Goal: Task Accomplishment & Management: Use online tool/utility

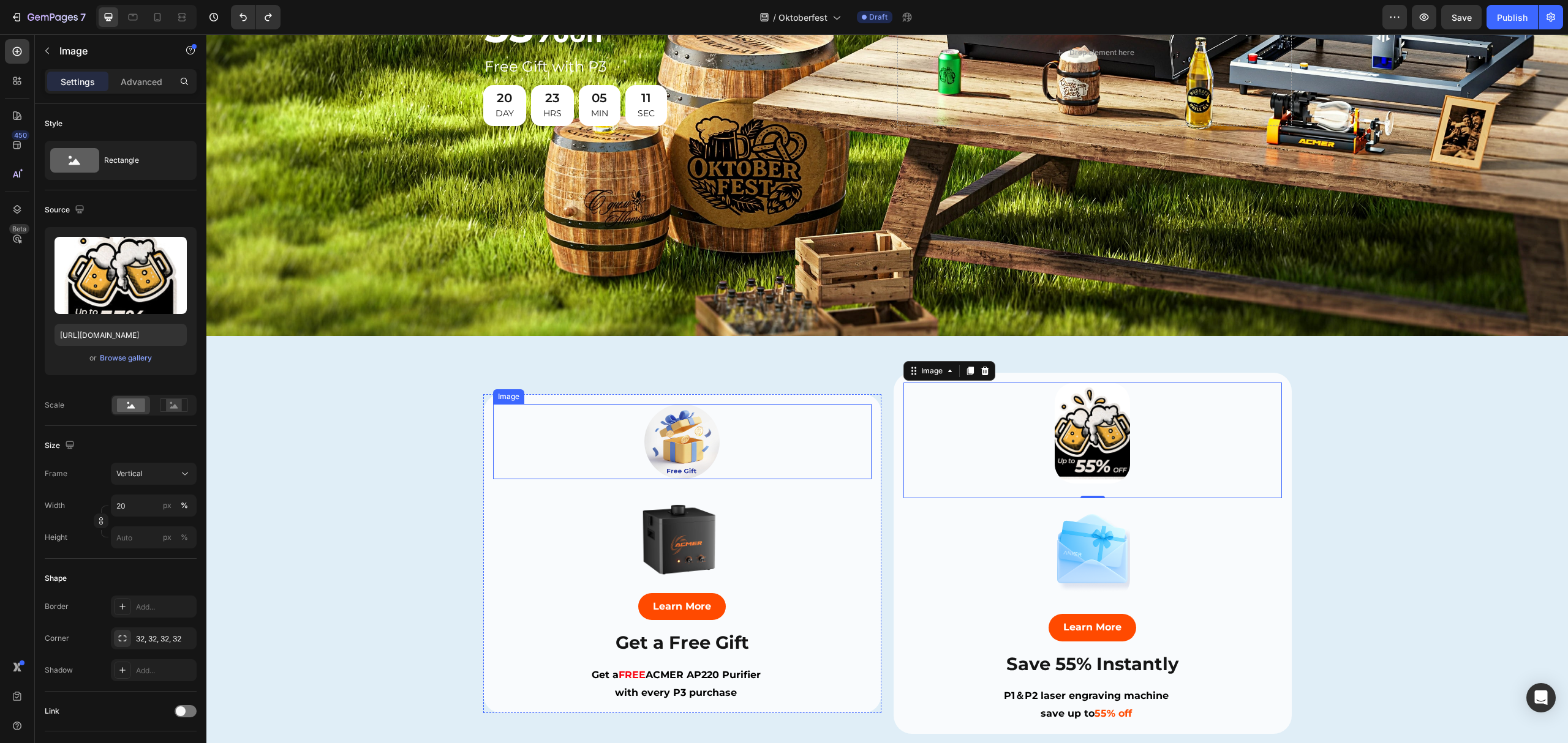
scroll to position [408, 0]
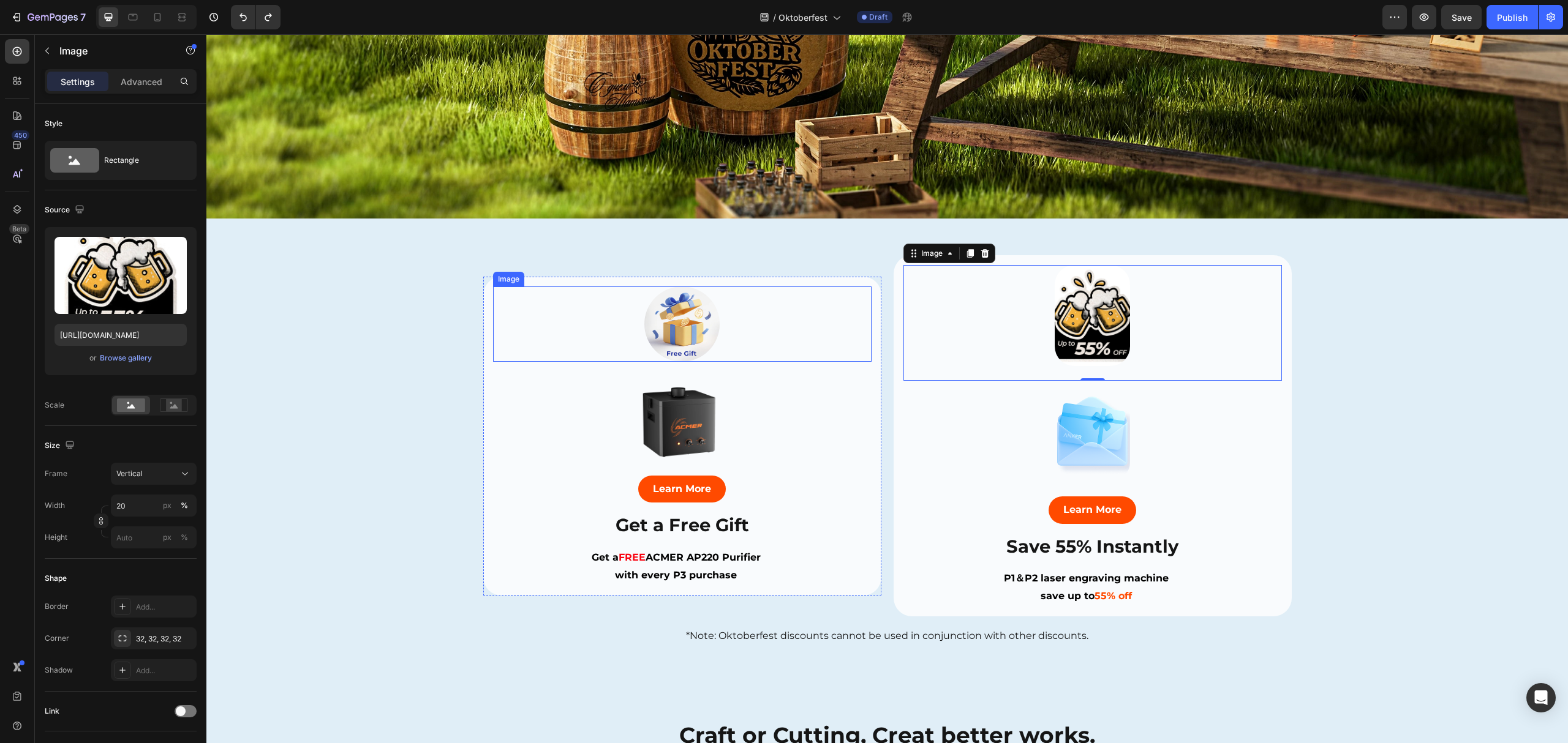
click at [692, 322] on img at bounding box center [682, 324] width 76 height 76
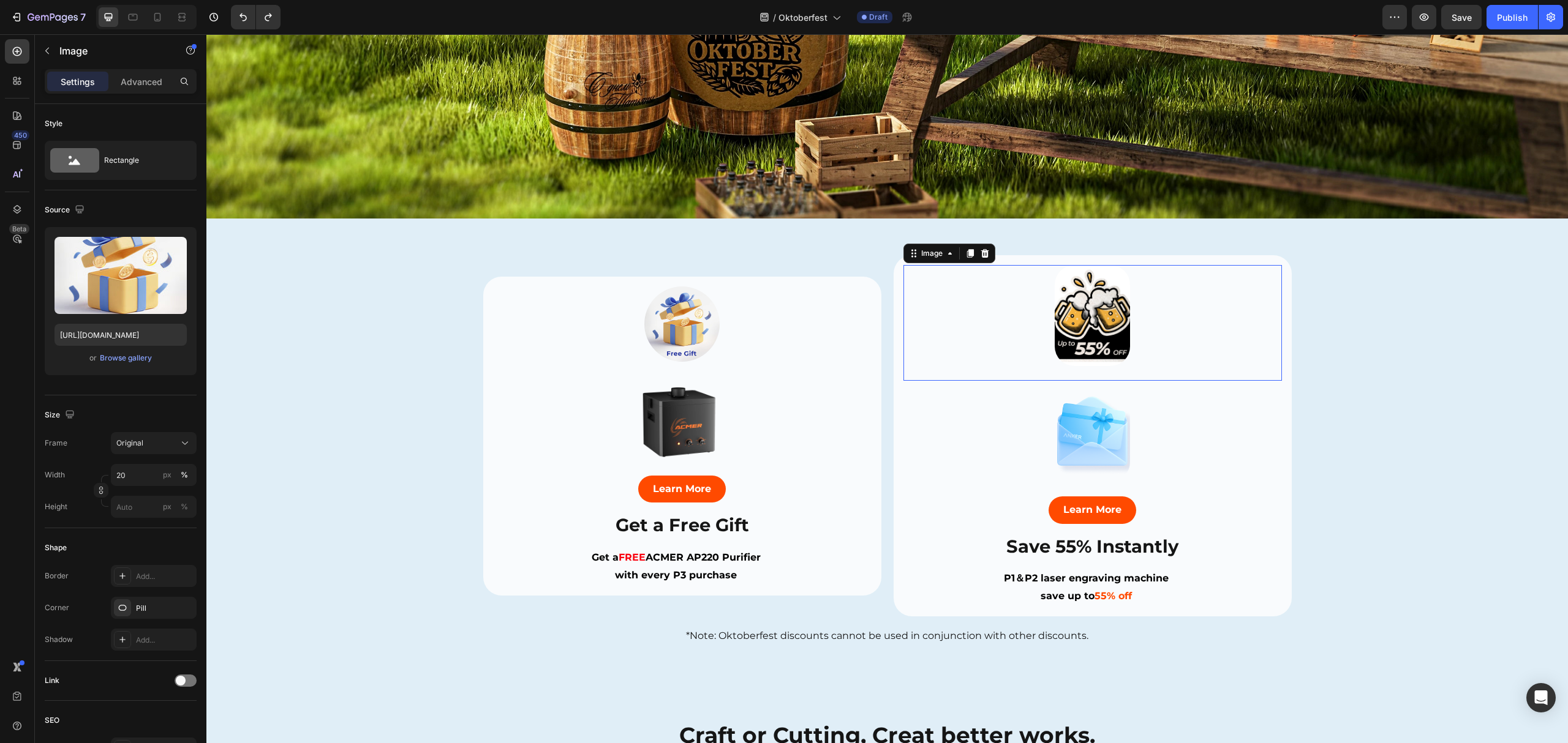
click at [1084, 307] on img at bounding box center [1093, 316] width 76 height 101
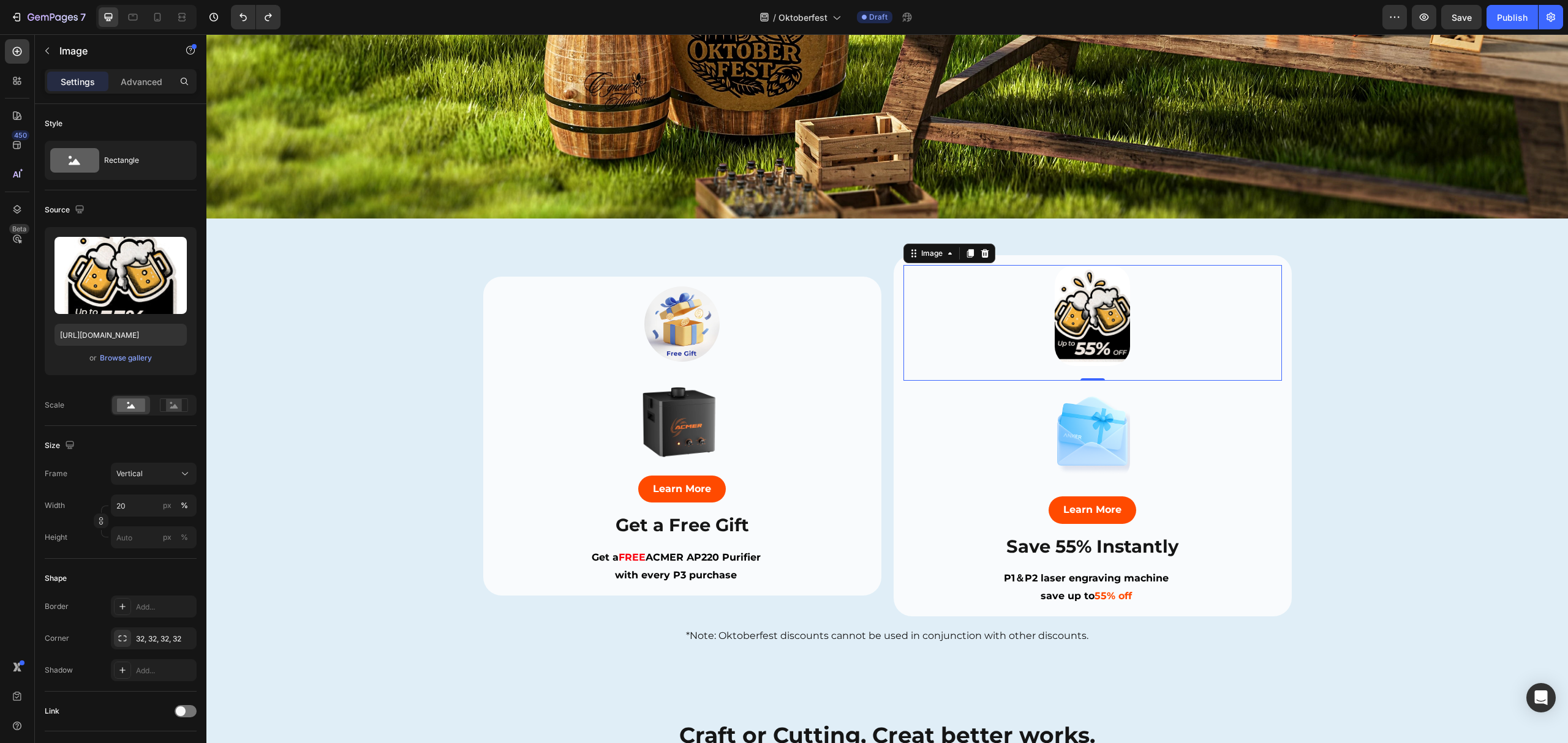
click at [1077, 307] on img at bounding box center [1093, 316] width 76 height 101
click at [797, 297] on div at bounding box center [682, 324] width 378 height 76
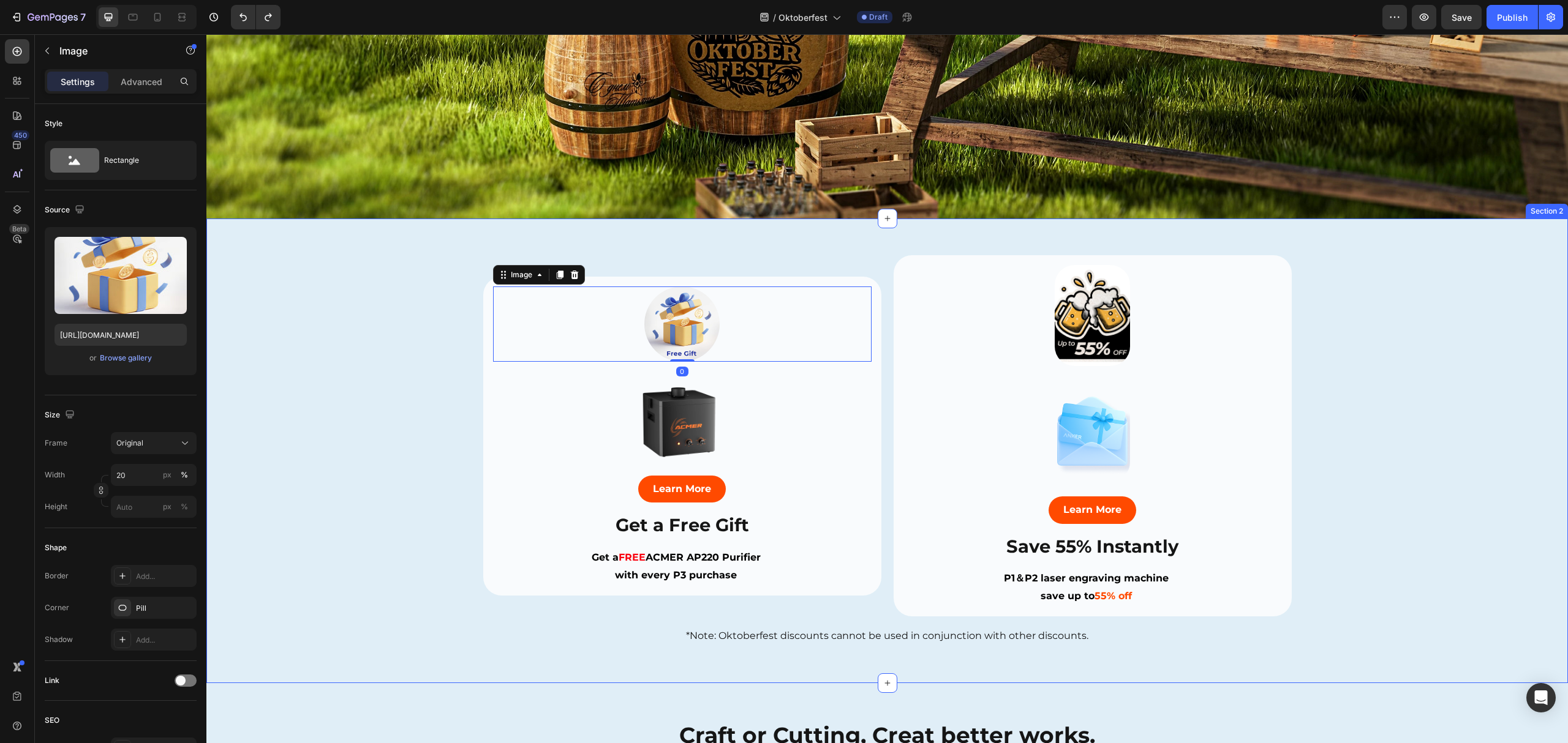
click at [363, 349] on div "Image Image Learn More Button Save 55% Instantly Heading P1＆P2 laser engraving …" at bounding box center [887, 450] width 1362 height 391
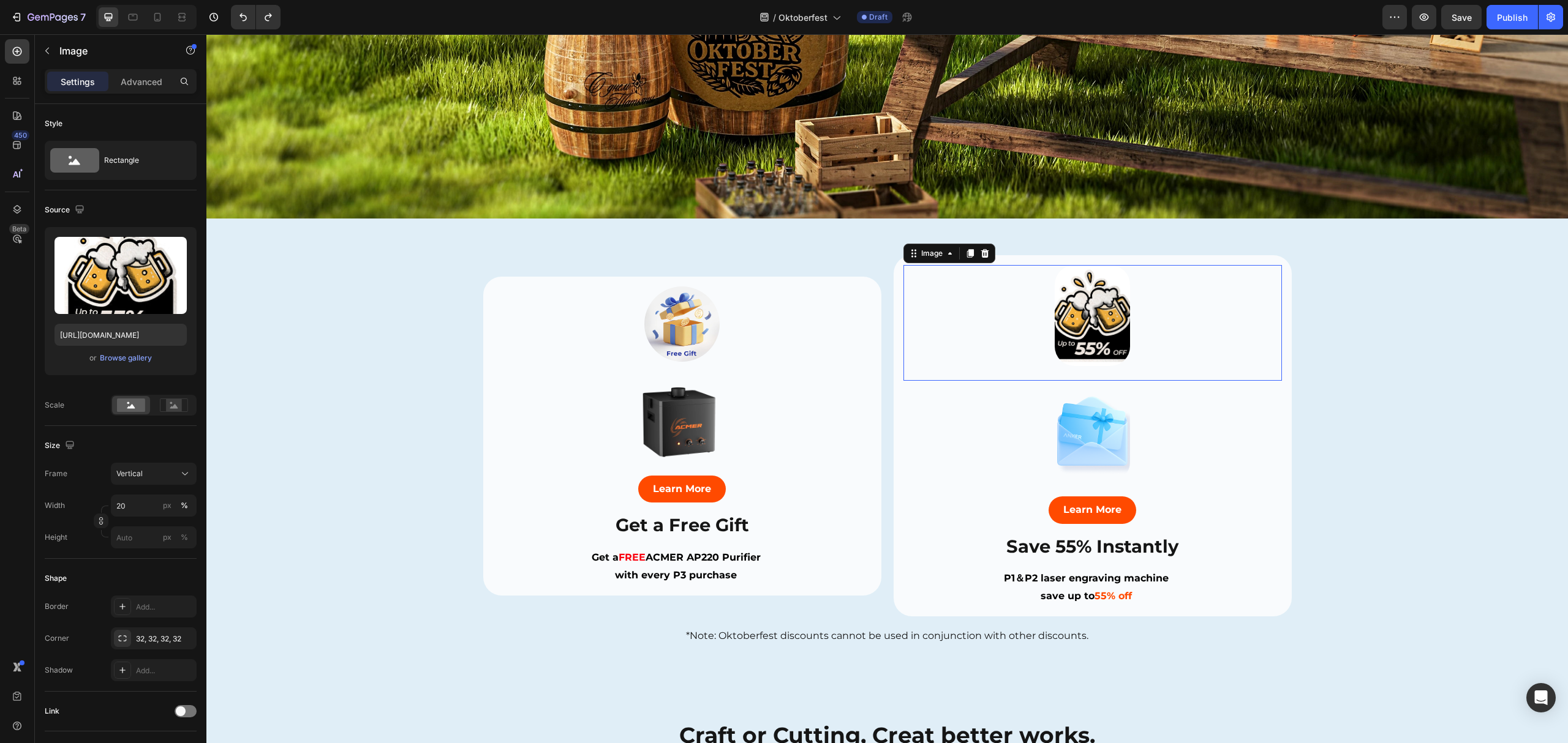
click at [1083, 315] on img at bounding box center [1093, 316] width 76 height 101
click at [666, 323] on img at bounding box center [682, 324] width 76 height 76
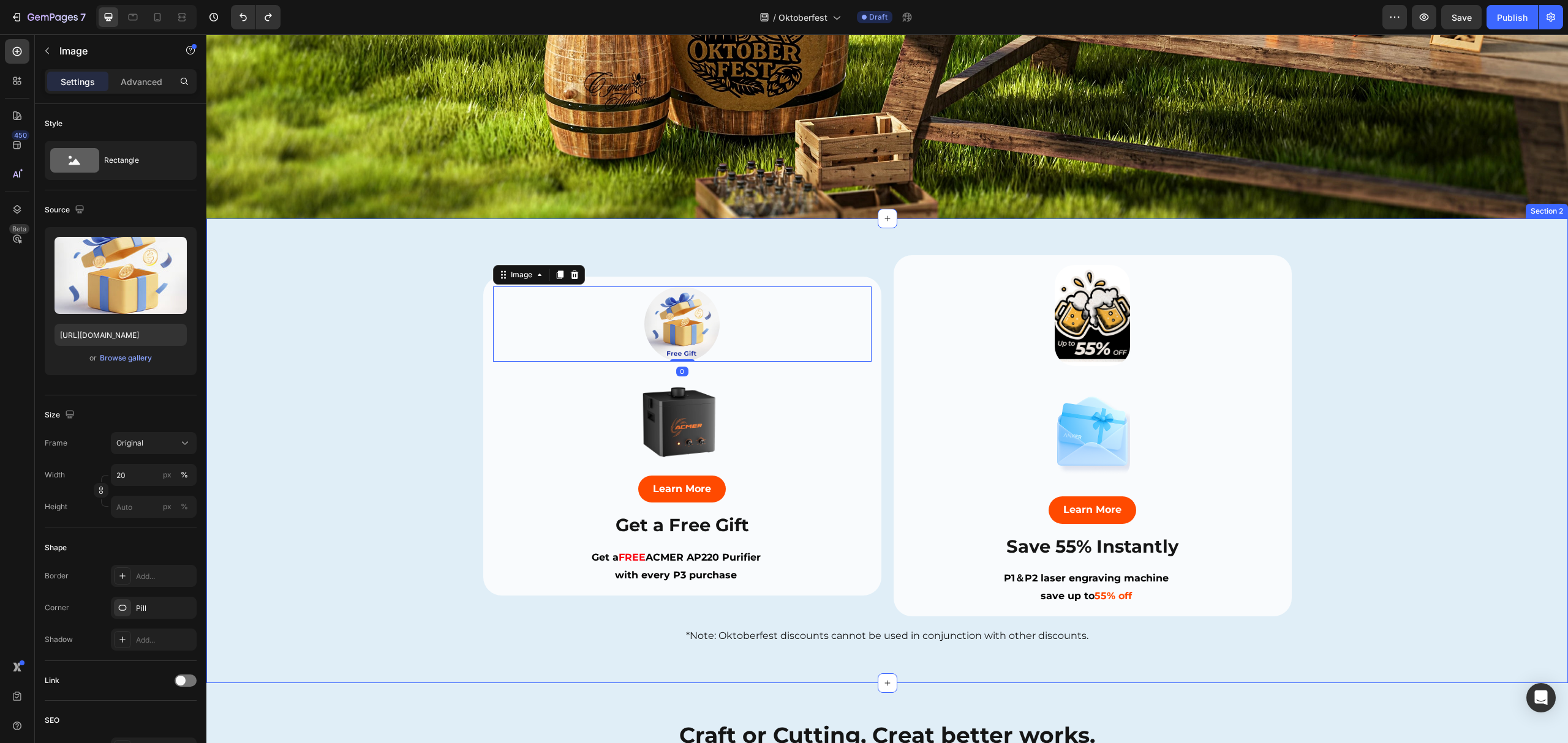
click at [363, 358] on div "Image Image Learn More Button Save 55% Instantly Heading P1＆P2 laser engraving …" at bounding box center [887, 450] width 1362 height 391
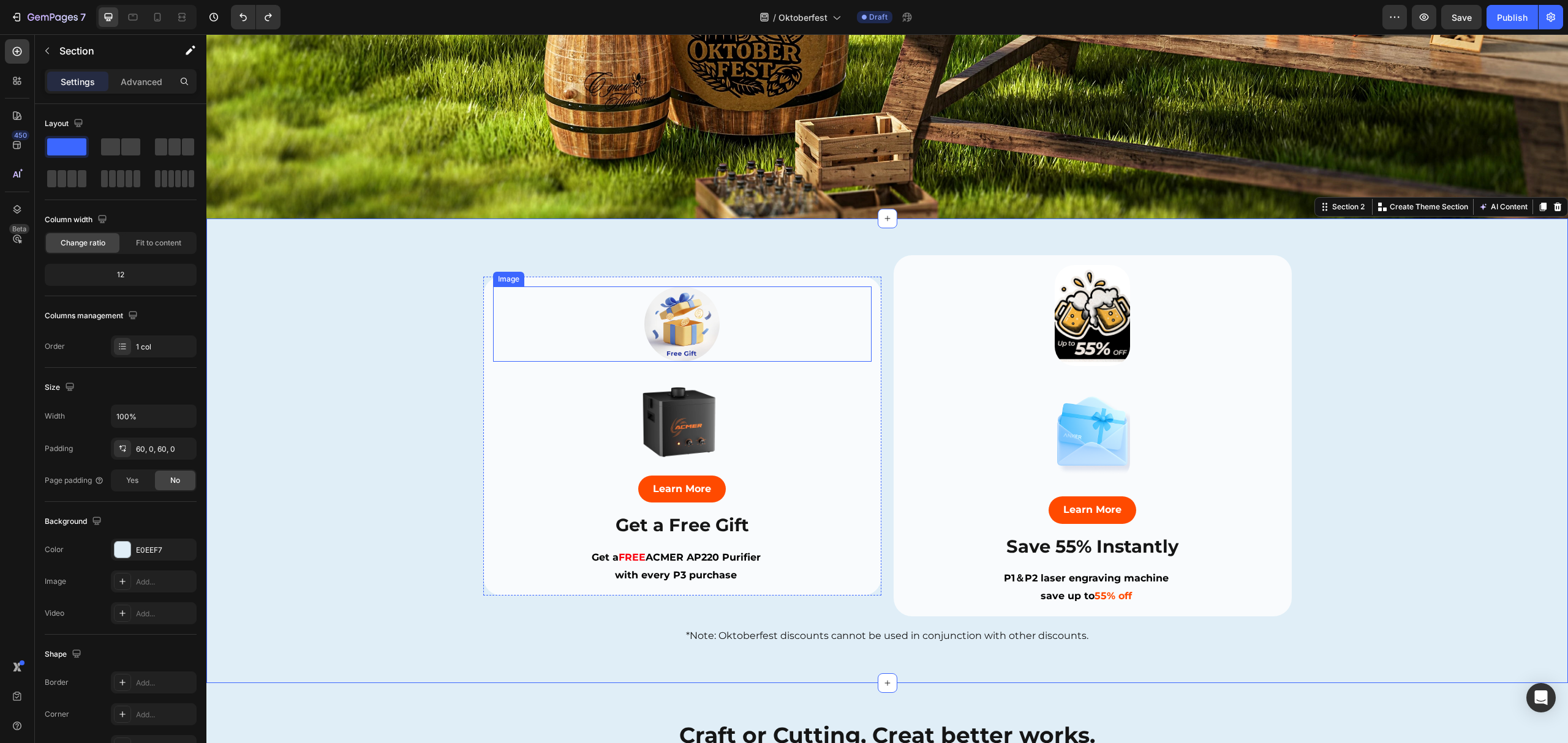
click at [753, 317] on div at bounding box center [682, 324] width 378 height 76
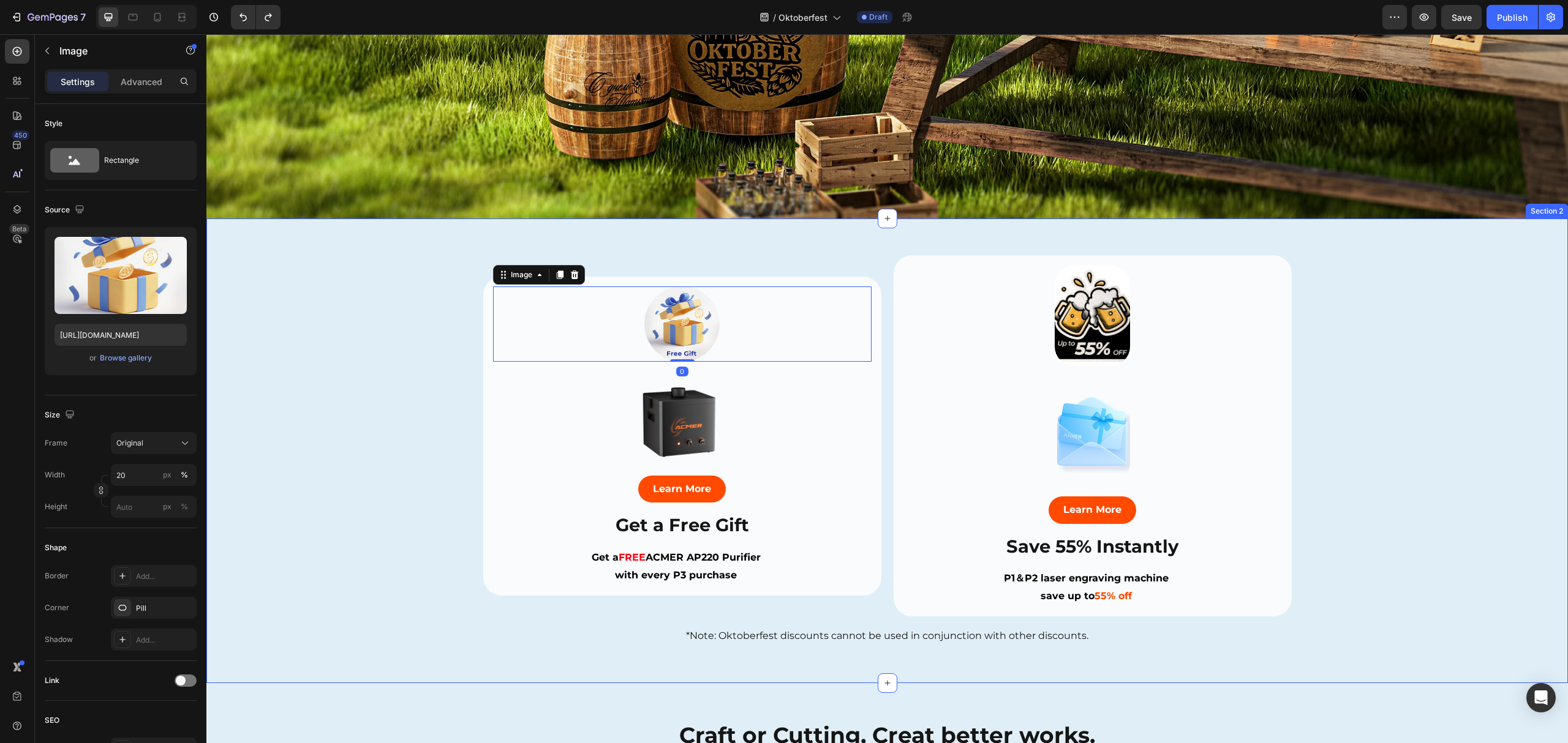
click at [338, 401] on div "Image Image Learn More Button Save 55% Instantly Heading P1＆P2 laser engraving …" at bounding box center [887, 450] width 1362 height 391
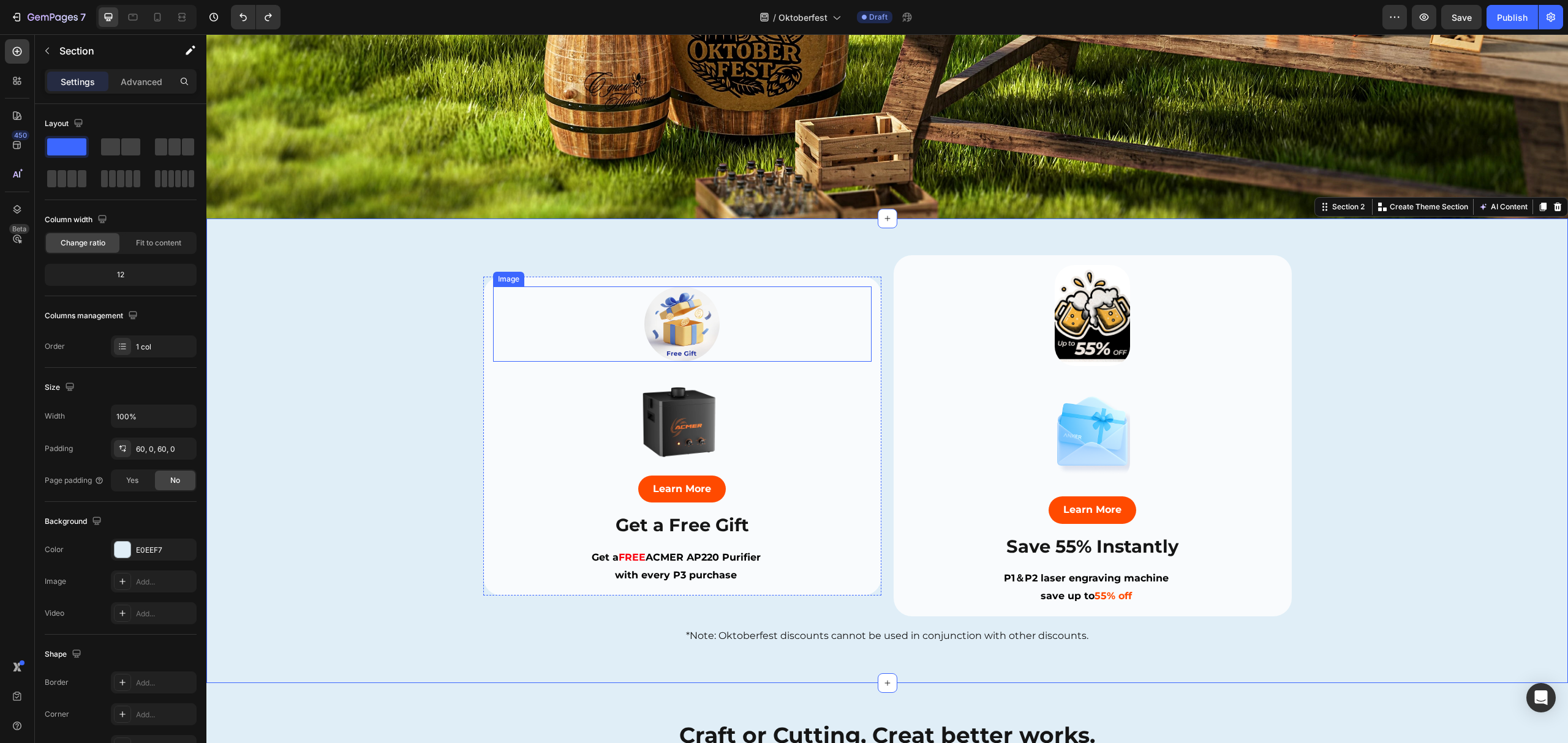
click at [562, 312] on div at bounding box center [682, 324] width 378 height 76
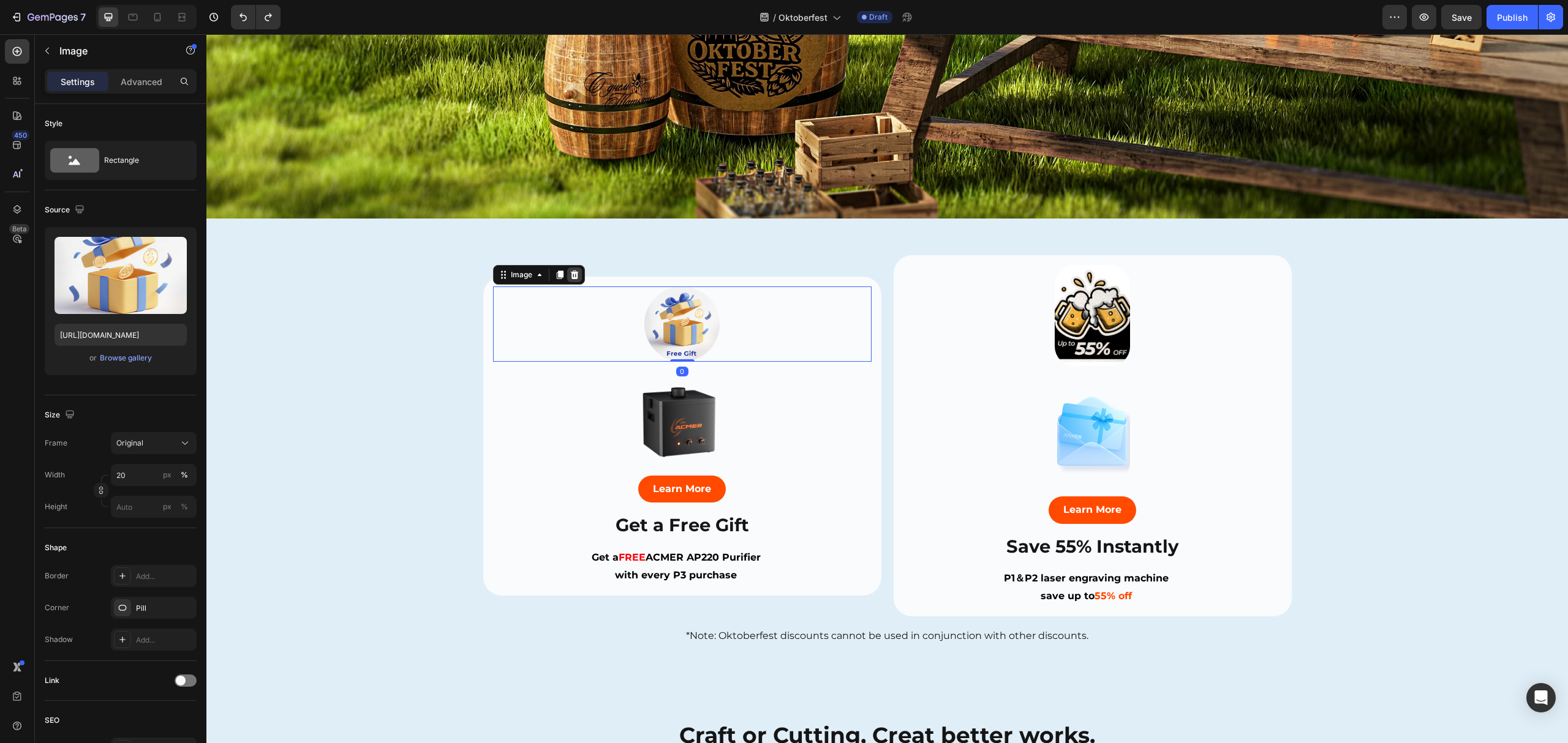
click at [570, 270] on icon at bounding box center [573, 274] width 8 height 8
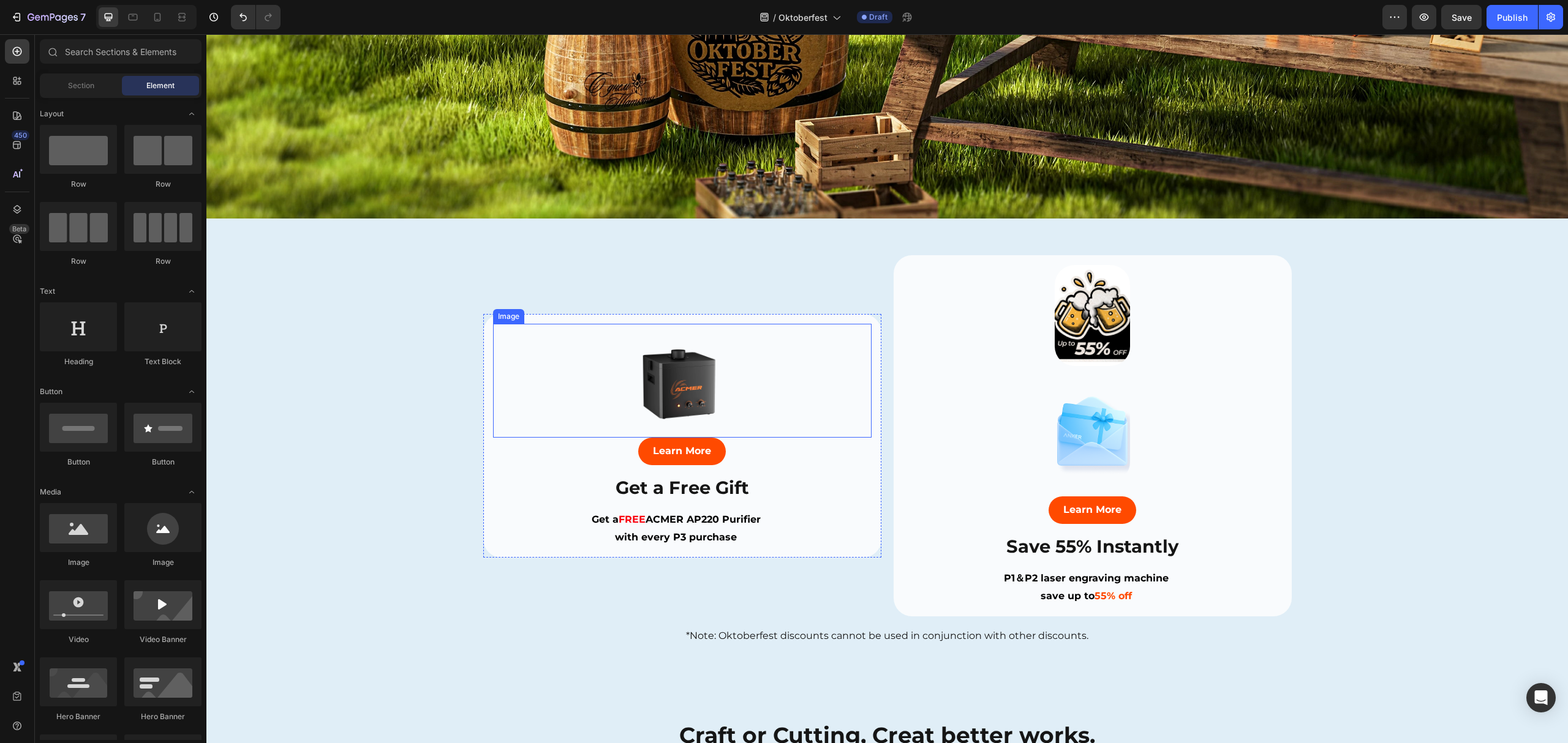
click at [634, 377] on img at bounding box center [682, 380] width 113 height 113
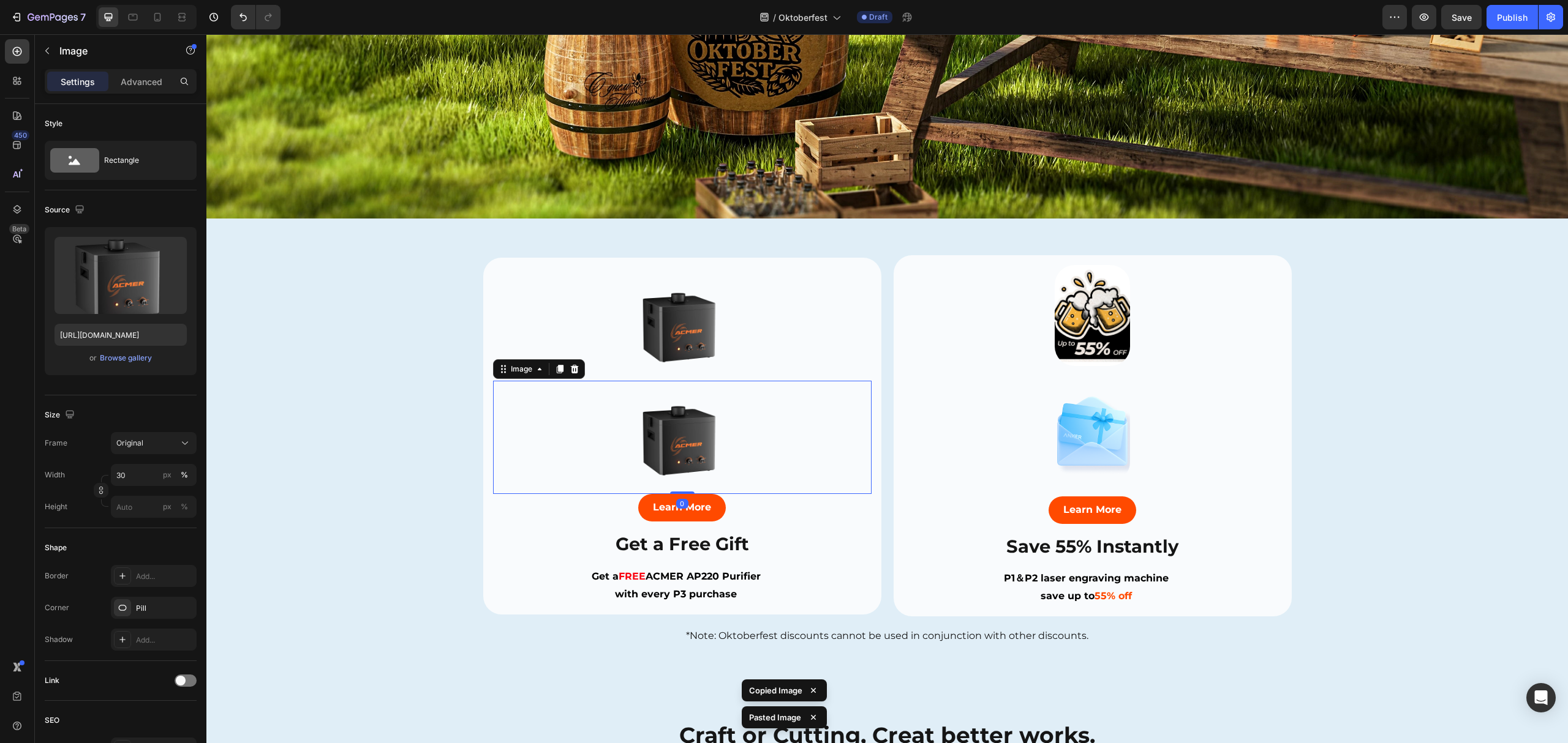
click at [706, 307] on img at bounding box center [682, 323] width 113 height 113
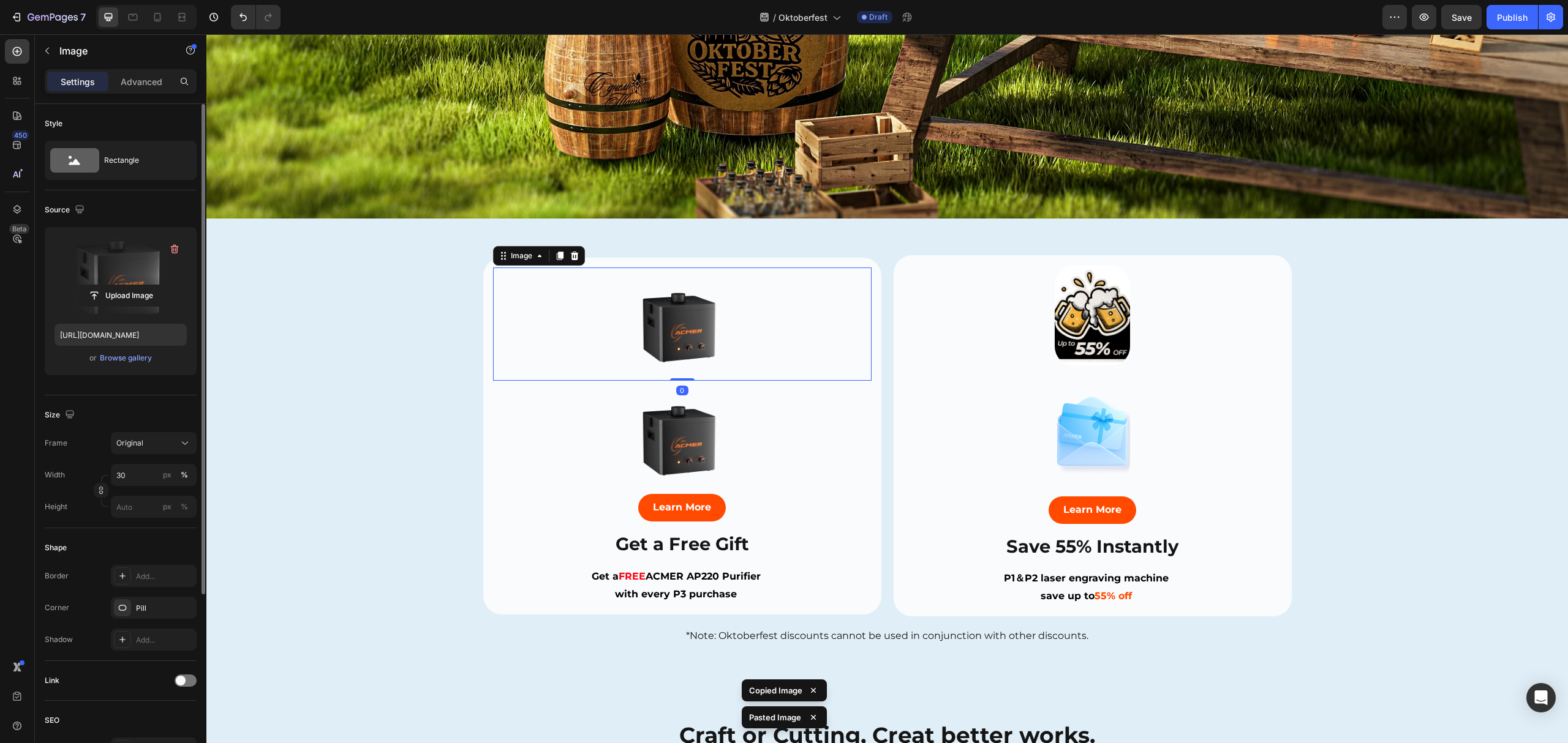
click at [131, 265] on label at bounding box center [121, 276] width 132 height 77
click at [131, 286] on input "file" at bounding box center [121, 296] width 84 height 21
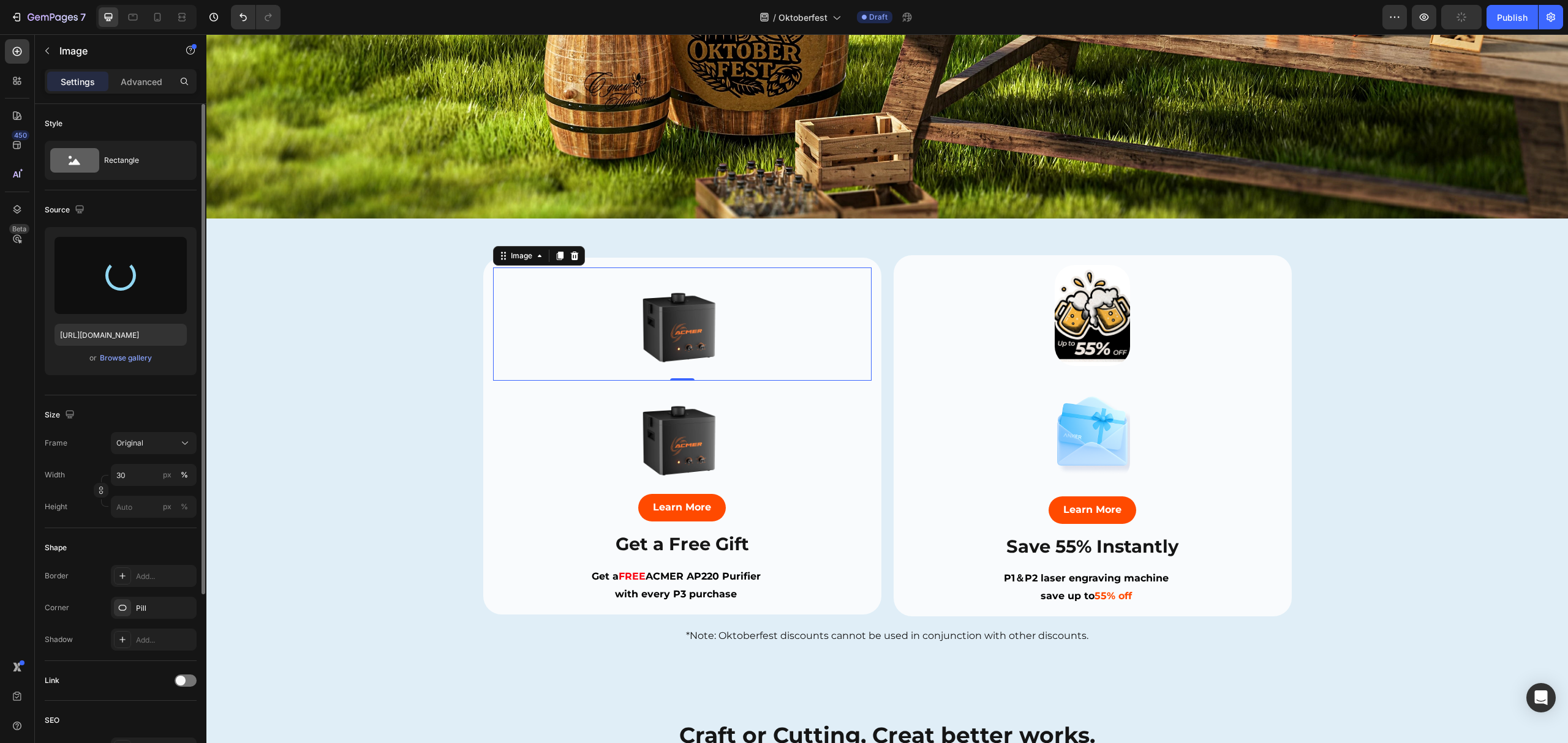
type input "https://cdn.shopify.com/s/files/1/0662/7960/4450/files/gempages_485368874087220…"
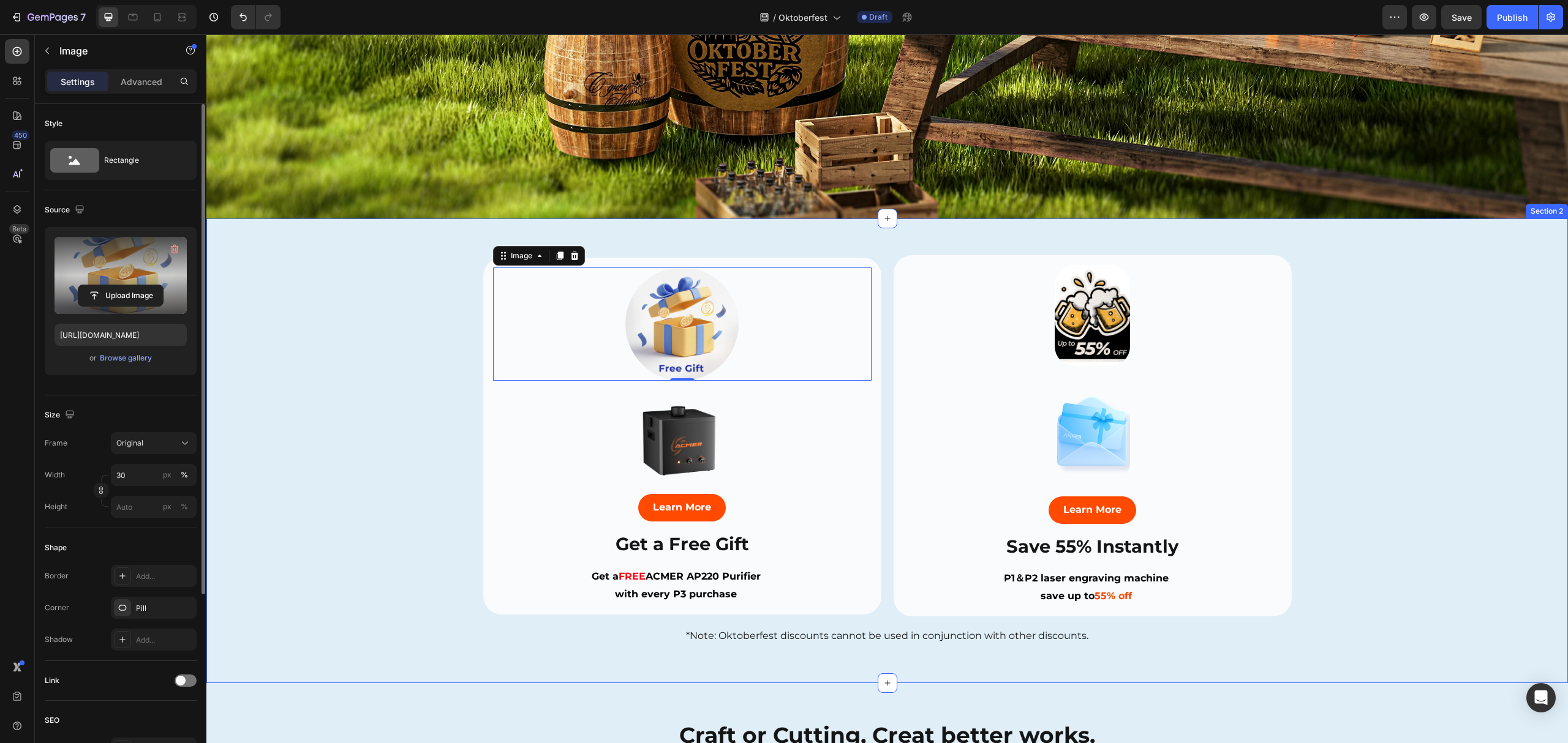
click at [294, 337] on div "Image Image Learn More Button Save 55% Instantly Heading P1＆P2 laser engraving …" at bounding box center [887, 450] width 1362 height 391
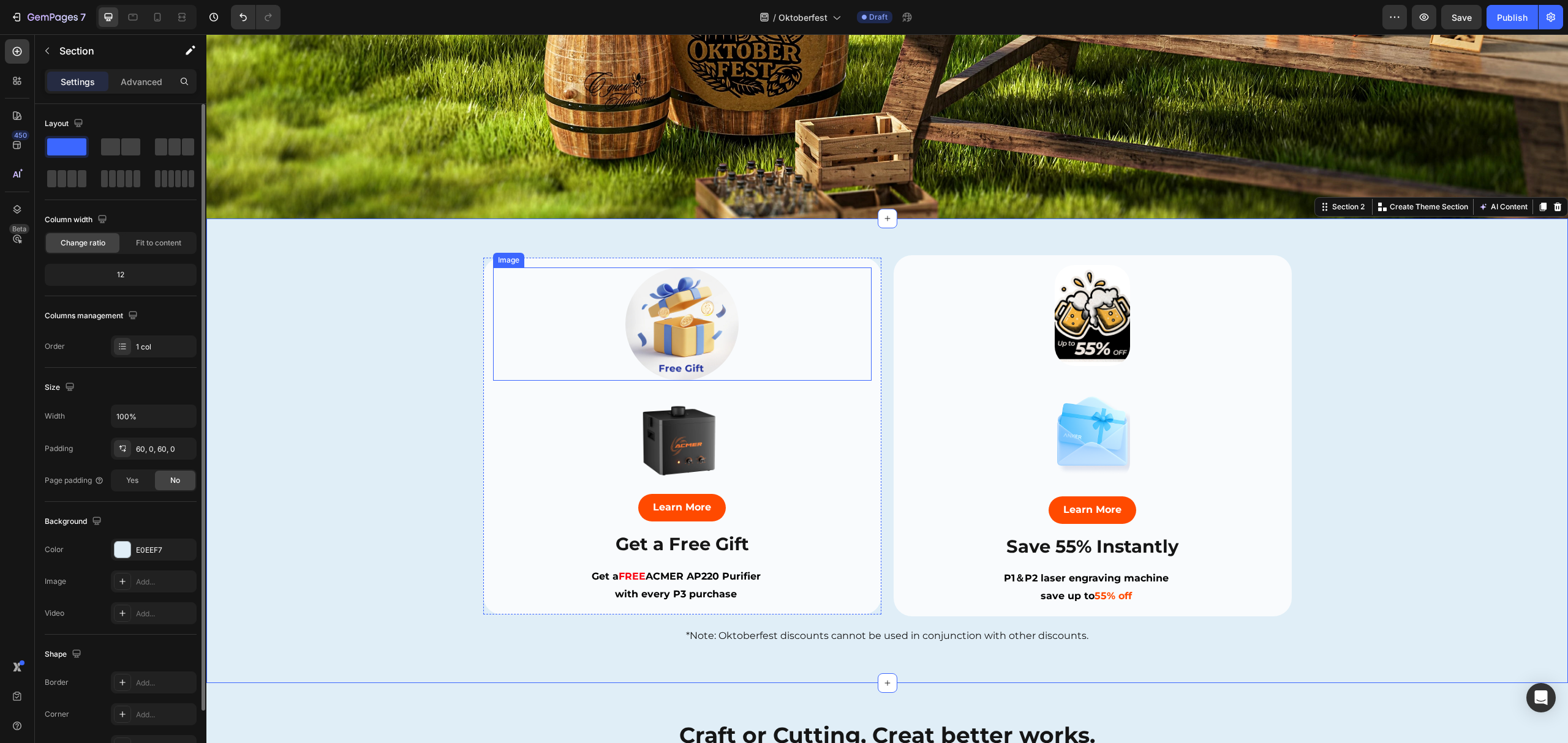
click at [729, 304] on img at bounding box center [682, 323] width 113 height 113
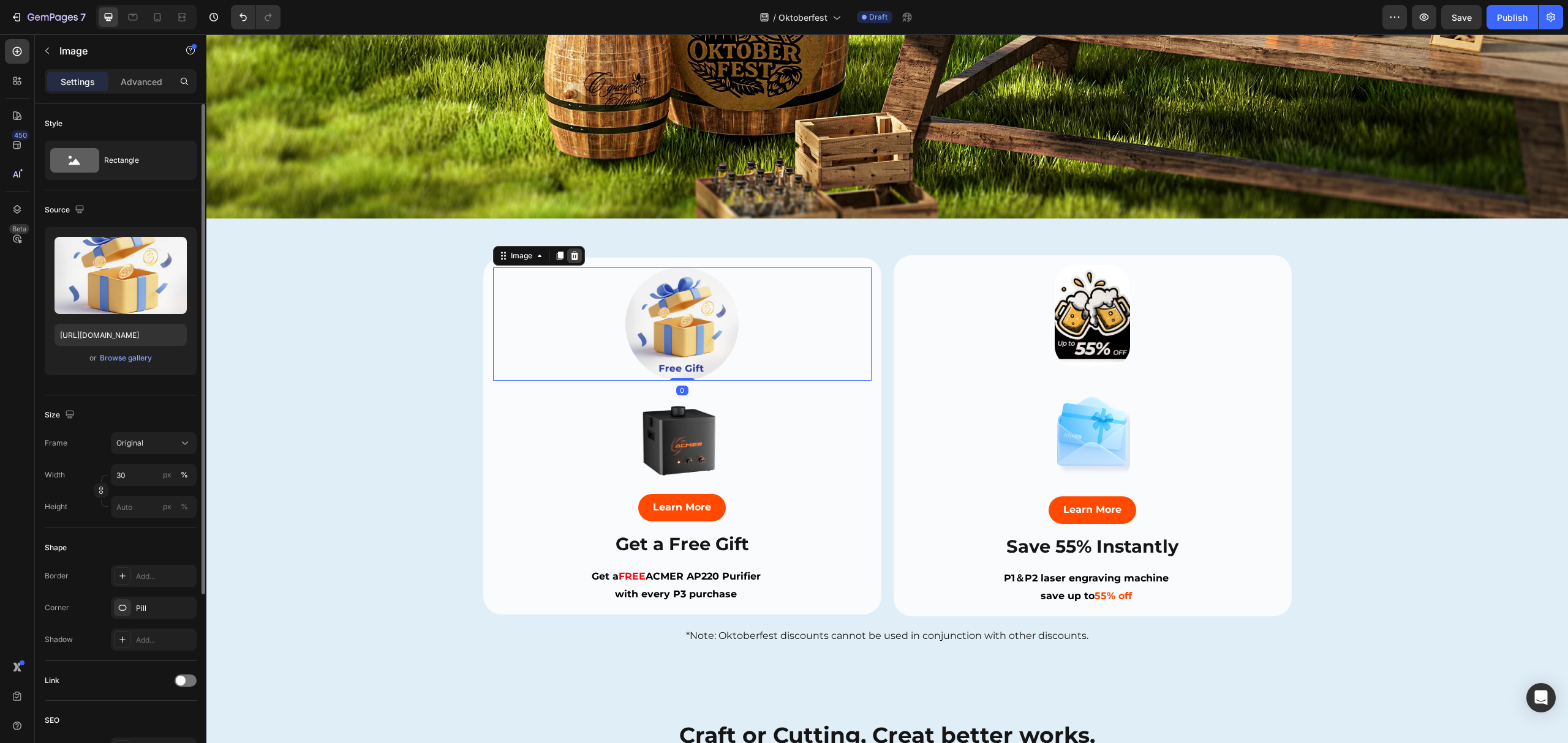
click at [570, 251] on icon at bounding box center [575, 256] width 10 height 10
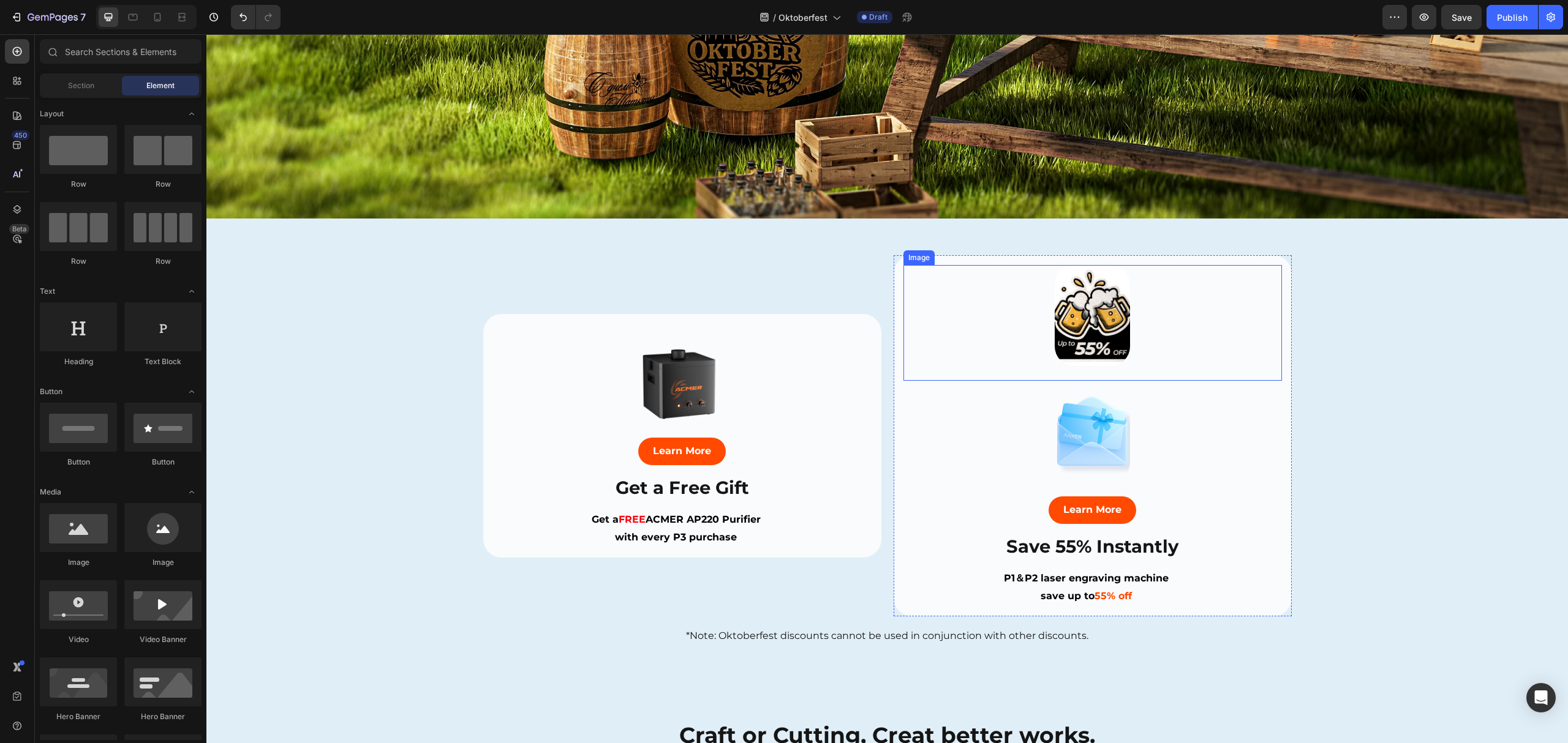
click at [1174, 310] on div at bounding box center [1092, 316] width 378 height 101
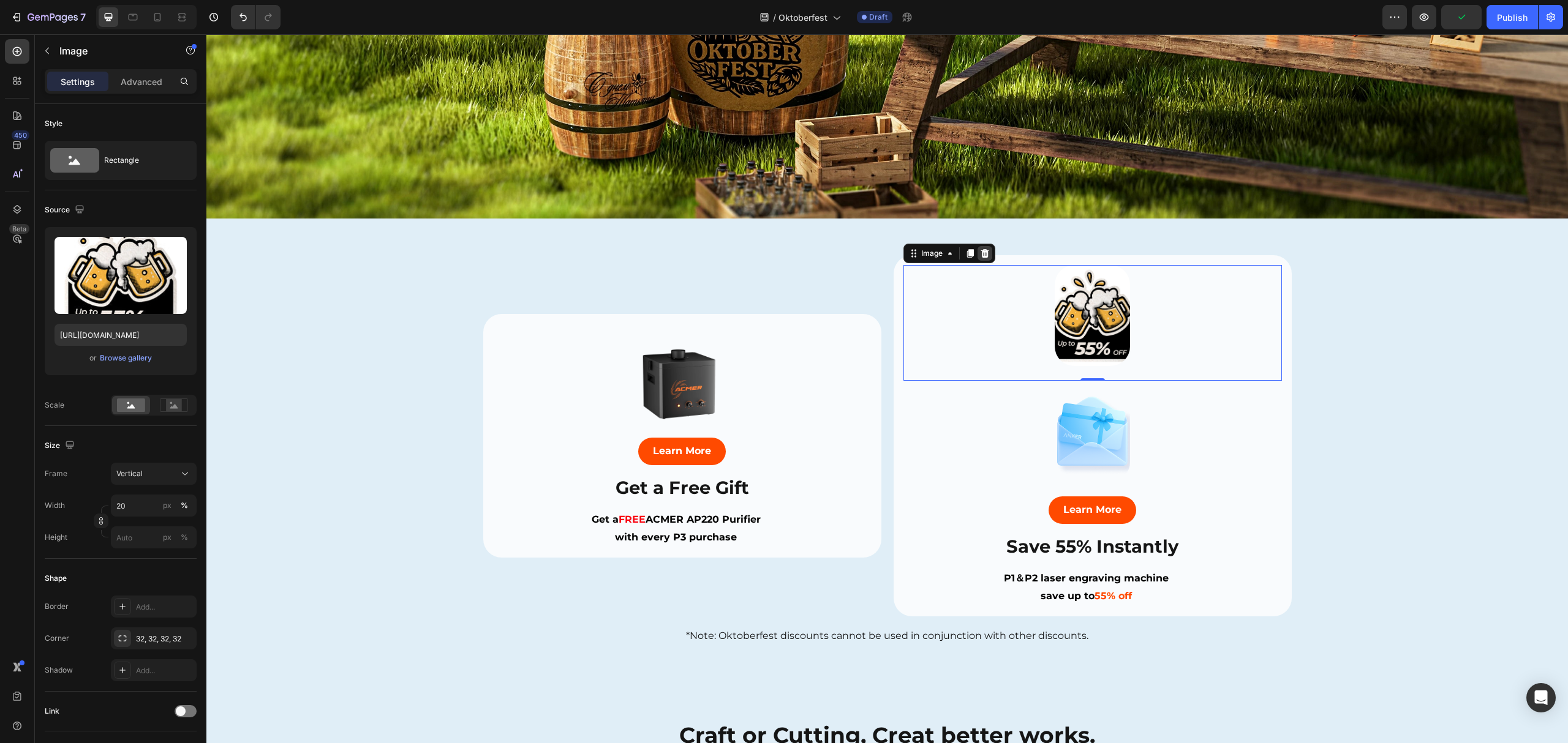
click at [981, 248] on icon at bounding box center [985, 253] width 10 height 10
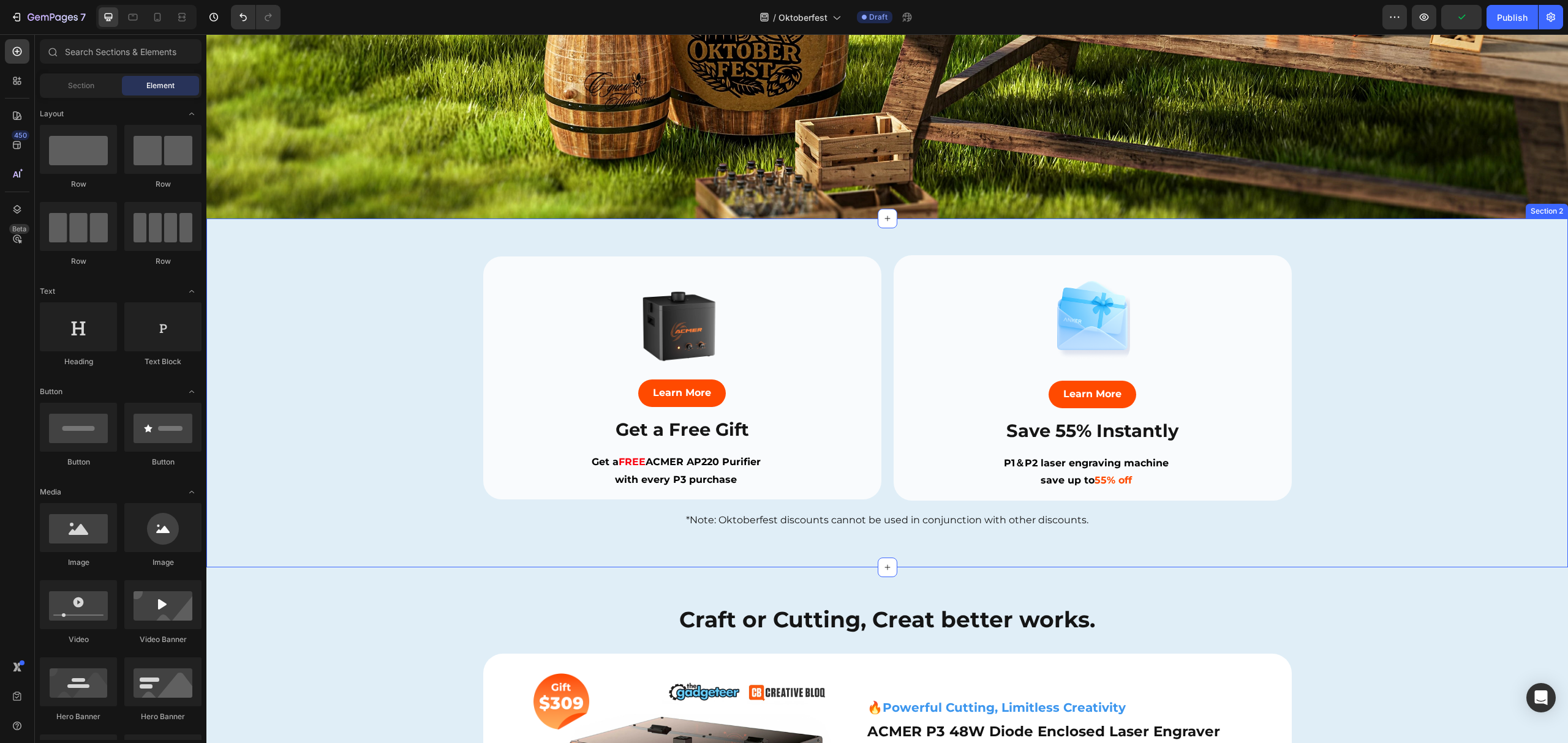
click at [1489, 319] on div "Image Learn More Button Save 55% Instantly Heading P1＆P2 laser engraving machin…" at bounding box center [887, 393] width 1362 height 276
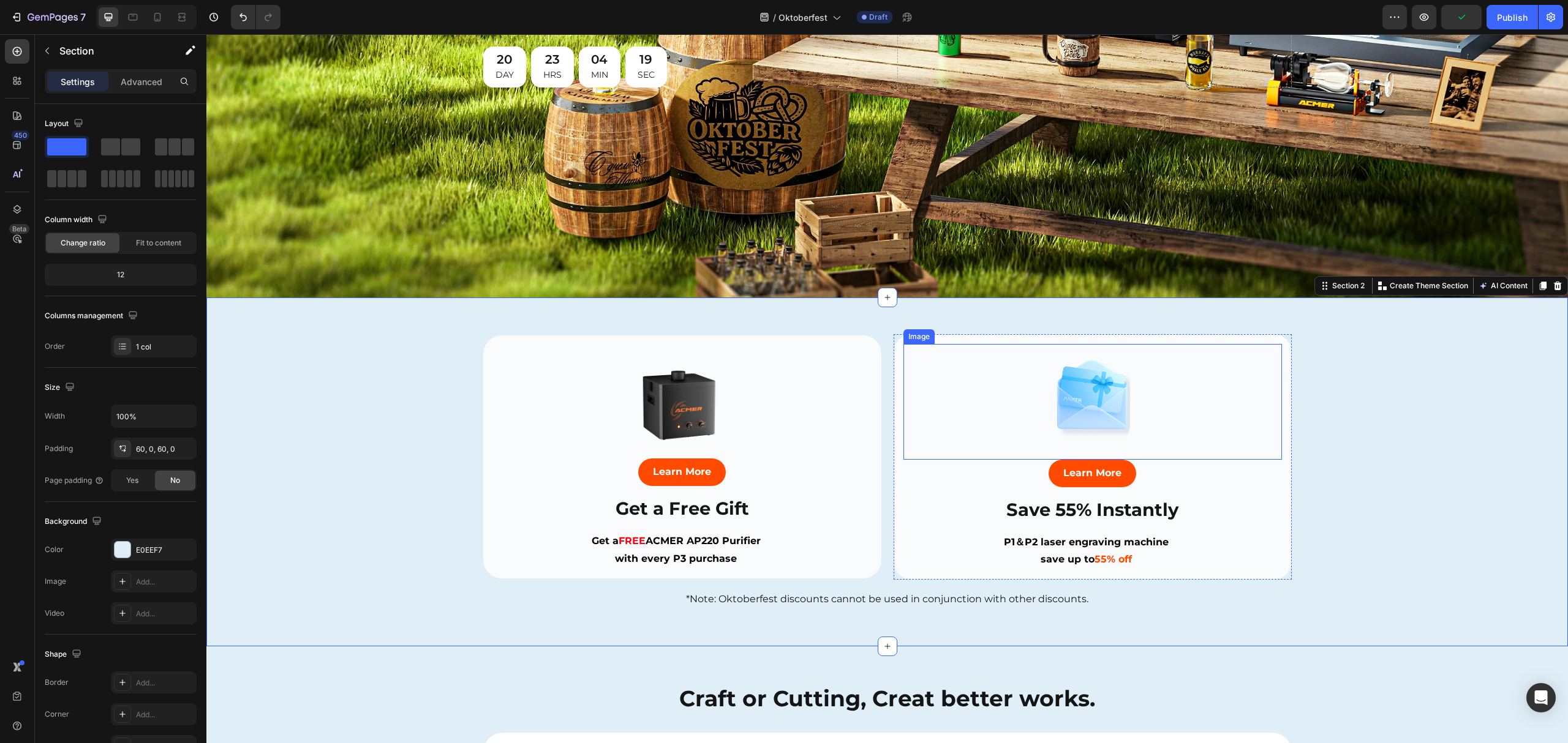
scroll to position [0, 0]
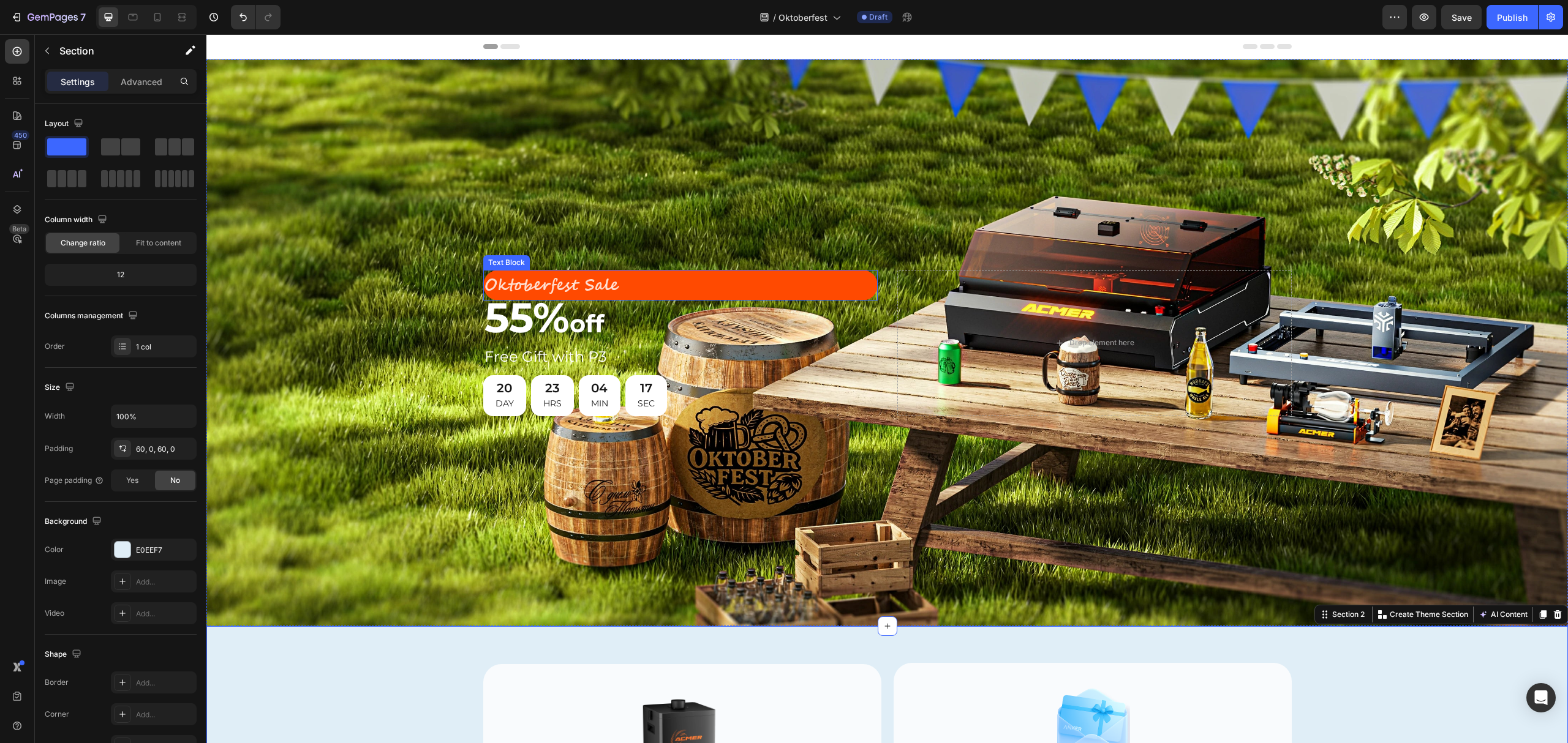
click at [806, 282] on p "Oktoberfest Sale" at bounding box center [680, 286] width 392 height 29
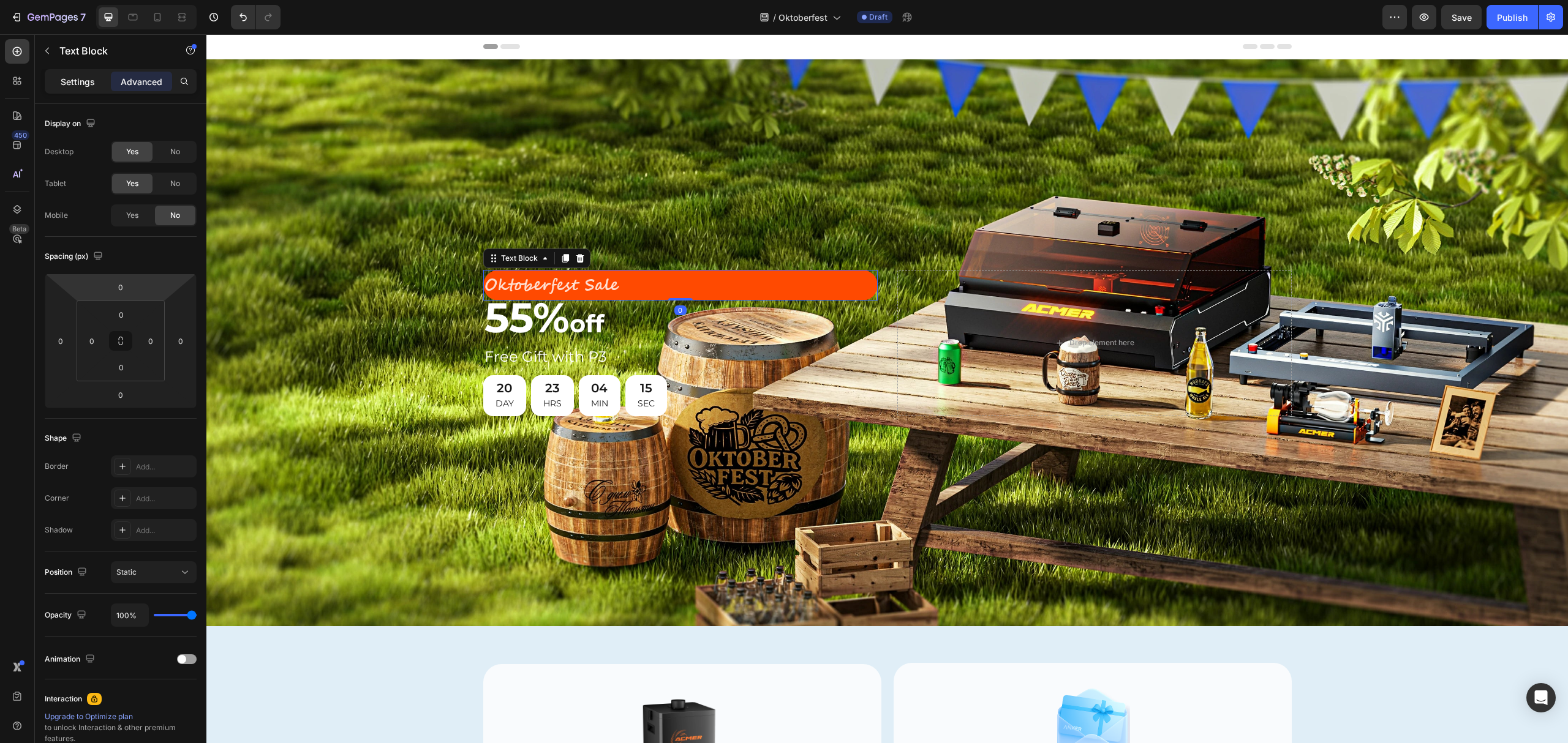
click at [69, 79] on p "Settings" at bounding box center [77, 81] width 34 height 13
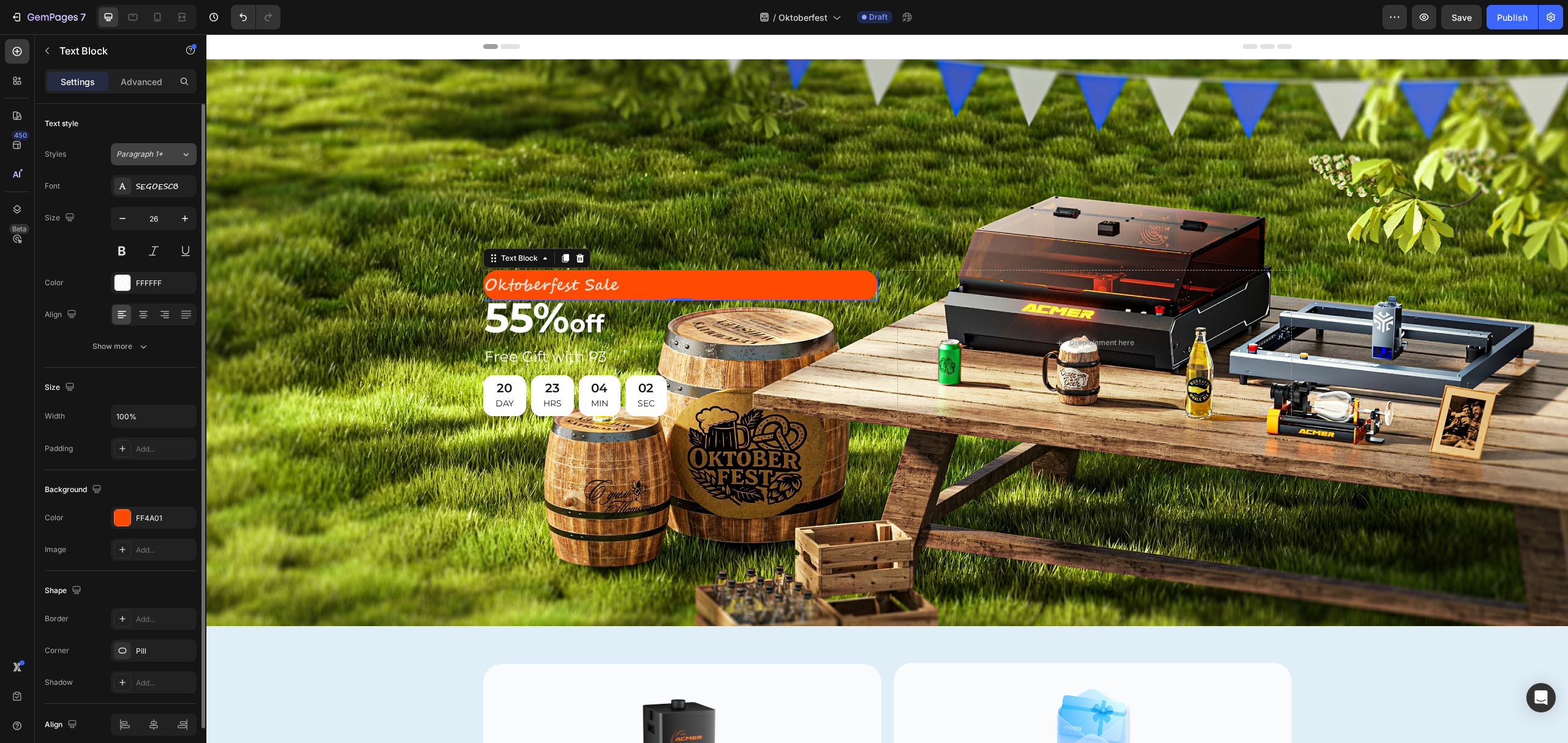
click at [185, 151] on icon at bounding box center [185, 154] width 11 height 12
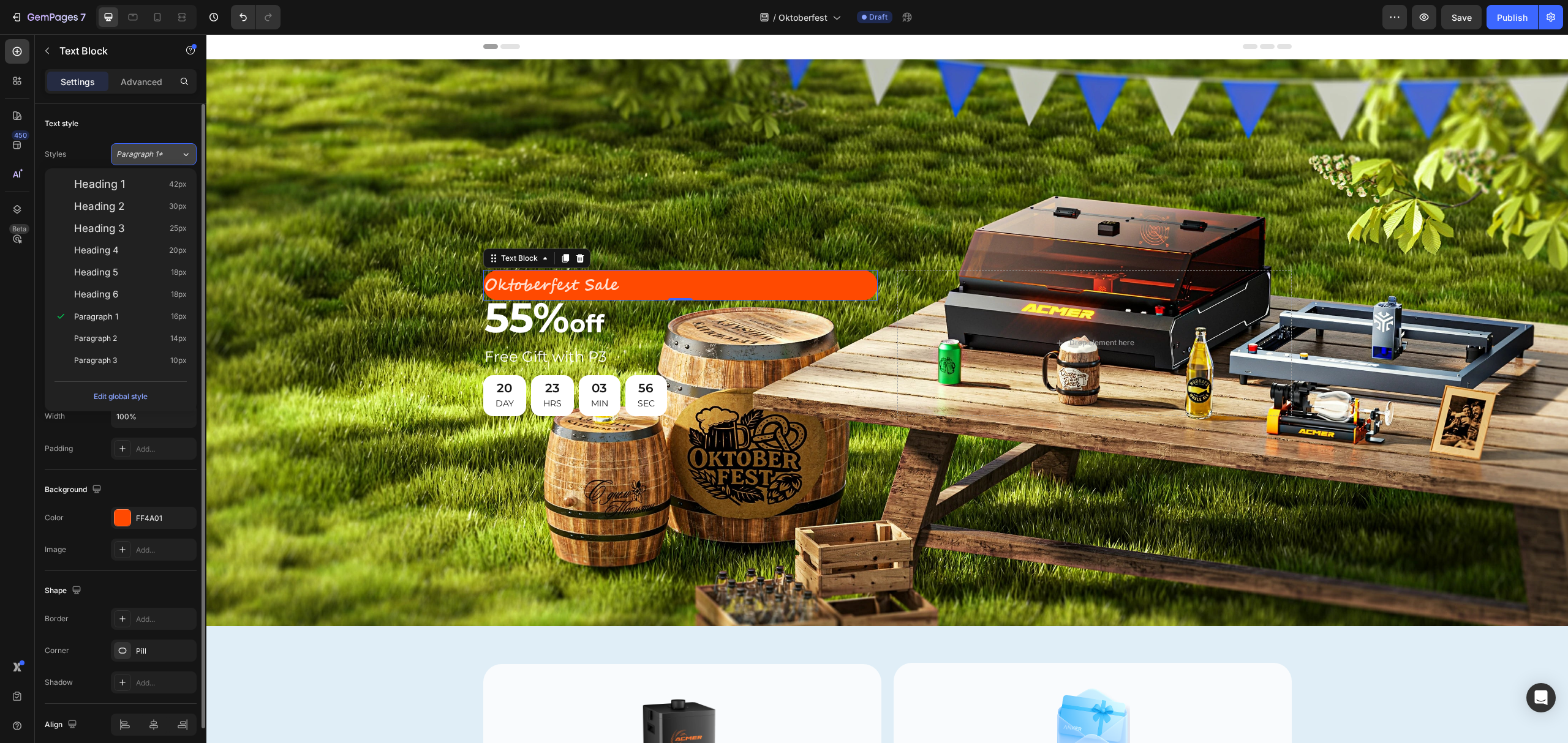
click at [186, 152] on icon at bounding box center [185, 154] width 11 height 12
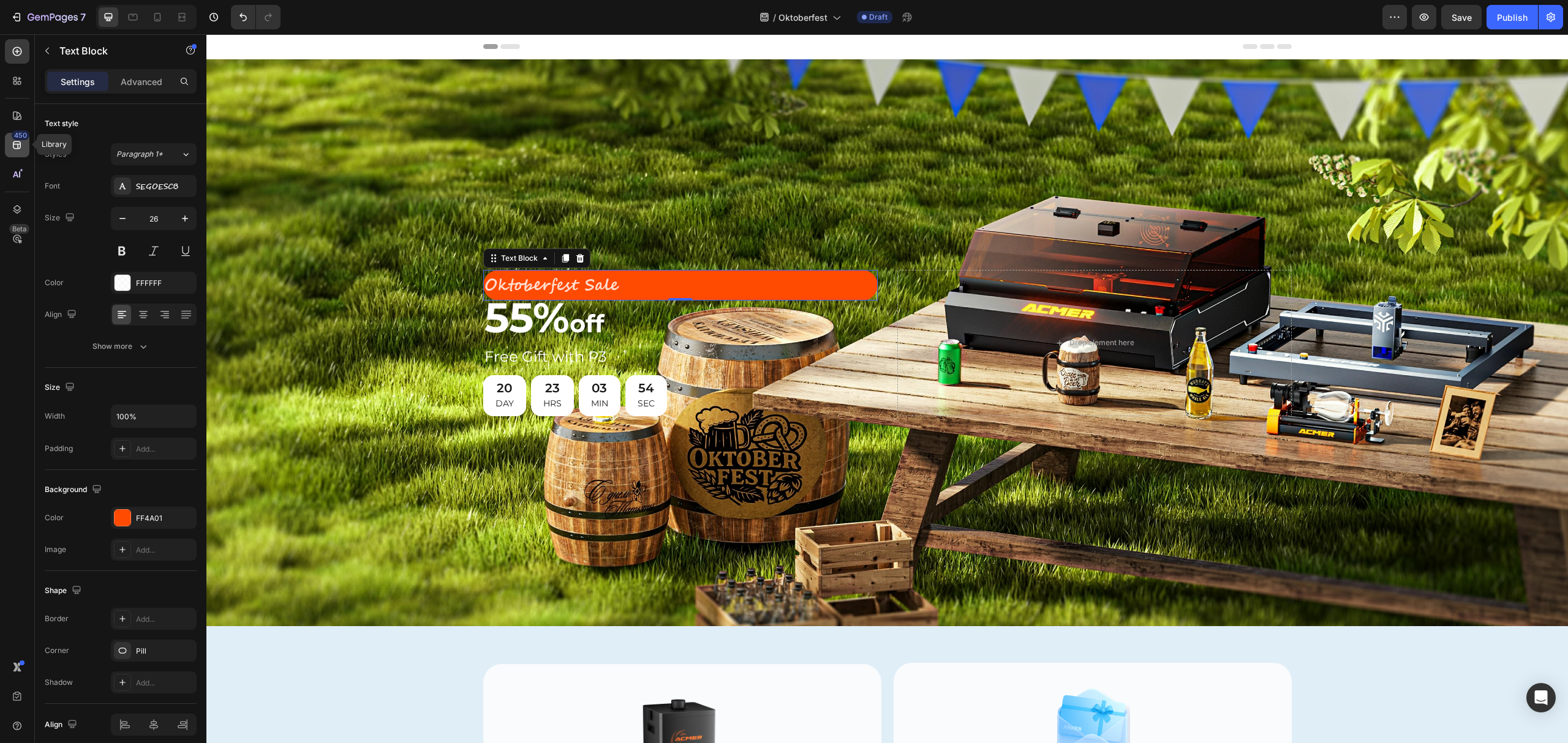
click at [13, 143] on icon at bounding box center [16, 145] width 8 height 8
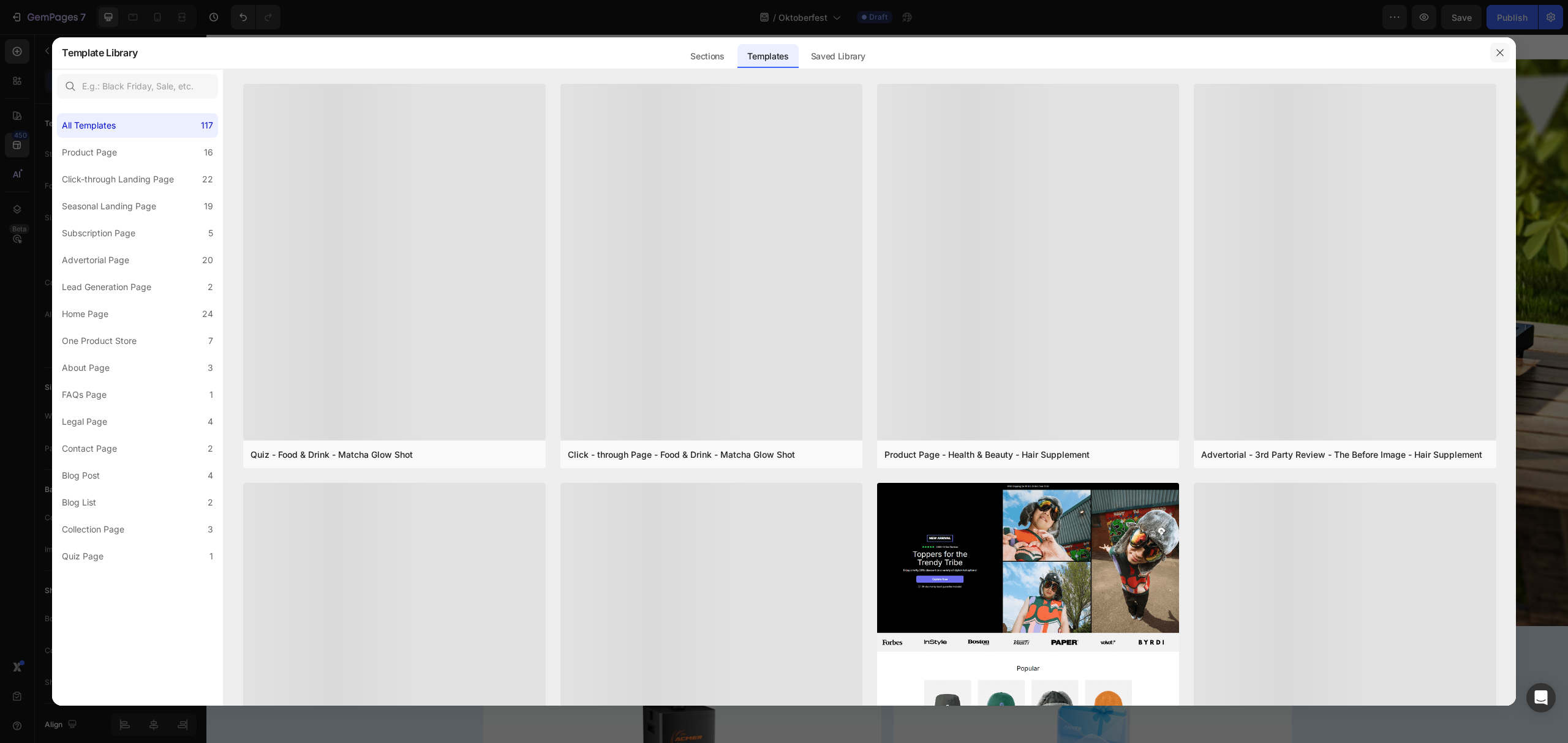
click at [1502, 52] on icon "button" at bounding box center [1500, 53] width 10 height 10
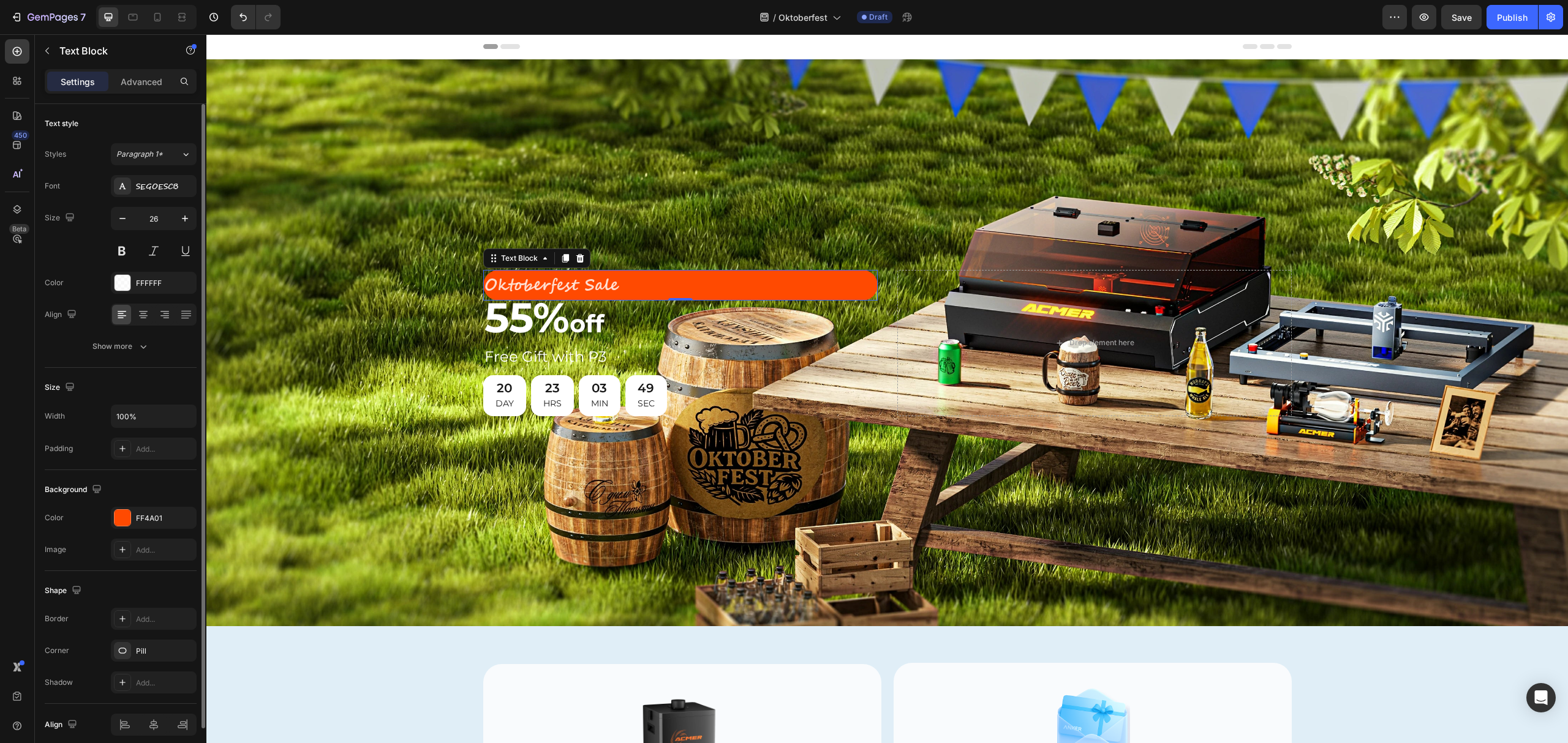
scroll to position [53, 0]
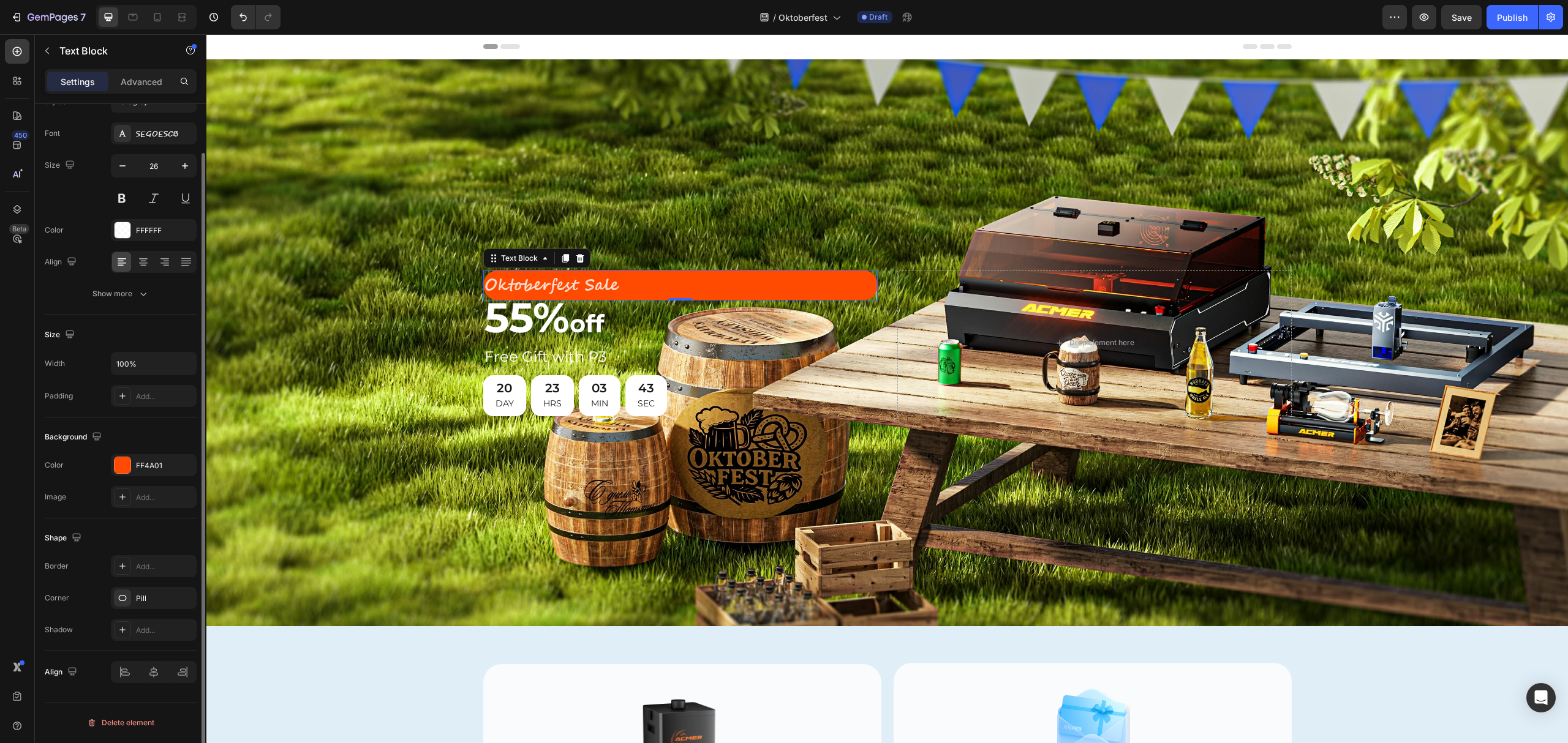
click at [69, 439] on div "Background" at bounding box center [74, 438] width 60 height 17
click at [177, 363] on button "button" at bounding box center [185, 363] width 22 height 22
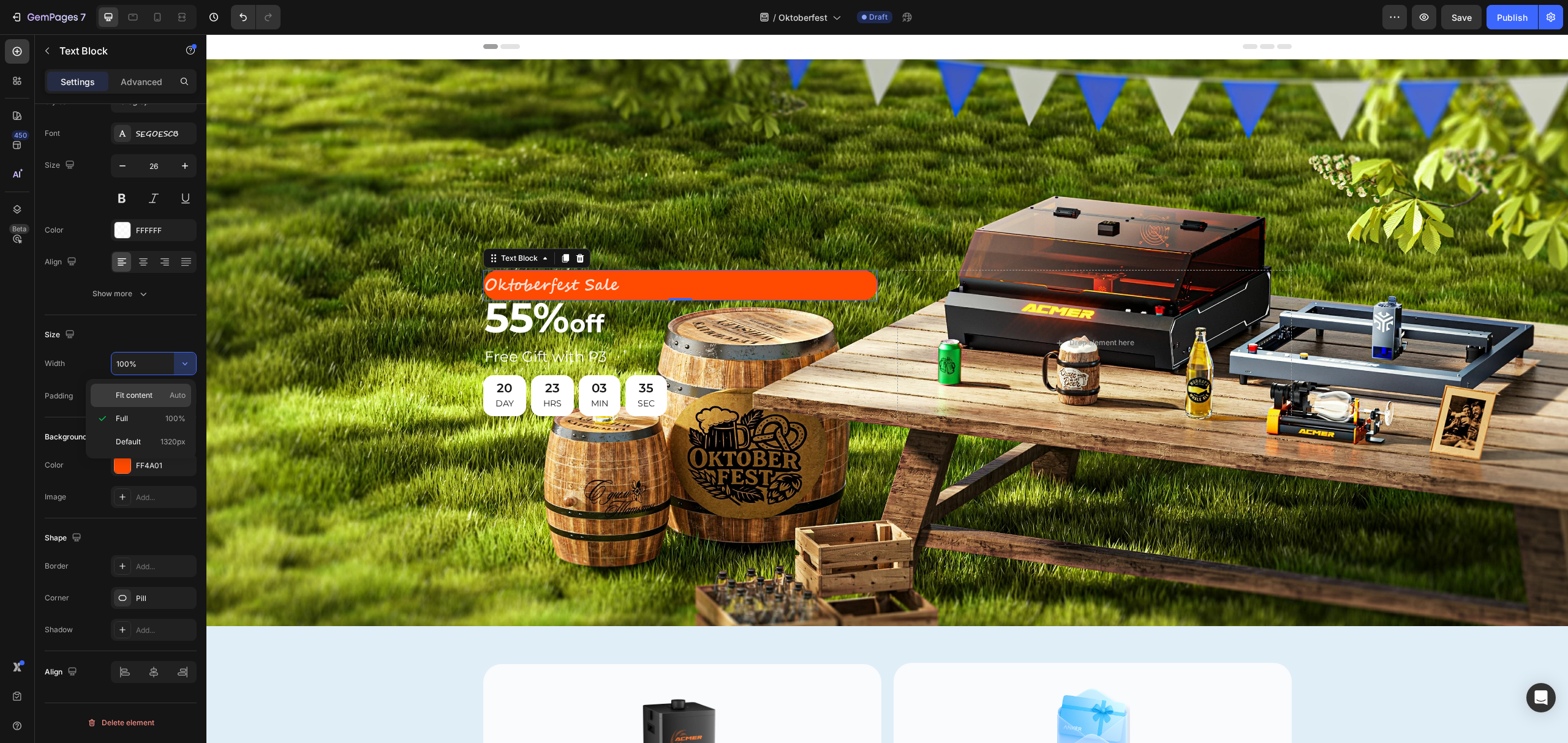
click at [135, 398] on span "Fit content" at bounding box center [134, 396] width 36 height 11
type input "Auto"
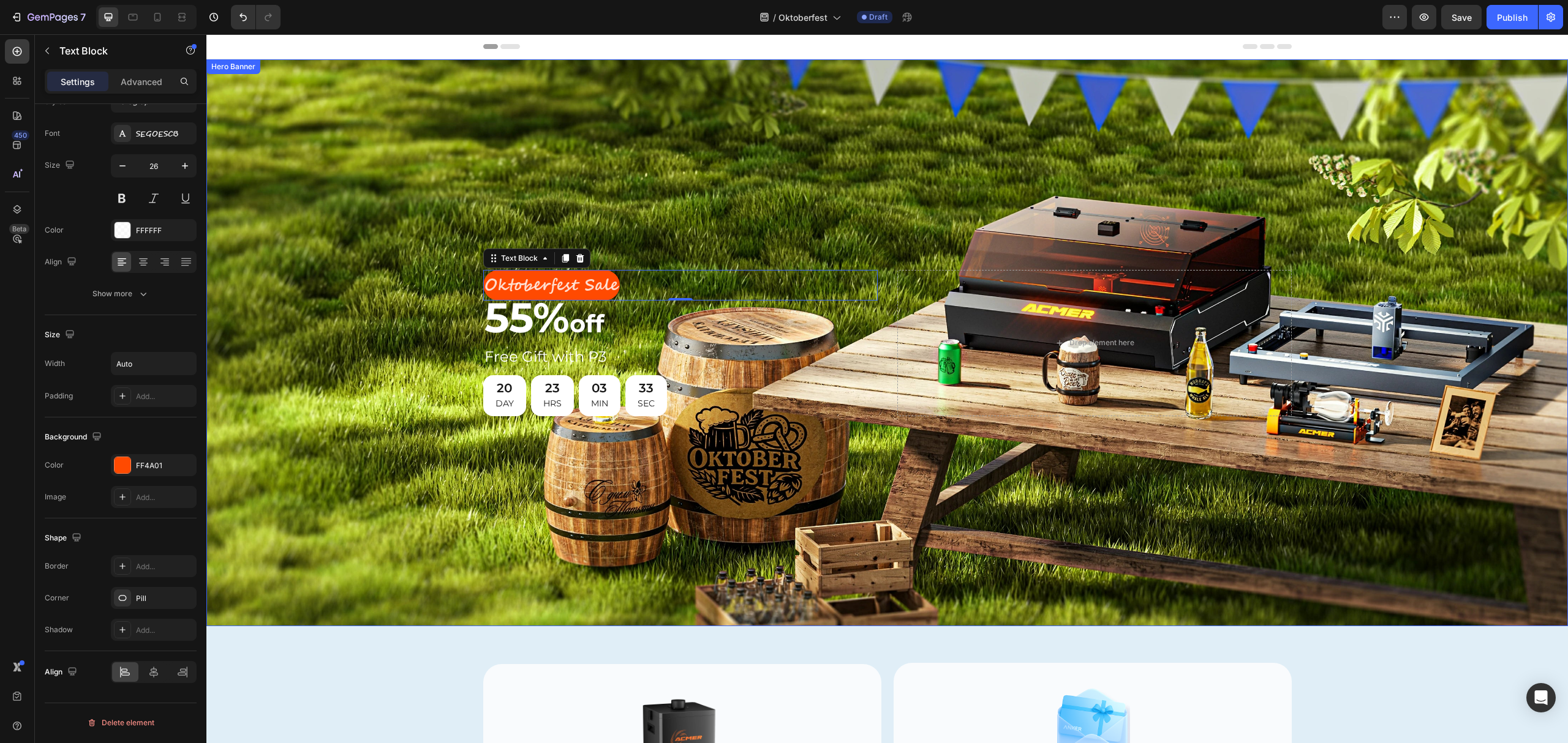
click at [282, 250] on div "Background Image" at bounding box center [887, 343] width 1362 height 567
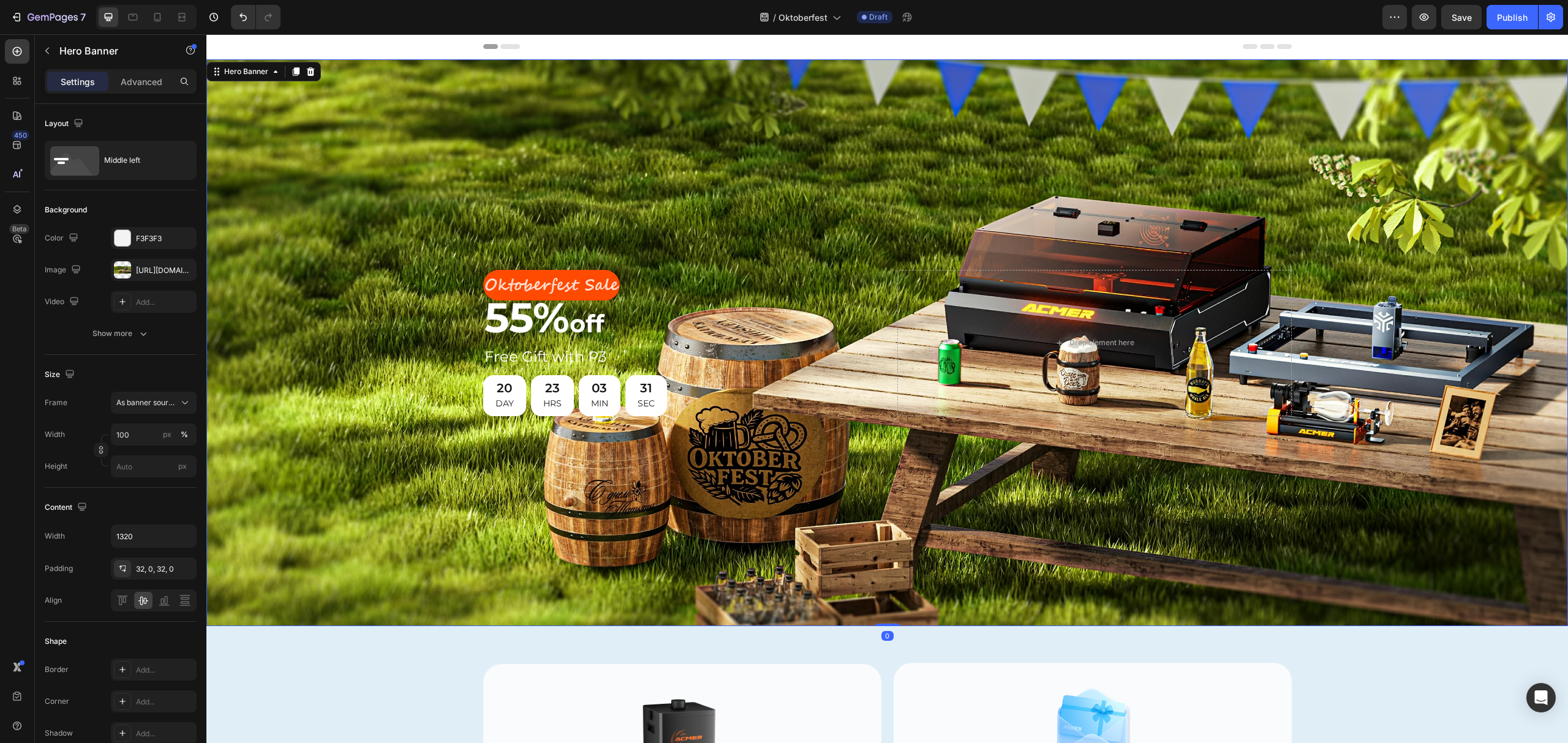
click at [796, 210] on div "Background Image" at bounding box center [887, 343] width 1362 height 567
click at [658, 201] on div "Background Image" at bounding box center [887, 343] width 1362 height 567
click at [559, 281] on p "Oktoberfest Sale" at bounding box center [551, 286] width 134 height 29
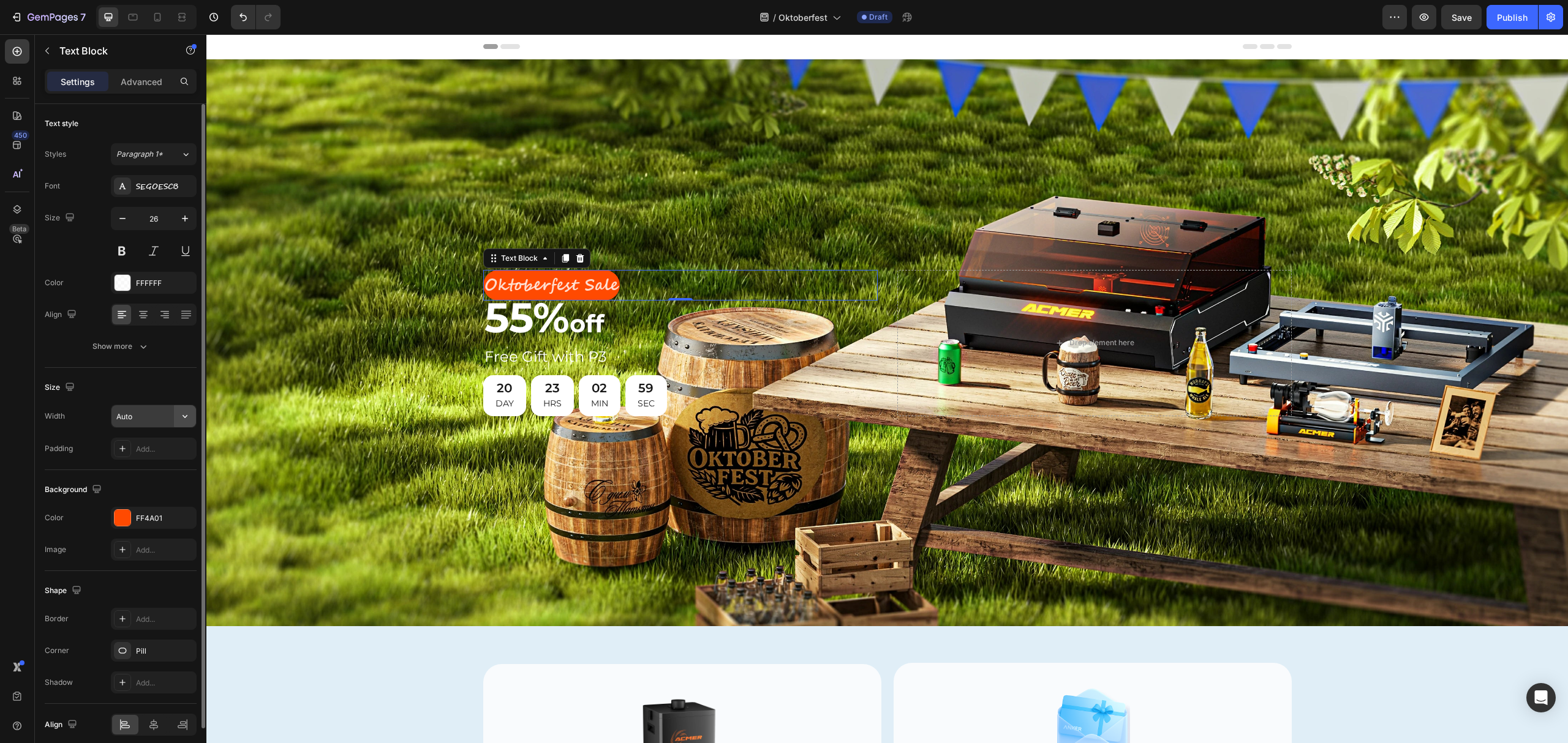
click at [180, 414] on icon "button" at bounding box center [185, 416] width 12 height 12
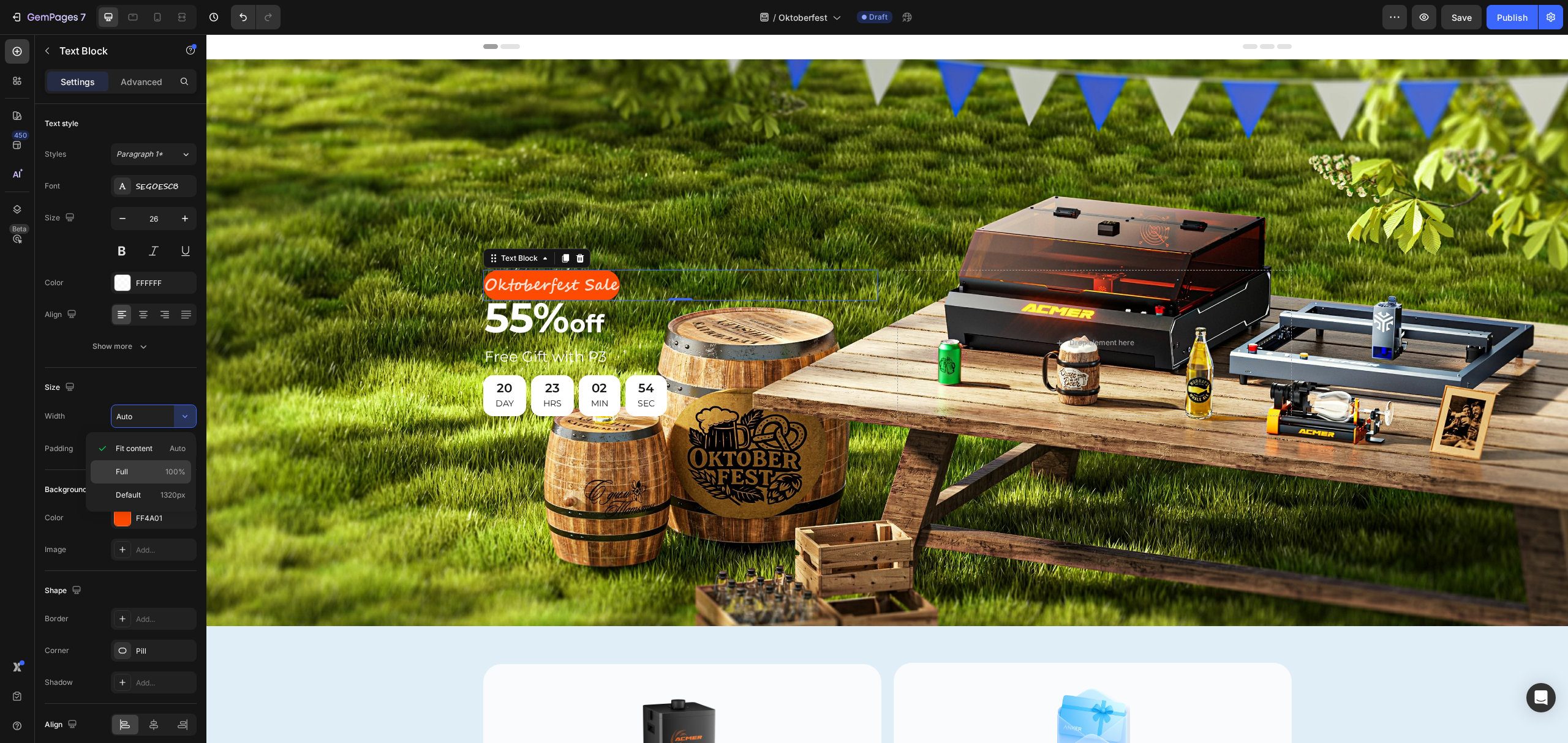
click at [128, 473] on span "Full" at bounding box center [121, 472] width 12 height 11
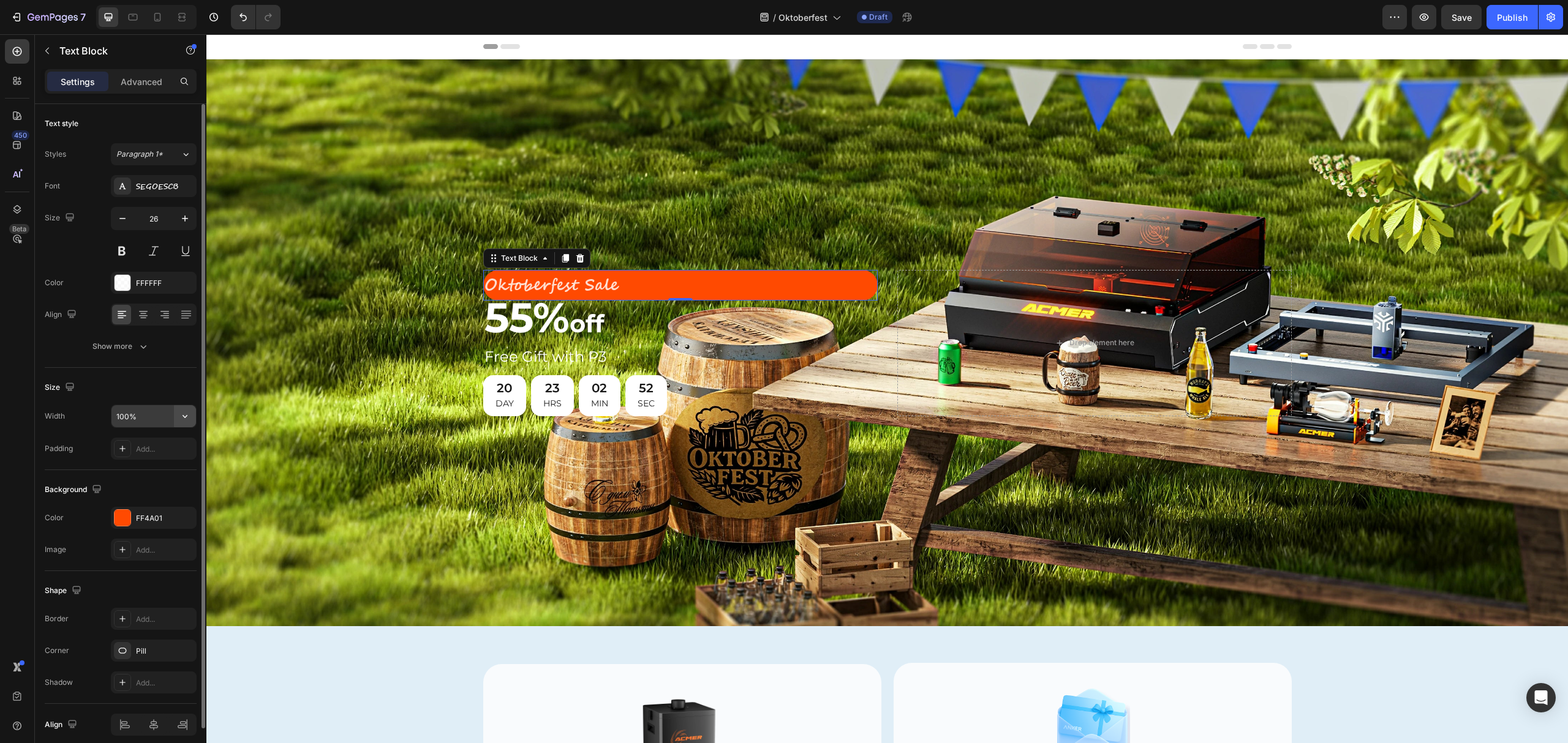
click at [181, 417] on icon "button" at bounding box center [185, 416] width 12 height 12
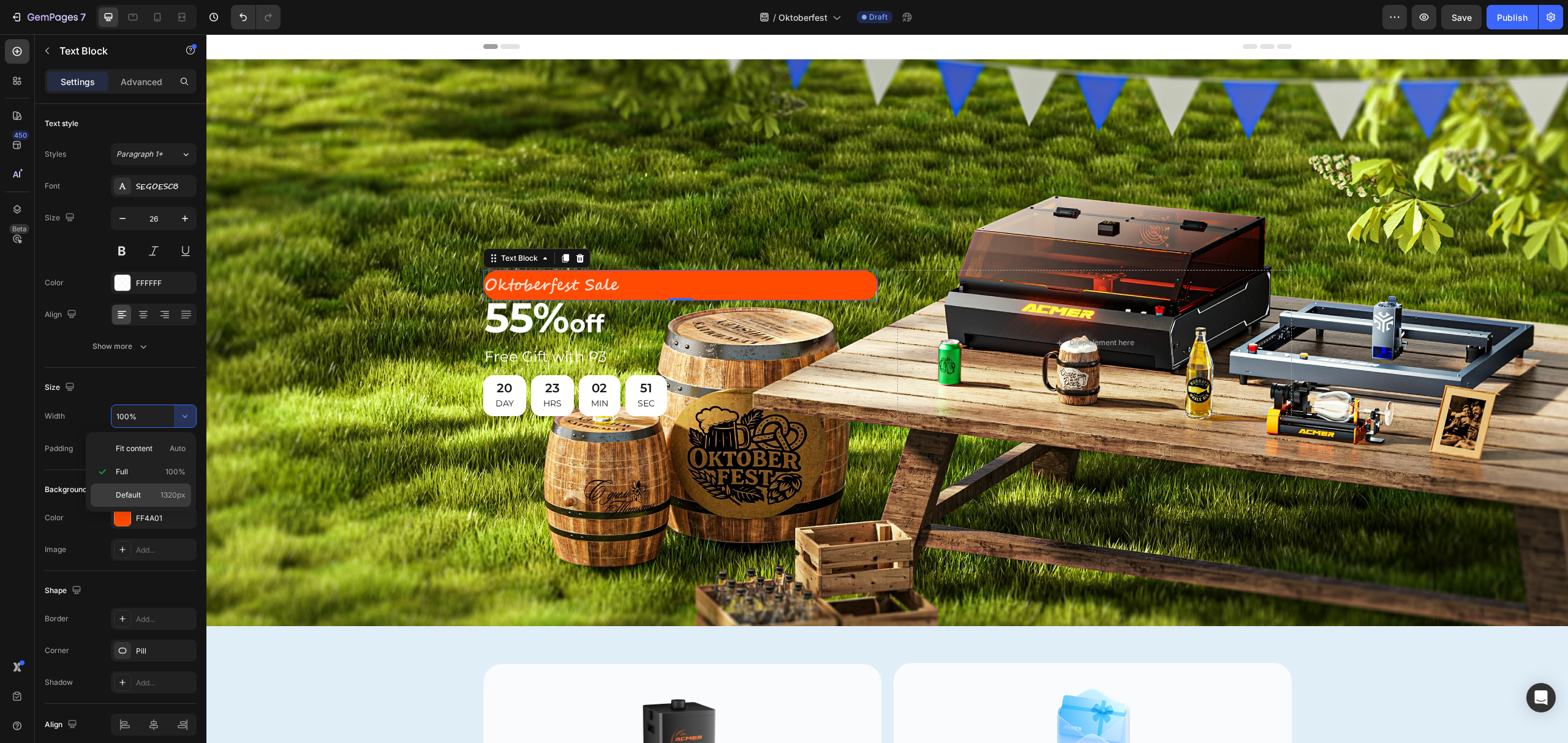
click at [151, 488] on div "Default 1320px" at bounding box center [140, 495] width 100 height 23
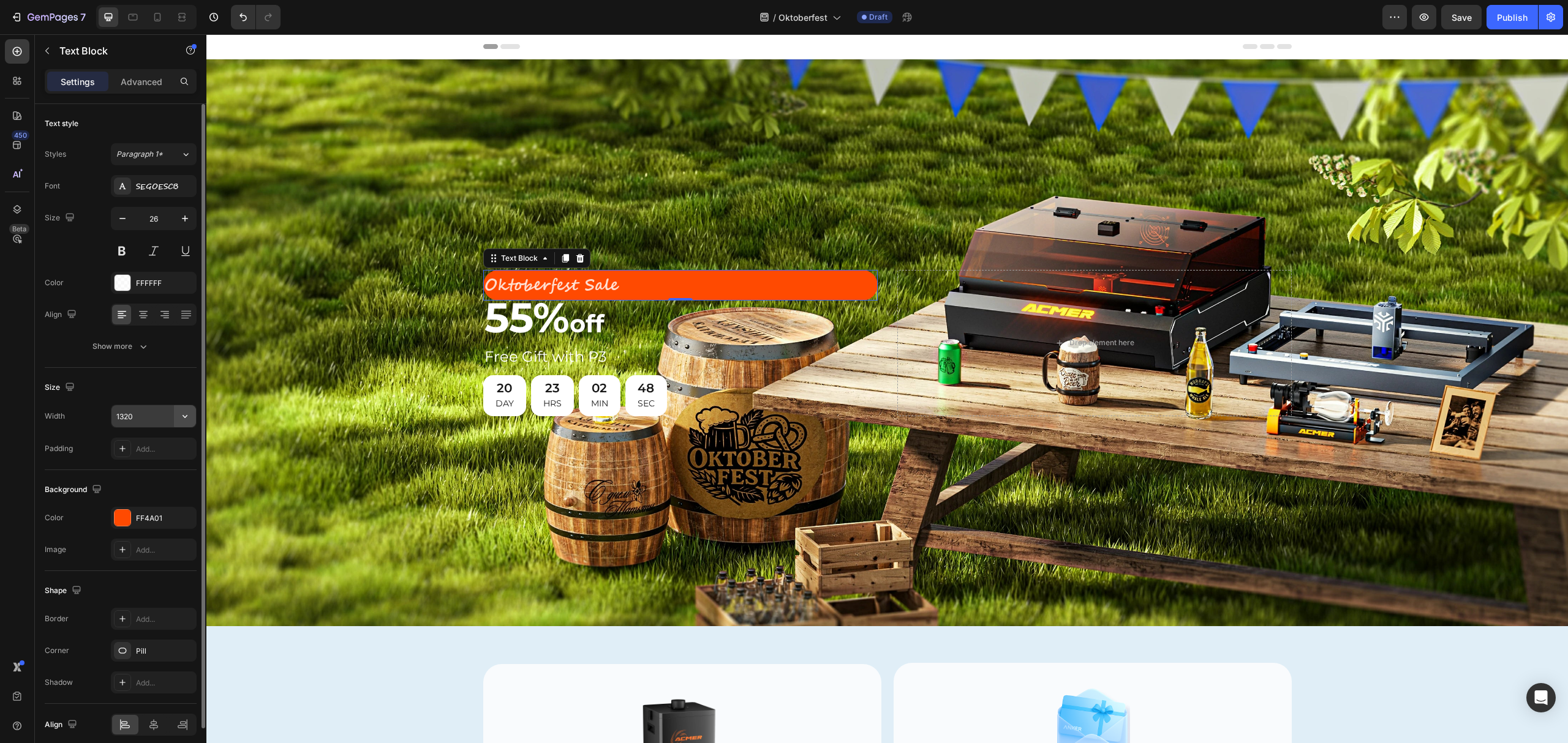
click at [181, 417] on icon "button" at bounding box center [185, 416] width 12 height 12
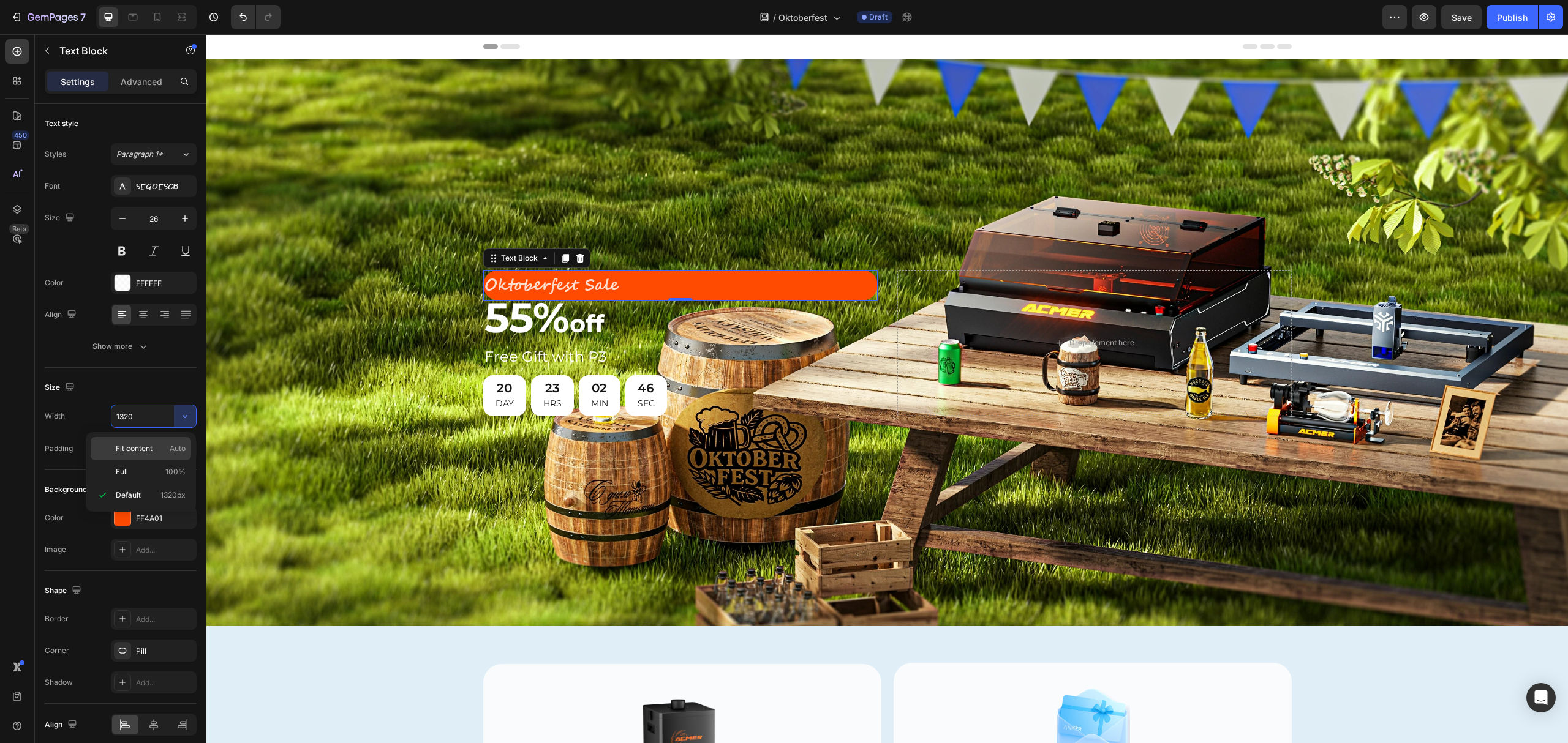
click at [153, 444] on p "Fit content Auto" at bounding box center [150, 449] width 69 height 11
type input "Auto"
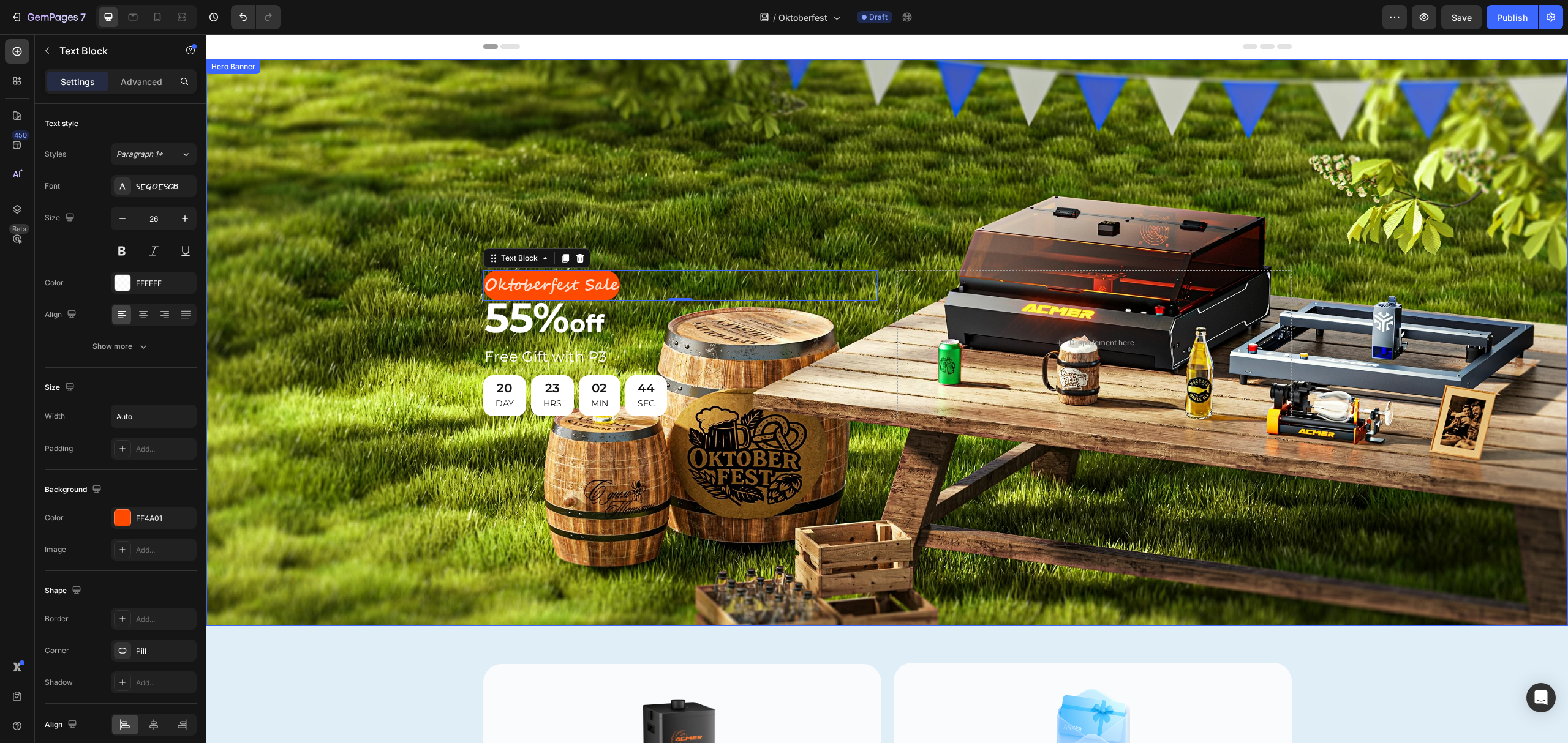
click at [420, 201] on div "Background Image" at bounding box center [887, 343] width 1362 height 567
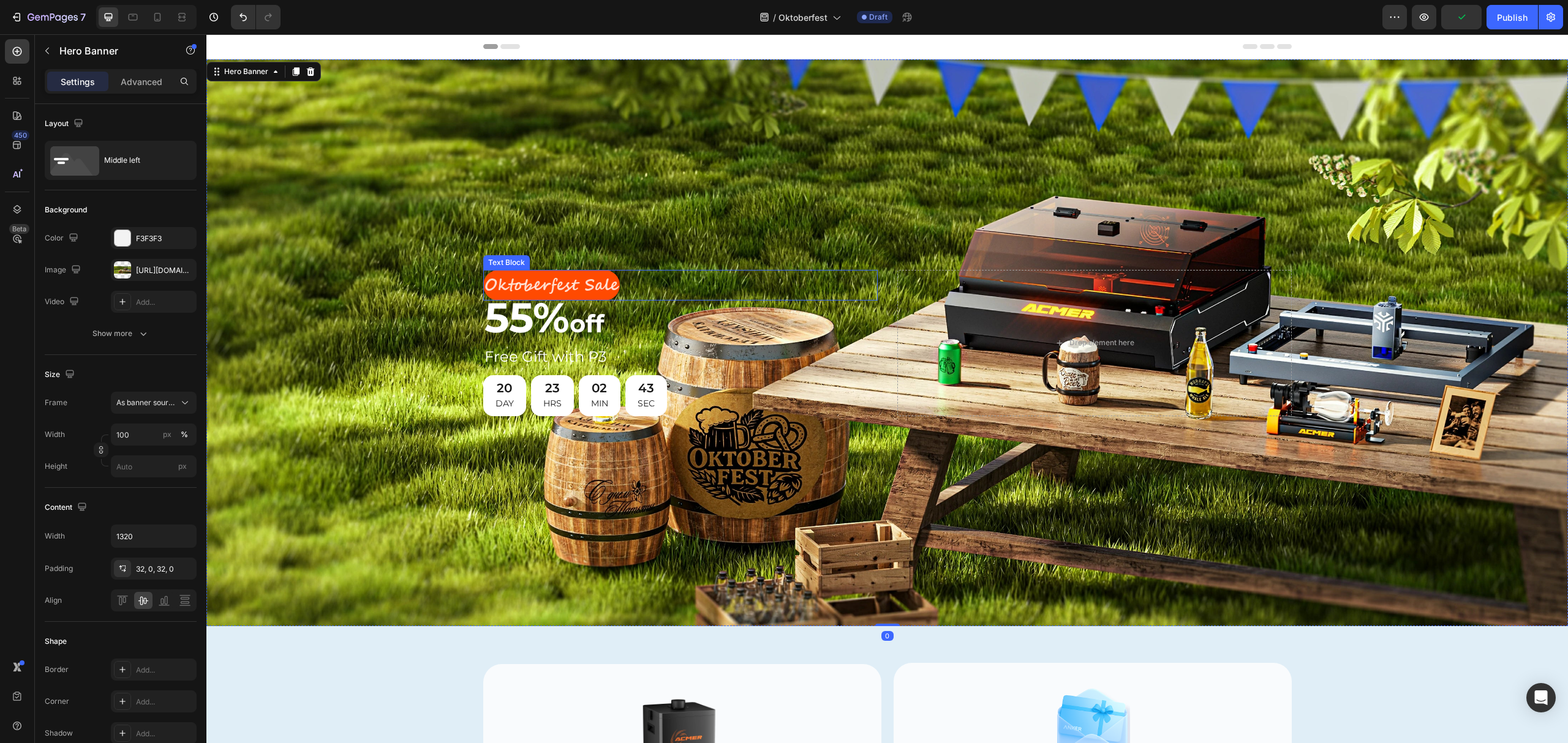
click at [543, 288] on p "Oktoberfest Sale" at bounding box center [551, 286] width 134 height 29
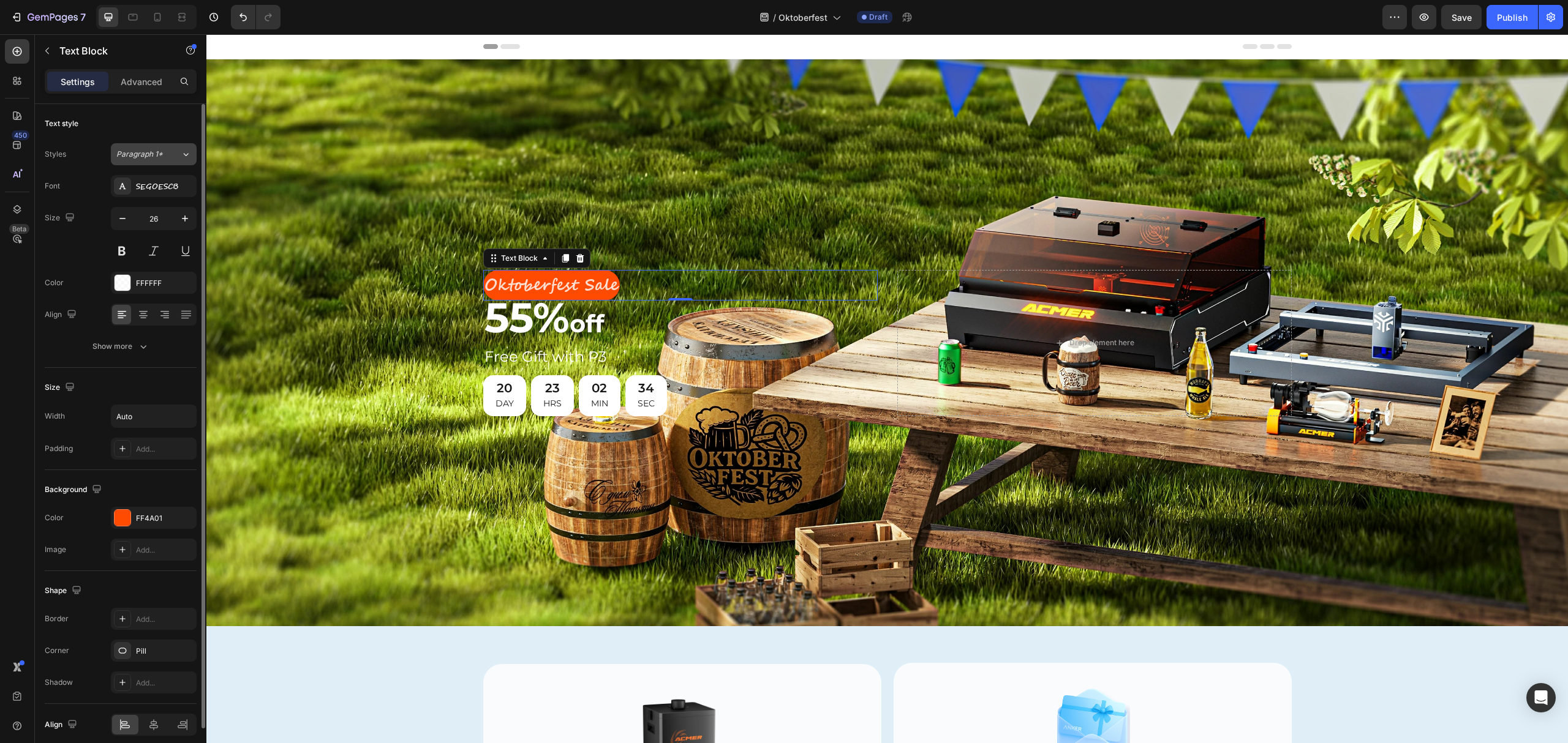
click at [182, 150] on icon at bounding box center [185, 154] width 11 height 12
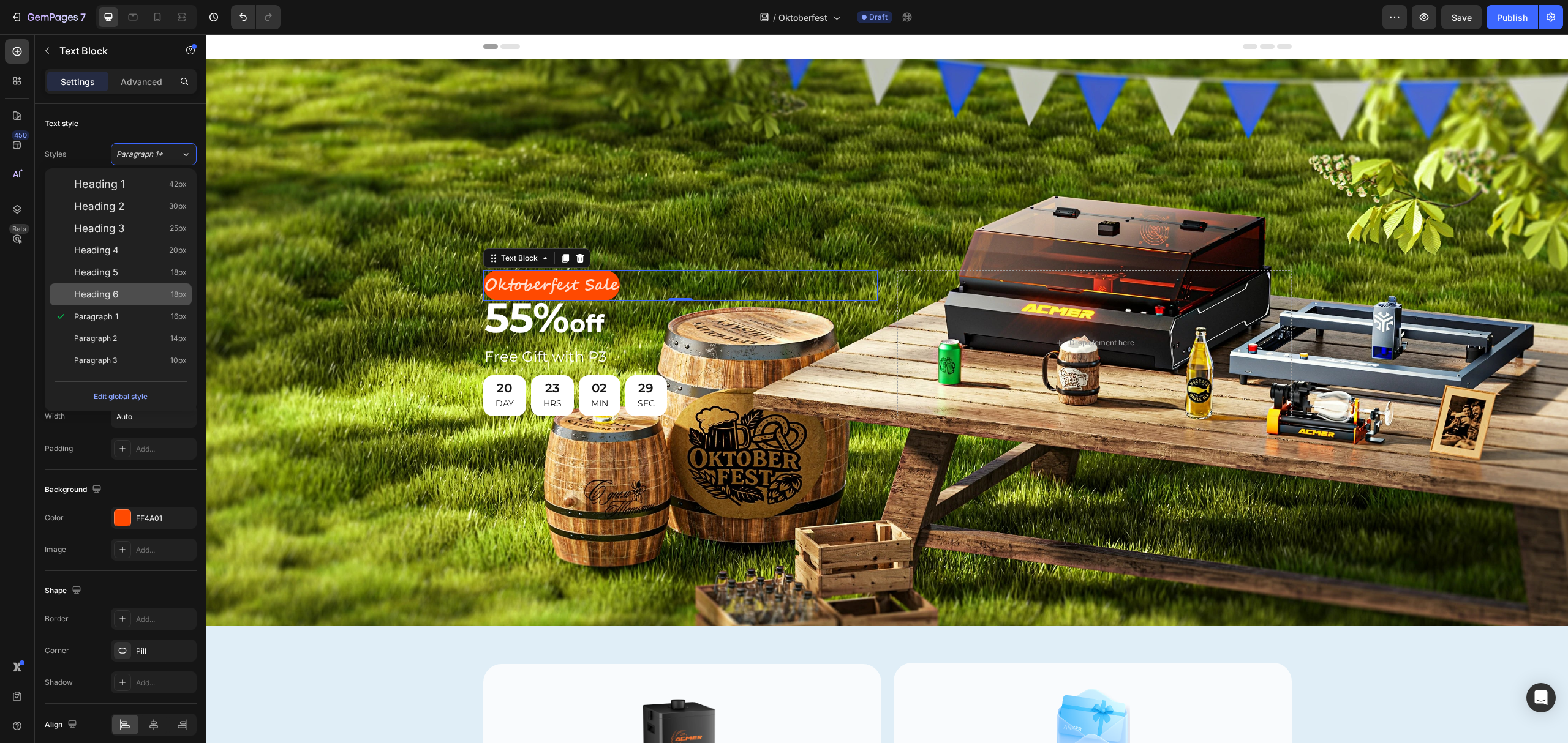
click at [103, 289] on span "Heading 6" at bounding box center [96, 294] width 44 height 12
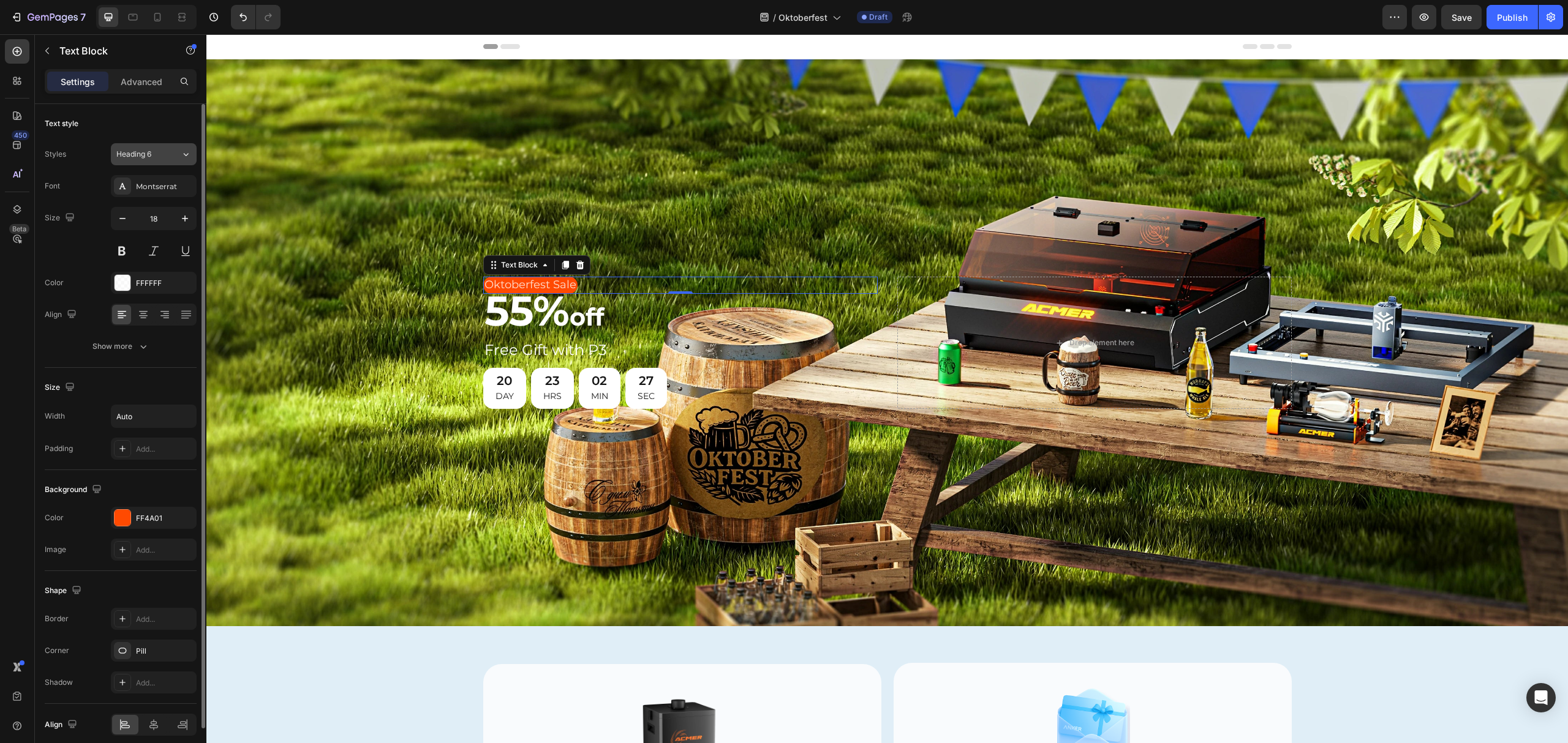
click at [178, 153] on div "Heading 6" at bounding box center [149, 154] width 65 height 11
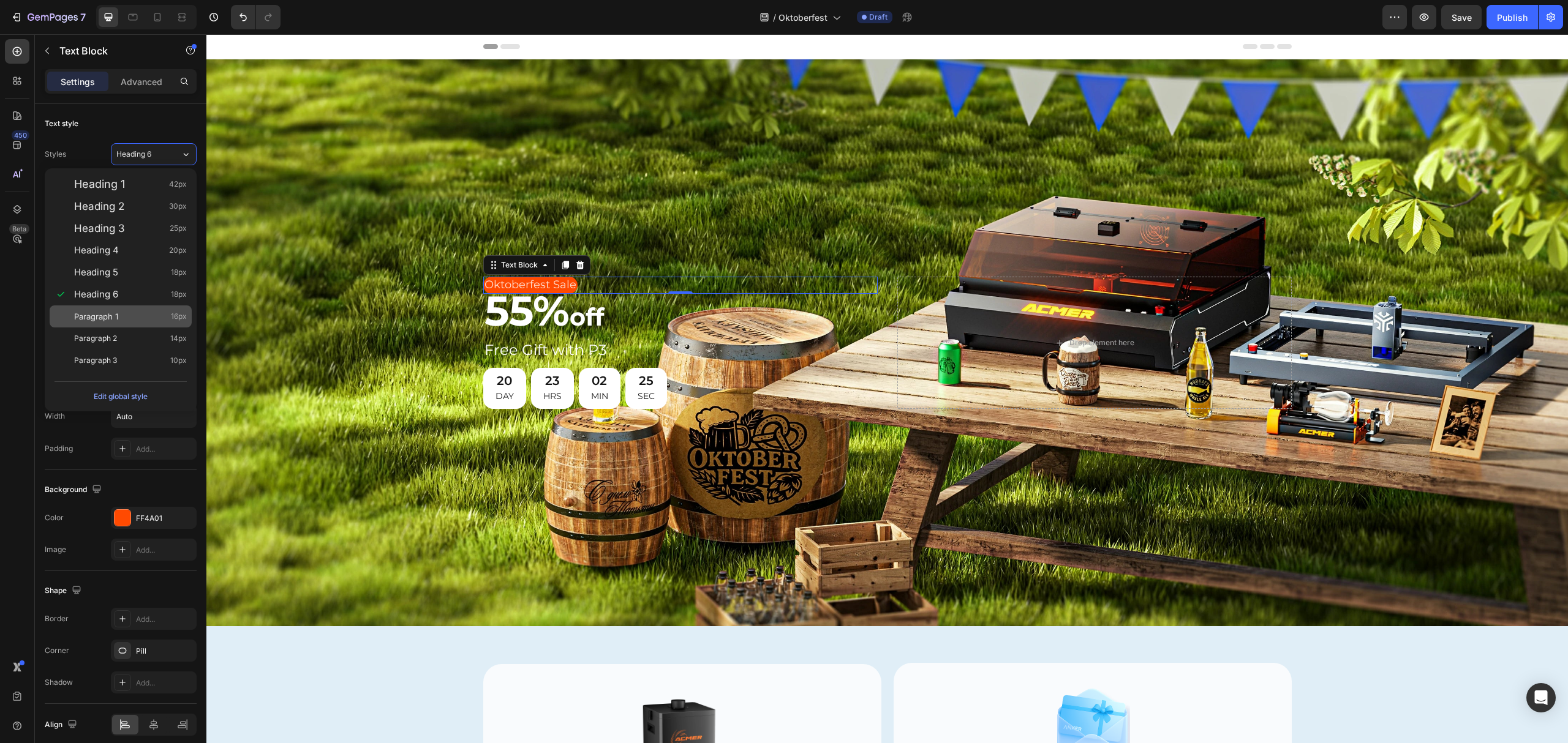
click at [110, 312] on span "Paragraph 1" at bounding box center [96, 316] width 44 height 12
type input "16"
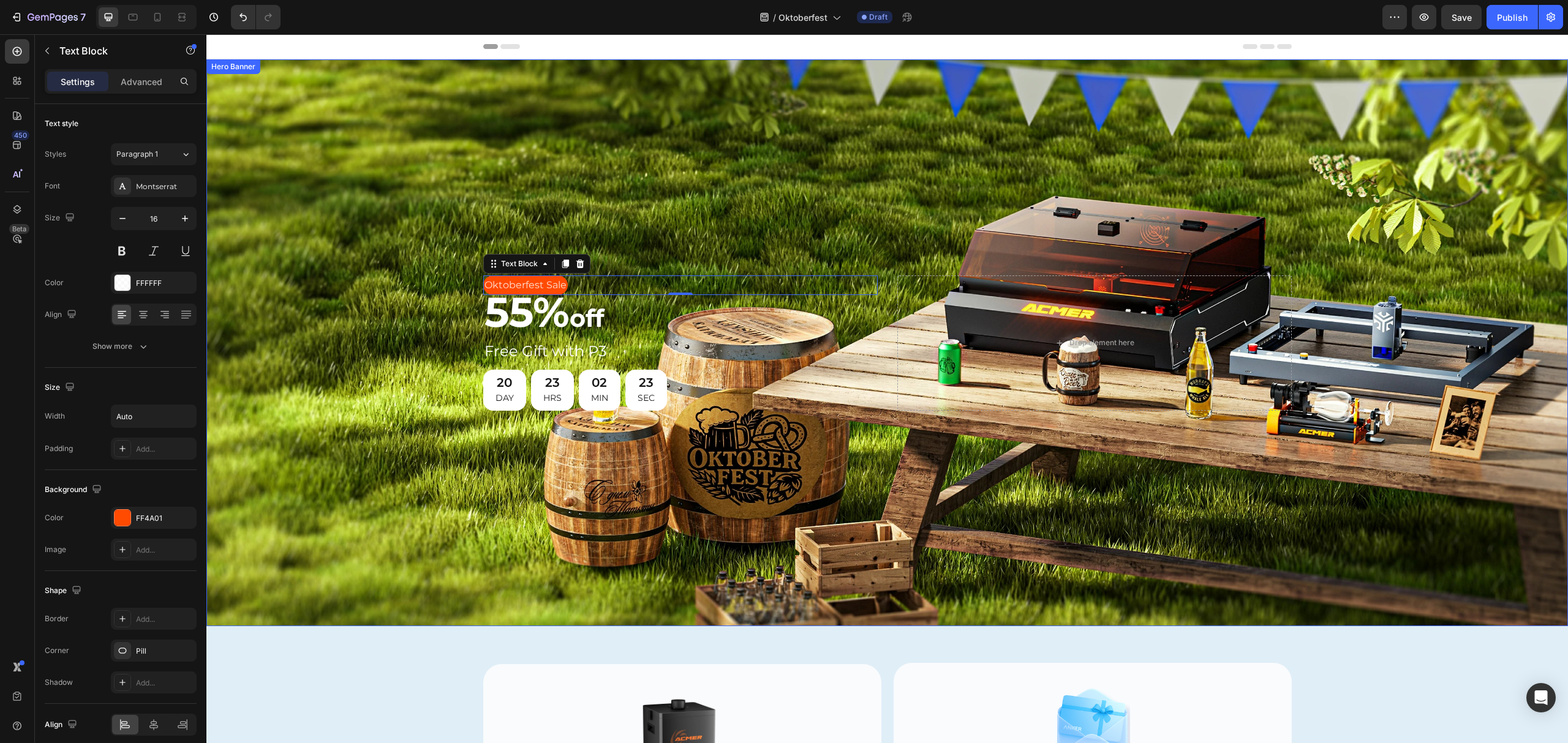
click at [684, 177] on div "Background Image" at bounding box center [887, 343] width 1362 height 567
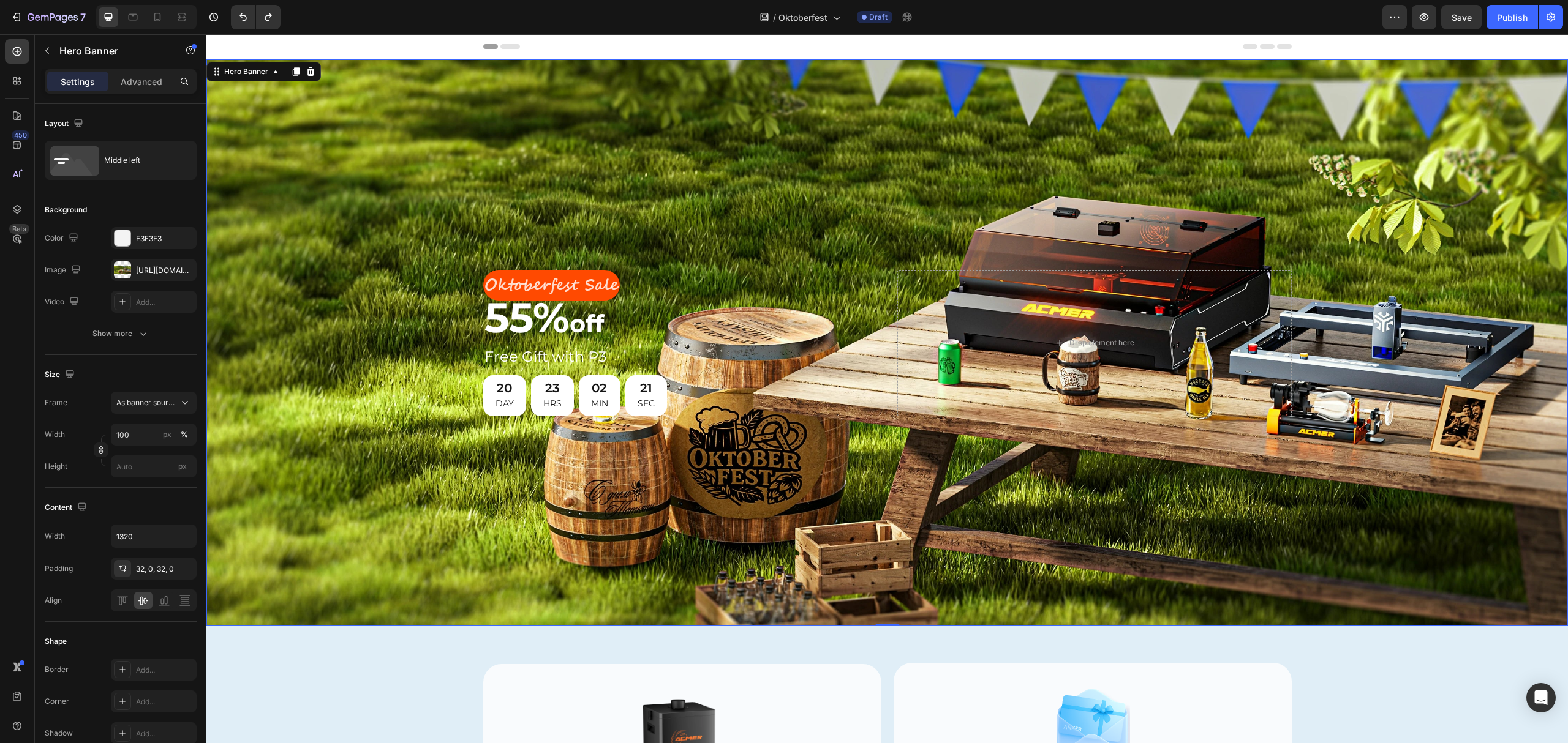
click at [538, 212] on div "Background Image" at bounding box center [887, 343] width 1362 height 567
click at [152, 76] on p "Advanced" at bounding box center [141, 81] width 41 height 13
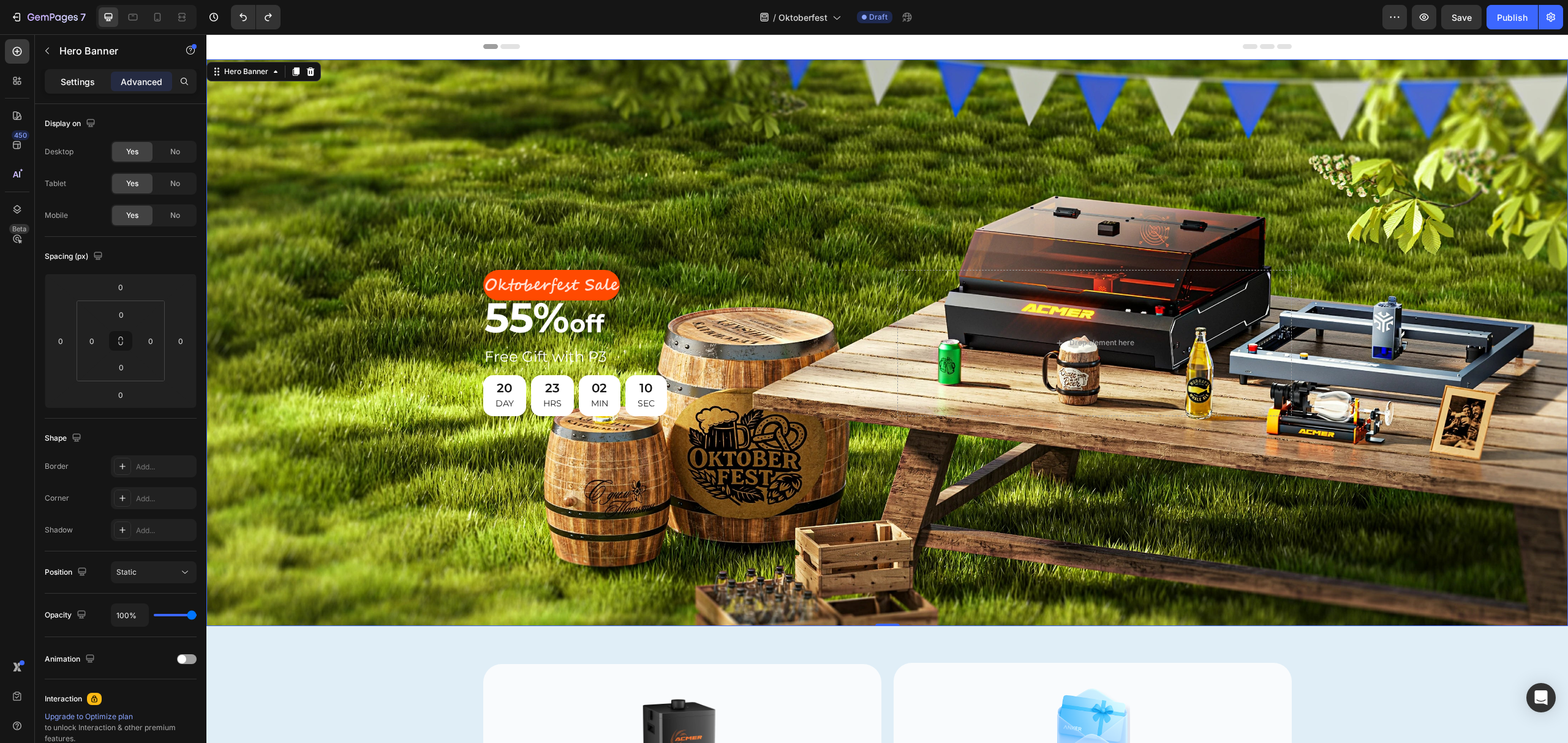
click at [77, 76] on p "Settings" at bounding box center [77, 81] width 34 height 13
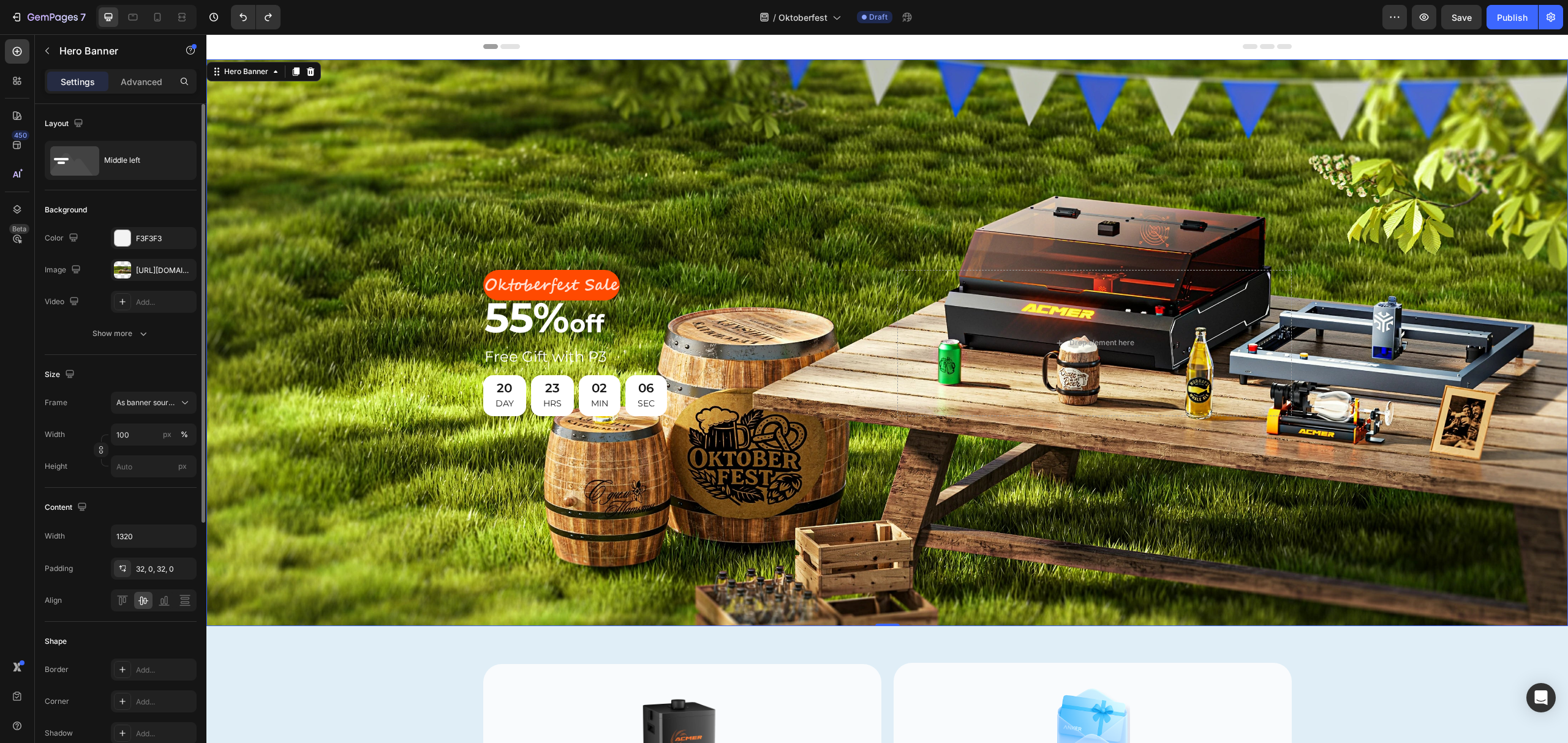
click at [154, 209] on div "Background" at bounding box center [121, 210] width 152 height 20
click at [647, 195] on div "Background Image" at bounding box center [887, 343] width 1362 height 567
click at [135, 329] on div "Show more" at bounding box center [121, 333] width 57 height 12
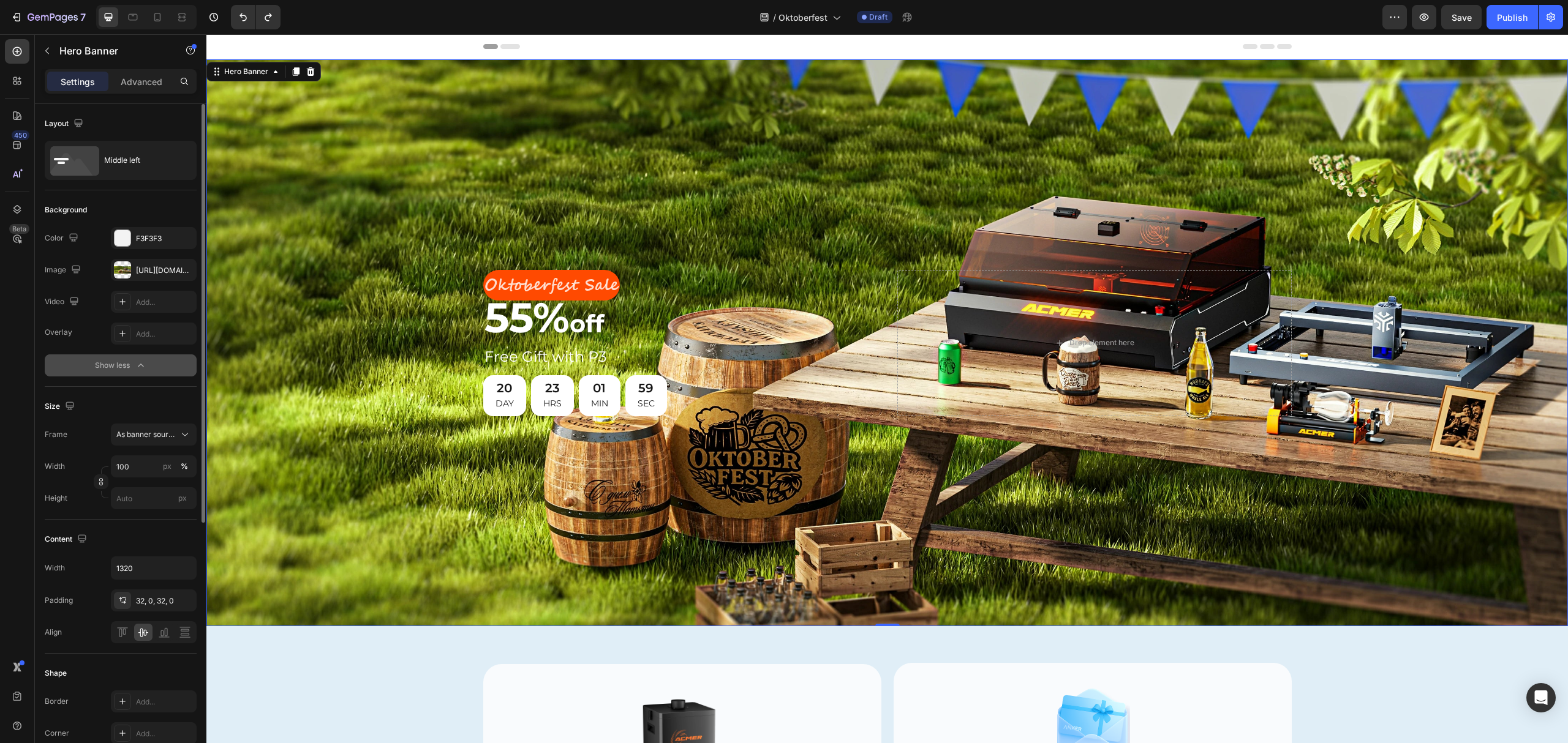
click at [138, 370] on icon "button" at bounding box center [140, 365] width 12 height 12
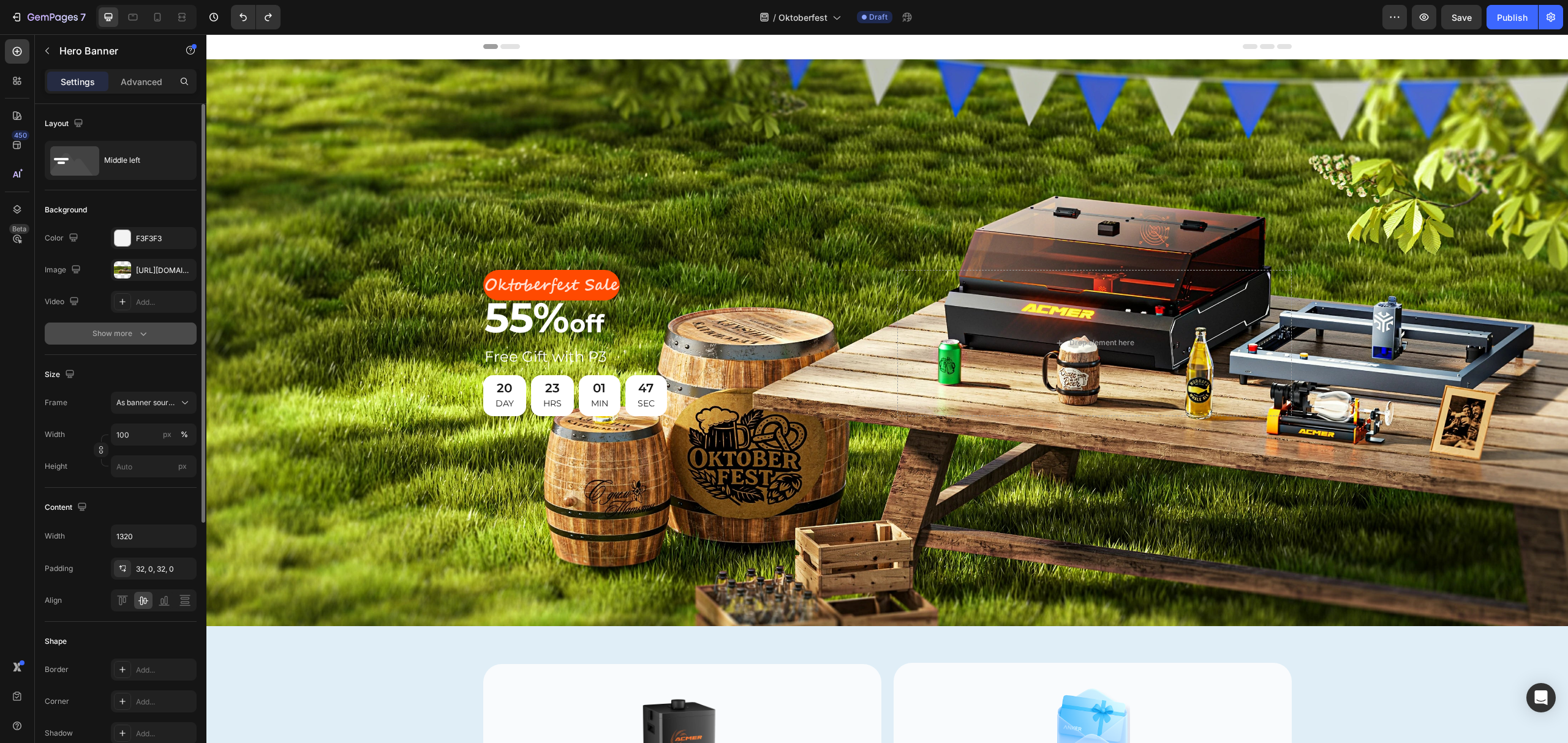
click at [366, 498] on div "Background Image" at bounding box center [887, 343] width 1362 height 567
click at [1451, 15] on span "Save" at bounding box center [1461, 17] width 20 height 11
click at [18, 46] on icon at bounding box center [17, 51] width 12 height 12
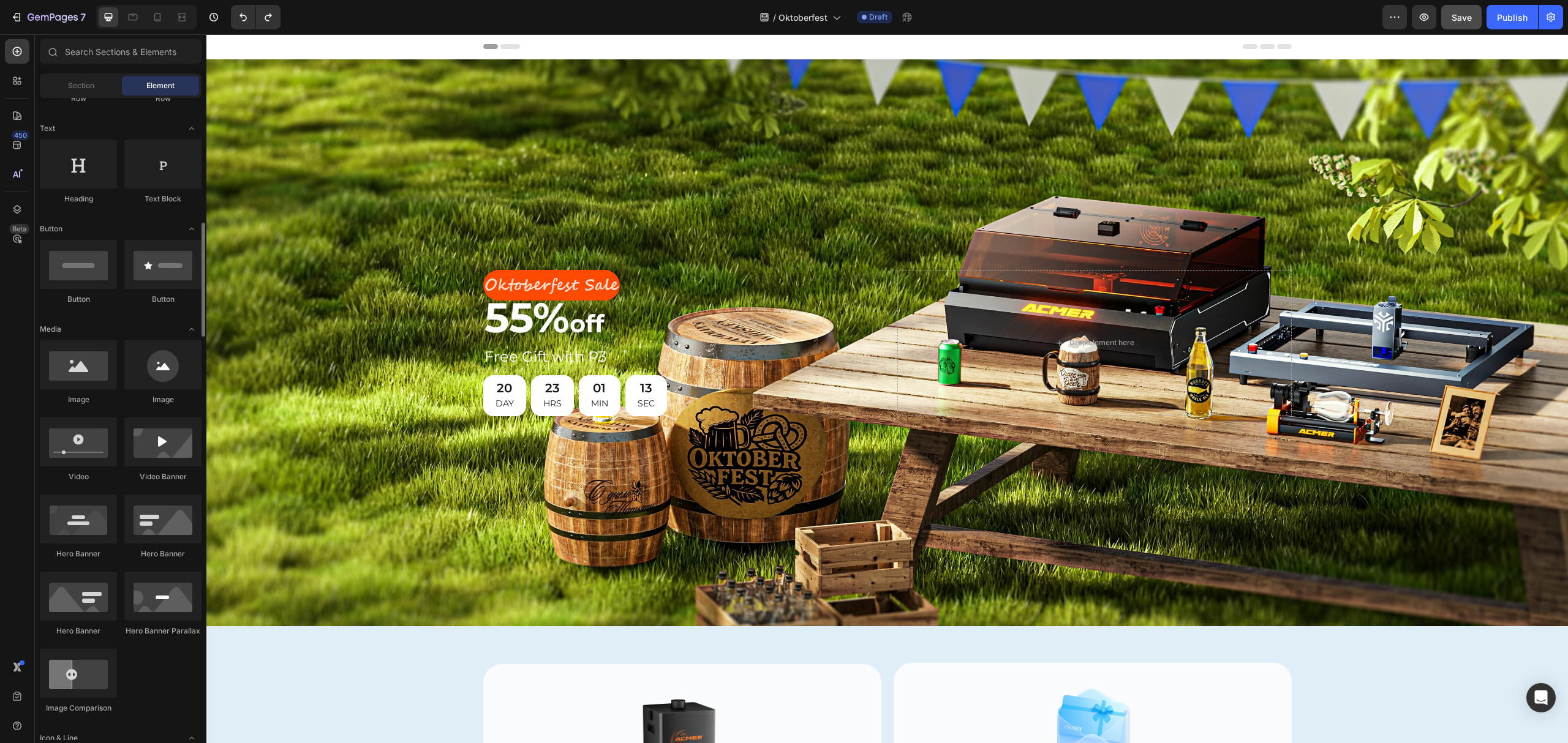
scroll to position [245, 0]
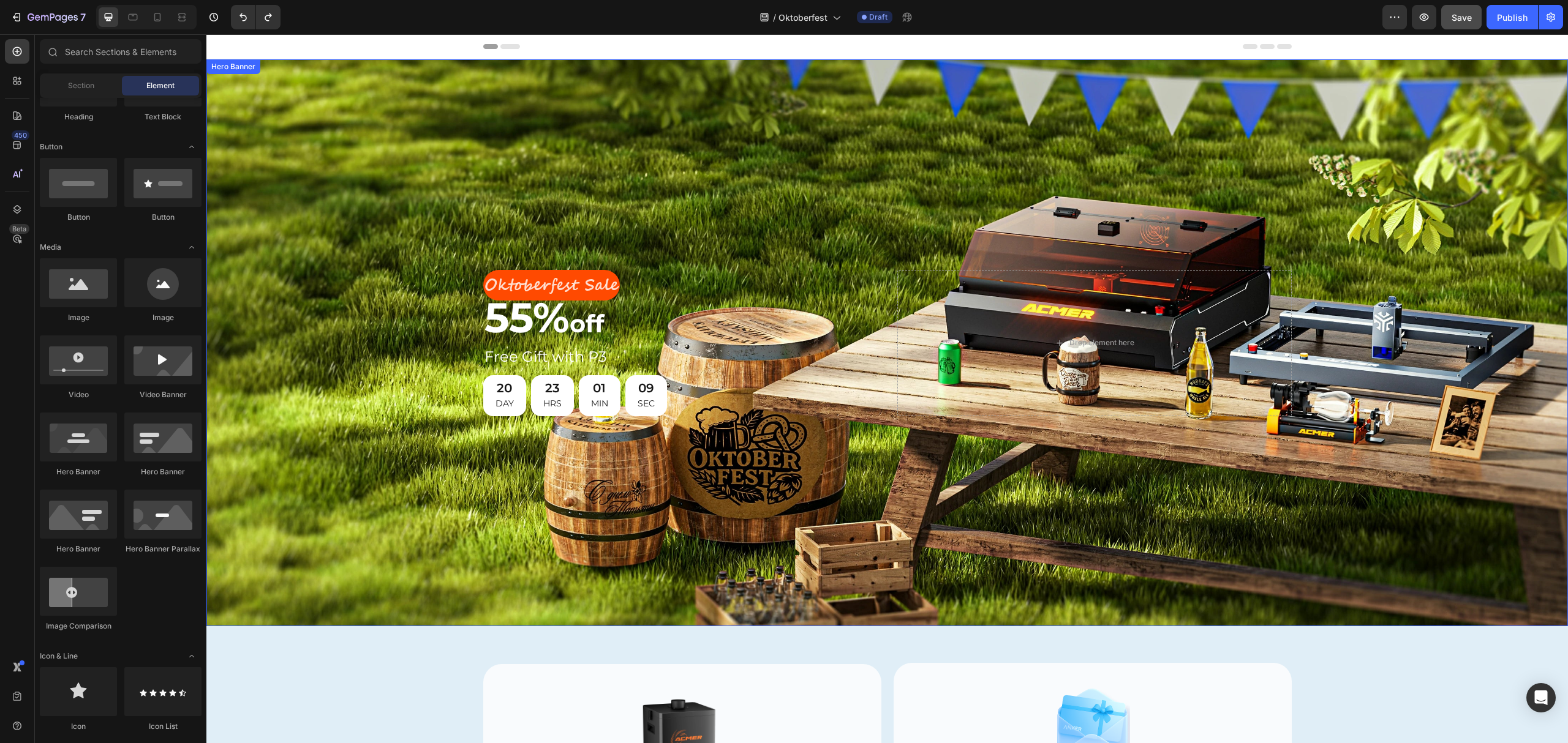
click at [368, 349] on div "Background Image" at bounding box center [887, 343] width 1362 height 567
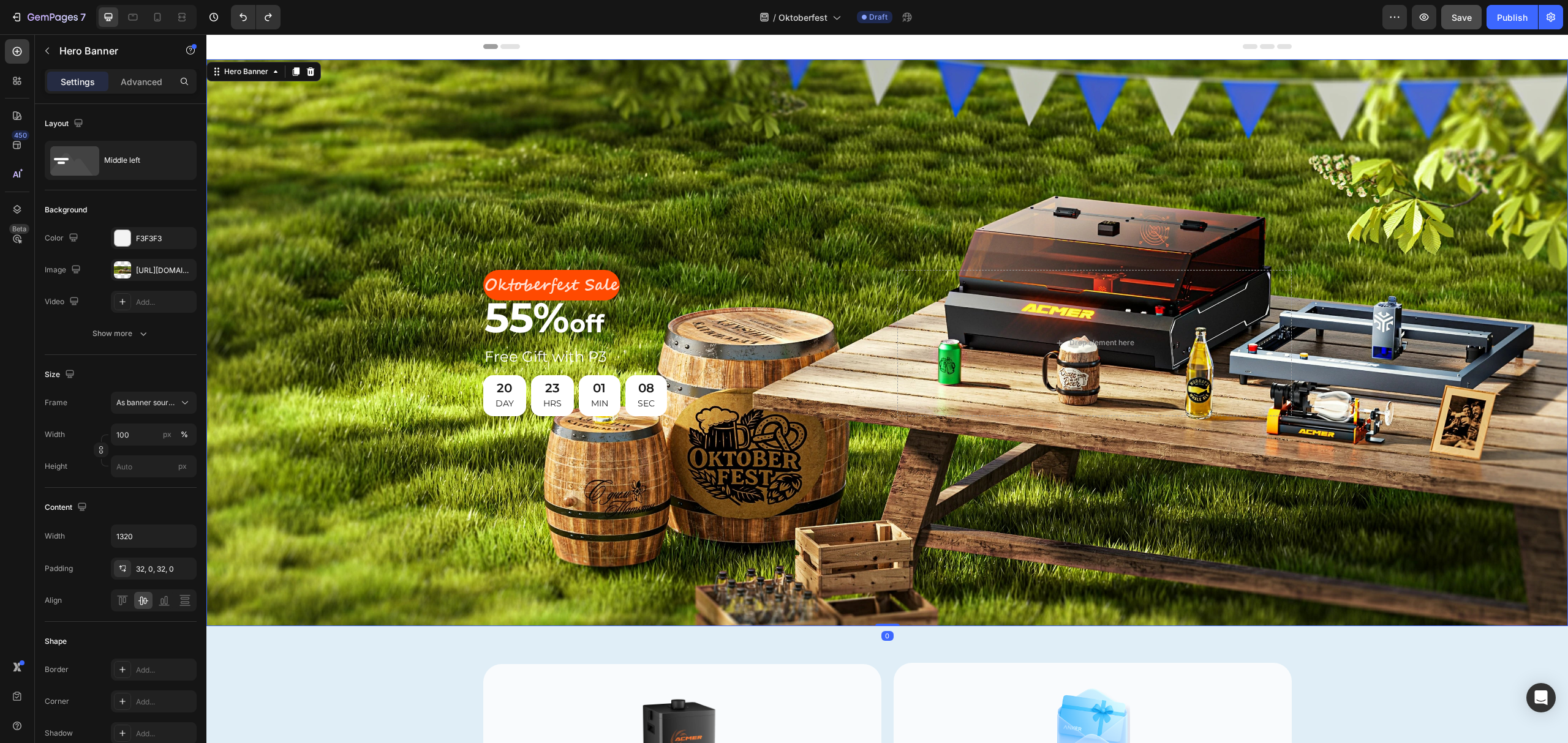
scroll to position [51, 0]
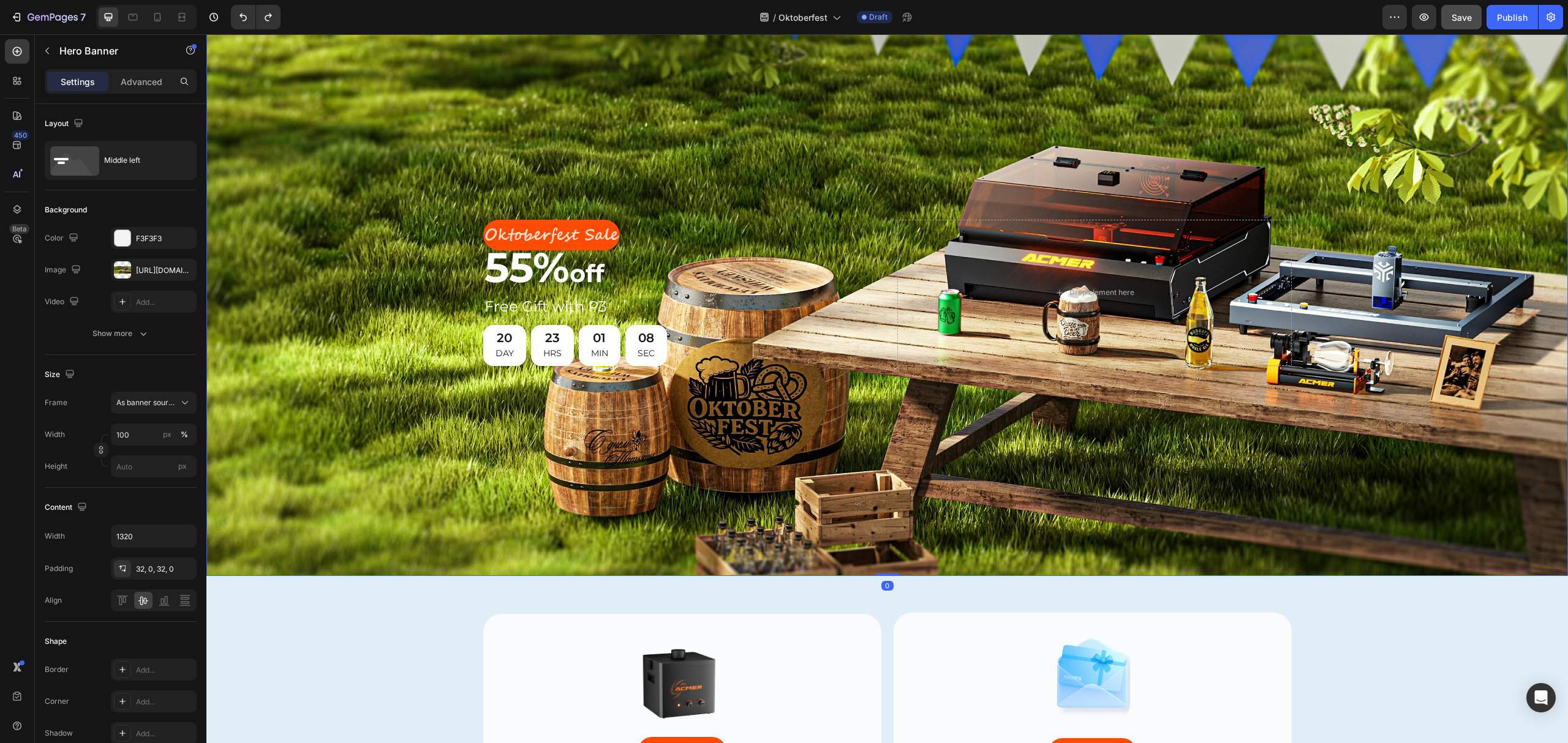
click at [675, 624] on img at bounding box center [682, 680] width 113 height 113
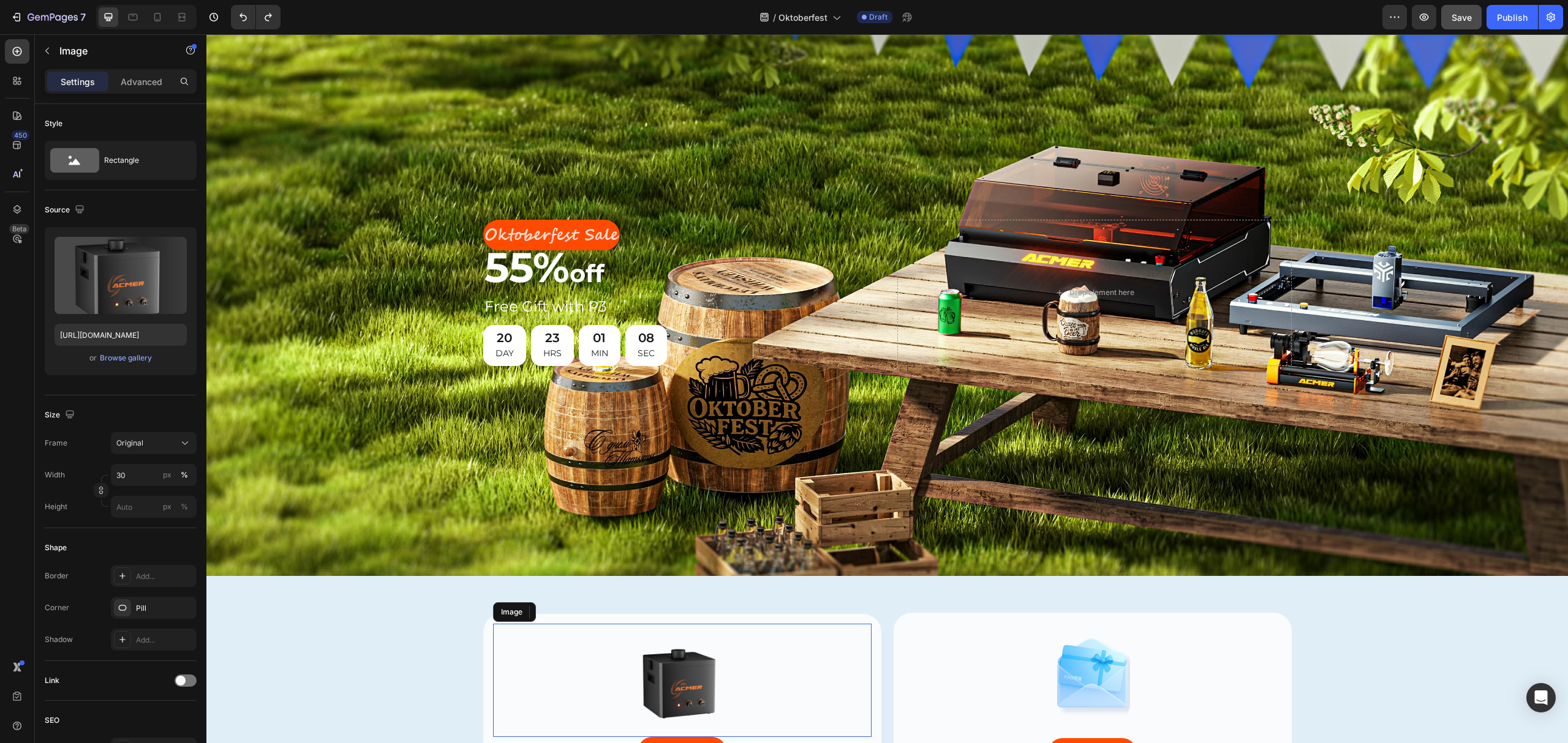
scroll to position [326, 0]
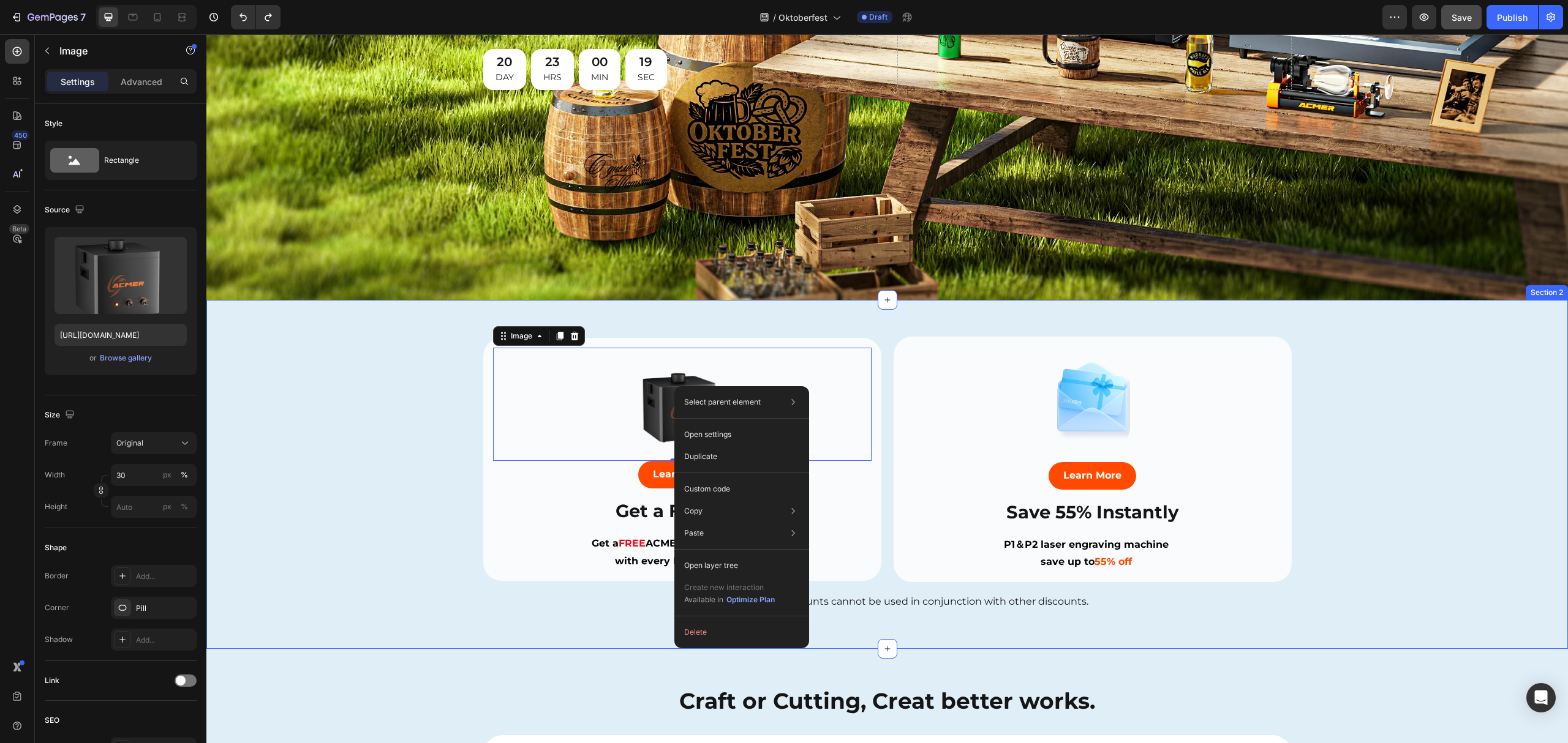
click at [368, 507] on div "Image Learn More Button Save 55% Instantly Heading P1＆P2 laser engraving machin…" at bounding box center [887, 474] width 1362 height 276
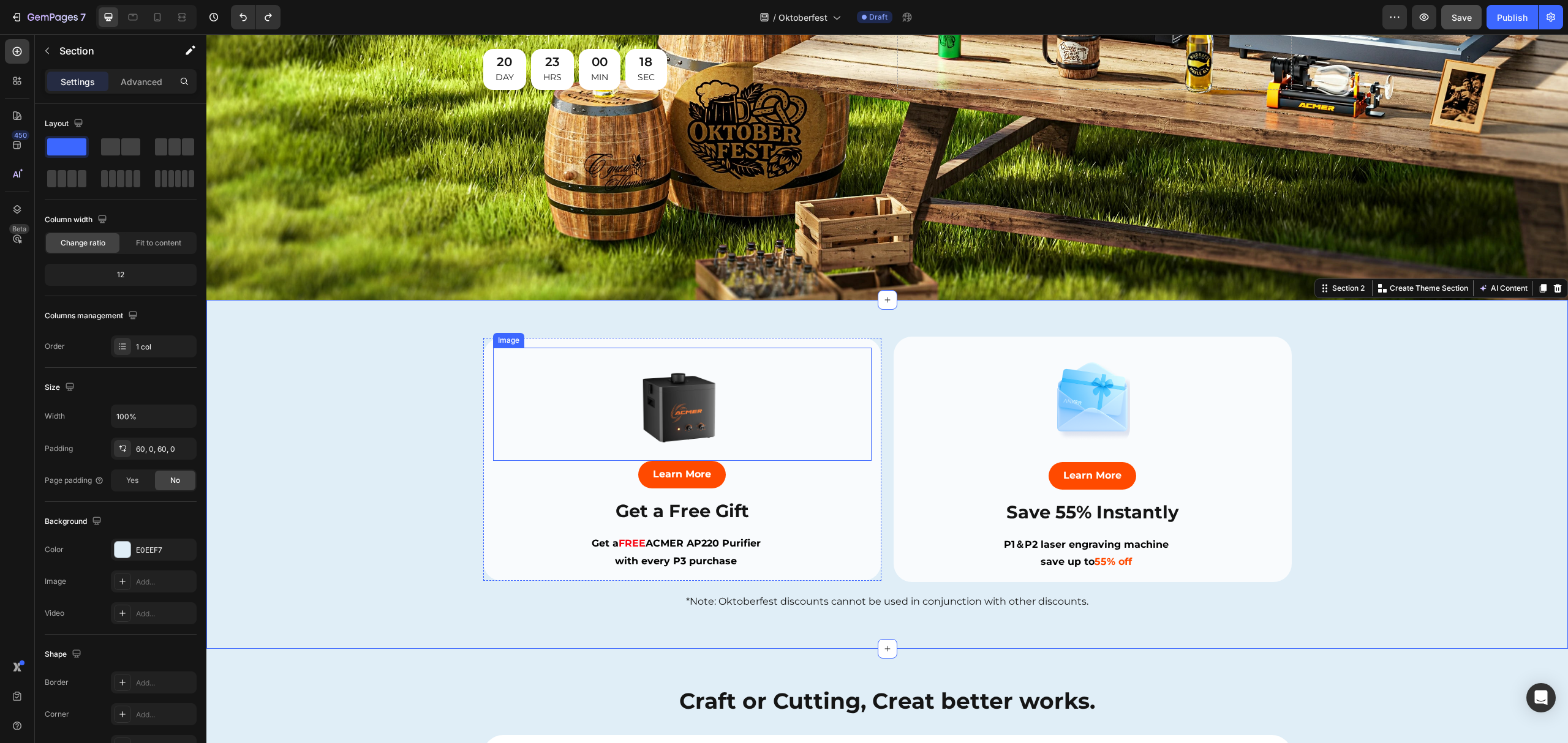
click at [671, 407] on img at bounding box center [682, 404] width 113 height 113
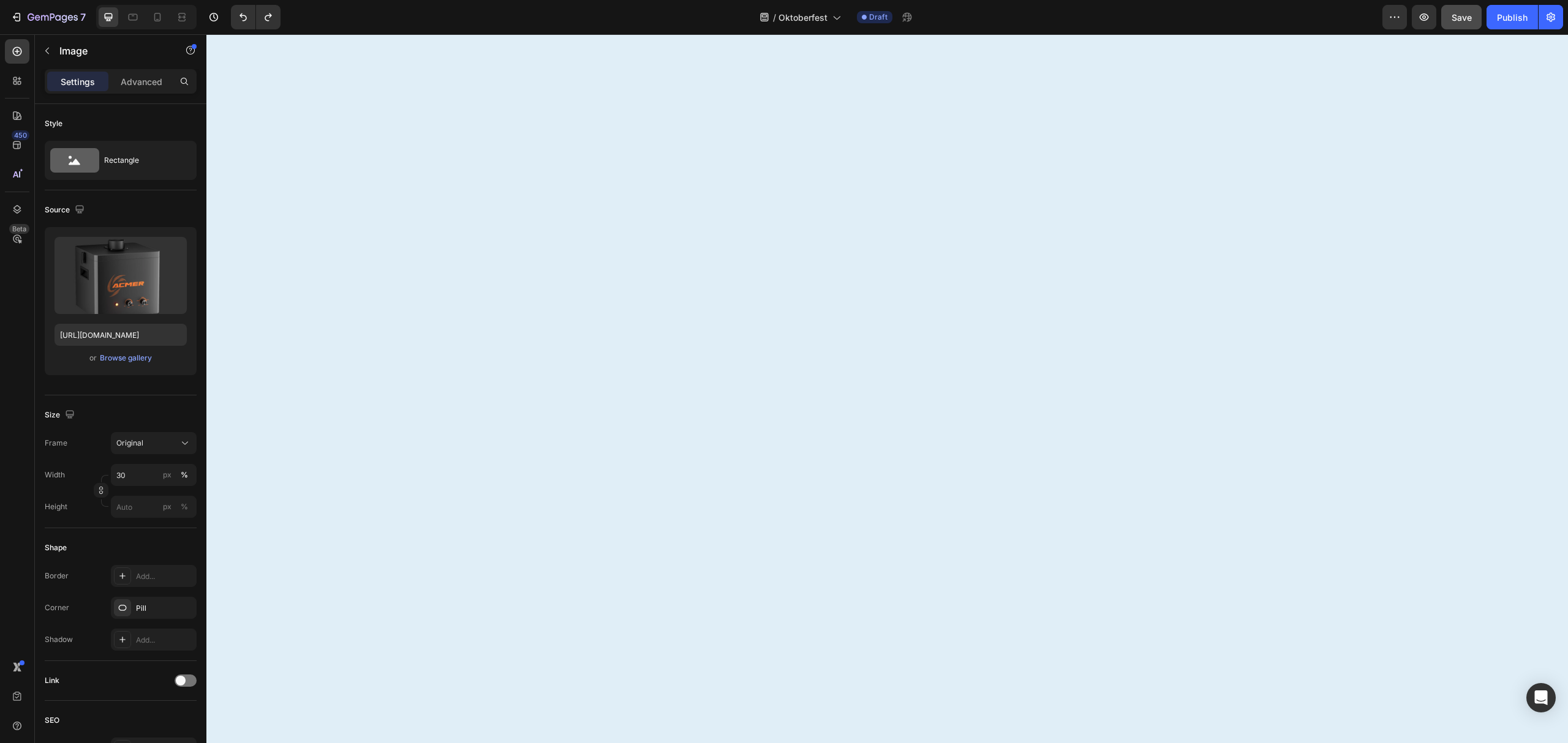
scroll to position [0, 0]
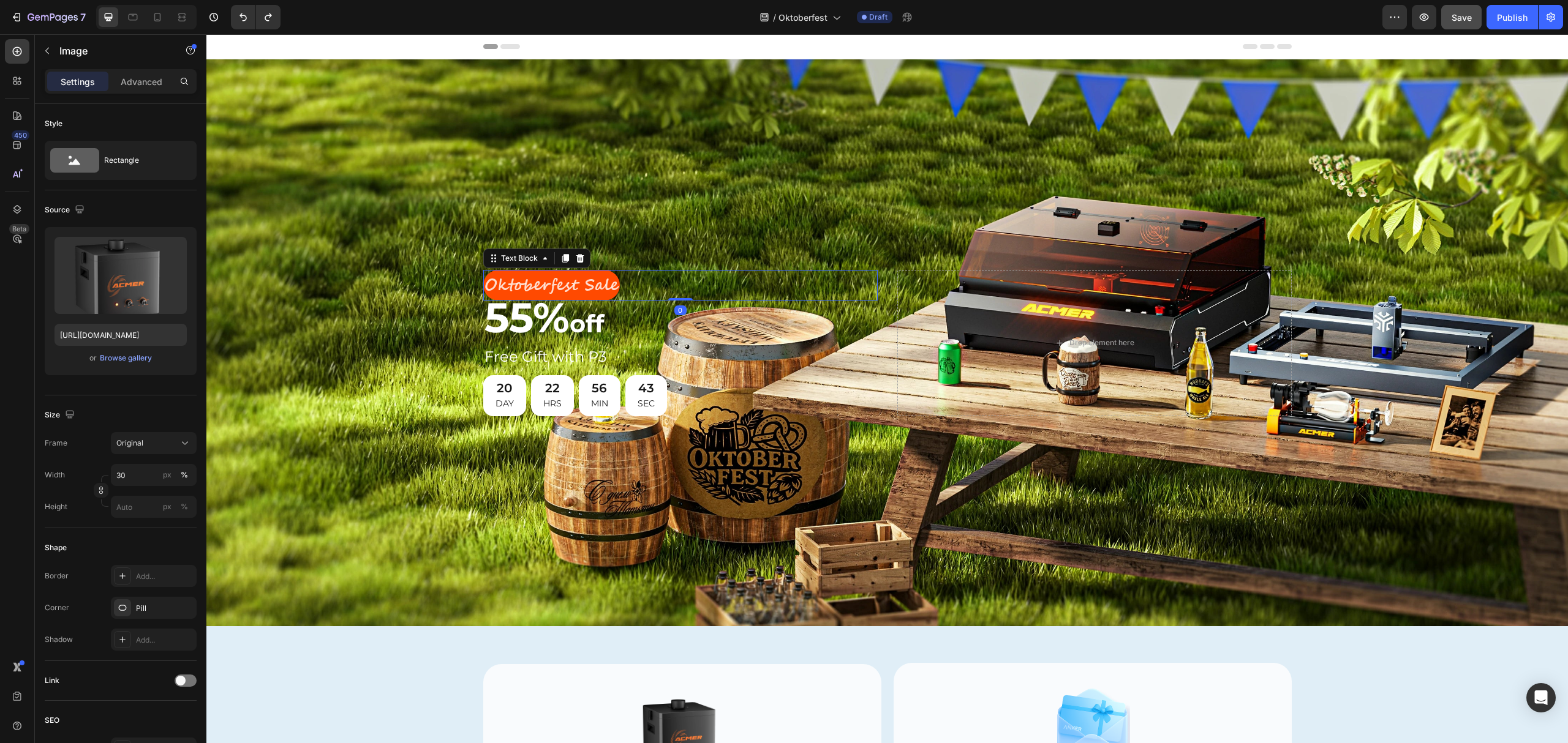
click at [498, 281] on p "Oktoberfest Sale" at bounding box center [551, 286] width 134 height 29
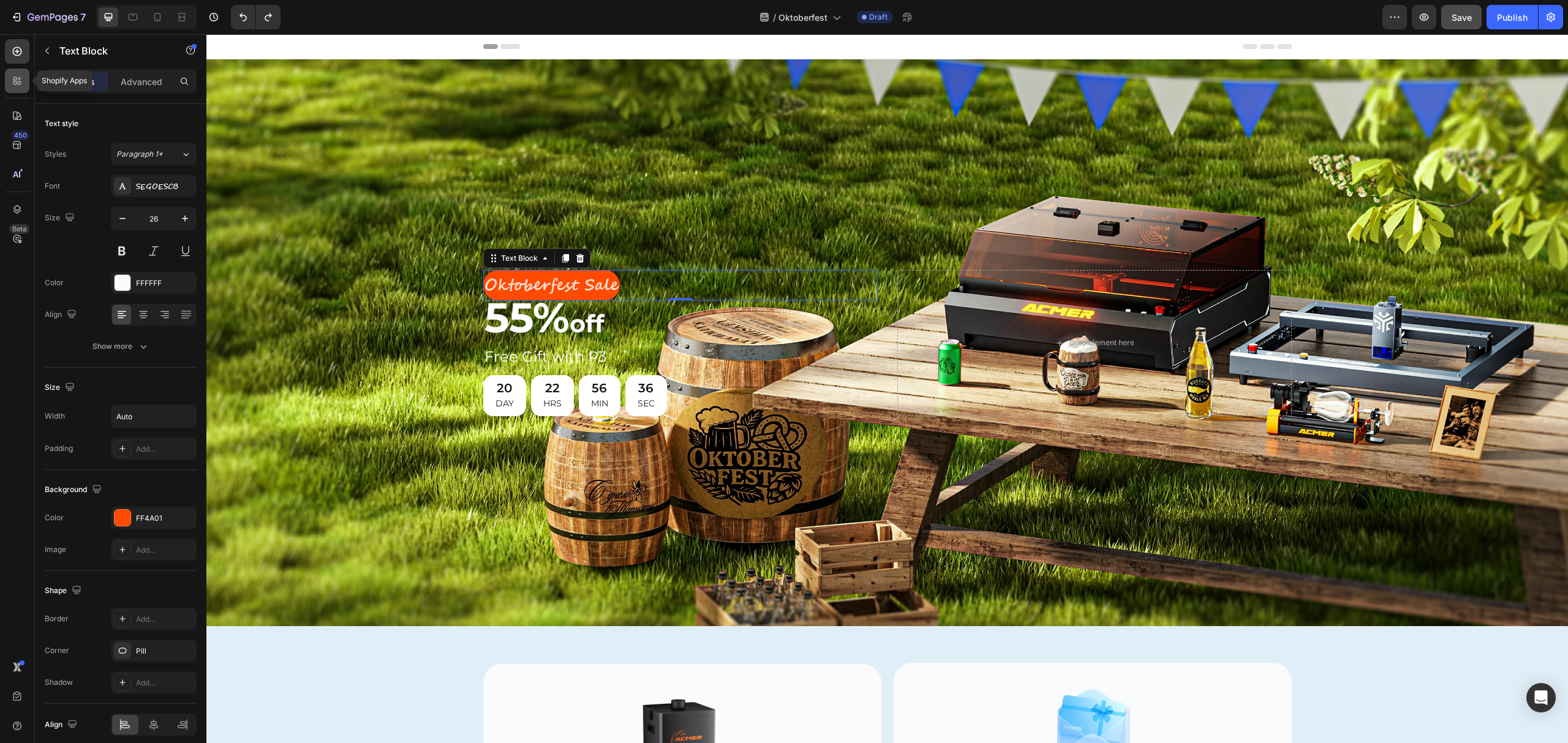
click at [12, 74] on icon at bounding box center [17, 80] width 12 height 12
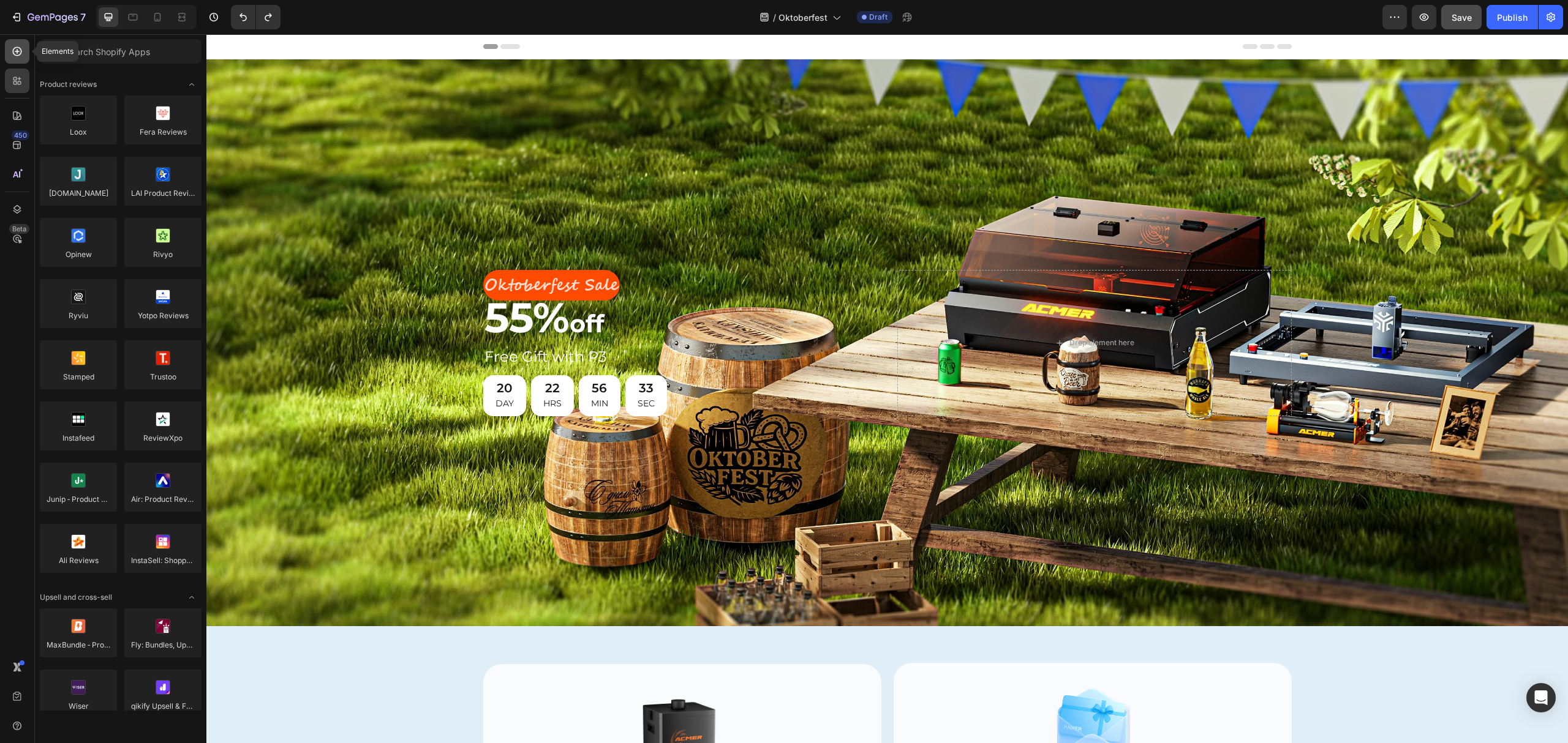
click at [13, 51] on icon at bounding box center [17, 51] width 9 height 9
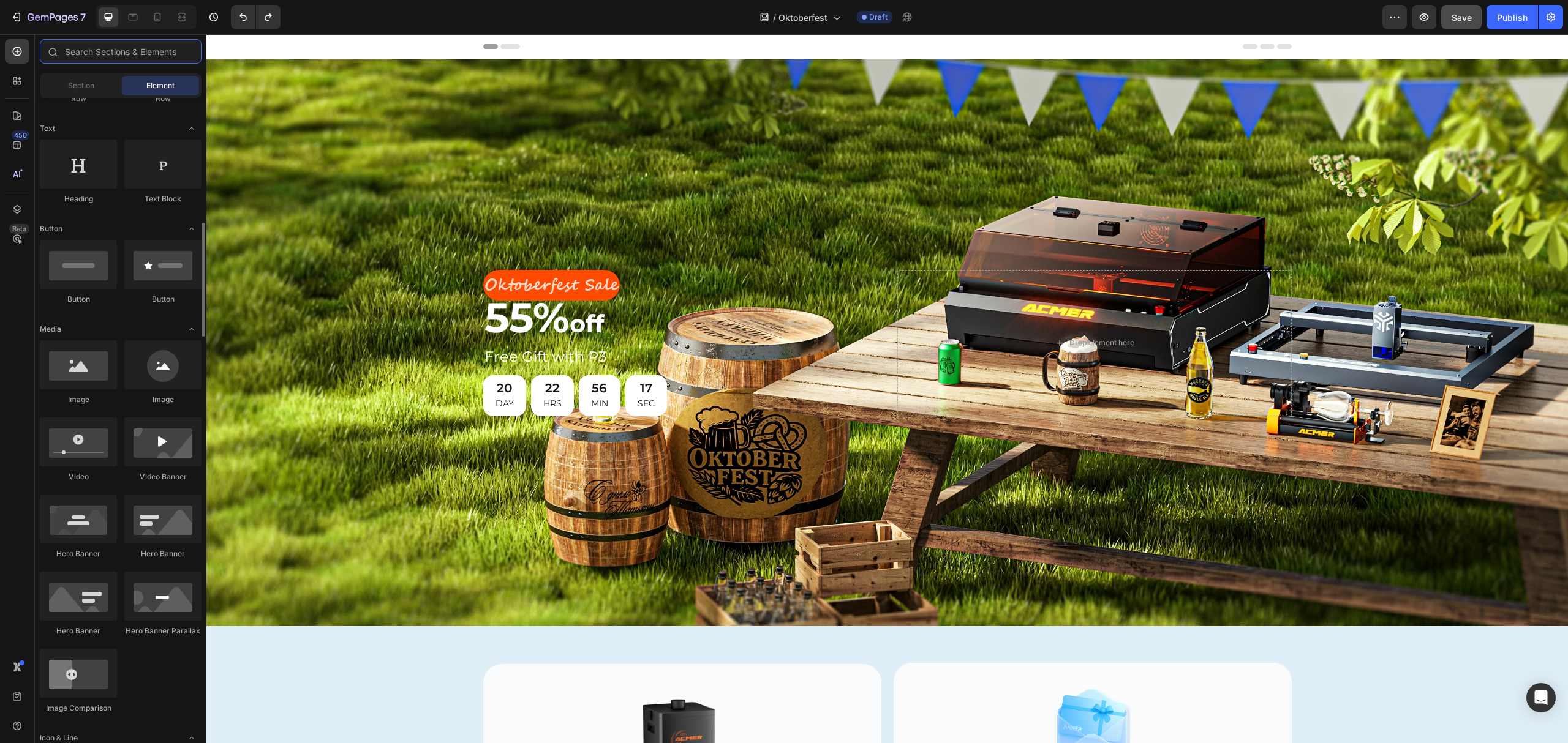
scroll to position [245, 0]
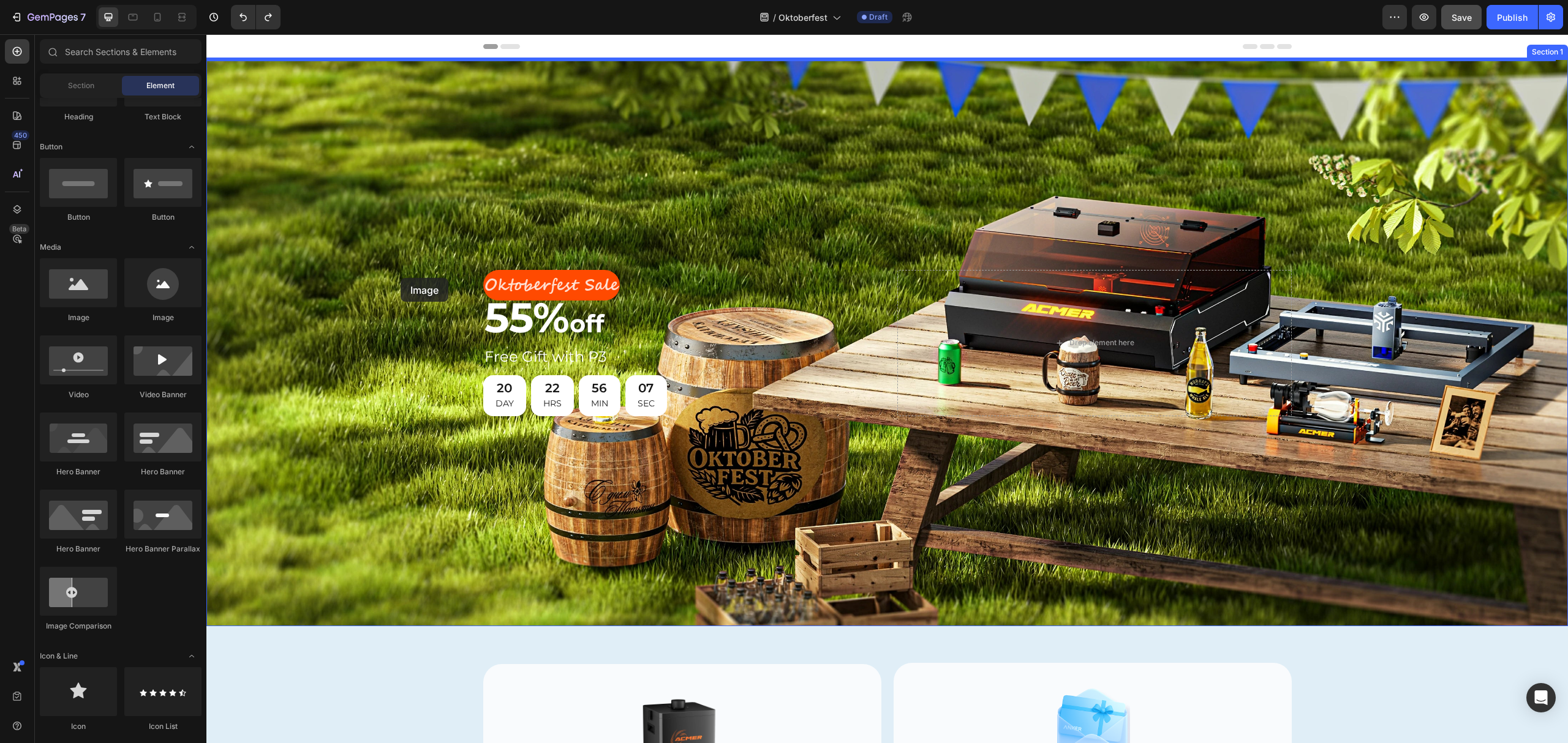
drag, startPoint x: 361, startPoint y: 324, endPoint x: 401, endPoint y: 278, distance: 61.0
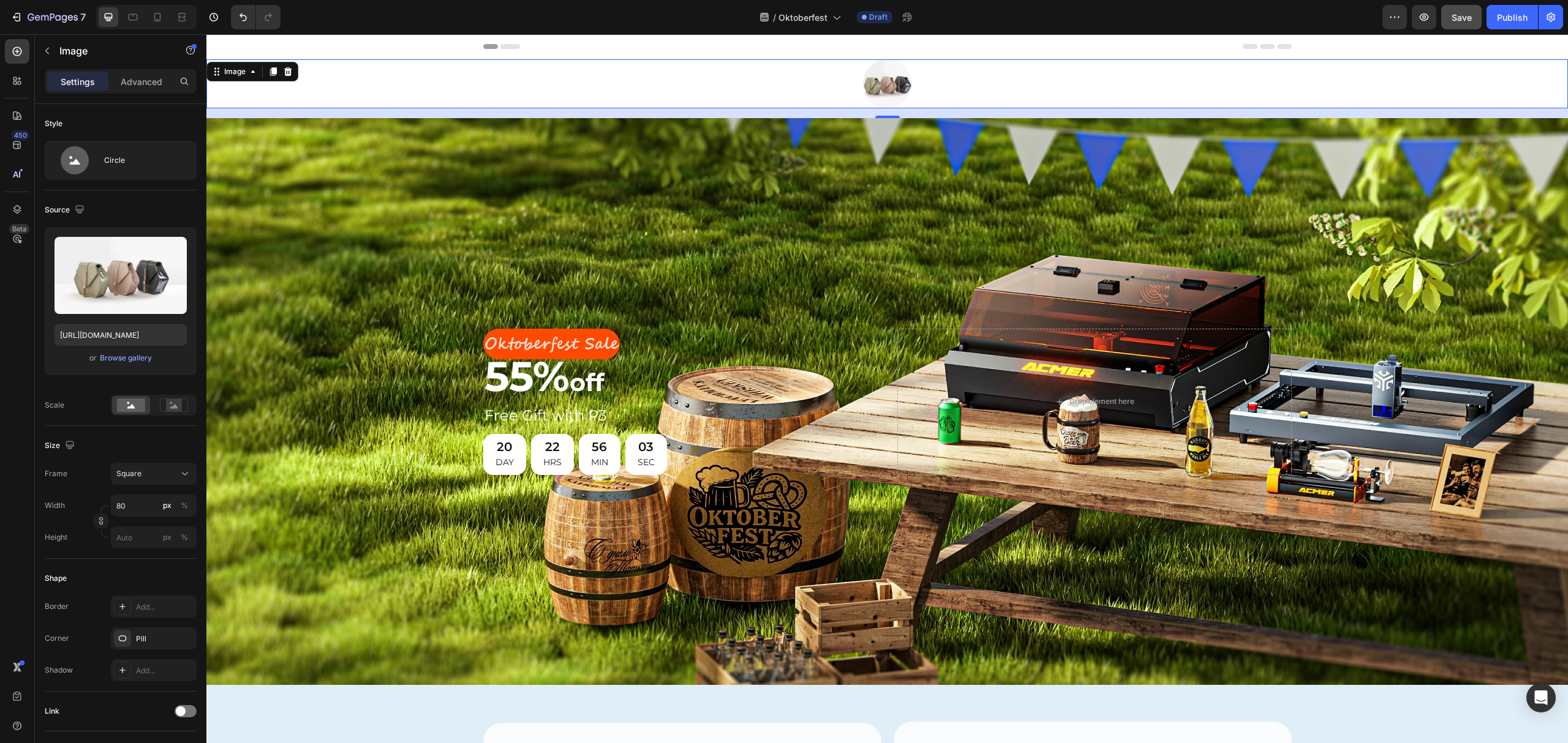
click at [424, 82] on div at bounding box center [887, 84] width 1362 height 49
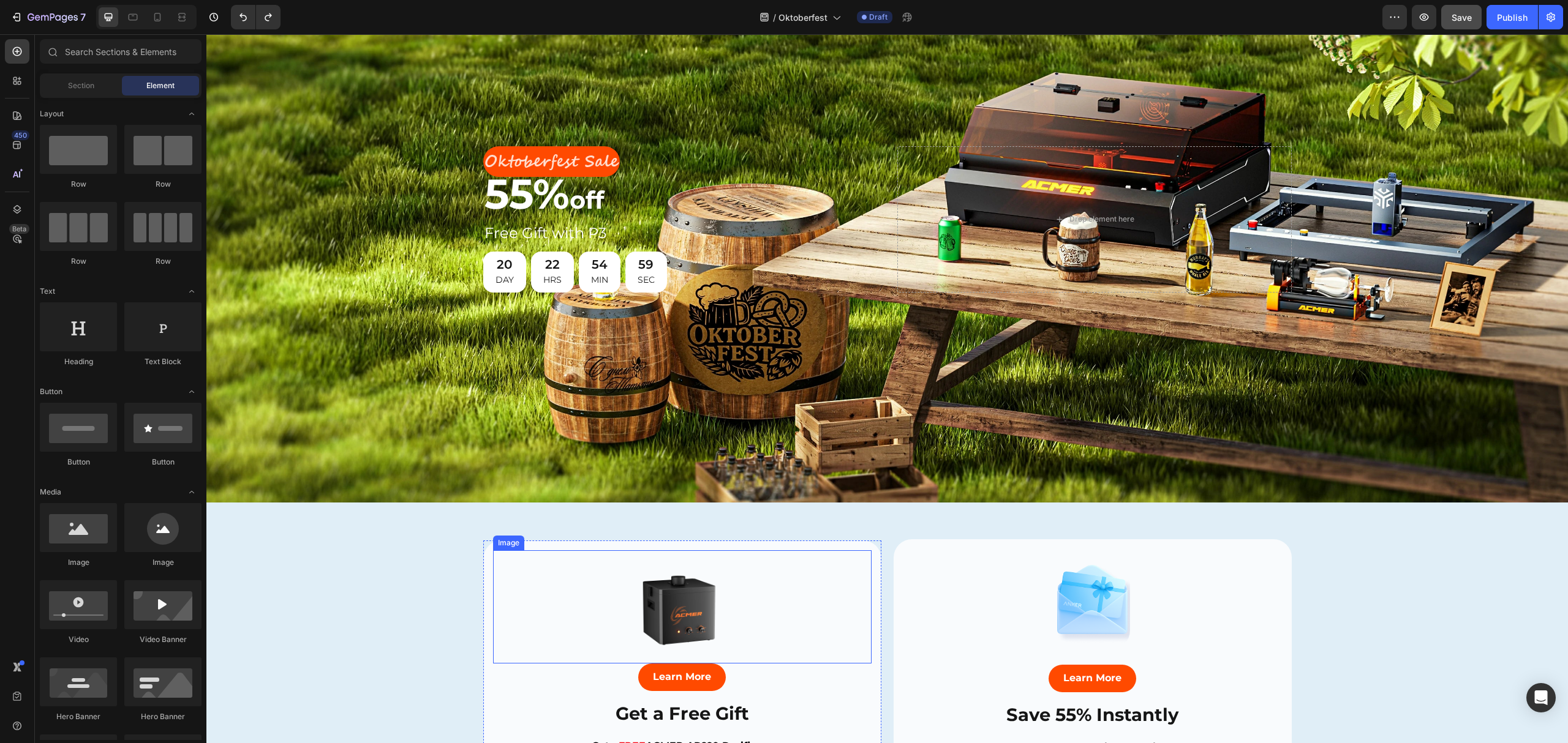
scroll to position [652, 0]
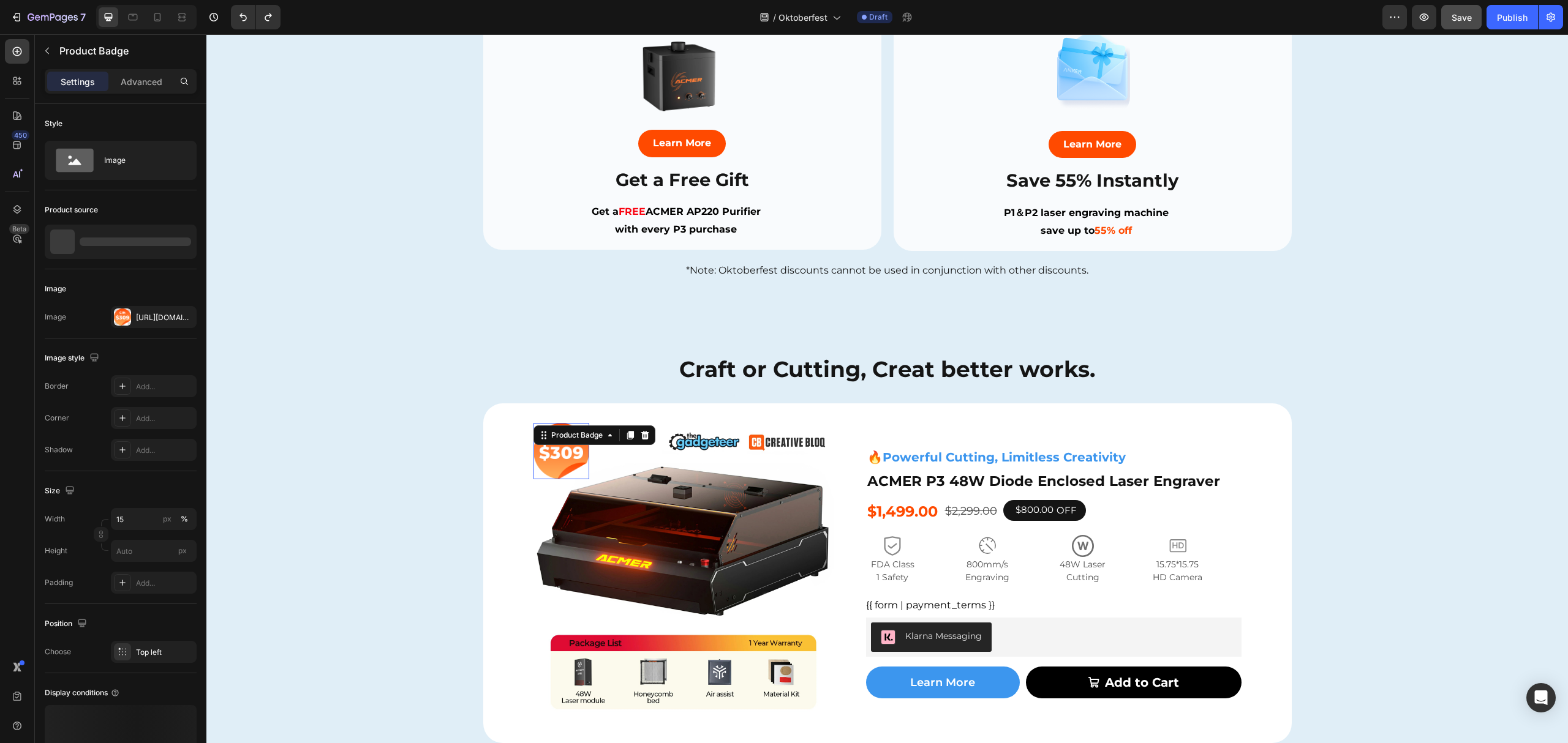
click at [551, 451] on div at bounding box center [562, 451] width 56 height 56
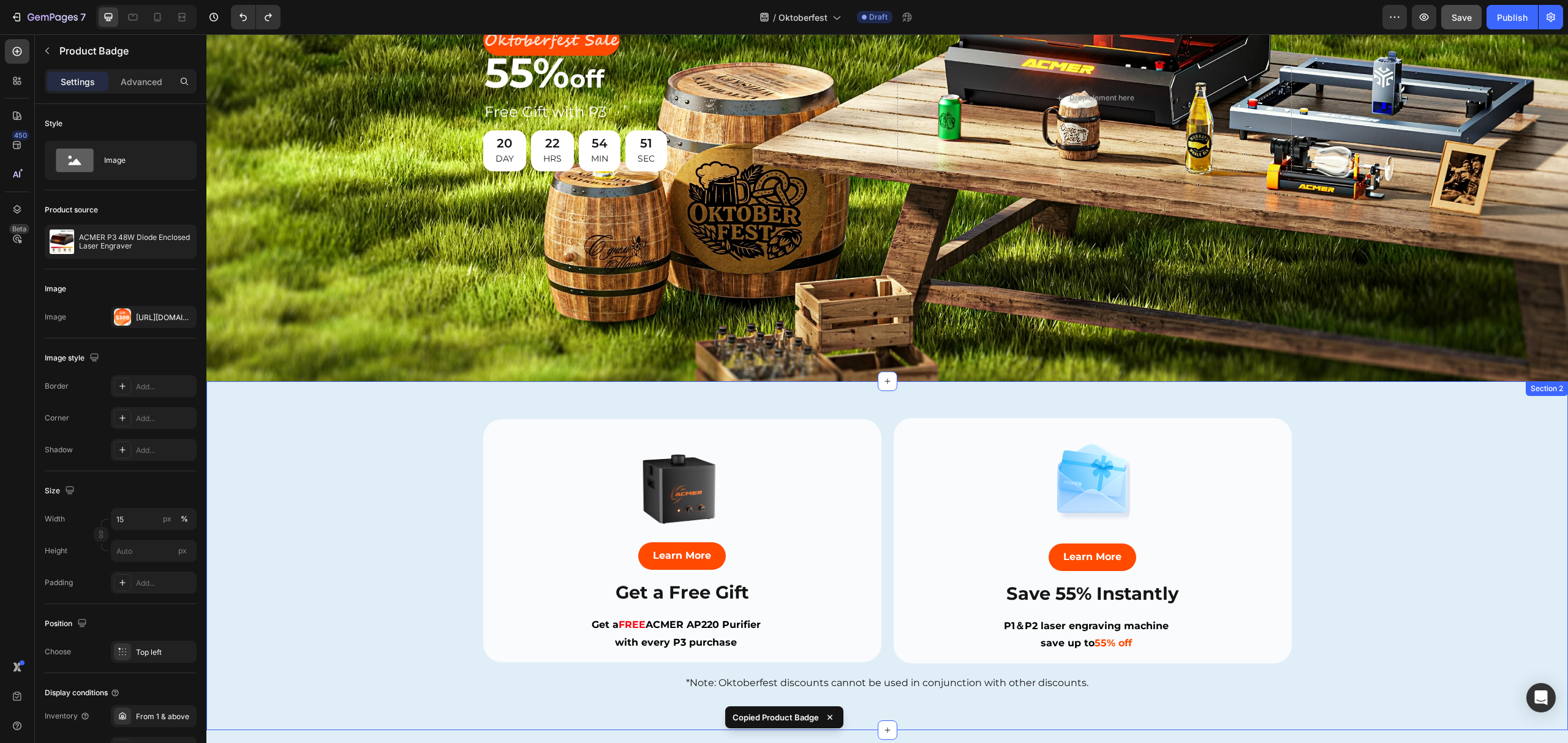
scroll to position [0, 0]
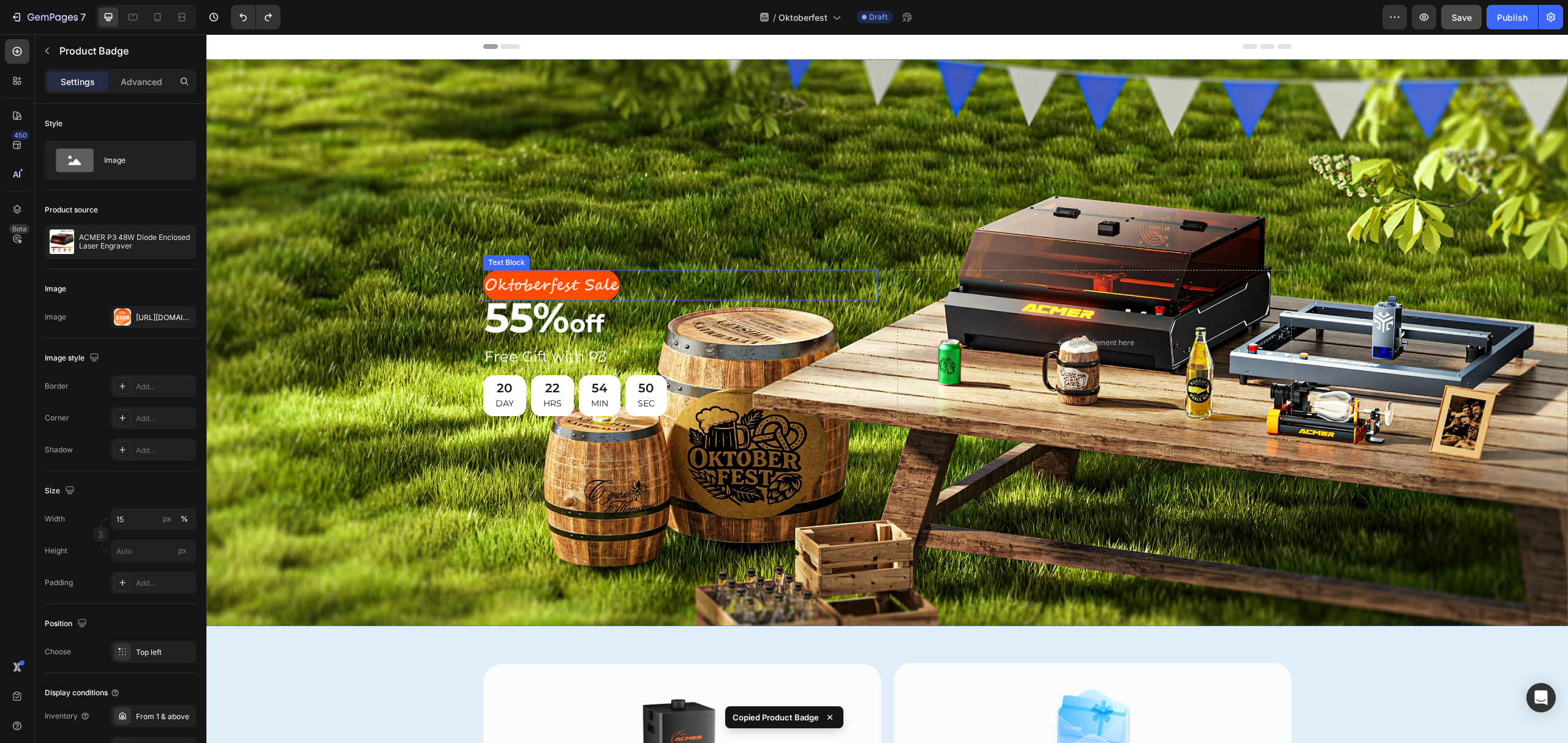
click at [485, 277] on p "Oktoberfest Sale" at bounding box center [551, 286] width 134 height 29
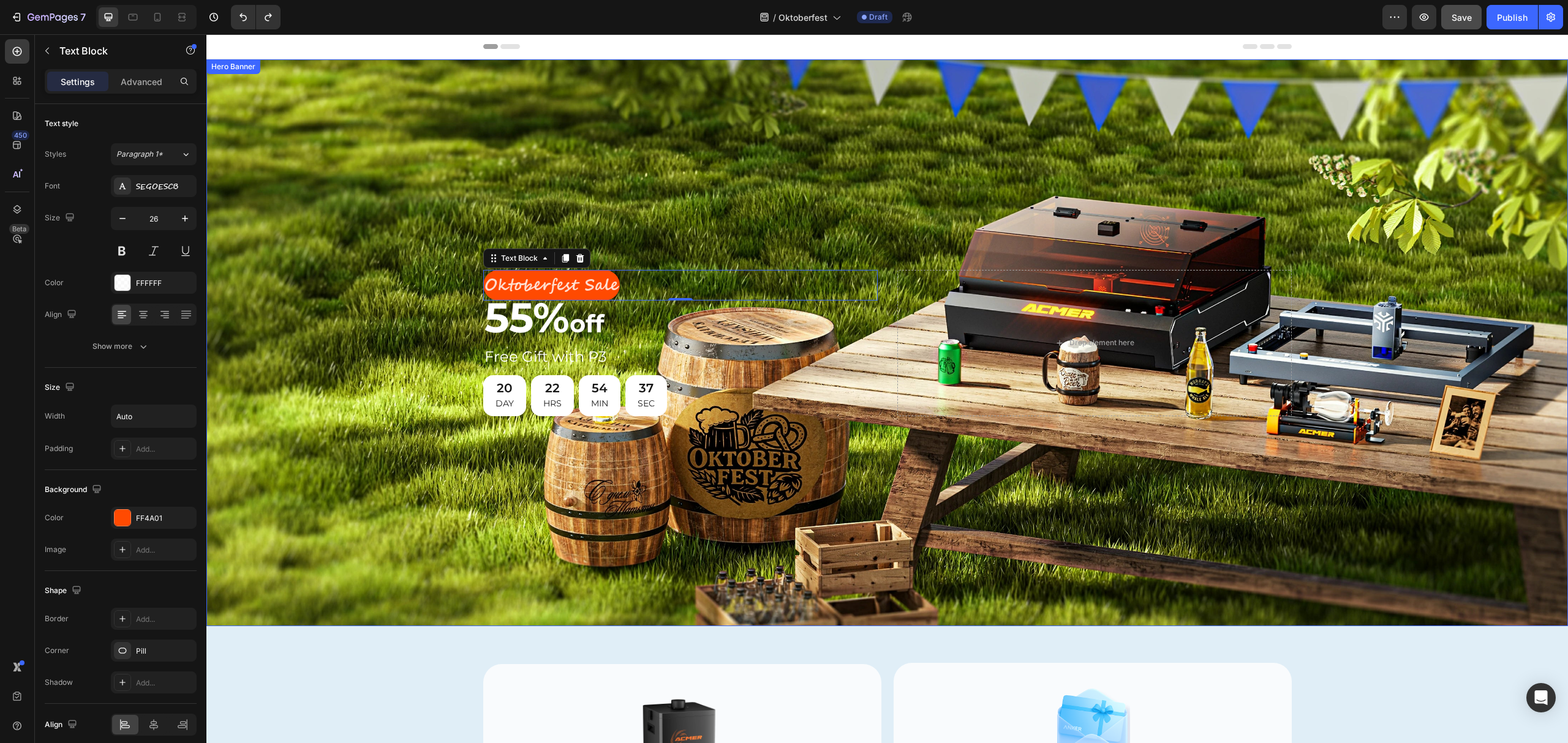
click at [493, 175] on div "Background Image" at bounding box center [887, 343] width 1362 height 567
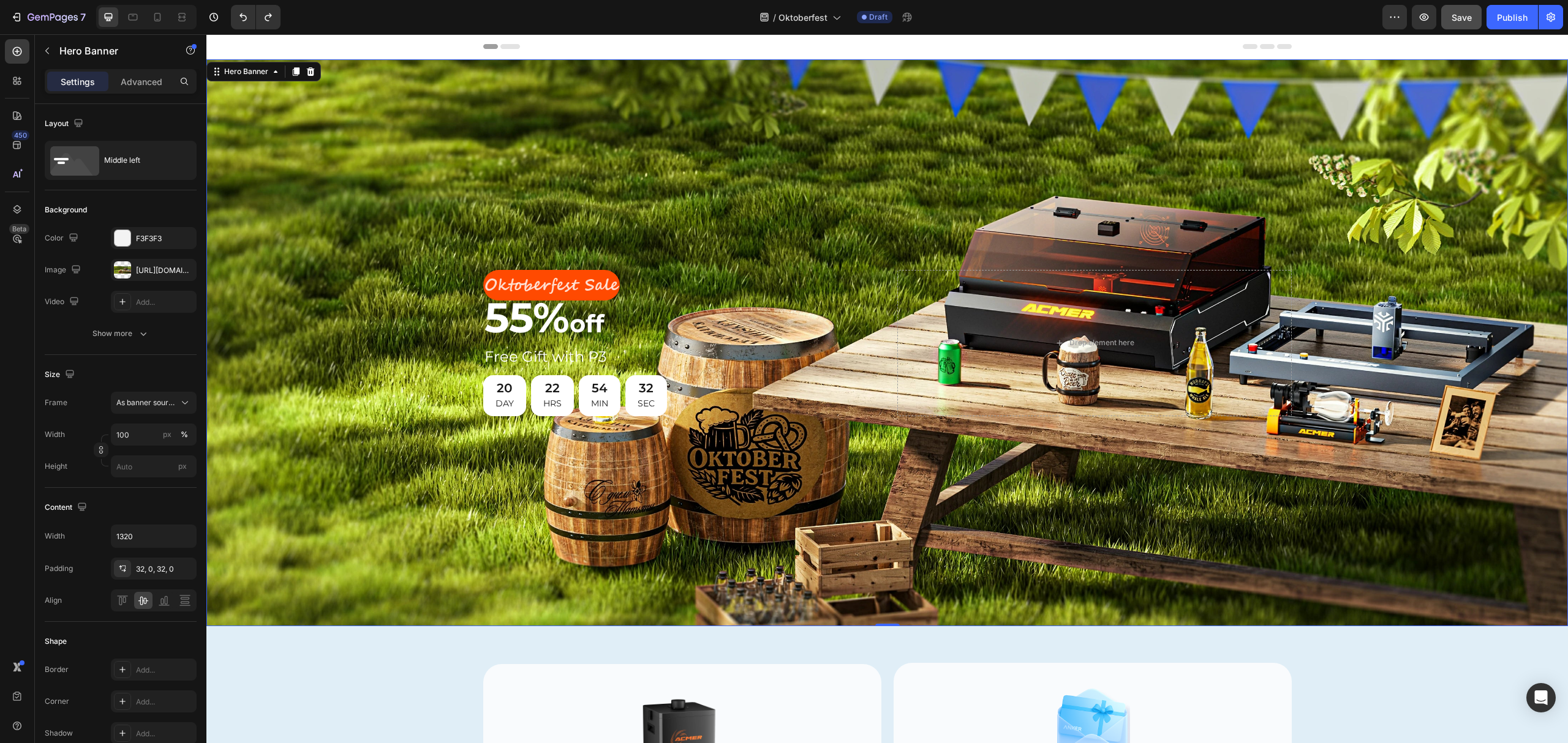
scroll to position [164, 0]
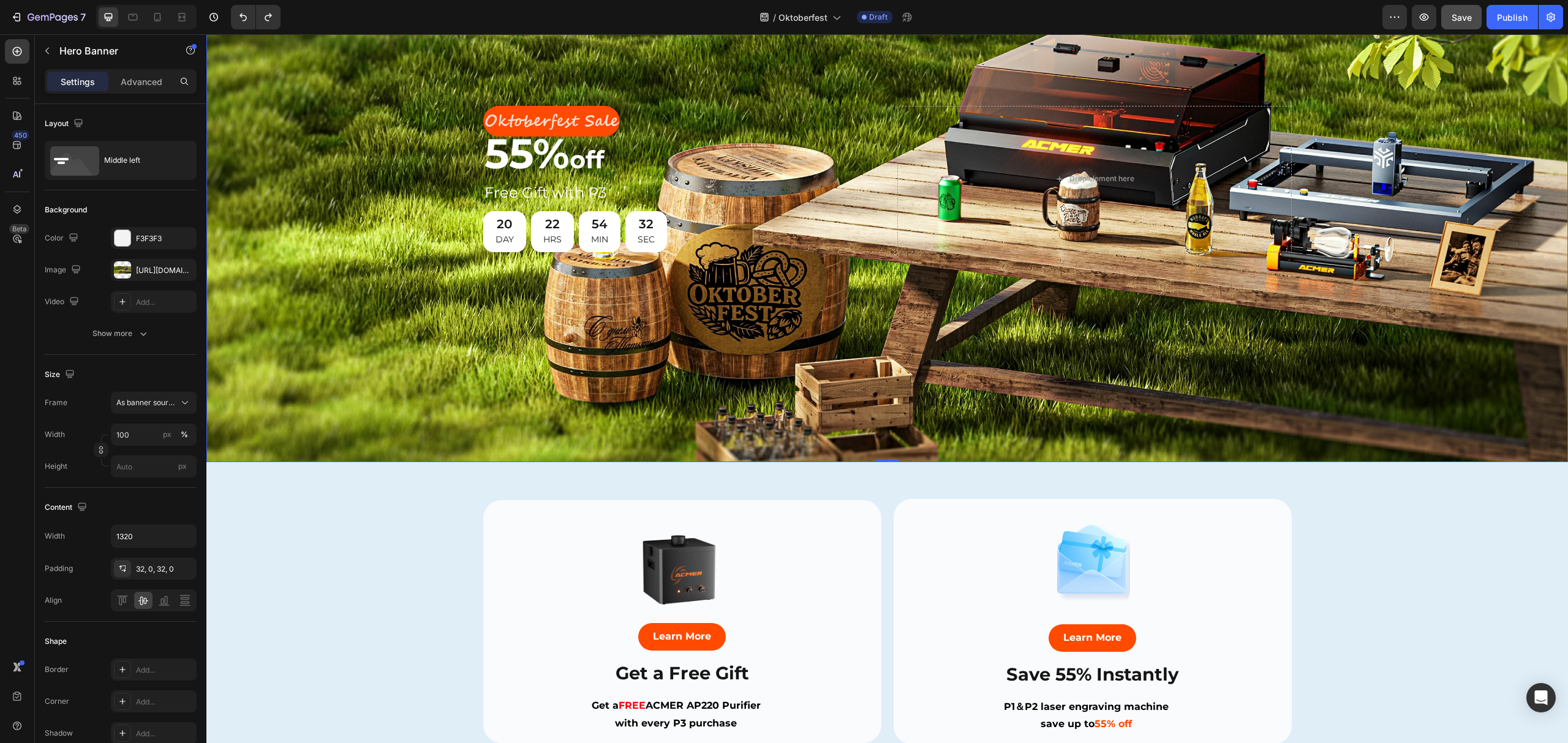
click at [676, 510] on img at bounding box center [682, 566] width 113 height 113
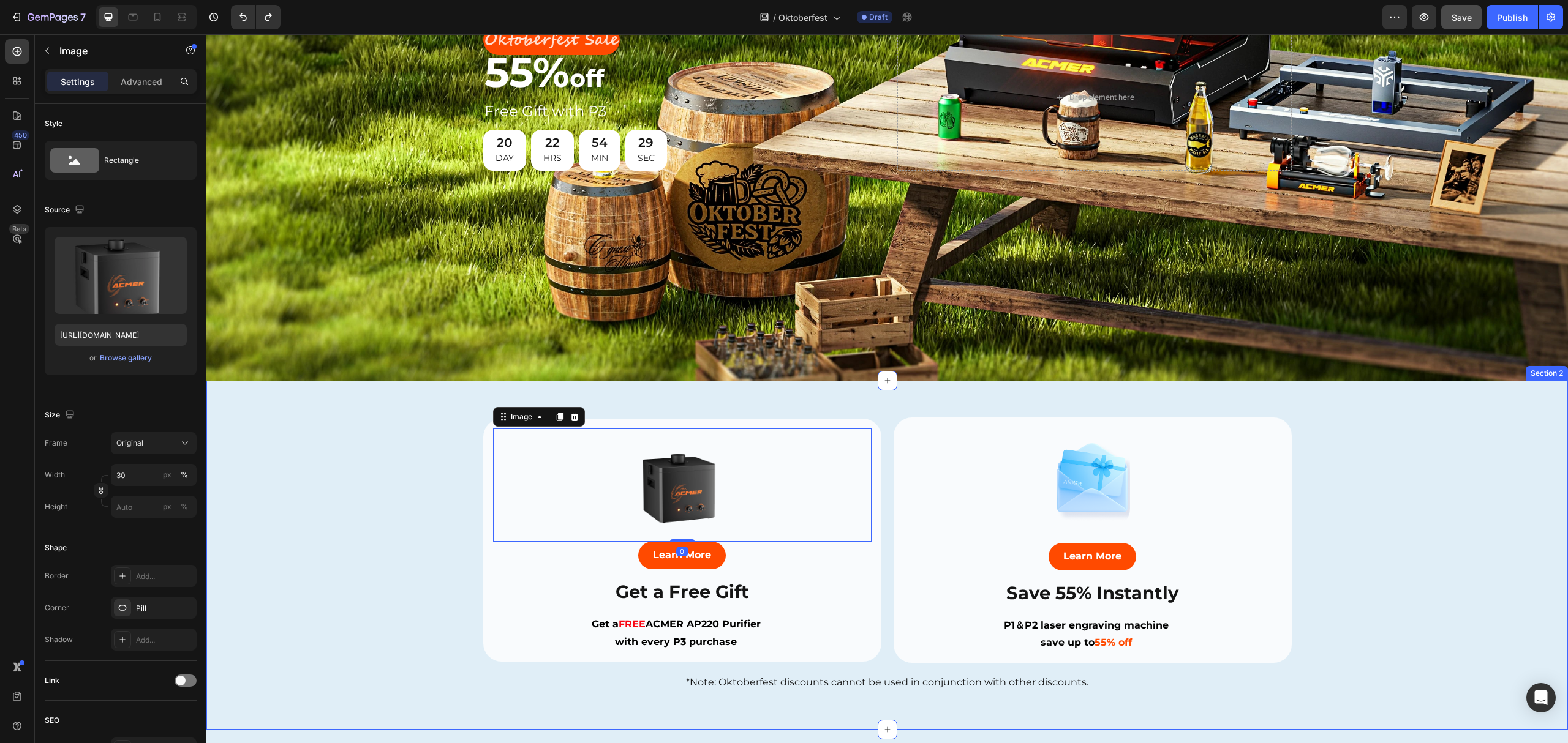
scroll to position [245, 0]
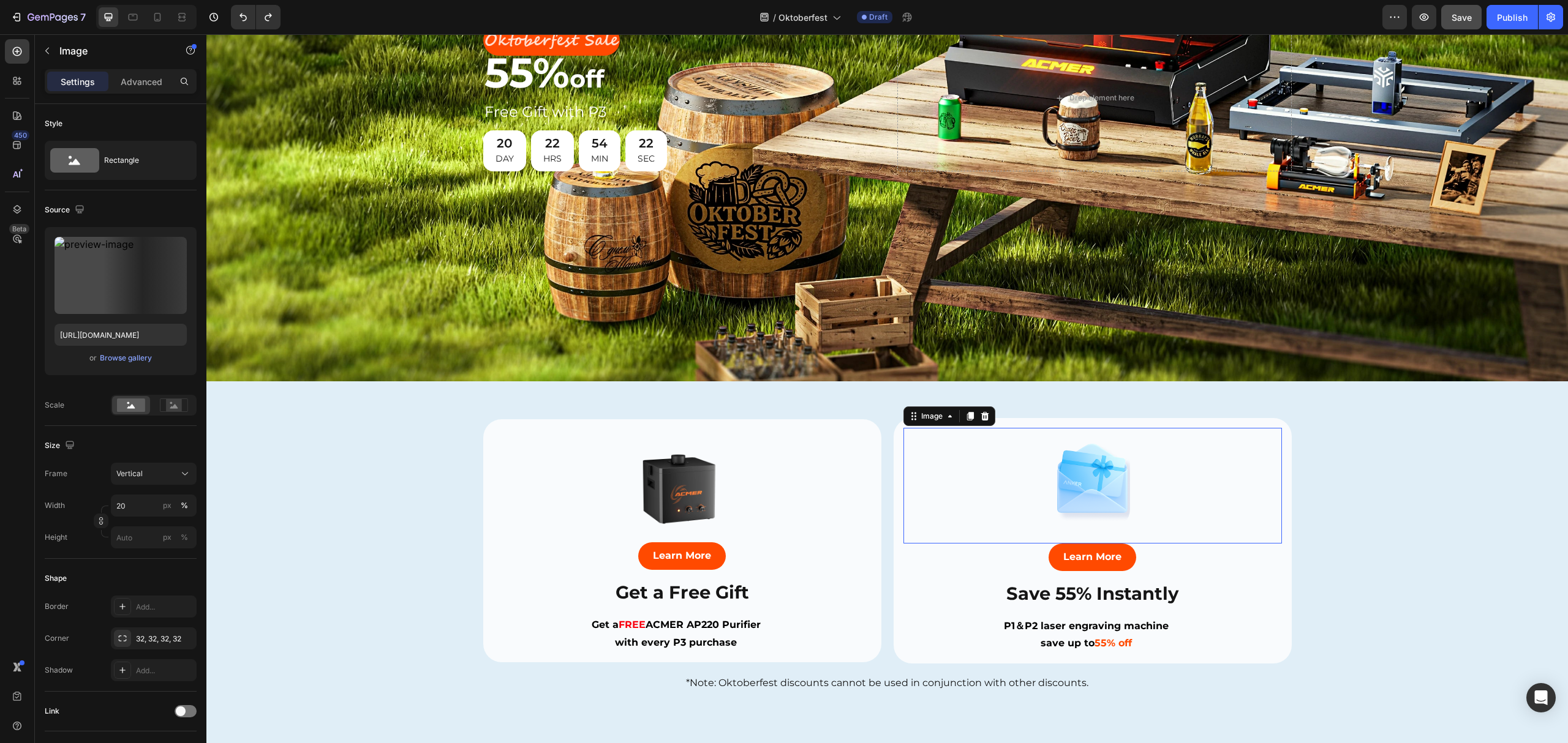
click at [1017, 493] on div at bounding box center [1092, 478] width 378 height 101
click at [685, 486] on img at bounding box center [682, 486] width 113 height 113
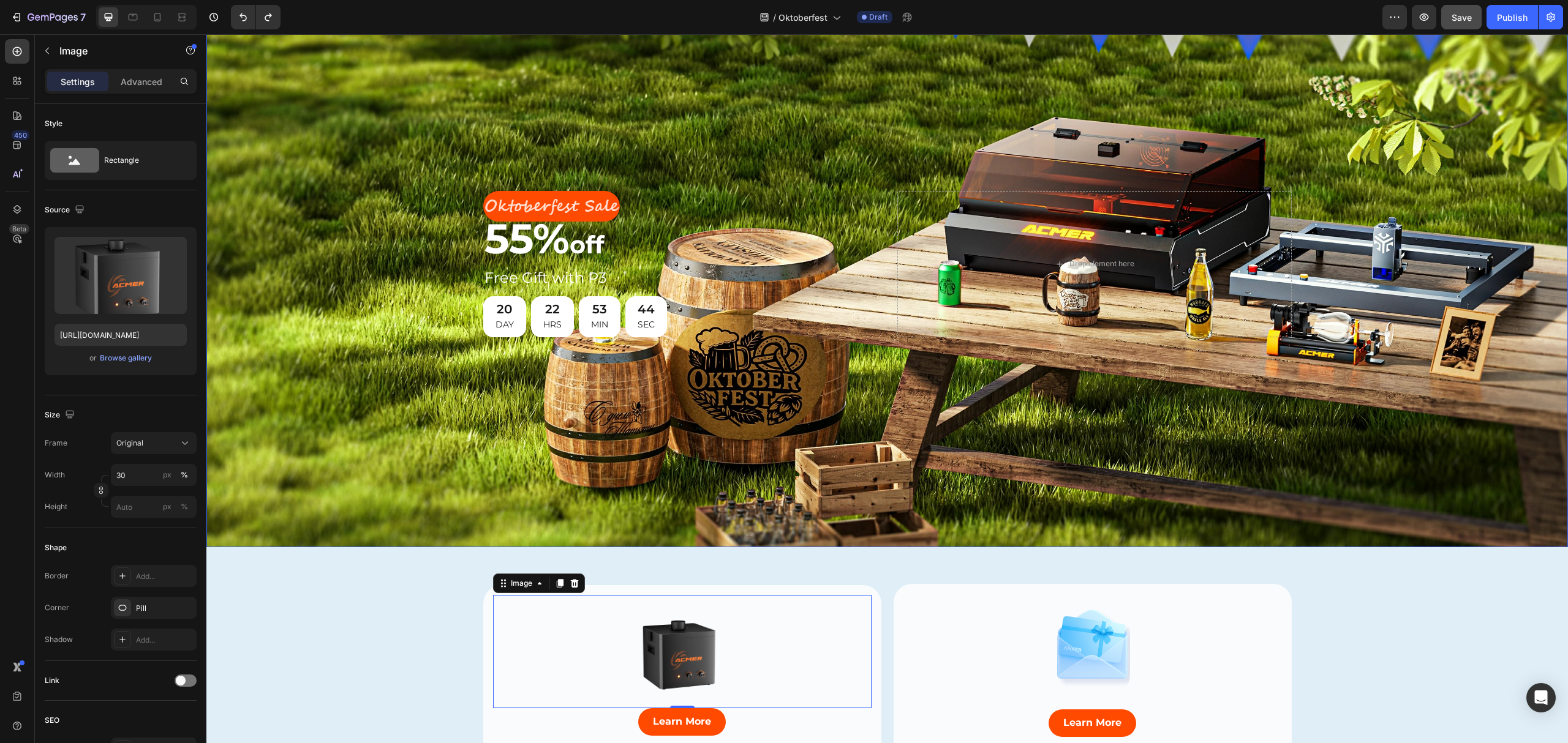
scroll to position [0, 0]
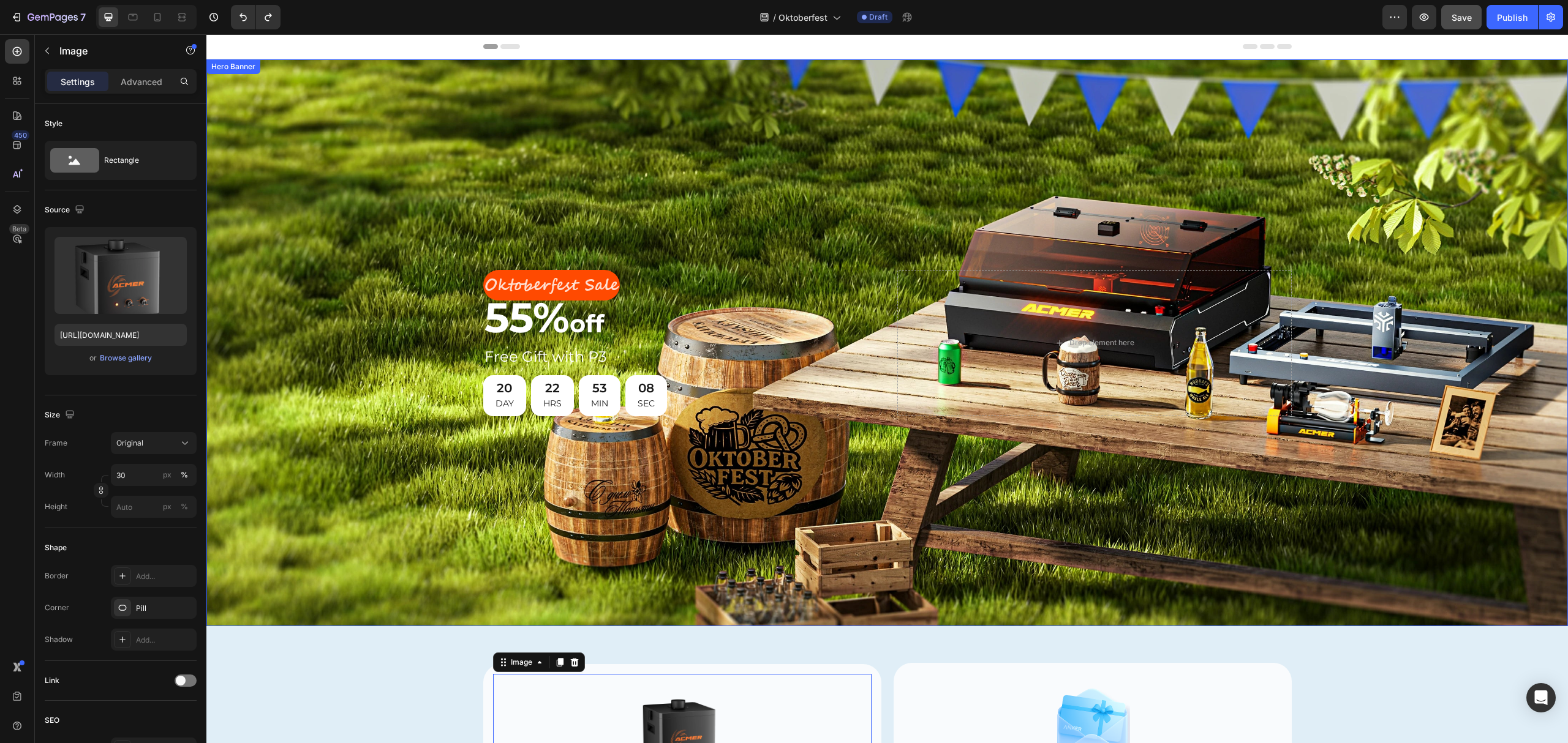
click at [1133, 476] on div "Background Image" at bounding box center [887, 343] width 1362 height 567
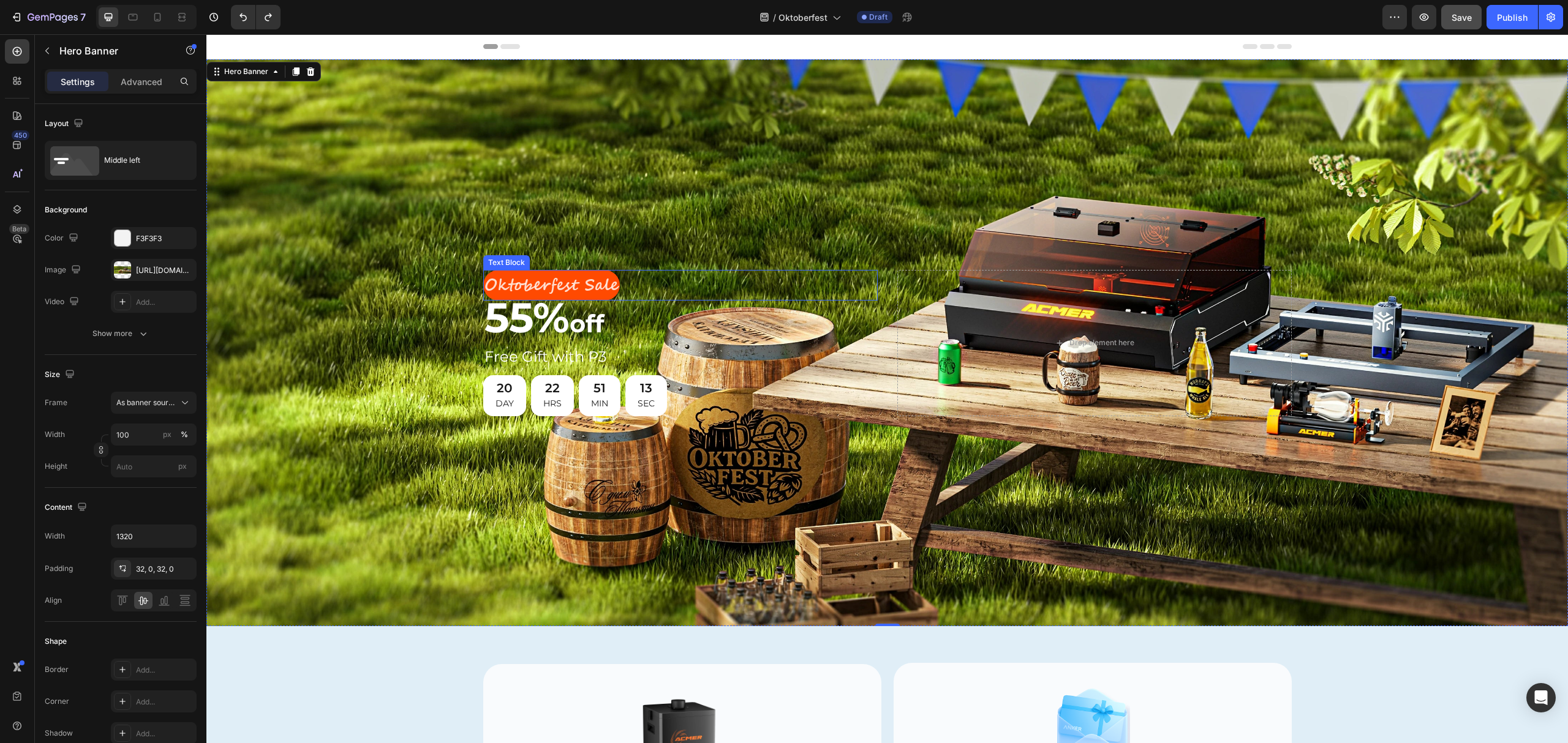
click at [520, 286] on p "Oktoberfest Sale" at bounding box center [551, 286] width 134 height 29
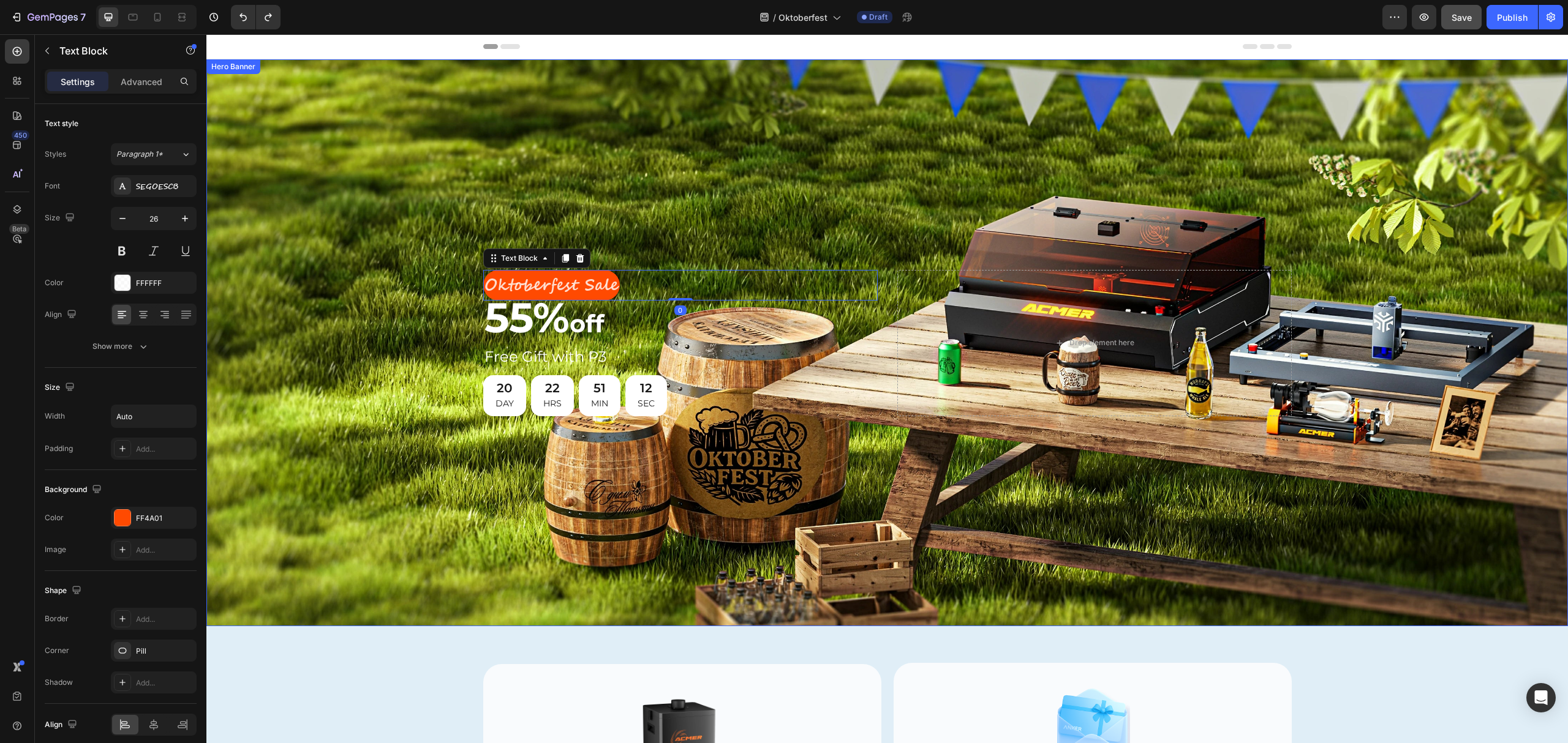
click at [434, 195] on div "Background Image" at bounding box center [887, 343] width 1362 height 567
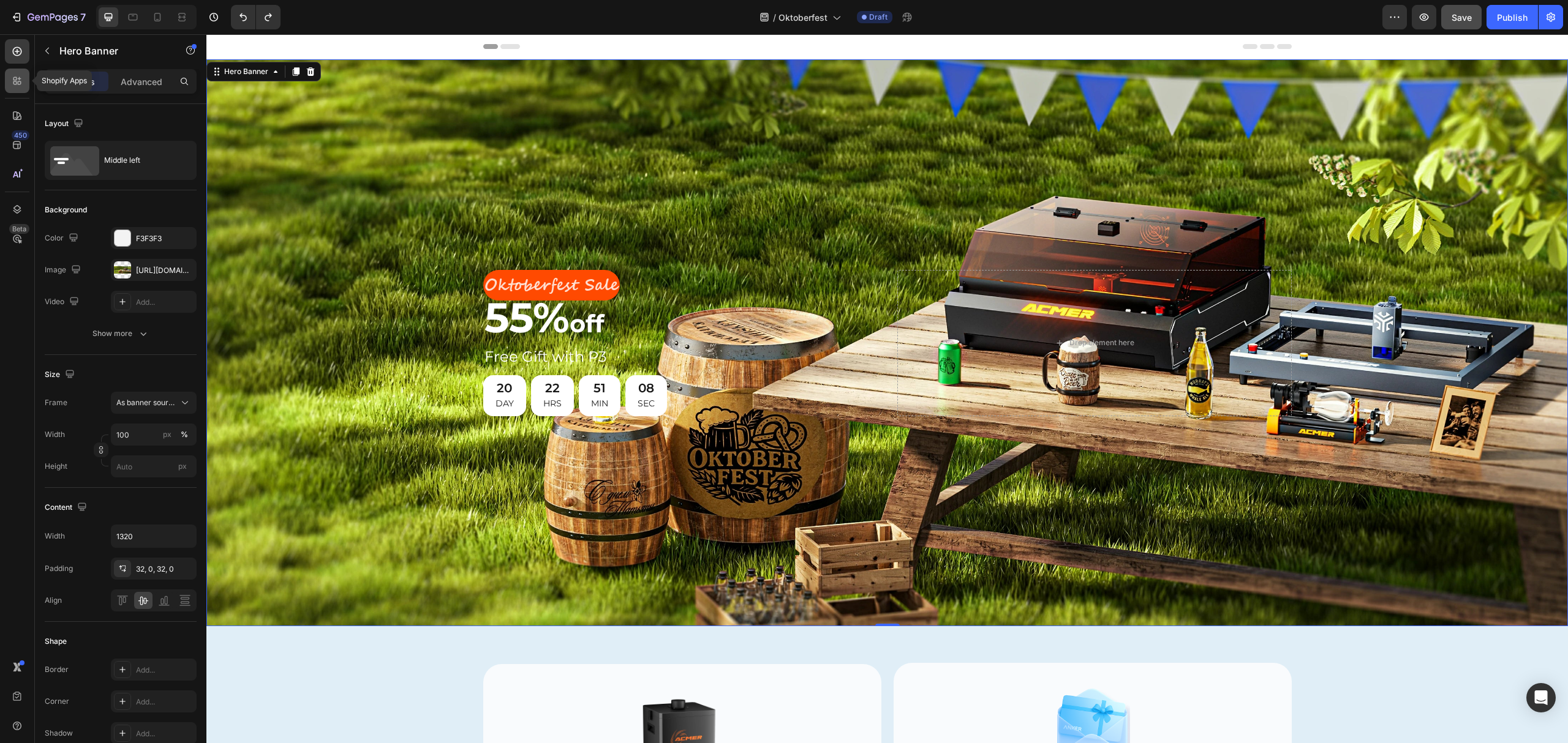
click at [8, 84] on div at bounding box center [17, 81] width 25 height 25
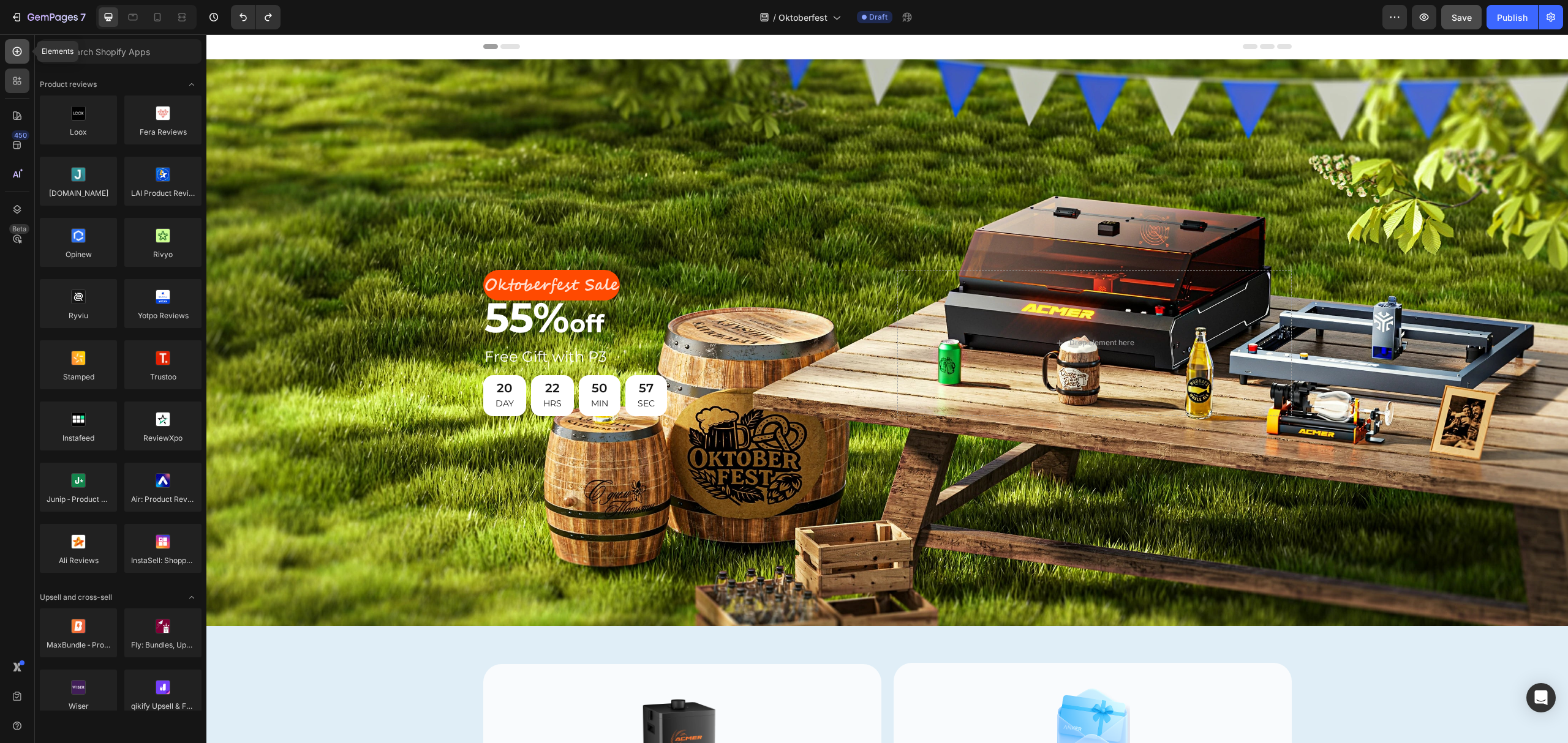
click at [12, 48] on icon at bounding box center [17, 51] width 12 height 12
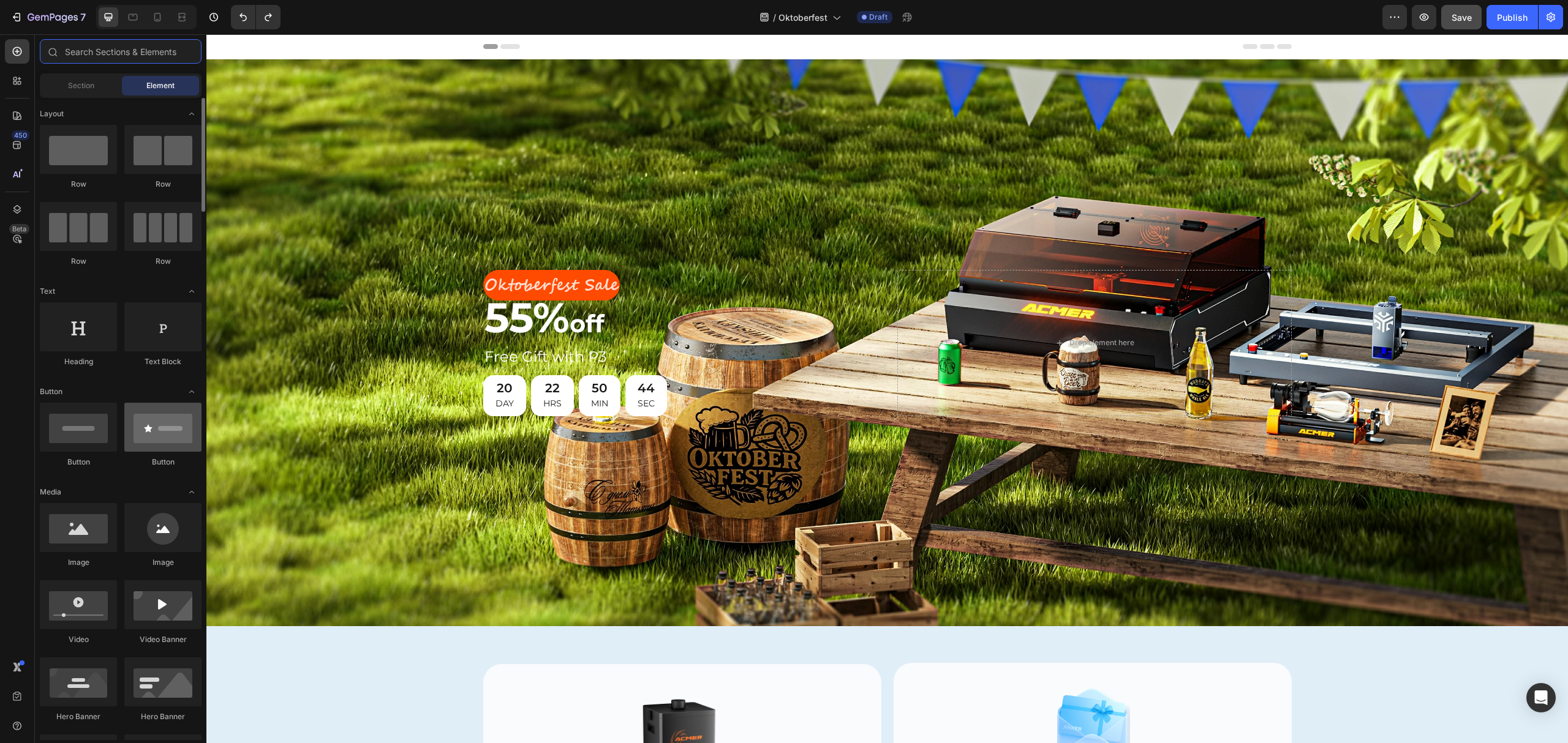
scroll to position [163, 0]
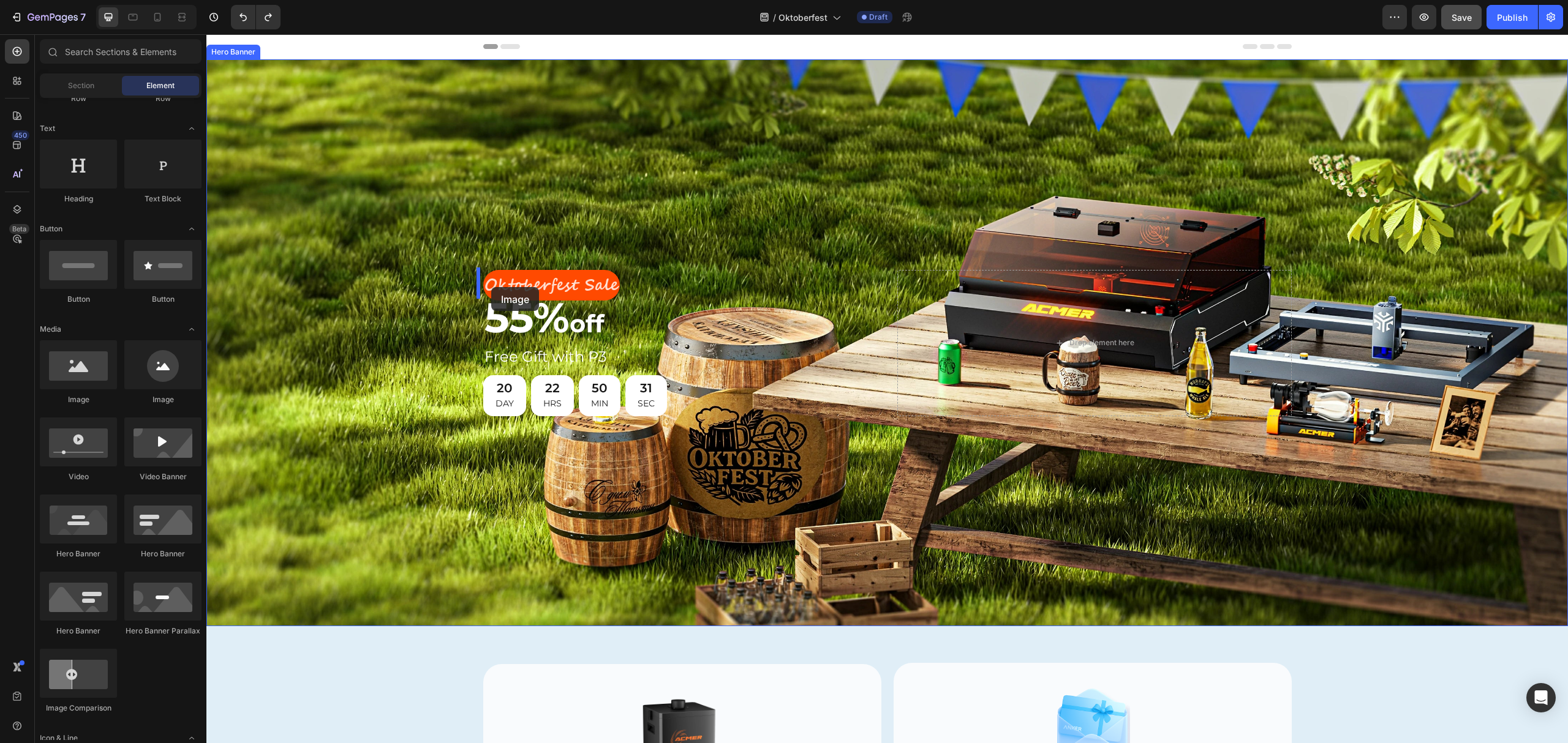
drag, startPoint x: 354, startPoint y: 406, endPoint x: 491, endPoint y: 287, distance: 181.5
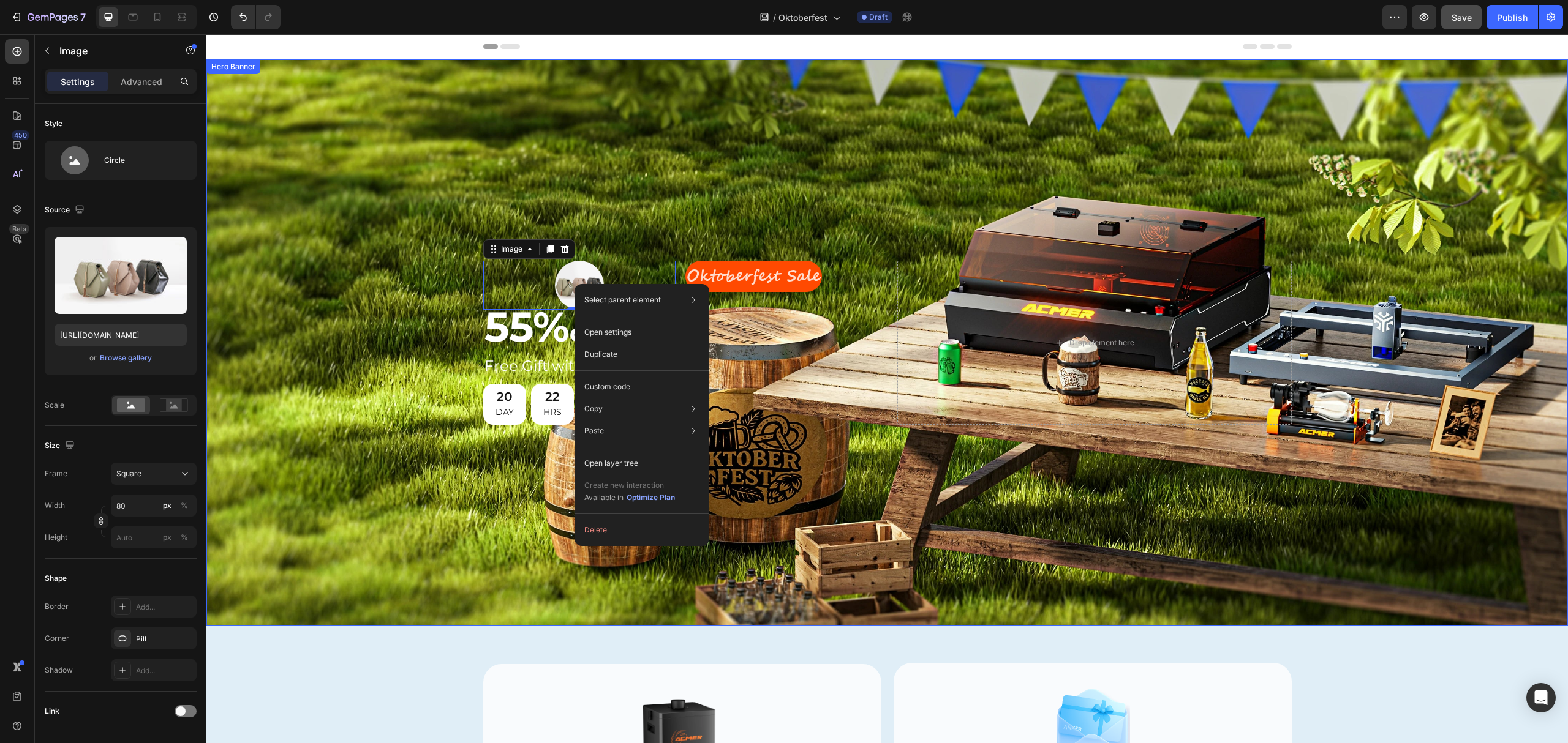
click at [670, 163] on div "Background Image" at bounding box center [887, 343] width 1362 height 567
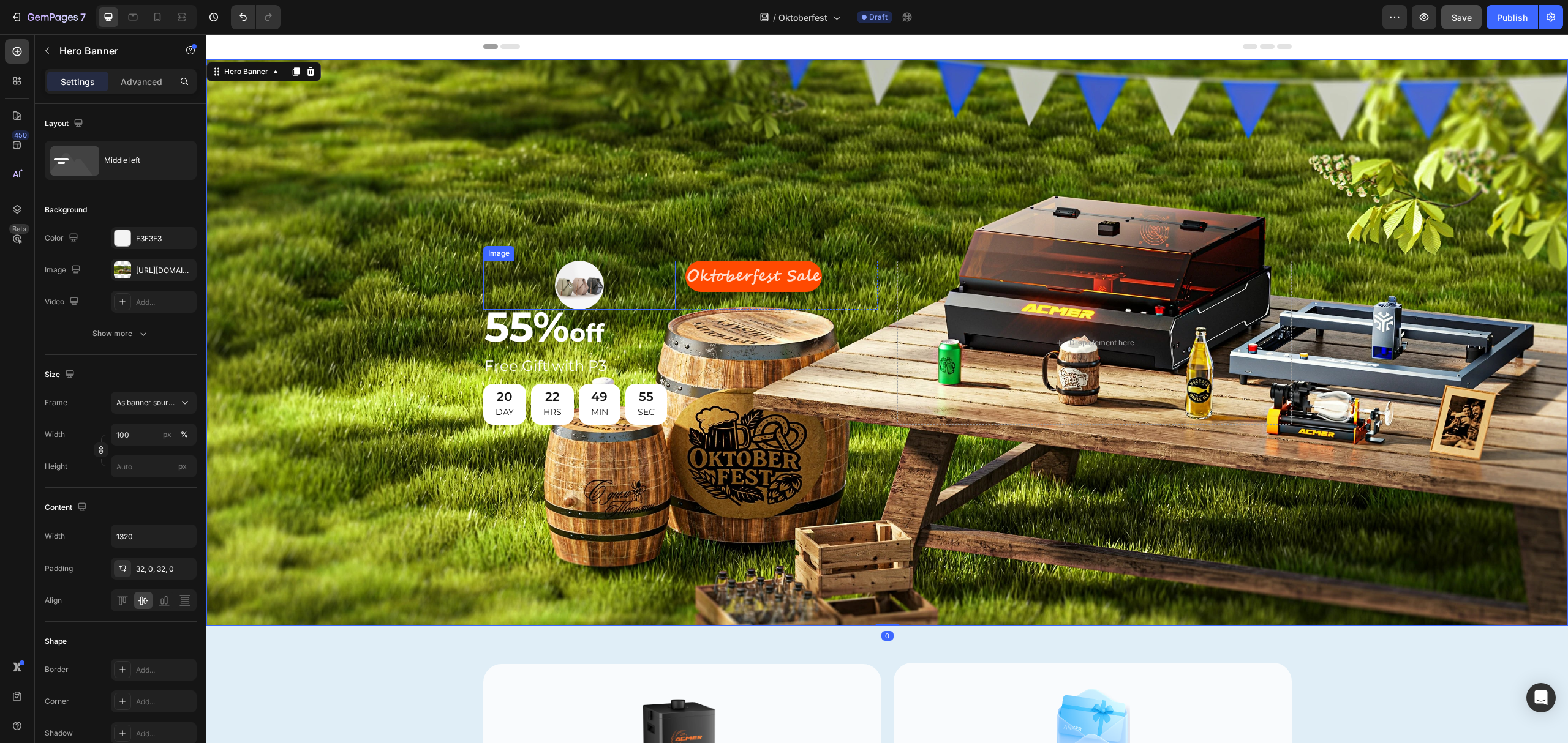
click at [577, 286] on img at bounding box center [580, 286] width 49 height 49
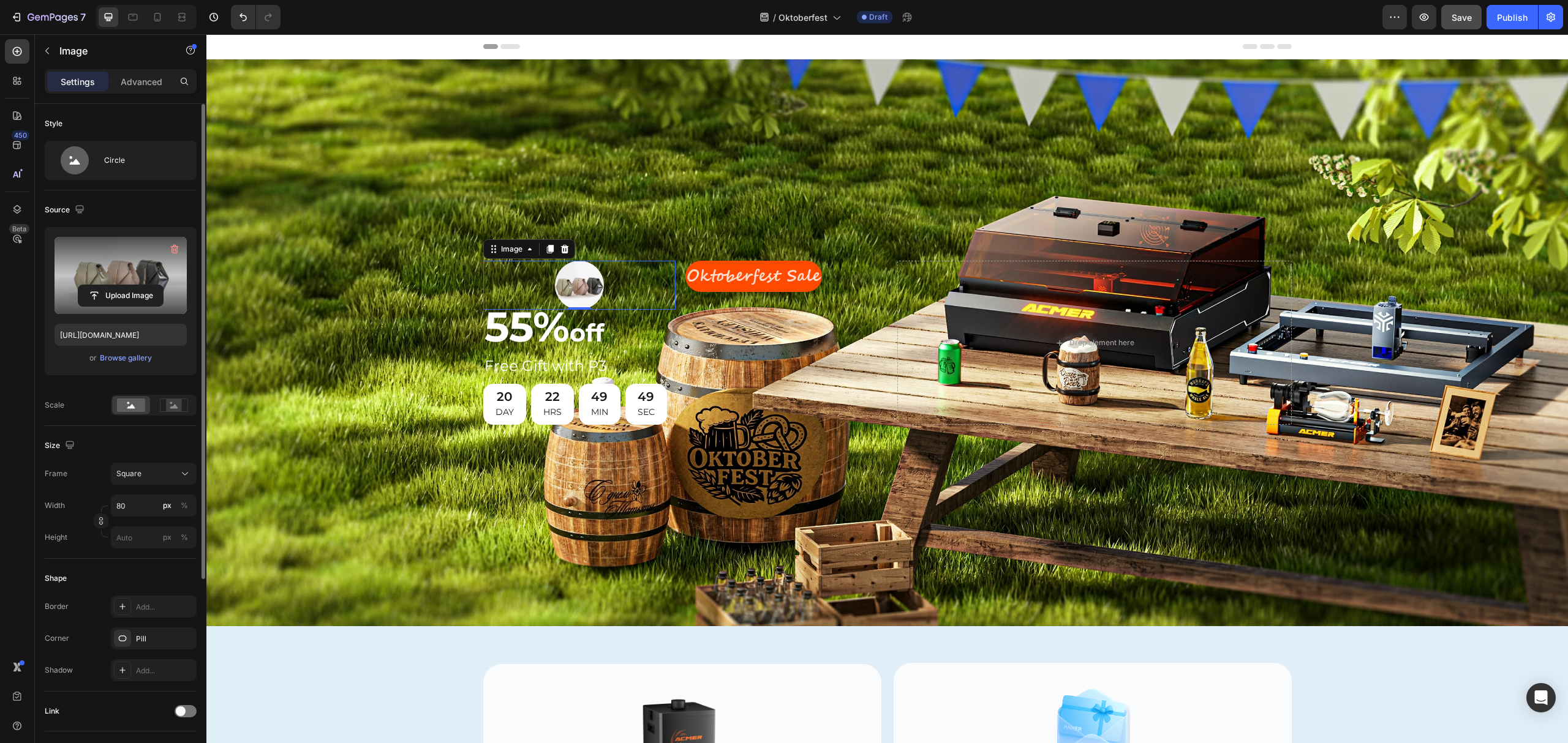
click at [137, 265] on label at bounding box center [121, 276] width 132 height 77
click at [137, 286] on input "file" at bounding box center [121, 296] width 84 height 21
type input "[URL][DOMAIN_NAME]"
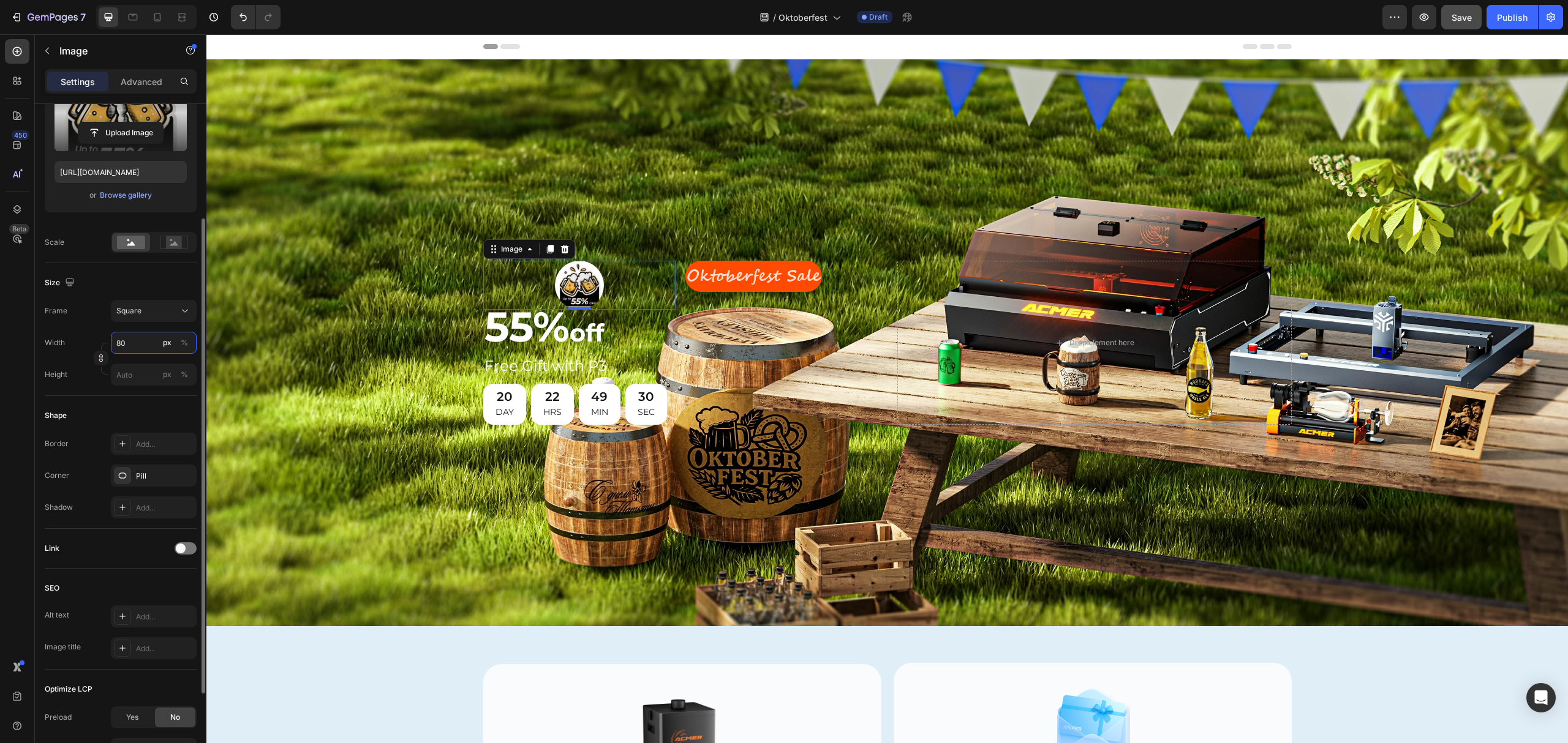
click at [152, 344] on input "80" at bounding box center [154, 342] width 86 height 22
type input "3"
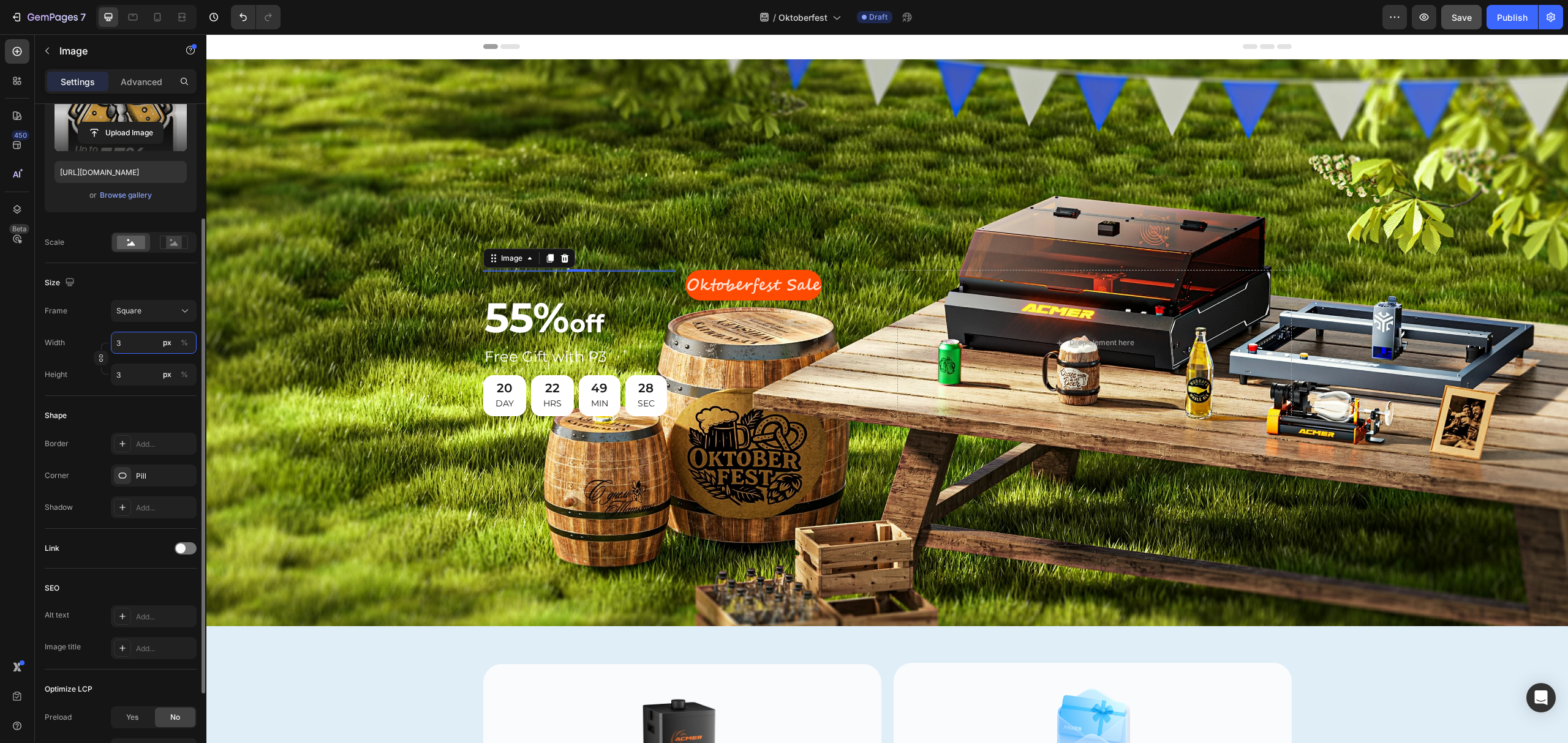
type input "30"
type input "3"
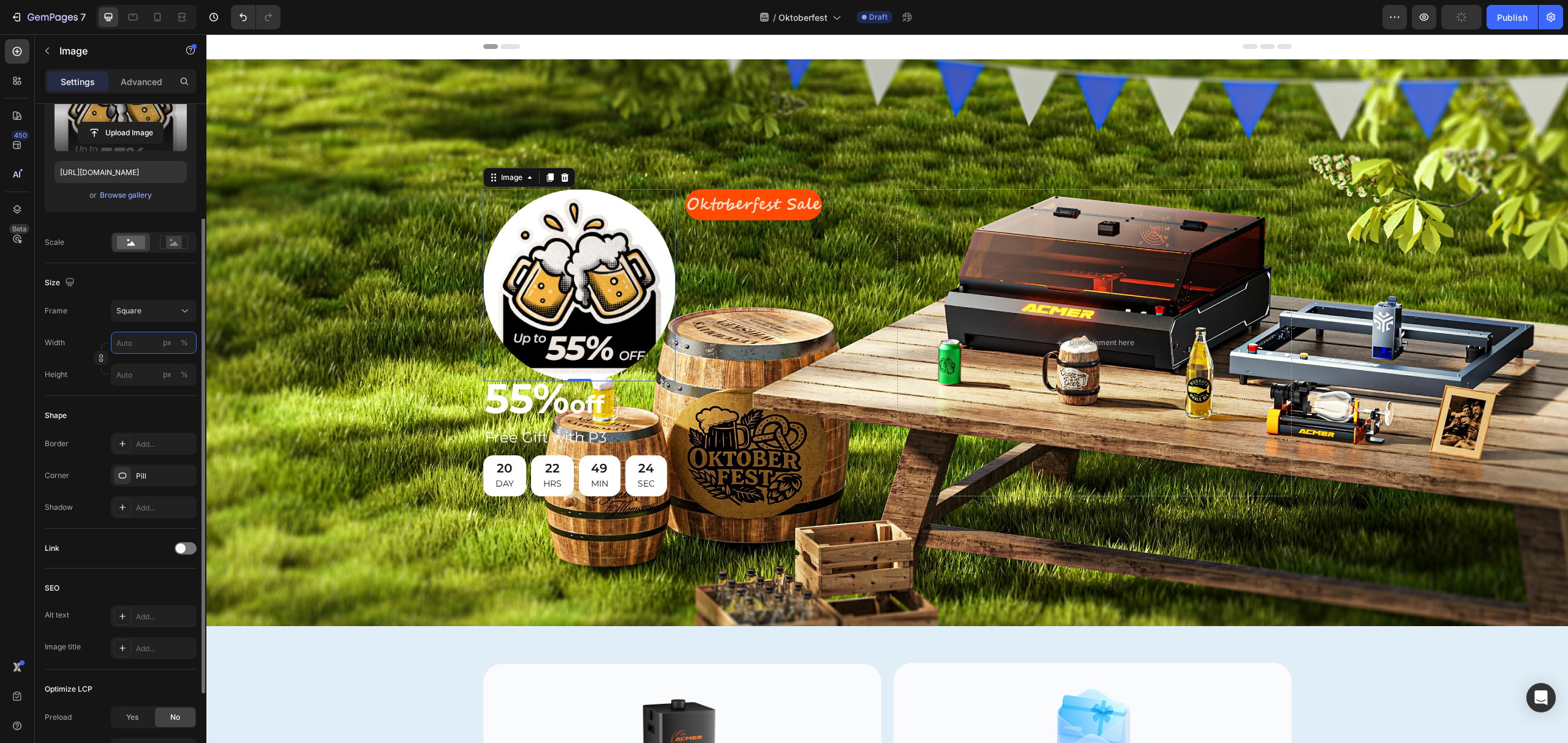
type input "3"
type input "35"
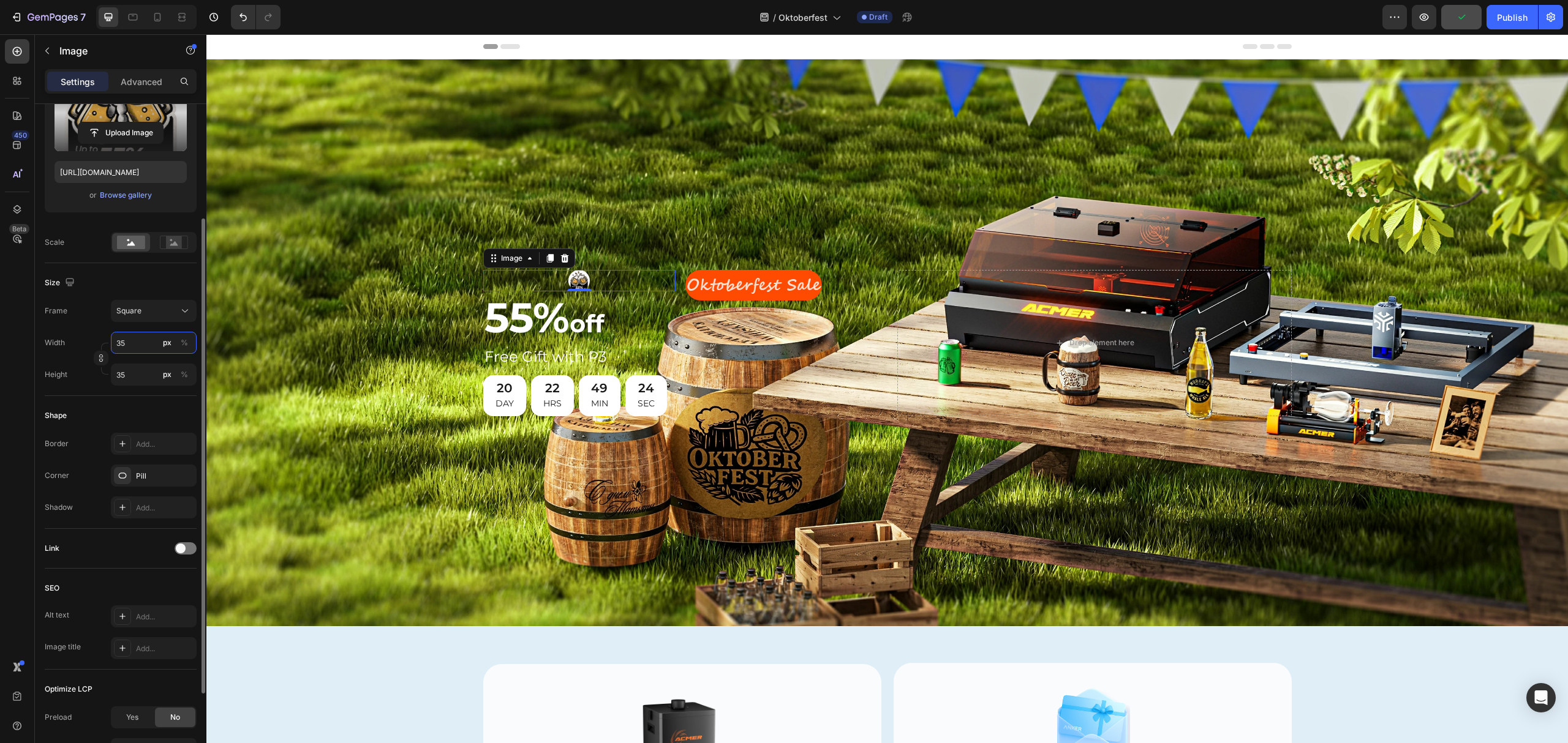
type input "350"
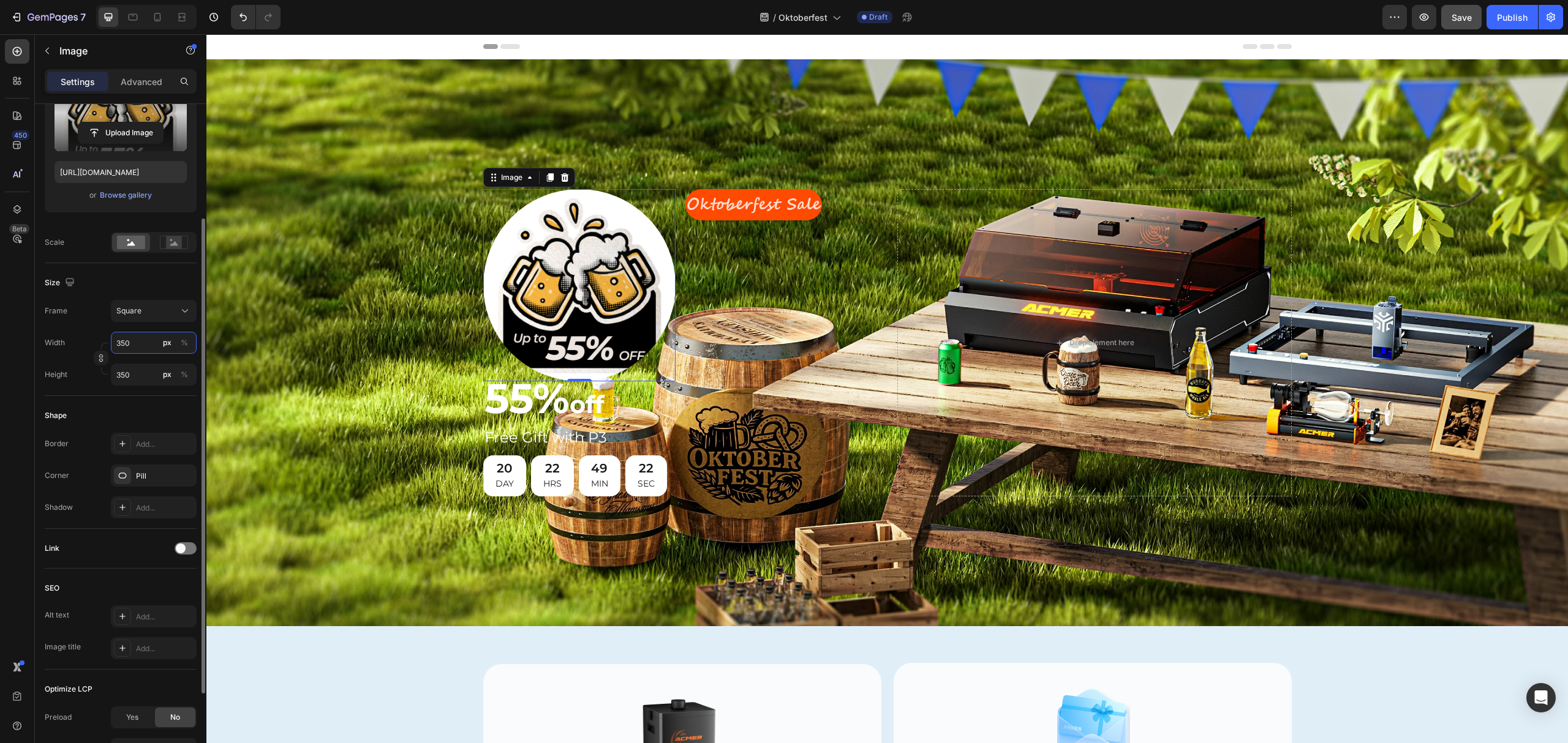
type input "35"
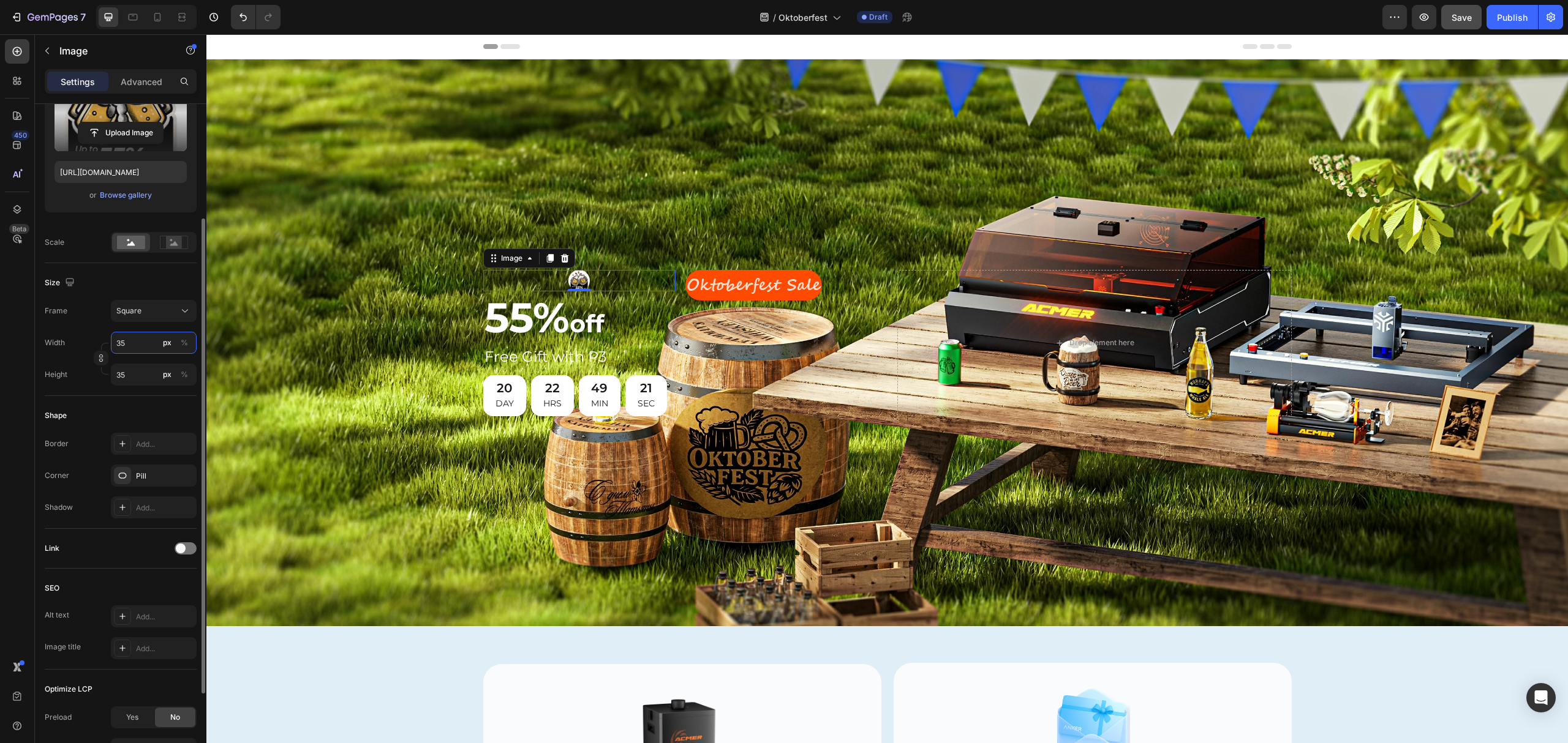
type input "3"
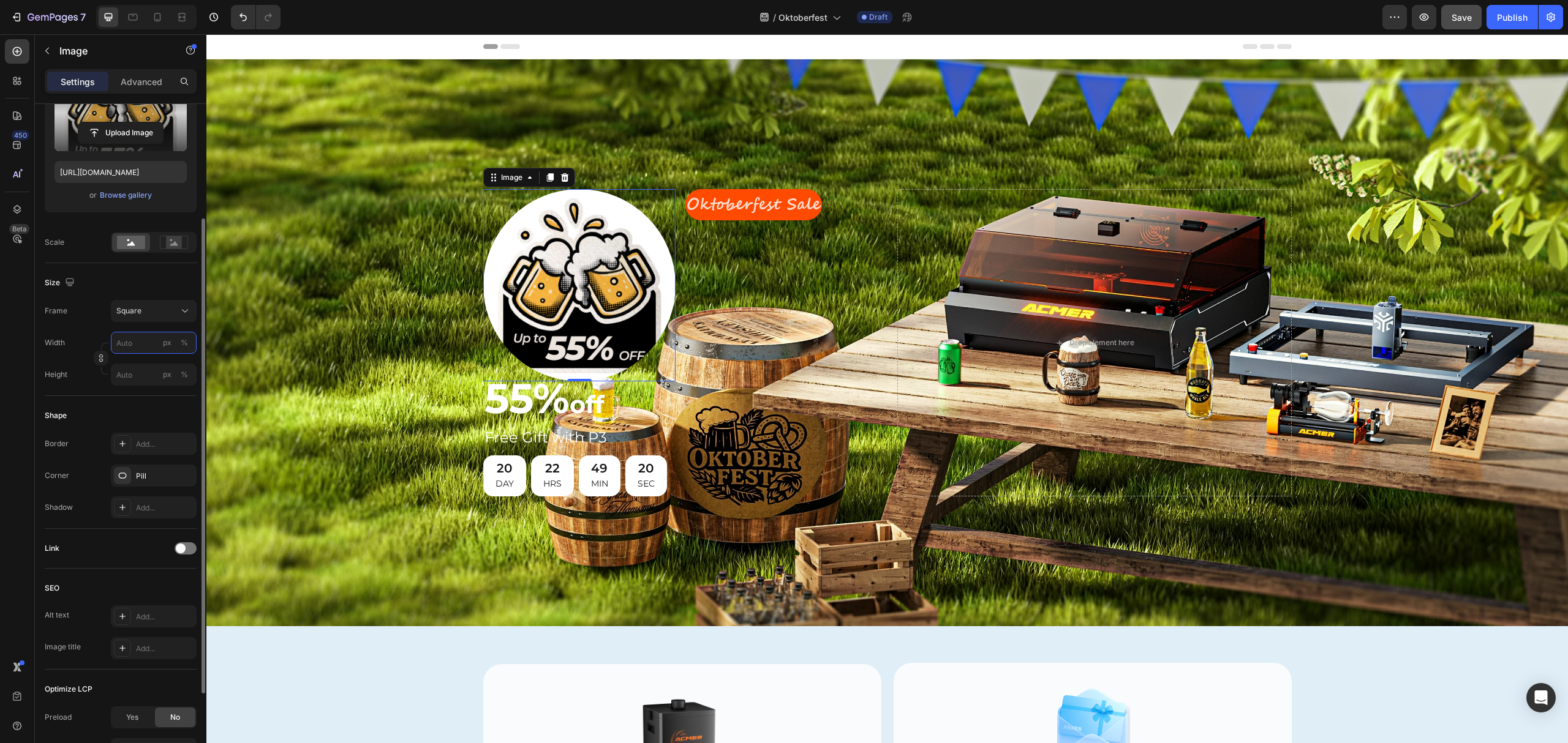
type input "3"
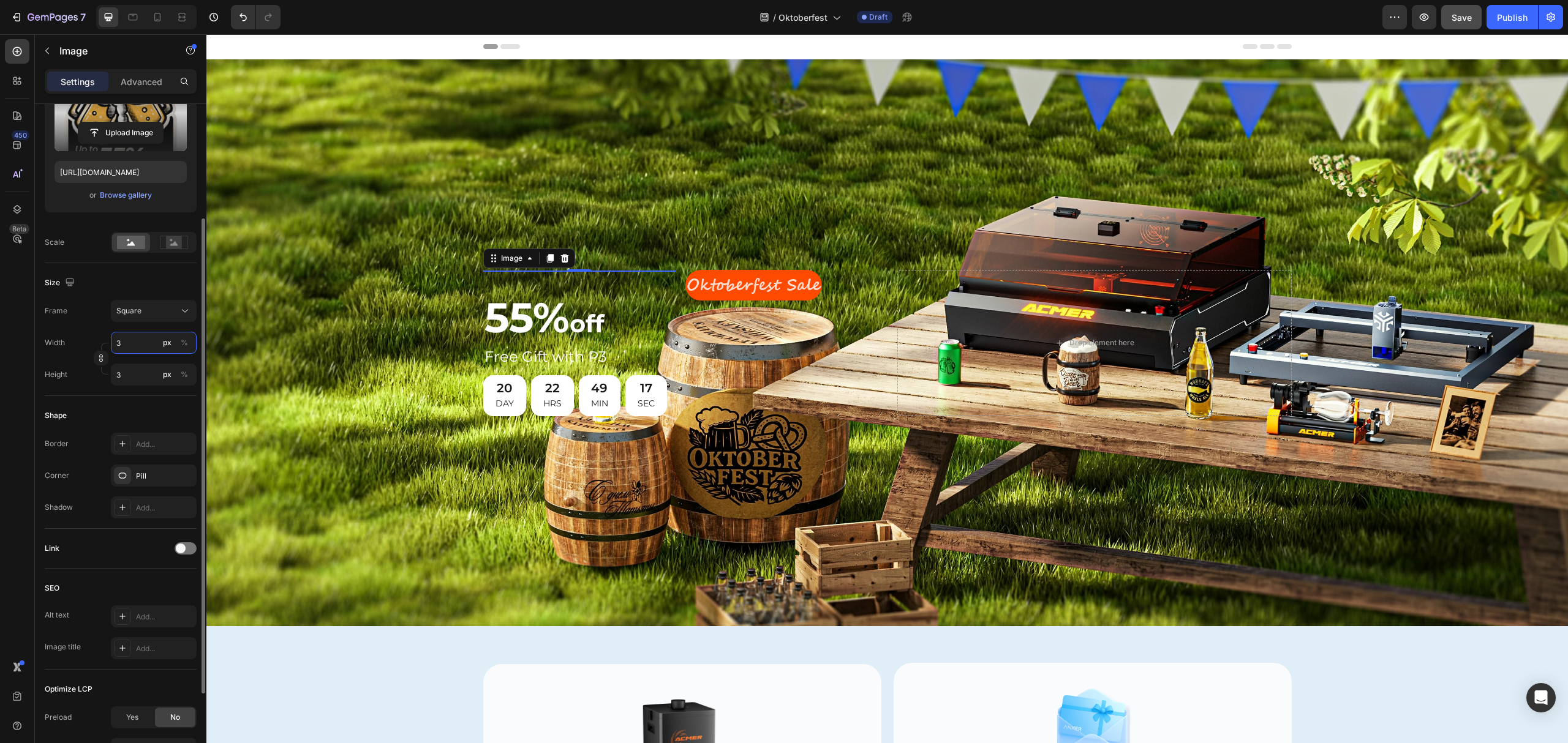
type input "35"
type input "5"
type input "50"
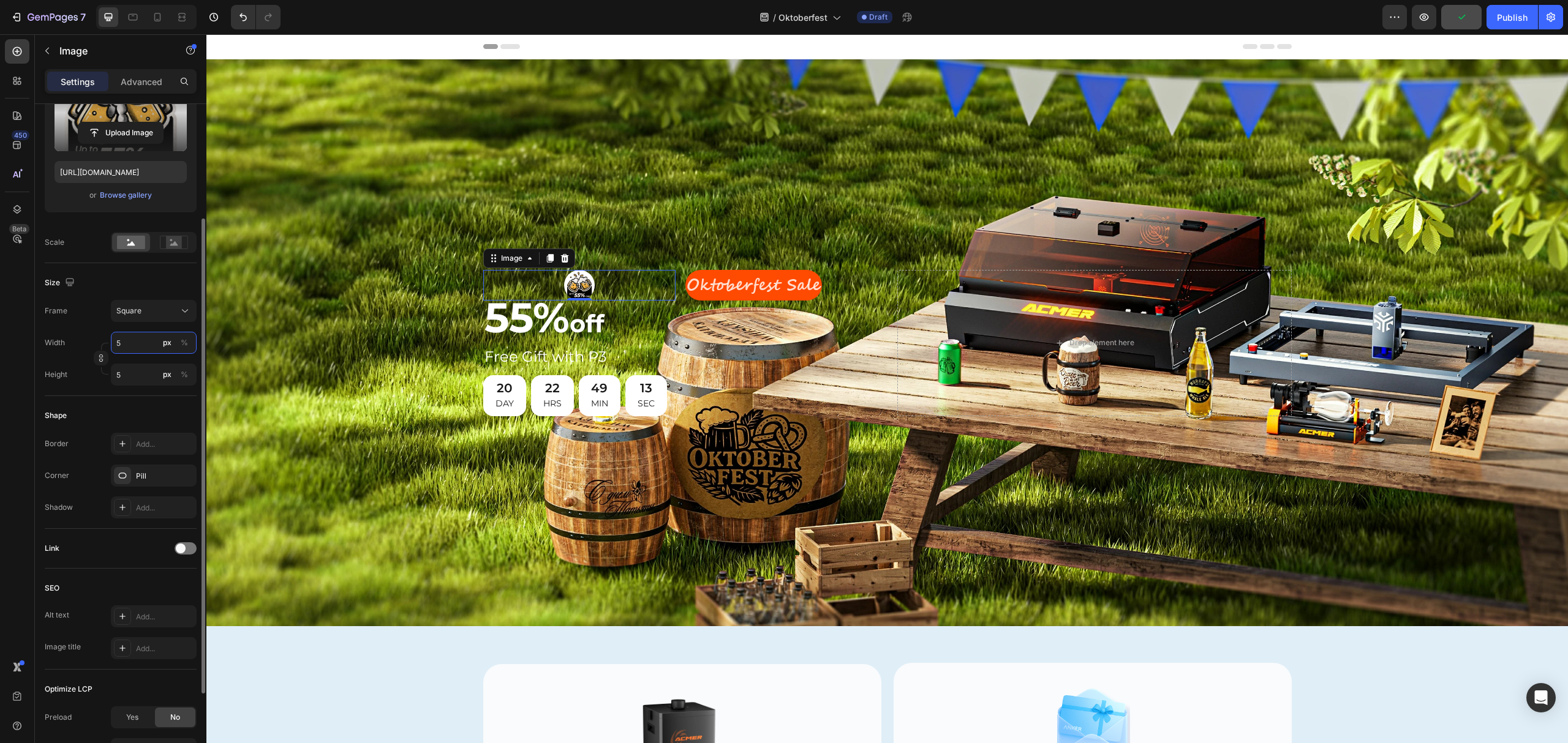
type input "50"
type input "5"
type input "65"
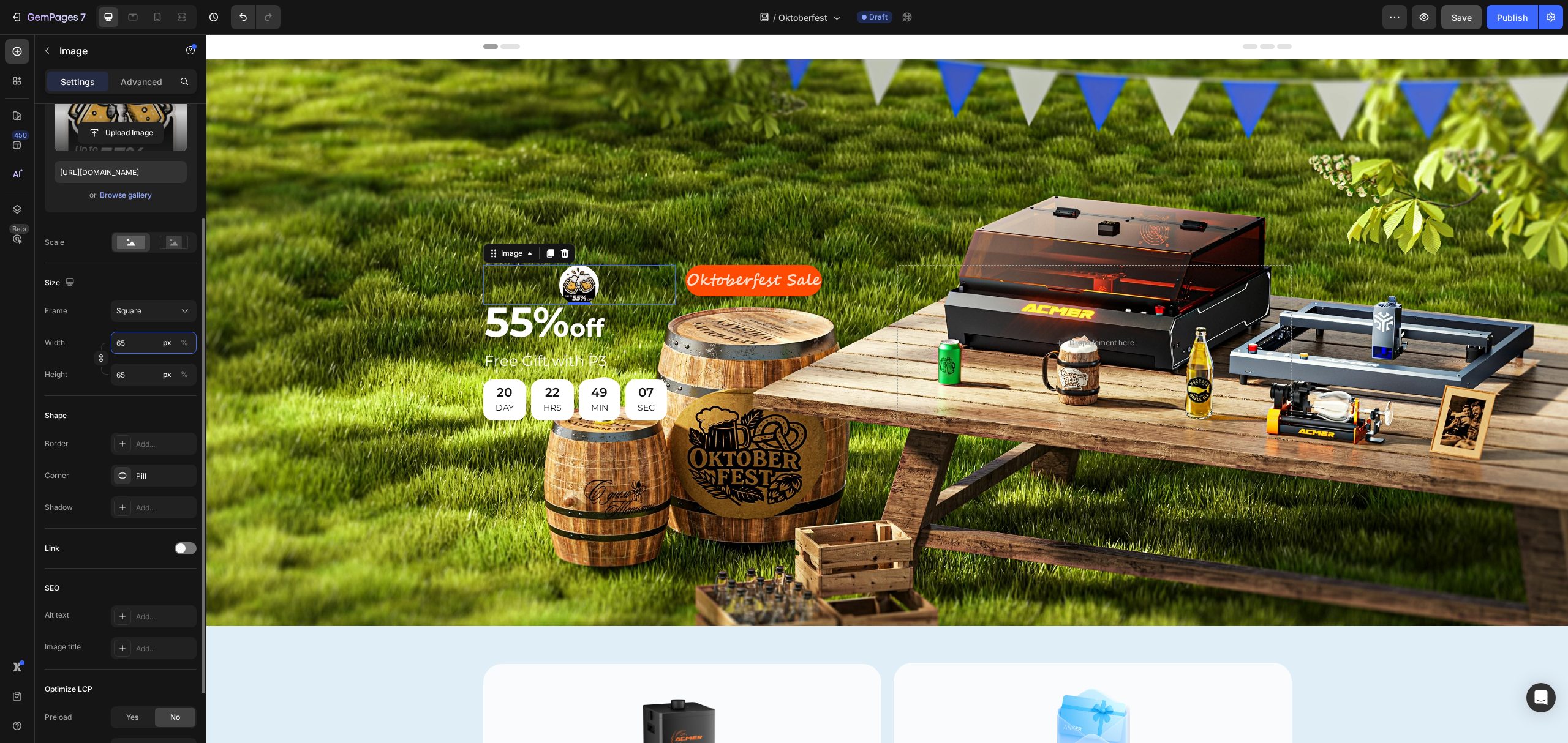
type input "6"
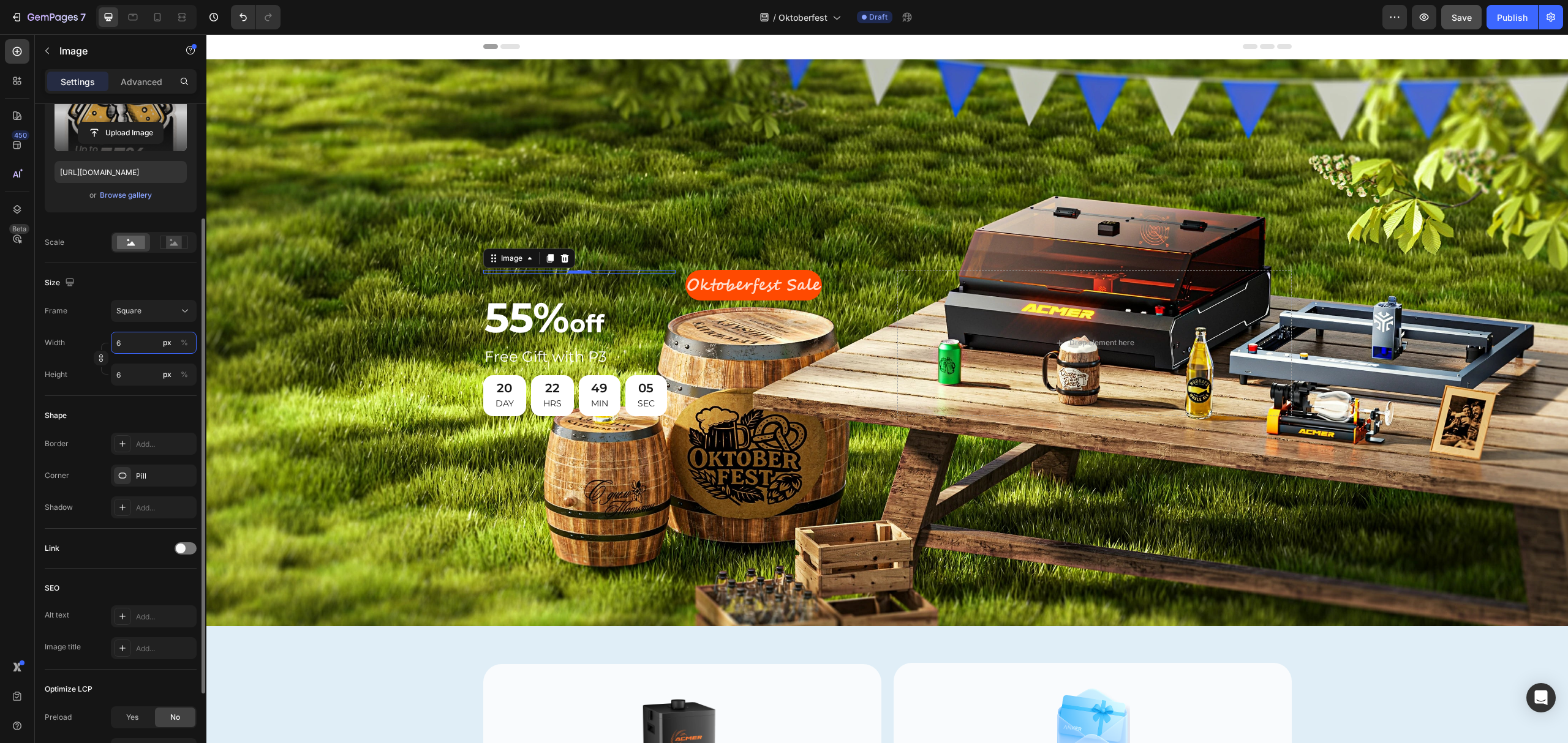
type input "60"
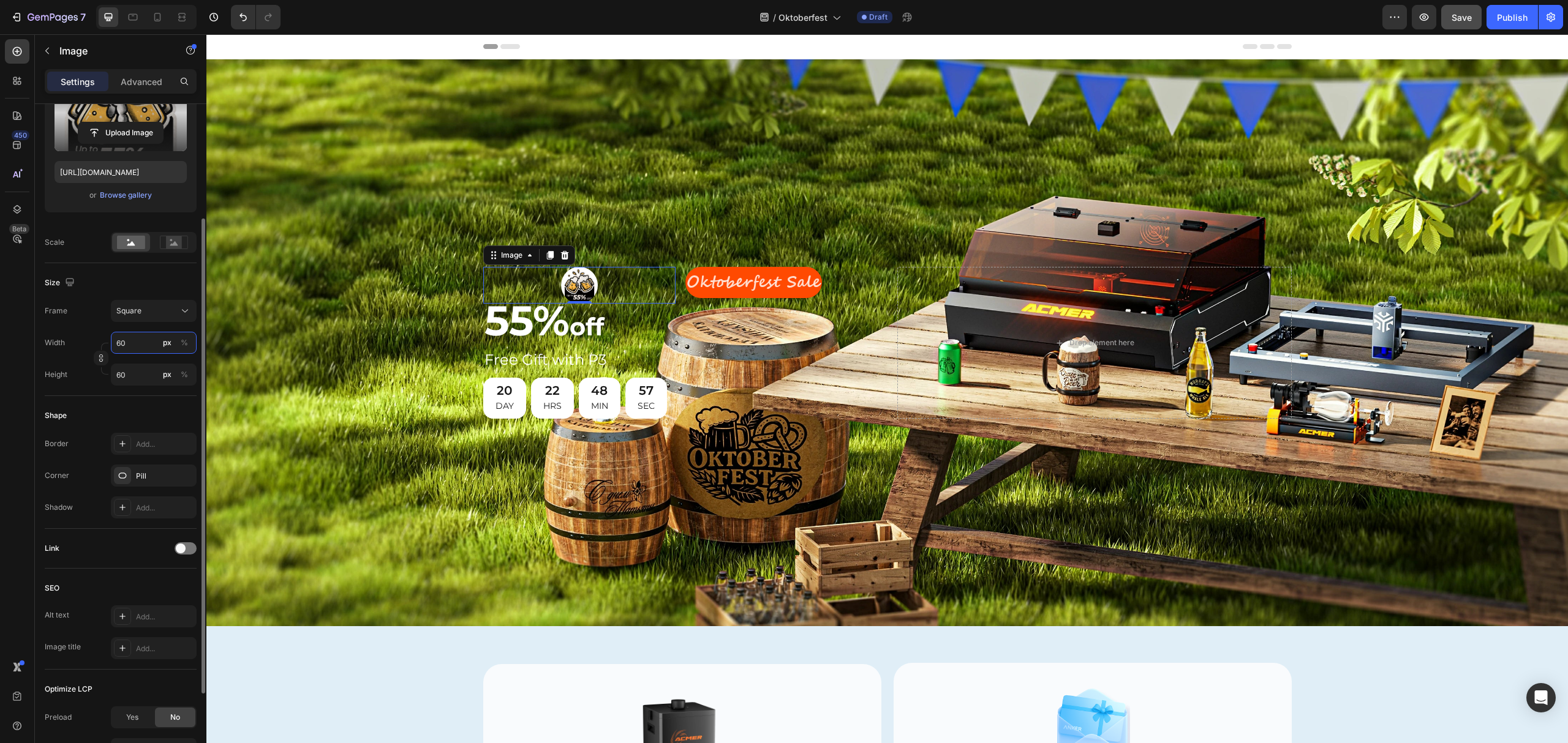
type input "7"
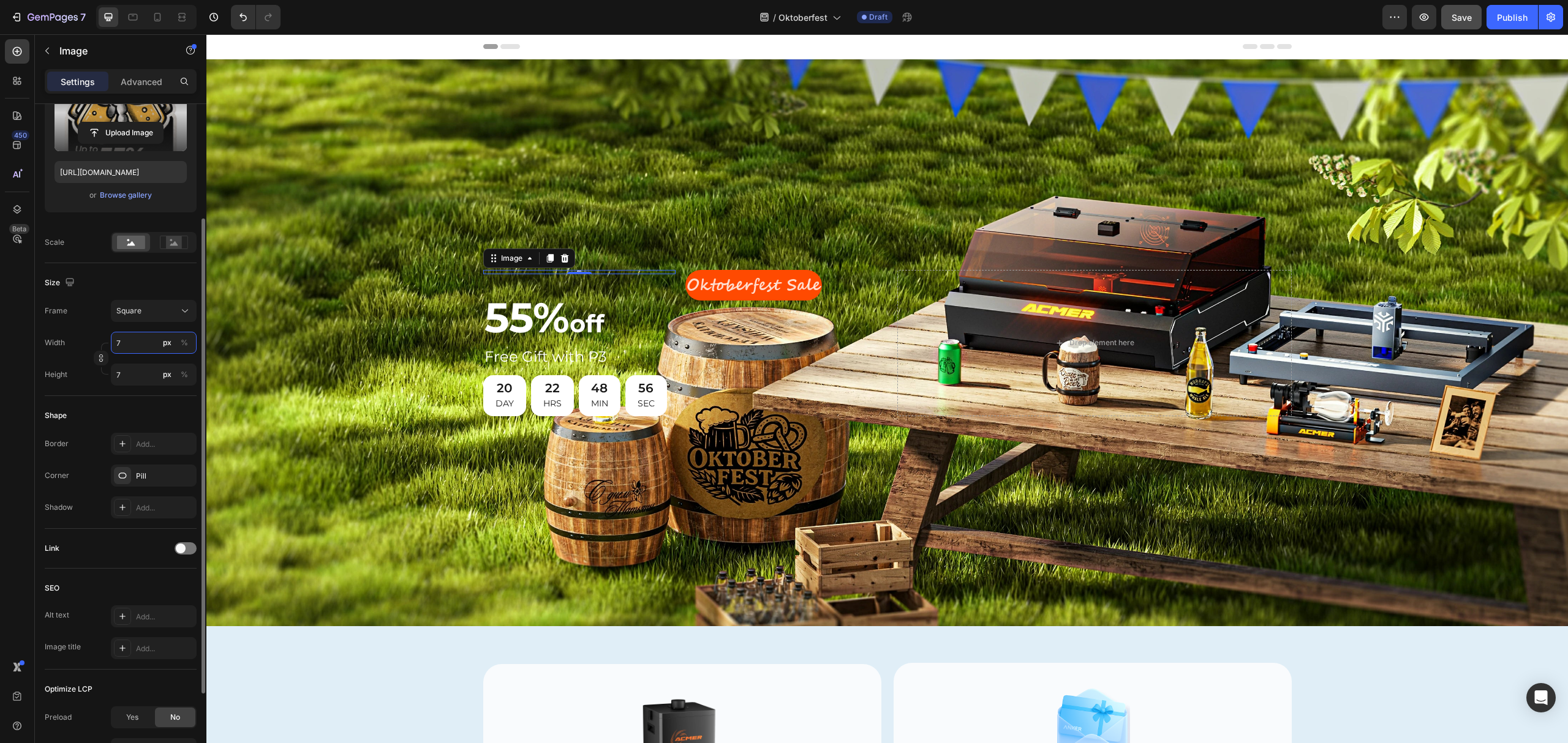
type input "70"
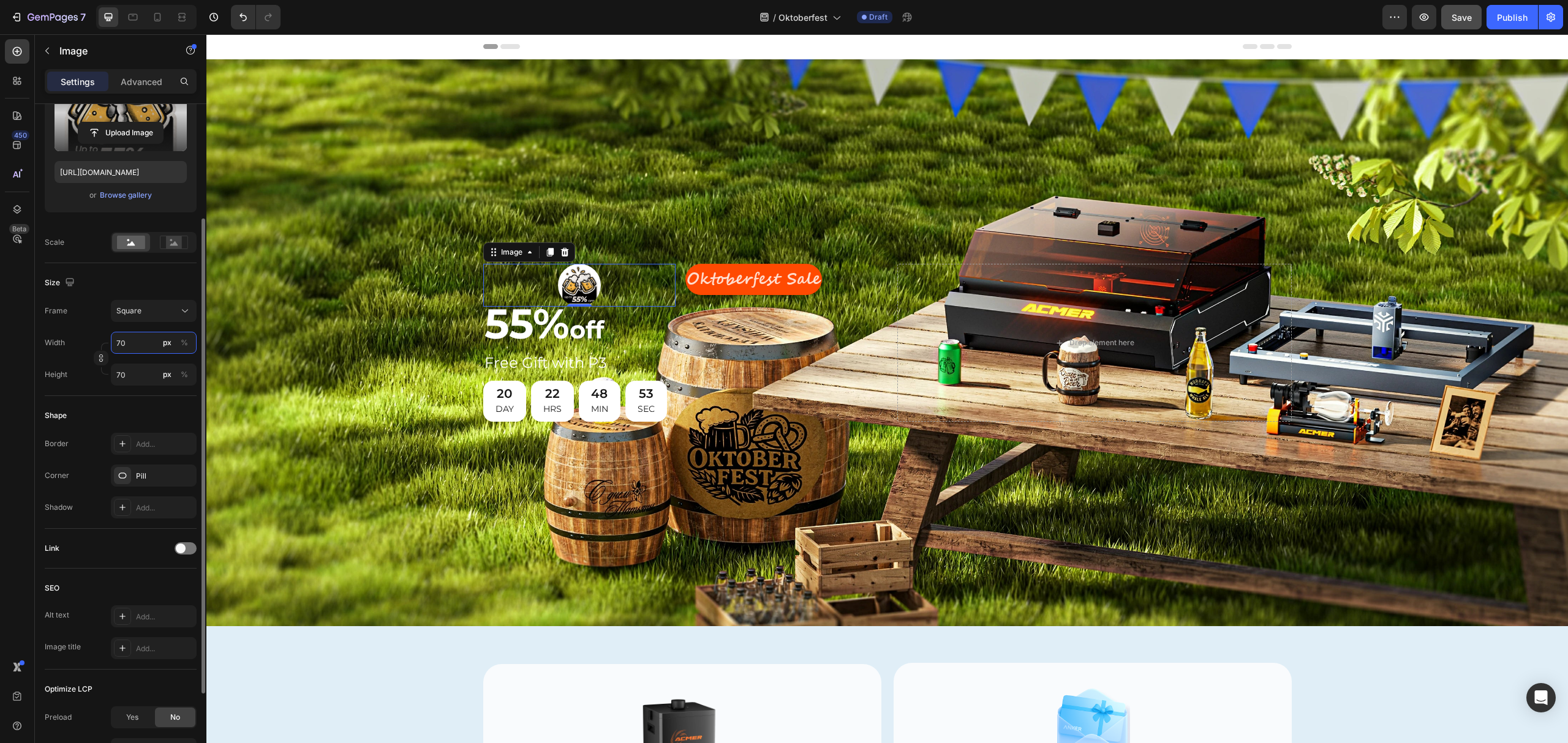
type input "7"
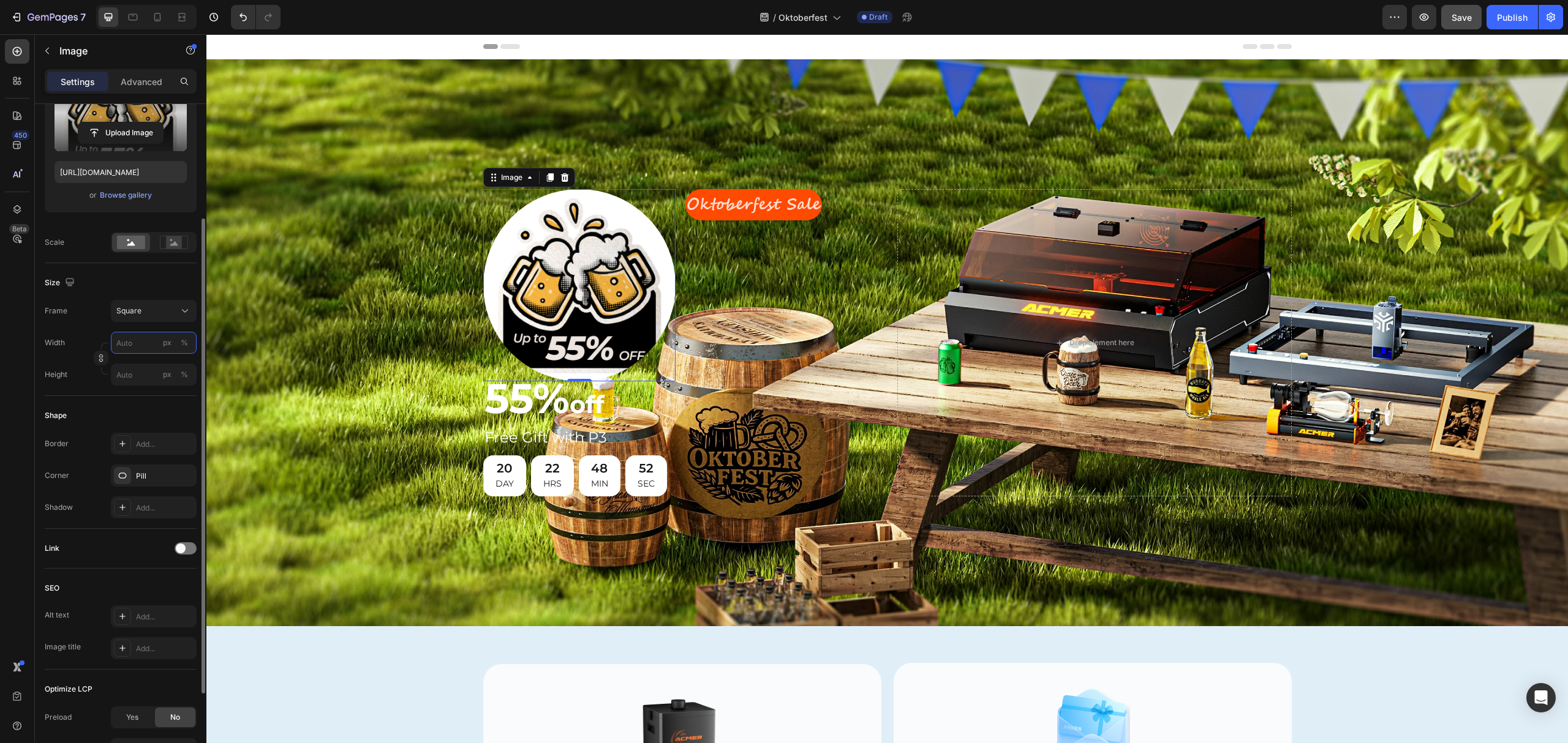
type input "7"
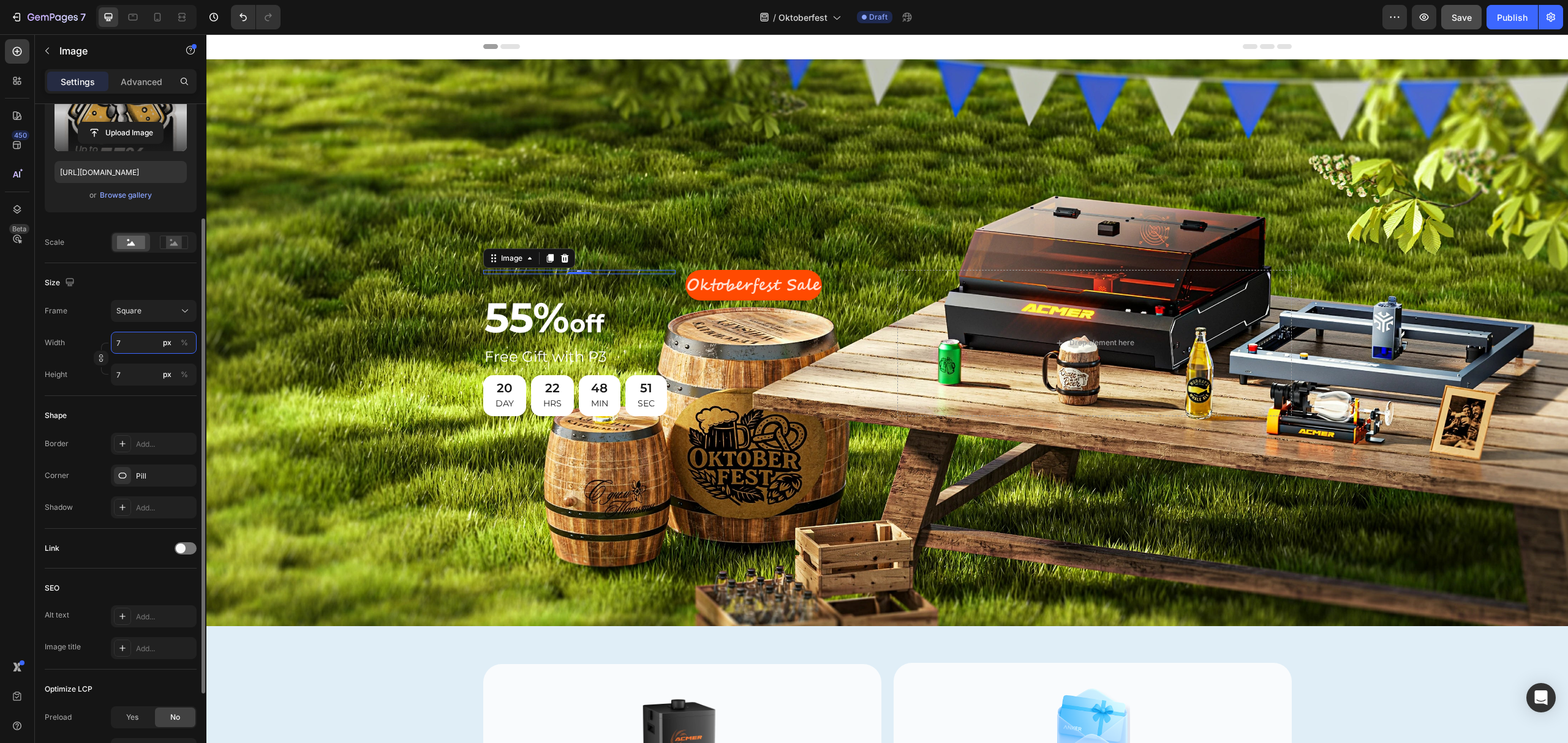
type input "78"
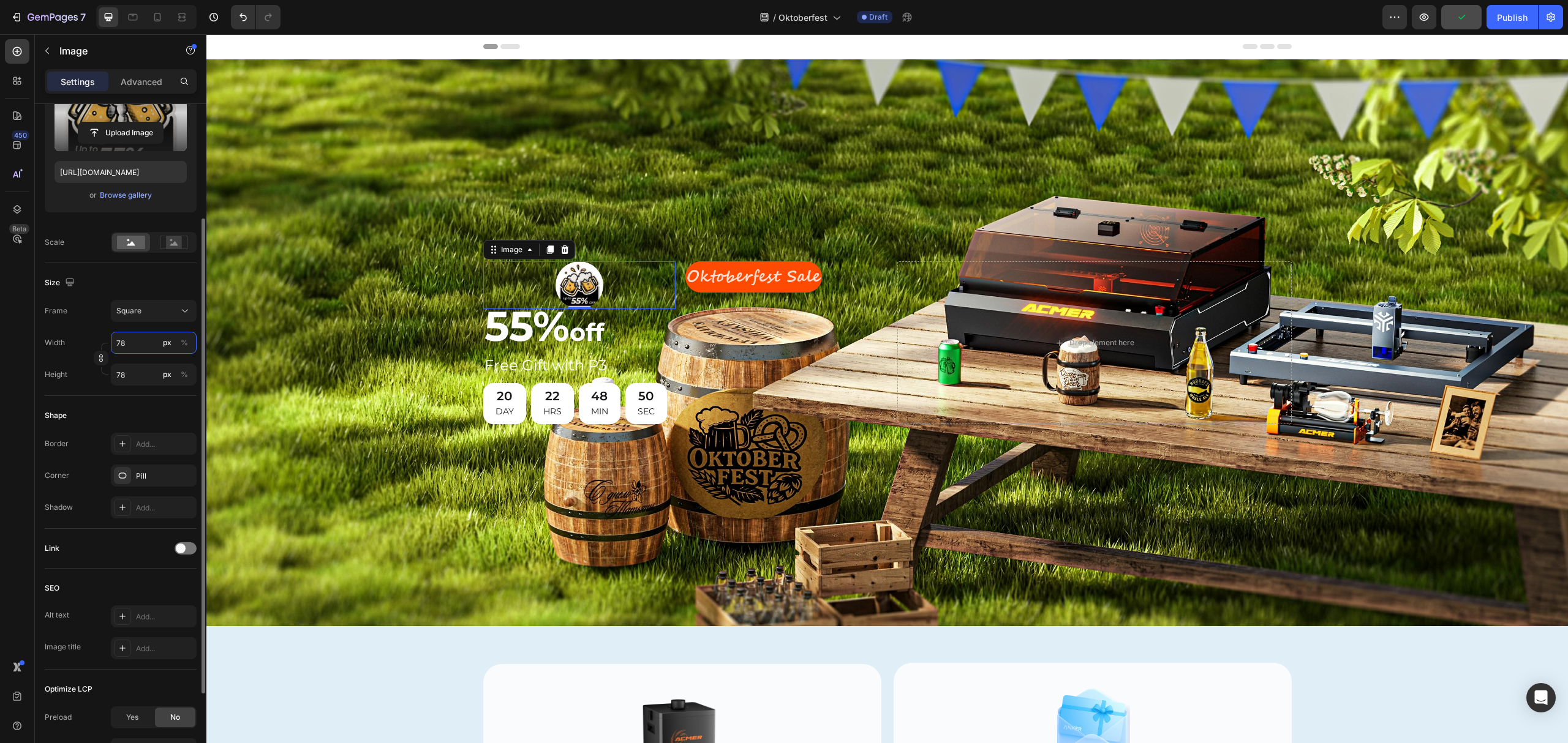
type input "7"
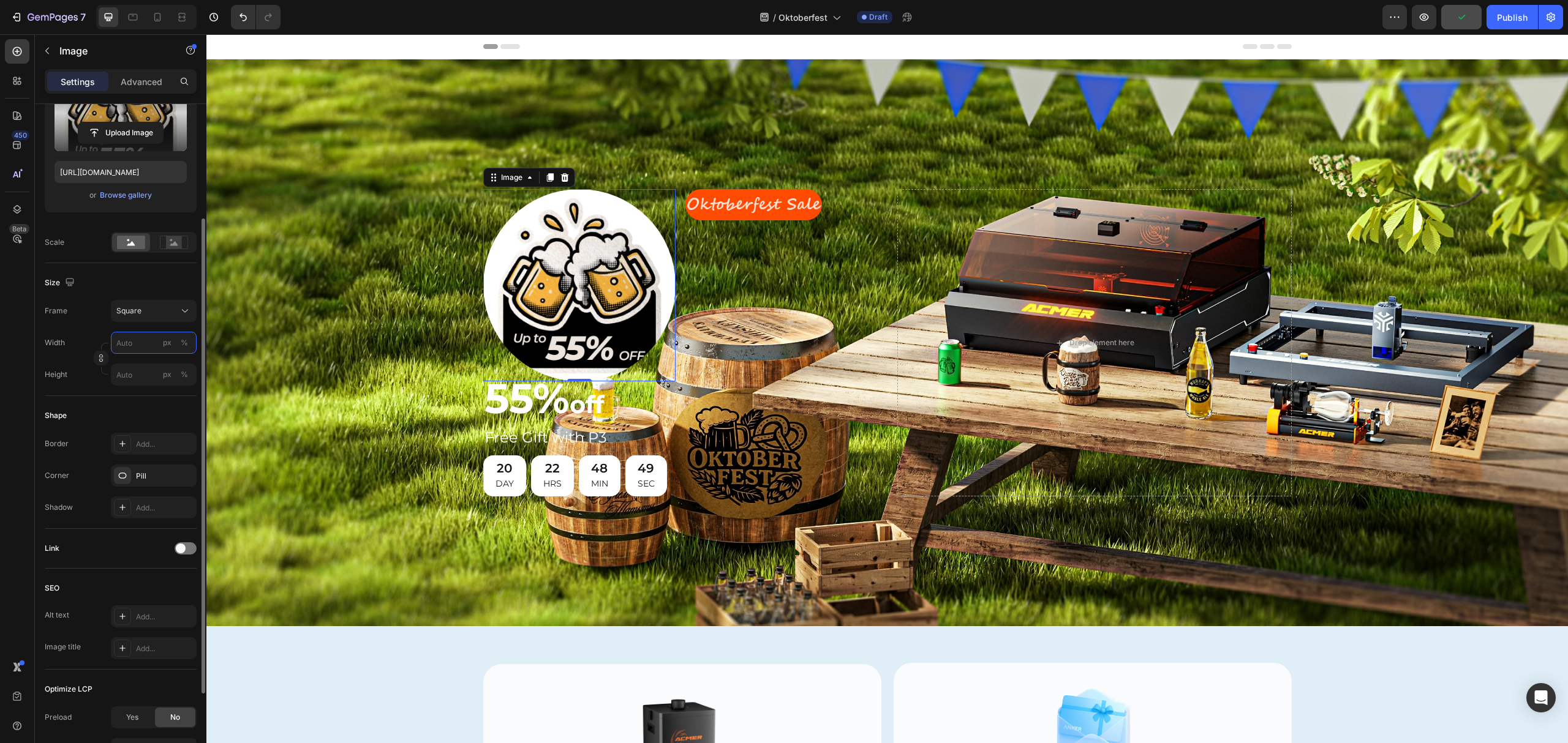
type input "8"
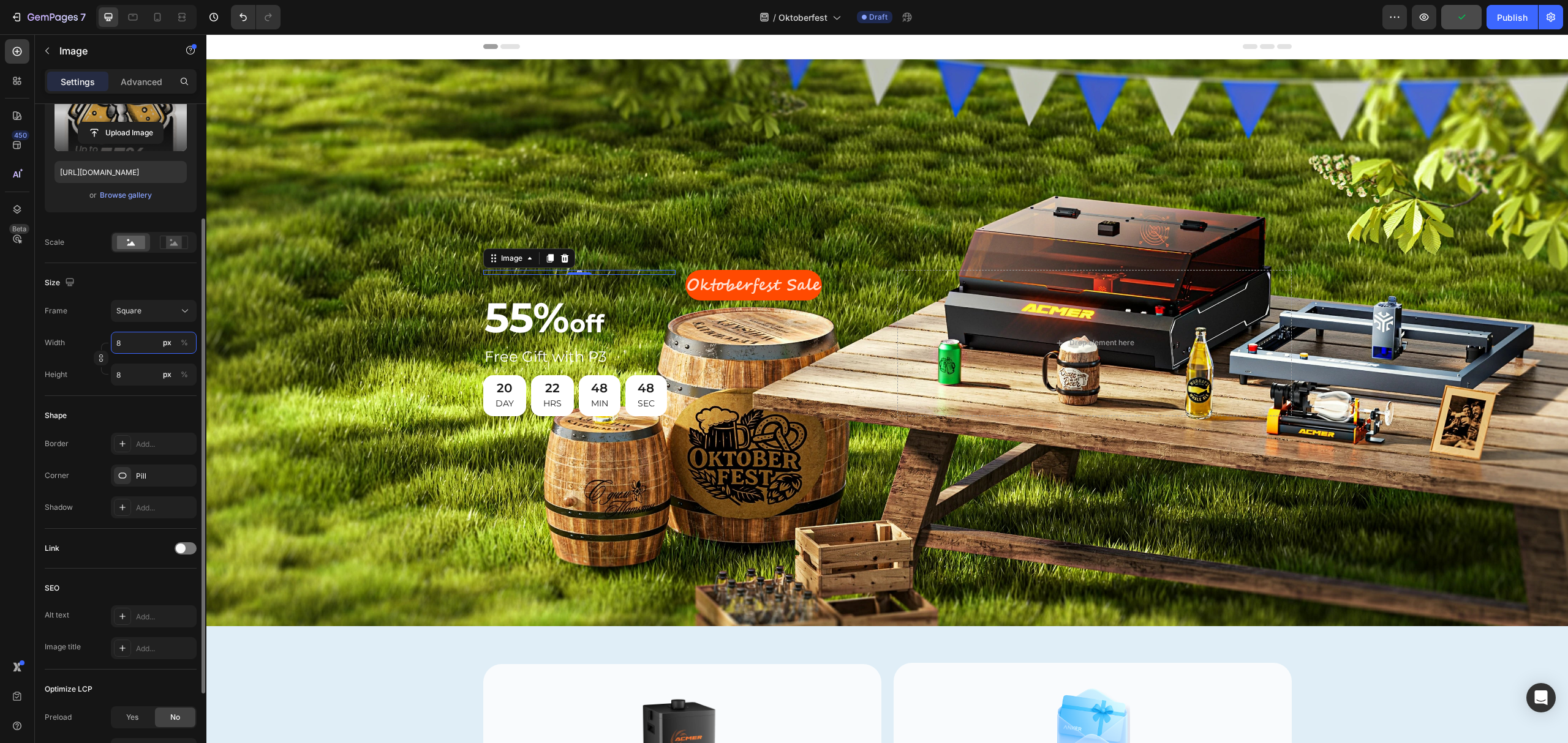
type input "80"
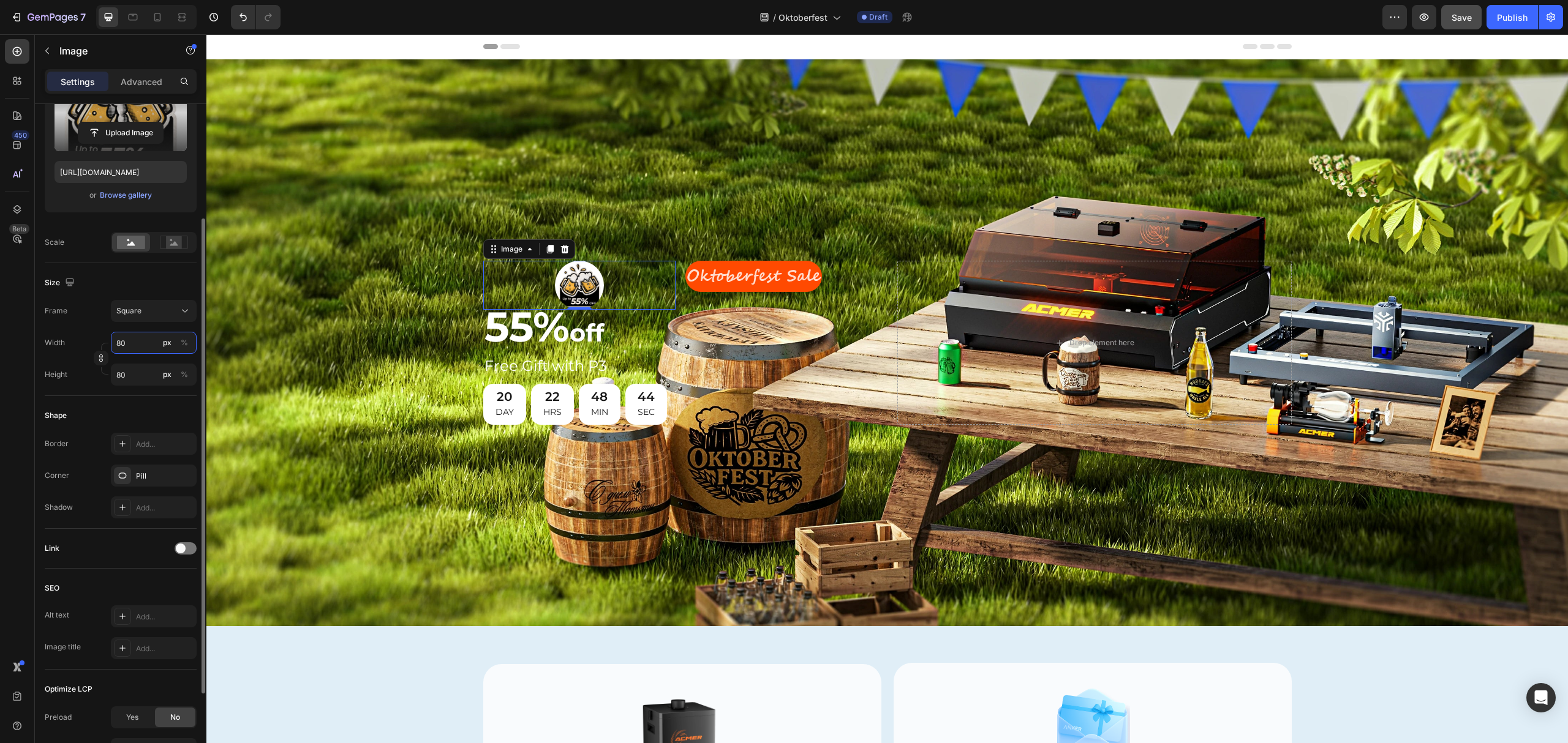
type input "80"
click at [126, 275] on div "Size" at bounding box center [121, 283] width 152 height 20
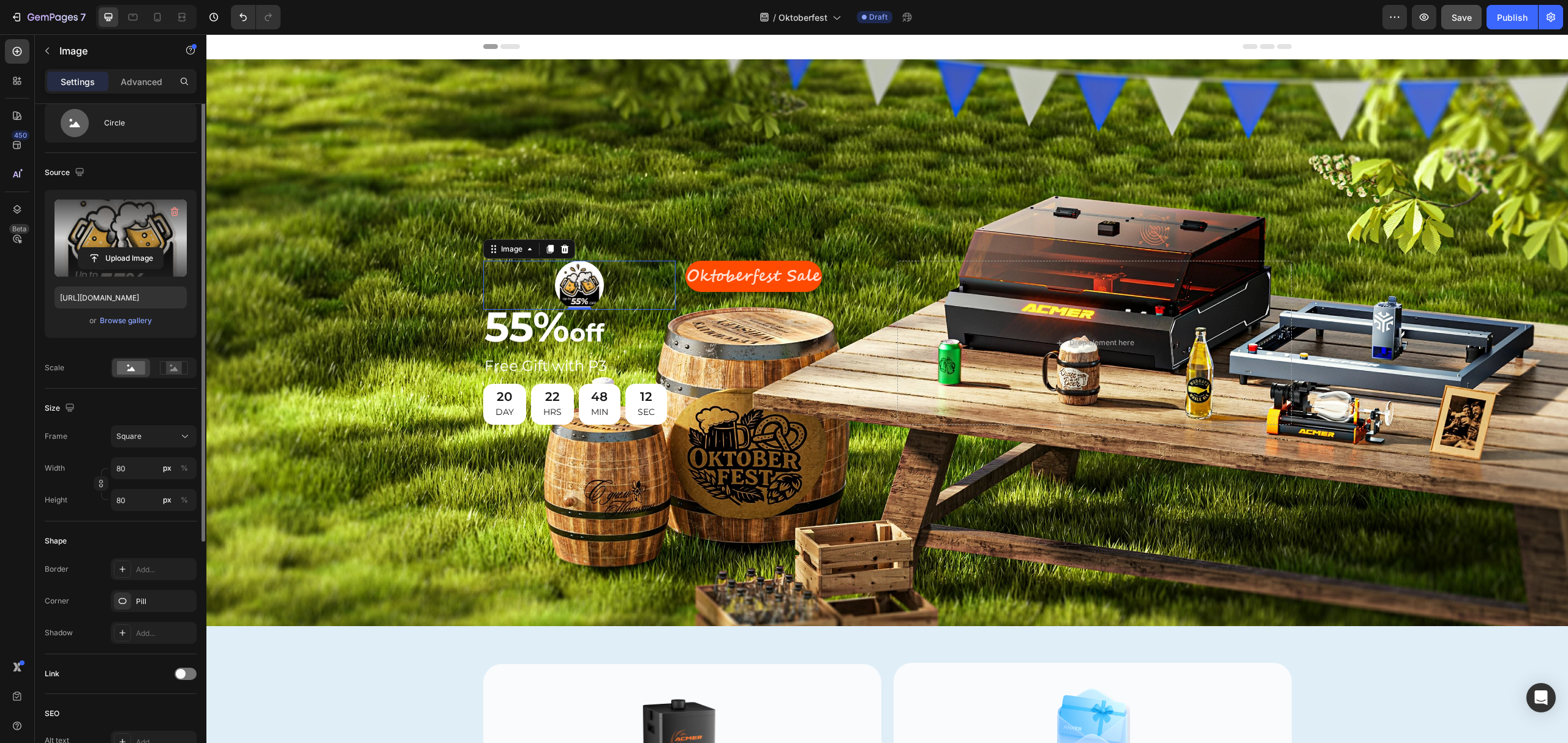
scroll to position [0, 0]
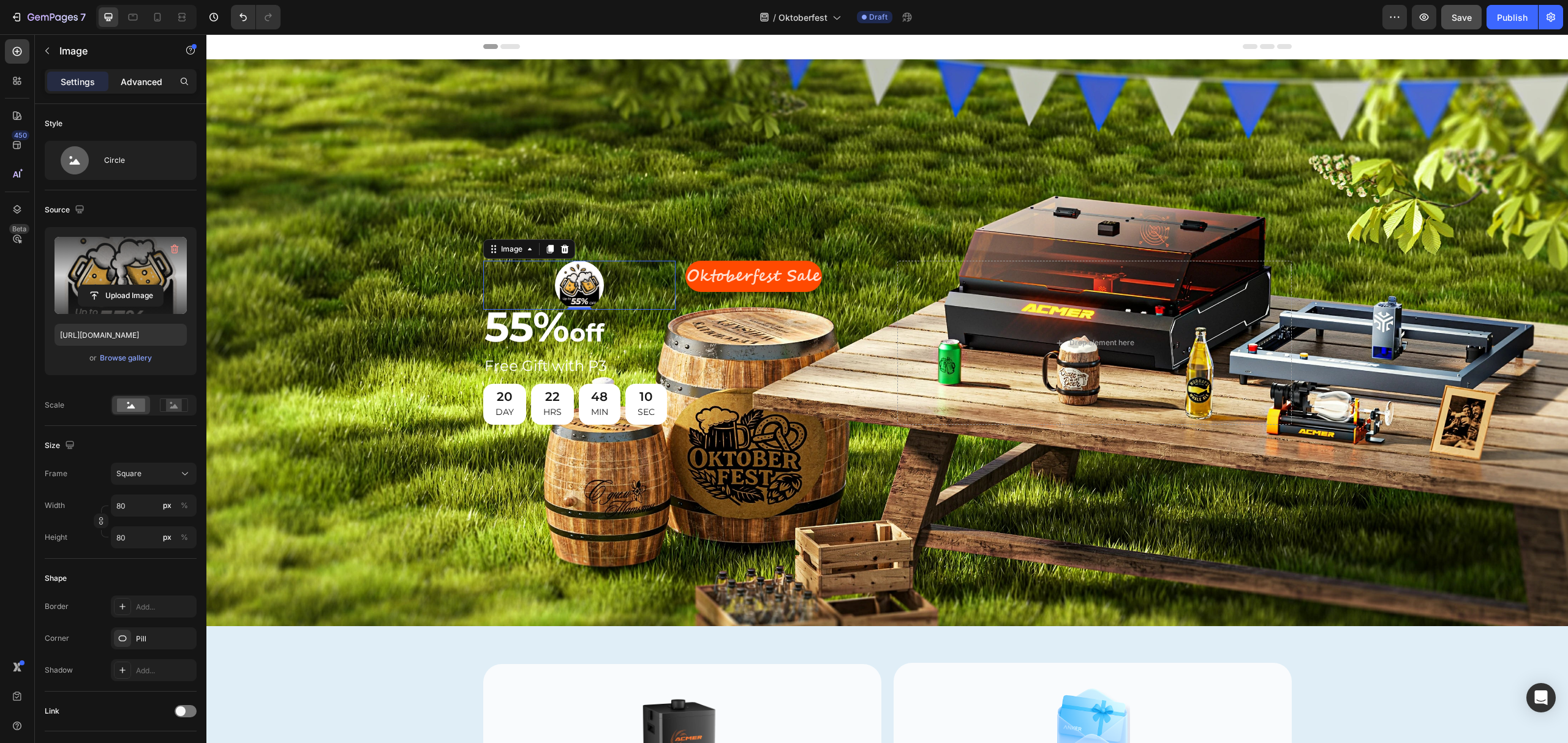
click at [140, 79] on p "Advanced" at bounding box center [141, 81] width 41 height 13
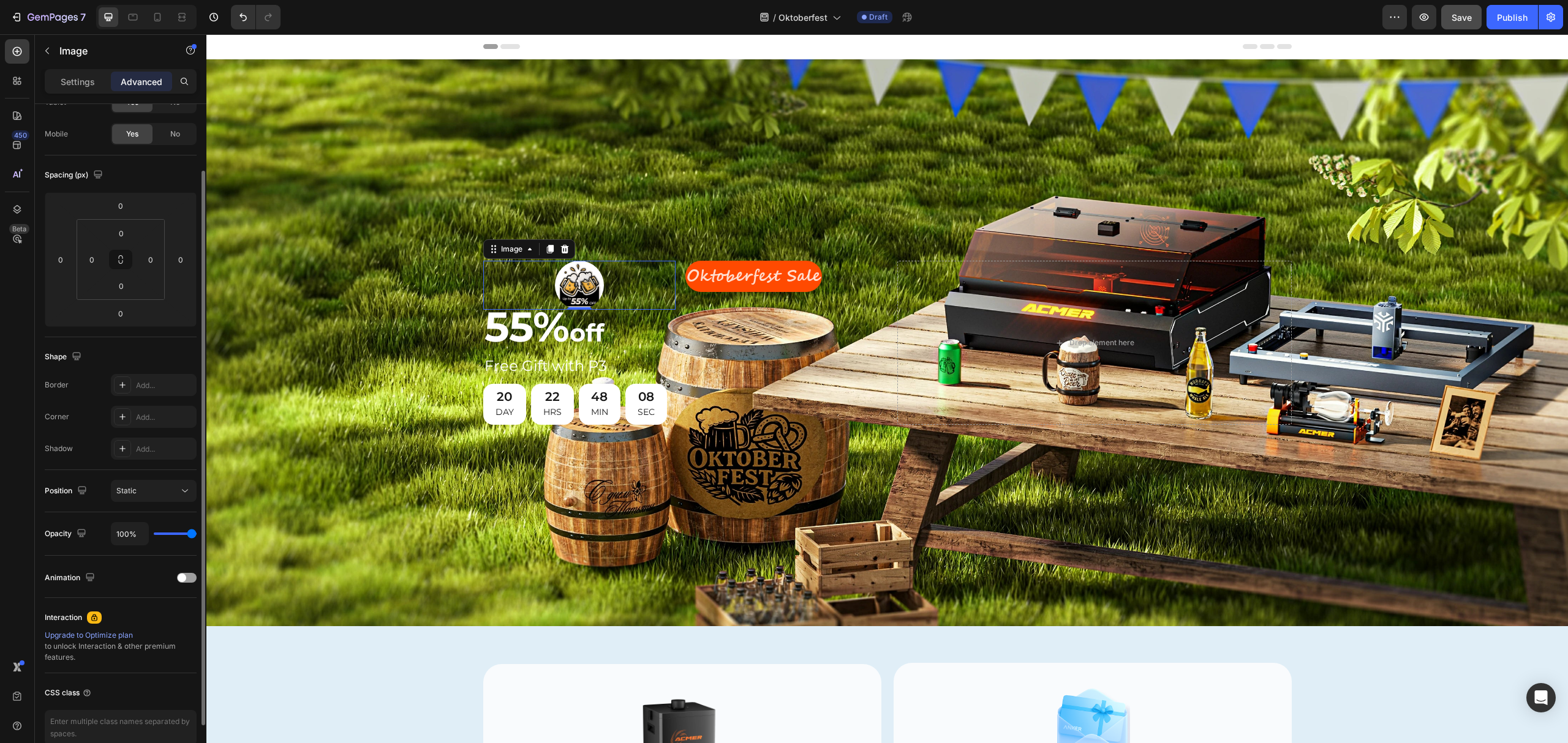
scroll to position [145, 0]
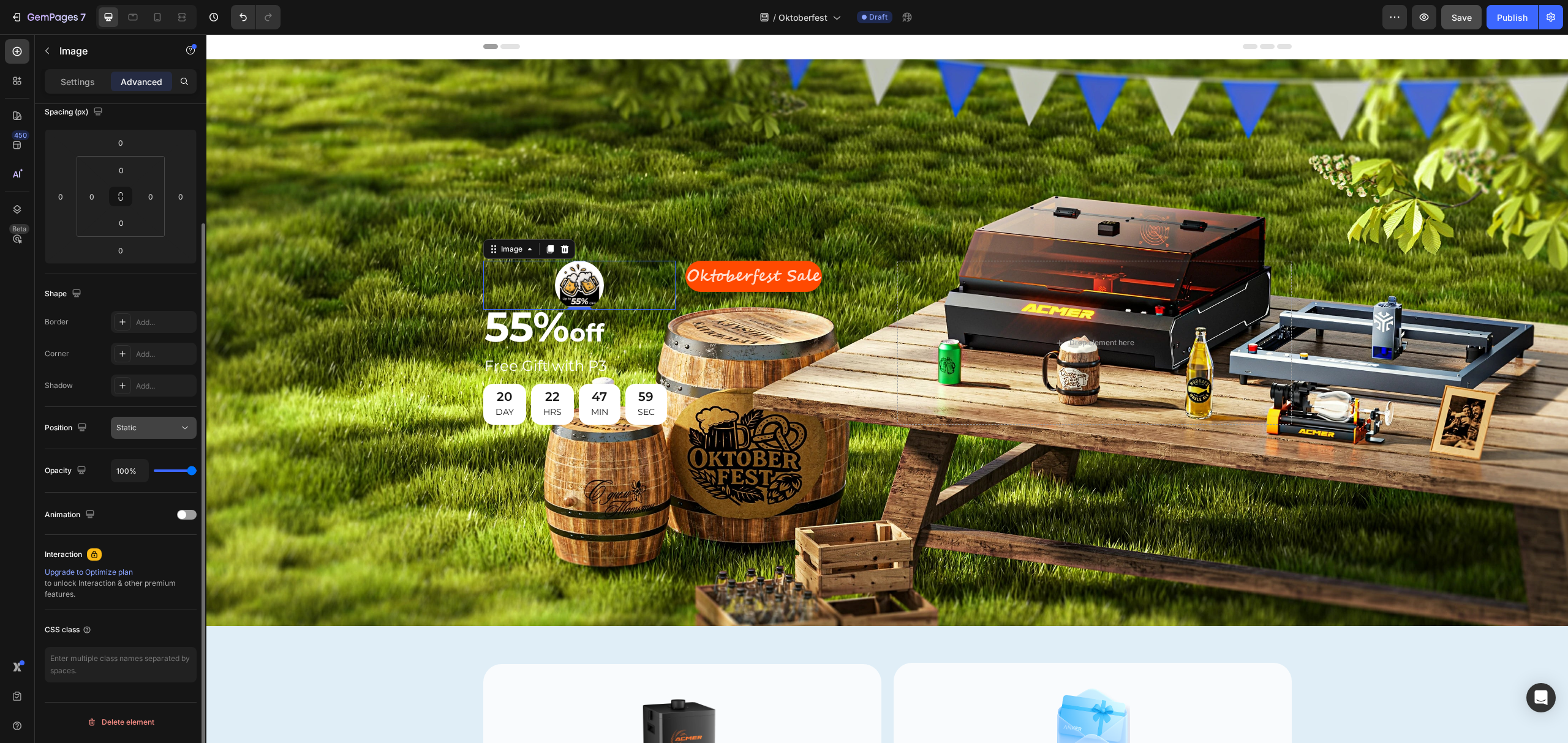
click at [182, 427] on icon at bounding box center [185, 428] width 6 height 3
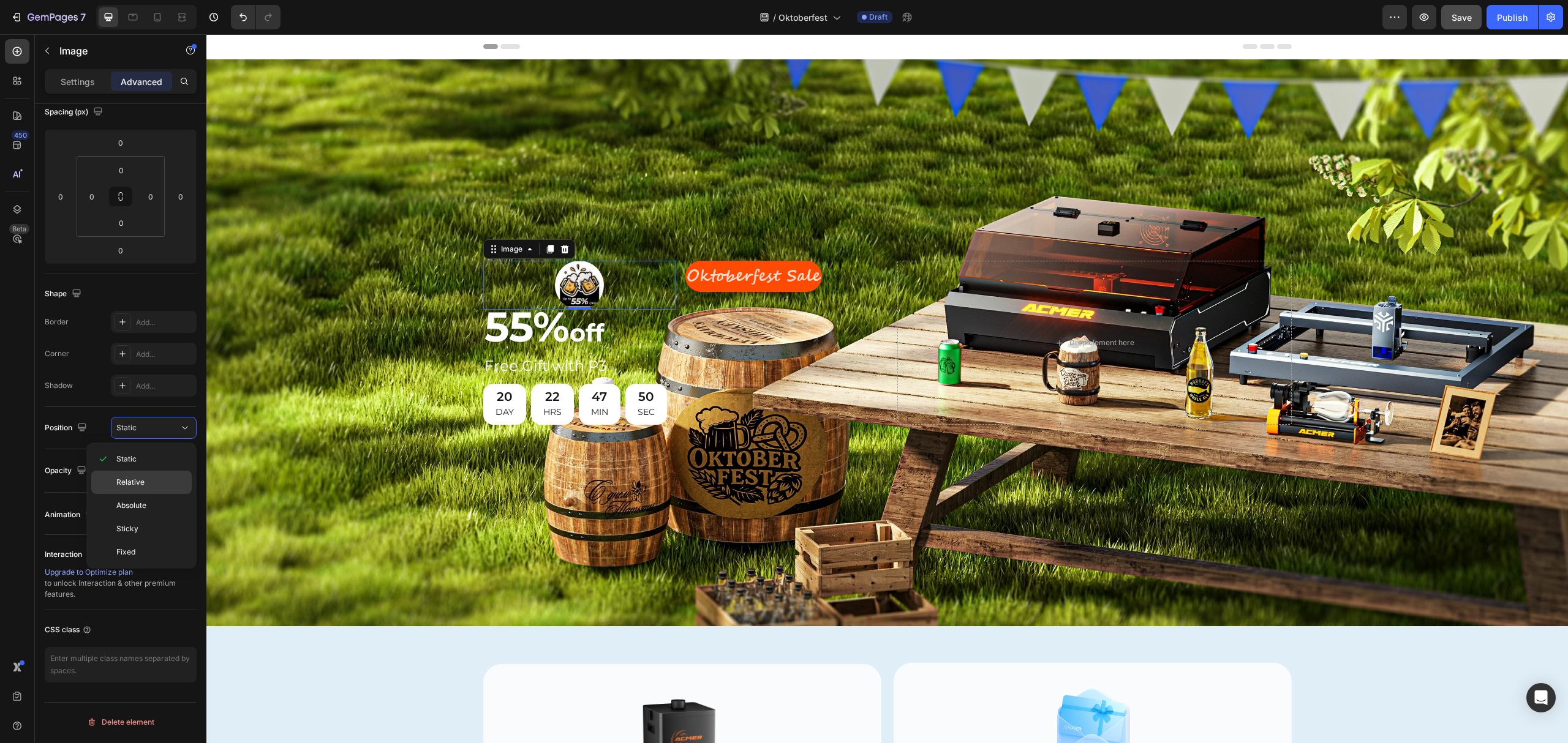
click at [133, 478] on span "Relative" at bounding box center [131, 483] width 28 height 11
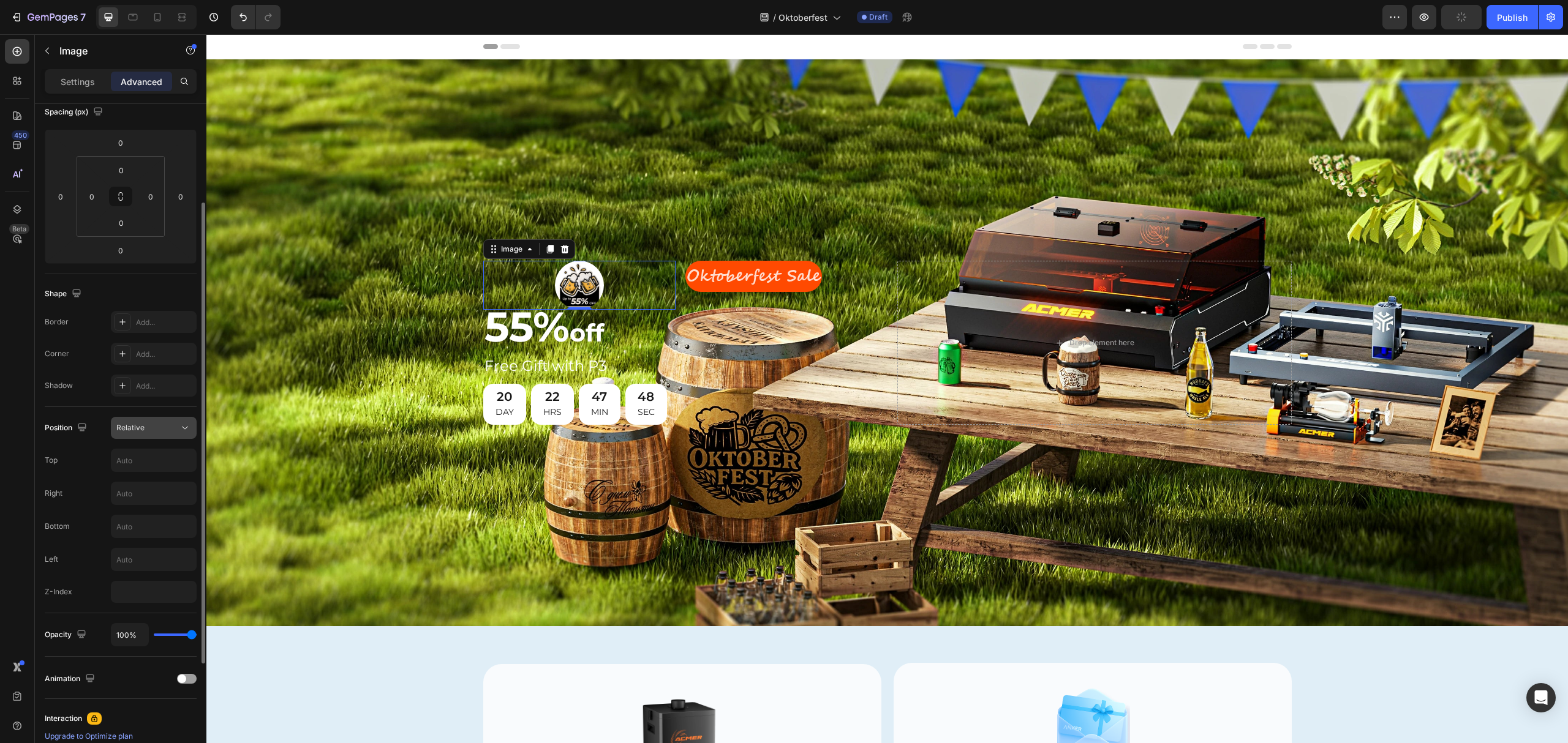
click at [161, 429] on div "Relative" at bounding box center [147, 428] width 62 height 11
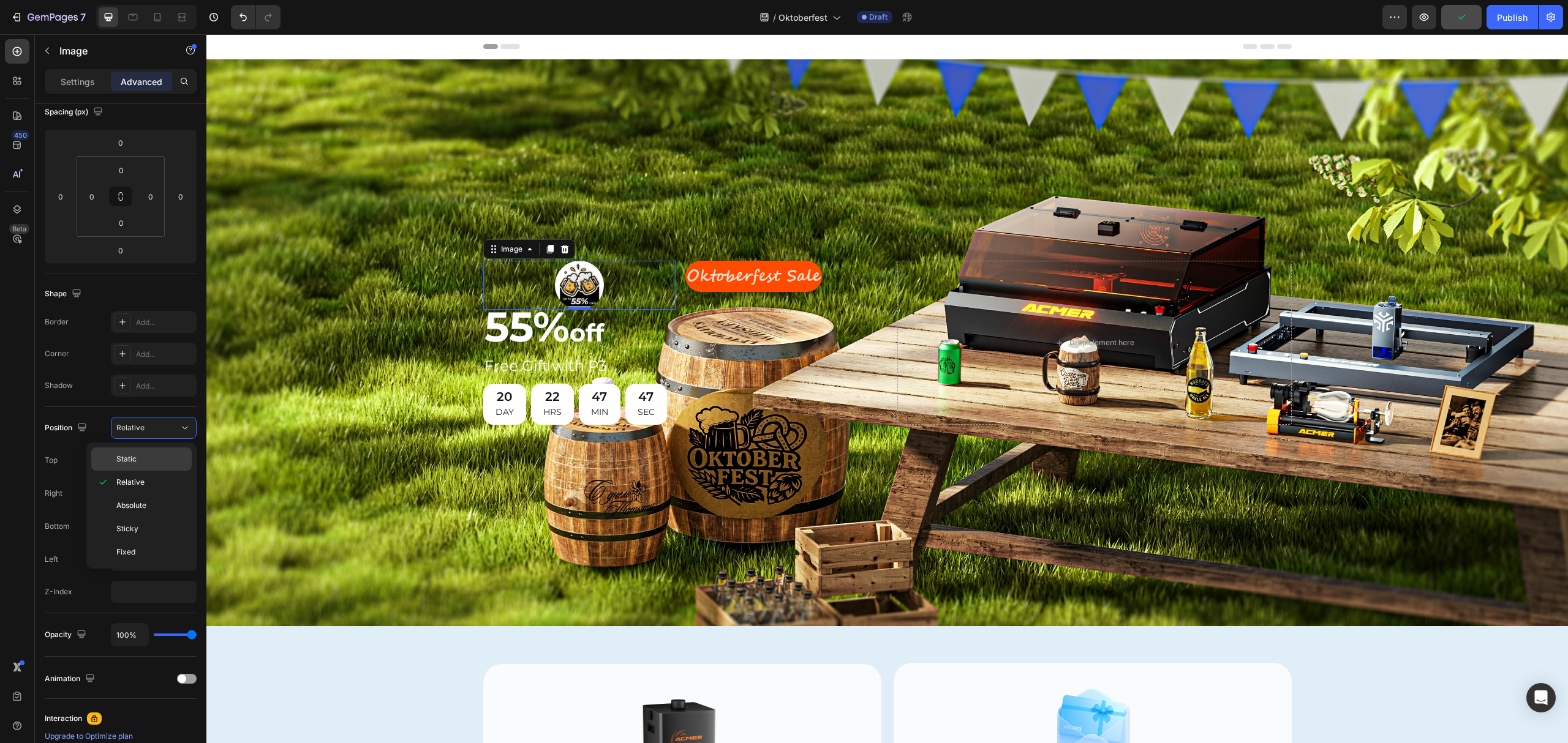
click at [147, 454] on p "Static" at bounding box center [151, 460] width 69 height 11
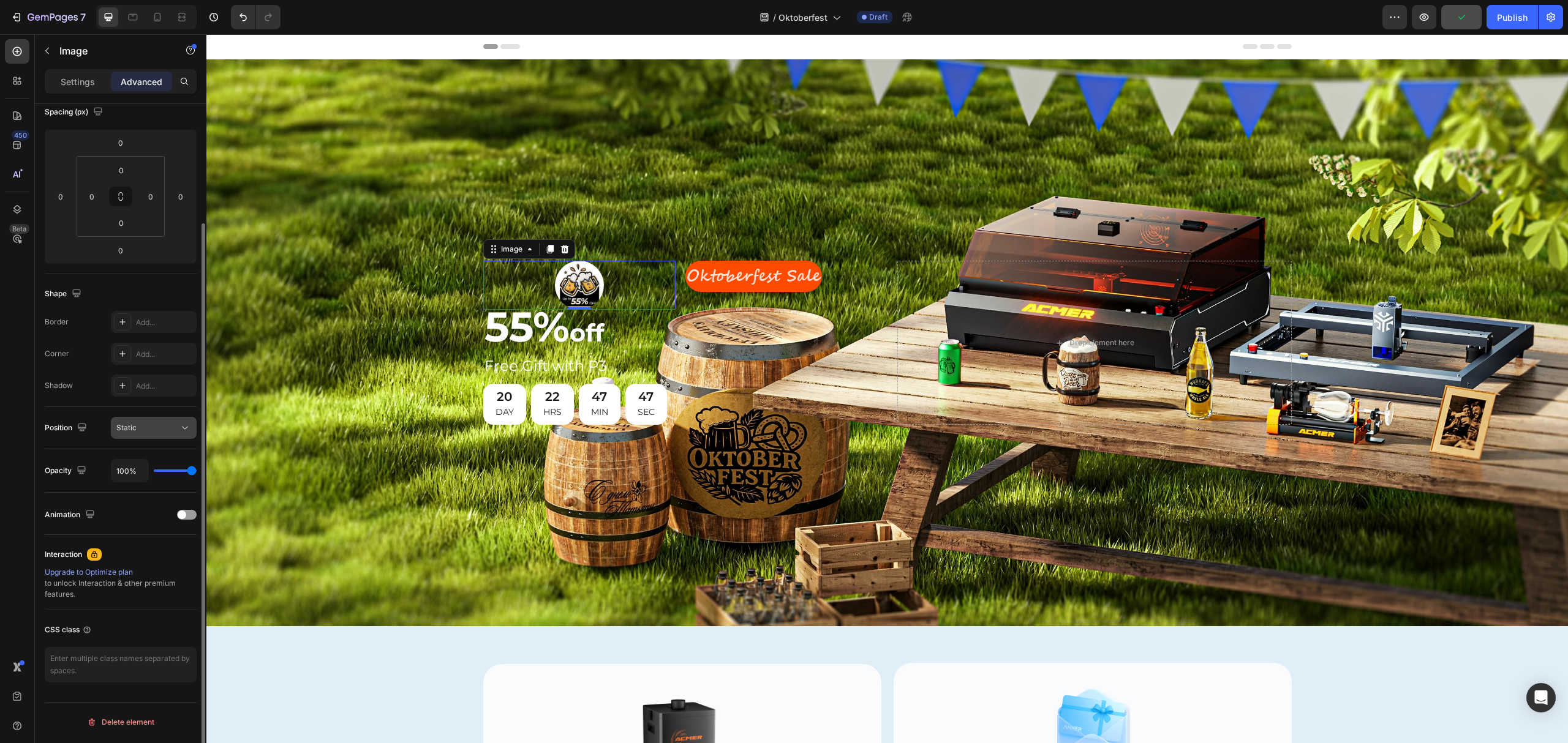
click at [151, 425] on div "Static" at bounding box center [147, 428] width 62 height 11
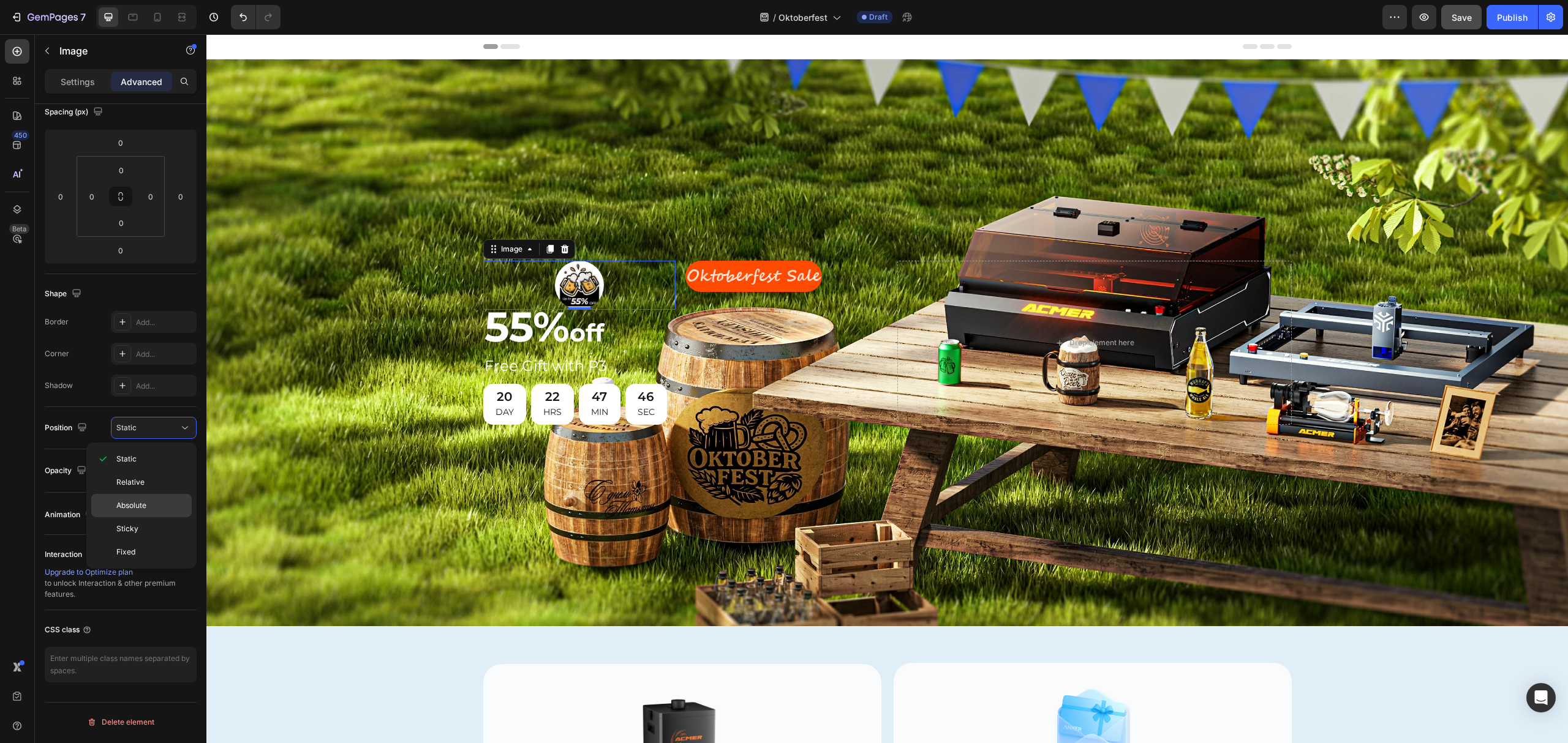
click at [147, 508] on p "Absolute" at bounding box center [151, 506] width 69 height 11
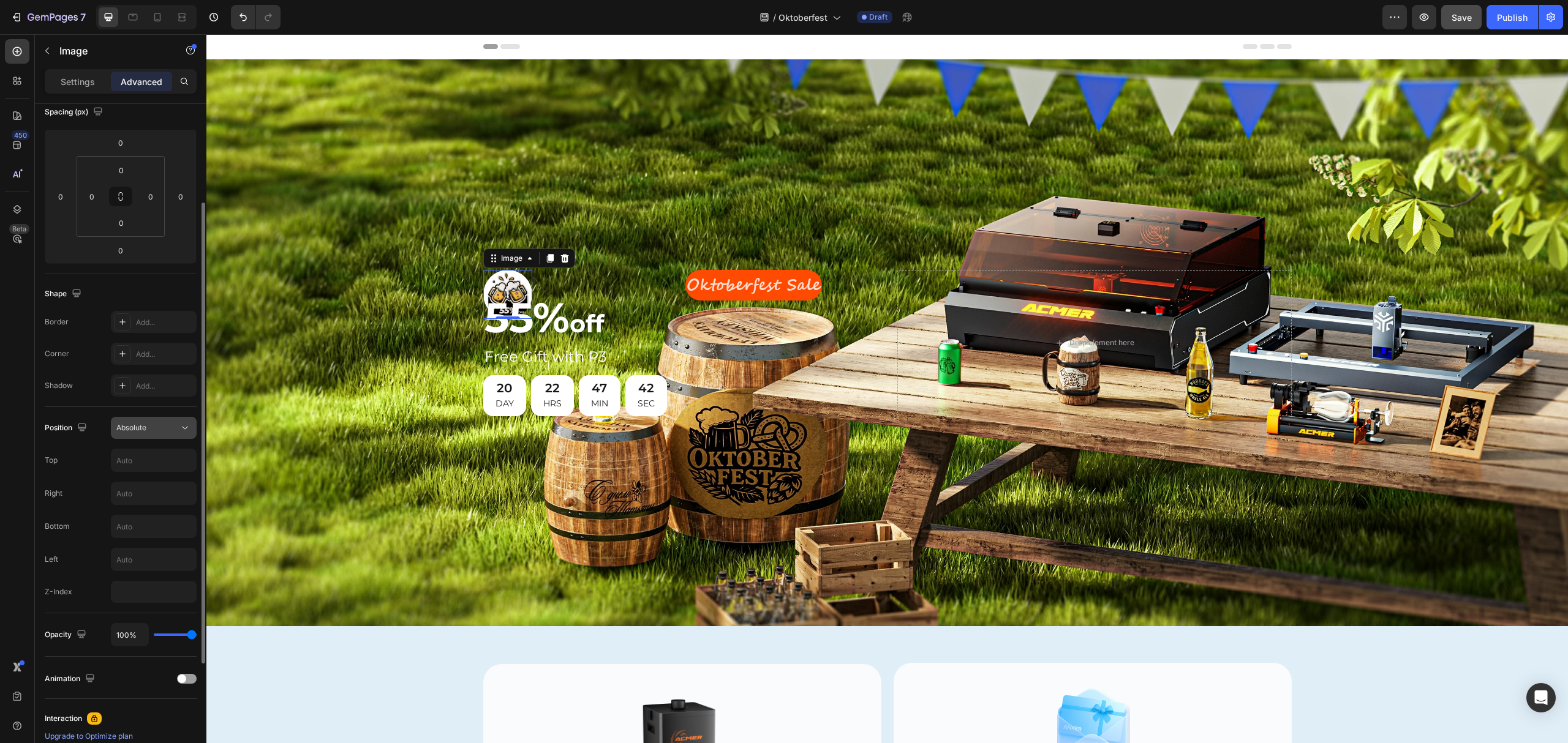
click at [172, 425] on div "Absolute" at bounding box center [147, 428] width 62 height 11
click at [133, 532] on span "Sticky" at bounding box center [127, 529] width 22 height 11
type input "0"
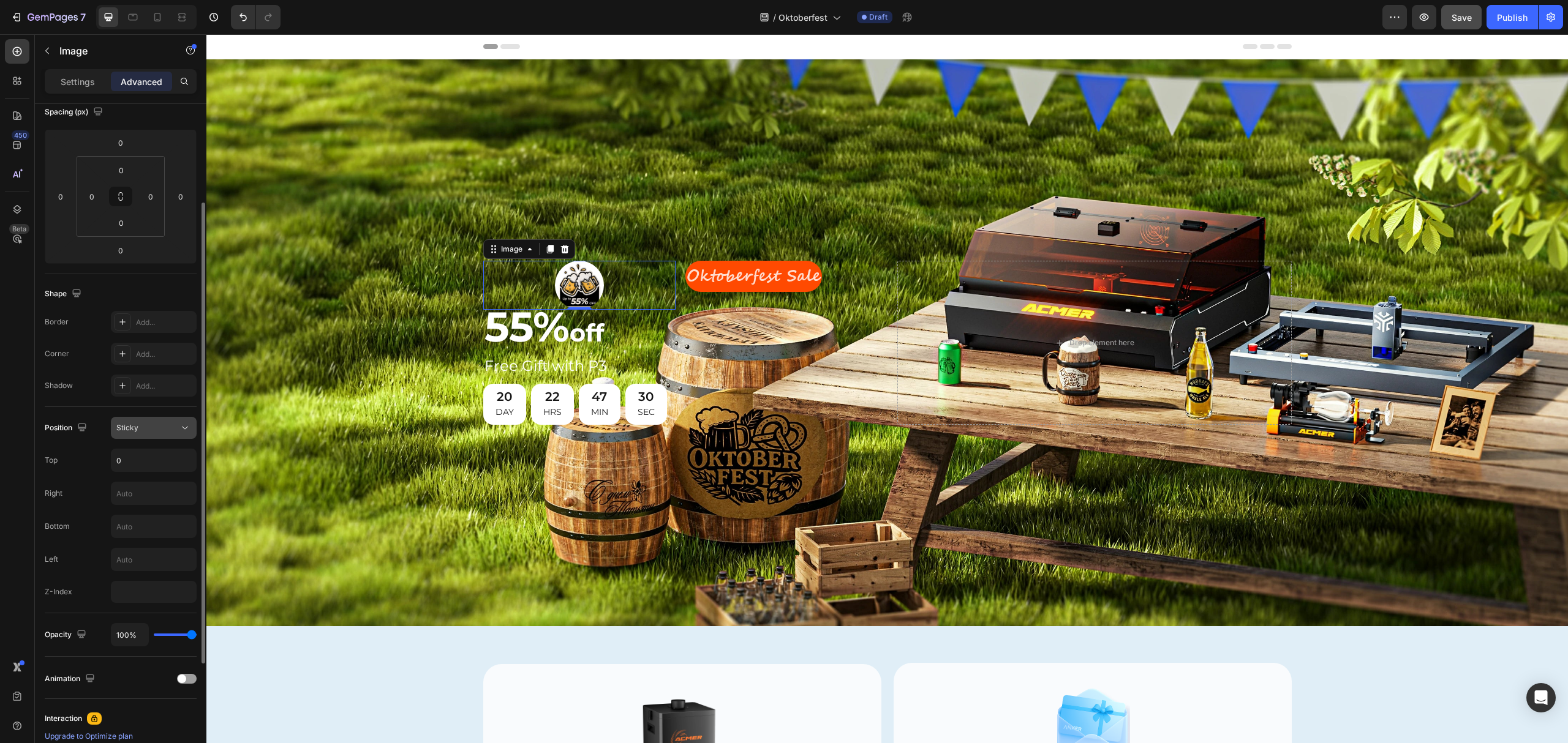
click at [181, 427] on icon at bounding box center [185, 427] width 12 height 12
click at [131, 551] on span "Fixed" at bounding box center [126, 552] width 19 height 11
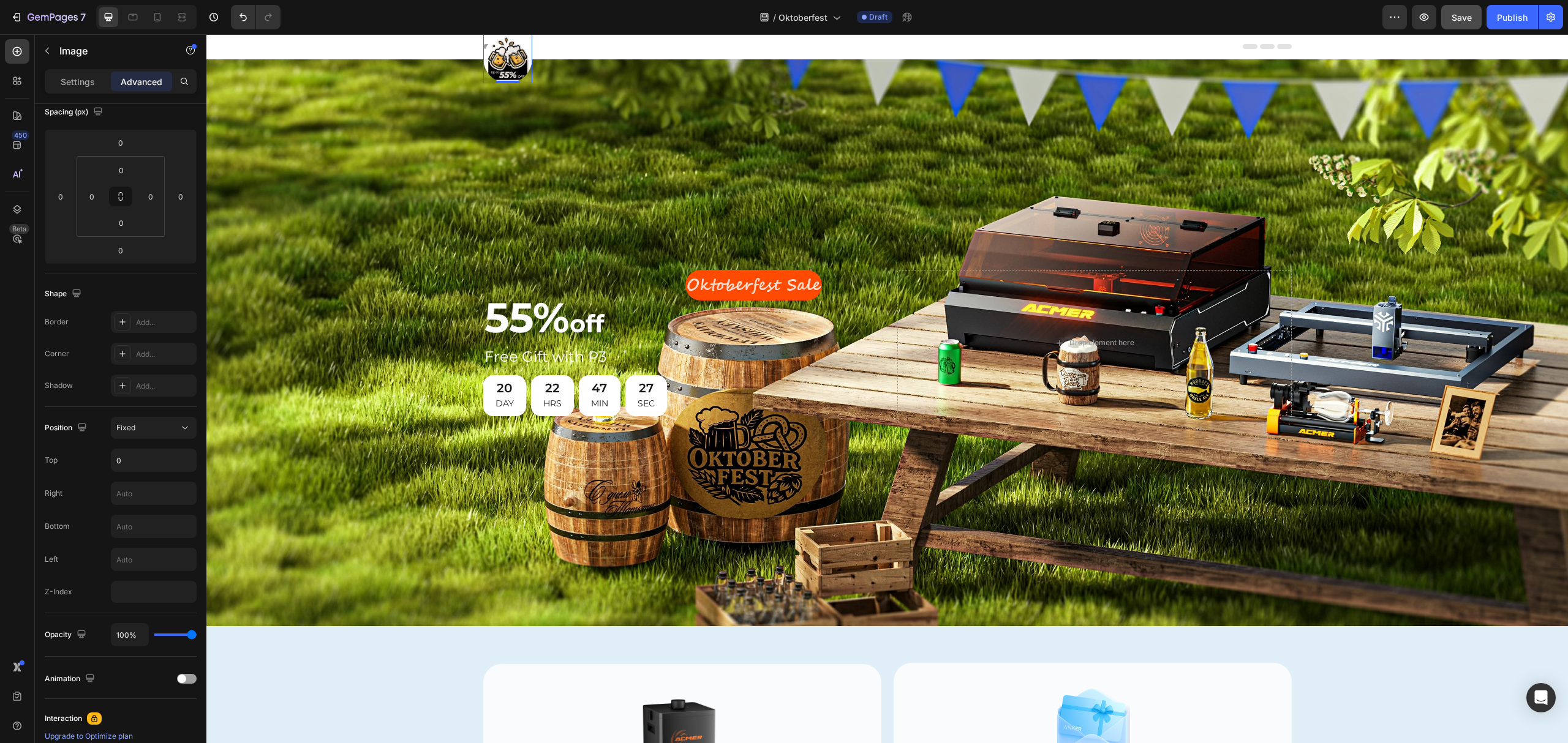
click at [500, 50] on img at bounding box center [508, 59] width 49 height 49
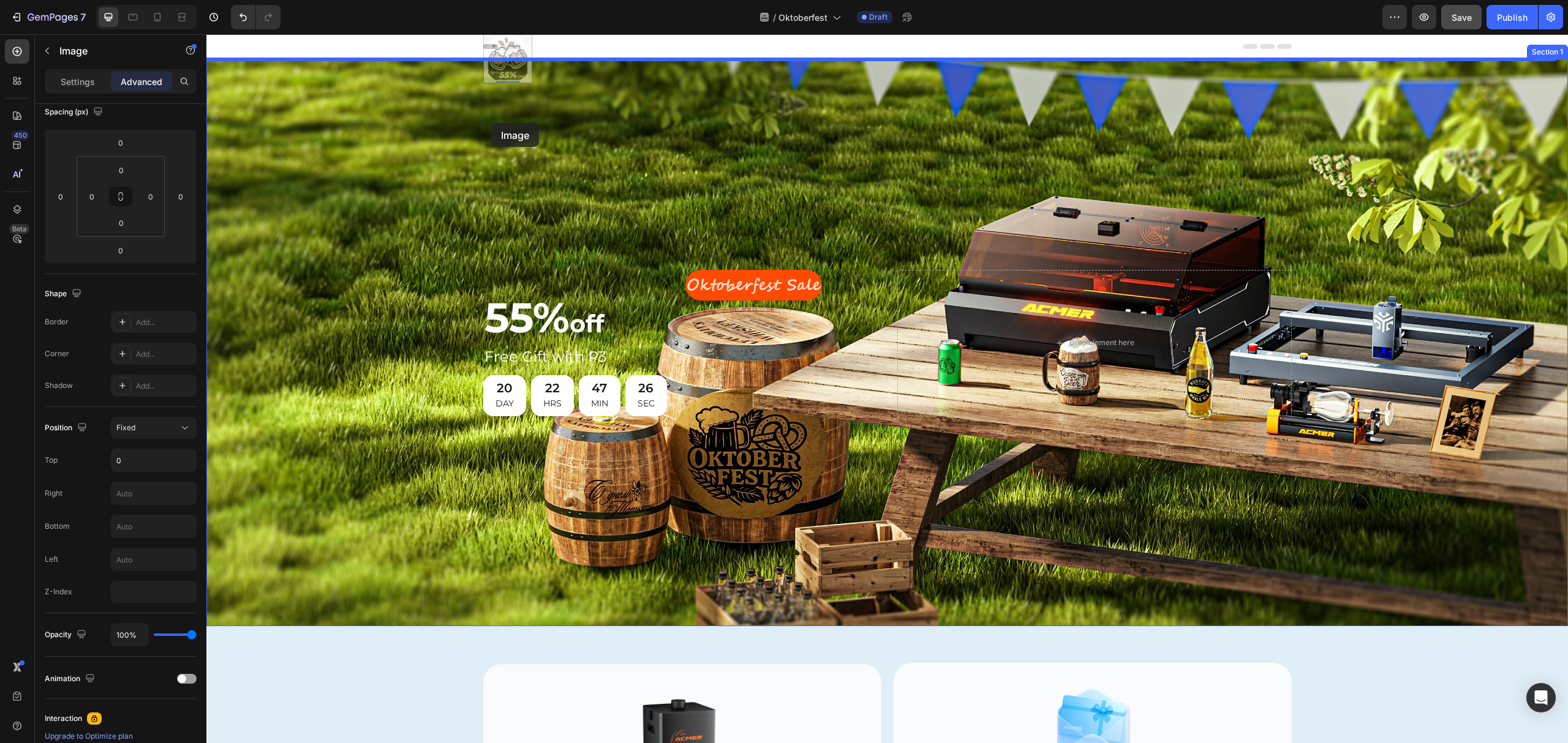
drag, startPoint x: 493, startPoint y: 76, endPoint x: 491, endPoint y: 123, distance: 47.0
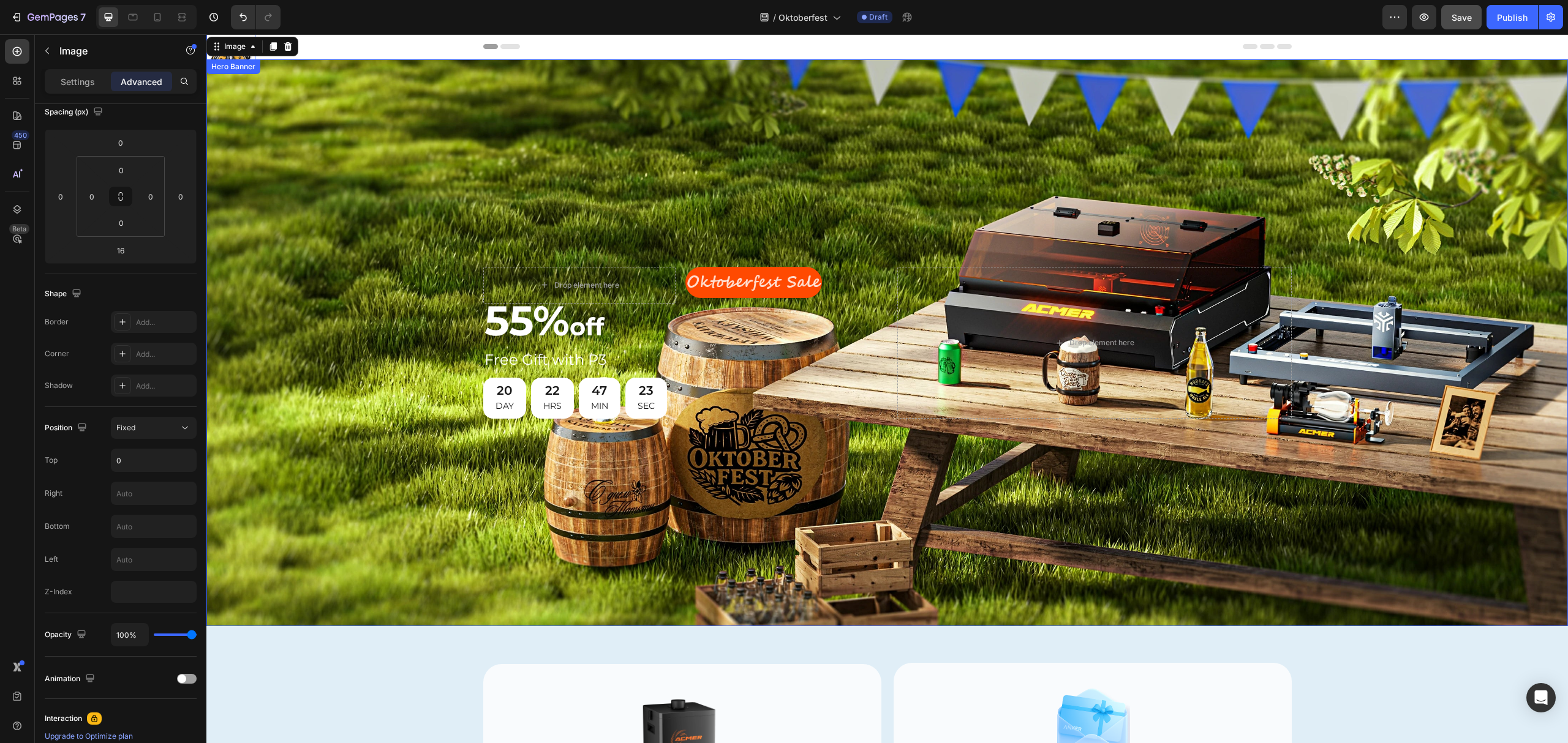
type input "0"
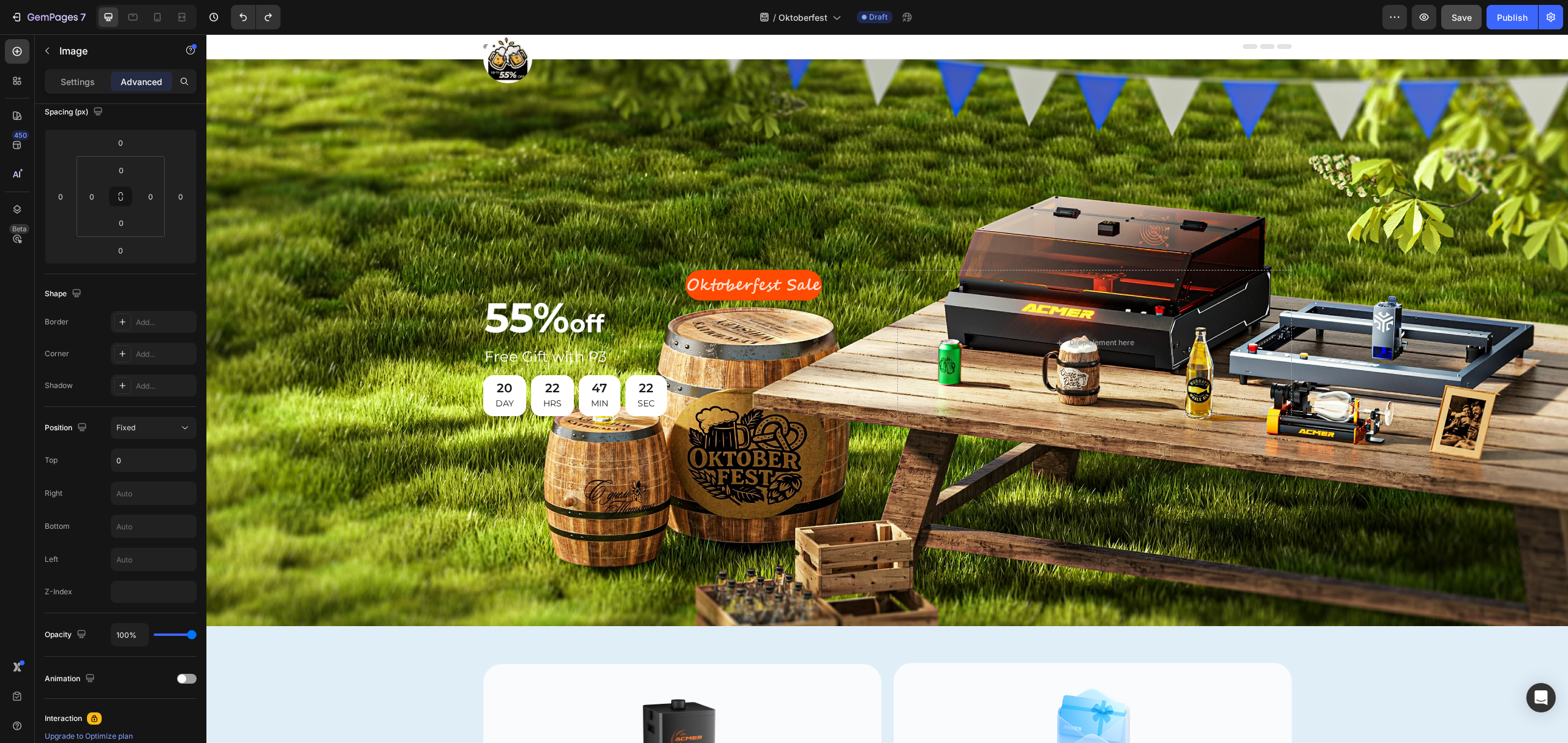
click at [503, 55] on img at bounding box center [508, 59] width 49 height 49
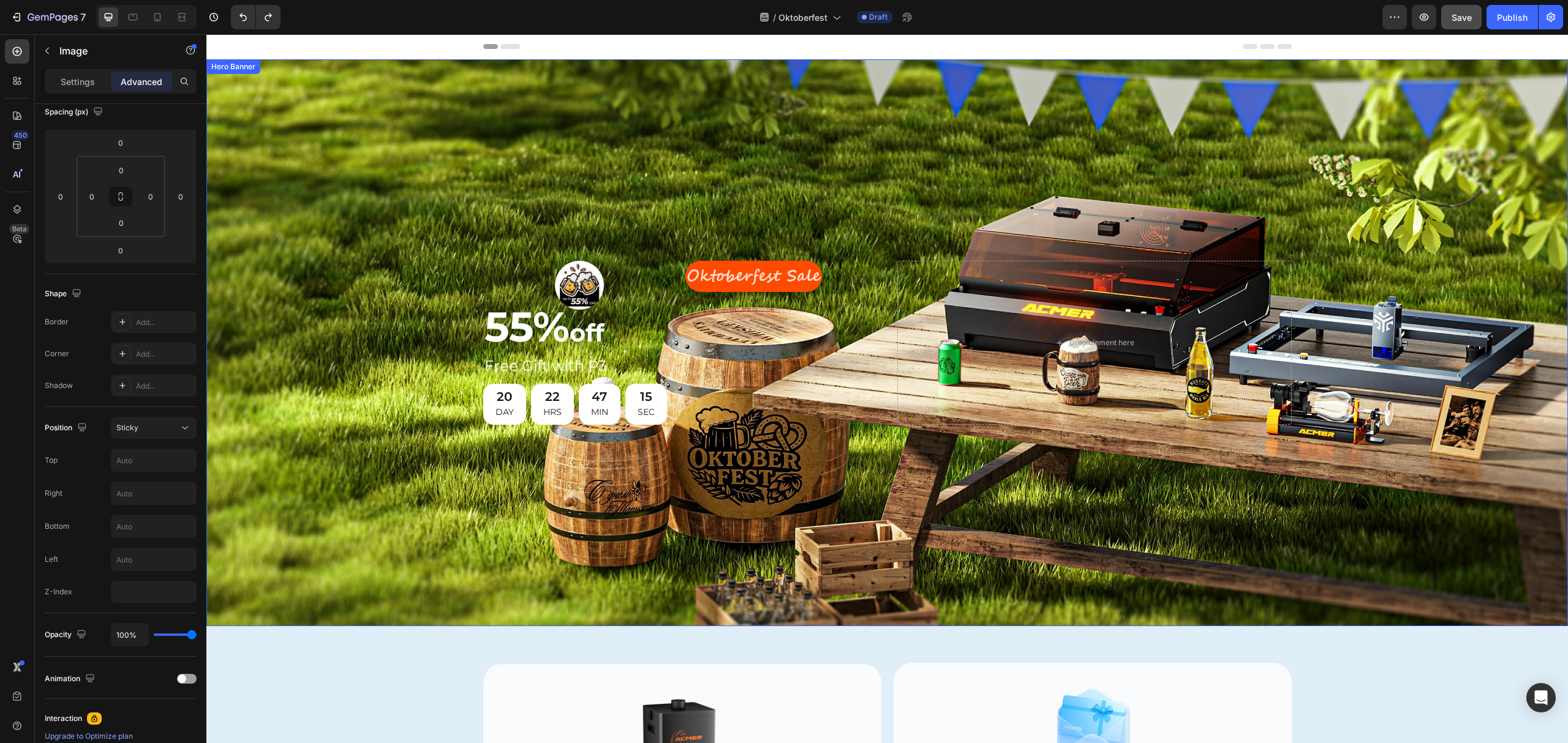
click at [738, 462] on div "Background Image" at bounding box center [887, 343] width 1362 height 567
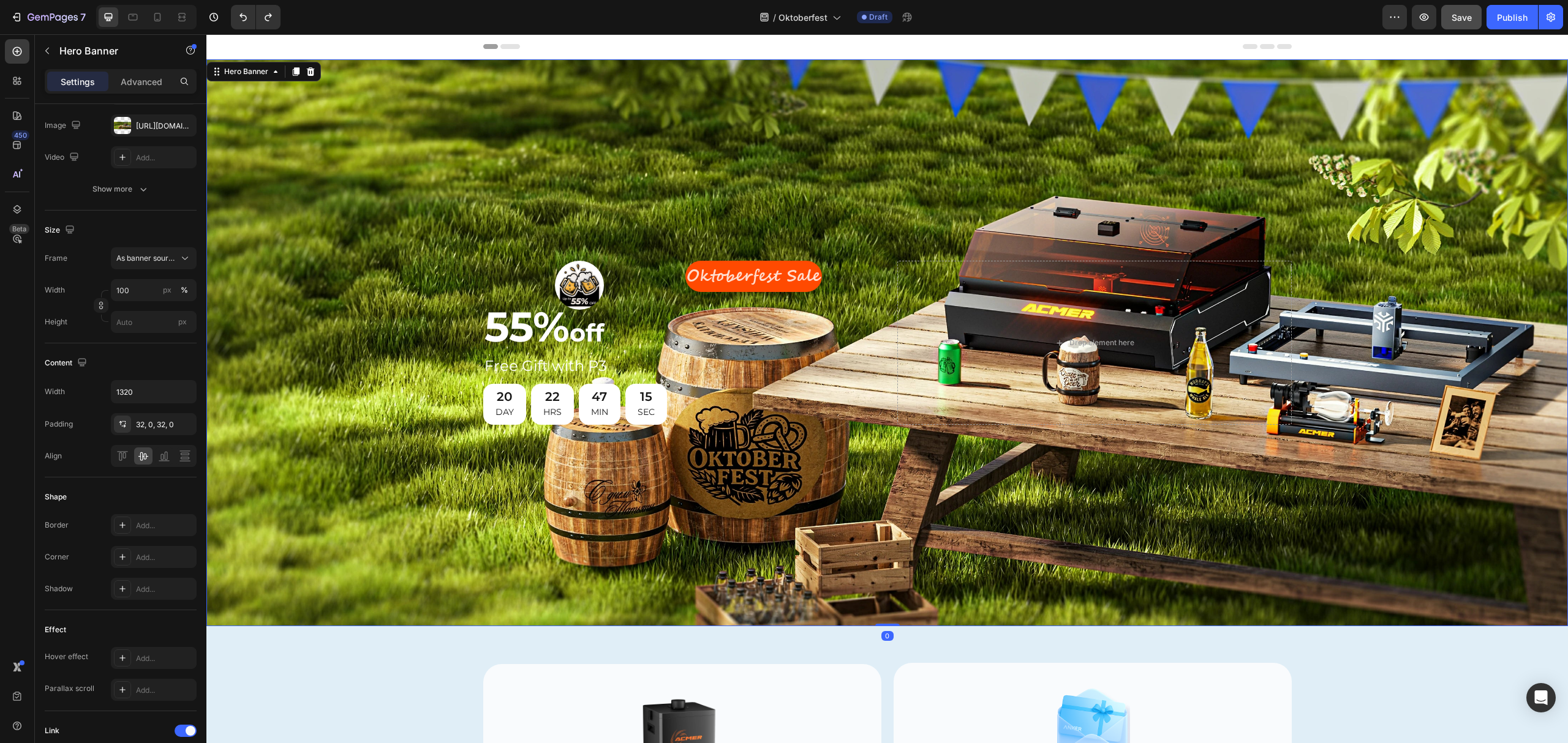
scroll to position [0, 0]
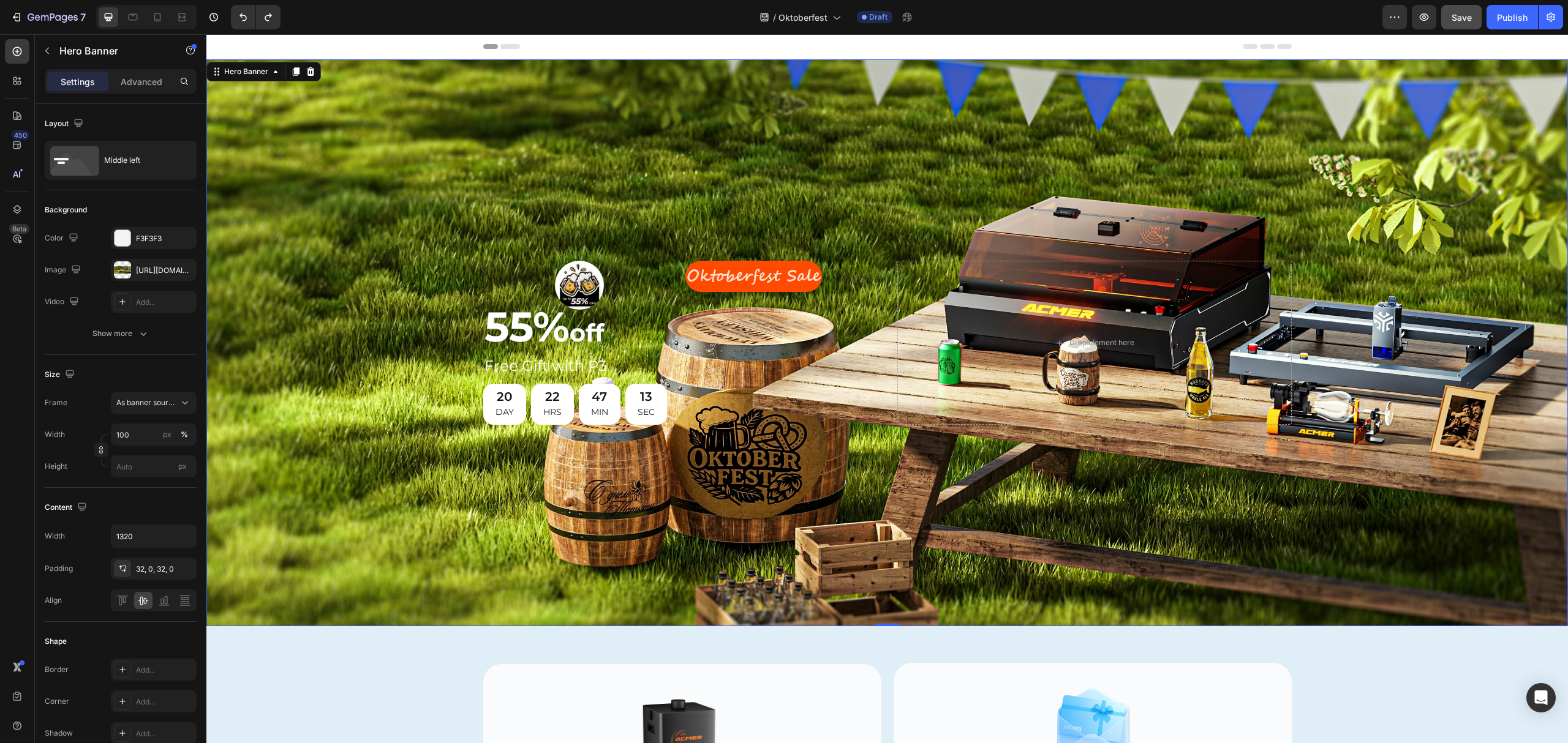
click at [910, 143] on div "Background Image" at bounding box center [887, 343] width 1362 height 567
drag, startPoint x: 643, startPoint y: 464, endPoint x: 618, endPoint y: 422, distance: 48.9
click at [642, 464] on div "Background Image" at bounding box center [887, 343] width 1362 height 567
click at [637, 396] on div "11" at bounding box center [646, 396] width 17 height 16
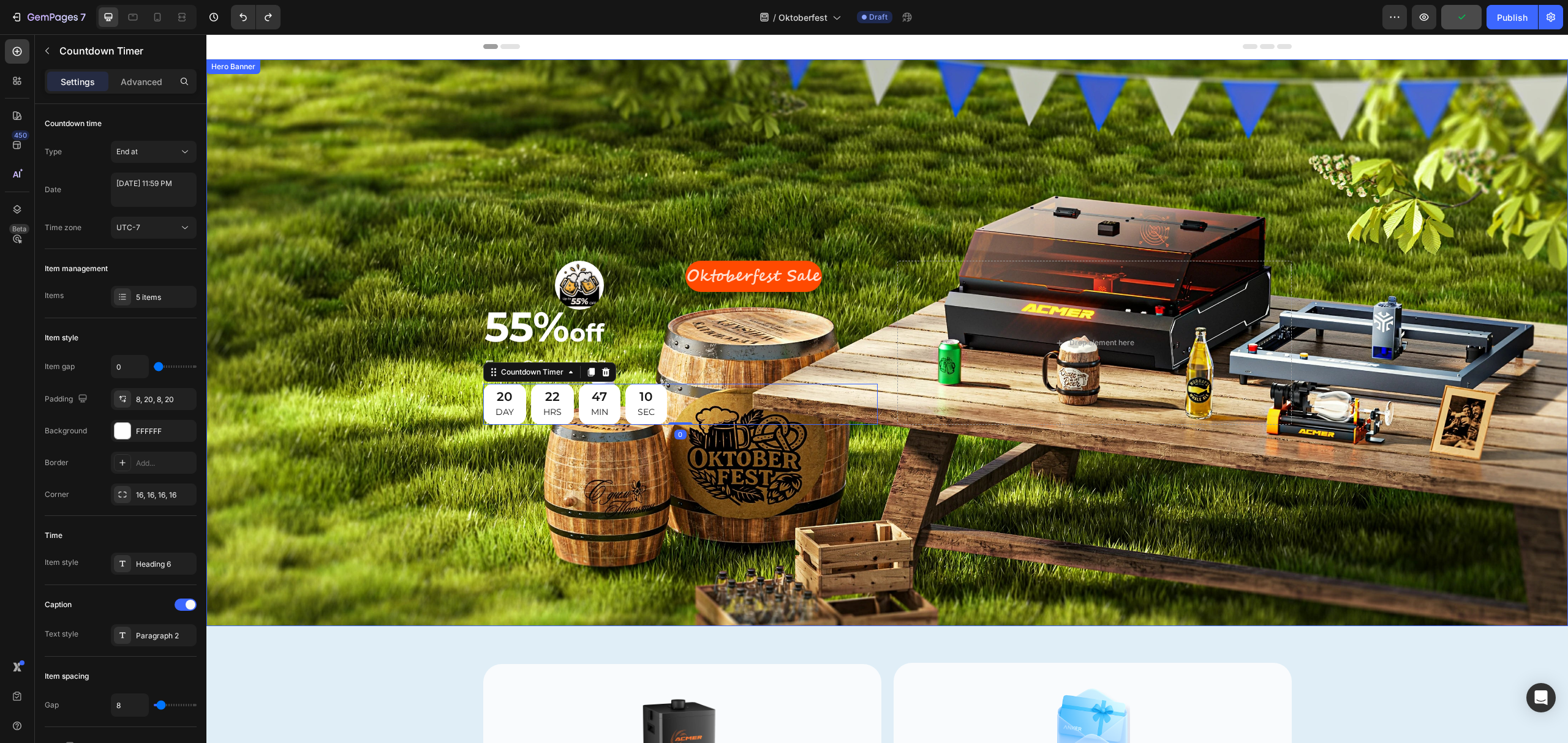
click at [696, 169] on div "Background Image" at bounding box center [887, 343] width 1362 height 567
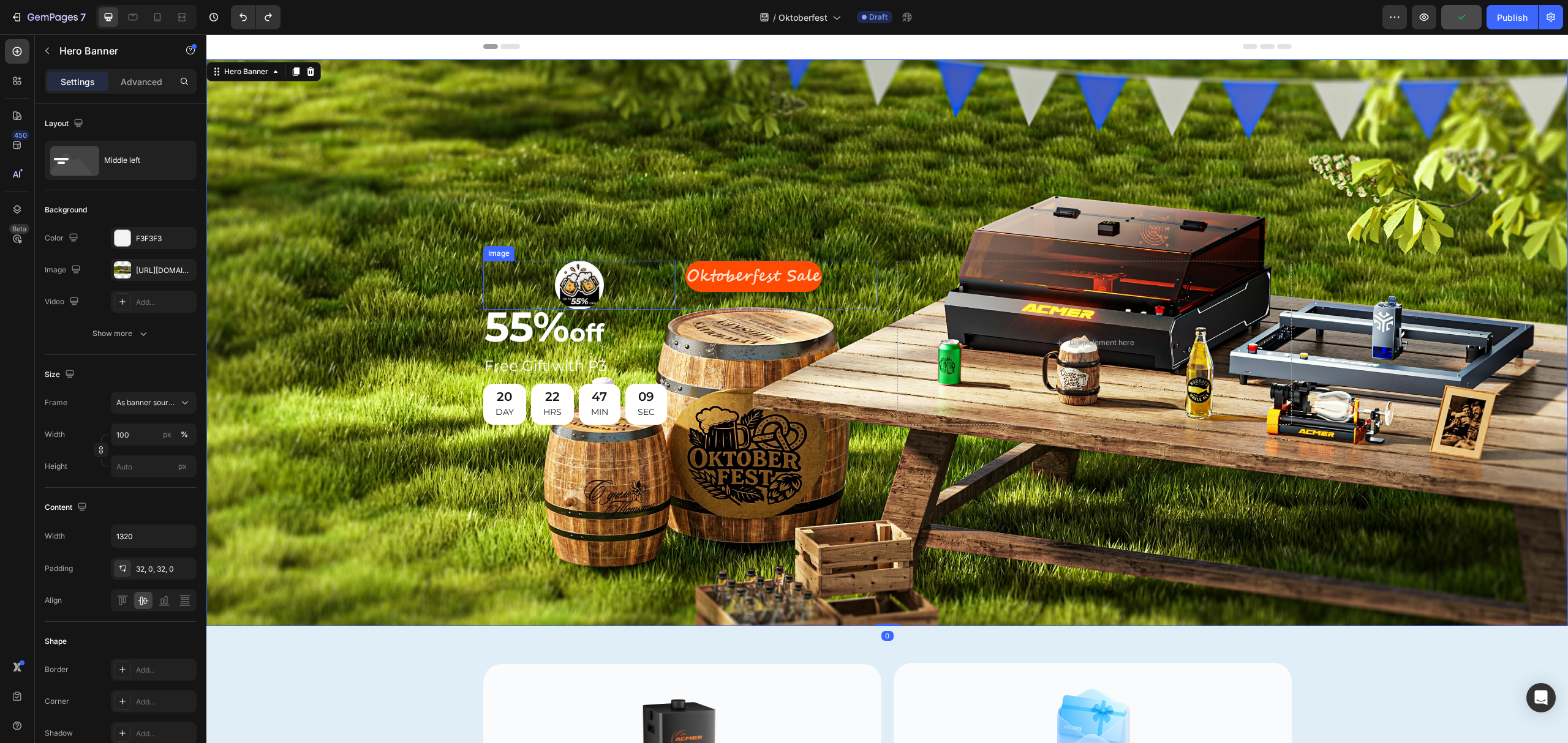
click at [581, 269] on img at bounding box center [580, 286] width 49 height 49
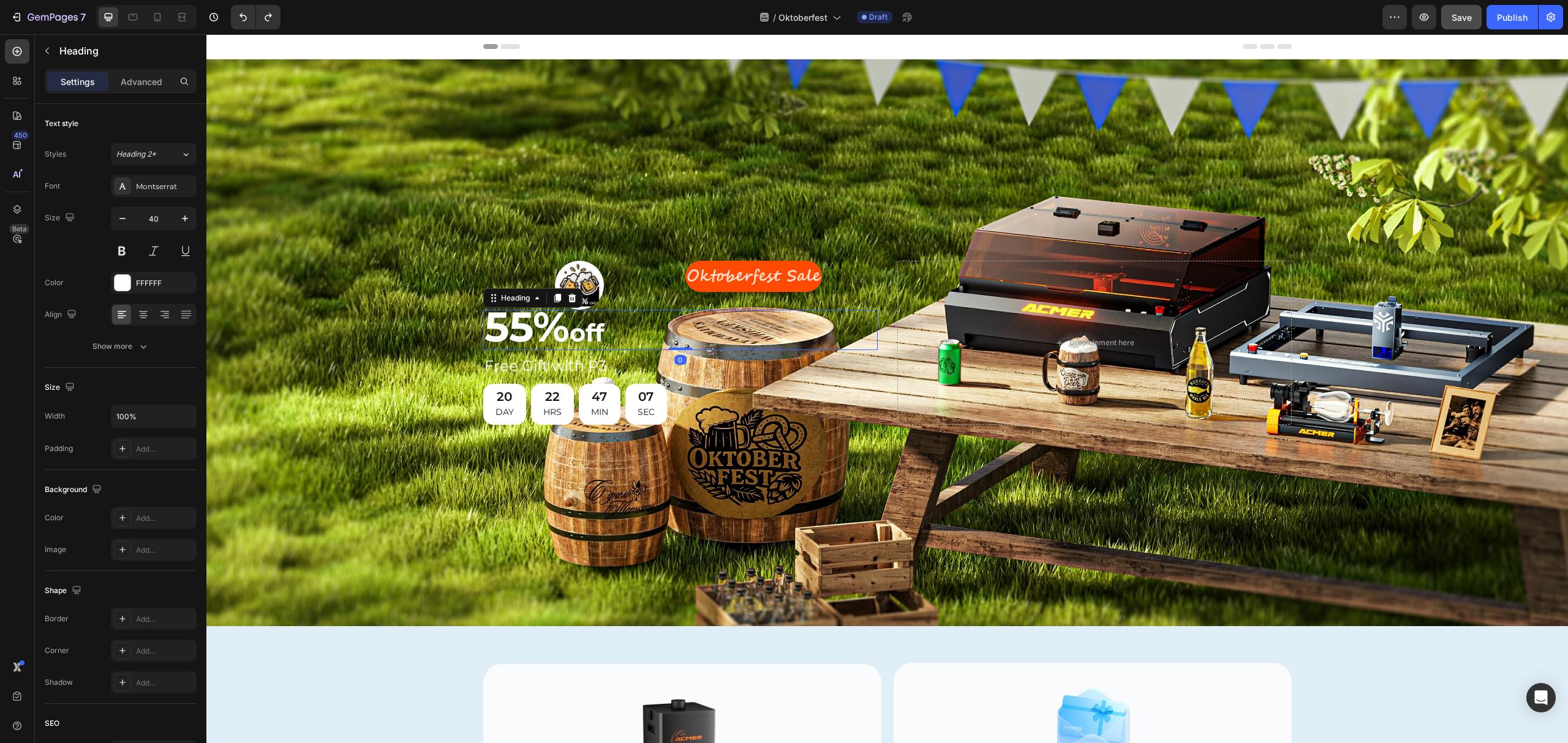
click at [615, 326] on h2 "55% off" at bounding box center [681, 330] width 394 height 41
click at [600, 363] on h2 "Free Gift with P3" at bounding box center [681, 366] width 394 height 22
click at [618, 316] on h2 "55% off" at bounding box center [681, 330] width 394 height 41
click at [620, 288] on div at bounding box center [580, 286] width 192 height 49
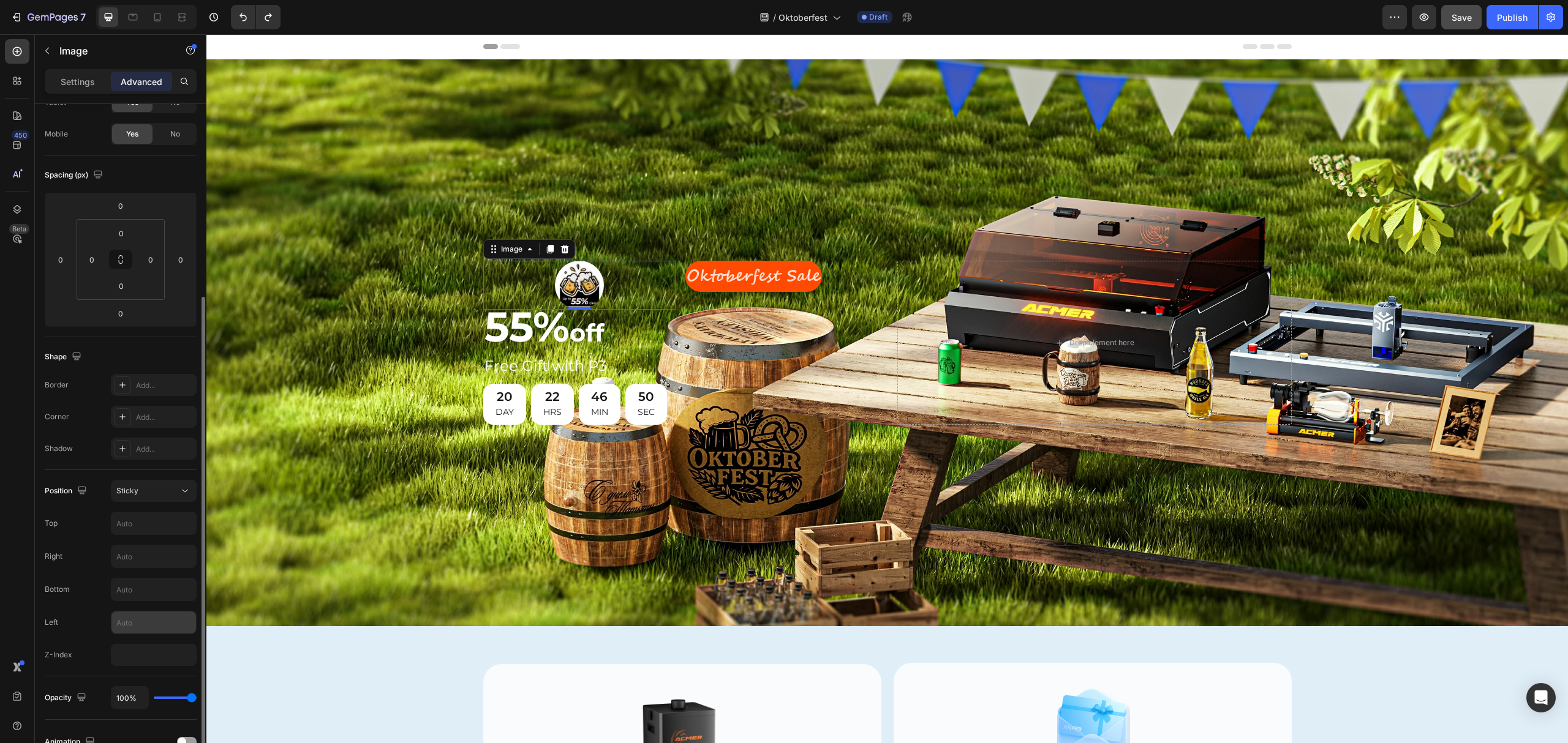
scroll to position [163, 0]
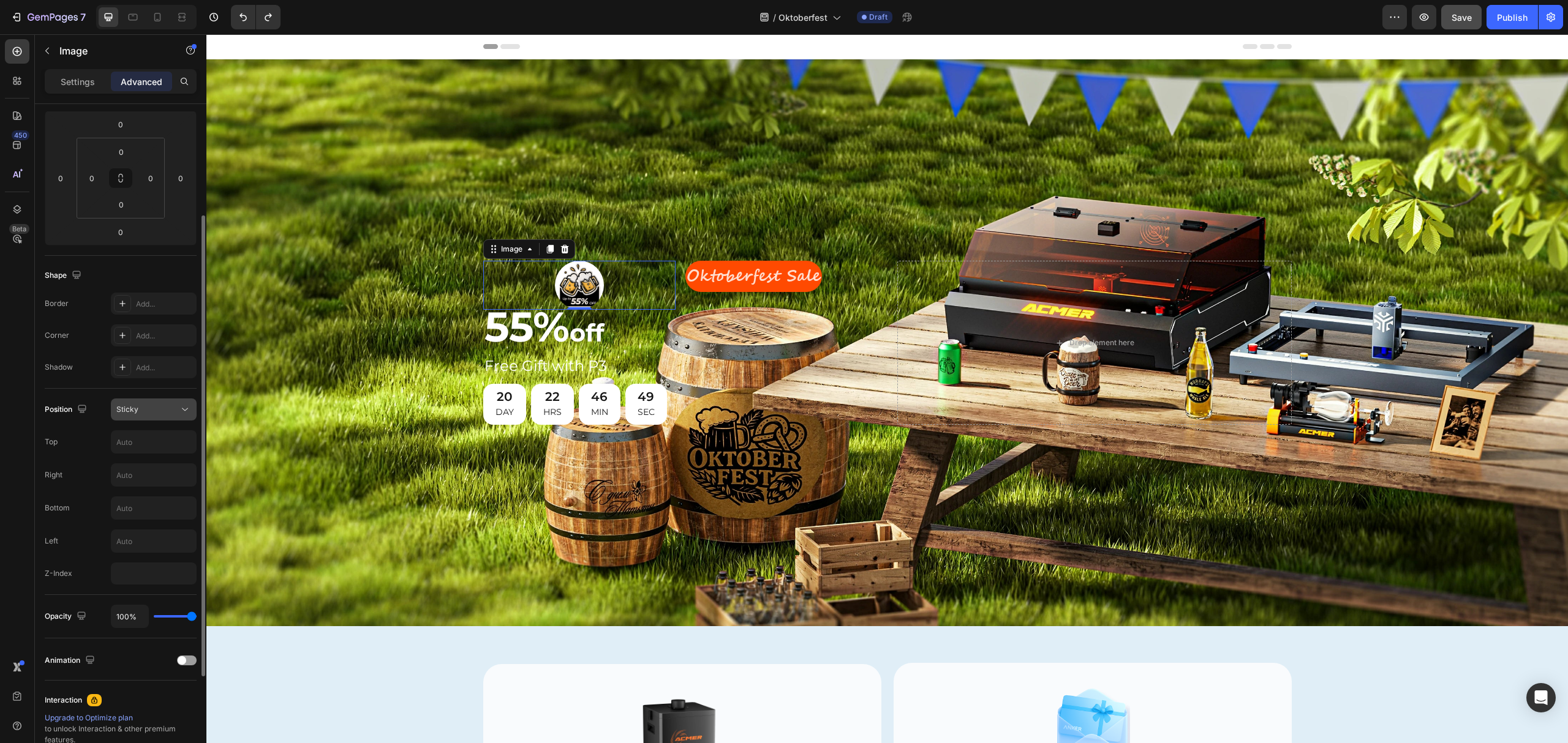
click at [180, 406] on icon at bounding box center [185, 409] width 12 height 12
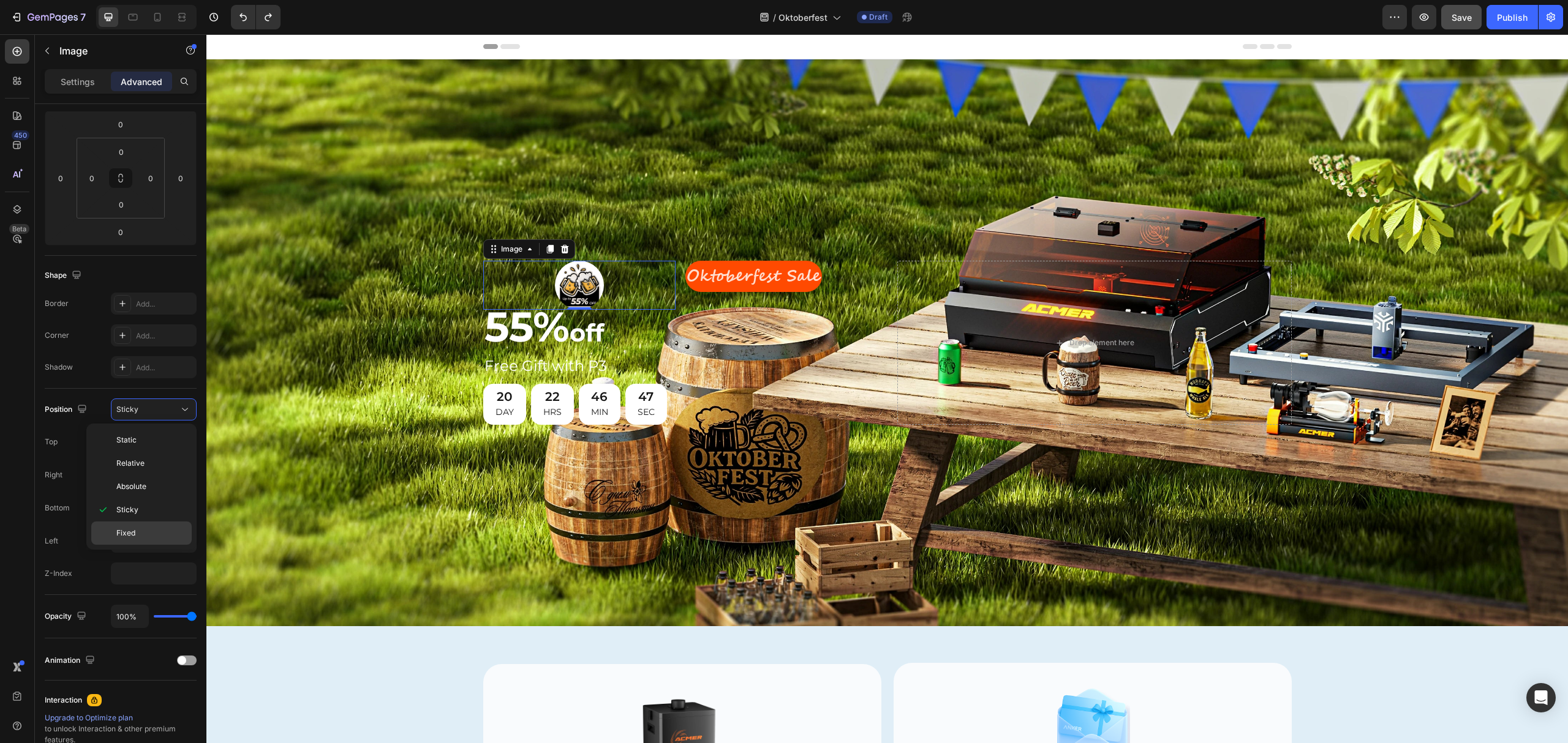
click at [125, 532] on span "Fixed" at bounding box center [126, 533] width 19 height 11
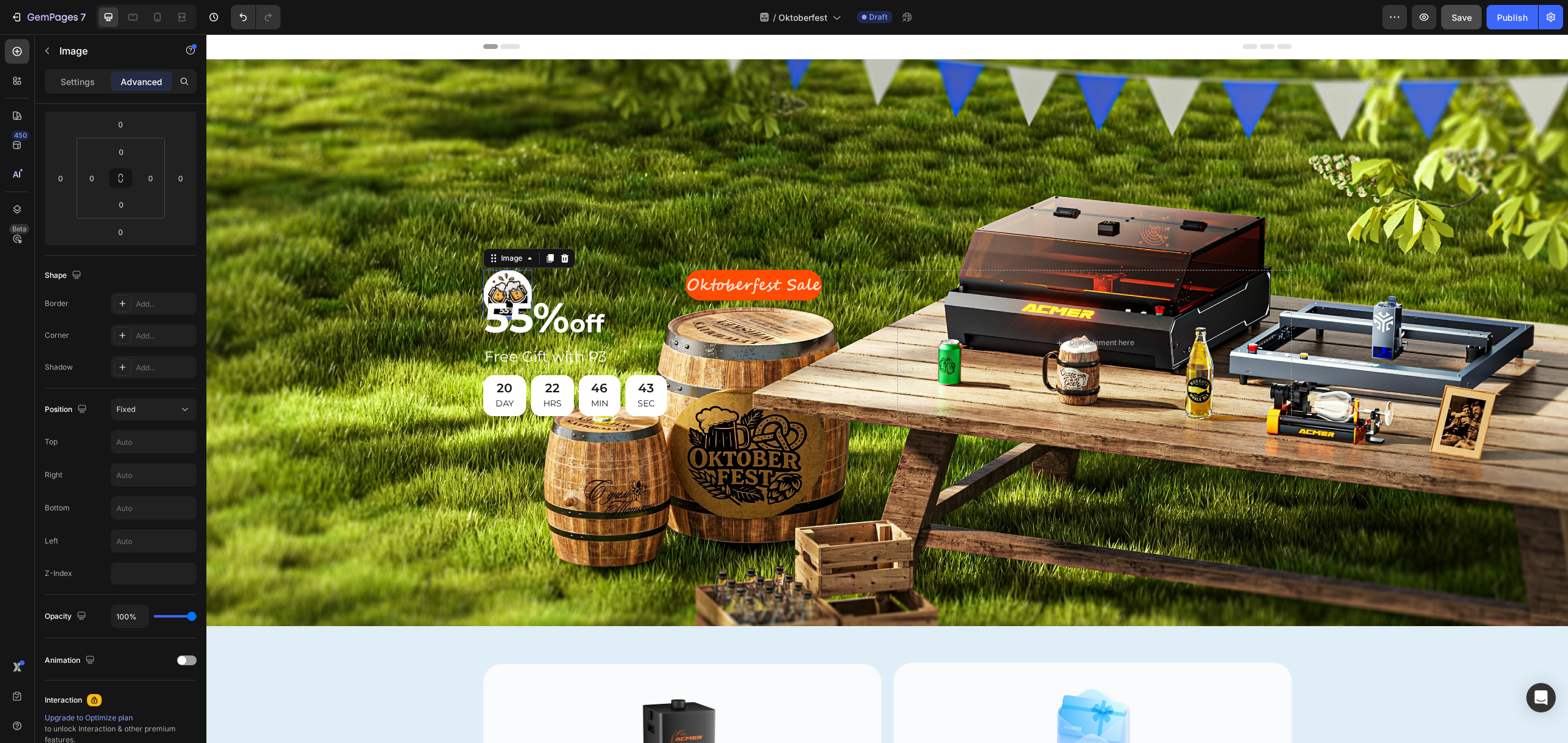
click at [493, 276] on img at bounding box center [508, 295] width 49 height 49
click at [696, 272] on p "Oktoberfest Sale" at bounding box center [753, 286] width 134 height 29
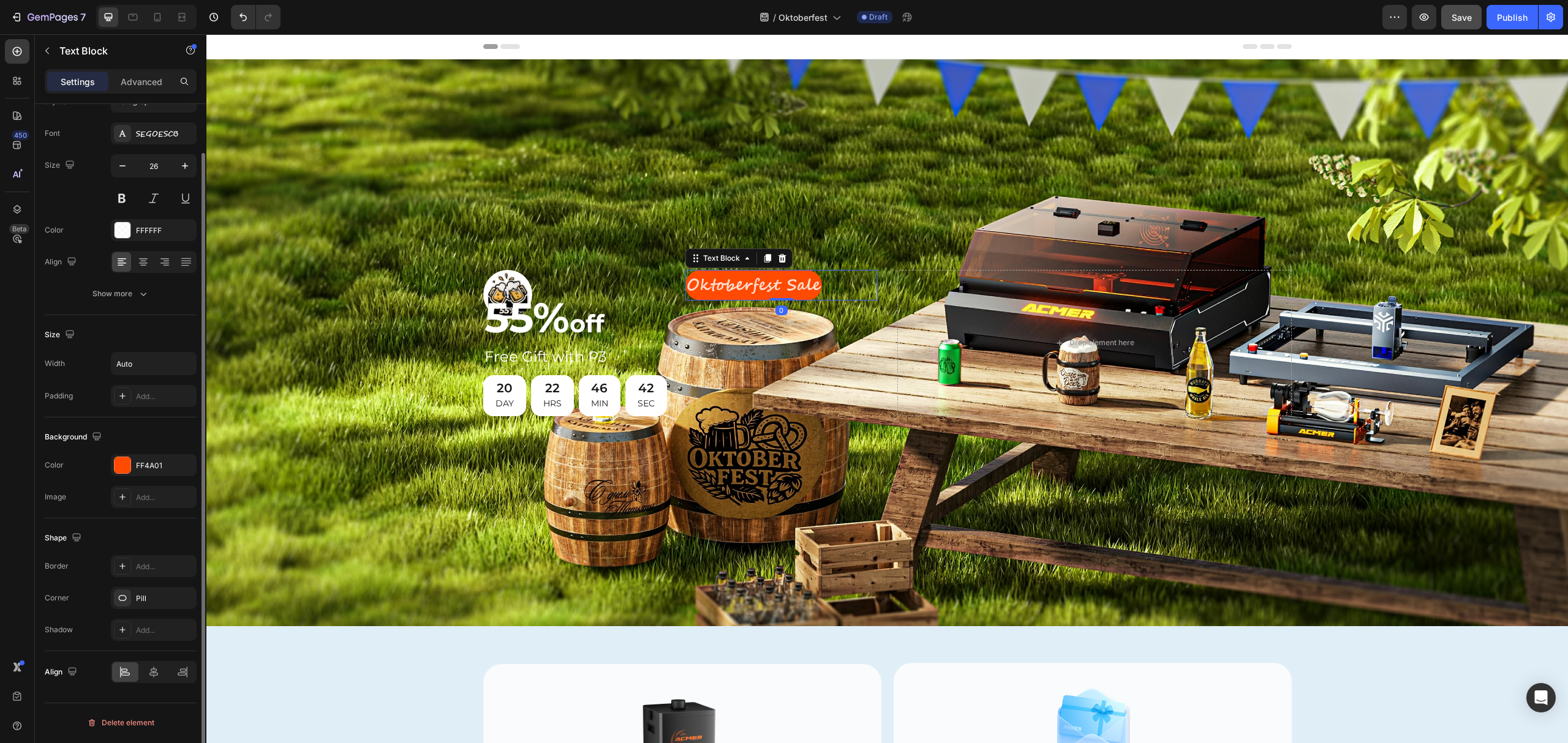
scroll to position [0, 0]
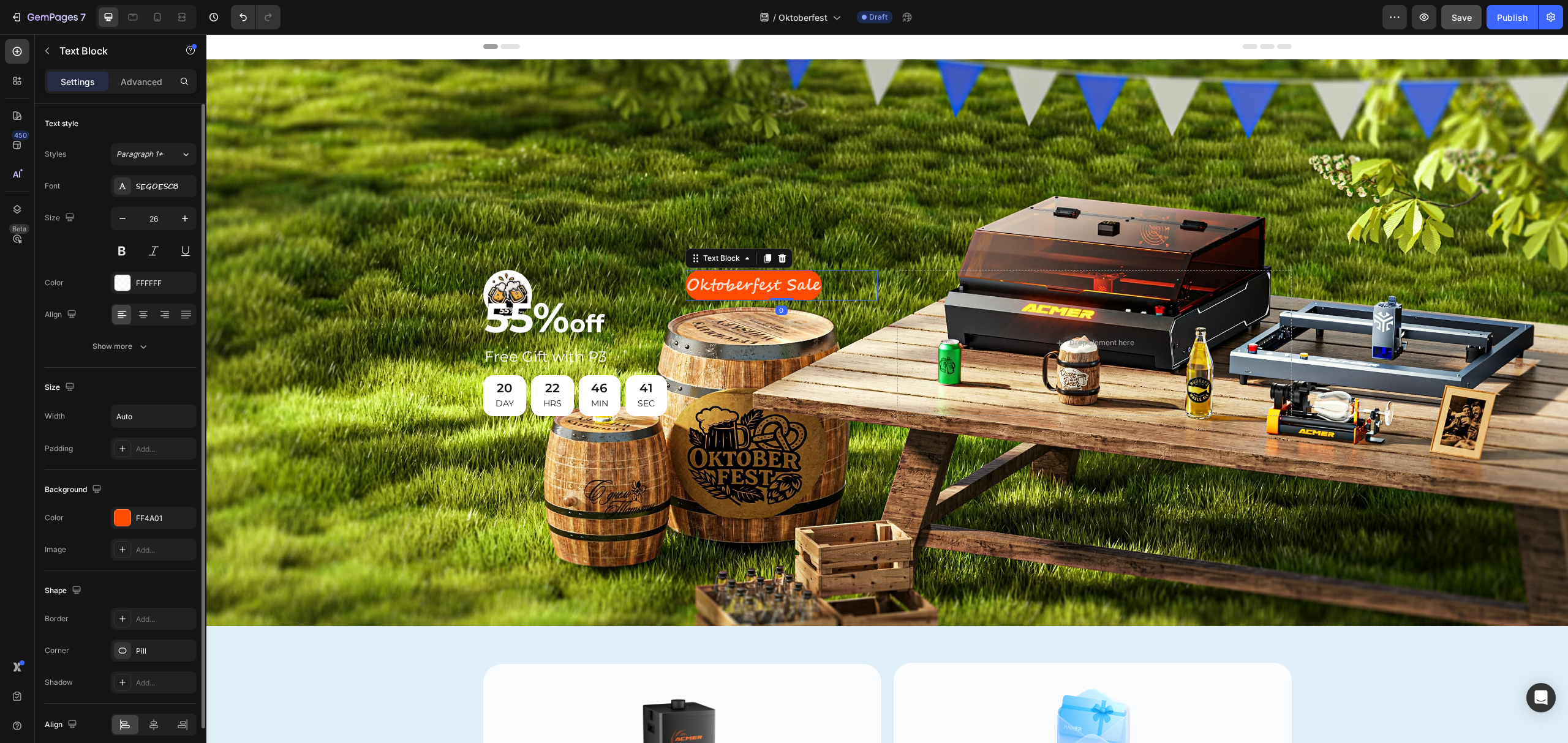
click at [583, 282] on div "Image" at bounding box center [580, 286] width 192 height 32
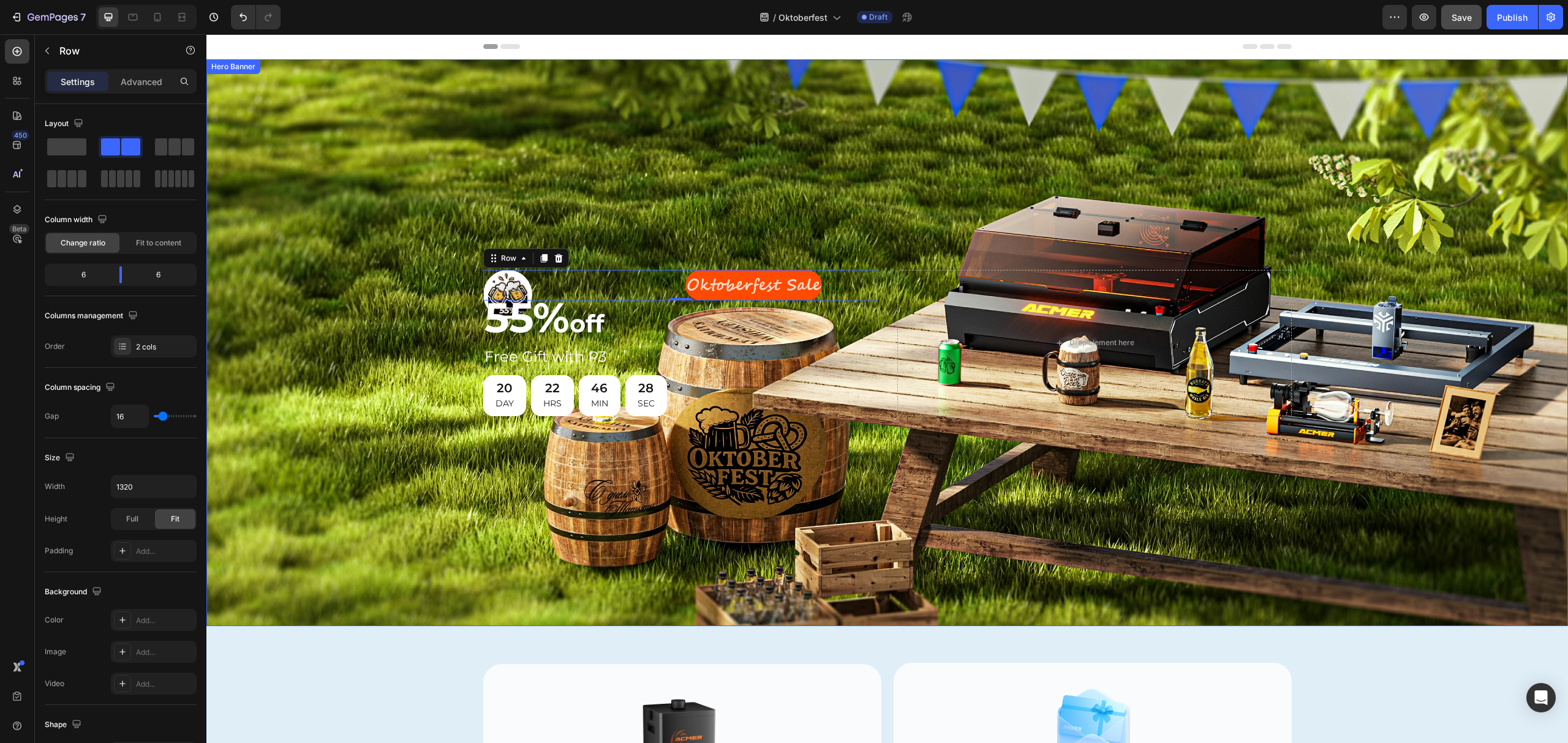
click at [656, 207] on div "Background Image" at bounding box center [887, 343] width 1362 height 567
click at [653, 285] on div "Image" at bounding box center [580, 286] width 192 height 32
click at [765, 278] on p "Oktoberfest Sale" at bounding box center [753, 286] width 134 height 29
click at [620, 278] on div "Image" at bounding box center [580, 286] width 192 height 32
click at [503, 288] on img at bounding box center [508, 295] width 49 height 49
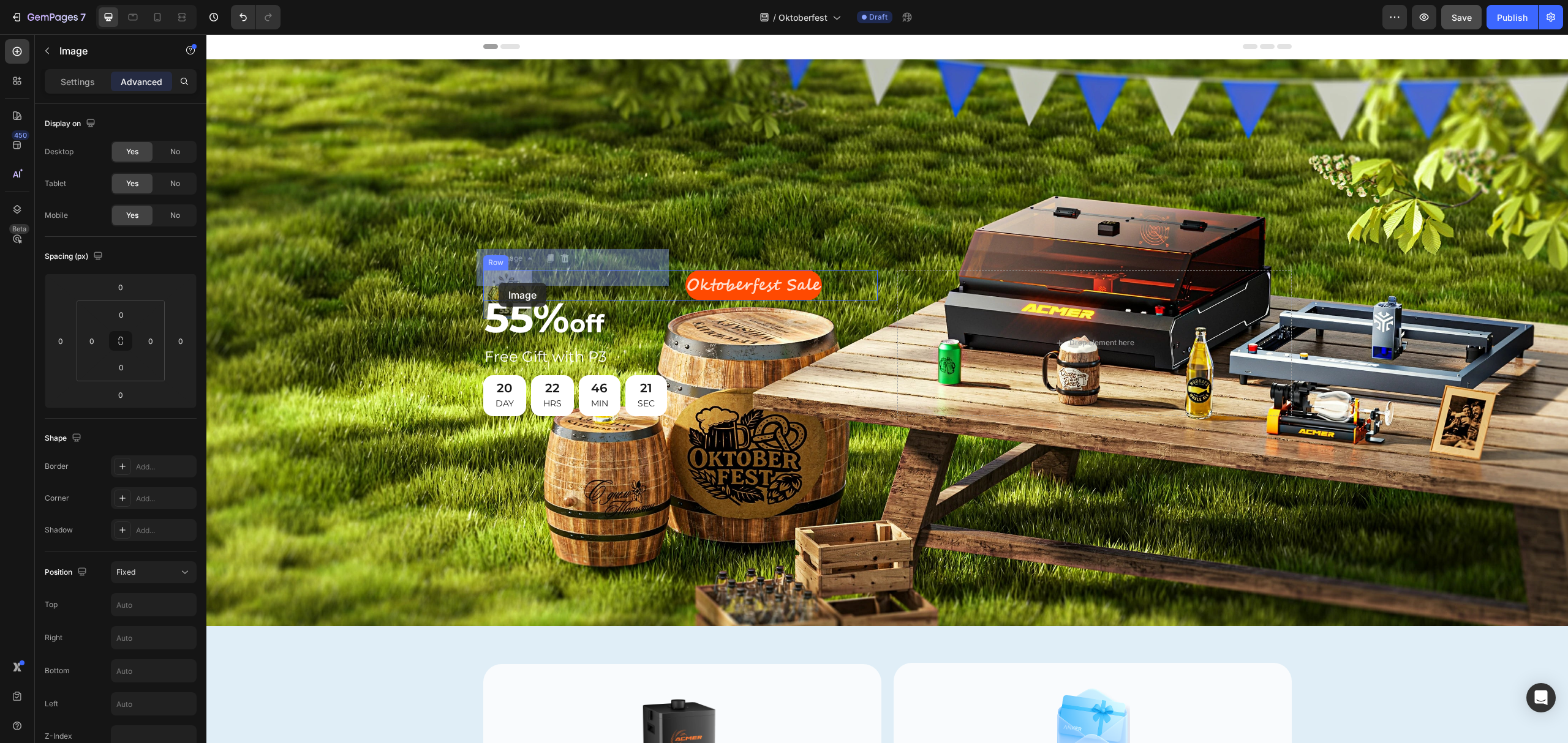
drag, startPoint x: 507, startPoint y: 279, endPoint x: 498, endPoint y: 283, distance: 9.8
drag, startPoint x: 490, startPoint y: 260, endPoint x: 690, endPoint y: 284, distance: 201.4
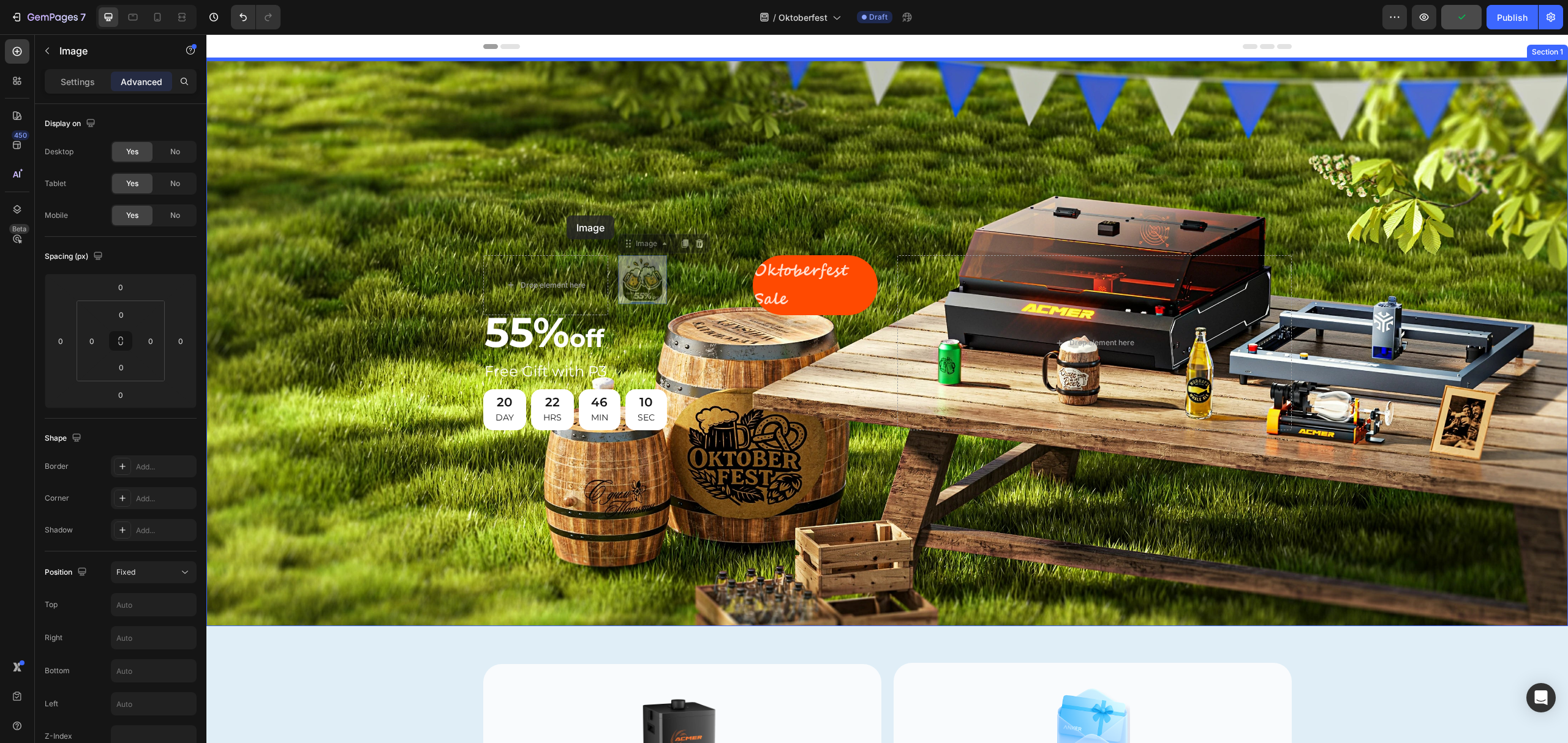
drag, startPoint x: 630, startPoint y: 270, endPoint x: 572, endPoint y: 219, distance: 77.2
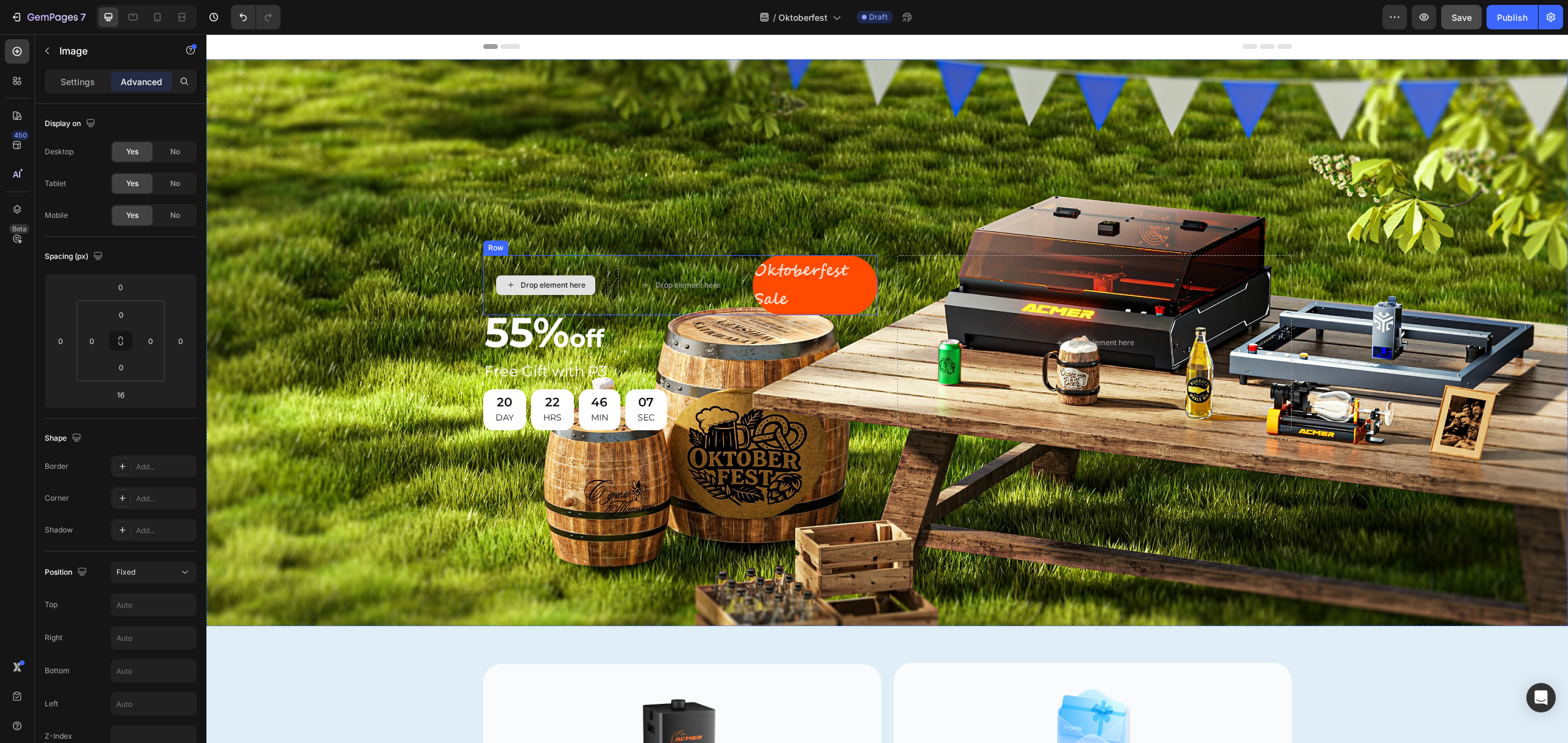
type input "0"
click at [551, 283] on div "Drop element here" at bounding box center [553, 286] width 65 height 10
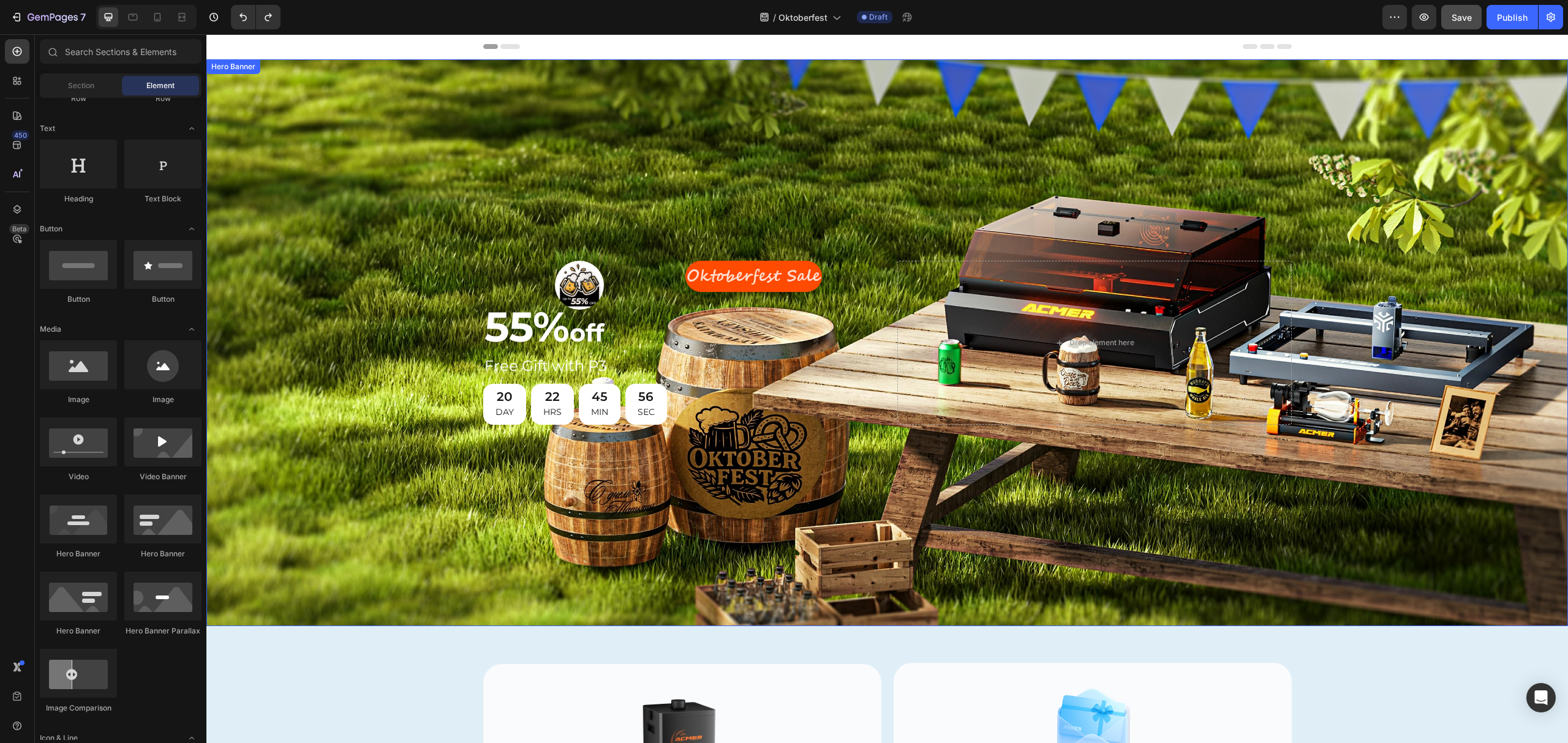
click at [526, 168] on div "Background Image" at bounding box center [887, 343] width 1362 height 567
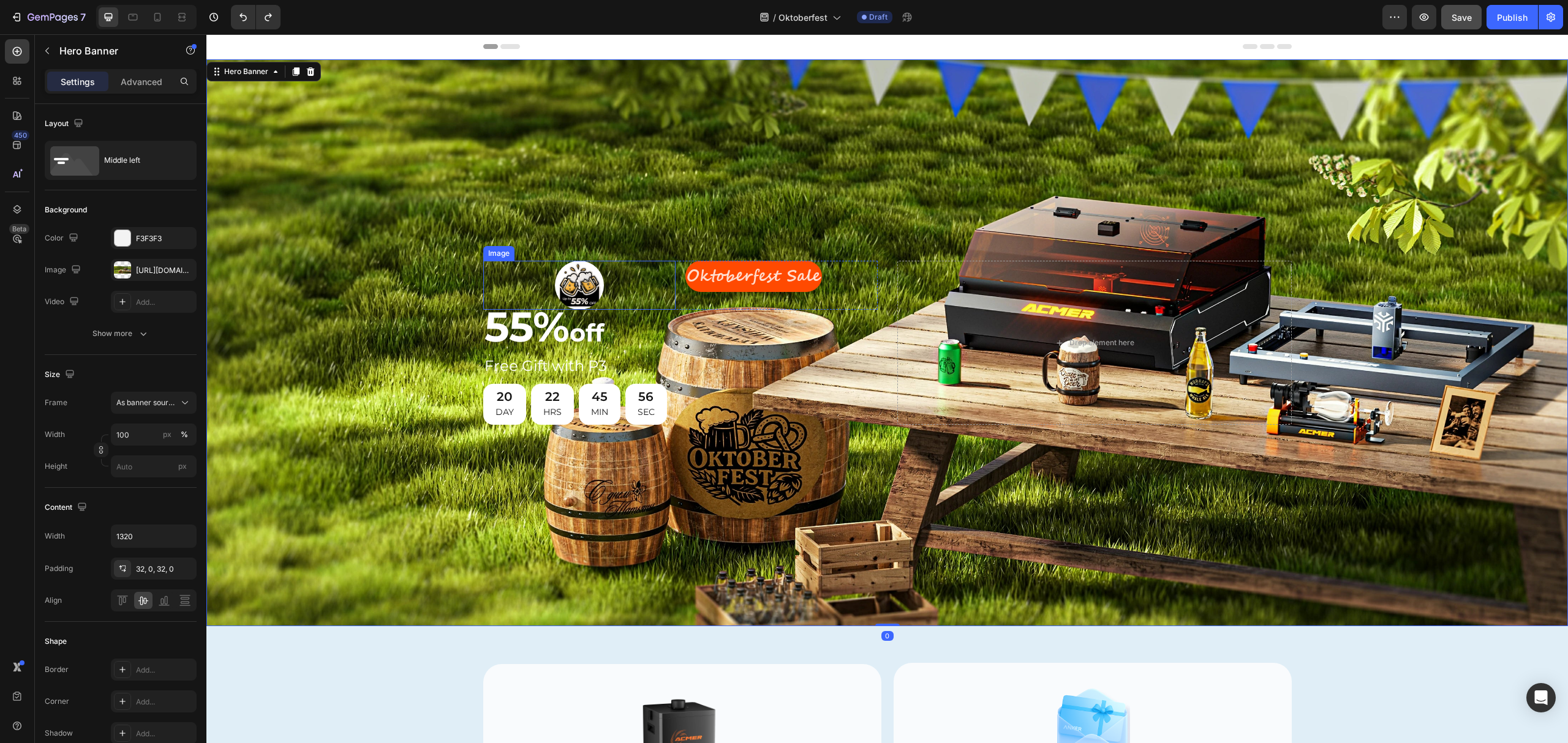
click at [555, 276] on img at bounding box center [580, 286] width 49 height 49
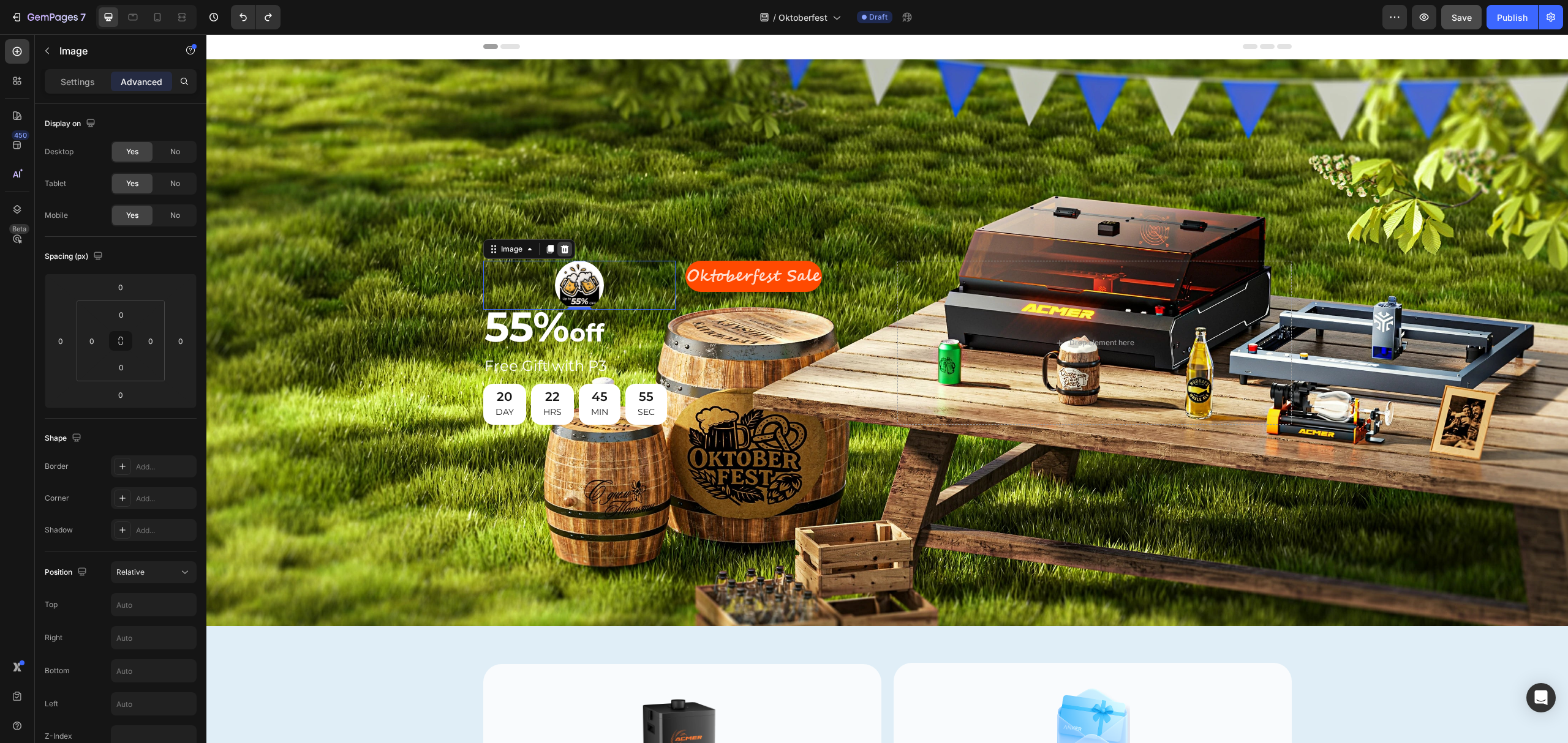
click at [560, 245] on icon at bounding box center [565, 249] width 10 height 10
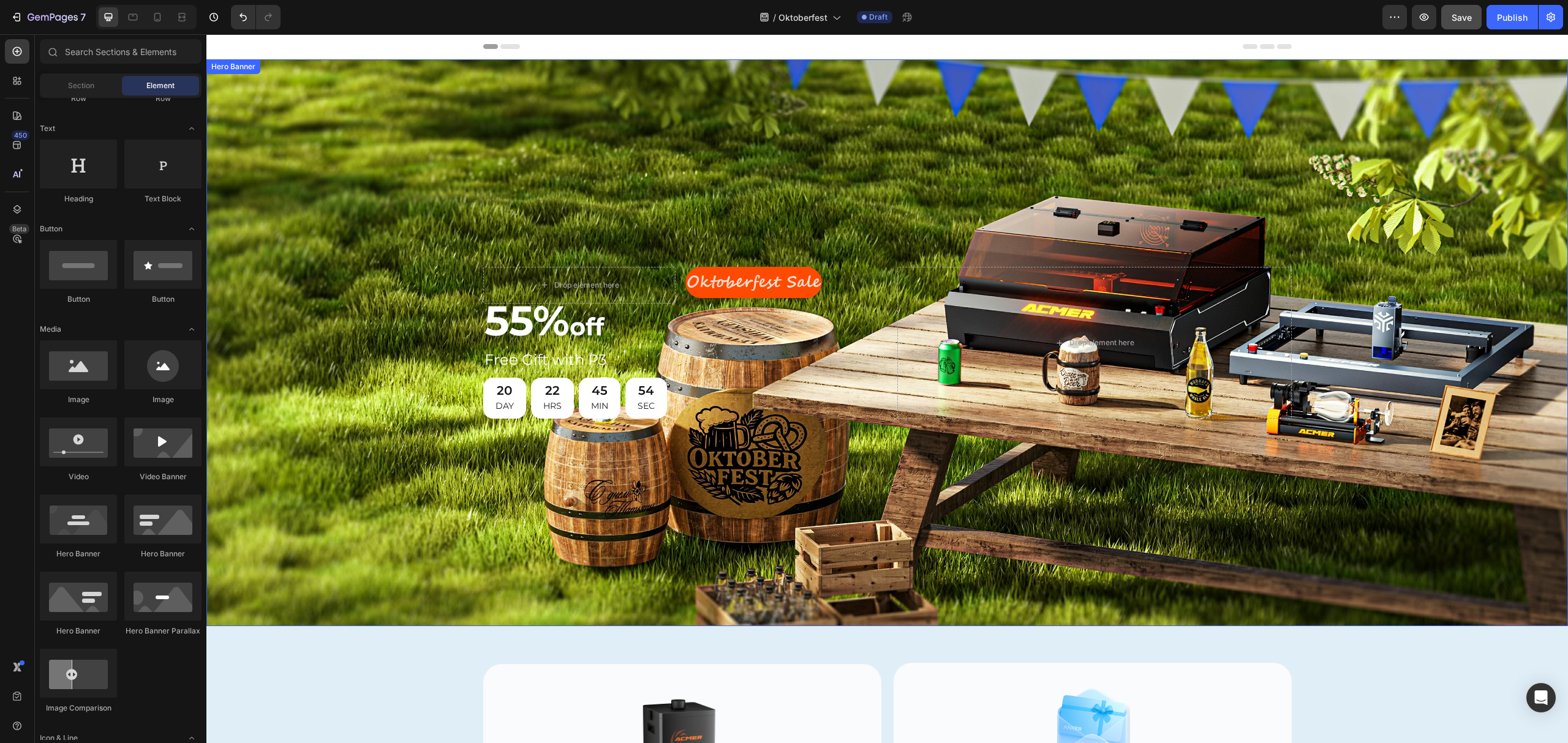
drag, startPoint x: 613, startPoint y: 211, endPoint x: 623, endPoint y: 225, distance: 17.2
click at [615, 214] on div "Background Image" at bounding box center [887, 343] width 1362 height 567
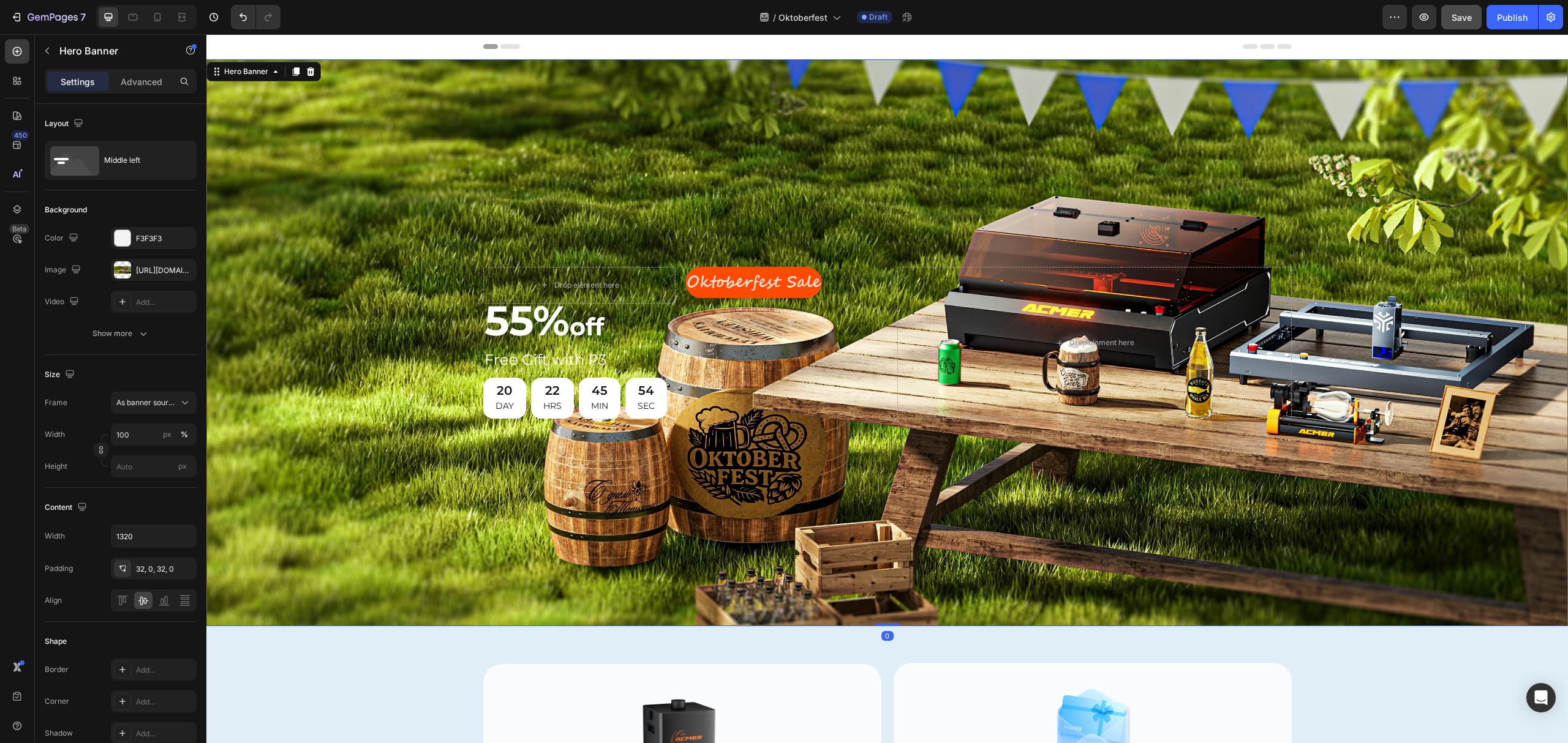
click at [628, 279] on div "Drop element here" at bounding box center [580, 285] width 192 height 36
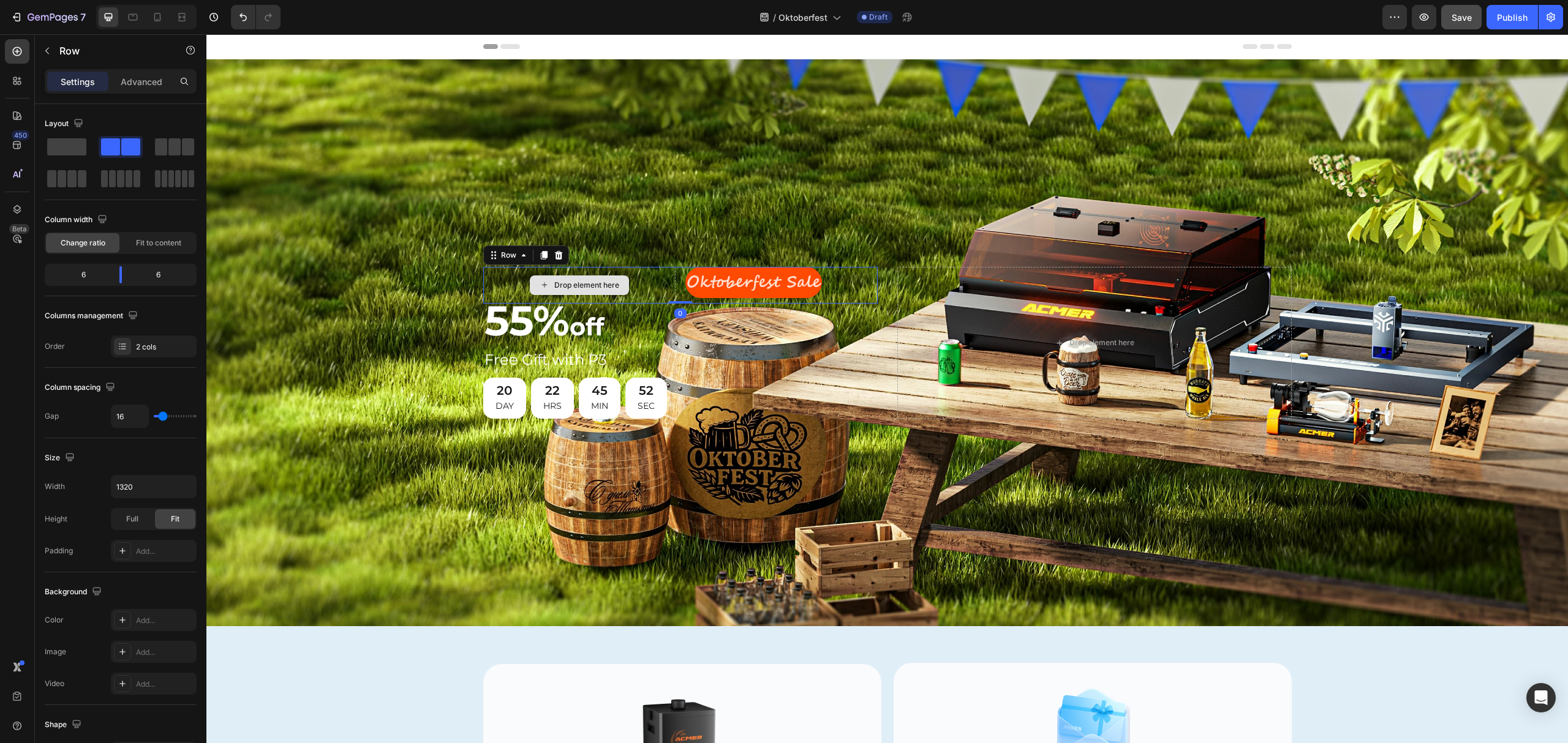
click at [653, 276] on div "Drop element here" at bounding box center [580, 285] width 192 height 36
click at [691, 207] on div "Background Image" at bounding box center [887, 343] width 1362 height 567
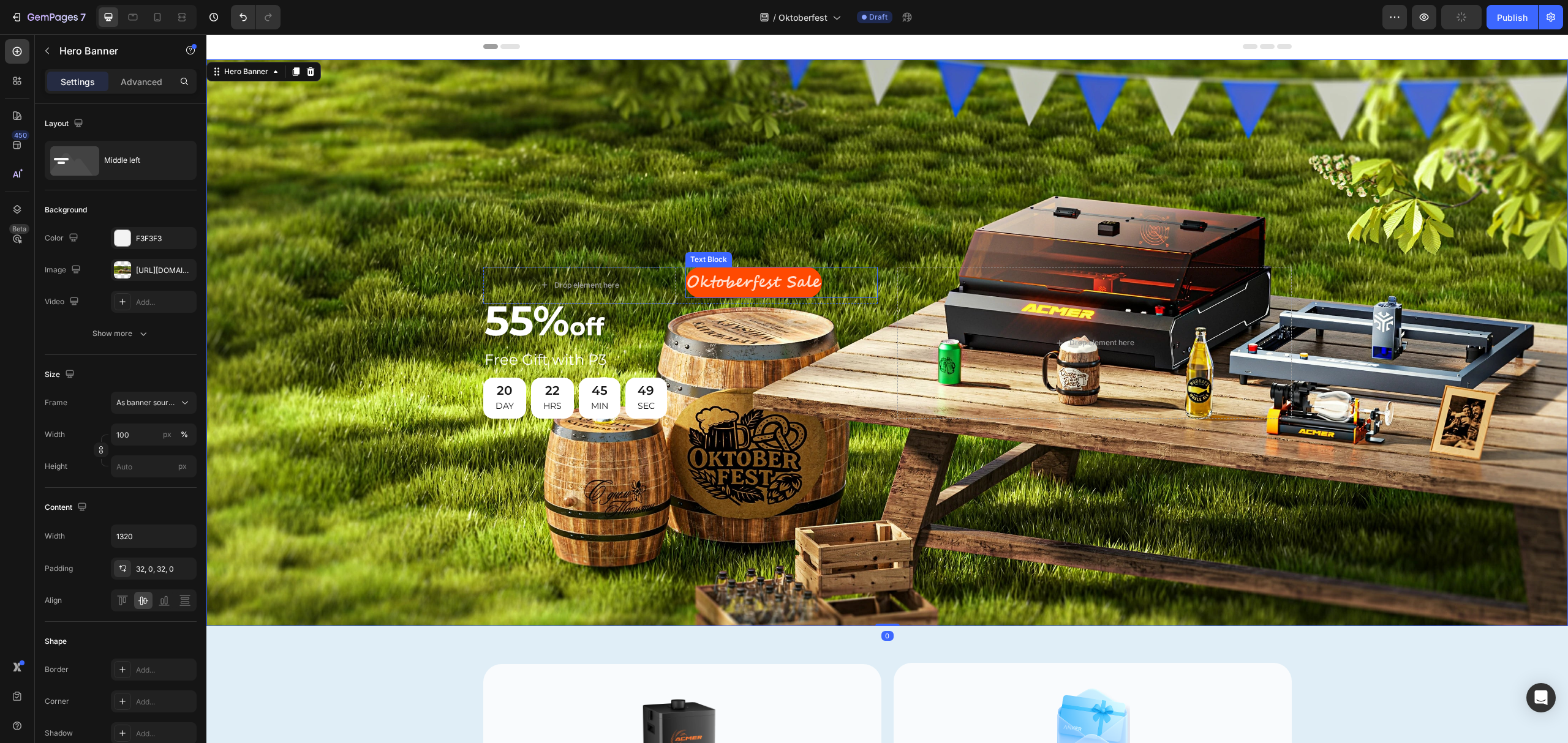
click at [718, 269] on p "Oktoberfest Sale" at bounding box center [753, 282] width 134 height 29
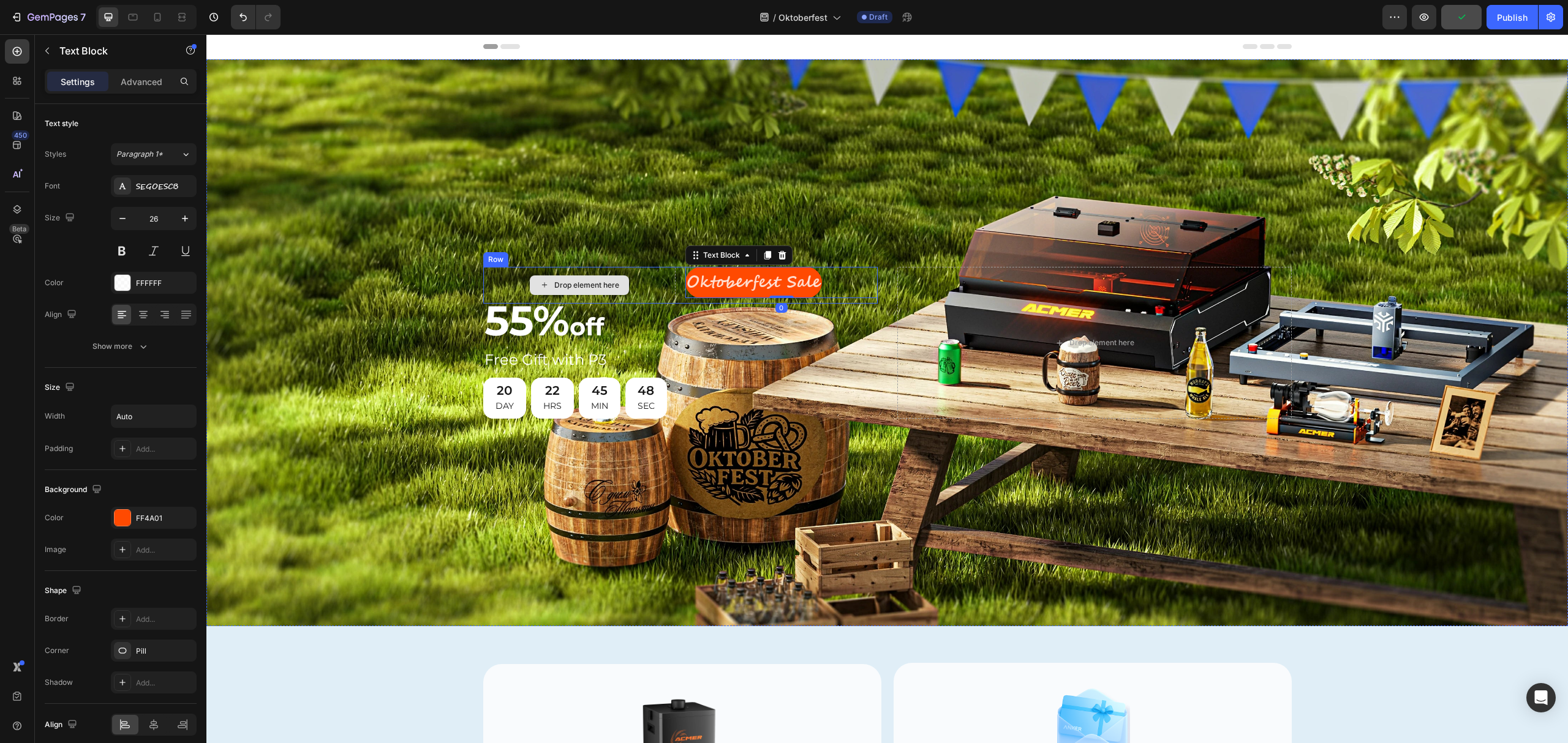
click at [496, 280] on div "Drop element here" at bounding box center [580, 285] width 192 height 36
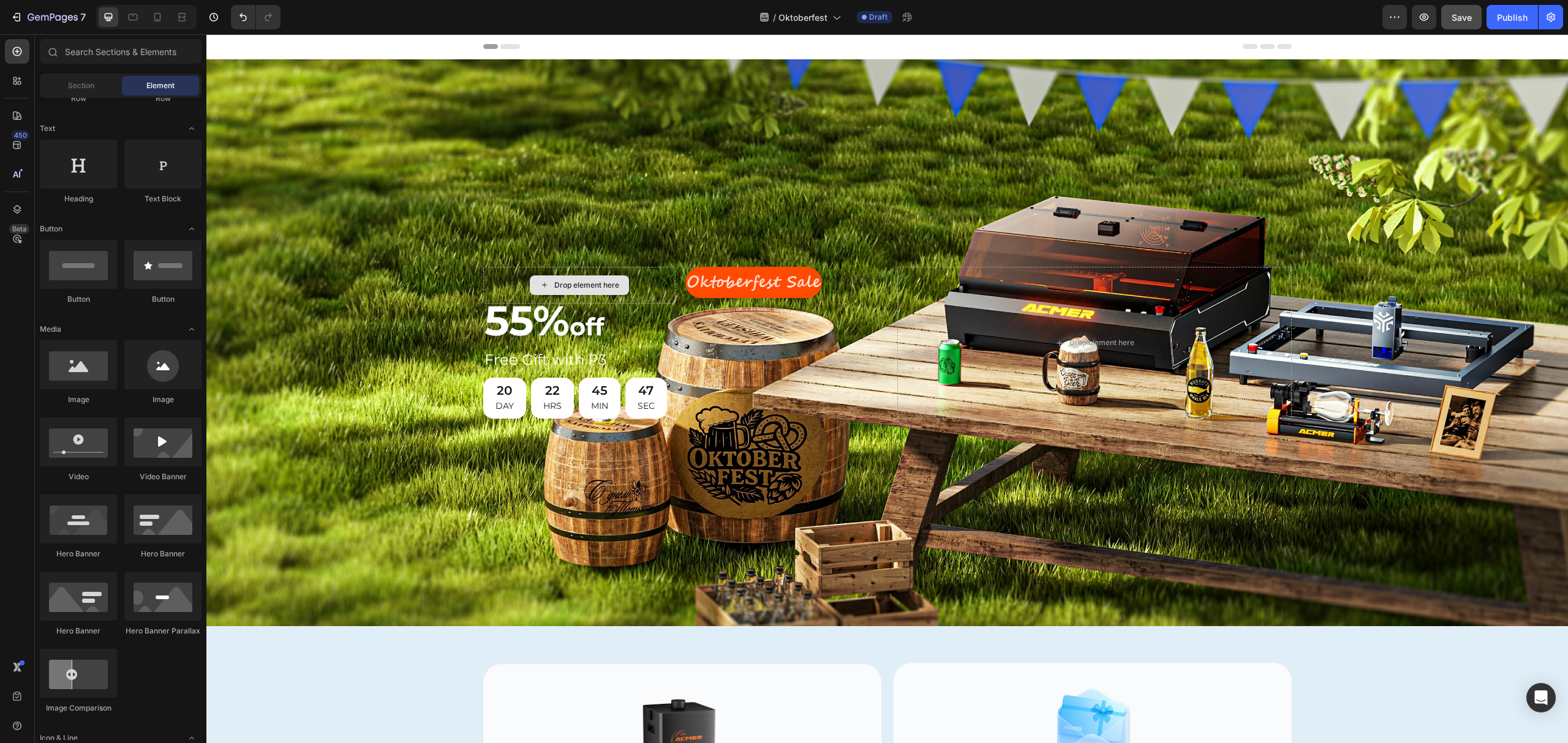
click at [560, 281] on div "Drop element here" at bounding box center [587, 286] width 65 height 10
click at [651, 272] on div "Drop element here" at bounding box center [580, 285] width 192 height 36
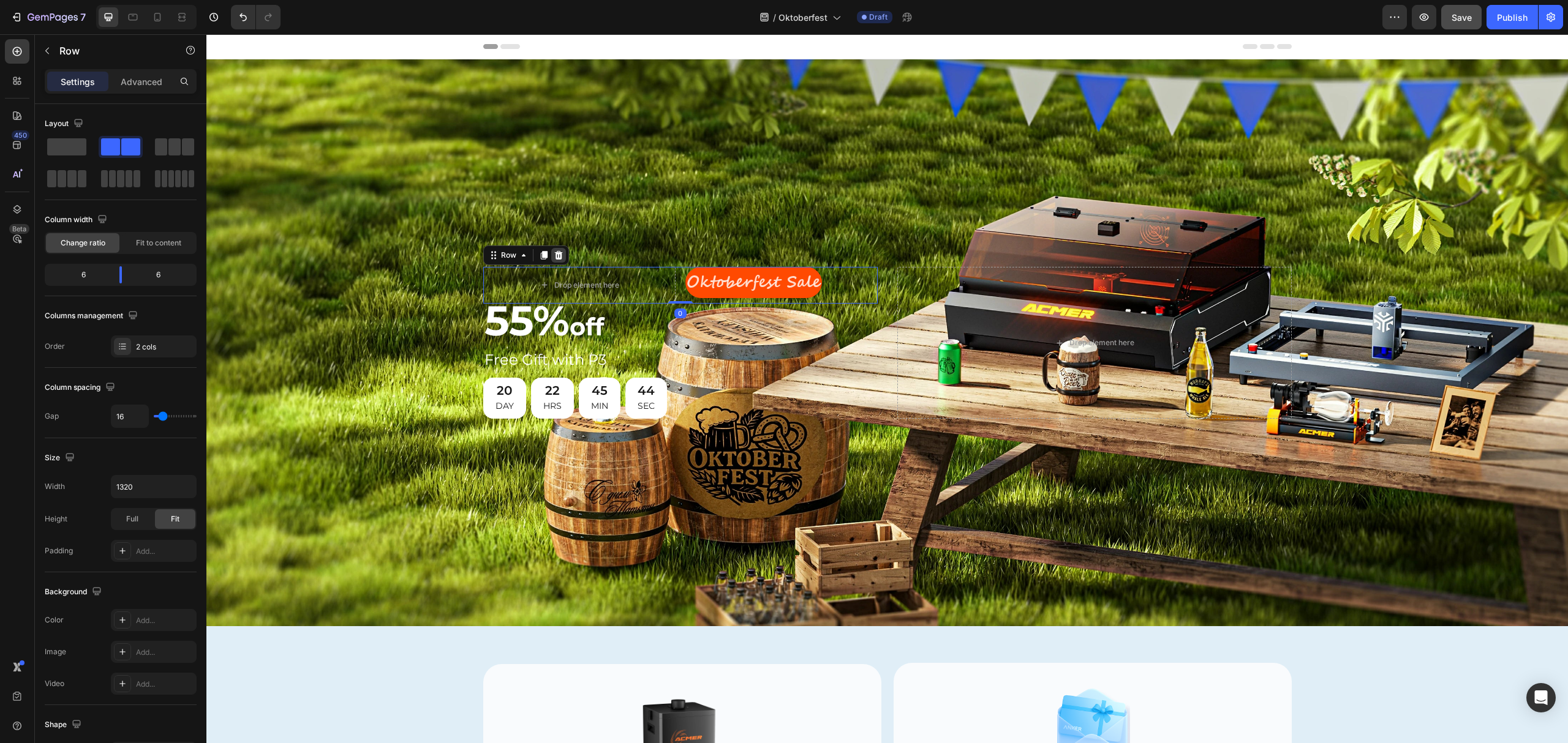
click at [554, 253] on icon at bounding box center [558, 255] width 8 height 8
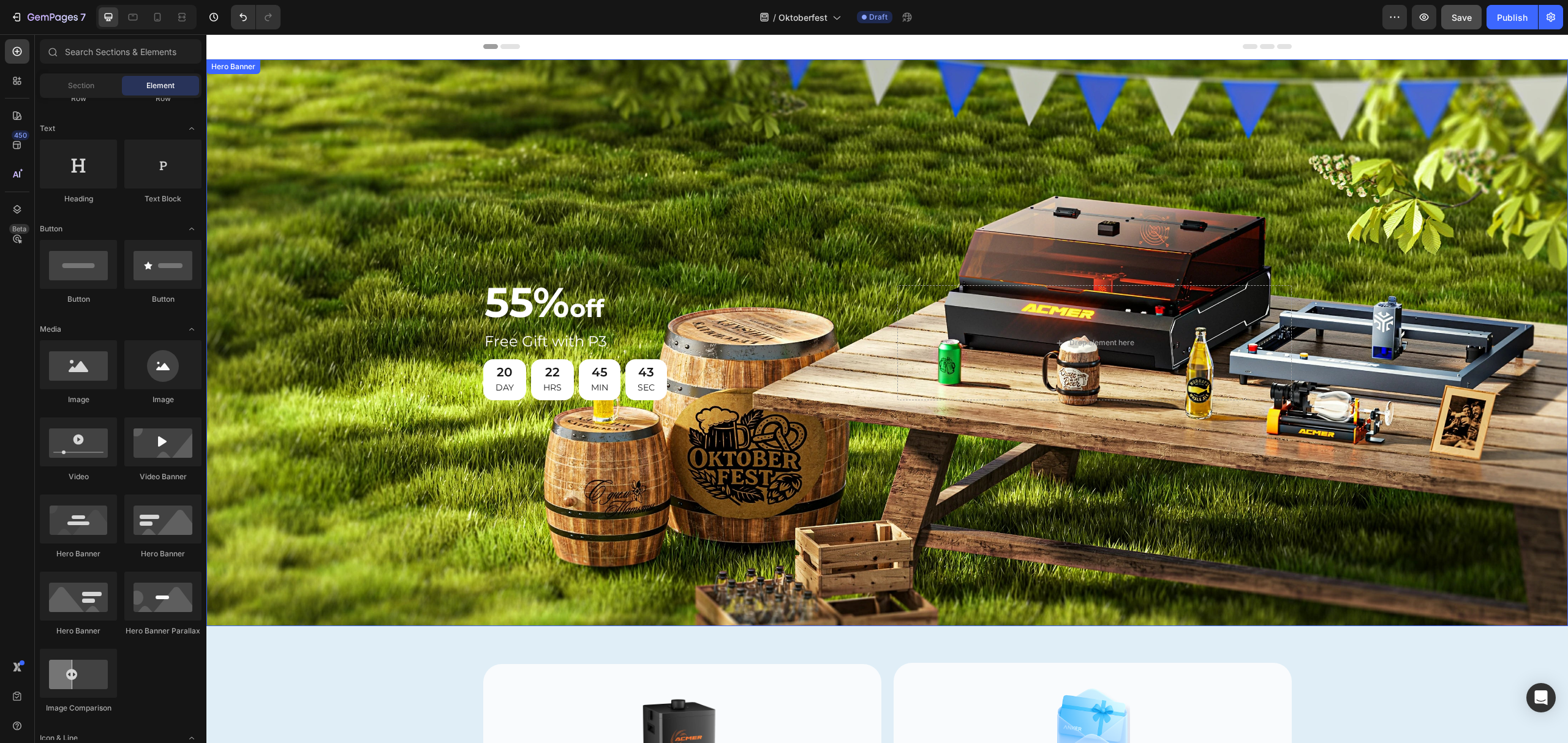
click at [608, 239] on div "Background Image" at bounding box center [887, 343] width 1362 height 567
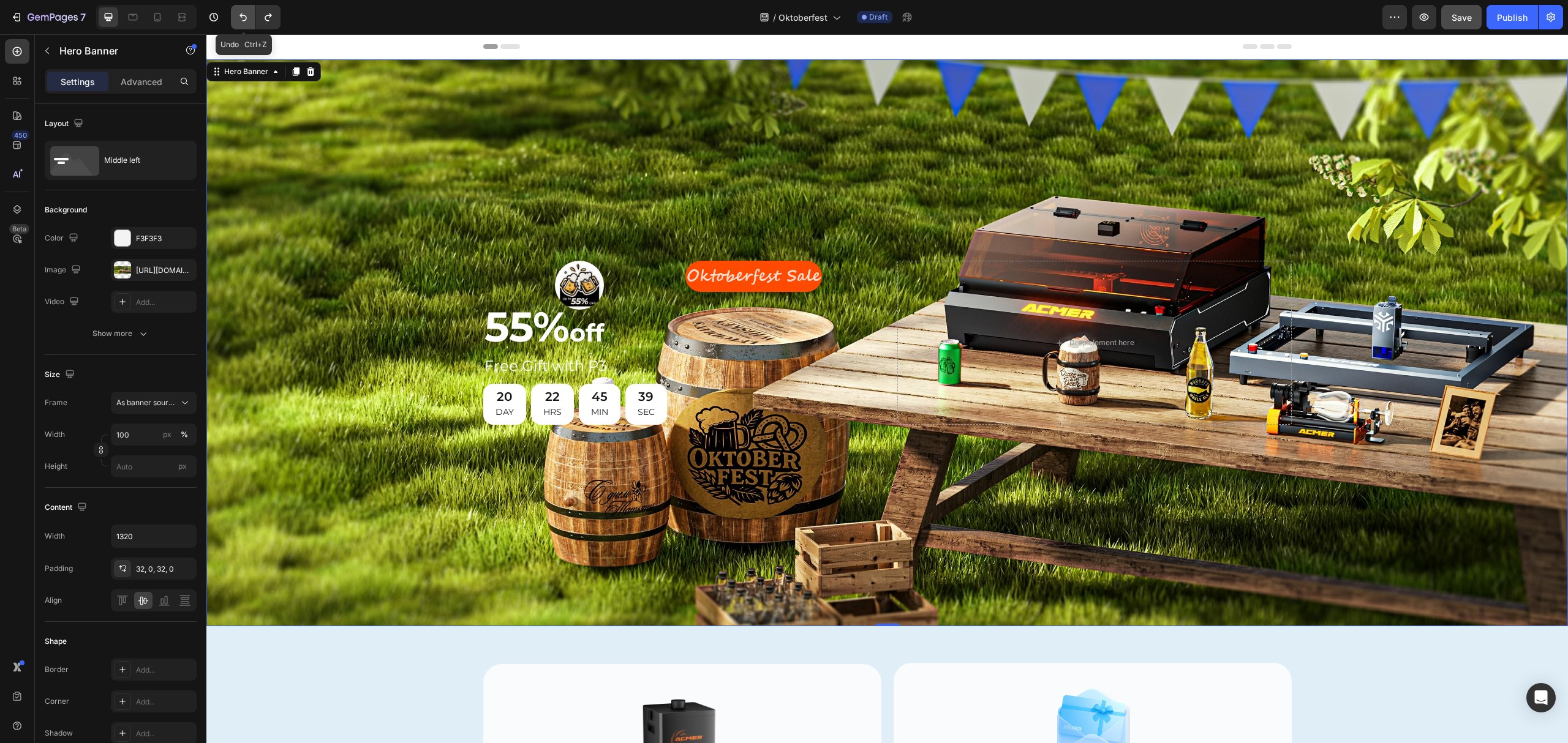
click at [239, 13] on icon "Undo/Redo" at bounding box center [243, 17] width 12 height 12
click at [239, 13] on icon "Undo/Redo" at bounding box center [243, 17] width 12 height 12
click at [20, 16] on icon "button" at bounding box center [18, 17] width 6 height 8
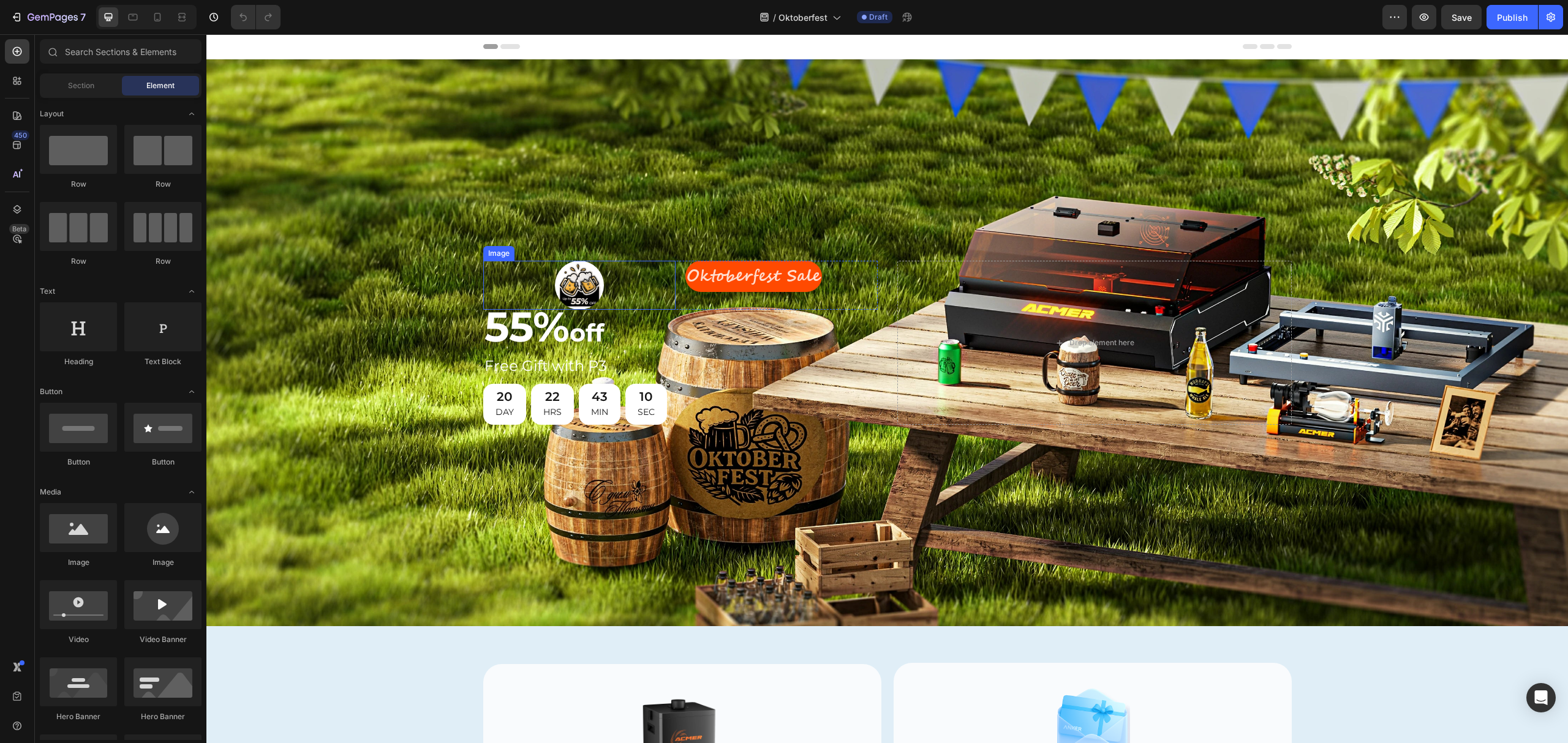
click at [601, 278] on div at bounding box center [580, 286] width 192 height 49
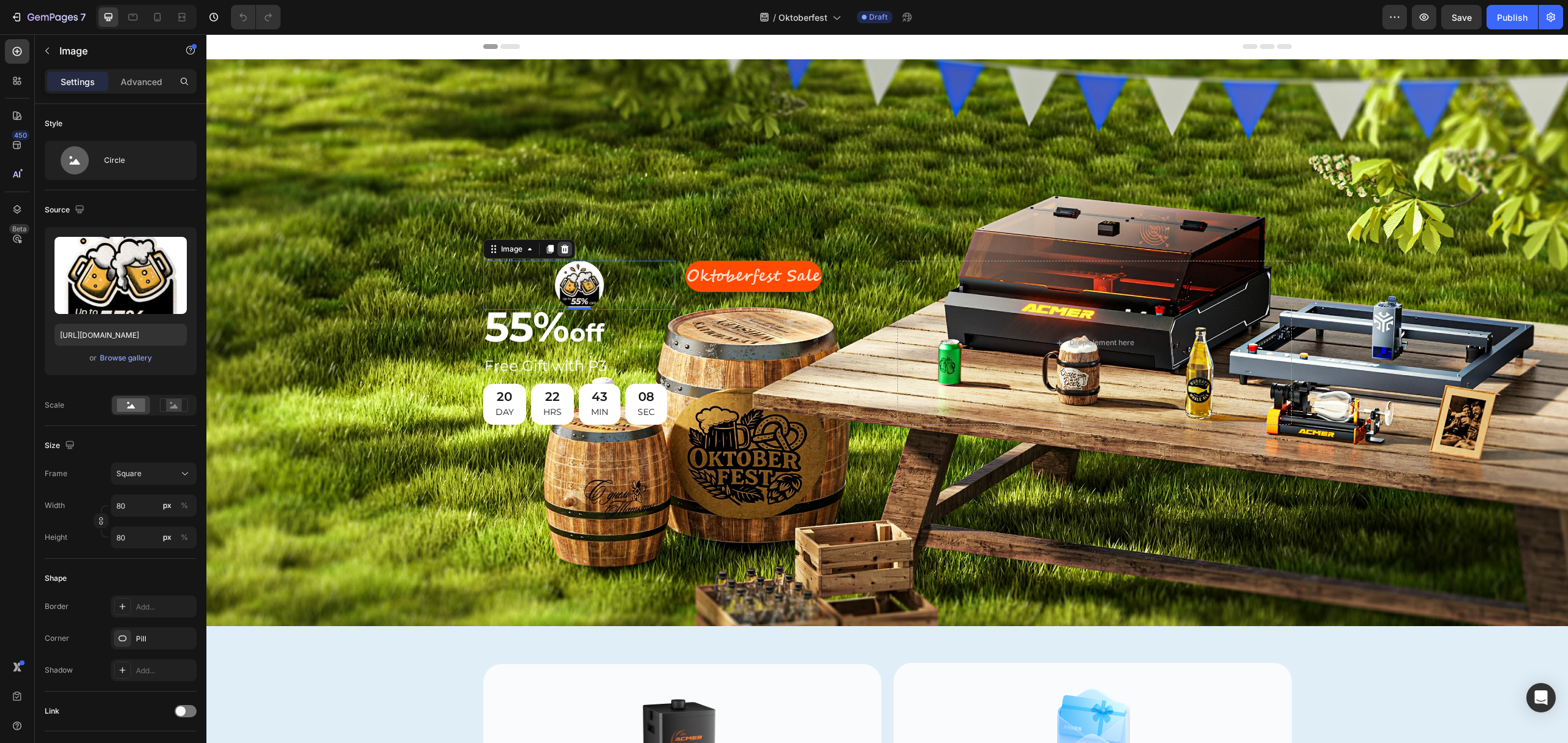
click at [560, 246] on icon at bounding box center [564, 249] width 8 height 8
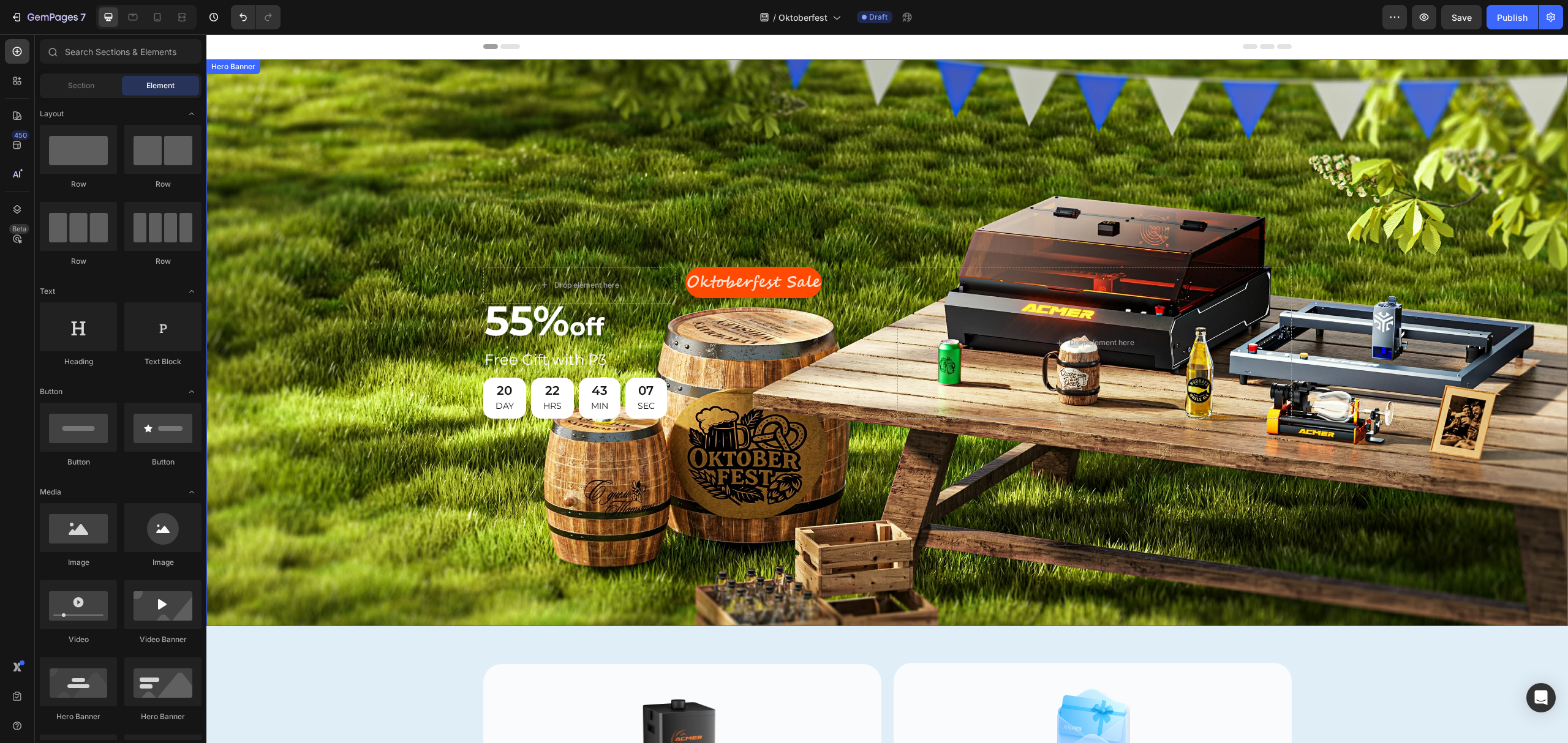
click at [733, 221] on div "Background Image" at bounding box center [887, 343] width 1362 height 567
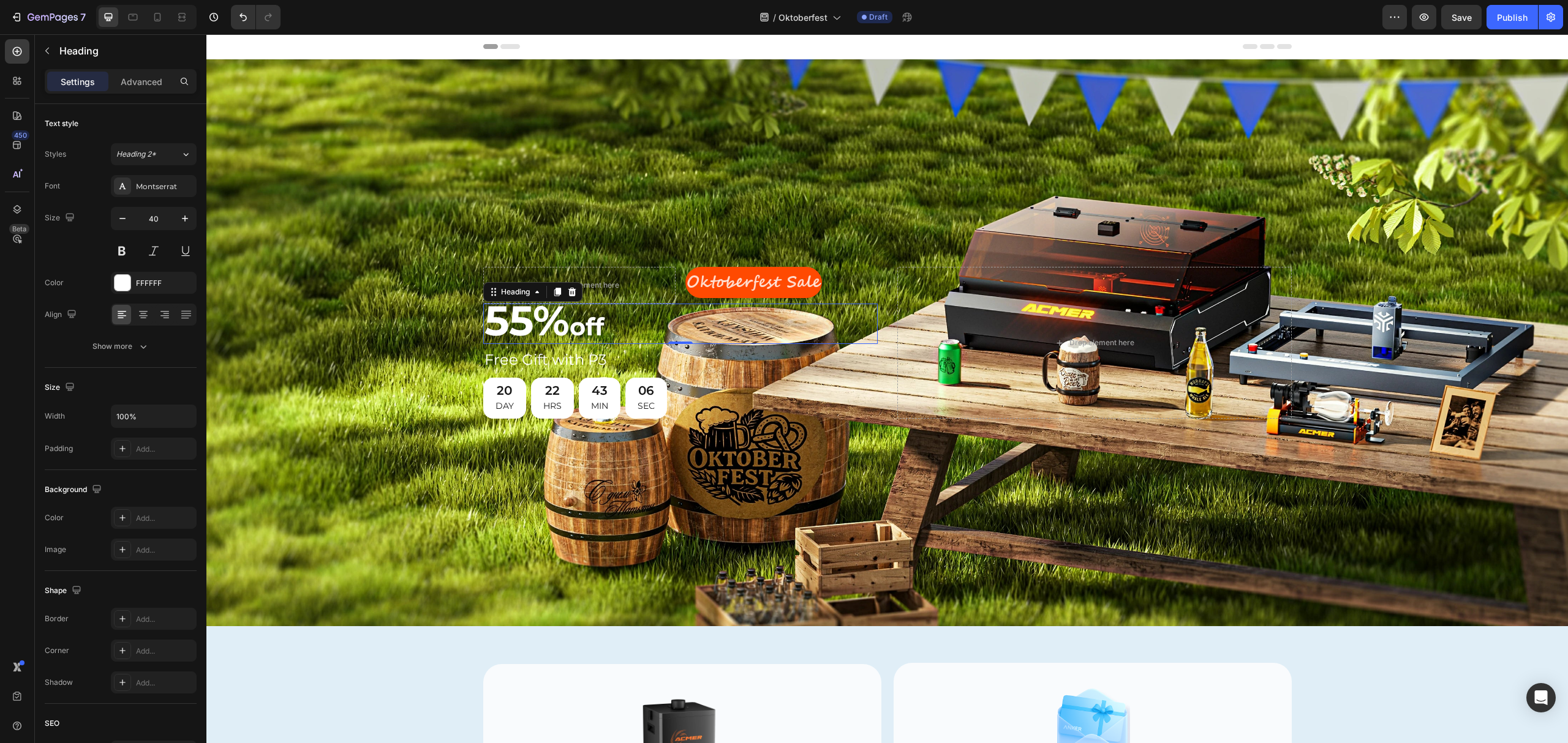
click at [822, 329] on h2 "55% off" at bounding box center [681, 324] width 394 height 41
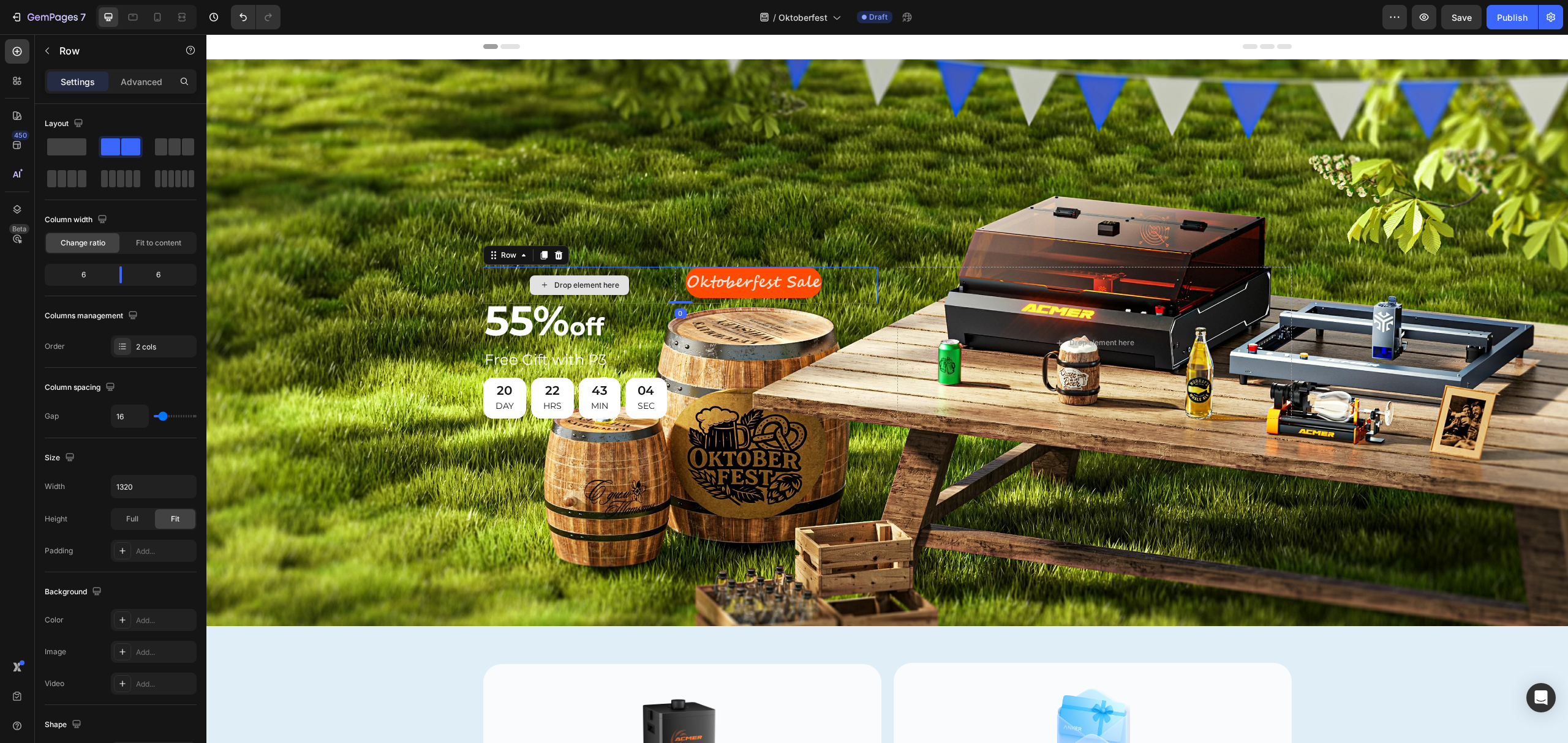
click at [669, 288] on div "Drop element here" at bounding box center [580, 285] width 192 height 36
click at [650, 285] on div "Drop element here" at bounding box center [580, 285] width 192 height 36
click at [795, 283] on p "Oktoberfest Sale" at bounding box center [753, 282] width 134 height 29
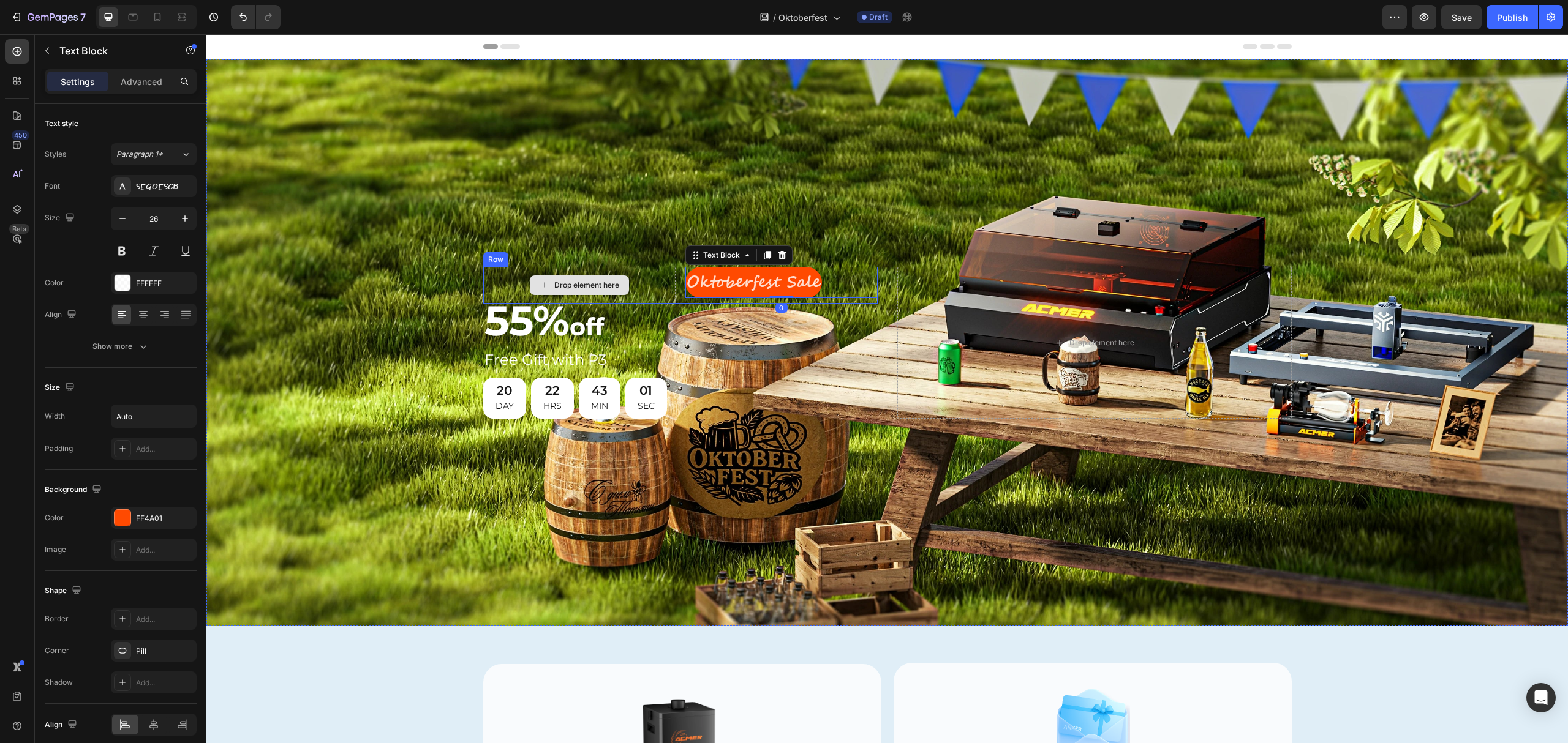
click at [618, 279] on div "Drop element here" at bounding box center [579, 286] width 99 height 20
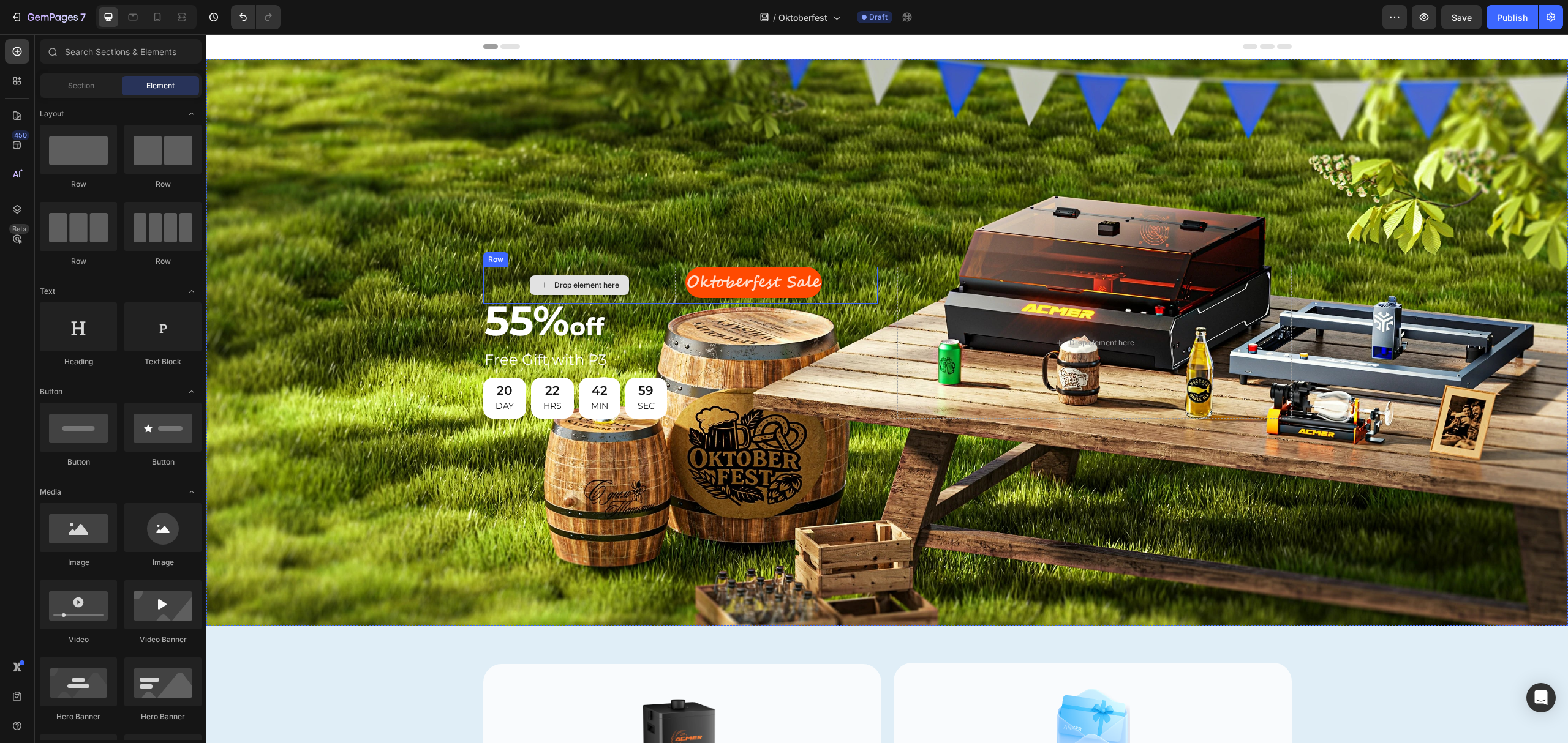
click at [500, 280] on div "Drop element here" at bounding box center [580, 285] width 192 height 36
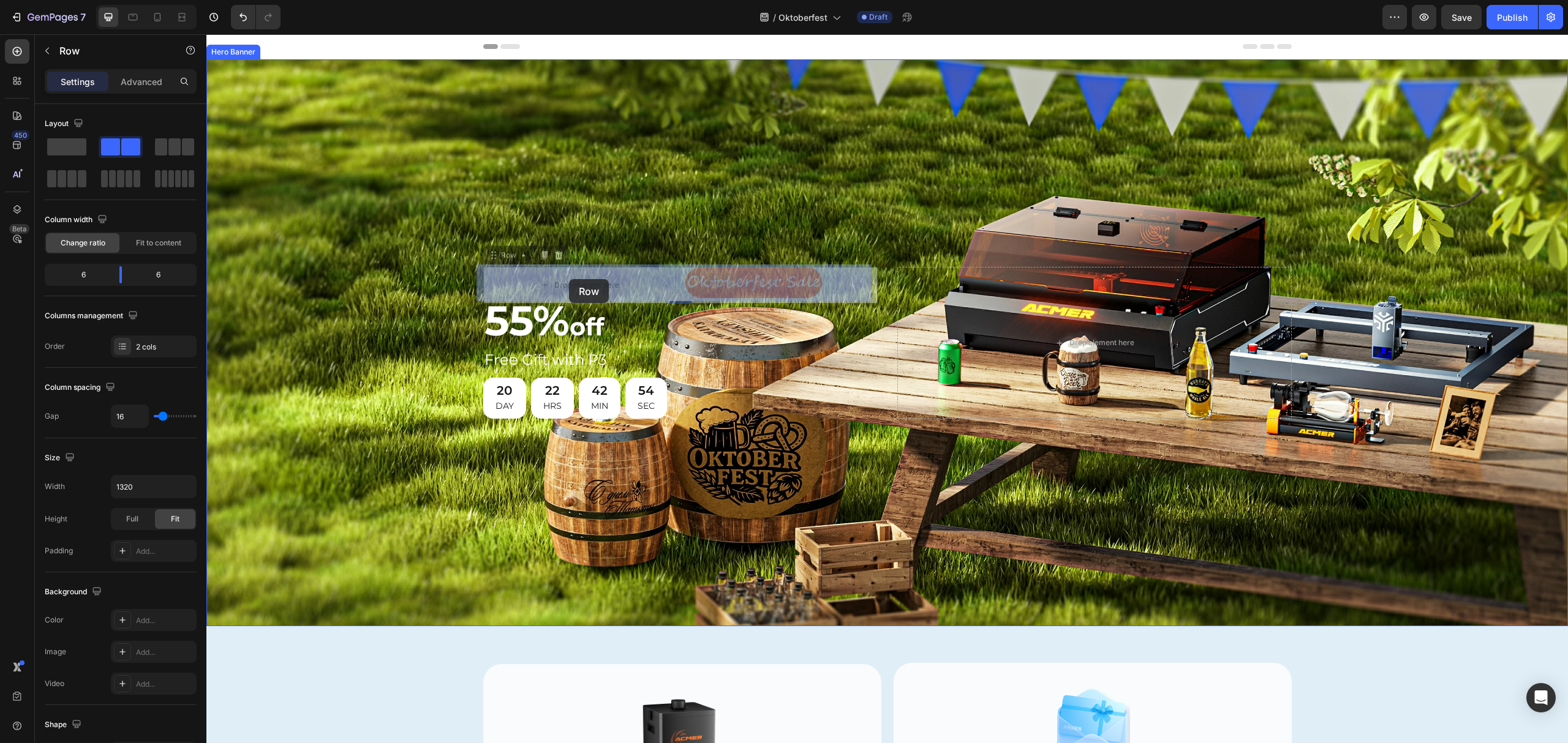
drag, startPoint x: 660, startPoint y: 278, endPoint x: 569, endPoint y: 279, distance: 91.0
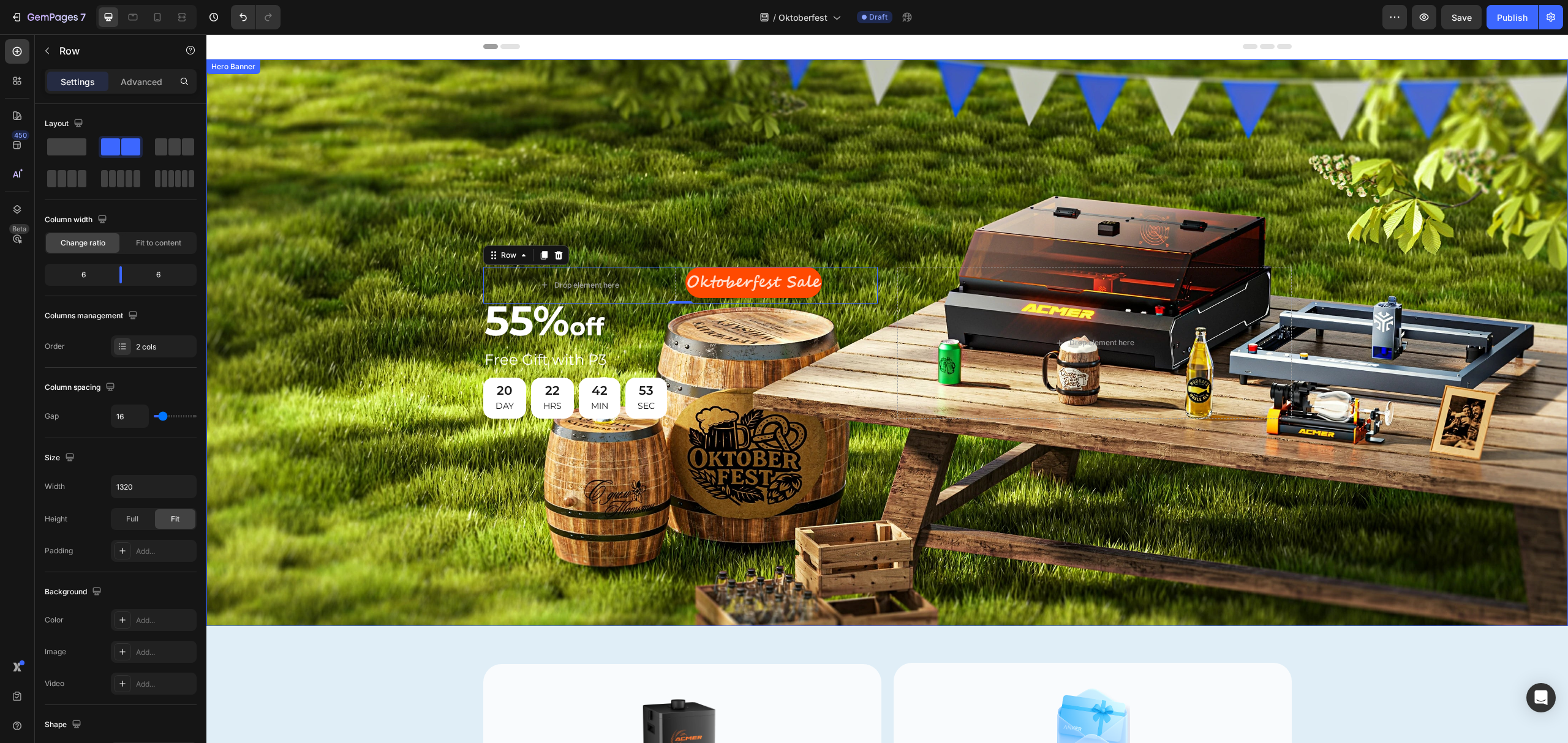
click at [686, 227] on div "Background Image" at bounding box center [887, 343] width 1362 height 567
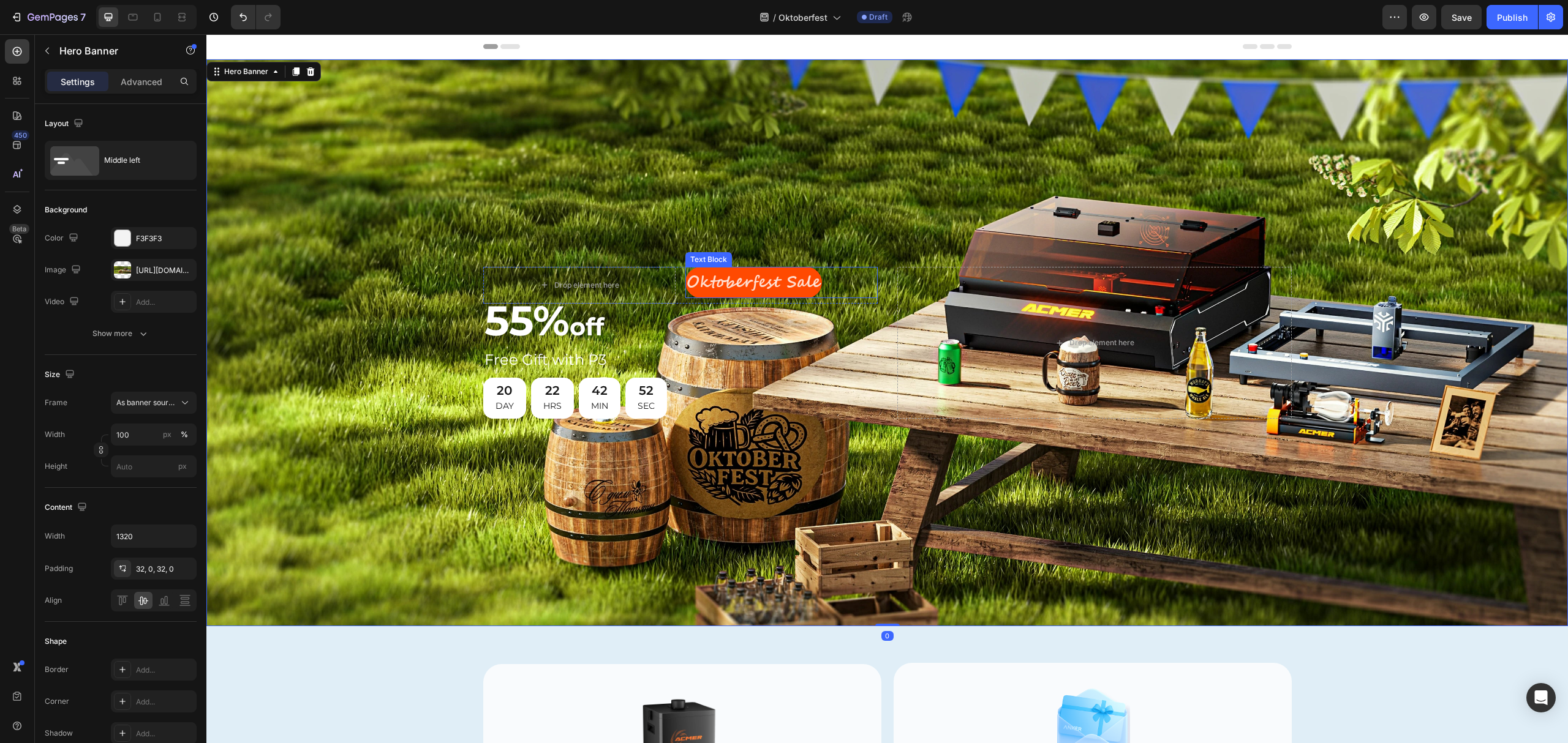
click at [856, 276] on div "Oktoberfest Sale" at bounding box center [782, 282] width 192 height 32
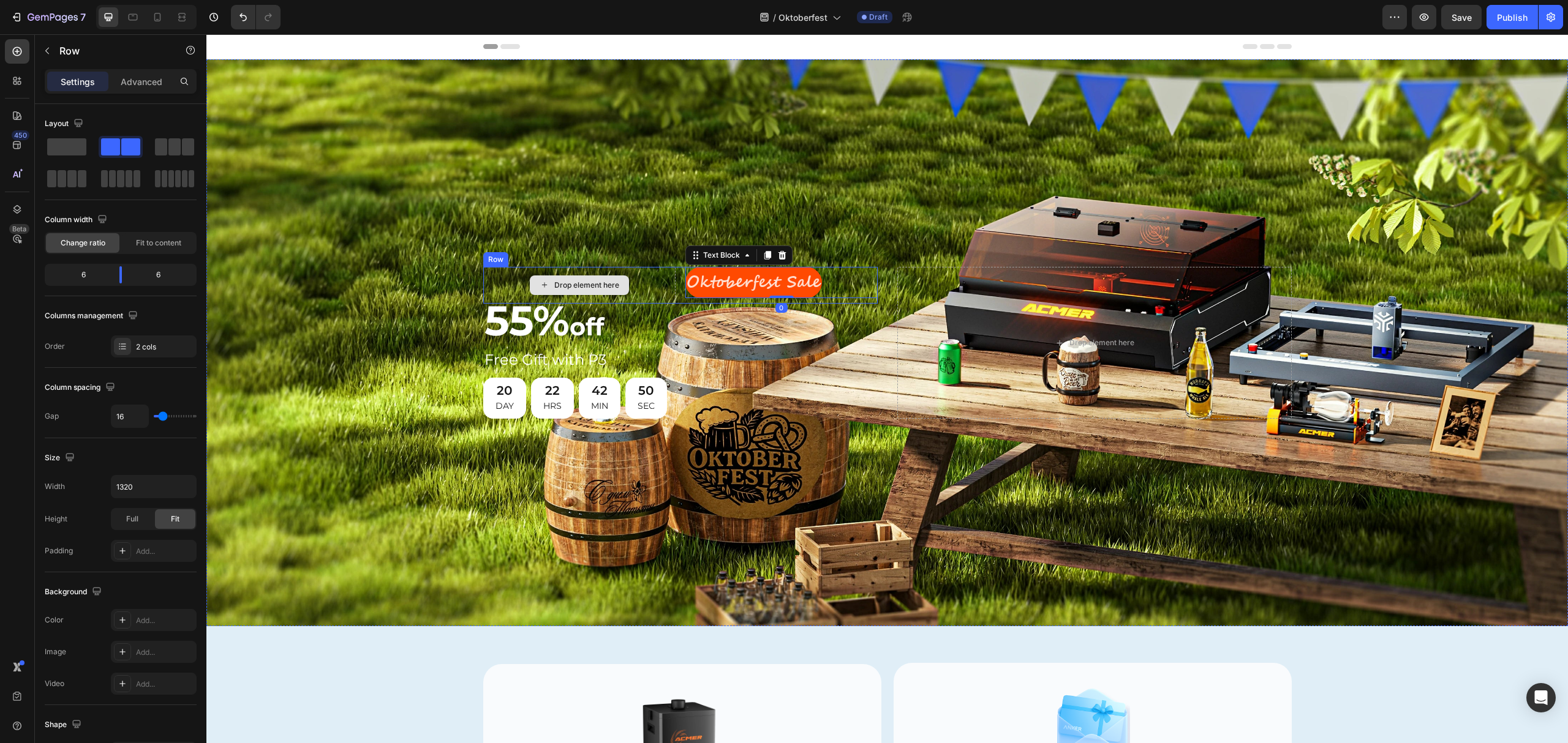
click at [633, 286] on div "Drop element here" at bounding box center [580, 285] width 192 height 36
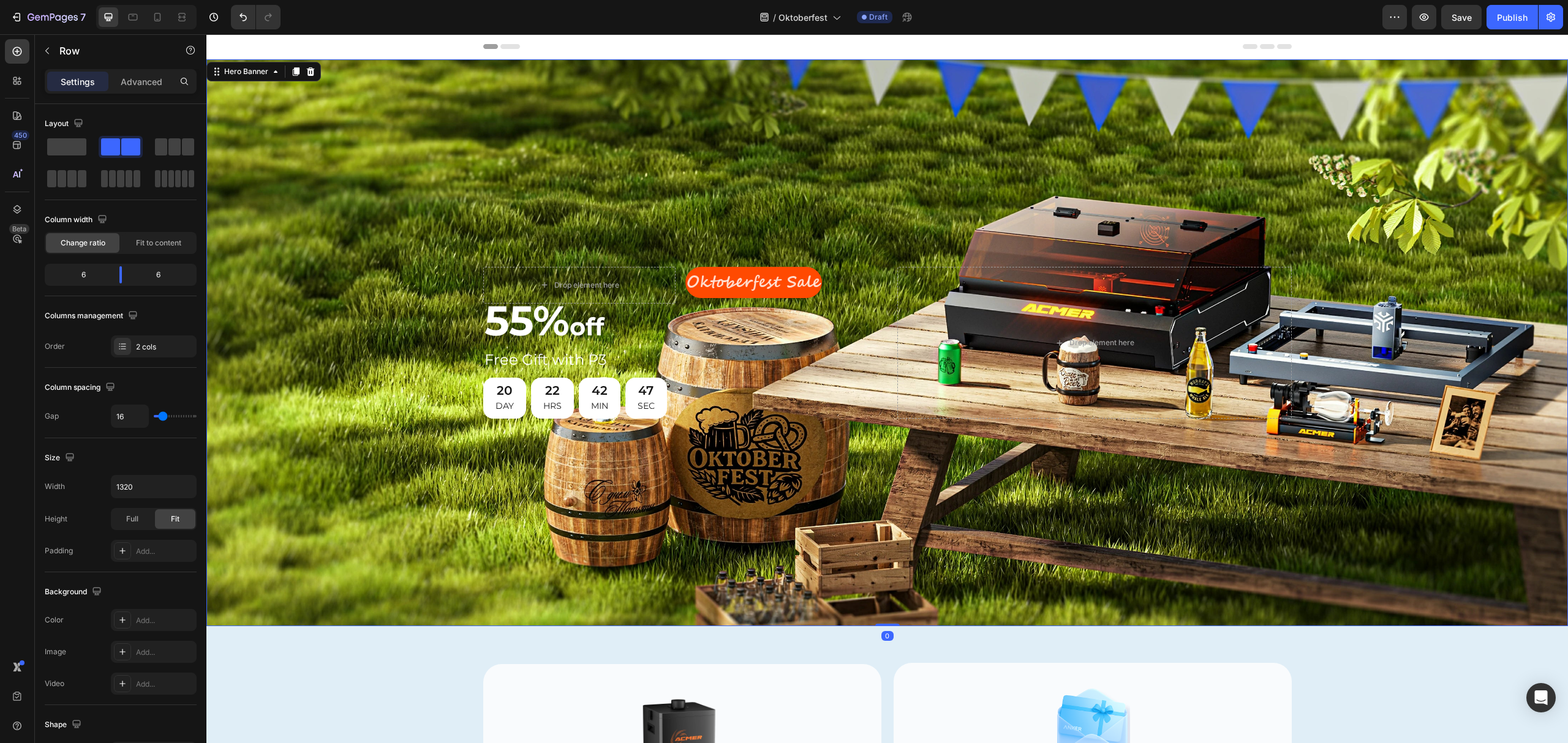
click at [638, 204] on div "Background Image" at bounding box center [887, 343] width 1362 height 567
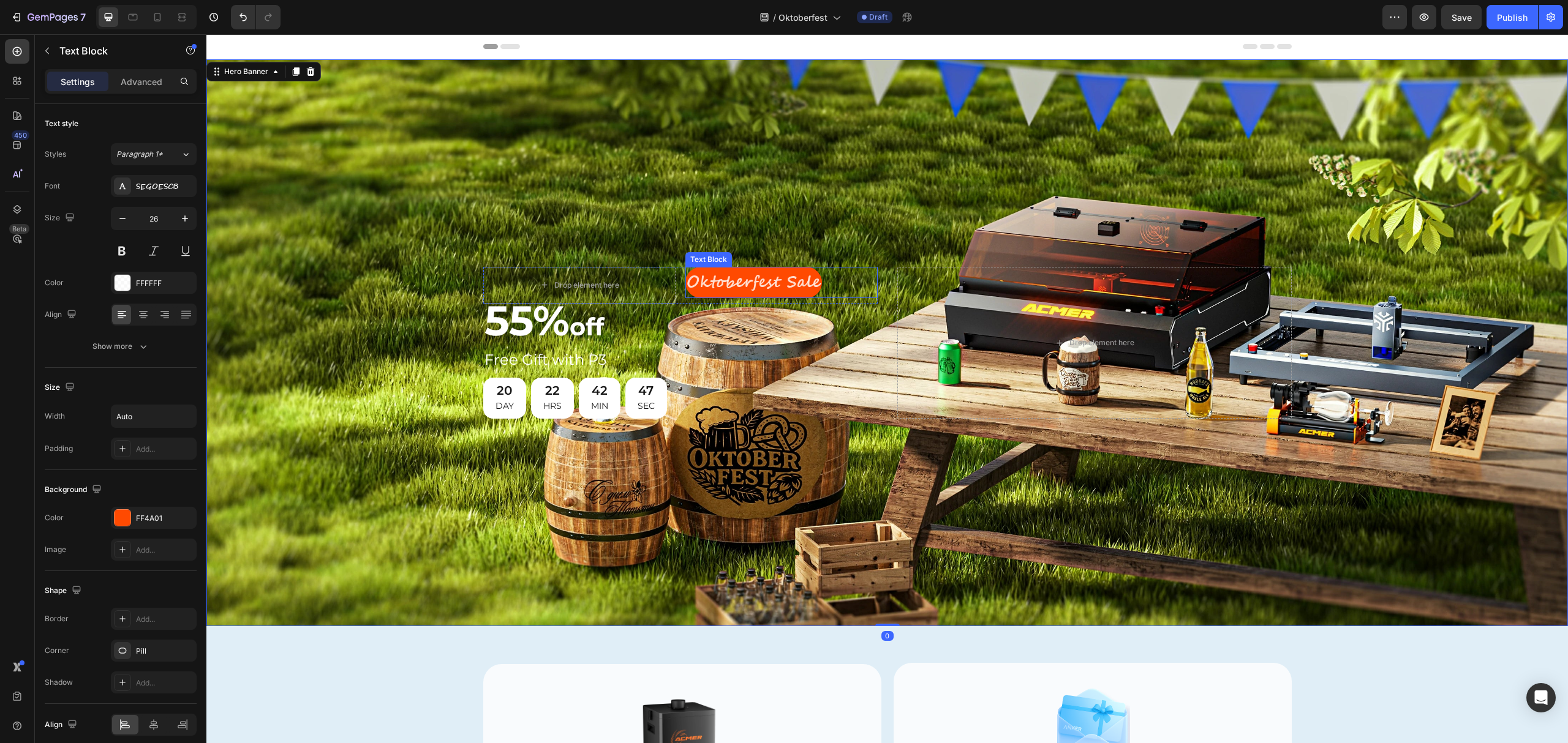
click at [726, 274] on p "Oktoberfest Sale" at bounding box center [753, 282] width 134 height 29
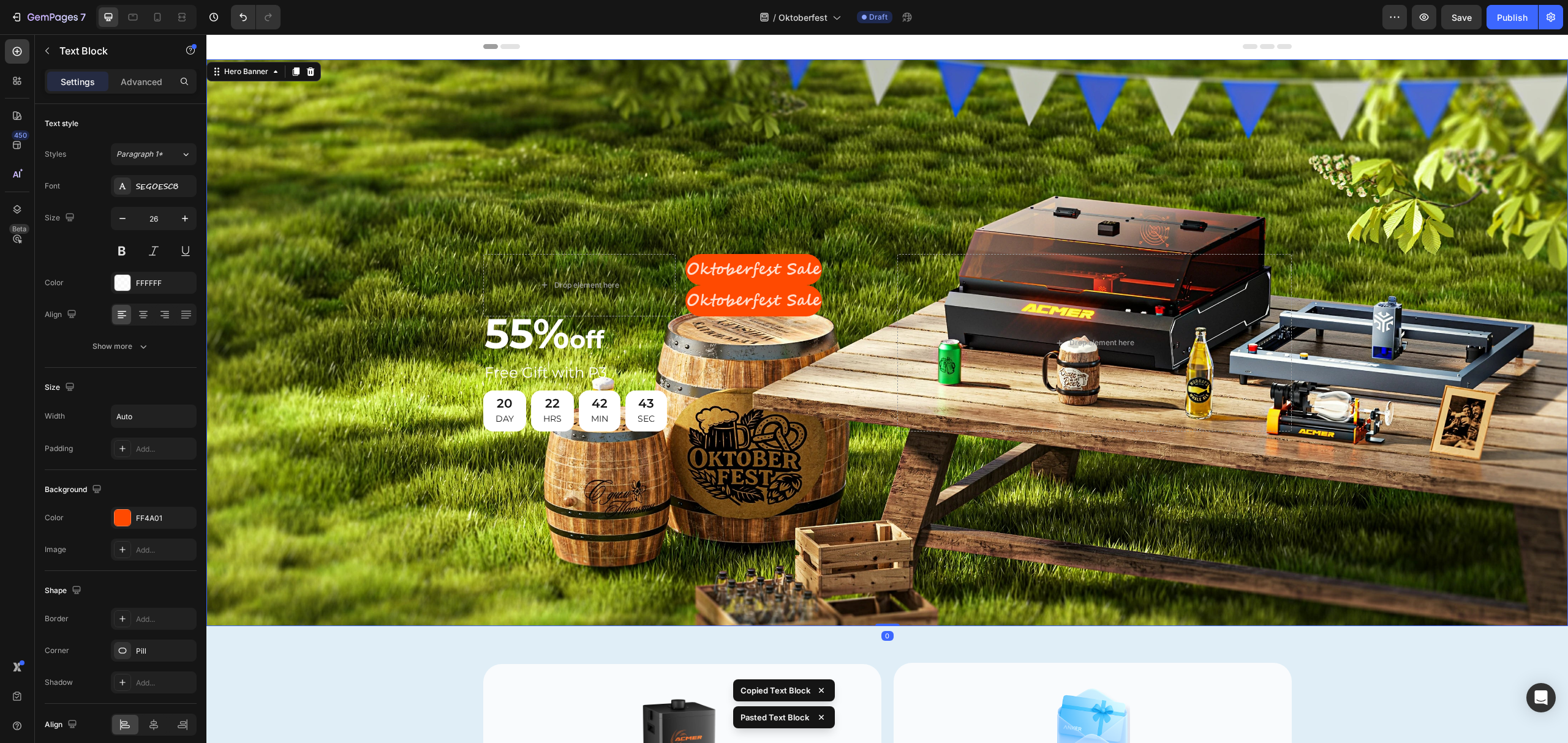
click at [648, 214] on div "Background Image" at bounding box center [887, 343] width 1362 height 567
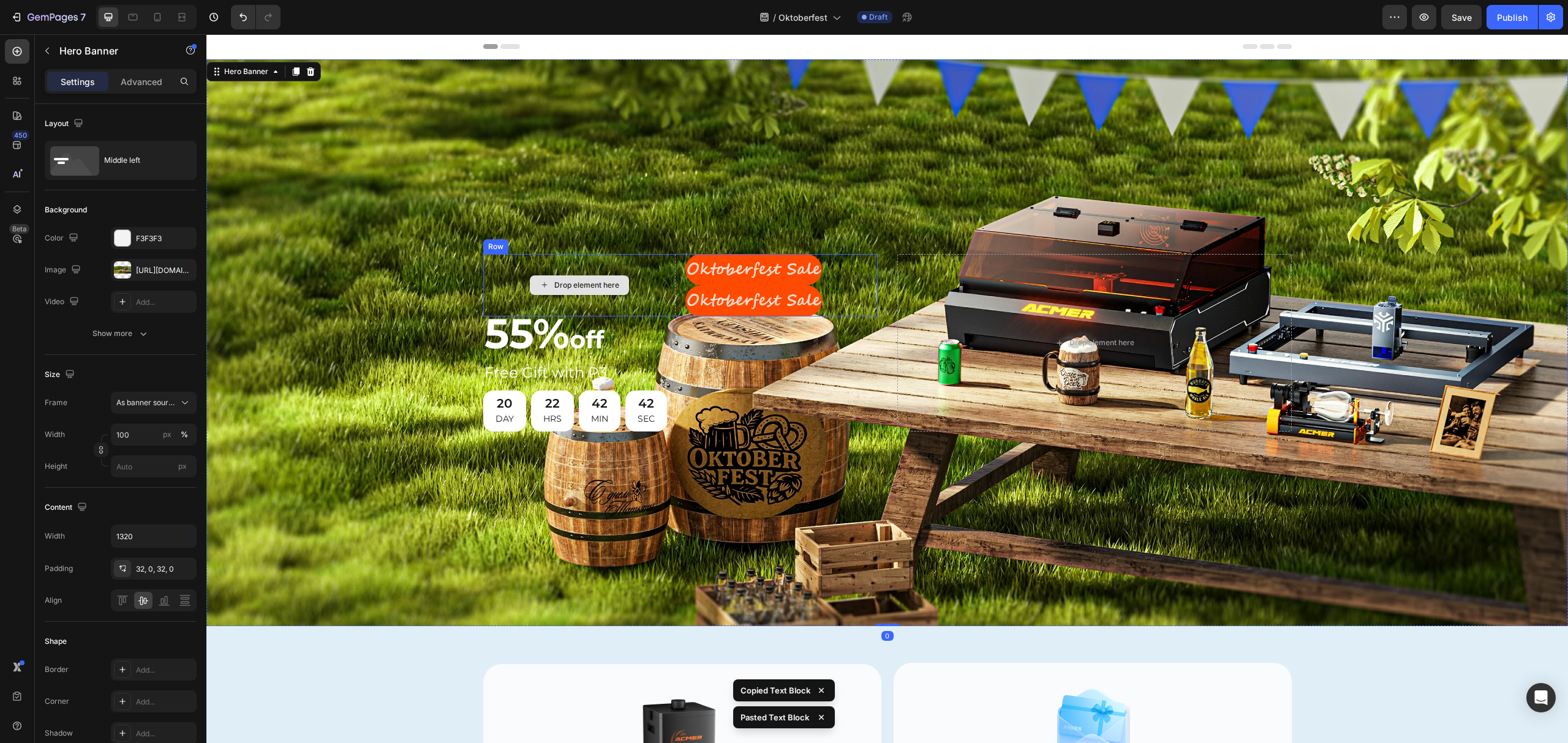
click at [656, 282] on div "Drop element here" at bounding box center [580, 285] width 192 height 62
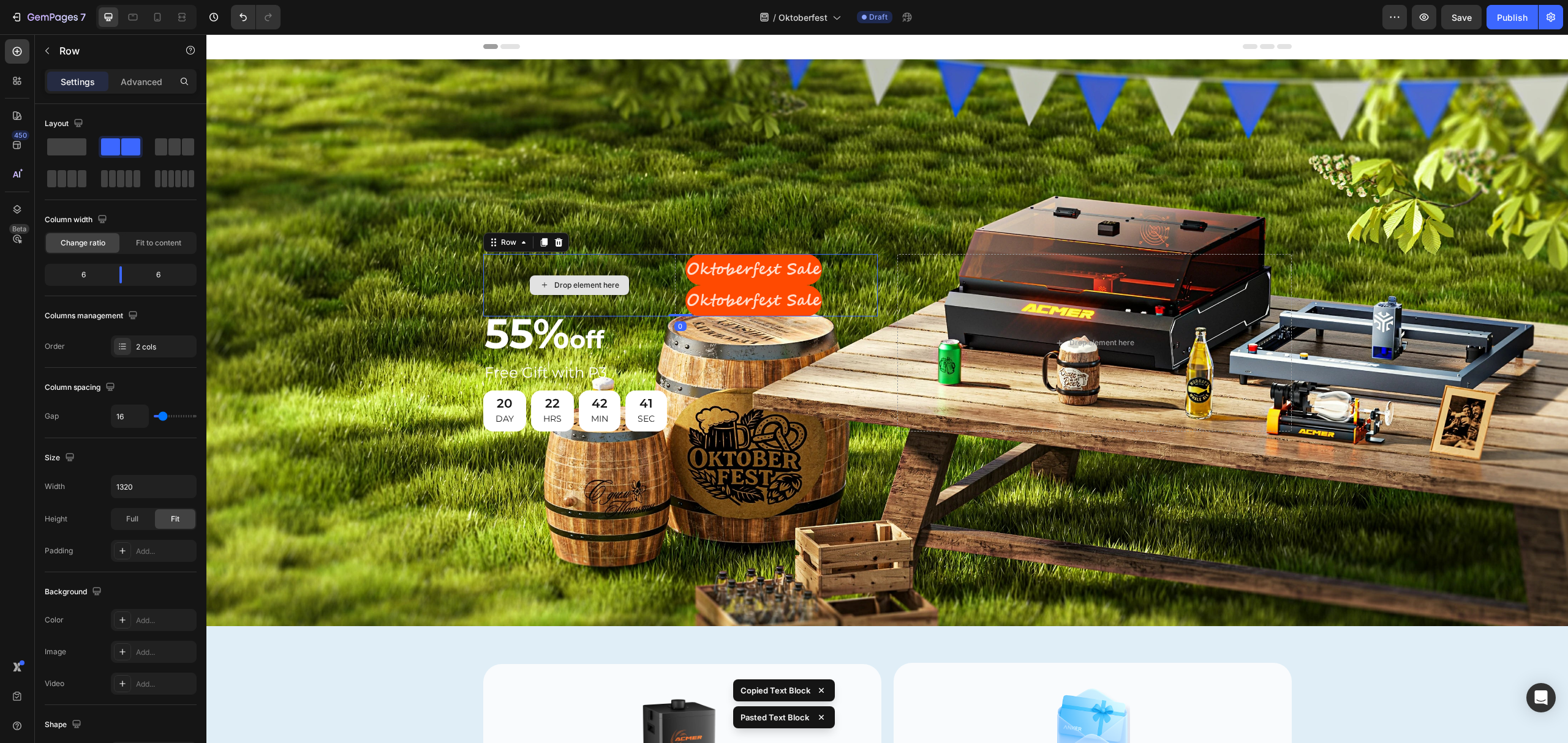
click at [660, 280] on div "Drop element here" at bounding box center [580, 285] width 192 height 62
click at [554, 241] on icon at bounding box center [559, 243] width 10 height 10
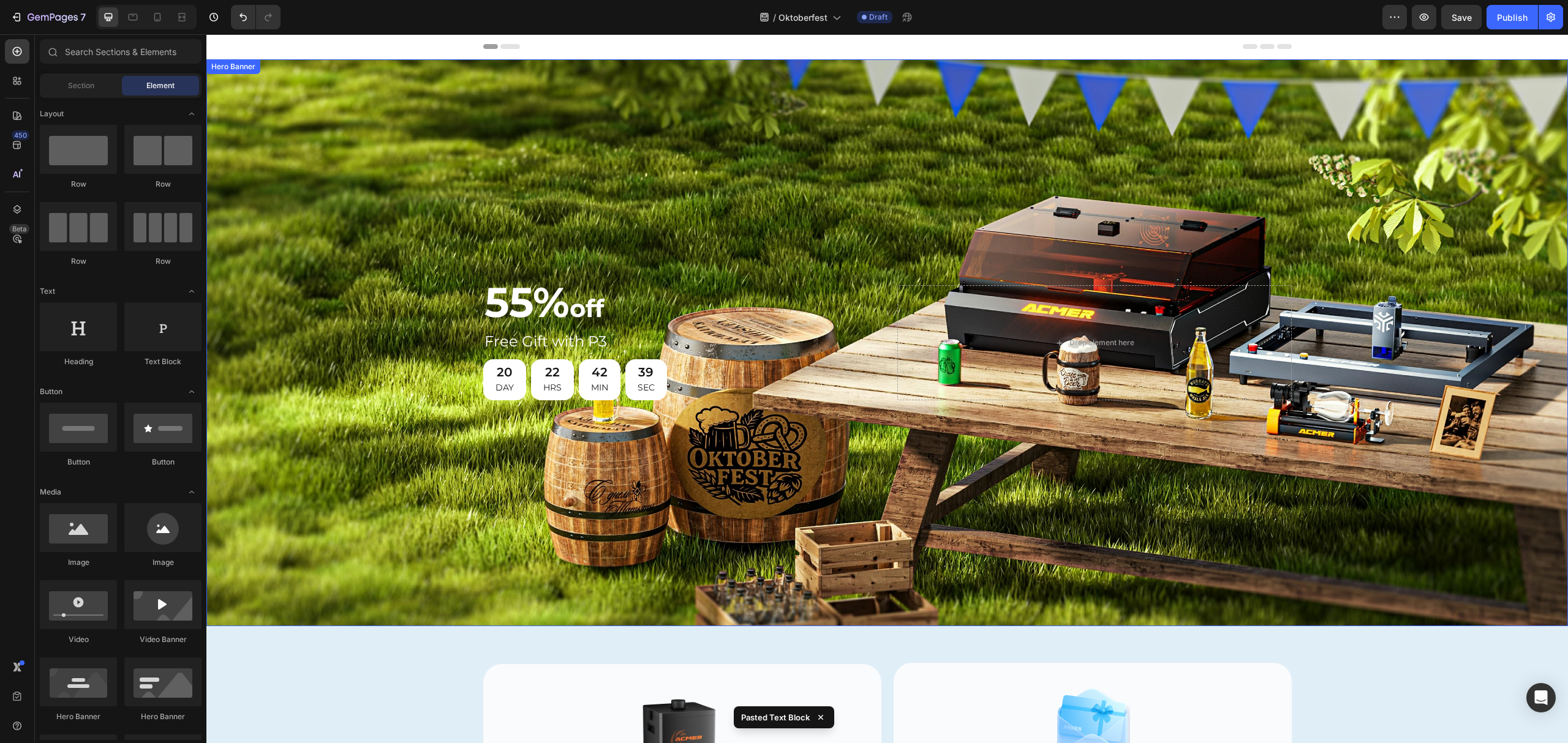
click at [609, 240] on div "Background Image" at bounding box center [887, 343] width 1362 height 567
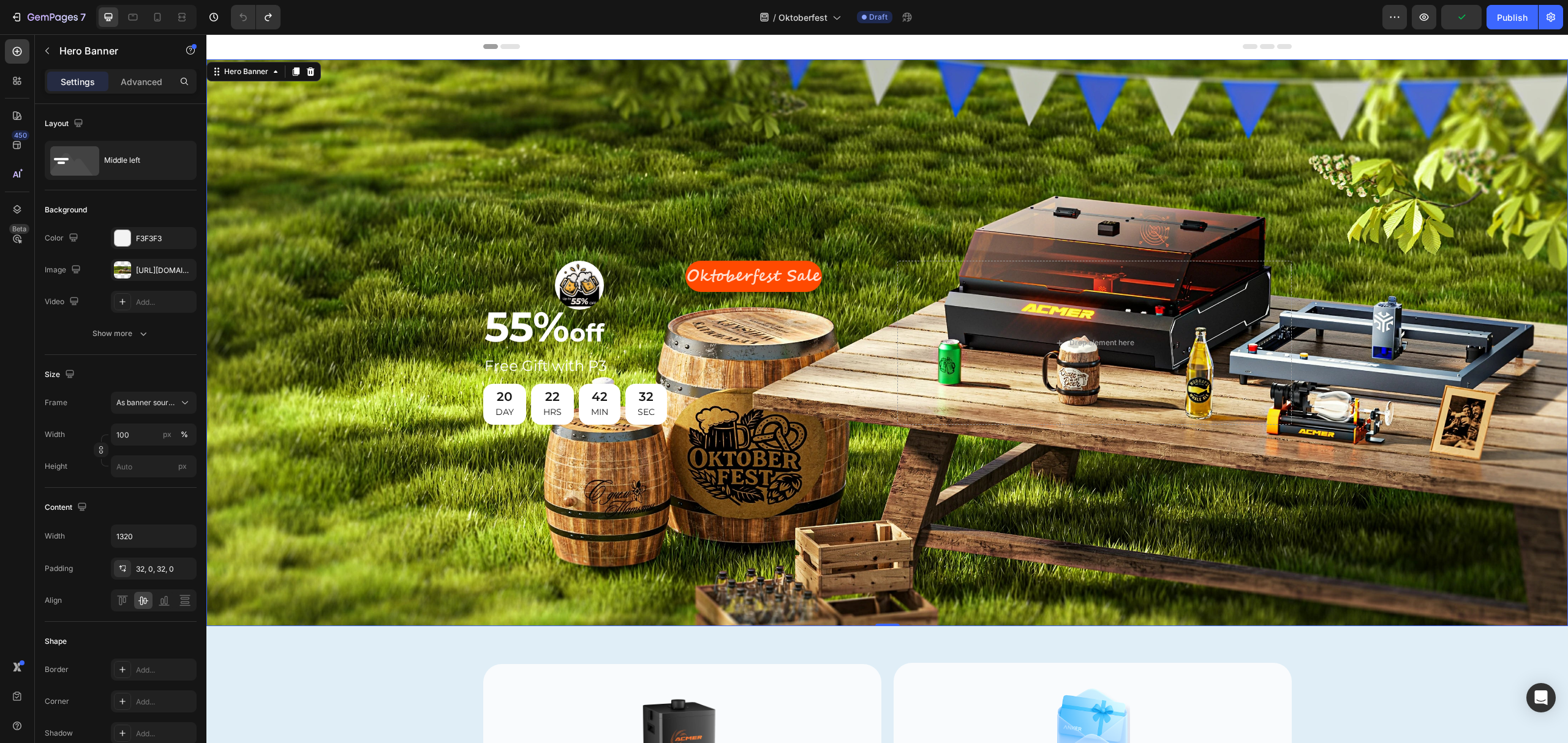
click at [659, 243] on div "Image Oktoberfest Sale Text Block Row 55% off Heading Free Gift with P3 Heading…" at bounding box center [888, 343] width 809 height 203
click at [583, 286] on img at bounding box center [580, 286] width 49 height 49
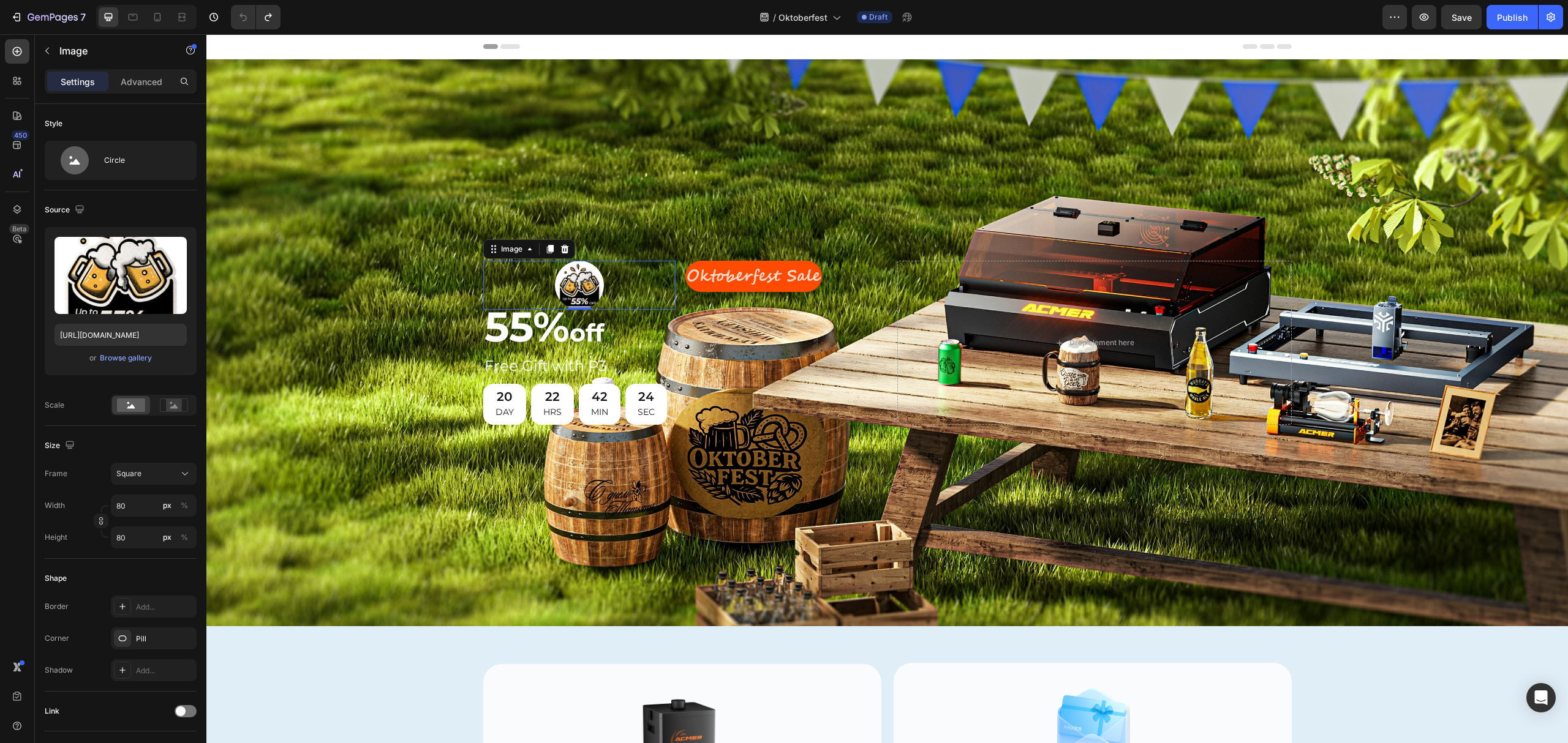
click at [560, 248] on icon at bounding box center [564, 249] width 8 height 8
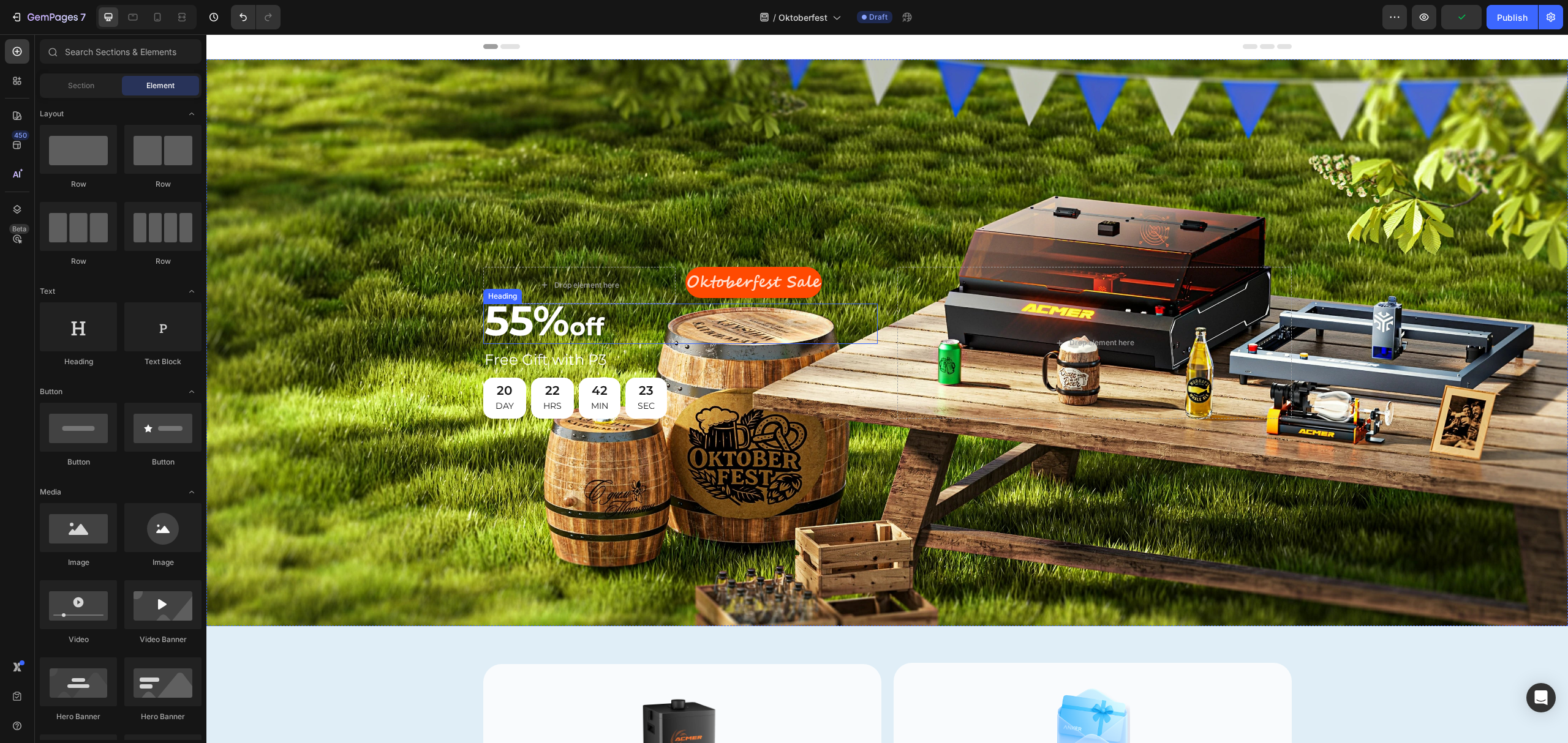
click at [540, 314] on span "55%" at bounding box center [526, 321] width 85 height 51
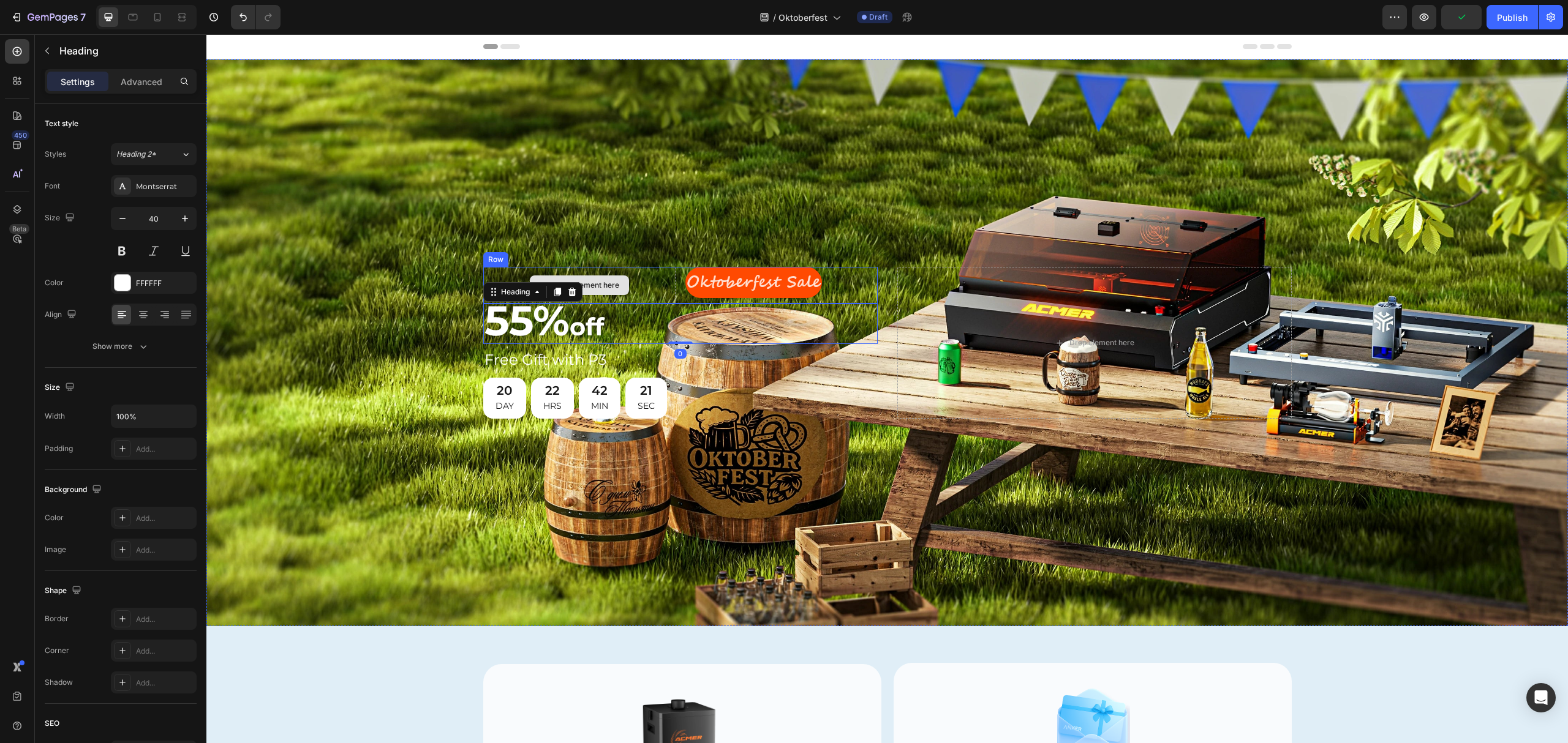
click at [500, 272] on div "Drop element here" at bounding box center [580, 285] width 192 height 36
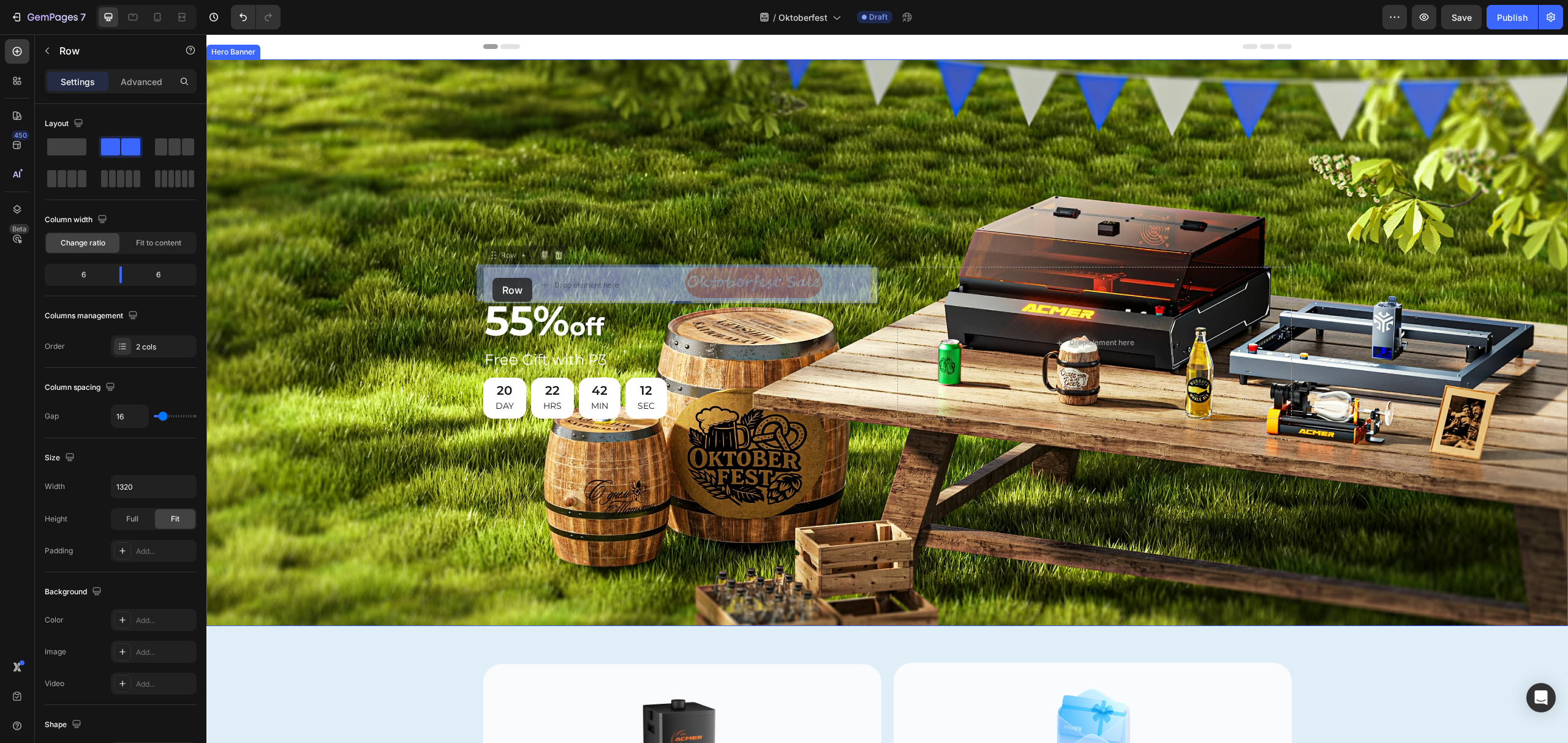
drag, startPoint x: 489, startPoint y: 257, endPoint x: 493, endPoint y: 278, distance: 21.4
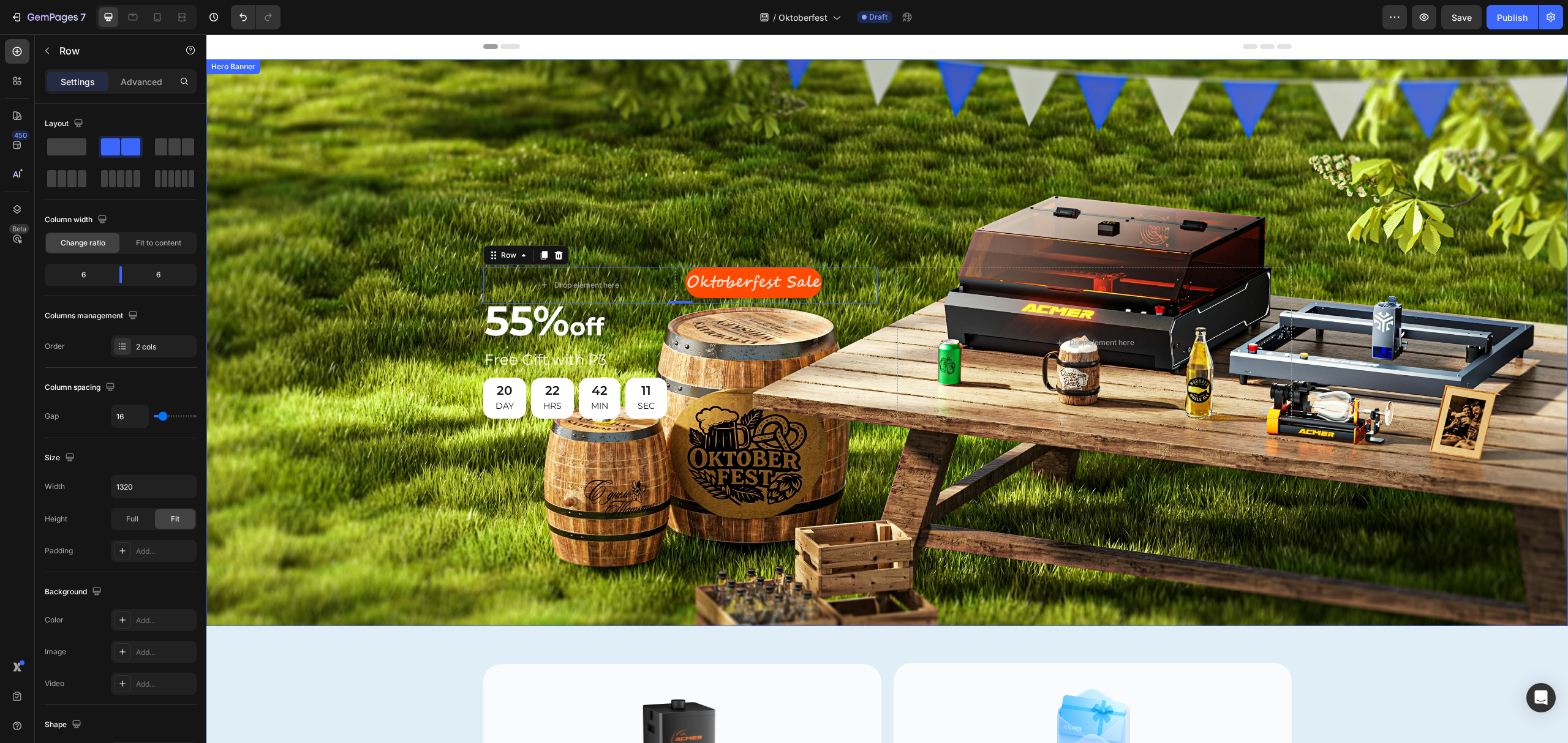
click at [748, 218] on div "Background Image" at bounding box center [887, 343] width 1362 height 567
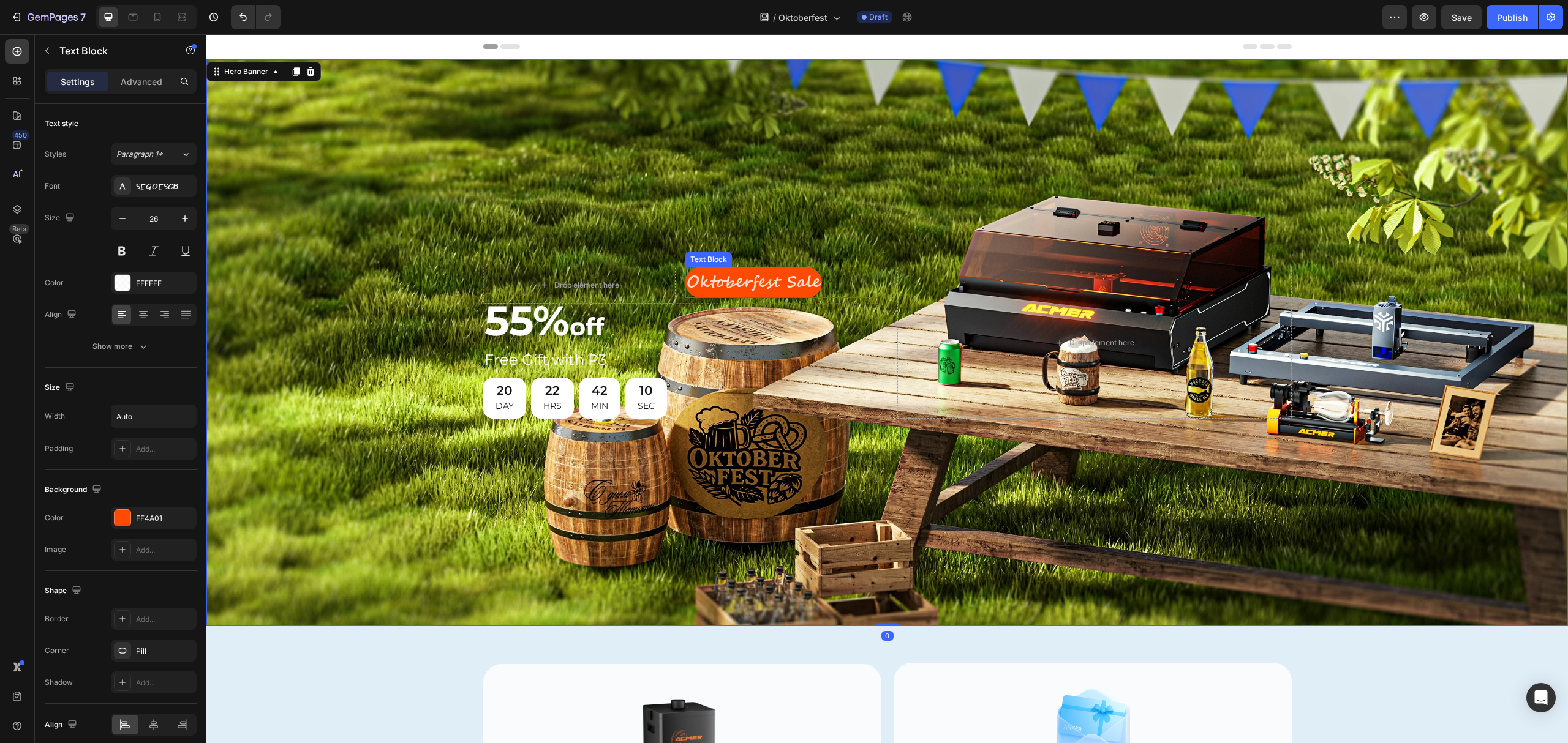
click at [822, 281] on div "Oktoberfest Sale" at bounding box center [782, 282] width 192 height 32
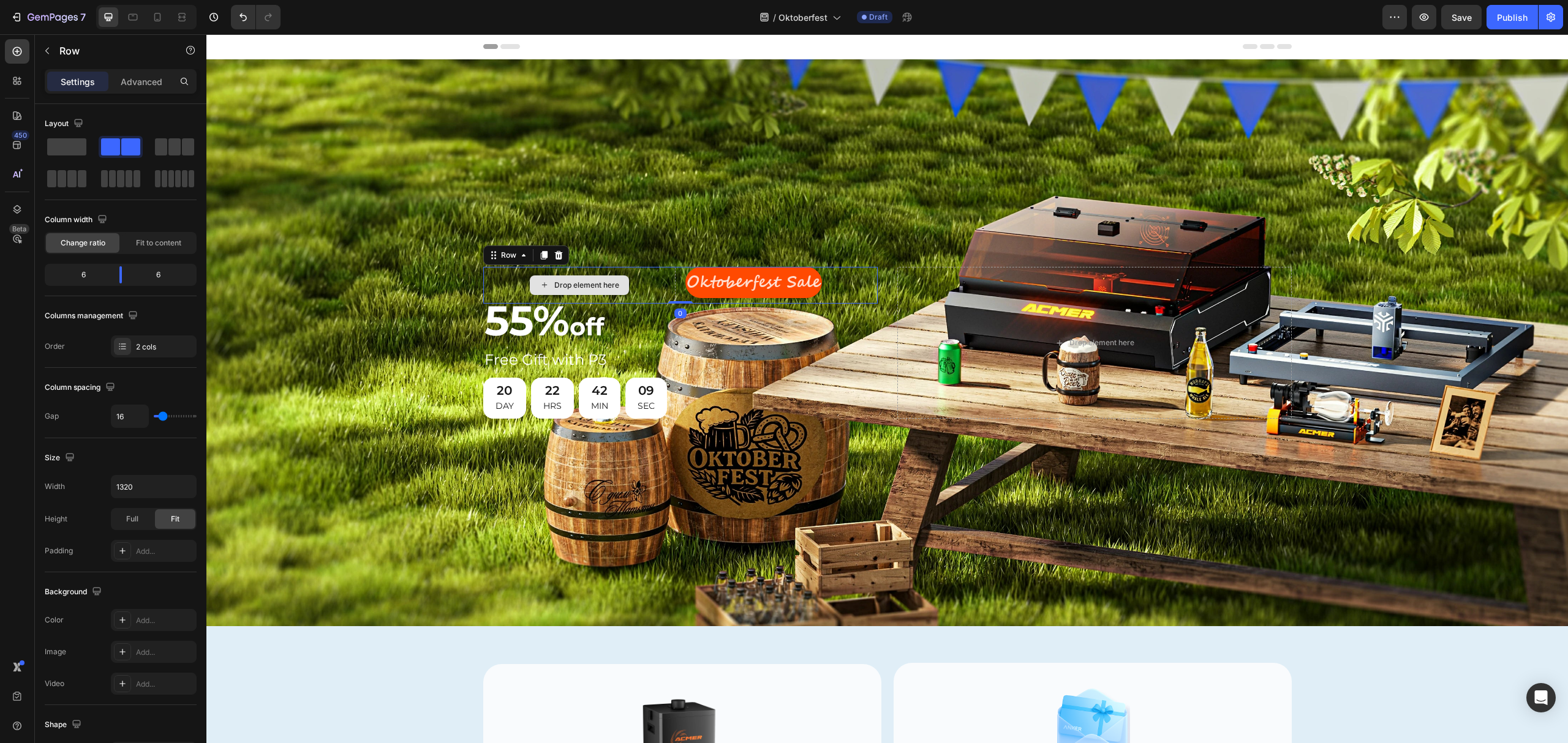
click at [643, 280] on div "Drop element here" at bounding box center [580, 285] width 192 height 36
click at [729, 321] on h2 "55% off" at bounding box center [681, 324] width 394 height 41
click at [637, 285] on div "Drop element here" at bounding box center [580, 285] width 192 height 36
click at [554, 281] on div "Drop element here" at bounding box center [587, 286] width 65 height 10
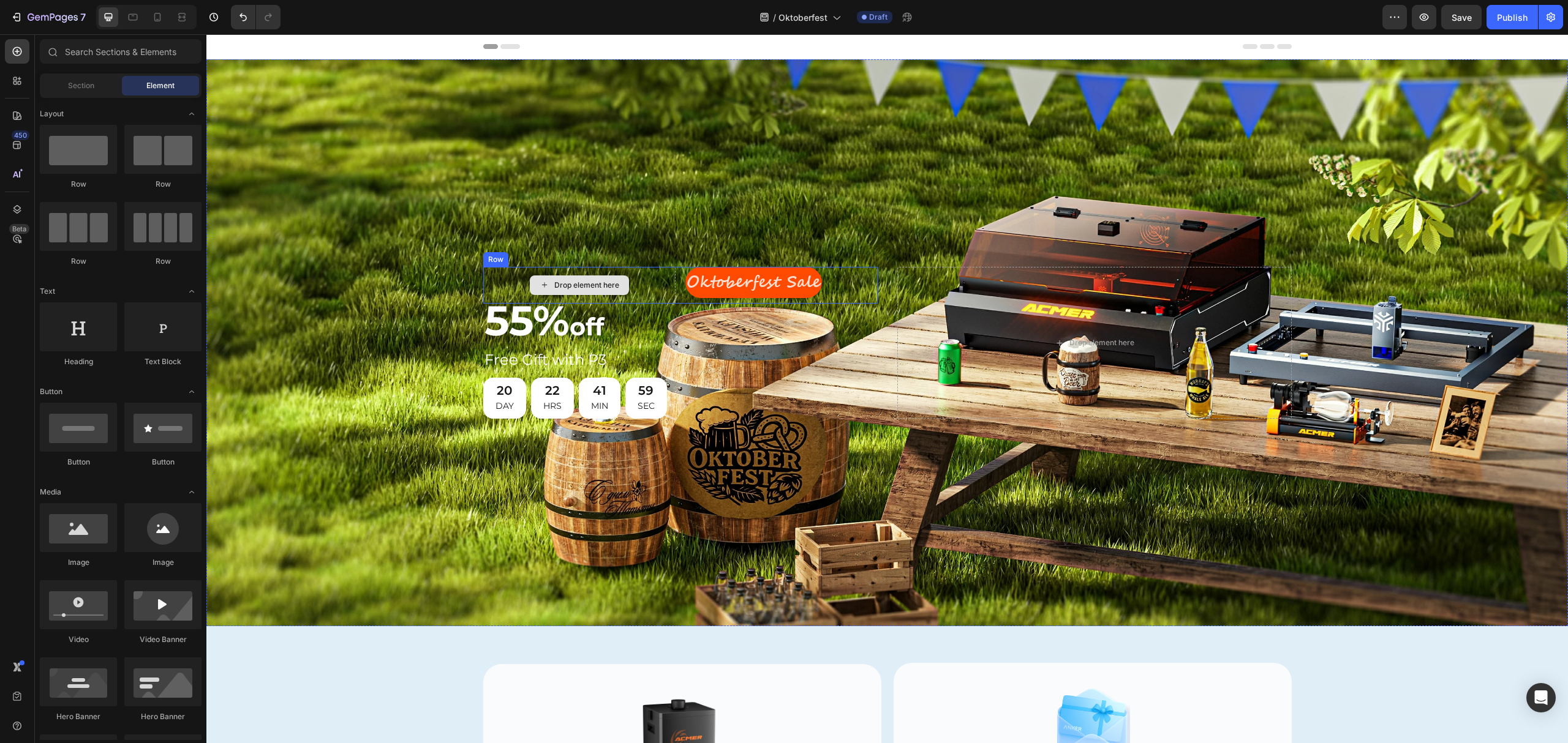
click at [531, 281] on div "Drop element here" at bounding box center [579, 286] width 99 height 20
click at [578, 286] on div "Drop element here" at bounding box center [587, 286] width 65 height 10
click at [626, 224] on div "Background Image" at bounding box center [887, 343] width 1362 height 567
click at [576, 281] on div "Drop element here" at bounding box center [587, 286] width 65 height 10
click at [733, 277] on p "Oktoberfest Sale" at bounding box center [753, 282] width 134 height 29
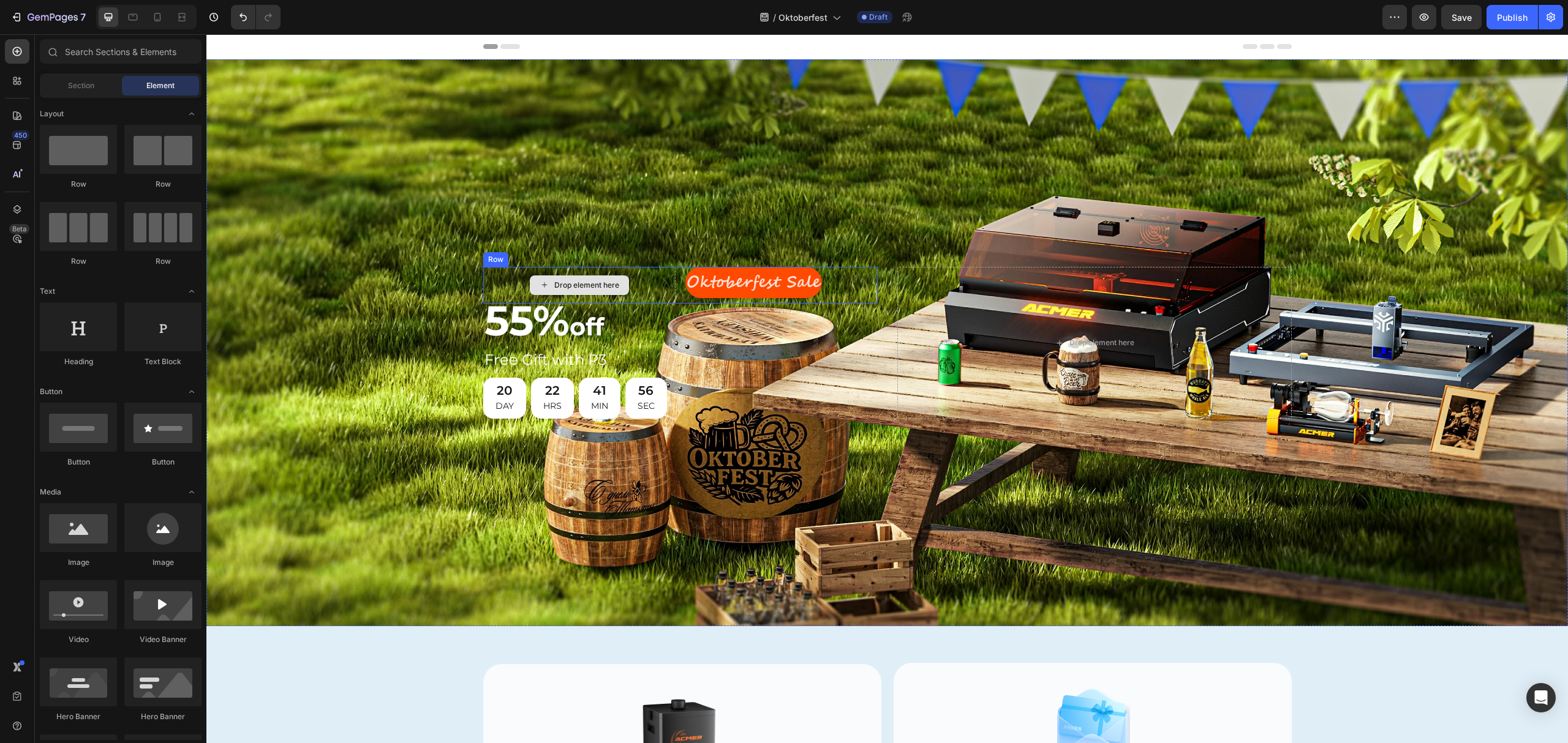
click at [599, 282] on div "Drop element here" at bounding box center [587, 286] width 65 height 10
click at [596, 281] on div "Drop element here" at bounding box center [587, 286] width 65 height 10
click at [656, 282] on div "Drop element here" at bounding box center [580, 285] width 192 height 36
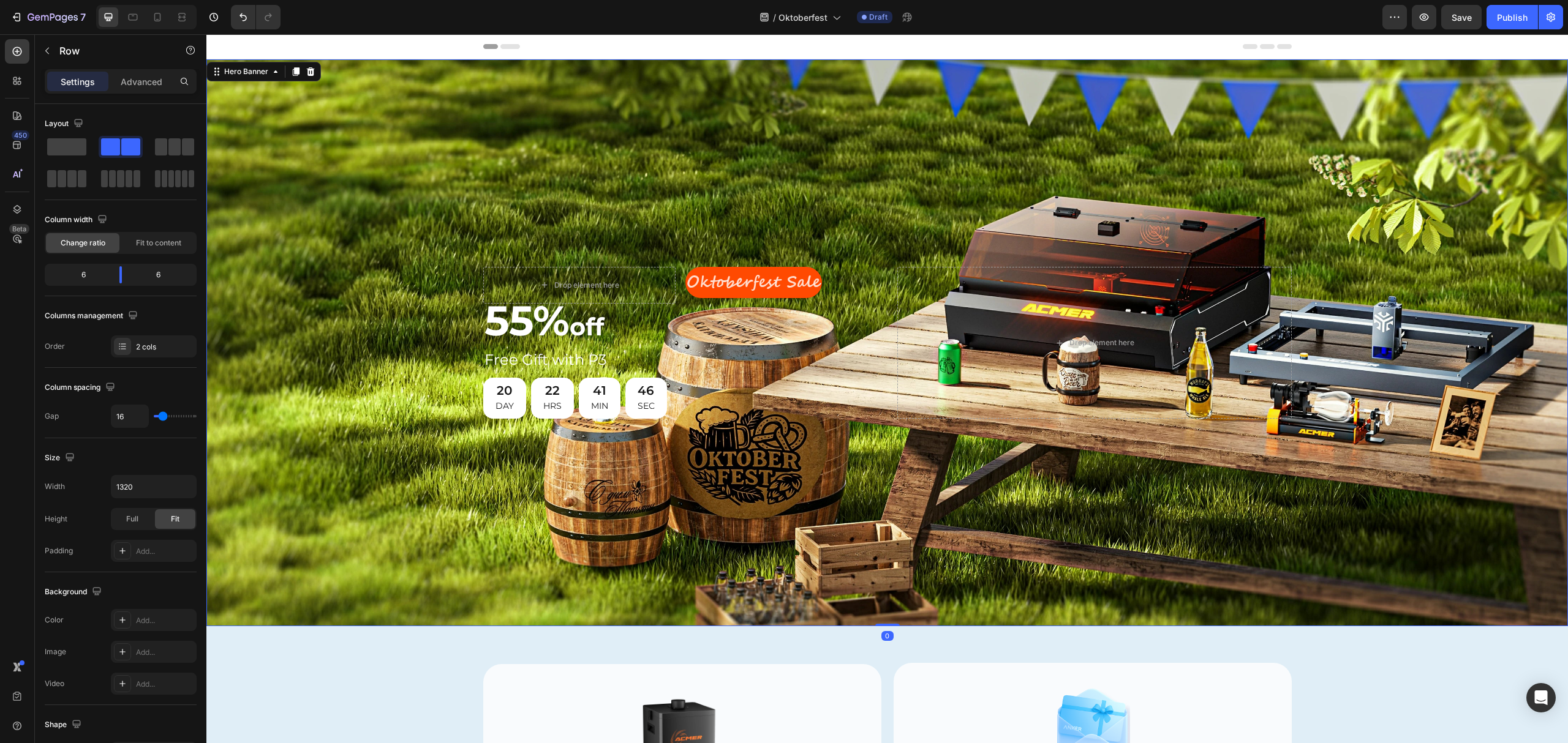
click at [716, 180] on div "Background Image" at bounding box center [887, 343] width 1362 height 567
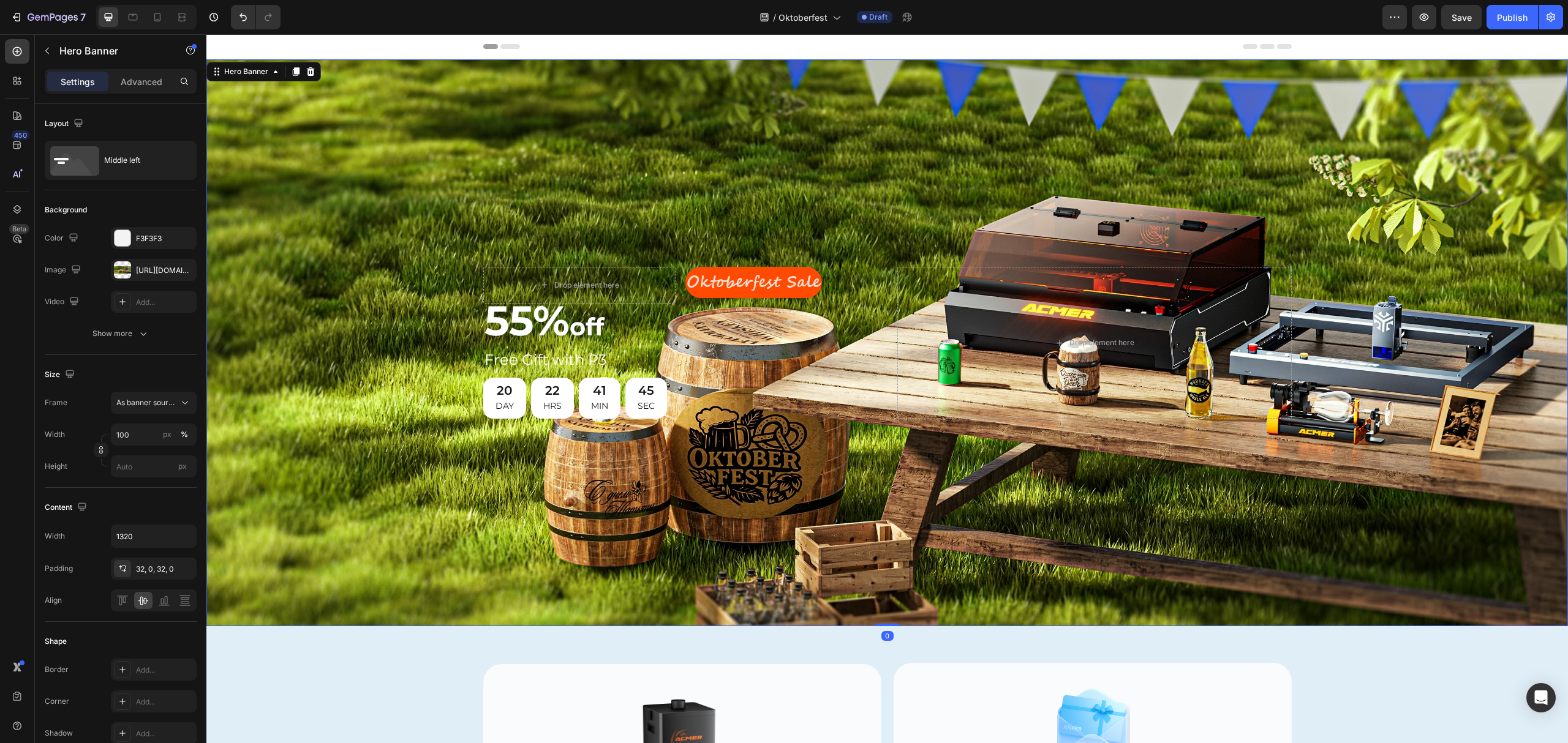
click at [753, 202] on div "Background Image" at bounding box center [887, 343] width 1362 height 567
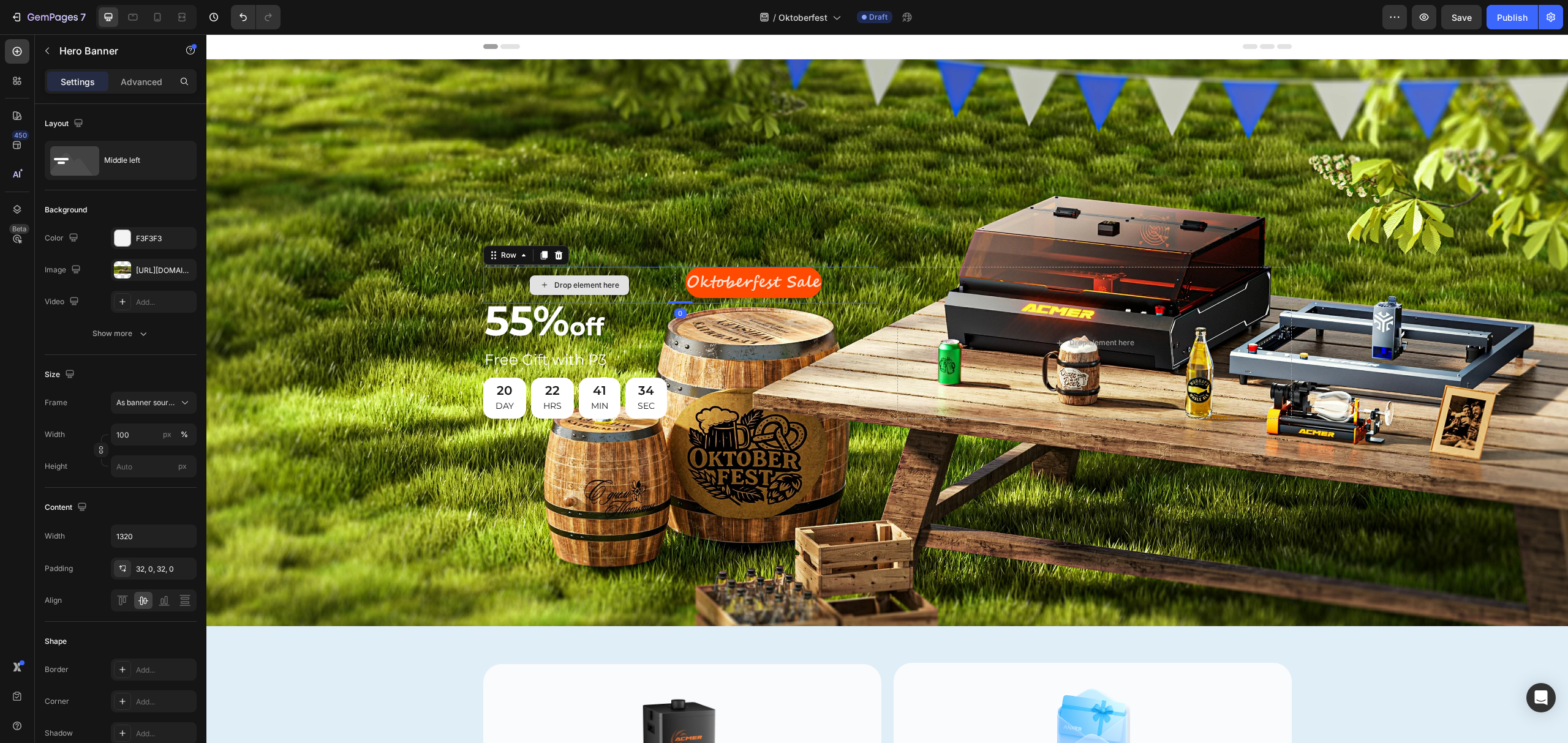
click at [484, 274] on div "Drop element here" at bounding box center [580, 285] width 192 height 36
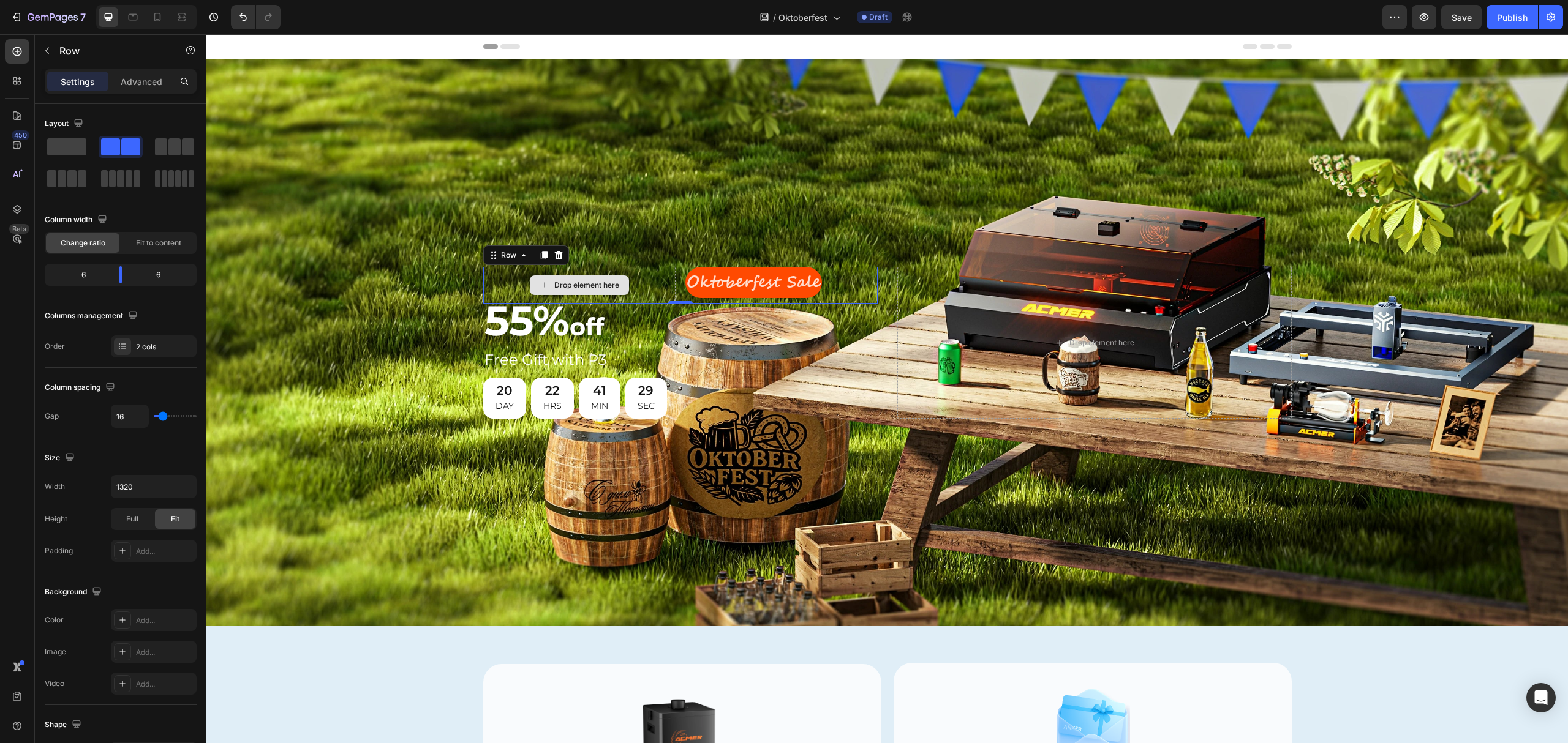
click at [655, 281] on div "Drop element here" at bounding box center [580, 285] width 192 height 36
click at [846, 279] on div "Oktoberfest Sale" at bounding box center [782, 282] width 192 height 32
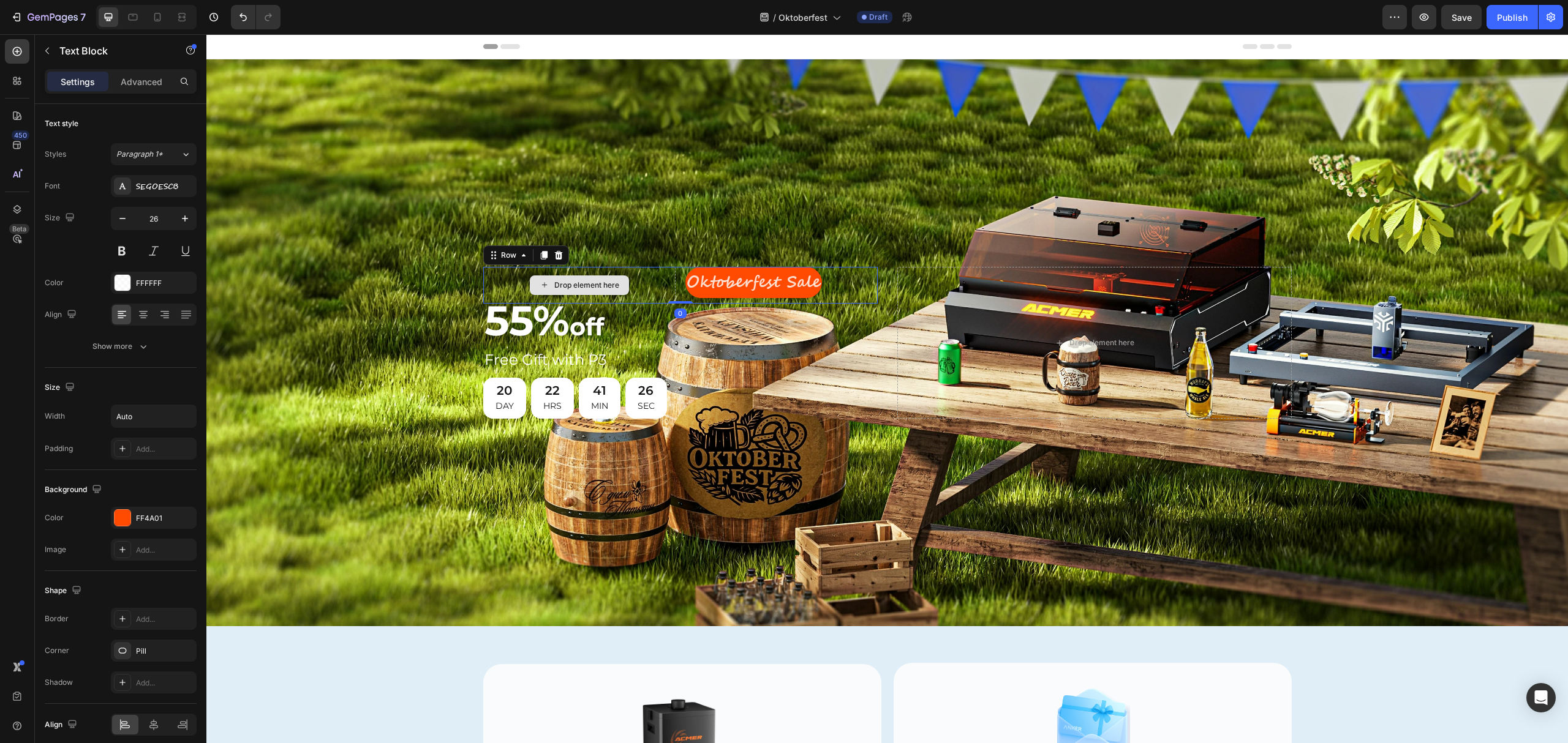
click at [651, 280] on div "Drop element here" at bounding box center [580, 285] width 192 height 36
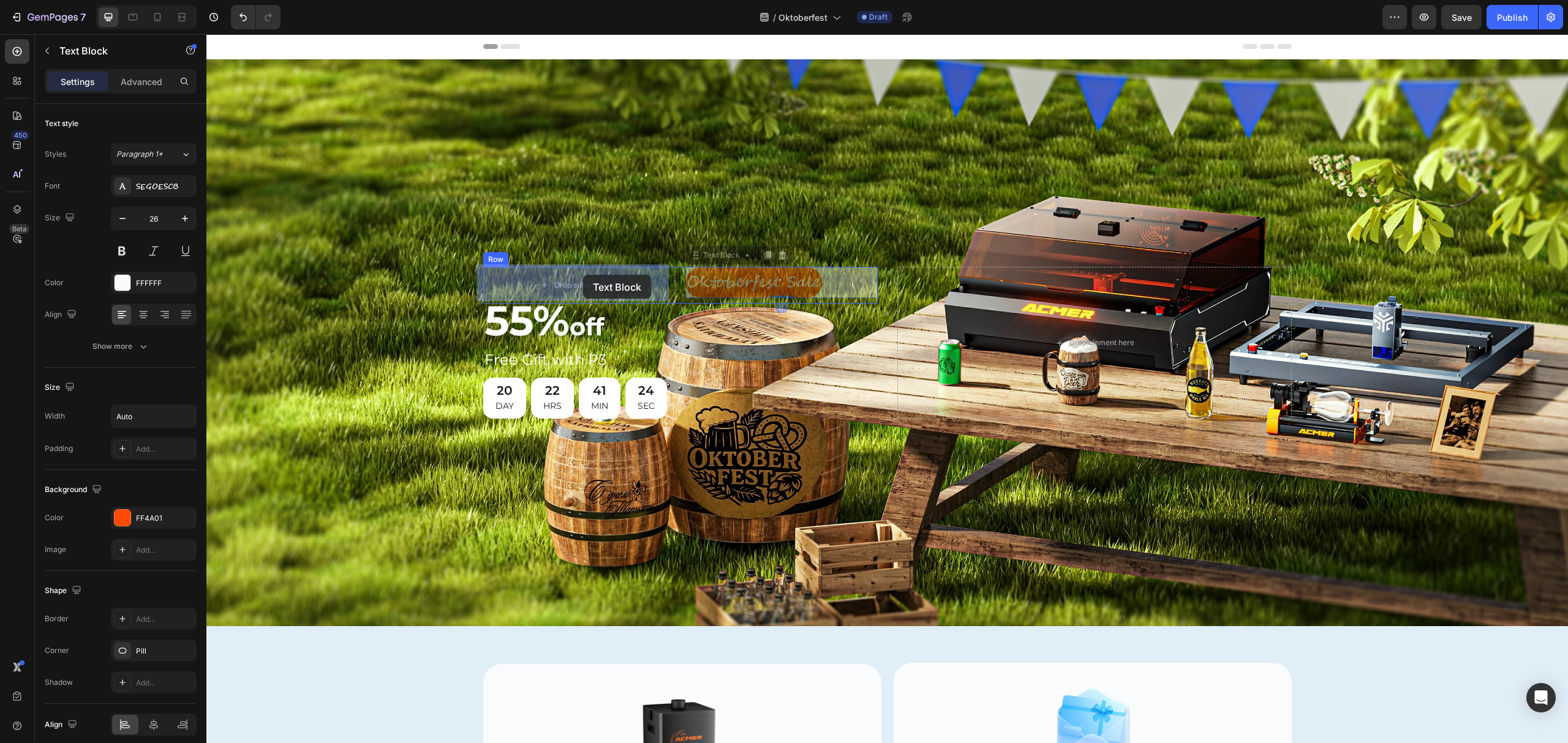
drag, startPoint x: 725, startPoint y: 281, endPoint x: 583, endPoint y: 275, distance: 142.1
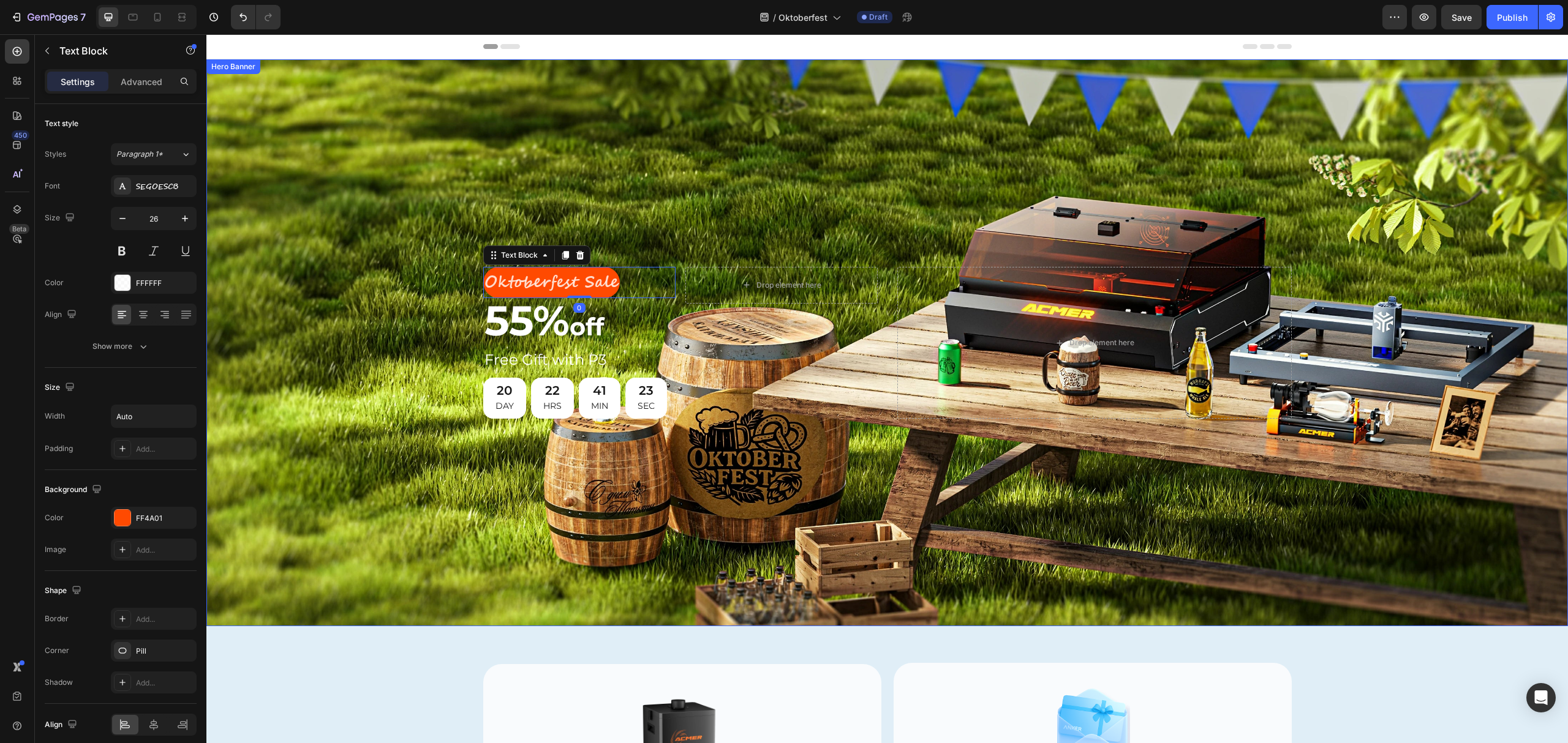
click at [759, 192] on div "Background Image" at bounding box center [887, 343] width 1362 height 567
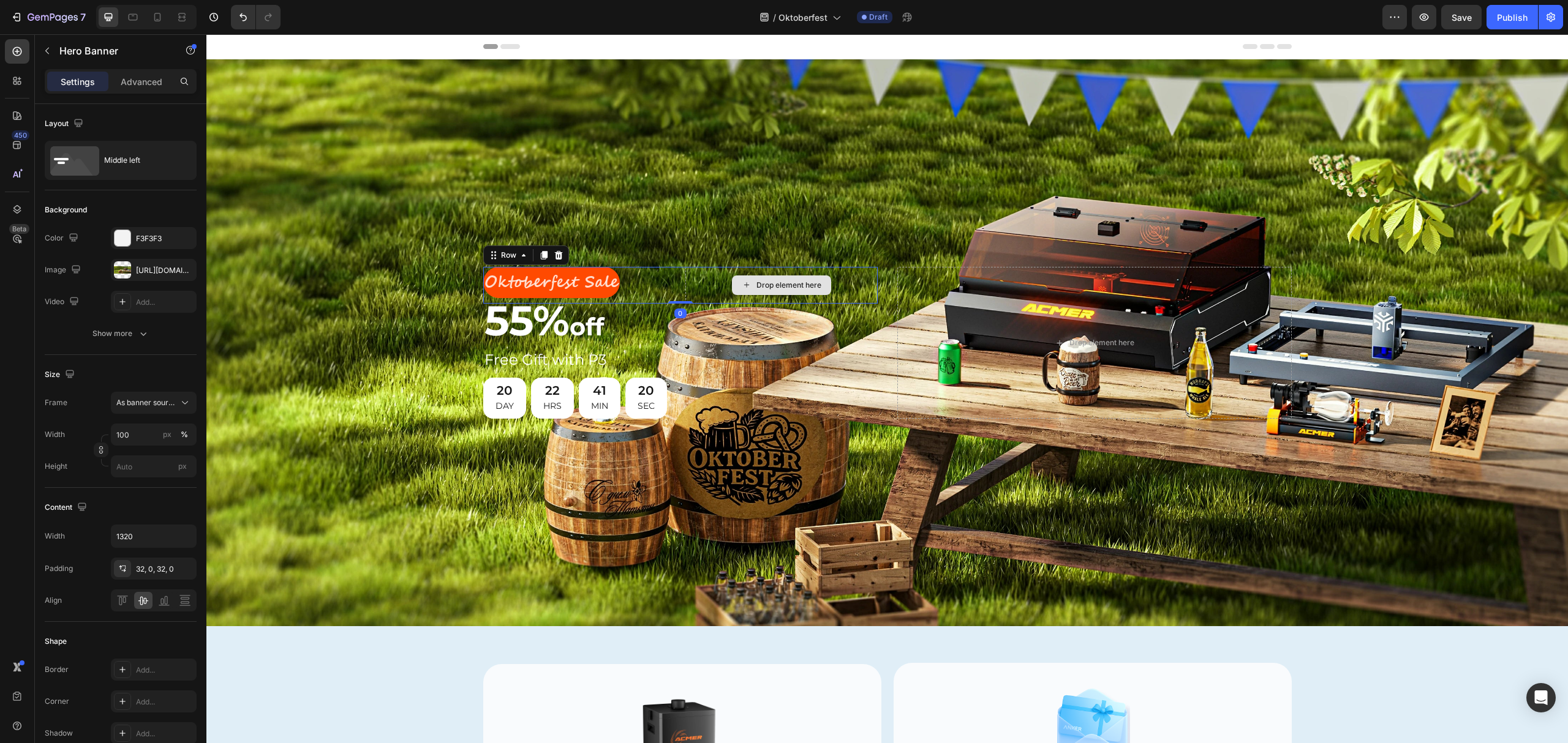
click at [686, 280] on div "Drop element here" at bounding box center [782, 285] width 192 height 36
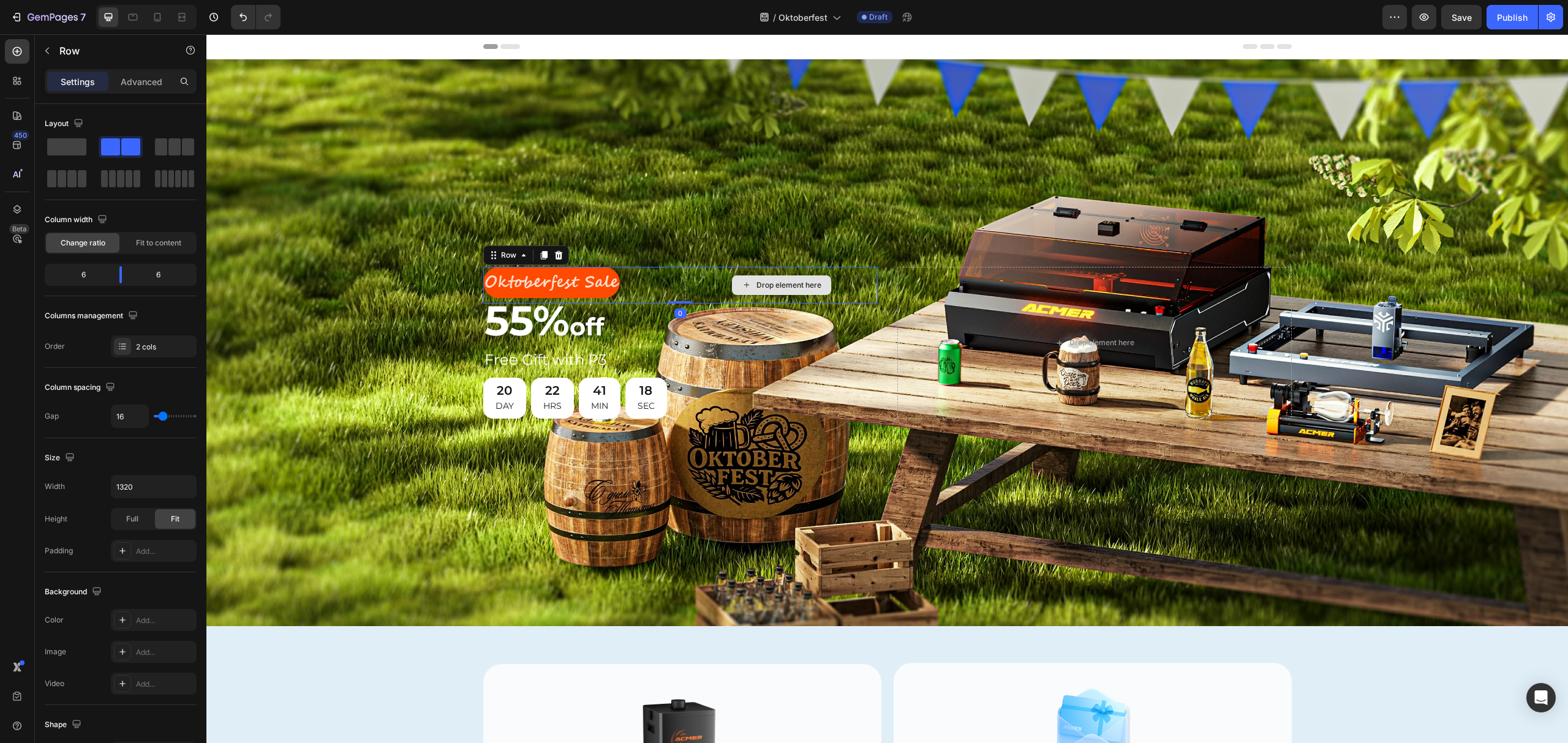
click at [717, 284] on div "Drop element here" at bounding box center [782, 285] width 192 height 36
click at [805, 155] on div "Background Image" at bounding box center [887, 343] width 1362 height 567
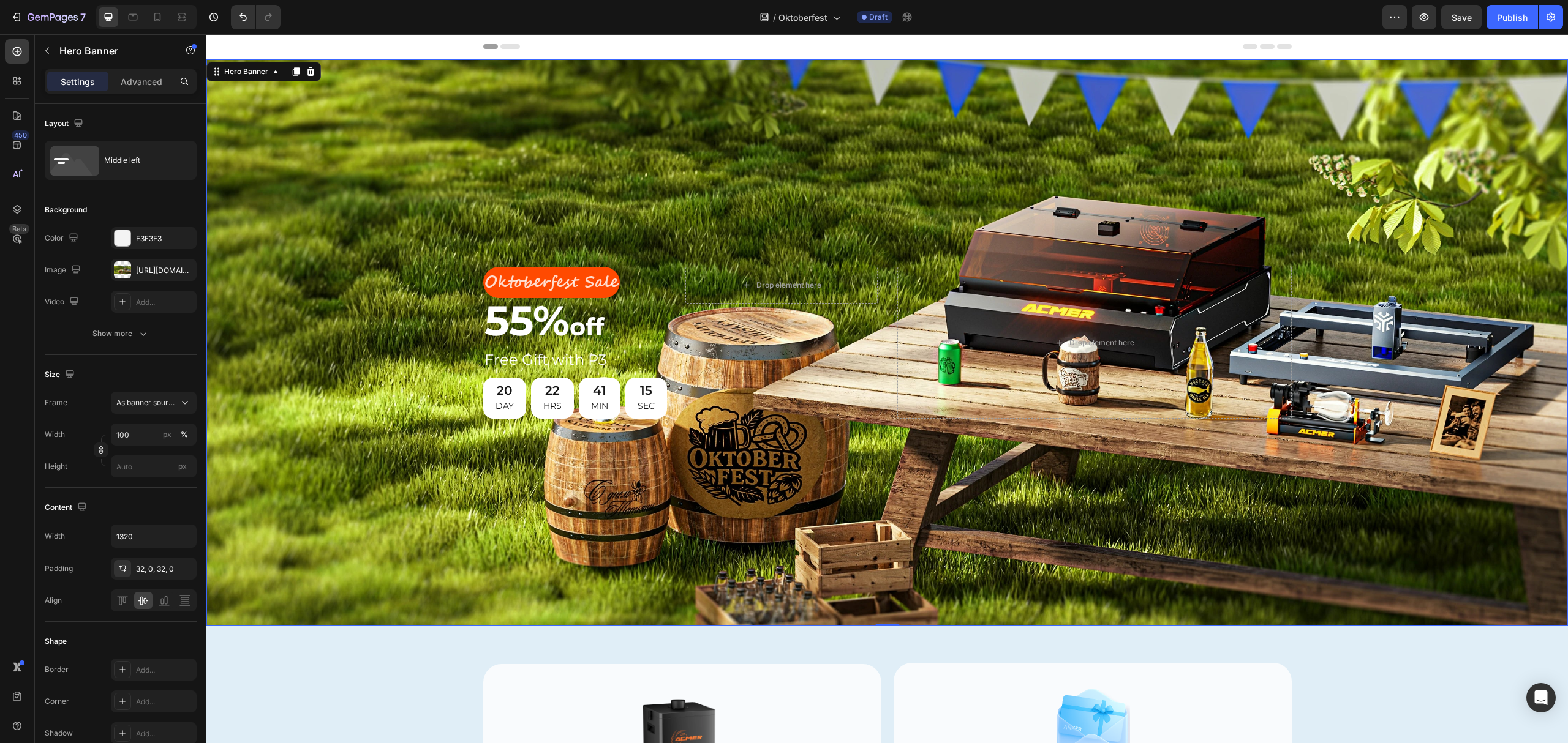
click at [1009, 512] on div "Background Image" at bounding box center [887, 343] width 1362 height 567
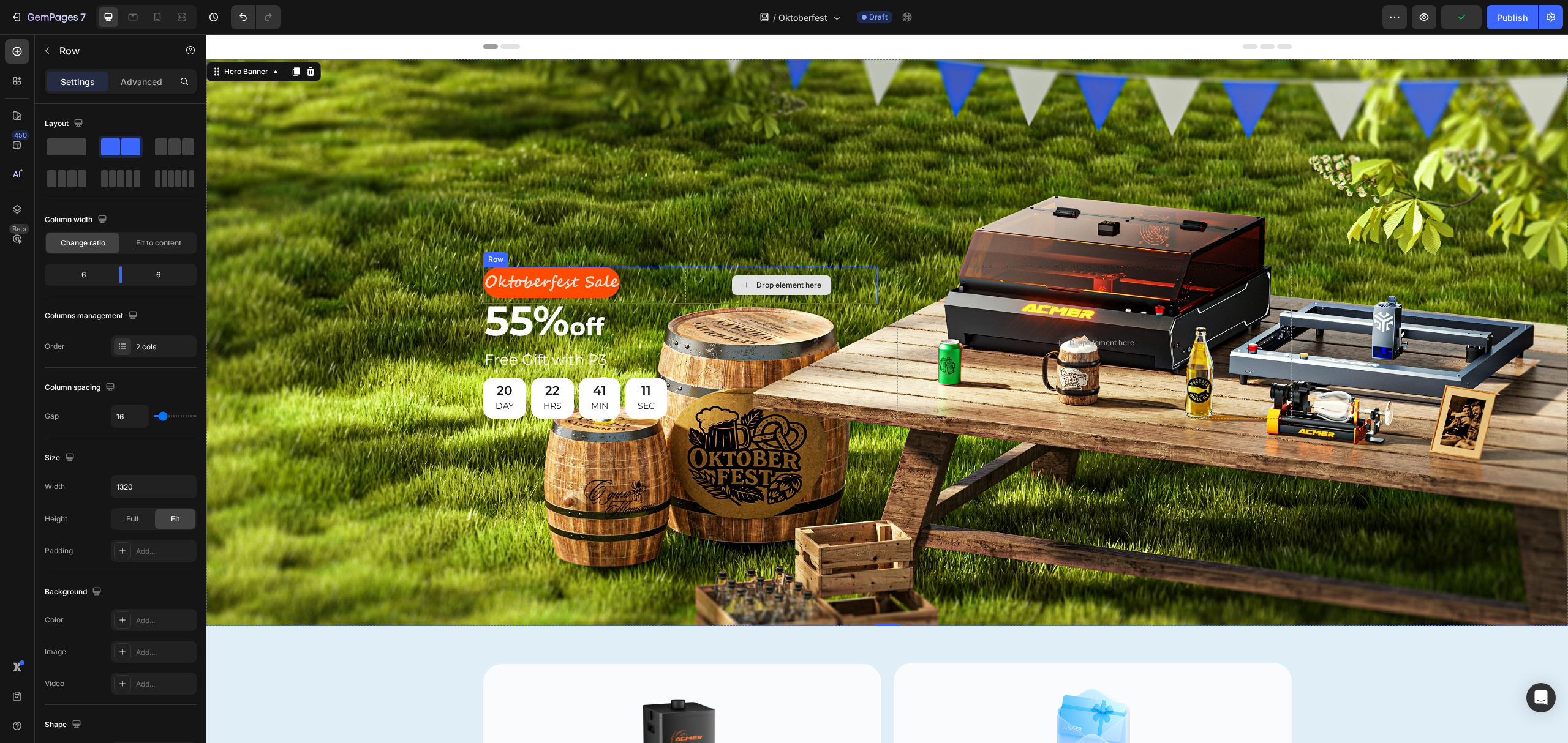
click at [692, 277] on div "Drop element here" at bounding box center [782, 285] width 192 height 36
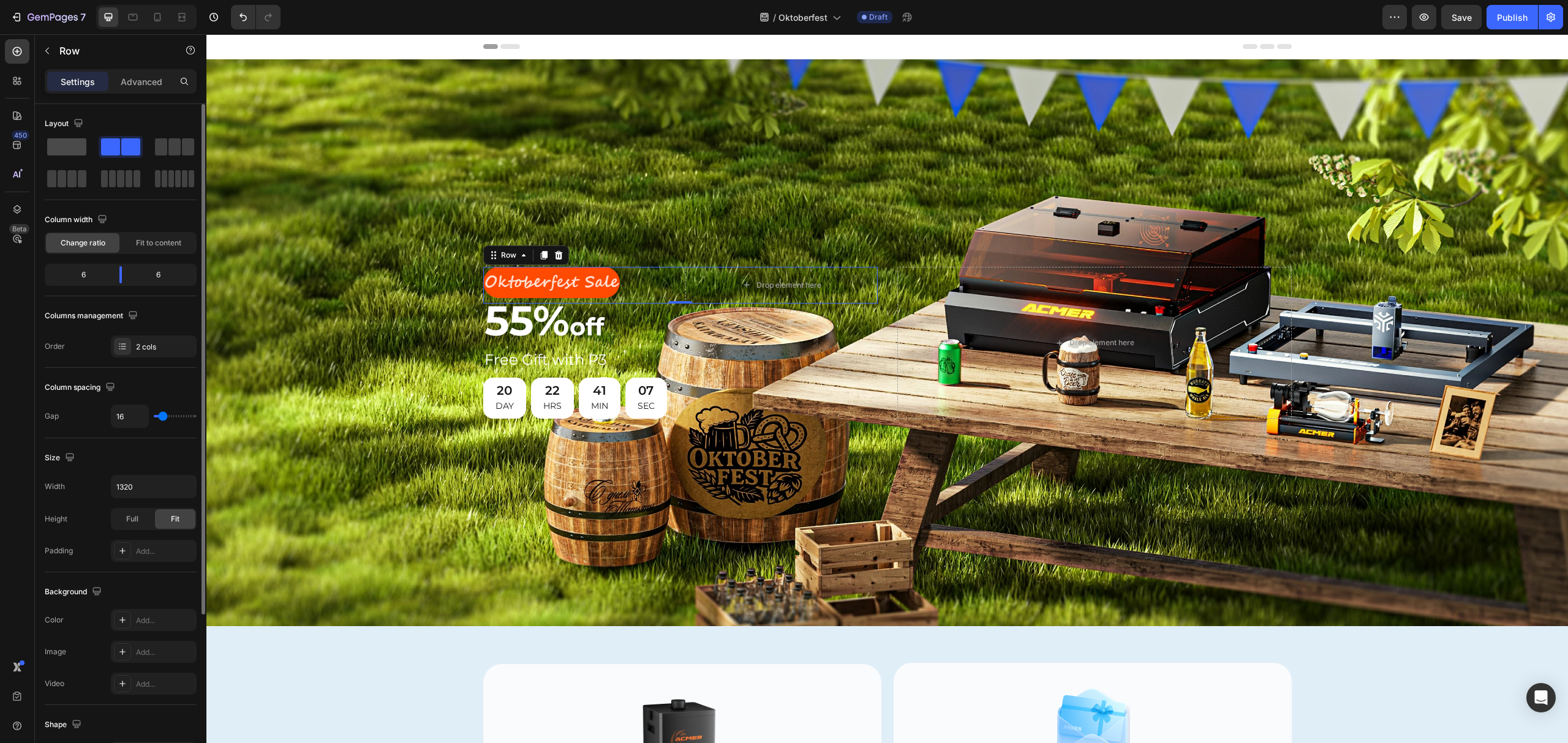
click at [62, 146] on span at bounding box center [67, 147] width 39 height 17
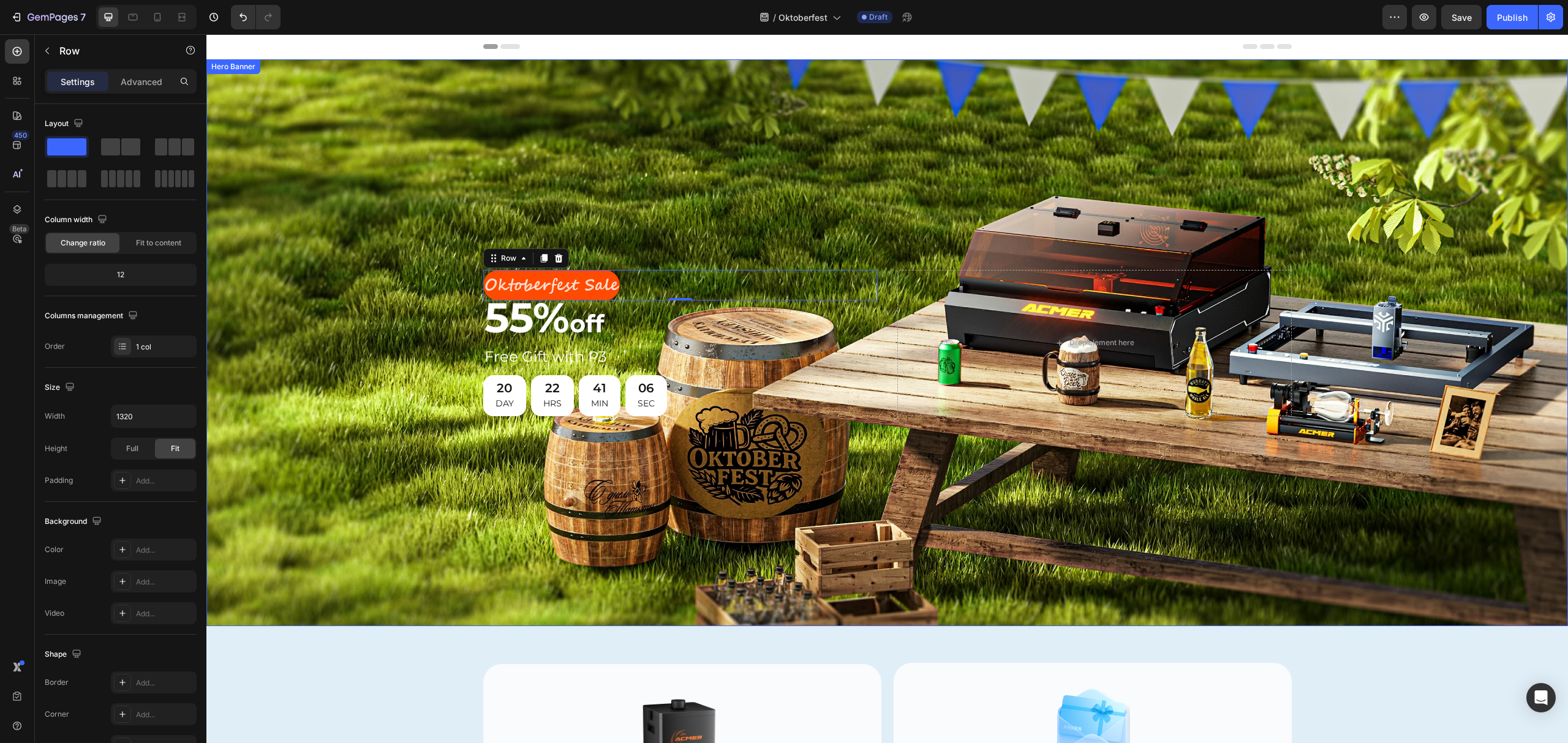
click at [593, 149] on div "Background Image" at bounding box center [887, 343] width 1362 height 567
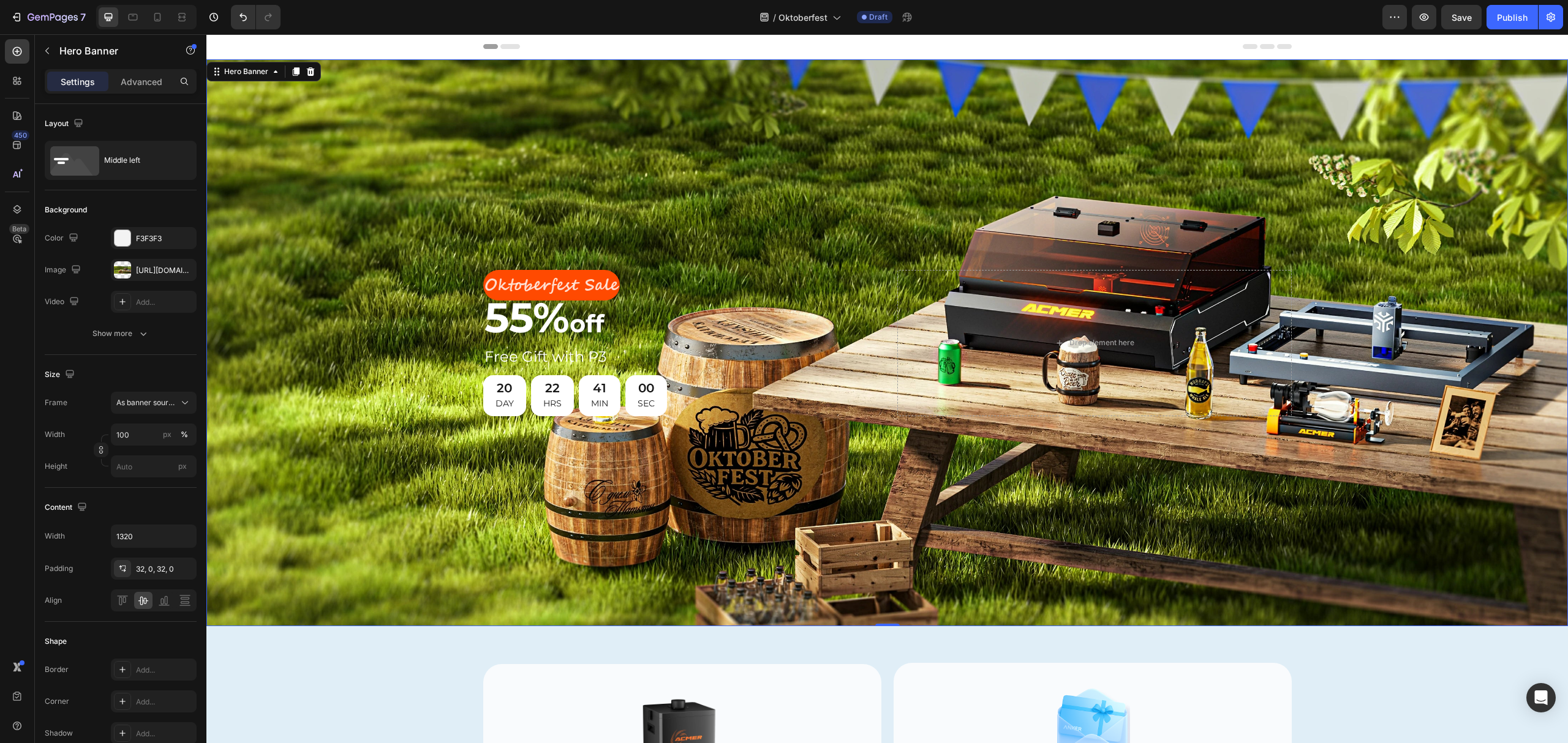
click at [740, 199] on div "Background Image" at bounding box center [887, 343] width 1362 height 567
click at [705, 202] on div "Background Image" at bounding box center [887, 343] width 1362 height 567
click at [587, 273] on p "Oktoberfest Sale" at bounding box center [551, 286] width 134 height 29
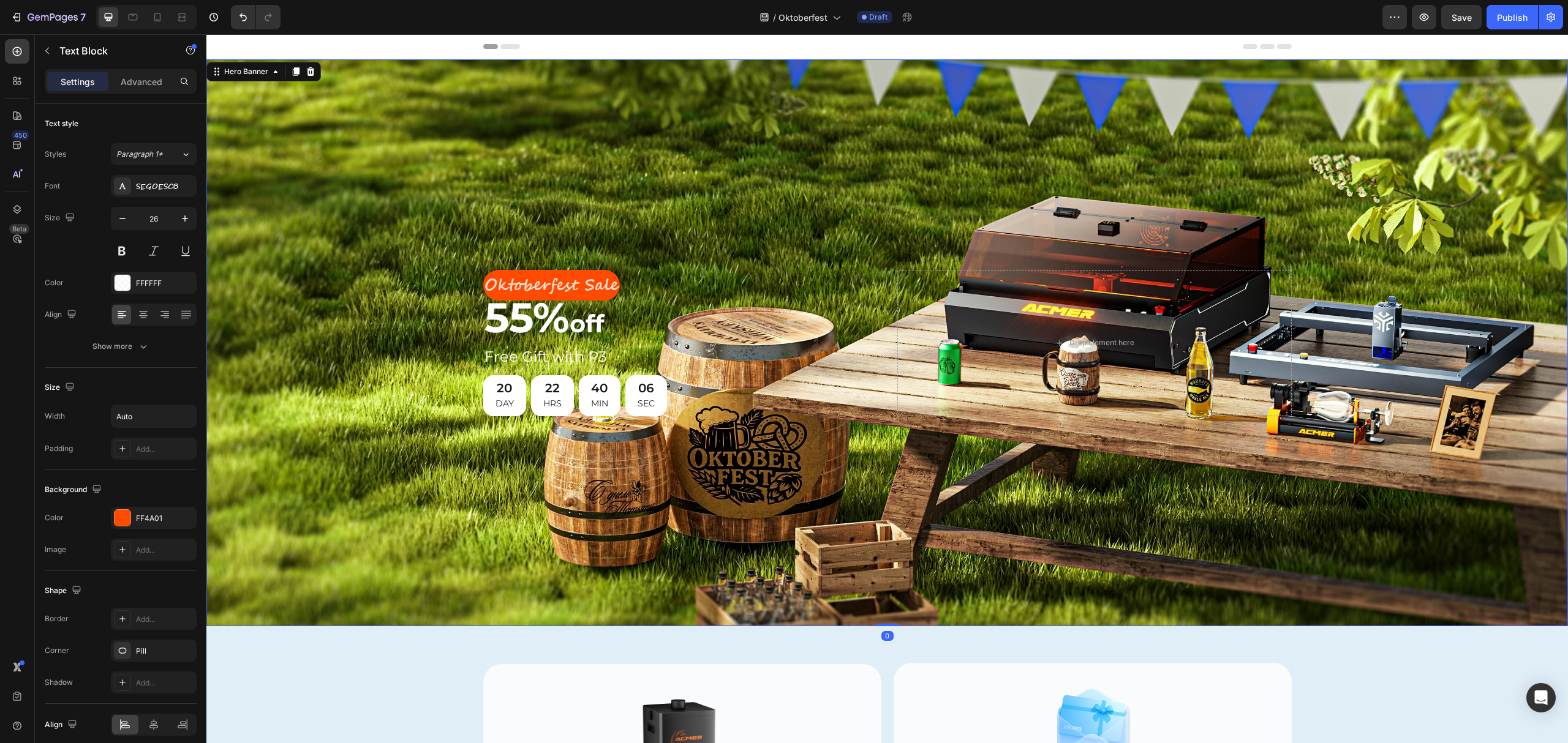
click at [517, 168] on div "Background Image" at bounding box center [887, 343] width 1362 height 567
click at [580, 272] on p "Oktoberfest Sale" at bounding box center [551, 286] width 134 height 29
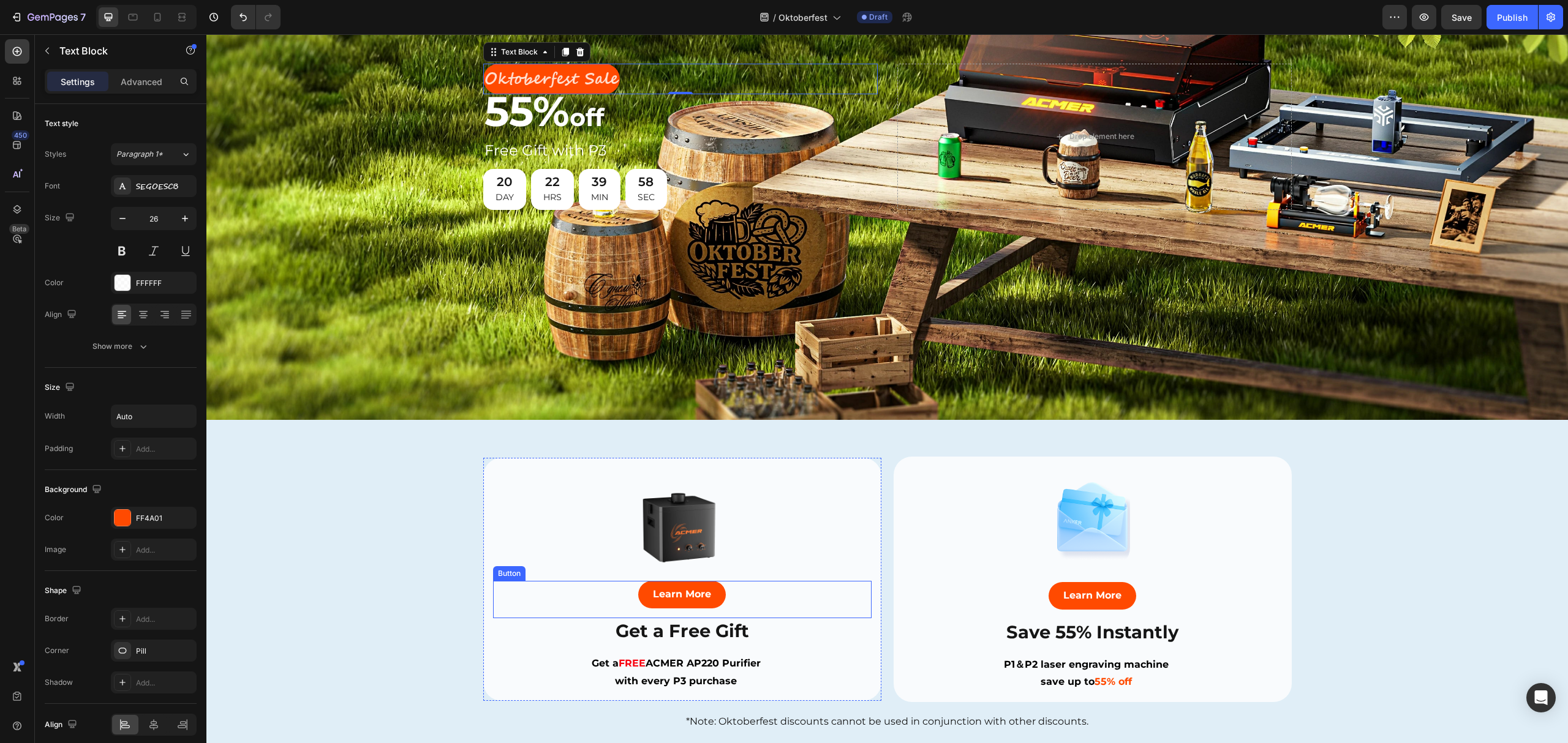
scroll to position [326, 0]
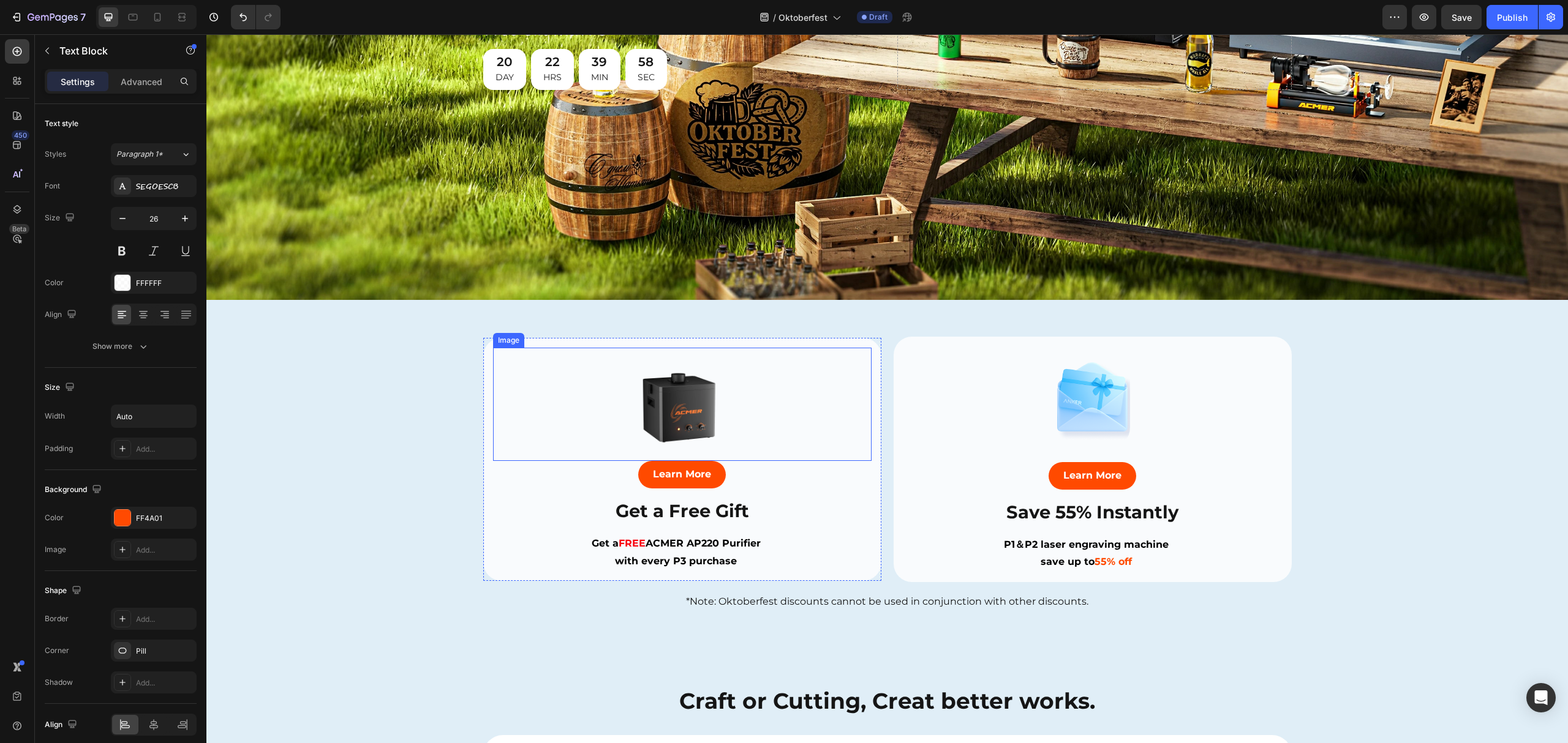
click at [684, 410] on img at bounding box center [682, 404] width 113 height 113
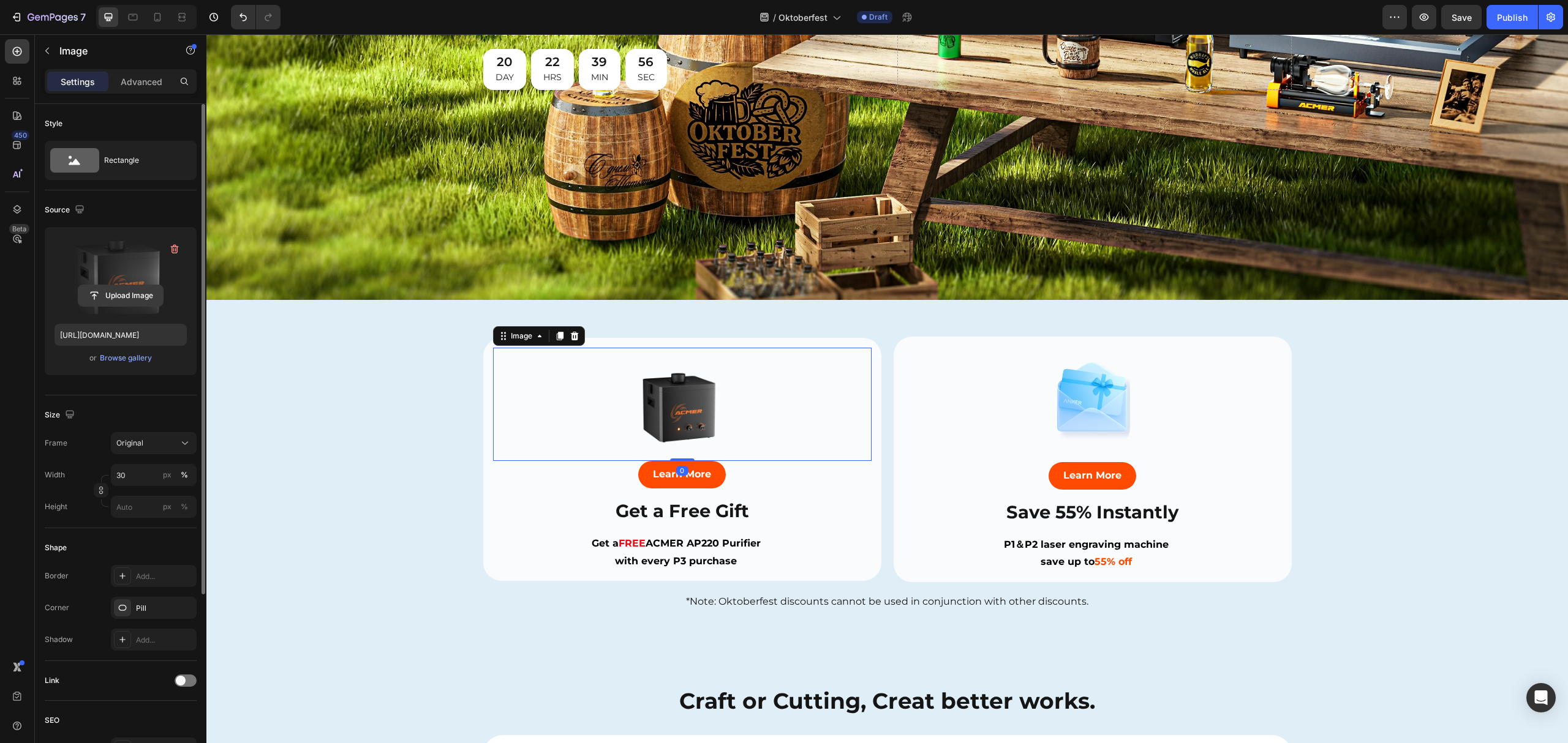
click at [121, 293] on input "file" at bounding box center [121, 296] width 84 height 21
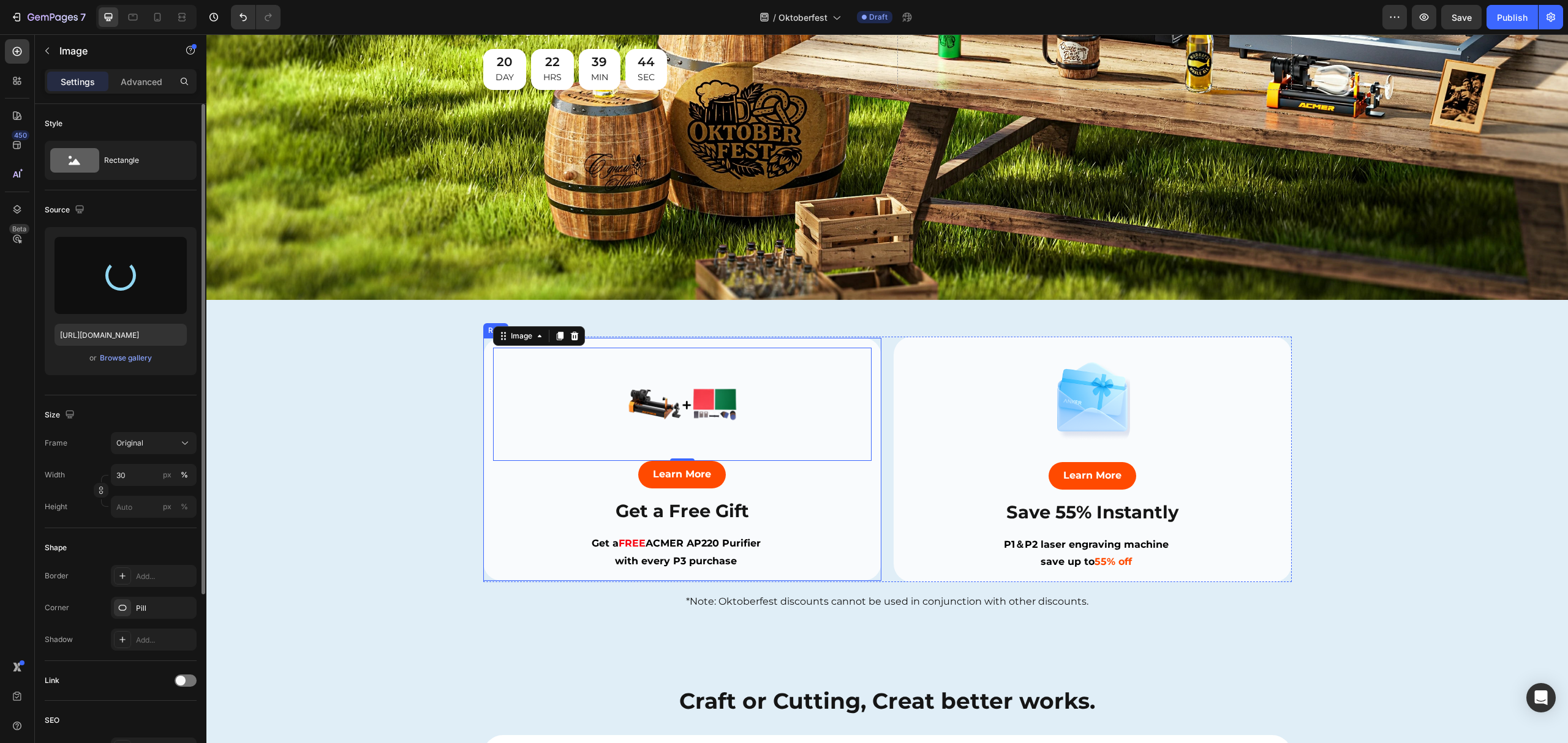
type input "[URL][DOMAIN_NAME]"
click at [392, 474] on div "Image Learn More Button Save 55% Instantly Heading P1＆P2 laser engraving machin…" at bounding box center [887, 474] width 1362 height 276
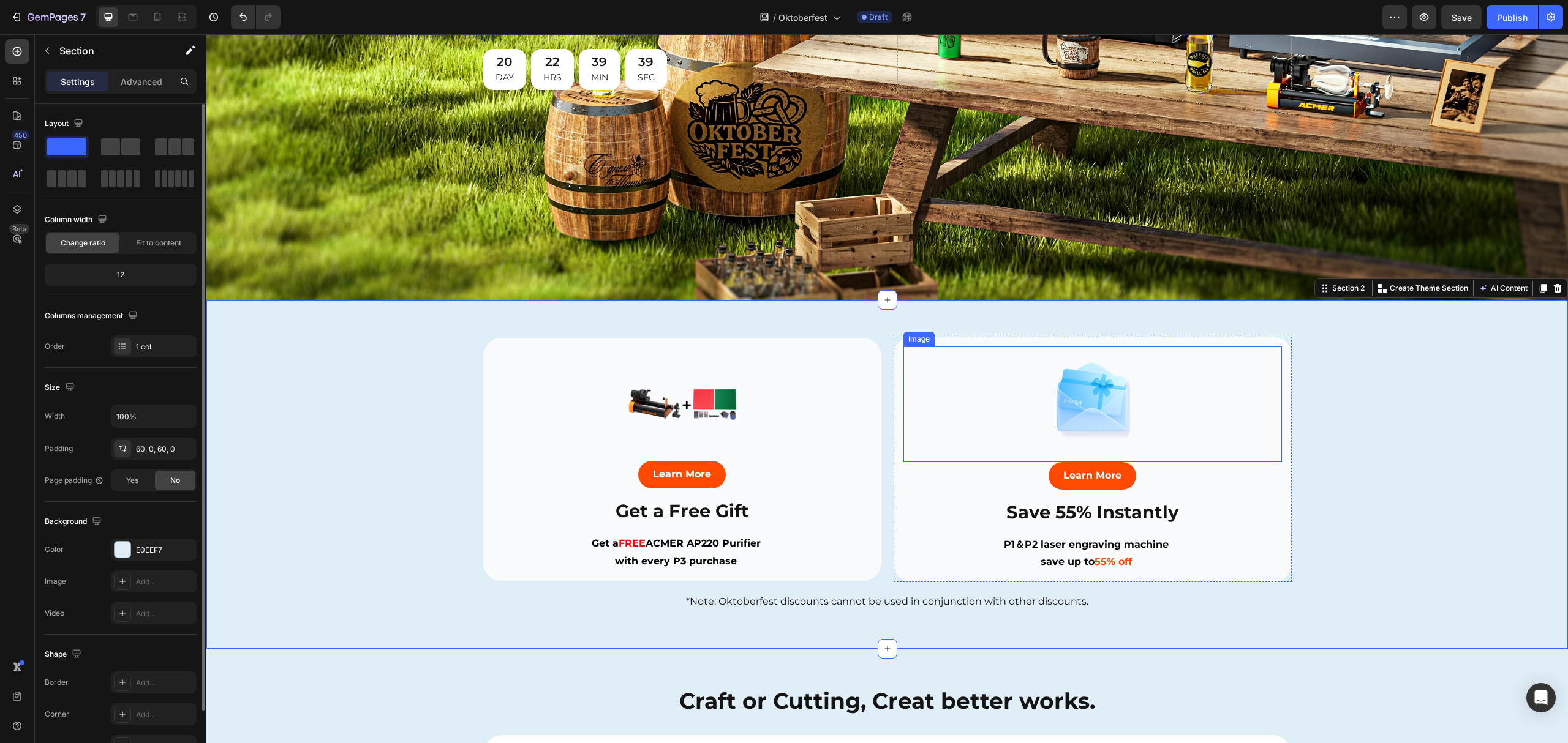
click at [1067, 386] on img at bounding box center [1093, 397] width 76 height 101
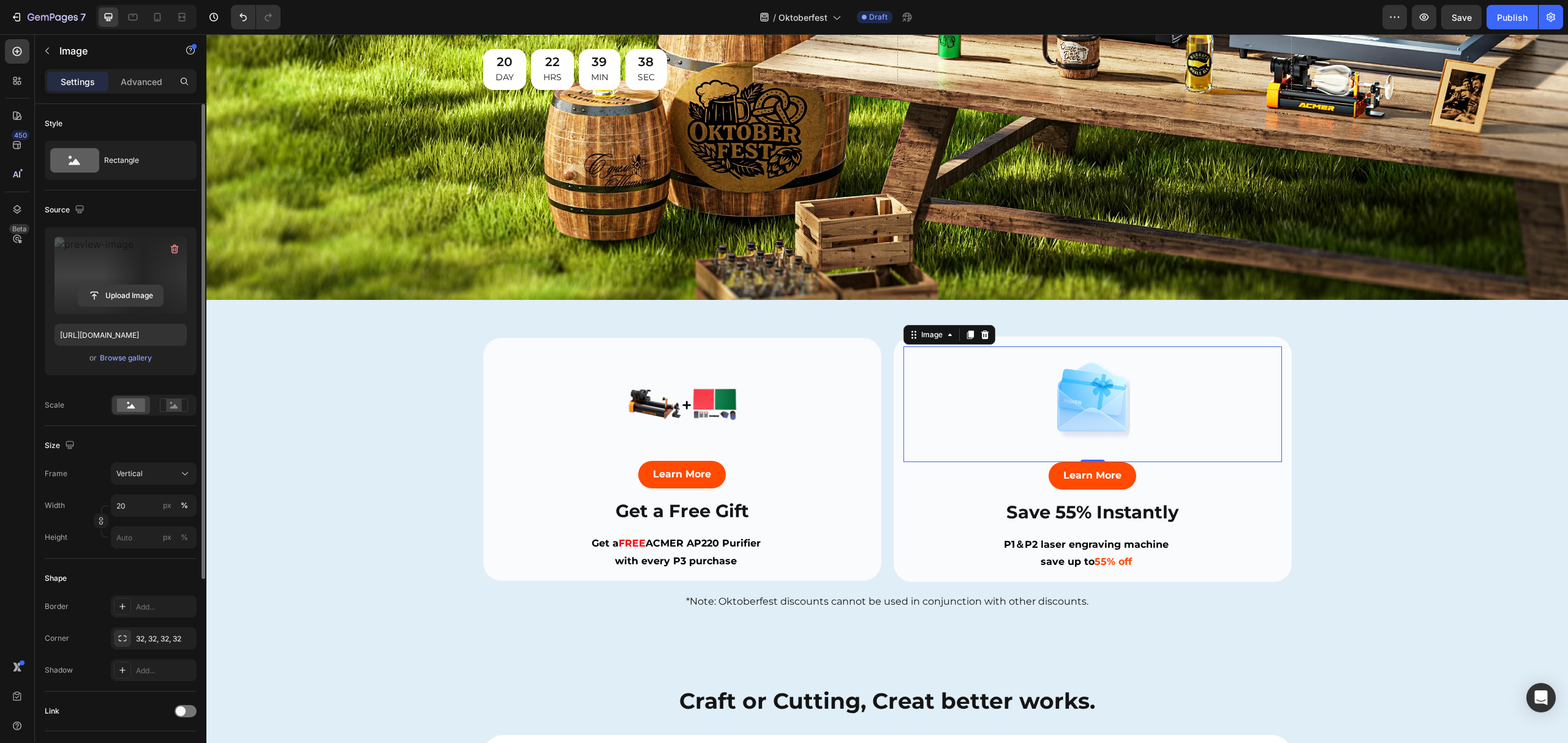
click at [113, 300] on input "file" at bounding box center [121, 296] width 84 height 21
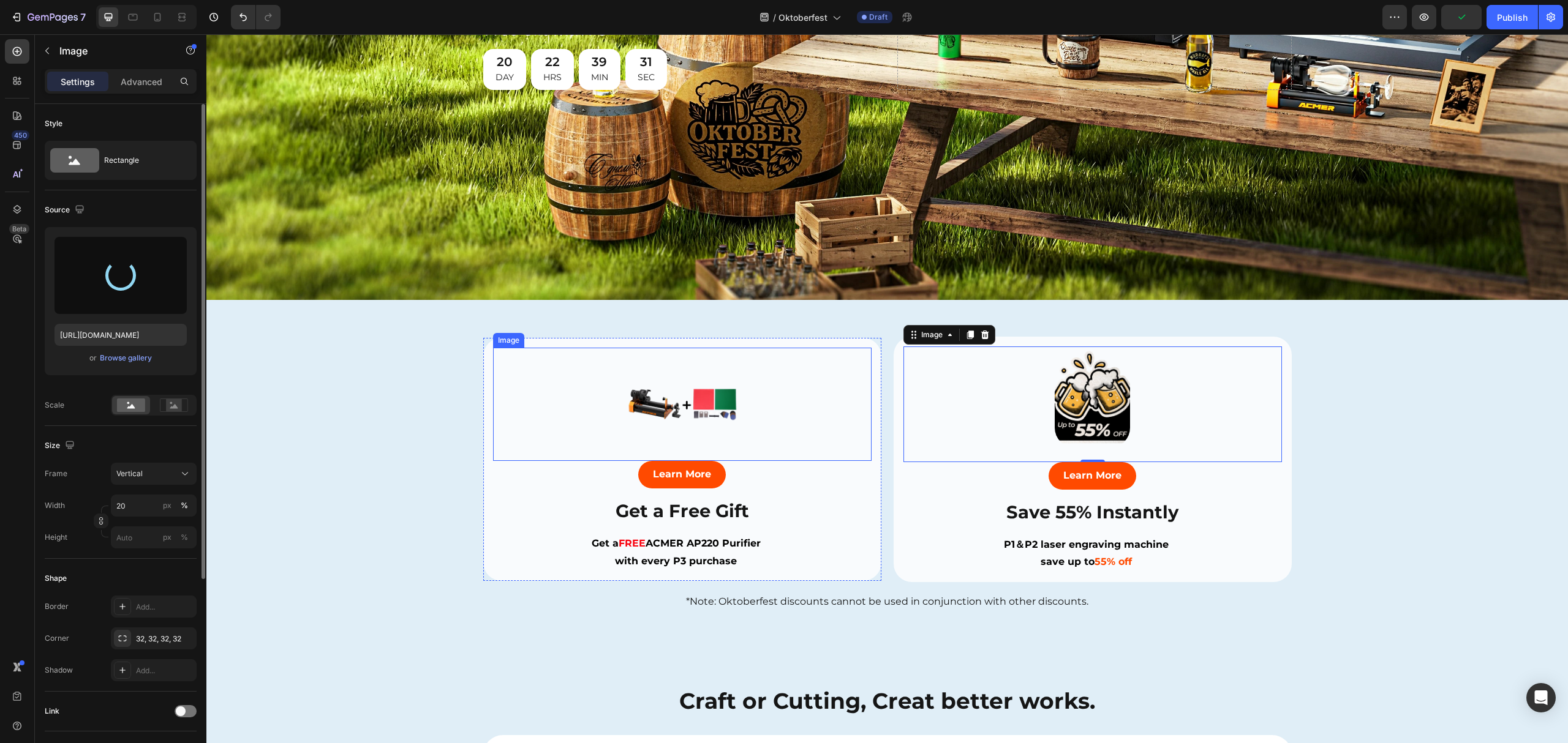
type input "[URL][DOMAIN_NAME]"
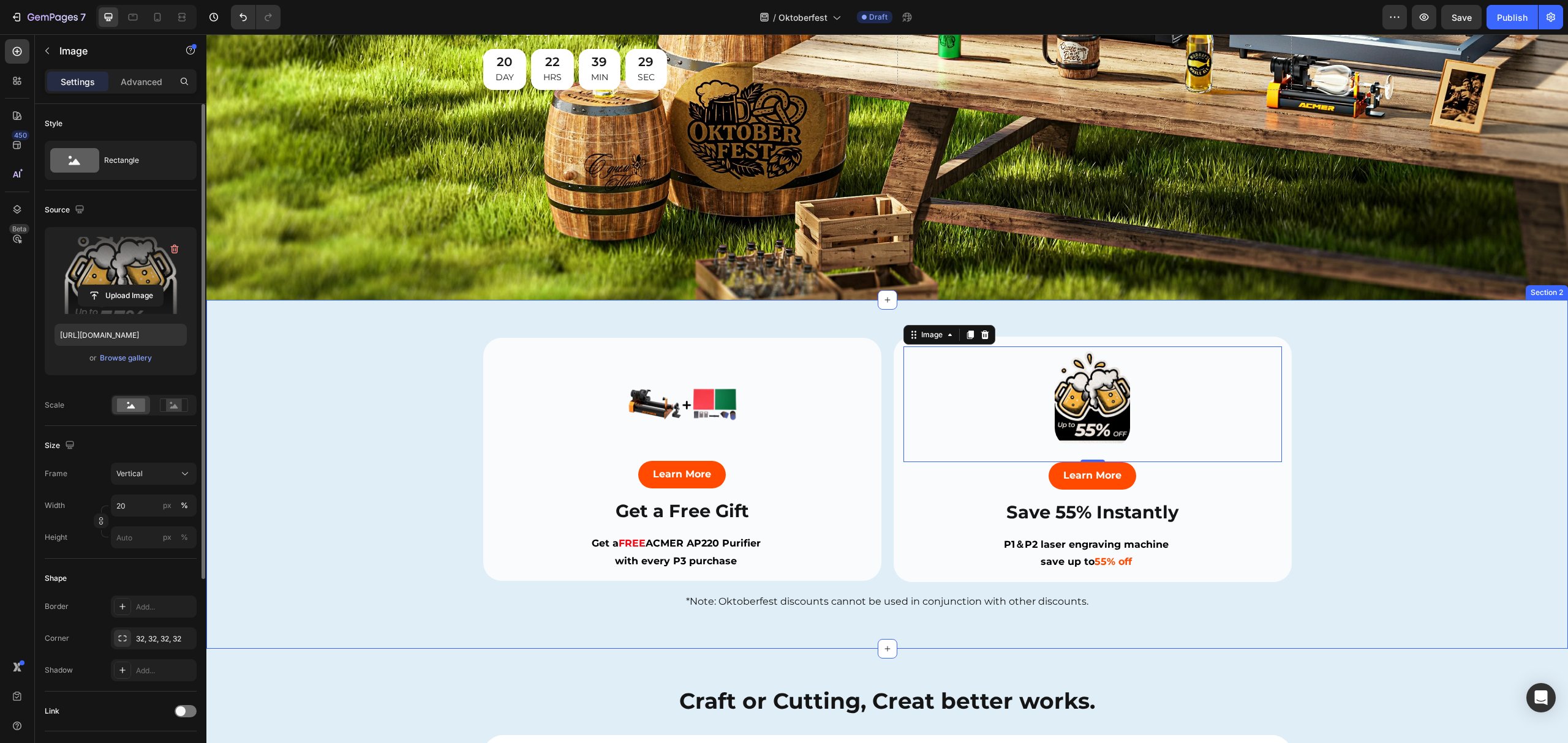
click at [1442, 429] on div "Image 0 Learn More Button Save 55% Instantly Heading P1＆P2 laser engraving mach…" at bounding box center [887, 474] width 1362 height 276
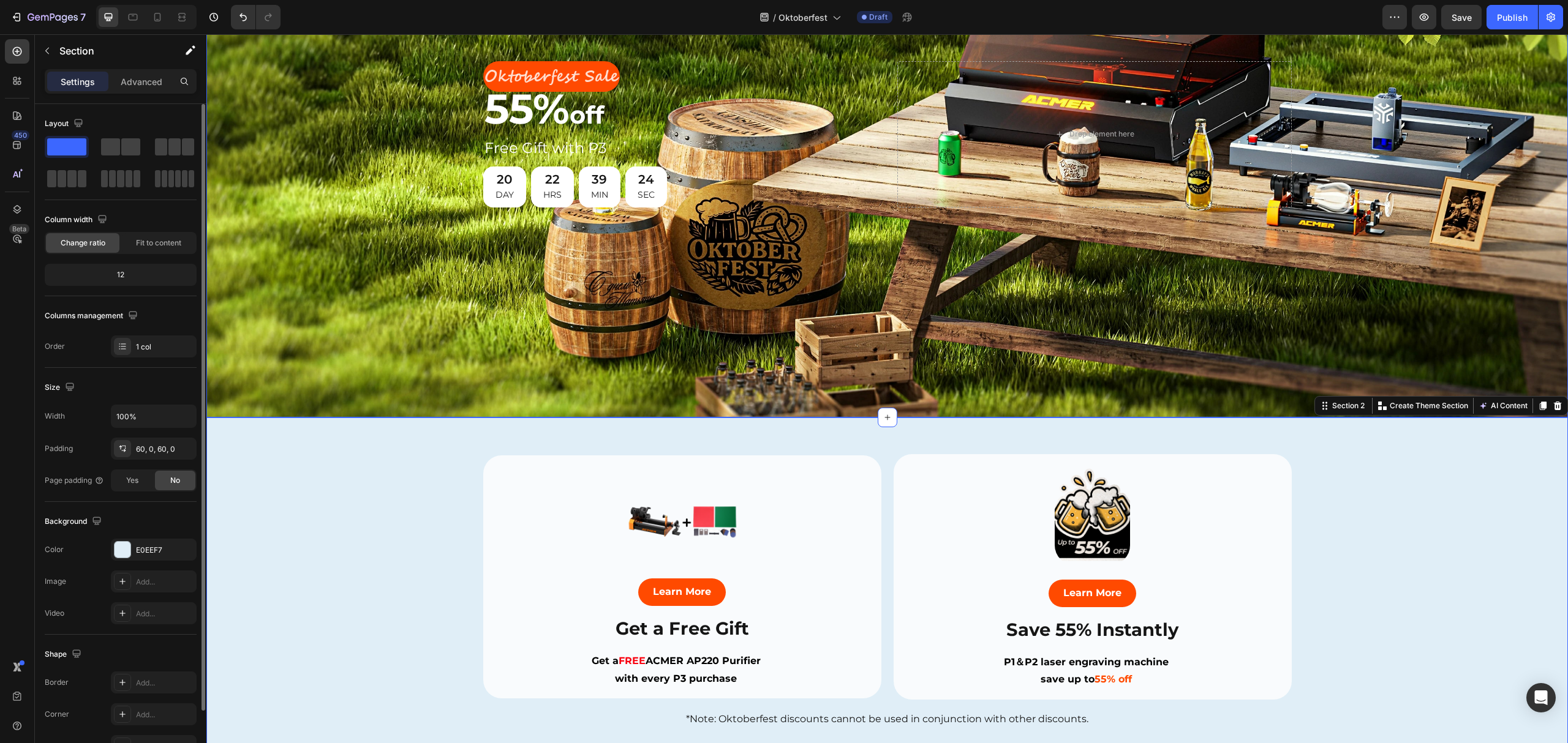
scroll to position [0, 0]
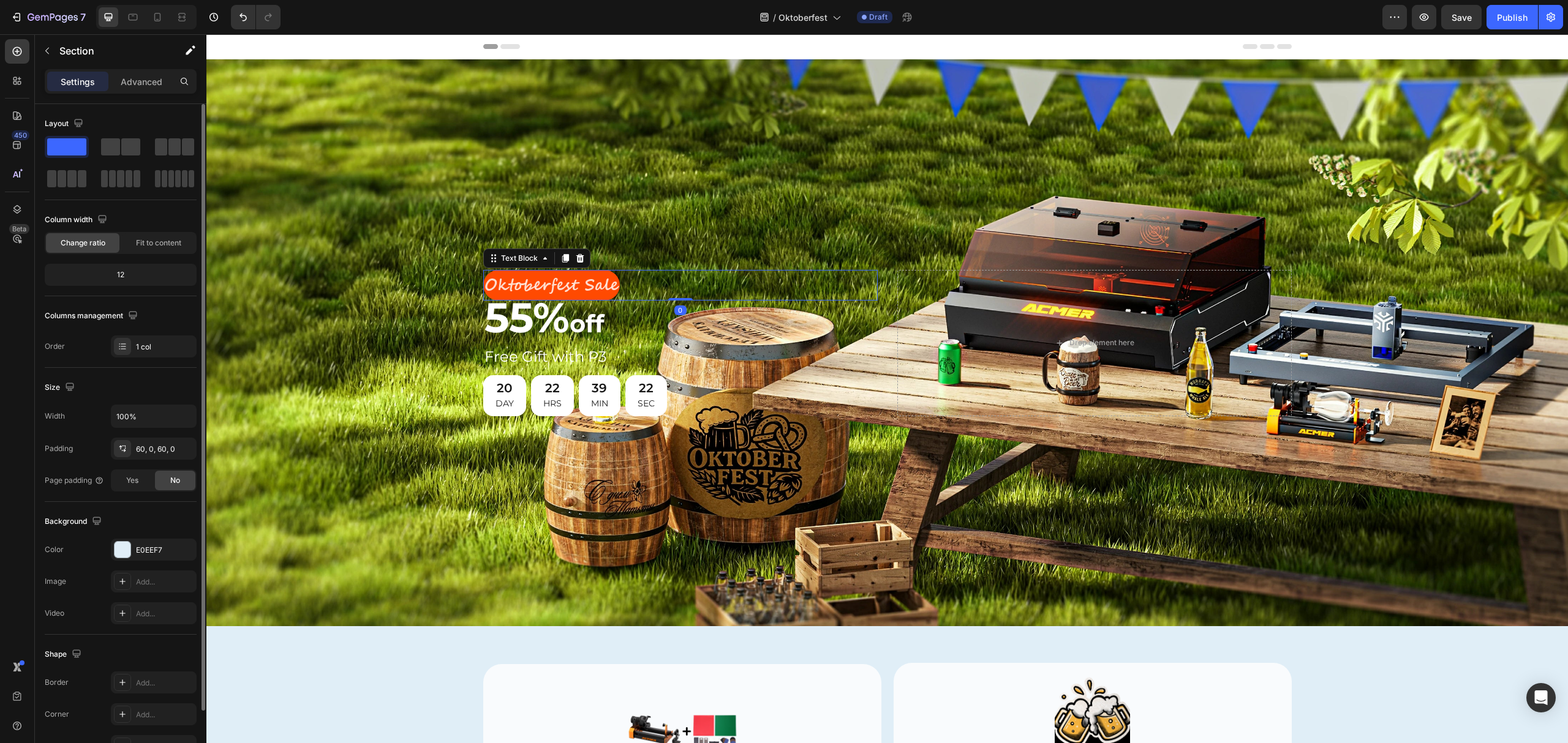
click at [498, 278] on p "Oktoberfest Sale" at bounding box center [551, 286] width 134 height 29
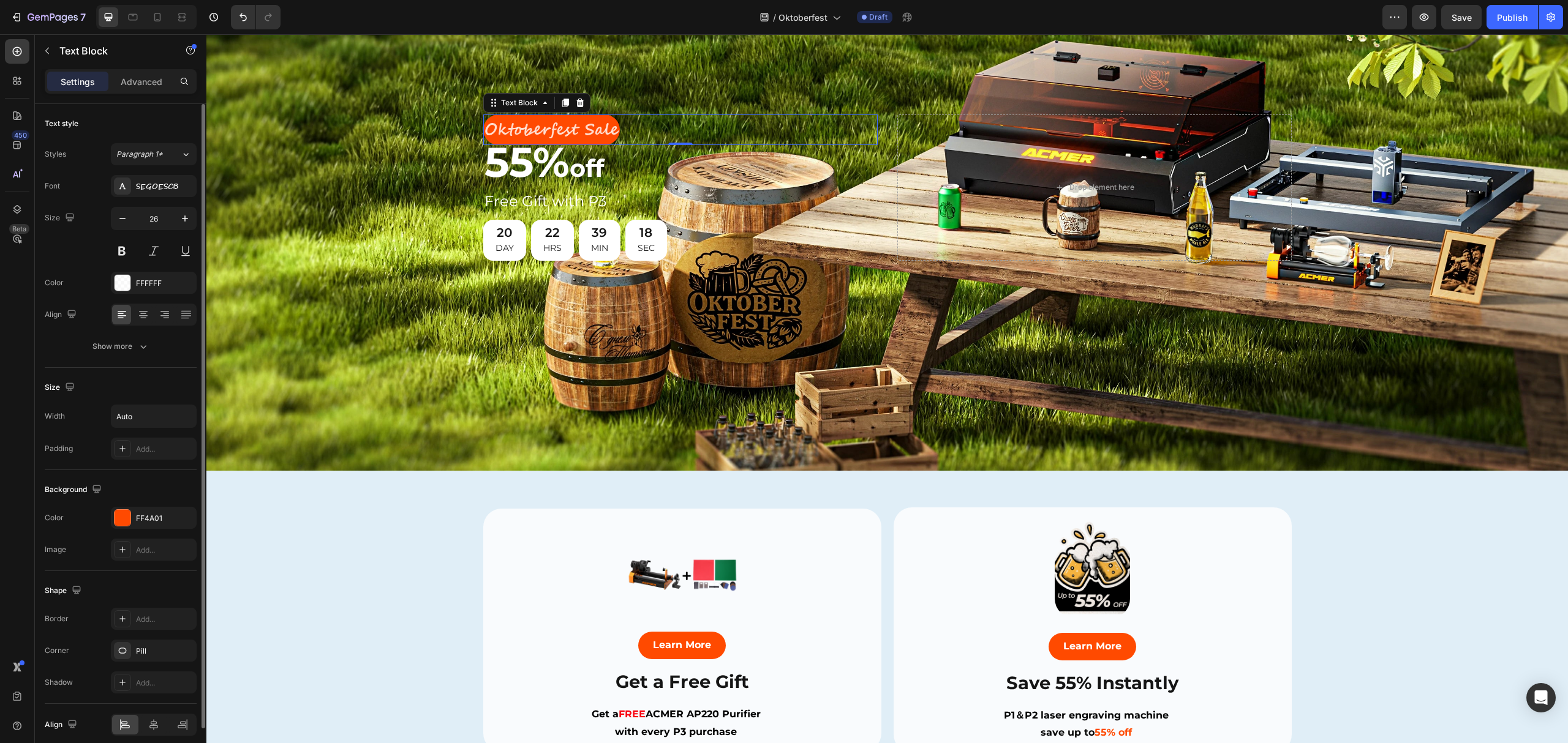
scroll to position [53, 0]
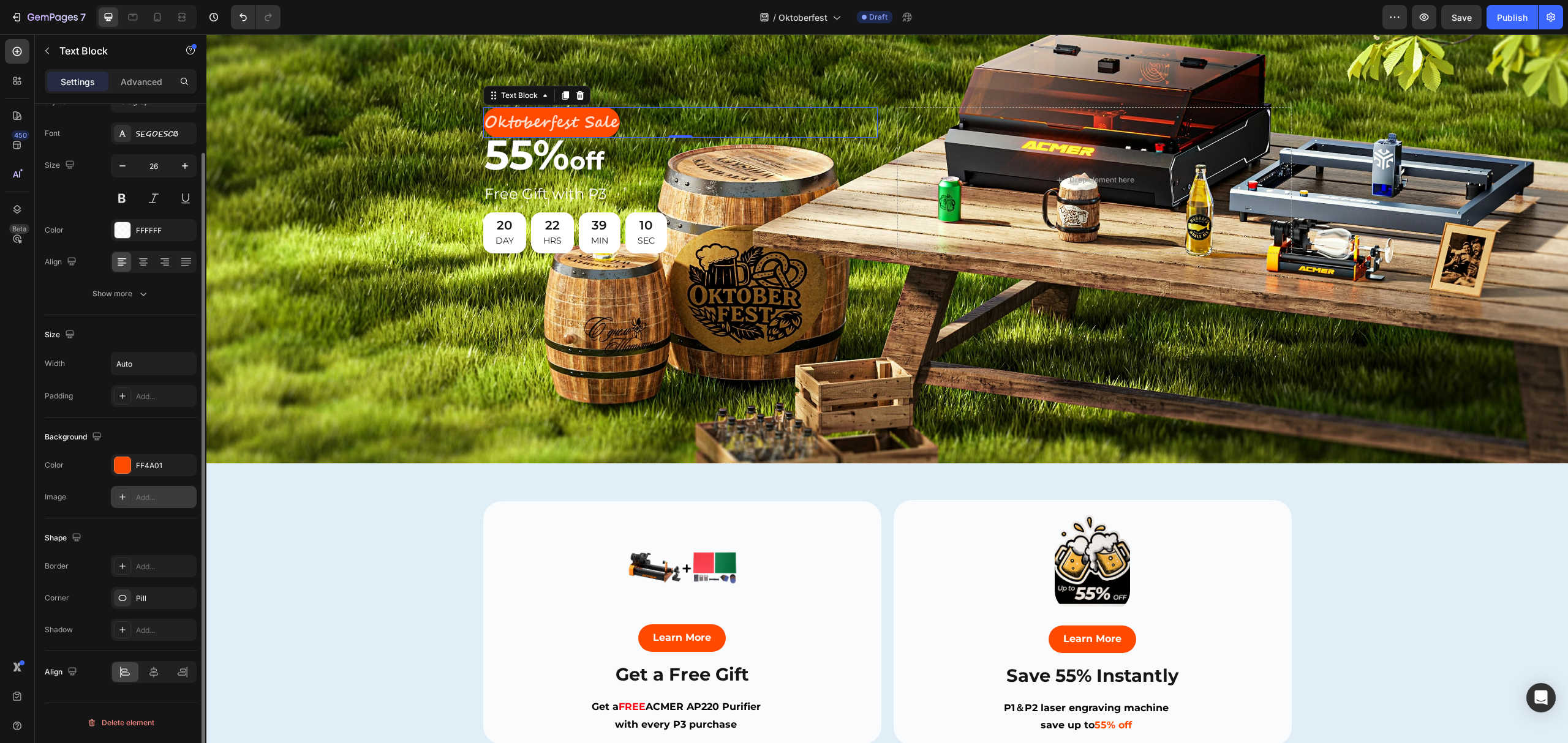
click at [128, 493] on div at bounding box center [122, 497] width 17 height 17
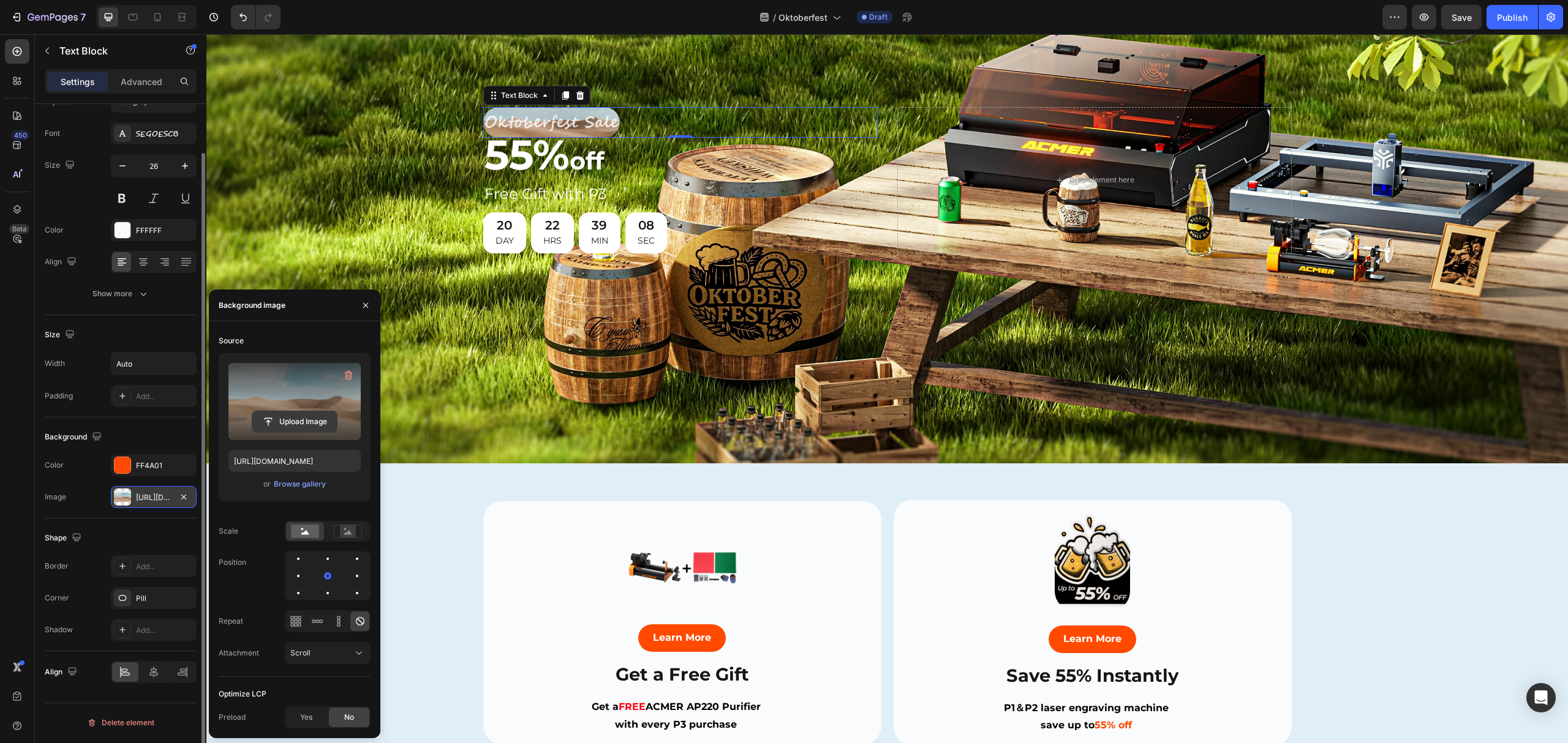
click at [297, 424] on input "file" at bounding box center [295, 422] width 84 height 21
type input "[URL][DOMAIN_NAME]"
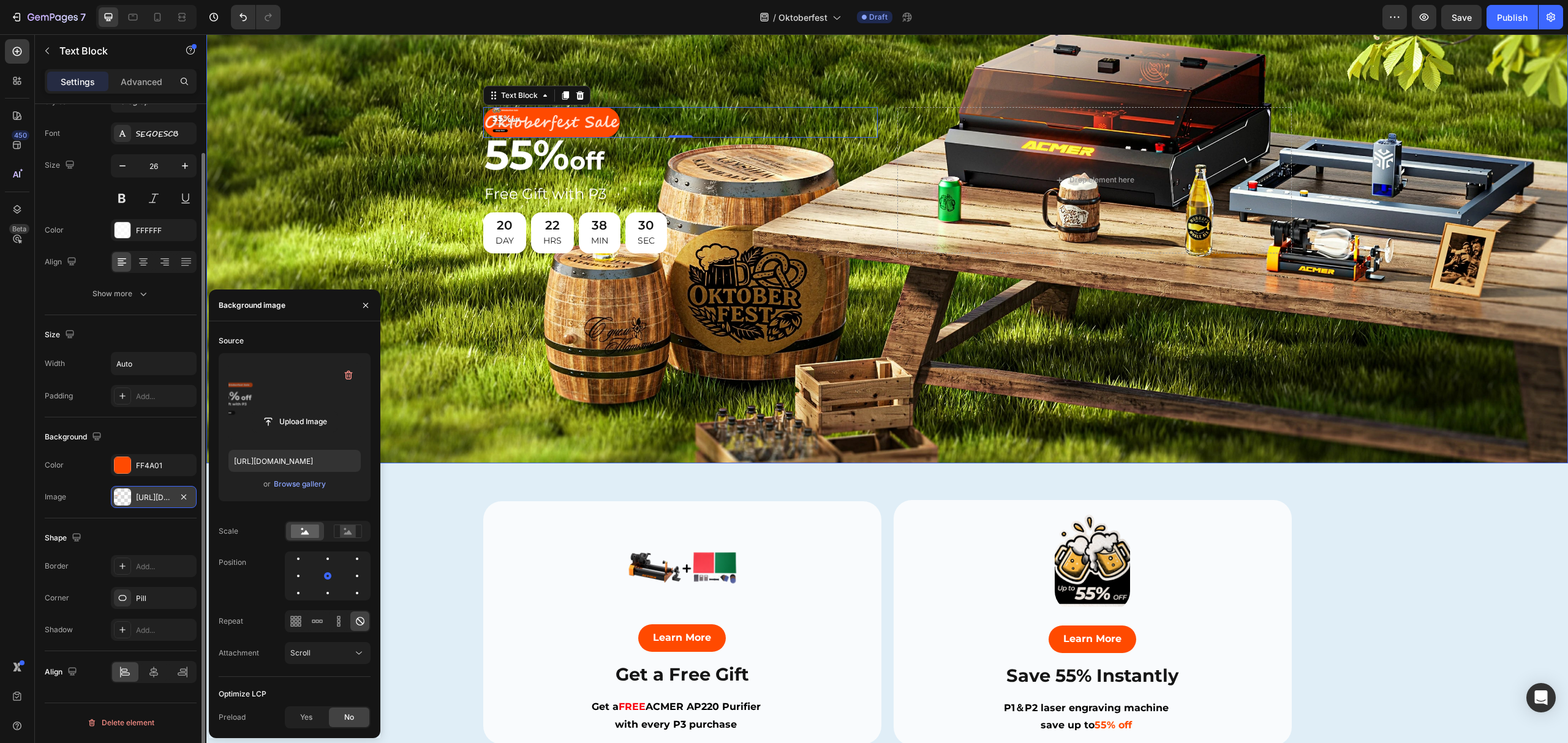
click at [365, 148] on div "Background Image" at bounding box center [887, 180] width 1362 height 567
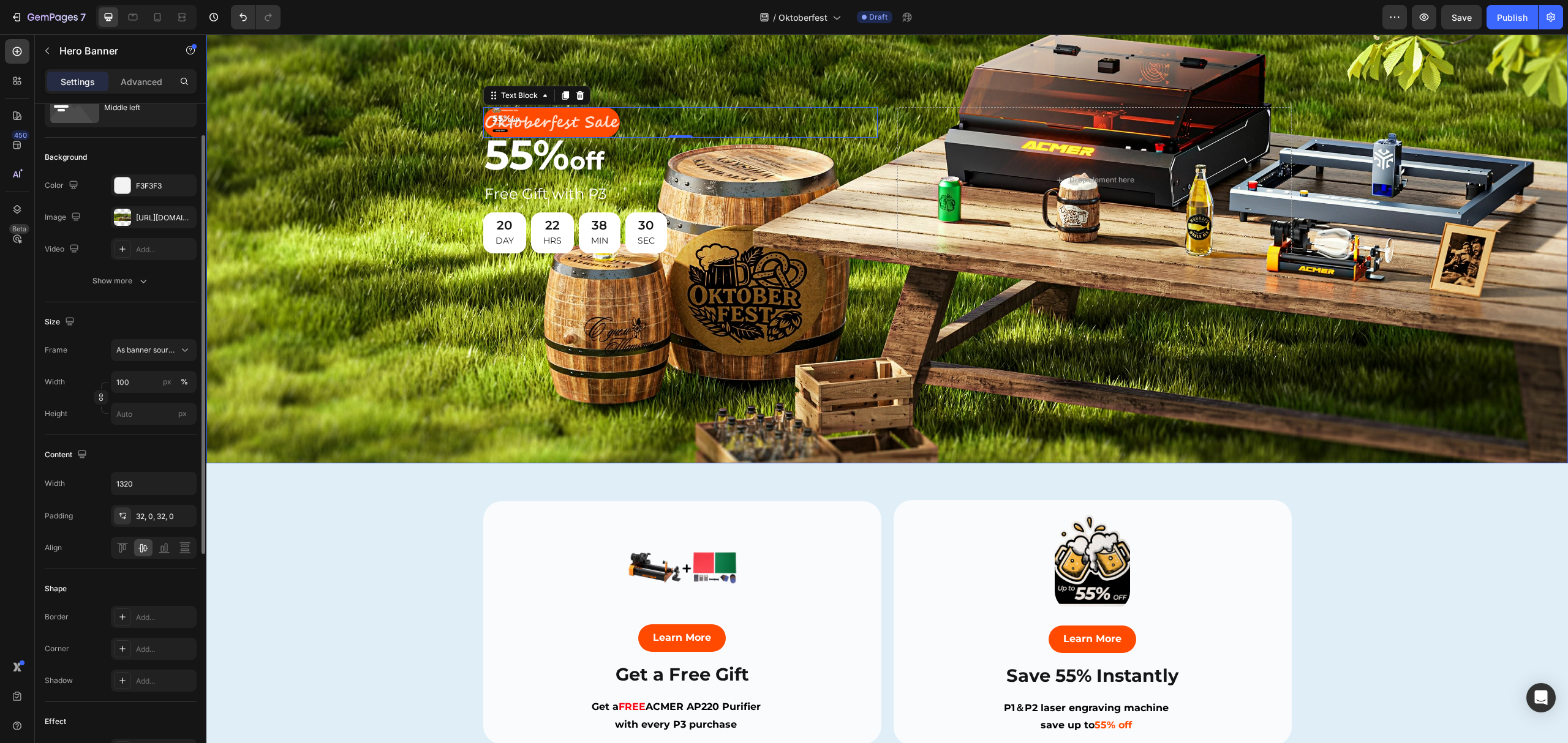
scroll to position [0, 0]
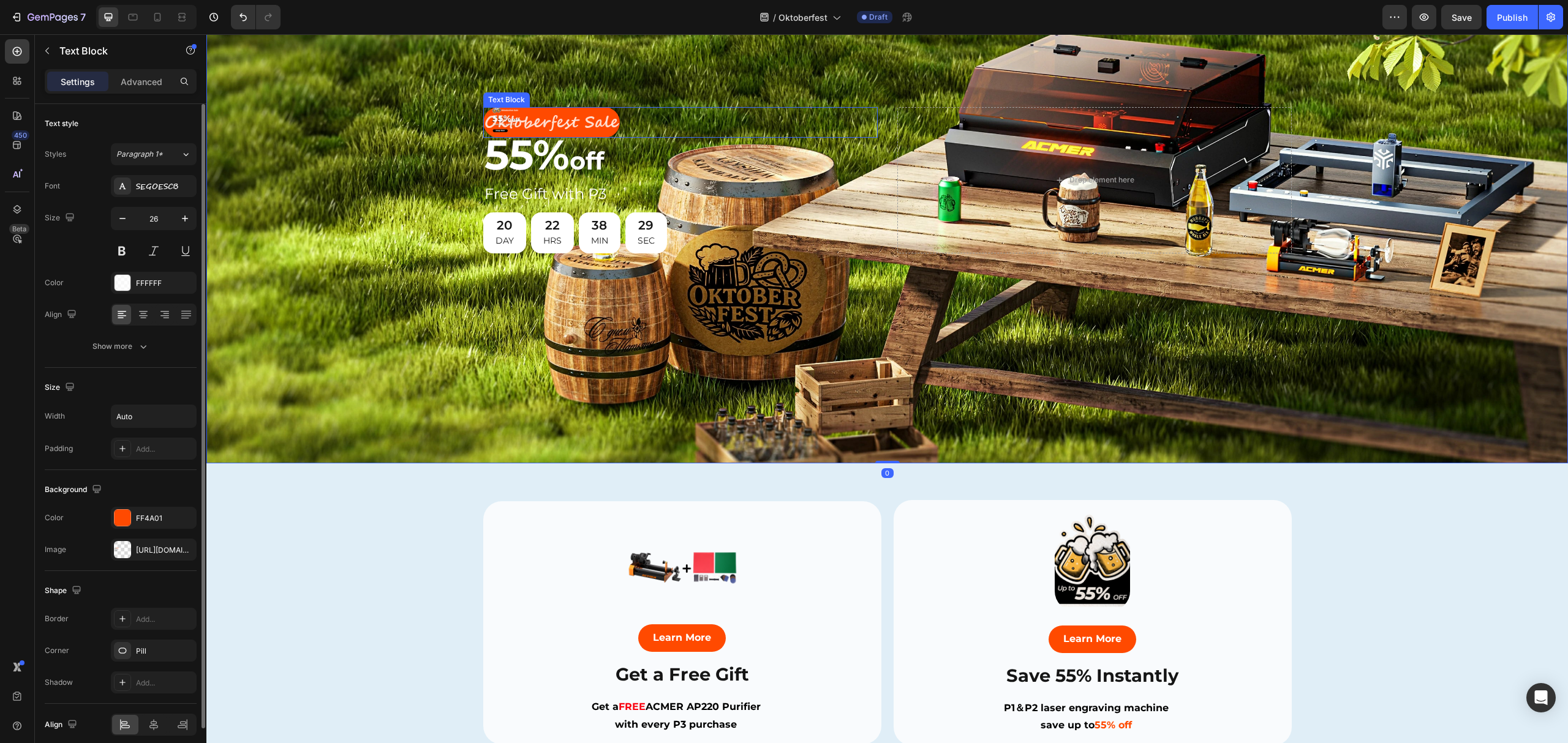
click at [598, 121] on p "Oktoberfest Sale" at bounding box center [551, 122] width 134 height 29
click at [665, 60] on div "Background Image" at bounding box center [887, 180] width 1362 height 567
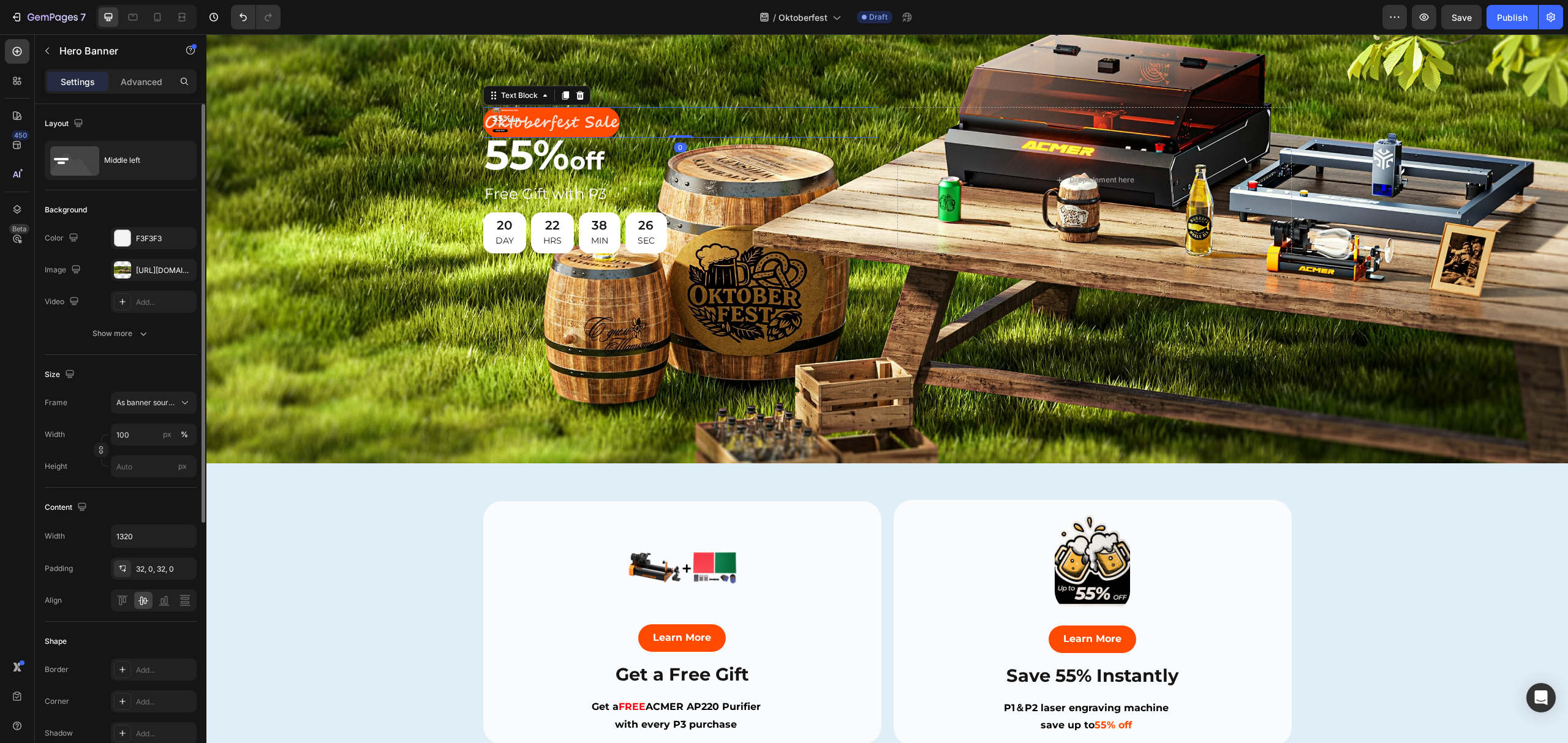
click at [491, 113] on p "Oktoberfest Sale" at bounding box center [551, 122] width 134 height 29
click at [663, 64] on div "Background Image" at bounding box center [887, 180] width 1362 height 567
click at [498, 115] on p "Oktoberfest Sale" at bounding box center [551, 122] width 134 height 29
click at [649, 81] on div "Background Image" at bounding box center [887, 180] width 1362 height 567
click at [496, 110] on p "Oktoberfest Sale" at bounding box center [551, 122] width 134 height 29
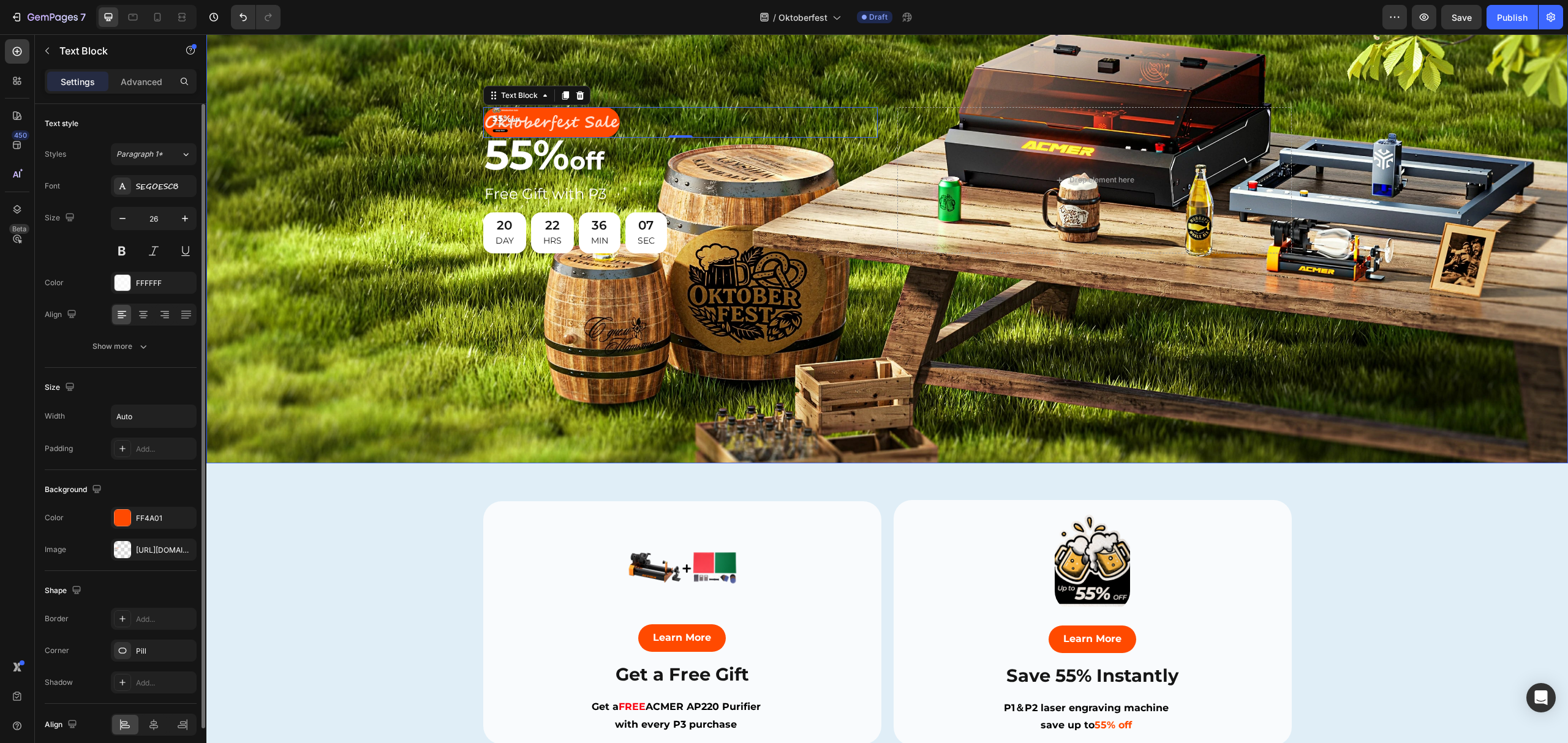
click at [596, 320] on div "Background Image" at bounding box center [887, 180] width 1362 height 567
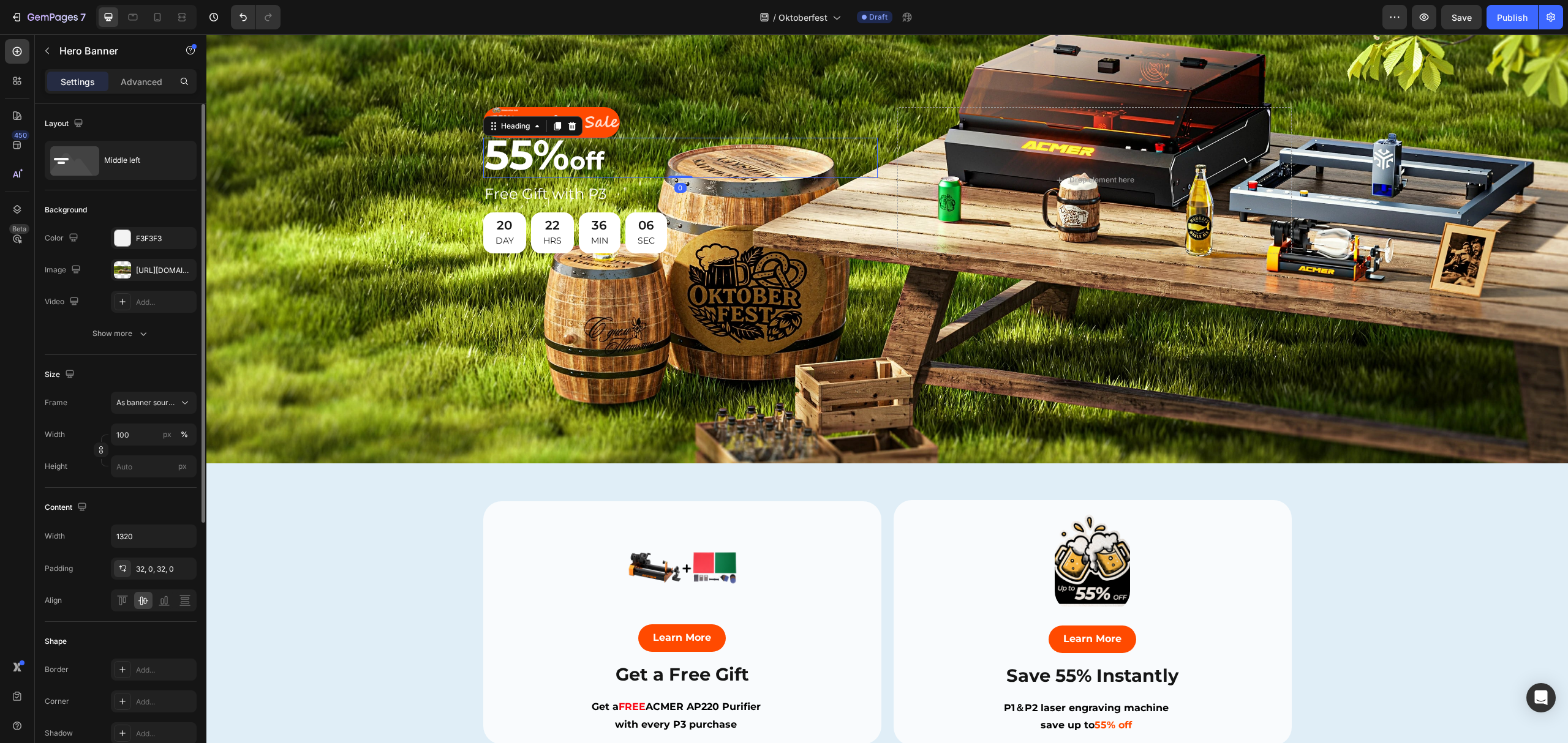
click at [547, 163] on span "55%" at bounding box center [526, 154] width 85 height 51
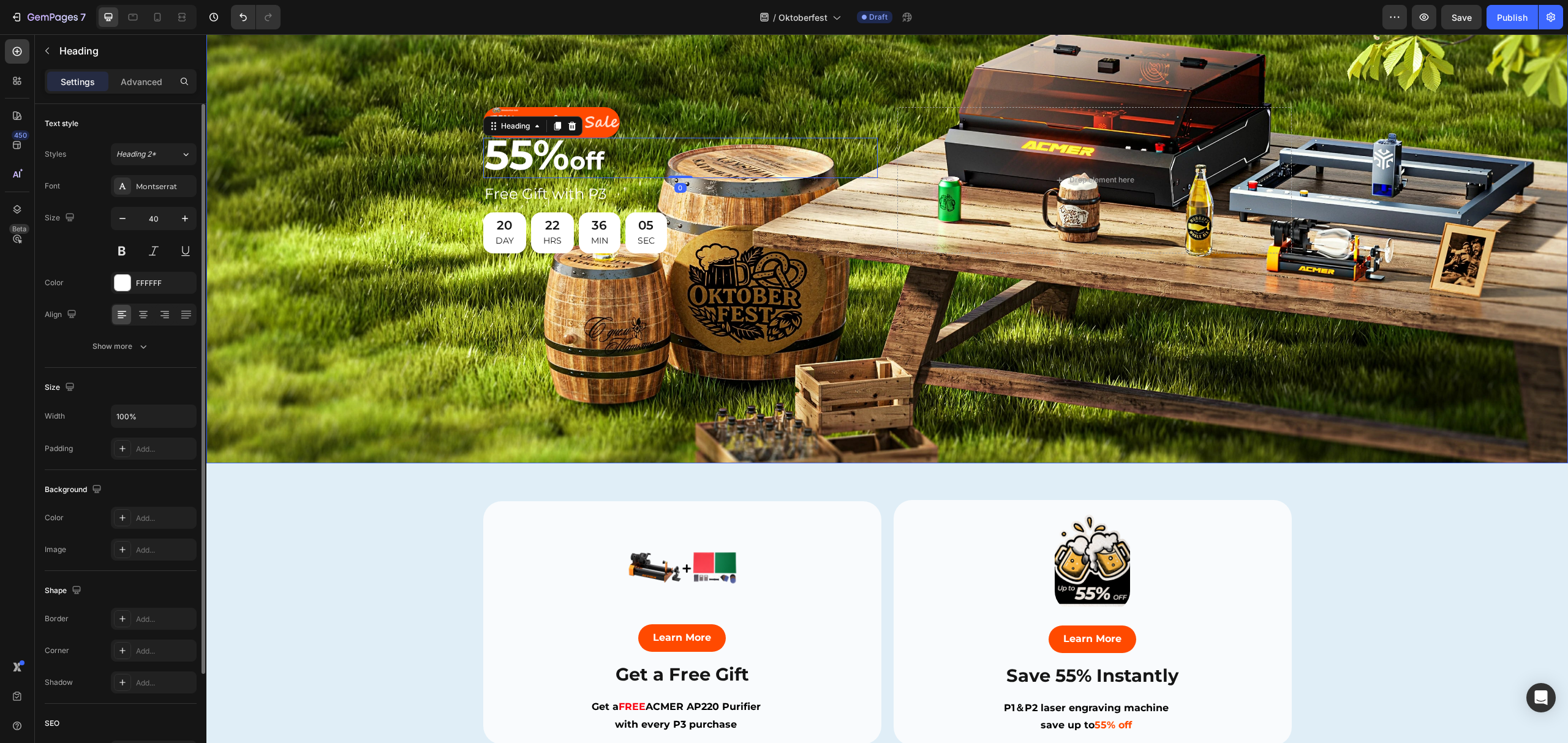
click at [667, 76] on div "Background Image" at bounding box center [887, 180] width 1362 height 567
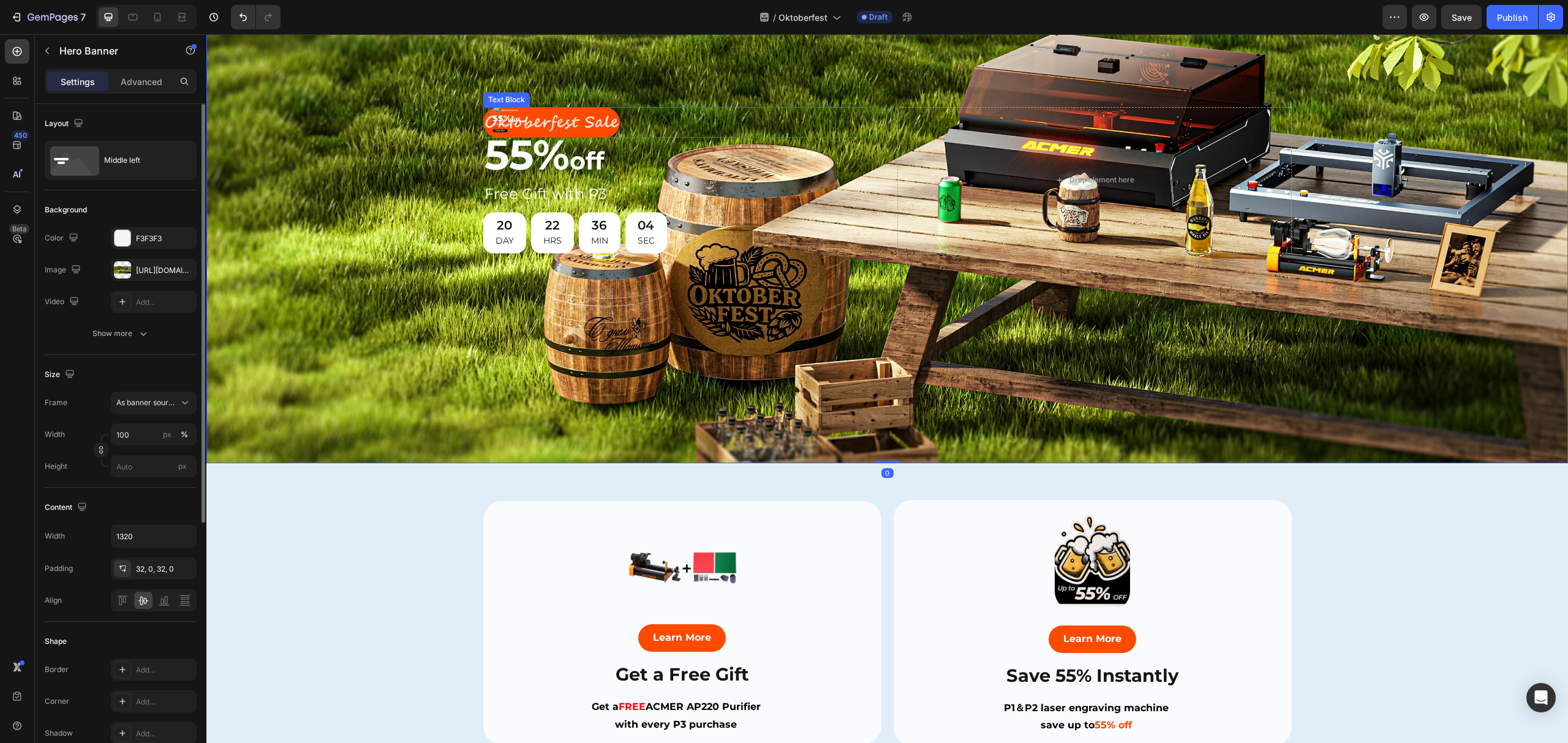
click at [498, 121] on p "Oktoberfest Sale" at bounding box center [551, 122] width 134 height 29
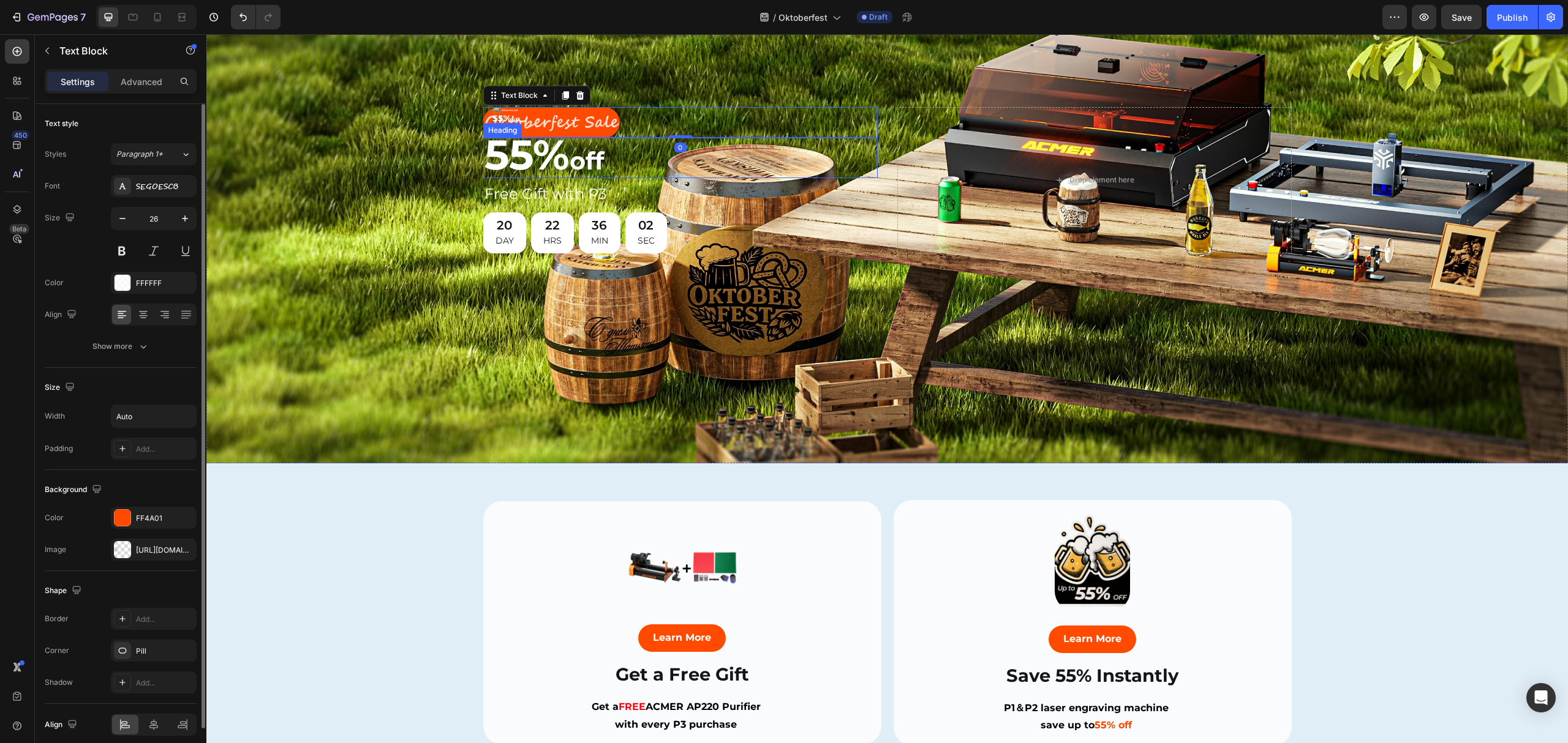
click at [537, 167] on span "55%" at bounding box center [526, 154] width 85 height 51
click at [599, 108] on p "Oktoberfest Sale" at bounding box center [551, 122] width 134 height 29
click at [501, 118] on p "Oktoberfest Sale" at bounding box center [551, 122] width 134 height 29
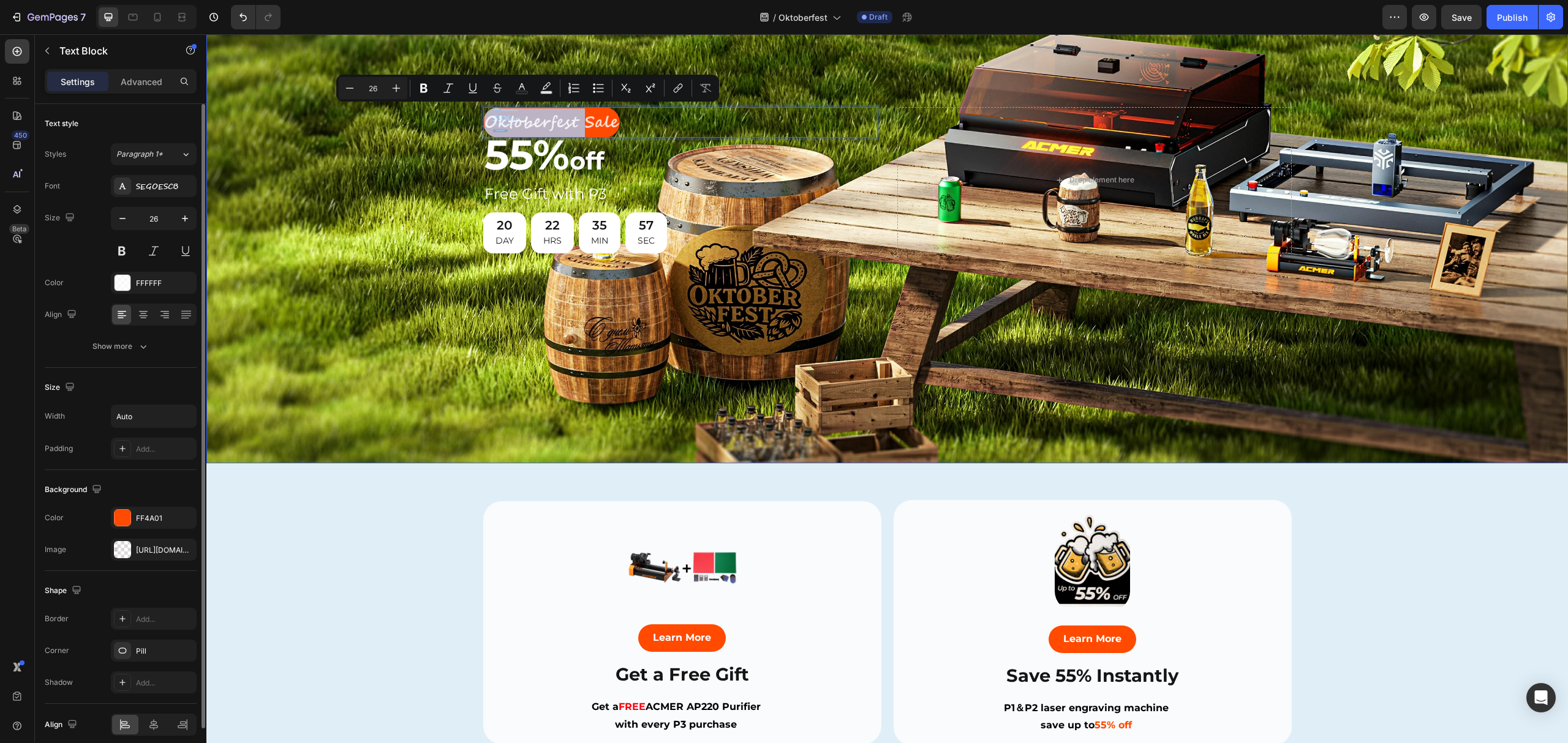
click at [385, 156] on div "Background Image" at bounding box center [887, 180] width 1362 height 567
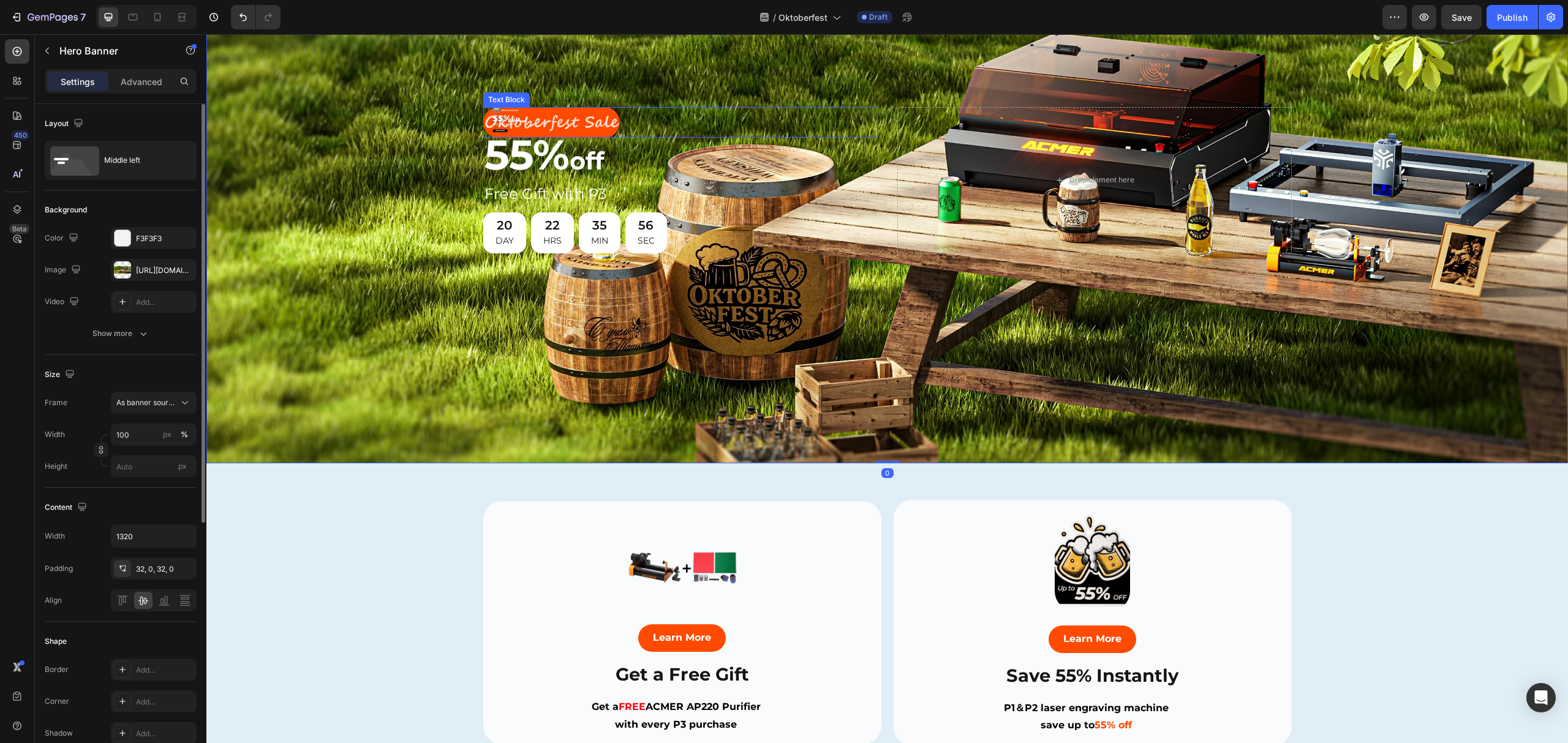
click at [495, 115] on p "Oktoberfest Sale" at bounding box center [551, 122] width 134 height 29
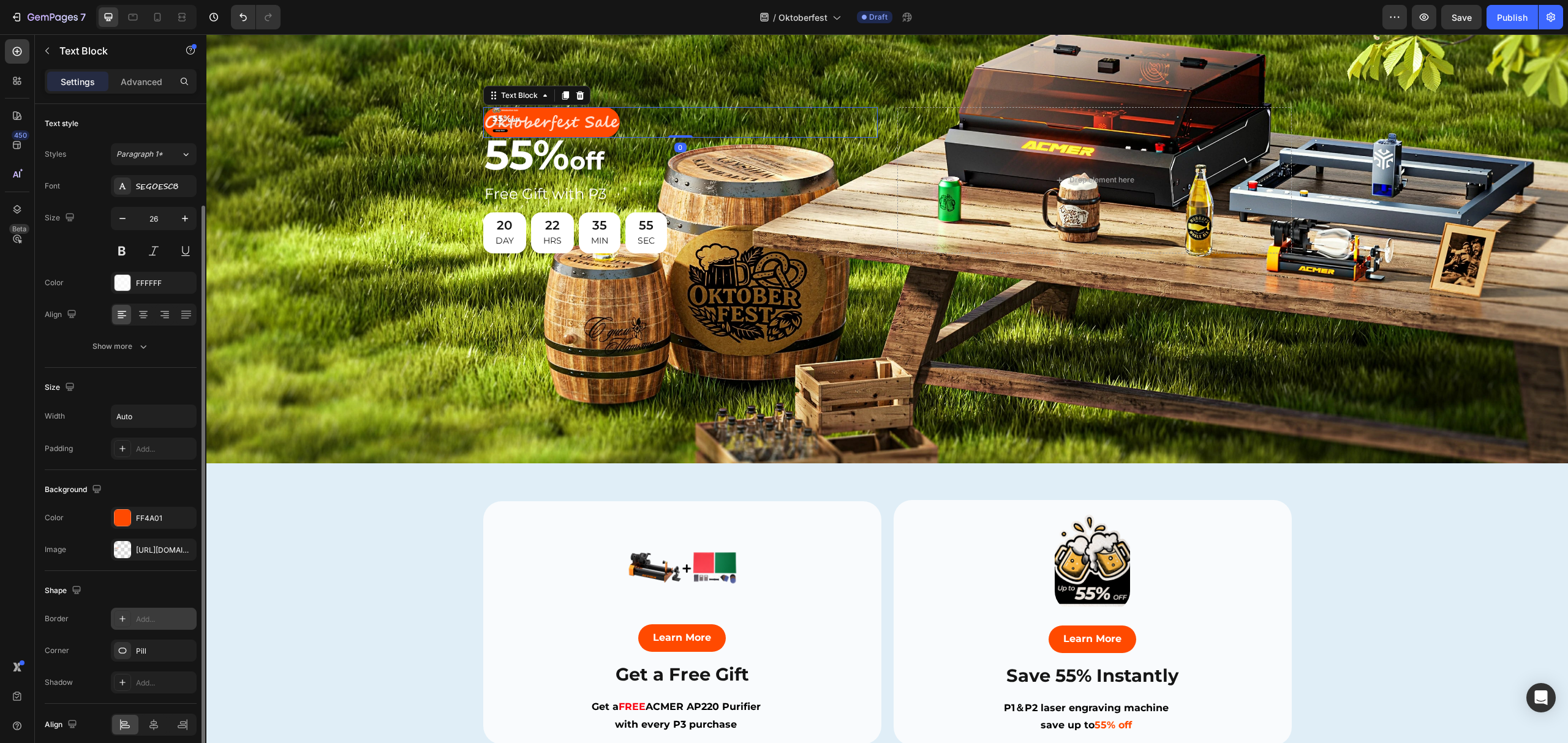
scroll to position [53, 0]
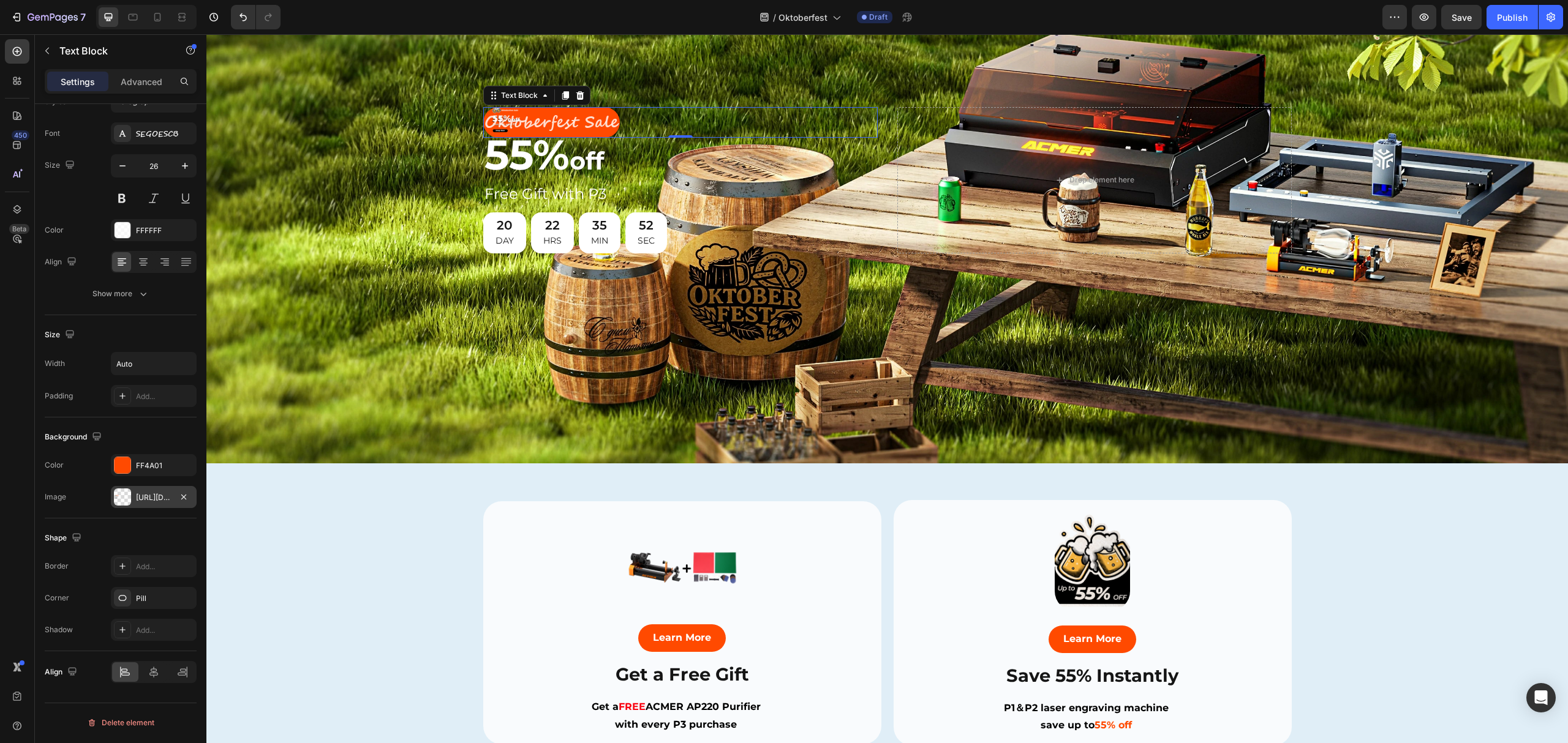
click at [142, 500] on div "[URL][DOMAIN_NAME]" at bounding box center [154, 498] width 36 height 11
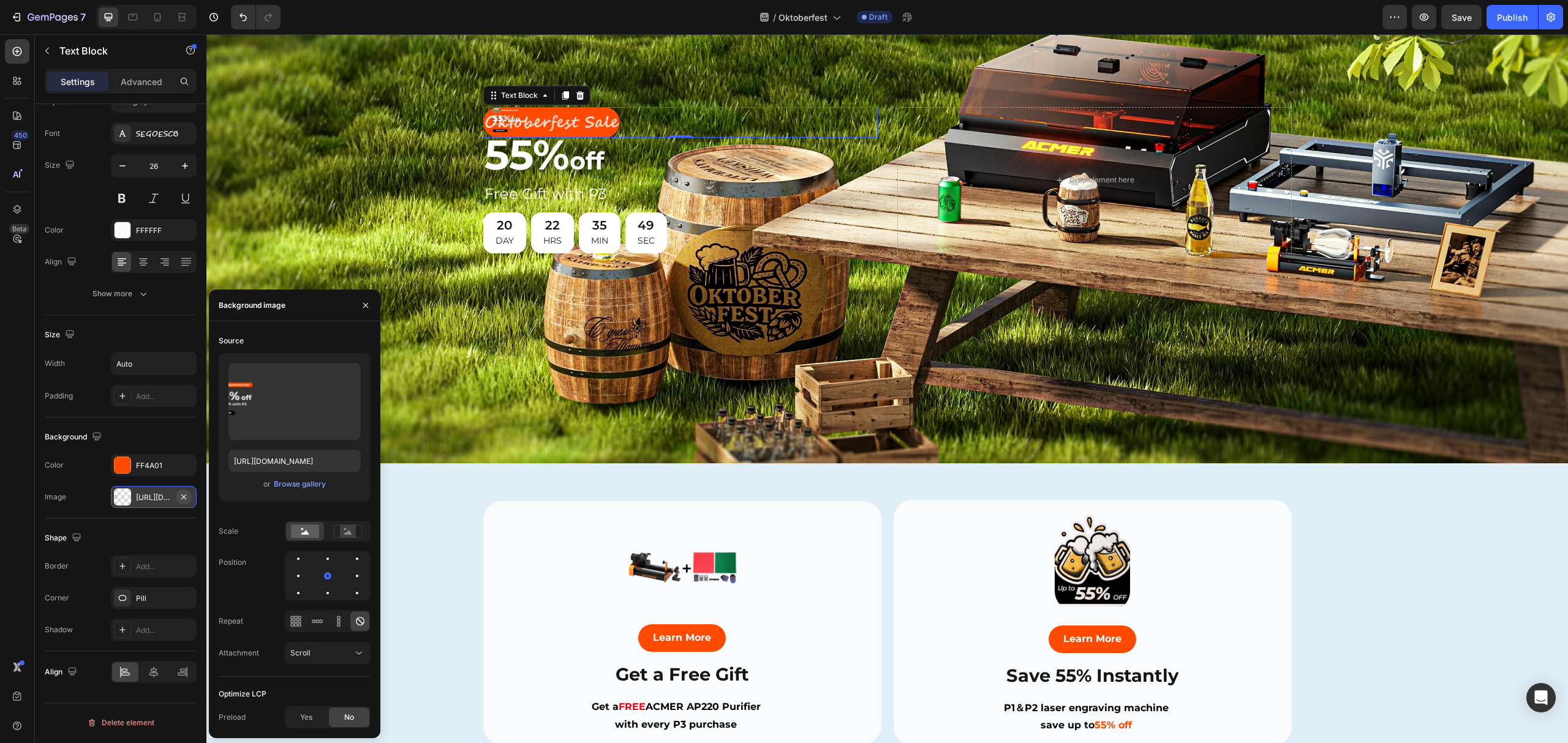
click at [185, 497] on icon "button" at bounding box center [184, 497] width 10 height 10
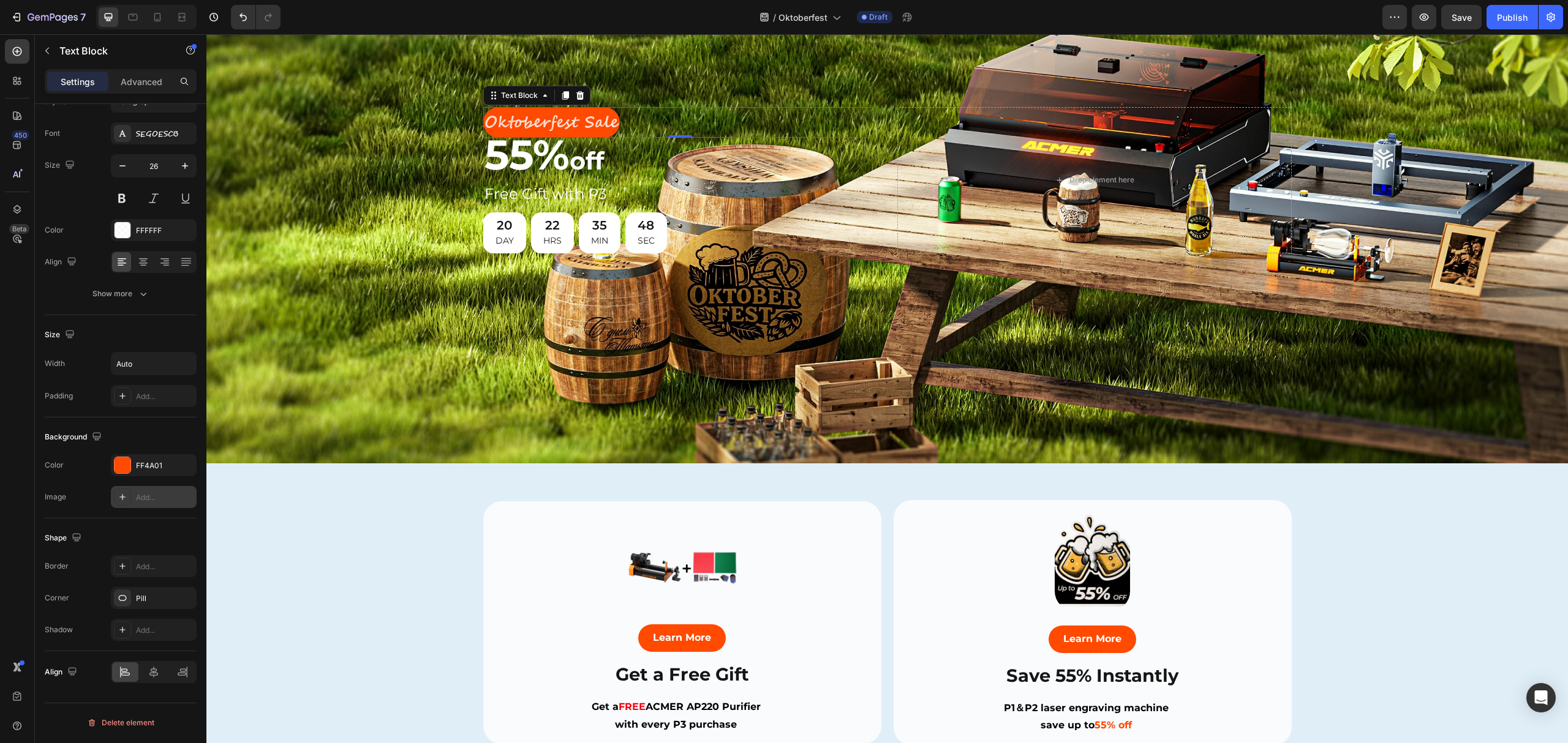
click at [157, 424] on div "Background The changes might be hidden by the video. Color FF4A01 Image Add..." at bounding box center [121, 468] width 152 height 101
click at [412, 76] on div "Background Image" at bounding box center [887, 180] width 1362 height 567
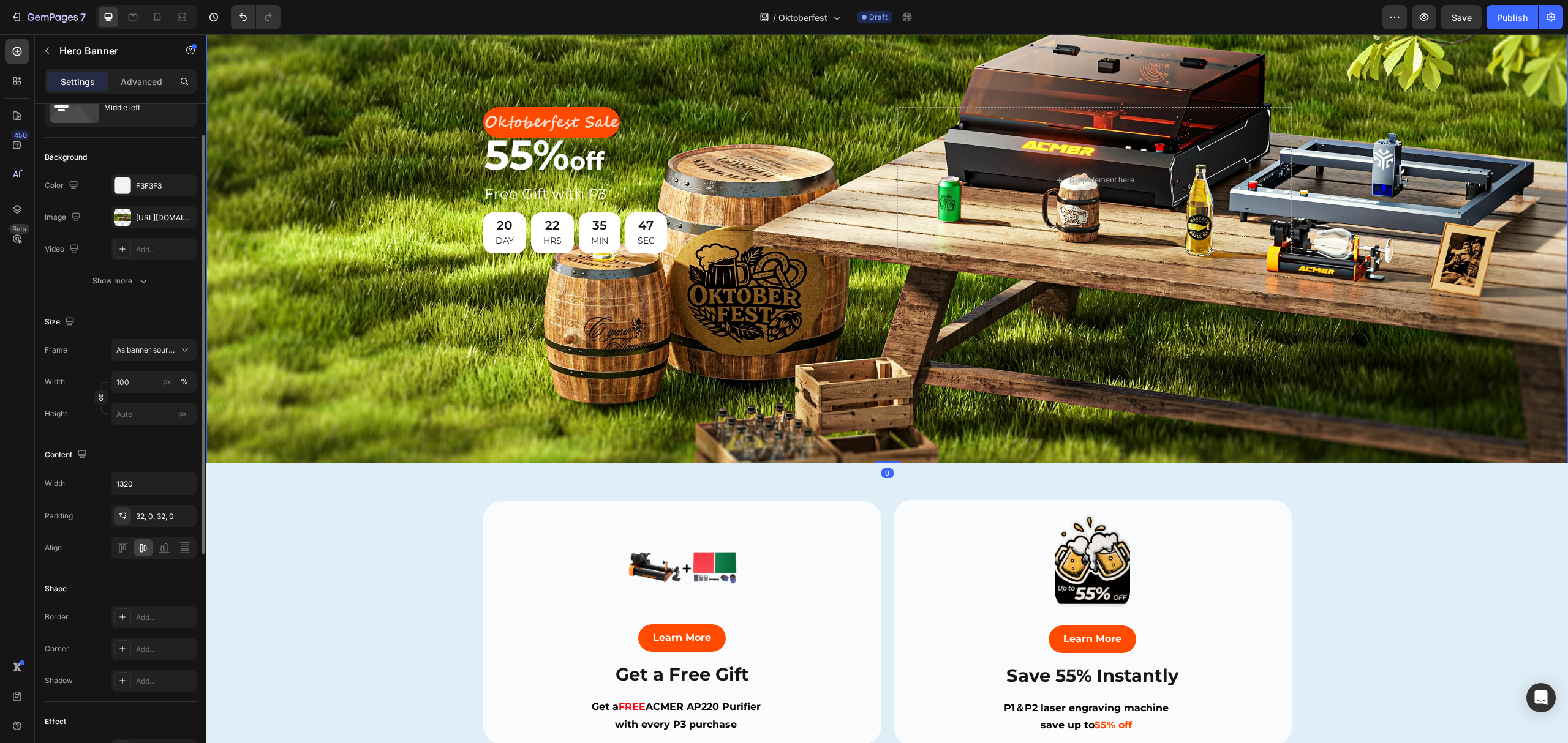
scroll to position [0, 0]
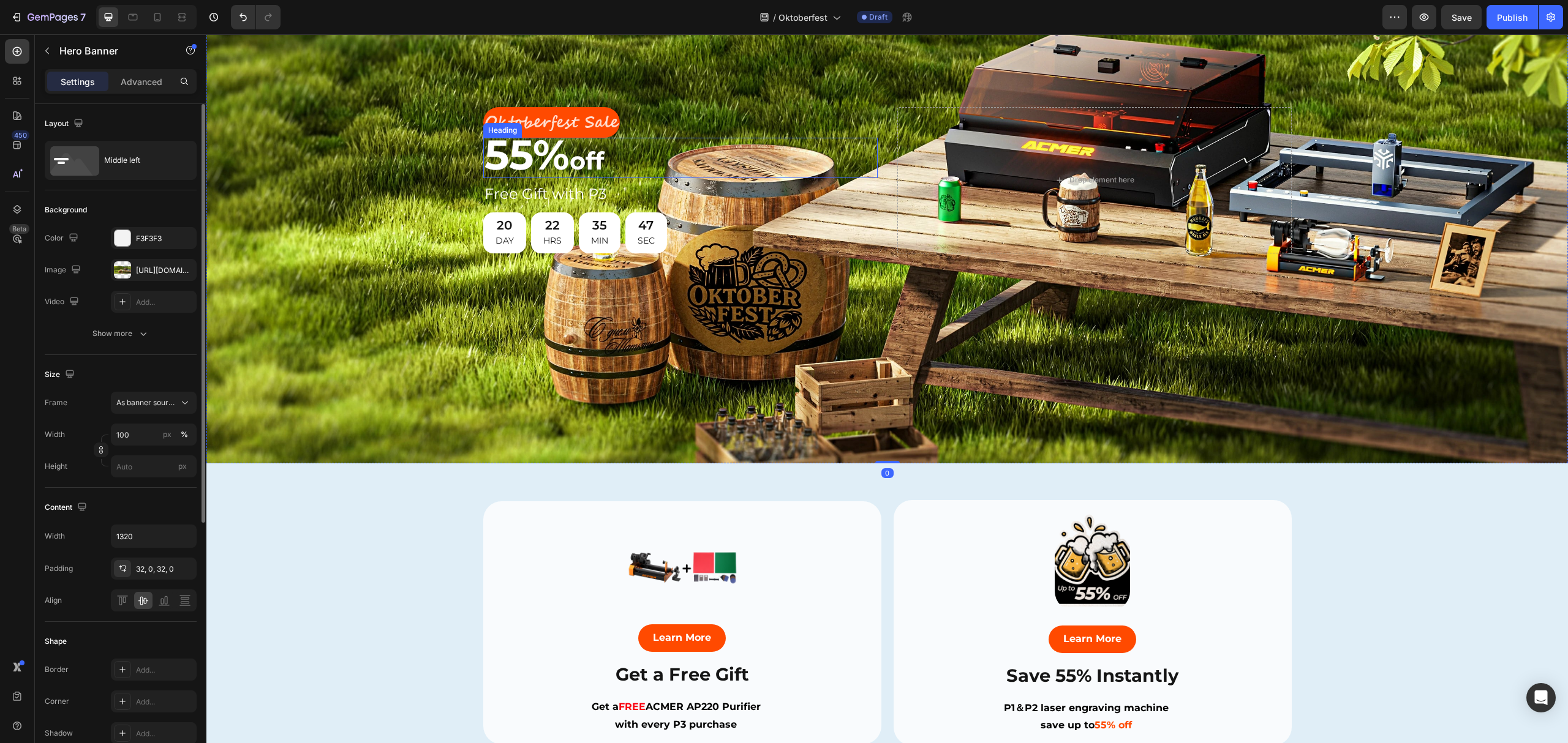
click at [575, 164] on h2 "55% off" at bounding box center [681, 158] width 394 height 41
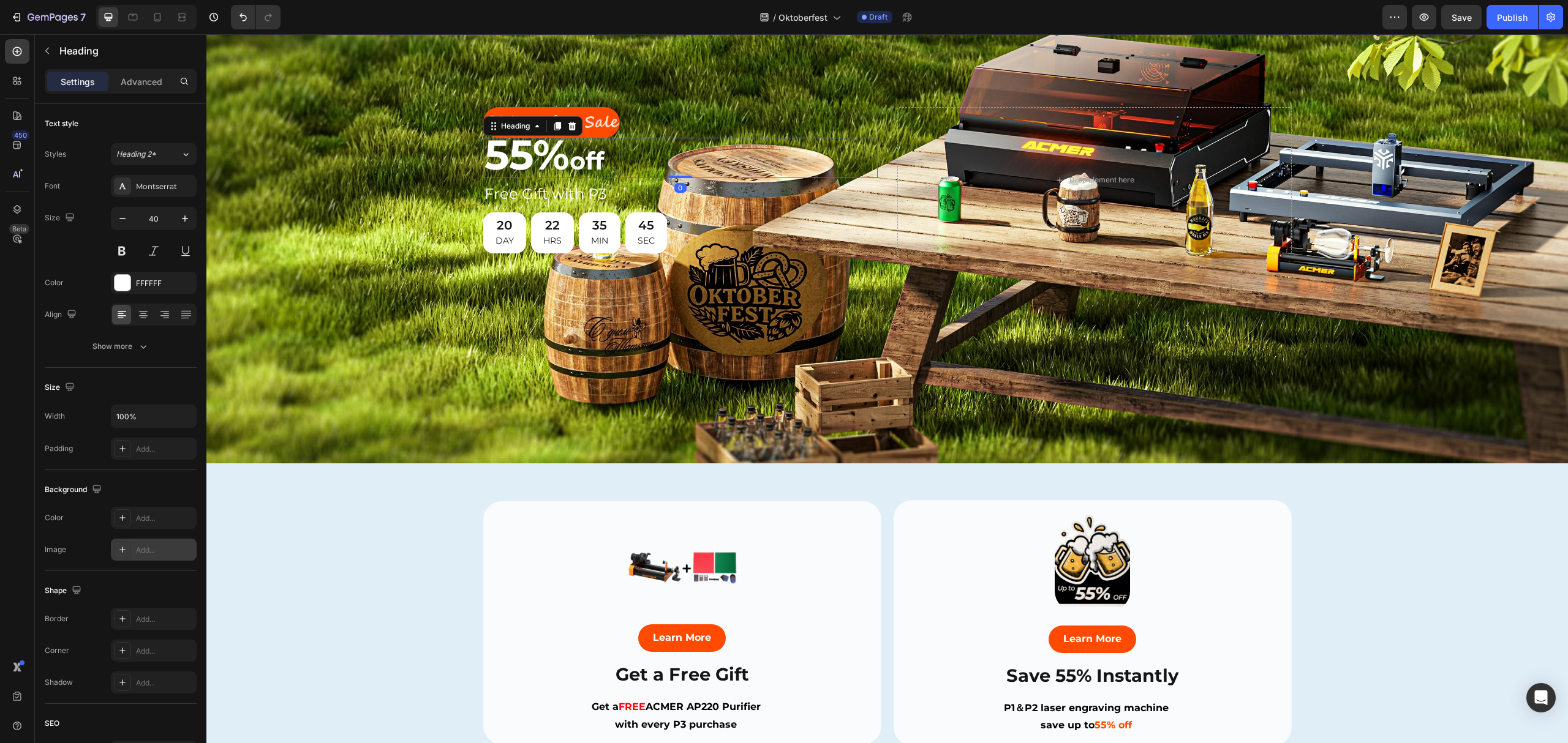
click at [126, 550] on icon at bounding box center [123, 550] width 10 height 10
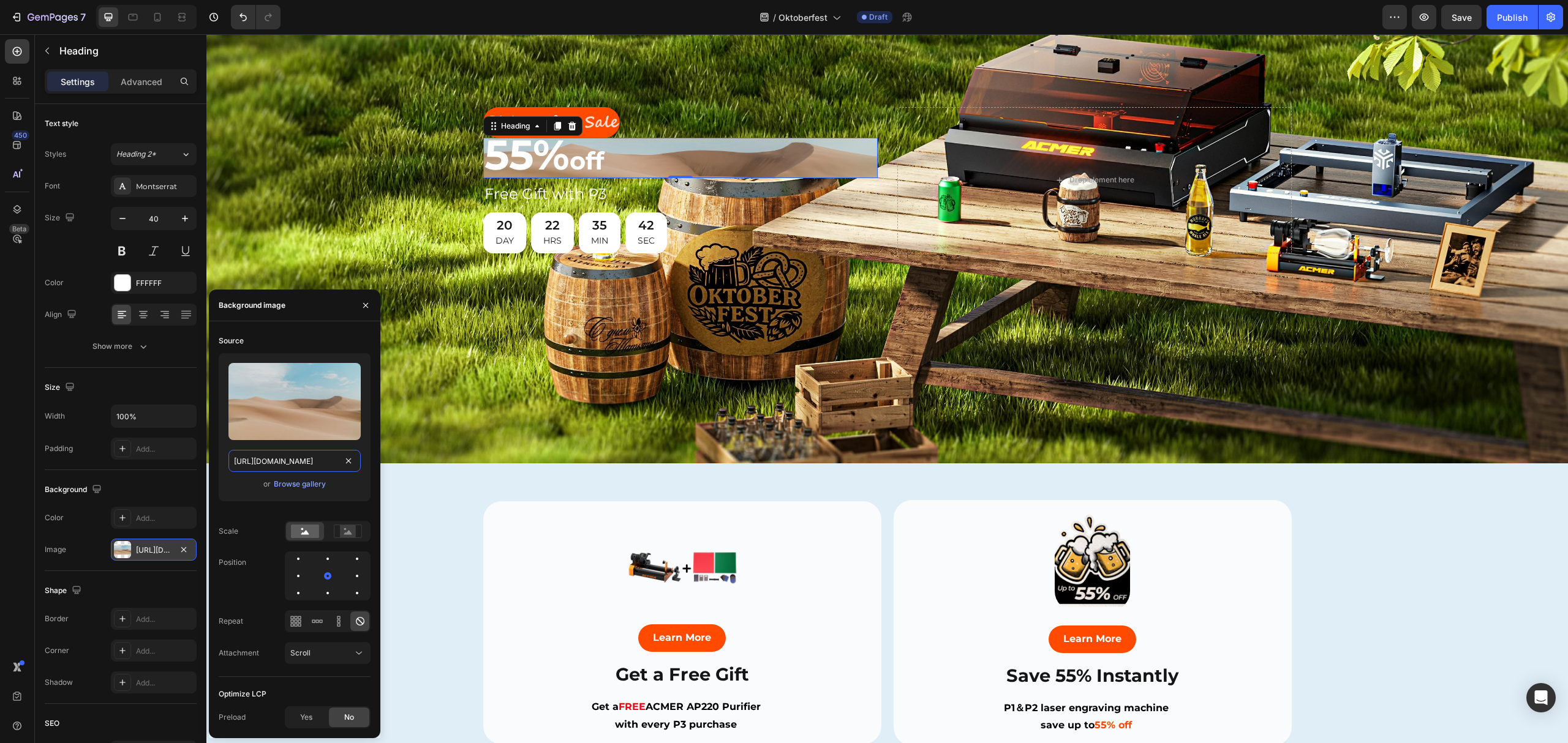
click at [300, 463] on input "[URL][DOMAIN_NAME]" at bounding box center [295, 460] width 132 height 22
click at [321, 396] on label at bounding box center [295, 401] width 132 height 77
click at [321, 411] on input "file" at bounding box center [295, 422] width 84 height 21
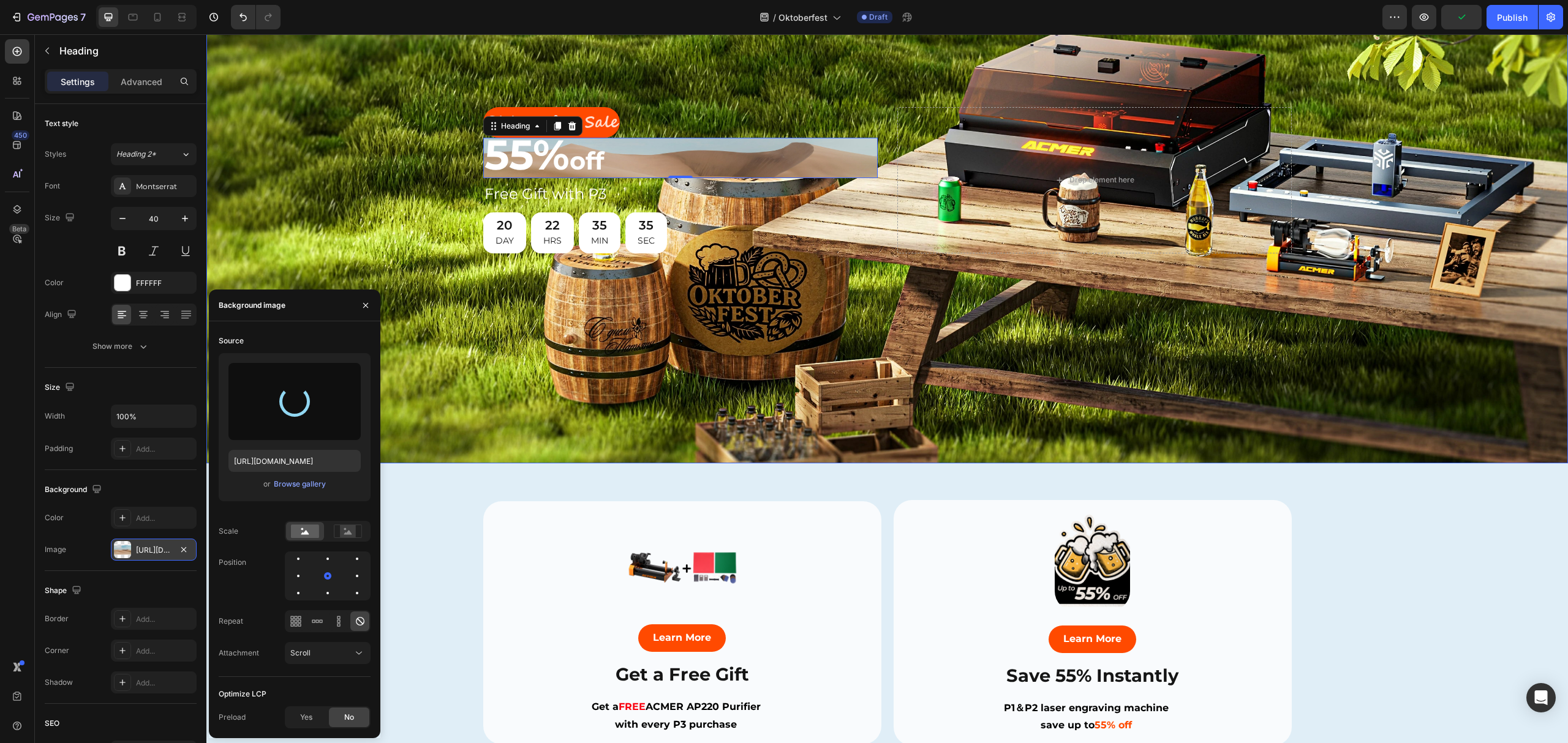
type input "[URL][DOMAIN_NAME]"
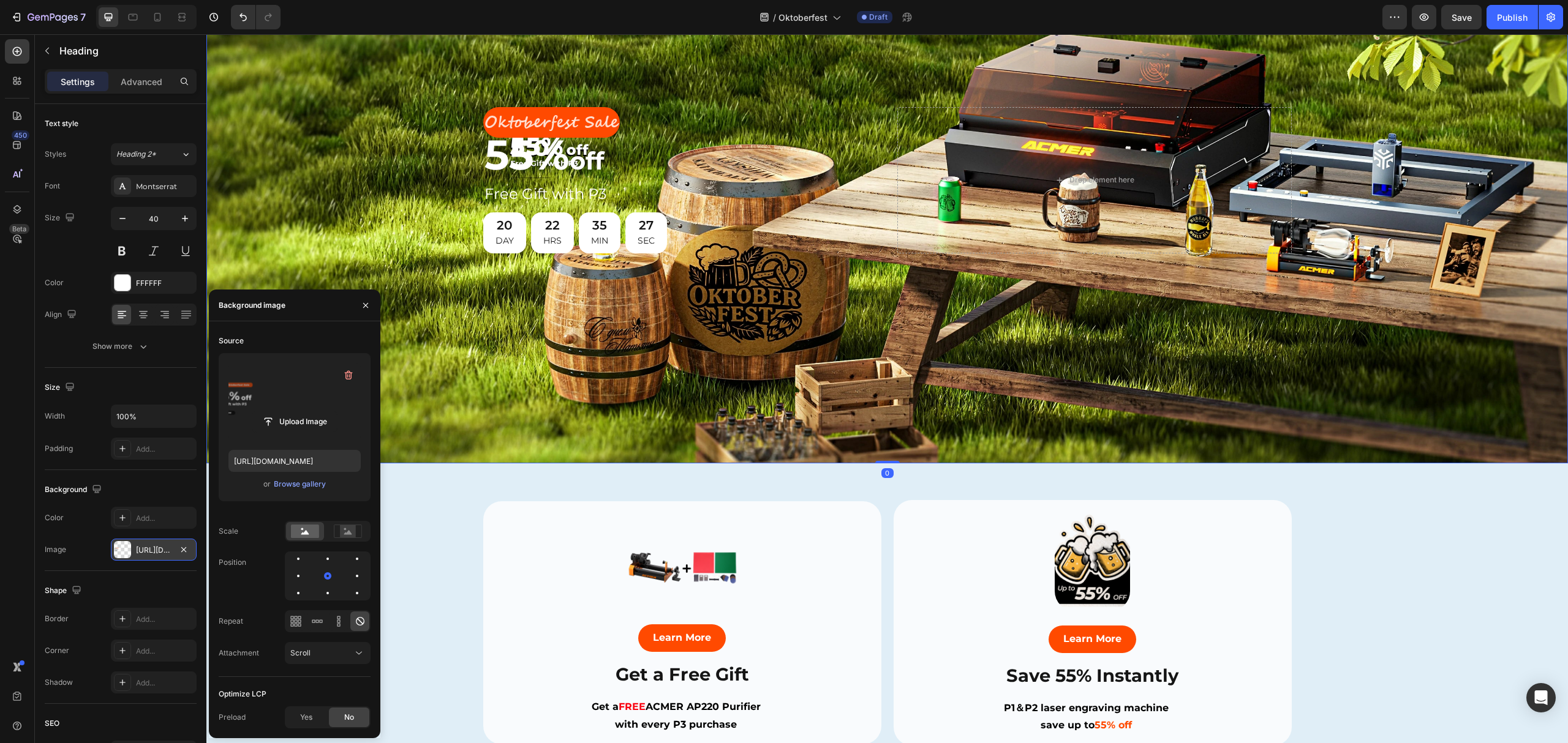
click at [676, 91] on div "Oktoberfest Sale Text Block Row 55% off Heading Free Gift with P3 Heading 20 DA…" at bounding box center [888, 180] width 809 height 185
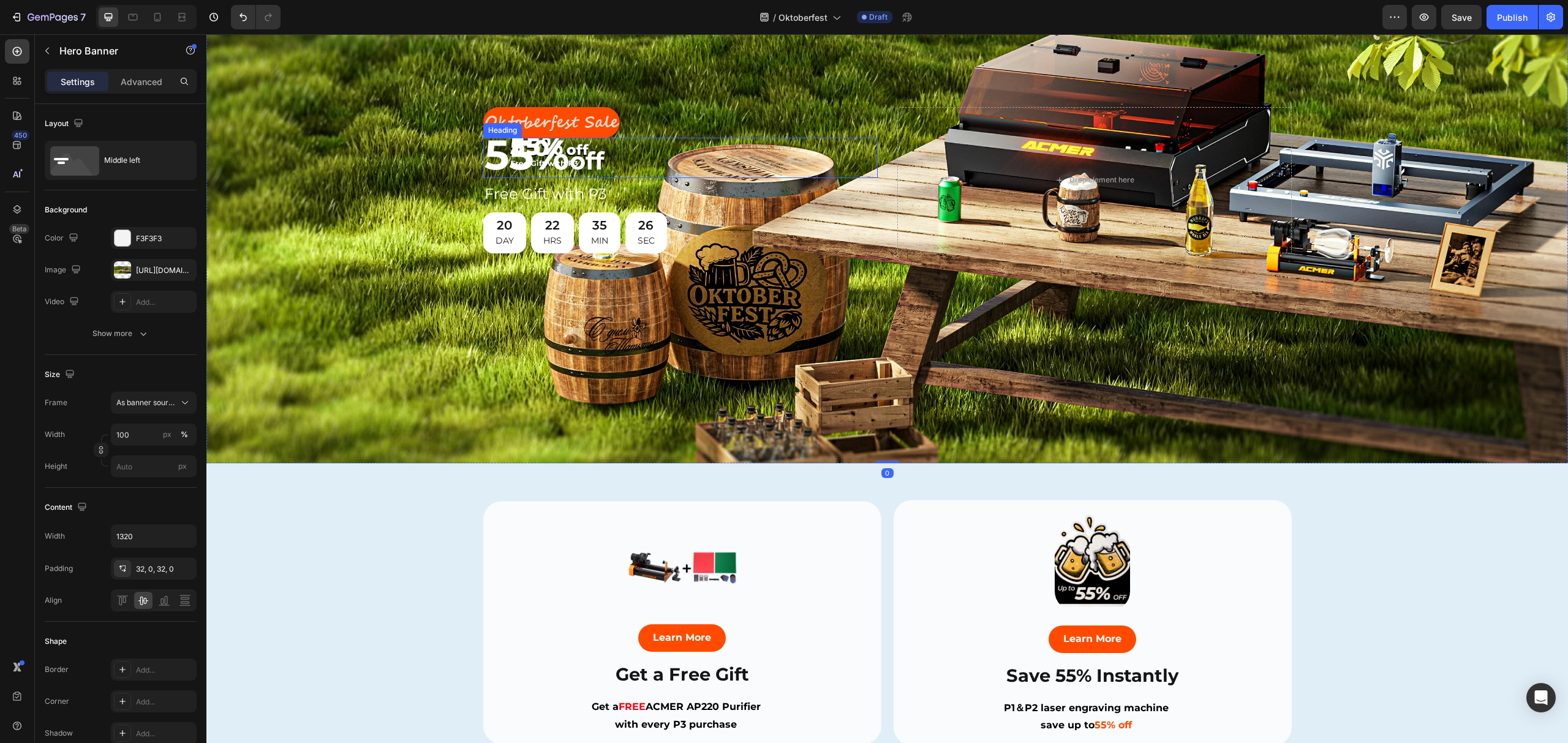
click at [536, 159] on span "55%" at bounding box center [526, 154] width 85 height 51
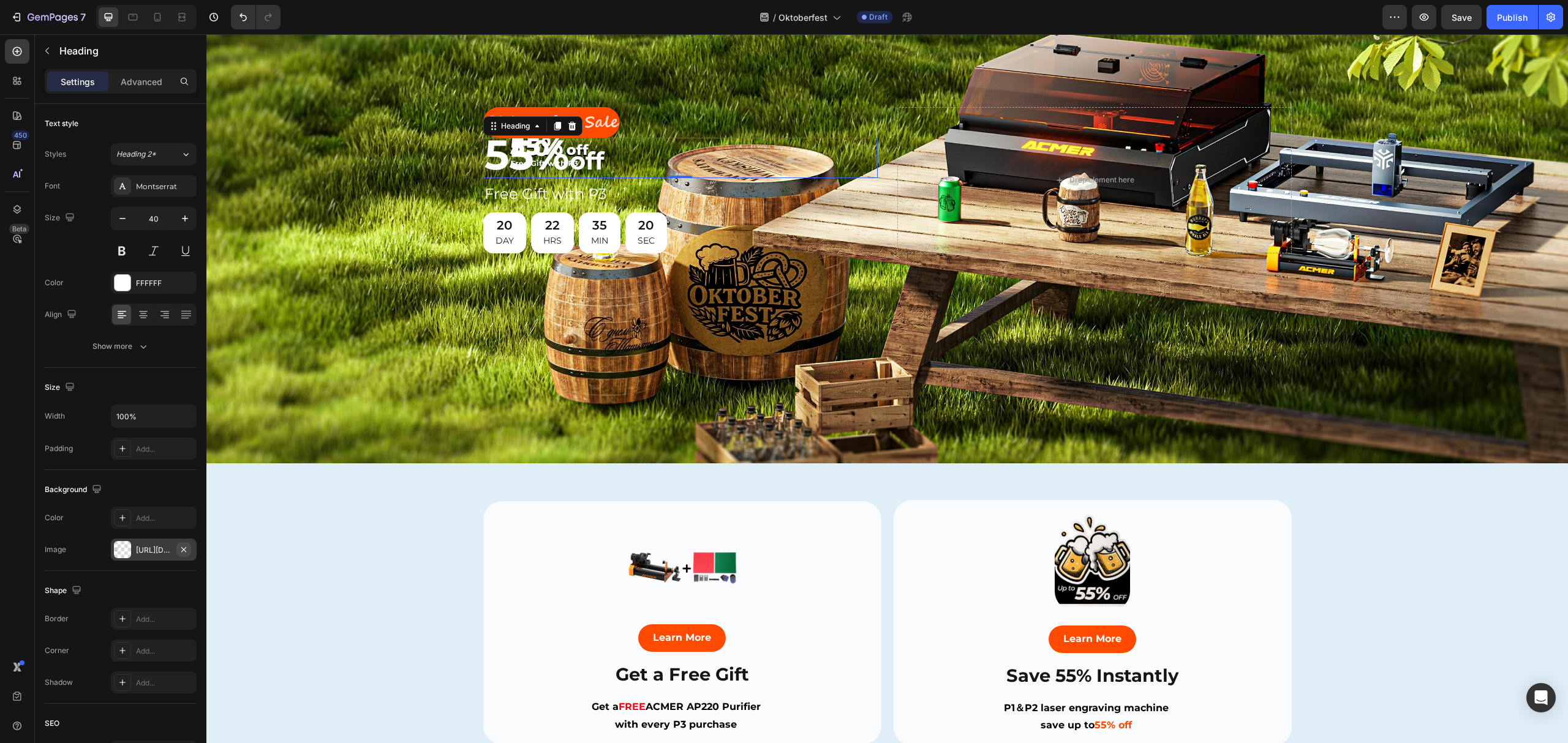
click at [184, 549] on icon "button" at bounding box center [184, 550] width 10 height 10
click at [361, 196] on div "Background Image" at bounding box center [887, 180] width 1362 height 567
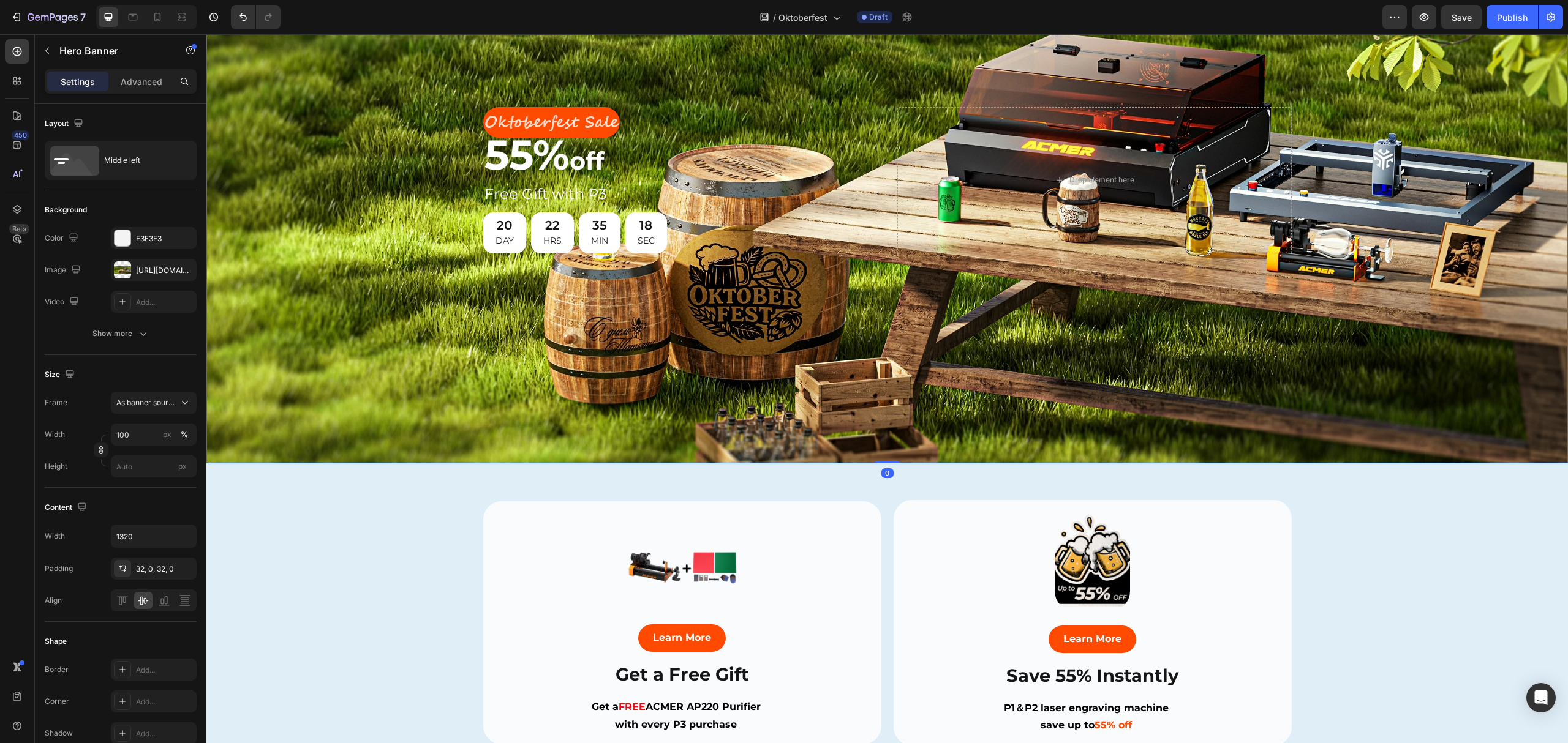
click at [703, 79] on div "Background Image" at bounding box center [887, 180] width 1362 height 567
click at [368, 229] on div "Background Image" at bounding box center [887, 180] width 1362 height 567
click at [694, 148] on h2 "55% off" at bounding box center [681, 158] width 394 height 41
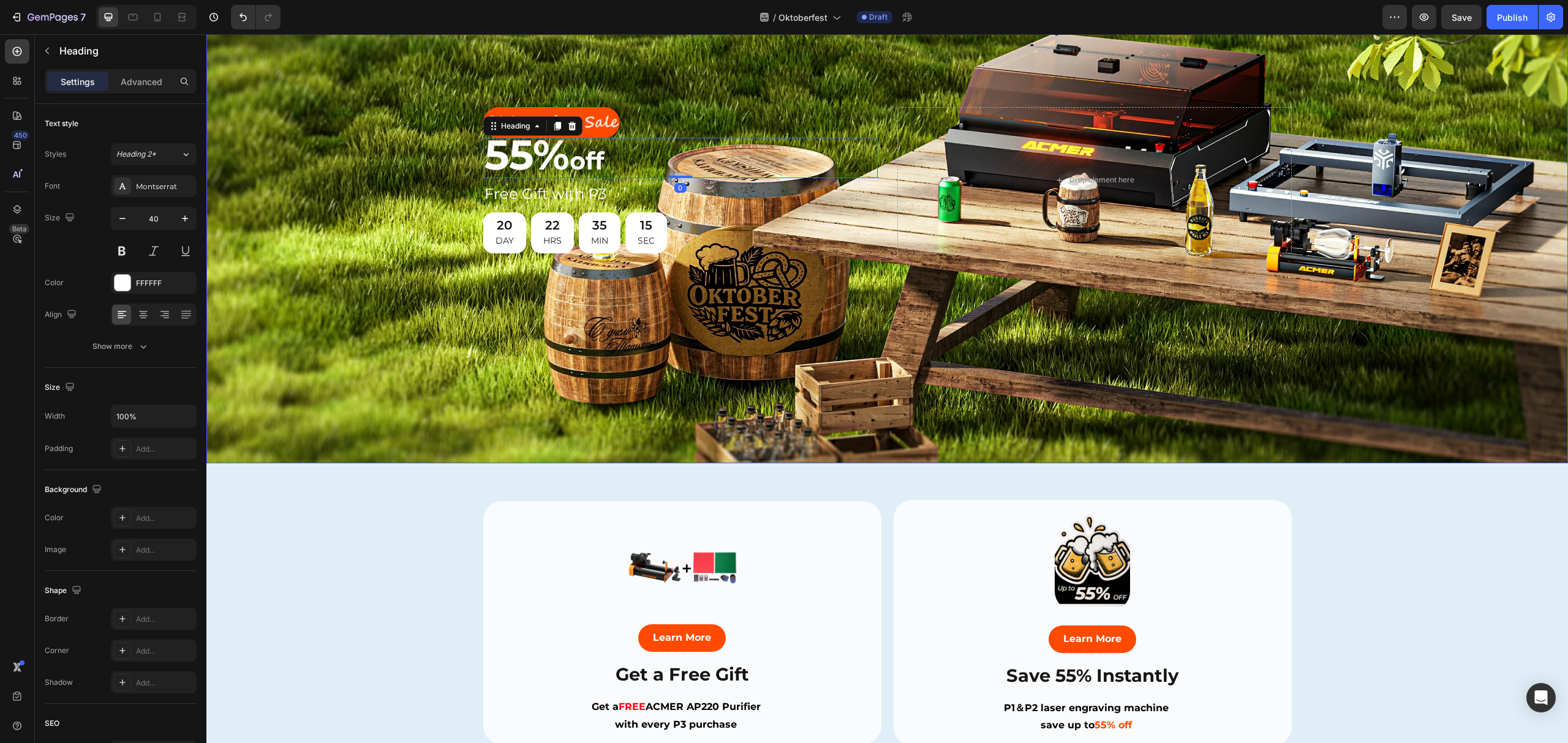
click at [686, 74] on div "Background Image" at bounding box center [887, 180] width 1362 height 567
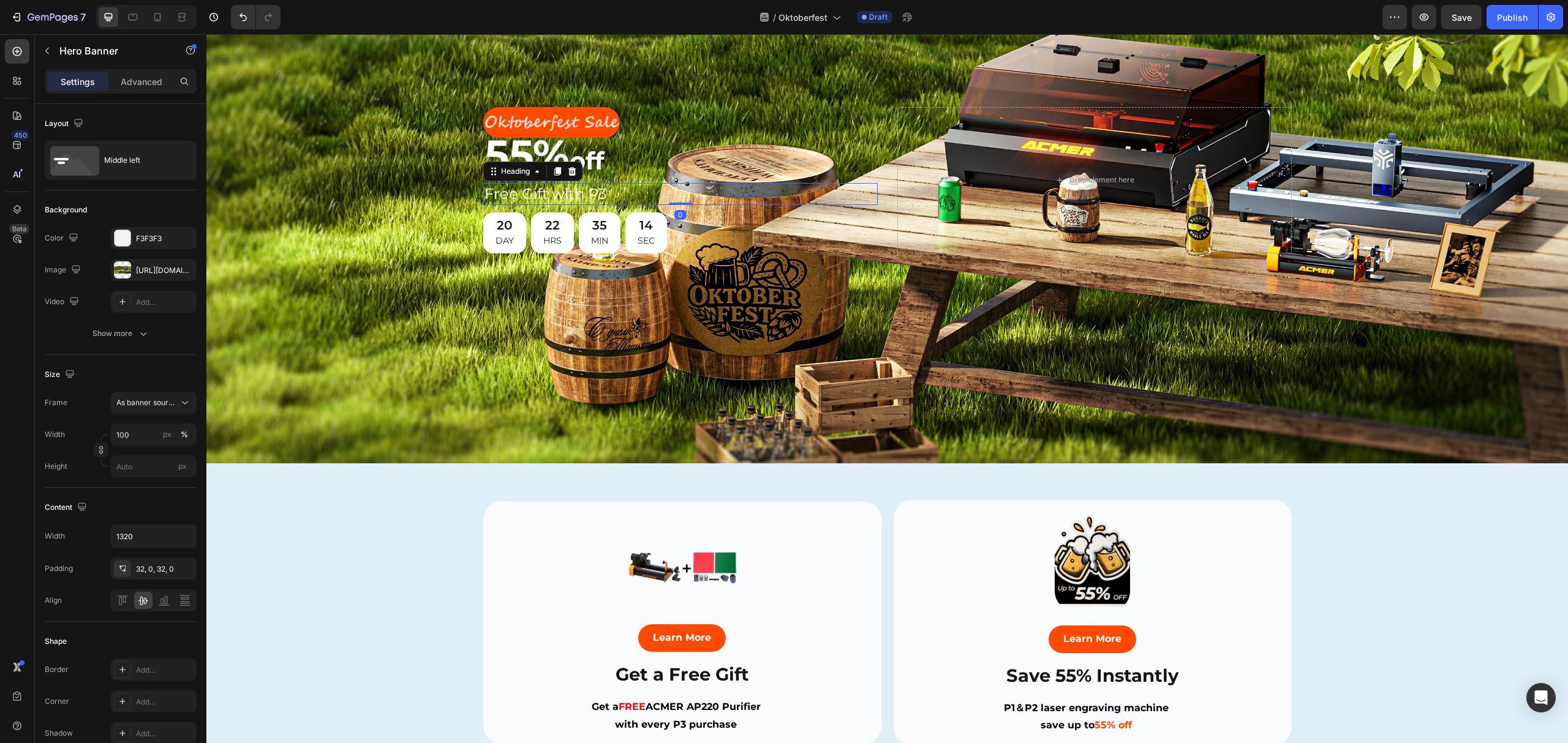
click at [588, 187] on h2 "Free Gift with P3" at bounding box center [681, 194] width 394 height 22
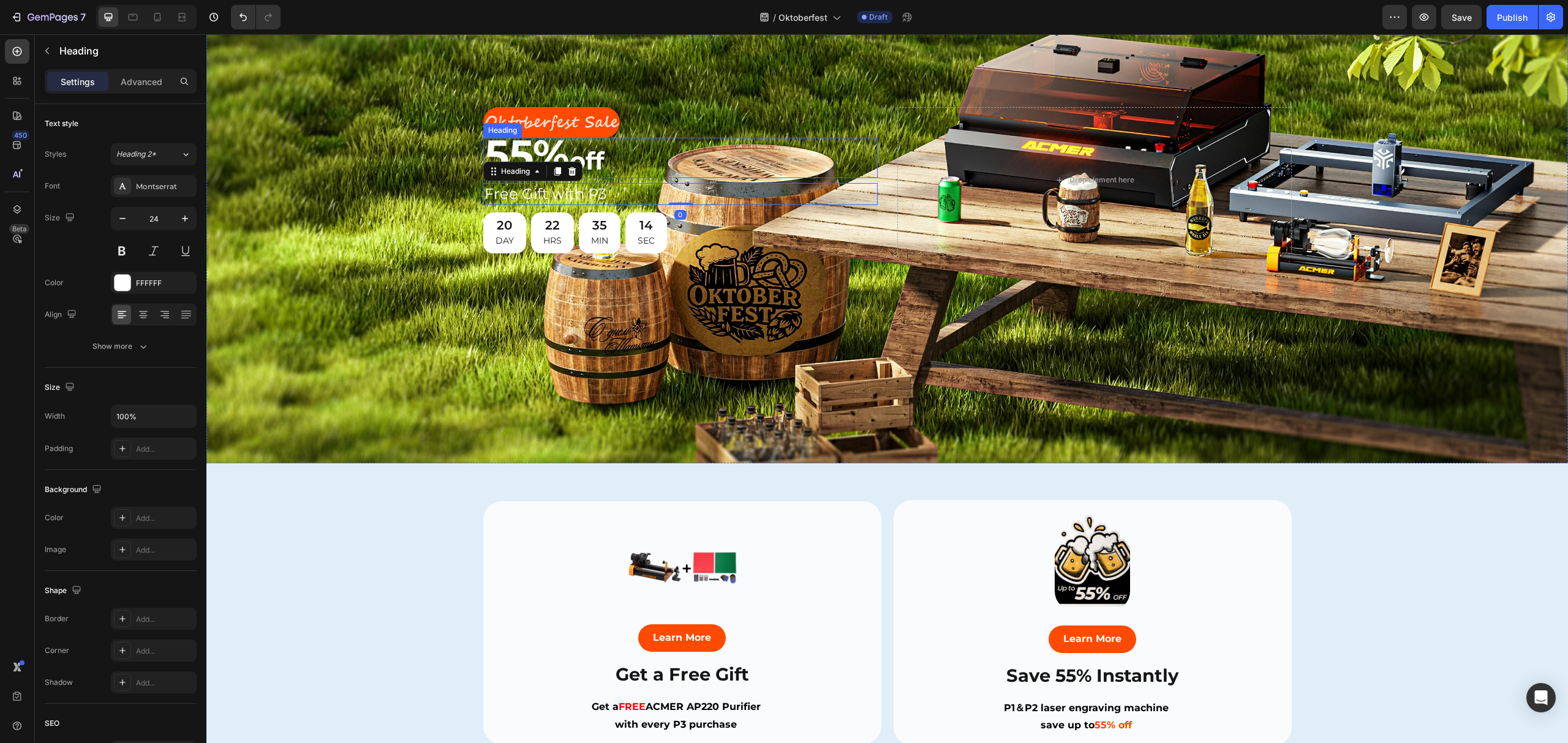
click at [641, 140] on h2 "55% off" at bounding box center [681, 158] width 394 height 41
click at [547, 292] on div "Background Image" at bounding box center [887, 180] width 1362 height 567
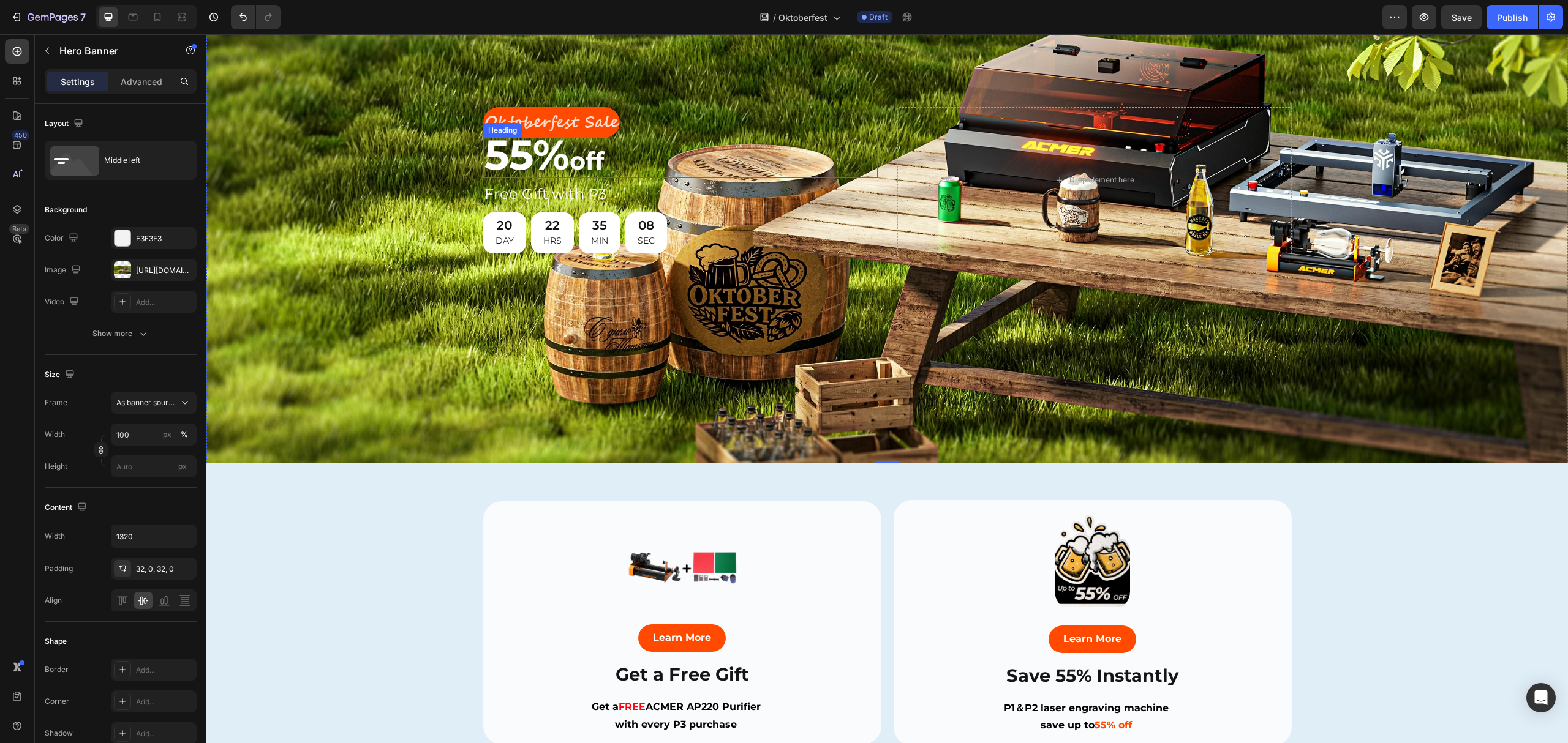
click at [588, 152] on h2 "55% off" at bounding box center [681, 158] width 394 height 41
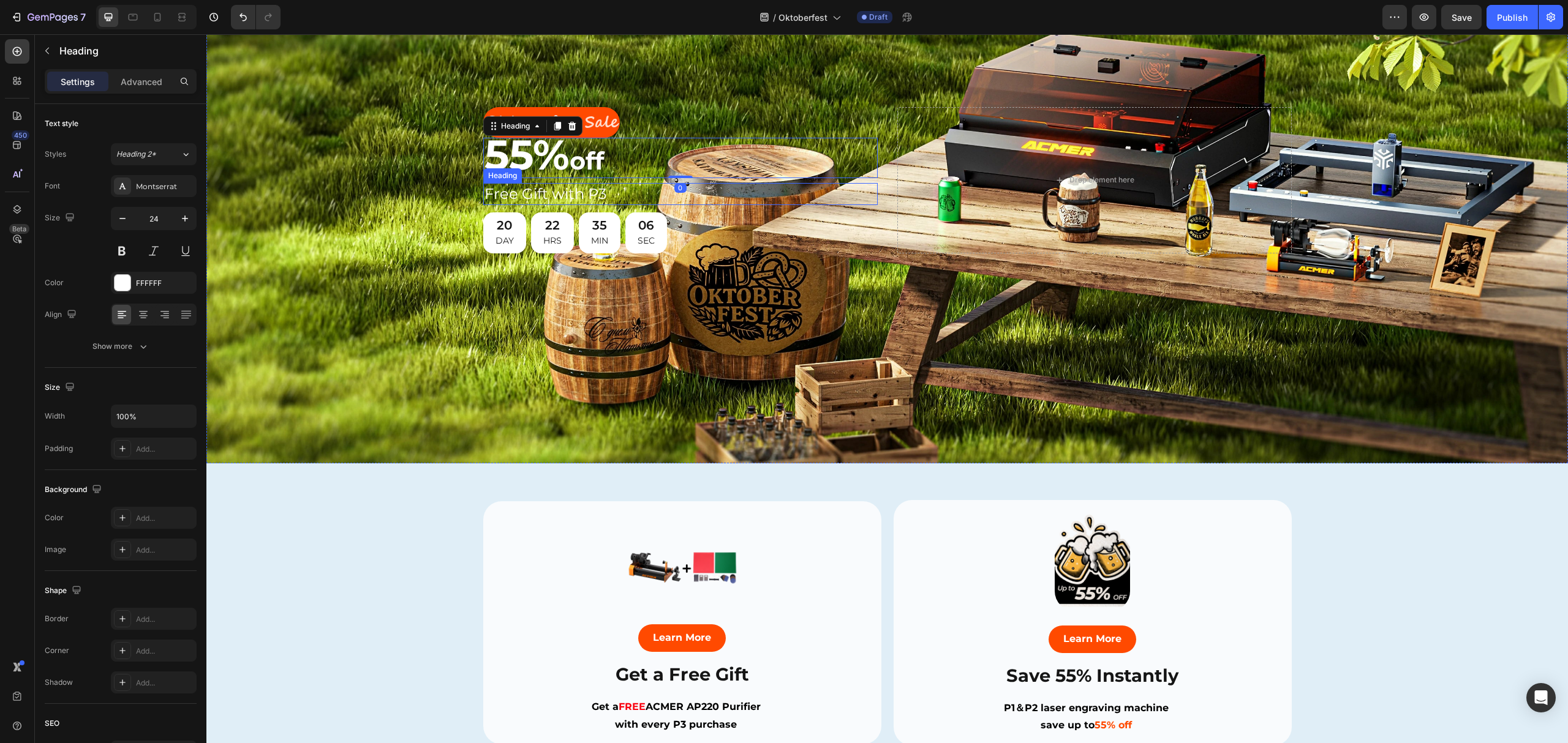
click at [559, 187] on h2 "Free Gift with P3" at bounding box center [681, 194] width 394 height 22
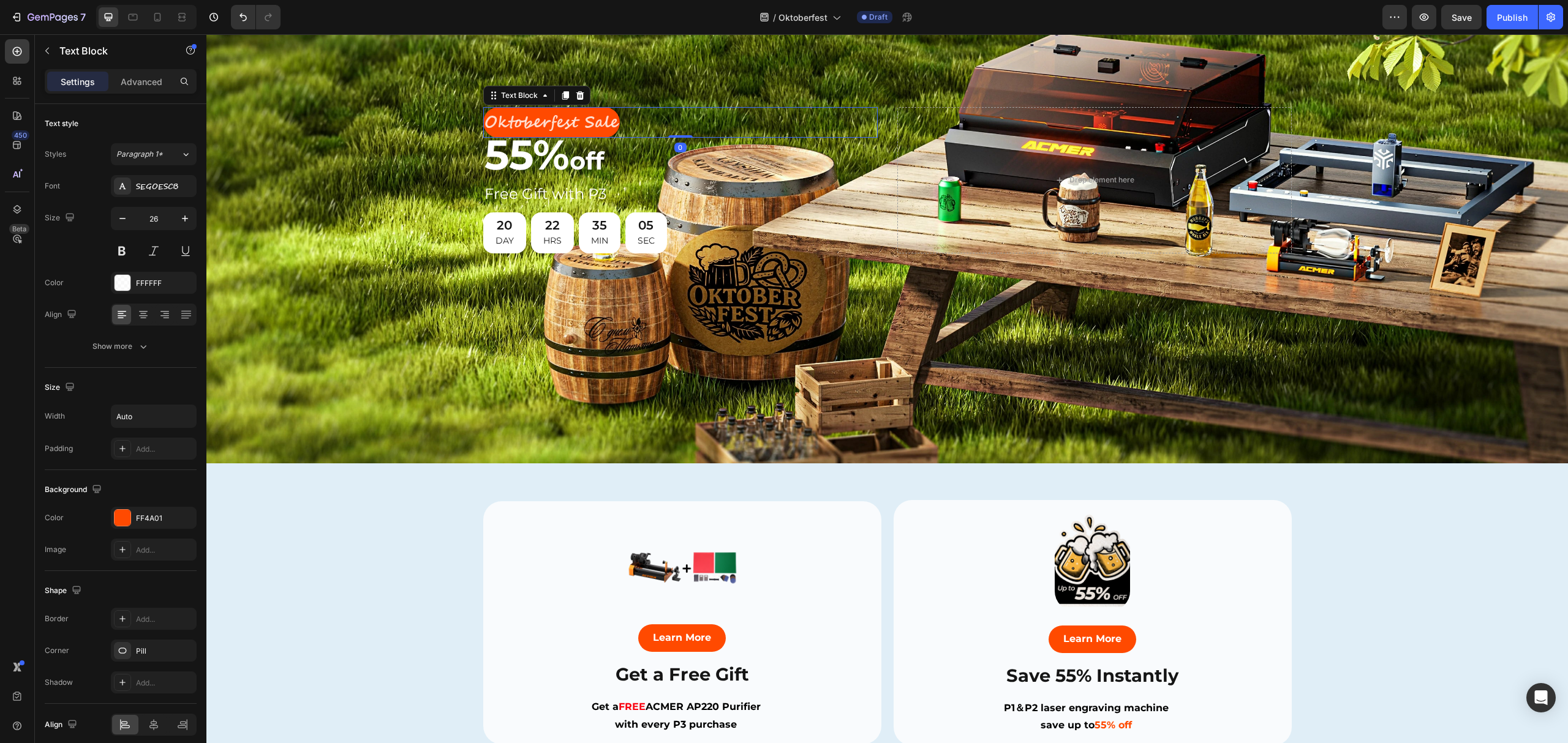
click at [576, 112] on p "Oktoberfest Sale" at bounding box center [551, 122] width 134 height 29
click at [411, 207] on div "Background Image" at bounding box center [887, 180] width 1362 height 567
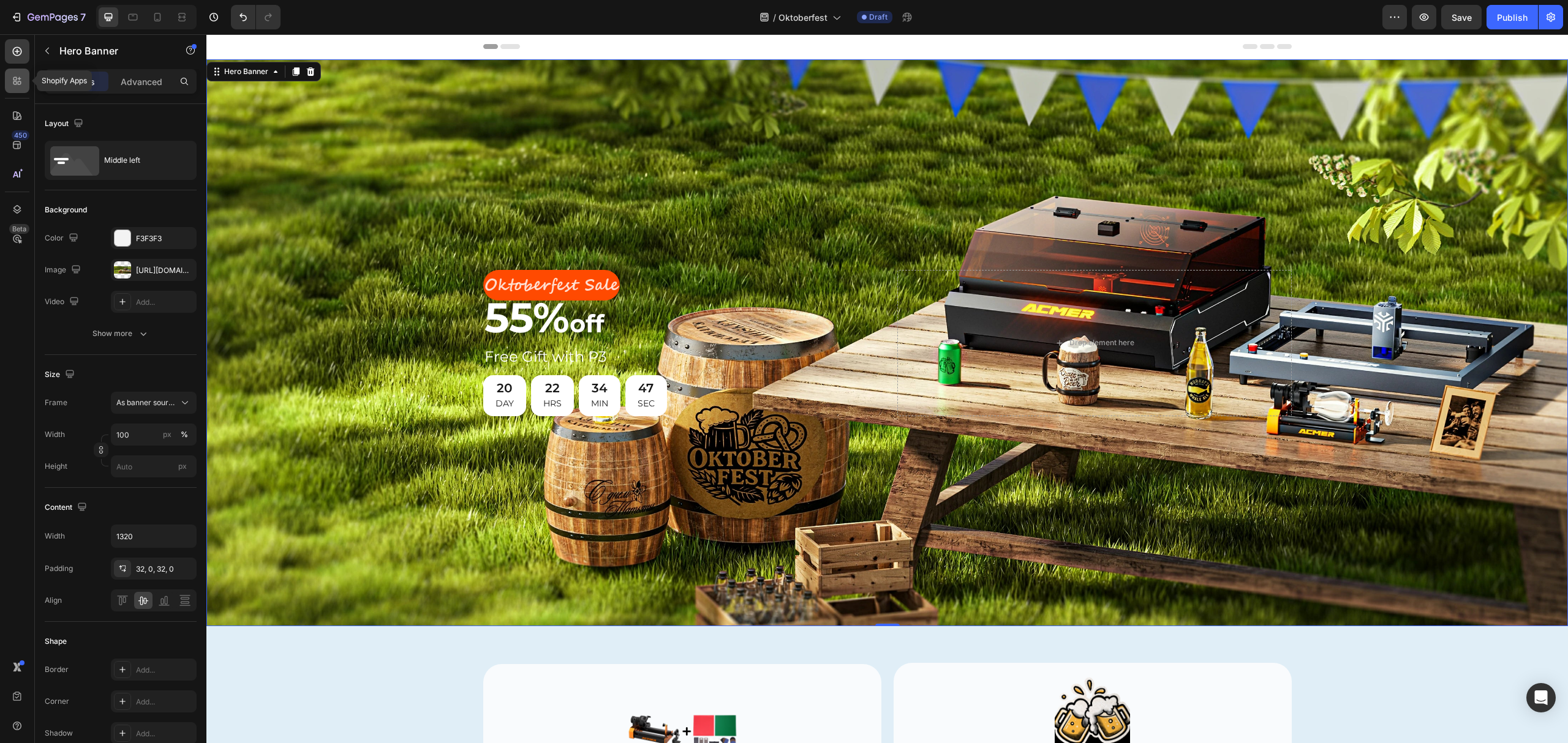
drag, startPoint x: 15, startPoint y: 74, endPoint x: 8, endPoint y: 74, distance: 7.0
click at [15, 74] on div at bounding box center [17, 81] width 25 height 25
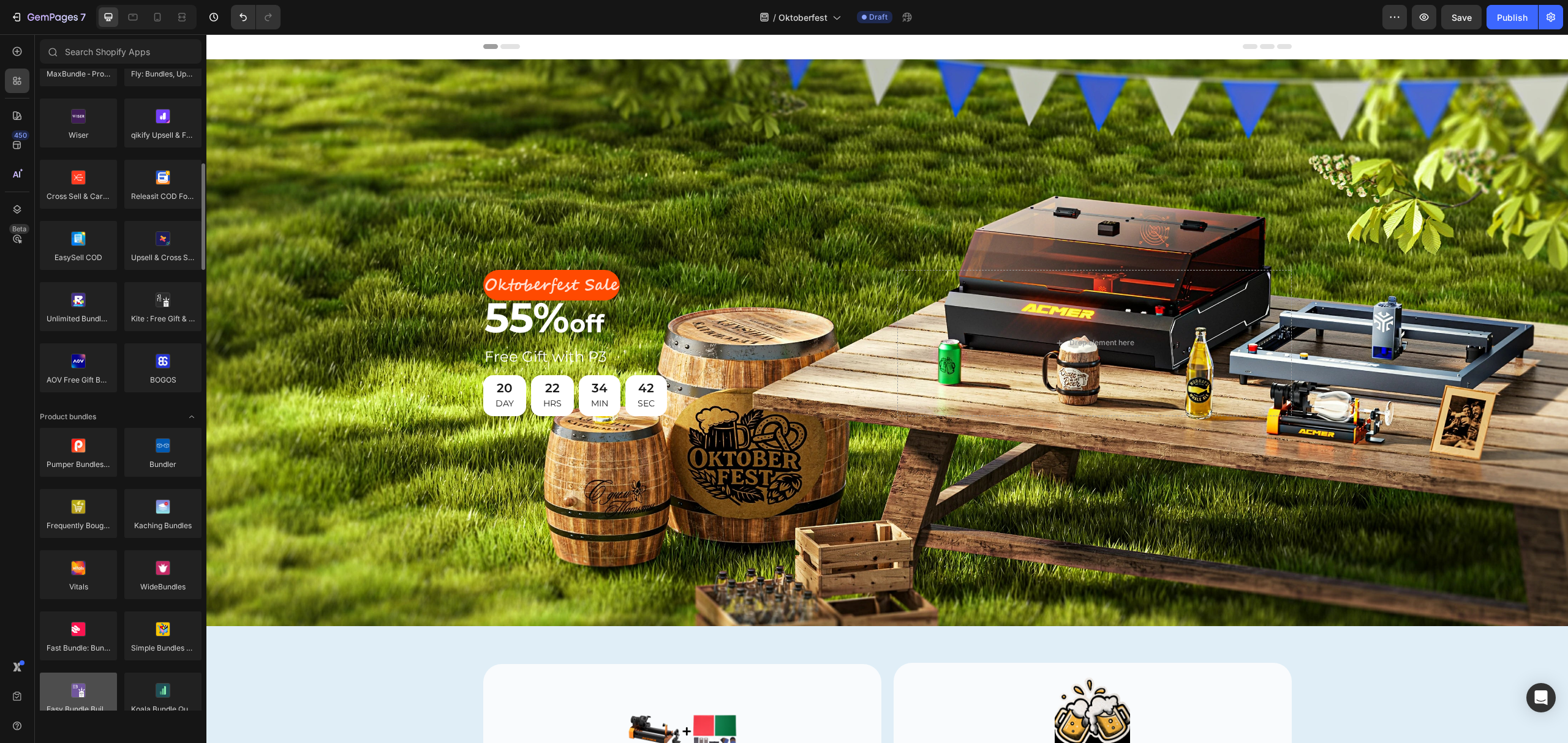
scroll to position [735, 0]
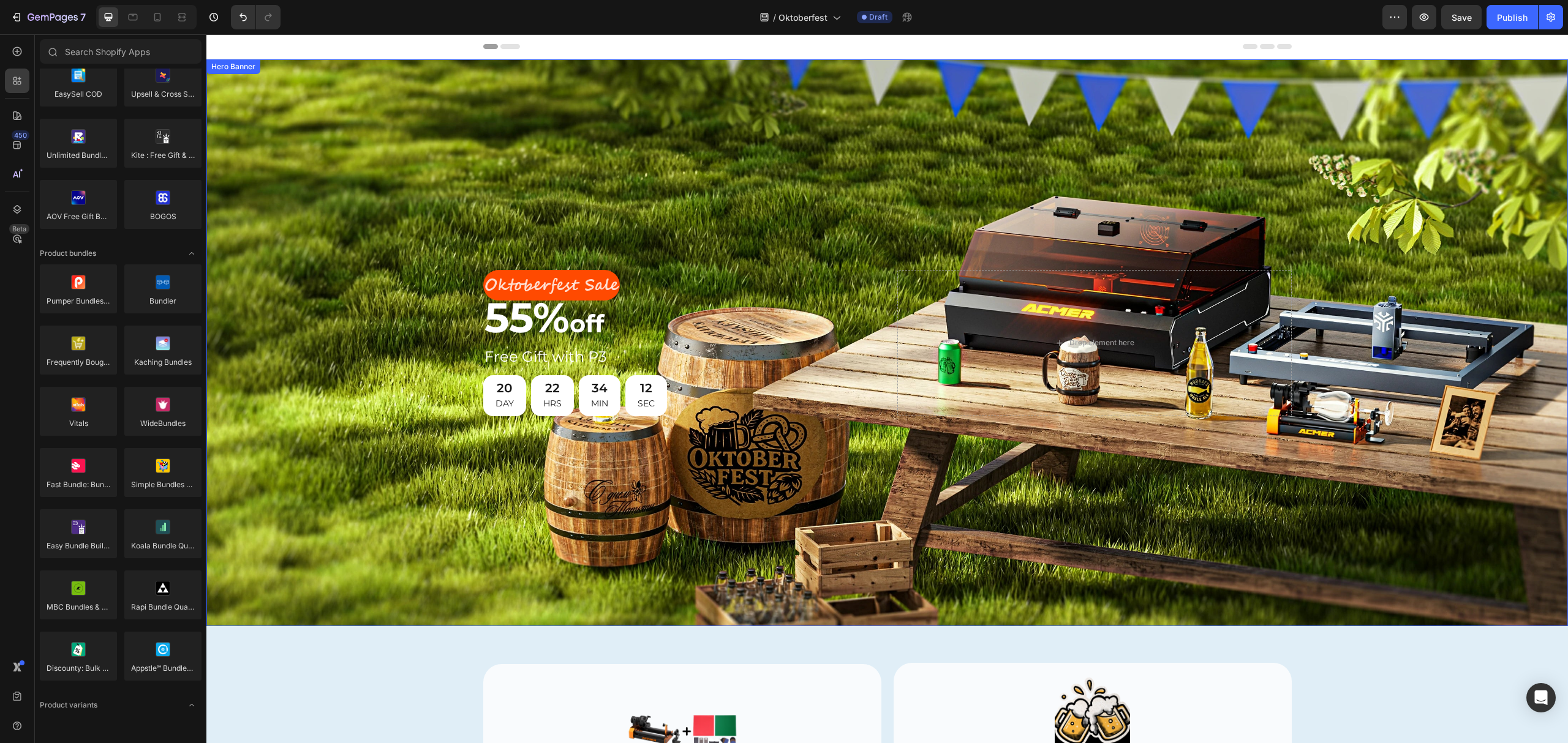
drag, startPoint x: 1049, startPoint y: 155, endPoint x: 1032, endPoint y: 157, distance: 17.1
click at [1049, 155] on div "Background Image" at bounding box center [887, 343] width 1362 height 567
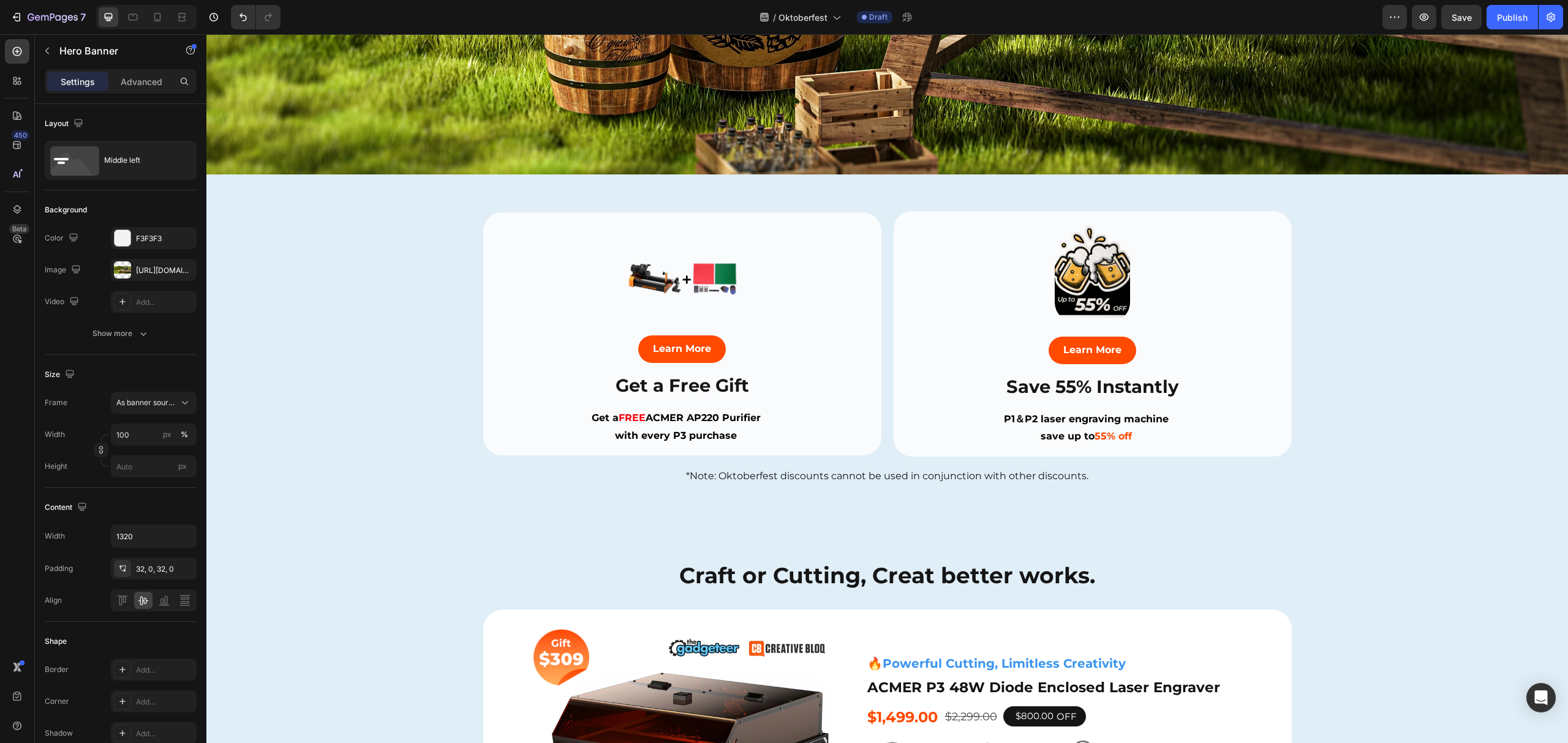
scroll to position [408, 0]
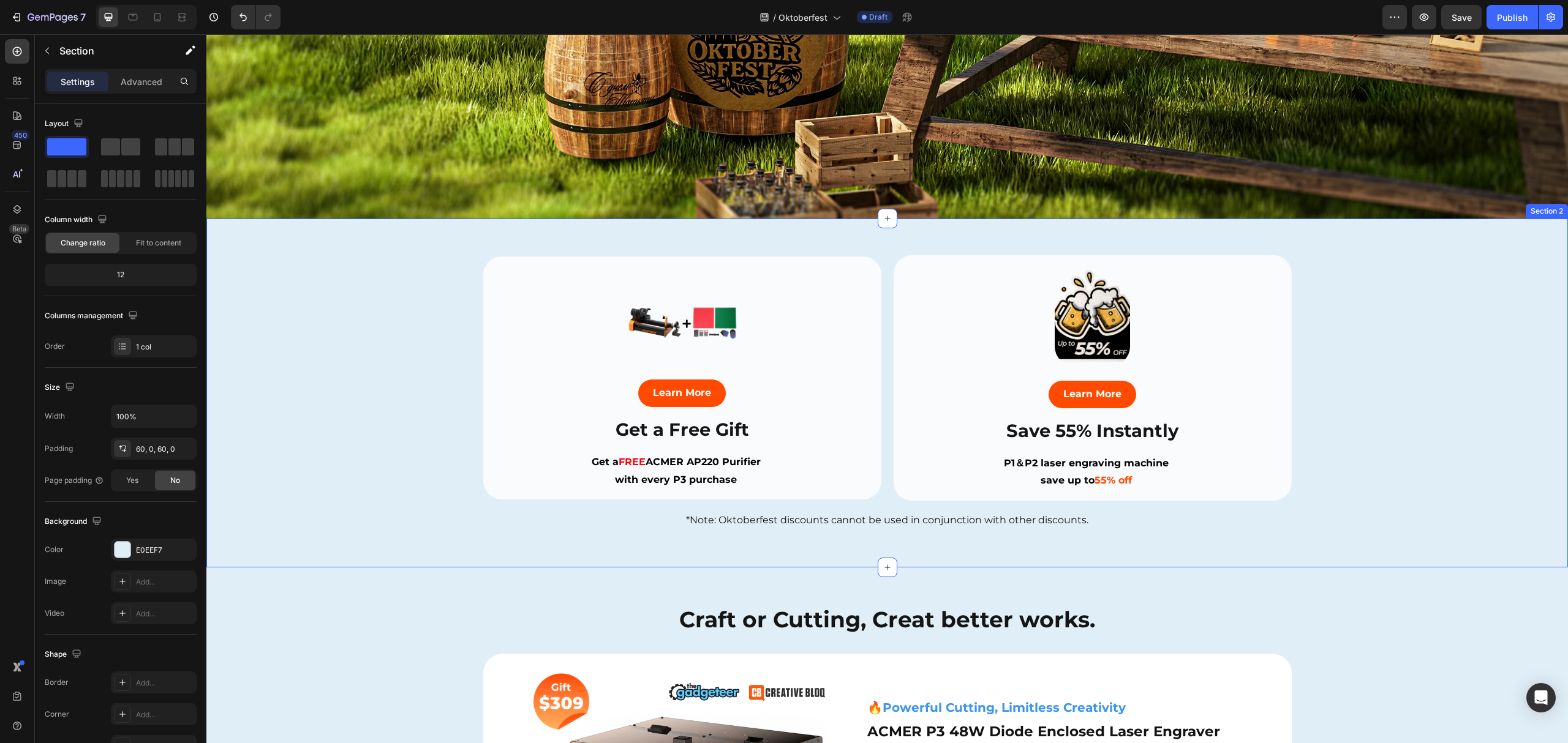
click at [337, 349] on div "Image Learn More Button Save 55% Instantly Heading P1＆P2 laser engraving machin…" at bounding box center [887, 393] width 1362 height 276
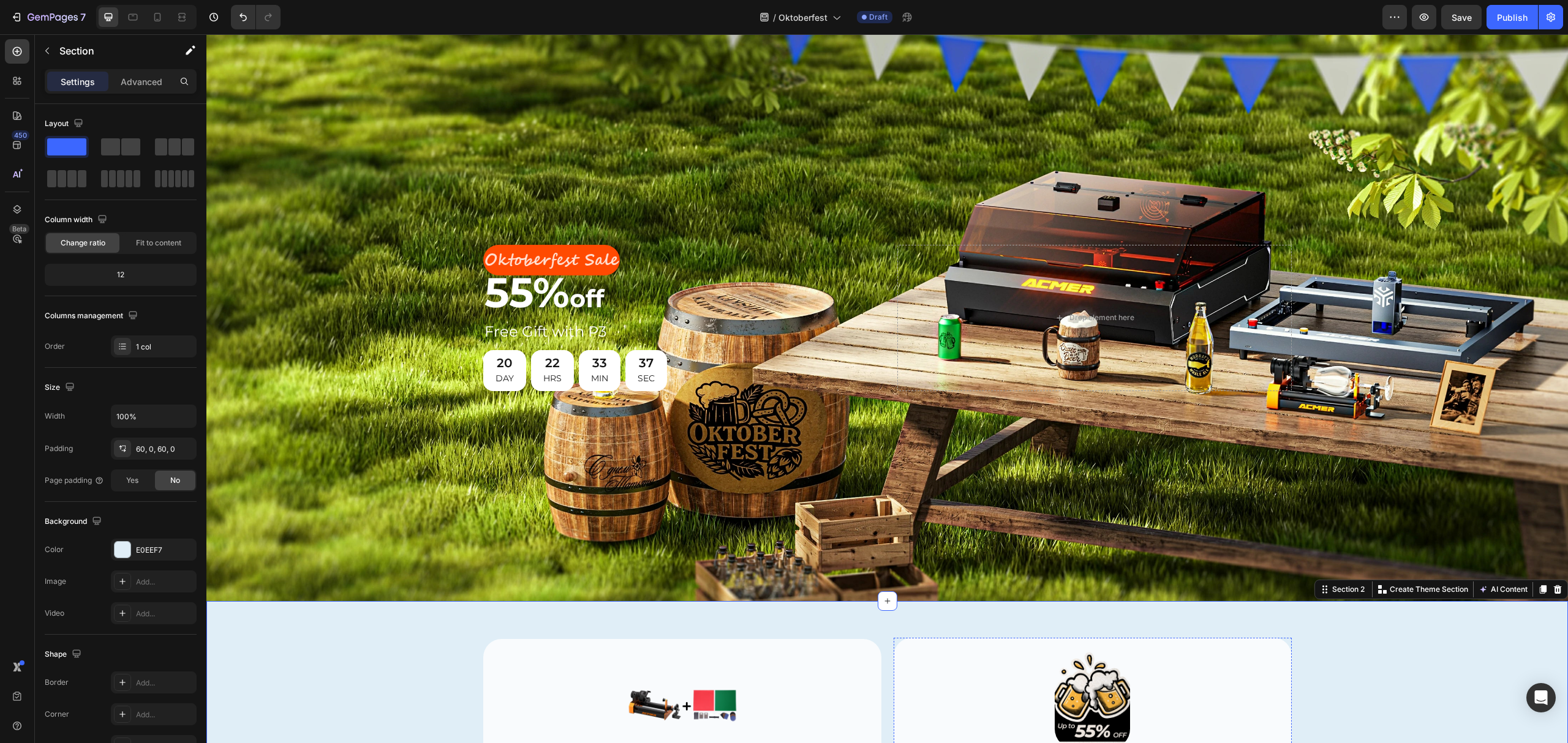
scroll to position [0, 0]
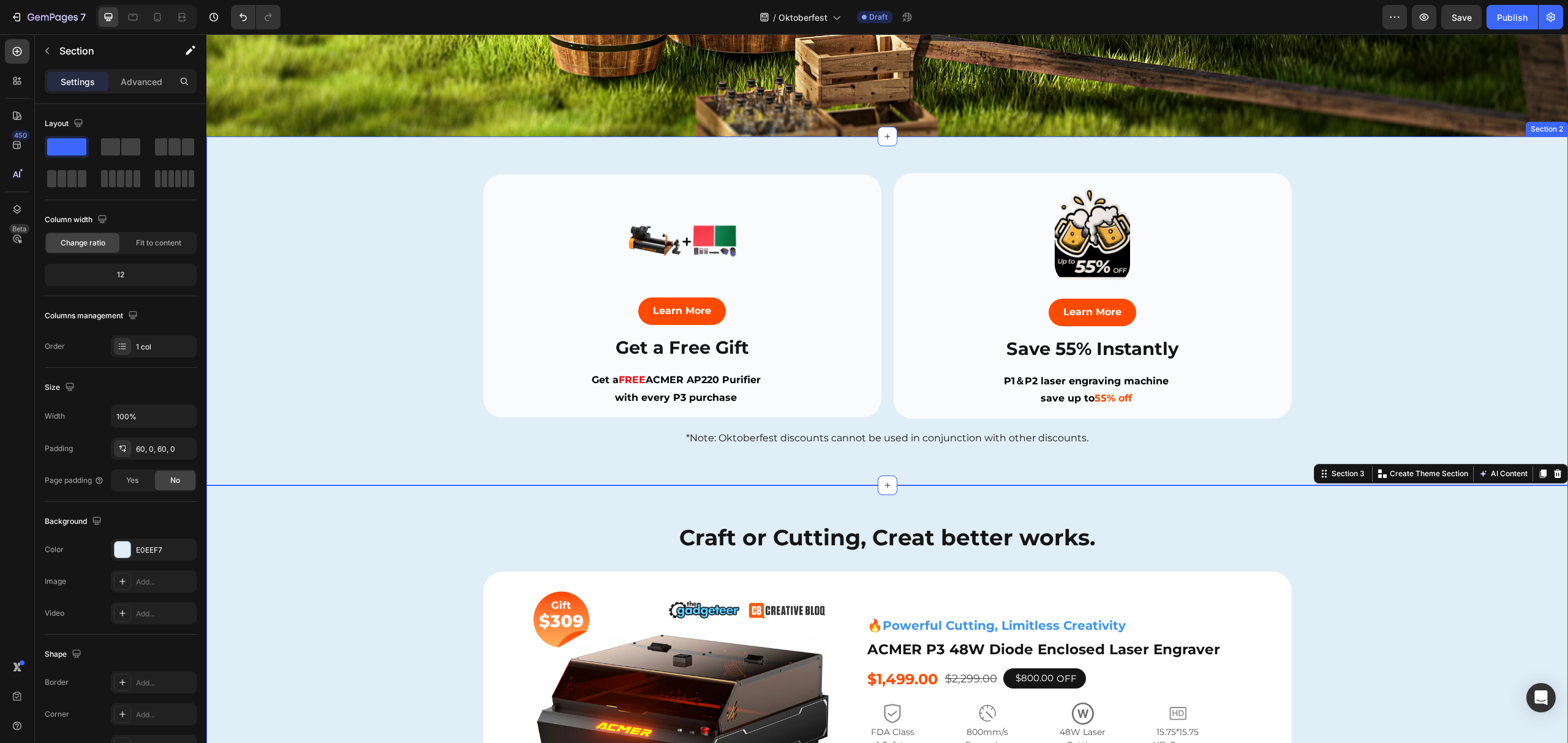
click at [344, 345] on div "Image Learn More Button Save 55% Instantly Heading P1＆P2 laser engraving machin…" at bounding box center [887, 311] width 1362 height 276
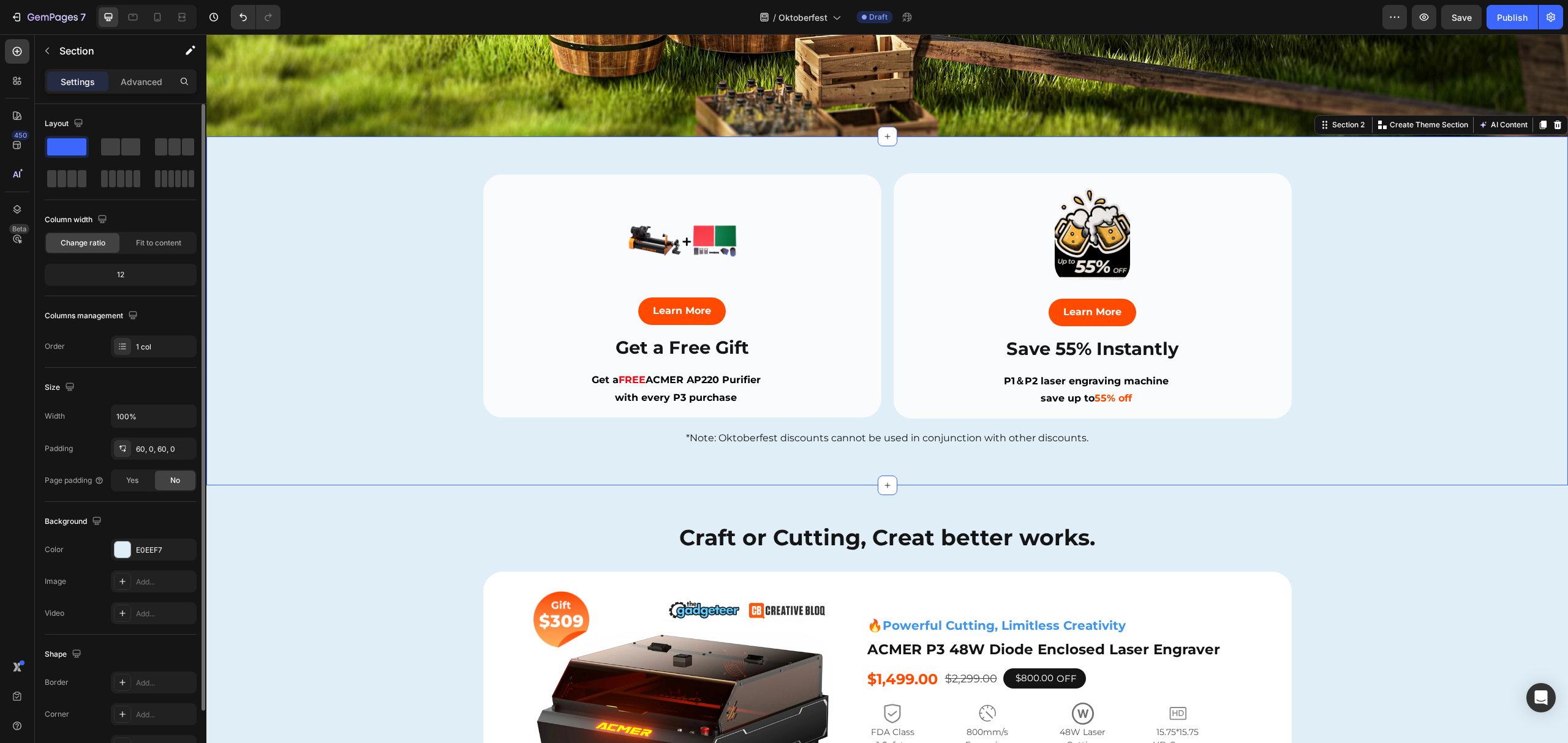
scroll to position [74, 0]
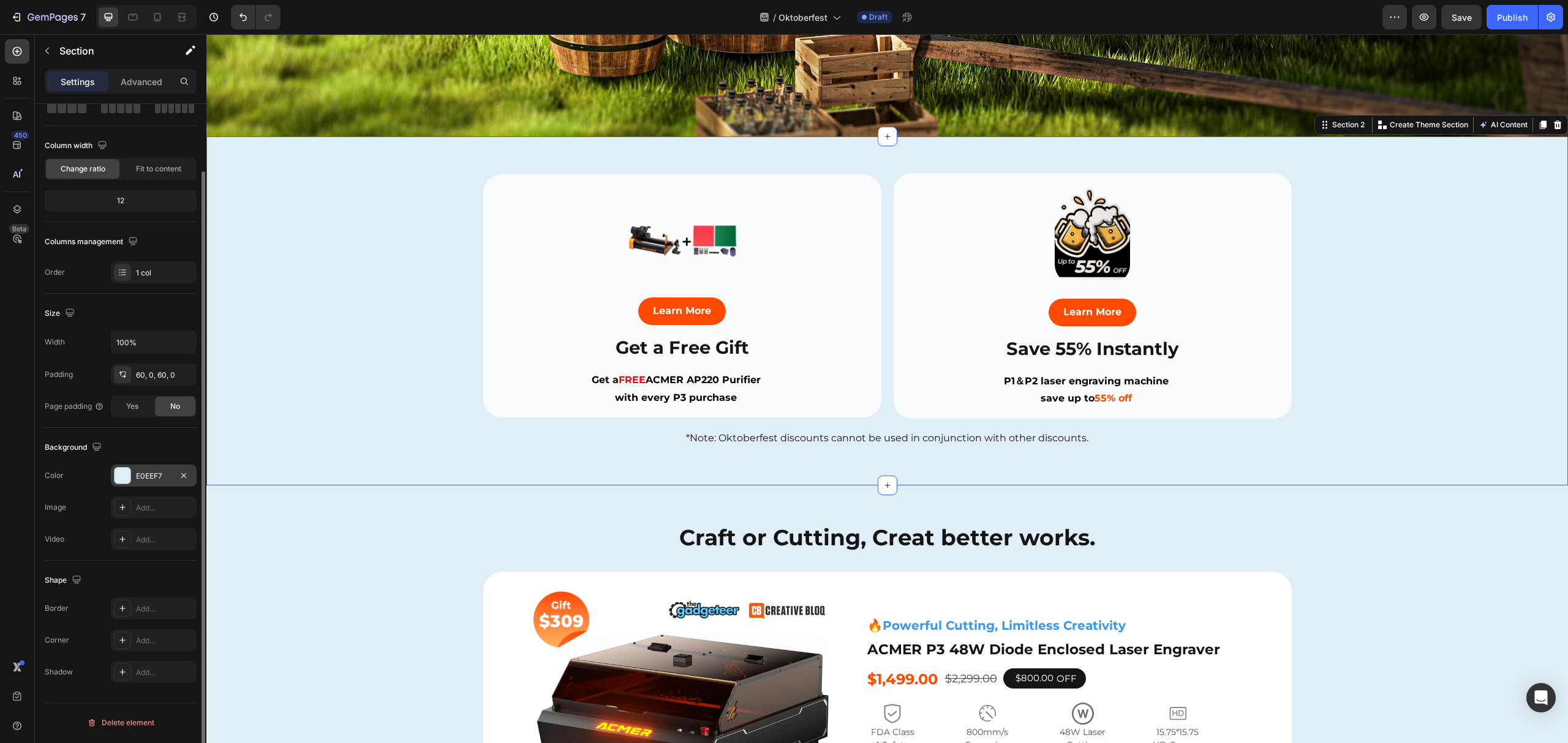
click at [152, 476] on div "E0EEF7" at bounding box center [154, 476] width 36 height 11
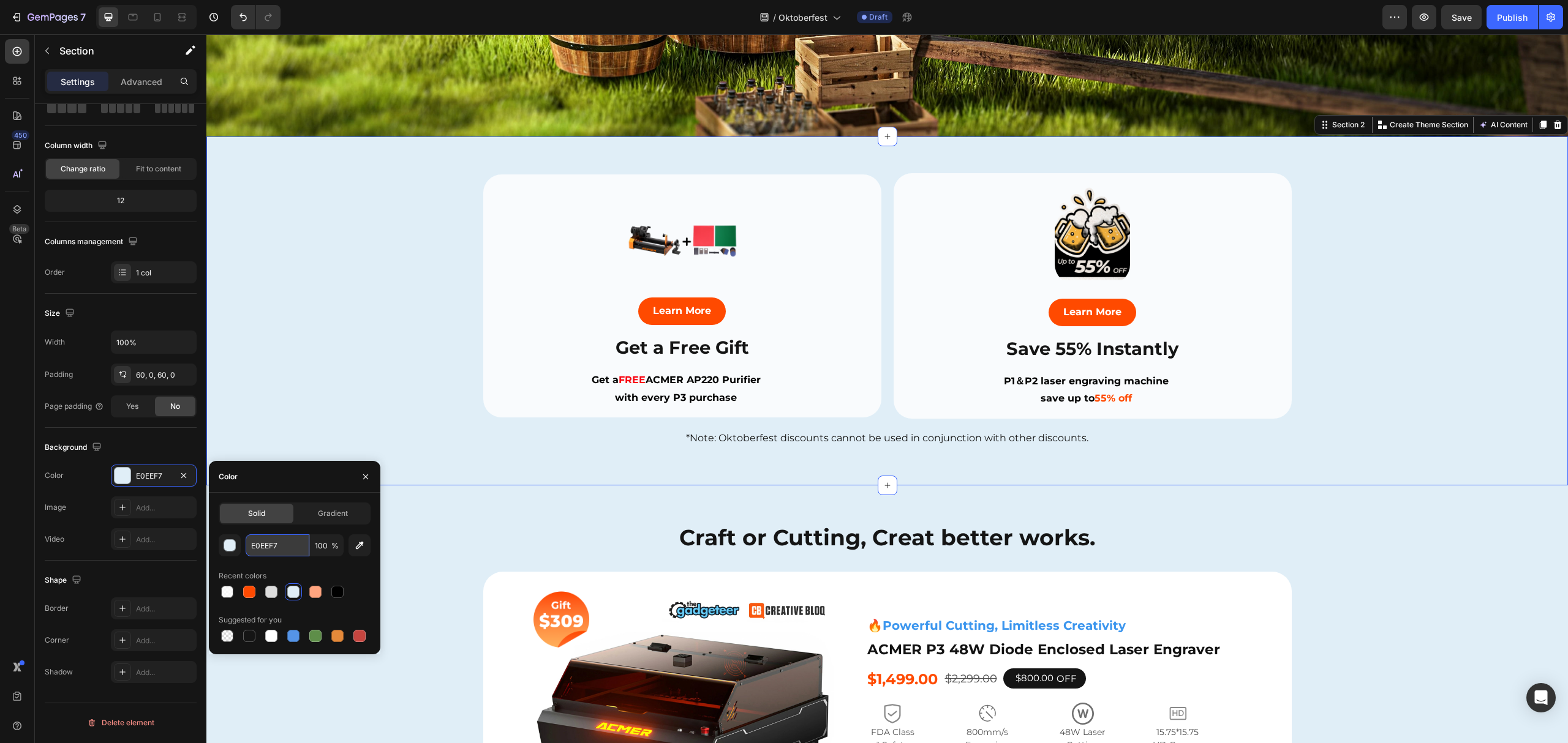
click at [261, 546] on input "E0EEF7" at bounding box center [277, 545] width 64 height 22
paste input "#f6e7d0"
type input "#f6e7d0"
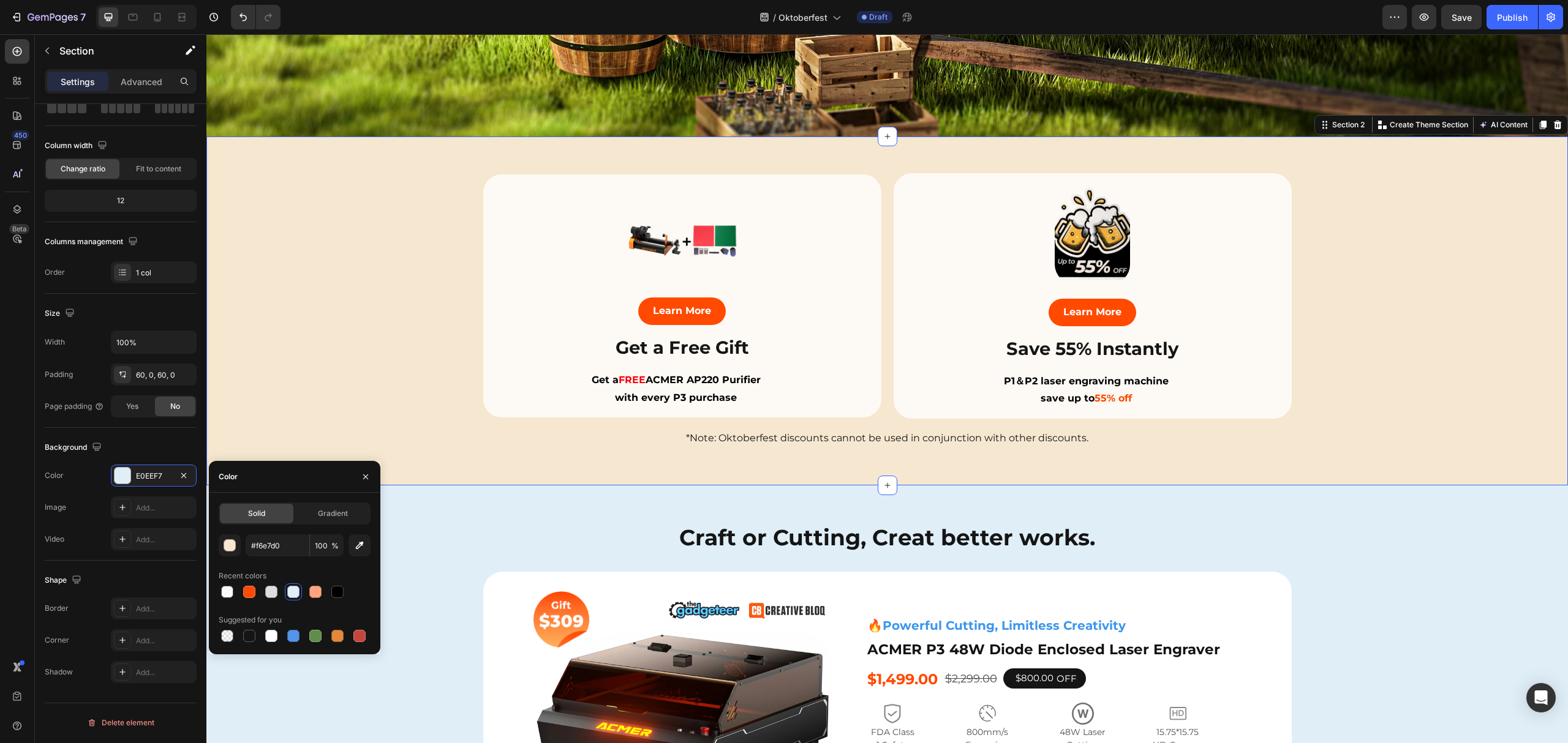
click at [371, 348] on div "Image Learn More Button Save 55% Instantly Heading P1＆P2 laser engraving machin…" at bounding box center [887, 311] width 1362 height 276
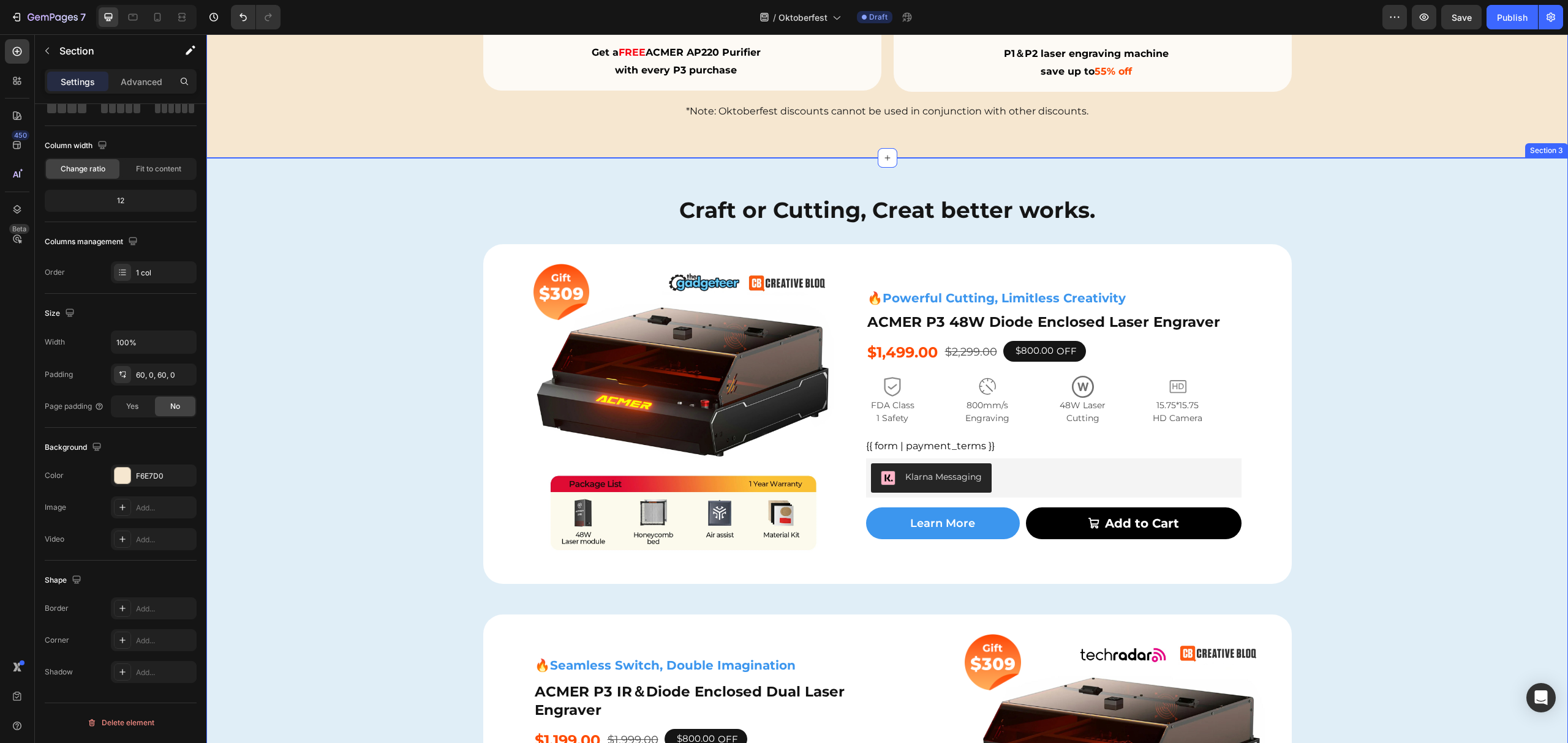
scroll to position [816, 0]
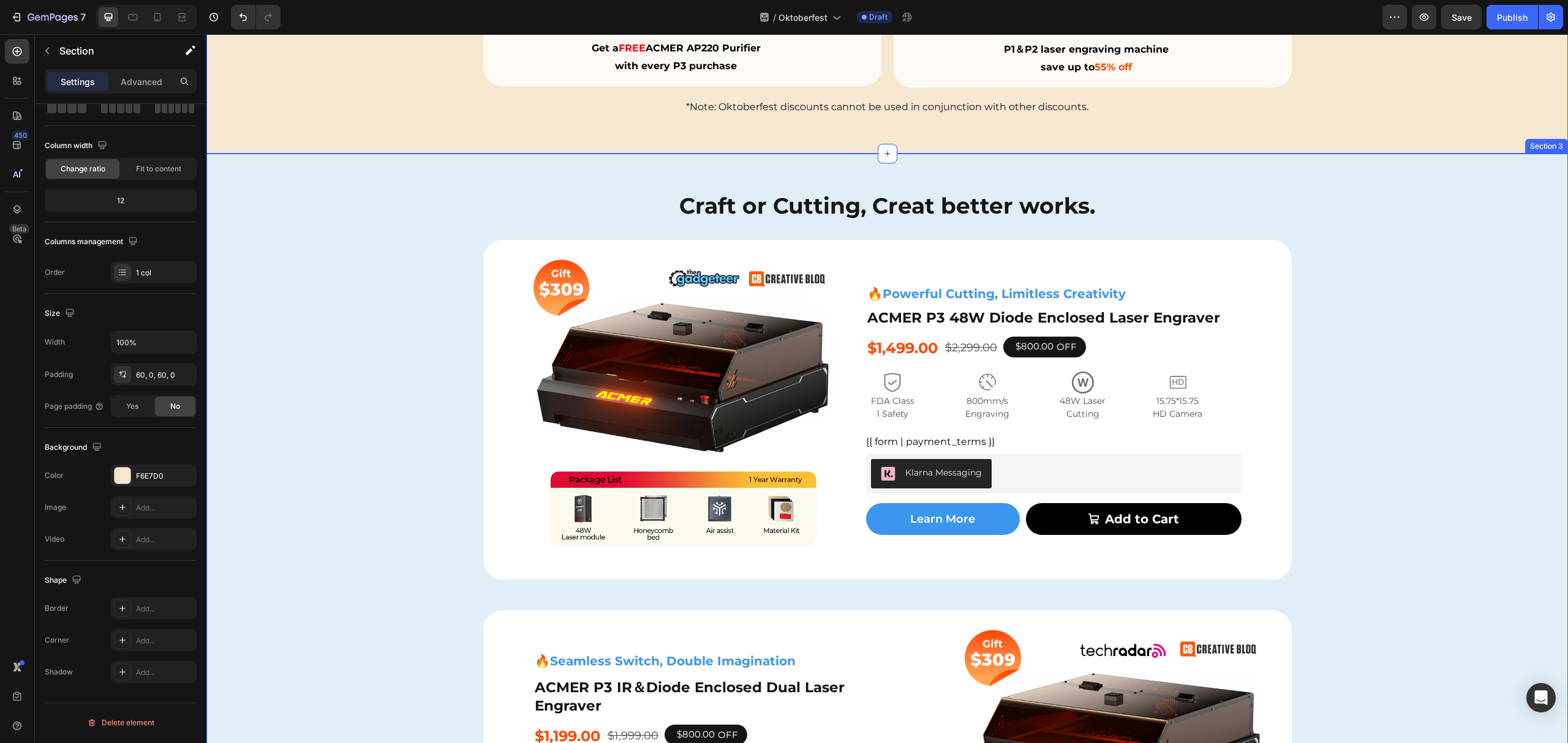
click at [381, 409] on div "P2 Free $168 Gift Button Image $168 Text Block Get a FREE ACMER M4 [PERSON_NAME…" at bounding box center [887, 570] width 1362 height 759
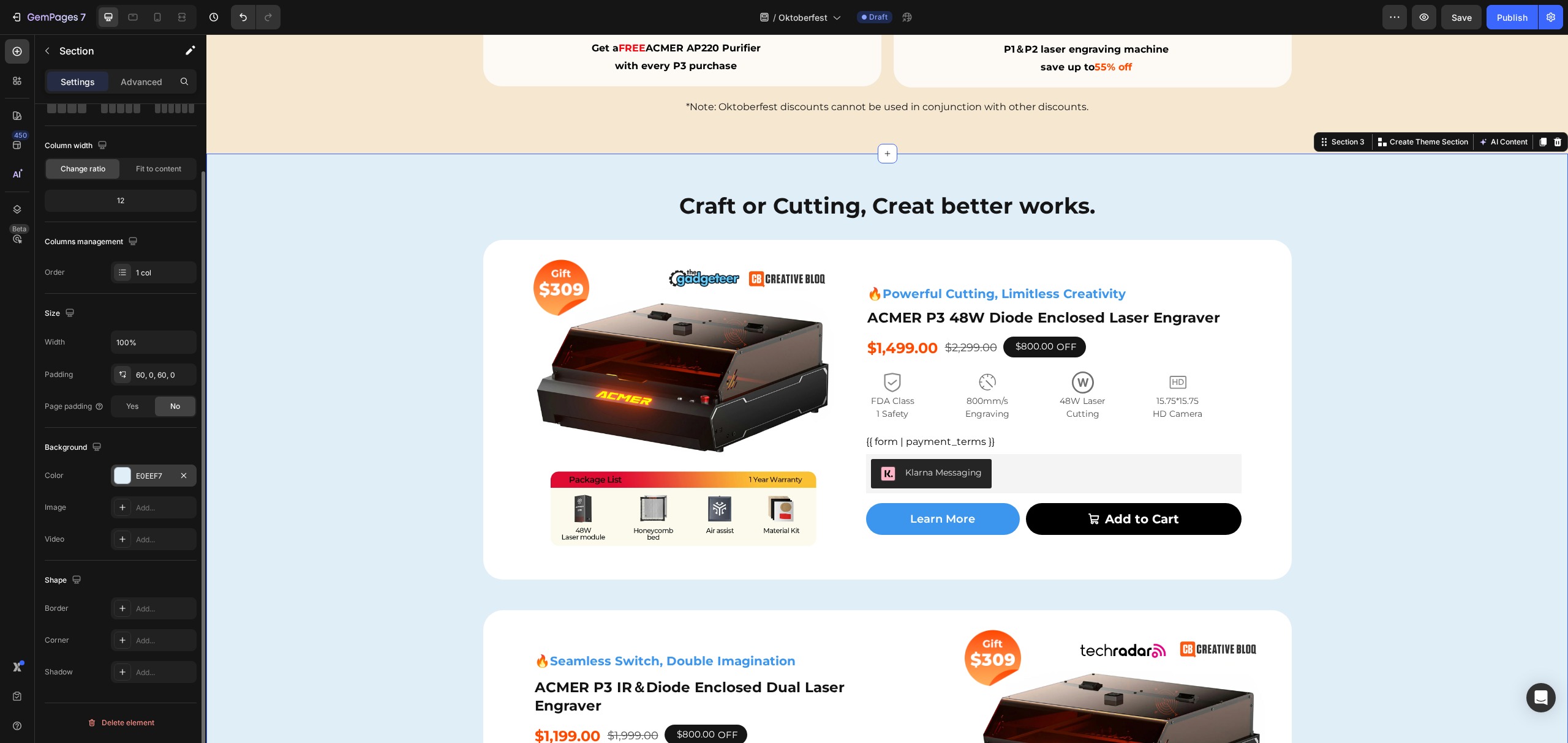
click at [138, 478] on div "E0EEF7" at bounding box center [154, 476] width 36 height 11
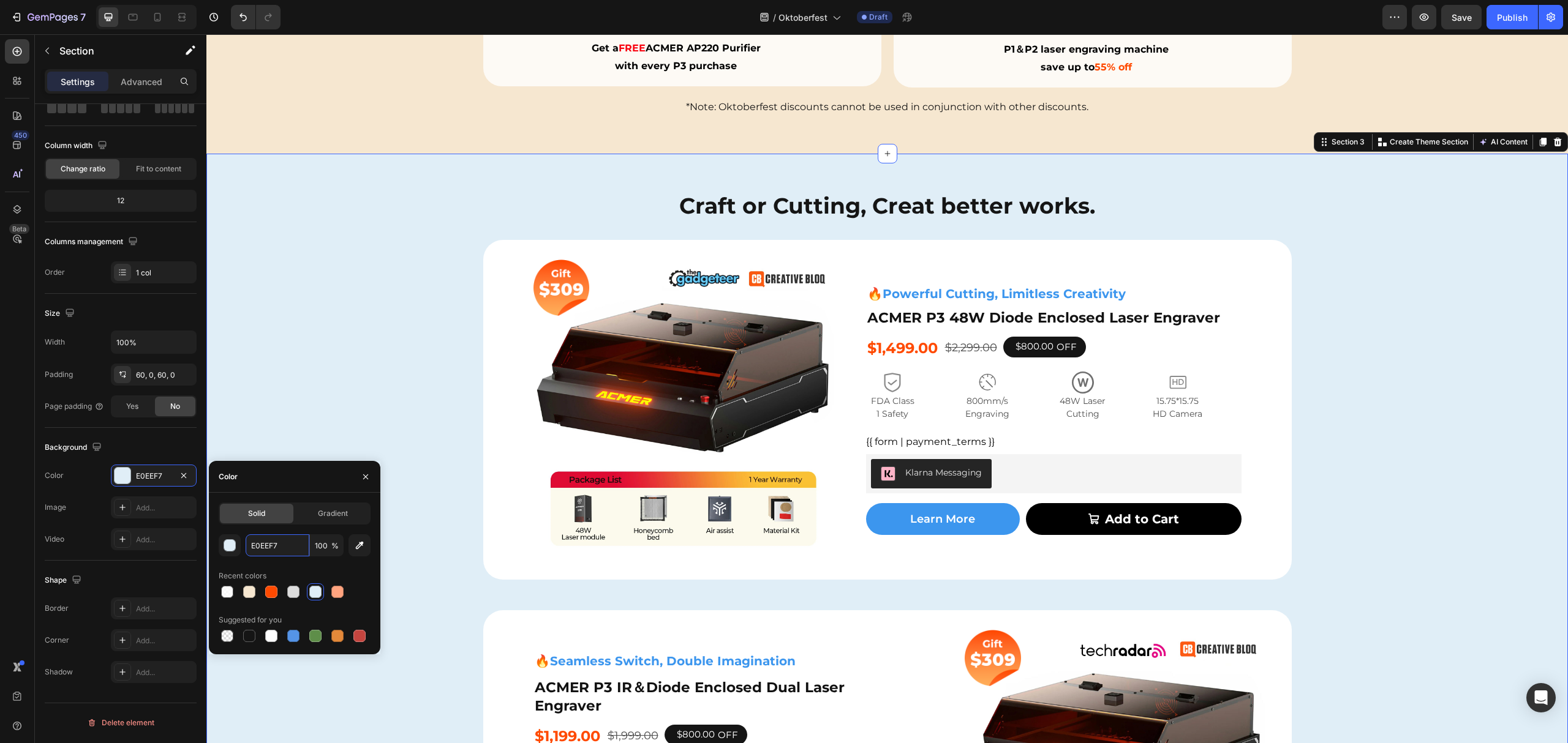
paste input "#f6e7d0"
type input "#f6e7d0"
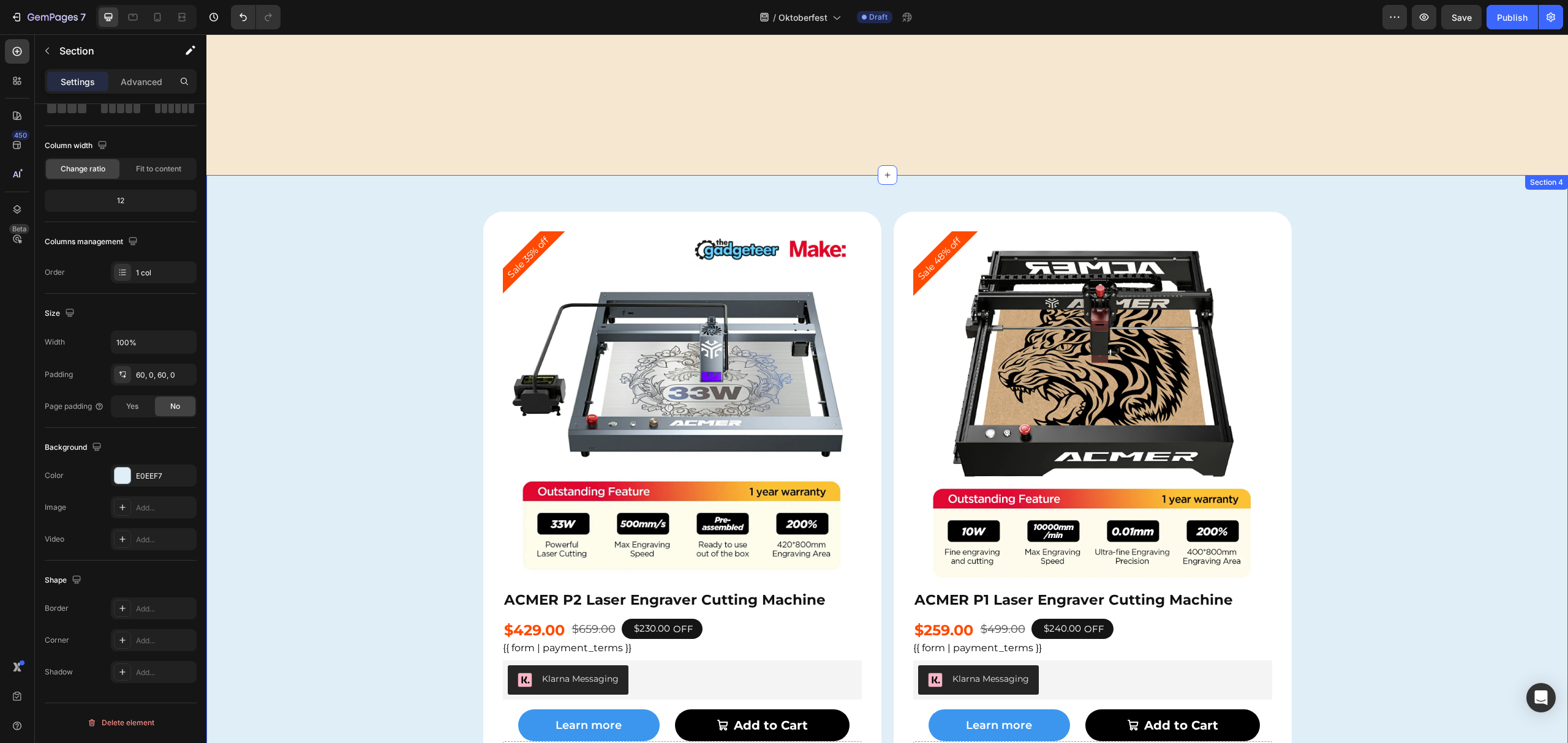
click at [306, 257] on div "Sale 35% off Product Badge Product Images ACMER P2 Laser Engraver Cutting Machi…" at bounding box center [887, 504] width 1362 height 586
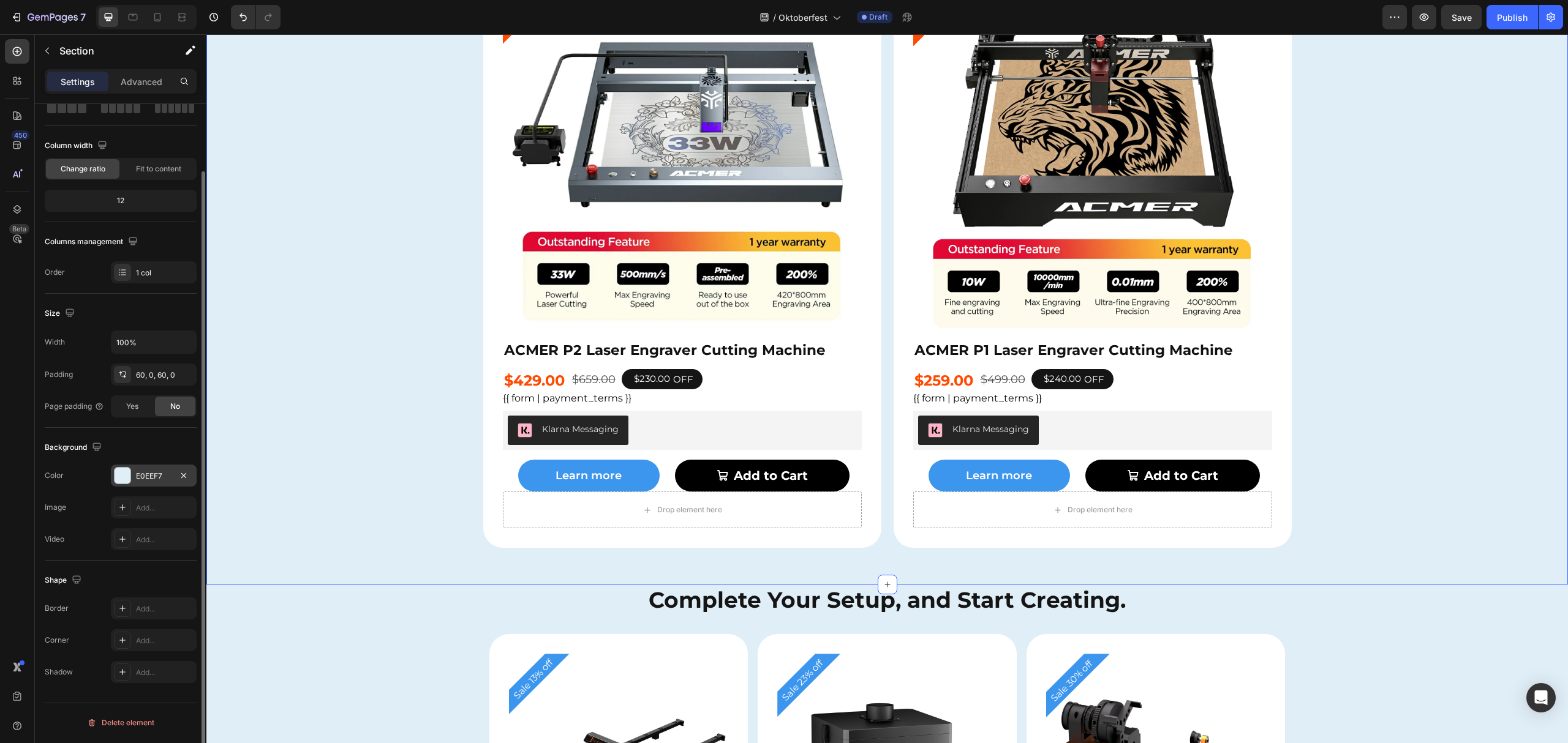
click at [145, 475] on div "E0EEF7" at bounding box center [154, 476] width 36 height 11
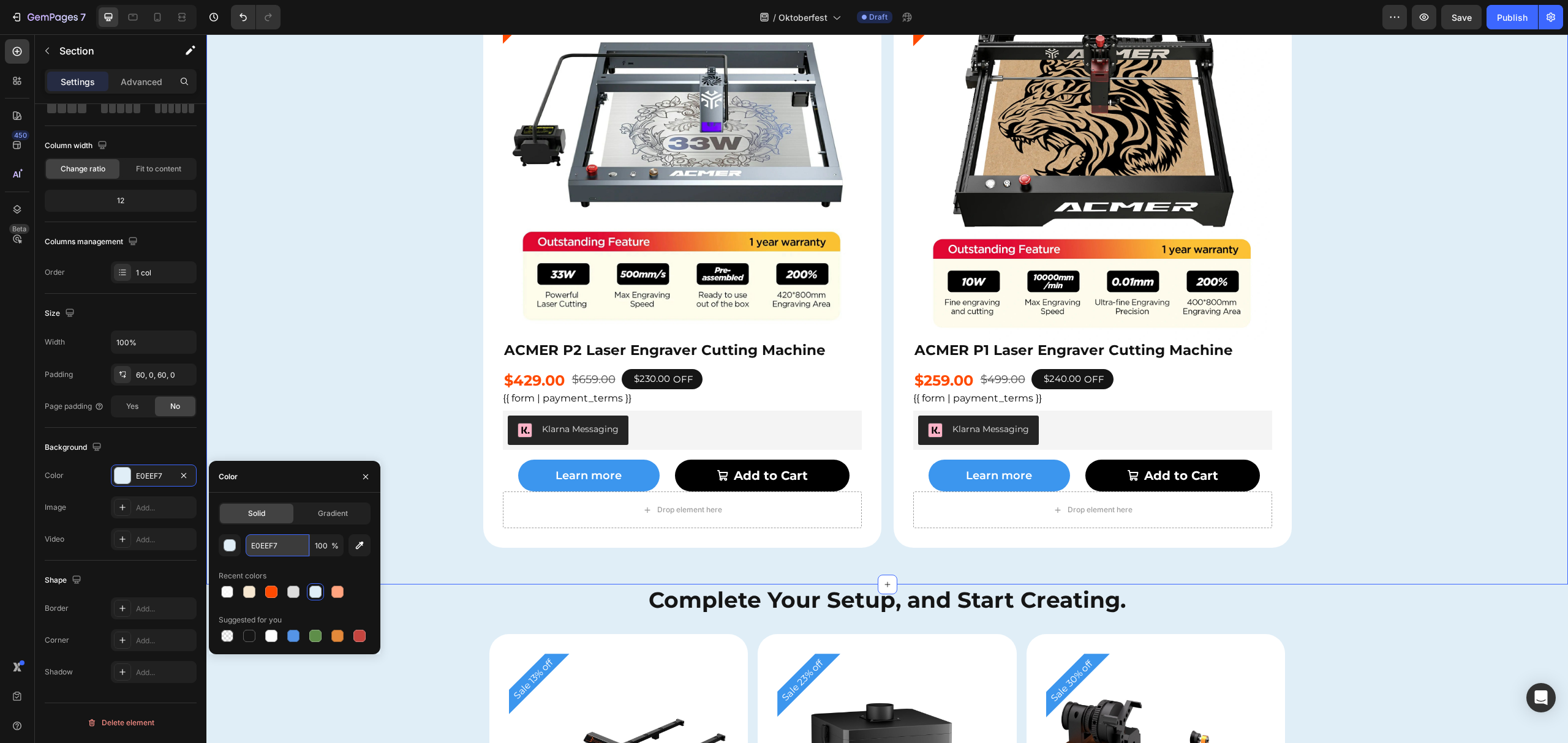
click at [263, 541] on input "E0EEF7" at bounding box center [277, 545] width 64 height 22
paste input "#f6e7d0"
type input "#f6e7d0"
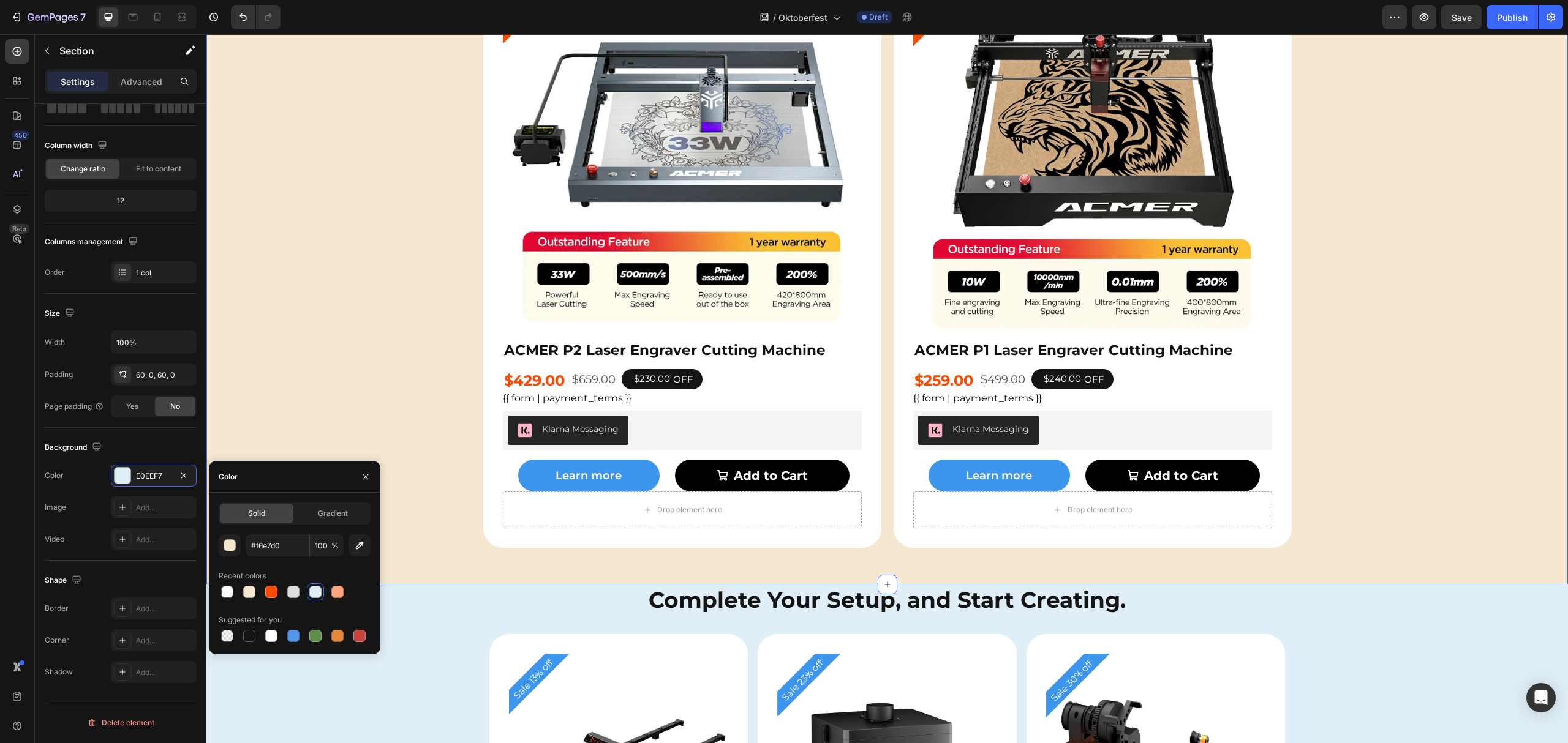
click at [348, 310] on div "Sale 35% off Product Badge Product Images ACMER P2 Laser Engraver Cutting Machi…" at bounding box center [887, 255] width 1362 height 586
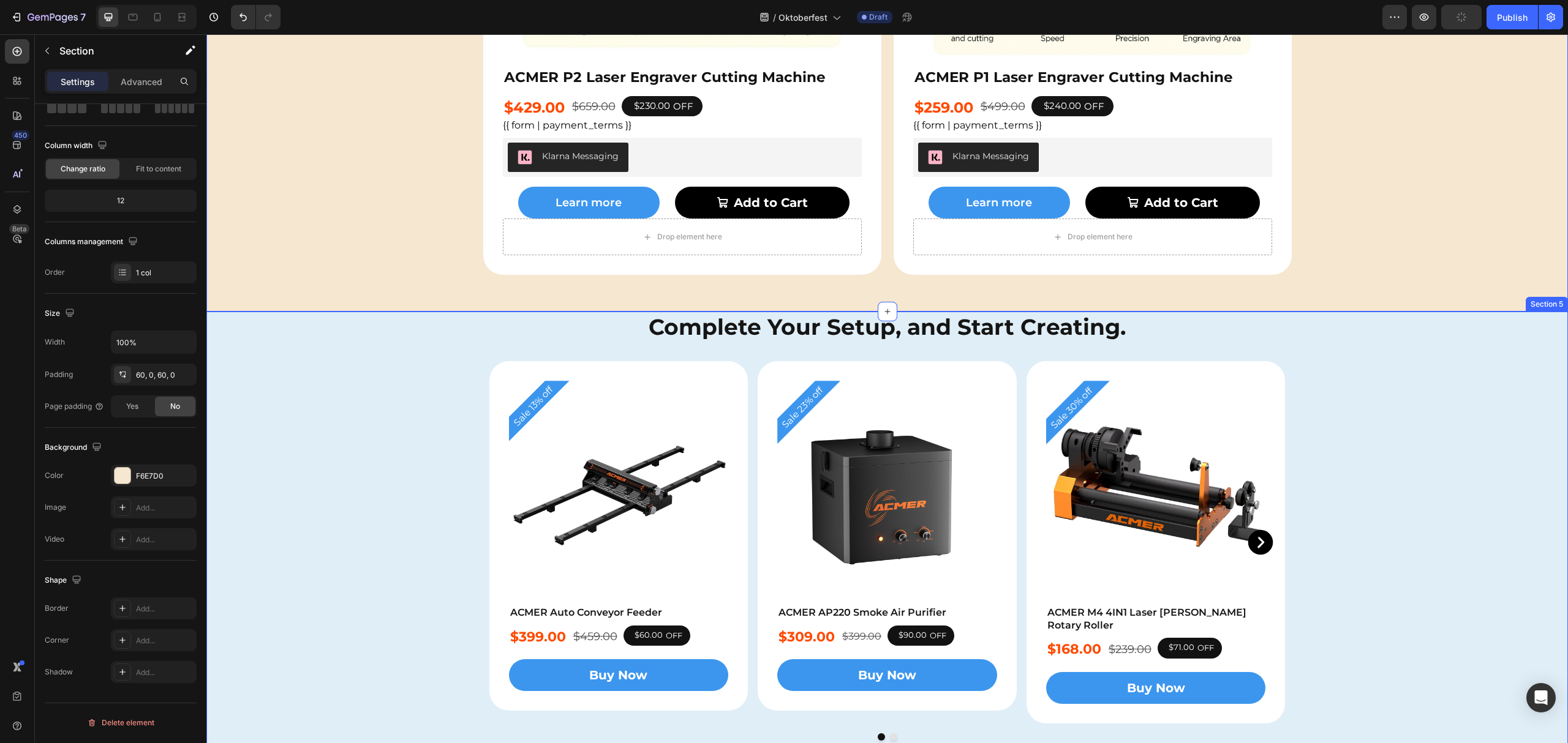
click at [348, 462] on div "Complete Your Setup, and Start Creating. Heading Complete Your Setup, and Start…" at bounding box center [887, 563] width 1362 height 502
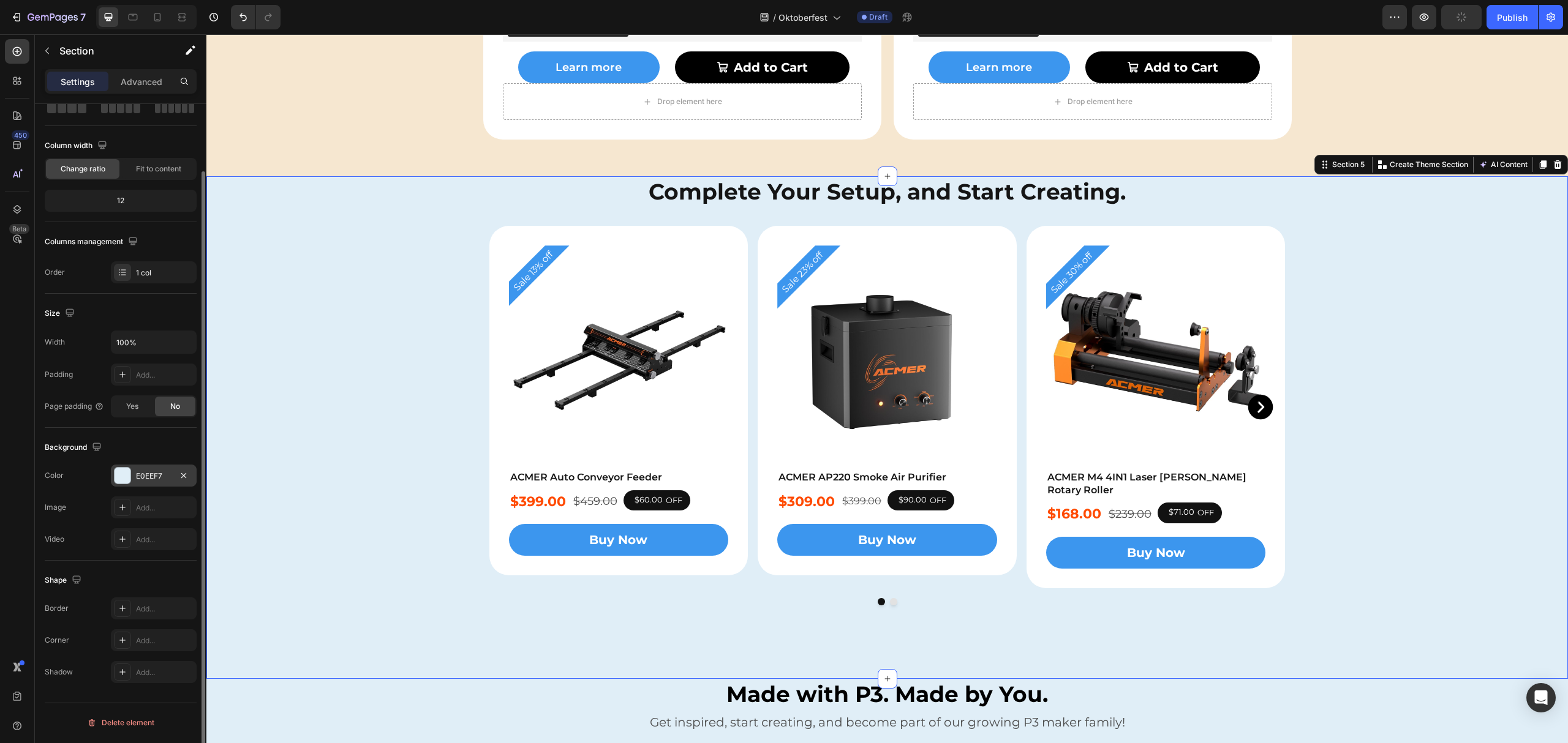
click at [148, 467] on div "E0EEF7" at bounding box center [154, 475] width 86 height 22
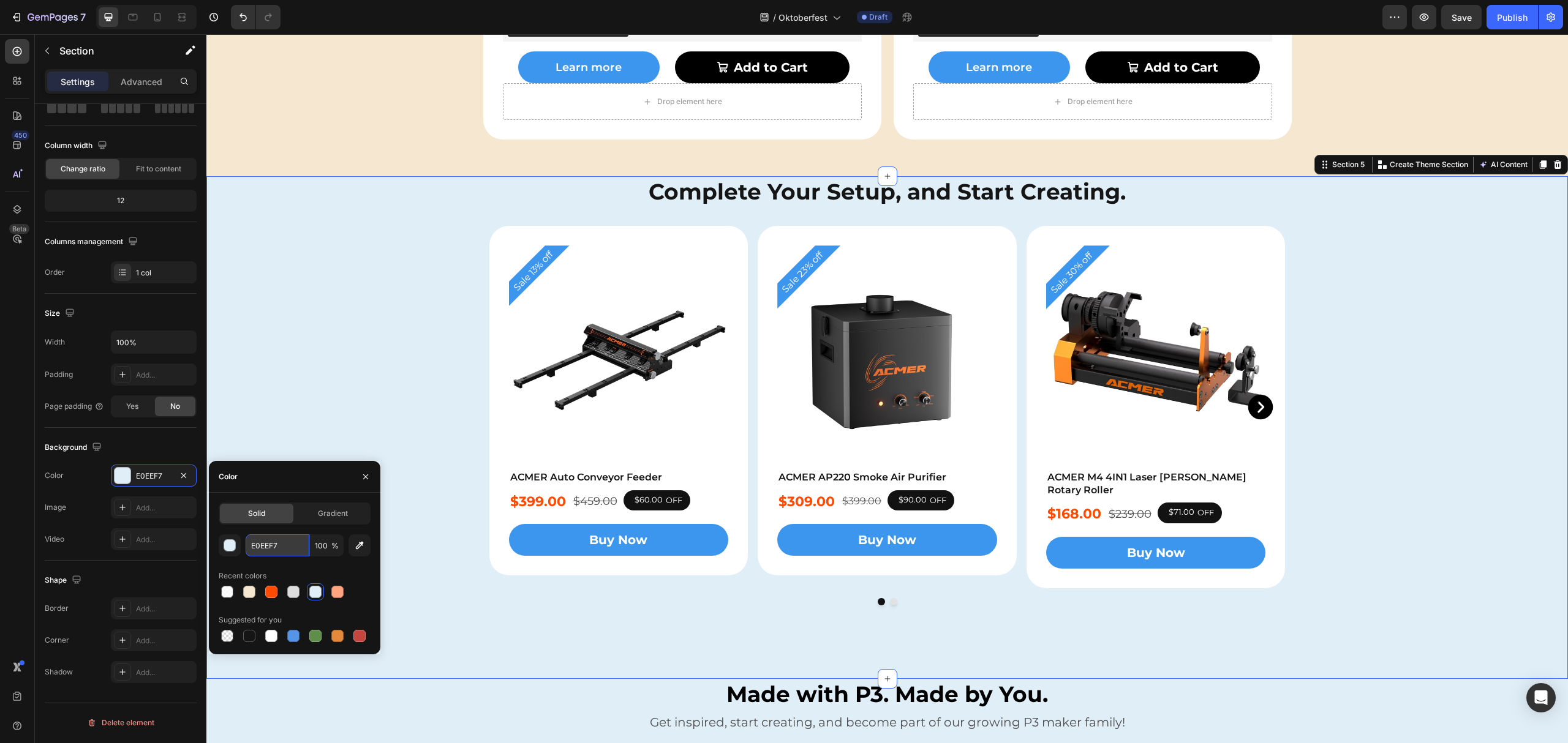
click at [265, 546] on input "E0EEF7" at bounding box center [277, 545] width 64 height 22
paste input "#f6e7d0"
type input "#f6e7d0"
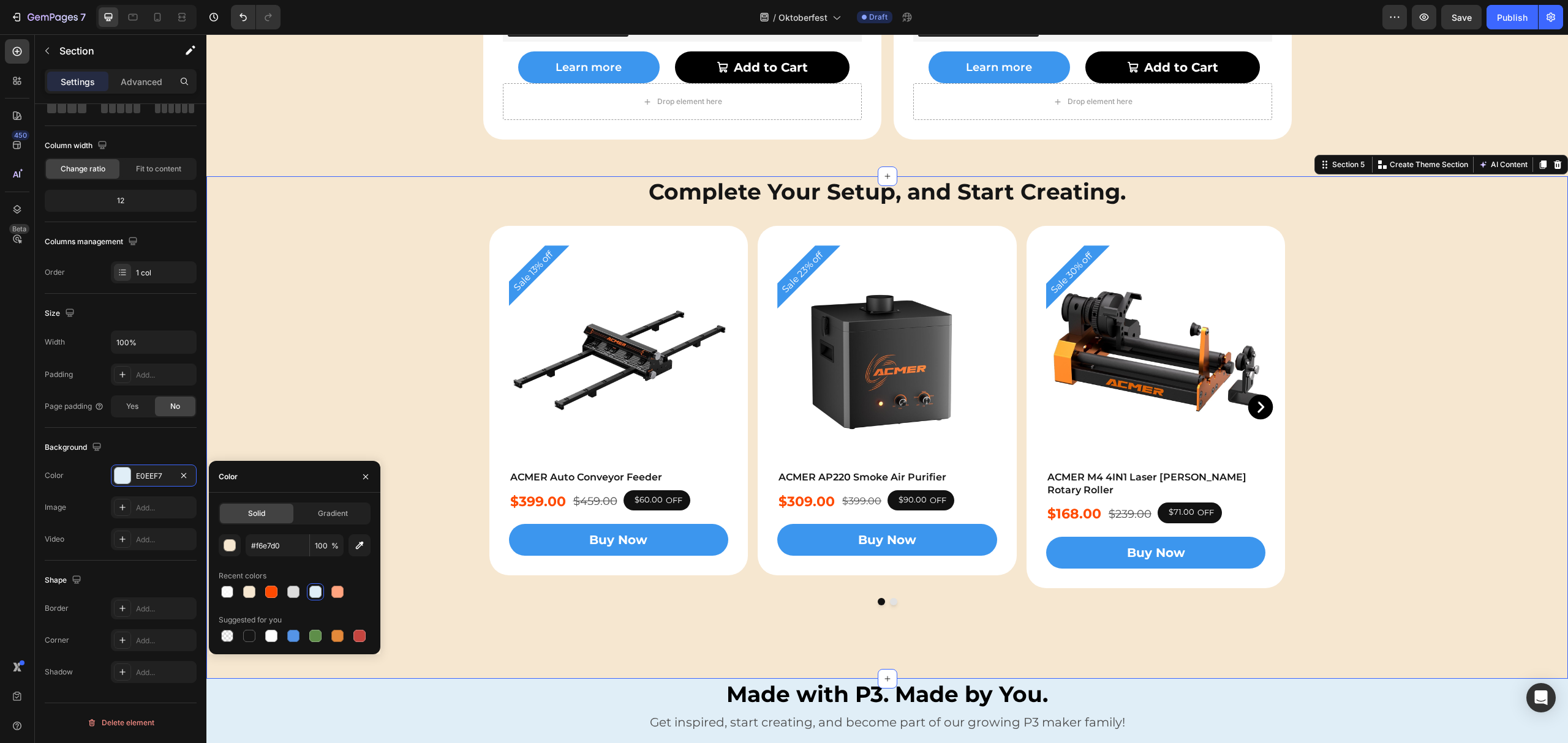
click at [361, 325] on div "Complete Your Setup, and Start Creating. Heading Complete Your Setup, and Start…" at bounding box center [887, 427] width 1362 height 502
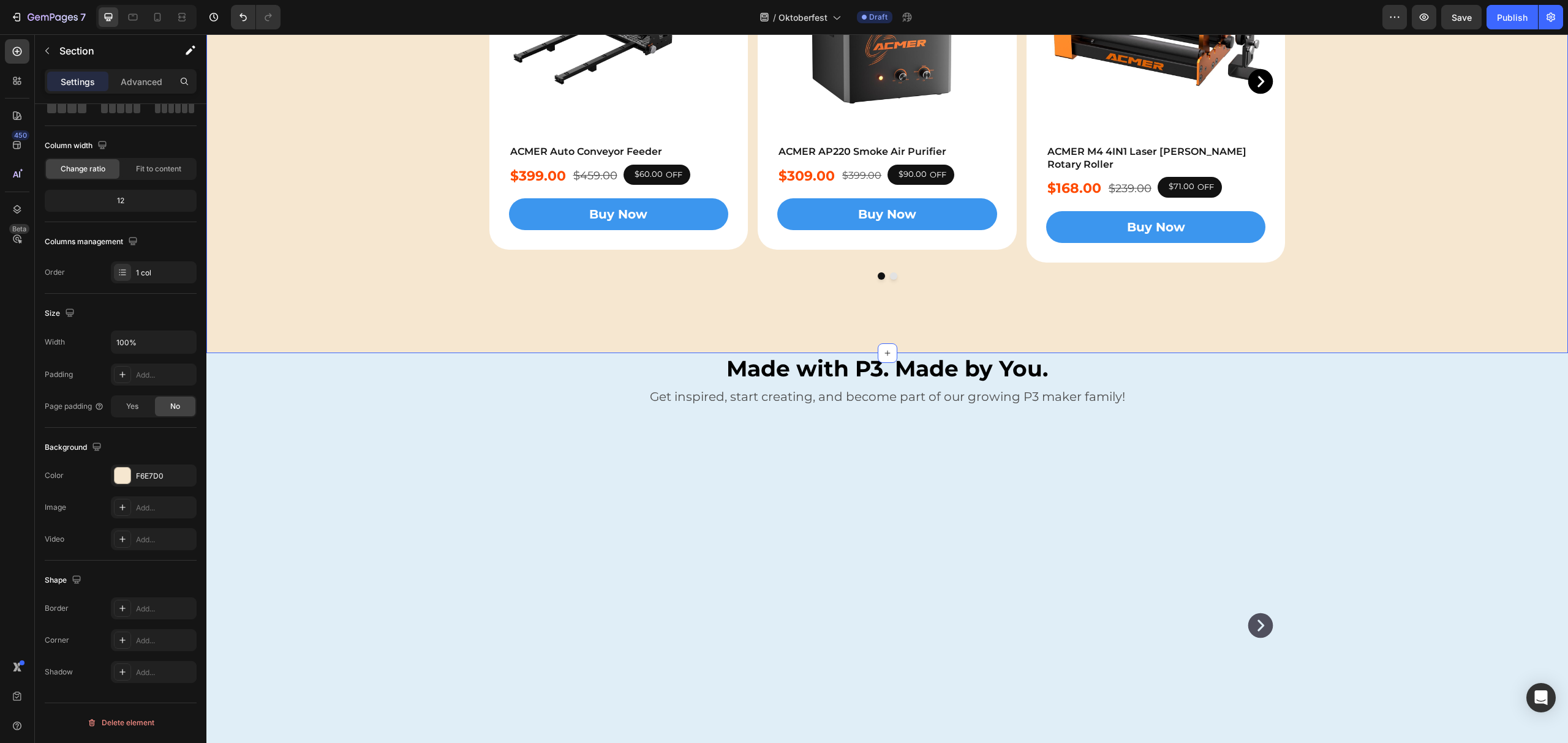
scroll to position [2612, 0]
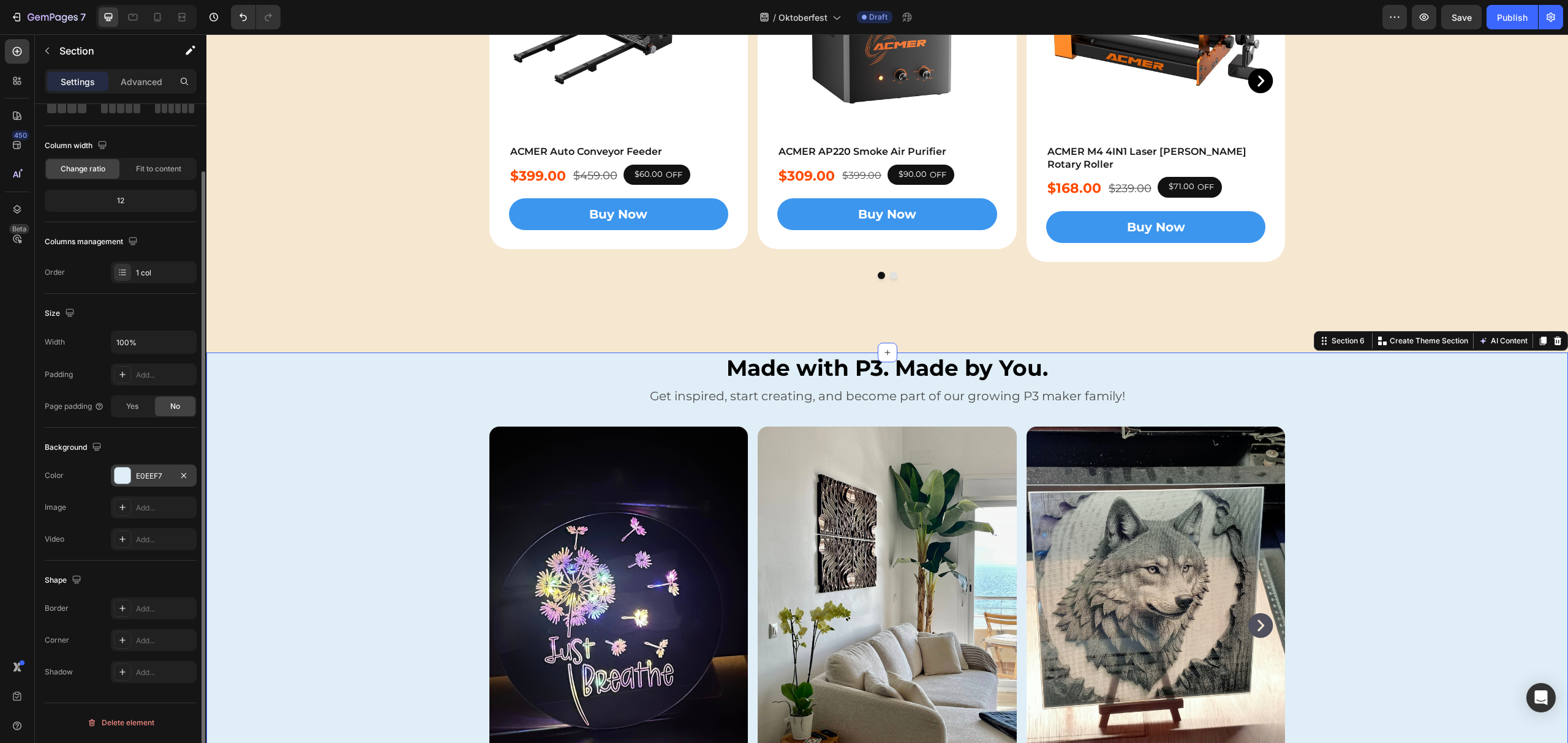
click at [148, 471] on div "E0EEF7" at bounding box center [154, 475] width 86 height 22
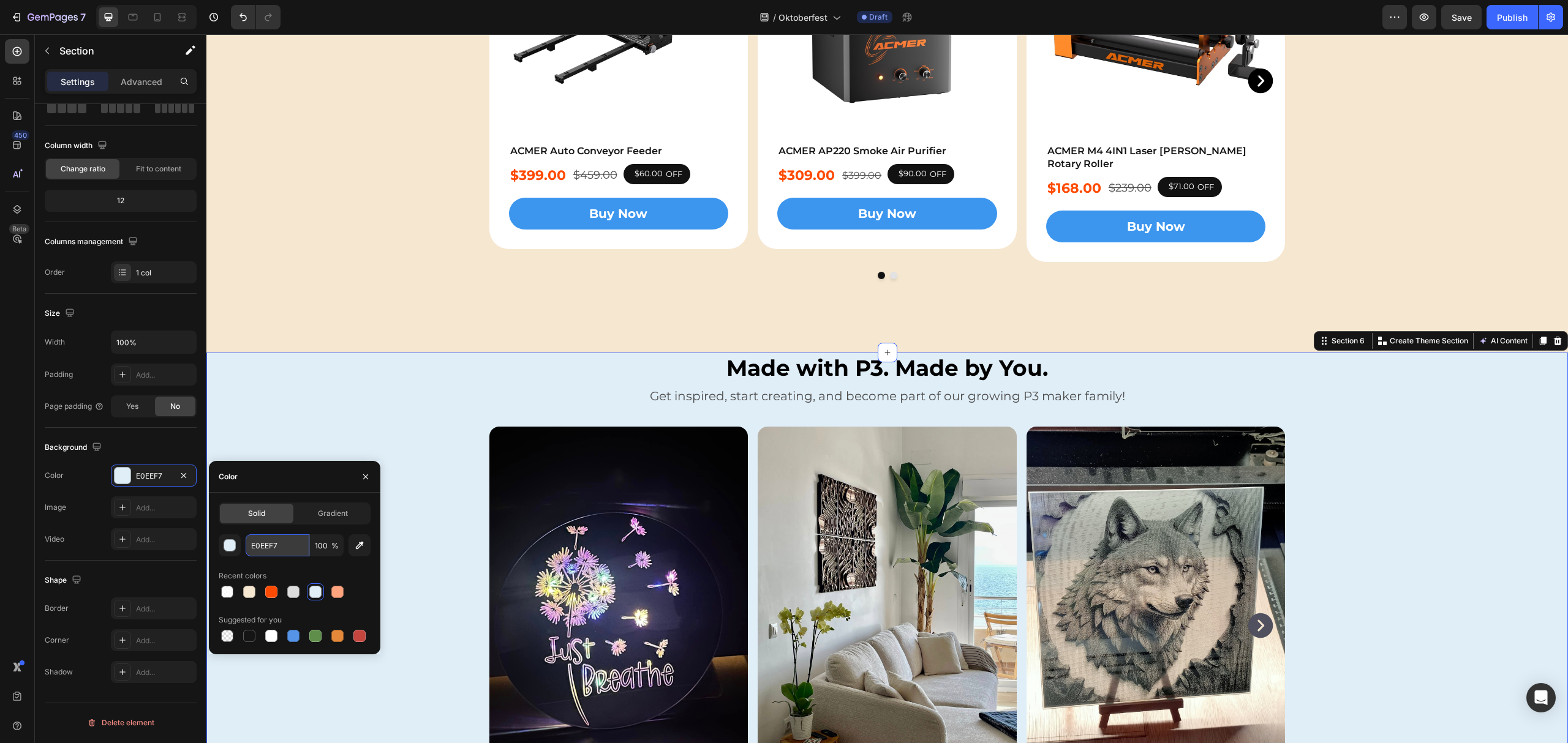
click at [268, 544] on input "E0EEF7" at bounding box center [277, 545] width 64 height 22
paste input "#f6e7d0"
type input "#f6e7d0"
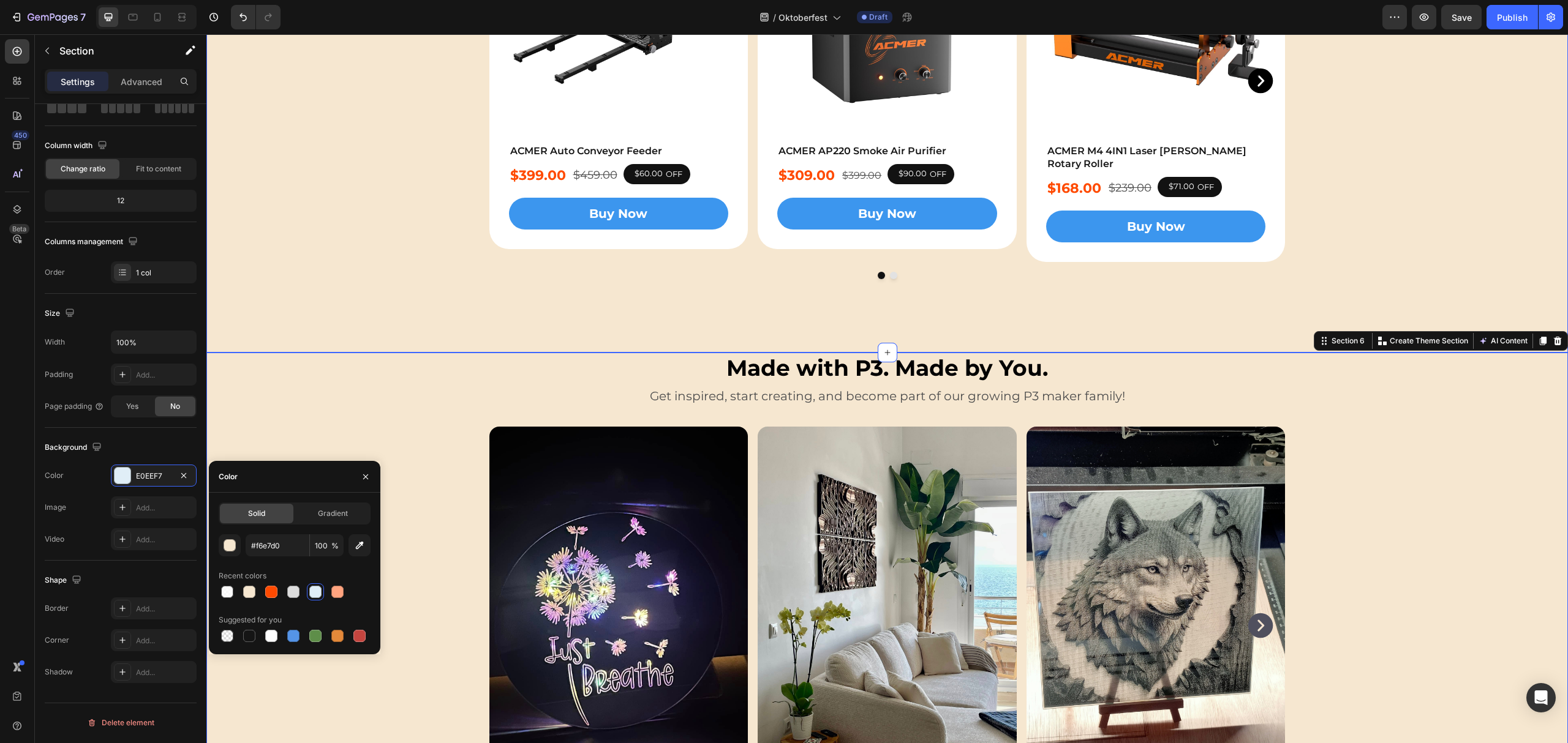
click at [370, 216] on div "Complete Your Setup, and Start Creating. Heading Complete Your Setup, and Start…" at bounding box center [887, 102] width 1362 height 502
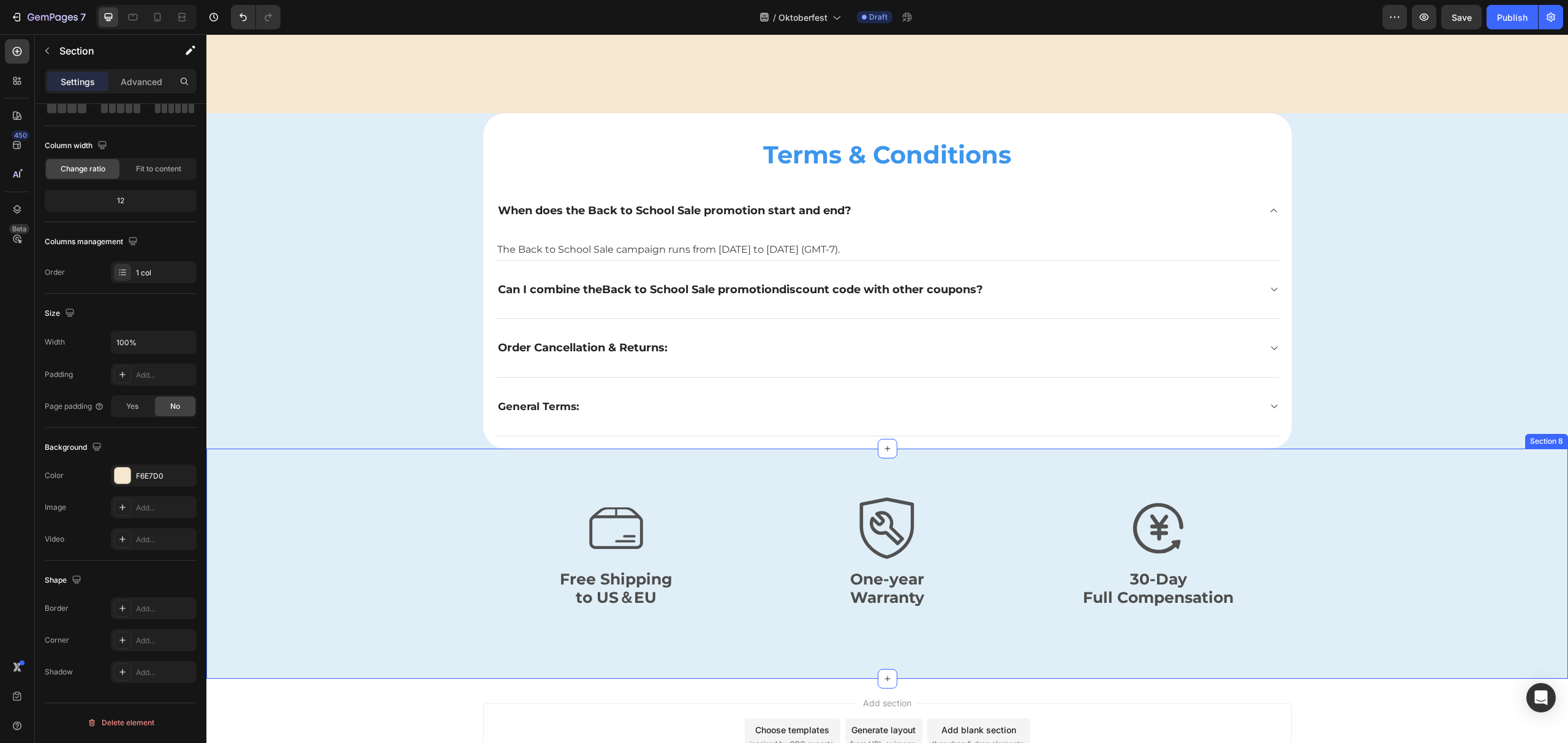
scroll to position [3755, 0]
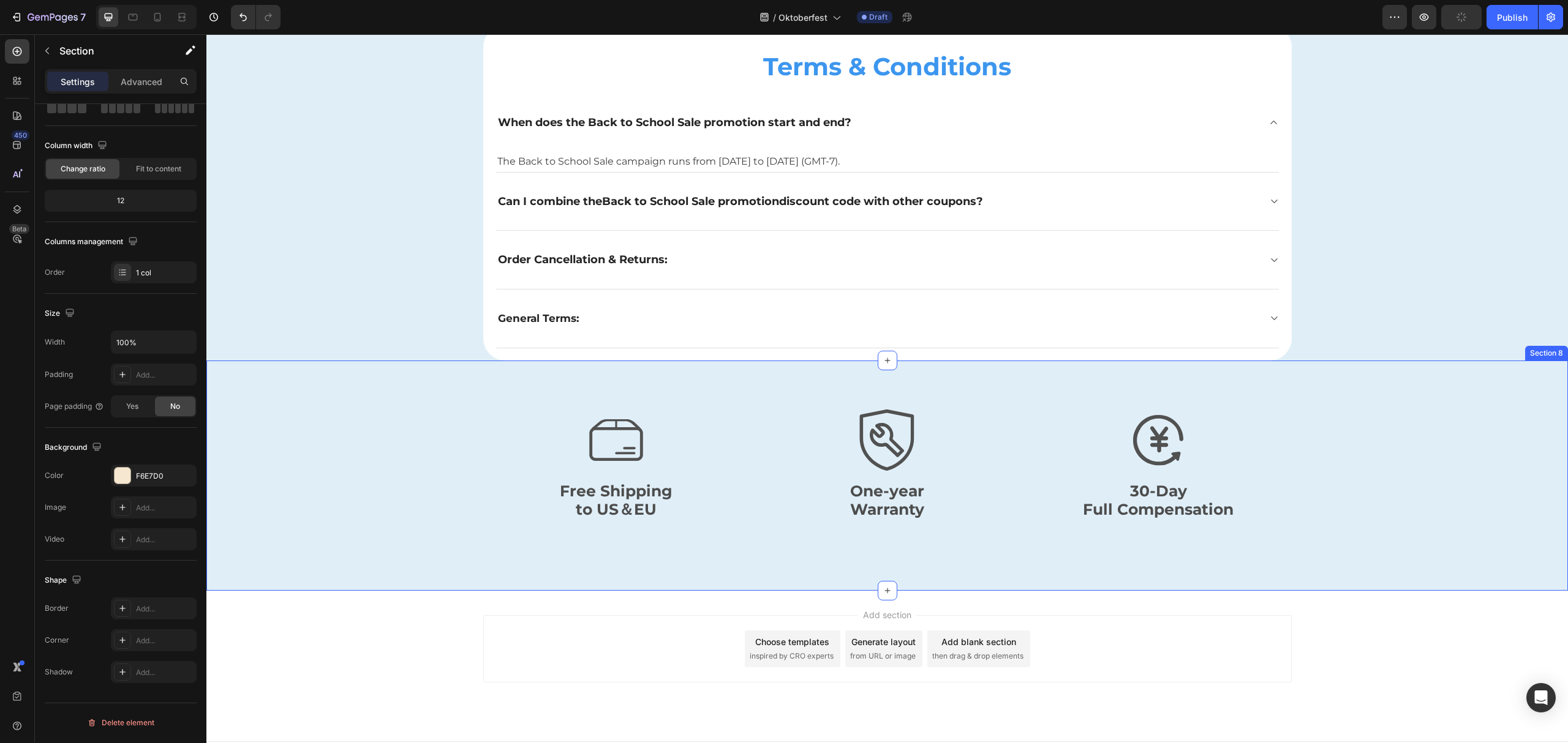
click at [336, 359] on div "Terms & Conditions Heading When does the Back to School Sale promotion start an…" at bounding box center [887, 193] width 1362 height 335
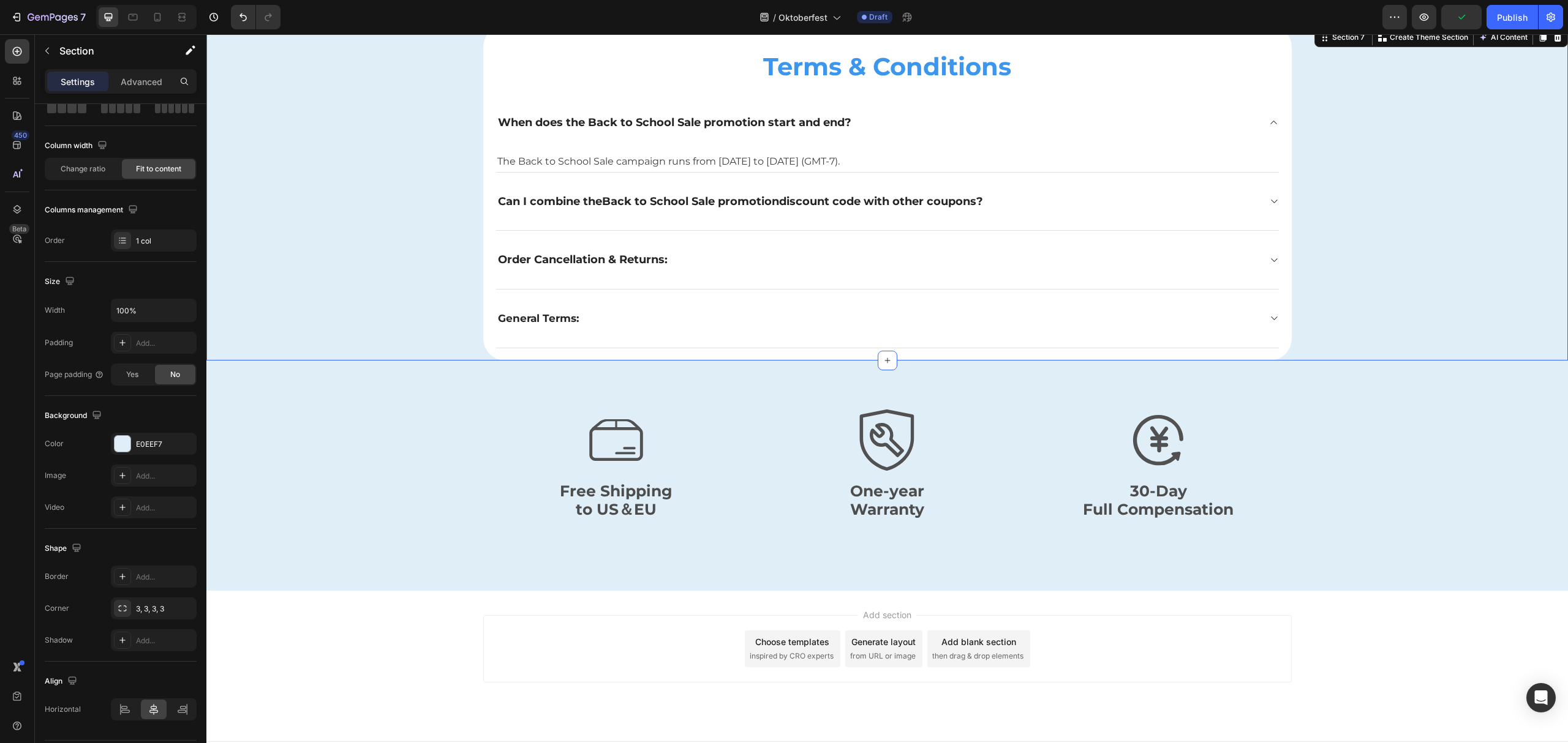
click at [295, 196] on div "Terms & Conditions Heading When does the Back to School Sale promotion start an…" at bounding box center [887, 193] width 1362 height 335
click at [152, 441] on div "E0EEF7" at bounding box center [154, 445] width 36 height 11
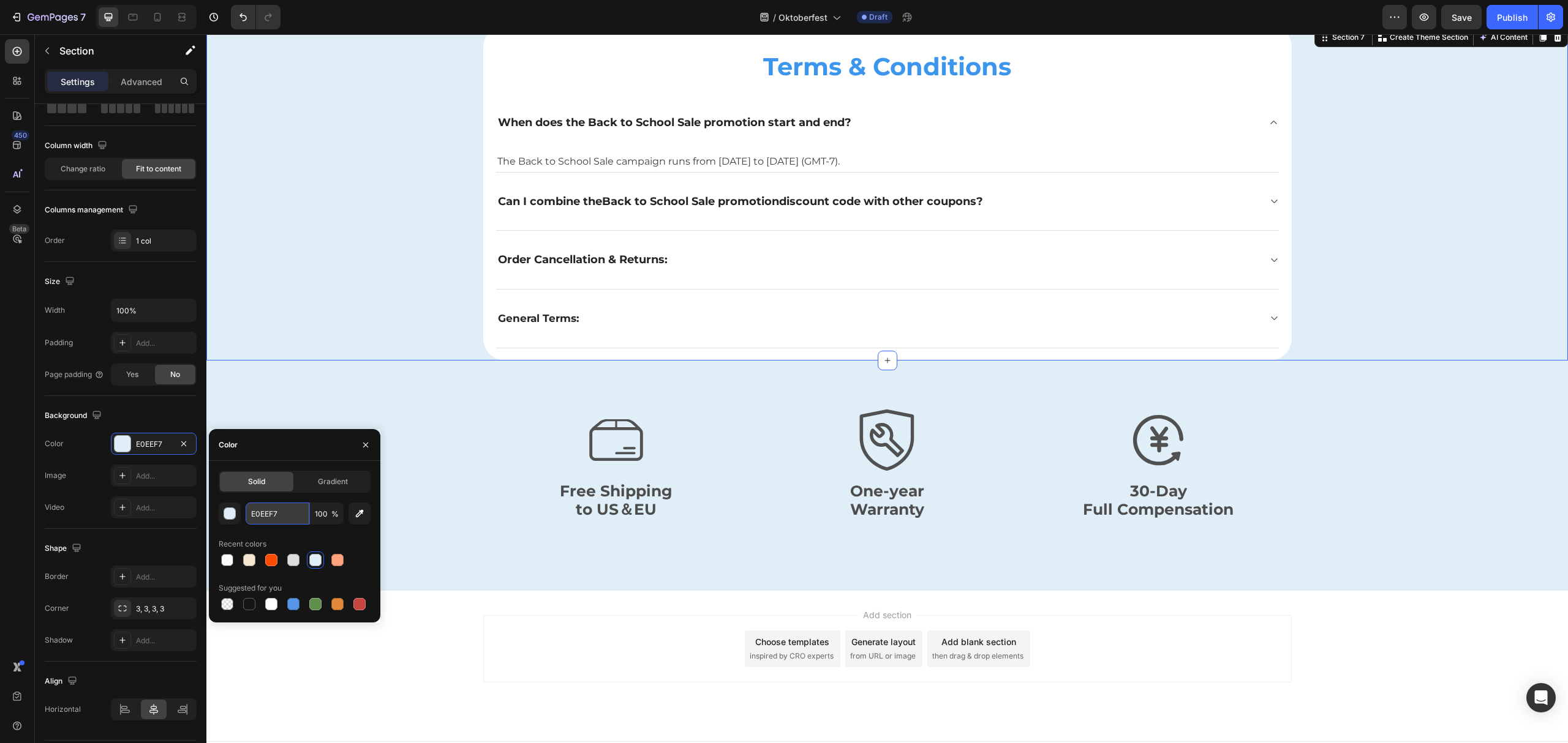
click at [266, 513] on input "E0EEF7" at bounding box center [277, 513] width 64 height 22
paste input "#f6e7d0"
type input "#f6e7d0"
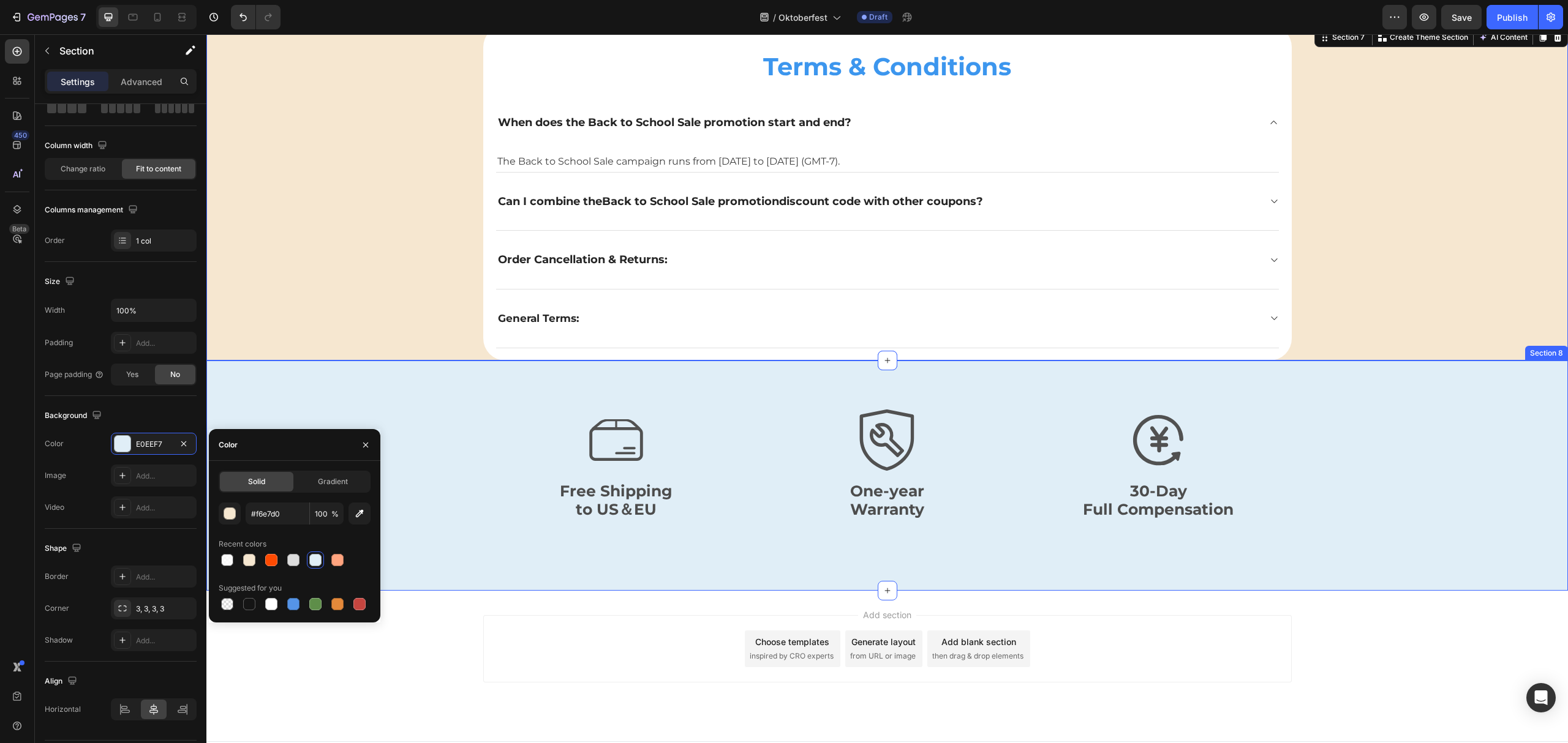
click at [447, 417] on div "Icon Free Shipping to US＆EU Text Block Icon One-year Warranty Text Block Icon 3…" at bounding box center [887, 469] width 1362 height 120
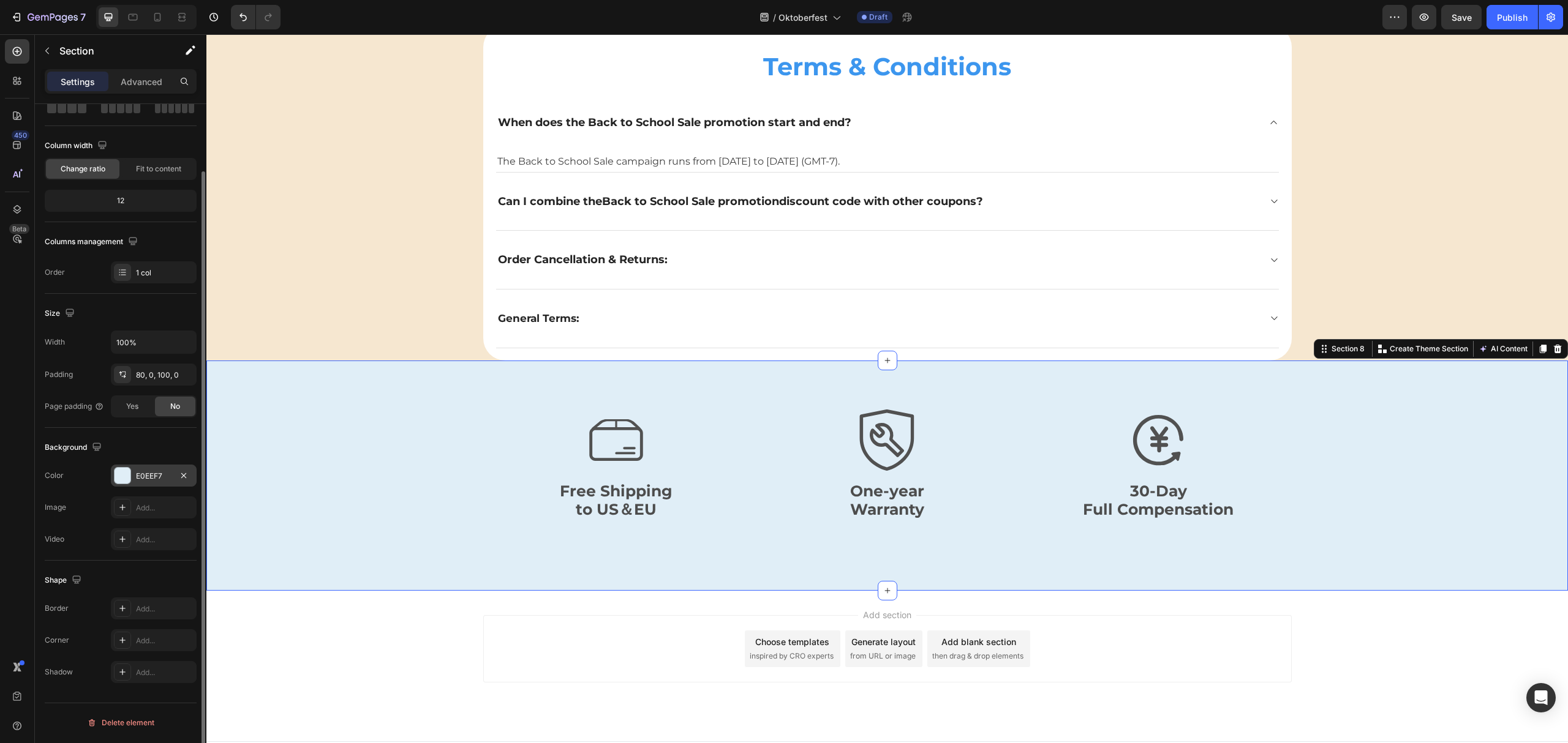
click at [140, 476] on div "E0EEF7" at bounding box center [154, 476] width 36 height 11
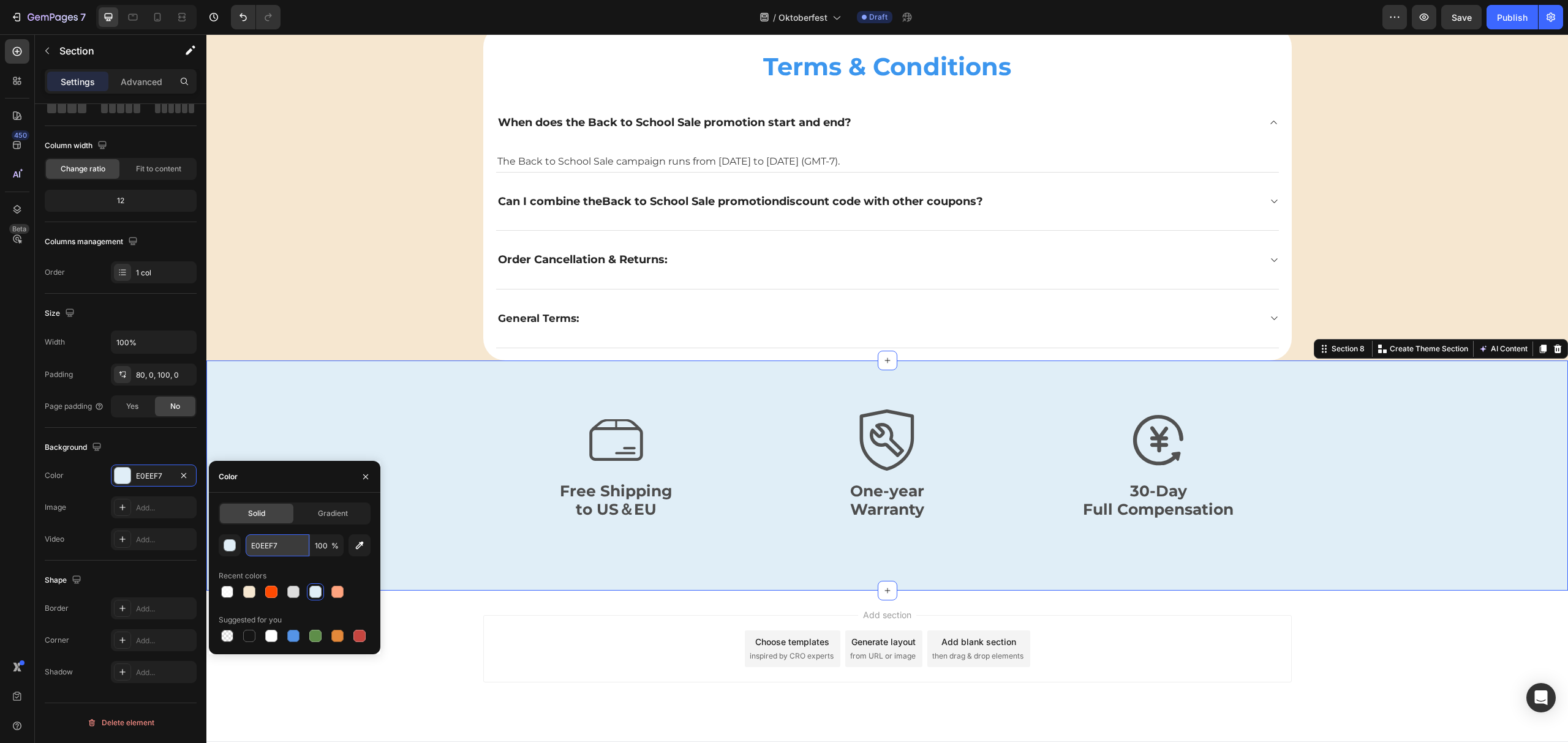
click at [267, 550] on input "E0EEF7" at bounding box center [277, 545] width 64 height 22
paste input "#f6e7d0"
type input "#f6e7d0"
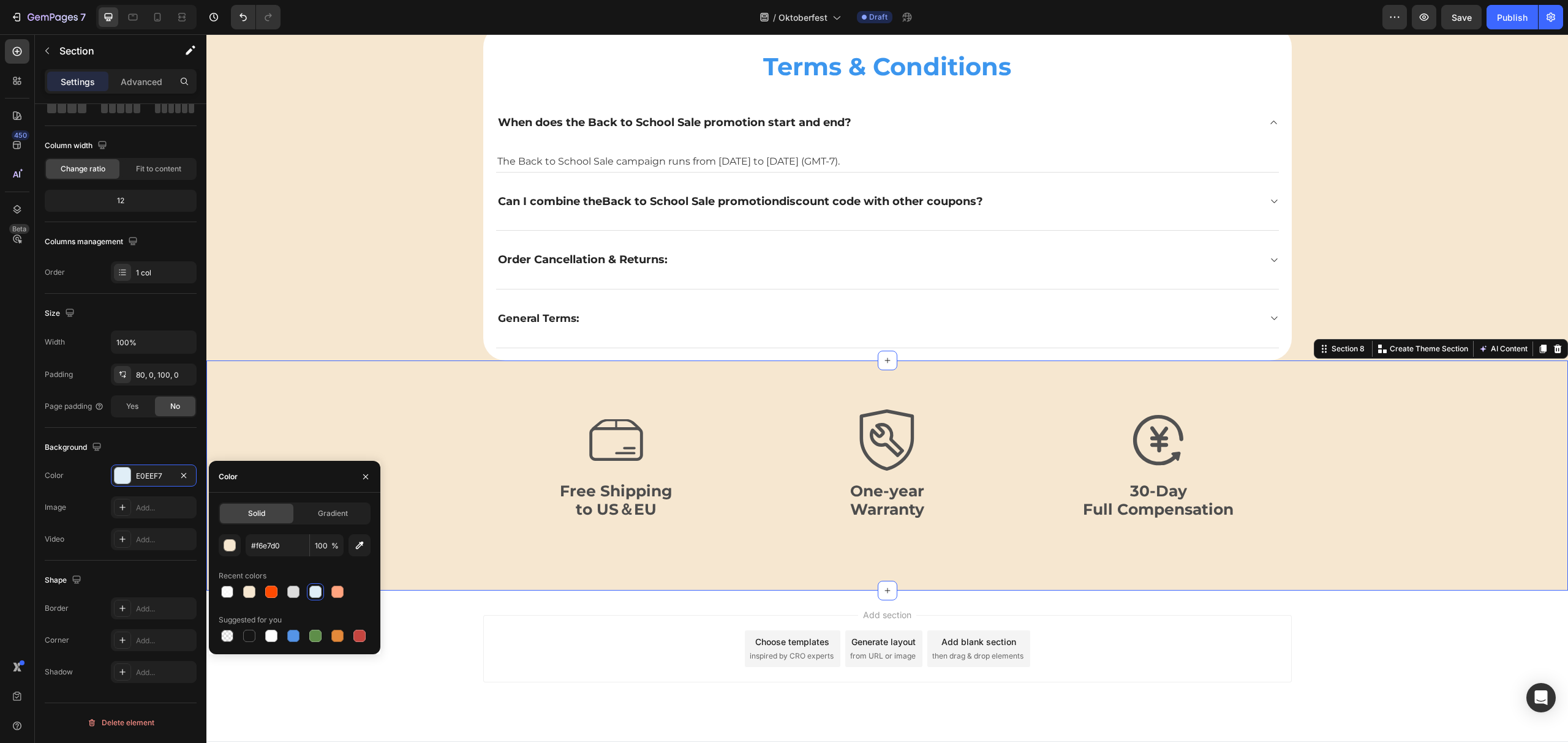
click at [381, 226] on div "Terms & Conditions Heading When does the Back to School Sale promotion start an…" at bounding box center [887, 193] width 1362 height 335
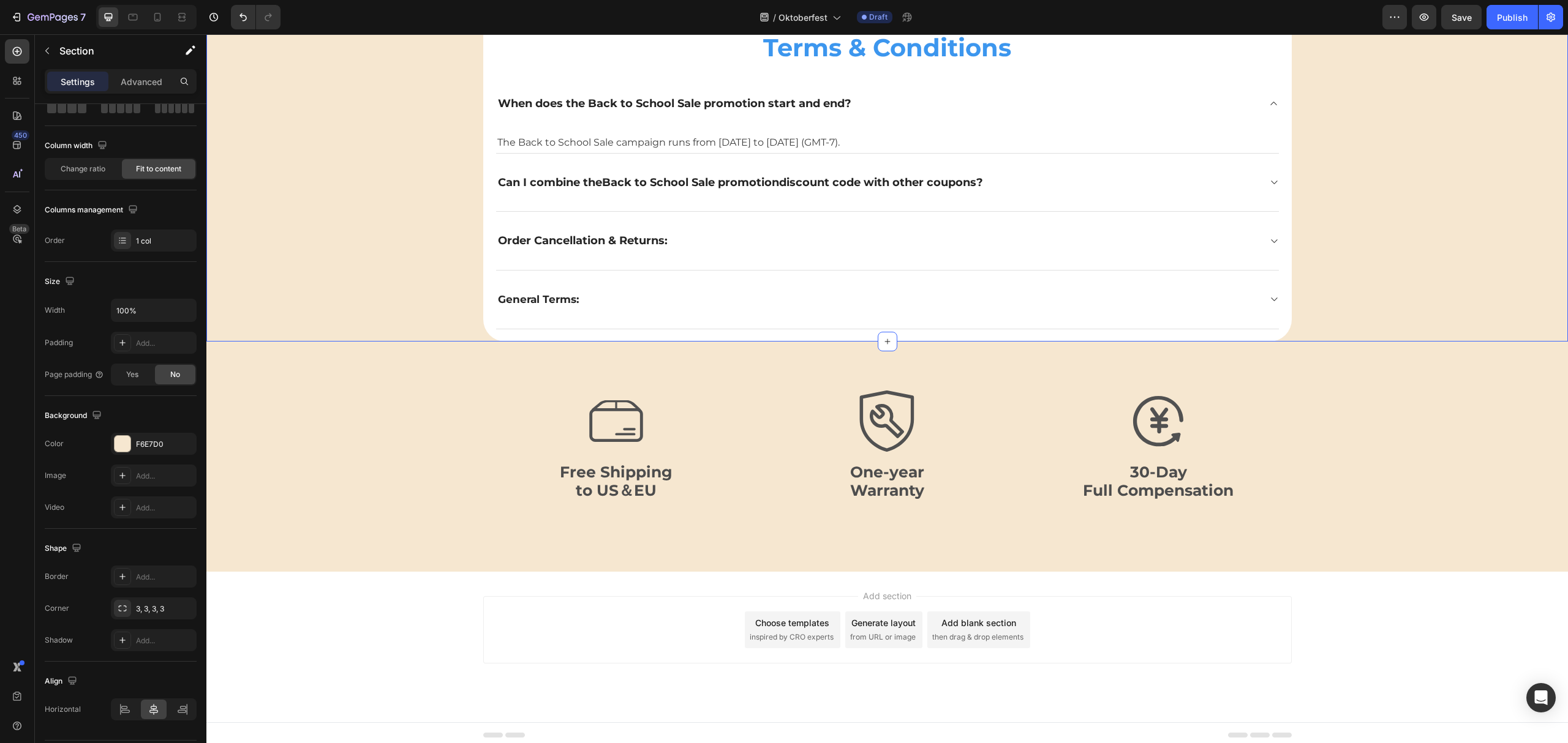
scroll to position [3782, 0]
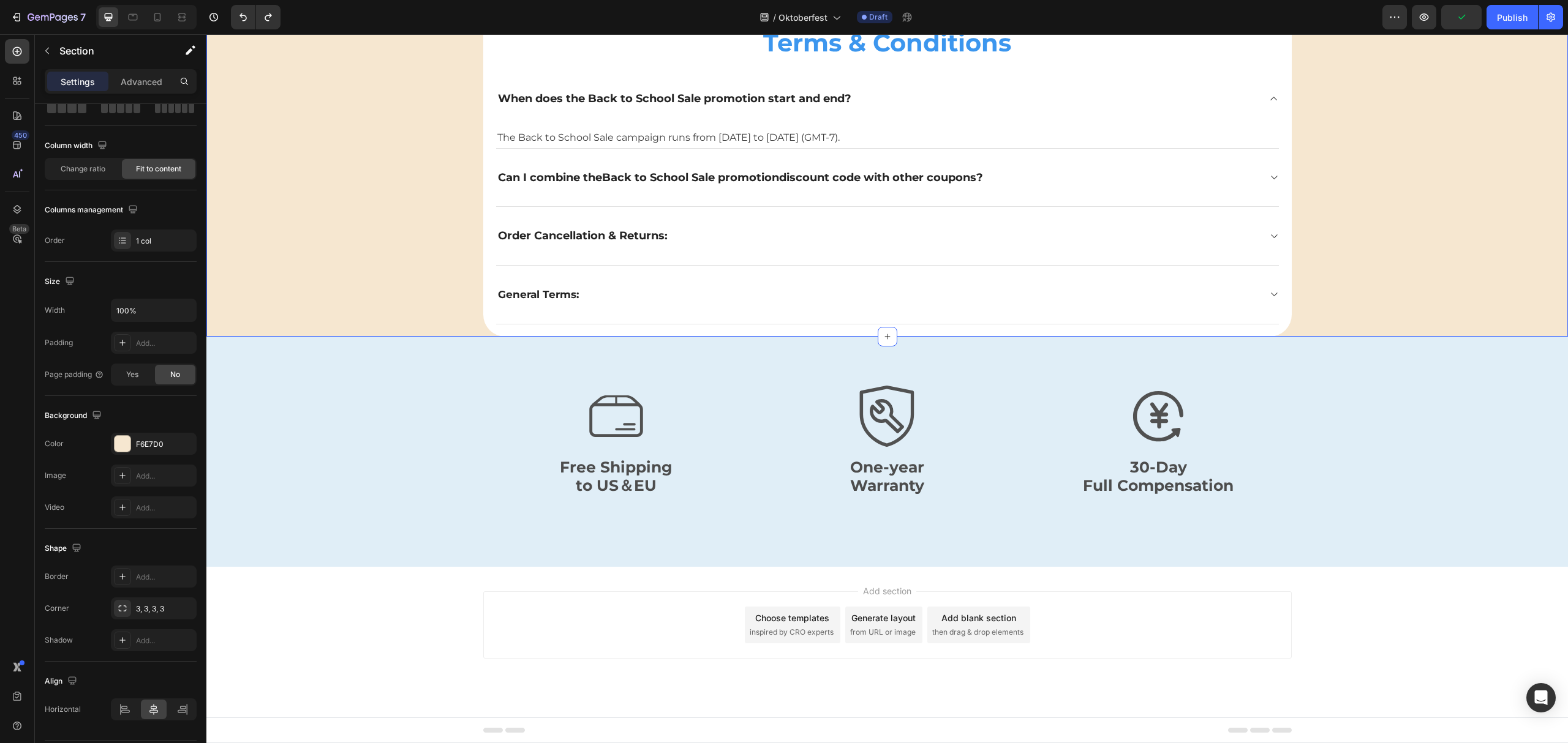
click at [1426, 218] on div "Terms & Conditions Heading When does the Back to School Sale promotion start an…" at bounding box center [887, 169] width 1362 height 335
click at [333, 123] on div "Terms & Conditions Heading When does the Back to School Sale promotion start an…" at bounding box center [887, 169] width 1362 height 335
click at [344, 459] on div "Icon Free Shipping to US＆EU Text Block Icon One-year Warranty Text Block Icon 3…" at bounding box center [887, 446] width 1362 height 120
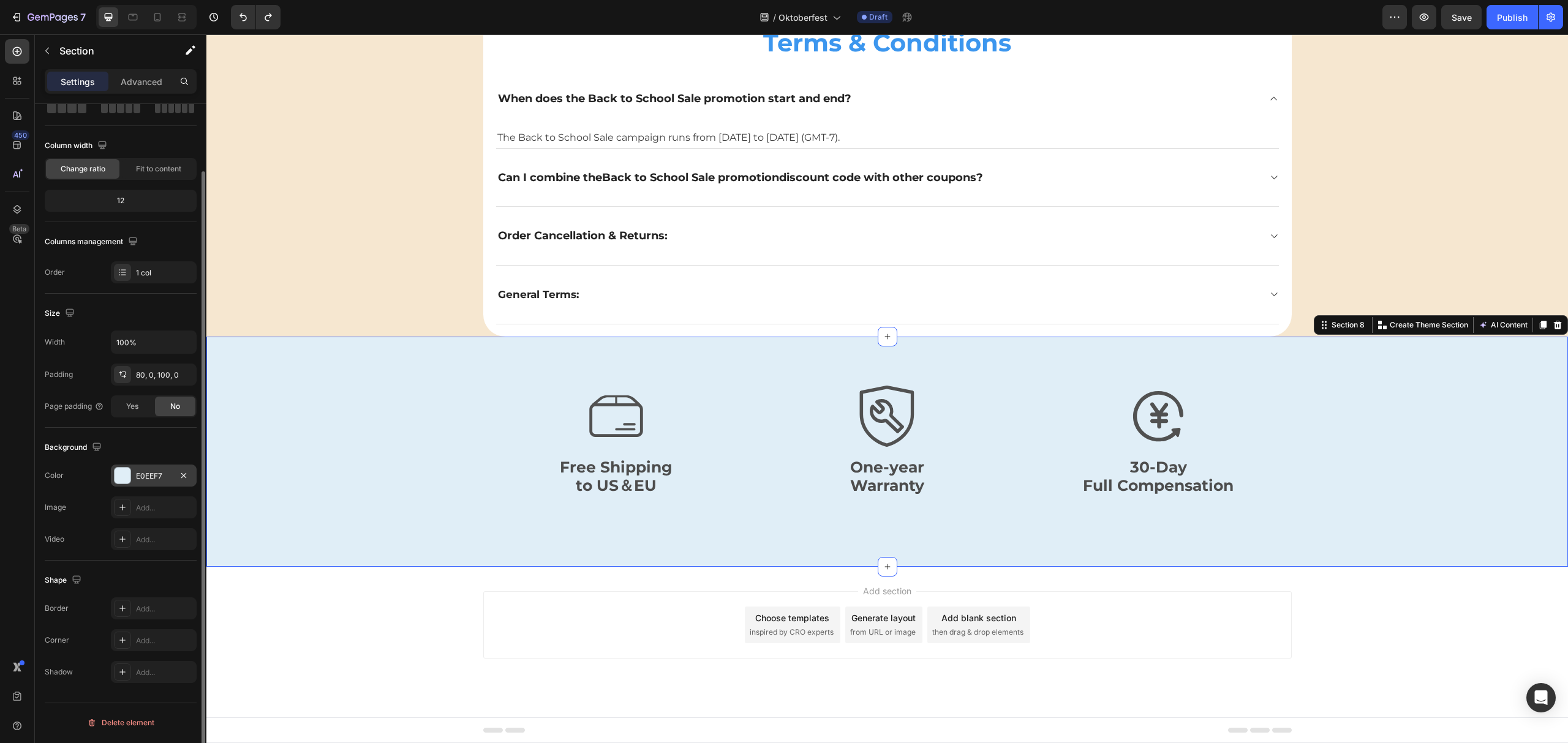
click at [125, 476] on div at bounding box center [122, 476] width 16 height 16
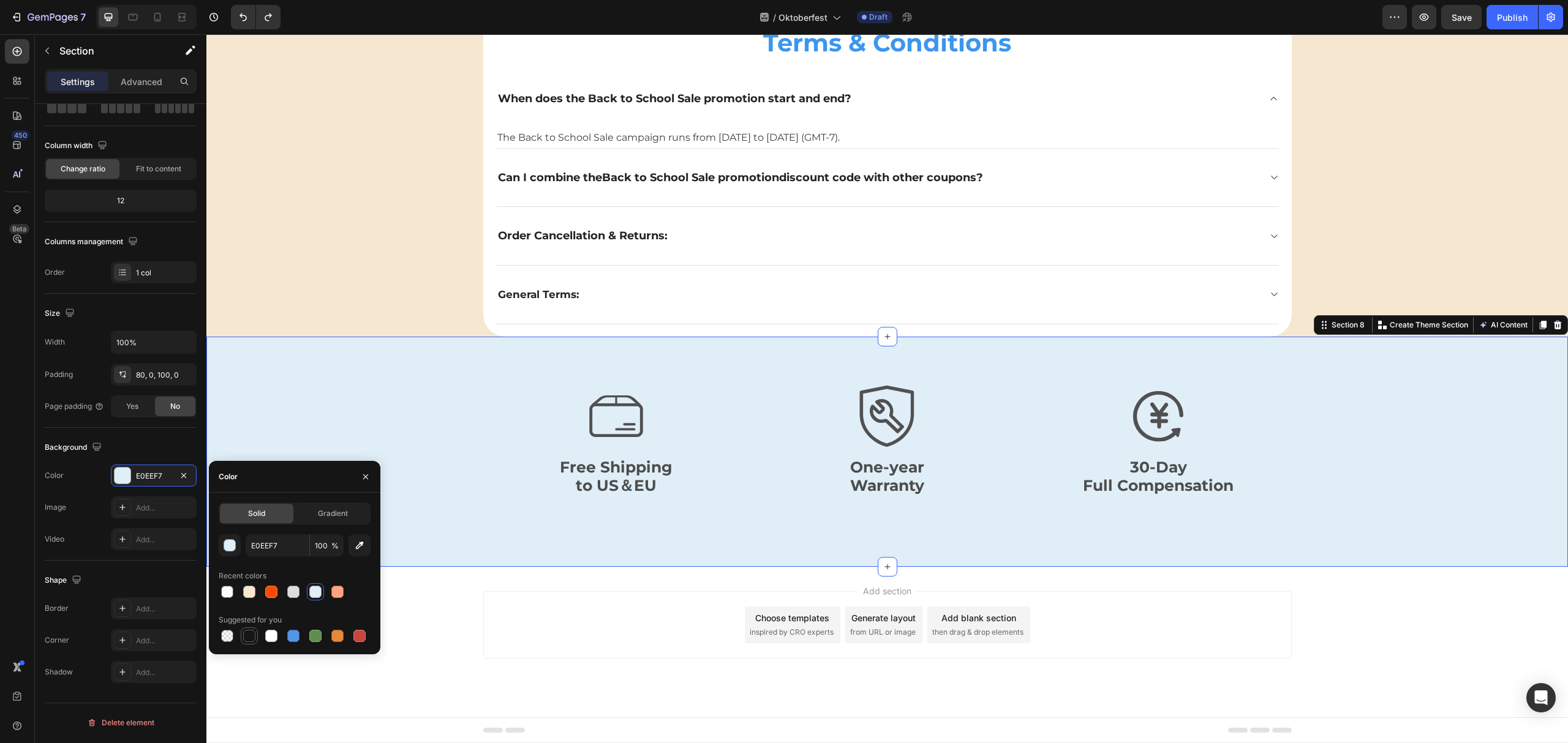
click at [251, 639] on div at bounding box center [248, 636] width 12 height 12
type input "151515"
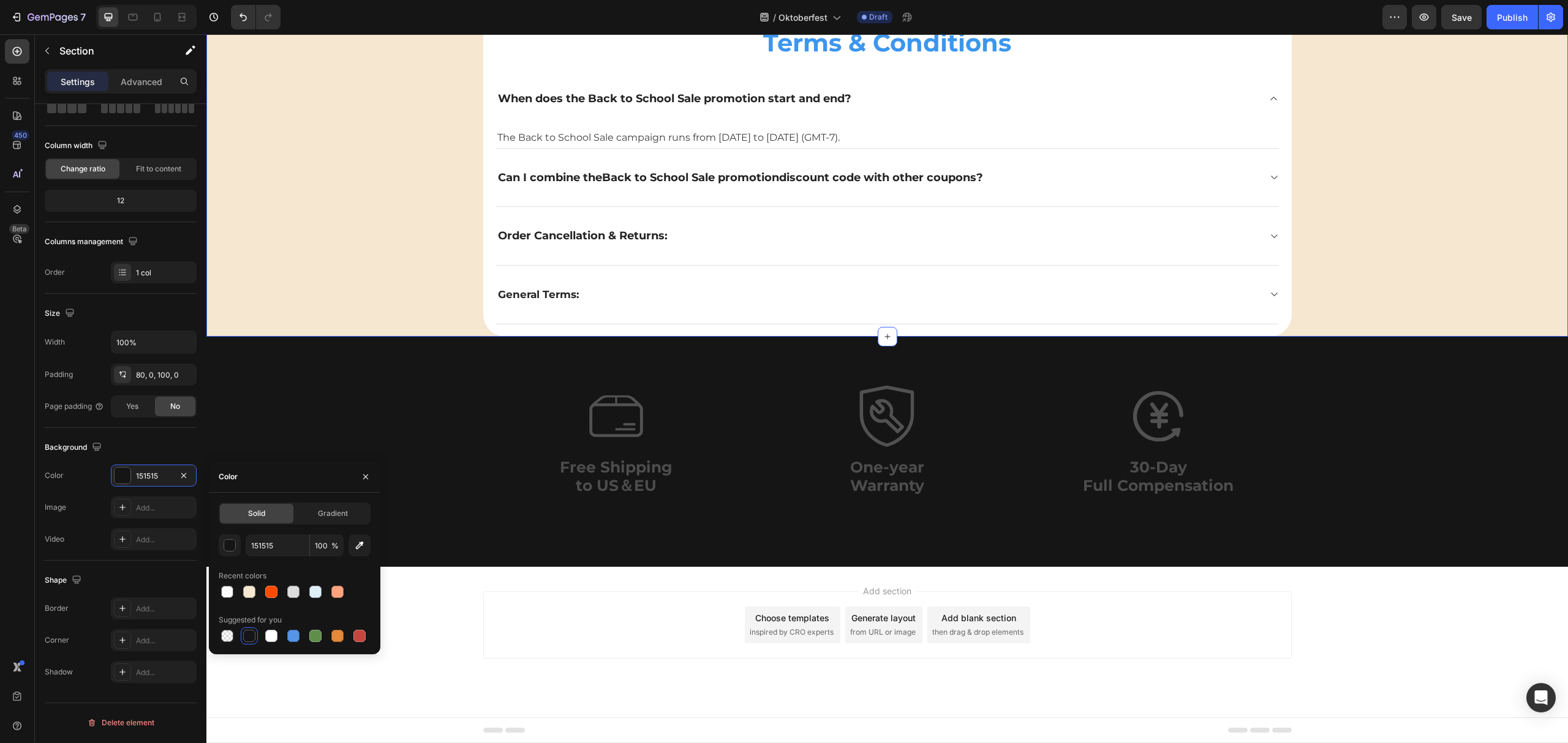
click at [261, 91] on div "Terms & Conditions Heading When does the Back to School Sale promotion start an…" at bounding box center [887, 169] width 1362 height 335
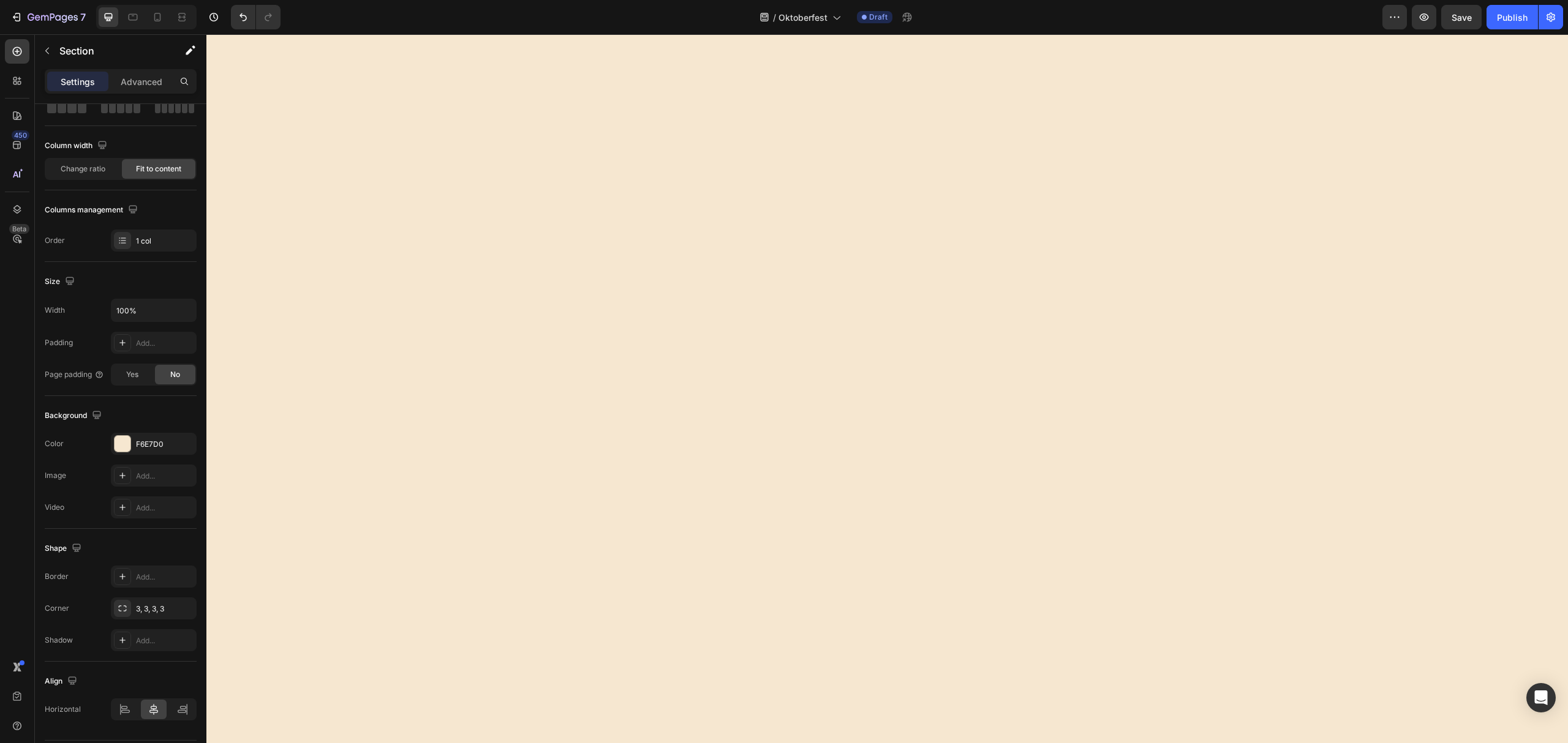
scroll to position [0, 0]
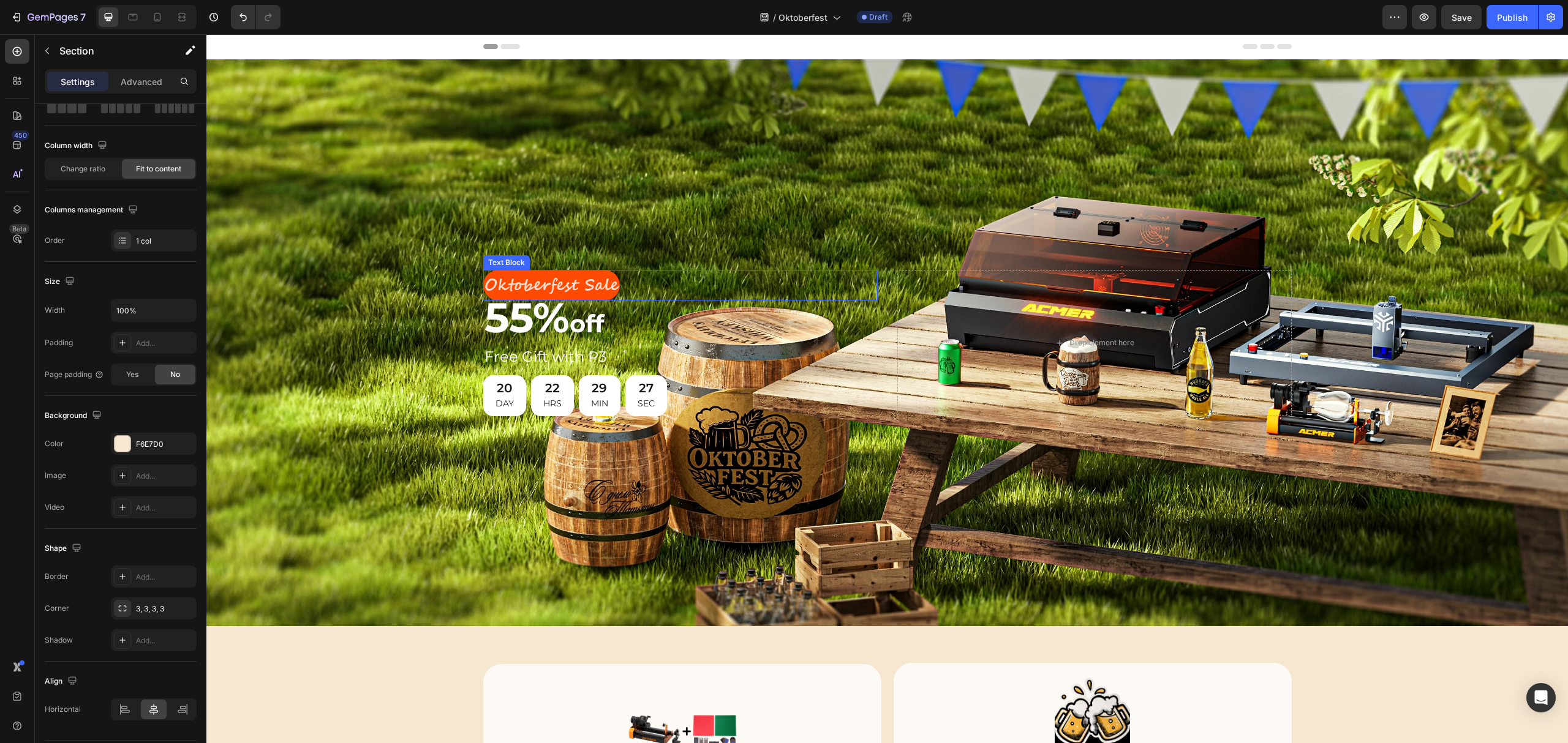
click at [583, 283] on p "Oktoberfest Sale" at bounding box center [551, 286] width 134 height 29
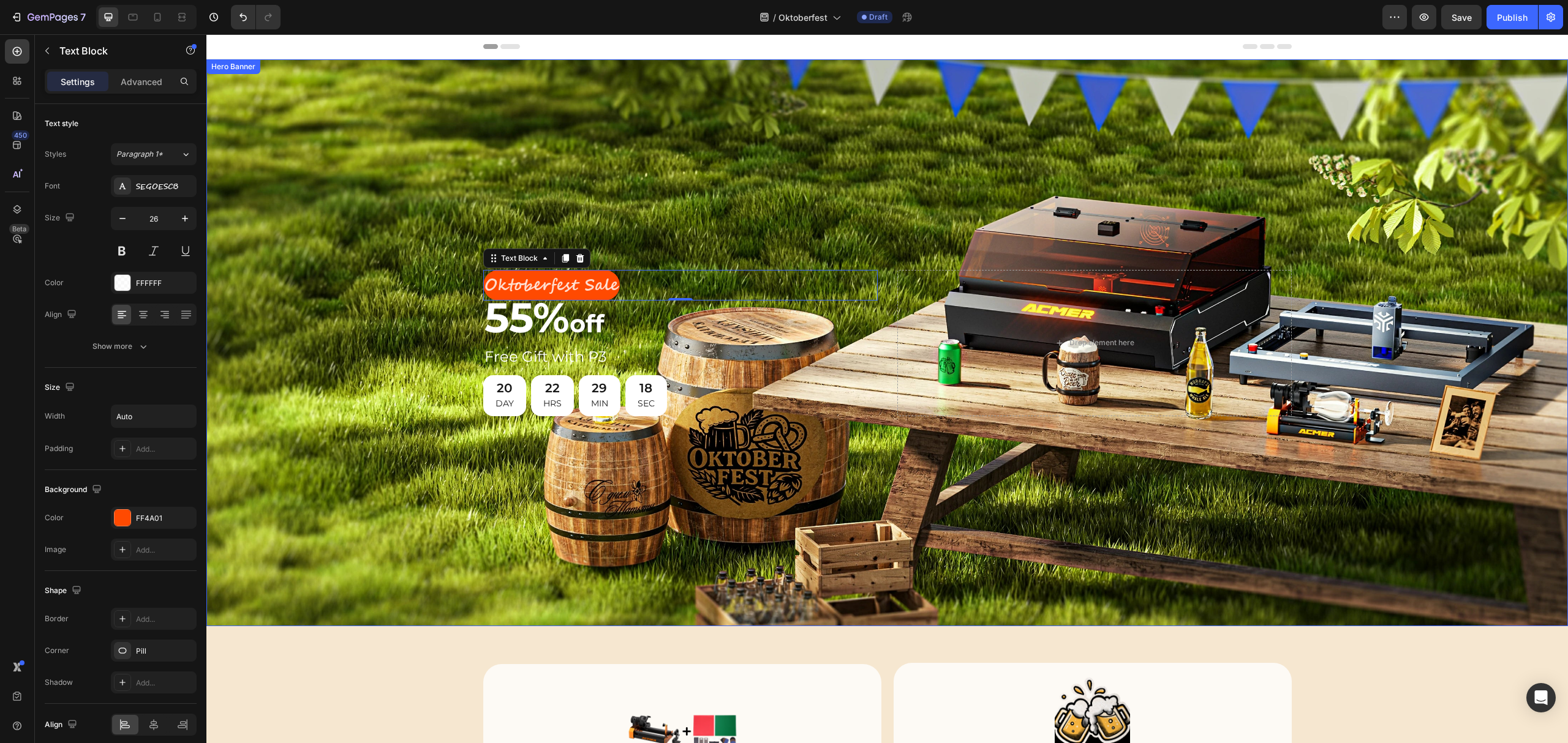
click at [738, 166] on div "Background Image" at bounding box center [887, 343] width 1362 height 567
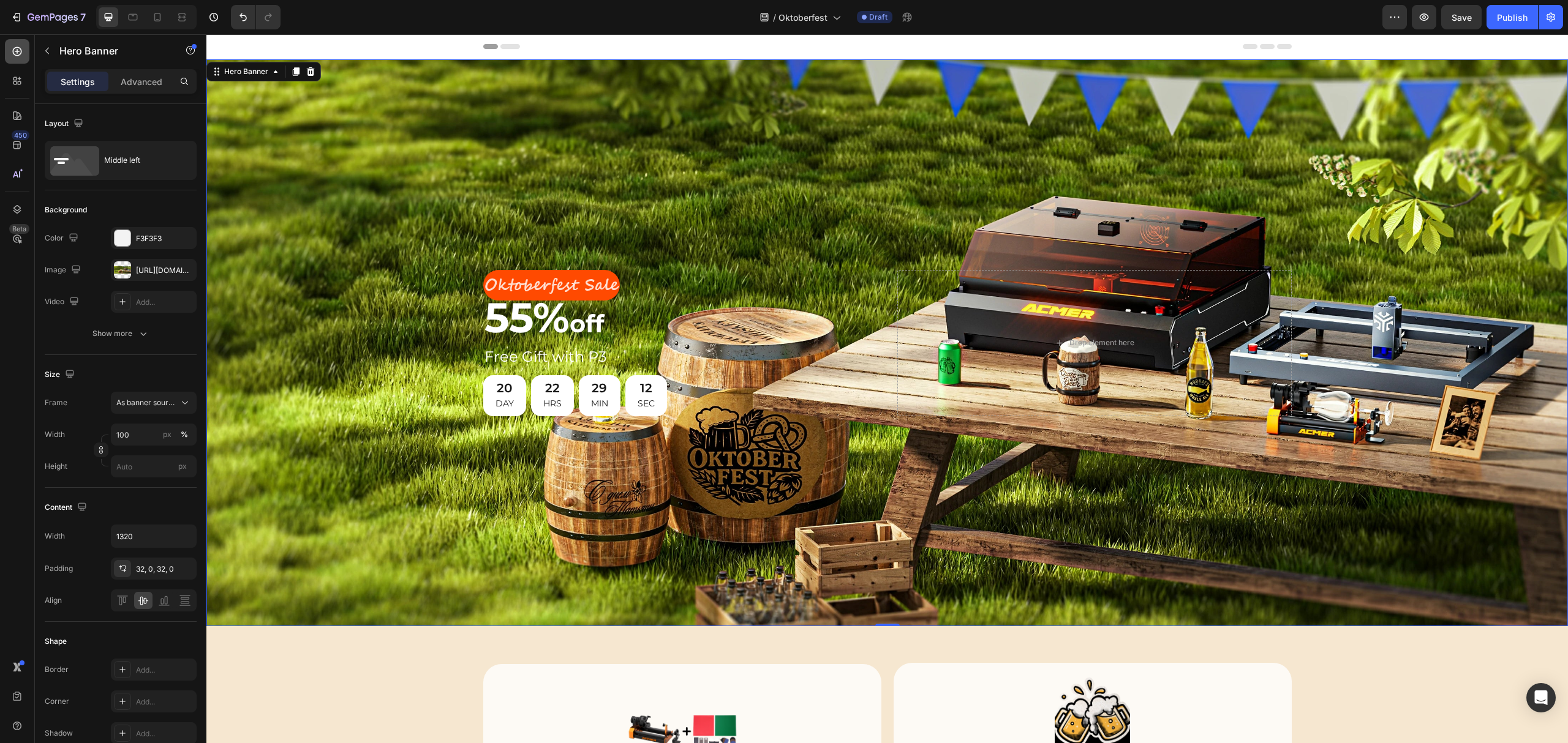
click at [12, 50] on icon at bounding box center [17, 51] width 12 height 12
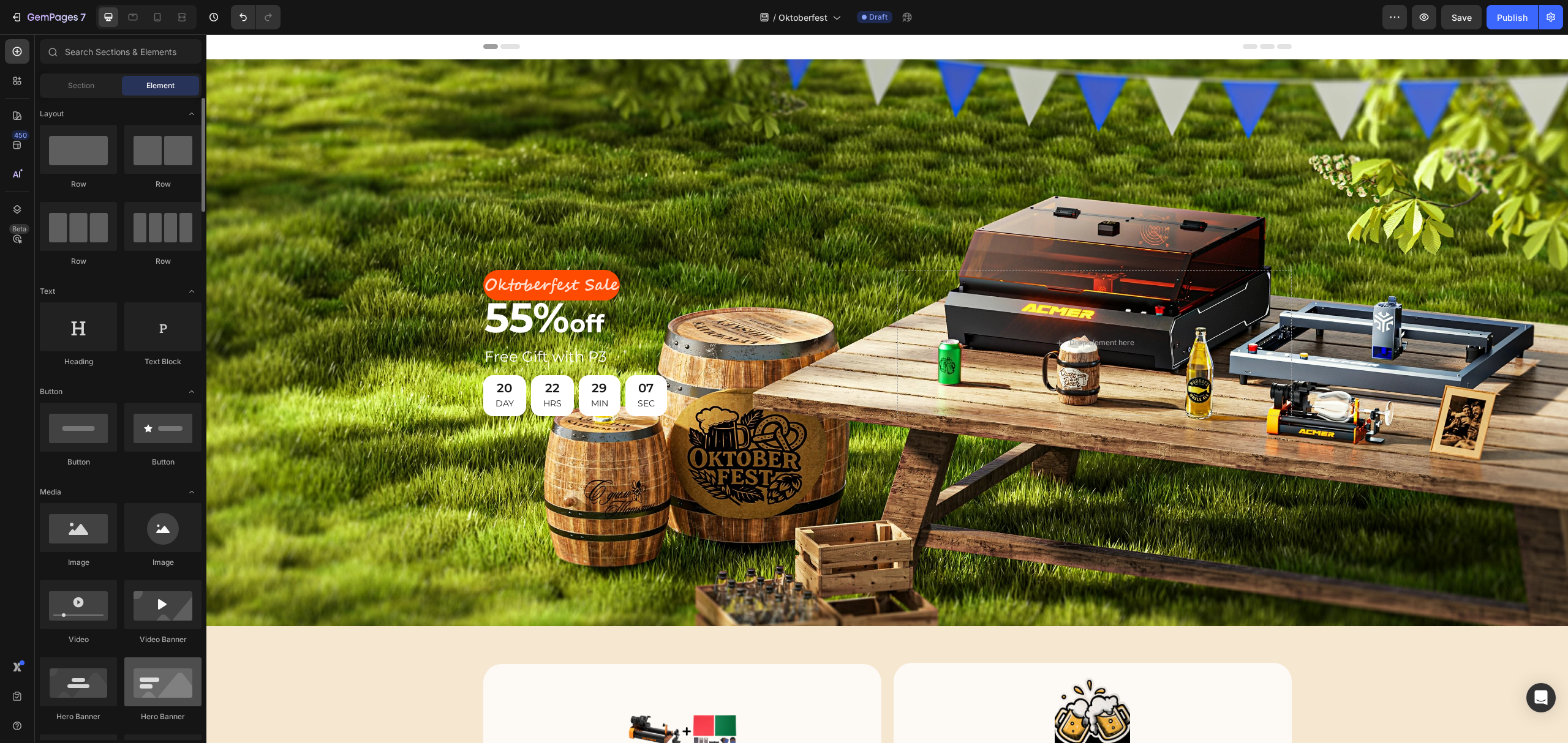
scroll to position [163, 0]
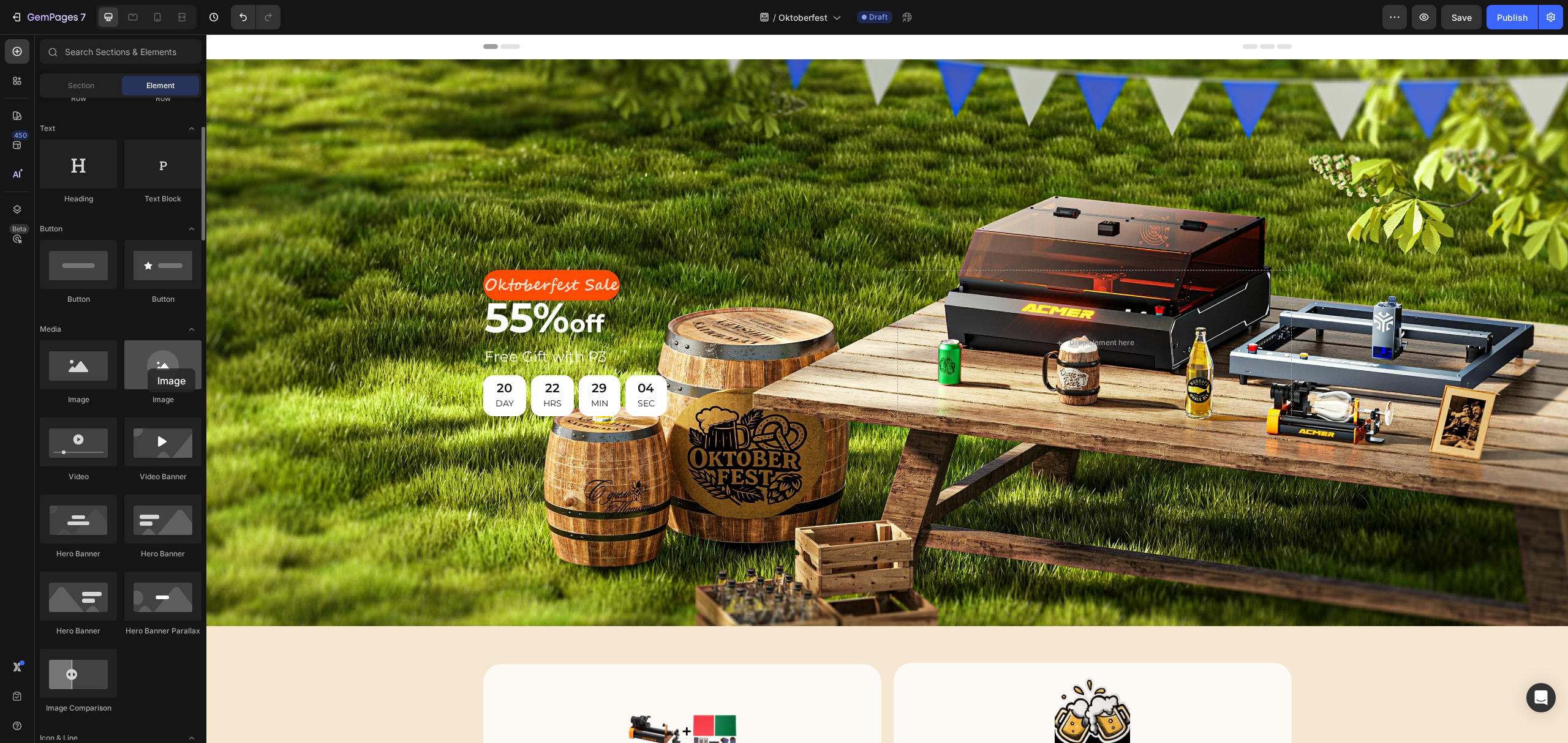
drag, startPoint x: 157, startPoint y: 370, endPoint x: 147, endPoint y: 368, distance: 10.2
click at [147, 368] on div at bounding box center [163, 365] width 77 height 49
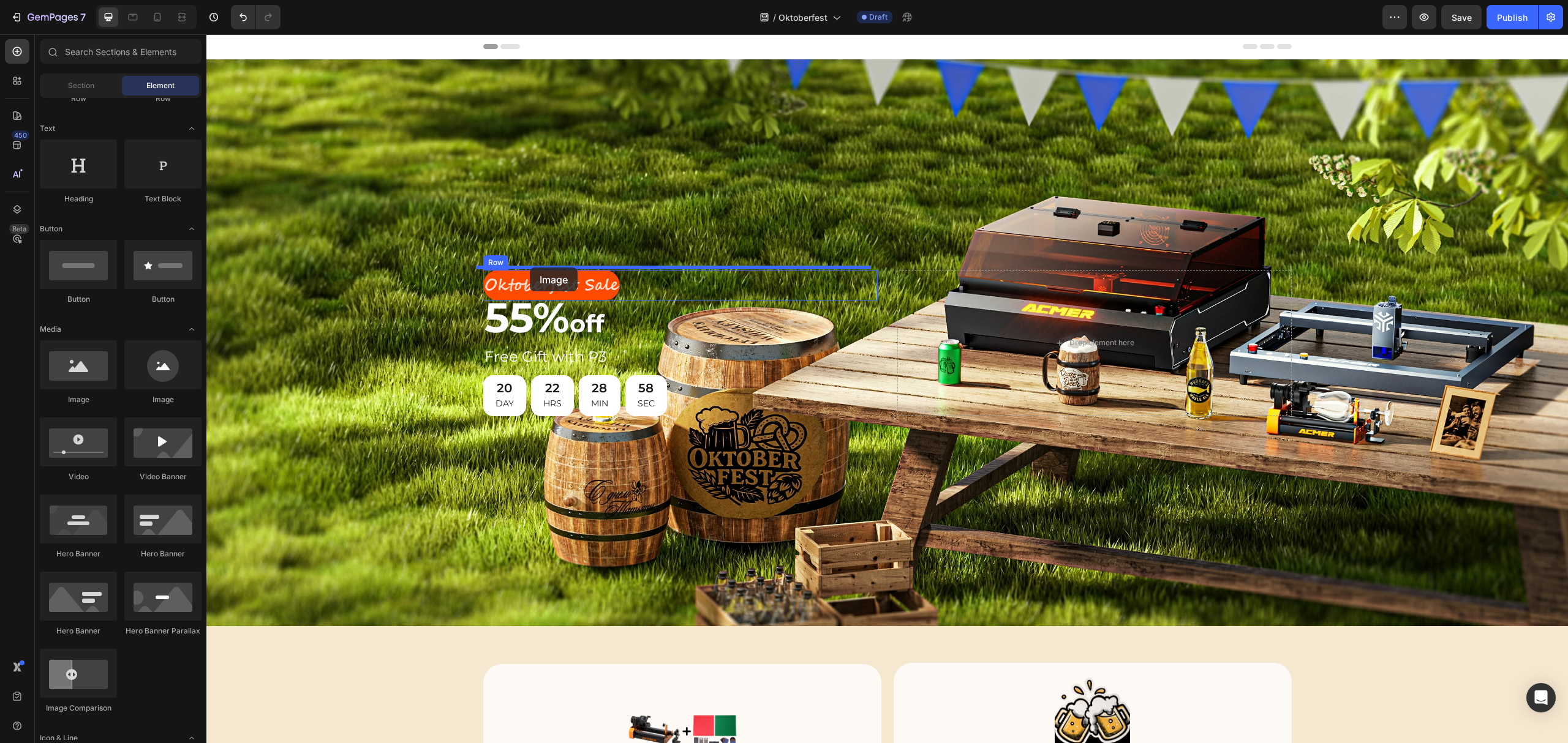
drag, startPoint x: 279, startPoint y: 405, endPoint x: 530, endPoint y: 267, distance: 286.4
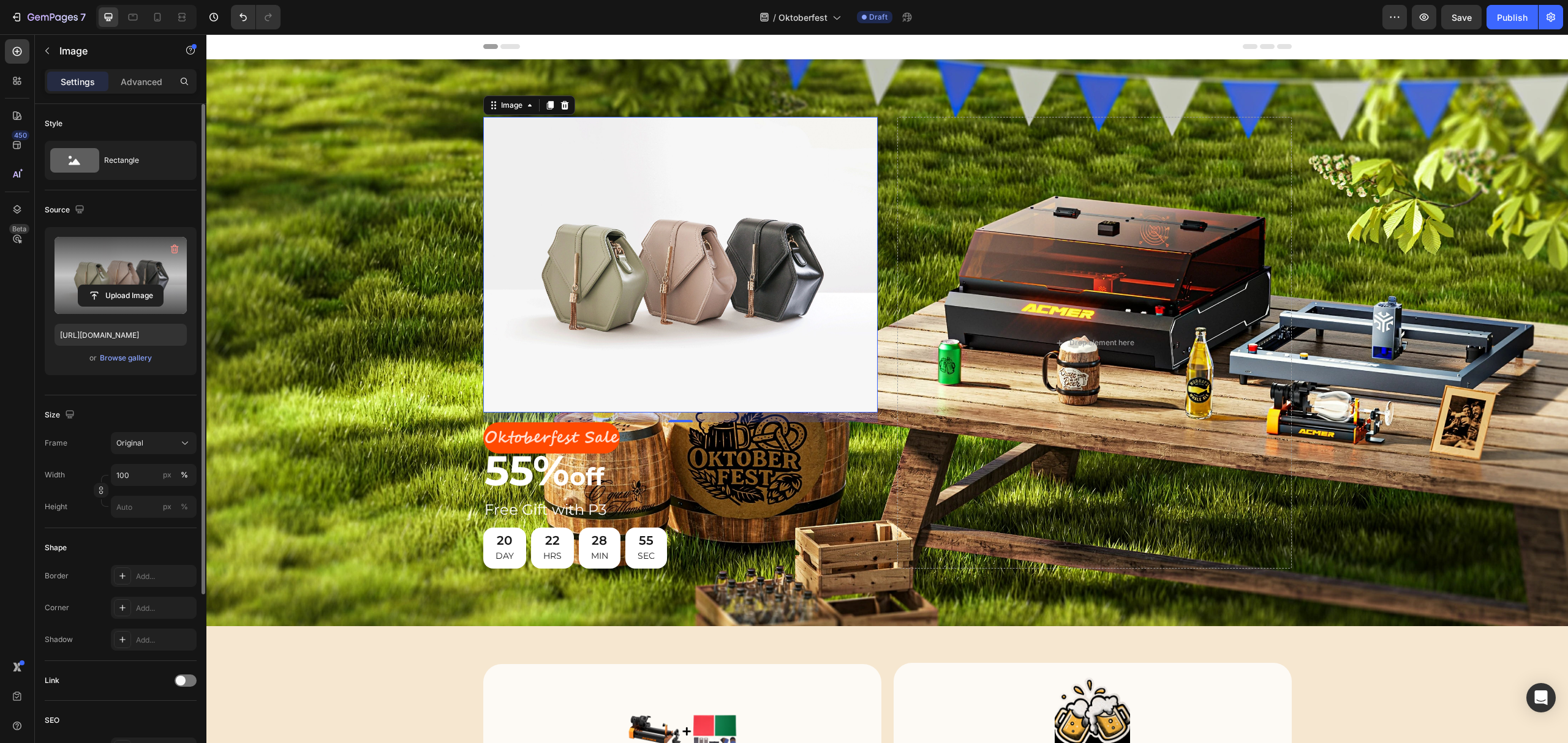
click at [123, 268] on label at bounding box center [121, 276] width 132 height 77
click at [123, 286] on input "file" at bounding box center [121, 296] width 84 height 21
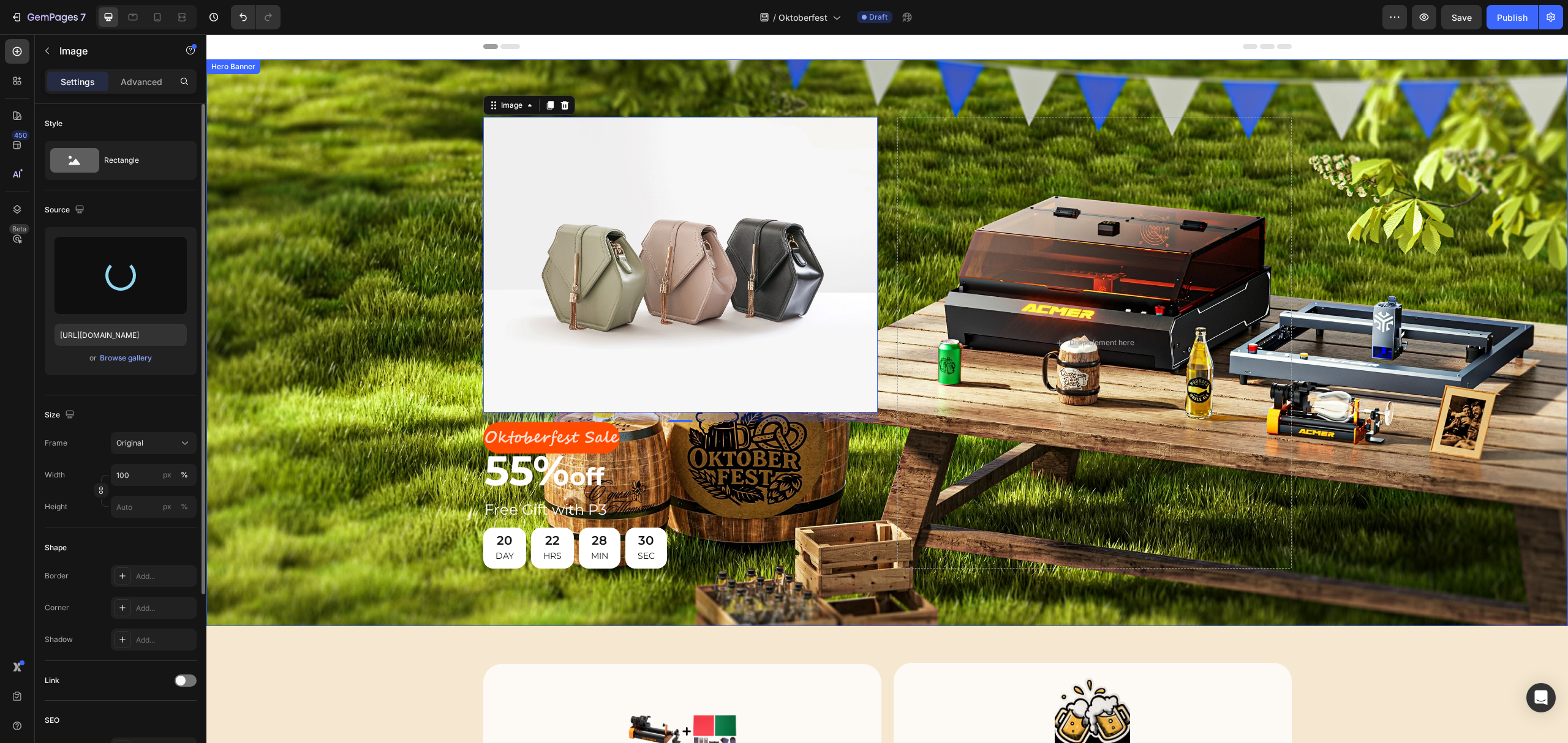
click at [359, 277] on div "Background Image" at bounding box center [887, 343] width 1362 height 567
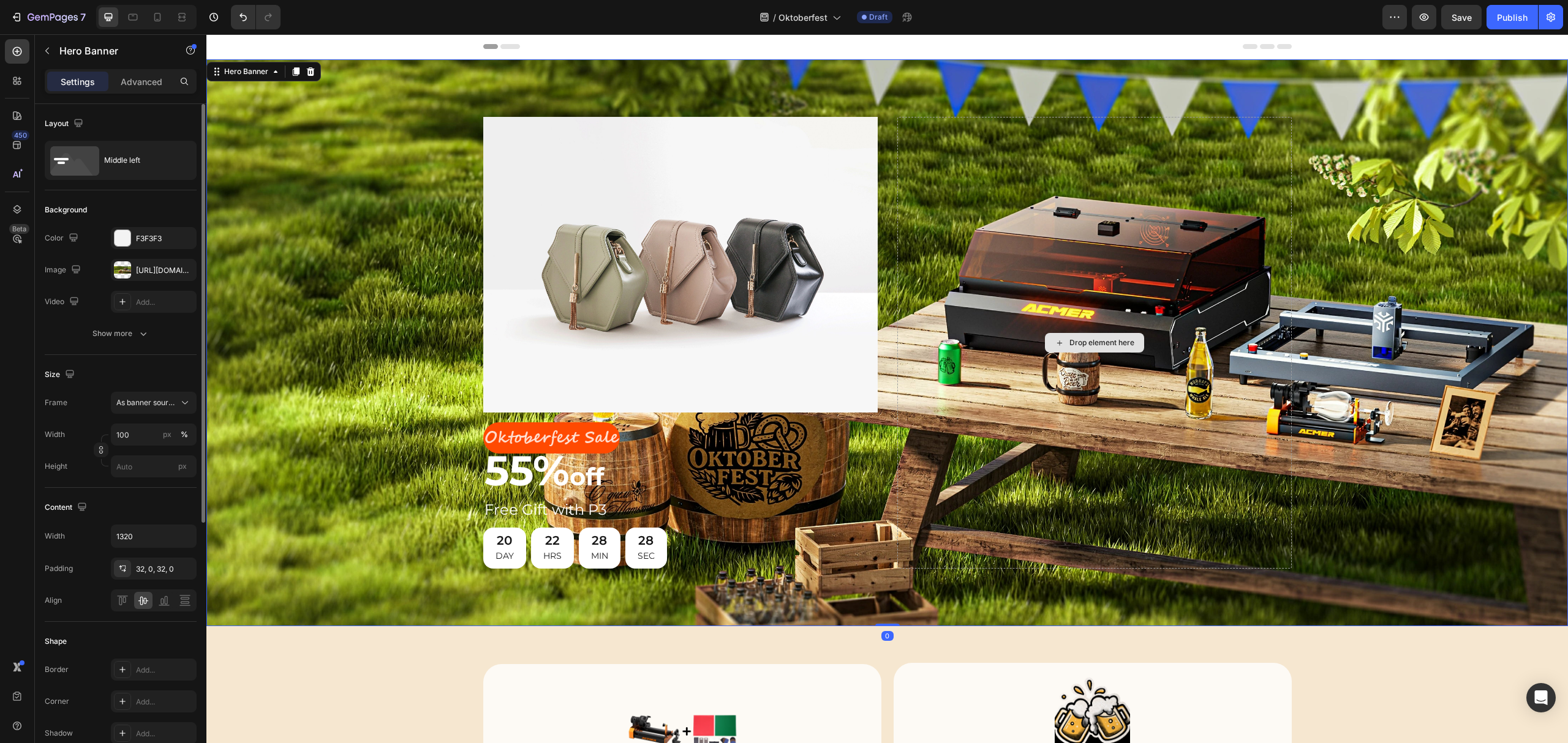
click at [929, 209] on div "Drop element here" at bounding box center [1094, 343] width 394 height 452
click at [706, 218] on img at bounding box center [681, 265] width 394 height 295
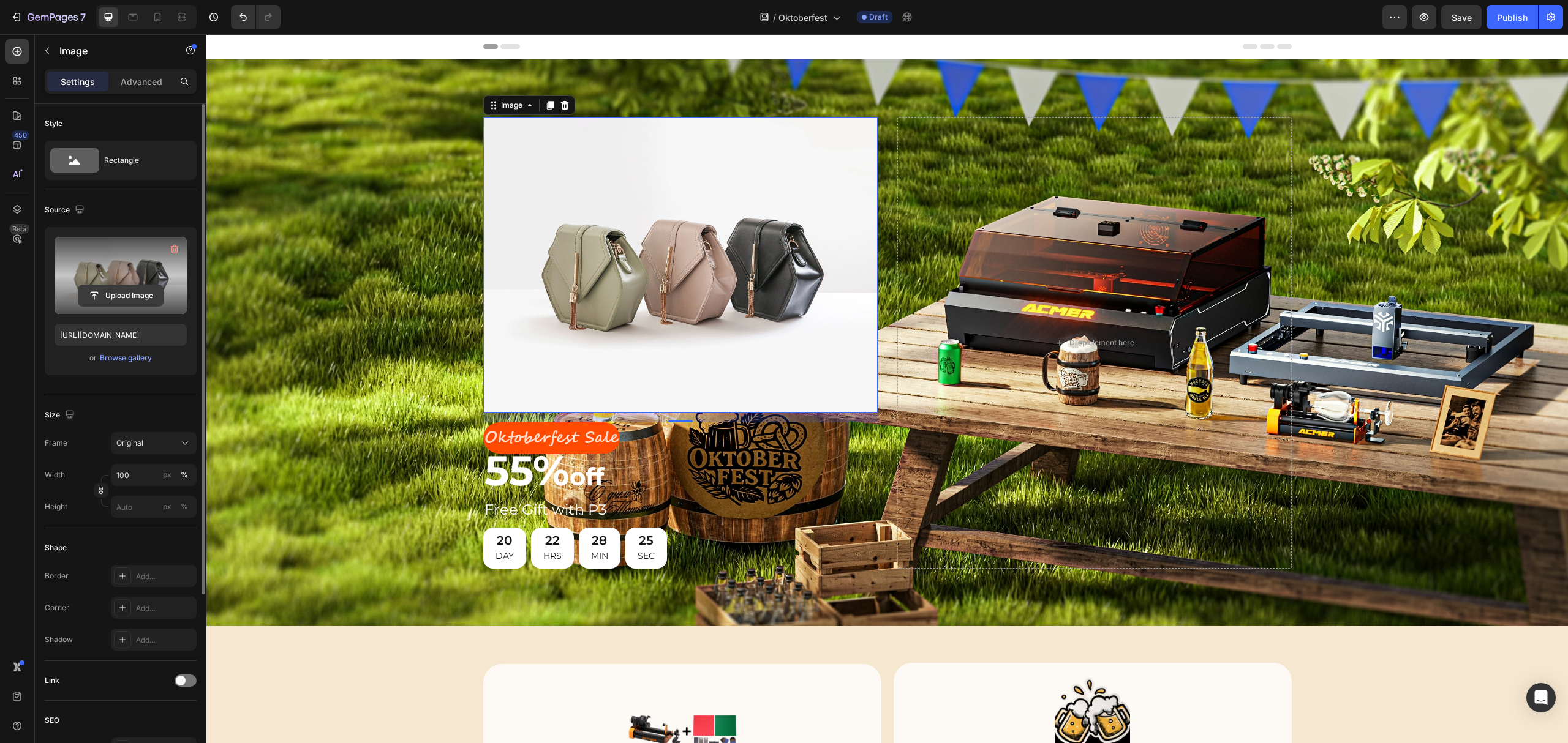
click at [121, 293] on input "file" at bounding box center [121, 296] width 84 height 21
type input "https://cdn.shopify.com/s/files/1/0662/7960/4450/files/gempages_485368874087220…"
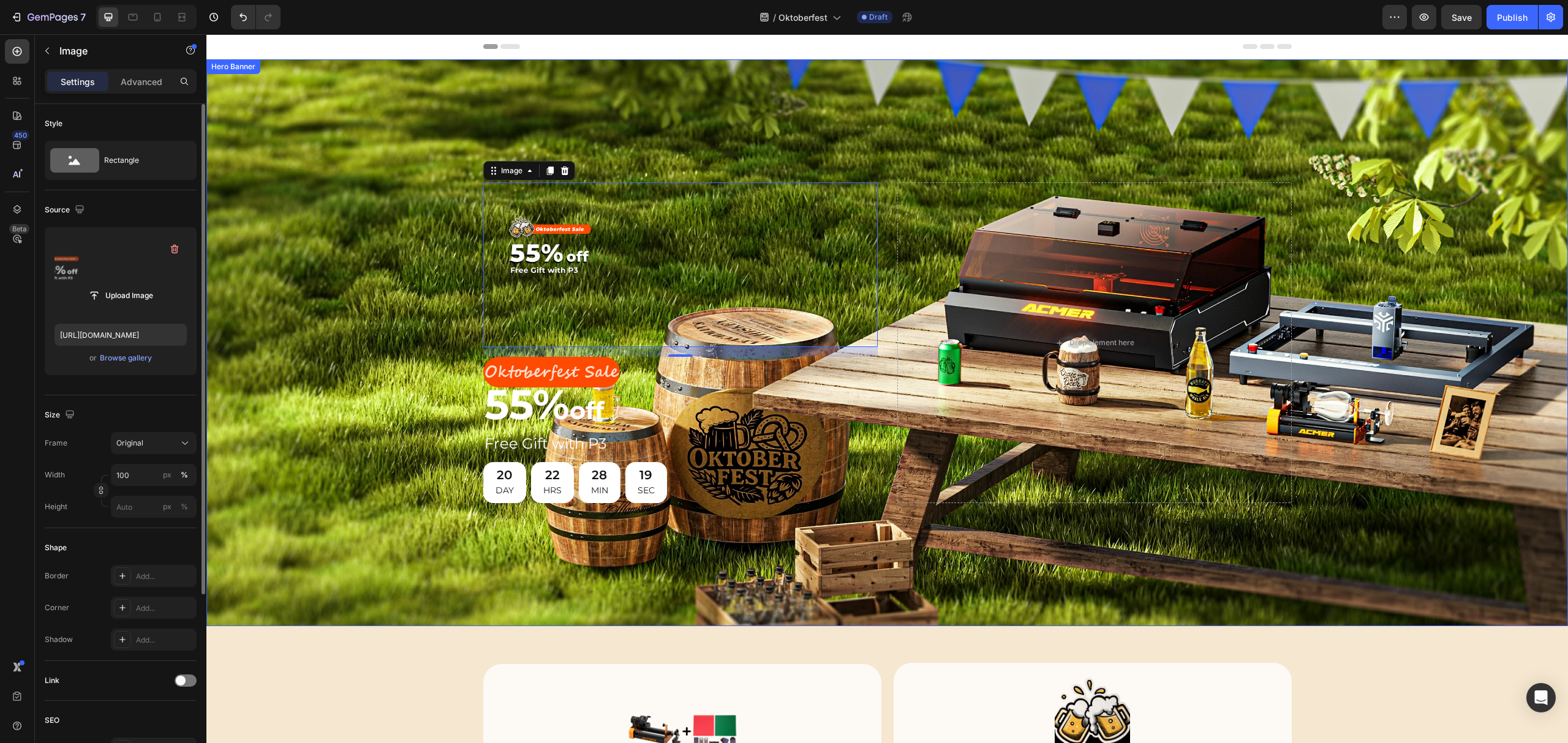
click at [300, 280] on div "Background Image" at bounding box center [887, 343] width 1362 height 567
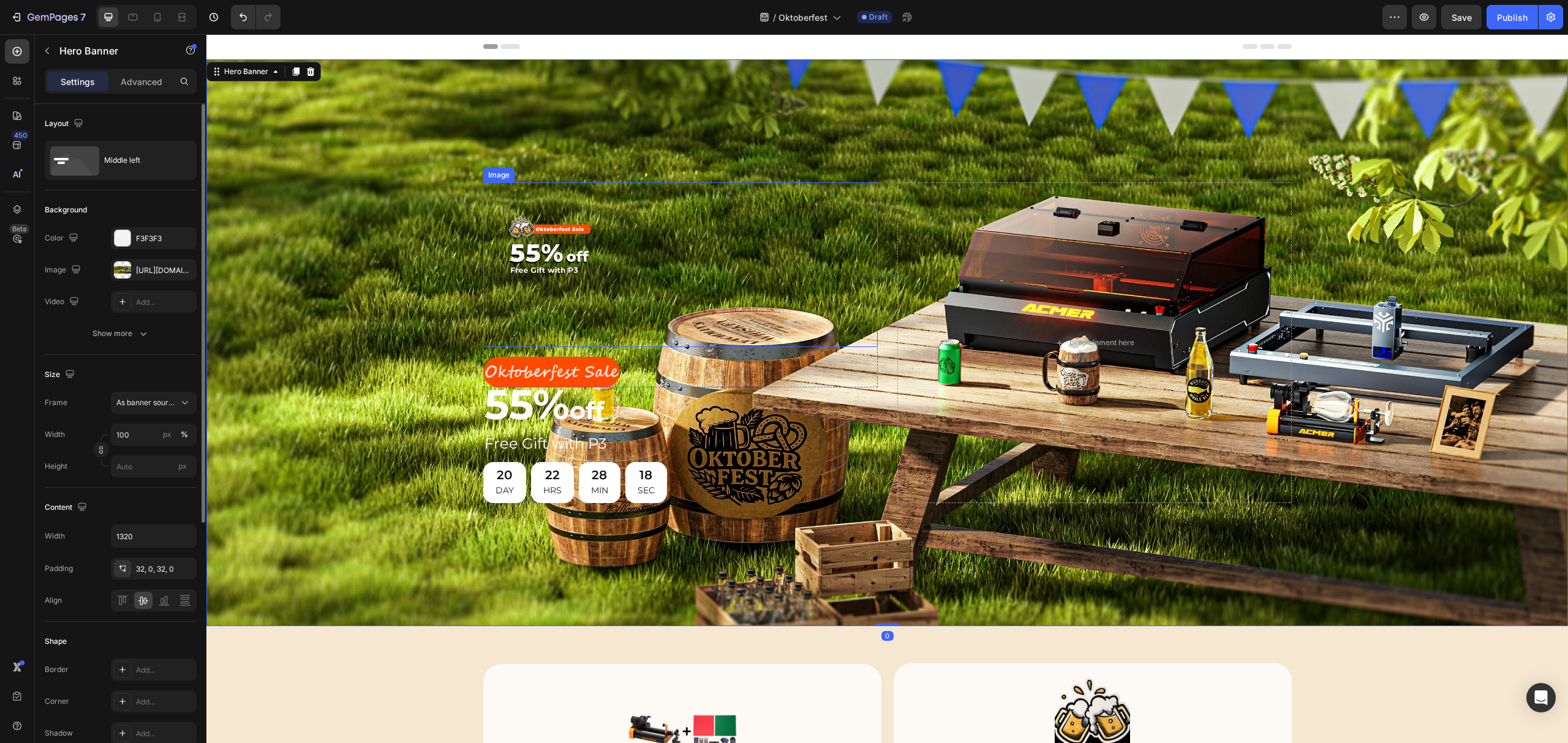
click at [550, 239] on img at bounding box center [681, 265] width 394 height 164
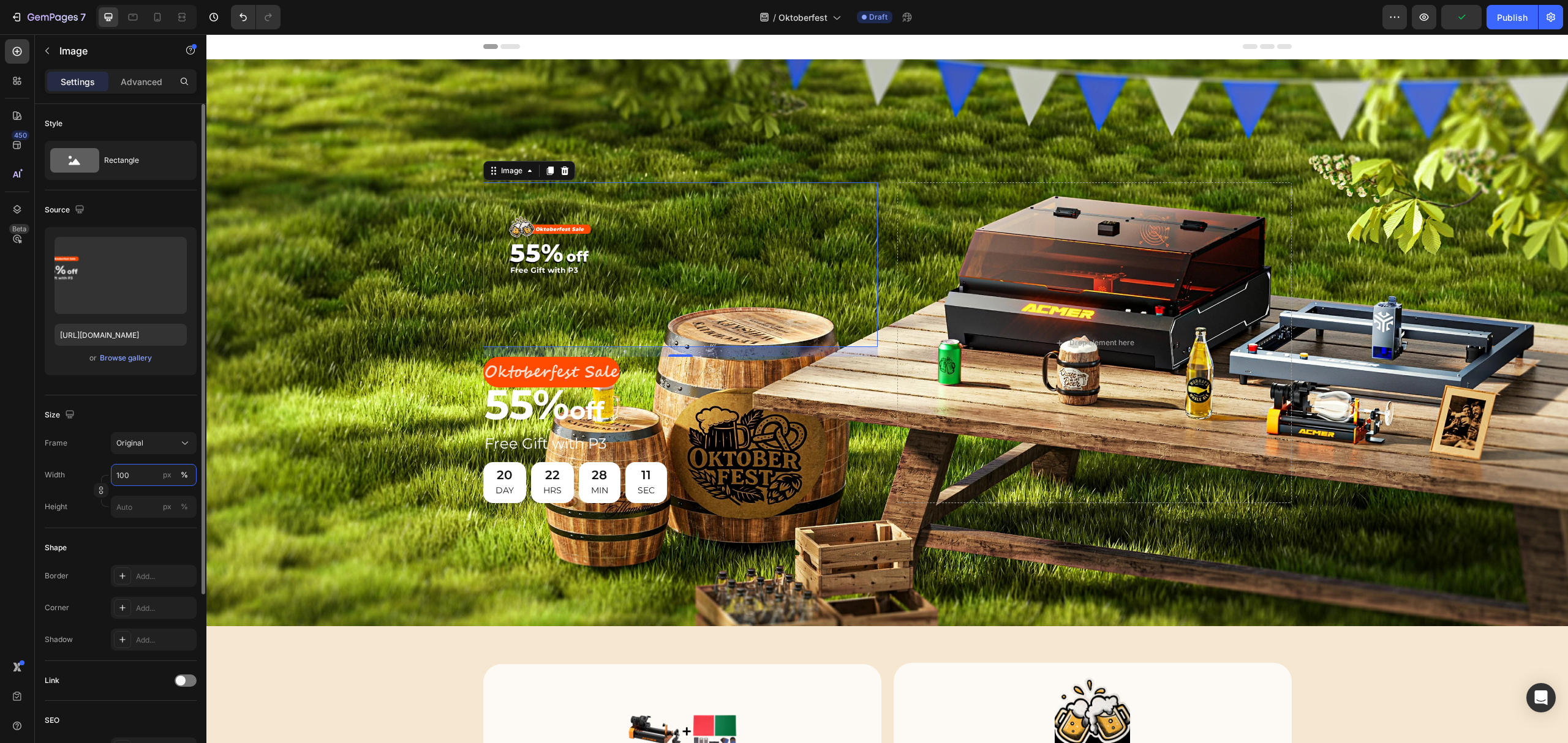
click at [138, 473] on input "100" at bounding box center [154, 474] width 86 height 22
click at [159, 411] on div "Size" at bounding box center [121, 415] width 152 height 20
click at [130, 474] on input "100" at bounding box center [154, 474] width 86 height 22
drag, startPoint x: 136, startPoint y: 476, endPoint x: 108, endPoint y: 476, distance: 28.0
click at [108, 476] on div "Width 180 px %" at bounding box center [121, 474] width 152 height 22
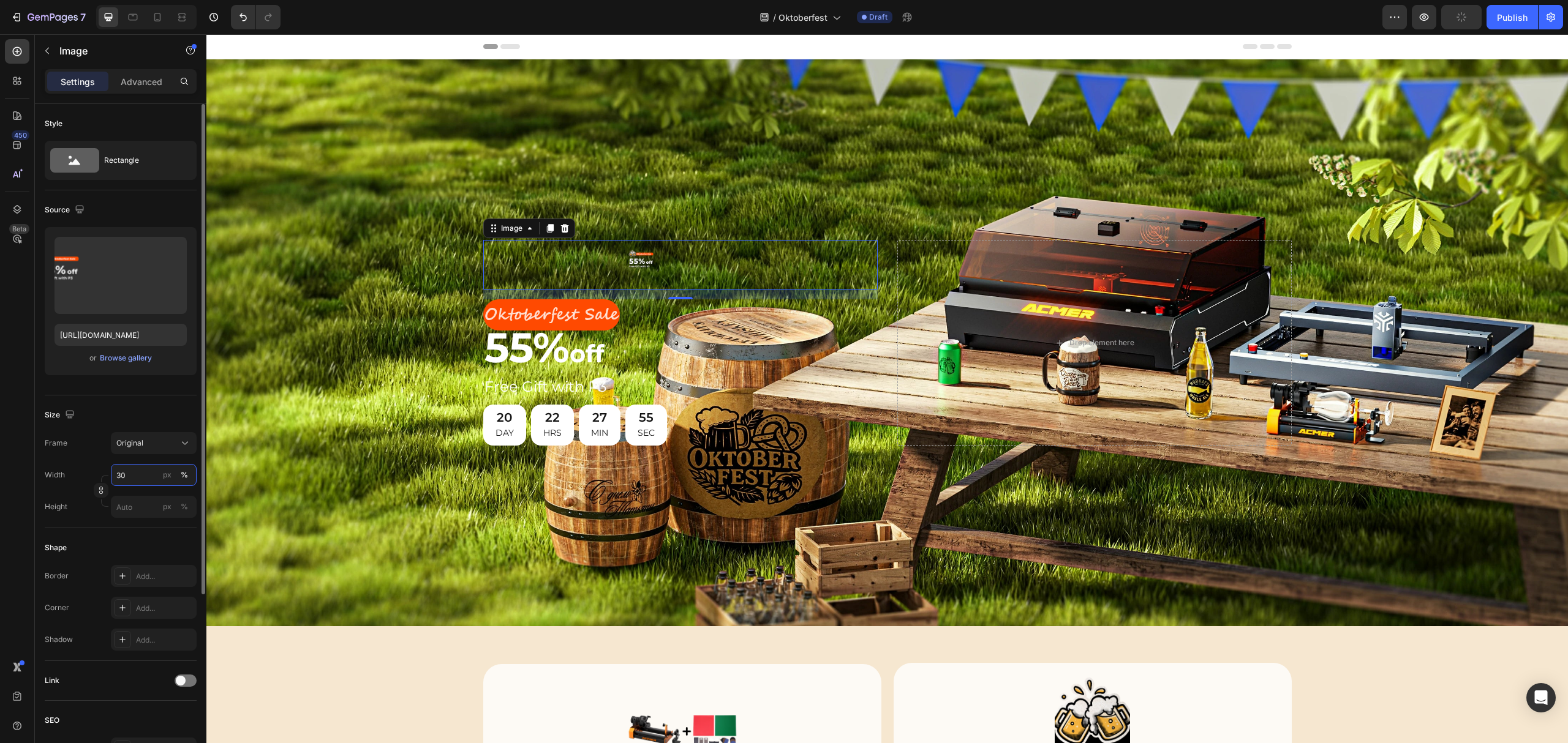
type input "3"
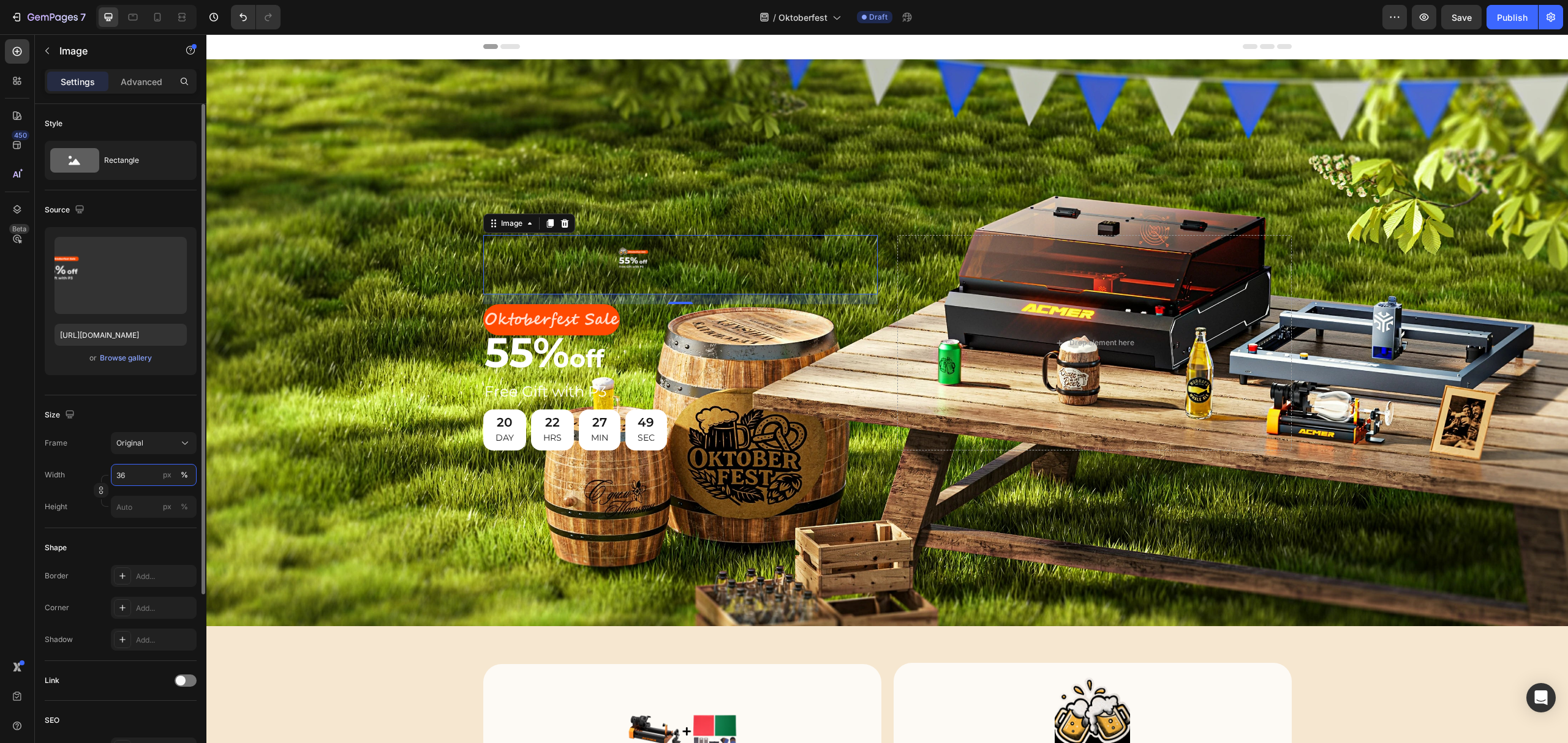
type input "3"
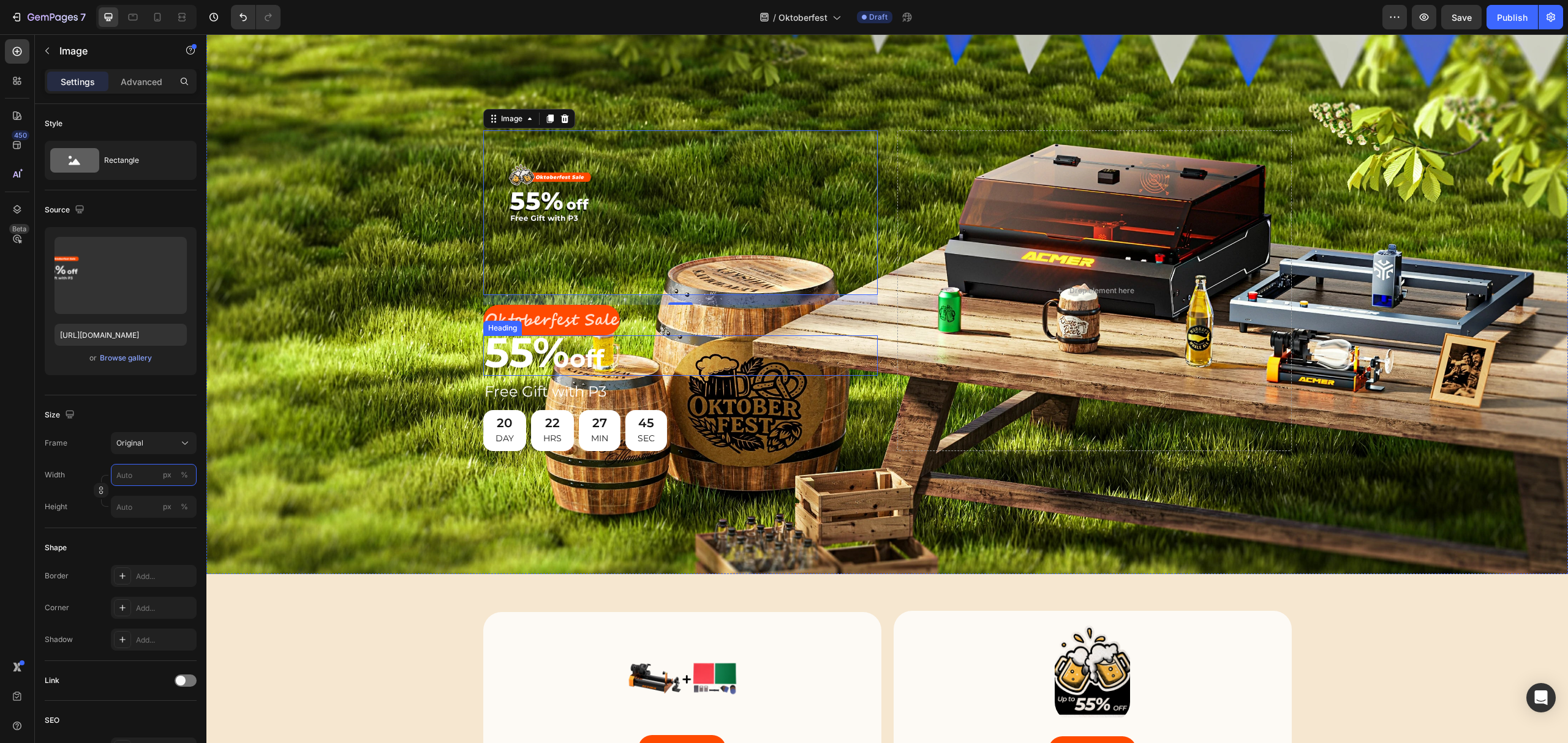
scroll to position [81, 0]
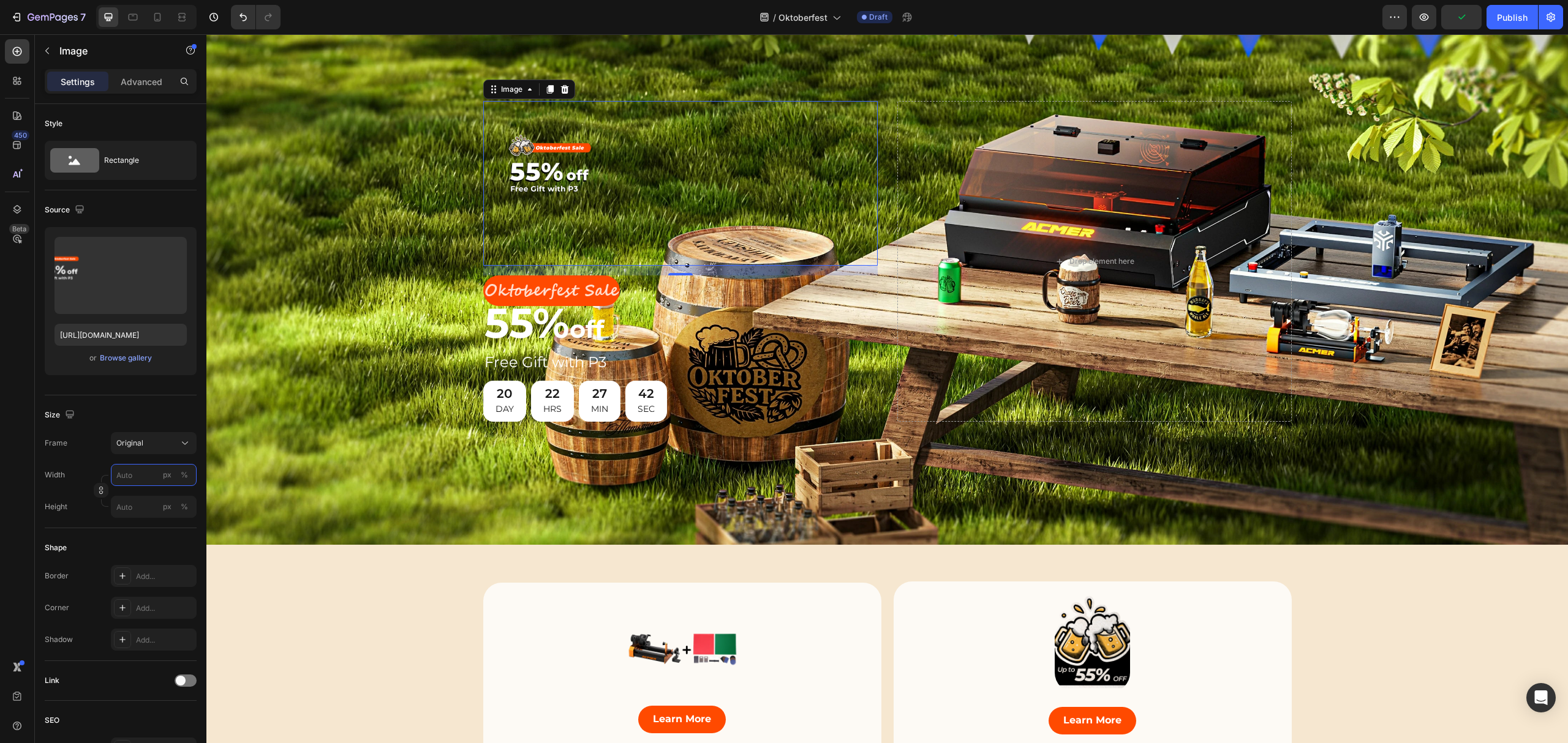
type input "3603"
click at [750, 324] on h2 "55% off" at bounding box center [681, 326] width 394 height 41
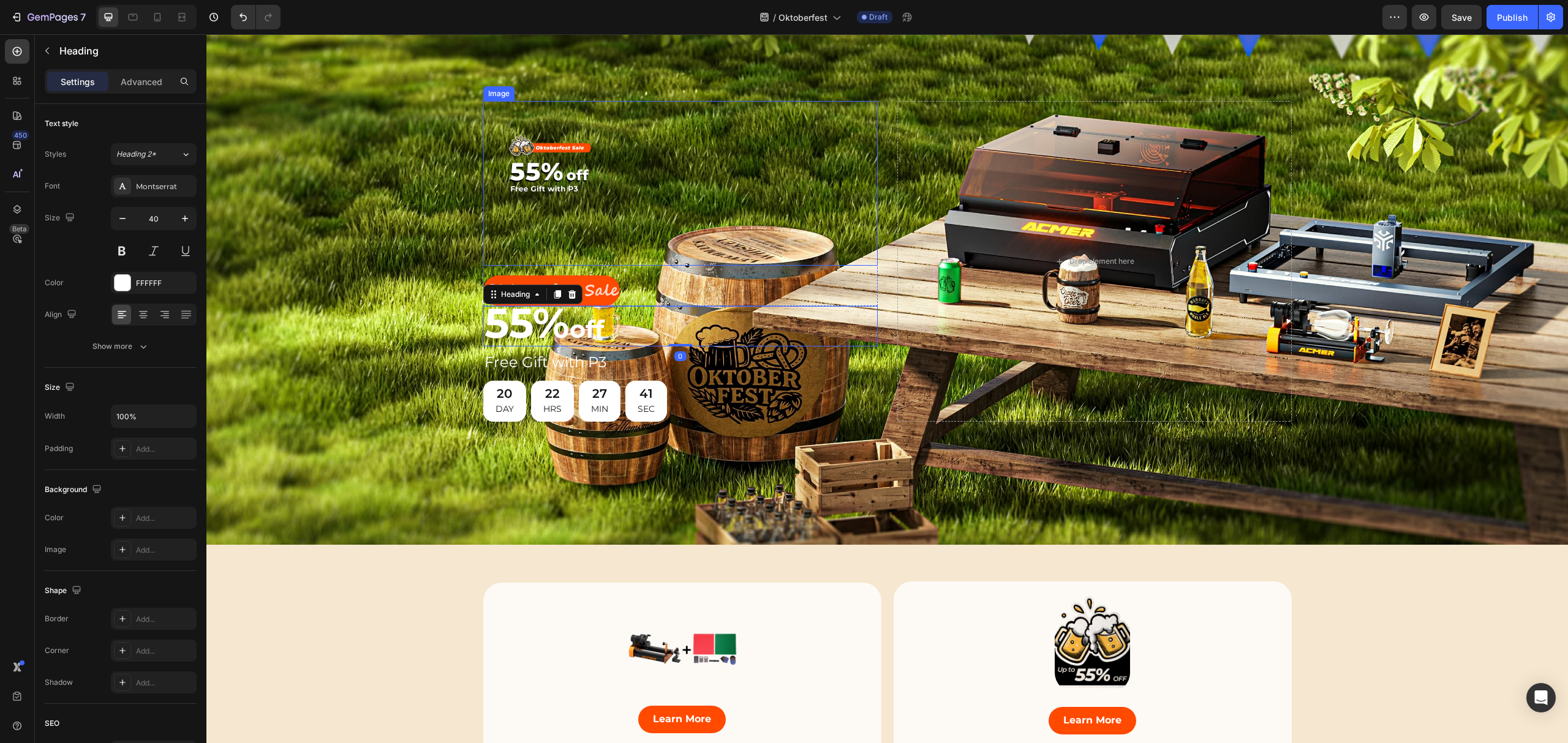
click at [751, 136] on img at bounding box center [681, 183] width 394 height 164
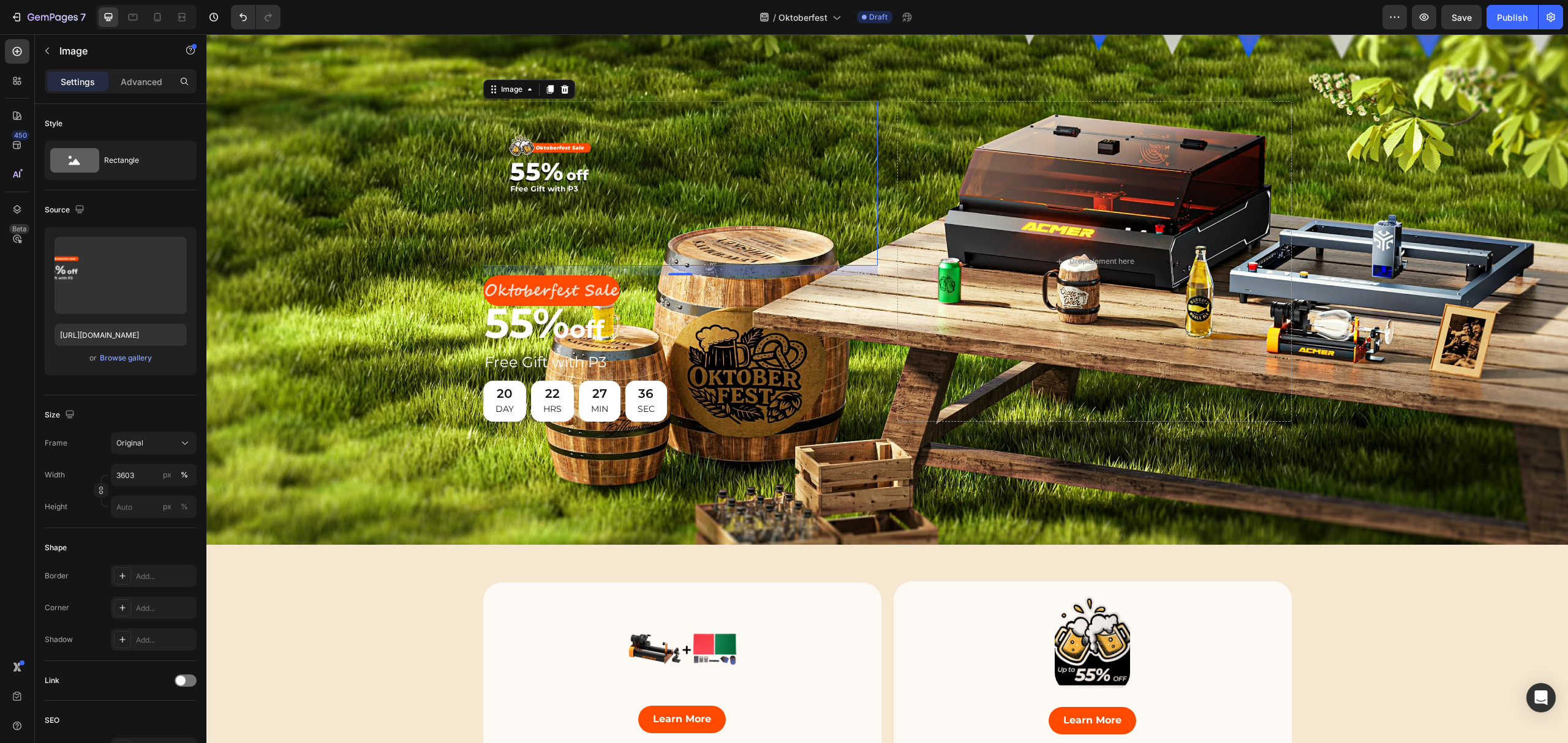
click at [557, 154] on img at bounding box center [681, 183] width 394 height 164
click at [322, 273] on div "Background Image" at bounding box center [887, 262] width 1362 height 567
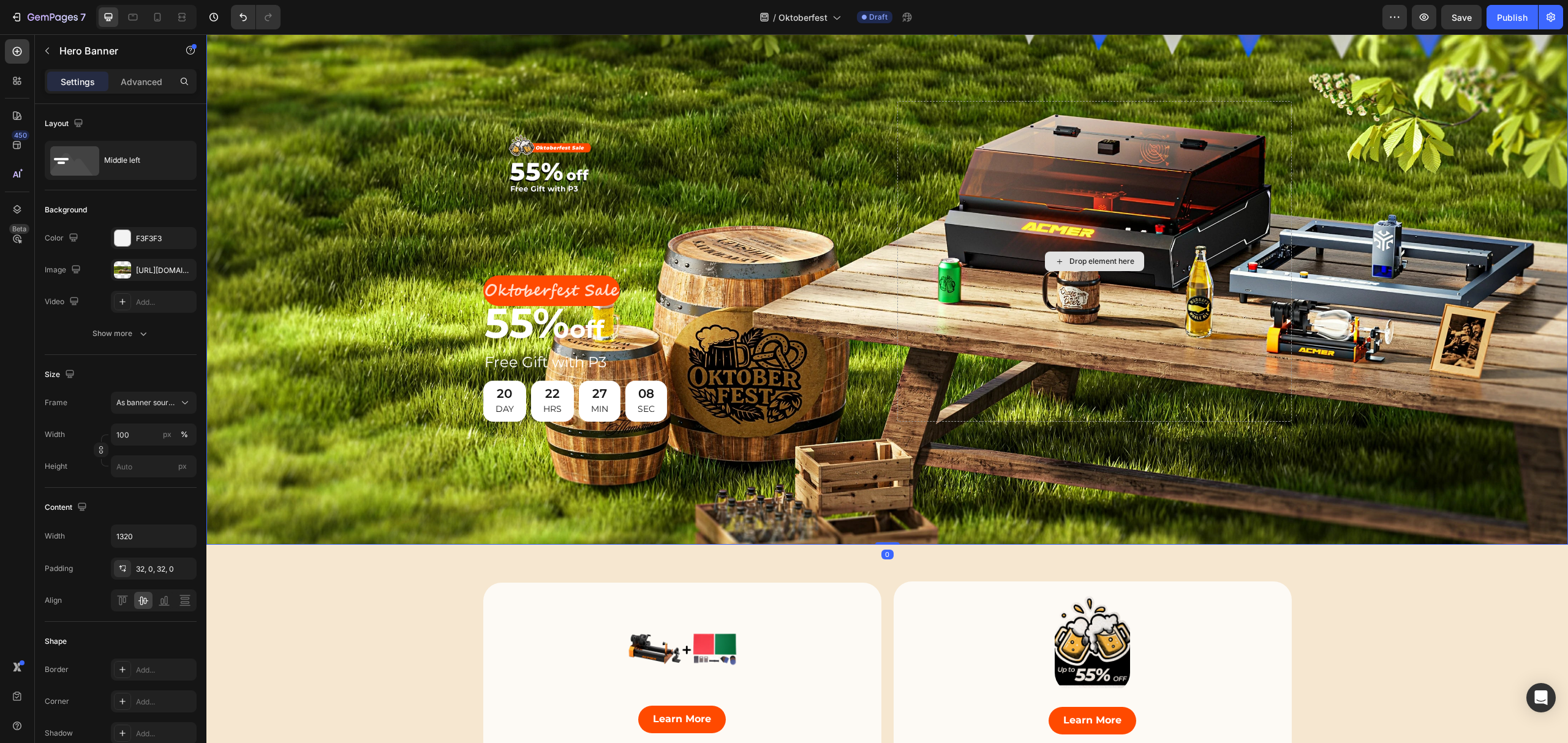
click at [983, 381] on div "Drop element here" at bounding box center [1094, 261] width 394 height 321
click at [576, 160] on img at bounding box center [681, 183] width 394 height 164
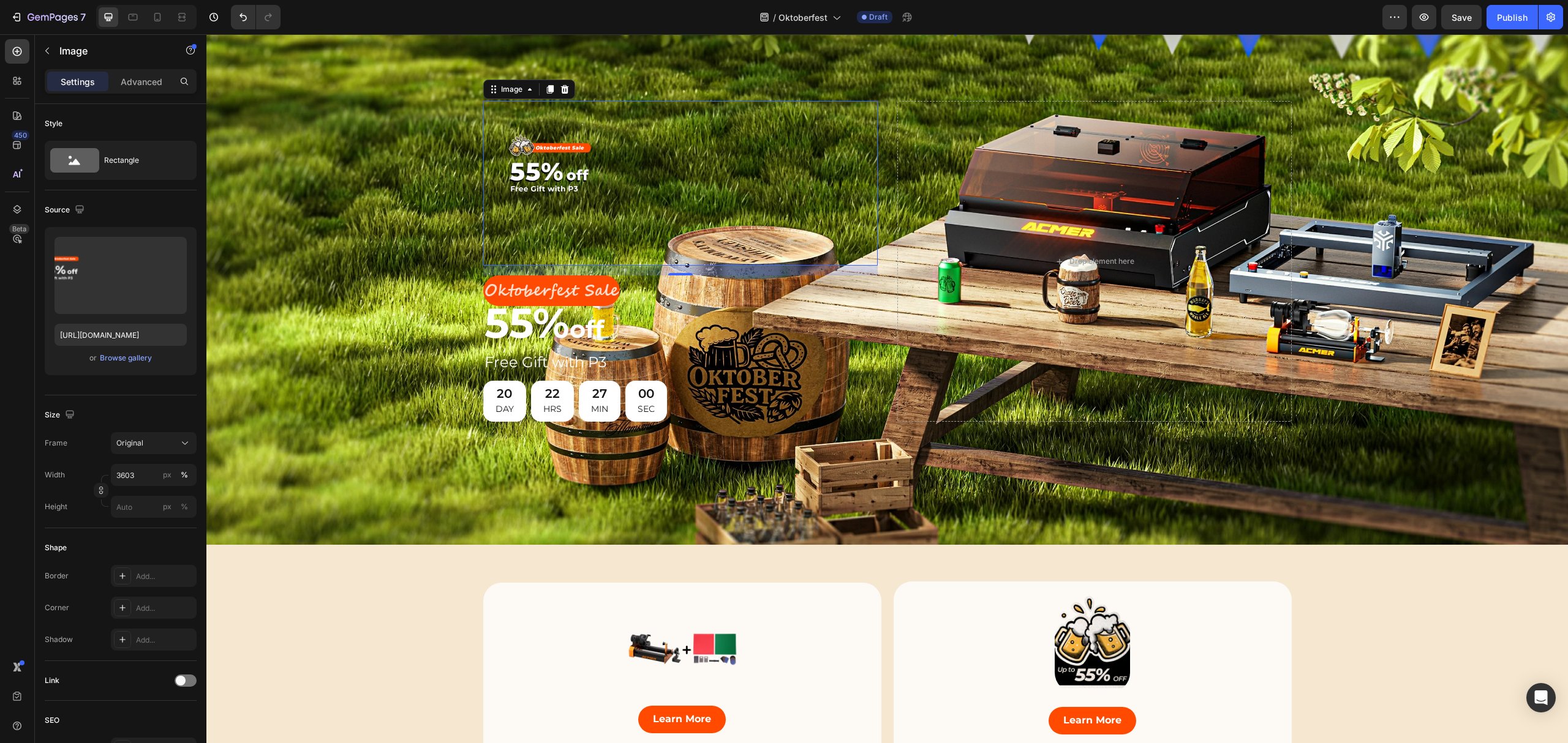
click at [663, 201] on img at bounding box center [681, 183] width 394 height 164
click at [557, 361] on h2 "Free Gift with P3" at bounding box center [681, 362] width 394 height 22
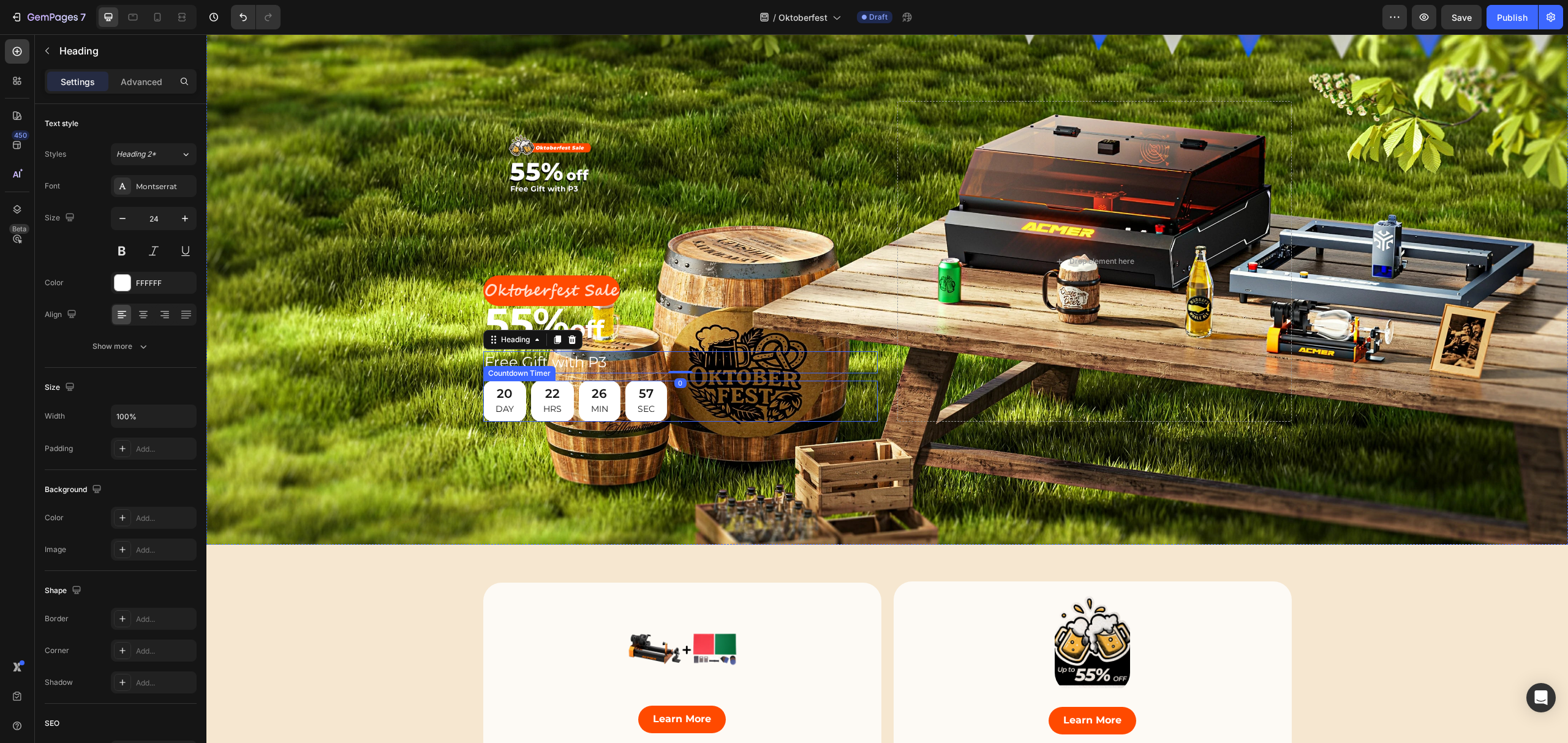
click at [557, 391] on div "22 HRS" at bounding box center [552, 401] width 43 height 41
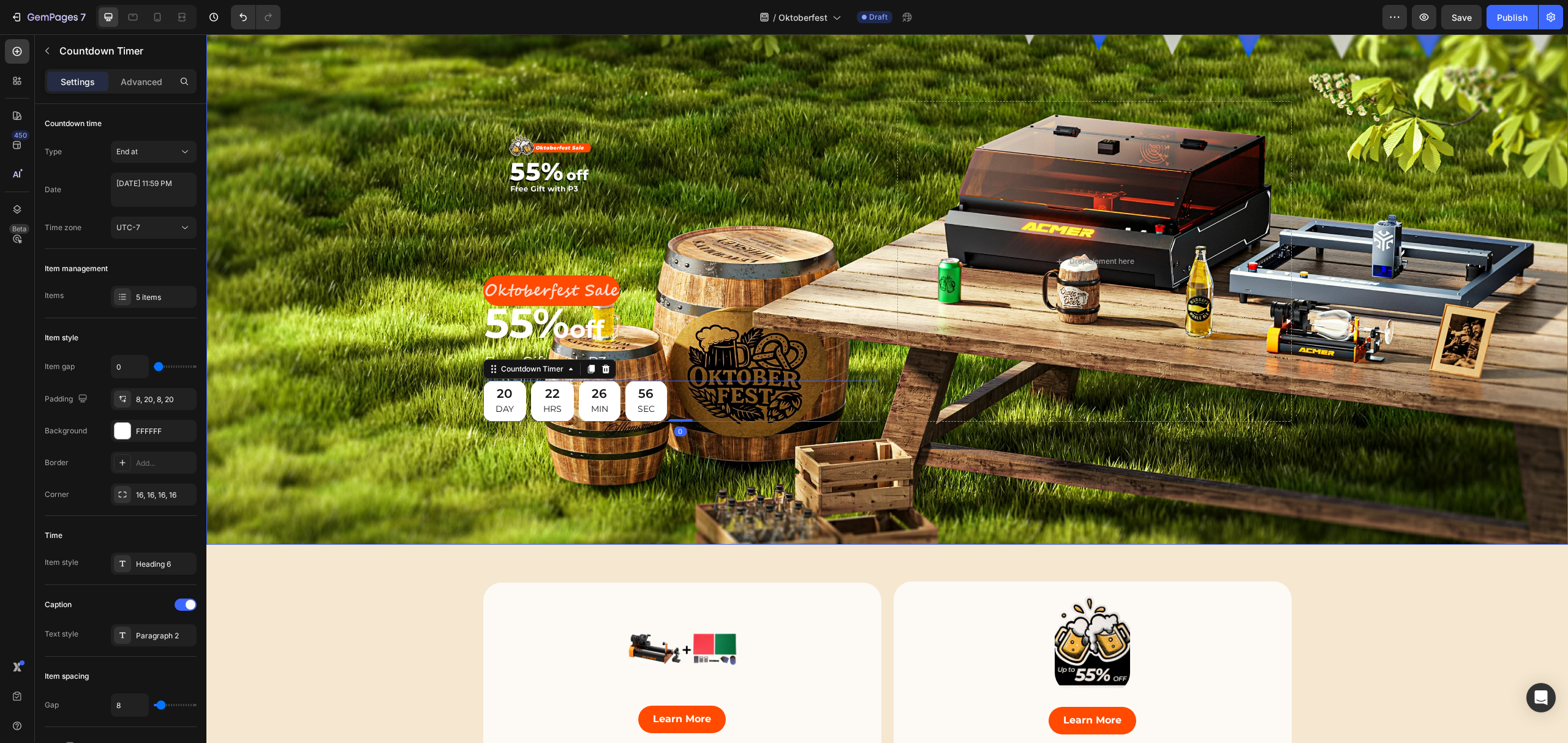
click at [643, 336] on h2 "55% off" at bounding box center [681, 326] width 394 height 41
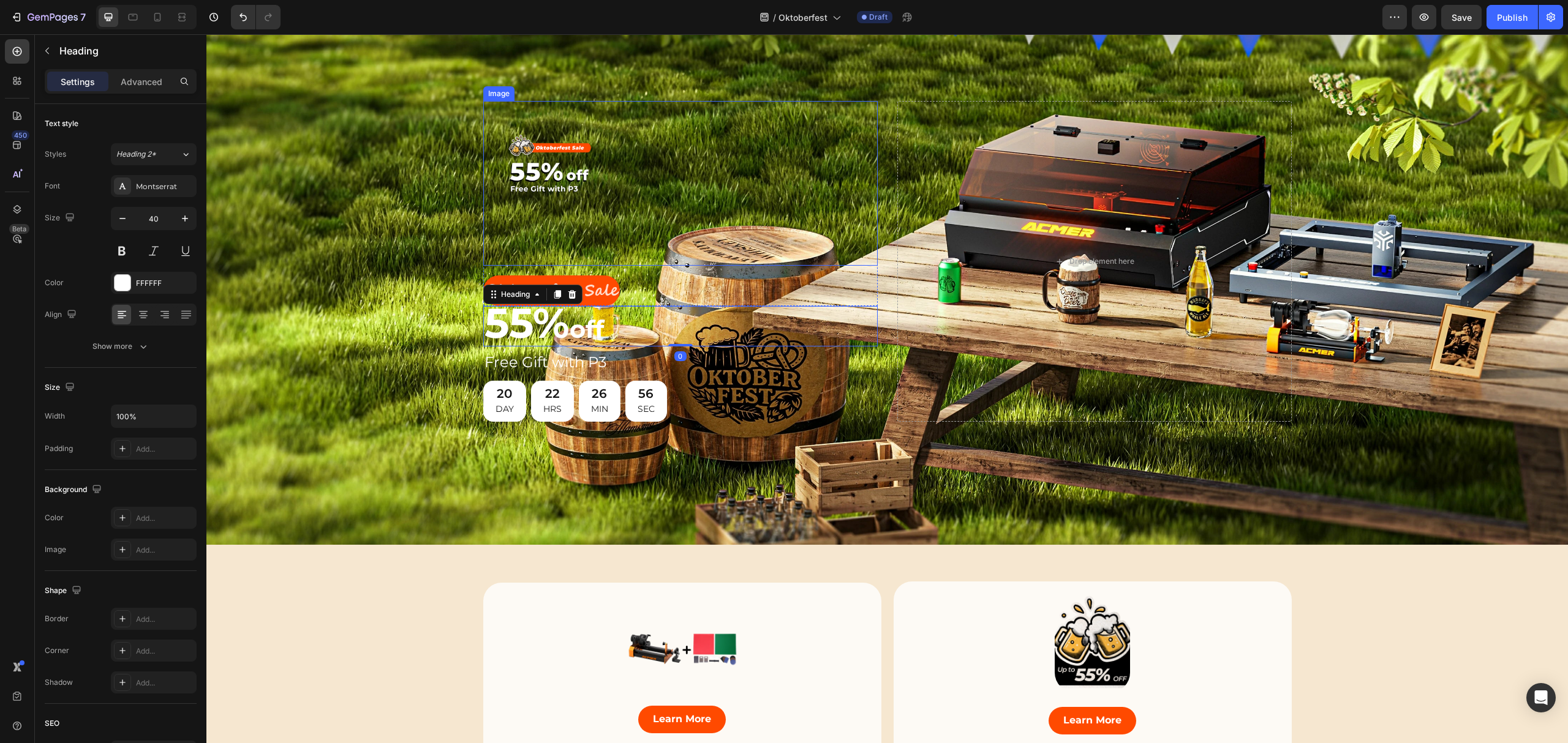
click at [672, 203] on img at bounding box center [681, 183] width 394 height 164
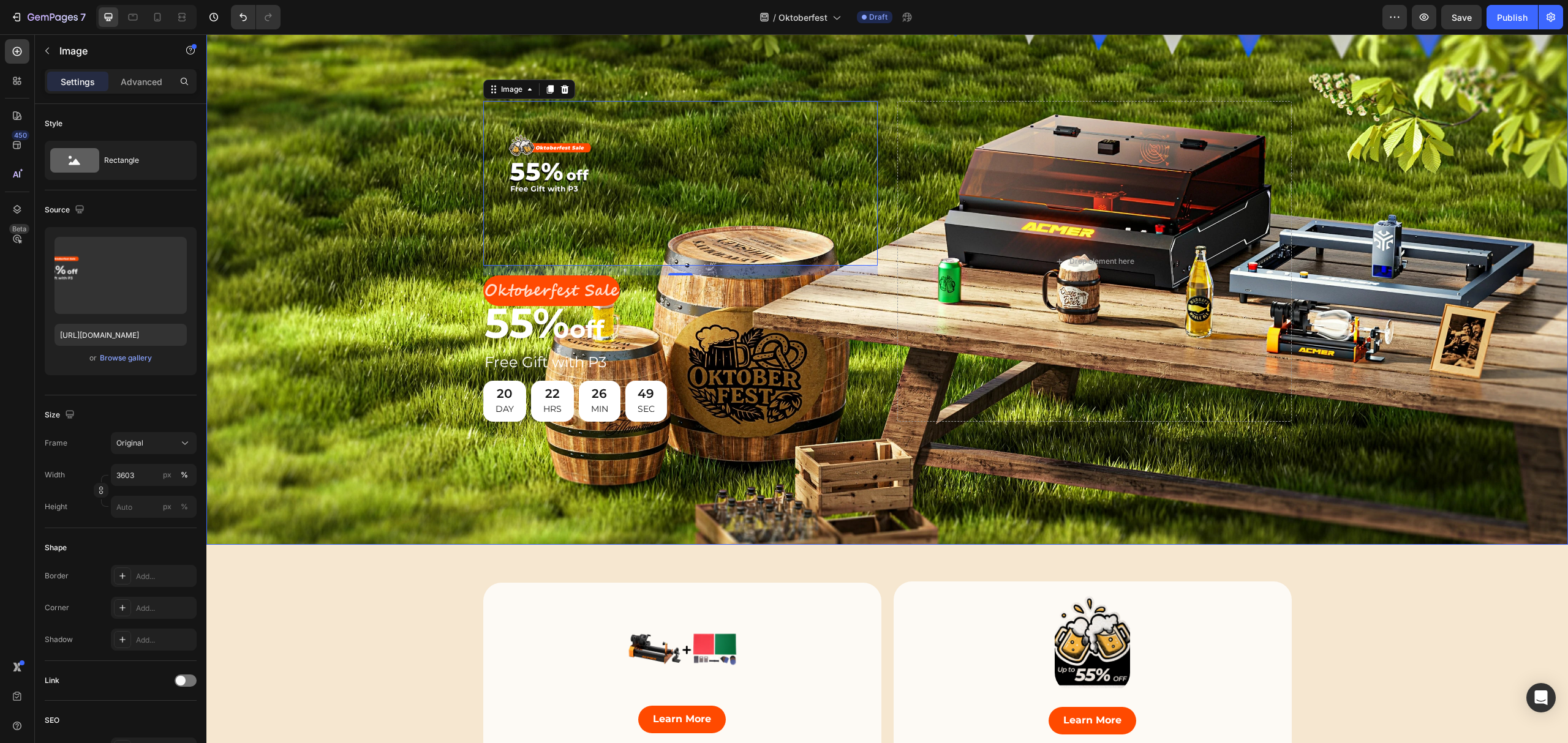
click at [461, 112] on div "Background Image" at bounding box center [887, 262] width 1362 height 567
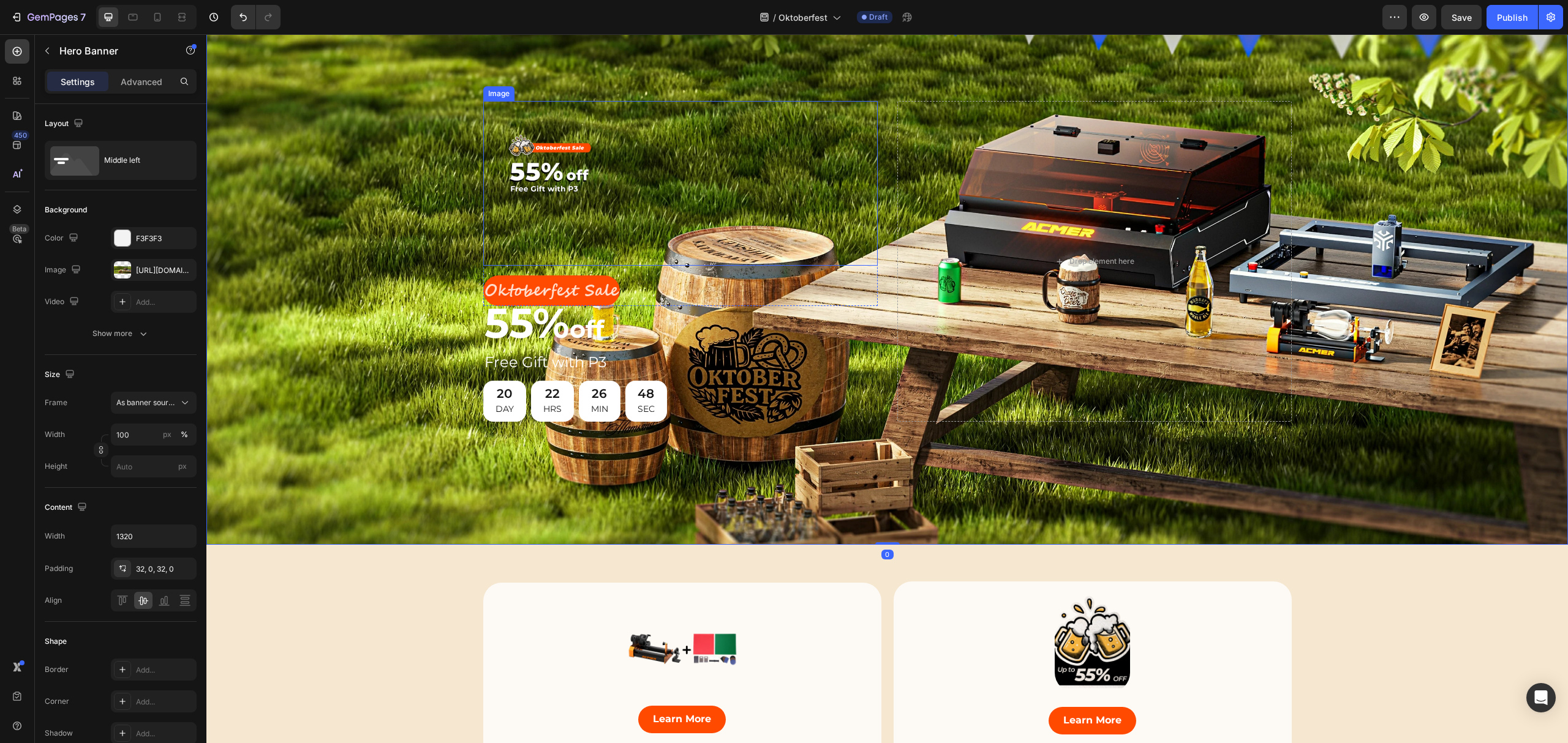
click at [708, 173] on img at bounding box center [681, 183] width 394 height 164
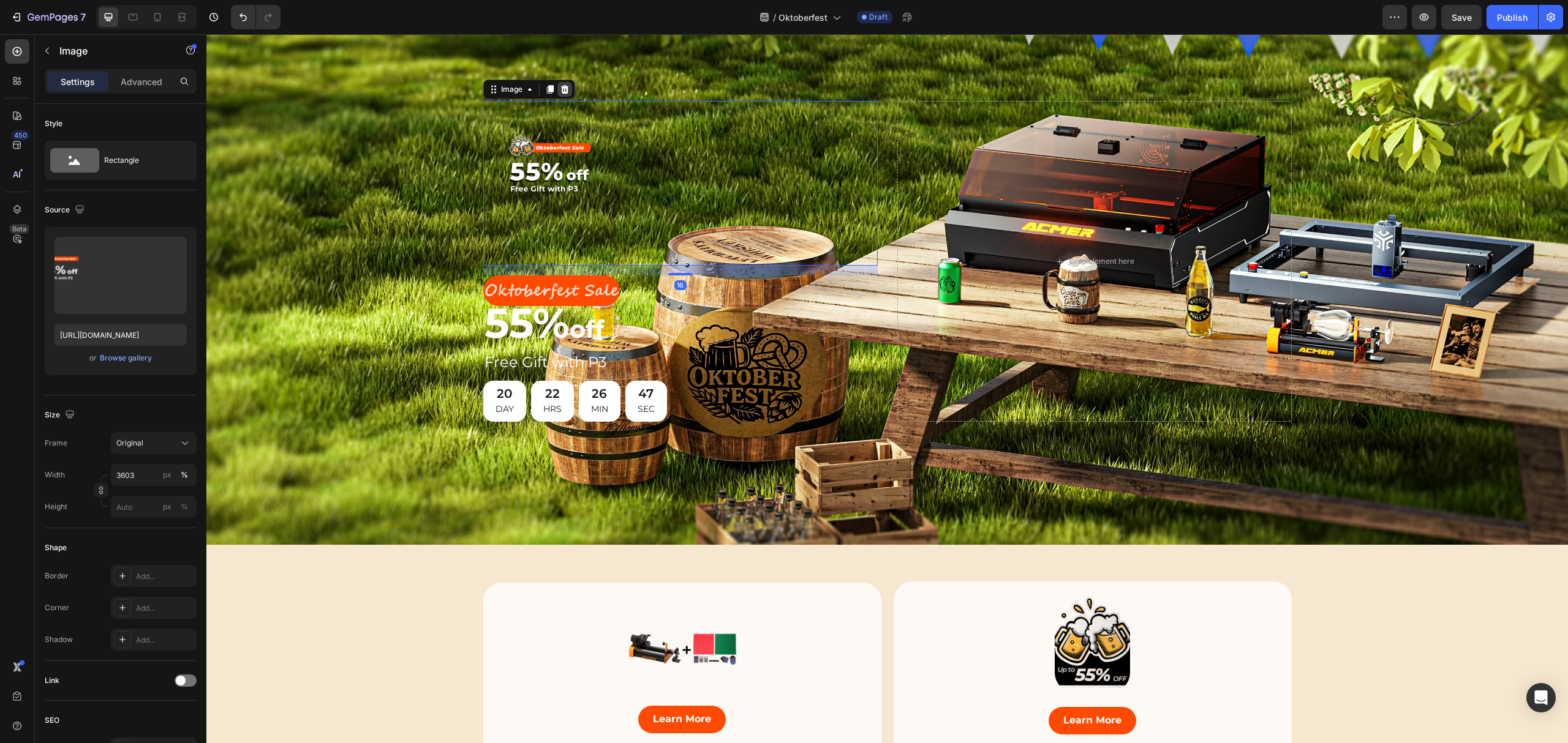
click at [560, 86] on icon at bounding box center [565, 89] width 10 height 10
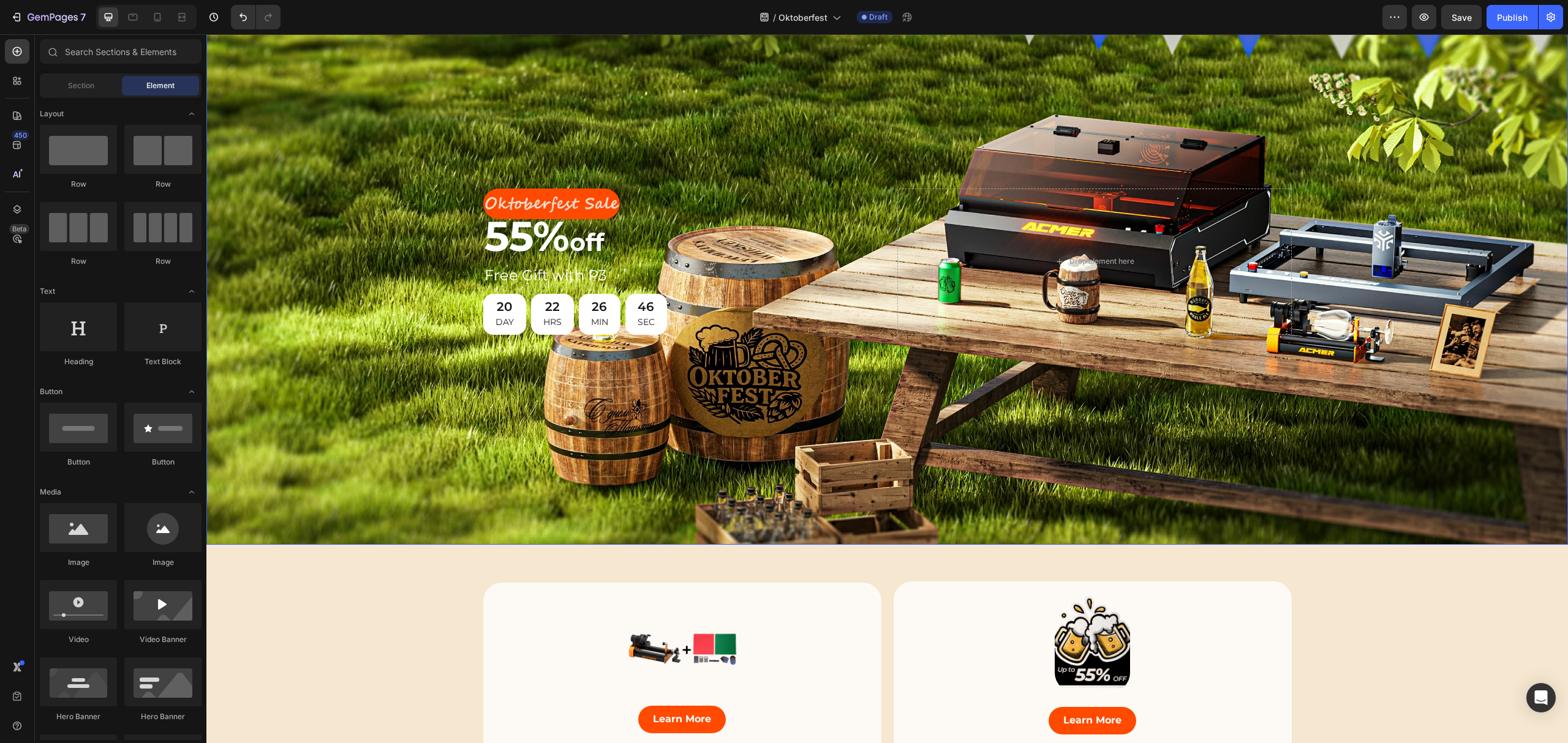
click at [387, 275] on div "Background Image" at bounding box center [887, 262] width 1362 height 567
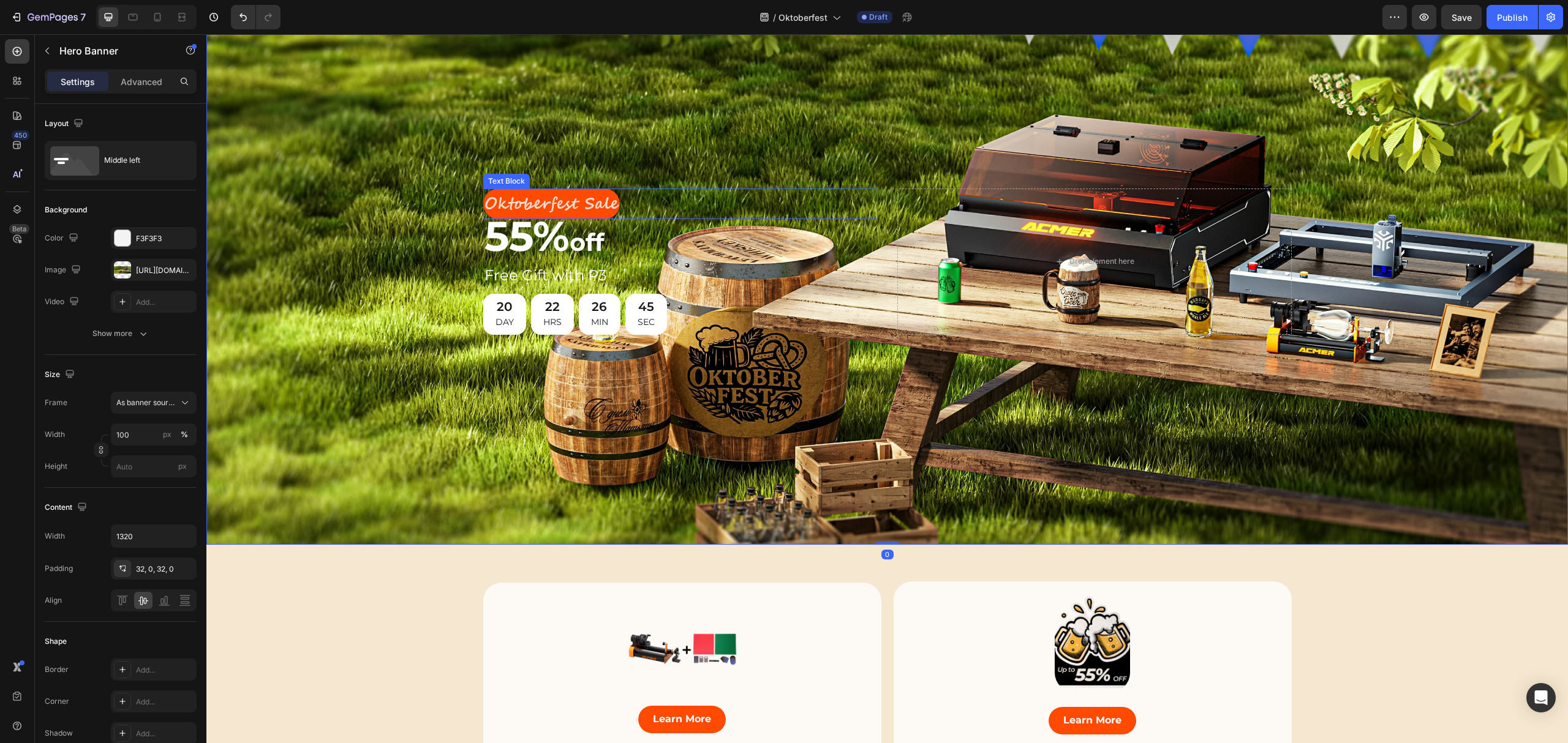
click at [585, 199] on p "Oktoberfest Sale" at bounding box center [551, 204] width 134 height 29
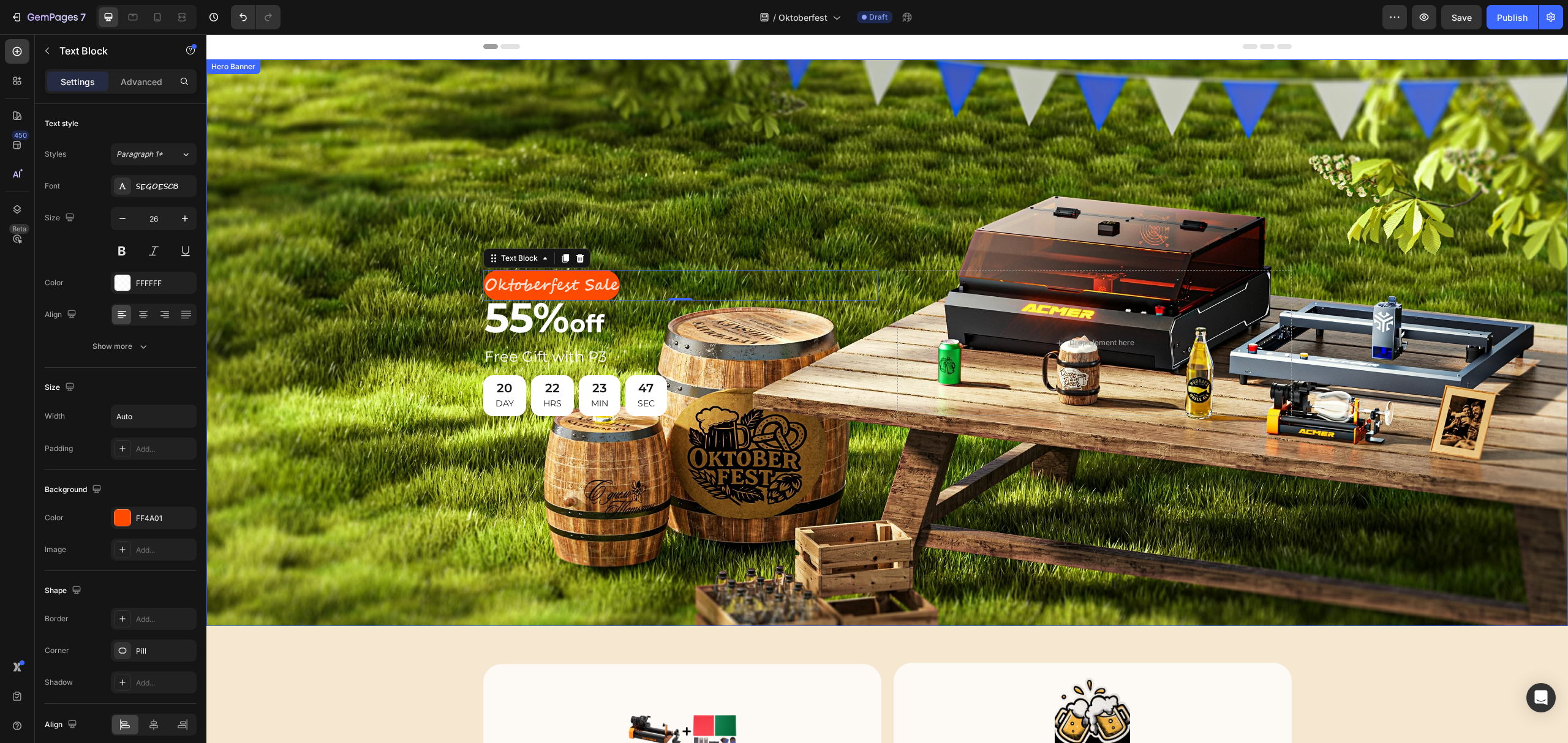
click at [410, 238] on div "Background Image" at bounding box center [887, 343] width 1362 height 567
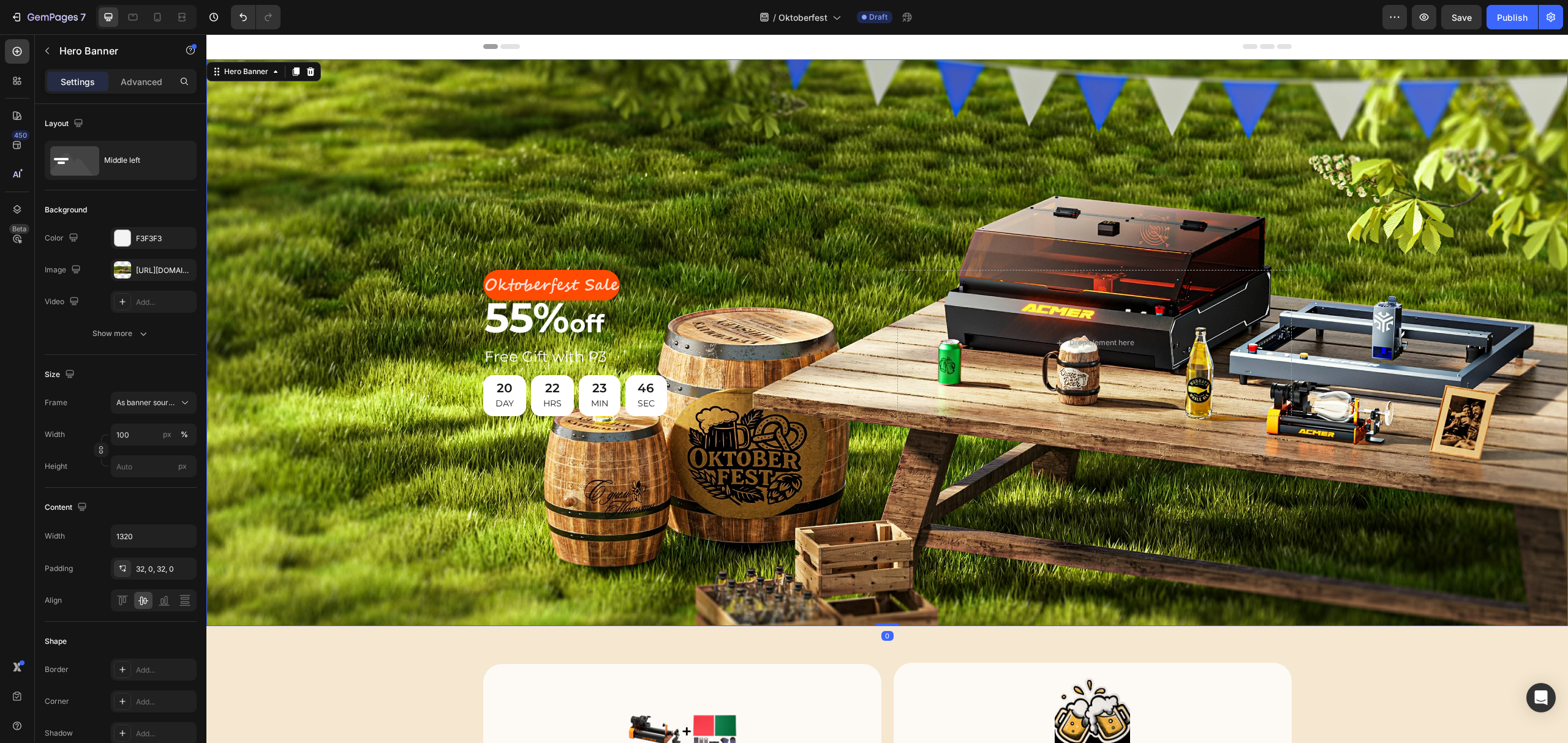
click at [631, 215] on div "Background Image" at bounding box center [887, 343] width 1362 height 567
click at [520, 276] on p "Oktoberfest Sale" at bounding box center [551, 286] width 134 height 29
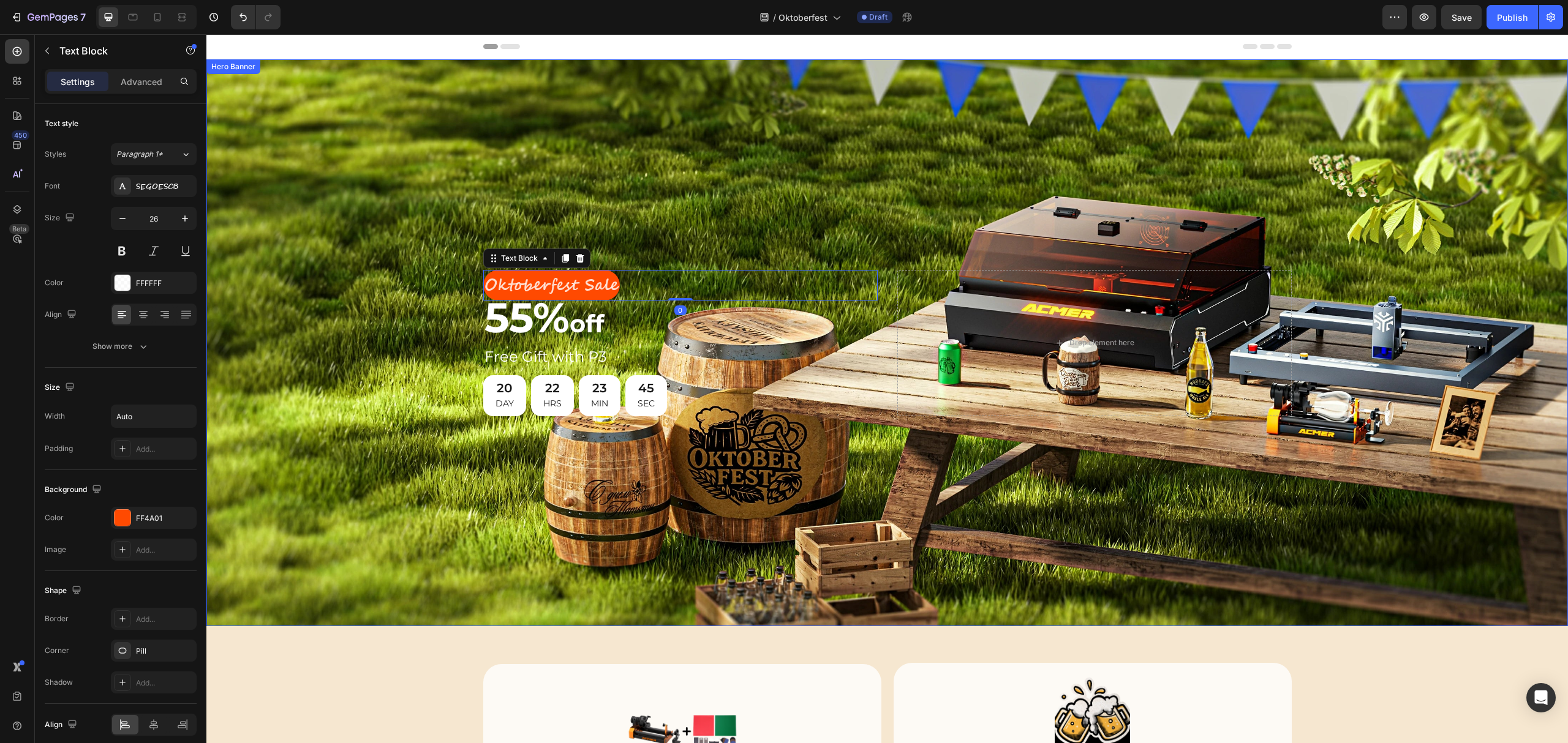
click at [731, 170] on div "Background Image" at bounding box center [887, 343] width 1362 height 567
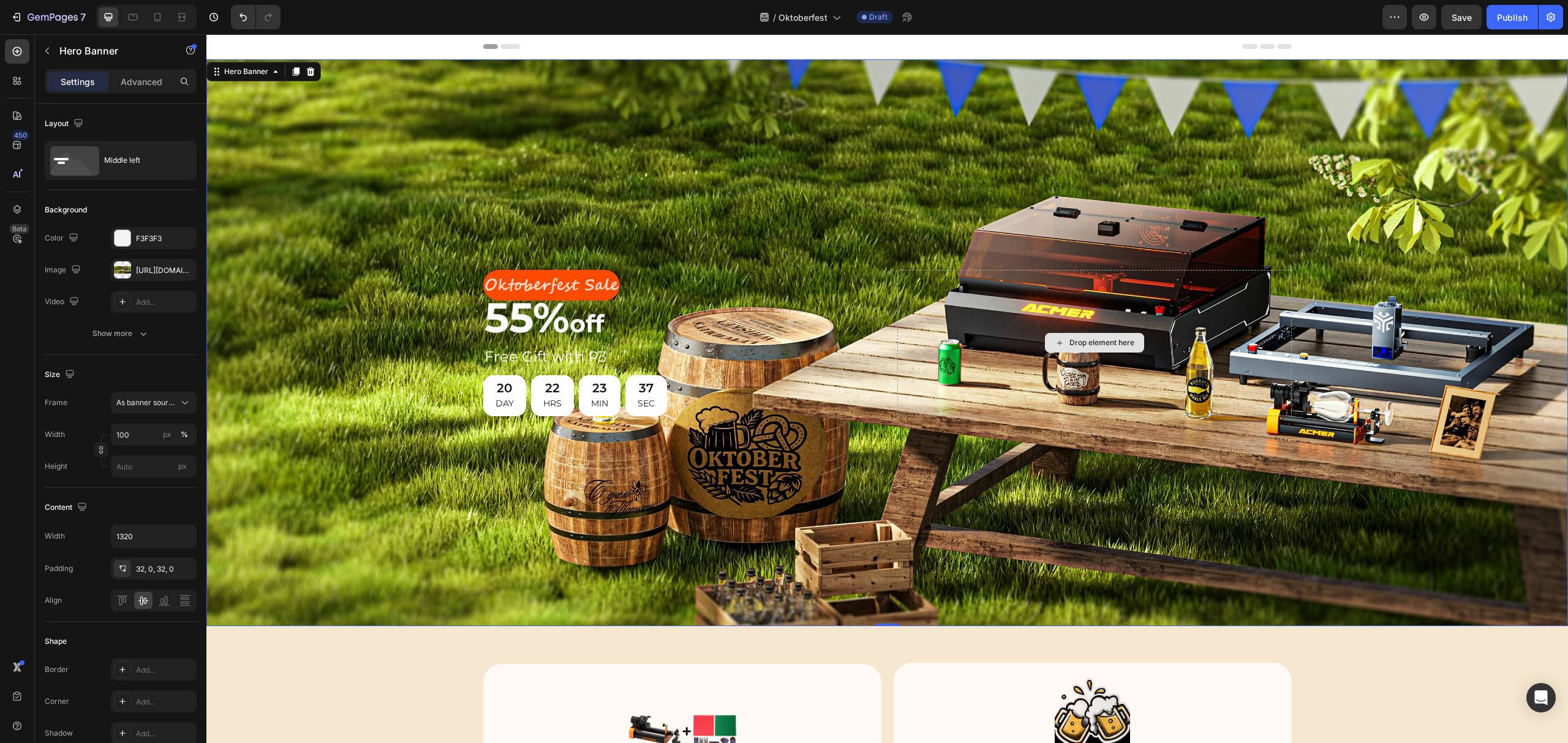
click at [943, 332] on div "Drop element here" at bounding box center [1094, 343] width 394 height 147
click at [830, 189] on div "Background Image" at bounding box center [887, 343] width 1362 height 567
click at [571, 283] on p "Oktoberfest Sale" at bounding box center [551, 286] width 134 height 29
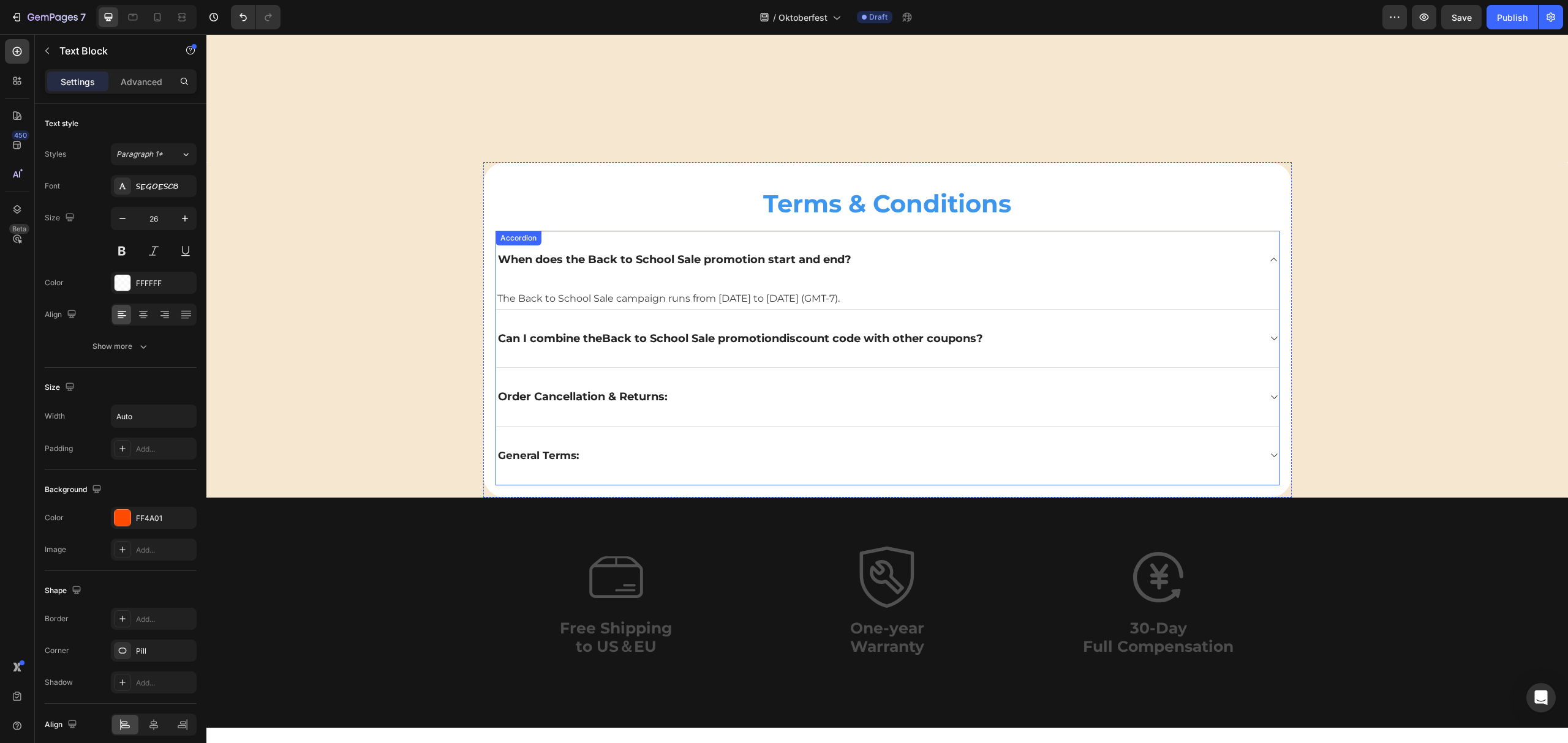
scroll to position [3555, 0]
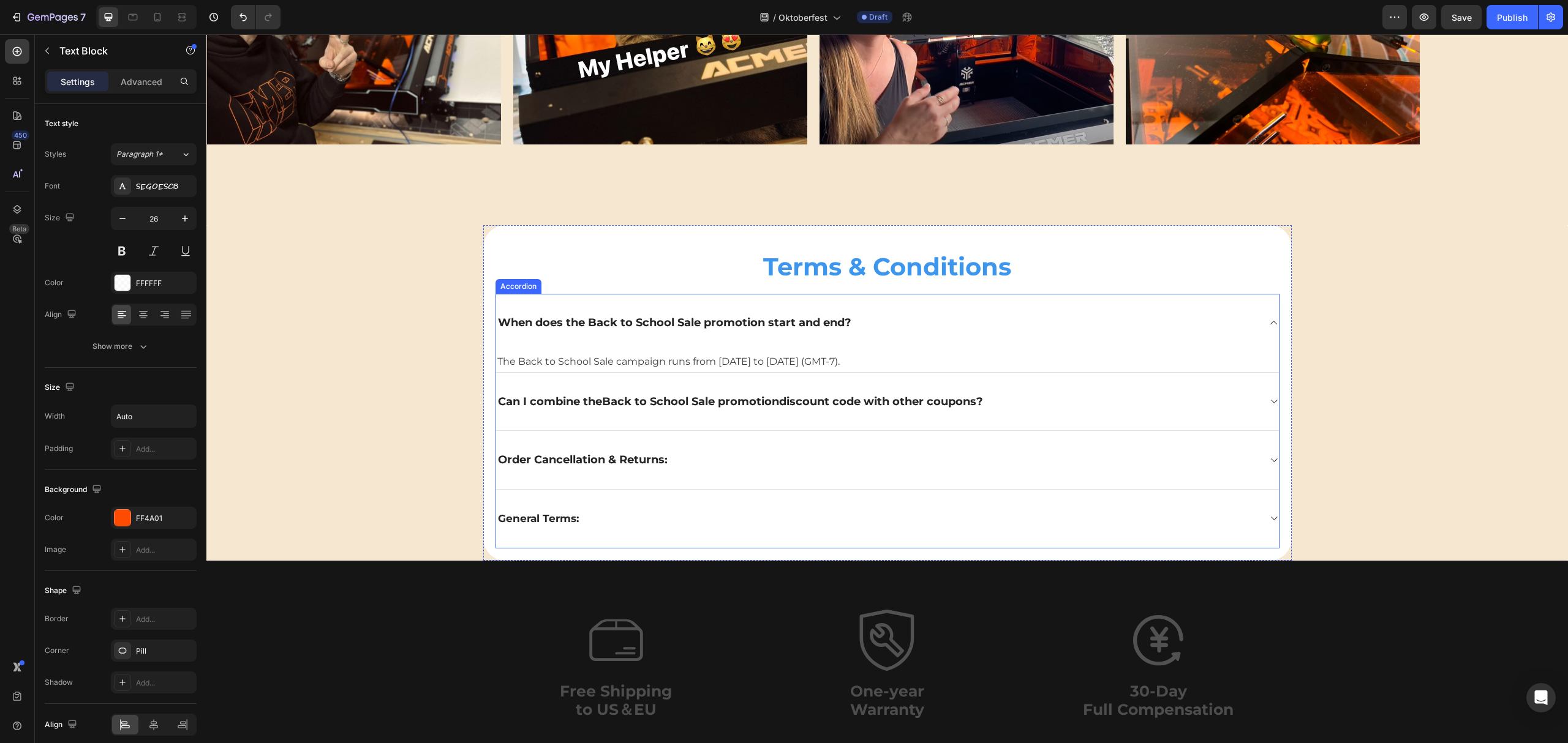
click at [677, 329] on p "When does the Back to School Sale promotion start and end?" at bounding box center [675, 323] width 354 height 15
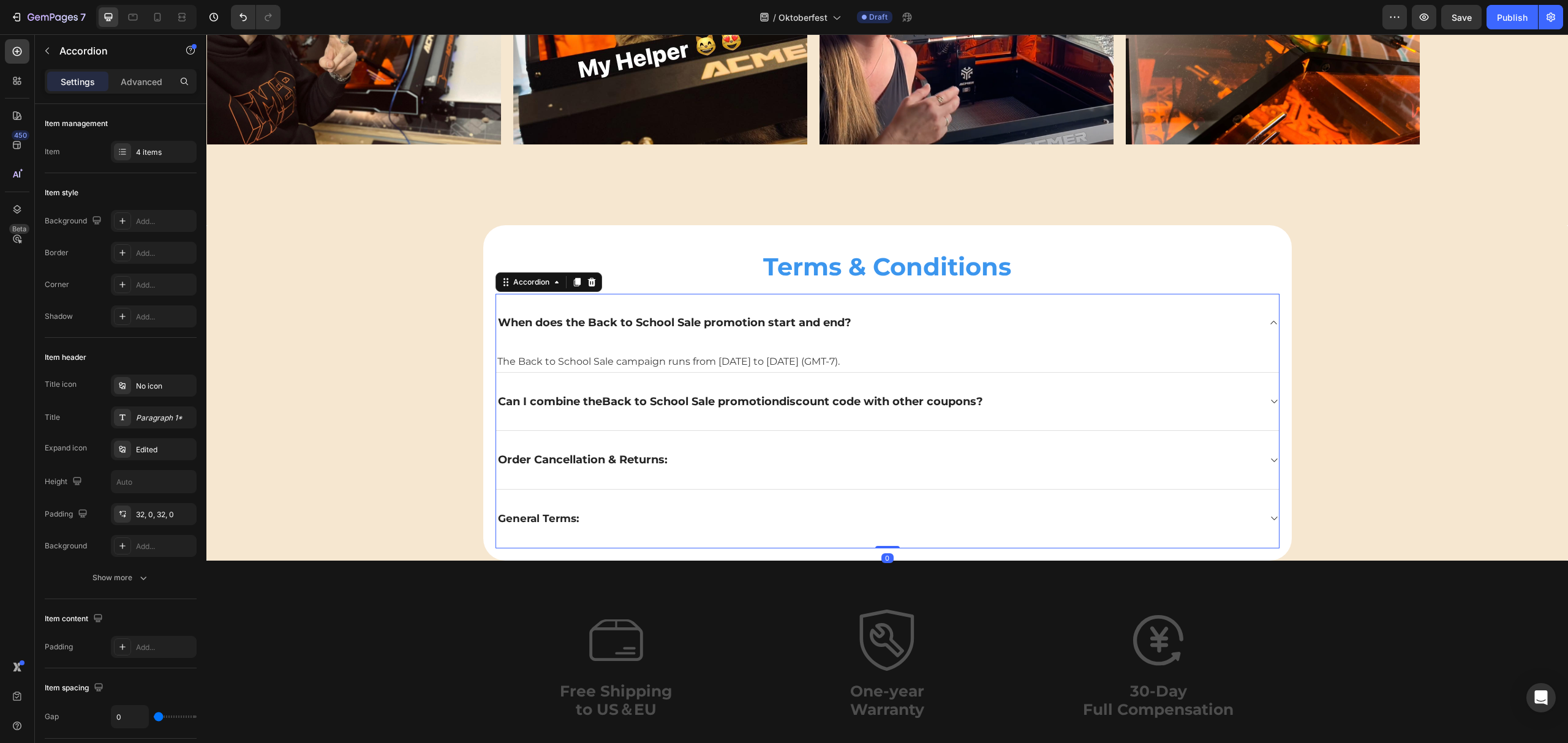
click at [720, 319] on span "When does the Back to School Sale promotion start and end?" at bounding box center [675, 322] width 354 height 13
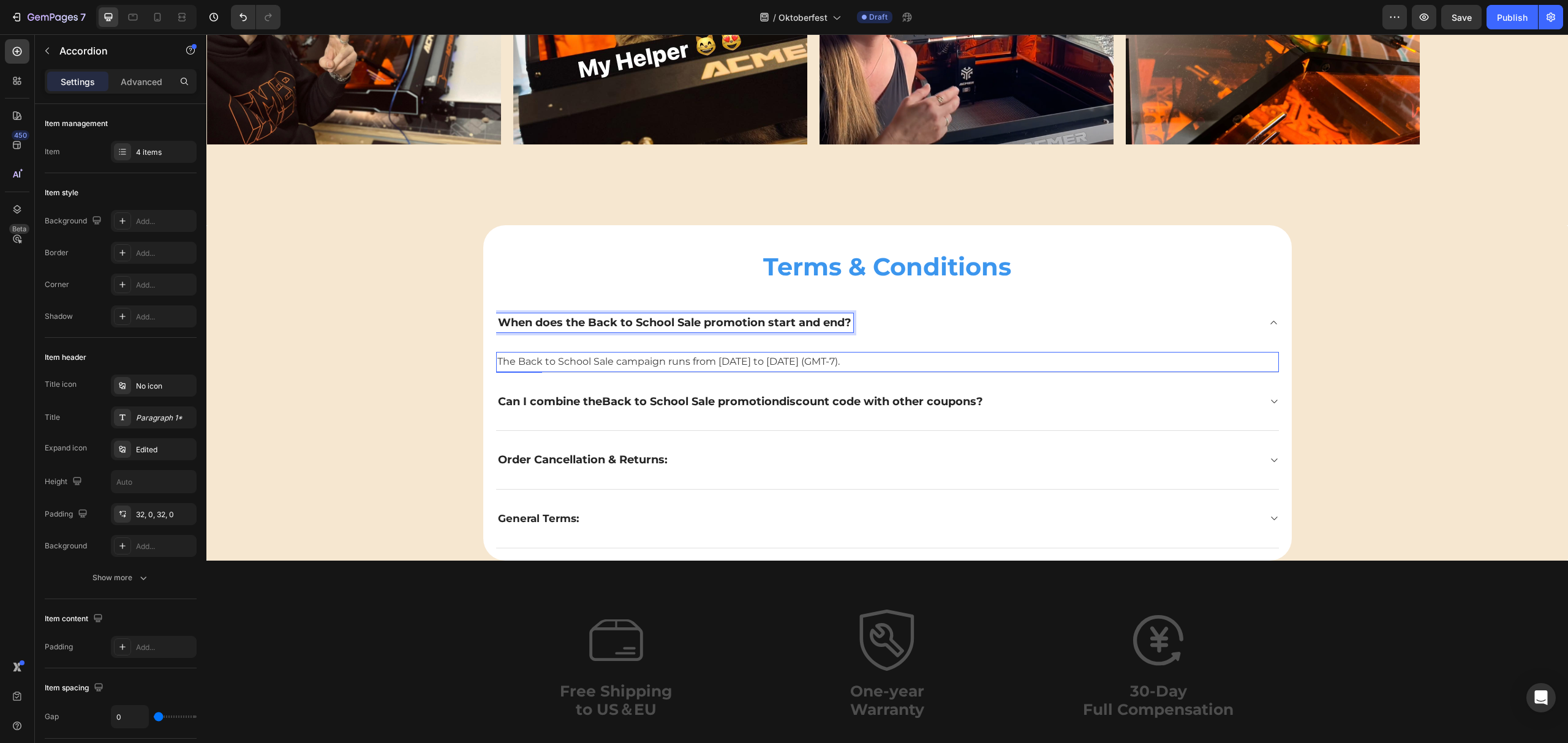
click at [656, 360] on span "The Back to School Sale campaign runs from [DATE] to [DATE] (GMT-7)." at bounding box center [669, 361] width 343 height 12
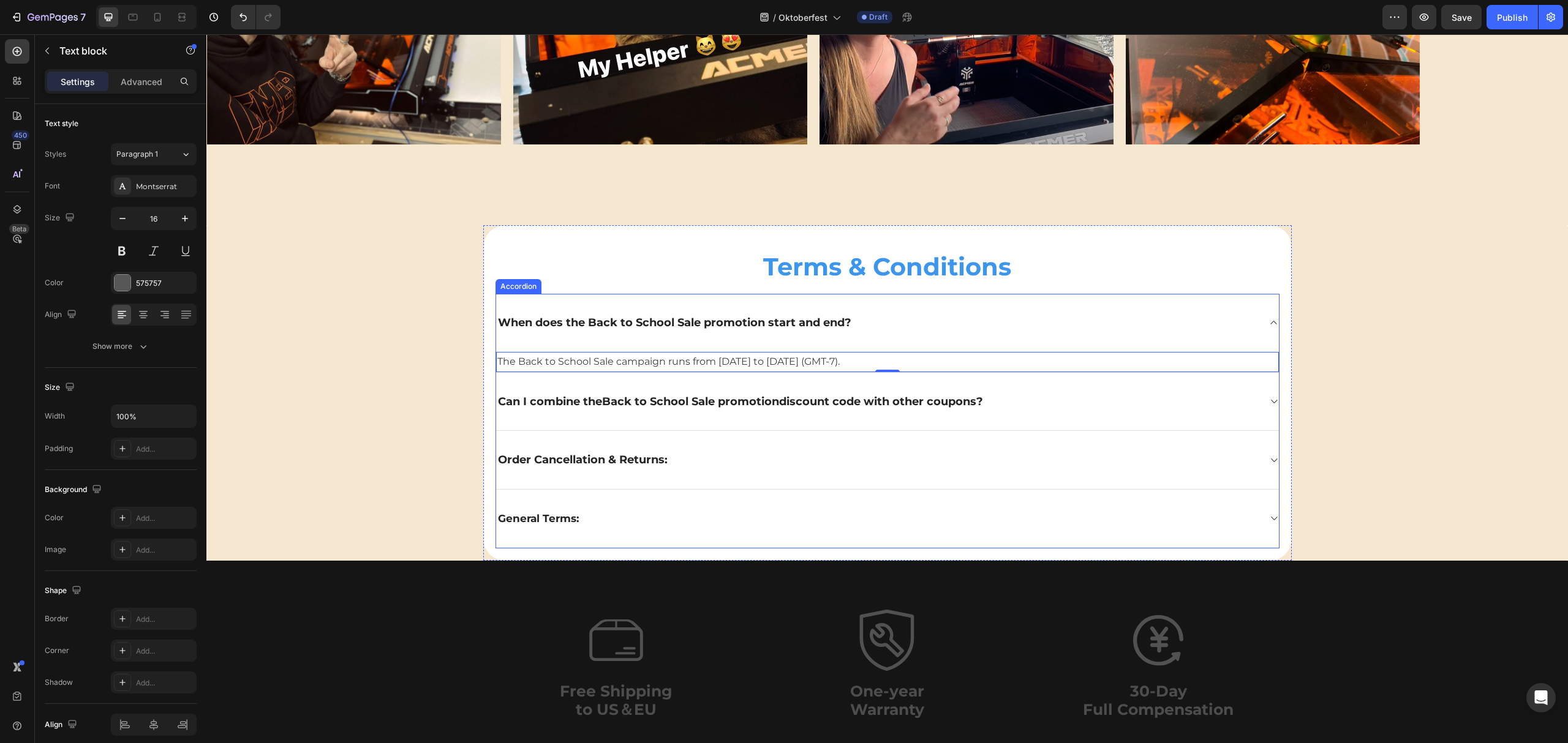
click at [633, 399] on span "Back to School Sale promotion" at bounding box center [691, 401] width 177 height 13
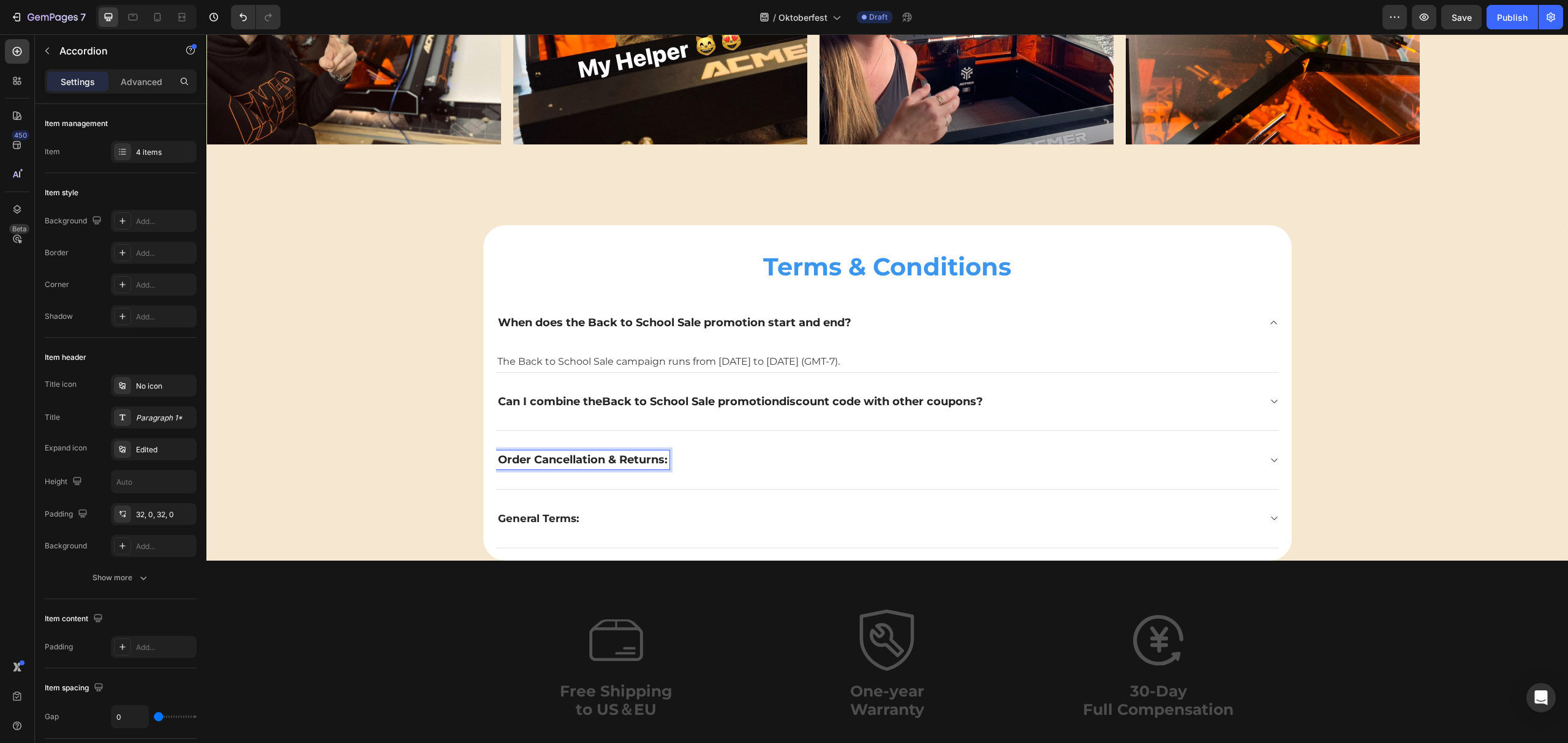
click at [555, 518] on span "General Terms:" at bounding box center [538, 518] width 81 height 12
click at [776, 326] on span "When does the Back to School Sale promotion start and end?" at bounding box center [675, 322] width 354 height 13
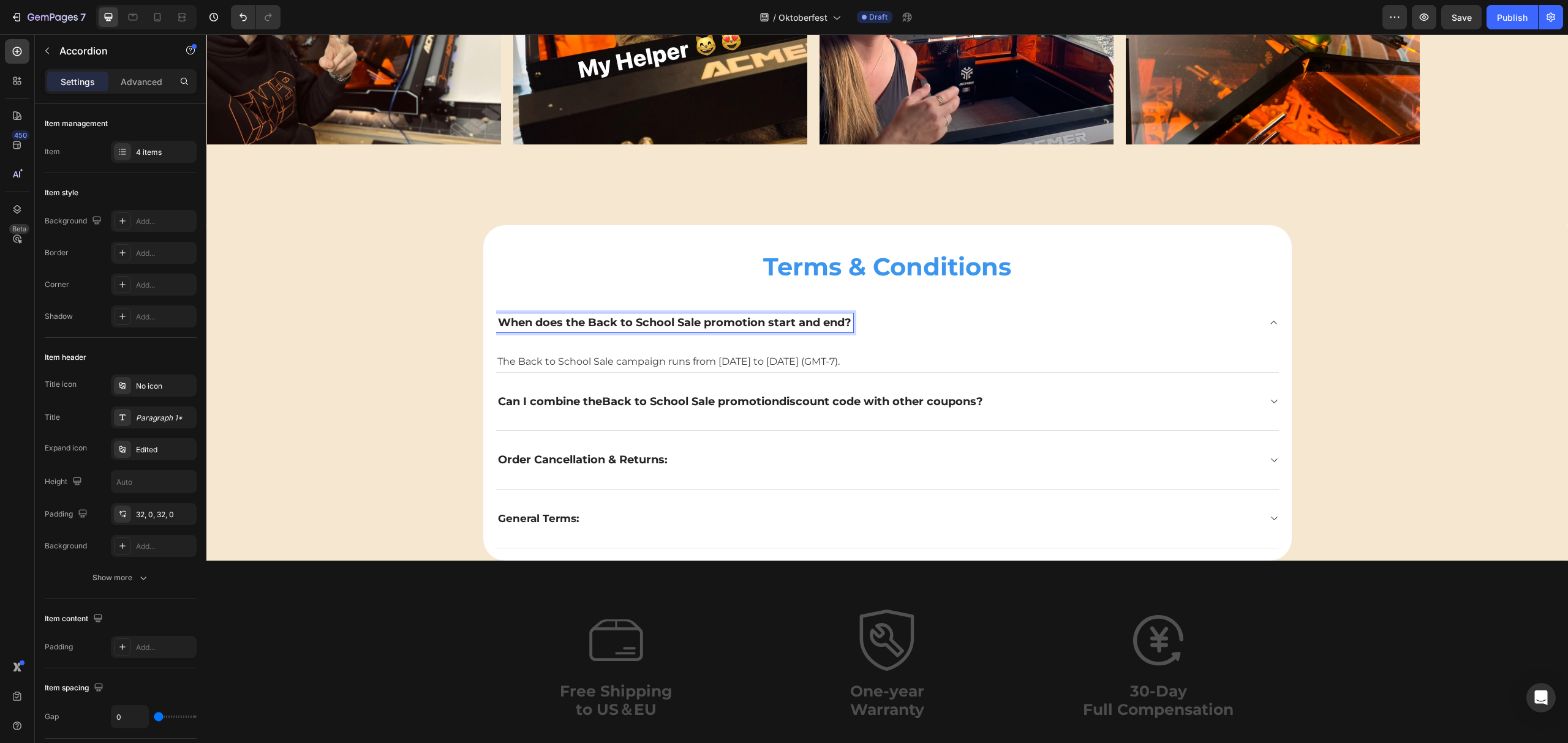
click at [863, 405] on span "discount code with other coupons?" at bounding box center [881, 401] width 204 height 13
click at [1269, 322] on icon at bounding box center [1273, 323] width 9 height 10
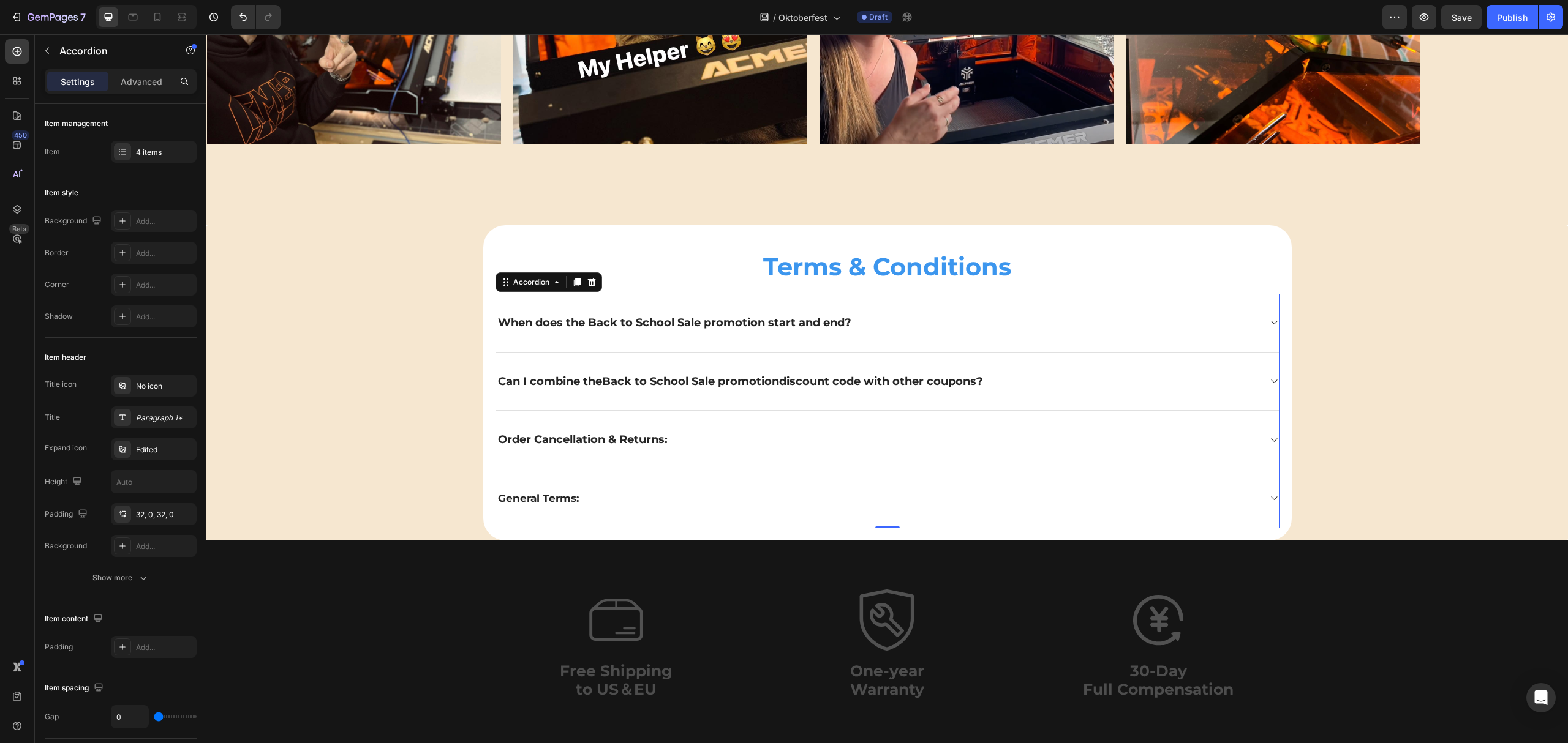
click at [1269, 322] on icon at bounding box center [1273, 323] width 9 height 10
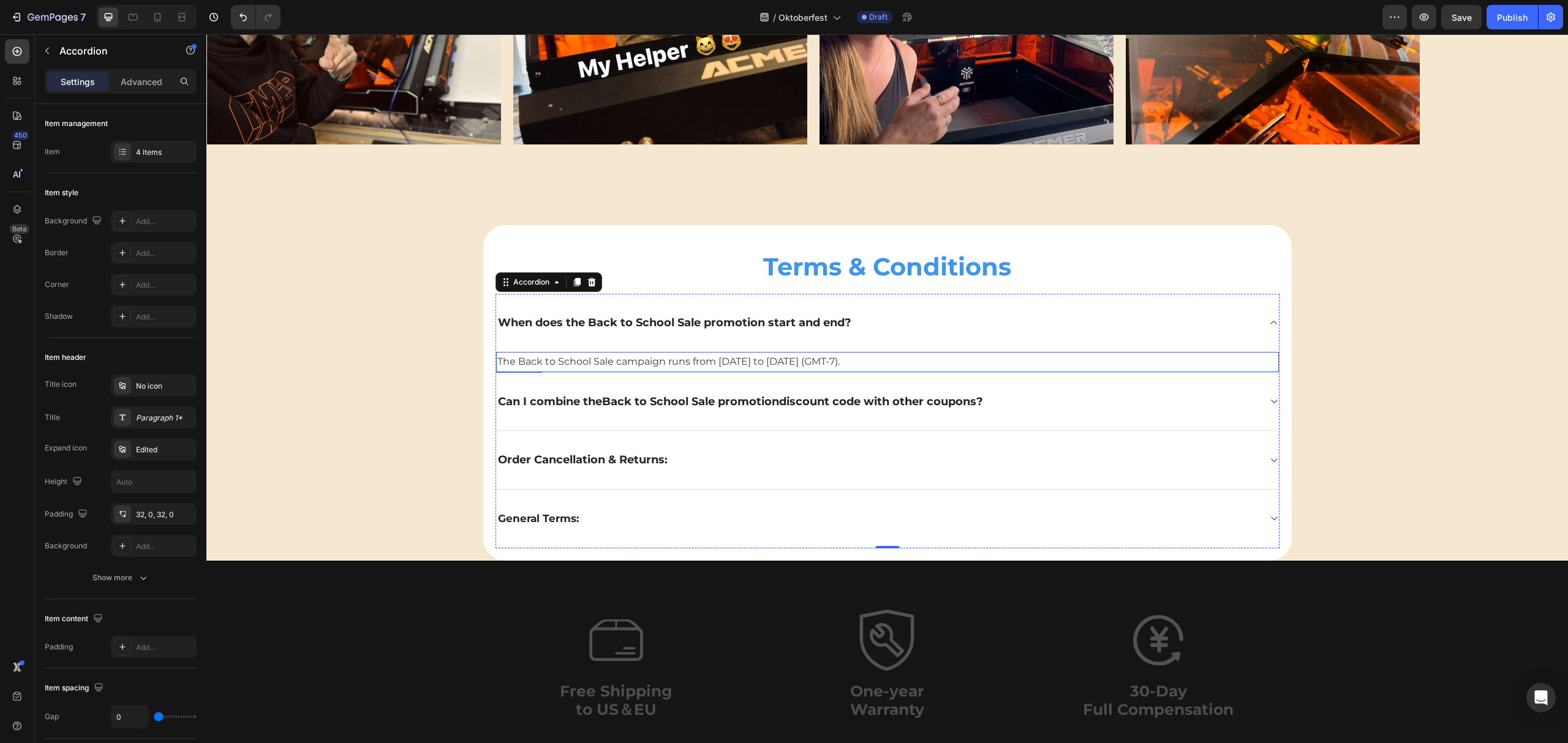
click at [566, 363] on span "The Back to School Sale campaign runs from [DATE] to [DATE] (GMT-7)." at bounding box center [669, 361] width 343 height 12
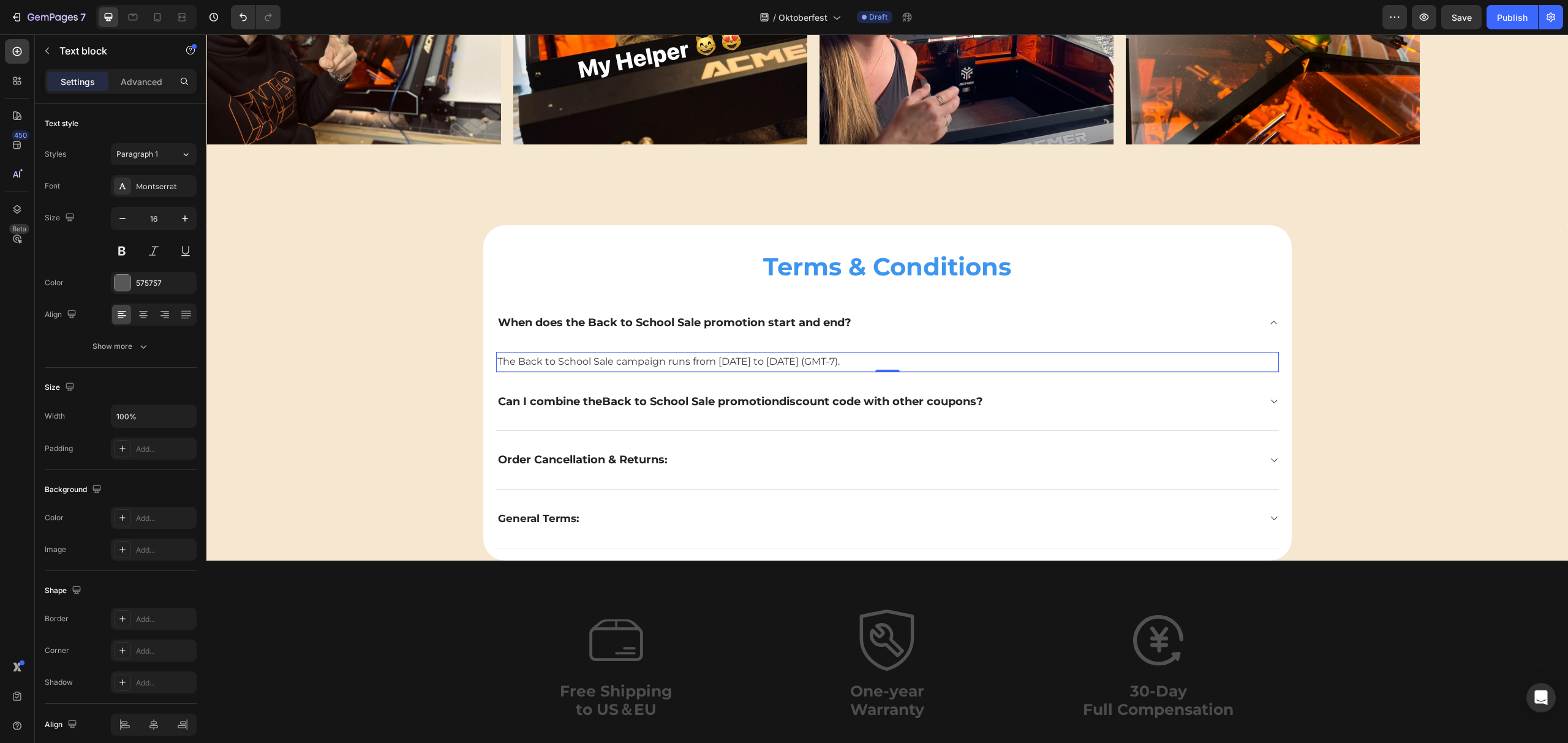
click at [566, 363] on span "The Back to School Sale campaign runs from [DATE] to [DATE] (GMT-7)." at bounding box center [669, 361] width 343 height 12
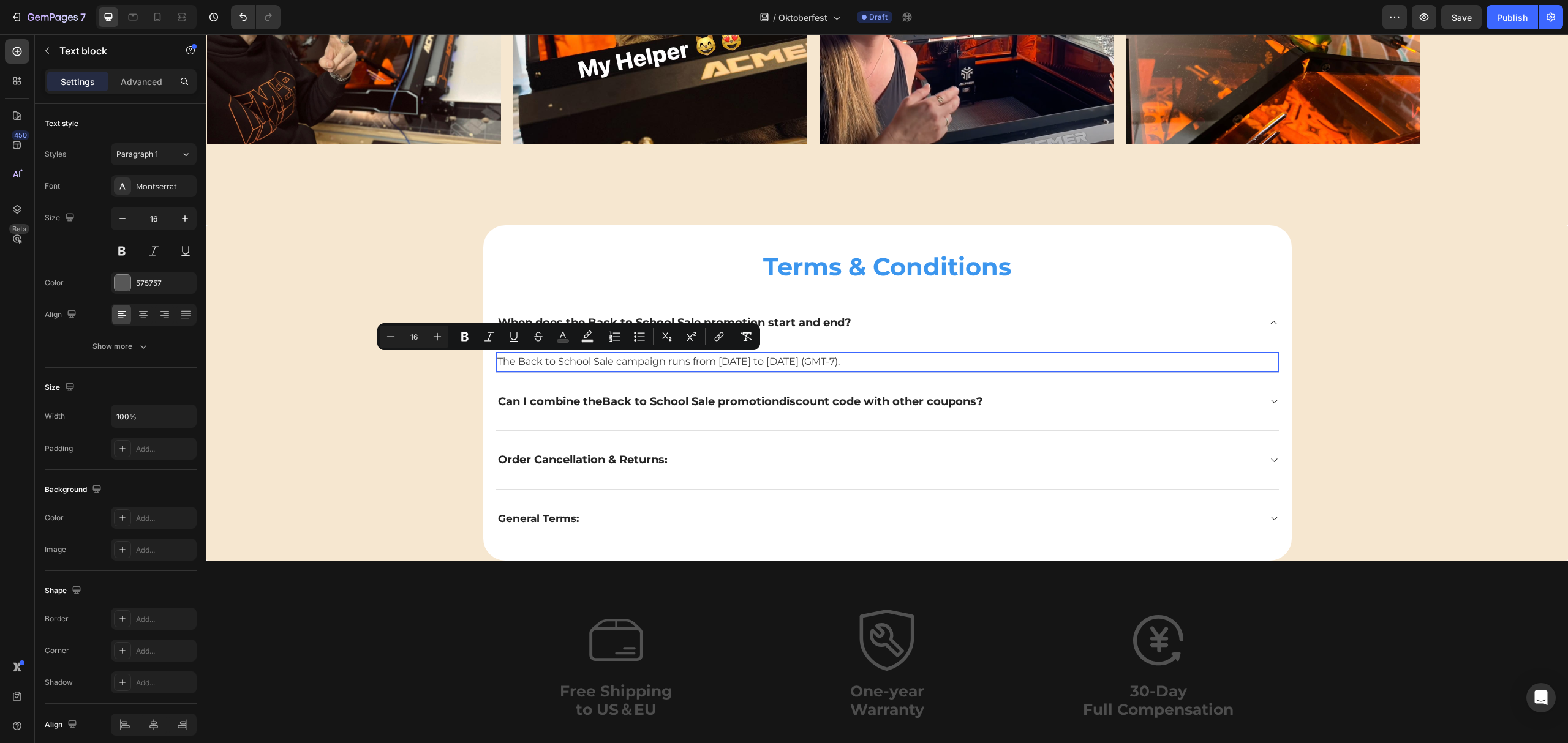
click at [521, 363] on span "The Back to School Sale campaign runs from [DATE] to [DATE] (GMT-7)." at bounding box center [669, 361] width 343 height 12
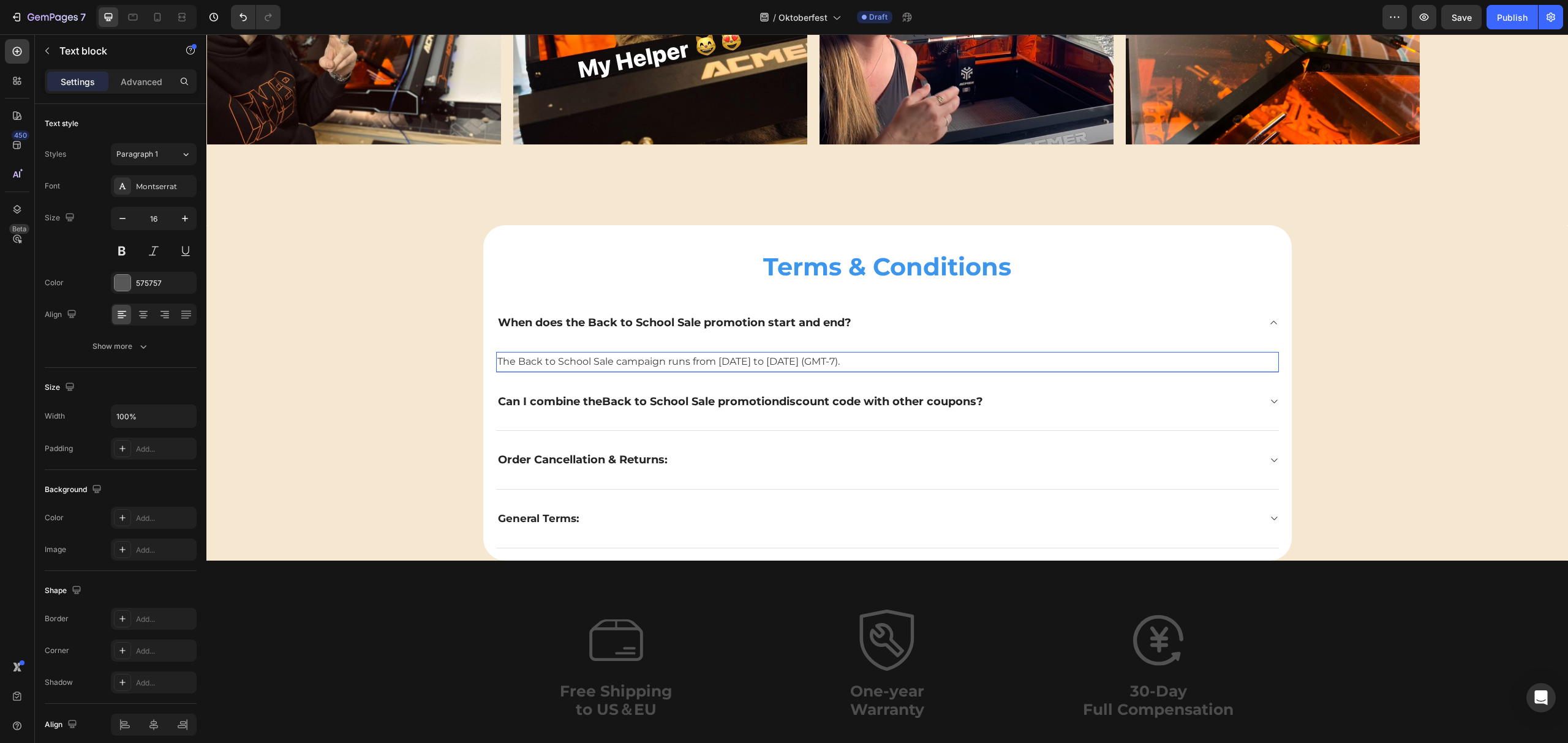
click at [513, 359] on span "The Back to School Sale campaign runs from [DATE] to [DATE] (GMT-7)." at bounding box center [669, 361] width 343 height 12
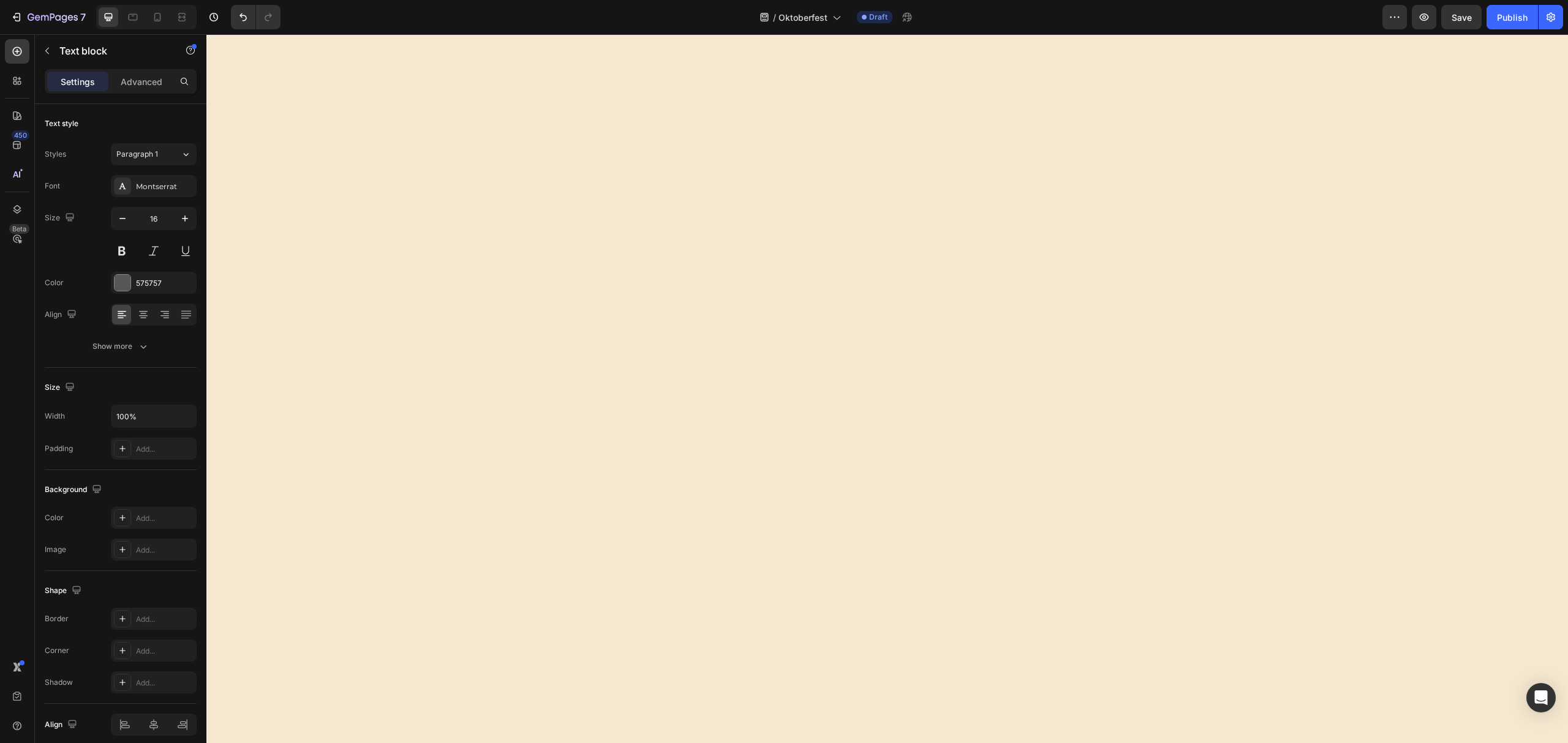
scroll to position [0, 0]
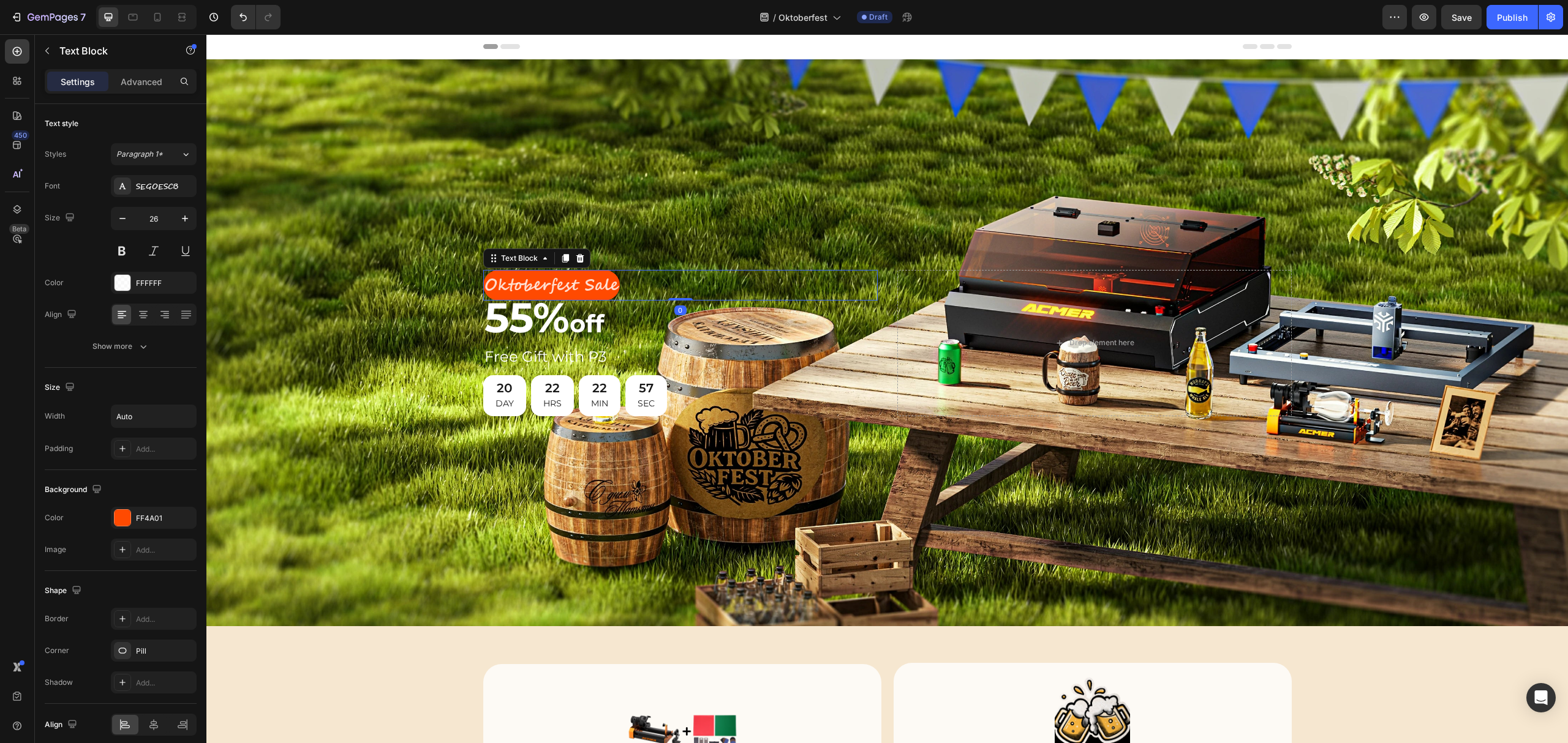
click at [523, 281] on p "Oktoberfest Sale" at bounding box center [551, 286] width 134 height 29
click at [599, 280] on p "Oktoberfest Sale" at bounding box center [551, 286] width 134 height 29
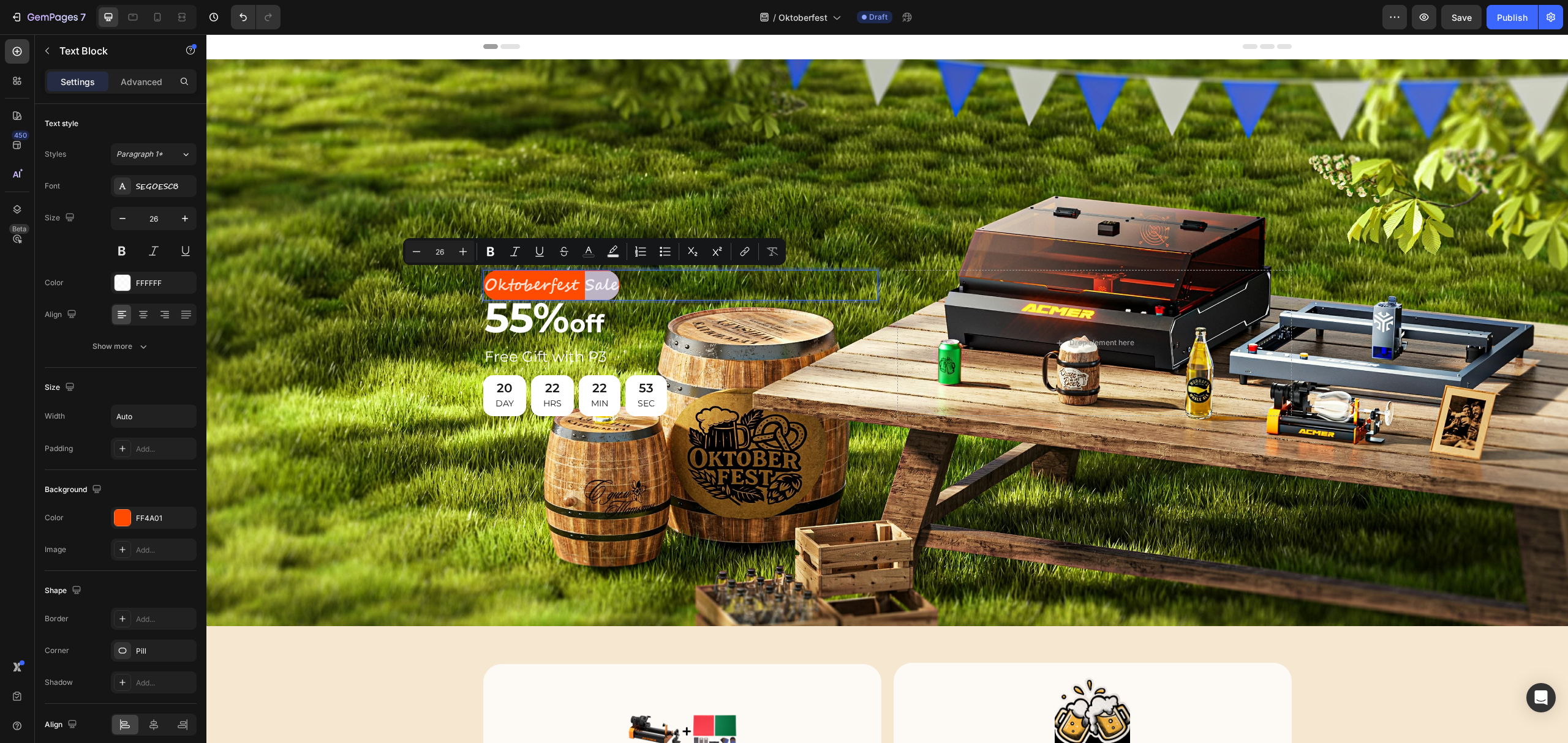
click at [602, 282] on p "Oktoberfest Sale" at bounding box center [551, 286] width 134 height 29
drag, startPoint x: 611, startPoint y: 282, endPoint x: 474, endPoint y: 290, distance: 137.2
click at [474, 290] on div "Oktoberfest Sale Text Block 0 Row 55% off Heading Free Gift with P3 Heading 20 …" at bounding box center [887, 343] width 1362 height 567
copy p "Oktoberfest Sale"
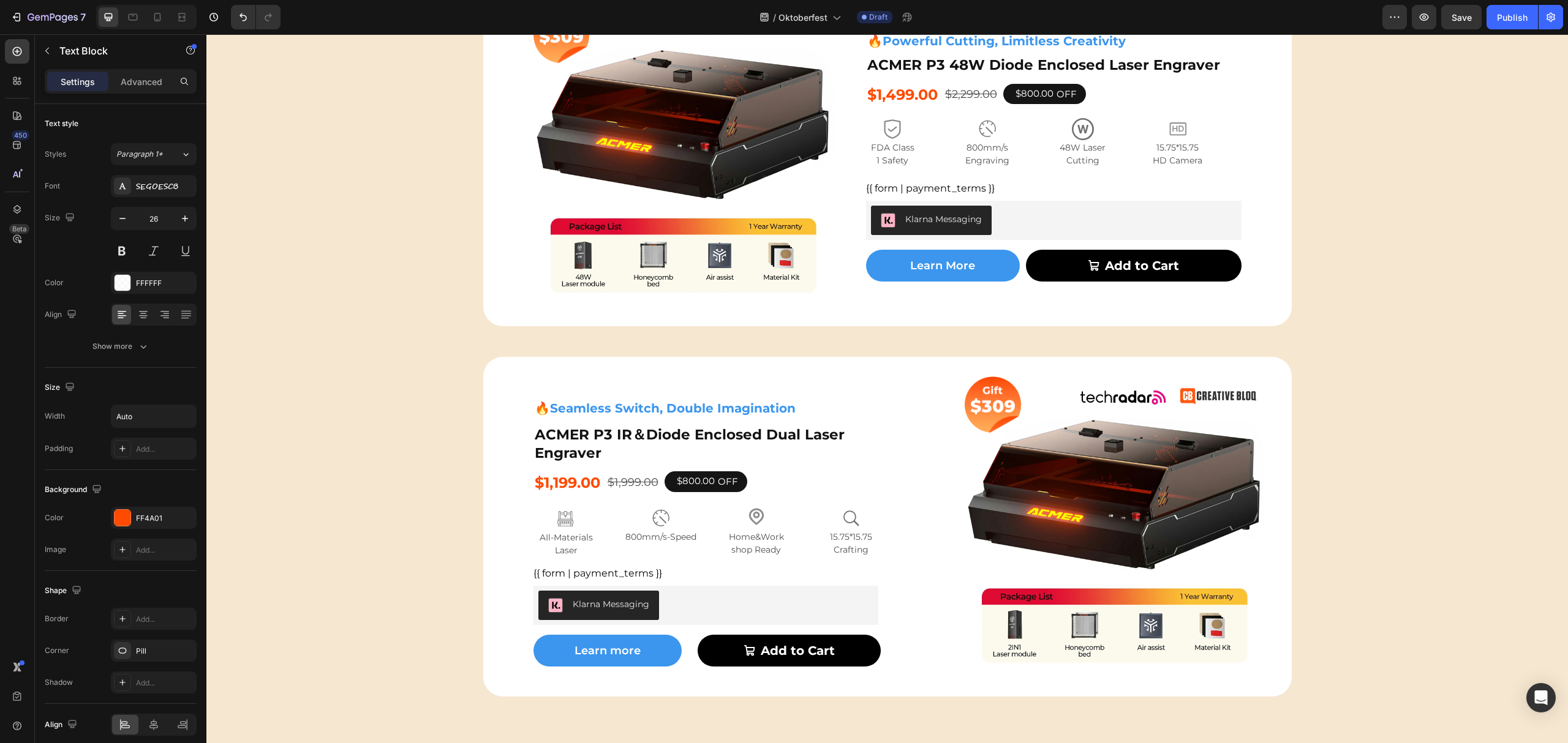
type input "16"
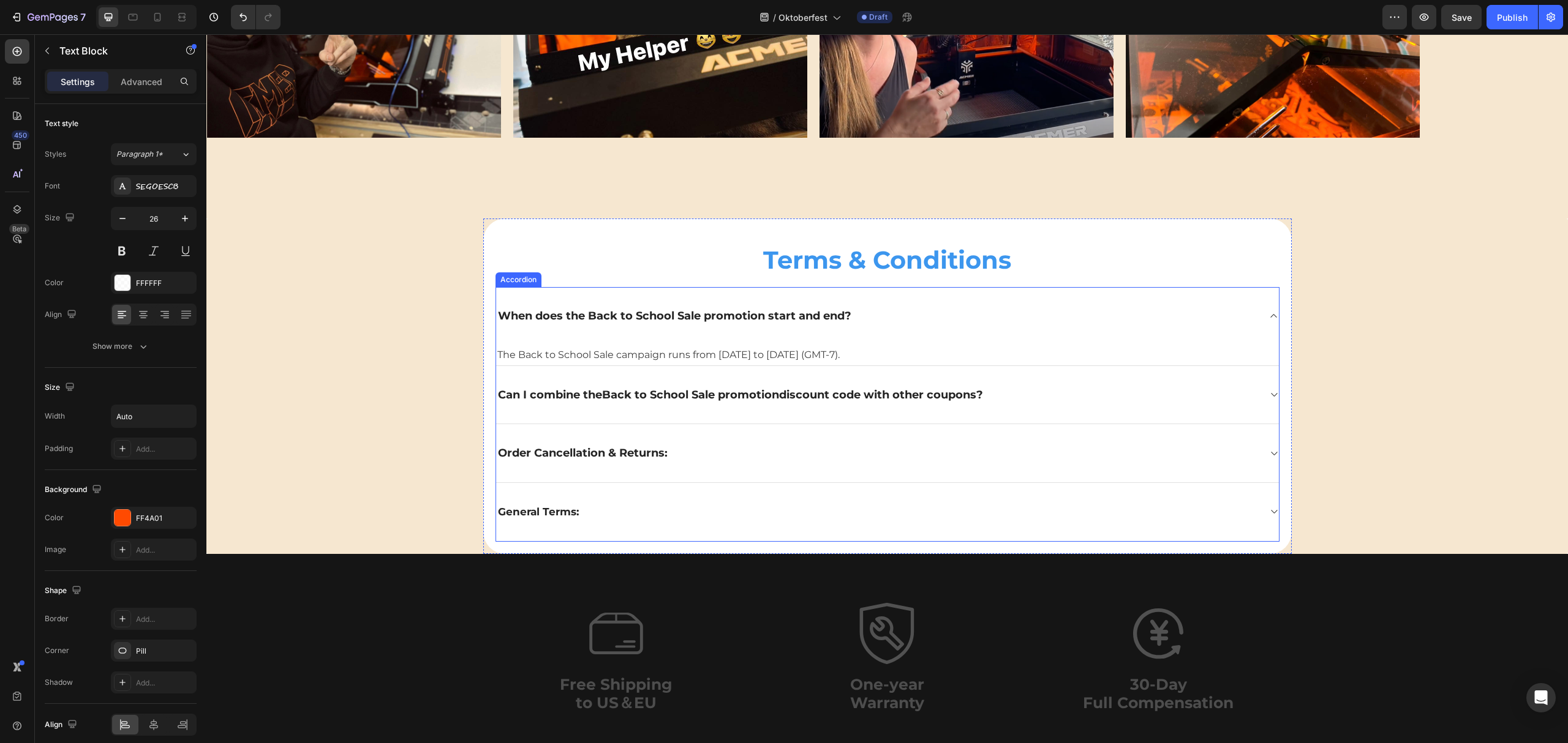
scroll to position [3474, 0]
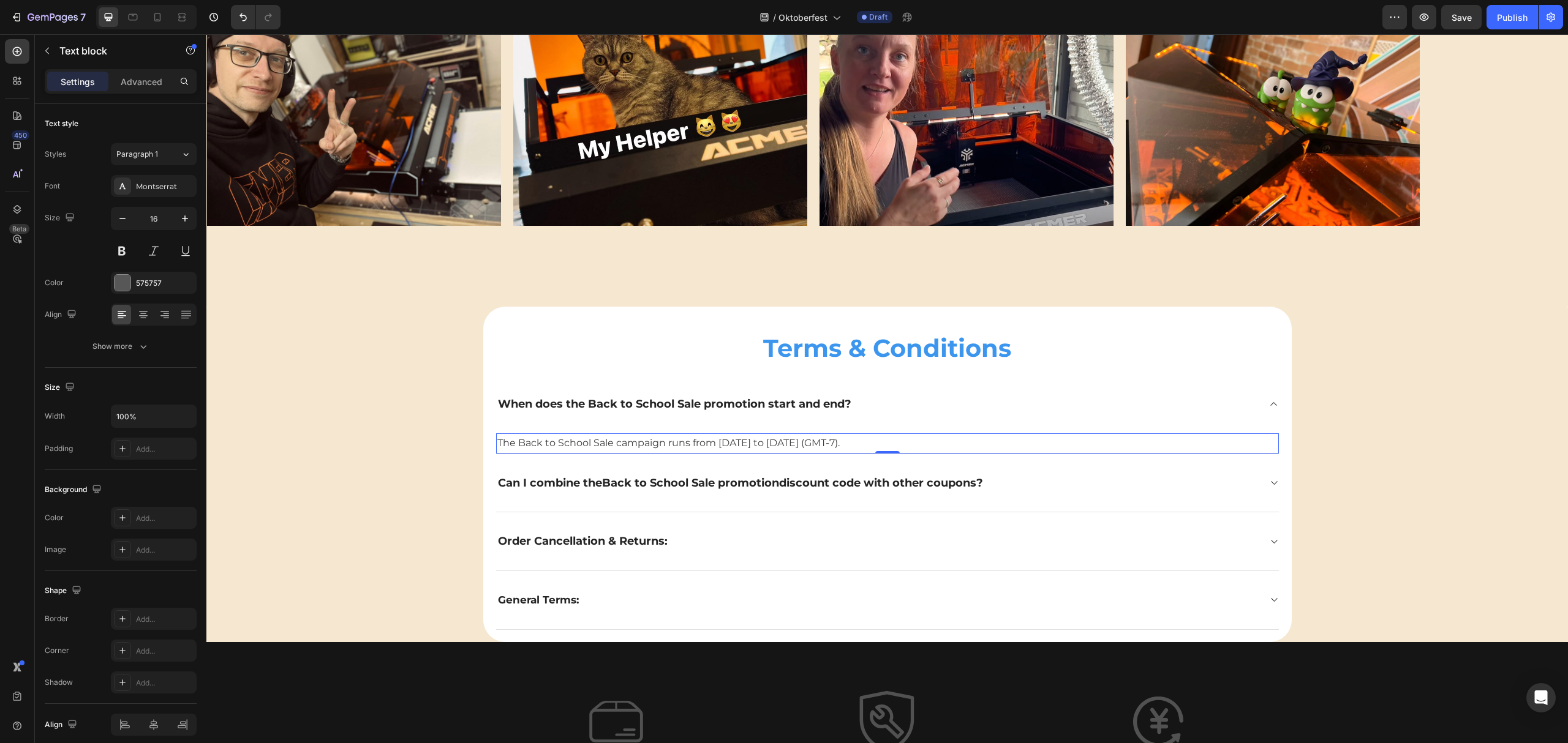
click at [572, 444] on span "The Back to School Sale campaign runs from [DATE] to [DATE] (GMT-7)." at bounding box center [669, 443] width 343 height 12
click at [584, 441] on span "The Back to School Sale campaign runs from [DATE] to [DATE] (GMT-7)." at bounding box center [669, 443] width 343 height 12
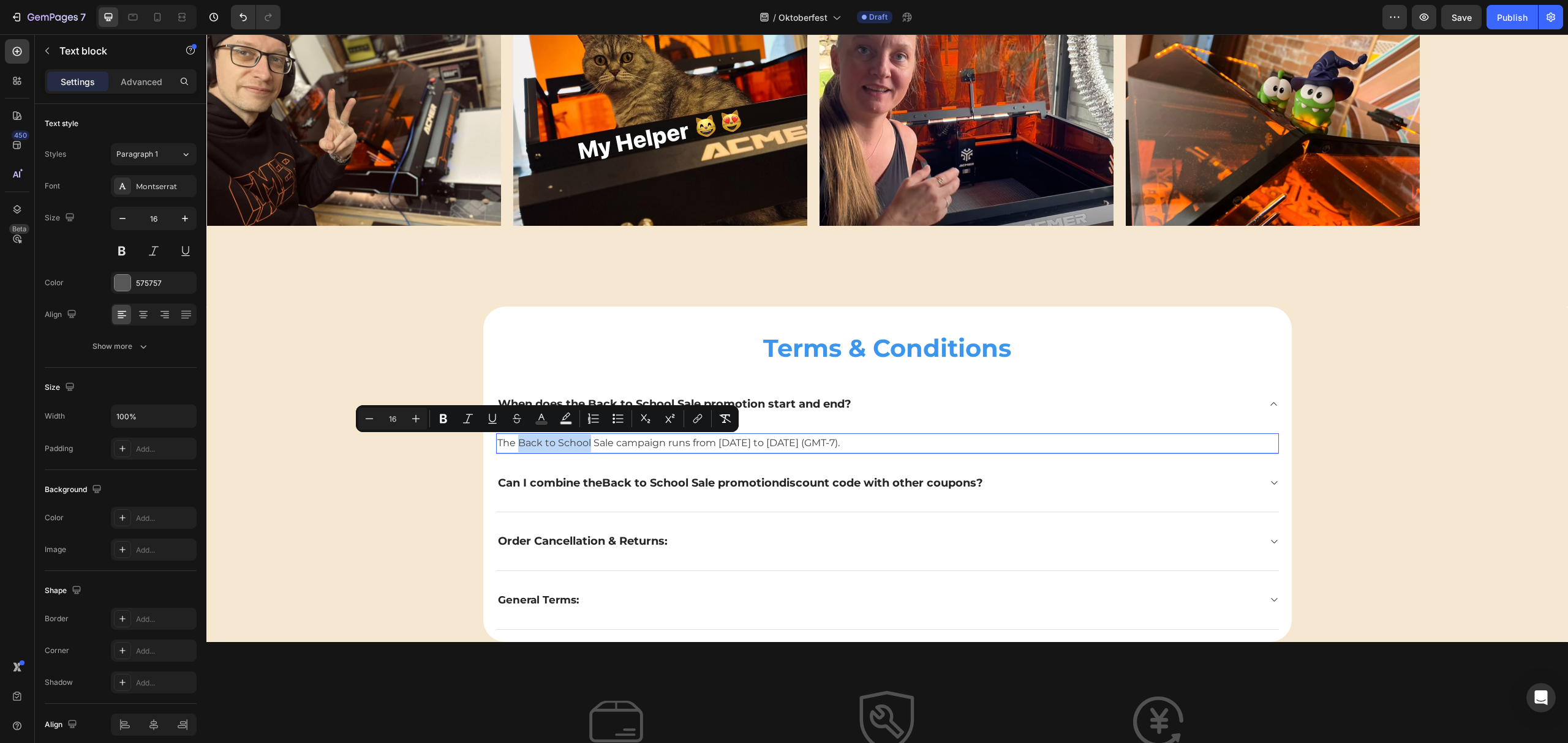
drag, startPoint x: 584, startPoint y: 442, endPoint x: 512, endPoint y: 445, distance: 72.1
click at [512, 445] on span "The Back to School Sale campaign runs from [DATE] to [DATE] (GMT-7)." at bounding box center [669, 443] width 343 height 12
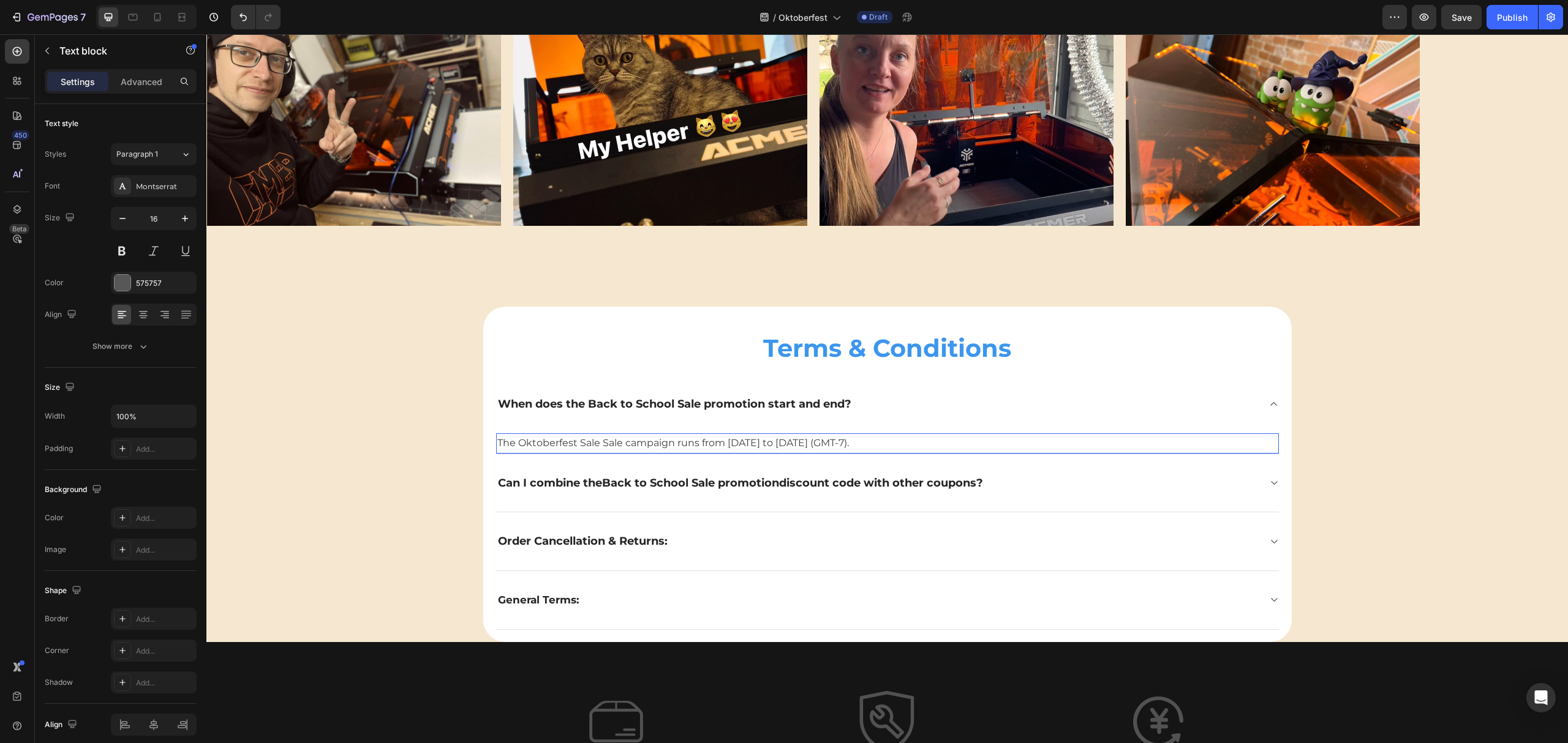
click at [814, 444] on span "The Oktoberfest Sale Sale campaign runs from August 5, 2025 to August 20, 2025 …" at bounding box center [673, 443] width 352 height 12
click at [791, 442] on span "The Oktoberfest Sale Sale campaign runs from August 5, 2025 to August 20, 2025 …" at bounding box center [673, 443] width 352 height 12
click at [757, 442] on span "The Oktoberfest Sale Sale campaign runs from August 5, 2025 to August 20, 2025 …" at bounding box center [673, 443] width 352 height 12
click at [761, 442] on span "The Oktoberfest Sale Sale campaign runs from August 5, 2025 to August 20, 2025 …" at bounding box center [673, 443] width 352 height 12
click at [756, 442] on span "The Oktoberfest Sale Sale campaign runs from August 5, 2025 to August 20, 2025 …" at bounding box center [673, 443] width 352 height 12
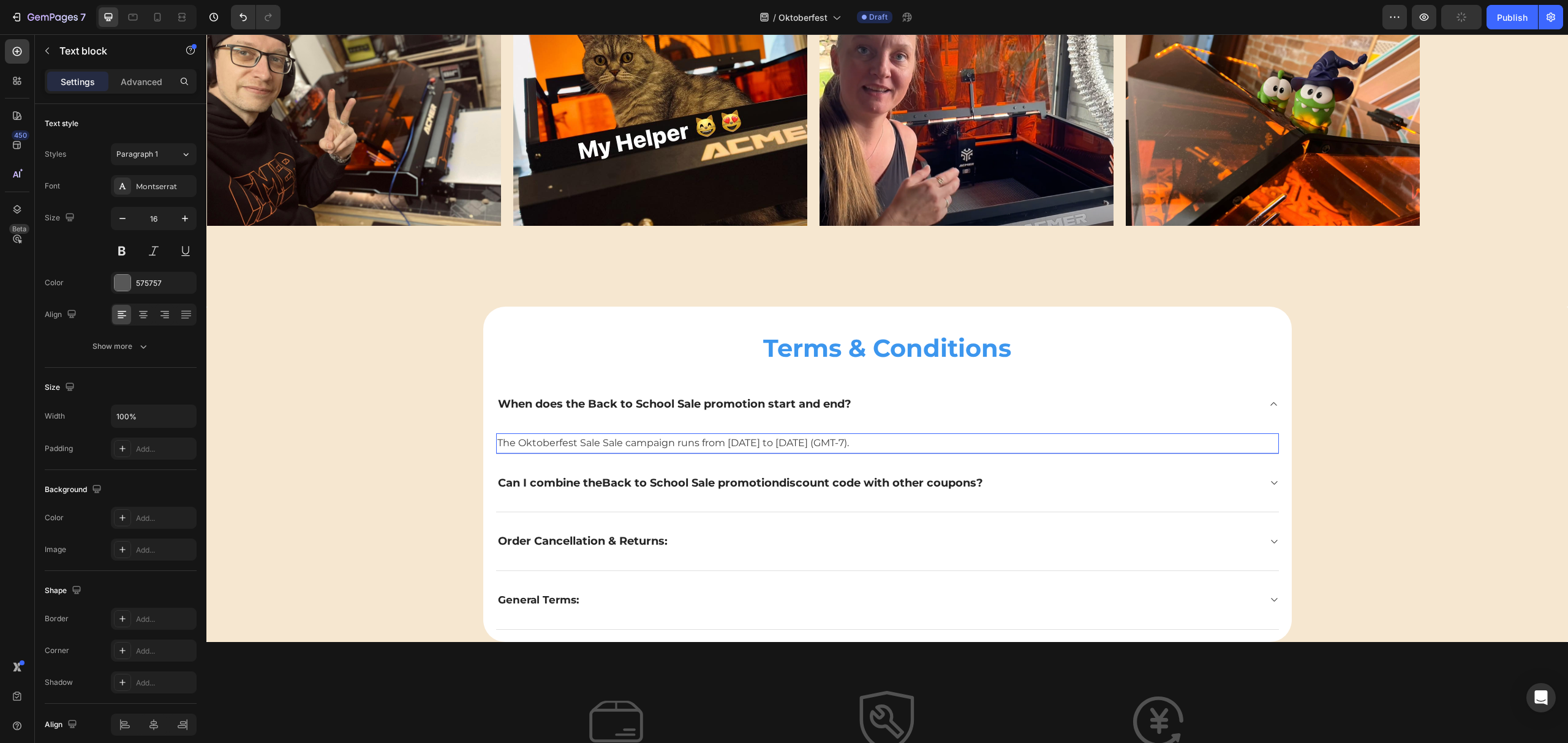
click at [844, 446] on span "The Oktoberfest Sale Sale campaign runs from August 5, 2025 to August 20, 2025 …" at bounding box center [673, 443] width 352 height 12
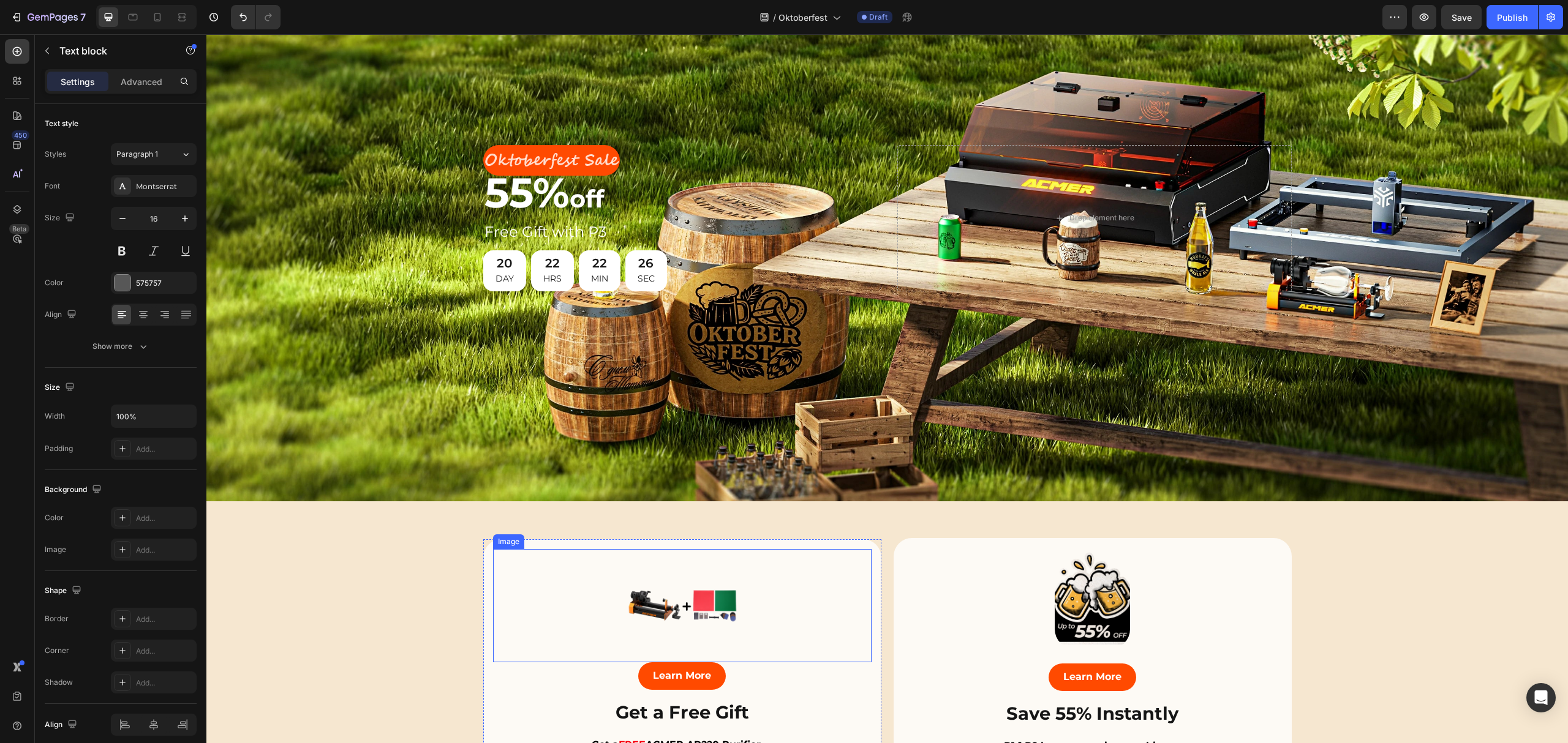
scroll to position [0, 0]
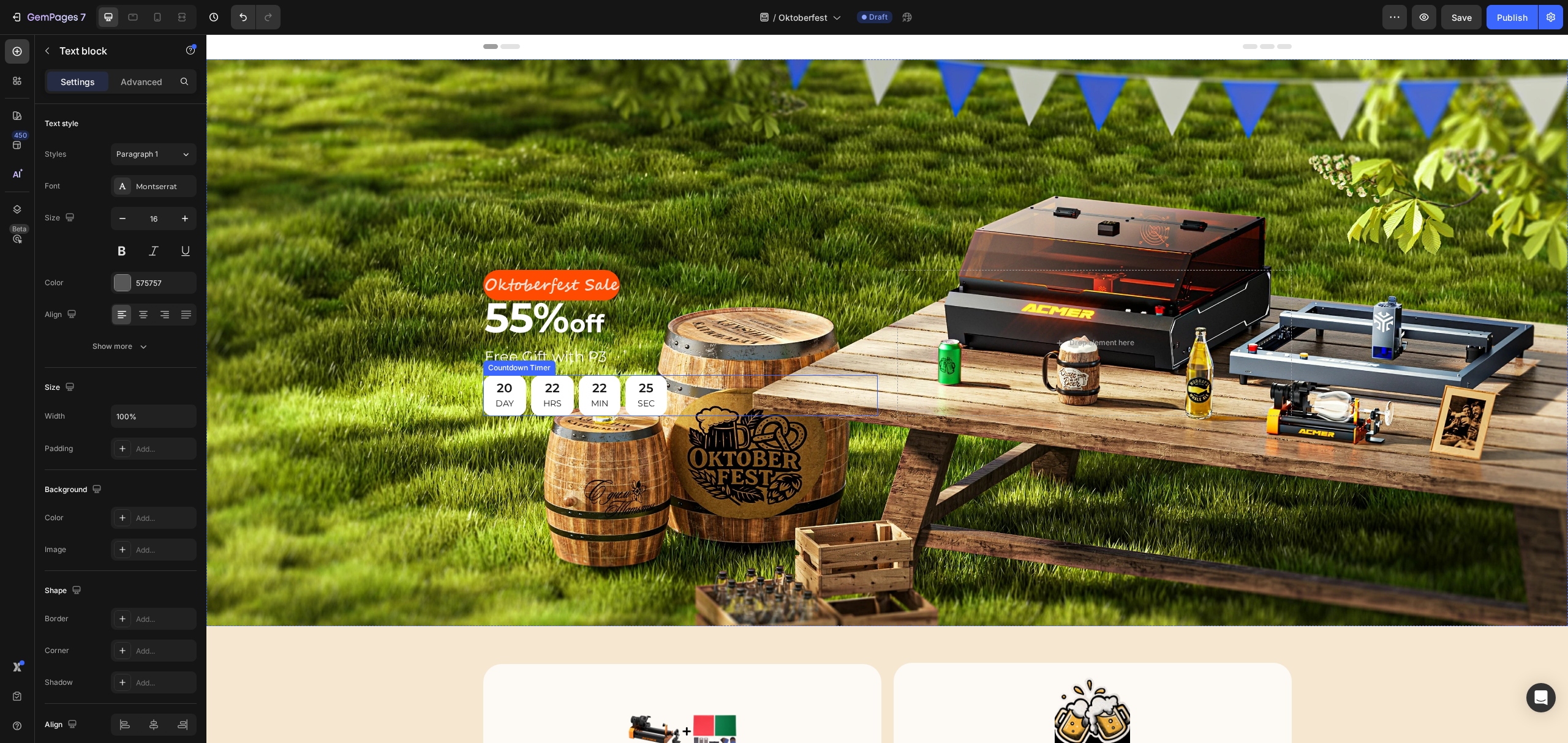
click at [533, 392] on div "22 HRS" at bounding box center [552, 396] width 43 height 41
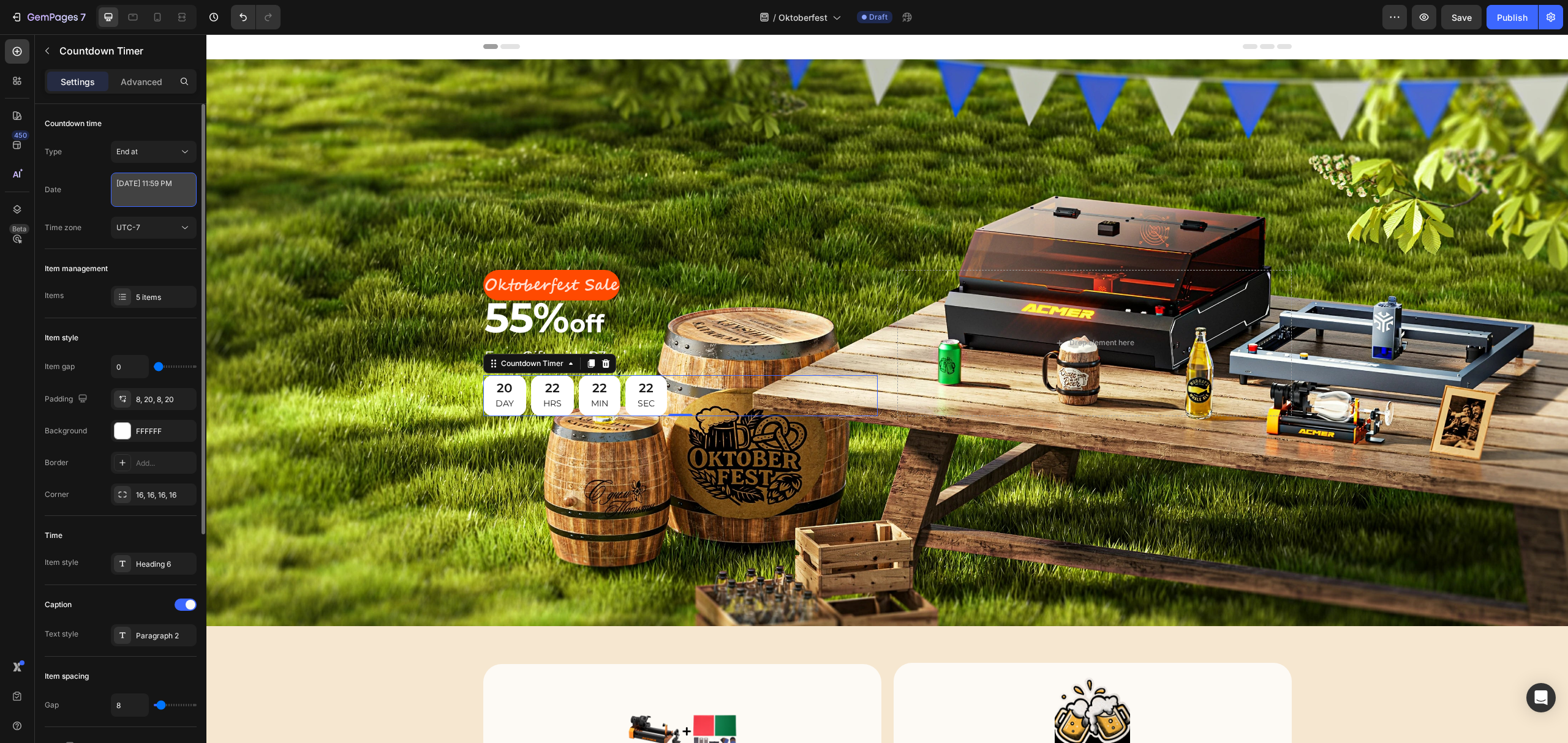
select select "23"
select select "59"
select select "false"
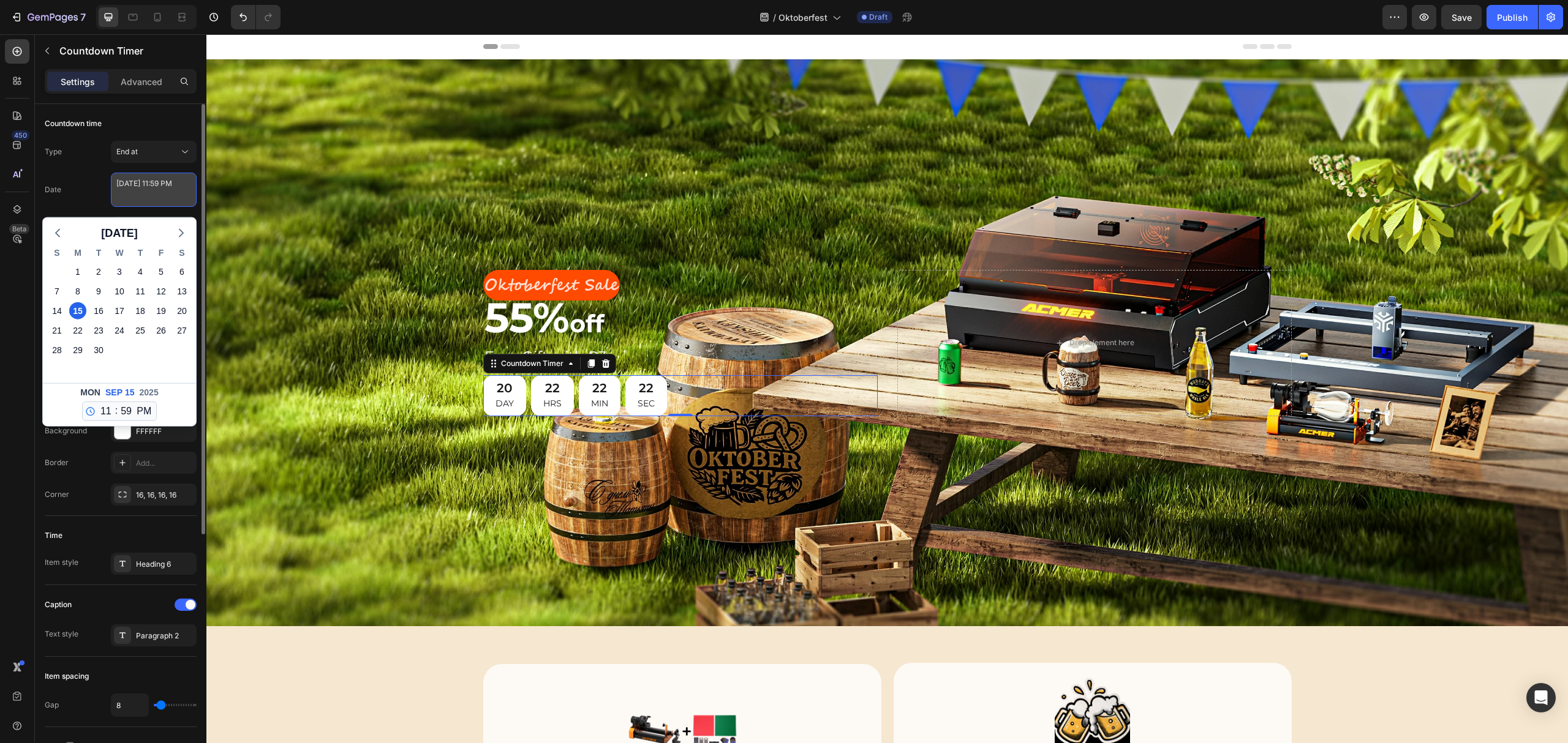
click at [126, 187] on textarea "[DATE] 11:59 PM" at bounding box center [154, 189] width 86 height 34
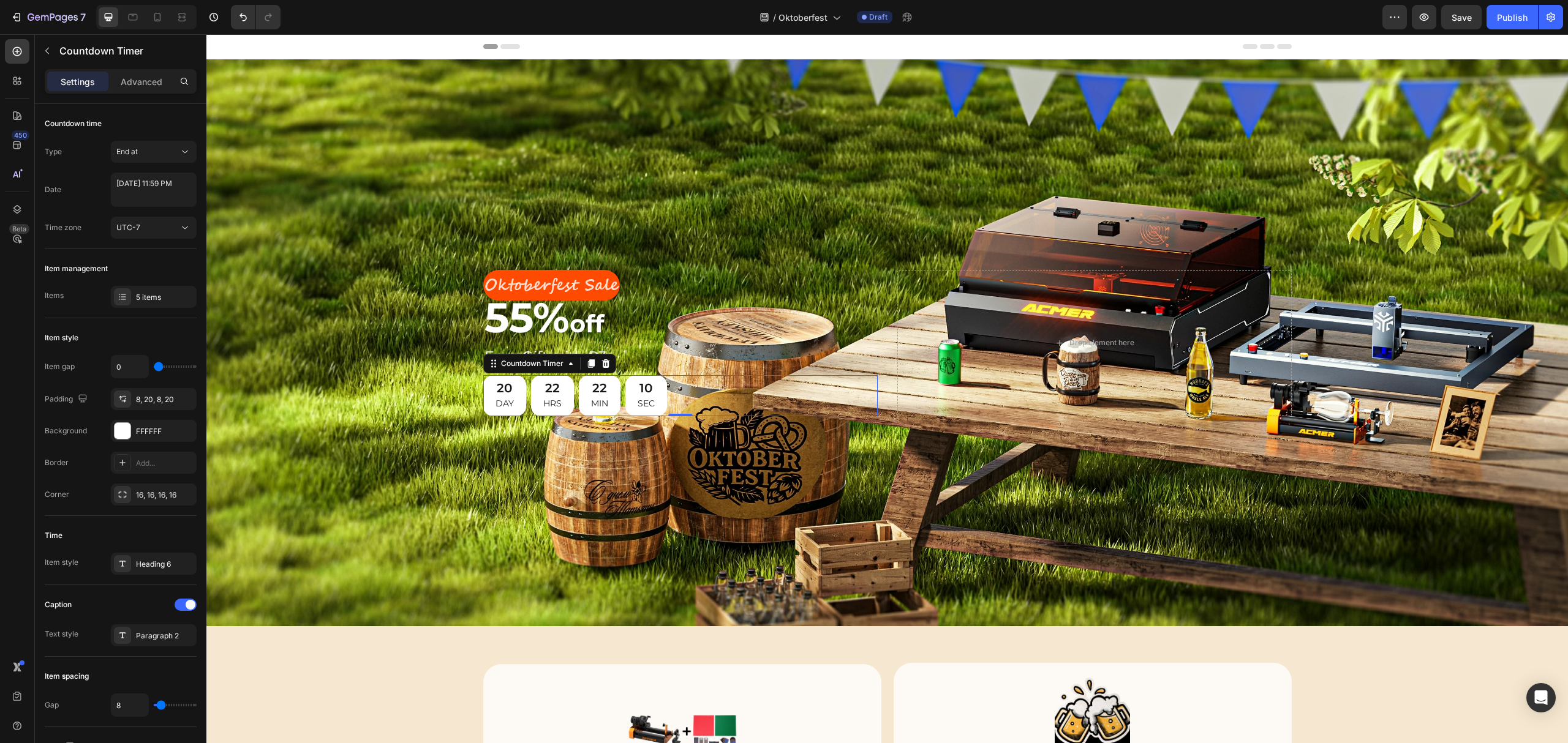
select select "23"
select select "59"
select select "false"
select select "23"
select select "59"
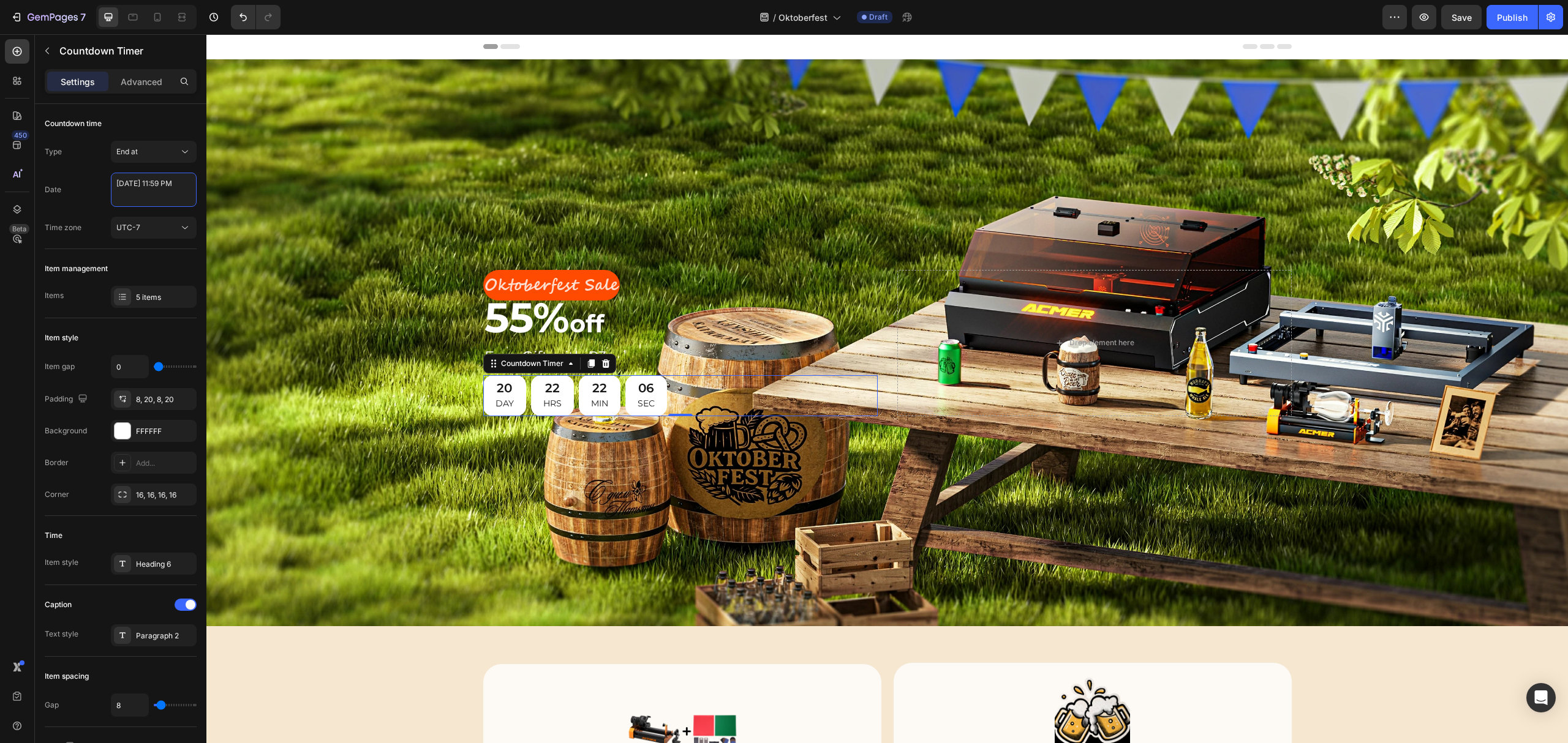
select select "false"
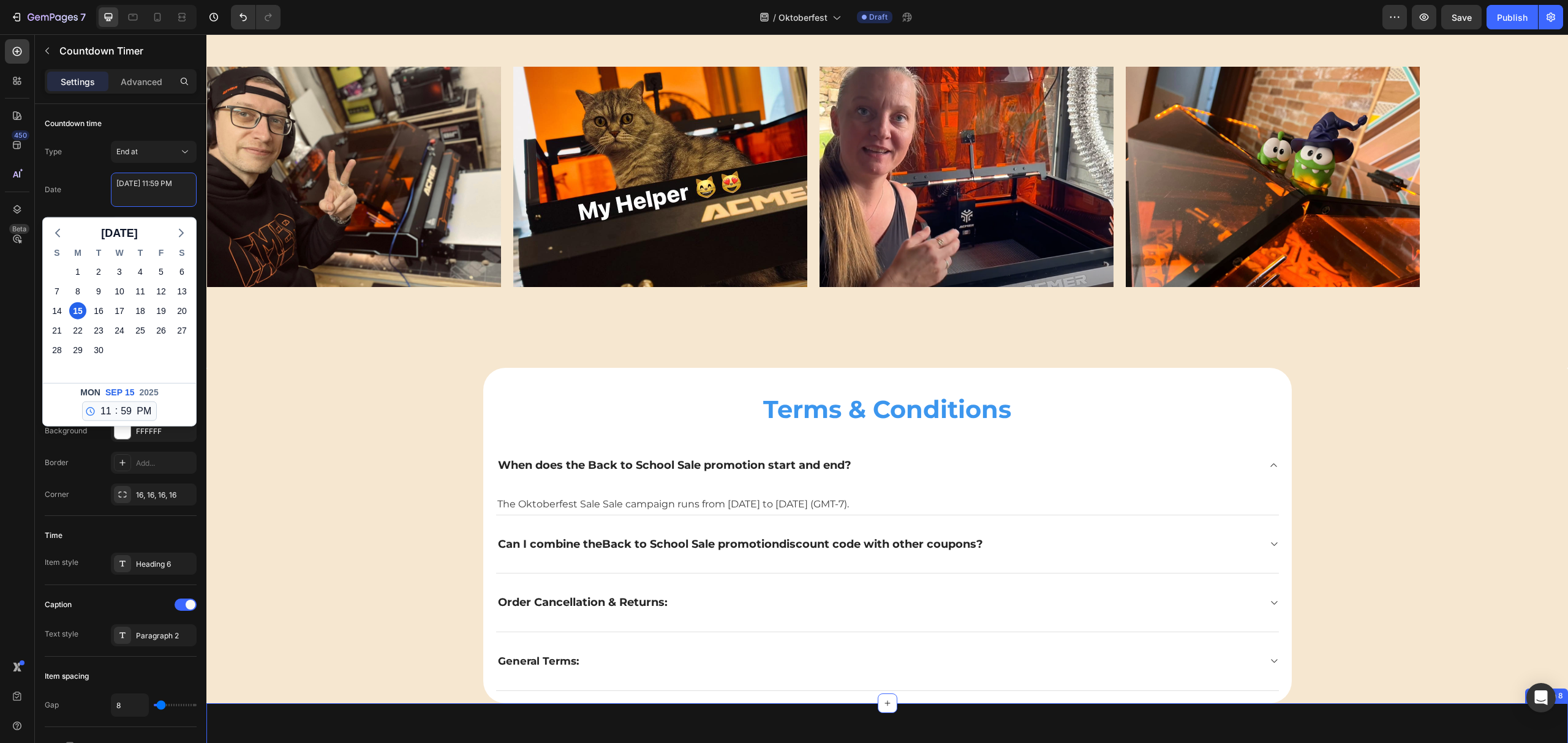
scroll to position [3391, 0]
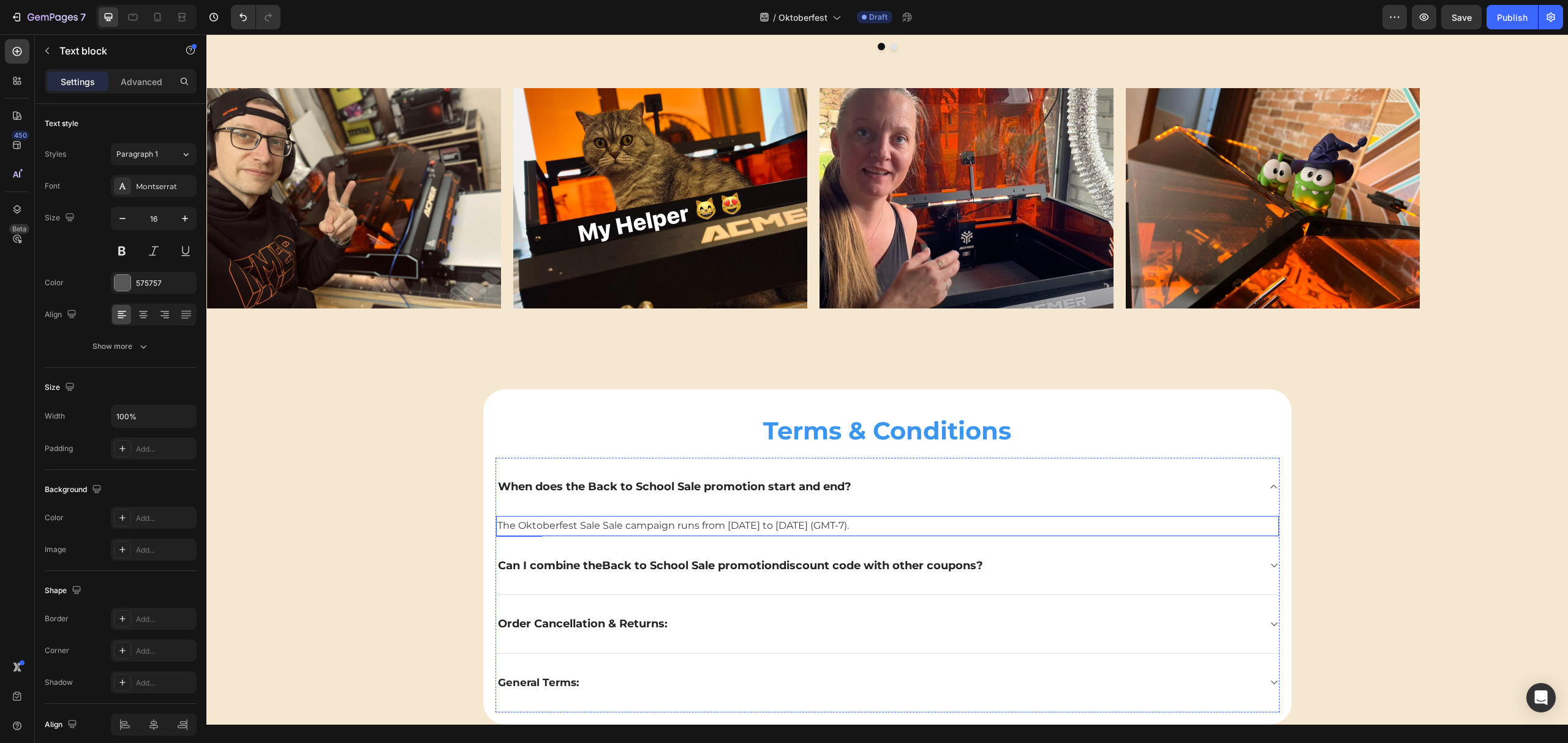
click at [708, 523] on span "The Oktoberfest Sale Sale campaign runs from August 5, 2025 to August 20, 2025 …" at bounding box center [673, 526] width 352 height 12
click at [584, 526] on span "The Oktoberfest Sale Sale campaign runs from August 5, 2025 to August 20, 2025 …" at bounding box center [673, 526] width 352 height 12
drag, startPoint x: 738, startPoint y: 524, endPoint x: 771, endPoint y: 526, distance: 33.1
click at [738, 524] on span "The Oktoberfest Sale campaign runs from August 5, 2025 to August 20, 2025 (GMT-…" at bounding box center [662, 526] width 329 height 12
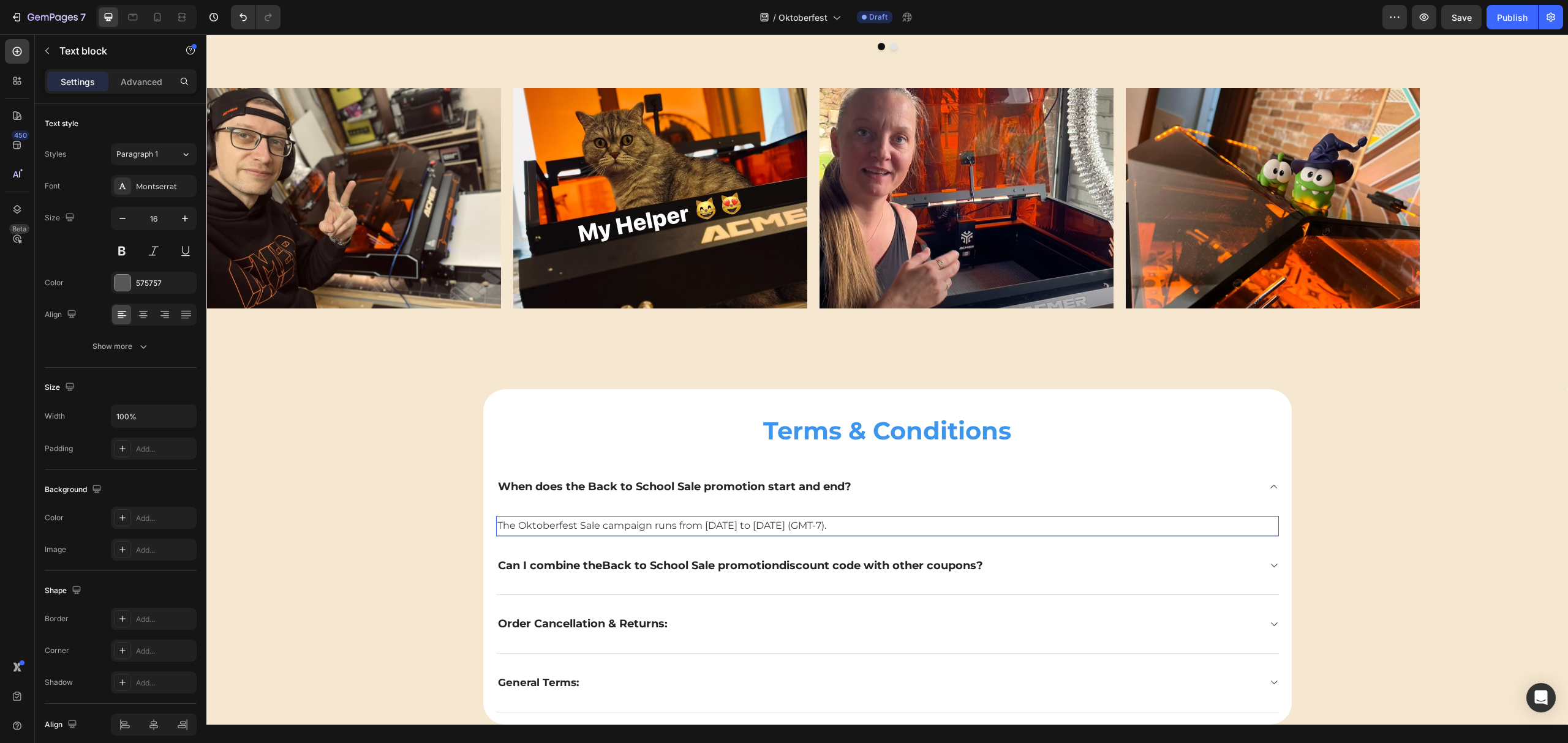
click at [780, 526] on span "The Oktoberfest Sale campaign runs from August 5, 2025 to August 20, 2025 (GMT-…" at bounding box center [662, 526] width 329 height 12
drag, startPoint x: 819, startPoint y: 528, endPoint x: 812, endPoint y: 528, distance: 7.0
click at [804, 528] on span "The Oktoberfest Sale campaign runs from August 5, 2025 to August 20, 2025 (GMT-…" at bounding box center [662, 526] width 329 height 12
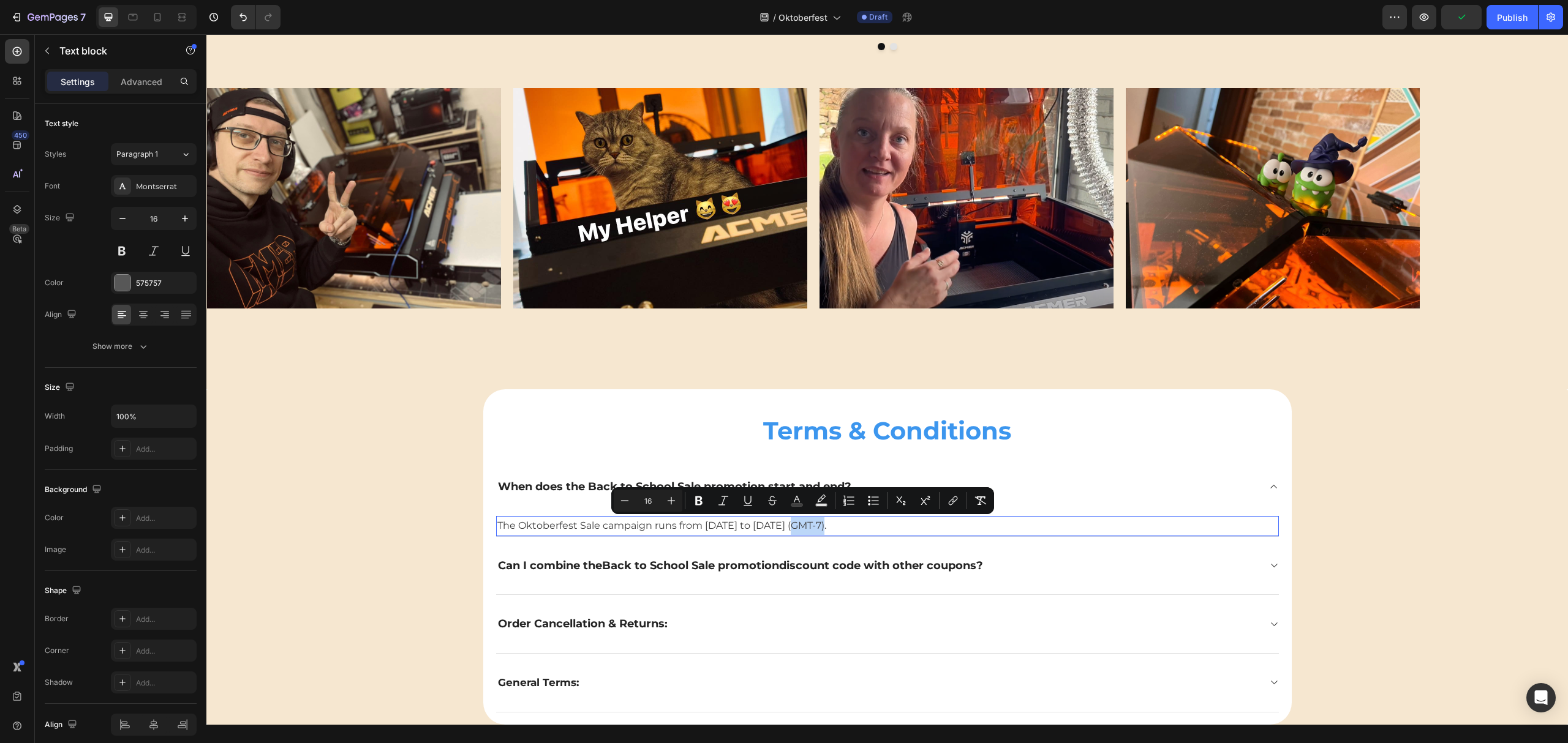
drag, startPoint x: 820, startPoint y: 528, endPoint x: 787, endPoint y: 527, distance: 33.0
click at [787, 527] on span "The Oktoberfest Sale campaign runs from August 5, 2025 to August 20, 2025 (GMT-…" at bounding box center [662, 526] width 329 height 12
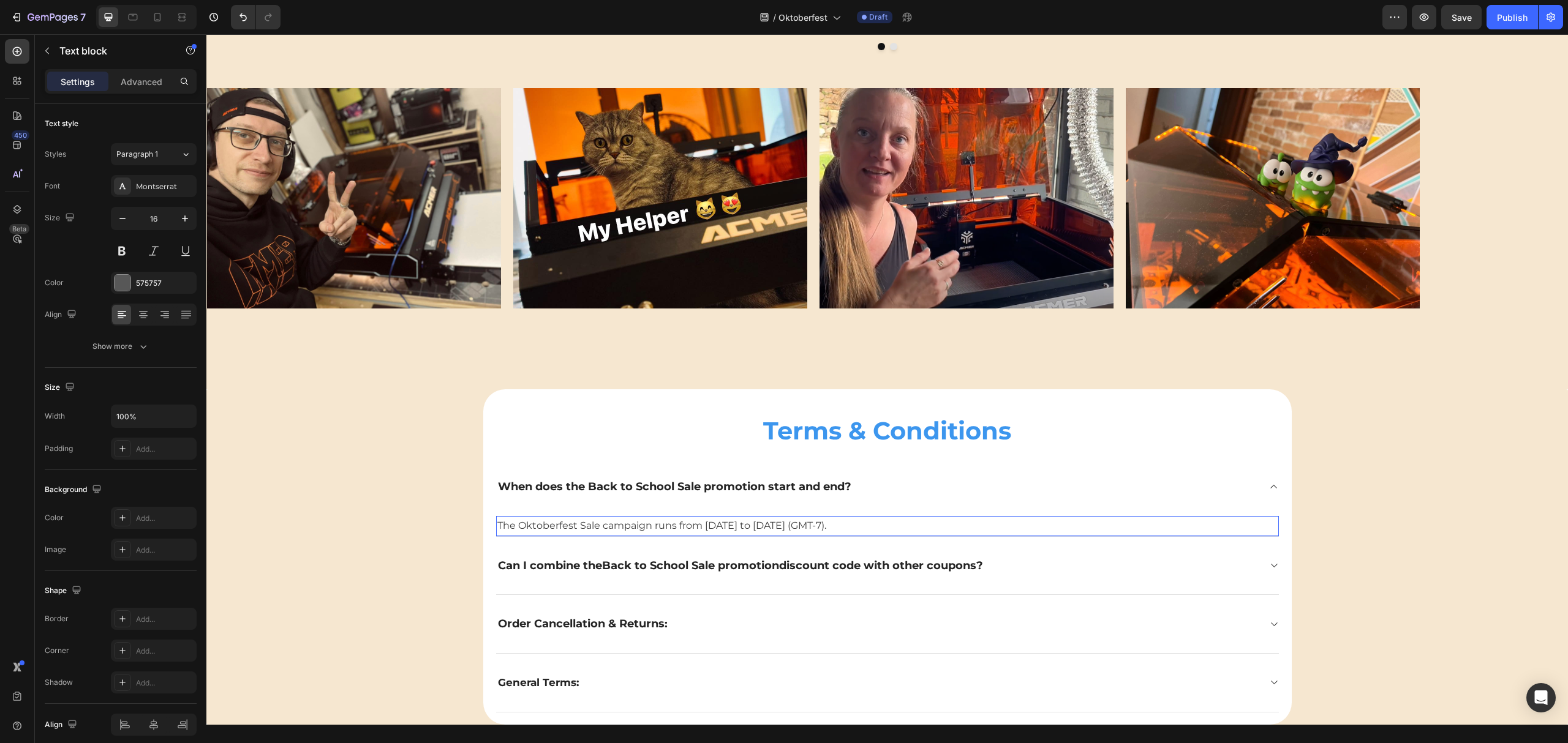
click at [826, 526] on span "The Oktoberfest Sale campaign runs from August 5, 2025 to September 20, 2025 (G…" at bounding box center [662, 526] width 329 height 12
click at [1269, 565] on icon at bounding box center [1273, 565] width 9 height 10
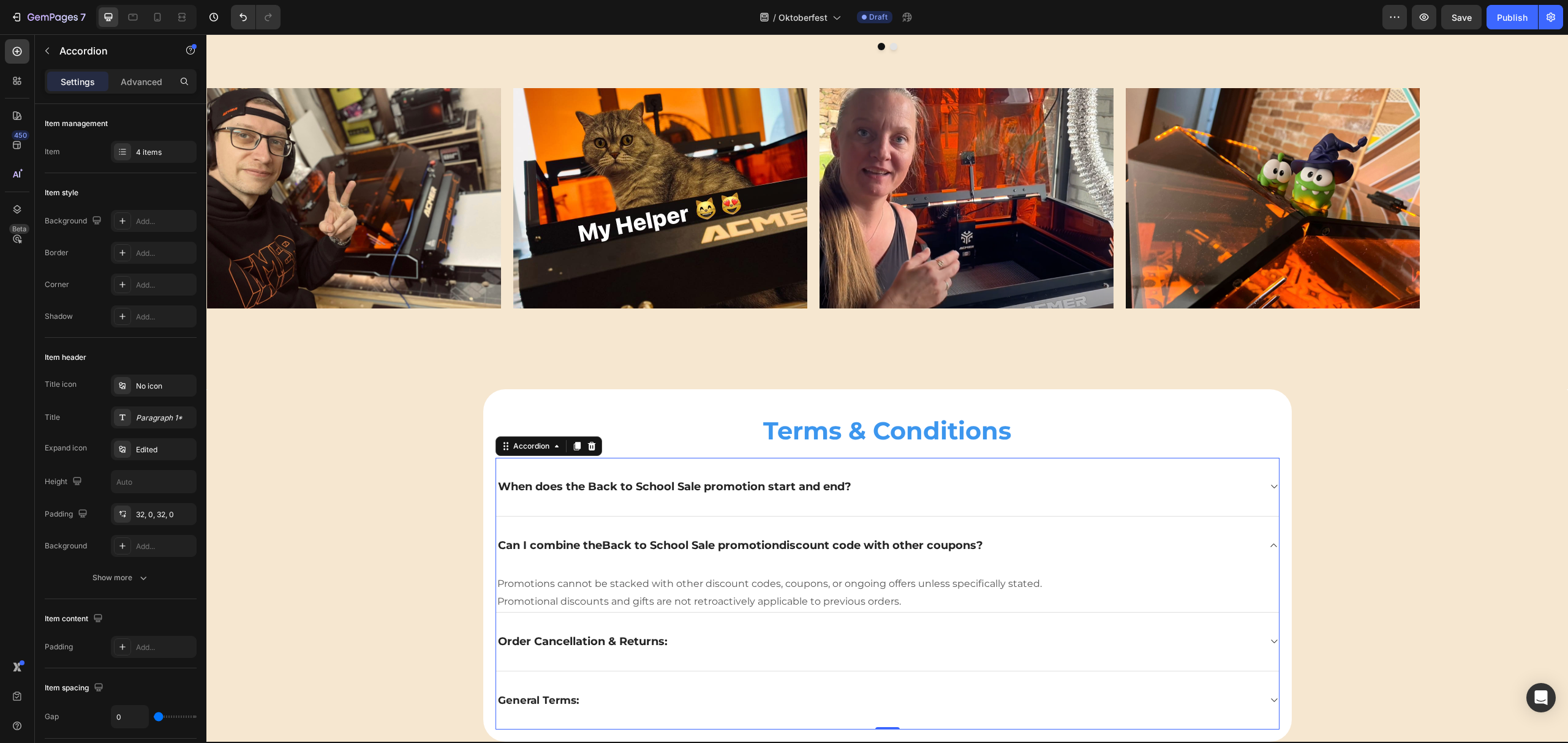
click at [1269, 483] on icon at bounding box center [1273, 487] width 9 height 10
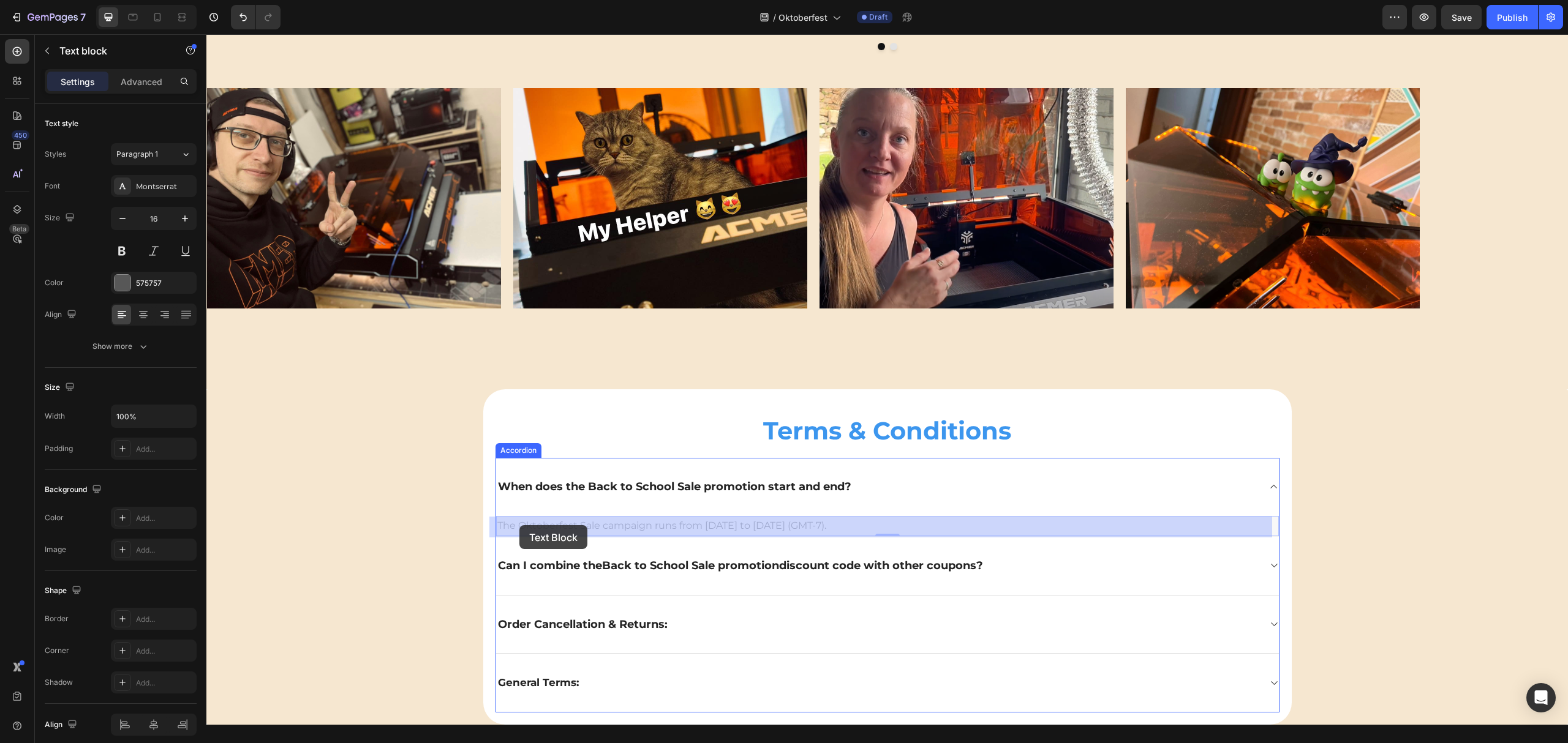
drag, startPoint x: 512, startPoint y: 525, endPoint x: 519, endPoint y: 526, distance: 7.1
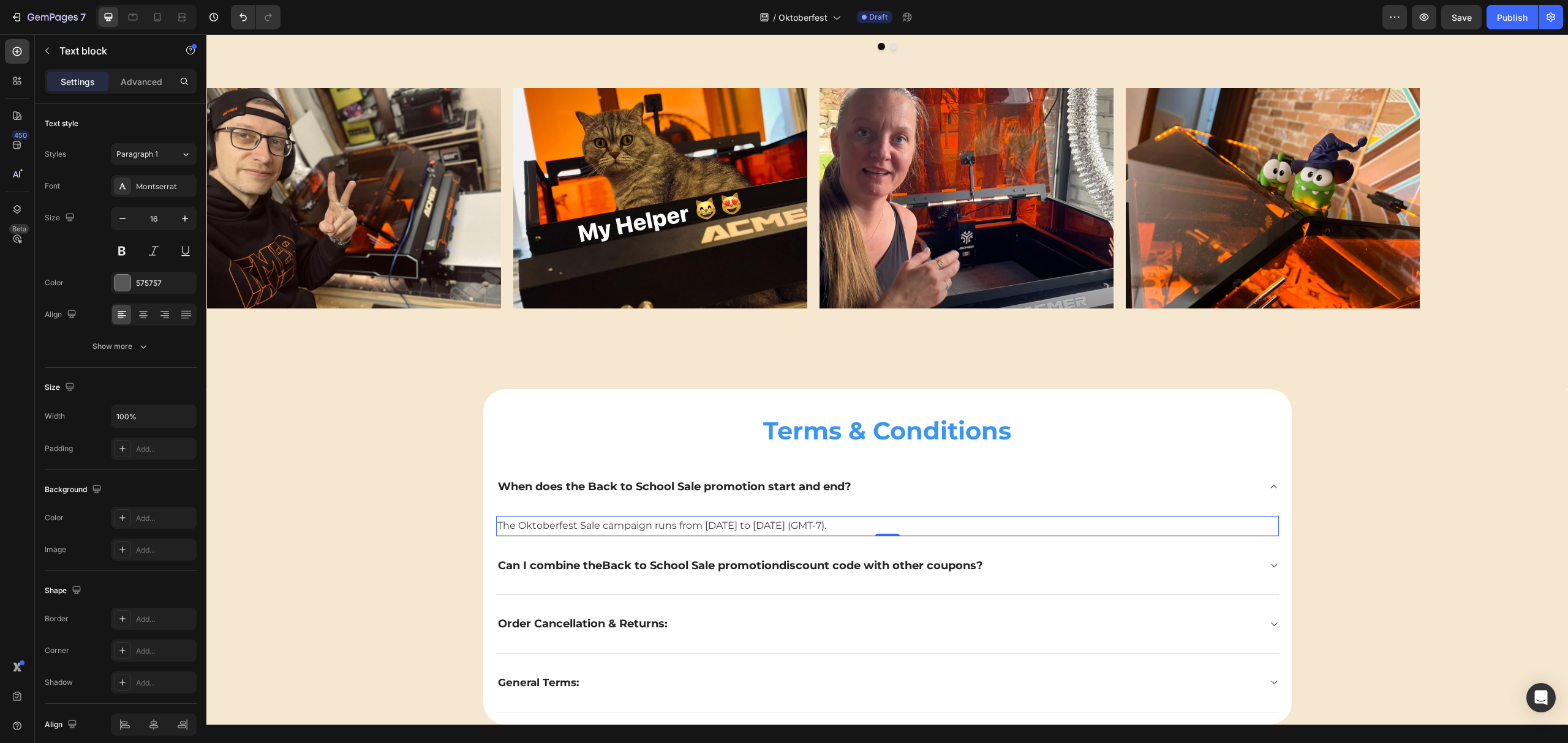
click at [533, 521] on span "The Oktoberfest Sale campaign runs from August 5, 2025 to September 15, 2025 (G…" at bounding box center [662, 526] width 329 height 12
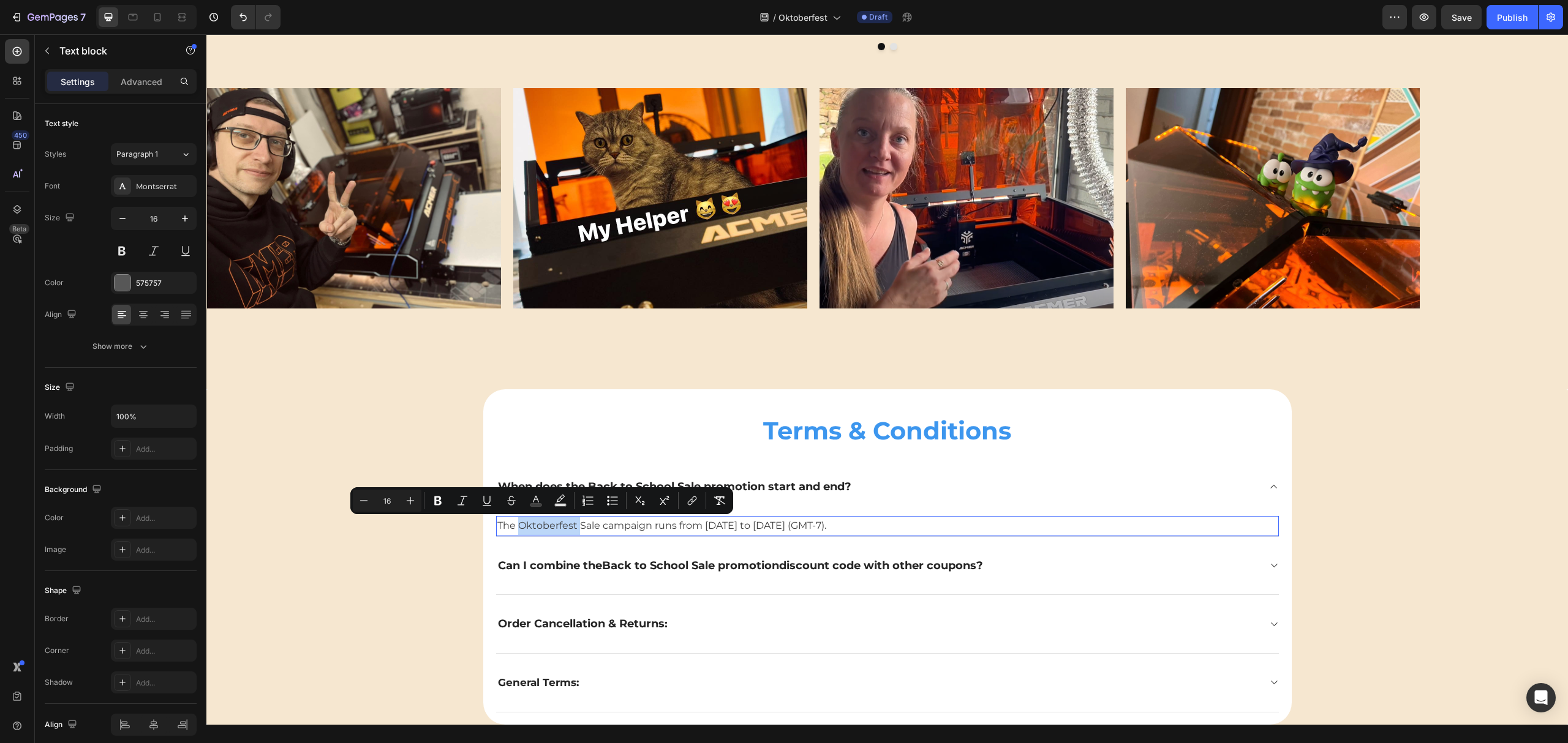
click at [513, 525] on span "The Oktoberfest Sale campaign runs from August 5, 2025 to September 15, 2025 (G…" at bounding box center [662, 526] width 329 height 12
drag, startPoint x: 512, startPoint y: 525, endPoint x: 585, endPoint y: 525, distance: 73.0
click at [585, 525] on span "The Oktoberfest Sale campaign runs from August 5, 2025 to September 15, 2025 (G…" at bounding box center [662, 526] width 329 height 12
copy span "Oktoberfest Sale"
click at [627, 430] on h2 "Terms & Conditions" at bounding box center [887, 431] width 784 height 34
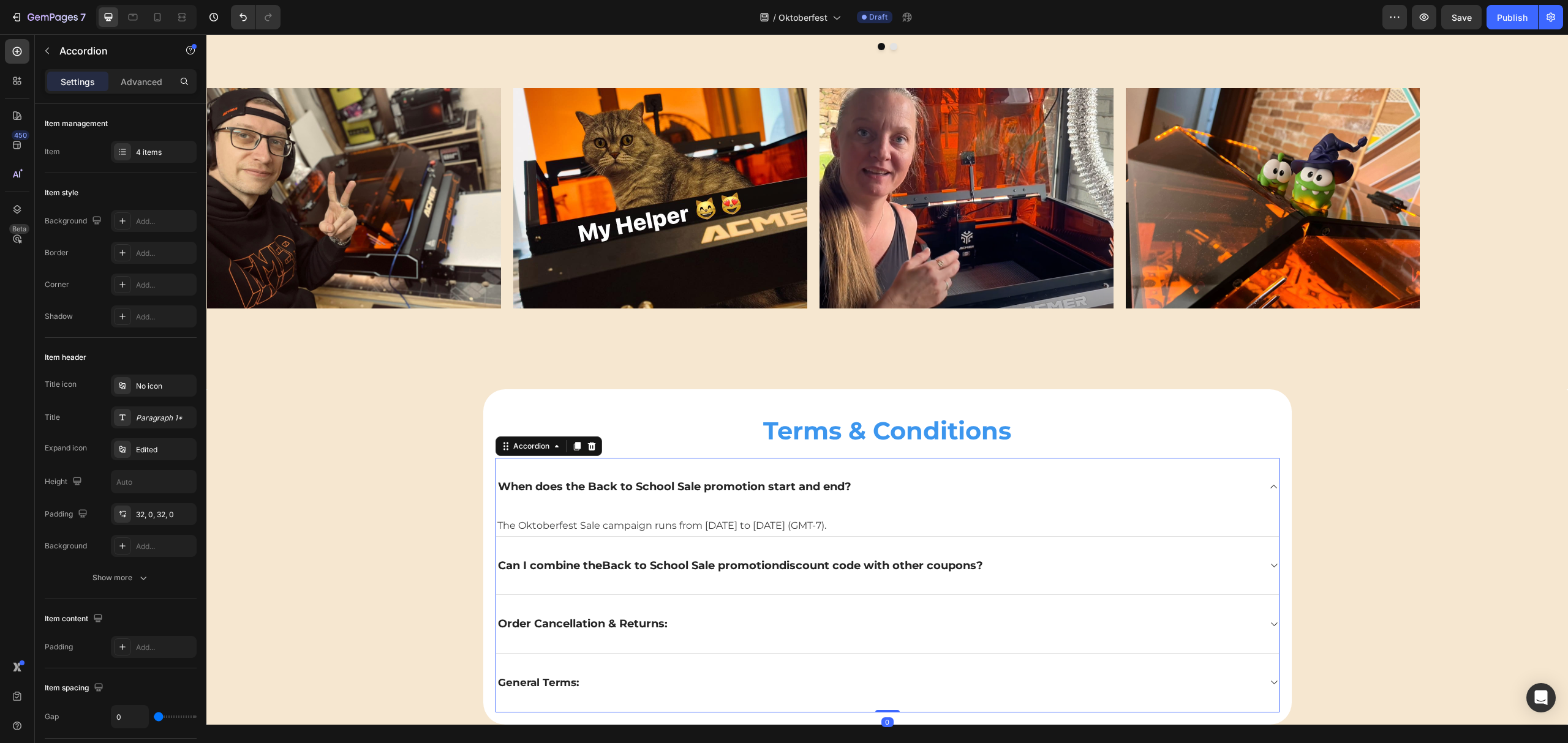
click at [618, 481] on span "When does the Back to School Sale promotion start and end?" at bounding box center [675, 486] width 354 height 13
click at [623, 485] on span "When does the Back to School Sale promotion start and end?" at bounding box center [675, 486] width 354 height 13
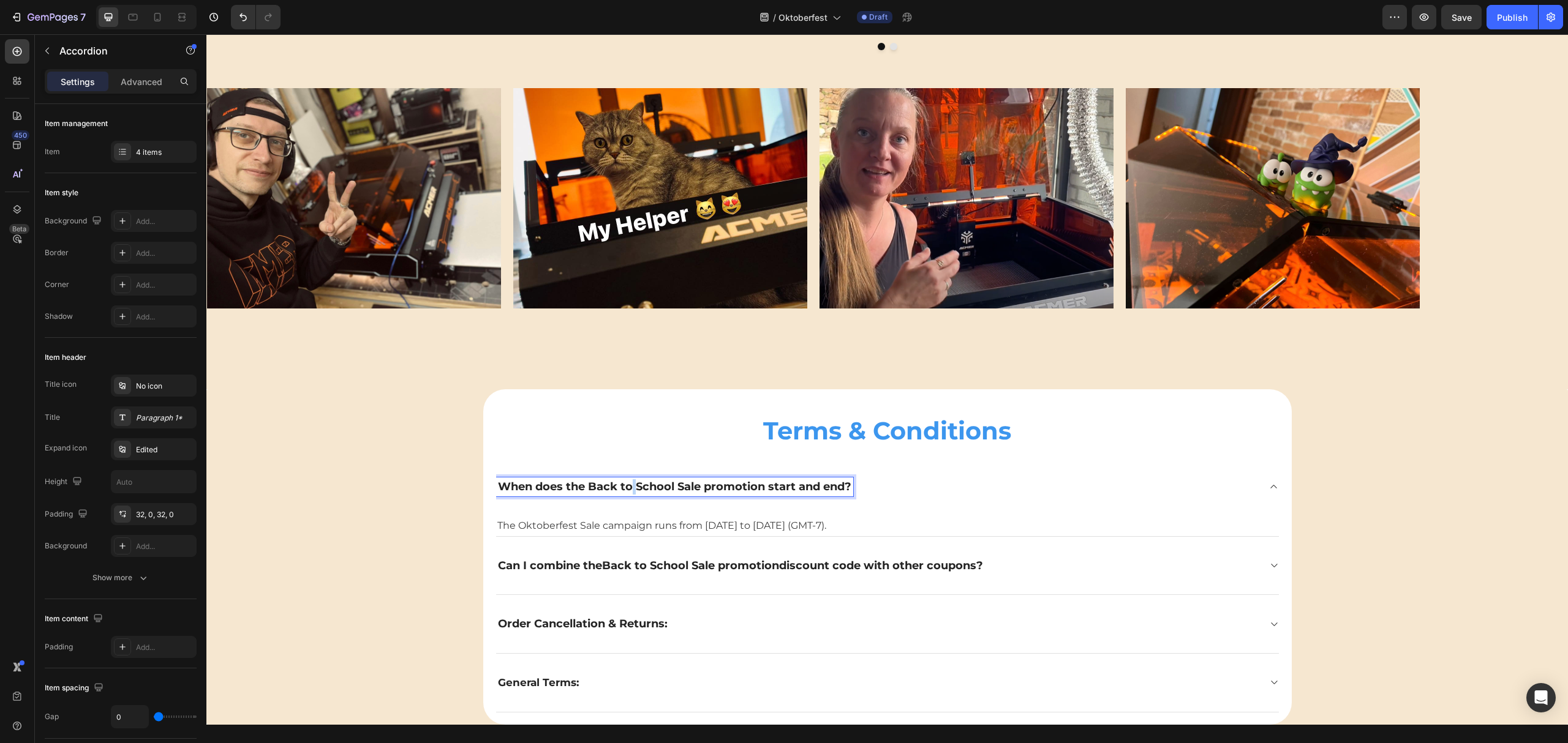
click at [623, 485] on span "When does the Back to School Sale promotion start and end?" at bounding box center [675, 486] width 354 height 13
click at [670, 488] on span "When does the Back to School Sale promotion start and end?" at bounding box center [675, 486] width 354 height 13
drag, startPoint x: 670, startPoint y: 490, endPoint x: 585, endPoint y: 496, distance: 85.2
click at [585, 496] on div "When does the Back to School Sale promotion start and end?" at bounding box center [675, 487] width 357 height 19
click at [566, 562] on span "Can I combine the" at bounding box center [550, 565] width 104 height 13
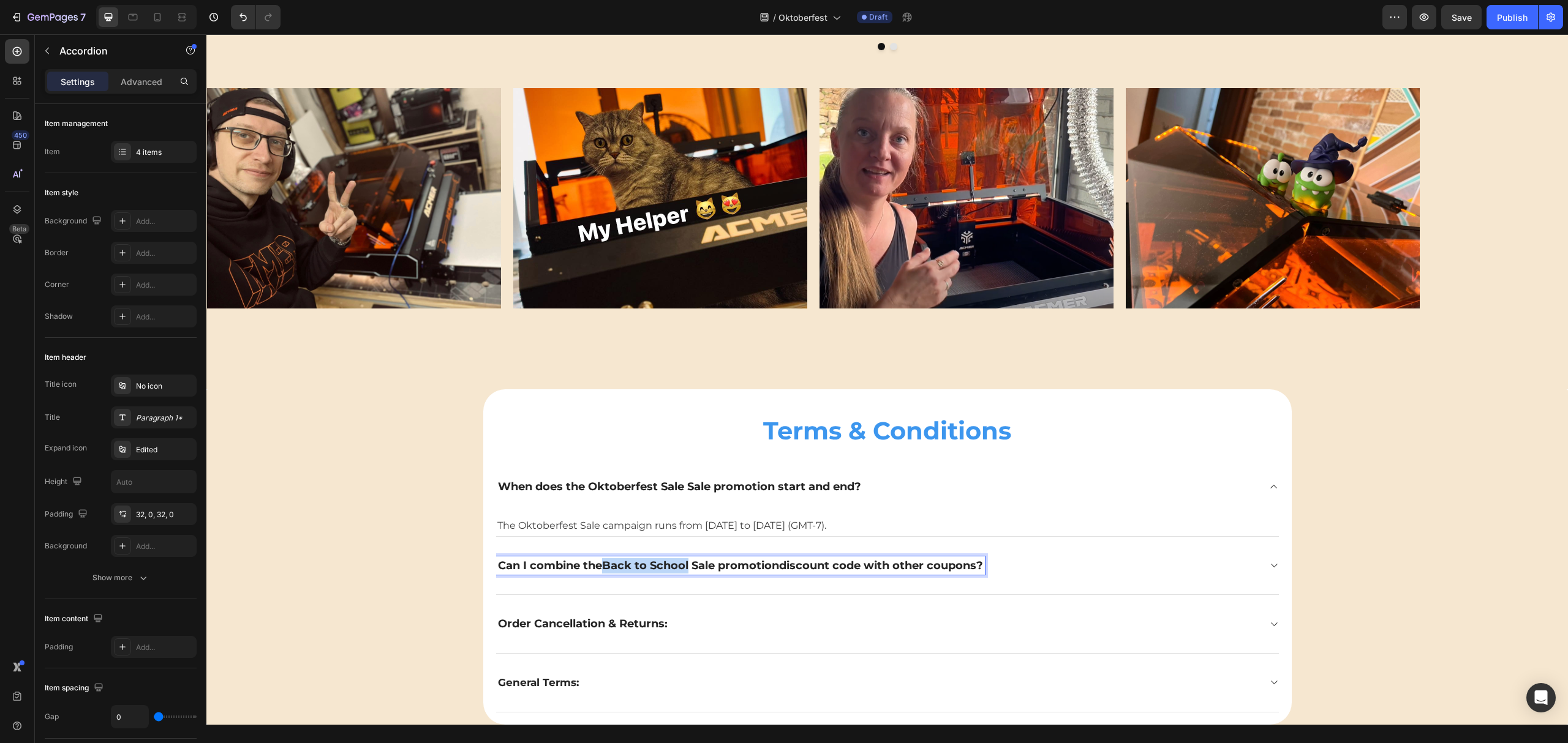
drag, startPoint x: 686, startPoint y: 567, endPoint x: 602, endPoint y: 570, distance: 84.1
click at [602, 570] on span "Back to School Sale promotion" at bounding box center [691, 565] width 177 height 13
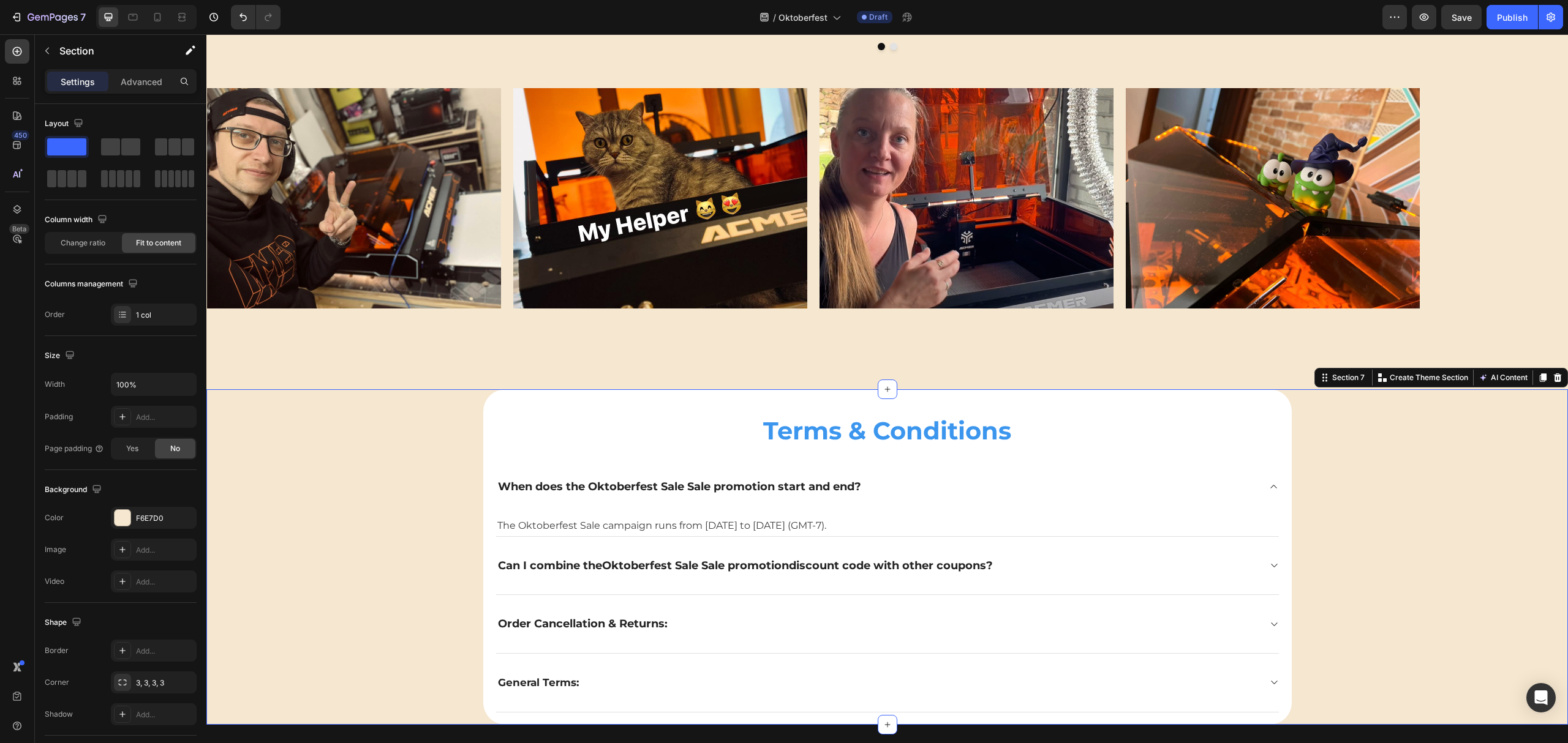
click at [1414, 436] on div "Terms & Conditions Heading When does the Oktoberfest Sale Sale promotion start …" at bounding box center [887, 557] width 1362 height 335
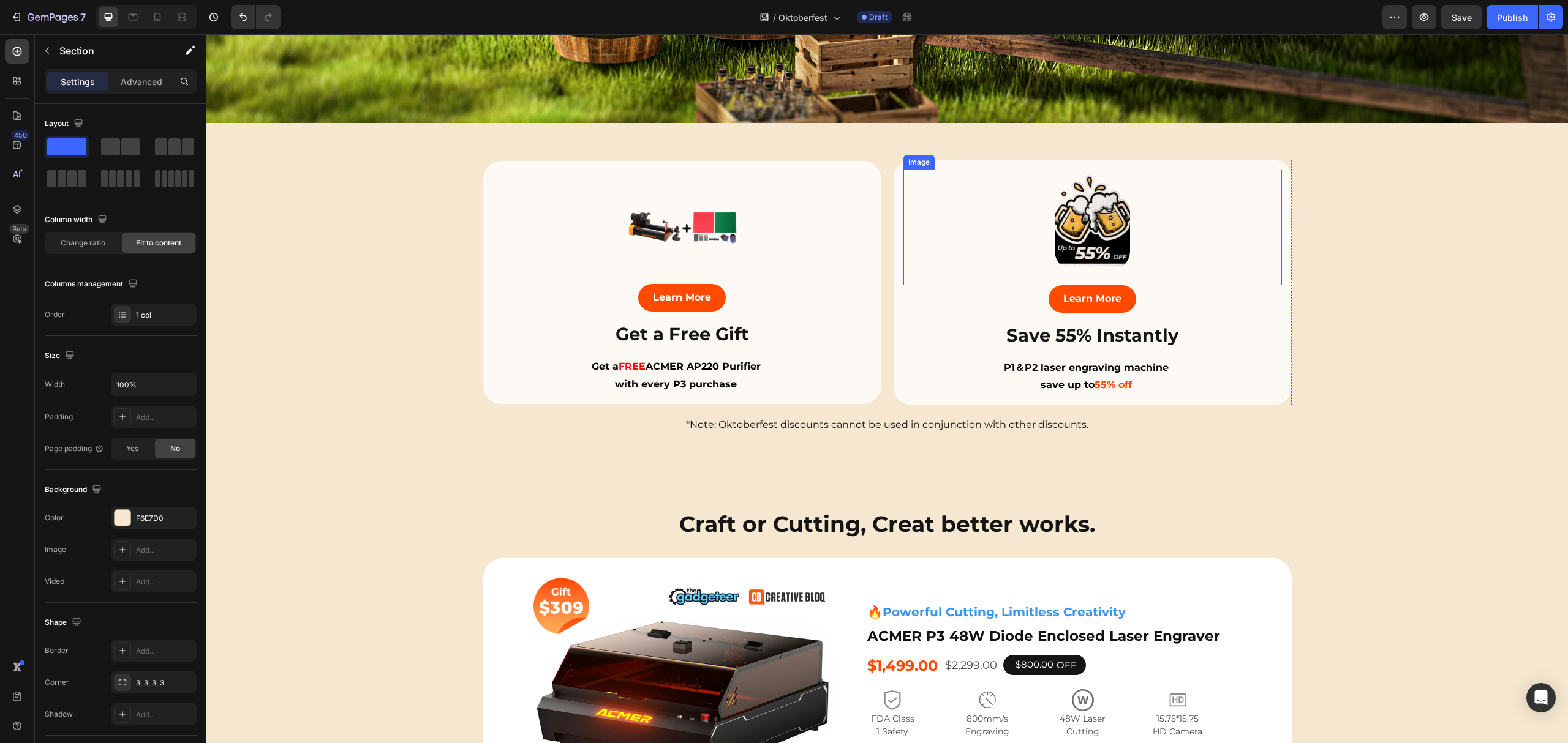
scroll to position [490, 0]
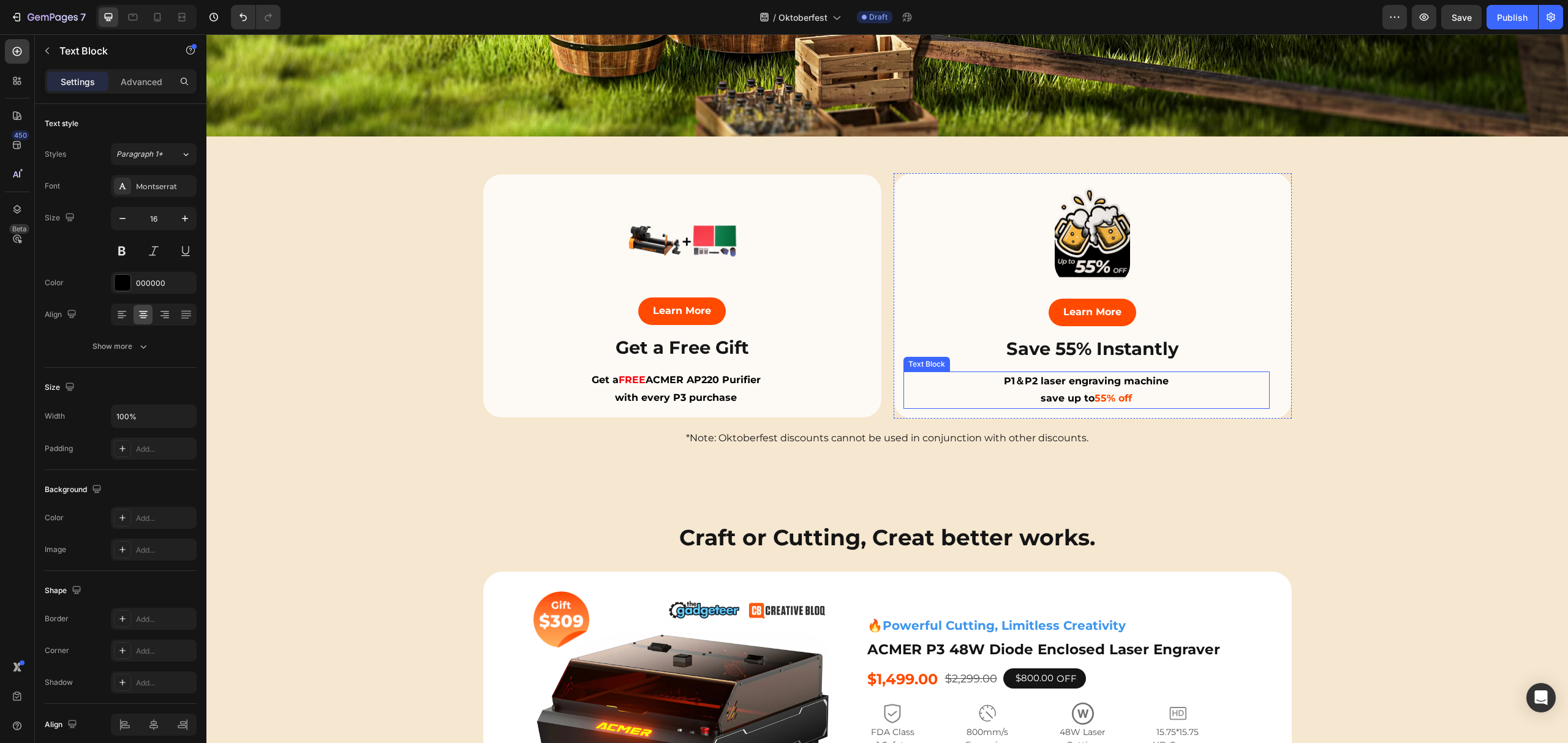
click at [1028, 375] on strong "P1＆P2 laser engraving machine" at bounding box center [1086, 381] width 165 height 12
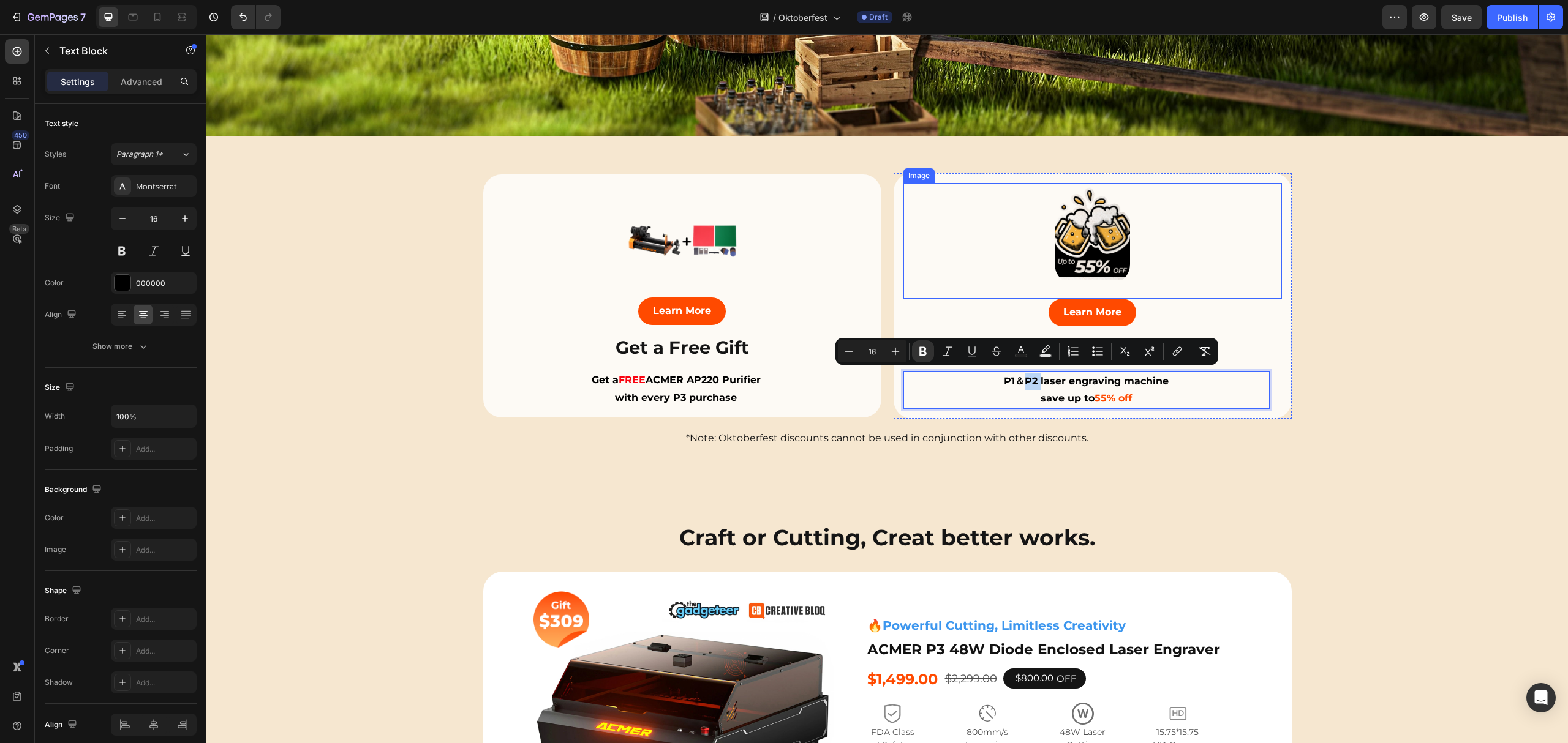
click at [1216, 270] on div at bounding box center [1092, 234] width 378 height 101
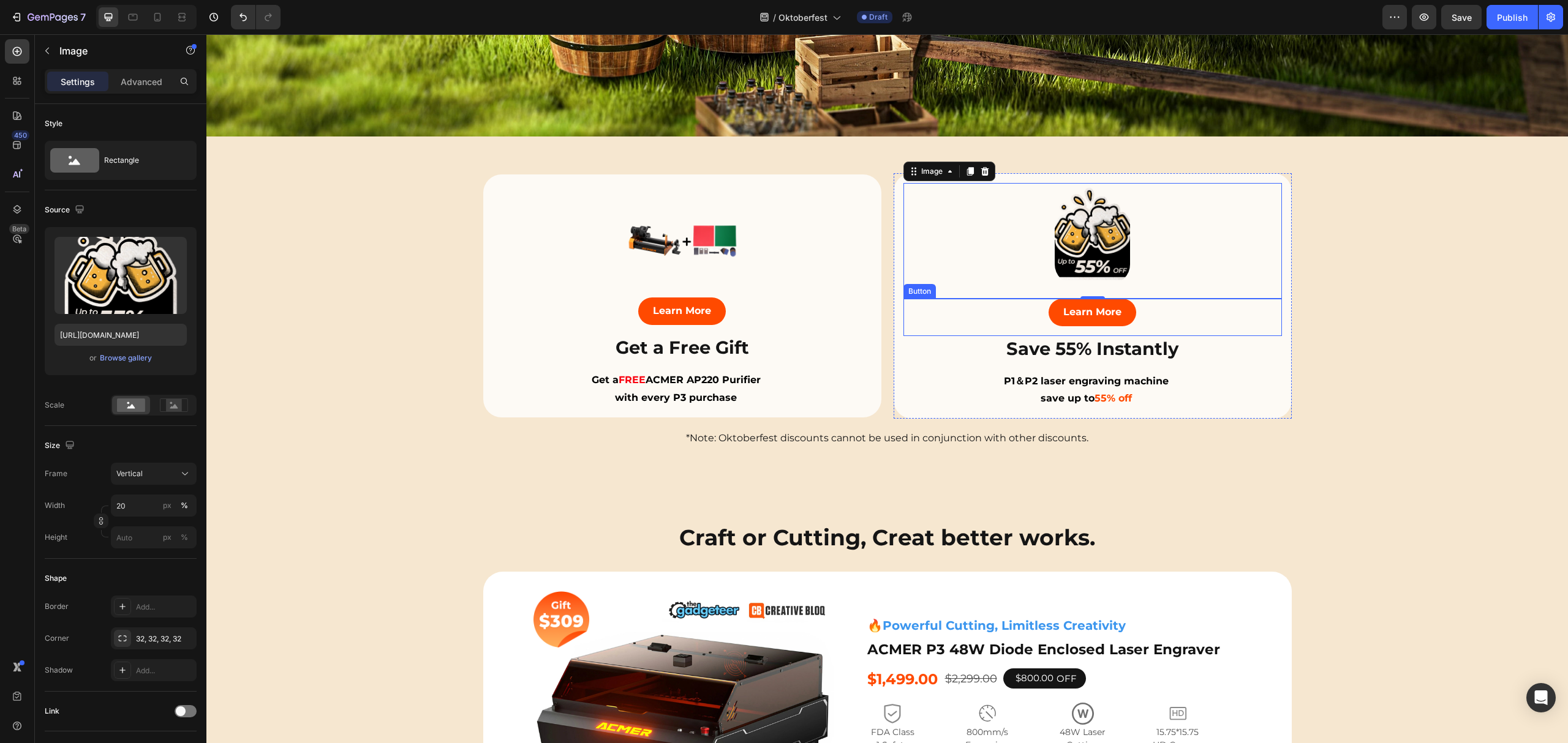
click at [1195, 309] on div "Learn More Button" at bounding box center [1092, 317] width 378 height 37
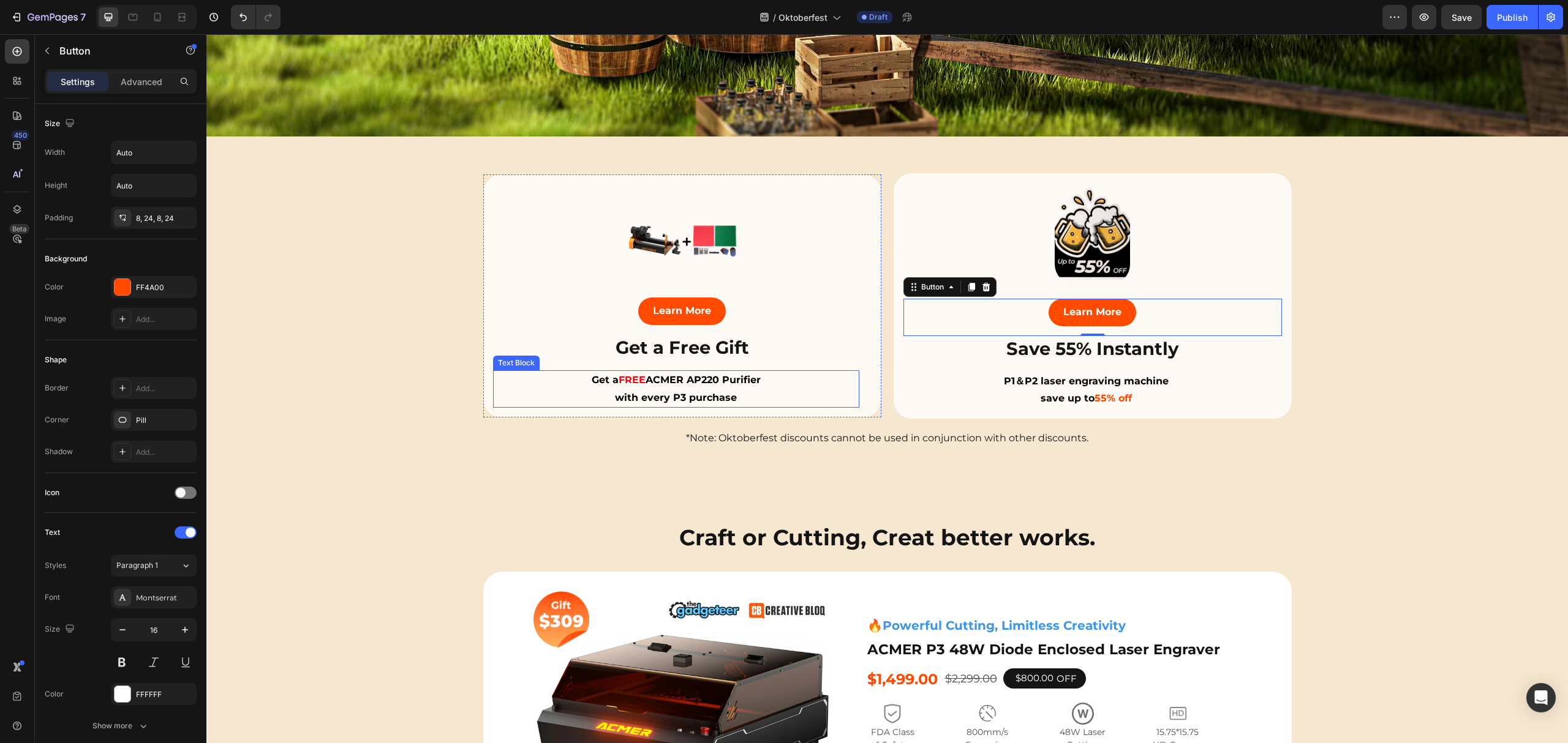
click at [684, 381] on strong "ACMER AP220 Purifier" at bounding box center [703, 380] width 115 height 12
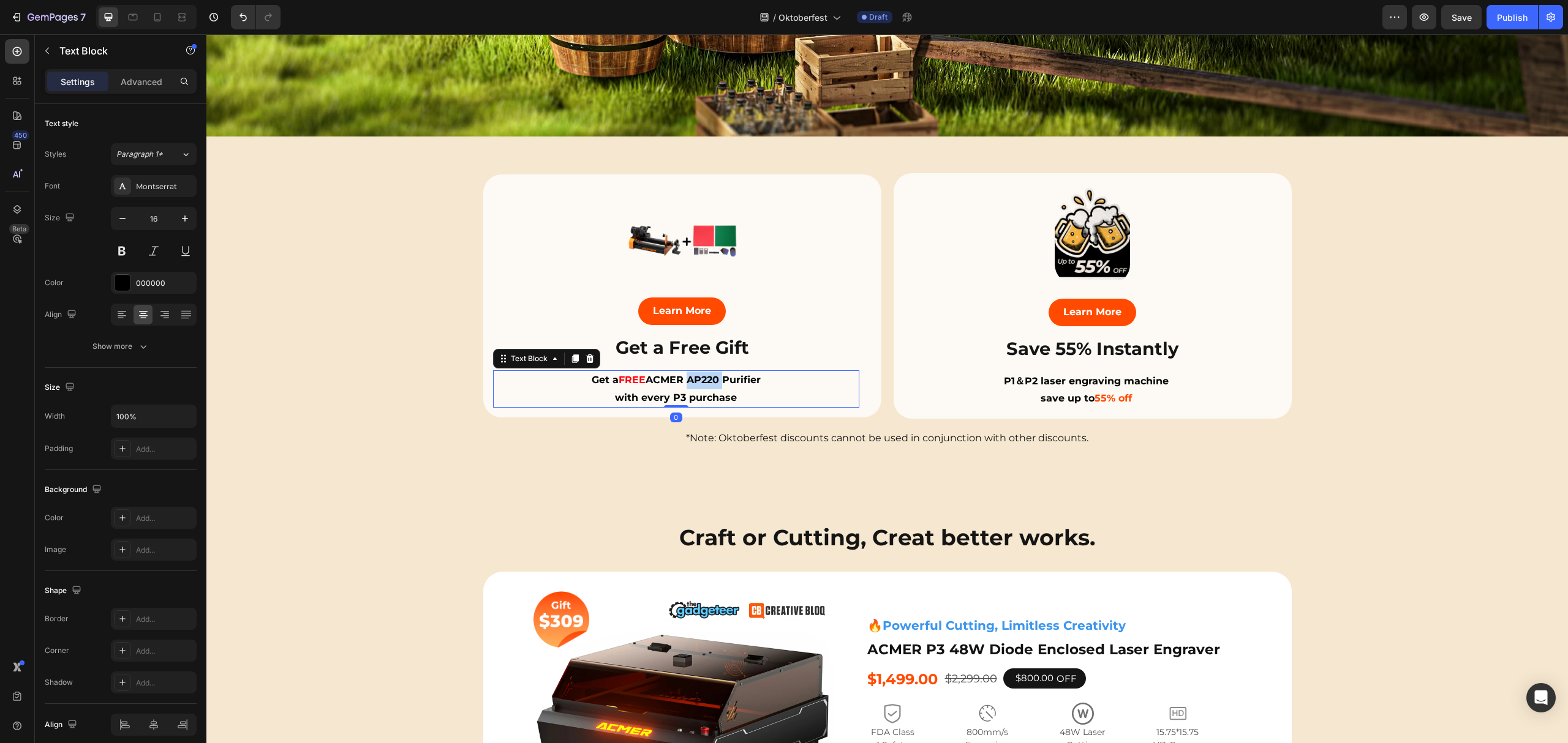
click at [684, 381] on strong "ACMER AP220 Purifier" at bounding box center [703, 380] width 115 height 12
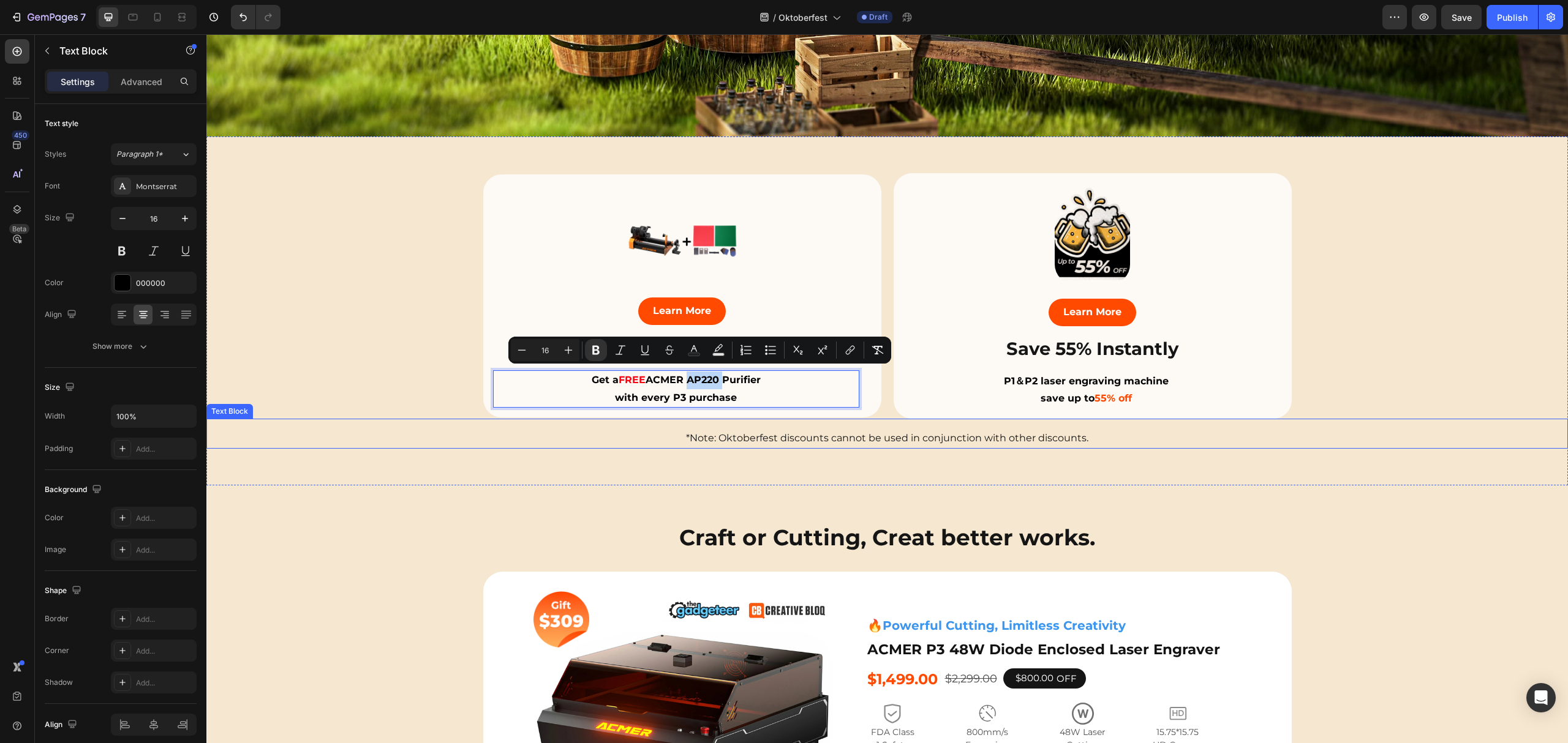
click at [550, 420] on div "*Note: Oktoberfest discounts cannot be used in conjunction with other discounts…" at bounding box center [887, 434] width 1362 height 30
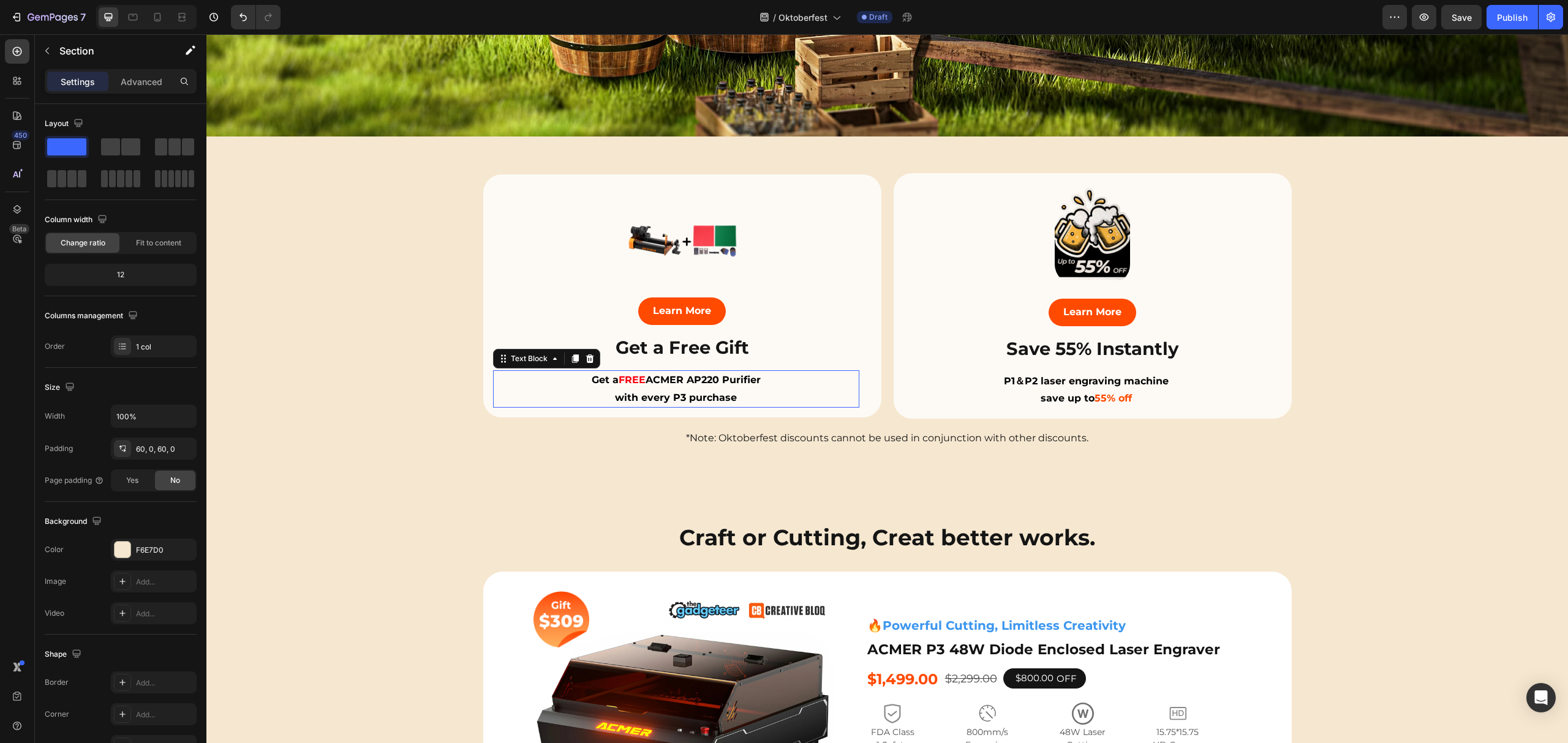
click at [666, 389] on p "with every P3 purchase" at bounding box center [676, 398] width 364 height 18
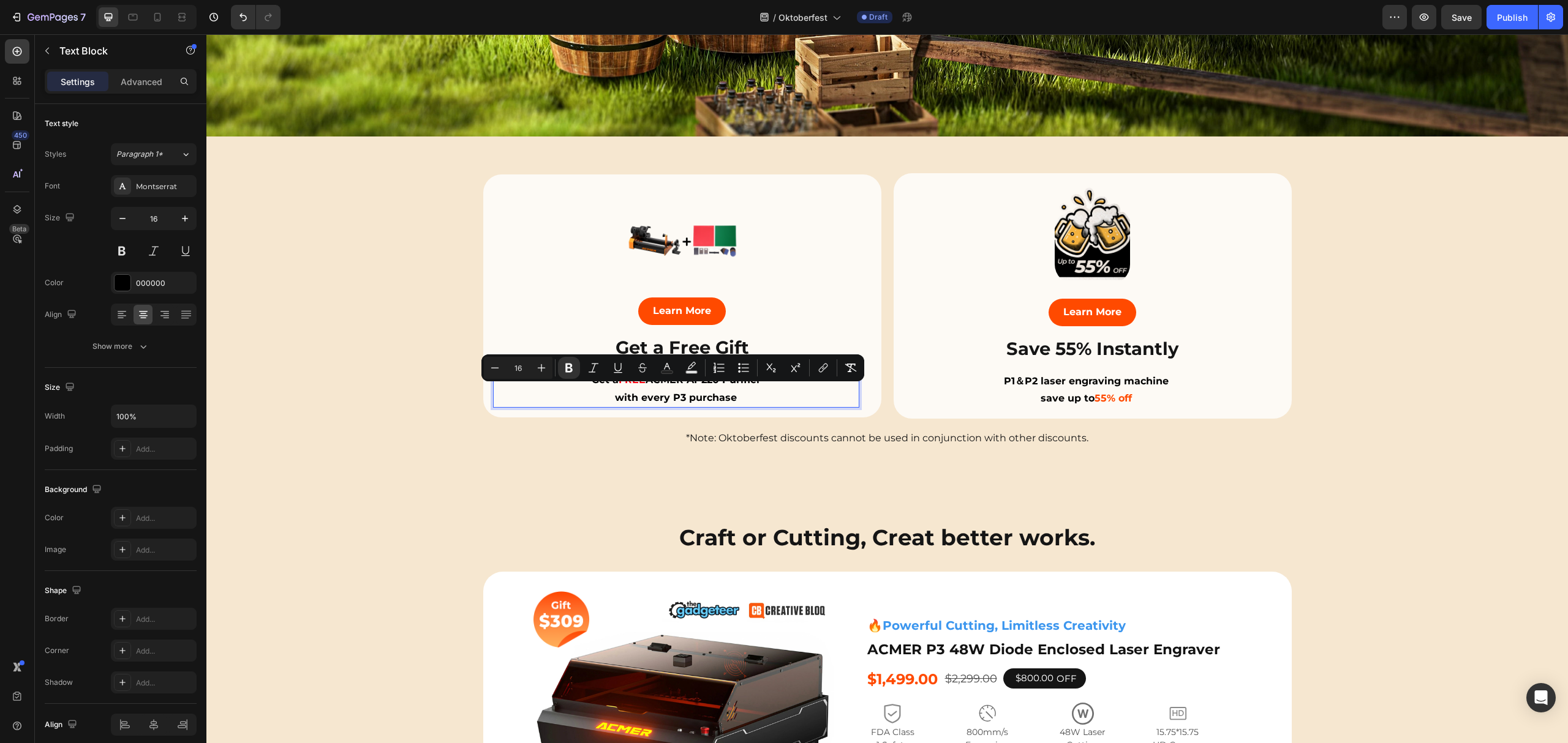
click at [743, 392] on p "with every P3 purchase" at bounding box center [676, 398] width 364 height 18
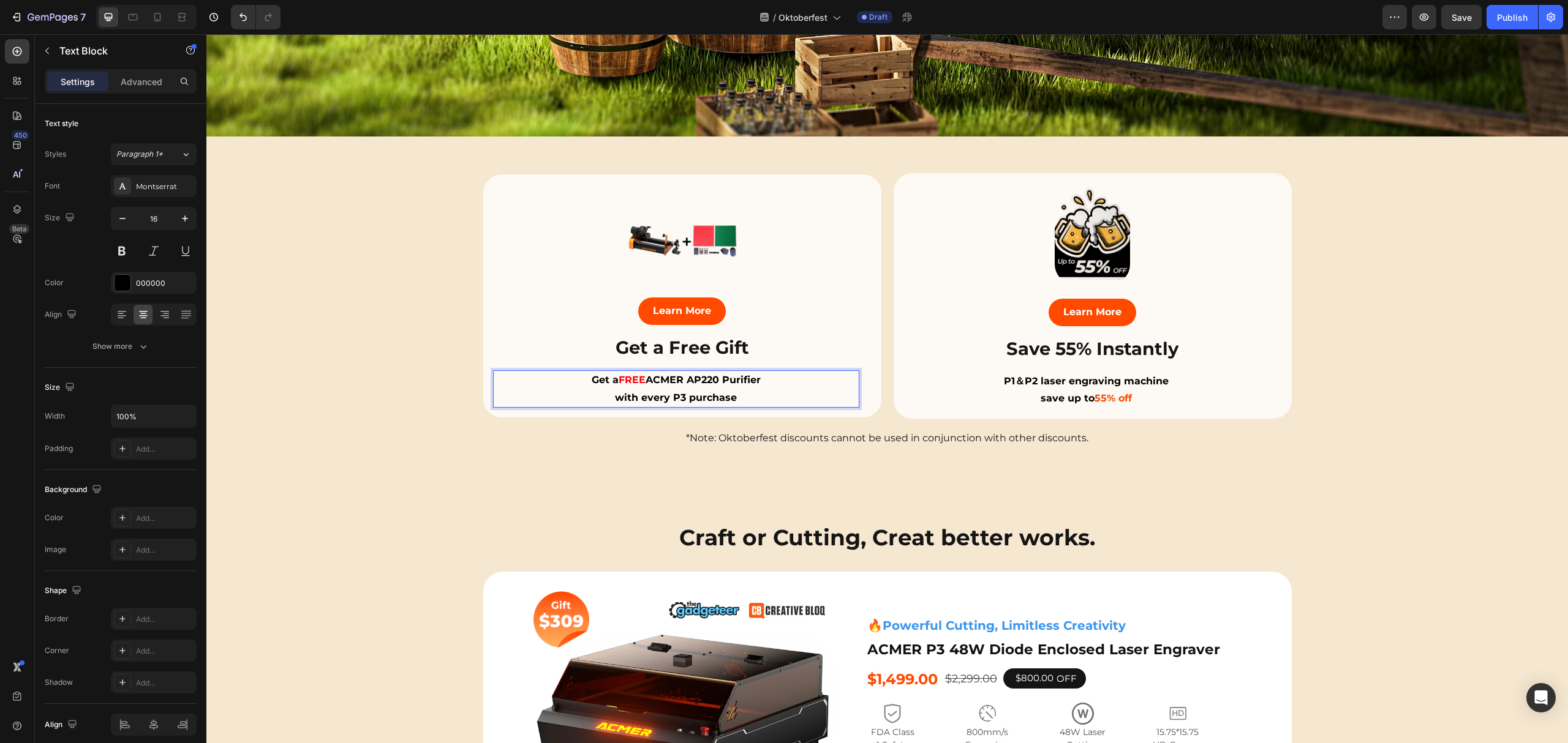
click at [638, 392] on strong "with every P3 purchase" at bounding box center [676, 398] width 122 height 12
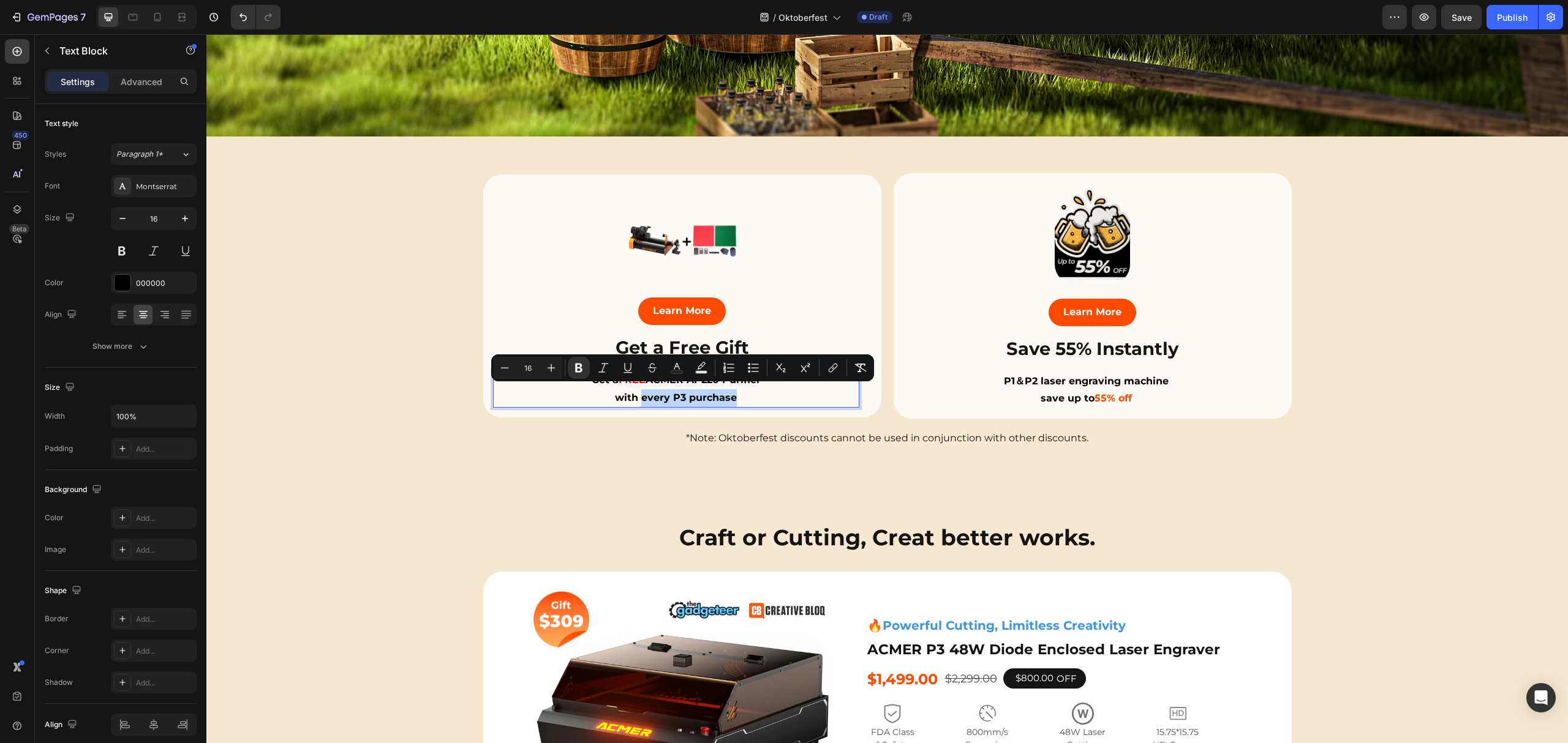
drag, startPoint x: 635, startPoint y: 392, endPoint x: 733, endPoint y: 392, distance: 98.0
click at [733, 392] on p "with every P3 purchase" at bounding box center [676, 398] width 364 height 18
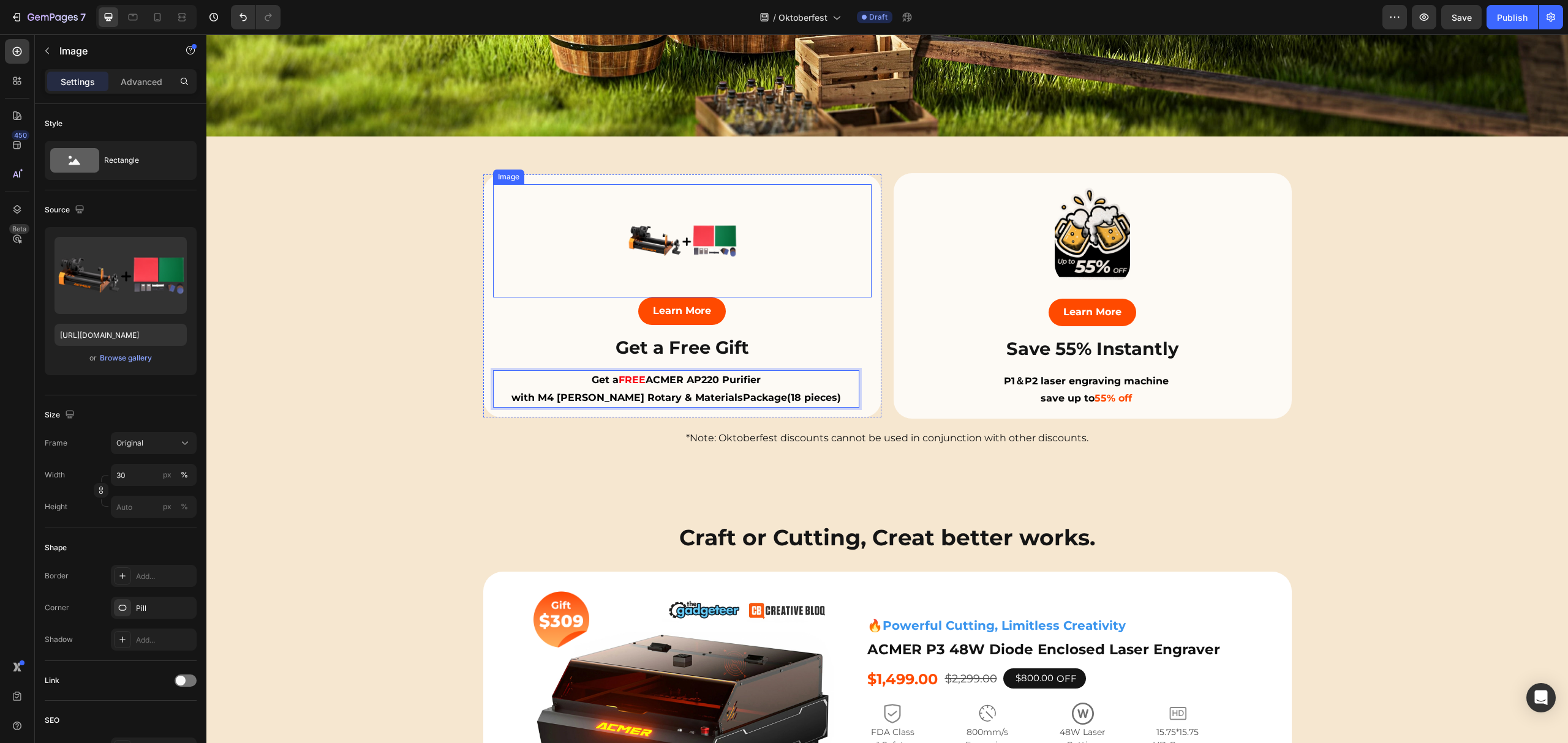
click at [819, 253] on div at bounding box center [682, 241] width 378 height 113
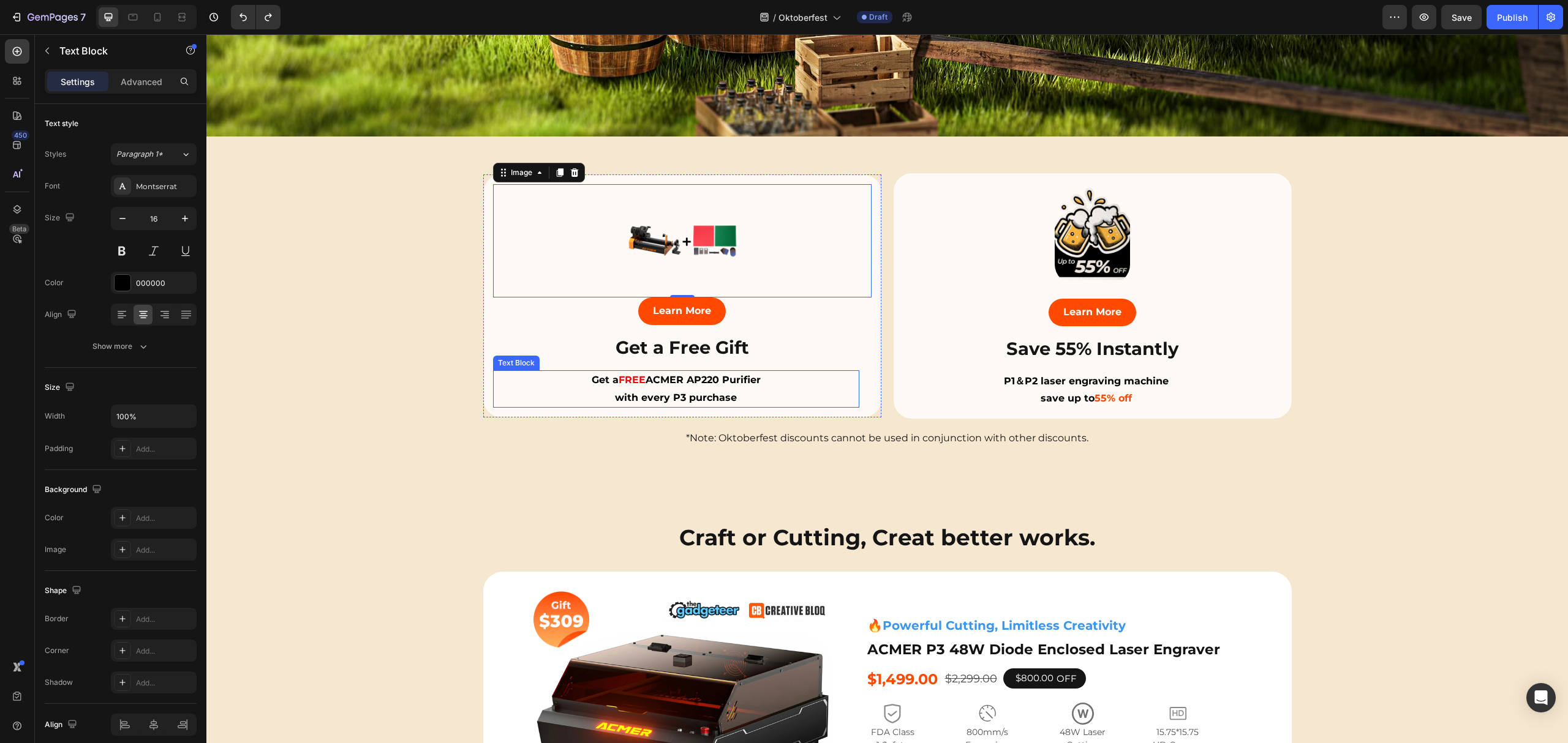
click at [748, 389] on p "with every P3 purchase" at bounding box center [676, 398] width 364 height 18
click at [823, 312] on div "Learn More Button" at bounding box center [682, 316] width 378 height 37
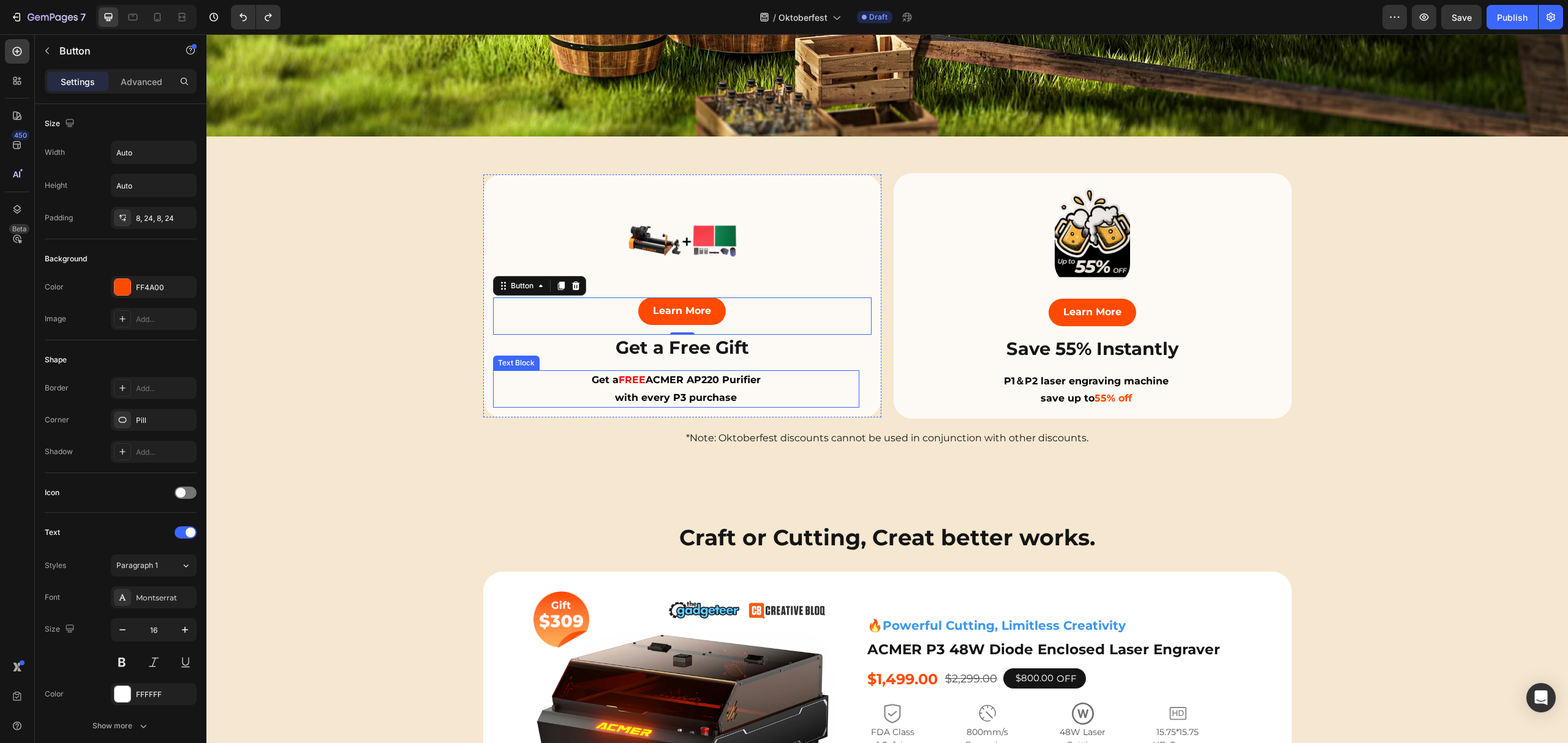
click at [735, 376] on strong "ACMER AP220 Purifier" at bounding box center [703, 380] width 115 height 12
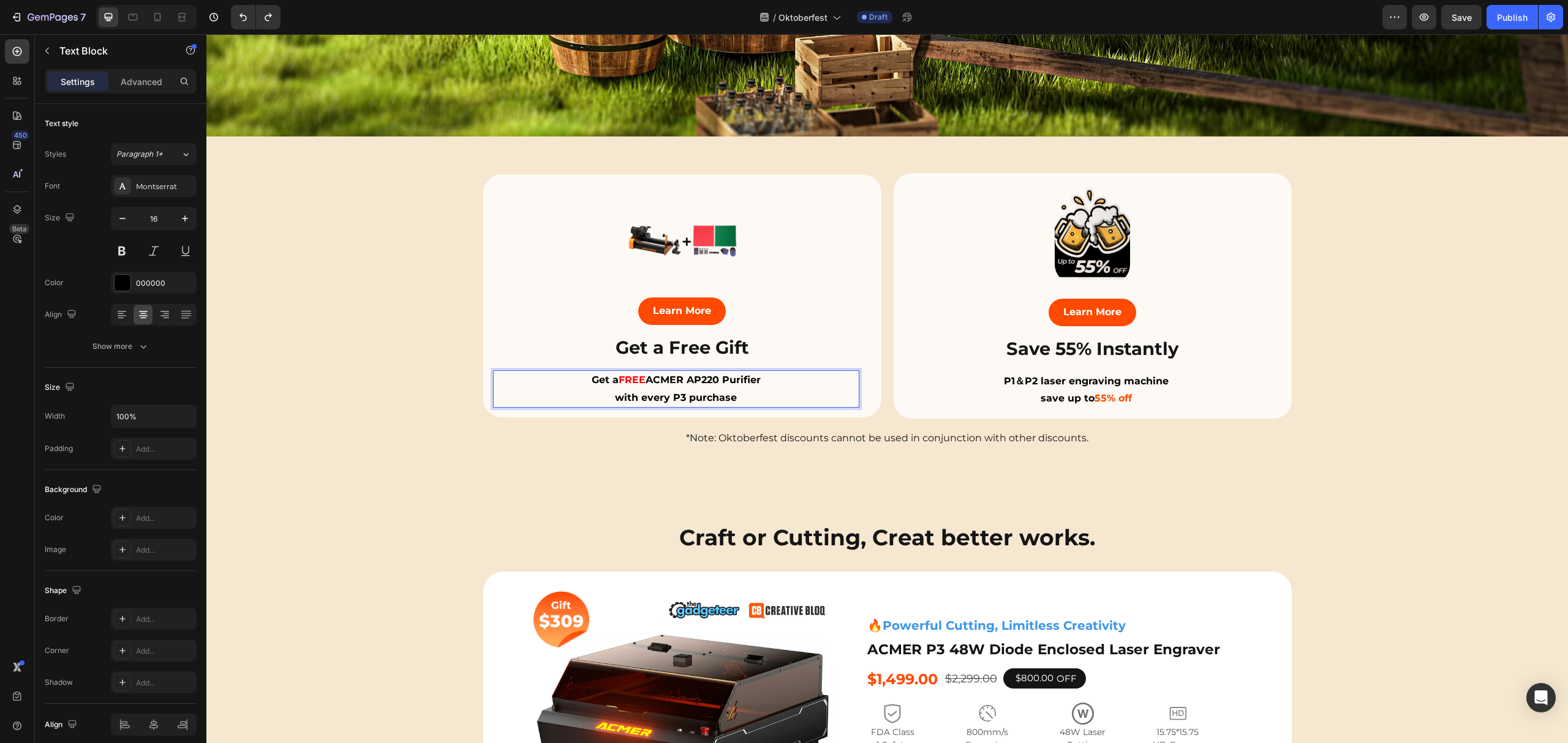
click at [697, 377] on strong "ACMER AP220 Purifier" at bounding box center [703, 380] width 115 height 12
click at [753, 374] on strong "ACMER AP220 Purifier" at bounding box center [703, 380] width 115 height 12
click at [762, 373] on p "Get a FREE ACMER AP220 Purifier" at bounding box center [676, 380] width 364 height 18
click at [795, 299] on div "Learn More Button" at bounding box center [682, 316] width 378 height 37
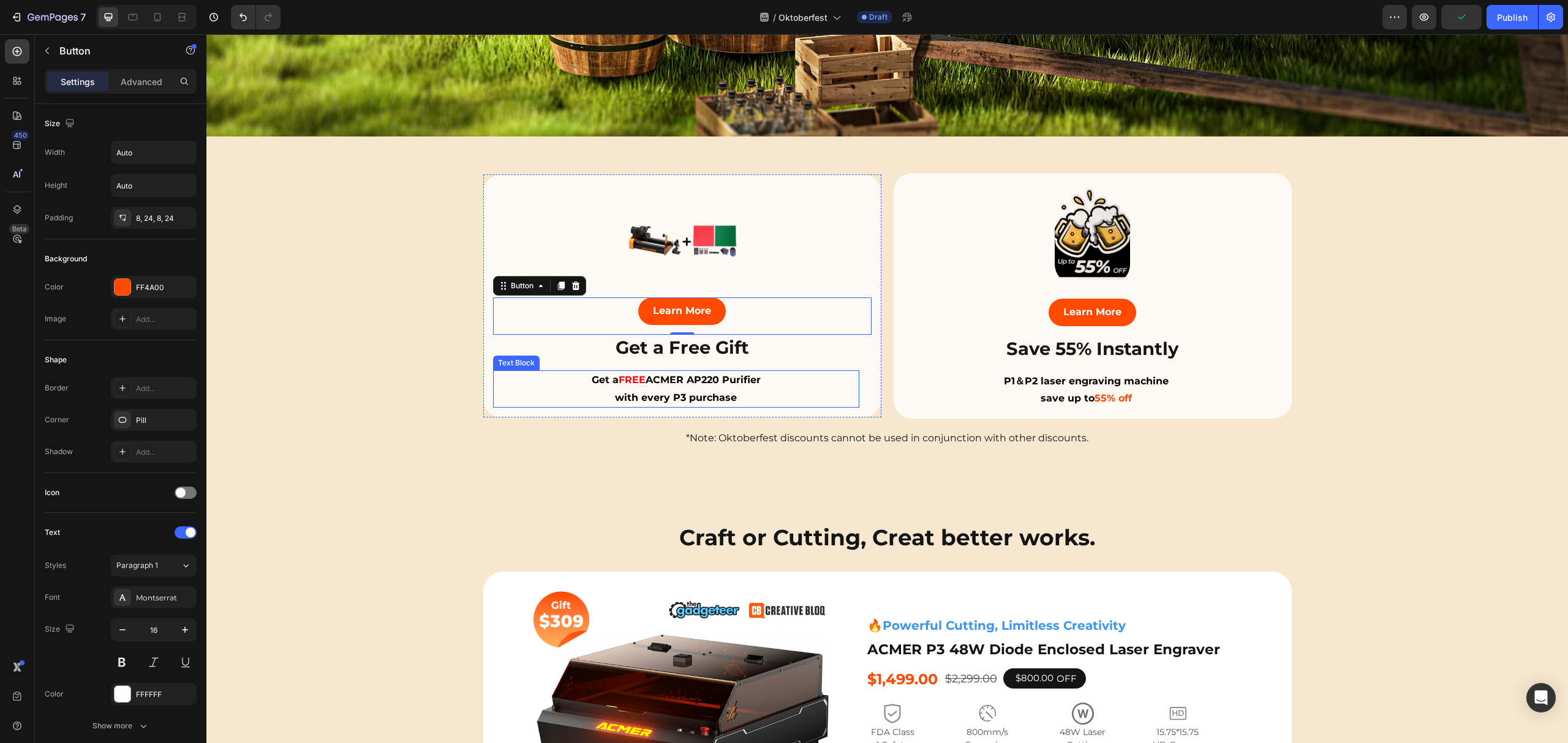
click at [751, 377] on strong "ACMER AP220 Purifier" at bounding box center [703, 380] width 115 height 12
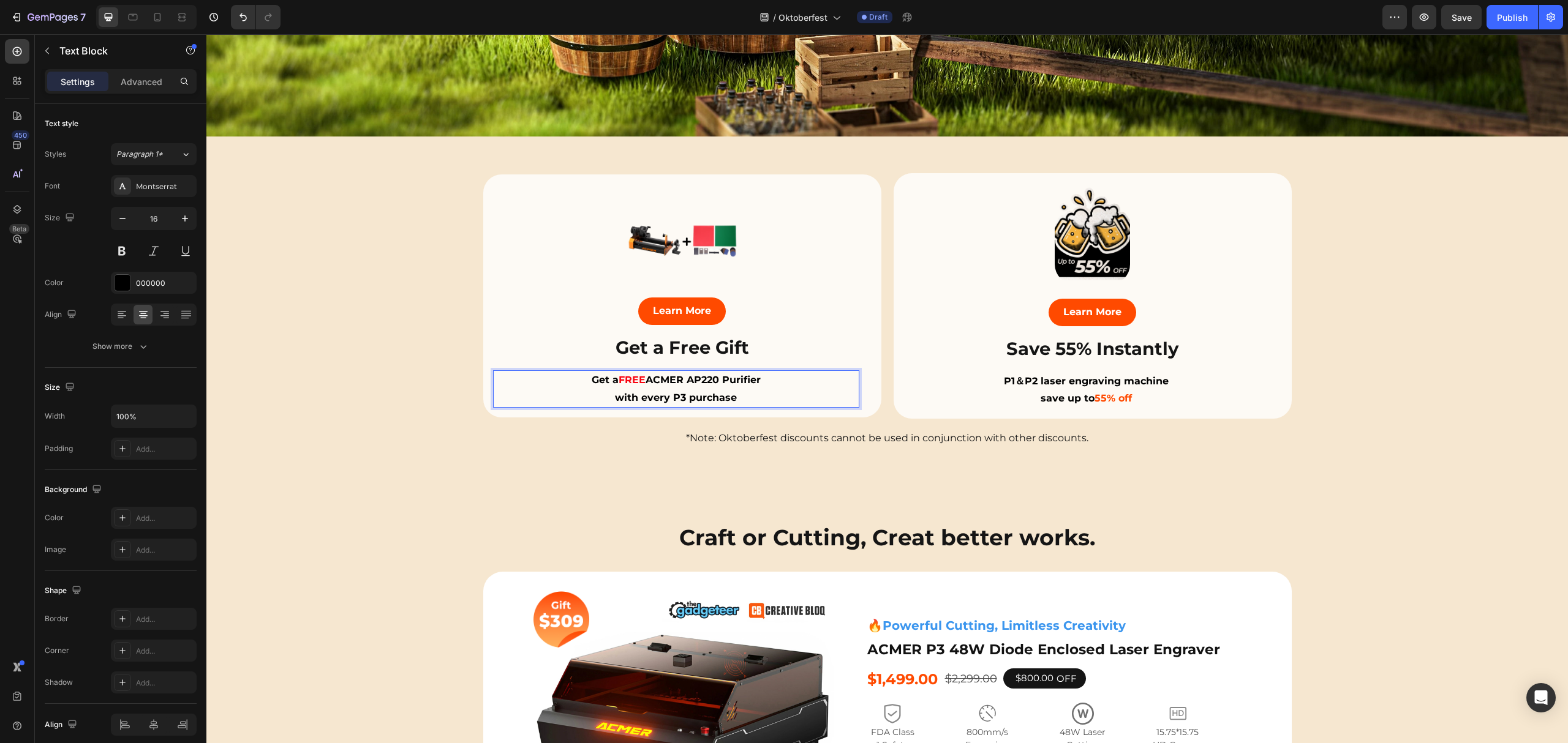
click at [760, 375] on p "Get a FREE ACMER AP220 Purifier" at bounding box center [676, 380] width 364 height 18
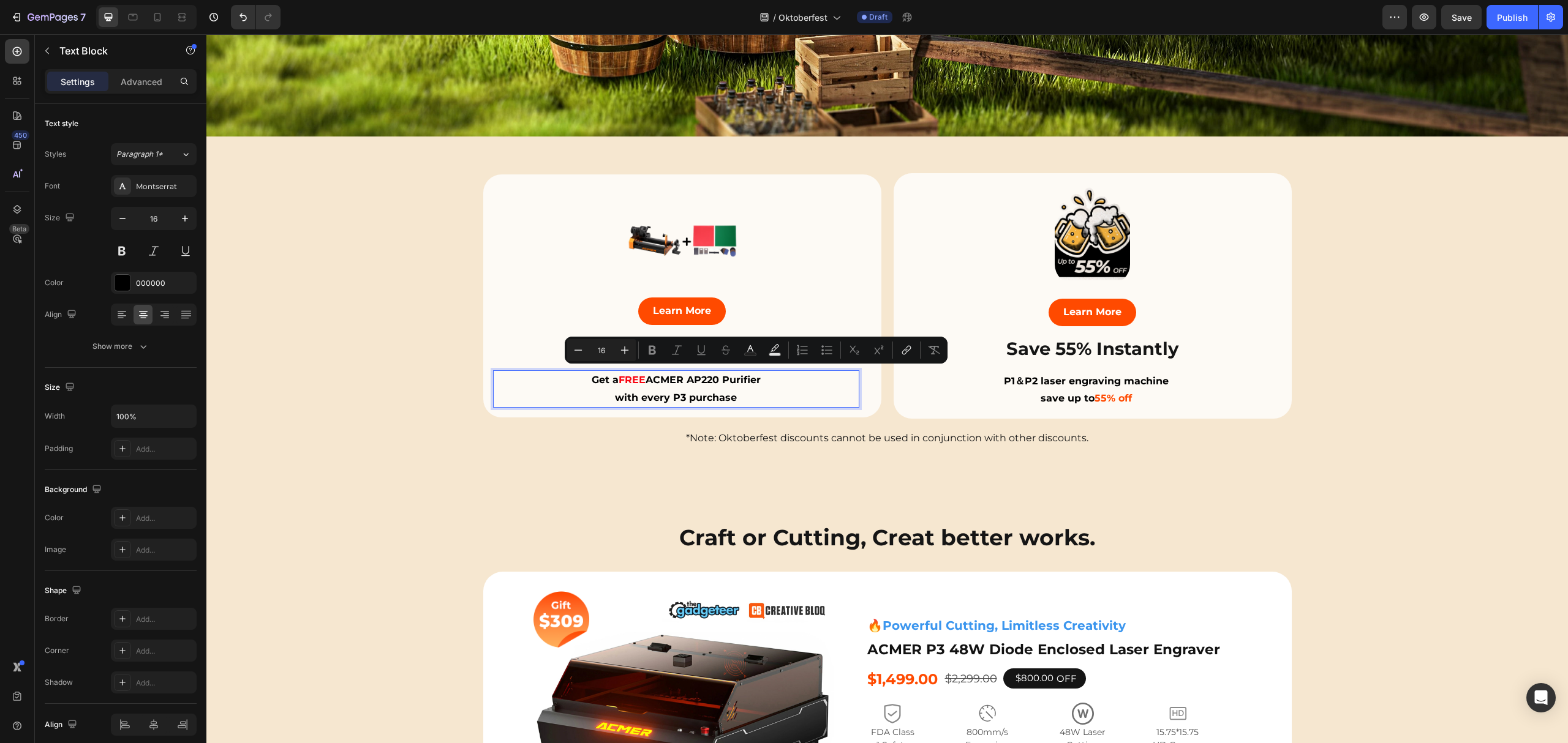
click at [757, 375] on p "Get a FREE ACMER AP220 Purifier" at bounding box center [676, 380] width 364 height 18
drag, startPoint x: 756, startPoint y: 375, endPoint x: 643, endPoint y: 377, distance: 113.0
click at [646, 377] on strong "ACMER AP220 Purifier" at bounding box center [703, 380] width 115 height 12
click at [935, 267] on div at bounding box center [1092, 234] width 378 height 101
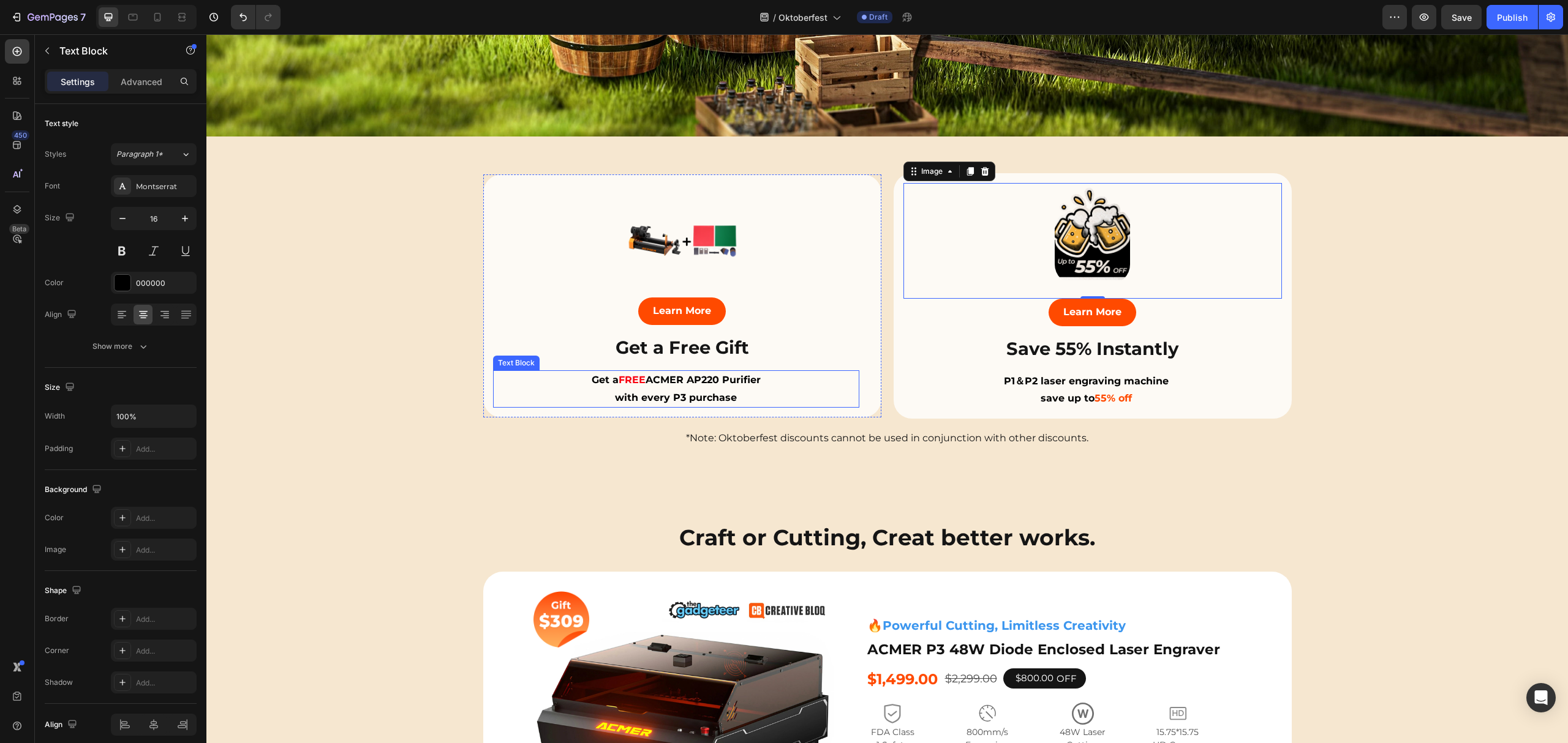
click at [679, 374] on strong "ACMER AP220 Purifier" at bounding box center [703, 380] width 115 height 12
click at [811, 305] on div "Learn More Button" at bounding box center [682, 316] width 378 height 37
click at [647, 374] on strong "ACMER AP220 Purifier" at bounding box center [703, 380] width 115 height 12
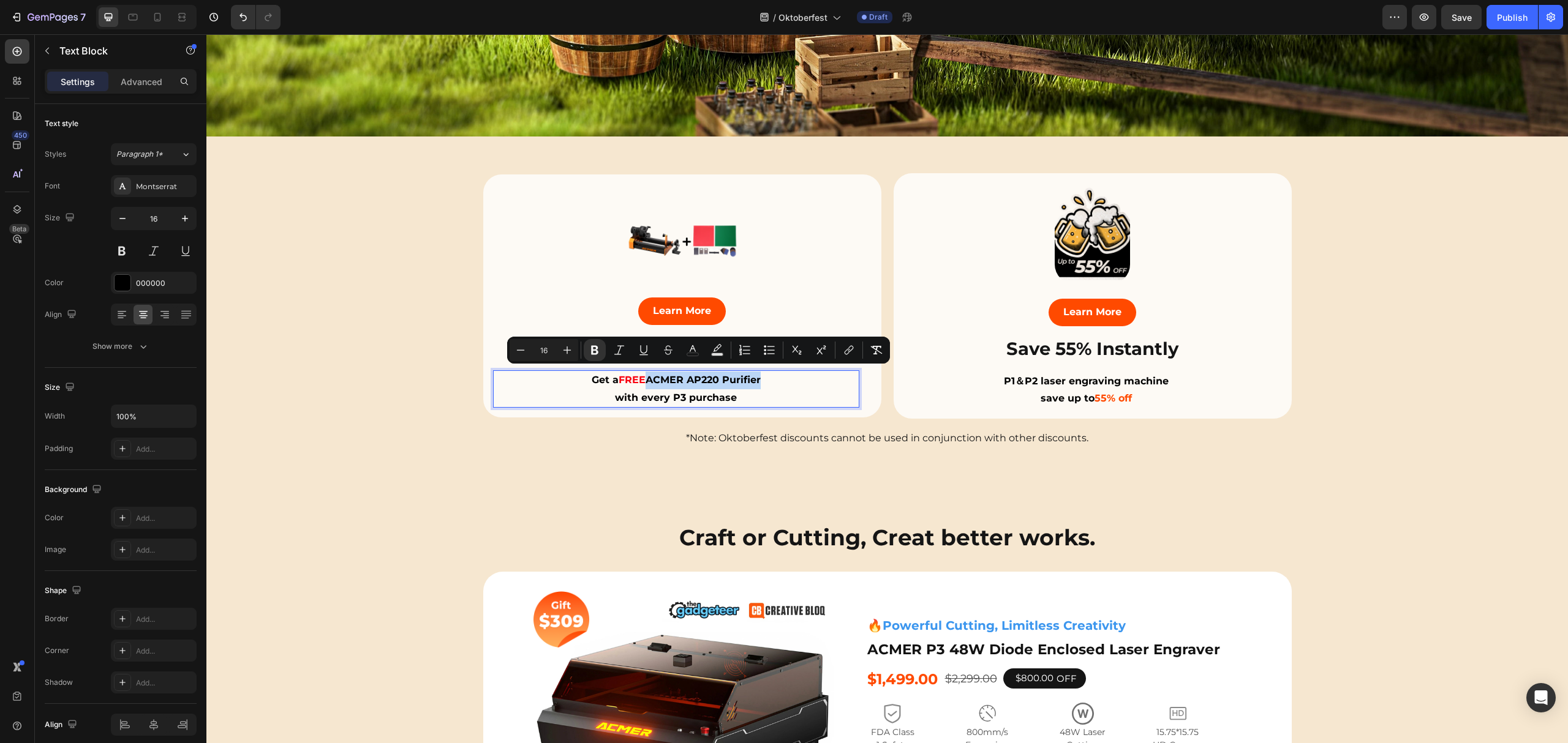
drag, startPoint x: 643, startPoint y: 373, endPoint x: 759, endPoint y: 371, distance: 116.0
click at [759, 372] on p "Get a FREE ACMER AP220 Purifier" at bounding box center [676, 380] width 364 height 18
drag, startPoint x: 712, startPoint y: 371, endPoint x: 681, endPoint y: 373, distance: 31.1
click at [681, 374] on strong "ACMER AP220 Purifier" at bounding box center [703, 380] width 115 height 12
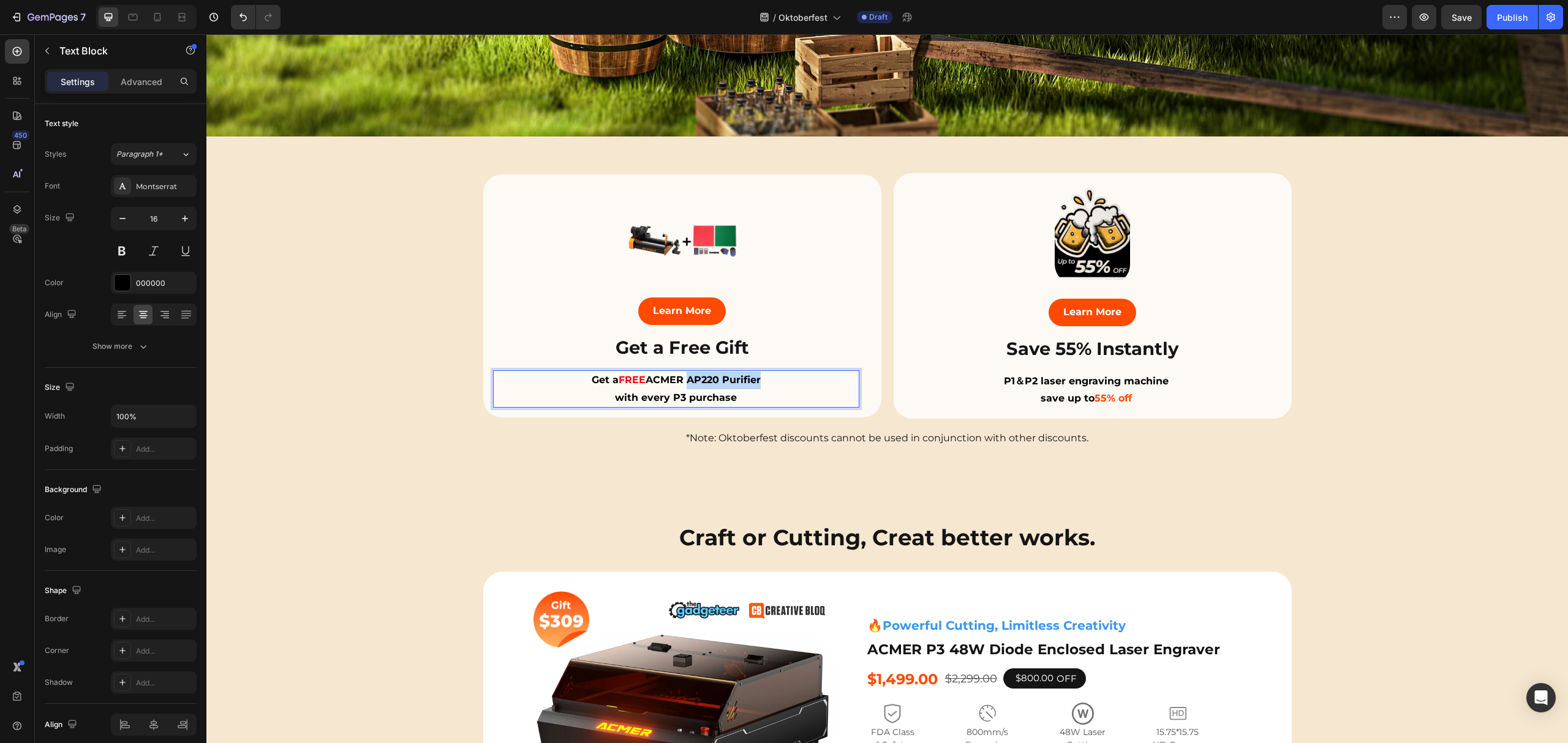
drag, startPoint x: 684, startPoint y: 375, endPoint x: 755, endPoint y: 377, distance: 71.0
click at [755, 377] on strong "ACMER AP220 Purifier" at bounding box center [703, 380] width 115 height 12
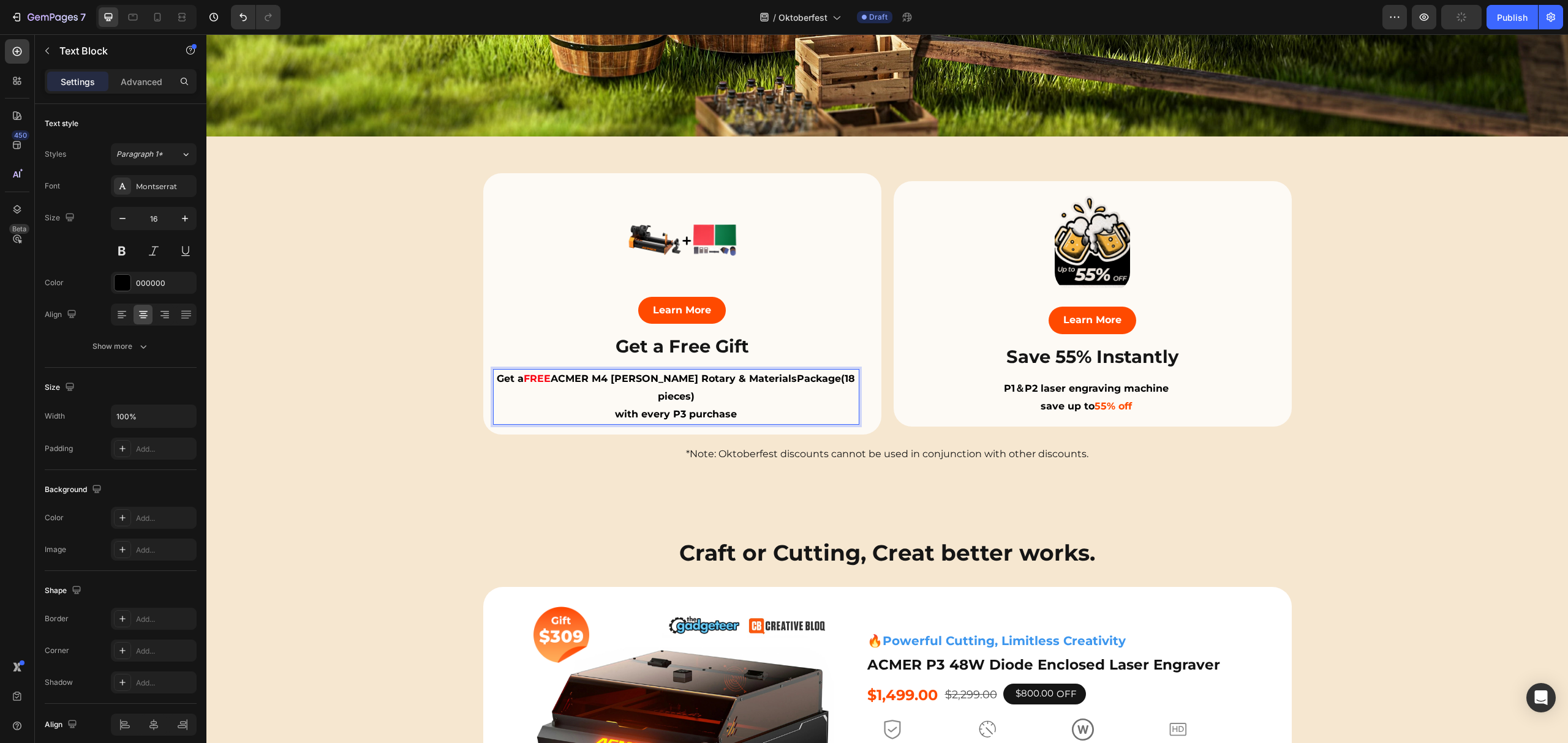
click at [787, 373] on strong "ACMER M4 Chuck Rotary & MaterialsPackage(18 pieces)" at bounding box center [703, 387] width 305 height 29
click at [745, 375] on strong "ACMER M4 Chuck Rotary & MaterialsPackage(18 pieces)" at bounding box center [703, 387] width 305 height 29
click at [790, 376] on strong "ACMER M4 Chuck Rotary & MaterialsPackage(18 pieces)" at bounding box center [703, 387] width 305 height 29
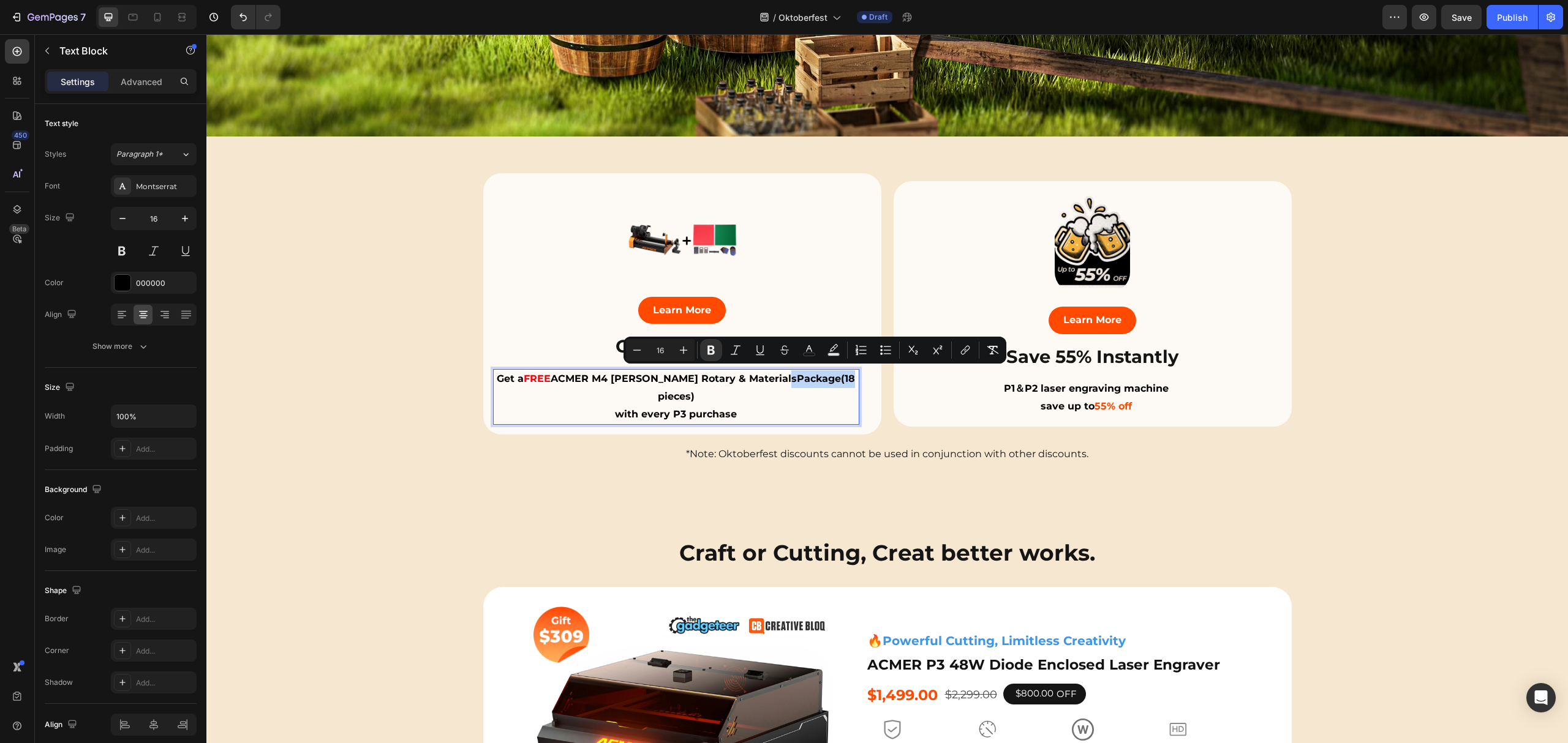
drag, startPoint x: 789, startPoint y: 376, endPoint x: 846, endPoint y: 380, distance: 57.1
click at [846, 380] on p "Get a FREE ACMER M4 Chuck Rotary & MaterialsPackage(18 pieces)" at bounding box center [676, 388] width 364 height 36
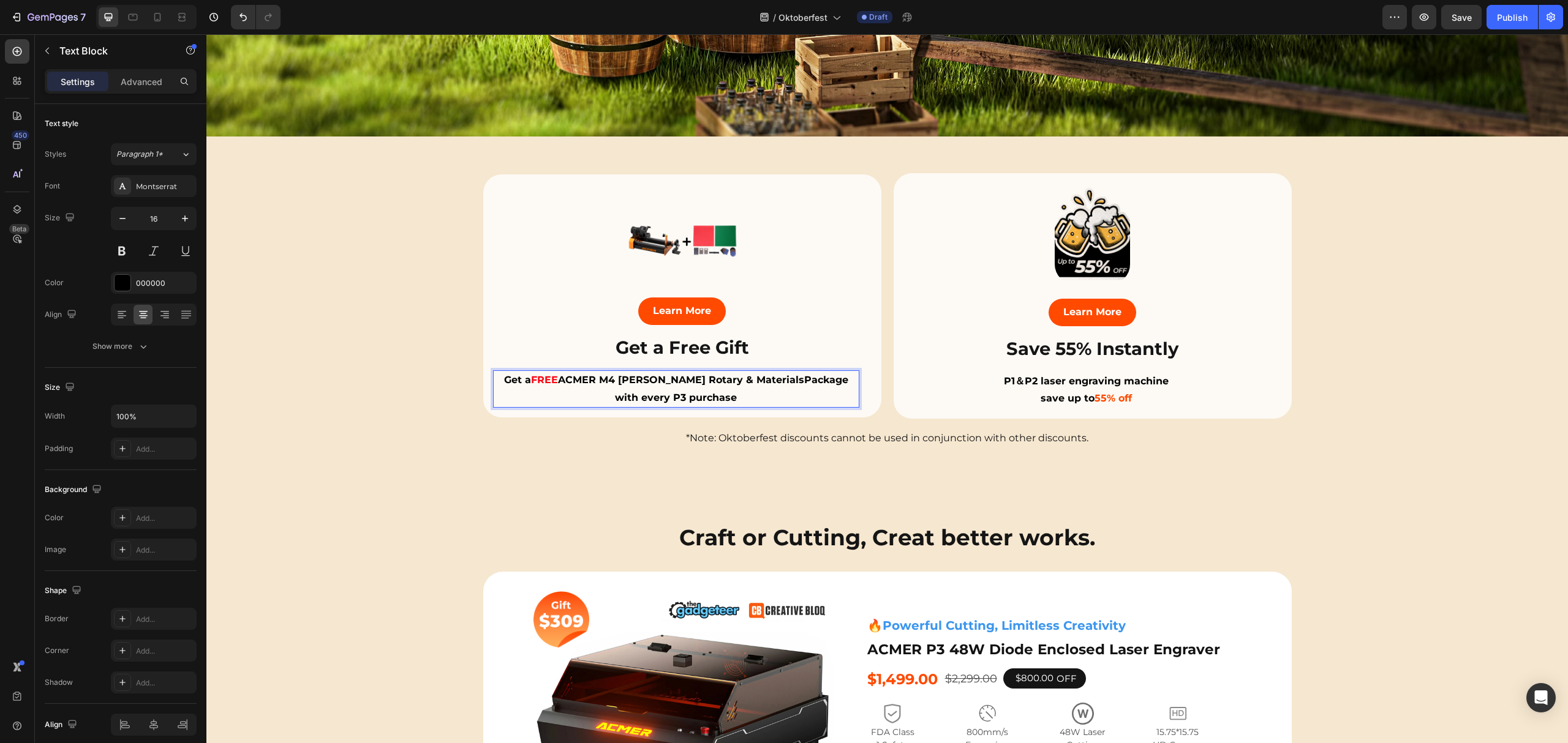
click at [772, 375] on strong "ACMER M4 Chuck Rotary & MaterialsPackage" at bounding box center [703, 380] width 291 height 12
click at [790, 316] on div "Learn More Button" at bounding box center [682, 316] width 378 height 37
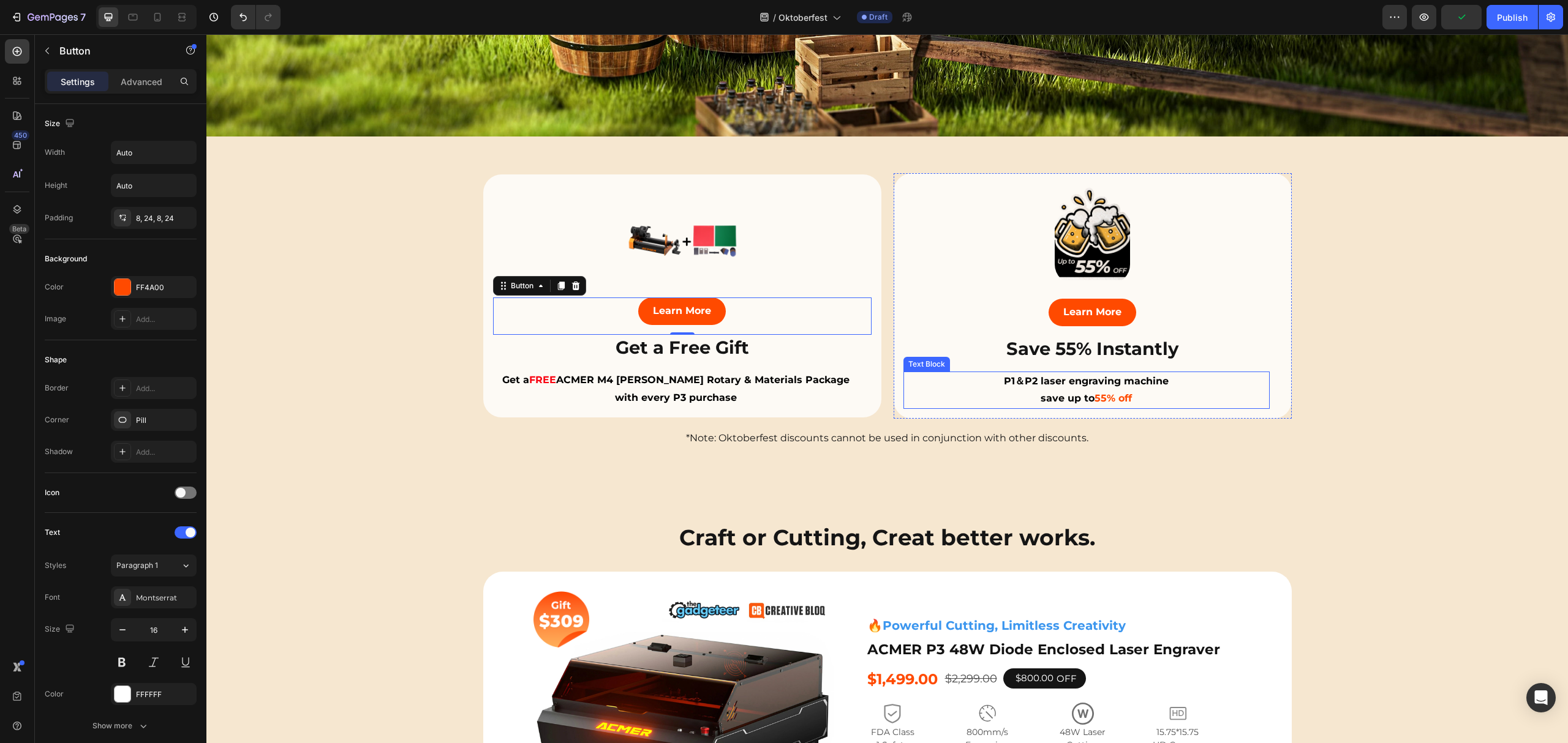
click at [1228, 373] on p "P1＆P2 laser engraving machine" at bounding box center [1087, 381] width 364 height 18
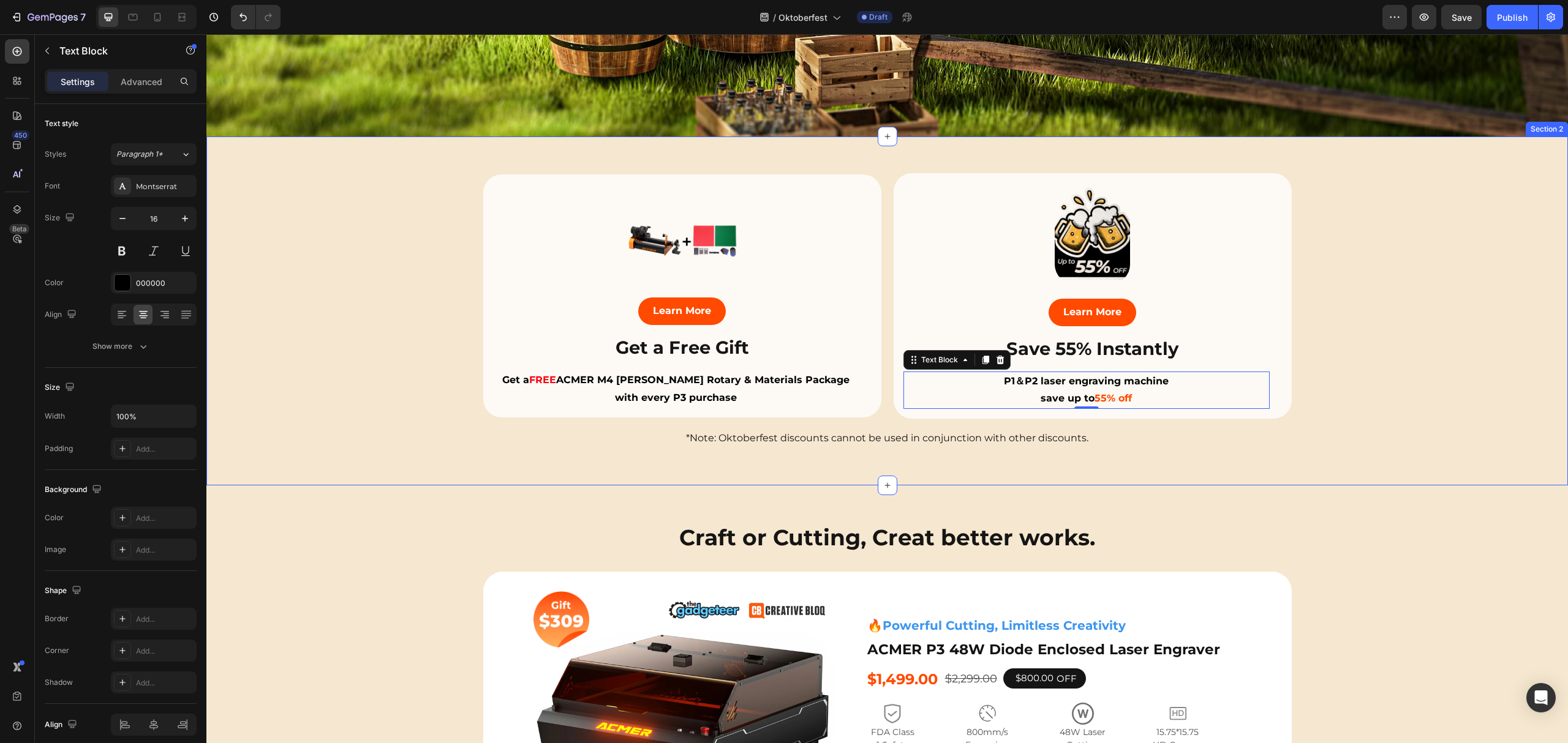
click at [392, 286] on div "Image Learn More Button Save 55% Instantly Heading P1＆P2 laser engraving machin…" at bounding box center [887, 311] width 1362 height 276
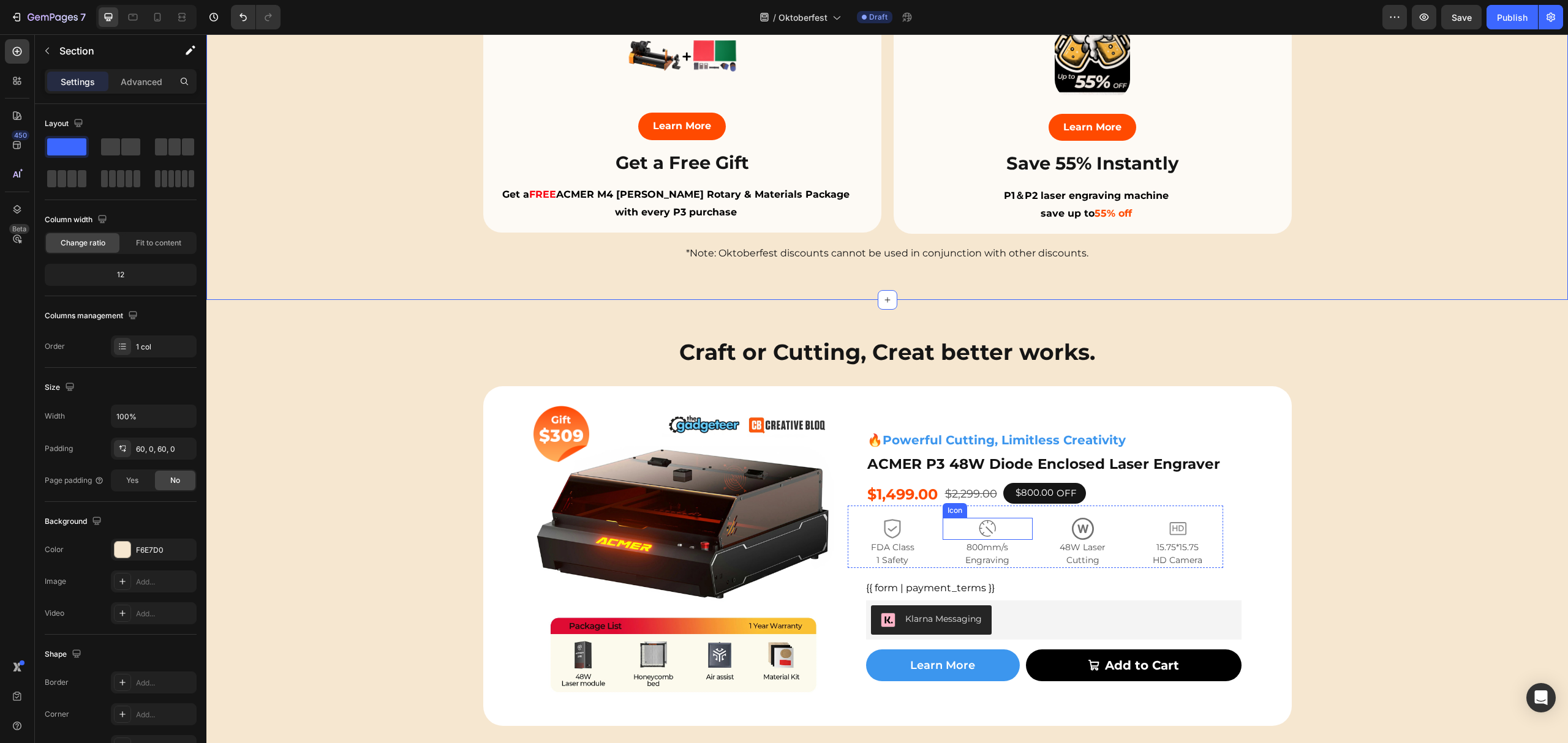
scroll to position [816, 0]
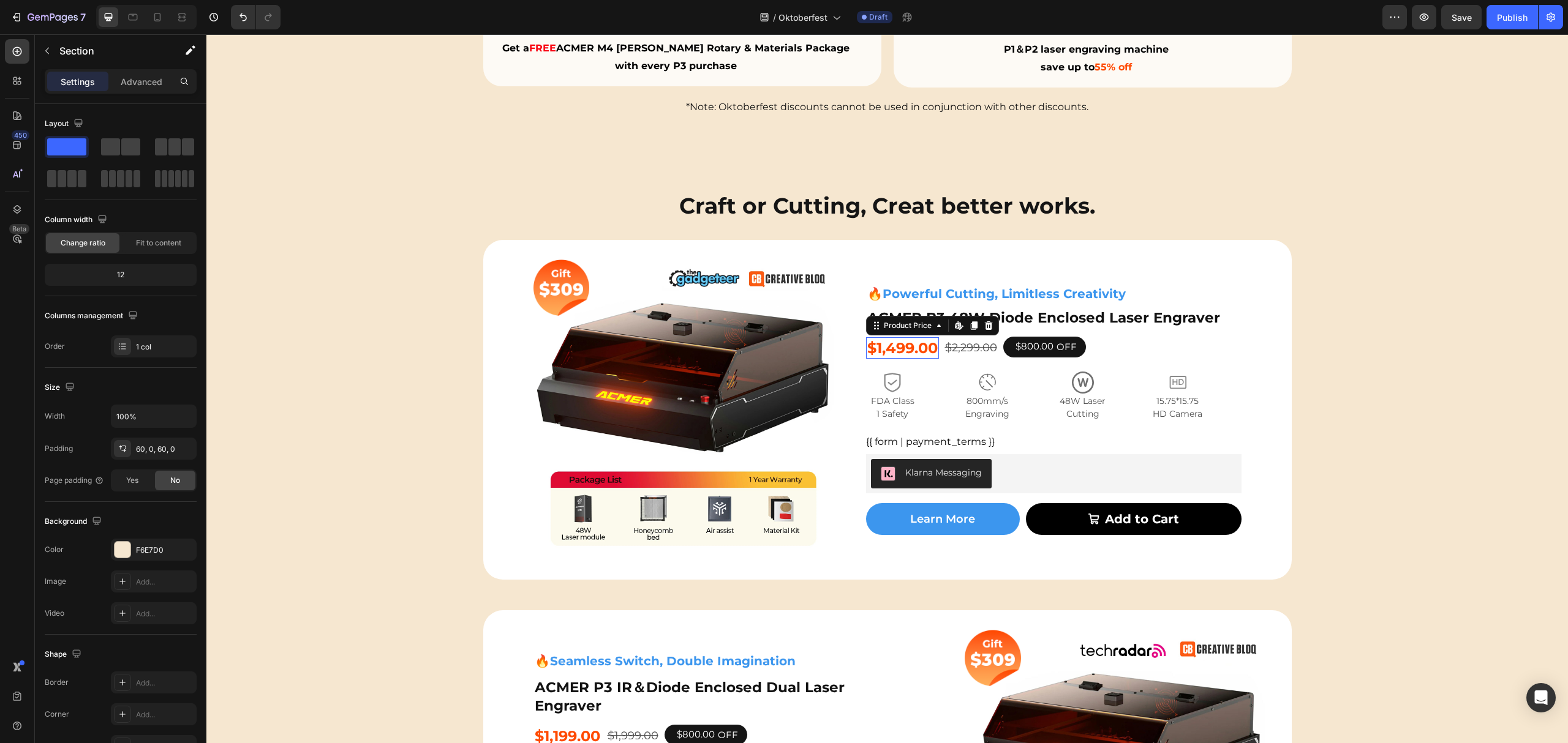
click at [900, 345] on div "$1,499.00" at bounding box center [903, 348] width 73 height 22
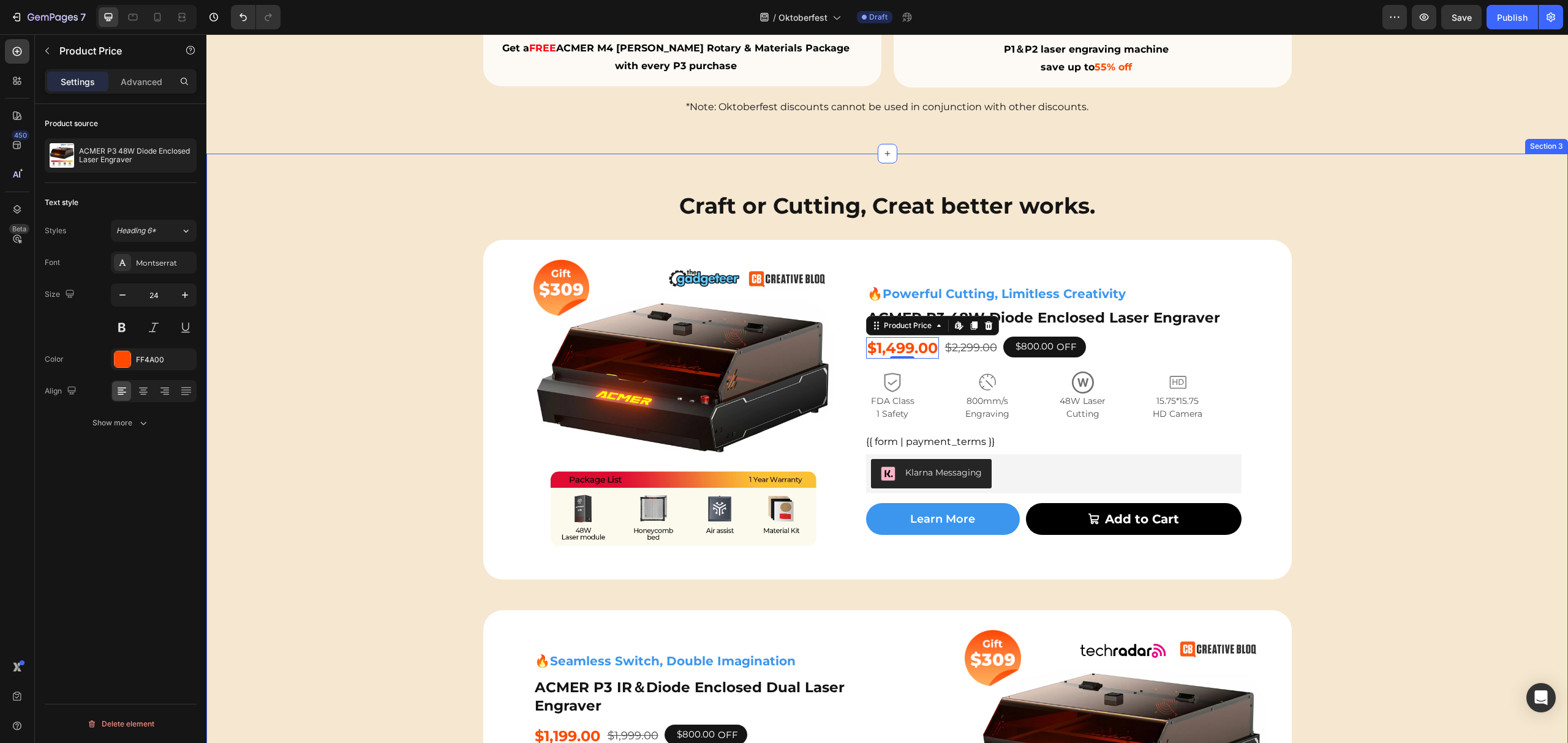
click at [344, 378] on div "P2 Free $168 Gift Button Image $168 Text Block Get a FREE ACMER M4 [PERSON_NAME…" at bounding box center [887, 570] width 1362 height 759
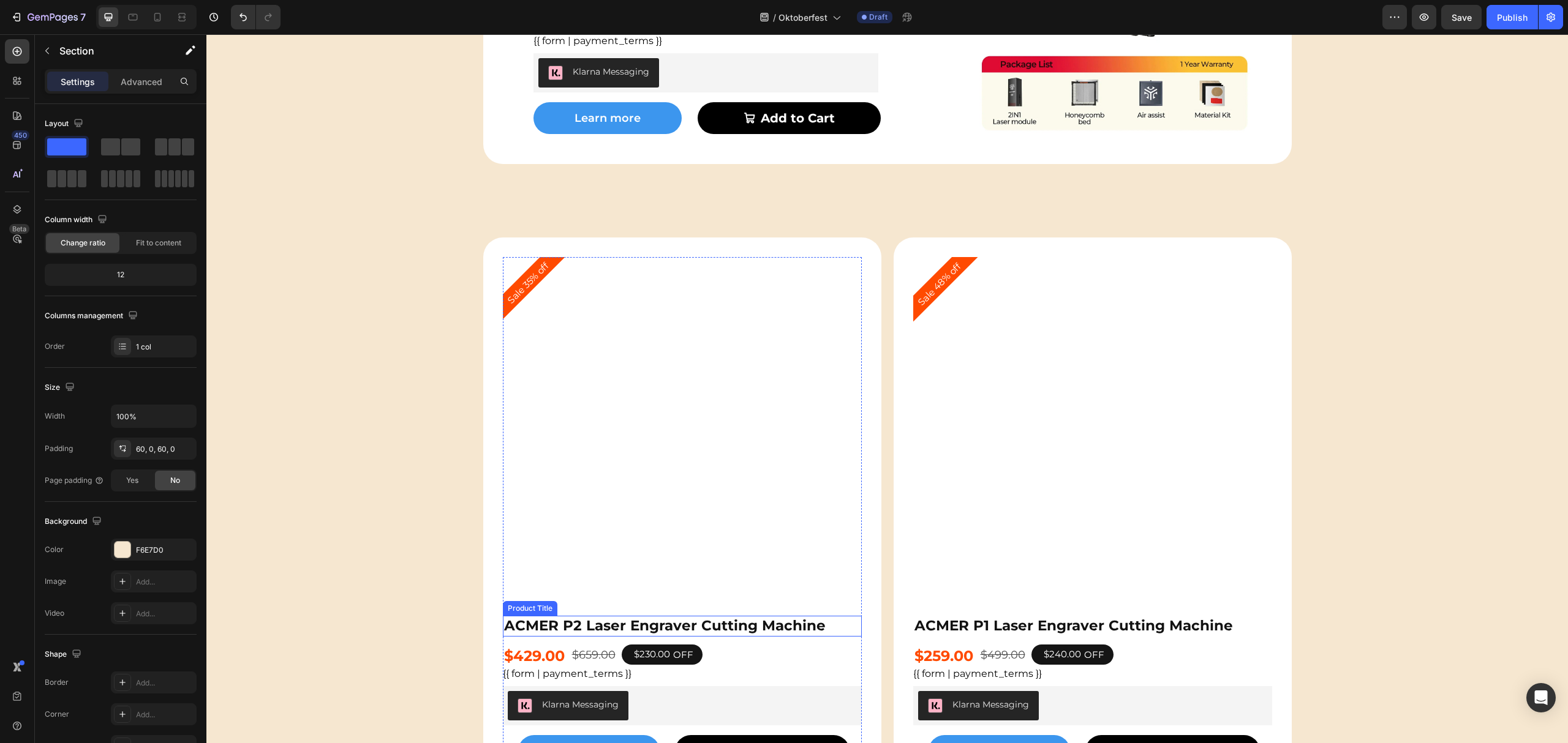
scroll to position [1796, 0]
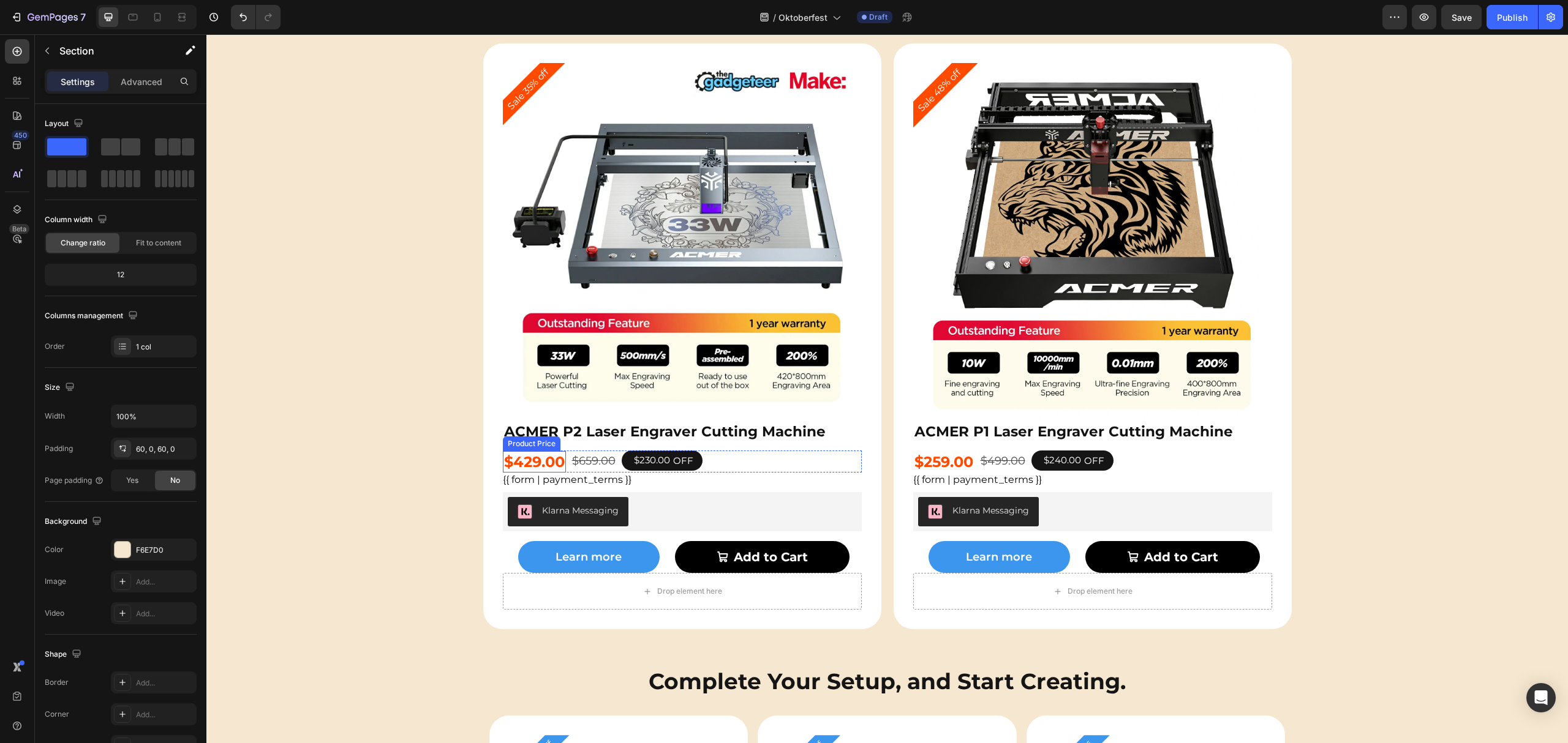
click at [545, 458] on div "$429.00" at bounding box center [534, 462] width 63 height 22
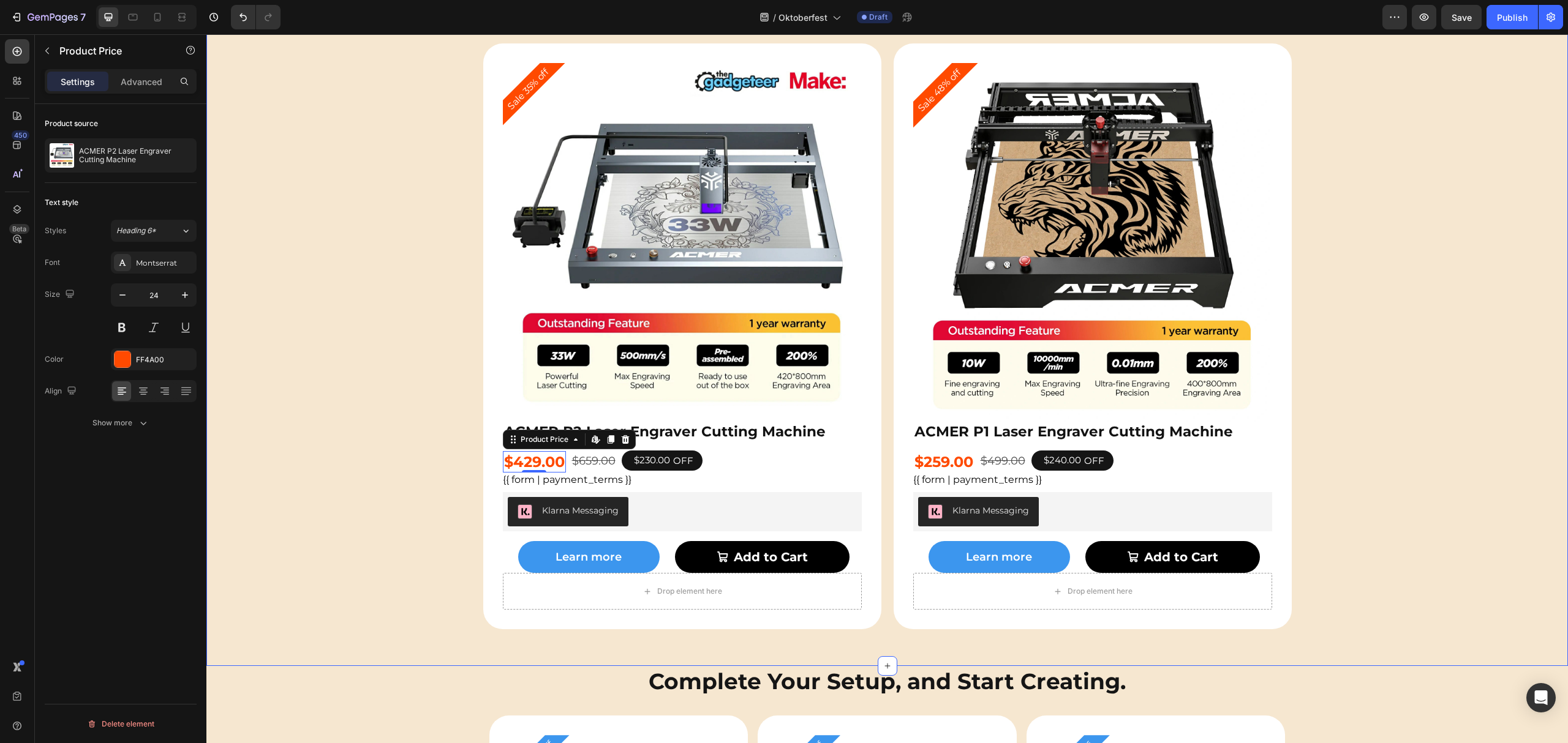
click at [350, 331] on div "Sale 35% off Product Badge Product Images ACMER P2 Laser Engraver Cutting Machi…" at bounding box center [887, 336] width 1362 height 586
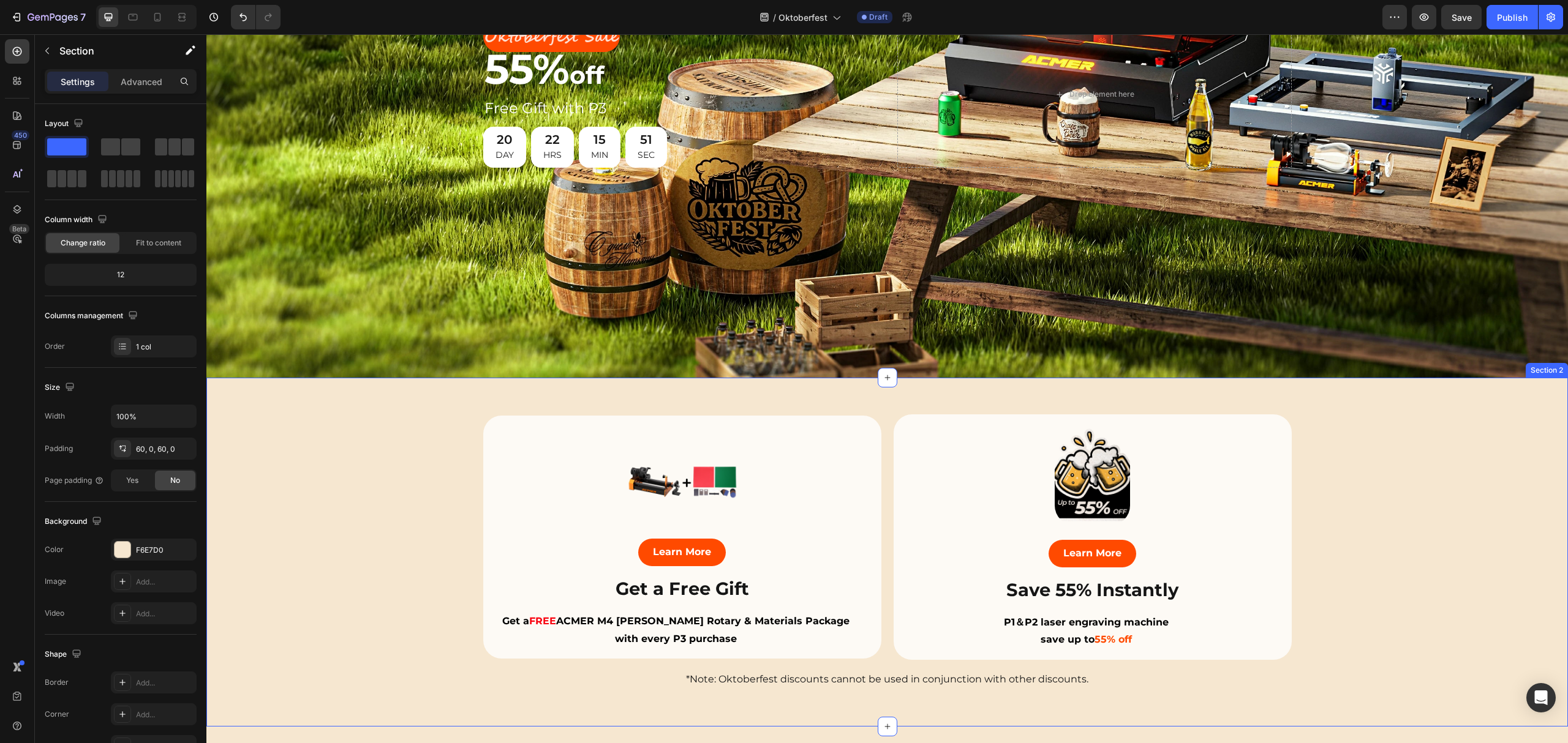
scroll to position [326, 0]
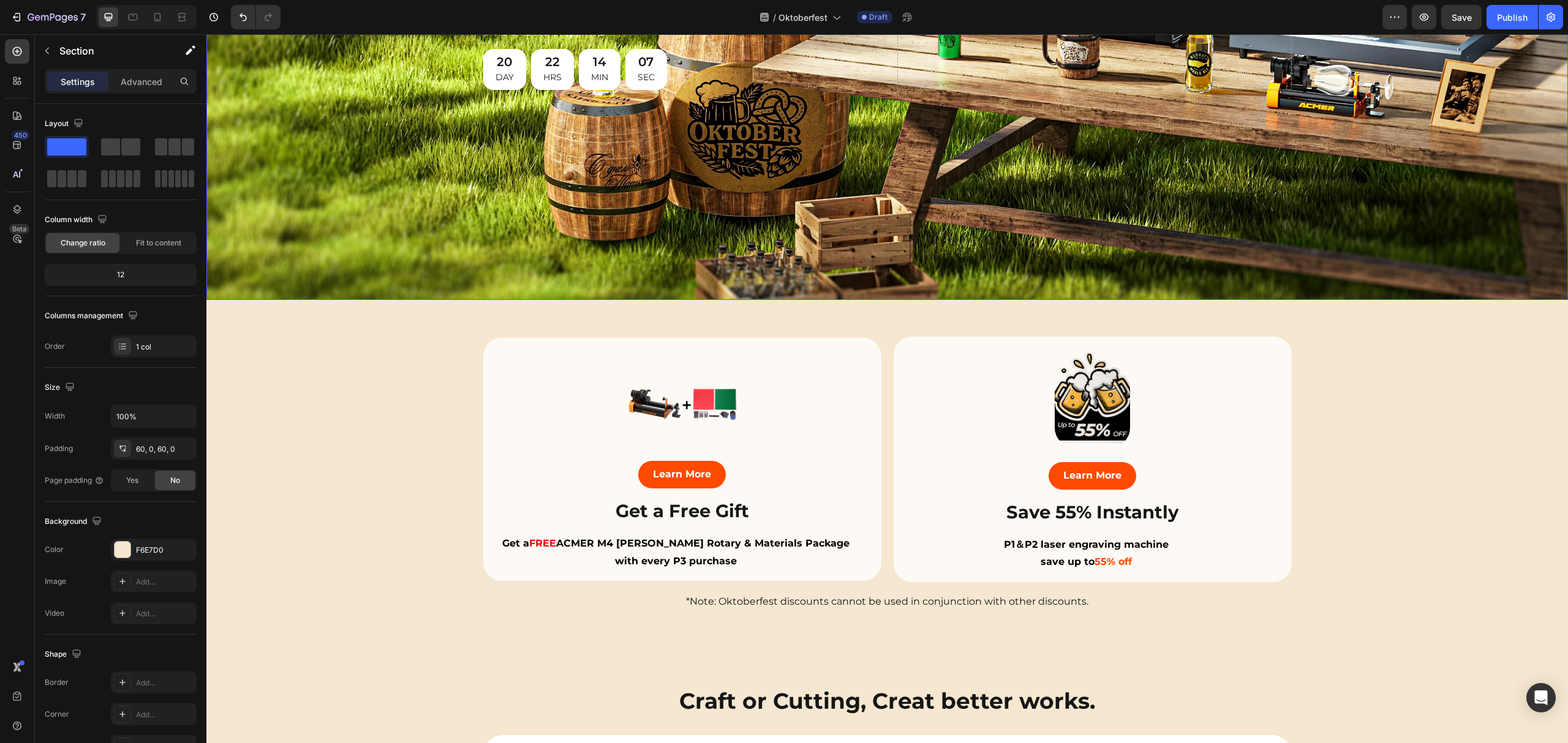
click at [1368, 204] on div "Background Image" at bounding box center [887, 17] width 1362 height 567
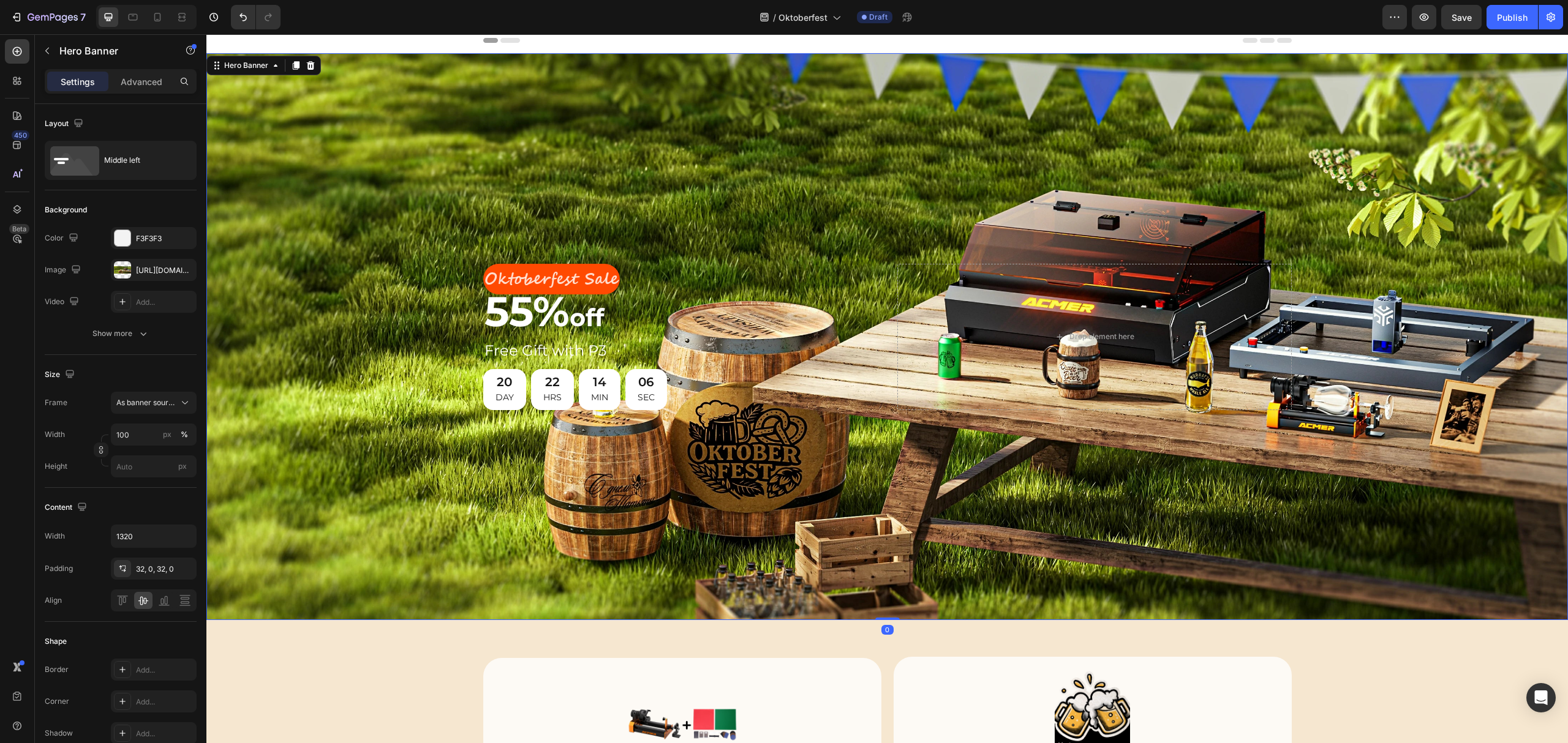
scroll to position [0, 0]
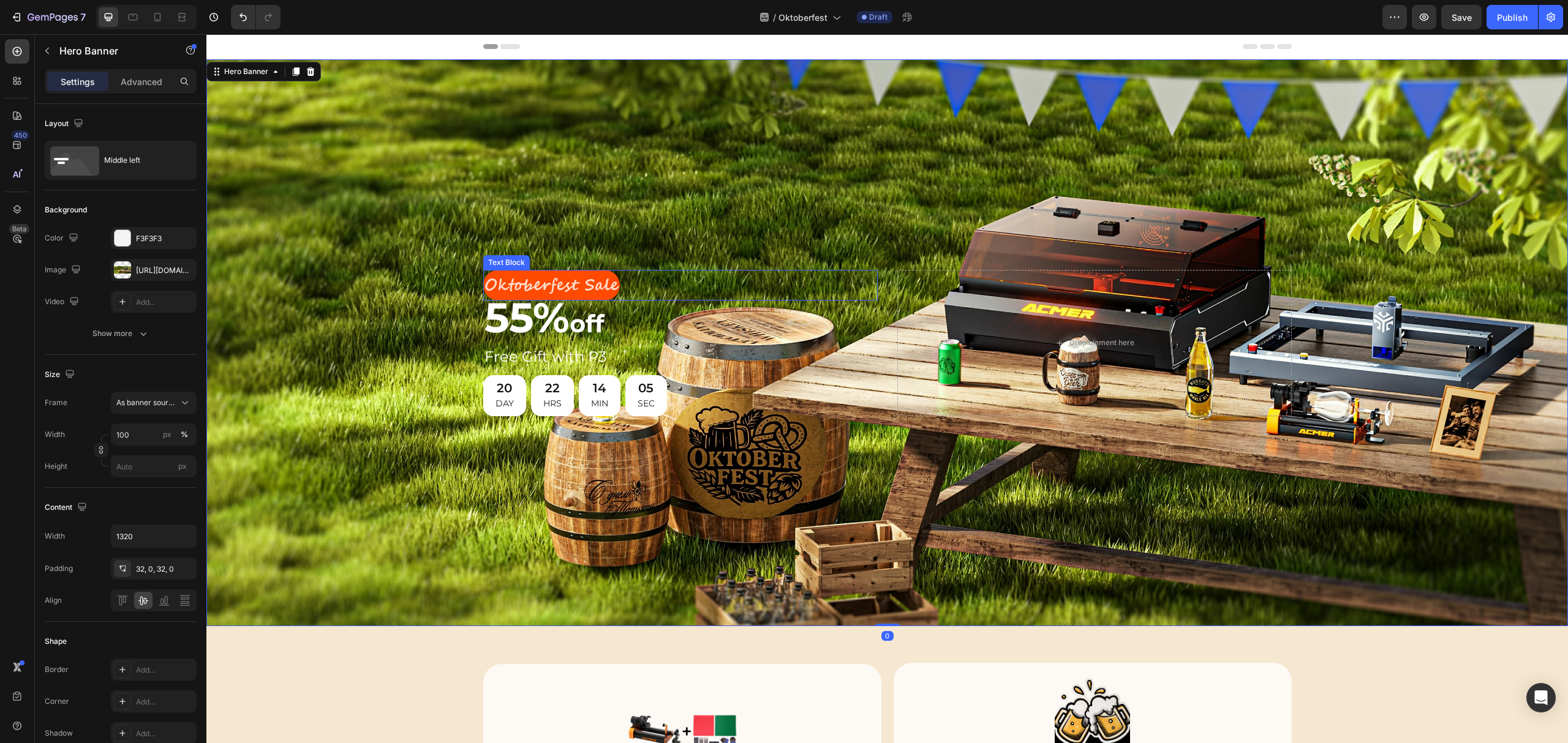
click at [569, 272] on p "Oktoberfest Sale" at bounding box center [551, 286] width 134 height 29
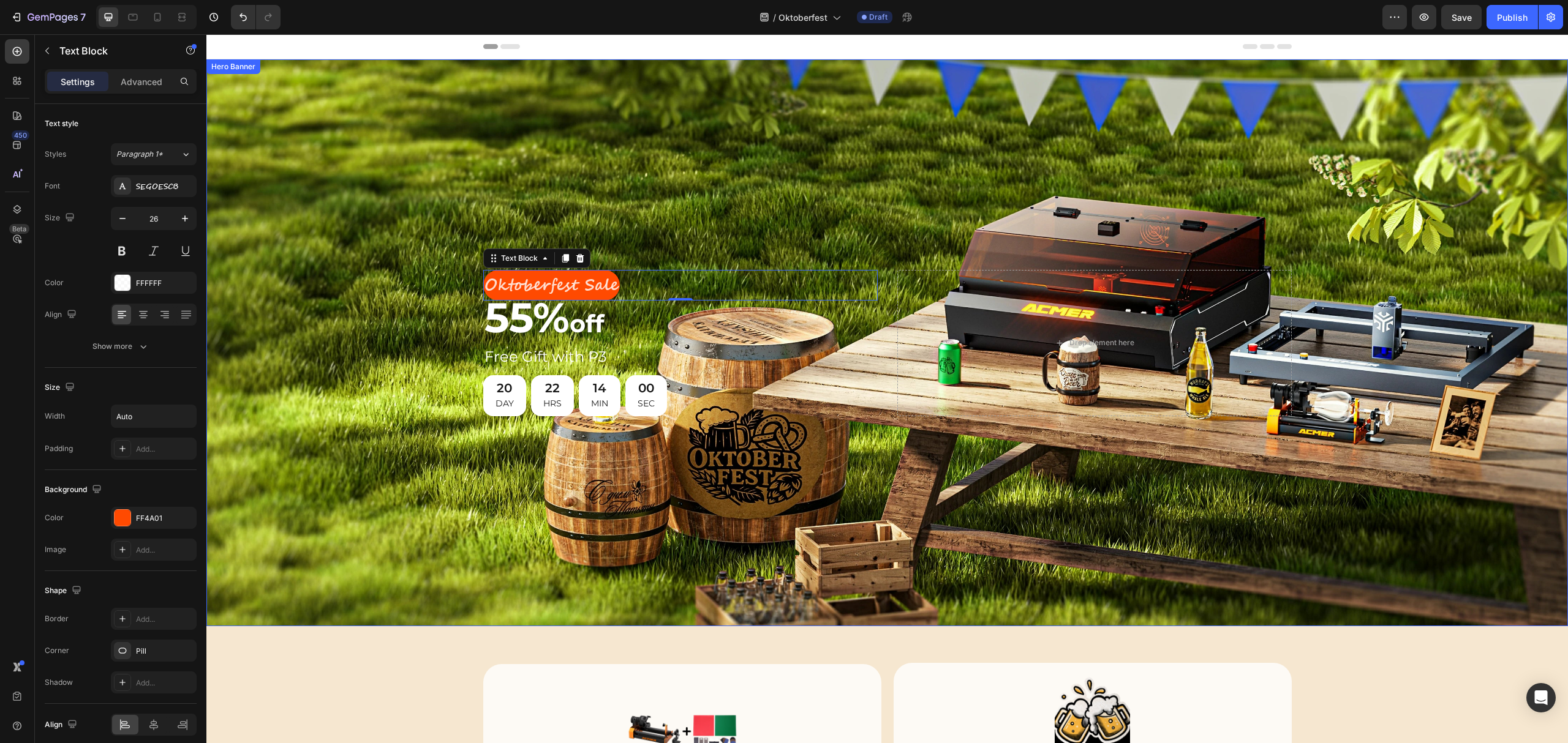
click at [647, 197] on div "Background Image" at bounding box center [887, 343] width 1362 height 567
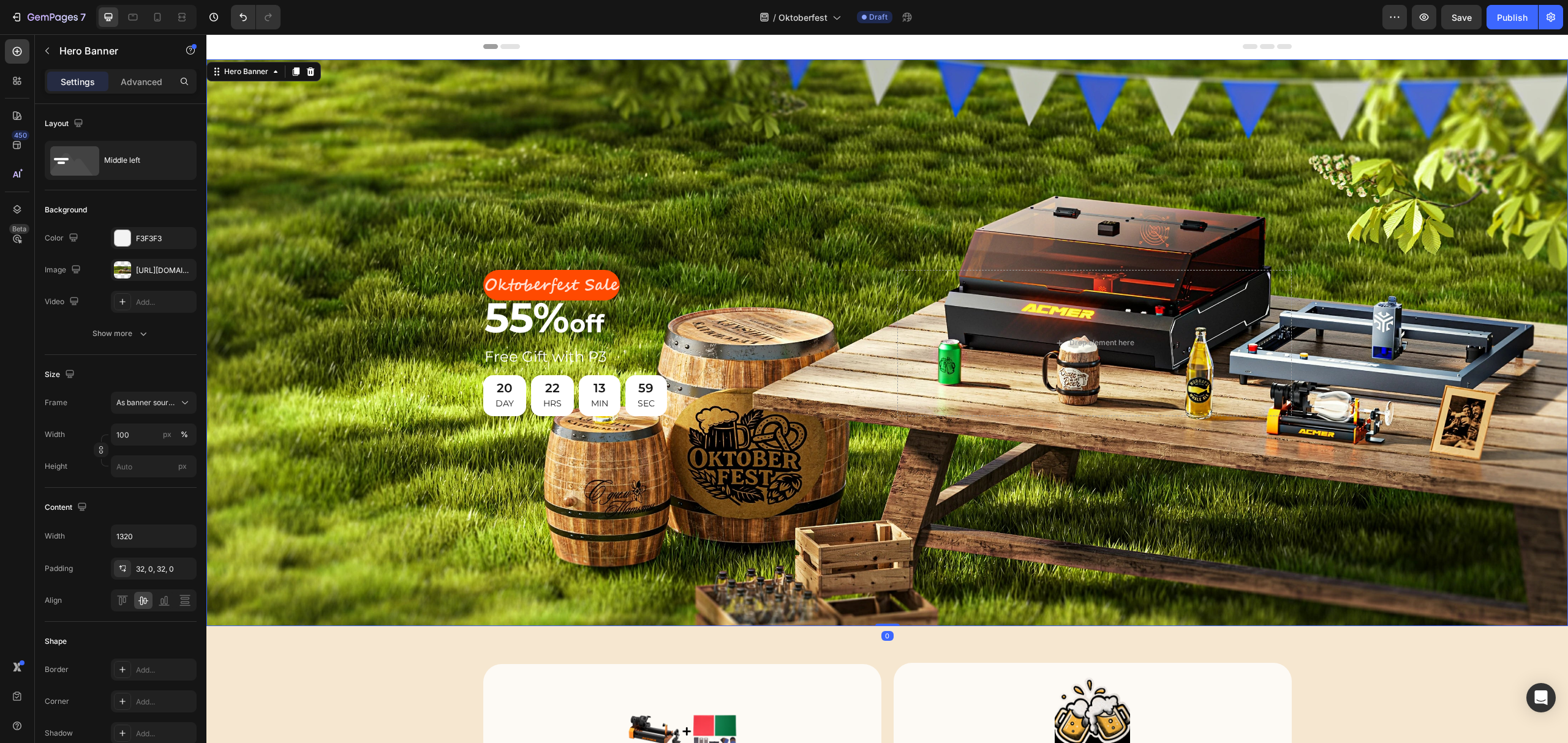
click at [525, 243] on div "Background Image" at bounding box center [887, 343] width 1362 height 567
click at [18, 52] on icon at bounding box center [17, 51] width 12 height 12
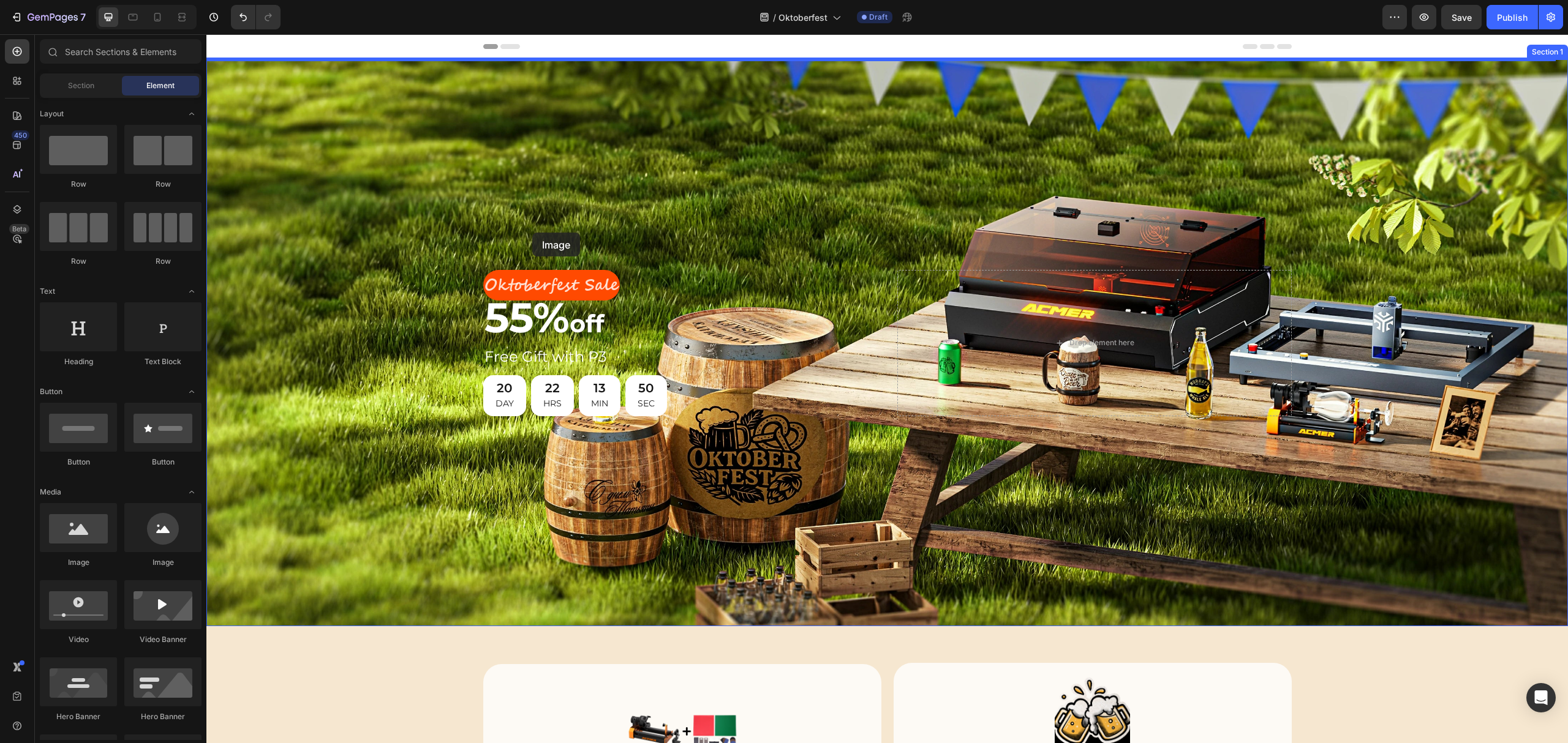
drag, startPoint x: 279, startPoint y: 406, endPoint x: 532, endPoint y: 233, distance: 306.5
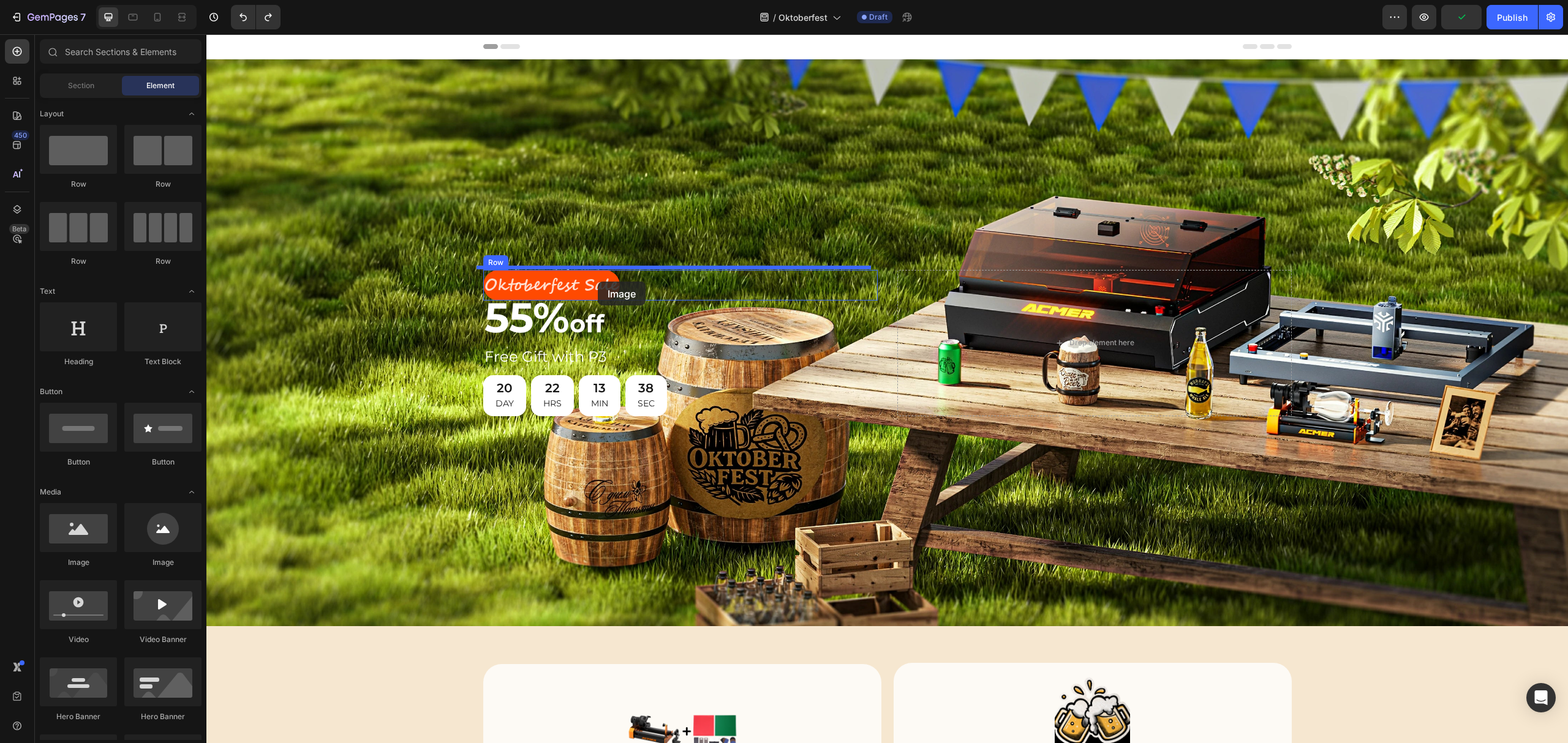
drag, startPoint x: 295, startPoint y: 406, endPoint x: 598, endPoint y: 281, distance: 327.8
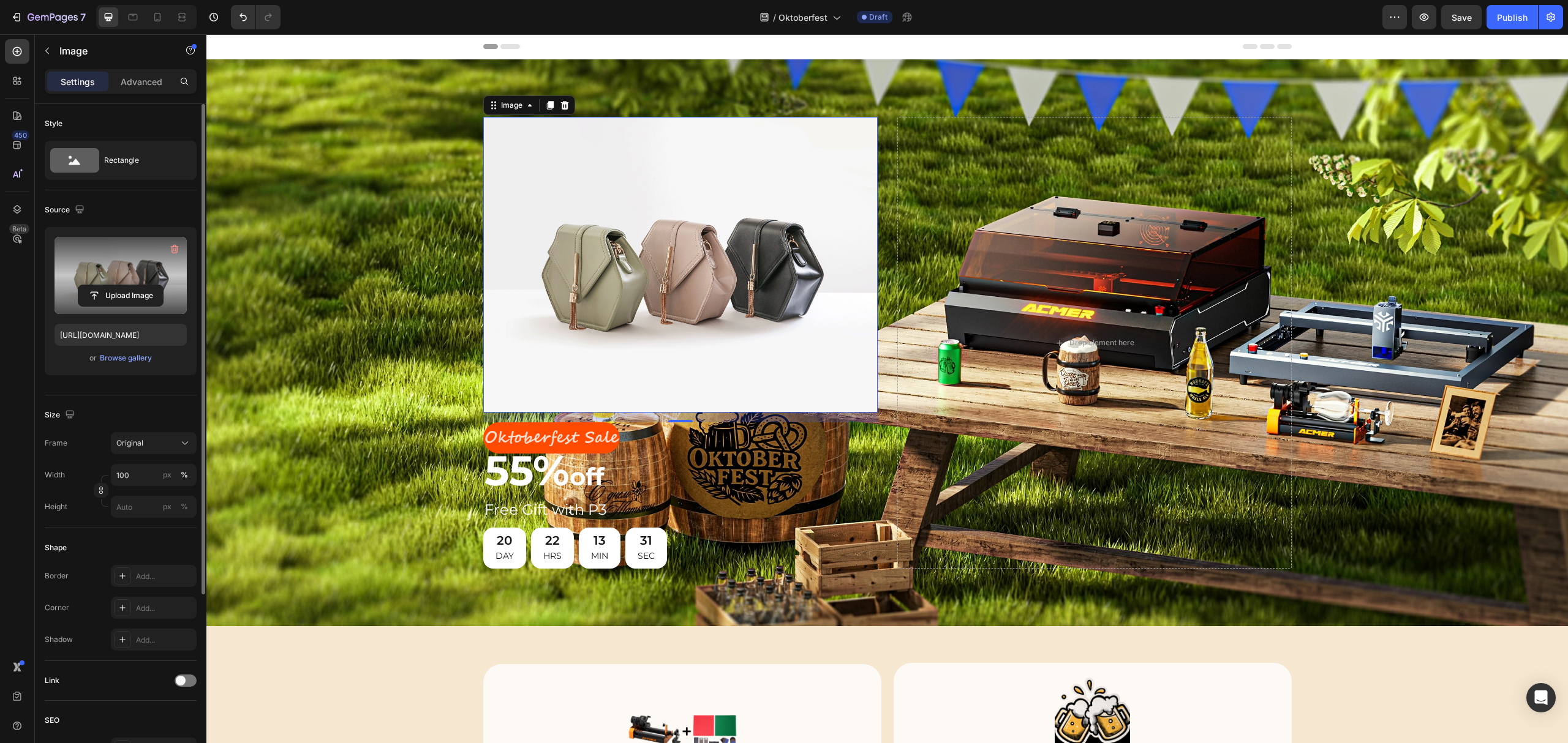
click at [126, 270] on label at bounding box center [121, 276] width 132 height 77
click at [126, 286] on input "file" at bounding box center [121, 296] width 84 height 21
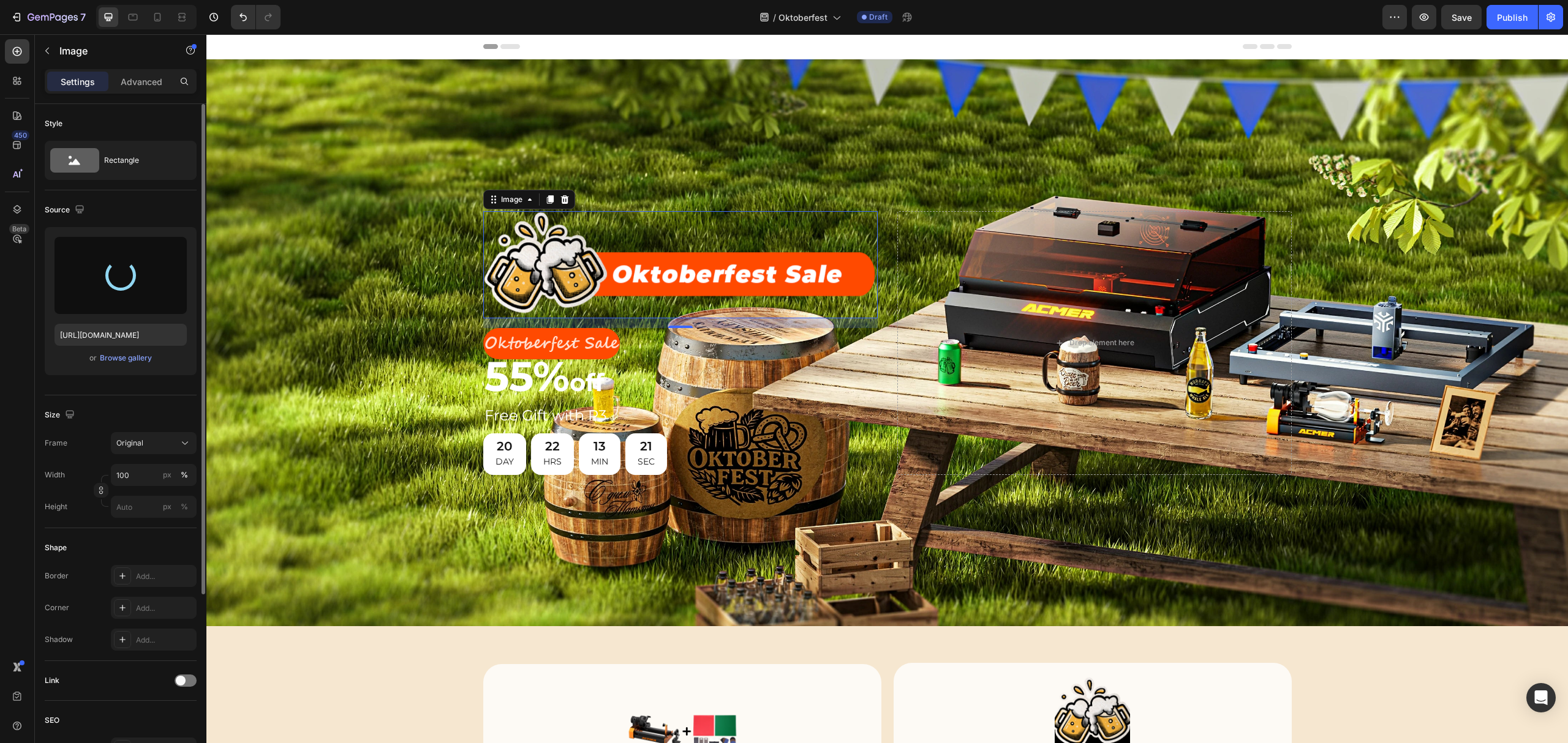
type input "https://cdn.shopify.com/s/files/1/0662/7960/4450/files/gempages_485368874087220…"
click at [123, 476] on input "100" at bounding box center [154, 474] width 86 height 22
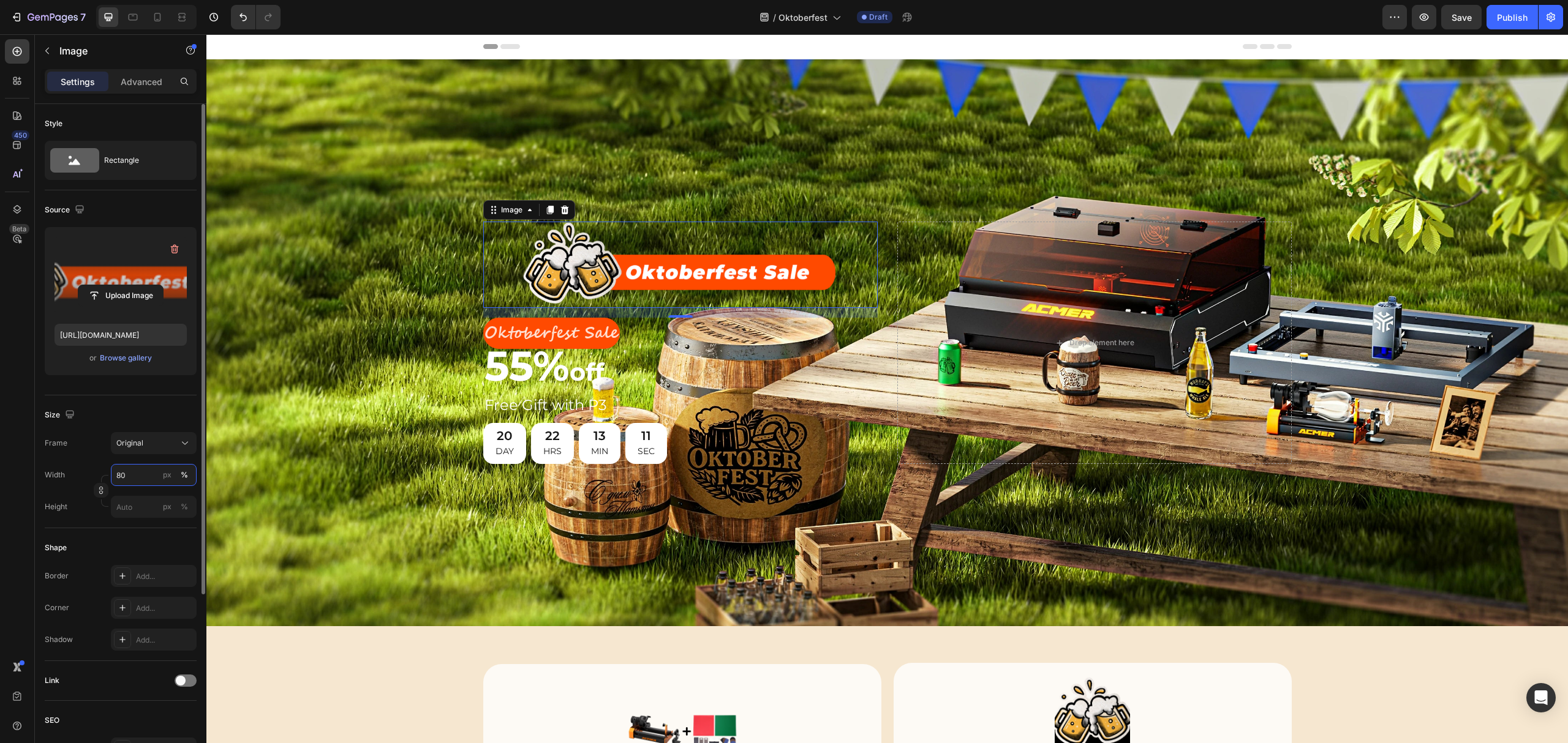
click at [123, 476] on input "80" at bounding box center [154, 474] width 86 height 22
click at [121, 476] on input "80" at bounding box center [154, 474] width 86 height 22
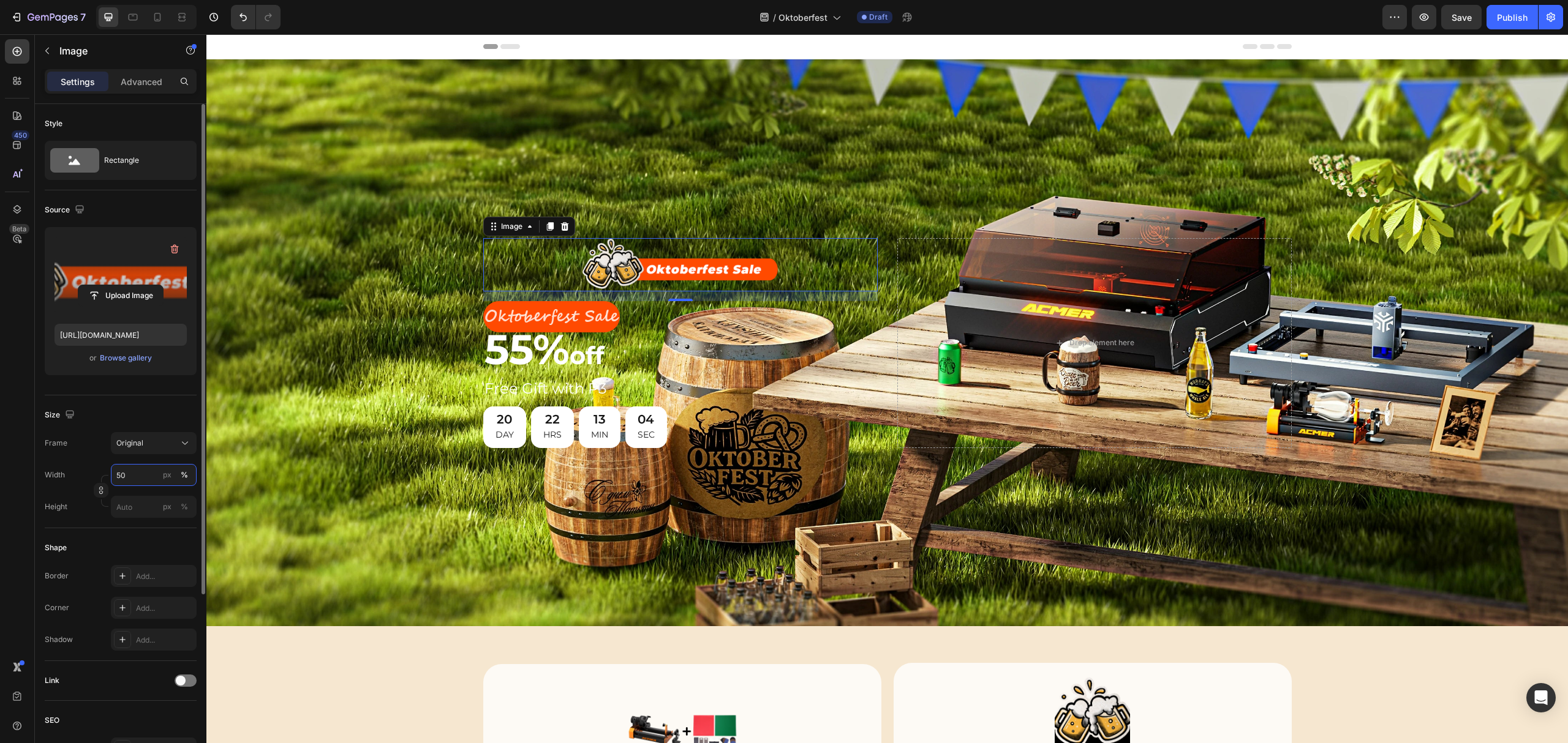
click at [121, 474] on input "50" at bounding box center [154, 474] width 86 height 22
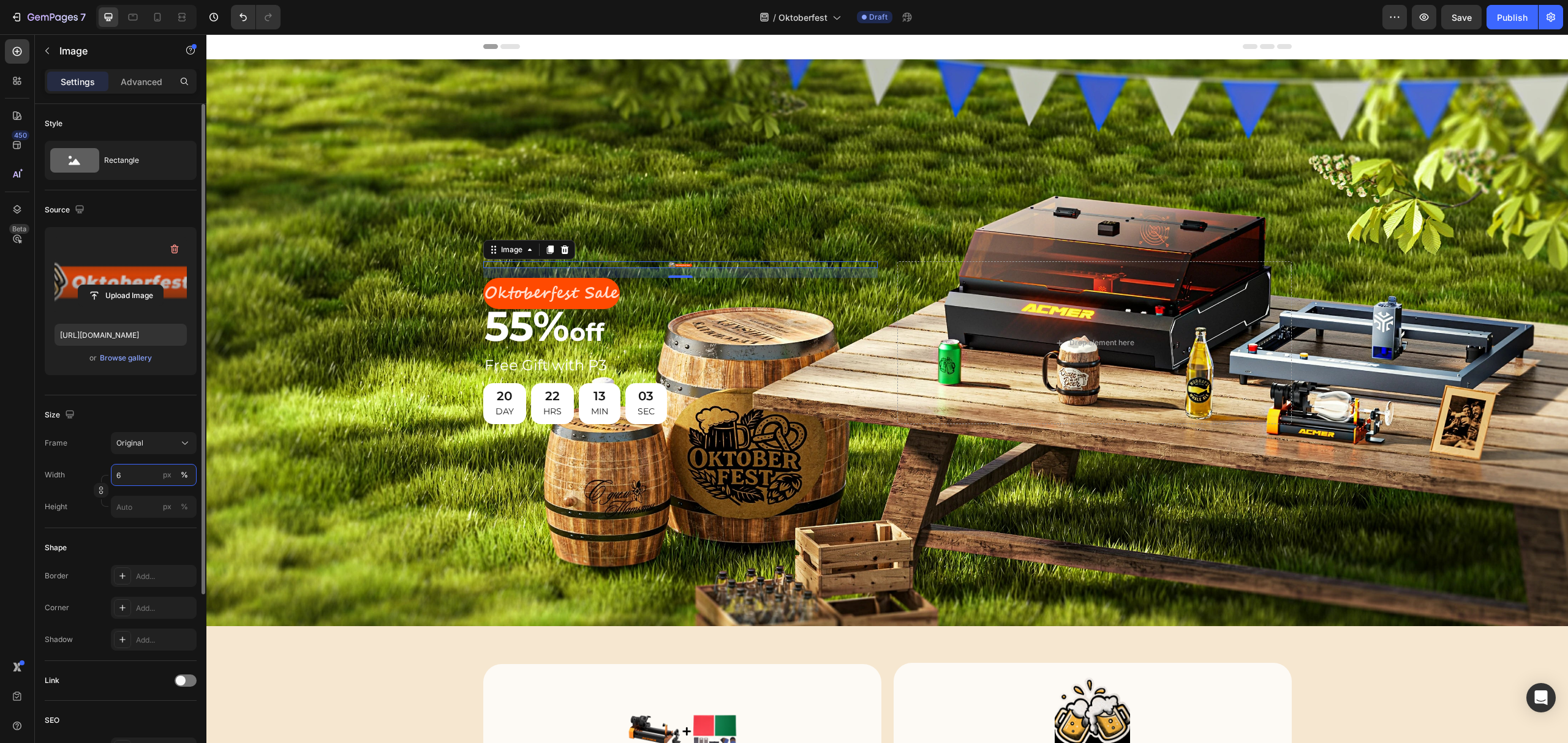
type input "60"
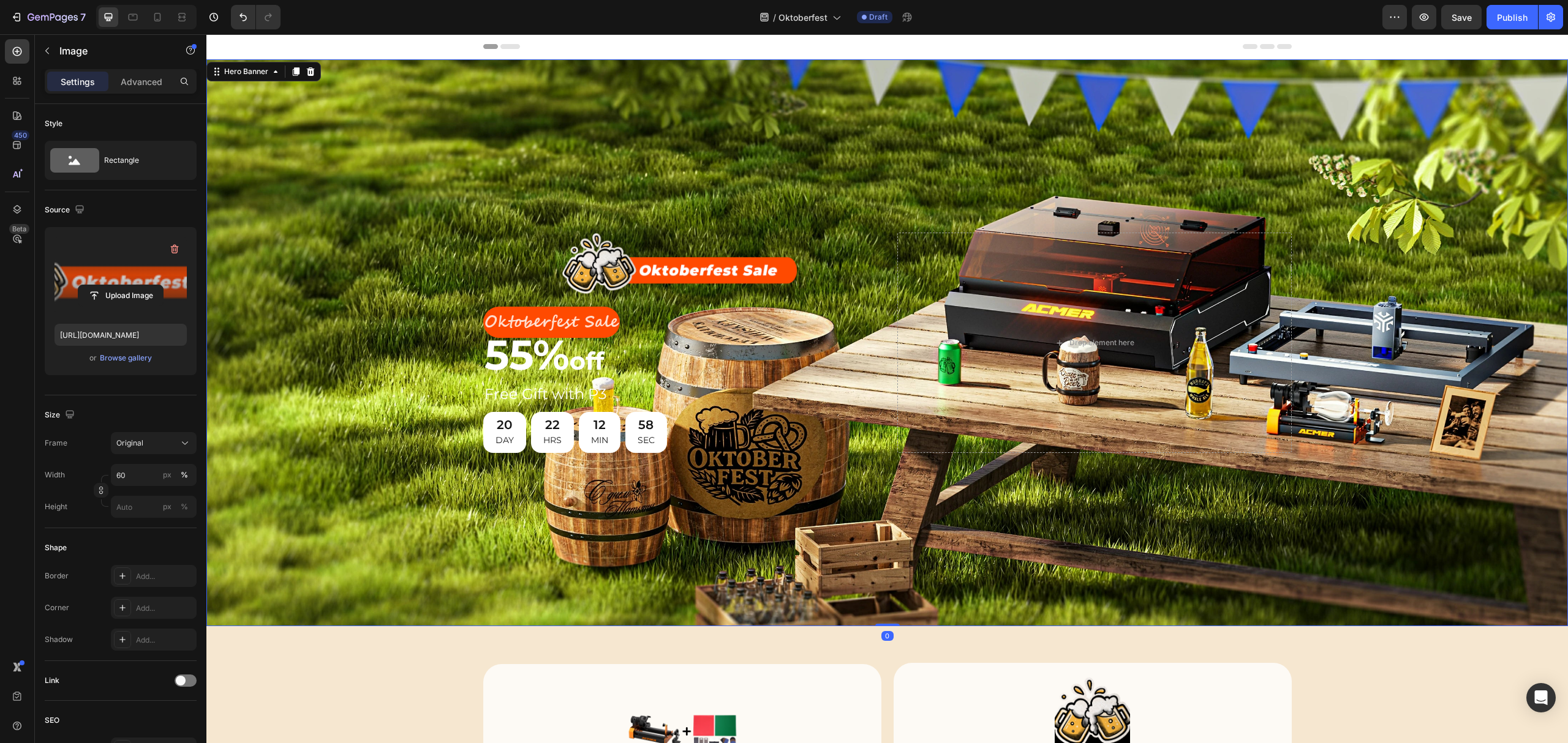
click at [339, 310] on div "Background Image" at bounding box center [887, 343] width 1362 height 567
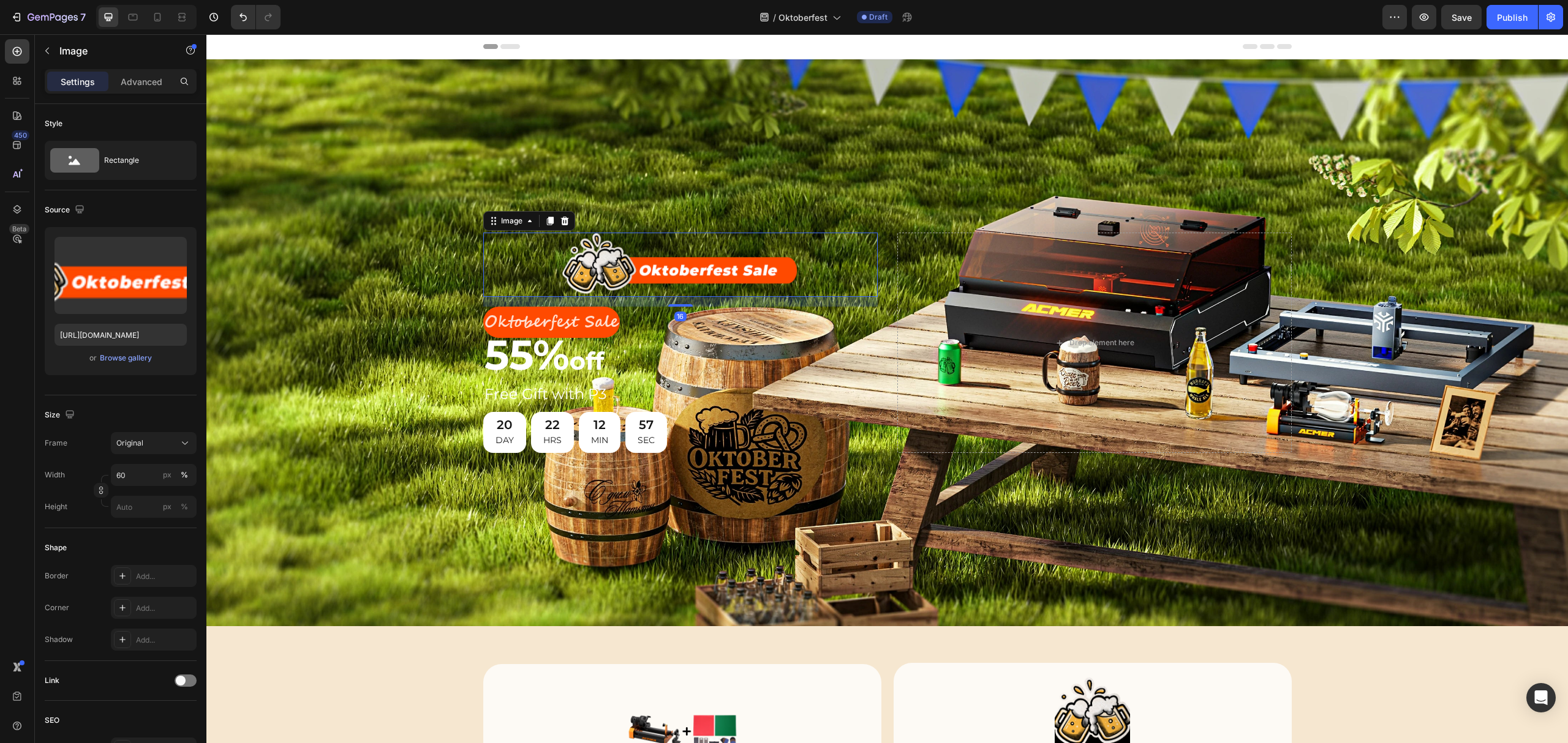
click at [684, 261] on img at bounding box center [679, 265] width 237 height 65
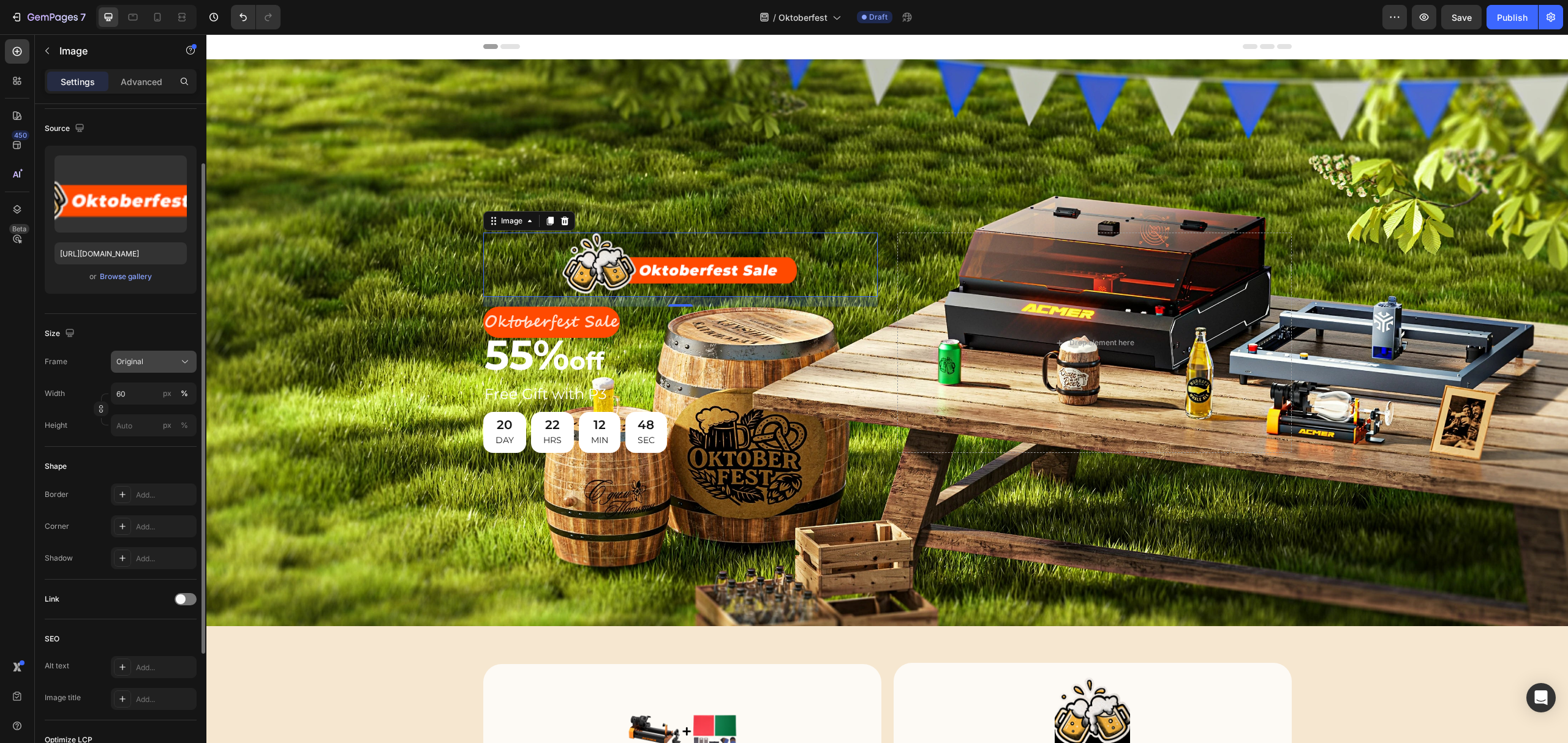
click at [165, 361] on div "Original" at bounding box center [147, 362] width 60 height 11
click at [128, 486] on span "Custom" at bounding box center [129, 483] width 27 height 11
click at [163, 392] on div "Custom" at bounding box center [147, 393] width 60 height 11
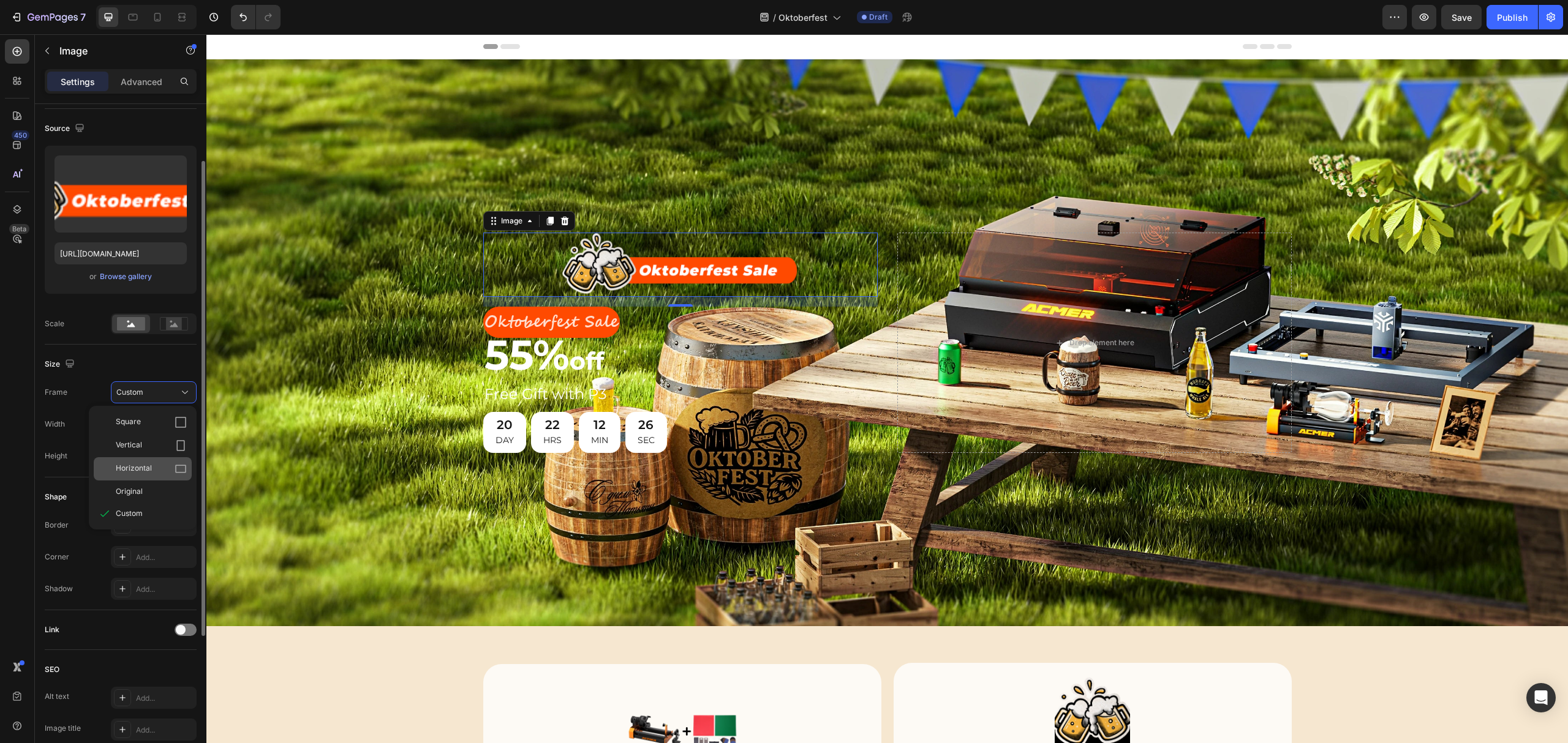
click at [143, 467] on span "Horizontal" at bounding box center [133, 469] width 36 height 12
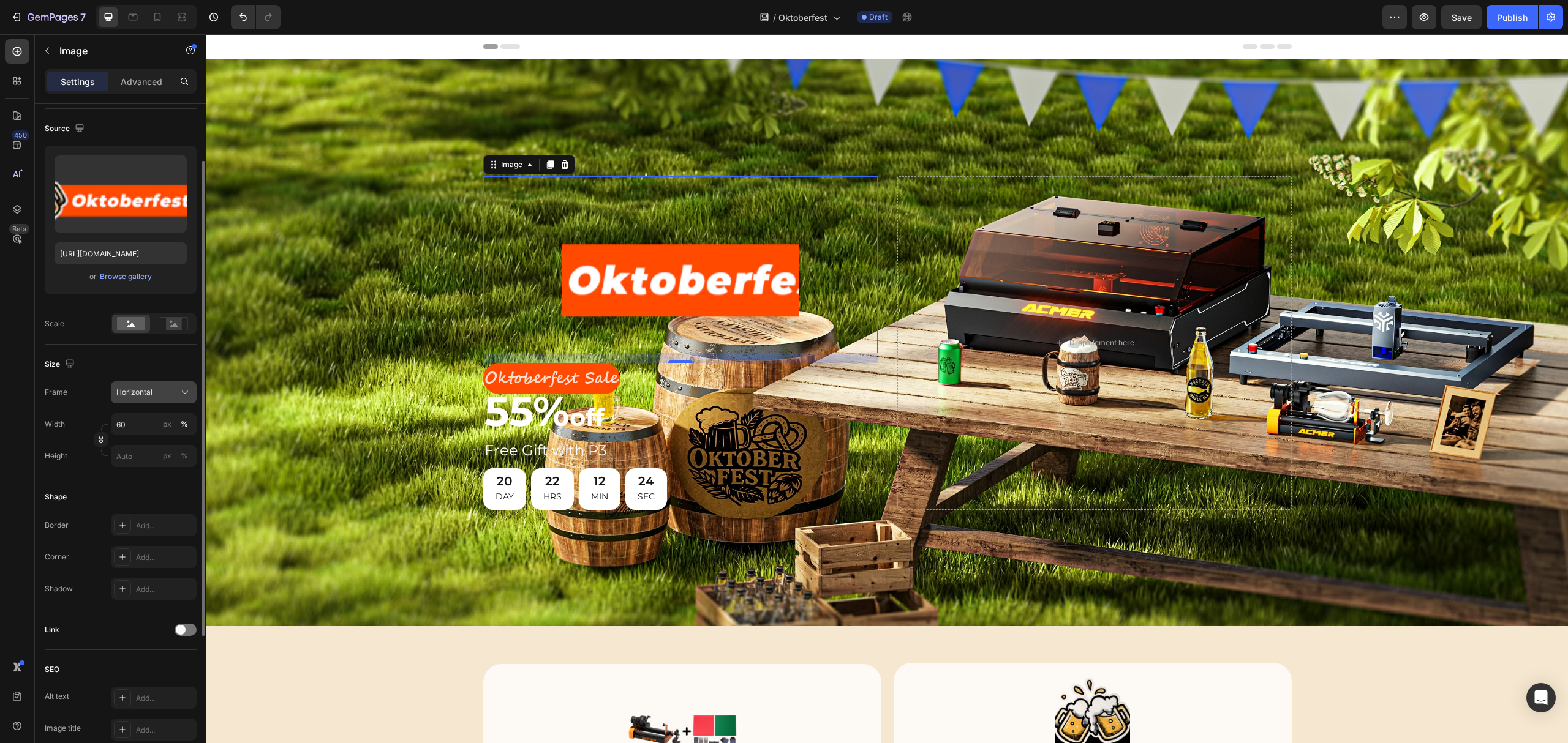
click at [179, 392] on icon at bounding box center [185, 392] width 12 height 12
click at [133, 490] on span "Original" at bounding box center [129, 492] width 27 height 11
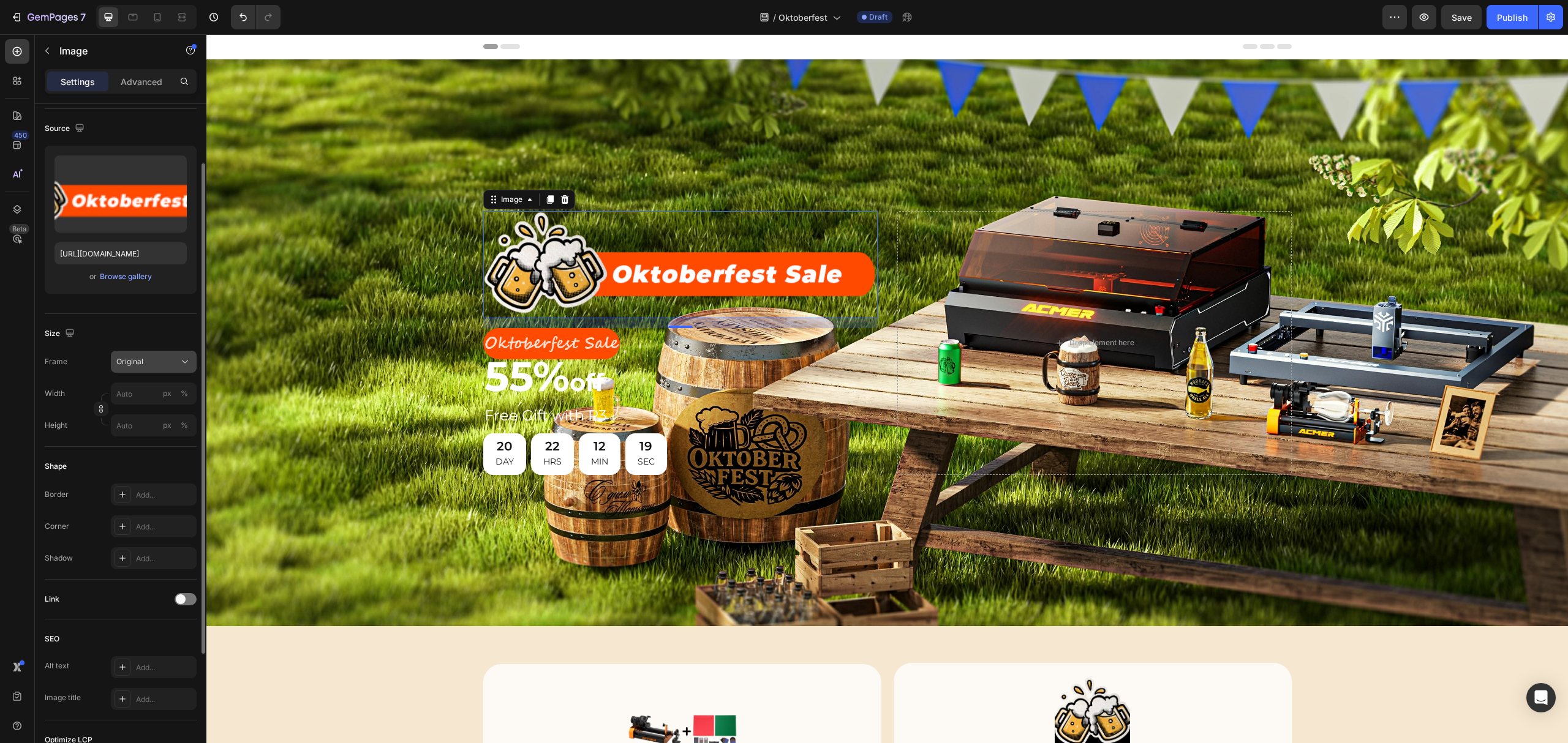
click at [176, 363] on div "Original" at bounding box center [154, 361] width 74 height 12
click at [128, 481] on span "Custom" at bounding box center [129, 483] width 27 height 11
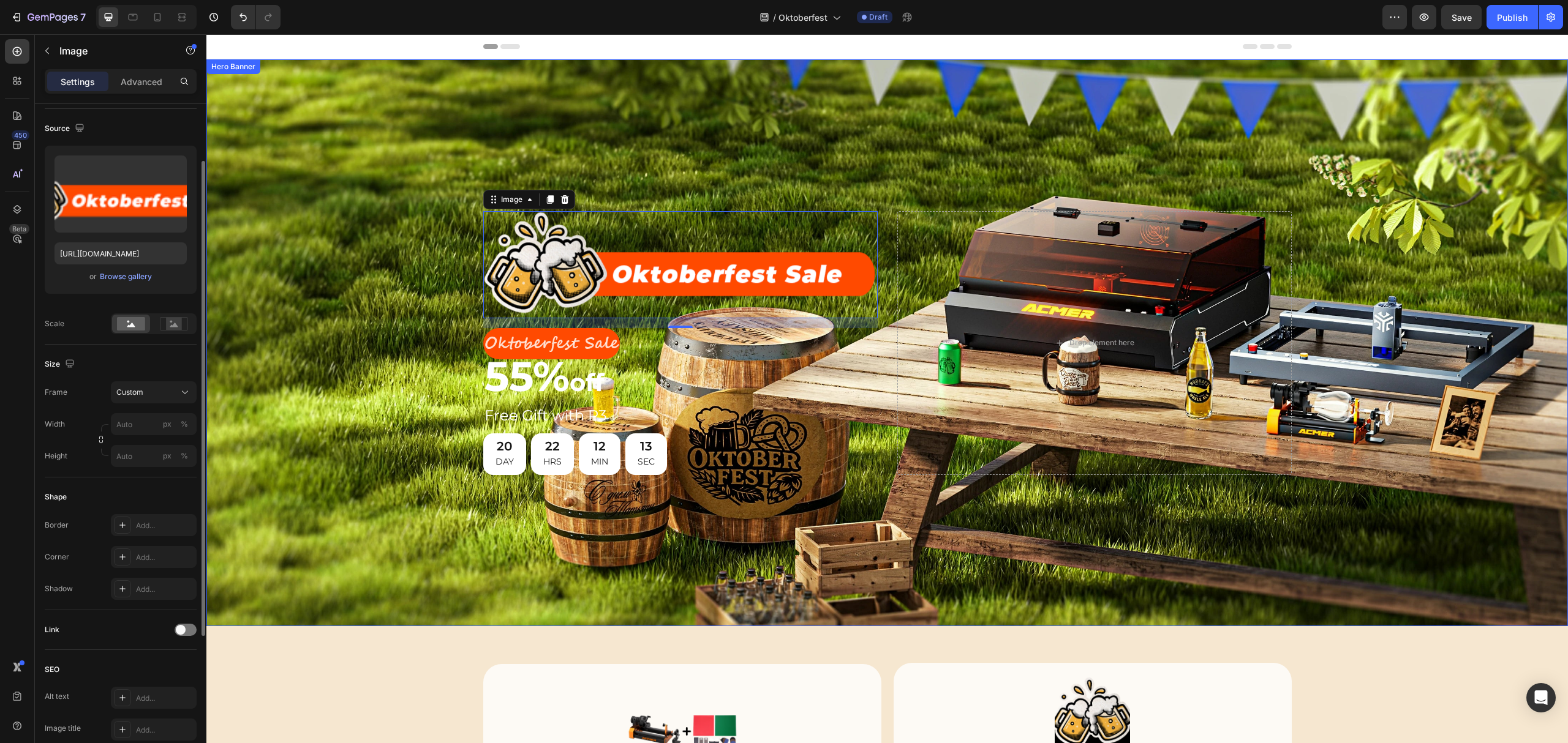
click at [839, 158] on div "Background Image" at bounding box center [887, 343] width 1362 height 567
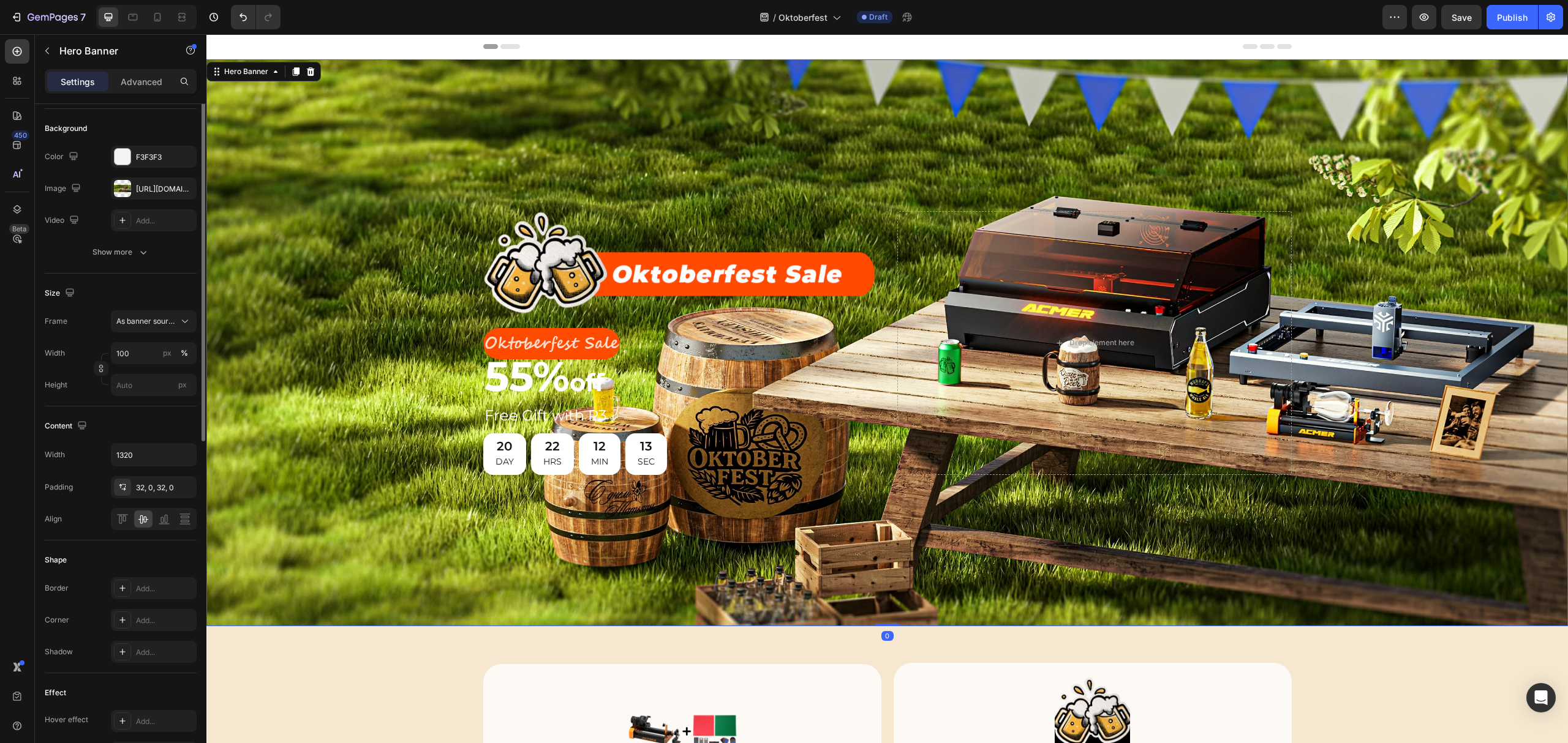
scroll to position [0, 0]
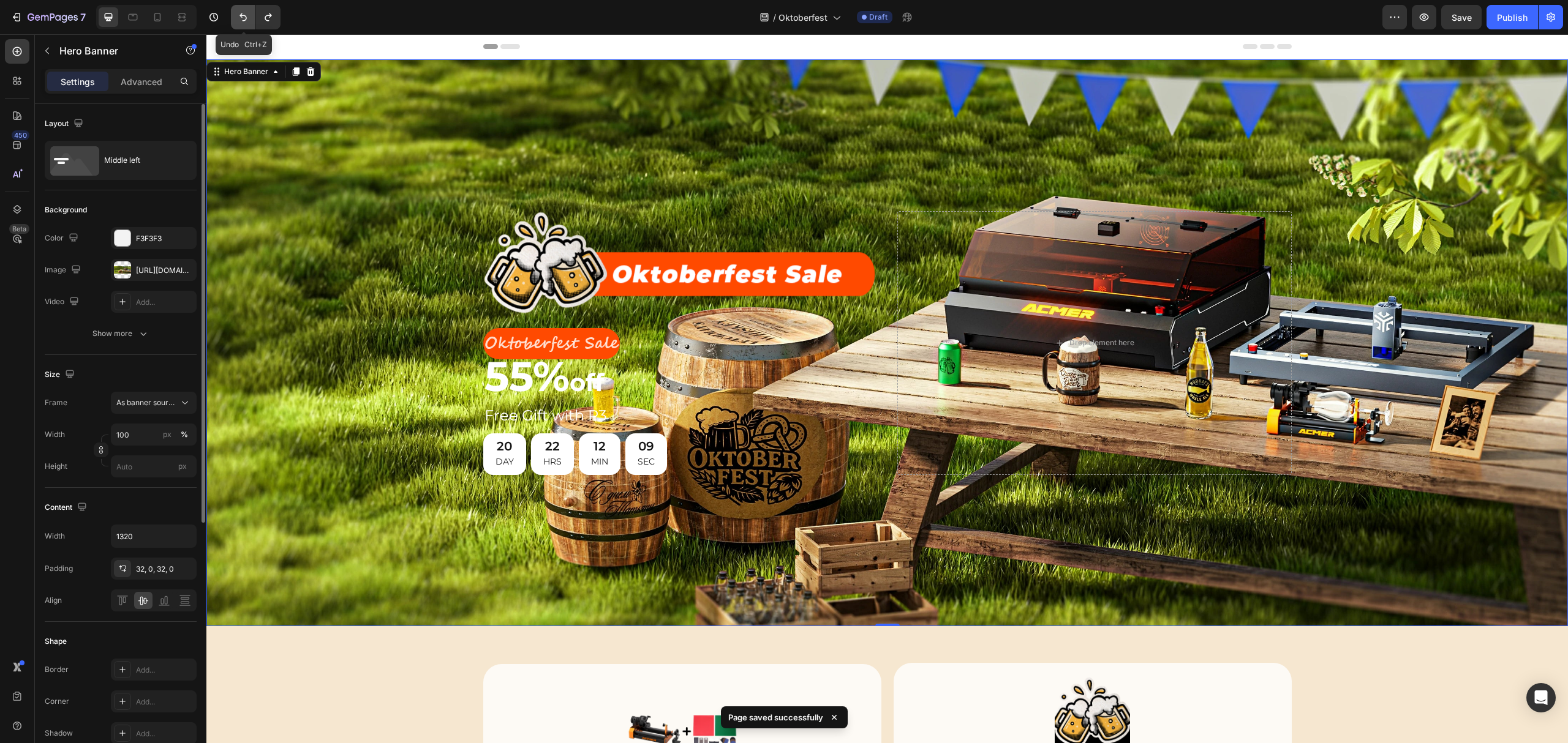
click at [239, 16] on icon "Undo/Redo" at bounding box center [243, 17] width 12 height 12
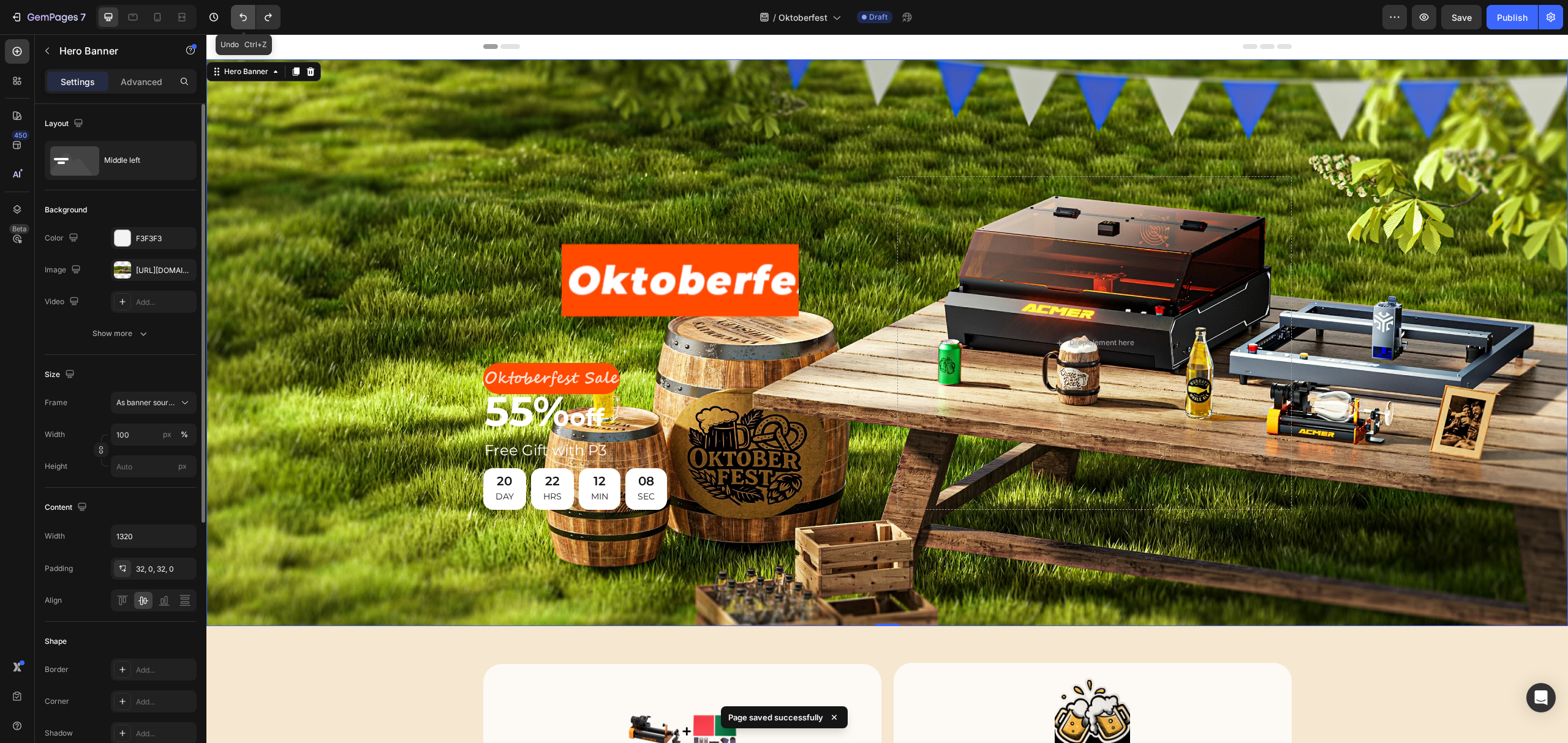
click at [239, 16] on icon "Undo/Redo" at bounding box center [243, 17] width 12 height 12
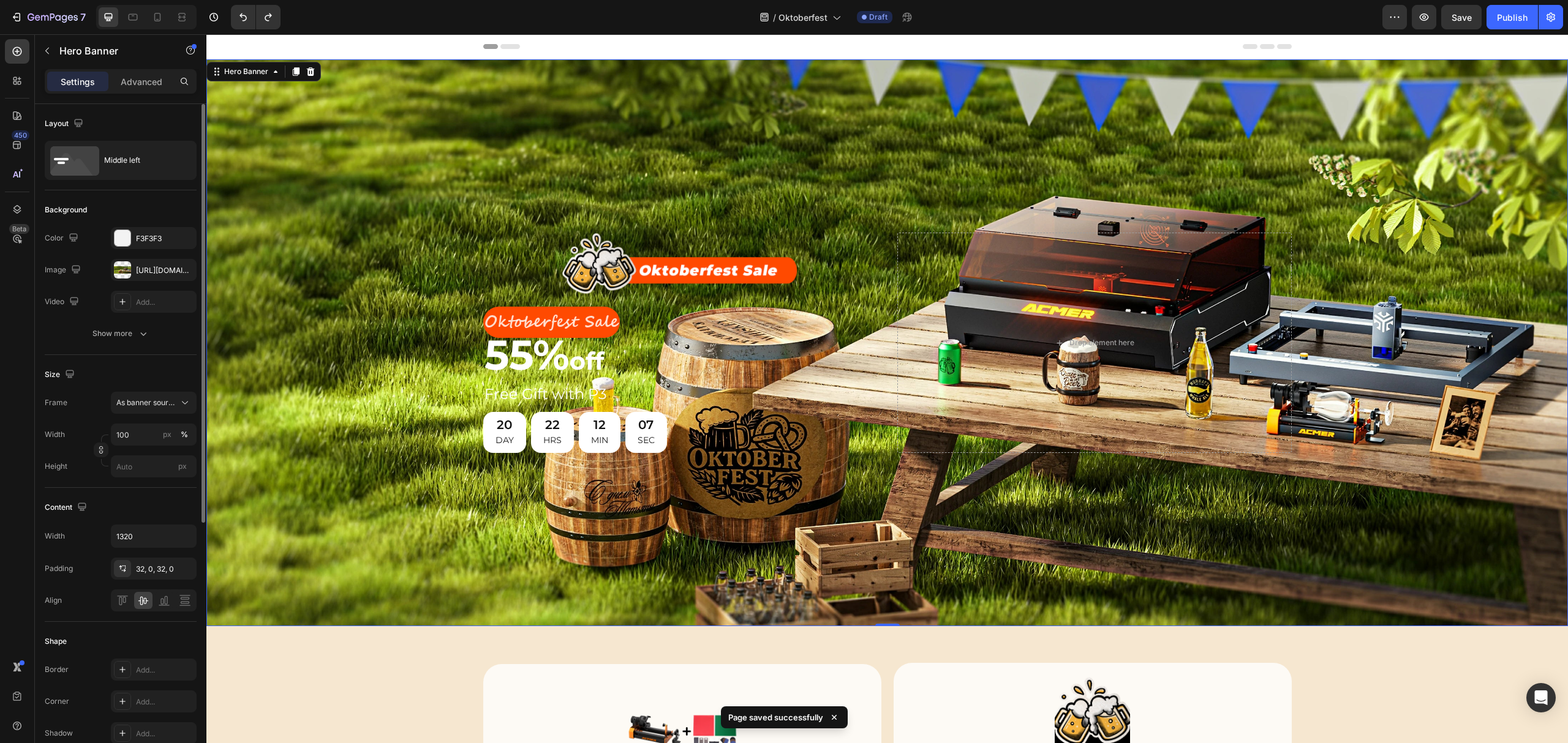
drag, startPoint x: 484, startPoint y: 195, endPoint x: 505, endPoint y: 203, distance: 22.5
click at [484, 195] on div "Background Image" at bounding box center [887, 343] width 1362 height 567
click at [707, 261] on img at bounding box center [679, 265] width 237 height 65
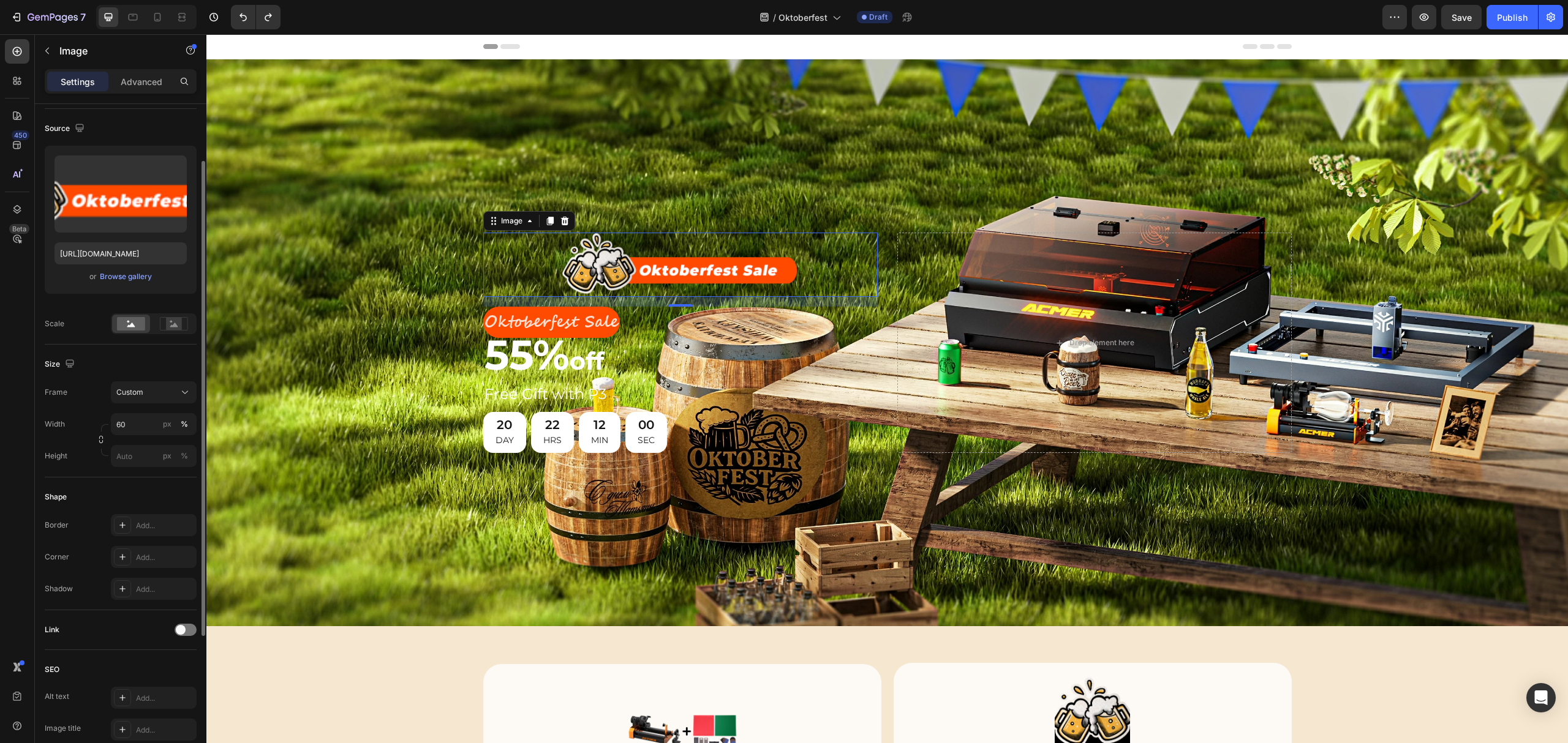
scroll to position [163, 0]
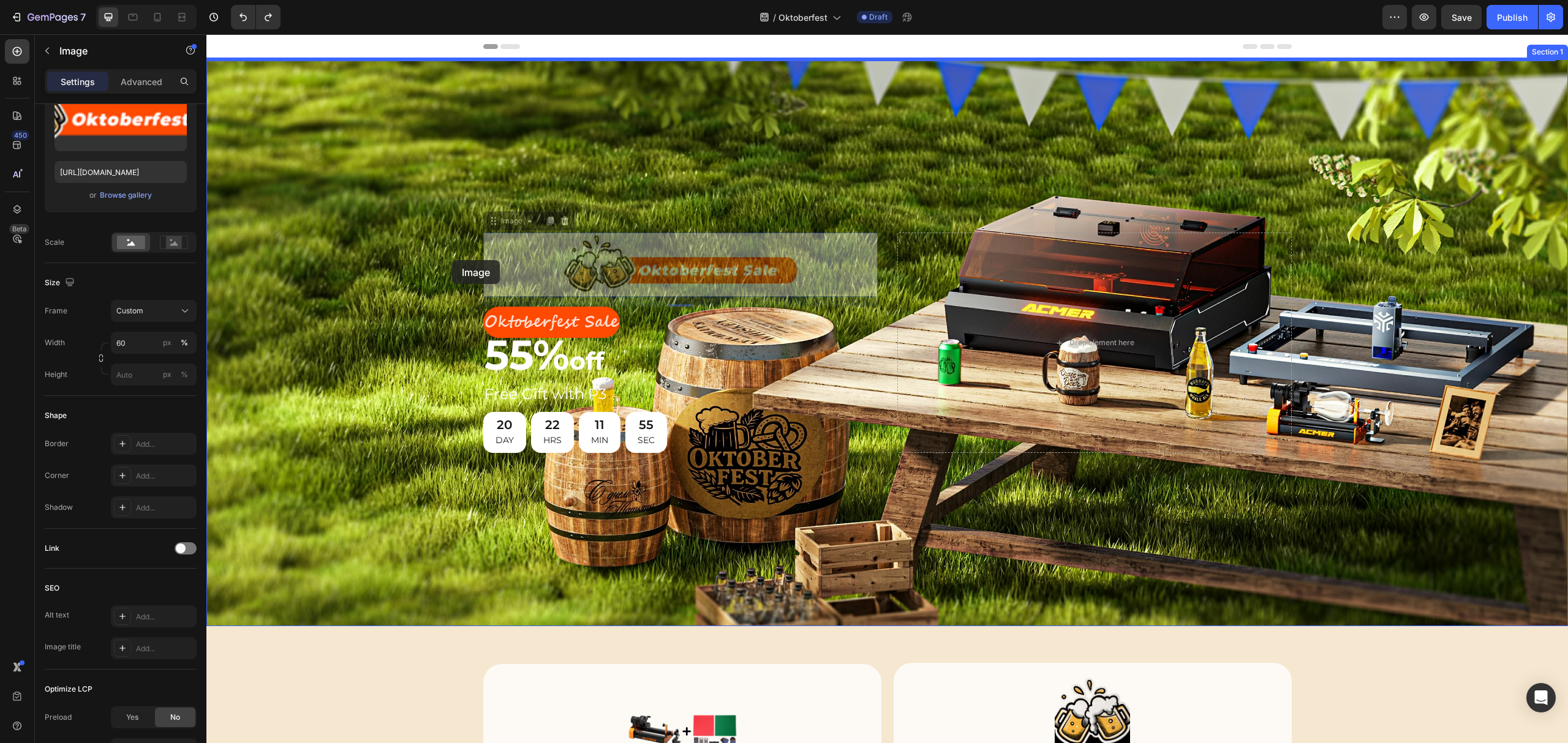
drag, startPoint x: 486, startPoint y: 223, endPoint x: 454, endPoint y: 260, distance: 48.9
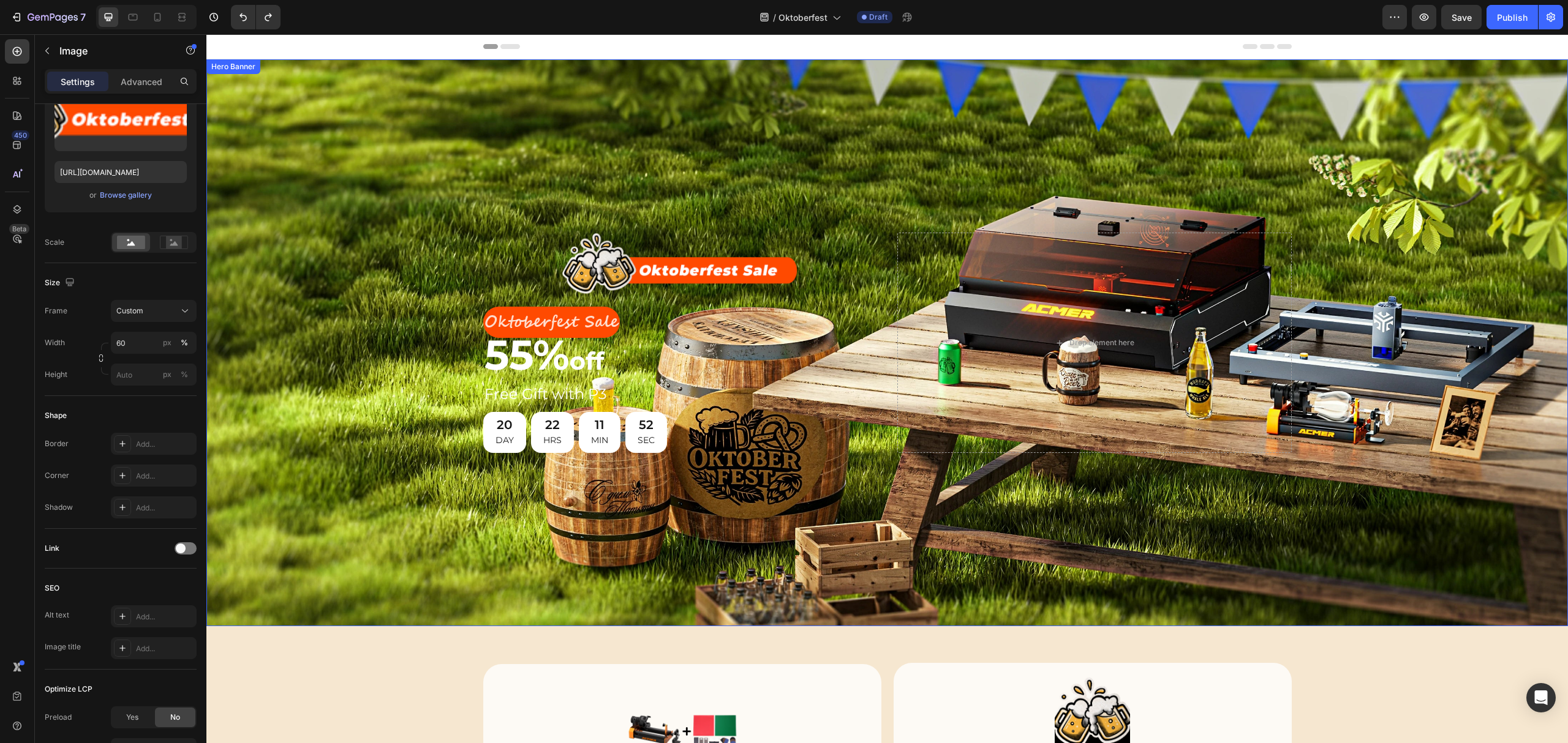
click at [419, 240] on div "Background Image" at bounding box center [887, 343] width 1362 height 567
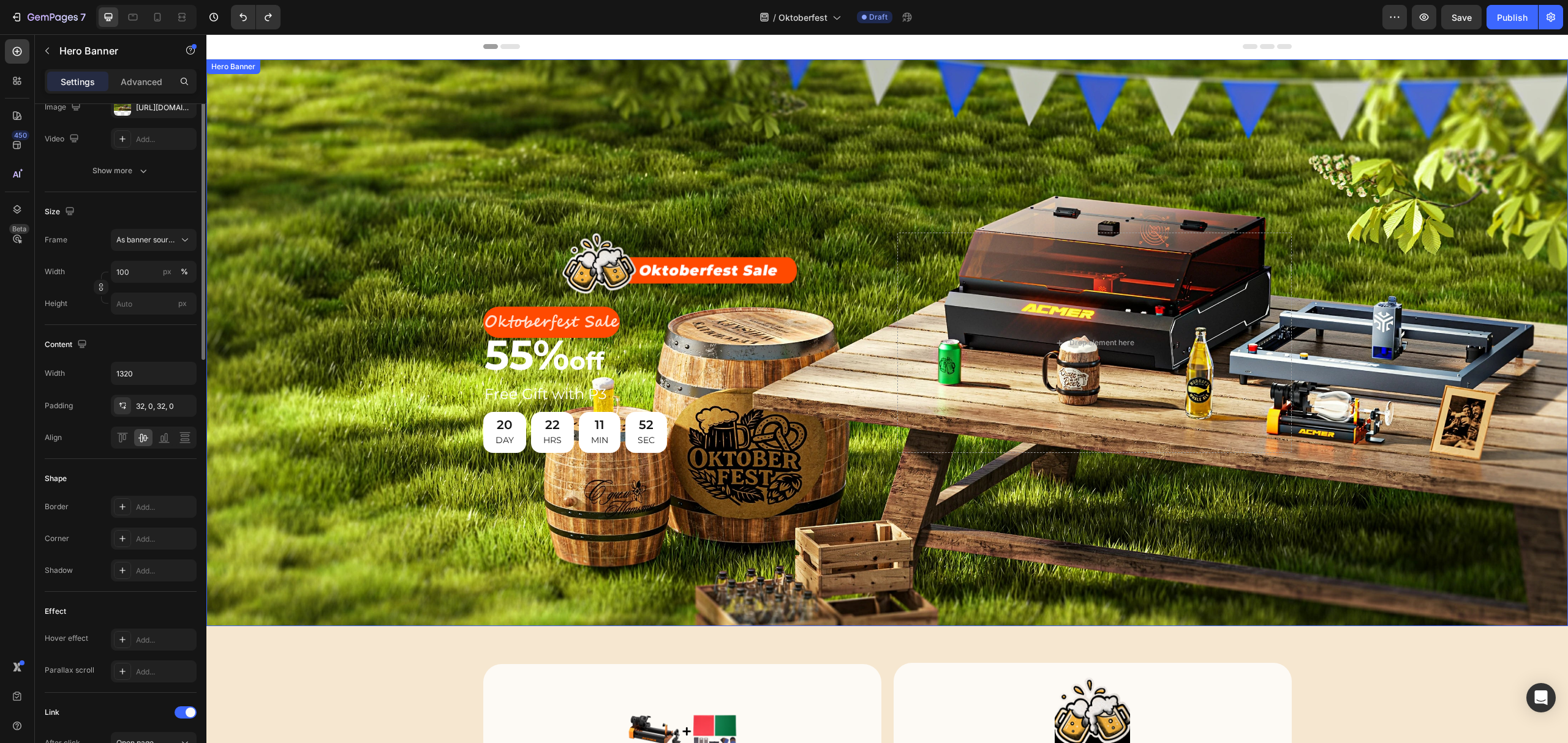
scroll to position [0, 0]
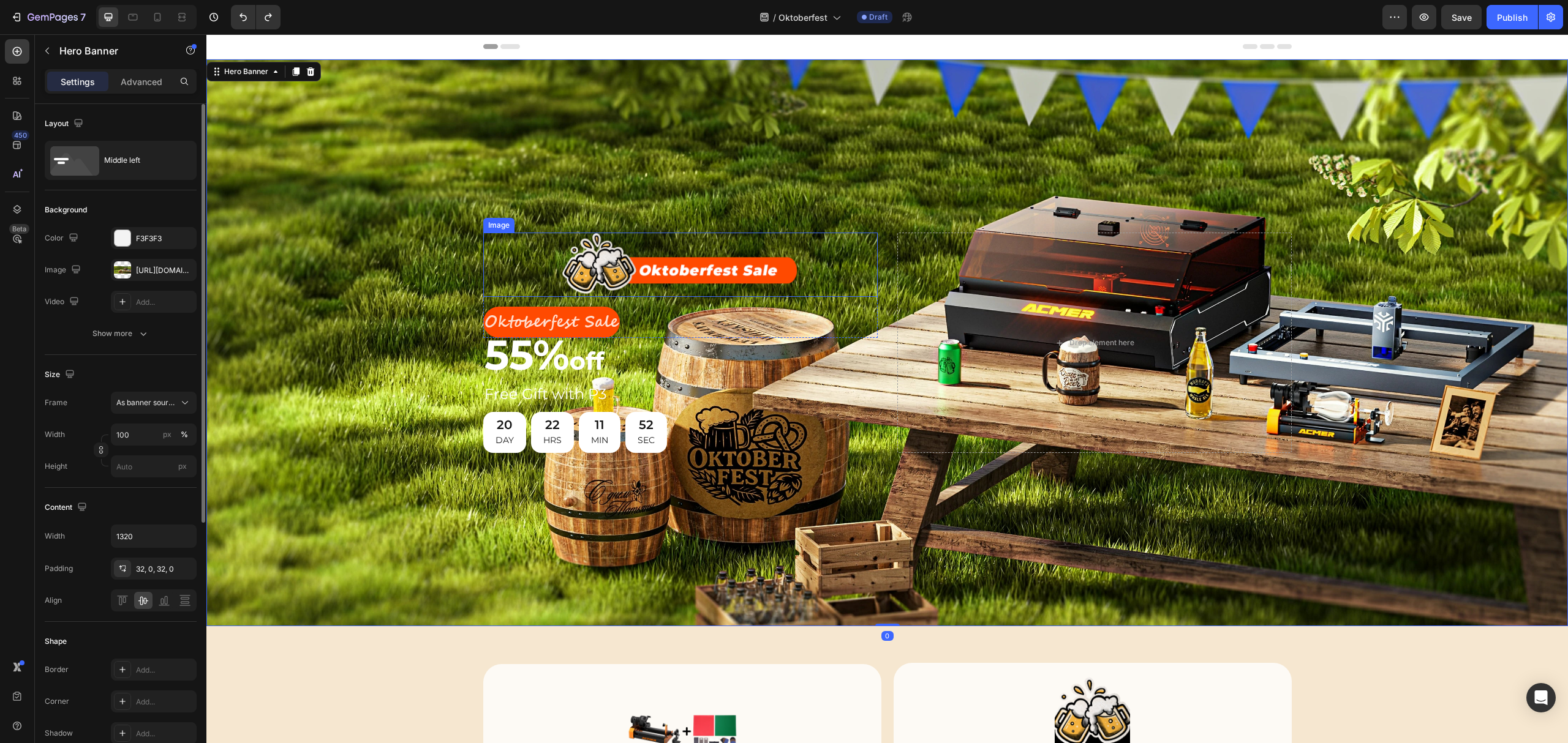
click at [716, 272] on img at bounding box center [679, 265] width 237 height 65
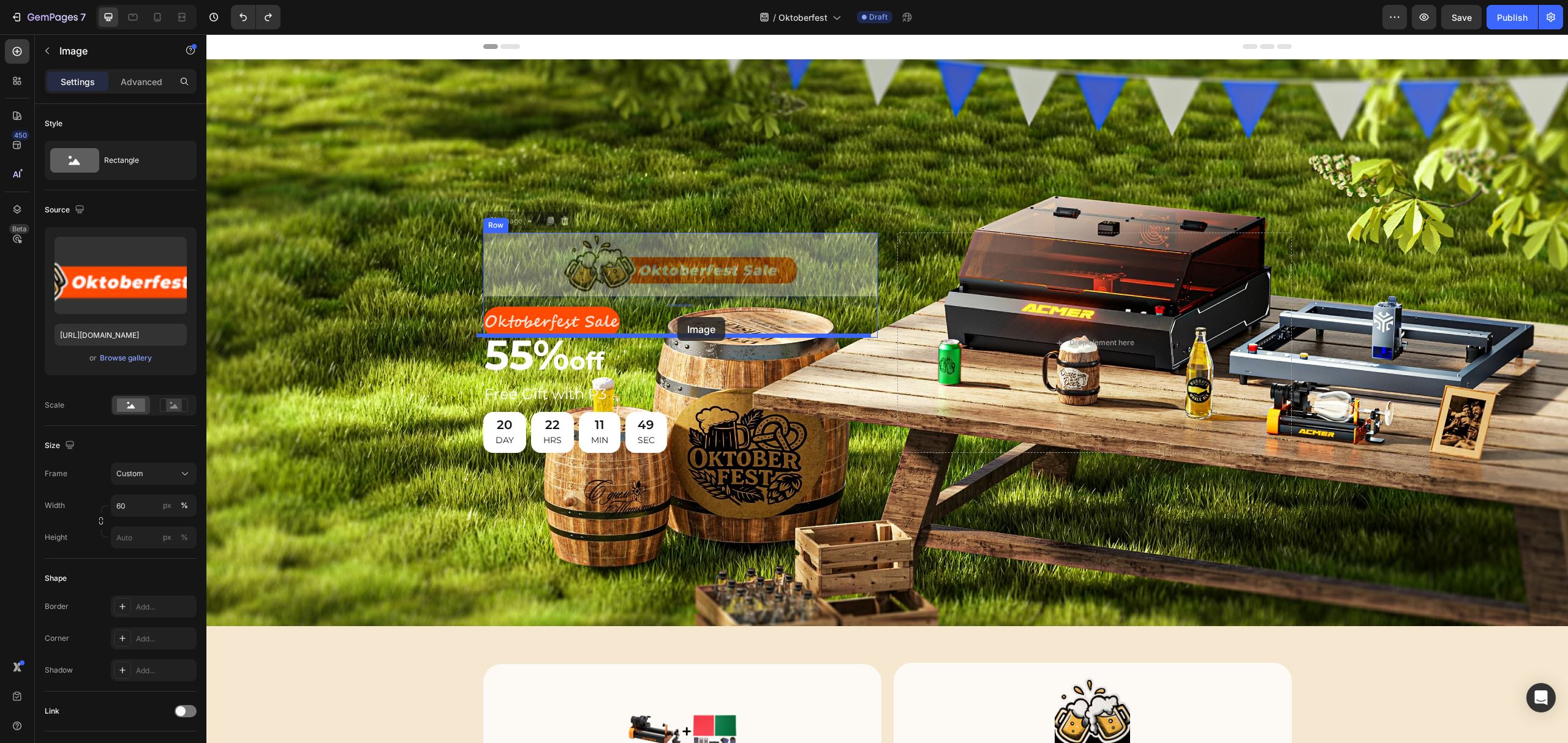
drag, startPoint x: 677, startPoint y: 265, endPoint x: 677, endPoint y: 317, distance: 52.0
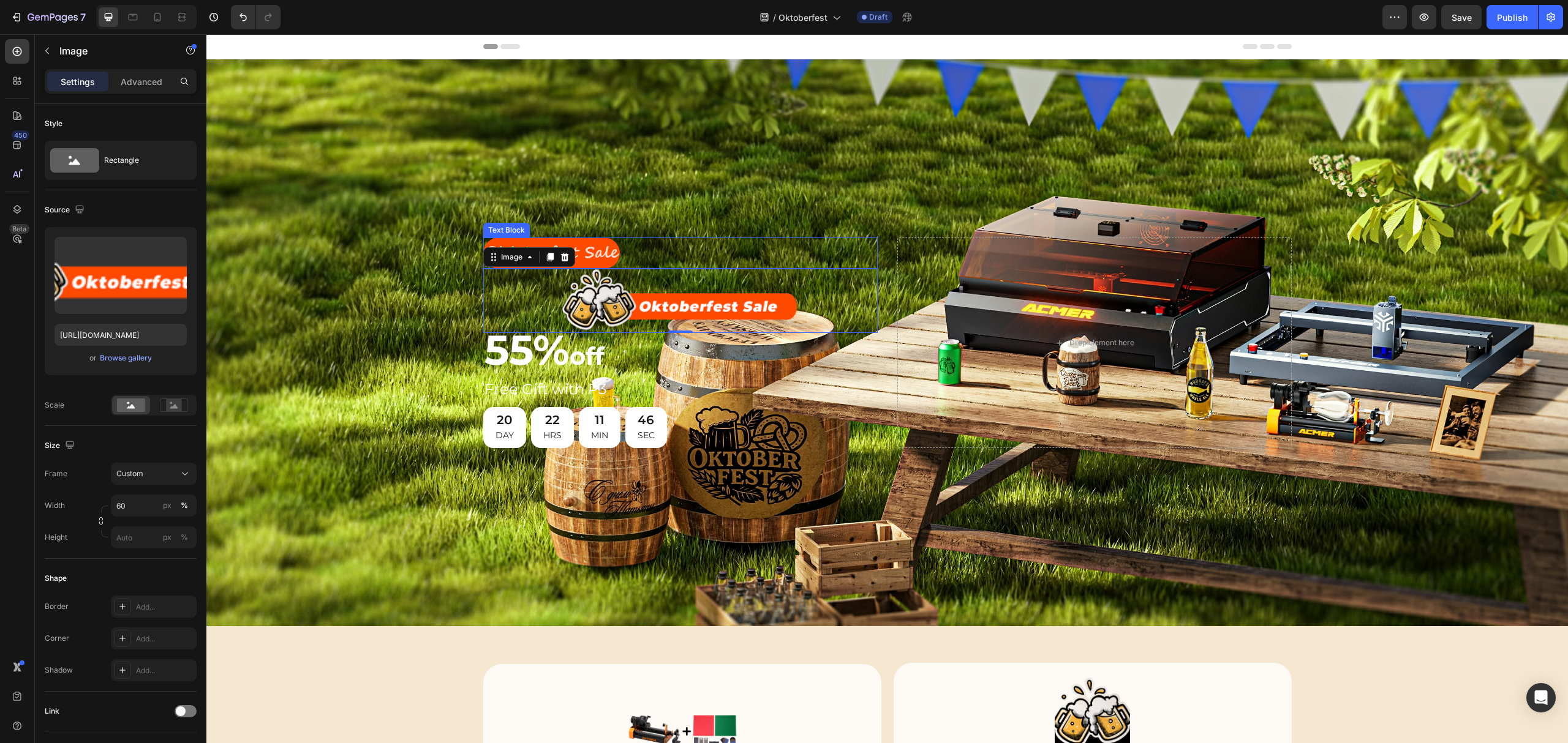
click at [602, 248] on p "Oktoberfest Sale" at bounding box center [551, 253] width 134 height 29
click at [650, 301] on img at bounding box center [679, 301] width 237 height 65
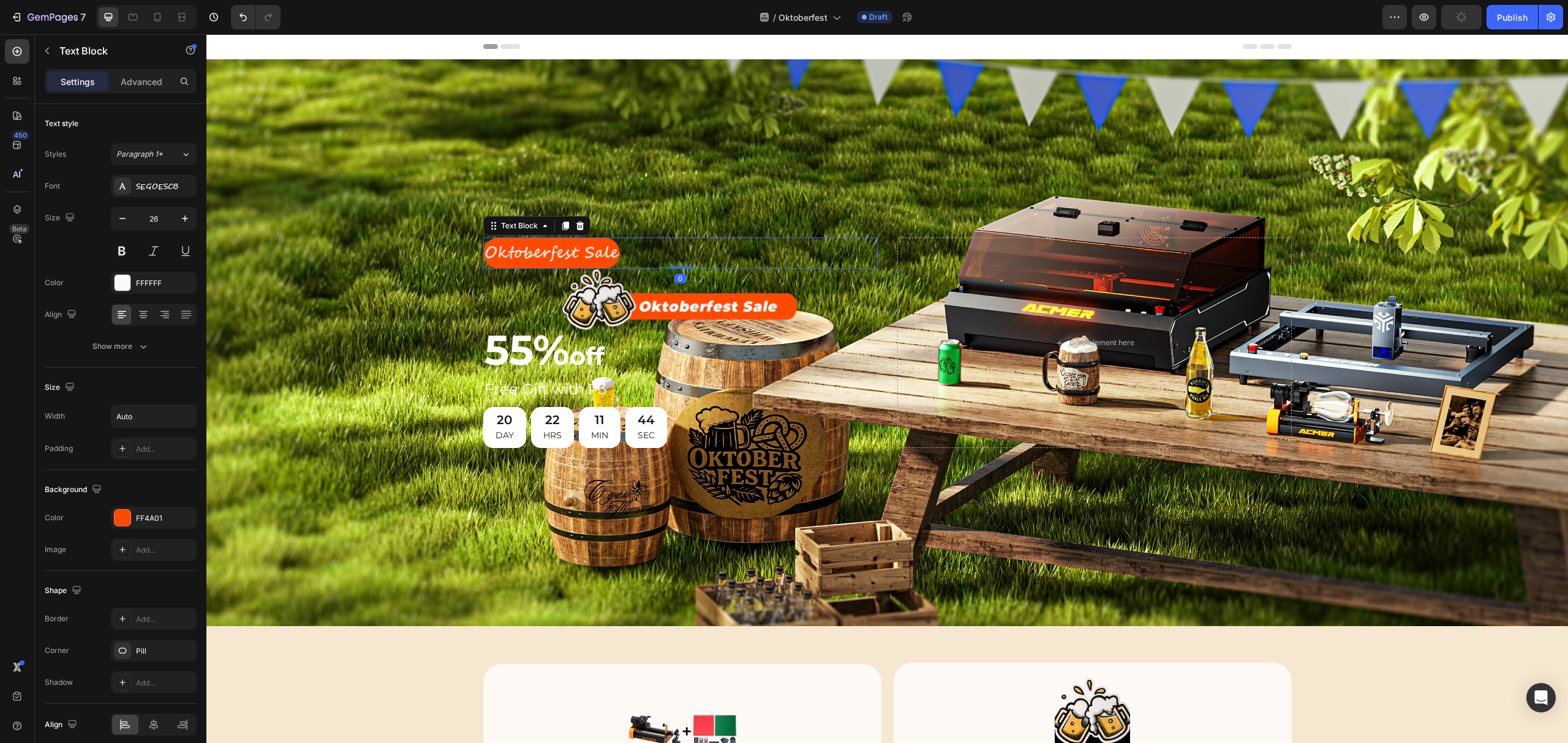
click at [589, 241] on p "Oktoberfest Sale" at bounding box center [551, 253] width 134 height 29
click at [692, 296] on img at bounding box center [679, 301] width 237 height 65
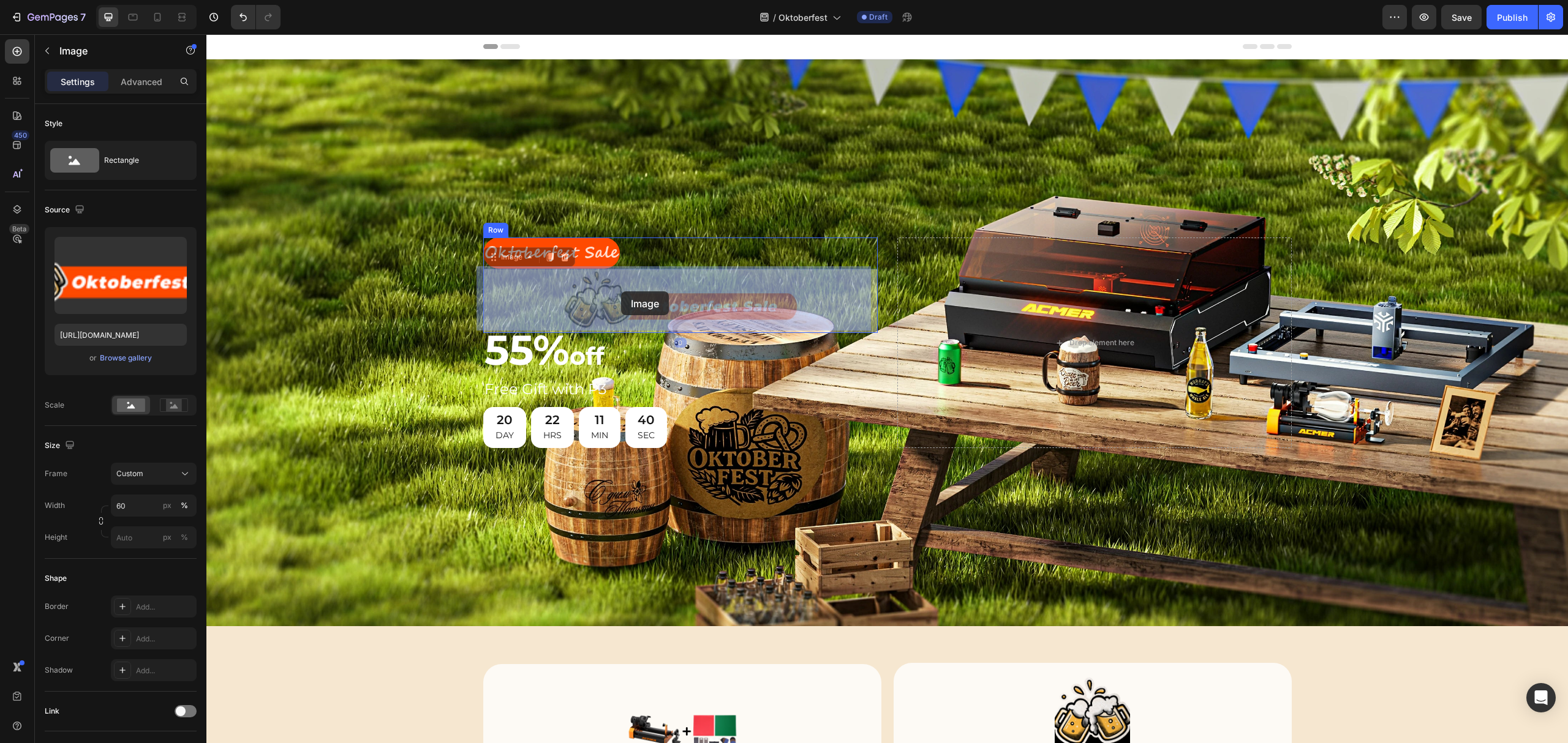
drag, startPoint x: 652, startPoint y: 302, endPoint x: 621, endPoint y: 291, distance: 32.9
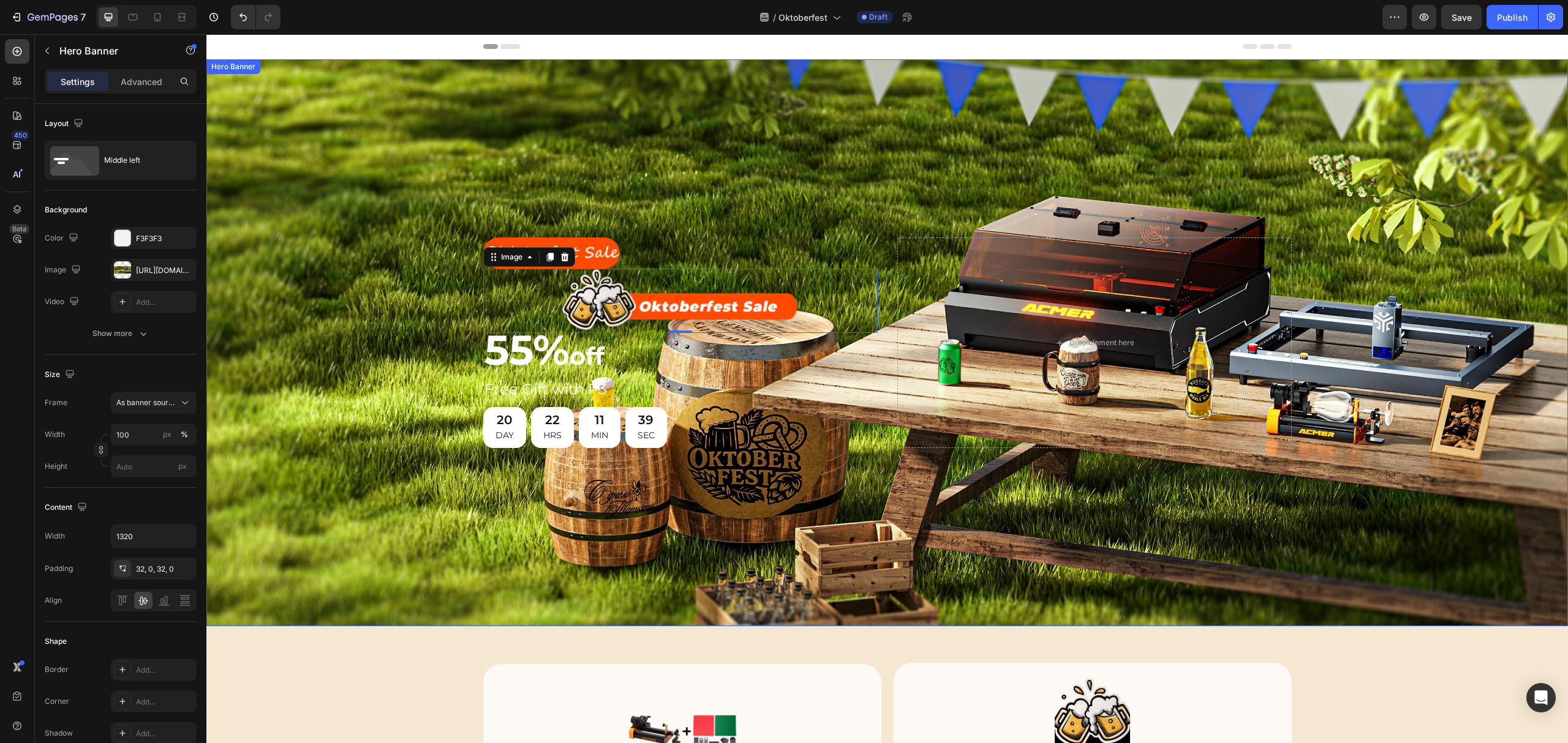
click at [717, 143] on div "Background Image" at bounding box center [887, 343] width 1362 height 567
click at [675, 291] on img at bounding box center [679, 301] width 237 height 65
click at [685, 196] on div "Background Image" at bounding box center [887, 343] width 1362 height 567
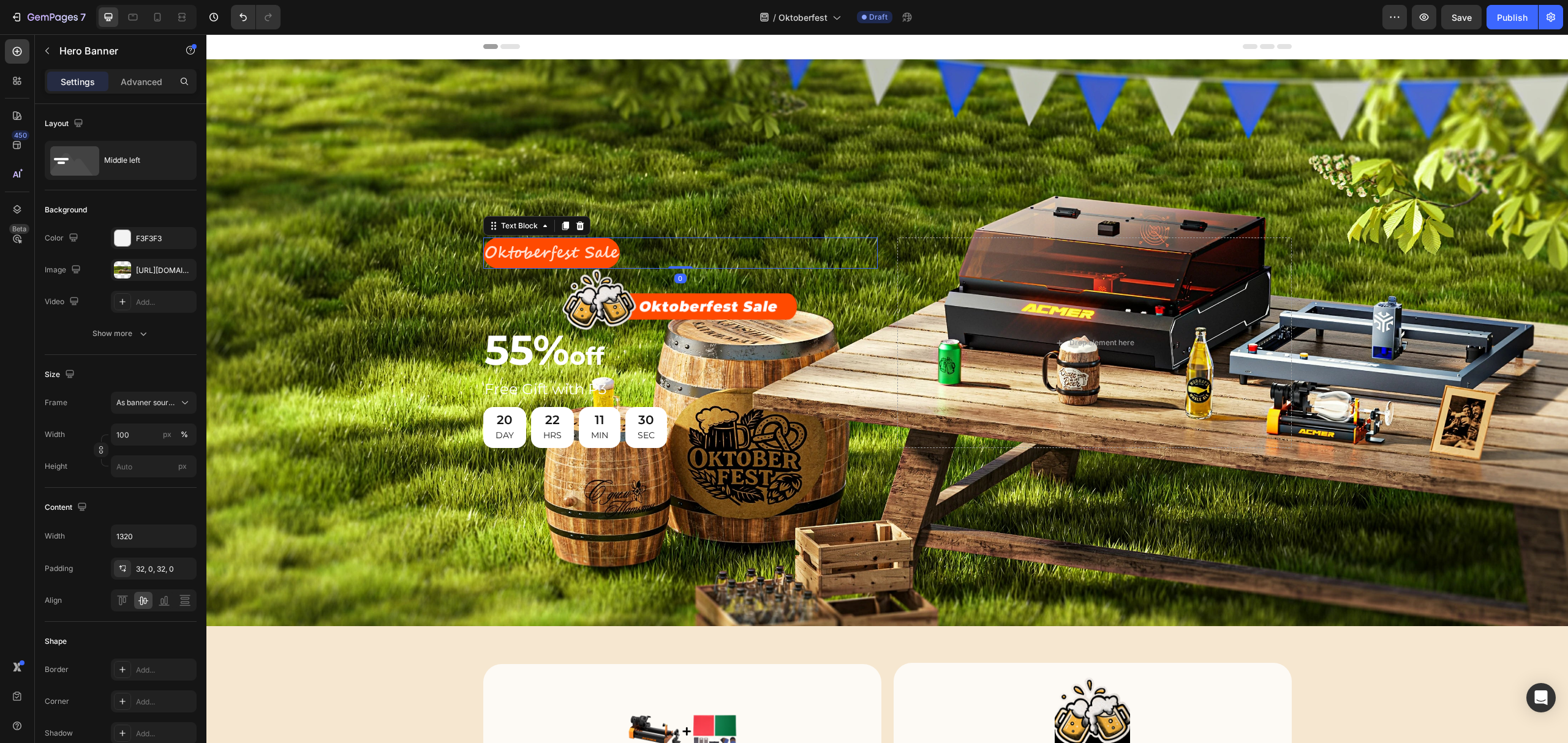
click at [583, 243] on p "Oktoberfest Sale" at bounding box center [551, 253] width 134 height 29
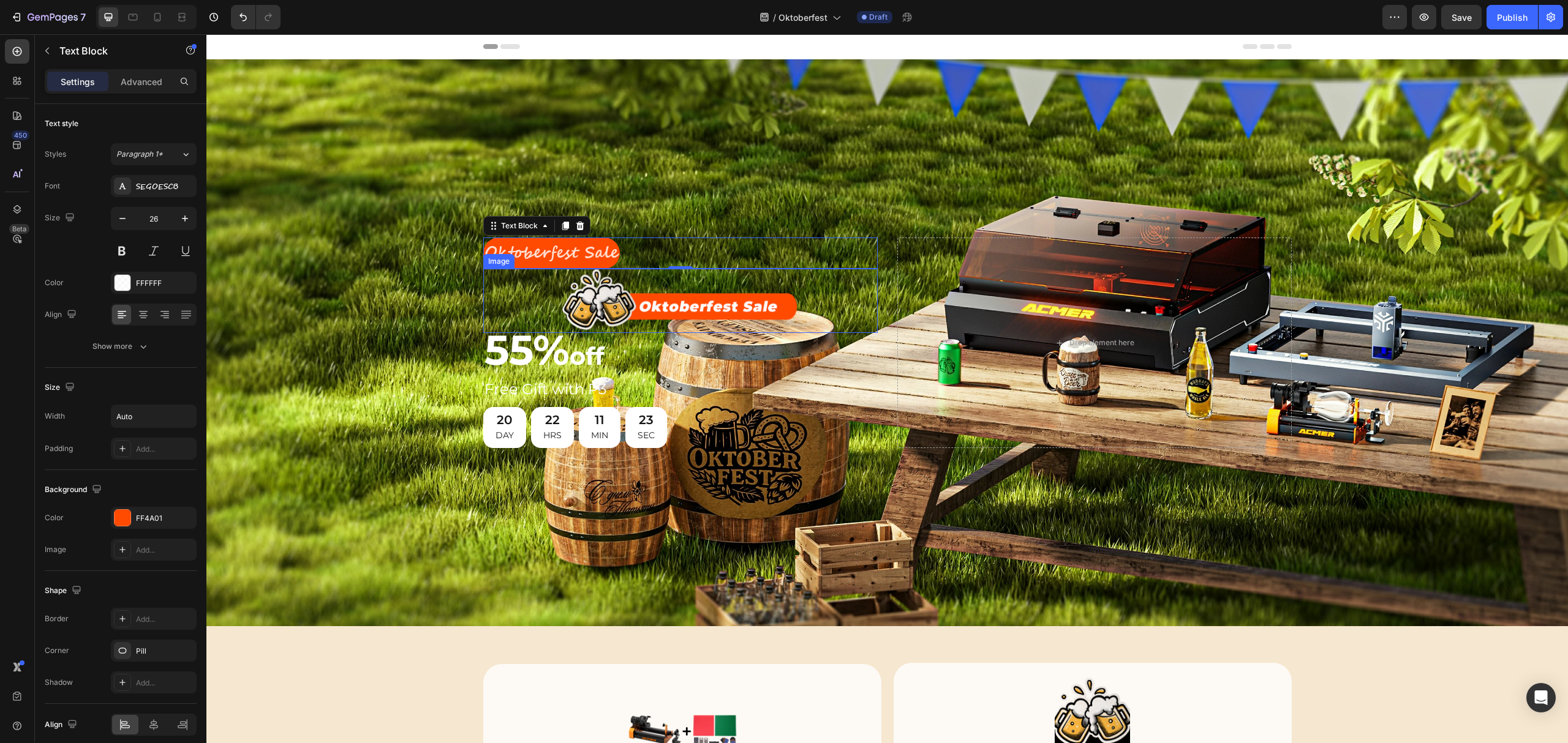
click at [630, 304] on img at bounding box center [679, 301] width 237 height 65
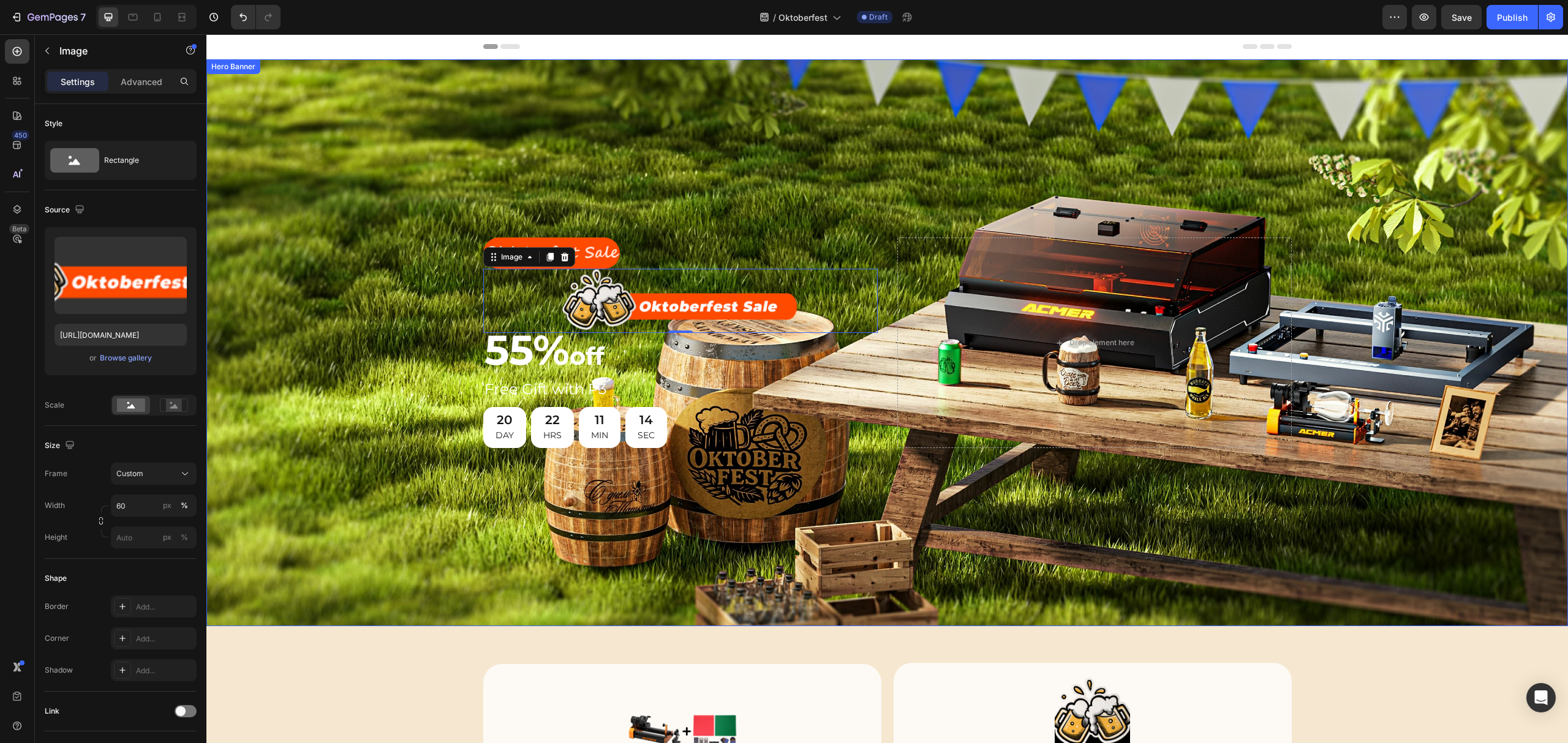
click at [712, 178] on div "Background Image" at bounding box center [887, 343] width 1362 height 567
click at [659, 297] on img at bounding box center [679, 301] width 237 height 65
click at [608, 297] on img at bounding box center [679, 301] width 237 height 65
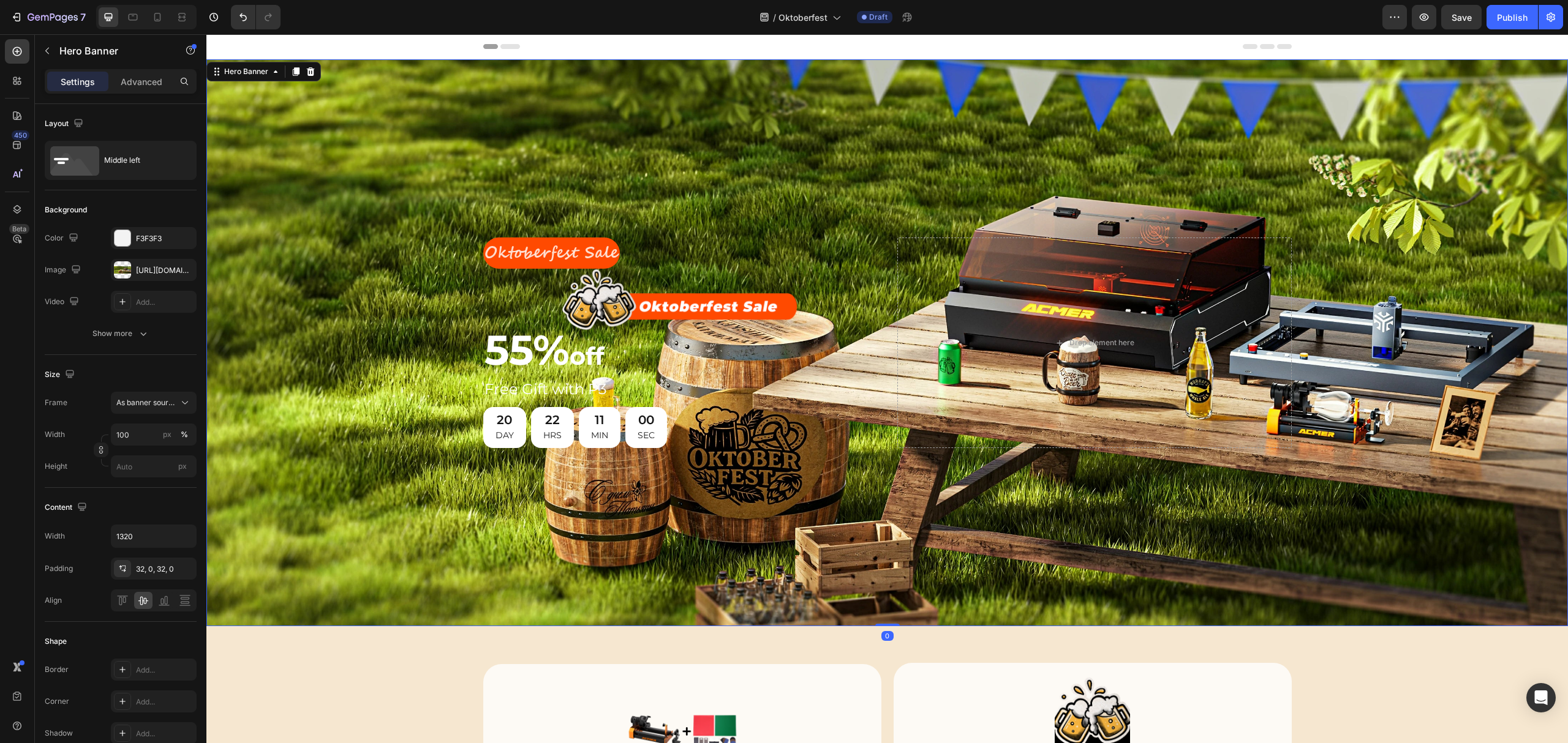
click at [750, 195] on div "Background Image" at bounding box center [887, 343] width 1362 height 567
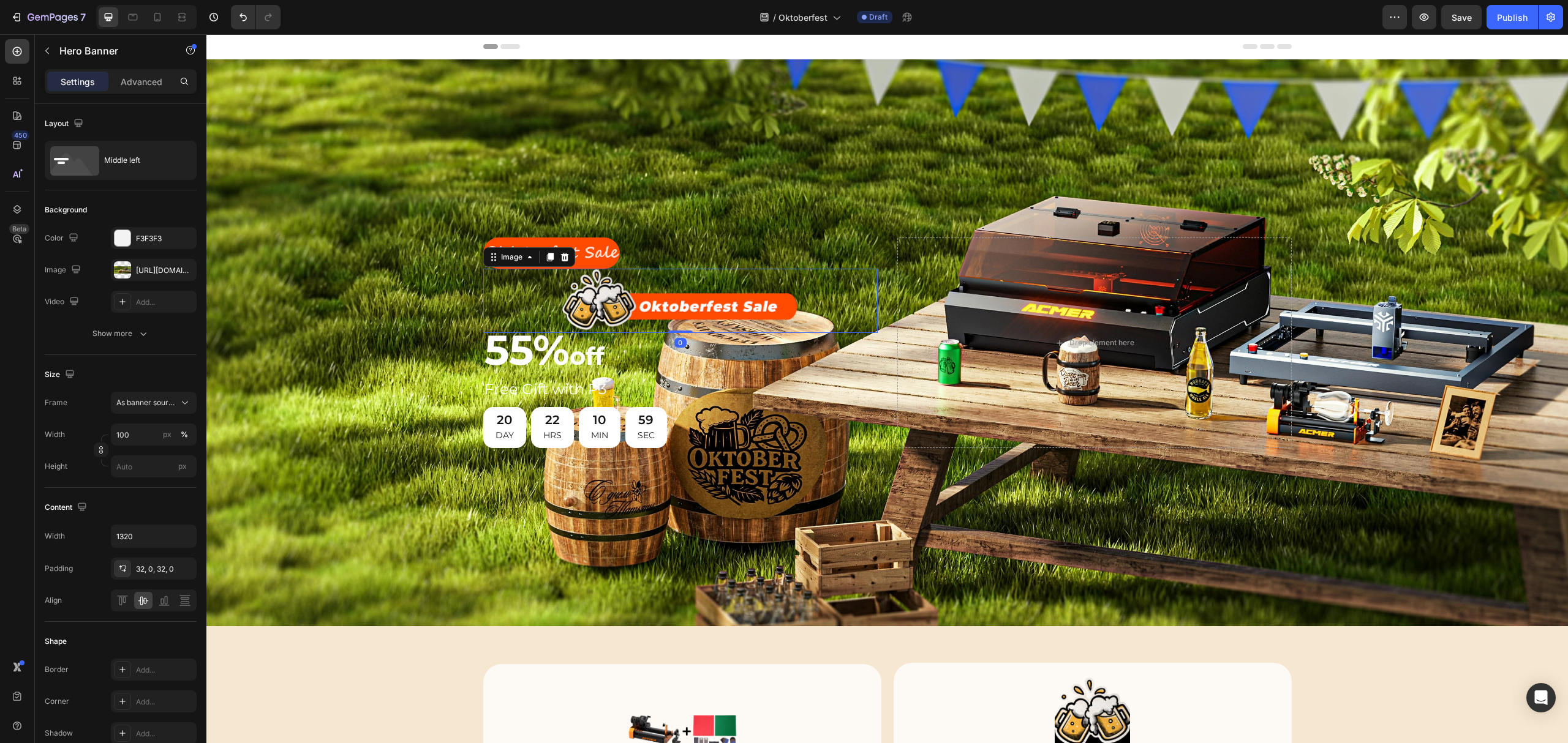
click at [676, 288] on img at bounding box center [679, 301] width 237 height 65
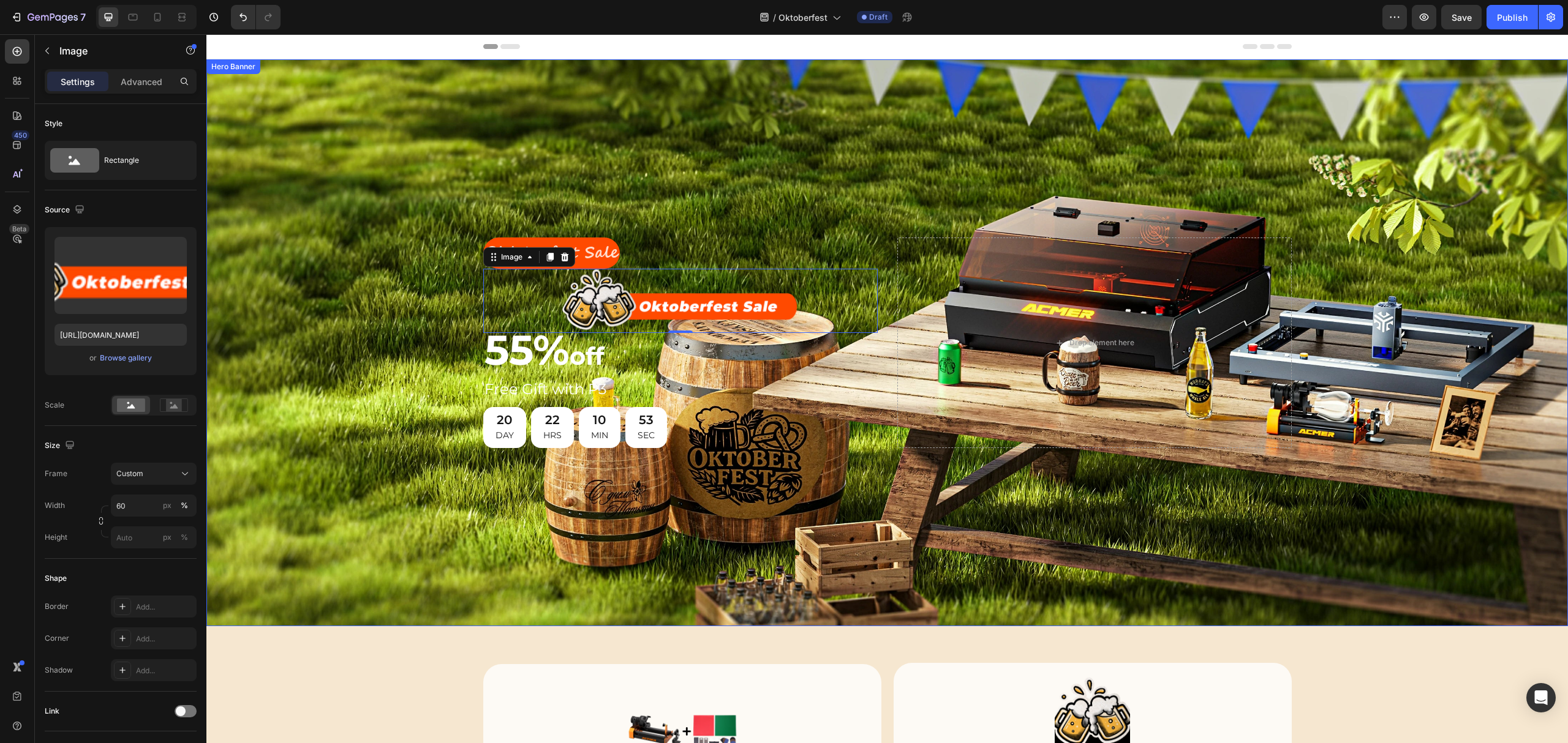
drag, startPoint x: 717, startPoint y: 209, endPoint x: 707, endPoint y: 245, distance: 37.4
click at [717, 209] on div "Background Image" at bounding box center [887, 343] width 1362 height 567
click at [670, 290] on img at bounding box center [679, 301] width 237 height 65
drag, startPoint x: 557, startPoint y: 255, endPoint x: 580, endPoint y: 246, distance: 24.7
click at [560, 255] on icon at bounding box center [565, 257] width 10 height 10
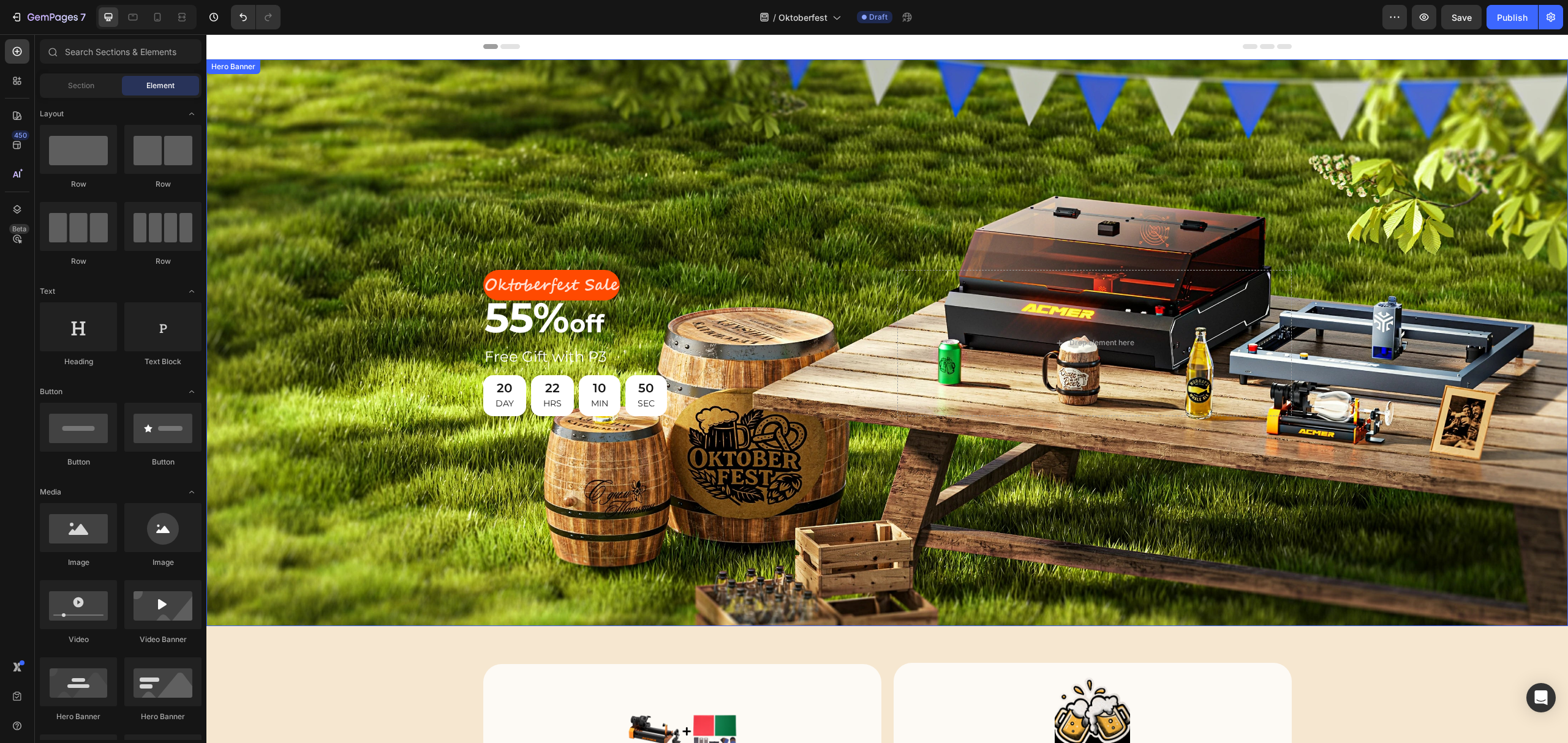
click at [704, 201] on div "Background Image" at bounding box center [887, 343] width 1362 height 567
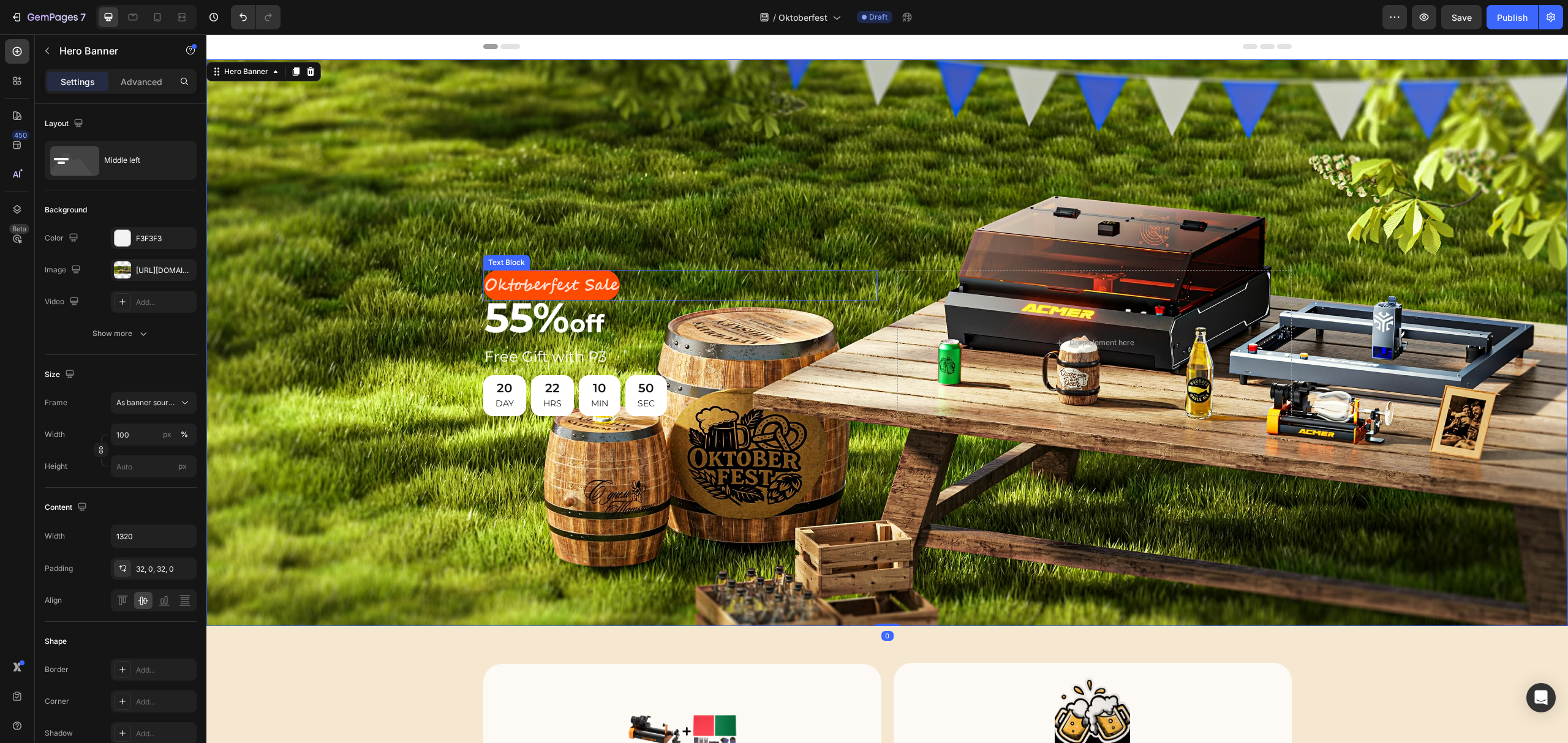
click at [561, 291] on p "Oktoberfest Sale" at bounding box center [551, 286] width 134 height 29
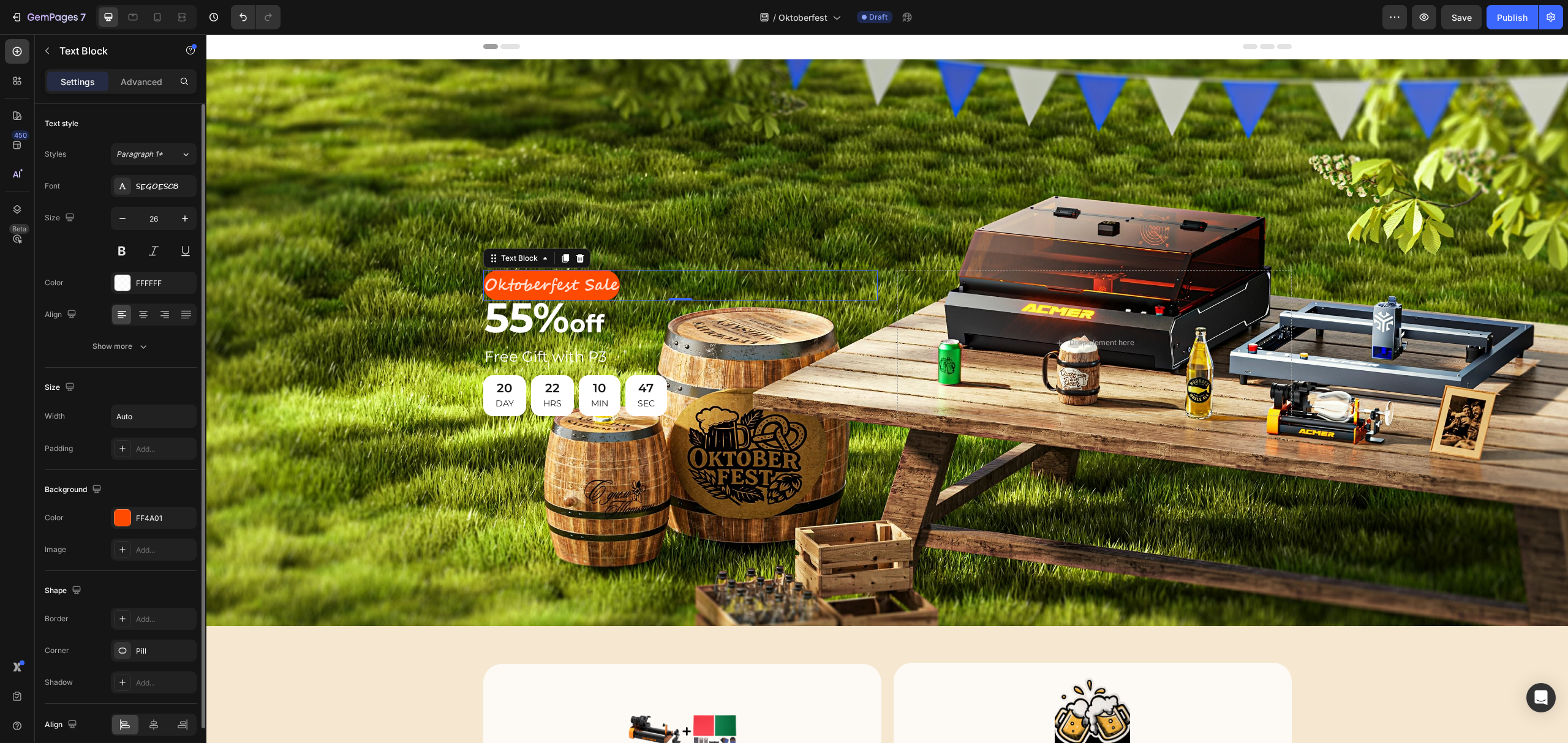
scroll to position [53, 0]
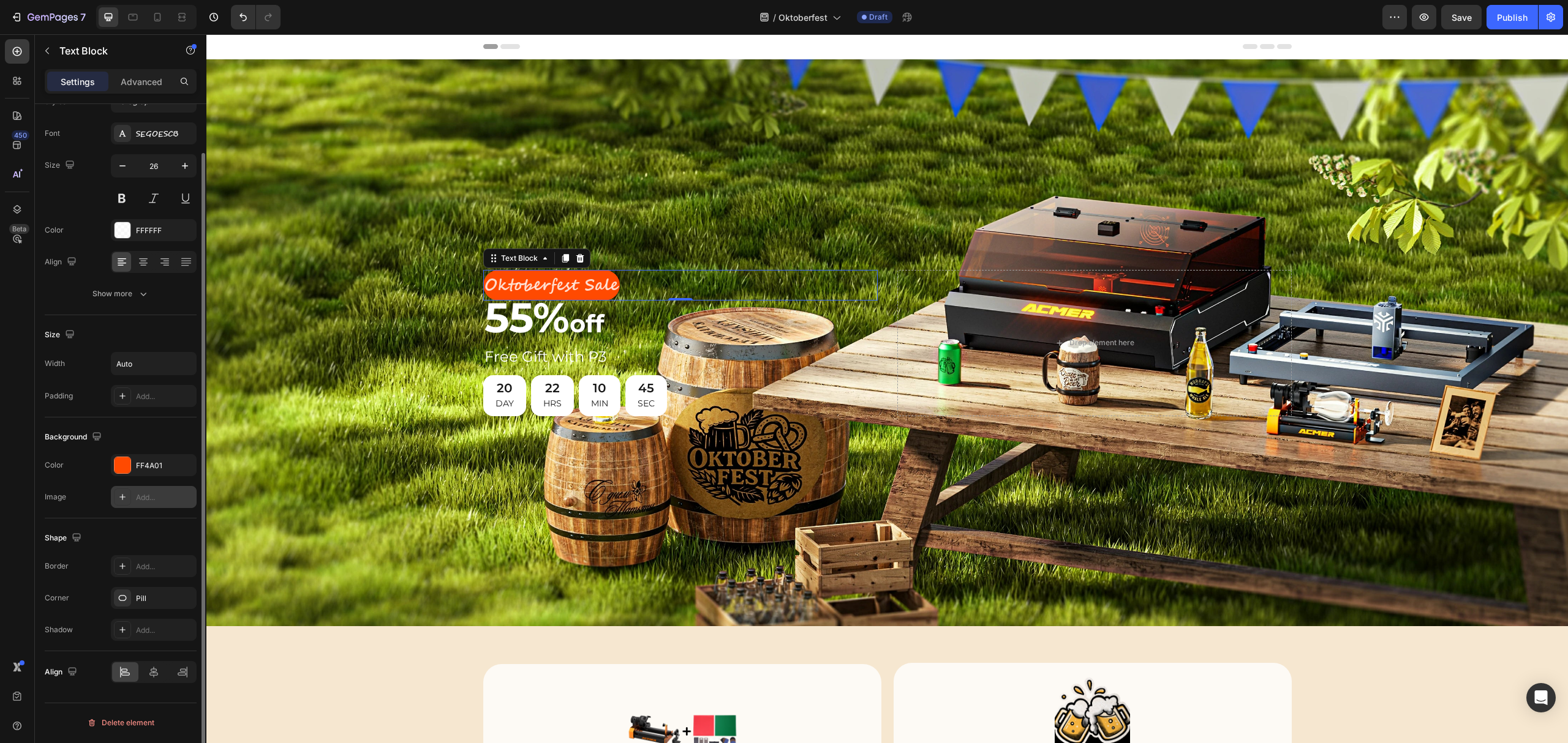
click at [151, 497] on div "Add..." at bounding box center [165, 498] width 58 height 11
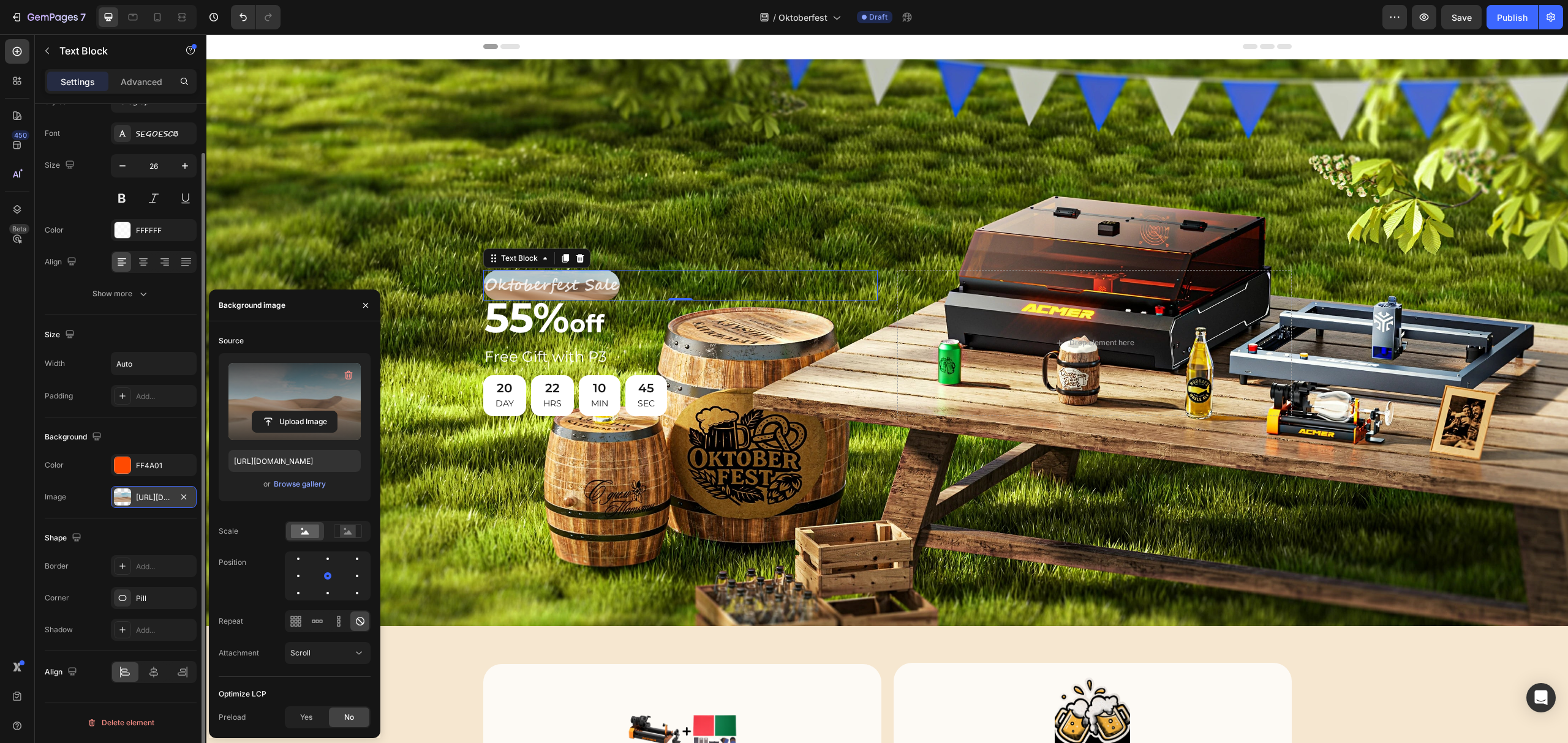
click at [294, 394] on label at bounding box center [295, 401] width 132 height 77
click at [294, 411] on input "file" at bounding box center [295, 422] width 84 height 21
type input "[URL][DOMAIN_NAME]"
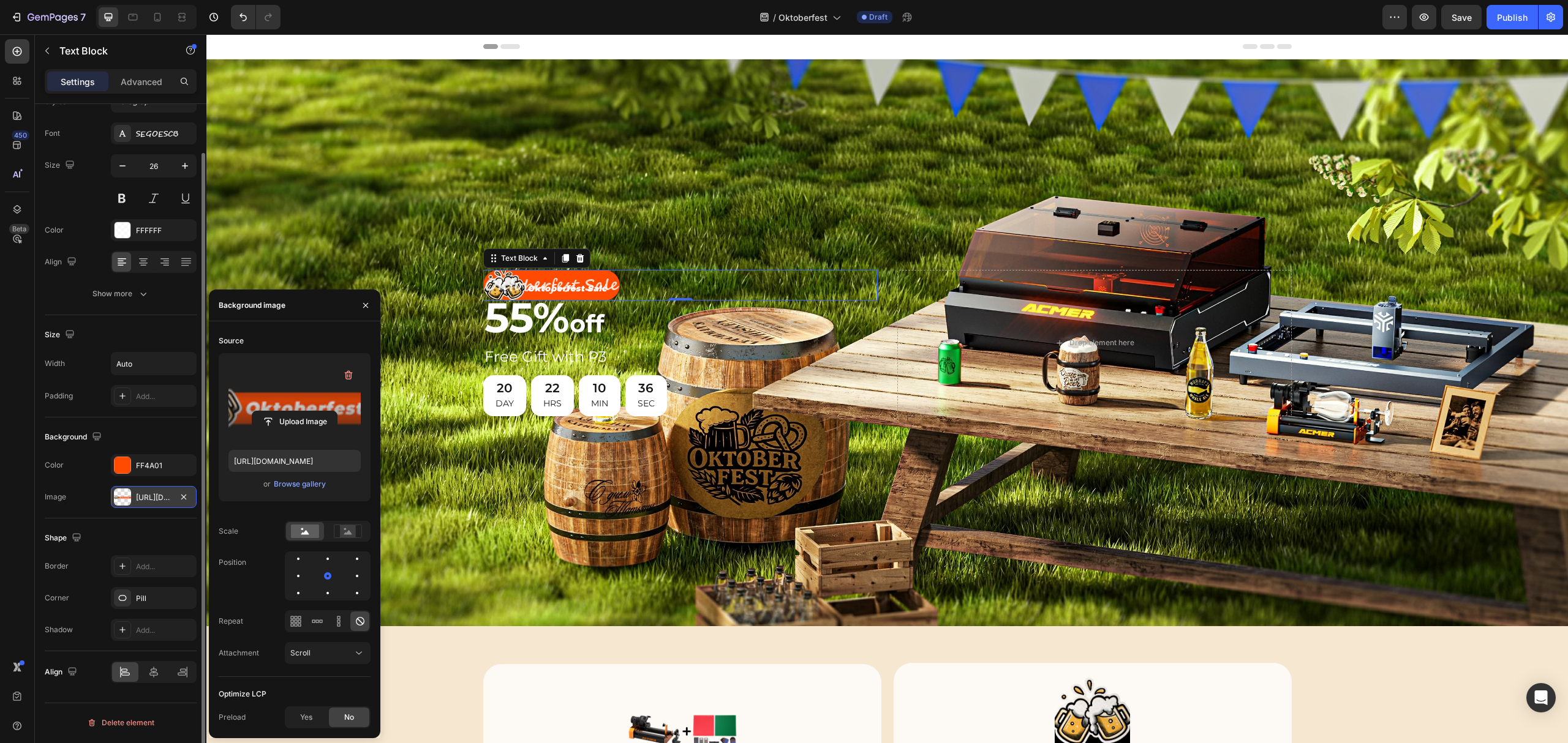
click at [554, 276] on p "Oktoberfest Sale" at bounding box center [551, 286] width 134 height 29
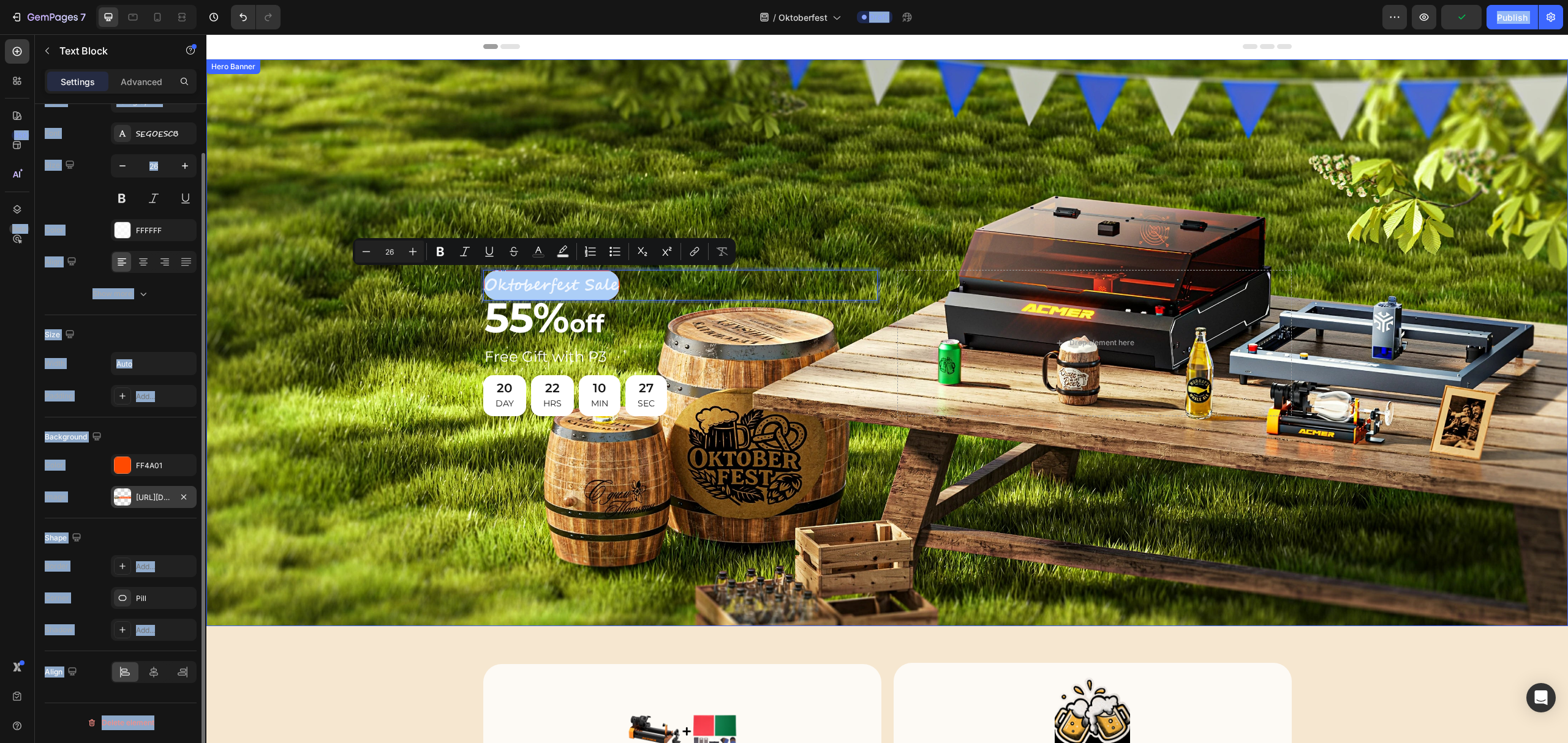
drag, startPoint x: 971, startPoint y: 81, endPoint x: 1215, endPoint y: 210, distance: 276.0
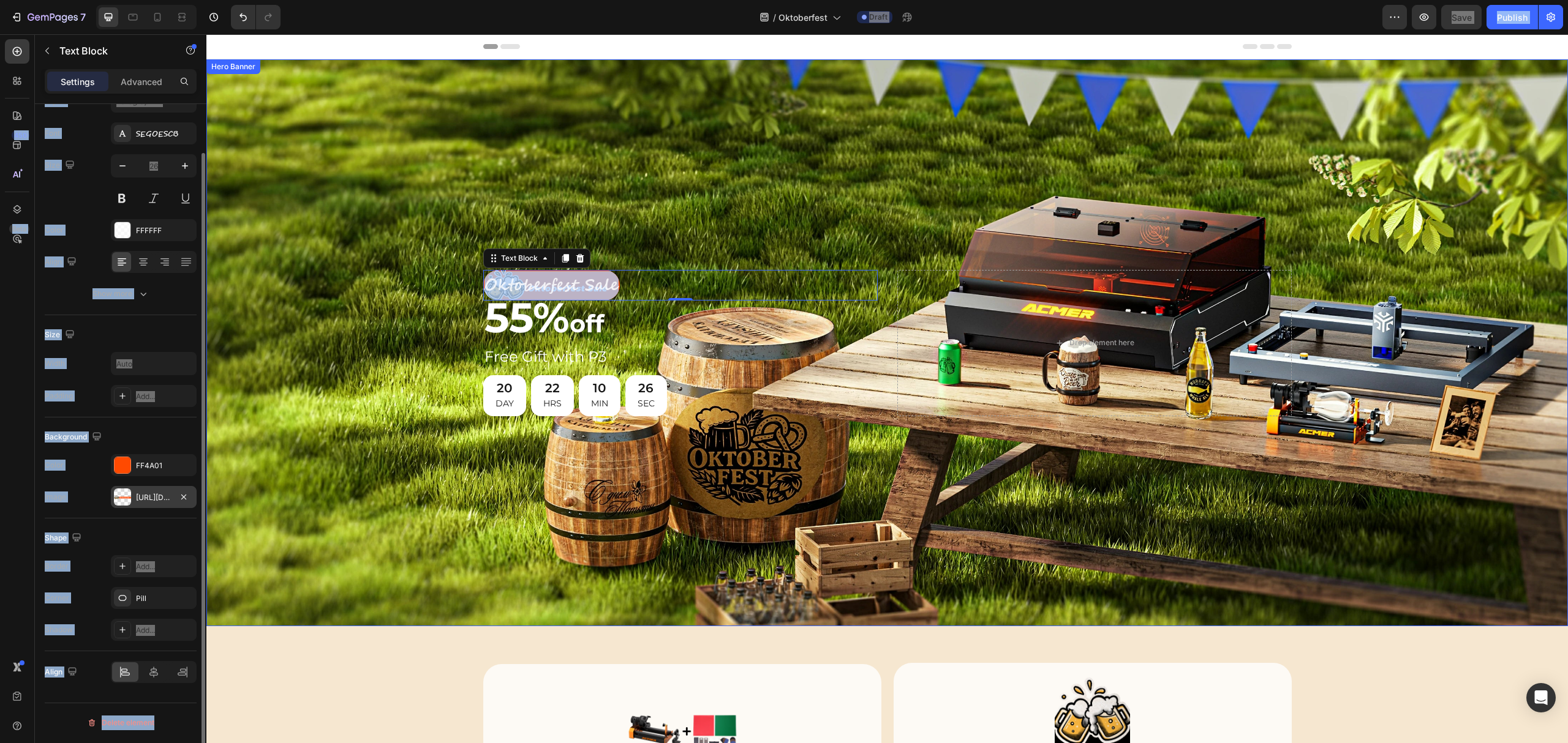
click at [998, 199] on div "Background Image" at bounding box center [887, 343] width 1362 height 567
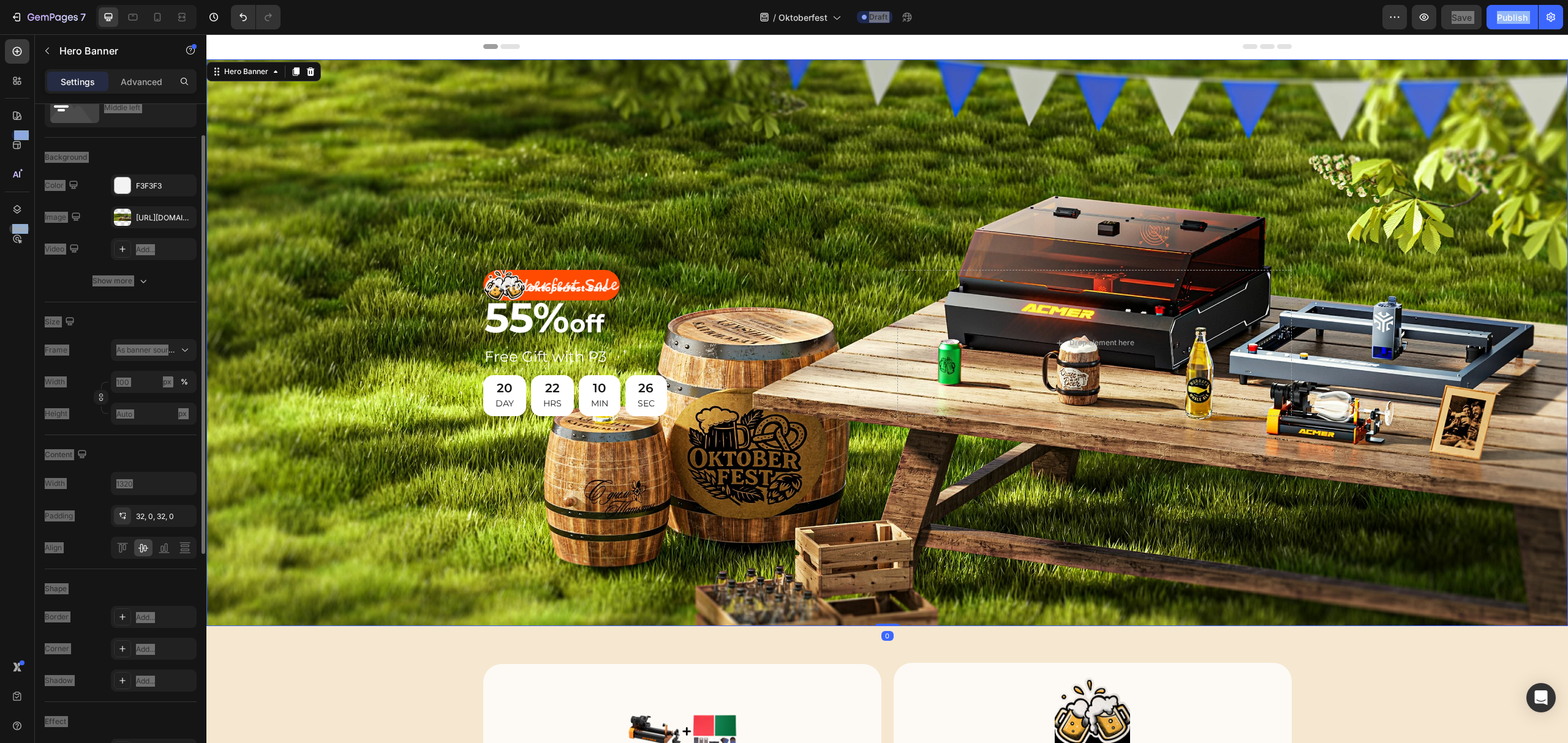
scroll to position [0, 0]
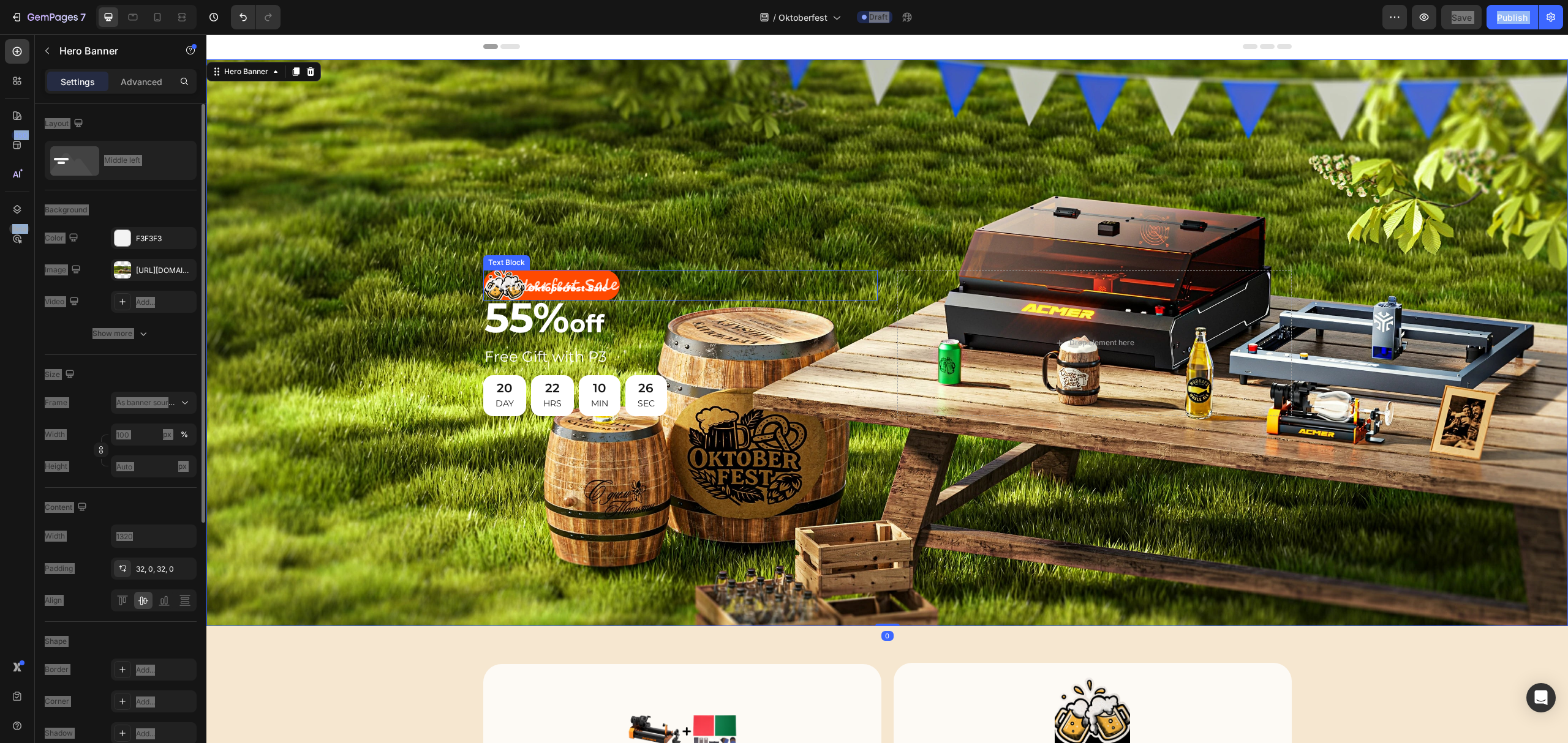
click at [709, 285] on div "Oktoberfest Sale" at bounding box center [681, 286] width 394 height 32
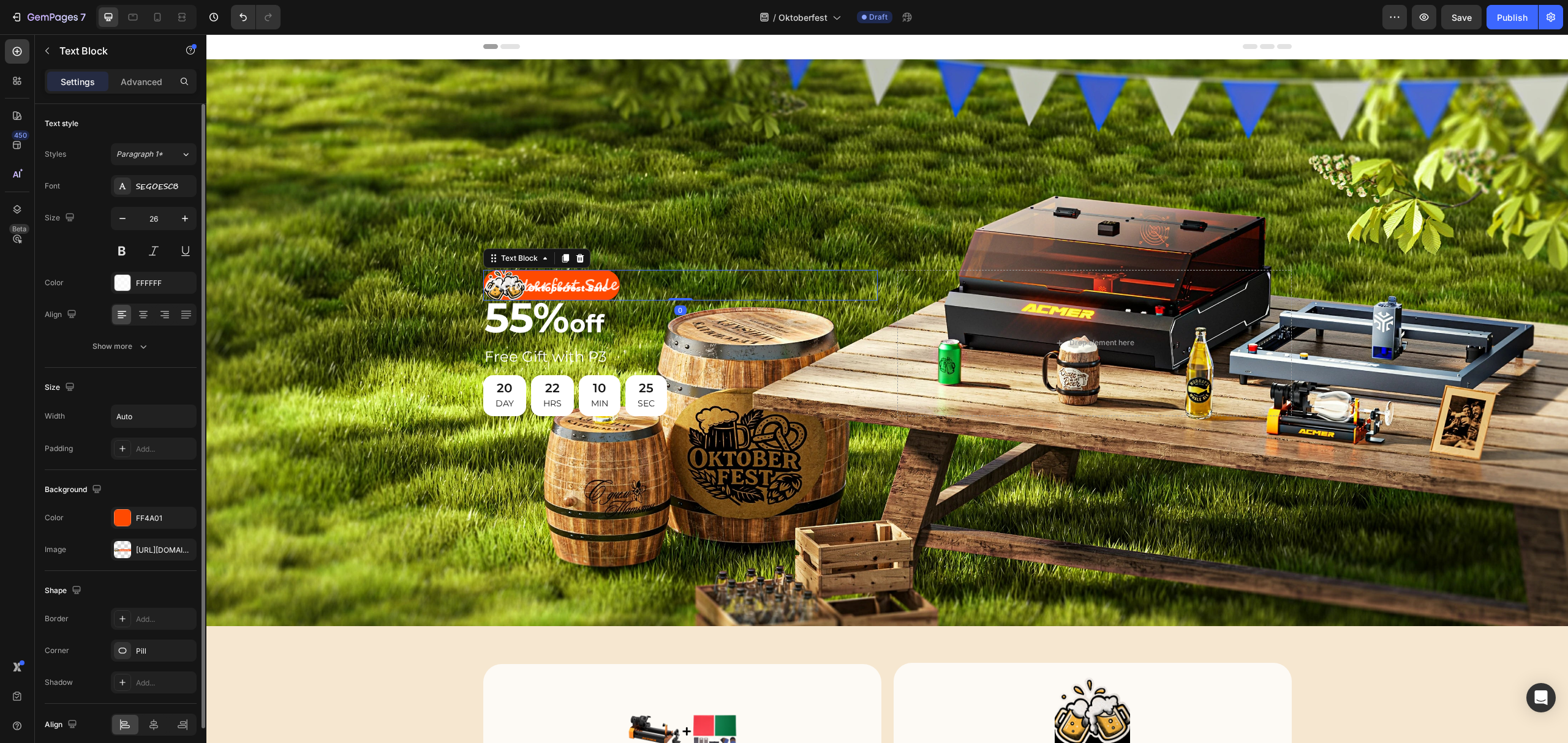
drag, startPoint x: 569, startPoint y: 253, endPoint x: 579, endPoint y: 255, distance: 10.2
click at [575, 253] on icon at bounding box center [580, 258] width 10 height 10
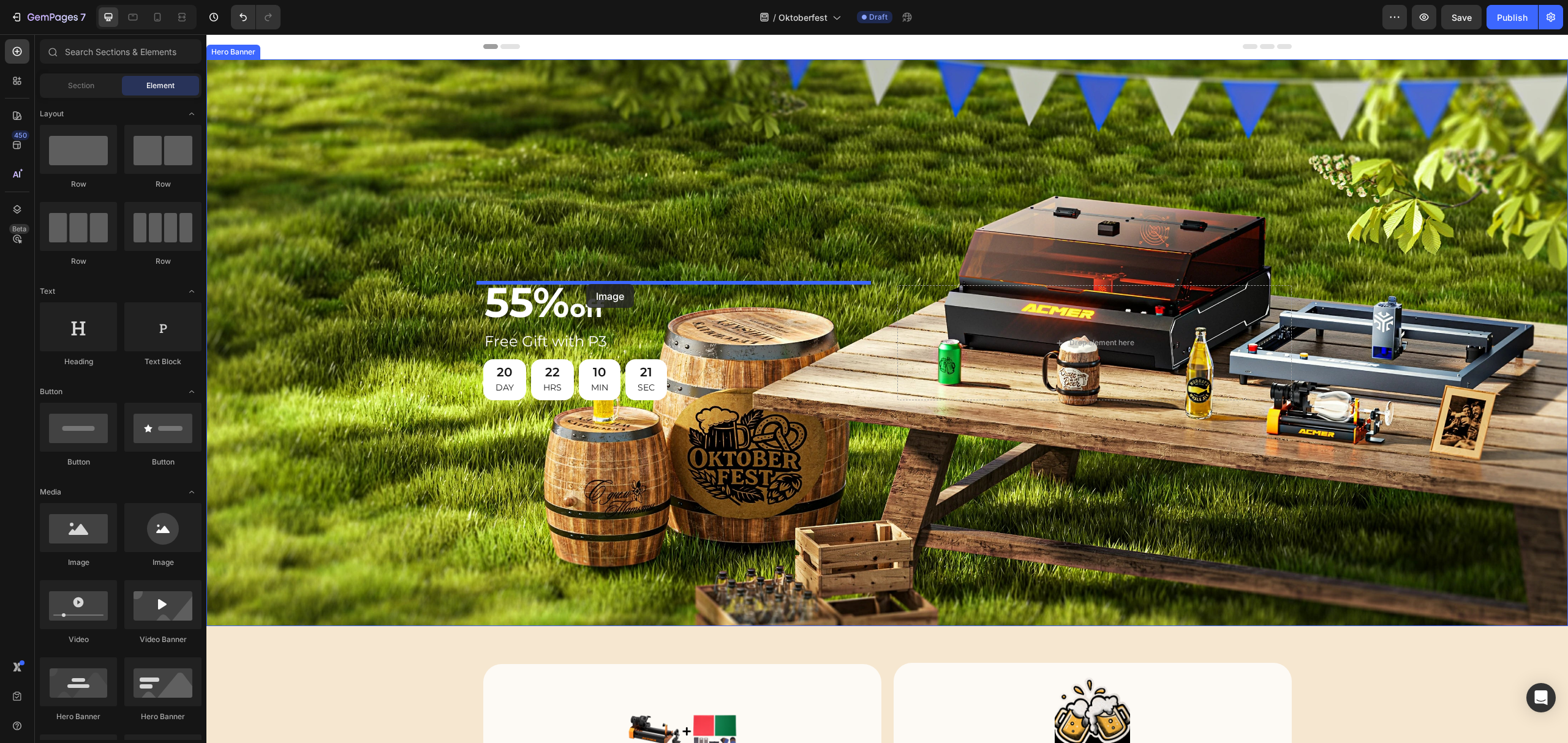
drag, startPoint x: 297, startPoint y: 565, endPoint x: 586, endPoint y: 284, distance: 403.1
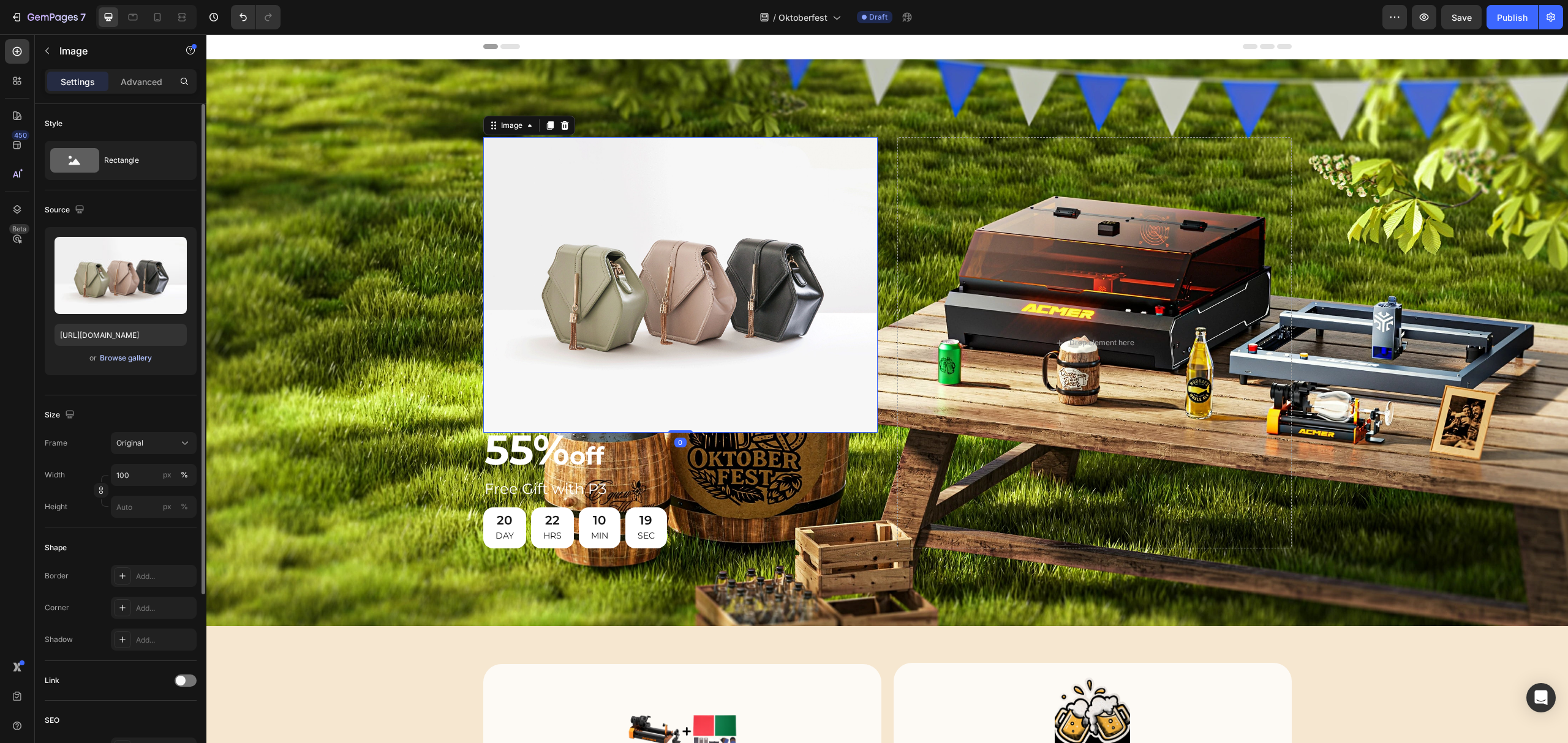
click at [119, 363] on div "Browse gallery" at bounding box center [126, 359] width 52 height 11
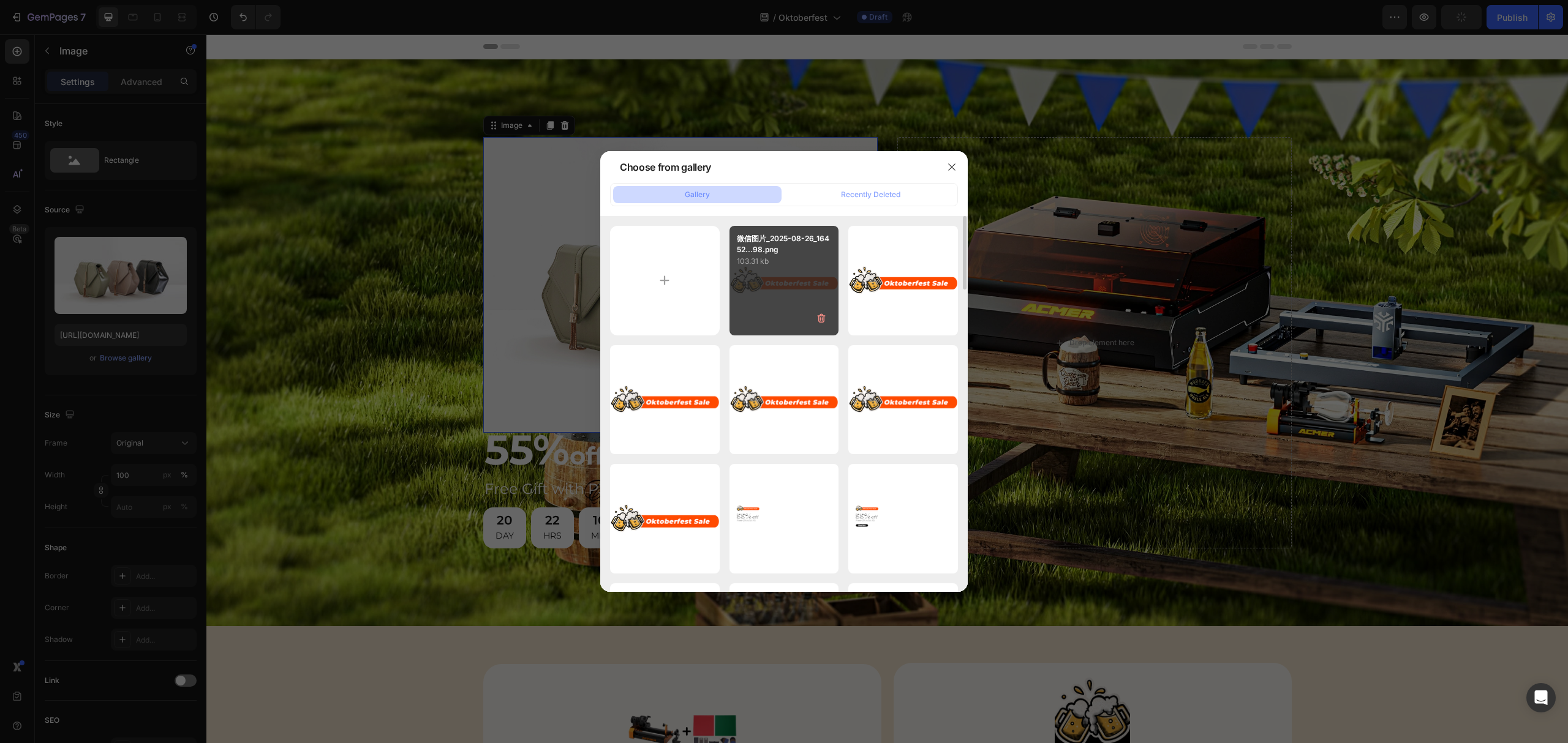
click at [791, 292] on div "微信图片_2025-08-26_16452...98.png 103.31 kb" at bounding box center [784, 281] width 109 height 109
type input "[URL][DOMAIN_NAME]"
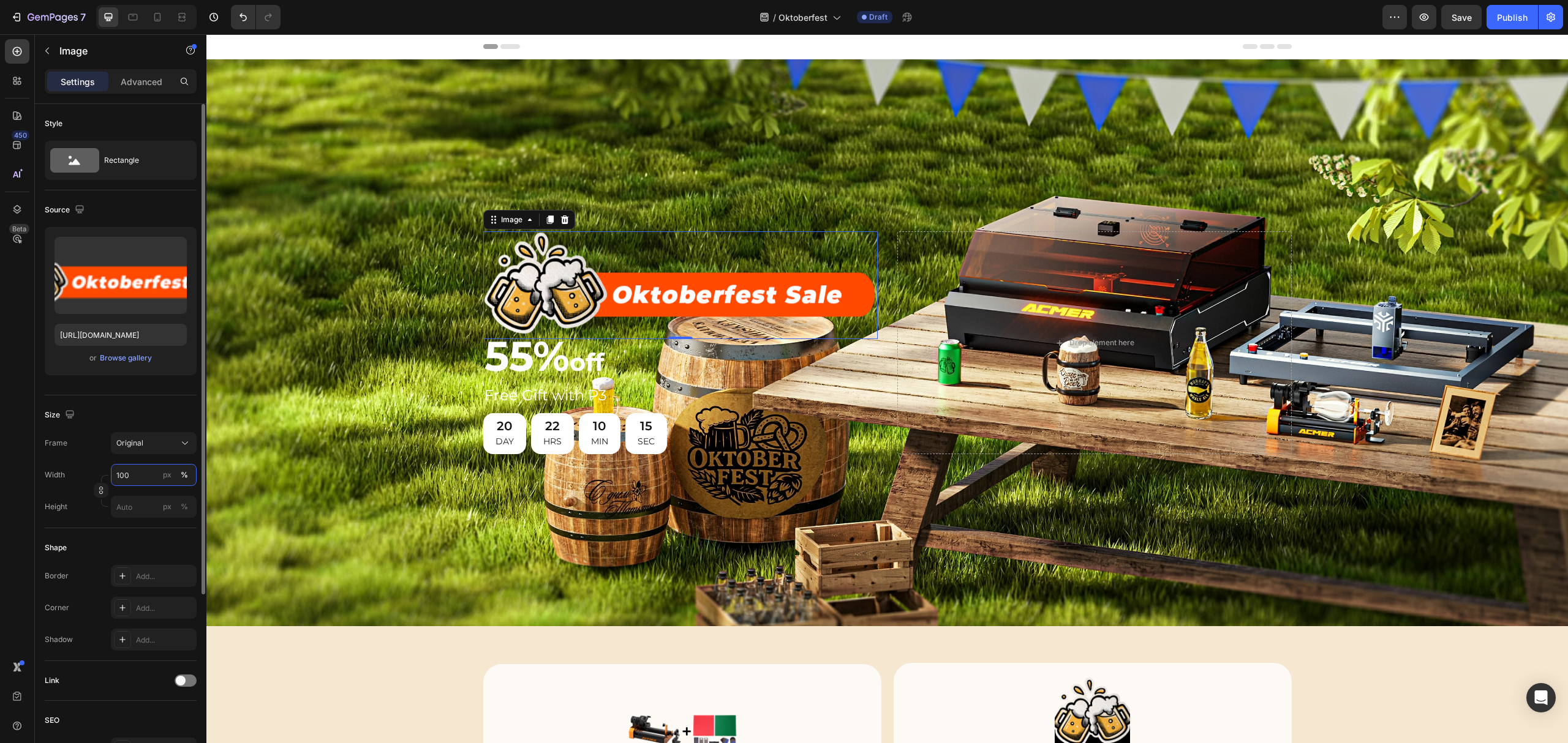
click at [133, 471] on input "100" at bounding box center [154, 474] width 86 height 22
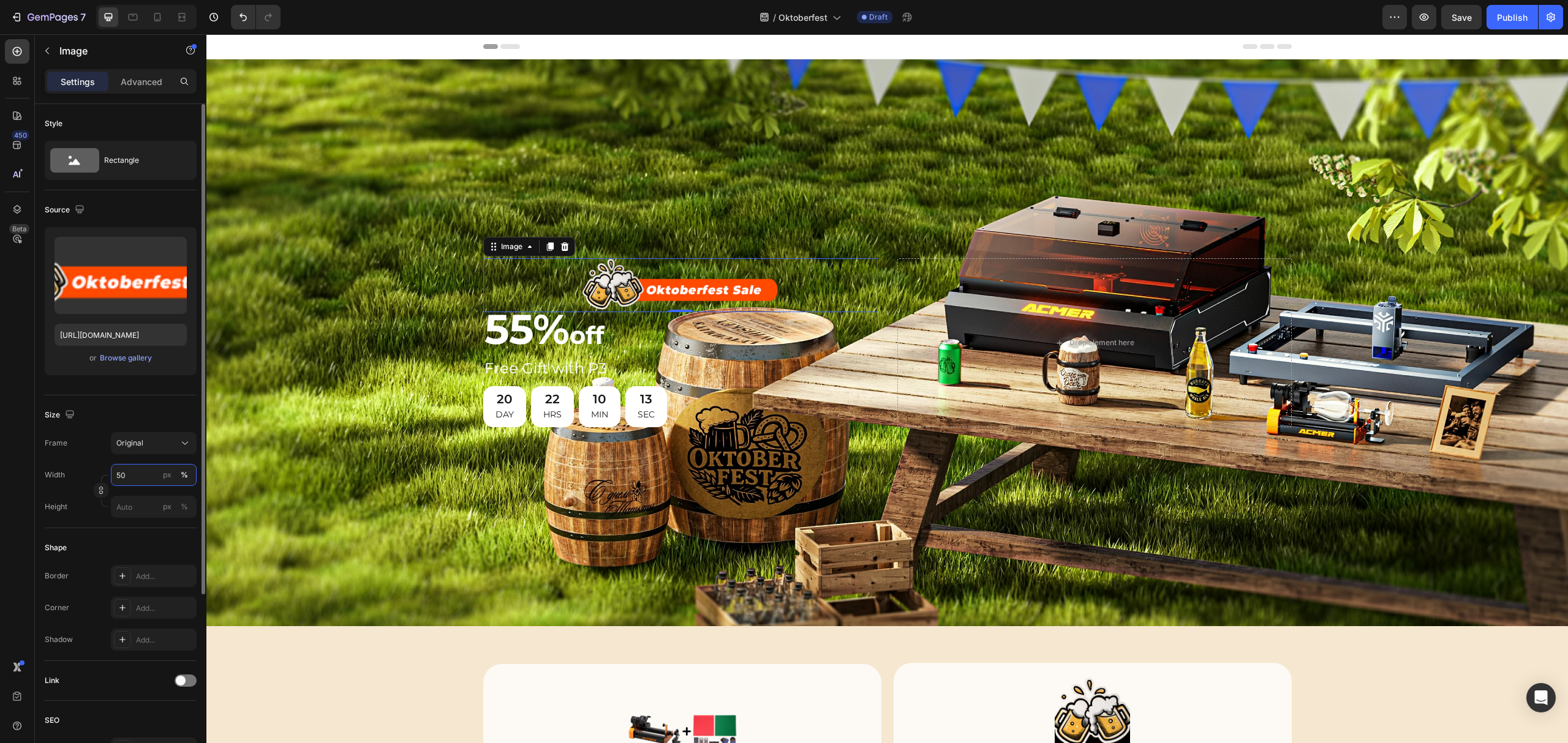
type input "5"
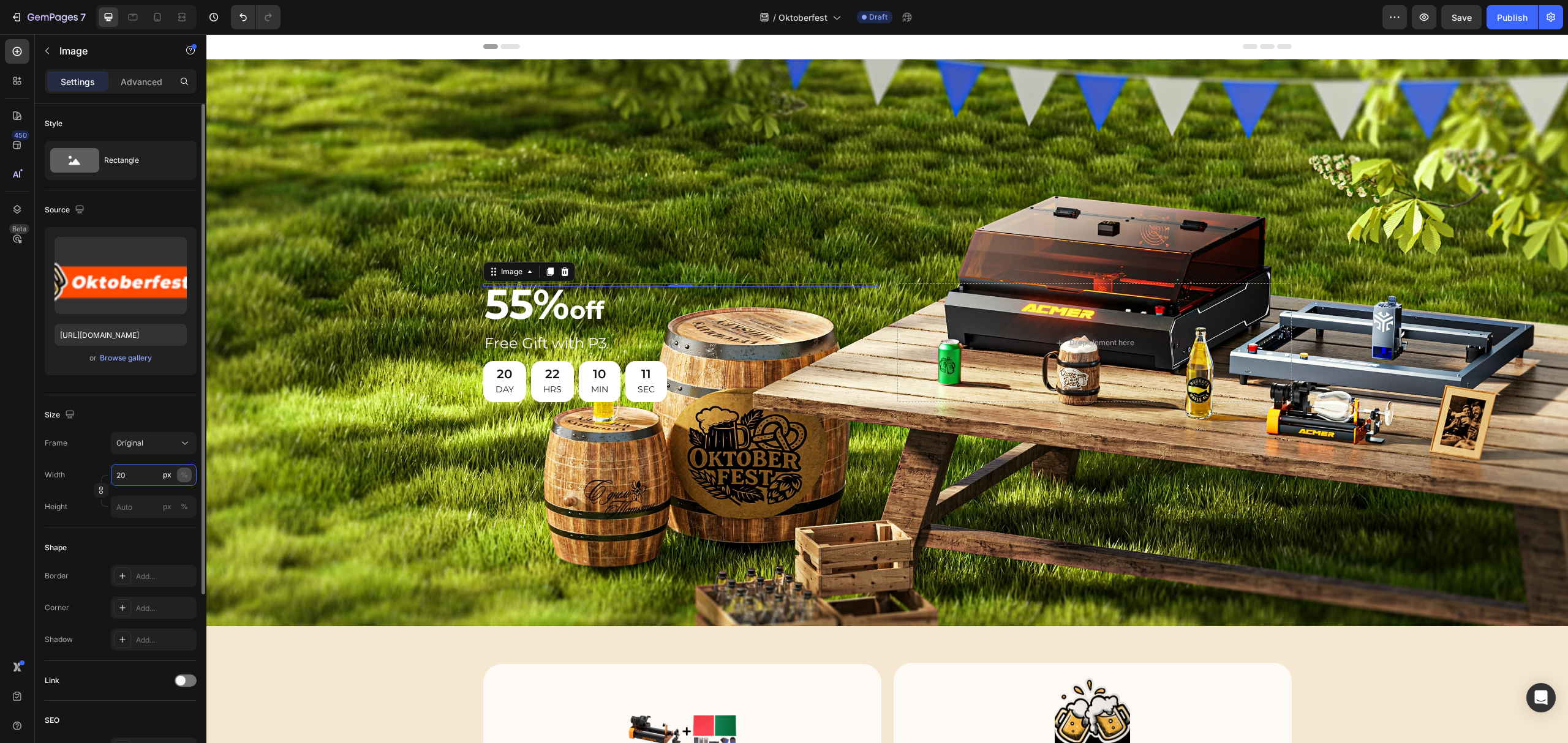
type input "20"
click at [182, 476] on div "%" at bounding box center [184, 475] width 7 height 11
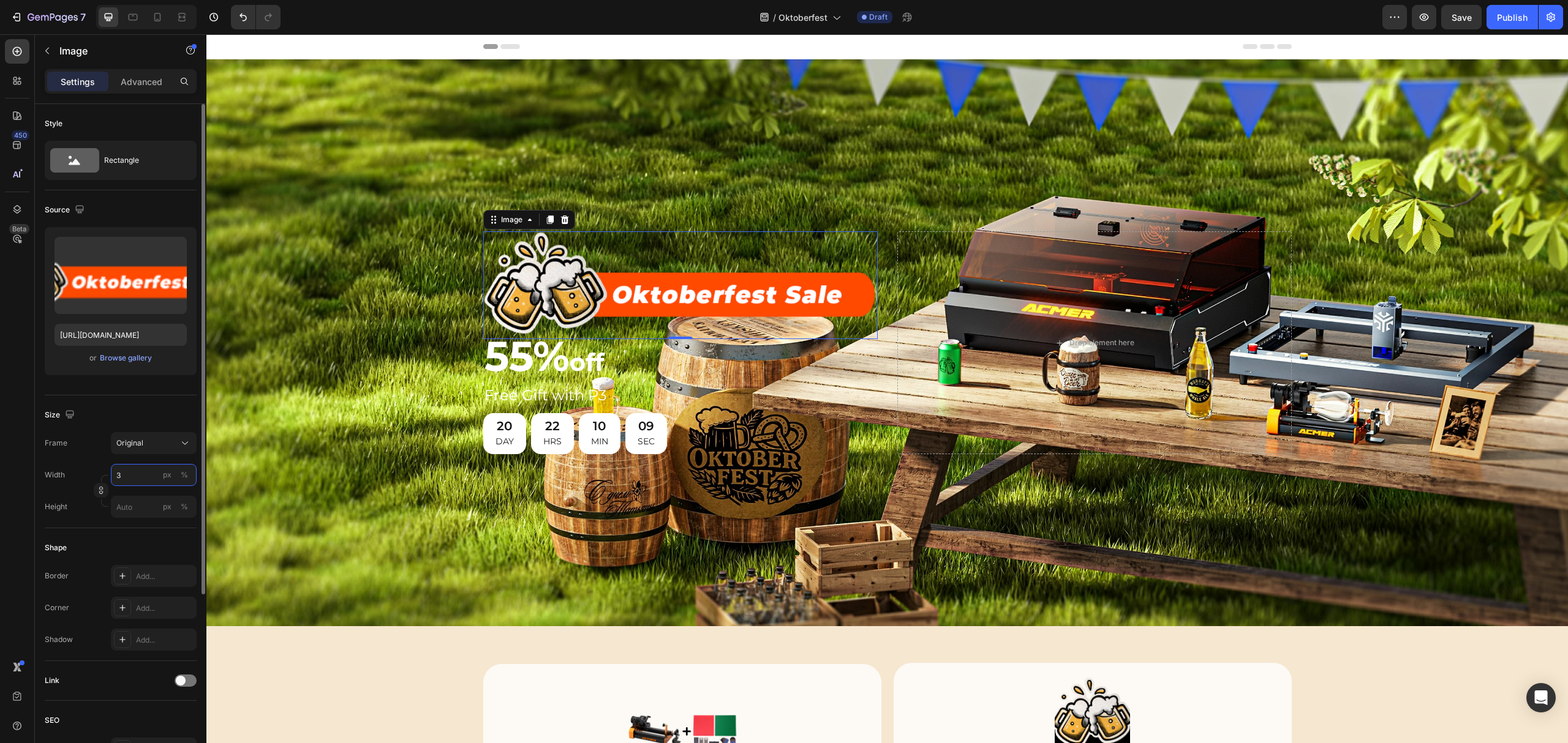
type input "30"
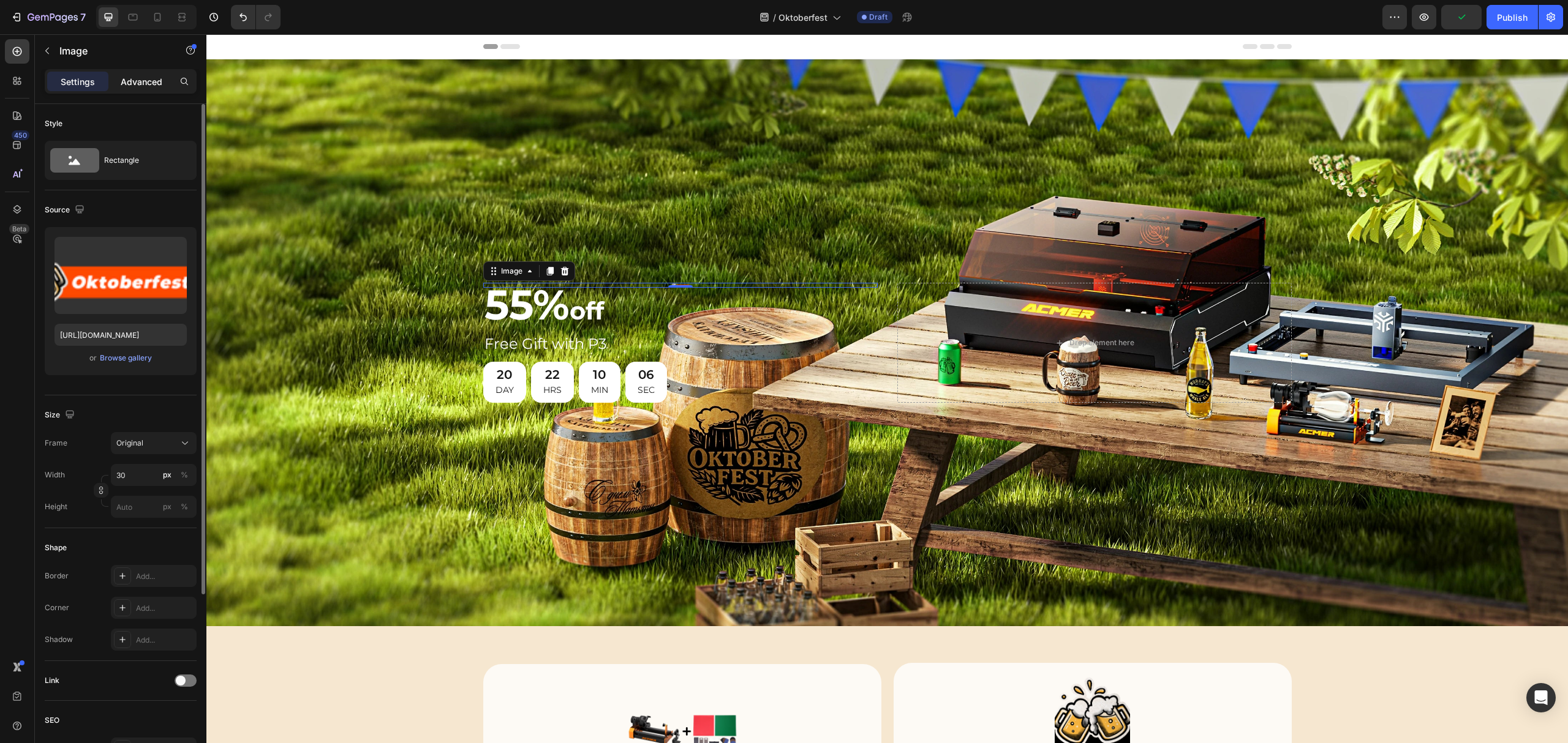
click at [135, 81] on p "Advanced" at bounding box center [141, 81] width 41 height 13
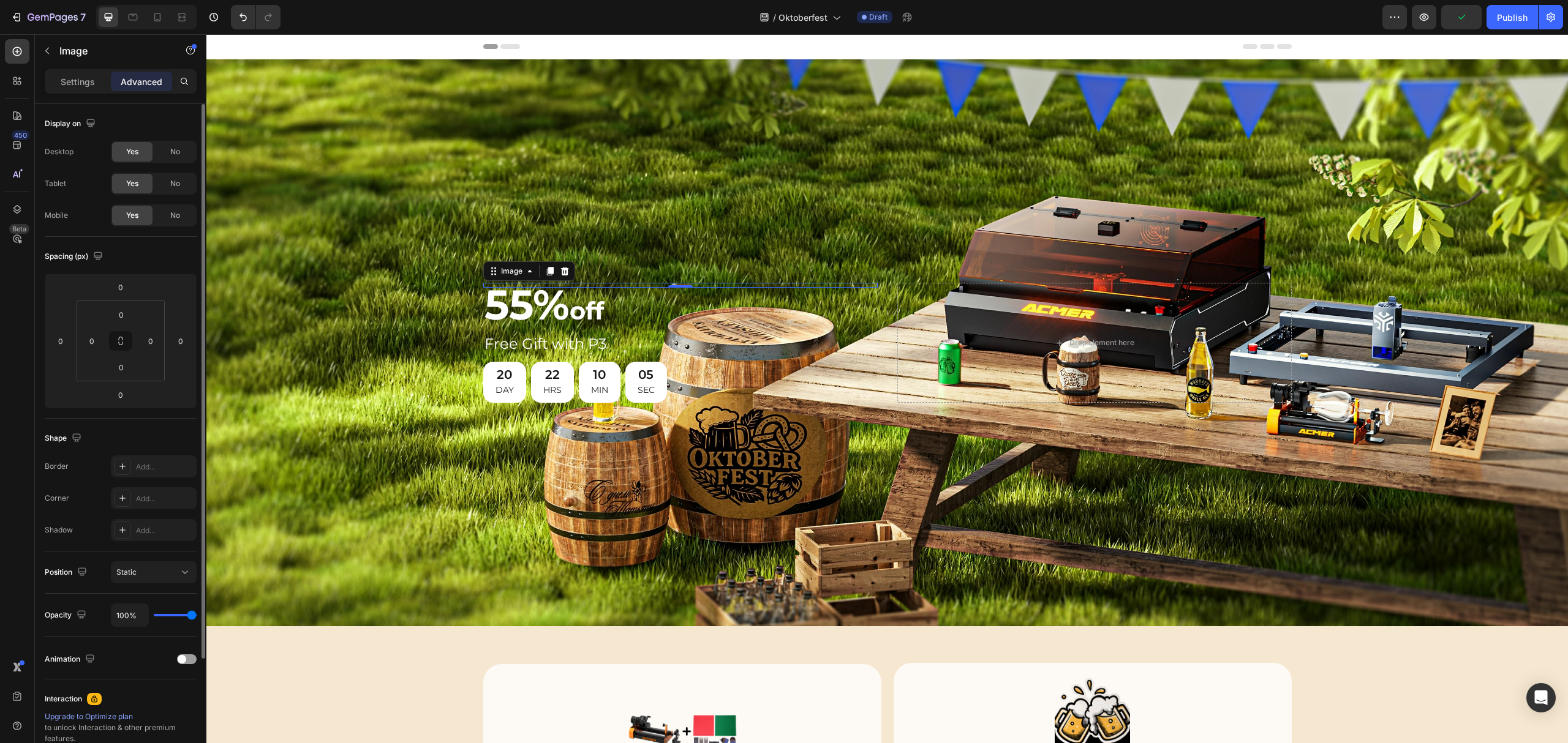
click at [79, 81] on p "Settings" at bounding box center [77, 81] width 34 height 13
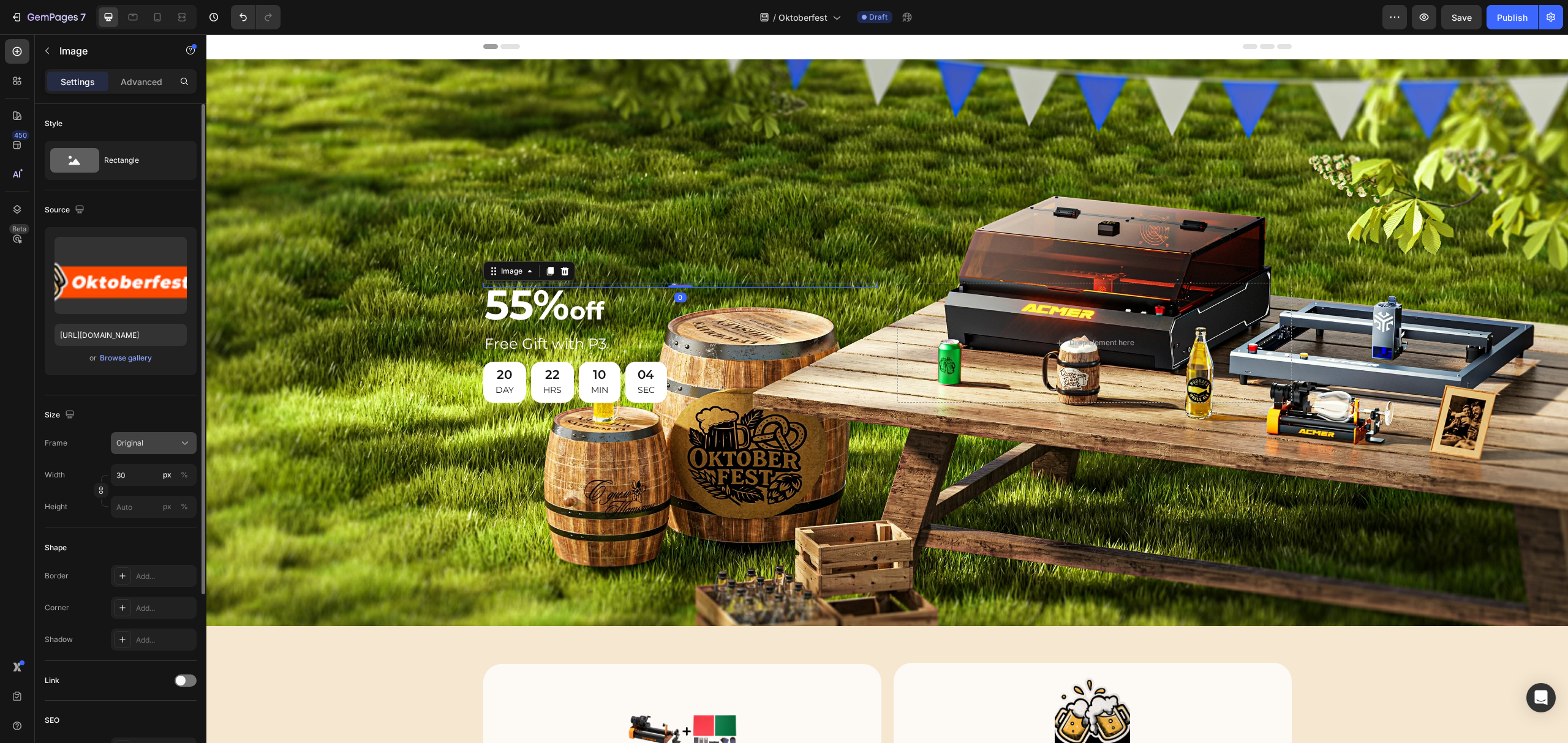
click at [146, 444] on div "Original" at bounding box center [147, 443] width 60 height 11
click at [138, 448] on span "Original" at bounding box center [130, 443] width 27 height 11
click at [184, 475] on div "%" at bounding box center [184, 475] width 7 height 11
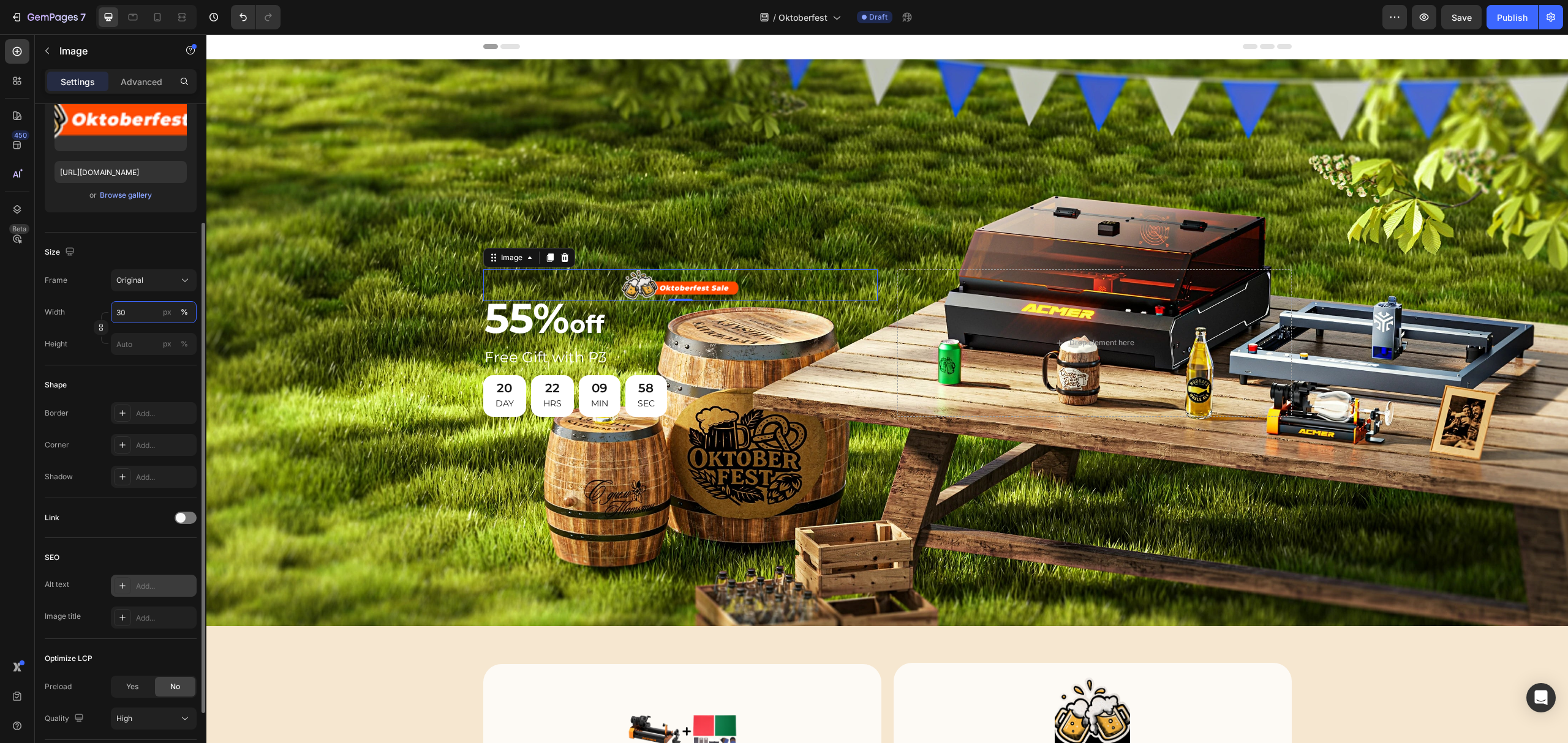
scroll to position [251, 0]
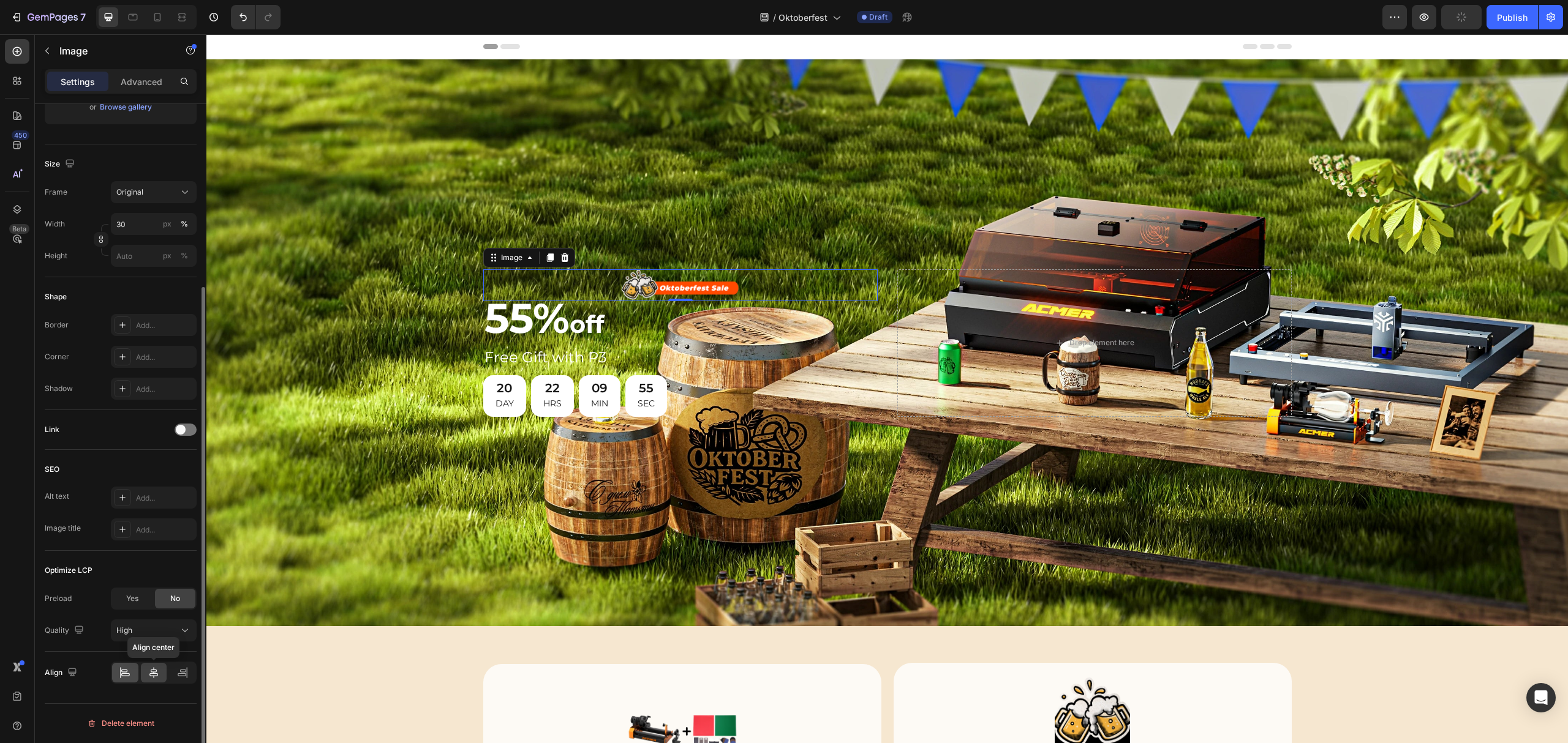
click at [132, 674] on div at bounding box center [126, 673] width 27 height 20
click at [138, 220] on input "30" at bounding box center [154, 224] width 86 height 22
type input "3"
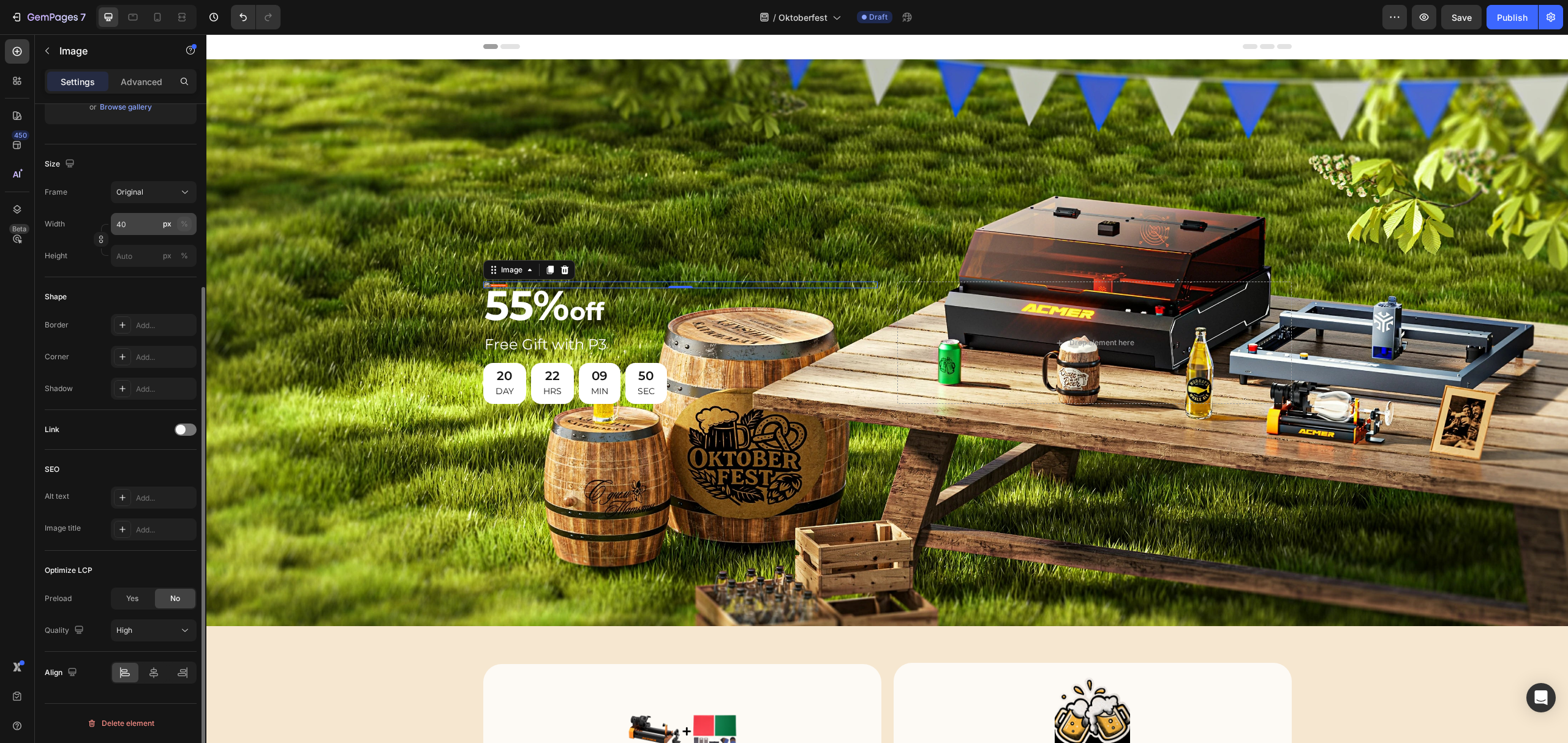
click at [182, 221] on div "%" at bounding box center [184, 225] width 7 height 11
type input "50"
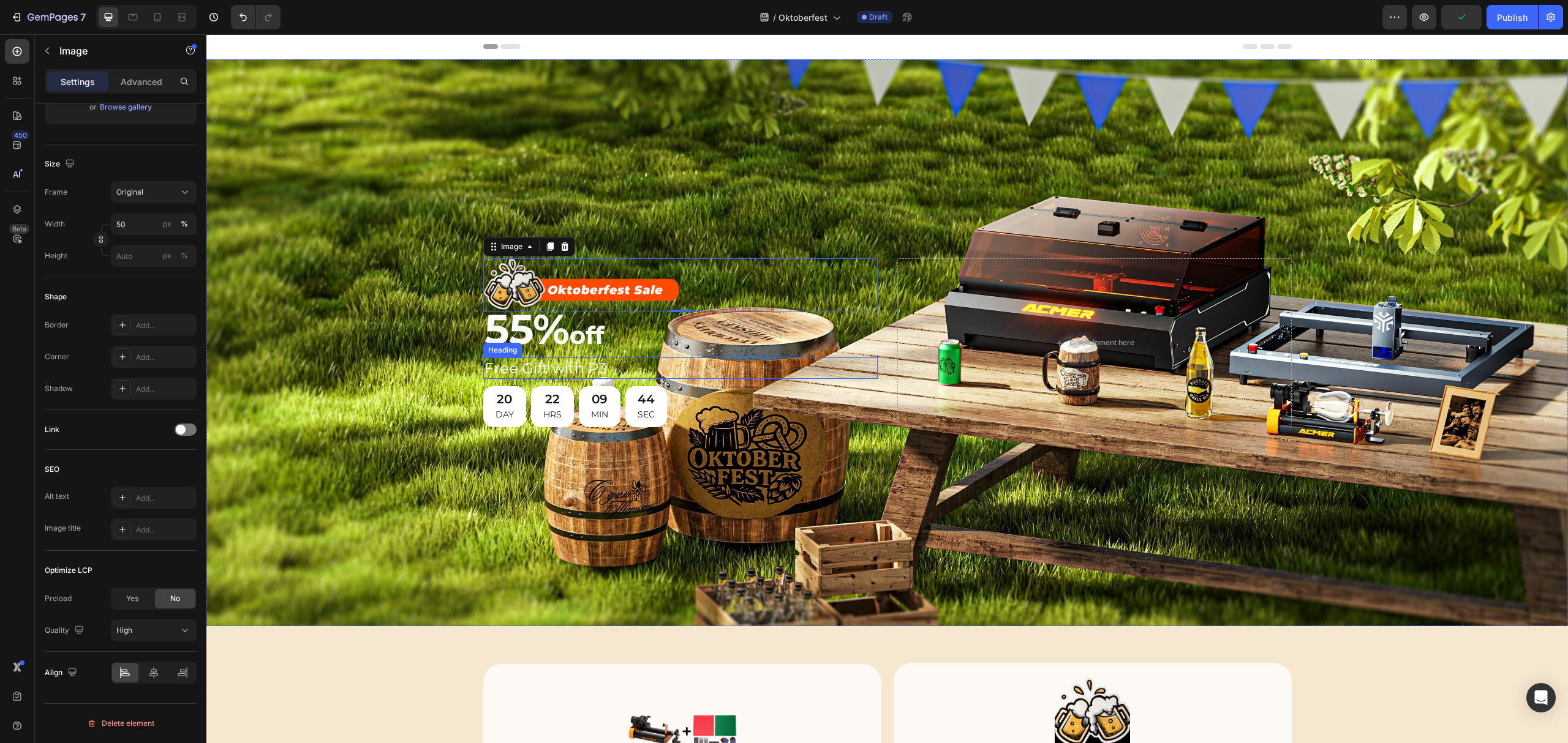
click at [566, 358] on h2 "Free Gift with P3" at bounding box center [681, 368] width 394 height 22
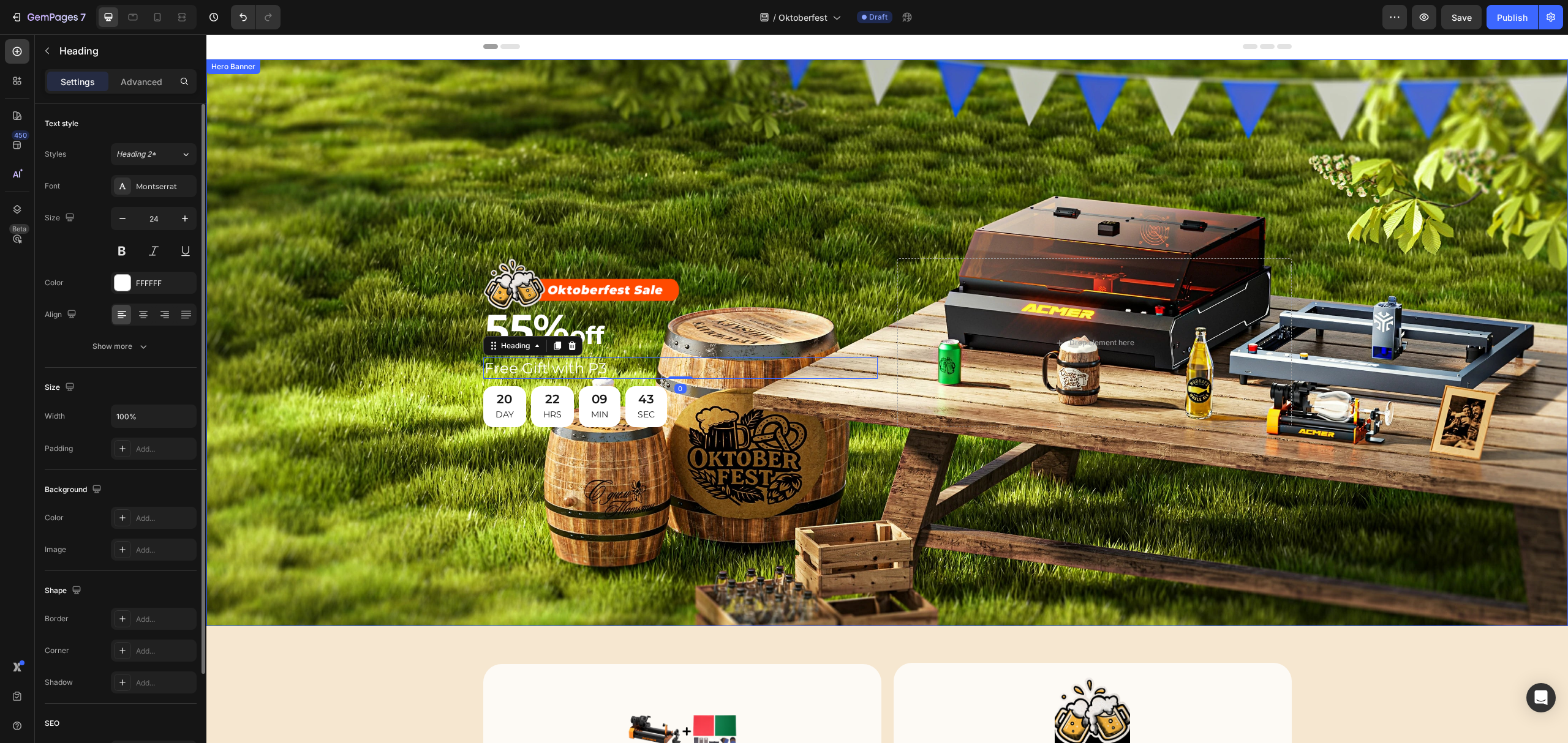
click at [351, 396] on div "Background Image" at bounding box center [887, 343] width 1362 height 567
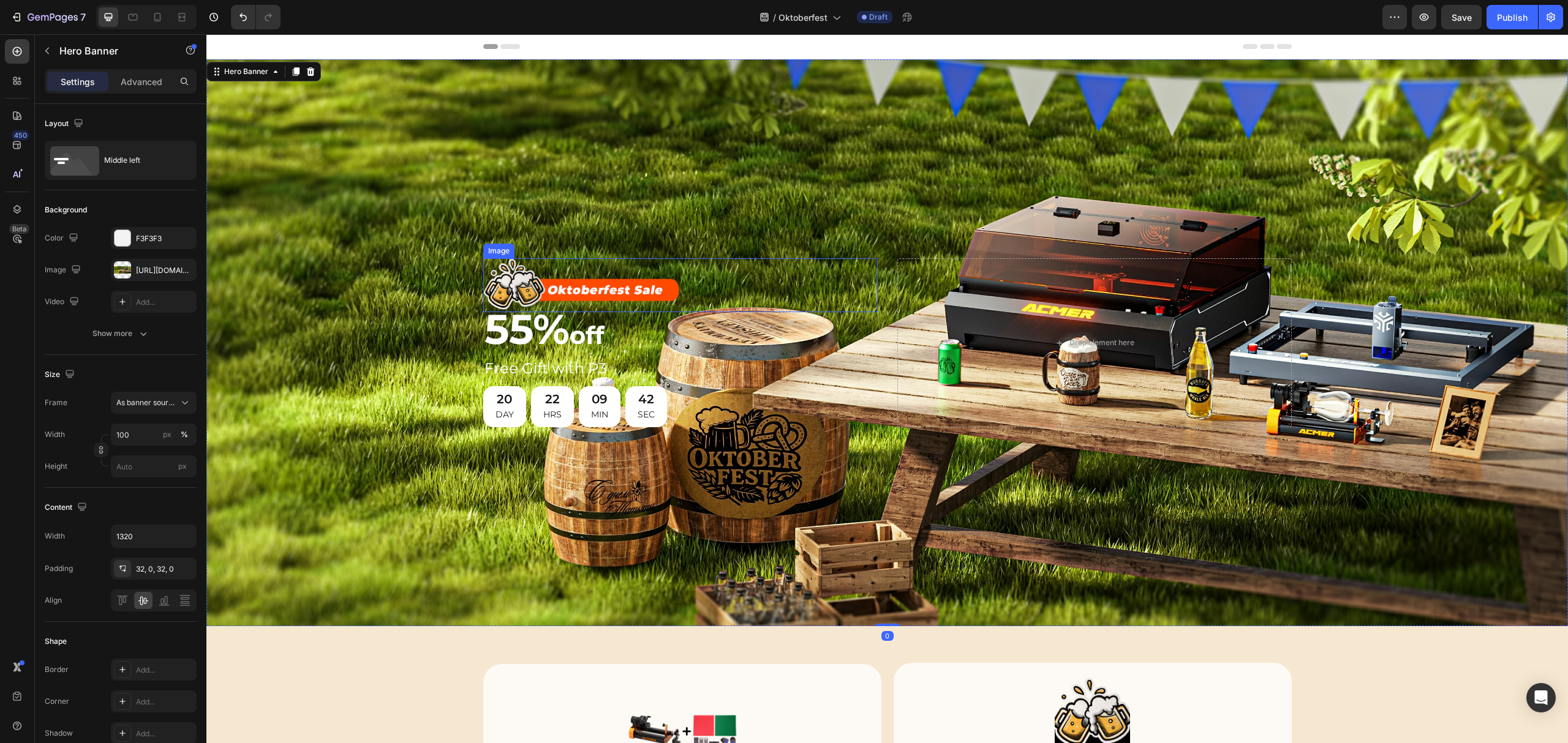
click at [816, 261] on div at bounding box center [681, 285] width 394 height 54
click at [884, 269] on div "Image 0 55% off Heading Free Gift with P3 Heading 20 DAY 22 HRS 09 MIN 41 SEC C…" at bounding box center [888, 342] width 809 height 208
click at [871, 262] on div "Image 55% off Heading Free Gift with P3 Heading 20 DAY 22 HRS 09 MIN 39 SEC Cou…" at bounding box center [888, 342] width 809 height 208
click at [182, 17] on icon at bounding box center [183, 17] width 4 height 3
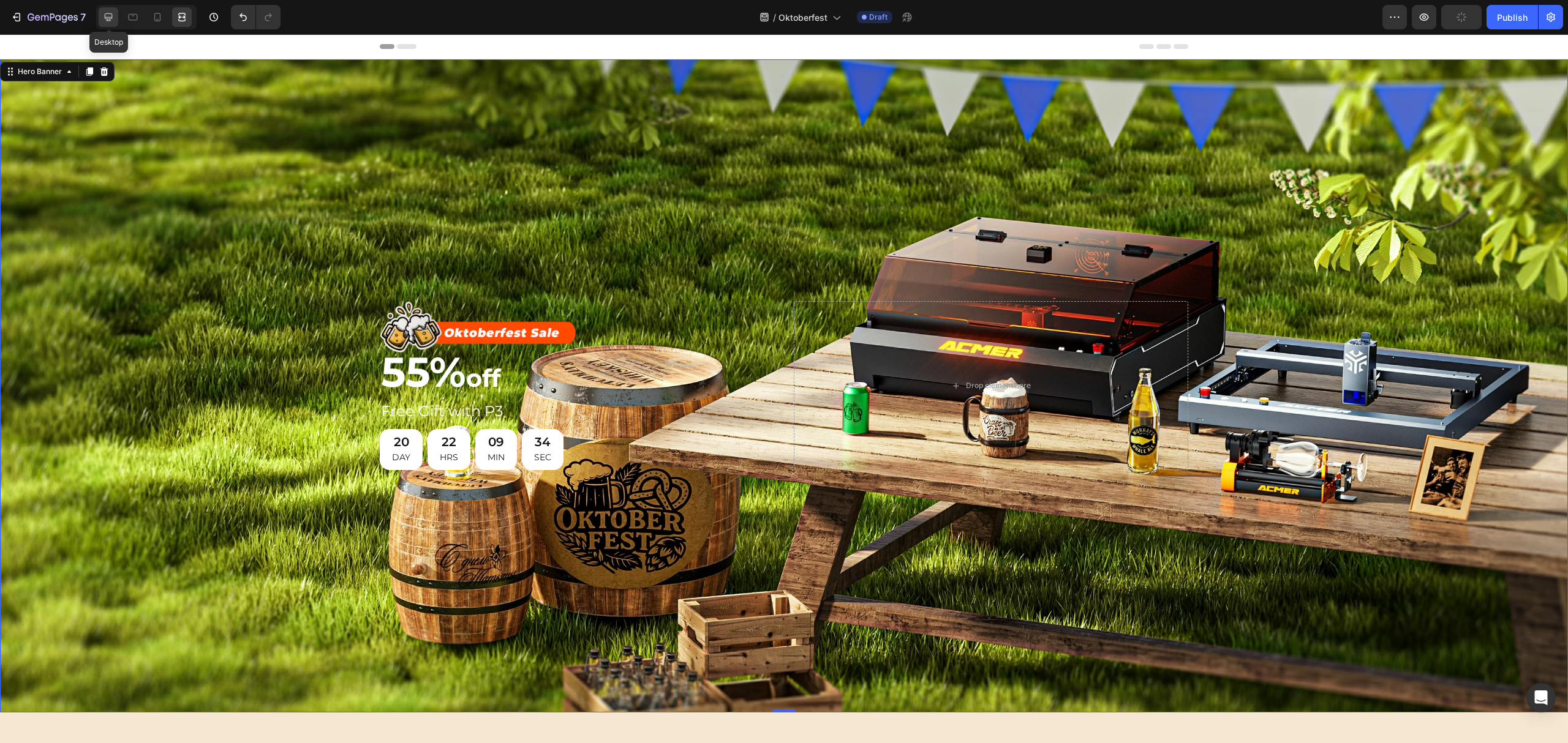
click at [103, 17] on icon at bounding box center [108, 17] width 12 height 12
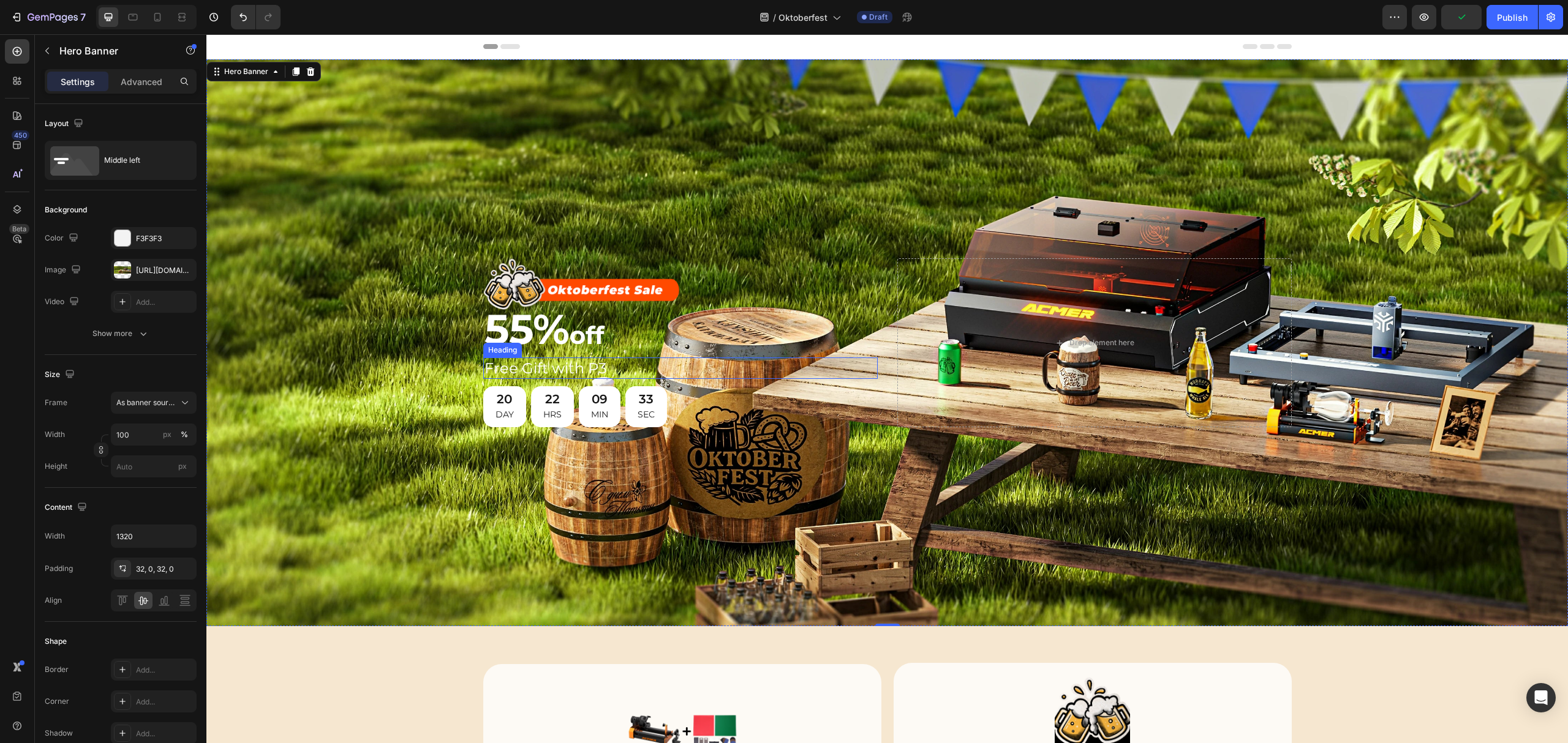
click at [550, 371] on h2 "Free Gift with P3" at bounding box center [681, 368] width 394 height 22
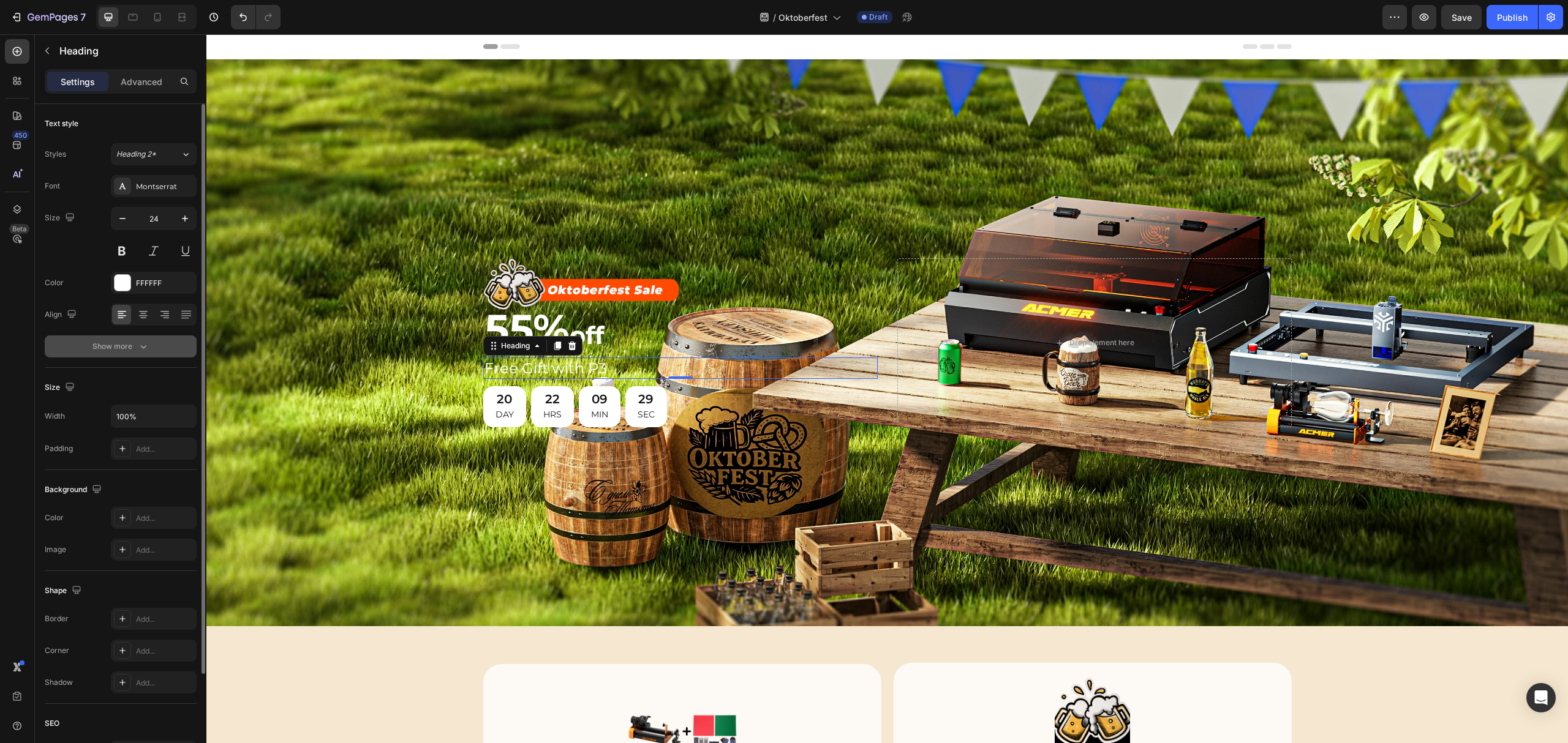
click at [133, 345] on div "Show more" at bounding box center [121, 346] width 57 height 12
click at [169, 346] on div "Normal" at bounding box center [147, 347] width 62 height 11
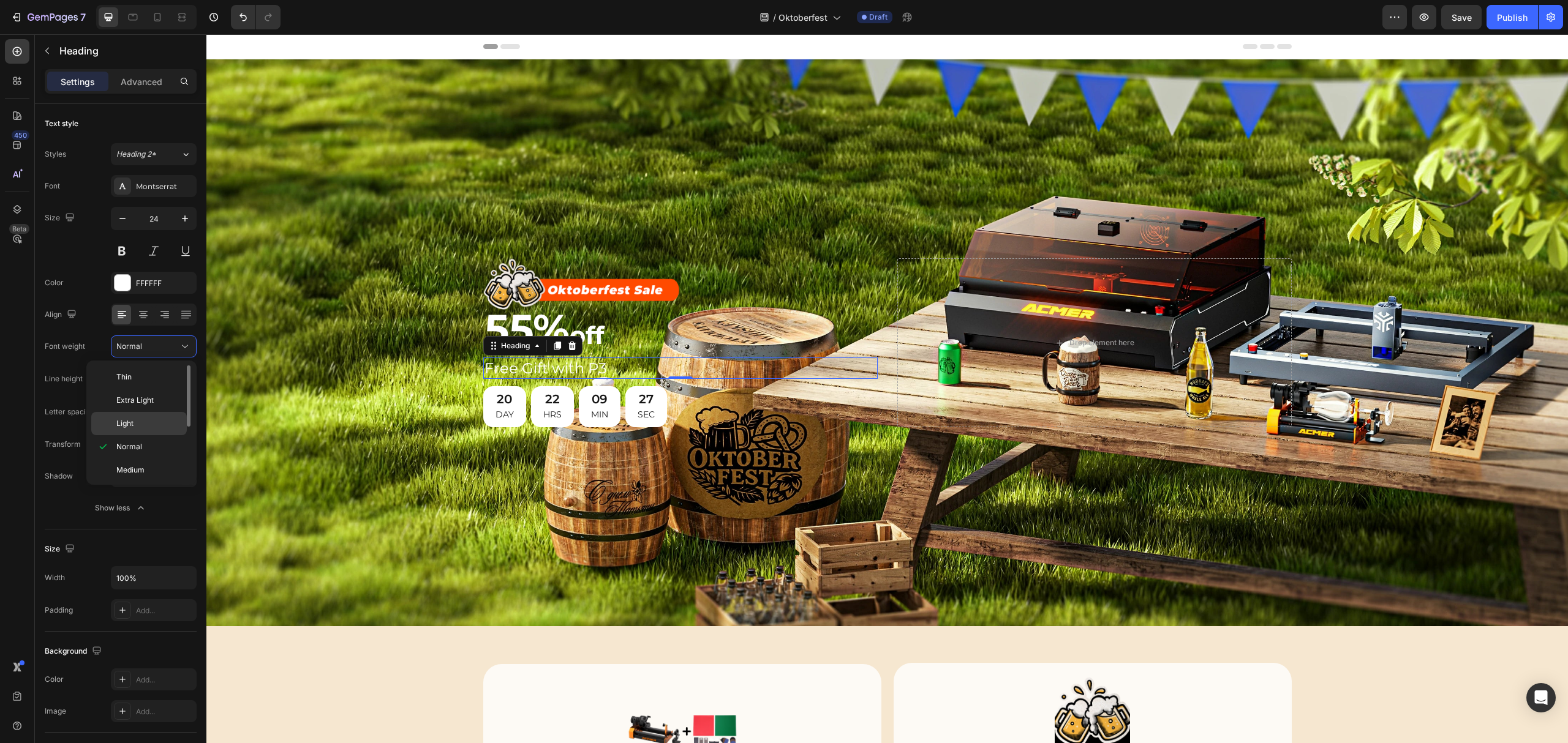
scroll to position [81, 0]
click at [142, 461] on span "Extra Bold" at bounding box center [134, 459] width 36 height 11
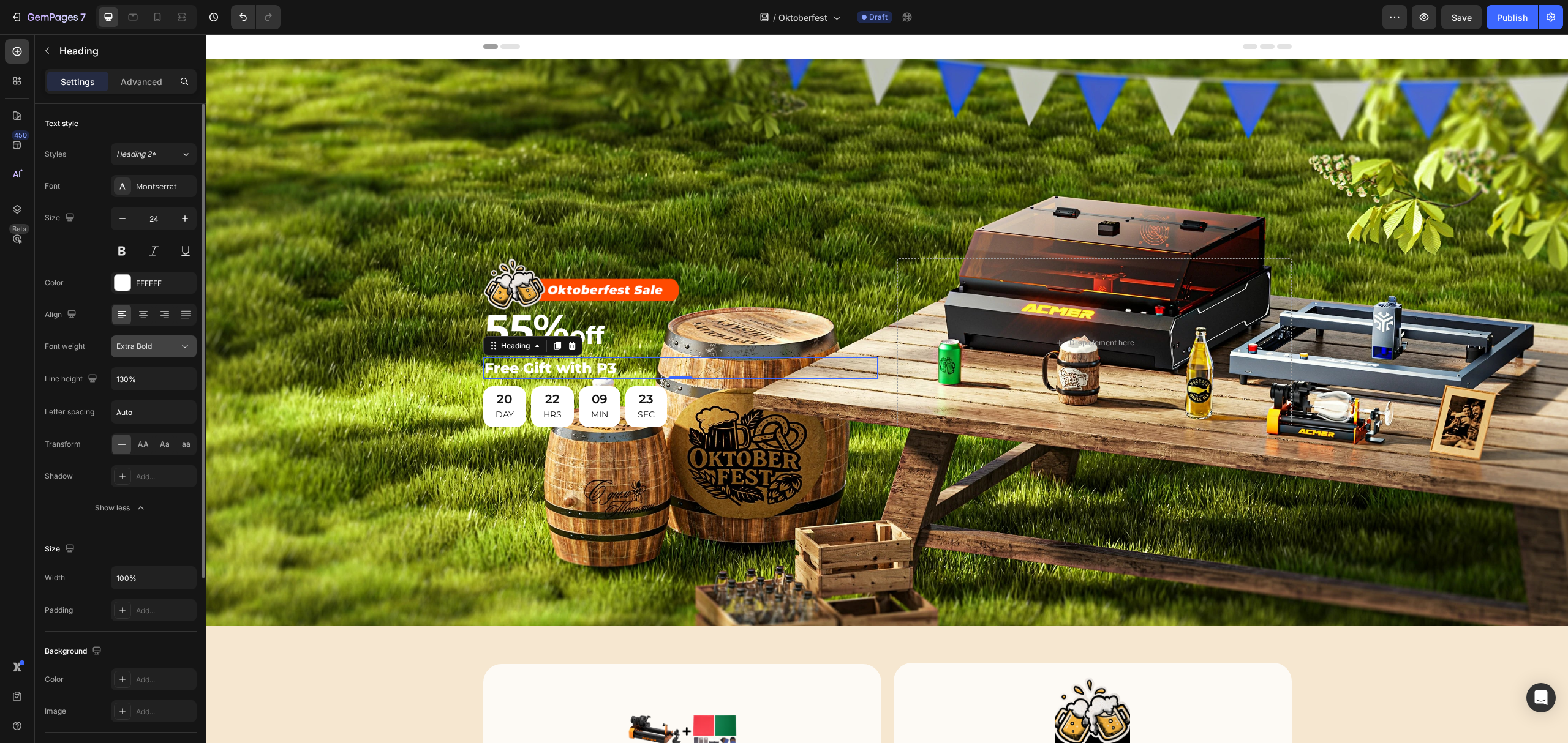
click at [181, 349] on icon at bounding box center [185, 346] width 12 height 12
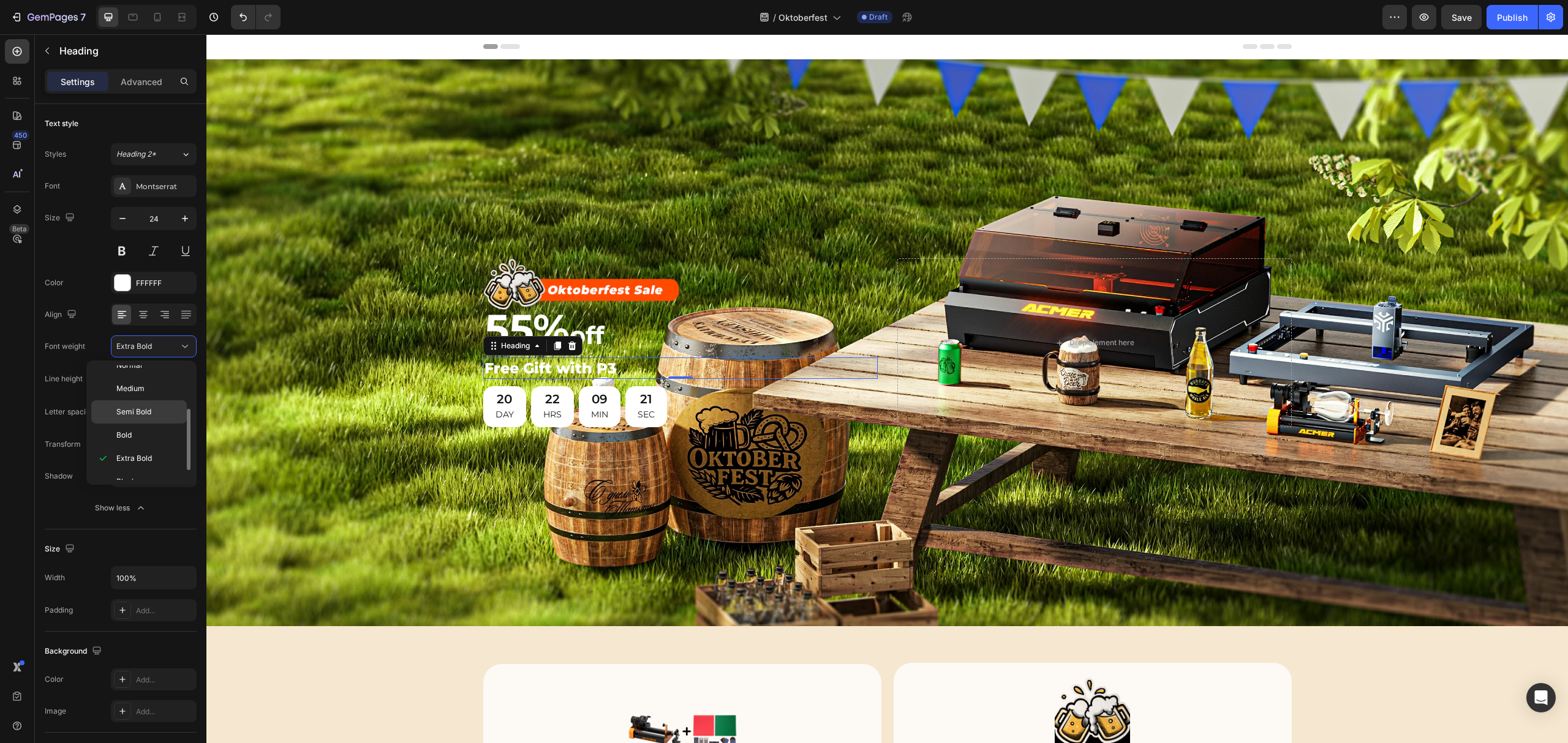
click at [158, 413] on p "Semi Bold" at bounding box center [149, 412] width 65 height 11
click at [361, 350] on div "Background Image" at bounding box center [887, 343] width 1362 height 567
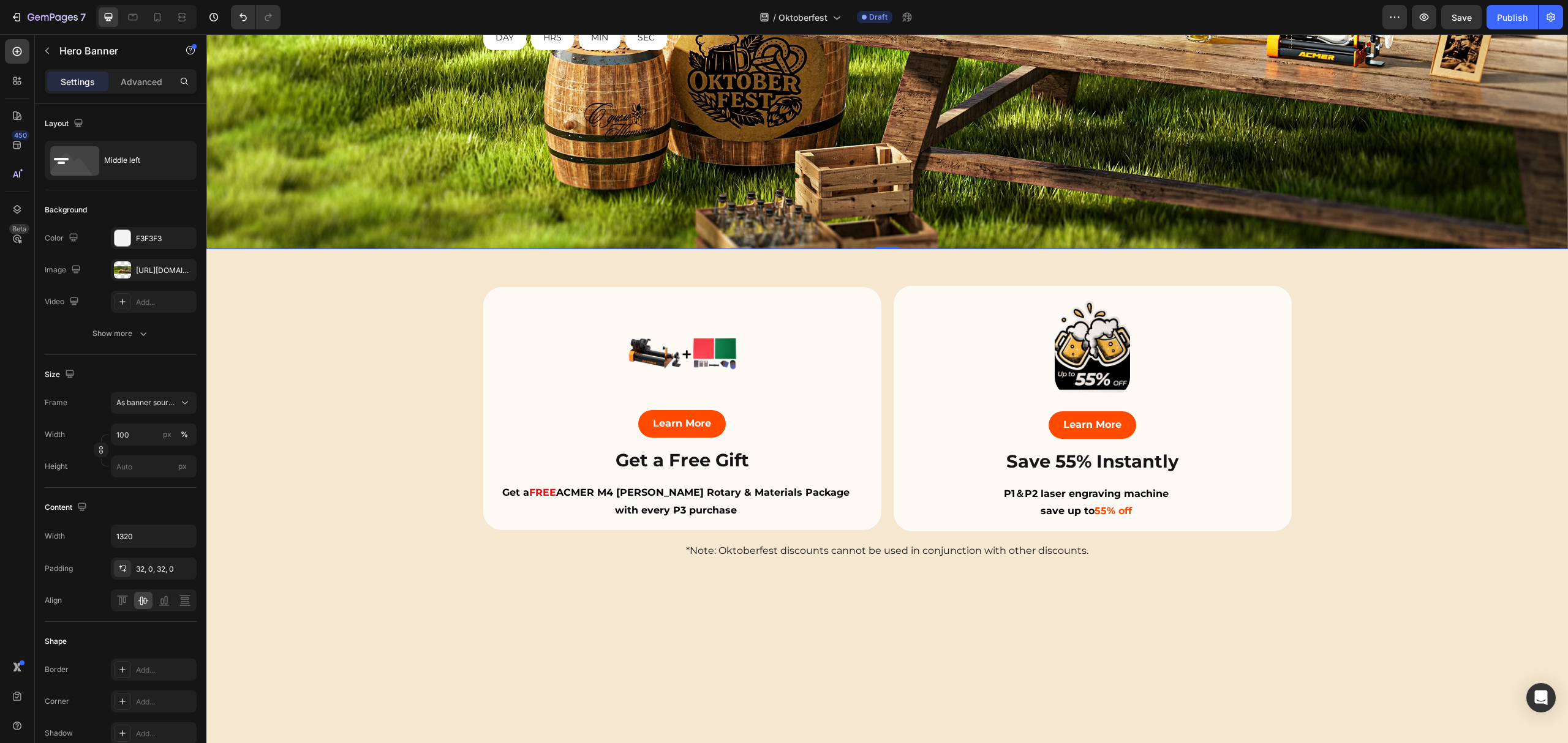
scroll to position [0, 0]
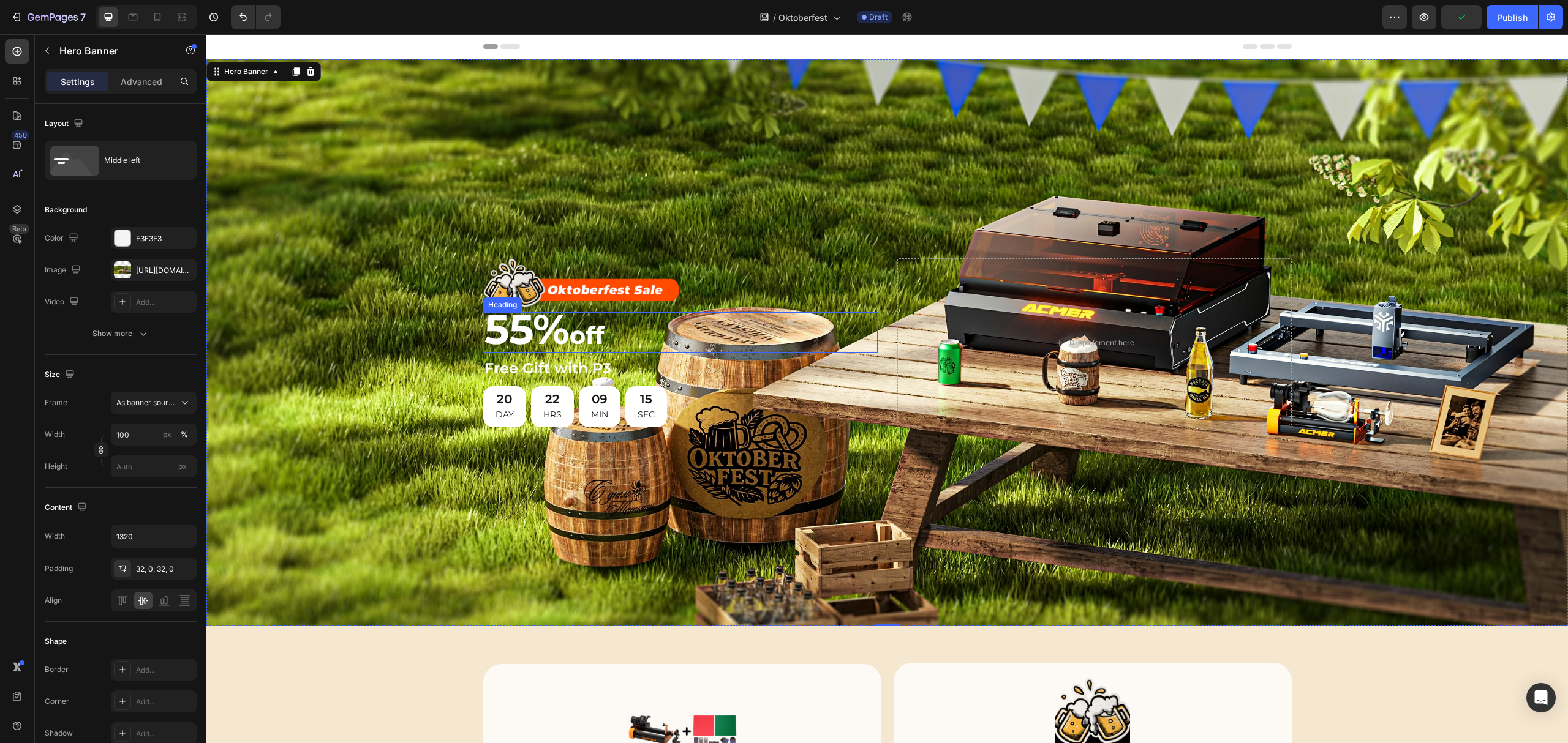
click at [637, 325] on h2 "55% off" at bounding box center [681, 333] width 394 height 41
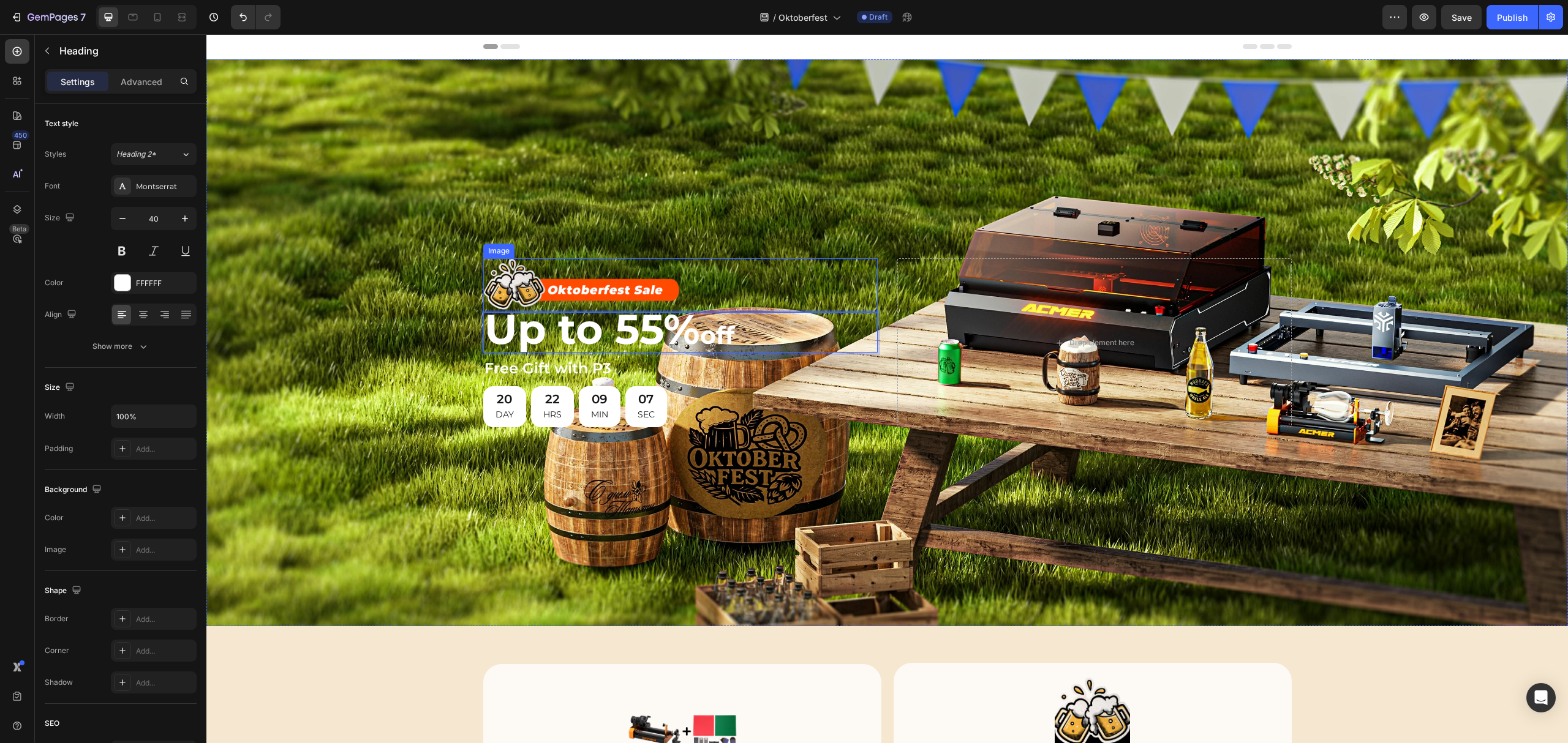
click at [851, 250] on div "Image Up to 55% off Heading 0 Free Gift with P3 Heading 20 DAY 22 HRS 09 MIN 07…" at bounding box center [888, 342] width 809 height 208
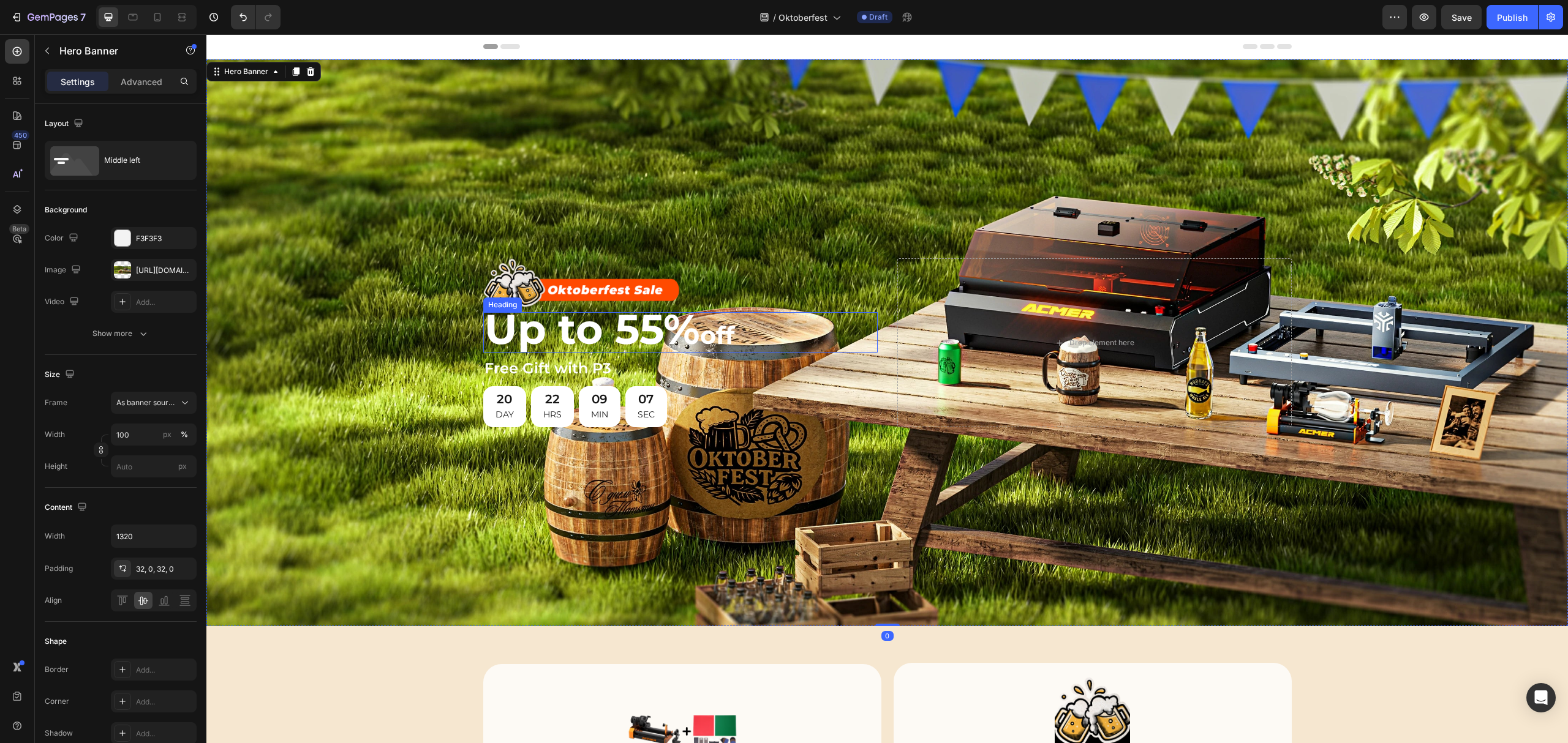
click at [714, 327] on p "⁠⁠⁠⁠⁠⁠⁠ Up to 55% off" at bounding box center [680, 333] width 392 height 38
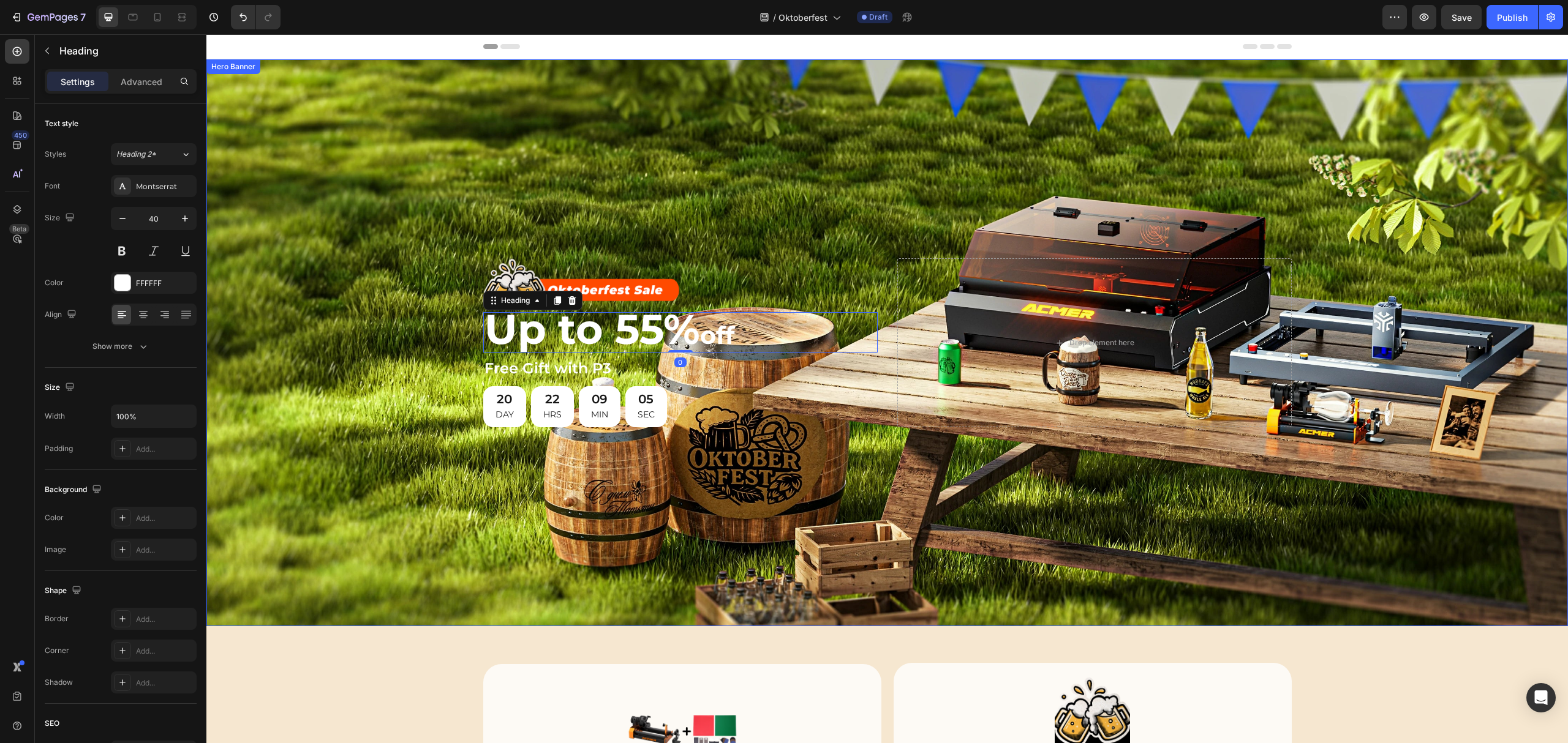
click at [762, 245] on div "Image ⁠⁠⁠⁠⁠⁠⁠ Up to 55% off Heading 0 Free Gift with P3 Heading 20 DAY 22 HRS 0…" at bounding box center [888, 342] width 809 height 208
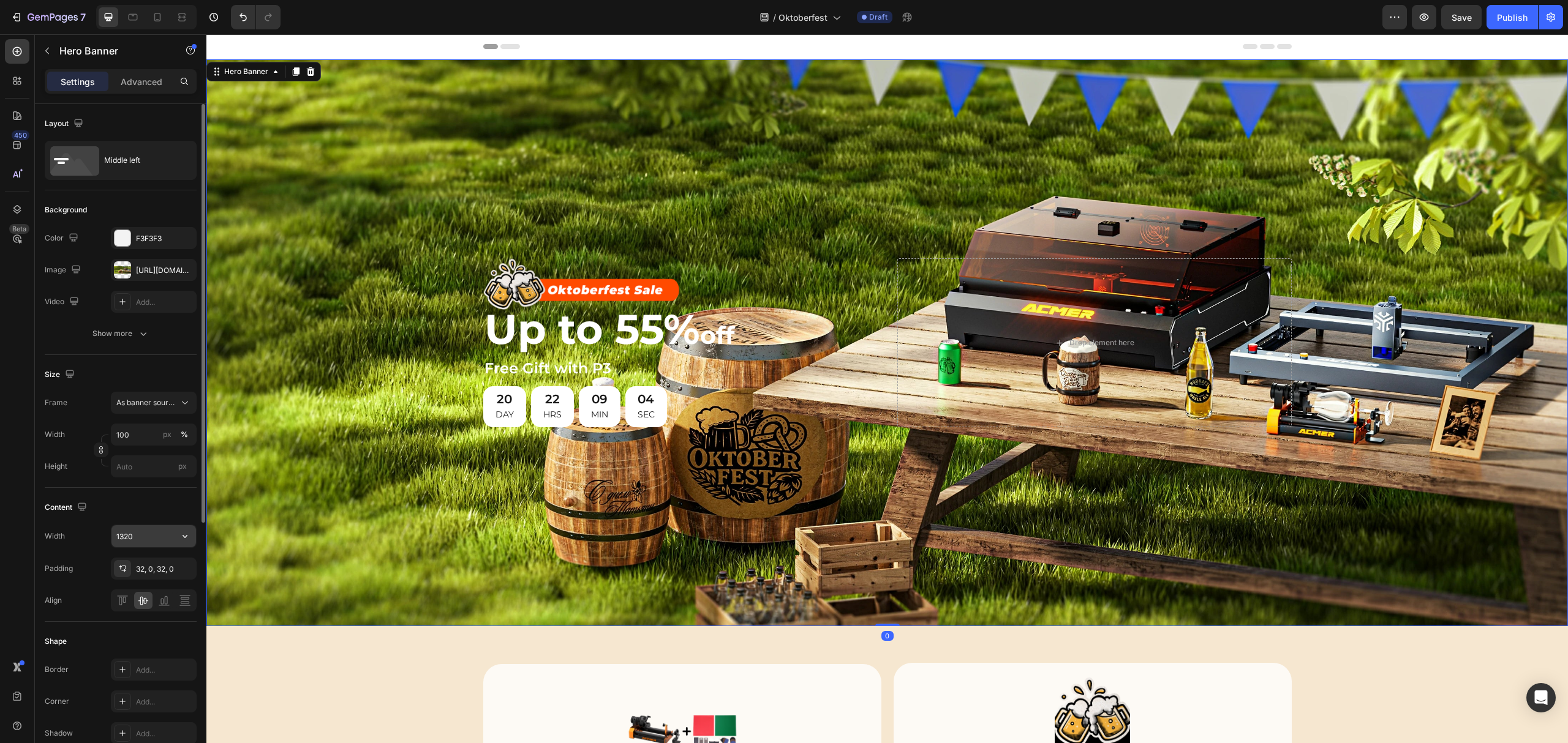
click at [152, 537] on input "1320" at bounding box center [154, 536] width 84 height 22
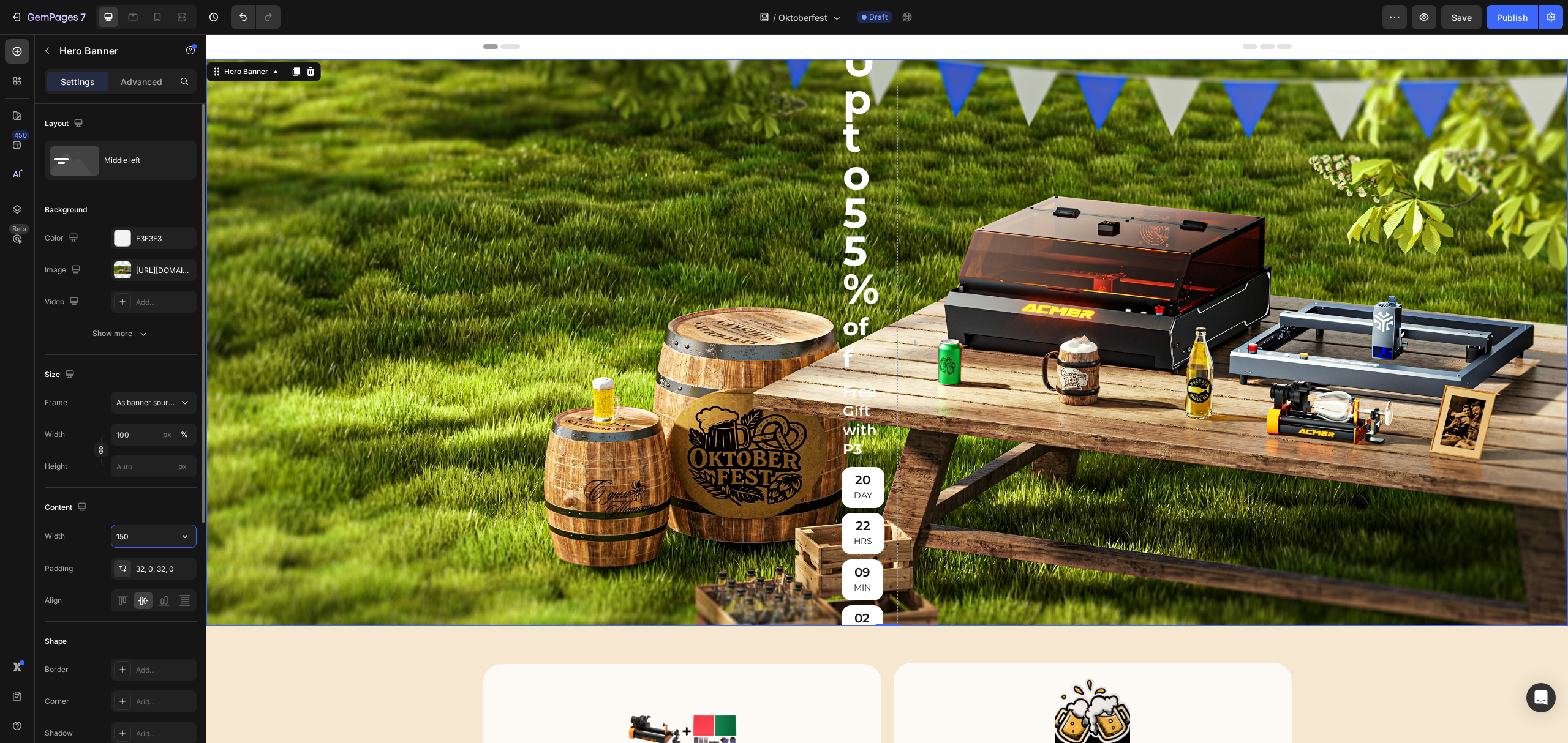
type input "1500"
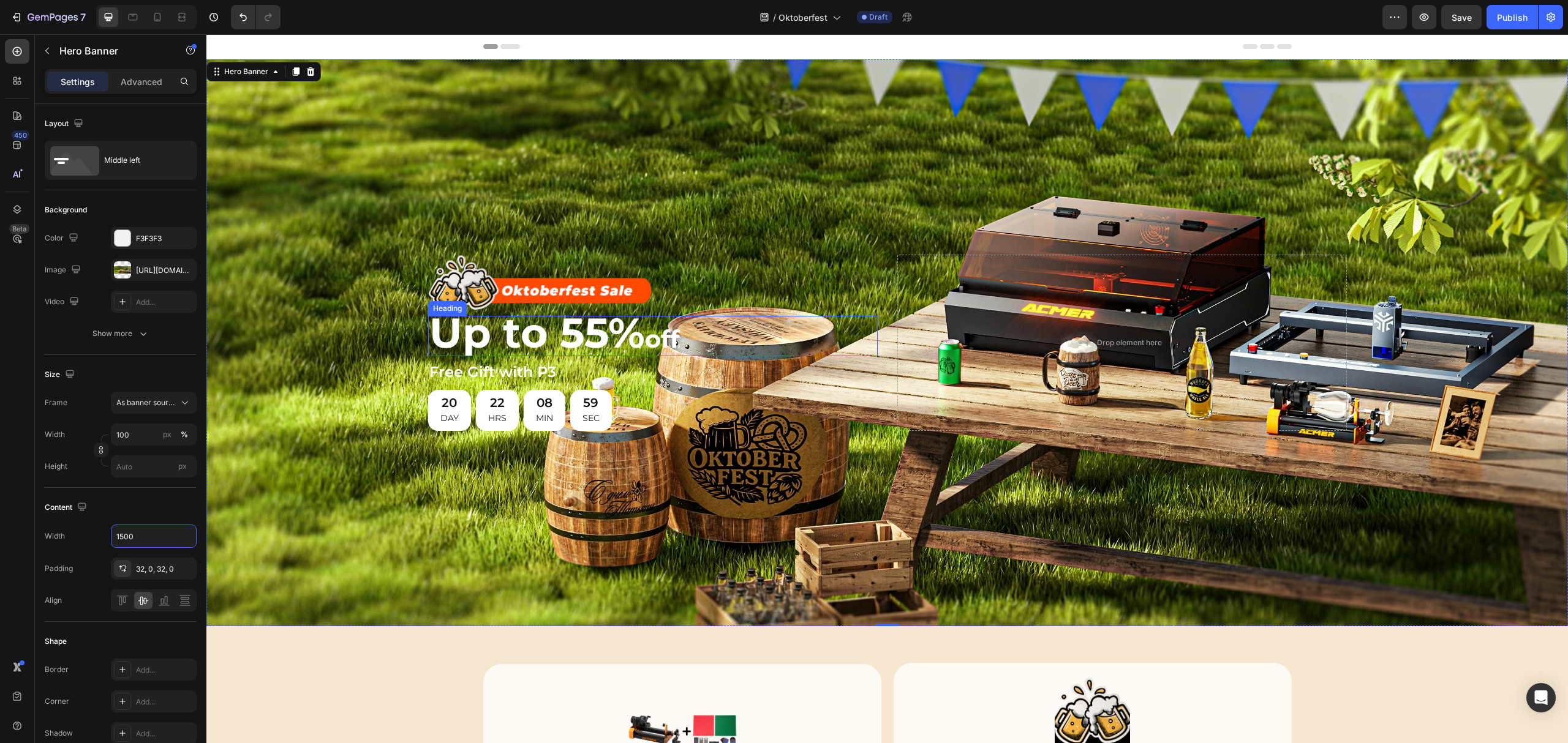
click at [503, 338] on span "Up to 55%" at bounding box center [537, 333] width 215 height 51
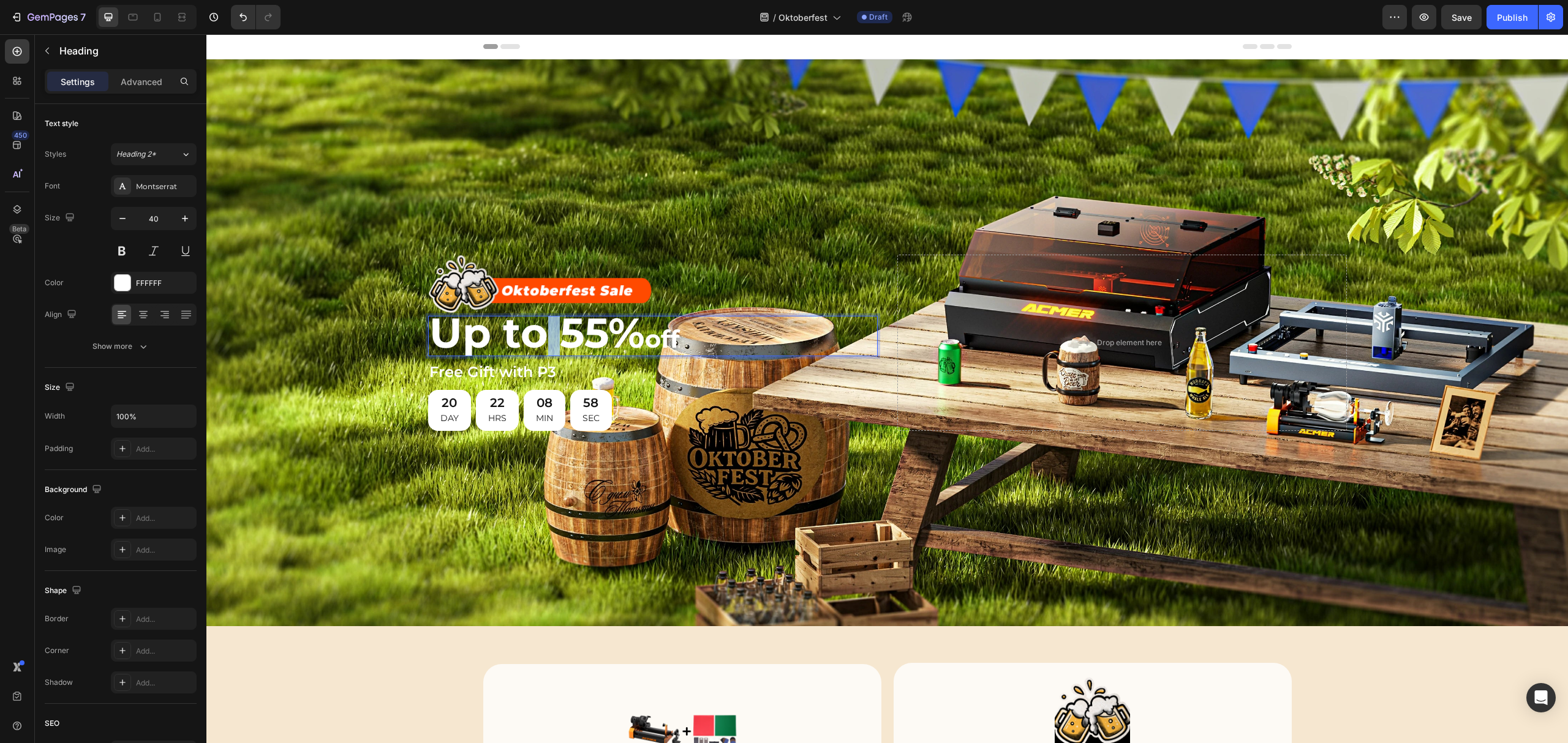
click at [543, 335] on span "Up to 55%" at bounding box center [537, 333] width 215 height 51
click at [554, 331] on span "Up to 55%" at bounding box center [537, 333] width 215 height 51
click at [585, 345] on p "55% off" at bounding box center [653, 336] width 447 height 38
click at [745, 151] on div "Background Image" at bounding box center [887, 343] width 1362 height 567
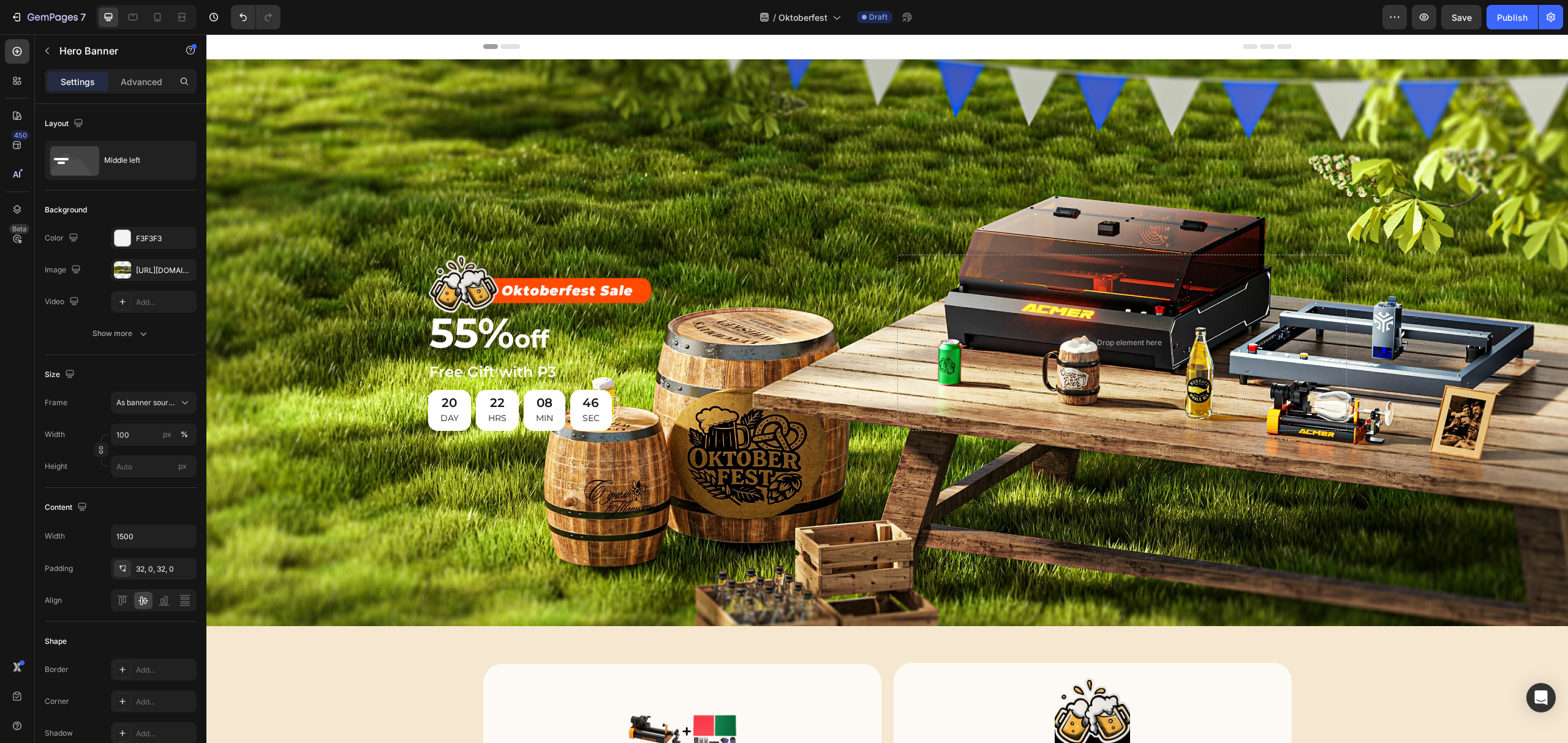
click at [675, 180] on div "Background Image" at bounding box center [887, 343] width 1362 height 567
click at [1425, 16] on icon "button" at bounding box center [1424, 17] width 9 height 7
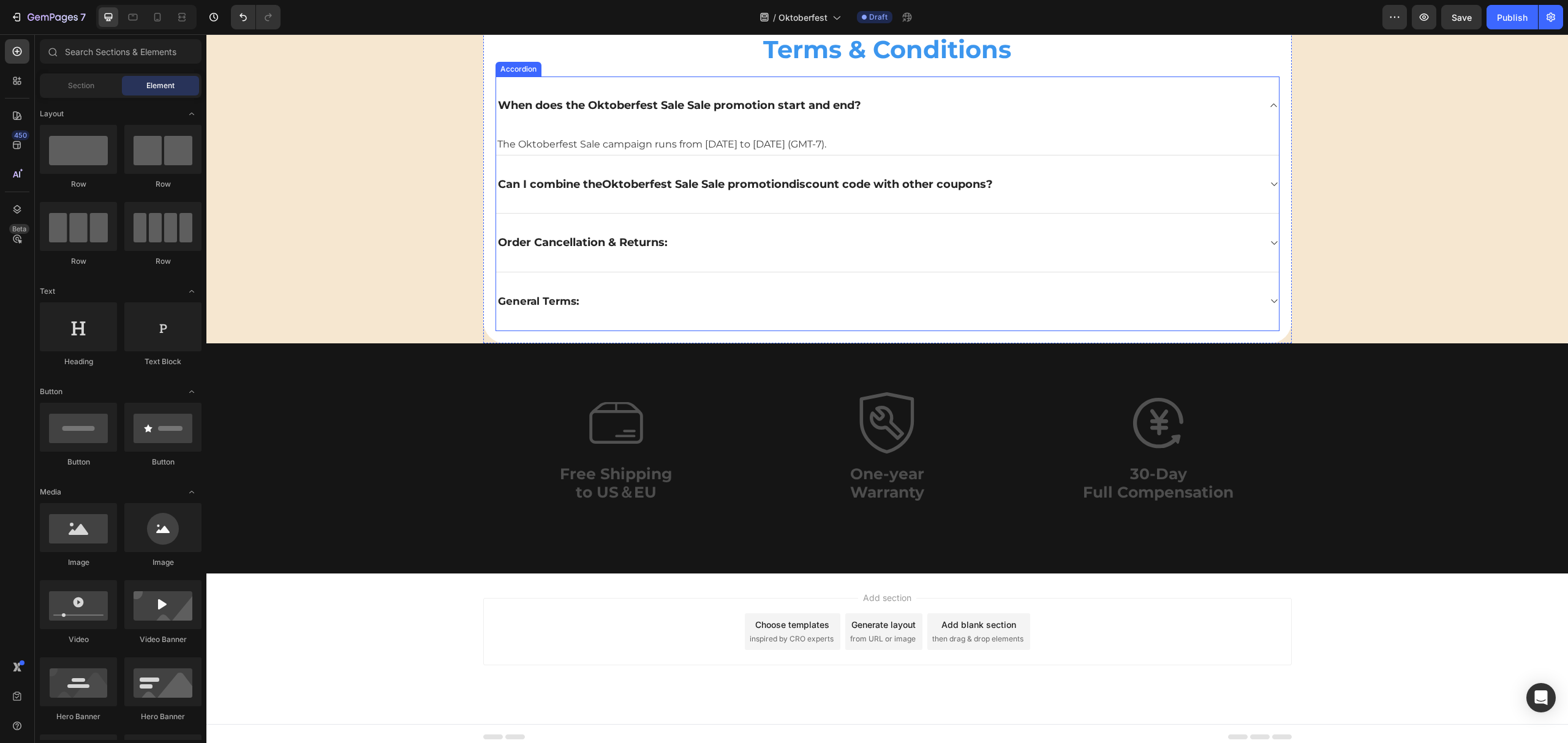
scroll to position [3537, 0]
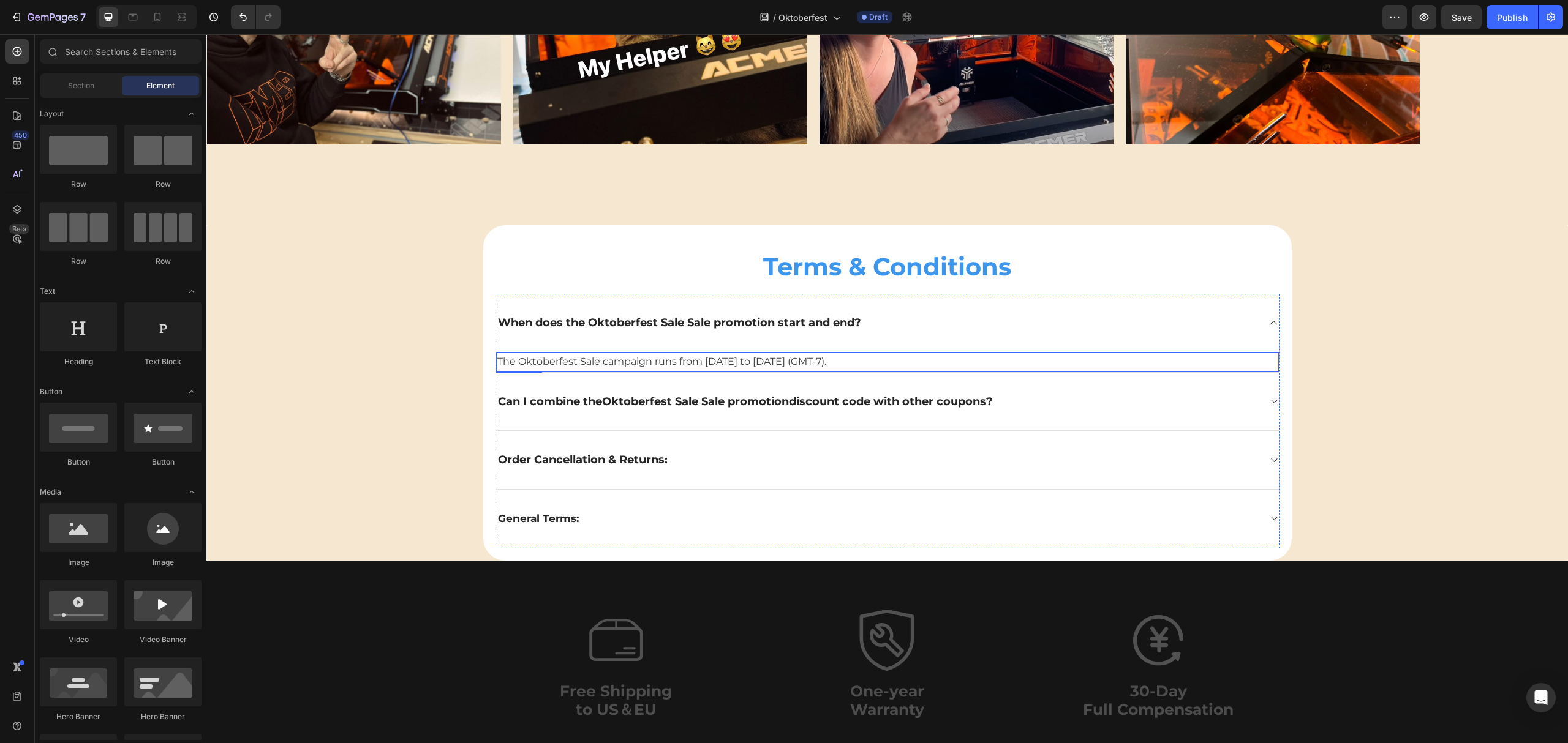
click at [738, 359] on span "The Oktoberfest Sale campaign runs from August 5, 2025 to September 15, 2025 (G…" at bounding box center [662, 361] width 329 height 12
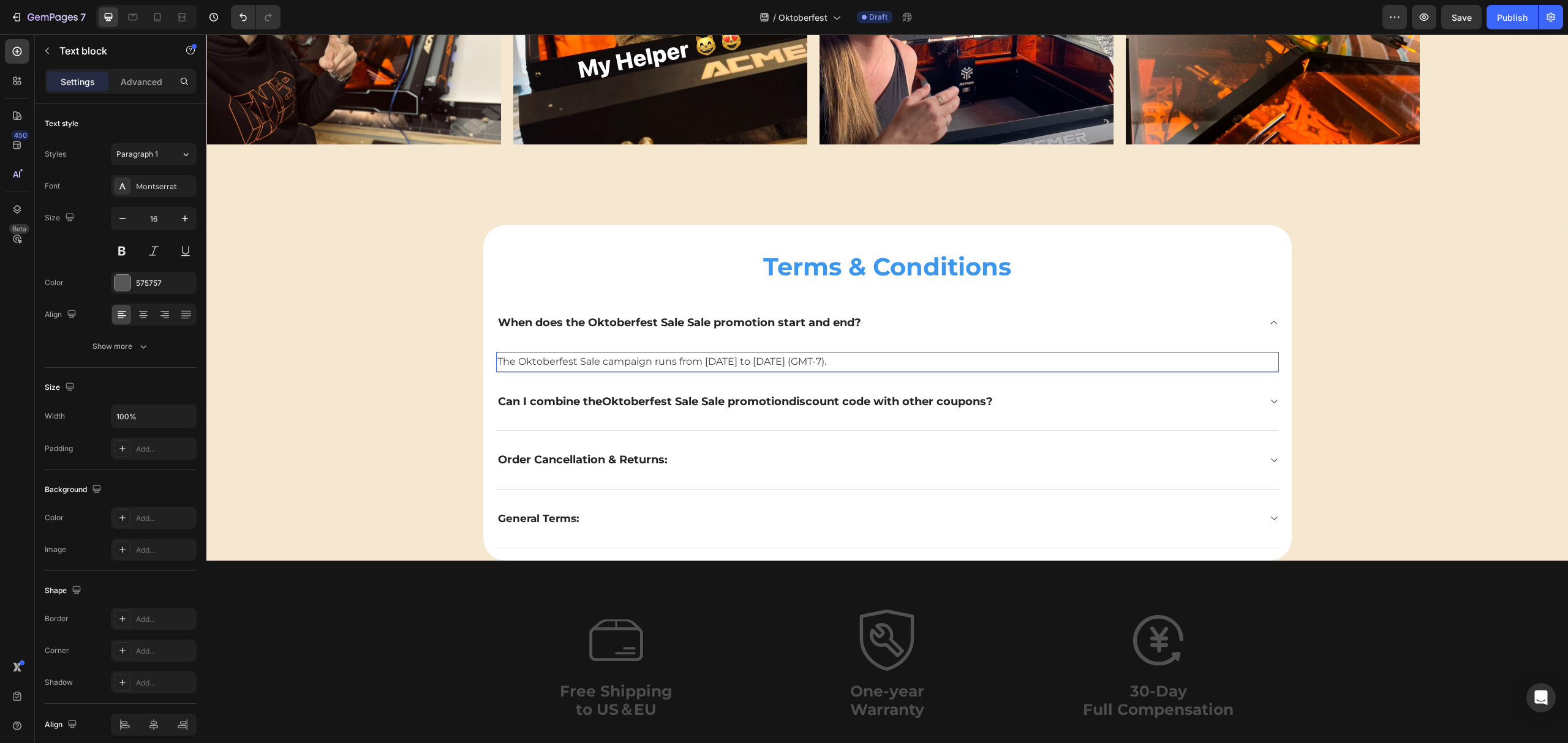
click at [738, 361] on span "The Oktoberfest Sale campaign runs from August 5, 2025 to September 15, 2025 (G…" at bounding box center [662, 361] width 329 height 12
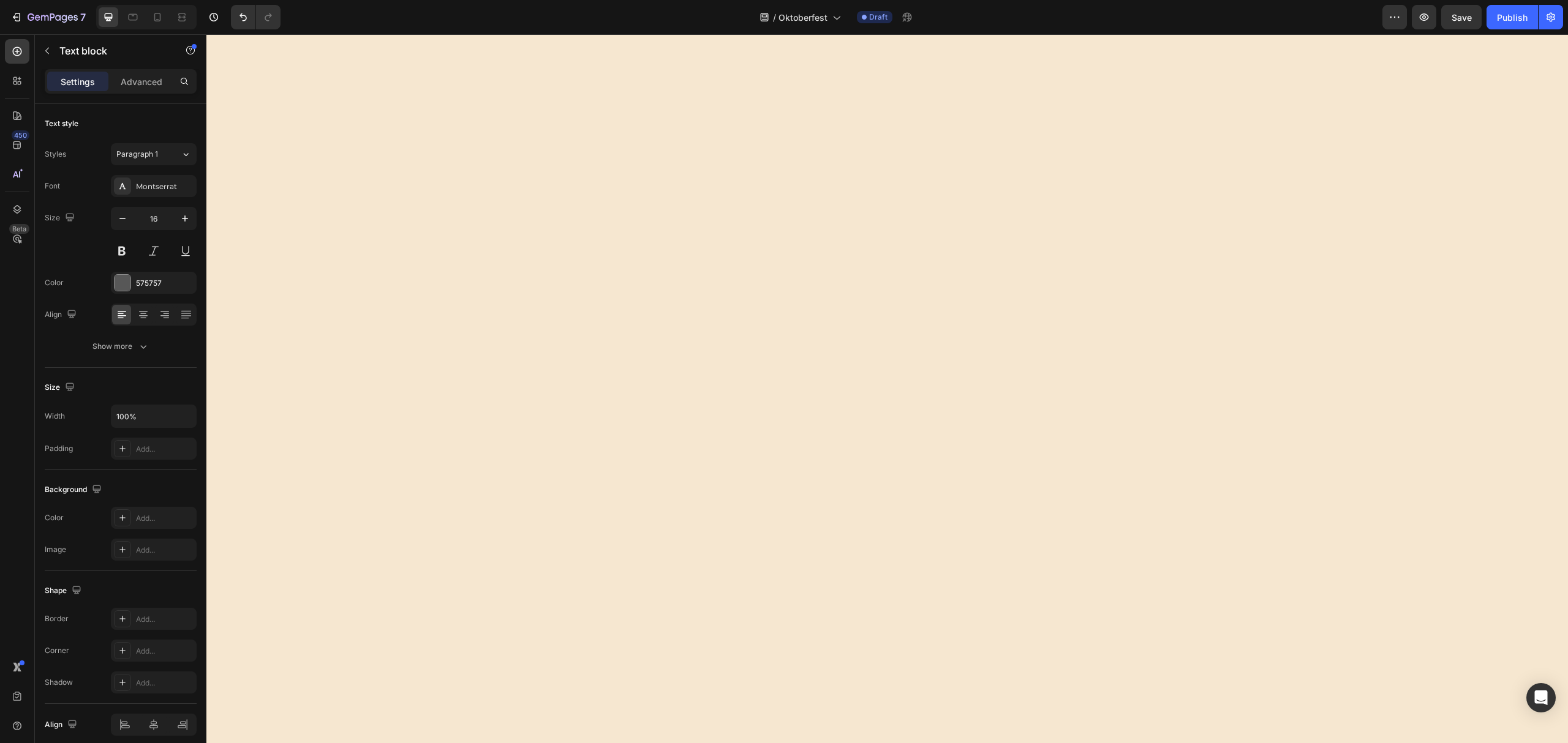
scroll to position [1906, 0]
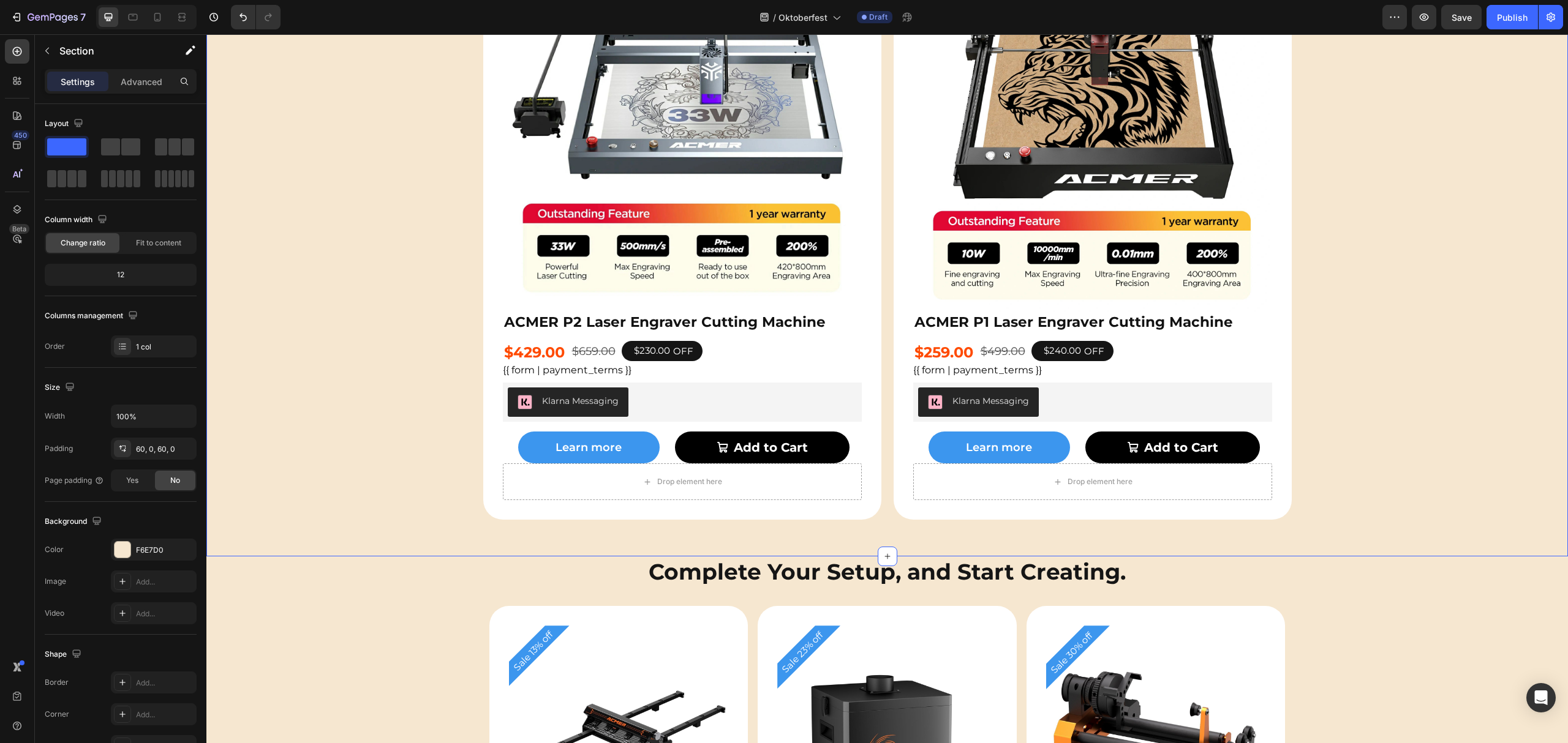
click at [1385, 322] on div "Sale 35% off Product Badge Product Images ACMER P2 Laser Engraver Cutting Machi…" at bounding box center [887, 227] width 1362 height 586
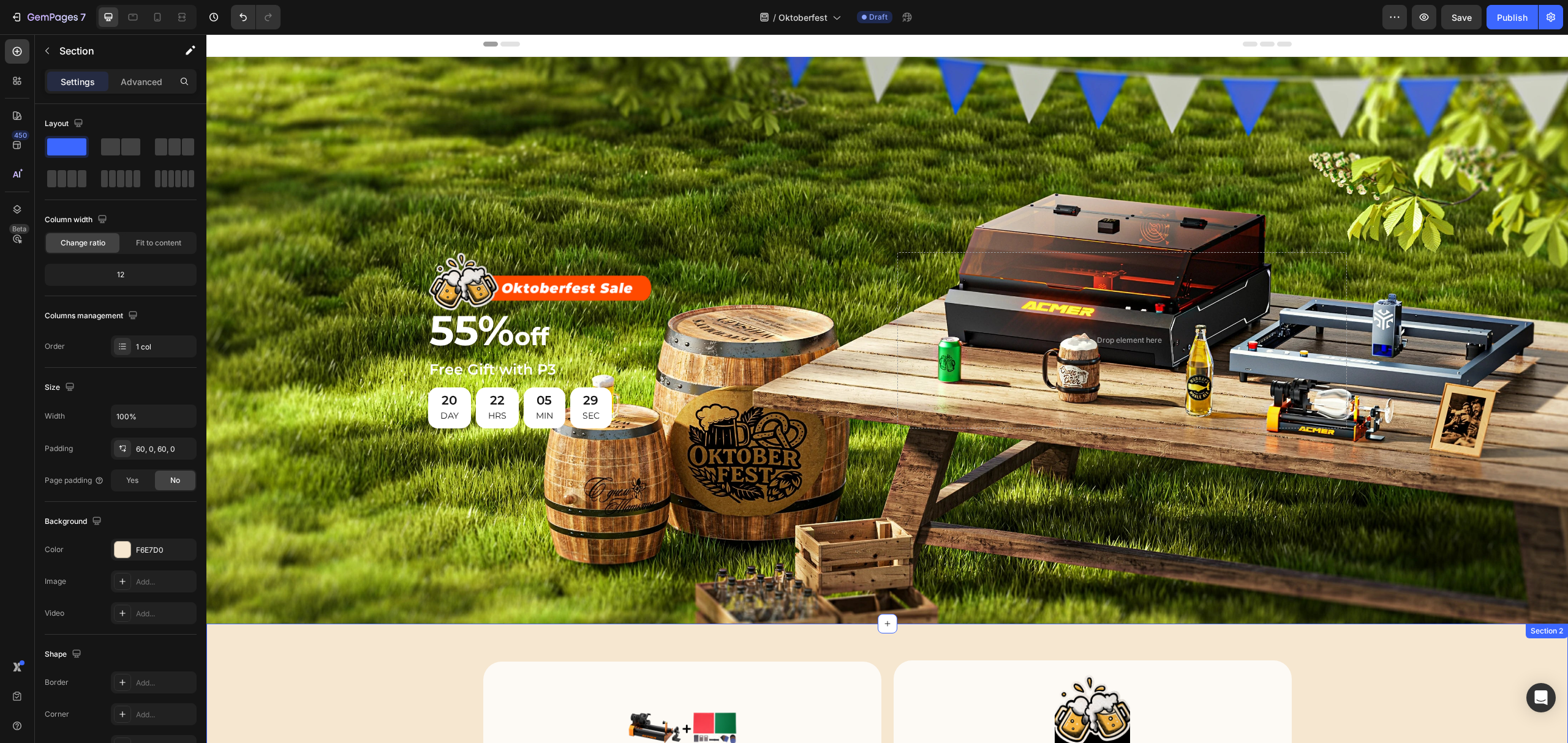
scroll to position [0, 0]
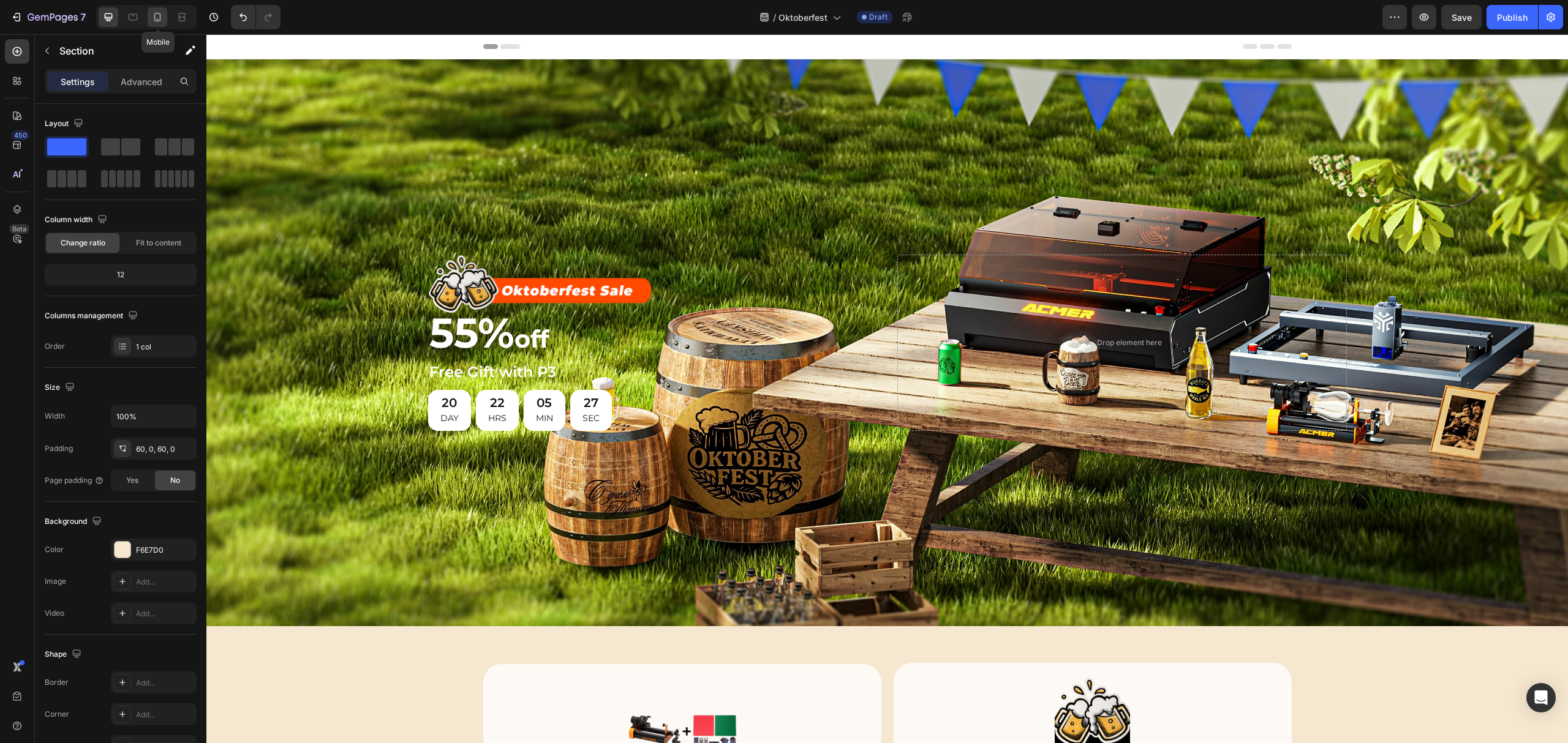
click at [157, 18] on icon at bounding box center [157, 17] width 12 height 12
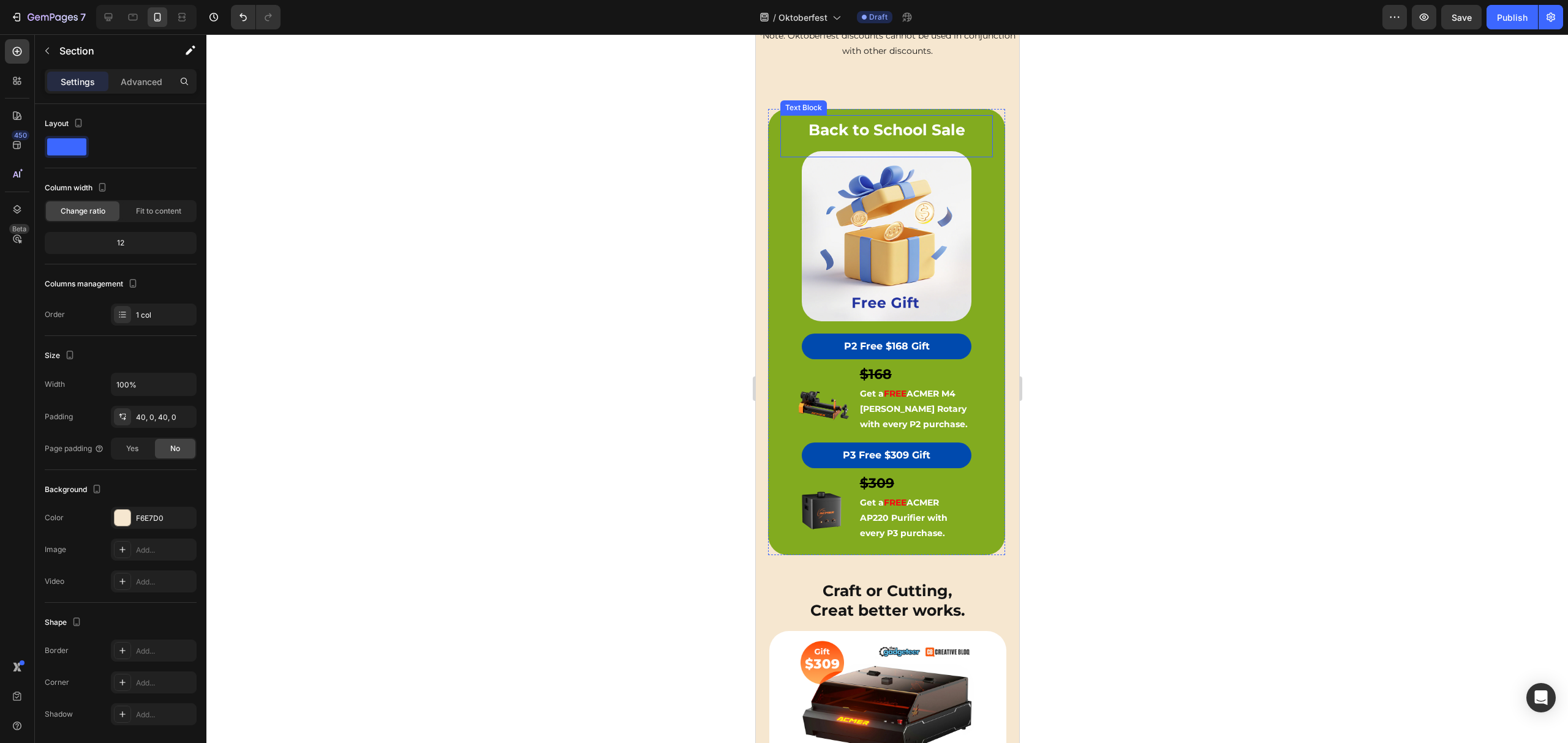
scroll to position [384, 0]
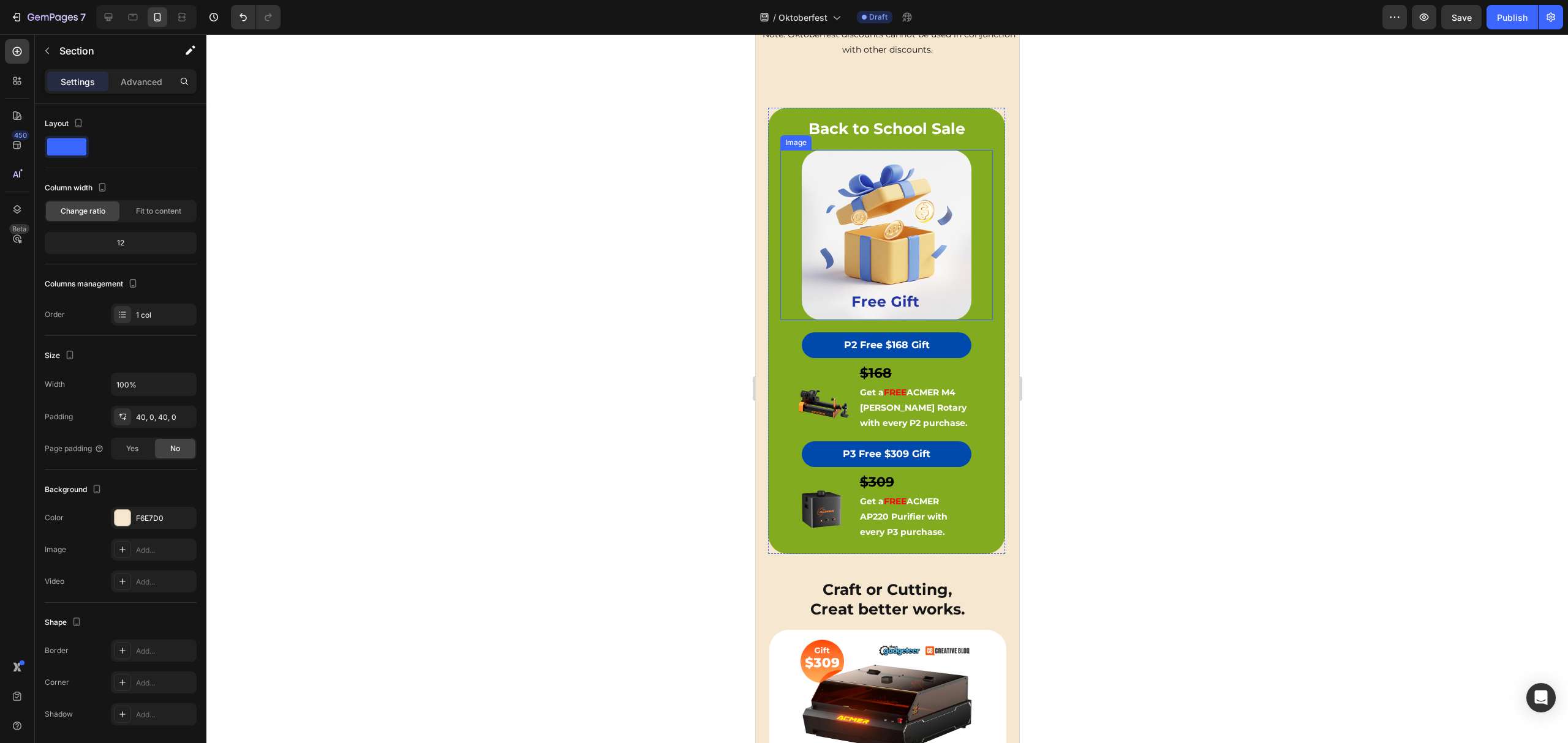
click at [868, 239] on img at bounding box center [886, 235] width 171 height 170
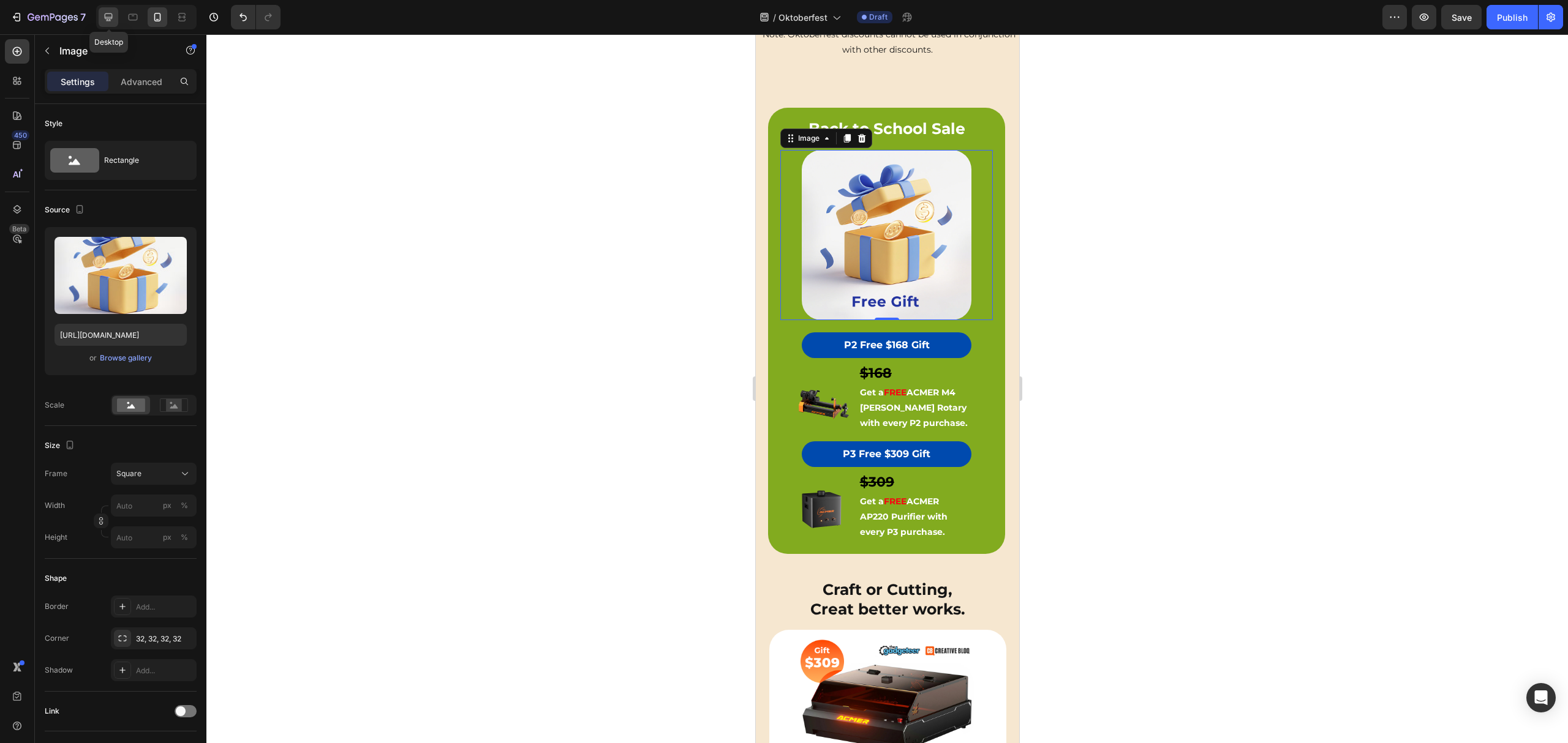
click at [110, 15] on icon at bounding box center [108, 17] width 12 height 12
type input "80"
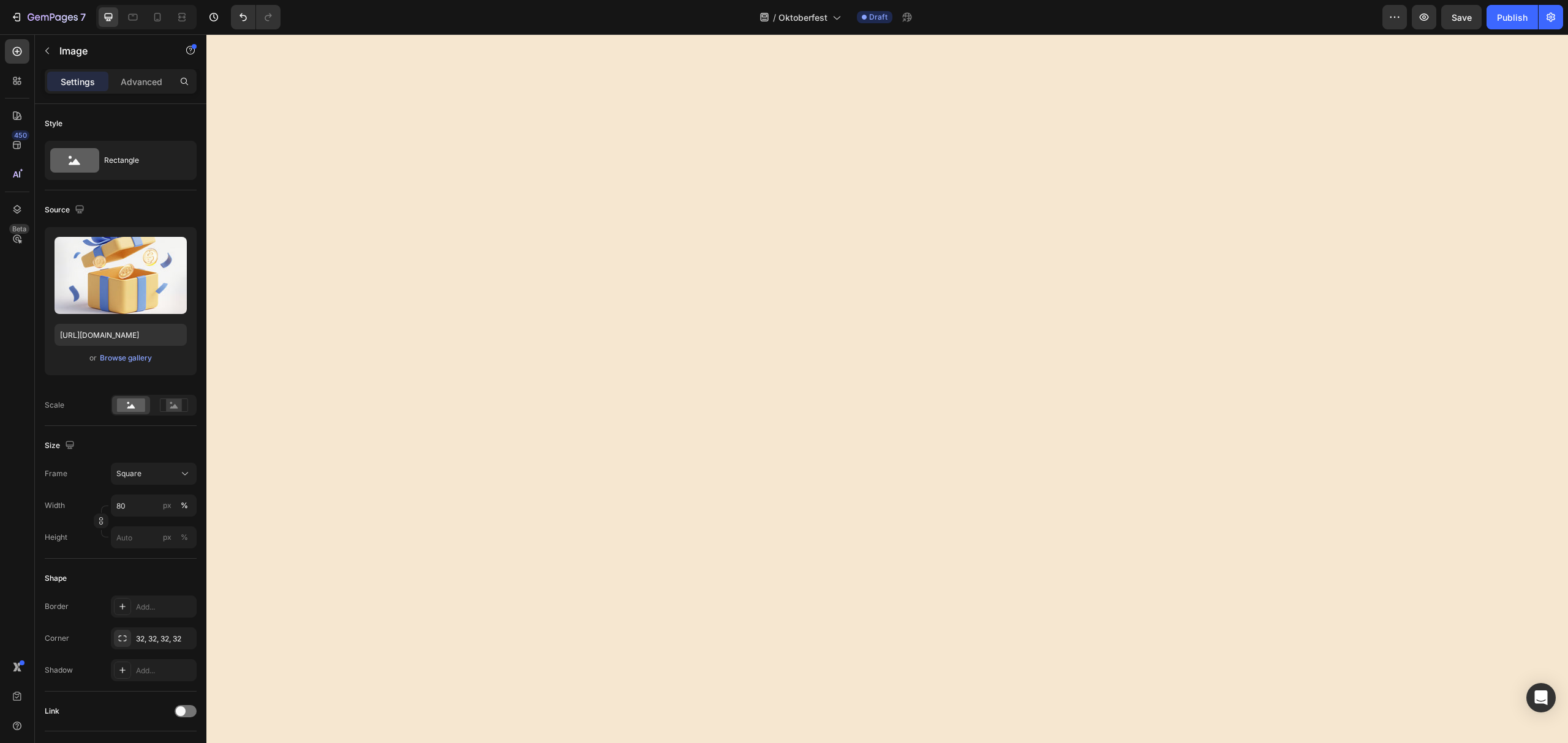
scroll to position [2599, 0]
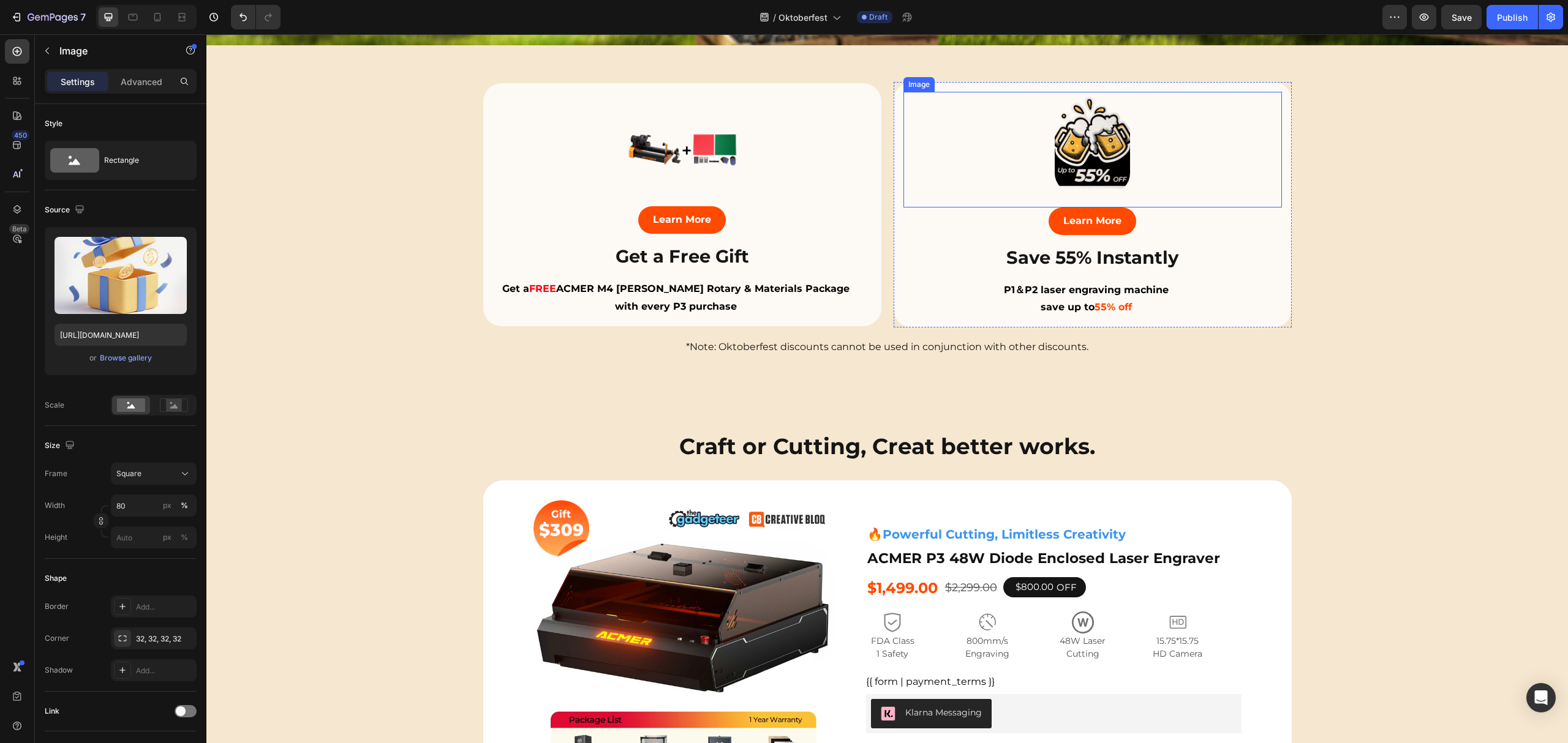
scroll to position [424, 0]
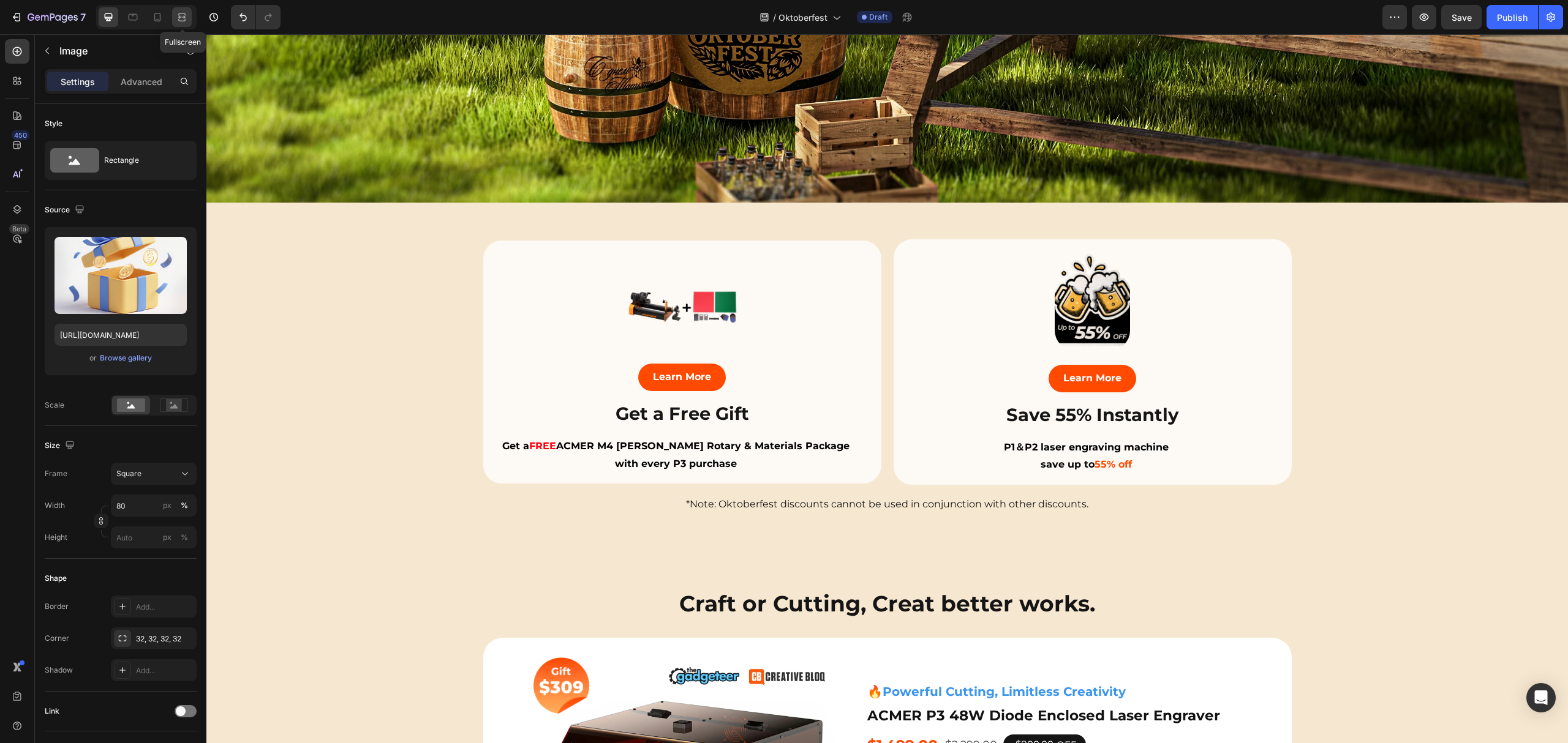
click at [180, 11] on icon at bounding box center [181, 17] width 12 height 12
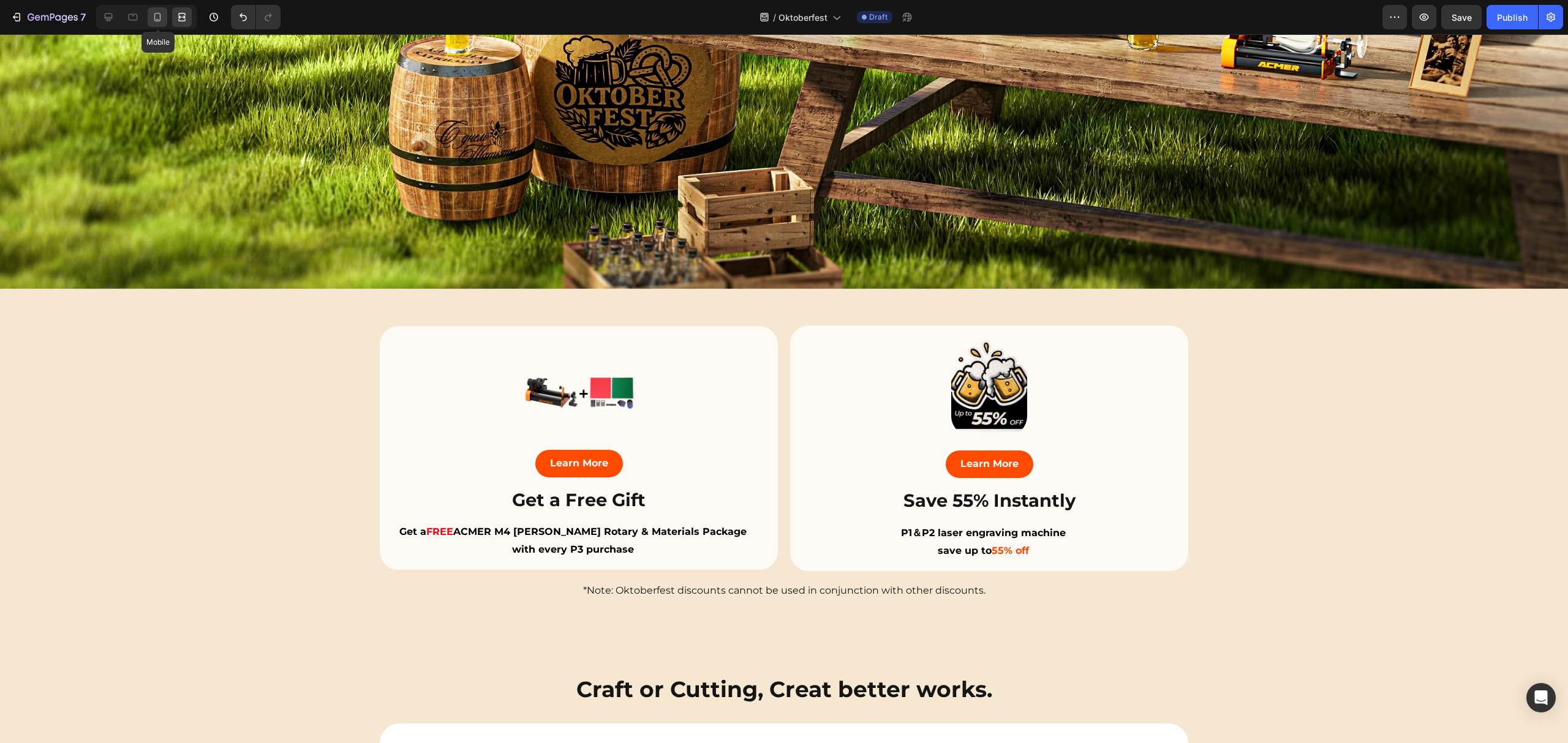
click at [157, 17] on icon at bounding box center [157, 17] width 12 height 12
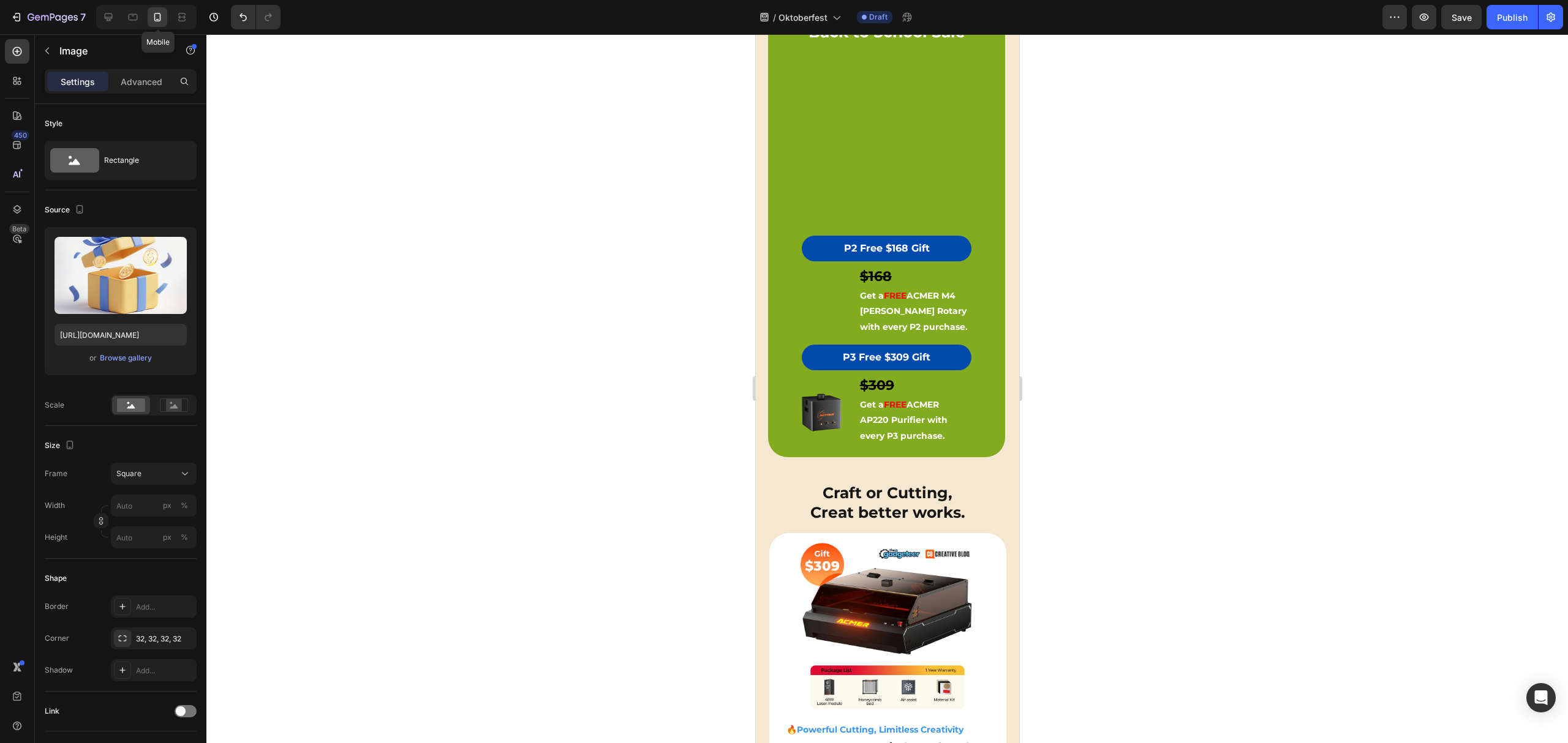
scroll to position [396, 0]
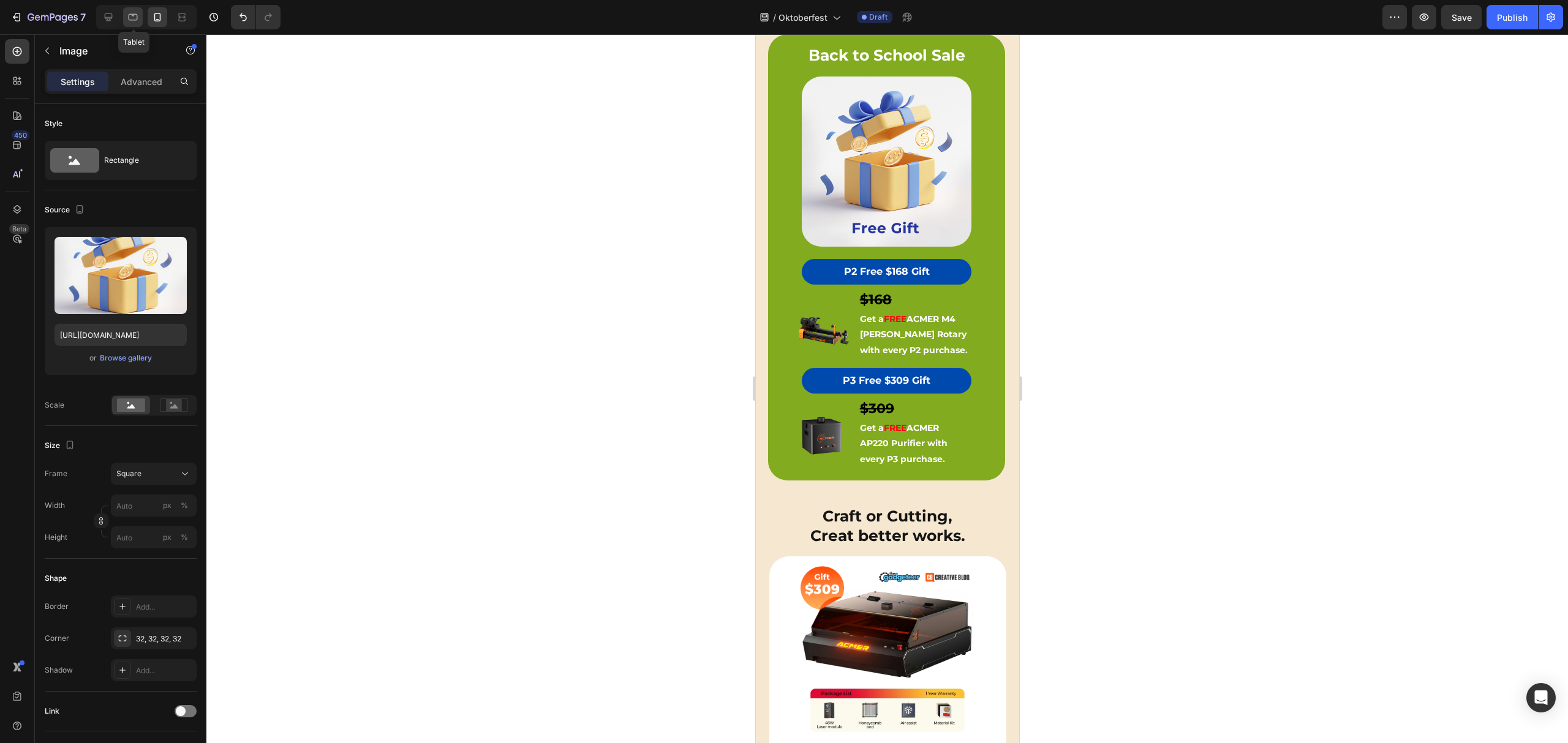
click at [127, 18] on icon at bounding box center [133, 17] width 12 height 12
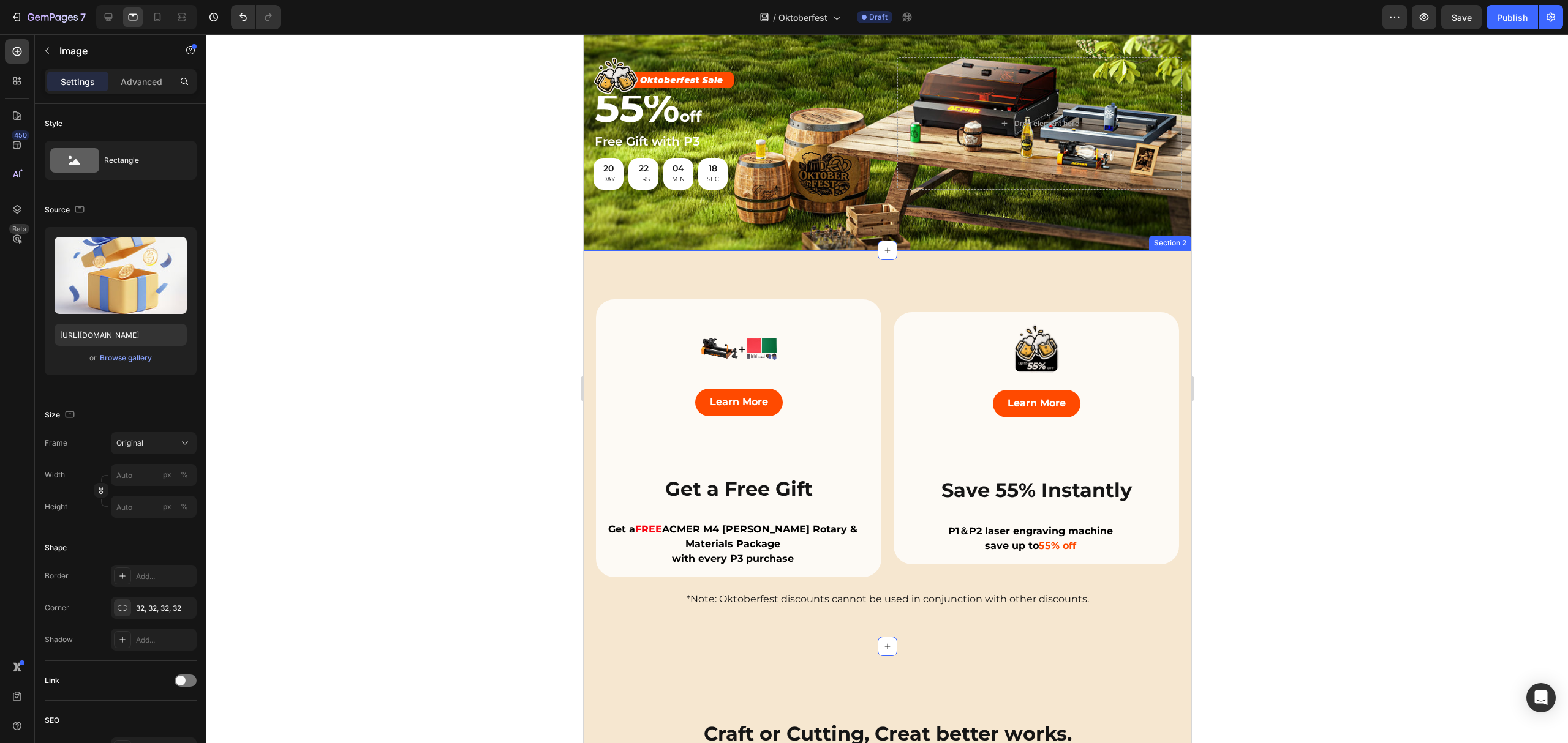
scroll to position [81, 0]
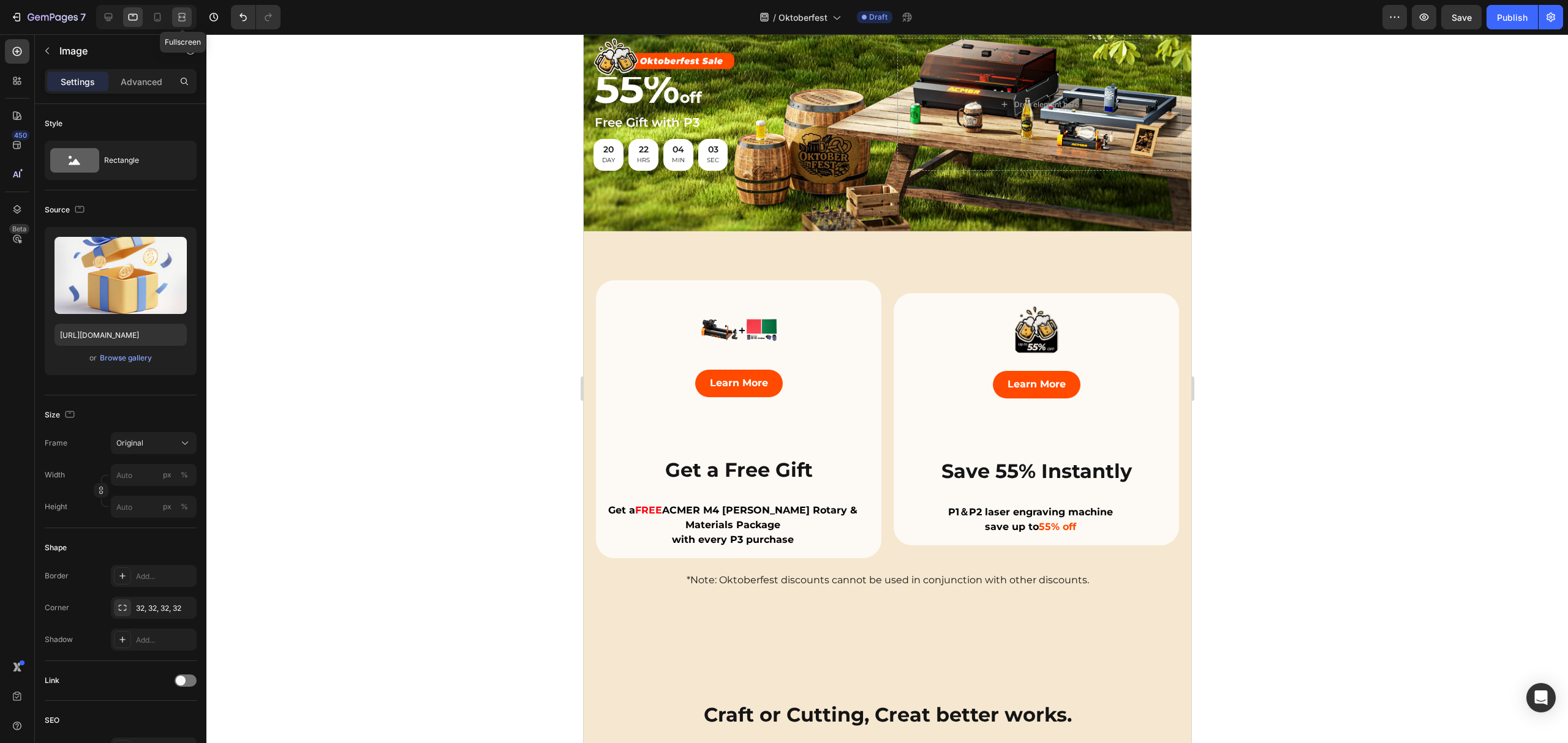
click at [182, 17] on icon at bounding box center [183, 17] width 4 height 3
type input "80"
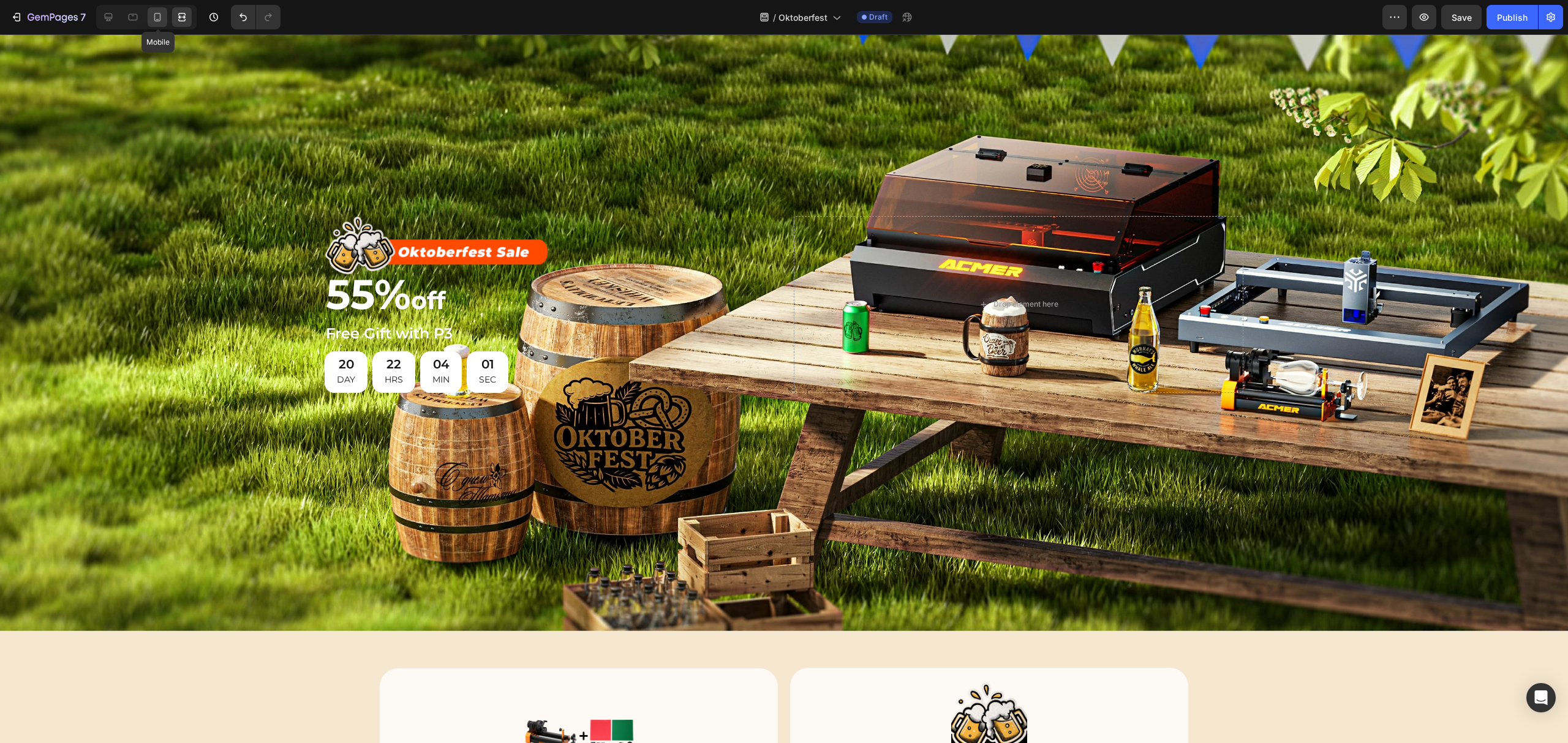
click at [156, 12] on icon at bounding box center [157, 17] width 12 height 12
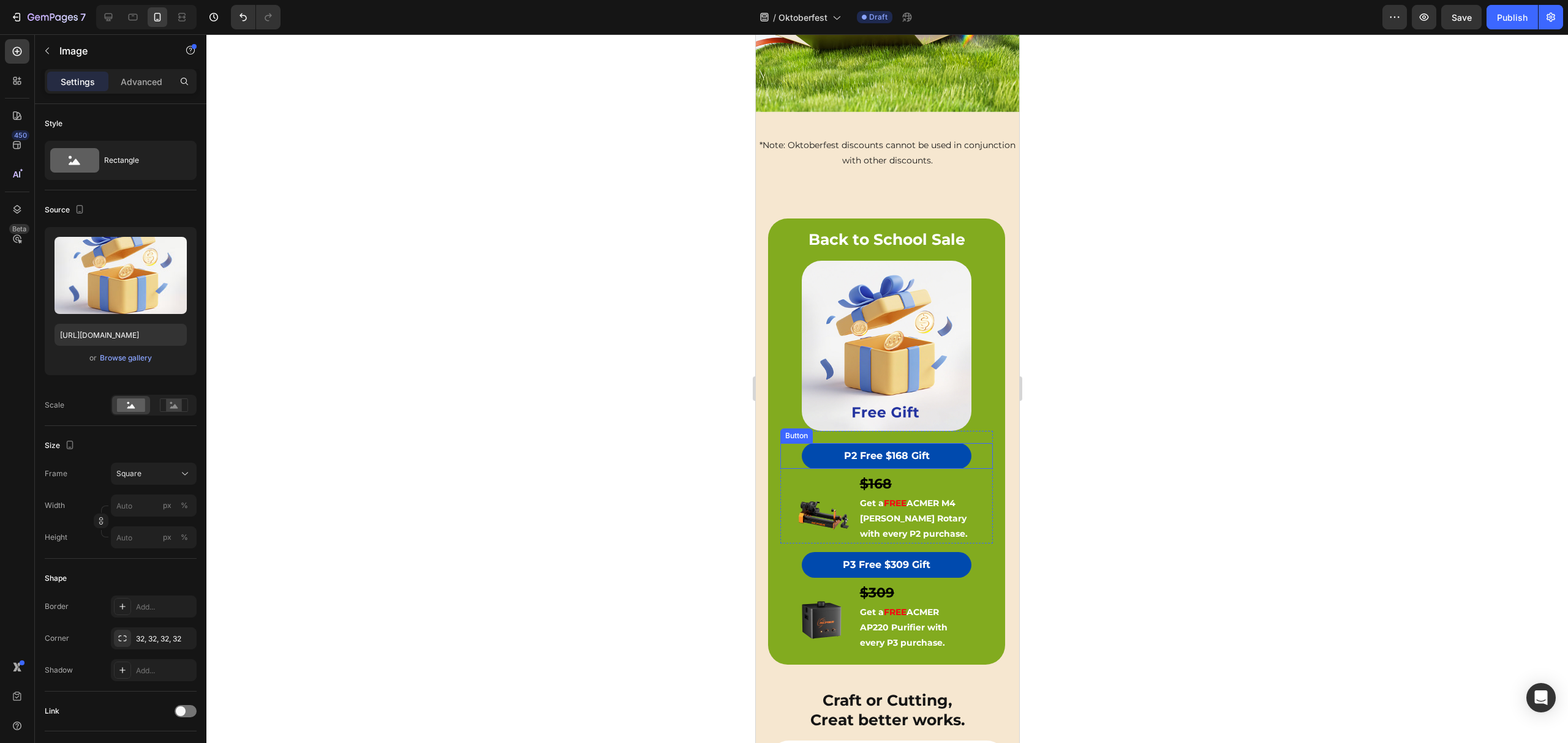
scroll to position [317, 0]
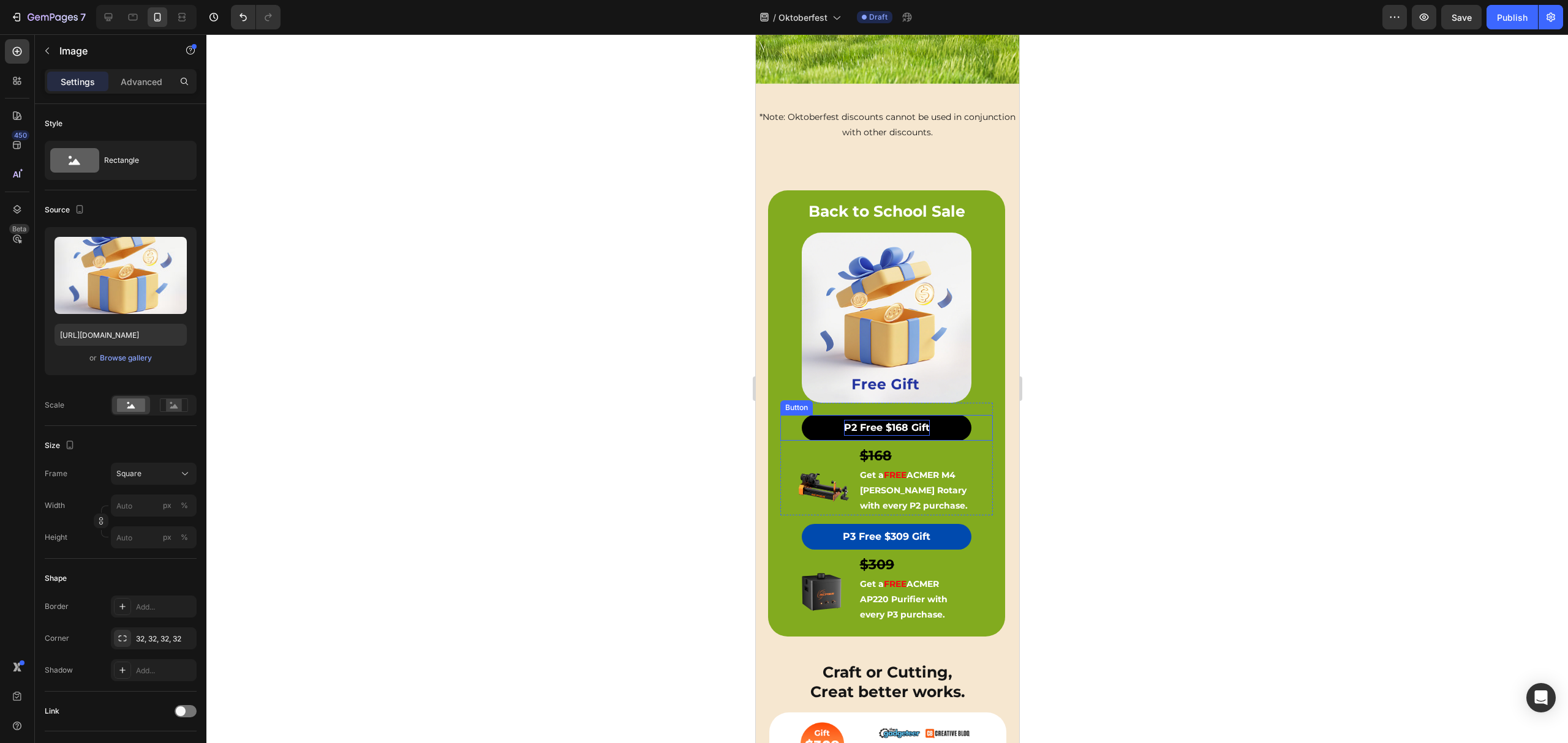
click at [893, 422] on strong "P2 Free $168 Gift" at bounding box center [886, 427] width 86 height 12
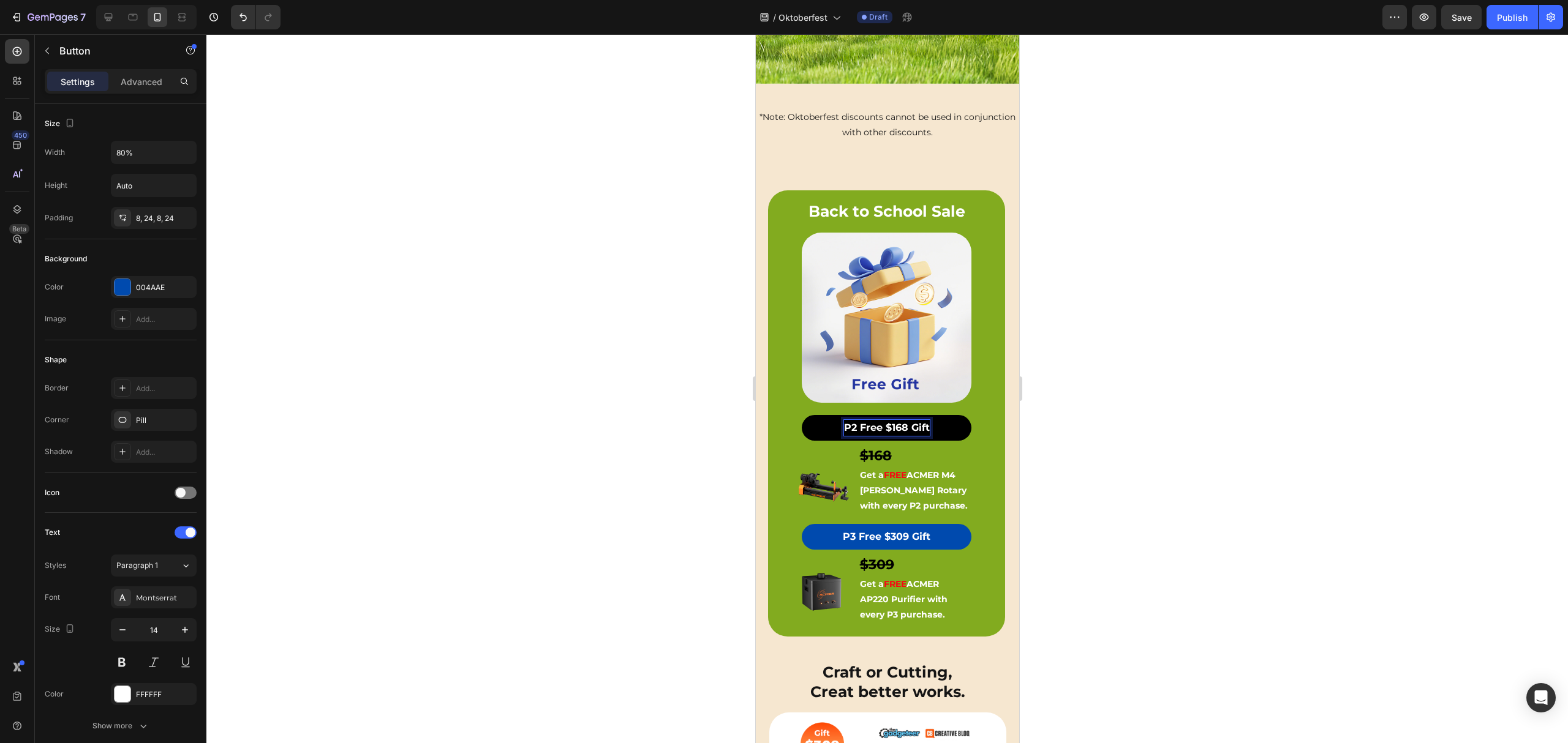
click at [901, 422] on strong "P2 Free $168 Gift" at bounding box center [886, 427] width 86 height 12
click at [879, 531] on strong "P3 Free $309 Gift" at bounding box center [886, 537] width 88 height 12
click at [623, 305] on div at bounding box center [887, 389] width 1362 height 709
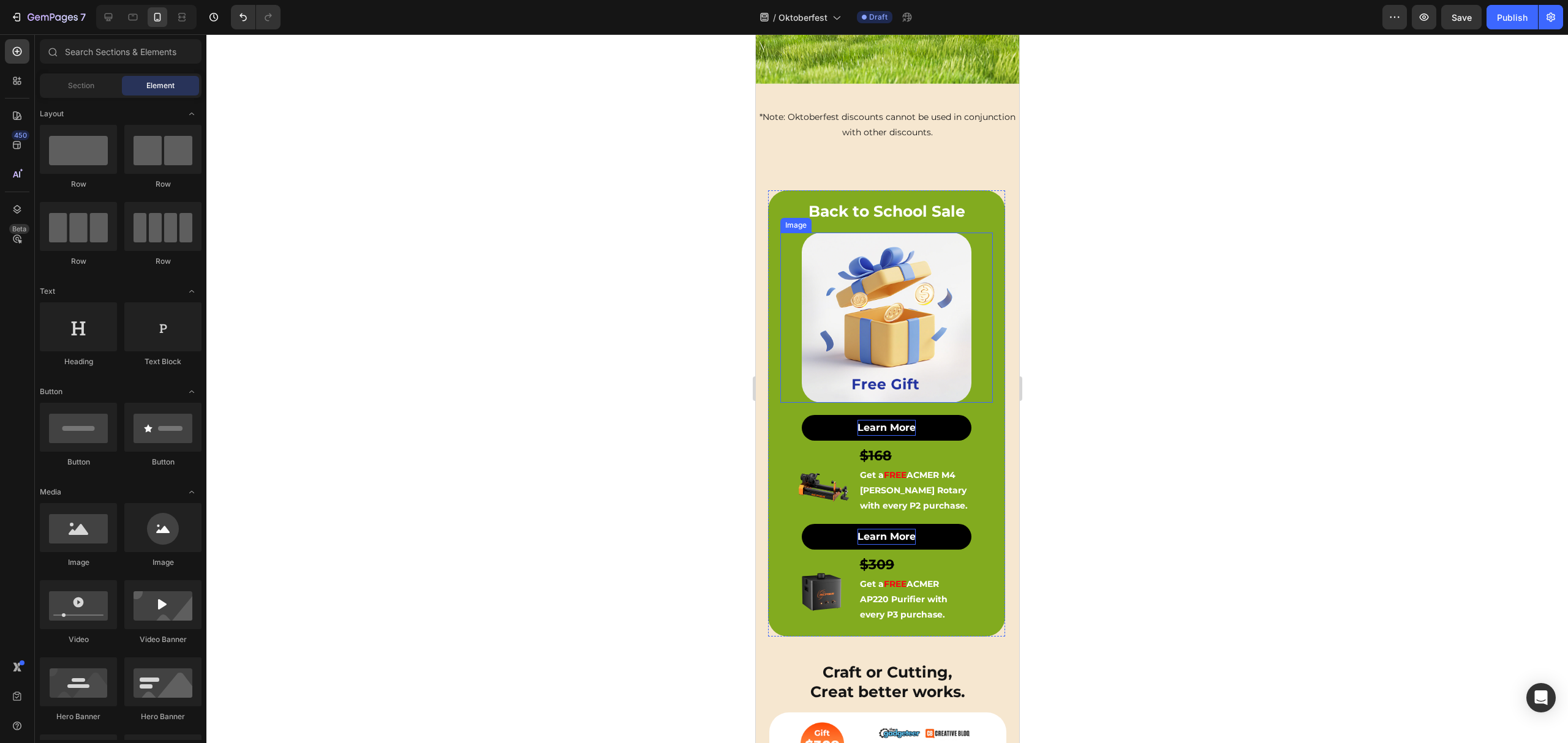
click at [863, 286] on img at bounding box center [886, 318] width 171 height 170
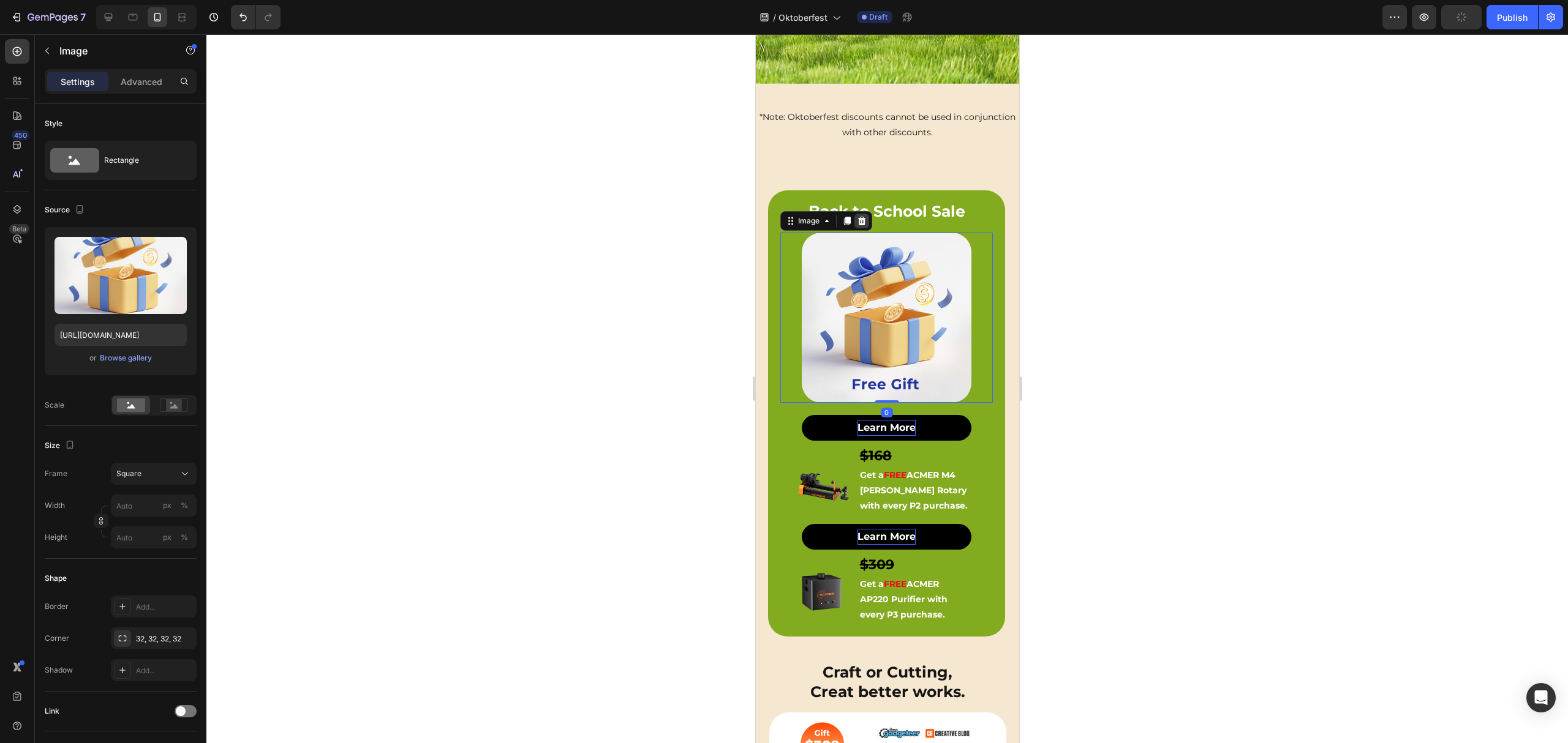
click at [861, 217] on icon at bounding box center [861, 221] width 8 height 8
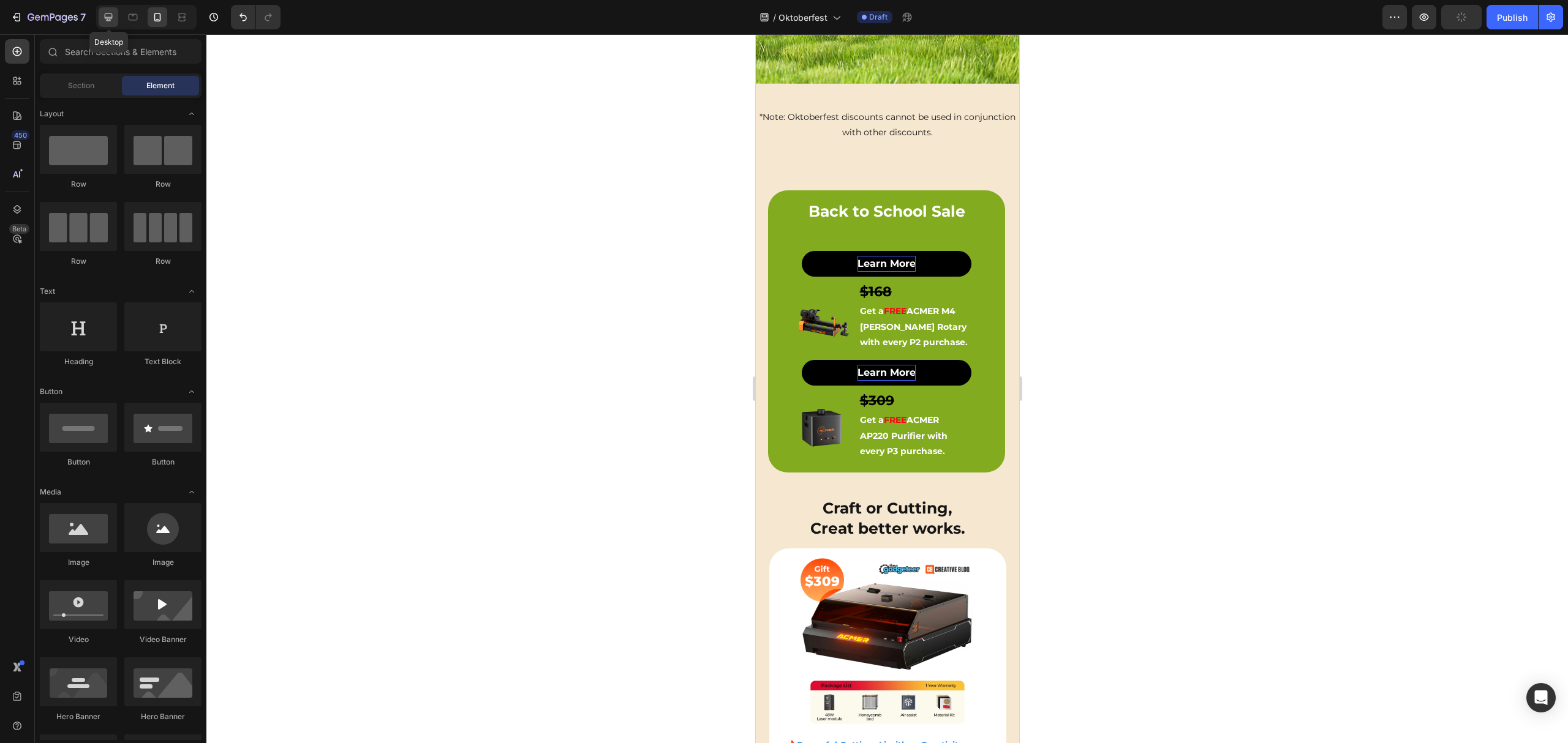
click at [110, 15] on icon at bounding box center [108, 17] width 12 height 12
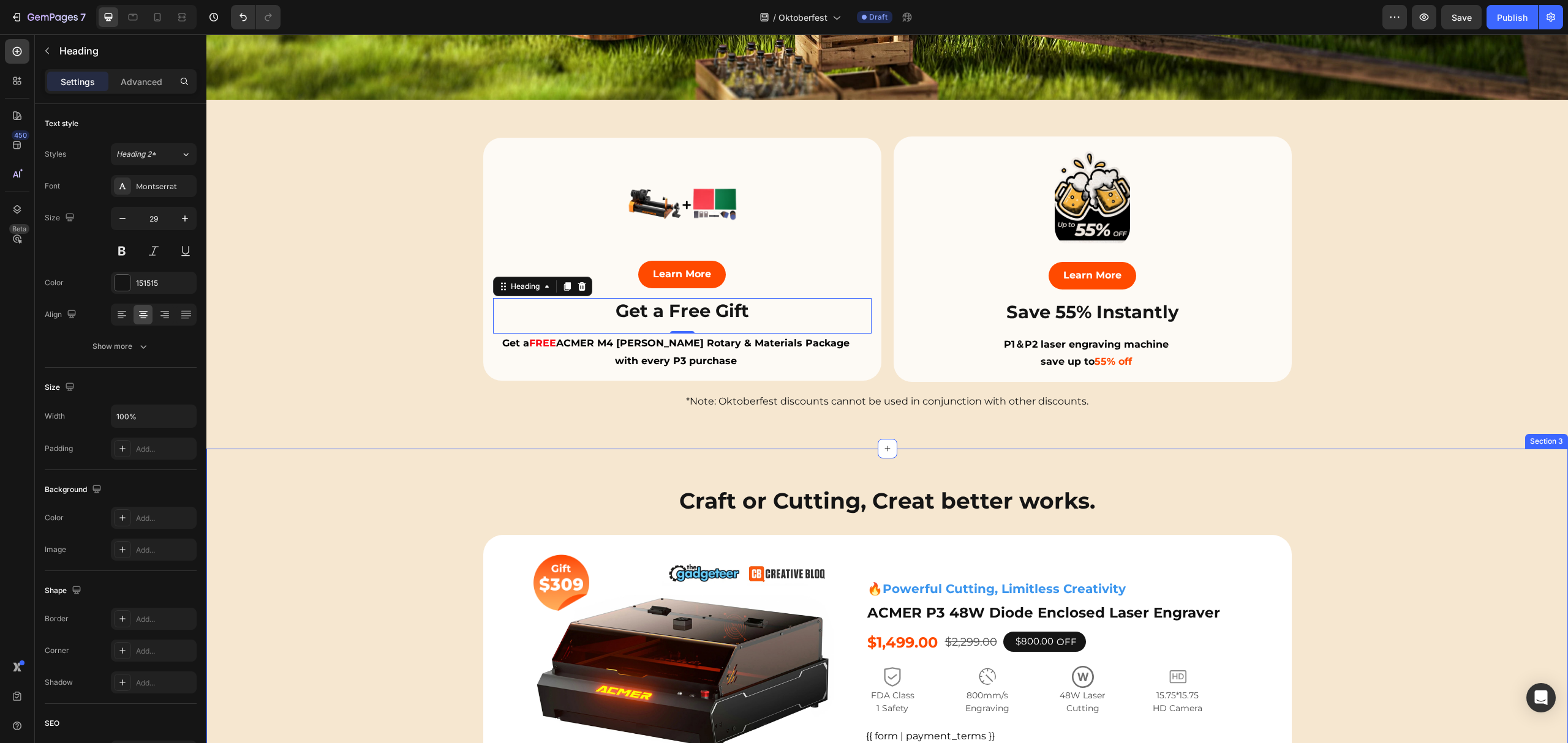
scroll to position [490, 0]
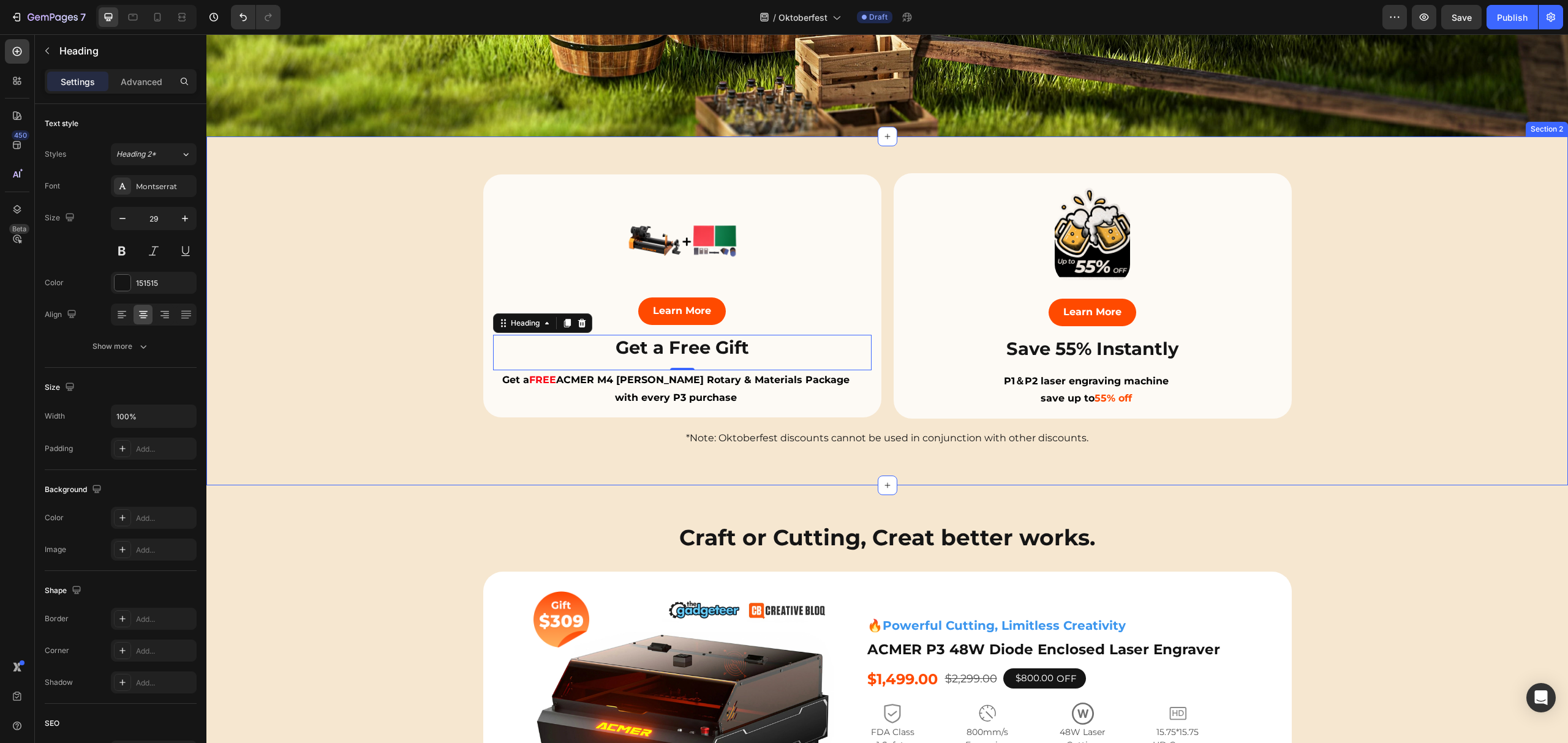
click at [361, 283] on div "Image Learn More Button Save 55% Instantly Heading P1＆P2 laser engraving machin…" at bounding box center [887, 311] width 1362 height 276
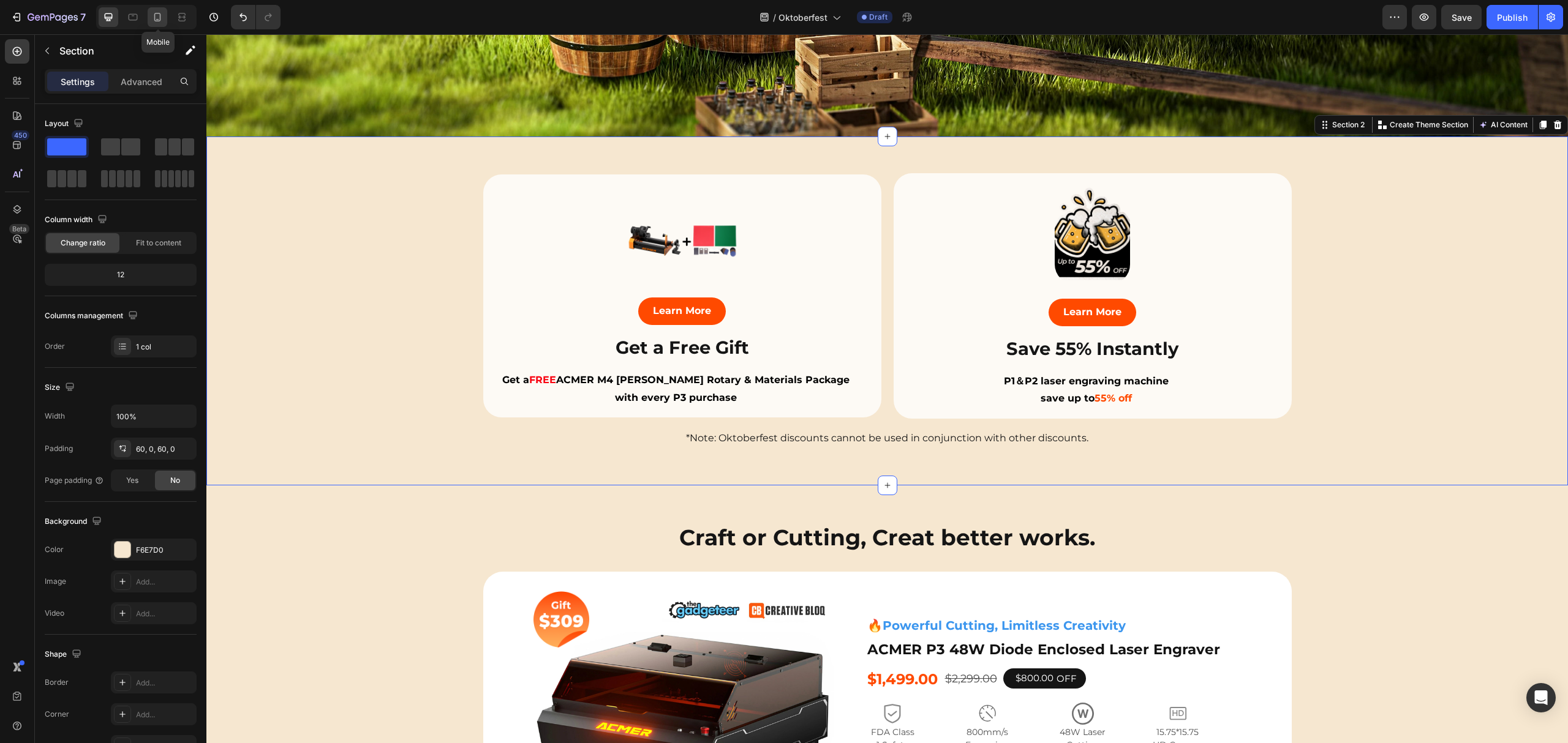
click at [155, 16] on icon at bounding box center [158, 17] width 7 height 8
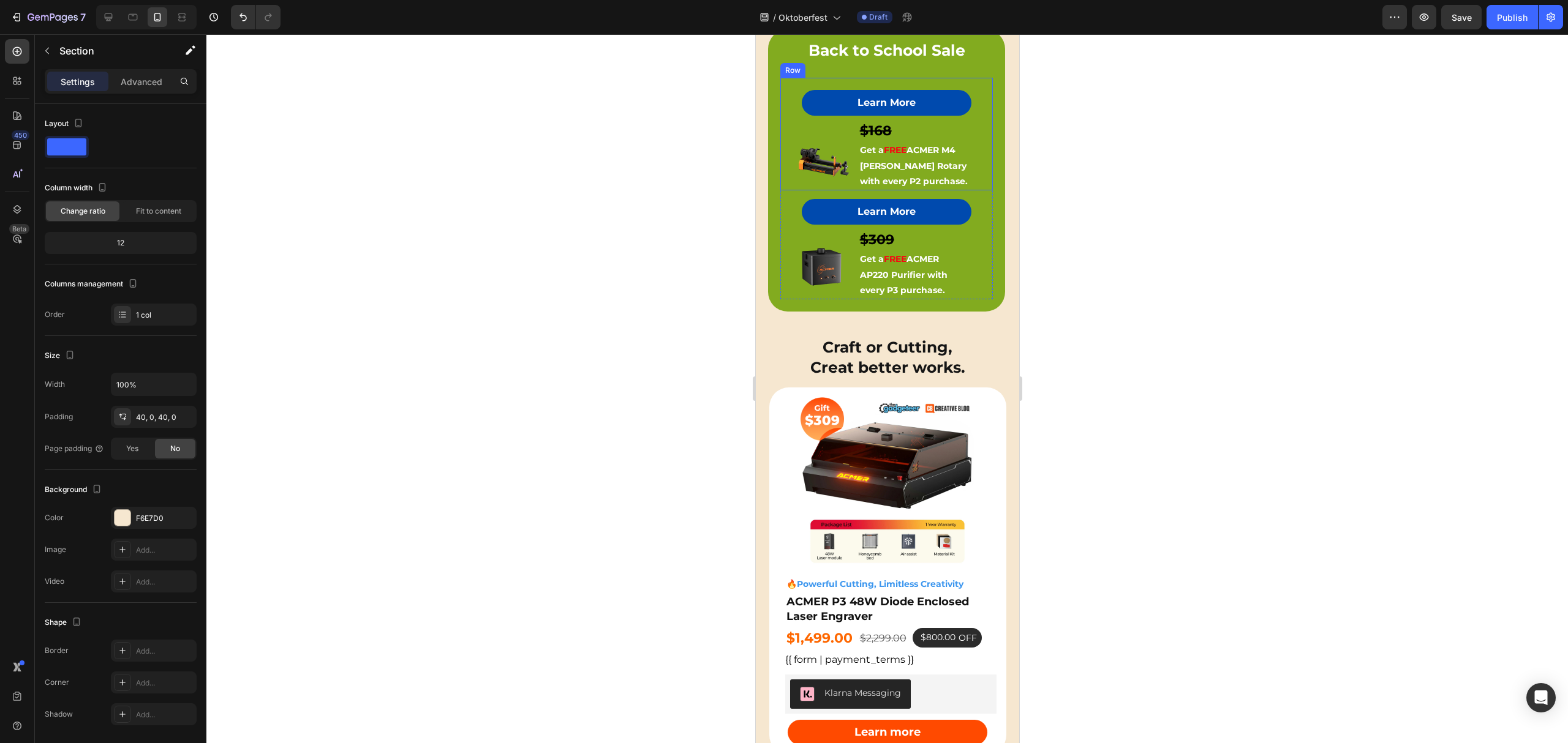
scroll to position [358, 0]
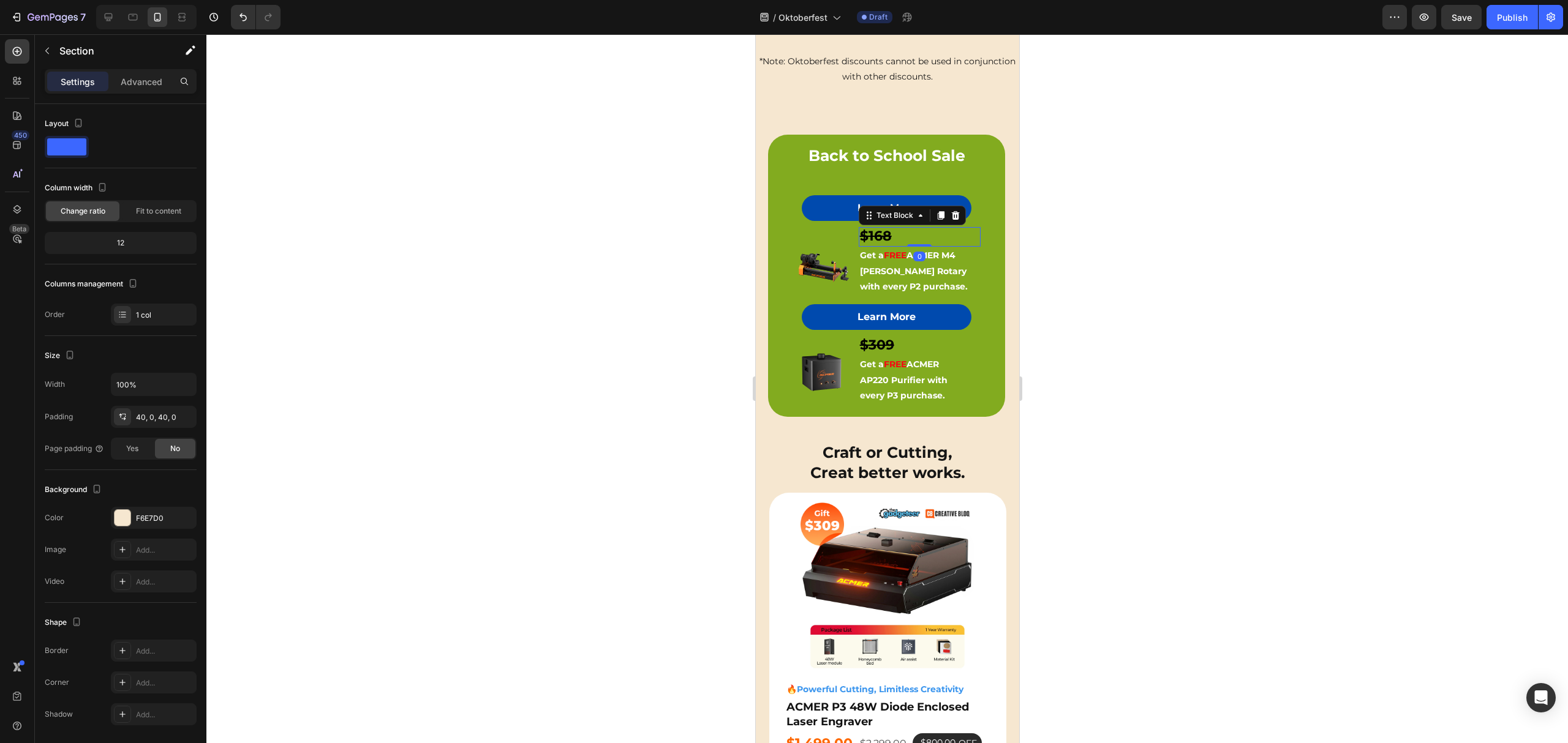
click at [871, 233] on strong "$168" at bounding box center [875, 236] width 32 height 17
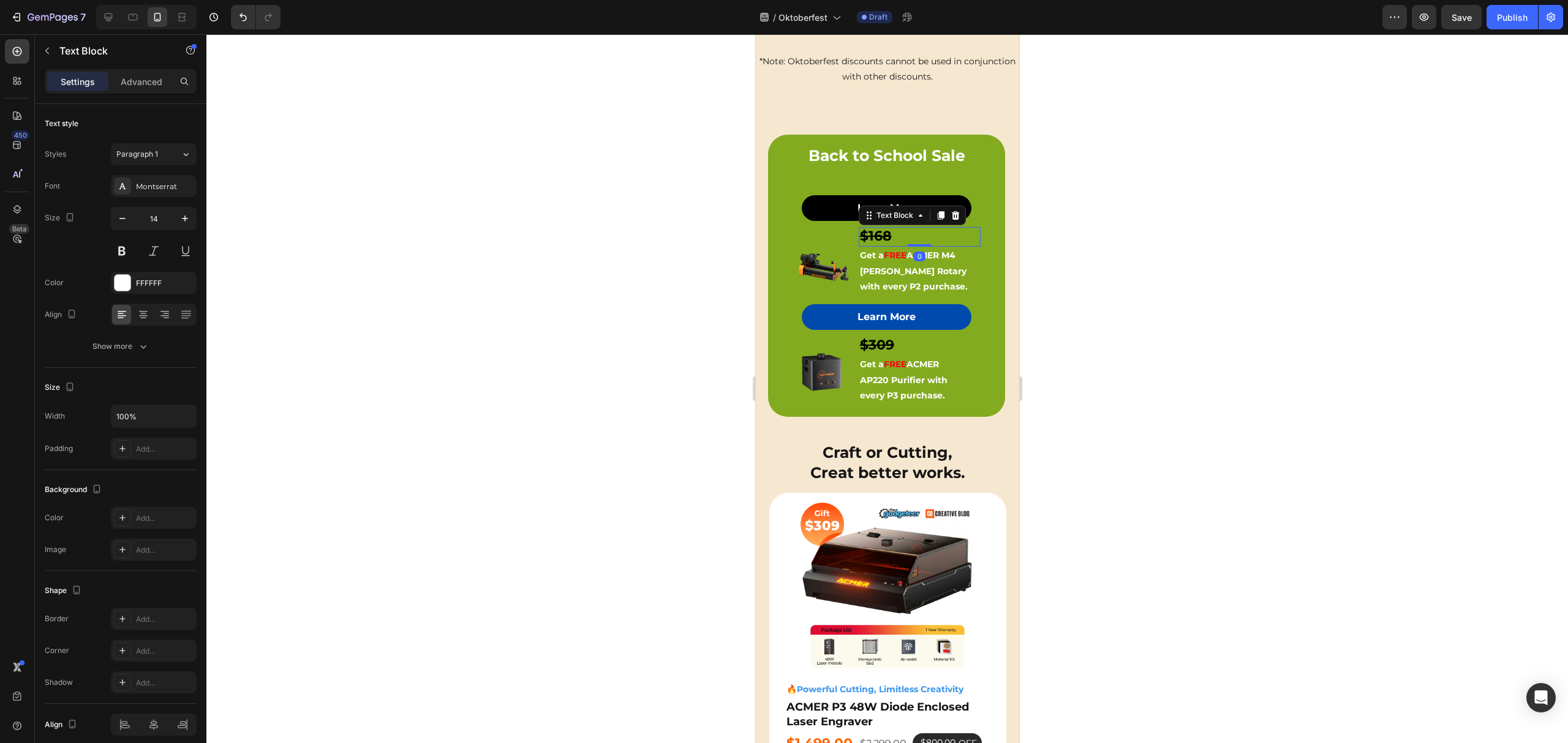
drag, startPoint x: 948, startPoint y: 215, endPoint x: 938, endPoint y: 218, distance: 10.4
click at [950, 215] on icon at bounding box center [954, 215] width 8 height 8
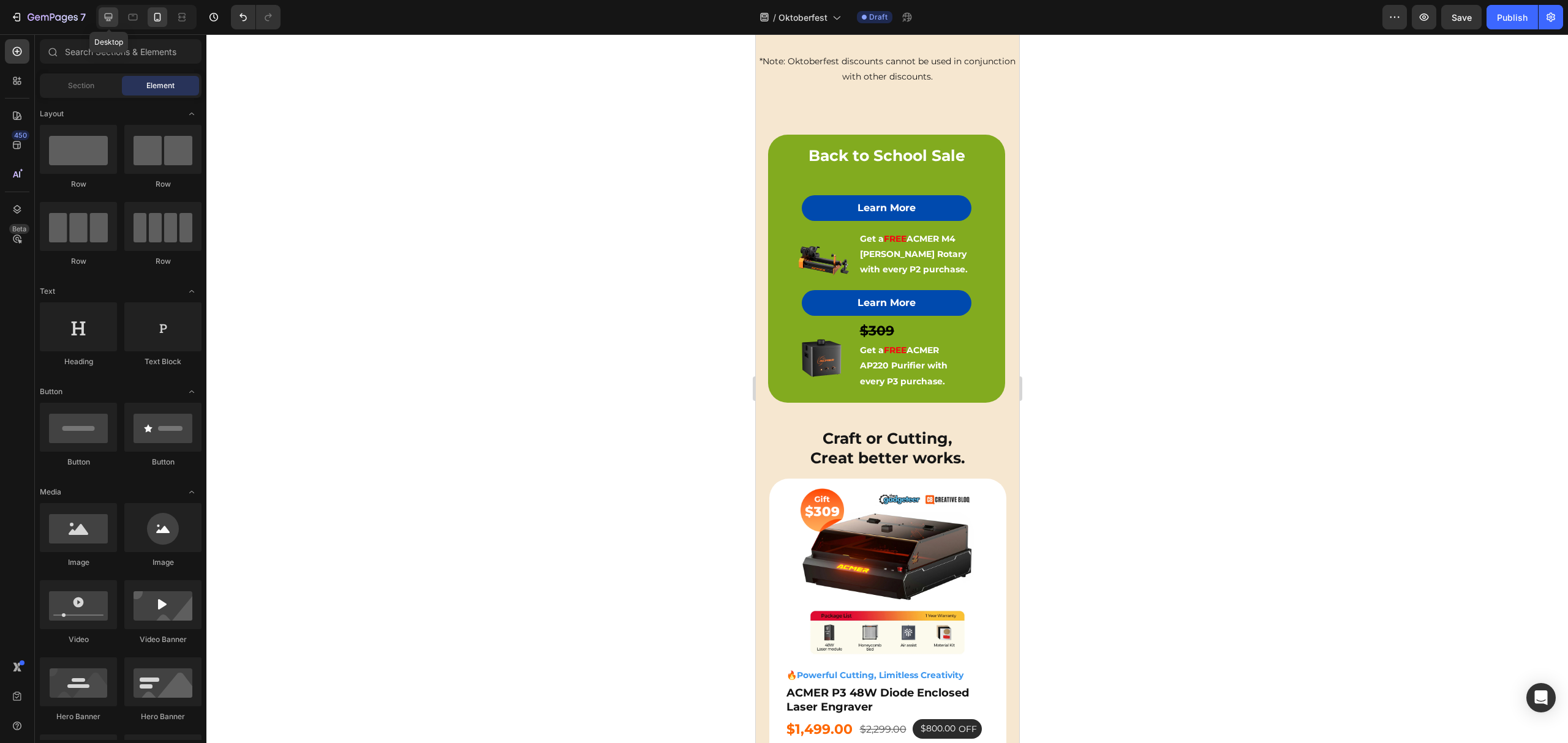
click at [108, 15] on icon at bounding box center [108, 17] width 12 height 12
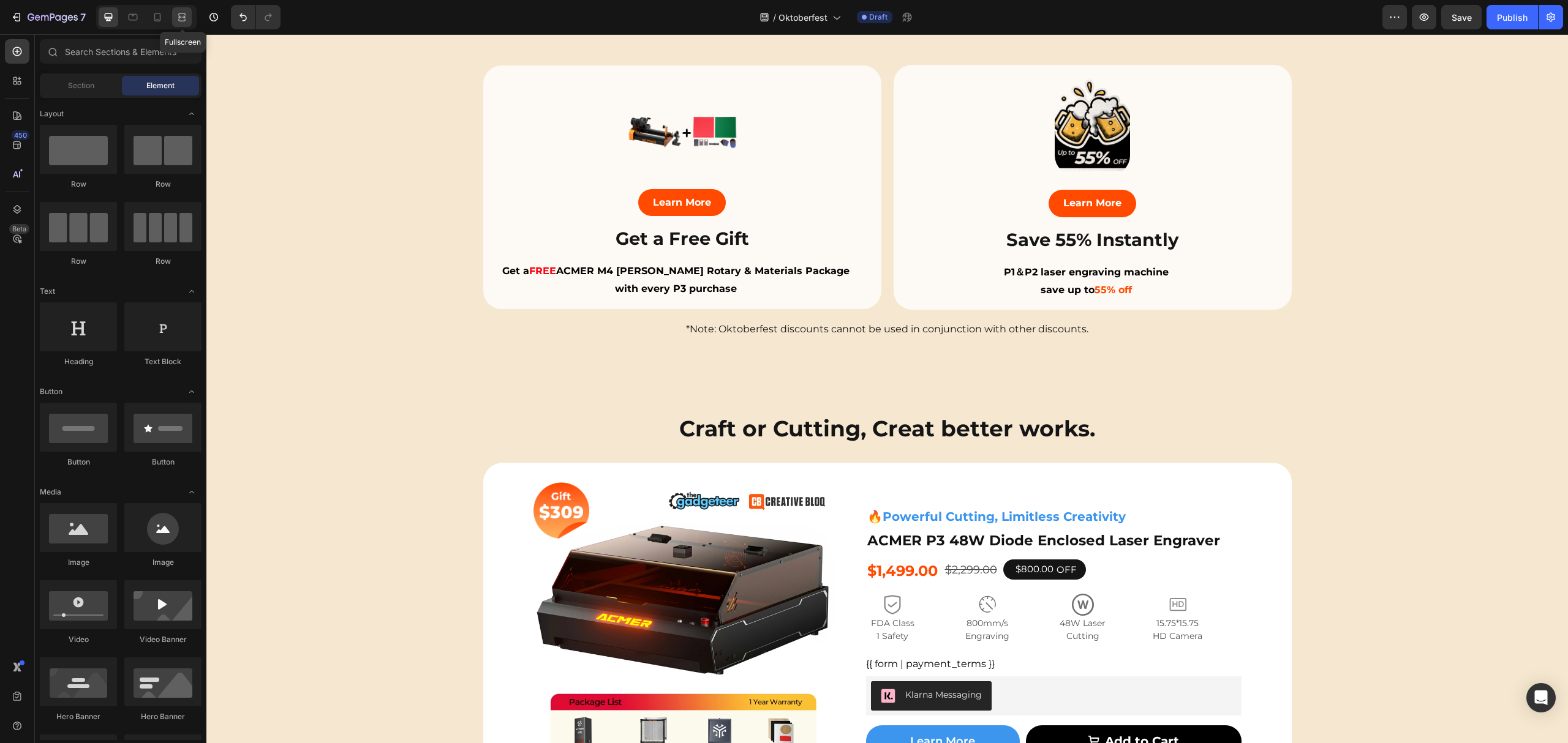
click at [181, 15] on icon at bounding box center [181, 17] width 12 height 12
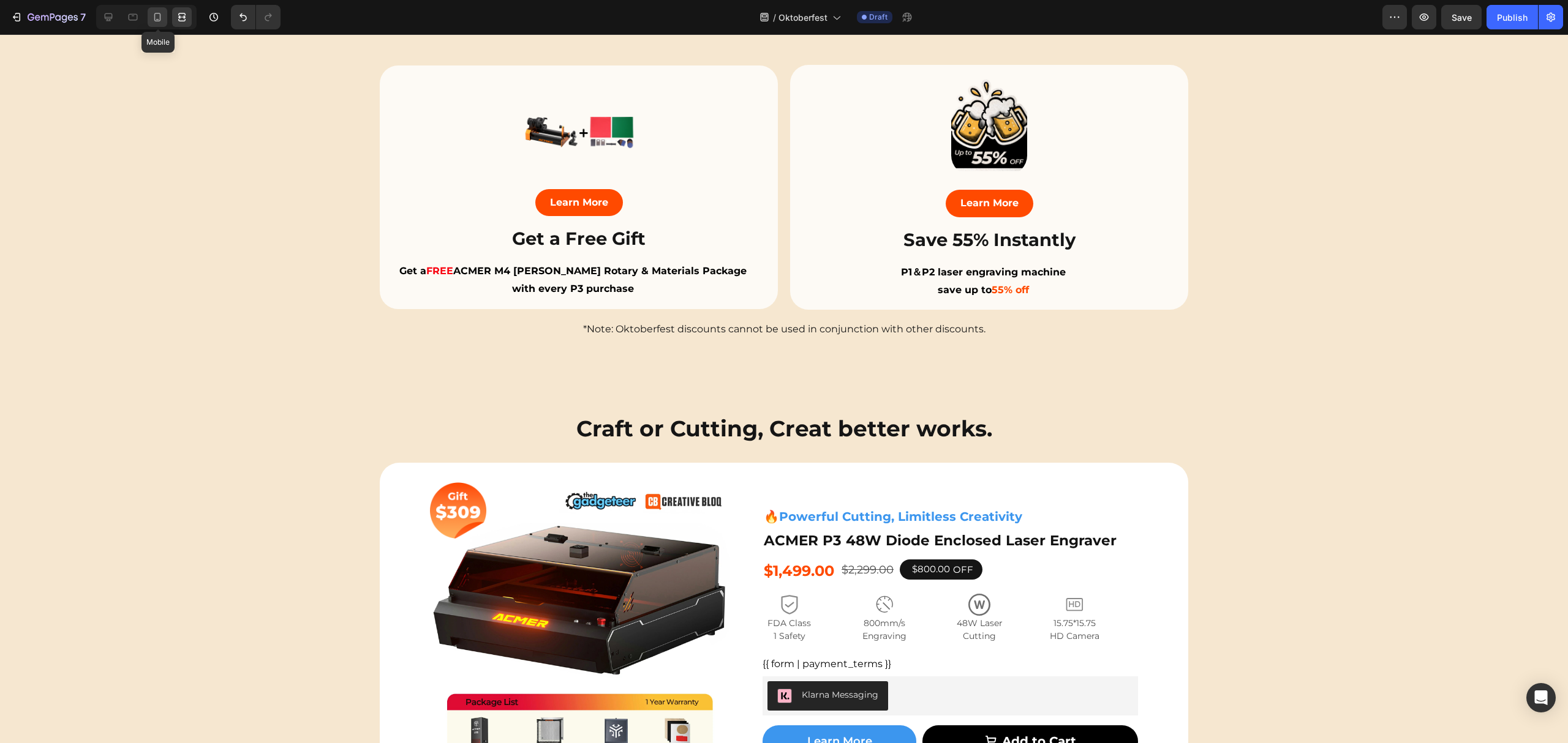
click at [157, 12] on icon at bounding box center [157, 17] width 12 height 12
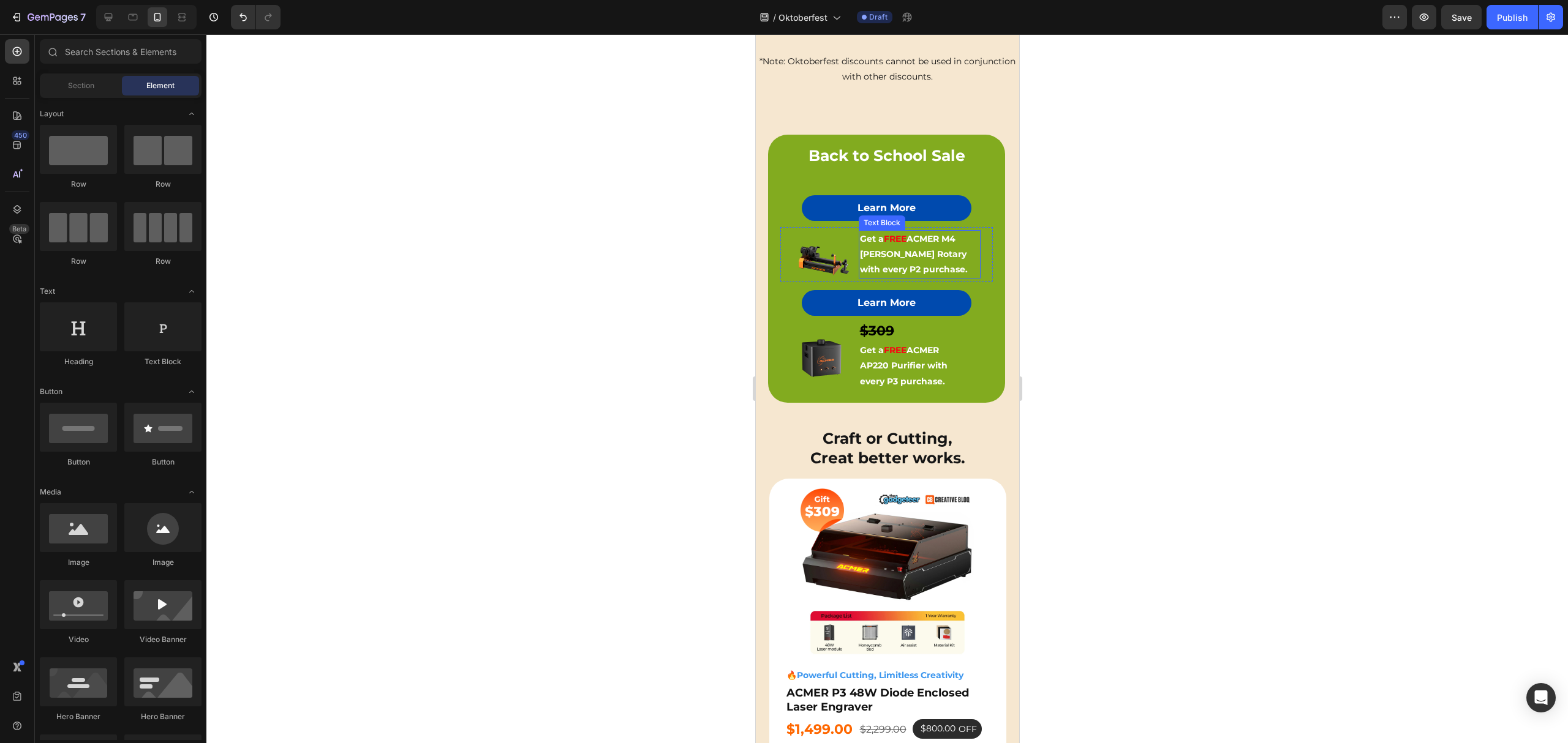
click at [891, 235] on strong "FREE" at bounding box center [894, 239] width 22 height 11
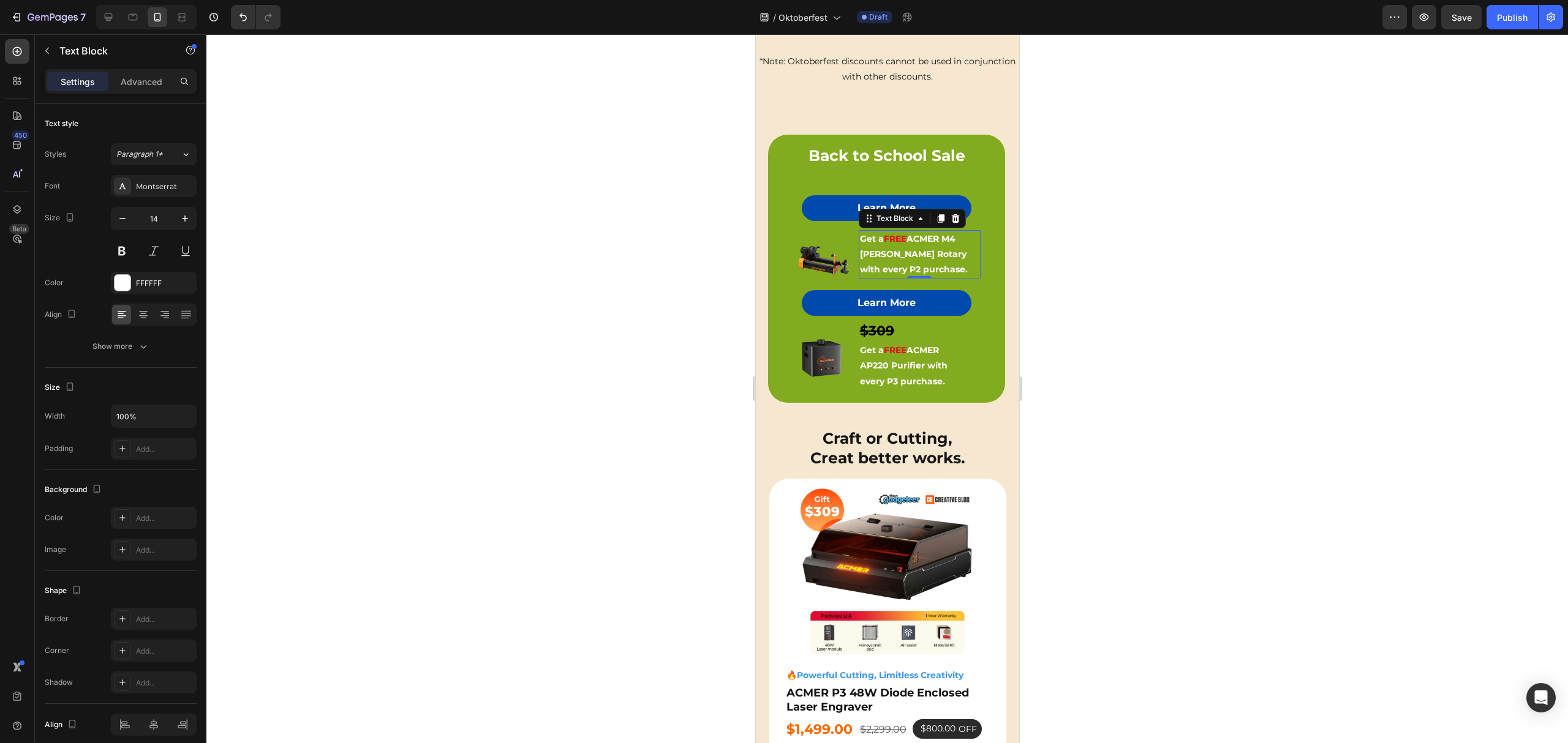
click at [921, 251] on strong "ACMER M4 [PERSON_NAME] Rotary with every P2 purchase." at bounding box center [913, 253] width 108 height 41
click at [822, 253] on img at bounding box center [822, 260] width 61 height 42
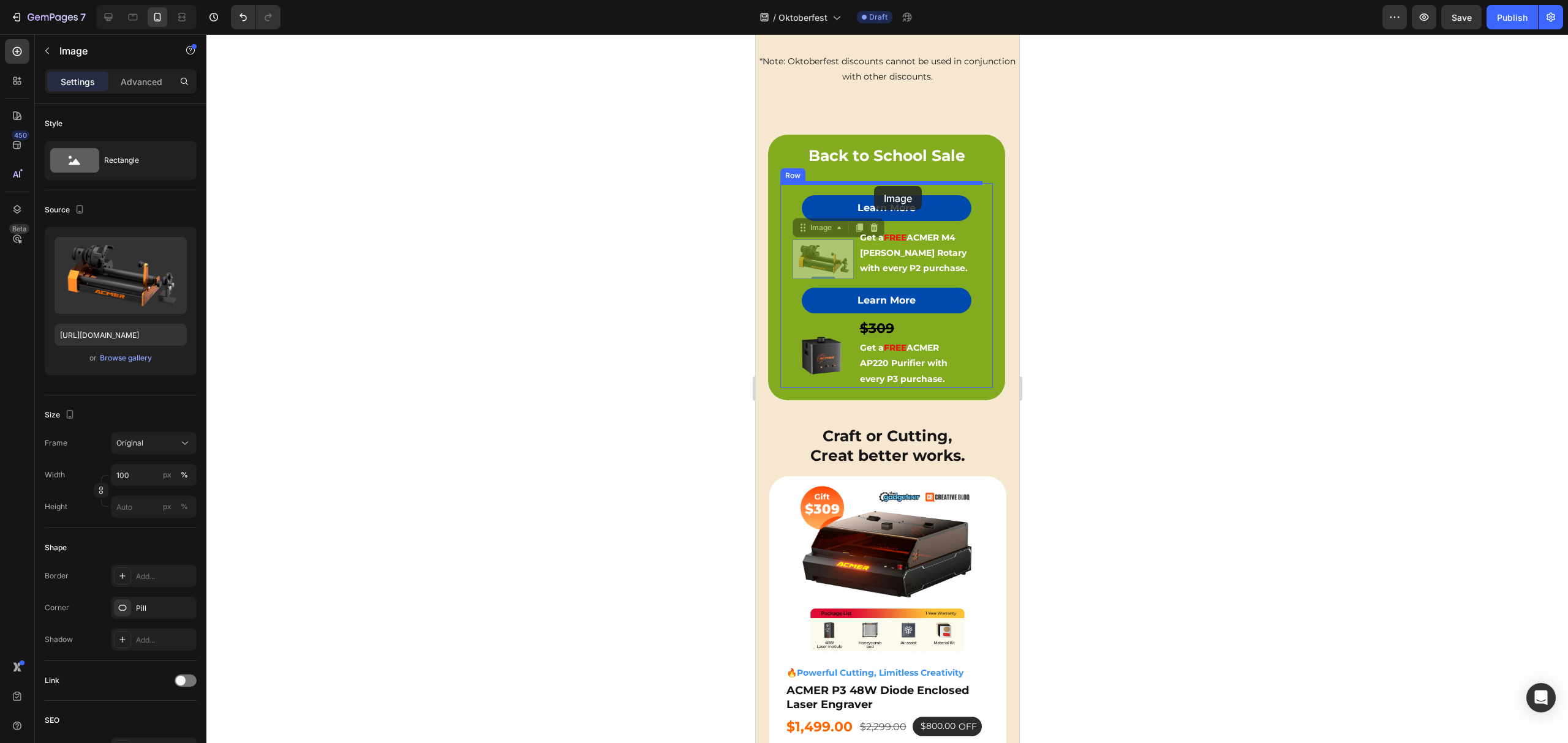
drag, startPoint x: 805, startPoint y: 233, endPoint x: 873, endPoint y: 186, distance: 82.7
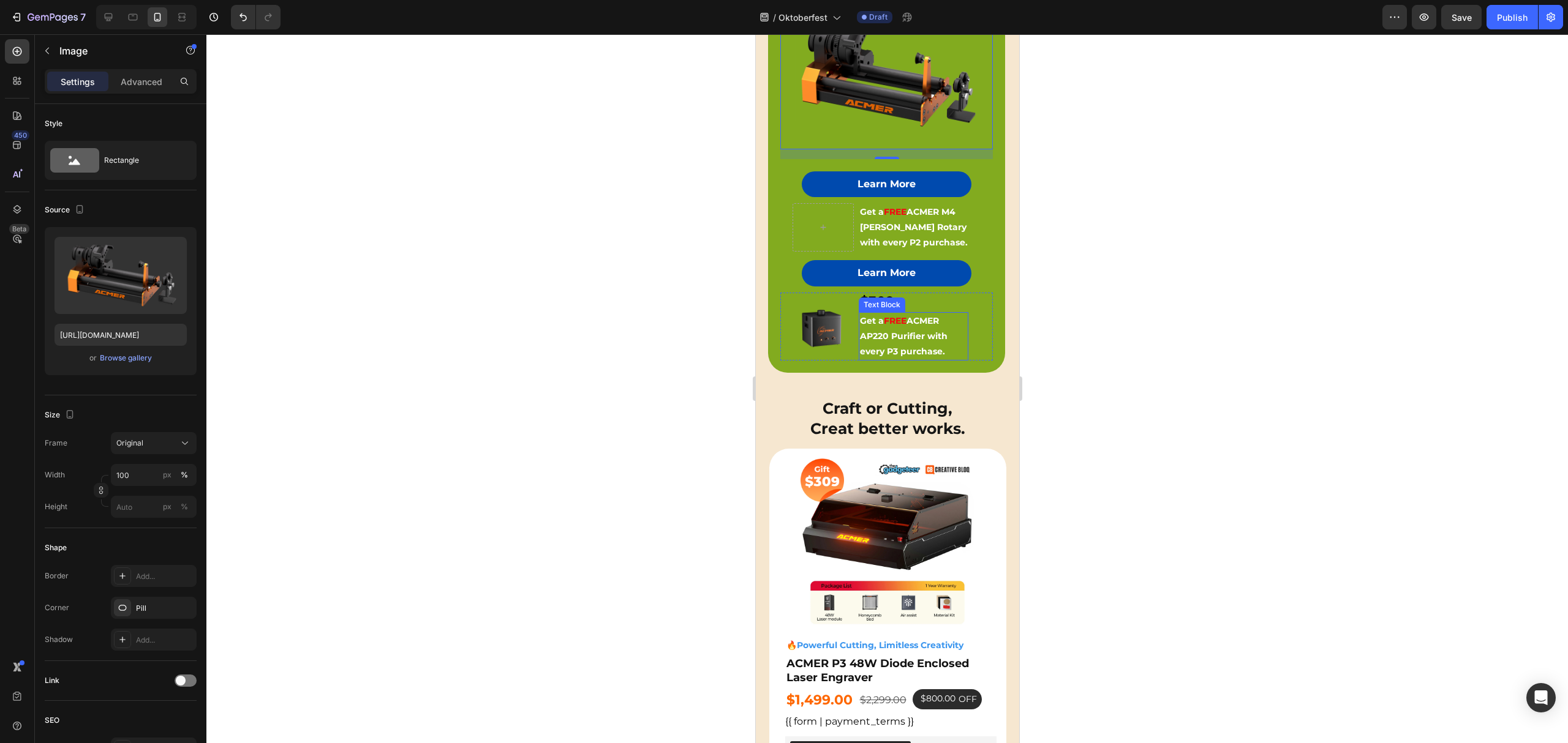
scroll to position [521, 0]
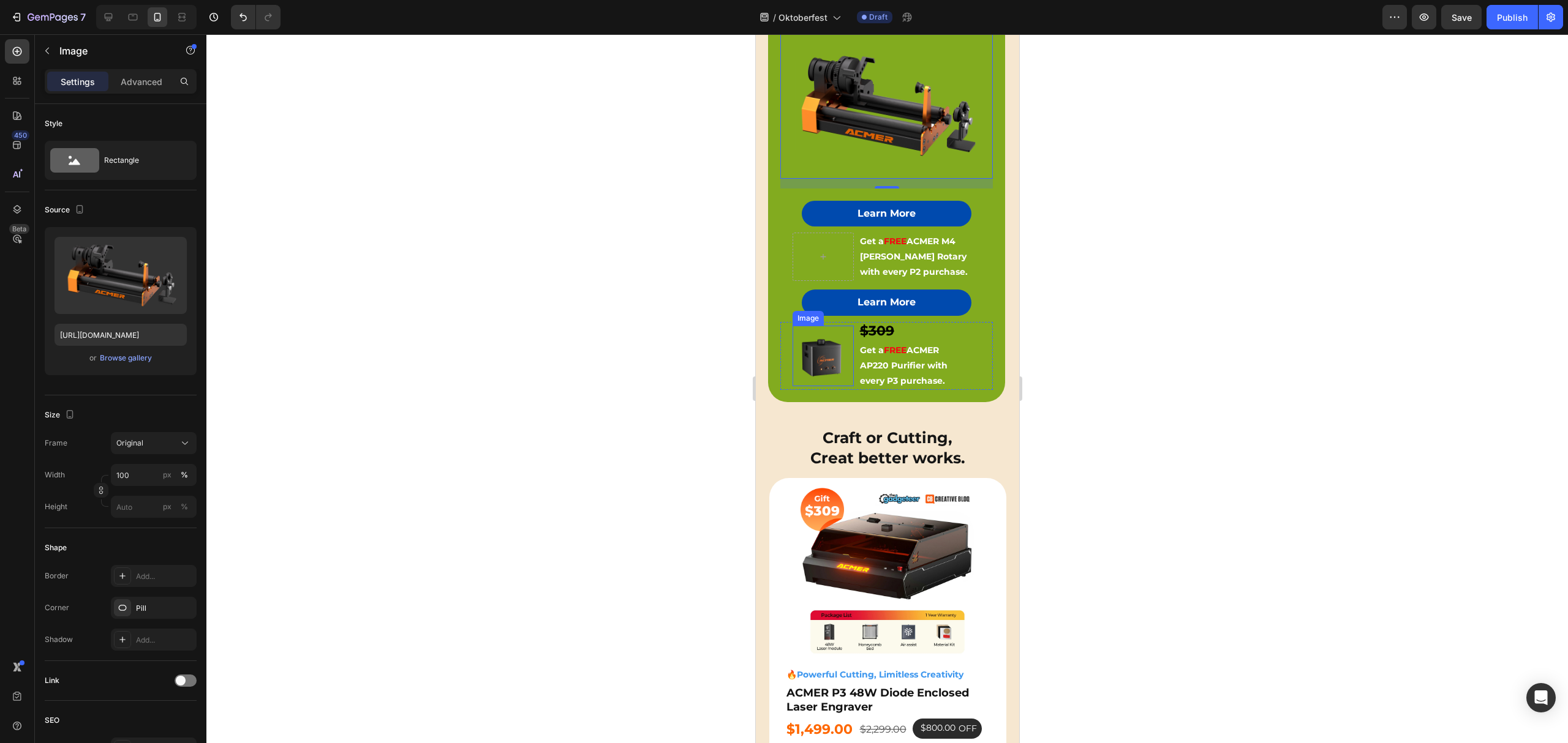
click at [813, 351] on img at bounding box center [822, 356] width 61 height 61
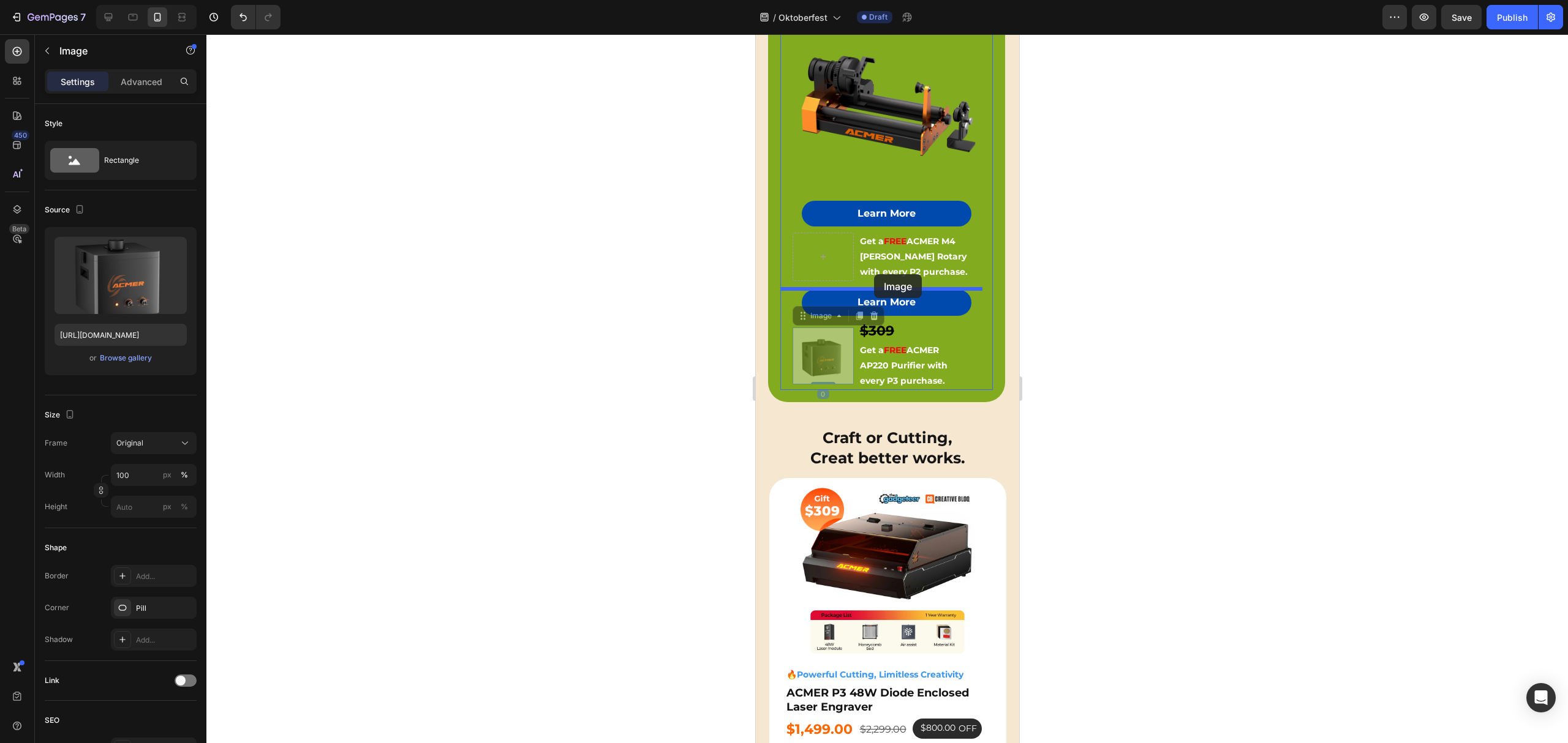
drag, startPoint x: 801, startPoint y: 310, endPoint x: 873, endPoint y: 274, distance: 80.5
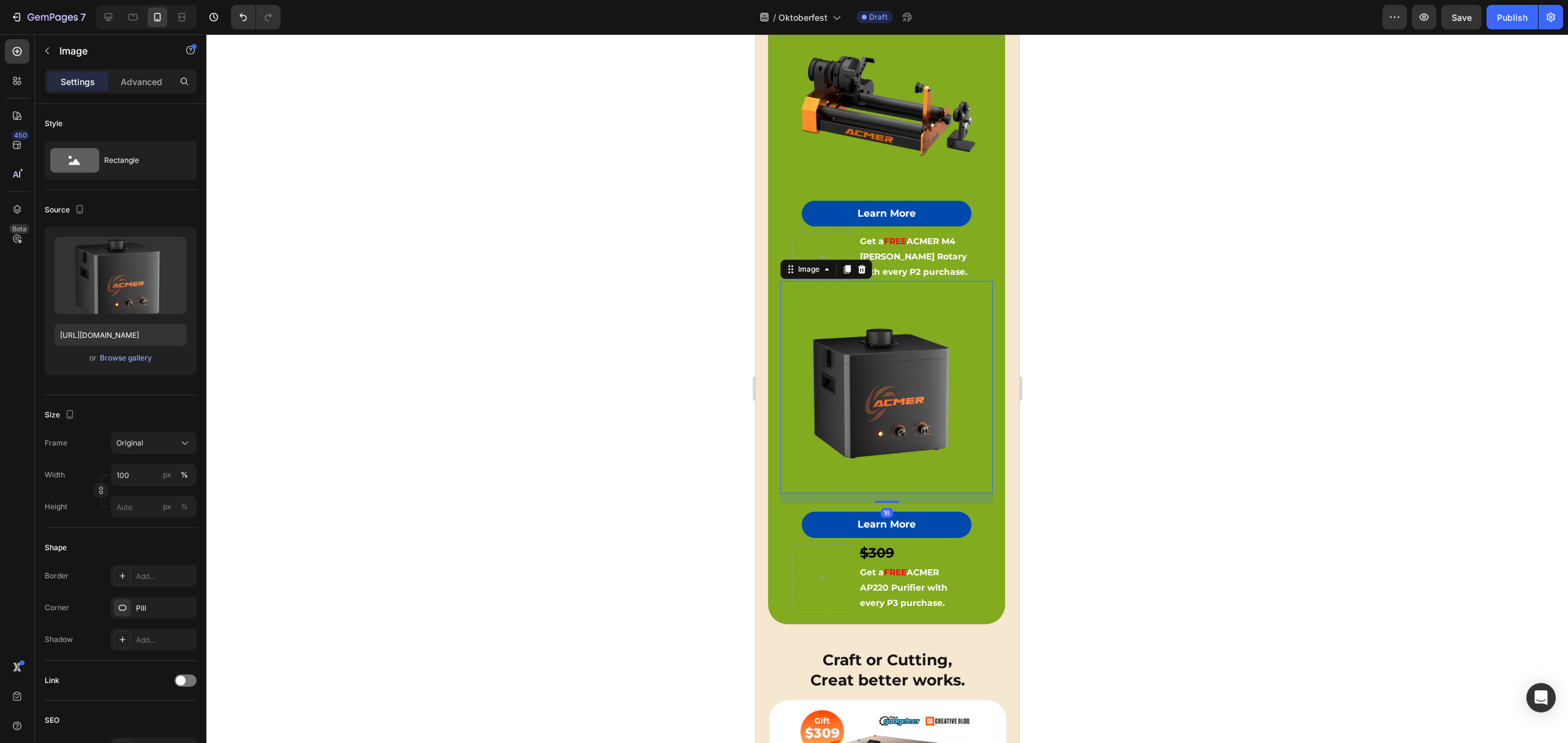
click at [582, 281] on div at bounding box center [887, 389] width 1362 height 709
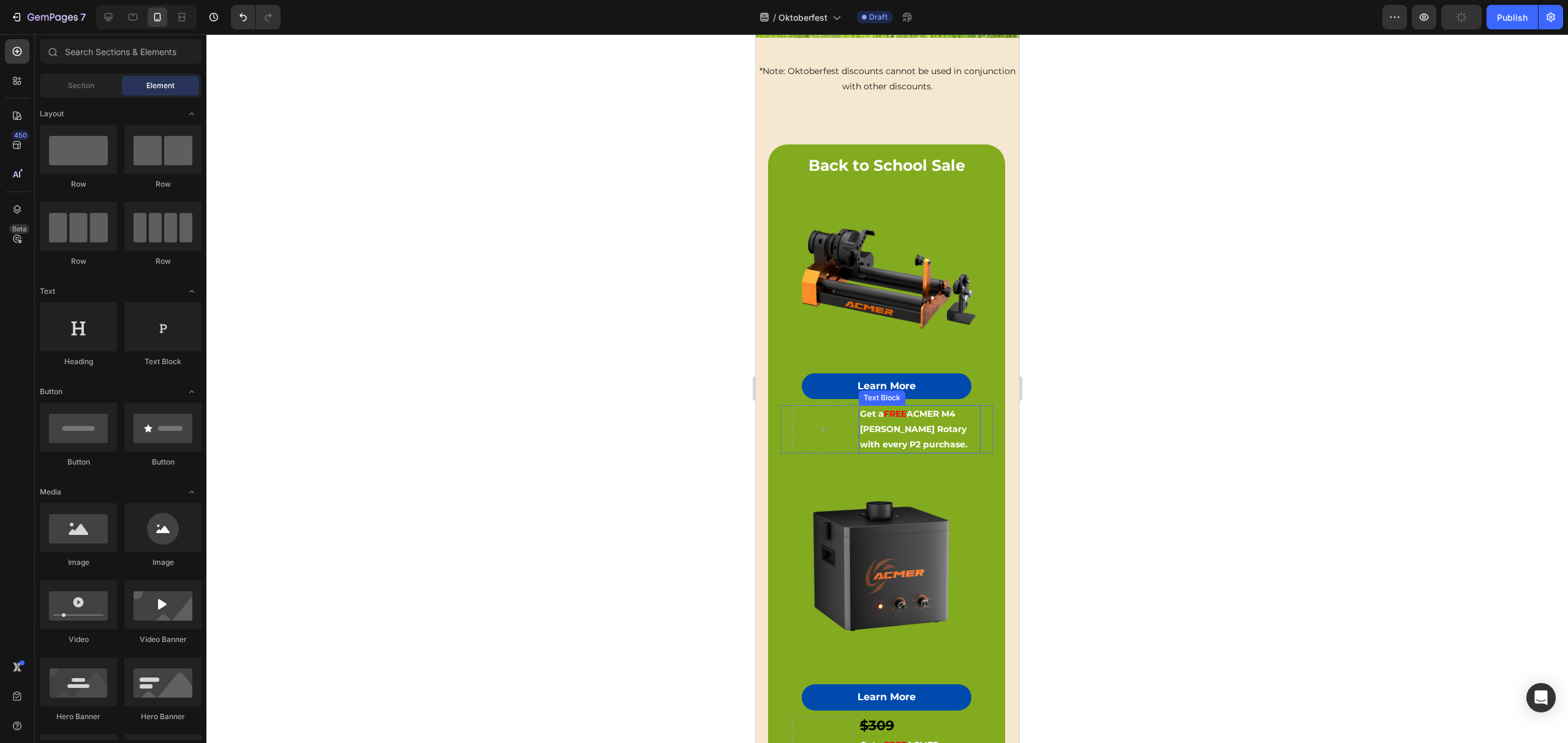
scroll to position [334, 0]
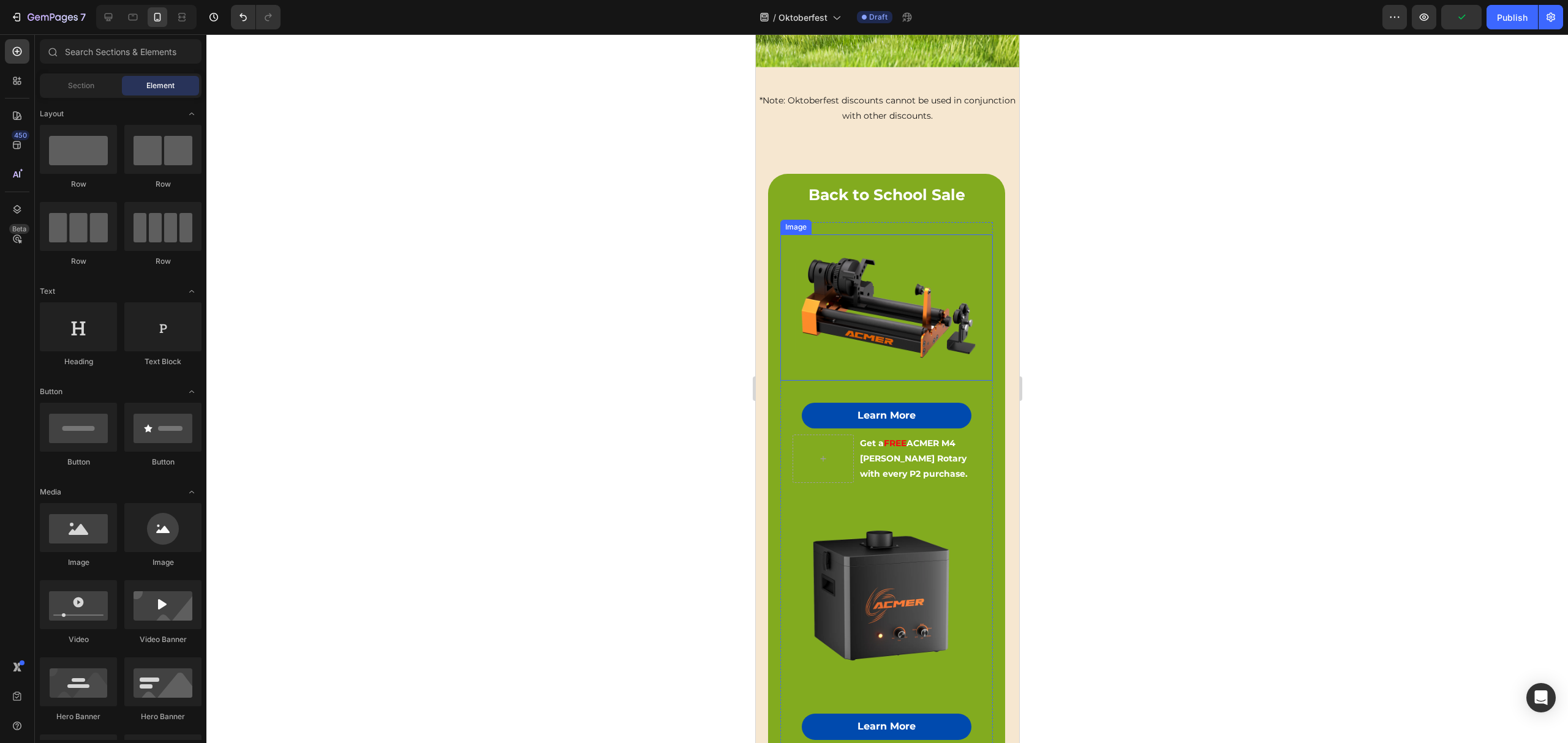
click at [835, 248] on img at bounding box center [886, 307] width 213 height 147
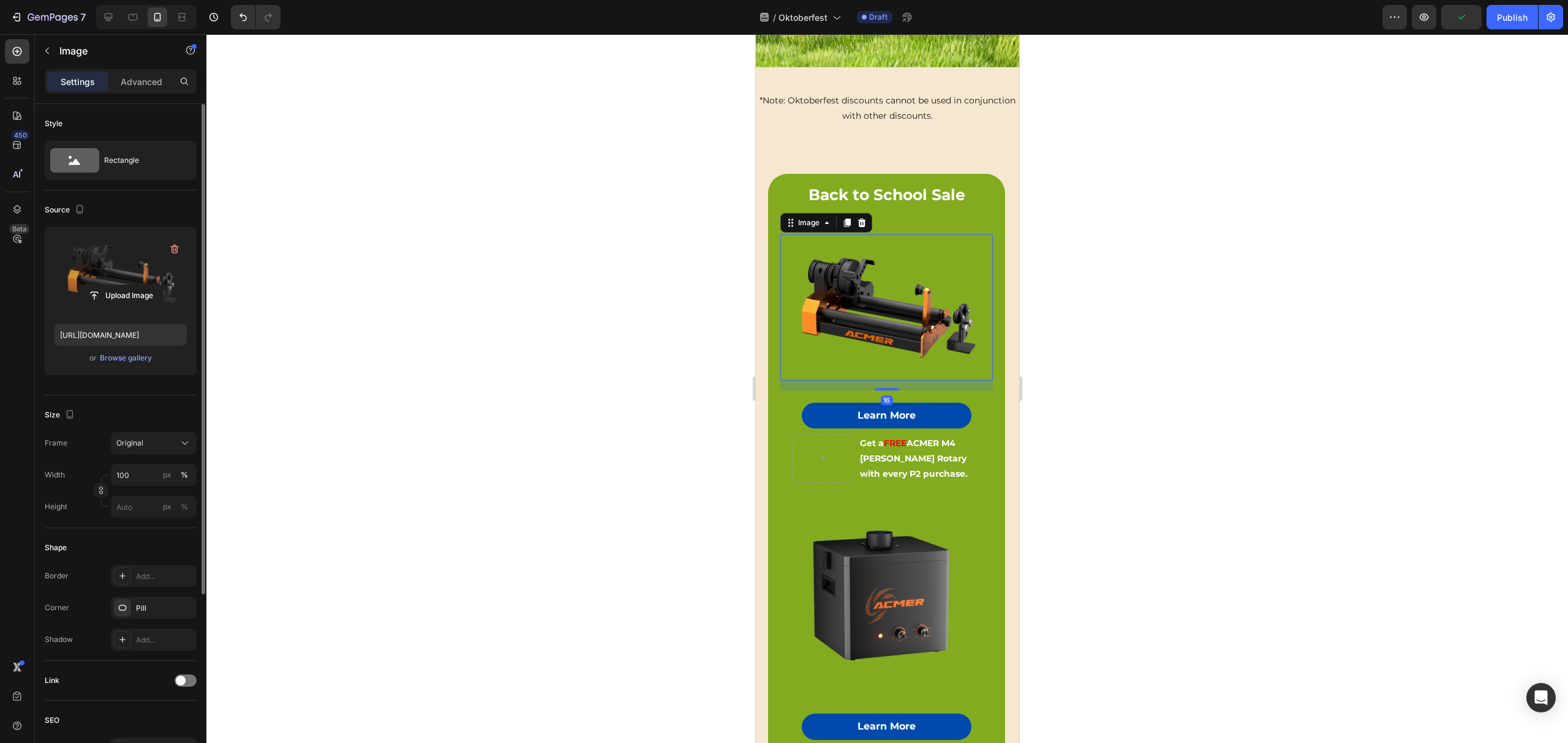
click at [132, 266] on label at bounding box center [121, 276] width 132 height 77
click at [132, 286] on input "file" at bounding box center [121, 296] width 84 height 21
type input "[URL][DOMAIN_NAME]"
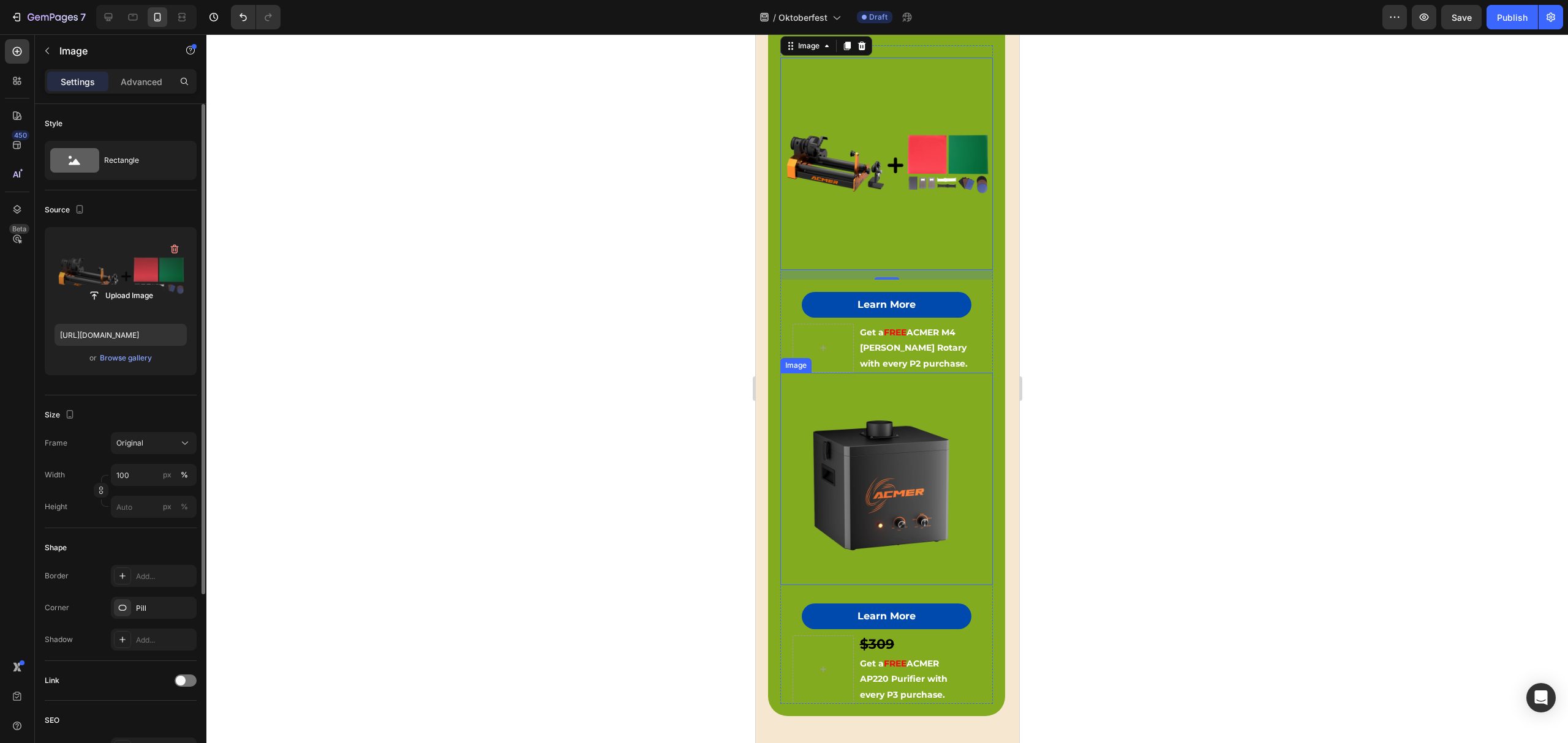
scroll to position [497, 0]
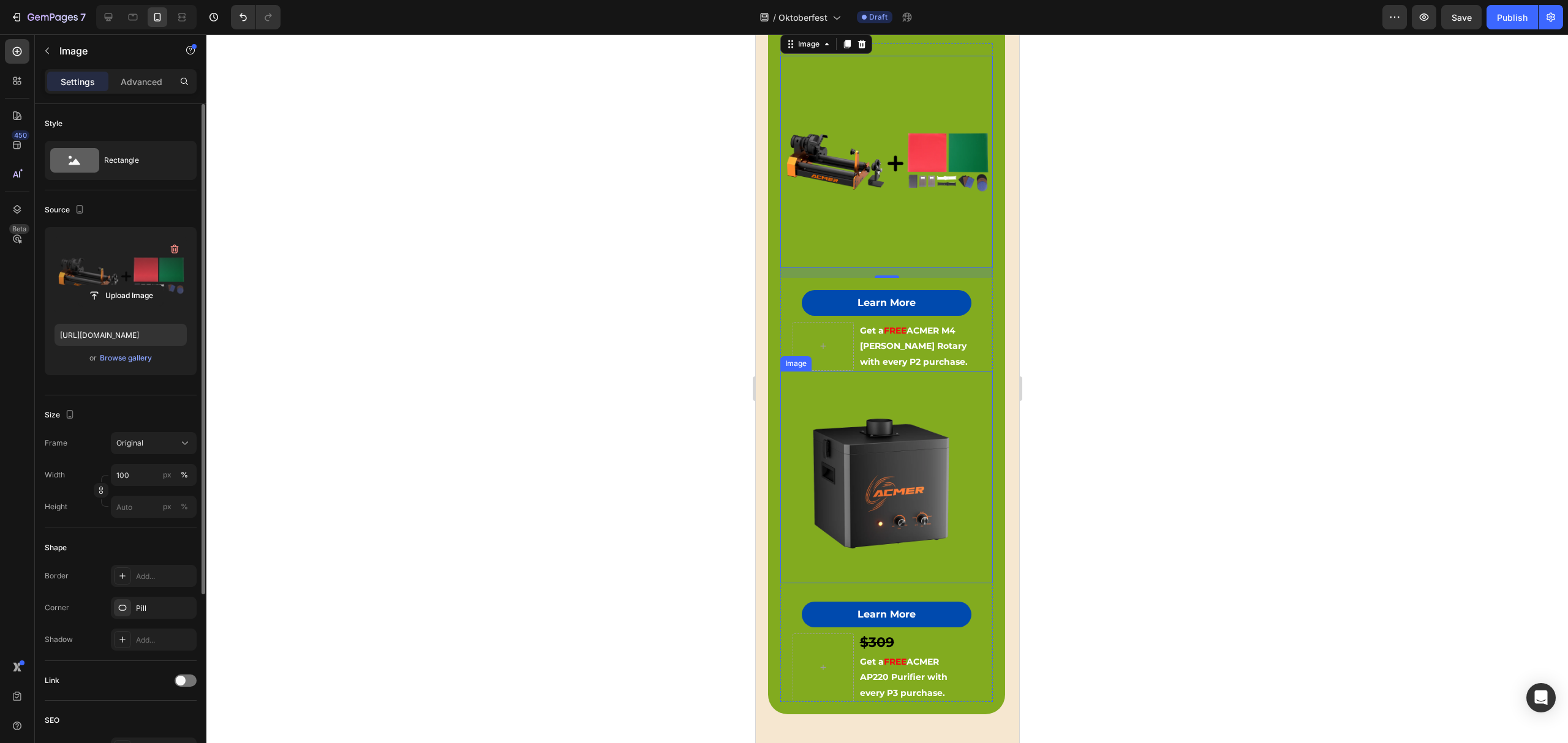
click at [874, 455] on img at bounding box center [886, 477] width 213 height 213
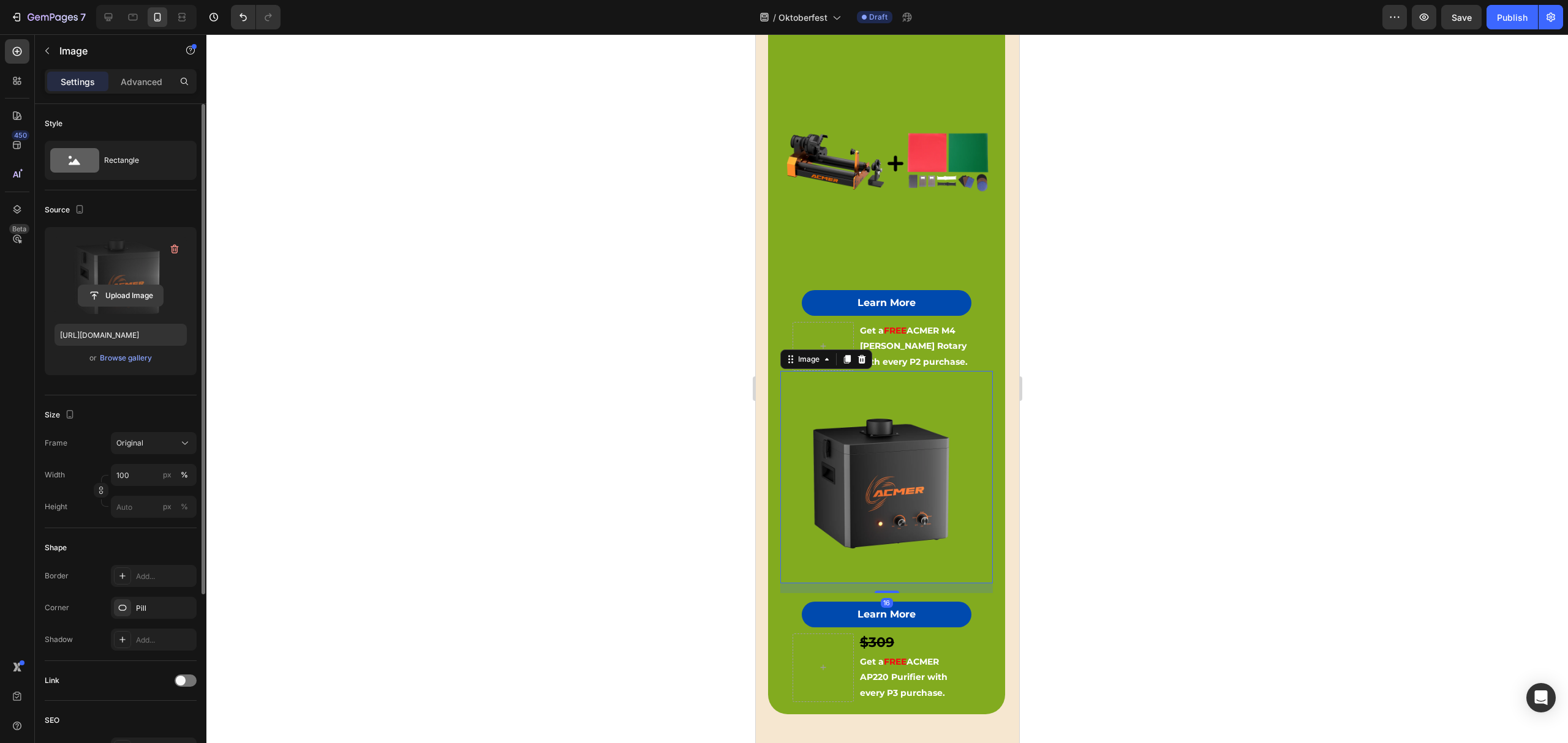
click at [141, 290] on input "file" at bounding box center [121, 296] width 84 height 21
type input "[URL][DOMAIN_NAME]"
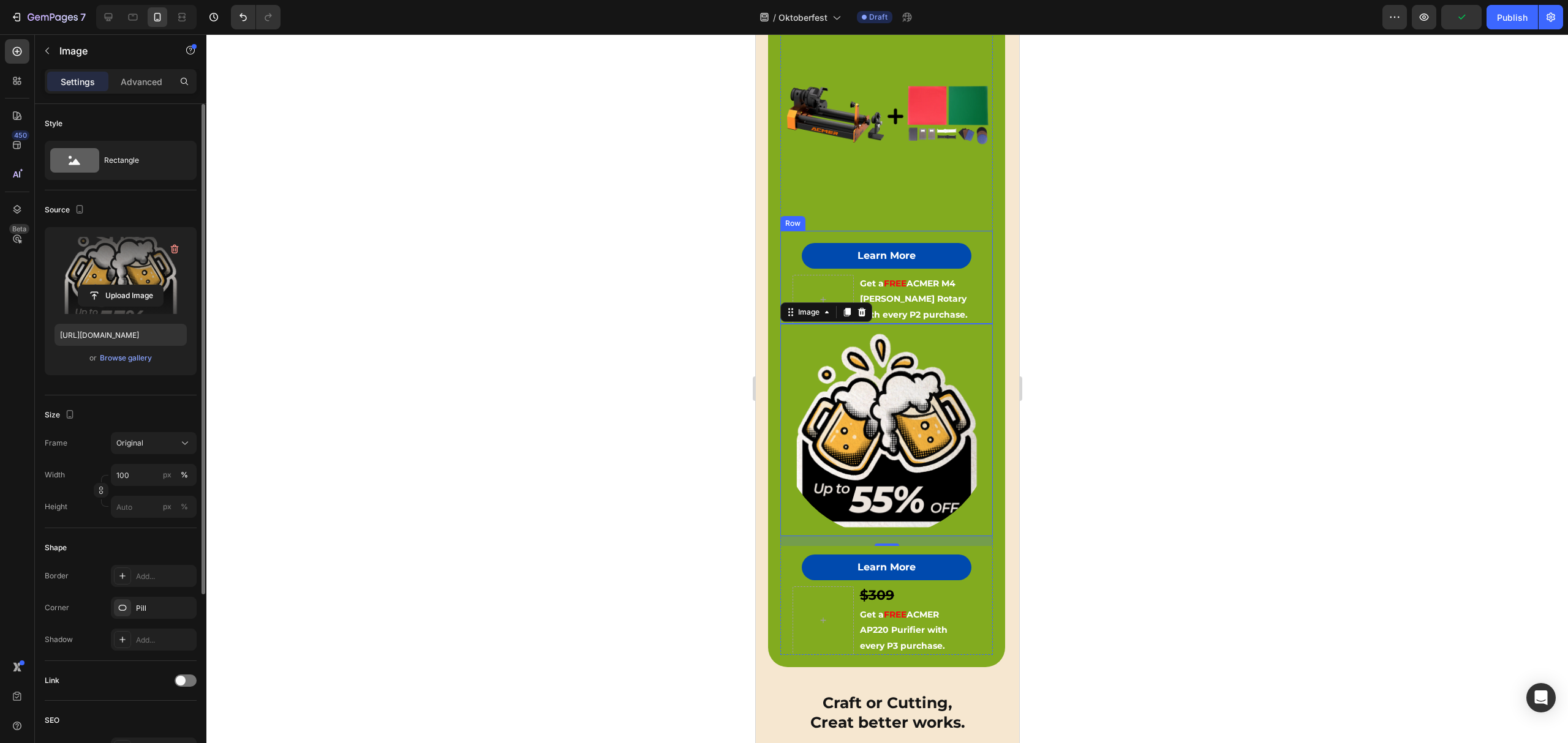
scroll to position [334, 0]
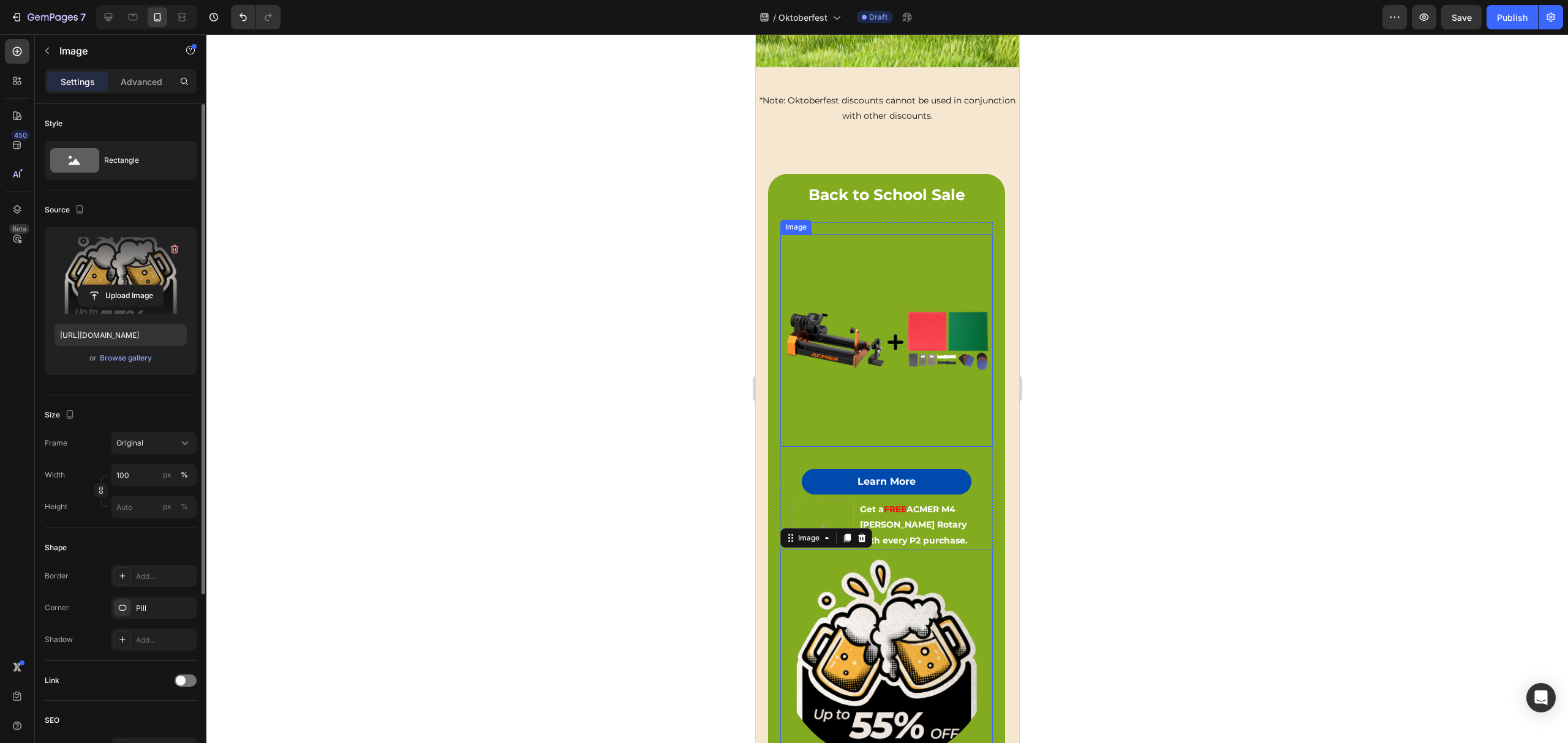
click at [866, 341] on img at bounding box center [886, 340] width 213 height 213
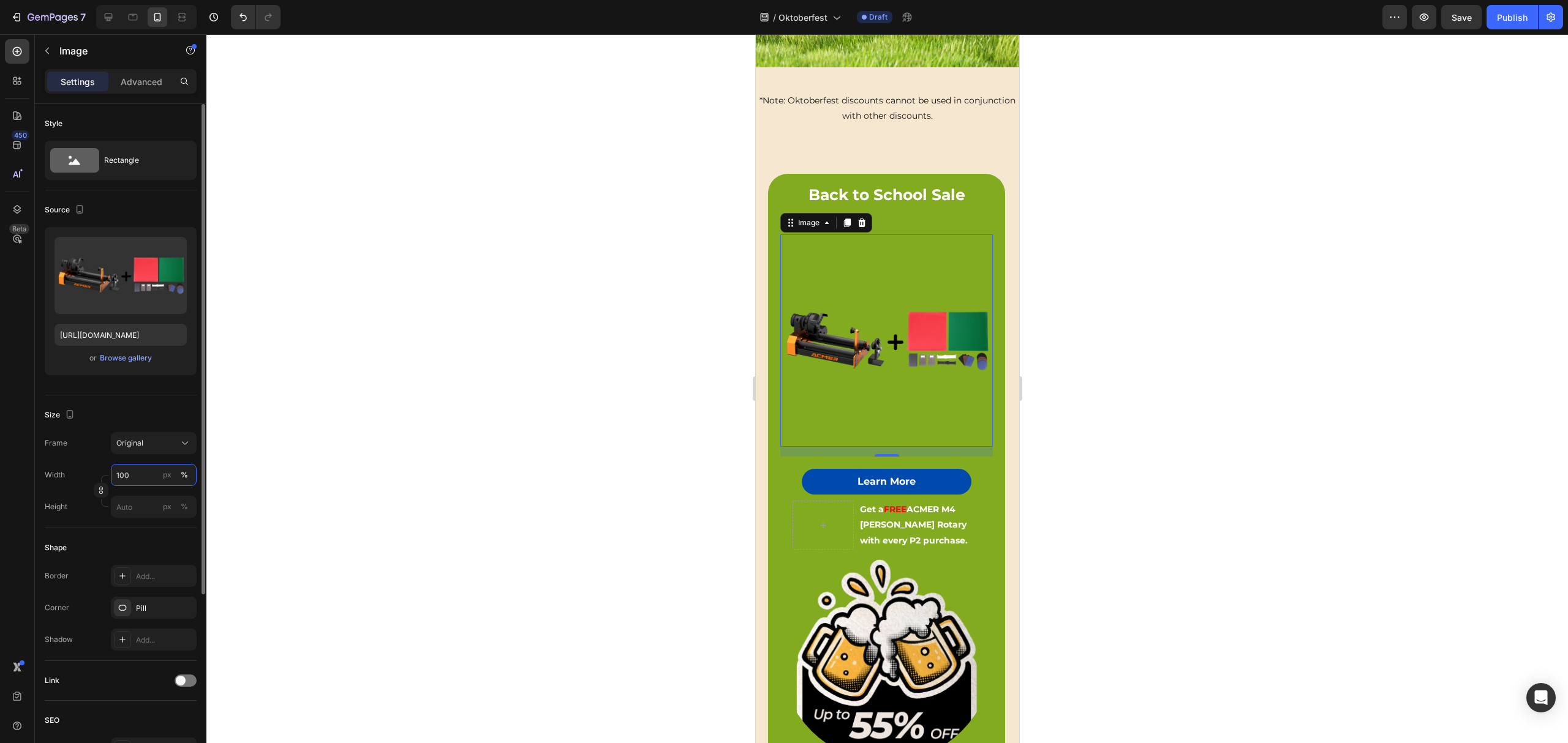
click at [126, 481] on input "100" at bounding box center [154, 474] width 86 height 22
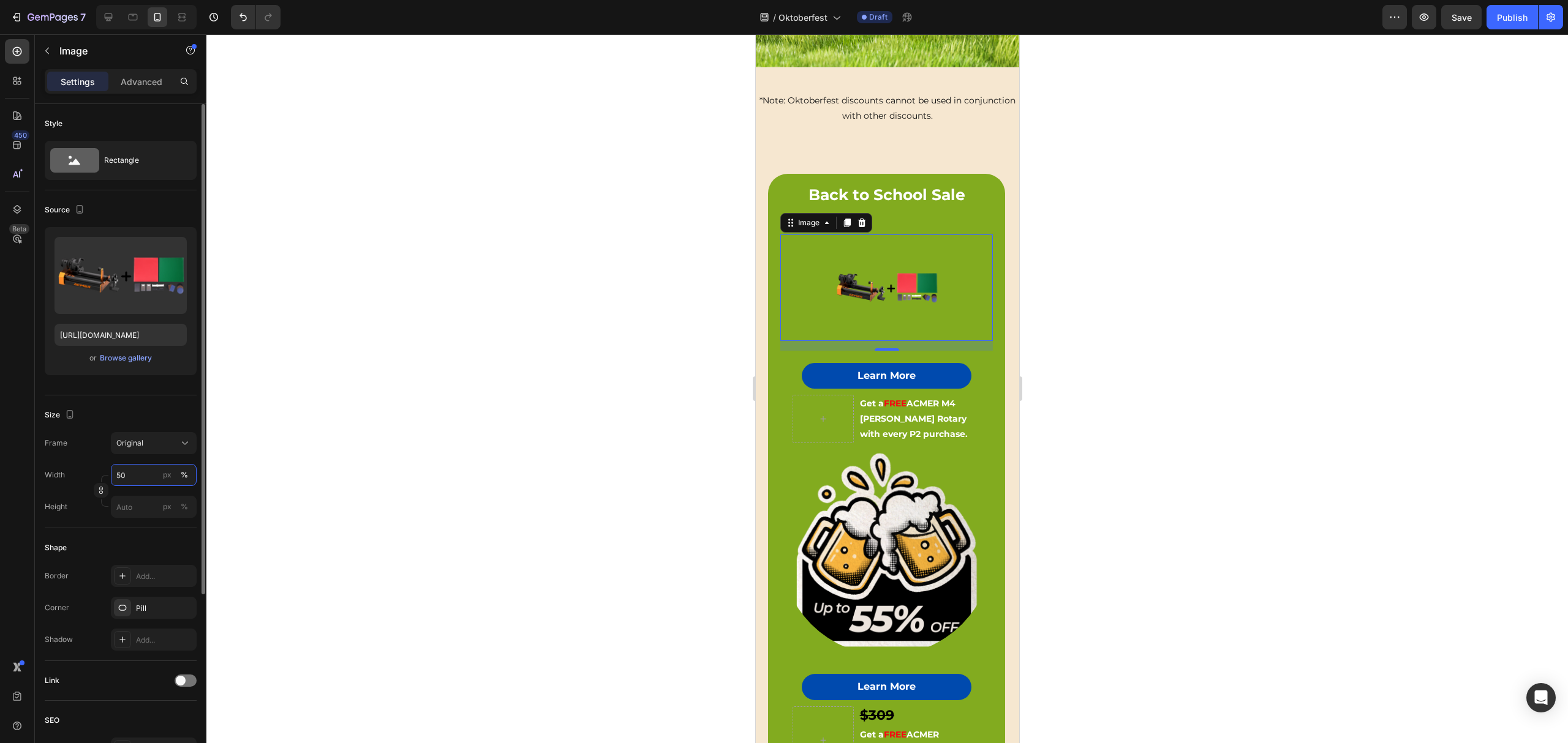
click at [125, 478] on input "50" at bounding box center [154, 474] width 86 height 22
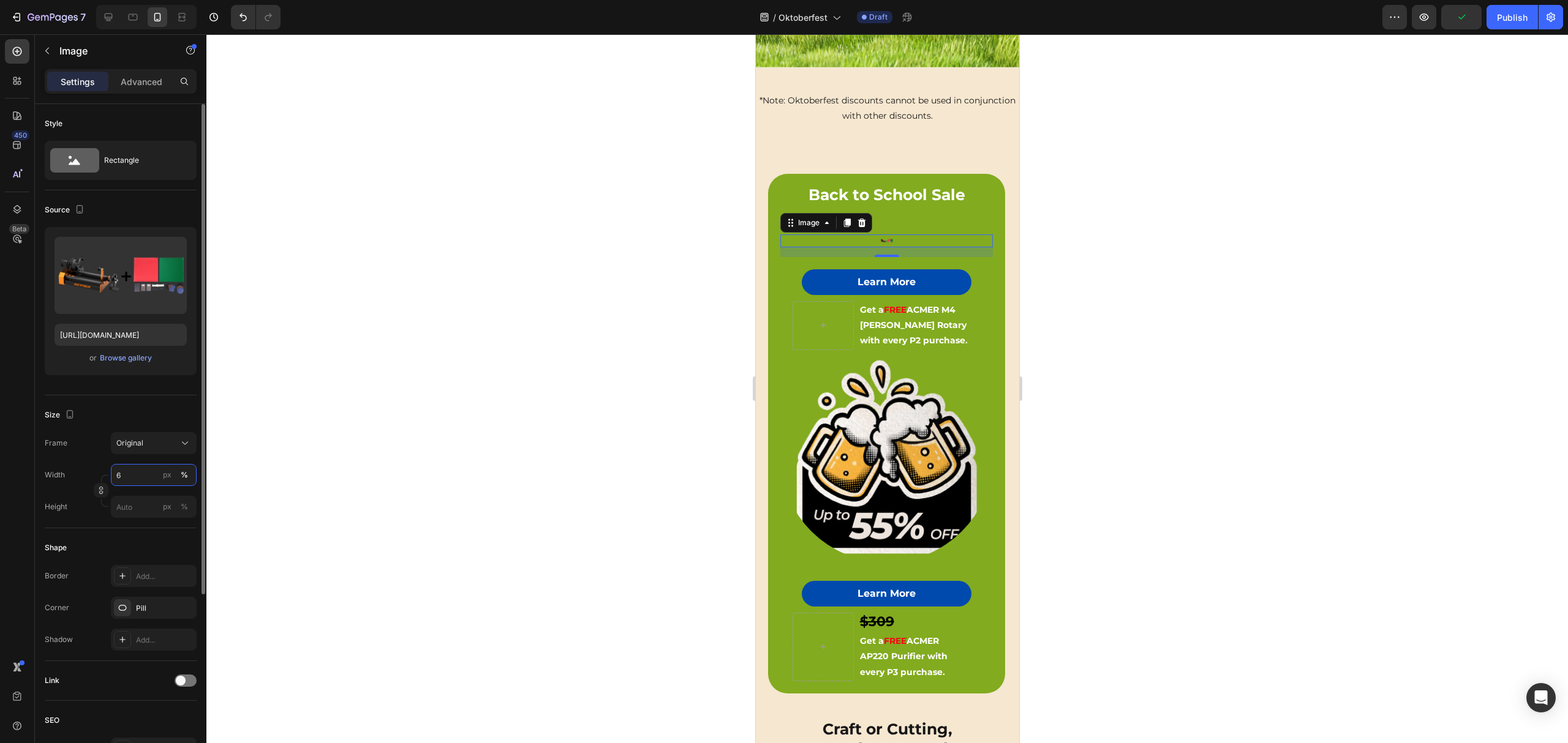
type input "60"
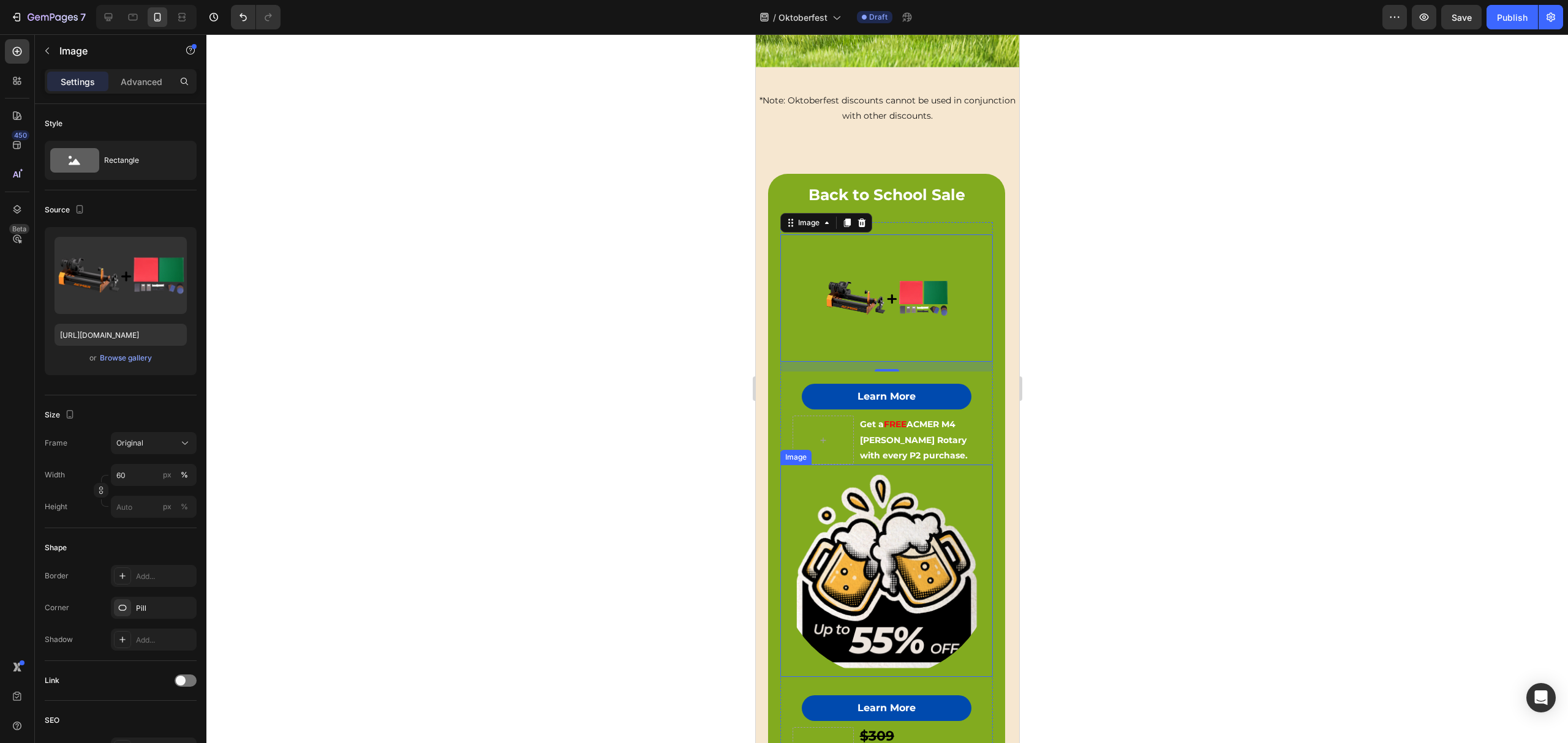
click at [896, 535] on img at bounding box center [886, 570] width 213 height 213
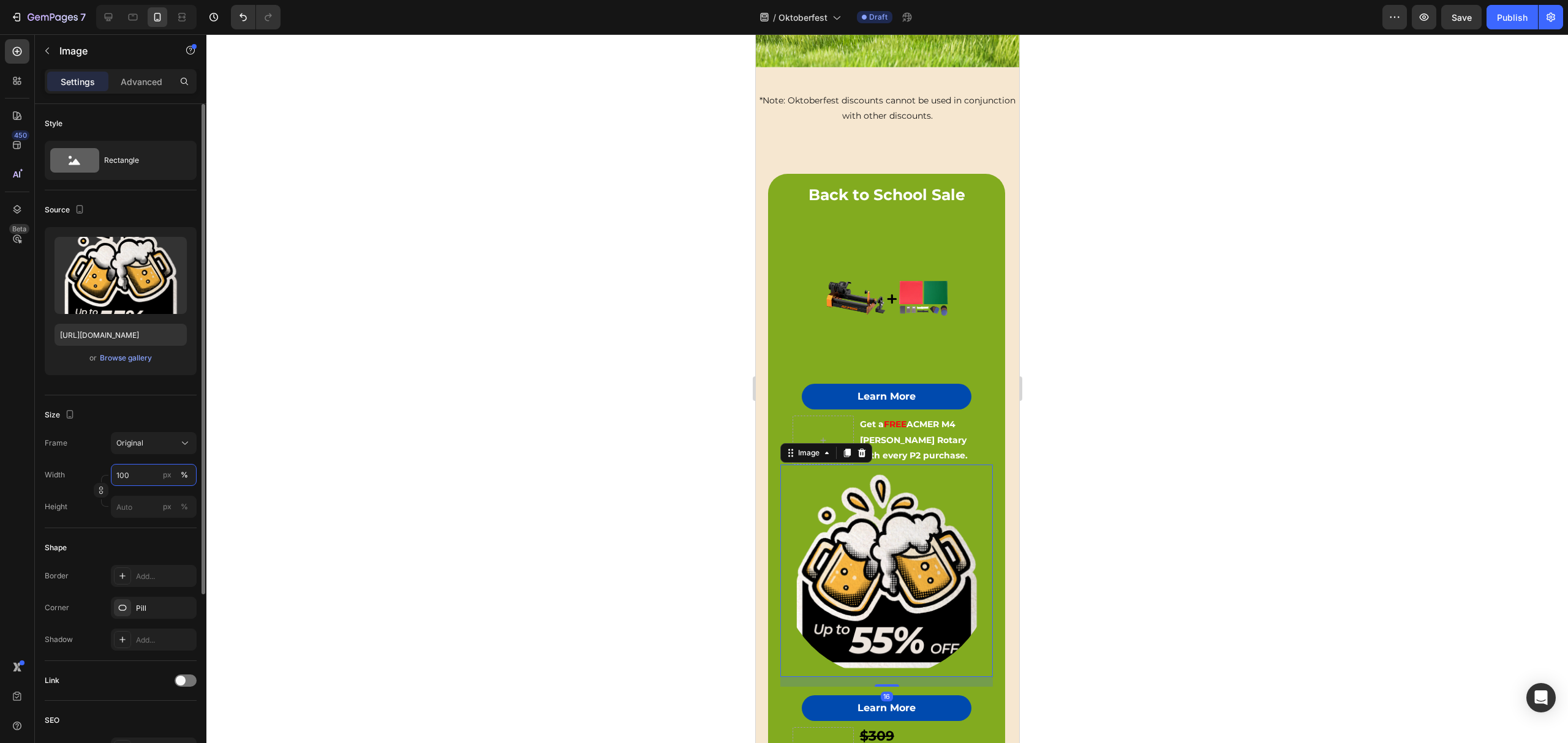
click at [128, 473] on input "100" at bounding box center [154, 474] width 86 height 22
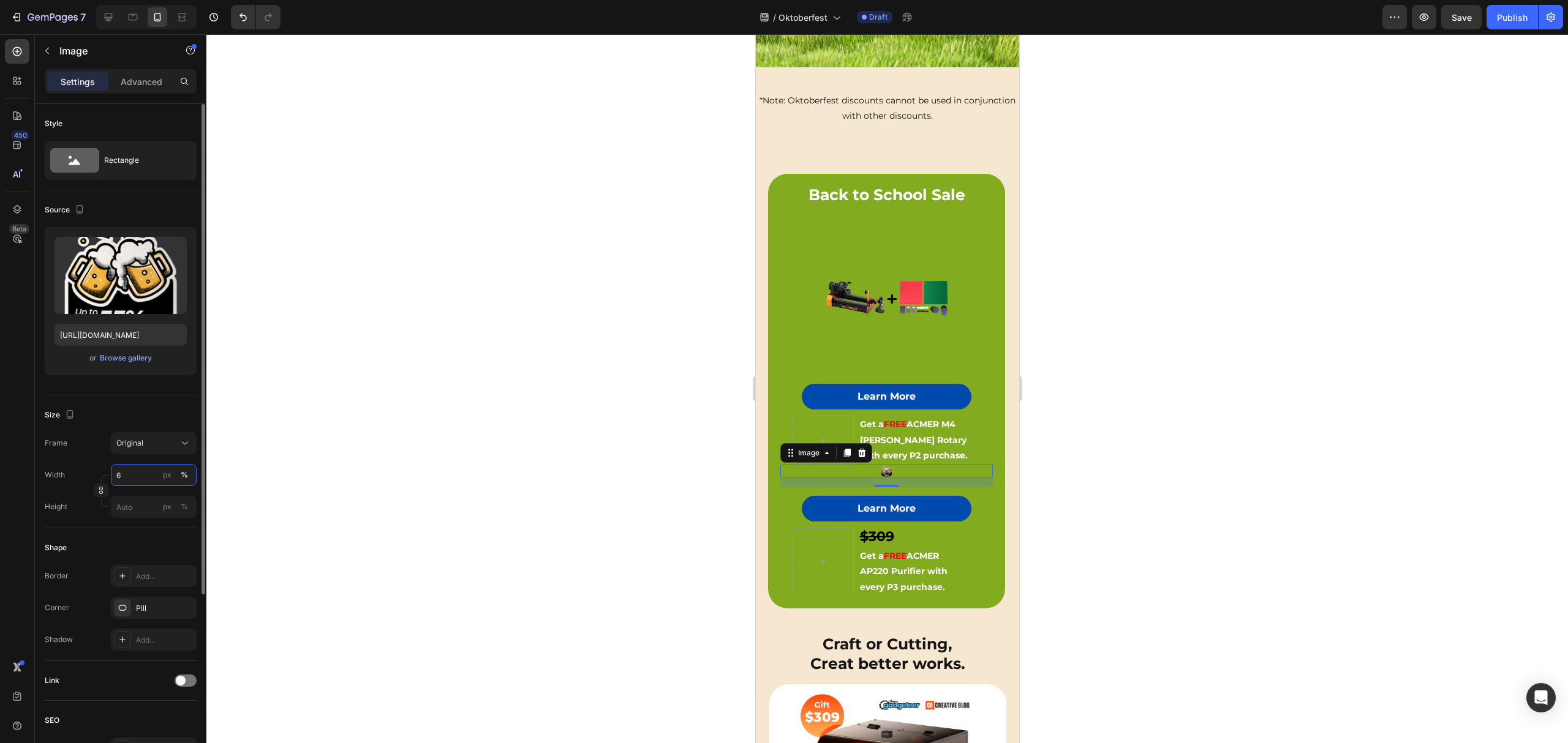
type input "60"
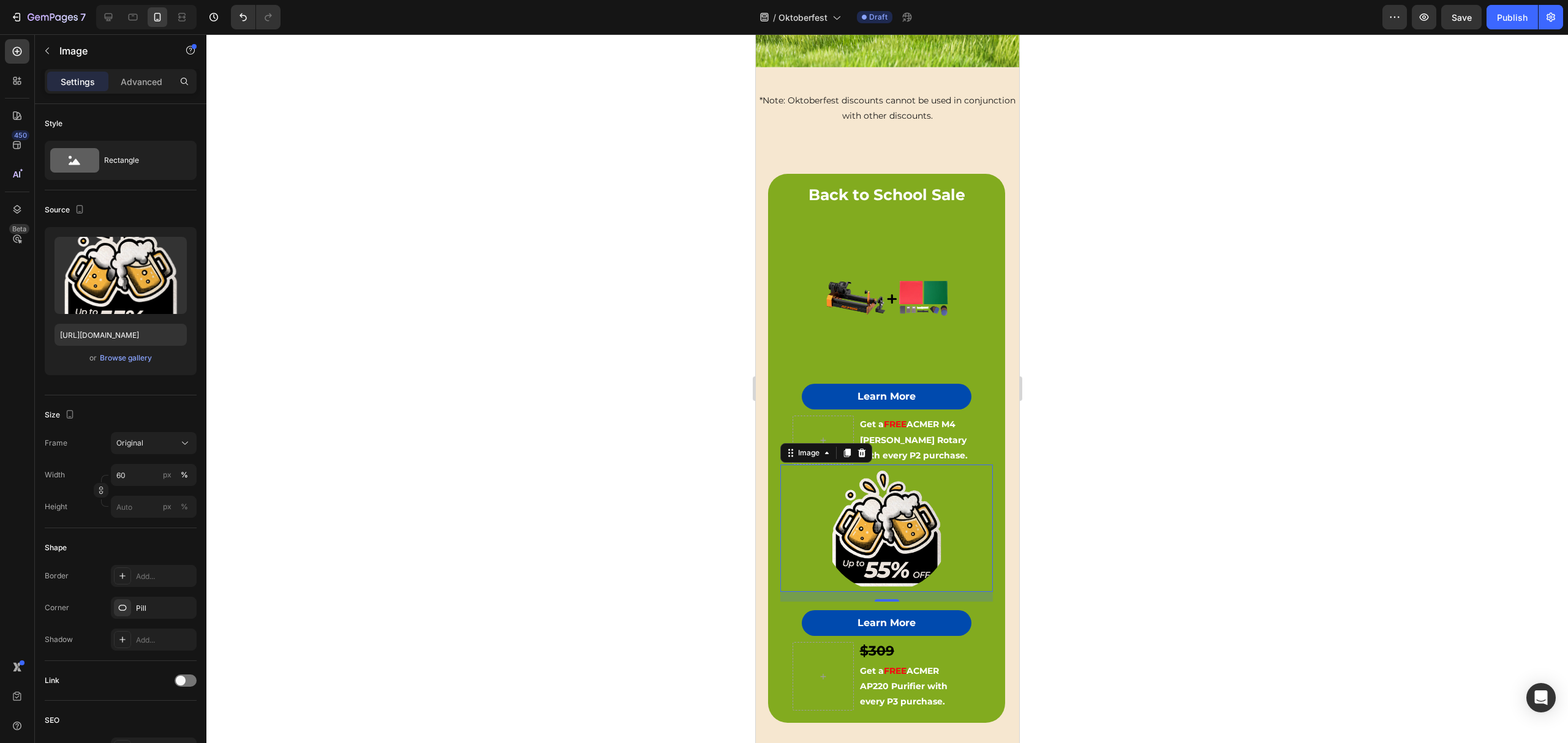
click at [656, 320] on div at bounding box center [887, 389] width 1362 height 709
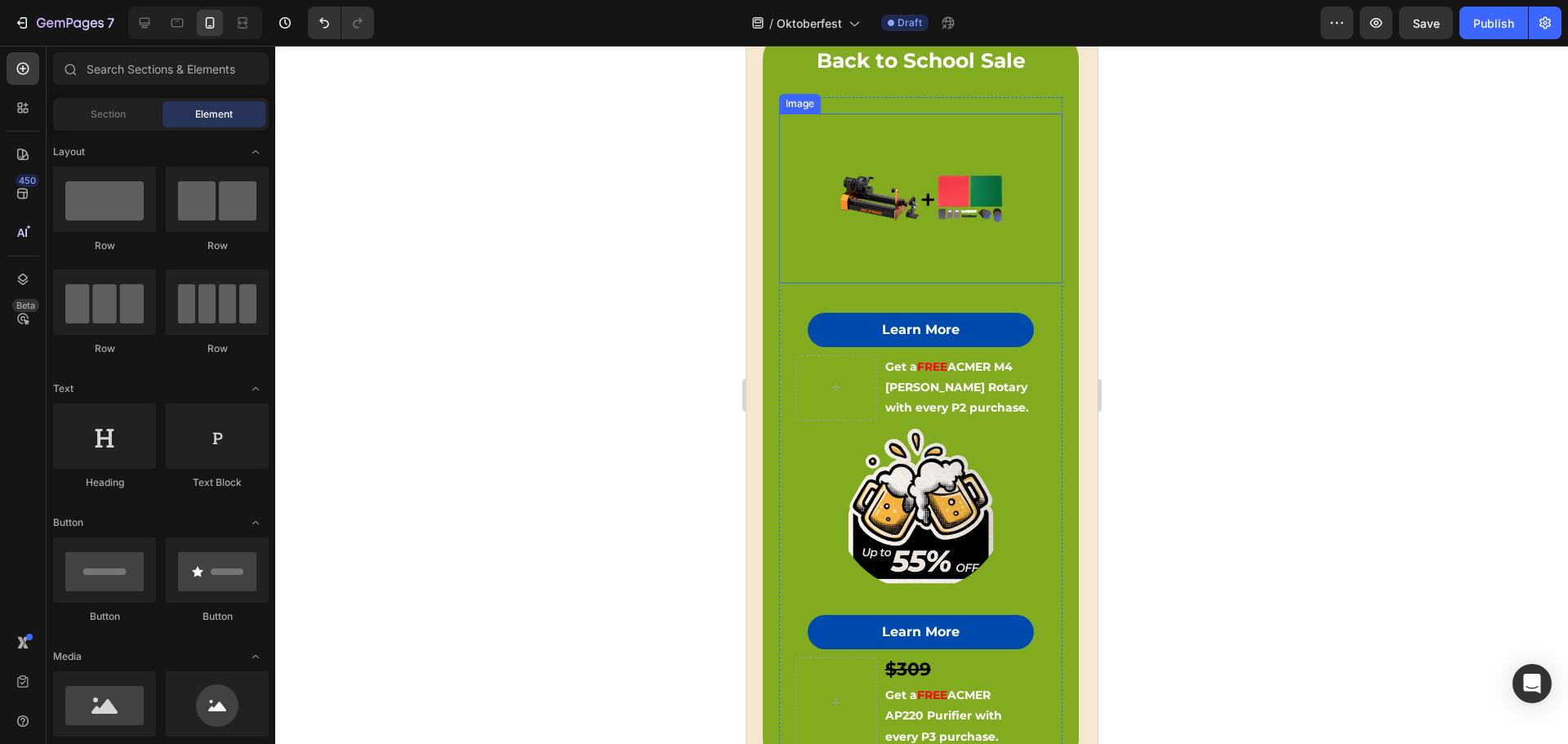
scroll to position [500, 0]
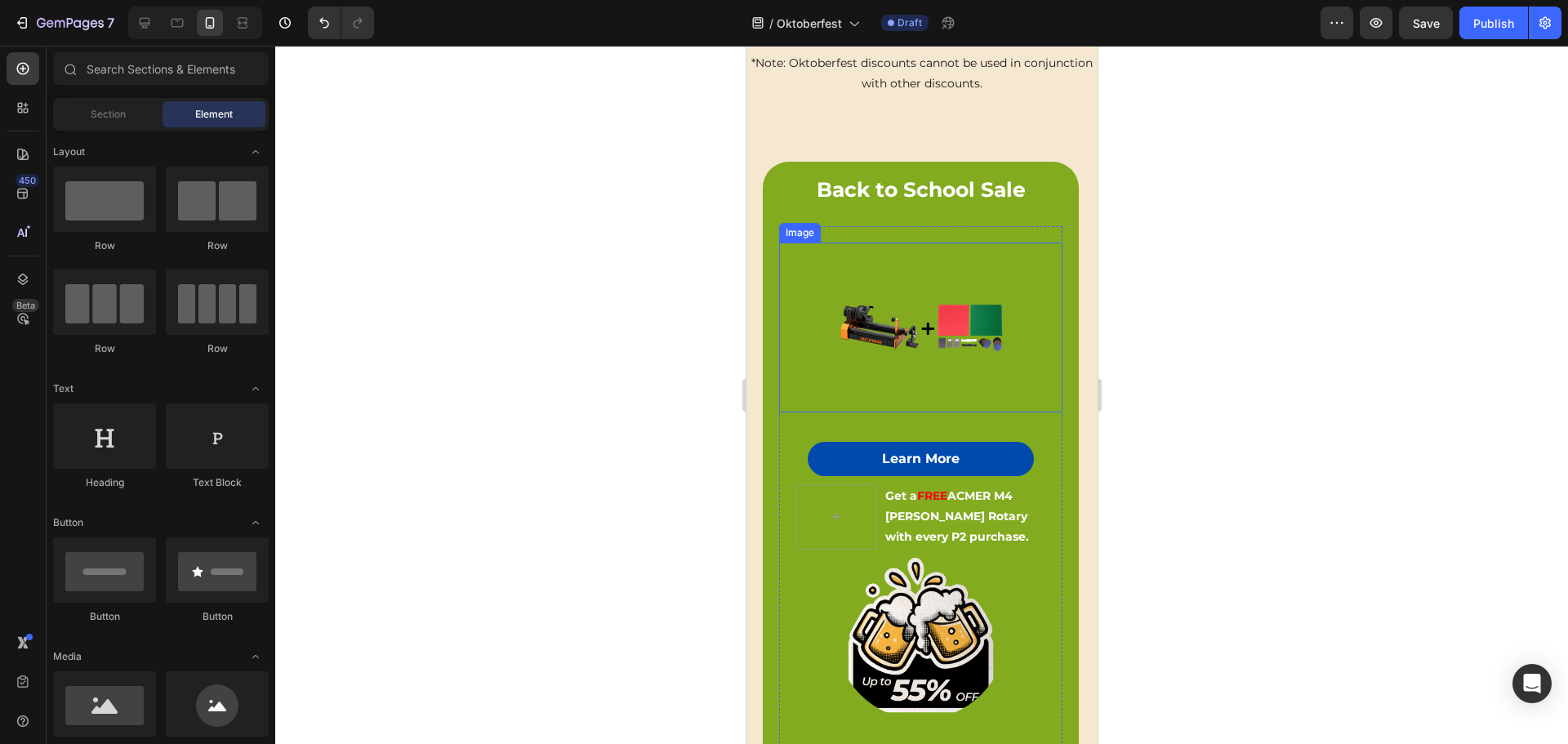
click at [922, 291] on img at bounding box center [920, 328] width 170 height 170
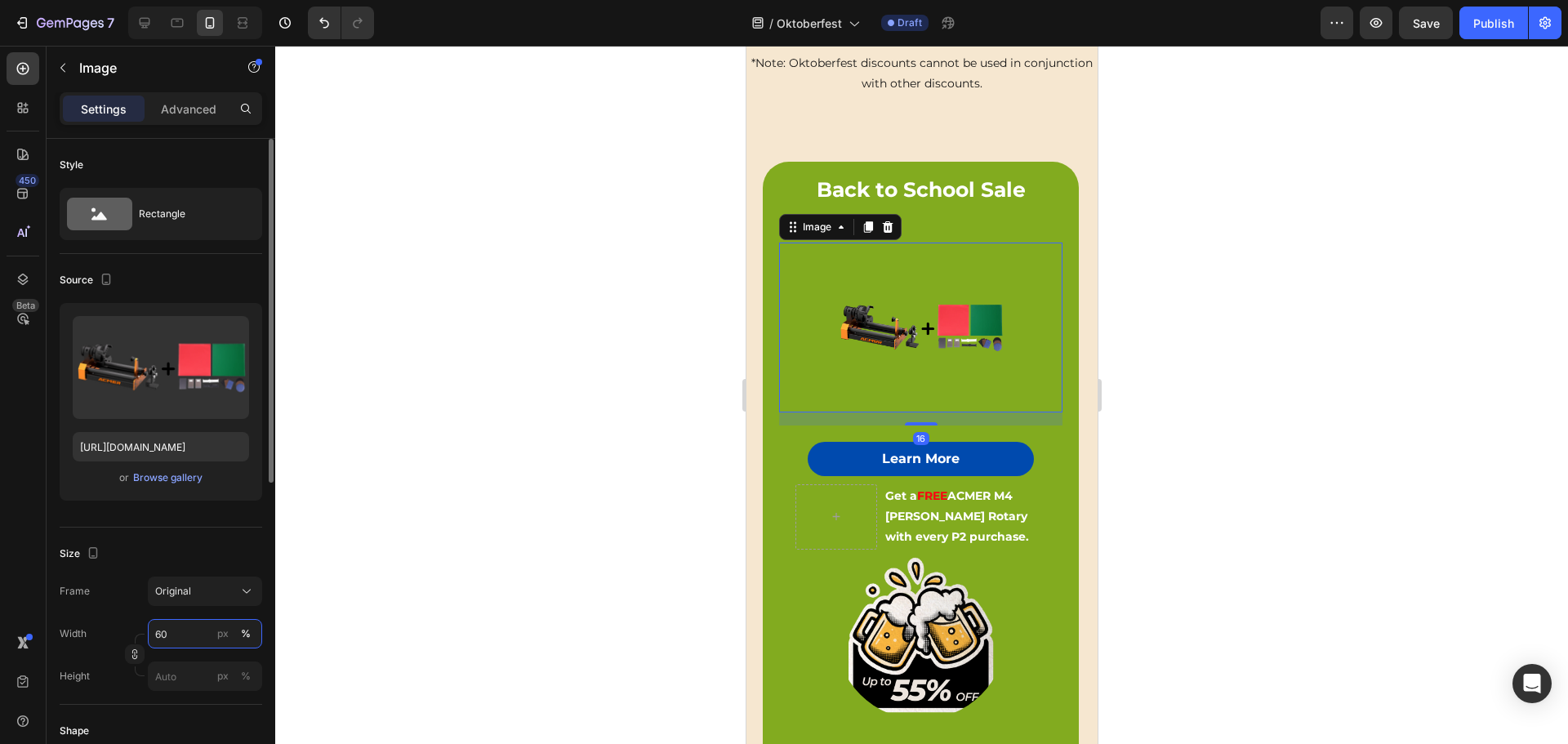
click at [163, 632] on input "60" at bounding box center [205, 633] width 114 height 29
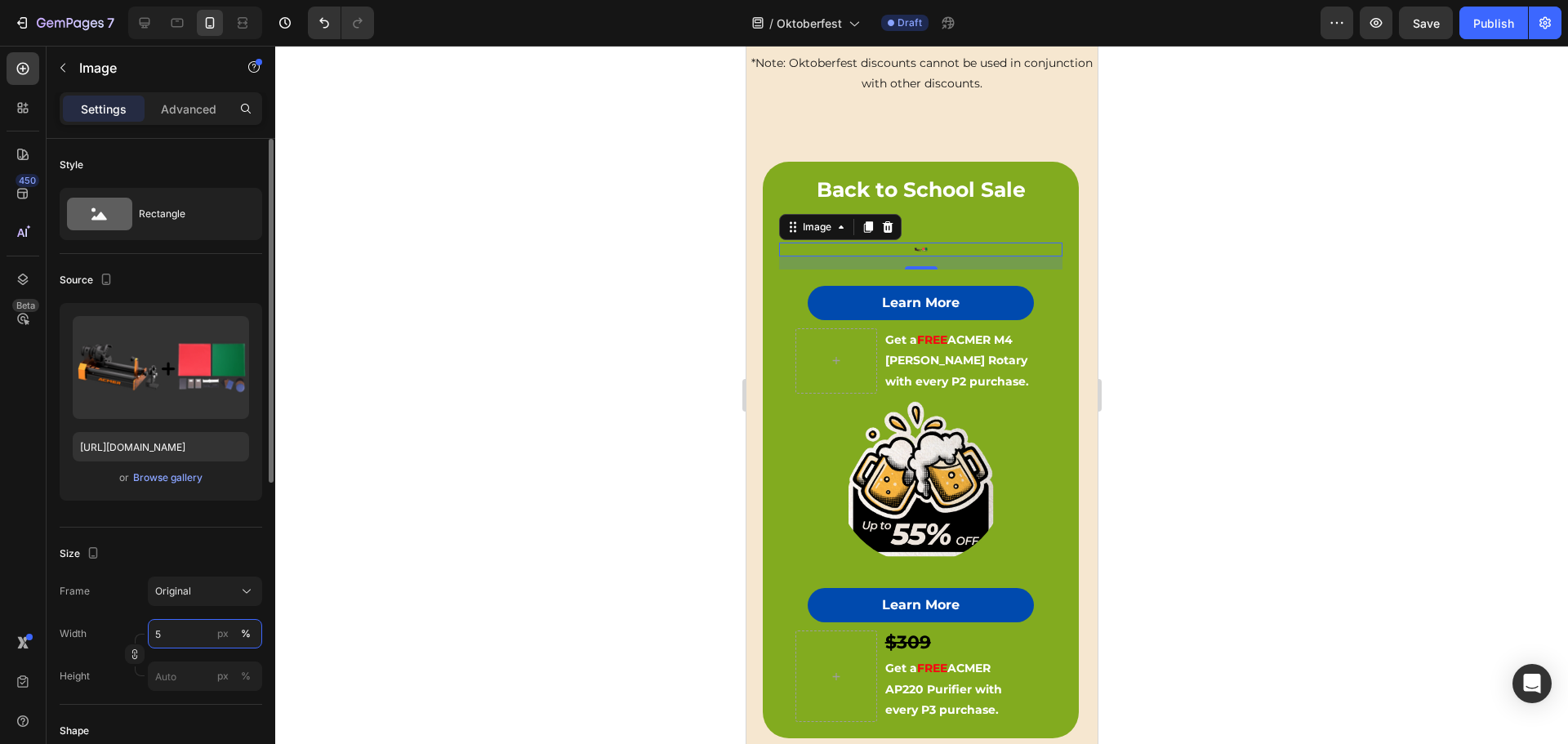
type input "50"
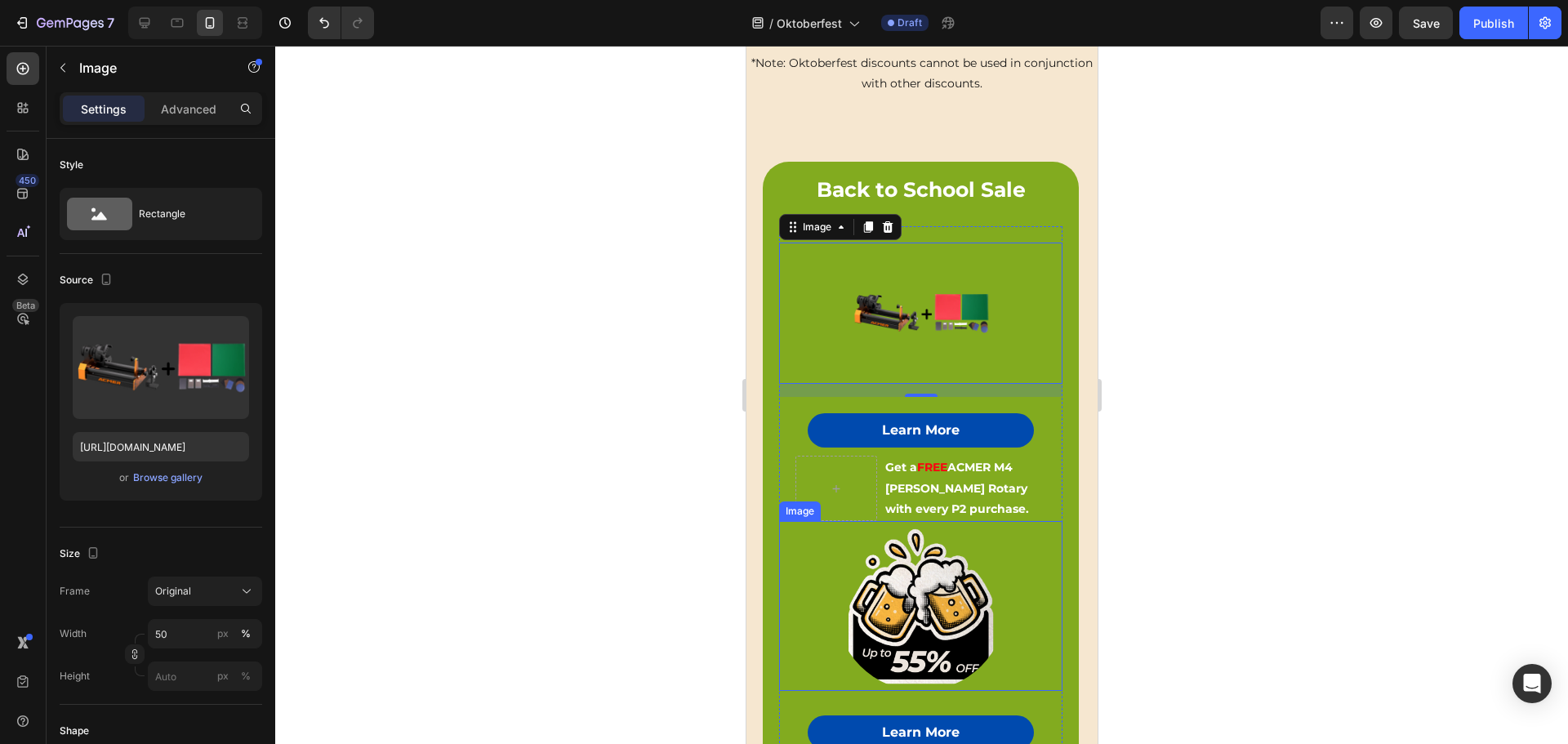
click at [904, 624] on img at bounding box center [920, 606] width 170 height 170
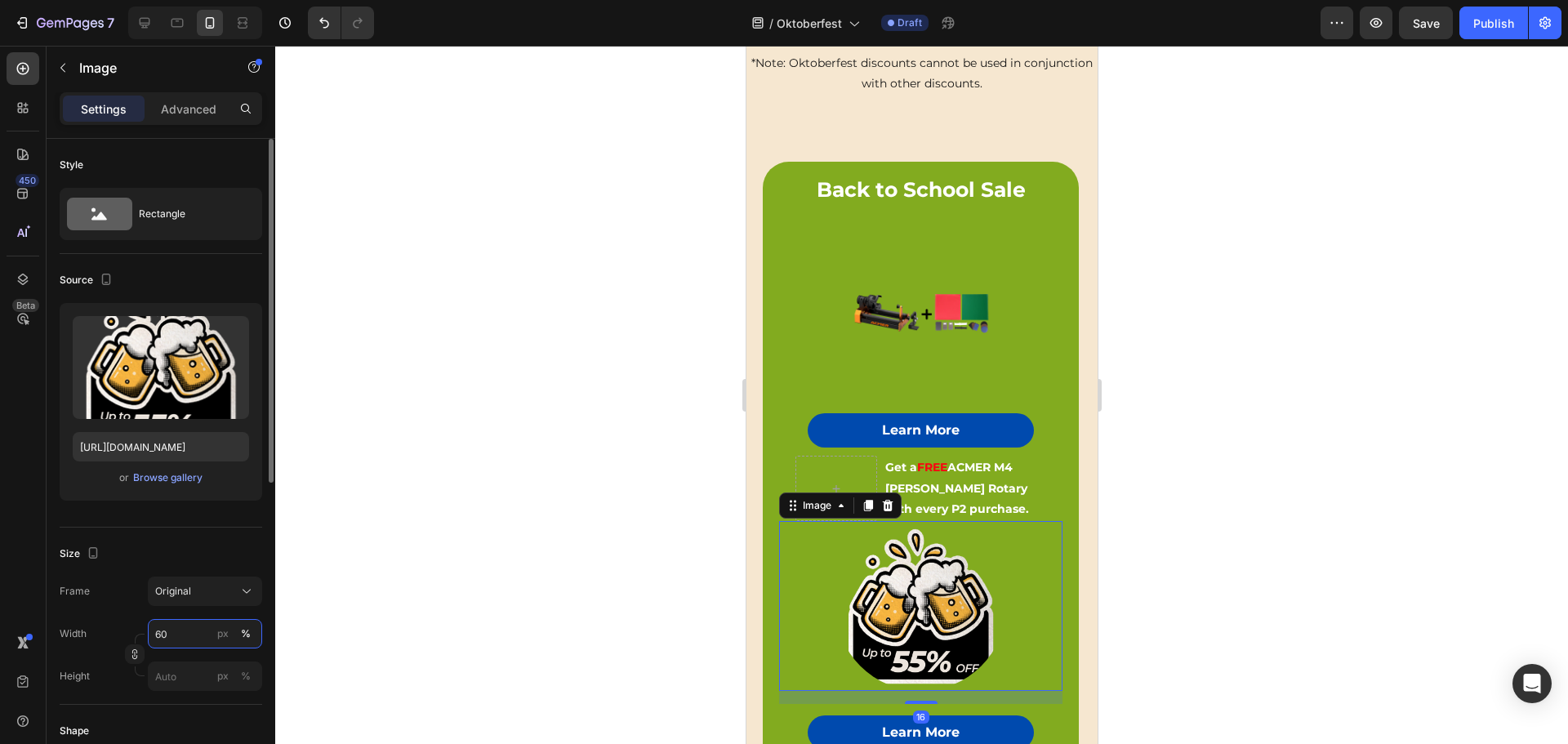
click at [167, 628] on input "60" at bounding box center [205, 633] width 114 height 29
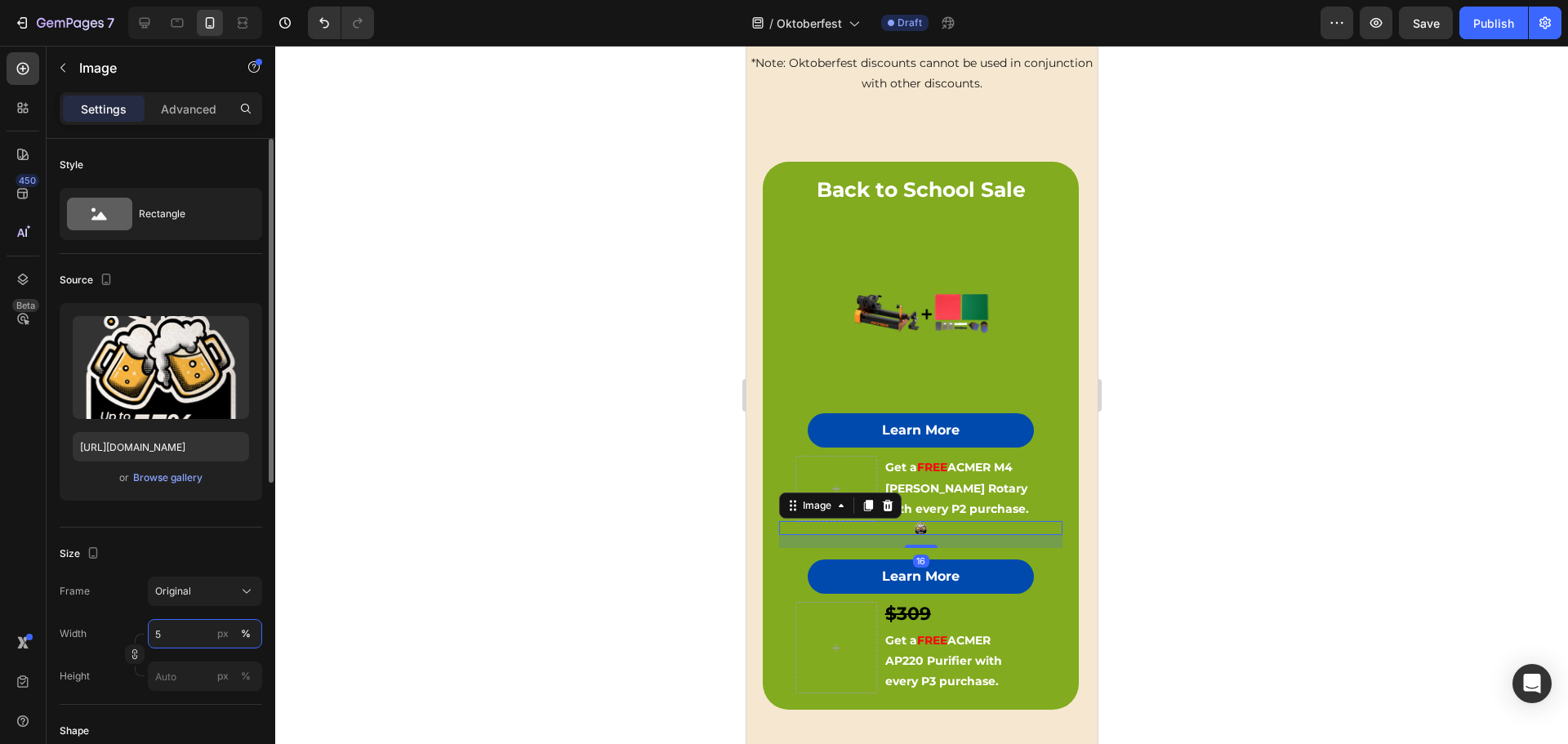
type input "50"
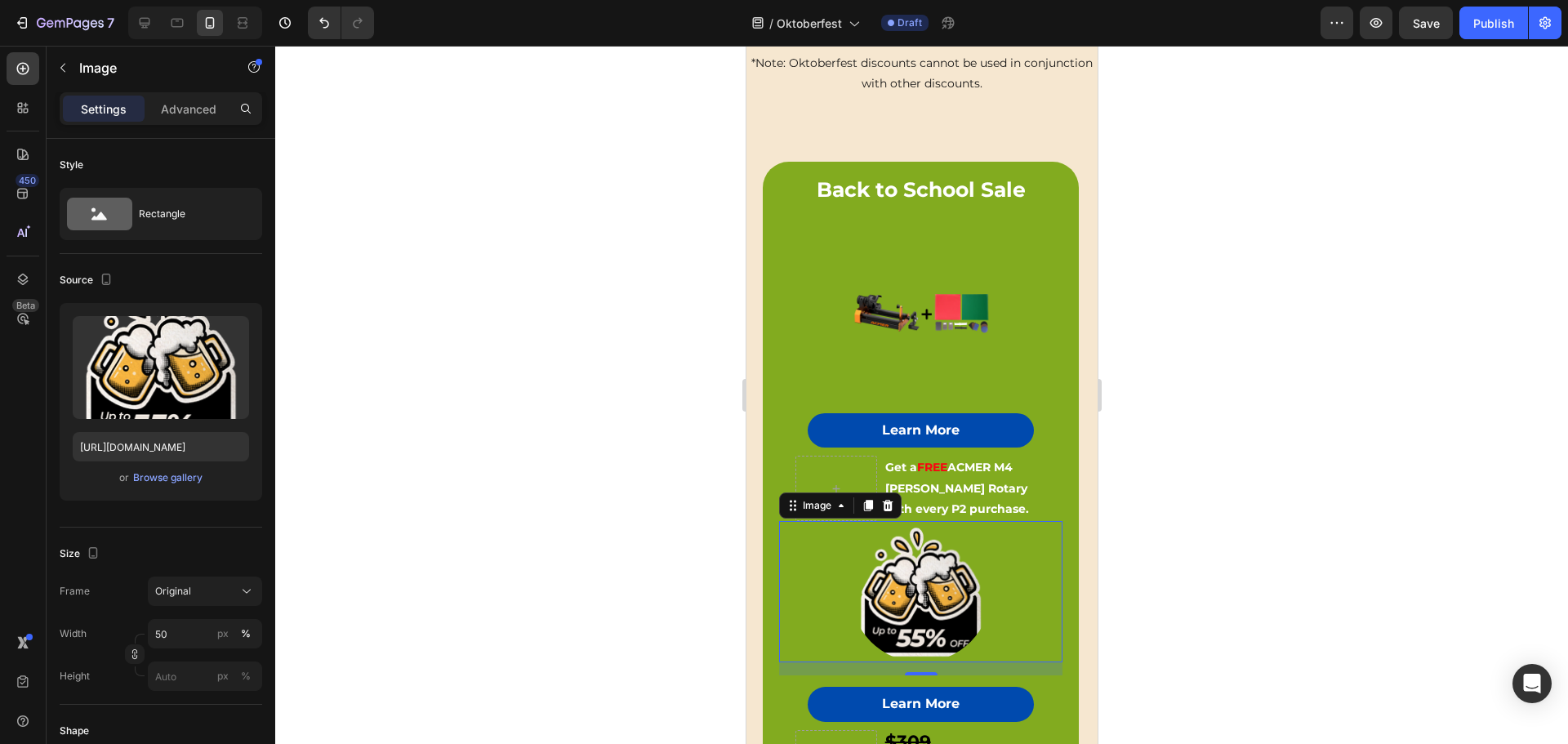
click at [617, 347] on div at bounding box center [921, 395] width 1292 height 698
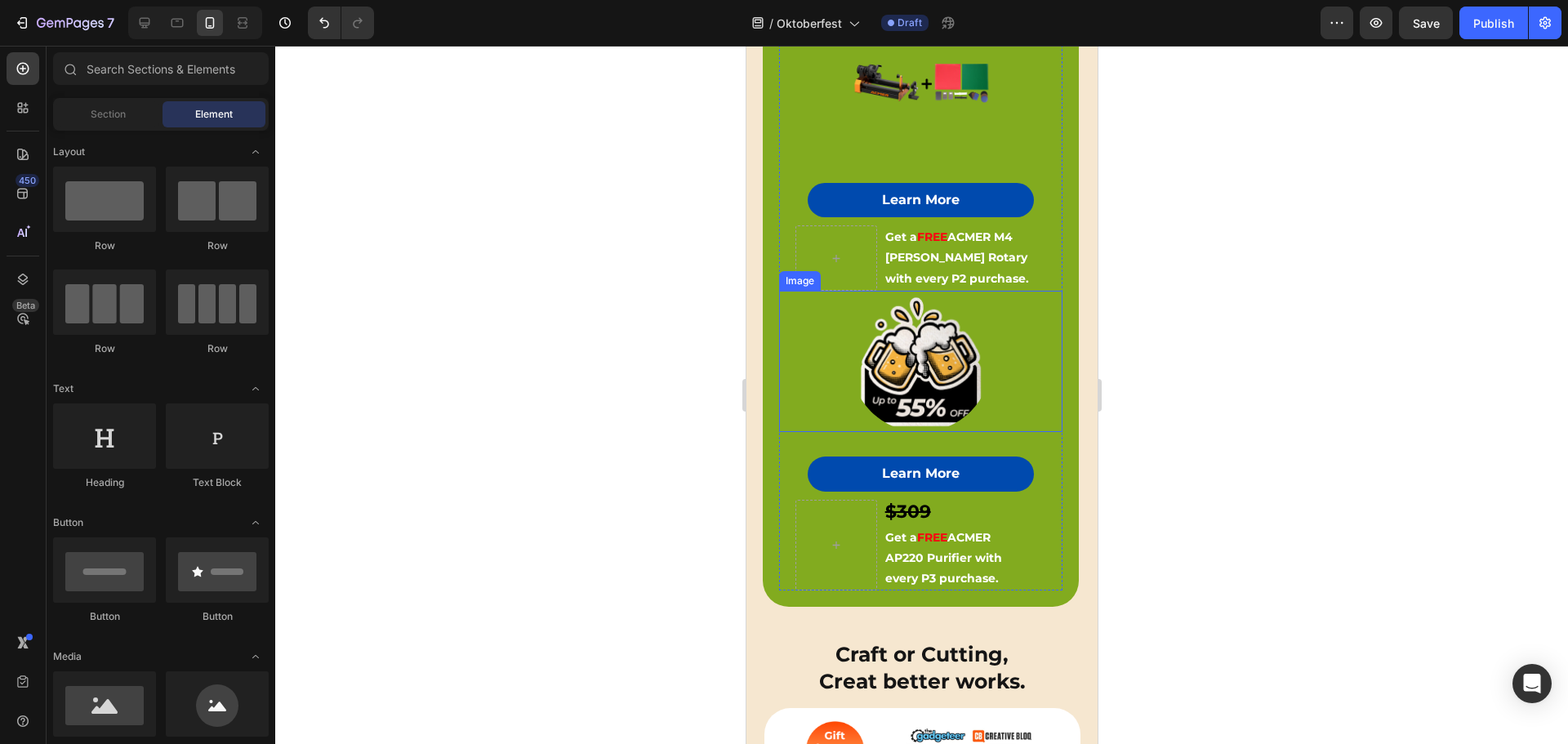
scroll to position [745, 0]
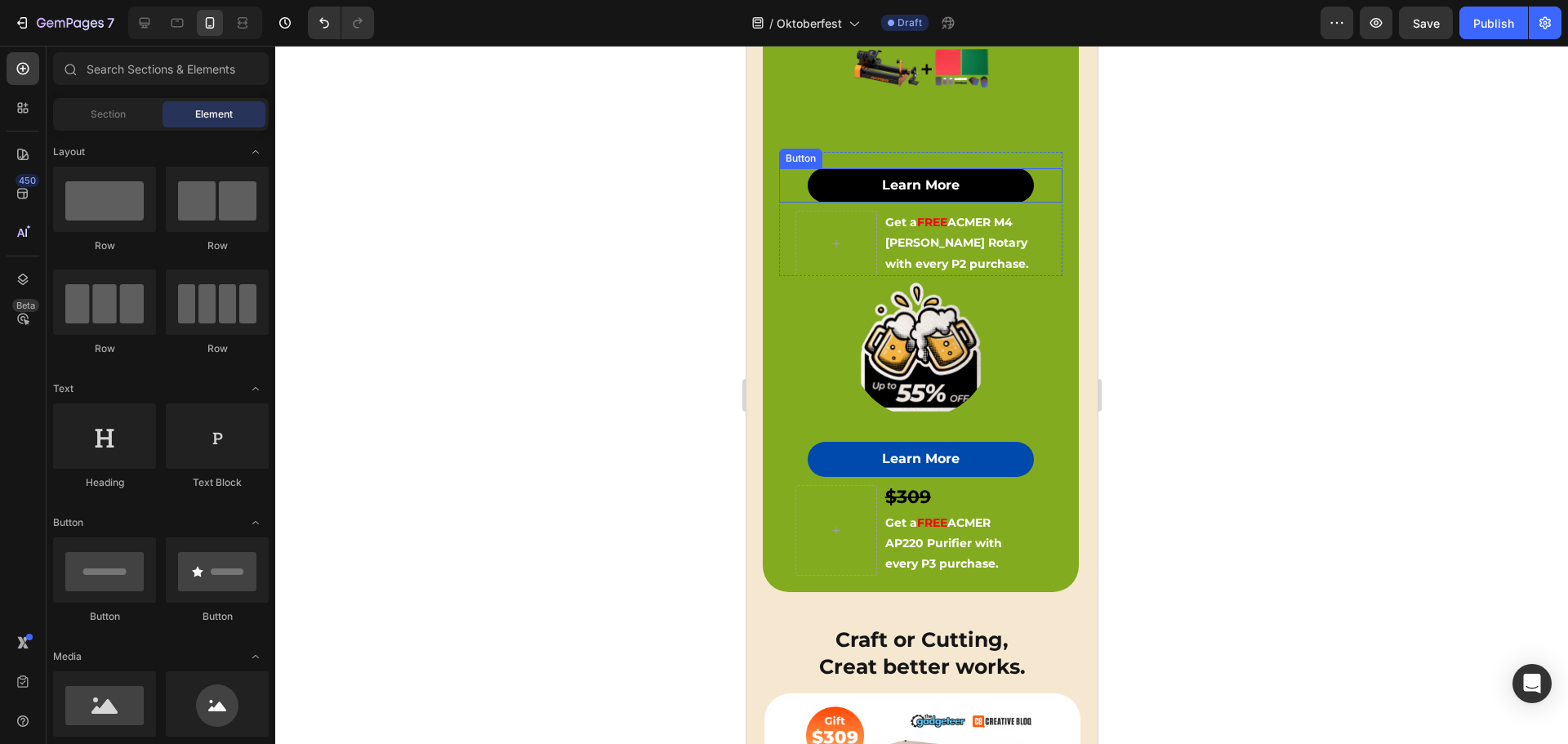
click at [943, 191] on button "Learn More" at bounding box center [920, 185] width 227 height 35
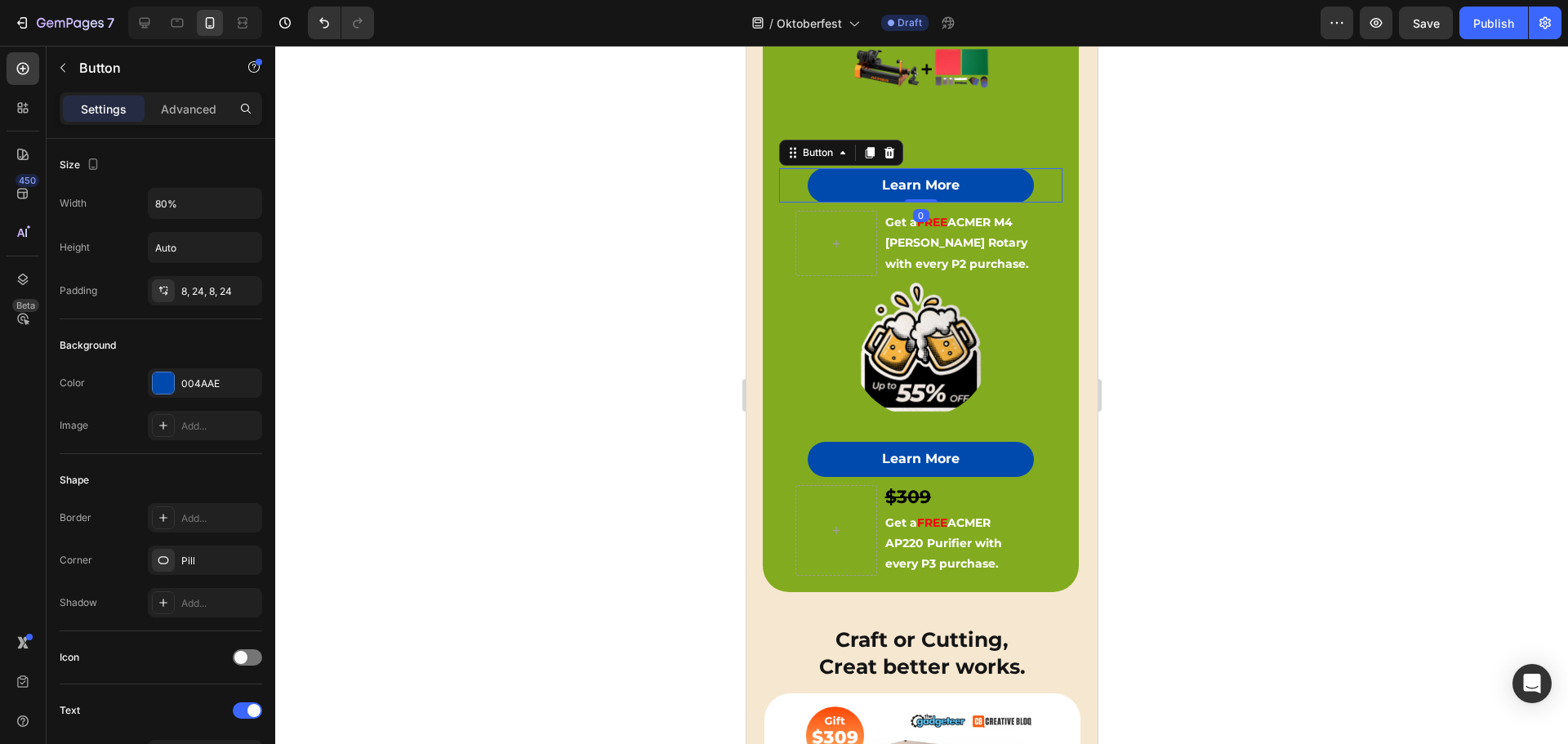
click at [911, 231] on strong "ACMER M4 [PERSON_NAME] Rotary with every P2 purchase." at bounding box center [956, 242] width 144 height 55
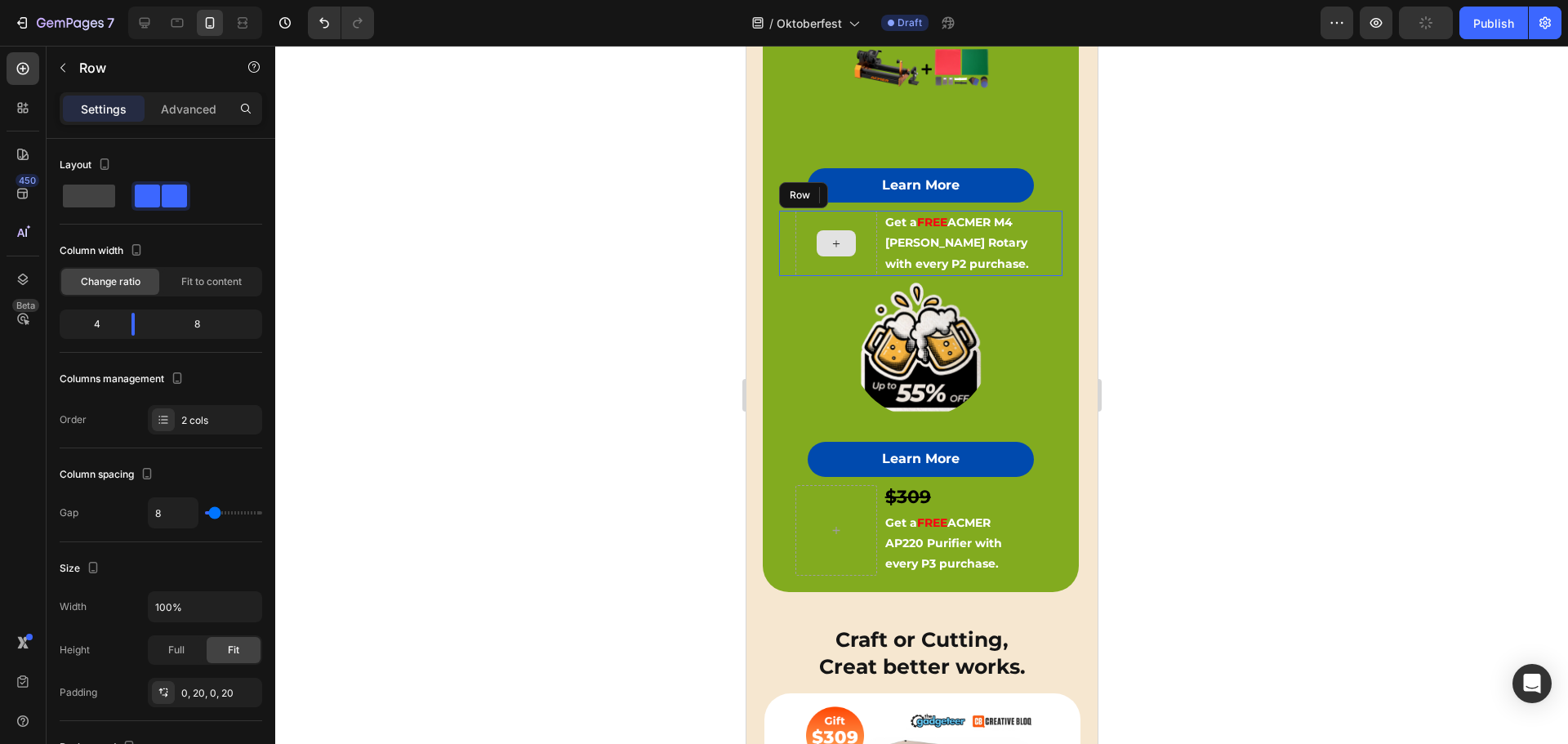
click at [858, 256] on div at bounding box center [835, 243] width 81 height 66
click at [83, 200] on span at bounding box center [89, 196] width 52 height 22
type input "0"
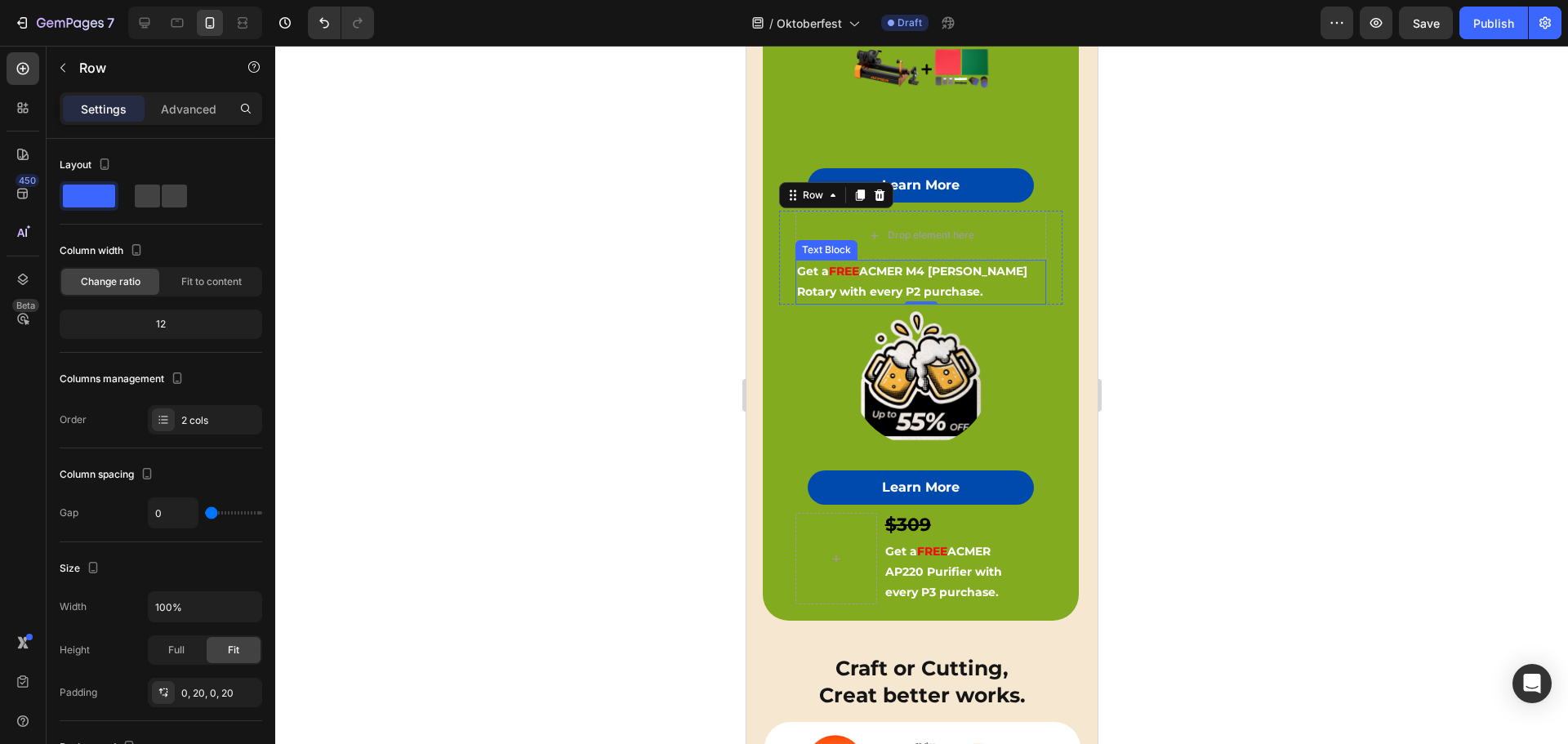
drag, startPoint x: 894, startPoint y: 275, endPoint x: 901, endPoint y: 268, distance: 9.9
click at [894, 275] on p "Get a FREE ACMER M4 Chuck Rotary with every P2 purchase." at bounding box center [920, 282] width 247 height 41
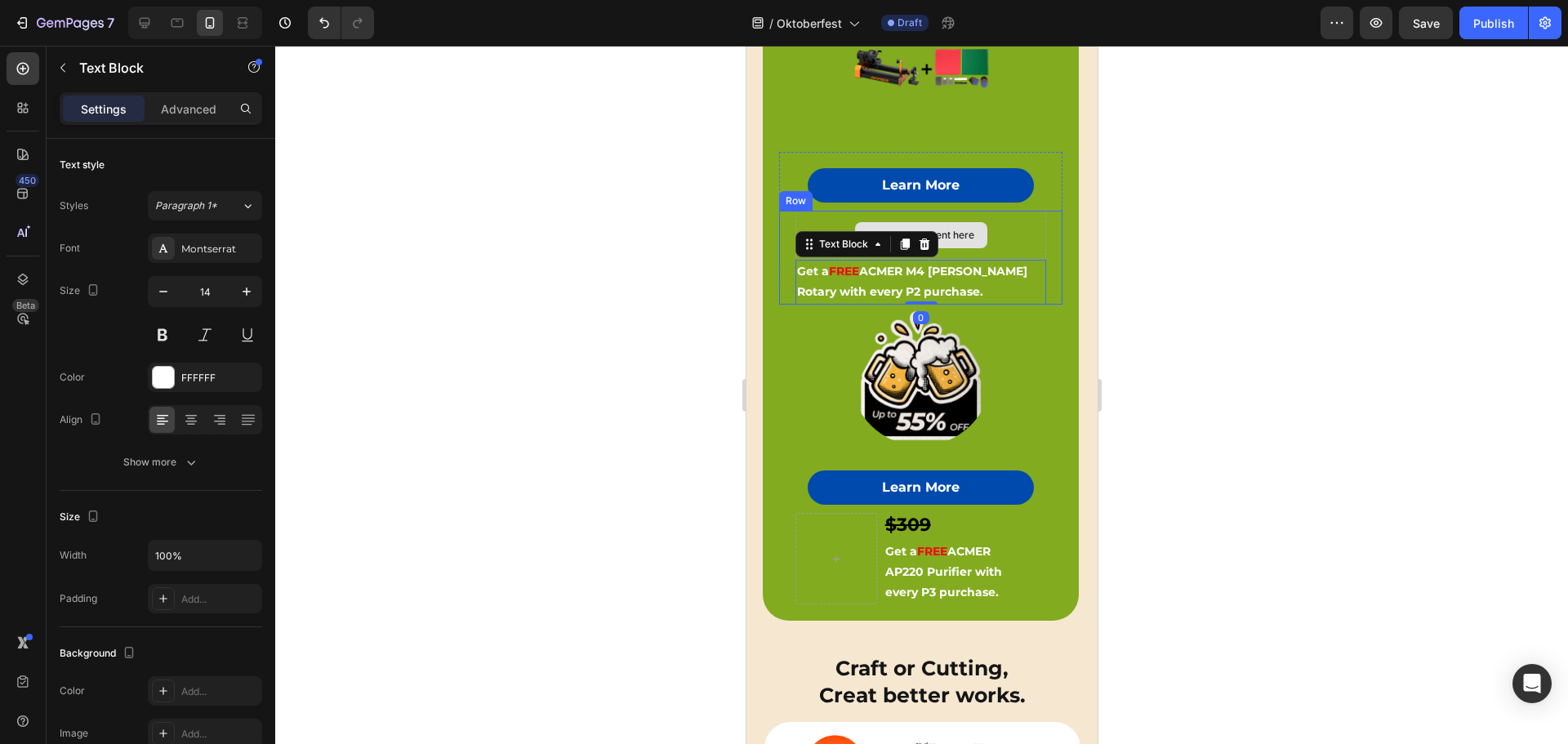
click at [981, 226] on div "Drop element here" at bounding box center [920, 235] width 251 height 49
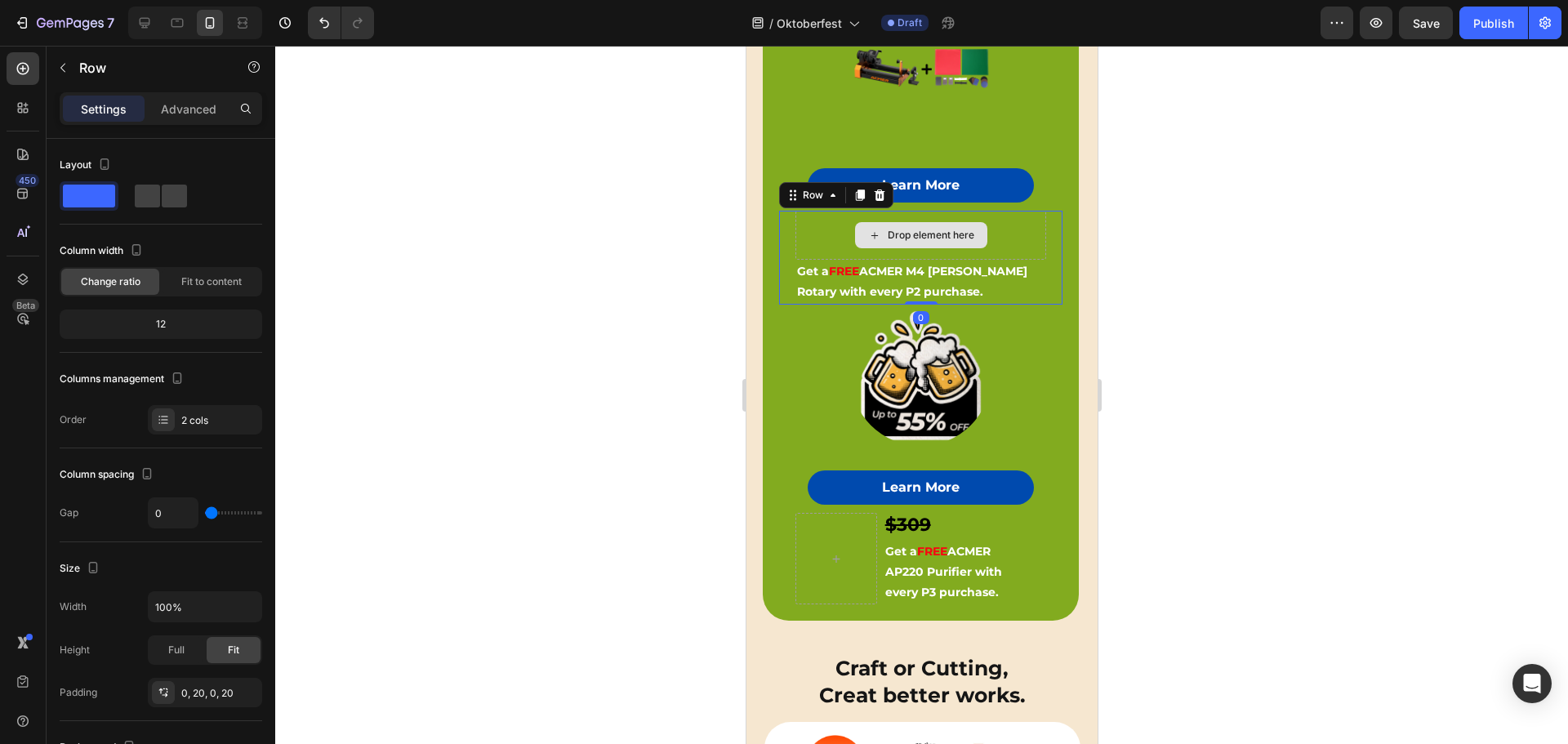
click at [824, 225] on div "Drop element here" at bounding box center [920, 235] width 251 height 49
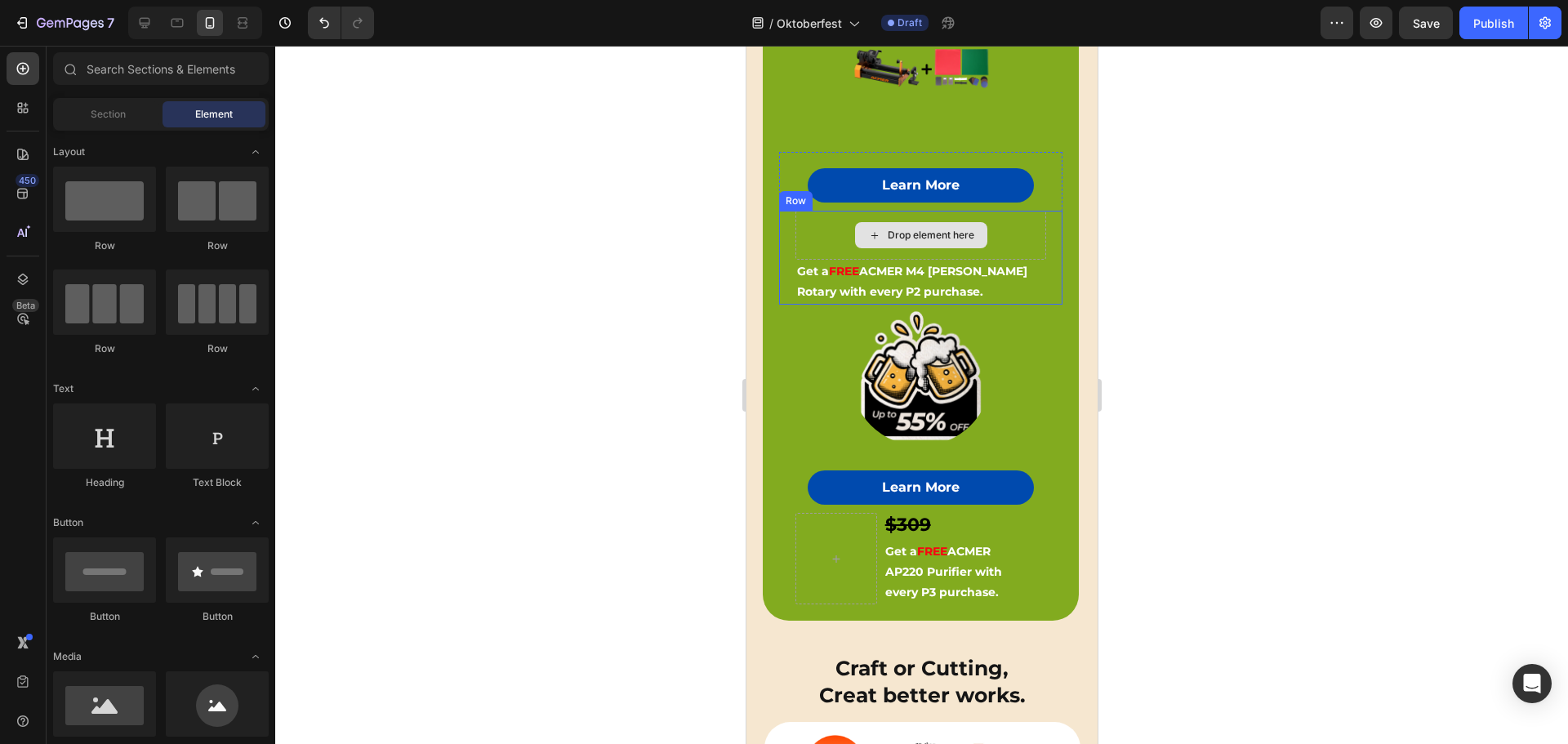
click at [887, 228] on div "Drop element here" at bounding box center [930, 235] width 87 height 13
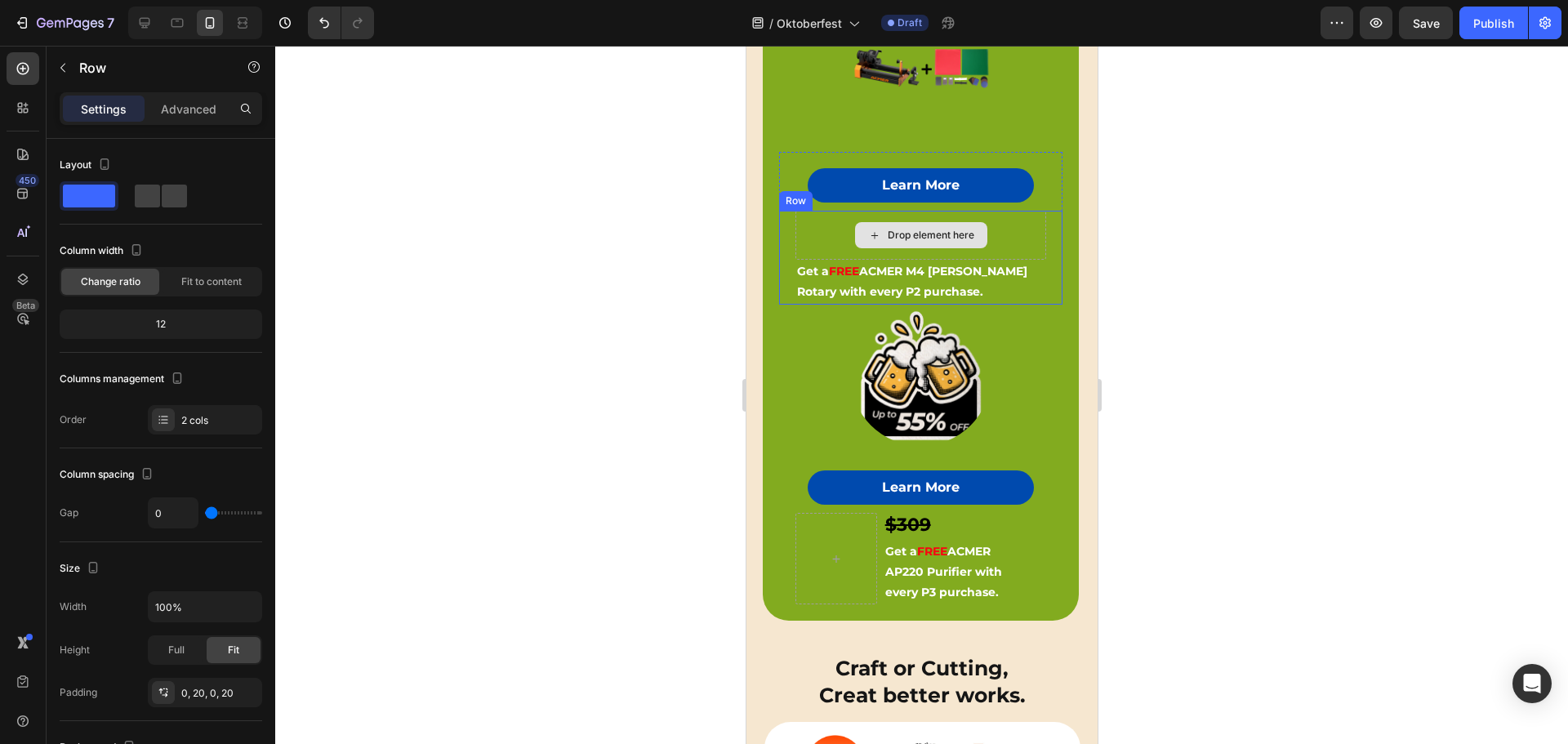
click at [824, 227] on div "Drop element here" at bounding box center [920, 235] width 251 height 49
click at [909, 222] on div "Drop element here" at bounding box center [920, 235] width 132 height 26
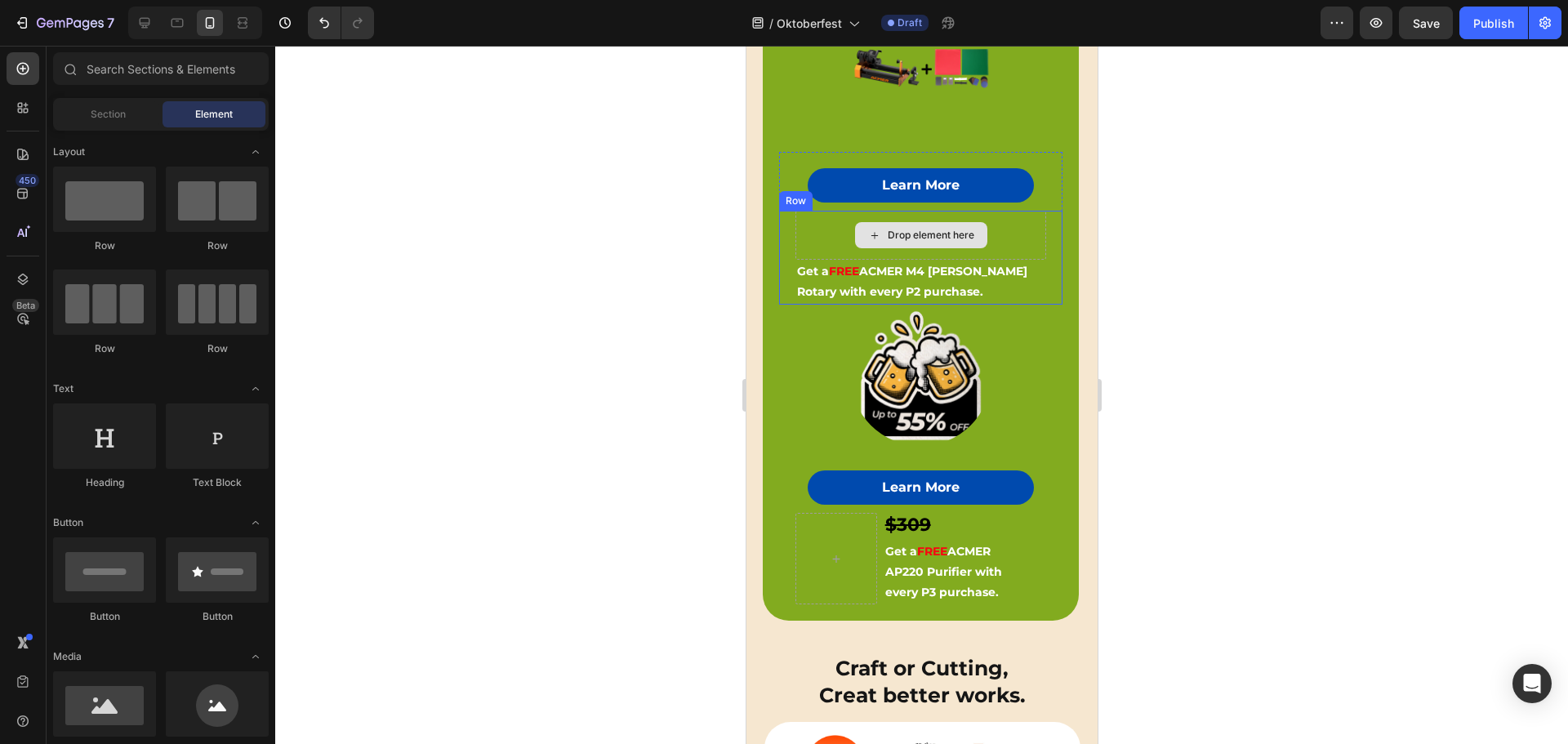
click at [909, 222] on div "Drop element here" at bounding box center [920, 235] width 132 height 26
click at [598, 241] on div at bounding box center [921, 395] width 1292 height 698
click at [940, 279] on p "Get a FREE ACMER M4 Chuck Rotary with every P2 purchase." at bounding box center [920, 282] width 247 height 41
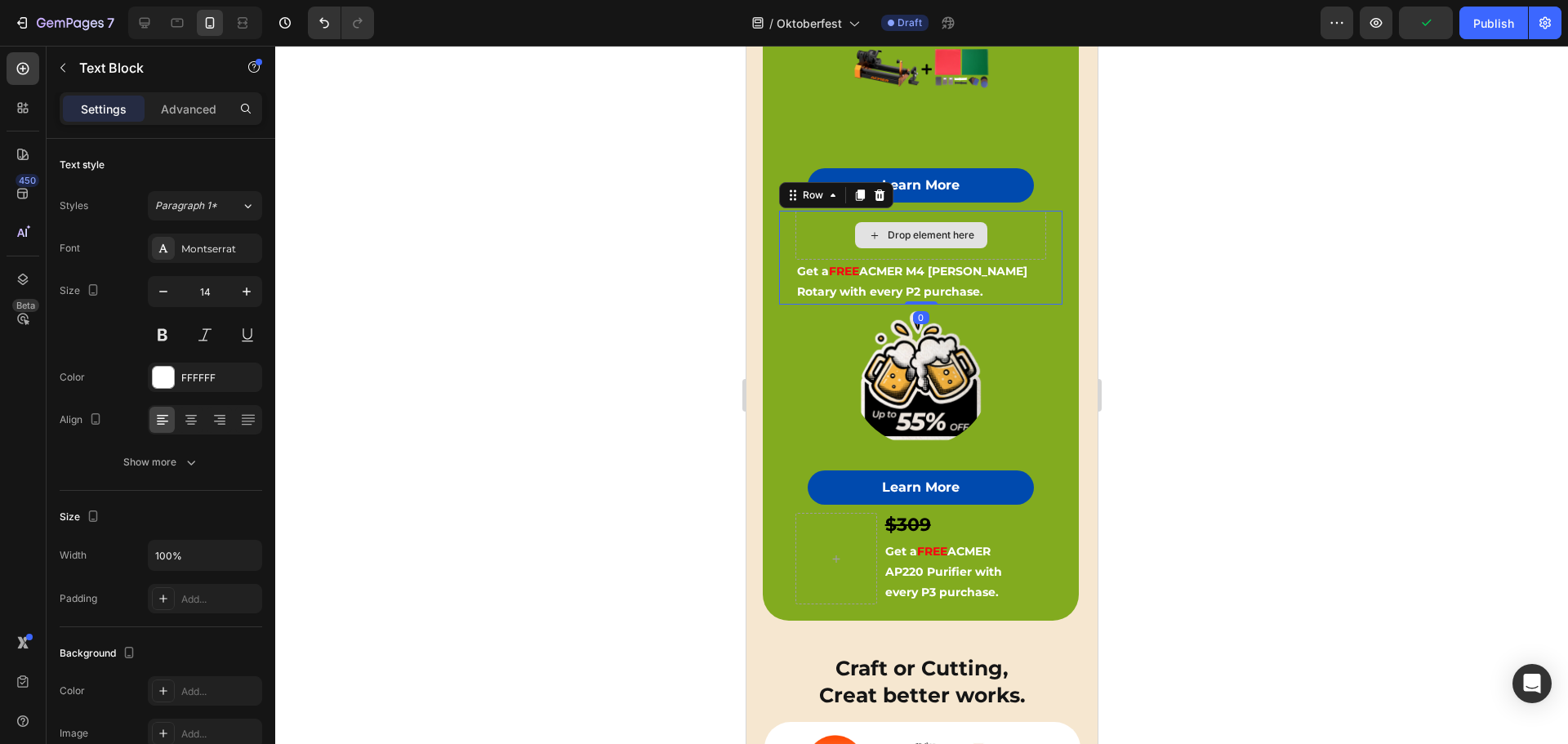
click at [1000, 238] on div "Drop element here" at bounding box center [920, 235] width 251 height 49
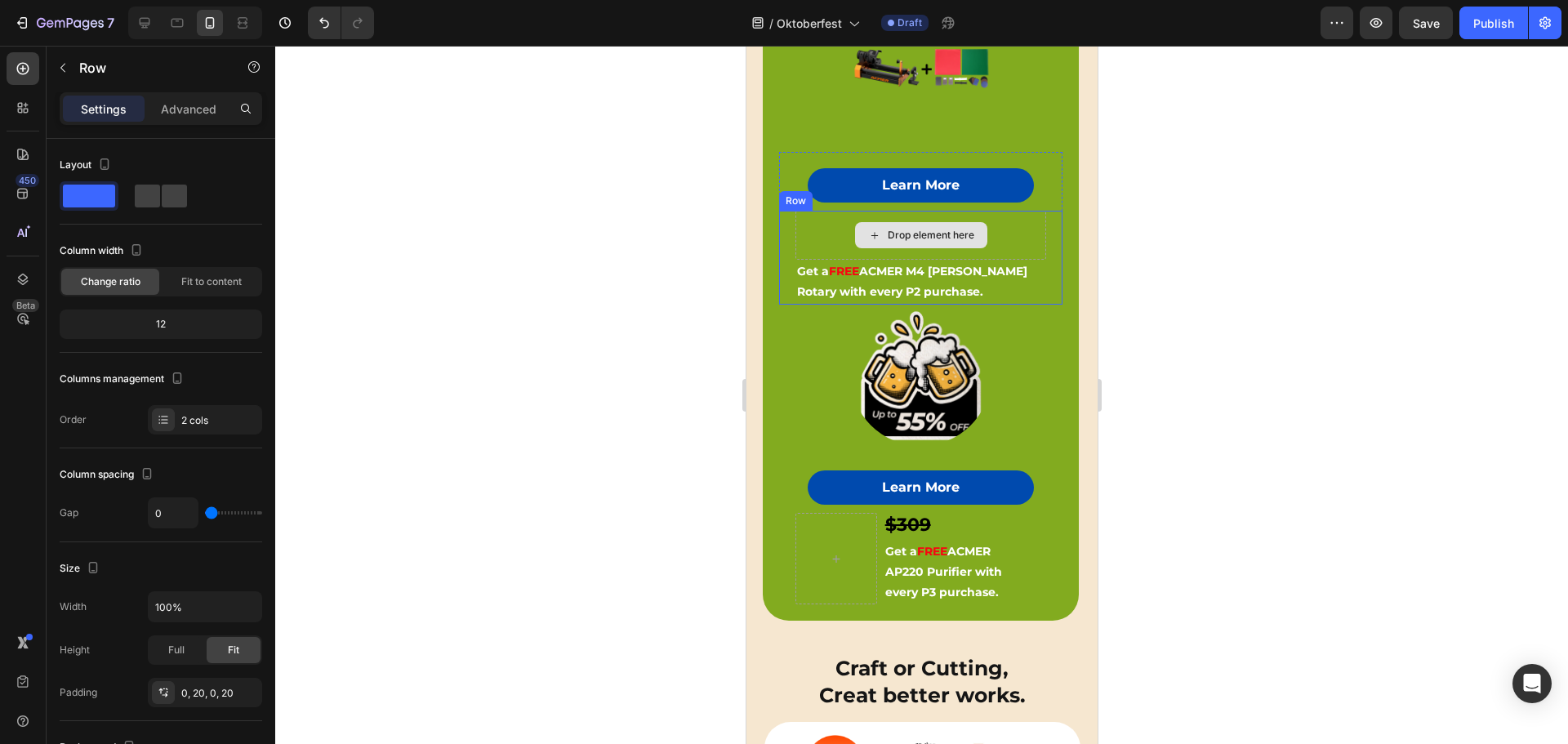
click at [946, 229] on div "Drop element here" at bounding box center [930, 235] width 87 height 13
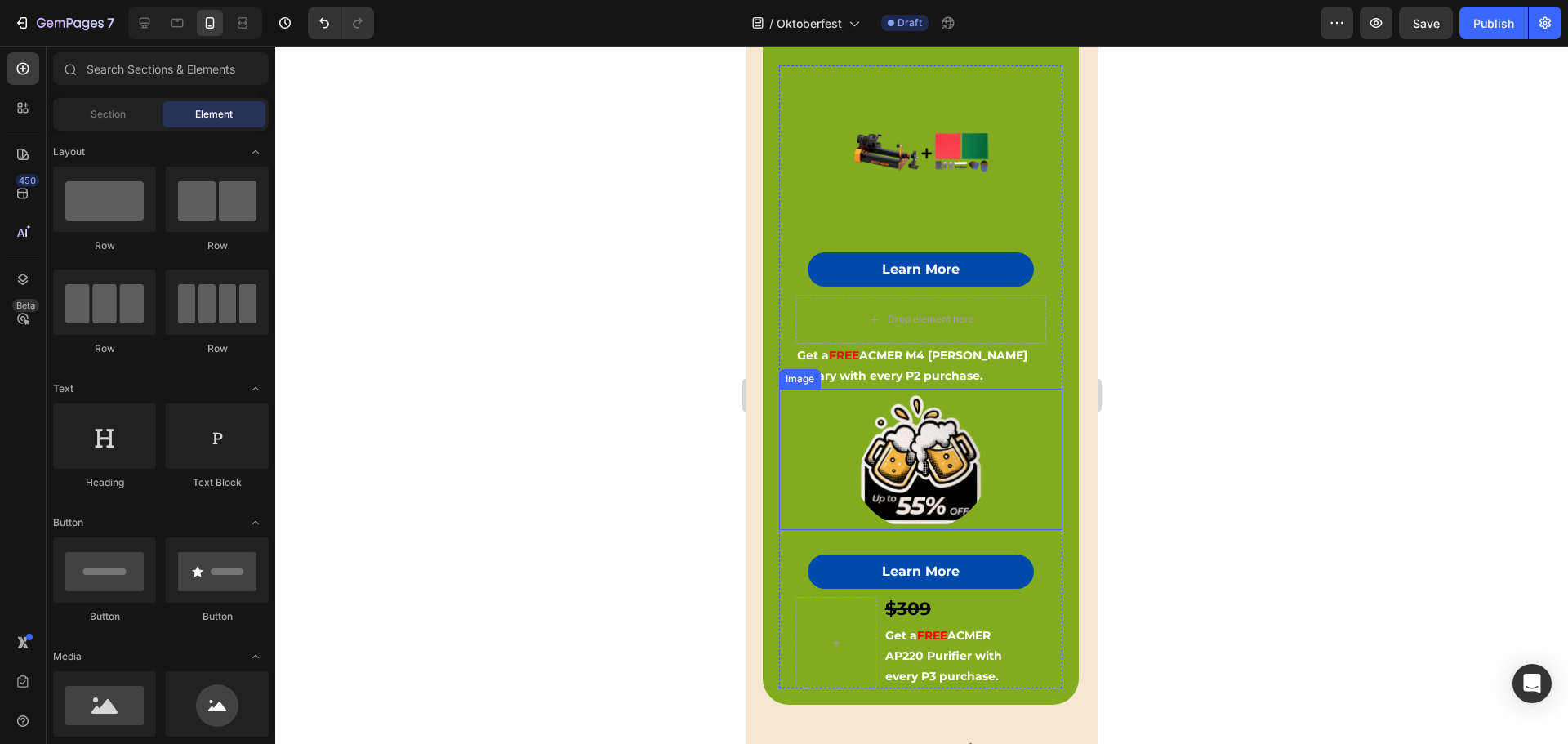
scroll to position [581, 0]
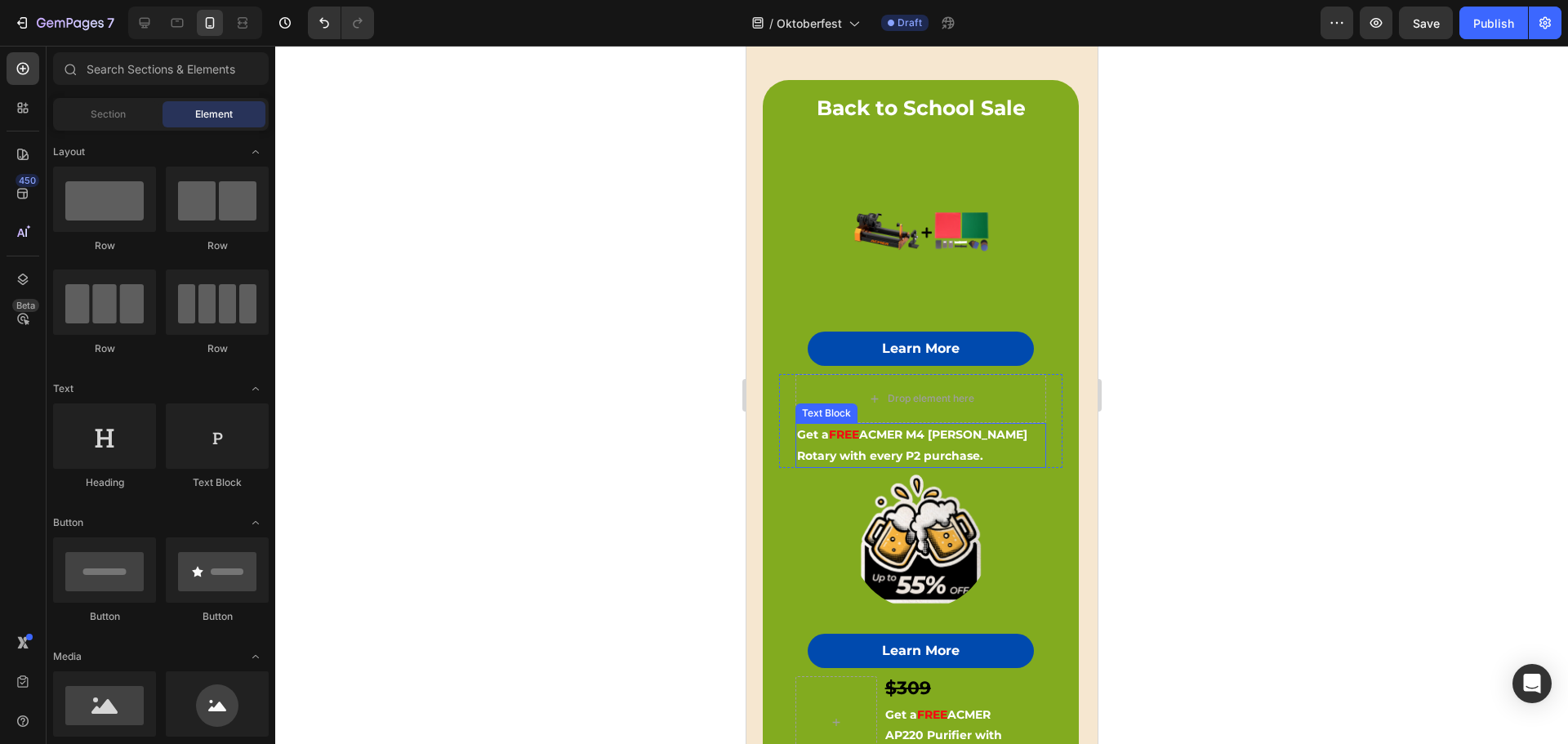
click at [904, 436] on strong "ACMER M4 [PERSON_NAME] Rotary with every P2 purchase." at bounding box center [911, 445] width 230 height 36
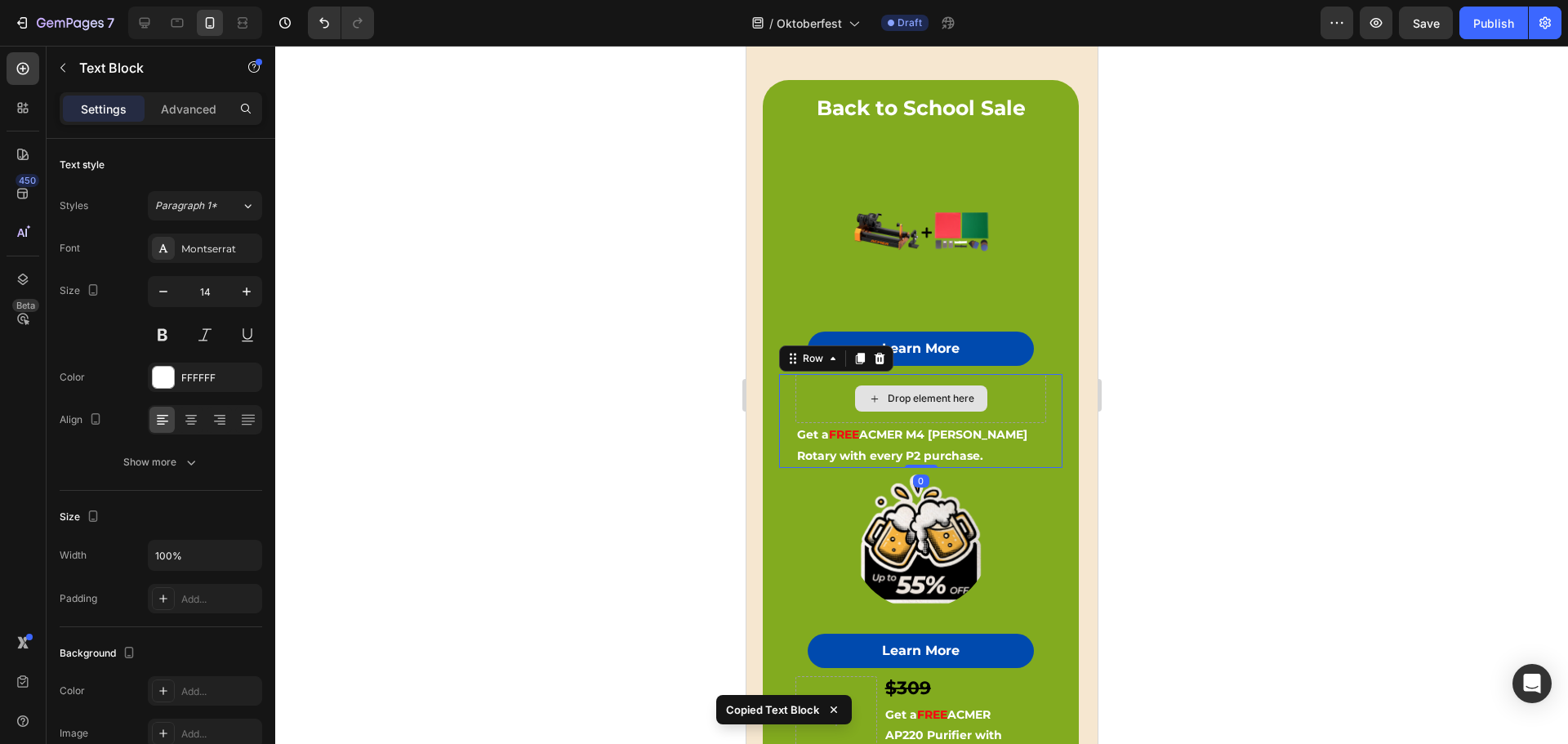
click at [853, 377] on div "Drop element here" at bounding box center [920, 399] width 251 height 49
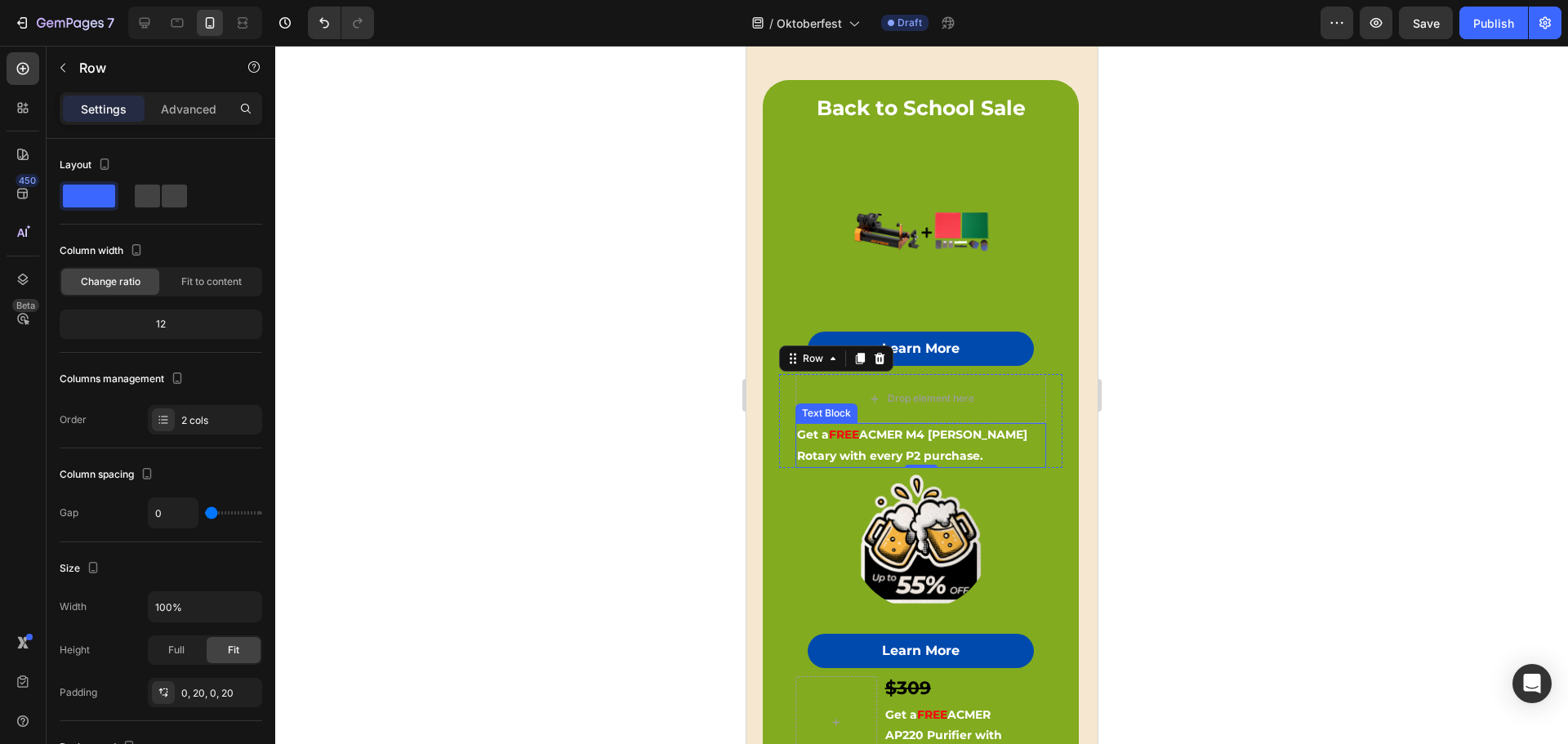
click at [872, 434] on strong "ACMER M4 [PERSON_NAME] Rotary with every P2 purchase." at bounding box center [911, 445] width 230 height 36
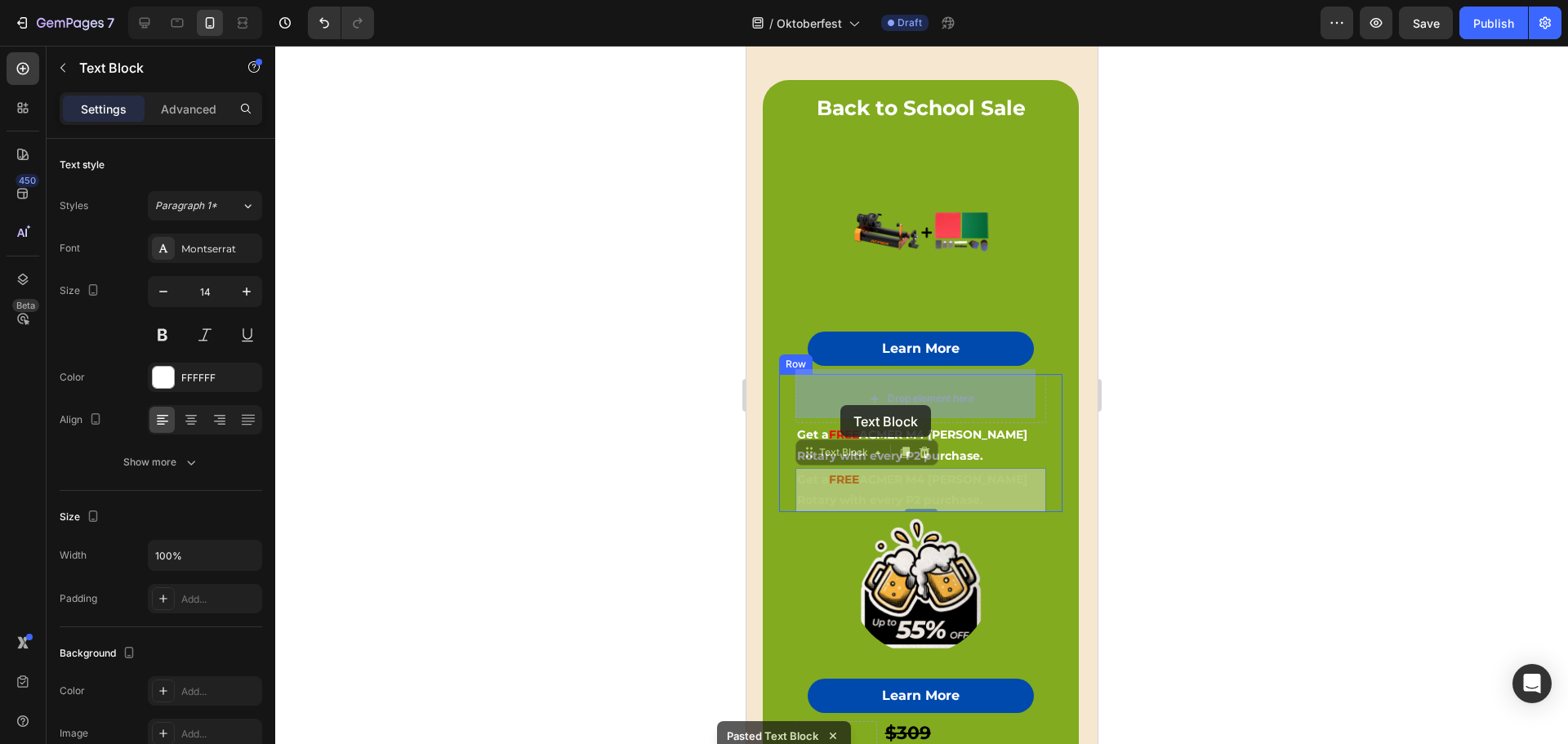
drag, startPoint x: 809, startPoint y: 452, endPoint x: 839, endPoint y: 405, distance: 55.8
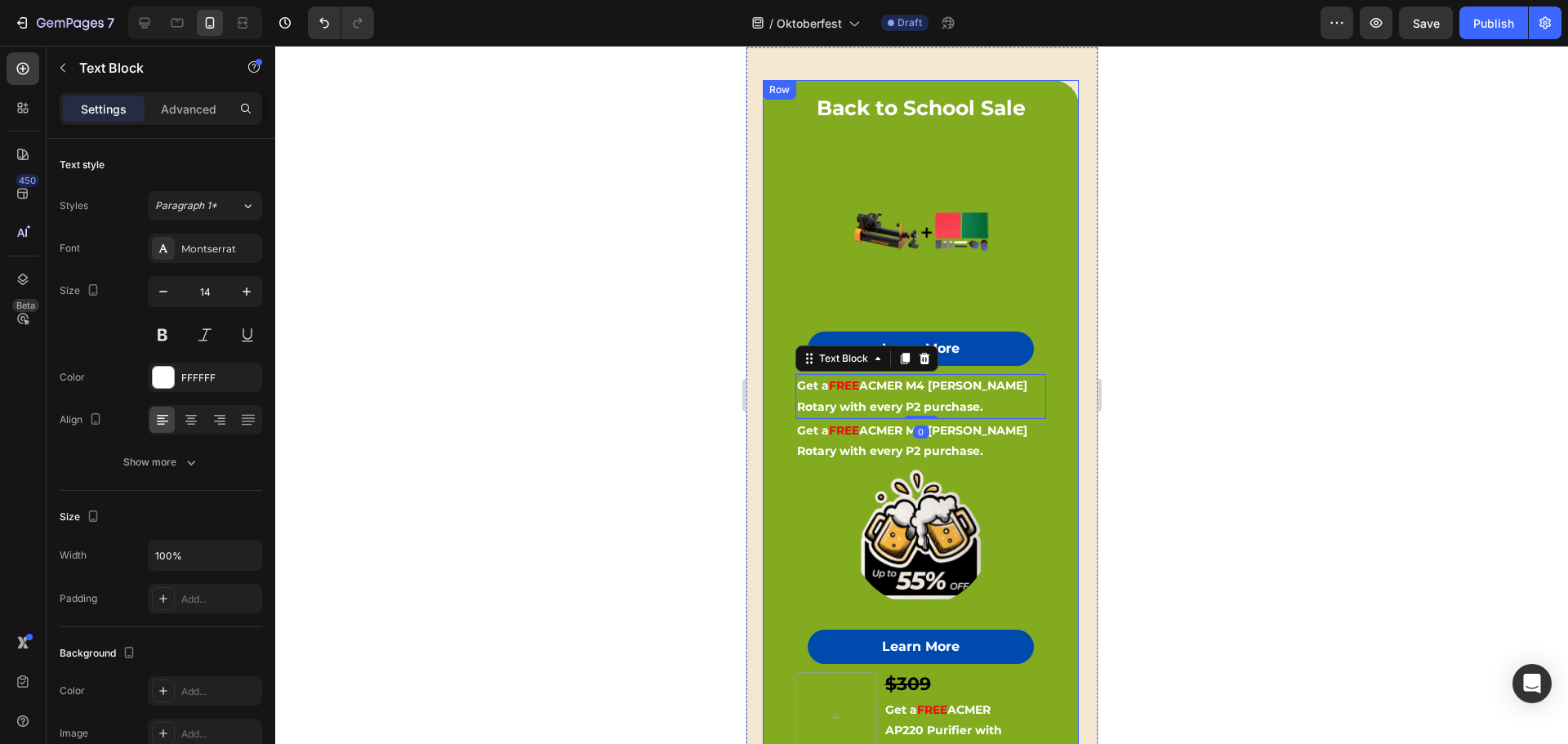
click at [766, 513] on div "Image Learn More Button Get a FREE ACMER M4 Chuck Rotary with every P2 purchase…" at bounding box center [920, 430] width 316 height 700
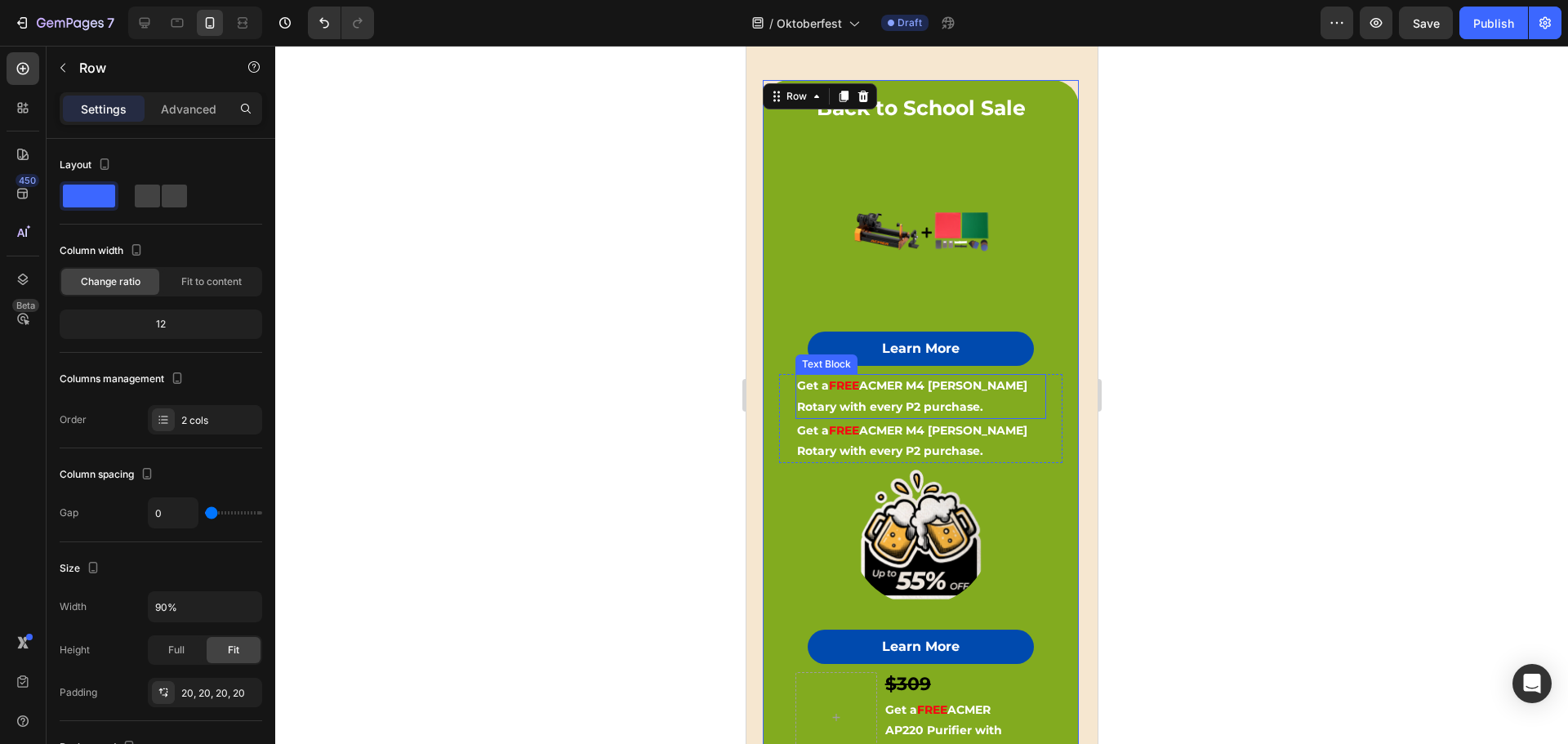
click at [882, 389] on p "Get a FREE ACMER M4 Chuck Rotary with every P2 purchase." at bounding box center [920, 396] width 247 height 41
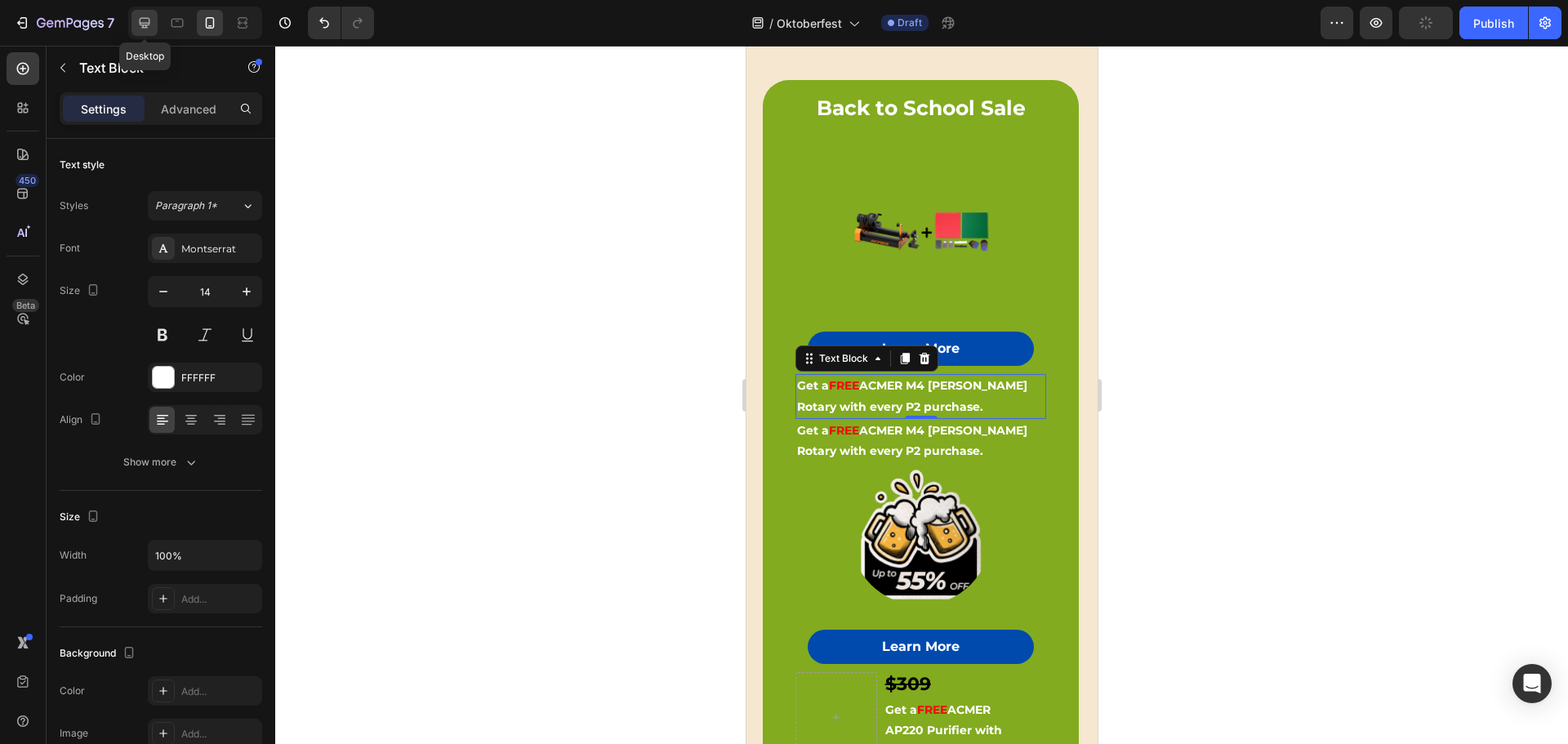
click at [145, 22] on icon at bounding box center [144, 22] width 16 height 16
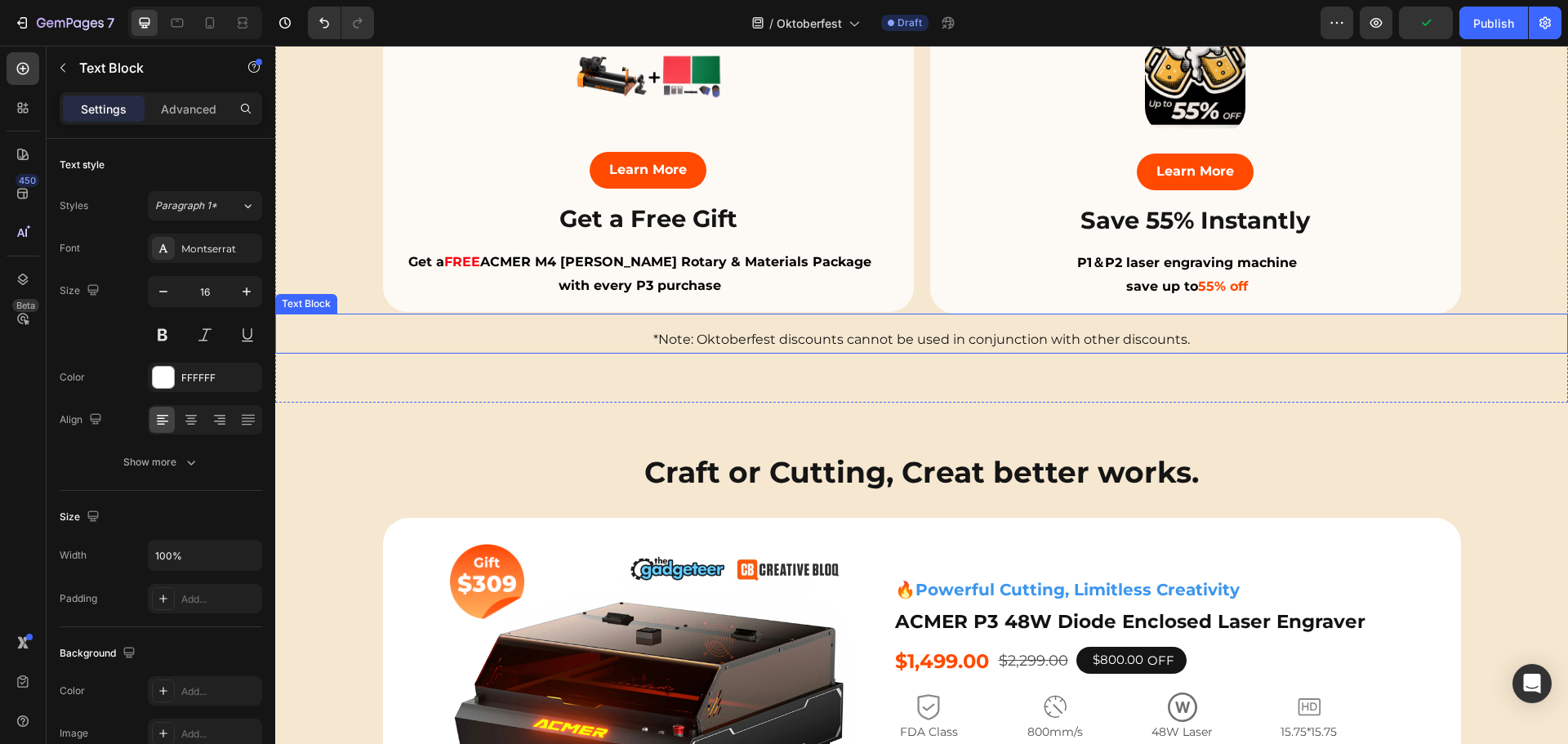
scroll to position [524, 0]
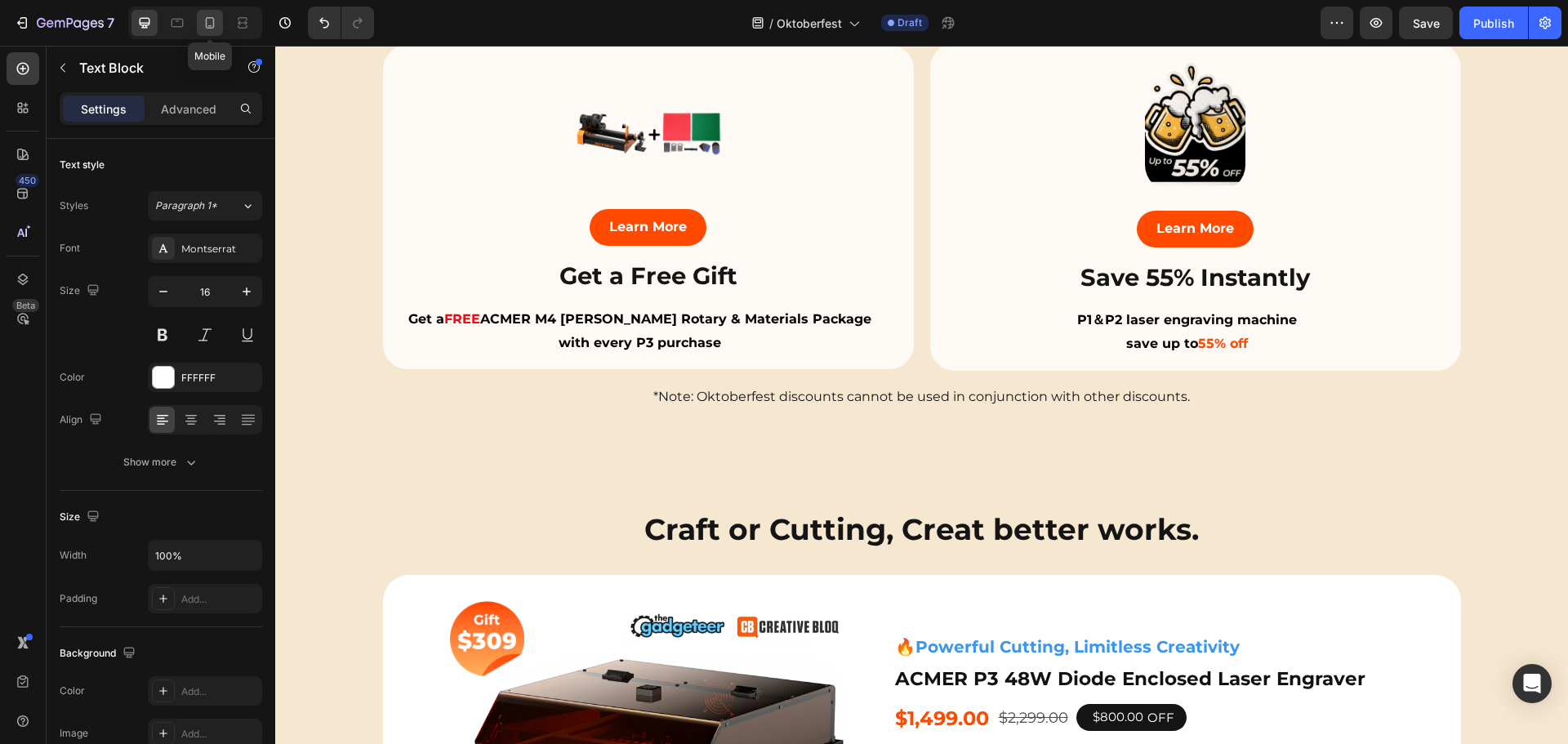
click at [212, 28] on icon at bounding box center [211, 22] width 9 height 11
type input "14"
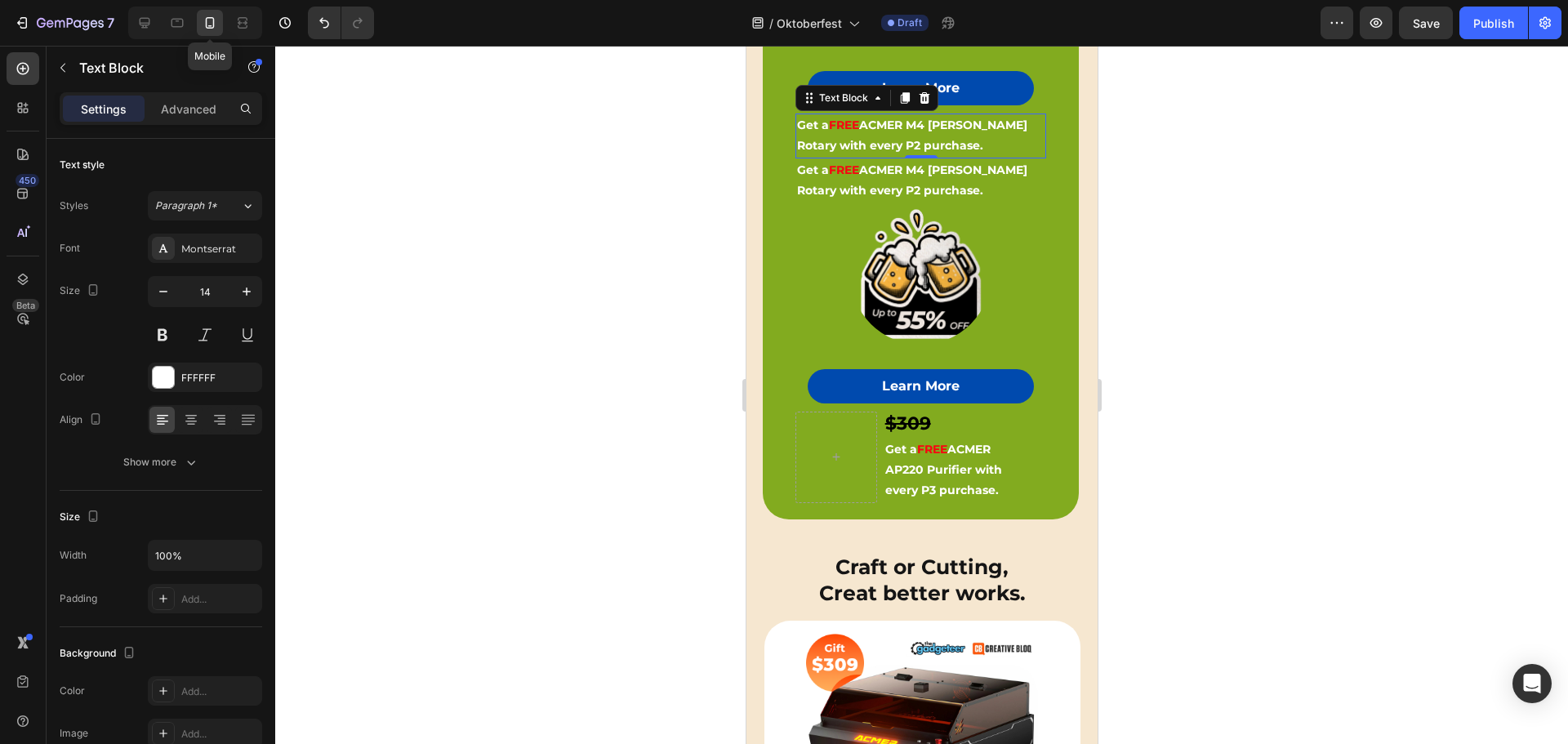
scroll to position [848, 0]
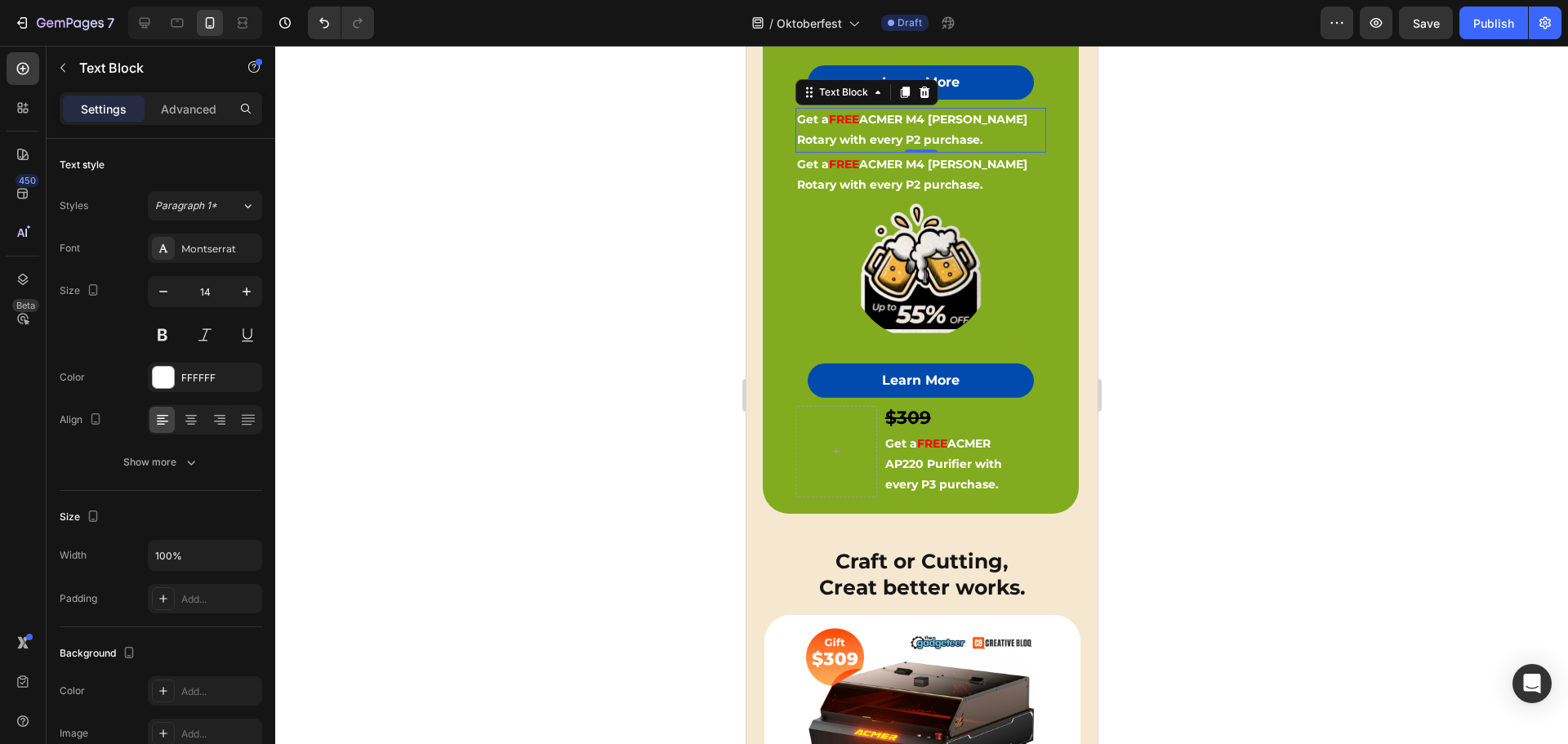
click at [917, 123] on p "Get a FREE ACMER M4 Chuck Rotary with every P2 purchase." at bounding box center [920, 130] width 247 height 41
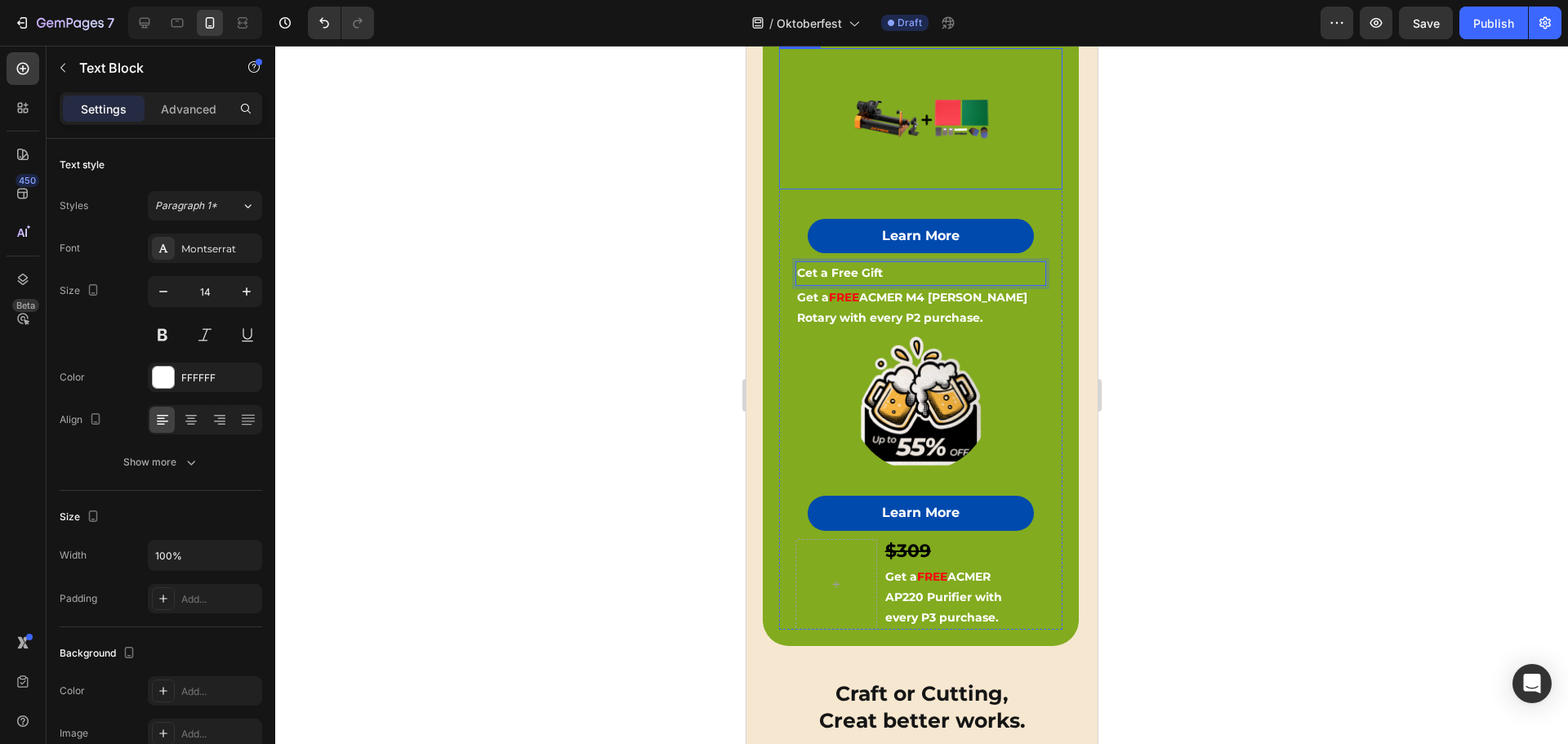
scroll to position [521, 0]
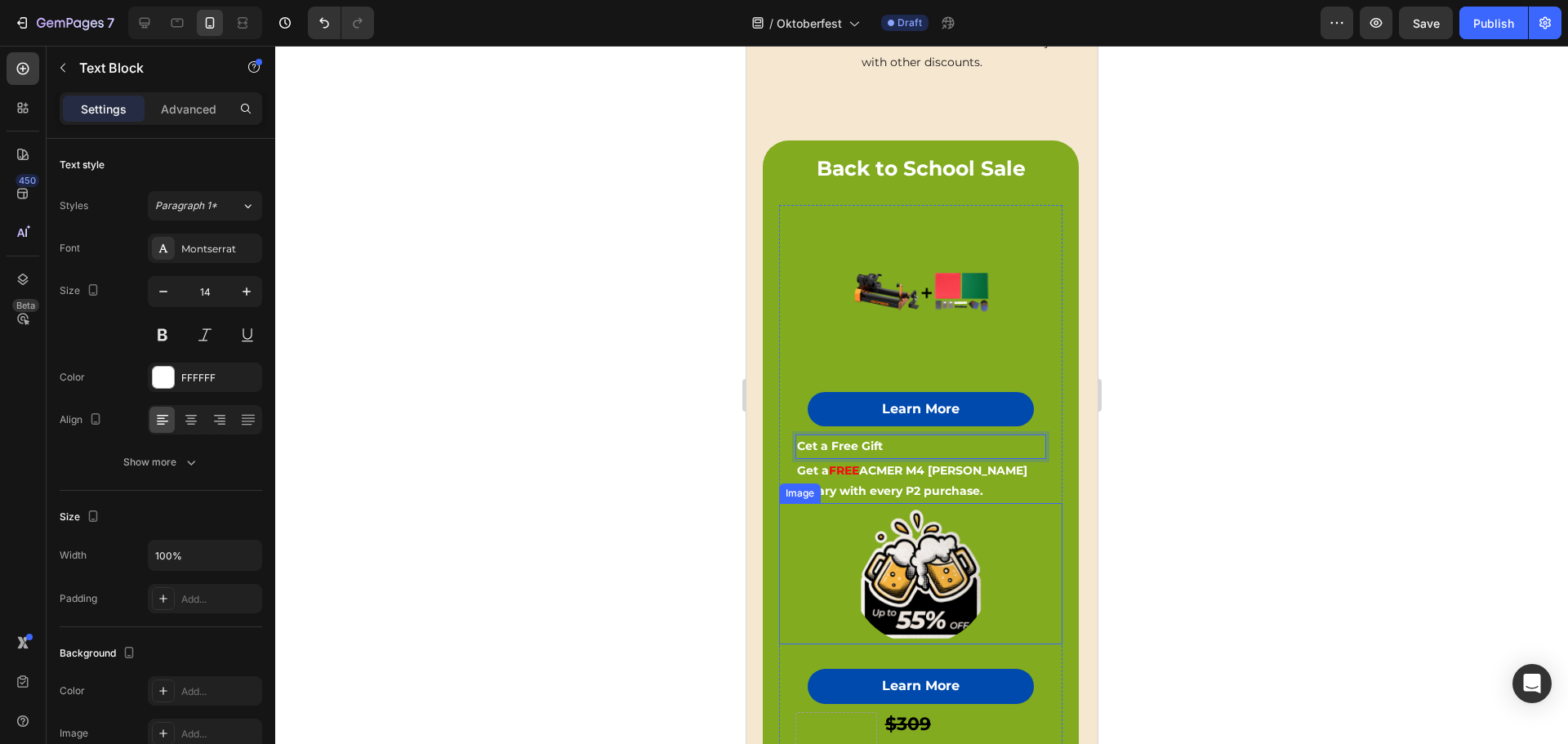
click at [994, 535] on div at bounding box center [920, 575] width 283 height 142
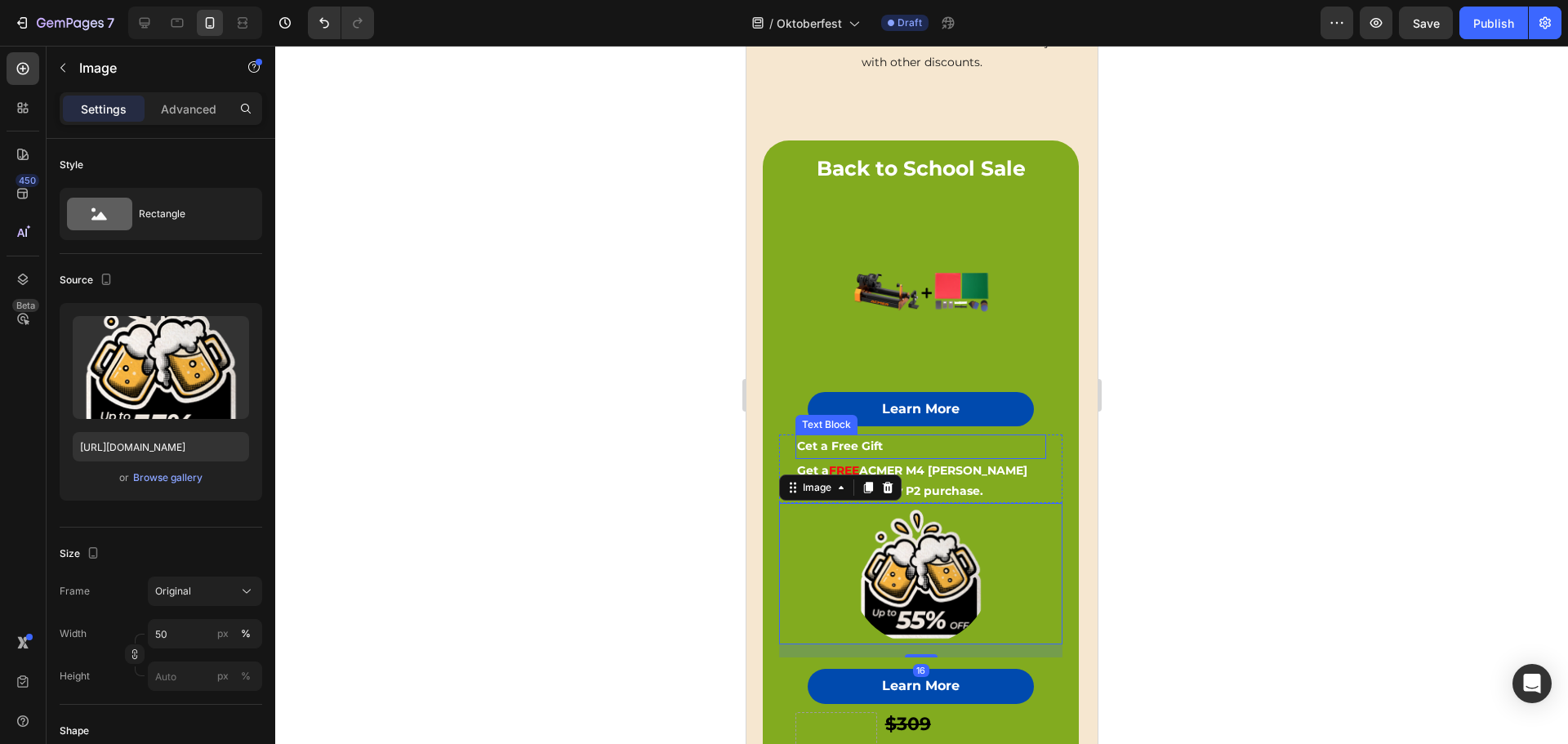
click at [959, 443] on p "Cet a Free Gift" at bounding box center [920, 446] width 247 height 21
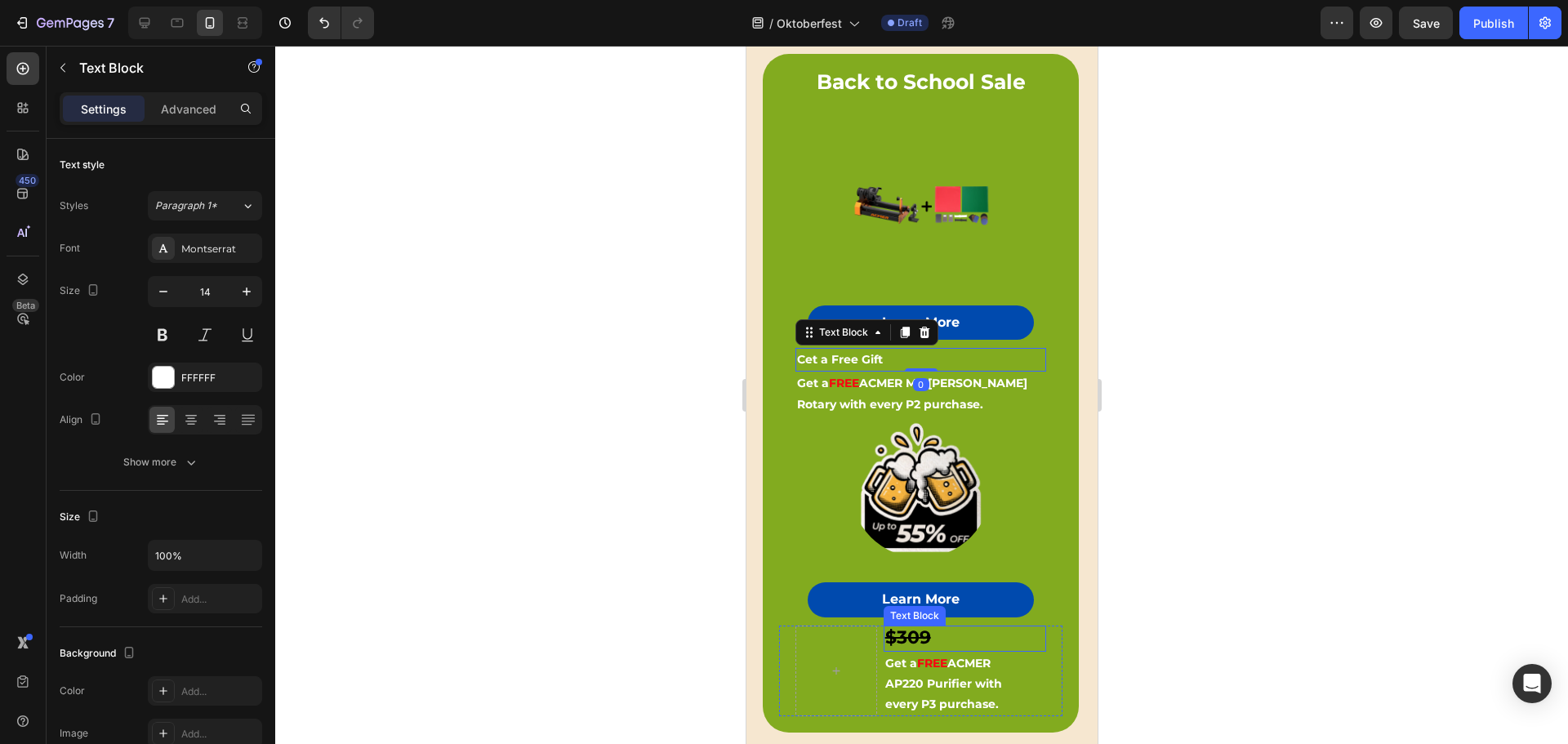
scroll to position [766, 0]
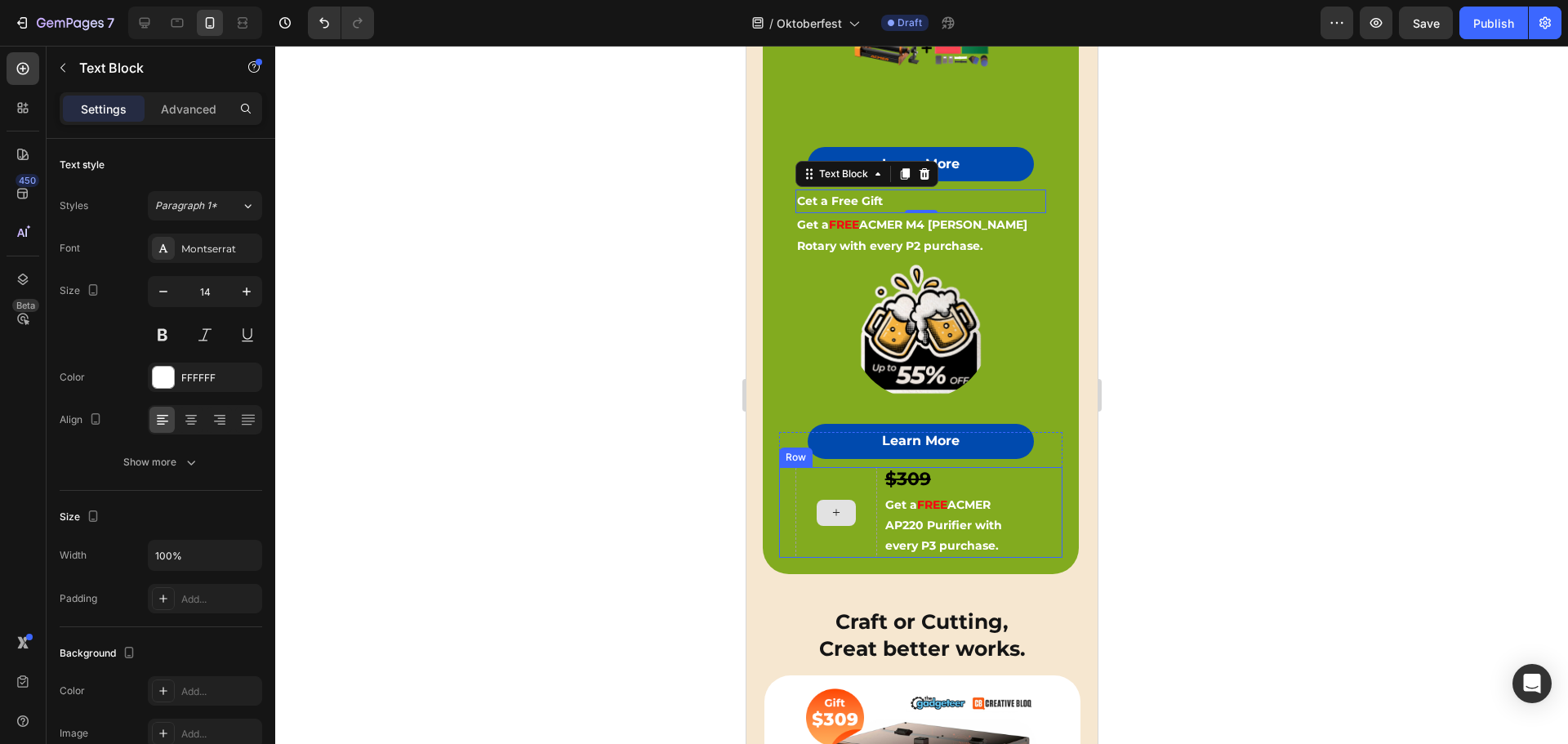
click at [841, 477] on div at bounding box center [835, 513] width 81 height 92
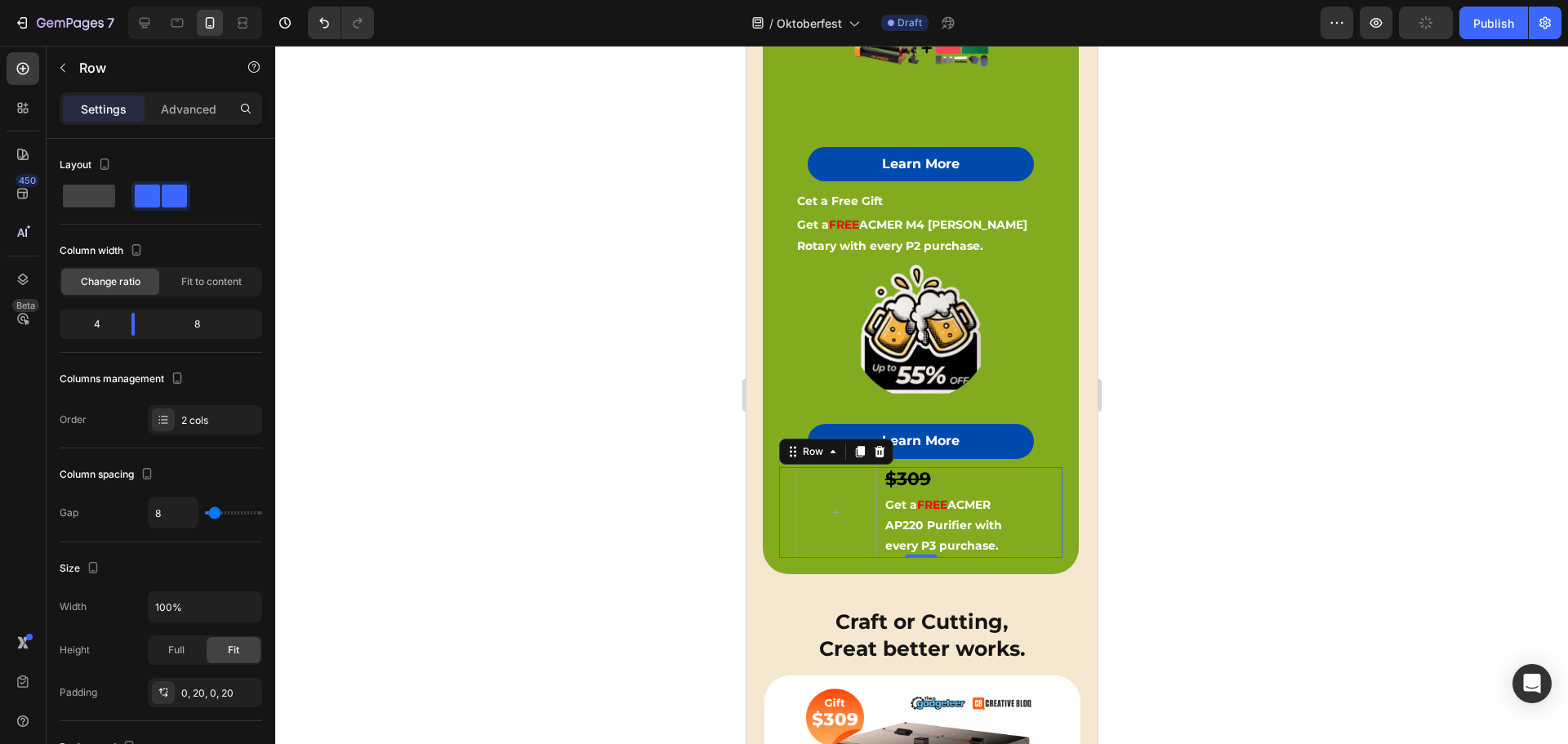
click at [1029, 500] on div "$309 Text Block Get a FREE ACMER AP220 Purifier with every P3 purchase. Text Bl…" at bounding box center [964, 513] width 163 height 92
drag, startPoint x: 89, startPoint y: 193, endPoint x: 206, endPoint y: 195, distance: 117.0
click at [88, 193] on span at bounding box center [89, 196] width 52 height 22
type input "0"
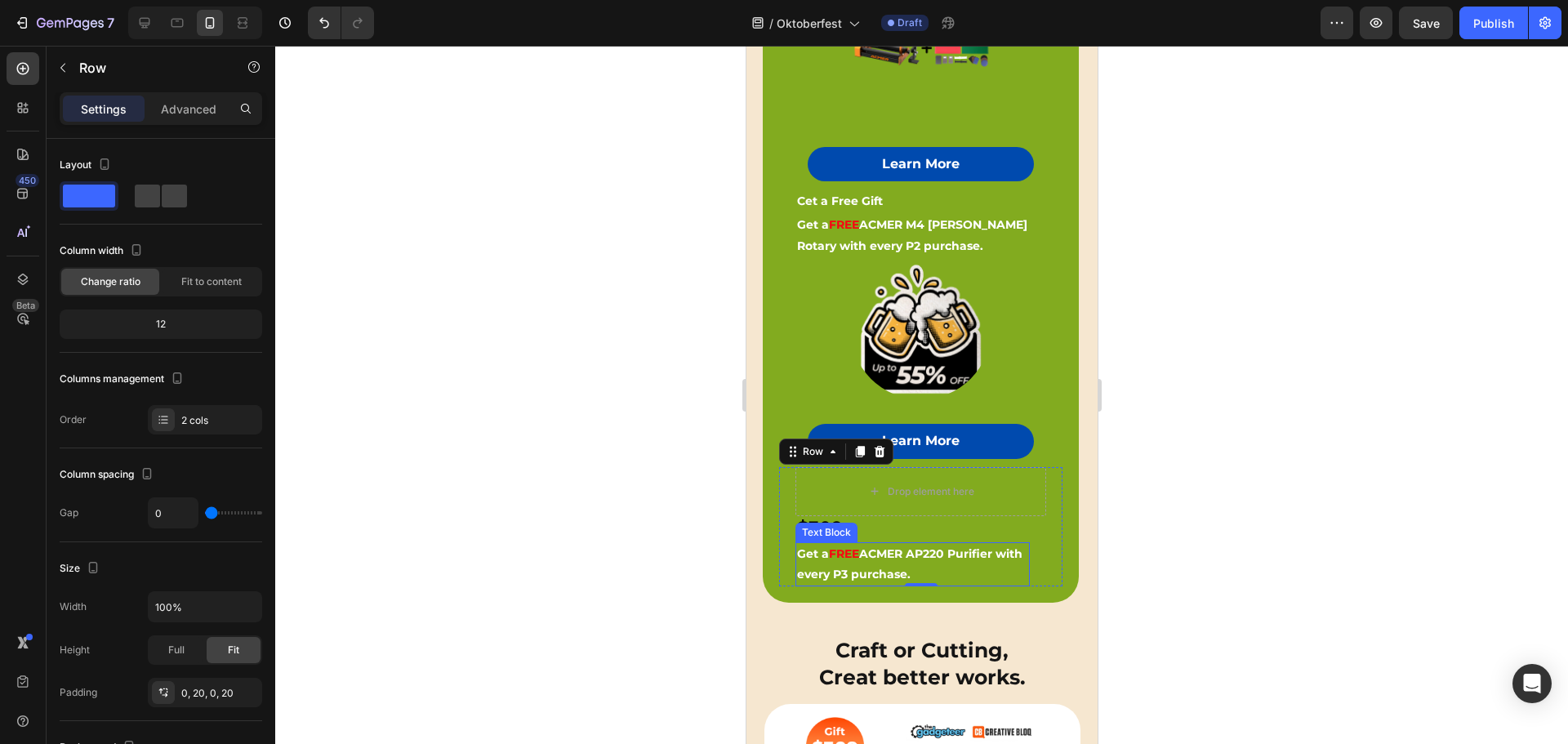
click at [868, 554] on p "Get a FREE ACMER AP220 Purifier with every P3 purchase." at bounding box center [911, 564] width 231 height 41
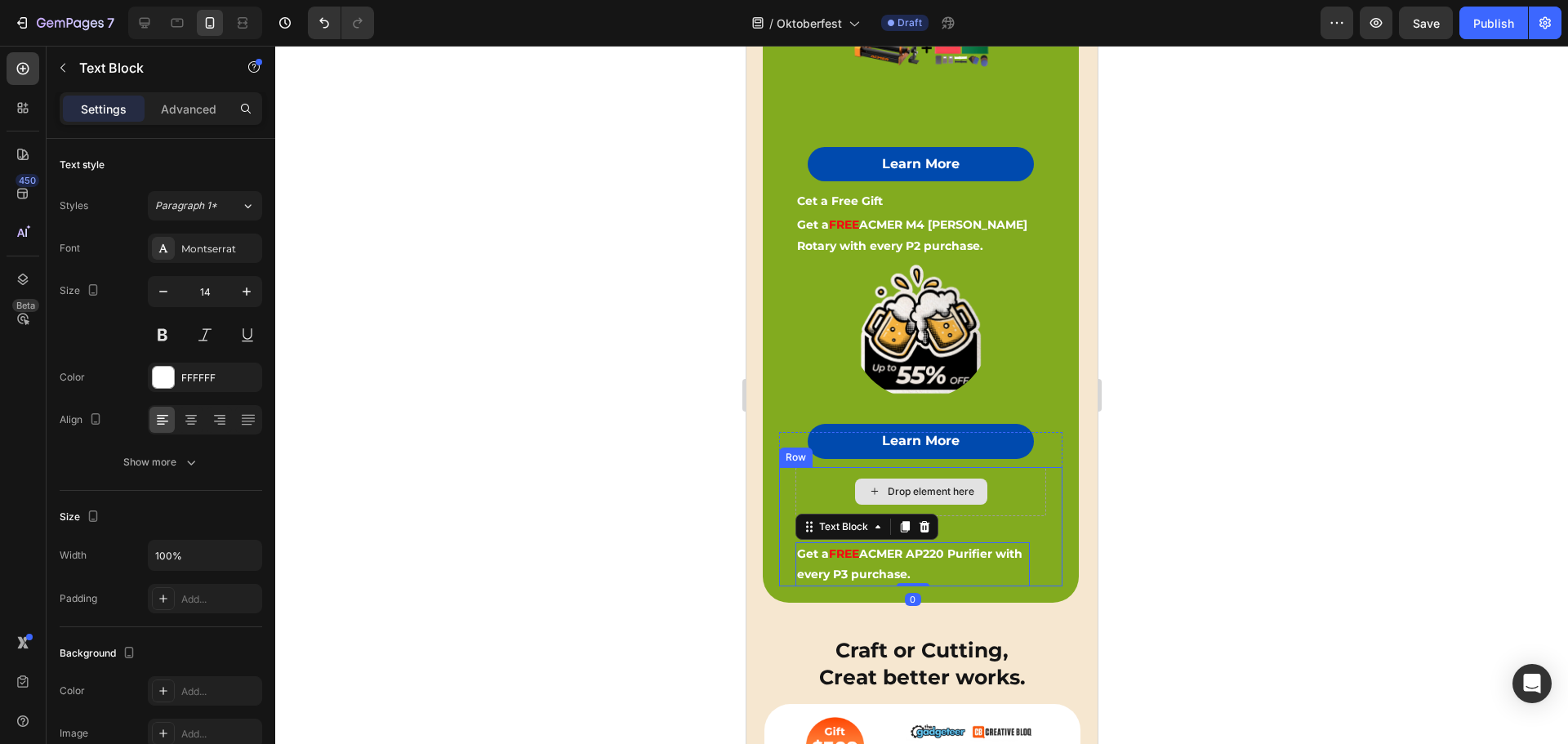
click at [972, 501] on div "Drop element here" at bounding box center [920, 491] width 251 height 49
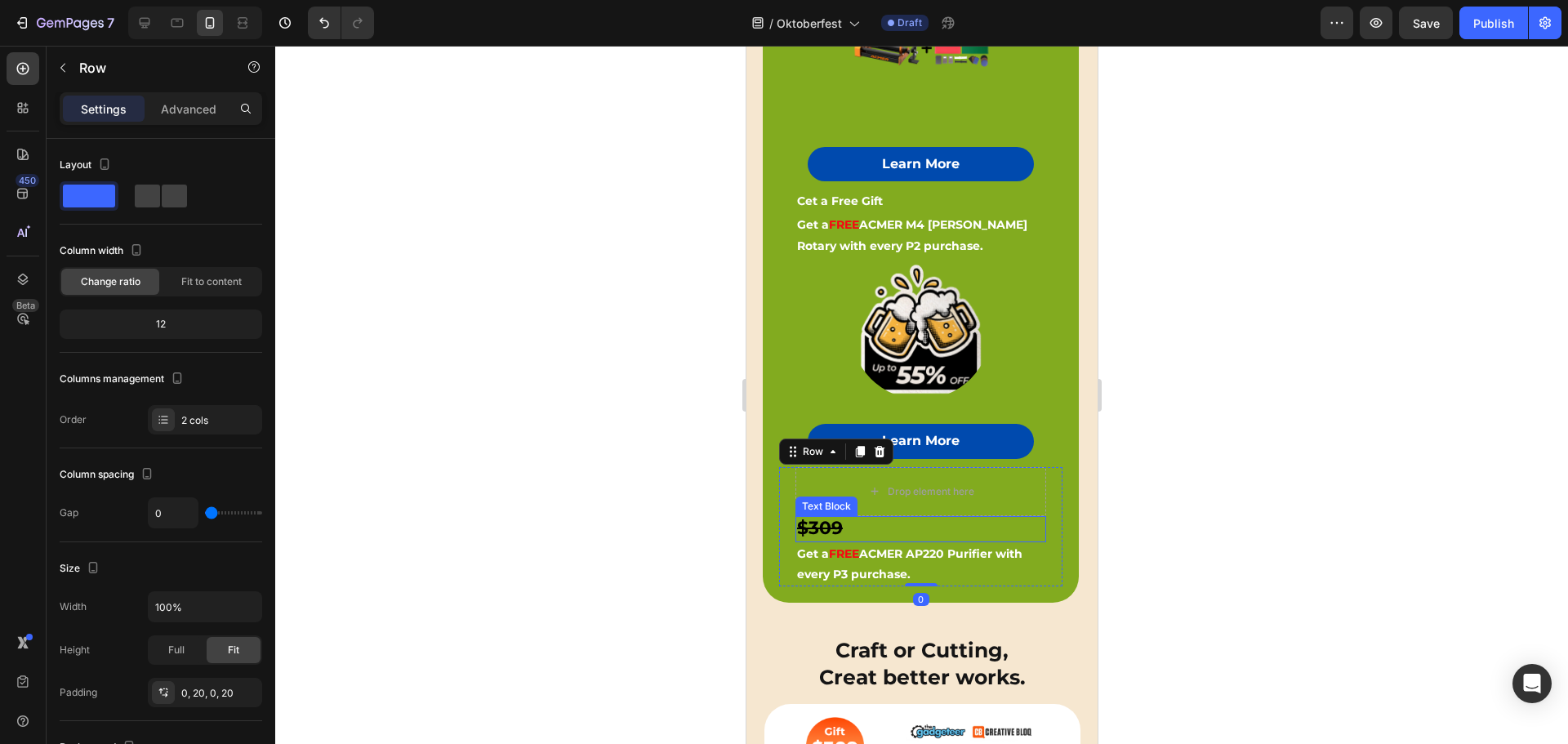
click at [819, 517] on strong "$309" at bounding box center [819, 528] width 46 height 22
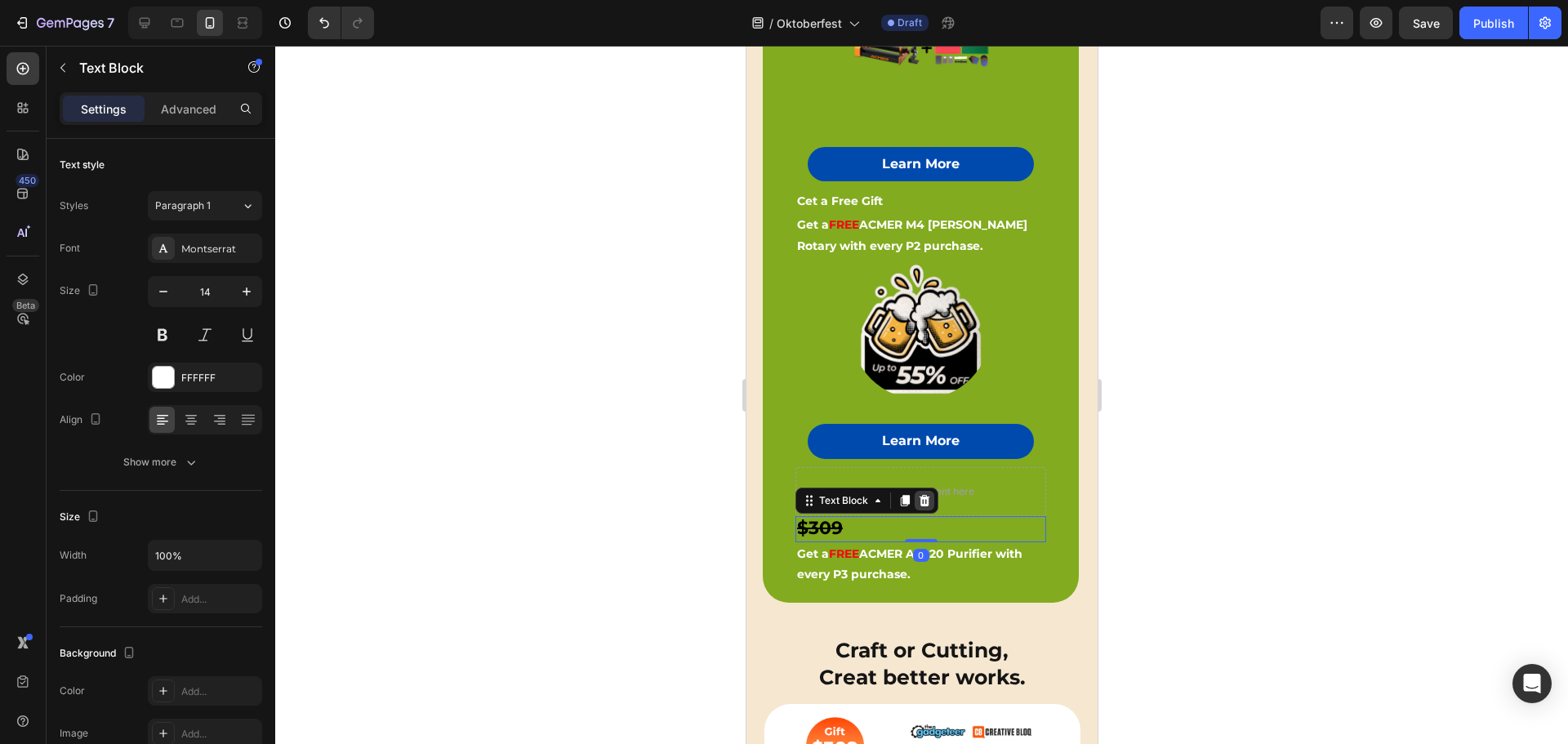
click at [921, 494] on icon at bounding box center [923, 501] width 13 height 13
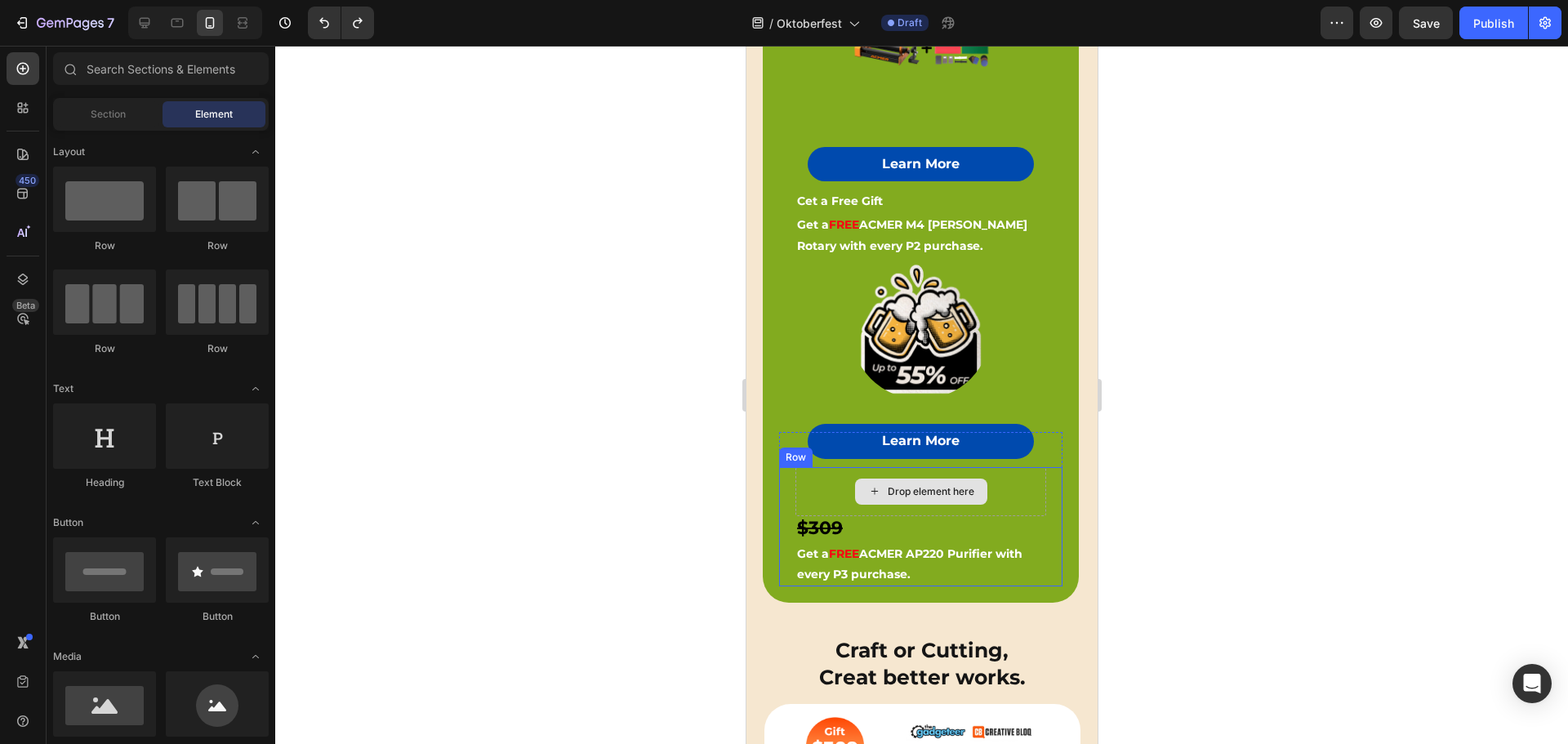
click at [920, 485] on div "Drop element here" at bounding box center [930, 491] width 87 height 13
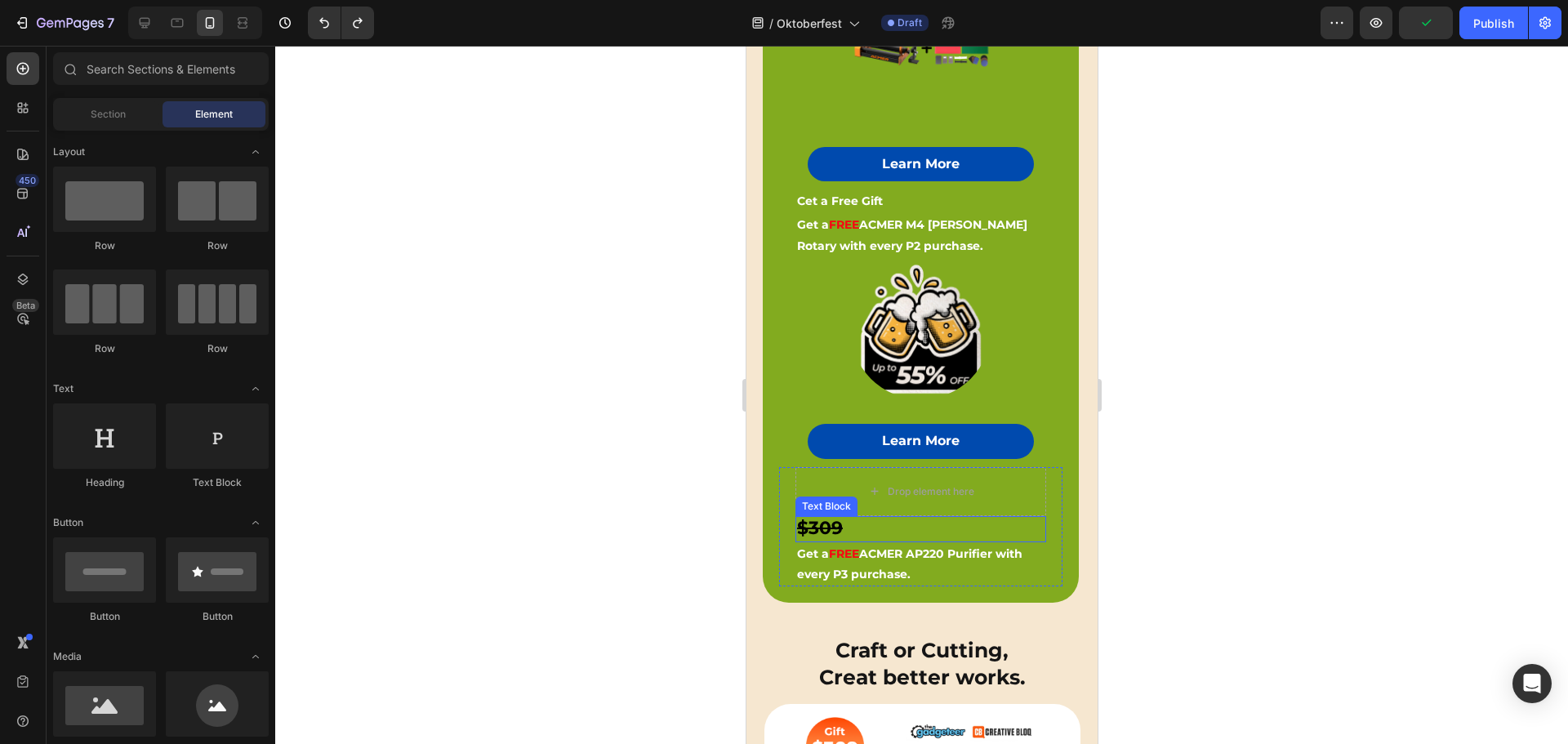
click at [816, 517] on strong "$309" at bounding box center [819, 528] width 46 height 22
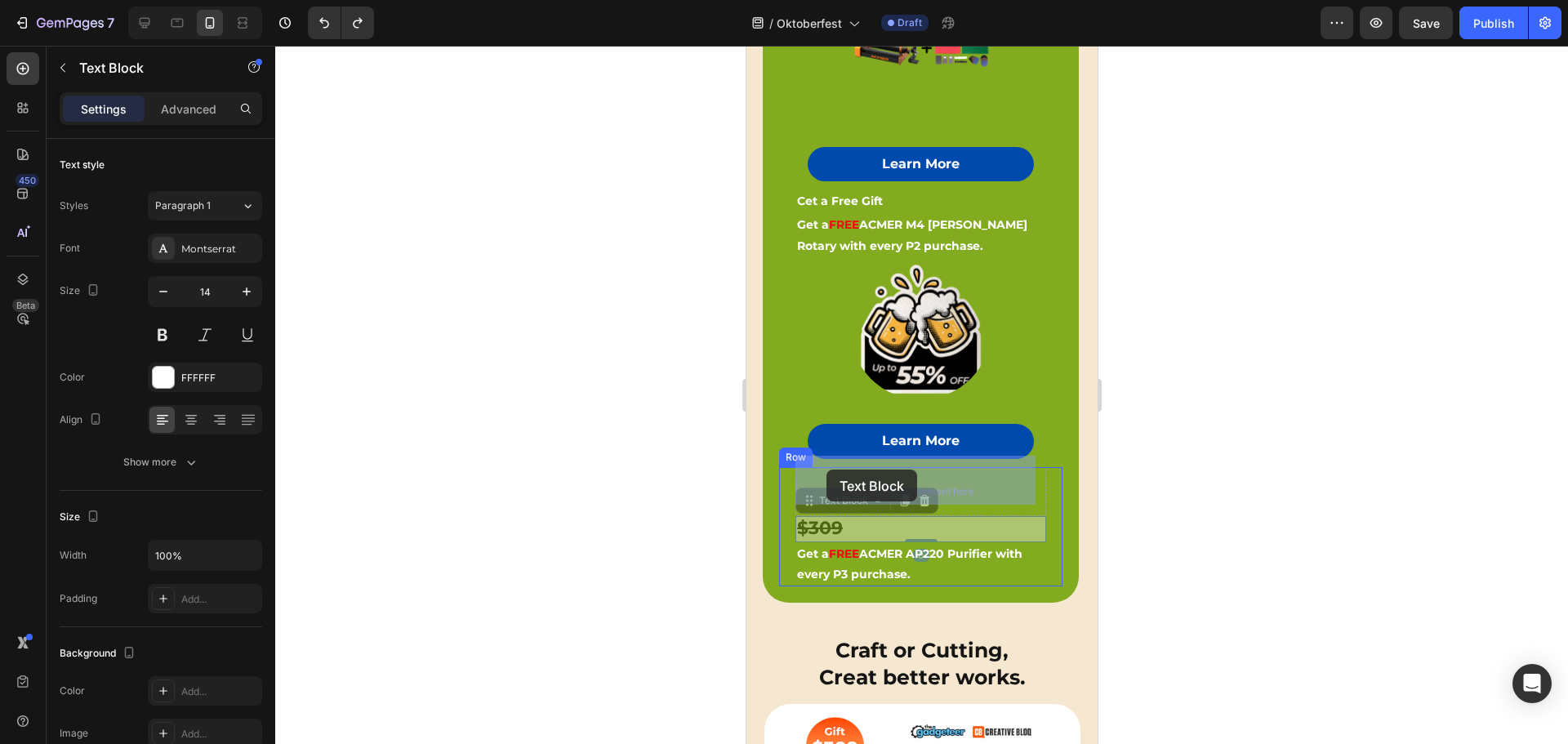
drag, startPoint x: 810, startPoint y: 493, endPoint x: 825, endPoint y: 470, distance: 27.5
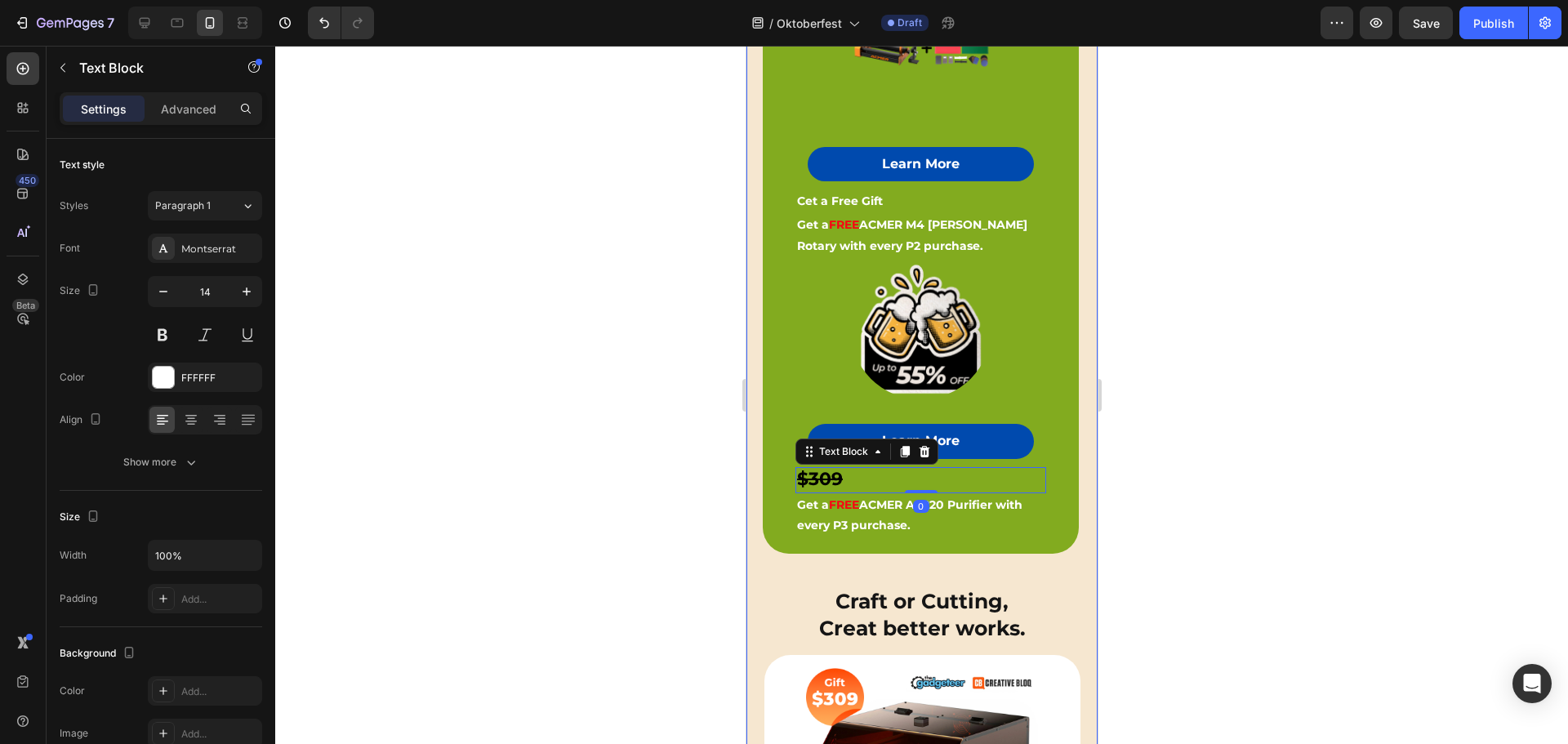
click at [650, 449] on div at bounding box center [921, 395] width 1292 height 698
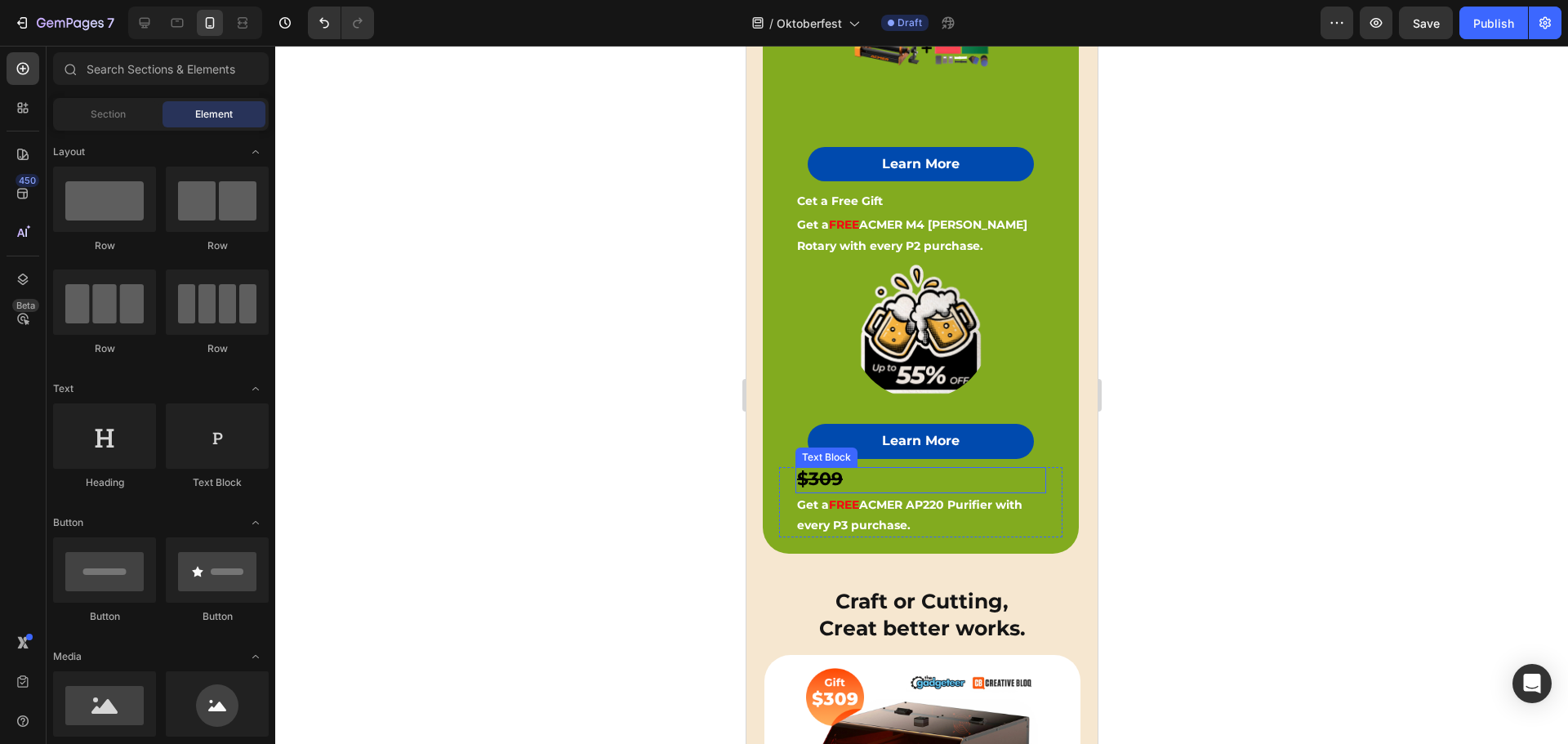
click at [852, 469] on p "$309" at bounding box center [920, 480] width 247 height 22
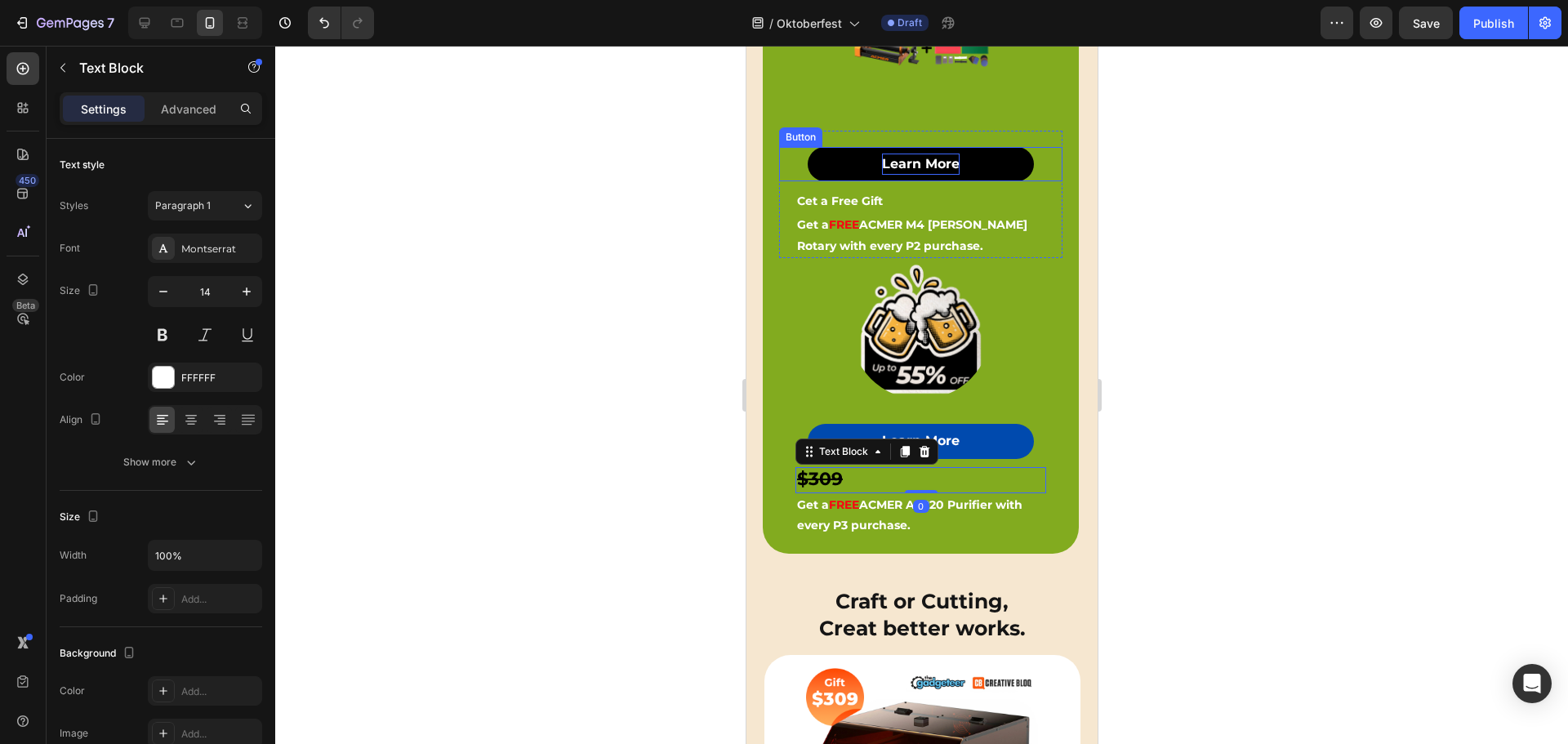
click at [905, 162] on strong "Learn More" at bounding box center [920, 164] width 78 height 16
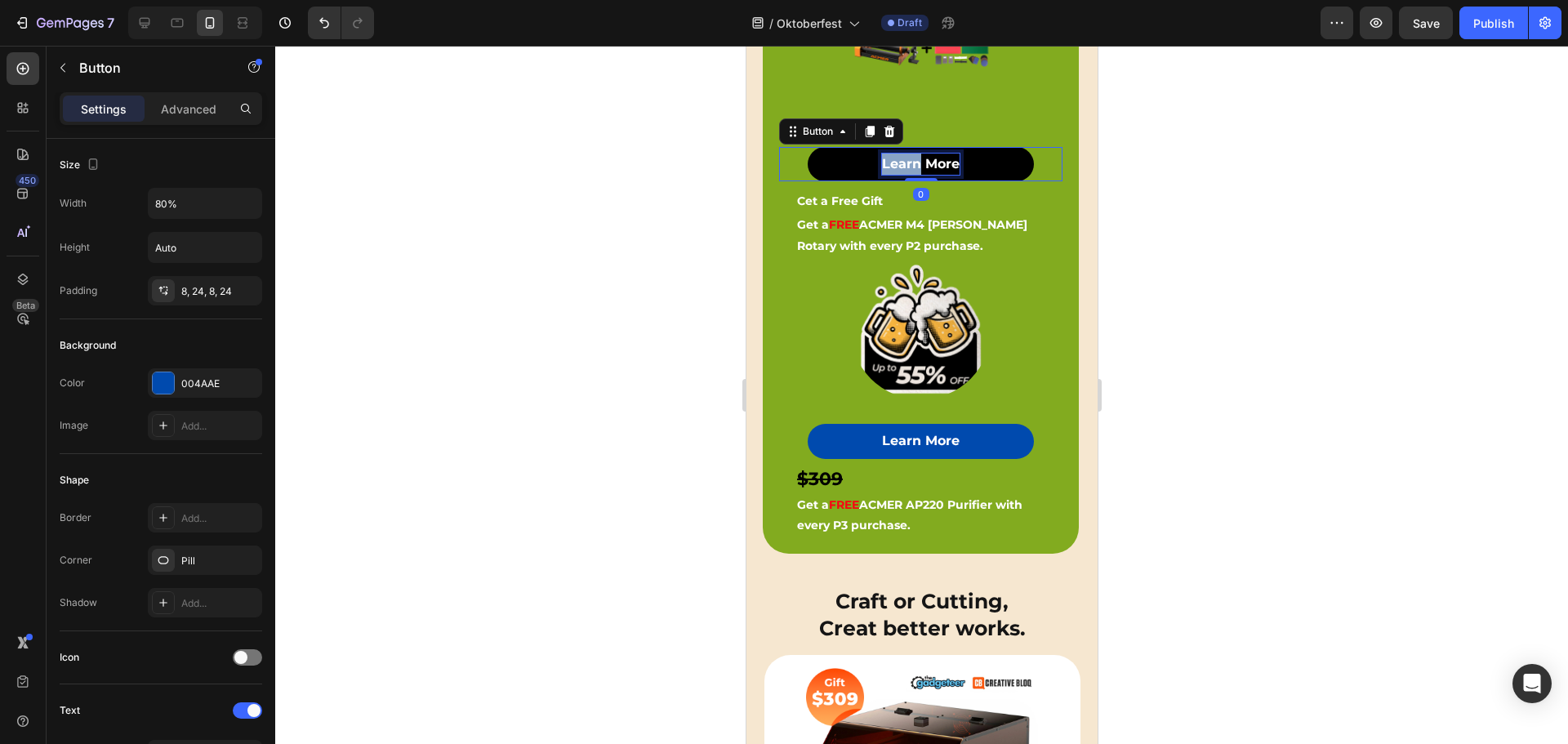
click at [903, 159] on strong "Learn More" at bounding box center [920, 164] width 78 height 16
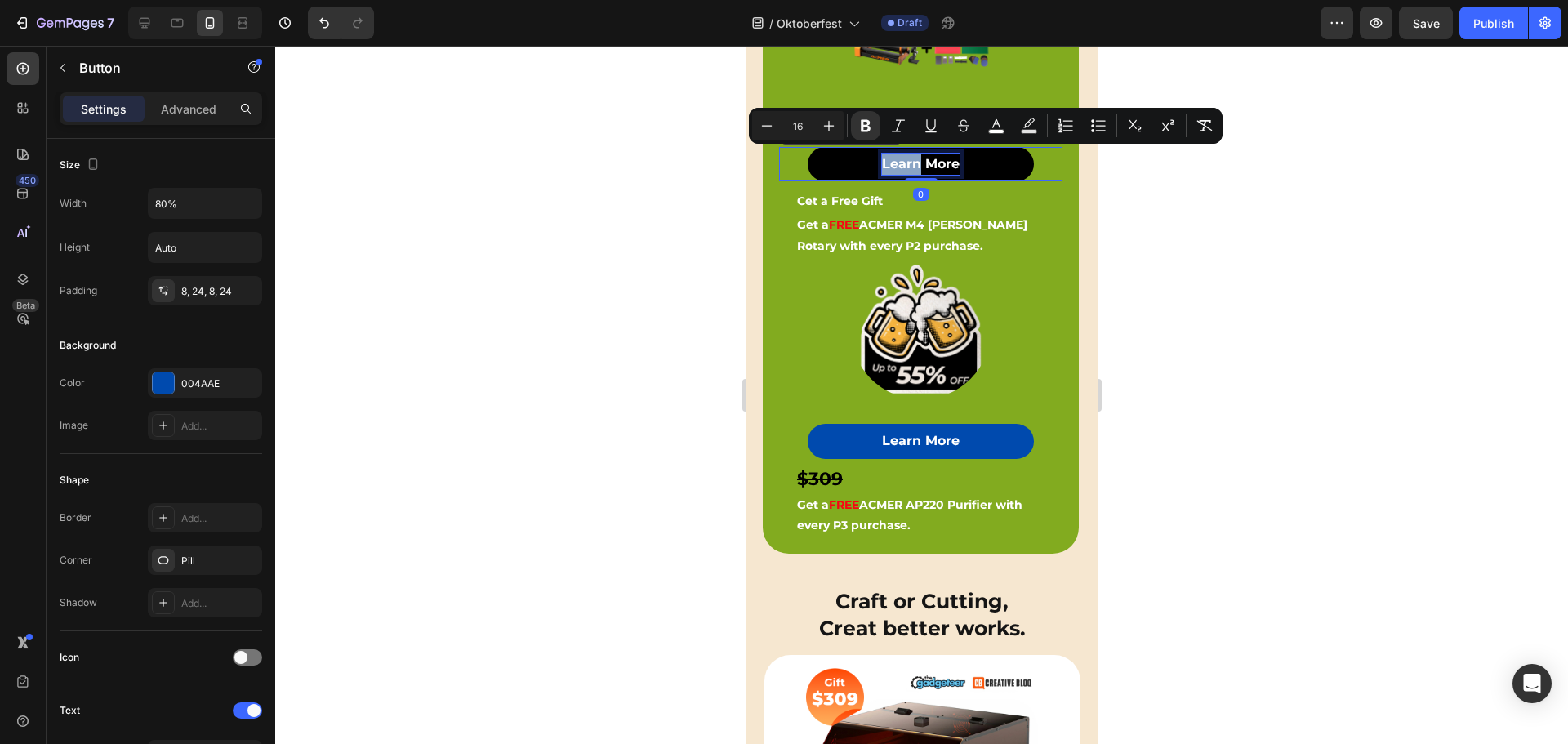
click at [903, 159] on strong "Learn More" at bounding box center [920, 164] width 78 height 16
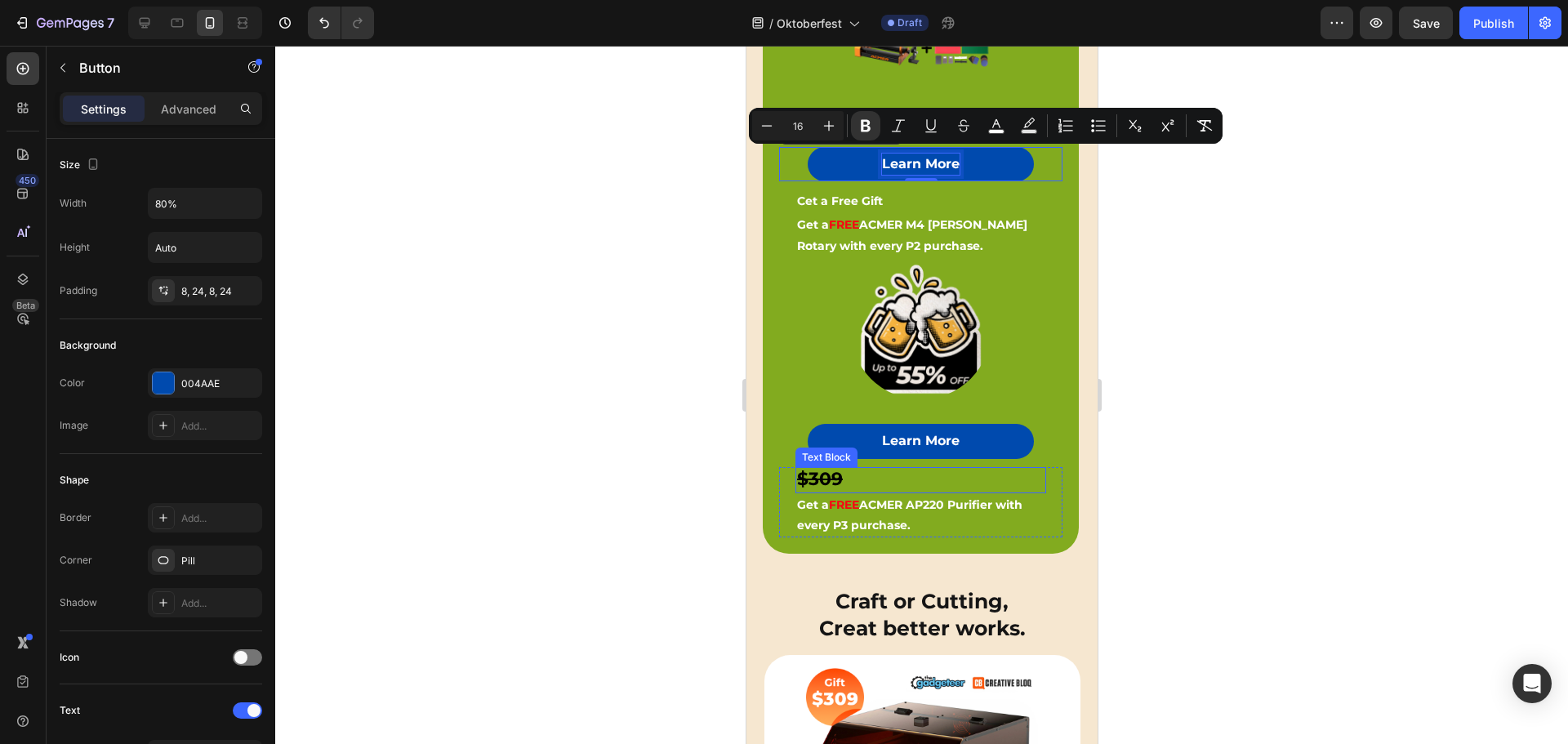
click at [828, 468] on strong "$309" at bounding box center [819, 479] width 46 height 22
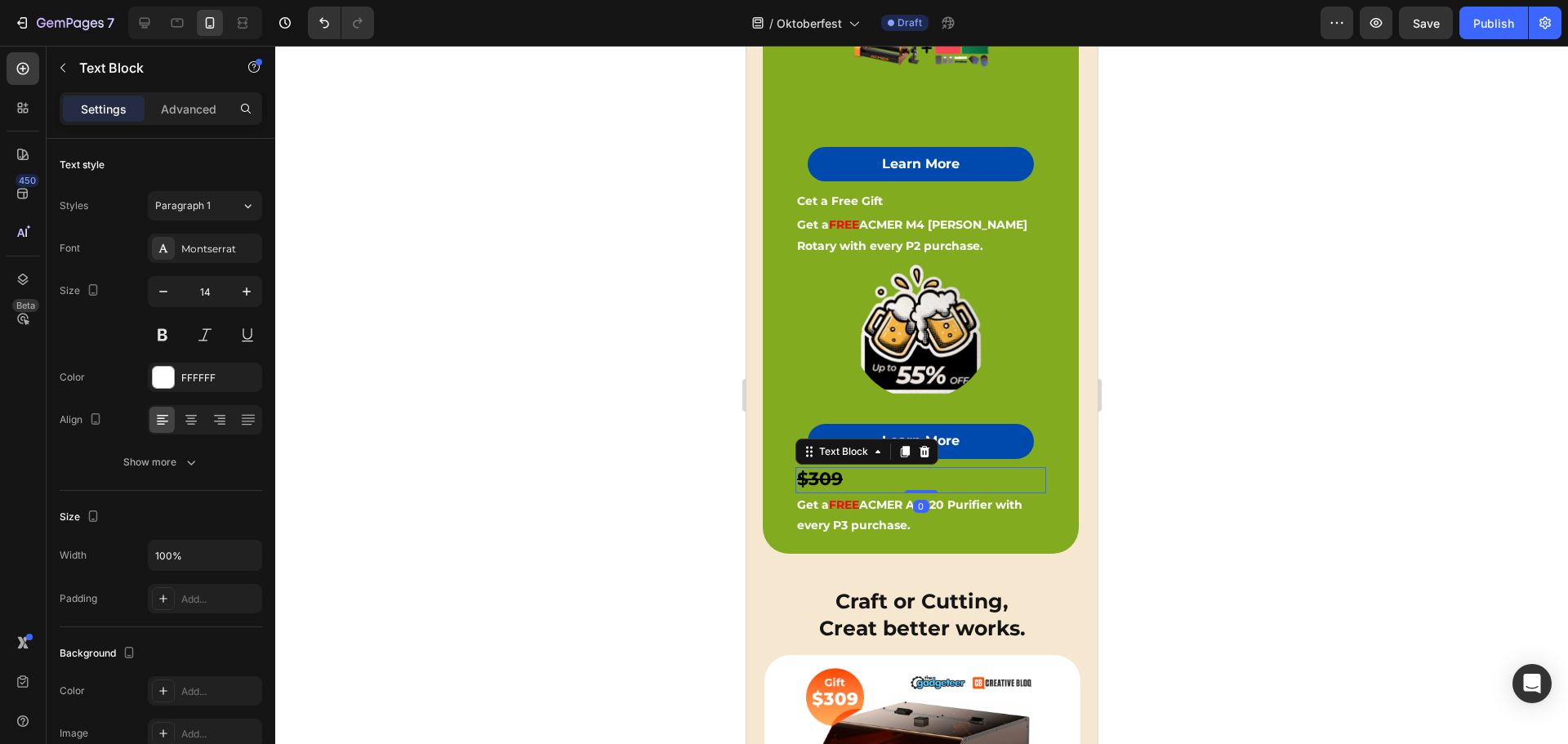
click at [826, 468] on strong "$309" at bounding box center [819, 479] width 46 height 22
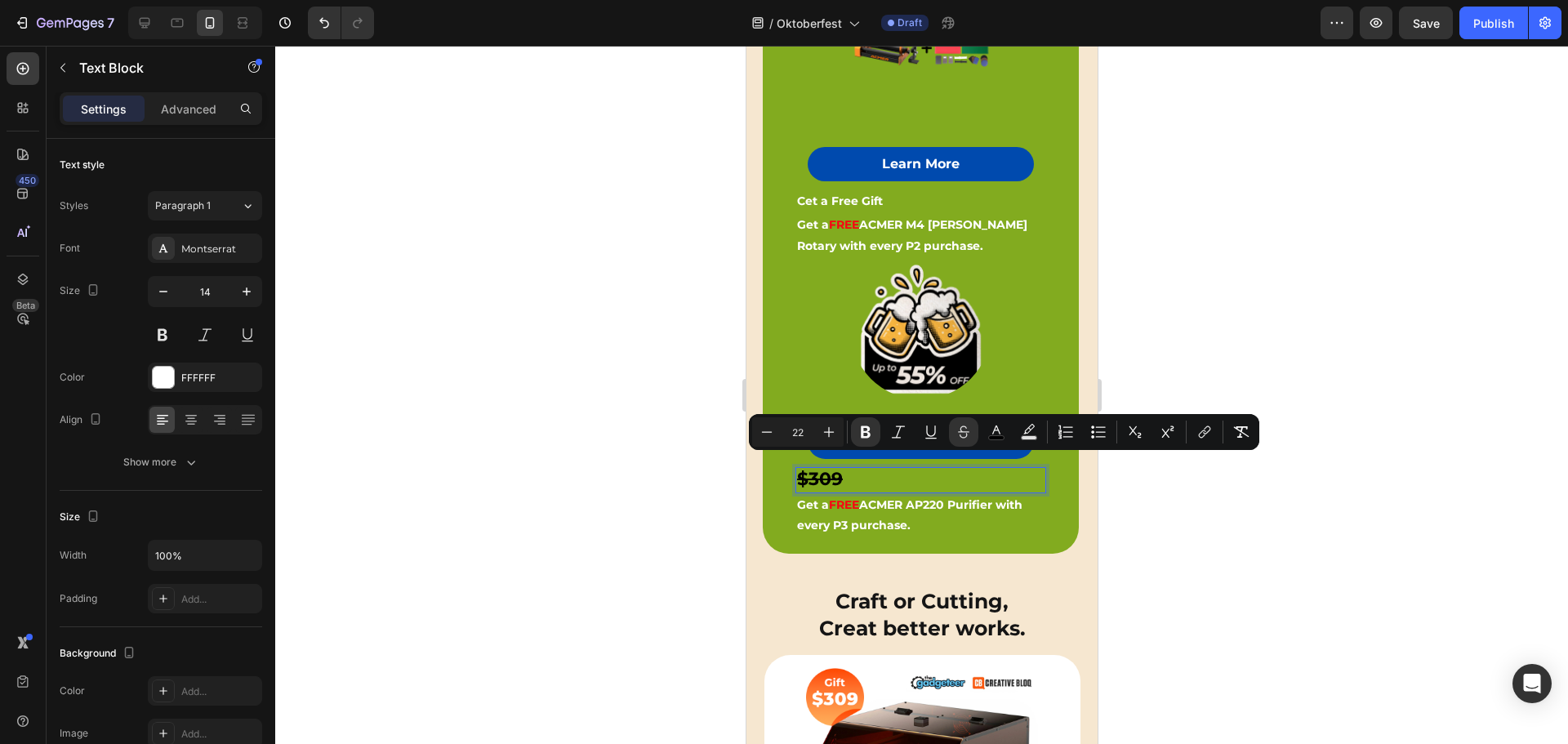
type input "16"
drag, startPoint x: 817, startPoint y: 469, endPoint x: 846, endPoint y: 470, distance: 29.0
click at [846, 470] on p "$309" at bounding box center [920, 480] width 247 height 22
click at [845, 469] on p "$309" at bounding box center [920, 480] width 247 height 22
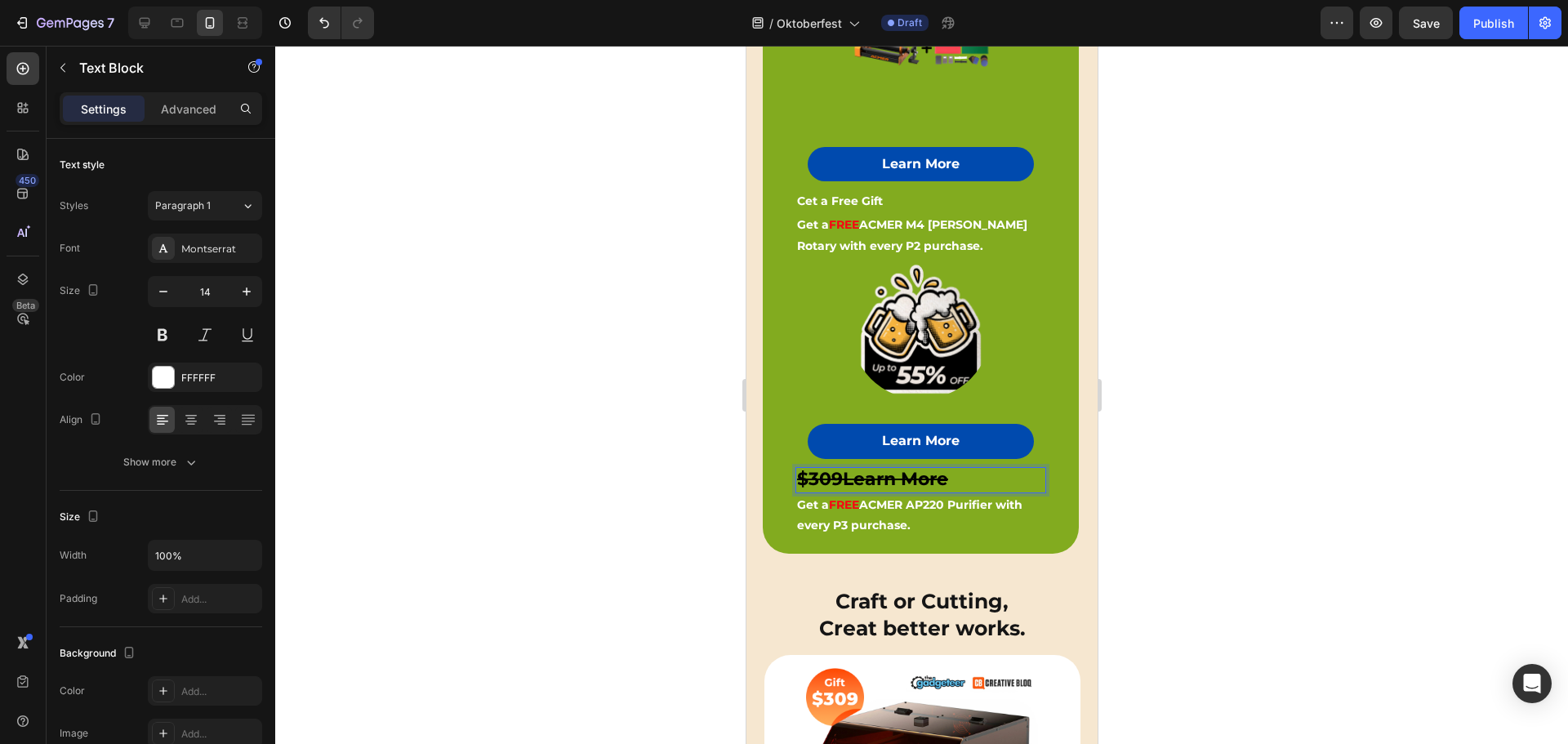
click at [840, 468] on strong "$309Learn More" at bounding box center [871, 479] width 151 height 22
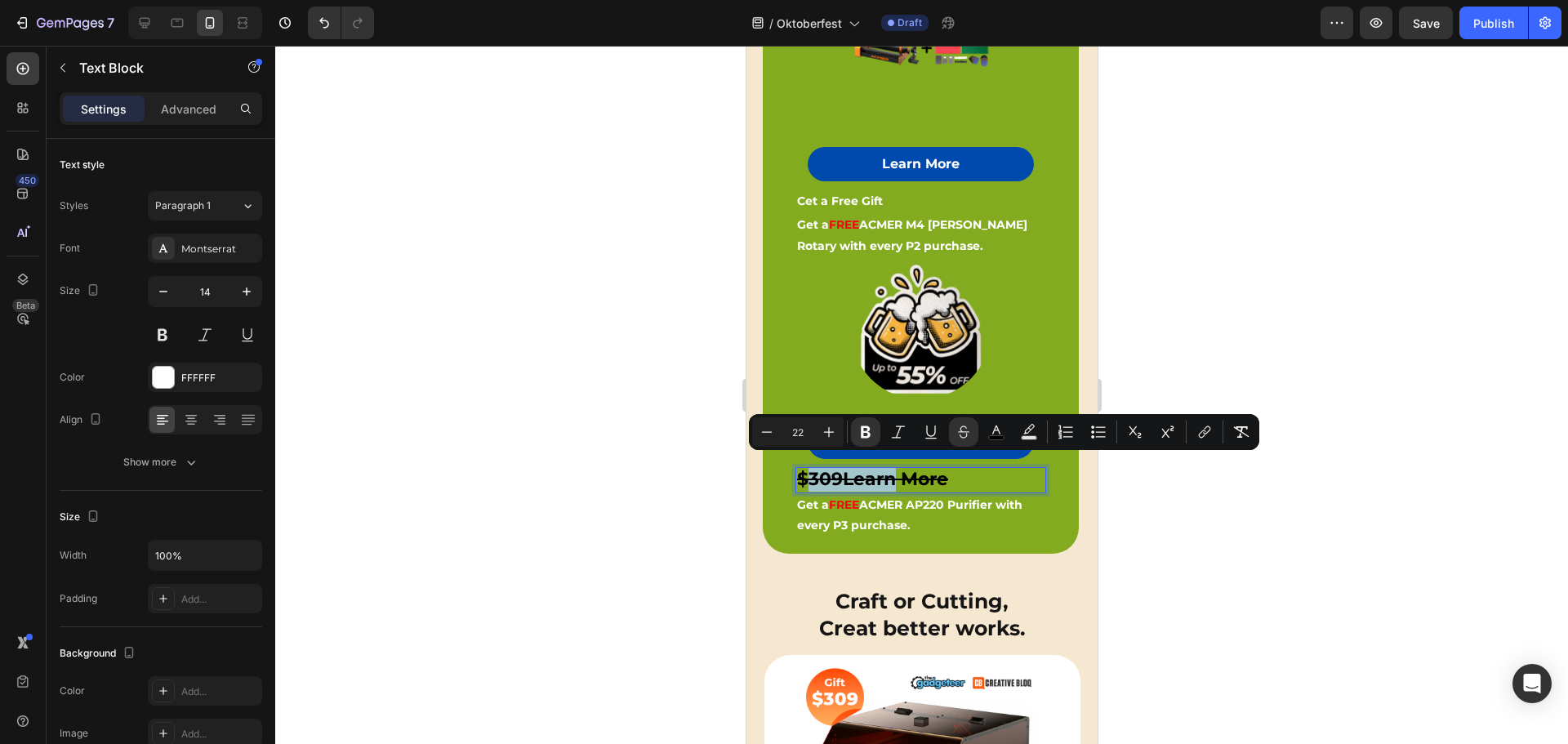
click at [841, 468] on strong "$309Learn More" at bounding box center [871, 479] width 151 height 22
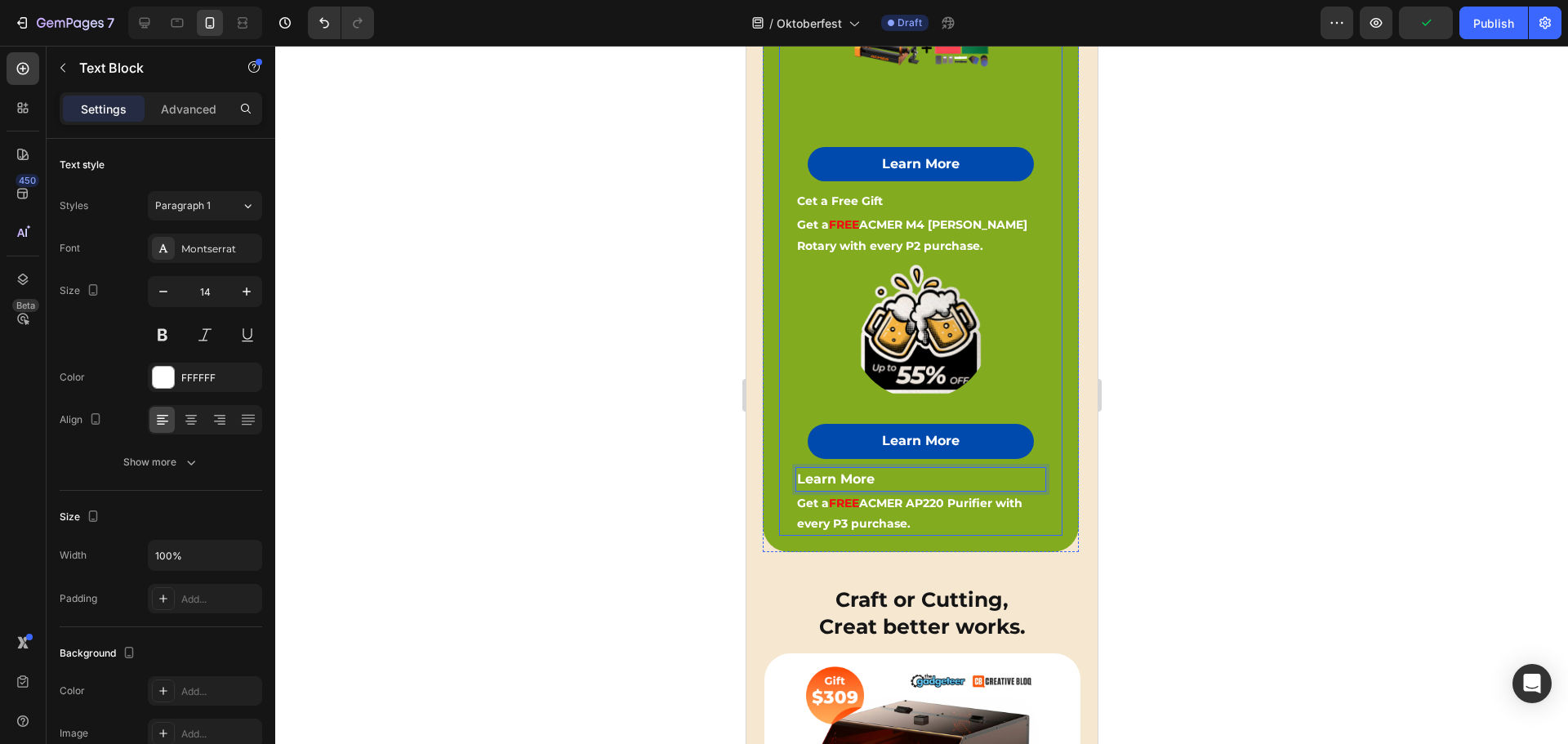
click at [806, 349] on div at bounding box center [920, 329] width 283 height 142
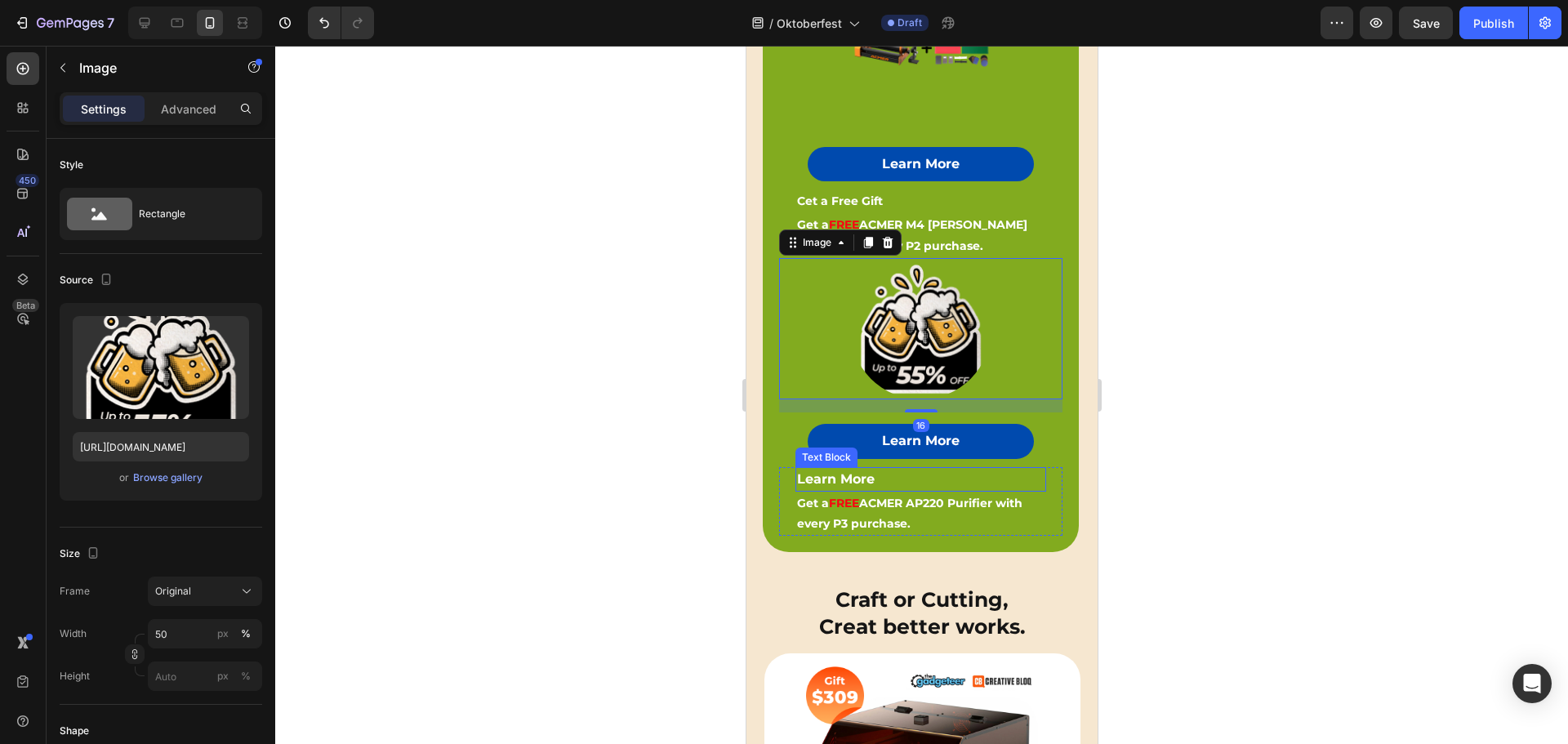
click at [903, 469] on p "Learn More" at bounding box center [920, 479] width 247 height 22
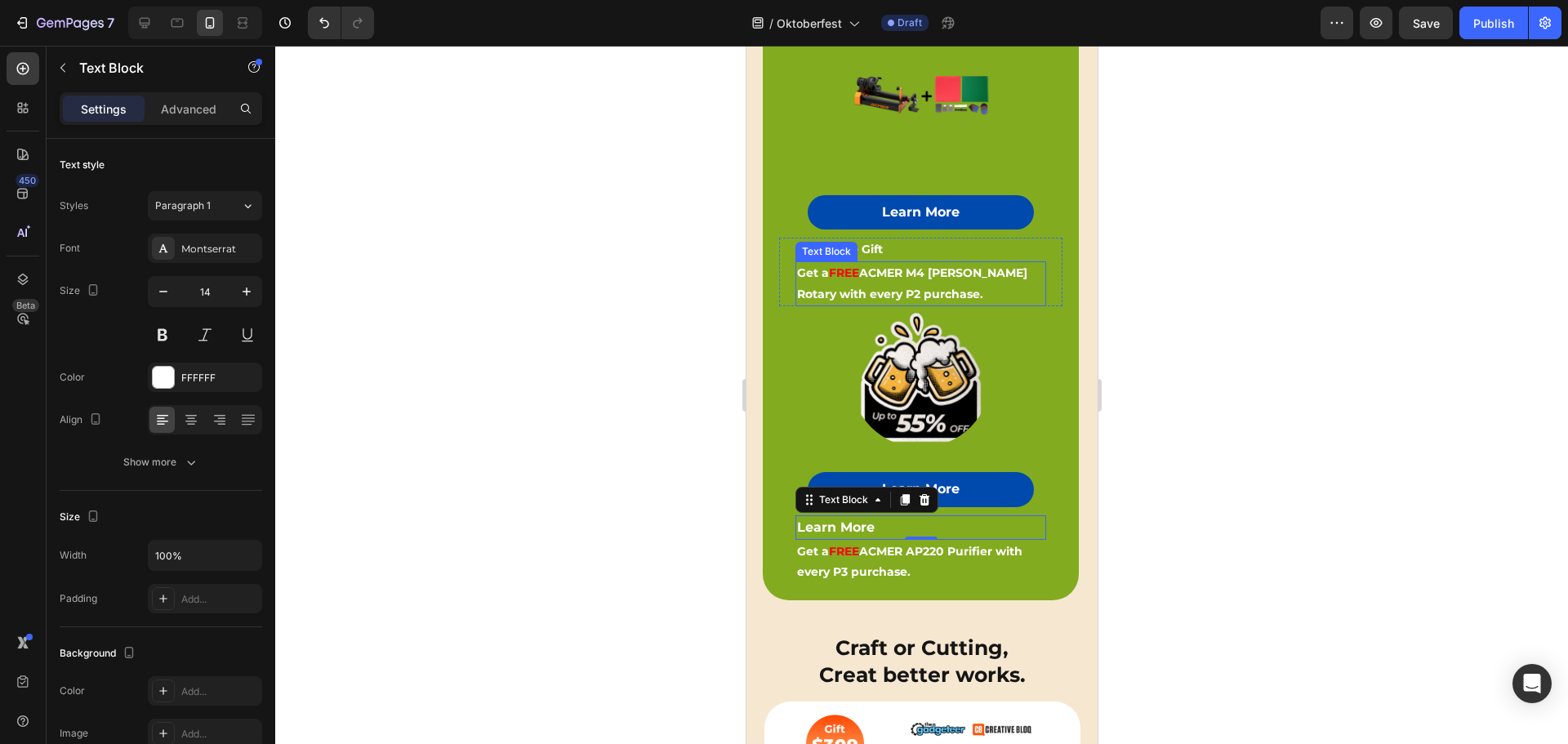
scroll to position [684, 0]
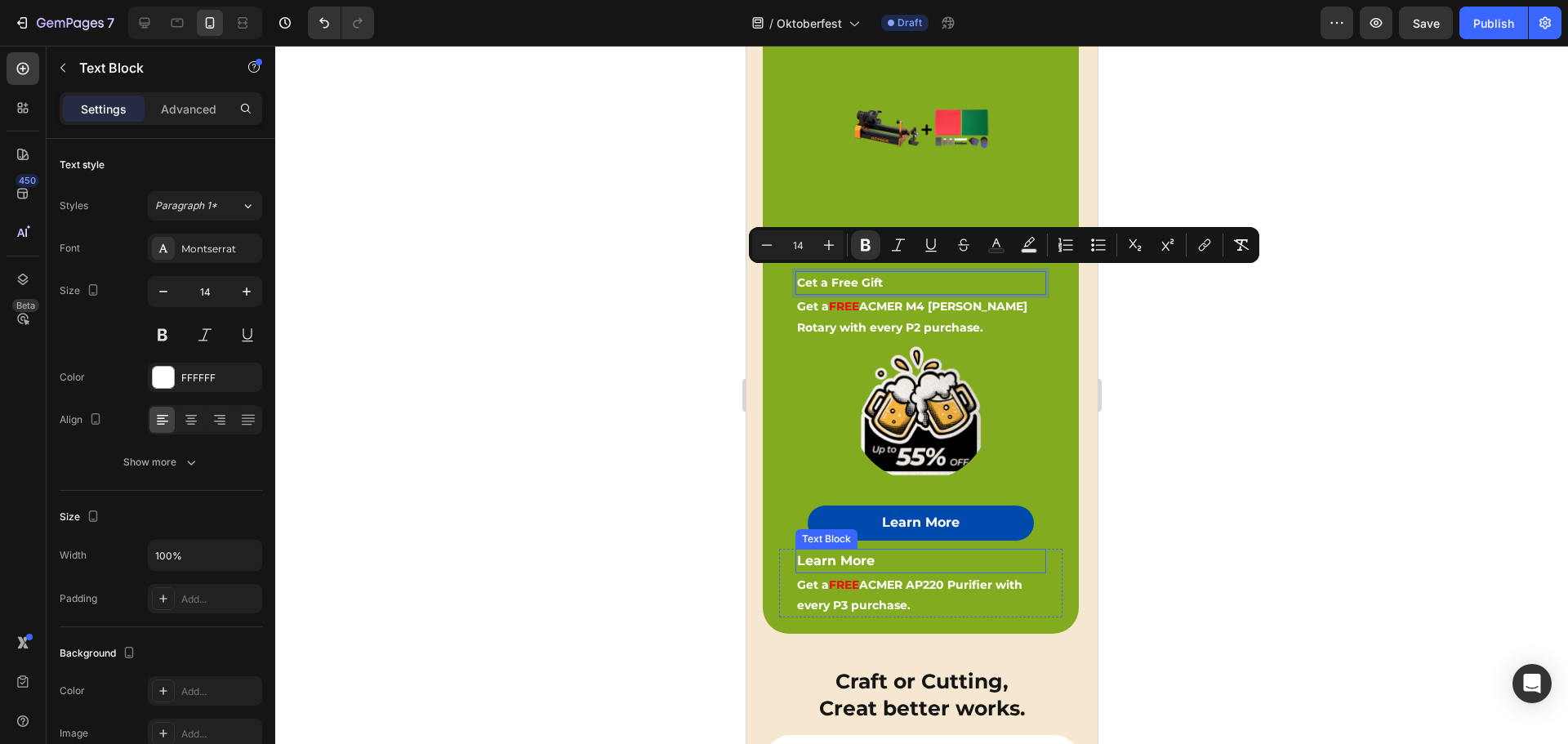
click at [833, 553] on strong "Learn More" at bounding box center [835, 561] width 78 height 16
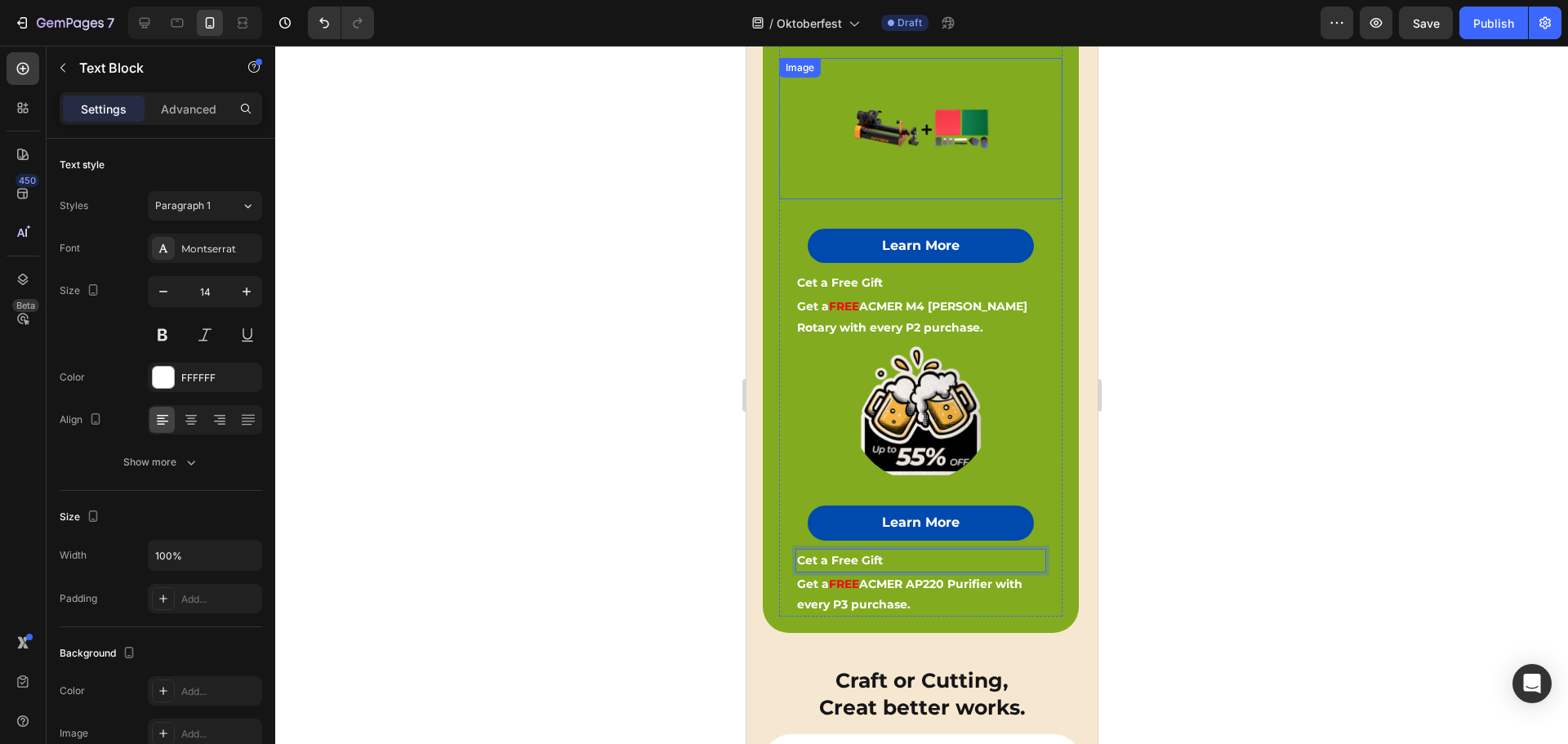
click at [983, 184] on div at bounding box center [920, 129] width 283 height 142
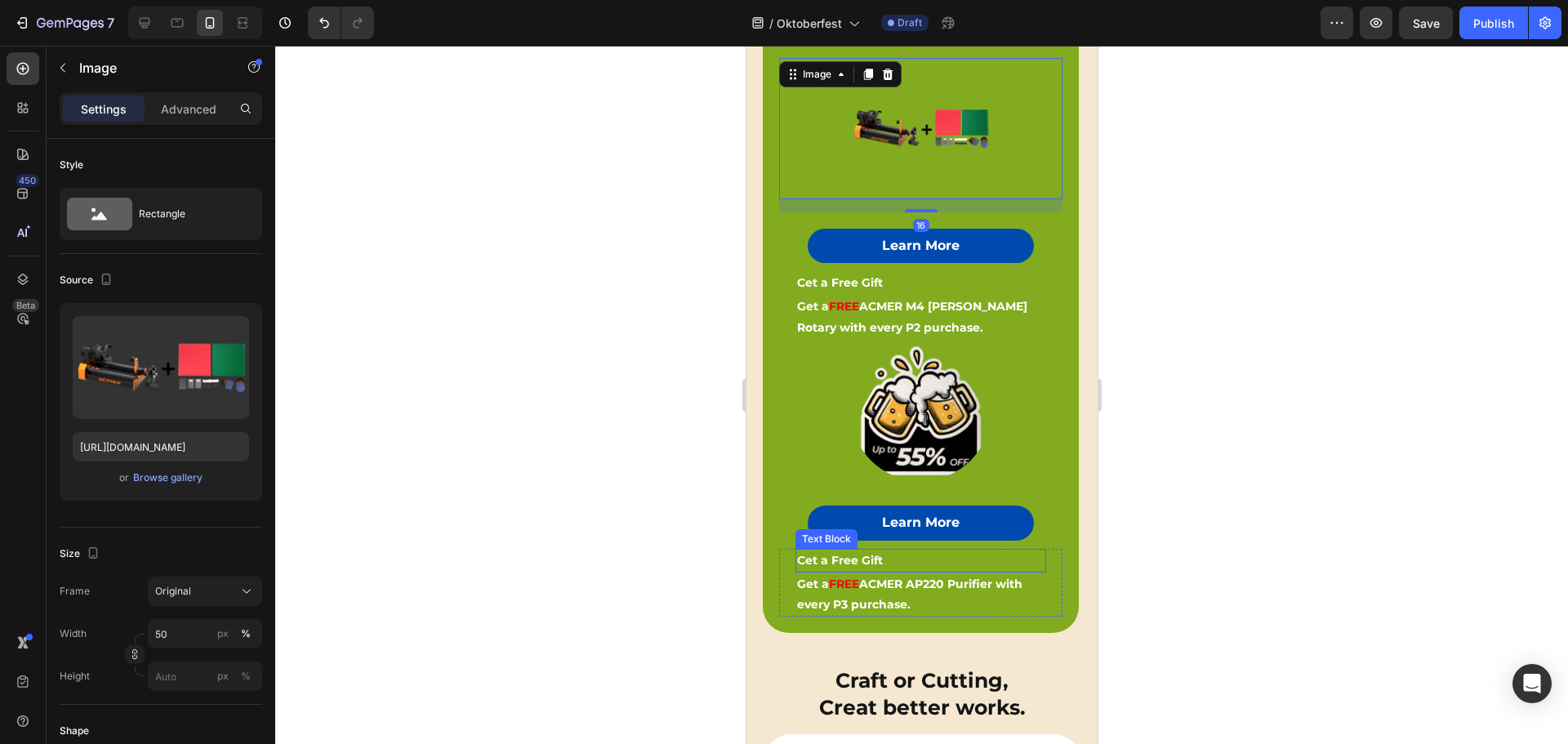
click at [875, 548] on div "Cet a Free Gift" at bounding box center [920, 560] width 251 height 23
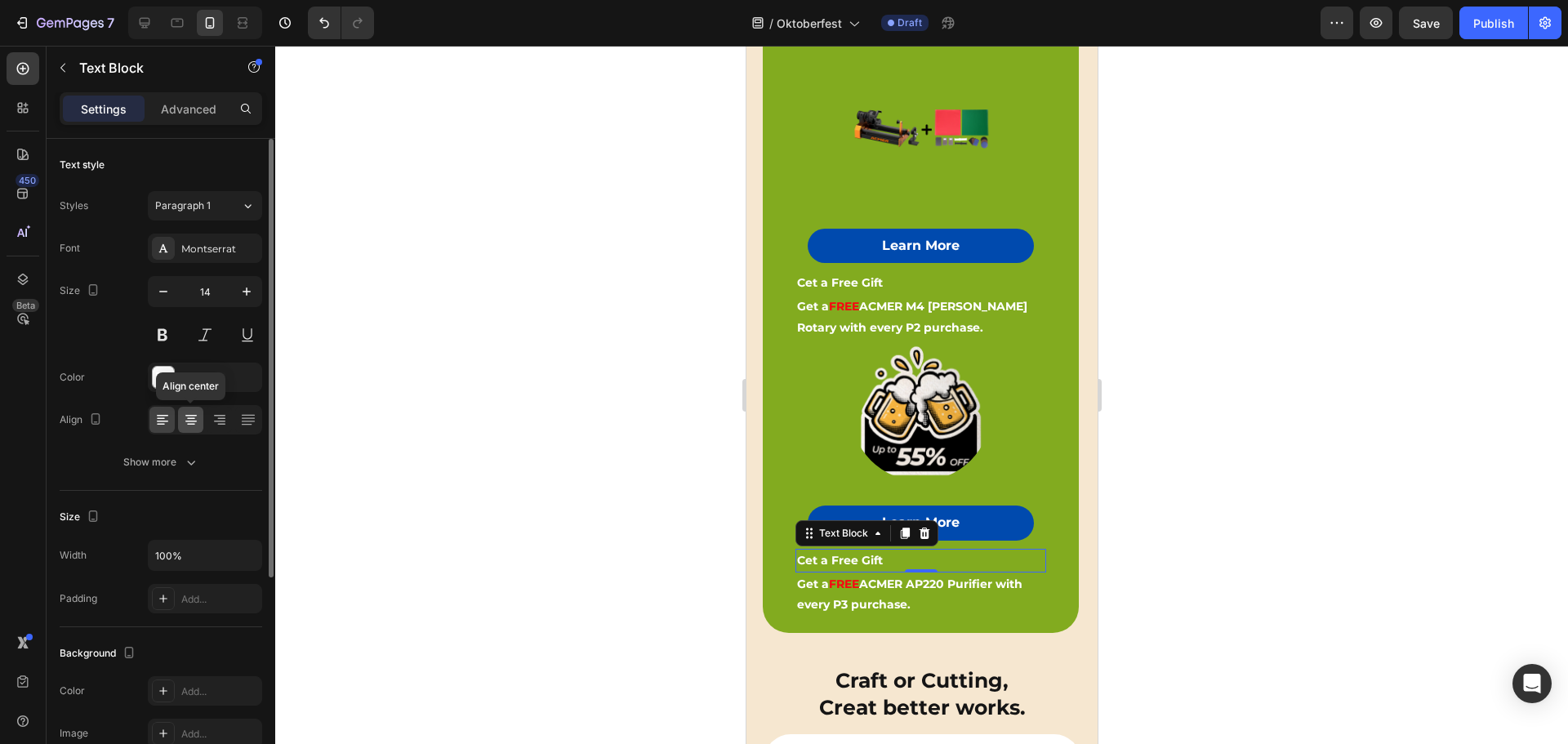
click at [194, 417] on icon at bounding box center [190, 419] width 16 height 16
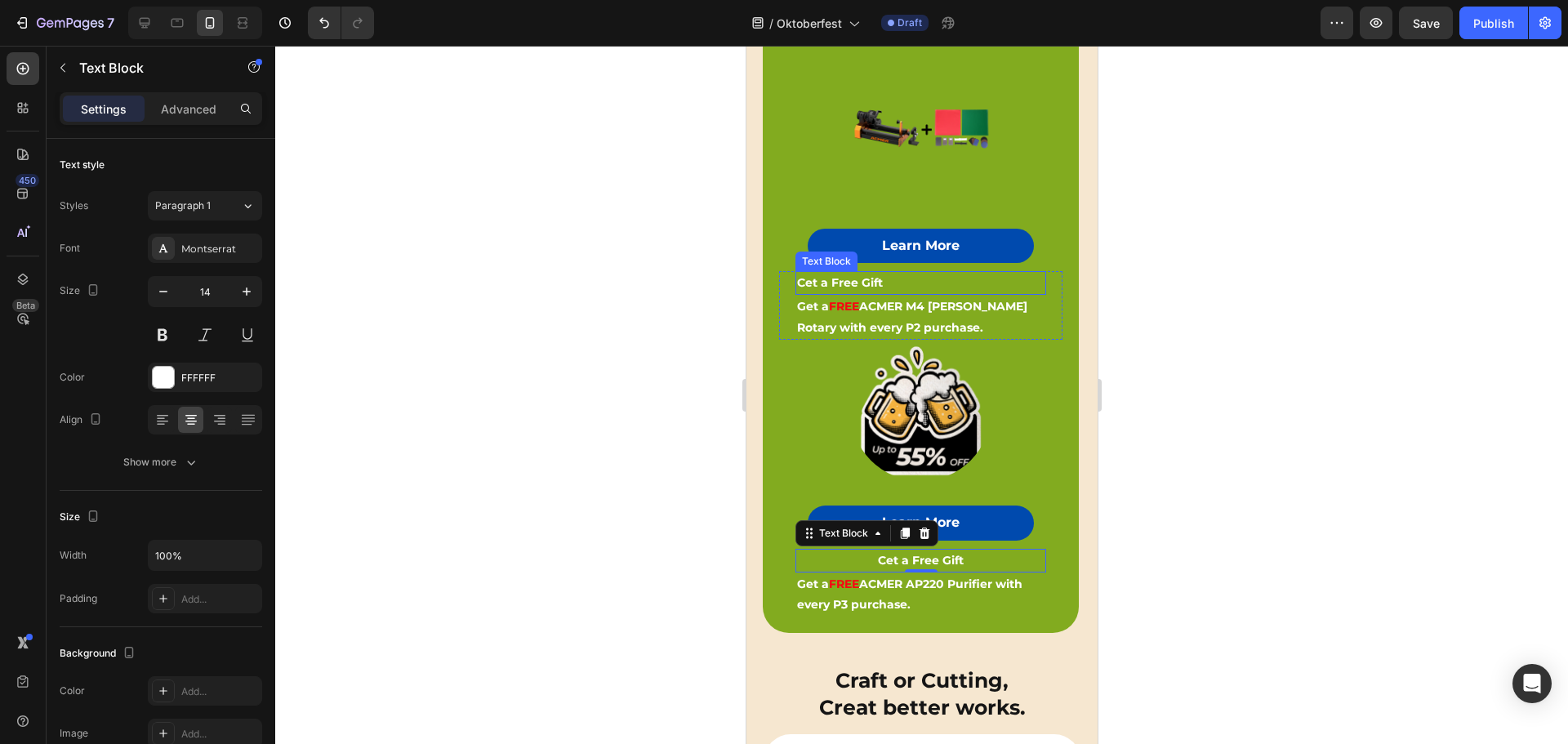
click at [854, 277] on strong "Cet a Free Gift" at bounding box center [839, 283] width 86 height 15
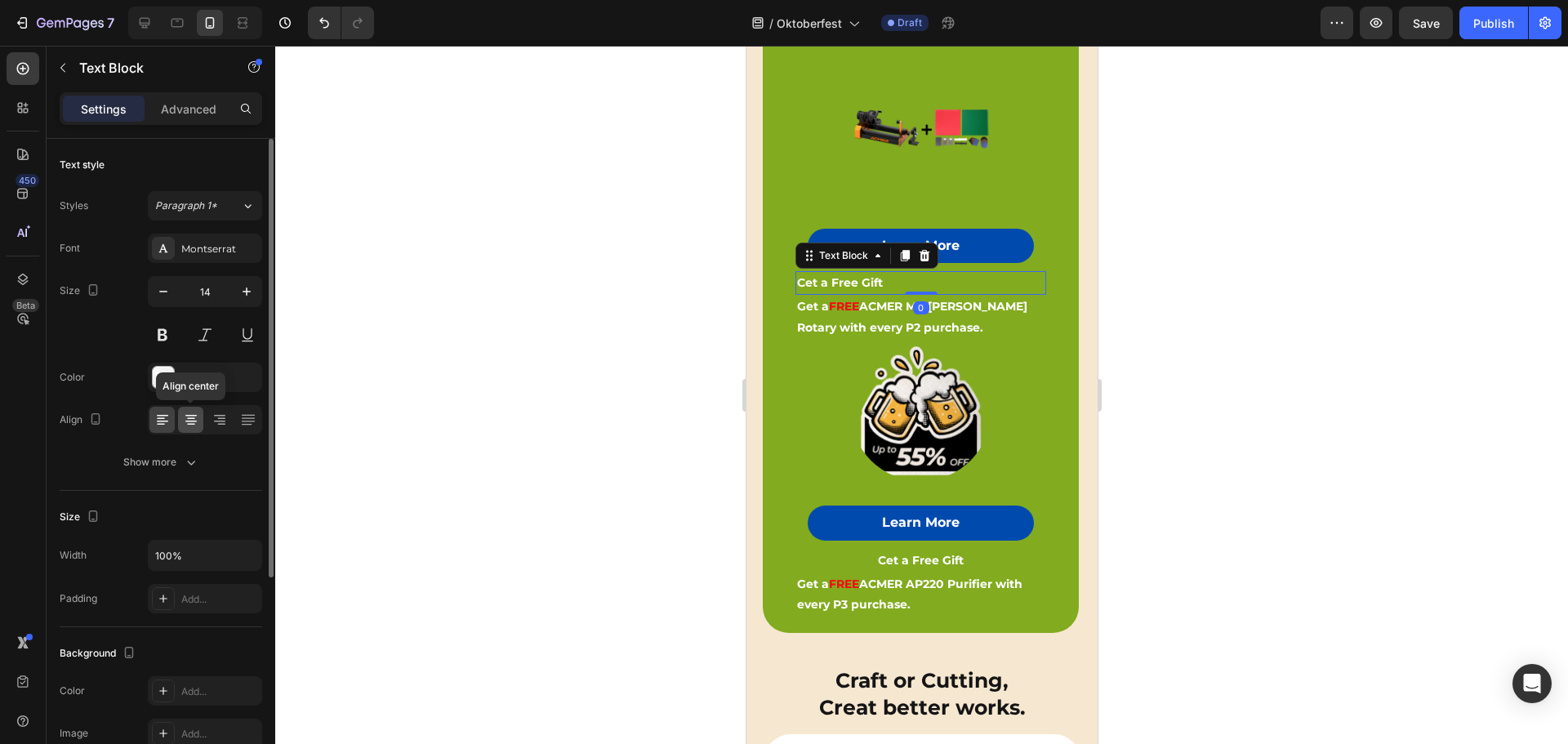
click at [193, 416] on icon at bounding box center [191, 416] width 11 height 2
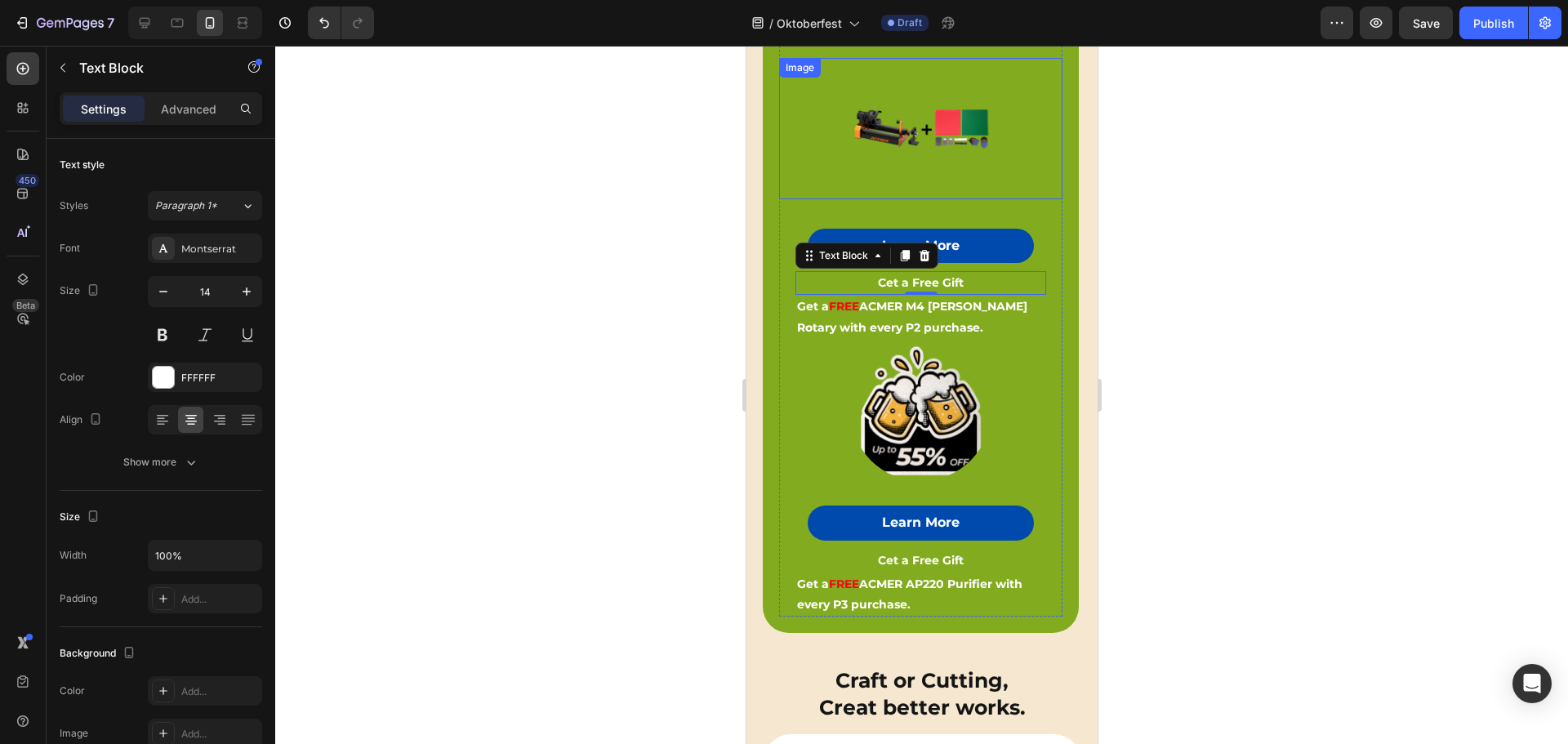
click at [1001, 155] on div at bounding box center [920, 129] width 283 height 142
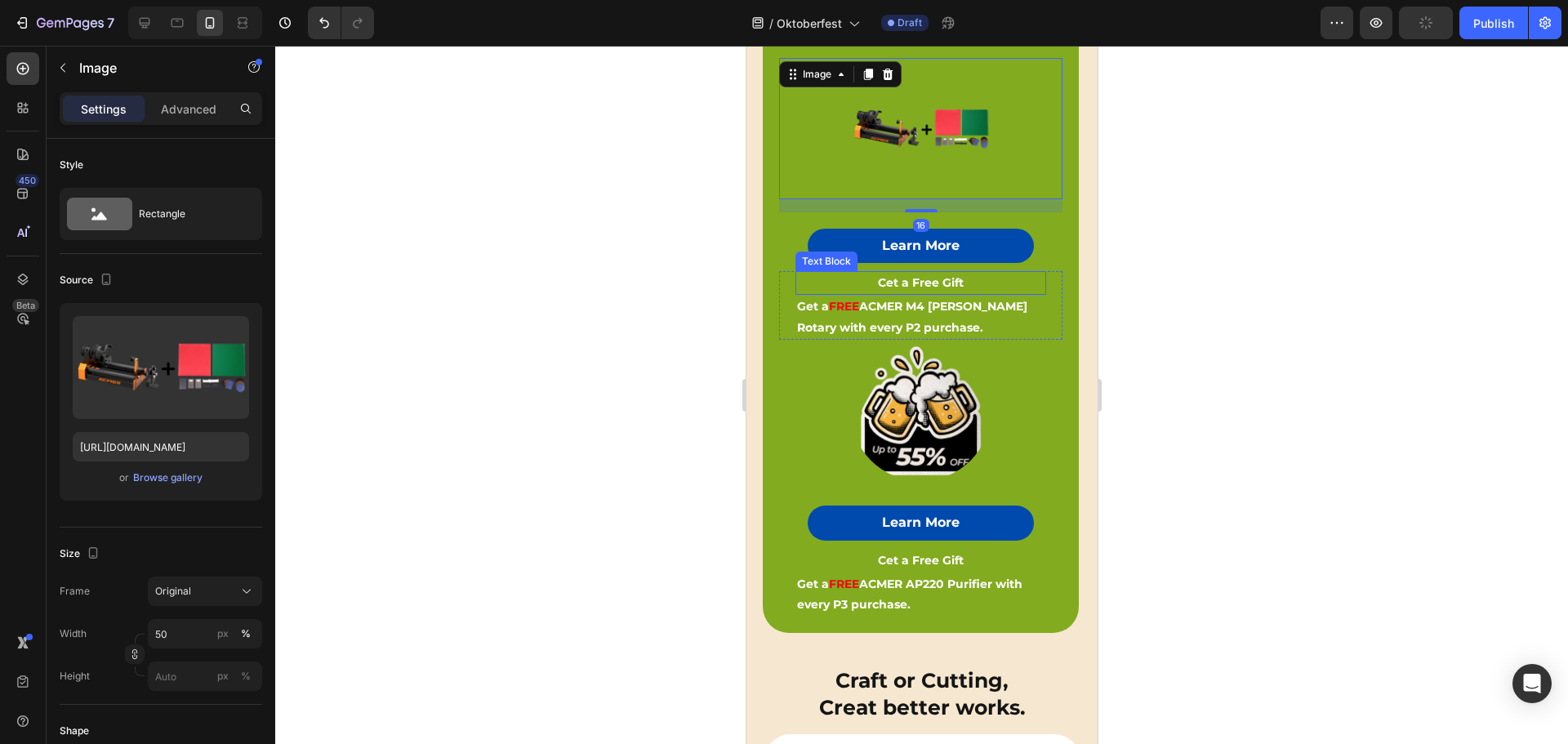
click at [926, 275] on strong "Cet a Free Gift" at bounding box center [920, 283] width 86 height 15
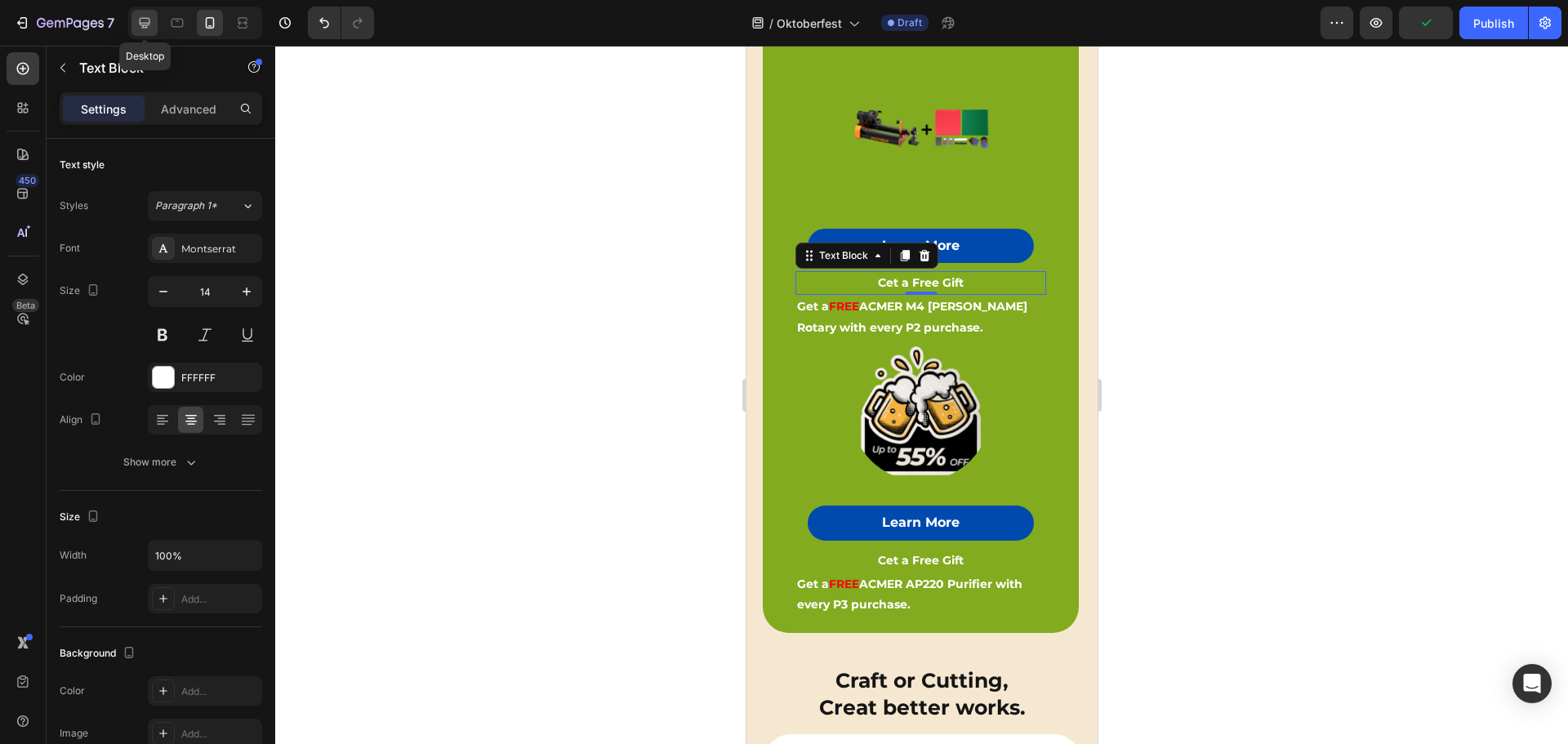
click at [142, 19] on icon at bounding box center [144, 22] width 10 height 10
type input "16"
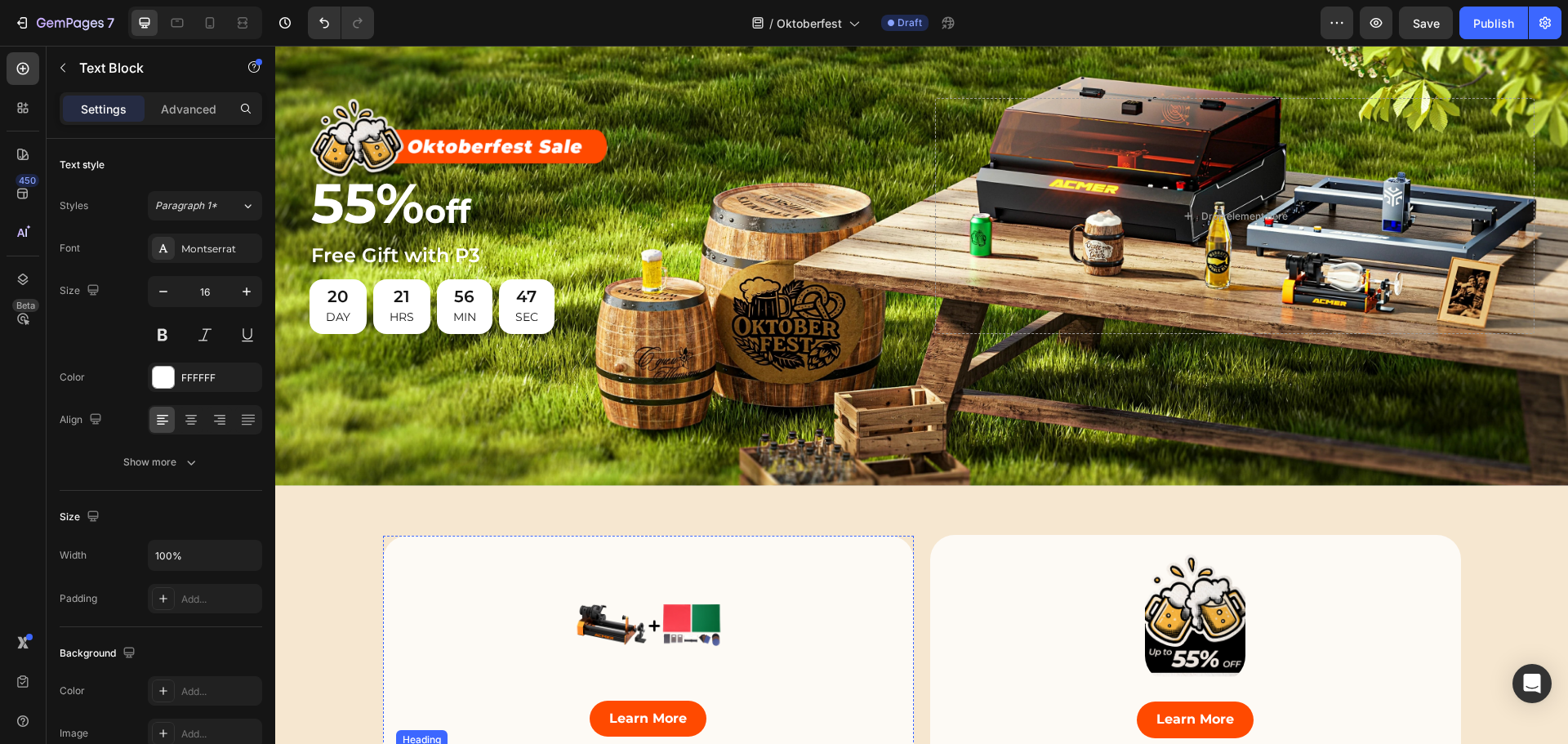
scroll to position [408, 0]
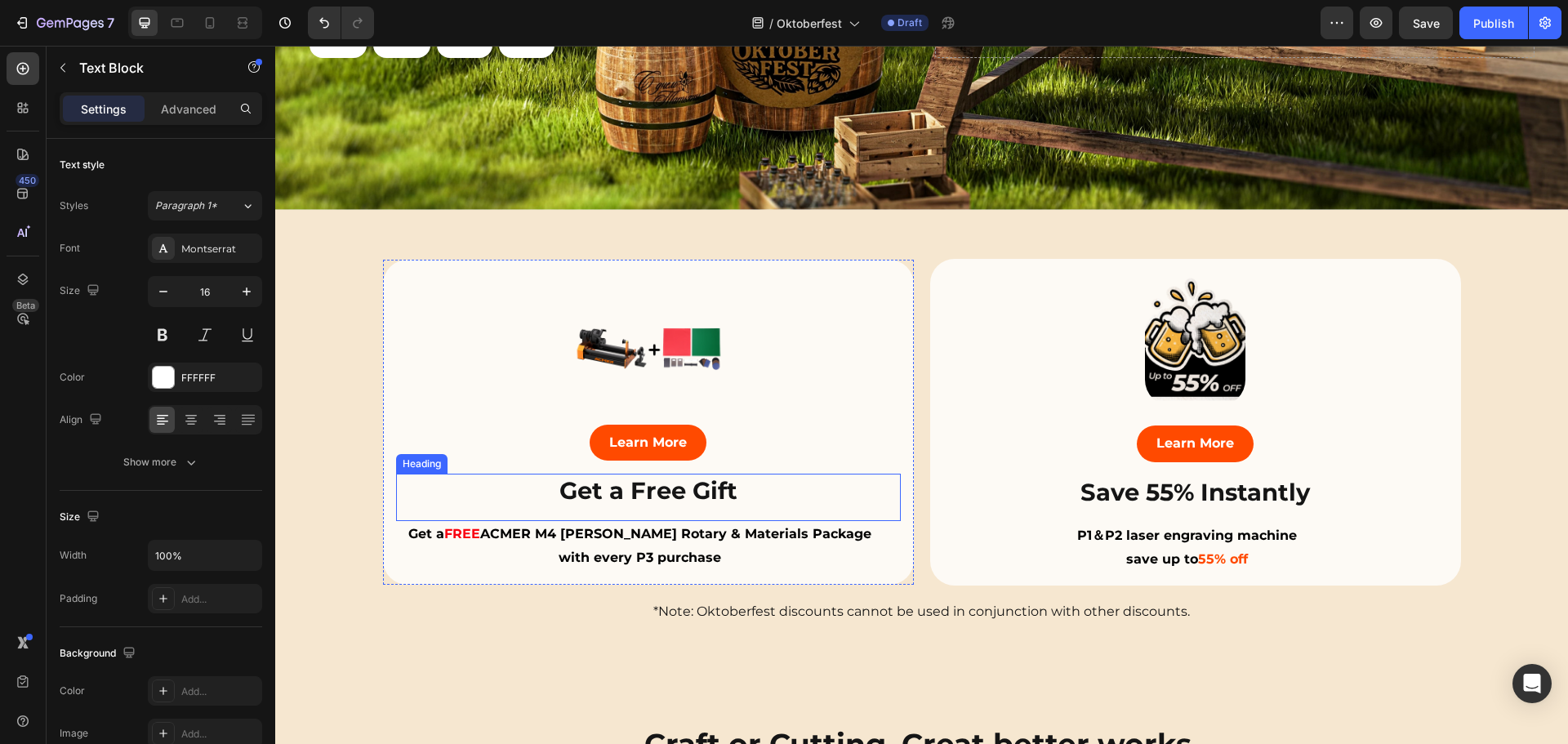
click at [641, 492] on h2 "Get a Free Gift" at bounding box center [647, 490] width 504 height 35
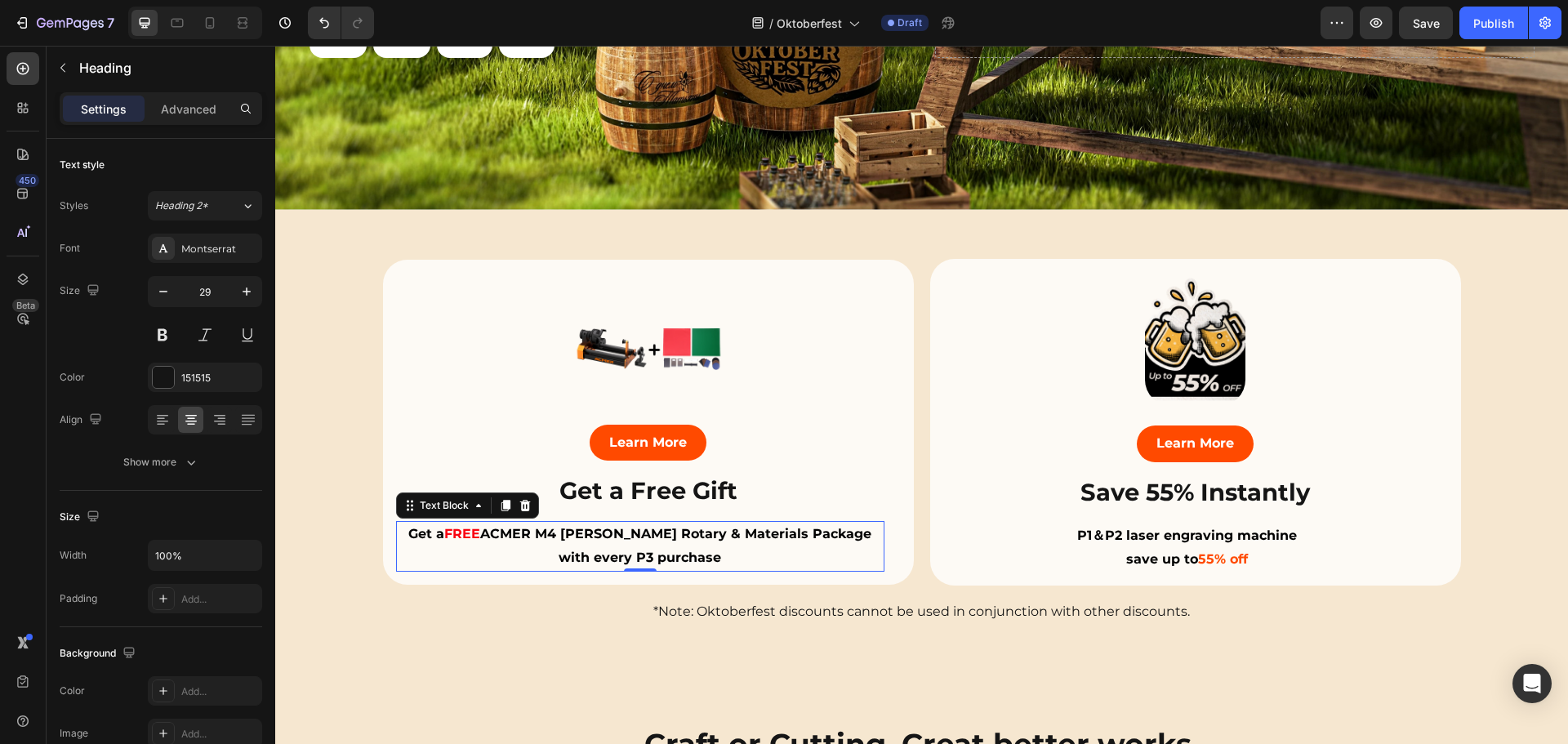
click at [715, 540] on p "Get a FREE ACMER M4 Chuck Rotary & Materials Package" at bounding box center [640, 534] width 485 height 23
click at [237, 22] on icon at bounding box center [241, 22] width 16 height 16
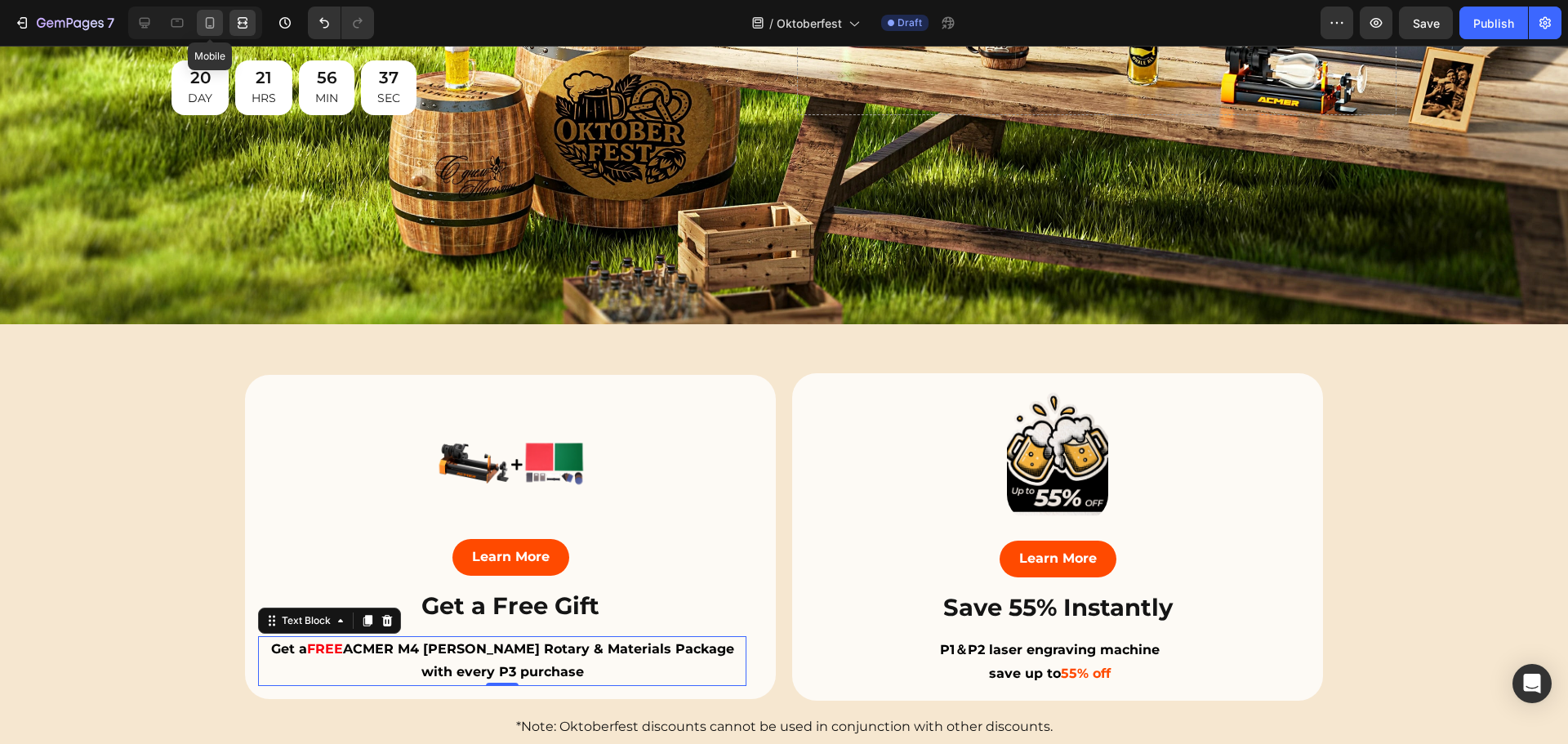
click at [202, 27] on icon at bounding box center [210, 22] width 16 height 16
type input "14"
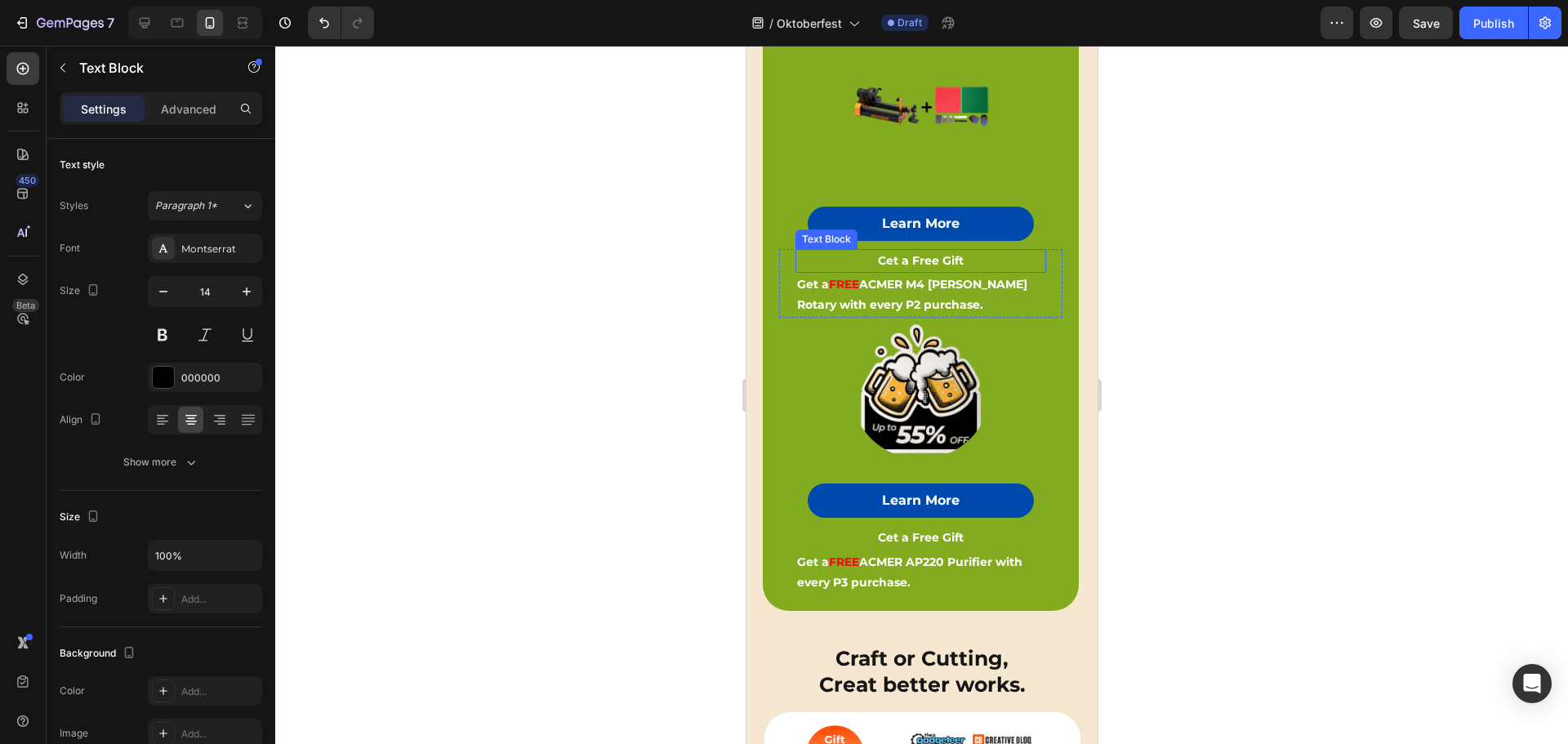
click at [902, 258] on strong "Cet a Free Gift" at bounding box center [920, 261] width 86 height 15
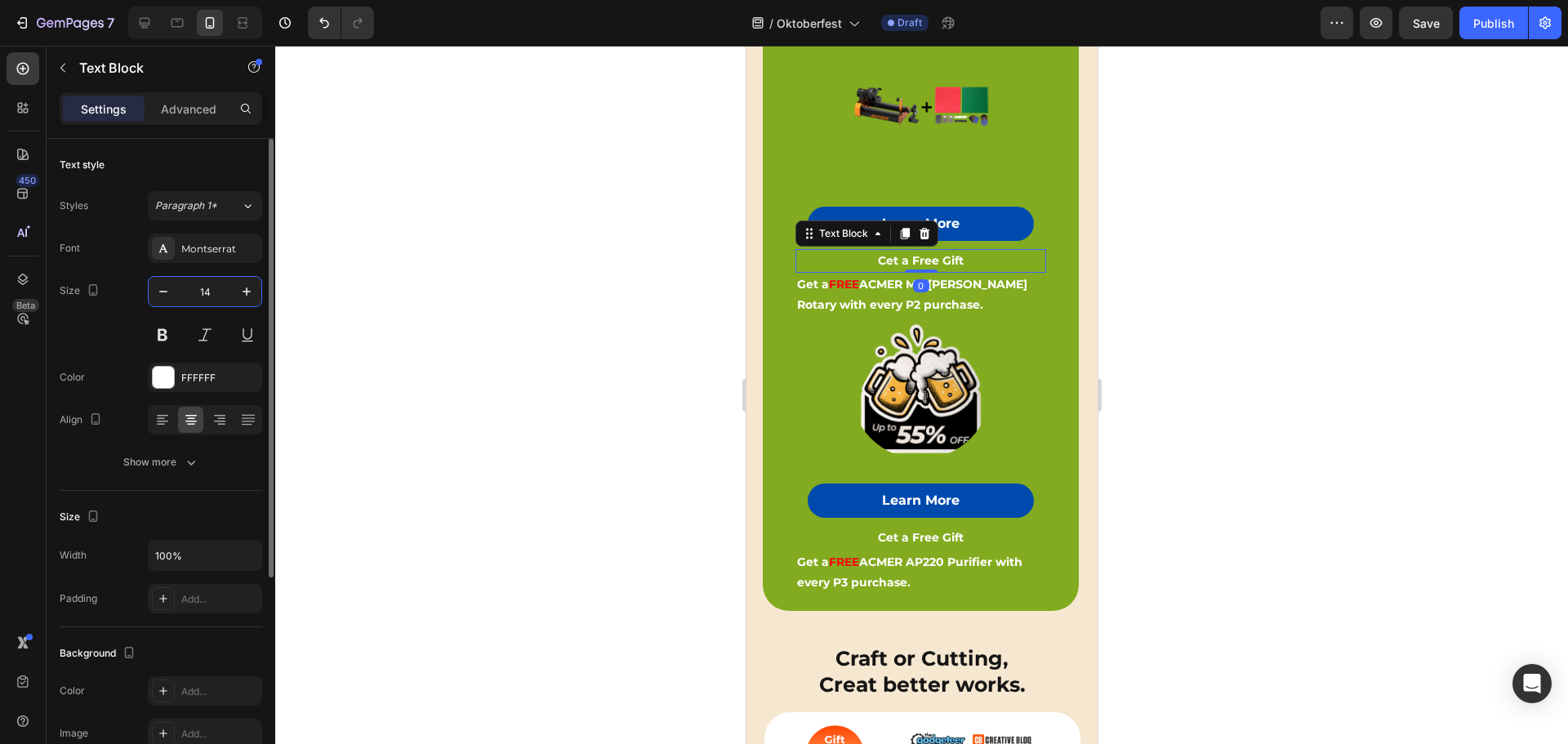
click at [206, 296] on input "14" at bounding box center [205, 291] width 54 height 29
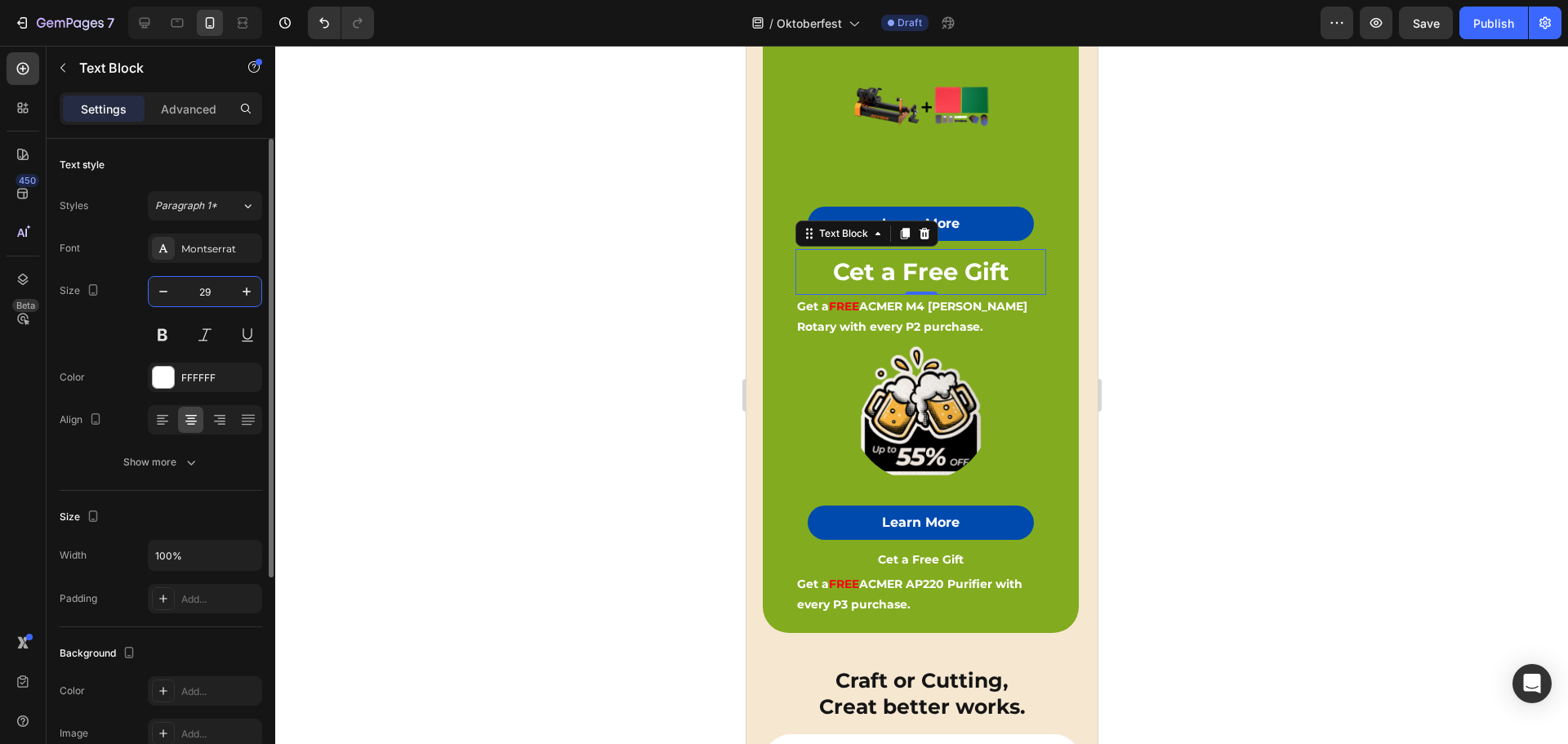
type input "29"
click at [990, 352] on div at bounding box center [920, 411] width 283 height 142
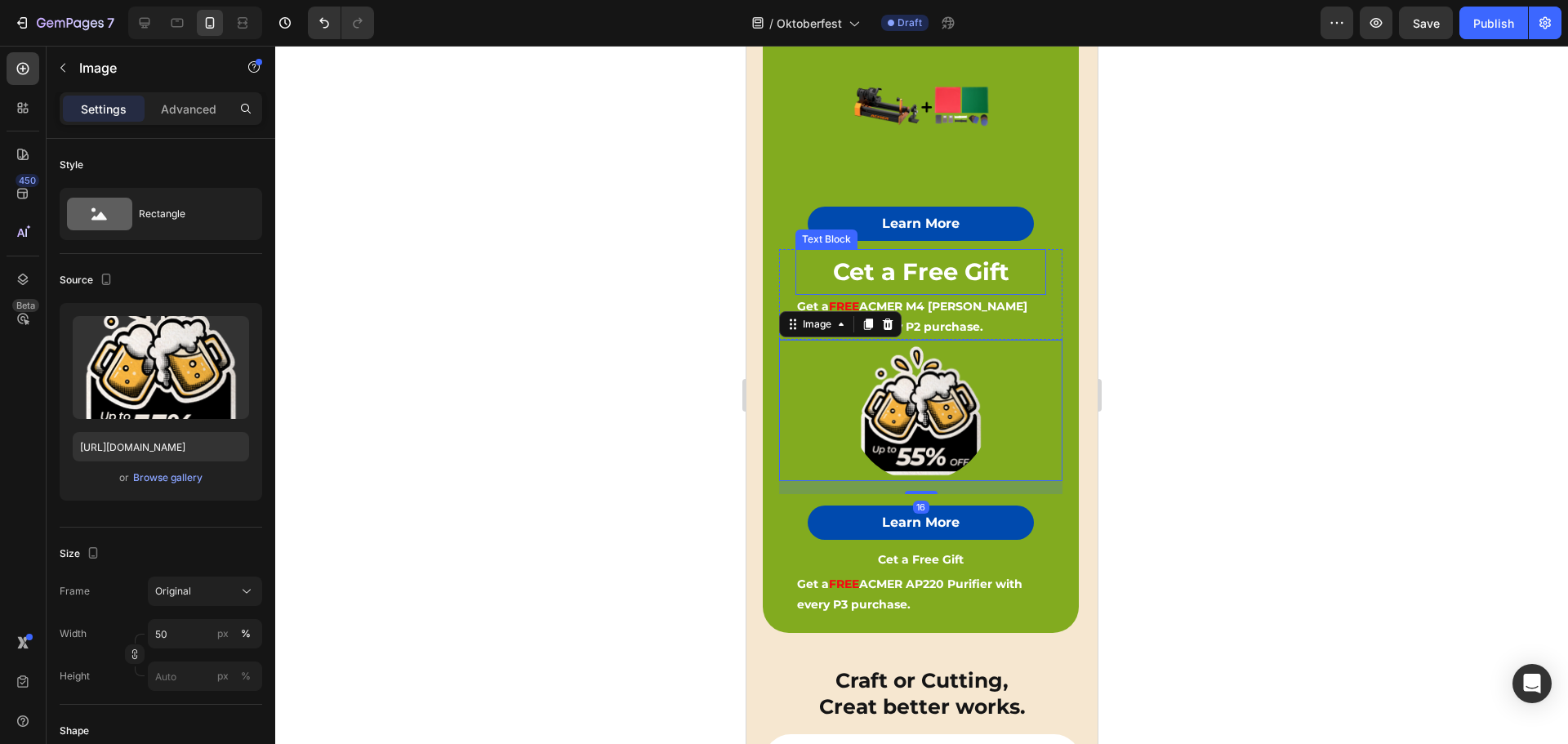
click at [977, 266] on strong "Cet a Free Gift" at bounding box center [920, 271] width 176 height 29
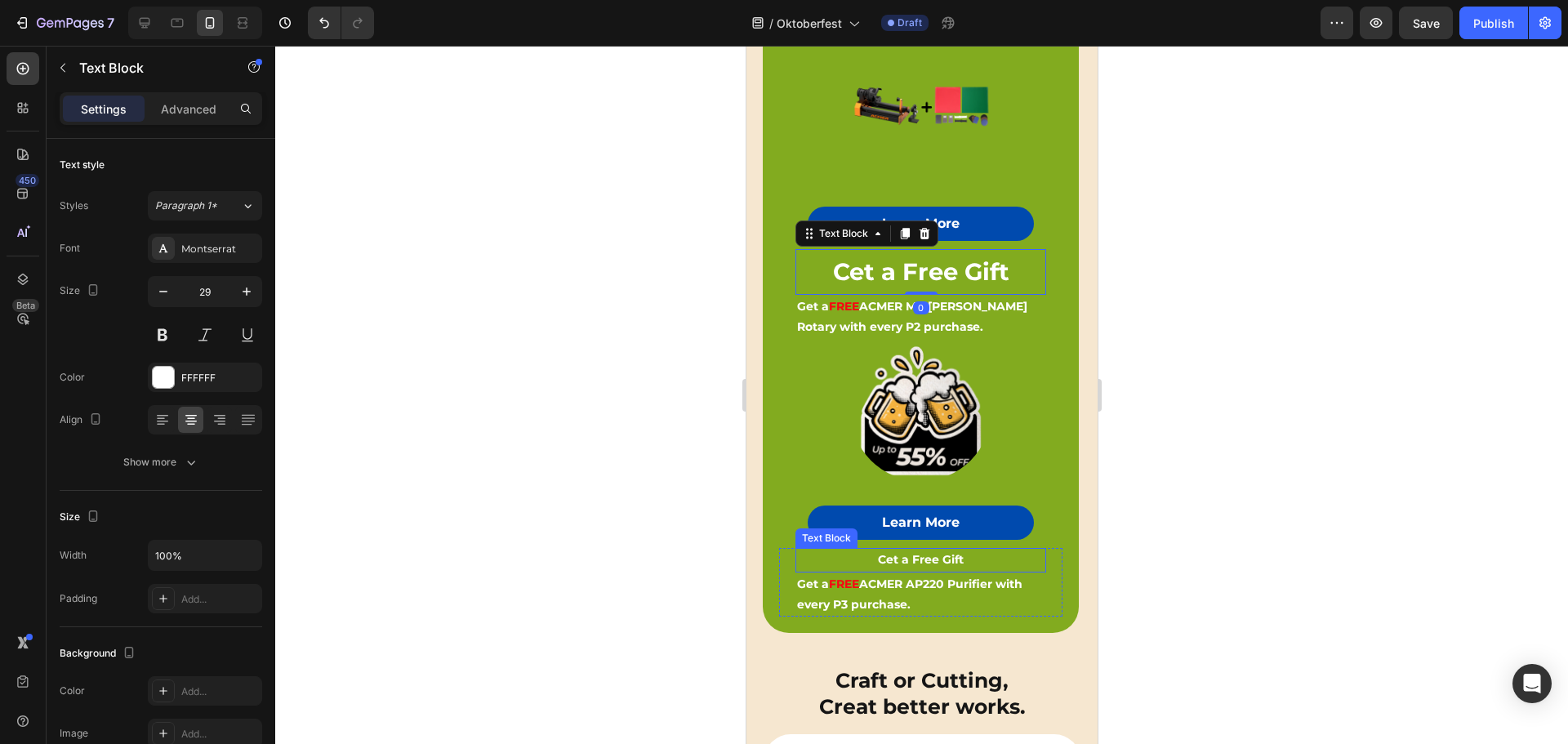
click at [898, 552] on strong "Cet a Free Gift" at bounding box center [920, 560] width 86 height 15
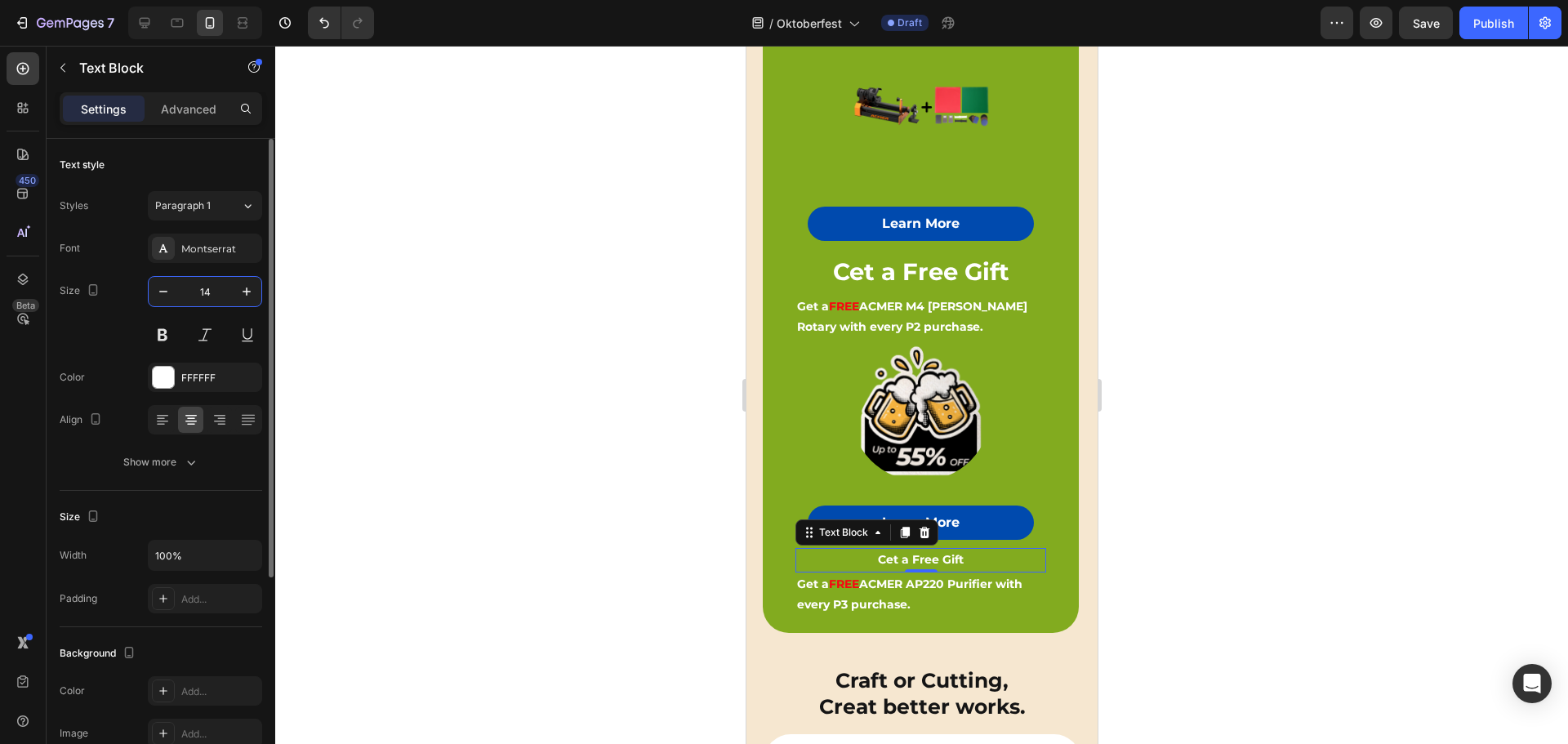
click at [197, 292] on input "14" at bounding box center [205, 291] width 54 height 29
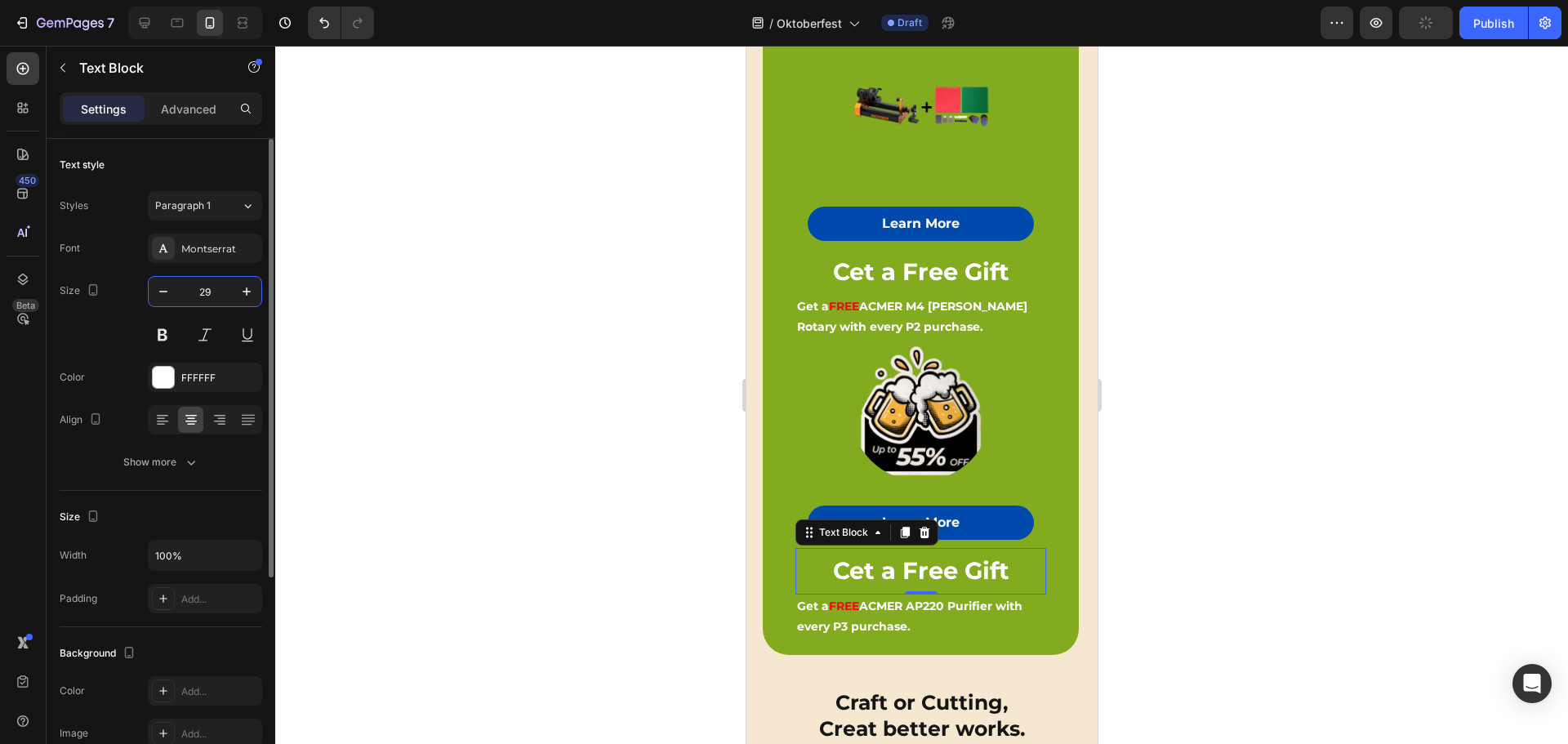
type input "29"
click at [1007, 430] on div at bounding box center [920, 411] width 283 height 142
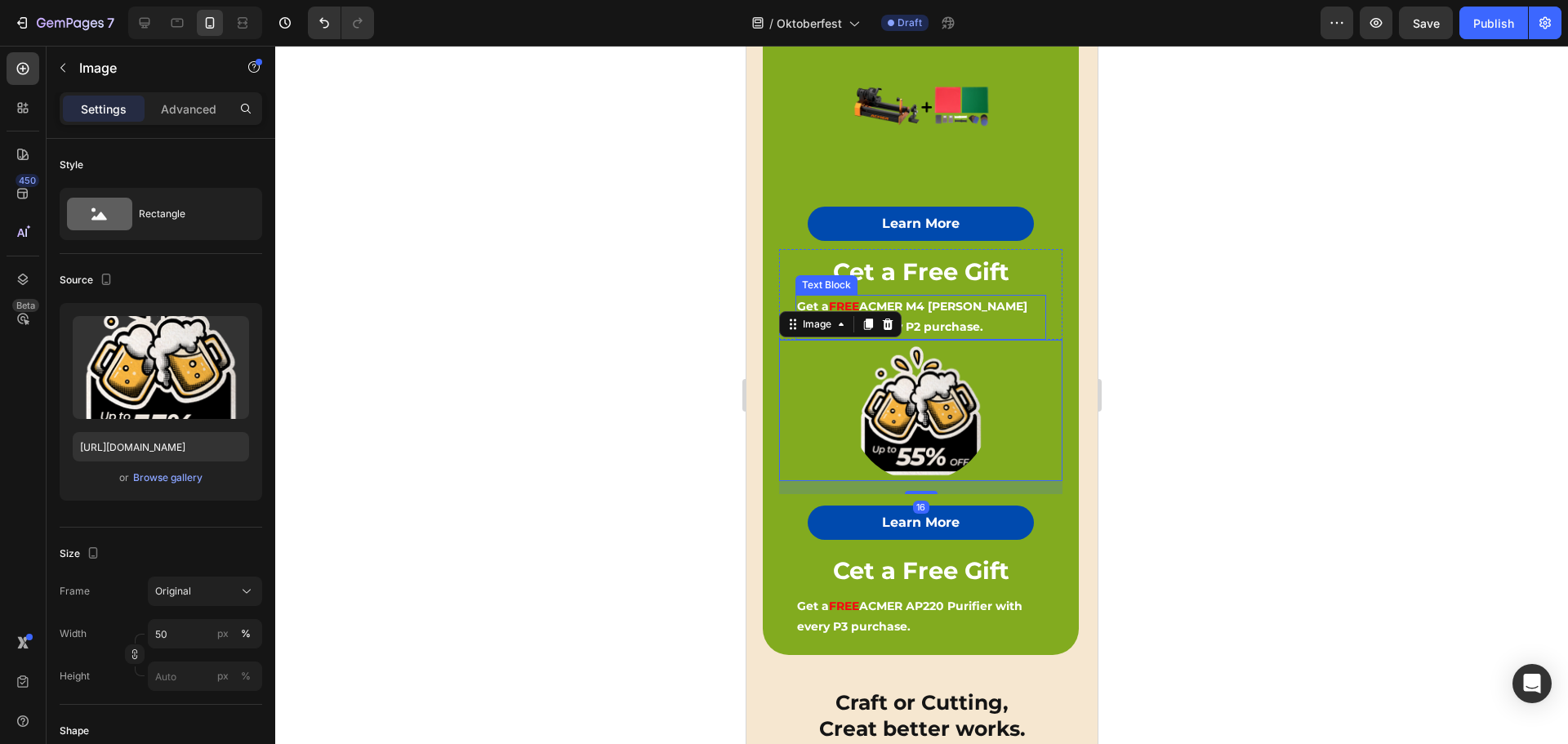
click at [925, 299] on strong "ACMER M4 [PERSON_NAME] Rotary with every P2 purchase." at bounding box center [911, 316] width 230 height 36
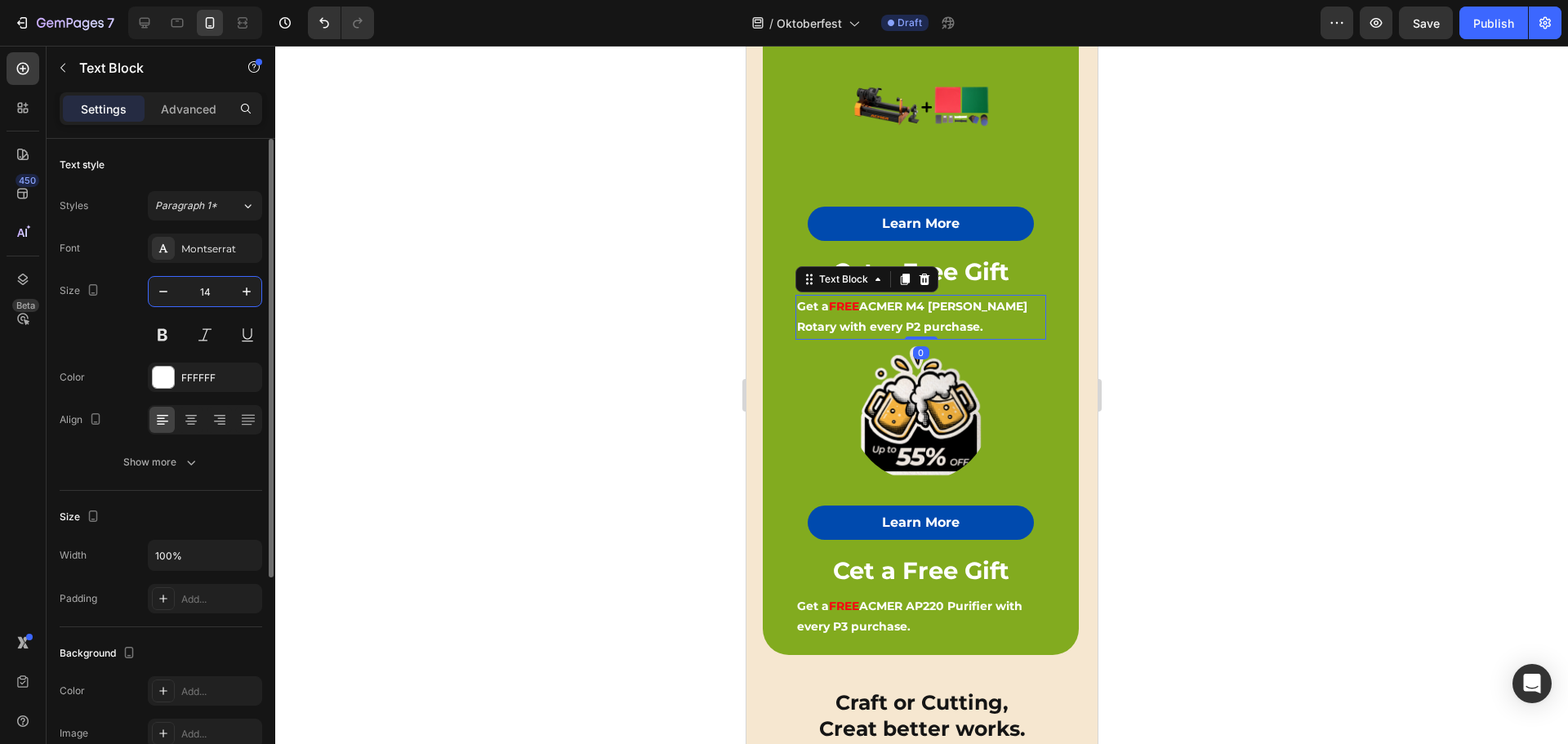
click at [208, 289] on input "14" at bounding box center [205, 291] width 54 height 29
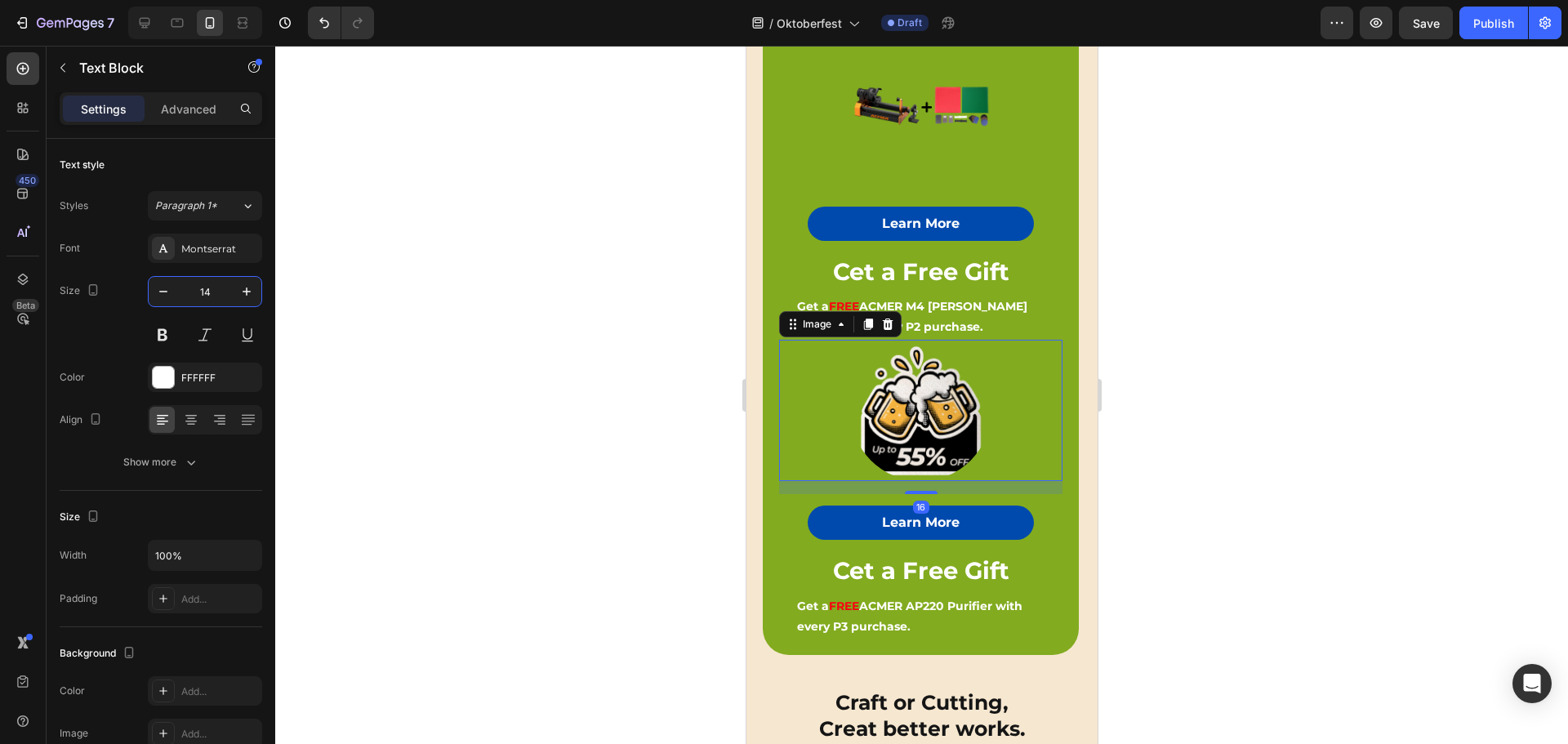
click at [1009, 386] on div at bounding box center [920, 411] width 283 height 142
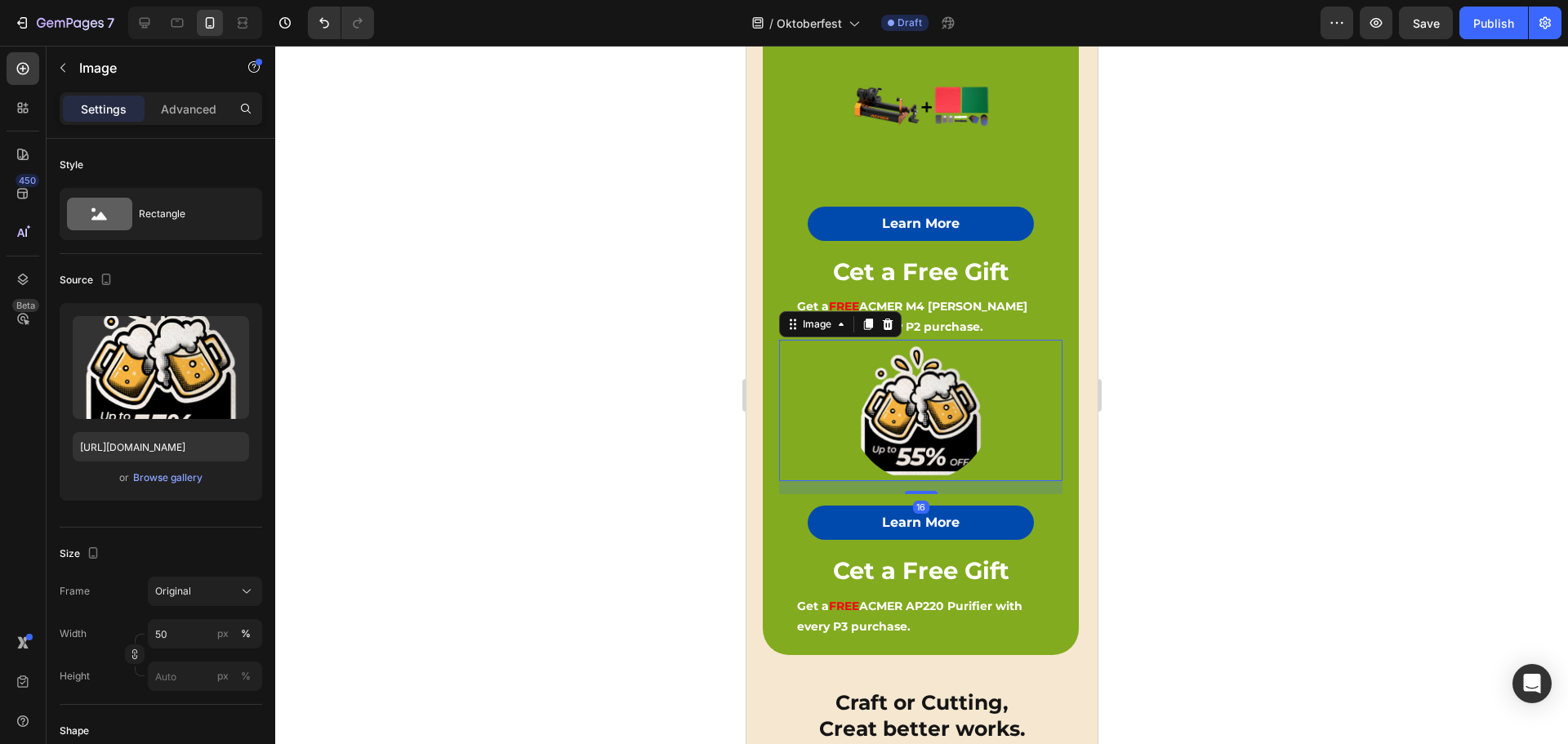
click at [940, 415] on img at bounding box center [921, 411] width 142 height 142
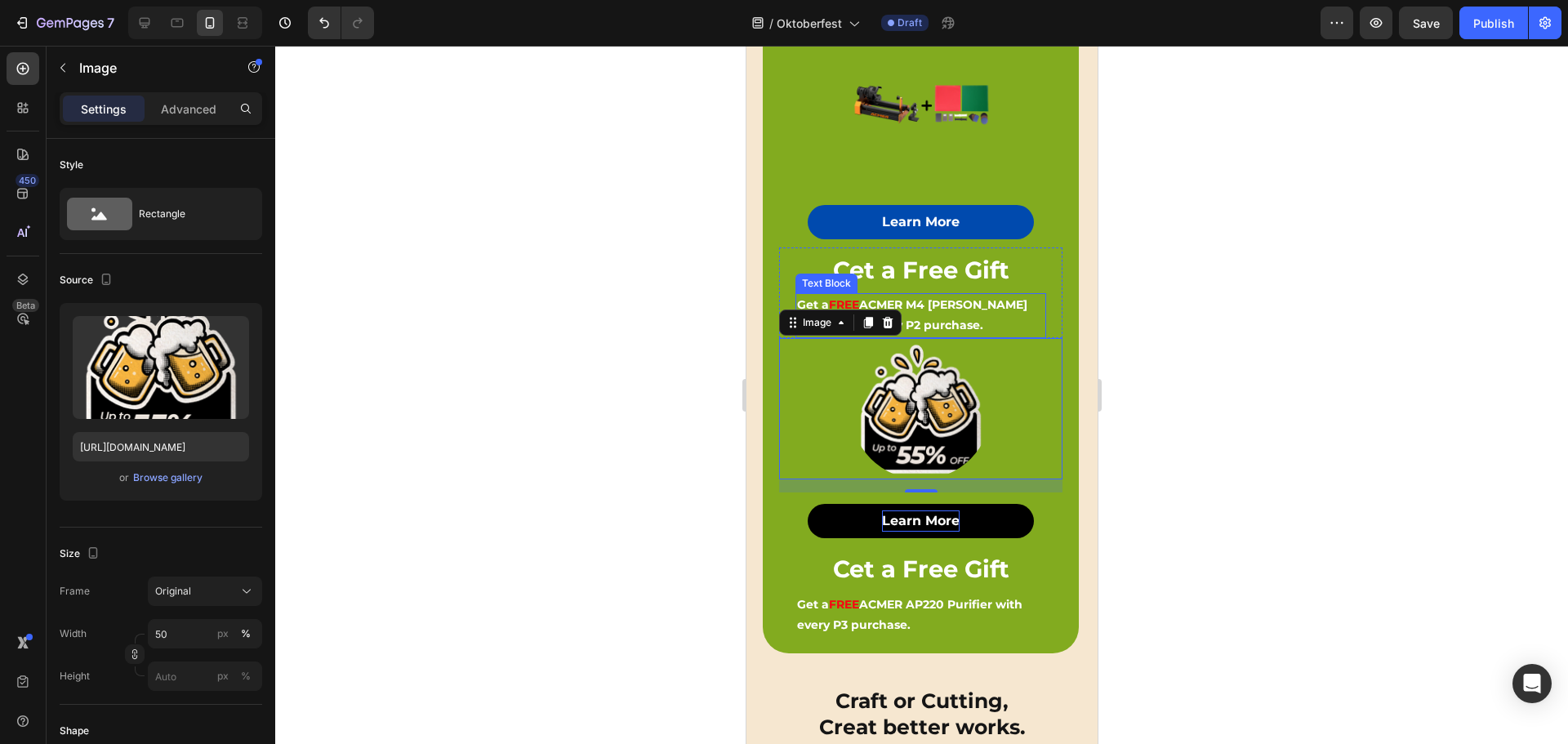
scroll to position [490, 0]
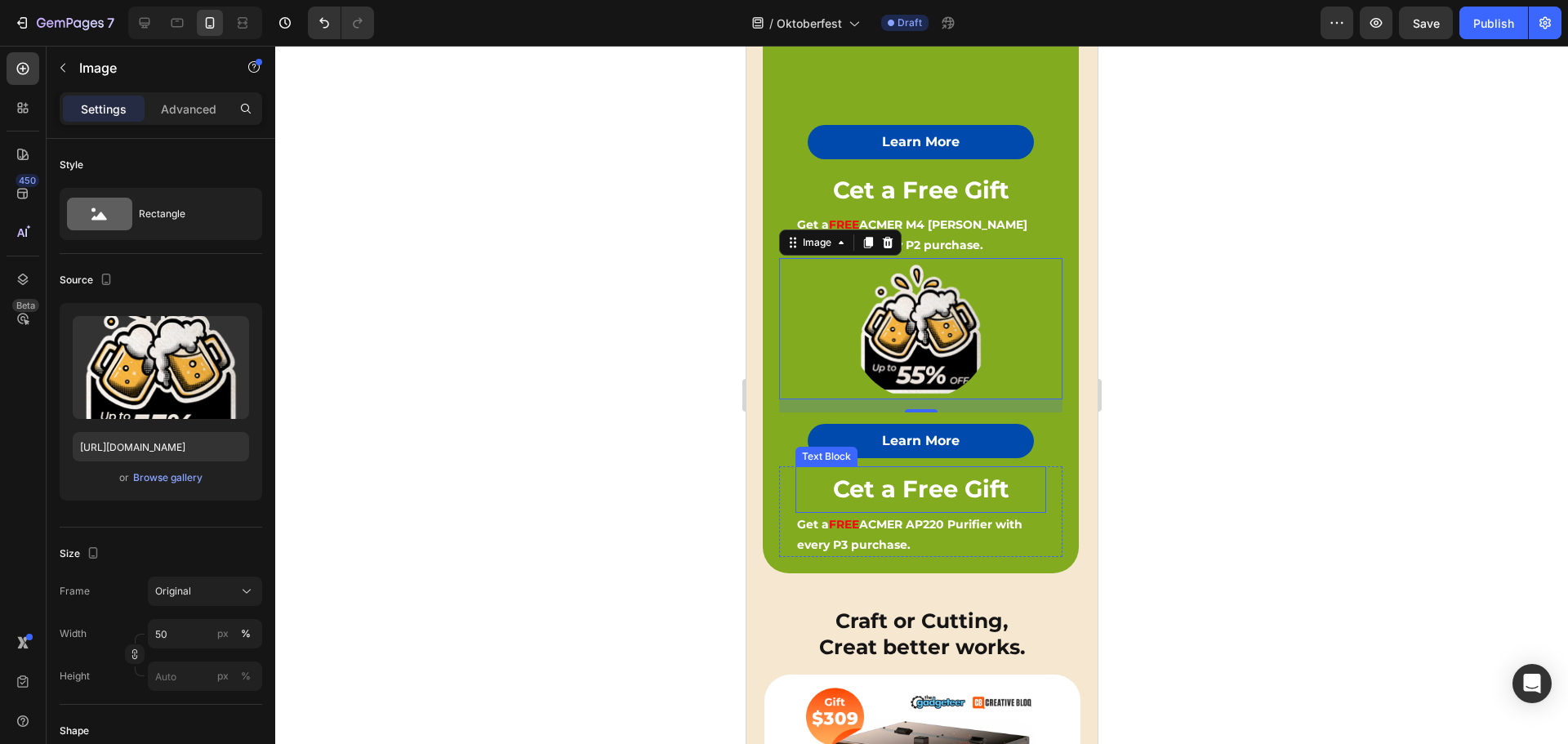
drag, startPoint x: 901, startPoint y: 468, endPoint x: 903, endPoint y: 476, distance: 8.2
click at [901, 474] on strong "Cet a Free Gift" at bounding box center [920, 489] width 176 height 29
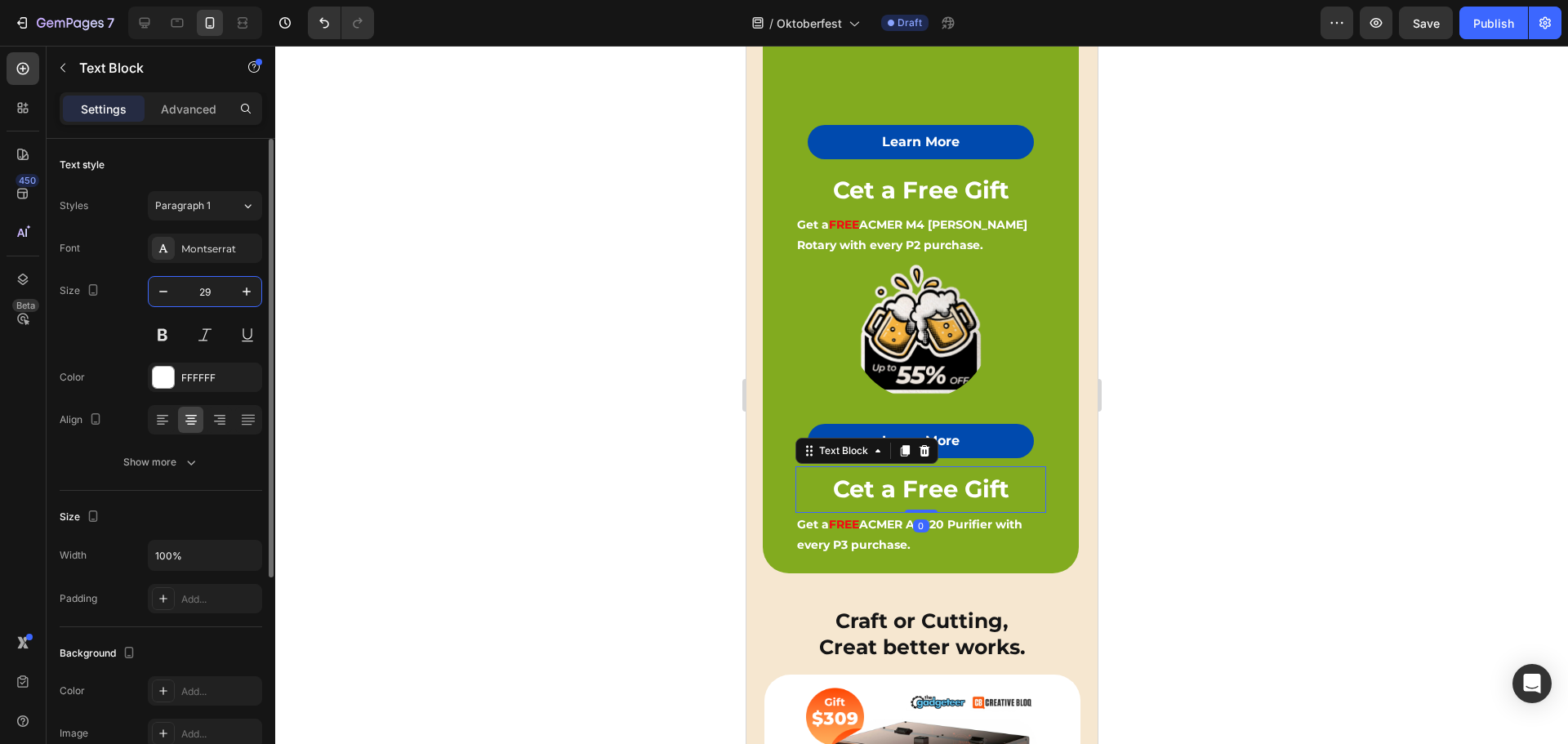
click at [213, 295] on input "29" at bounding box center [205, 291] width 54 height 29
type input "25"
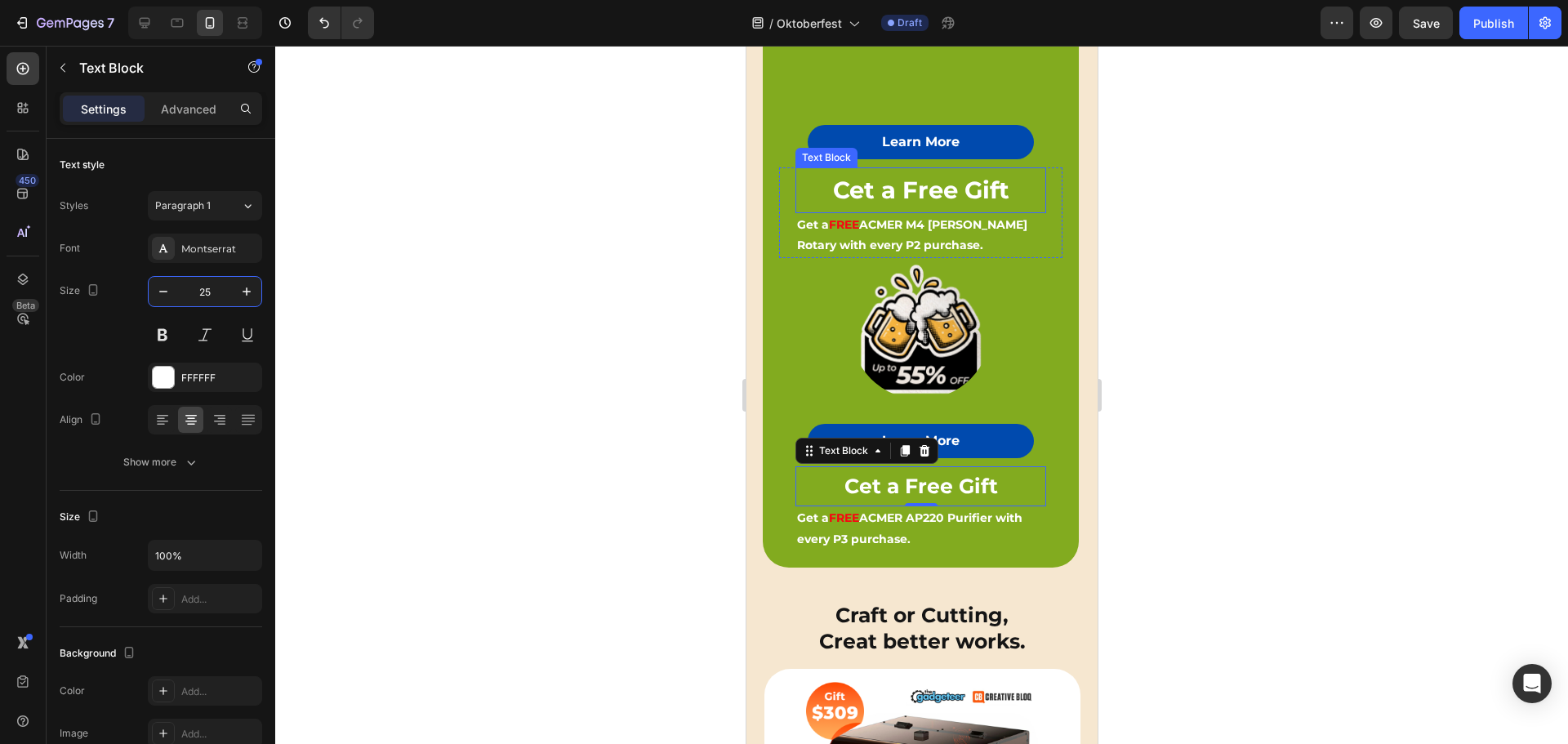
click at [940, 177] on strong "Cet a Free Gift" at bounding box center [920, 190] width 176 height 29
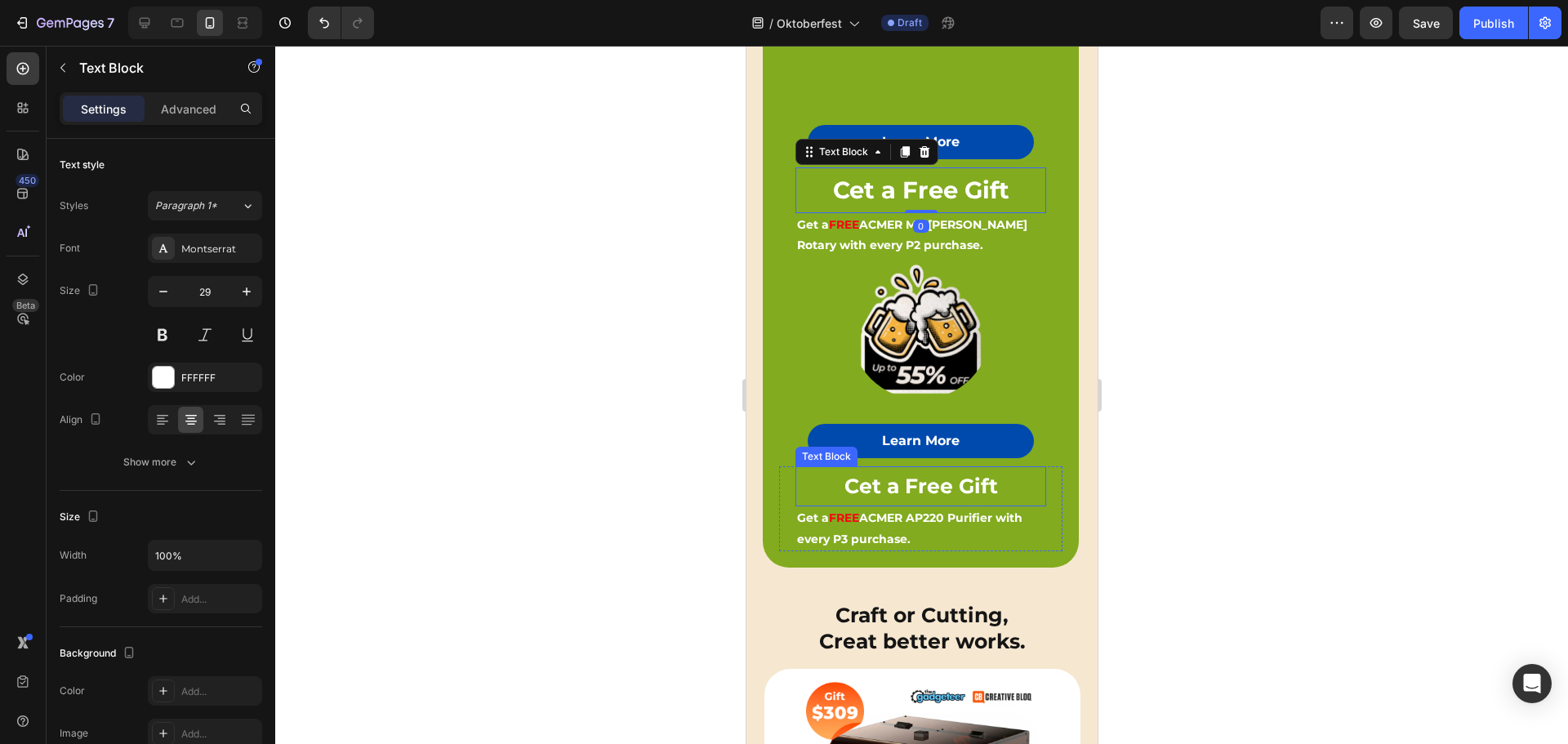
click at [917, 474] on strong "Cet a Free Gift" at bounding box center [920, 486] width 153 height 24
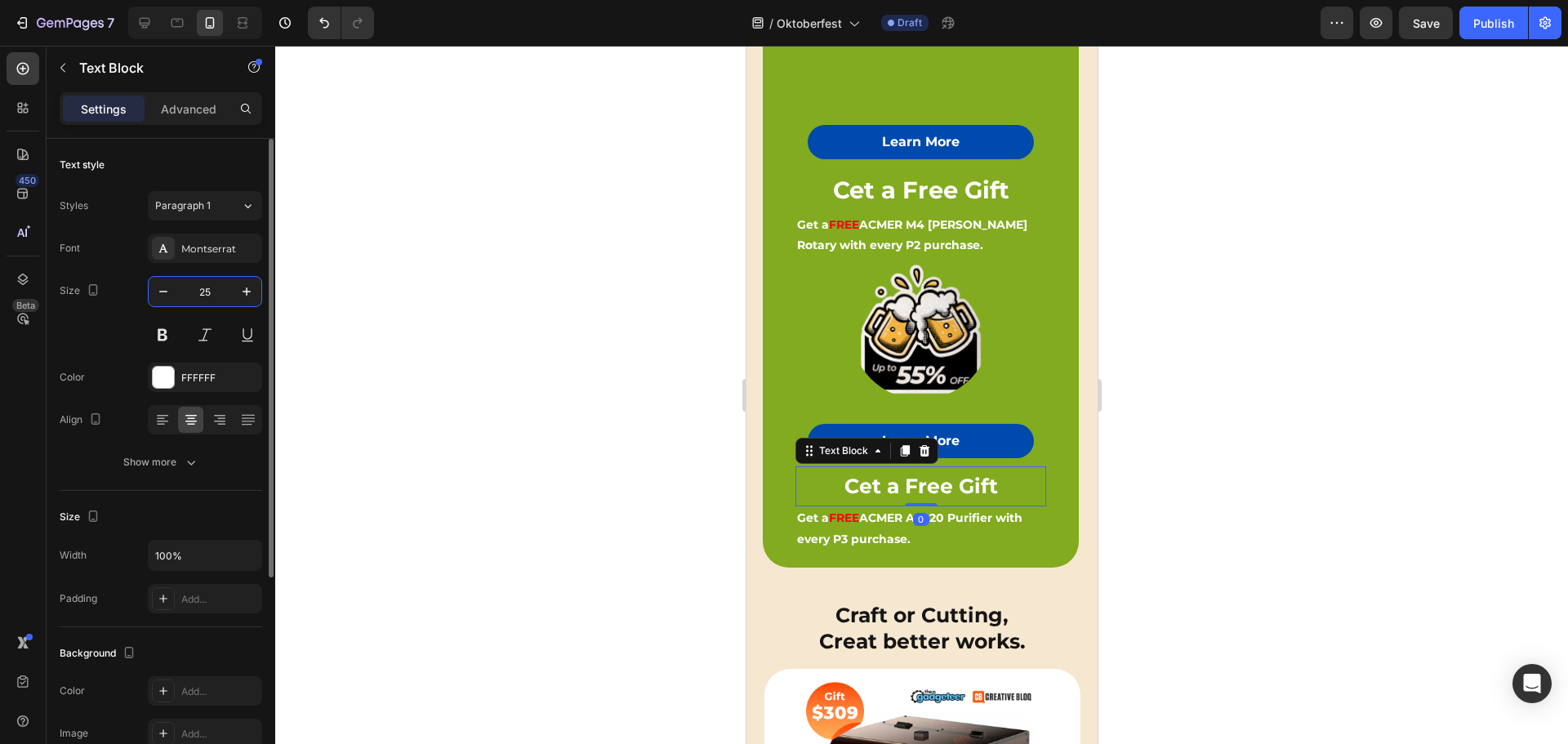
click at [204, 291] on input "25" at bounding box center [205, 291] width 54 height 29
type input "20"
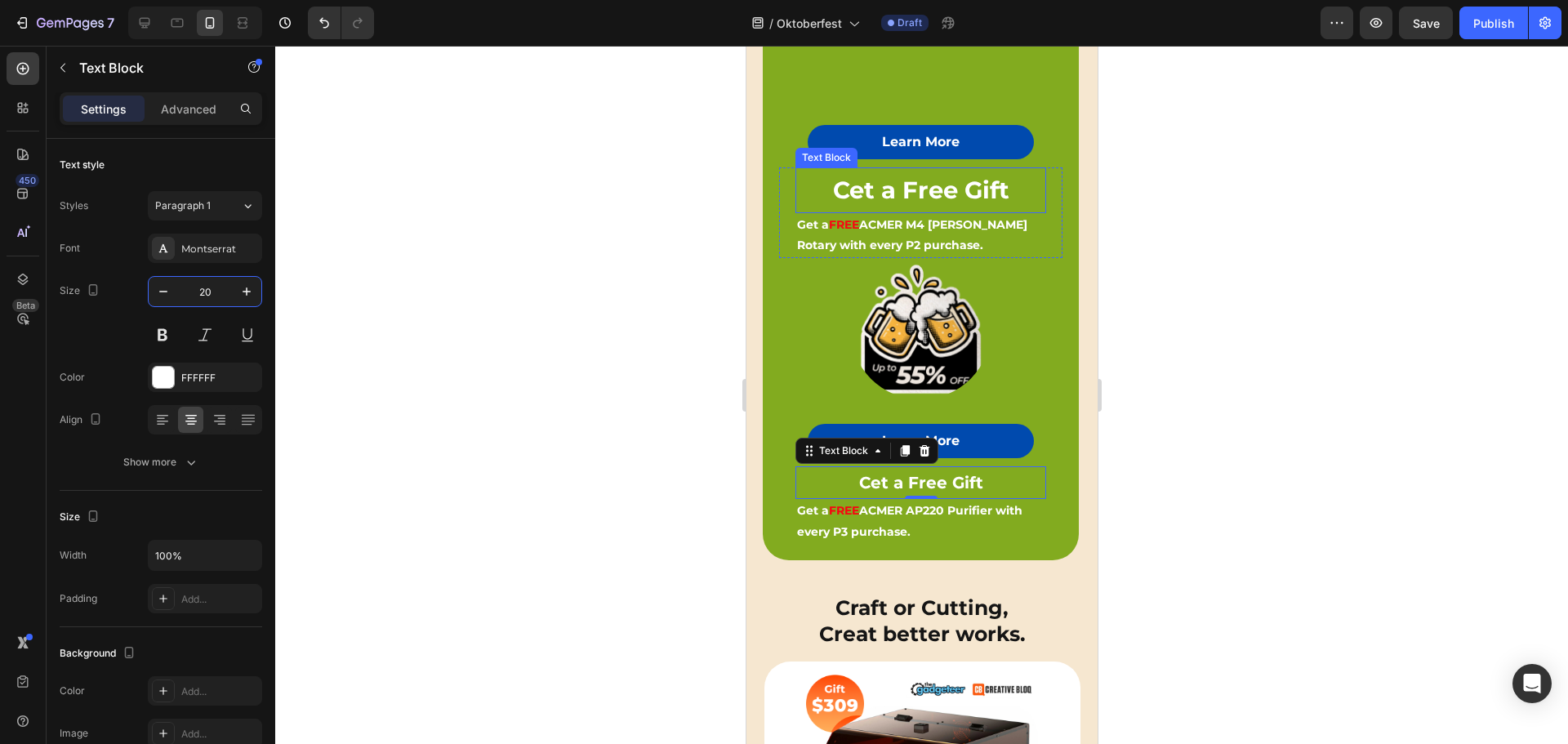
click at [937, 189] on strong "Cet a Free Gift" at bounding box center [920, 190] width 176 height 29
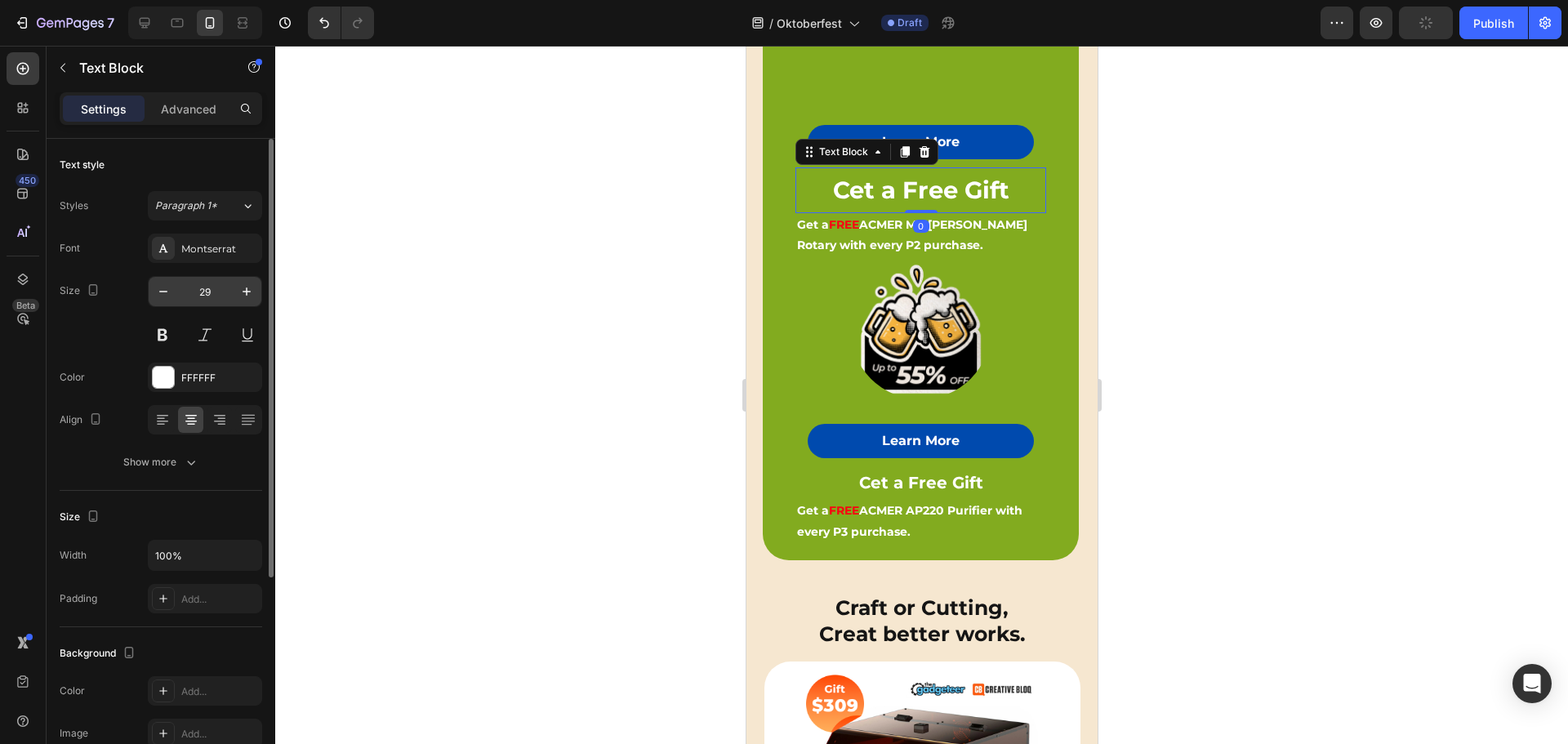
click at [207, 297] on input "29" at bounding box center [205, 291] width 54 height 29
type input "20"
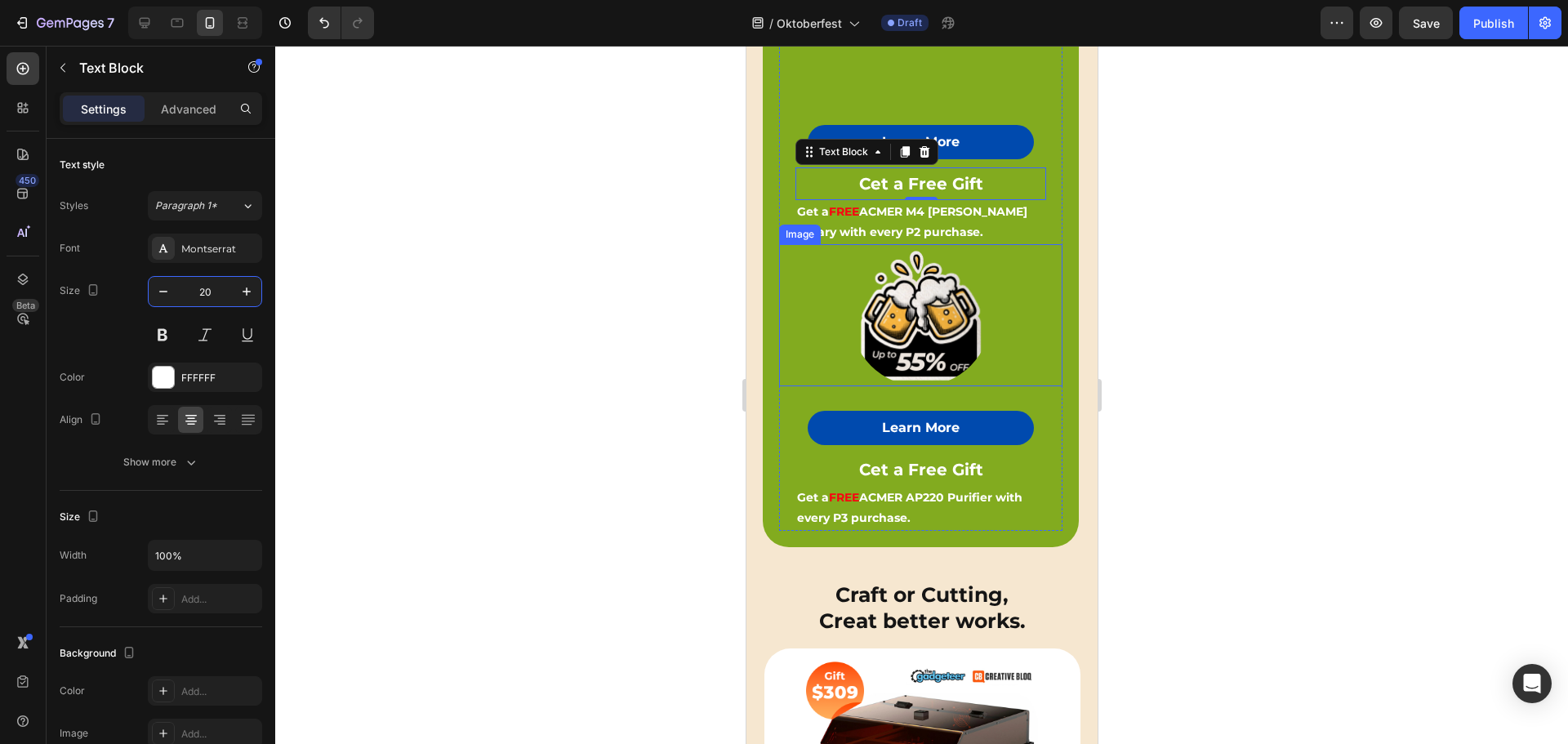
click at [995, 284] on div at bounding box center [920, 315] width 283 height 142
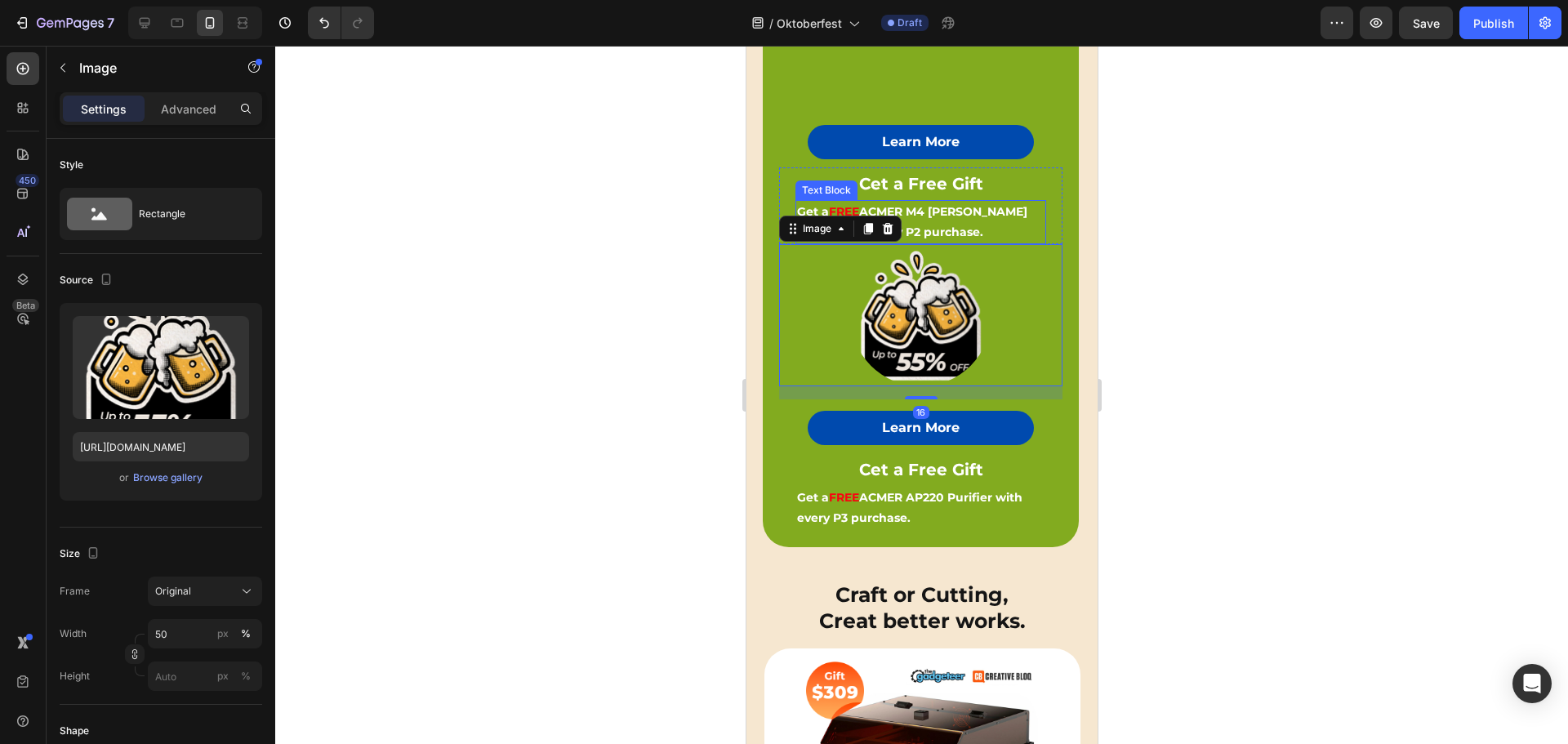
click at [950, 213] on strong "ACMER M4 [PERSON_NAME] Rotary with every P2 purchase." at bounding box center [911, 222] width 230 height 36
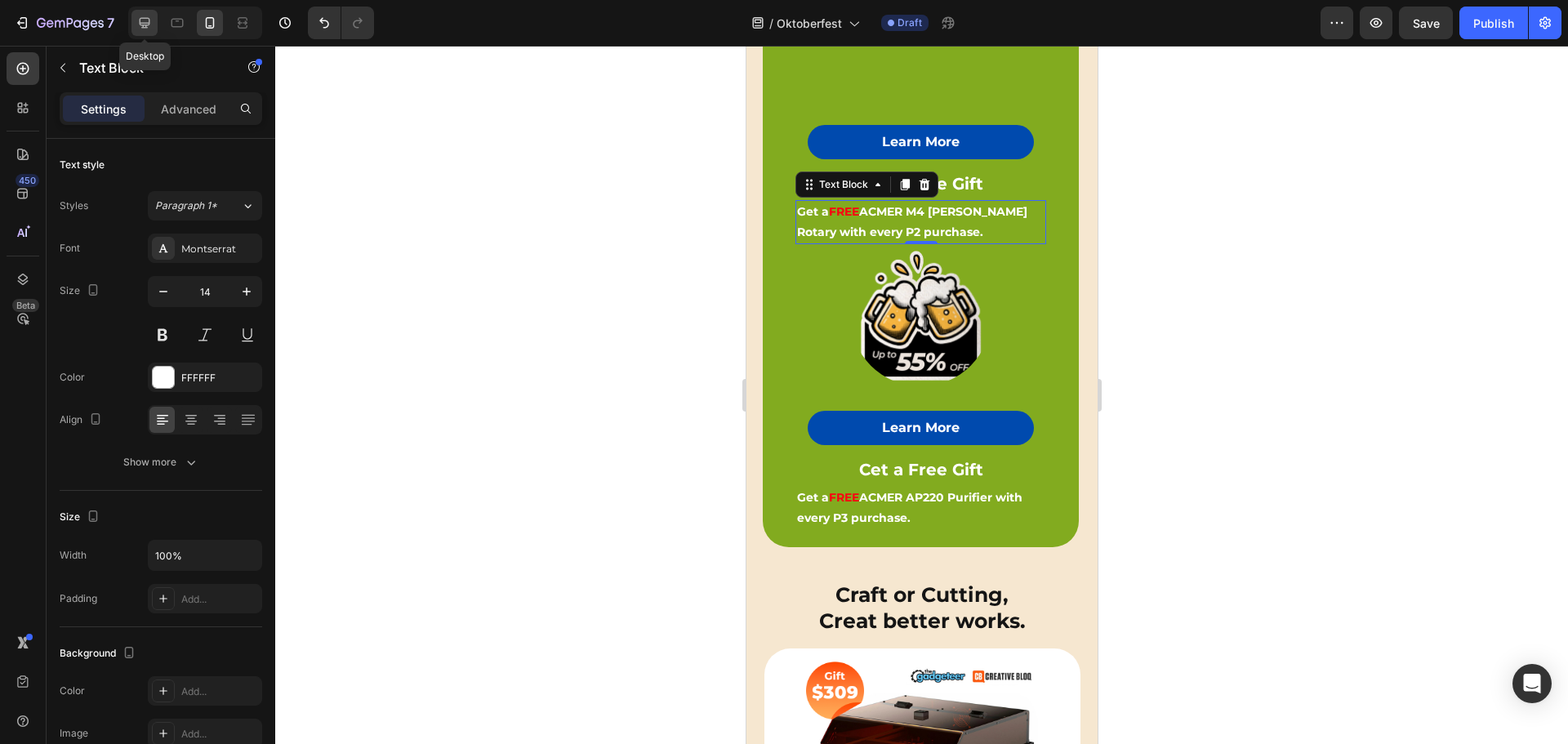
click at [147, 24] on icon at bounding box center [144, 22] width 10 height 10
type input "16"
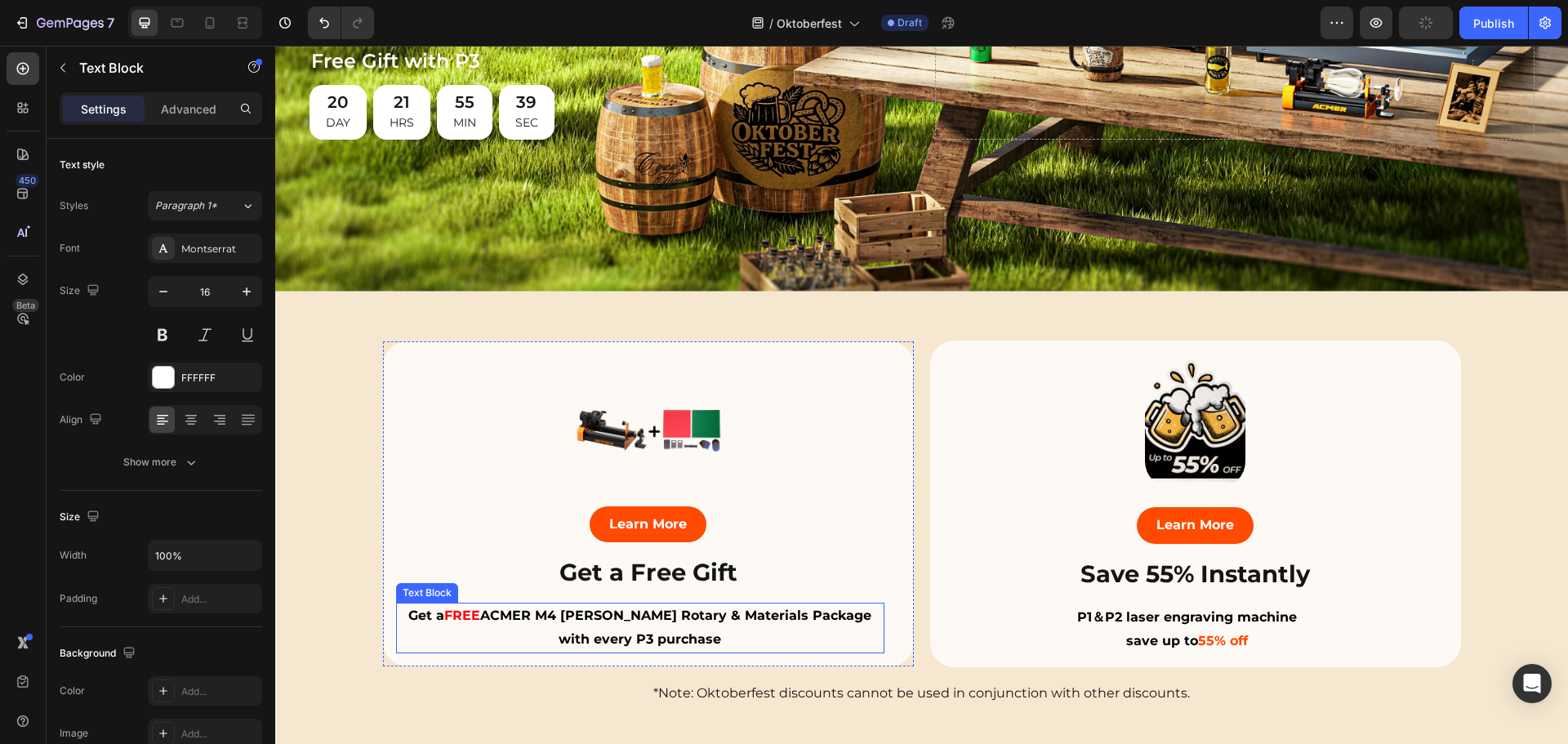
scroll to position [572, 0]
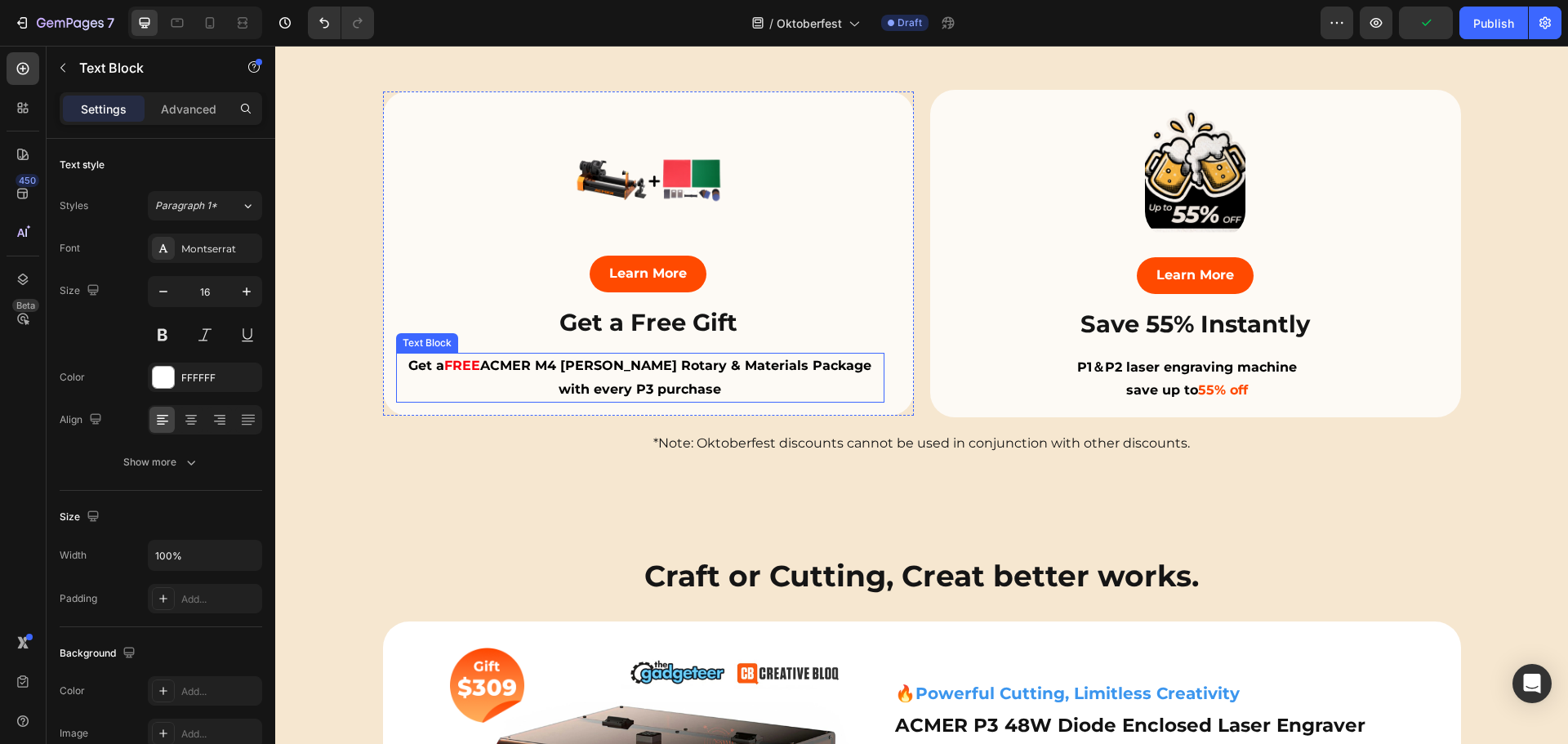
click at [653, 369] on strong "ACMER M4 Chuck Rotary & Materials Package" at bounding box center [675, 365] width 391 height 16
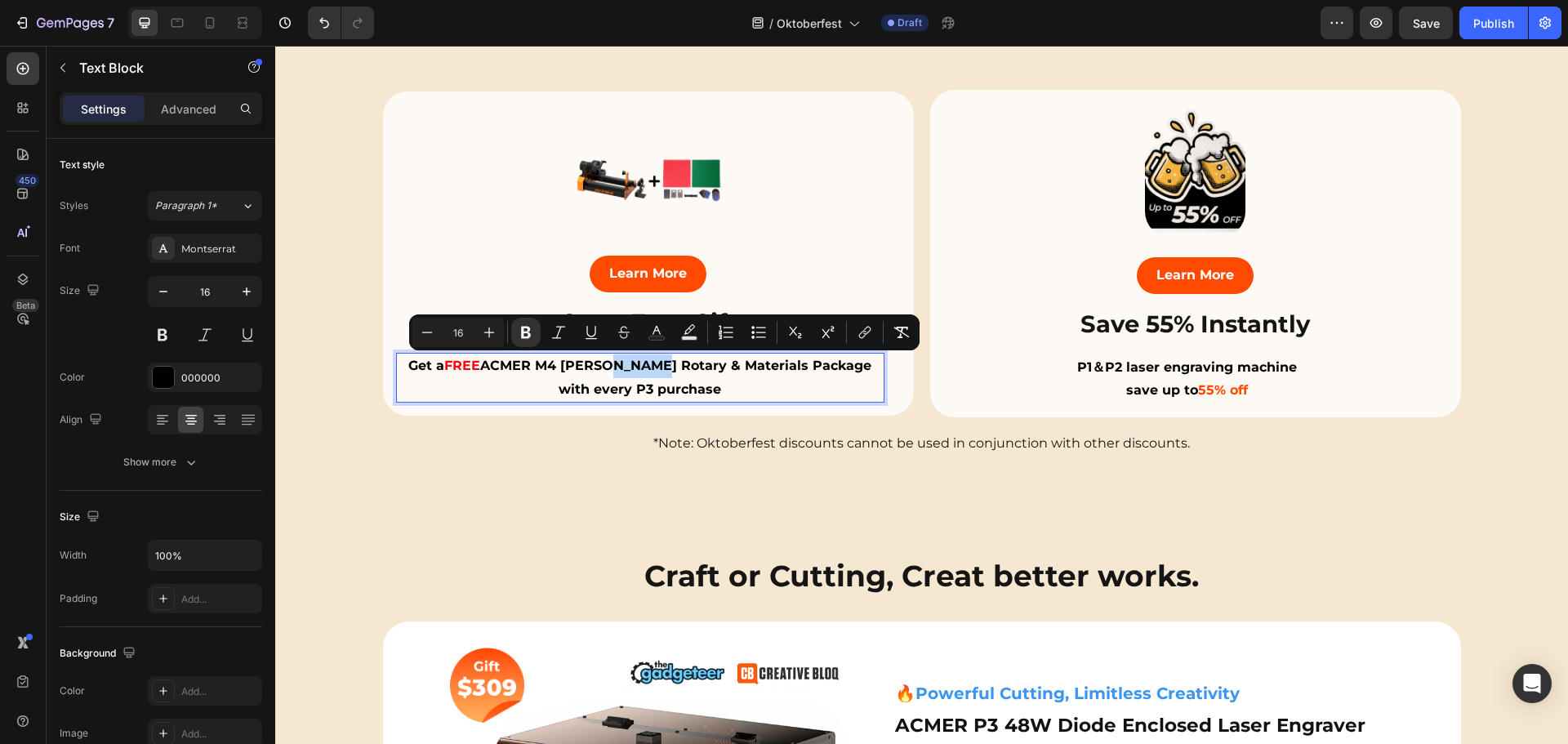
click at [653, 369] on strong "ACMER M4 Chuck Rotary & Materials Package" at bounding box center [675, 365] width 391 height 16
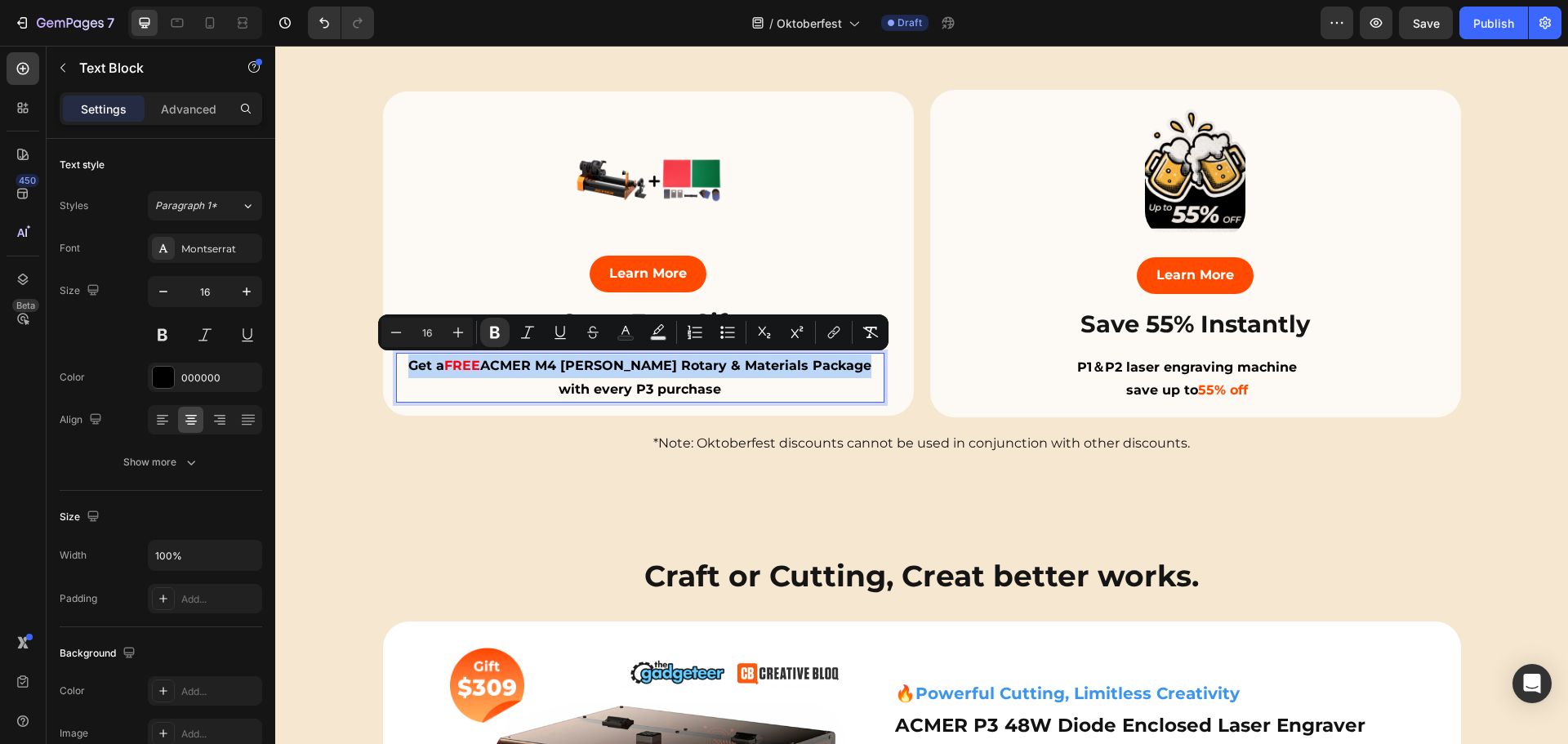
copy p "Get a FREE ACMER M4 Chuck Rotary & Materials Package"
click at [240, 20] on icon at bounding box center [241, 22] width 16 height 16
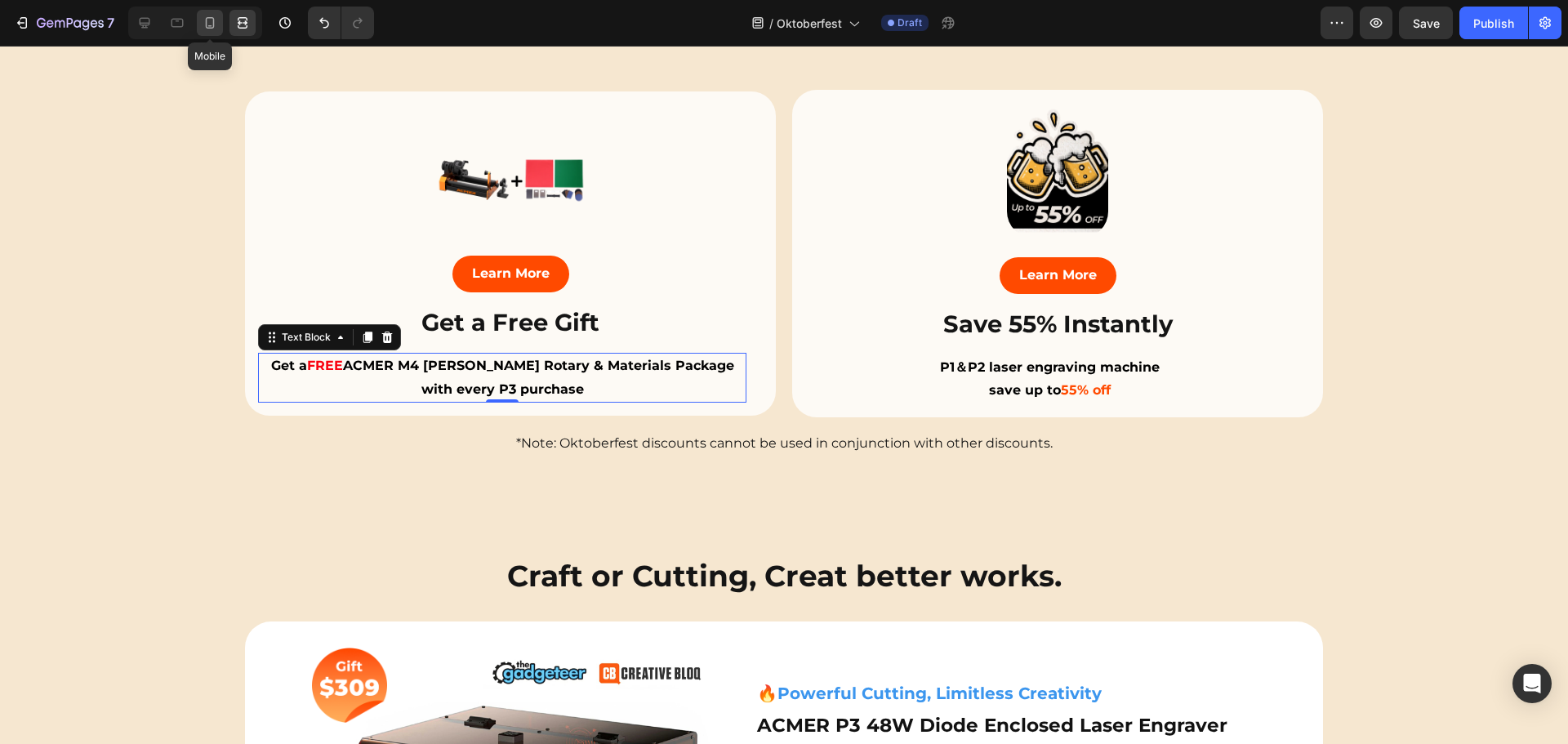
click at [209, 24] on icon at bounding box center [210, 22] width 16 height 16
type input "14"
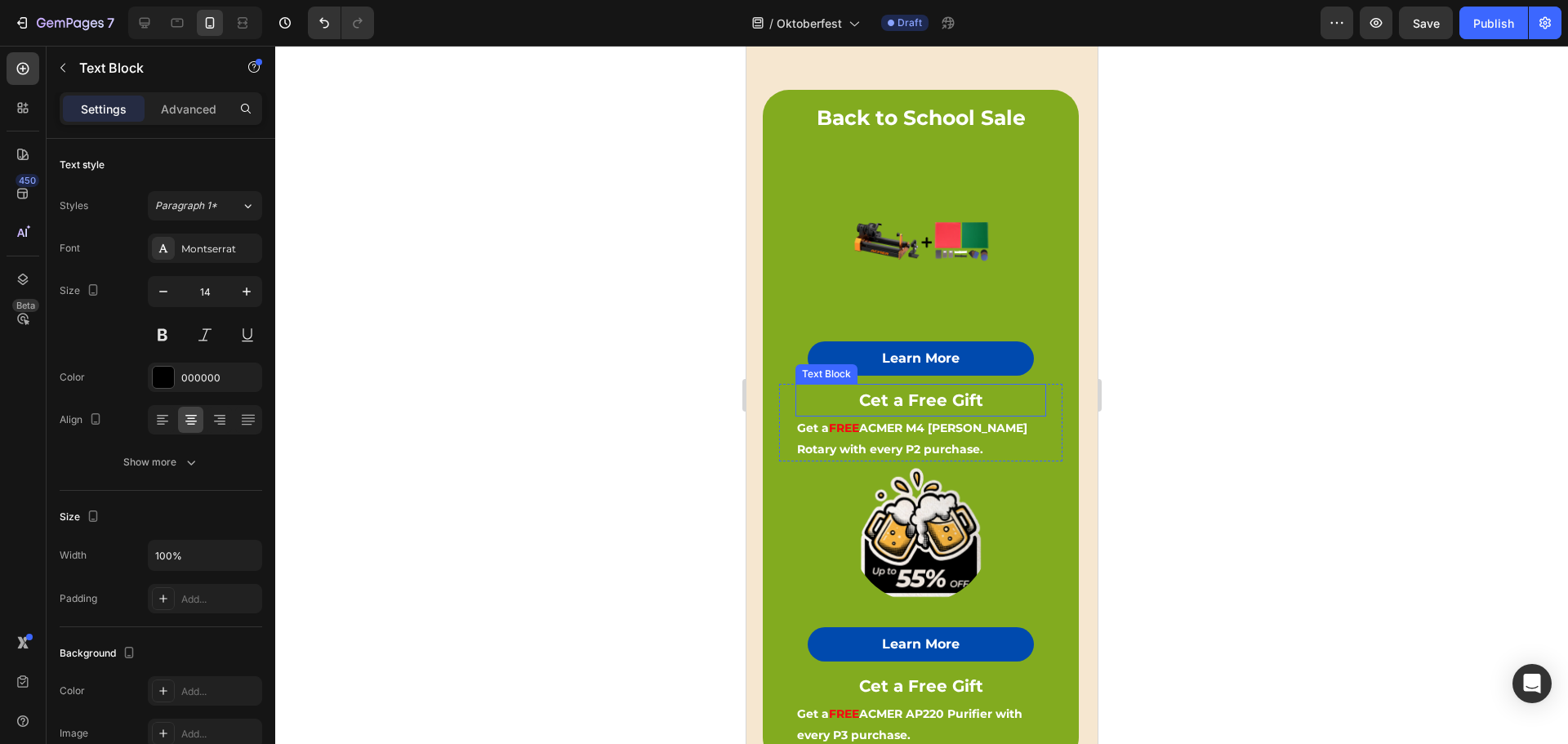
scroll to position [515, 0]
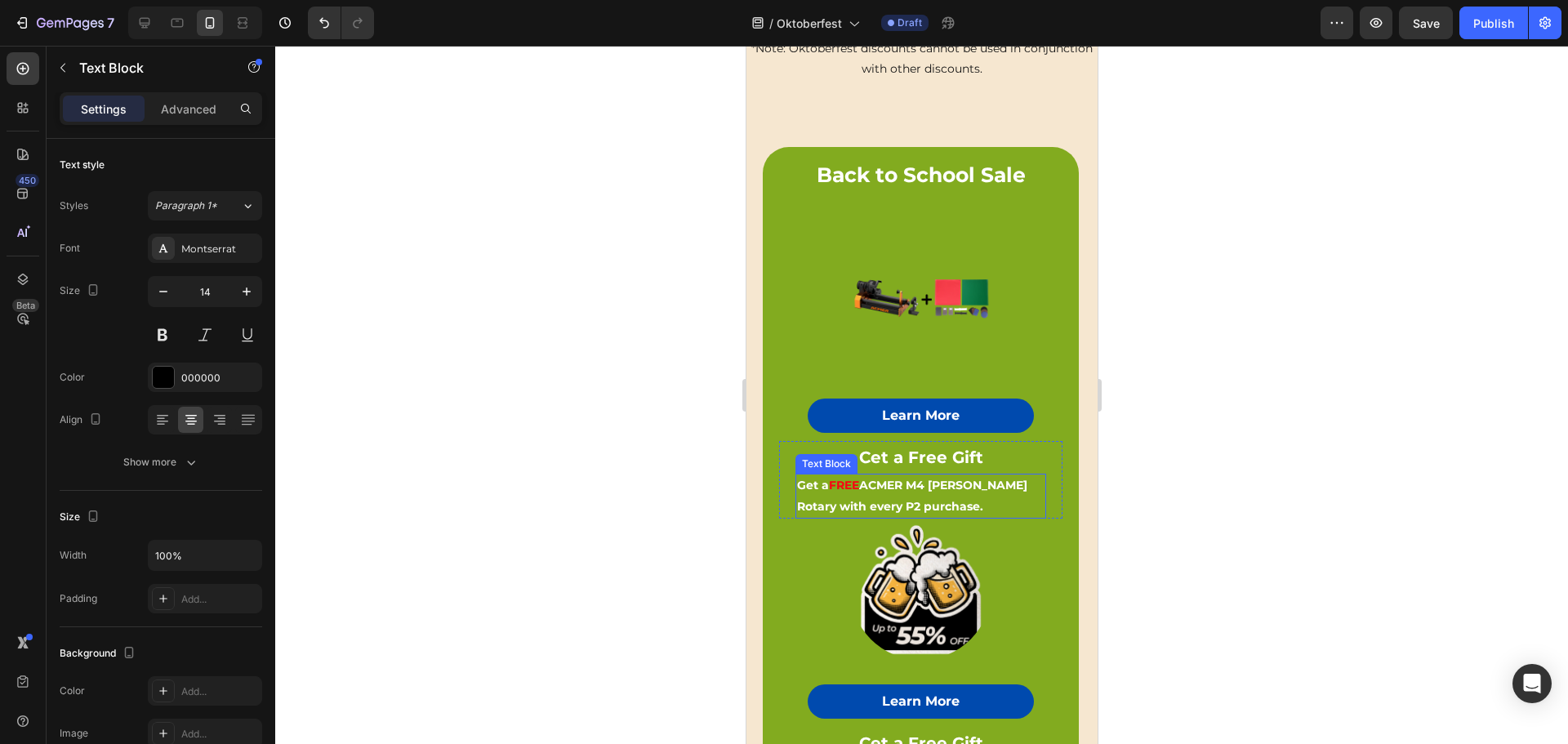
click at [892, 485] on strong "ACMER M4 [PERSON_NAME] Rotary with every P2 purchase." at bounding box center [911, 496] width 230 height 36
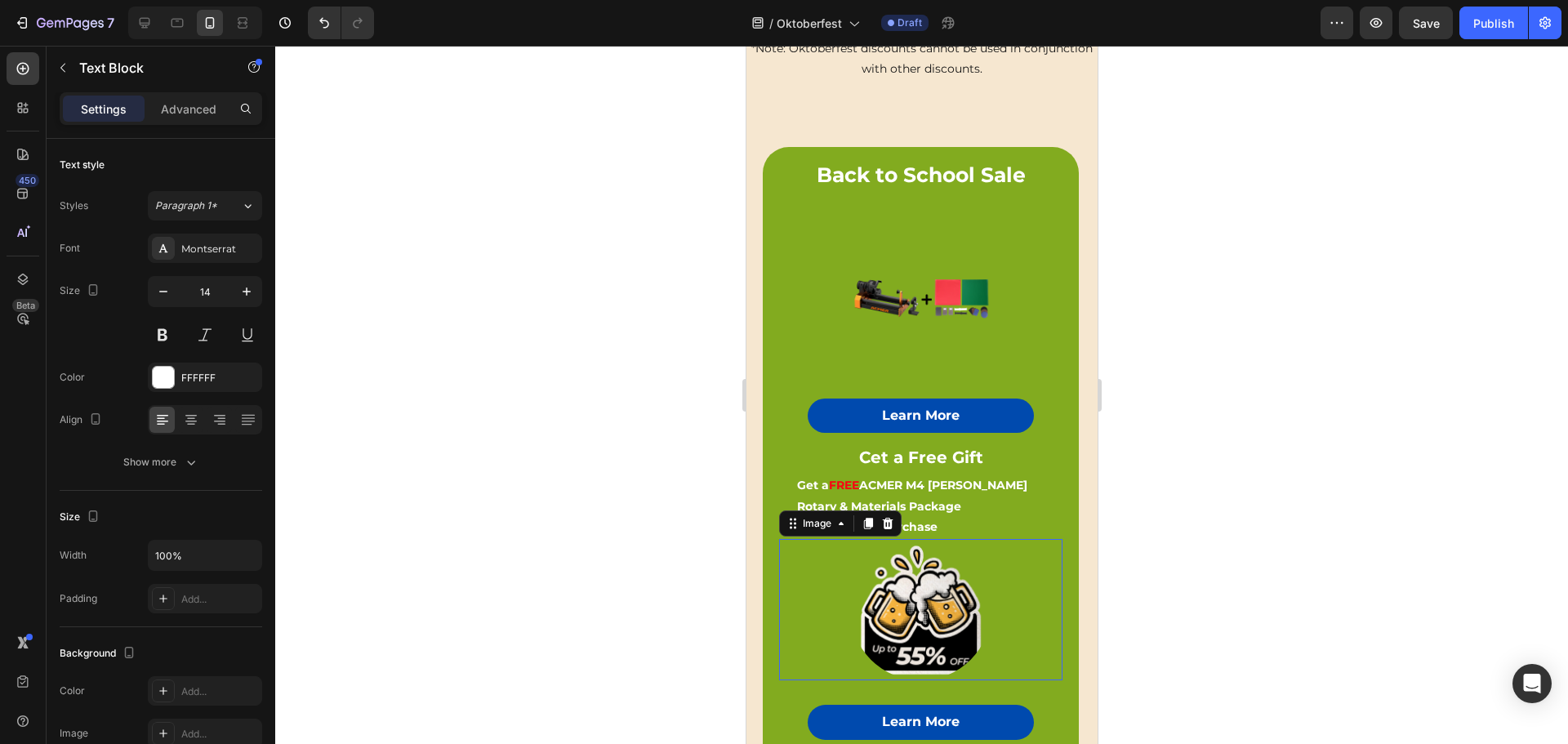
click at [808, 591] on div at bounding box center [920, 610] width 283 height 142
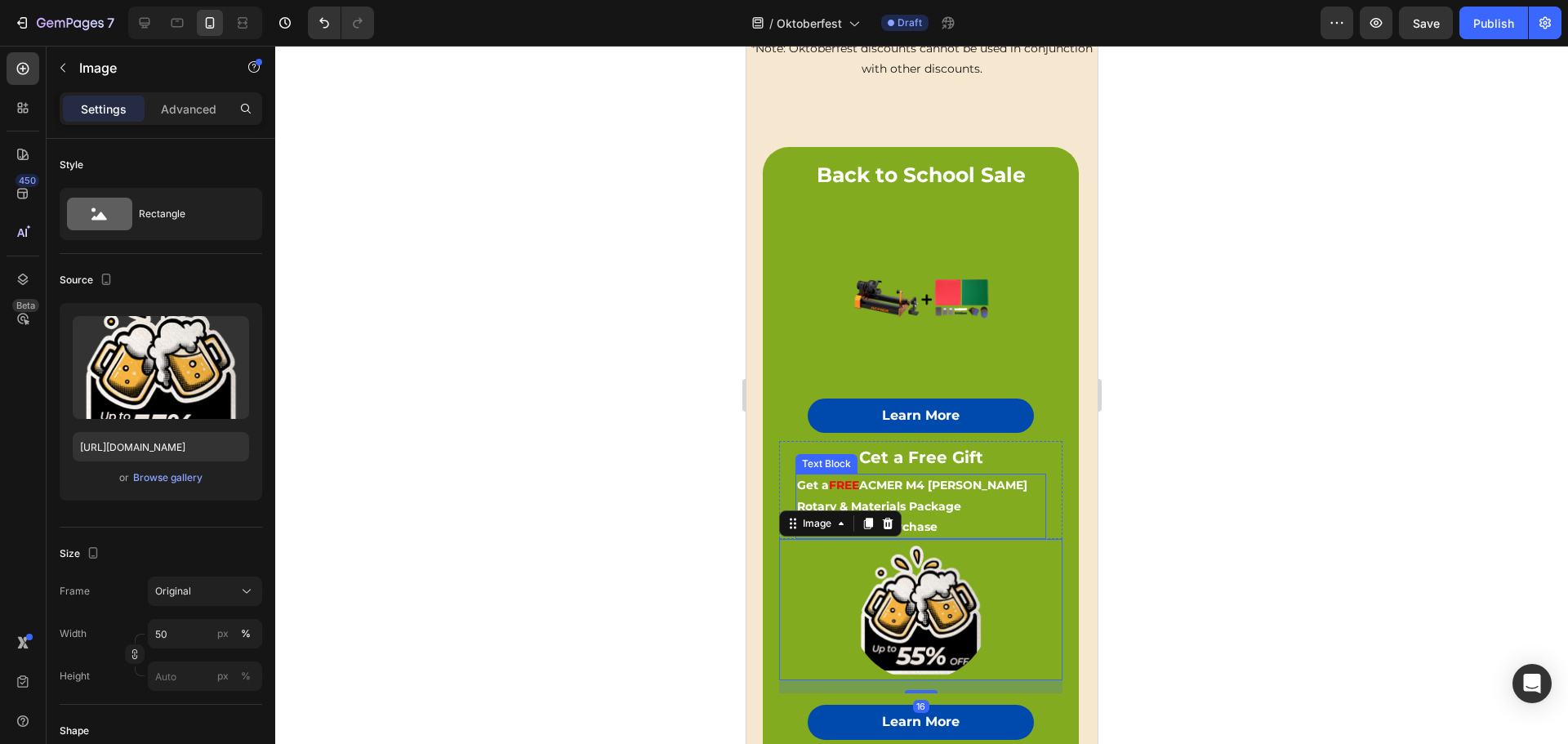
click at [964, 490] on p "Get a FREE ACMER M4 Chuck Rotary & Materials Package" at bounding box center [920, 496] width 247 height 41
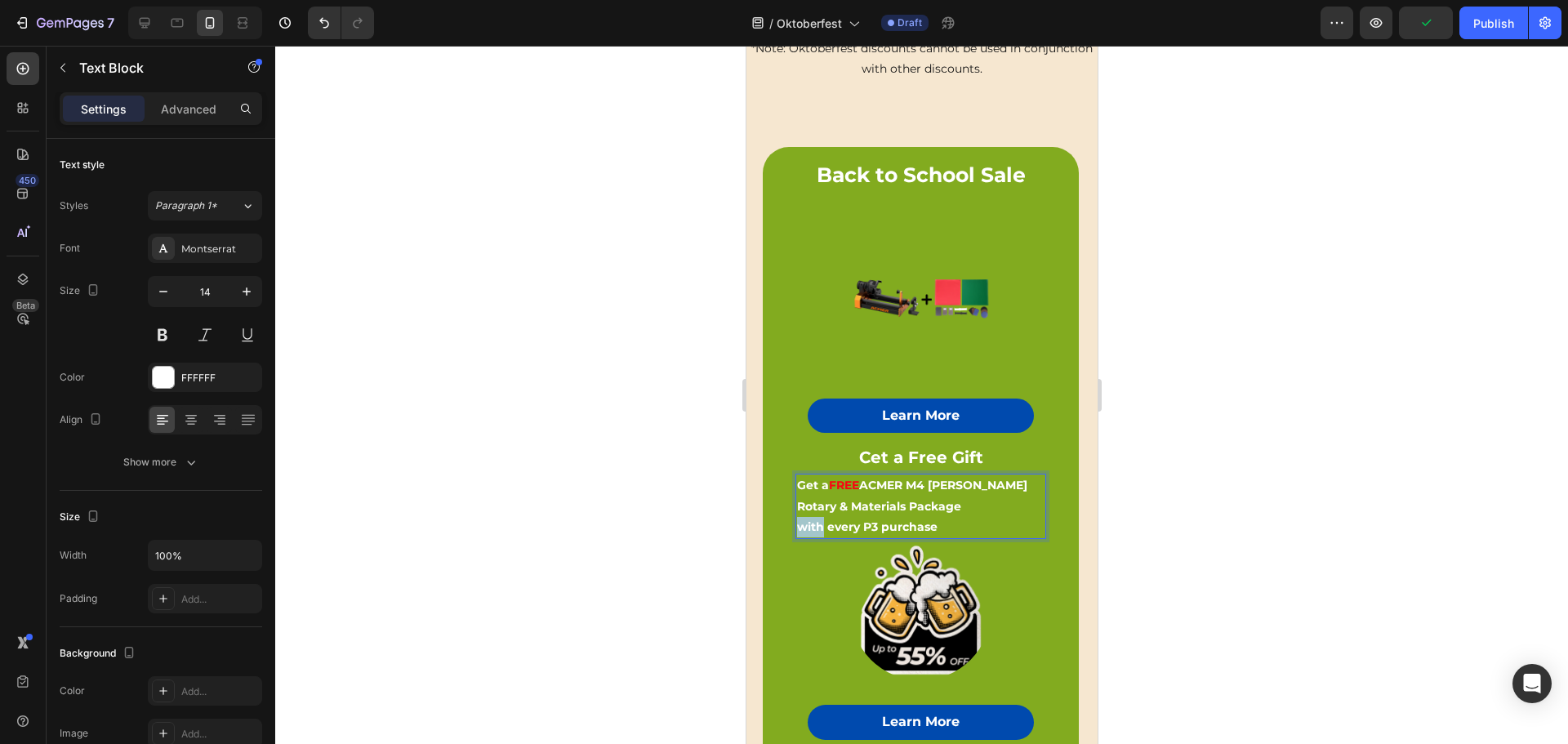
click at [818, 519] on strong "with every P3 purchase" at bounding box center [866, 527] width 140 height 15
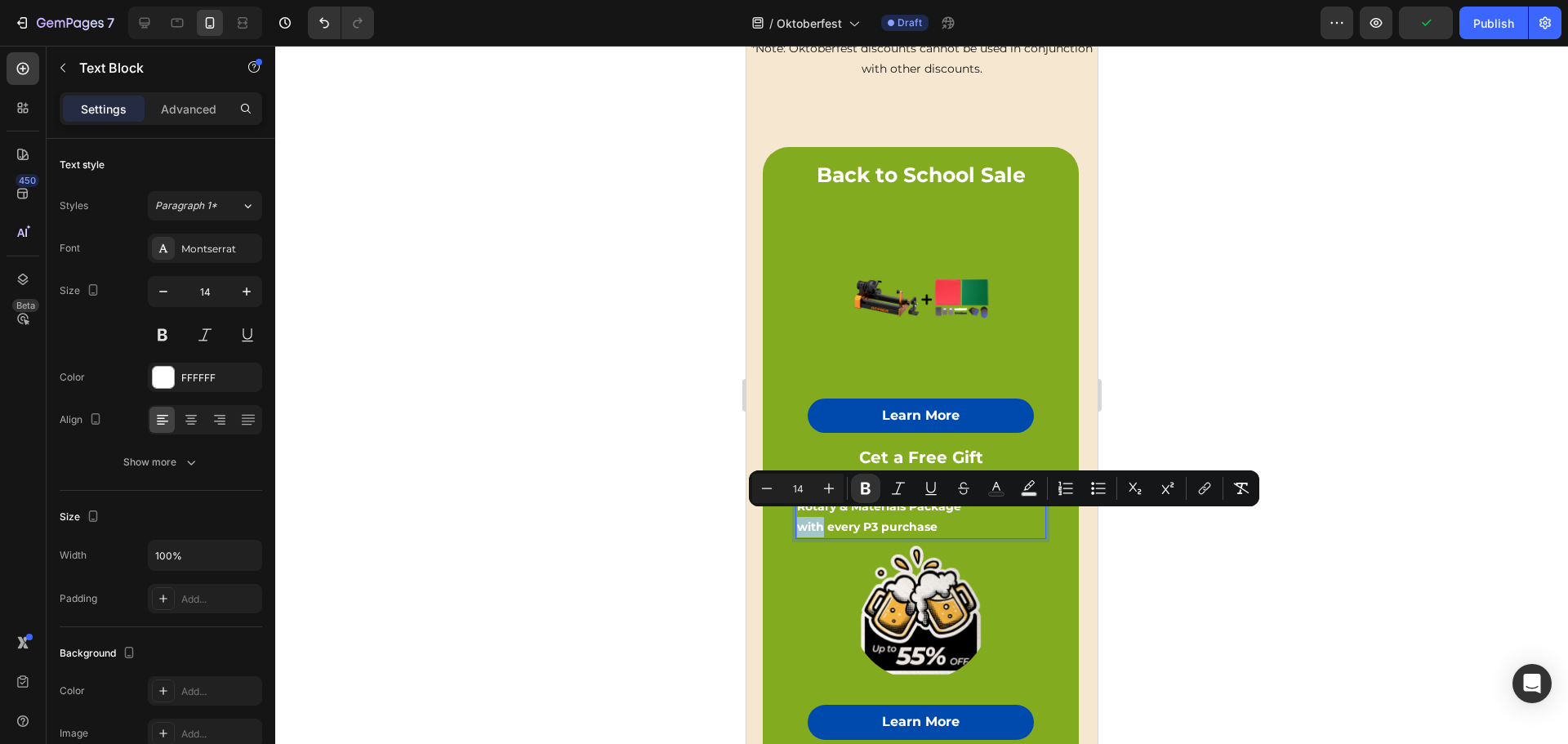
click at [801, 520] on strong "with every P3 purchase" at bounding box center [866, 527] width 140 height 15
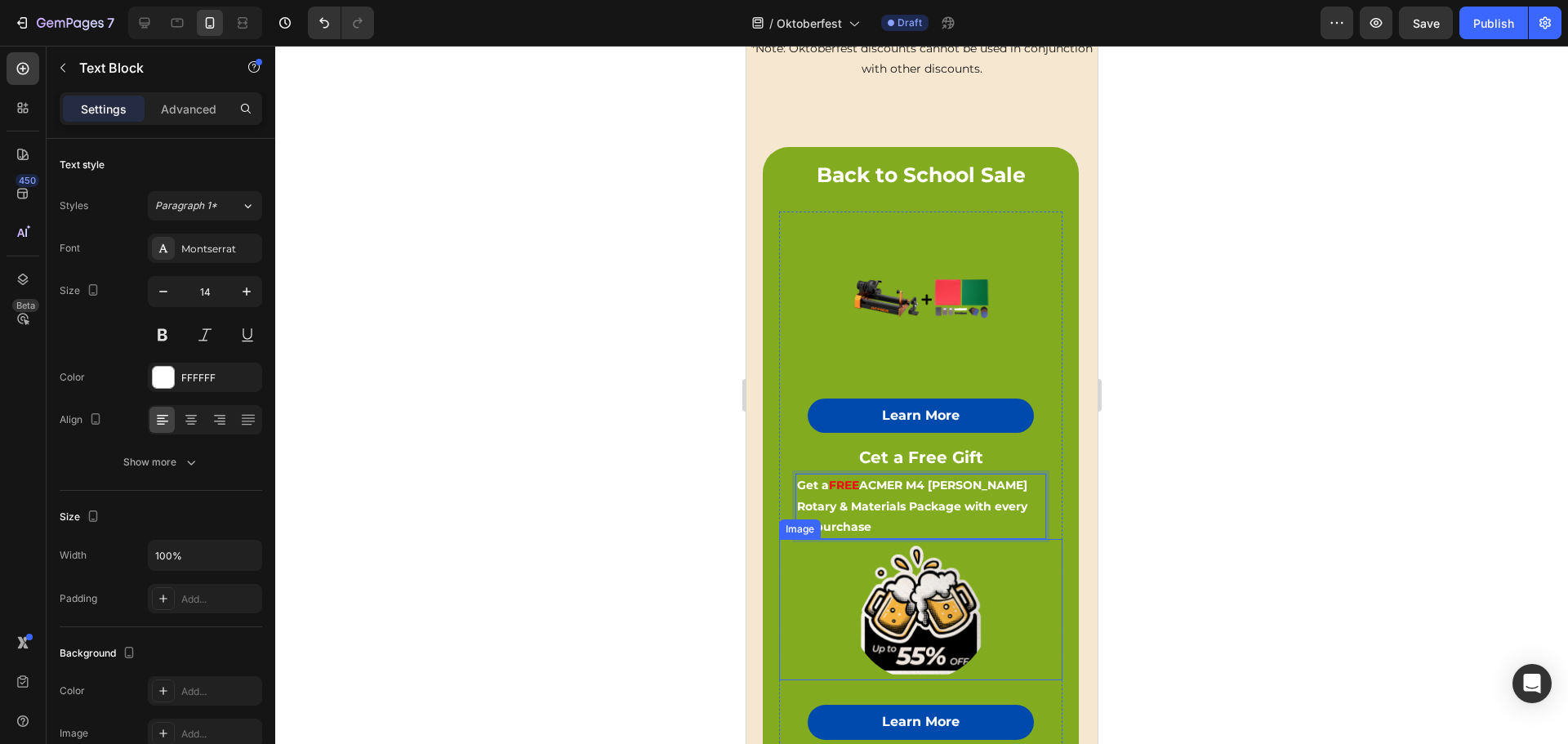
click at [1008, 576] on div at bounding box center [920, 610] width 283 height 142
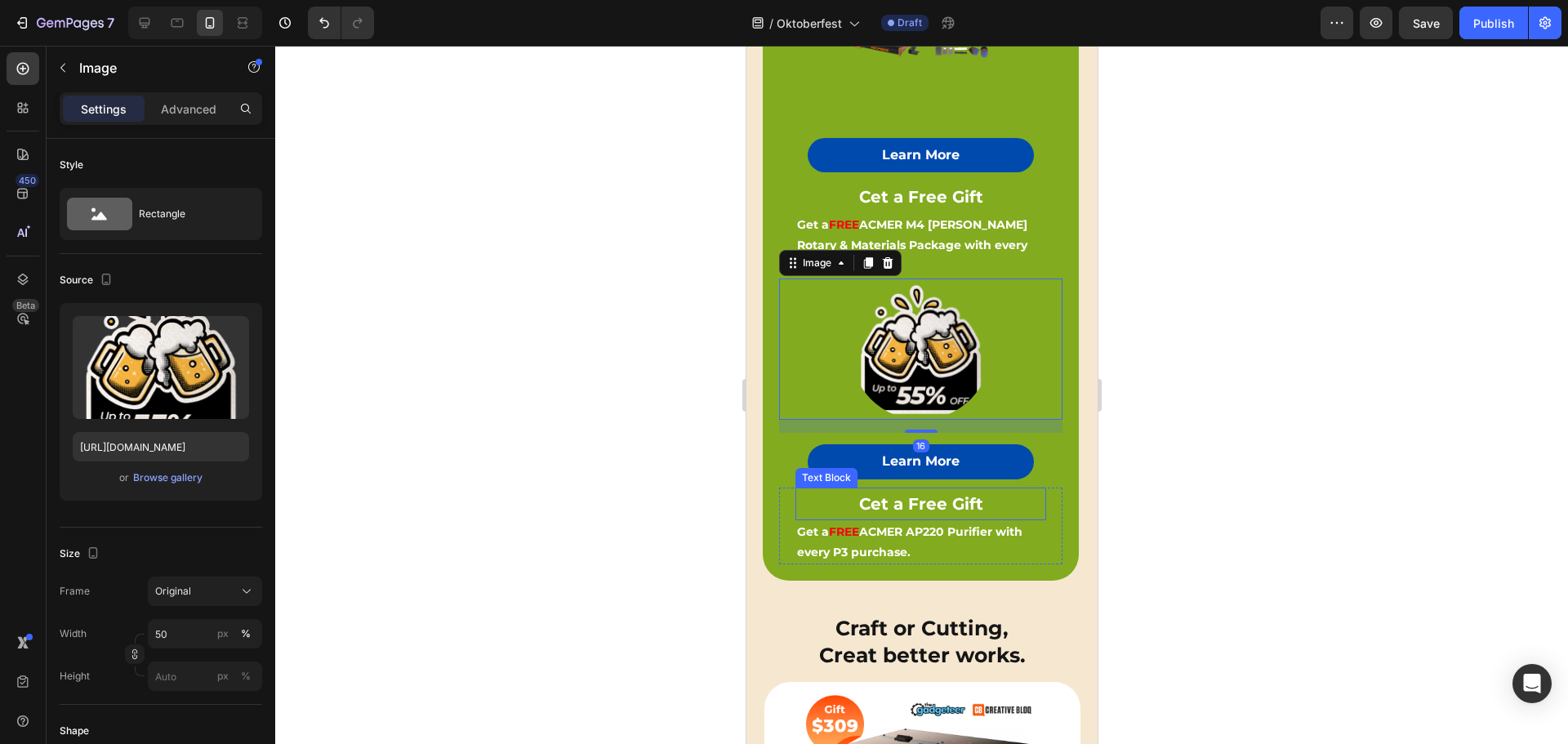
scroll to position [841, 0]
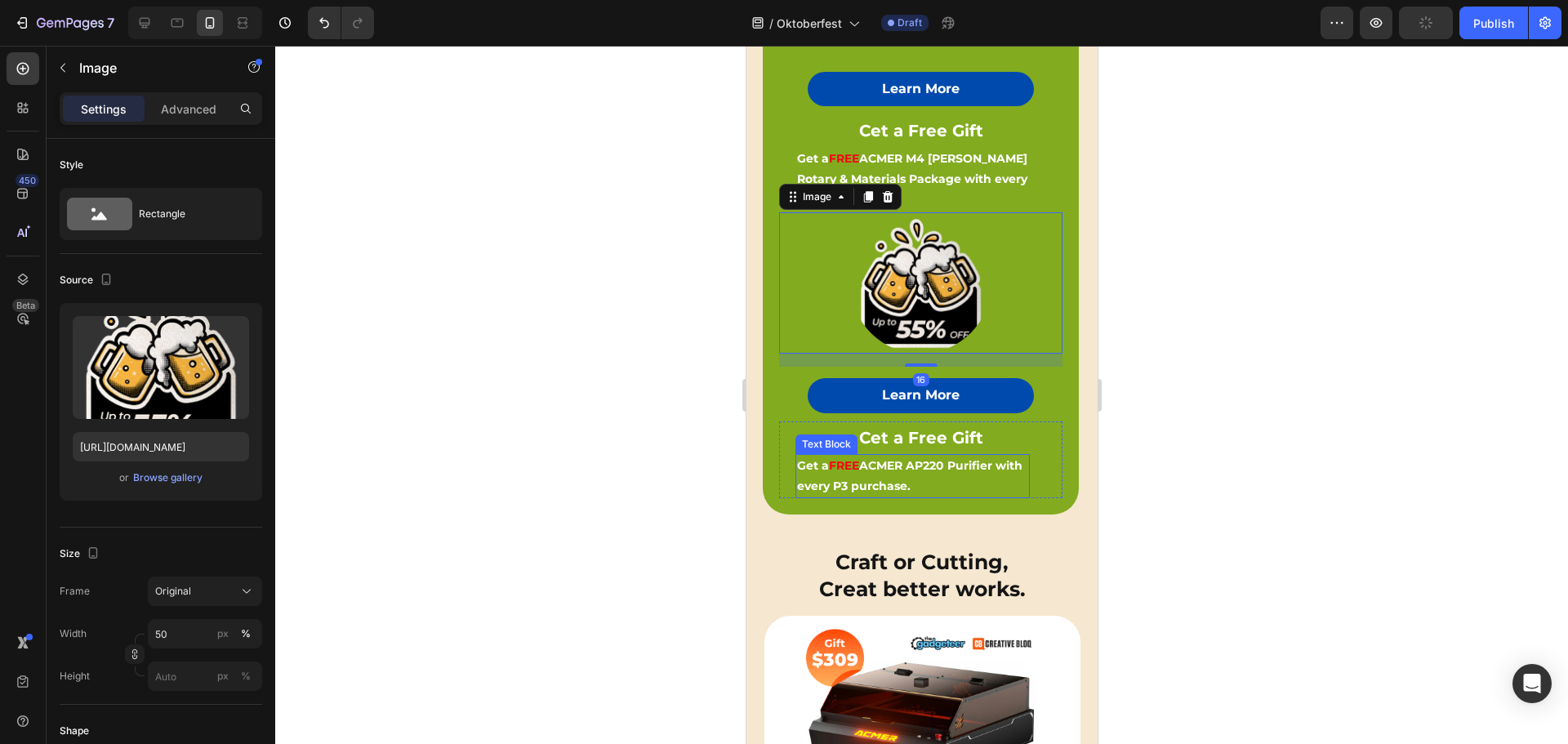
click at [930, 459] on strong "ACMER AP220 Purifier with every P3 purchase." at bounding box center [908, 476] width 225 height 36
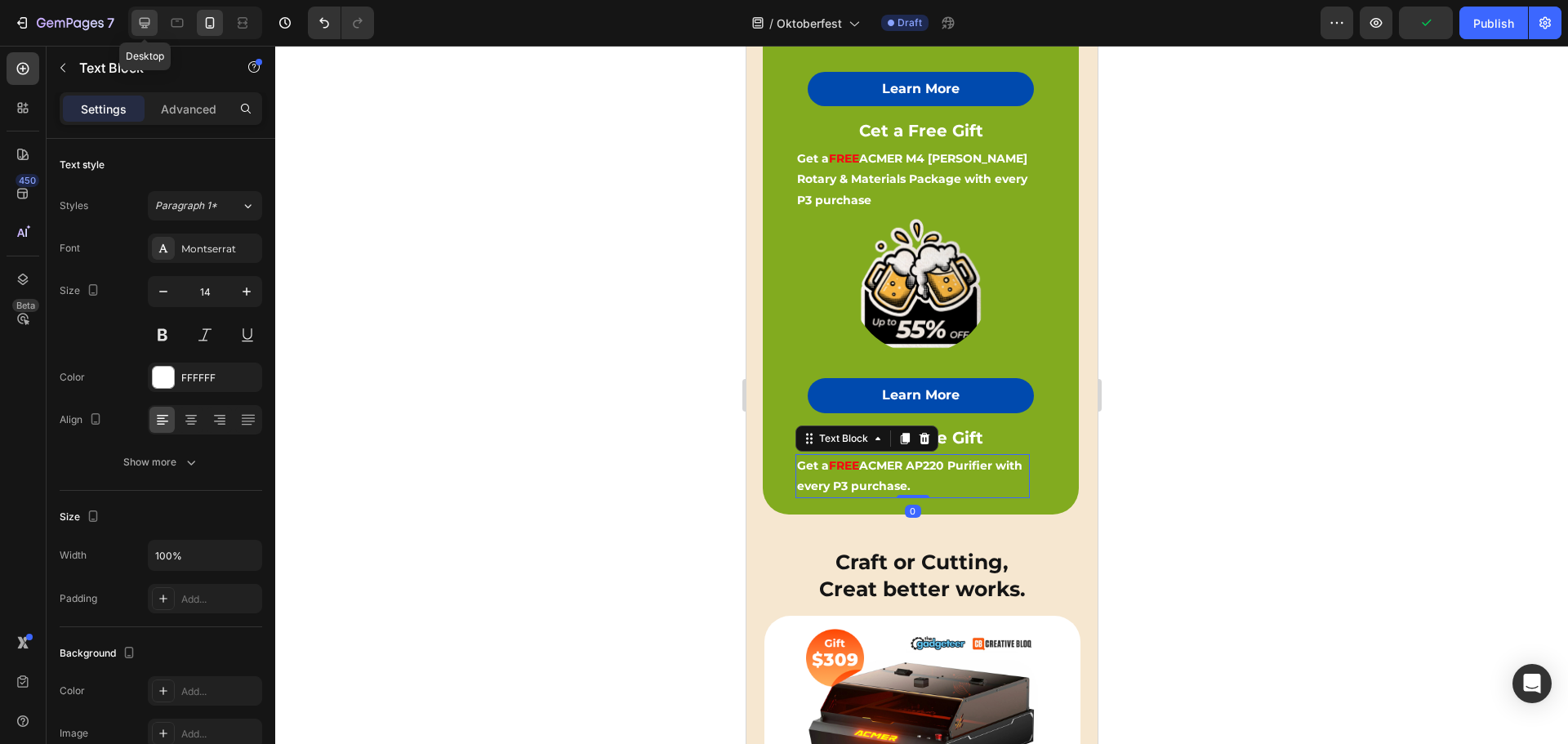
click at [148, 22] on icon at bounding box center [144, 22] width 10 height 10
type input "16"
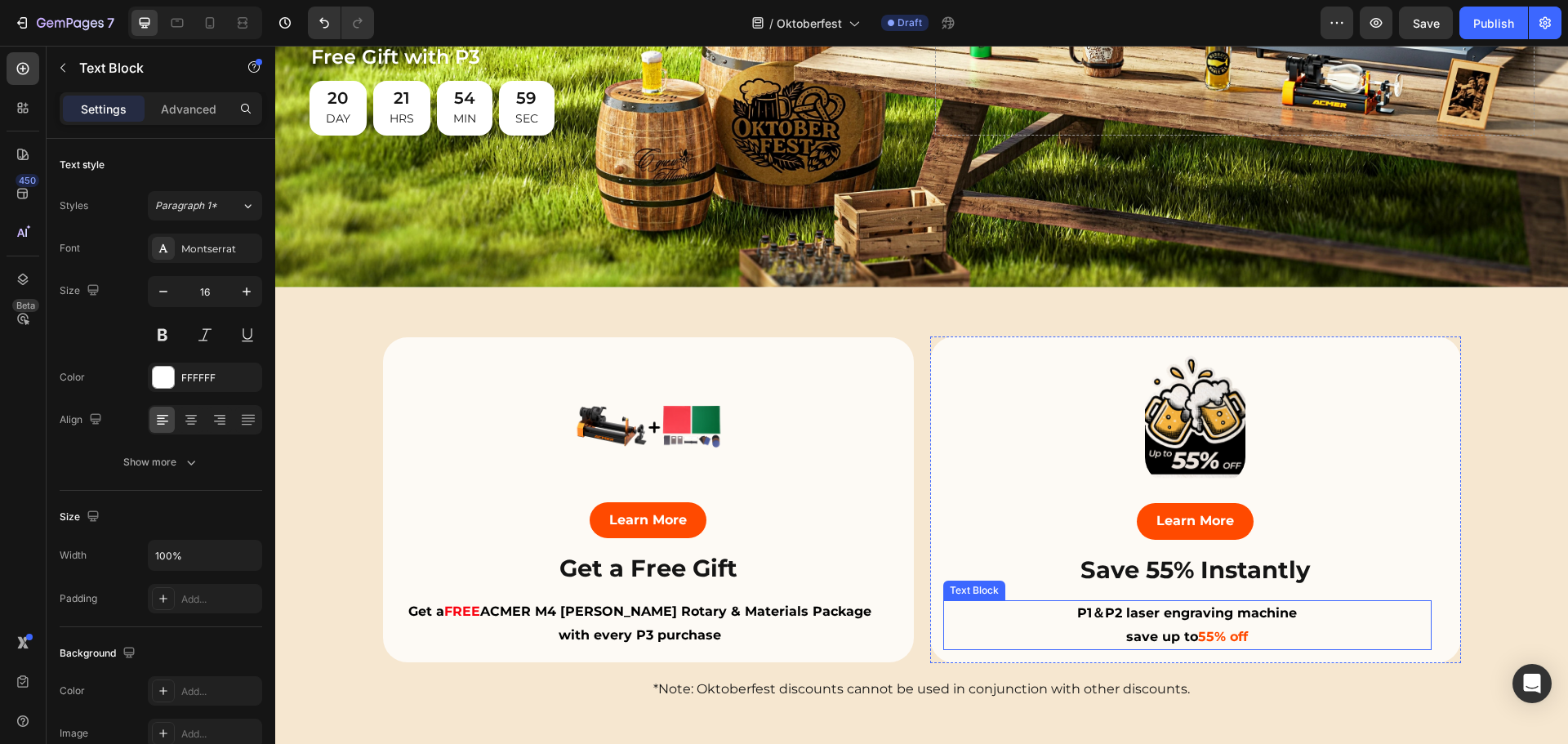
scroll to position [408, 0]
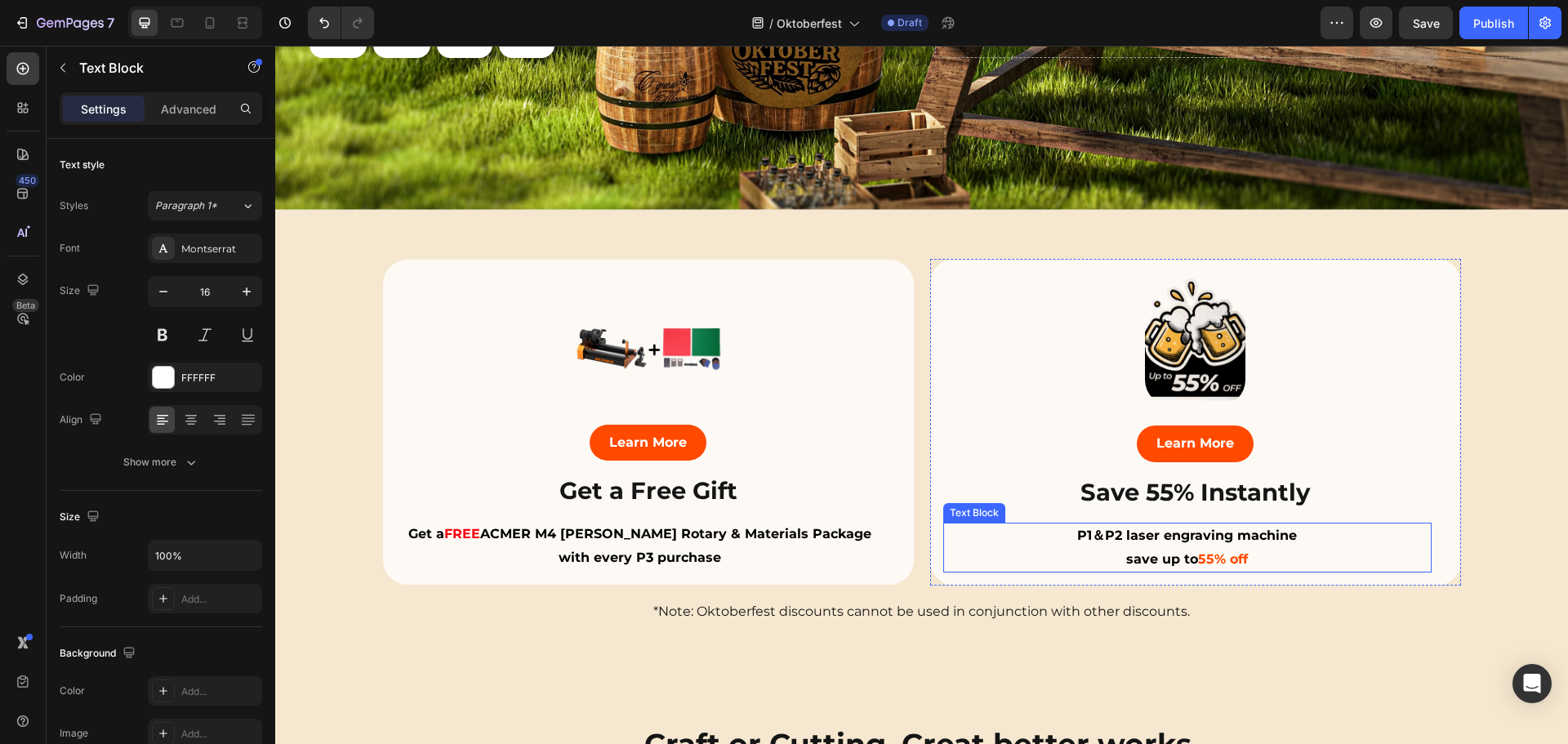
click at [1162, 576] on div "Image Learn More Button Save 55% Instantly Heading P1＆P2 laser engraving machin…" at bounding box center [1195, 423] width 530 height 328
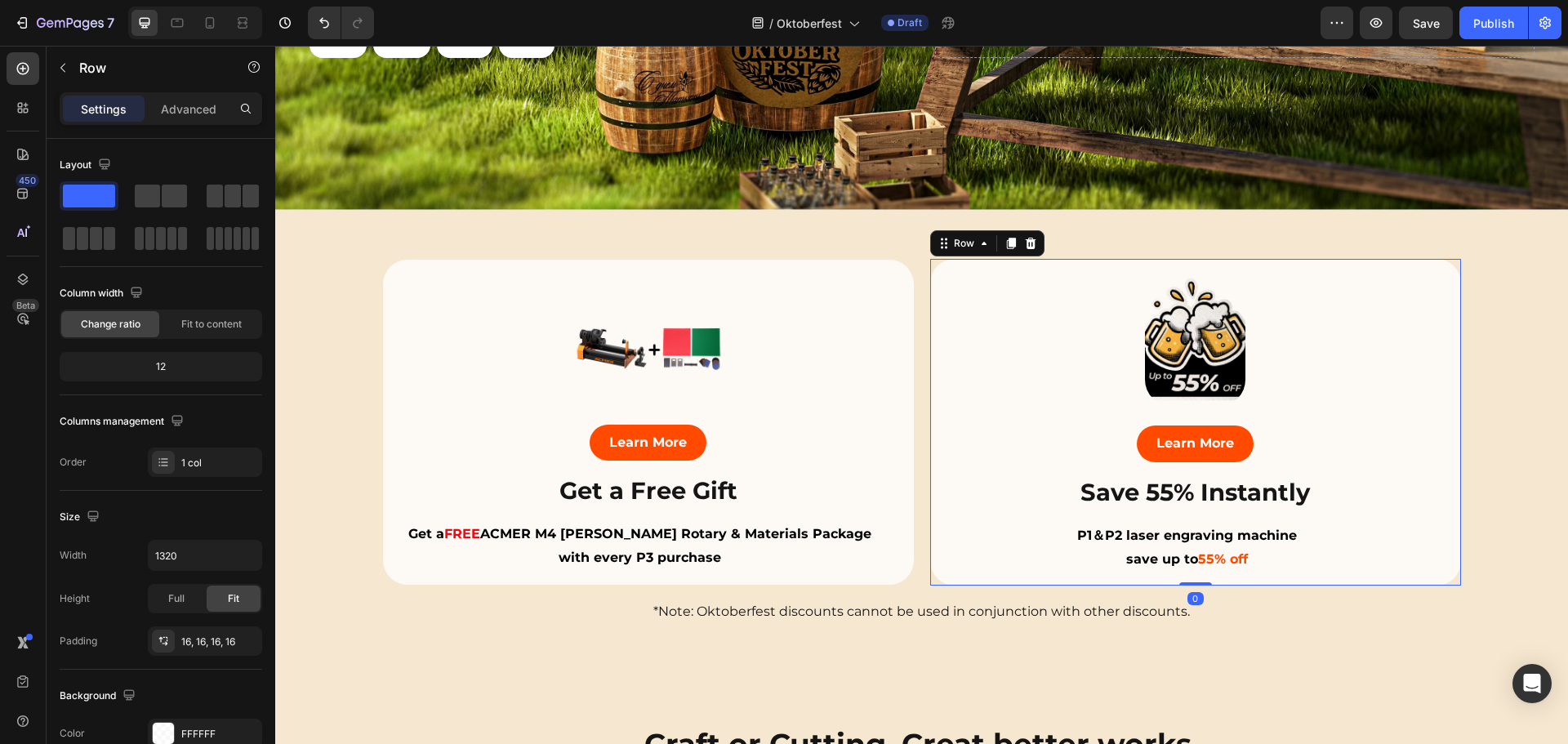
drag, startPoint x: 1162, startPoint y: 576, endPoint x: 1164, endPoint y: 566, distance: 10.2
click at [1162, 576] on div "Image Learn More Button Save 55% Instantly Heading P1＆P2 laser engraving machin…" at bounding box center [1195, 423] width 530 height 328
click at [1163, 542] on p "P1＆P2 laser engraving machine" at bounding box center [1187, 535] width 485 height 23
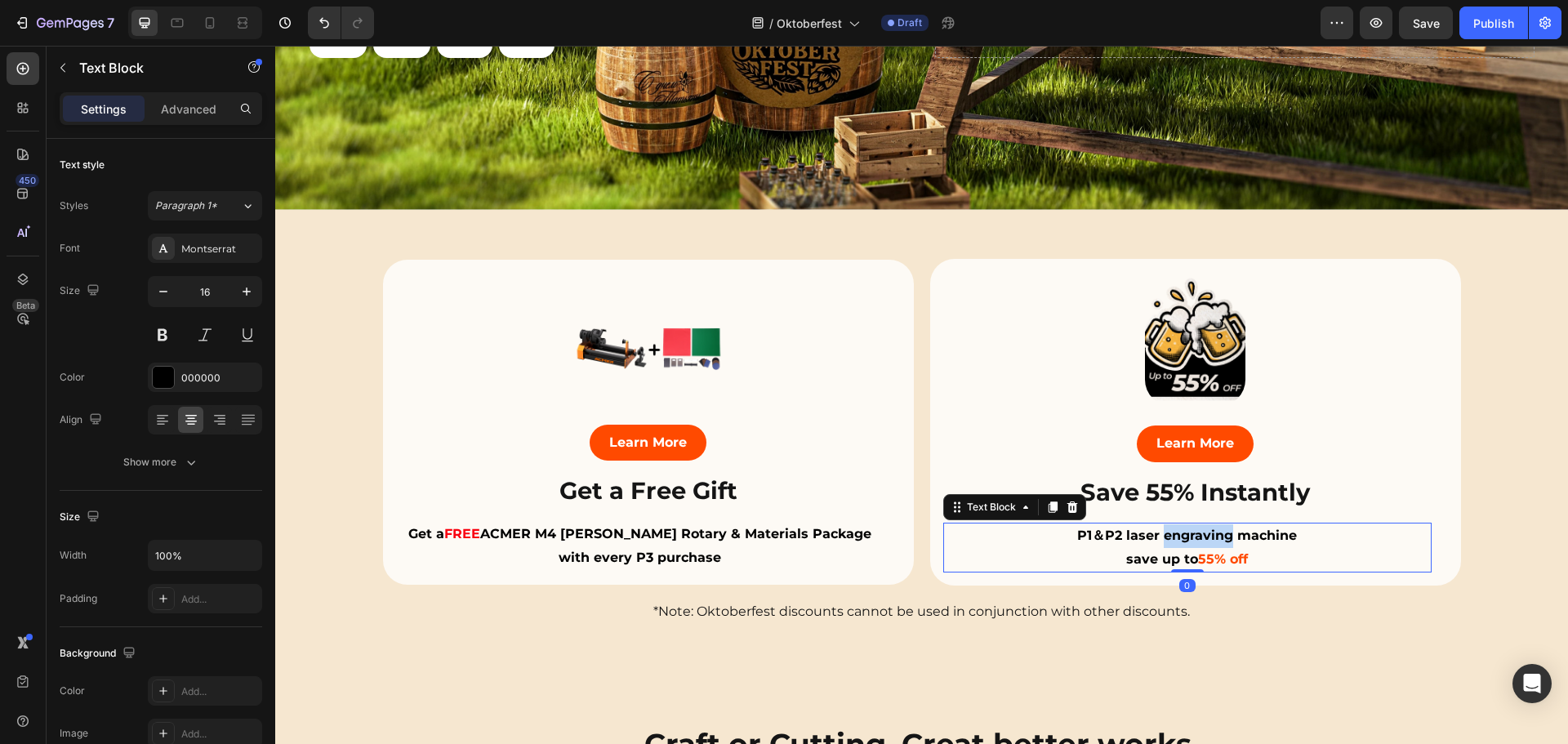
click at [1163, 542] on p "P1＆P2 laser engraving machine" at bounding box center [1187, 535] width 485 height 23
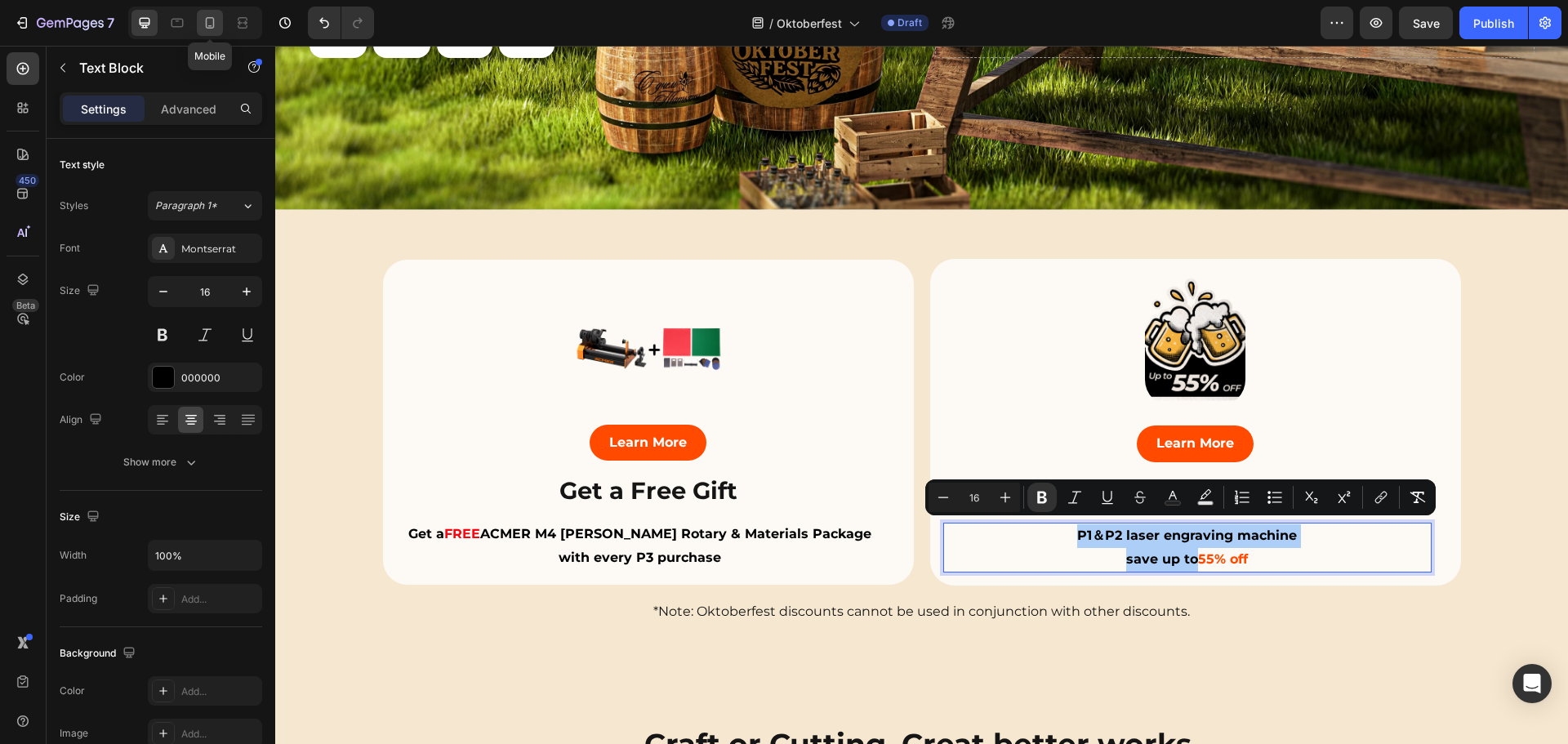
click at [214, 22] on icon at bounding box center [211, 22] width 9 height 11
type input "14"
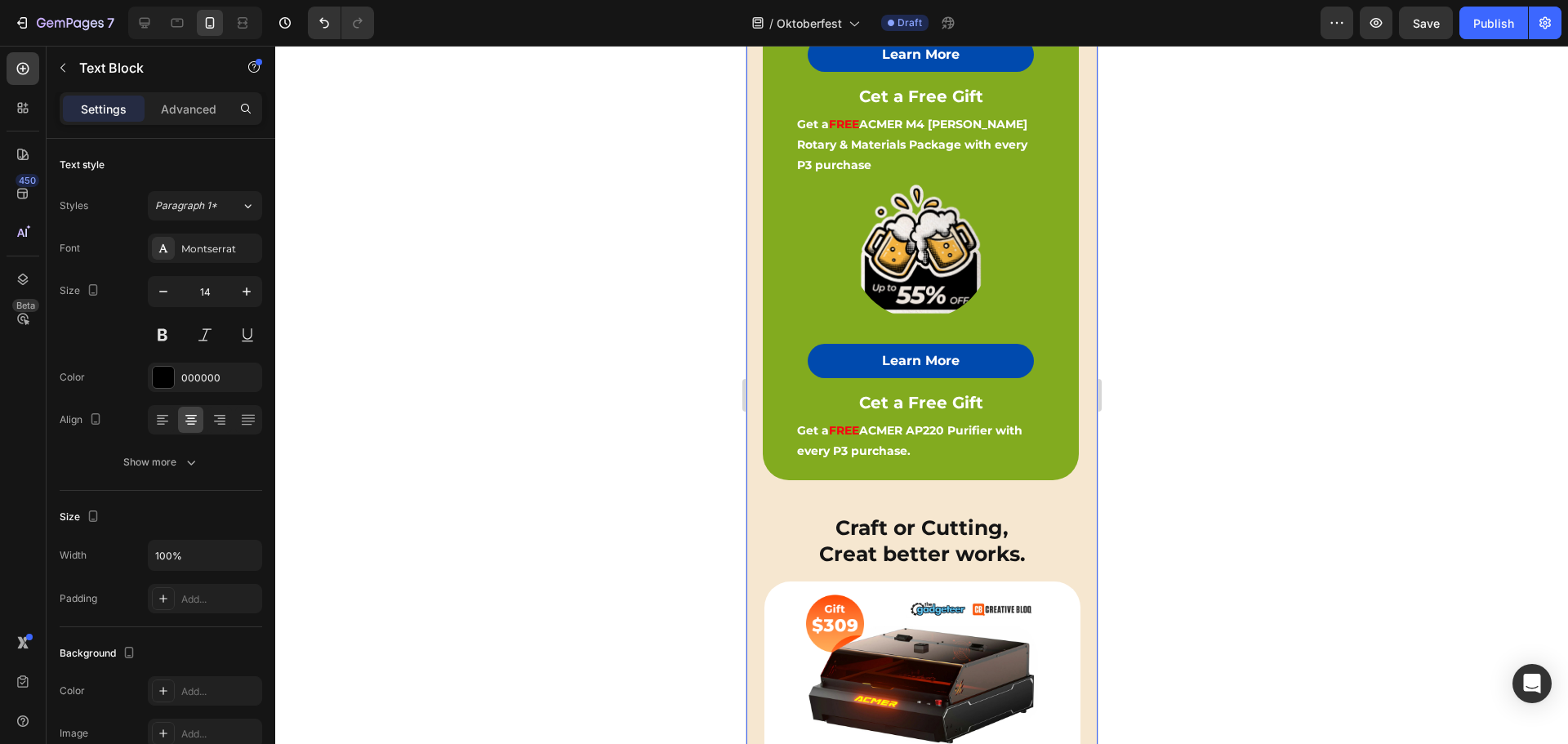
scroll to position [760, 0]
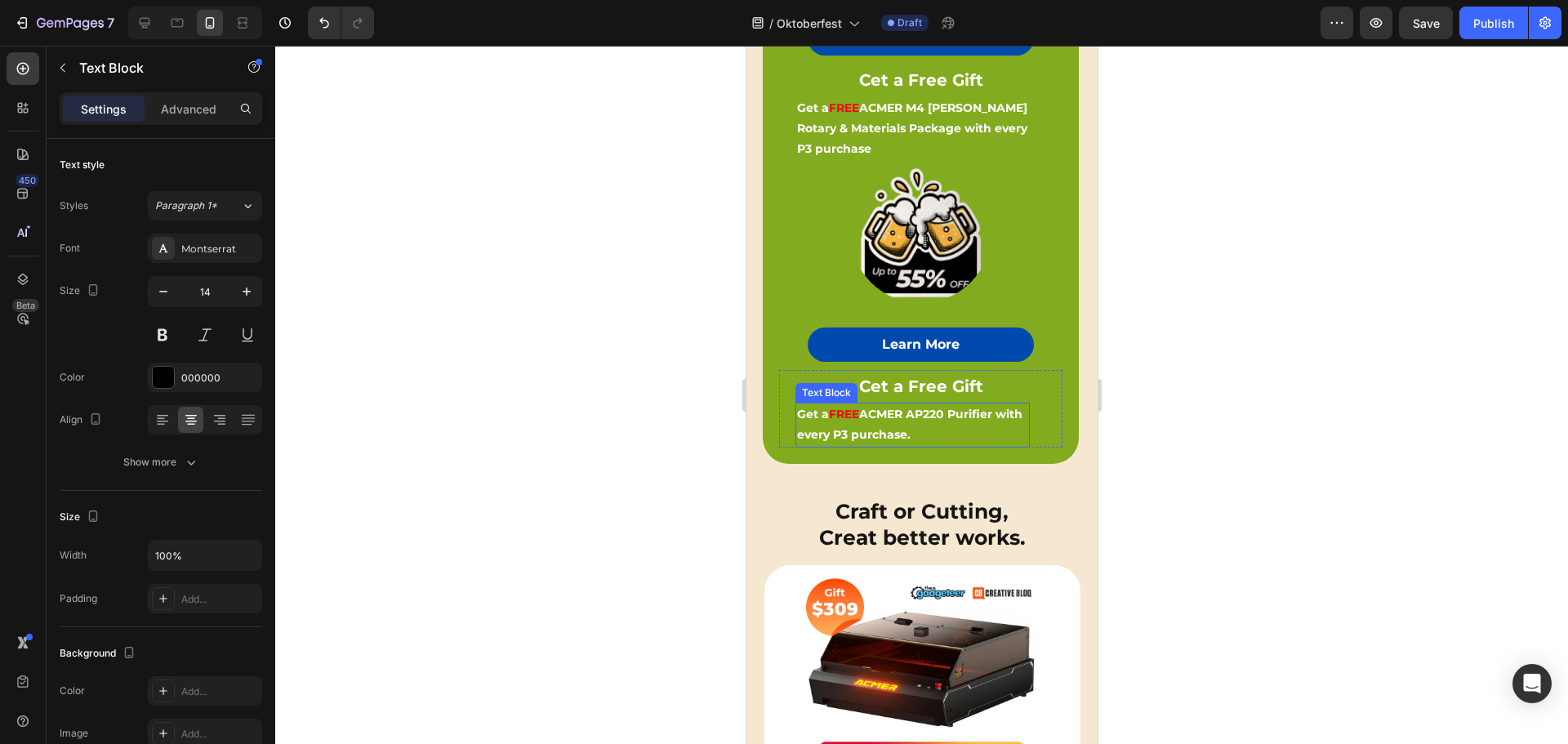
click at [907, 412] on p "Get a FREE ACMER AP220 Purifier with every P3 purchase." at bounding box center [911, 425] width 231 height 41
click at [1016, 227] on div at bounding box center [920, 233] width 283 height 142
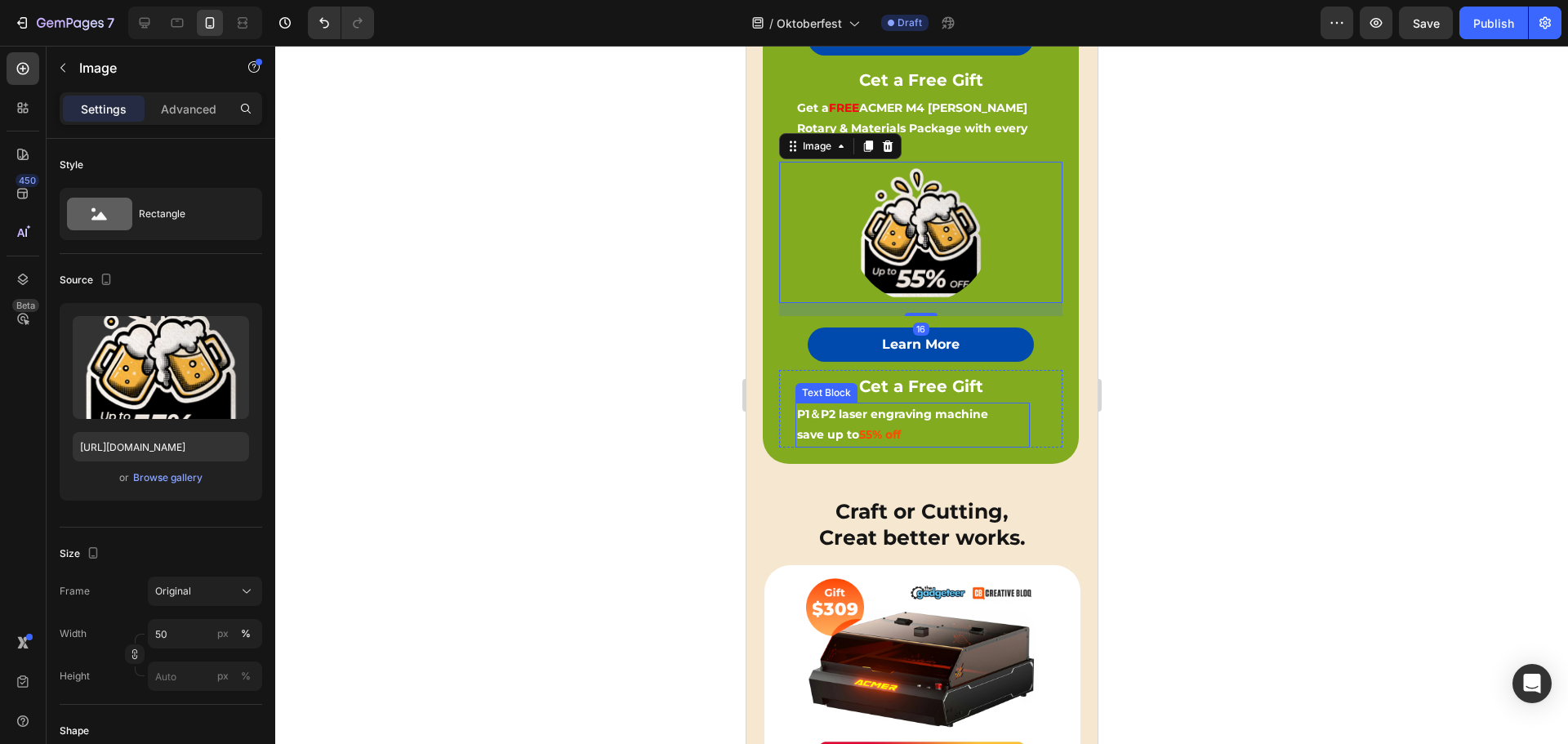
click at [919, 411] on p "P1＆P2 laser engraving machine" at bounding box center [911, 415] width 231 height 21
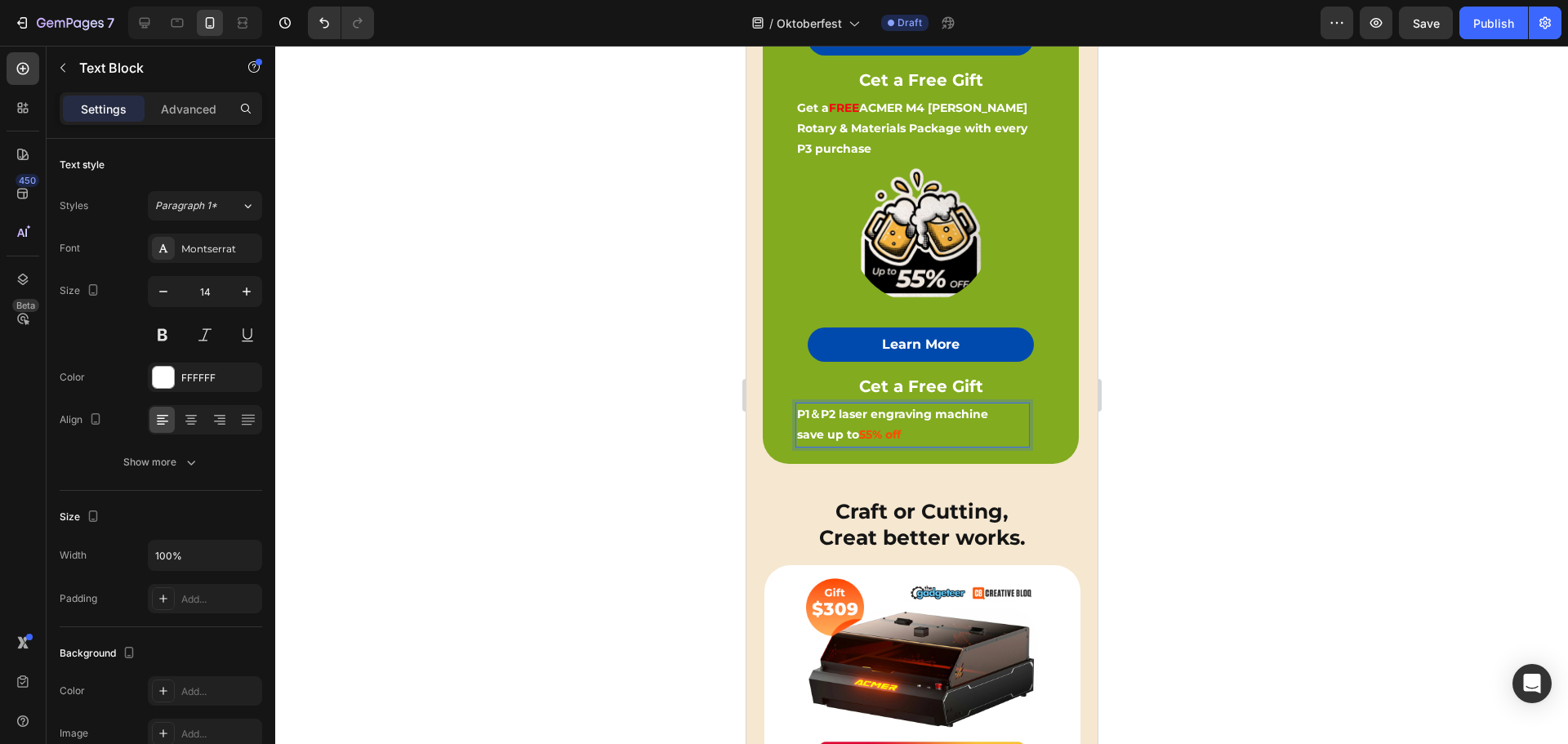
click at [852, 427] on strong "save up to" at bounding box center [827, 434] width 62 height 15
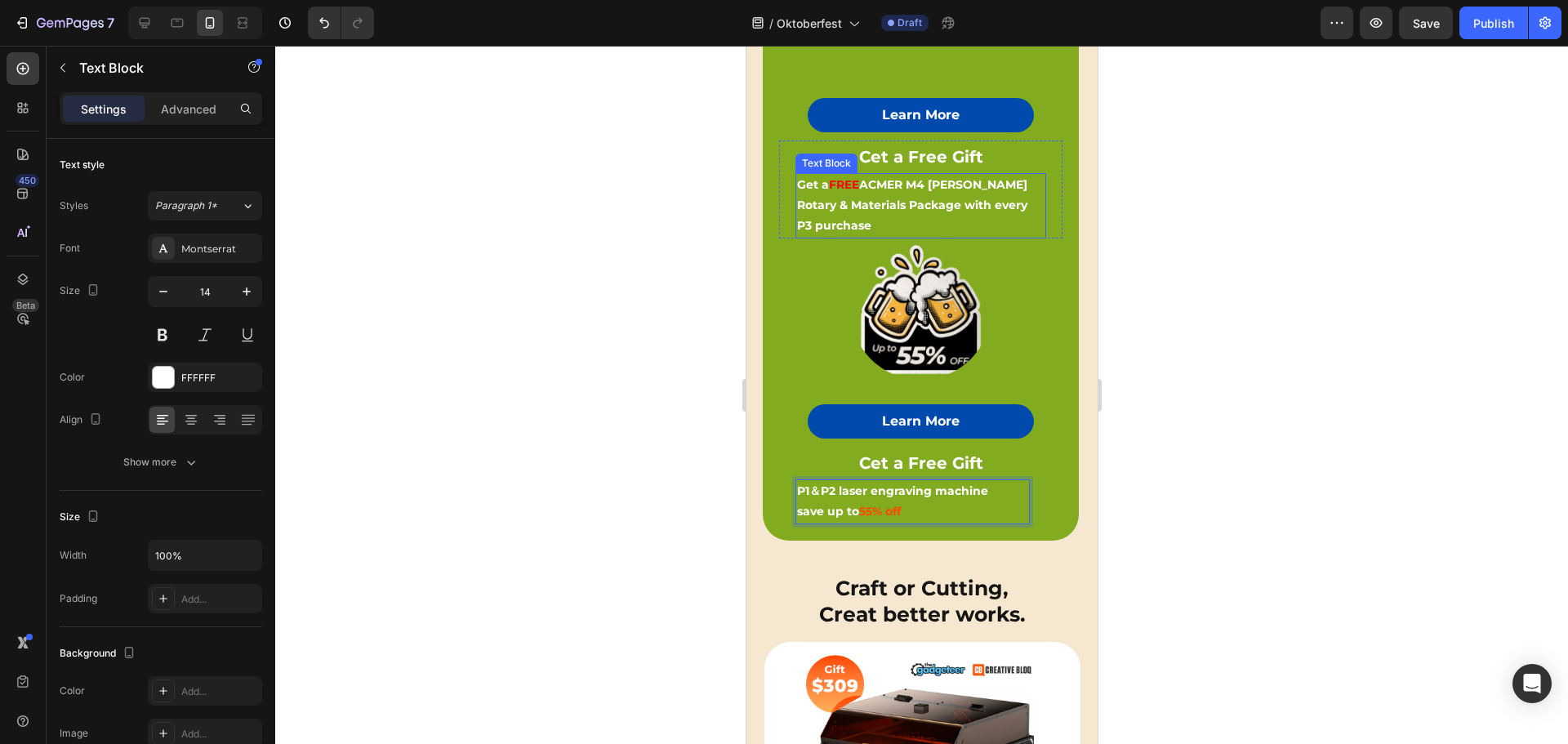
scroll to position [596, 0]
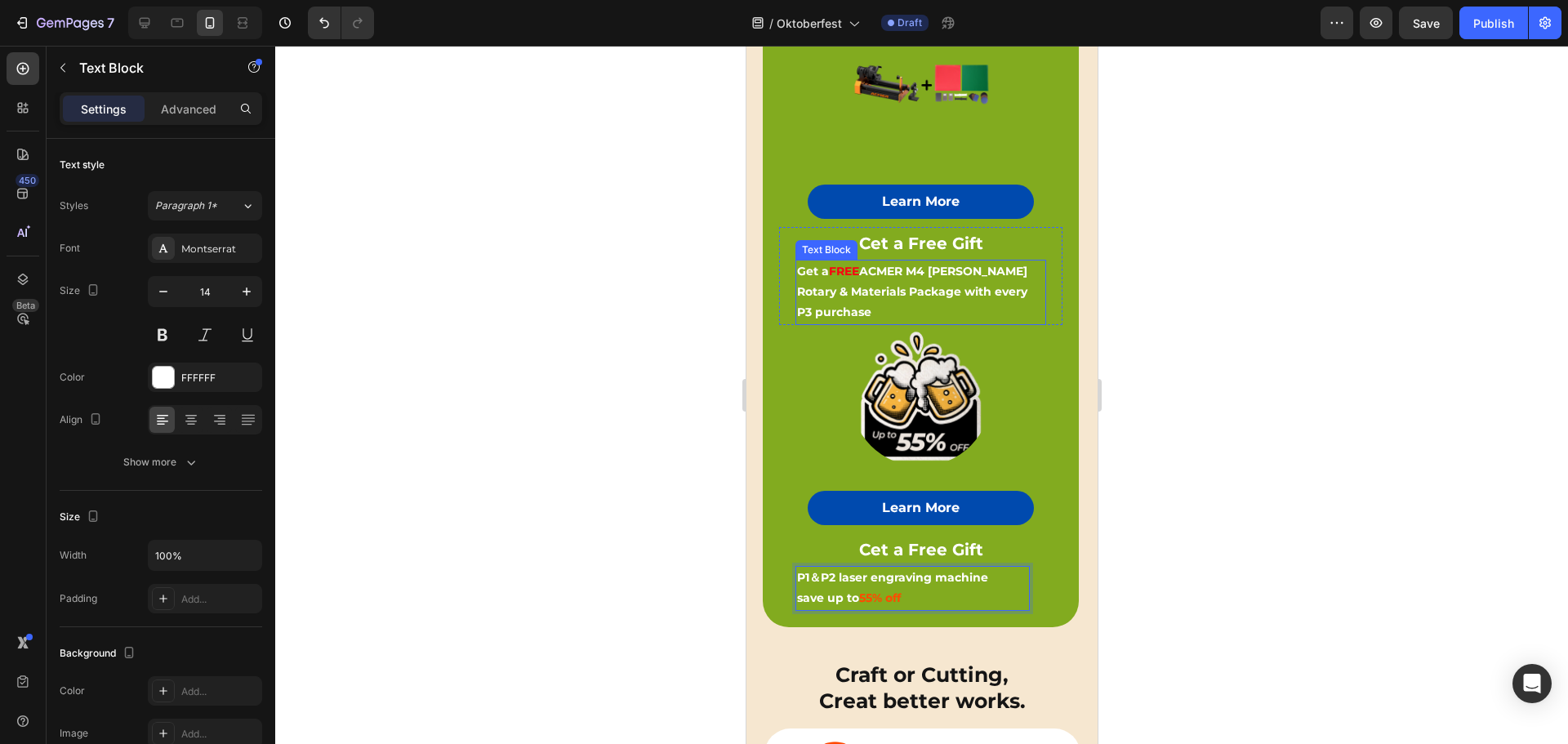
click at [932, 285] on strong "ACMER M4 Chuck Rotary & Materials Package with every P3 purchase" at bounding box center [911, 291] width 230 height 55
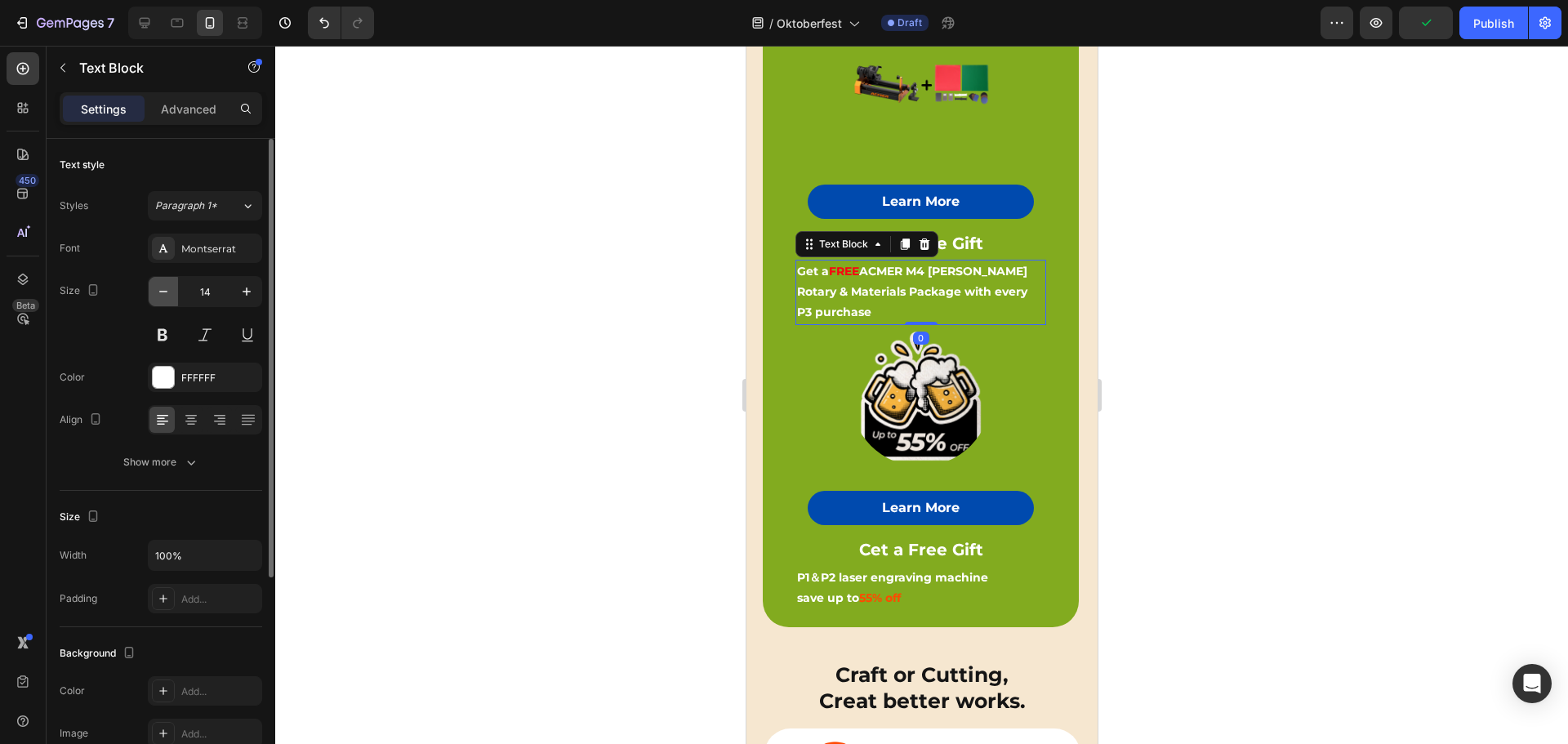
click at [167, 292] on icon "button" at bounding box center [163, 292] width 8 height 2
type input "13"
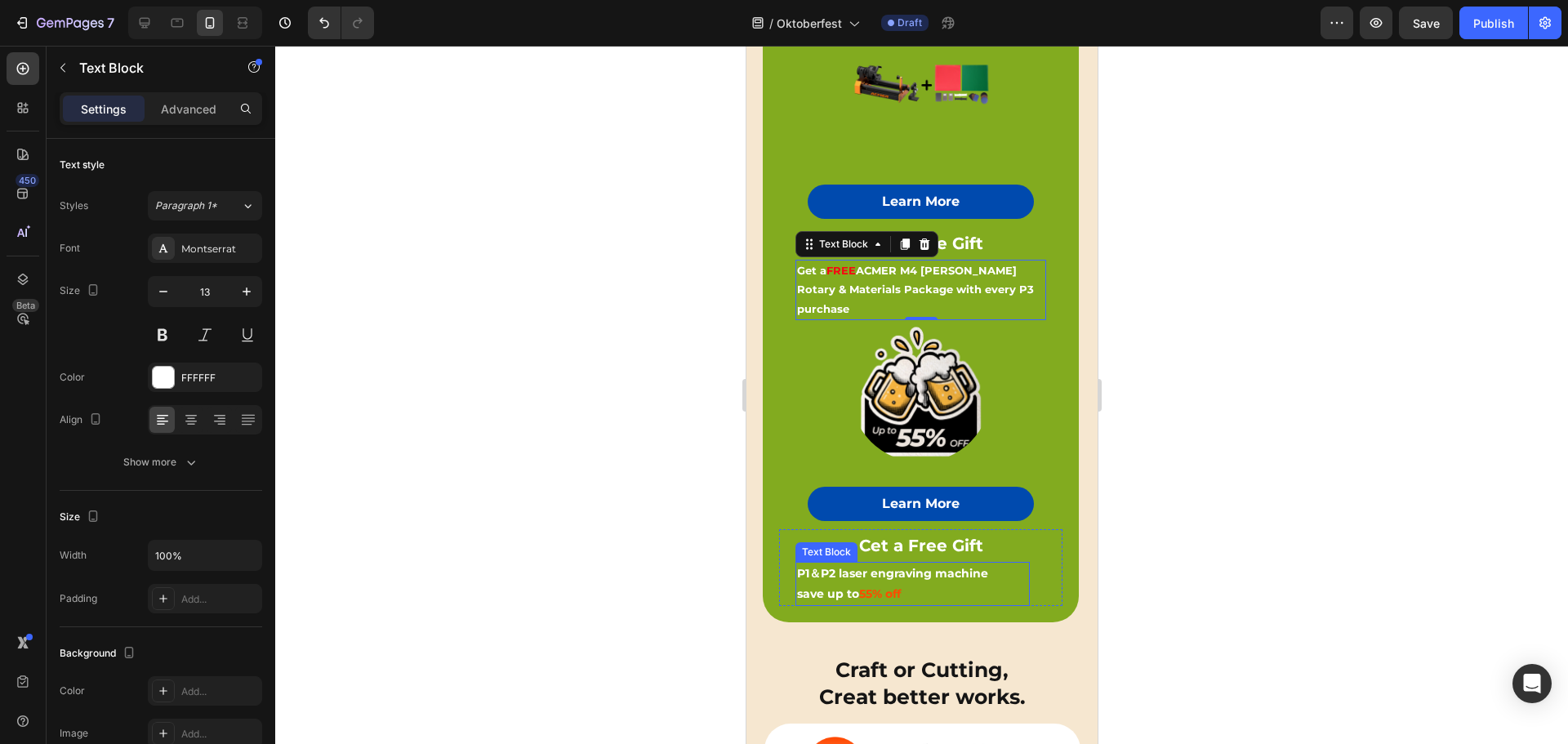
click at [878, 563] on p "P1＆P2 laser engraving machine" at bounding box center [911, 574] width 231 height 21
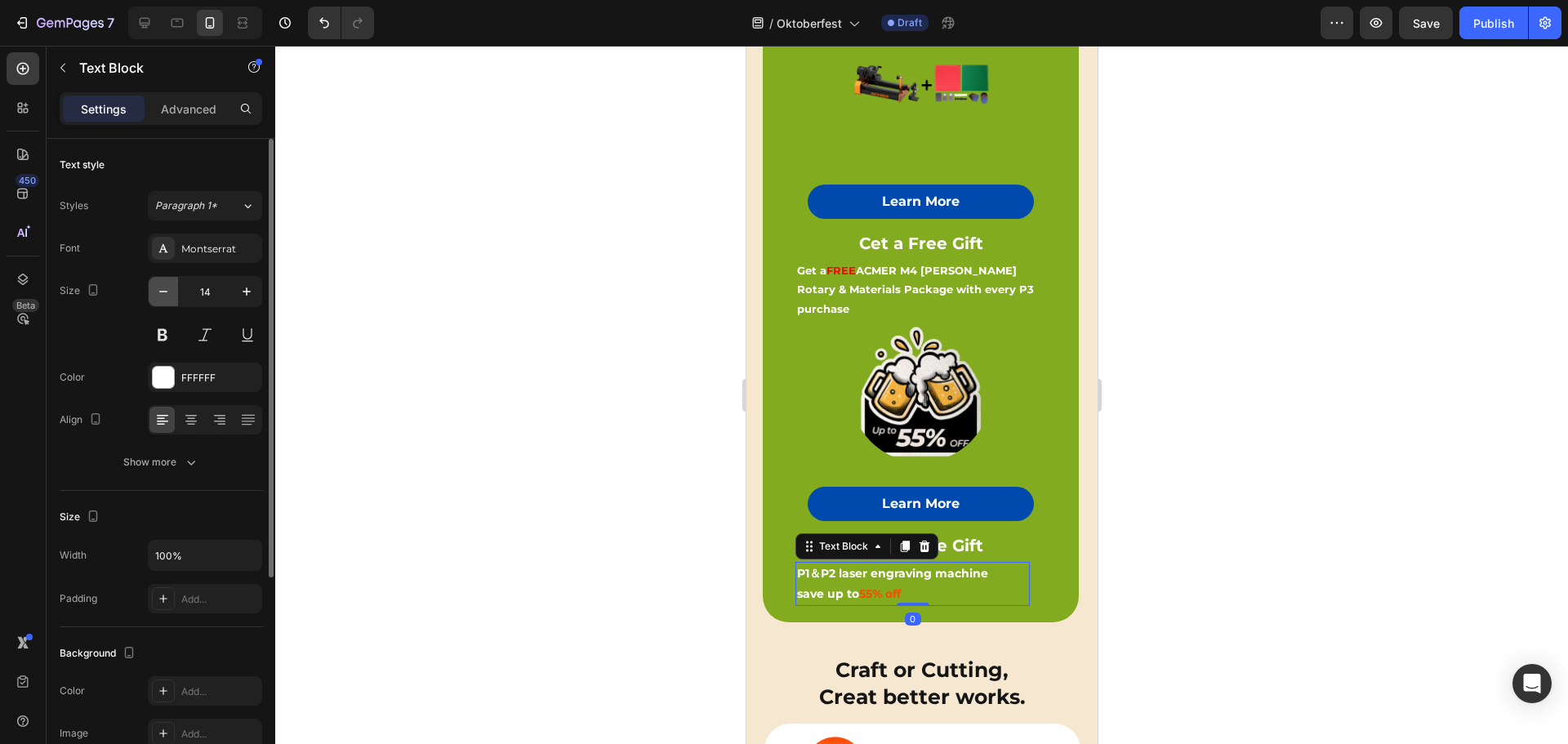
click at [163, 292] on icon "button" at bounding box center [163, 292] width 8 height 2
type input "13"
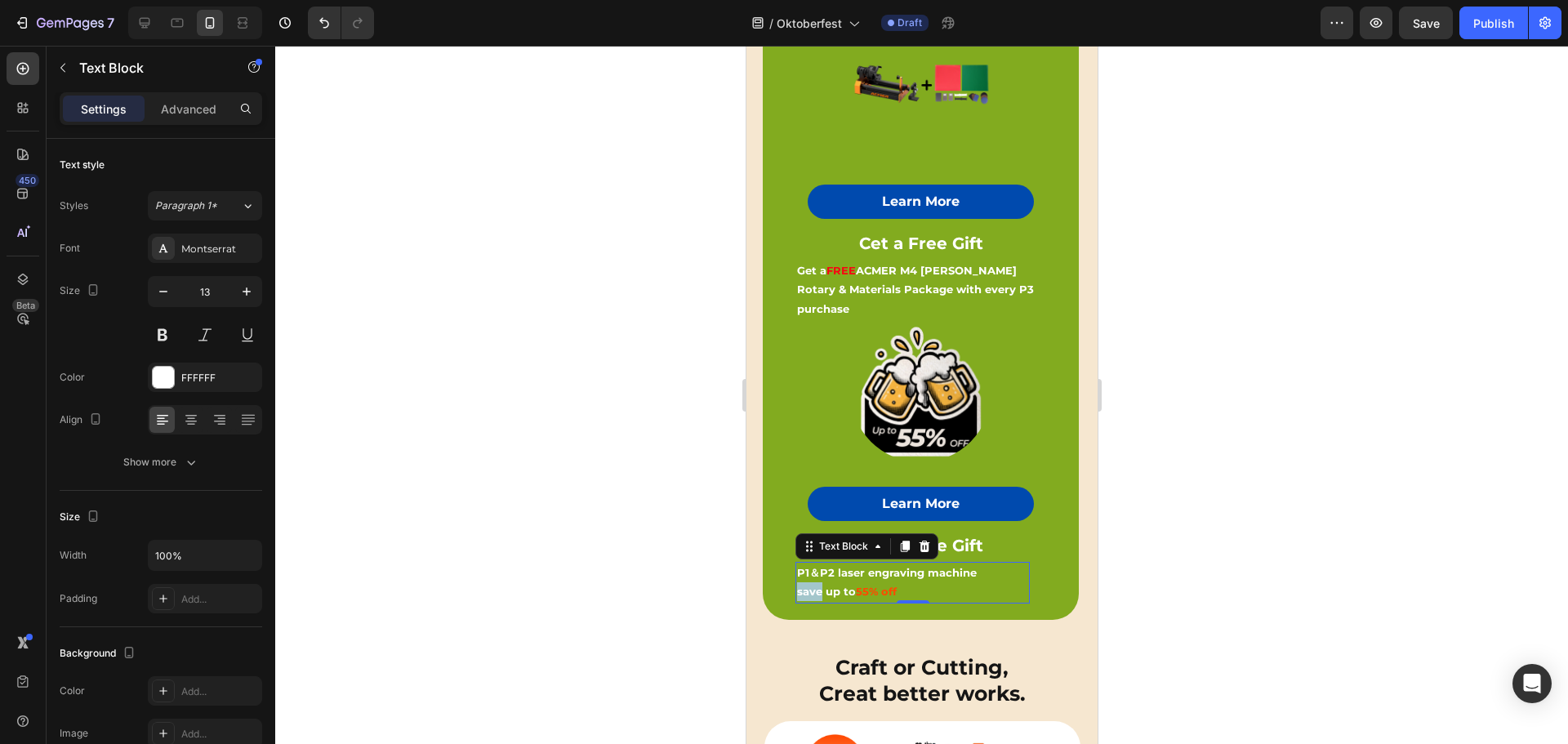
click at [798, 585] on strong "save up to" at bounding box center [825, 591] width 59 height 13
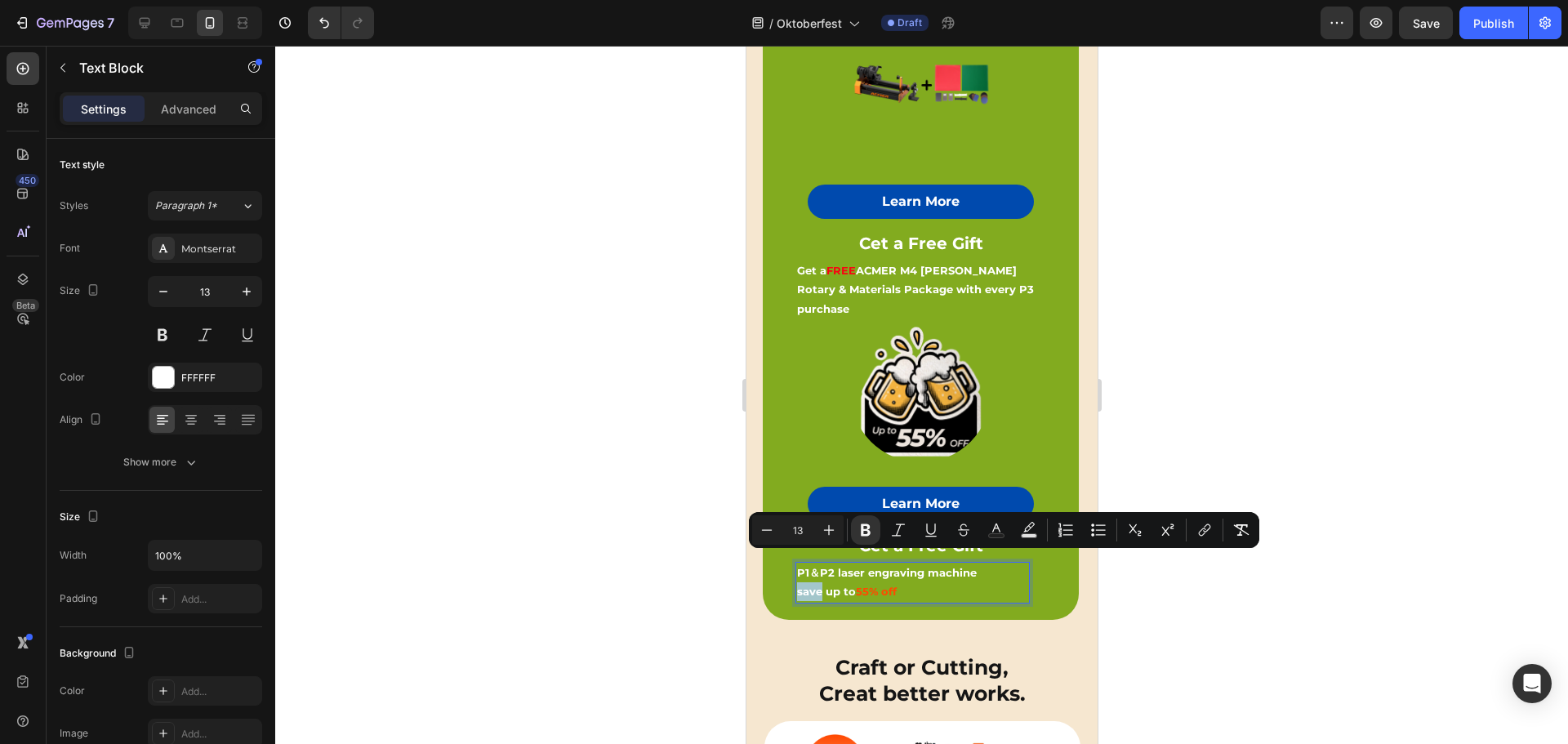
click at [798, 585] on strong "save up to" at bounding box center [825, 591] width 59 height 13
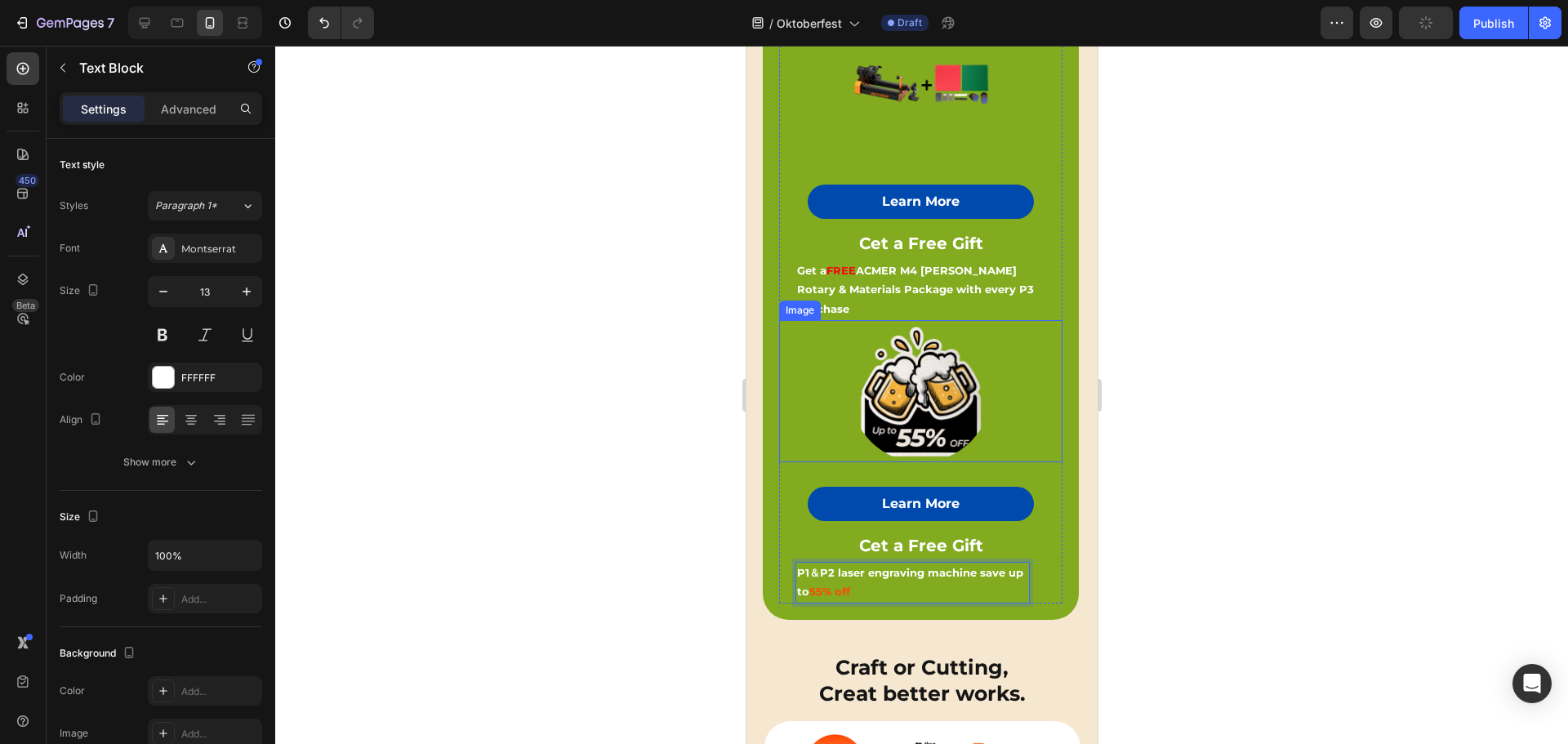
click at [803, 372] on div at bounding box center [920, 391] width 283 height 142
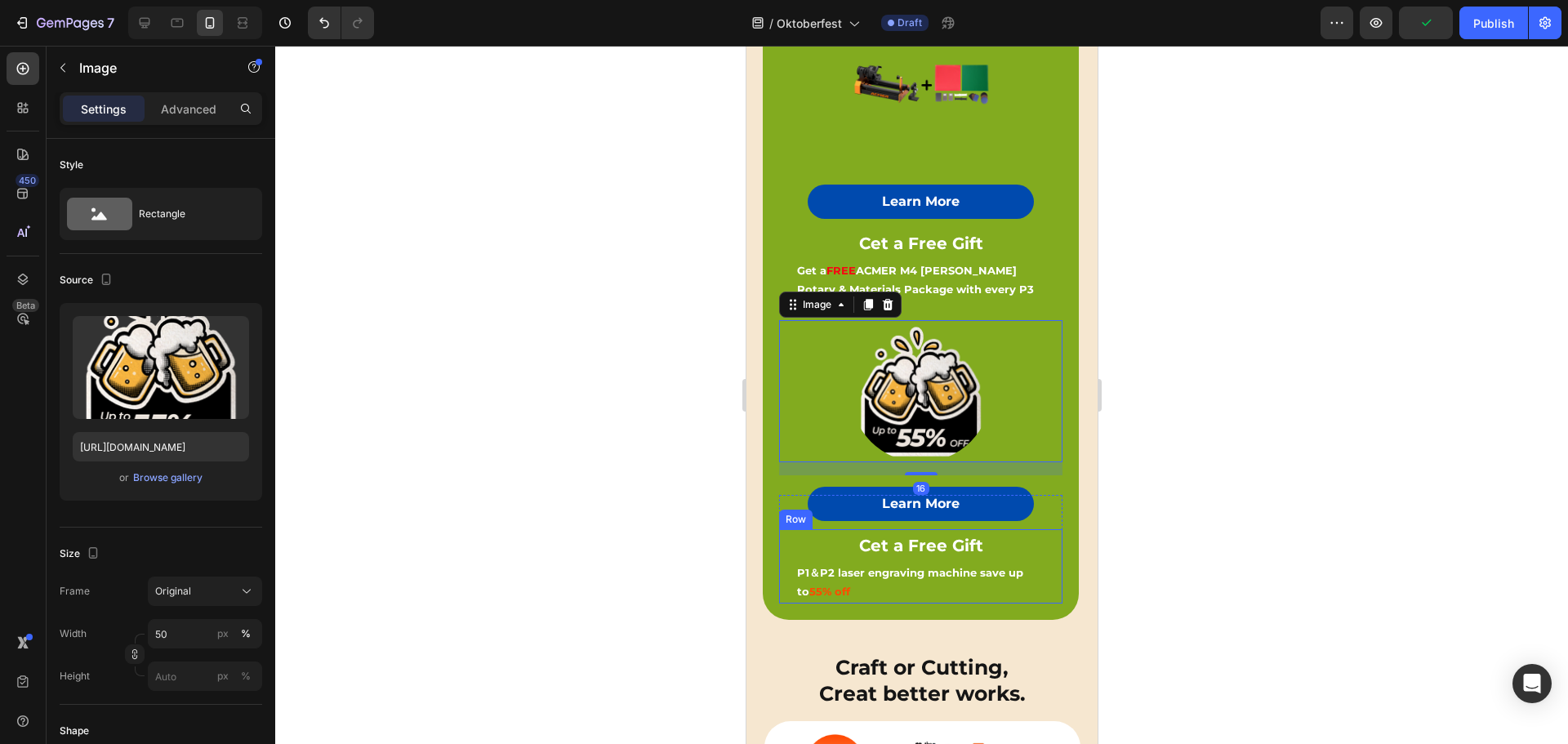
click at [1022, 562] on div "P1＆P2 laser engraving machine save up to 55% off Text Block" at bounding box center [920, 582] width 251 height 42
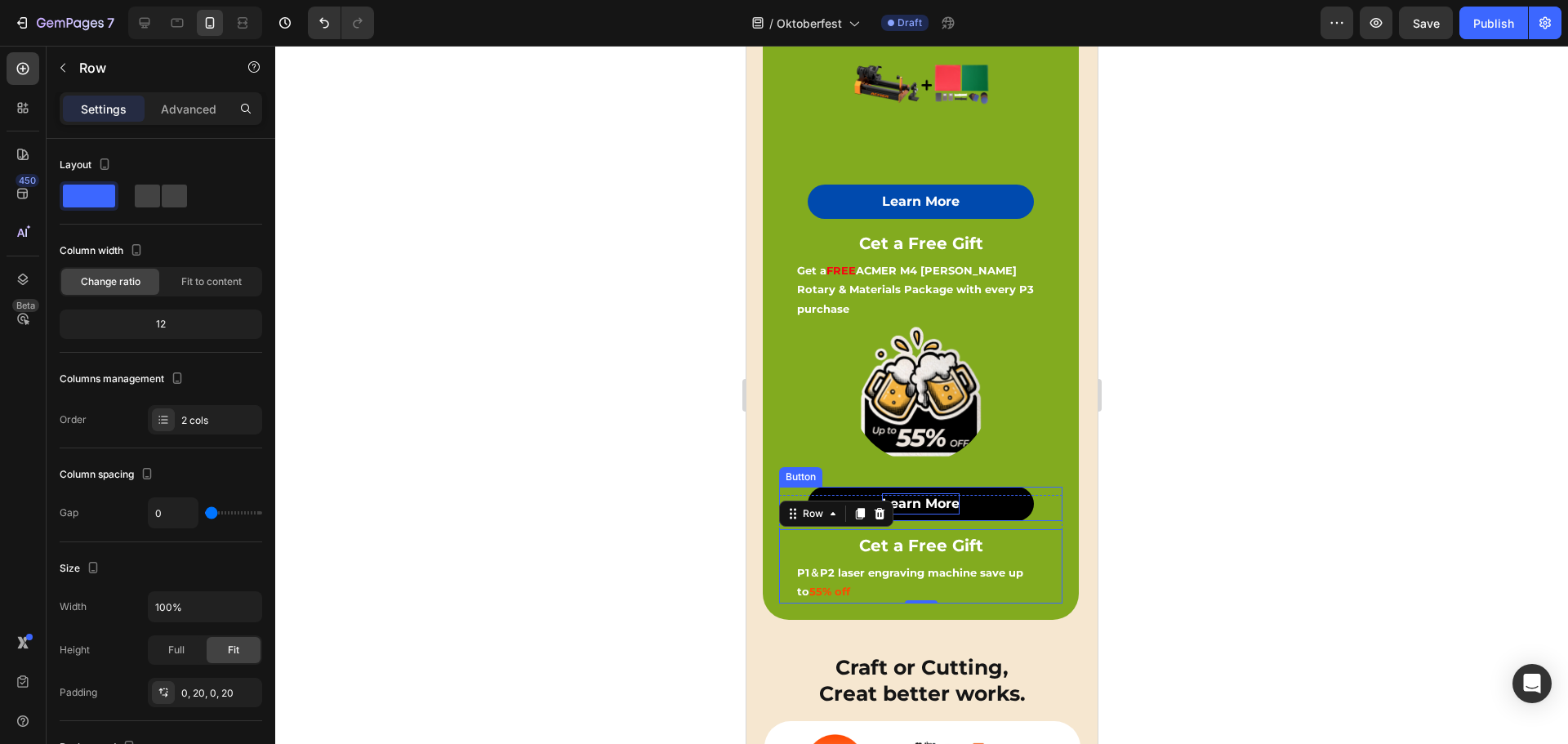
click at [913, 496] on strong "Learn More" at bounding box center [920, 503] width 78 height 16
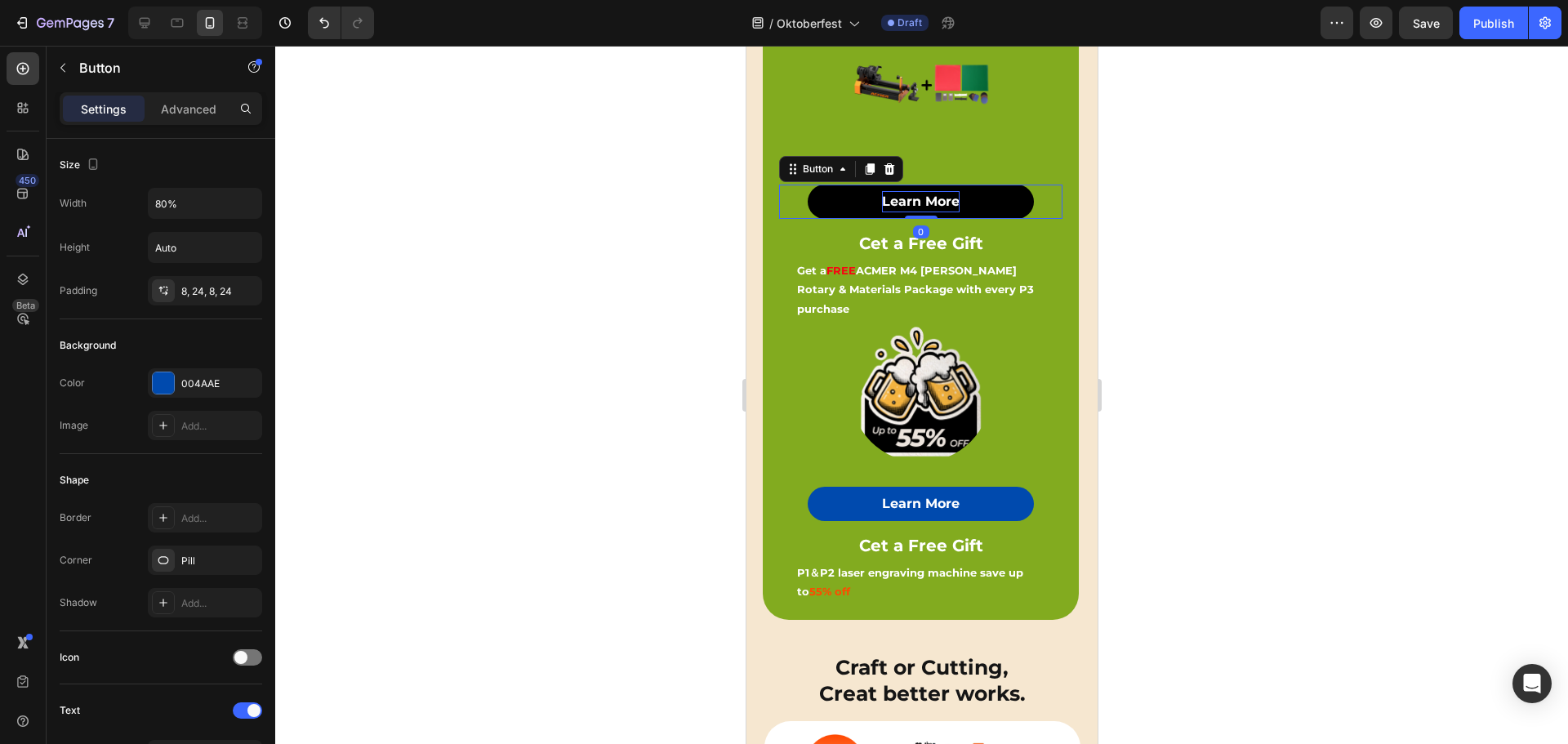
click at [922, 196] on strong "Learn More" at bounding box center [920, 201] width 78 height 16
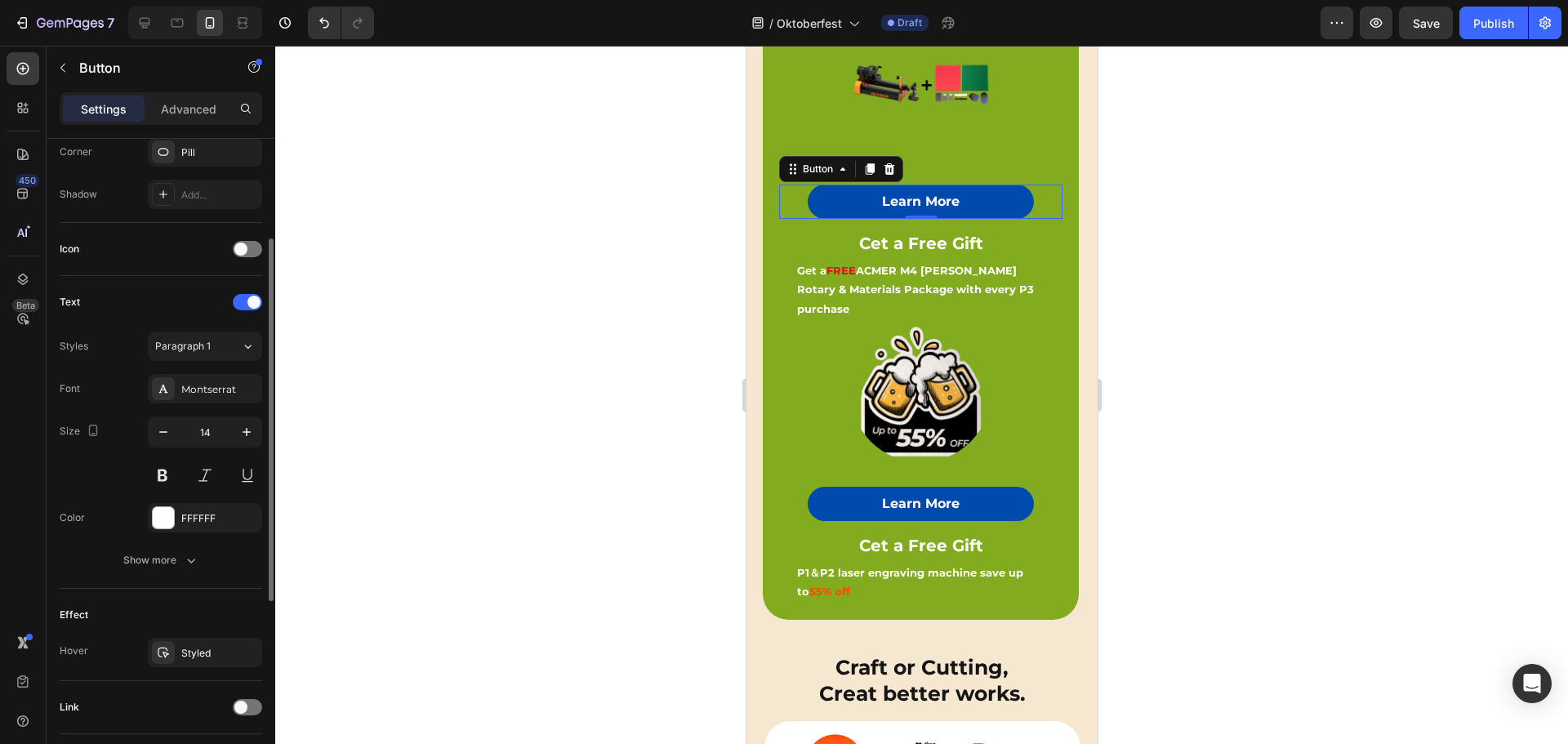
scroll to position [0, 0]
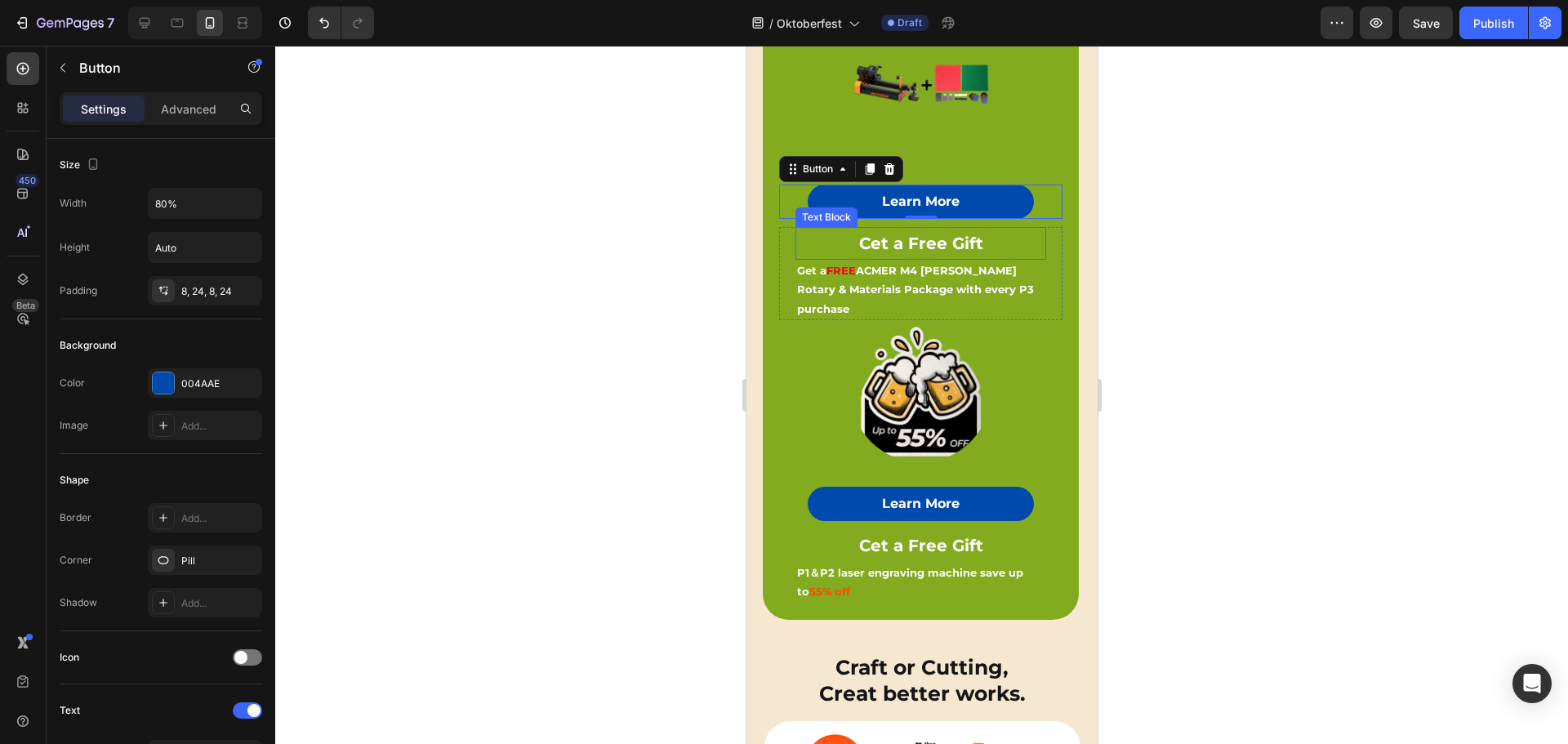
click at [930, 238] on strong "Cet a Free Gift" at bounding box center [920, 243] width 124 height 20
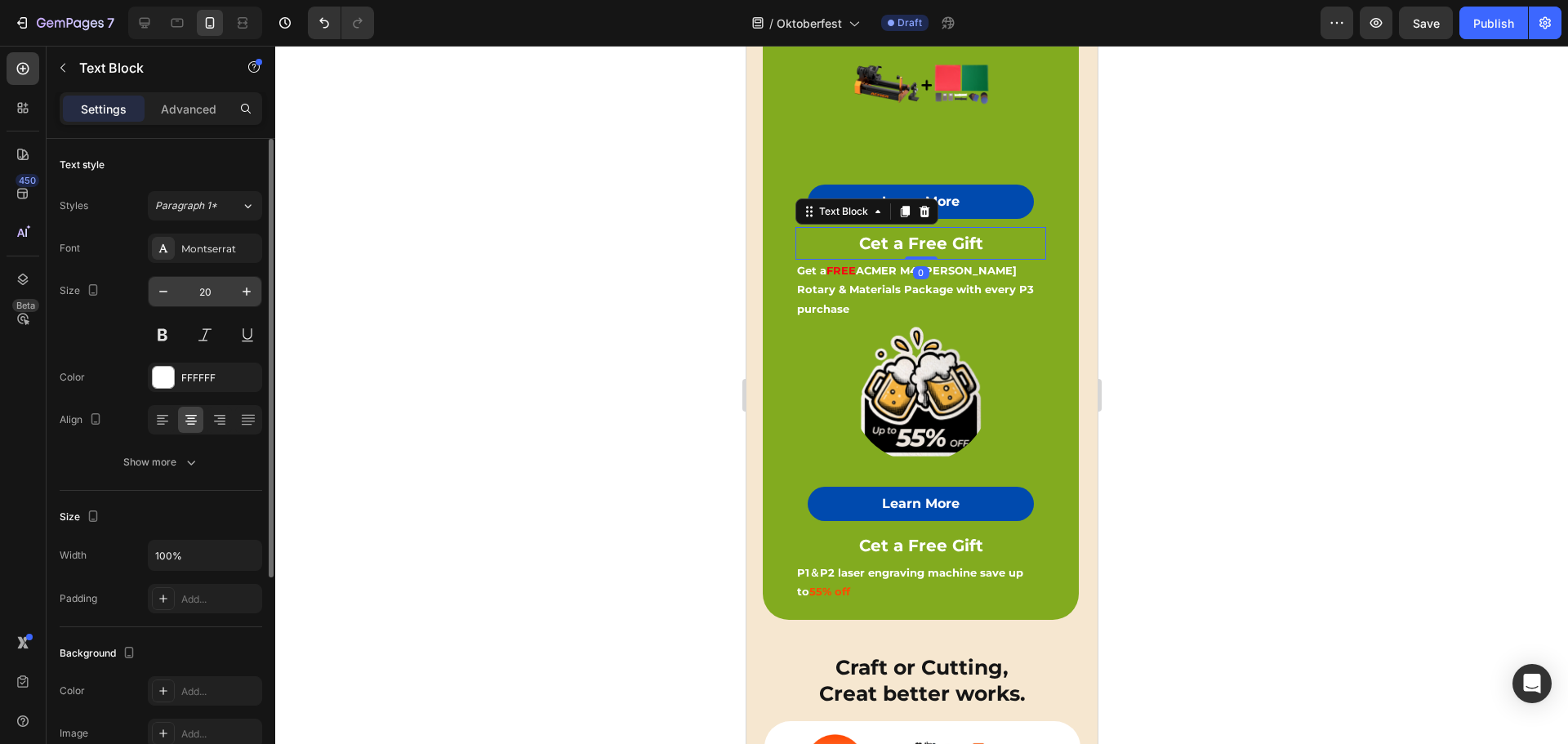
click at [203, 283] on input "20" at bounding box center [205, 291] width 54 height 29
type input "18"
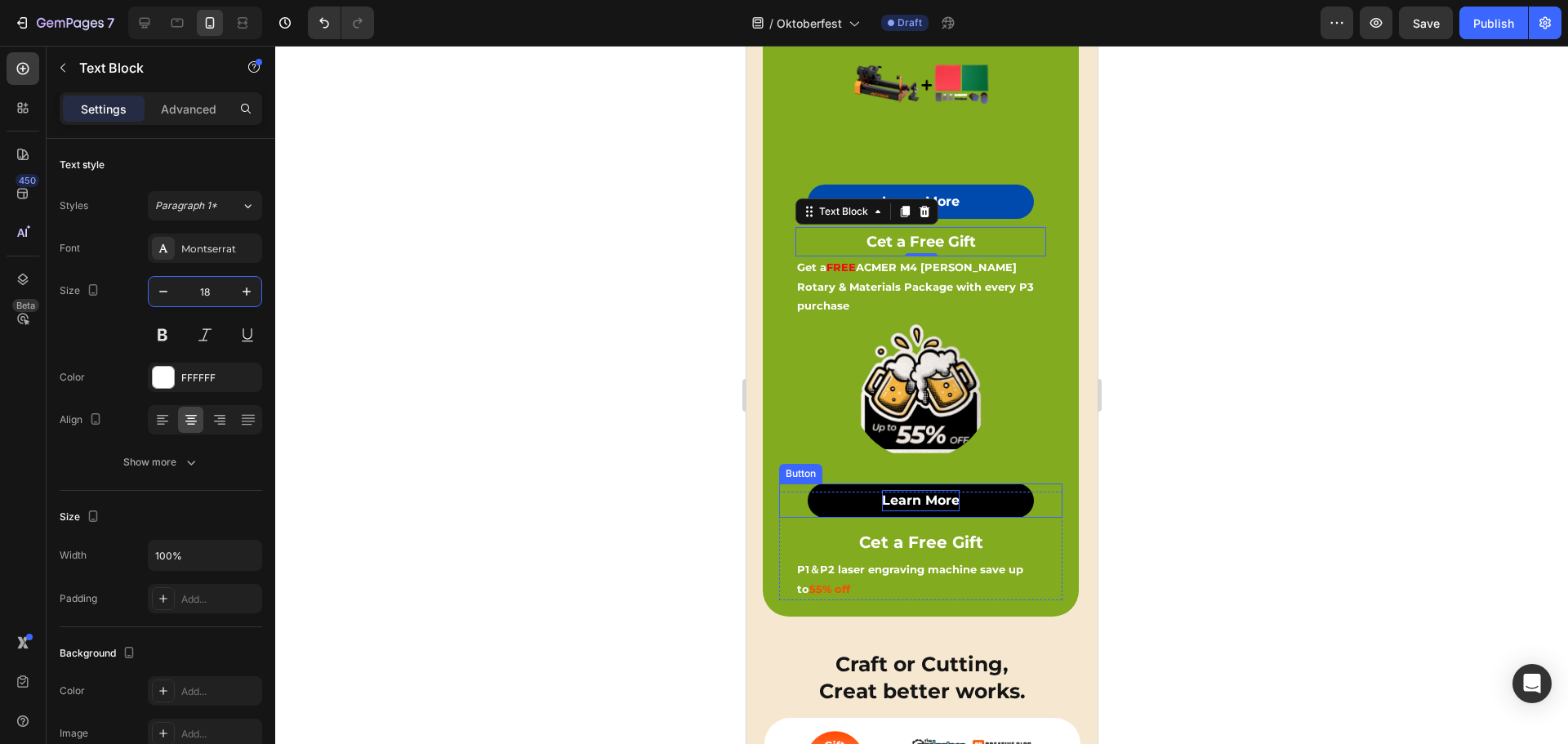
click at [922, 492] on strong "Learn More" at bounding box center [920, 500] width 78 height 16
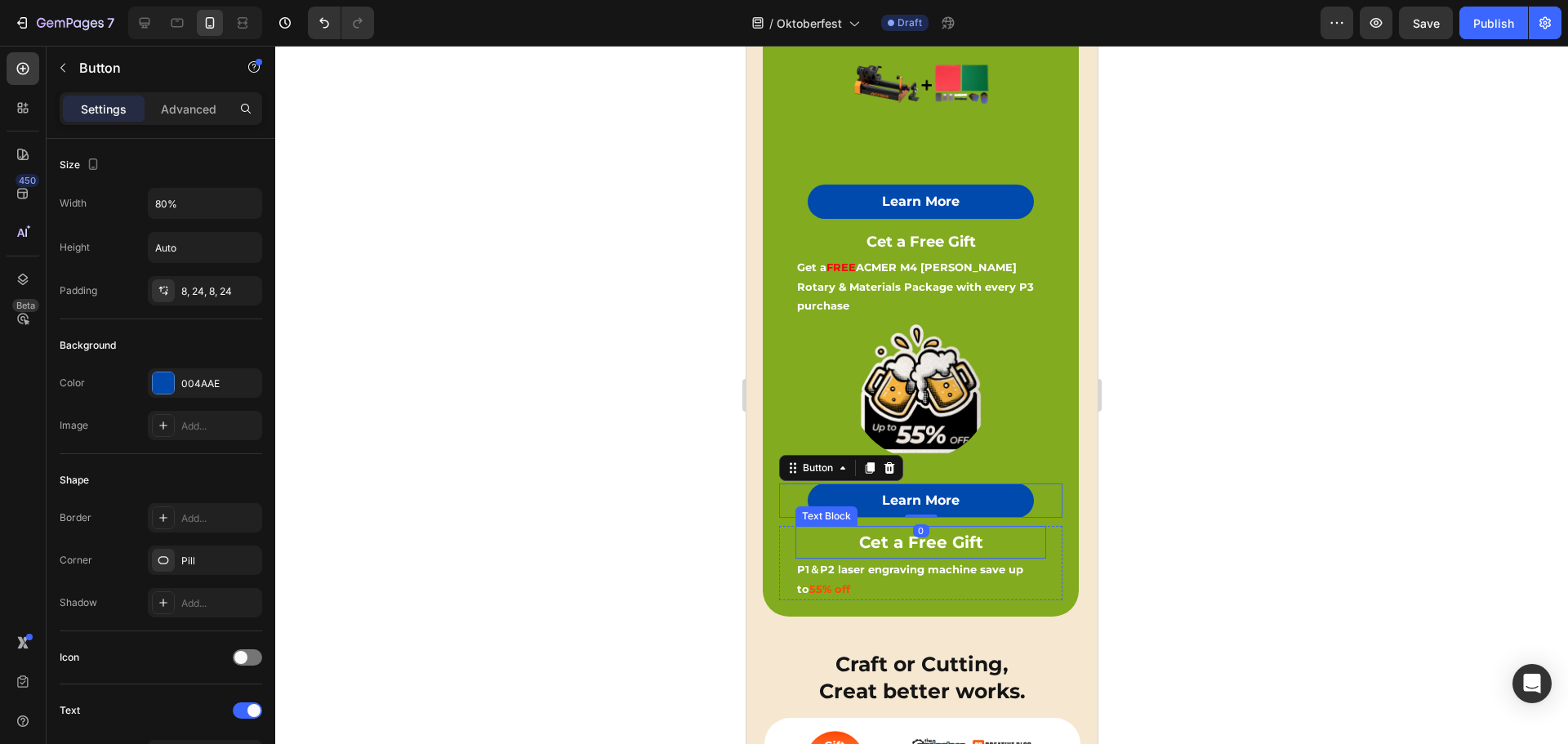
click at [941, 532] on strong "Cet a Free Gift" at bounding box center [920, 542] width 124 height 20
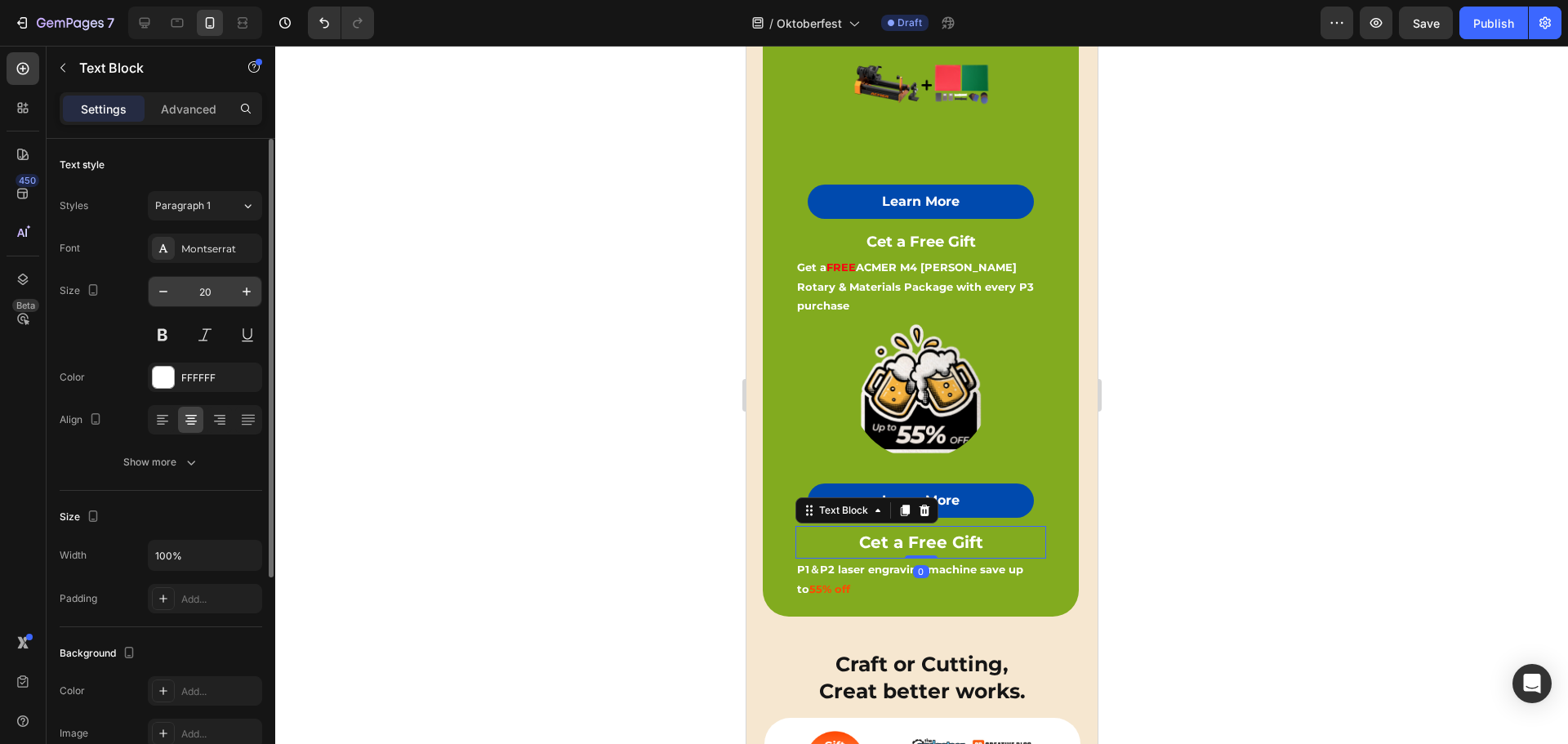
click at [211, 292] on input "20" at bounding box center [205, 291] width 54 height 29
type input "18"
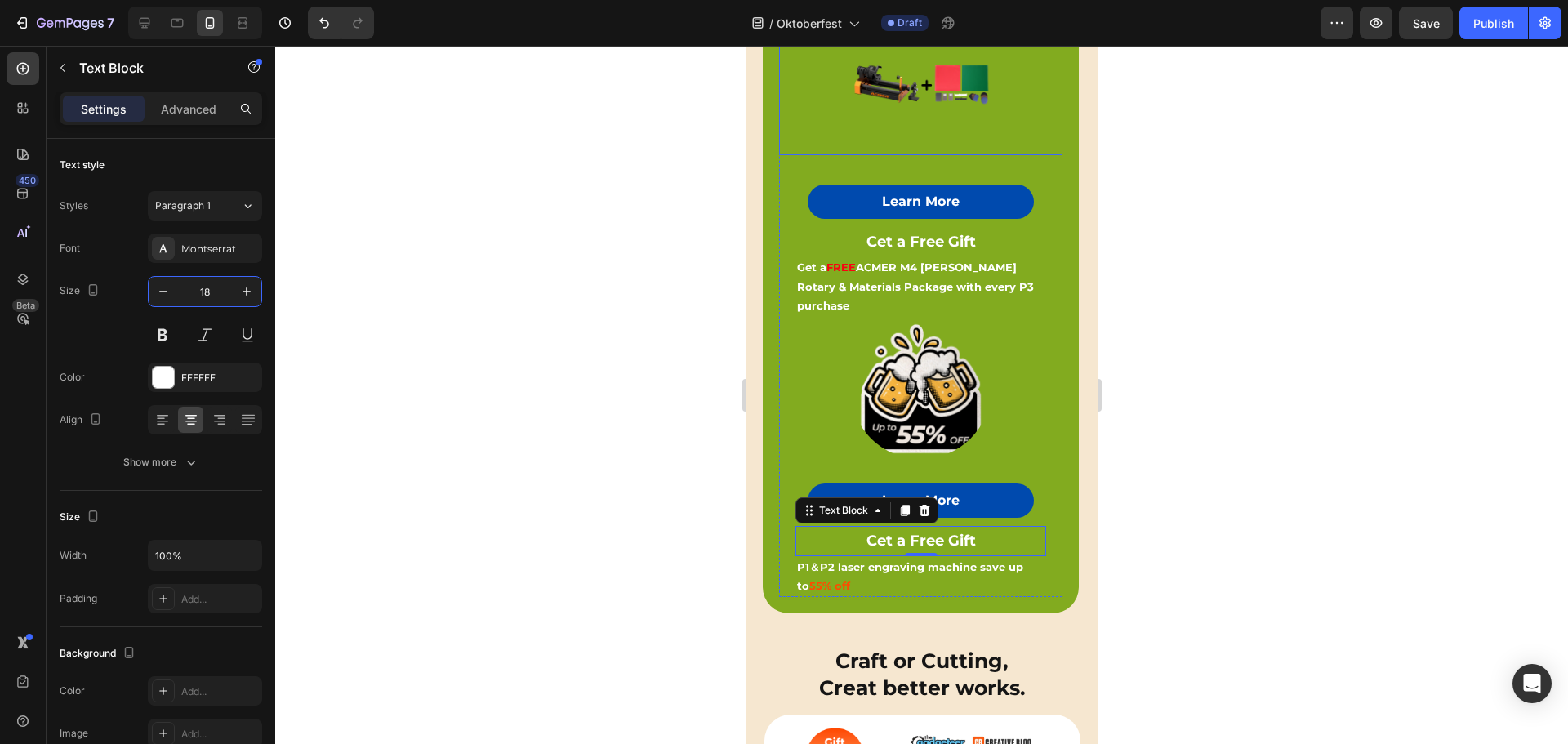
click at [812, 114] on div at bounding box center [920, 84] width 283 height 142
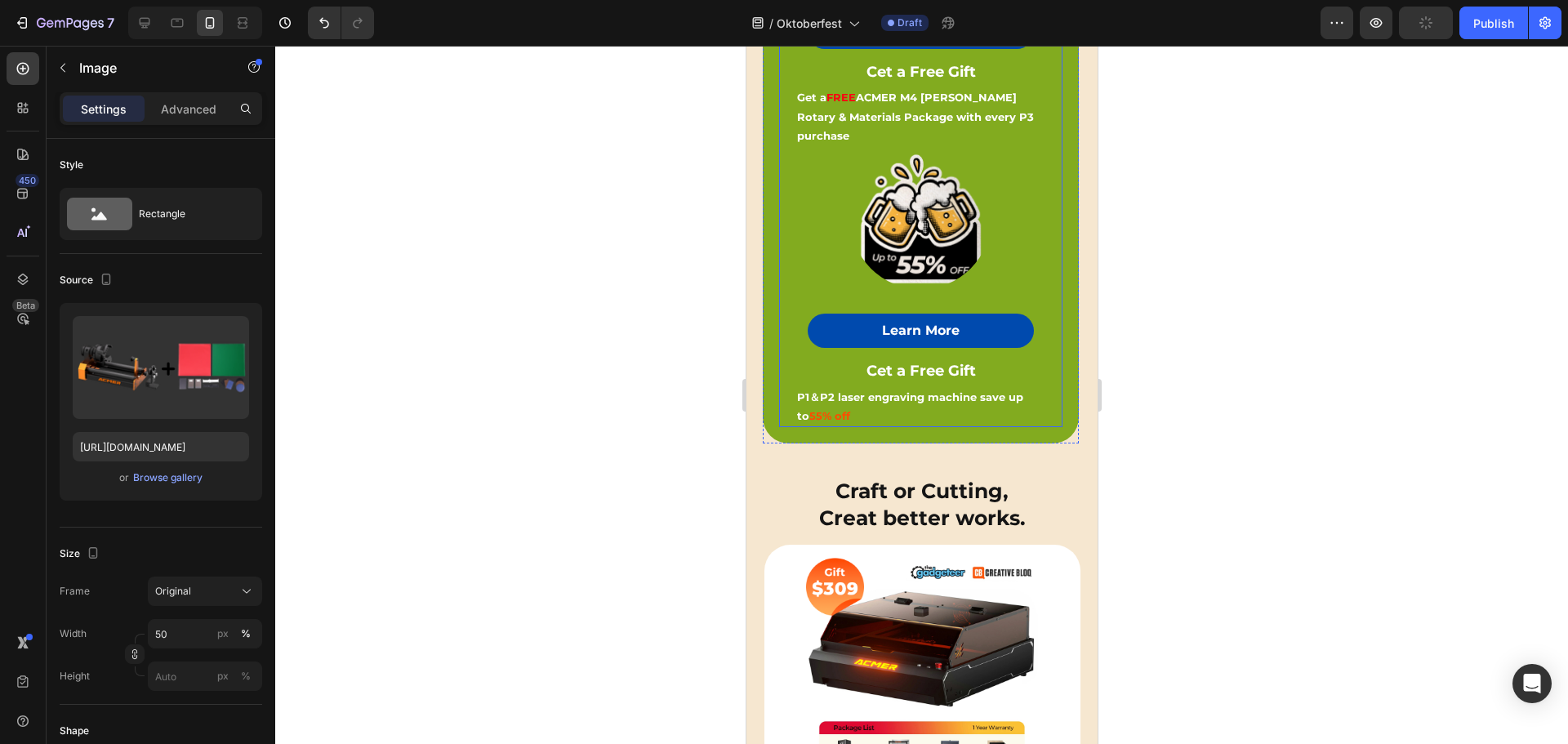
scroll to position [433, 0]
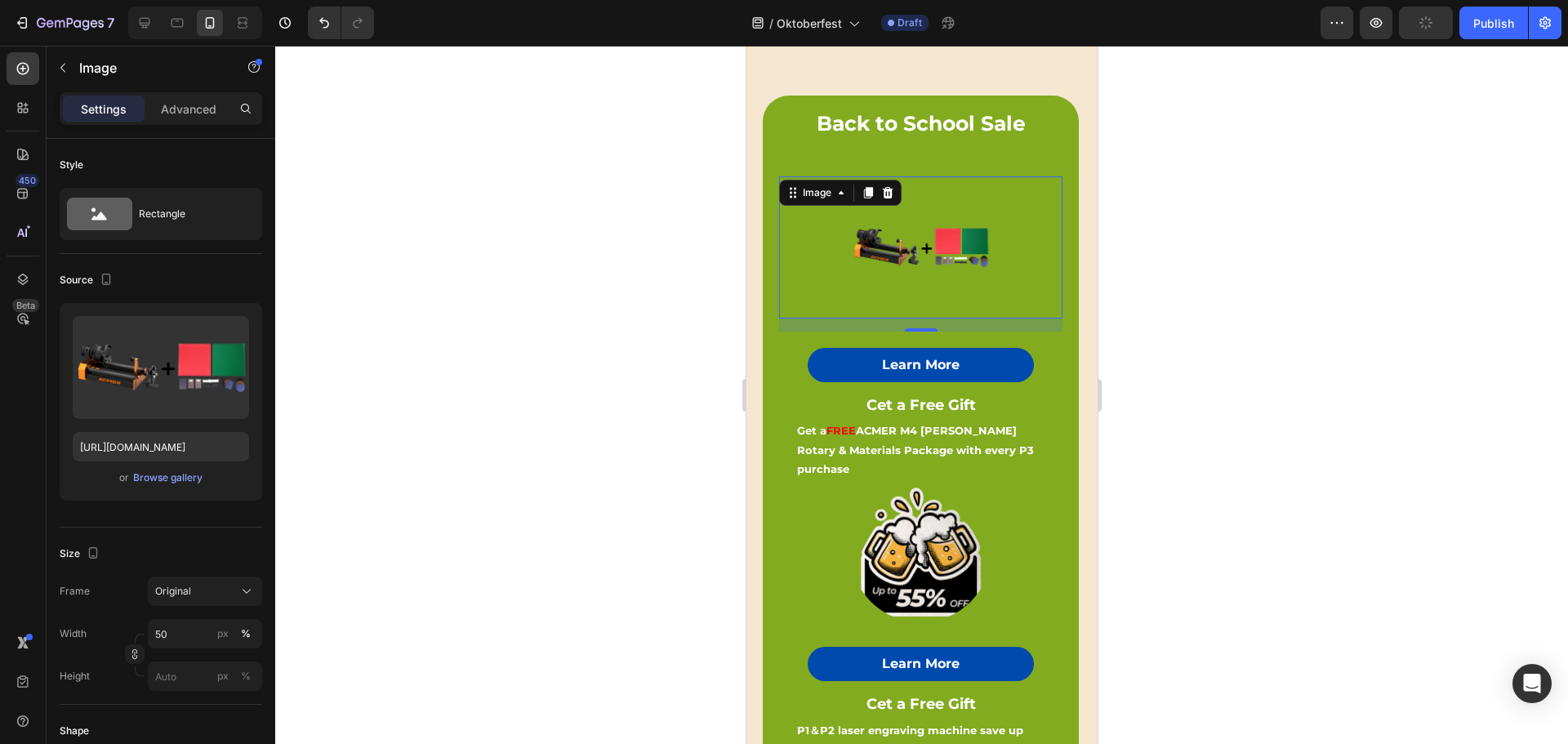
click at [924, 260] on img at bounding box center [921, 247] width 142 height 142
click at [165, 632] on input "50" at bounding box center [205, 633] width 114 height 29
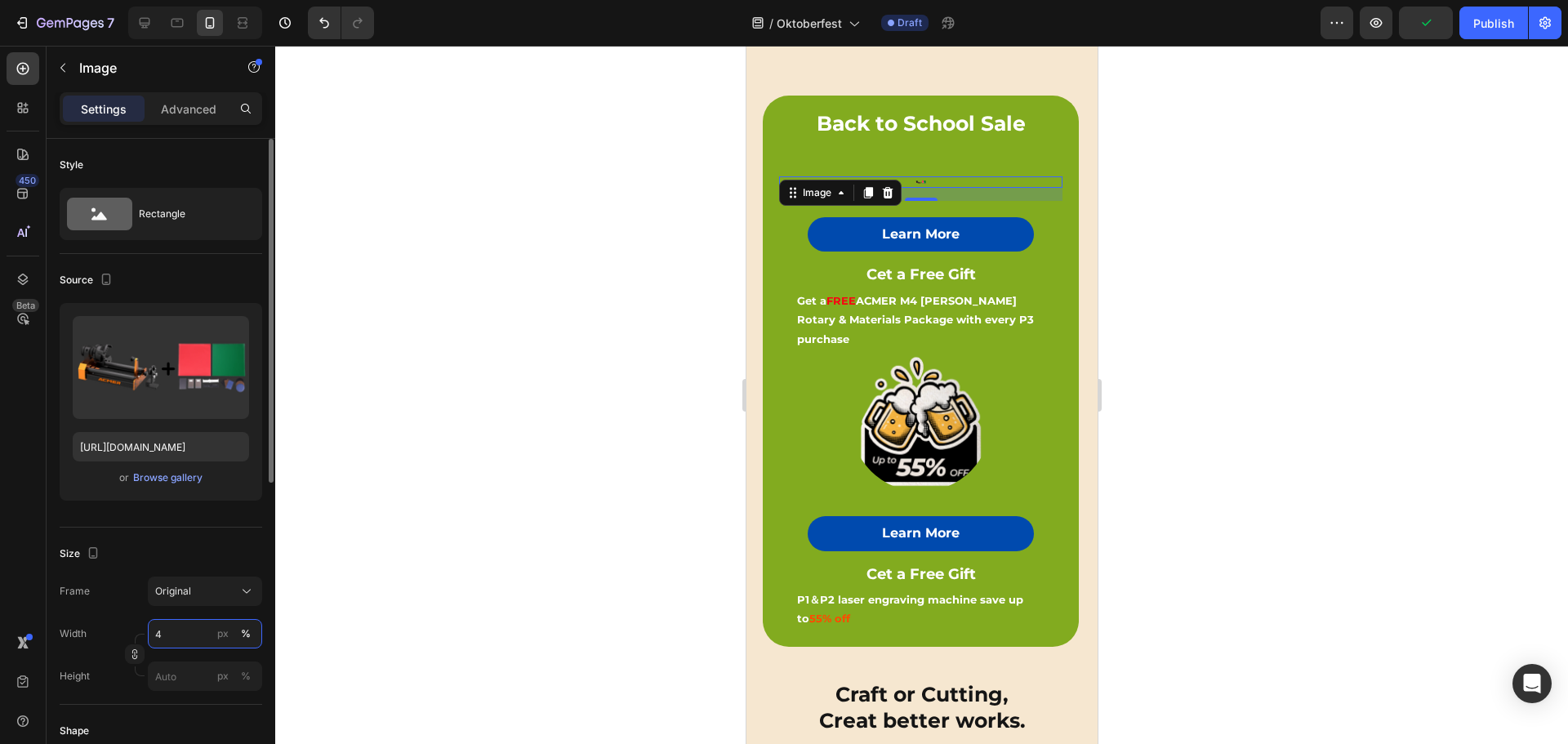
type input "40"
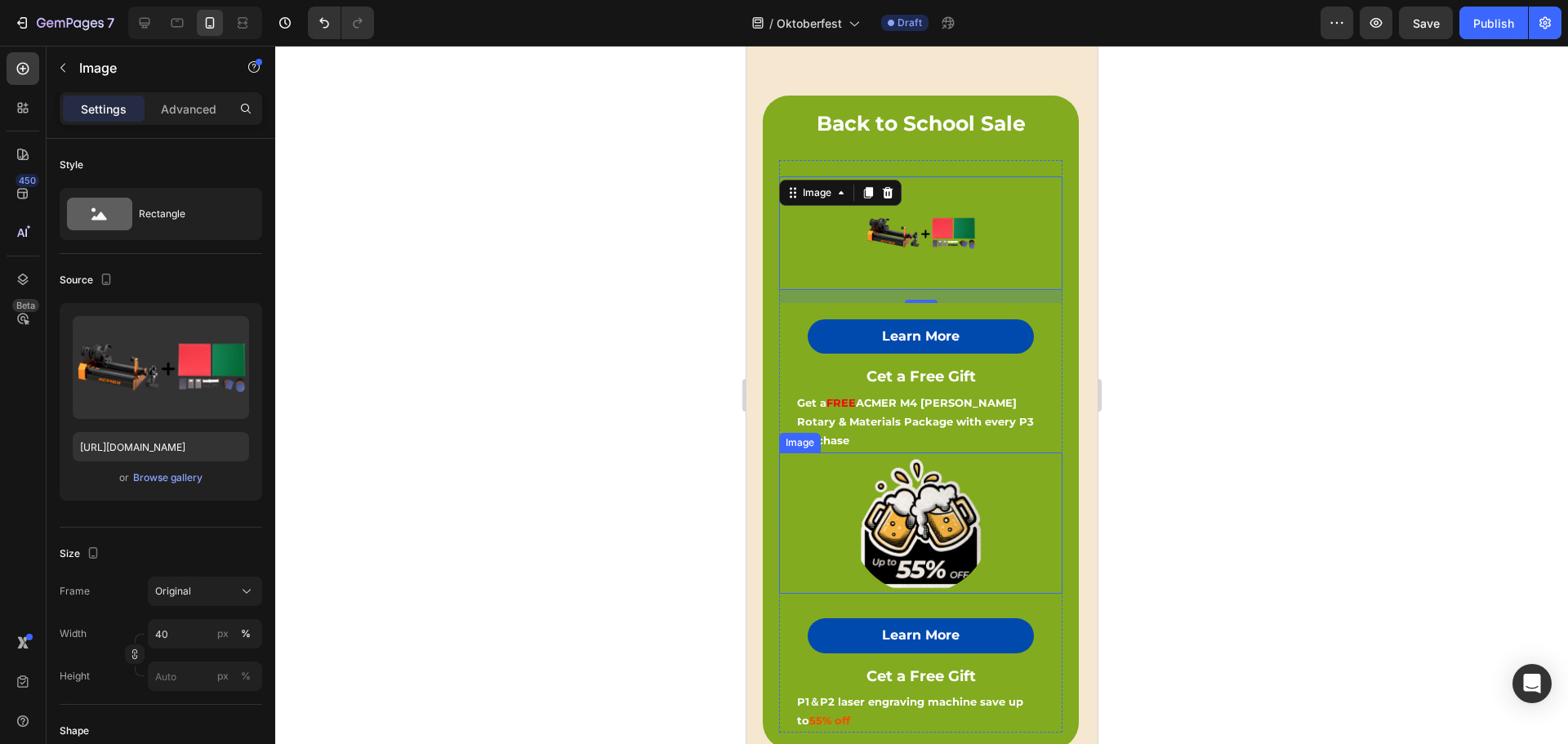
click at [1008, 503] on div at bounding box center [920, 523] width 283 height 142
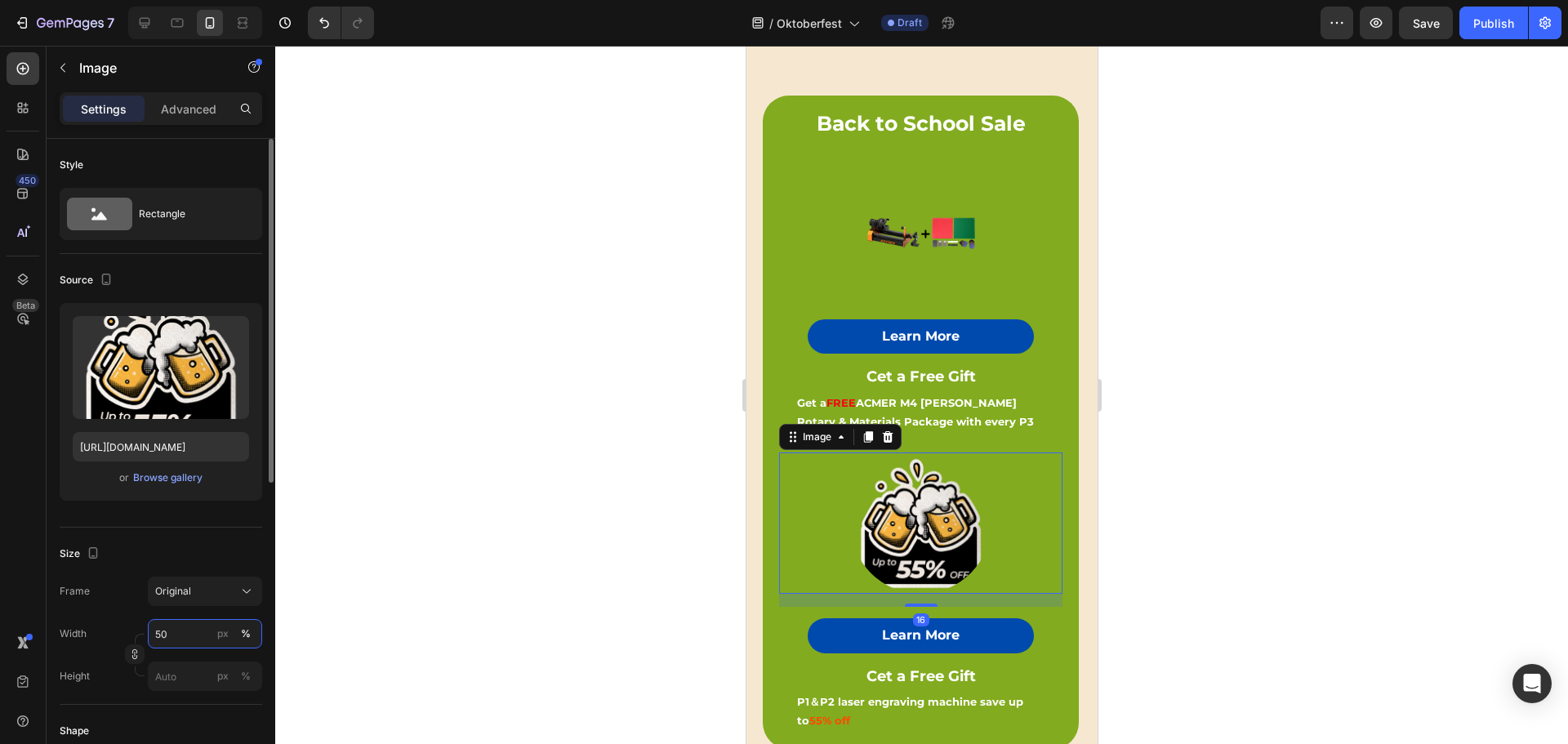
click at [159, 634] on input "50" at bounding box center [205, 633] width 114 height 29
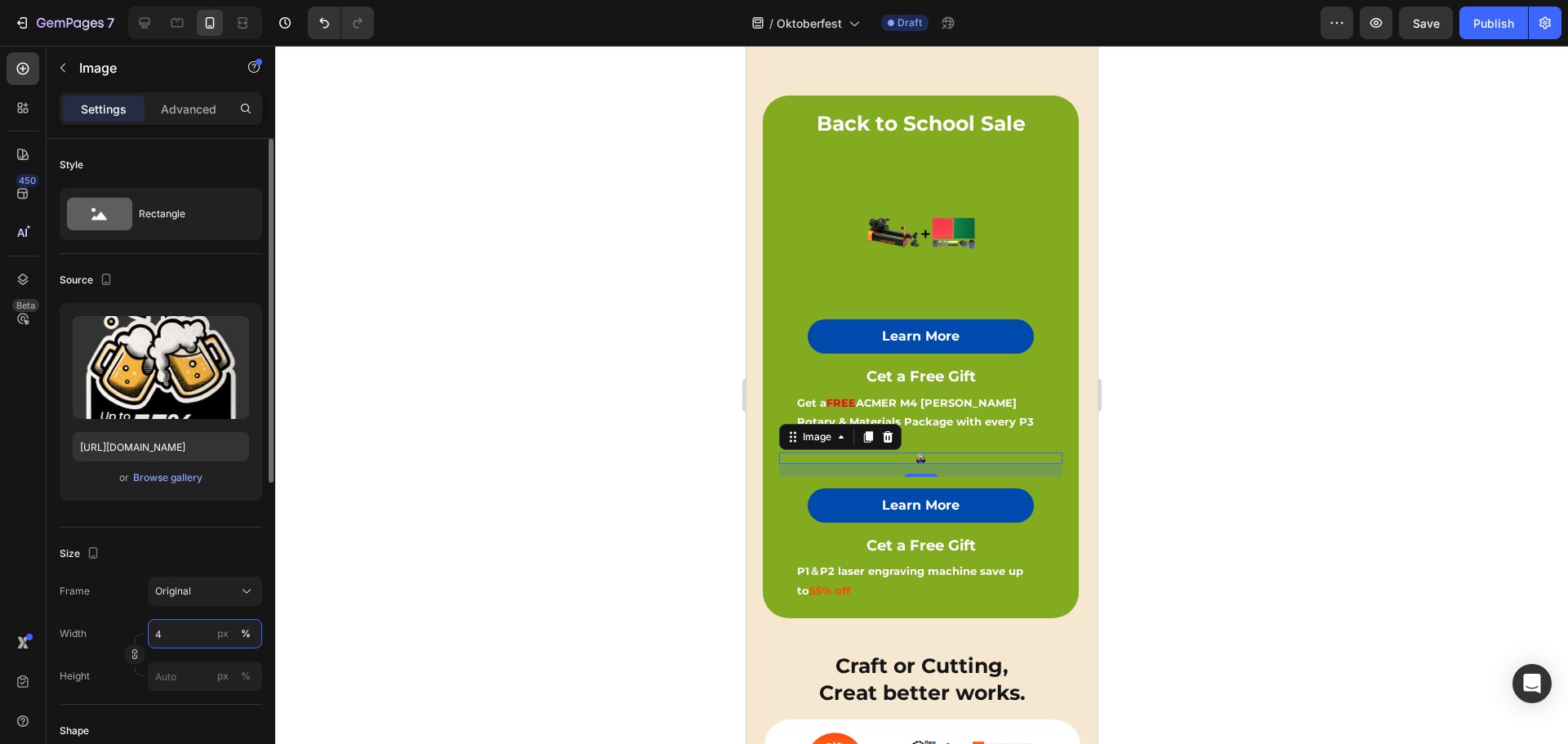
type input "40"
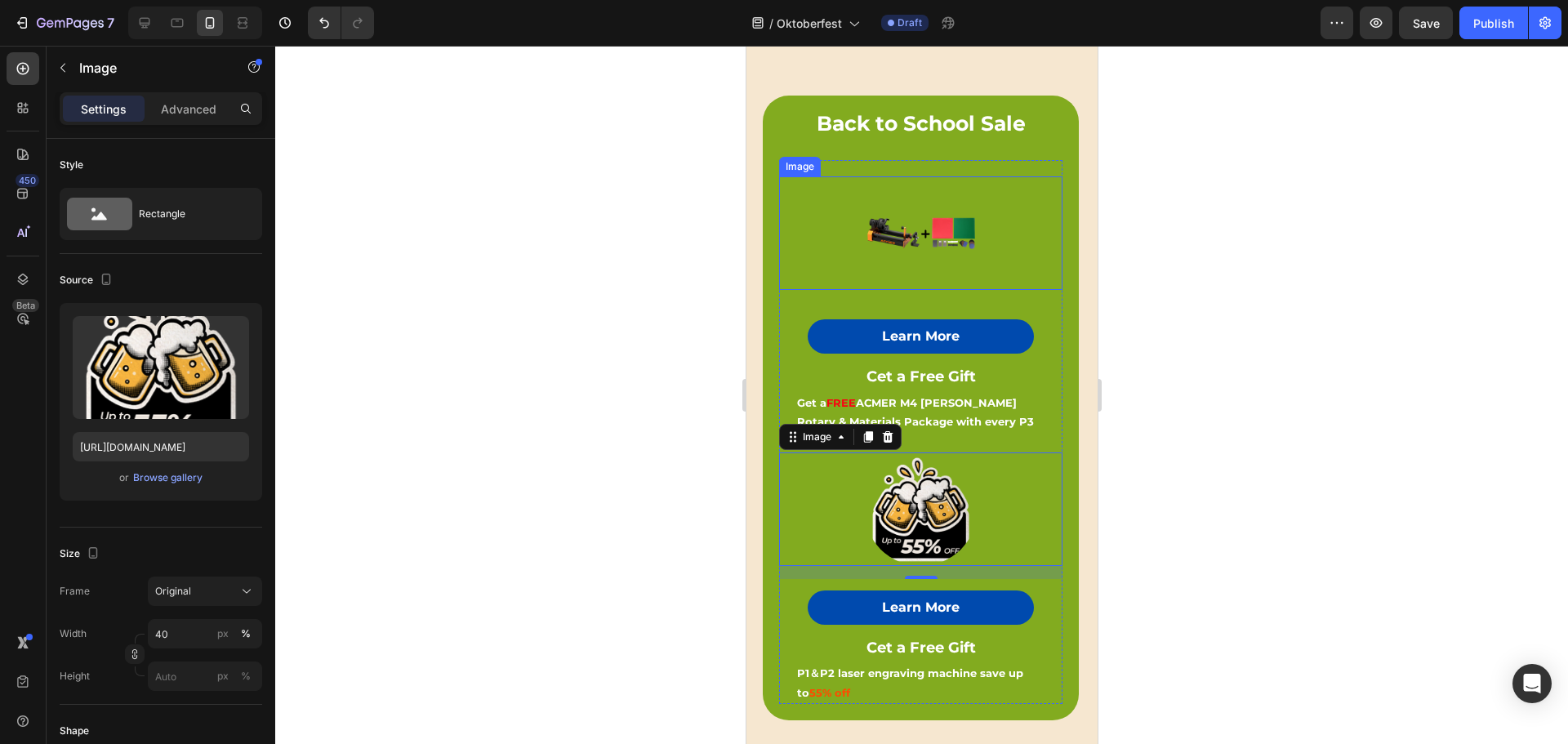
click at [1023, 210] on div at bounding box center [920, 232] width 283 height 113
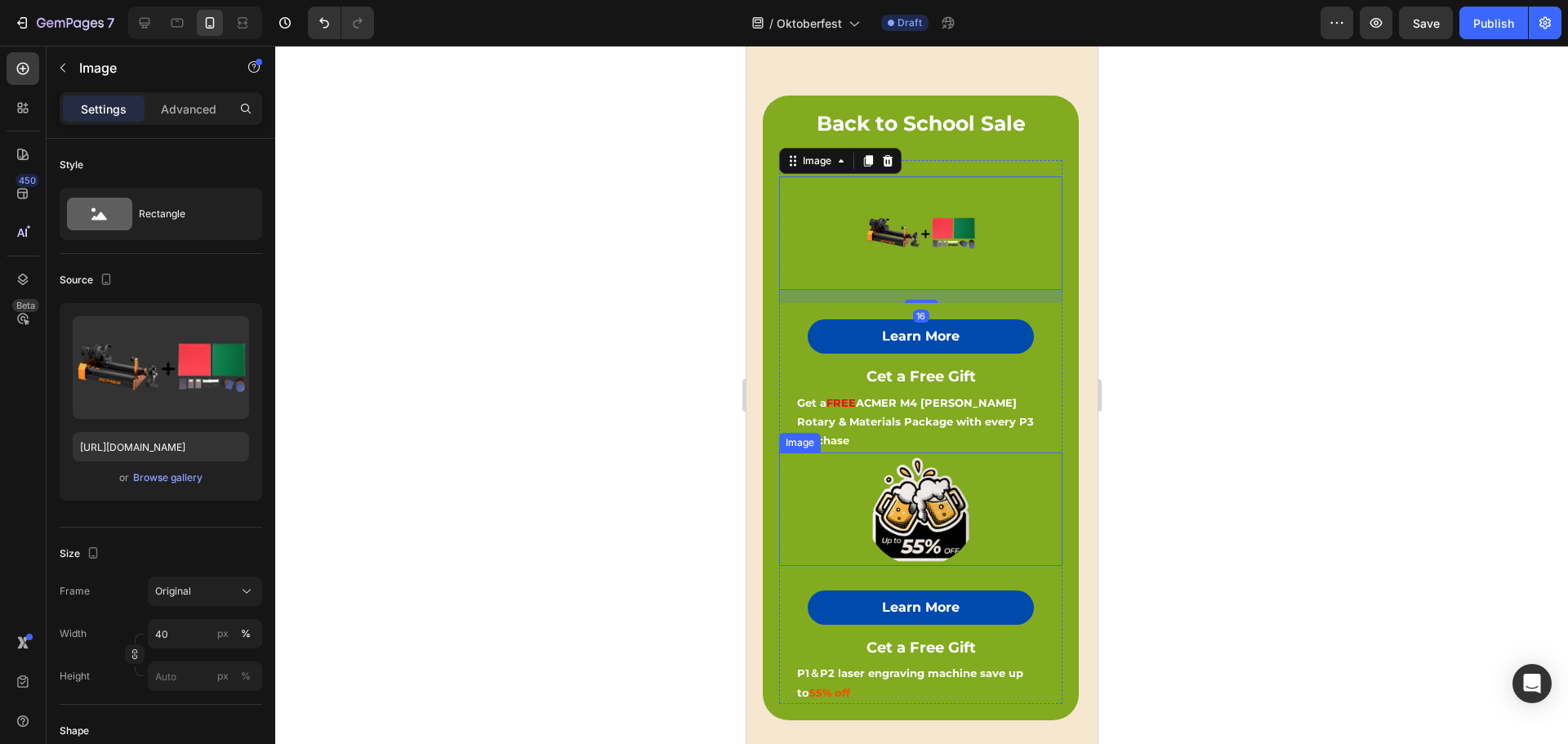
click at [980, 487] on div at bounding box center [920, 508] width 283 height 113
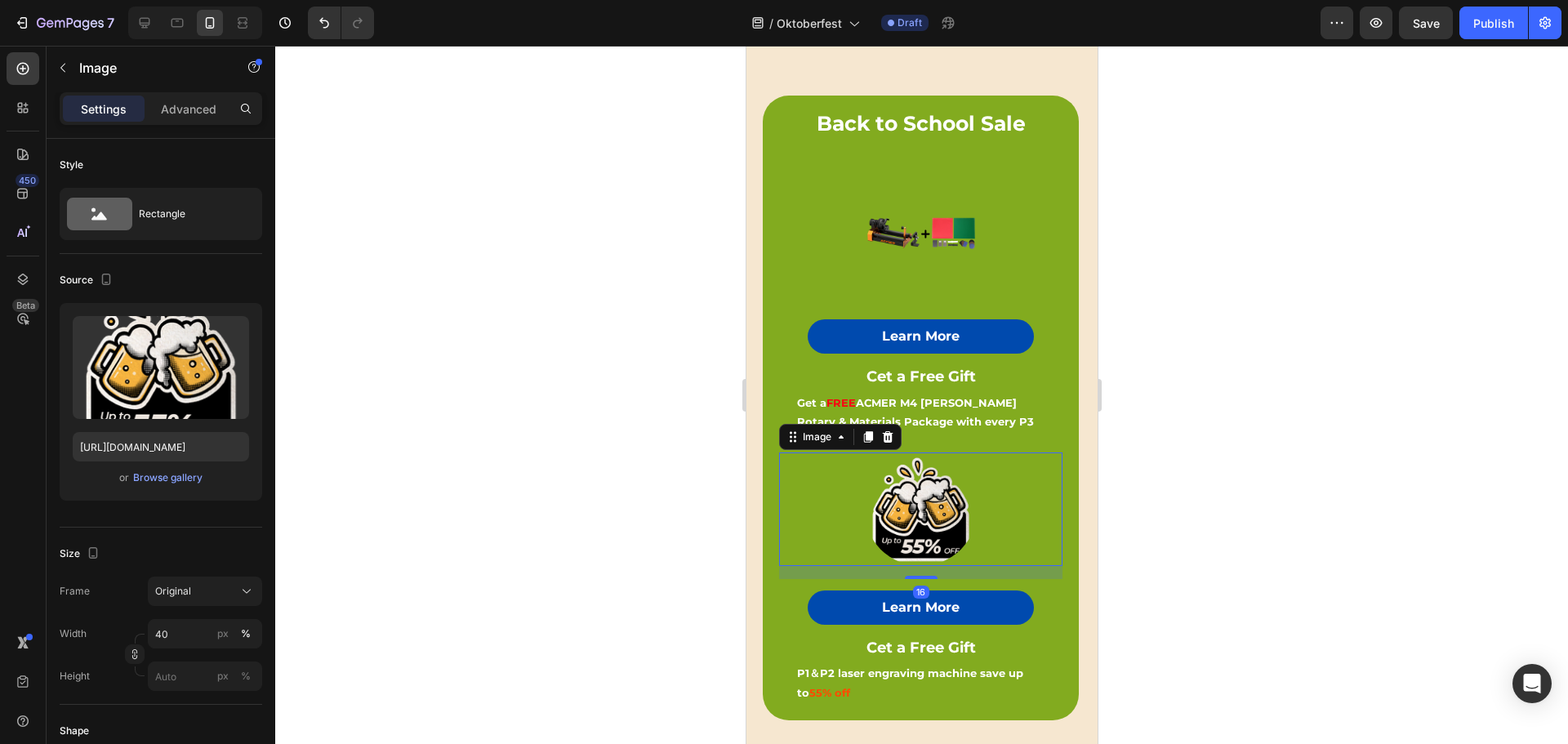
click at [561, 426] on div at bounding box center [921, 395] width 1292 height 698
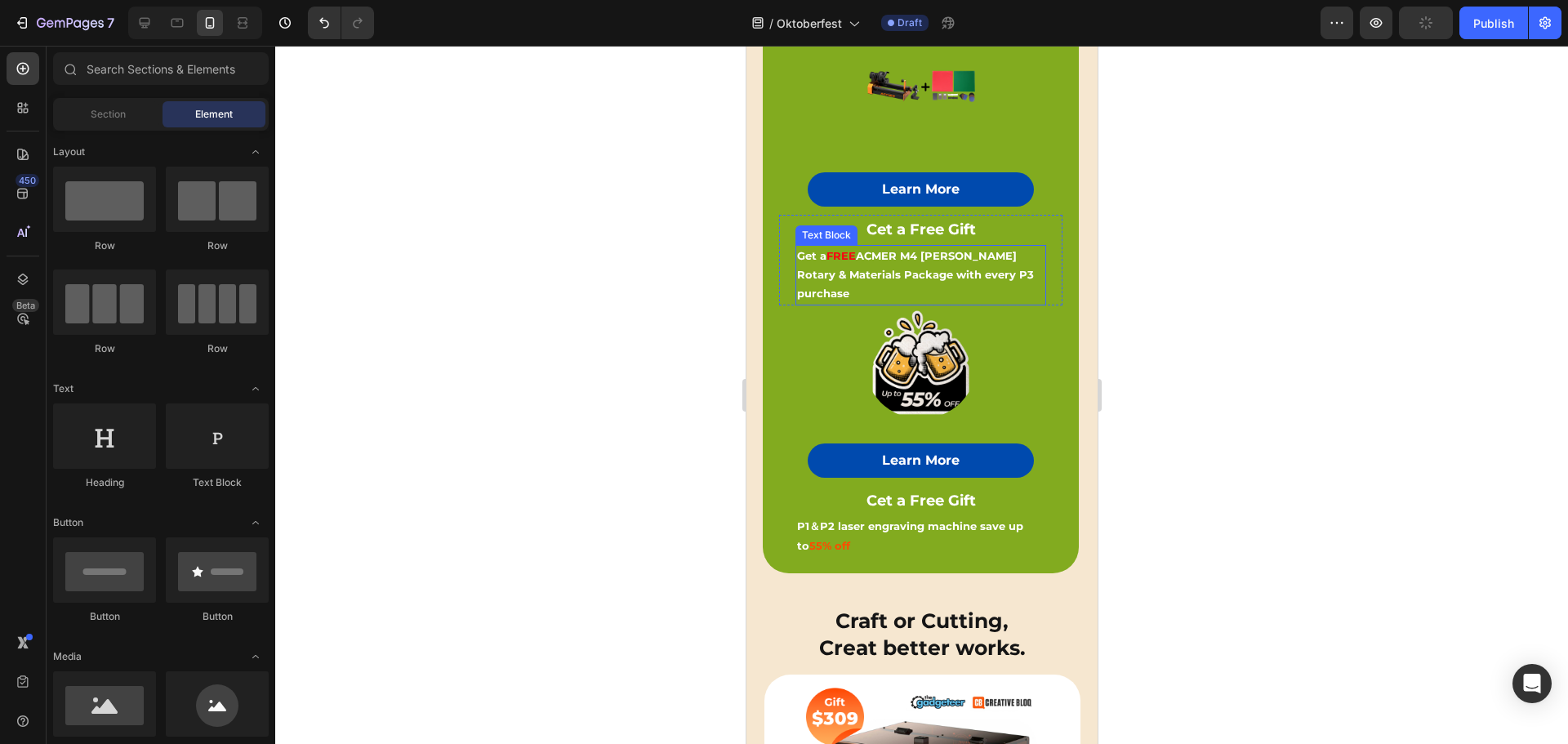
scroll to position [351, 0]
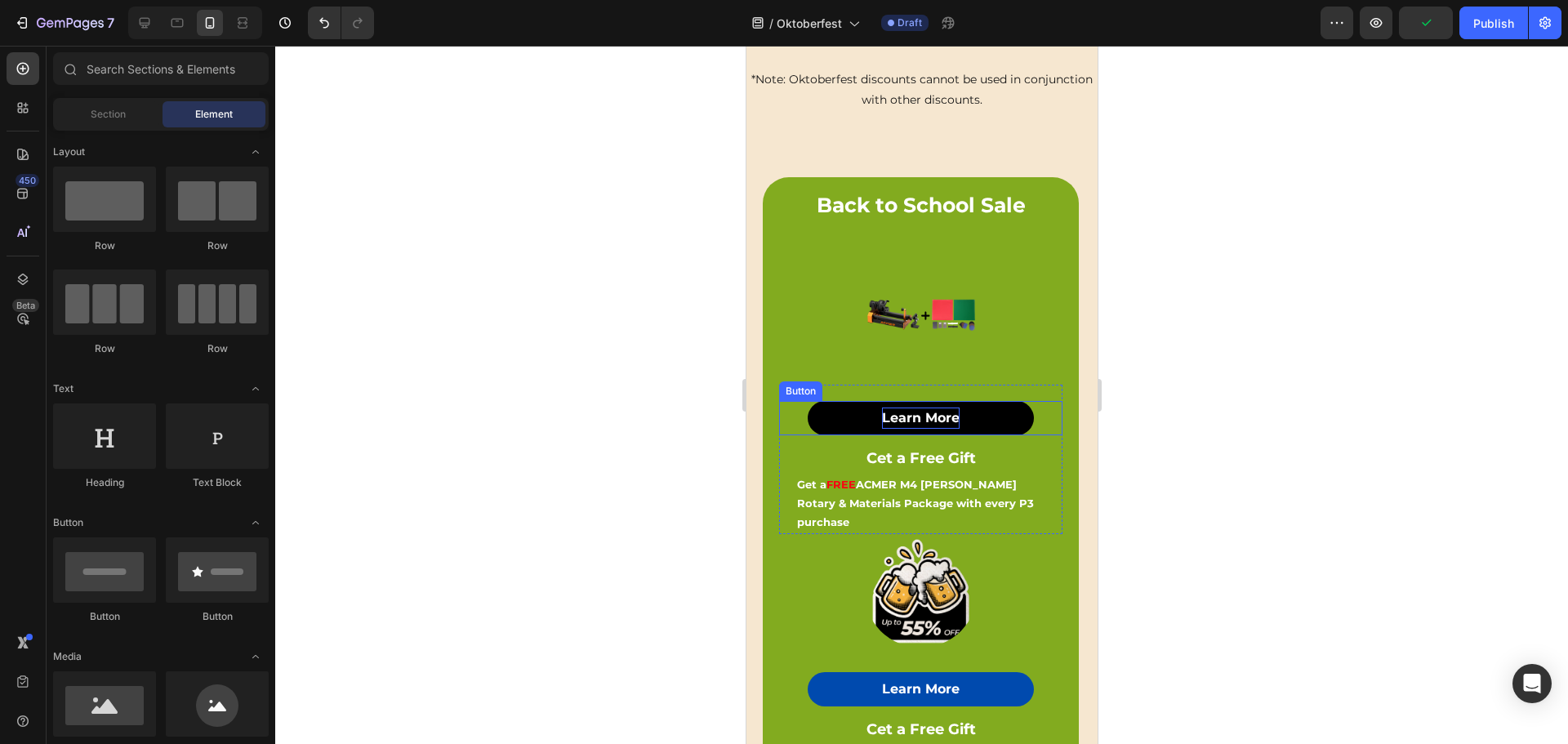
click at [914, 410] on strong "Learn More" at bounding box center [920, 417] width 78 height 16
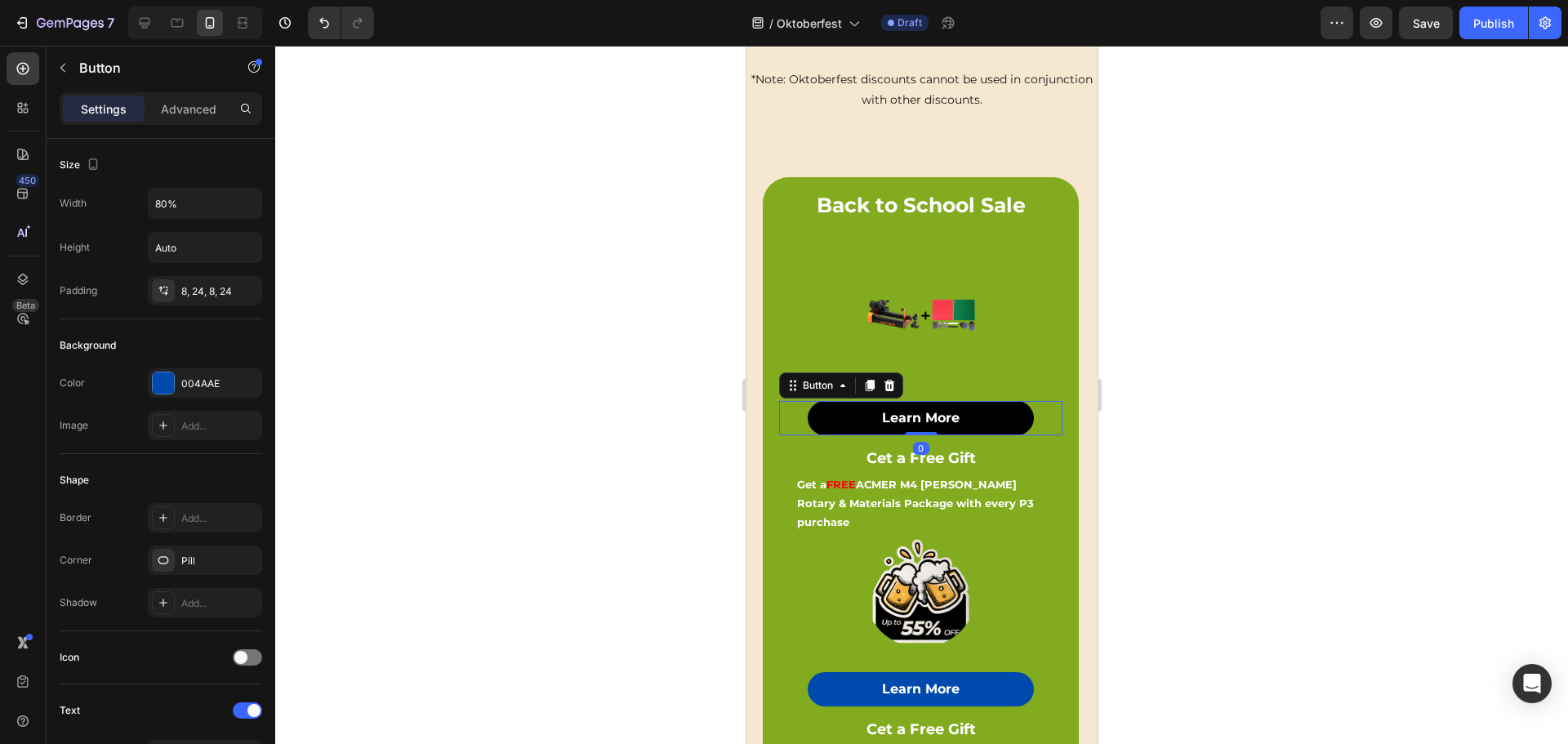
click at [995, 407] on button "Learn More" at bounding box center [920, 417] width 227 height 35
click at [528, 413] on div at bounding box center [921, 395] width 1292 height 698
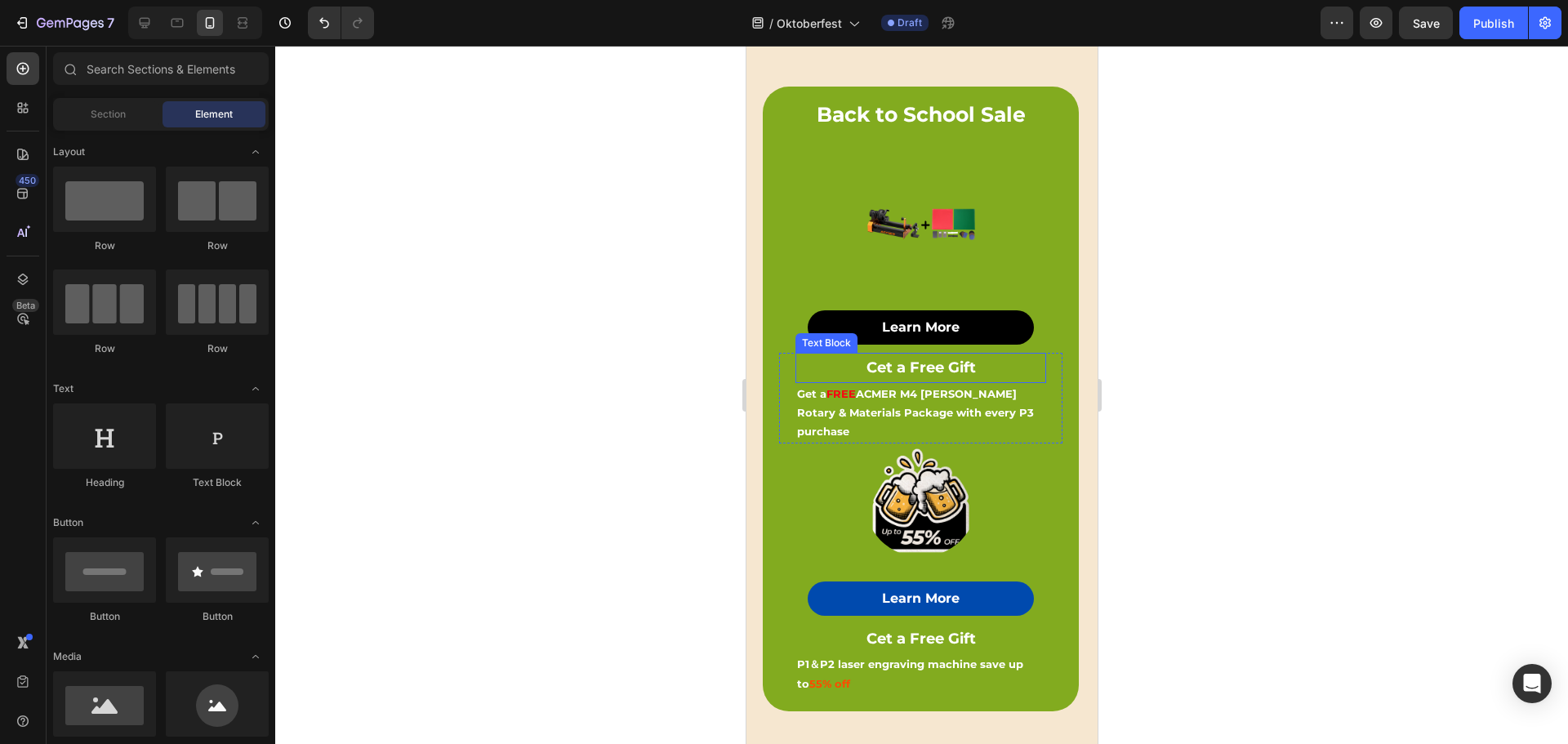
scroll to position [433, 0]
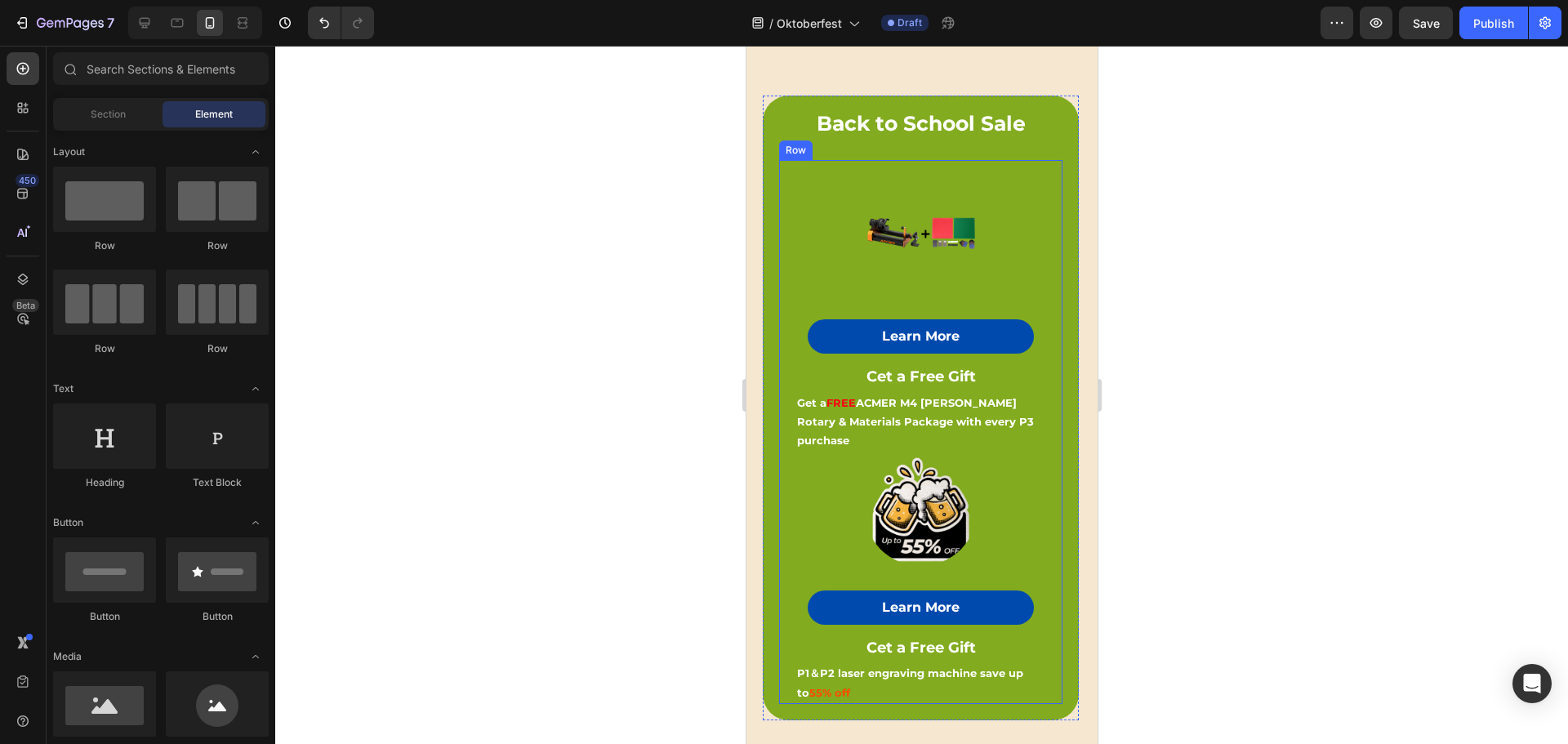
click at [926, 265] on img at bounding box center [919, 232] width 113 height 113
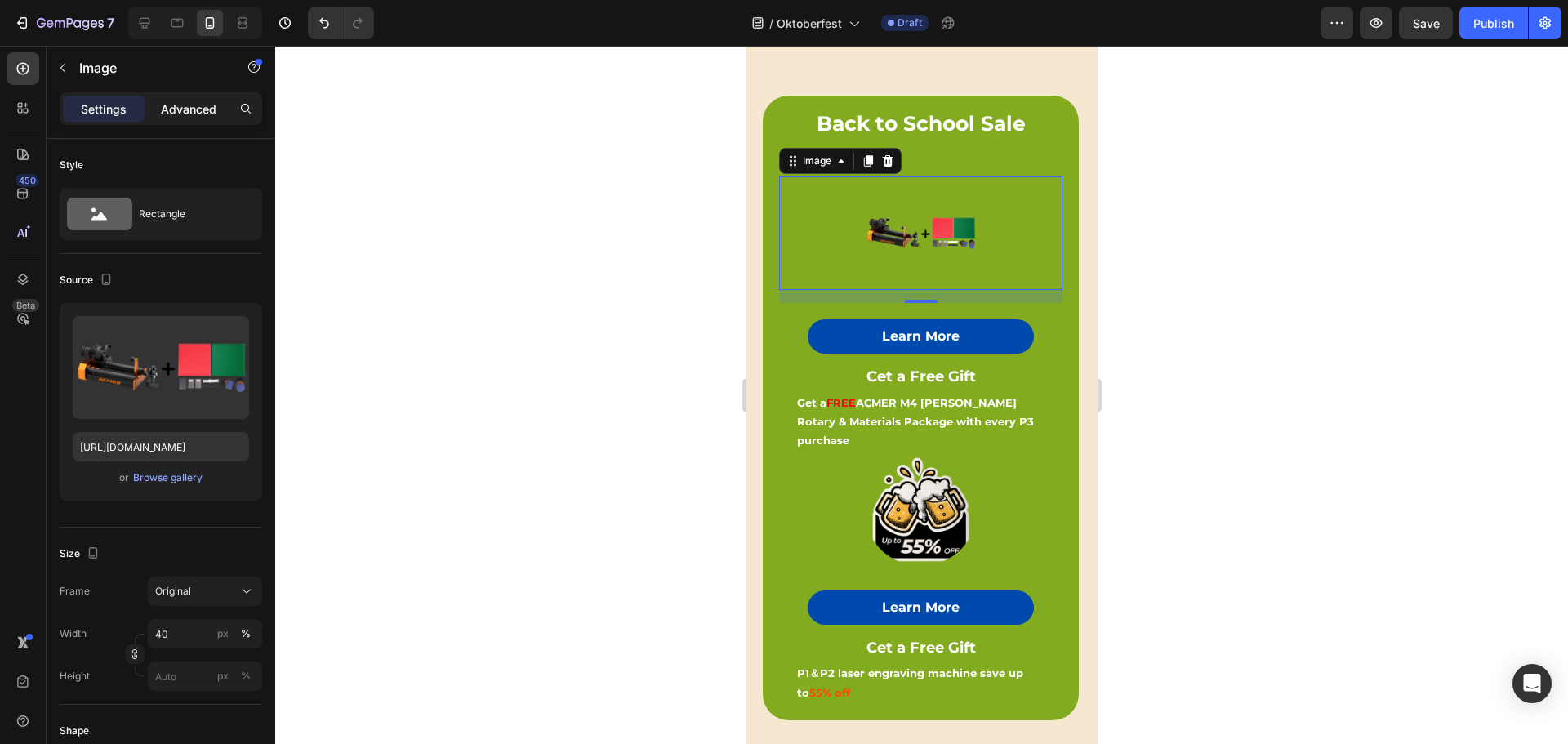
click at [189, 116] on p "Advanced" at bounding box center [188, 109] width 55 height 17
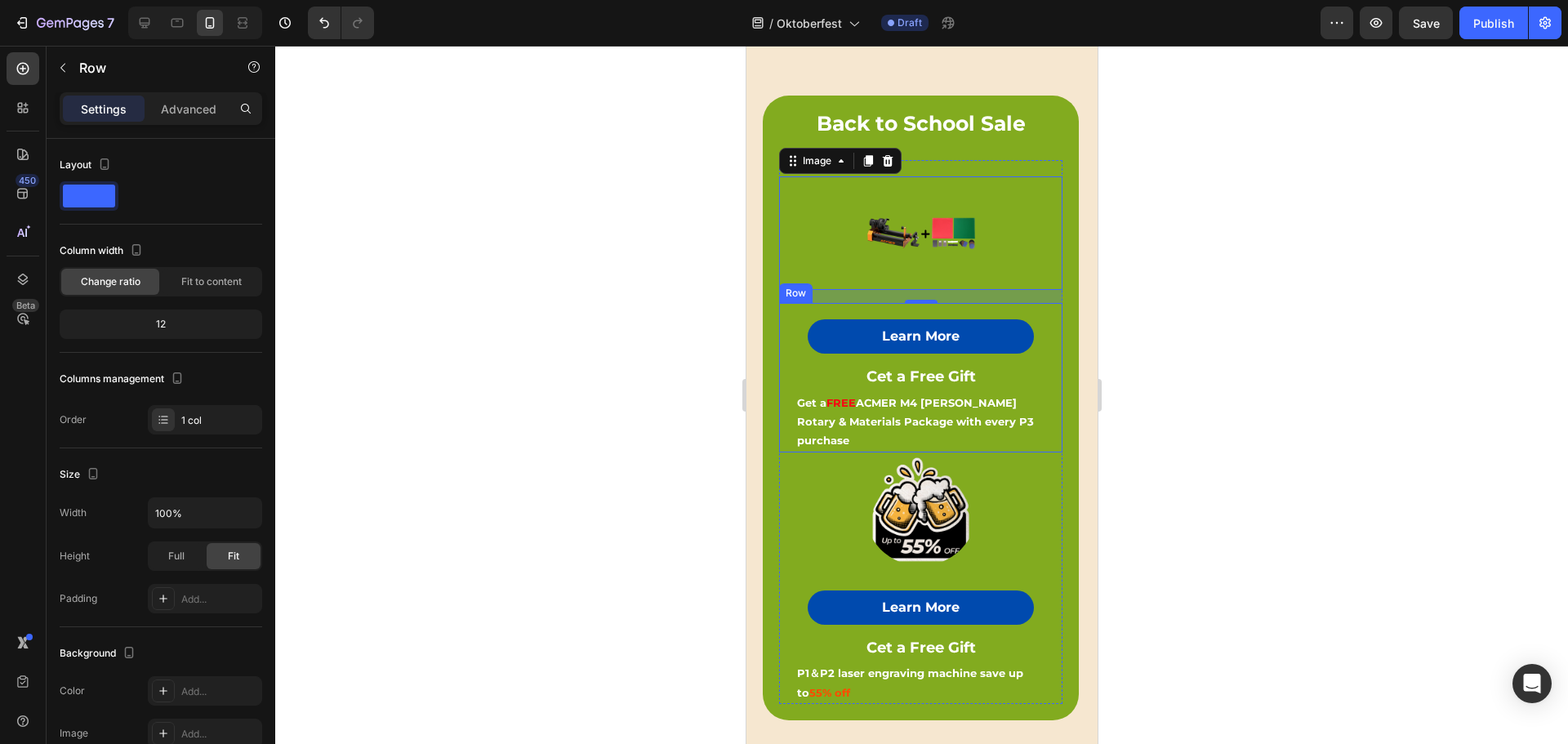
click at [1024, 308] on div "Learn More Button" at bounding box center [920, 328] width 283 height 51
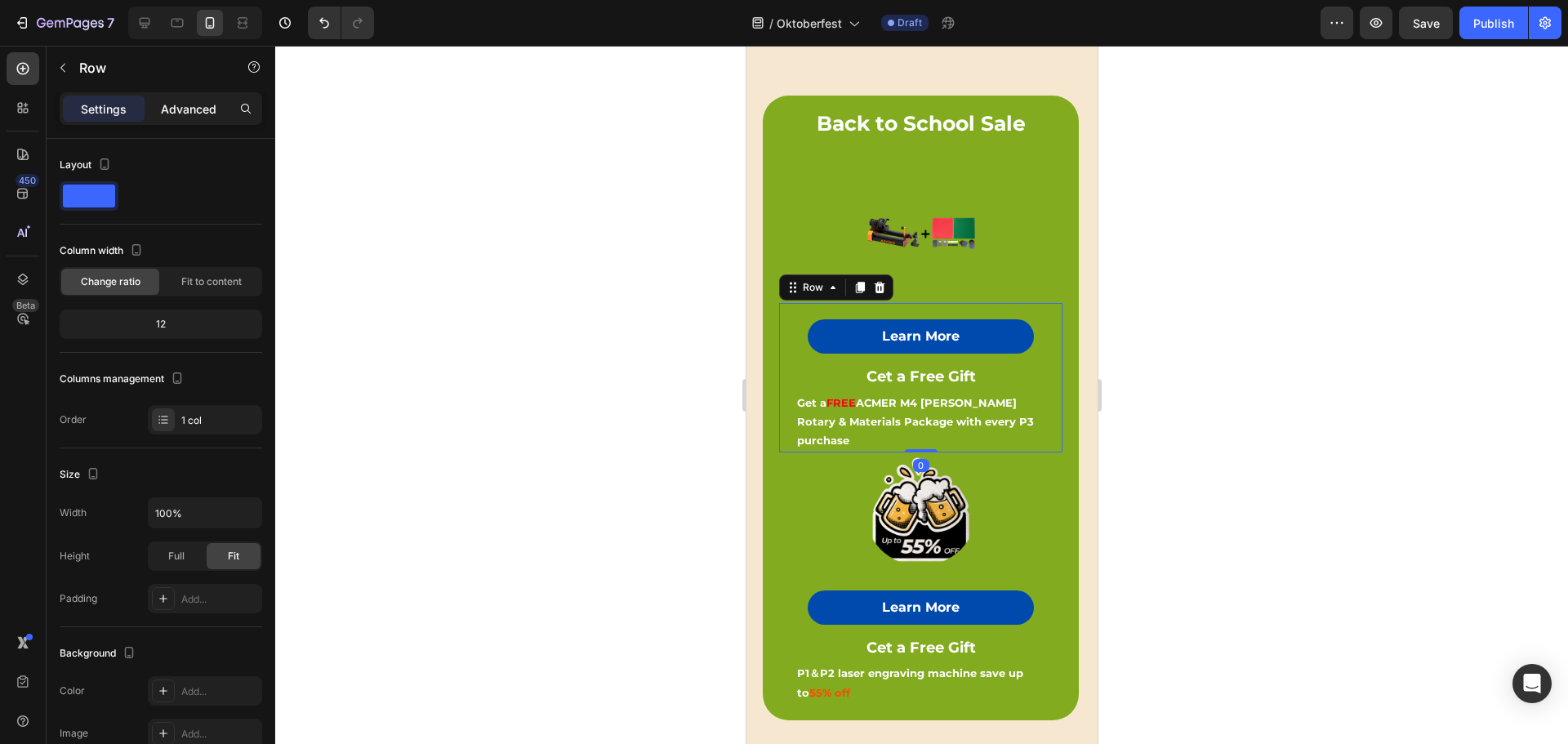
click at [185, 110] on p "Advanced" at bounding box center [188, 109] width 55 height 17
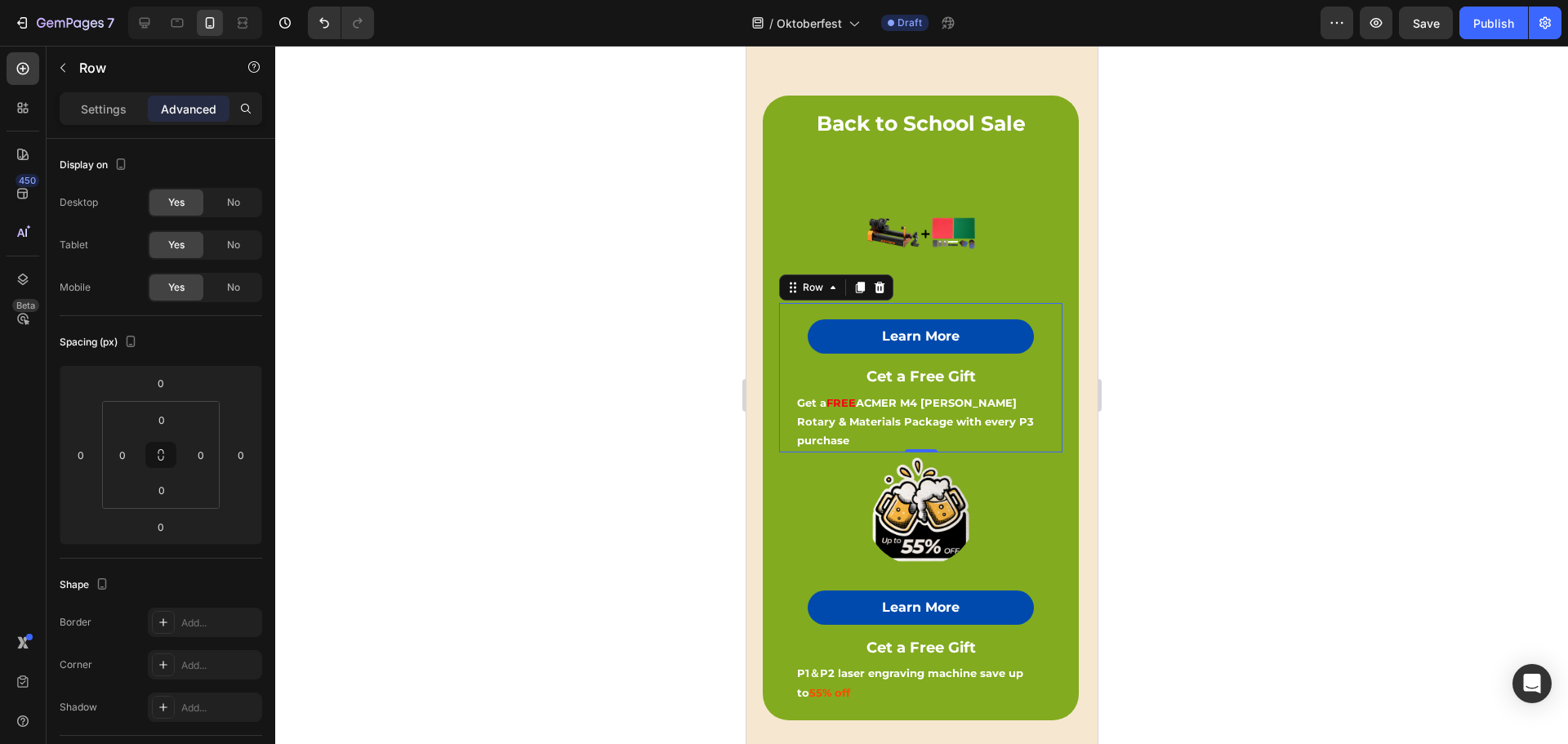
click at [956, 307] on div "Learn More Button" at bounding box center [920, 328] width 283 height 51
click at [931, 328] on strong "Learn More" at bounding box center [920, 336] width 78 height 16
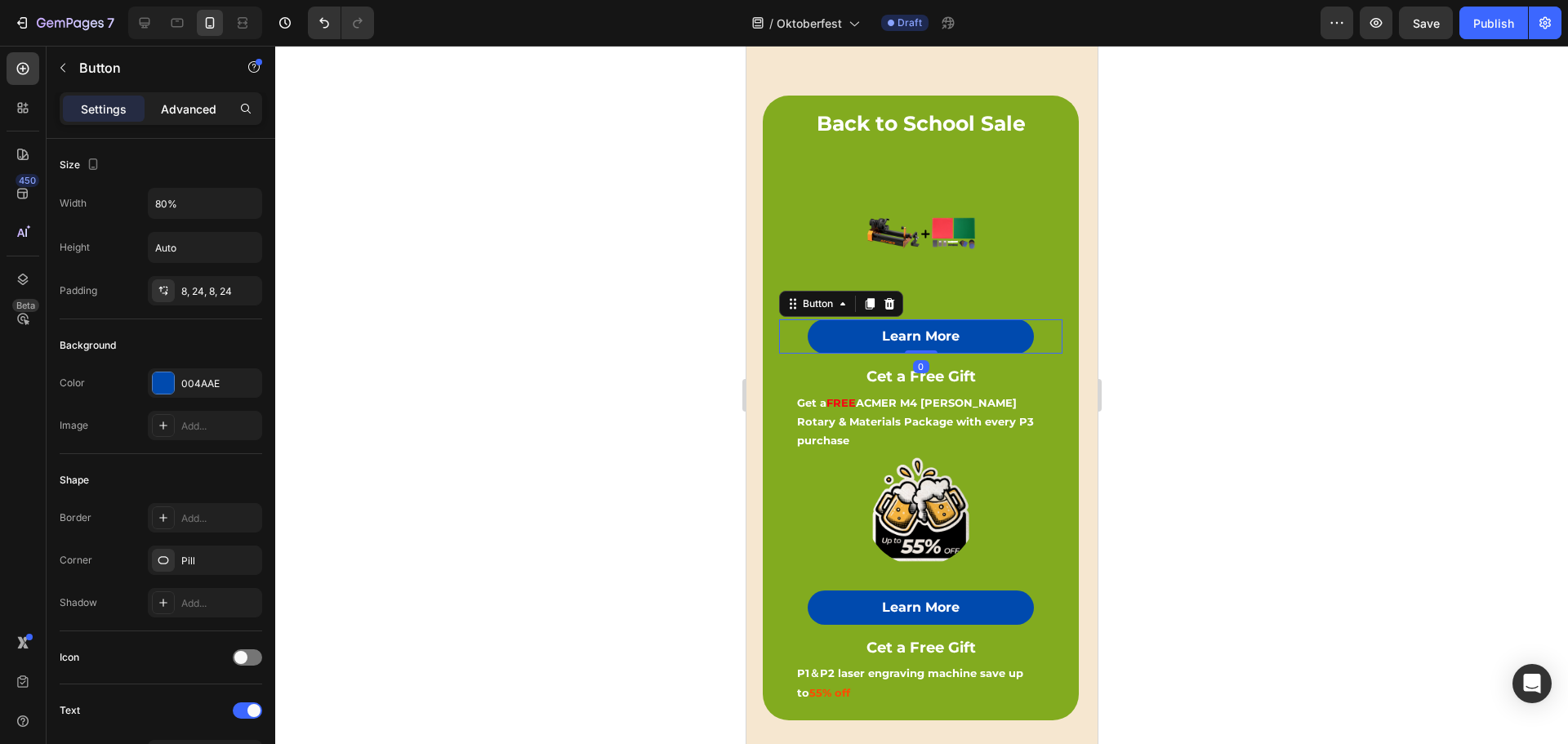
click at [196, 110] on p "Advanced" at bounding box center [188, 109] width 55 height 17
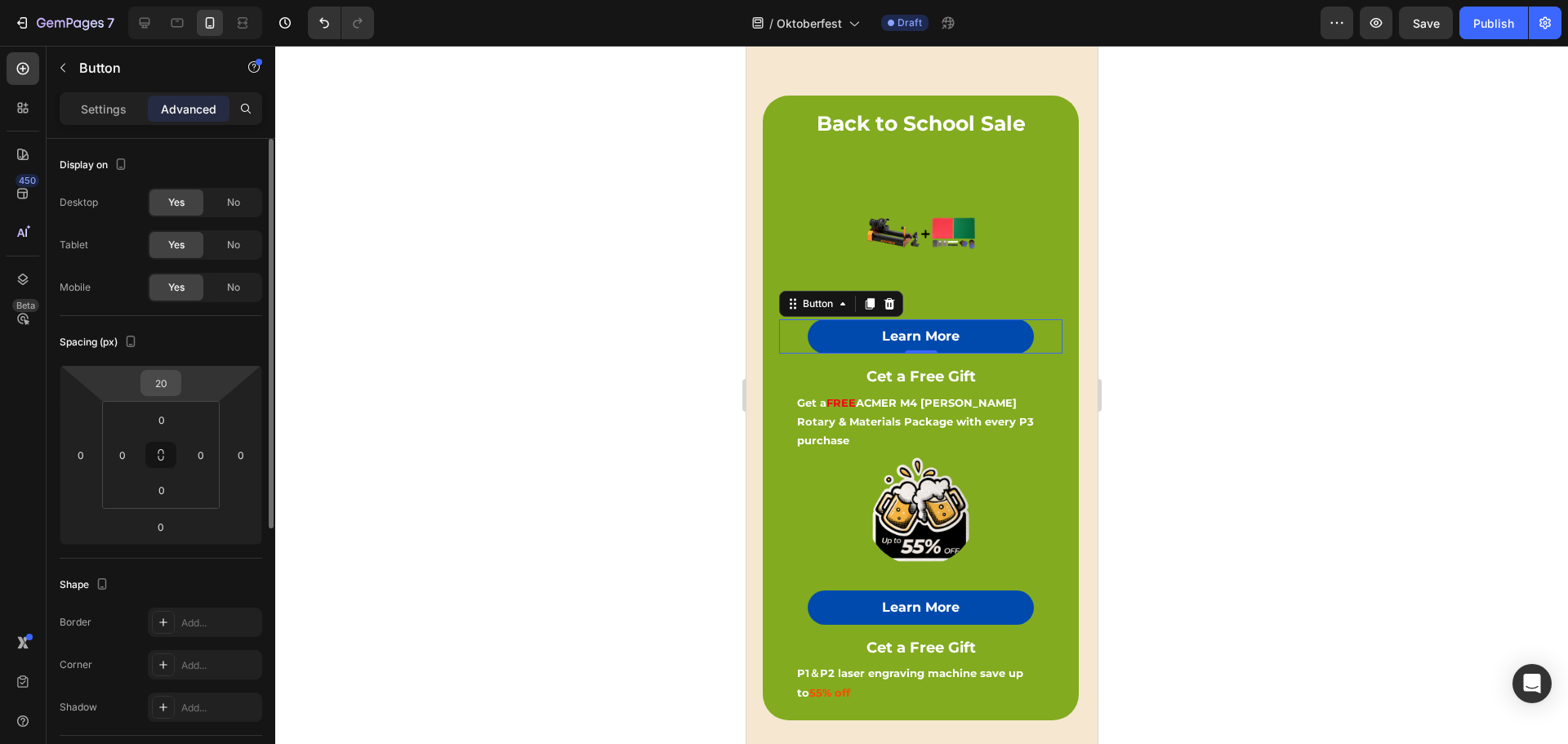
click at [163, 388] on input "20" at bounding box center [160, 383] width 33 height 24
type input "0"
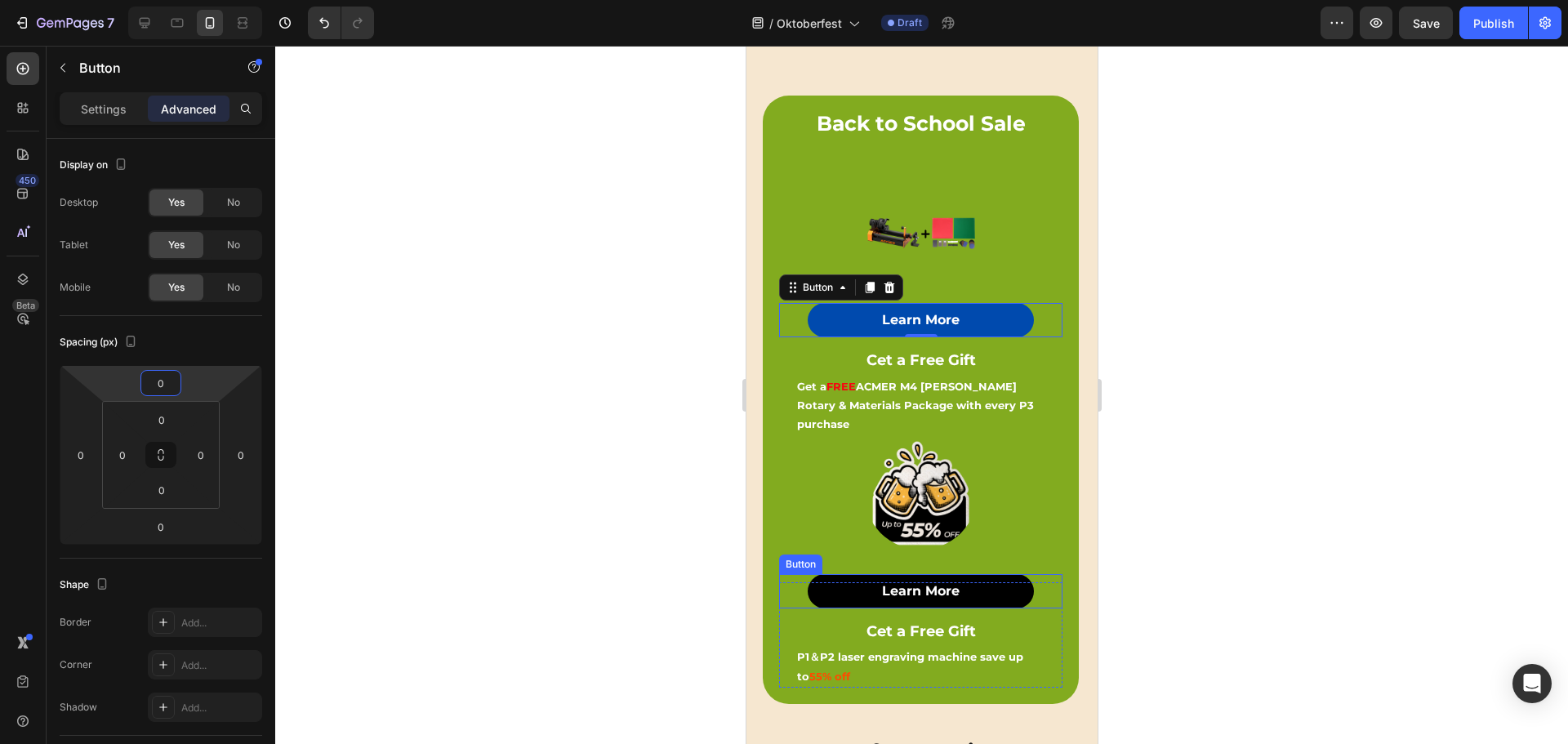
click at [979, 574] on button "Learn More" at bounding box center [920, 591] width 227 height 35
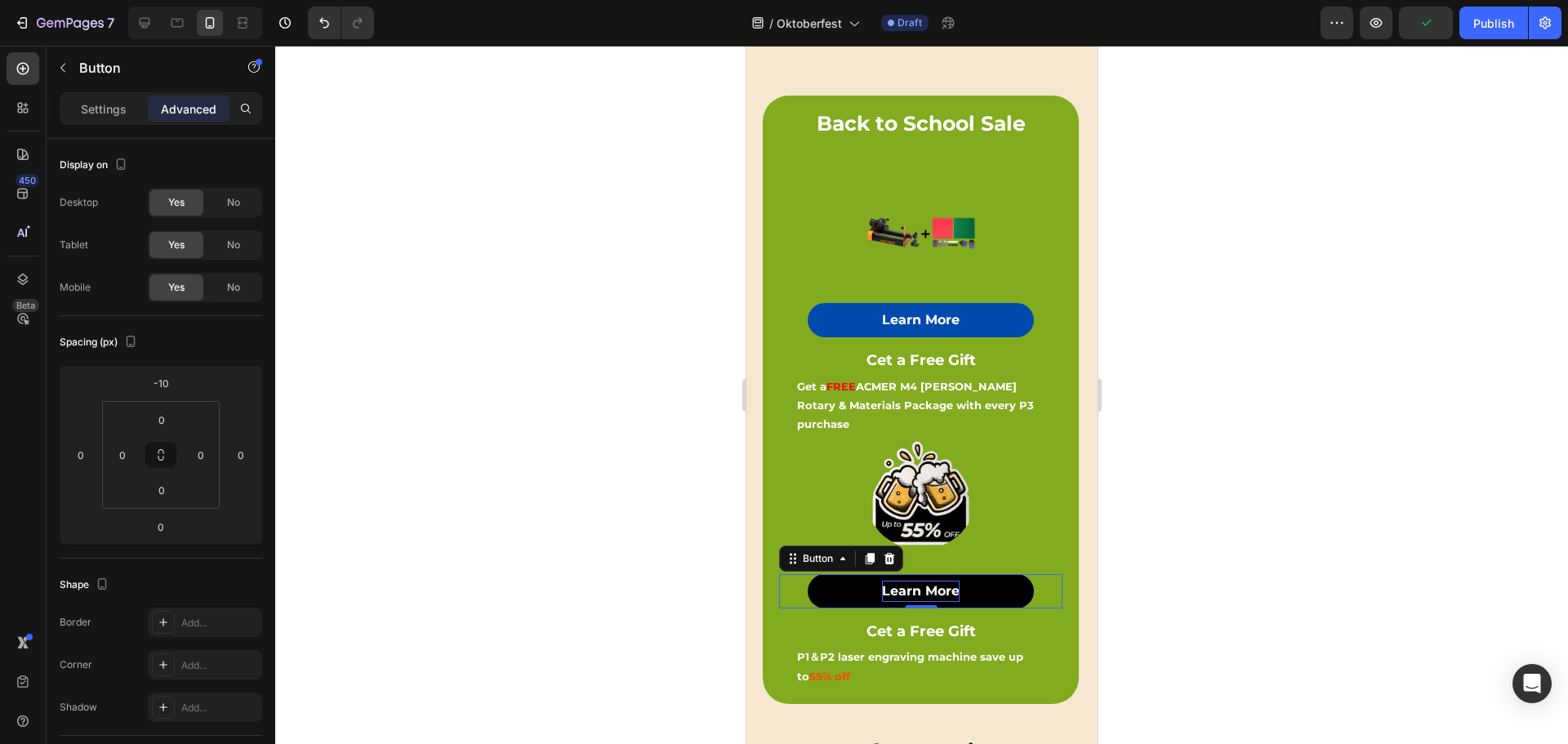
click at [928, 583] on strong "Learn More" at bounding box center [920, 591] width 78 height 16
click at [1017, 497] on div at bounding box center [920, 492] width 283 height 113
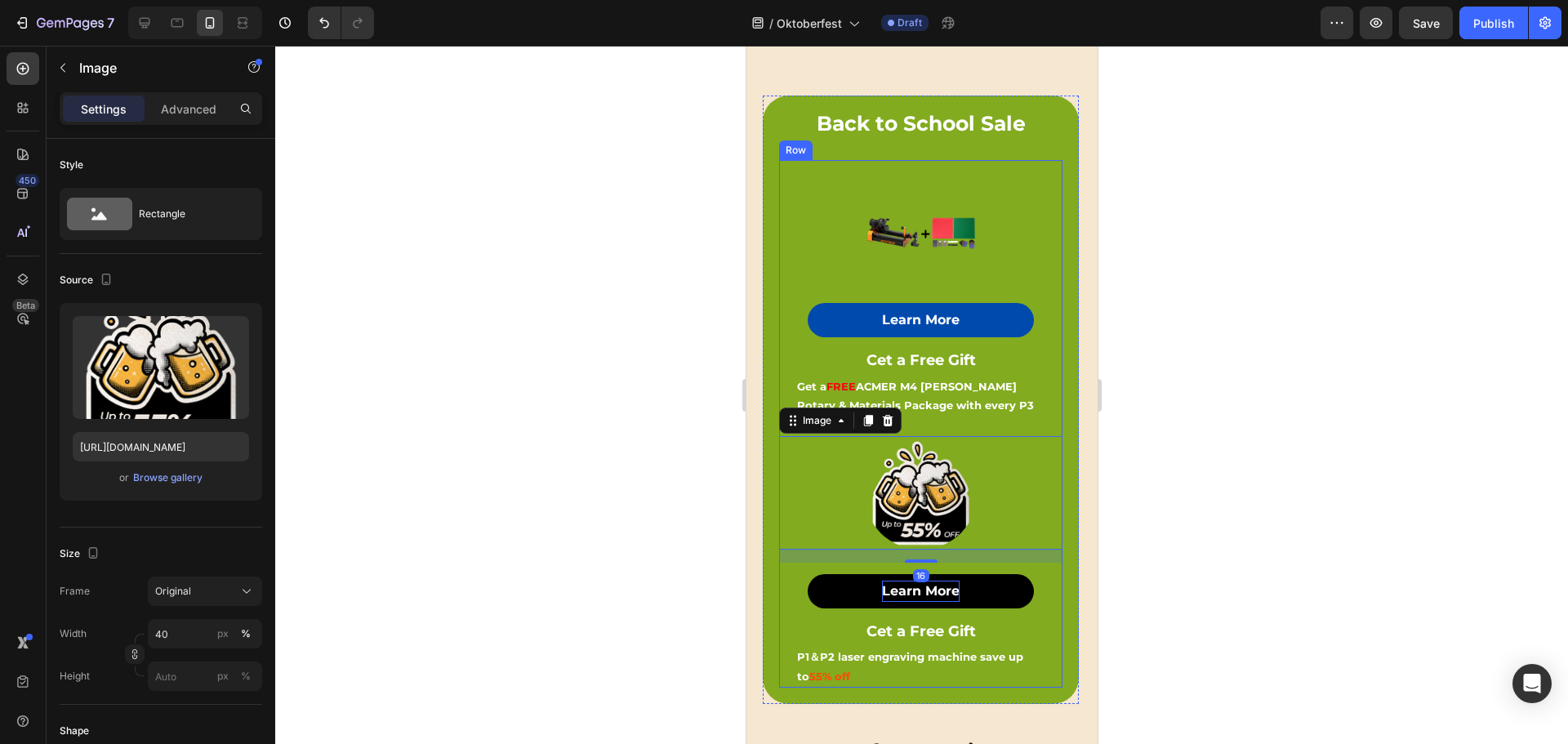
click at [970, 545] on div "Image 16 Learn More Button Cet a Free Gift Text Block P1＆P2 laser engraving mac…" at bounding box center [920, 562] width 283 height 252
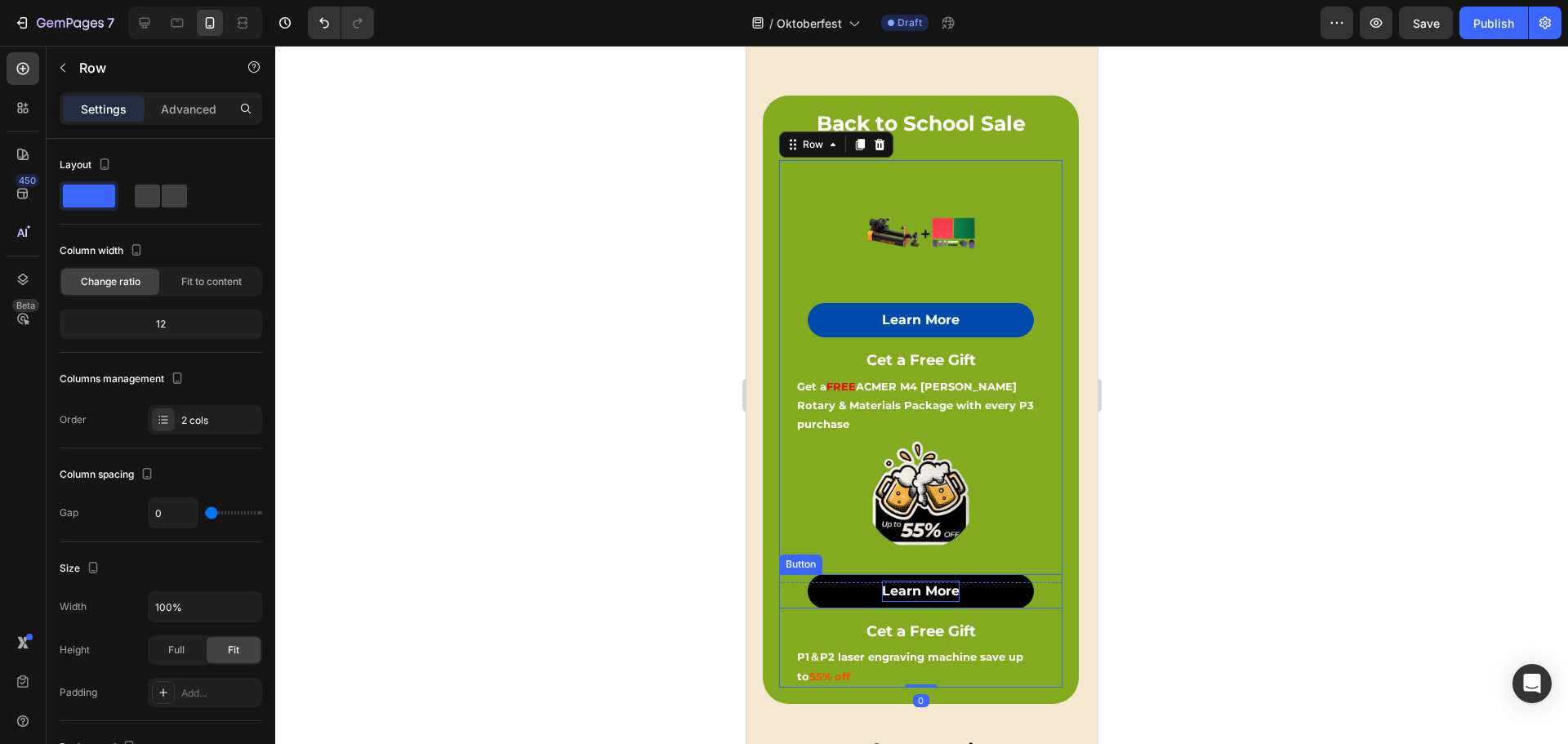
scroll to position [515, 0]
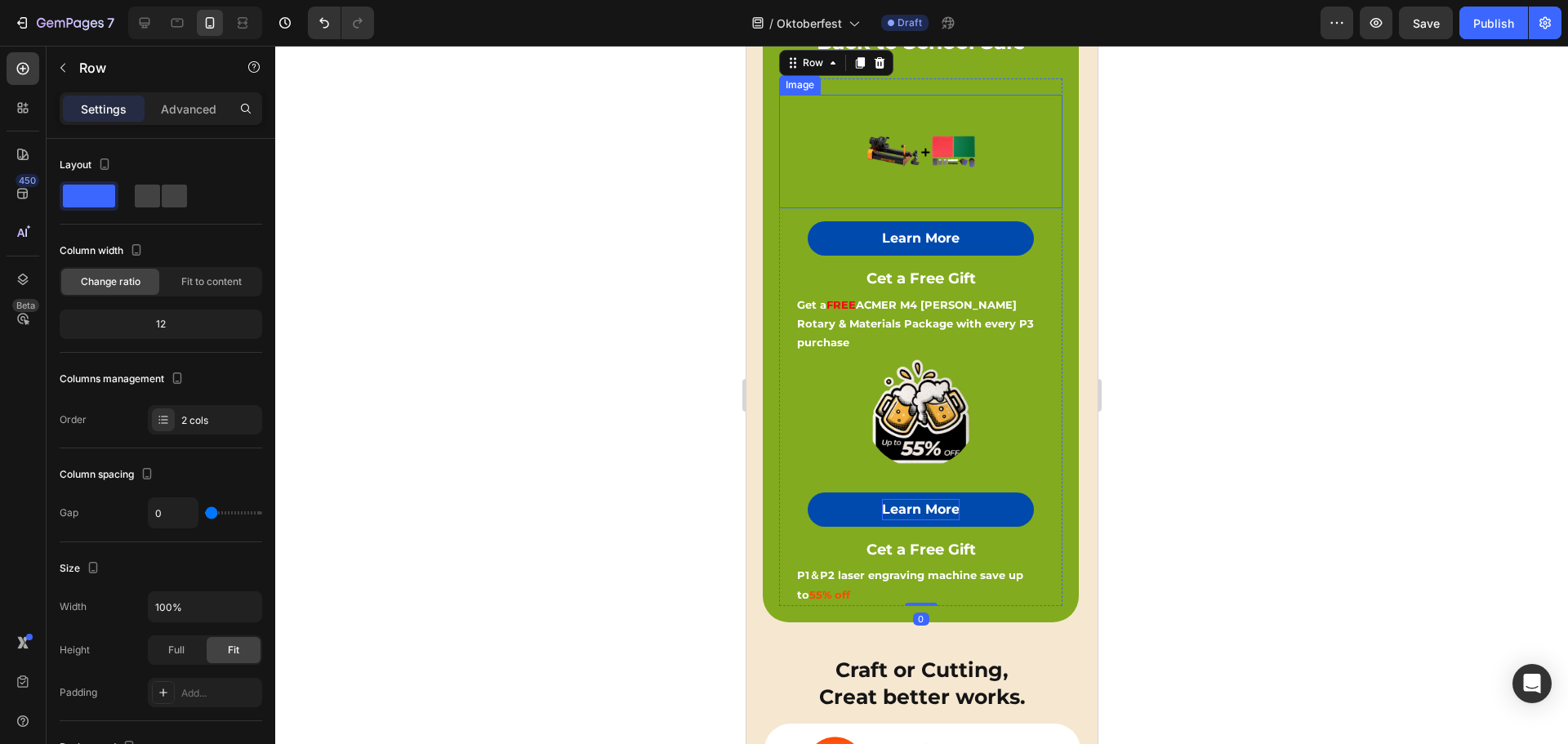
click at [956, 175] on img at bounding box center [919, 151] width 113 height 113
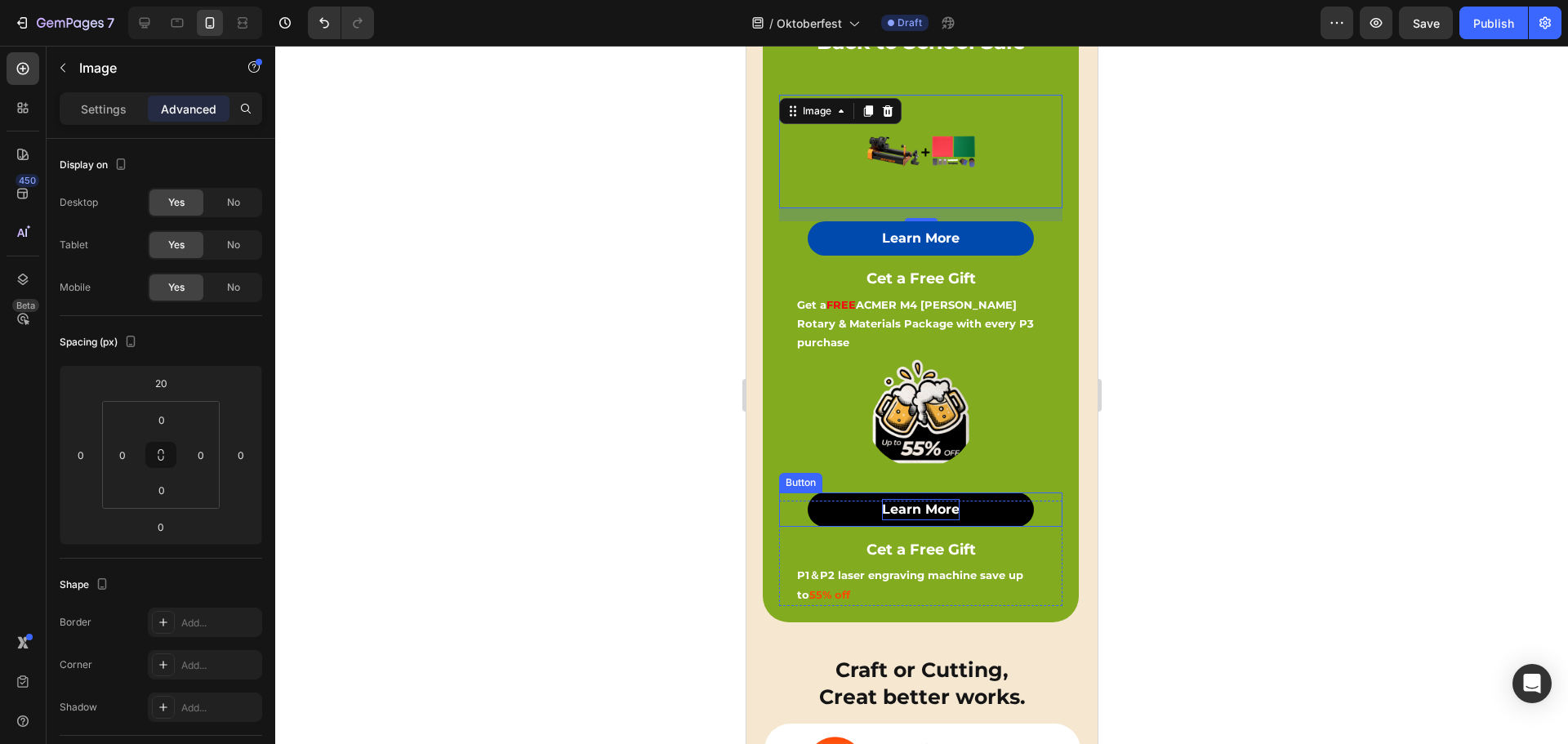
click at [1004, 492] on button "Learn More" at bounding box center [920, 509] width 227 height 35
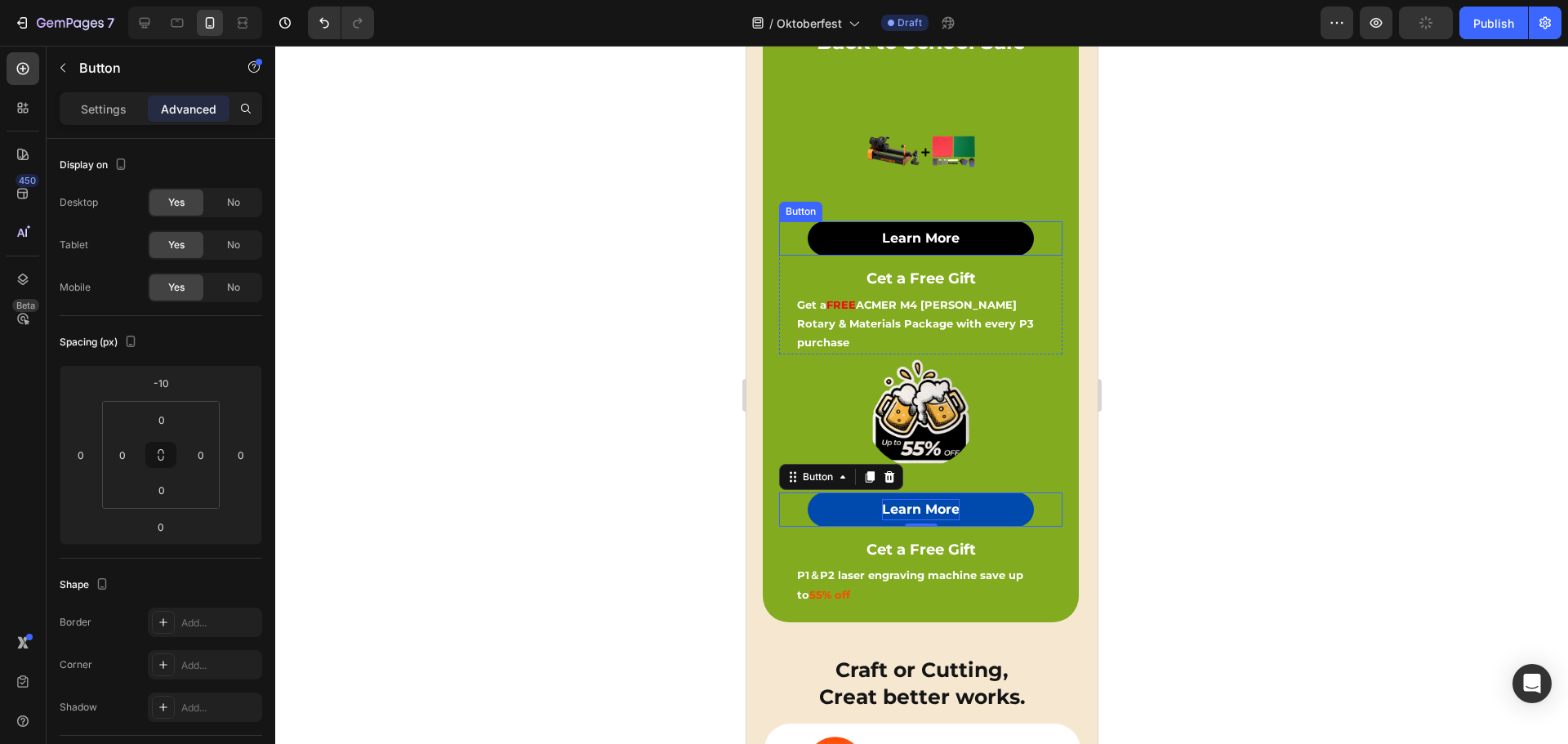
click at [991, 239] on button "Learn More" at bounding box center [920, 238] width 227 height 35
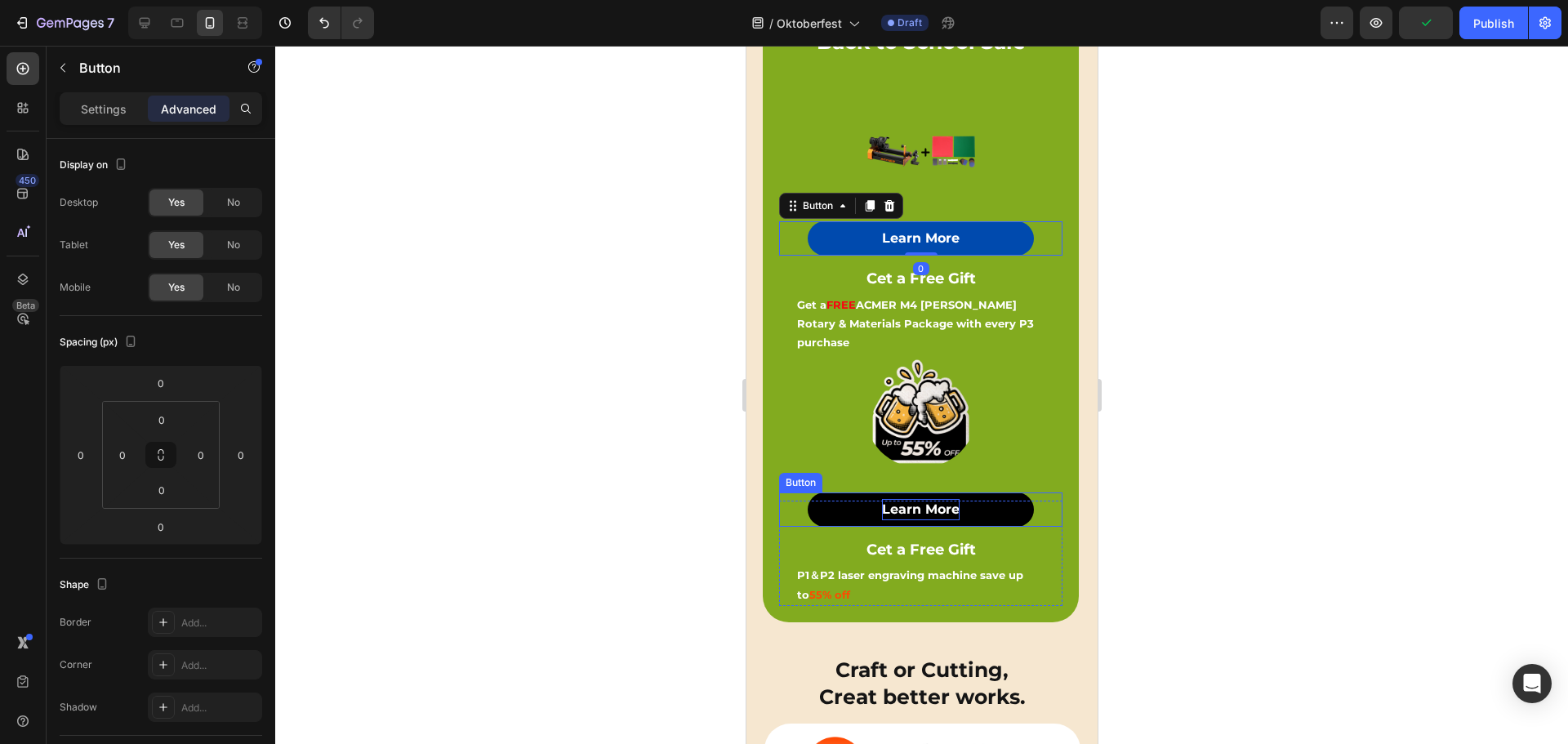
click at [991, 492] on button "Learn More" at bounding box center [920, 509] width 227 height 35
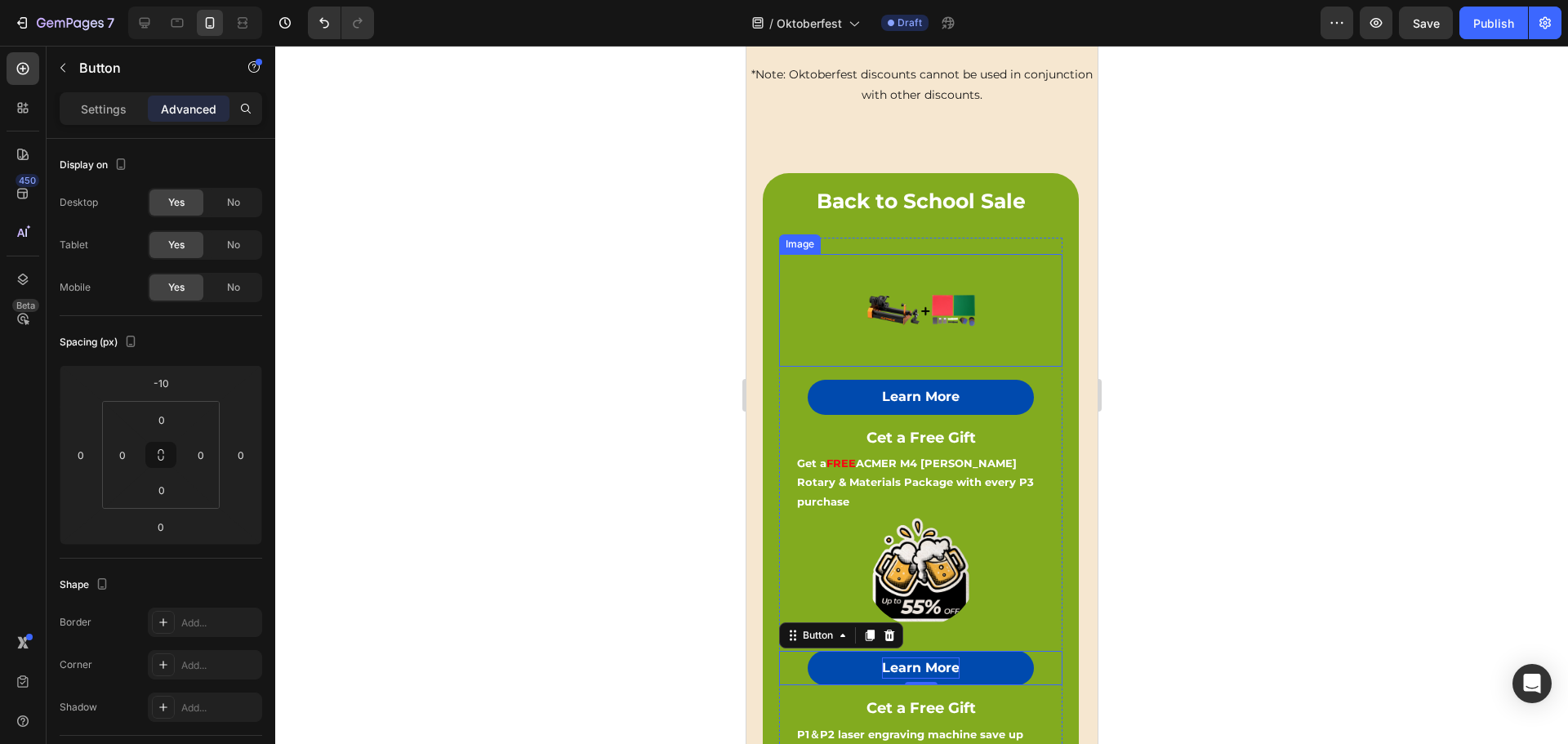
scroll to position [487, 0]
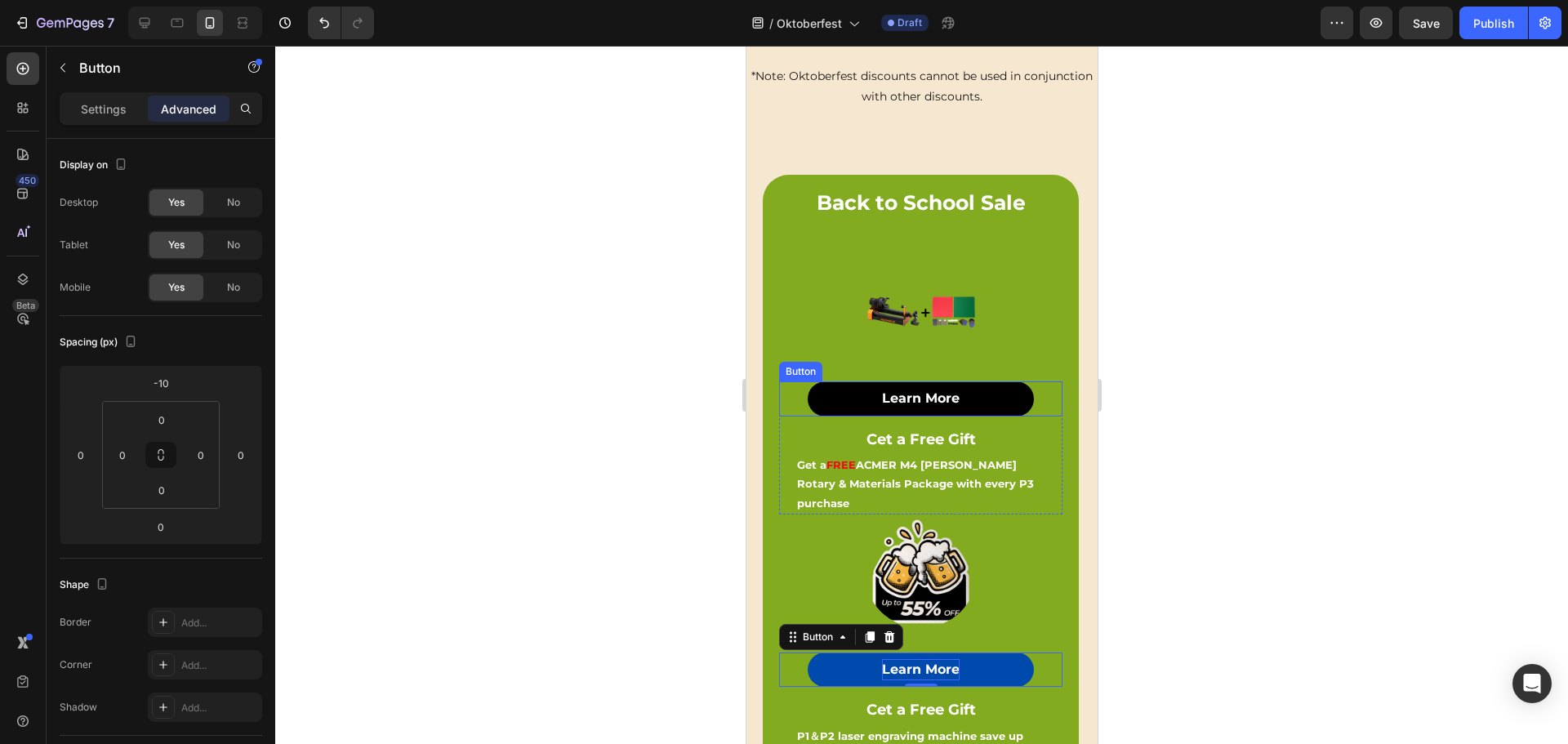
click at [1000, 388] on button "Learn More" at bounding box center [920, 399] width 227 height 35
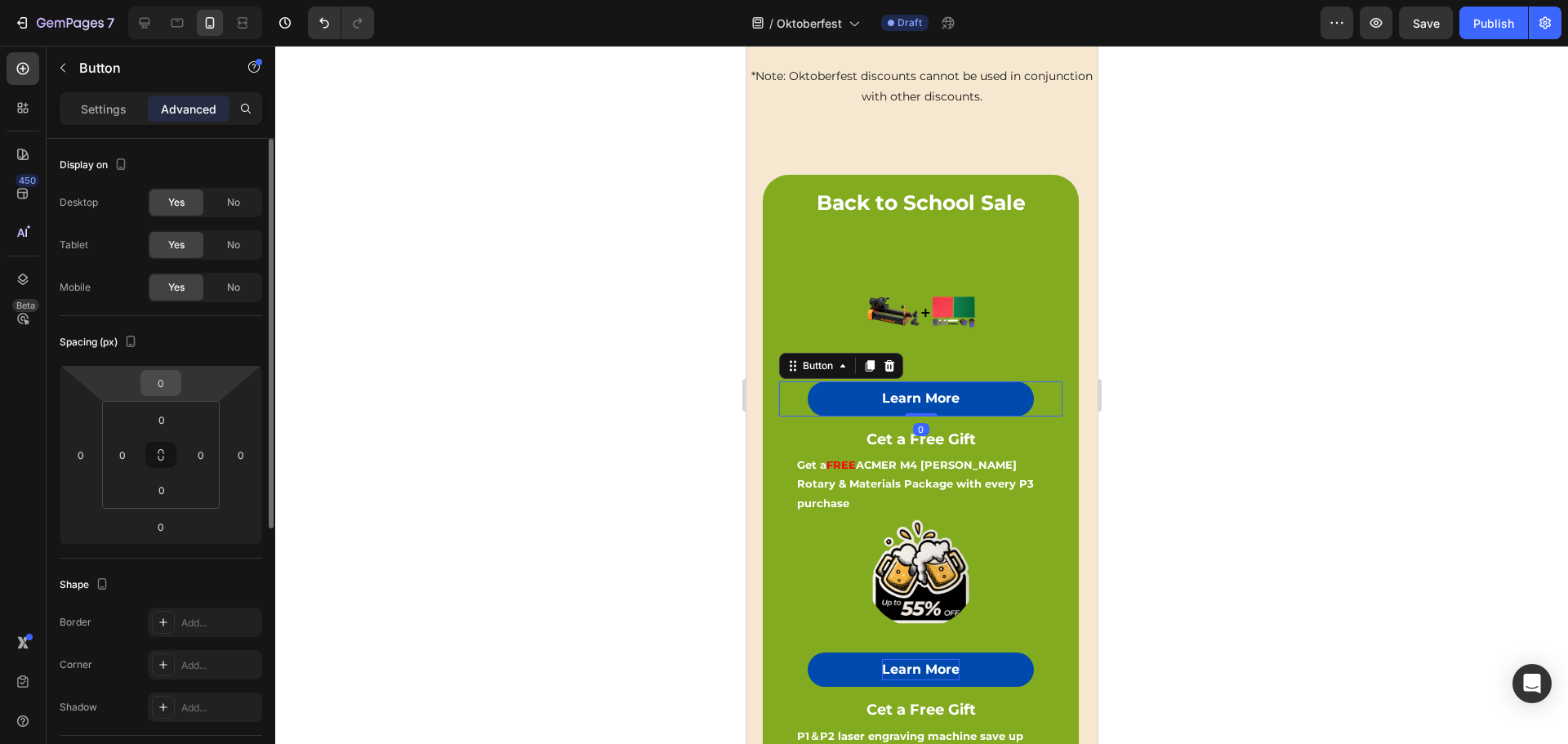
click at [167, 387] on input "0" at bounding box center [160, 383] width 33 height 24
type input "-10"
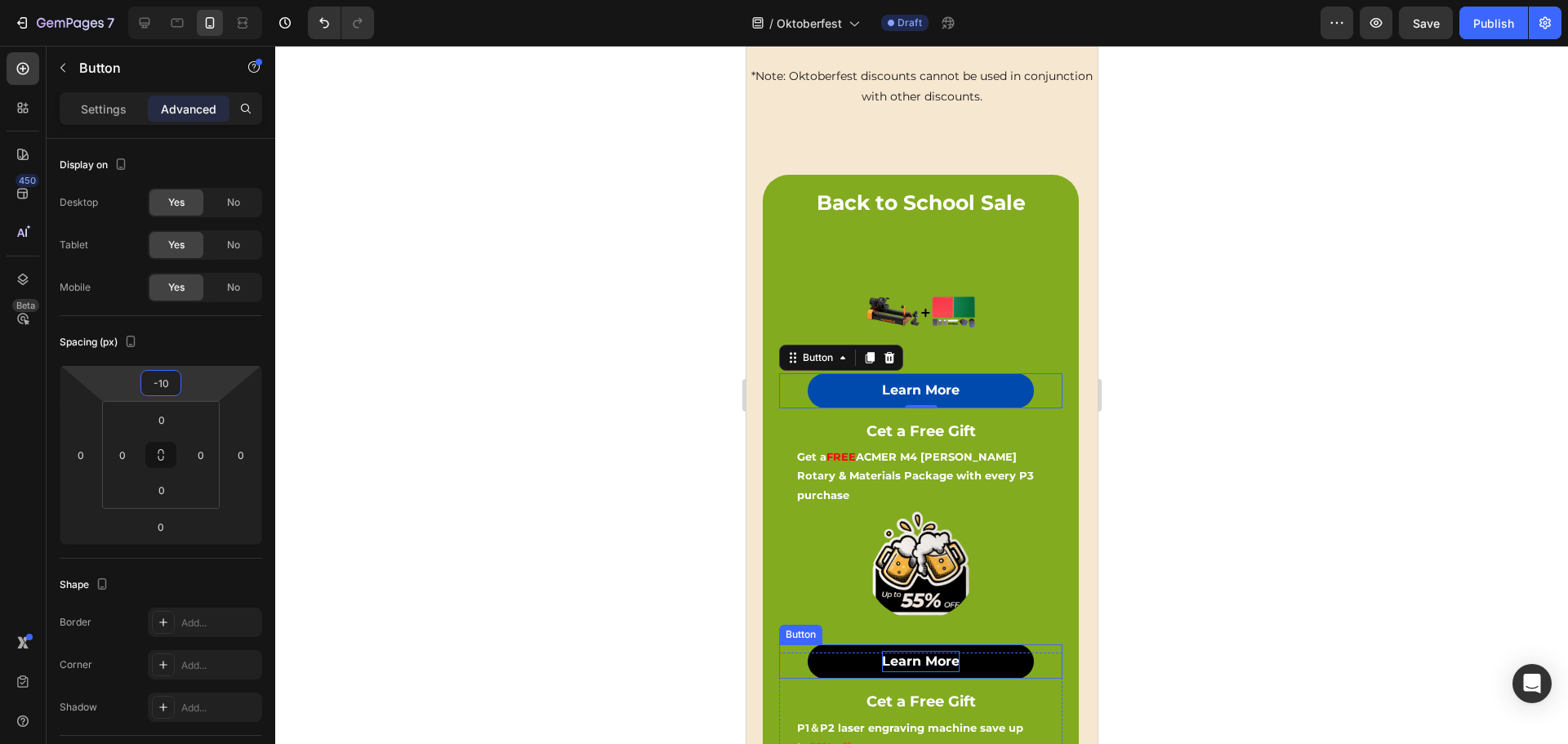
click at [993, 645] on button "Learn More" at bounding box center [920, 662] width 227 height 35
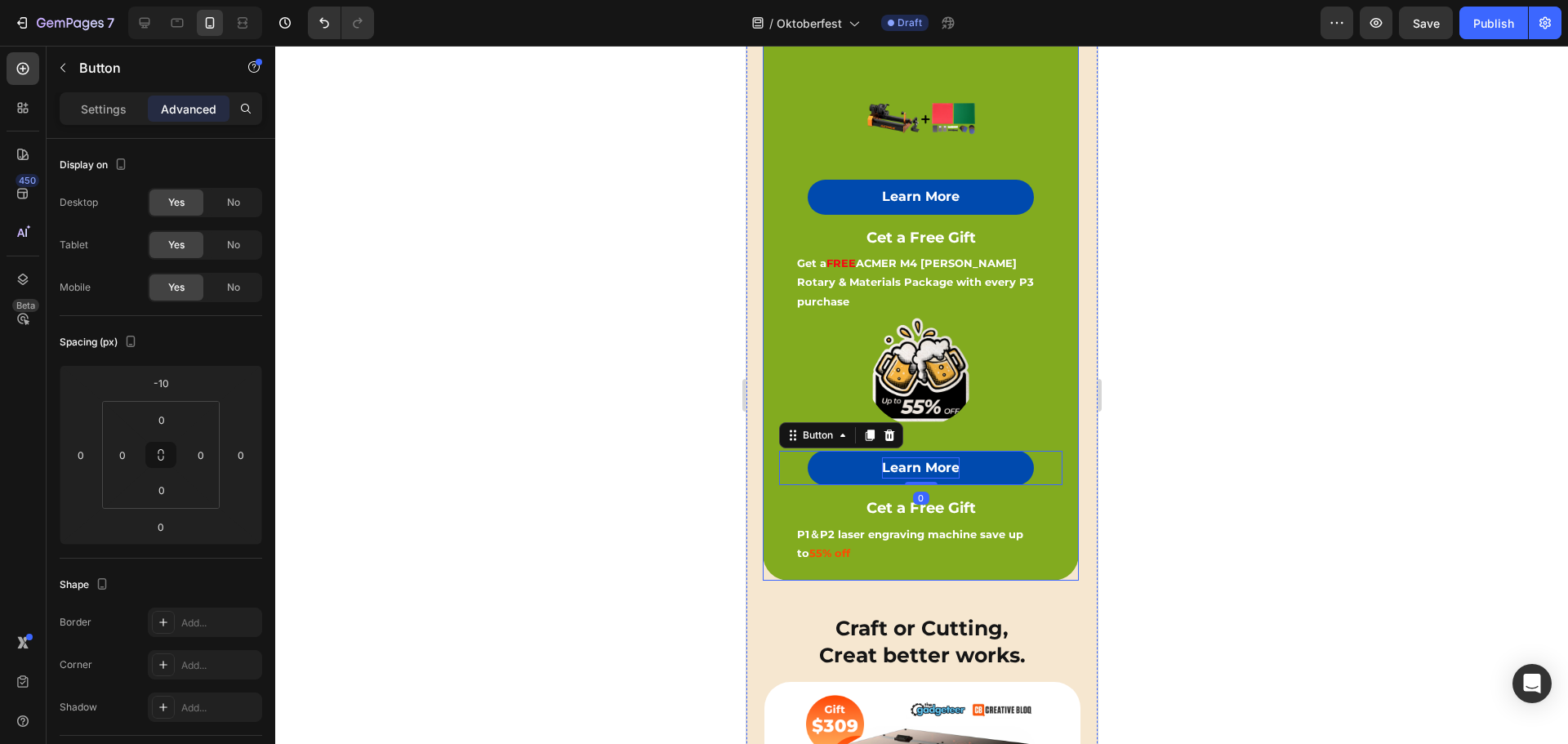
scroll to position [650, 0]
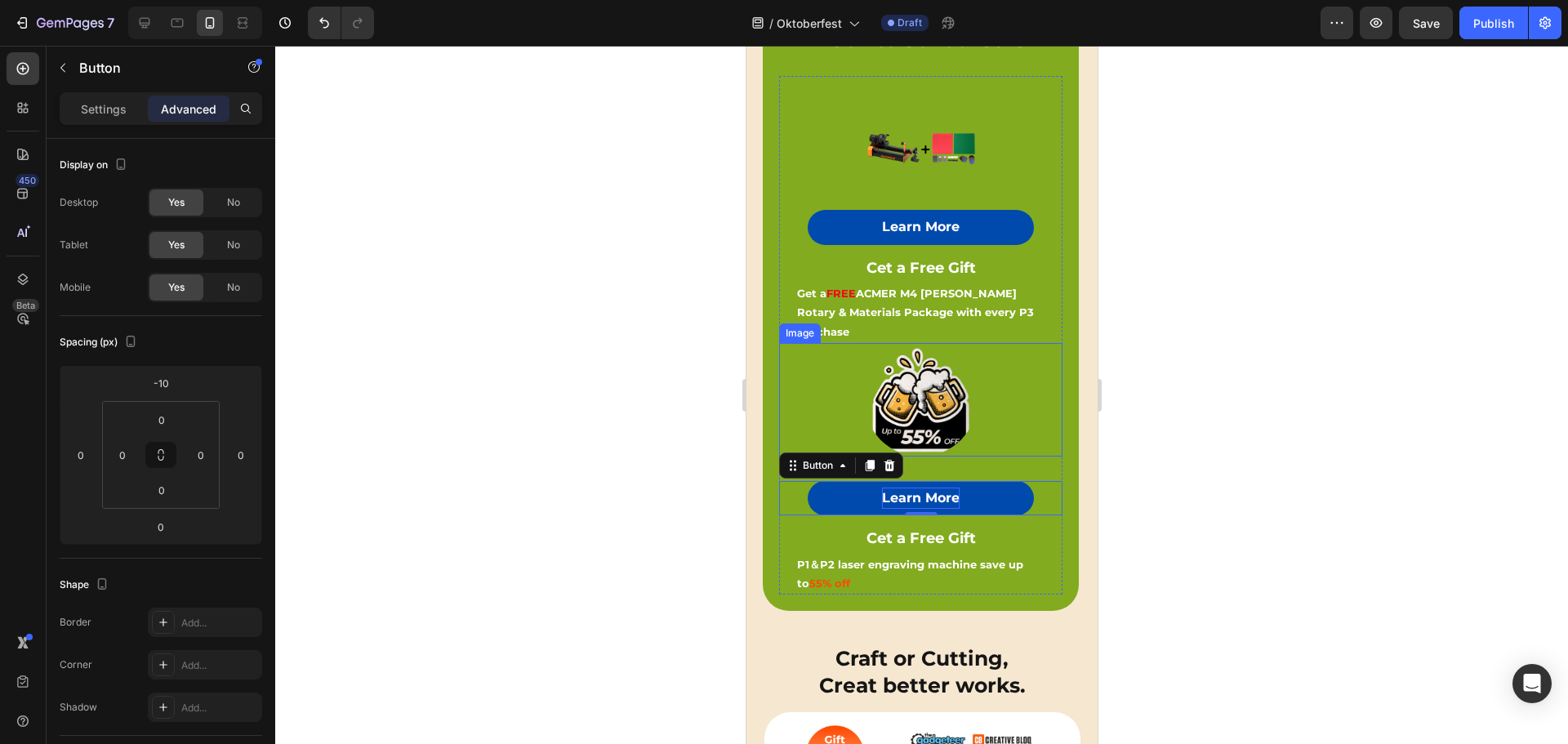
click at [955, 393] on img at bounding box center [919, 400] width 113 height 113
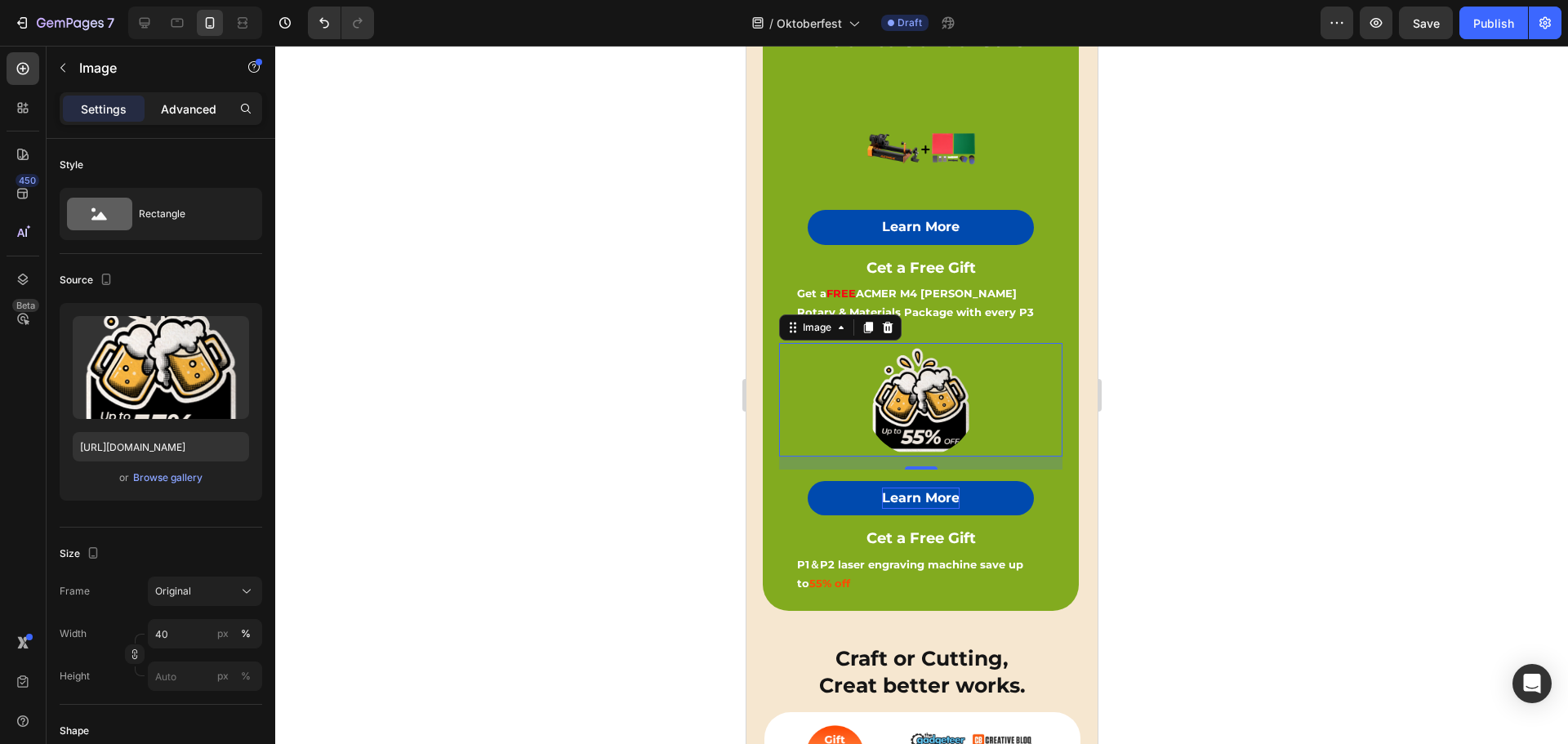
click at [191, 106] on p "Advanced" at bounding box center [188, 109] width 55 height 17
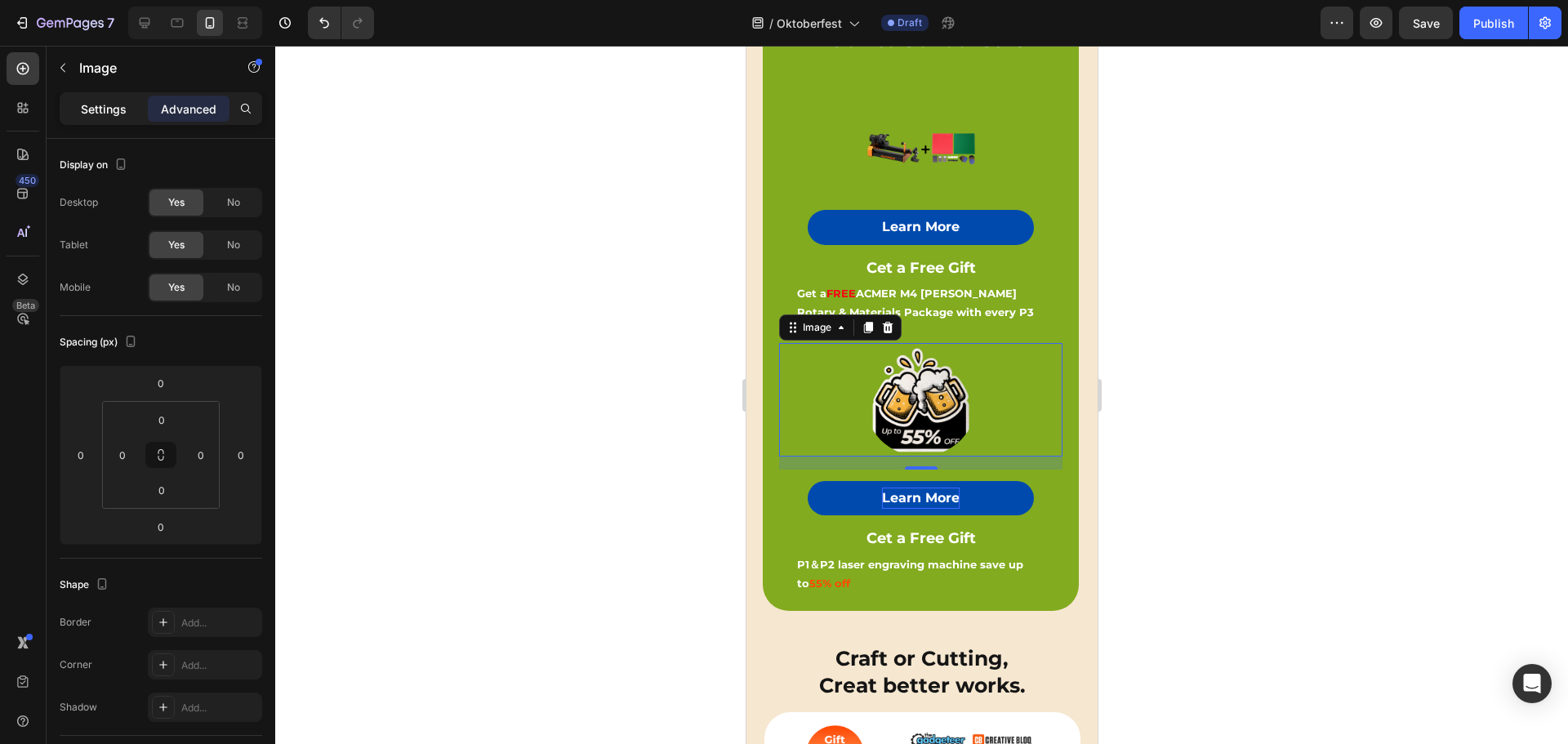
drag, startPoint x: 104, startPoint y: 104, endPoint x: 715, endPoint y: 176, distance: 615.2
click at [104, 104] on p "Settings" at bounding box center [103, 109] width 46 height 17
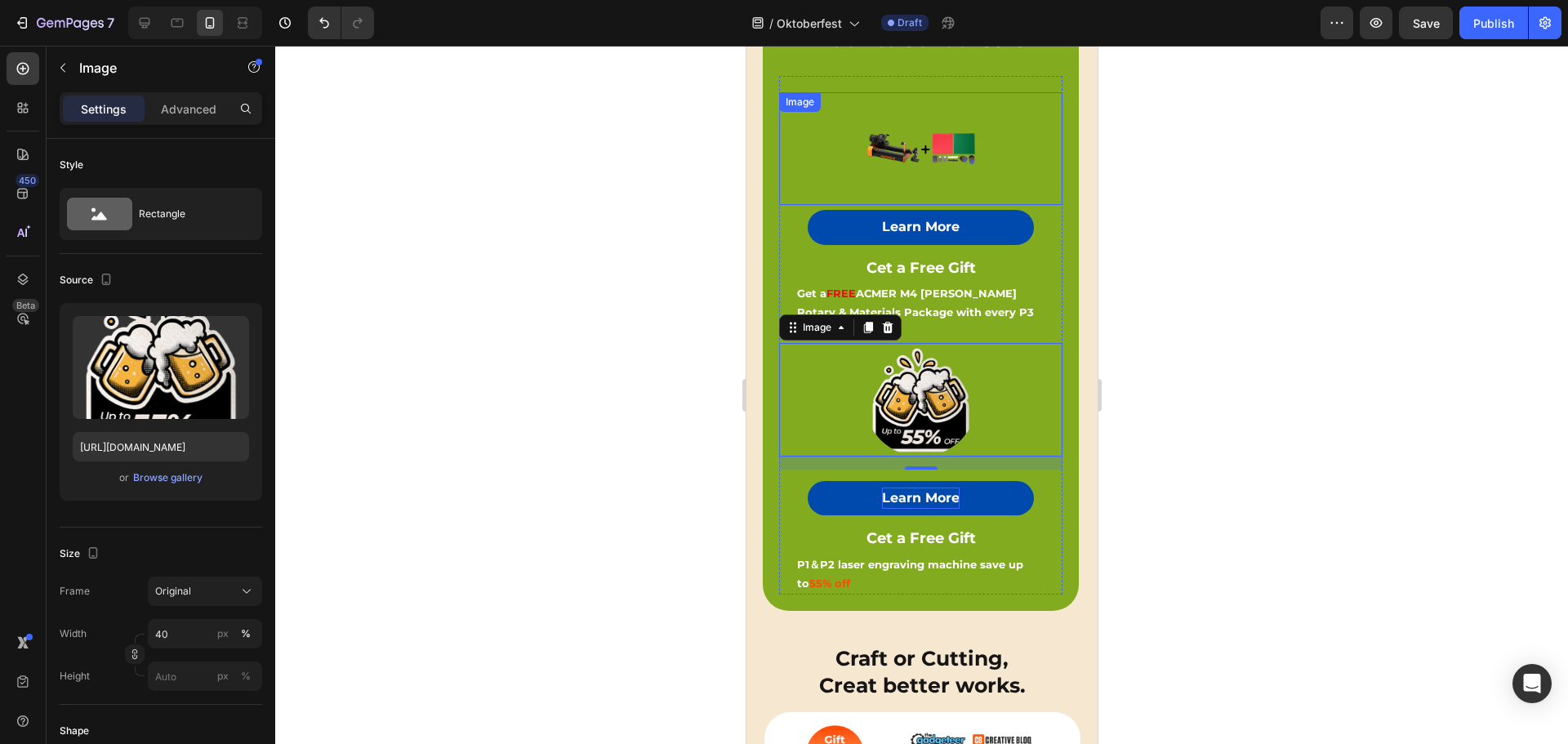
click at [957, 122] on img at bounding box center [919, 149] width 113 height 113
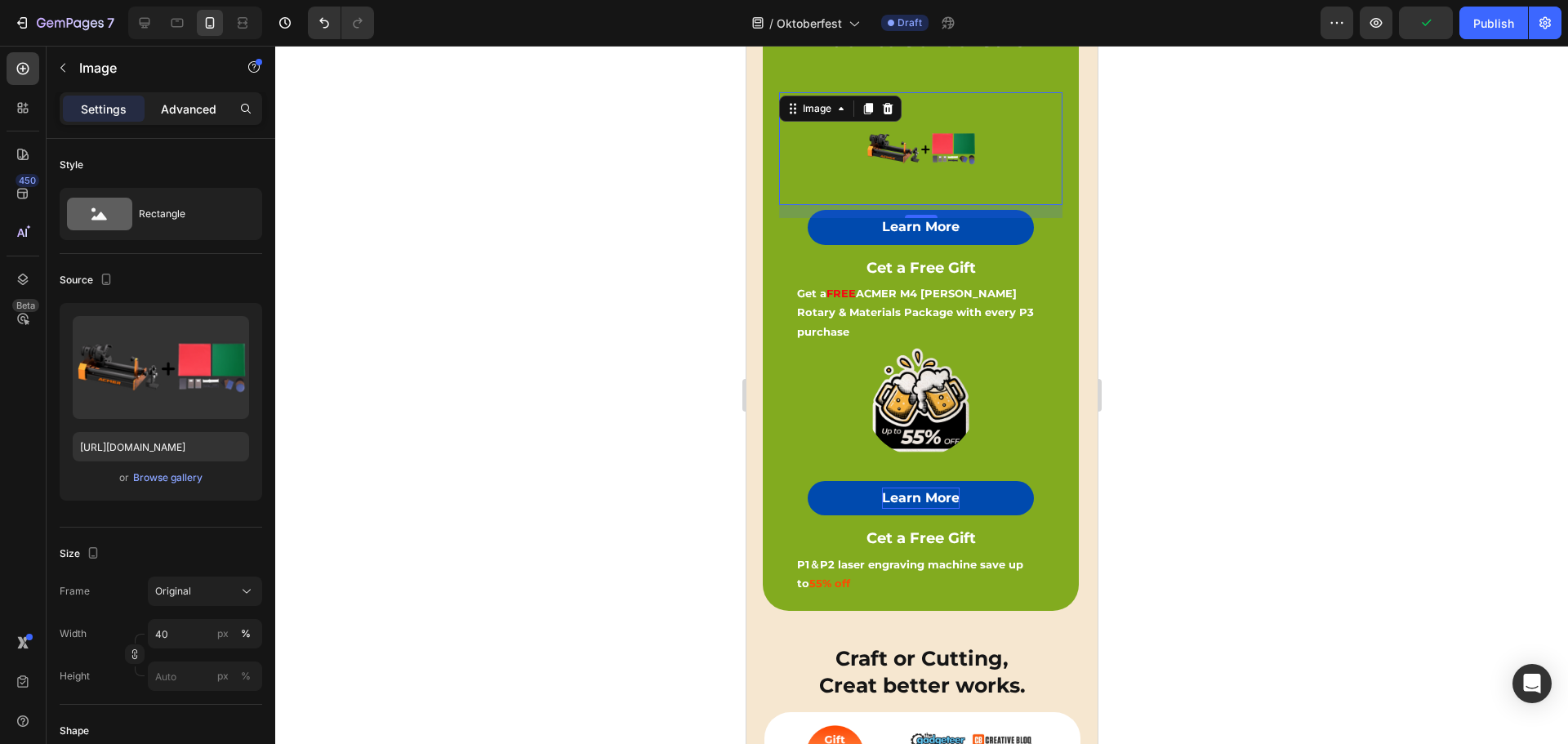
click at [188, 105] on p "Advanced" at bounding box center [188, 109] width 55 height 17
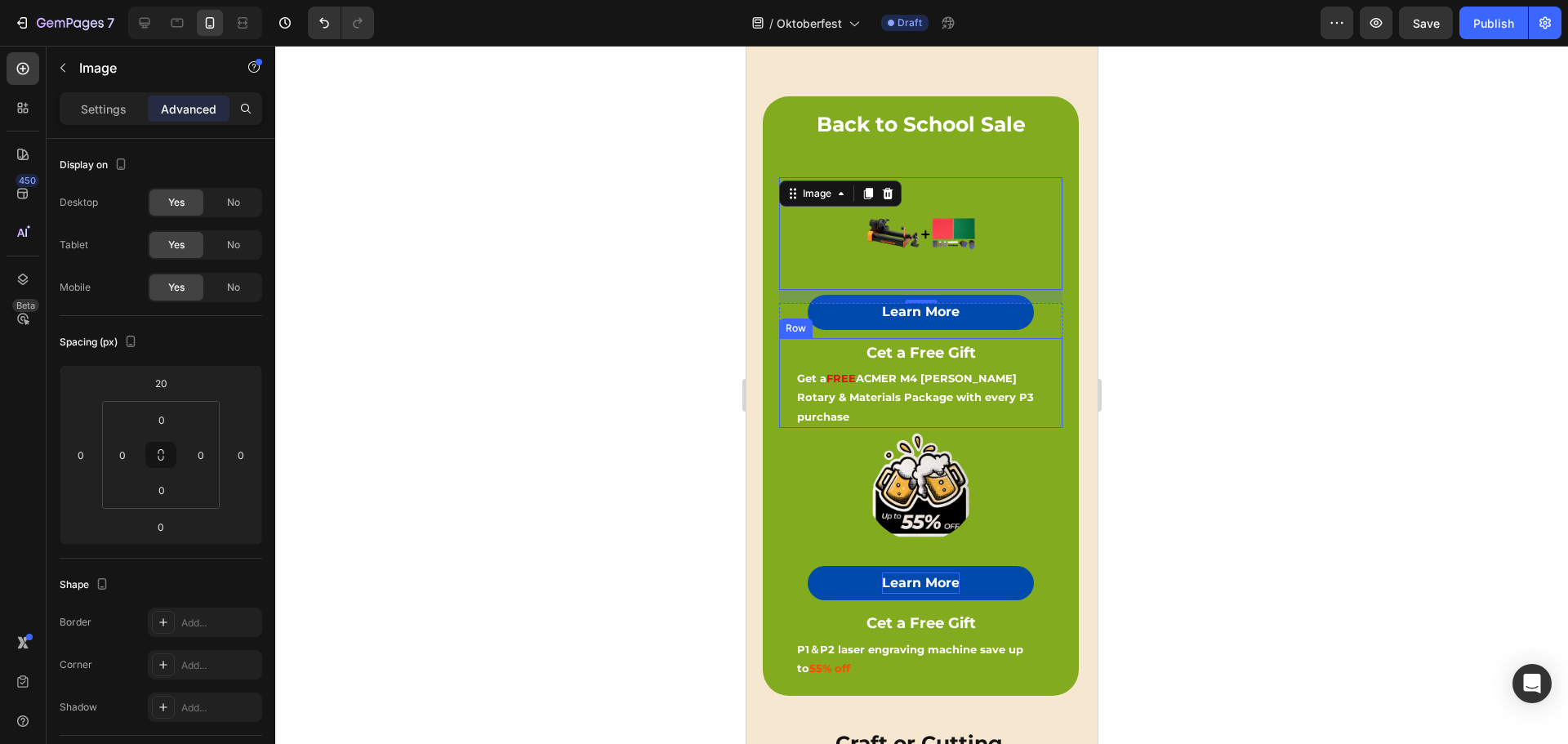
scroll to position [622, 0]
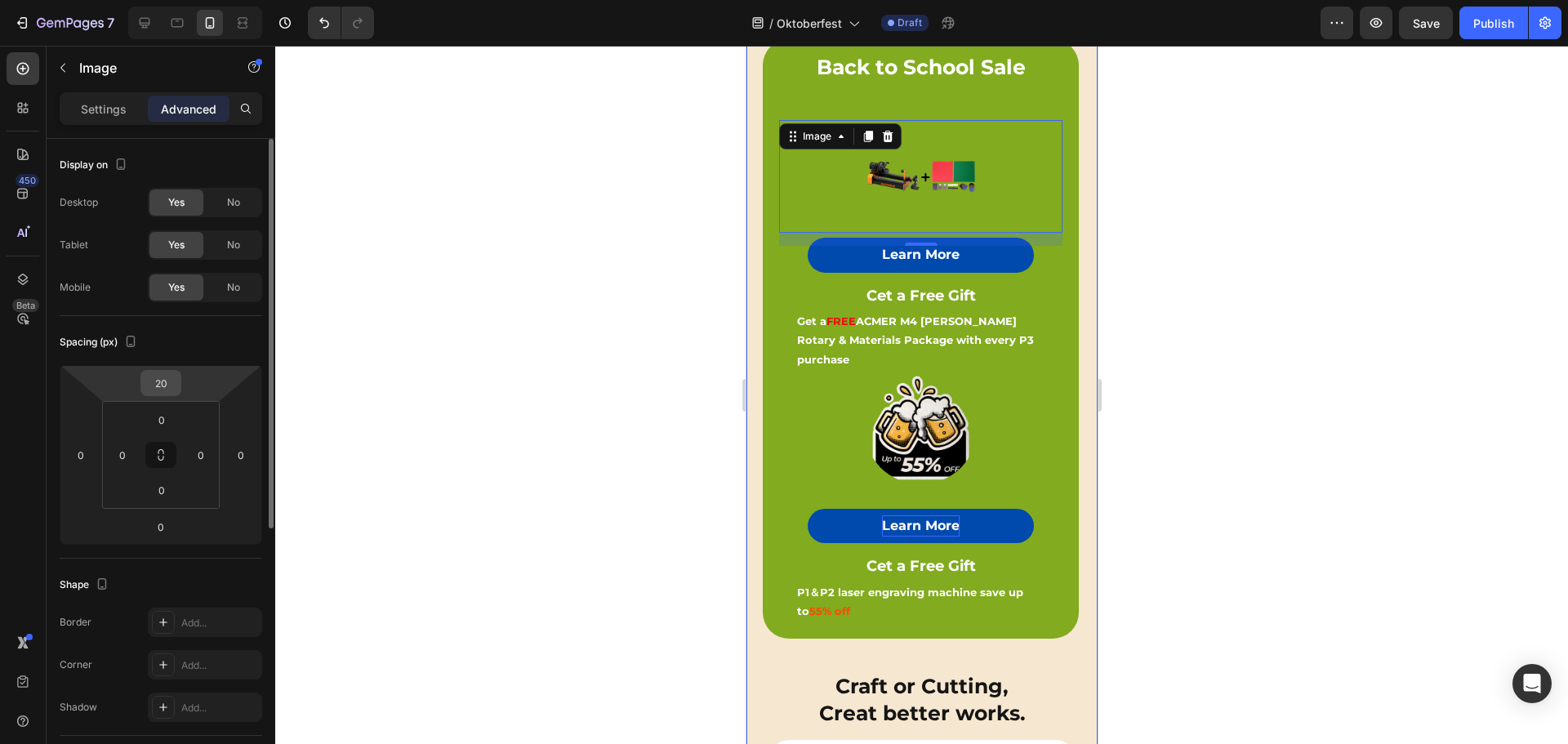
click at [165, 387] on input "20" at bounding box center [160, 383] width 33 height 24
type input "0"
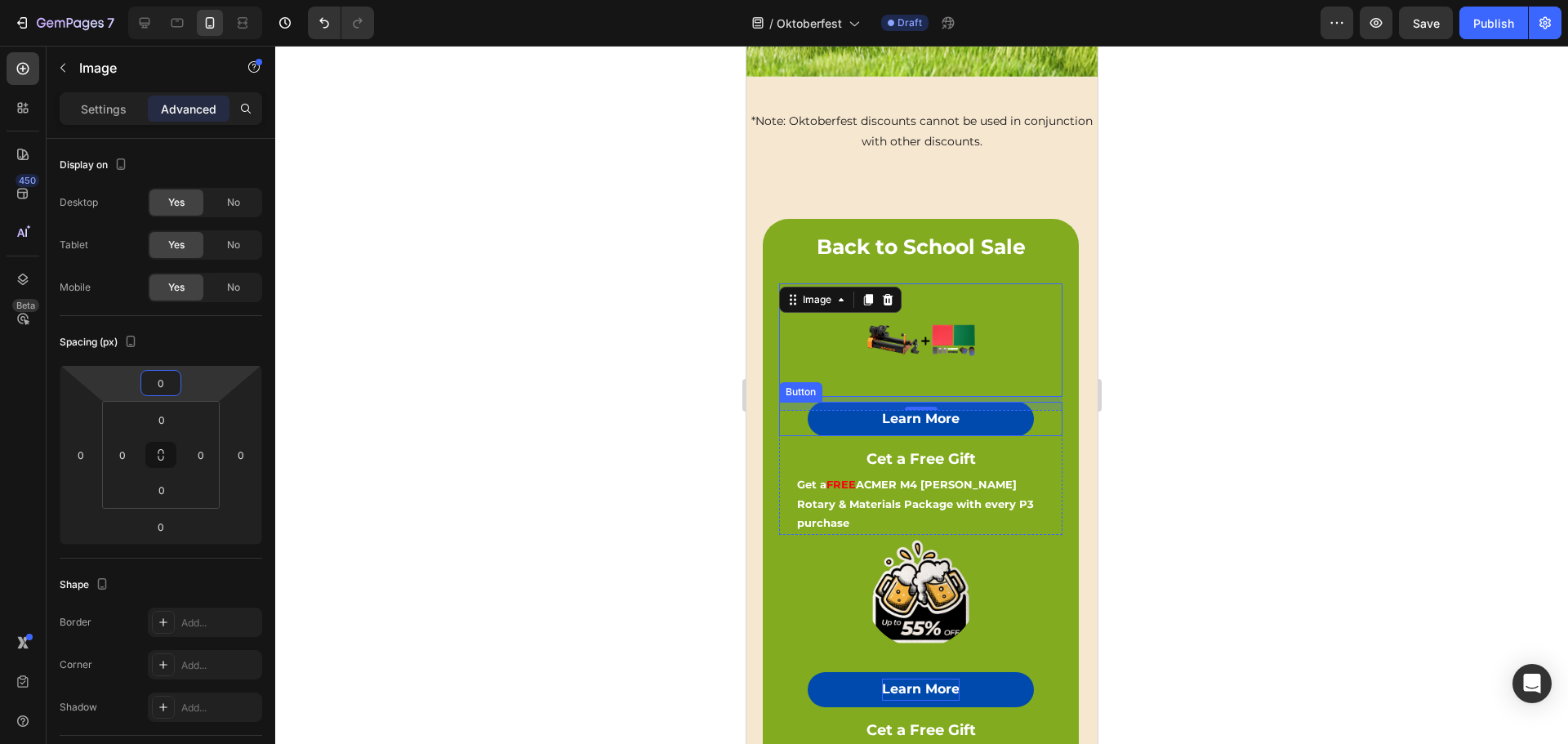
scroll to position [459, 0]
drag, startPoint x: 984, startPoint y: 498, endPoint x: 914, endPoint y: 454, distance: 82.7
click at [984, 534] on div at bounding box center [920, 591] width 283 height 113
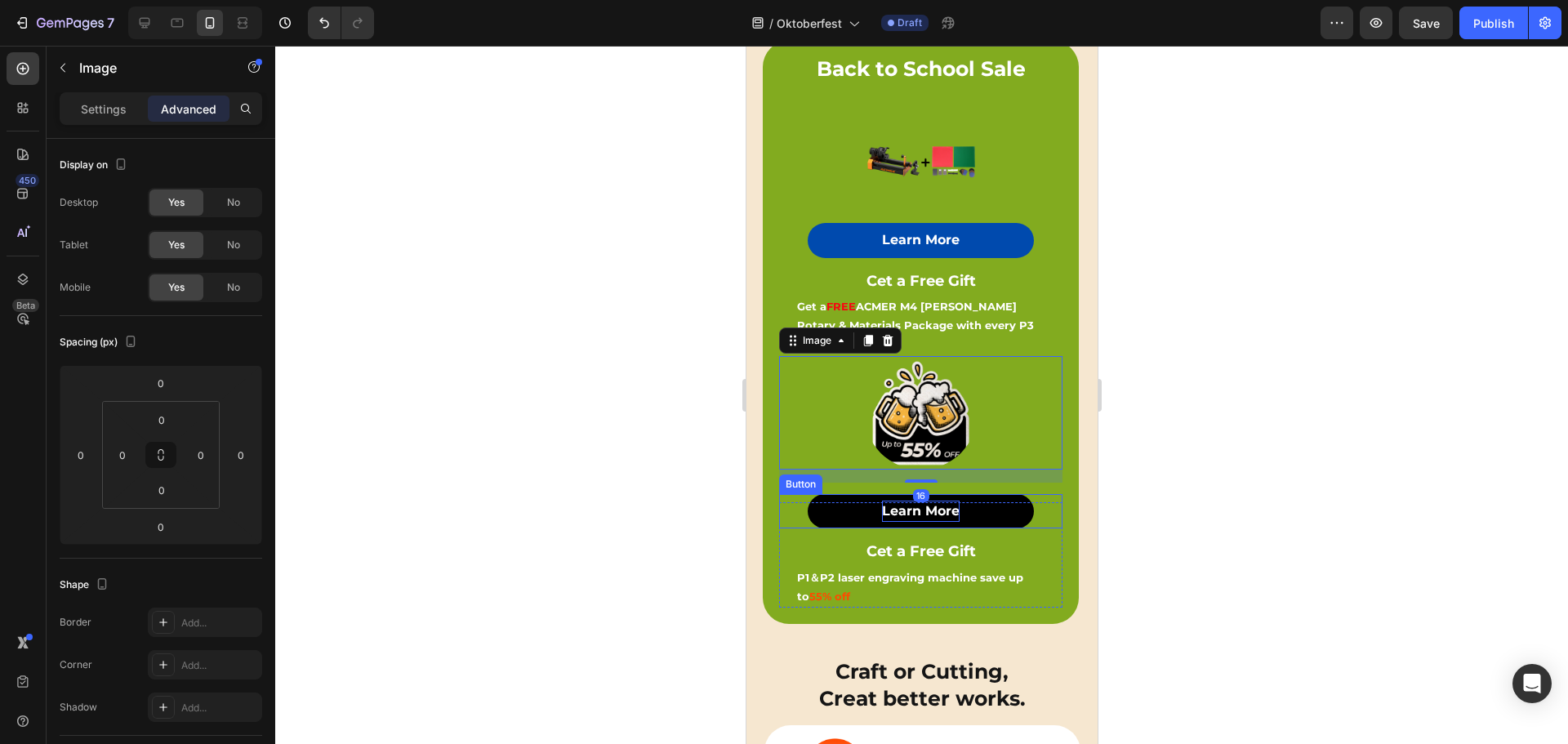
scroll to position [622, 0]
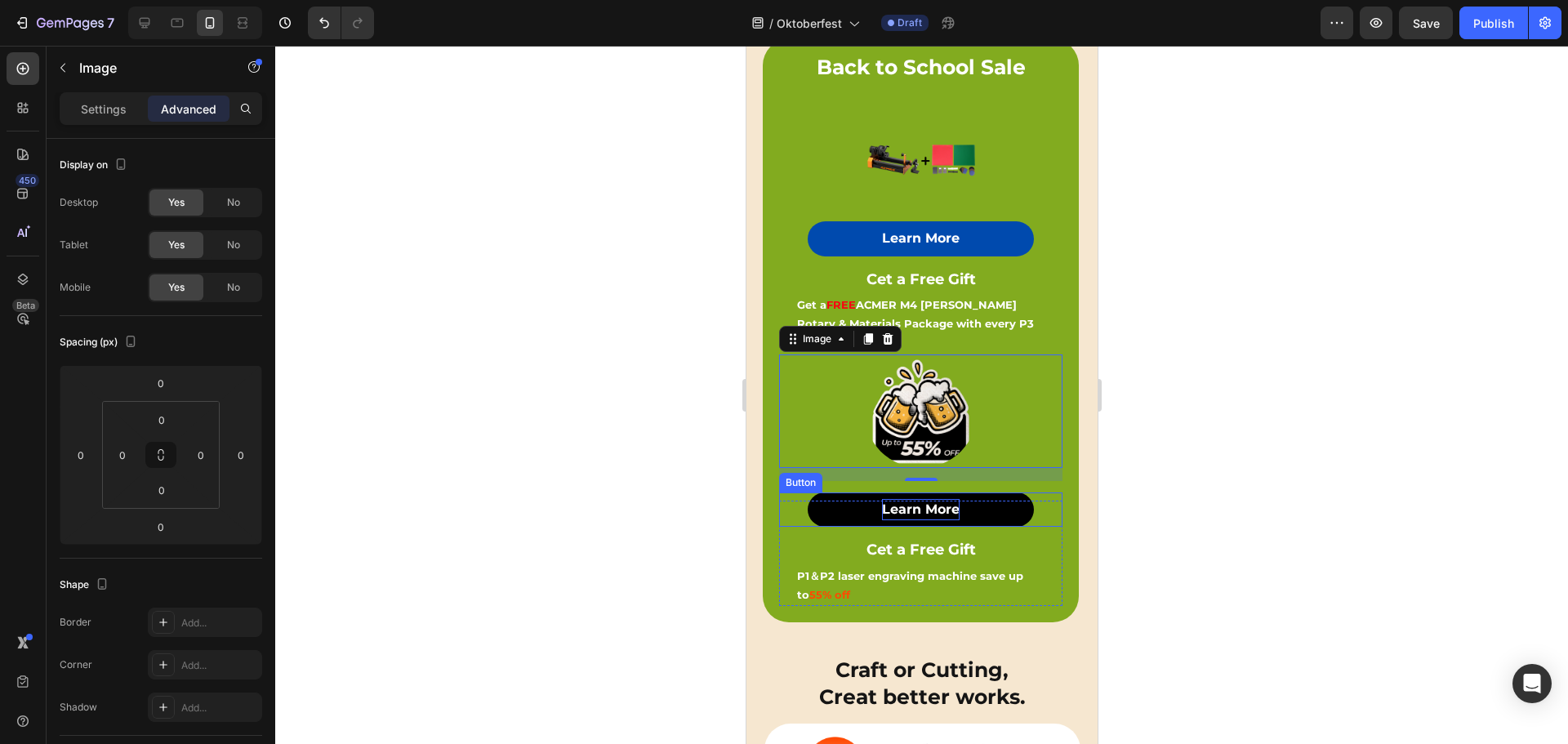
click at [991, 492] on button "Learn More" at bounding box center [920, 509] width 227 height 35
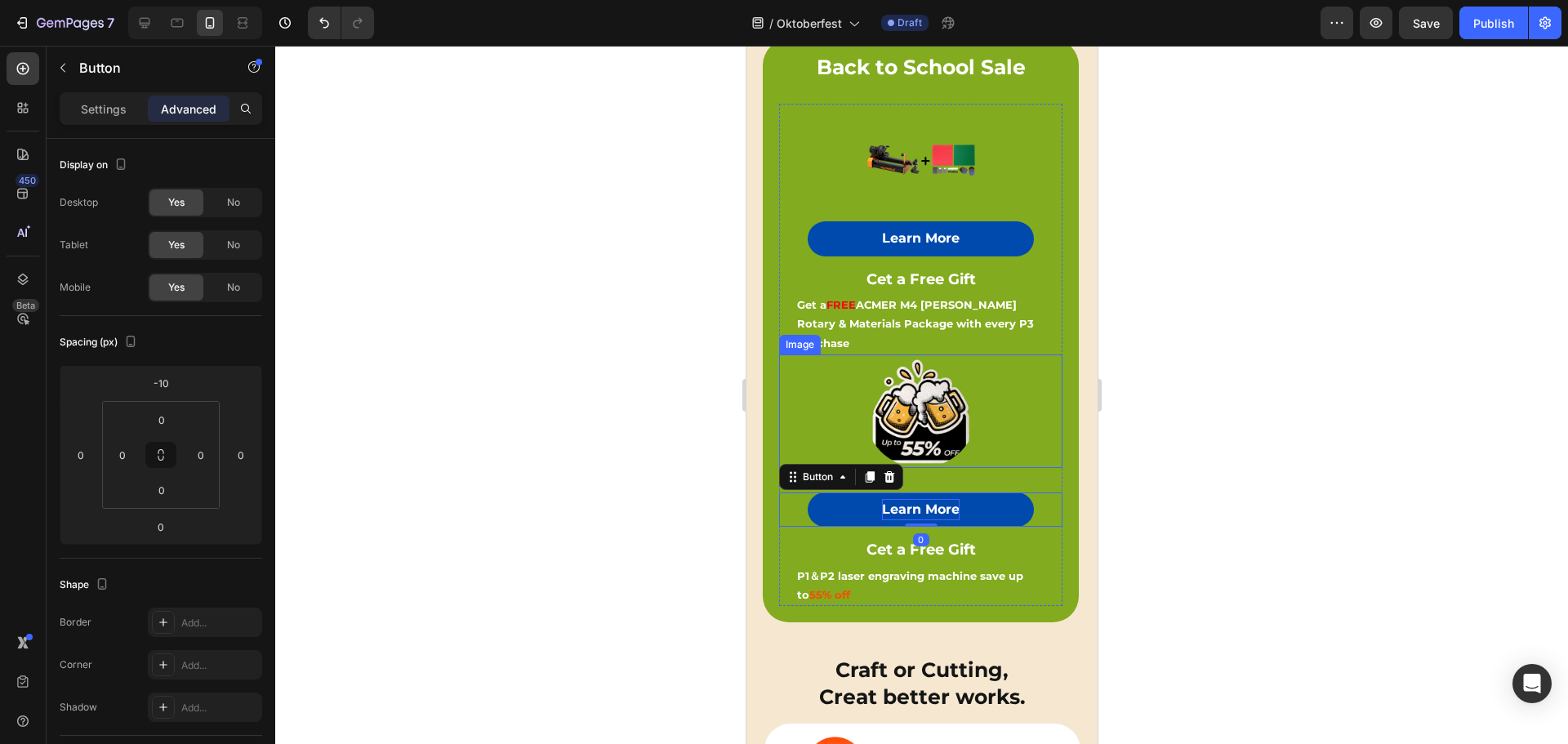
click at [986, 405] on div at bounding box center [920, 411] width 283 height 113
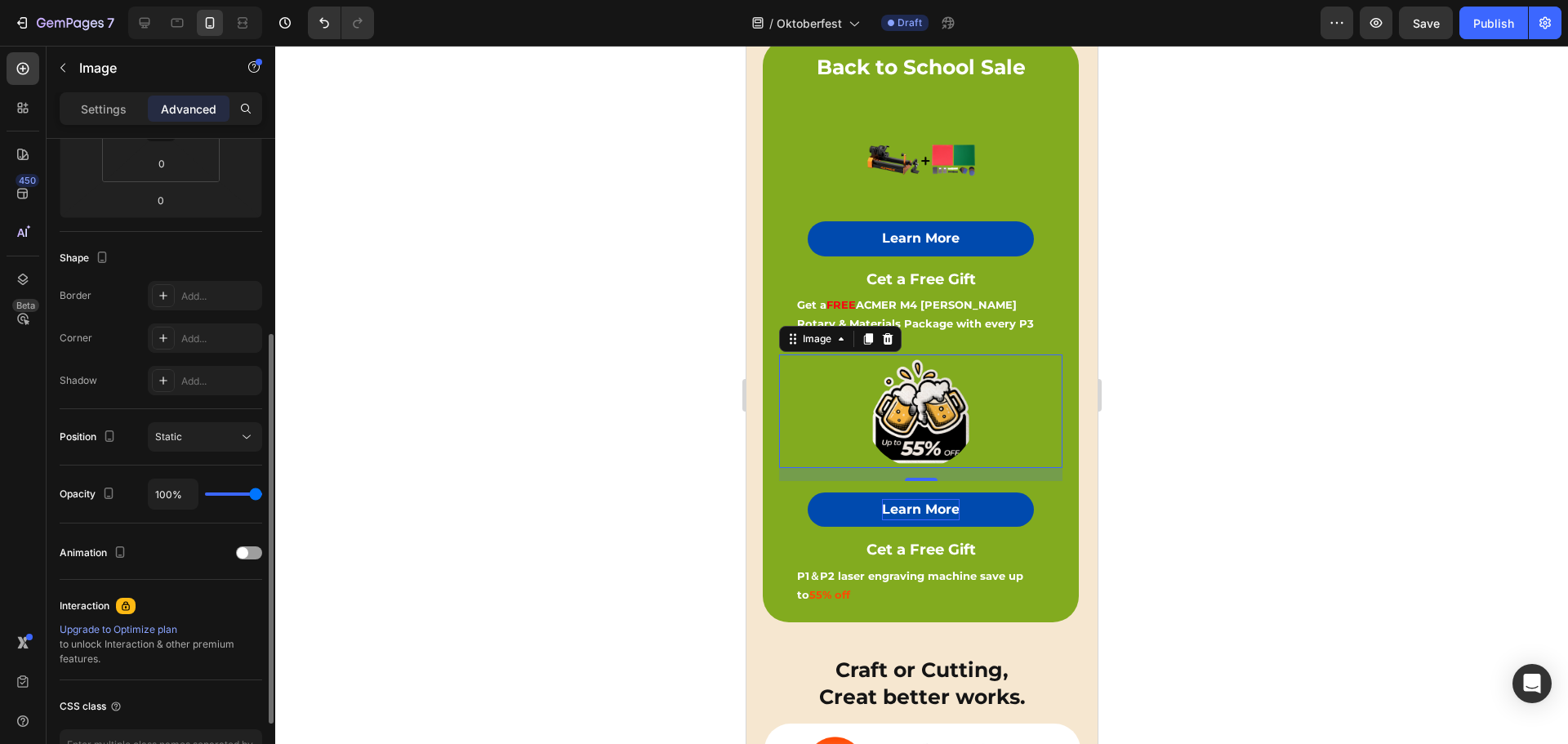
scroll to position [0, 0]
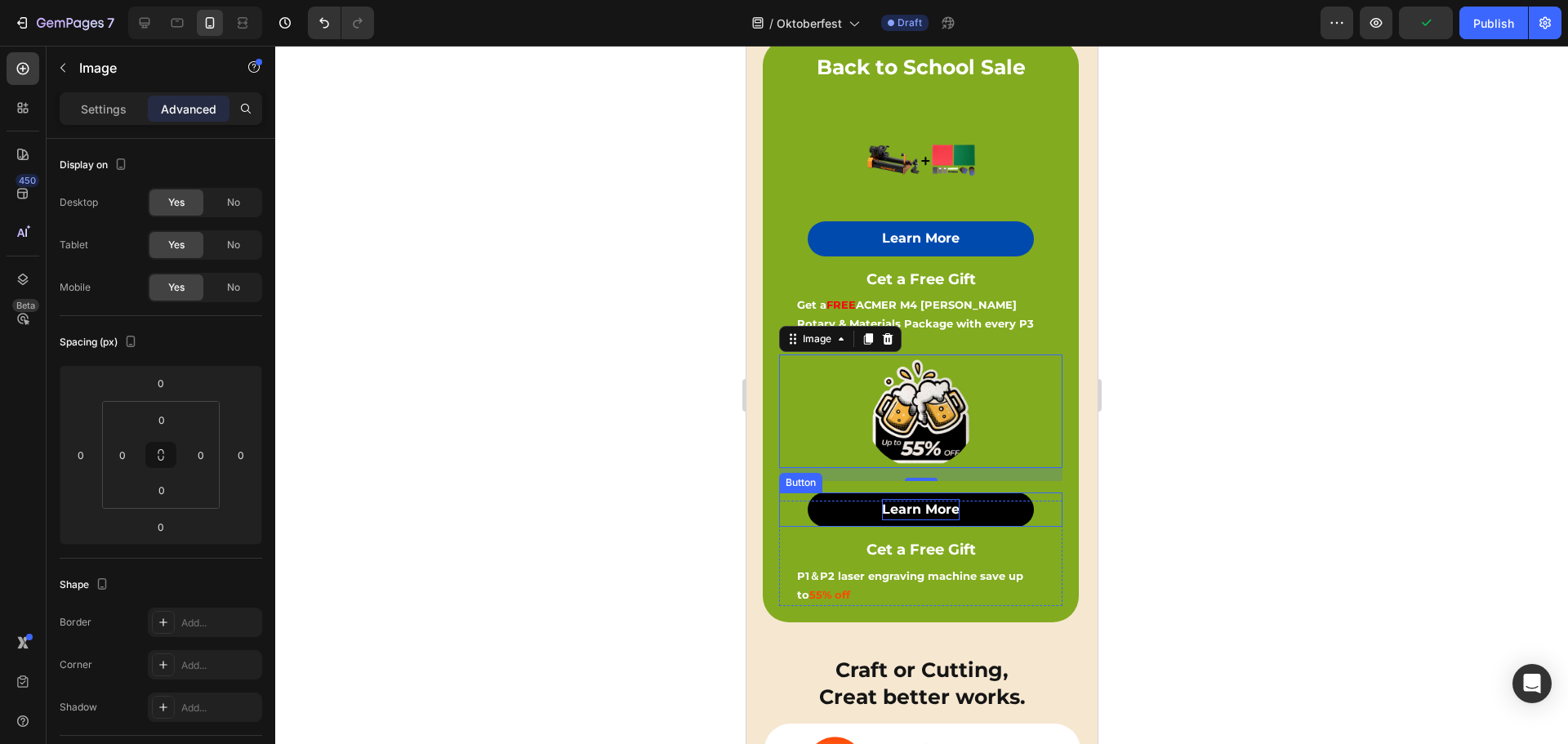
click at [984, 492] on button "Learn More" at bounding box center [920, 509] width 227 height 35
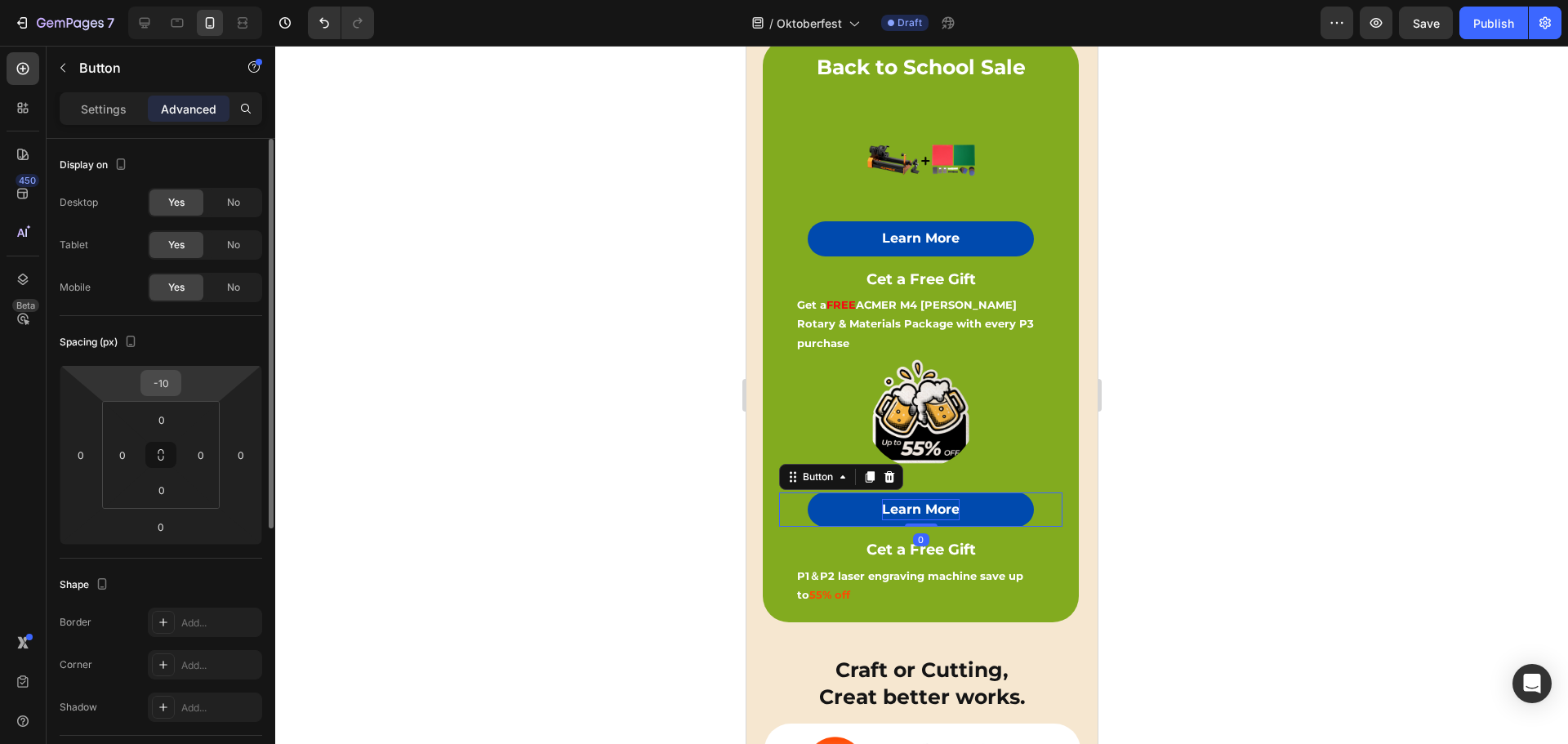
click at [168, 382] on input "-10" at bounding box center [160, 383] width 33 height 24
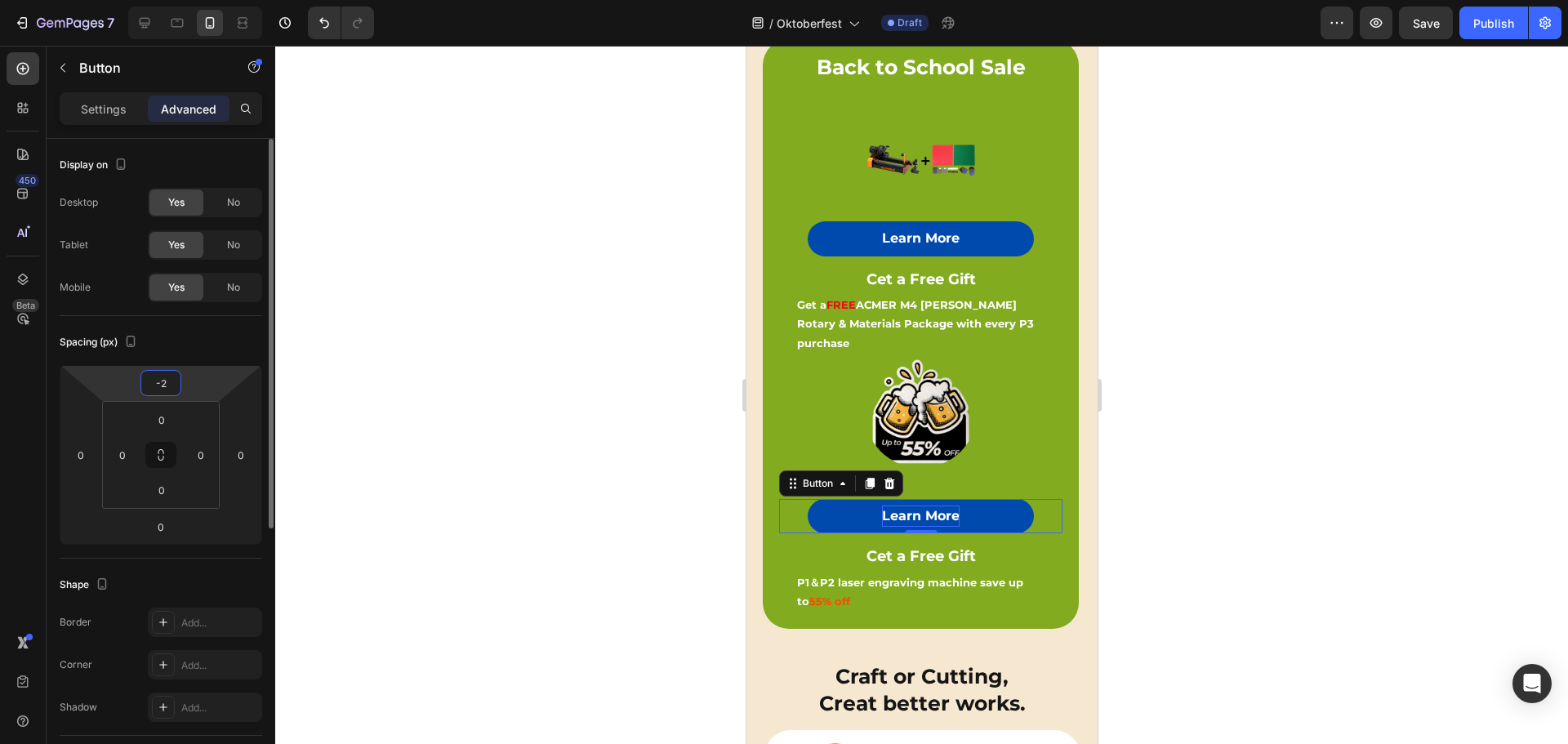
type input "-20"
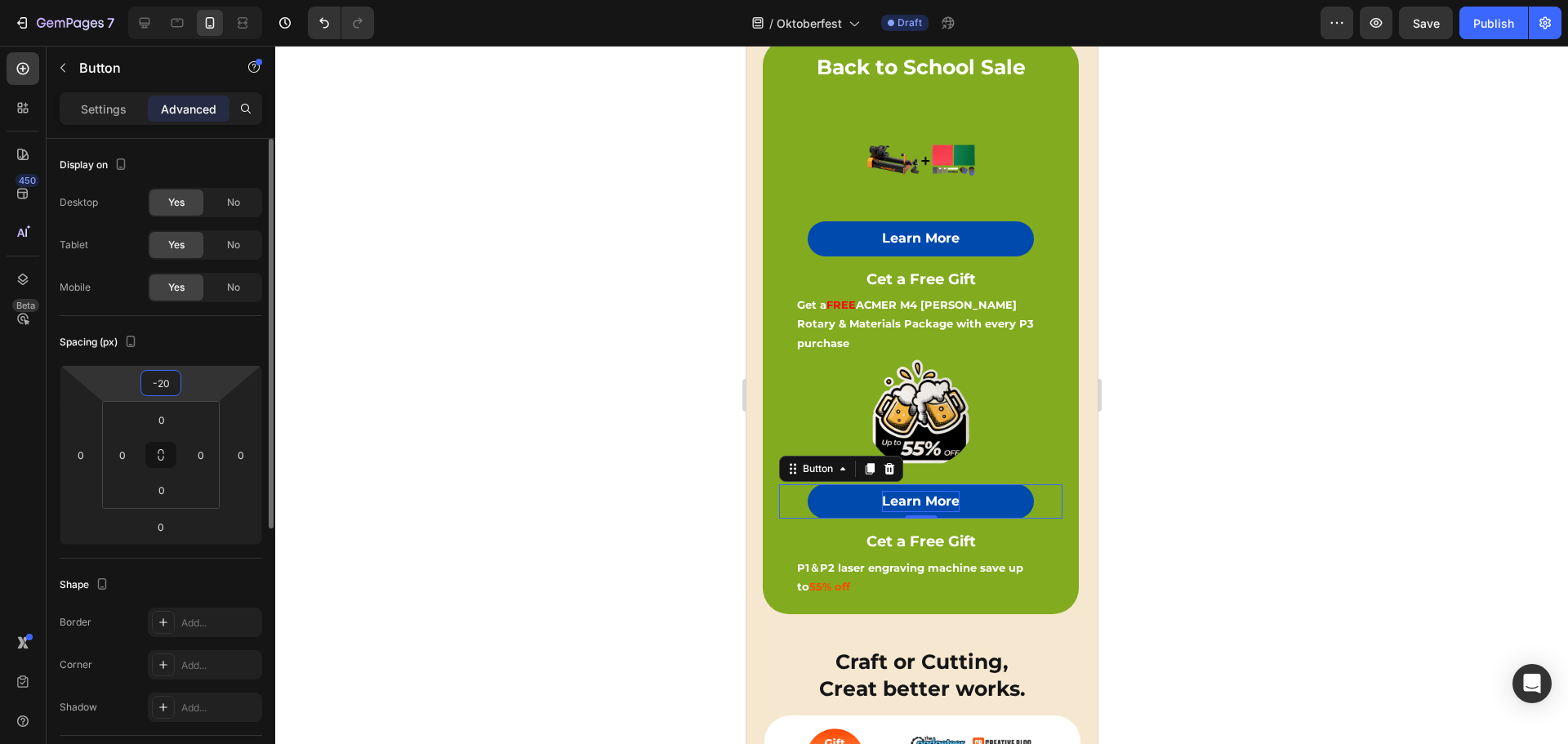
type input "-2"
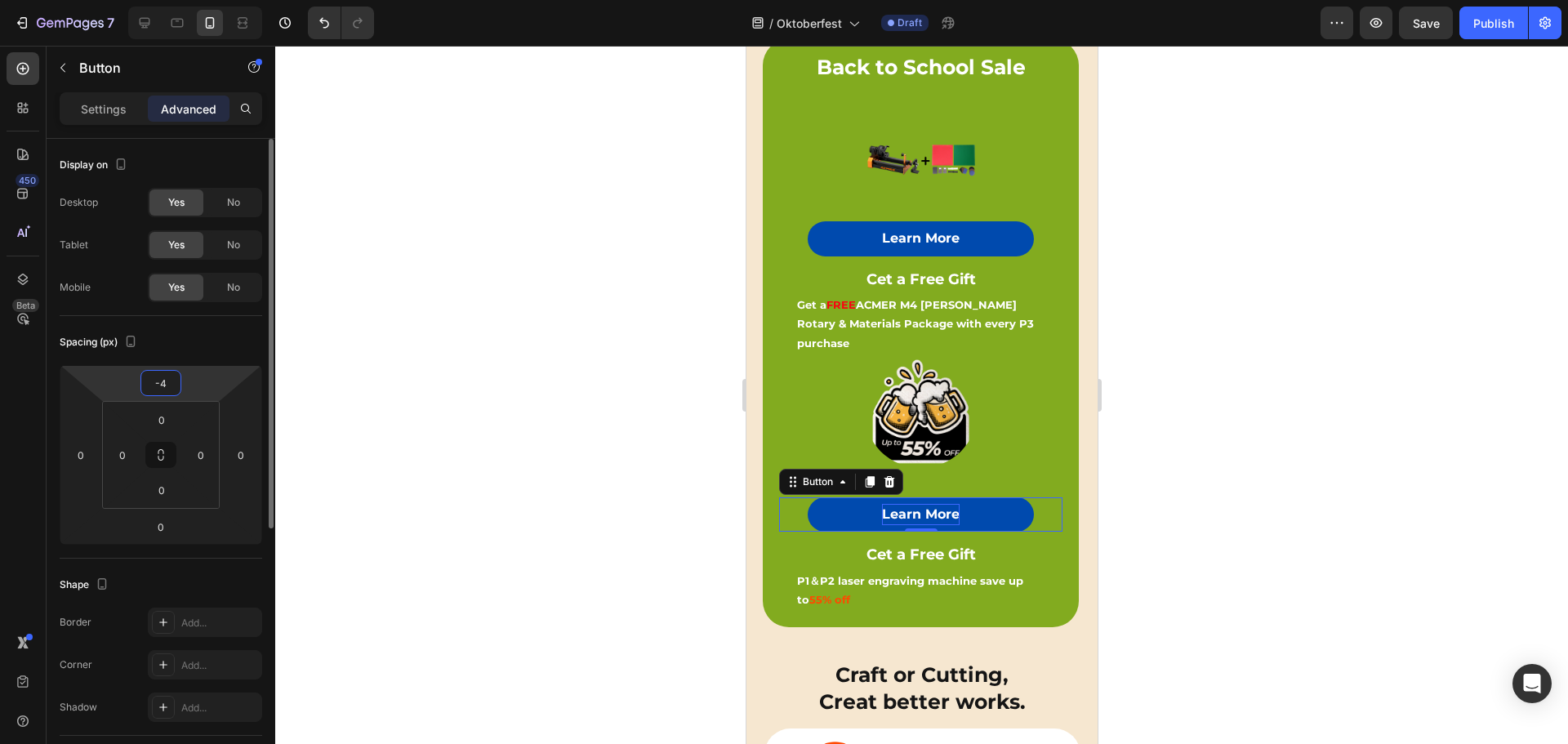
type input "-40"
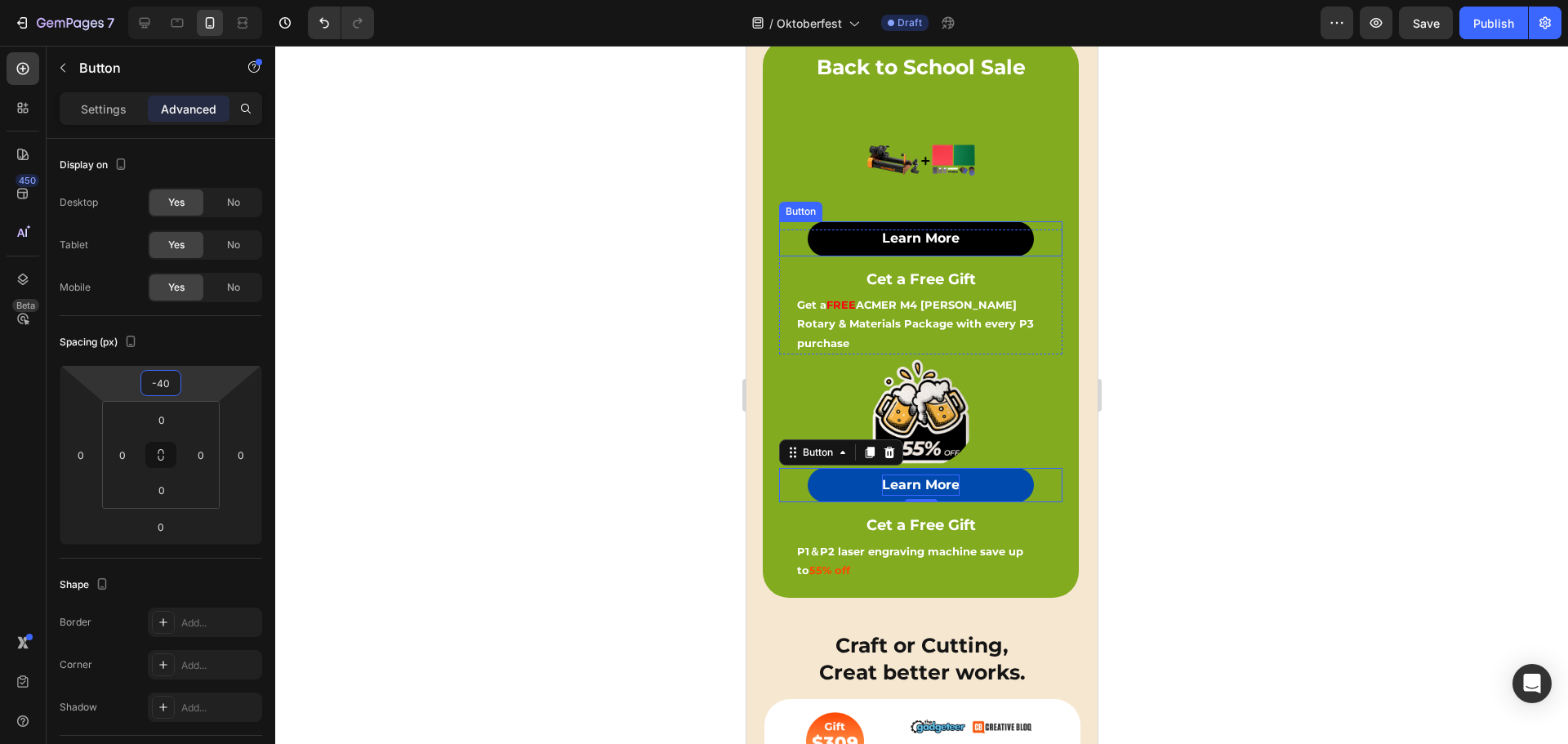
click at [994, 239] on button "Learn More" at bounding box center [920, 238] width 227 height 35
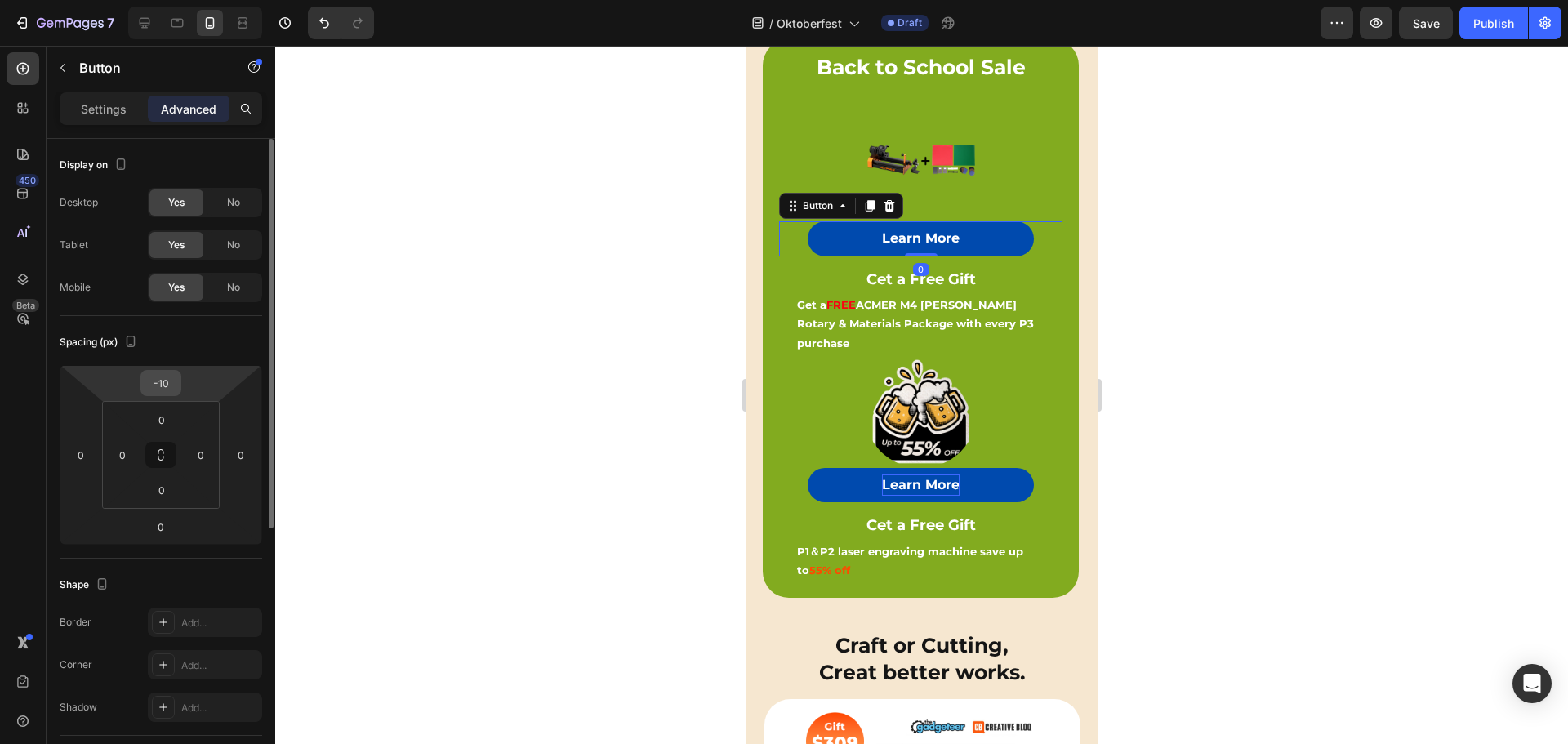
click at [159, 387] on input "-10" at bounding box center [160, 383] width 33 height 24
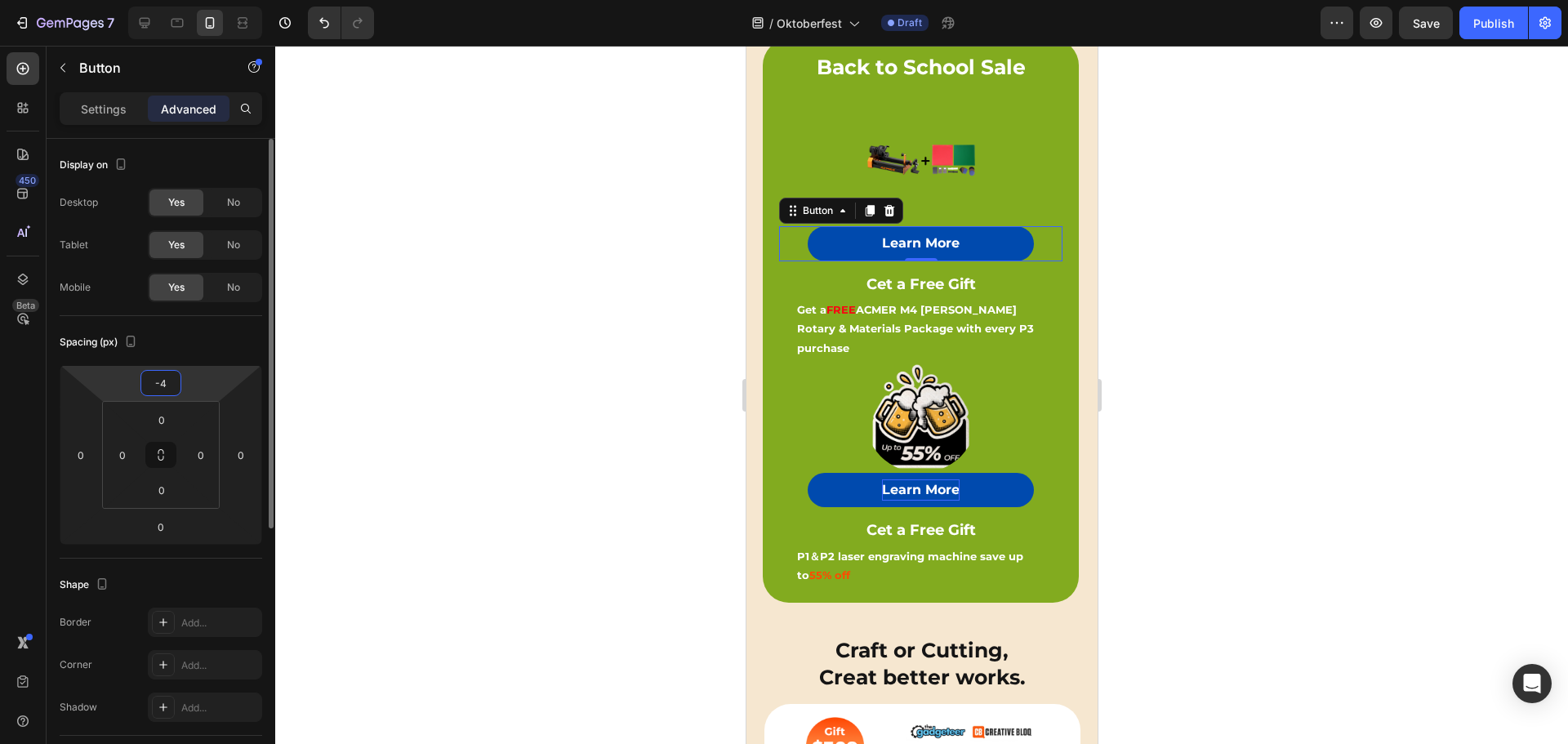
type input "-40"
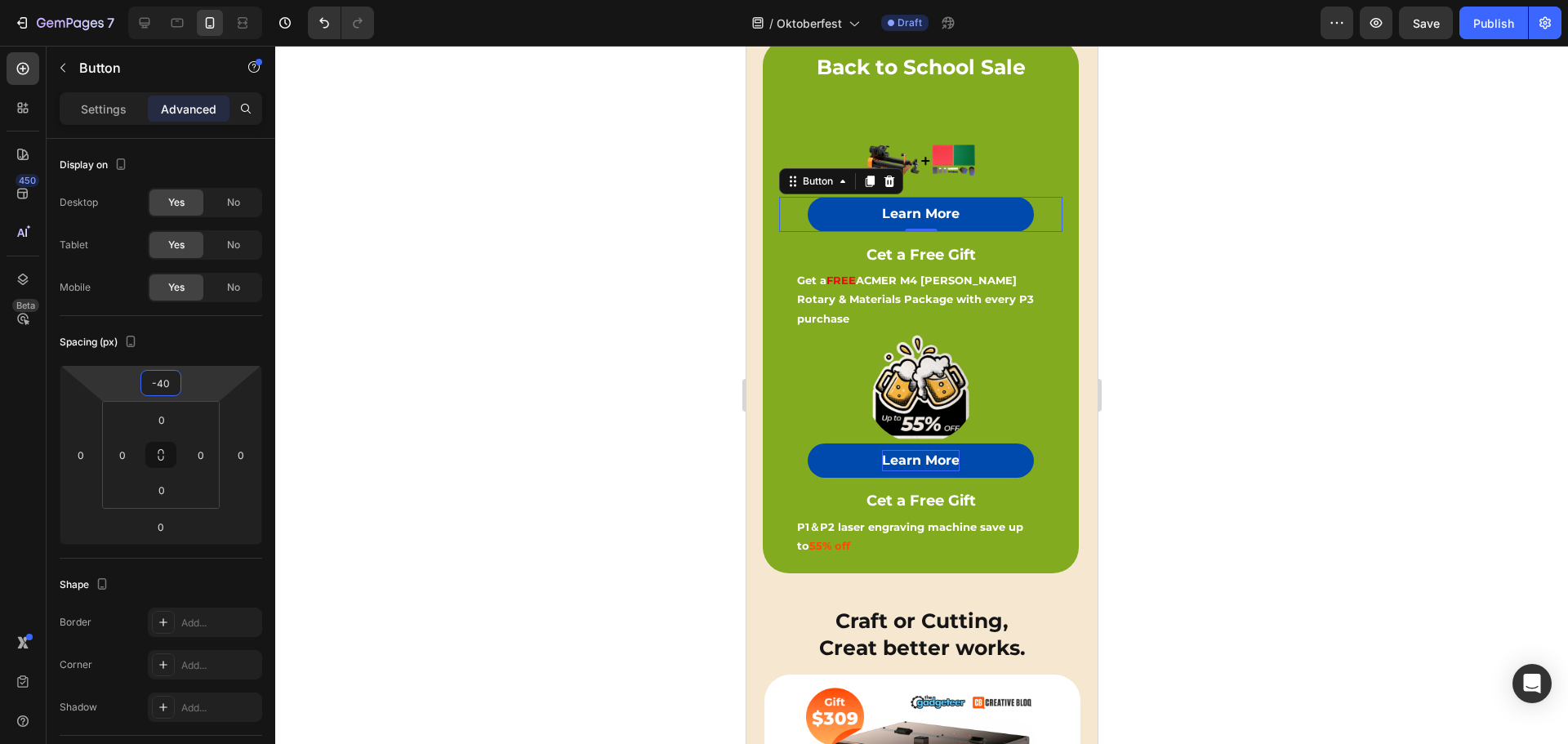
click at [606, 300] on div at bounding box center [921, 395] width 1292 height 698
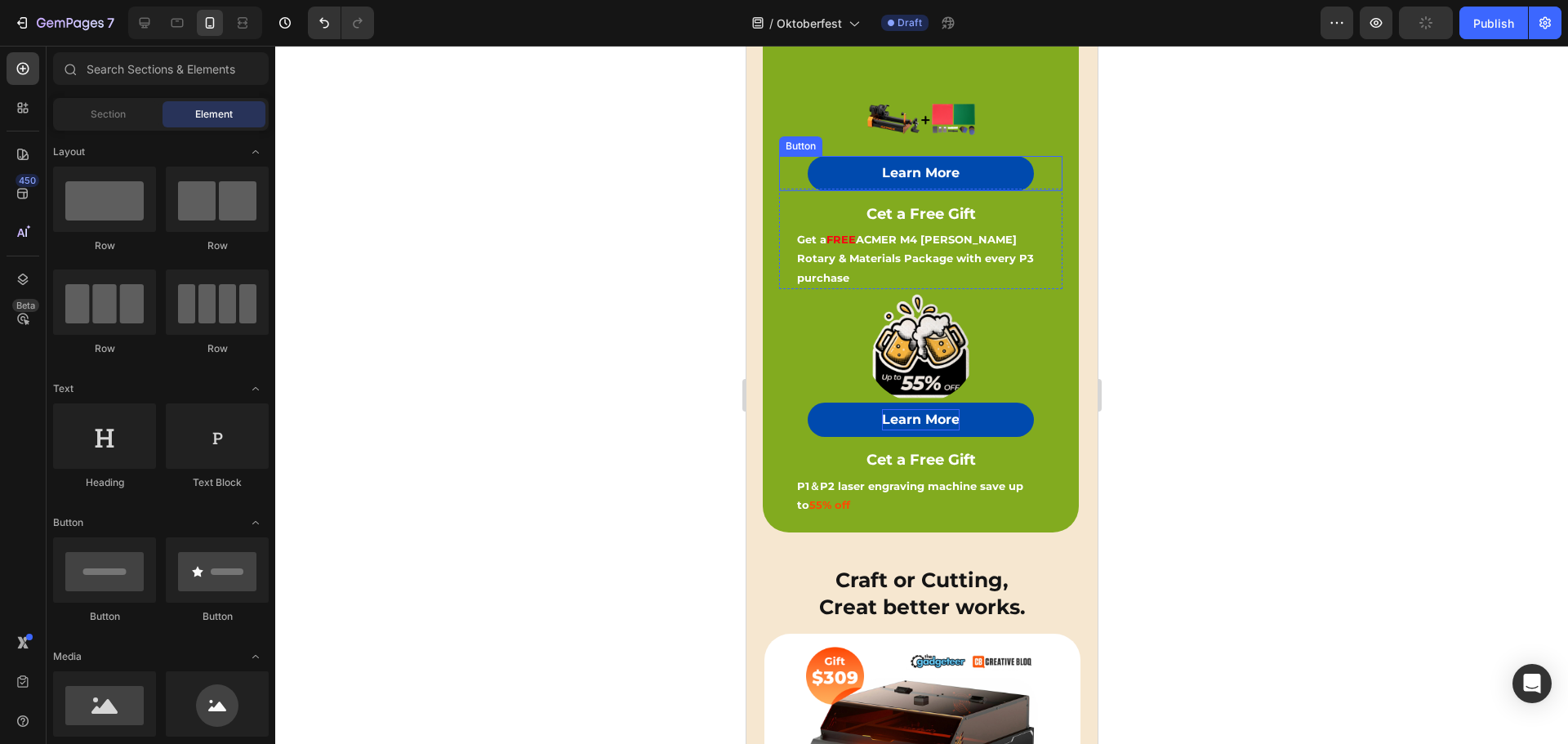
scroll to position [459, 0]
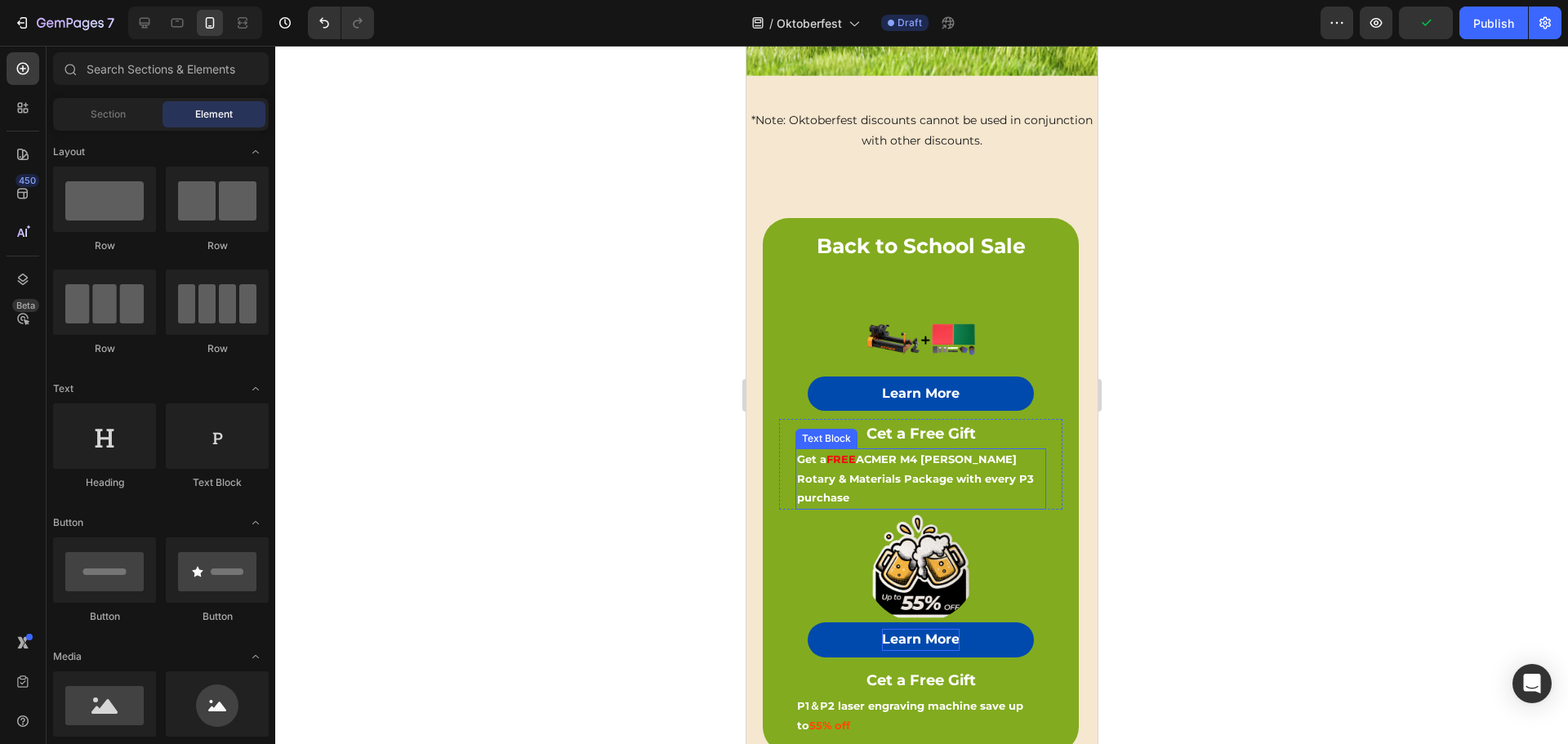
click at [970, 448] on div "Get a FREE ACMER M4 Chuck Rotary & Materials Package with every P3 purchase" at bounding box center [920, 478] width 251 height 61
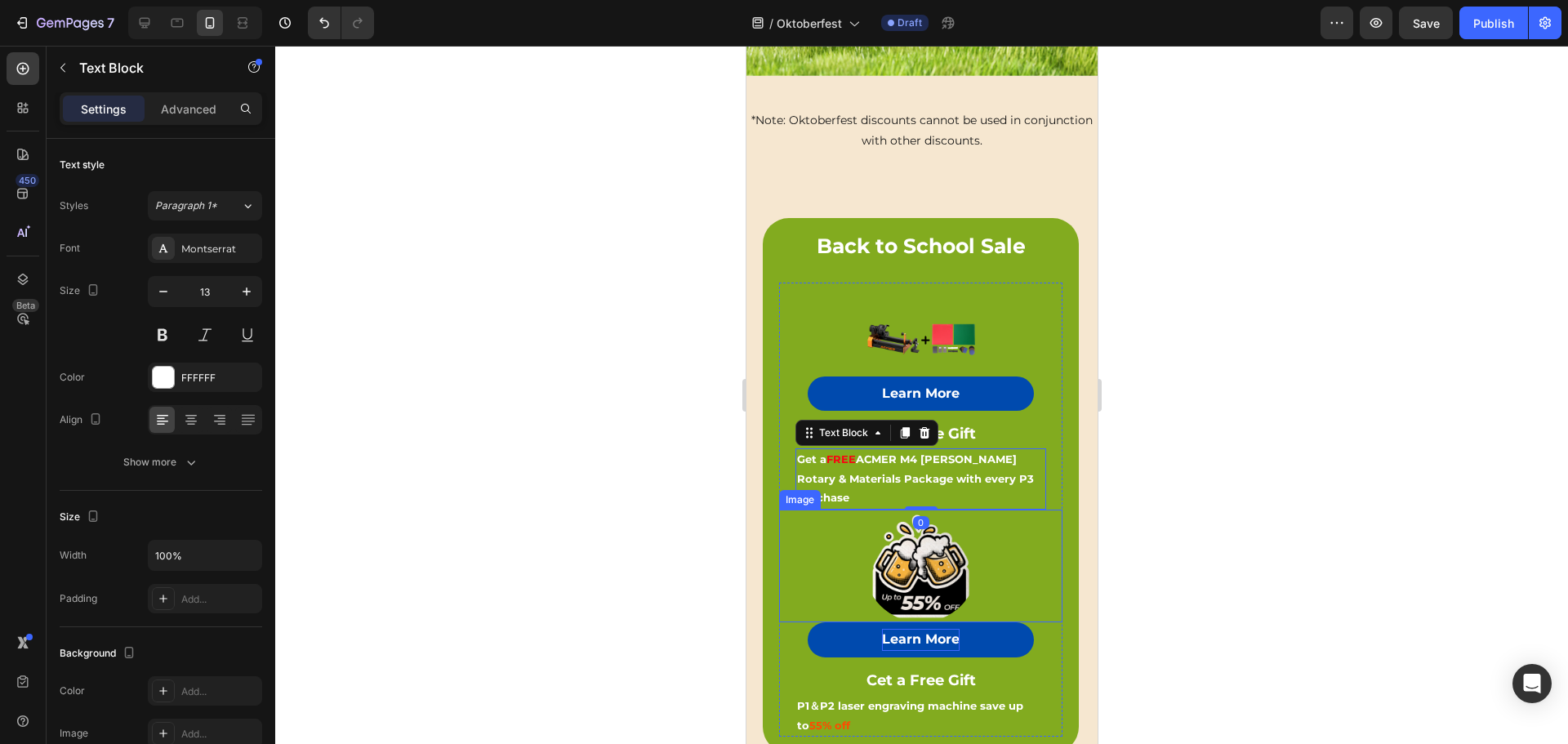
click at [944, 510] on img at bounding box center [919, 566] width 113 height 113
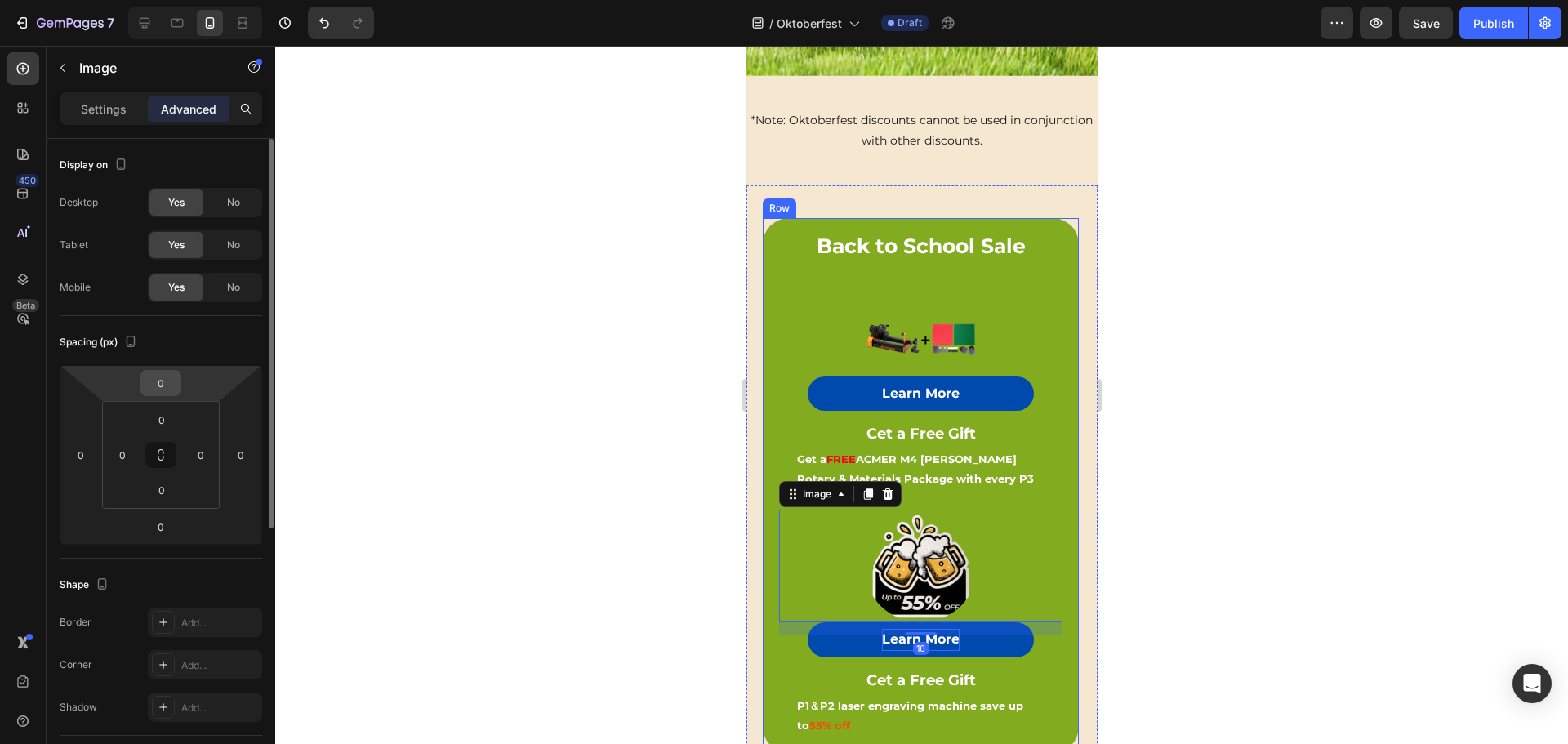
click at [158, 383] on input "0" at bounding box center [160, 383] width 33 height 24
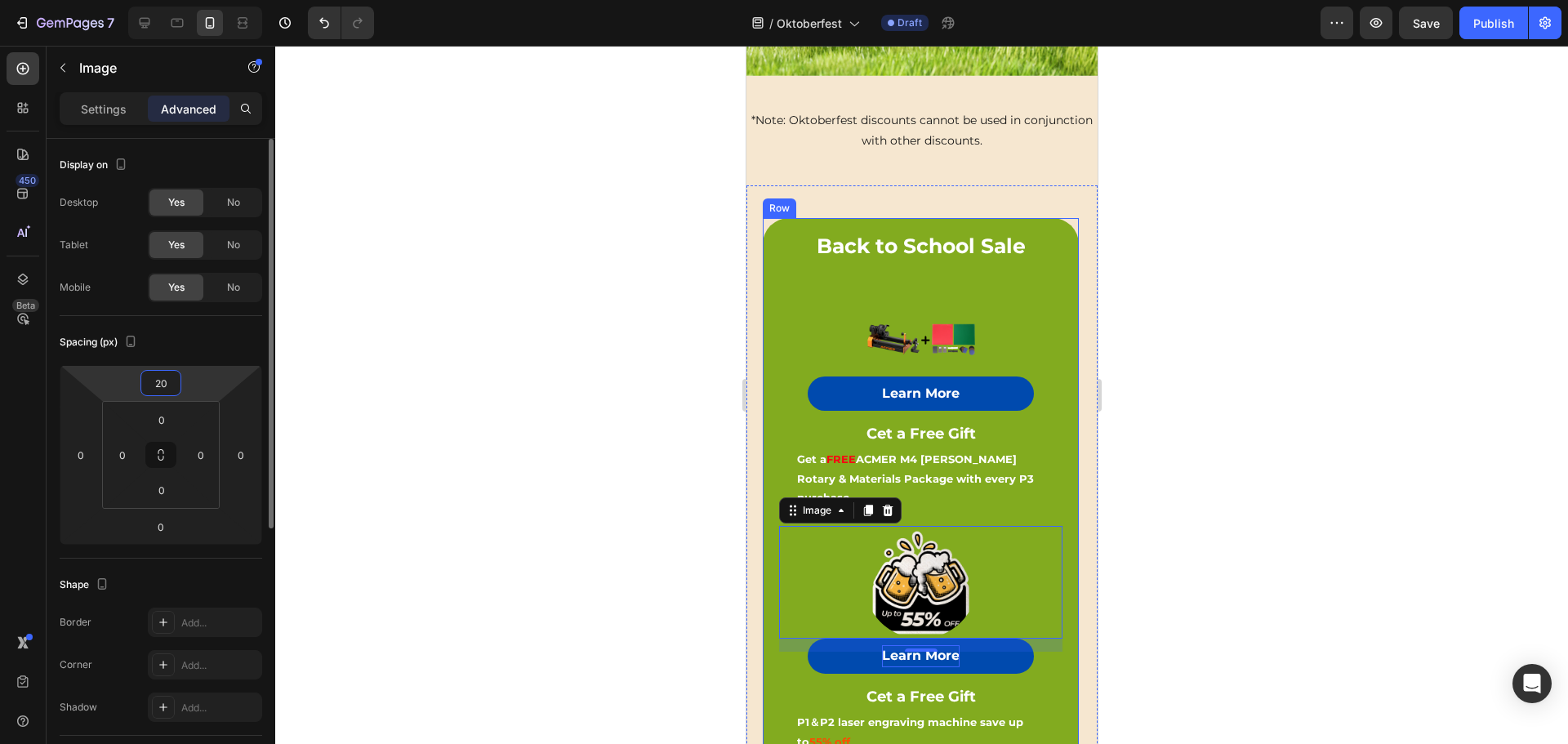
type input "20"
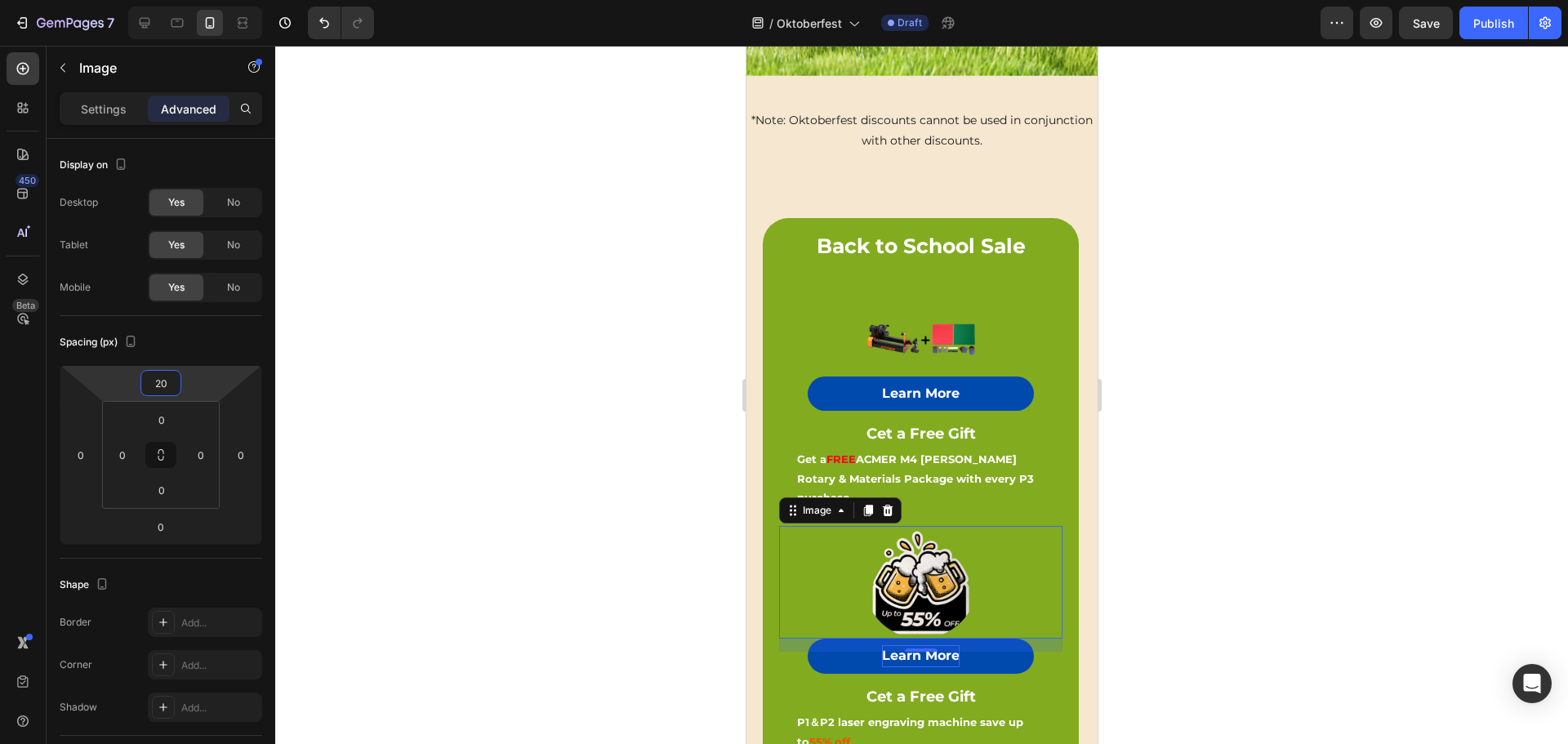
drag, startPoint x: 617, startPoint y: 319, endPoint x: 670, endPoint y: 302, distance: 55.7
click at [617, 319] on div at bounding box center [921, 395] width 1292 height 698
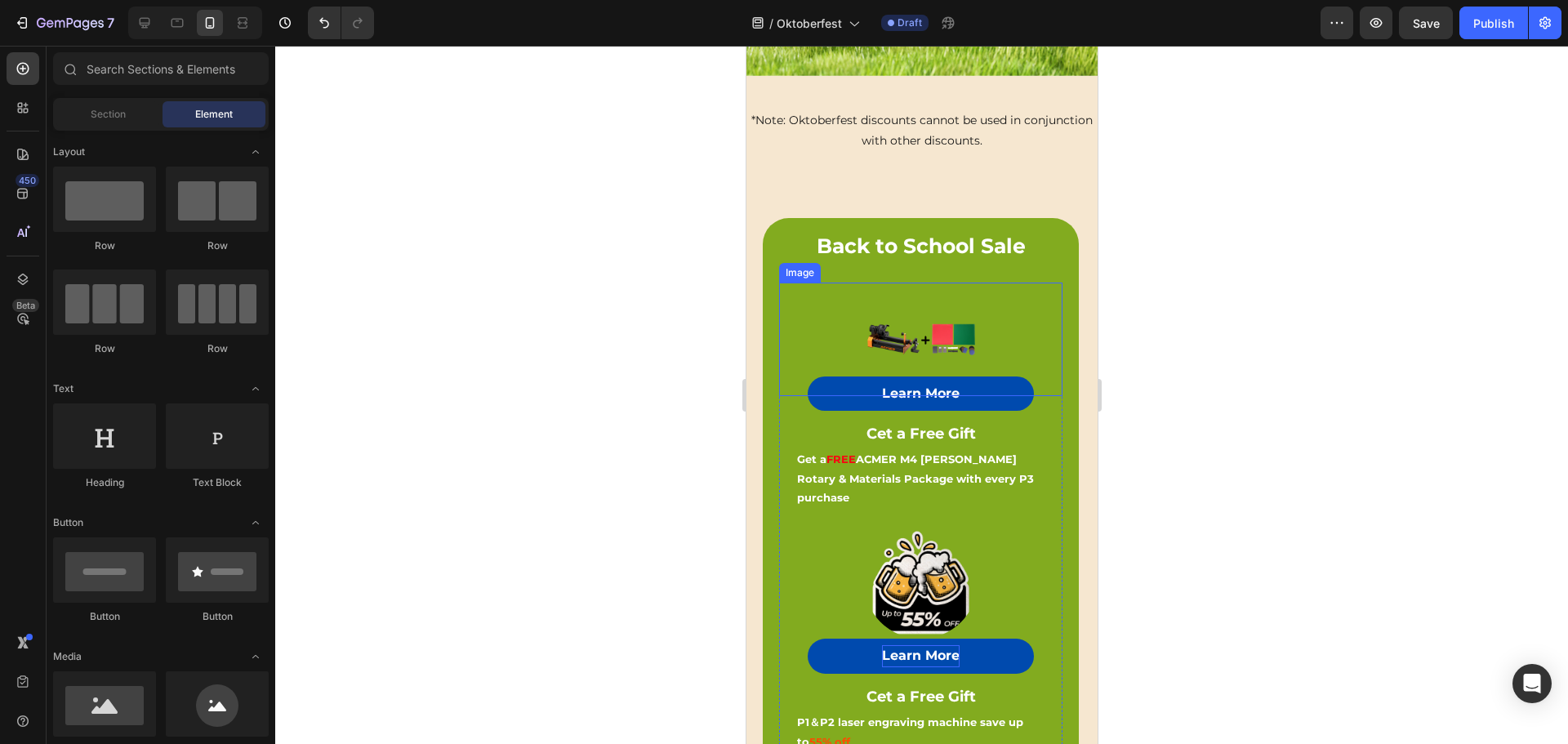
click at [881, 299] on img at bounding box center [919, 339] width 113 height 113
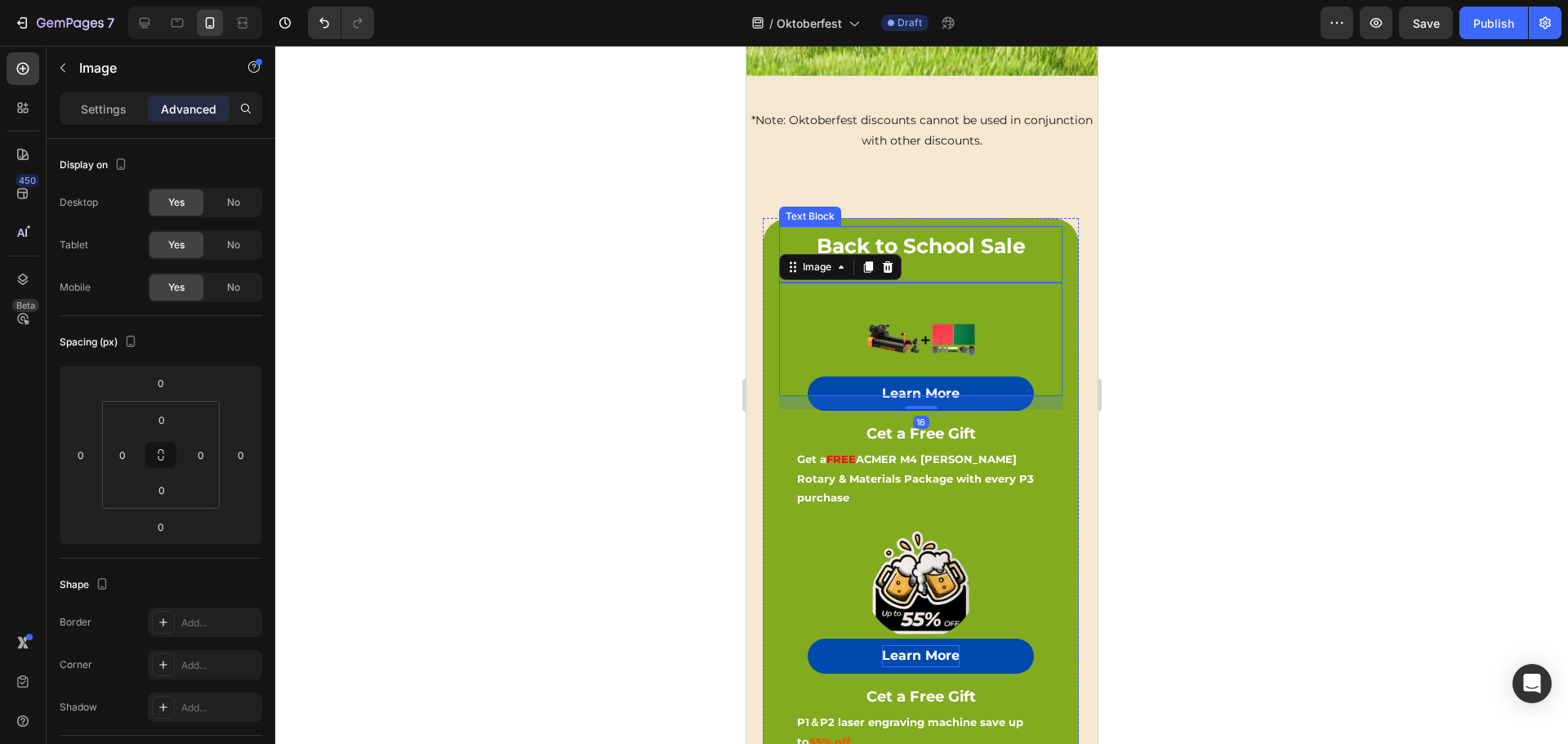
click at [969, 227] on p "Back to School Sale" at bounding box center [919, 245] width 280 height 36
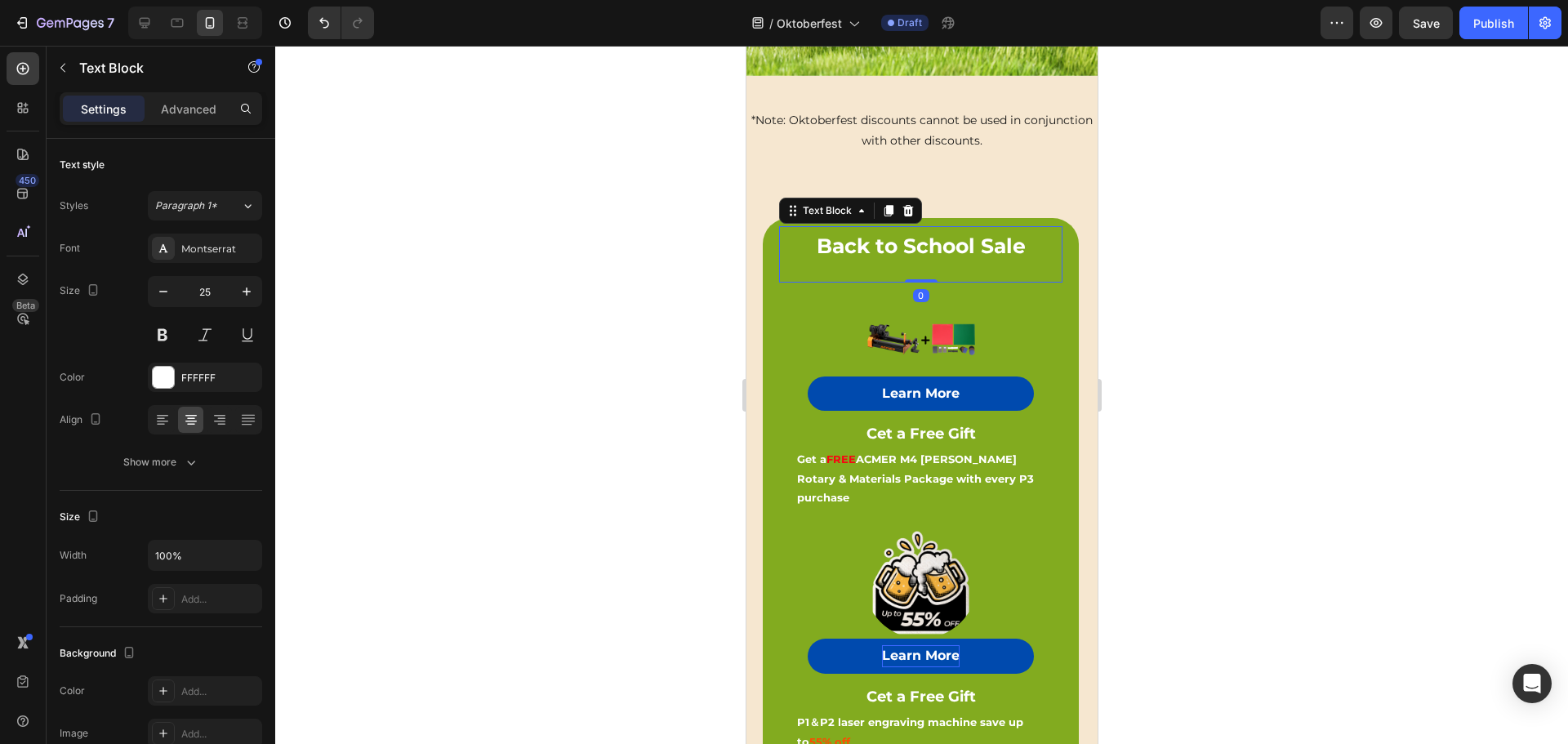
click at [168, 95] on div "Settings Advanced" at bounding box center [161, 109] width 202 height 33
click at [193, 106] on p "Advanced" at bounding box center [188, 109] width 55 height 17
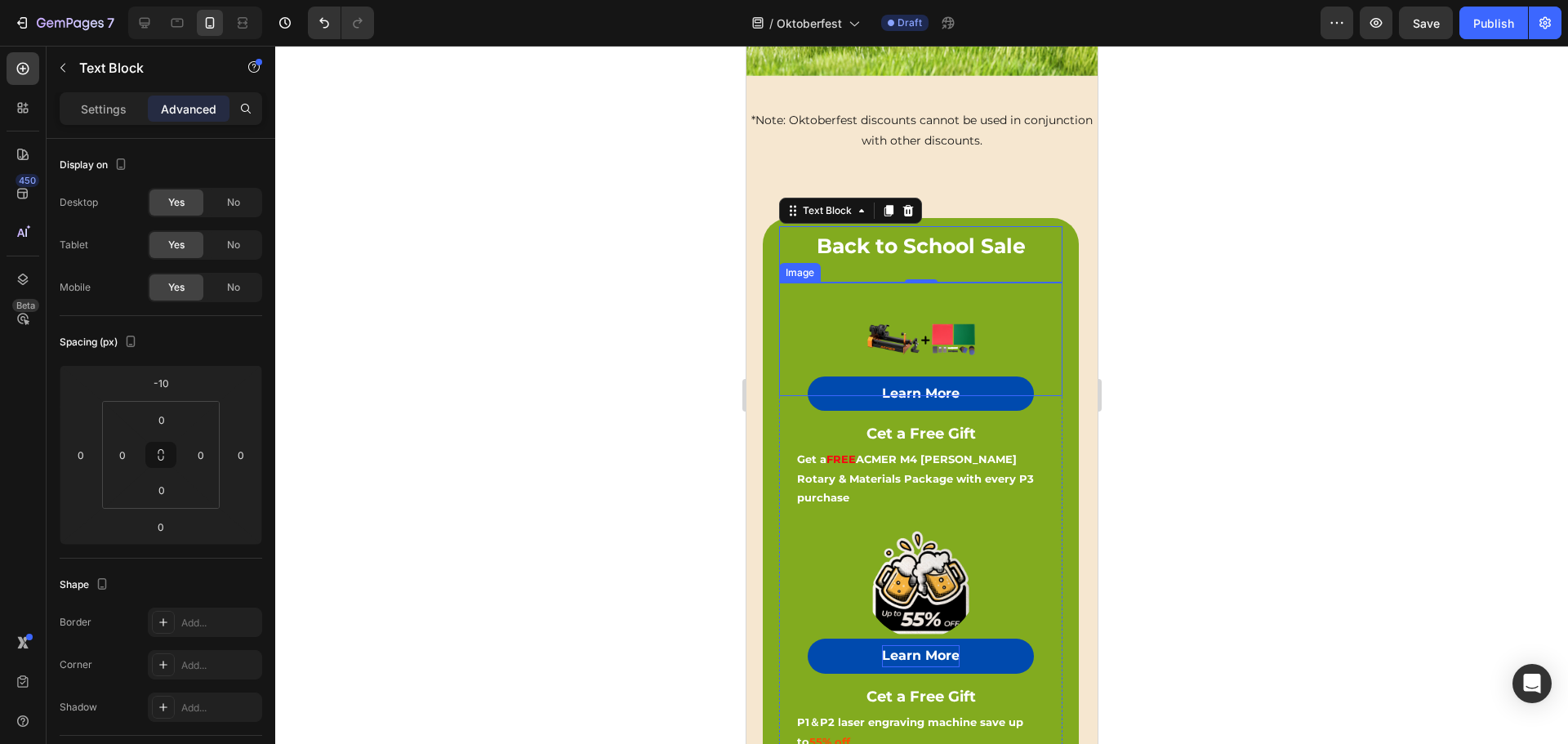
click at [907, 308] on img at bounding box center [919, 339] width 113 height 113
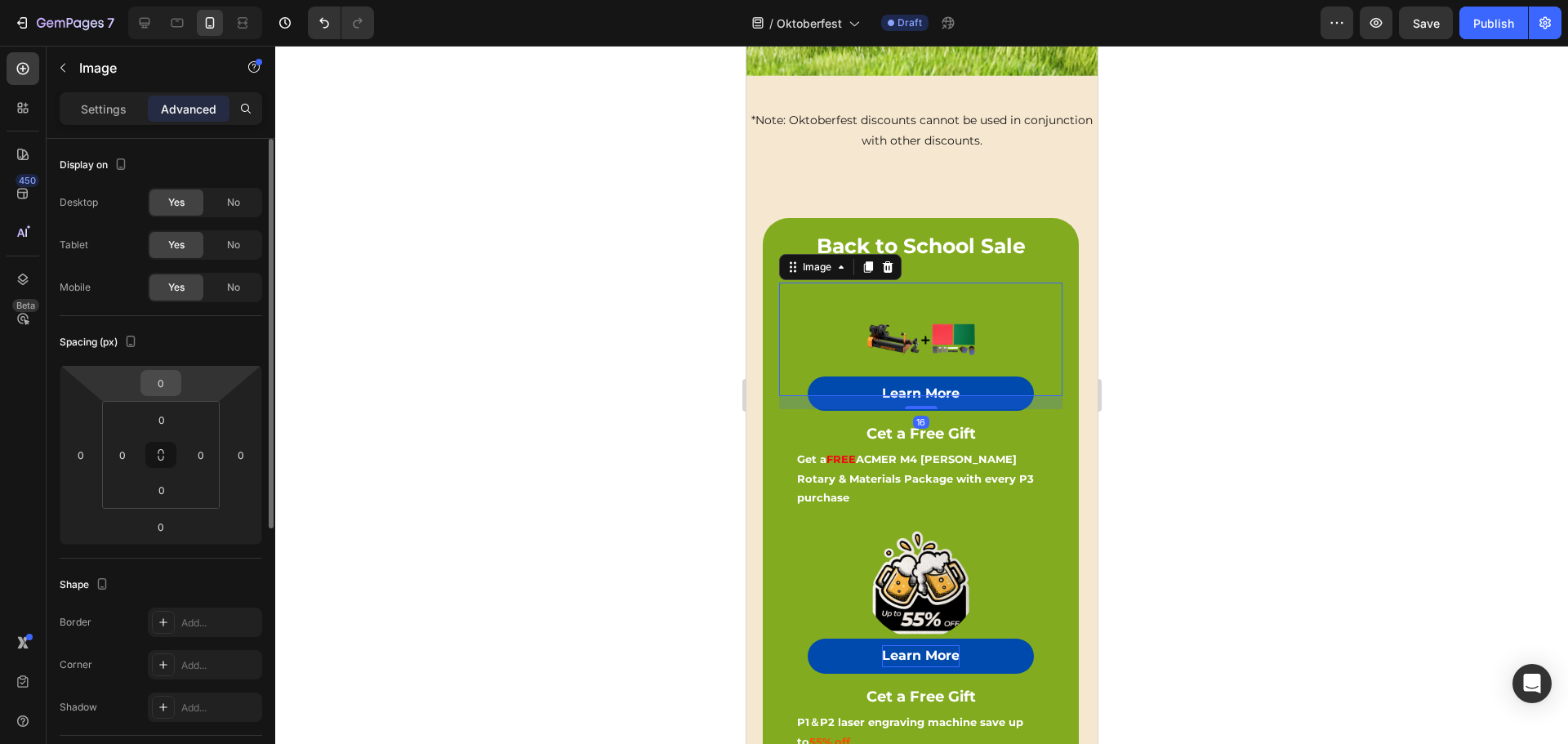
click at [162, 380] on input "0" at bounding box center [160, 383] width 33 height 24
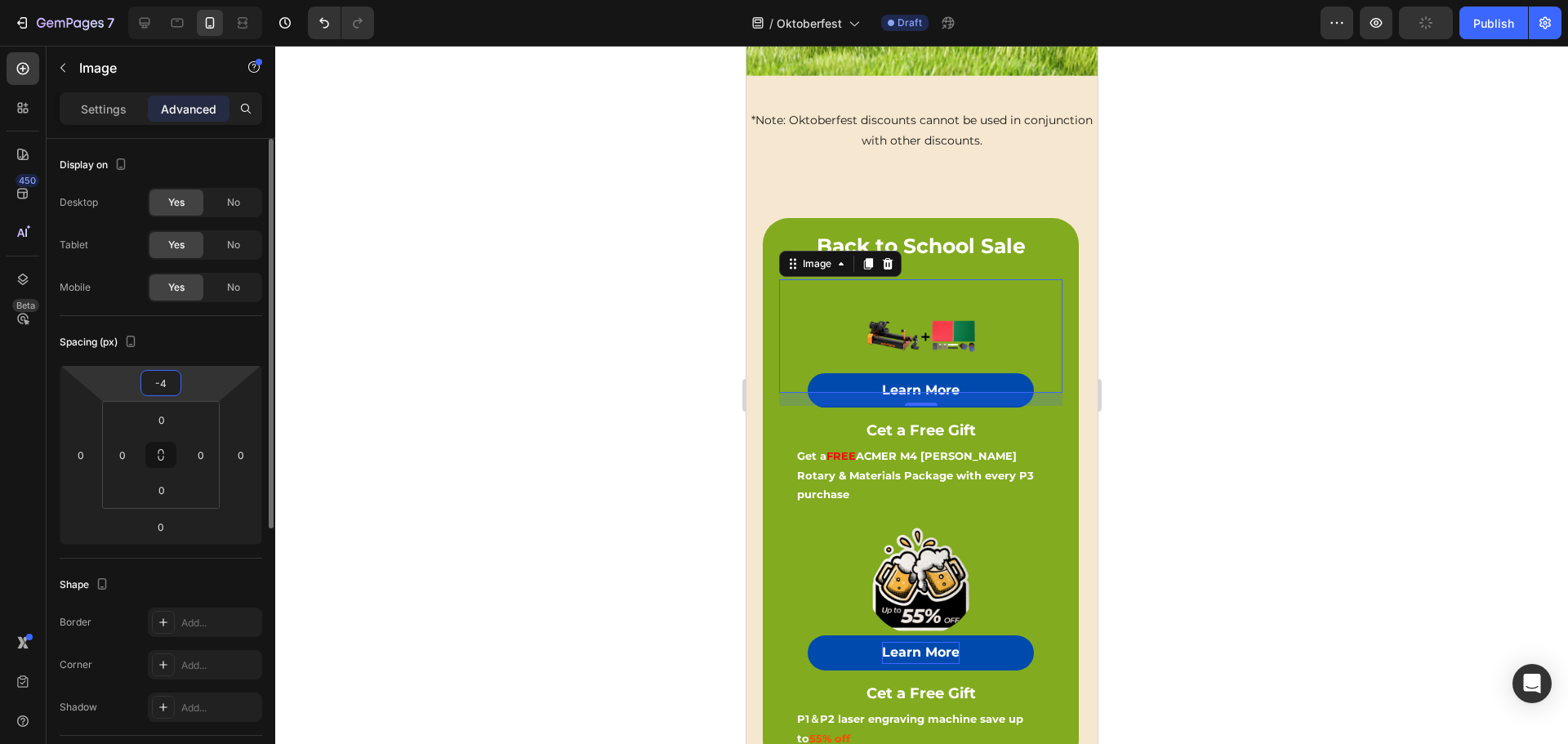
type input "-40"
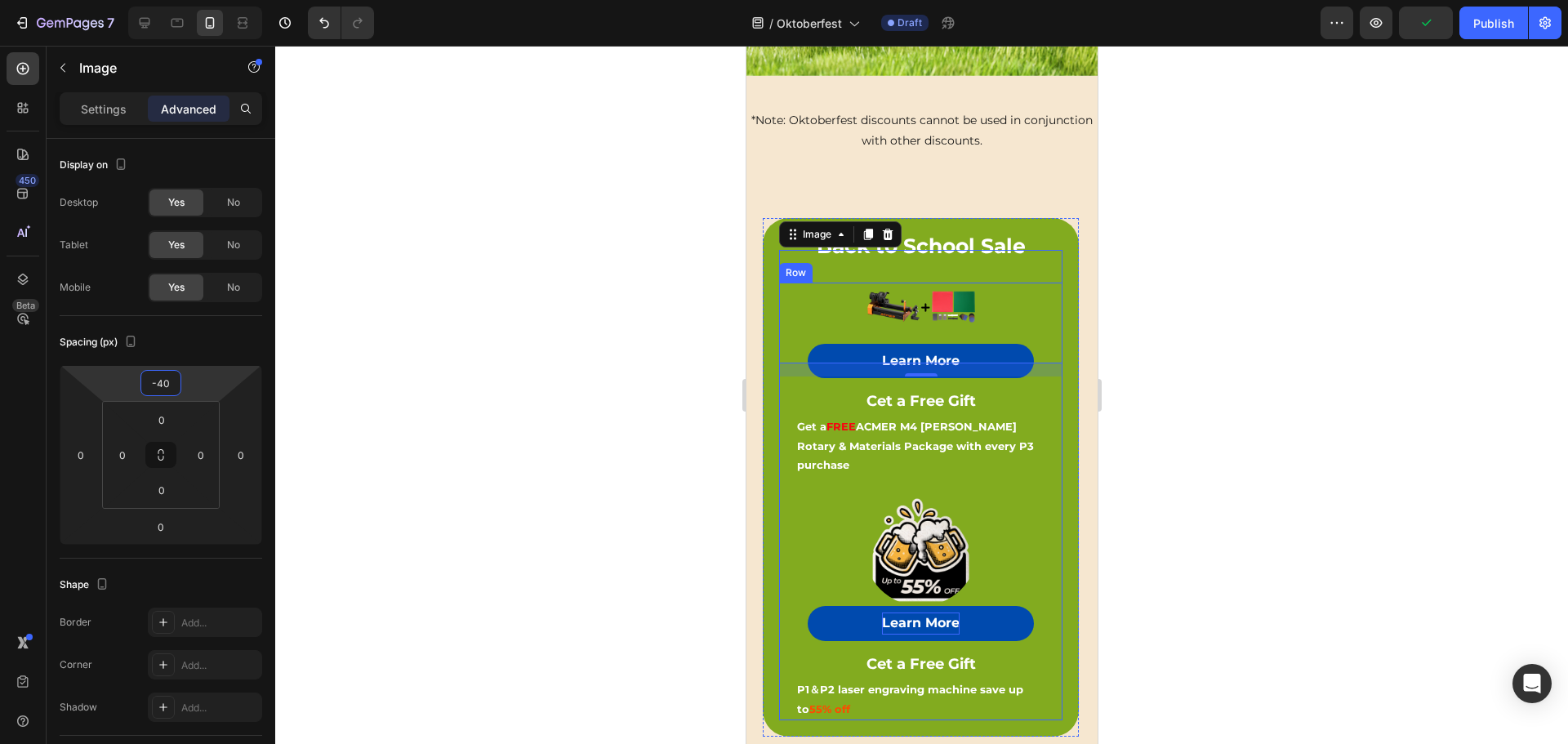
drag, startPoint x: 840, startPoint y: 452, endPoint x: 921, endPoint y: 410, distance: 91.2
click at [840, 477] on div "Image Learn More Button Cet a Free Gift Text Block P1＆P2 laser engraving machin…" at bounding box center [920, 599] width 283 height 243
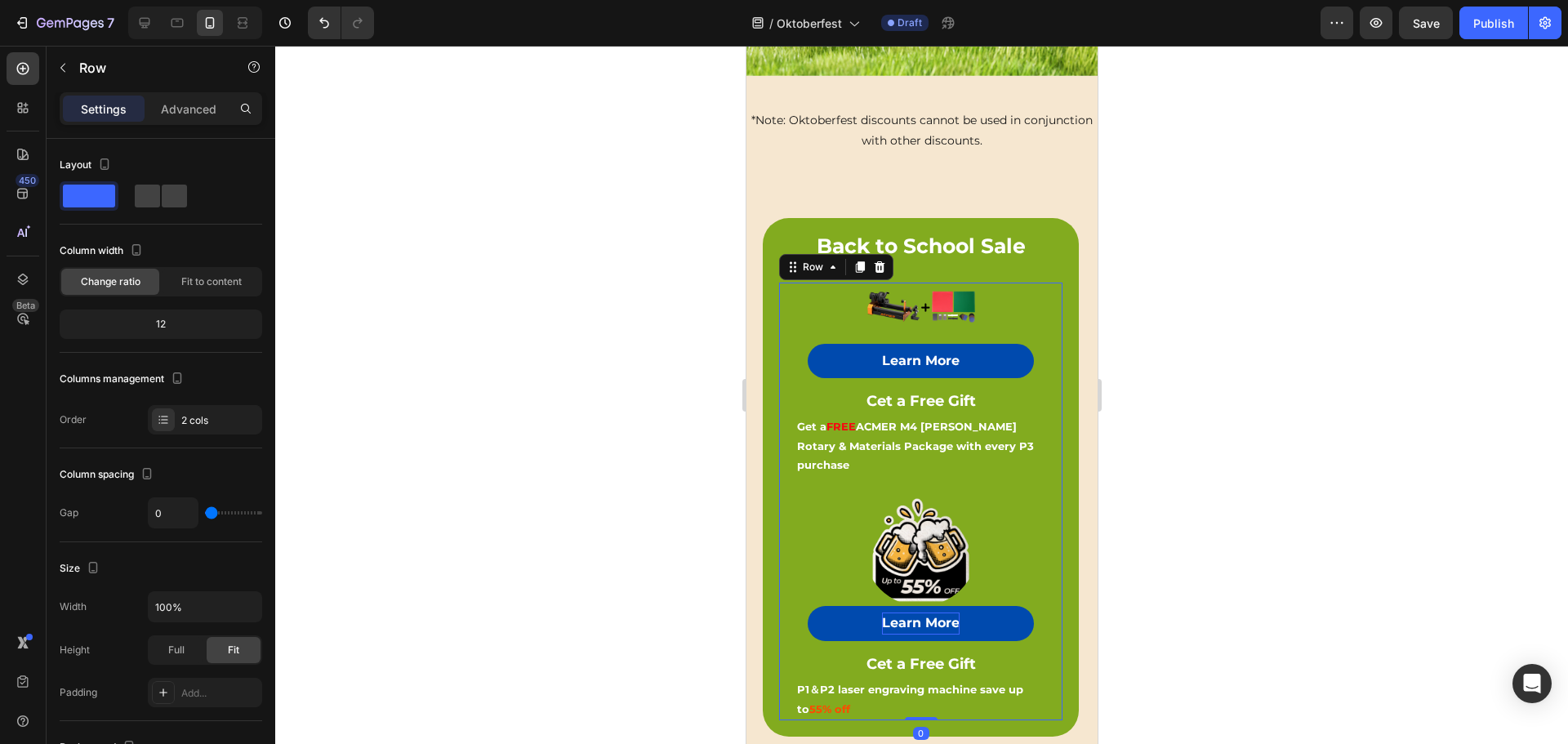
click at [1179, 295] on div at bounding box center [921, 395] width 1292 height 698
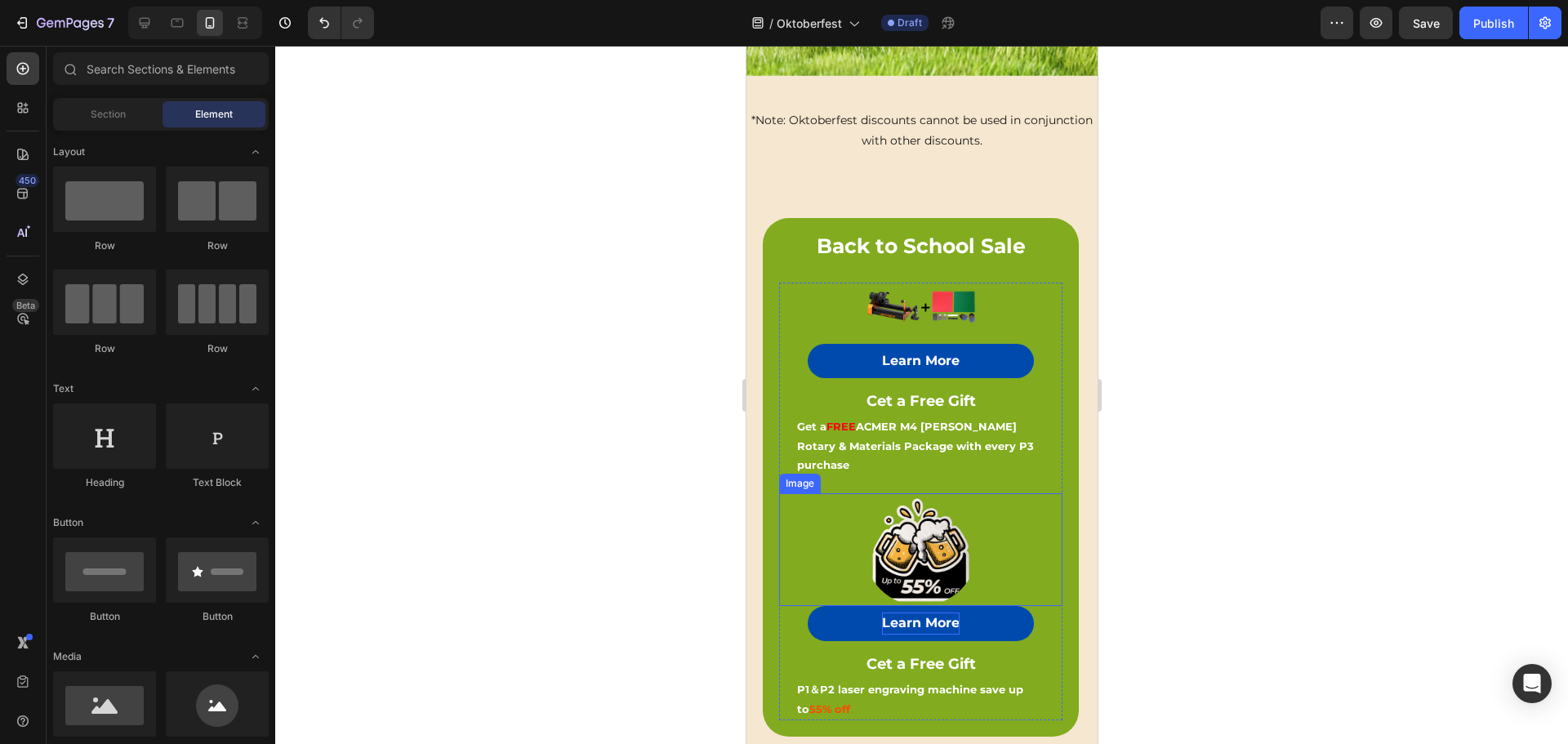
click at [907, 493] on img at bounding box center [919, 549] width 113 height 113
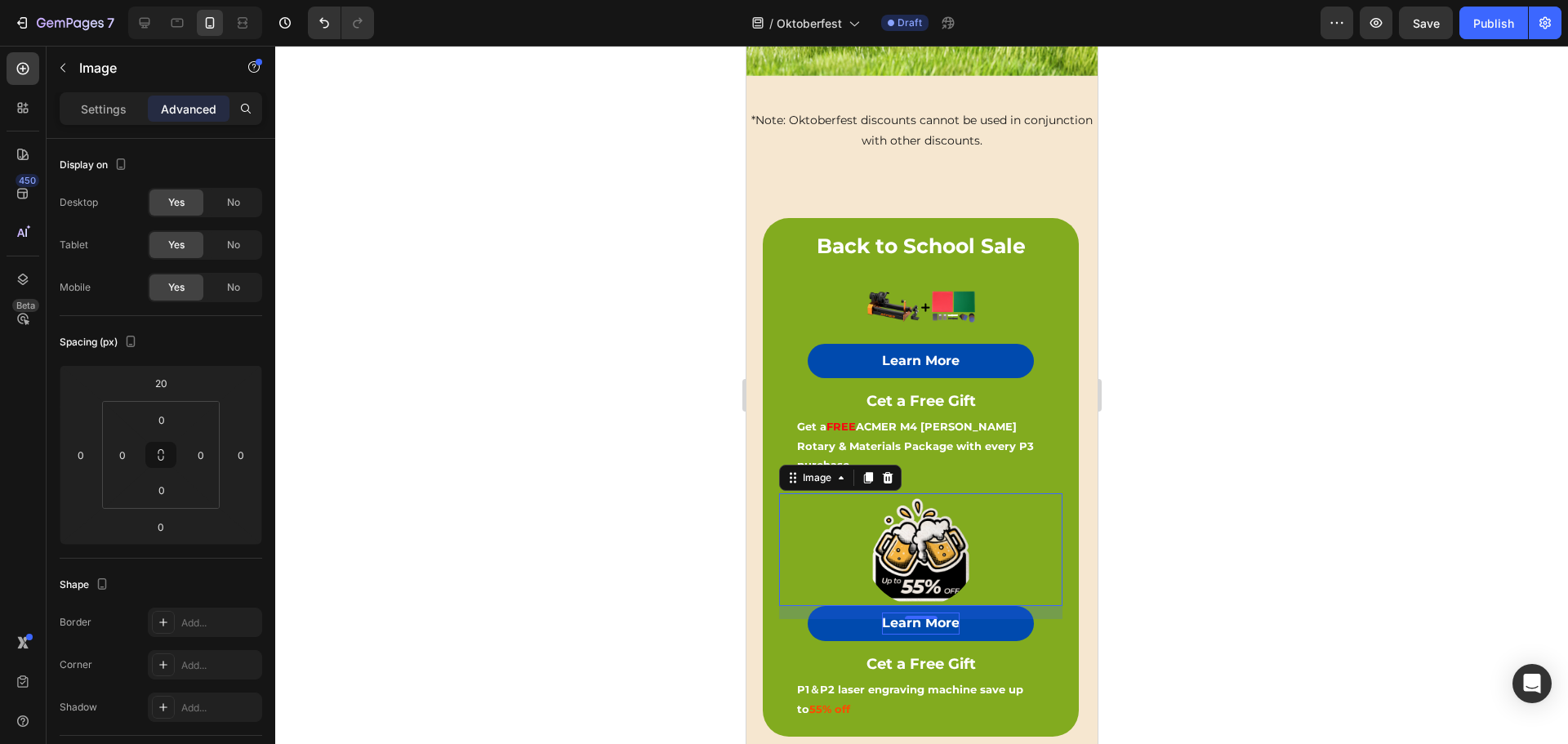
click at [1182, 387] on div at bounding box center [921, 395] width 1292 height 698
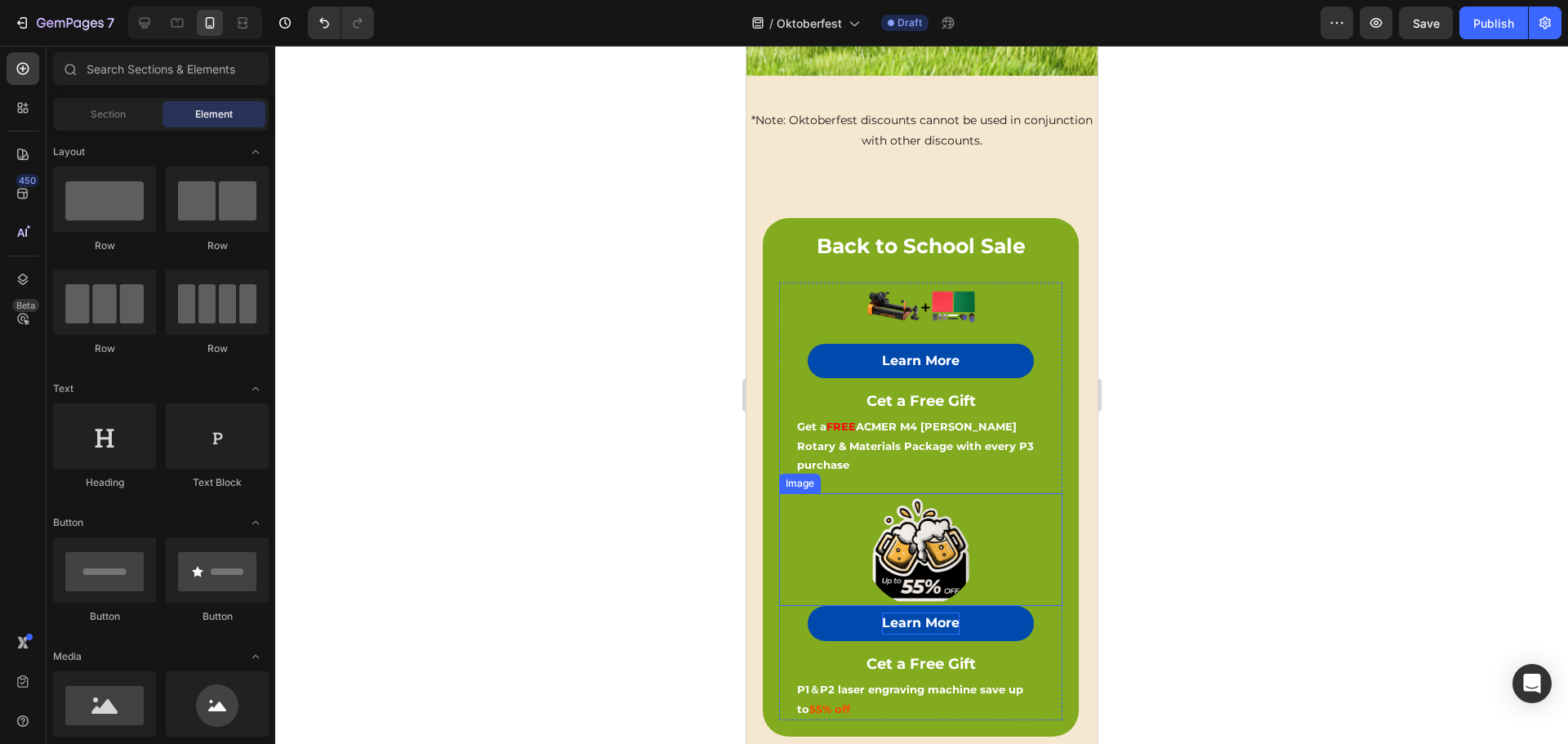
click at [901, 493] on img at bounding box center [919, 549] width 113 height 113
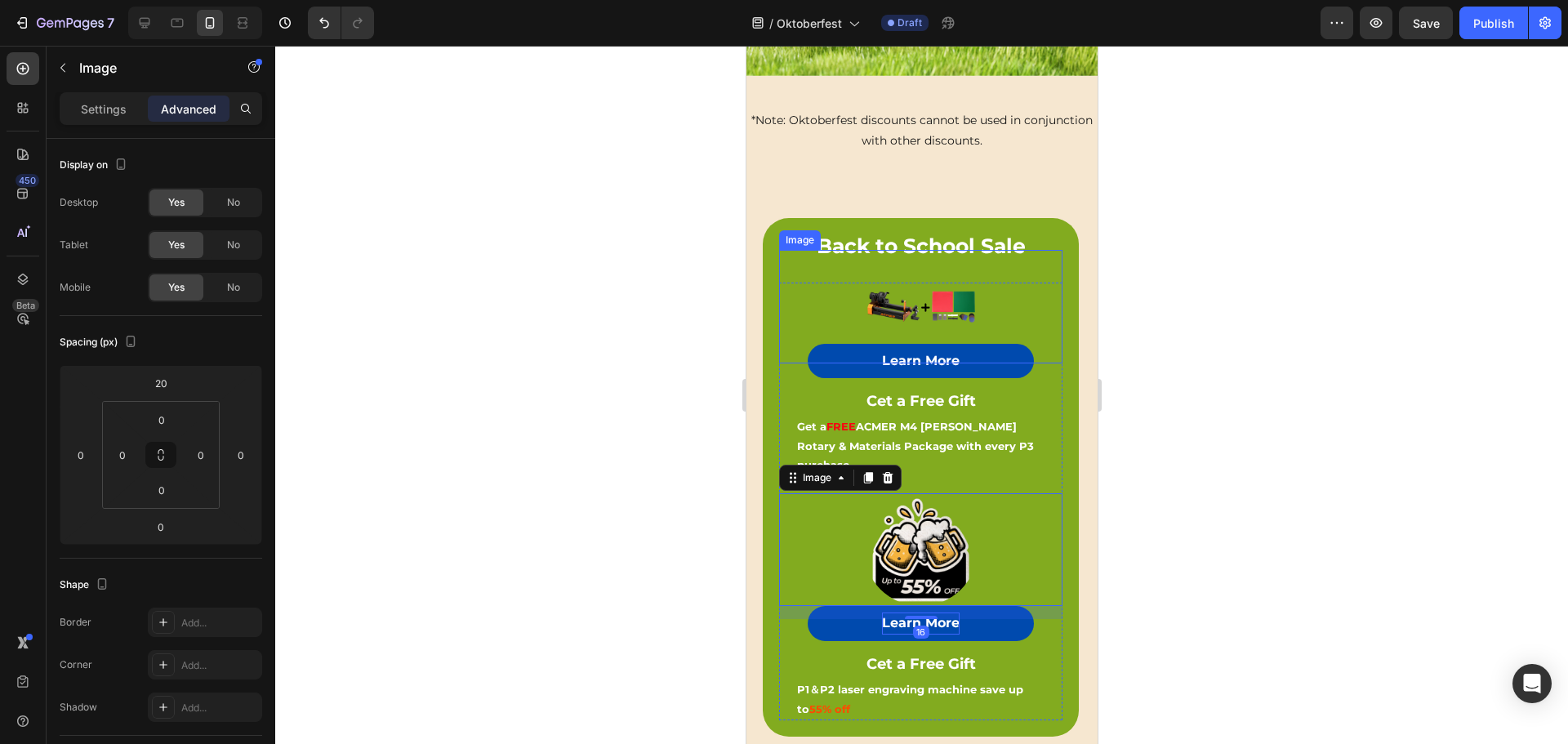
click at [933, 279] on img at bounding box center [919, 306] width 113 height 113
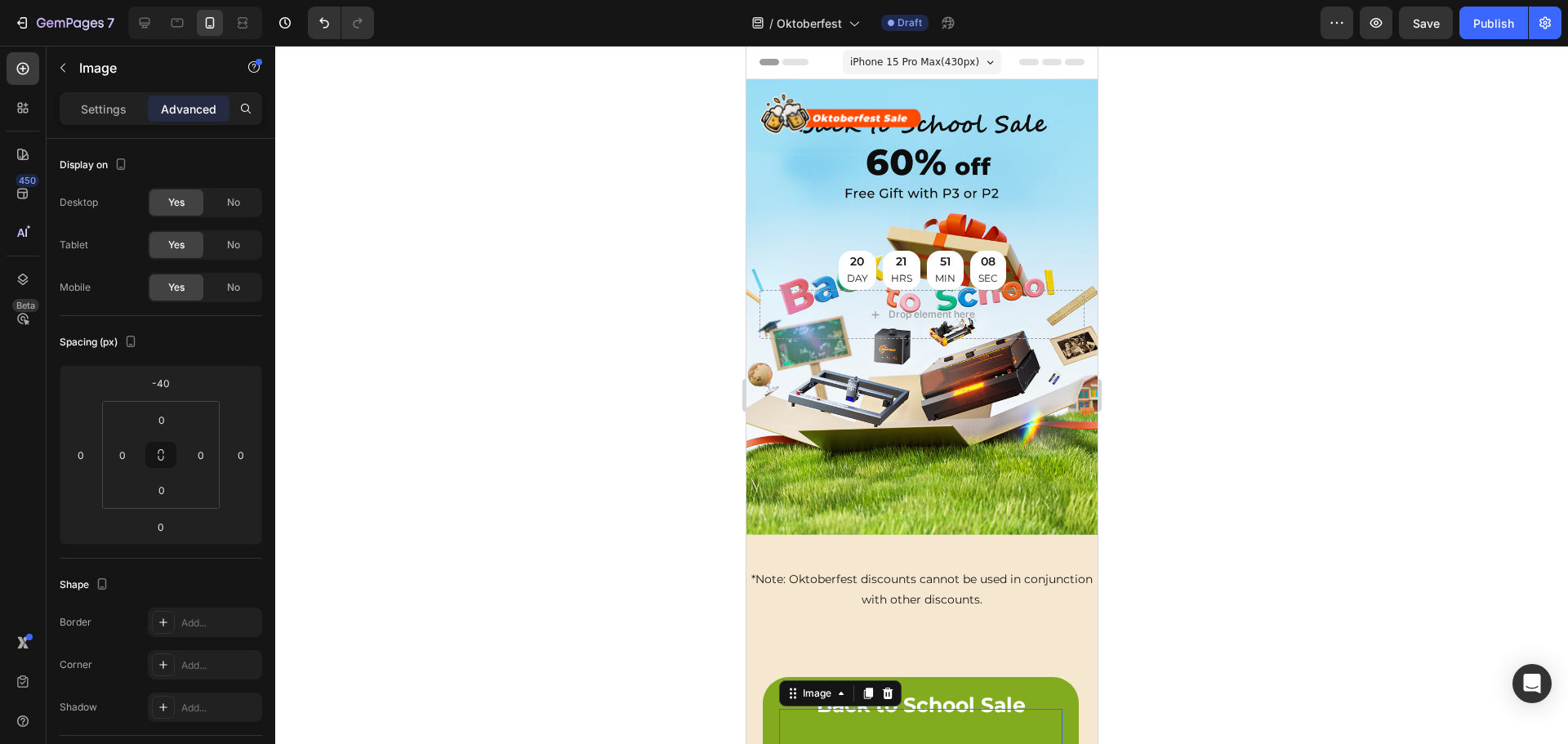
scroll to position [459, 0]
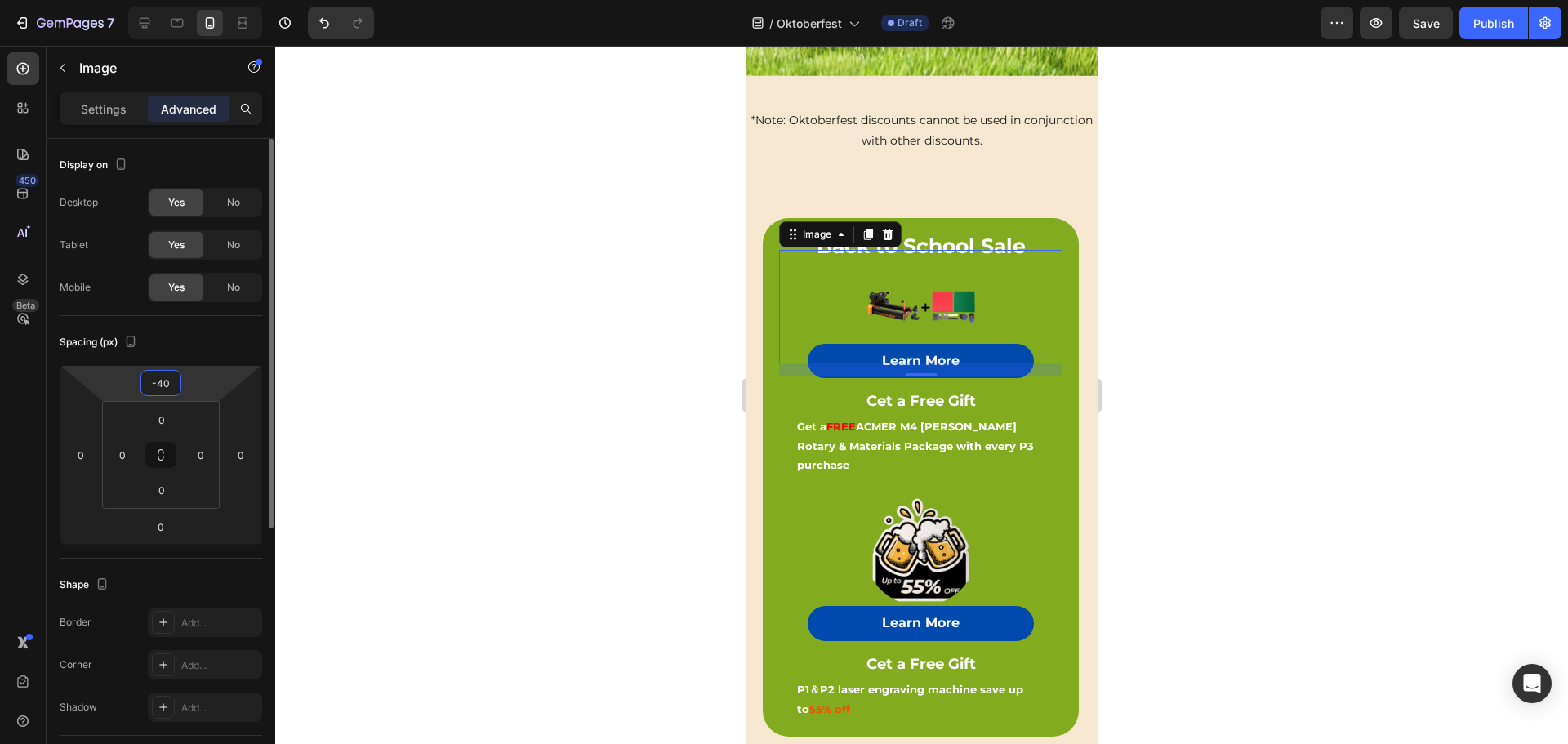
click at [167, 383] on input "-40" at bounding box center [160, 383] width 33 height 24
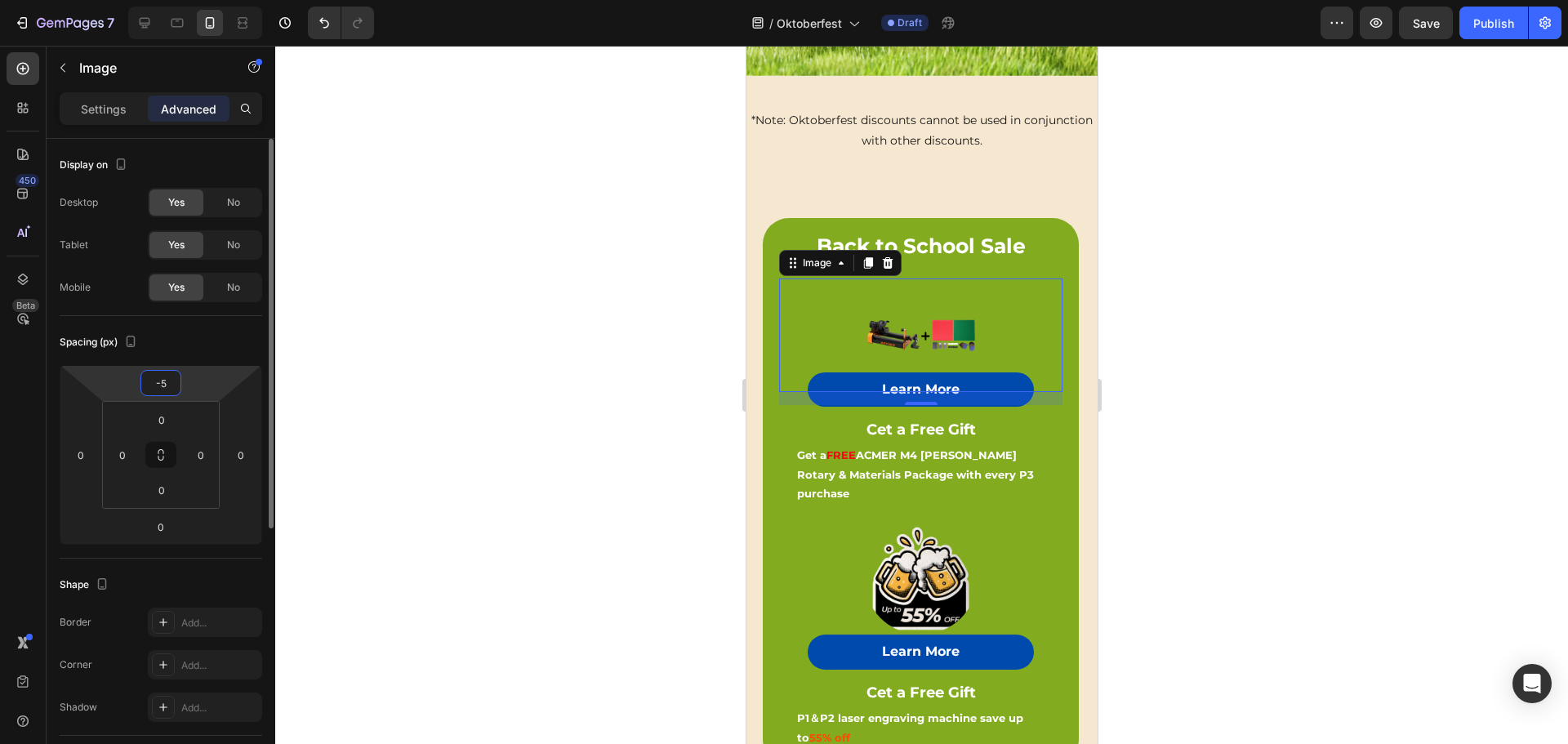
type input "-50"
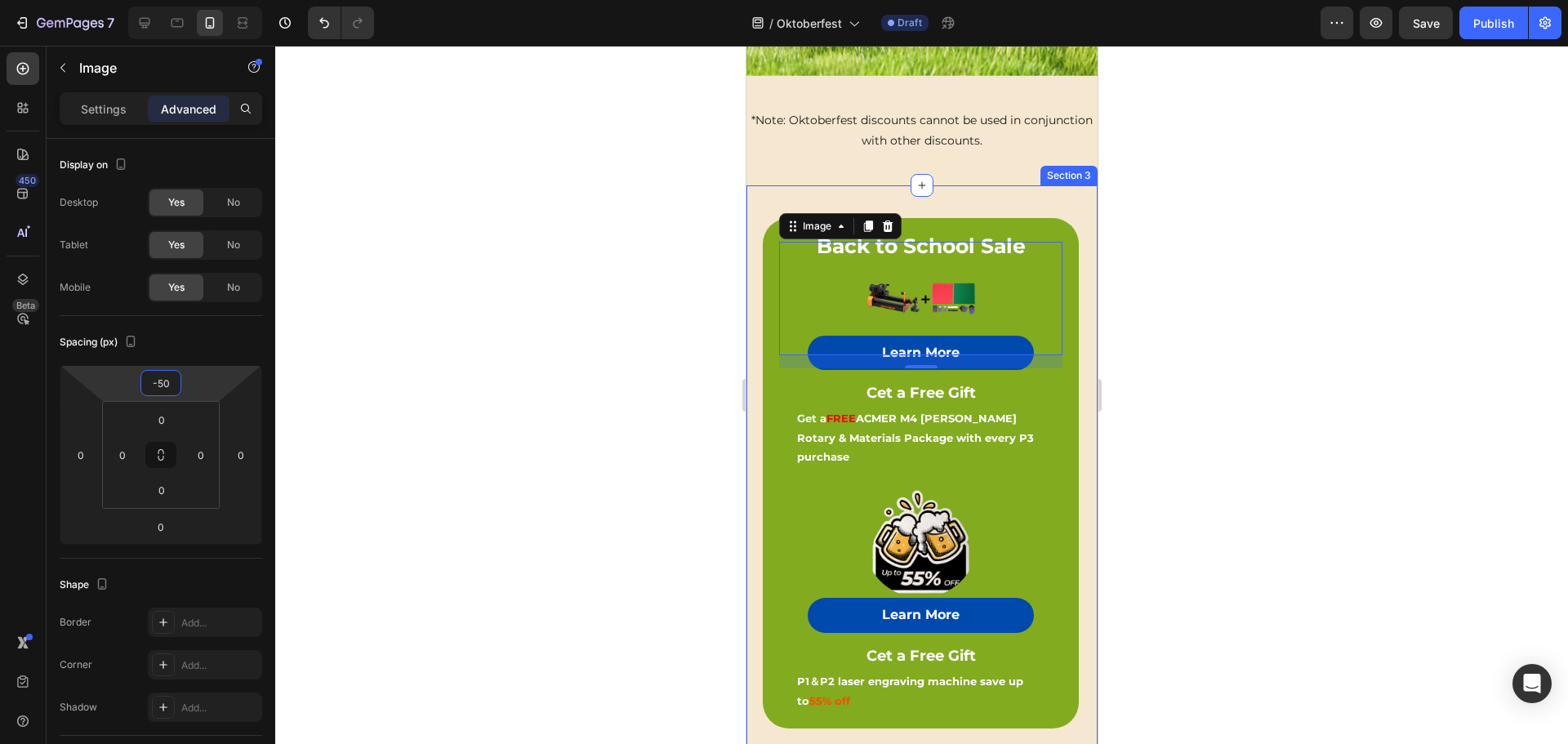
click at [1199, 382] on div at bounding box center [921, 395] width 1292 height 698
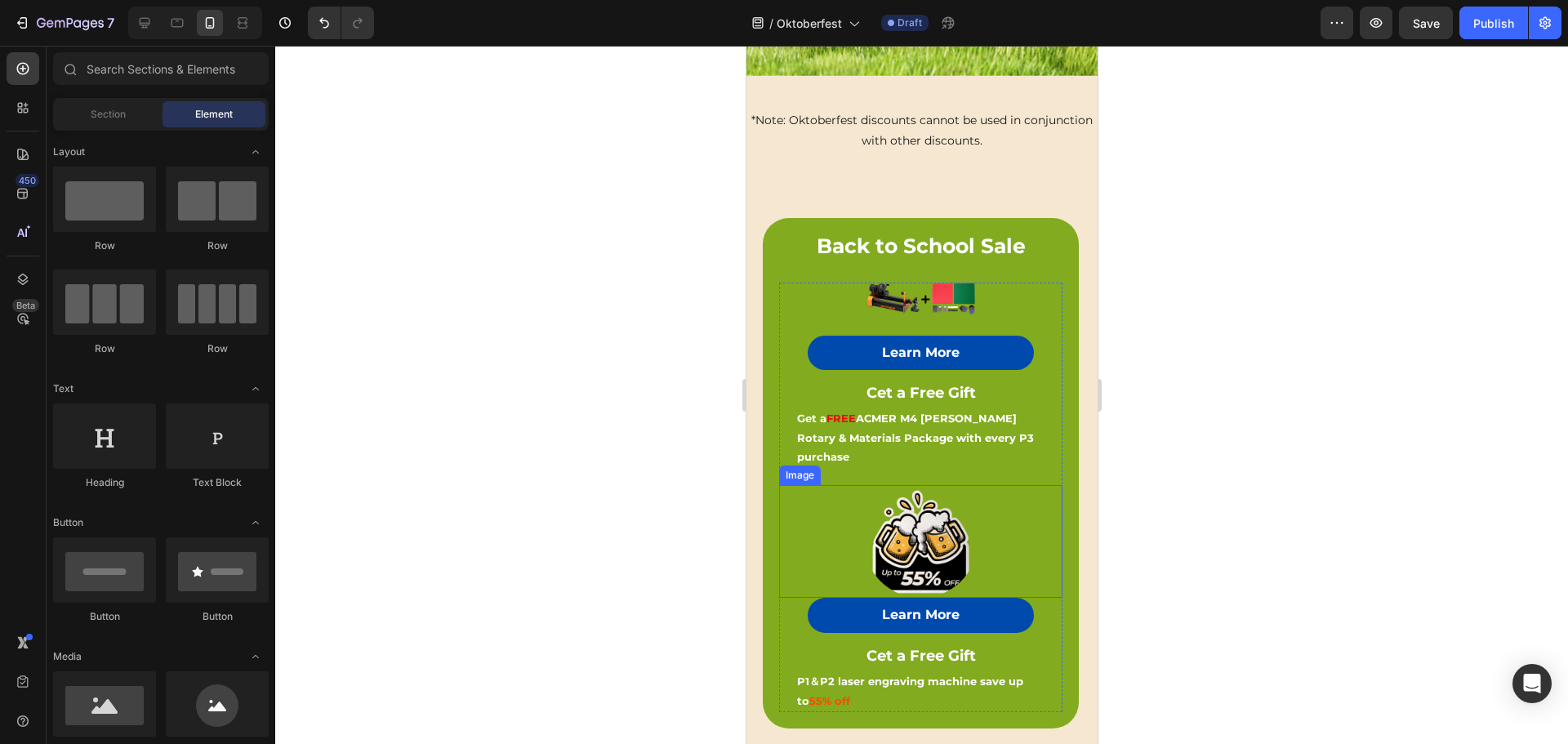
click at [936, 497] on img at bounding box center [919, 541] width 113 height 113
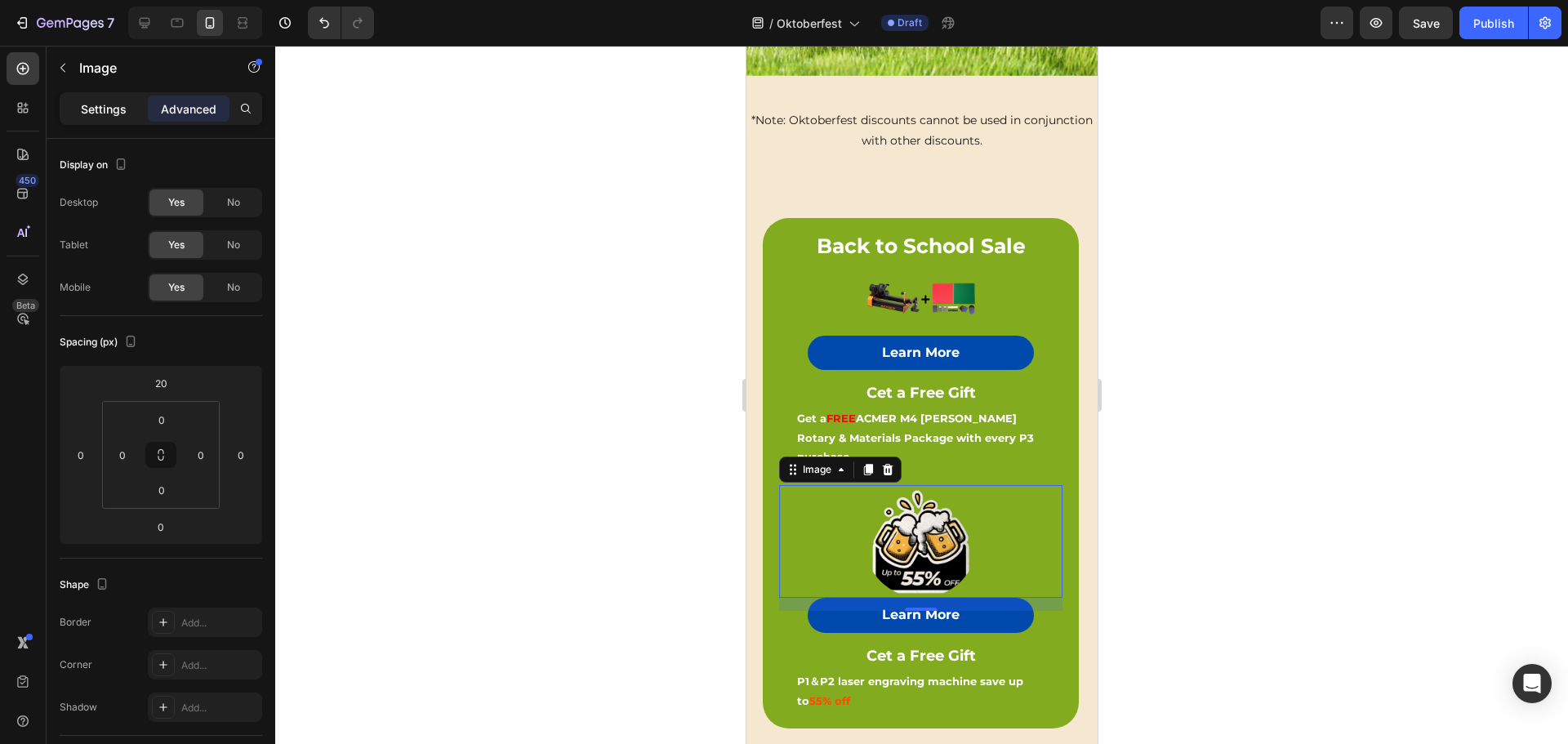
drag, startPoint x: 114, startPoint y: 106, endPoint x: 121, endPoint y: 112, distance: 9.2
click at [114, 106] on p "Settings" at bounding box center [103, 109] width 46 height 17
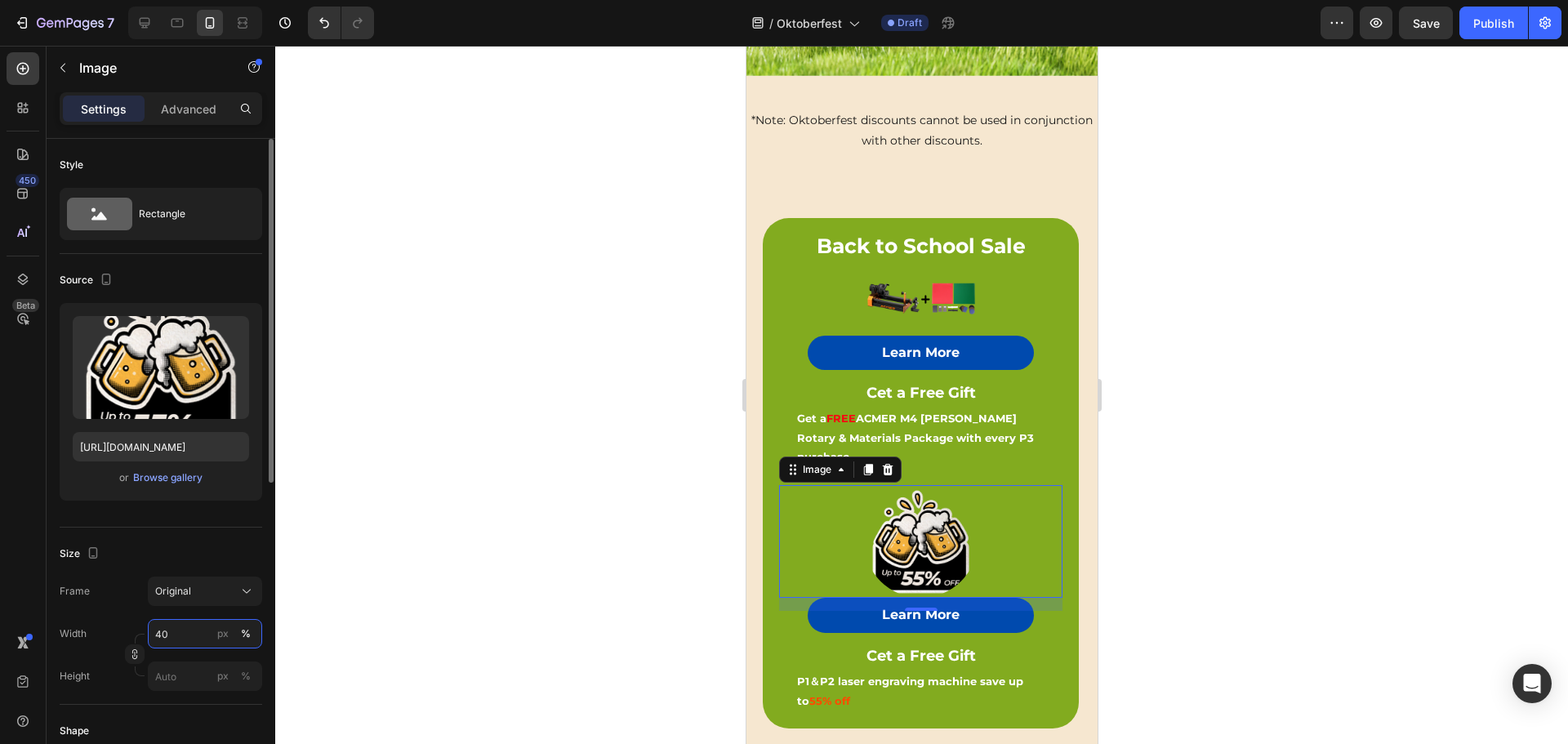
click at [166, 630] on input "40" at bounding box center [205, 633] width 114 height 29
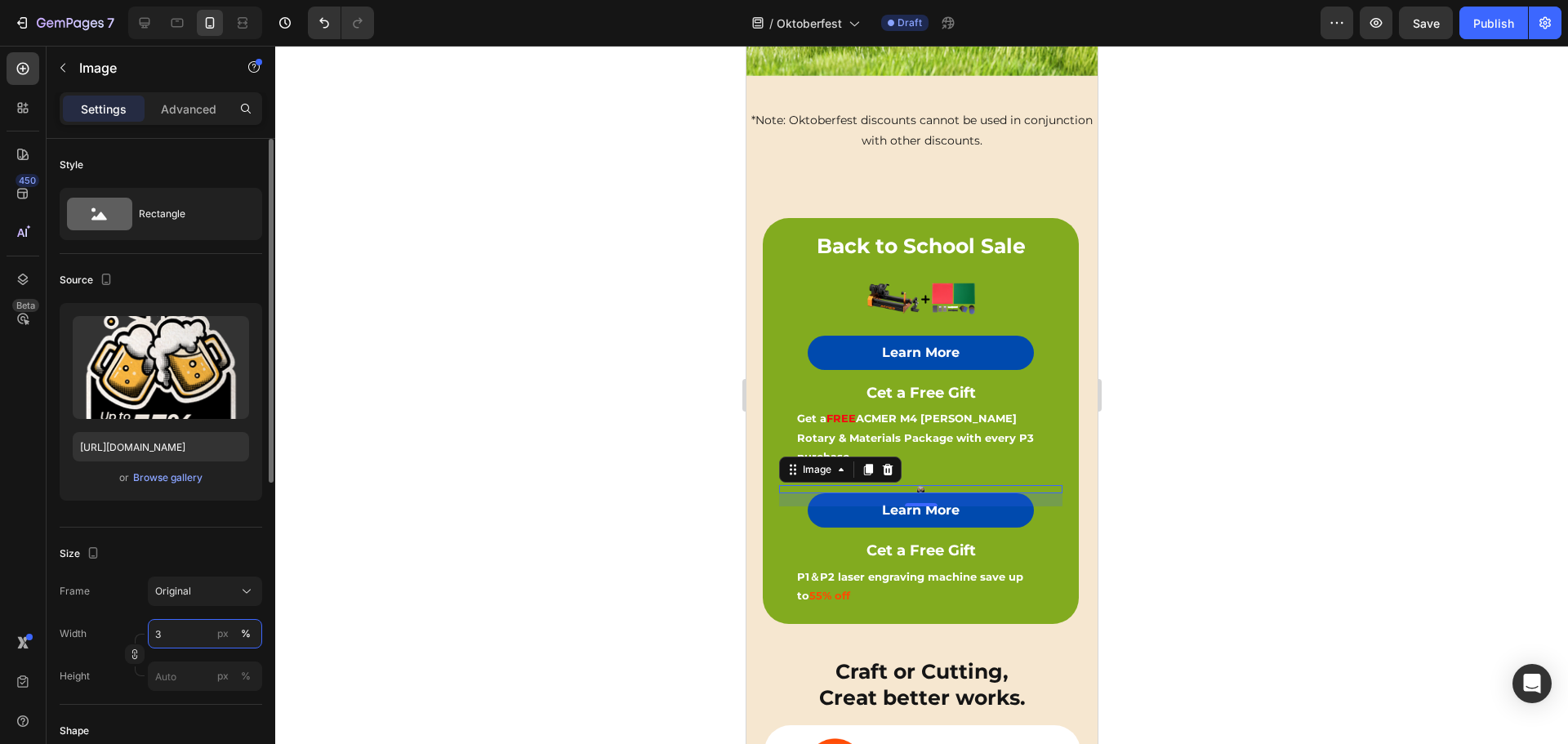
type input "30"
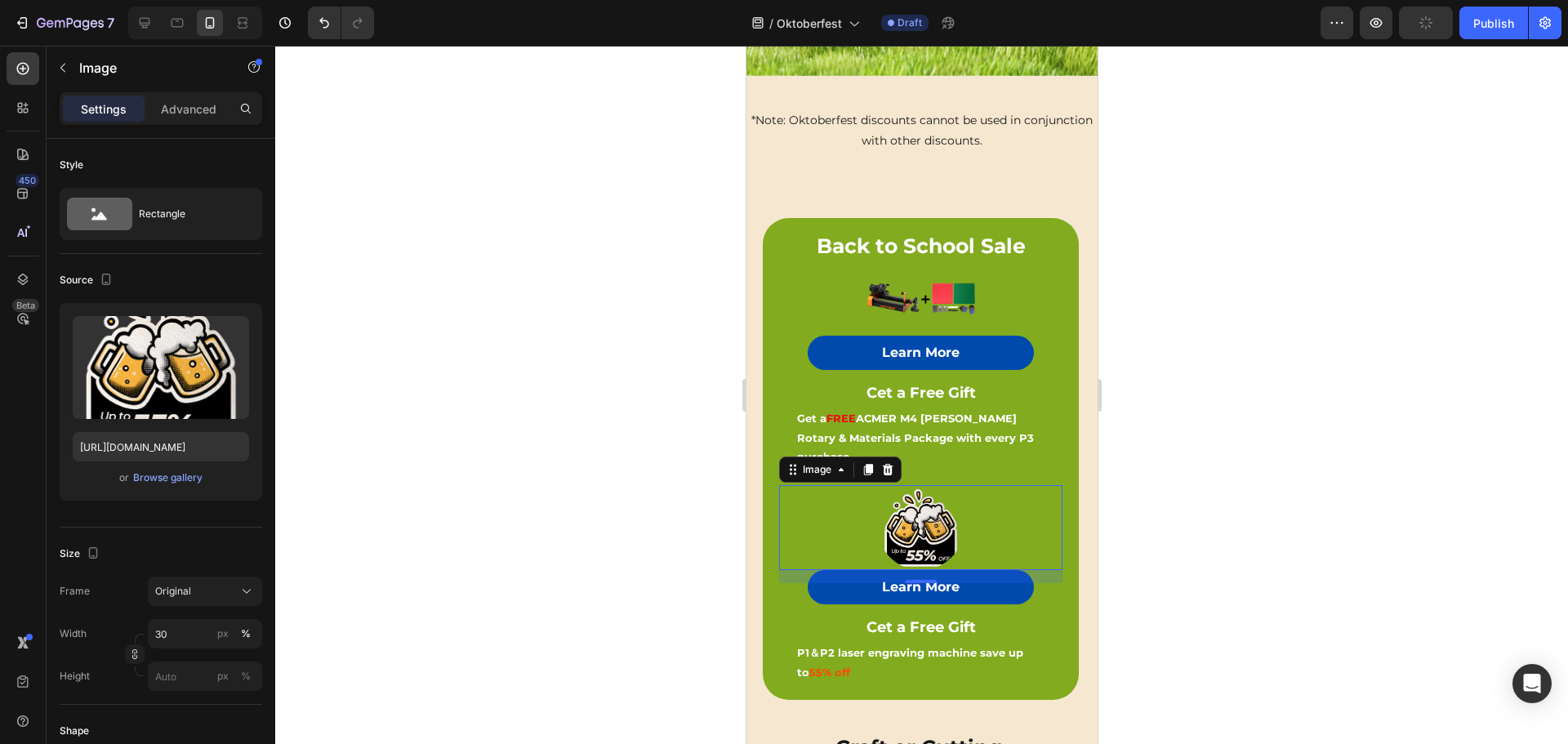
drag, startPoint x: 1164, startPoint y: 420, endPoint x: 1129, endPoint y: 425, distance: 35.4
click at [1164, 420] on div at bounding box center [921, 395] width 1292 height 698
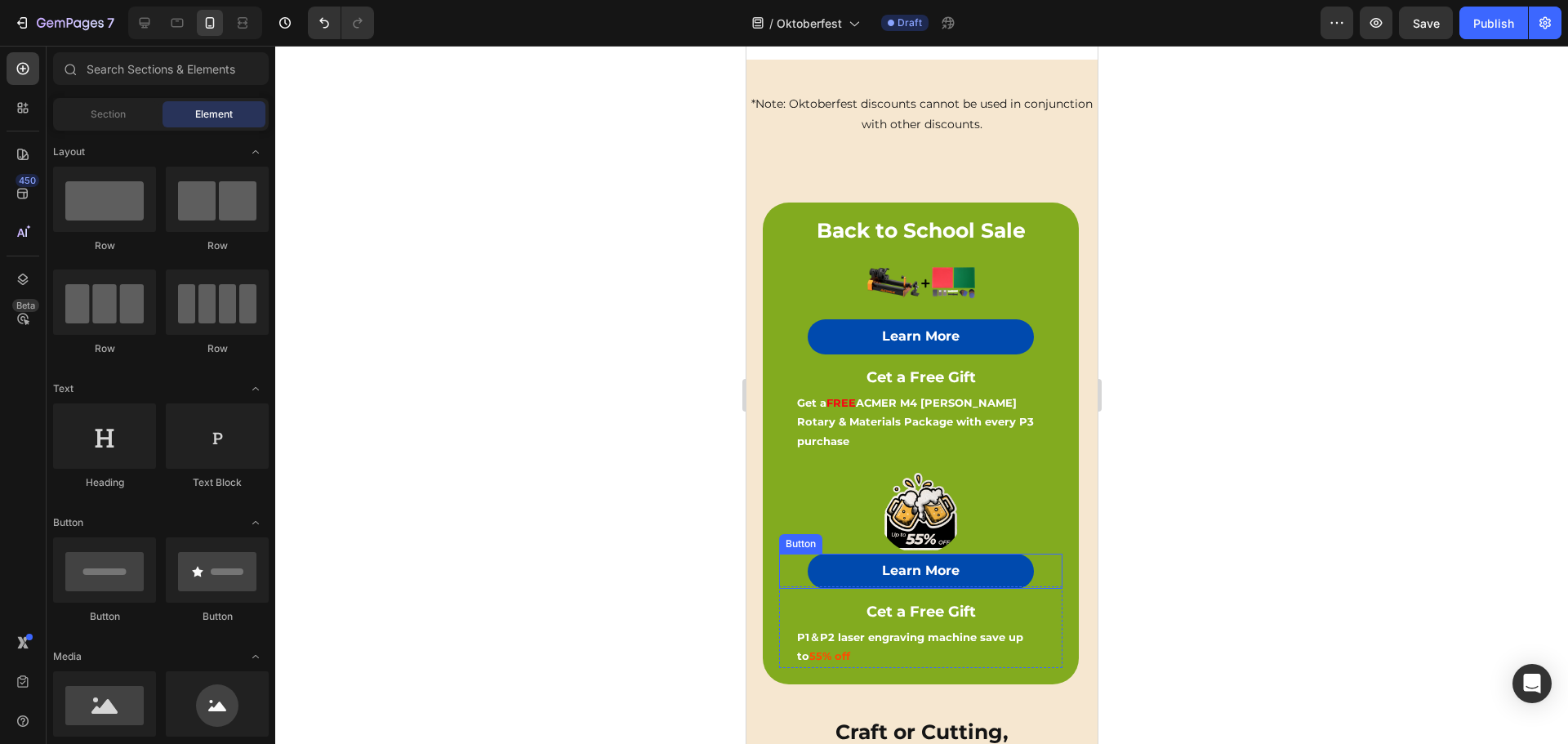
scroll to position [541, 0]
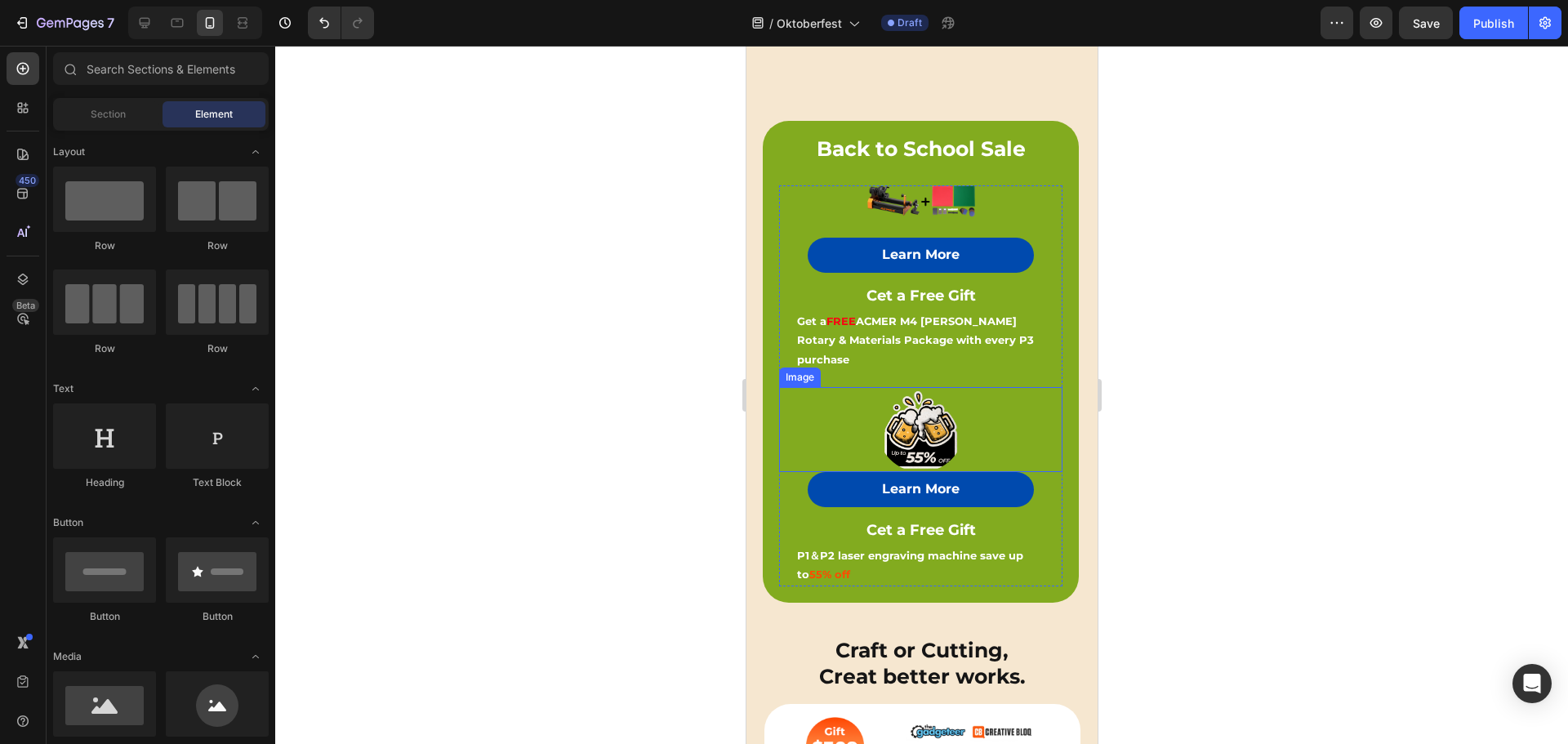
click at [918, 414] on img at bounding box center [919, 430] width 85 height 85
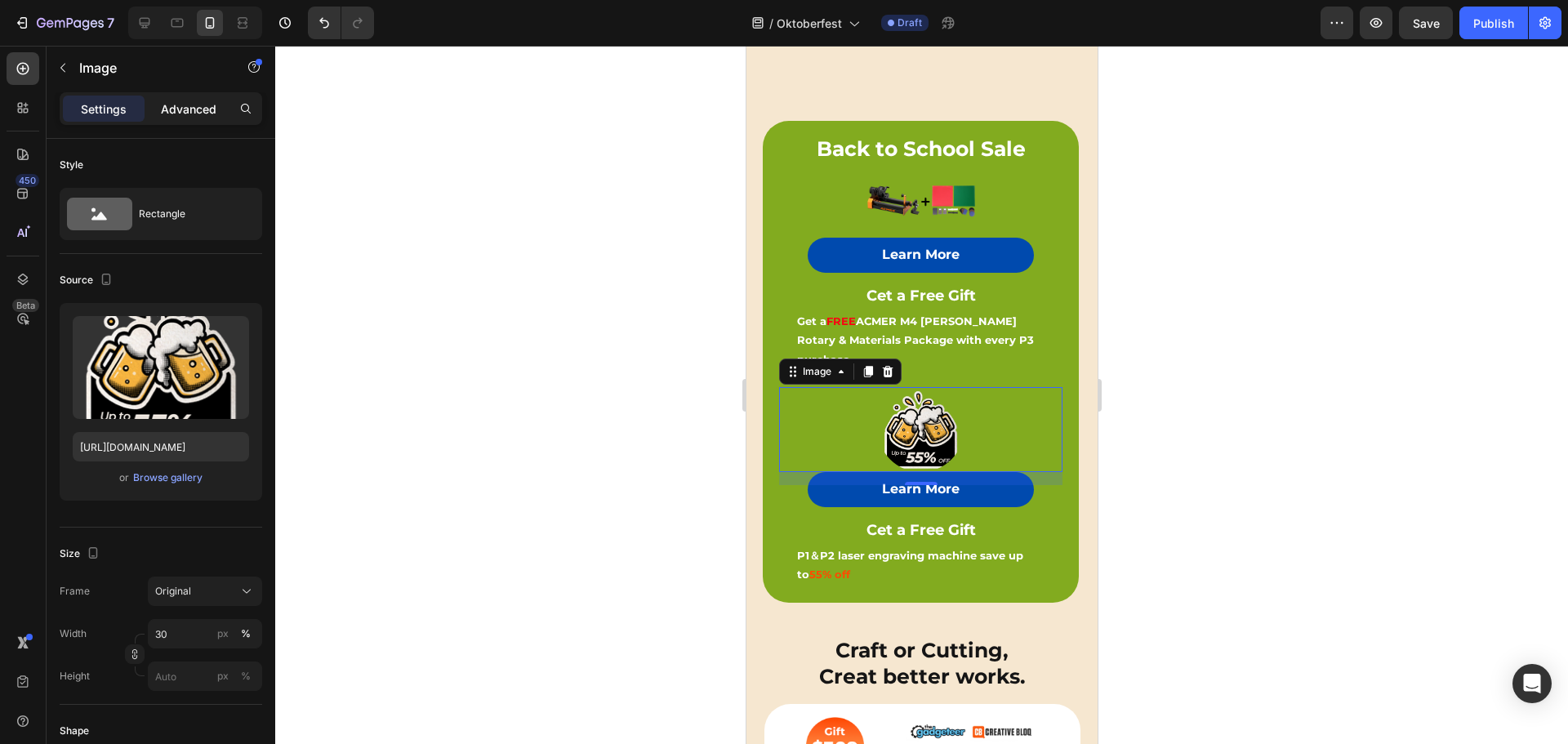
click at [192, 98] on div "Advanced" at bounding box center [188, 109] width 81 height 26
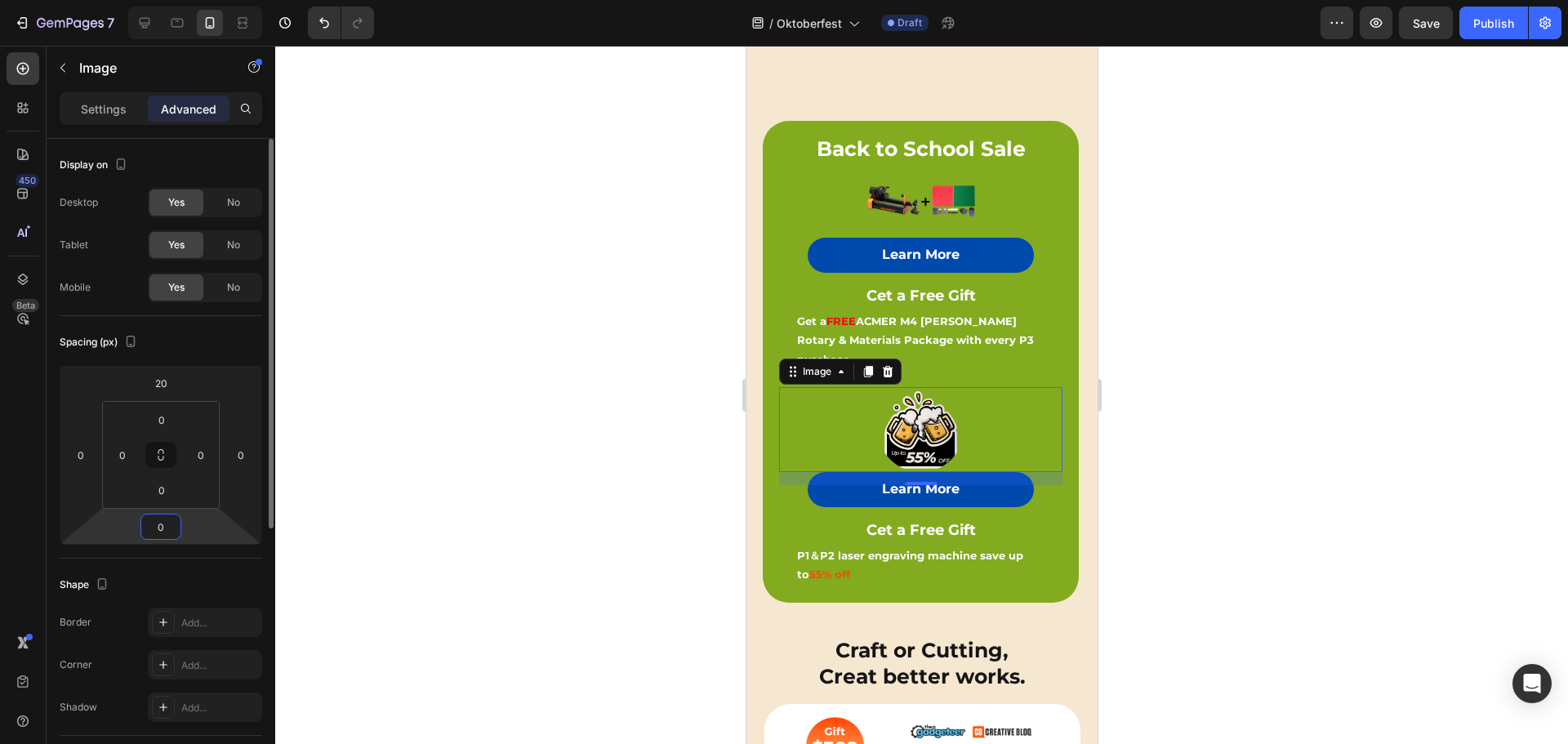
click at [163, 521] on input "0" at bounding box center [160, 527] width 33 height 24
type input "5"
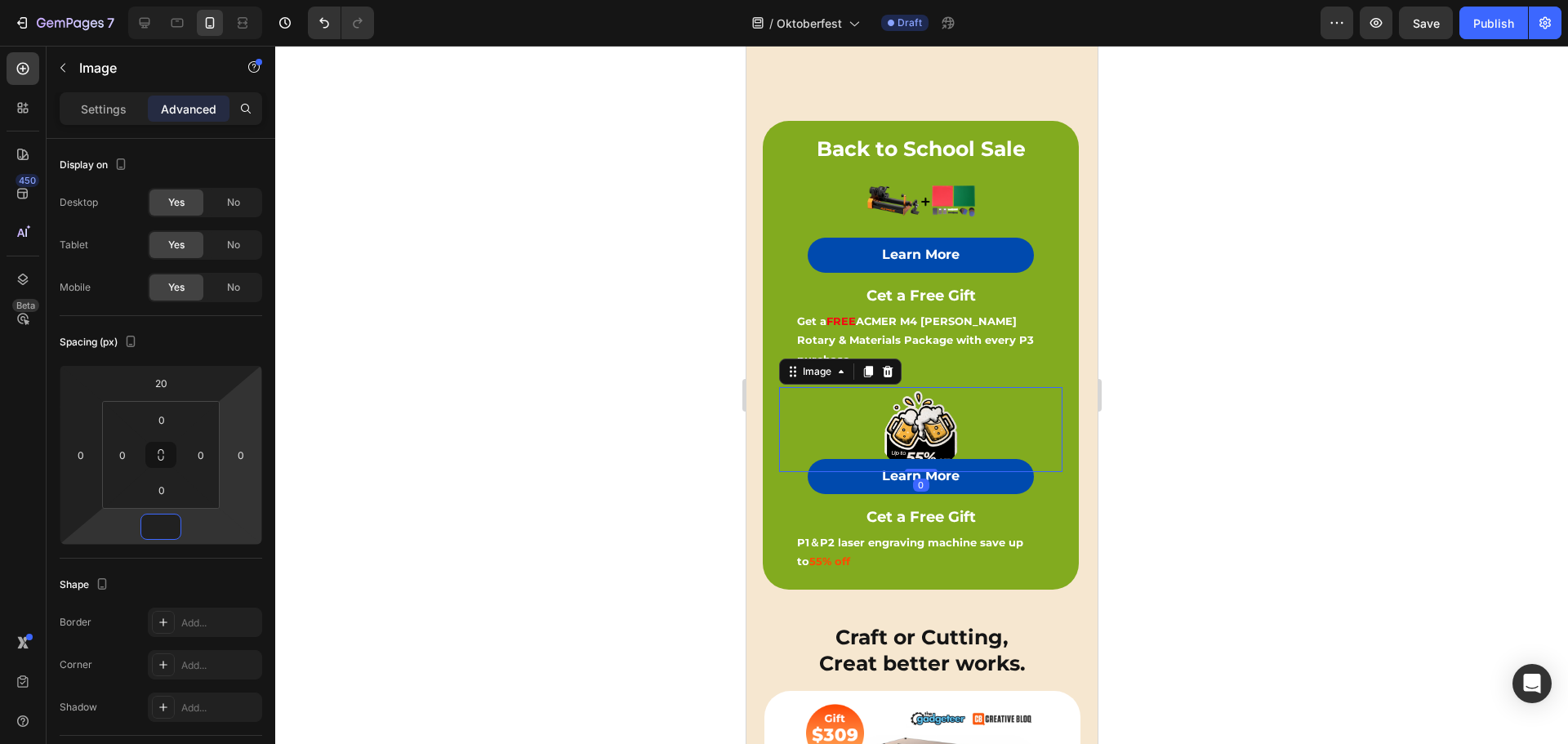
click at [231, 0] on html "7 Version history / Oktoberfest Draft Preview Save Publish 450 Beta Sections(18…" at bounding box center [784, 0] width 1568 height 0
type input "0"
click at [1004, 200] on div at bounding box center [920, 200] width 283 height 113
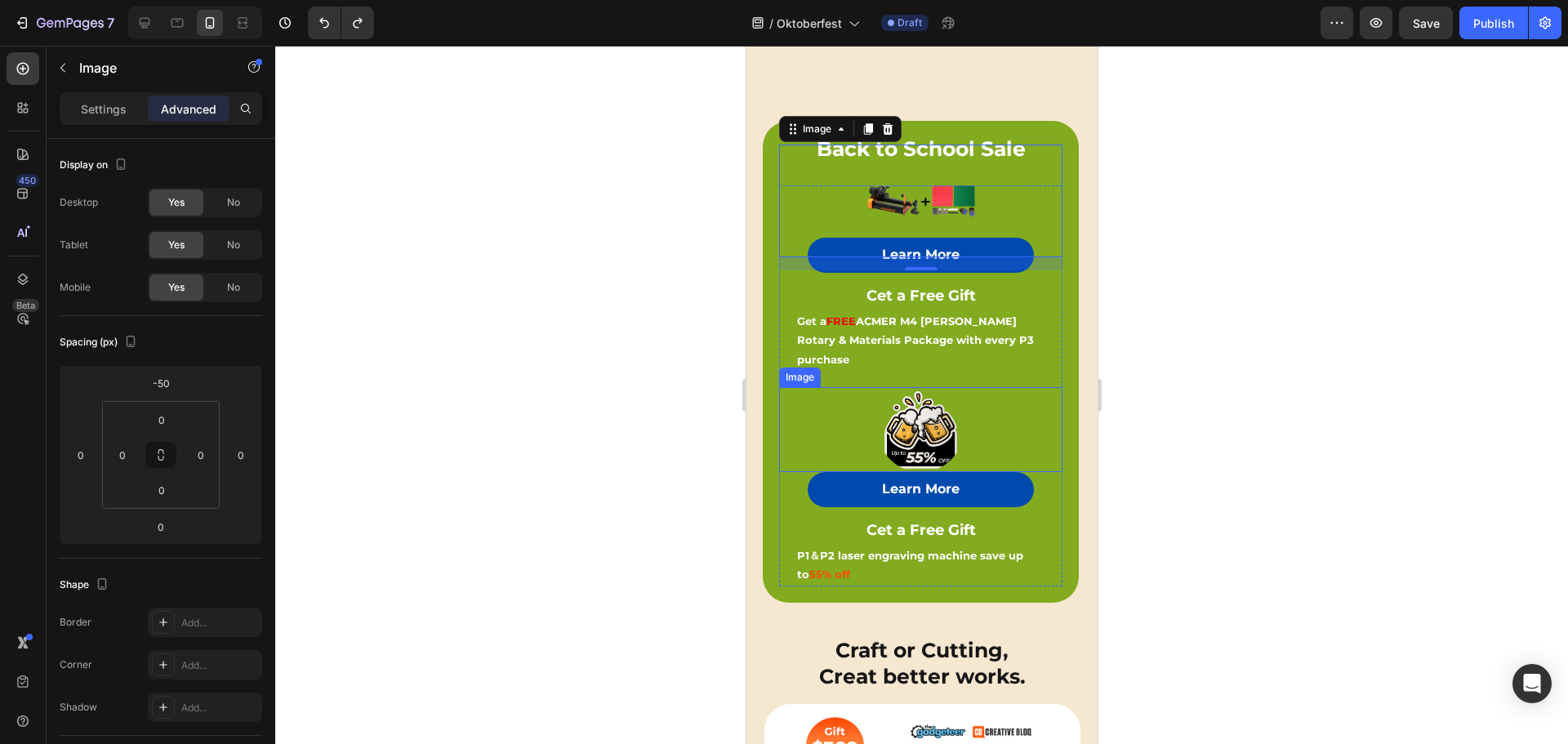
click at [971, 416] on div at bounding box center [920, 430] width 283 height 85
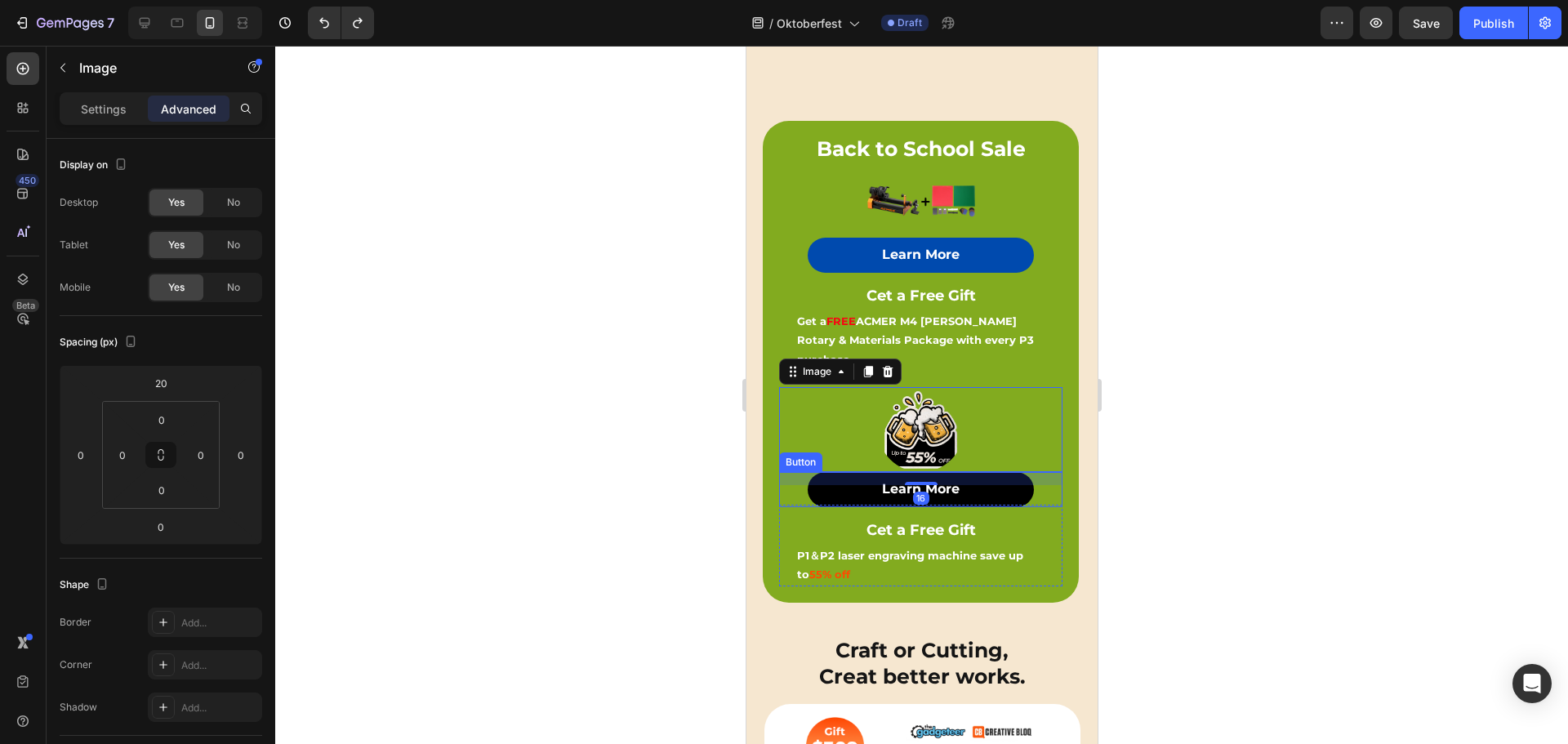
click at [982, 472] on button "Learn More" at bounding box center [920, 489] width 227 height 35
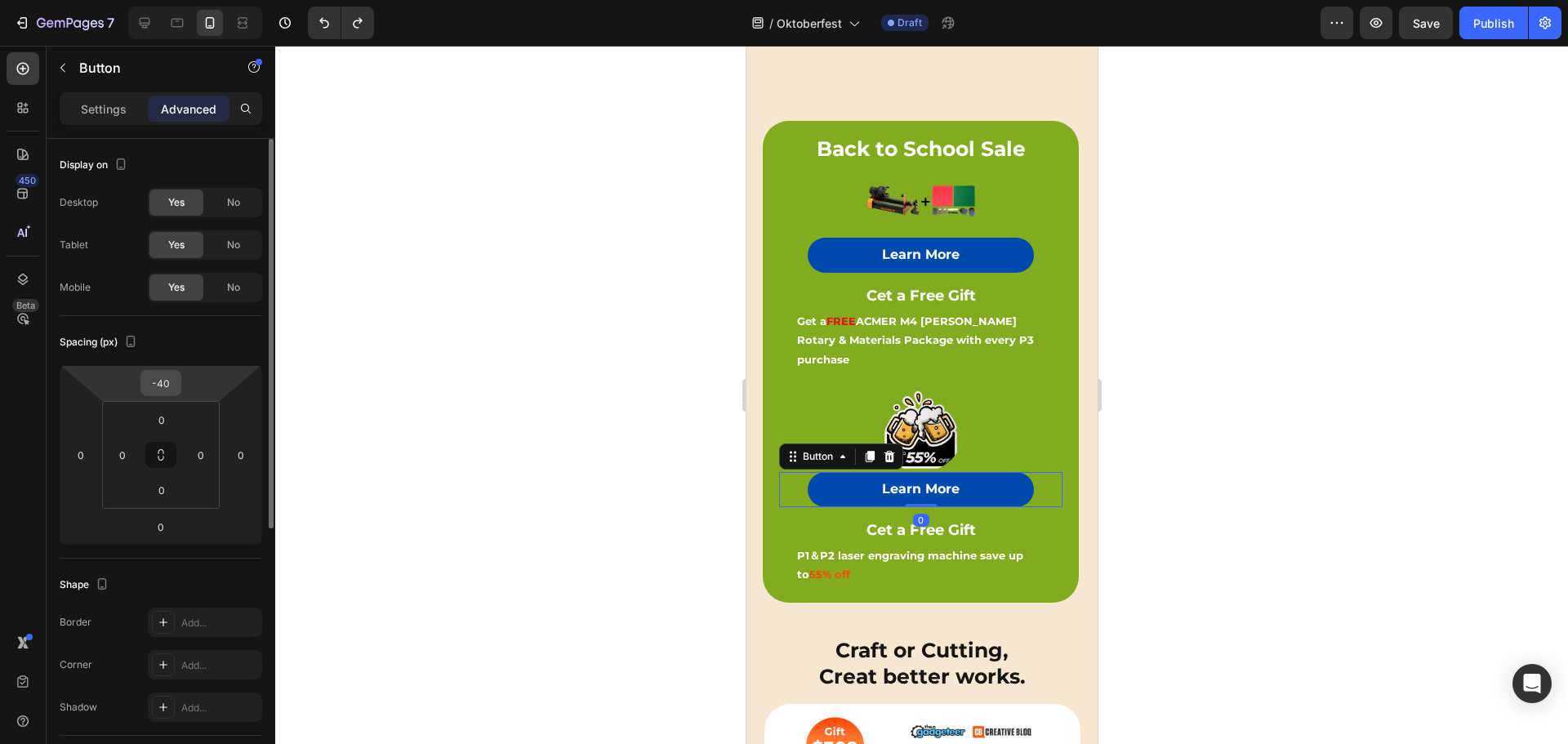
click at [169, 387] on input "-40" at bounding box center [160, 383] width 33 height 24
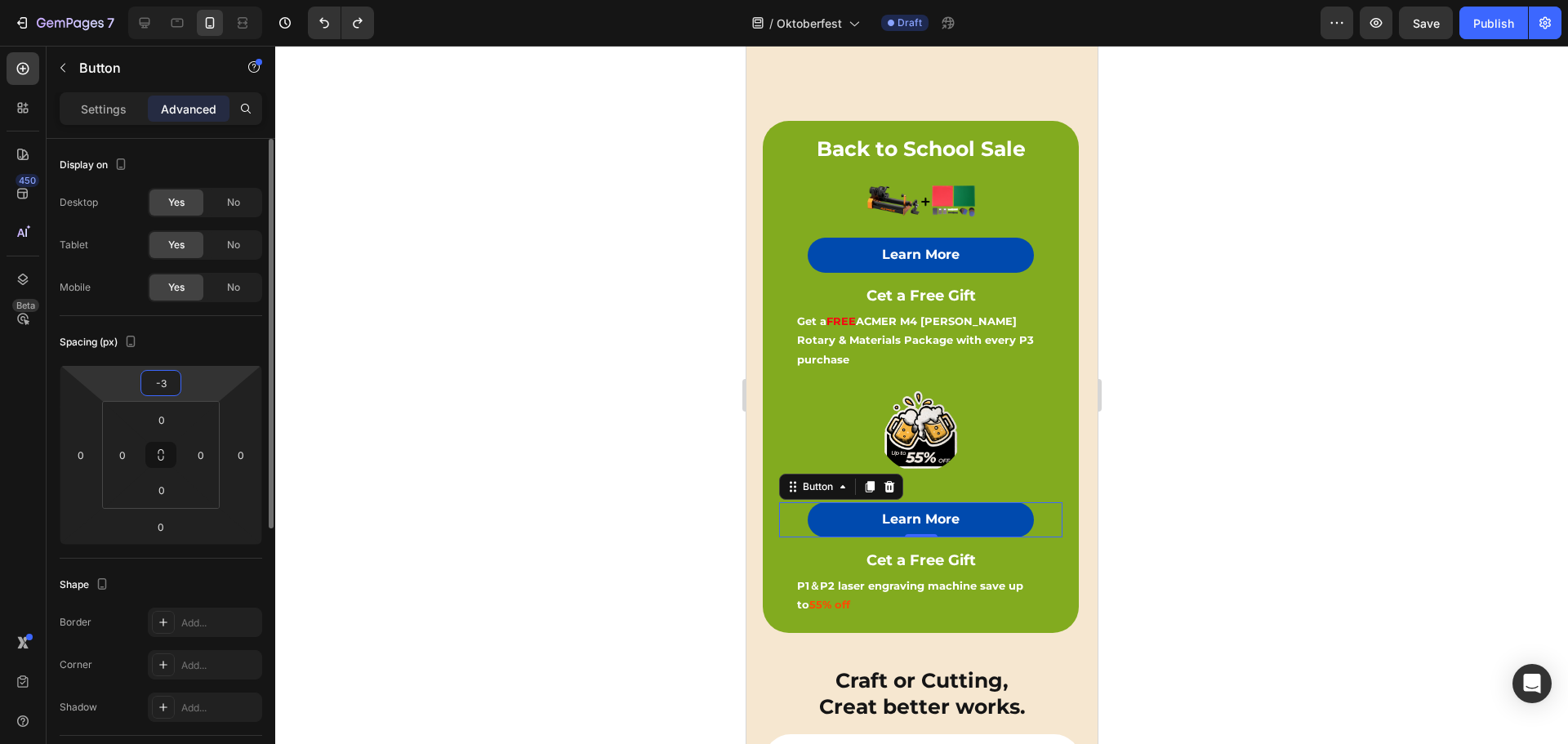
type input "-30"
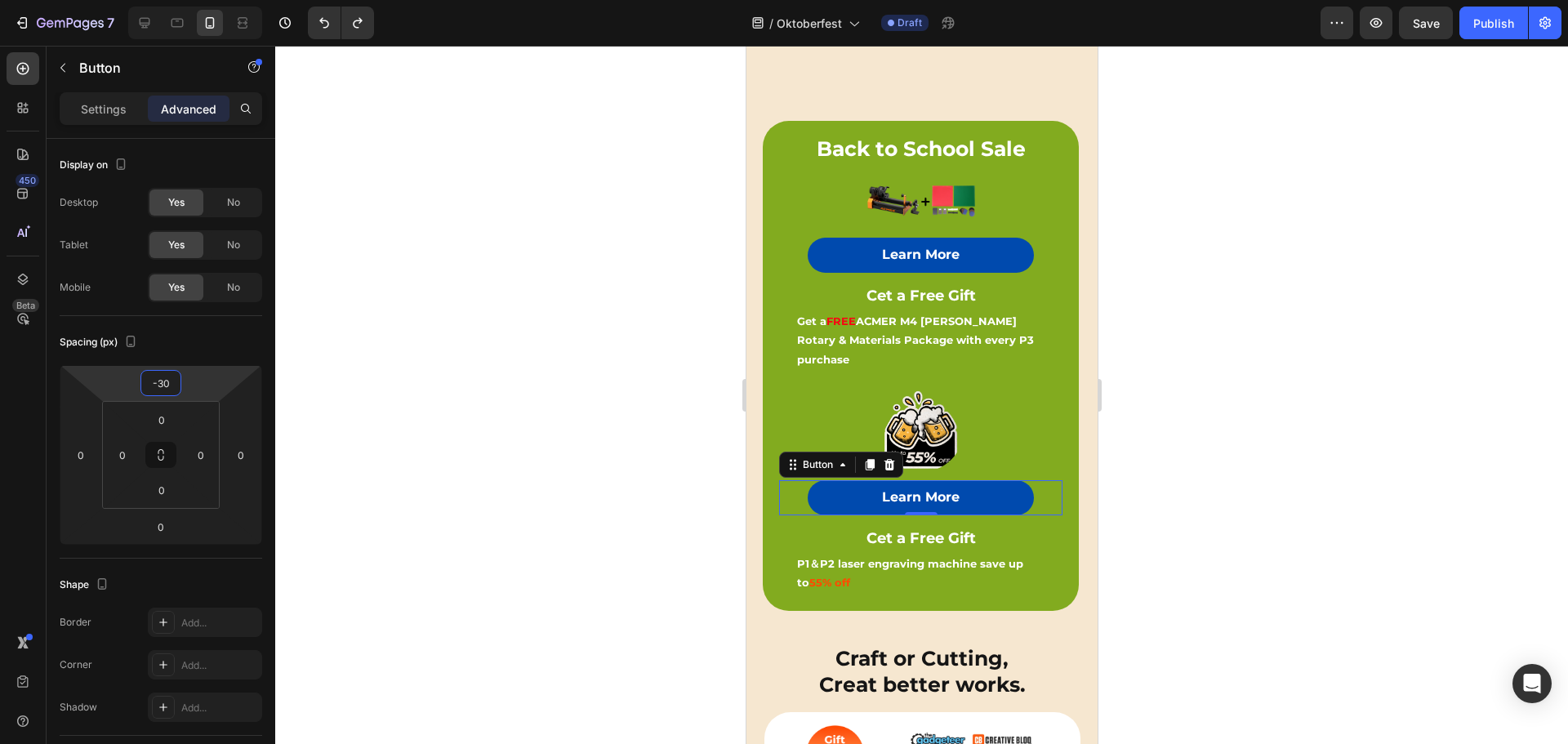
drag, startPoint x: 1182, startPoint y: 347, endPoint x: 1171, endPoint y: 347, distance: 11.0
click at [1180, 347] on div at bounding box center [921, 395] width 1292 height 698
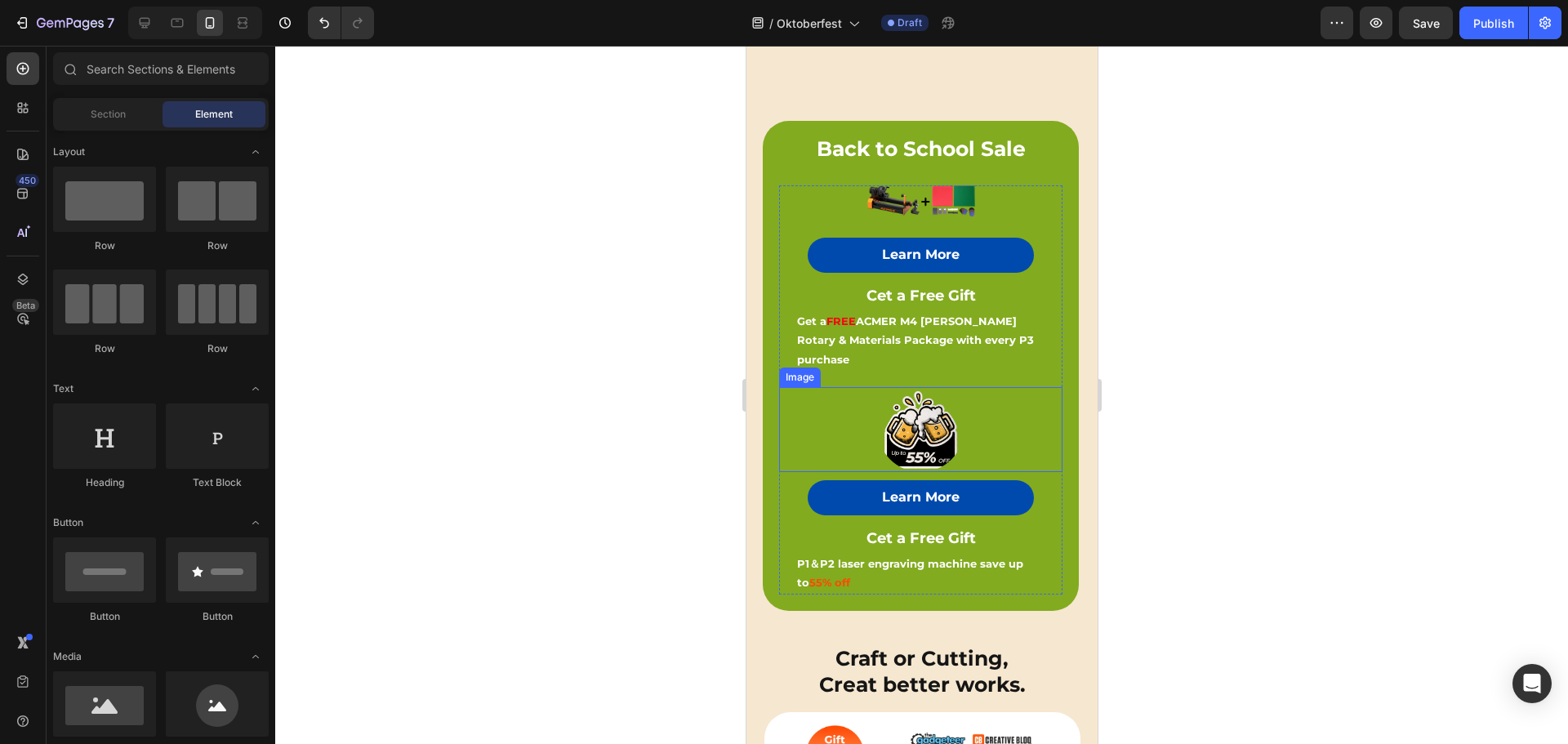
click at [842, 387] on div at bounding box center [920, 430] width 283 height 85
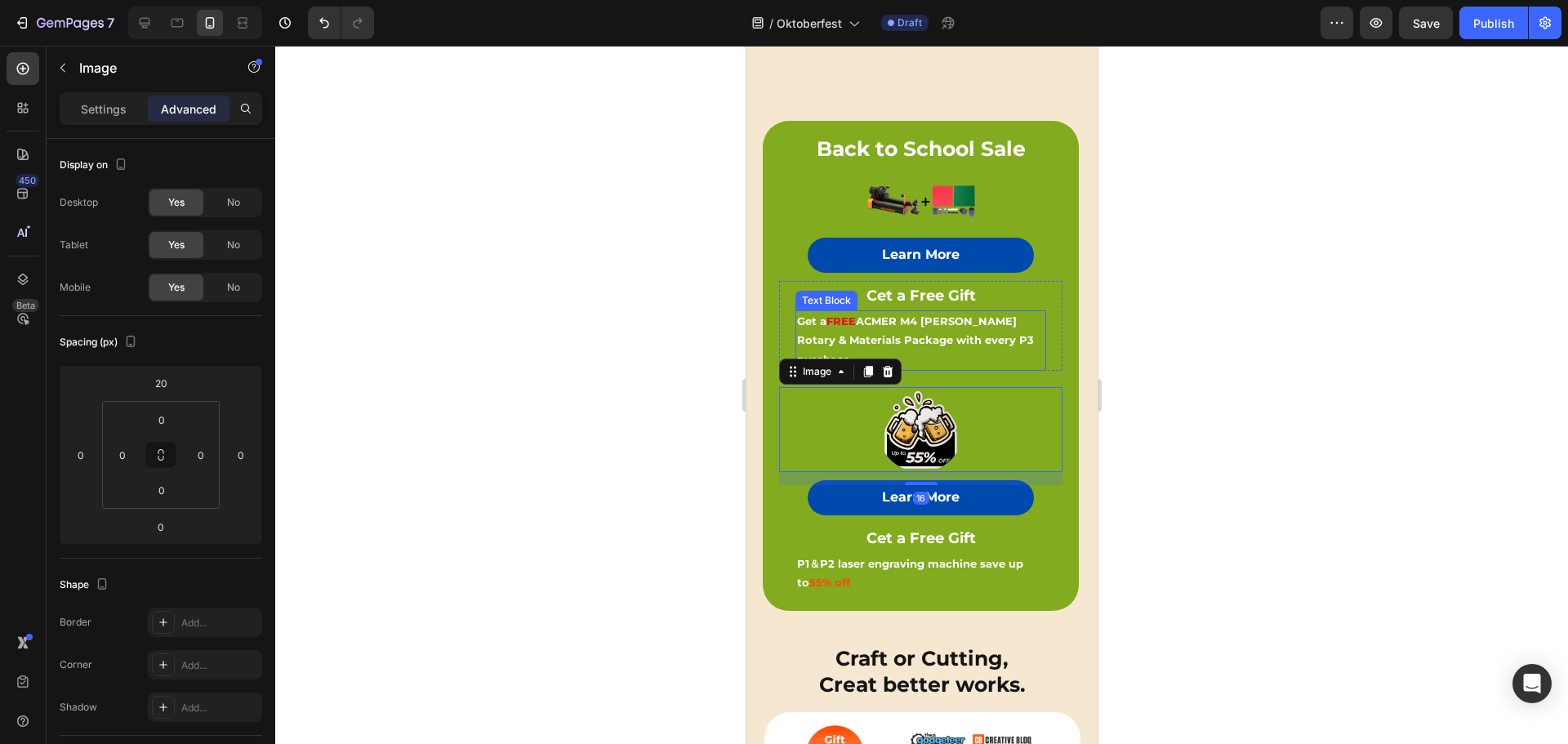
click at [952, 317] on strong "ACMER M4 [PERSON_NAME] Rotary & Materials Package with every P3 purchase" at bounding box center [914, 340] width 237 height 51
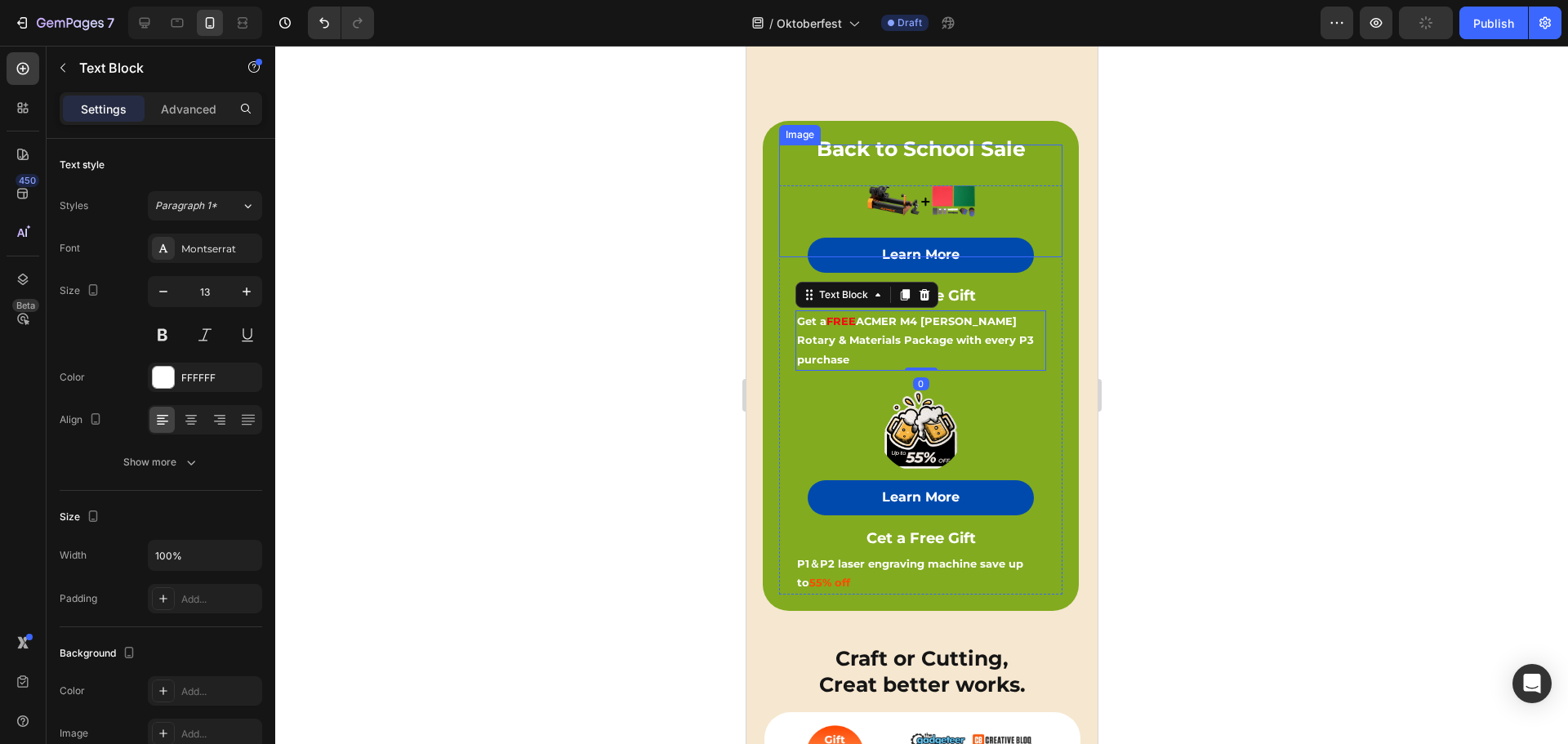
click at [1026, 197] on div at bounding box center [920, 200] width 283 height 113
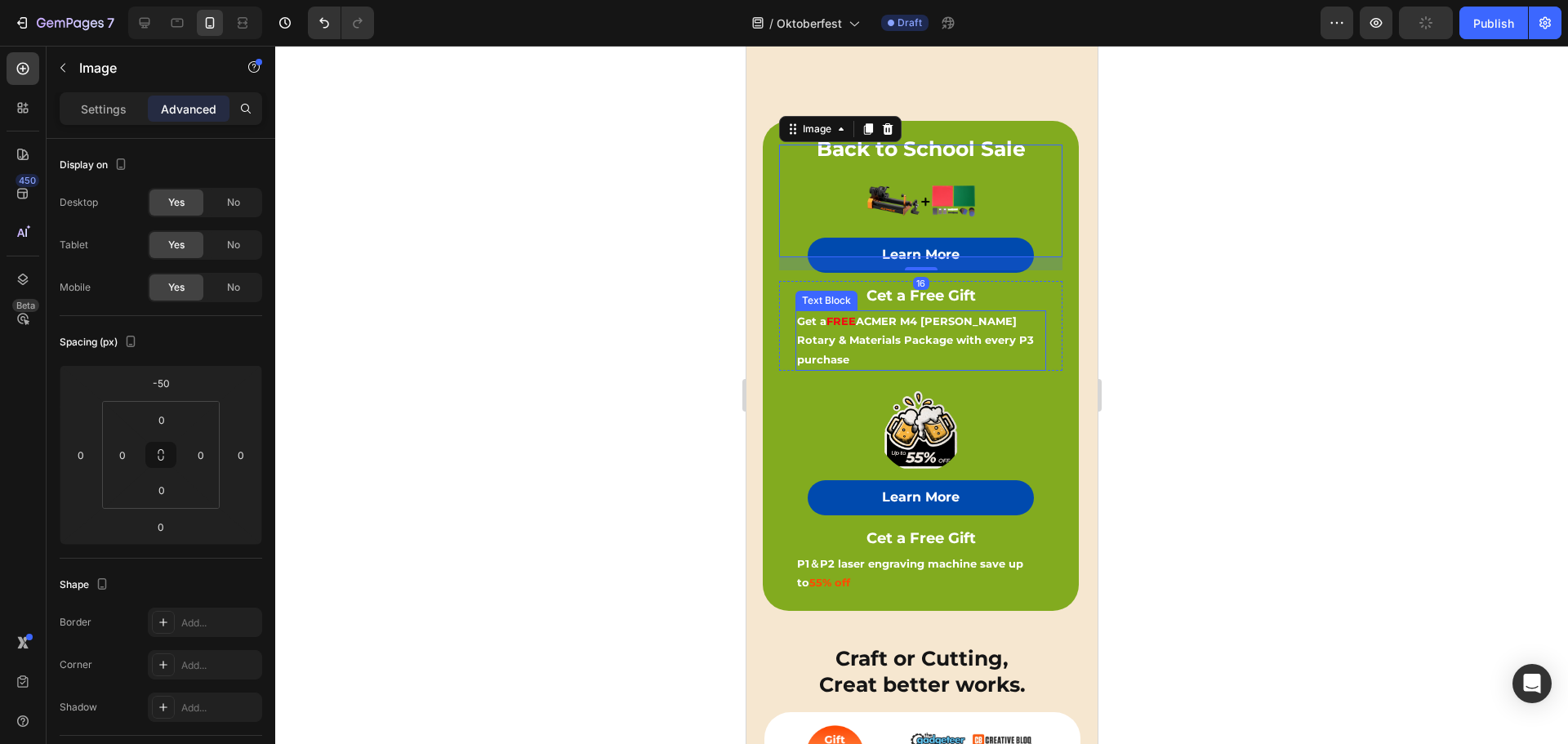
click at [985, 317] on strong "ACMER M4 [PERSON_NAME] Rotary & Materials Package with every P3 purchase" at bounding box center [914, 340] width 237 height 51
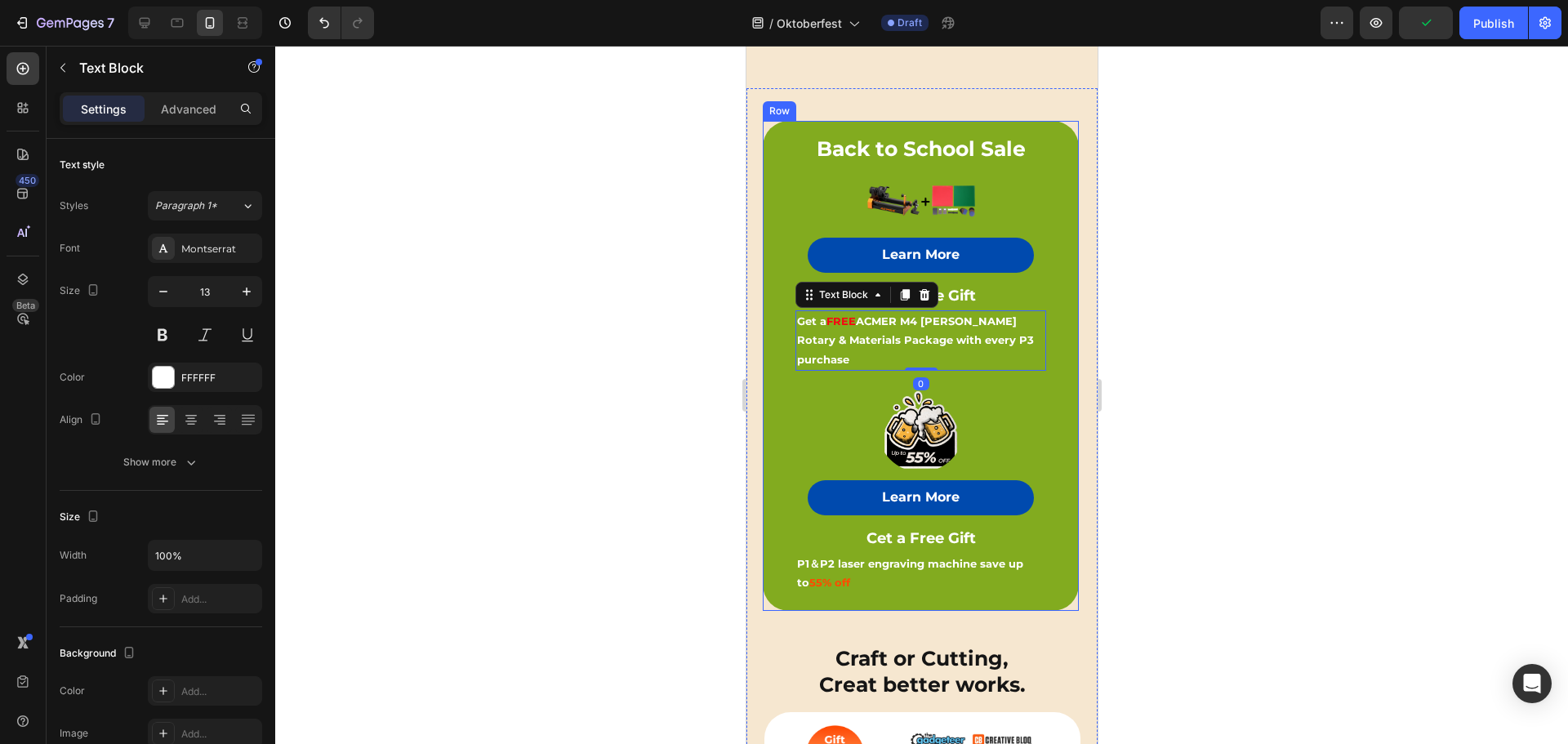
click at [1050, 168] on div "Image Learn More Button Cet a Free Gift Text Block Get a FREE ACMER M4 [PERSON_…" at bounding box center [920, 366] width 316 height 490
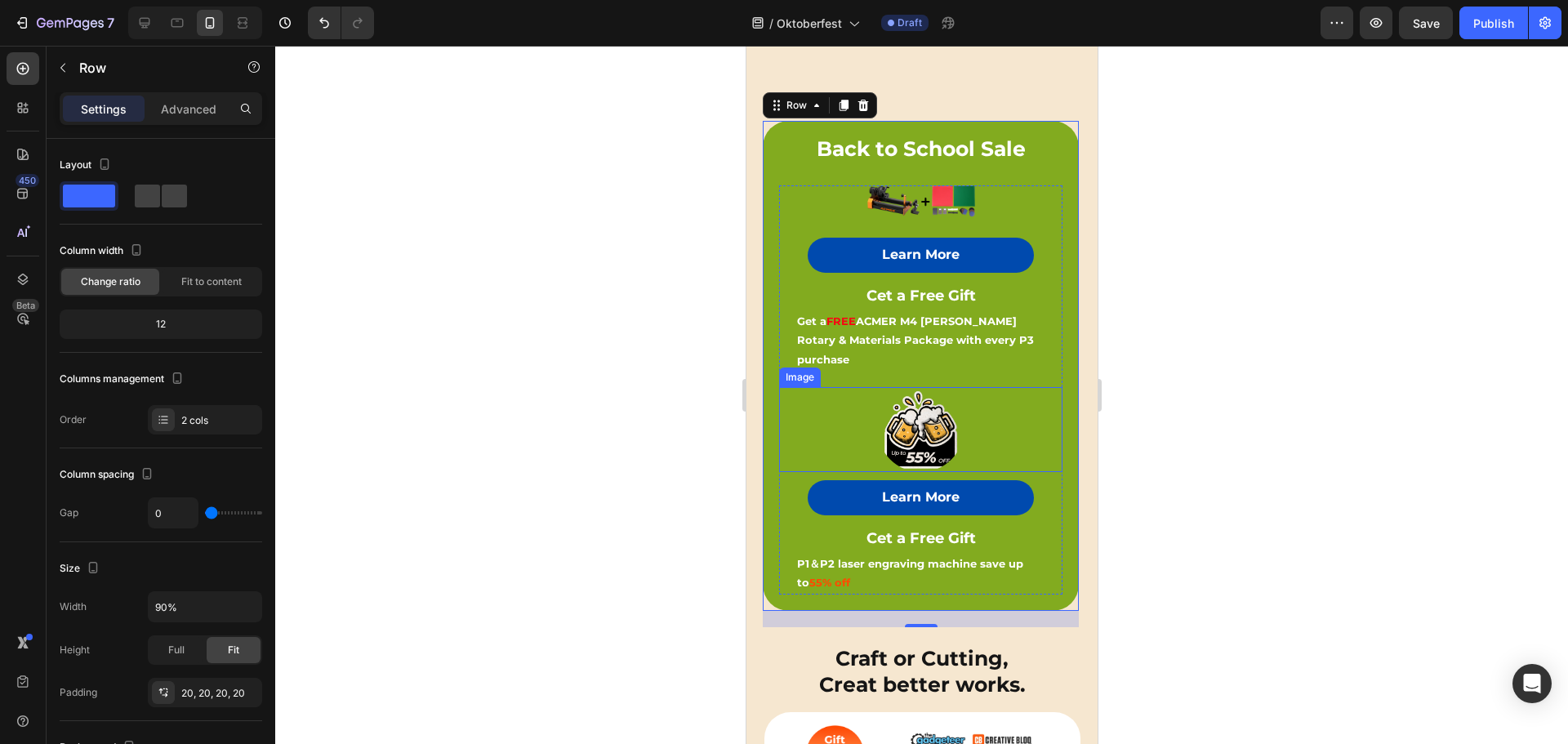
click at [842, 387] on div at bounding box center [920, 430] width 283 height 85
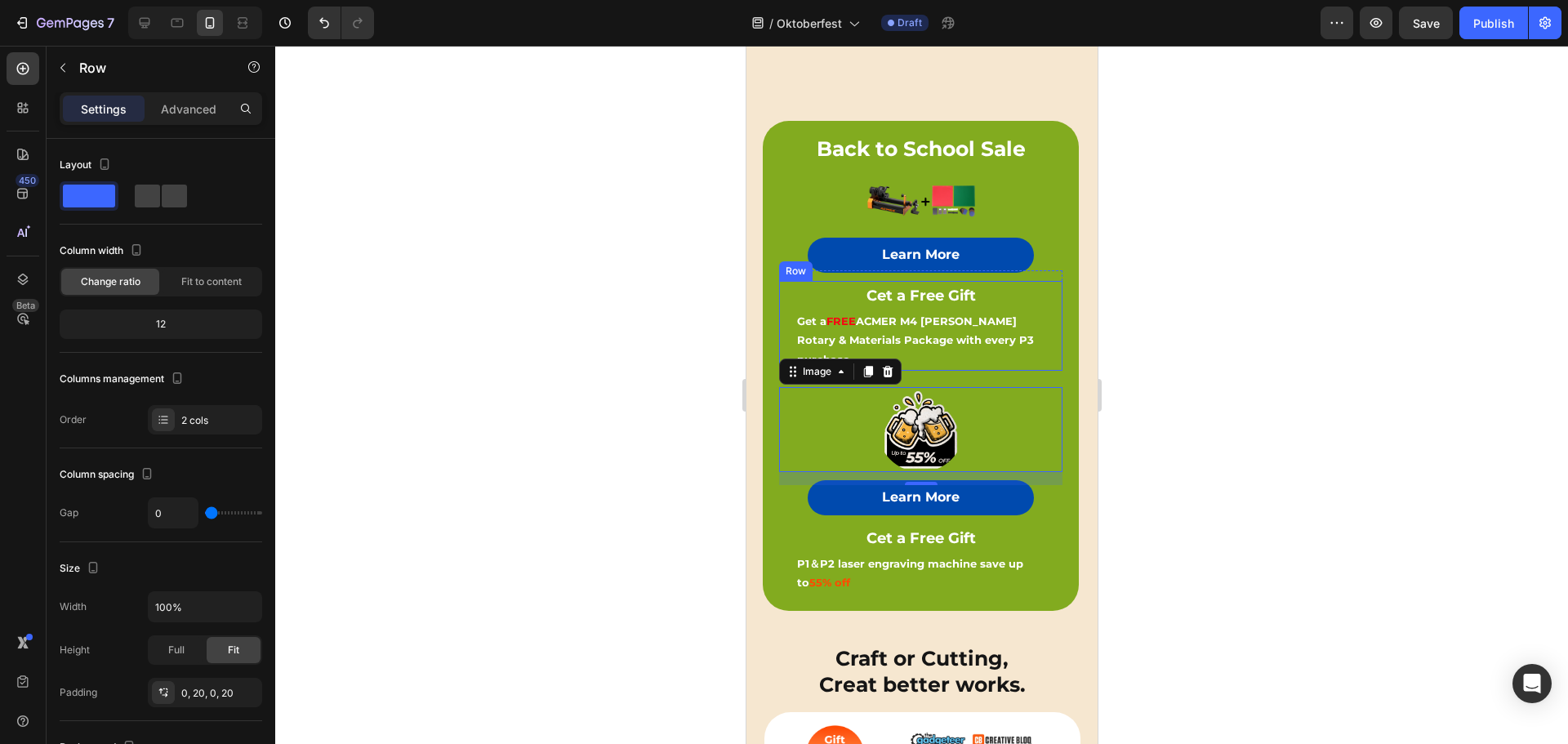
click at [1038, 308] on div "Cet a Free Gift Text Block Get a FREE ACMER M4 [PERSON_NAME] Rotary & Materials…" at bounding box center [920, 326] width 283 height 91
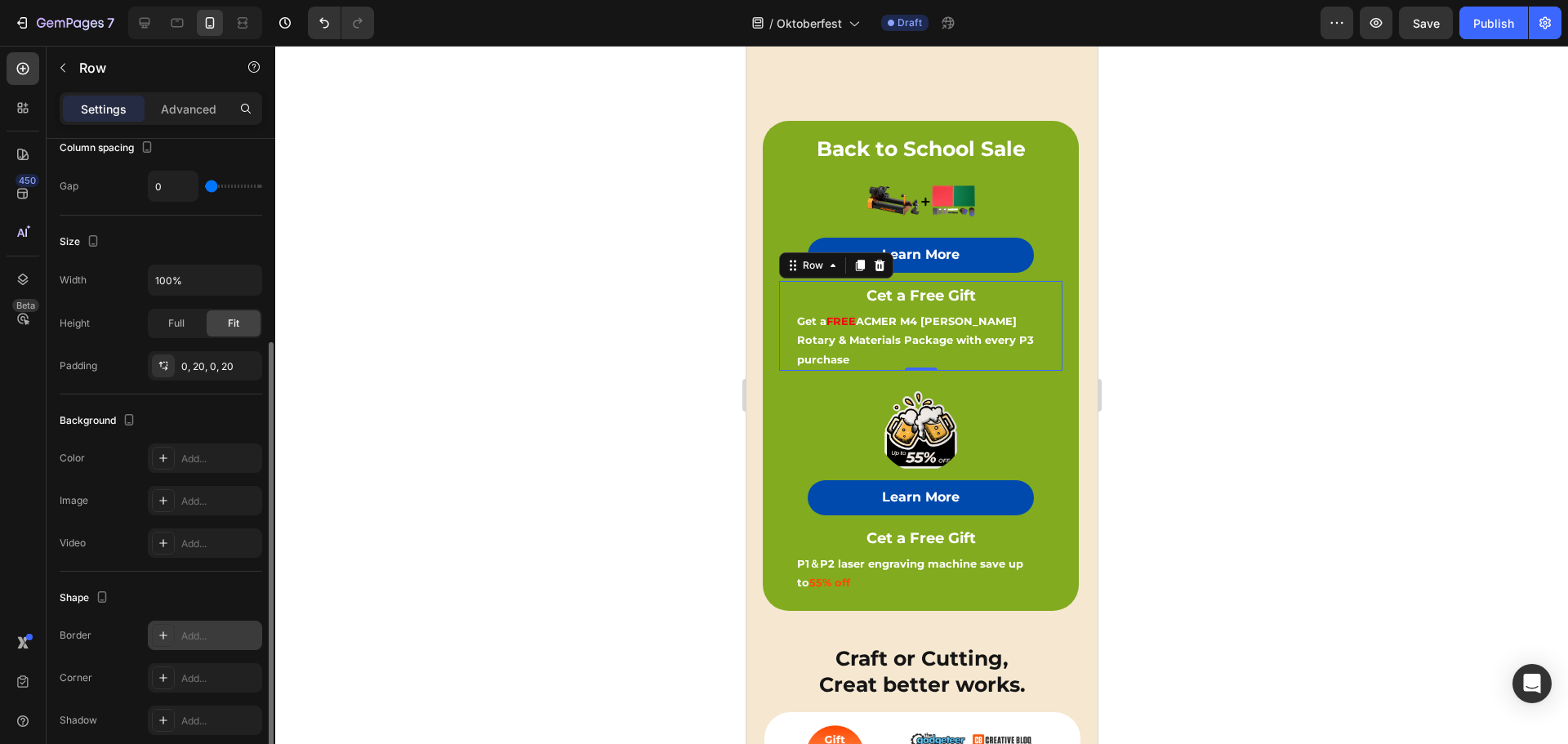
scroll to position [396, 0]
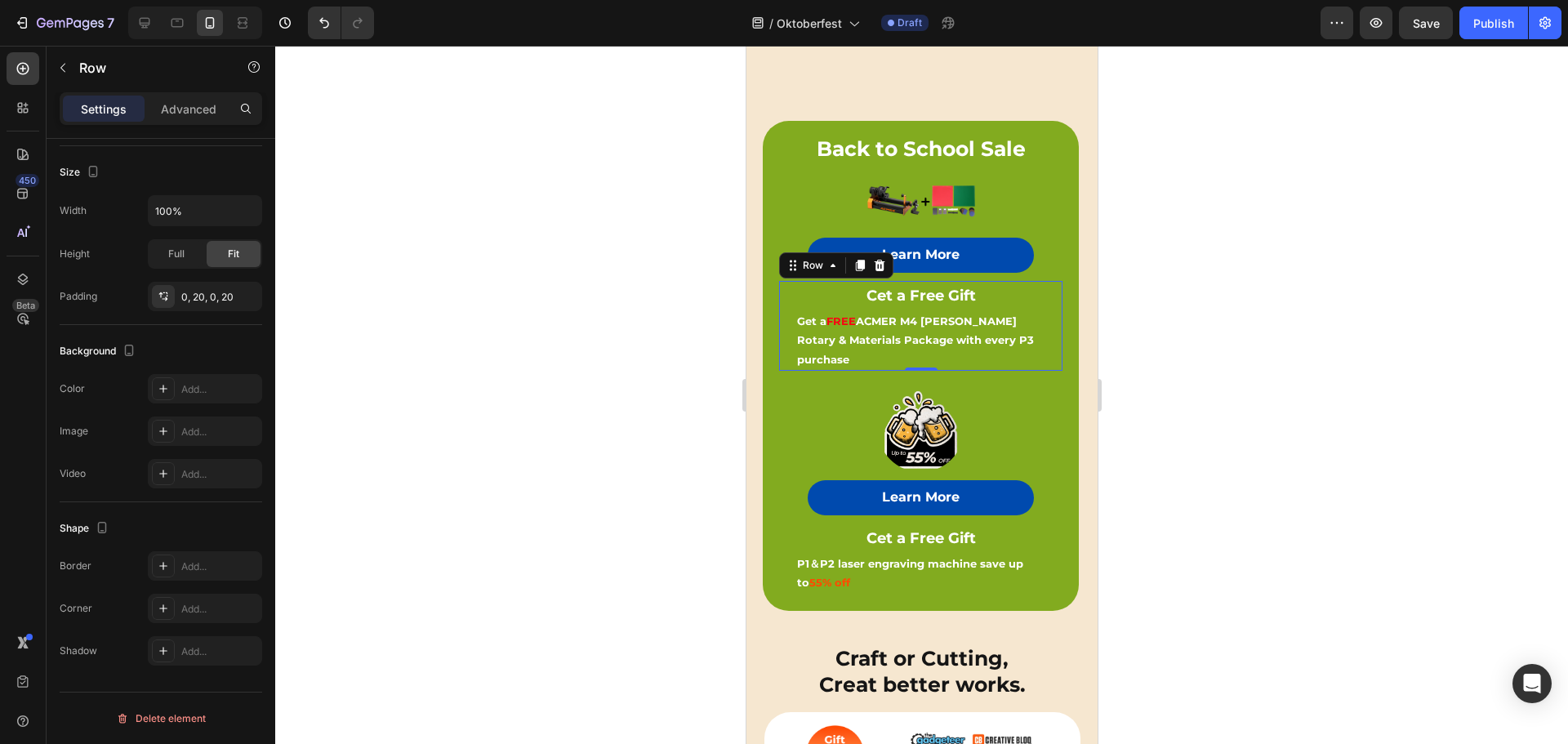
click at [632, 337] on div at bounding box center [921, 395] width 1292 height 698
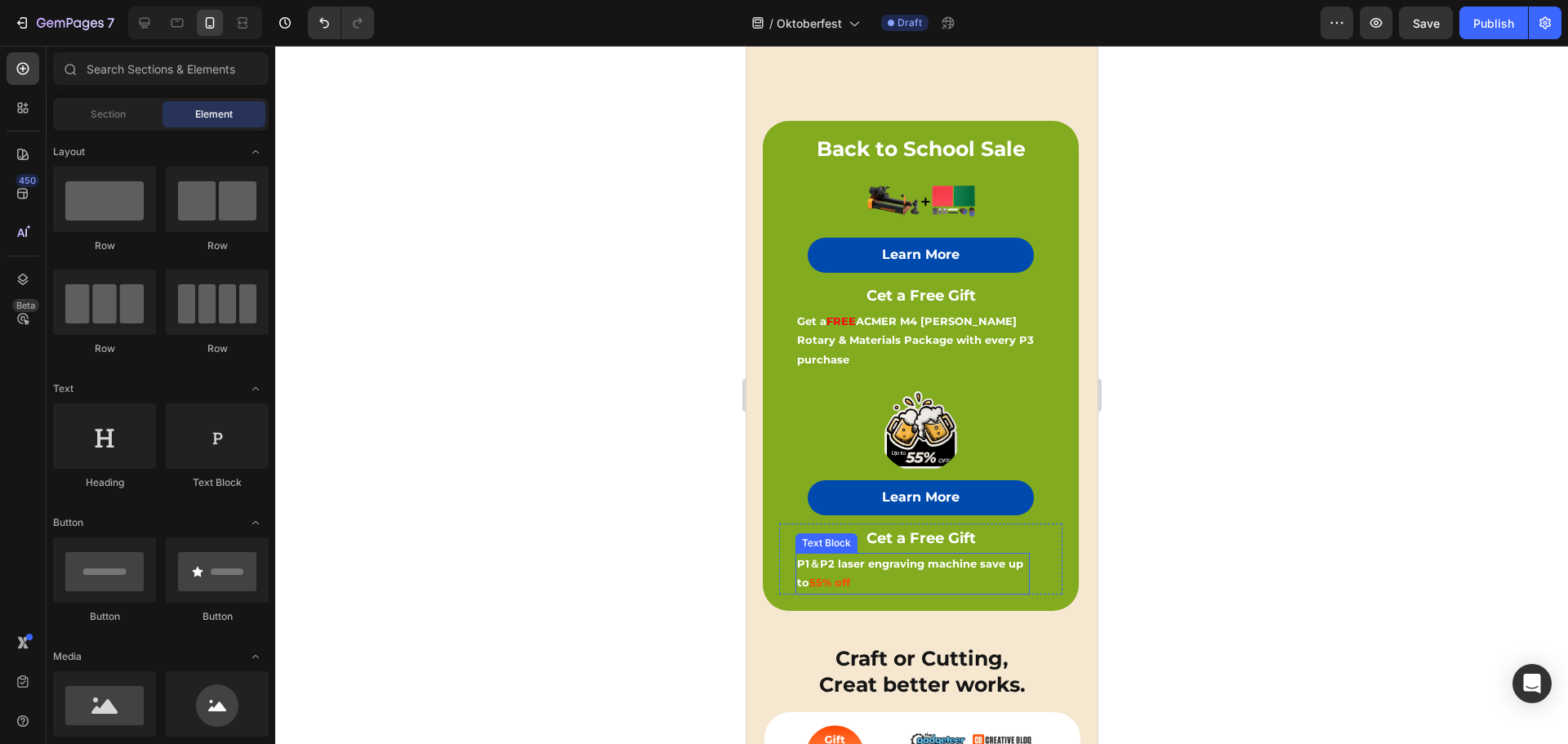
click at [965, 555] on p "P1＆P2 laser engraving machine save up to 55% off" at bounding box center [911, 574] width 231 height 38
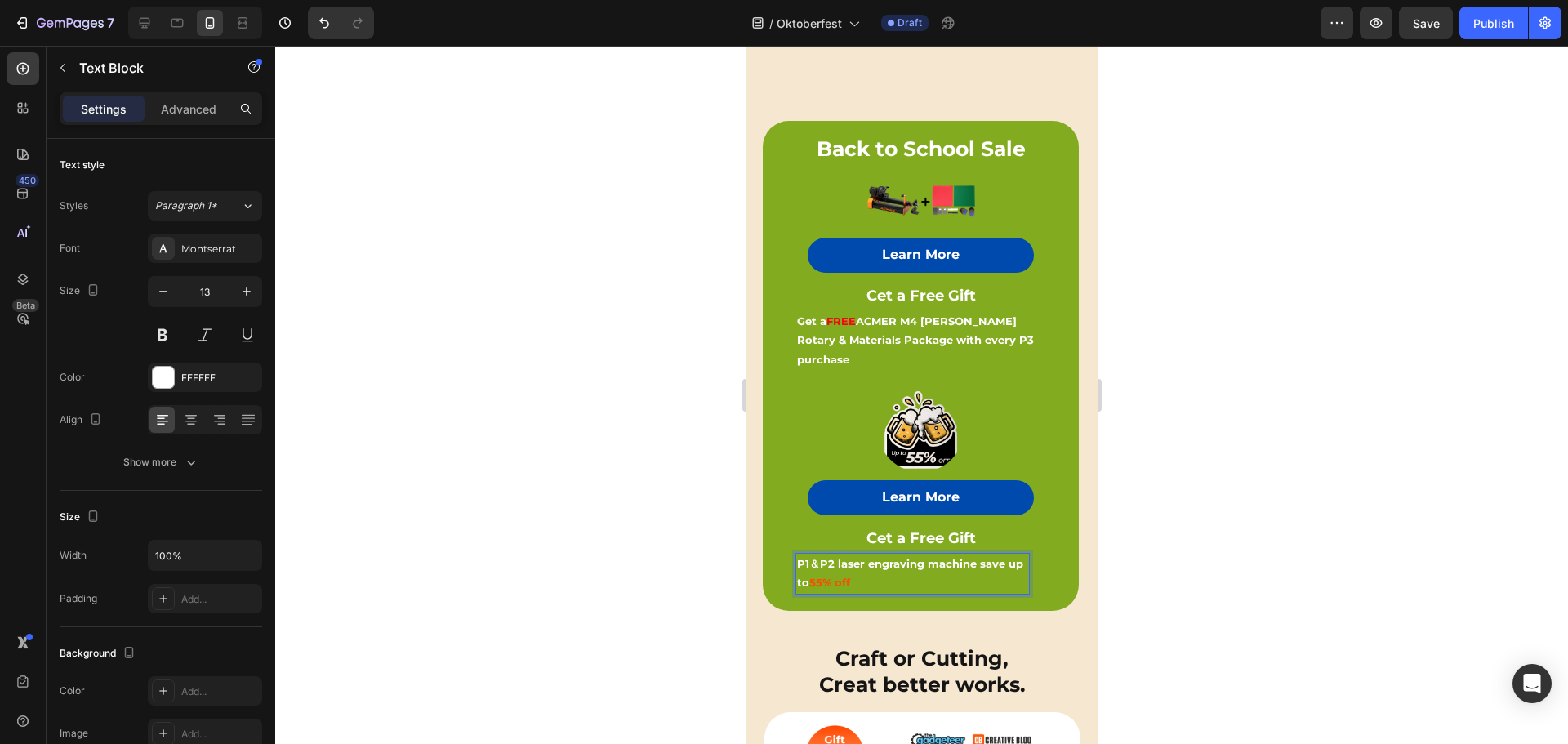
click at [809, 557] on strong "P1＆P2 laser engraving machine save up to" at bounding box center [909, 573] width 226 height 32
click at [799, 558] on strong "P1＆P2 laser engraving machine save up to" at bounding box center [909, 573] width 226 height 32
click at [798, 557] on strong "P1＆P2 laser engraving machine save up to" at bounding box center [909, 573] width 226 height 32
click at [1002, 328] on p "Get a FREE ACMER M4 [PERSON_NAME] Rotary & Materials Package with every P3 purc…" at bounding box center [920, 340] width 247 height 57
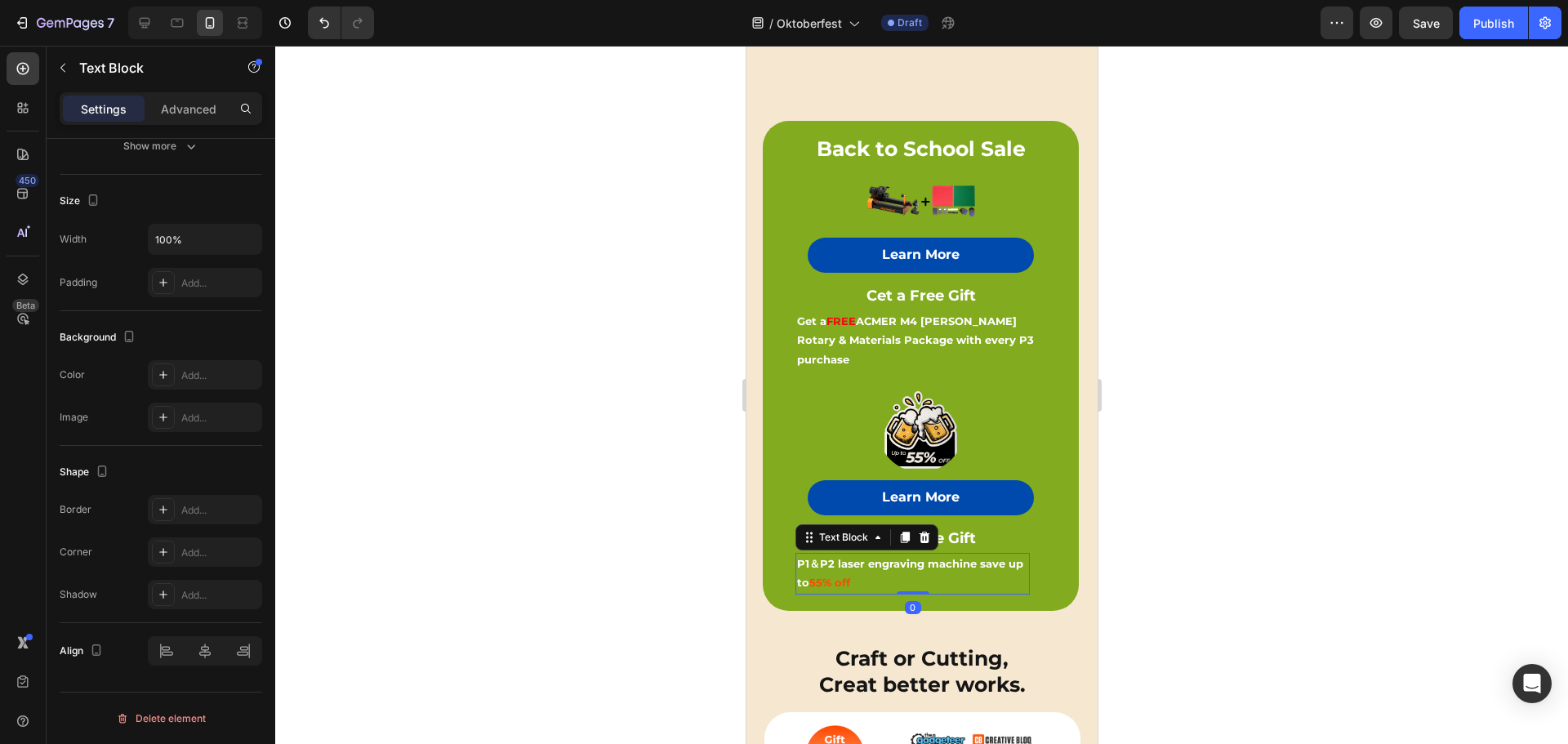
click at [997, 555] on p "P1＆P2 laser engraving machine save up to 55% off" at bounding box center [911, 574] width 231 height 38
click at [998, 314] on strong "ACMER M4 [PERSON_NAME] Rotary & Materials Package with every P3 purchase" at bounding box center [914, 340] width 237 height 51
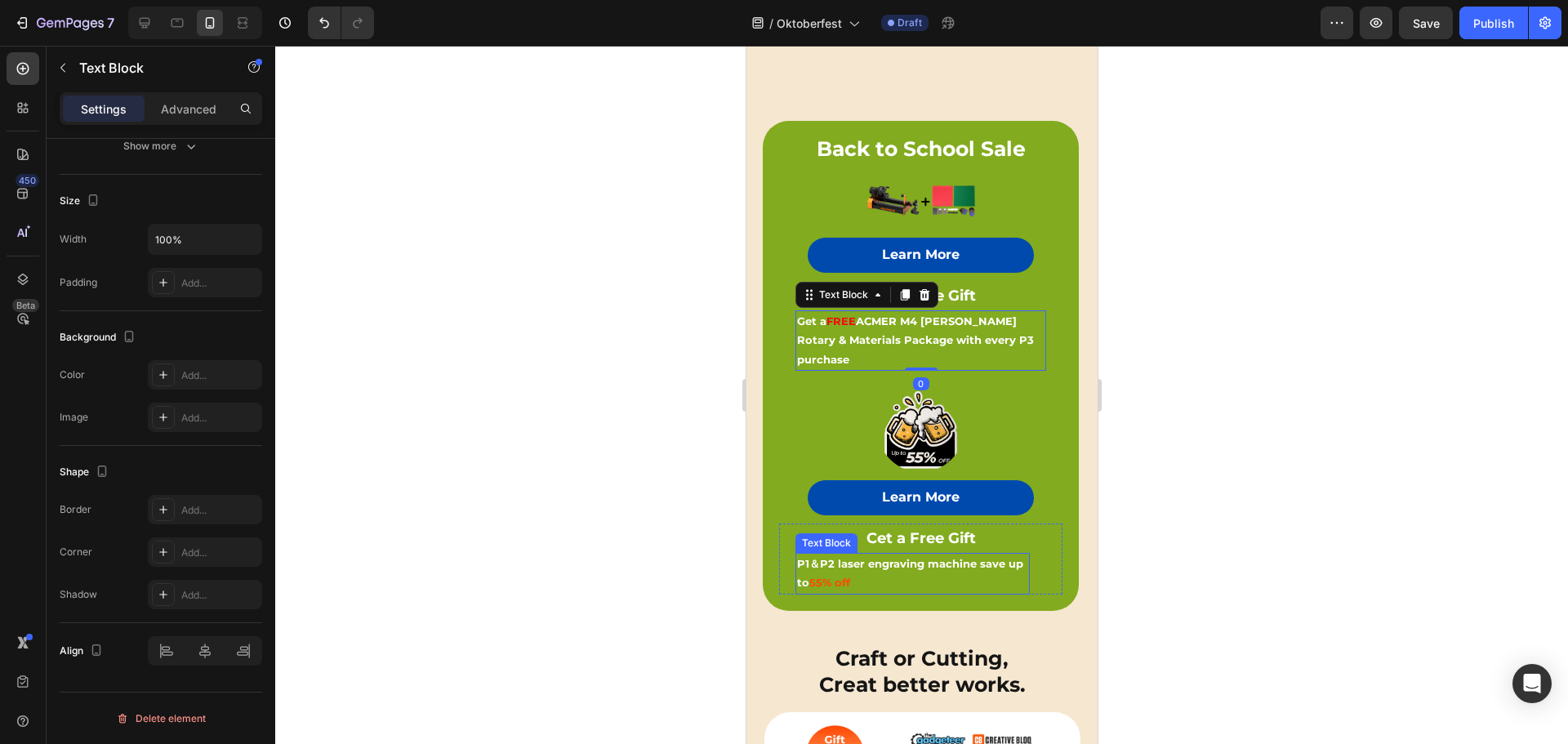
click at [996, 557] on strong "P1＆P2 laser engraving machine save up to" at bounding box center [909, 573] width 226 height 32
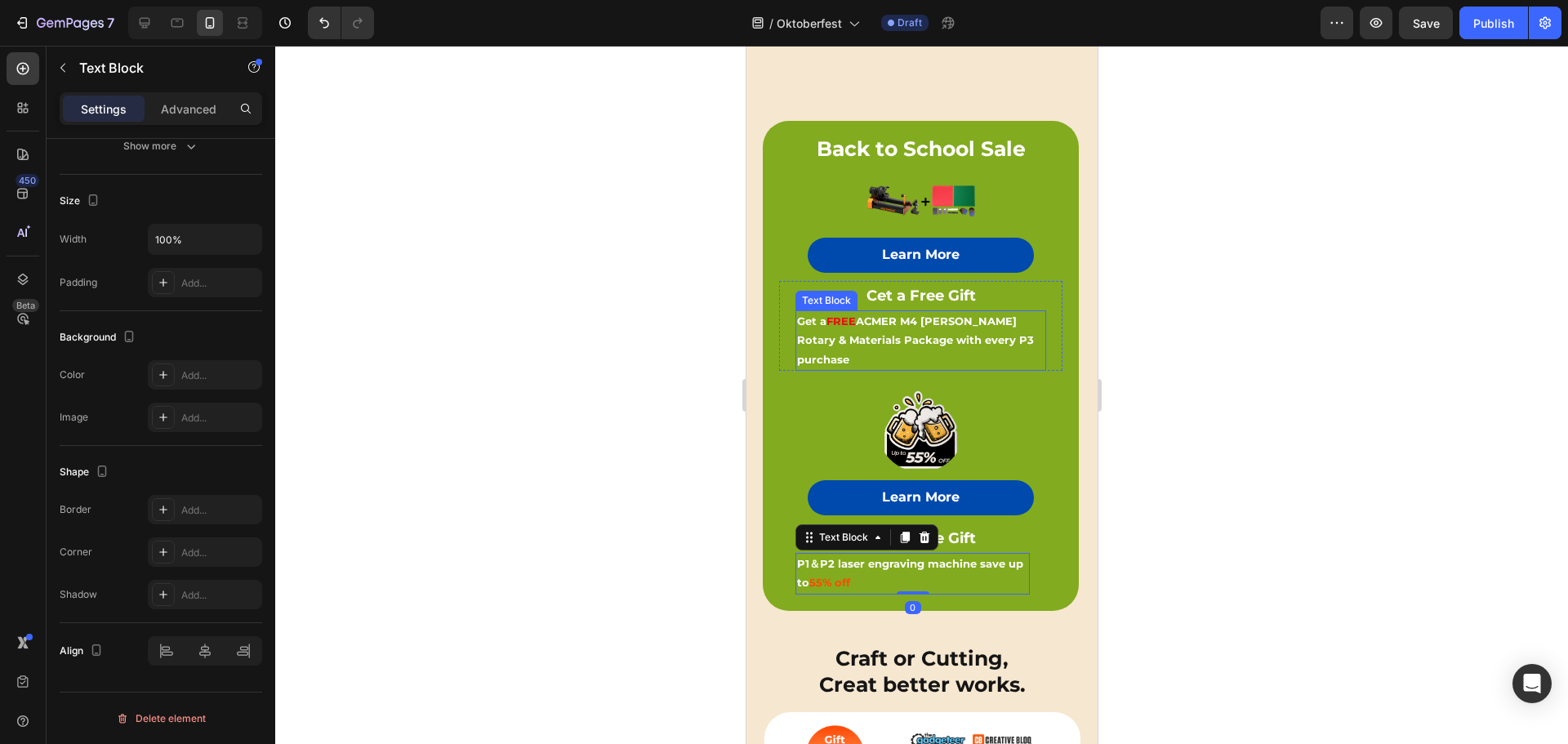
click at [962, 318] on strong "ACMER M4 [PERSON_NAME] Rotary & Materials Package with every P3 purchase" at bounding box center [914, 340] width 237 height 51
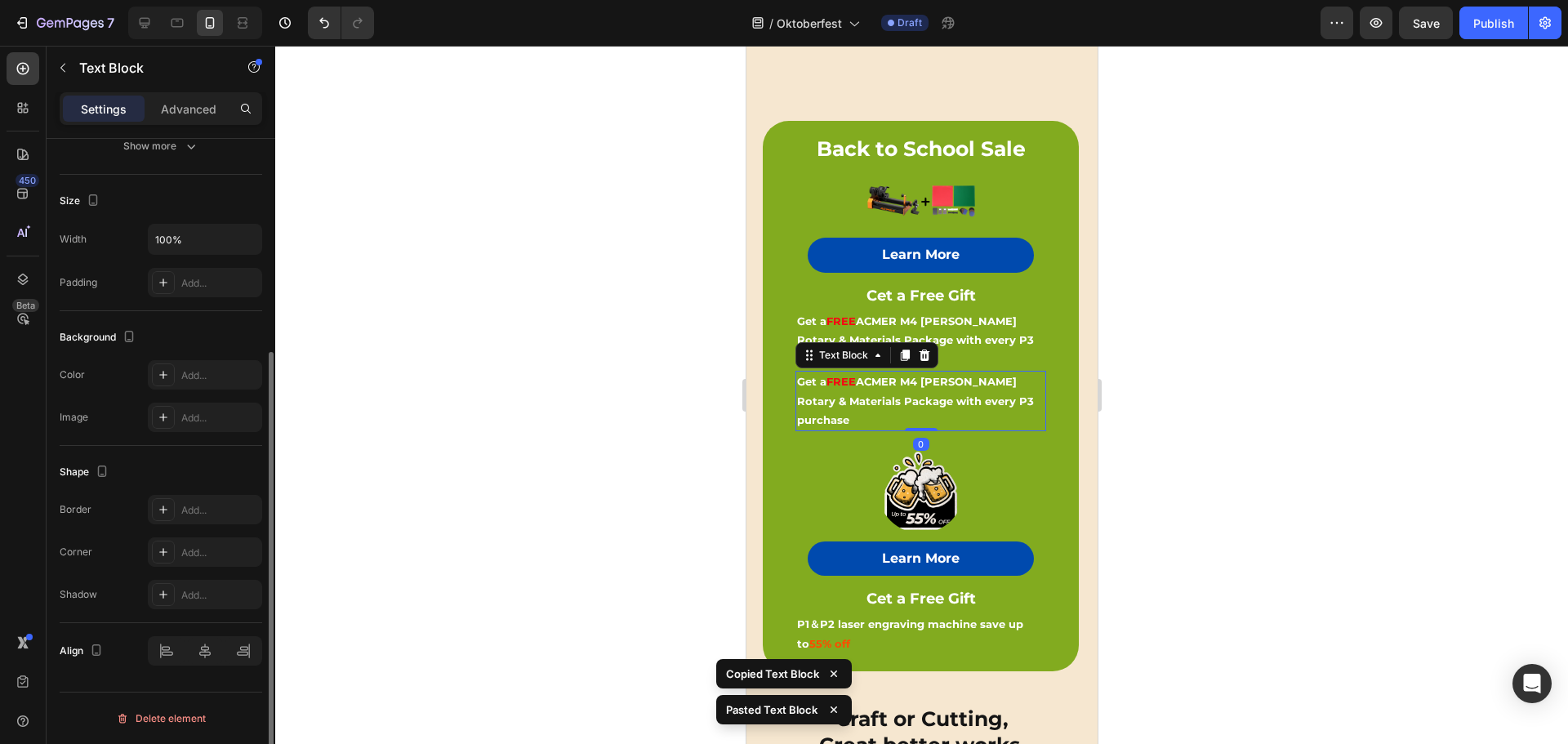
click at [966, 375] on strong "ACMER M4 [PERSON_NAME] Rotary & Materials Package with every P3 purchase" at bounding box center [914, 401] width 237 height 51
click at [810, 375] on strong "Get a" at bounding box center [810, 382] width 29 height 13
click at [800, 447] on div at bounding box center [920, 489] width 283 height 85
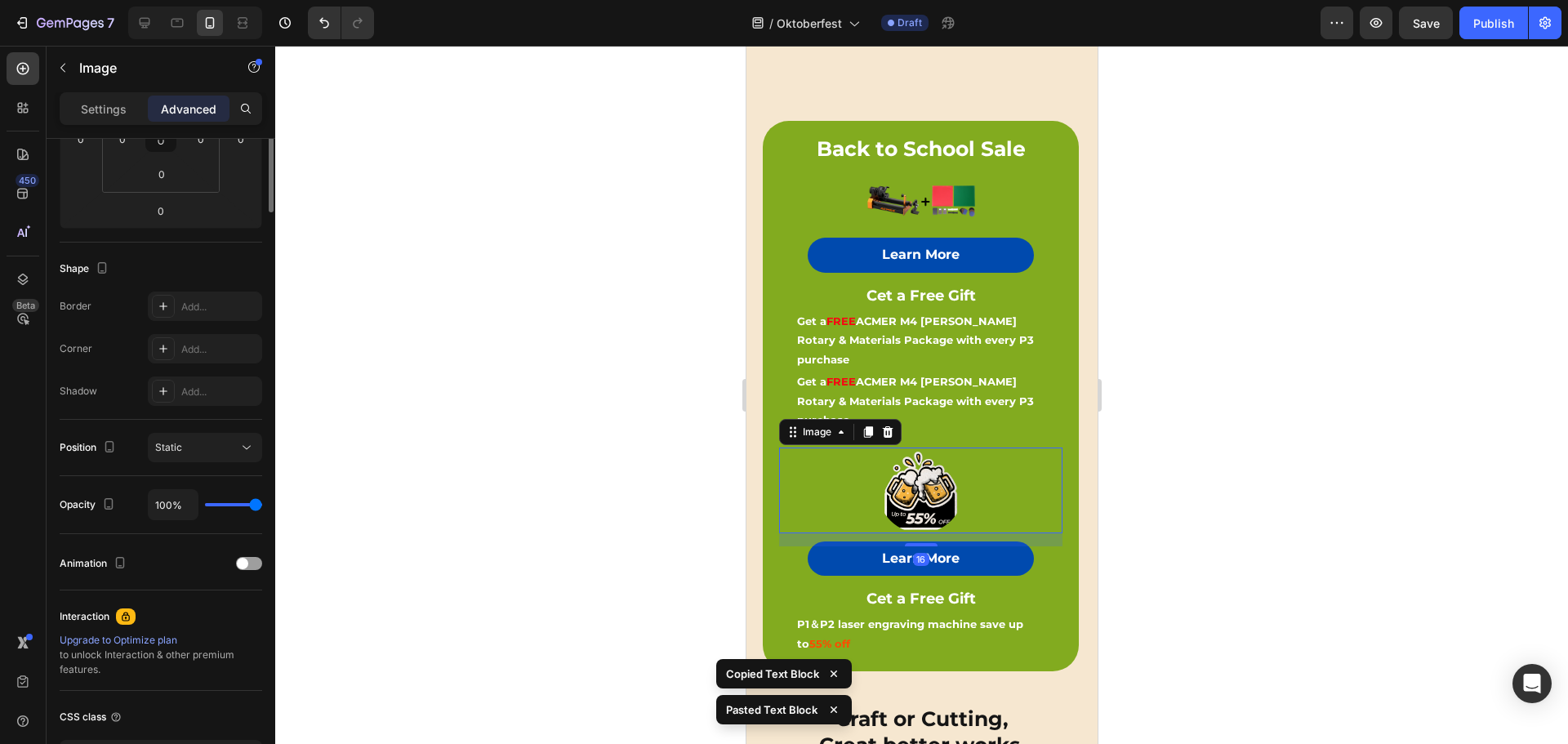
scroll to position [0, 0]
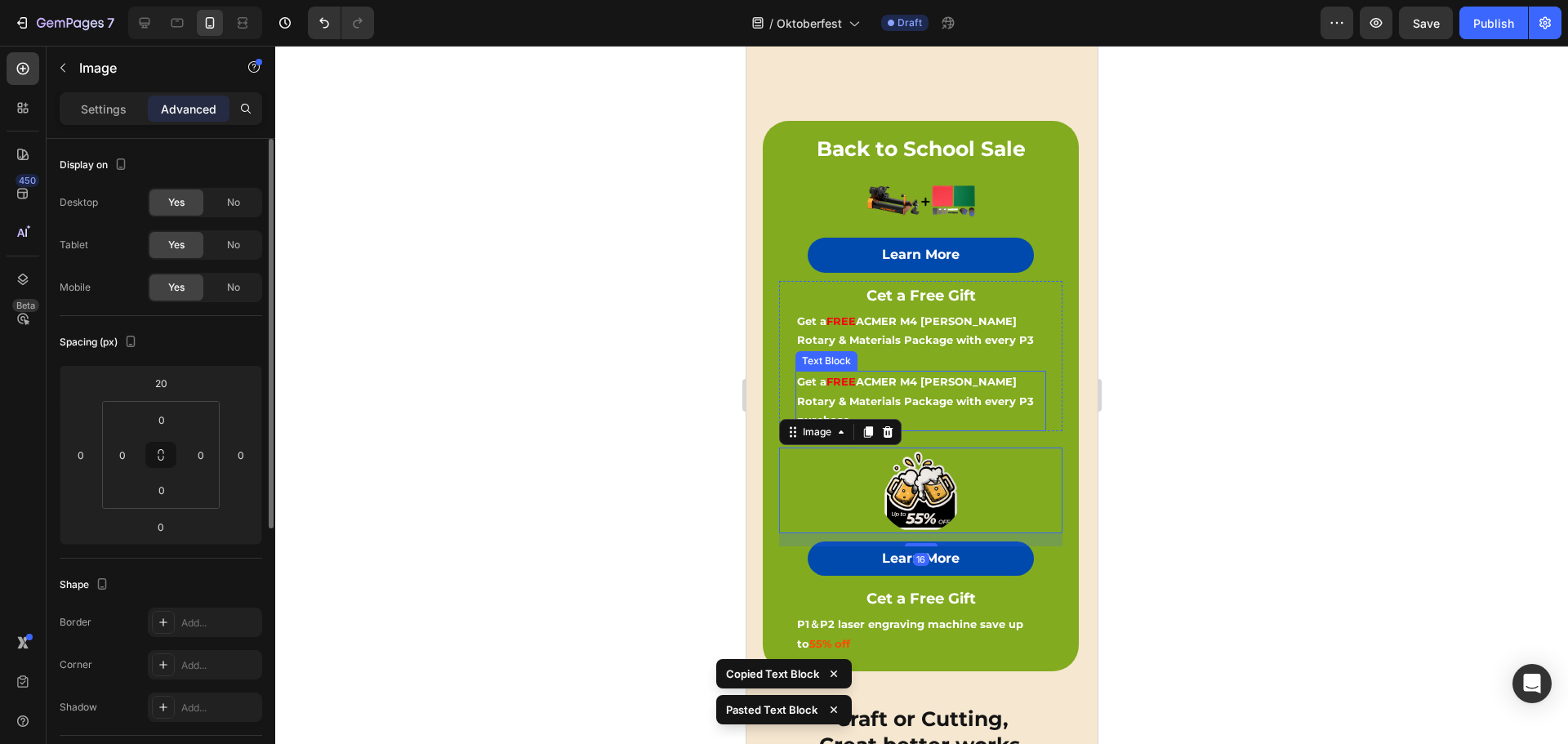
click at [873, 375] on strong "ACMER M4 [PERSON_NAME] Rotary & Materials Package with every P3 purchase" at bounding box center [914, 401] width 237 height 51
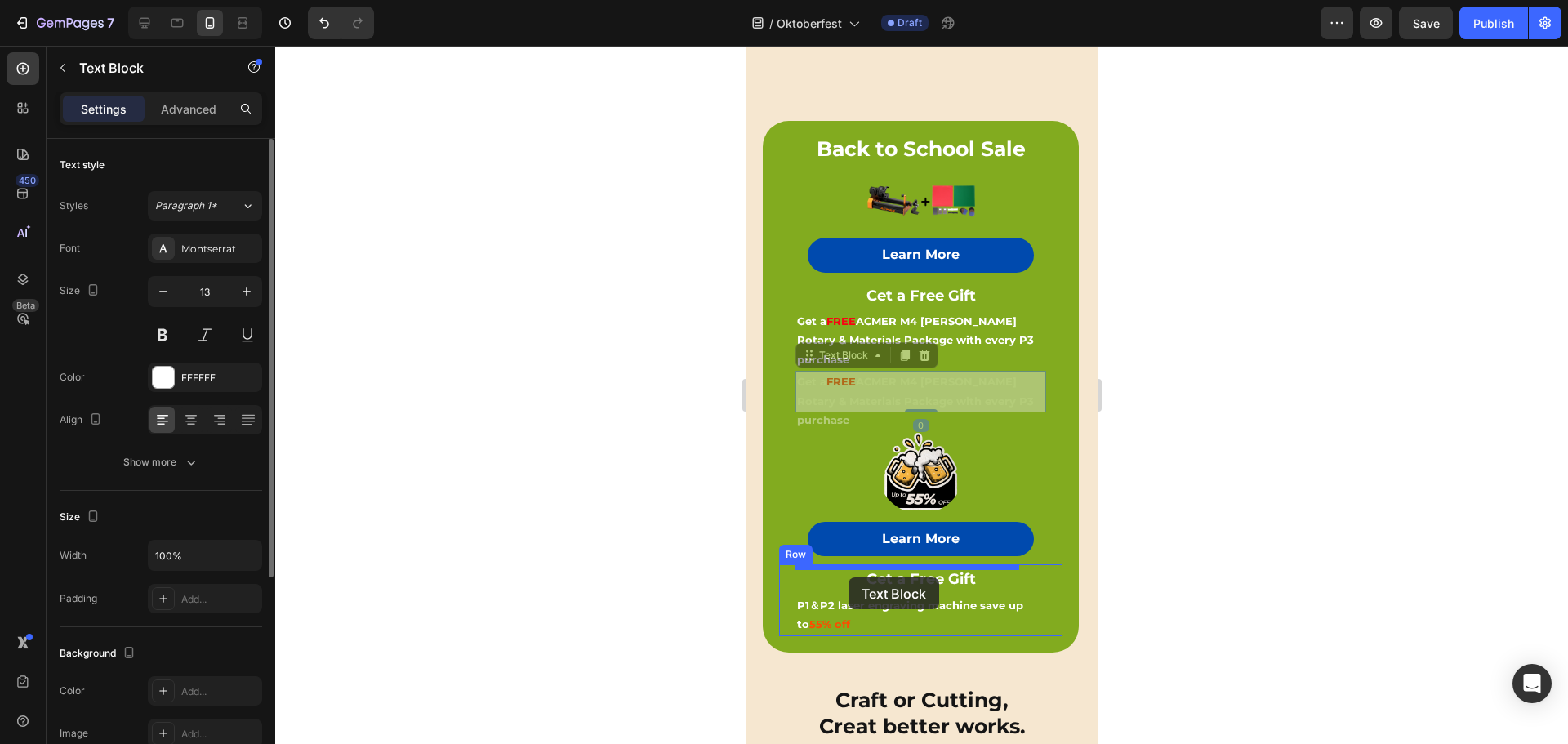
drag, startPoint x: 810, startPoint y: 334, endPoint x: 849, endPoint y: 576, distance: 245.1
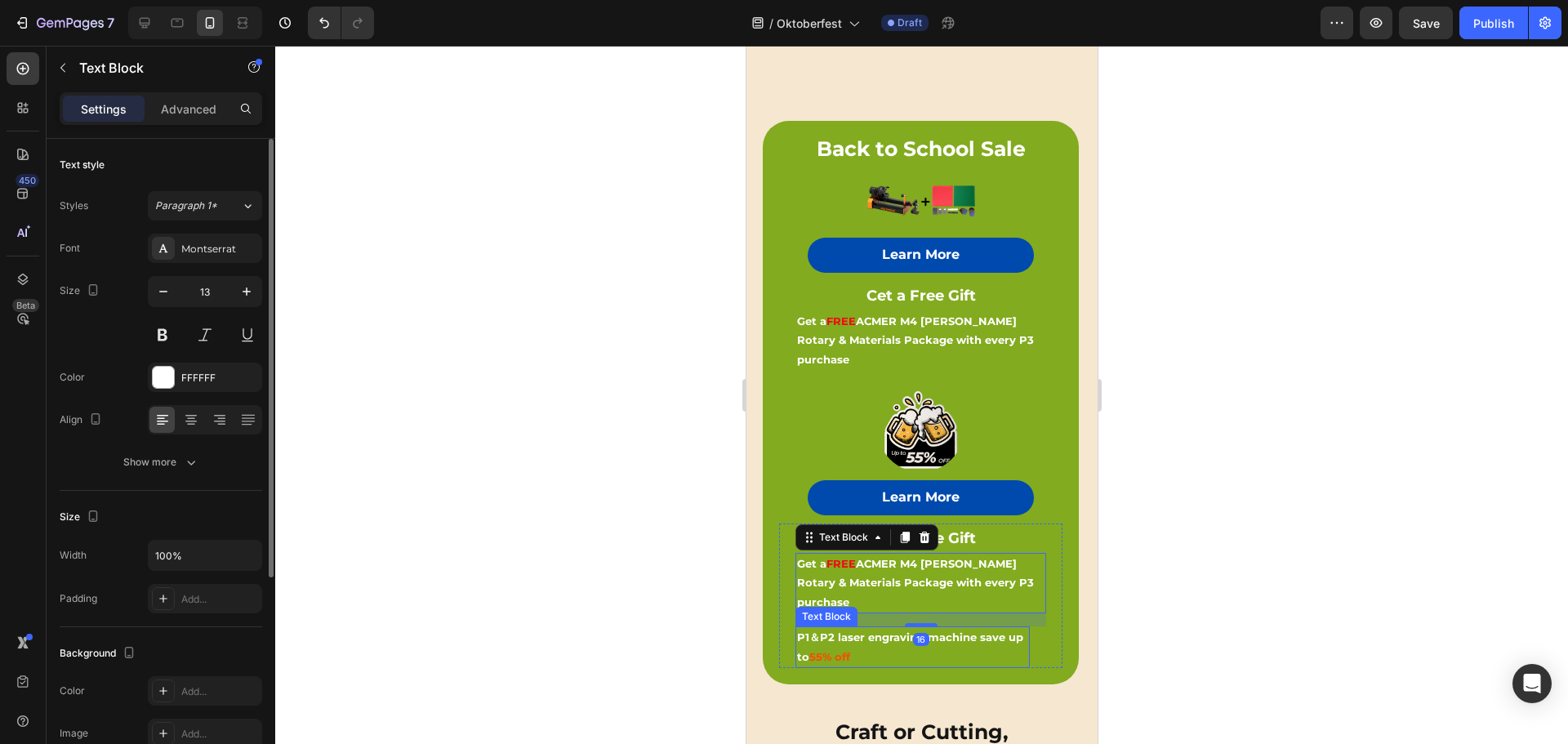
drag, startPoint x: 984, startPoint y: 608, endPoint x: 938, endPoint y: 602, distance: 46.4
click at [984, 628] on p "P1＆P2 laser engraving machine save up to 55% off" at bounding box center [911, 647] width 231 height 38
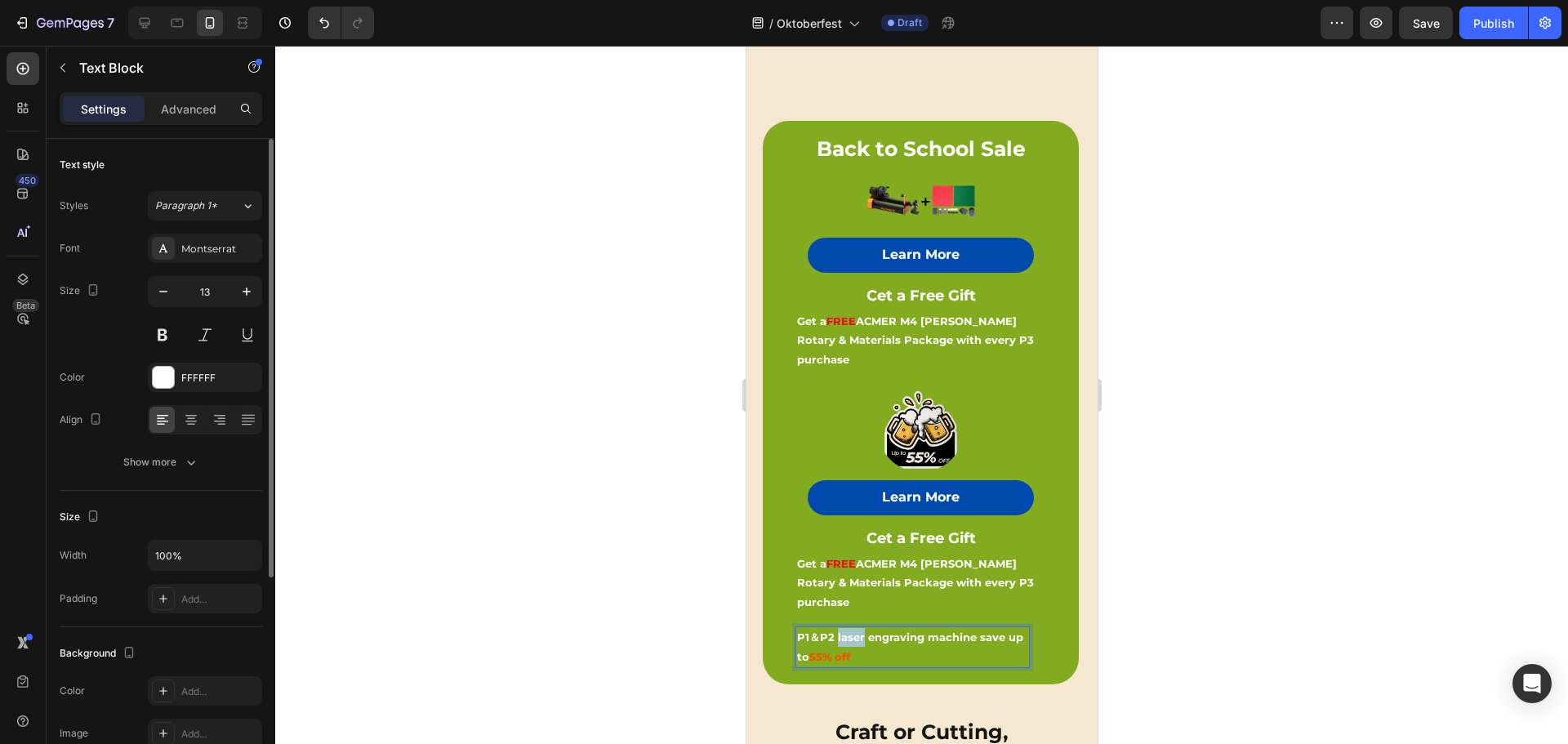
click at [858, 631] on strong "P1＆P2 laser engraving machine save up to" at bounding box center [909, 647] width 226 height 32
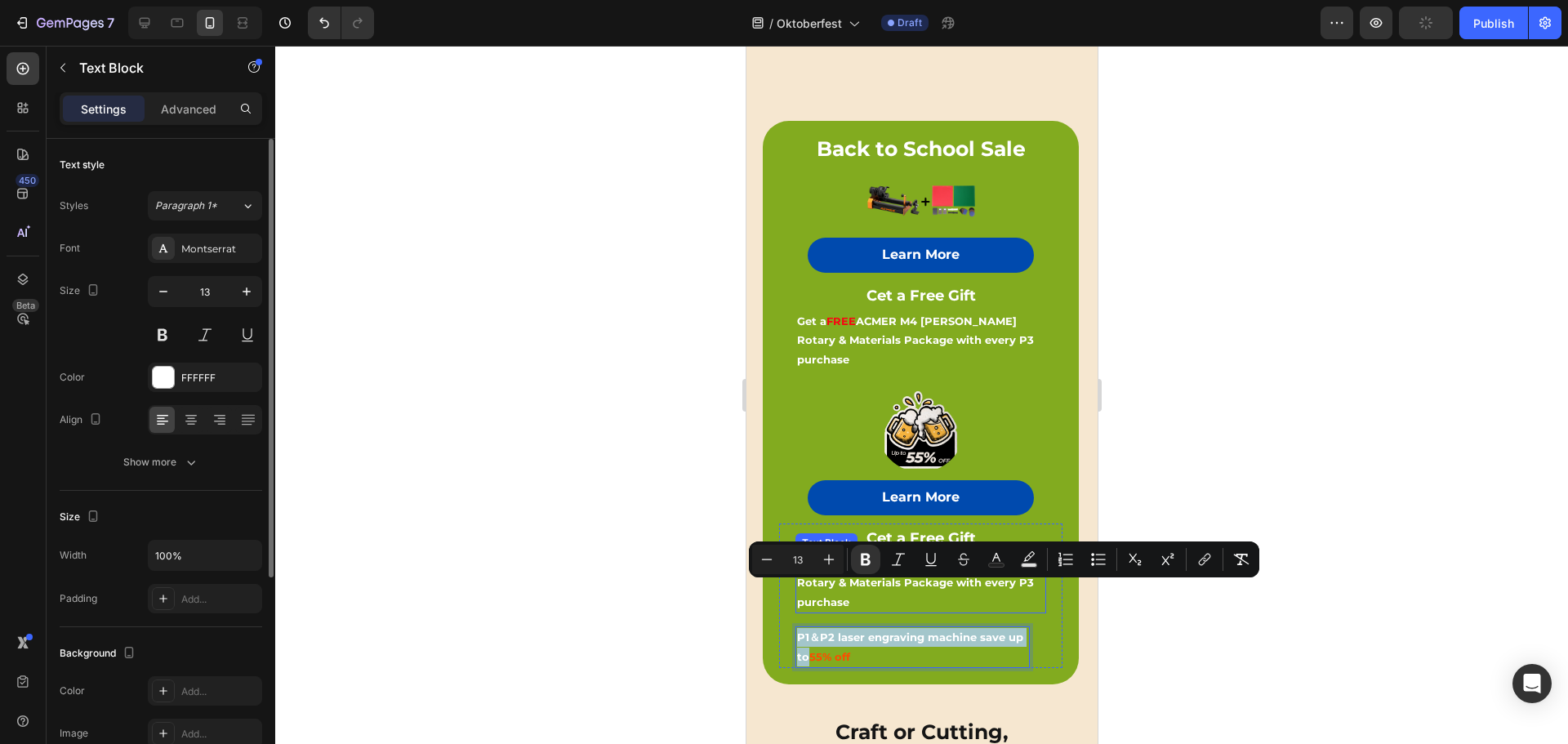
click at [907, 557] on strong "ACMER M4 [PERSON_NAME] Rotary & Materials Package with every P3 purchase" at bounding box center [914, 582] width 237 height 51
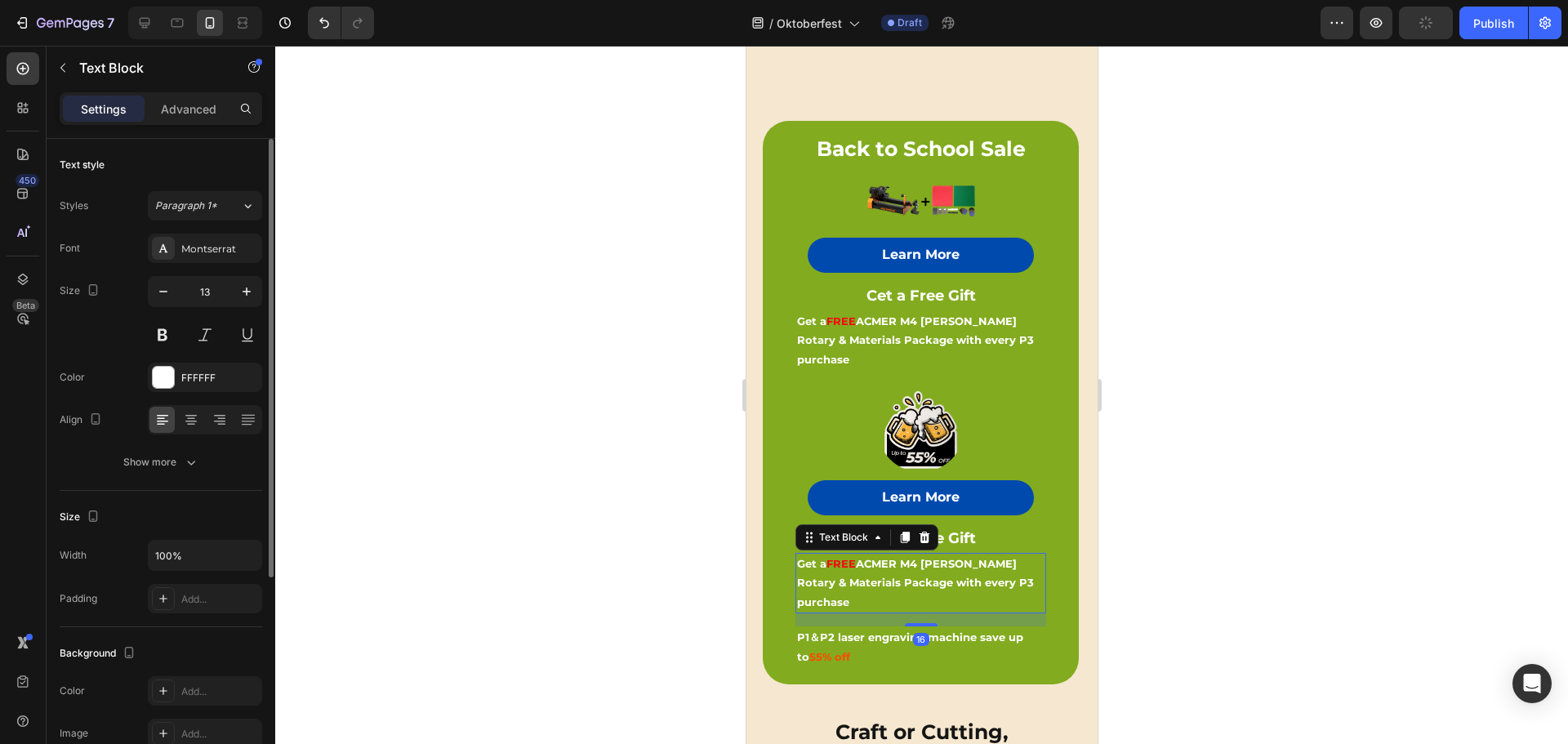
click at [907, 557] on strong "ACMER M4 [PERSON_NAME] Rotary & Materials Package with every P3 purchase" at bounding box center [914, 582] width 237 height 51
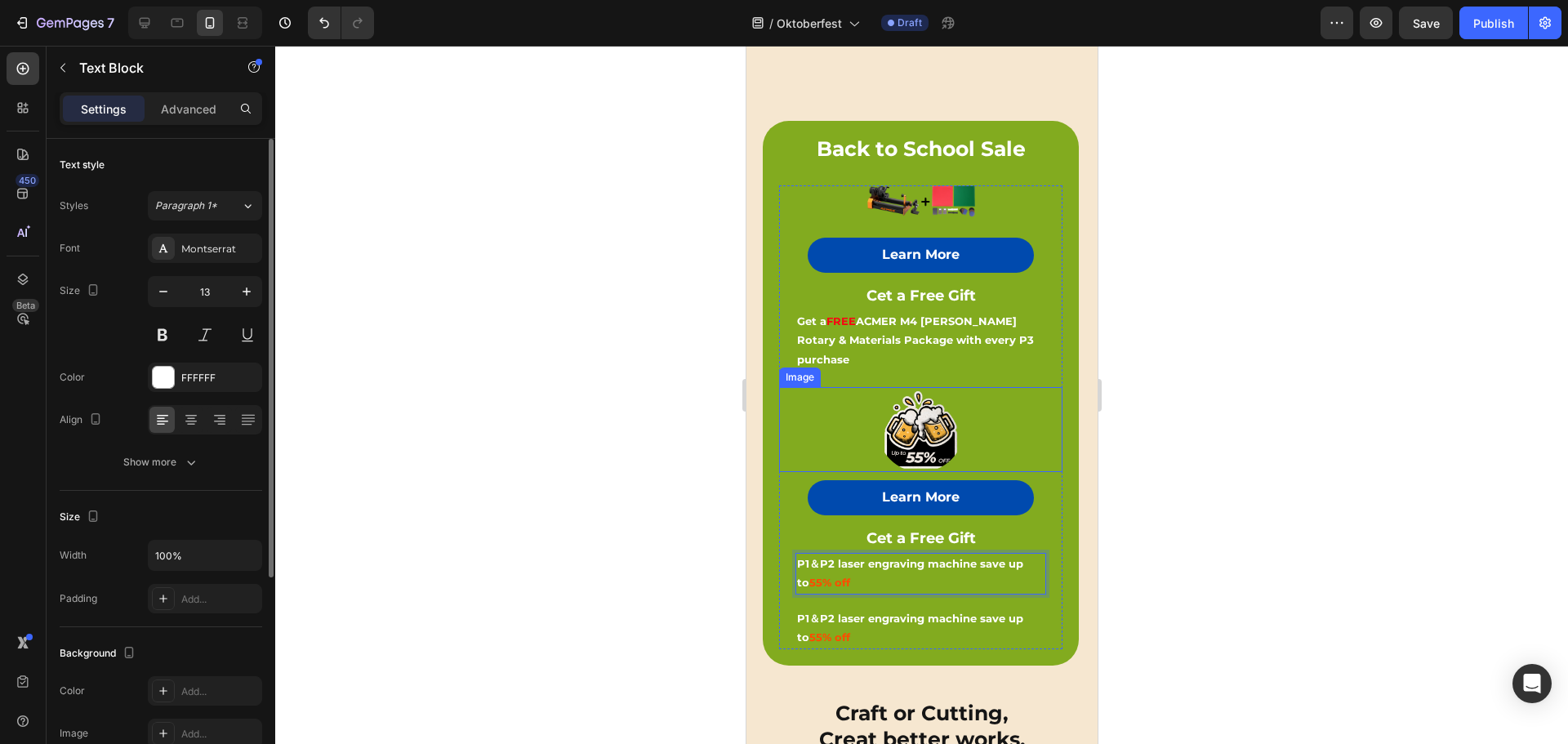
click at [1022, 401] on div at bounding box center [920, 430] width 283 height 85
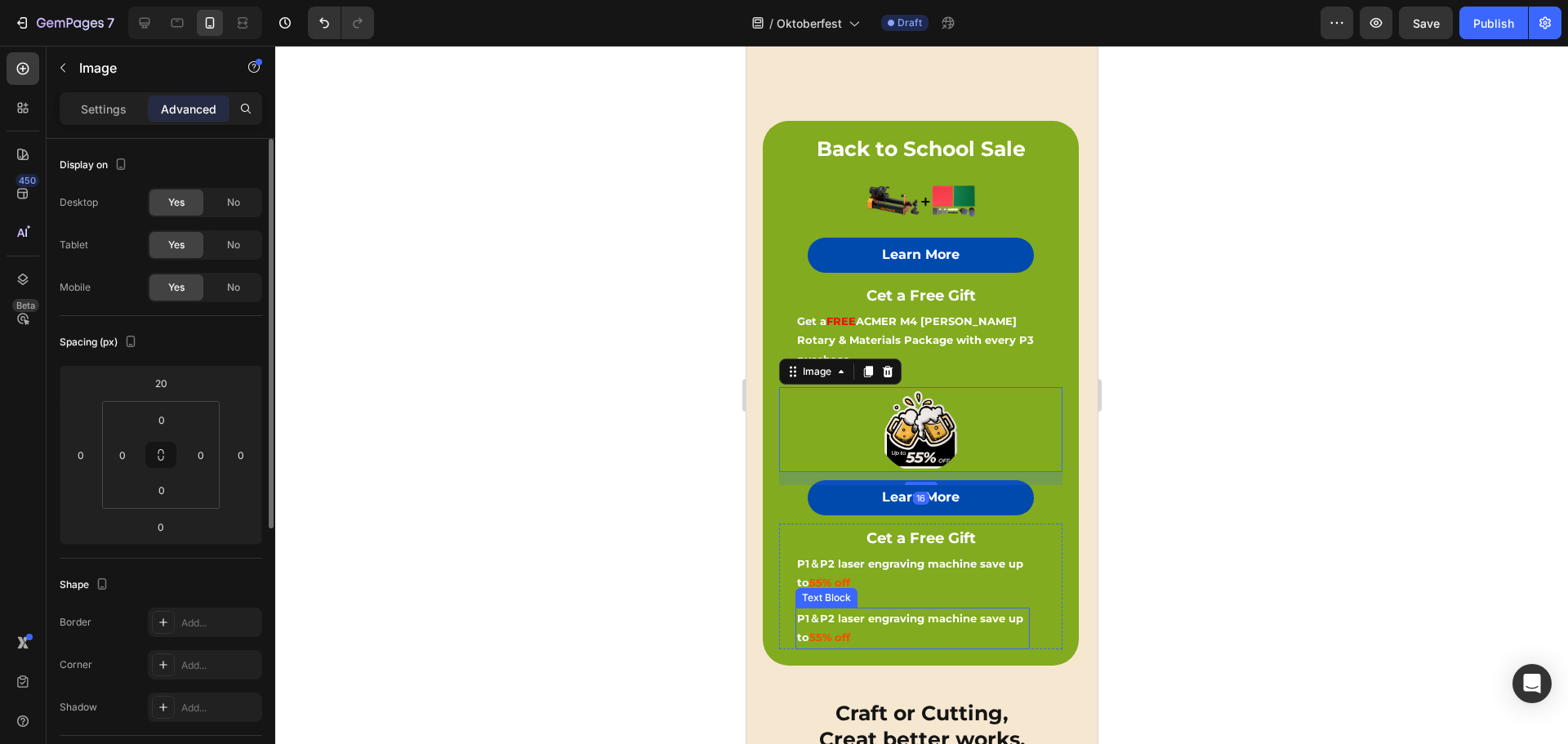
click at [901, 612] on strong "P1＆P2 laser engraving machine save up to" at bounding box center [909, 628] width 226 height 32
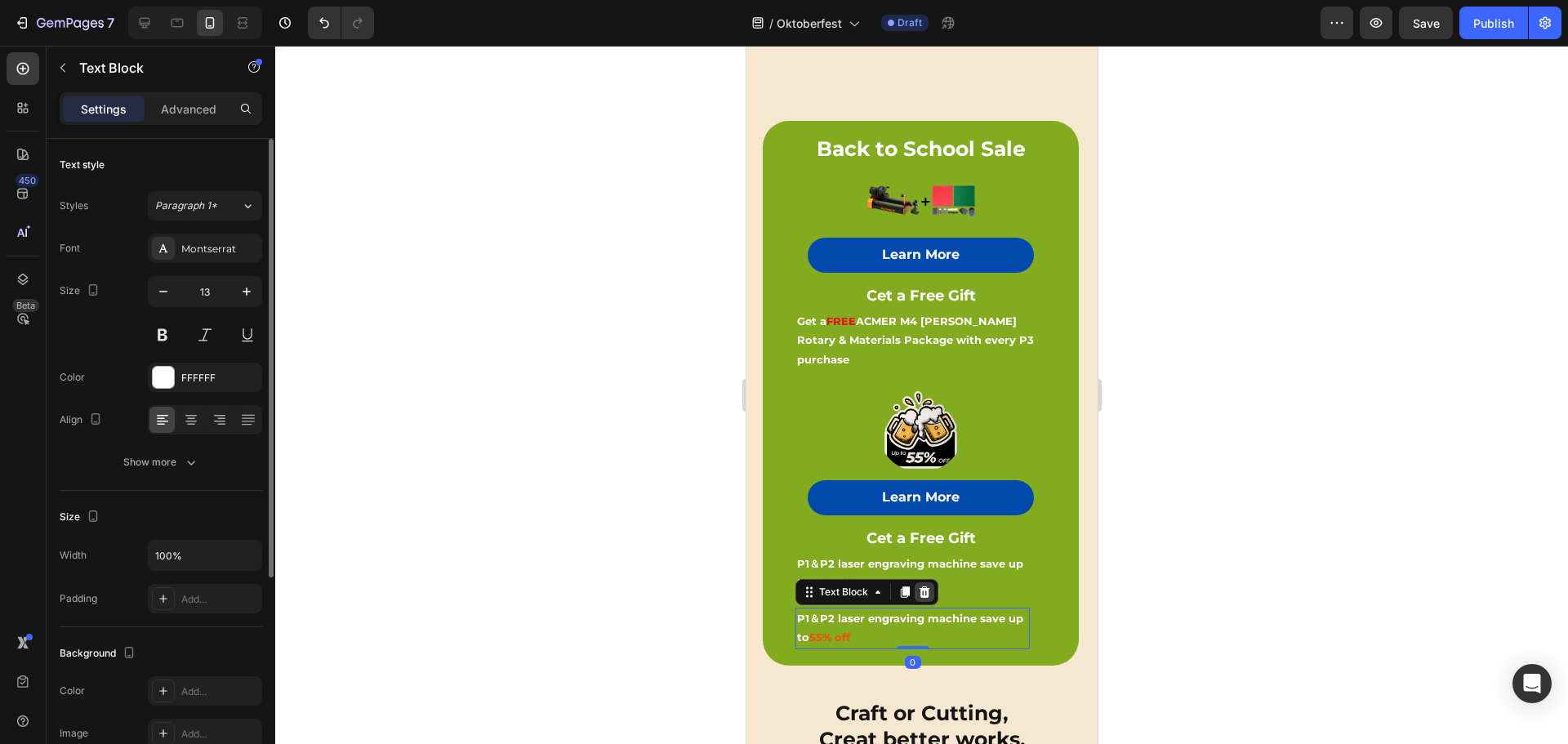
click at [924, 587] on icon at bounding box center [923, 592] width 10 height 11
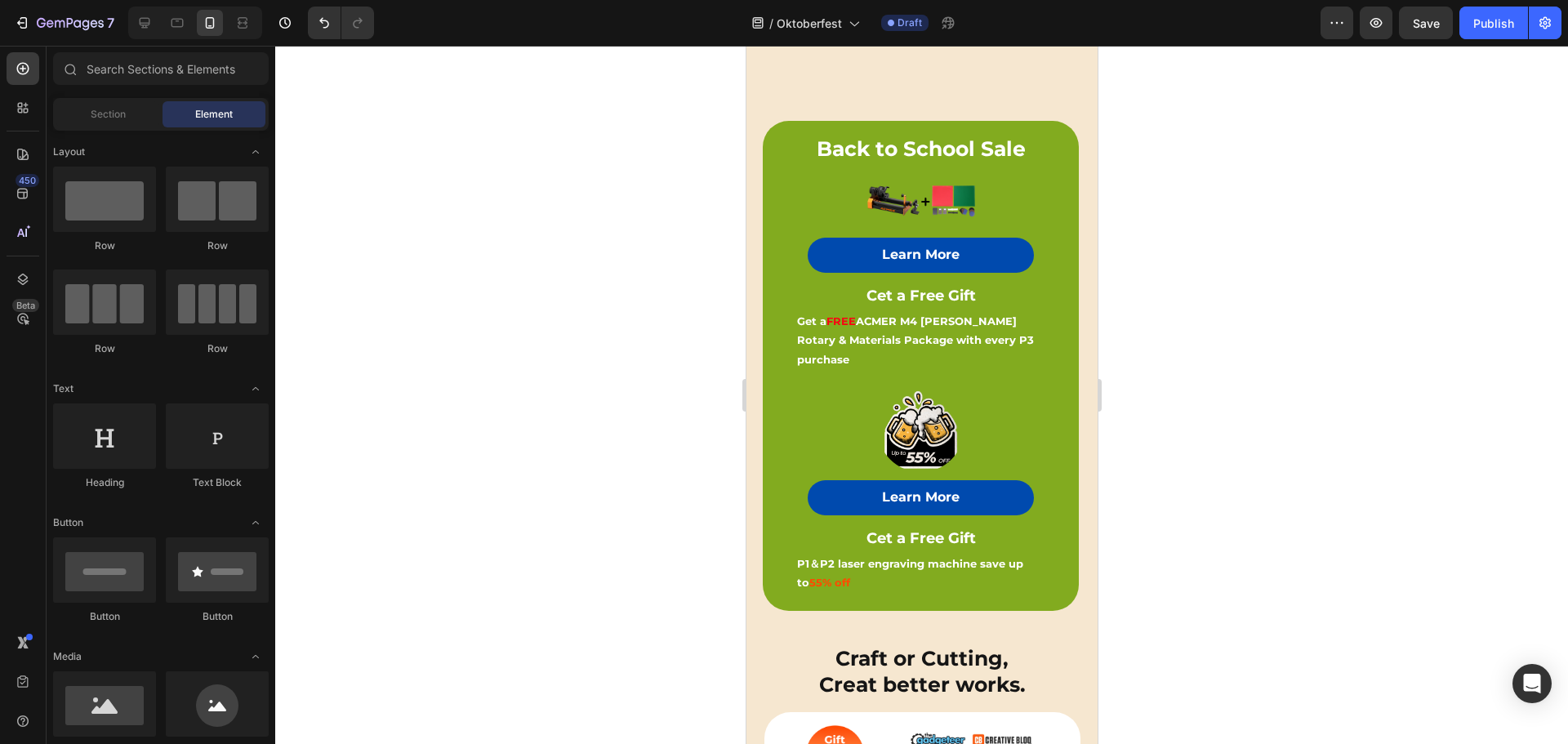
click at [1186, 329] on div at bounding box center [921, 395] width 1292 height 698
click at [897, 555] on p "P1＆P2 laser engraving machine save up to 55% off" at bounding box center [920, 574] width 247 height 38
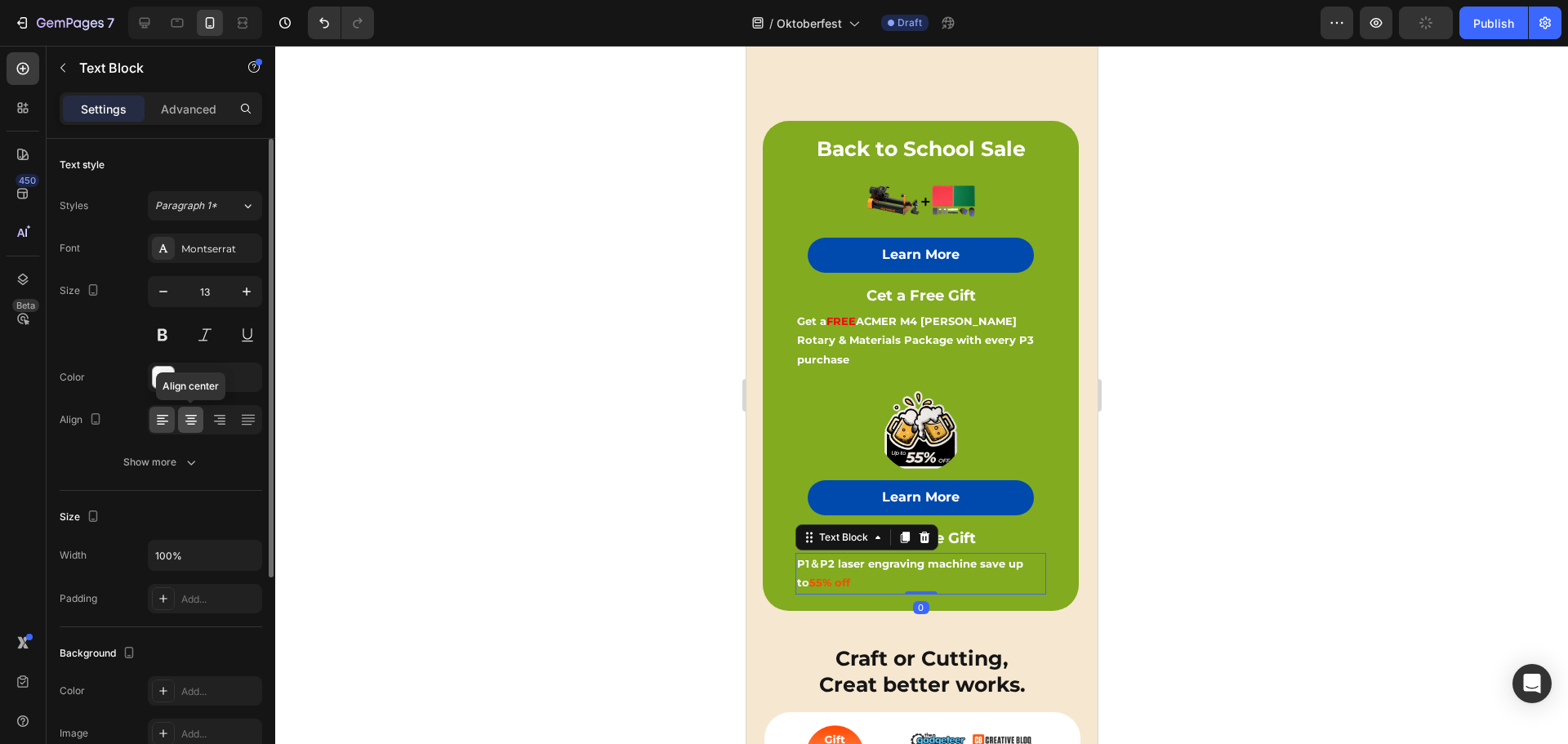
click at [191, 414] on icon at bounding box center [190, 419] width 16 height 16
click at [1164, 317] on div at bounding box center [921, 395] width 1292 height 698
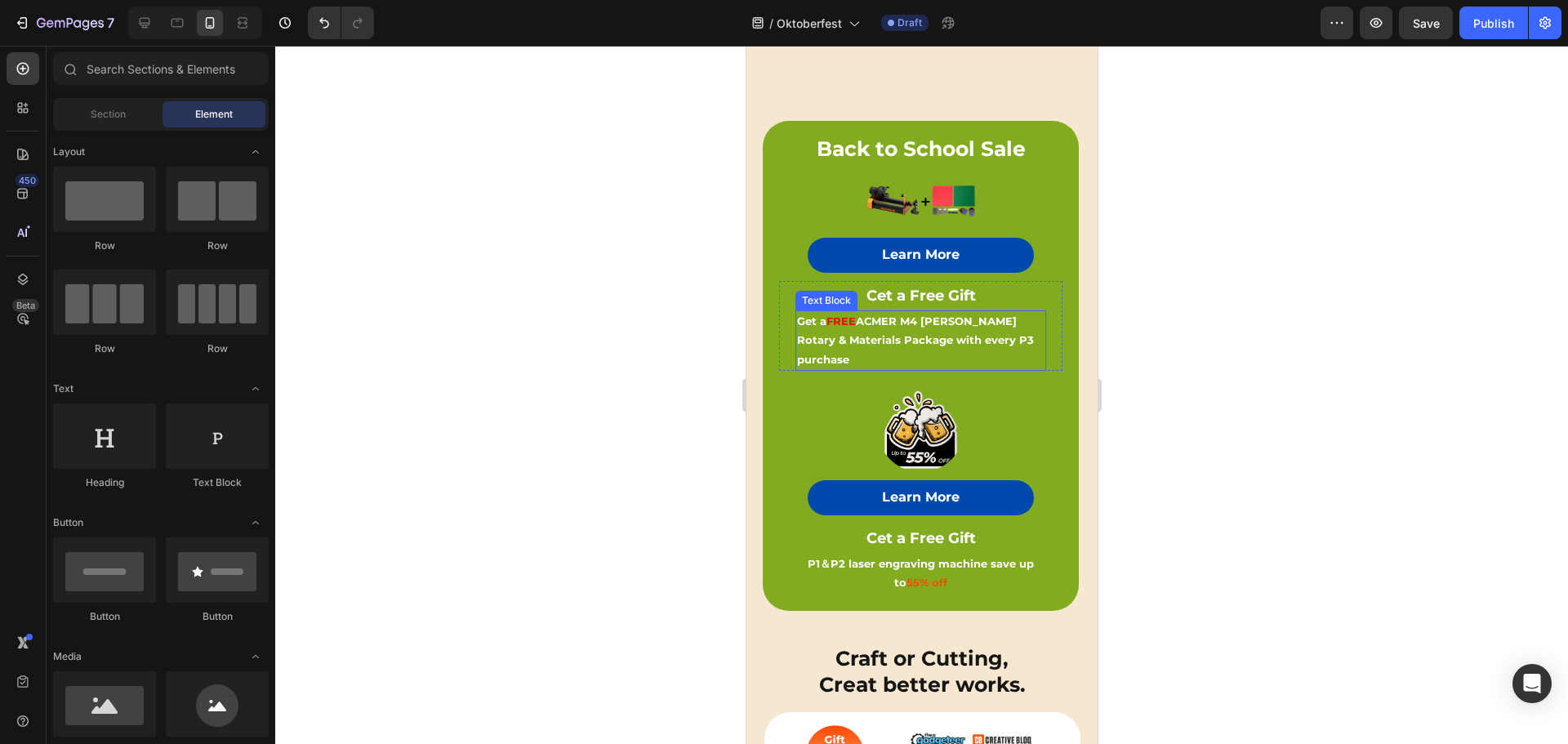
click at [947, 325] on p "Get a FREE ACMER M4 [PERSON_NAME] Rotary & Materials Package with every P3 purc…" at bounding box center [920, 340] width 247 height 57
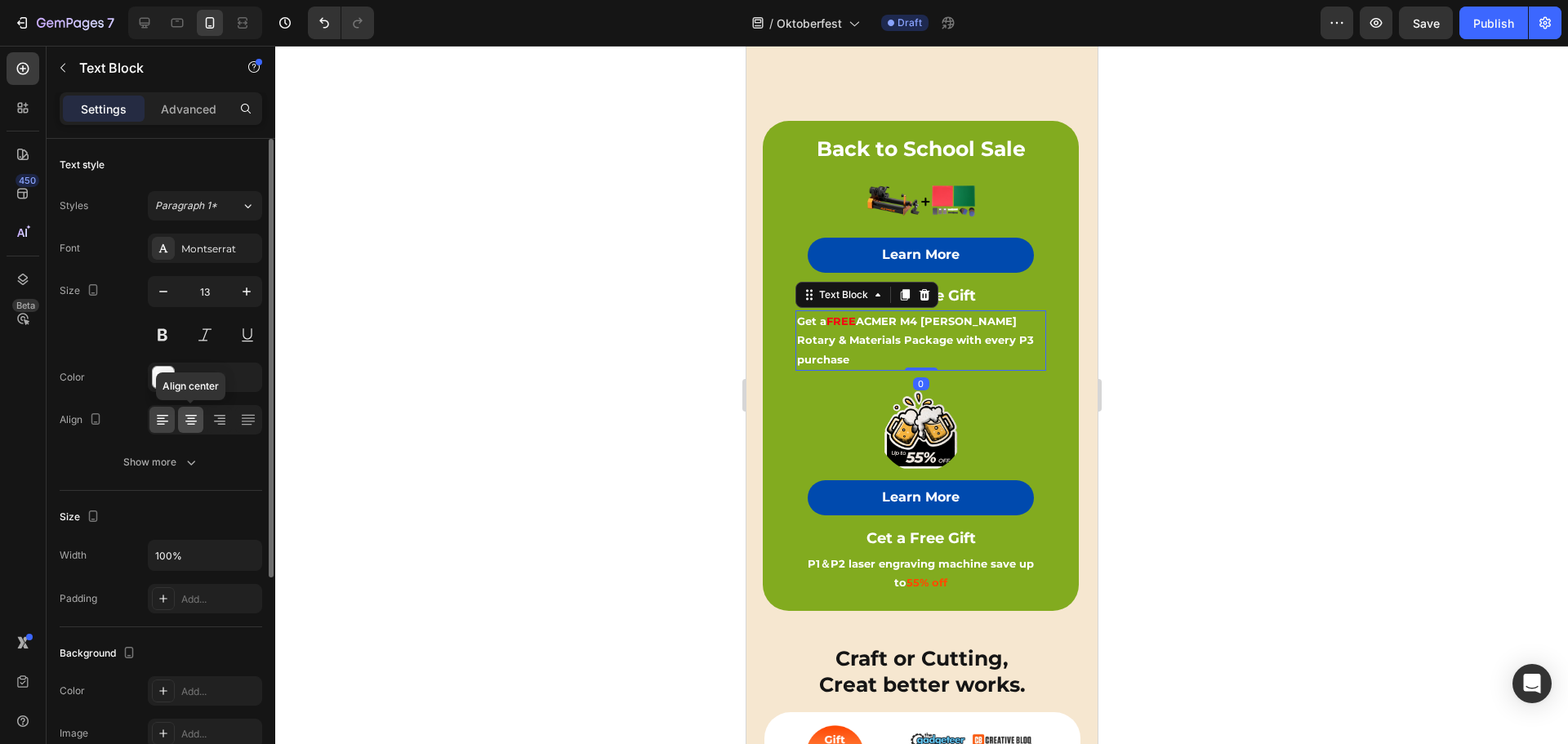
click at [197, 418] on icon at bounding box center [190, 419] width 16 height 16
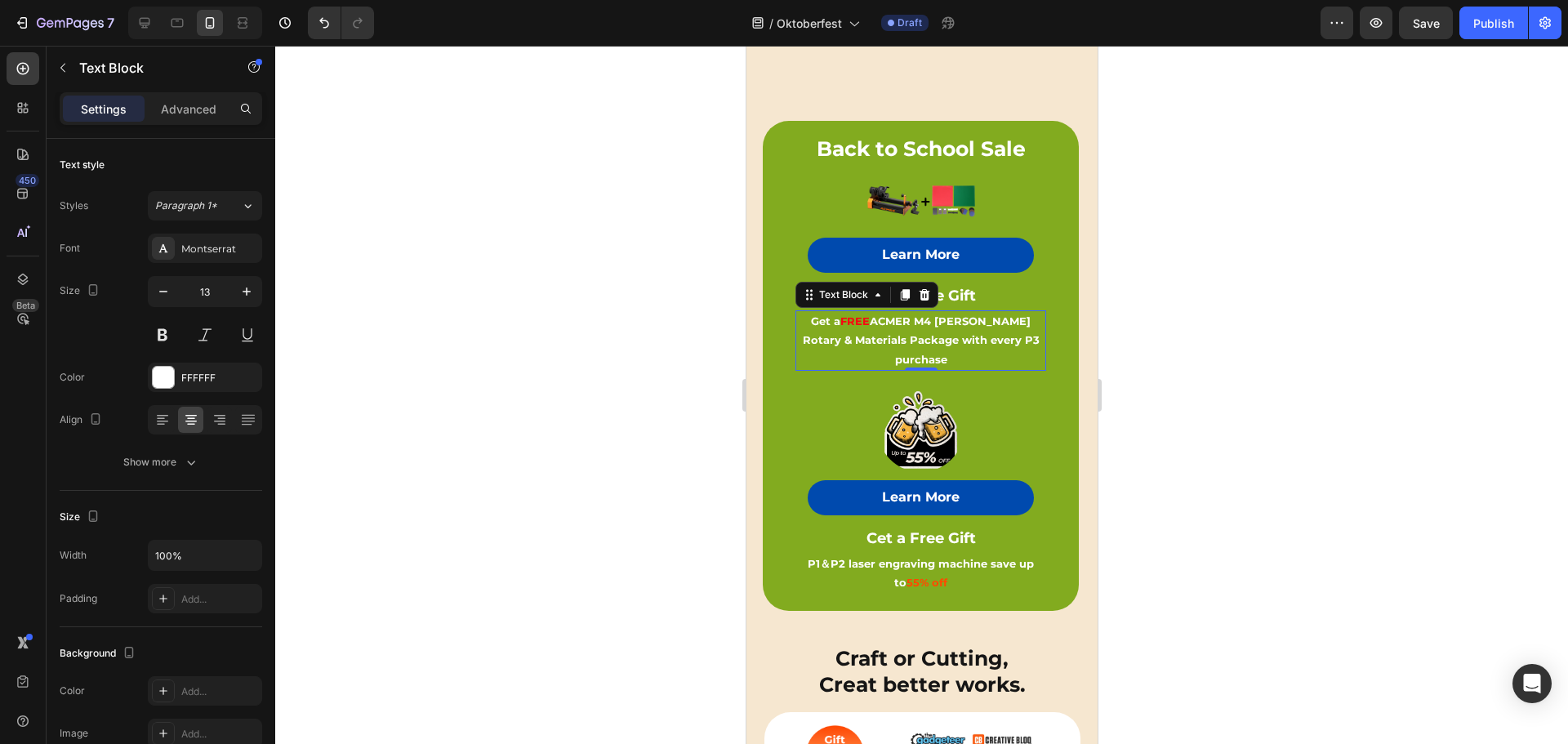
click at [1255, 322] on div at bounding box center [921, 395] width 1292 height 698
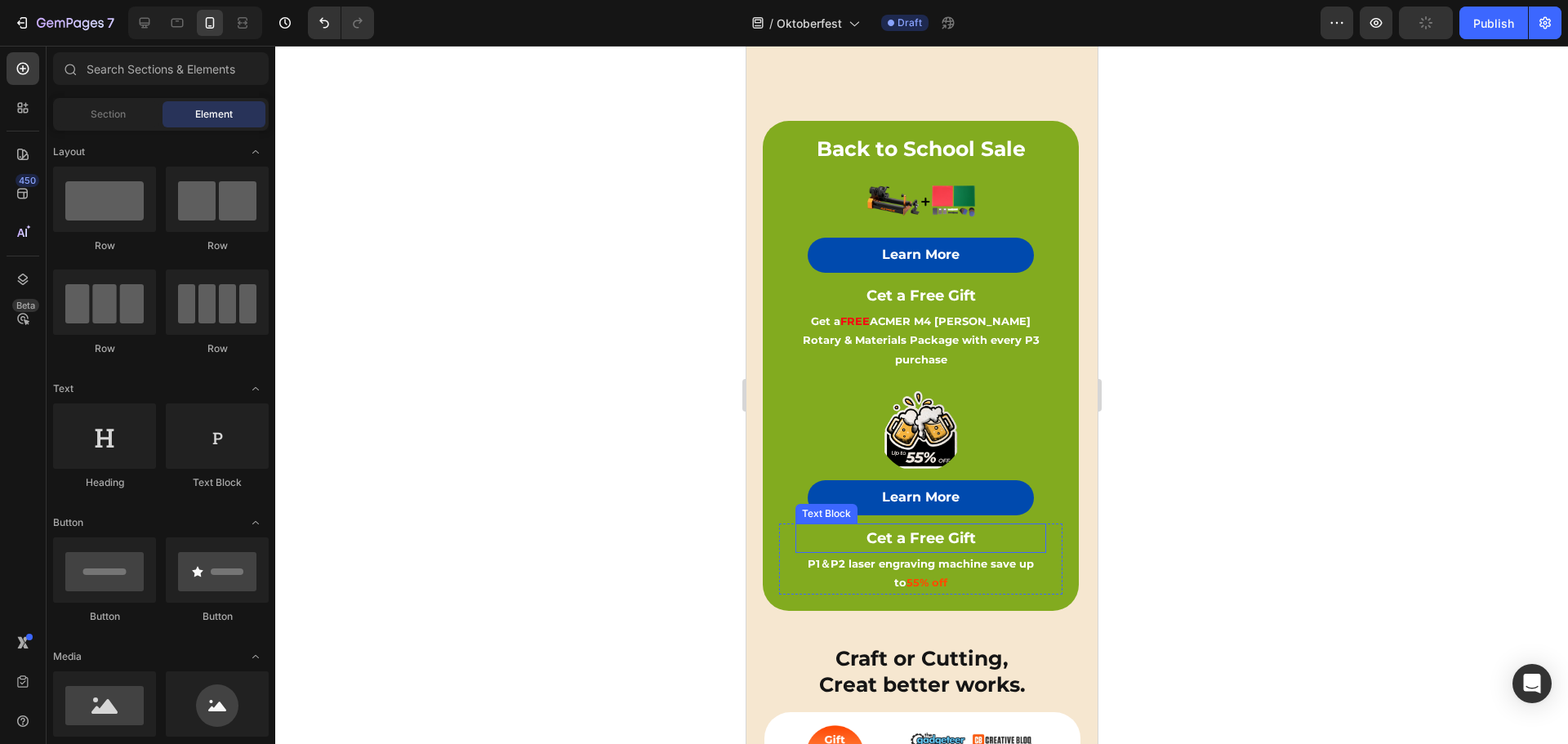
click at [930, 529] on strong "Cet a Free Gift" at bounding box center [920, 537] width 109 height 18
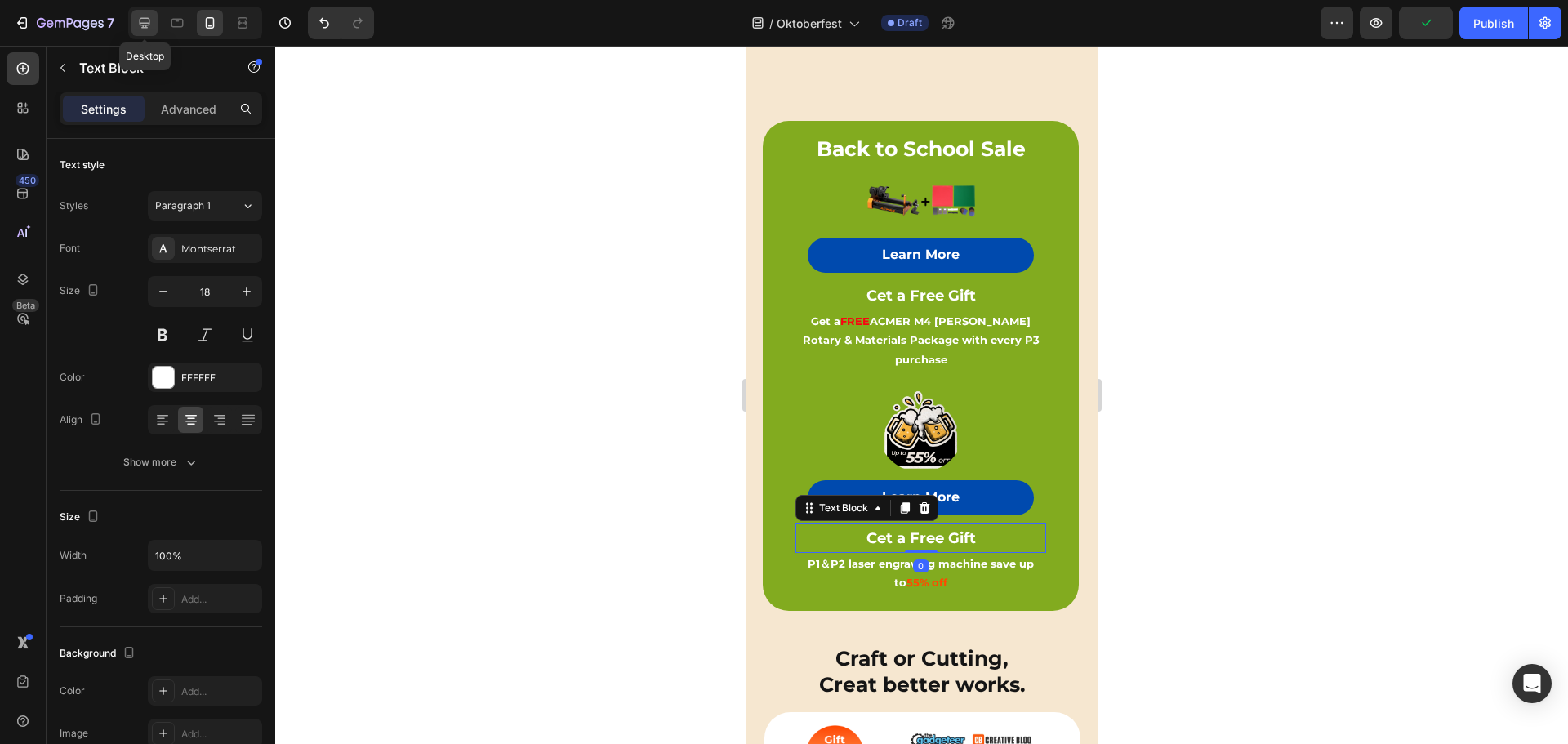
click at [137, 18] on icon at bounding box center [144, 22] width 16 height 16
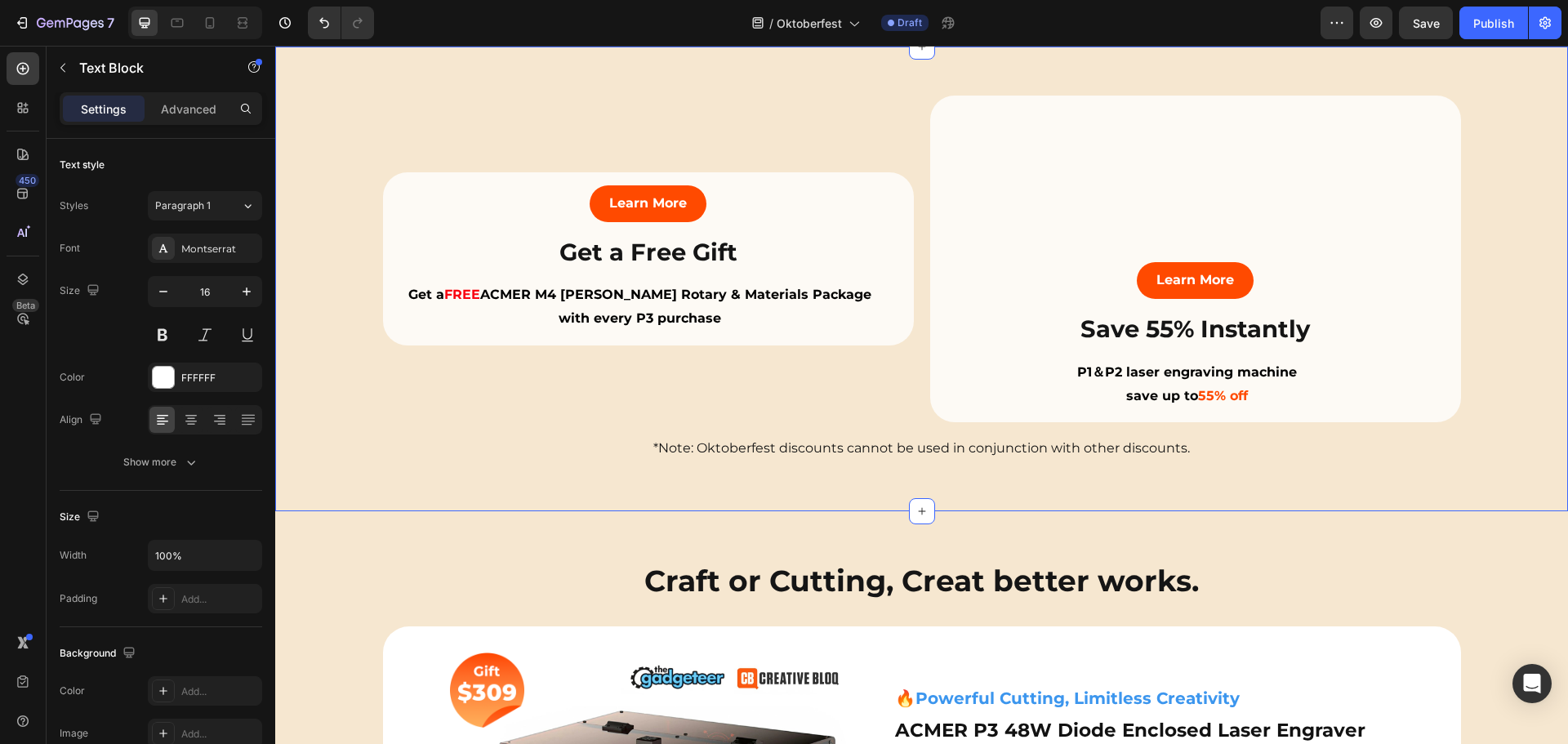
scroll to position [490, 0]
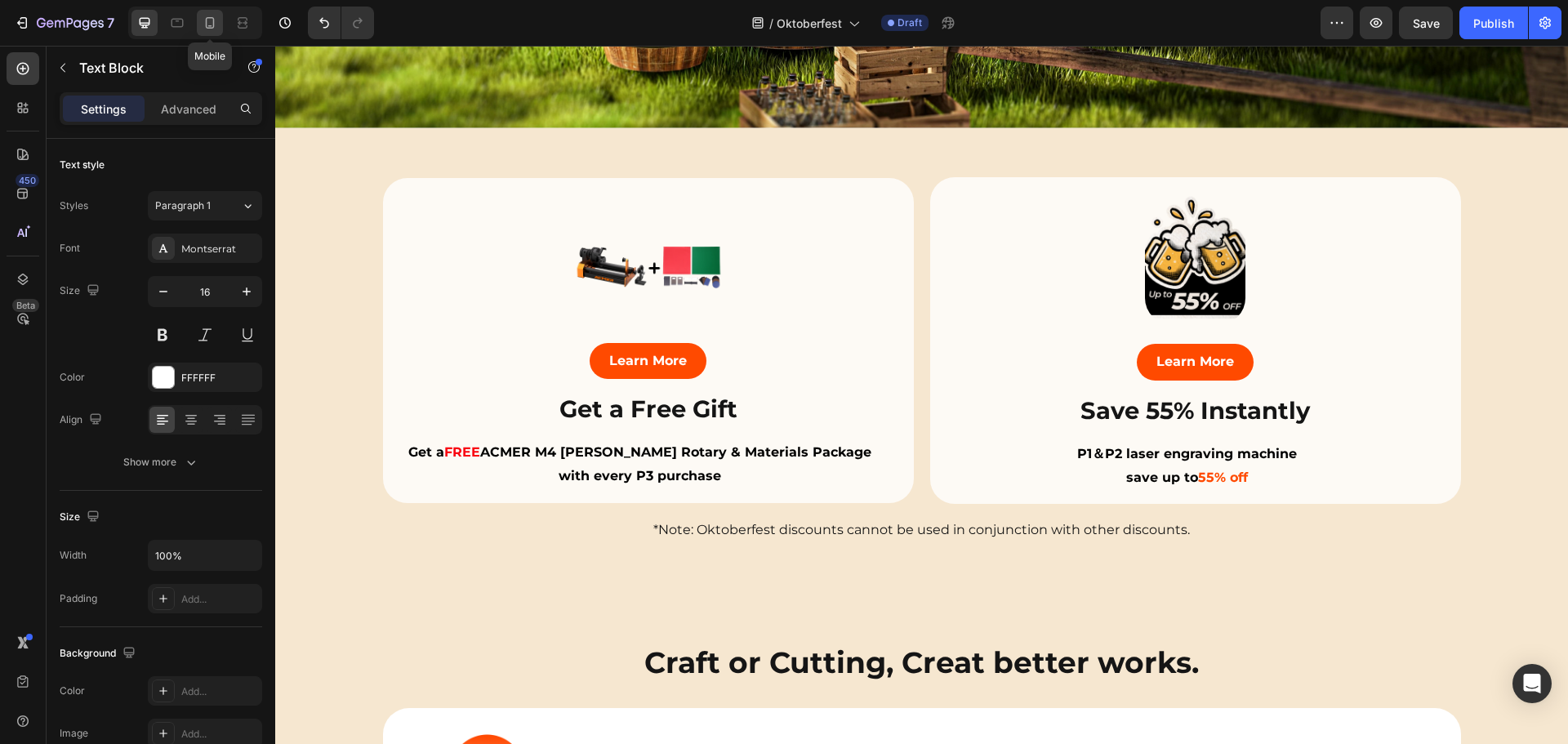
click at [207, 22] on icon at bounding box center [211, 22] width 9 height 11
type input "18"
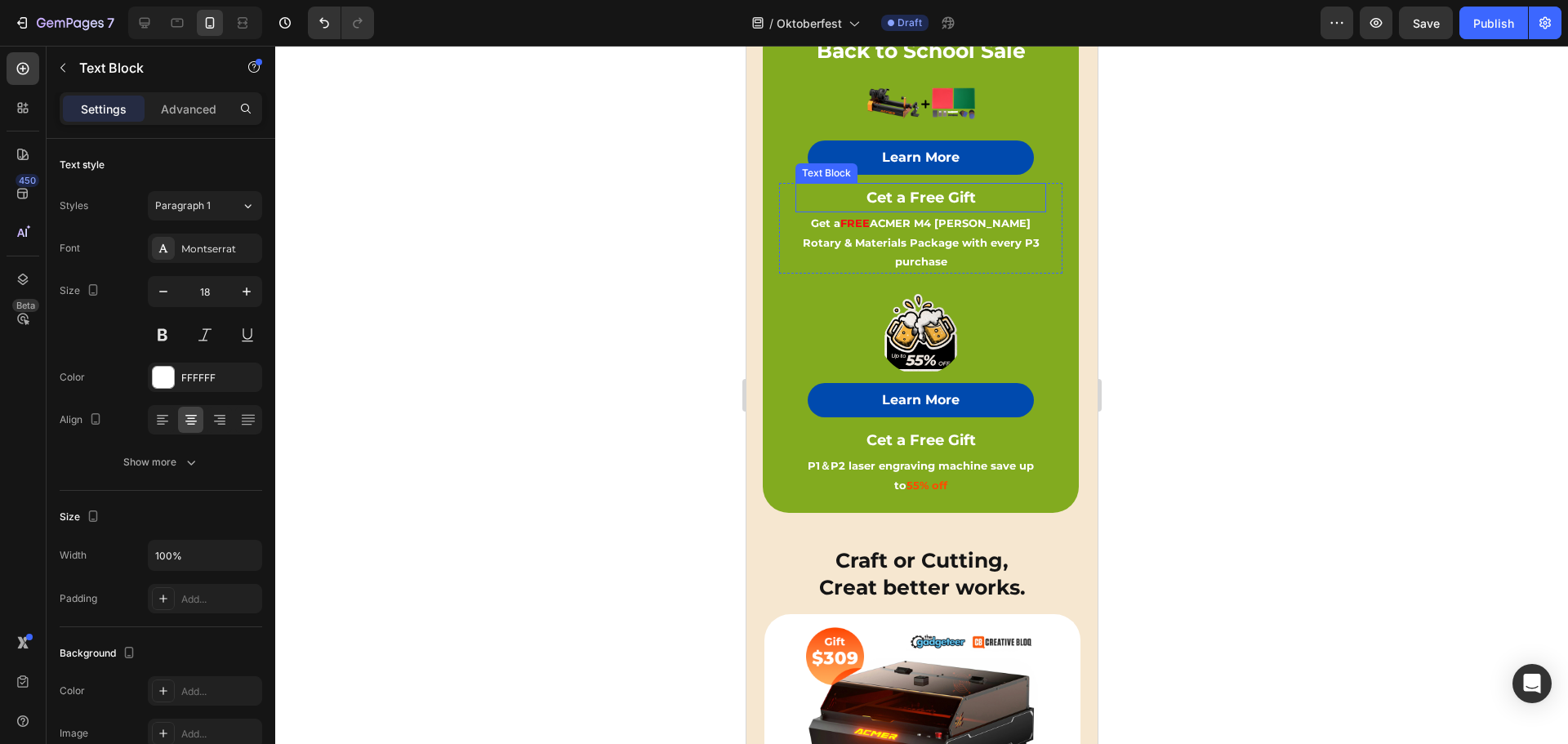
scroll to position [533, 0]
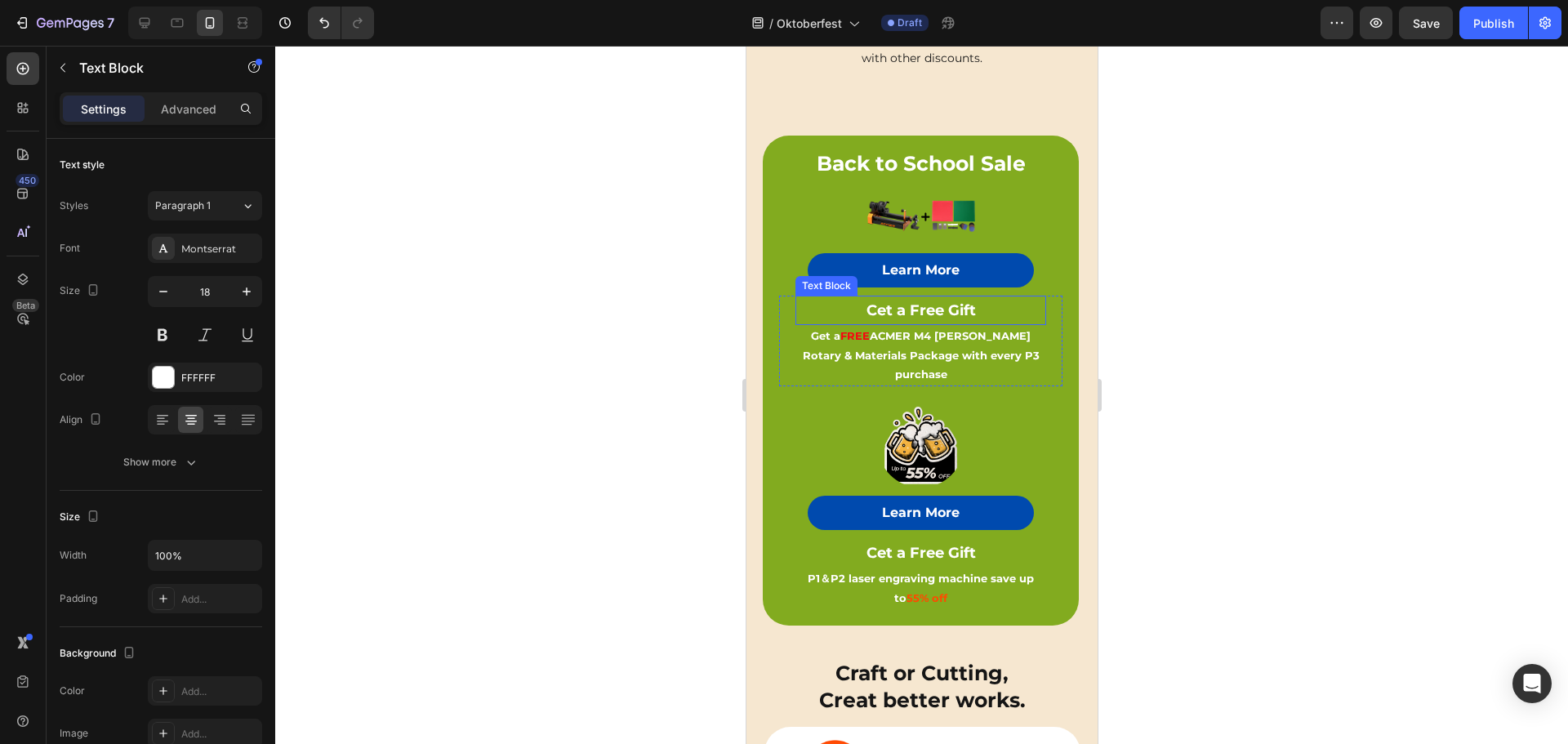
click at [912, 307] on strong "Cet a Free Gift" at bounding box center [920, 310] width 109 height 18
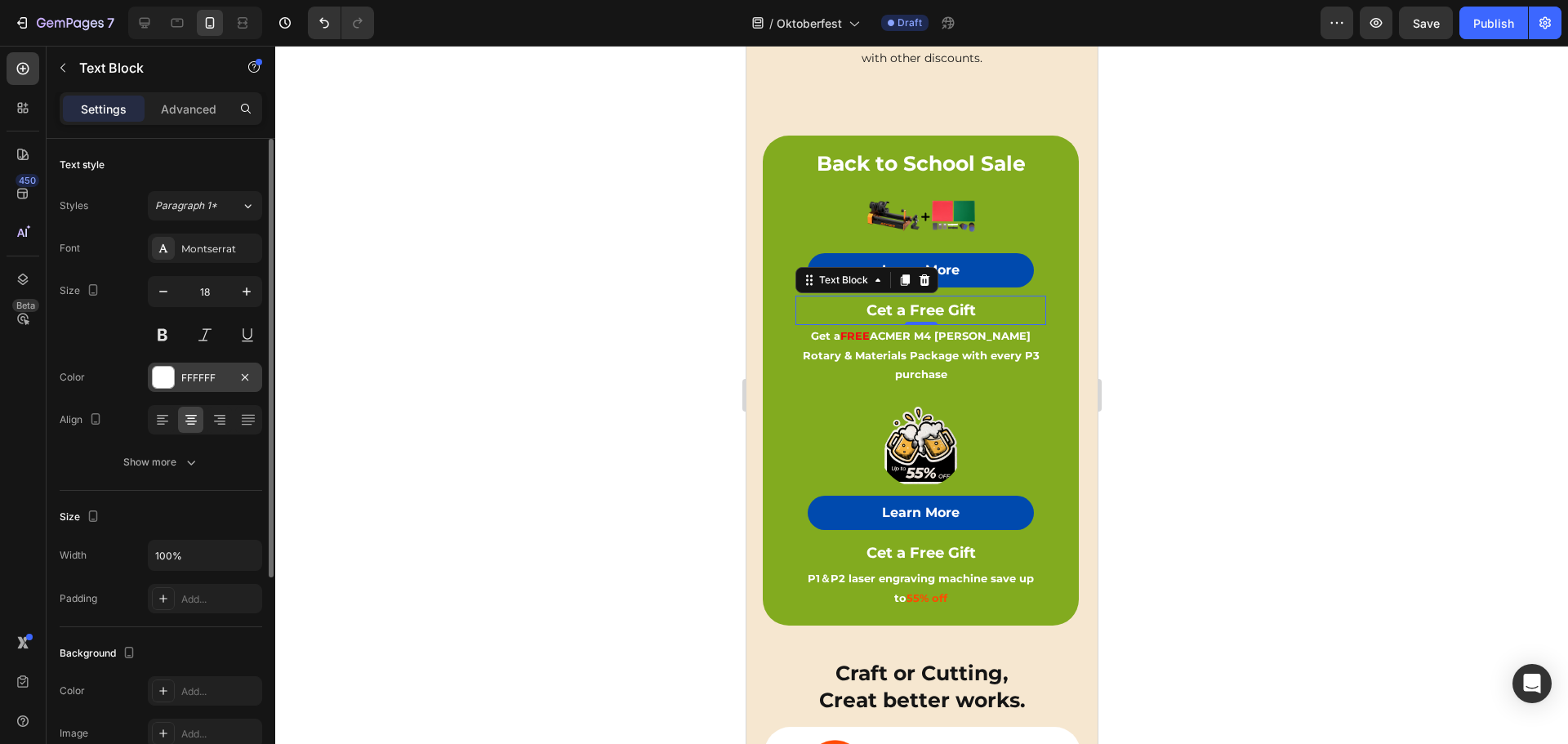
click at [167, 375] on div at bounding box center [163, 377] width 22 height 22
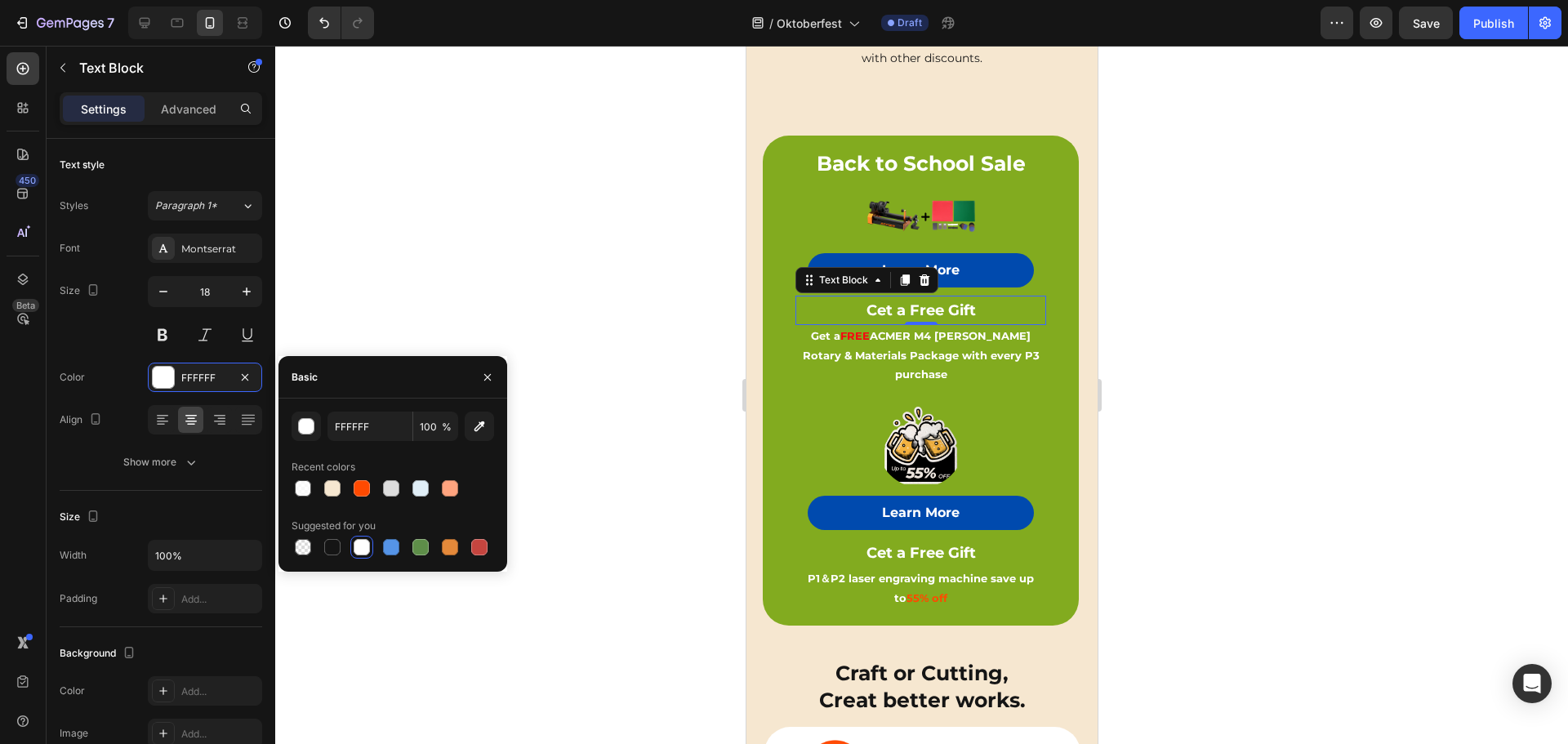
drag, startPoint x: 335, startPoint y: 546, endPoint x: 515, endPoint y: 467, distance: 196.6
click at [334, 546] on div at bounding box center [331, 547] width 16 height 16
type input "151515"
click at [991, 387] on div "Image Learn More Button Cet a Free Gift Text Block P1＆P2 laser engraving machin…" at bounding box center [920, 498] width 283 height 224
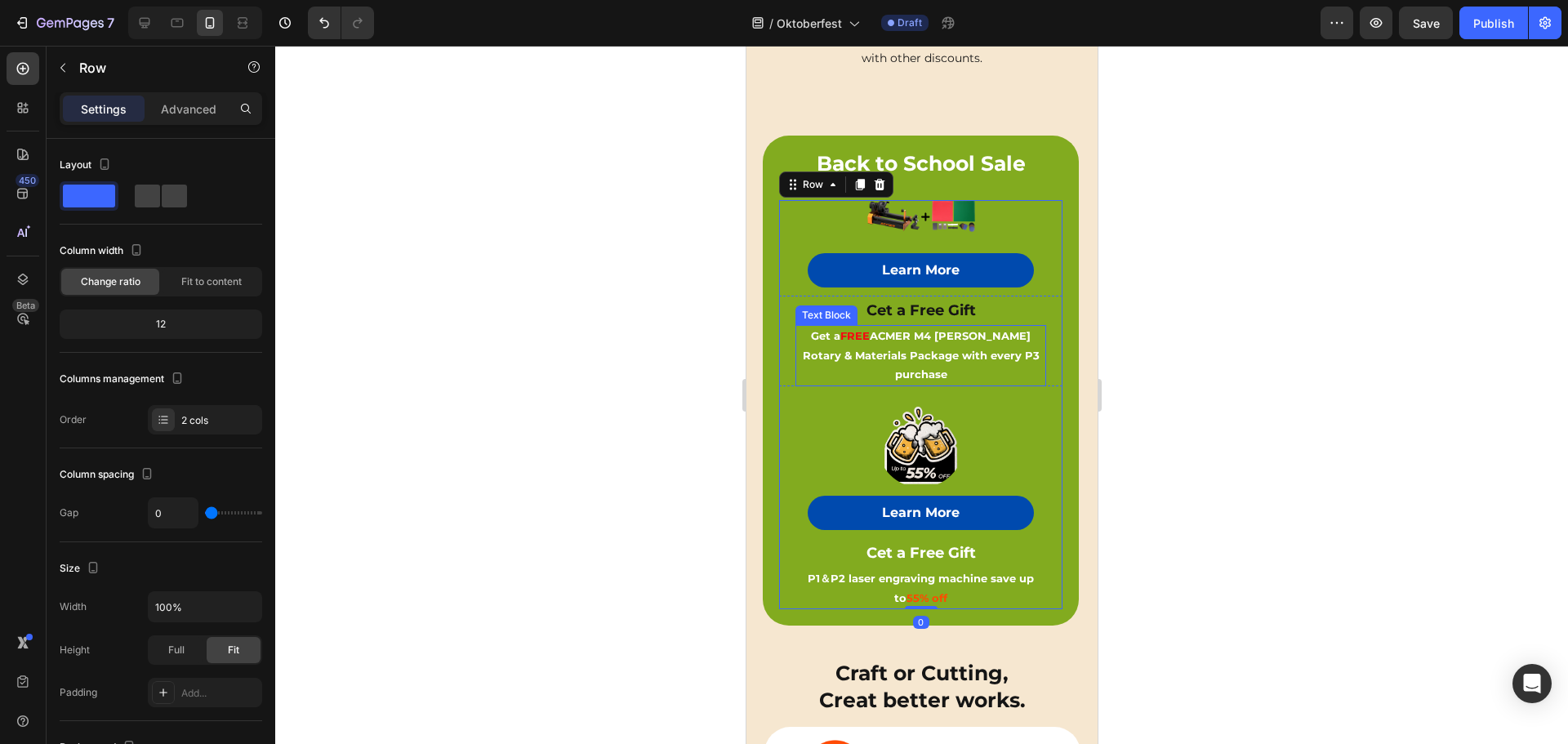
click at [988, 329] on strong "ACMER M4 [PERSON_NAME] Rotary & Materials Package with every P3 purchase" at bounding box center [920, 355] width 237 height 51
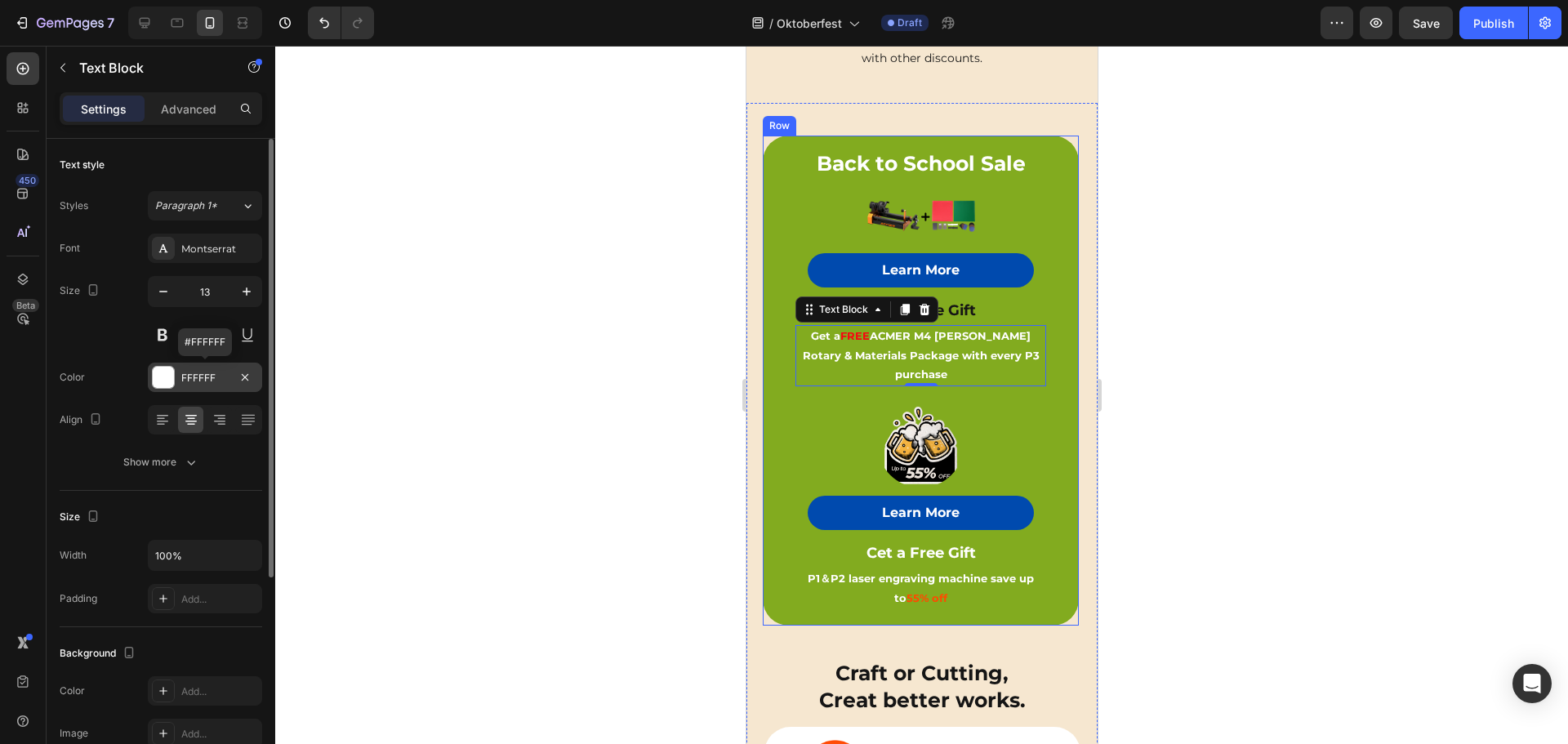
click at [209, 373] on div "FFFFFF" at bounding box center [205, 378] width 48 height 15
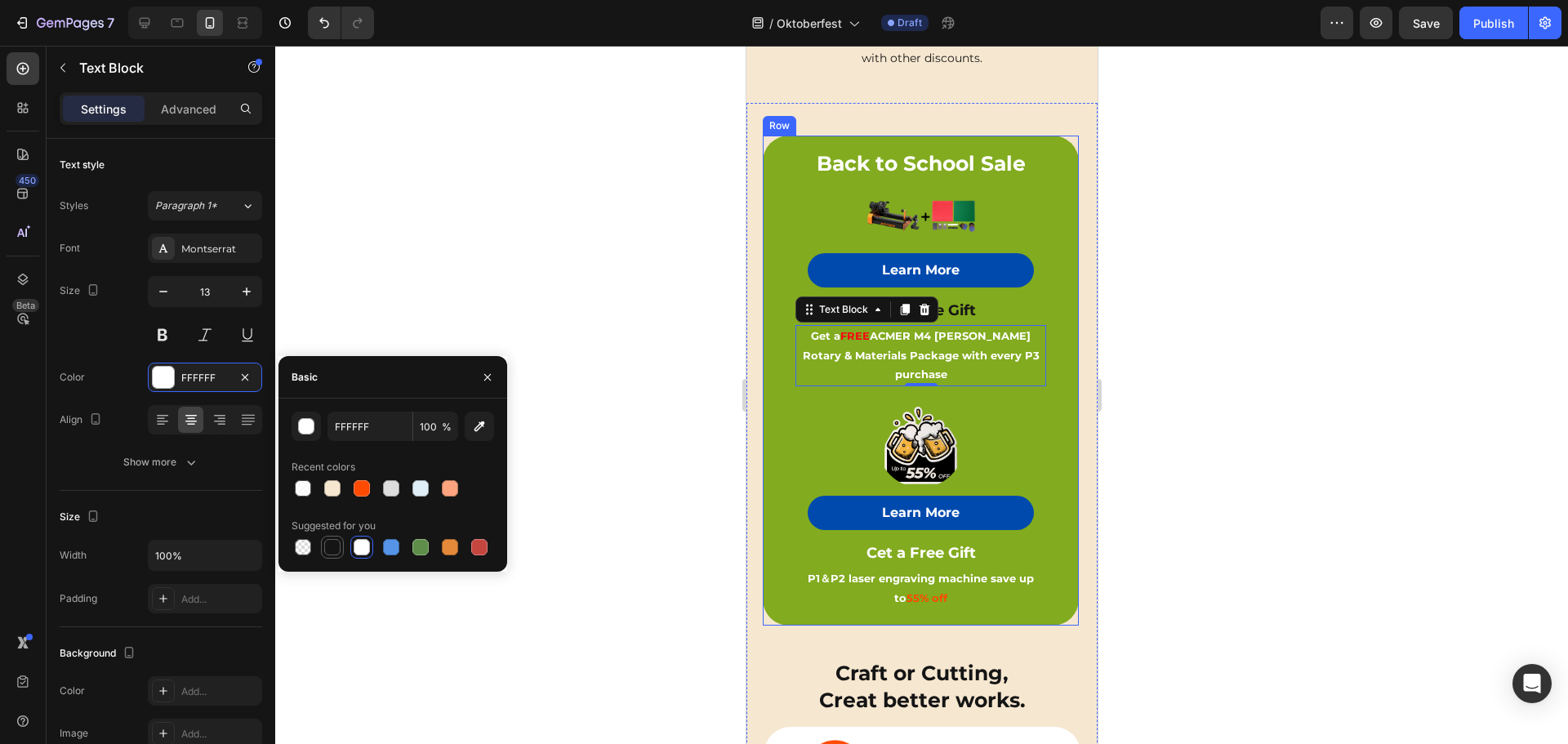
click at [336, 545] on div at bounding box center [331, 547] width 16 height 16
type input "151515"
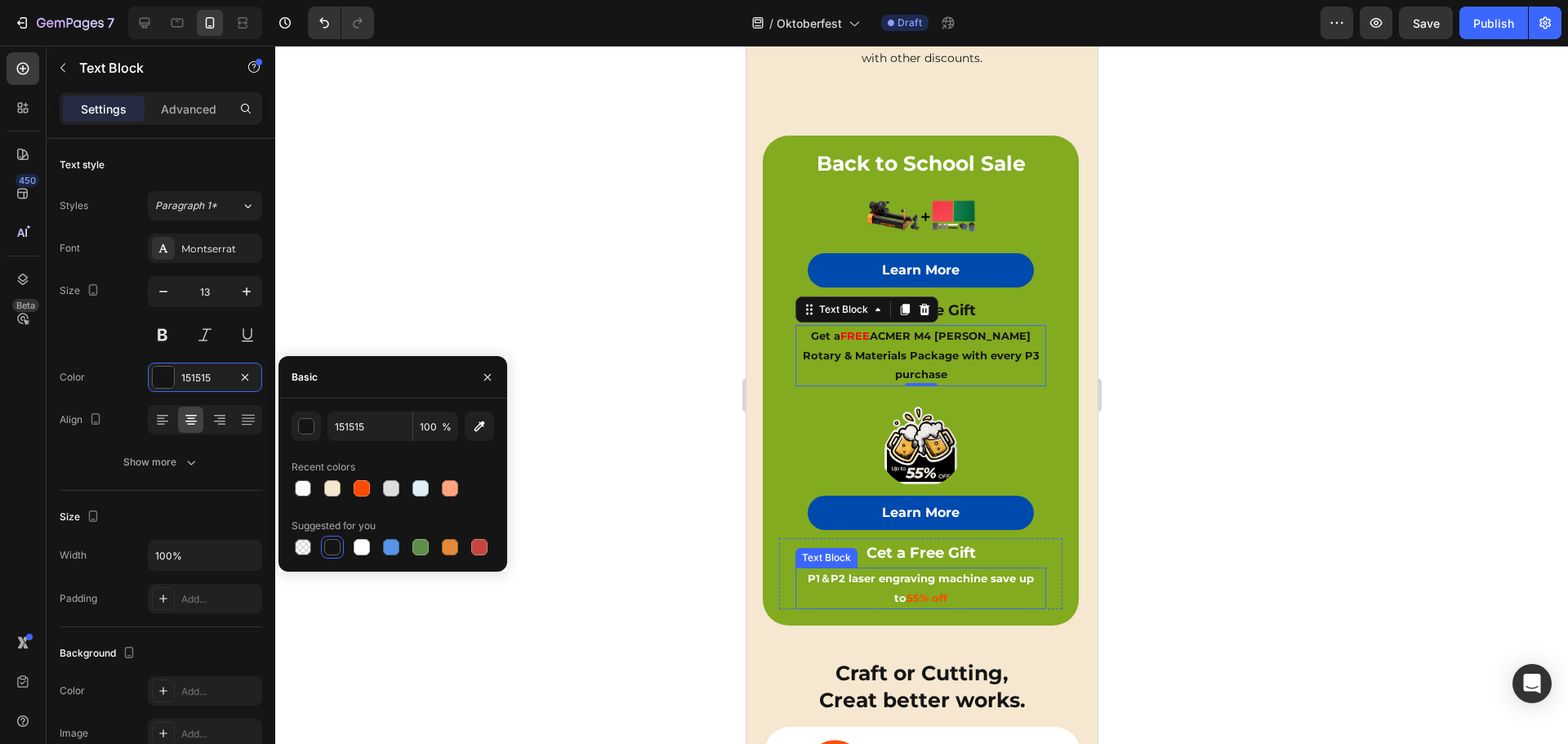
click at [906, 591] on strong "55% off" at bounding box center [926, 598] width 41 height 13
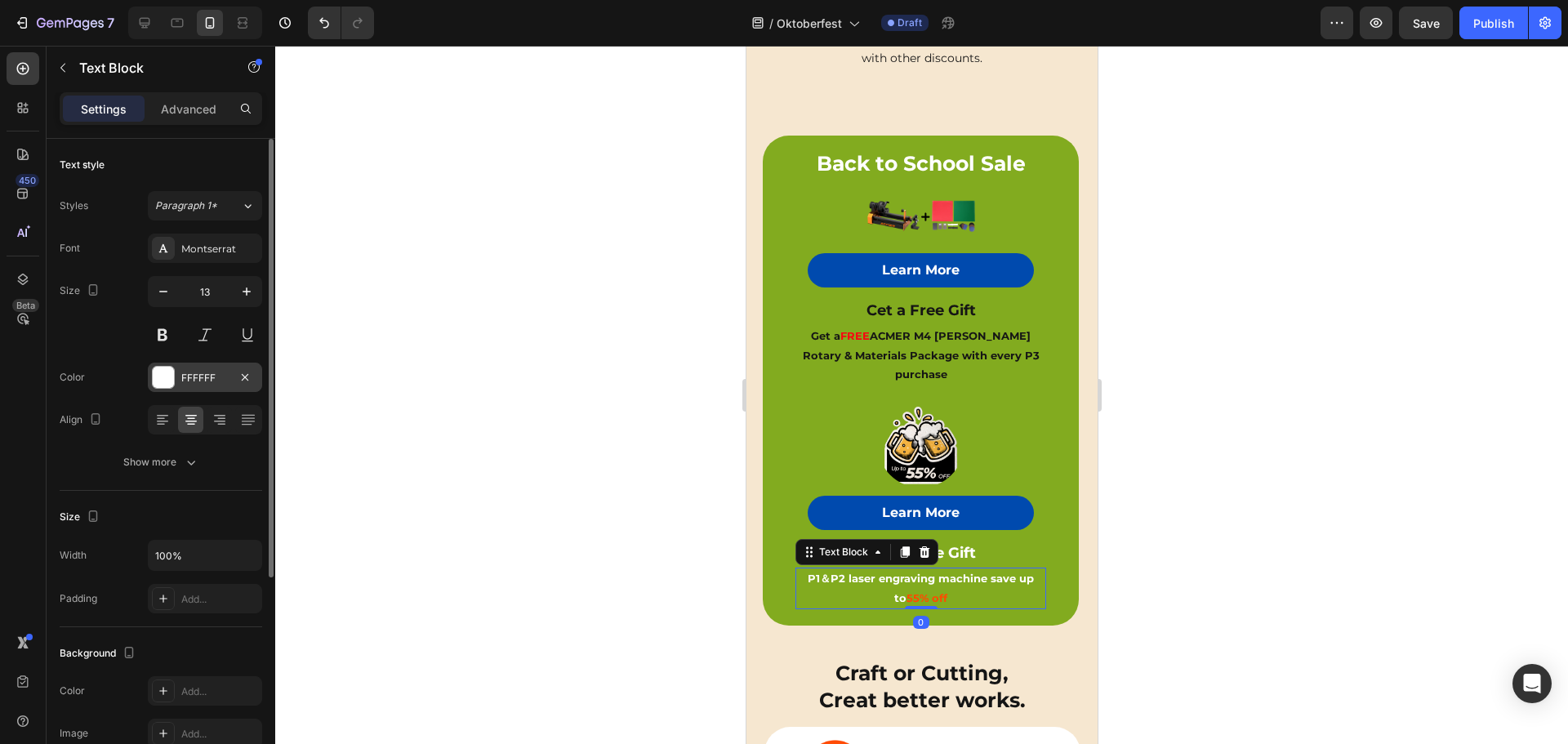
drag, startPoint x: 200, startPoint y: 372, endPoint x: 204, endPoint y: 382, distance: 10.8
click at [200, 373] on div "FFFFFF" at bounding box center [205, 378] width 48 height 15
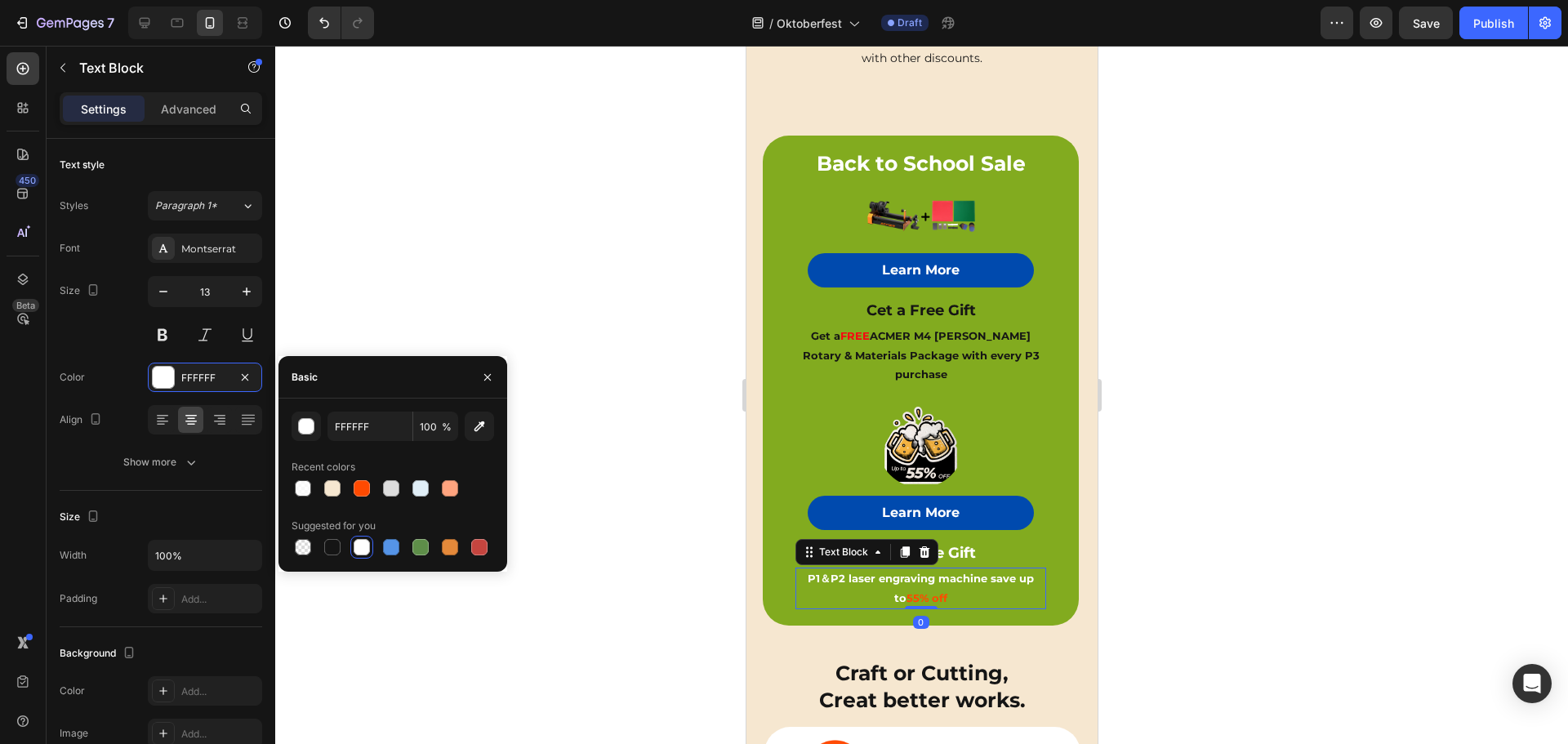
drag, startPoint x: 331, startPoint y: 554, endPoint x: 356, endPoint y: 542, distance: 27.7
click at [331, 554] on div at bounding box center [331, 547] width 16 height 16
type input "151515"
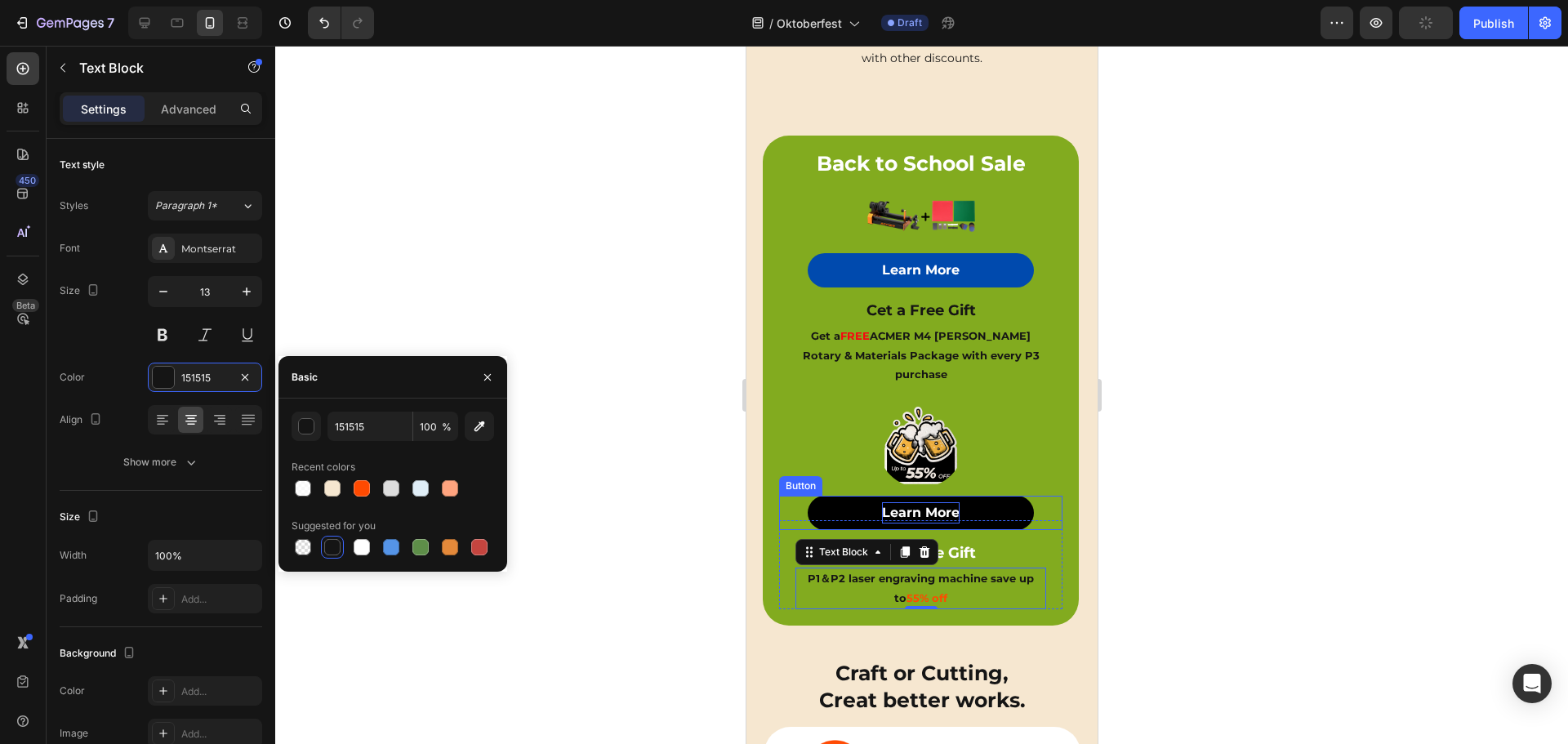
click at [935, 504] on strong "Learn More" at bounding box center [920, 512] width 78 height 16
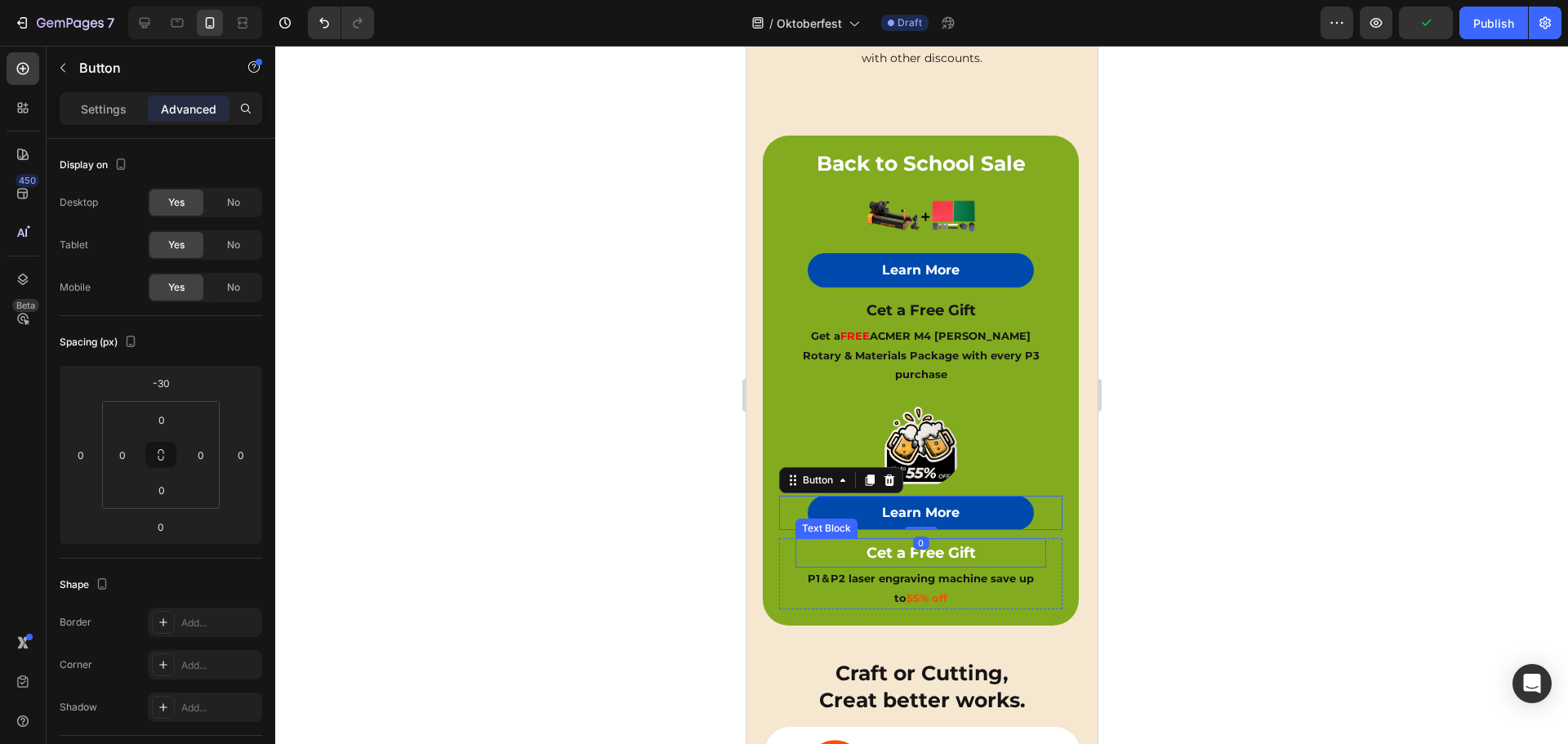
click at [971, 540] on p "Cet a Free Gift" at bounding box center [920, 553] width 247 height 26
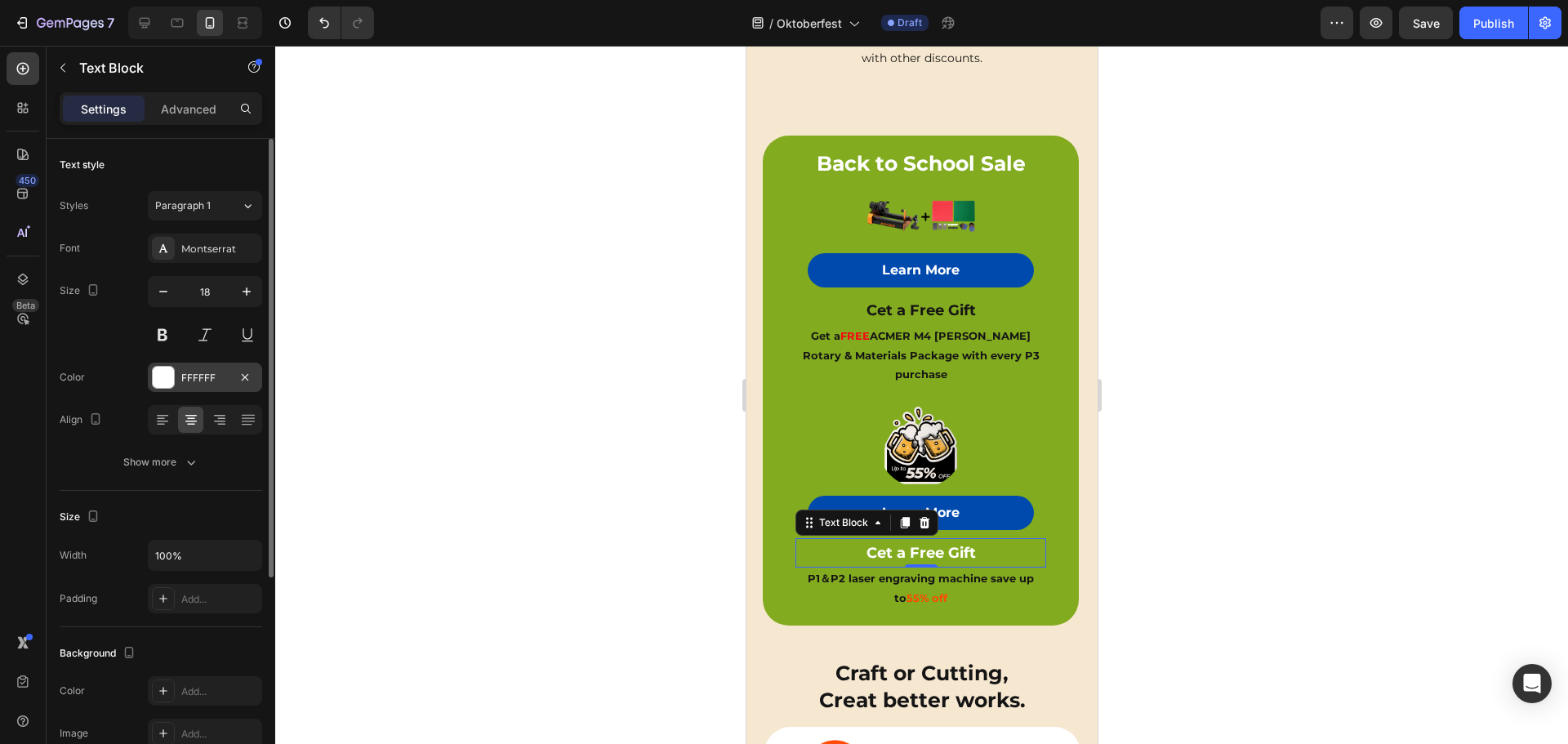
click at [170, 373] on div at bounding box center [163, 377] width 22 height 22
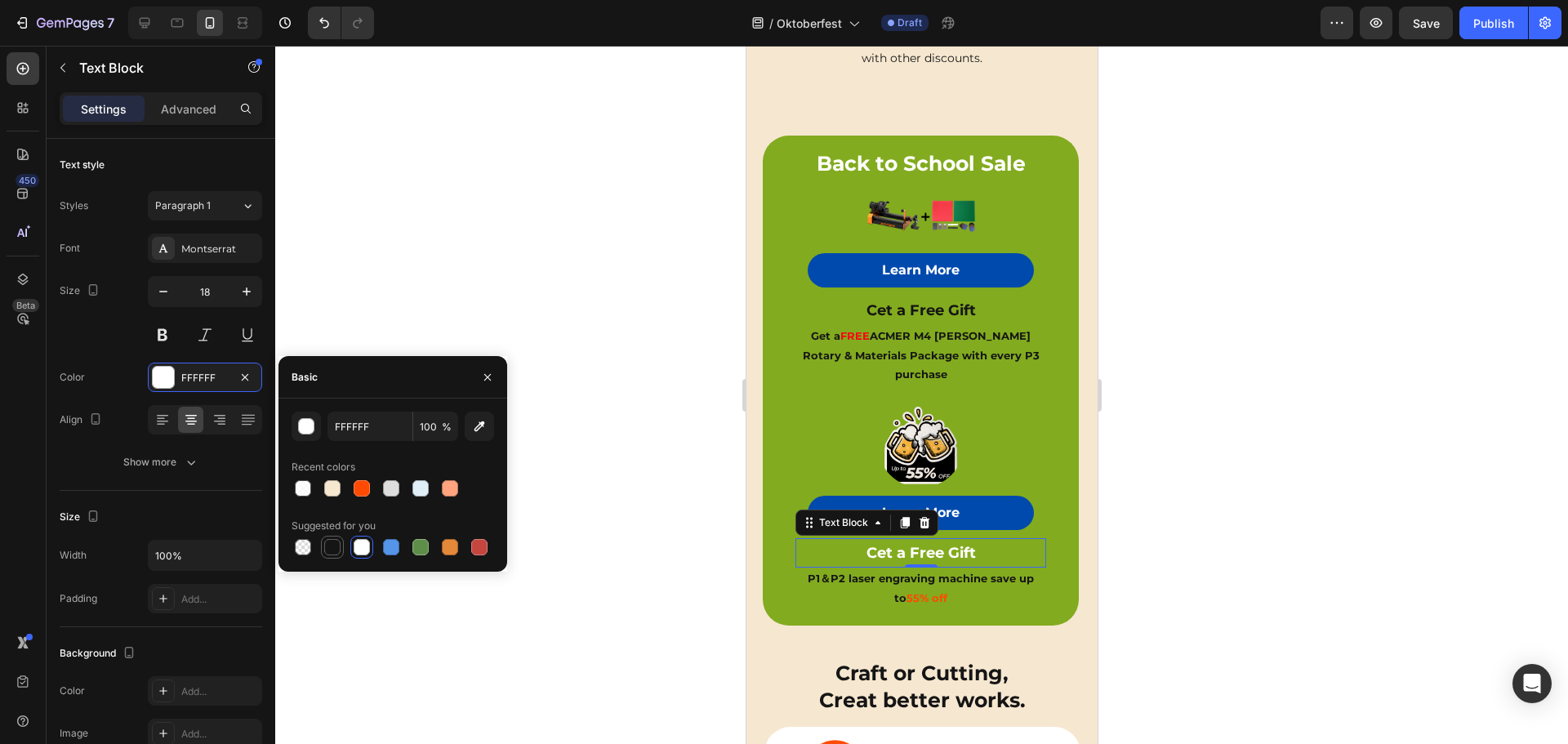
click at [334, 547] on div at bounding box center [331, 547] width 16 height 16
type input "151515"
click at [1010, 406] on div at bounding box center [920, 445] width 283 height 85
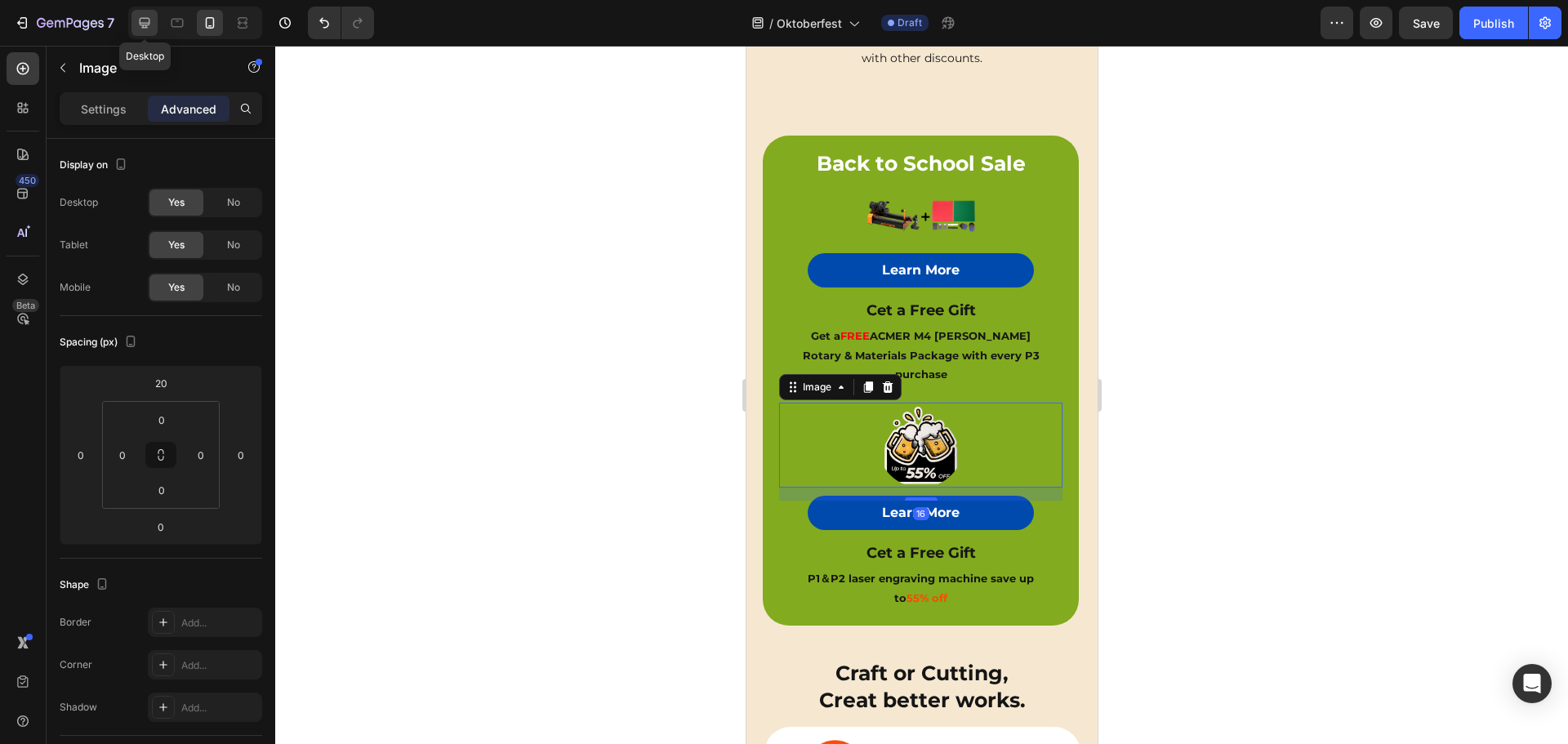
click at [143, 22] on icon at bounding box center [144, 22] width 10 height 10
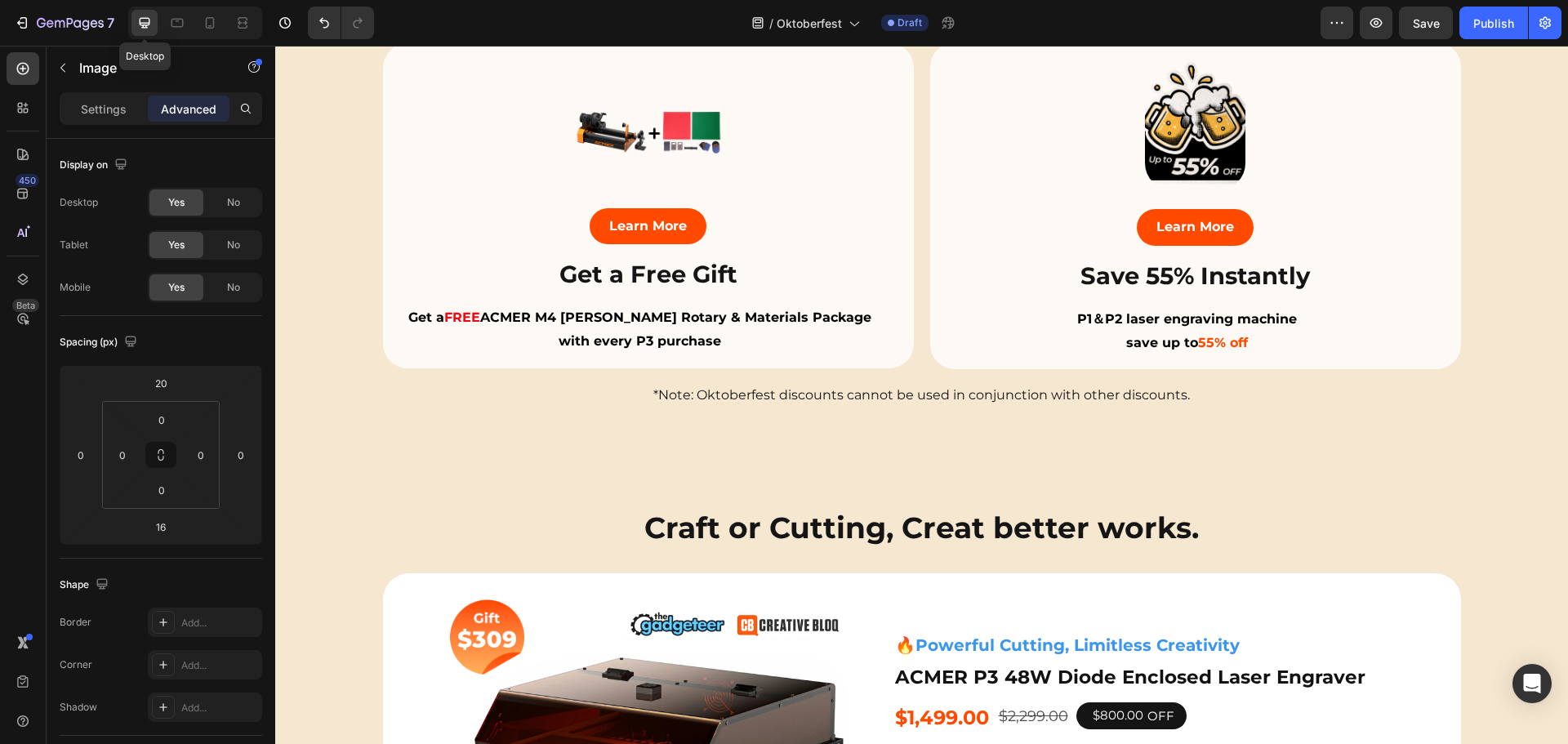
scroll to position [476, 0]
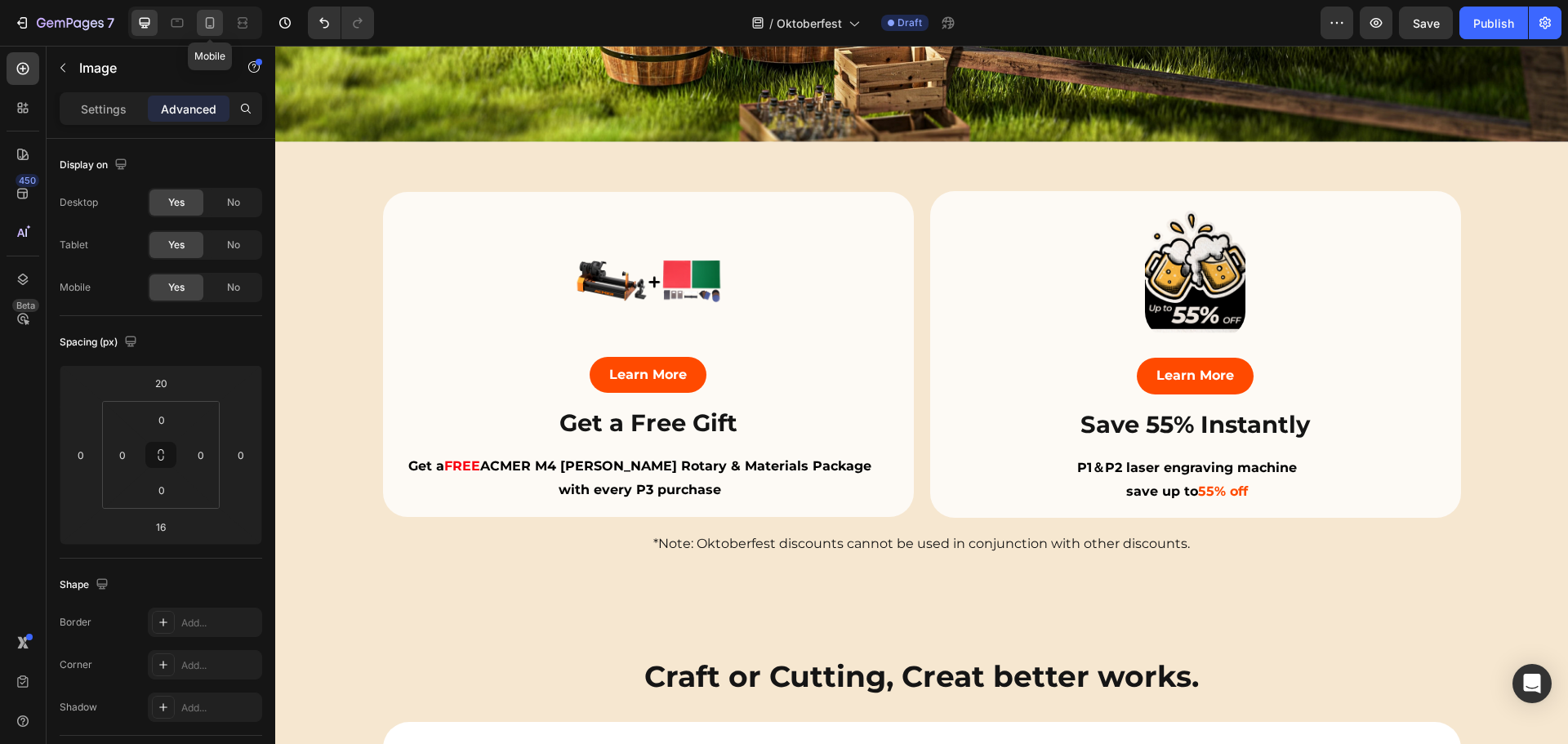
click at [213, 22] on icon at bounding box center [211, 22] width 9 height 11
type input "0"
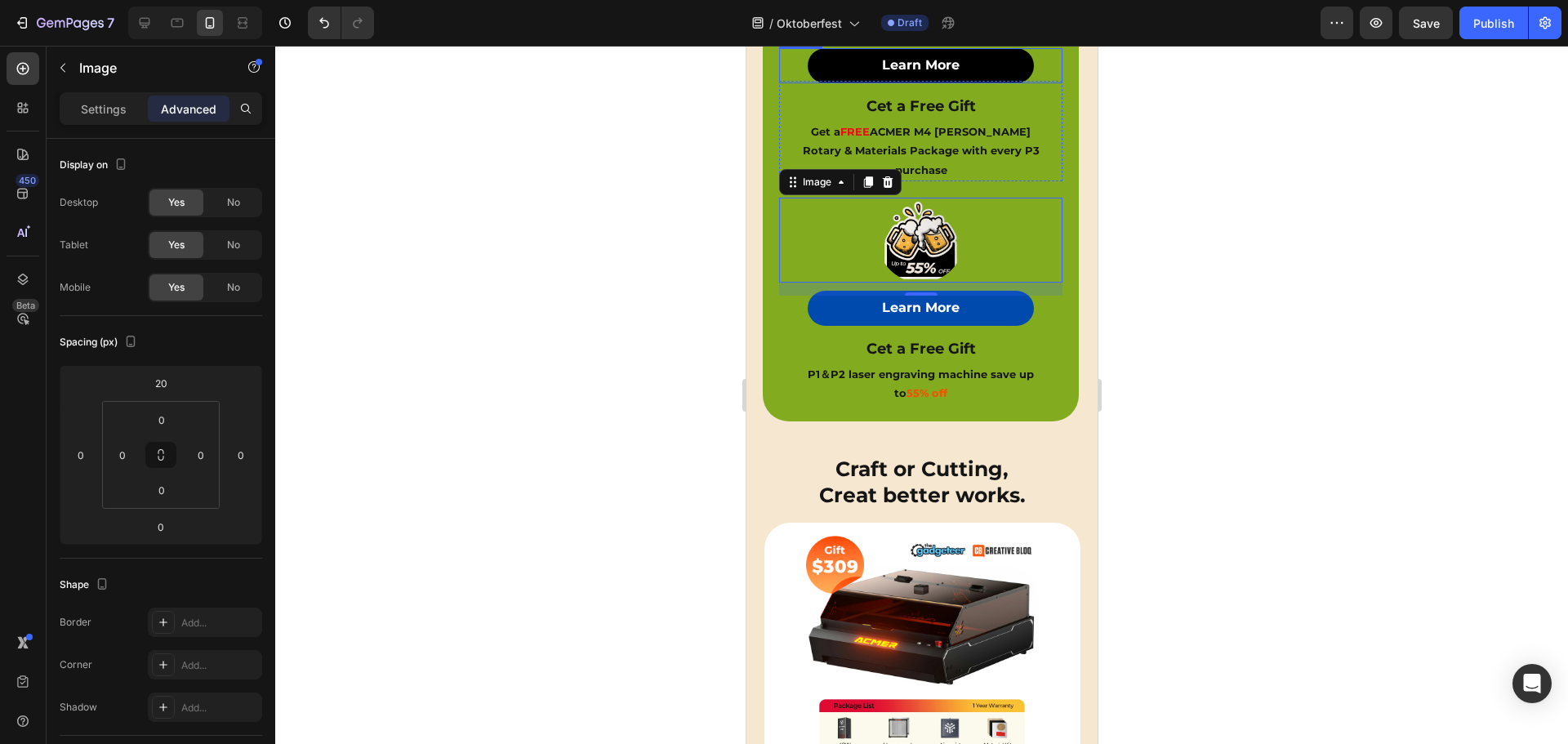
scroll to position [343, 0]
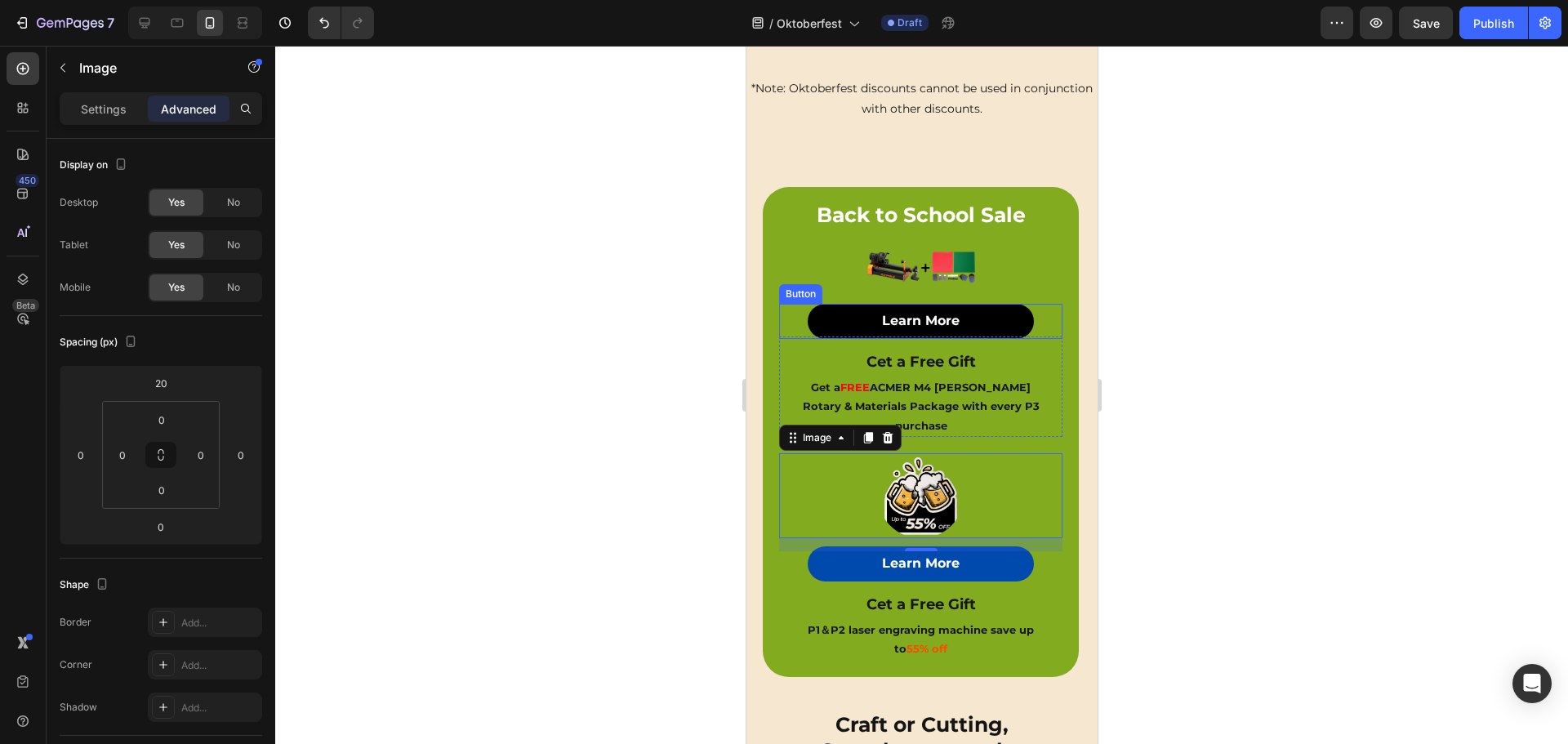
click at [979, 311] on button "Learn More" at bounding box center [920, 321] width 227 height 35
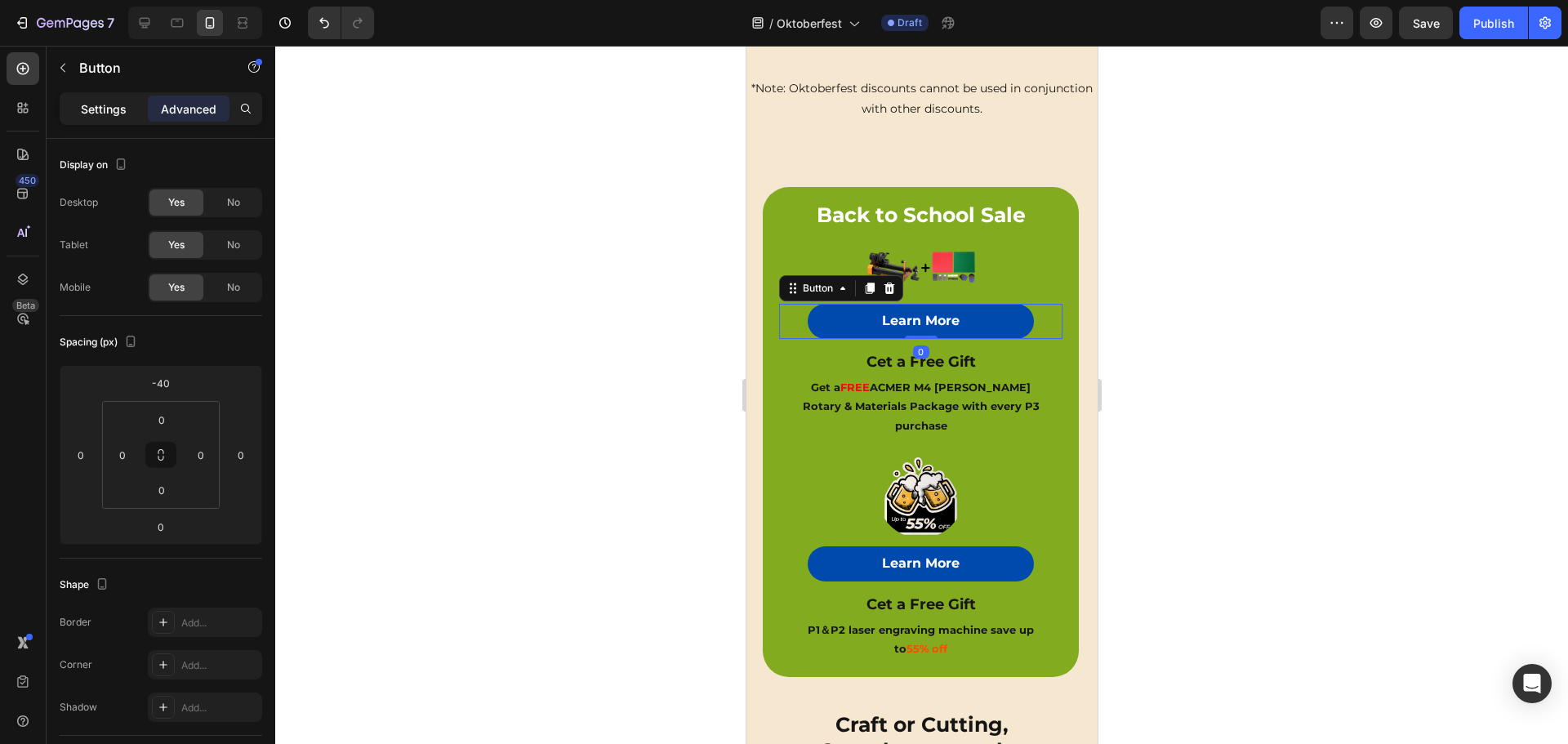
click at [112, 106] on p "Settings" at bounding box center [103, 109] width 46 height 17
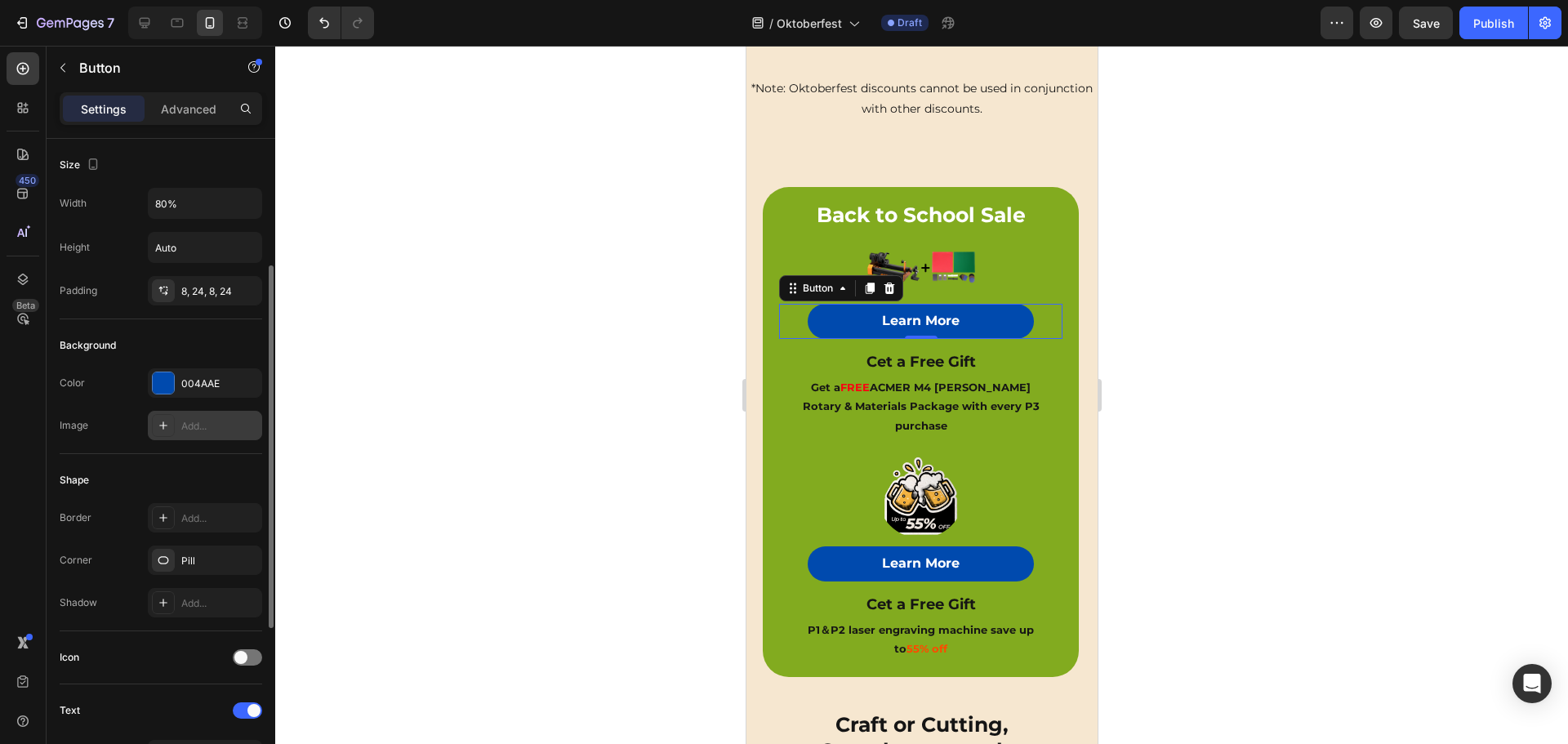
scroll to position [81, 0]
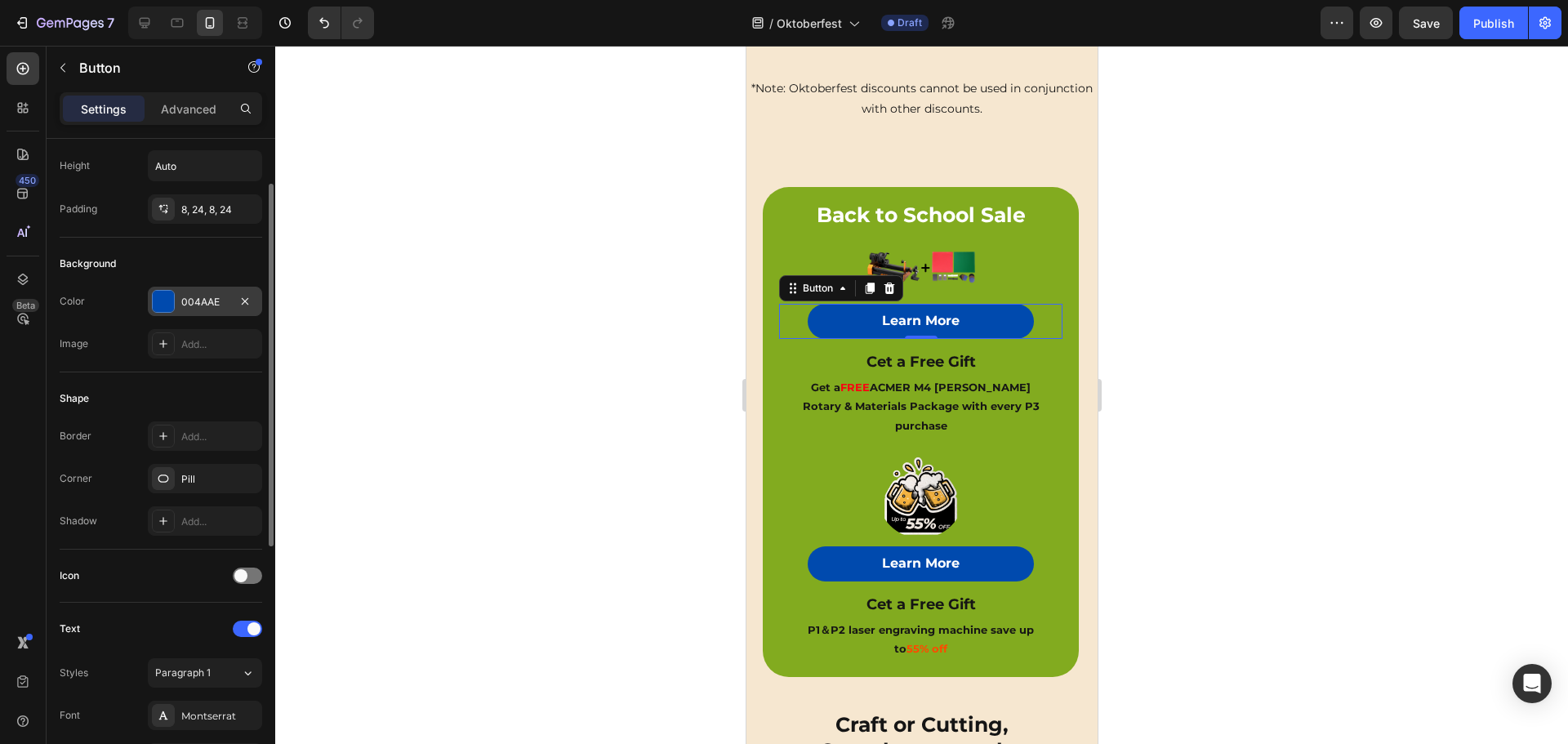
click at [191, 309] on div "004AAE" at bounding box center [205, 302] width 48 height 15
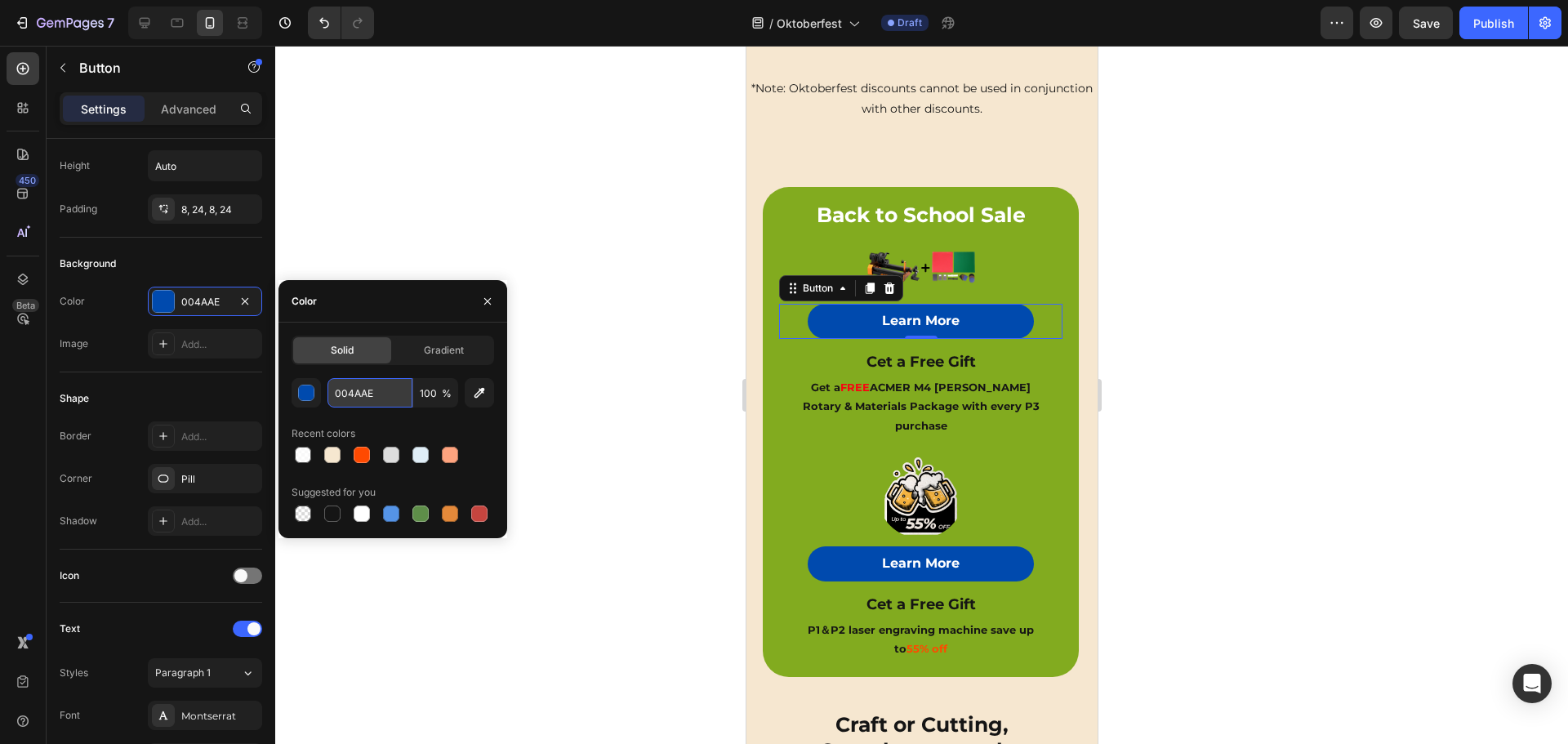
click at [352, 388] on input "004AAE" at bounding box center [370, 392] width 85 height 29
paste input "#ff4a00"
type input "#ff4a00"
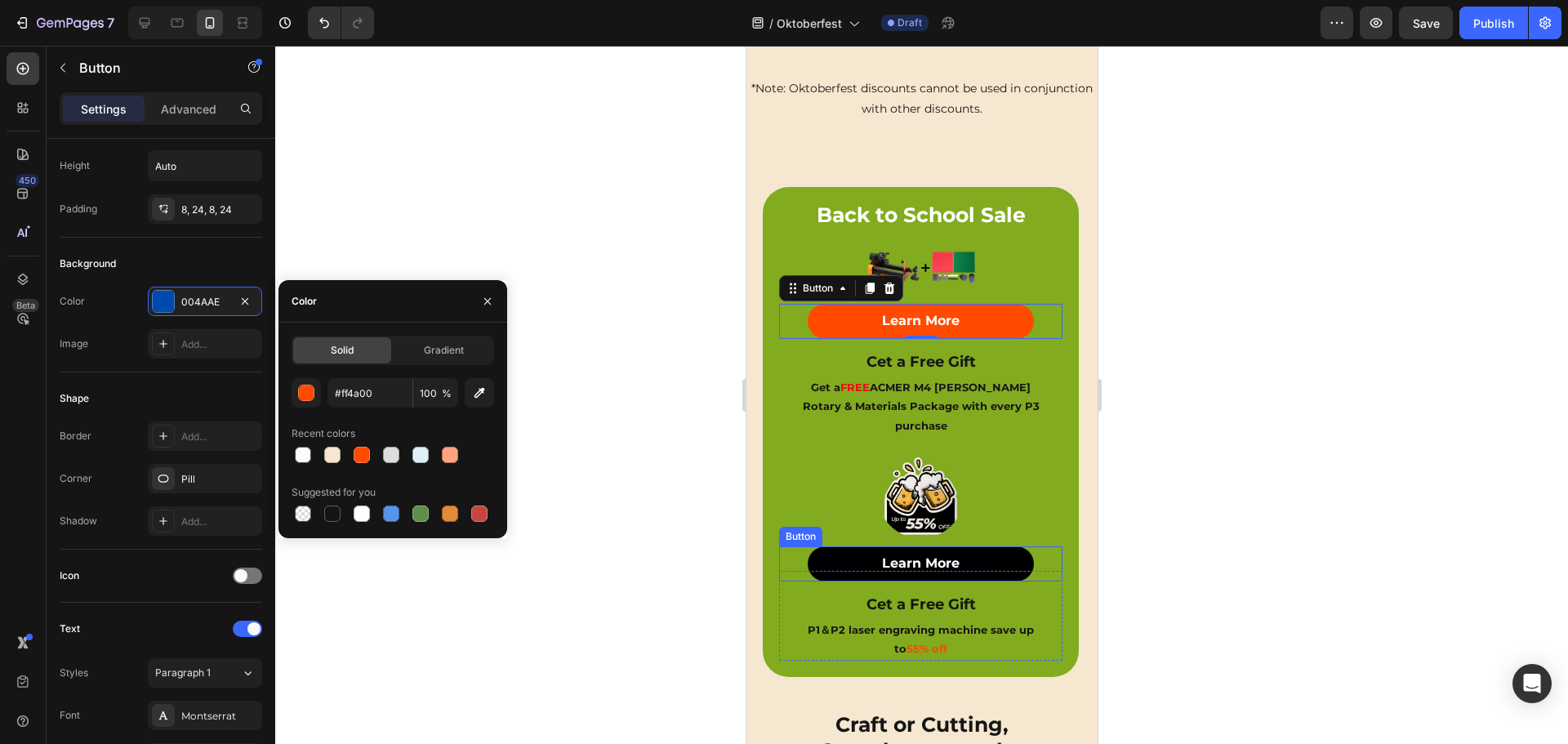
click at [996, 547] on button "Learn More" at bounding box center [920, 563] width 227 height 35
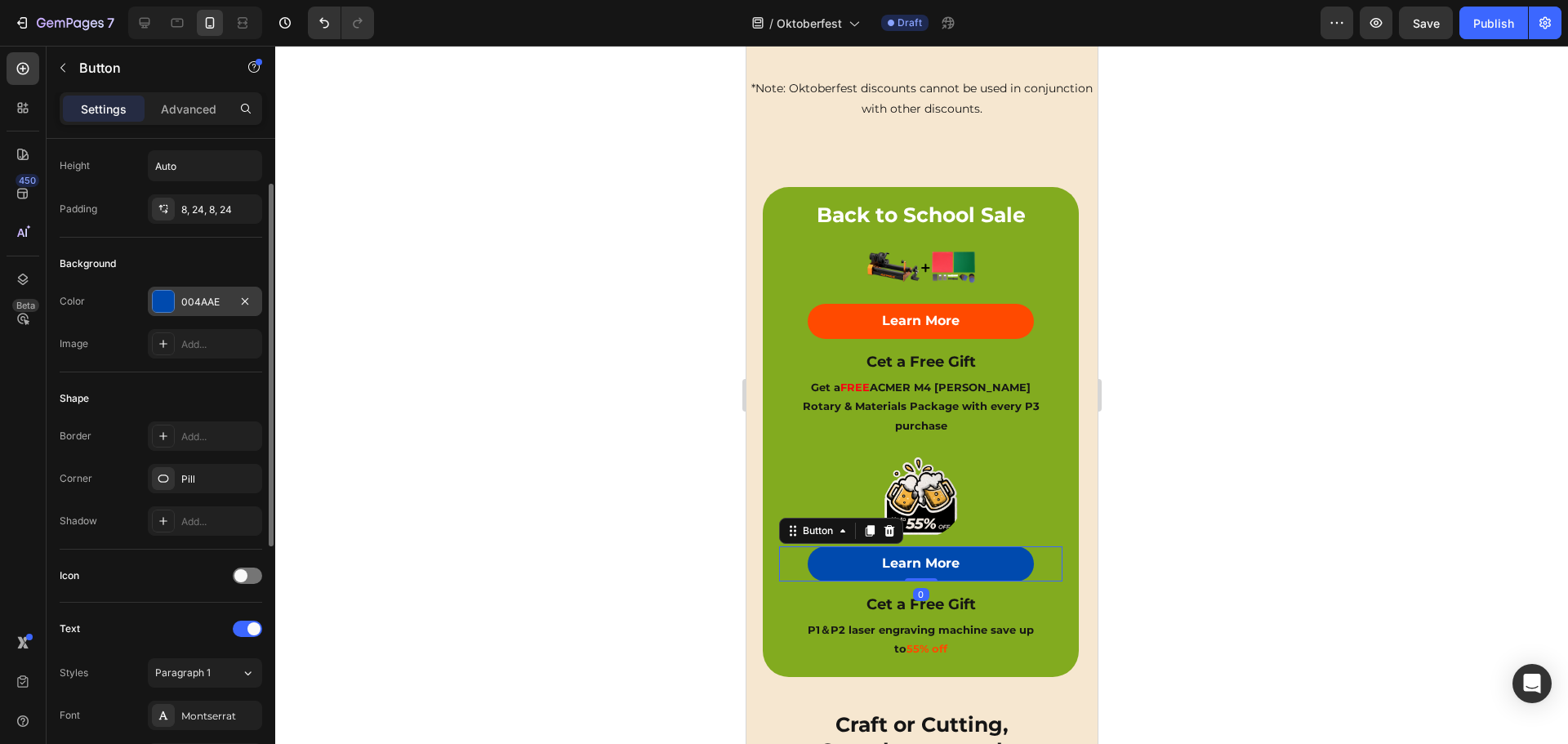
click at [193, 295] on div "004AAE" at bounding box center [205, 302] width 48 height 15
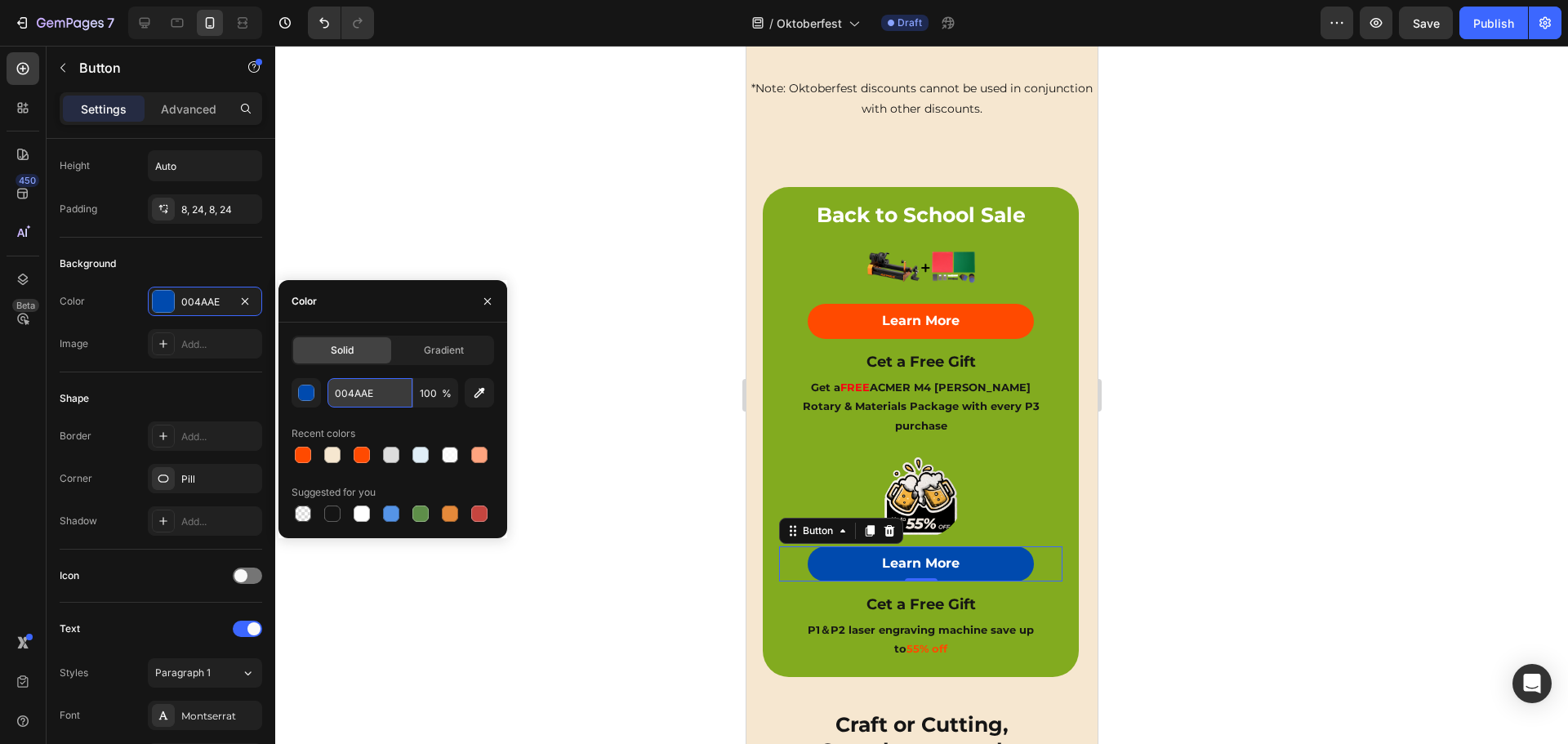
click at [356, 394] on input "004AAE" at bounding box center [370, 392] width 85 height 29
paste input "#ff4a00"
type input "#ff4a00"
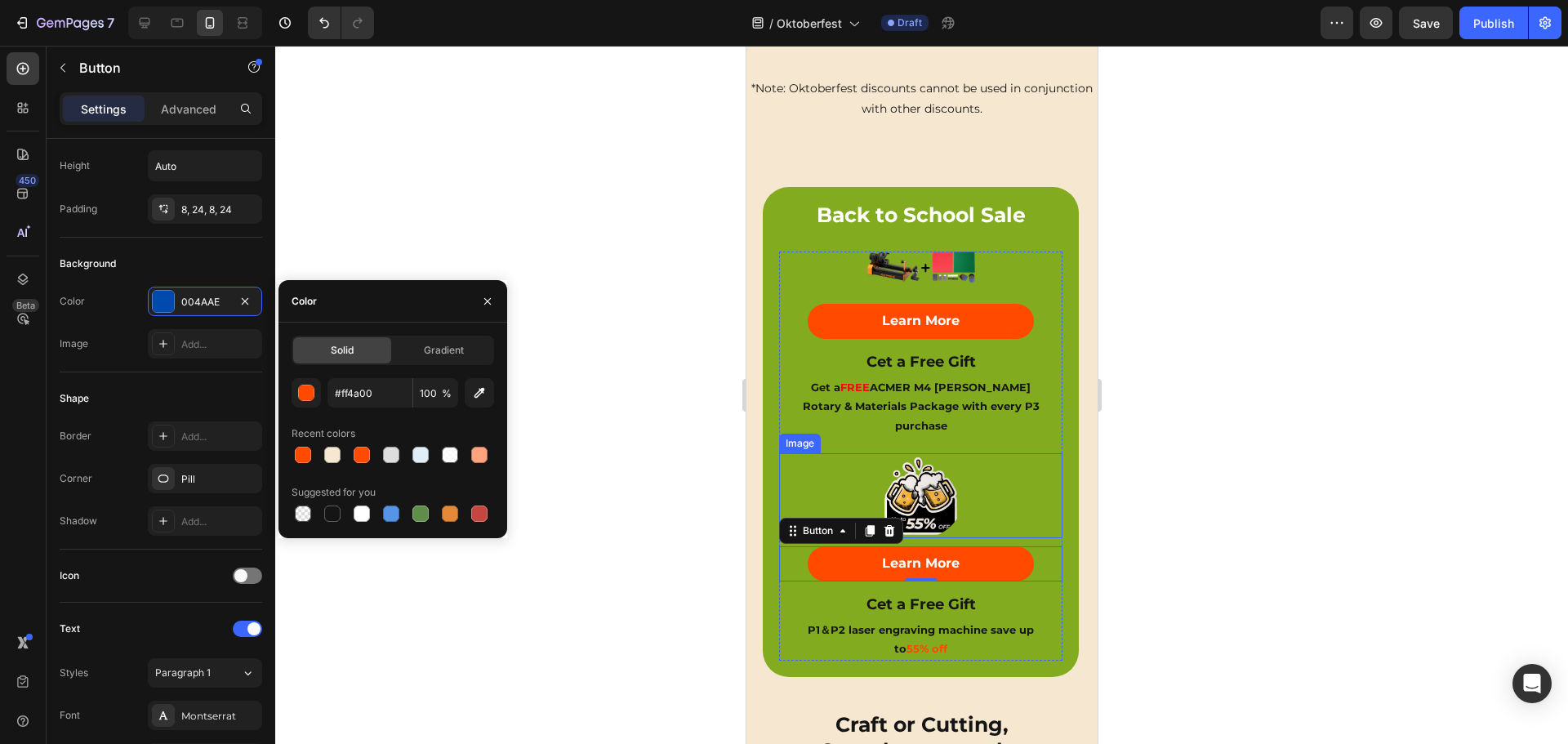
drag, startPoint x: 1001, startPoint y: 461, endPoint x: 974, endPoint y: 394, distance: 72.2
click at [1001, 461] on div at bounding box center [920, 495] width 283 height 85
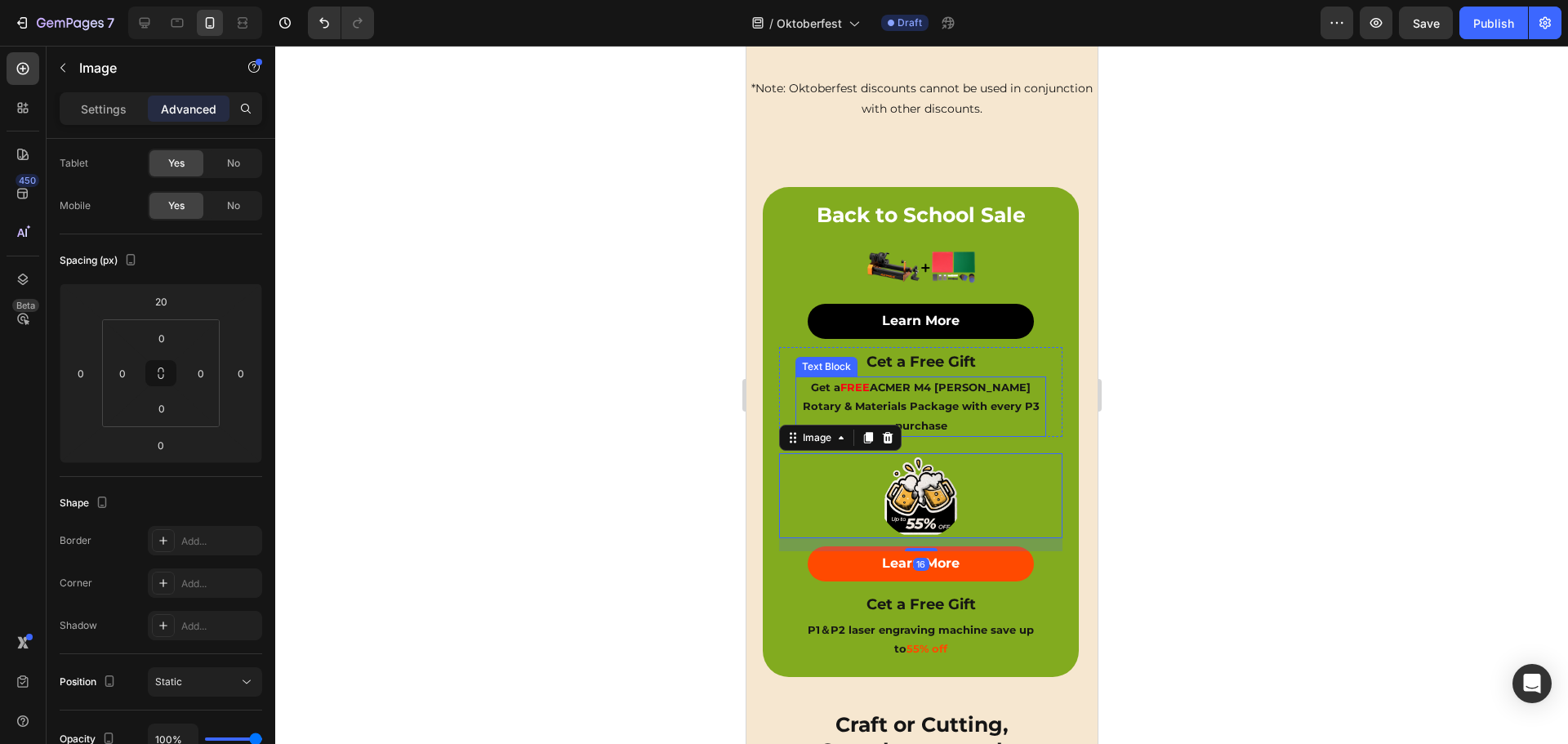
scroll to position [0, 0]
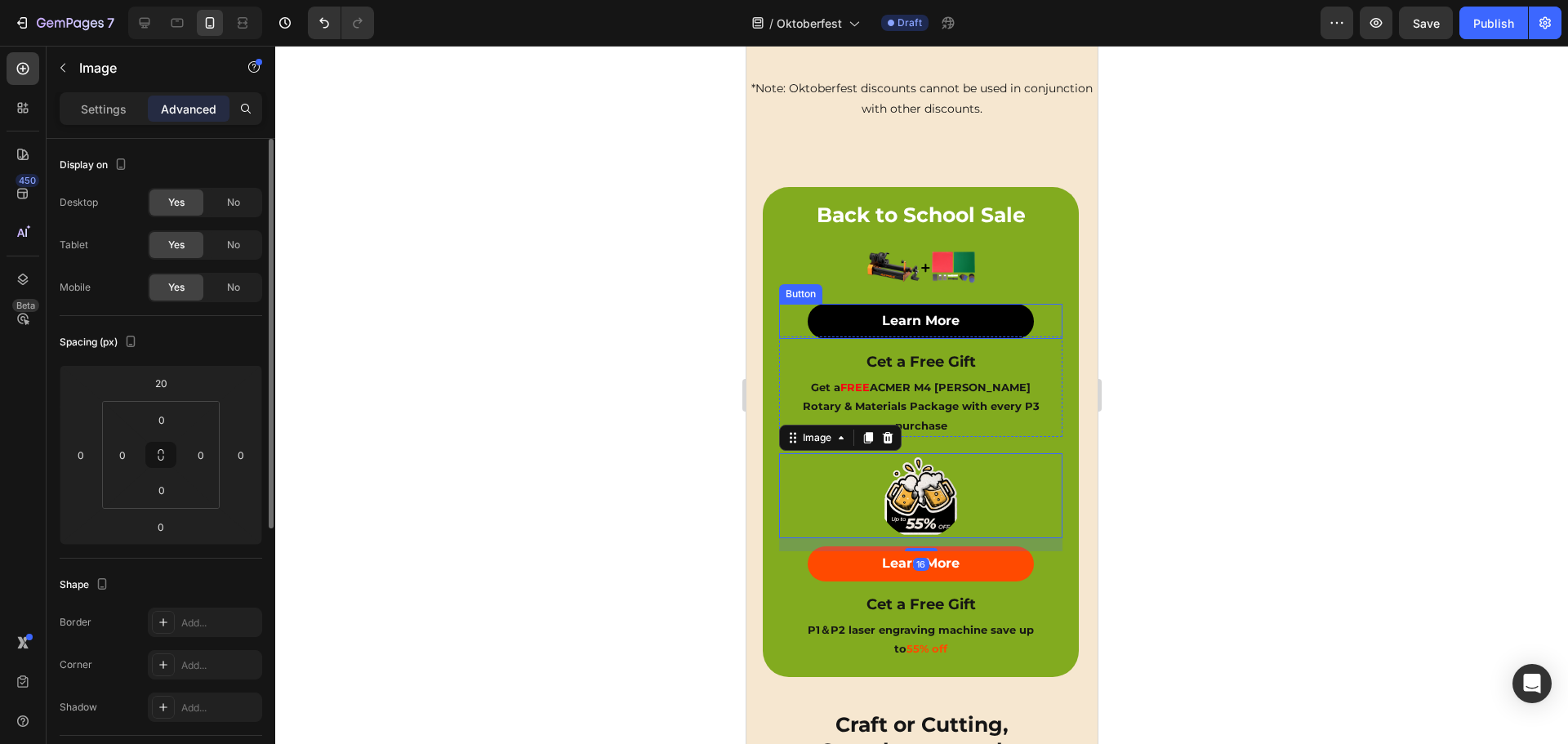
click at [982, 314] on button "Learn More" at bounding box center [920, 321] width 227 height 35
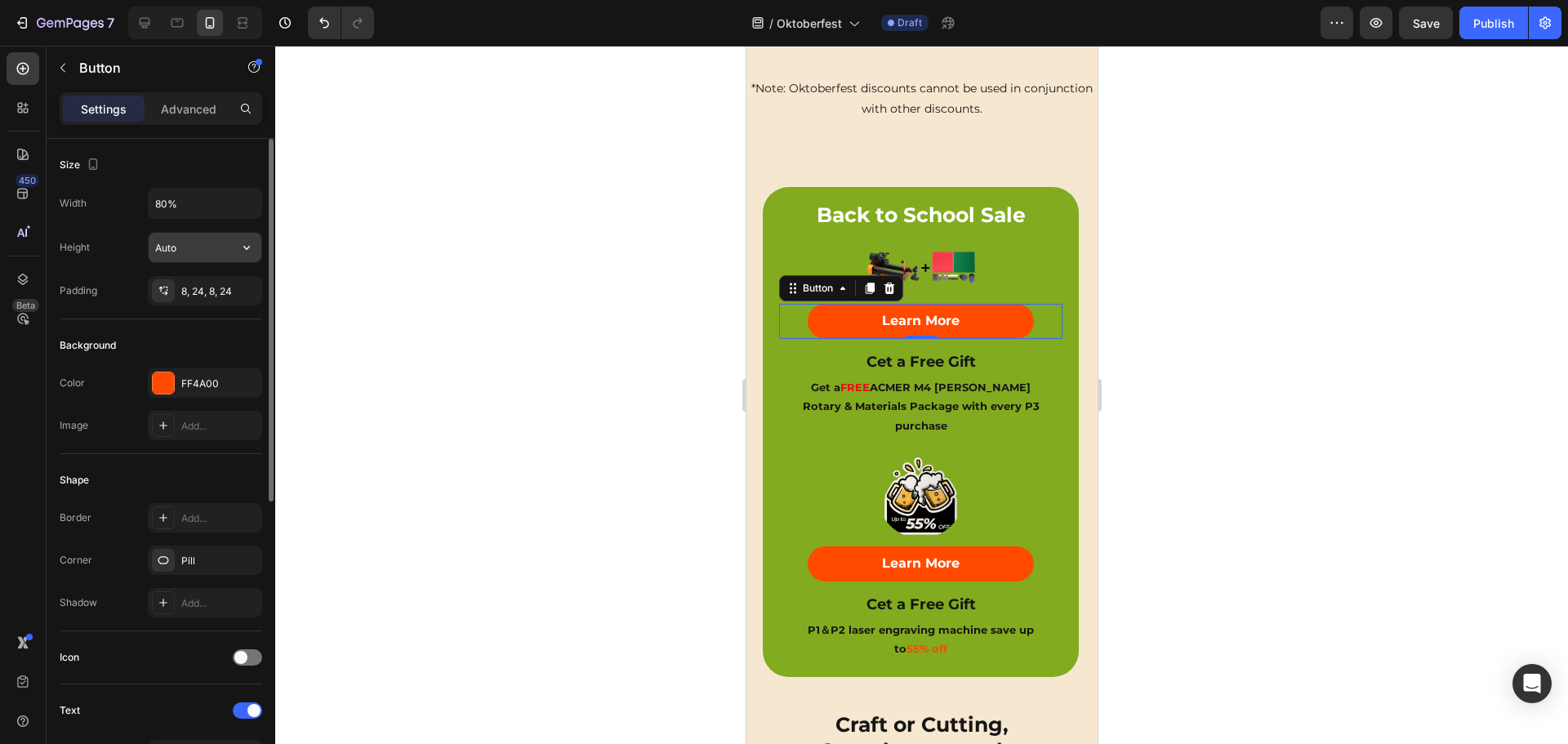
click at [183, 245] on input "Auto" at bounding box center [205, 247] width 112 height 29
click at [240, 248] on icon "button" at bounding box center [246, 247] width 16 height 16
click at [163, 202] on input "80%" at bounding box center [205, 203] width 112 height 29
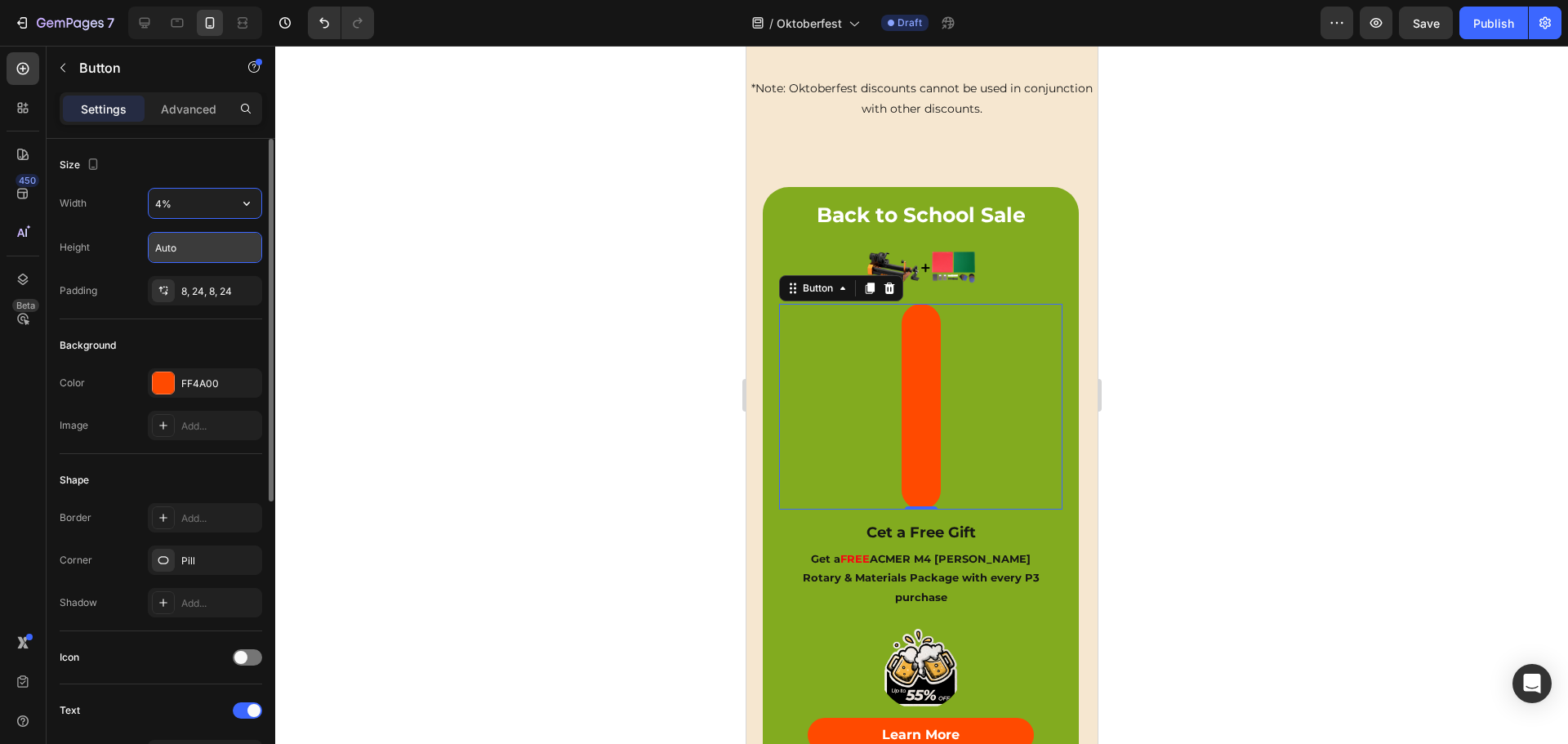
type input "45%"
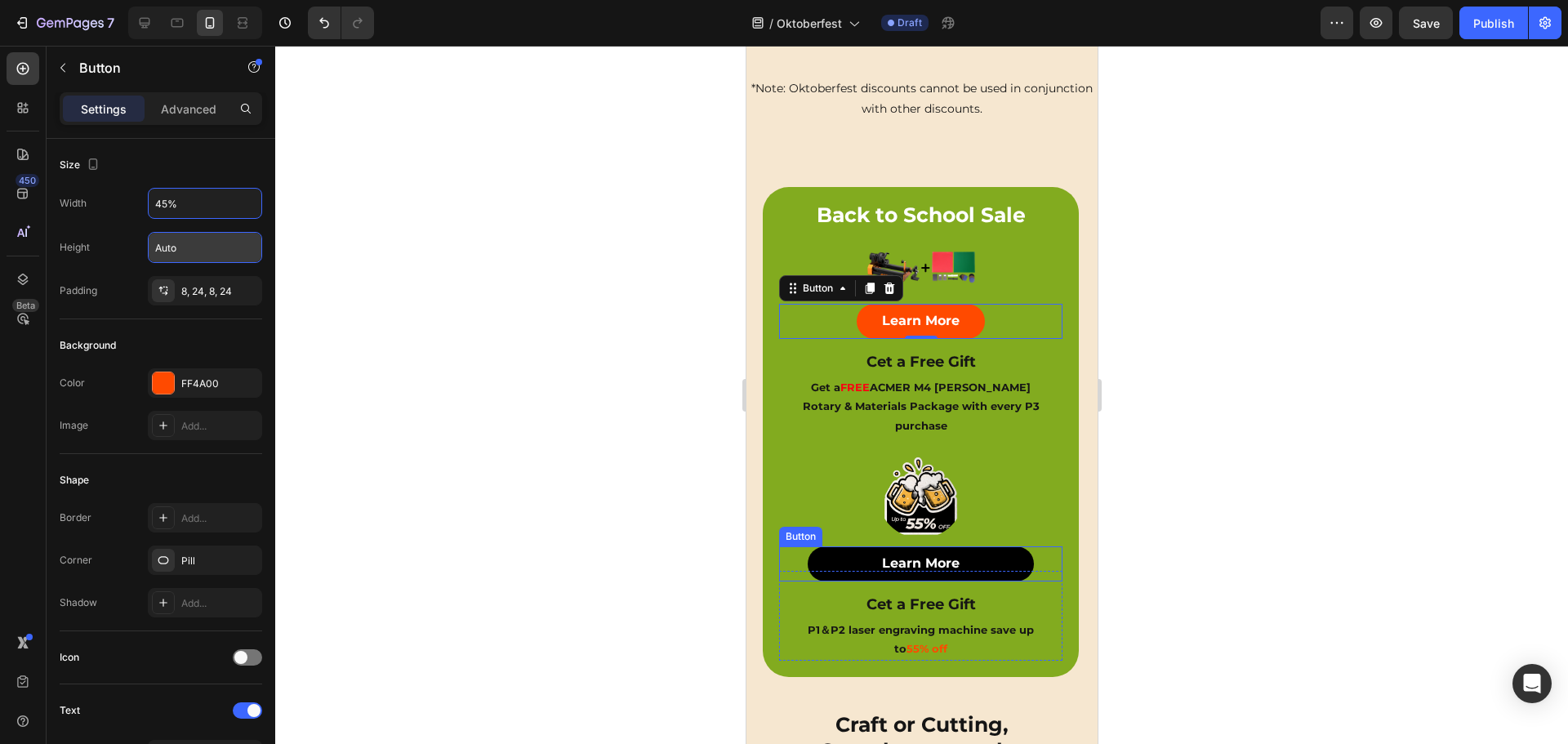
click at [852, 547] on button "Learn More" at bounding box center [920, 563] width 227 height 35
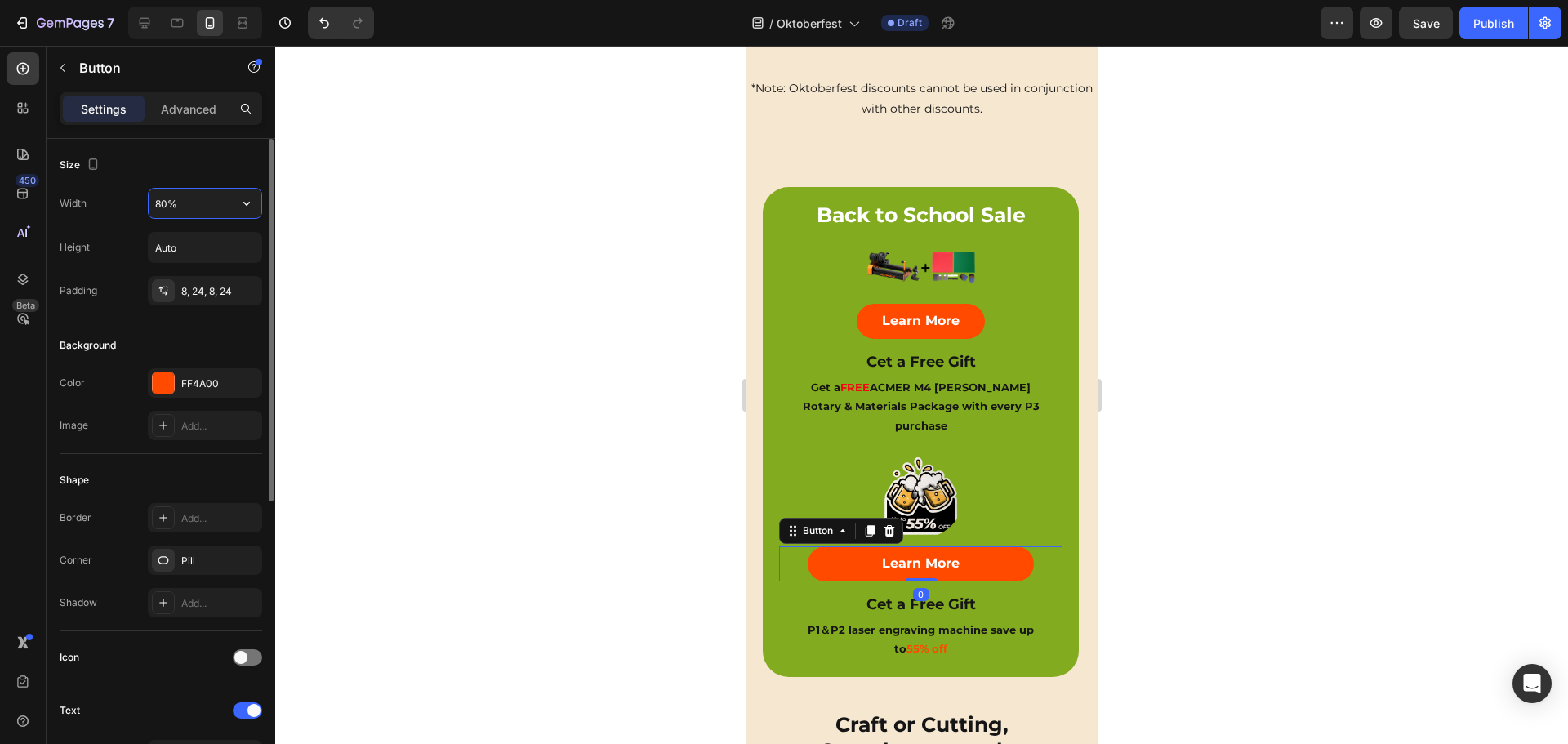
click at [157, 208] on input "80%" at bounding box center [205, 203] width 112 height 29
type input "45%"
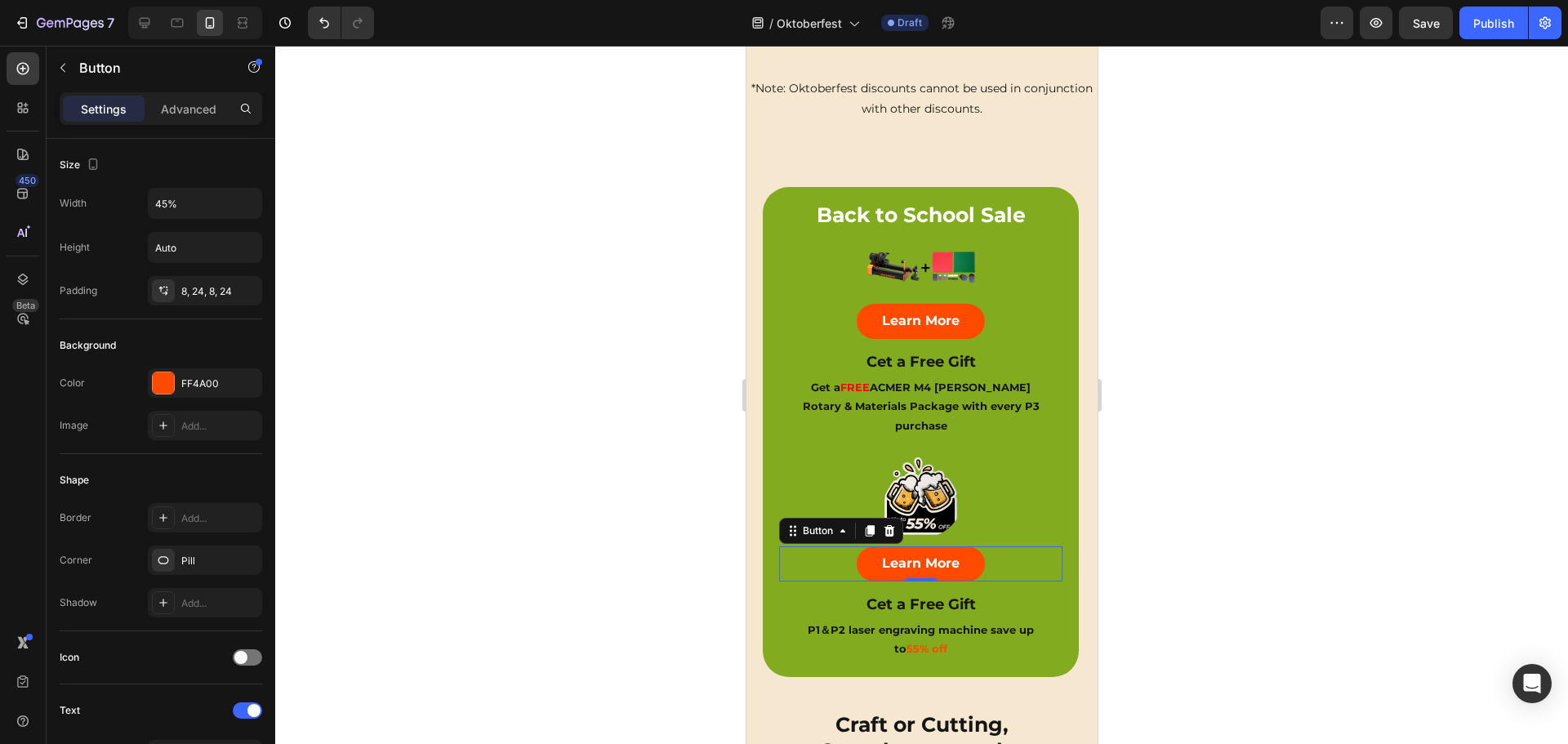
click at [490, 304] on div at bounding box center [921, 395] width 1292 height 698
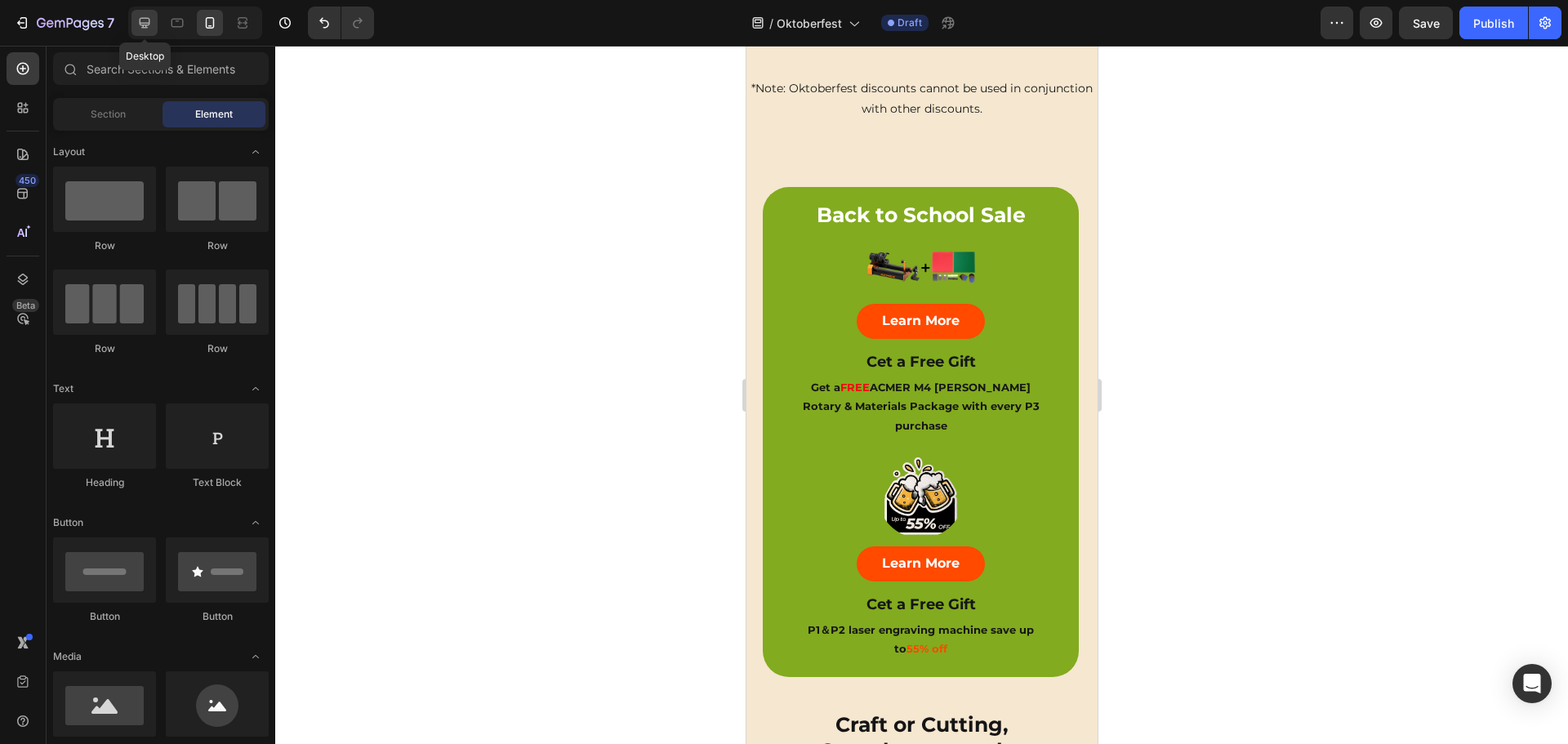
click at [141, 20] on icon at bounding box center [144, 22] width 16 height 16
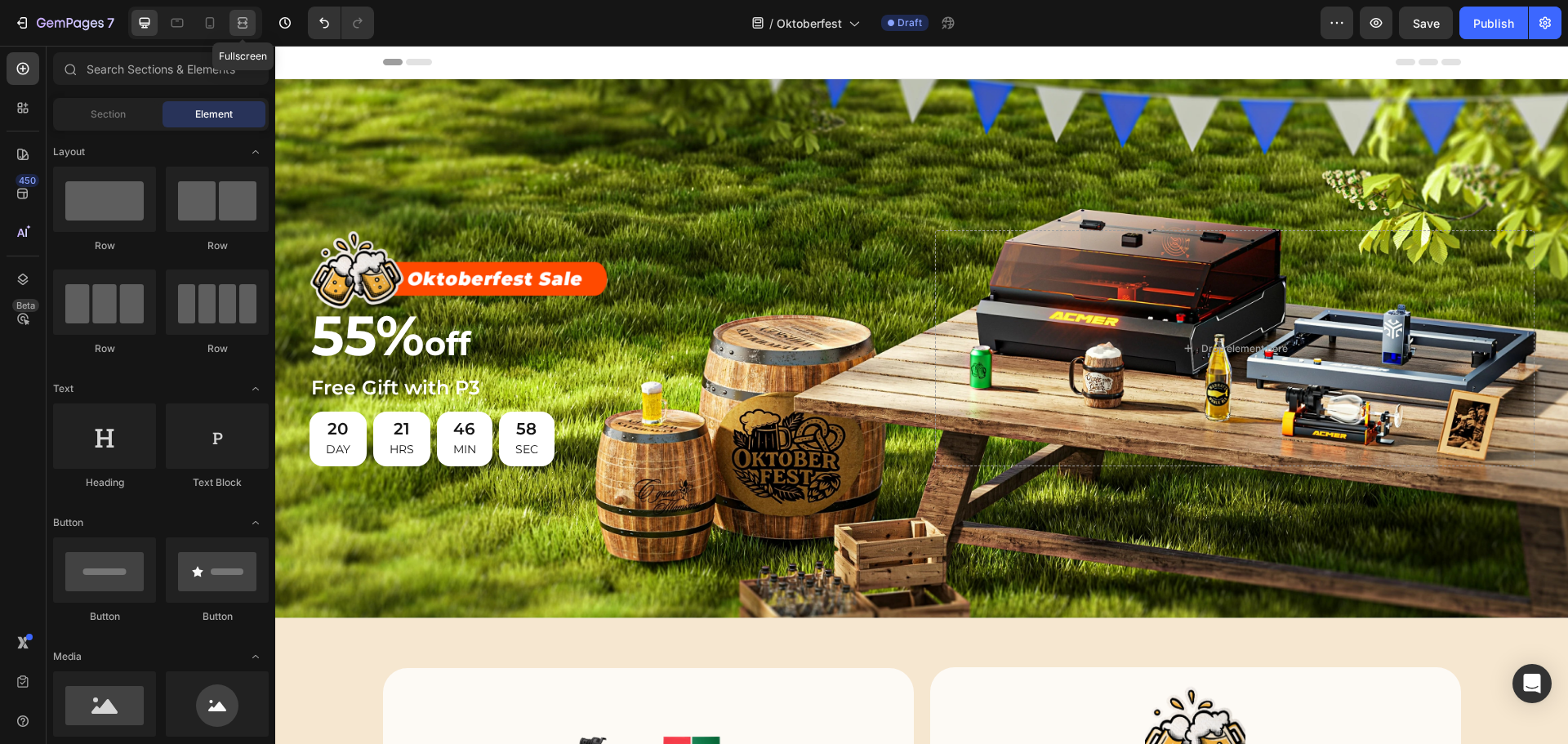
click at [236, 18] on icon at bounding box center [241, 22] width 16 height 16
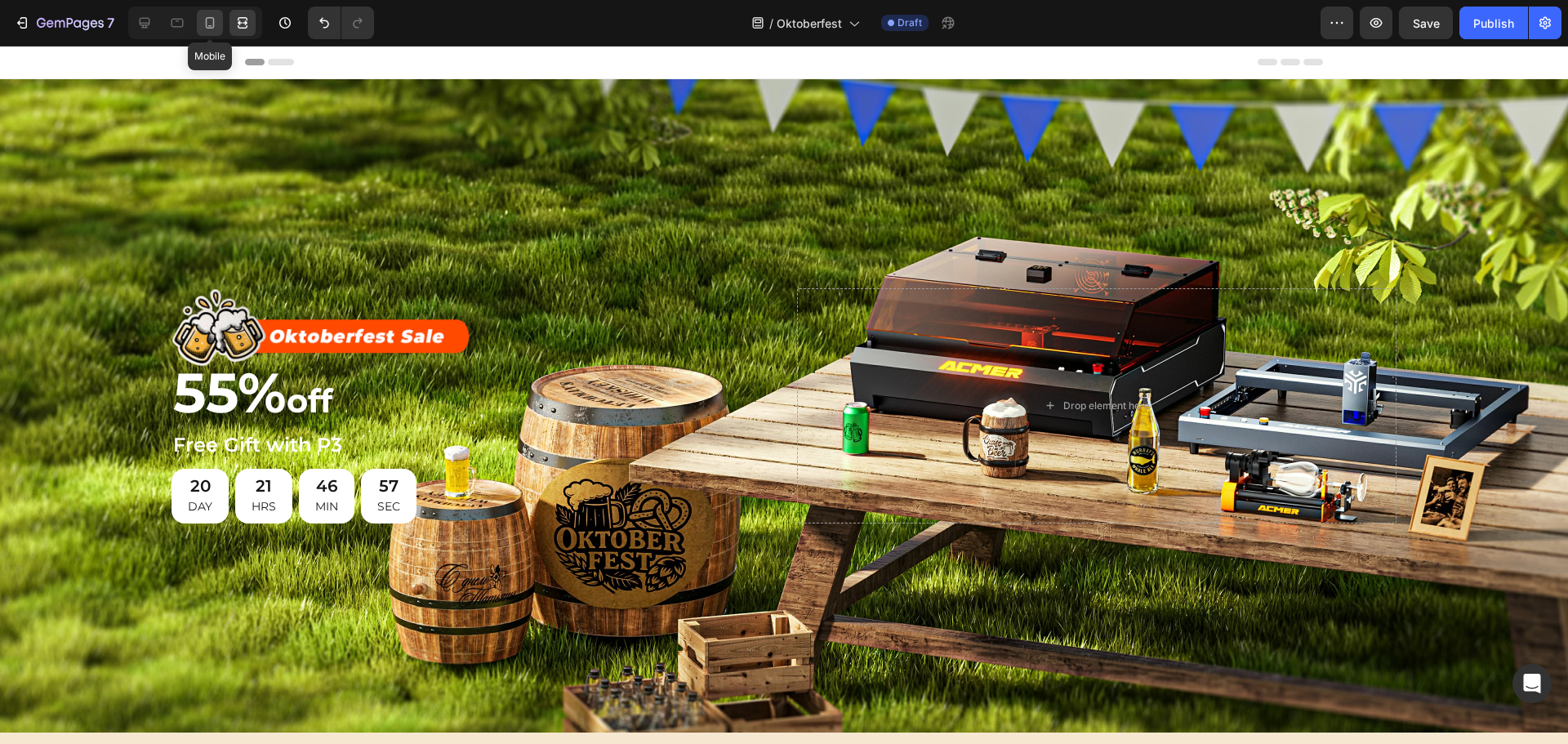
click at [202, 20] on icon at bounding box center [210, 22] width 16 height 16
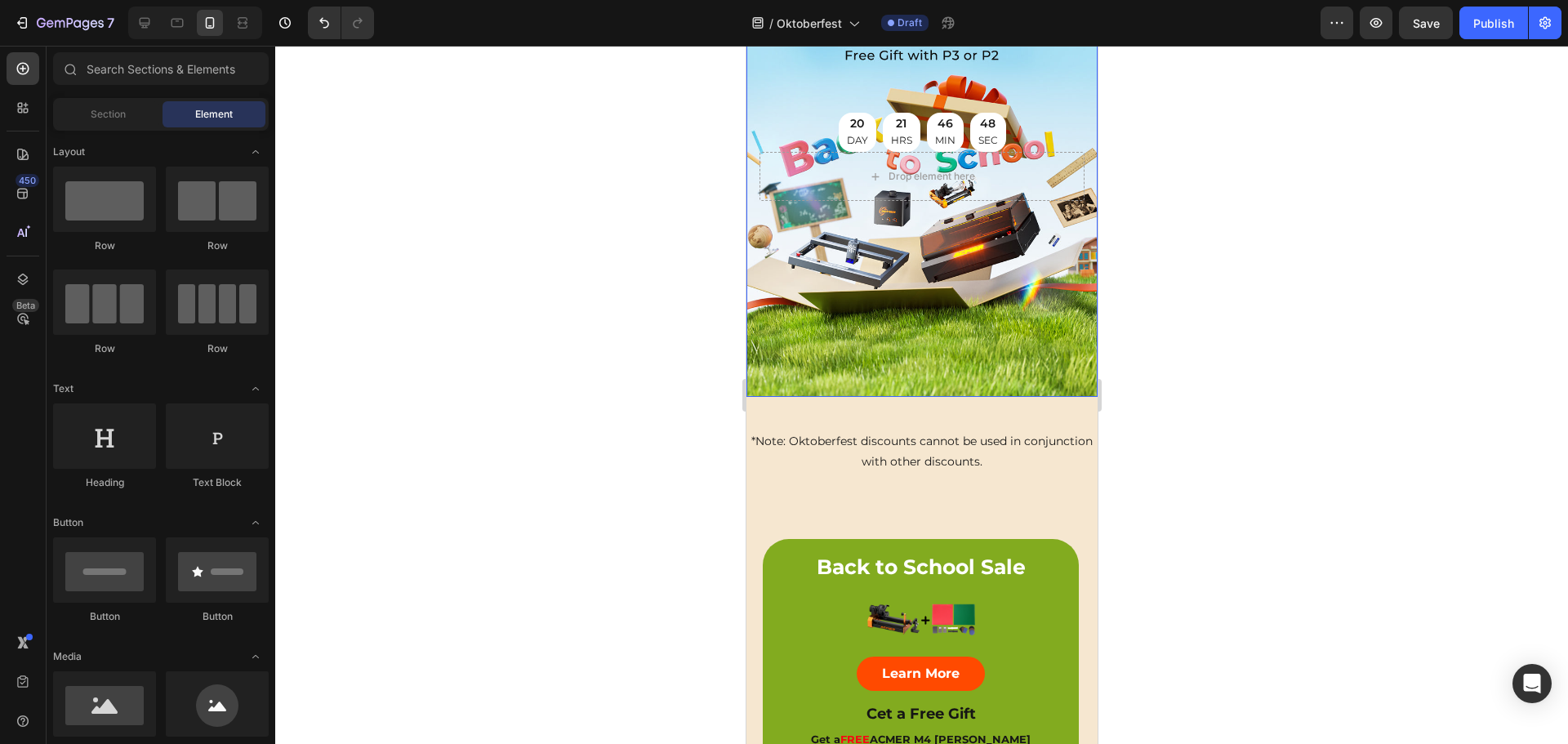
scroll to position [164, 0]
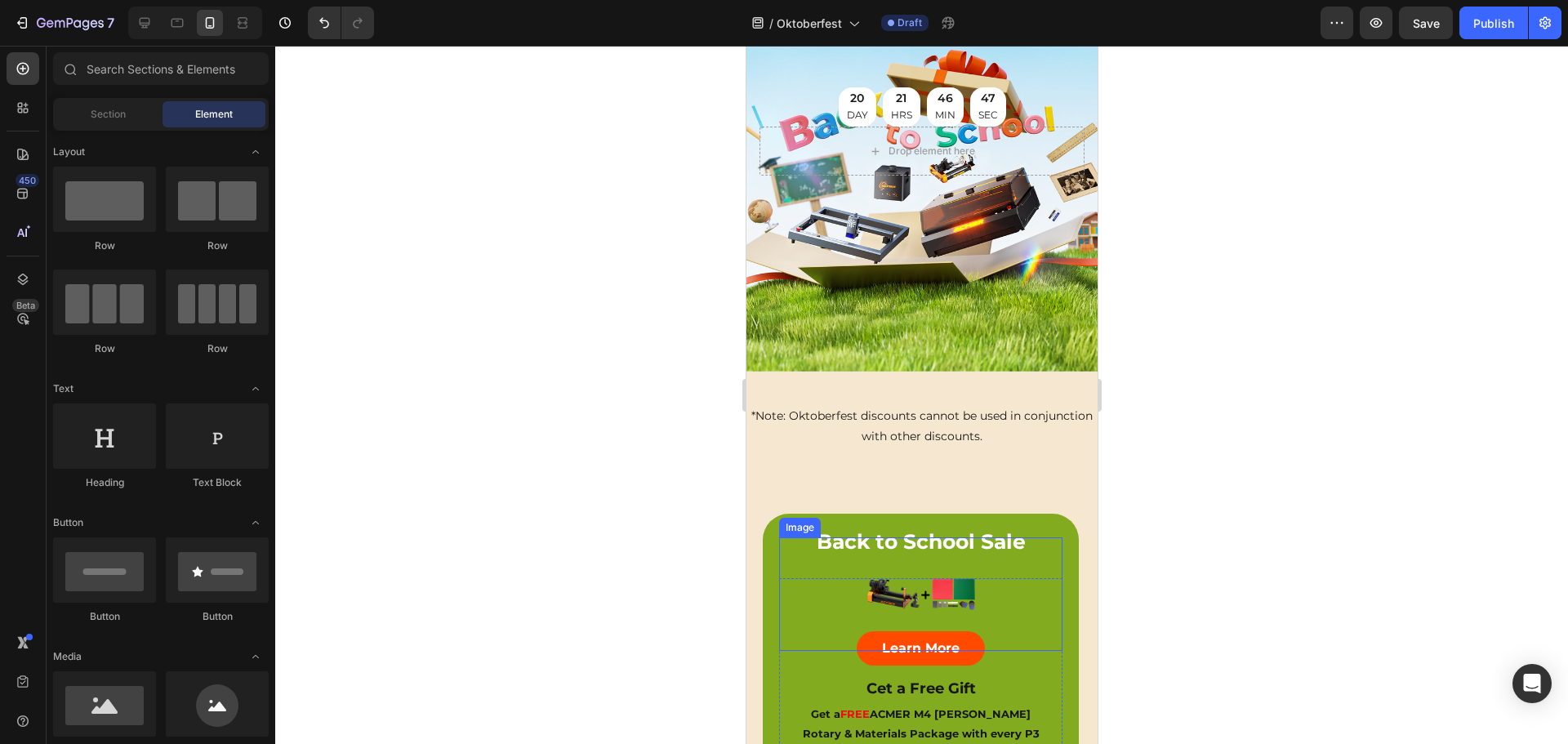
click at [986, 537] on div at bounding box center [920, 593] width 283 height 113
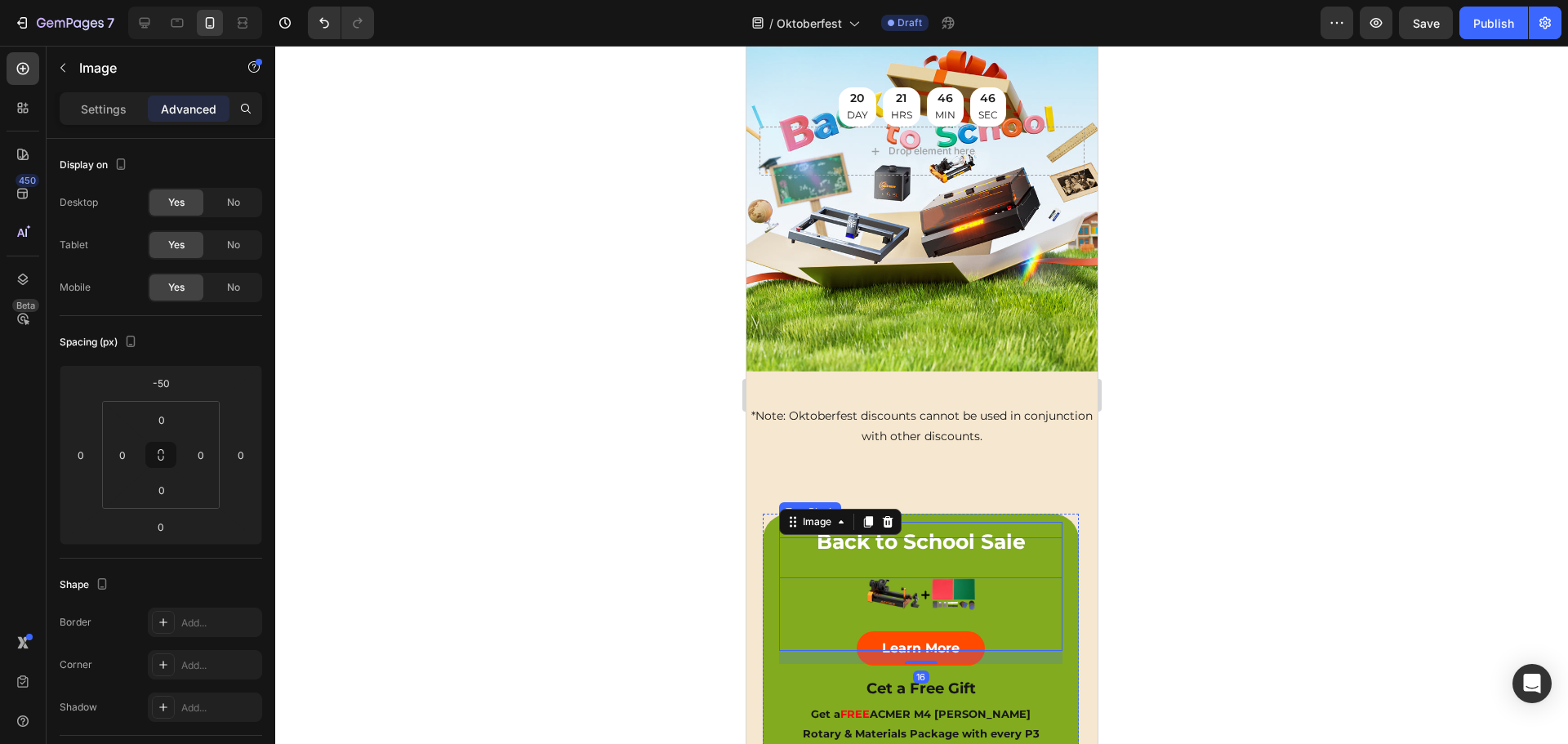
click at [946, 523] on p "Back to School Sale" at bounding box center [919, 541] width 280 height 36
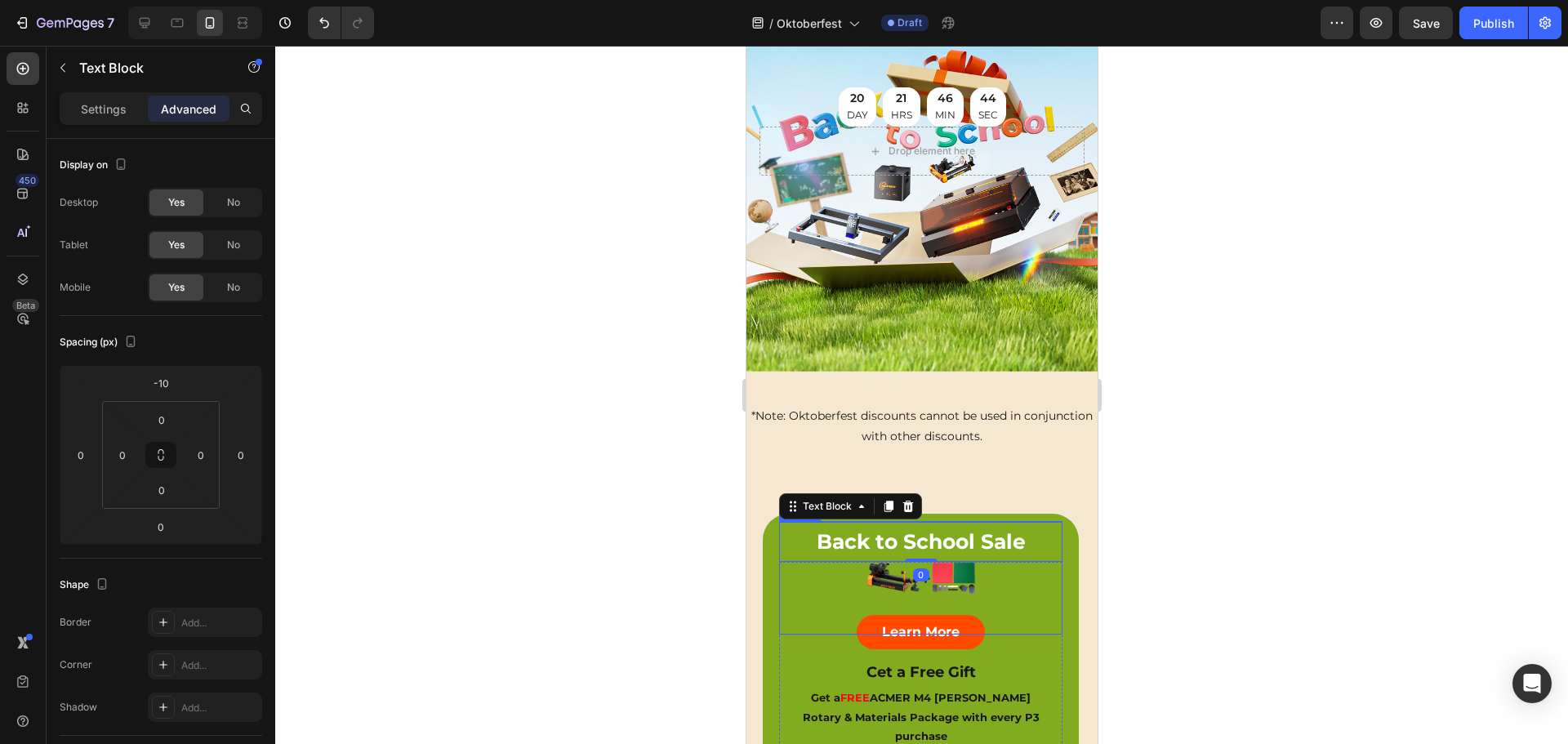
click at [937, 521] on img at bounding box center [919, 577] width 113 height 113
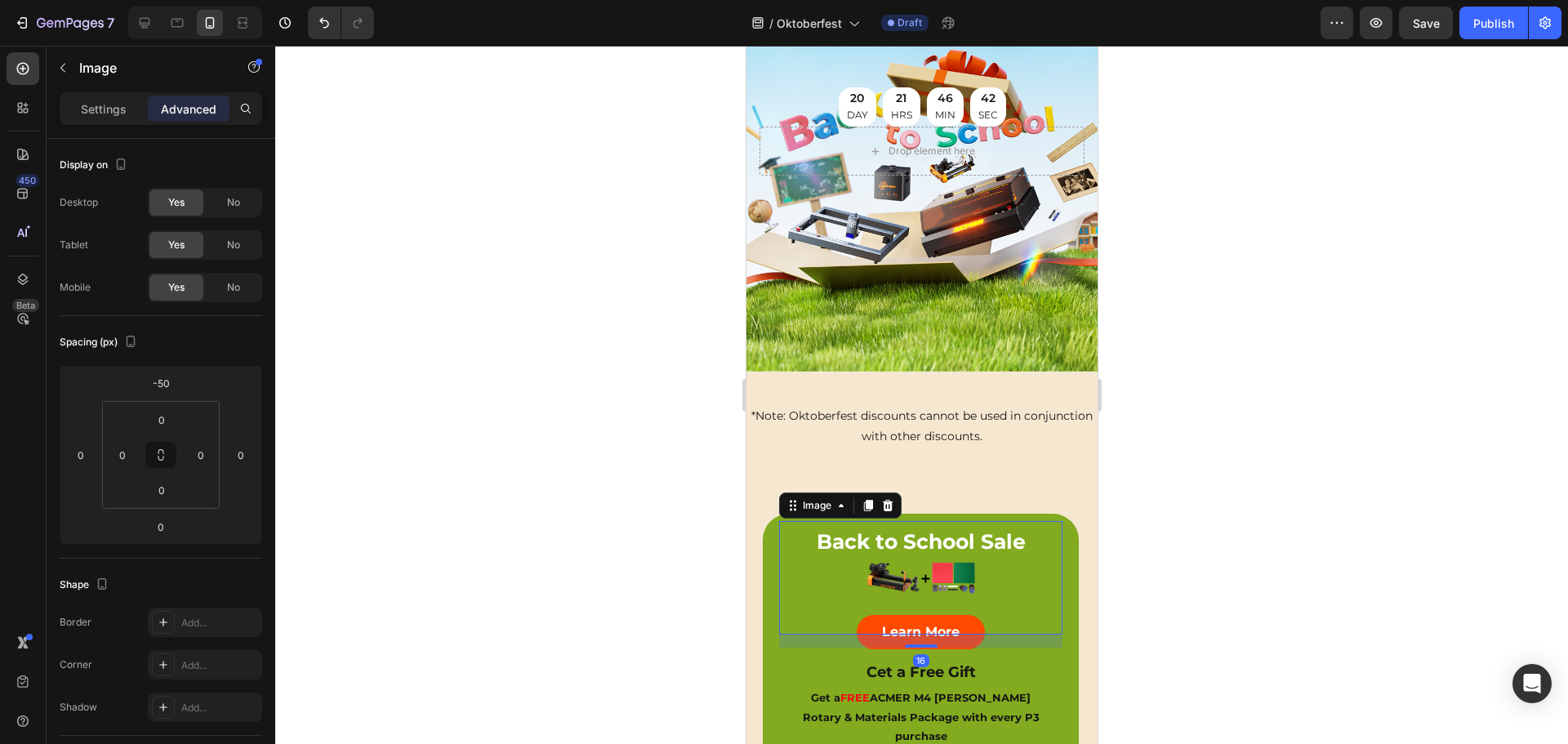
click at [936, 521] on img at bounding box center [919, 577] width 113 height 113
click at [926, 521] on img at bounding box center [919, 577] width 113 height 113
click at [984, 521] on div at bounding box center [920, 577] width 283 height 113
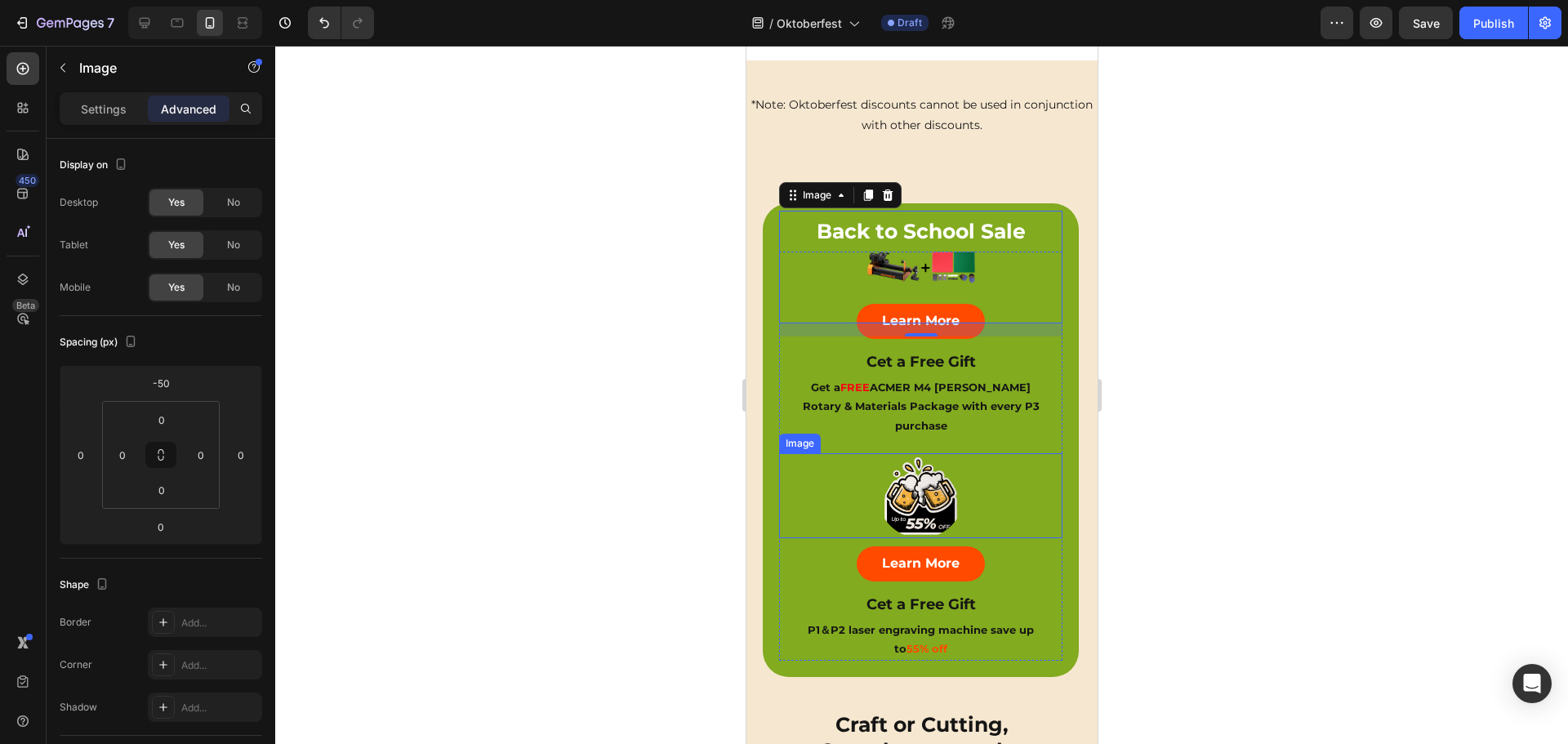
scroll to position [490, 0]
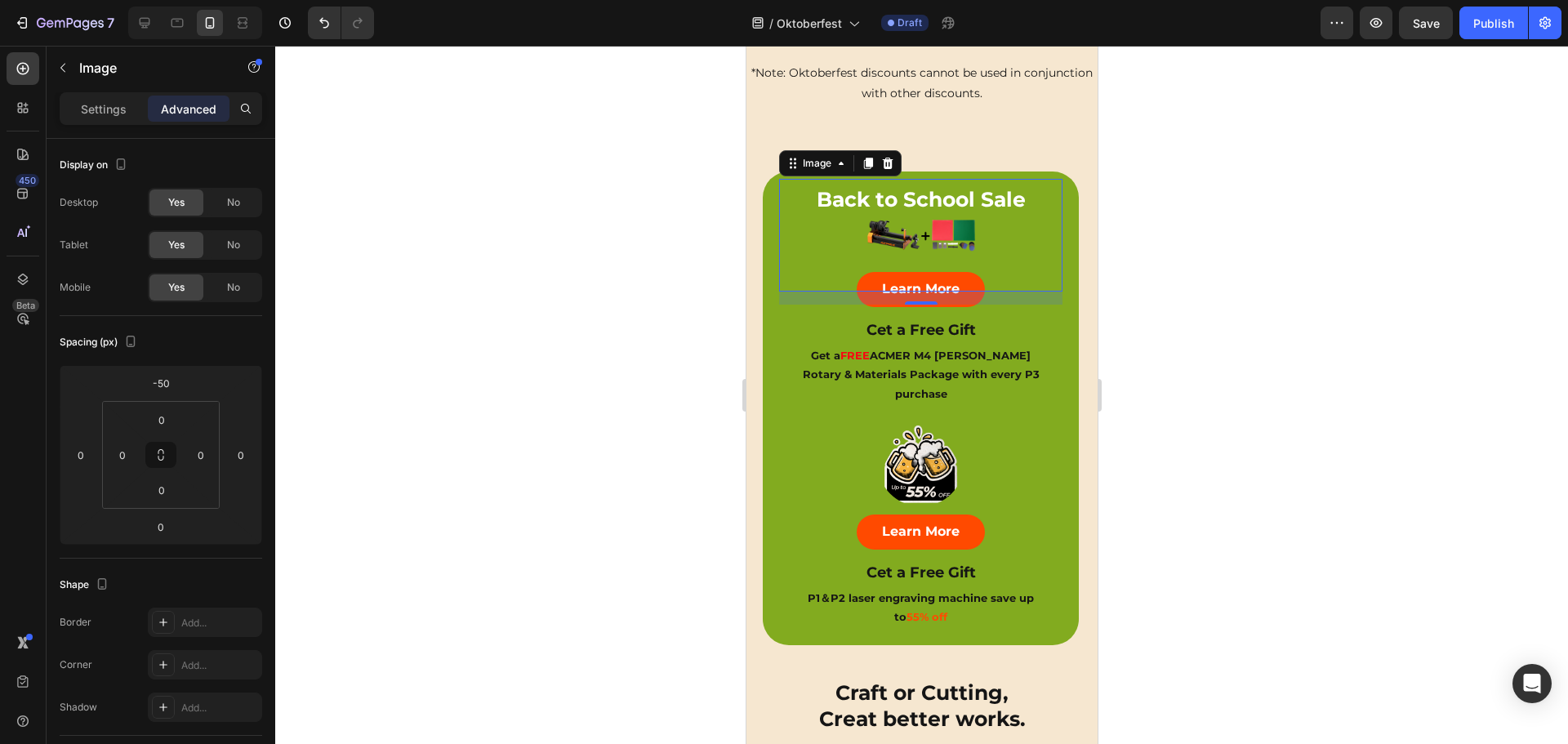
click at [818, 195] on div at bounding box center [920, 235] width 283 height 113
click at [989, 138] on div "Image Learn More Button Save 55% Instantly Heading P1＆P2 laser engraving machin…" at bounding box center [921, 83] width 351 height 109
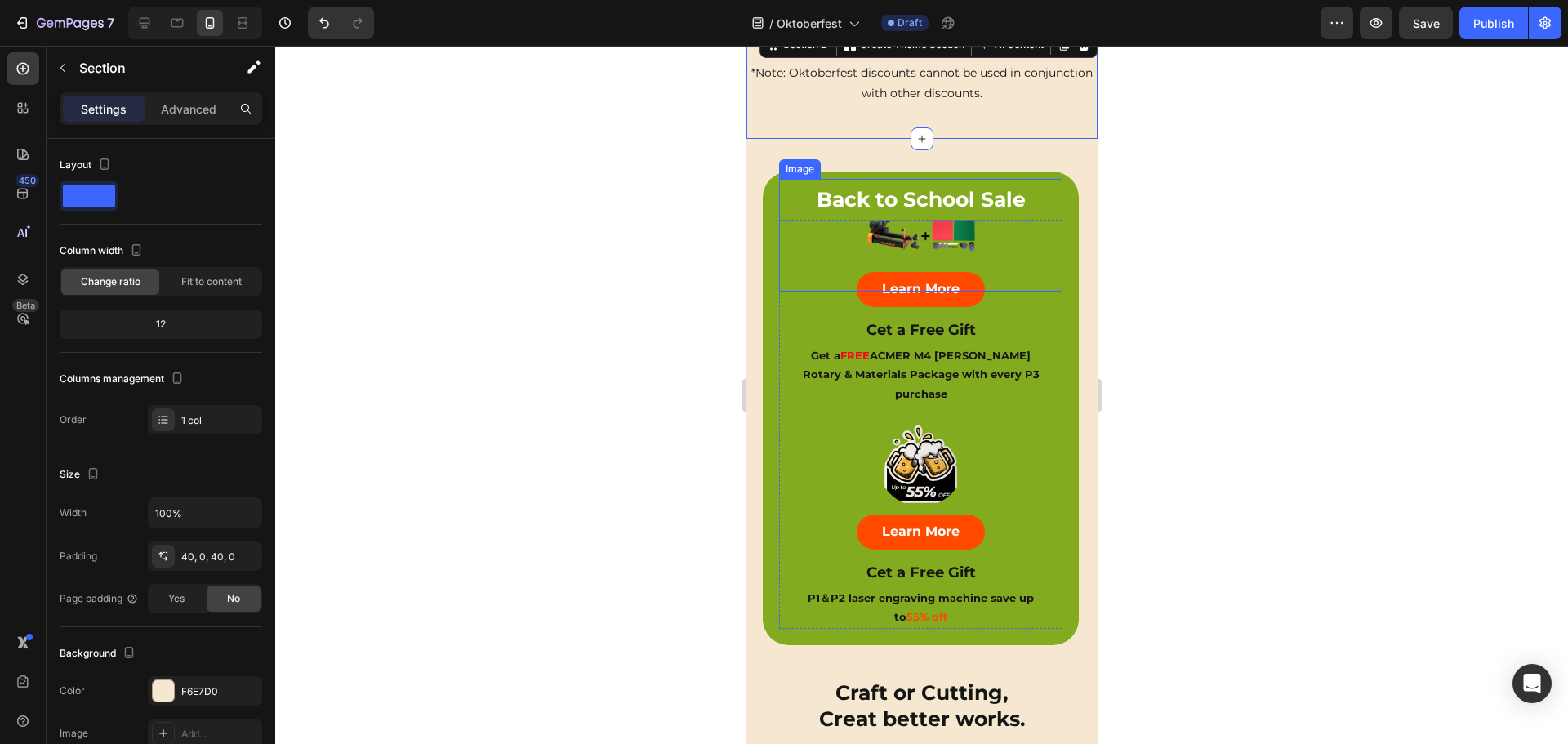
click at [951, 189] on div at bounding box center [920, 235] width 283 height 113
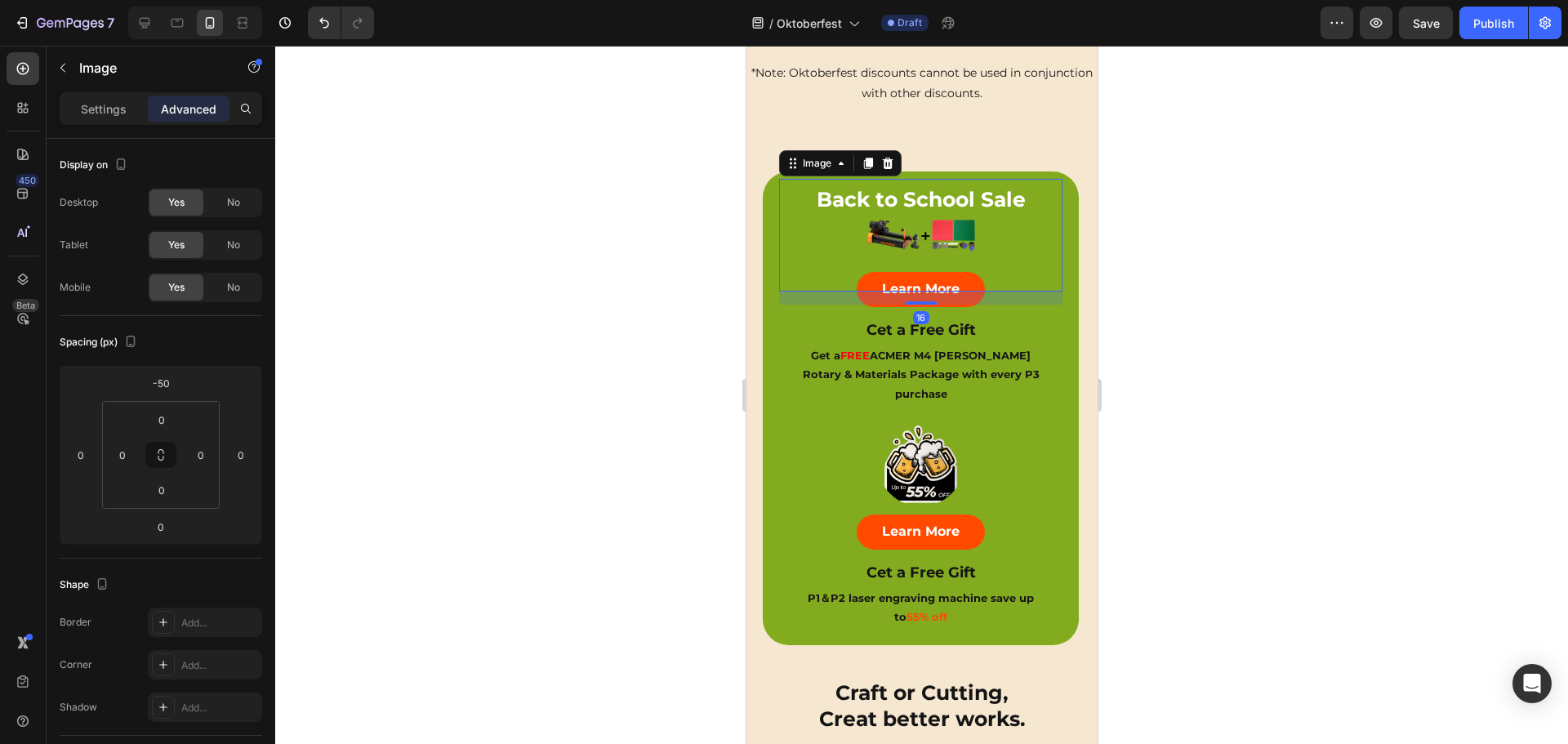
click at [951, 189] on div at bounding box center [920, 235] width 283 height 113
click at [922, 260] on img at bounding box center [919, 235] width 113 height 113
click at [822, 194] on div at bounding box center [920, 235] width 283 height 113
click at [808, 422] on div at bounding box center [920, 463] width 283 height 85
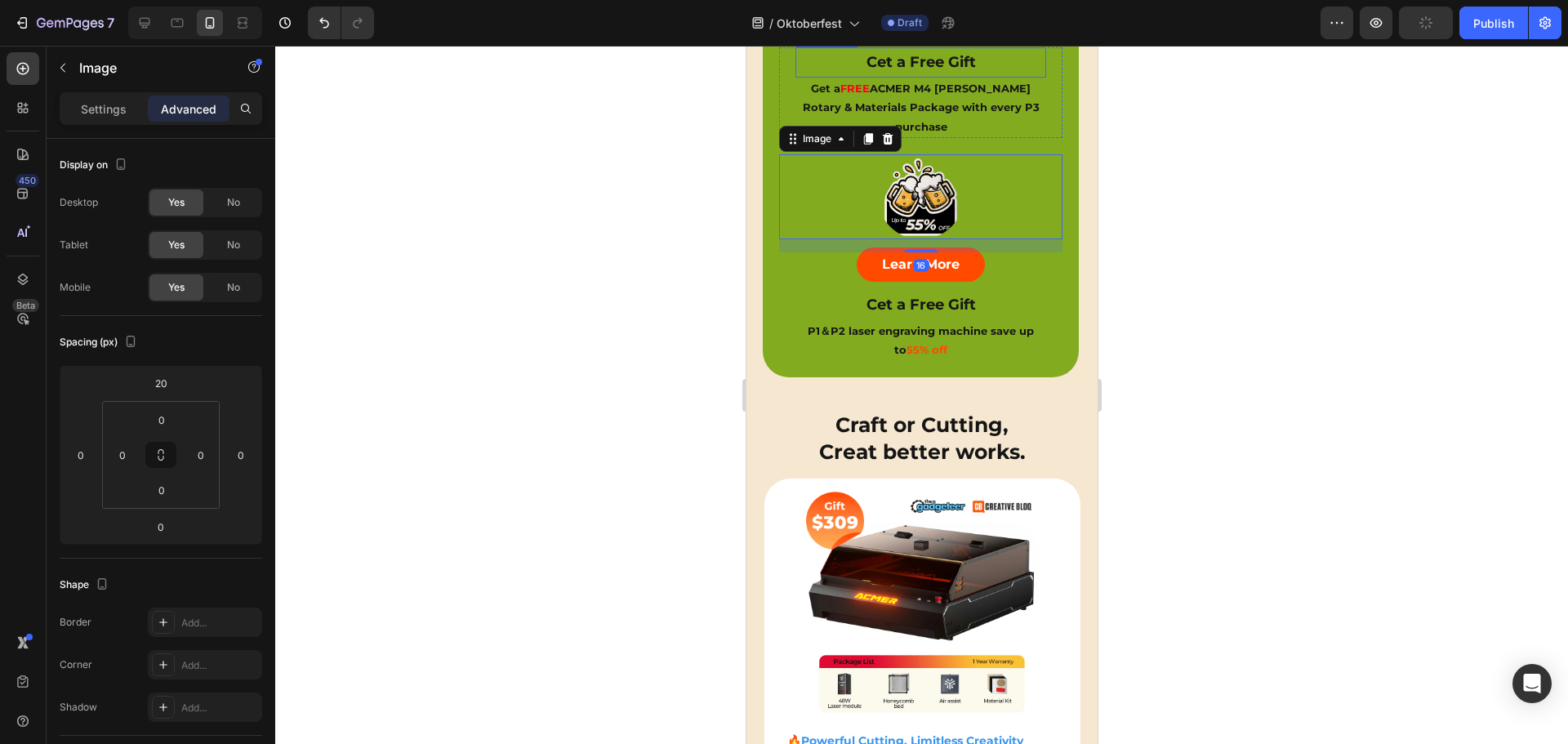
scroll to position [164, 0]
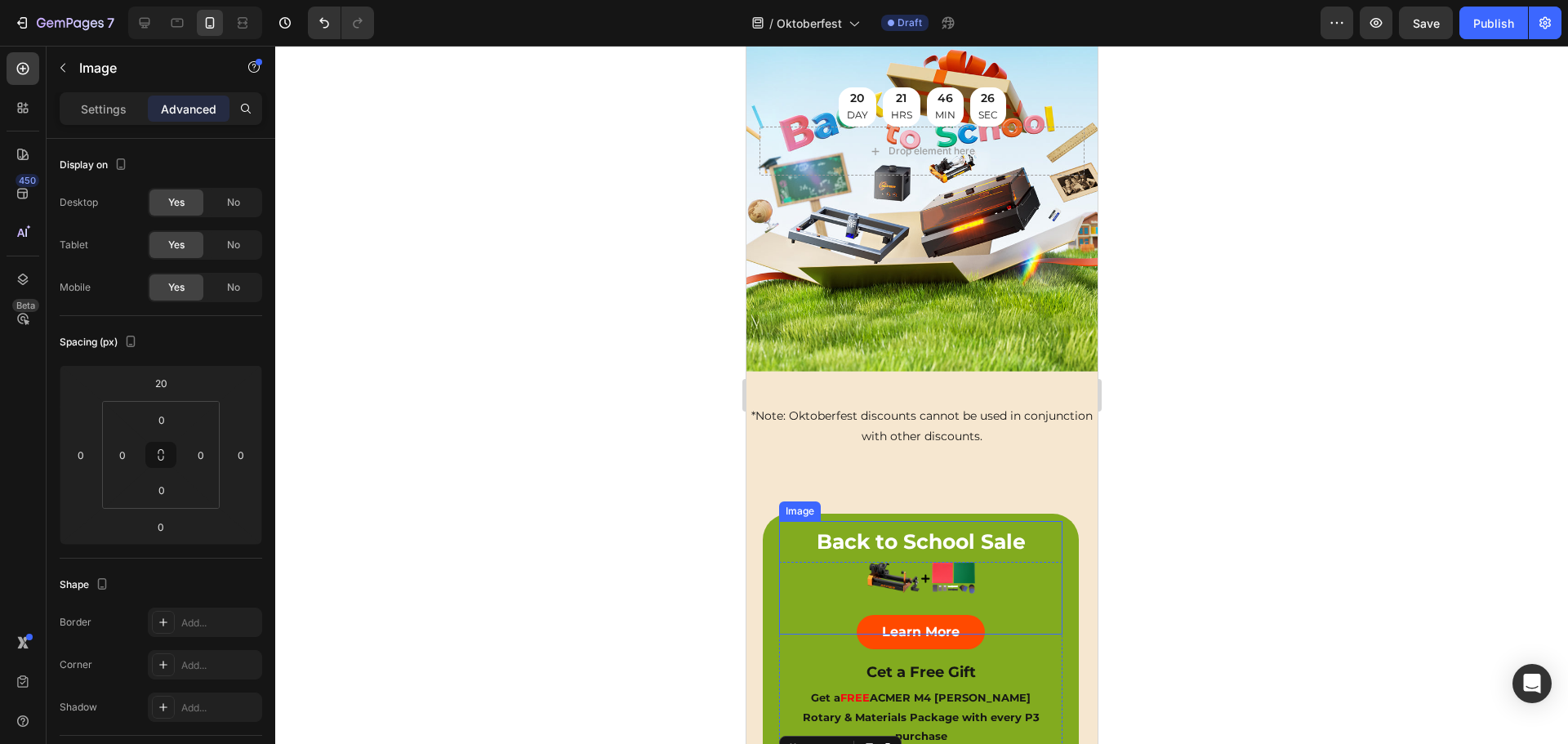
click at [831, 523] on div at bounding box center [920, 577] width 283 height 113
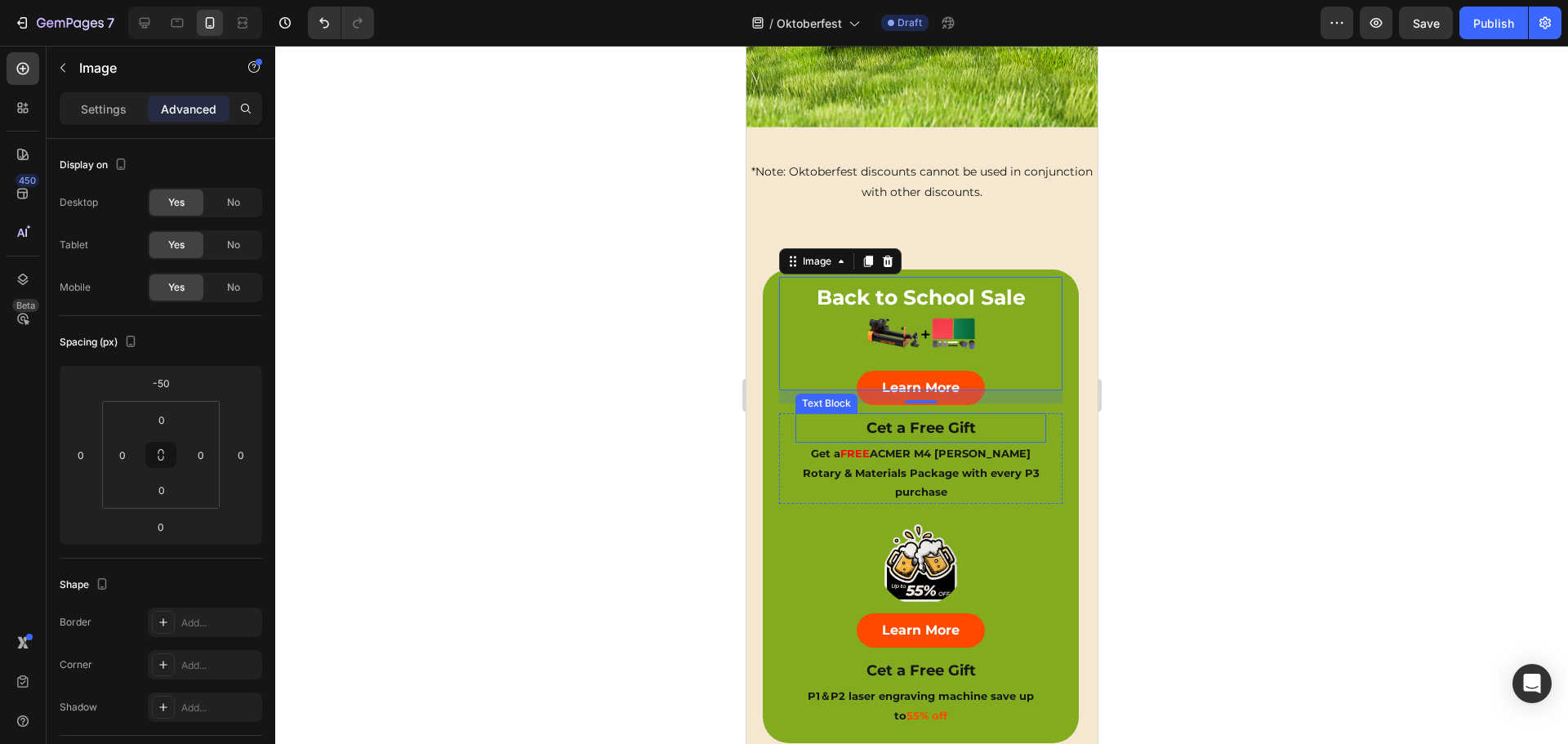
scroll to position [408, 0]
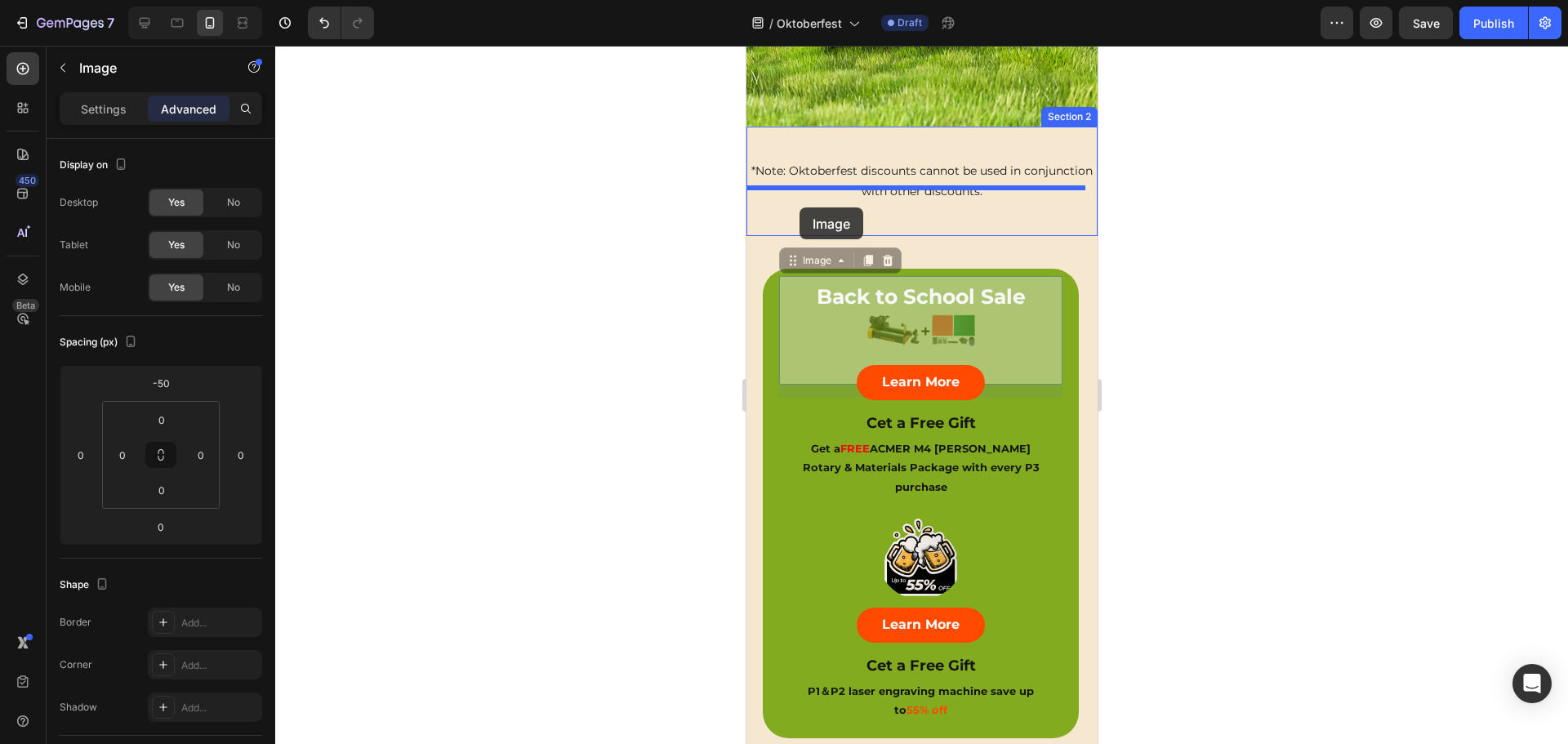
drag, startPoint x: 794, startPoint y: 247, endPoint x: 798, endPoint y: 208, distance: 39.2
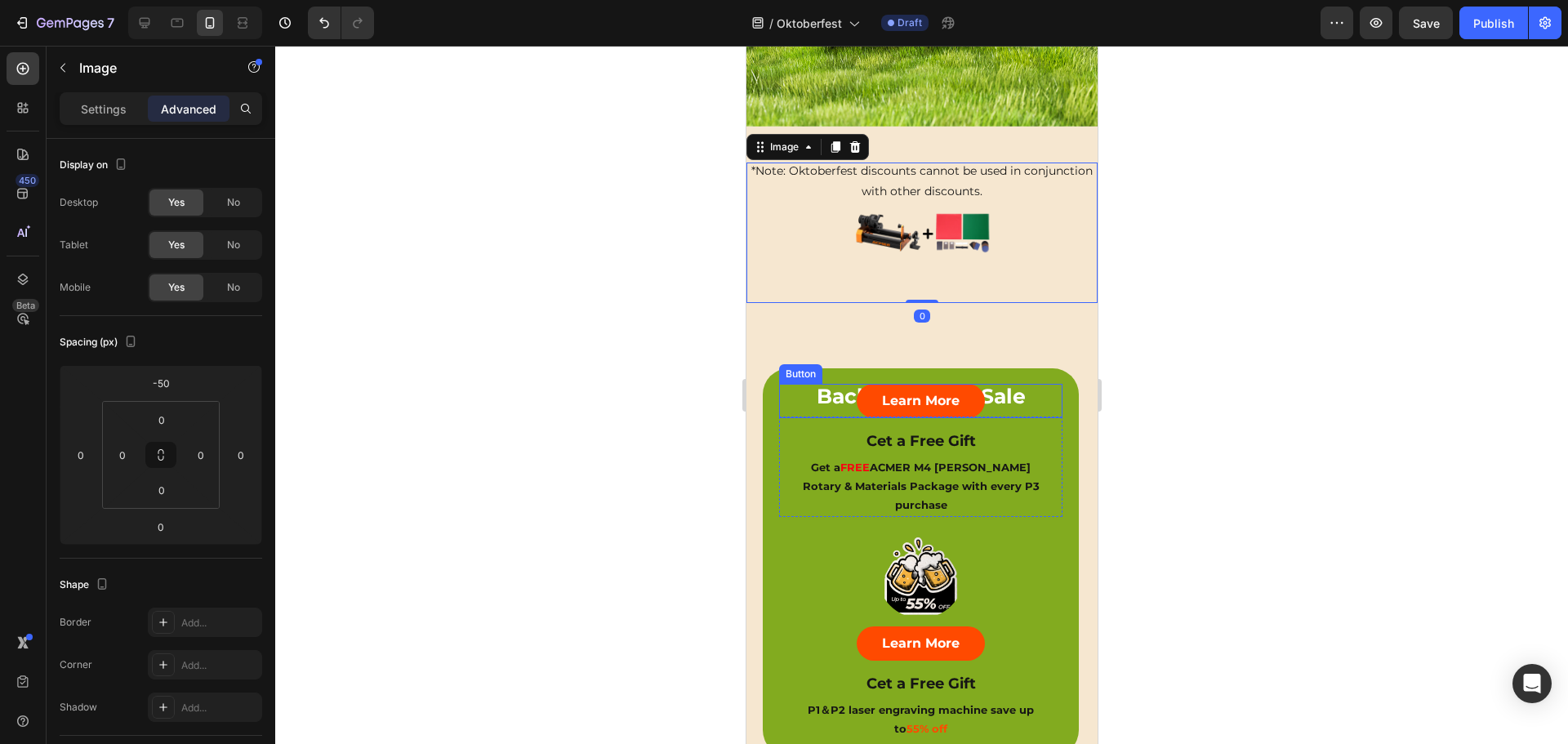
click at [820, 384] on div "Learn More Button" at bounding box center [920, 401] width 283 height 35
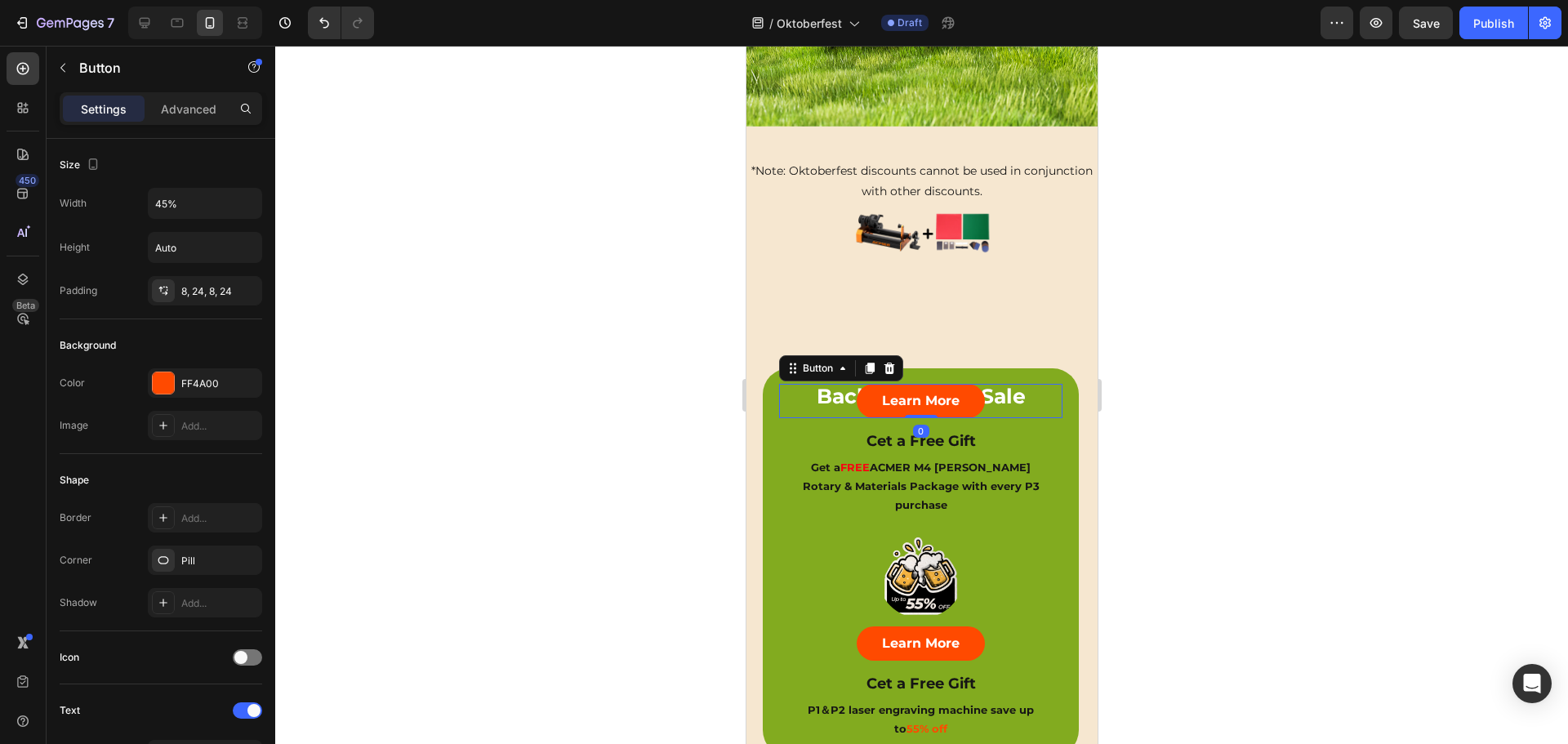
click at [820, 384] on div "Learn More Button 0" at bounding box center [920, 401] width 283 height 35
click at [1006, 384] on div "Learn More Button 0" at bounding box center [920, 401] width 283 height 35
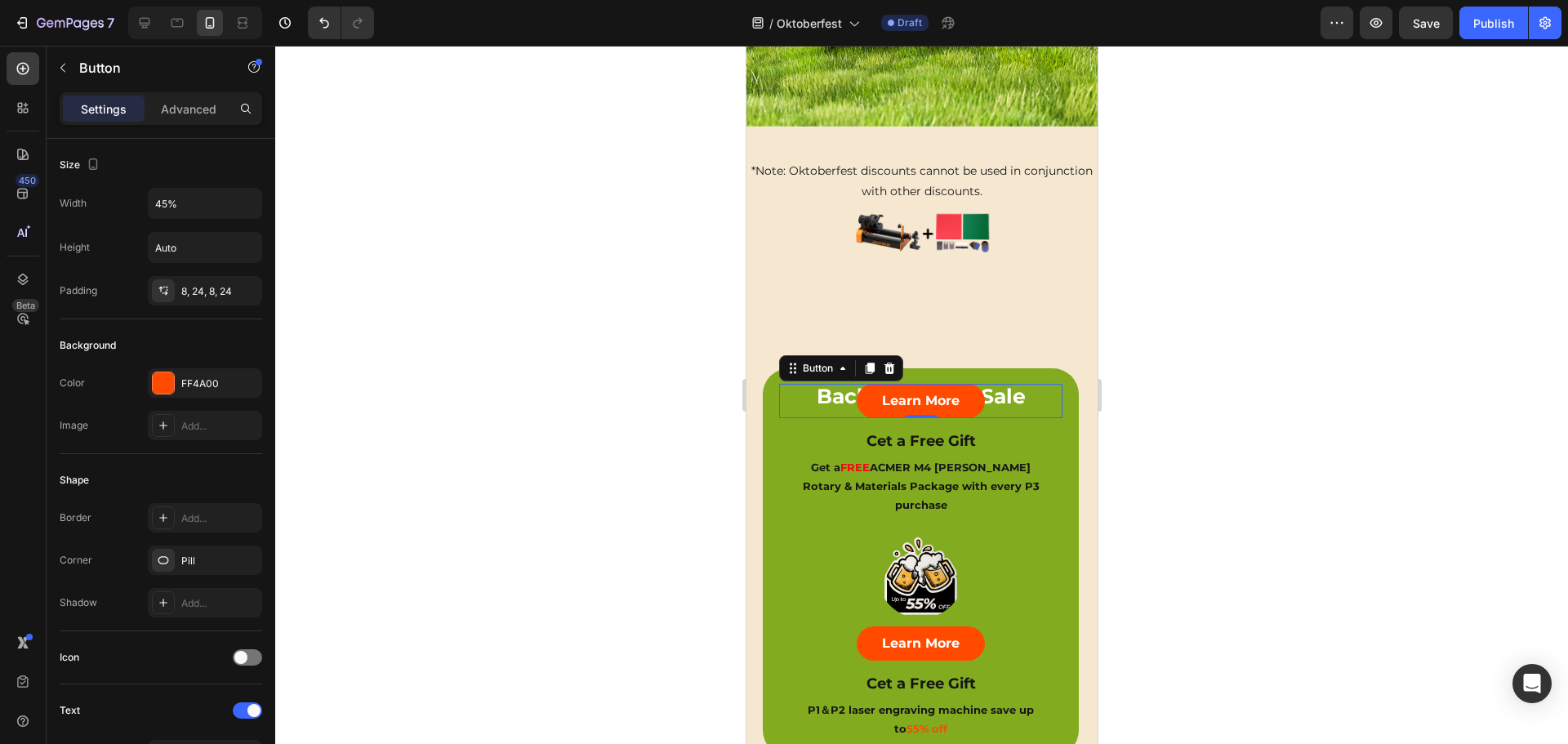
click at [1006, 384] on div "Learn More Button 0" at bounding box center [920, 401] width 283 height 35
click at [814, 388] on div "Learn More Button 0" at bounding box center [920, 401] width 283 height 35
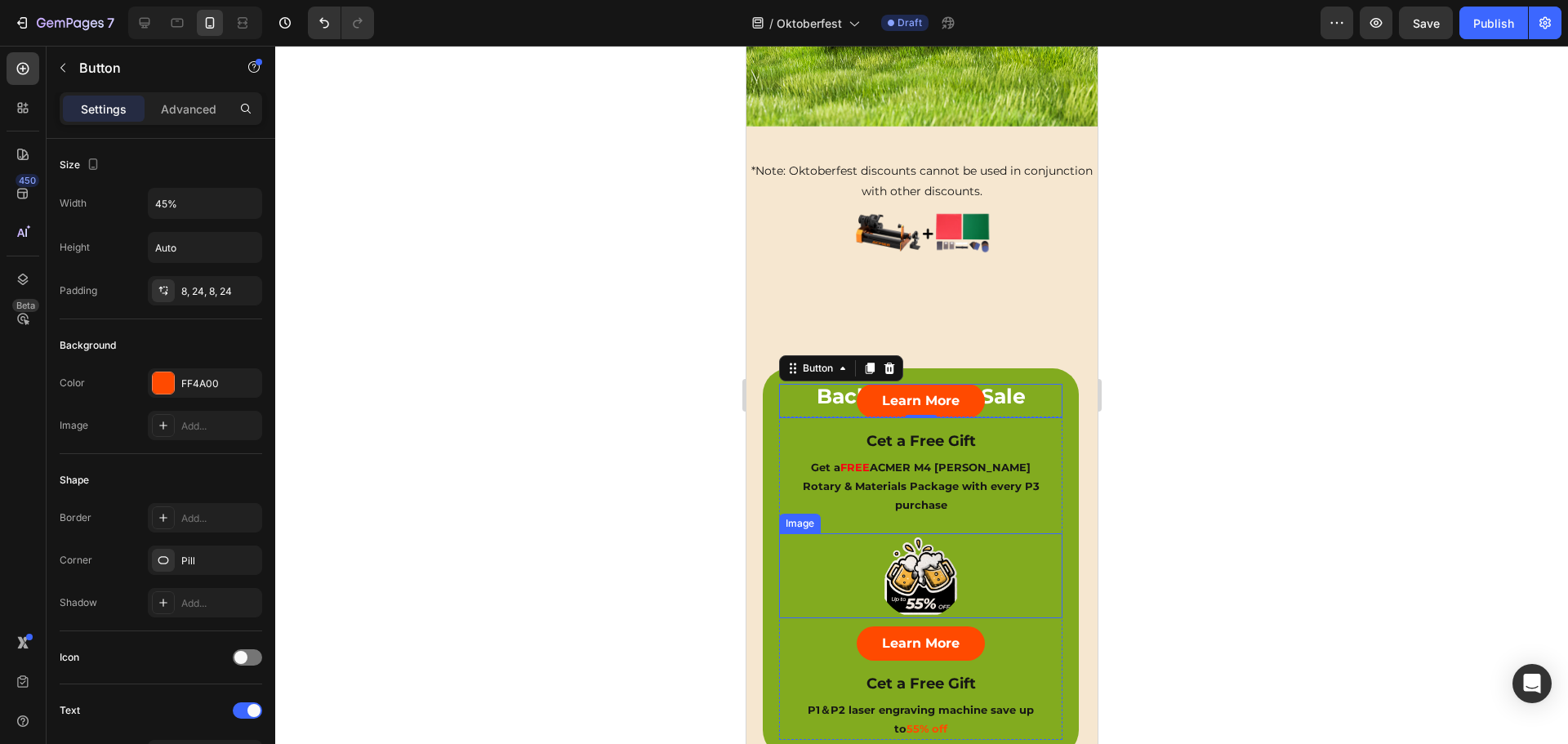
click at [801, 536] on div at bounding box center [920, 576] width 283 height 85
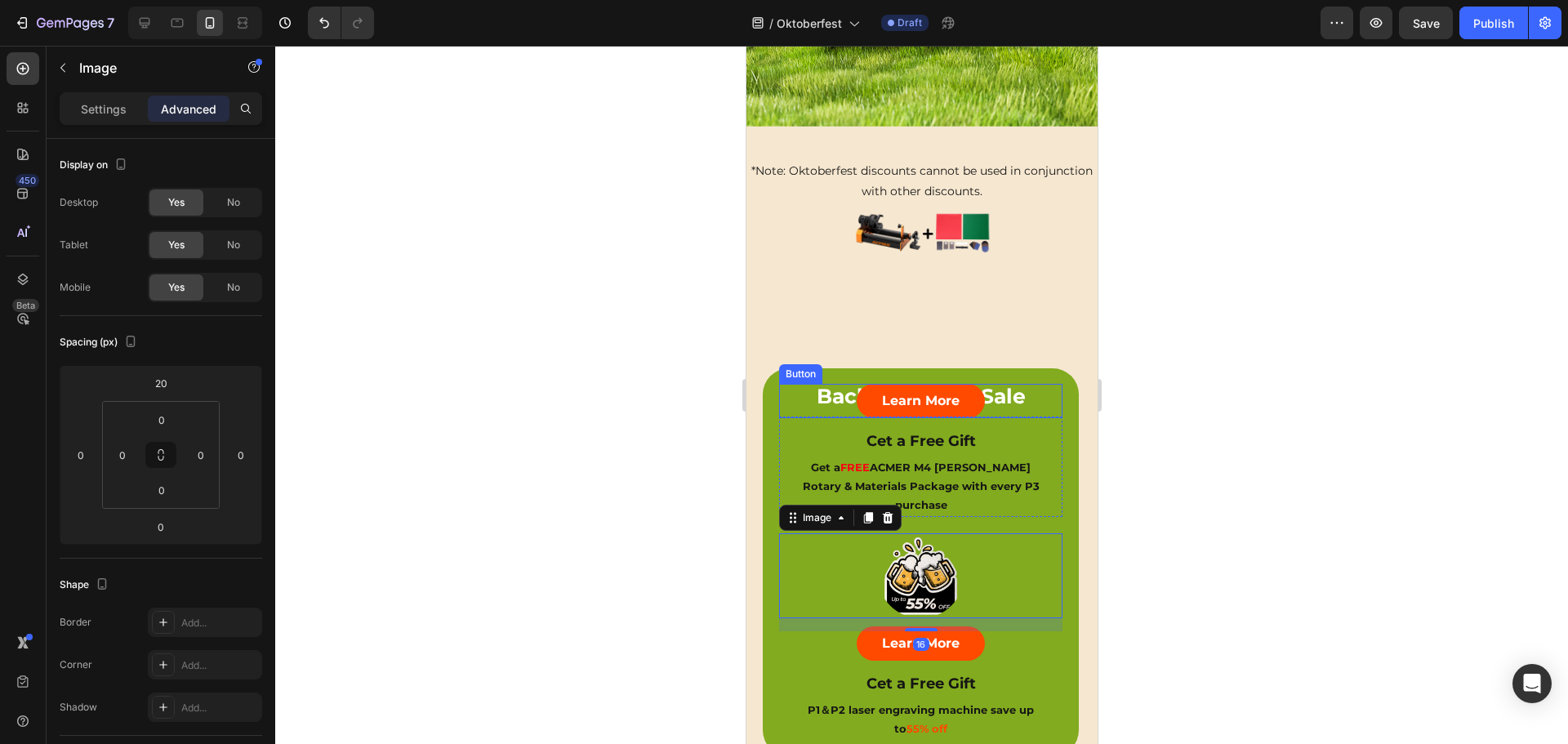
click at [792, 384] on div "Learn More Button" at bounding box center [920, 401] width 283 height 35
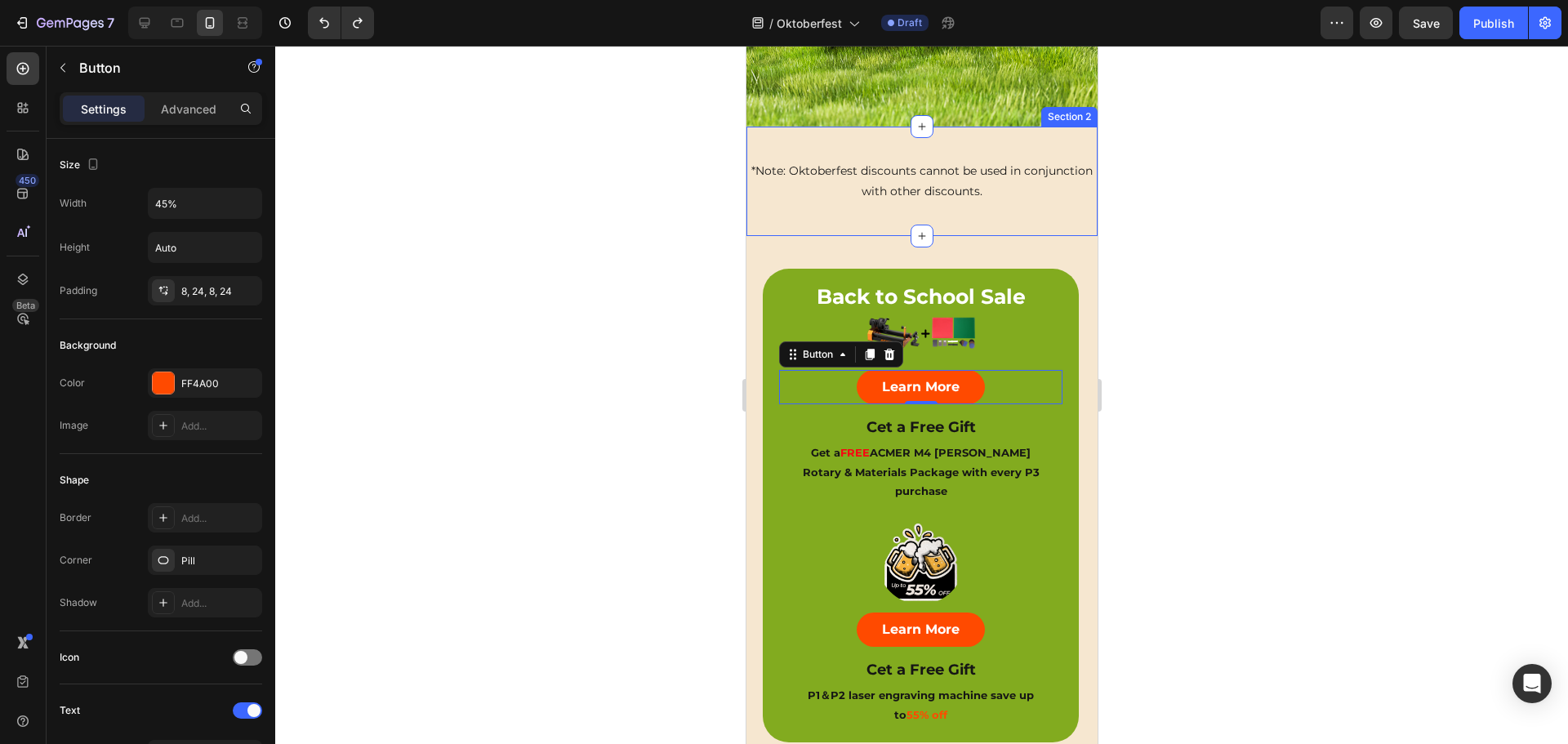
drag, startPoint x: 992, startPoint y: 197, endPoint x: 1000, endPoint y: 205, distance: 11.3
click at [992, 197] on div "Image Learn More Button Save 55% Instantly Heading P1＆P2 laser engraving machin…" at bounding box center [921, 181] width 351 height 109
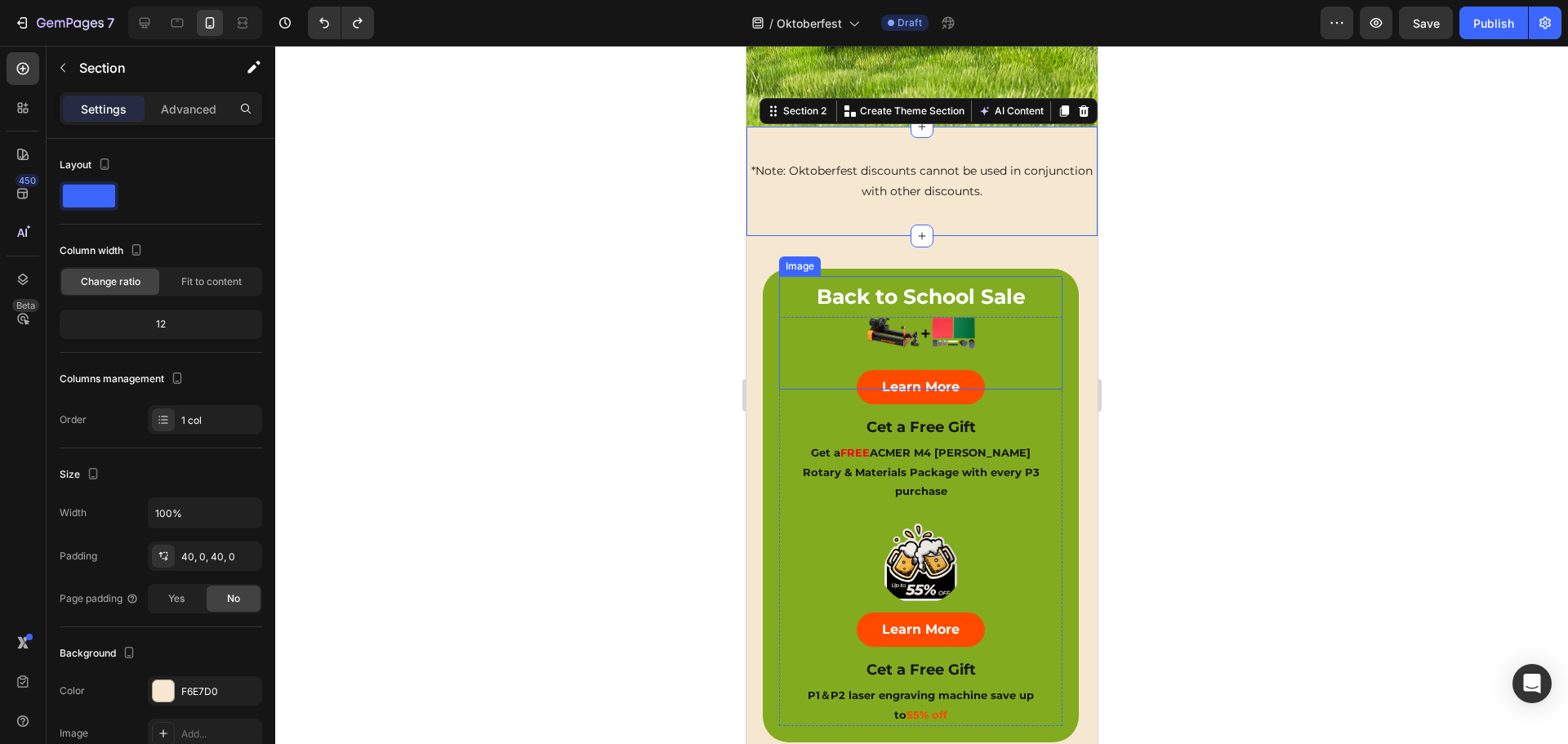
click at [1035, 280] on div at bounding box center [920, 332] width 283 height 113
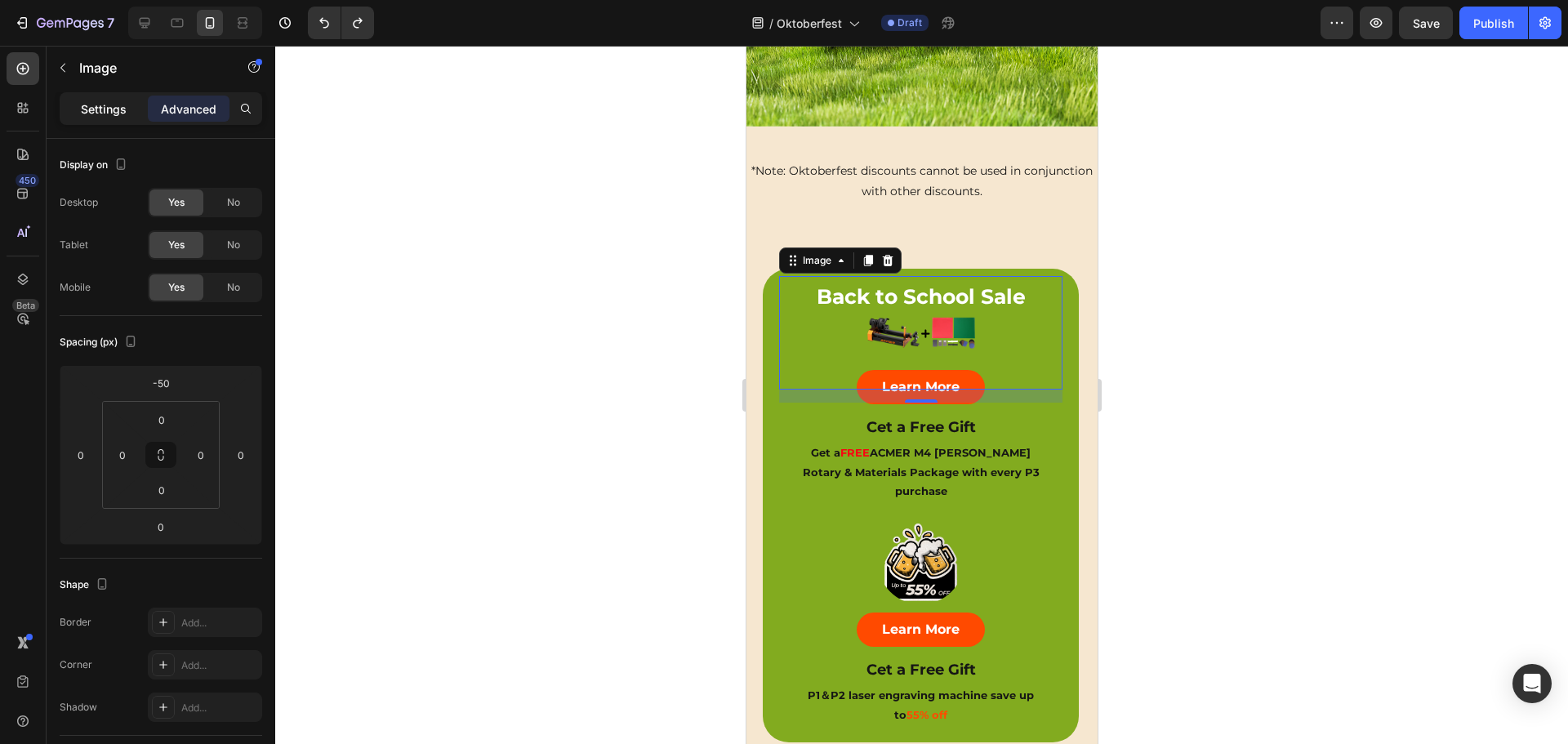
click at [99, 112] on p "Settings" at bounding box center [103, 109] width 46 height 17
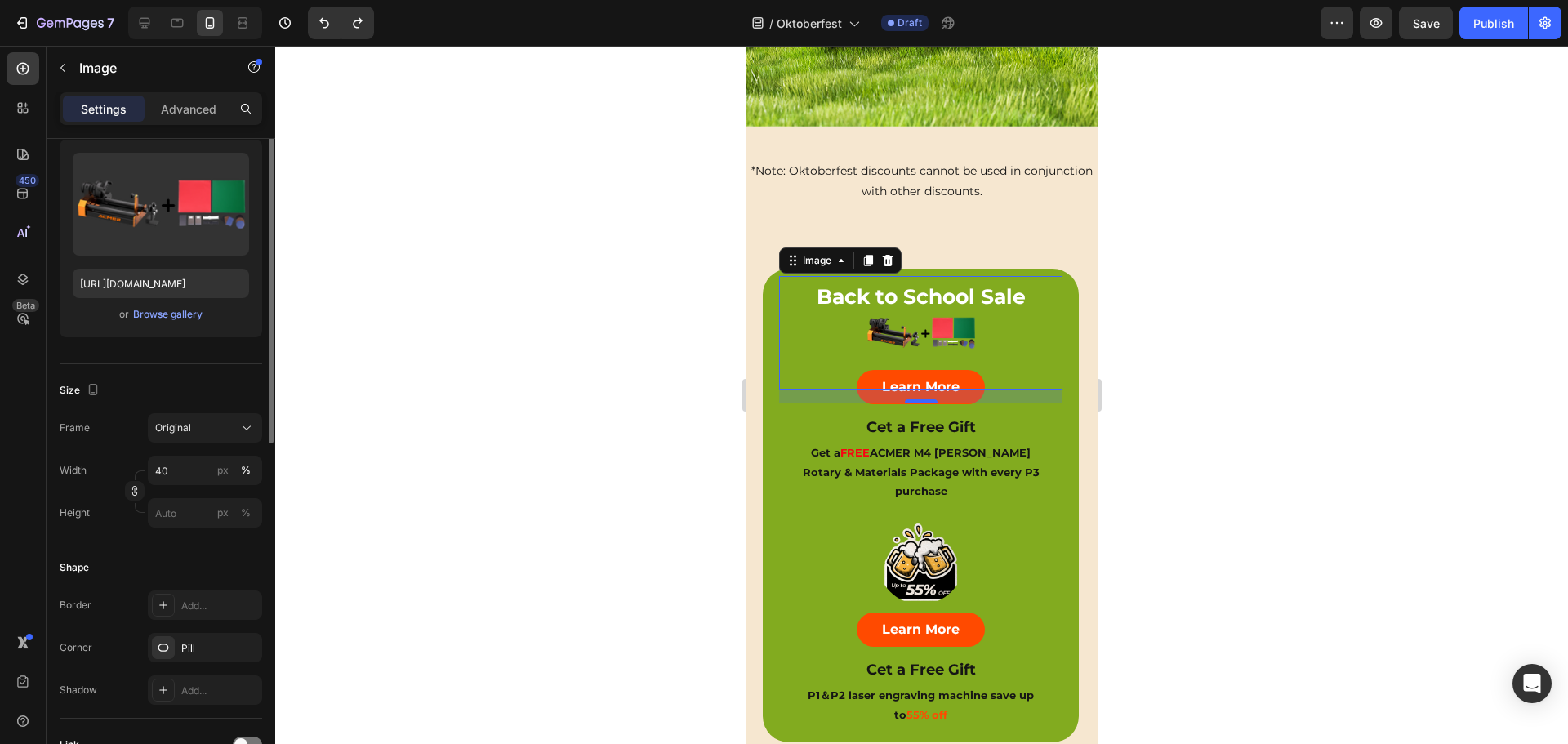
scroll to position [245, 0]
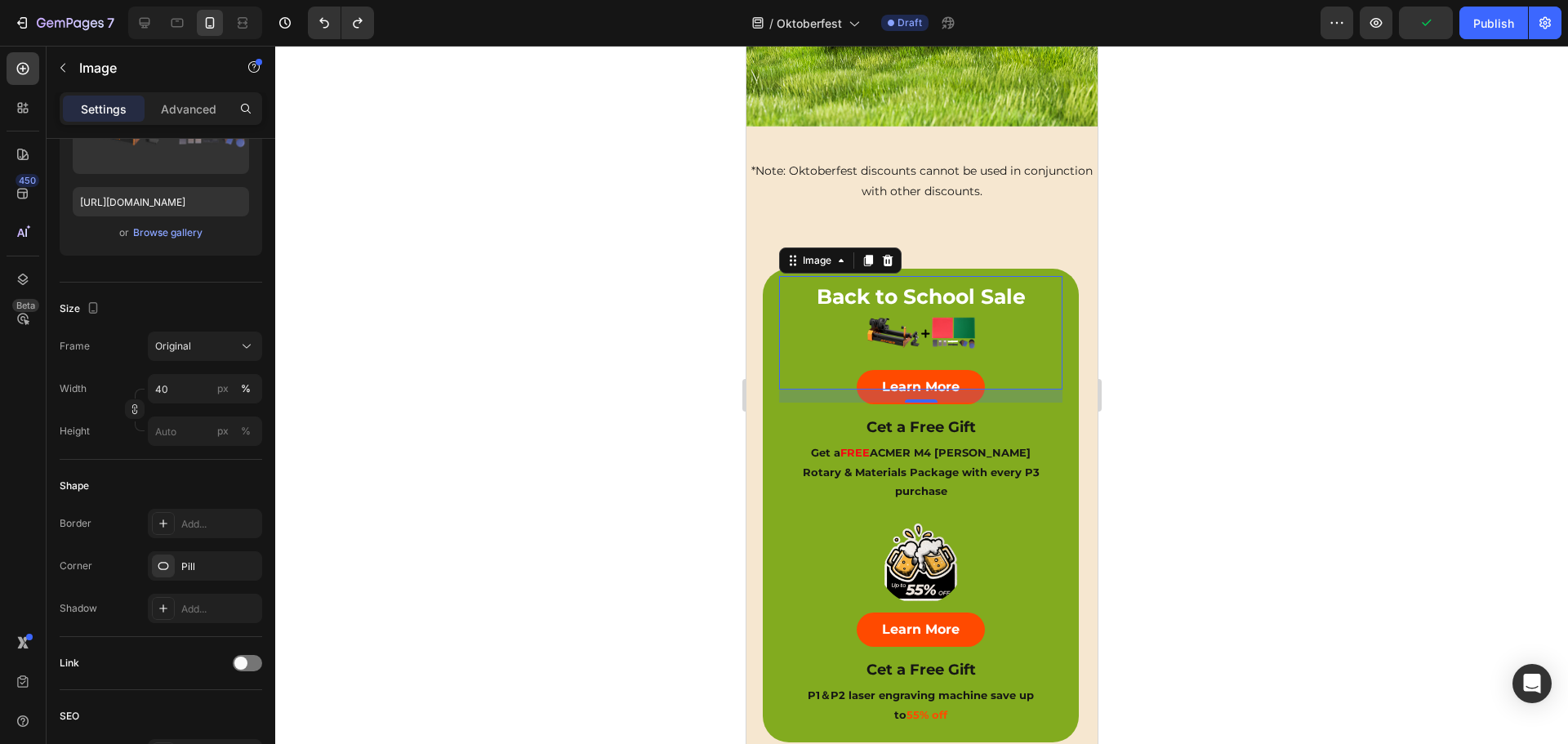
drag, startPoint x: 207, startPoint y: 112, endPoint x: 221, endPoint y: 135, distance: 26.9
click at [206, 112] on p "Advanced" at bounding box center [188, 109] width 55 height 17
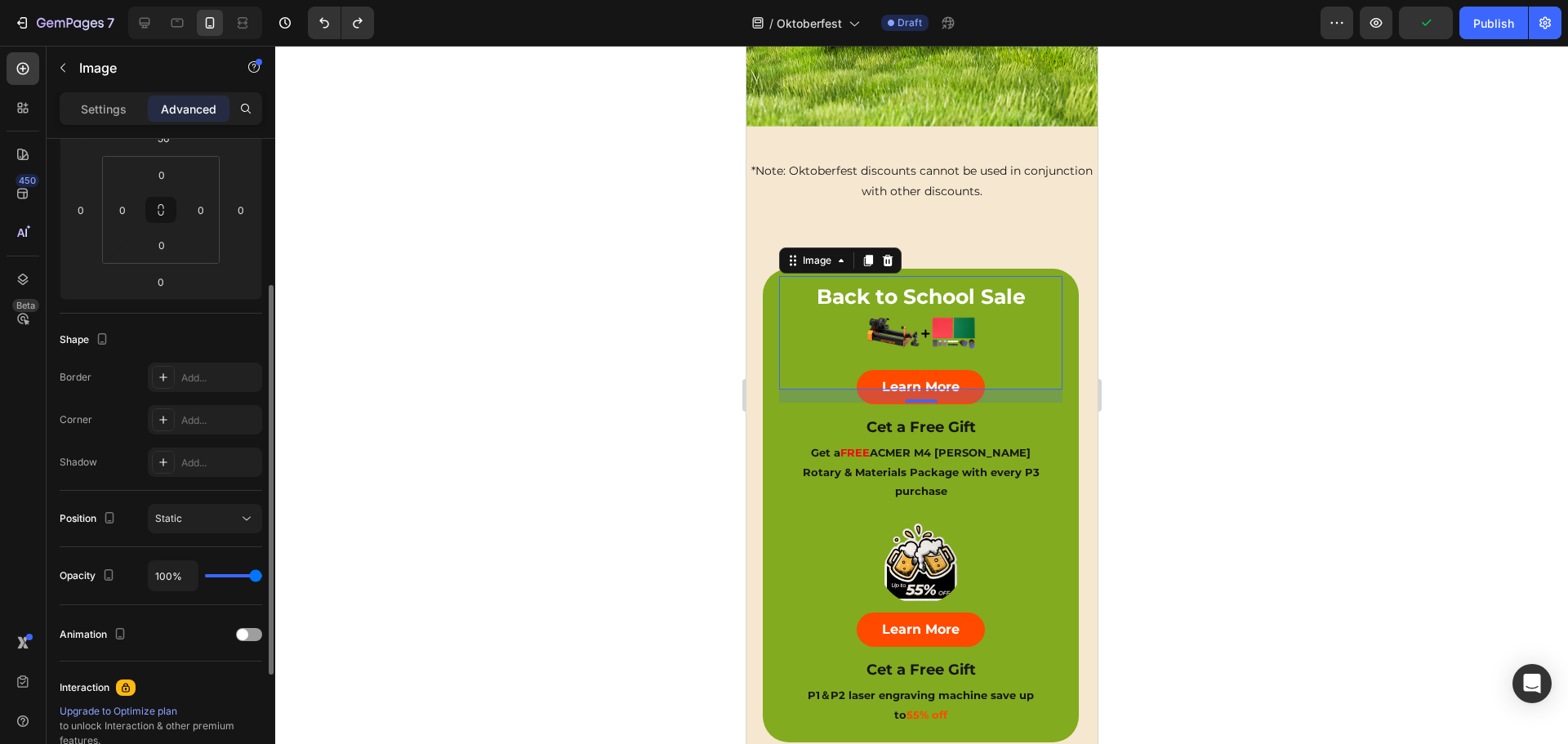
scroll to position [0, 0]
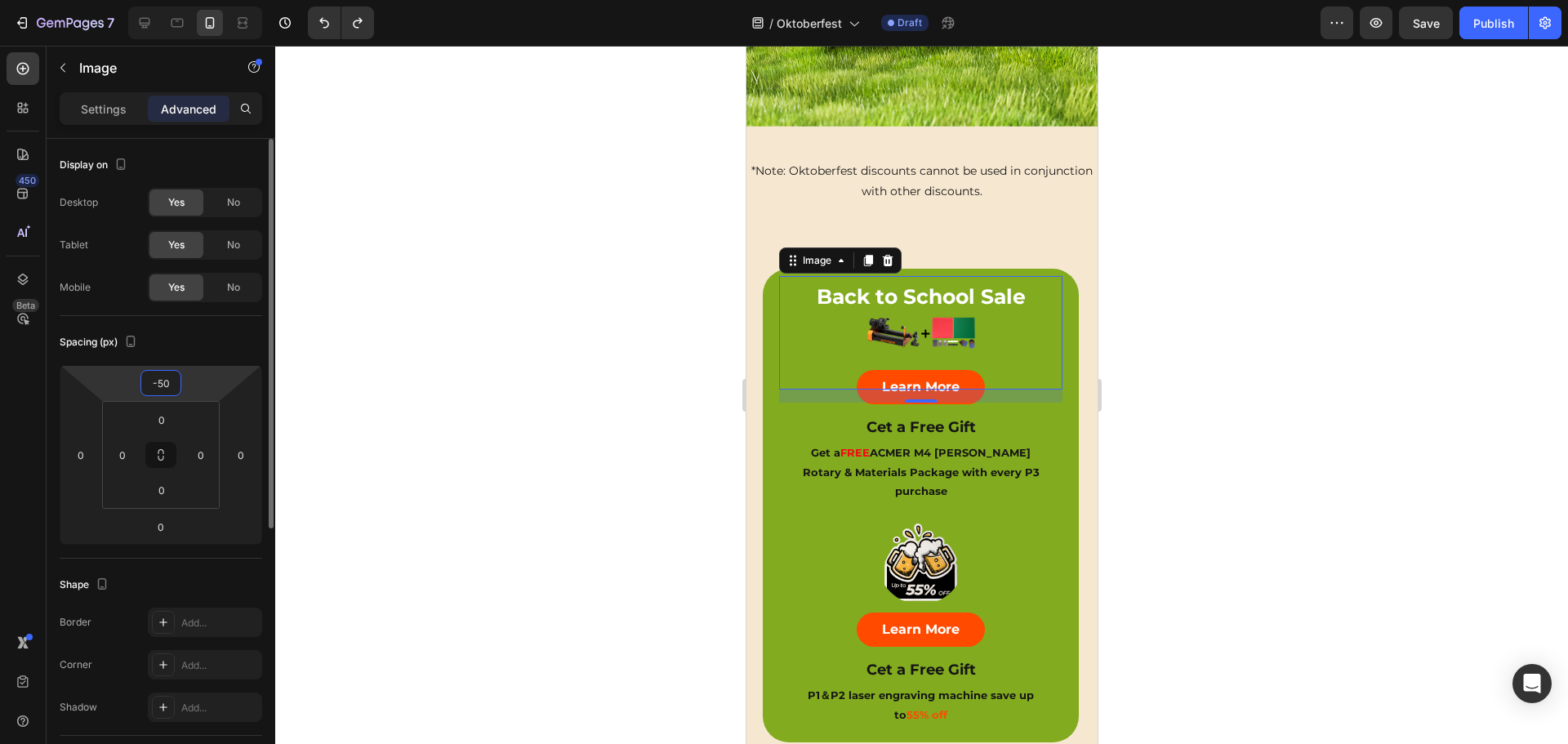
click at [165, 382] on input "-50" at bounding box center [160, 383] width 33 height 24
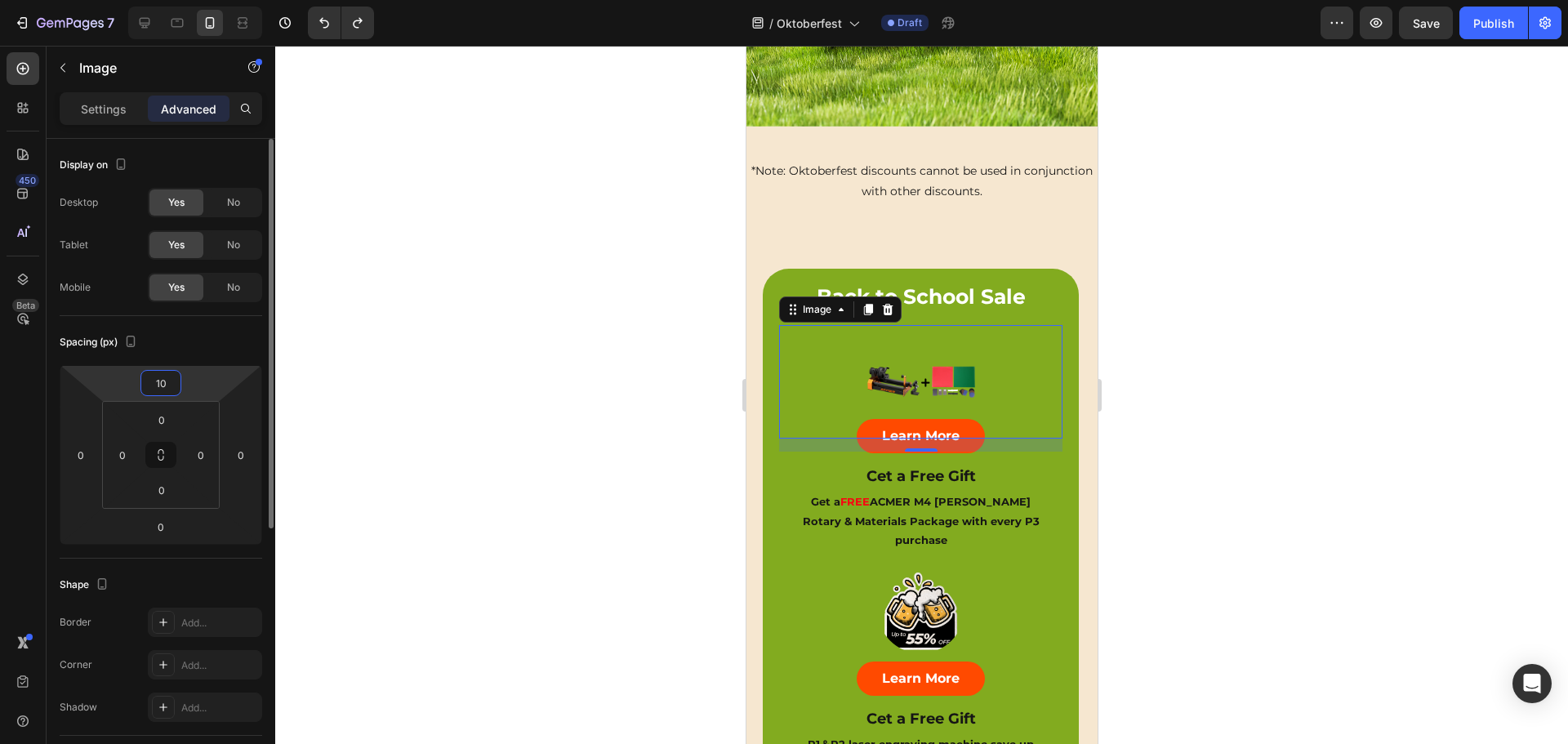
type input "100"
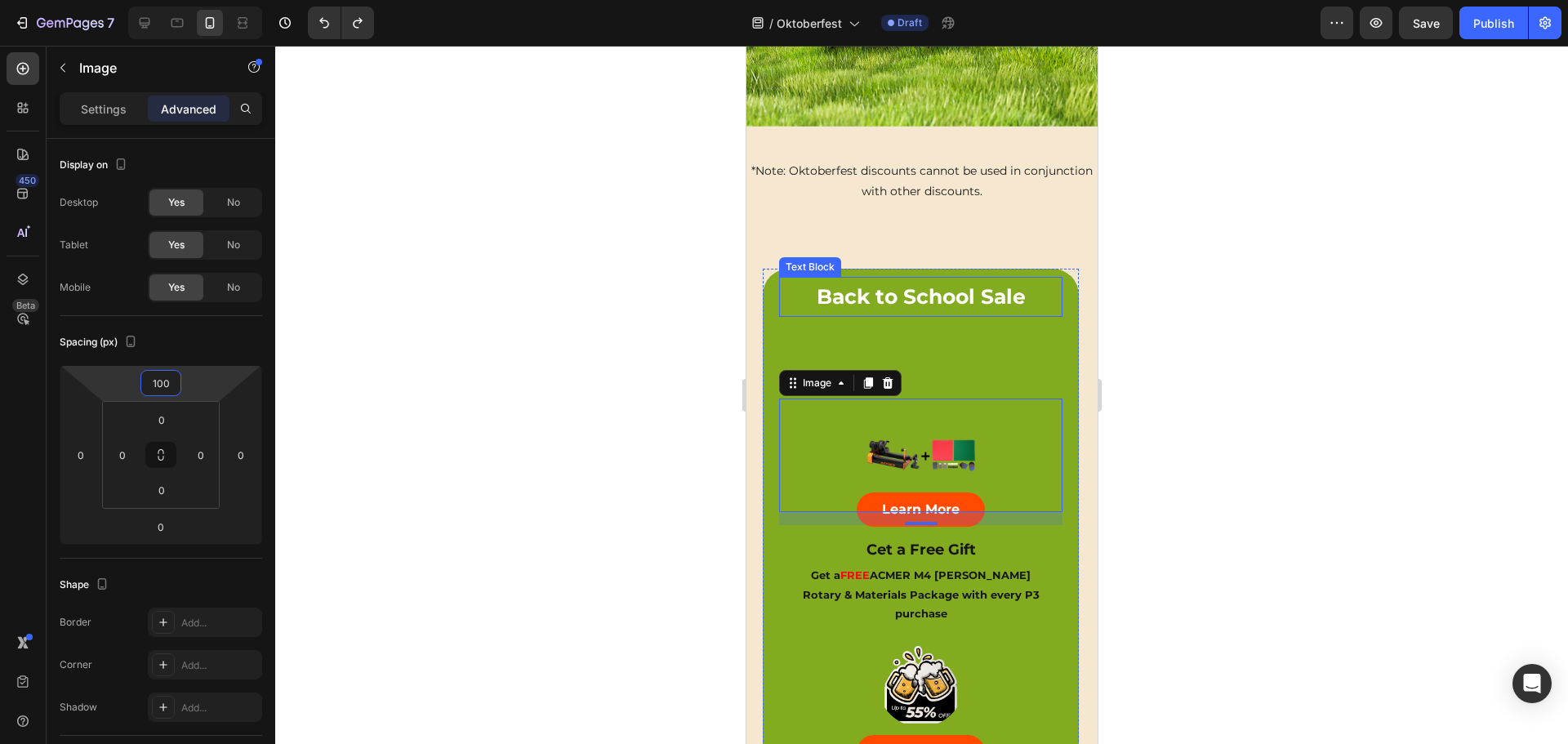
drag, startPoint x: 947, startPoint y: 295, endPoint x: 945, endPoint y: 283, distance: 12.2
click at [947, 295] on p "Back to School Sale" at bounding box center [919, 297] width 280 height 36
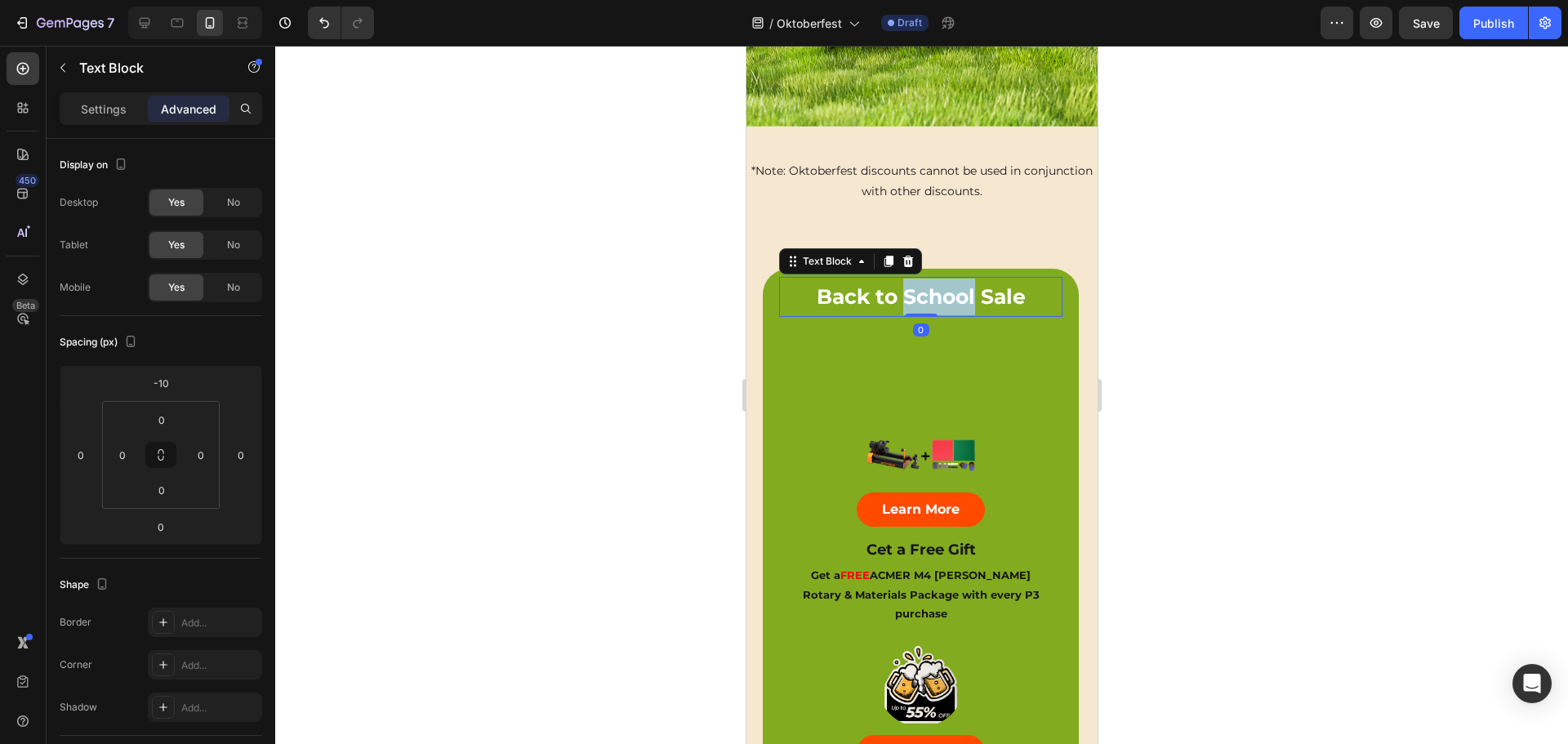
click at [939, 282] on p "Back to School Sale" at bounding box center [919, 297] width 280 height 36
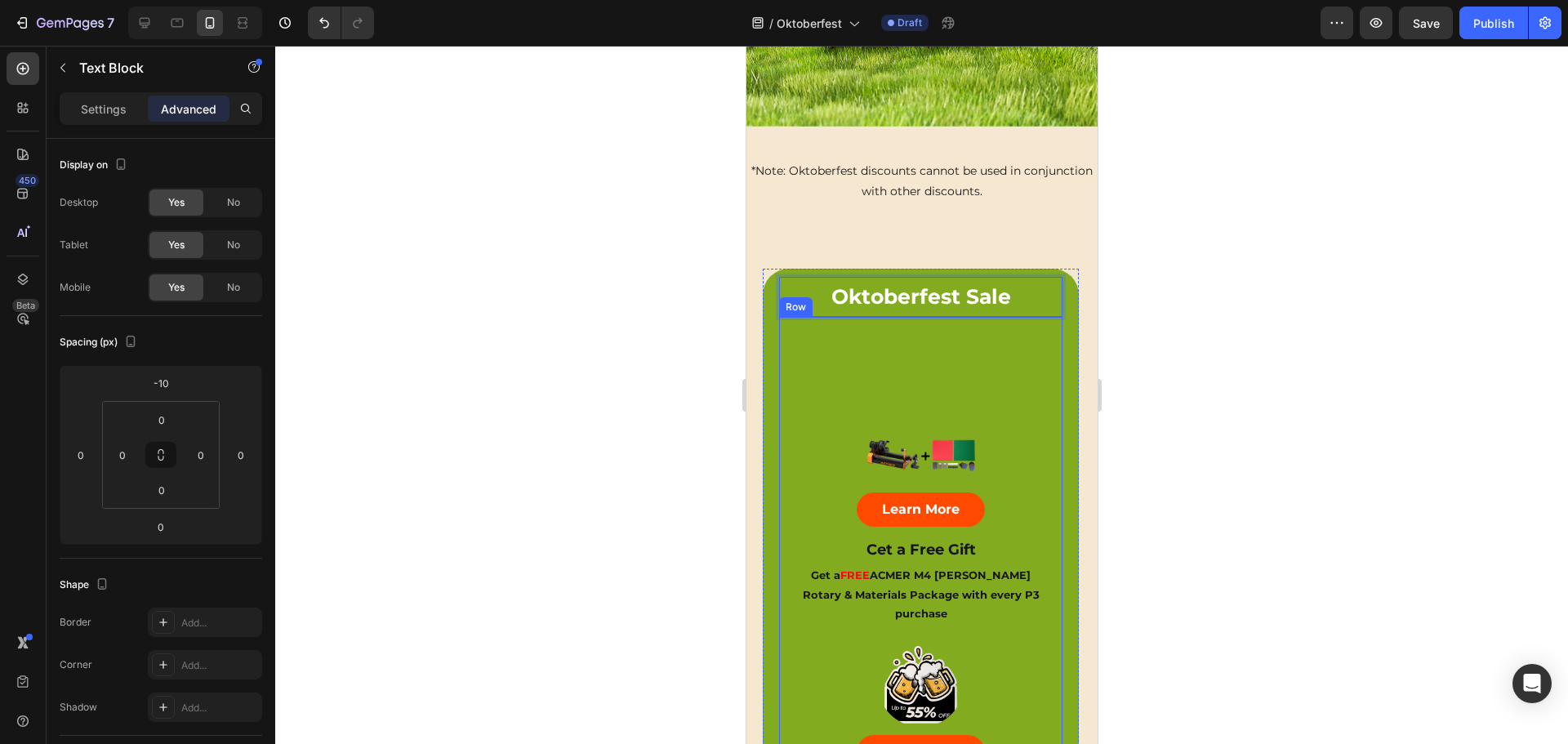
click at [933, 336] on div "Image Learn More Button Cet a Free Gift Text Block Get a FREE ACMER M4 Chuck Ro…" at bounding box center [920, 472] width 283 height 309
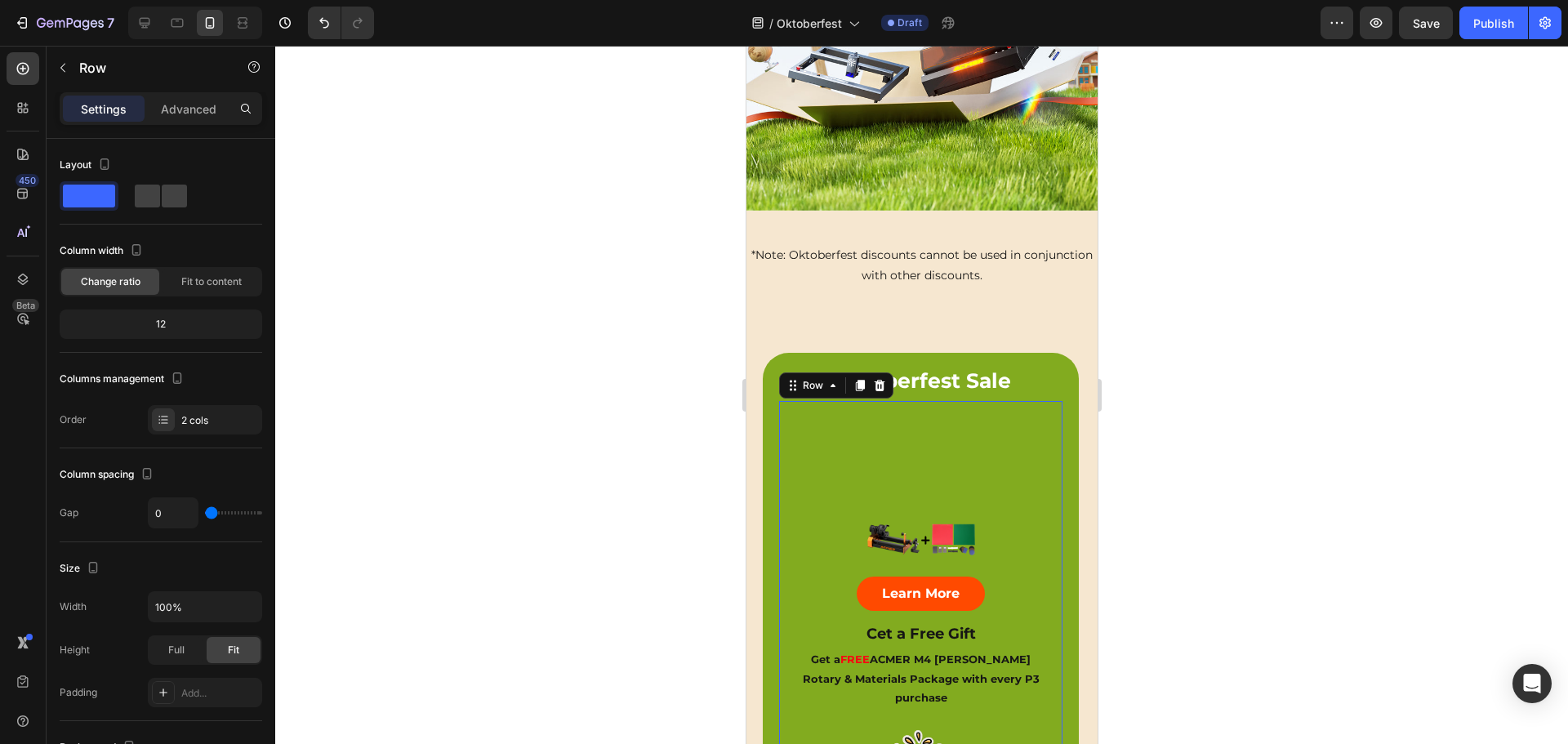
scroll to position [327, 0]
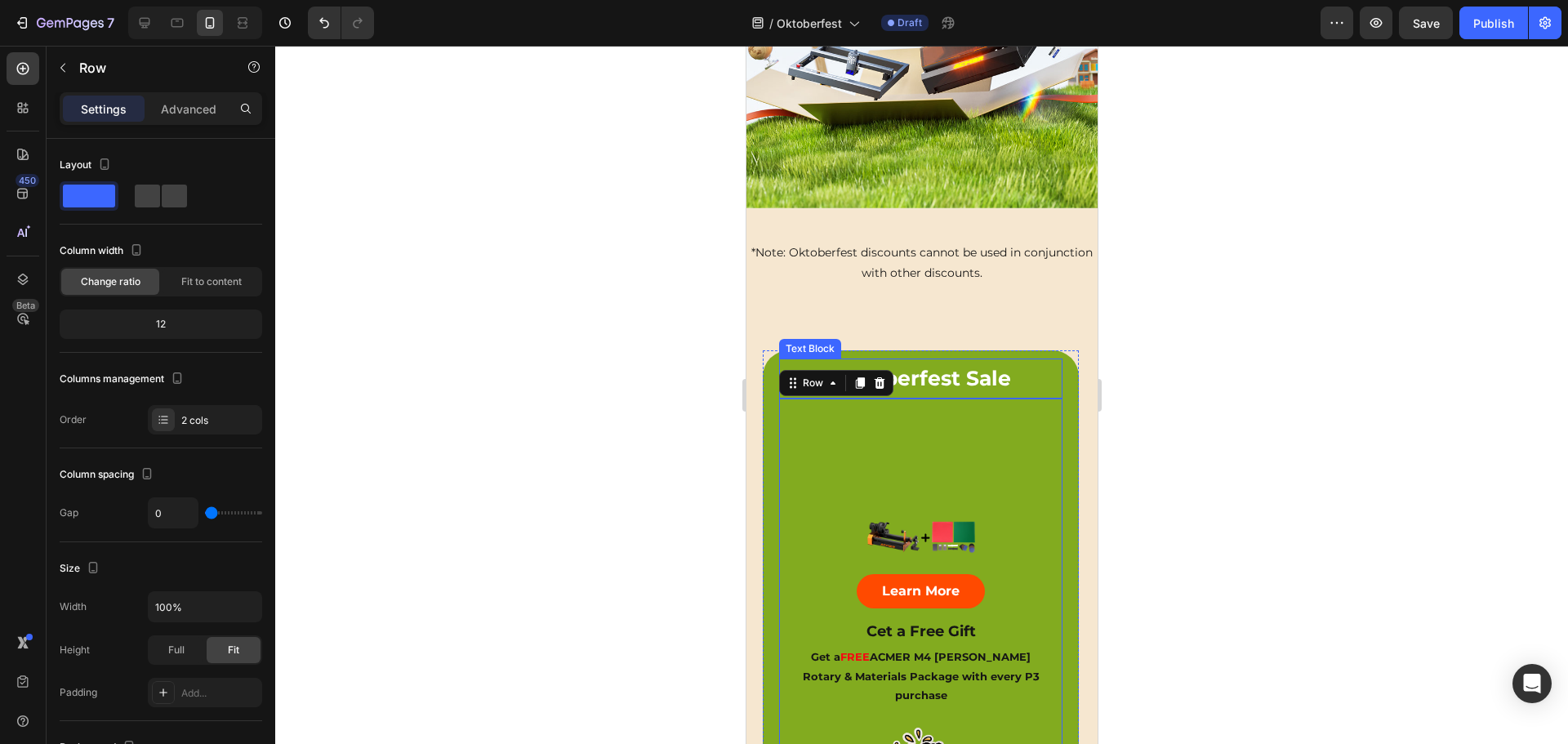
click at [939, 368] on p "Oktoberfest Sale" at bounding box center [919, 378] width 280 height 36
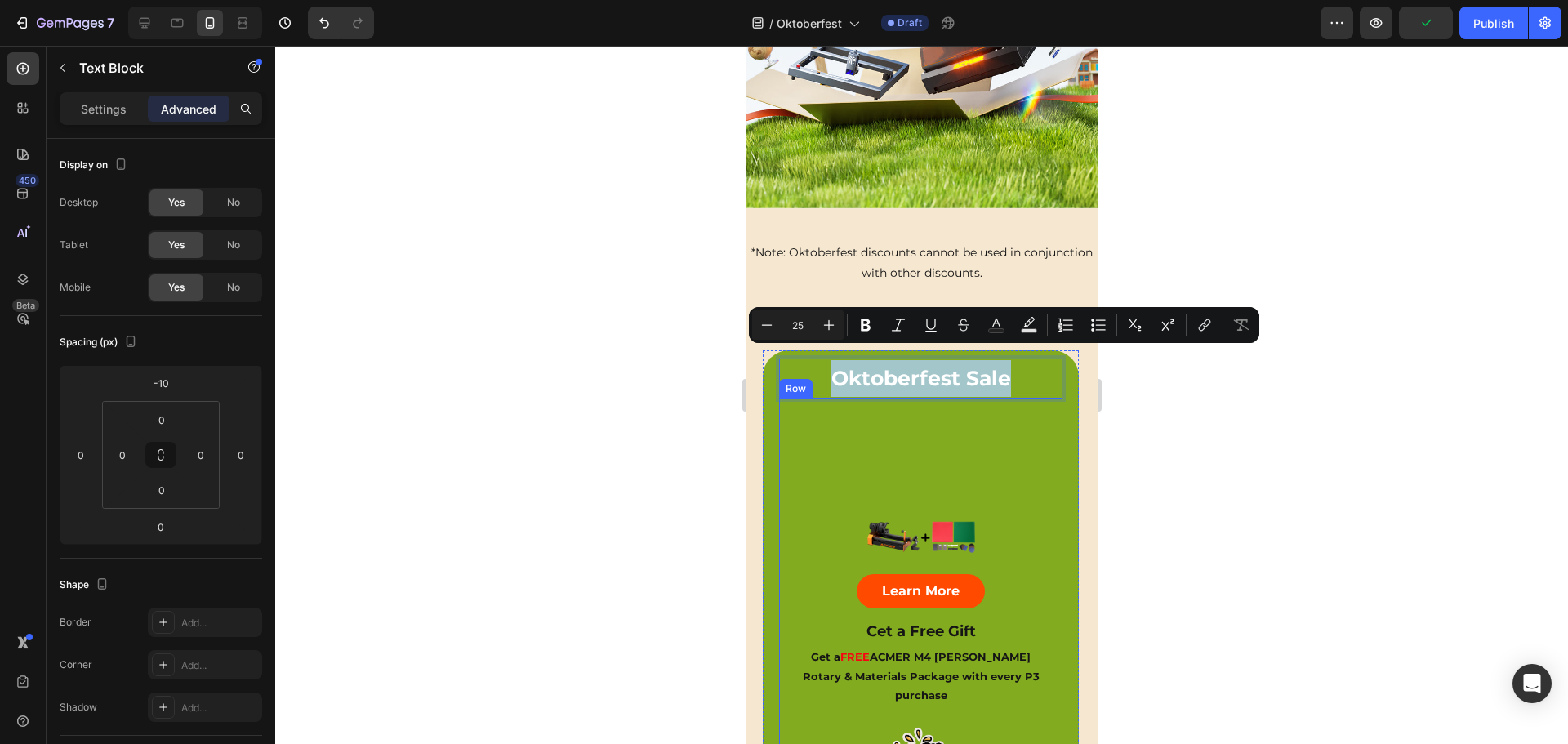
click at [869, 416] on div "Image Learn More Button Cet a Free Gift Text Block Get a FREE ACMER M4 Chuck Ro…" at bounding box center [920, 553] width 283 height 309
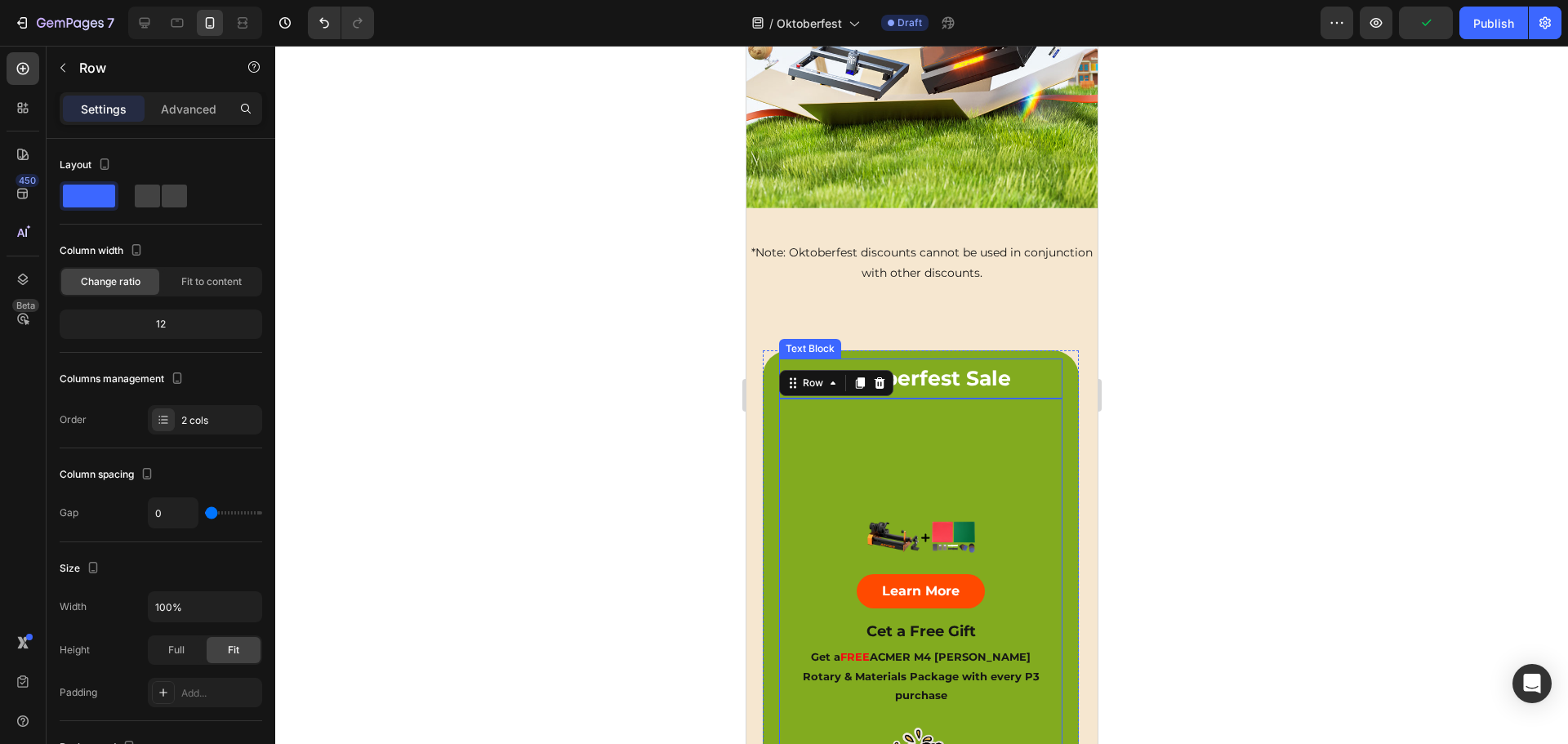
click at [953, 360] on p "Oktoberfest Sale" at bounding box center [919, 378] width 280 height 36
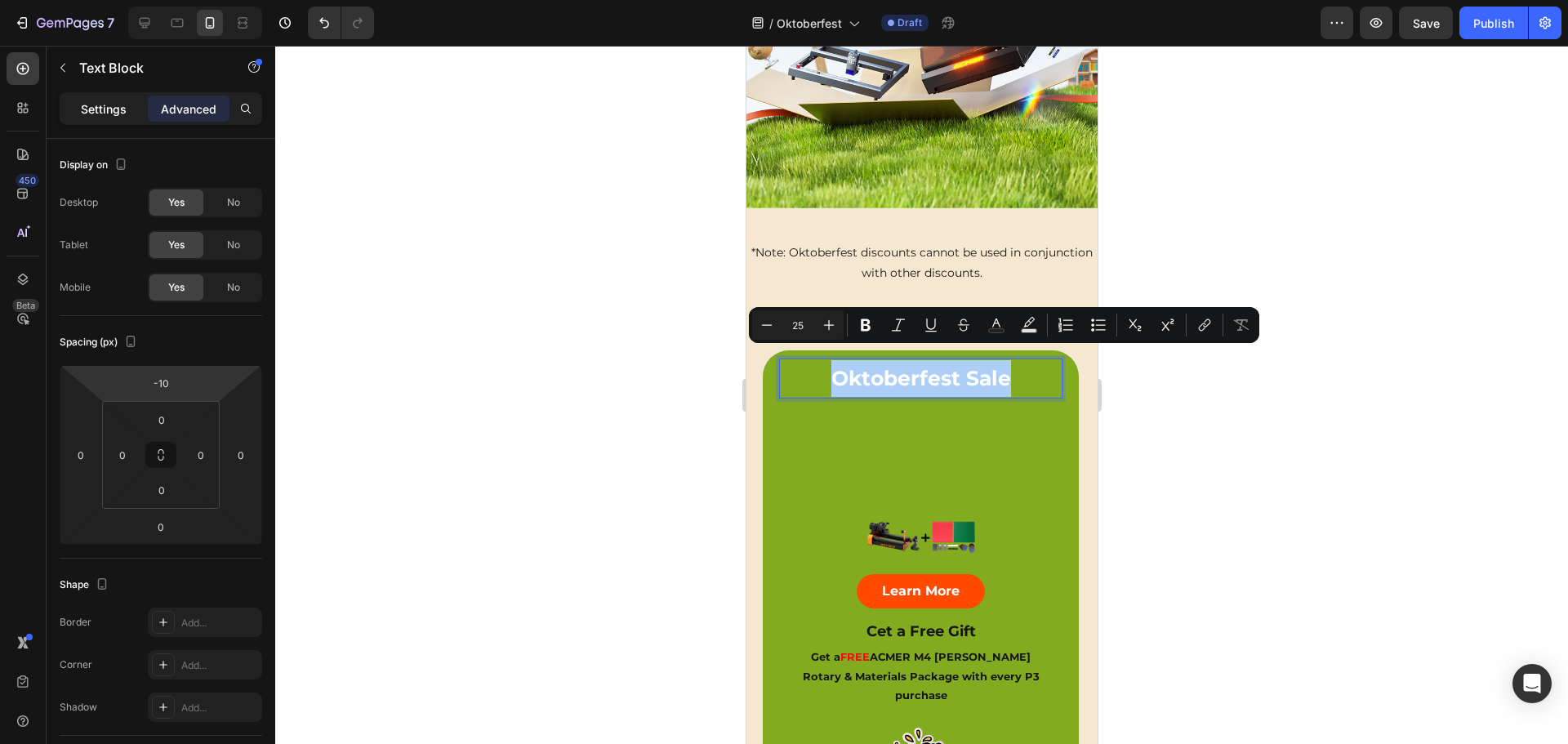
click at [100, 109] on p "Settings" at bounding box center [103, 109] width 46 height 17
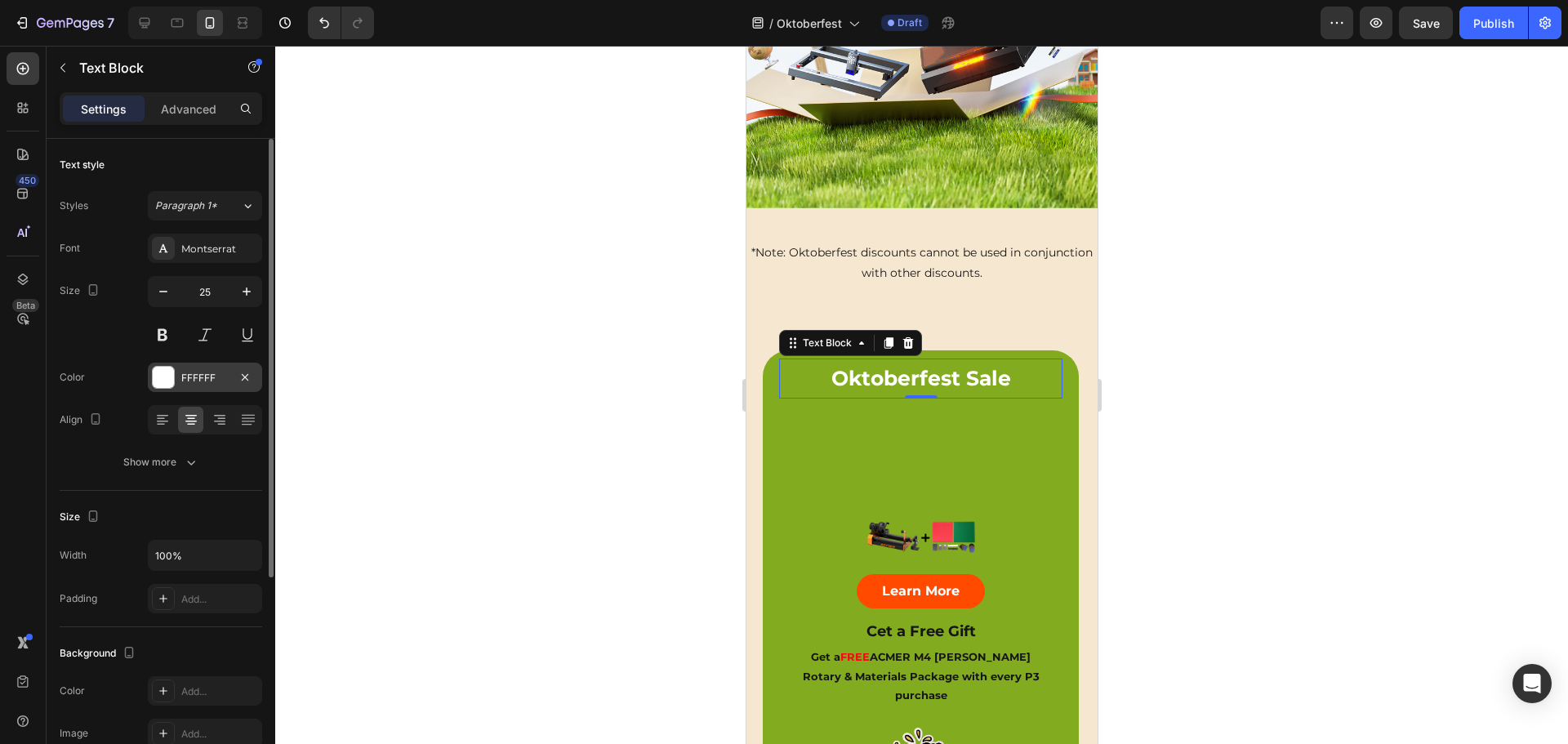
click at [196, 378] on div "FFFFFF" at bounding box center [205, 378] width 48 height 15
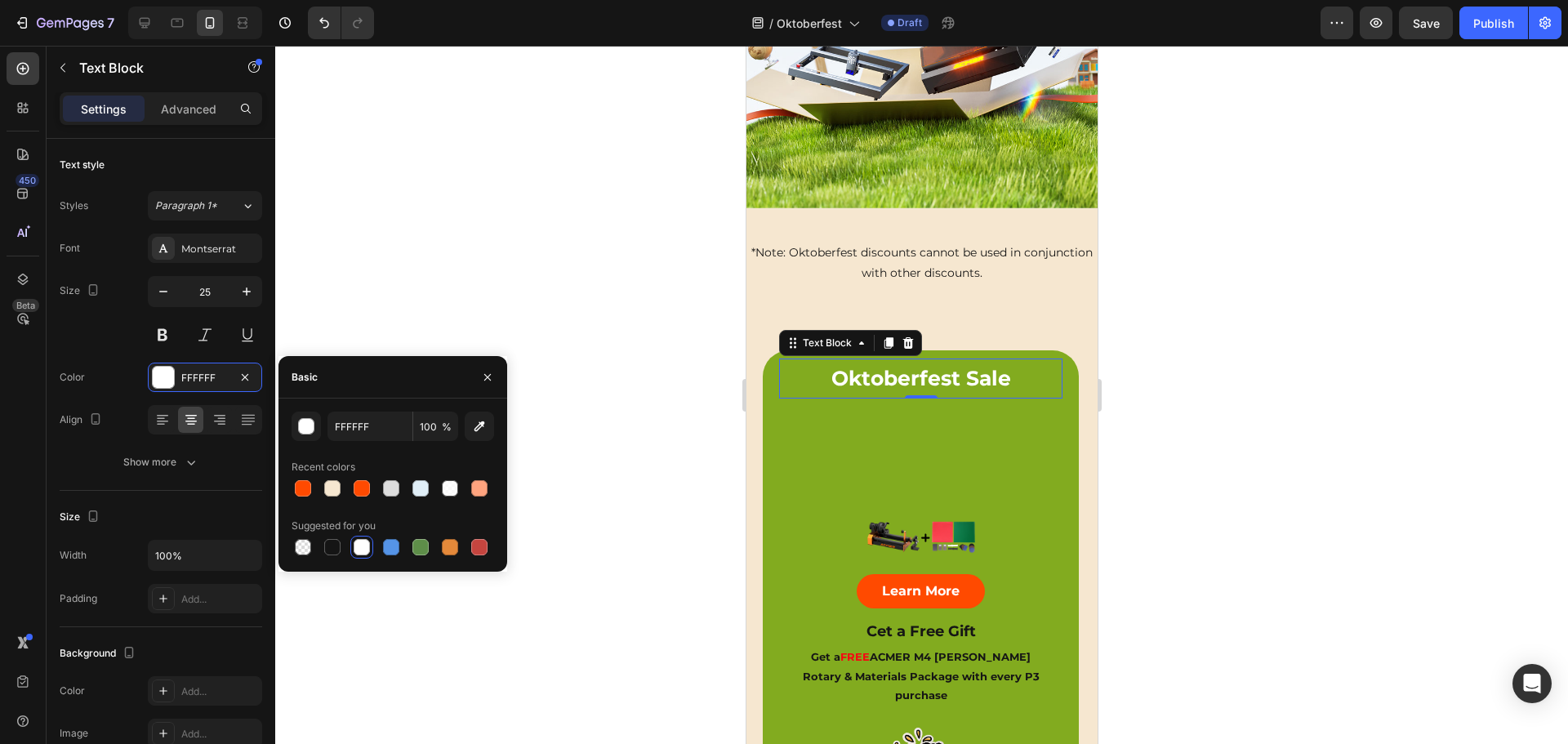
click at [327, 548] on div at bounding box center [331, 547] width 16 height 16
type input "151515"
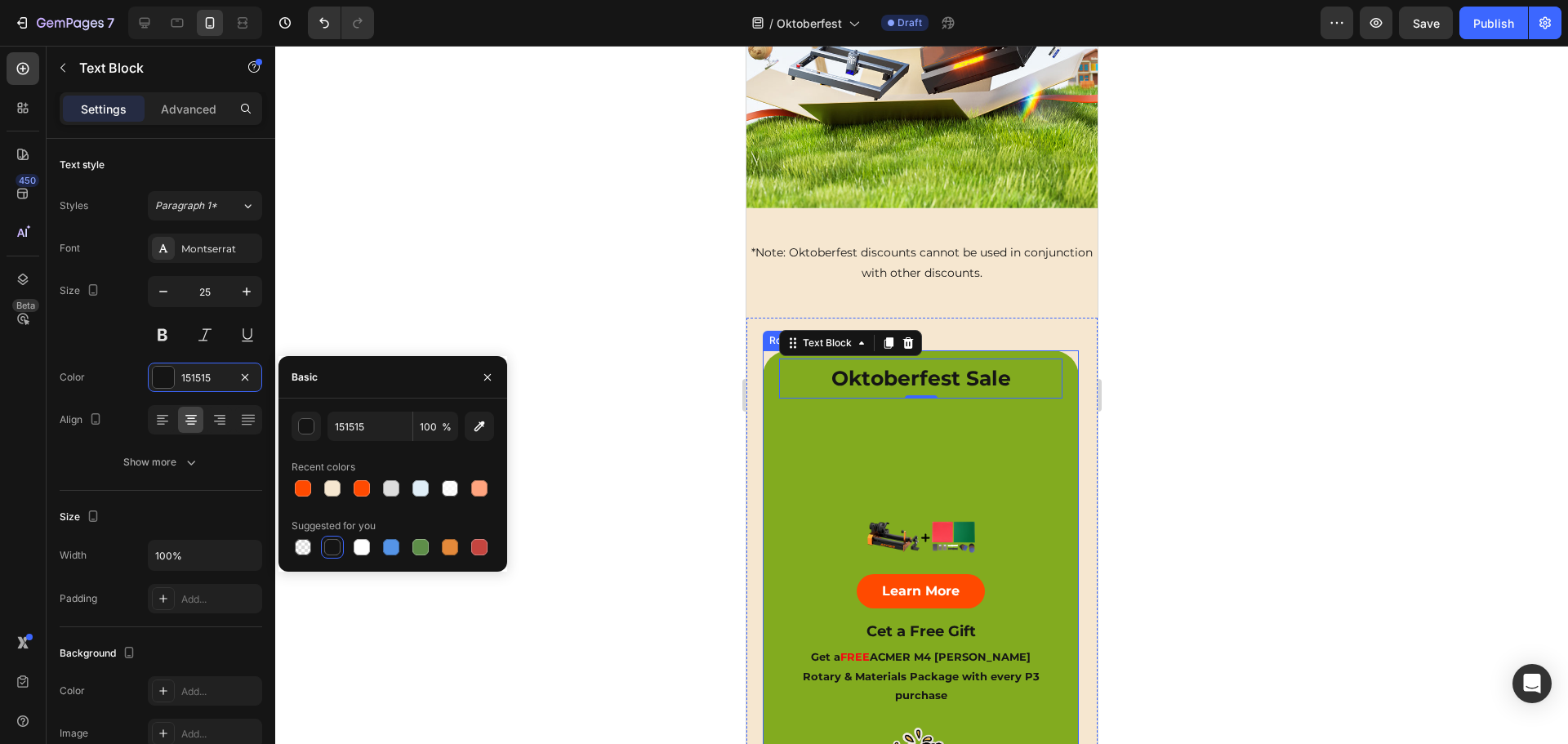
click at [987, 429] on div "Image Learn More Button Cet a Free Gift Text Block Get a FREE ACMER M4 Chuck Ro…" at bounding box center [920, 553] width 283 height 309
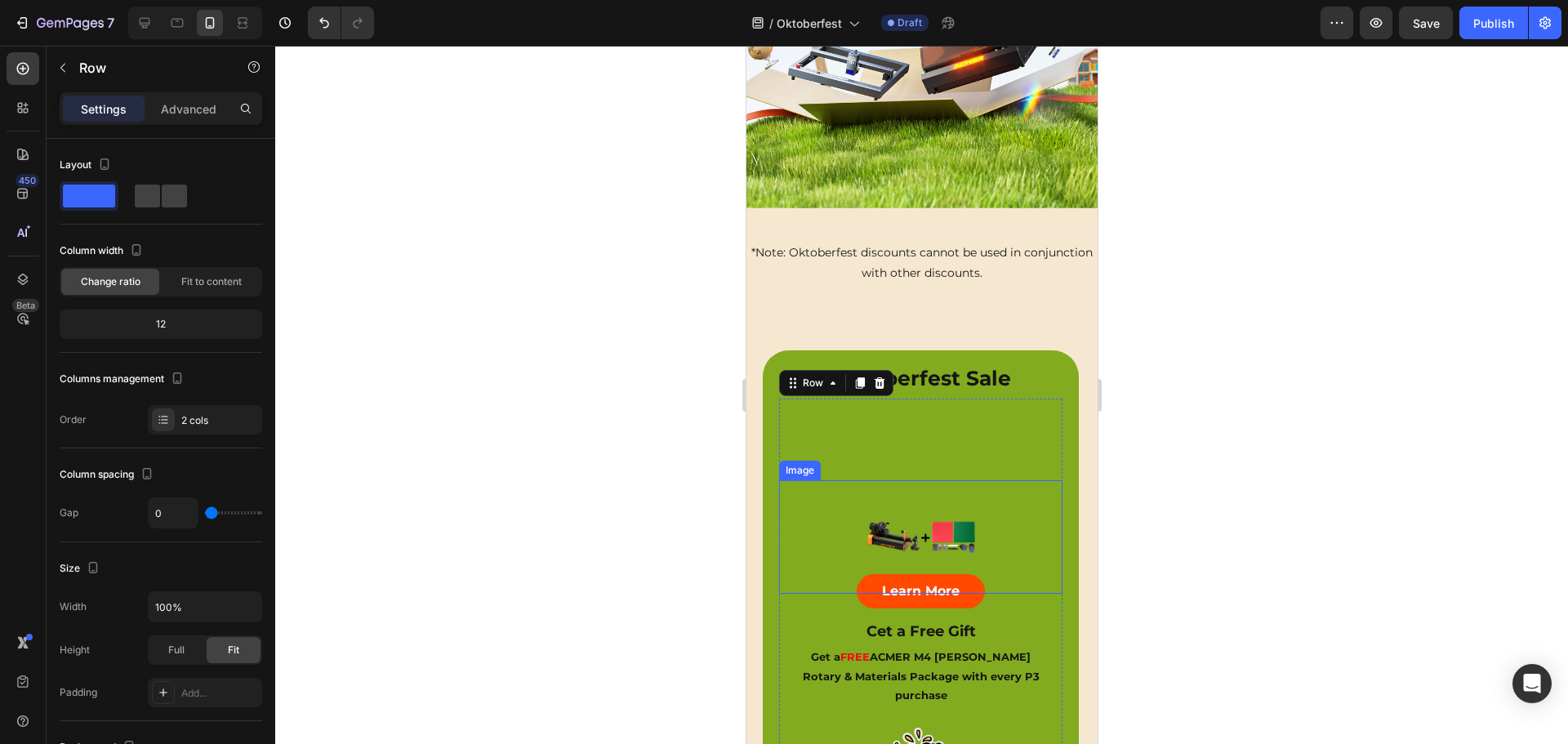
drag, startPoint x: 958, startPoint y: 503, endPoint x: 951, endPoint y: 497, distance: 9.2
click at [958, 503] on img at bounding box center [919, 536] width 113 height 113
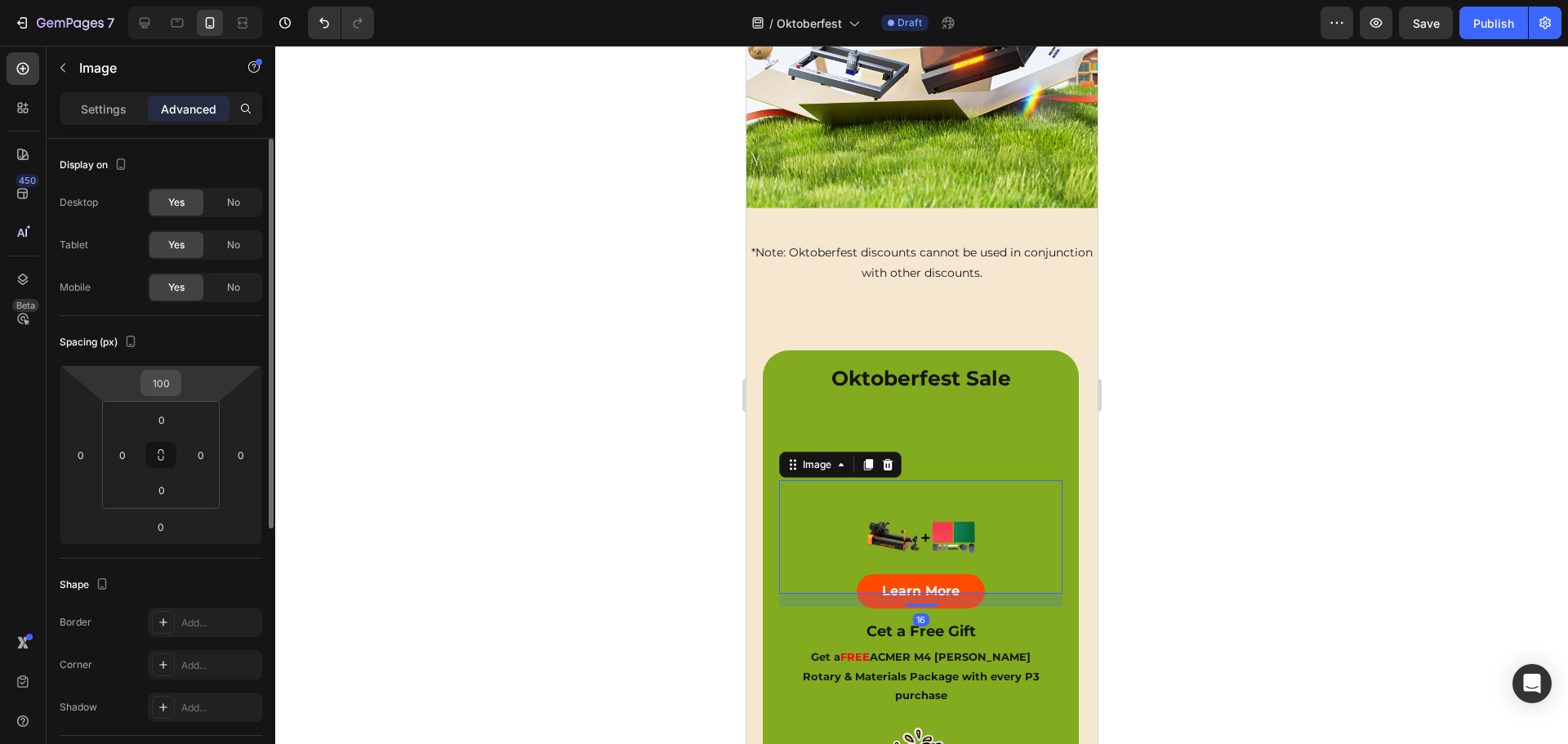
click at [160, 389] on input "100" at bounding box center [160, 383] width 33 height 24
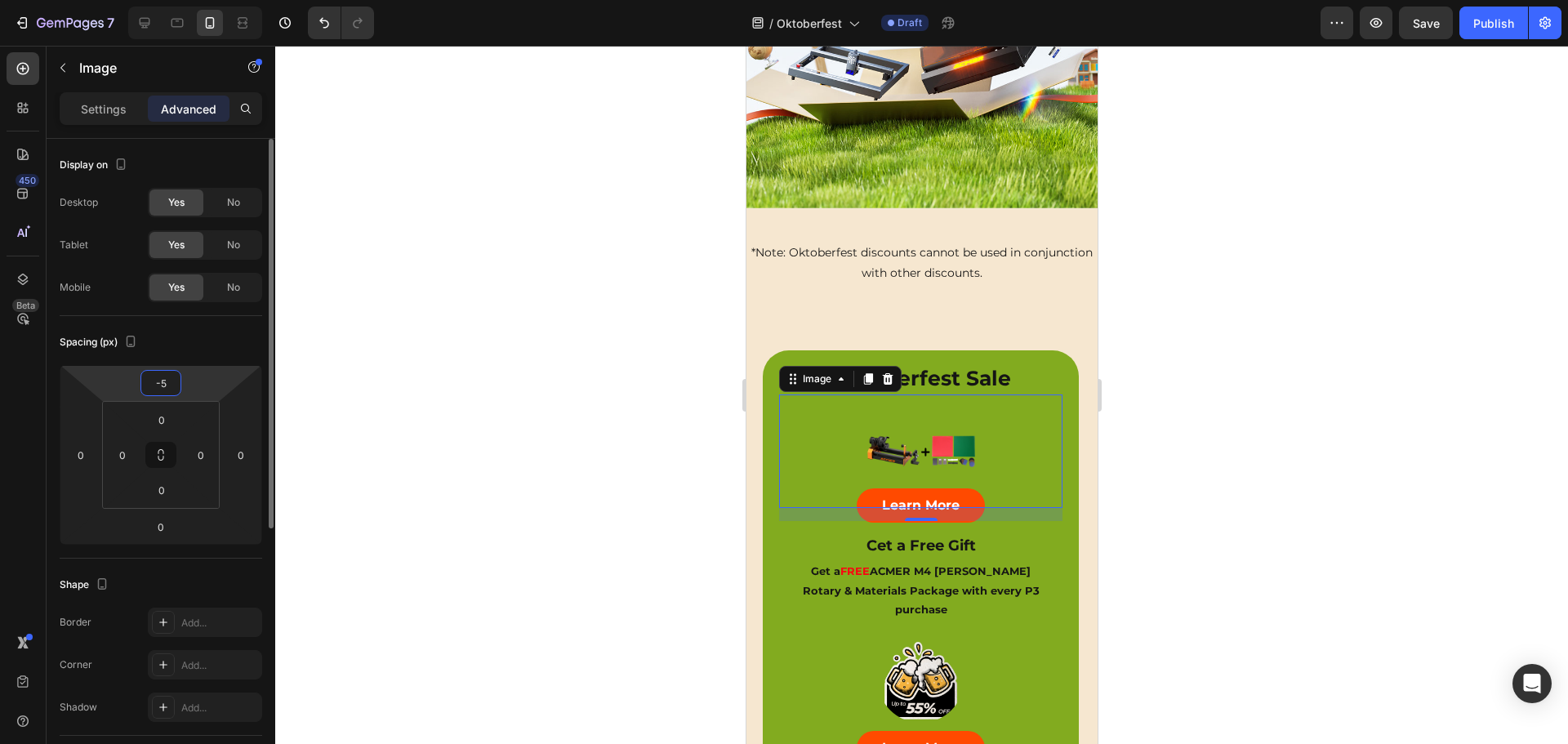
type input "-50"
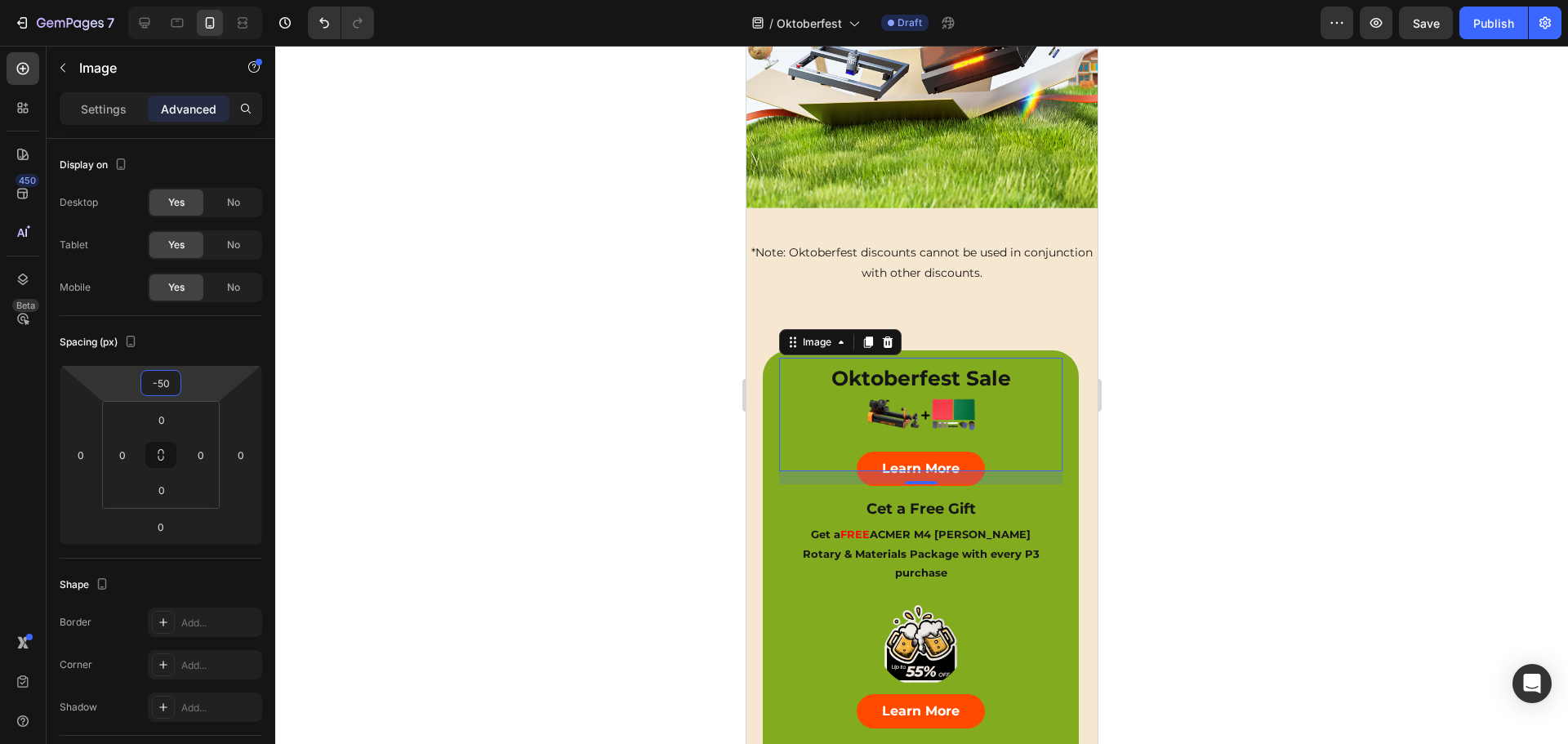
click at [656, 416] on div at bounding box center [921, 395] width 1292 height 698
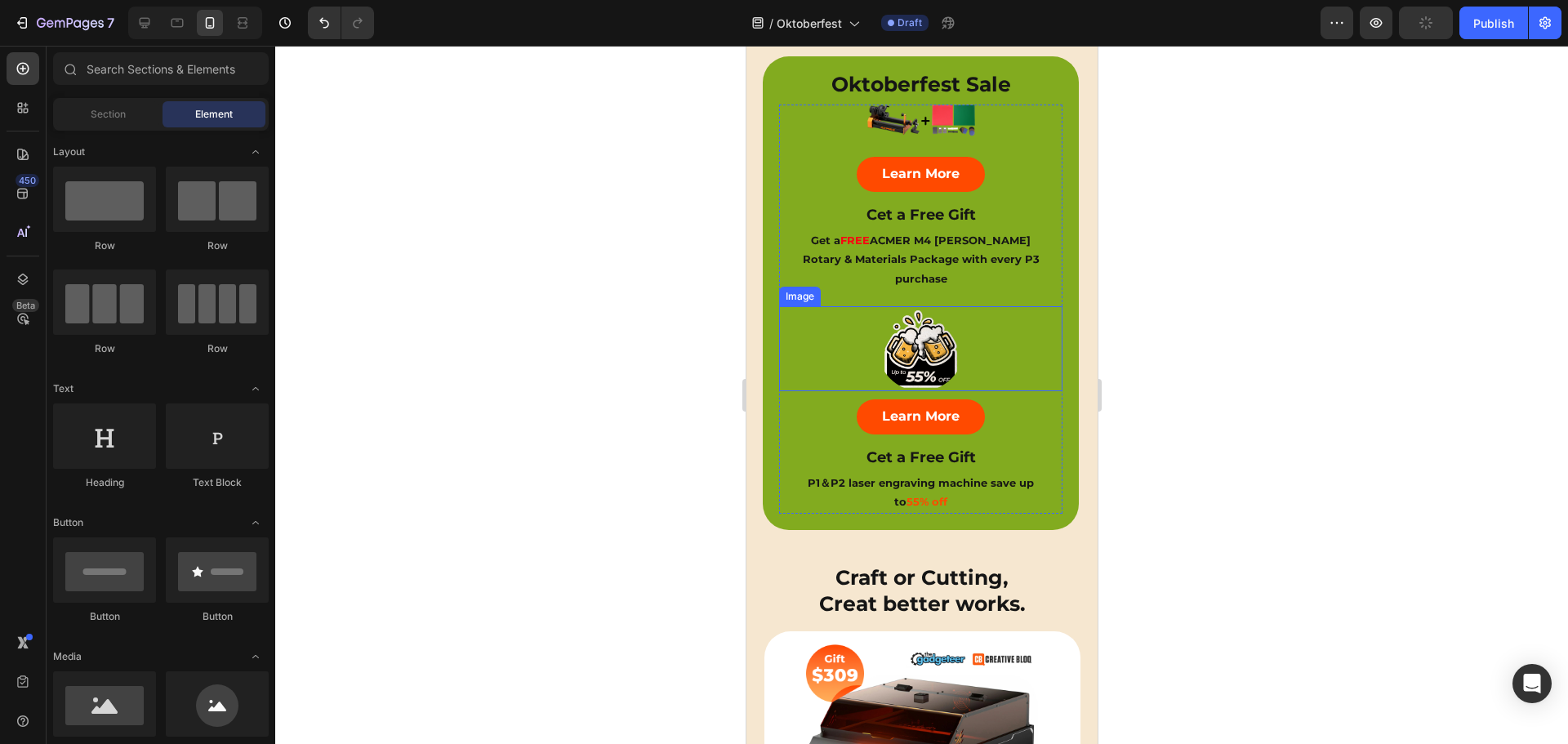
scroll to position [490, 0]
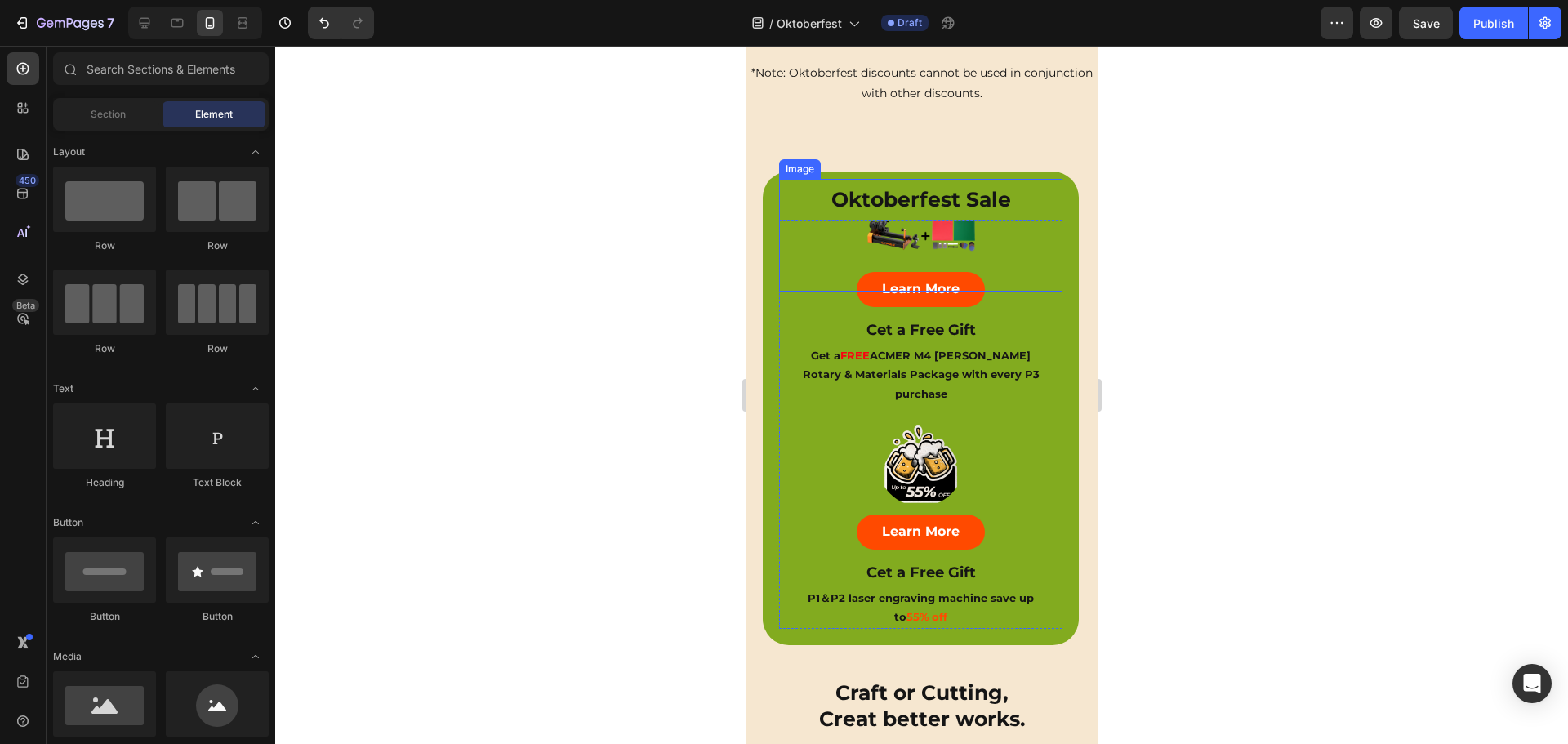
click at [922, 201] on img at bounding box center [919, 235] width 113 height 113
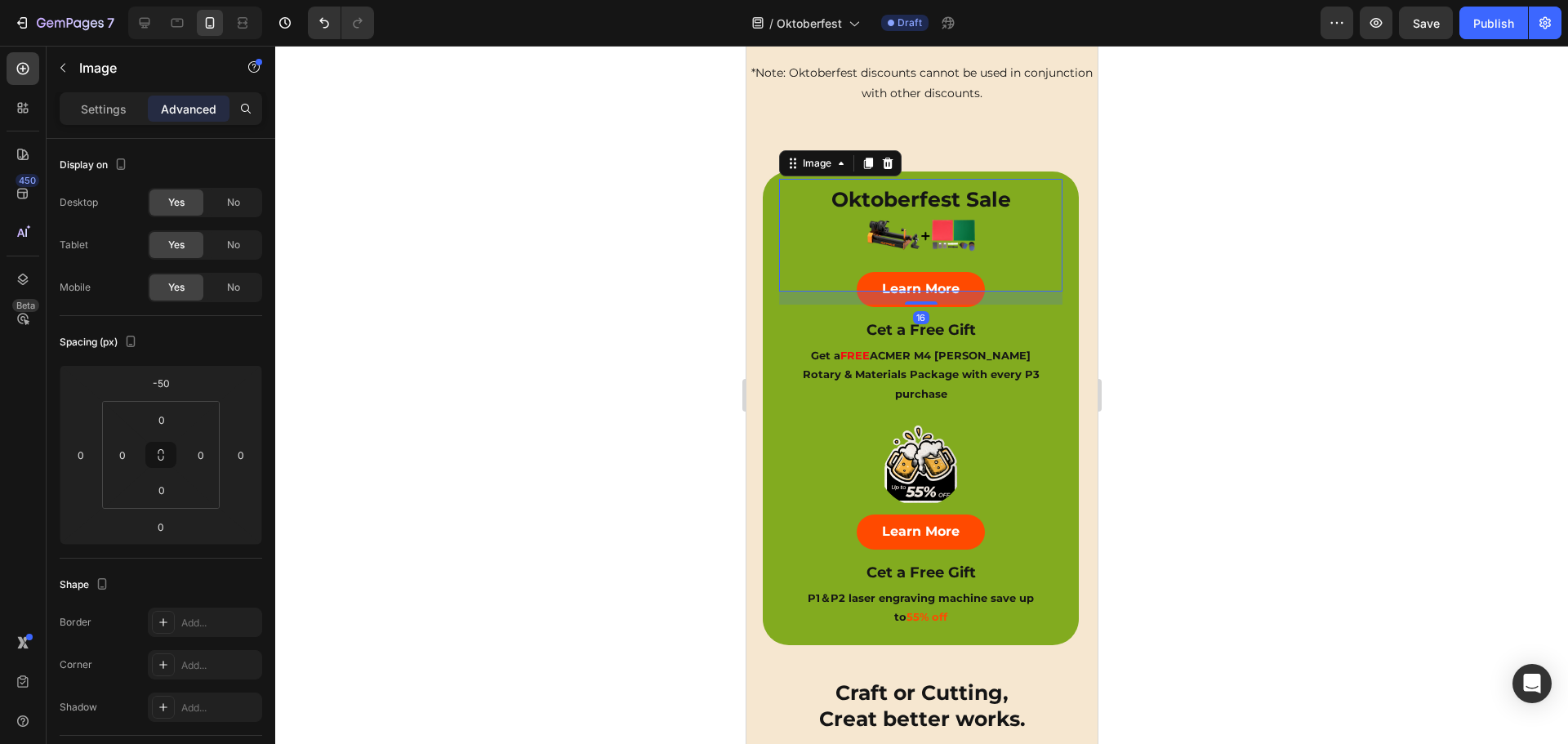
click at [903, 241] on img at bounding box center [919, 235] width 113 height 113
click at [154, 386] on input "-50" at bounding box center [160, 383] width 33 height 24
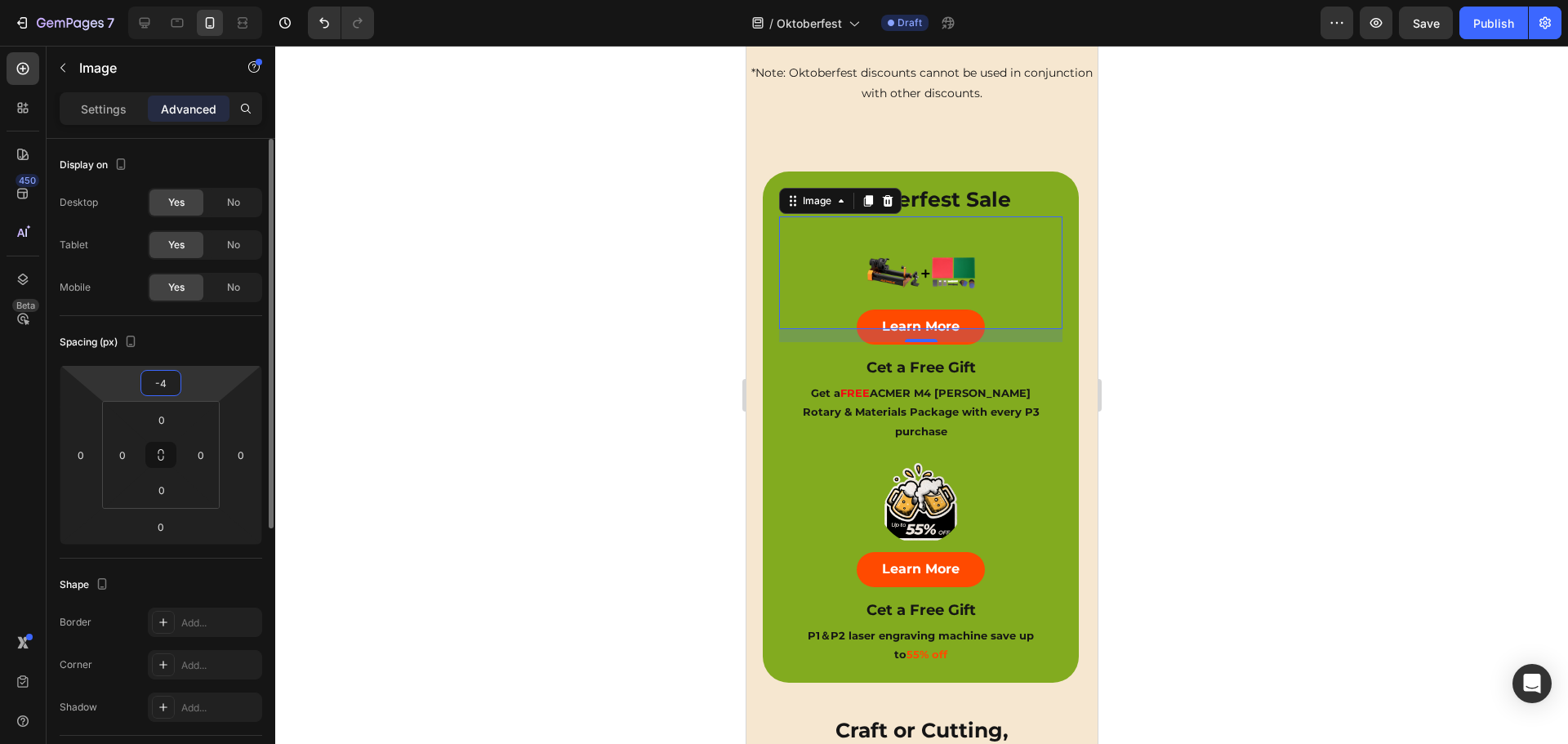
type input "-45"
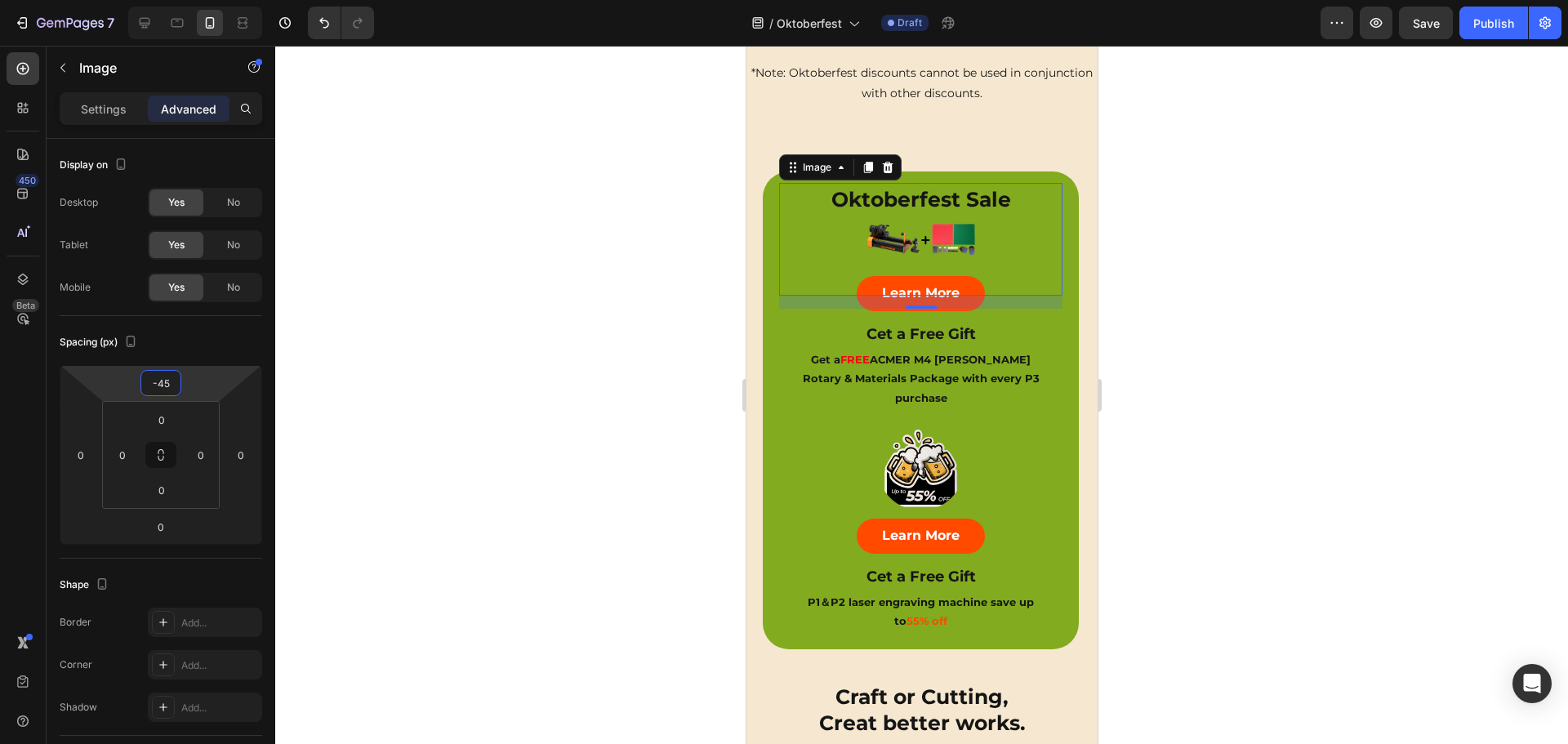
click at [583, 344] on div at bounding box center [921, 395] width 1292 height 698
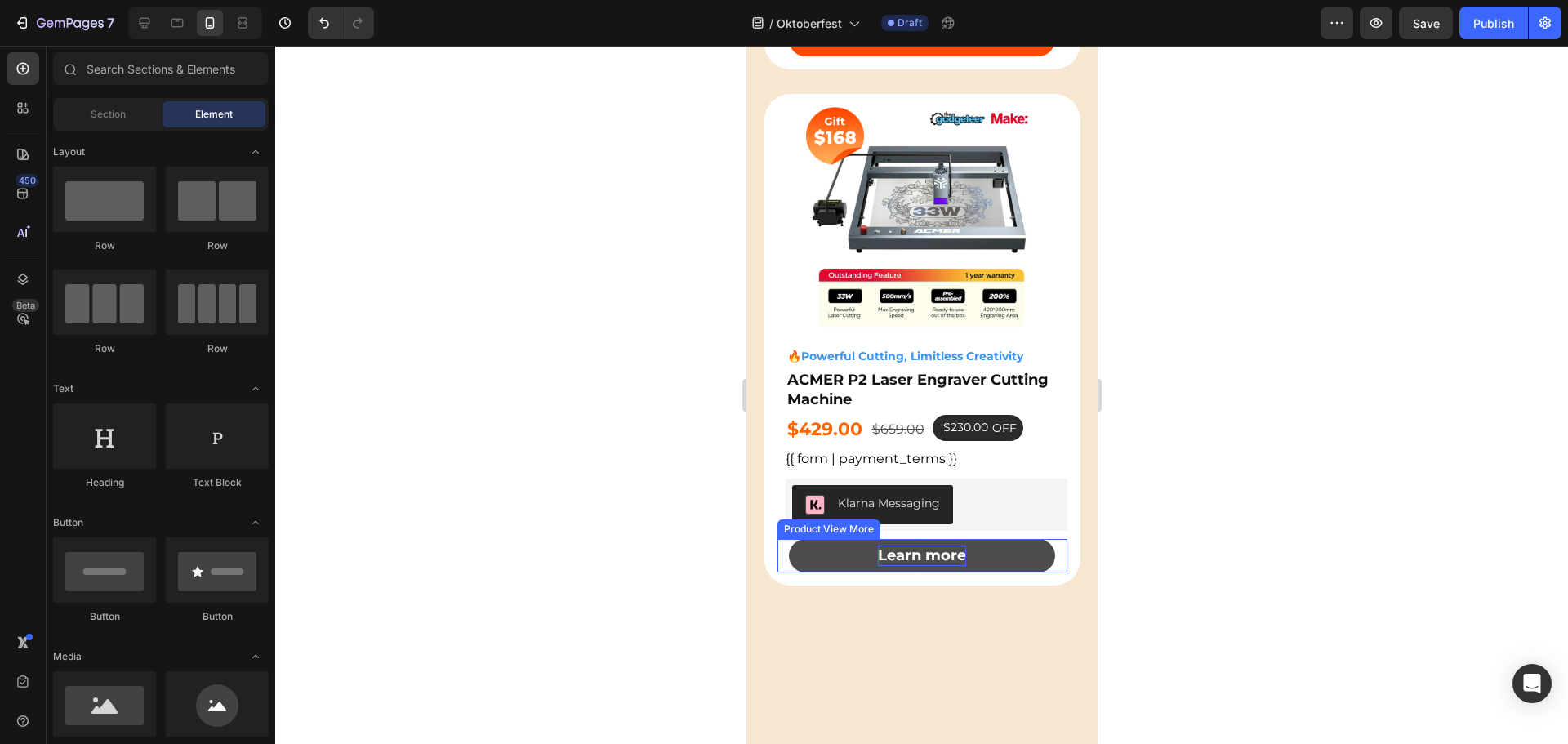
scroll to position [0, 0]
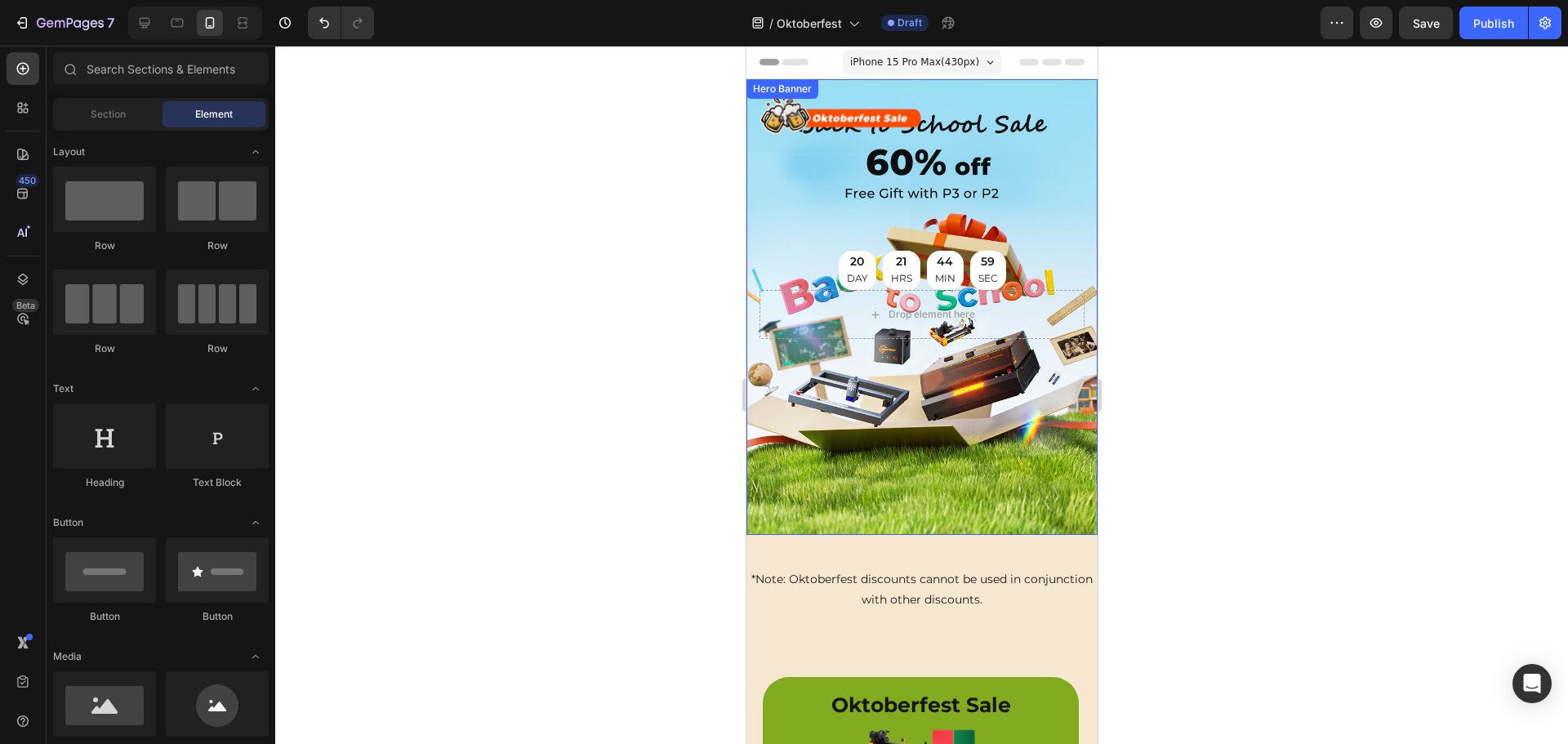
click at [1044, 197] on div "Image 55% off Heading Free Gift with P3 Heading 20 DAY 21 HRS 44 MIN 59 SEC Cou…" at bounding box center [921, 191] width 325 height 197
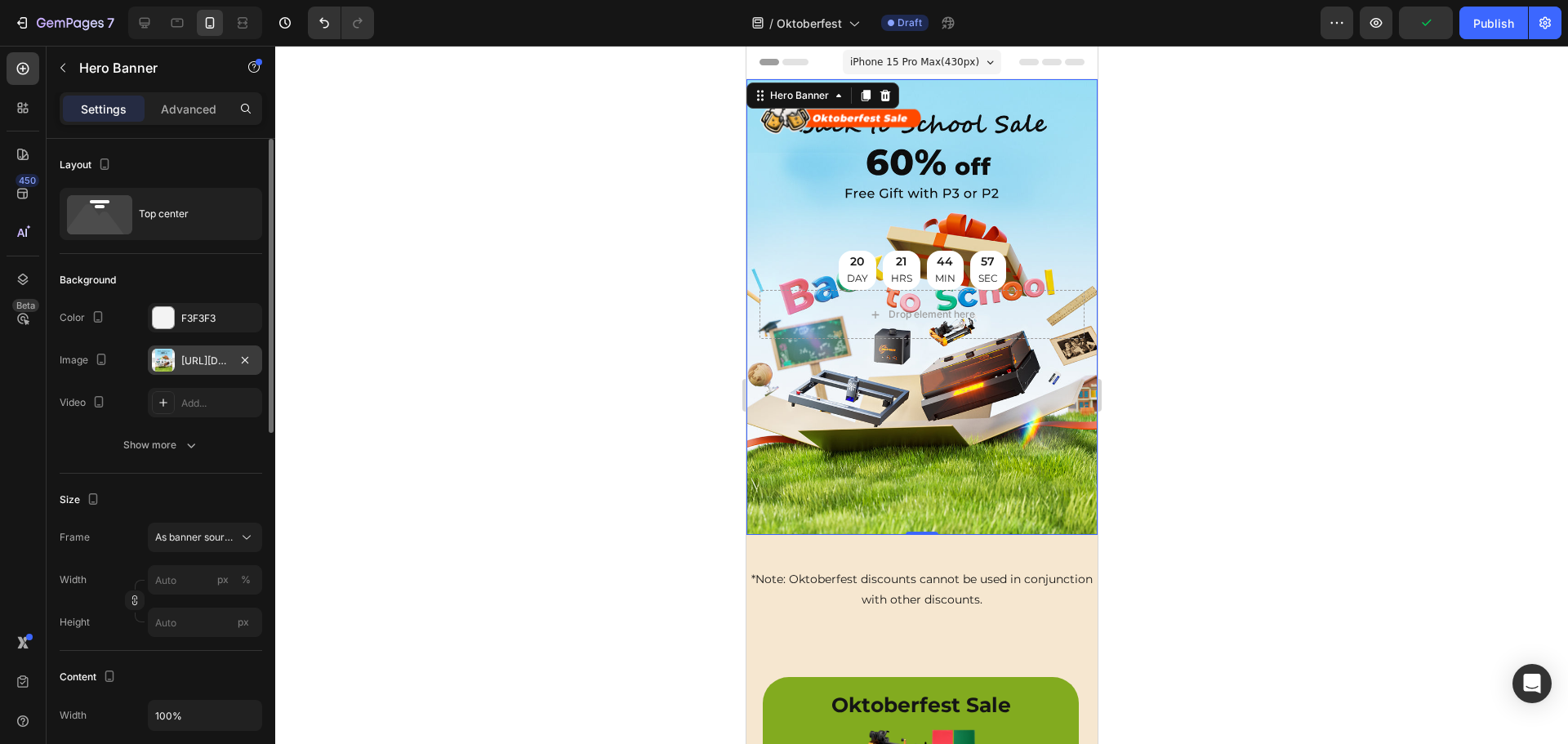
click at [171, 362] on div at bounding box center [163, 360] width 22 height 22
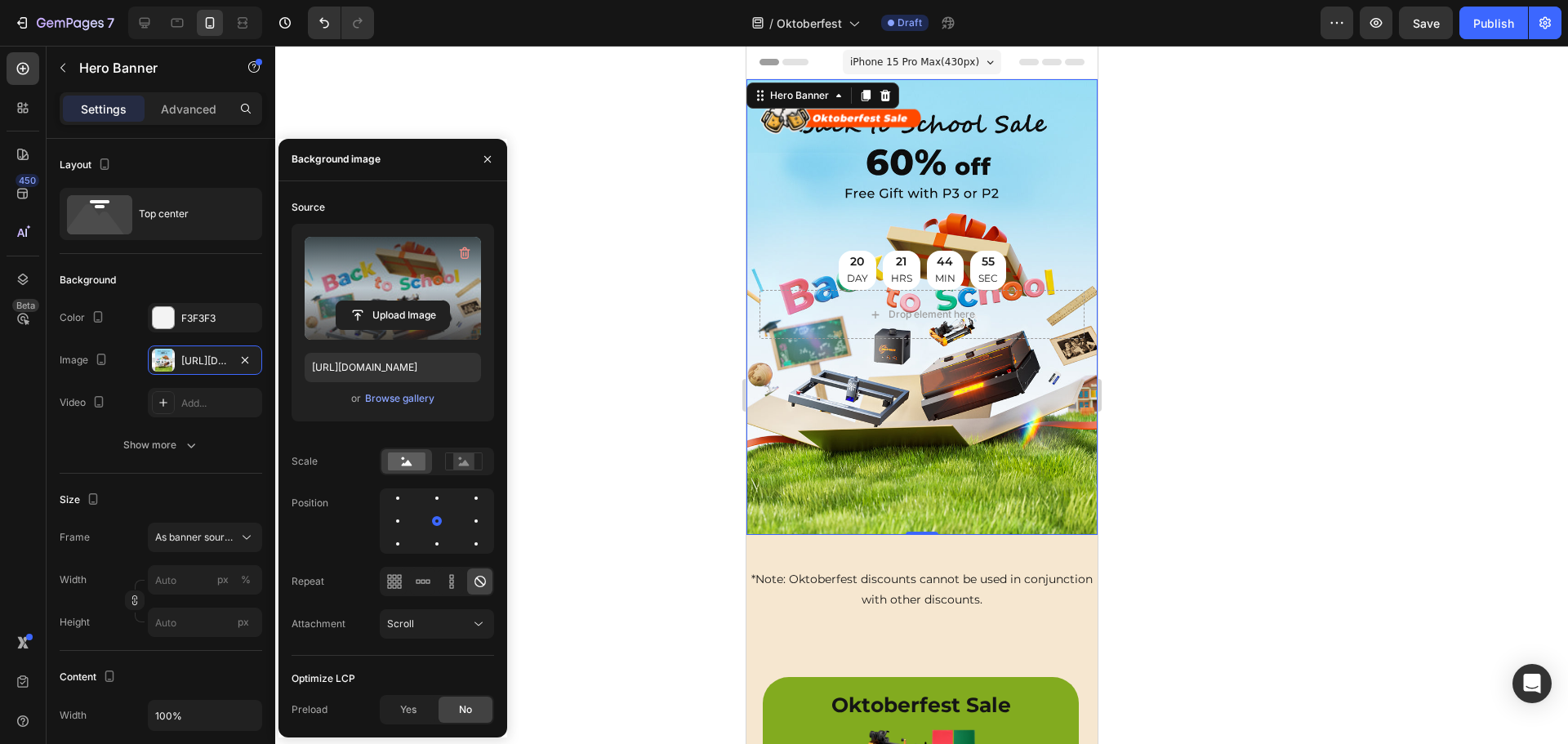
click at [379, 272] on label at bounding box center [393, 288] width 176 height 103
click at [379, 301] on input "file" at bounding box center [393, 315] width 112 height 28
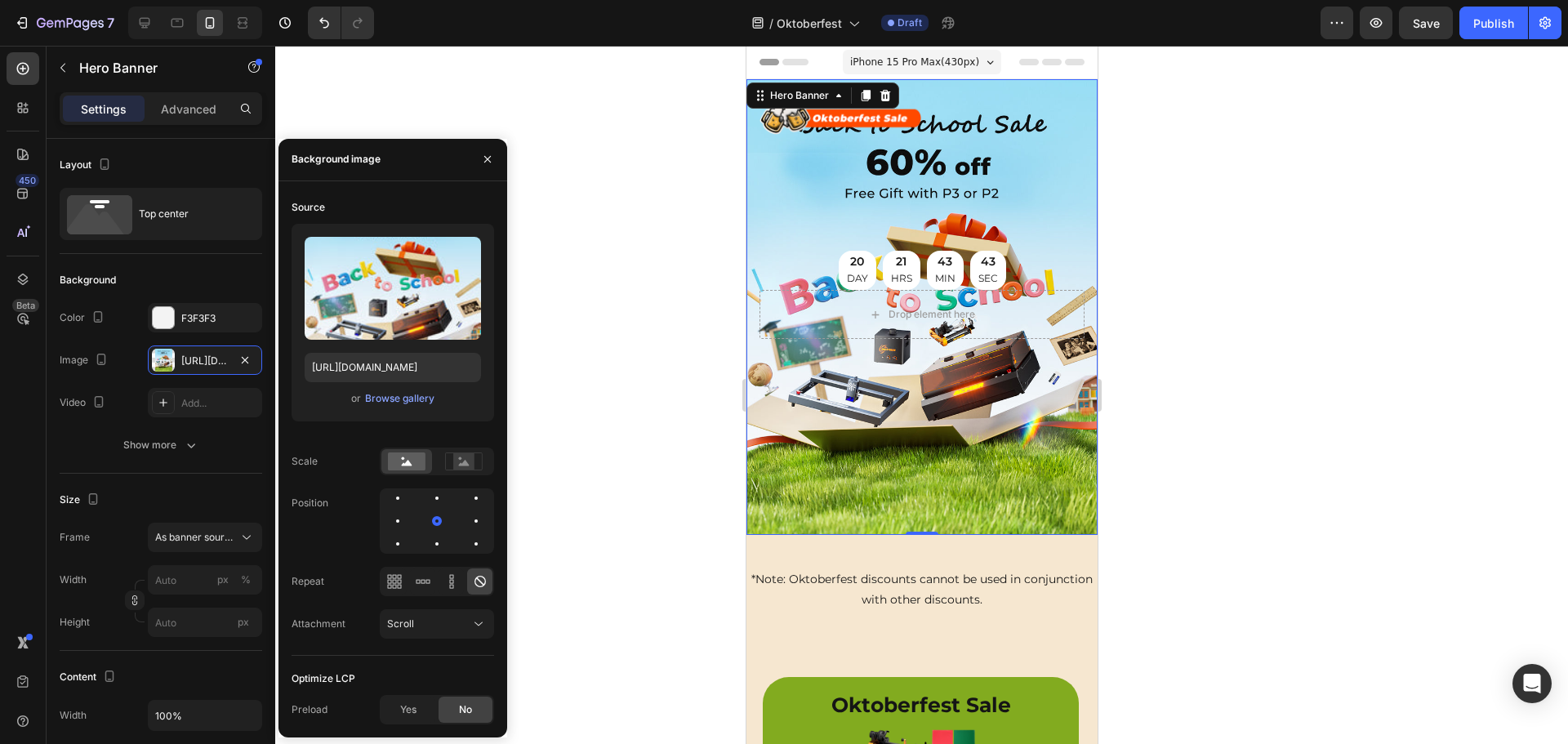
click at [900, 167] on div "Image 55% off Heading Free Gift with P3 Heading 20 DAY 21 HRS 43 MIN 43 SEC Cou…" at bounding box center [921, 191] width 325 height 197
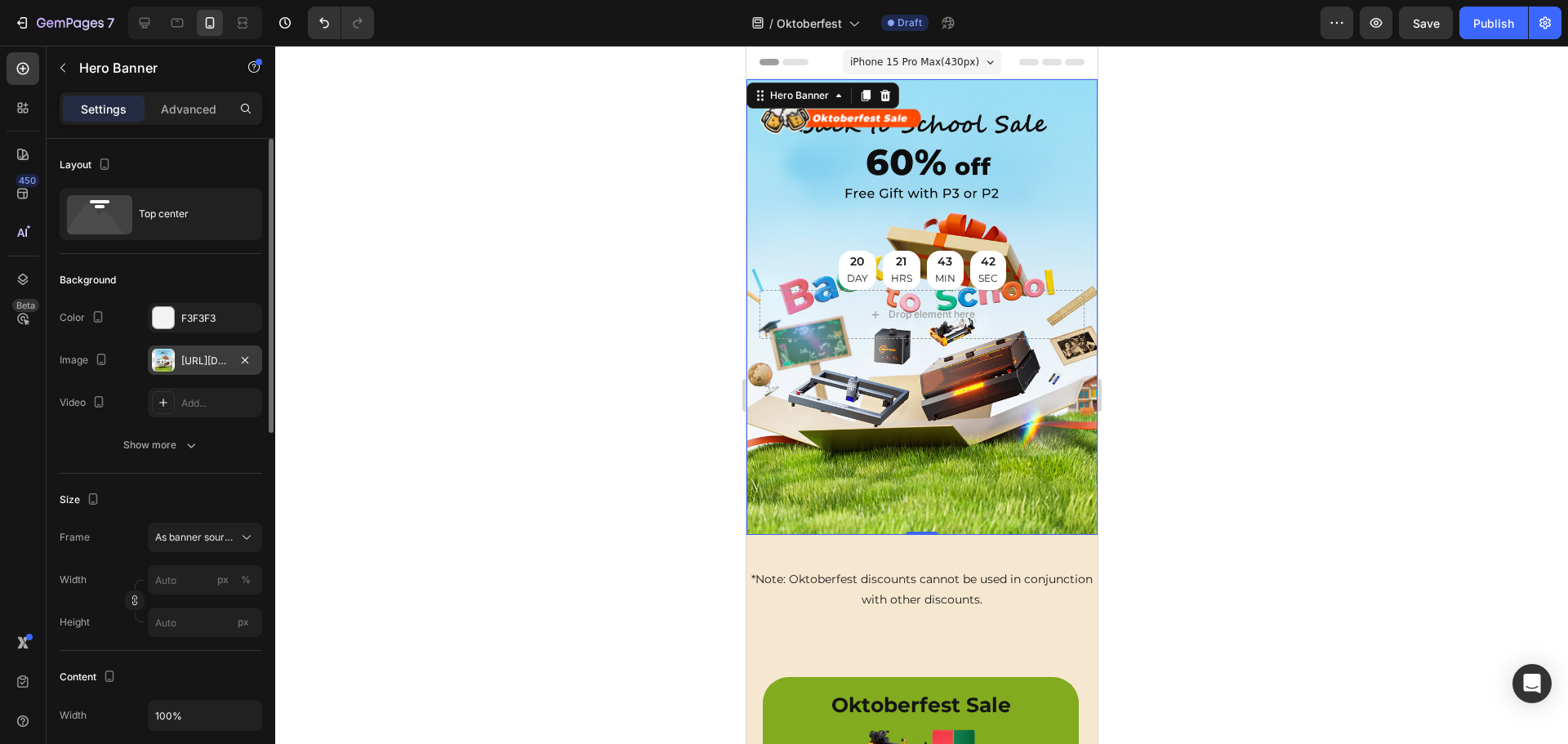
click at [177, 352] on div "https://cdn.shopify.com/s/files/1/0662/7960/4450/files/gempages_485368874087220…" at bounding box center [205, 359] width 114 height 29
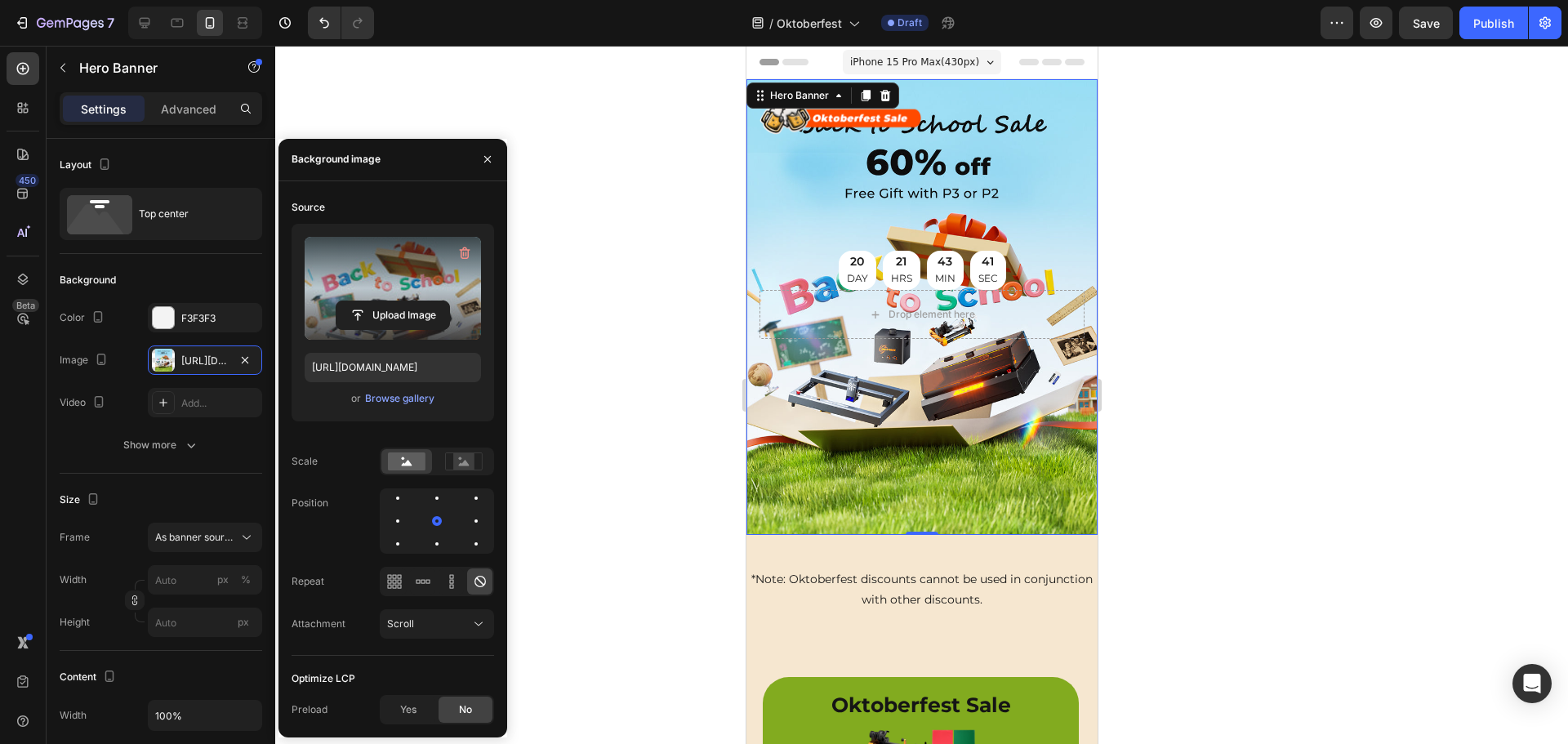
click at [395, 277] on label at bounding box center [393, 288] width 176 height 103
click at [395, 301] on input "file" at bounding box center [393, 315] width 112 height 28
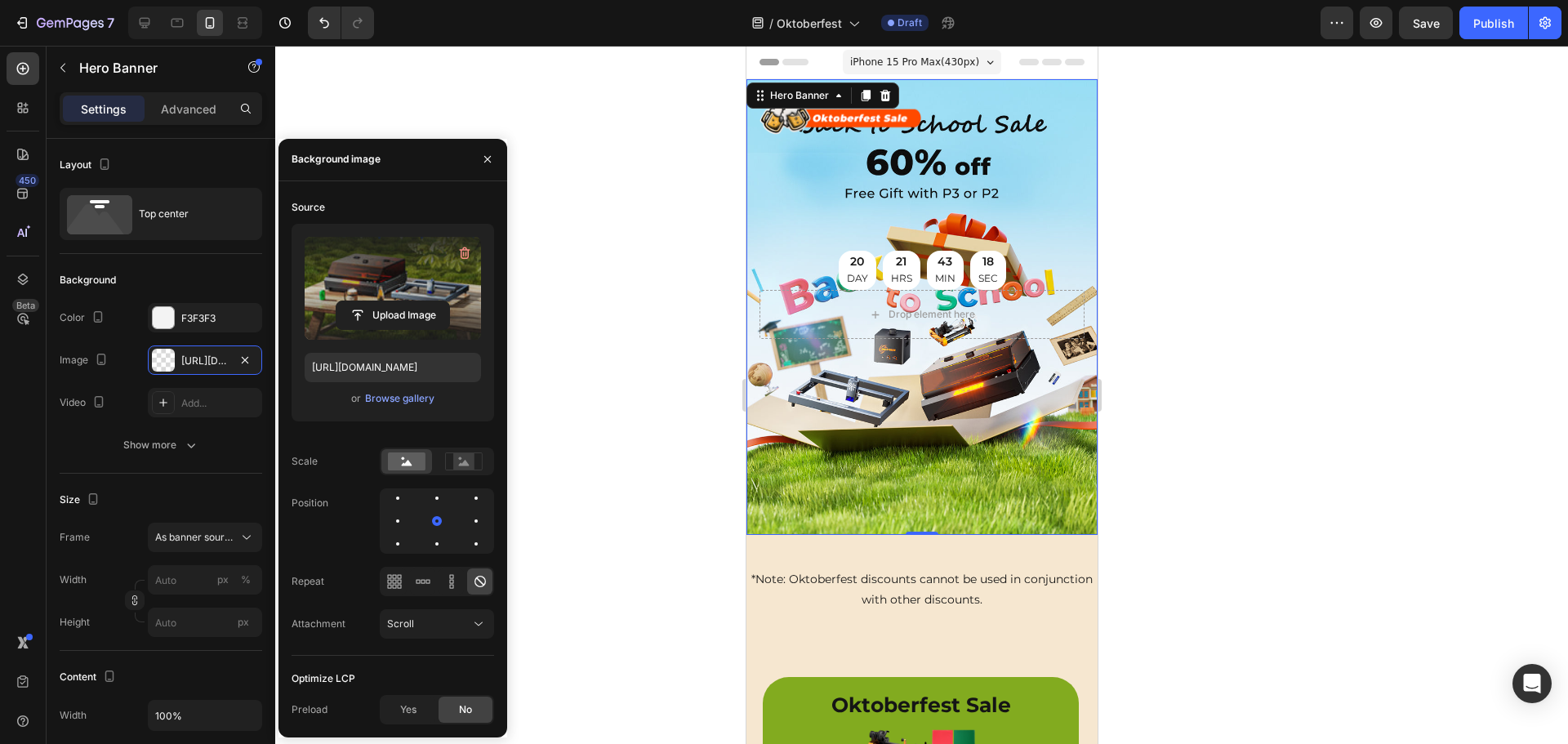
type input "https://cdn.shopify.com/s/files/1/0662/7960/4450/files/gempages_485368874087220…"
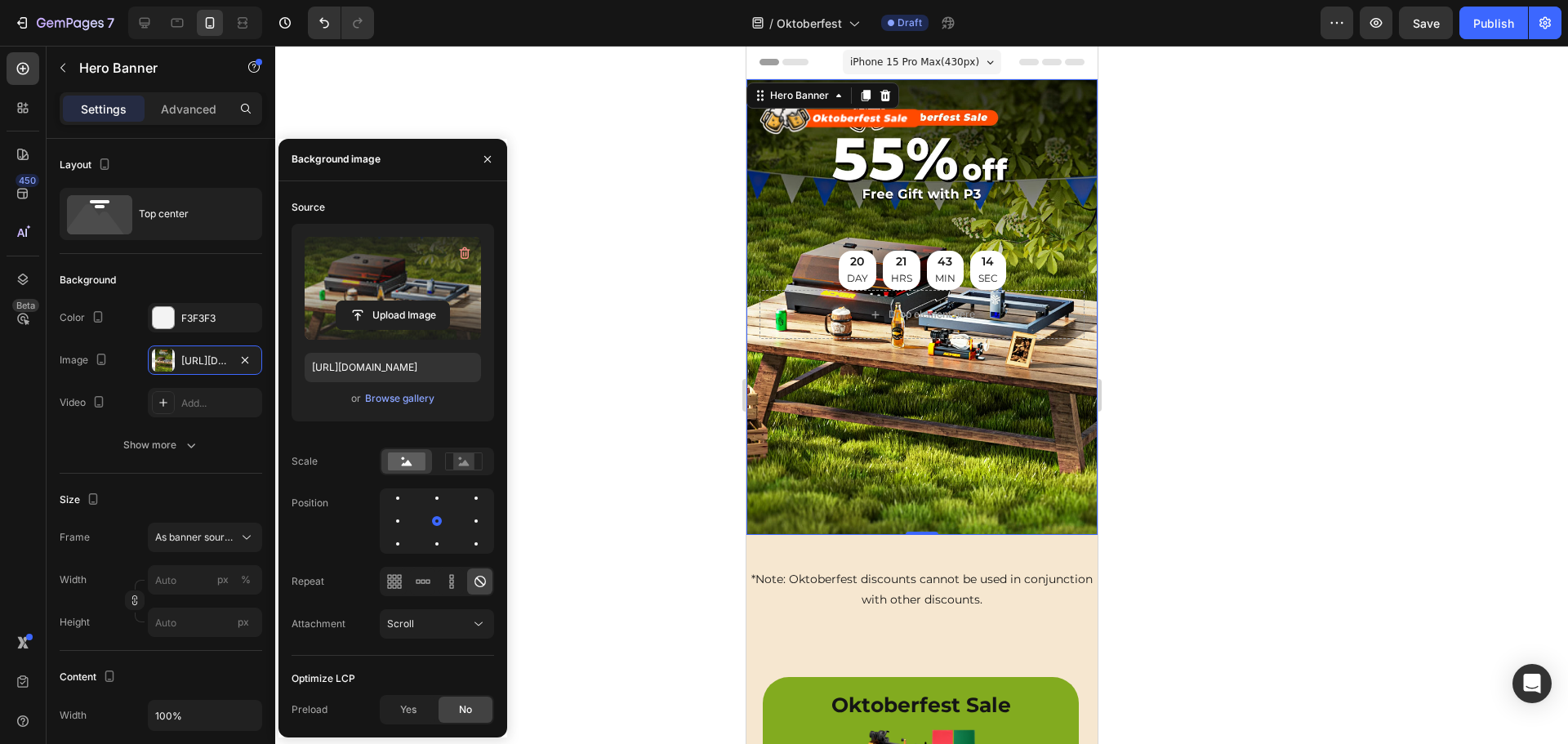
click at [675, 407] on div at bounding box center [921, 395] width 1292 height 698
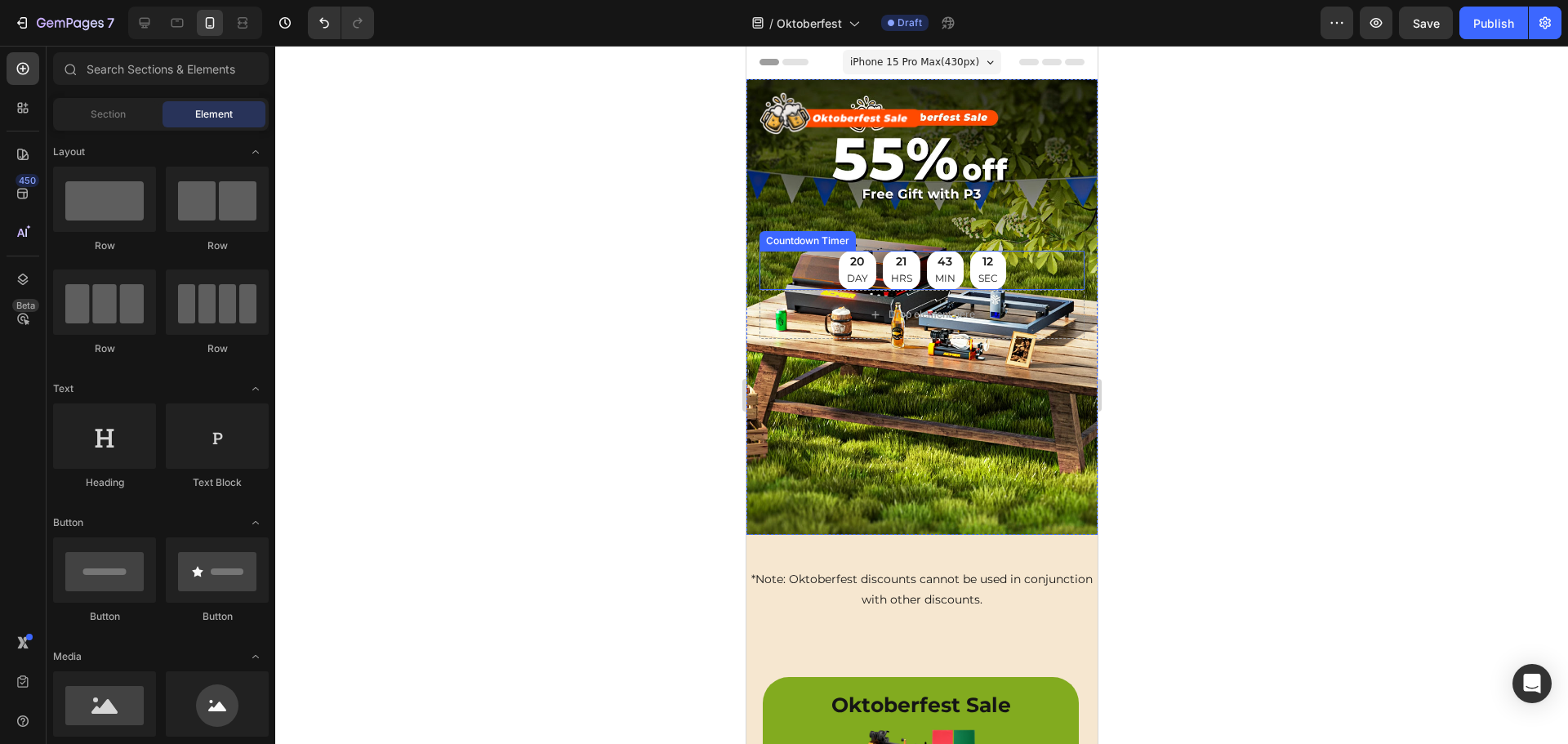
click at [914, 268] on div "20 DAY 21 HRS 43 MIN 12 SEC" at bounding box center [921, 270] width 167 height 39
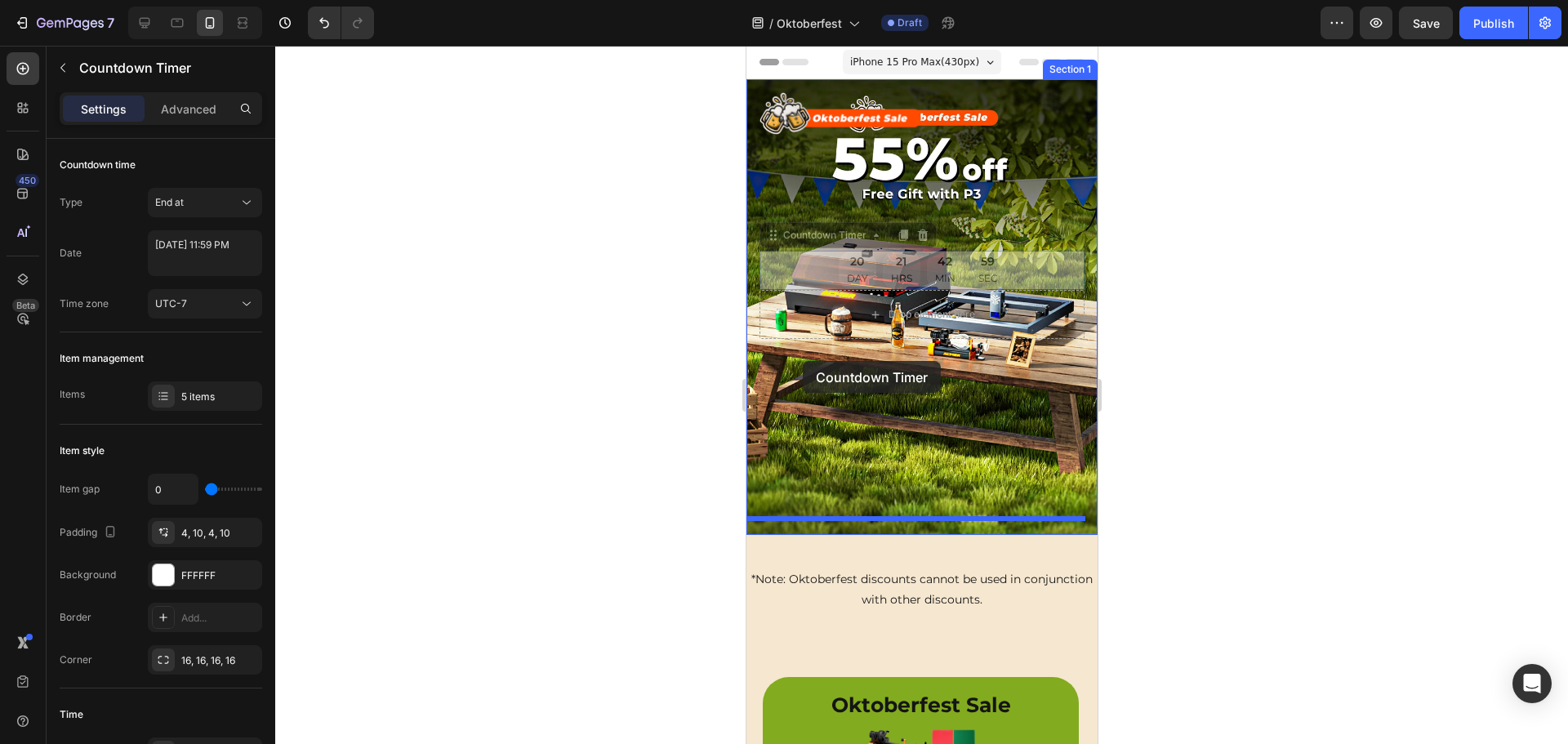
drag, startPoint x: 773, startPoint y: 235, endPoint x: 800, endPoint y: 360, distance: 127.9
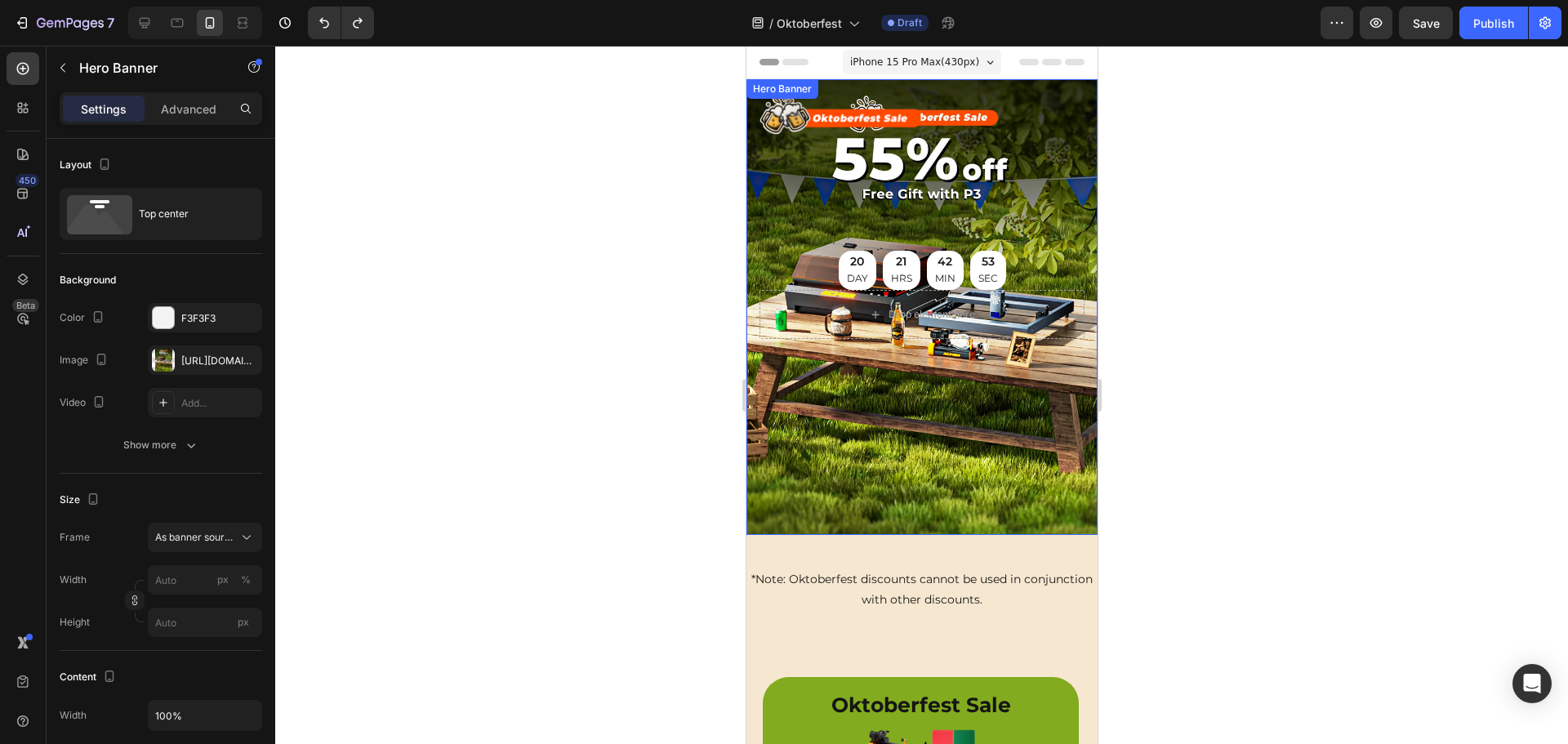
click at [1009, 362] on div "Background Image" at bounding box center [921, 307] width 351 height 456
click at [941, 308] on div "Drop element here" at bounding box center [931, 314] width 87 height 13
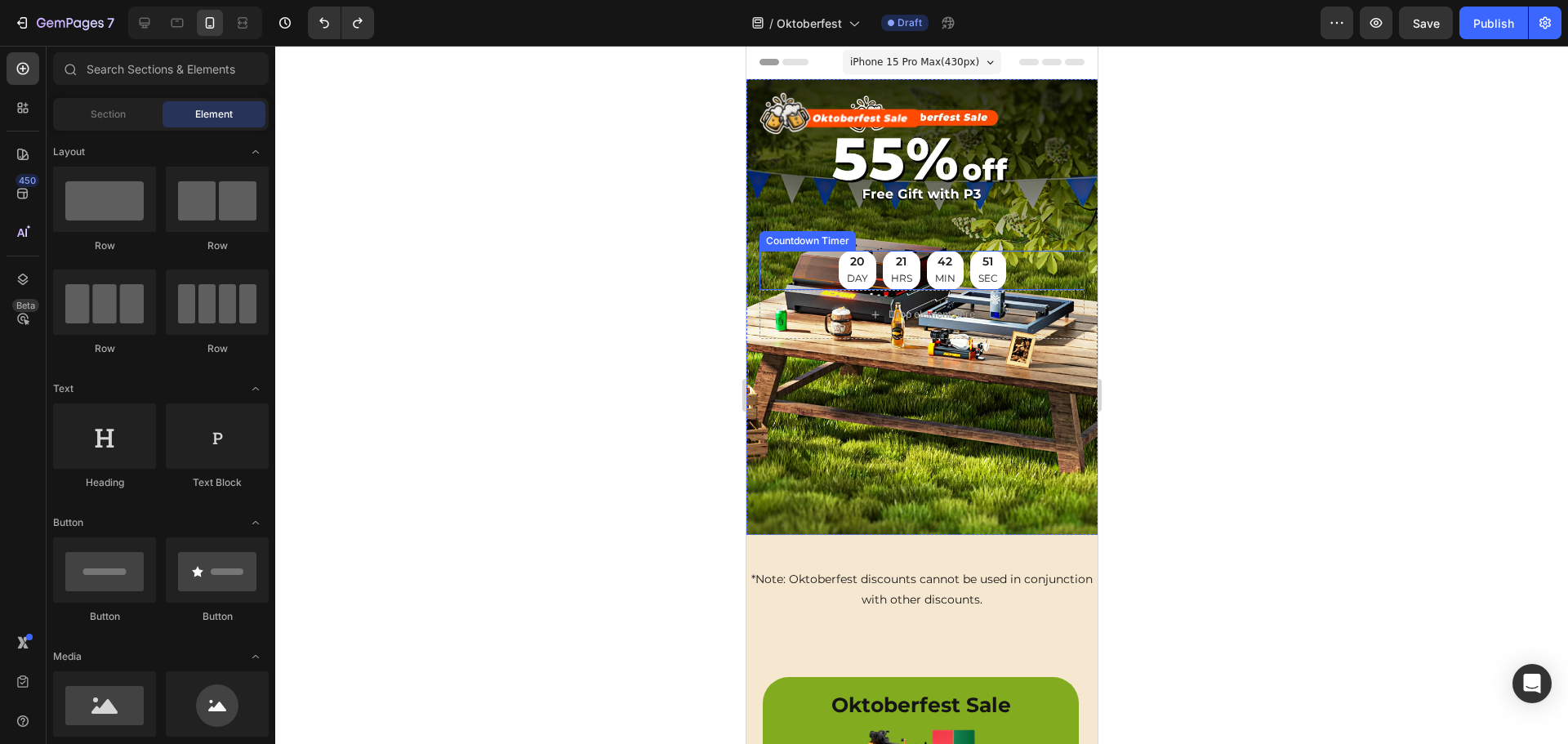
click at [960, 262] on div "20 DAY 21 HRS 42 MIN 51 SEC" at bounding box center [921, 270] width 167 height 39
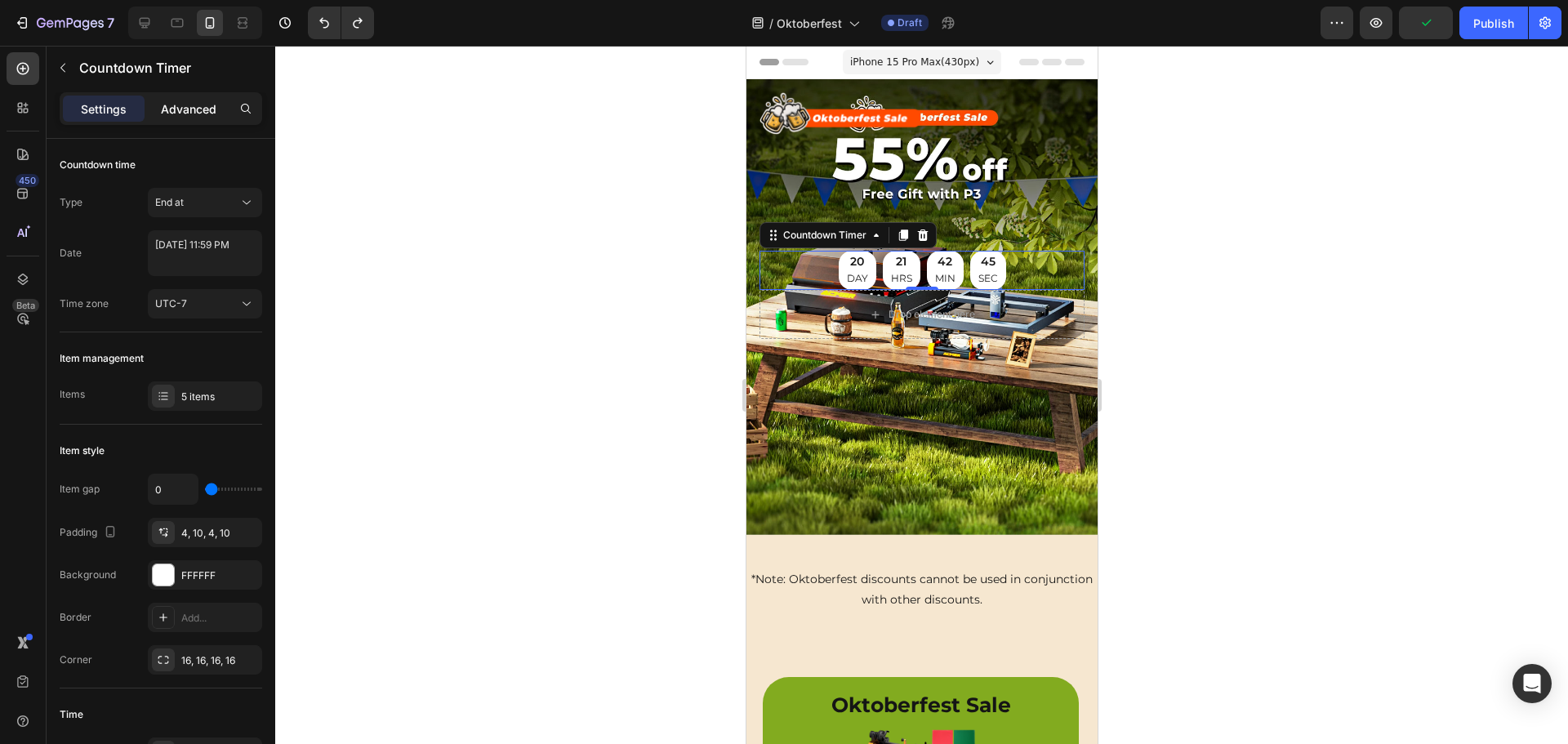
click at [182, 106] on p "Advanced" at bounding box center [188, 109] width 55 height 17
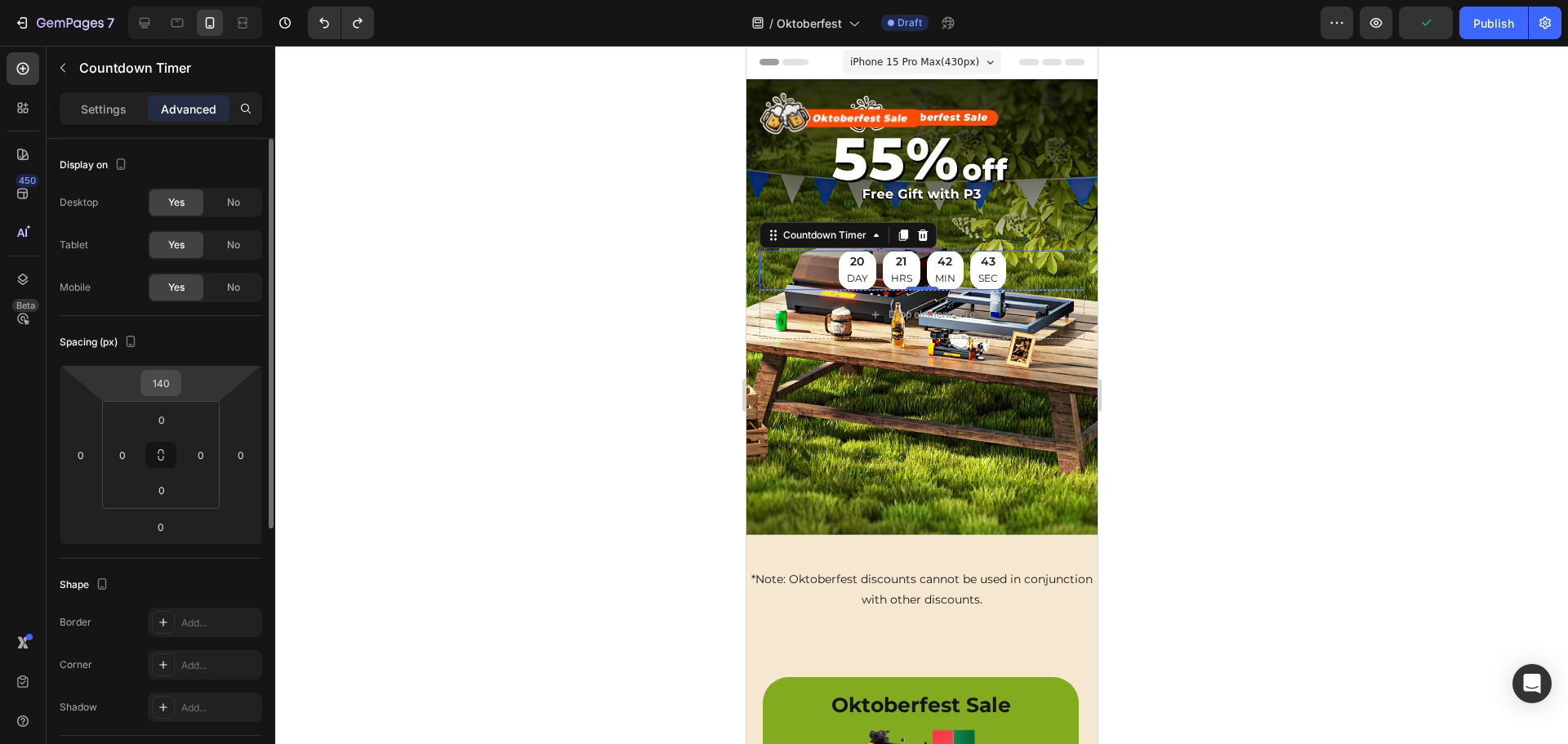
click at [166, 388] on input "140" at bounding box center [160, 383] width 33 height 24
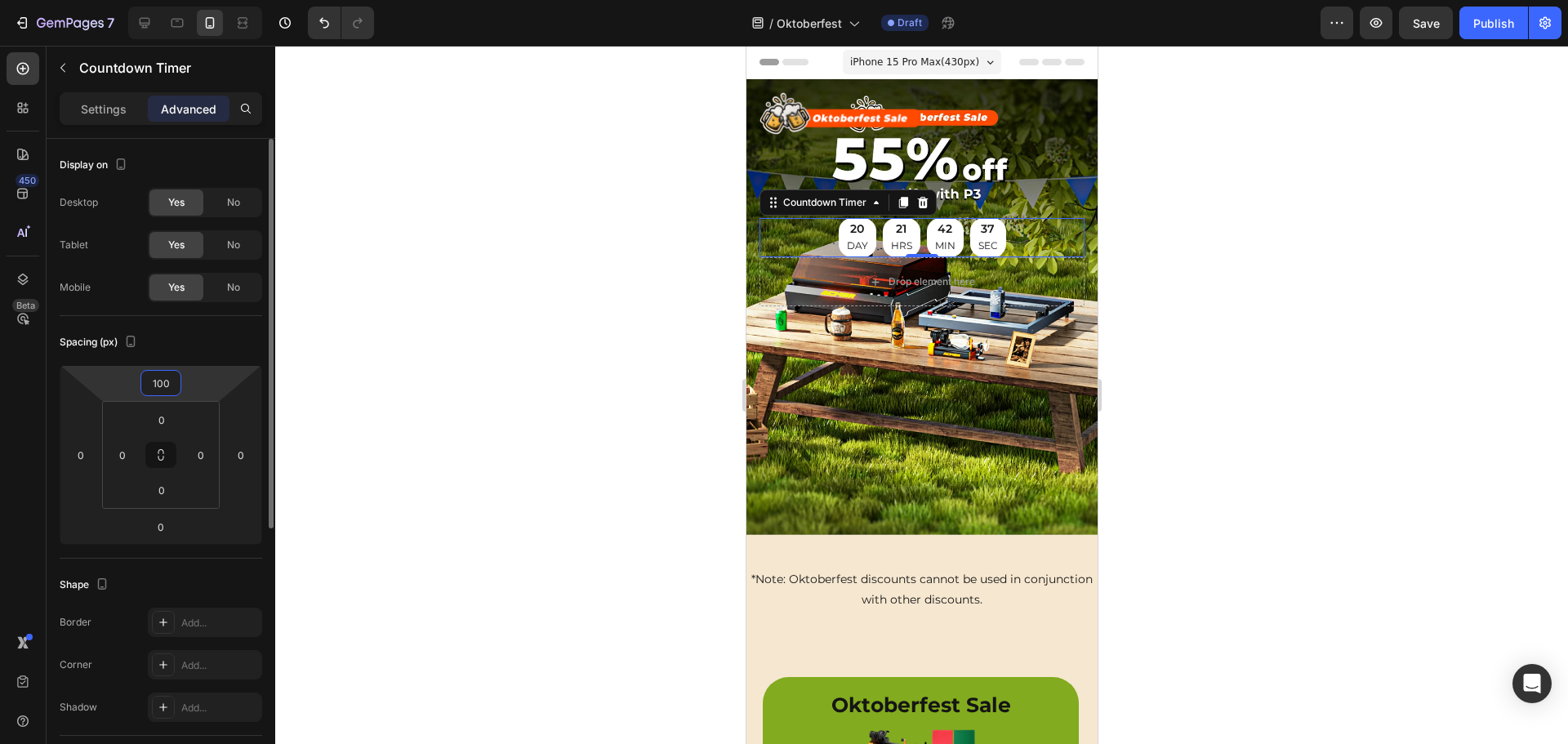
click at [166, 385] on input "100" at bounding box center [160, 383] width 33 height 24
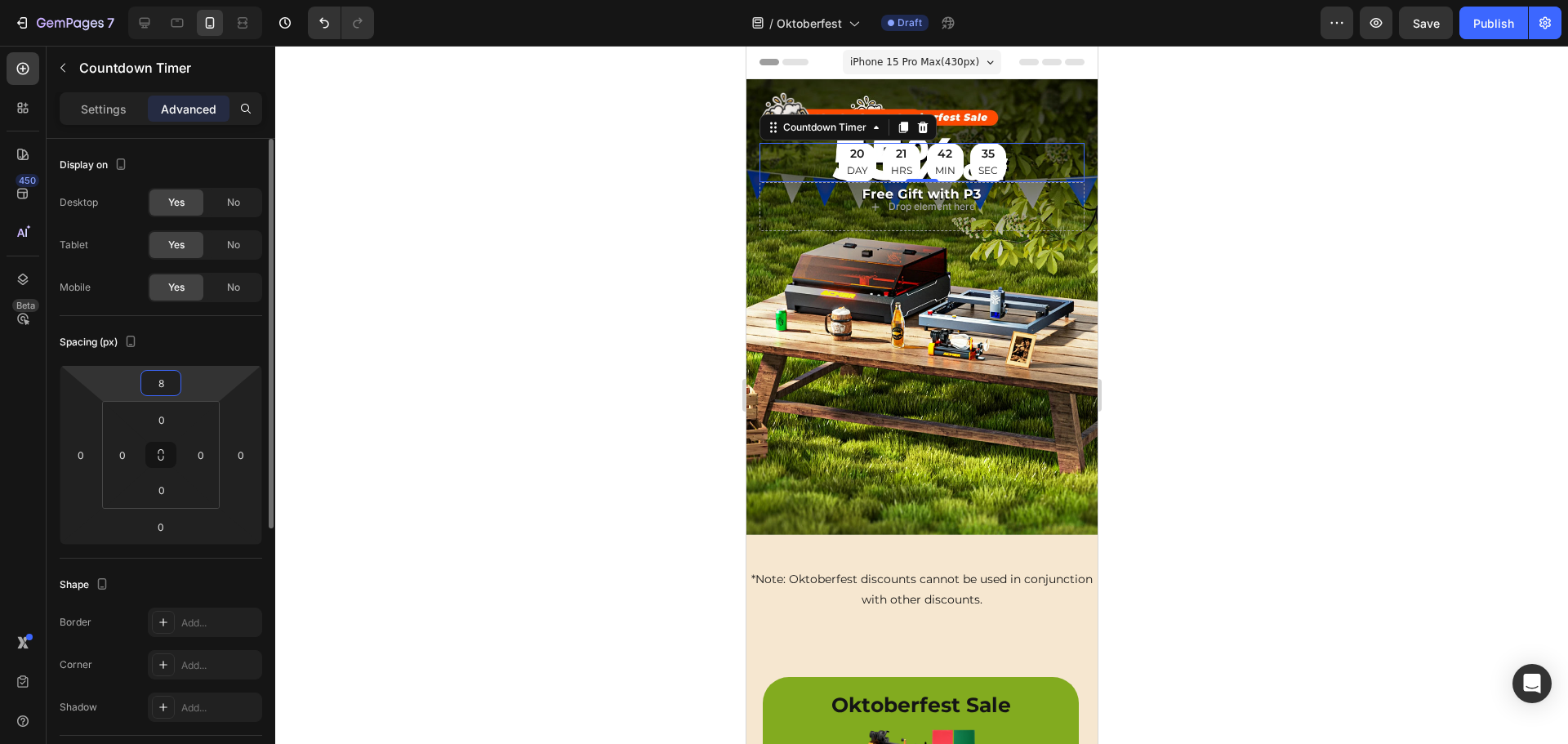
type input "80"
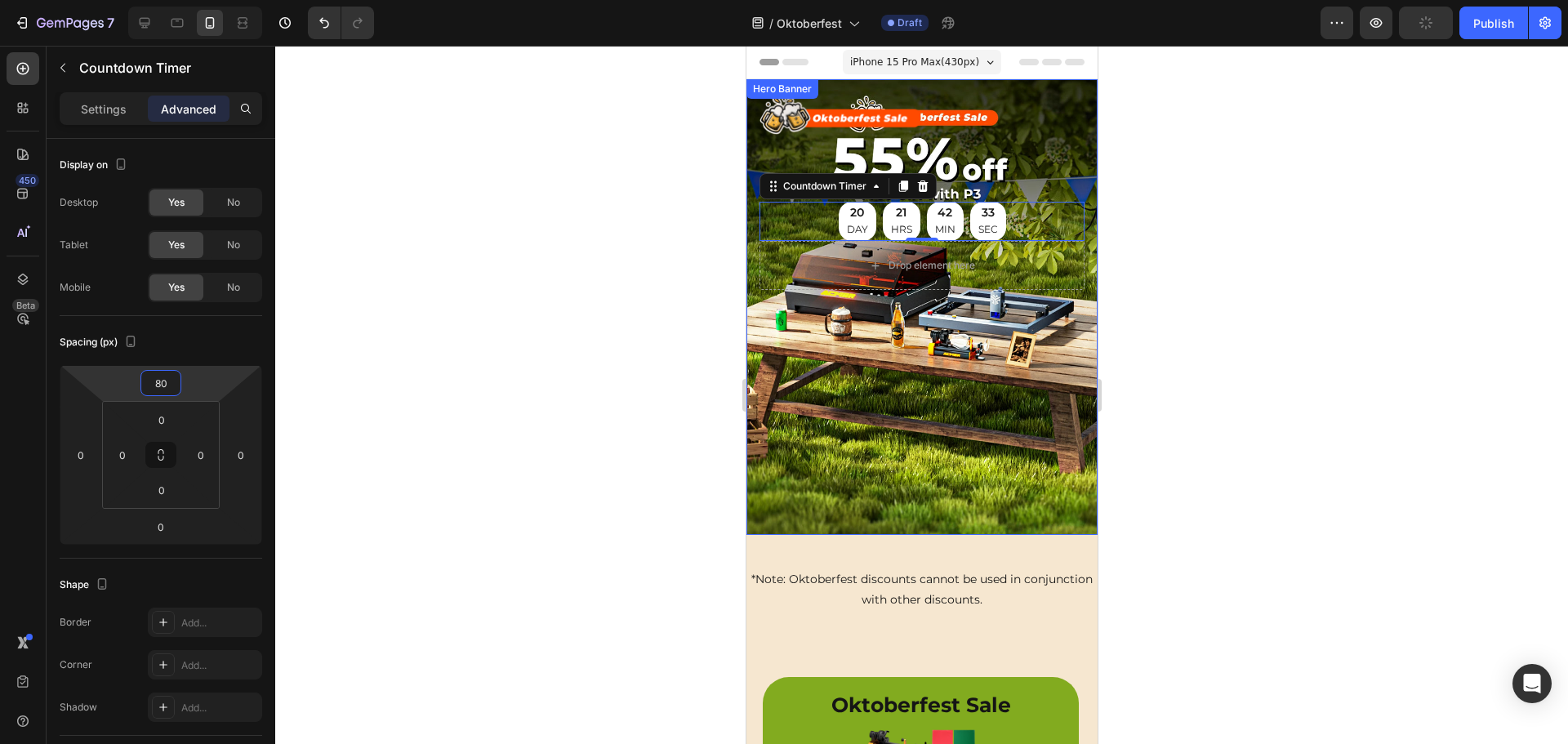
click at [917, 411] on div "Background Image" at bounding box center [921, 307] width 351 height 456
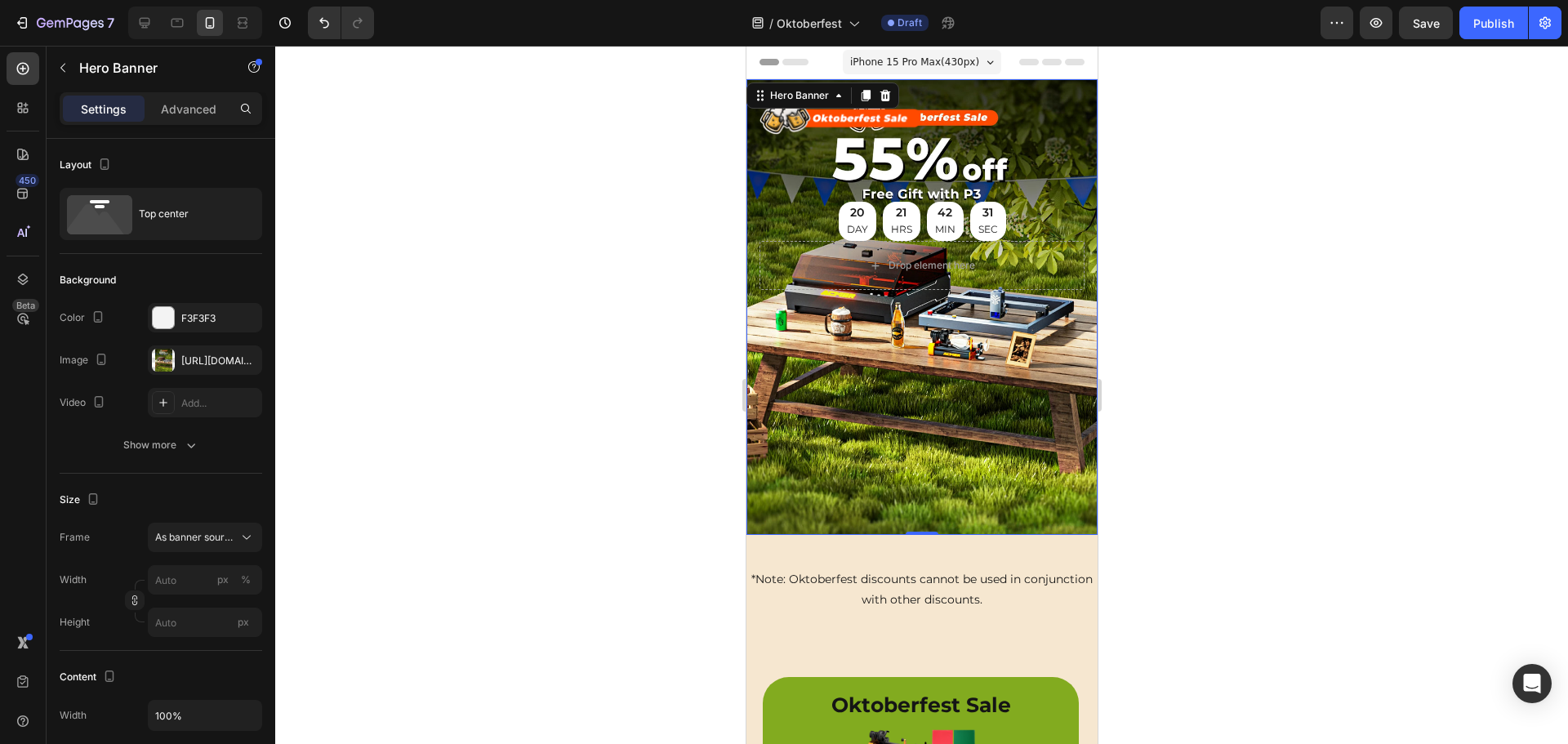
click at [618, 366] on div at bounding box center [921, 395] width 1292 height 698
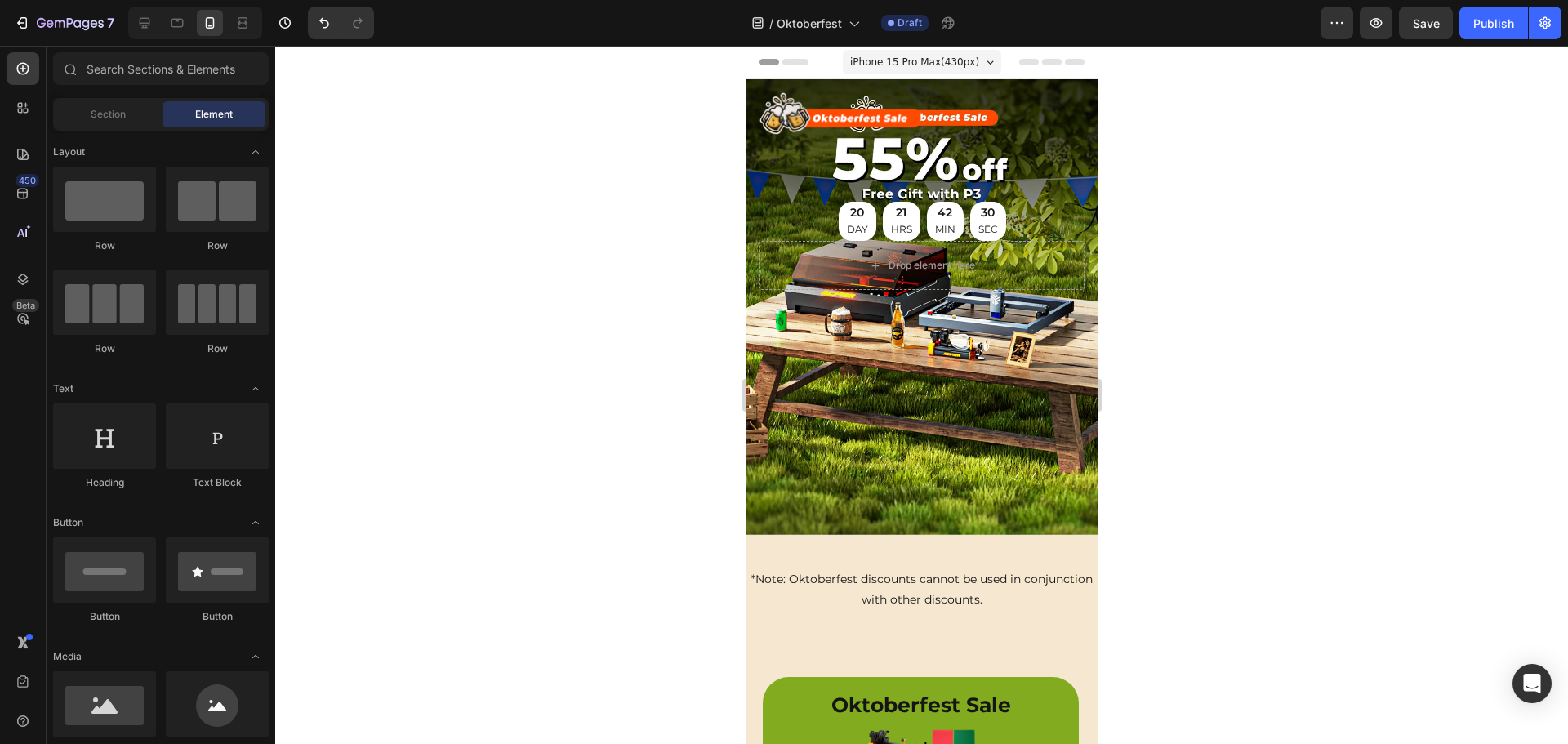
click at [1298, 188] on div at bounding box center [921, 395] width 1292 height 698
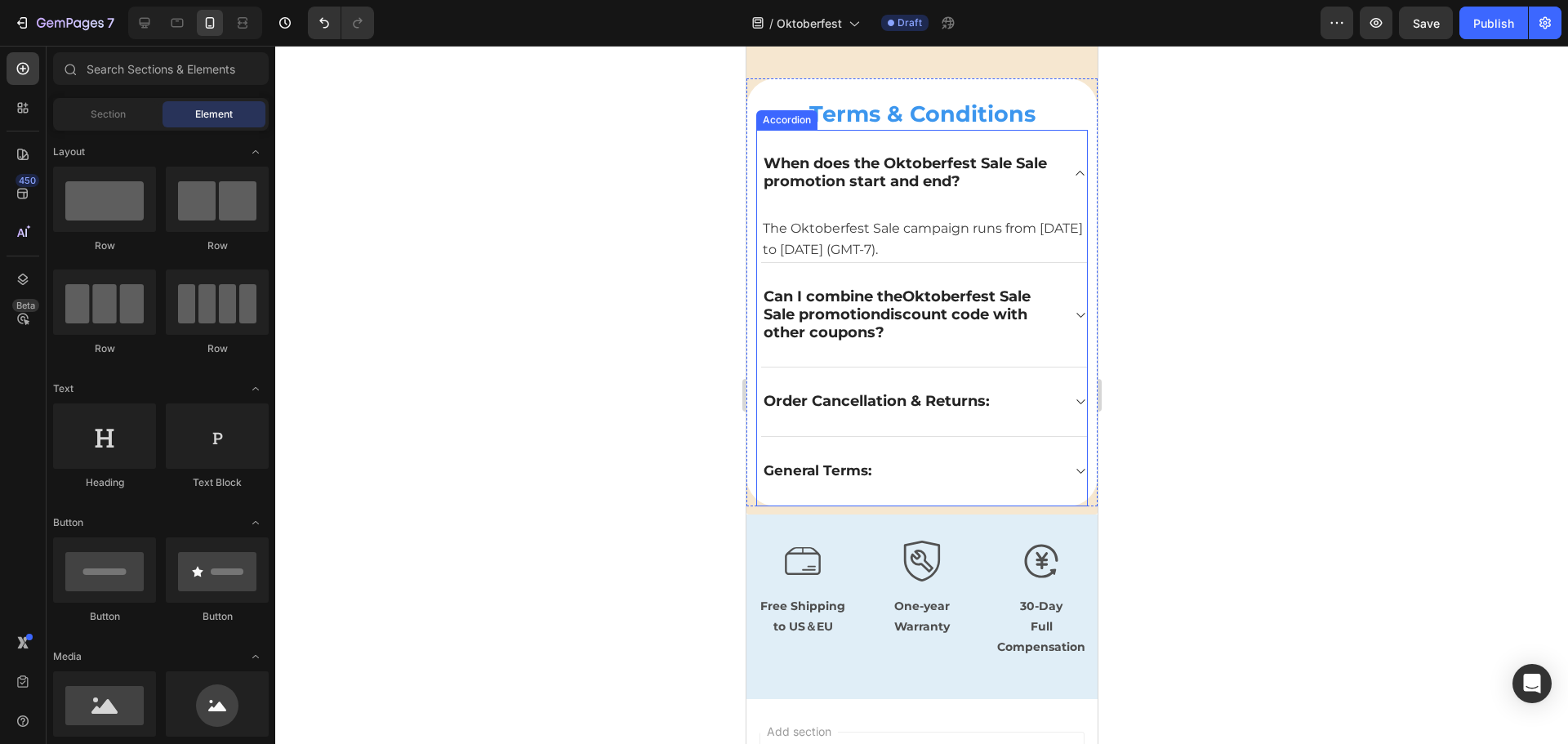
scroll to position [4136, 0]
click at [824, 250] on span "The Oktoberfest Sale campaign runs from August 25, 2025 to September 15, 2025 (…" at bounding box center [922, 241] width 320 height 36
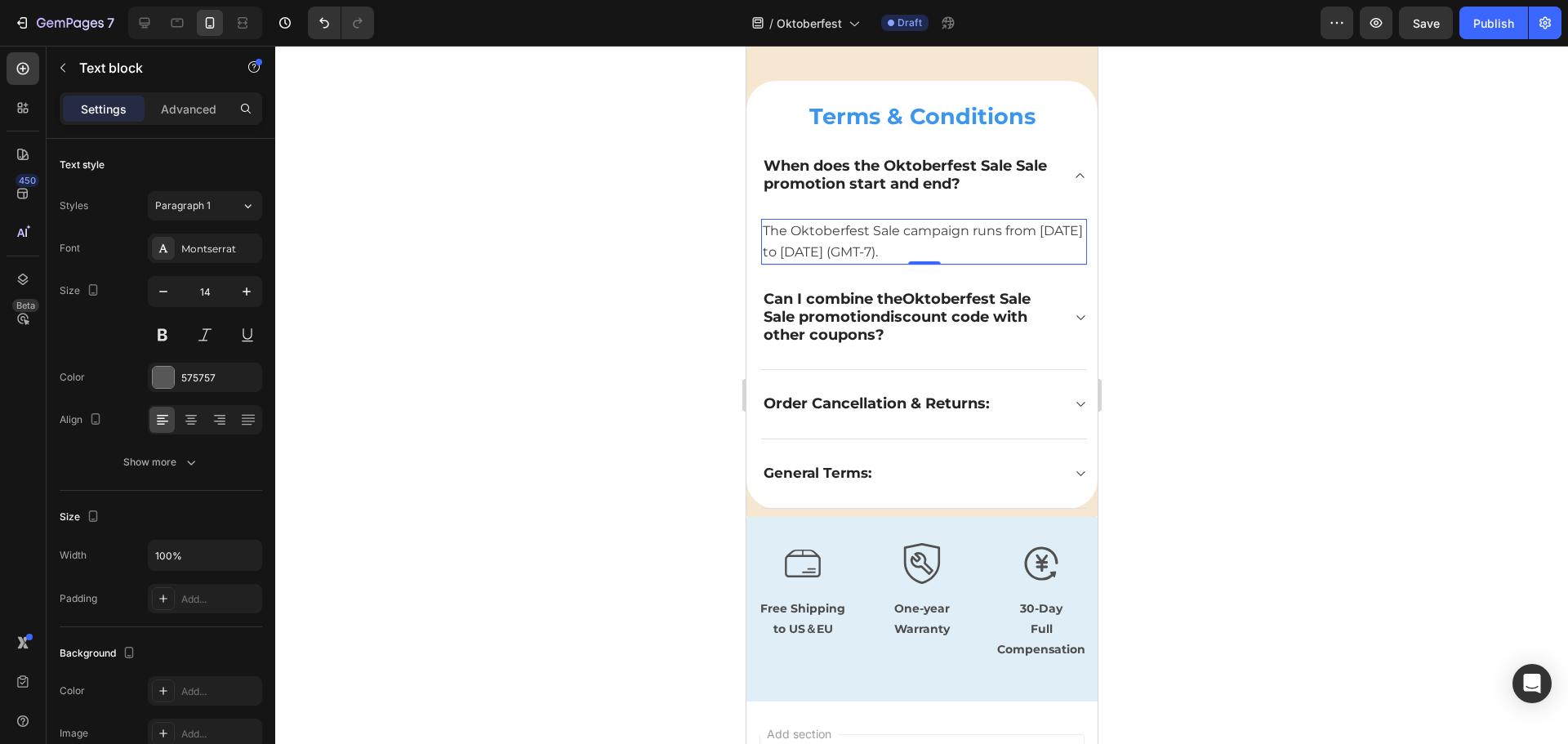
click at [824, 250] on span "The Oktoberfest Sale campaign runs from August 25, 2025 to September 15, 2025 (…" at bounding box center [922, 241] width 320 height 36
click at [822, 249] on span "The Oktoberfest Sale campaign runs from August 25, 2025 to September 15, 2025 (…" at bounding box center [922, 241] width 320 height 36
click at [825, 247] on span "The Oktoberfest Sale campaign runs from August 25, 2025 to September 15, 2025 (…" at bounding box center [922, 241] width 320 height 36
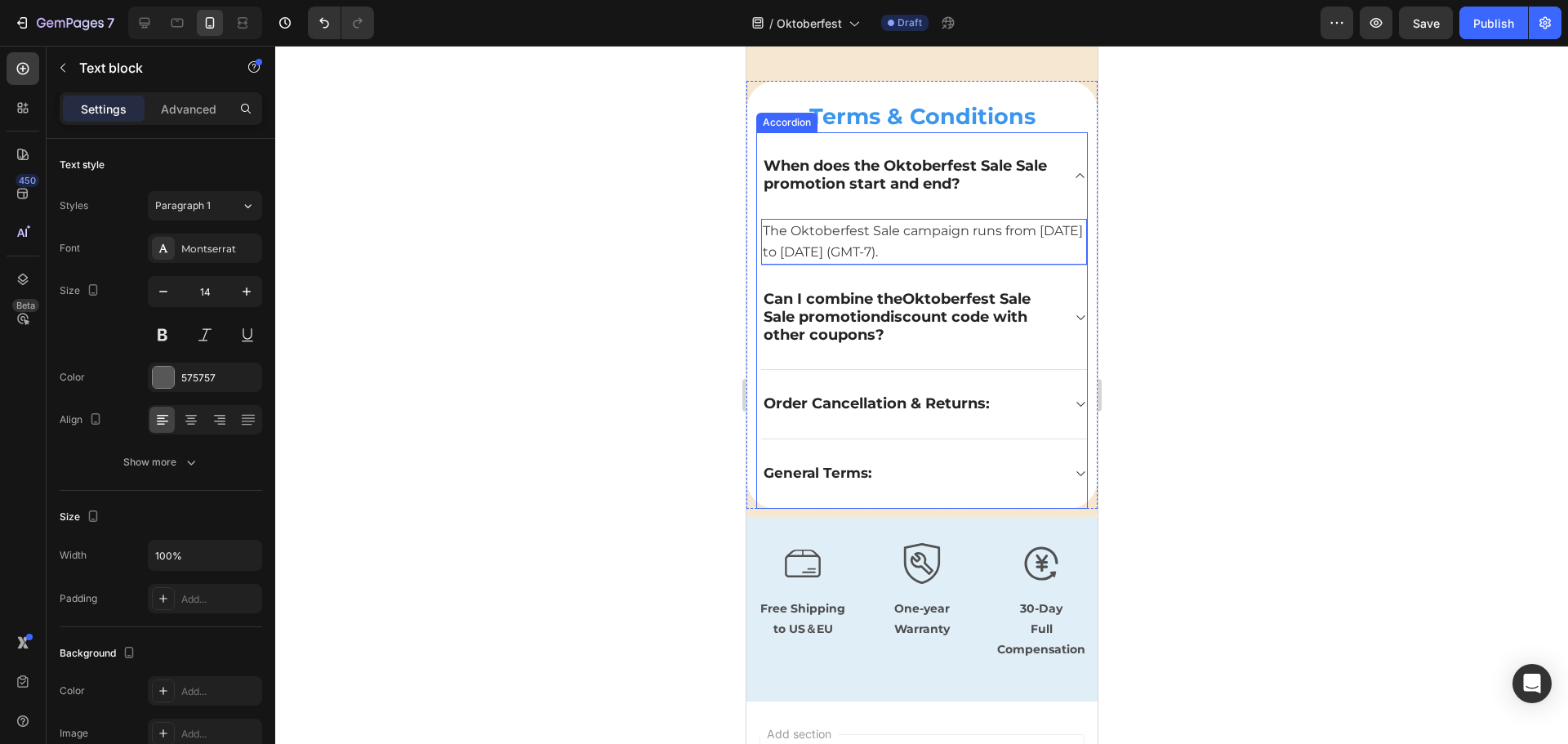
drag, startPoint x: 944, startPoint y: 357, endPoint x: 748, endPoint y: 303, distance: 203.3
click at [944, 357] on div "Can I combine the Oktoberfest Sale Sale promotion discount code with other coup…" at bounding box center [922, 318] width 326 height 105
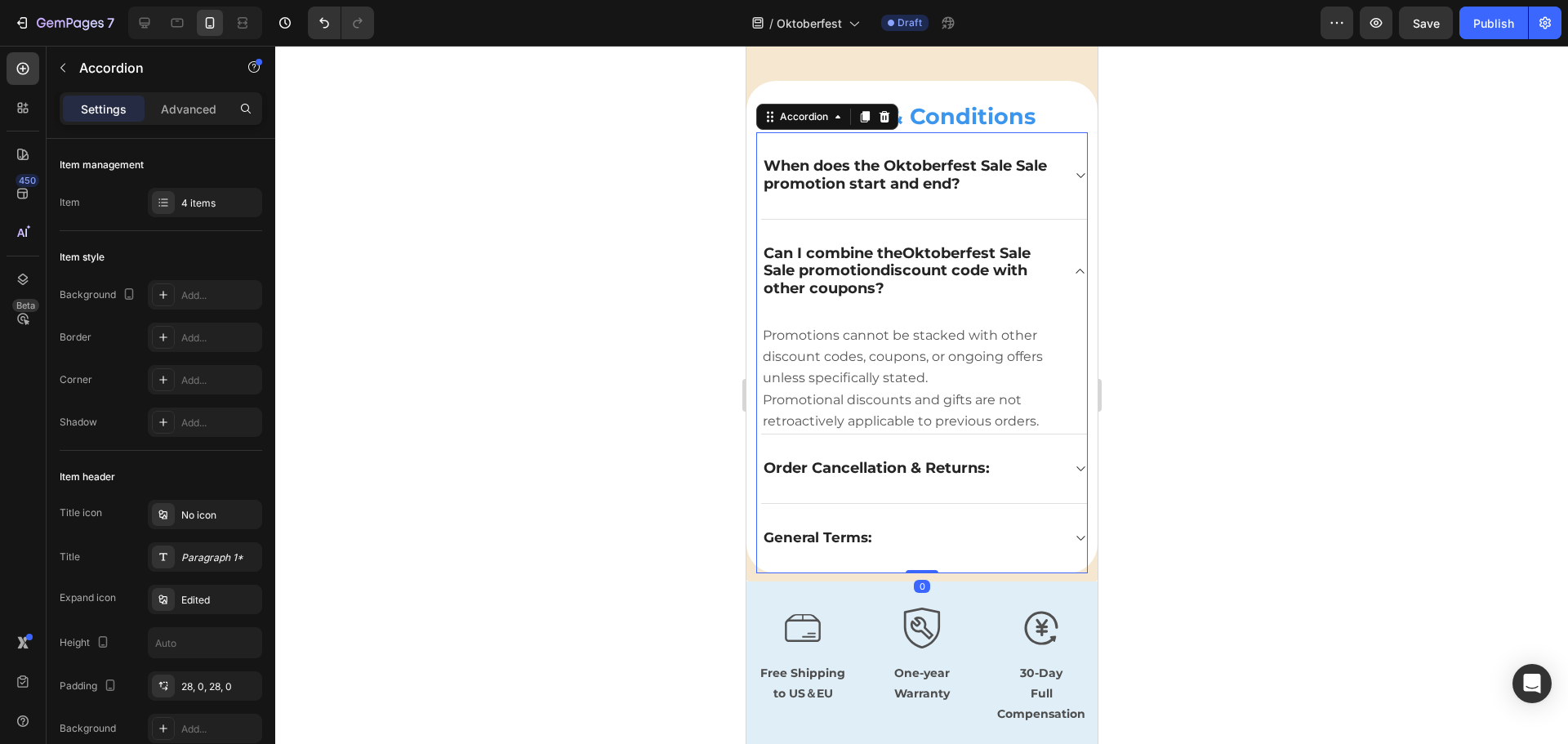
click at [651, 277] on div at bounding box center [921, 395] width 1292 height 698
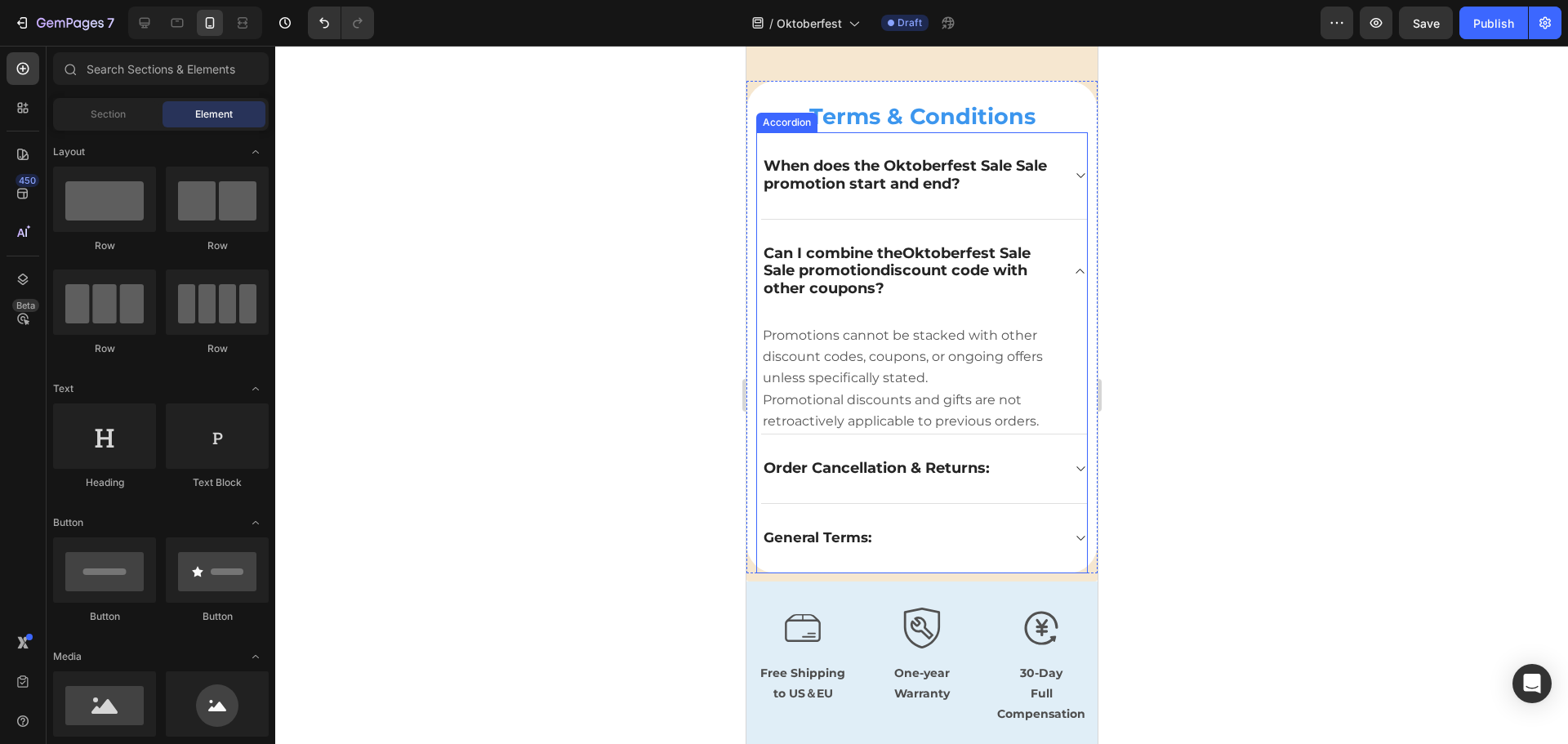
click at [1073, 176] on icon at bounding box center [1079, 176] width 12 height 13
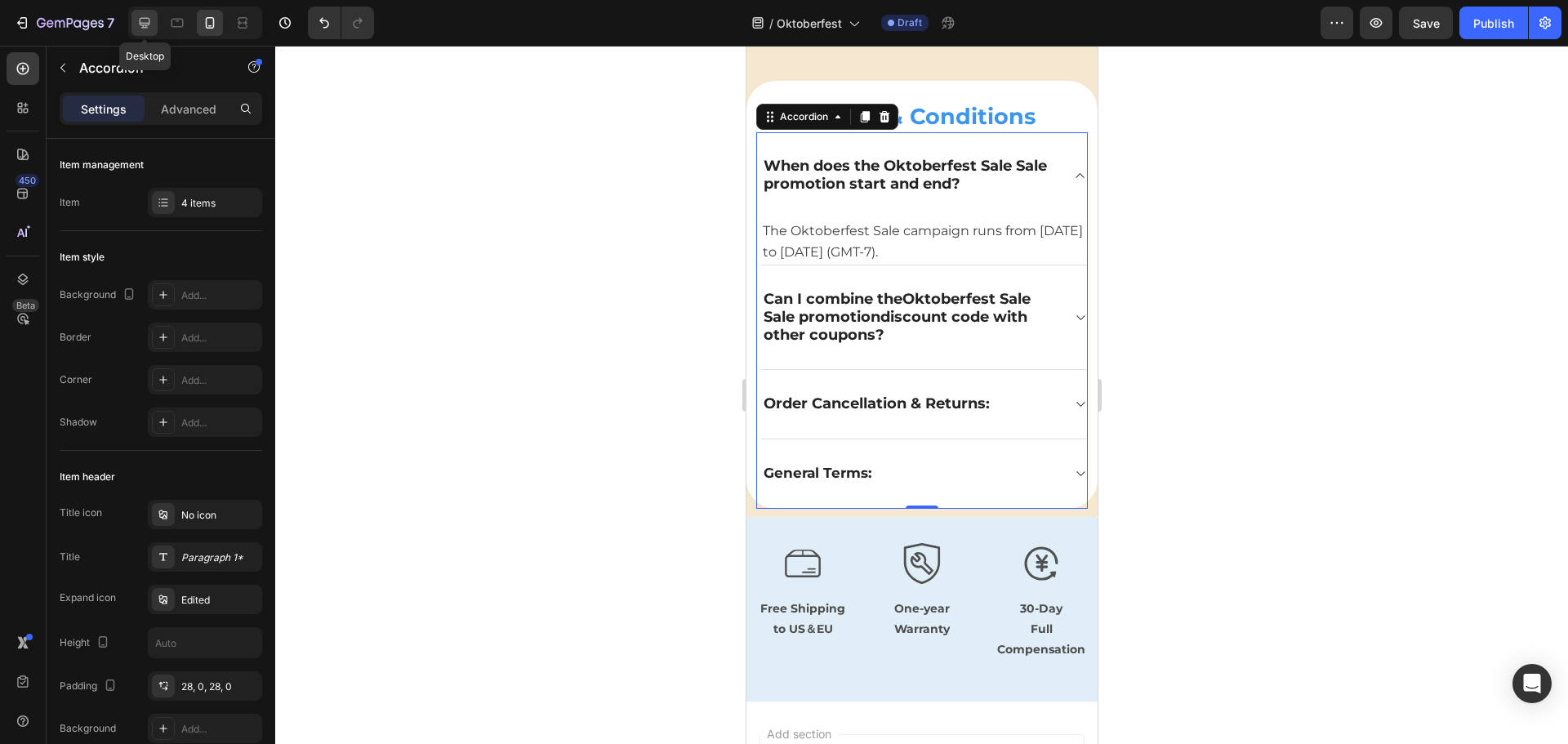
click at [142, 29] on icon at bounding box center [144, 22] width 16 height 16
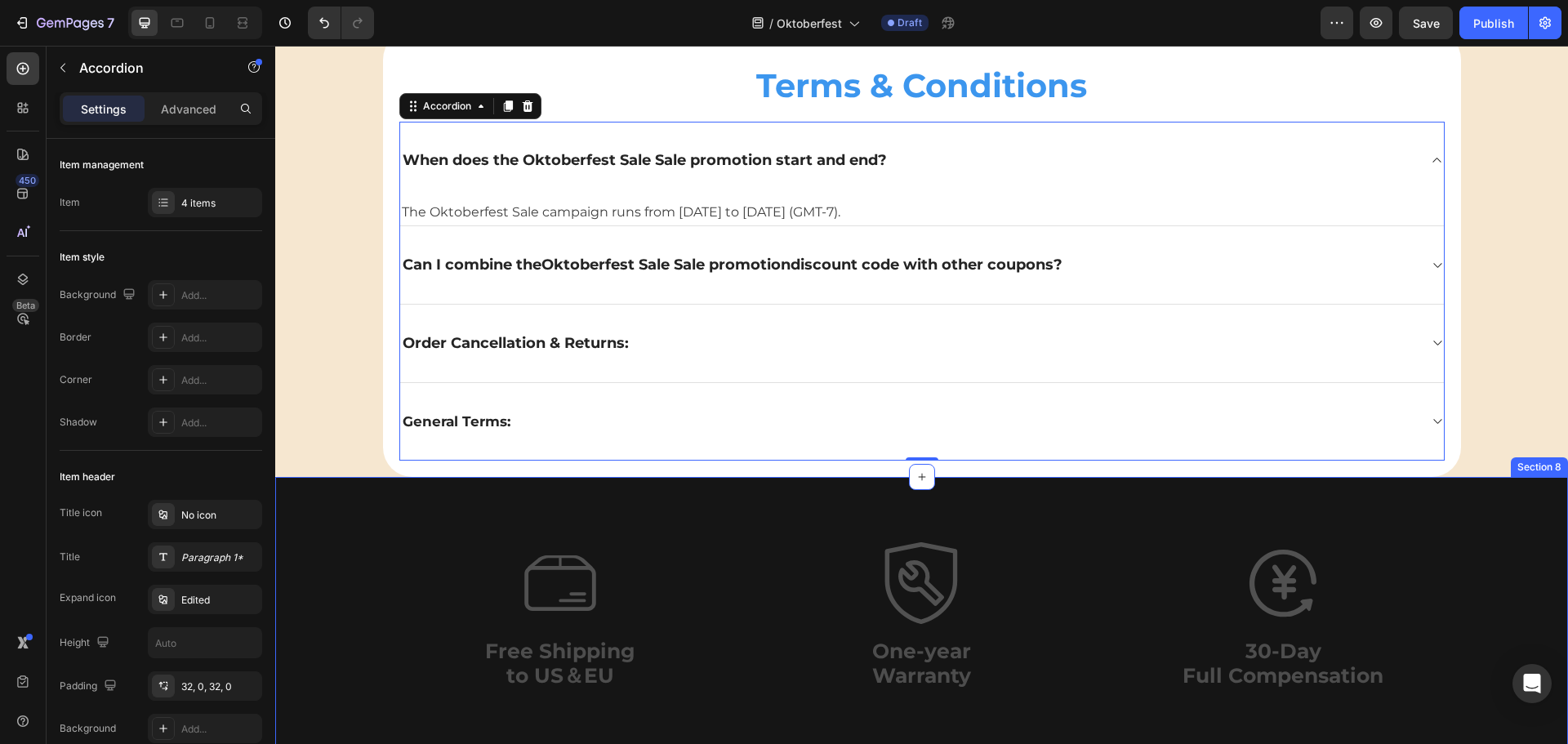
scroll to position [4544, 0]
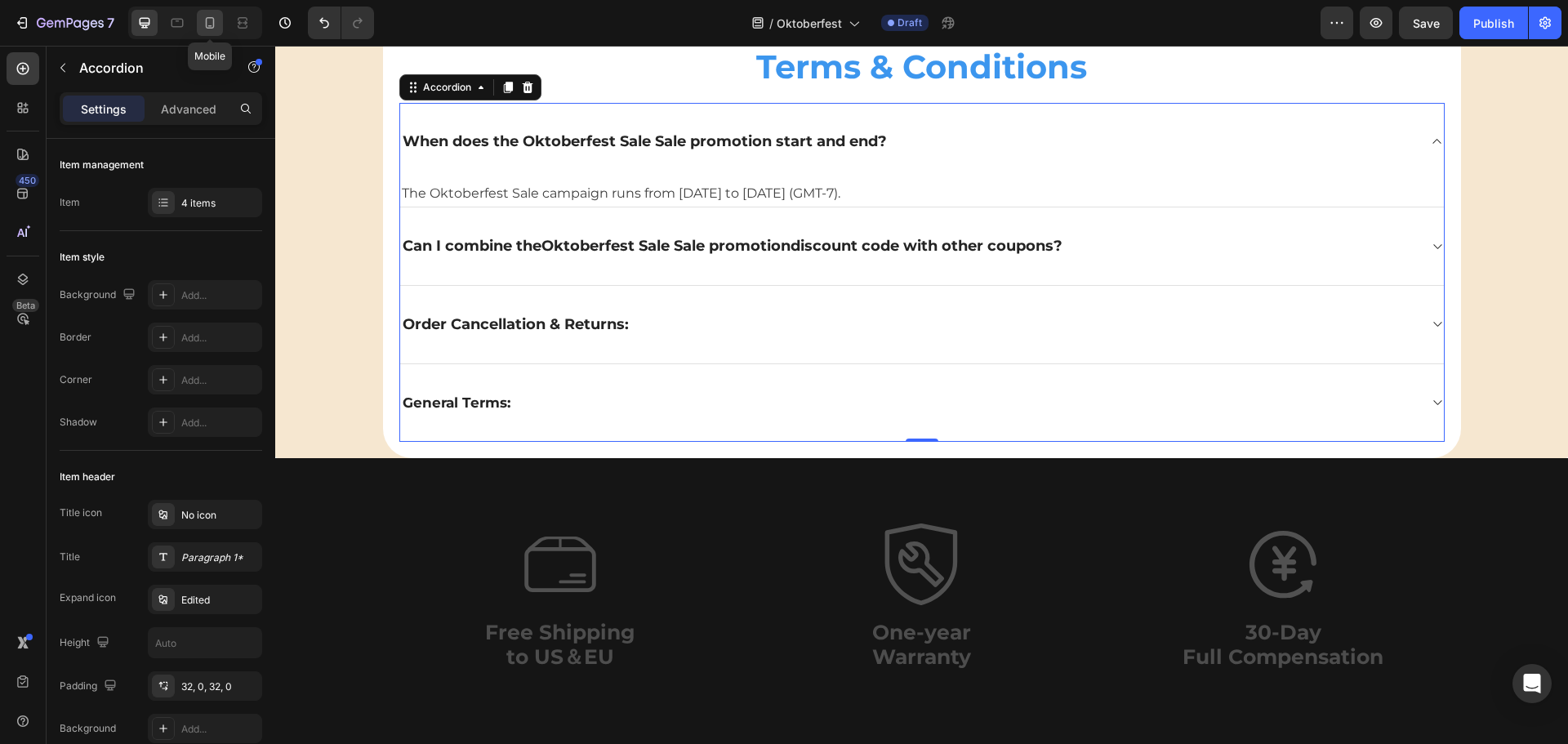
click at [215, 19] on icon at bounding box center [210, 22] width 16 height 16
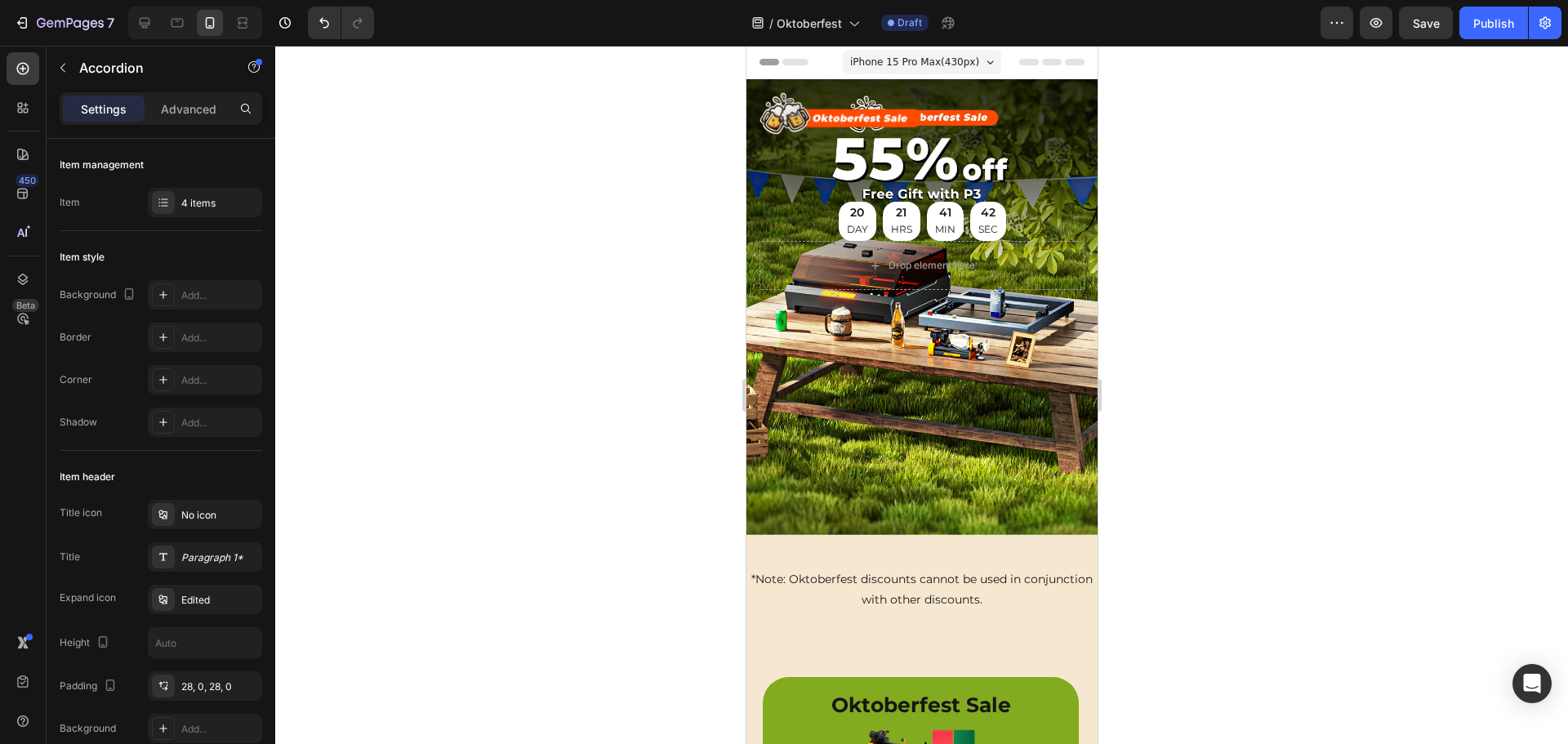
click at [660, 283] on div at bounding box center [921, 395] width 1292 height 698
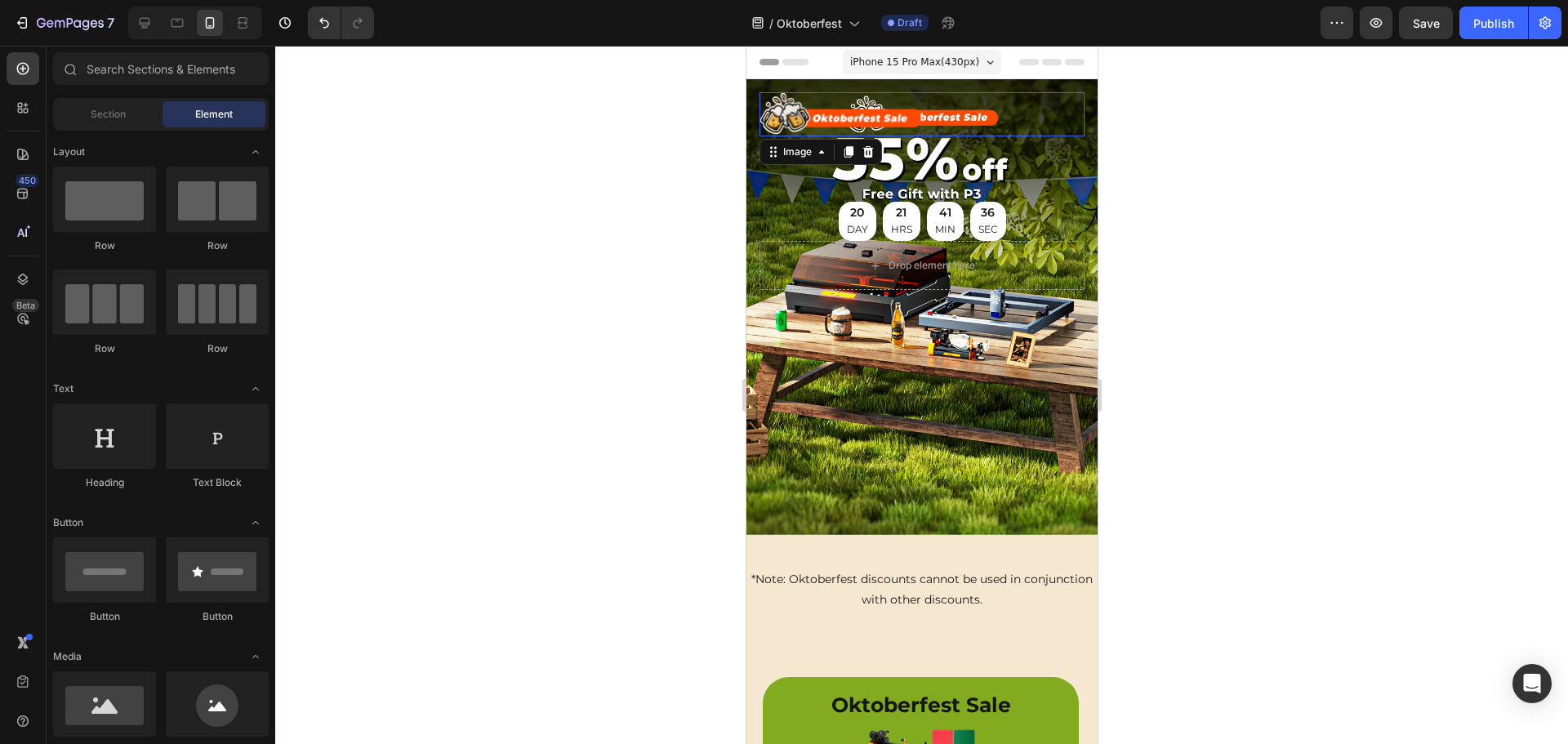
click at [856, 117] on img at bounding box center [840, 114] width 163 height 44
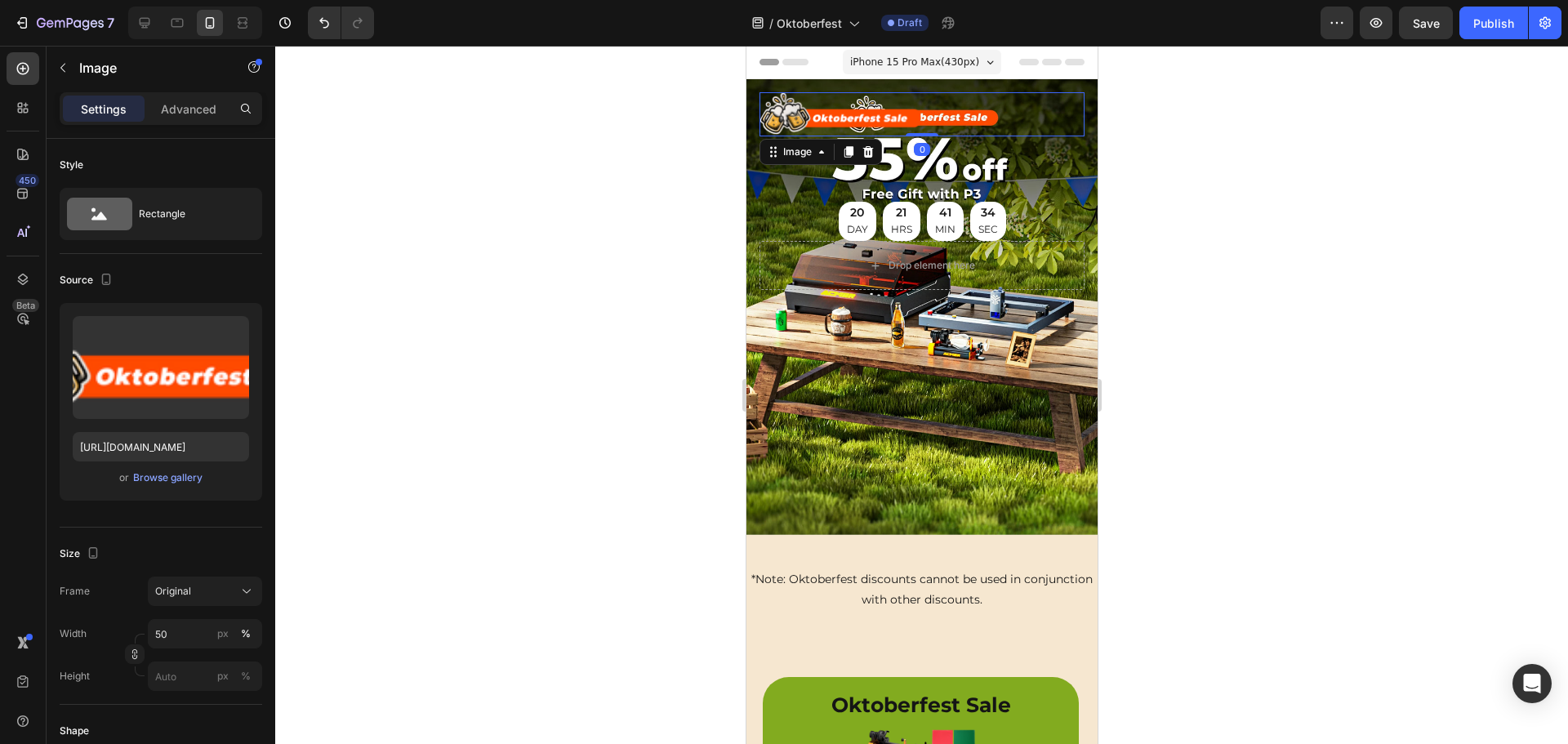
click at [958, 113] on div at bounding box center [921, 114] width 325 height 44
click at [918, 397] on div "Background Image" at bounding box center [921, 307] width 351 height 456
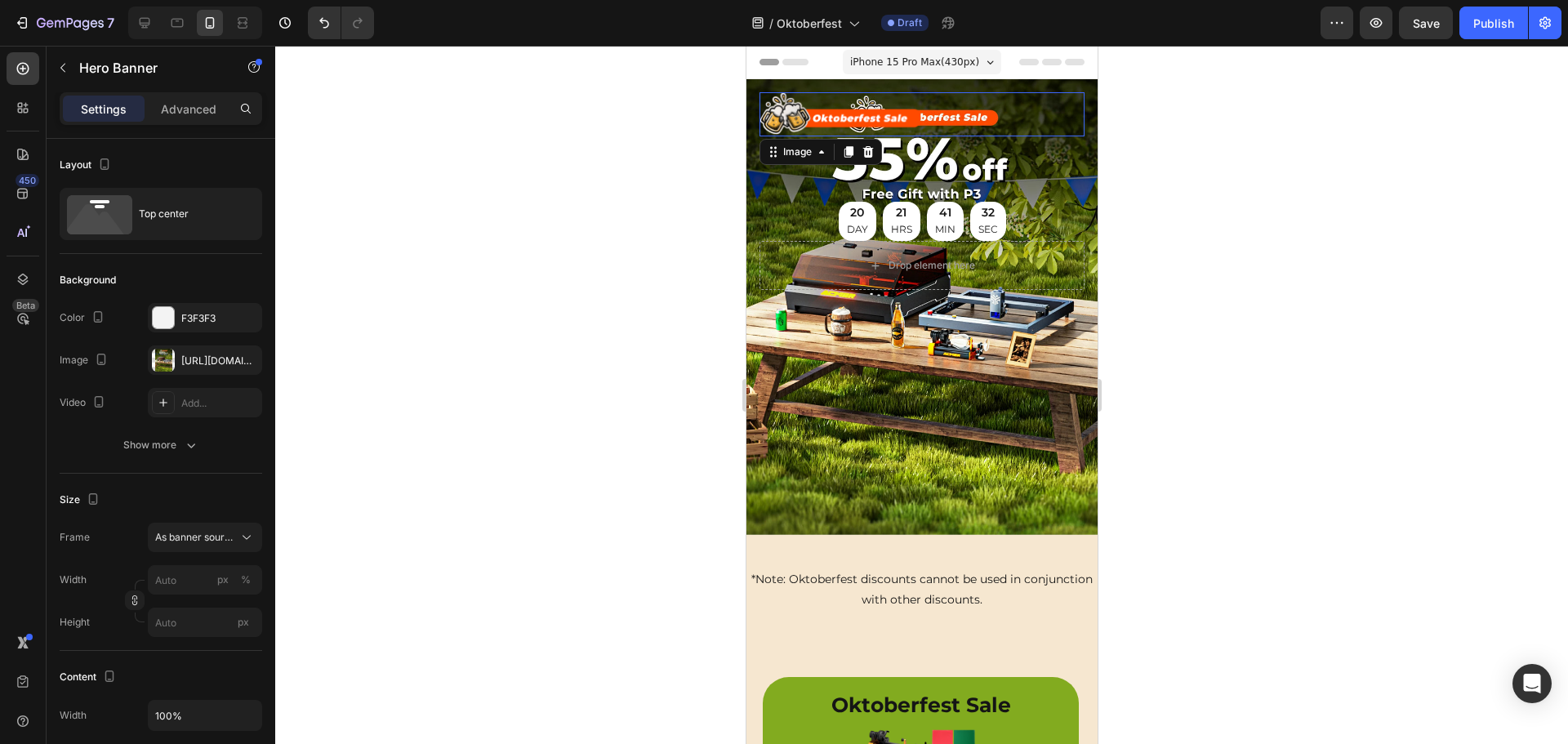
click at [793, 114] on img at bounding box center [840, 114] width 163 height 44
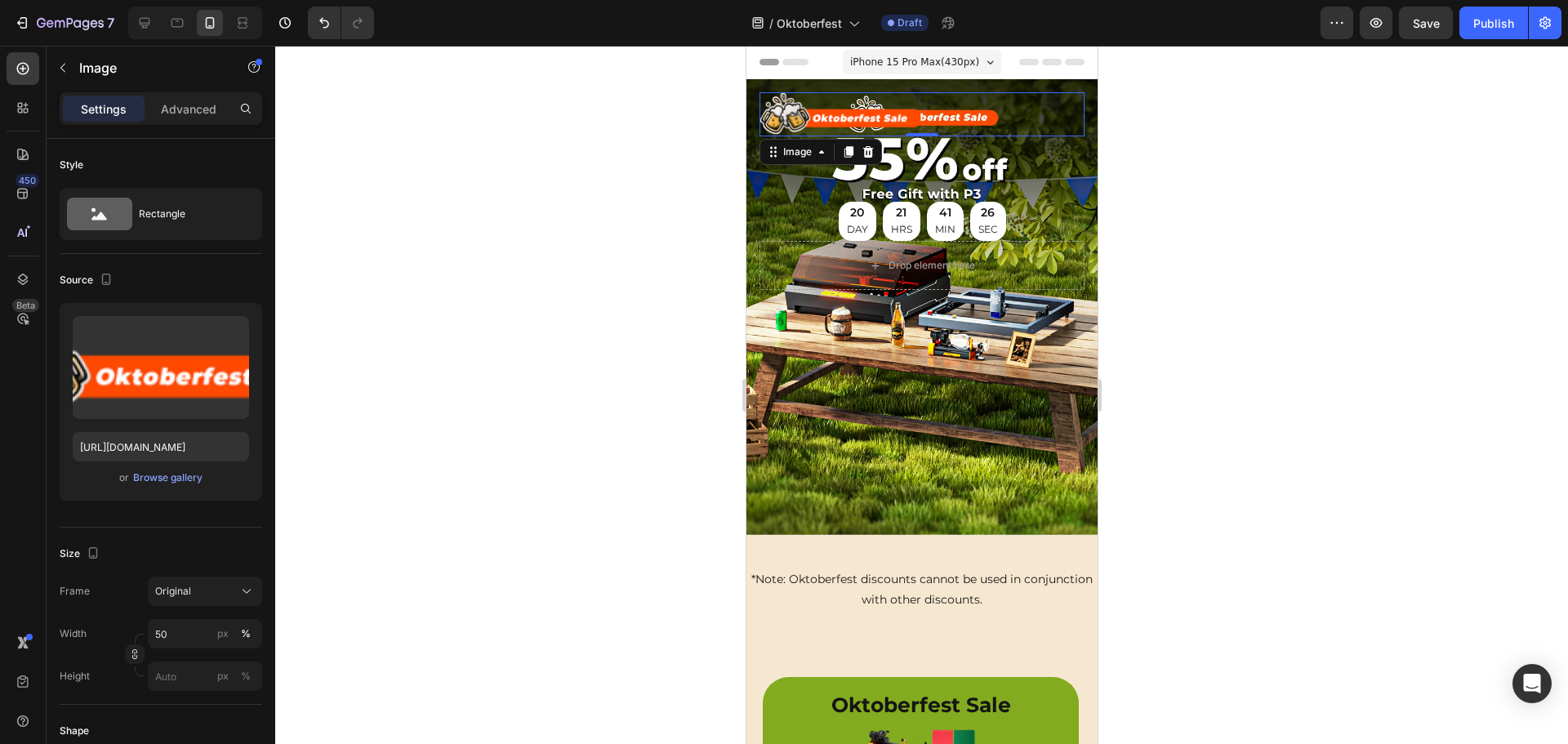
click at [948, 121] on div at bounding box center [921, 114] width 325 height 44
click at [635, 373] on div at bounding box center [921, 395] width 1292 height 698
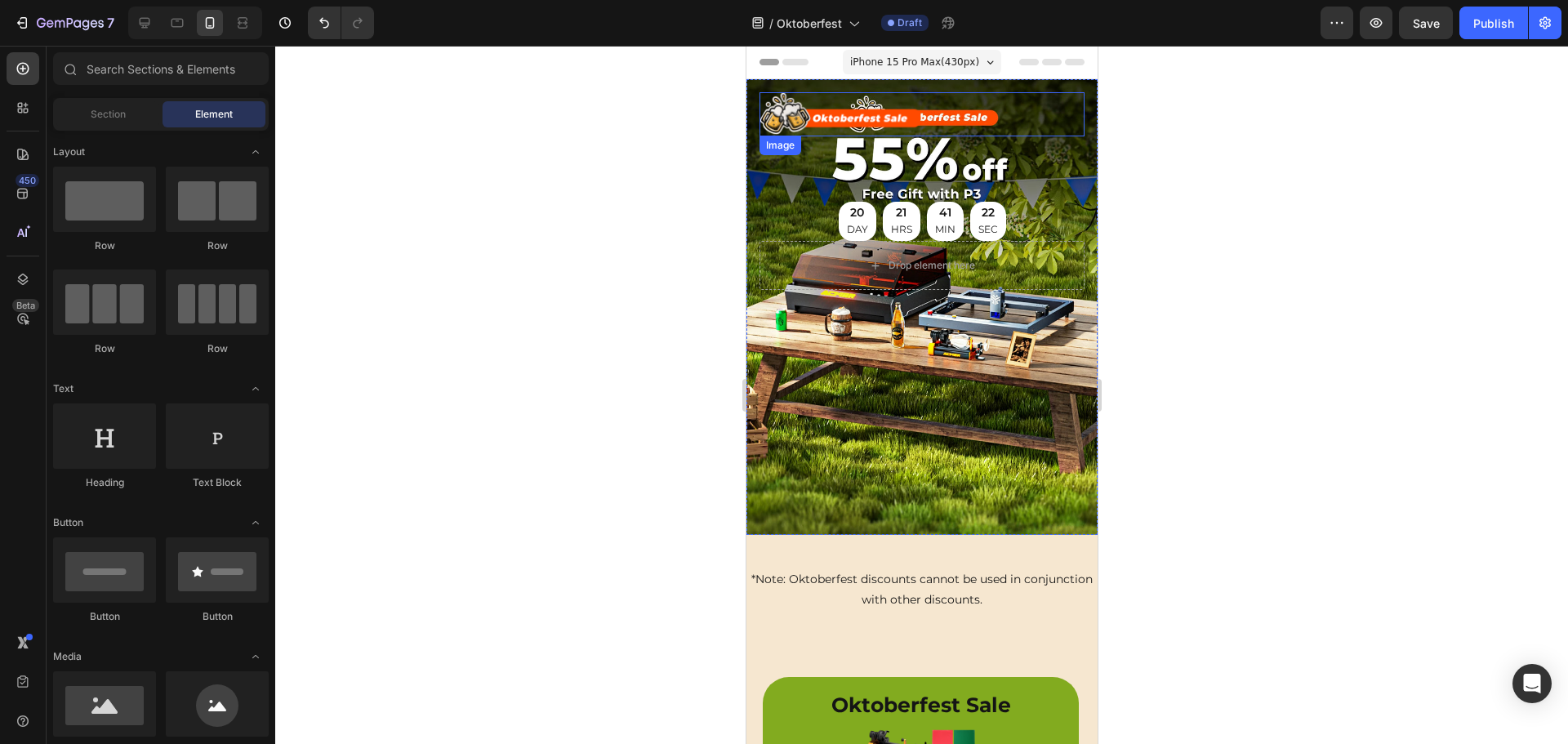
click at [814, 109] on img at bounding box center [840, 114] width 163 height 44
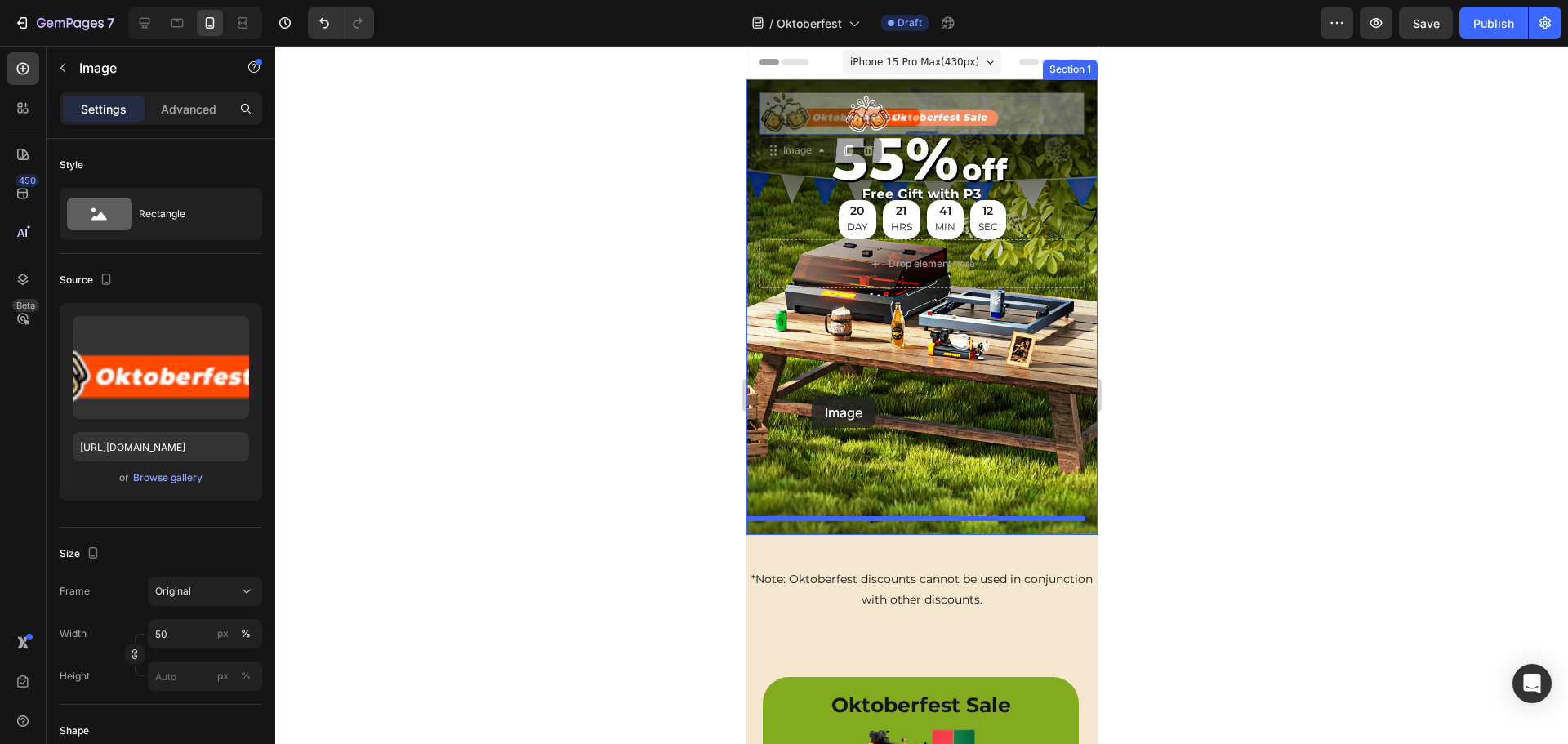
drag, startPoint x: 775, startPoint y: 154, endPoint x: 811, endPoint y: 396, distance: 244.7
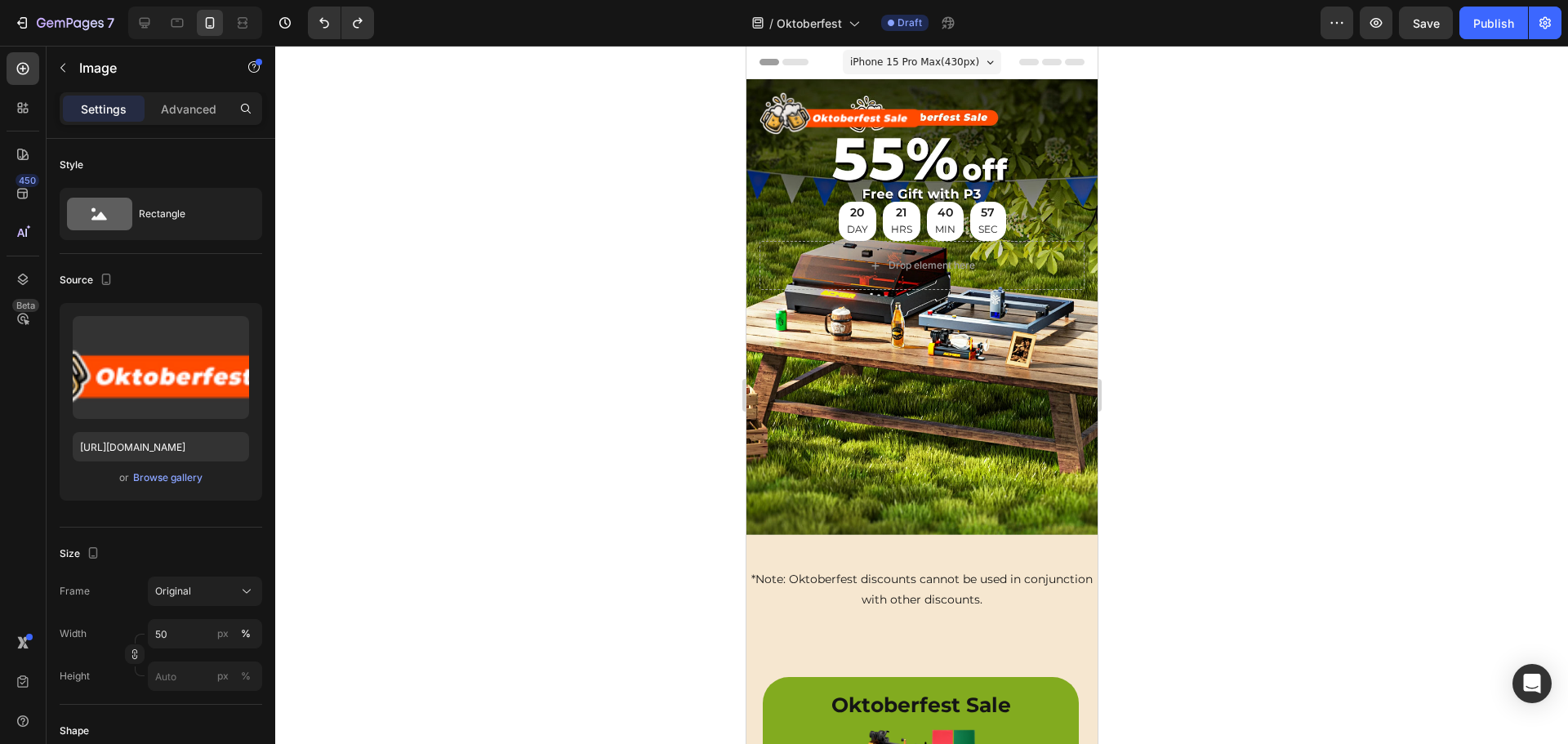
click at [874, 135] on img at bounding box center [840, 114] width 163 height 44
click at [856, 108] on img at bounding box center [840, 114] width 163 height 44
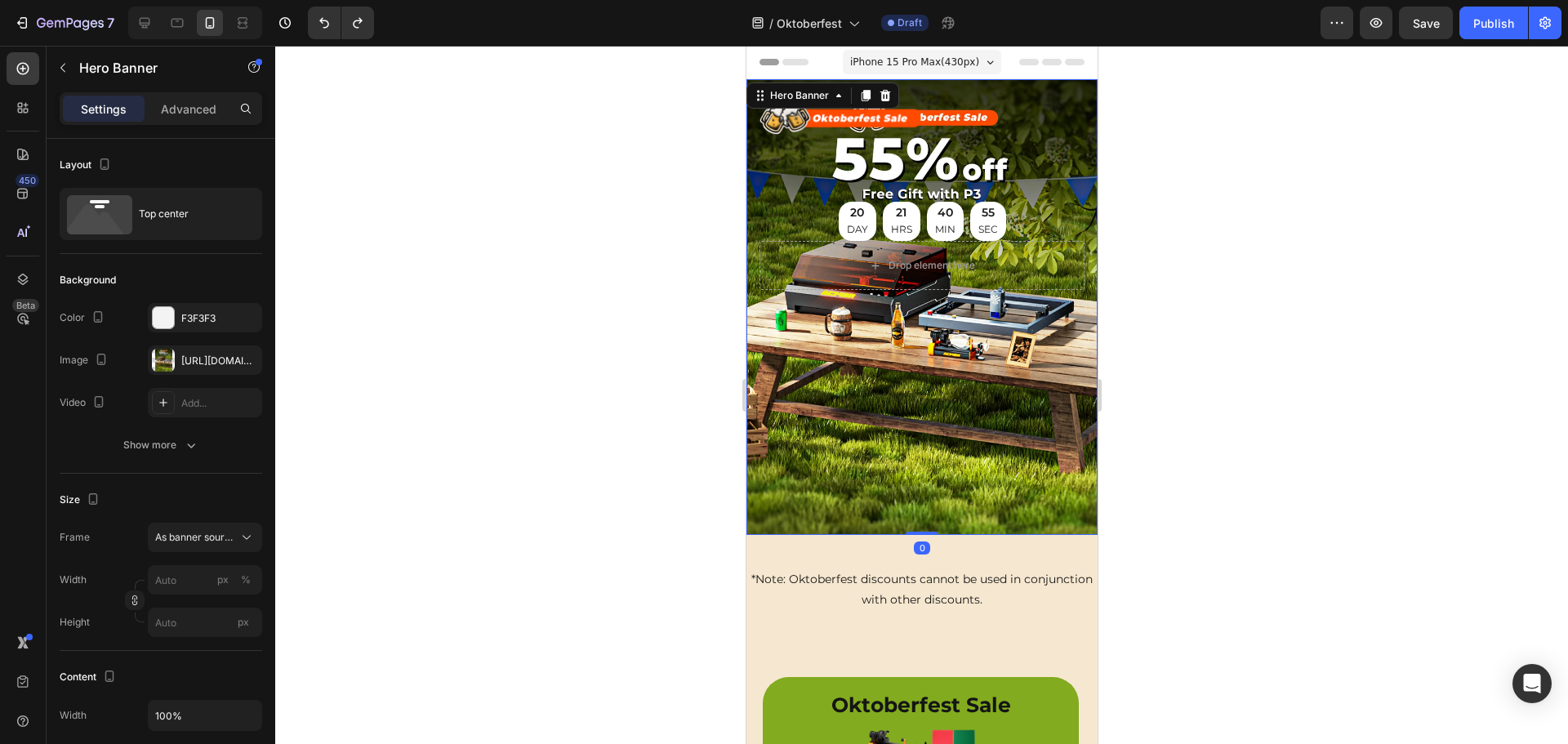
drag, startPoint x: 902, startPoint y: 457, endPoint x: 902, endPoint y: 447, distance: 10.0
click at [902, 455] on div "Background Image" at bounding box center [921, 307] width 351 height 456
click at [816, 123] on img at bounding box center [840, 114] width 163 height 44
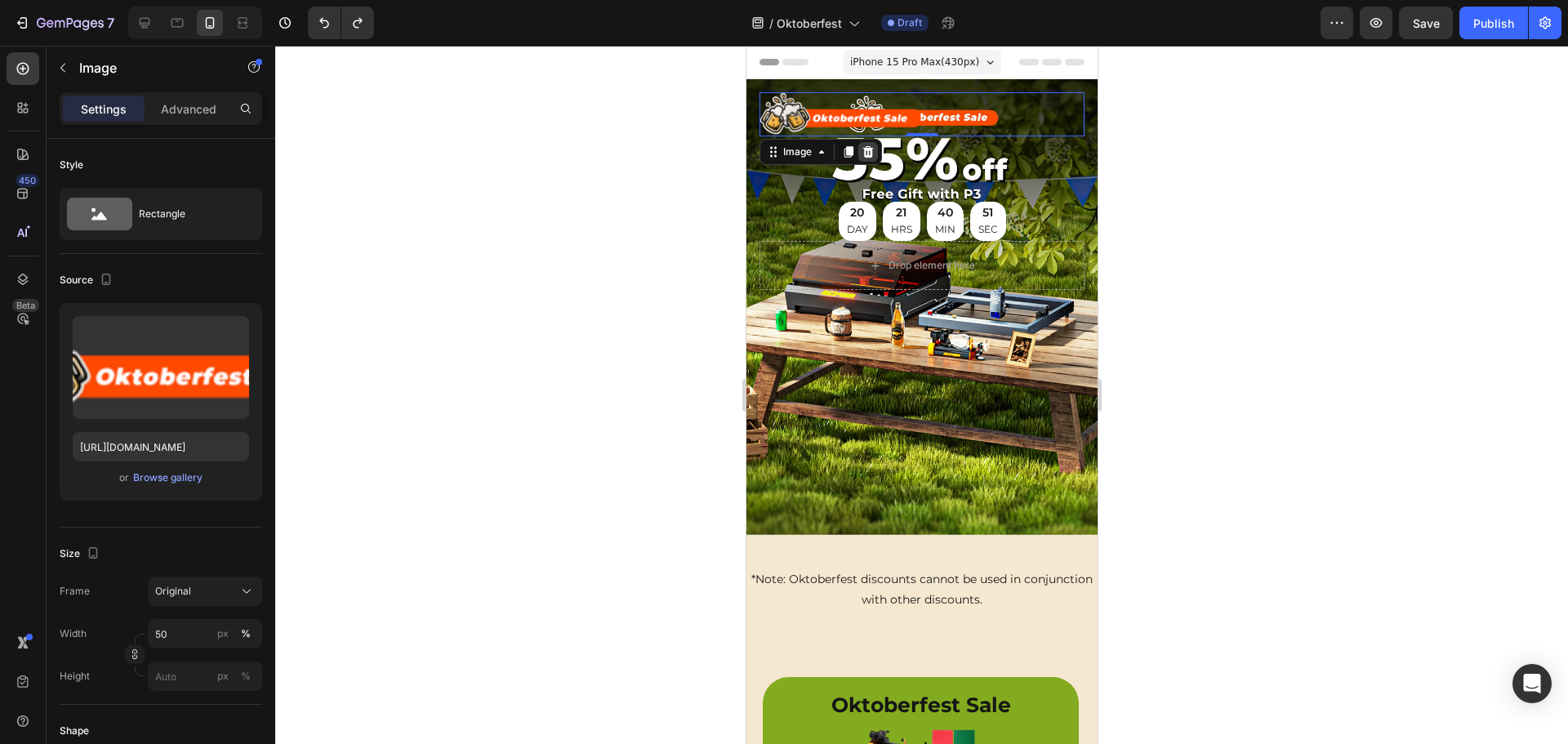
click at [867, 151] on icon at bounding box center [867, 152] width 10 height 11
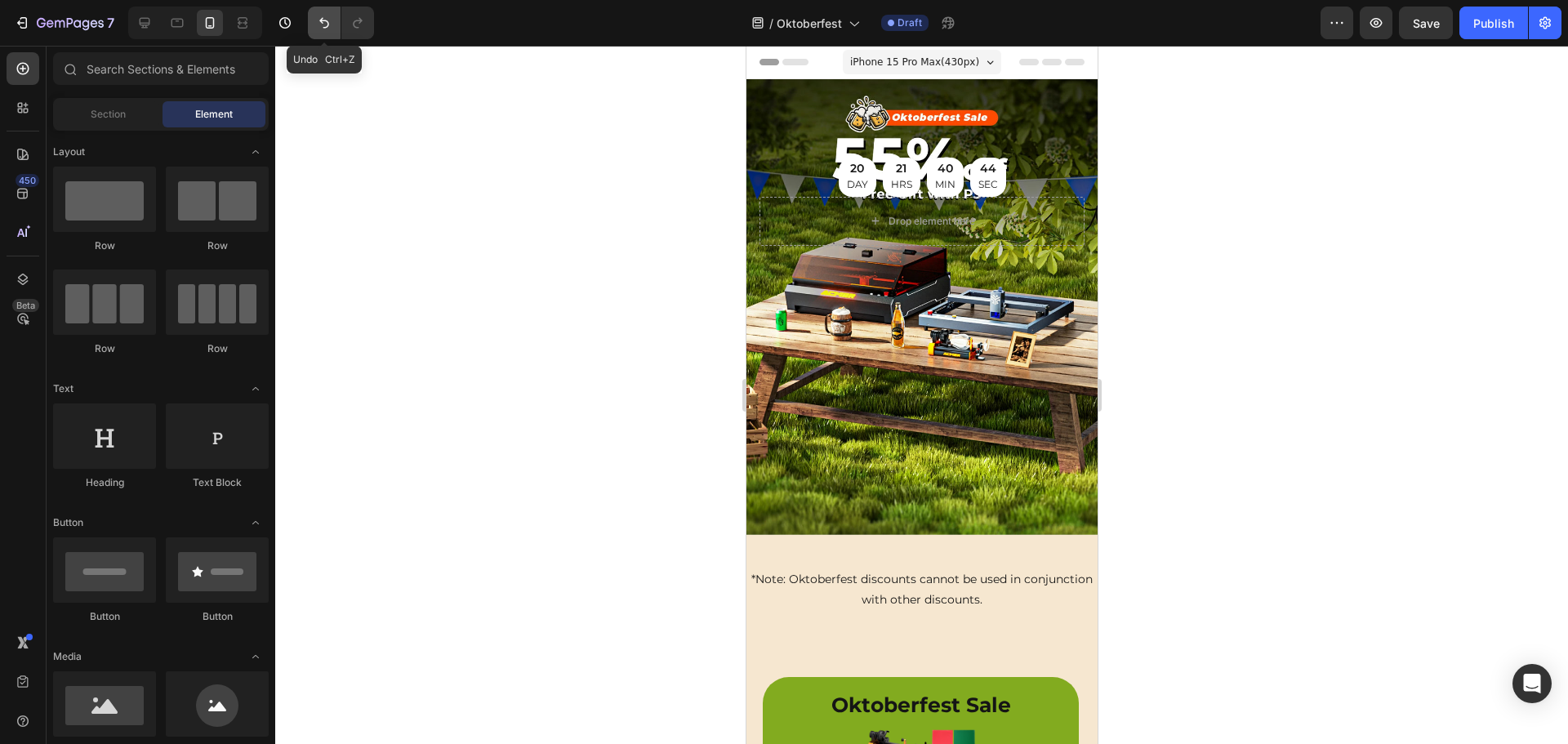
drag, startPoint x: 321, startPoint y: 25, endPoint x: 331, endPoint y: 26, distance: 10.0
click at [321, 25] on icon "Undo/Redo" at bounding box center [324, 22] width 16 height 16
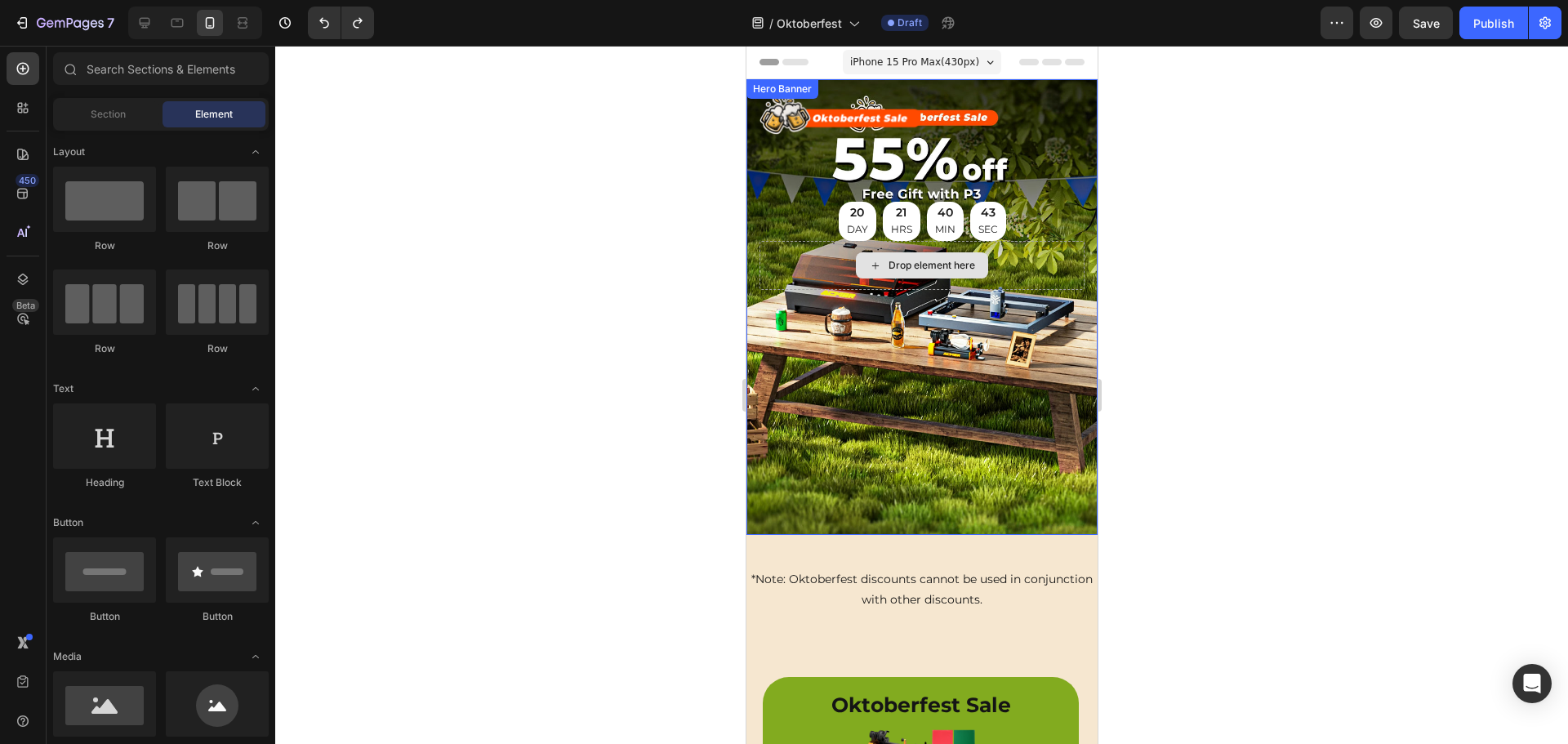
click at [953, 238] on div "Image 55% off Heading Free Gift with P3 Heading 20 DAY 21 HRS 40 MIN 43 SEC Cou…" at bounding box center [921, 191] width 351 height 224
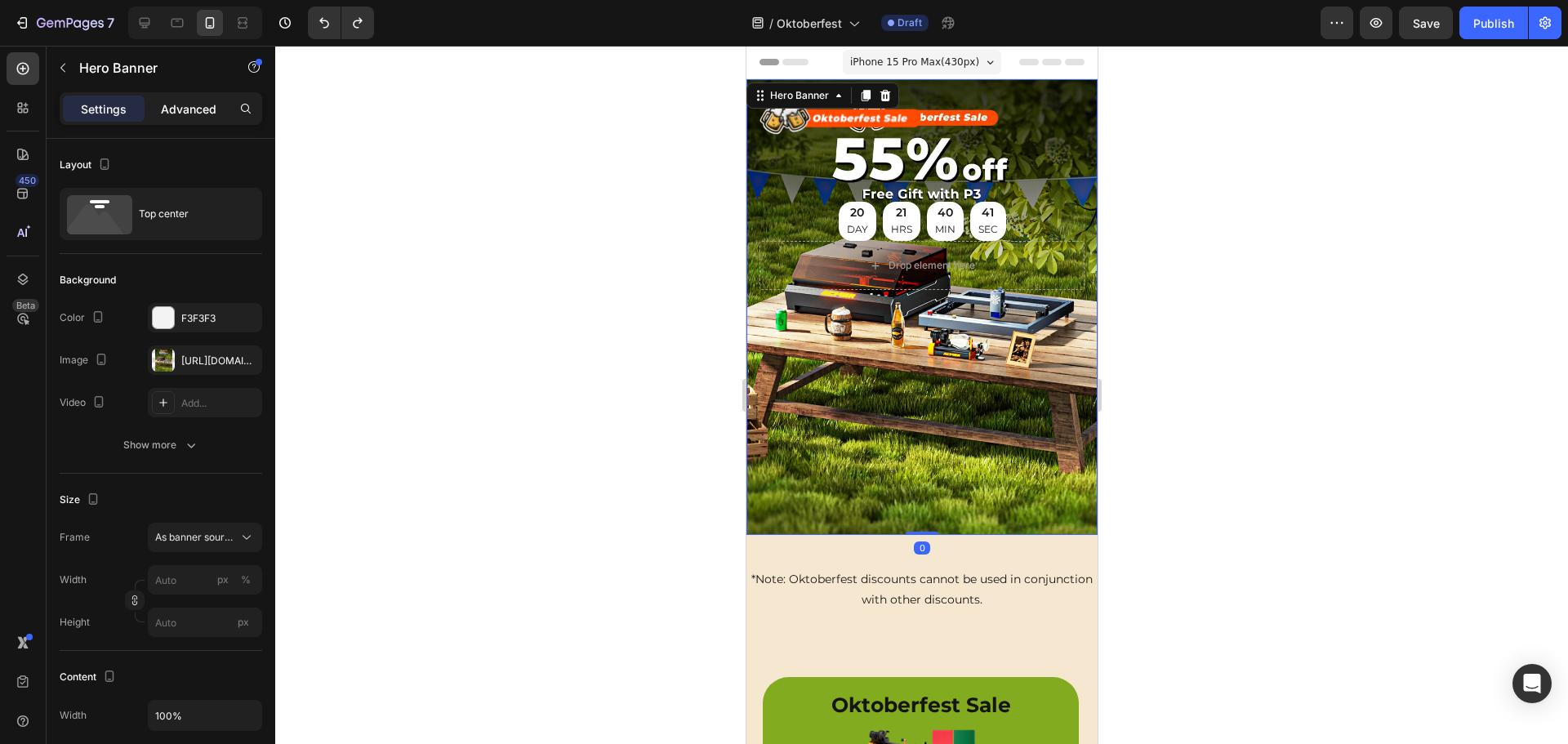
click at [182, 112] on p "Advanced" at bounding box center [188, 109] width 55 height 17
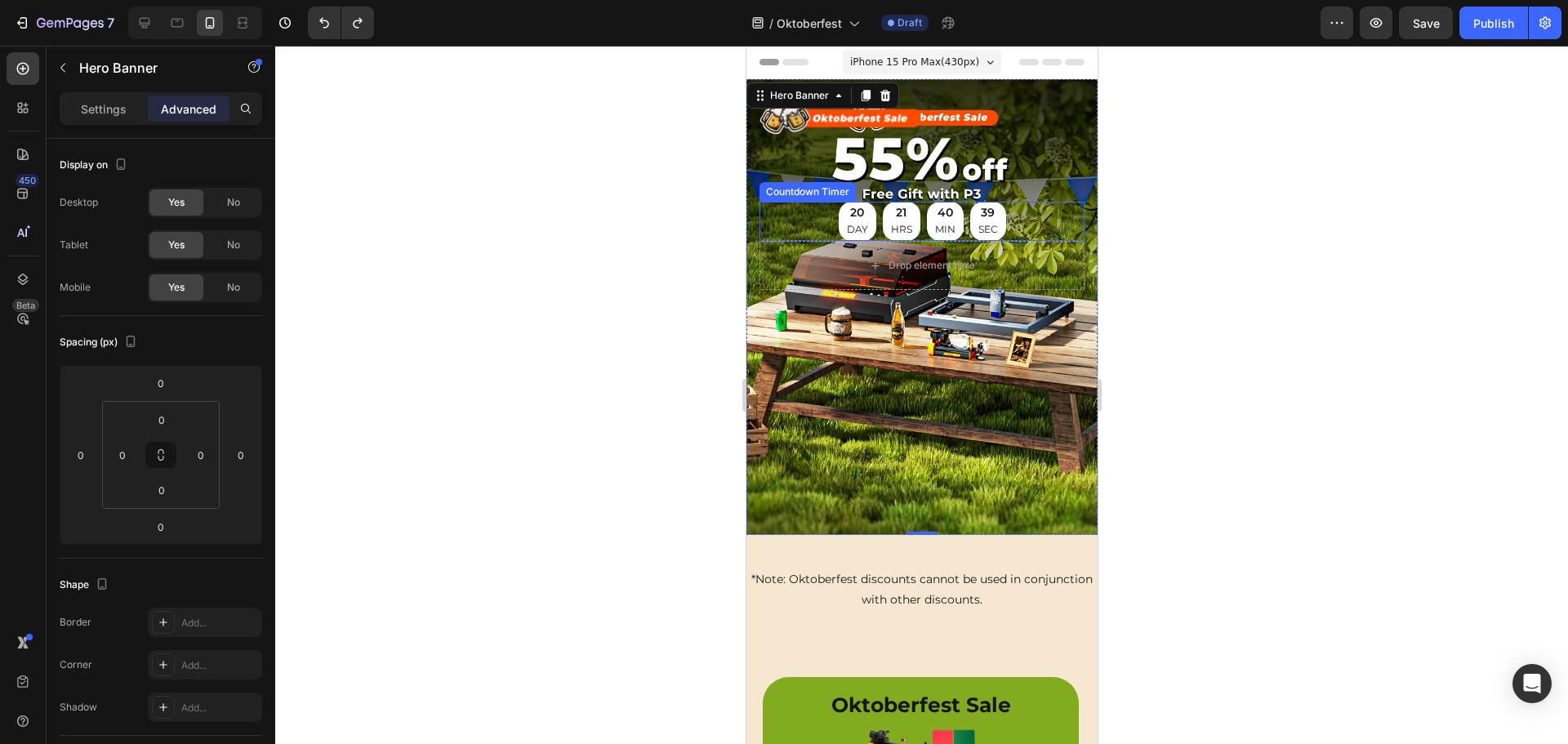
click at [881, 218] on div "21 HRS" at bounding box center [900, 222] width 37 height 39
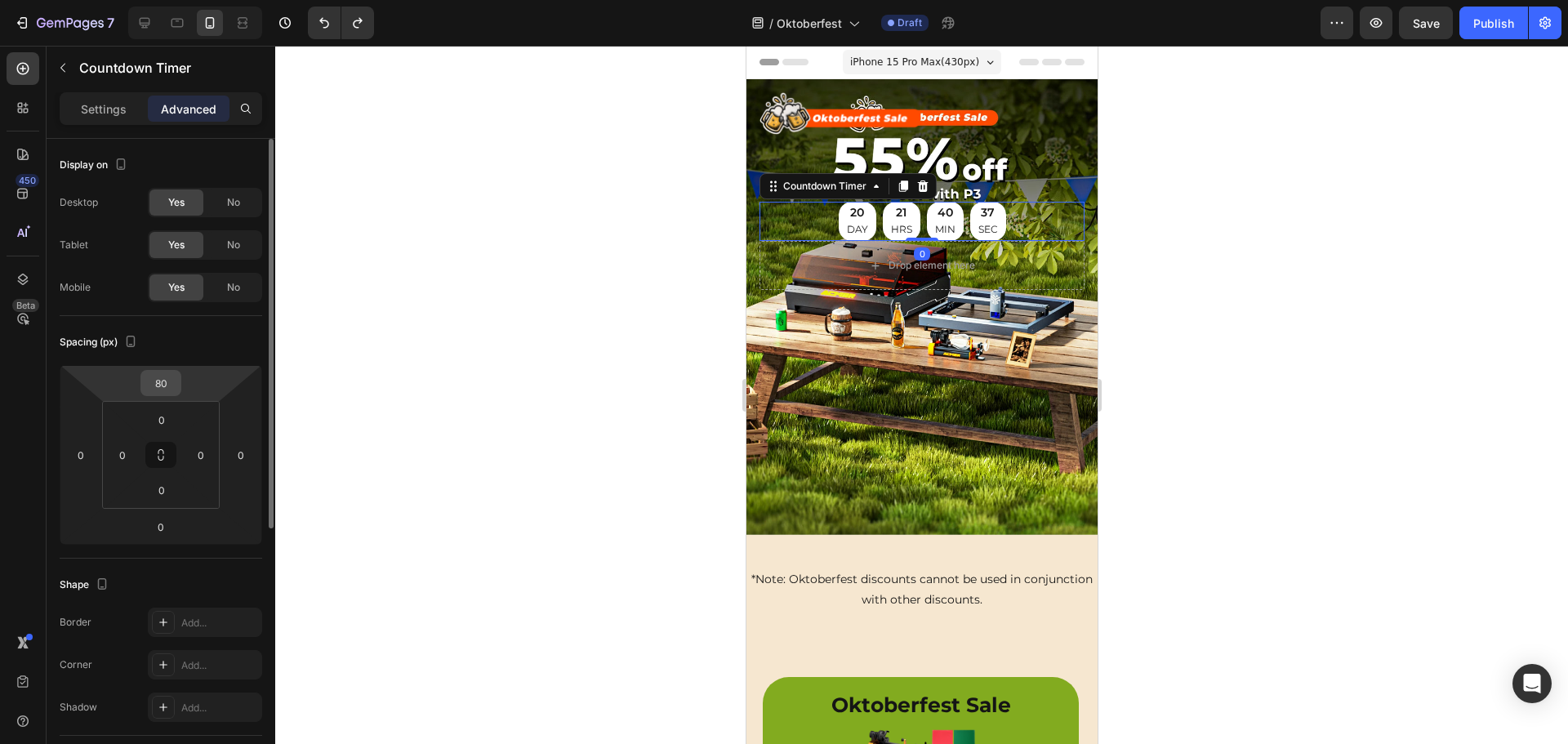
click at [159, 385] on input "80" at bounding box center [160, 383] width 33 height 24
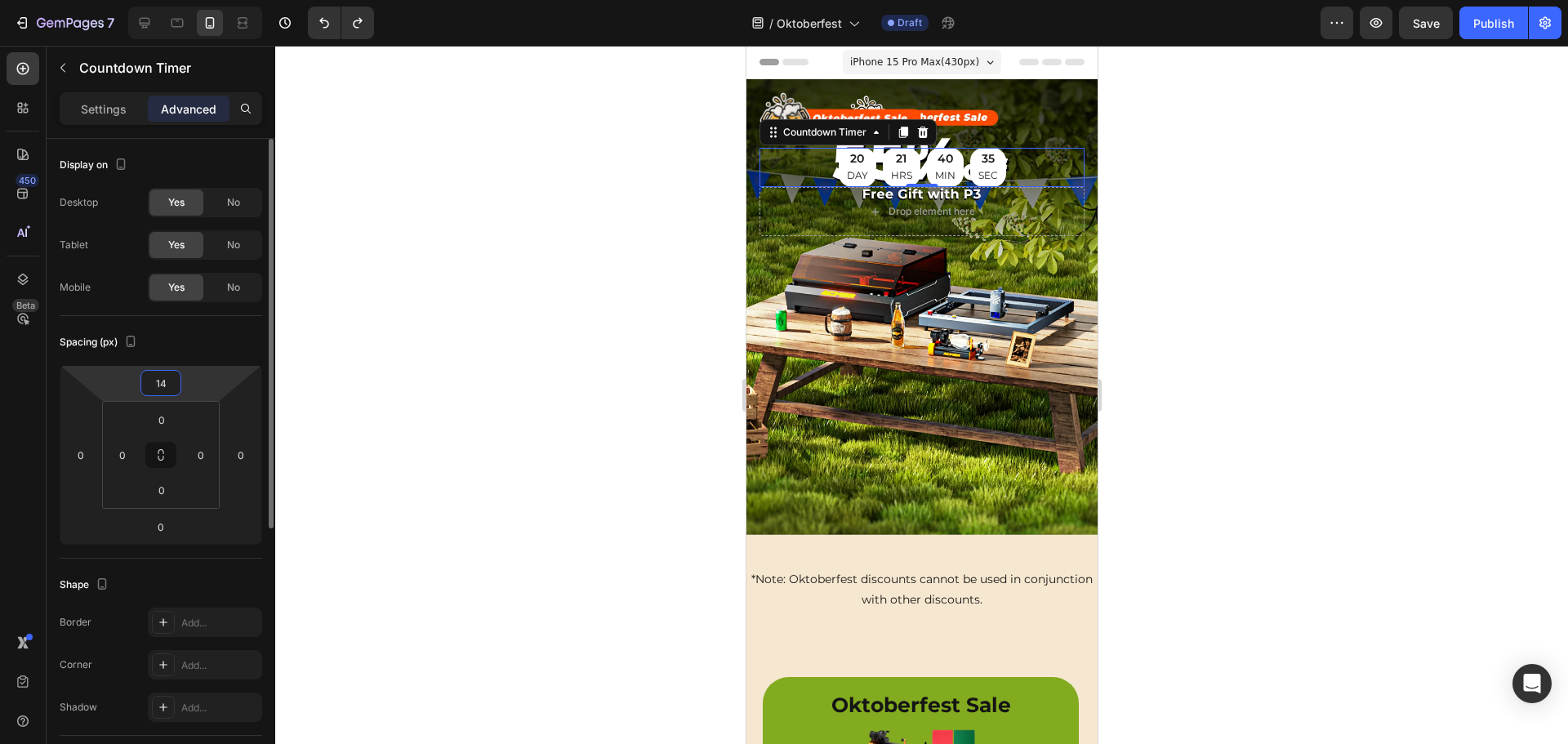
type input "140"
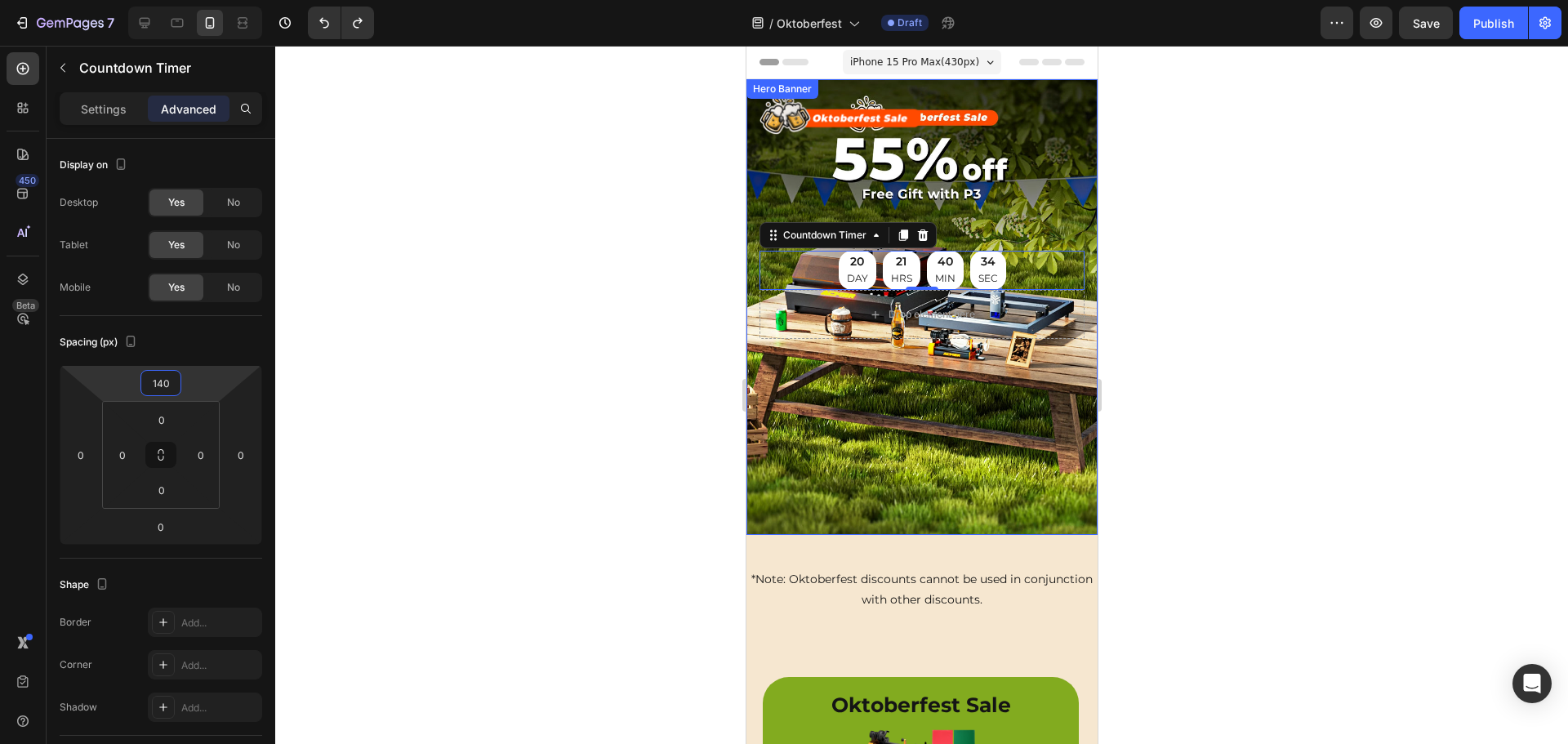
drag, startPoint x: 991, startPoint y: 403, endPoint x: 934, endPoint y: 232, distance: 180.2
click at [991, 403] on div "Background Image" at bounding box center [921, 307] width 351 height 456
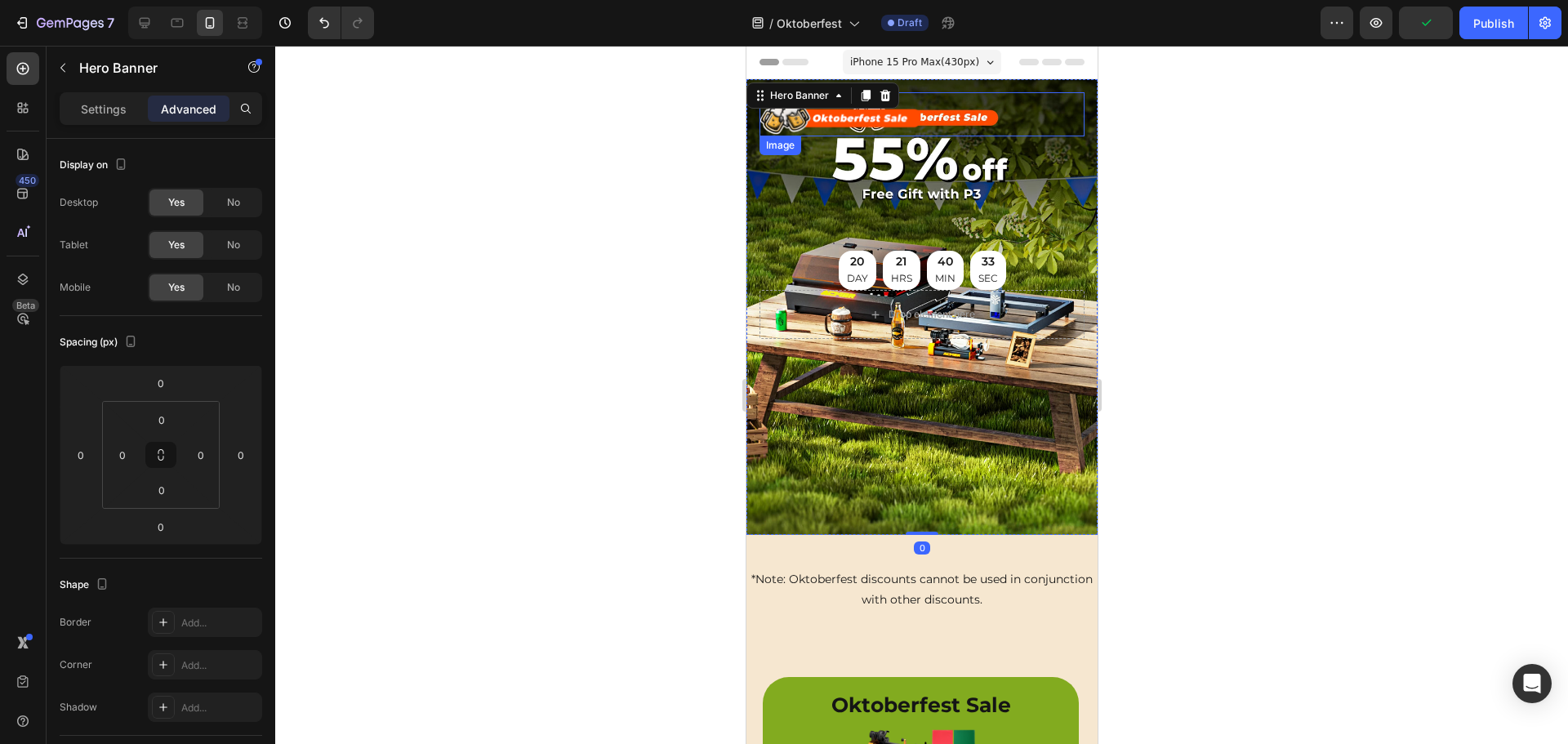
click at [877, 122] on img at bounding box center [840, 114] width 163 height 44
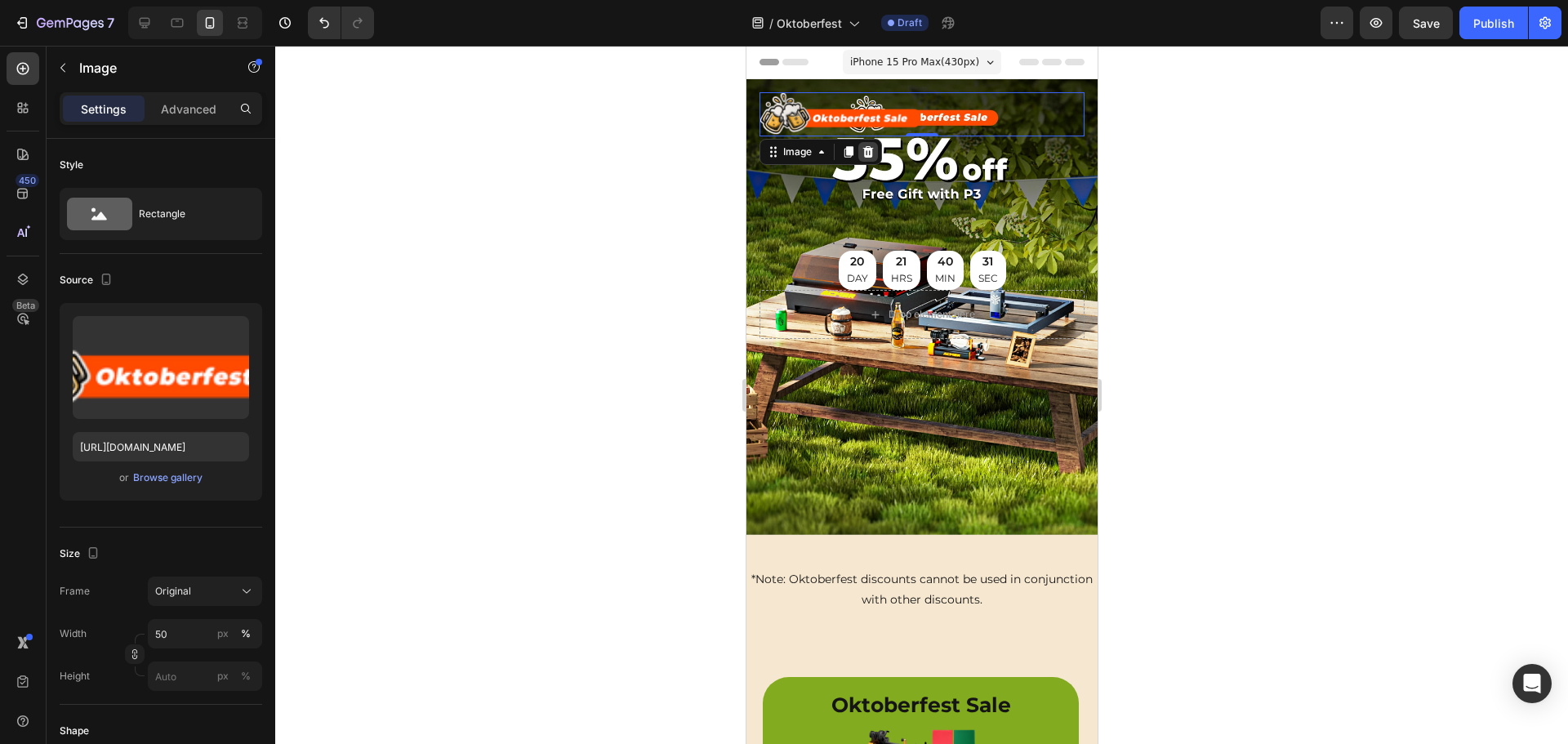
click at [868, 151] on icon at bounding box center [867, 152] width 13 height 13
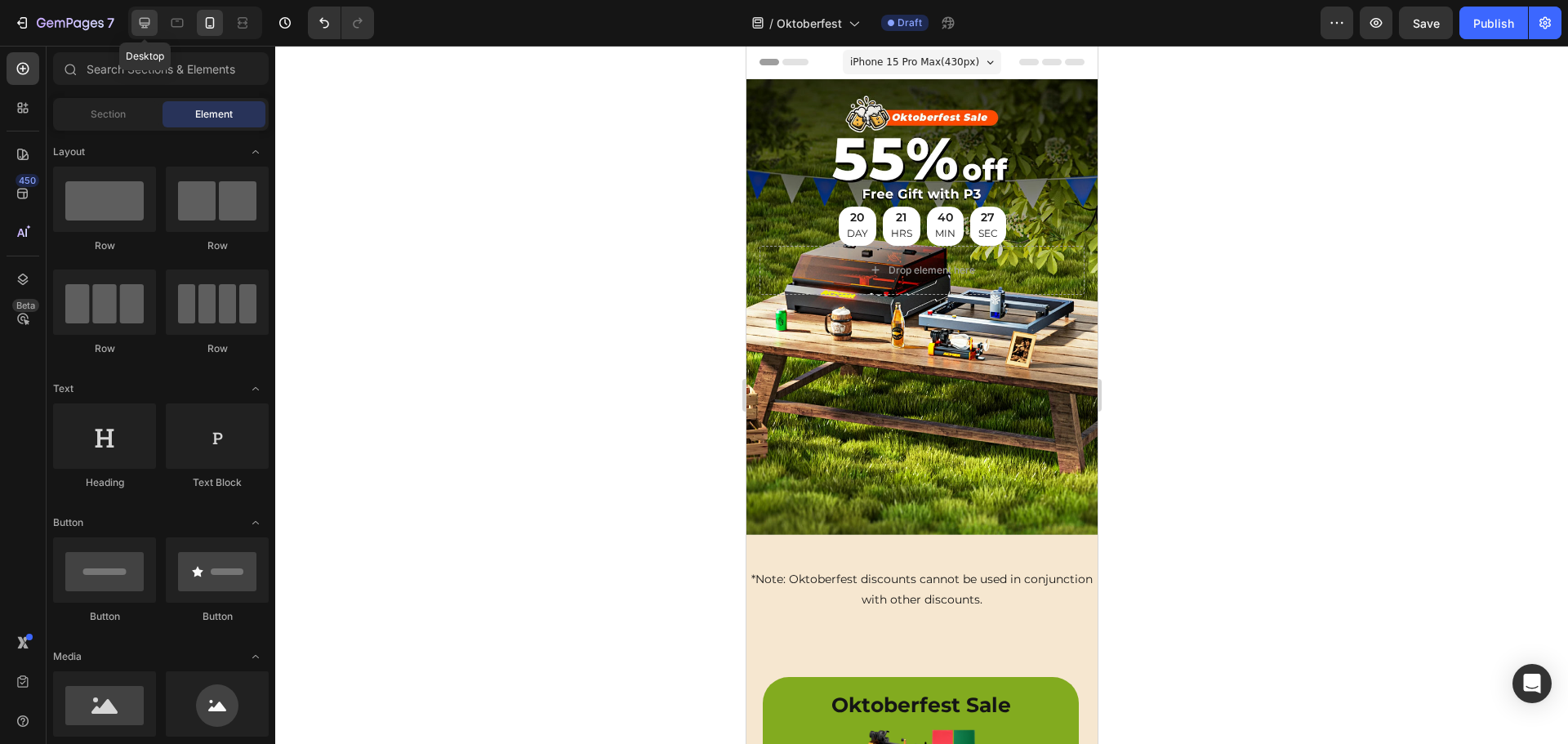
click at [143, 22] on icon at bounding box center [144, 22] width 16 height 16
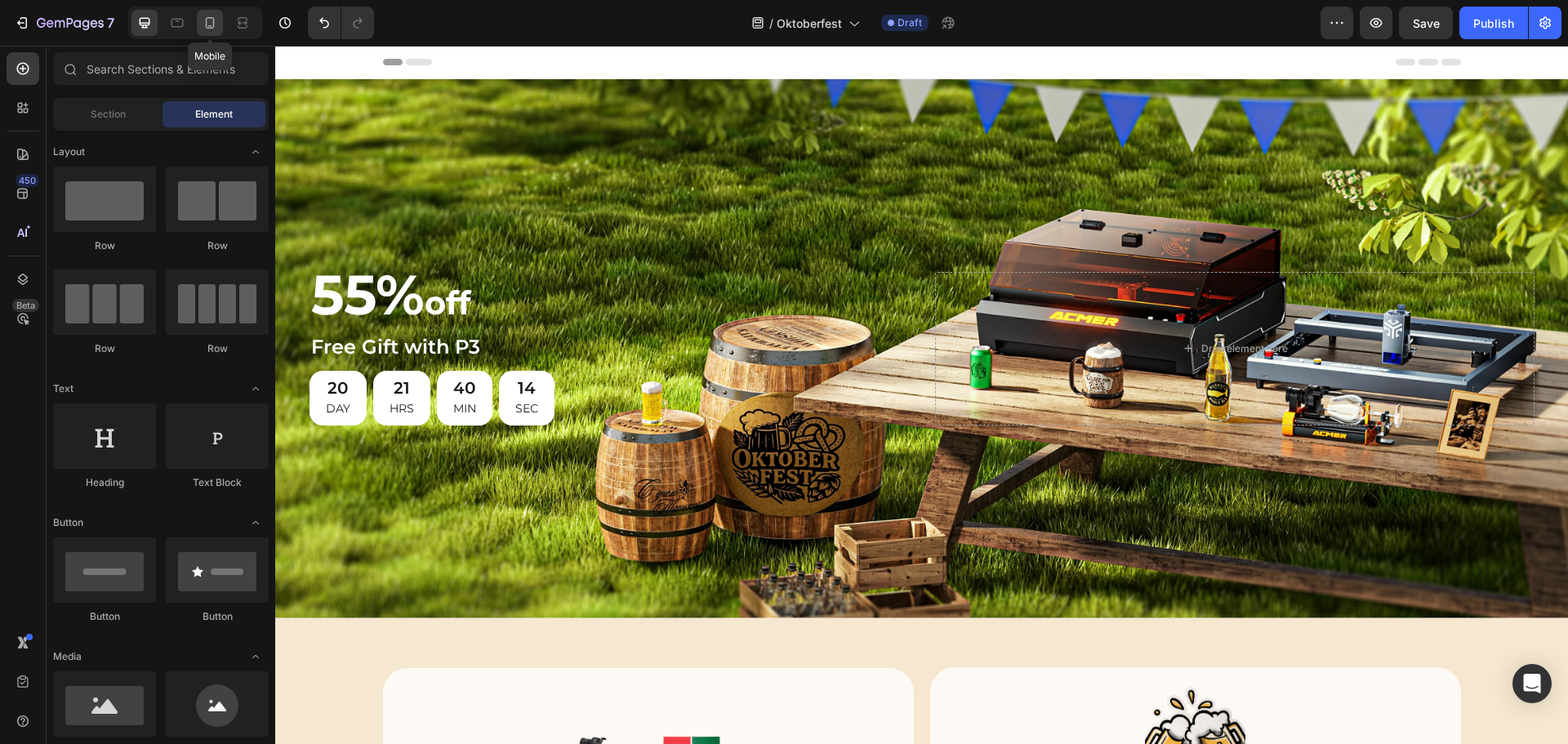
click at [213, 25] on icon at bounding box center [211, 22] width 9 height 11
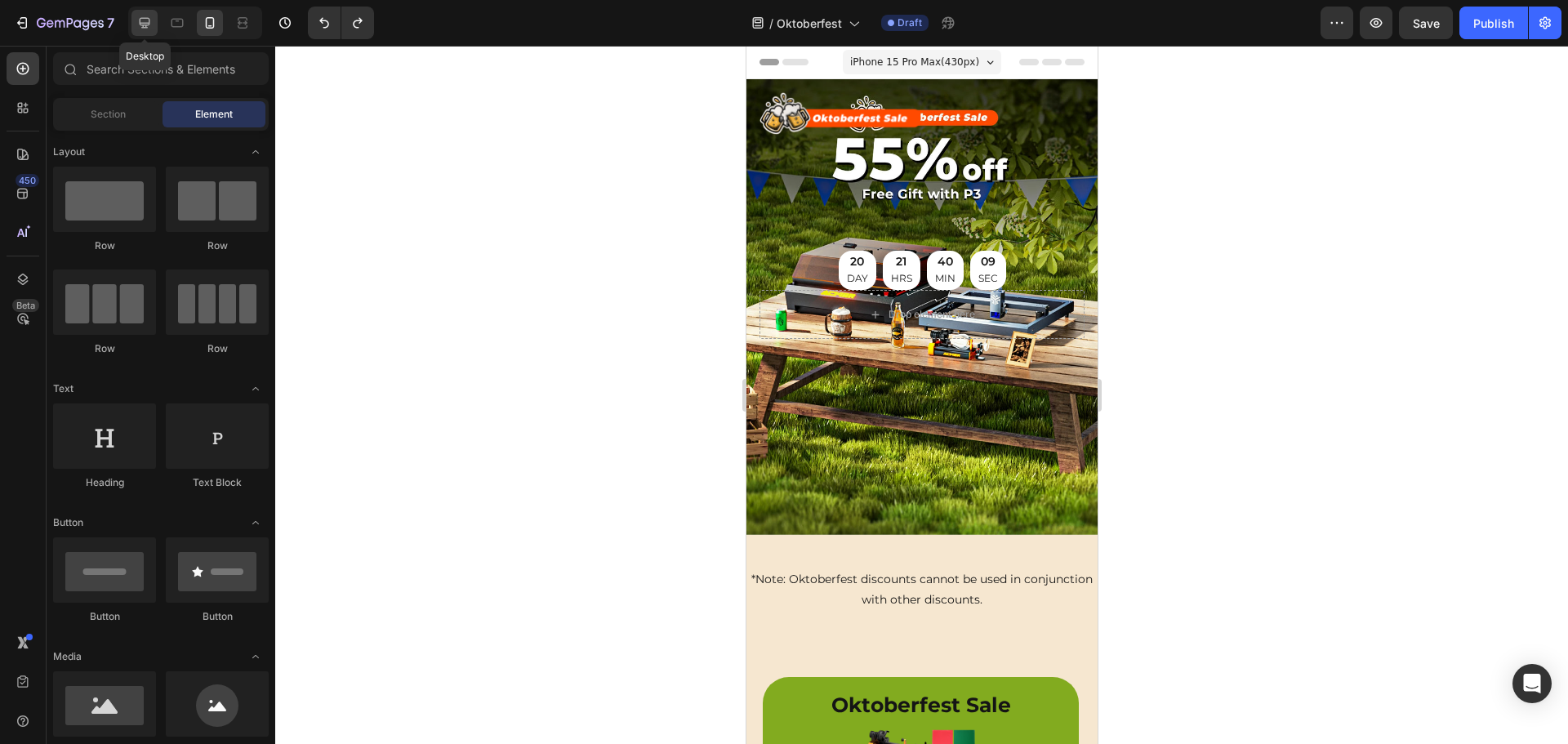
click at [140, 25] on icon at bounding box center [144, 22] width 10 height 10
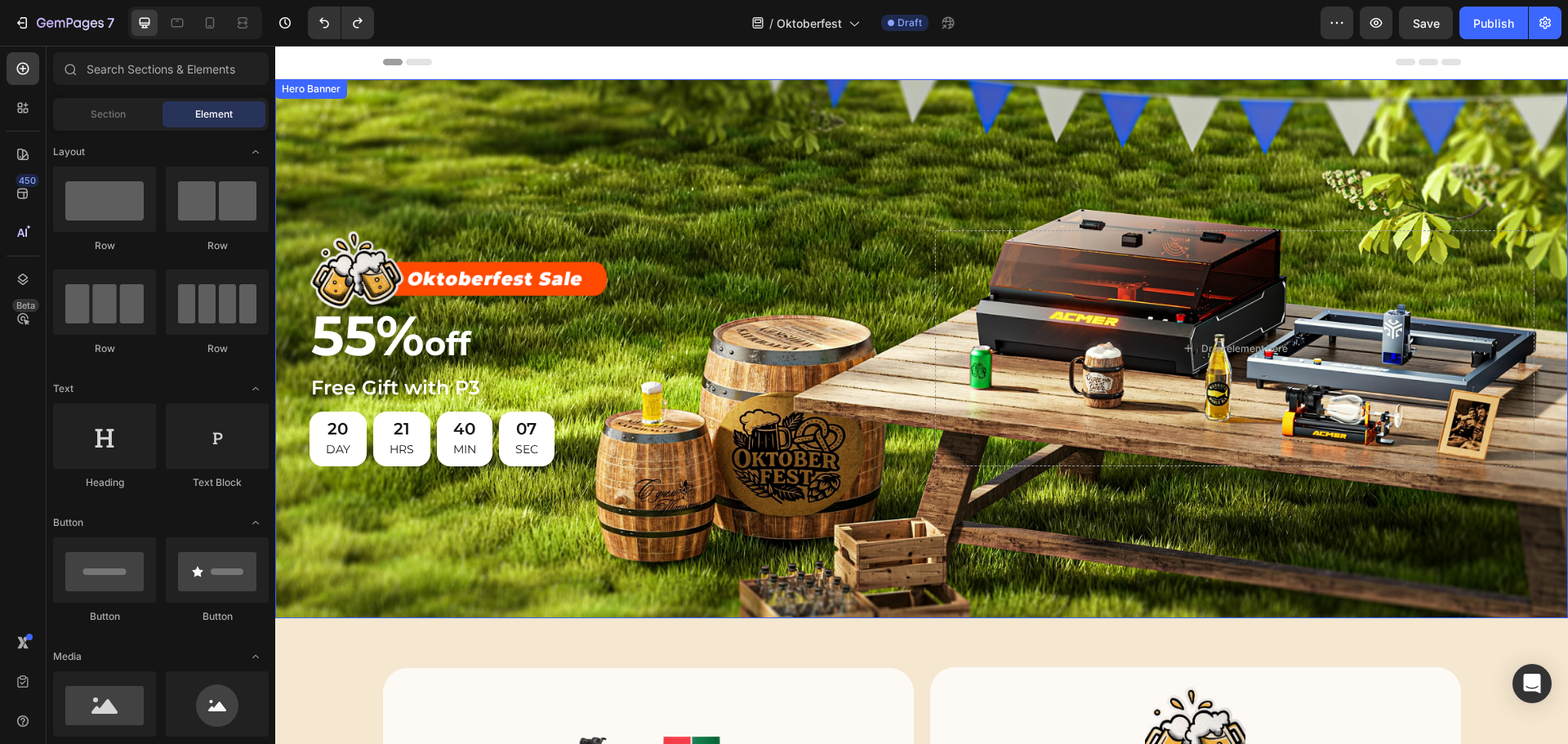
click at [762, 150] on div "Background Image" at bounding box center [921, 349] width 1292 height 539
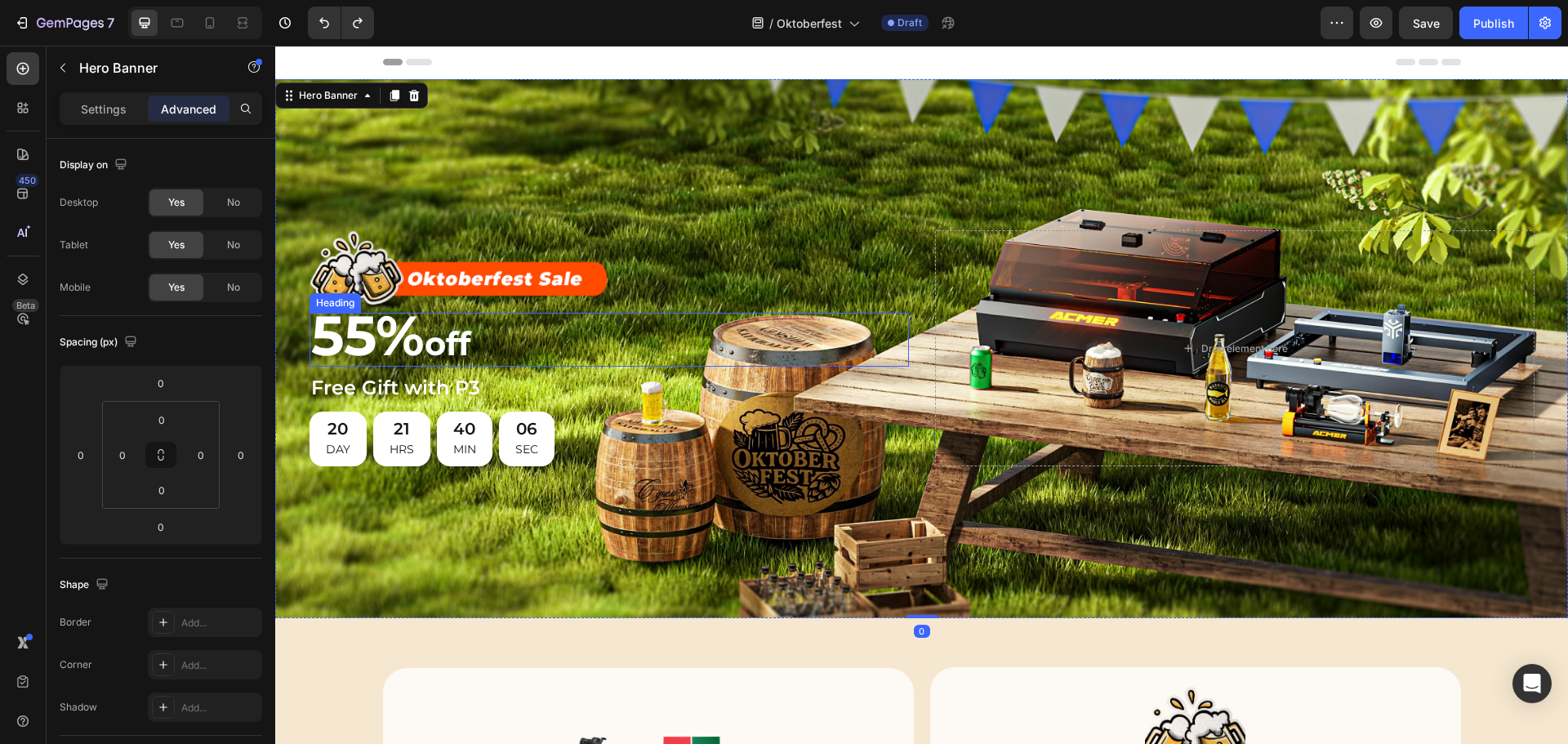
click at [613, 347] on h2 "55% off" at bounding box center [609, 340] width 600 height 54
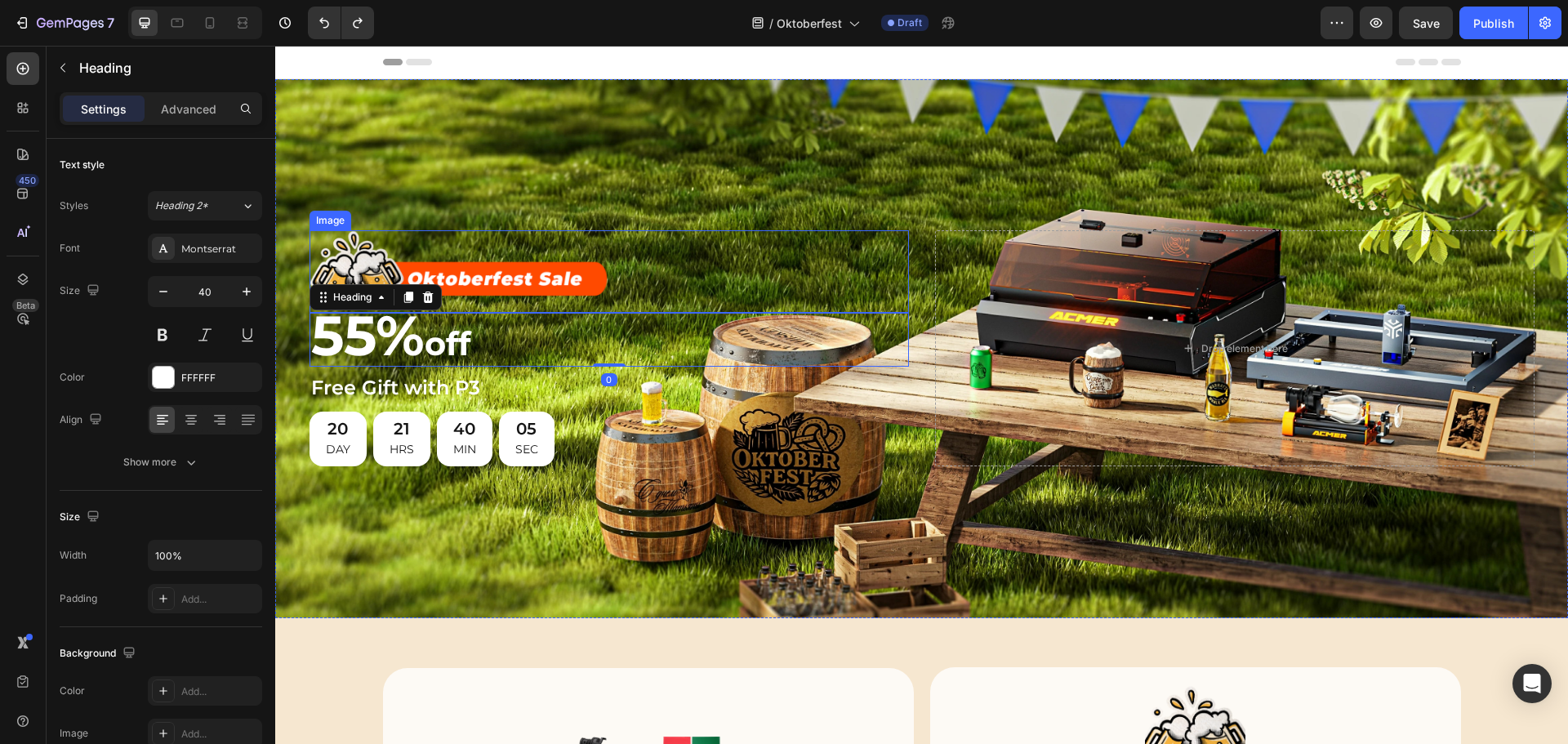
click at [699, 196] on div "Background Image" at bounding box center [921, 349] width 1292 height 539
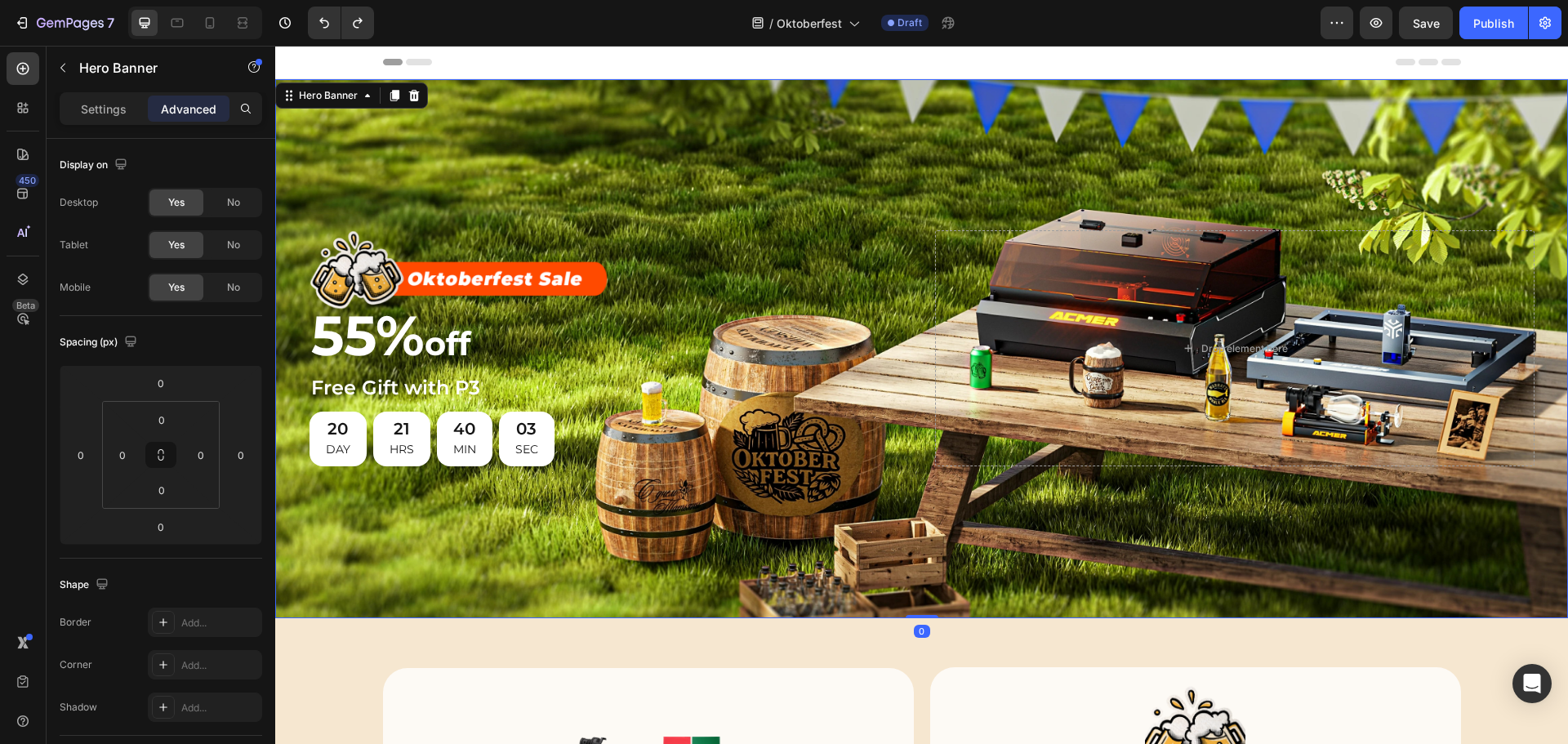
click at [684, 192] on div "Background Image" at bounding box center [921, 349] width 1292 height 539
click at [241, 24] on icon at bounding box center [241, 22] width 16 height 16
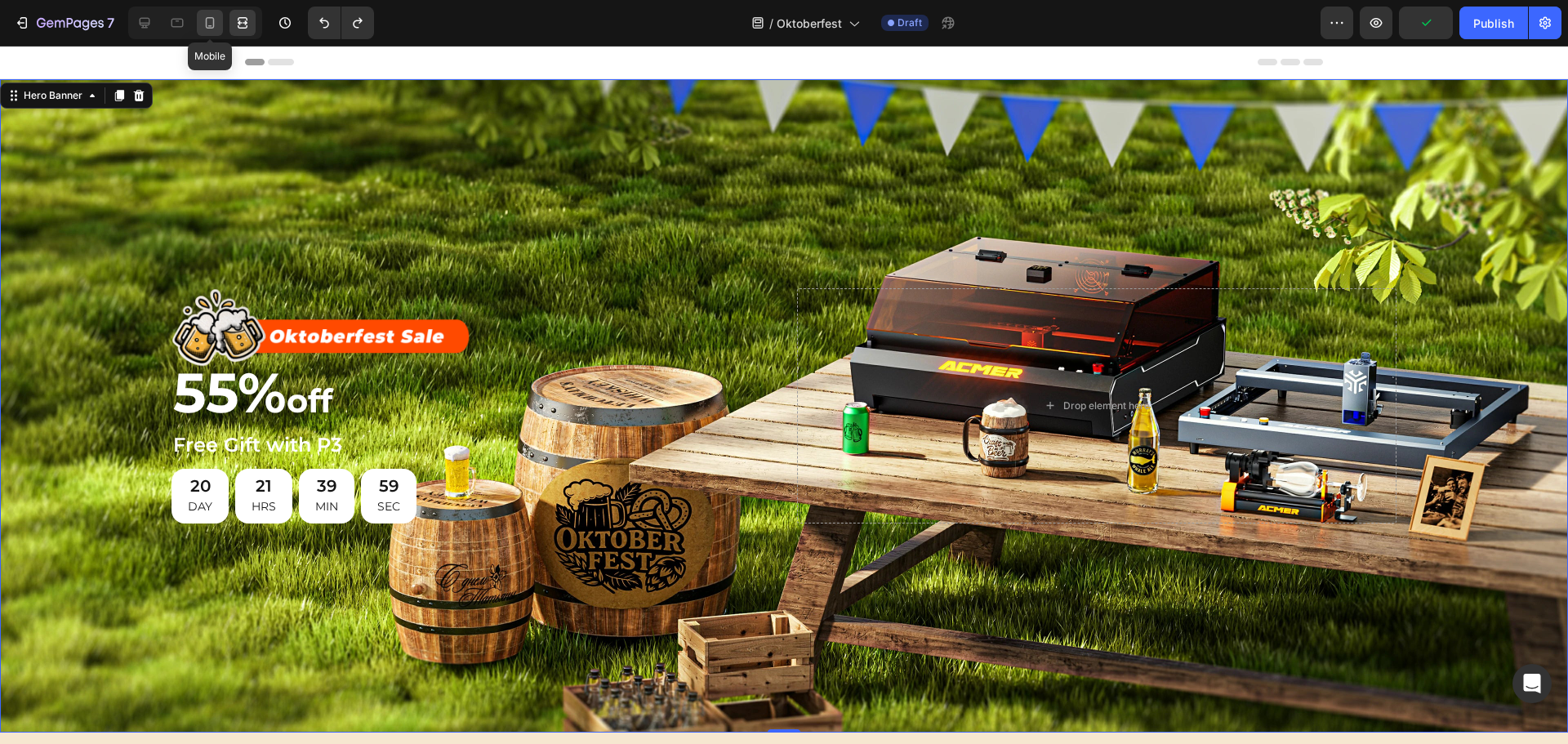
click at [206, 22] on icon at bounding box center [211, 22] width 9 height 11
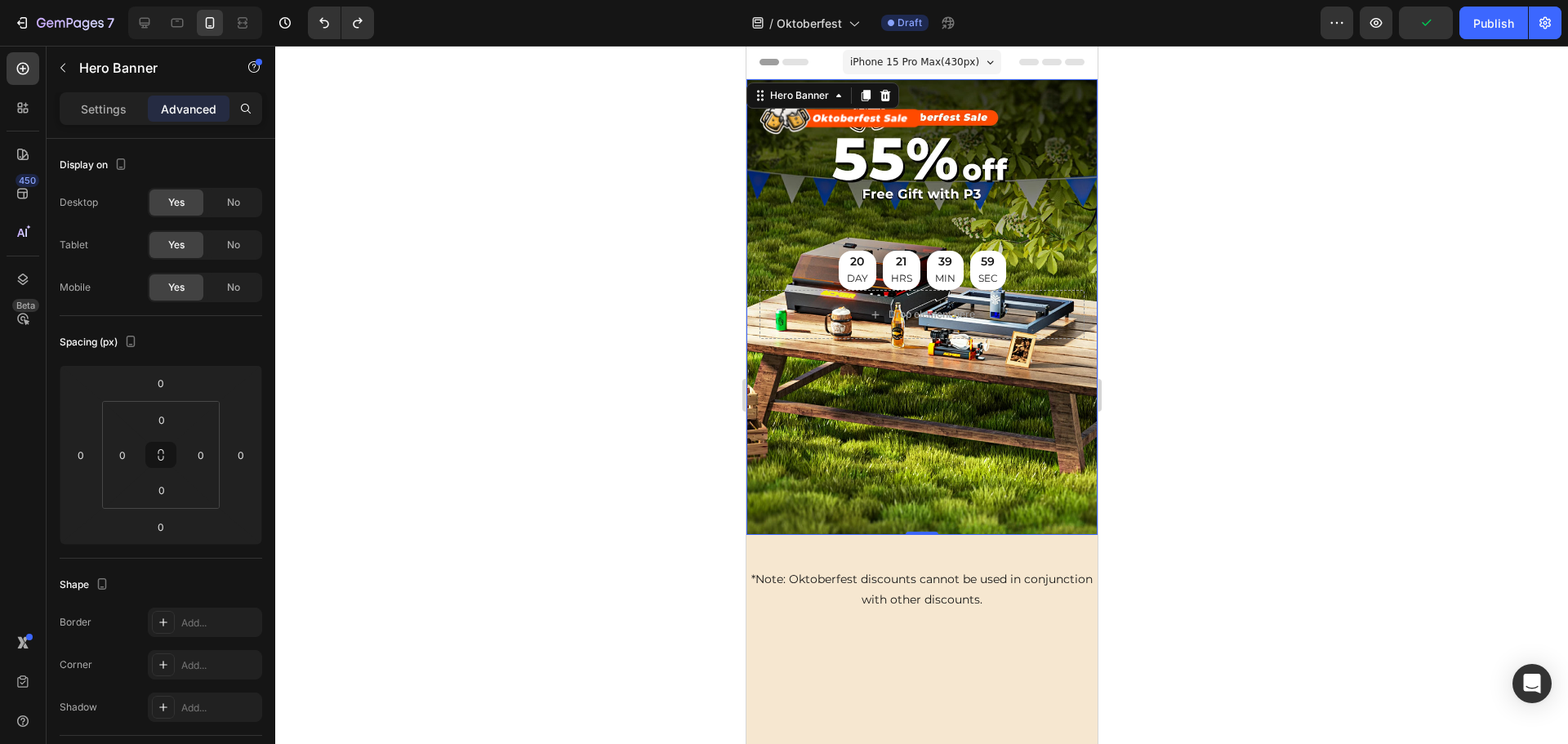
click at [858, 112] on img at bounding box center [840, 114] width 163 height 44
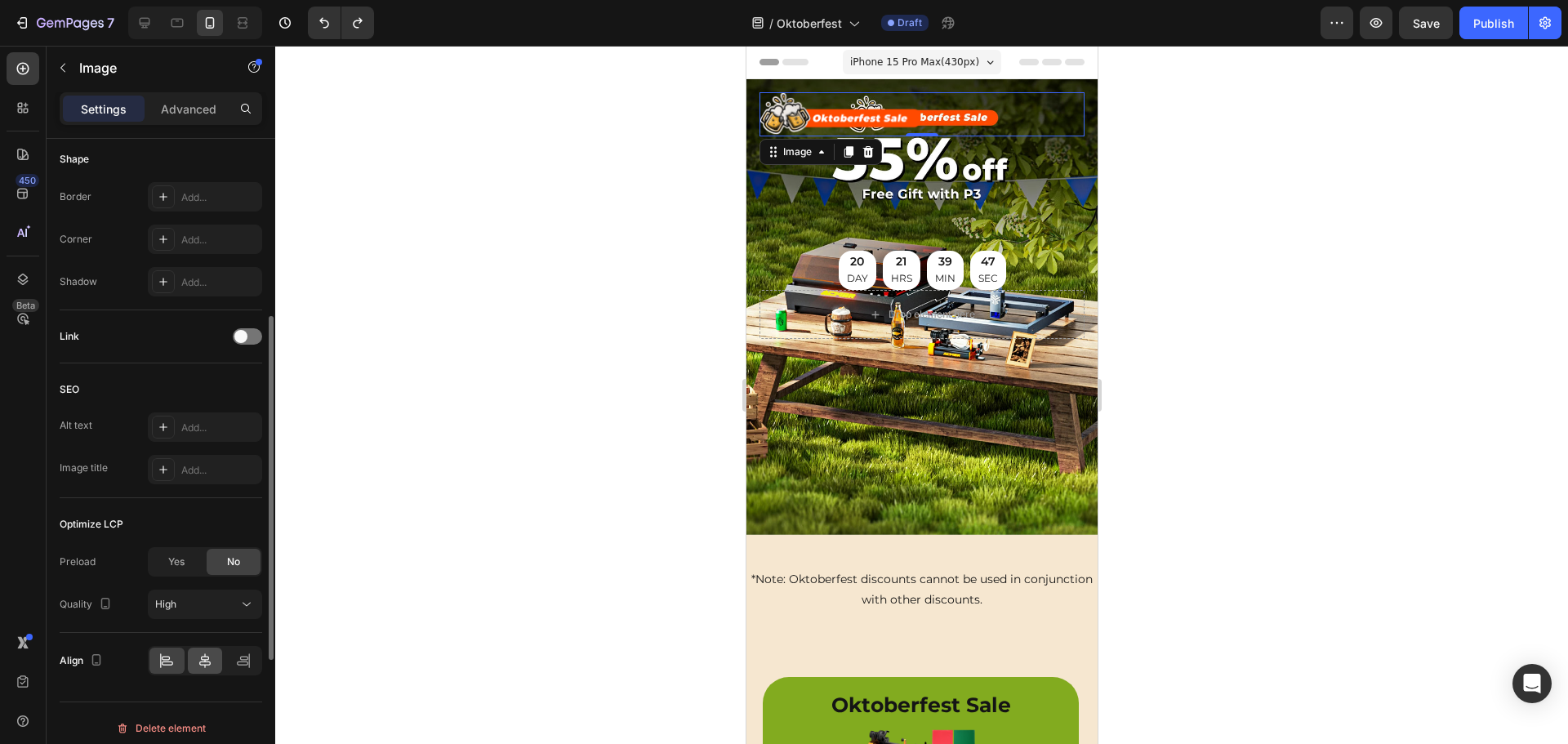
scroll to position [581, 0]
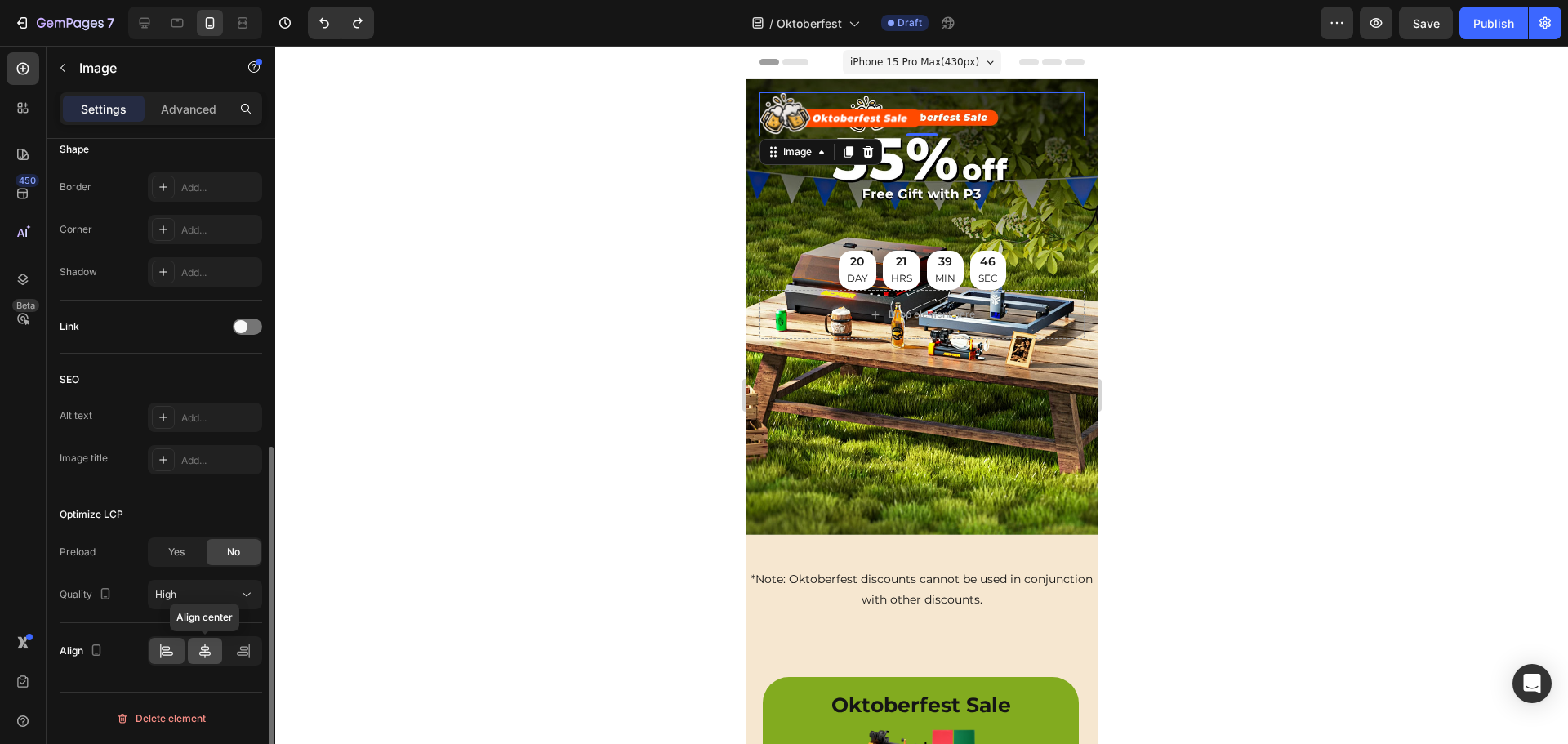
click at [202, 648] on icon at bounding box center [205, 651] width 11 height 15
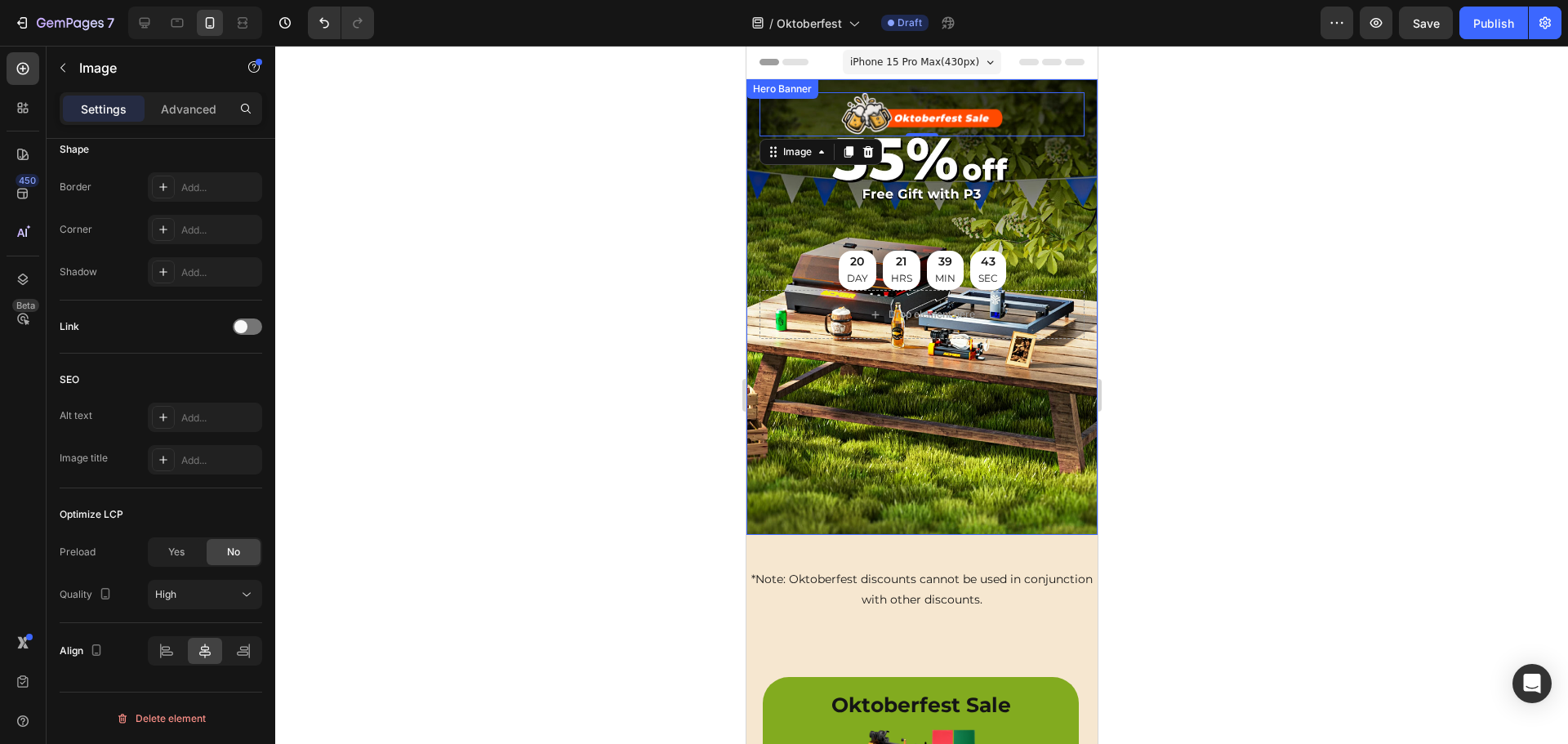
click at [650, 294] on div at bounding box center [921, 395] width 1292 height 698
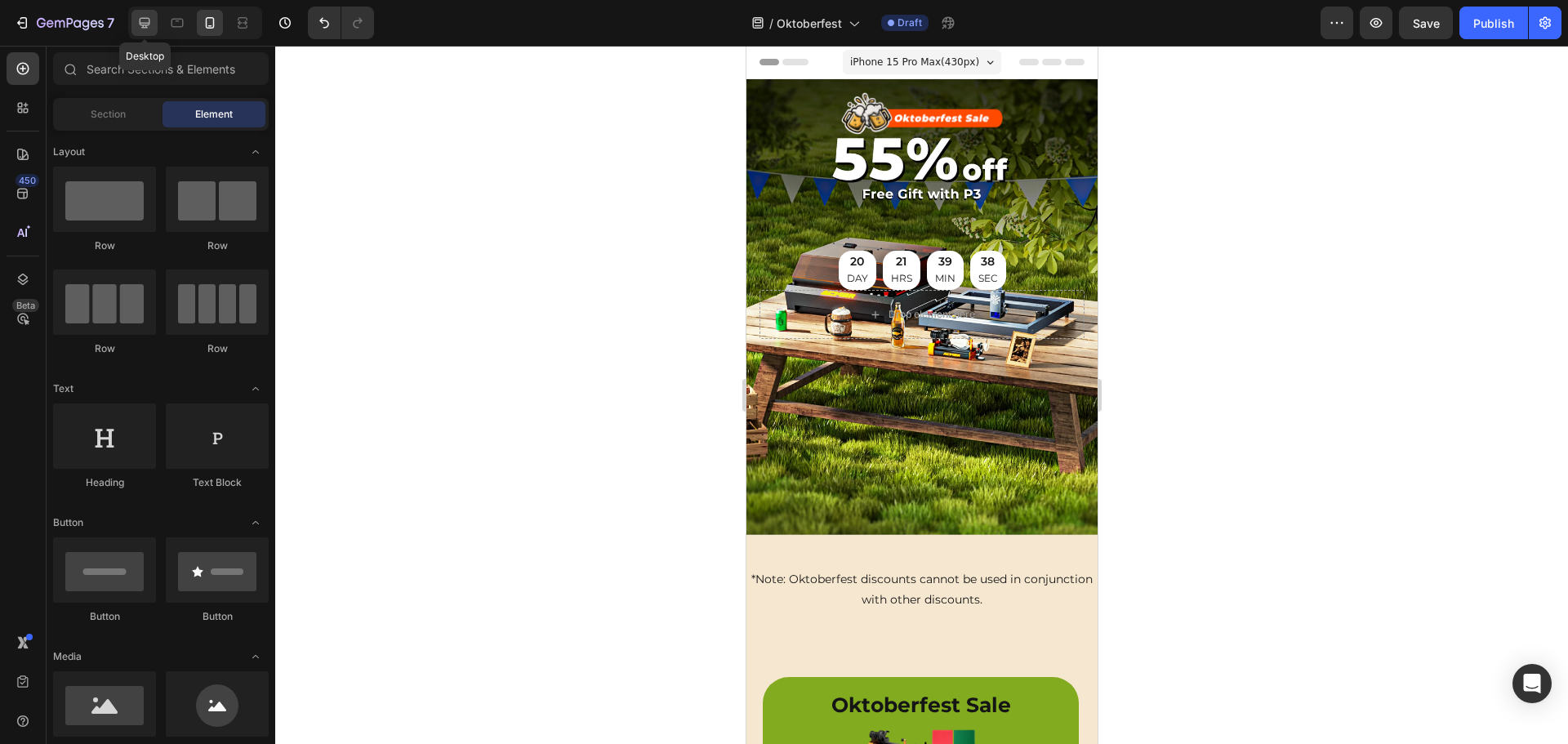
click at [146, 22] on icon at bounding box center [144, 22] width 10 height 10
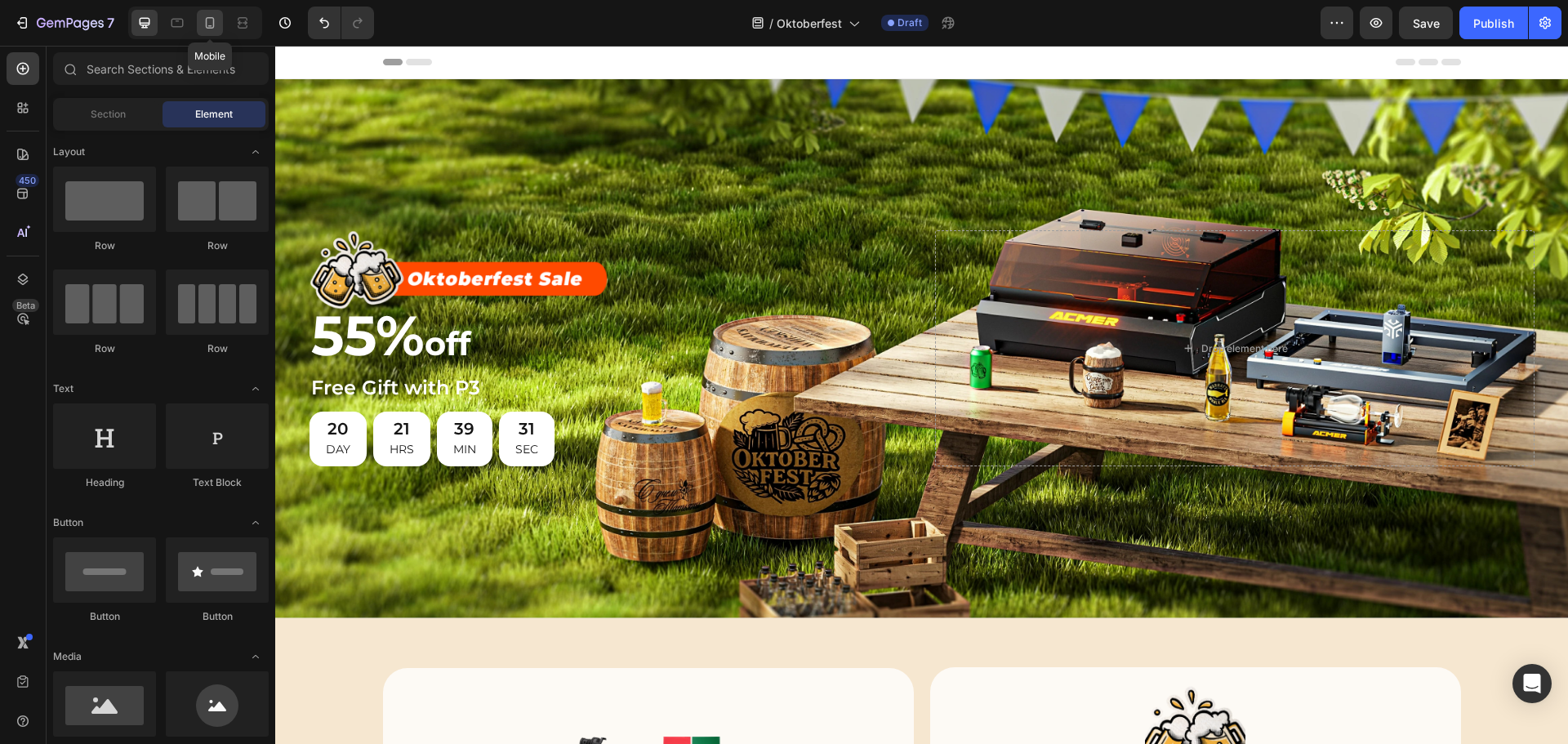
click at [216, 22] on icon at bounding box center [210, 22] width 16 height 16
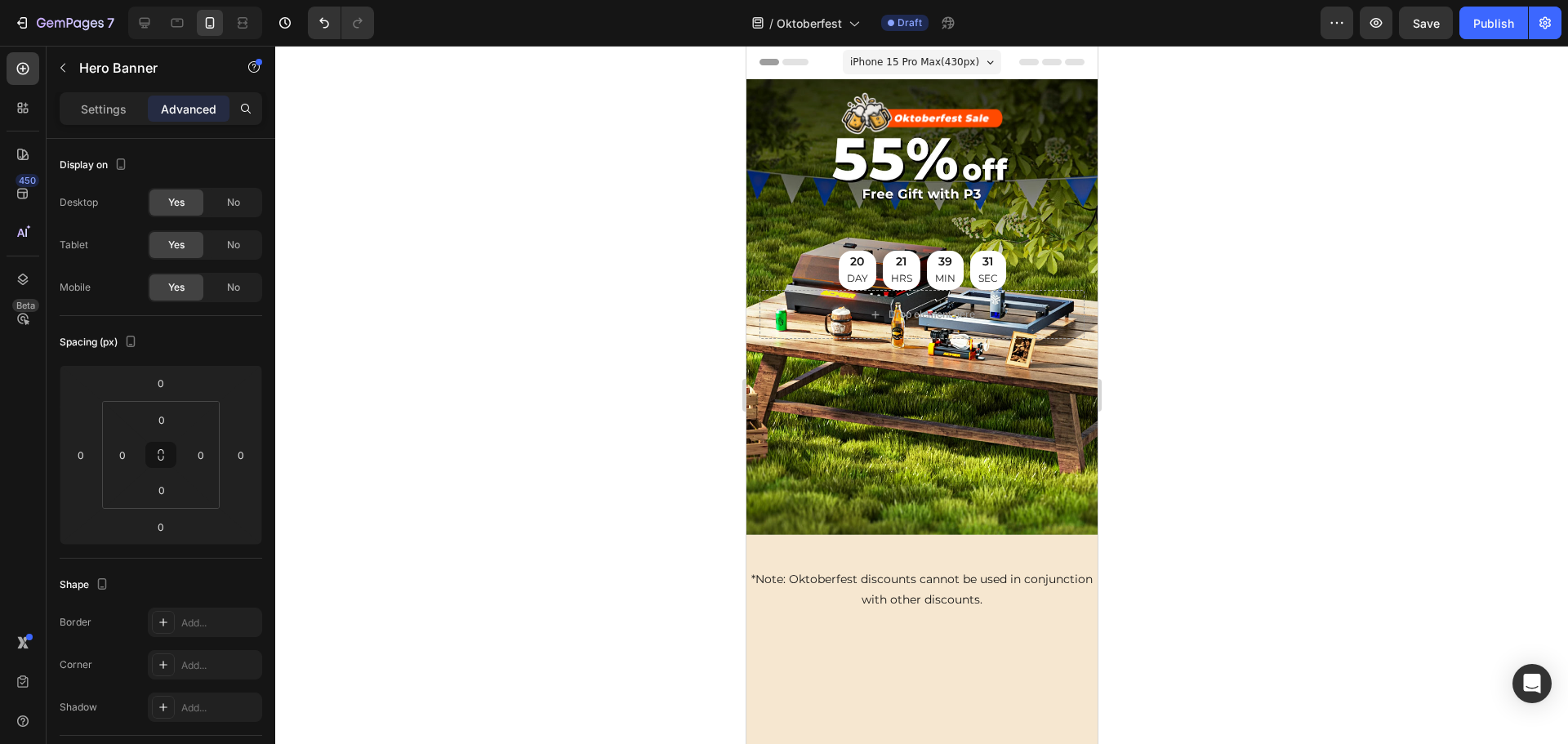
click at [945, 431] on div "Background Image" at bounding box center [921, 307] width 351 height 456
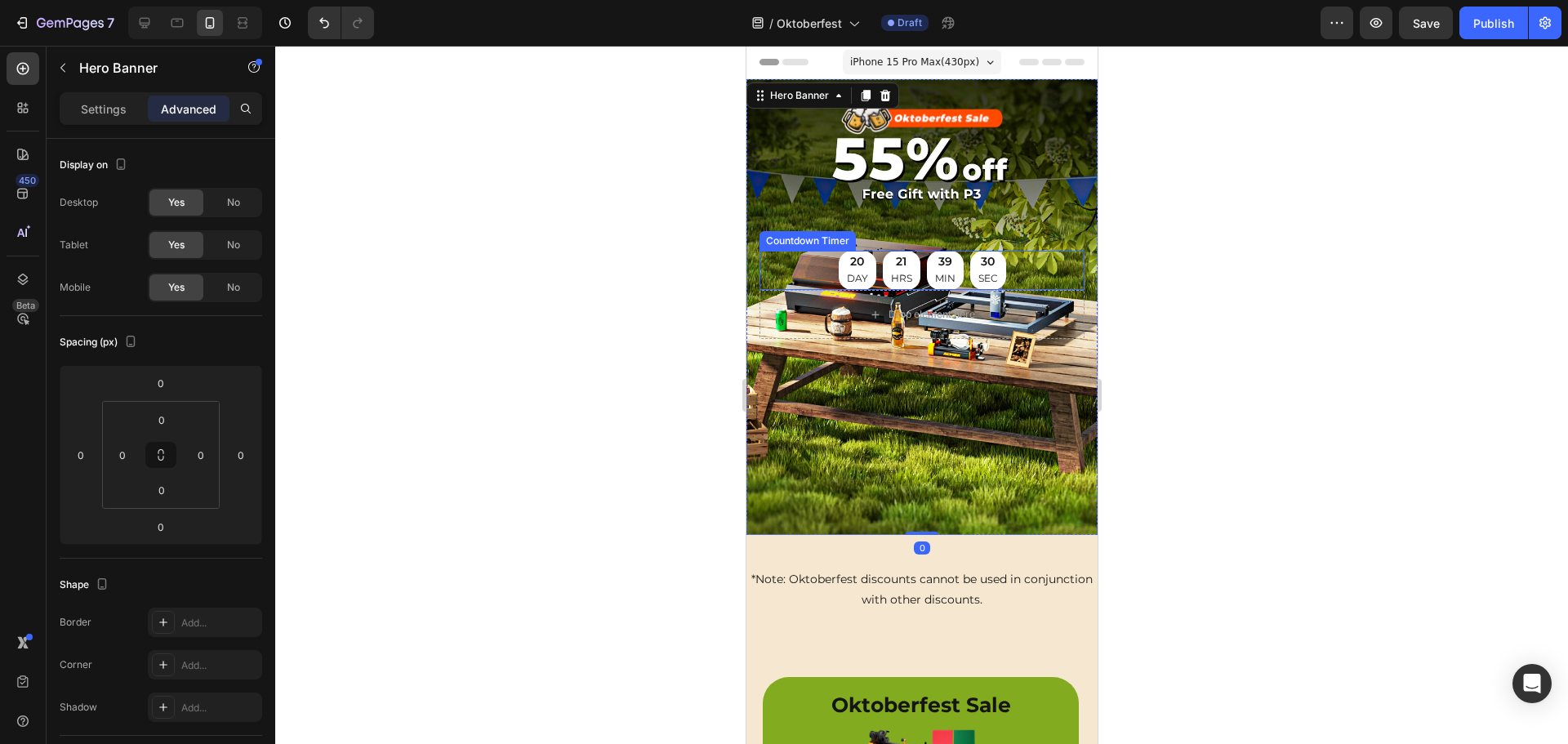
click at [907, 265] on div "21 HRS" at bounding box center [900, 270] width 37 height 39
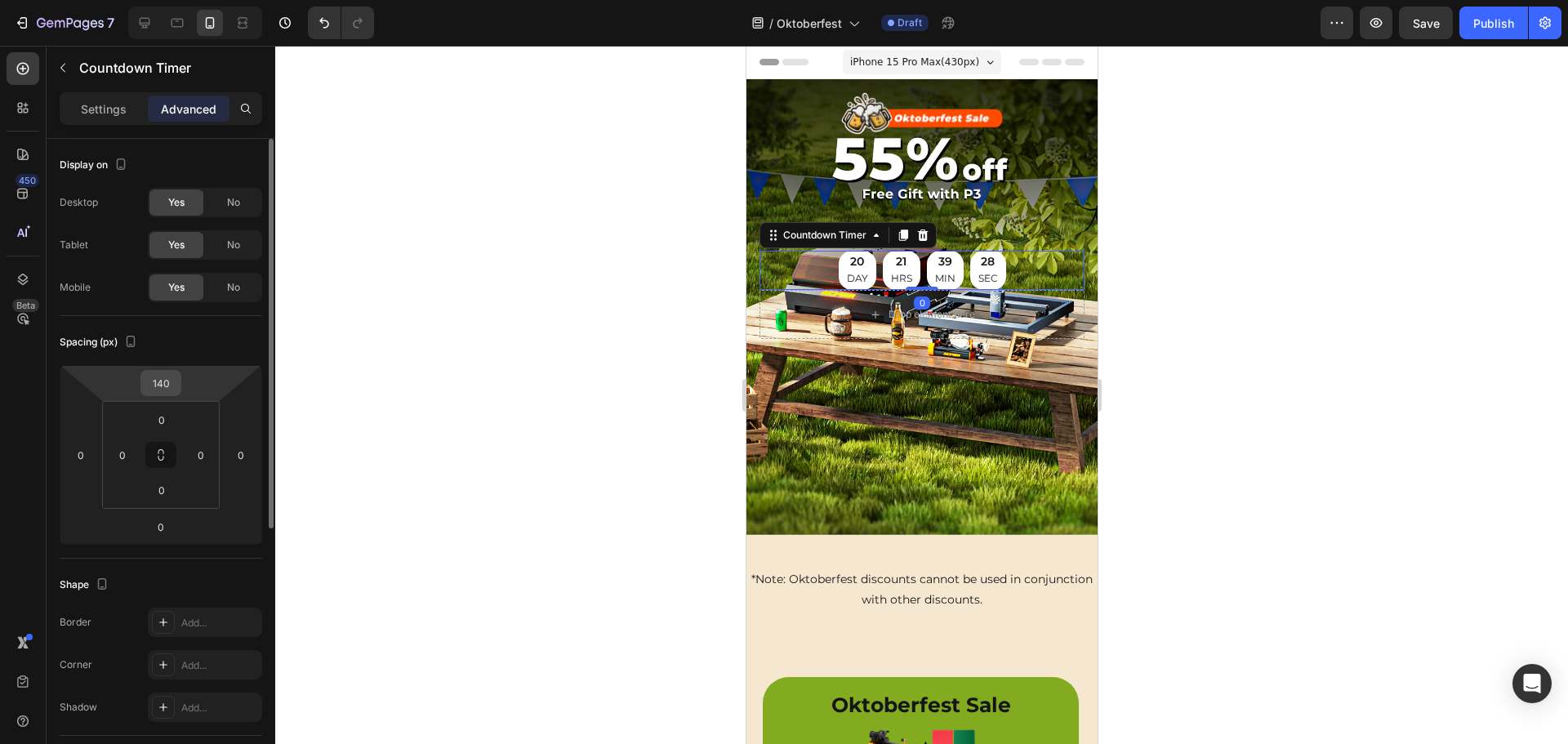
click at [173, 387] on input "140" at bounding box center [160, 383] width 33 height 24
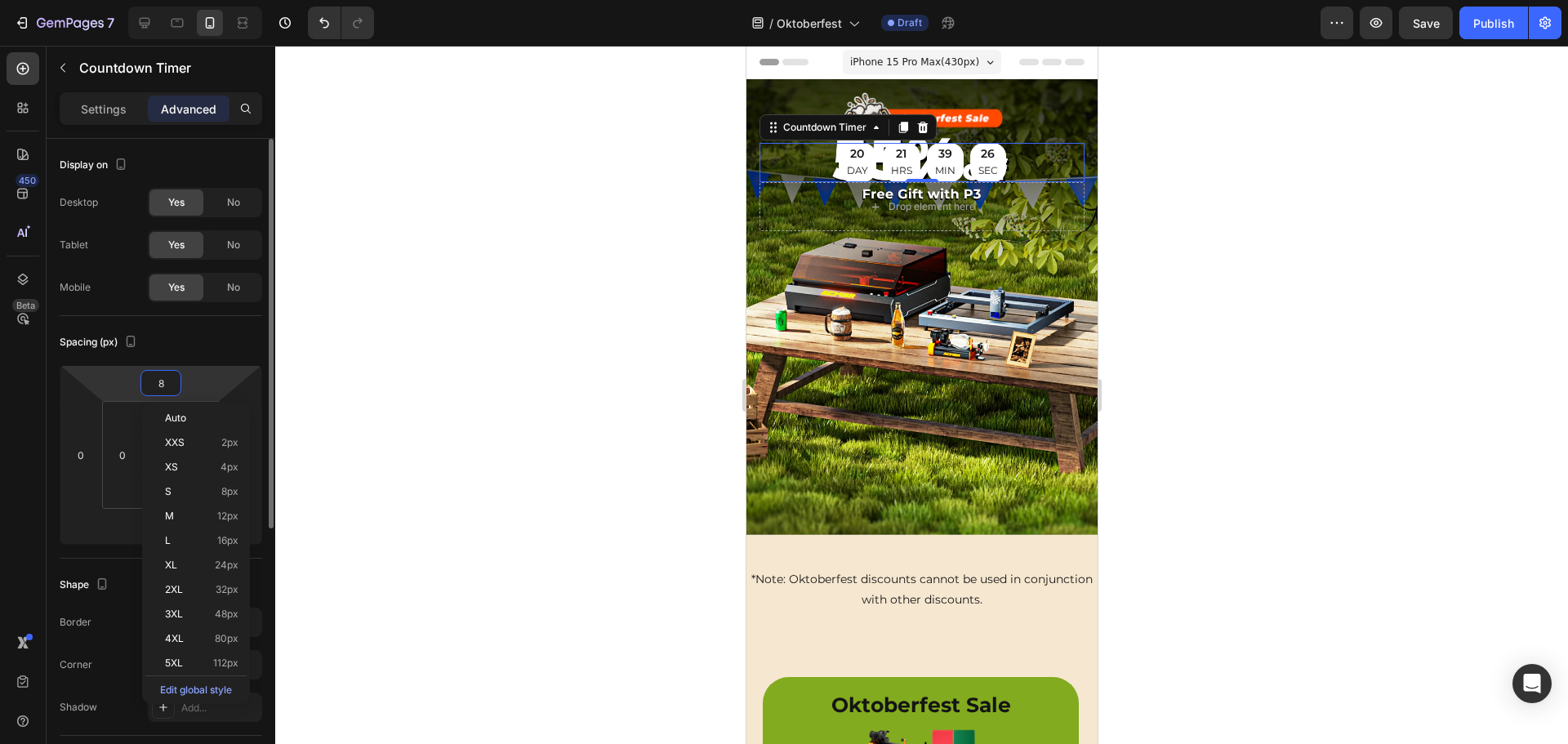
type input "80"
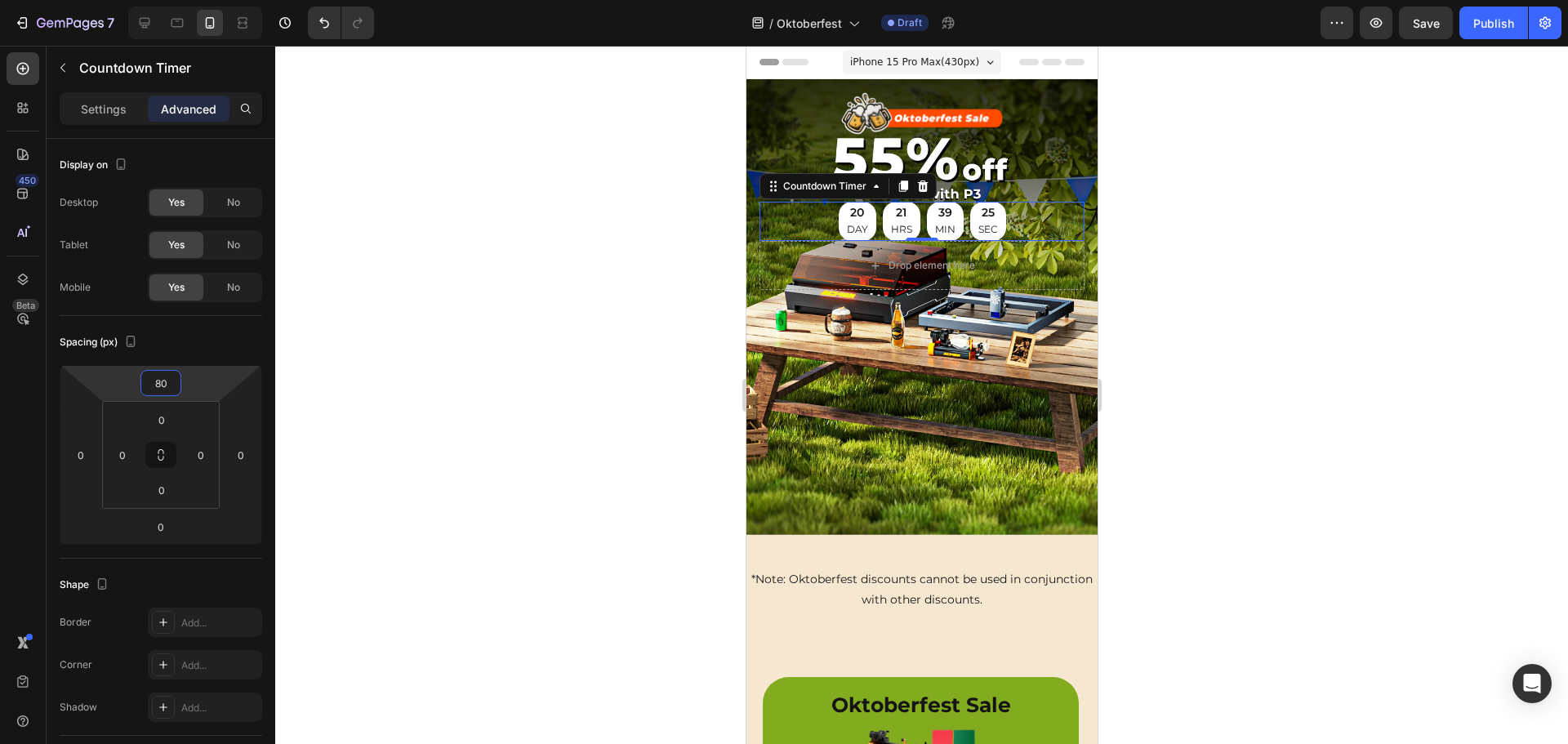
click at [654, 274] on div at bounding box center [921, 395] width 1292 height 698
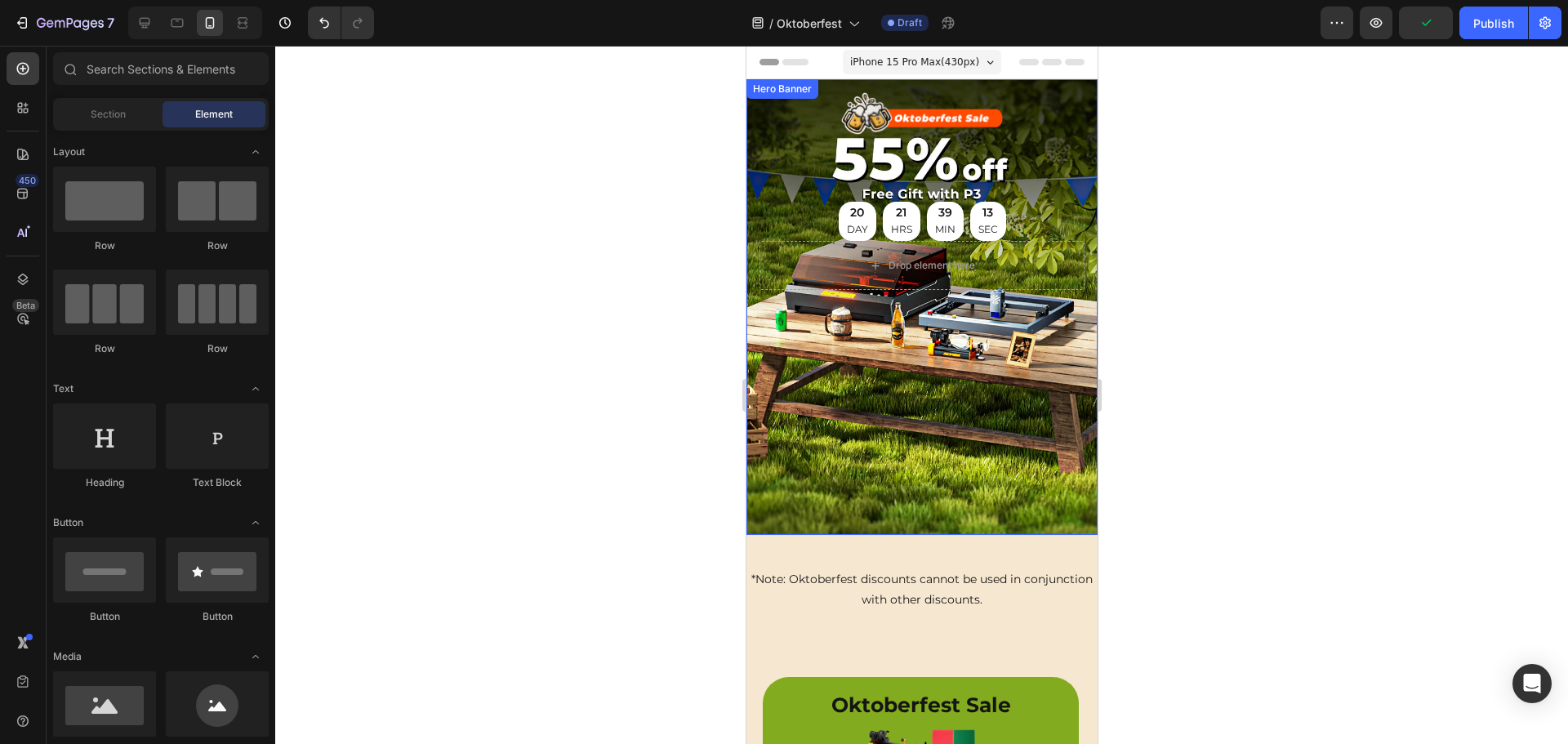
click at [899, 157] on div "Image 55% off Heading Free Gift with P3 Heading 20 DAY 21 HRS 39 MIN 13 SEC Cou…" at bounding box center [921, 167] width 325 height 149
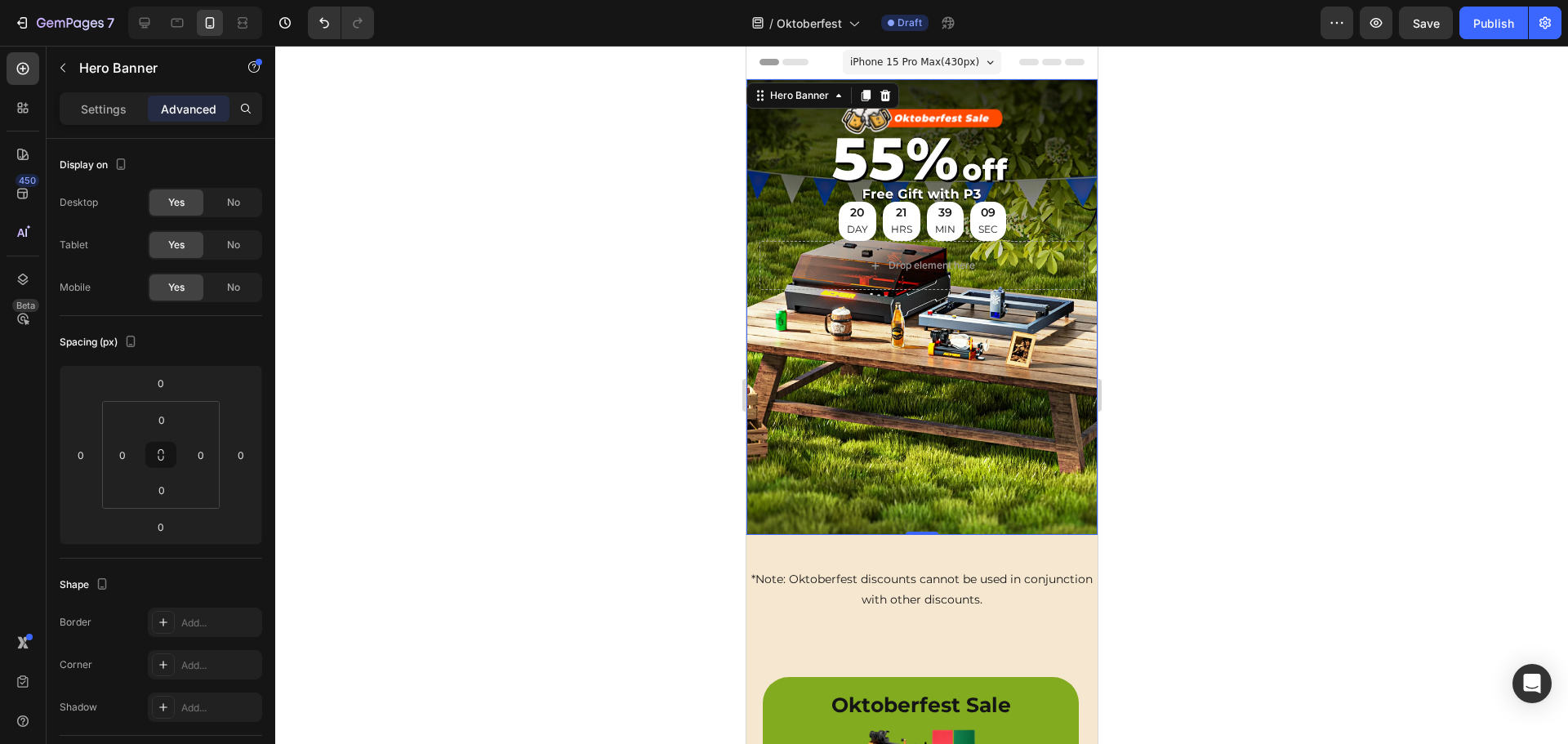
click at [919, 155] on div "Image 55% off Heading Free Gift with P3 Heading 20 DAY 21 HRS 39 MIN 09 SEC Cou…" at bounding box center [921, 167] width 325 height 149
click at [936, 221] on p "MIN" at bounding box center [944, 229] width 21 height 18
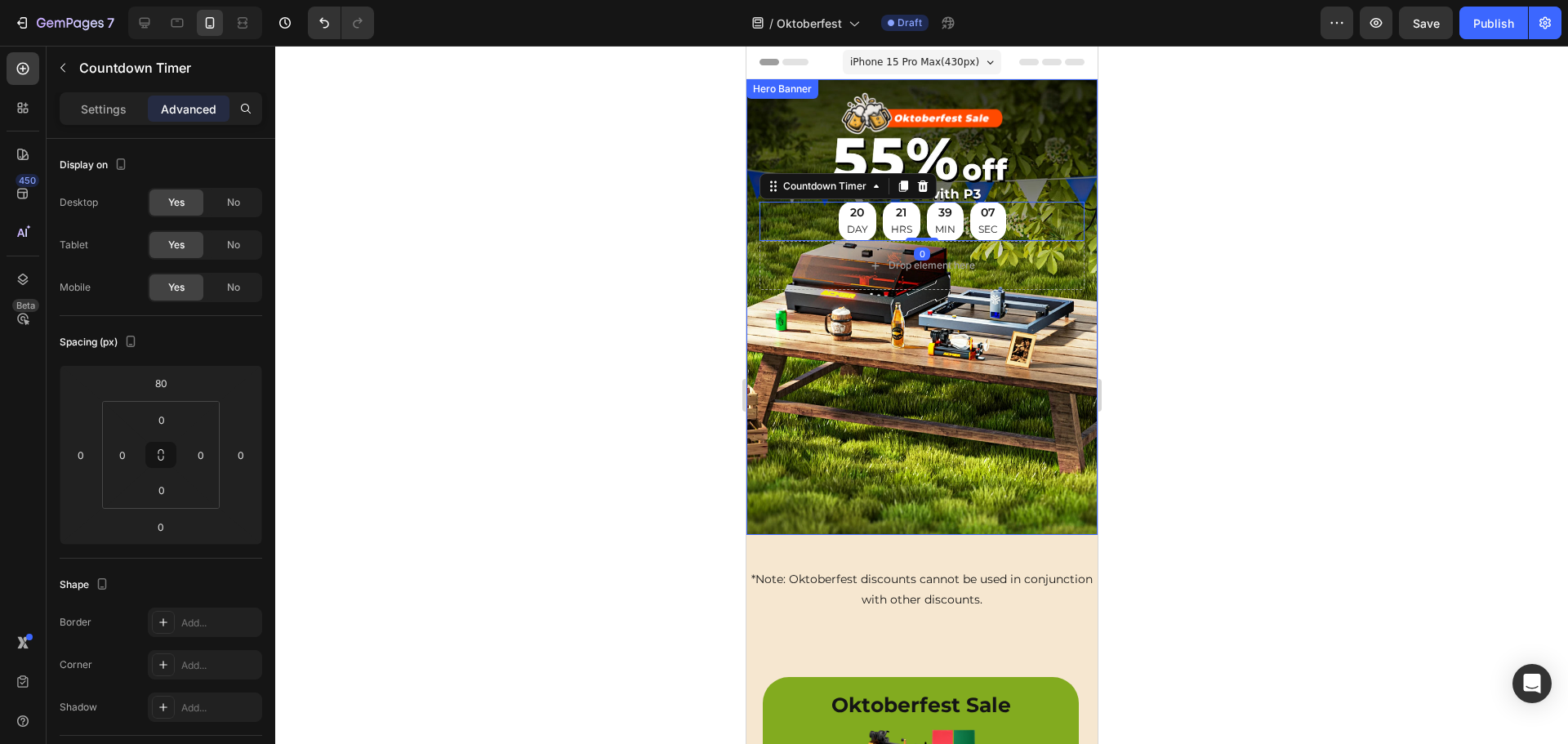
click at [986, 354] on div "Background Image" at bounding box center [921, 307] width 351 height 456
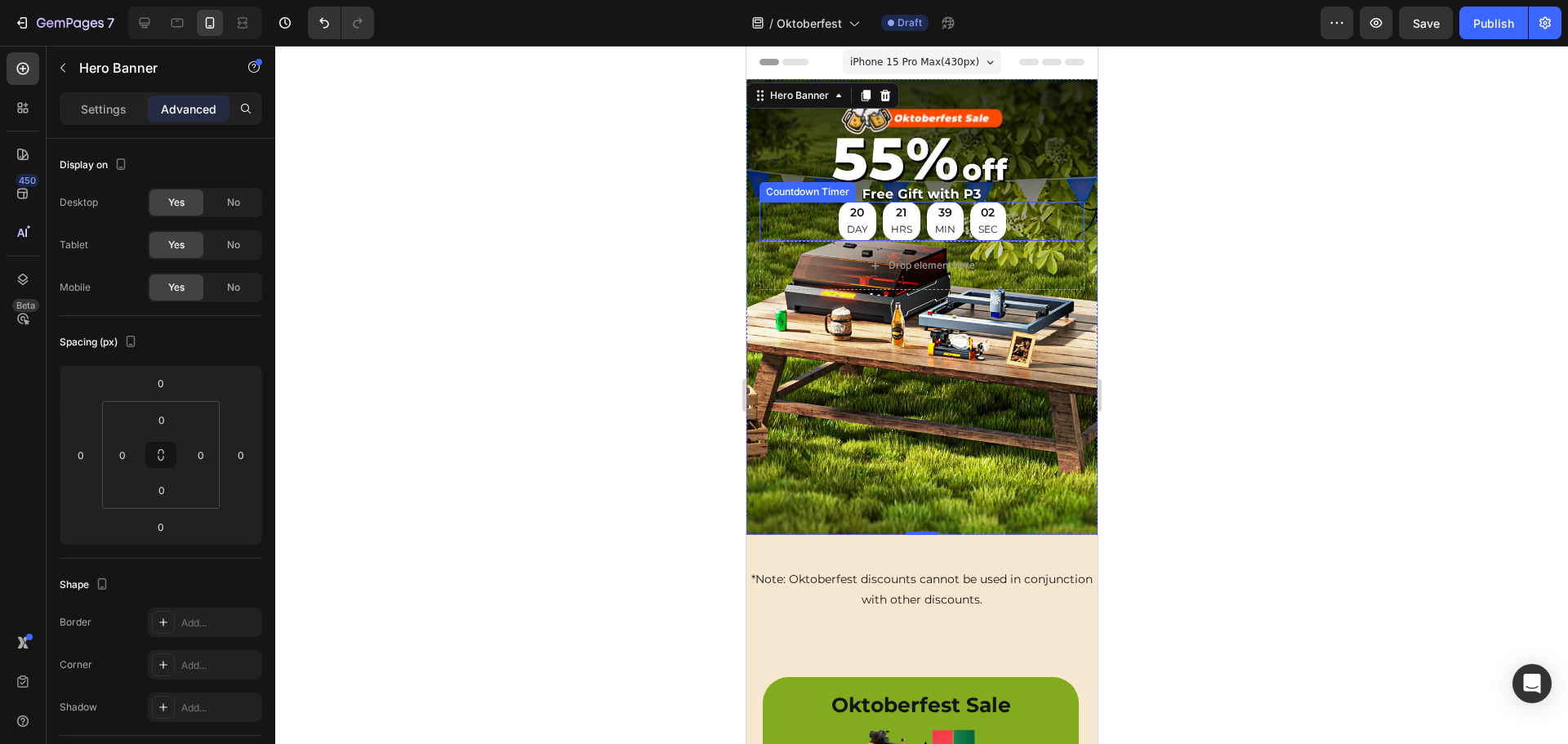
click at [951, 220] on div "39 MIN" at bounding box center [944, 222] width 36 height 39
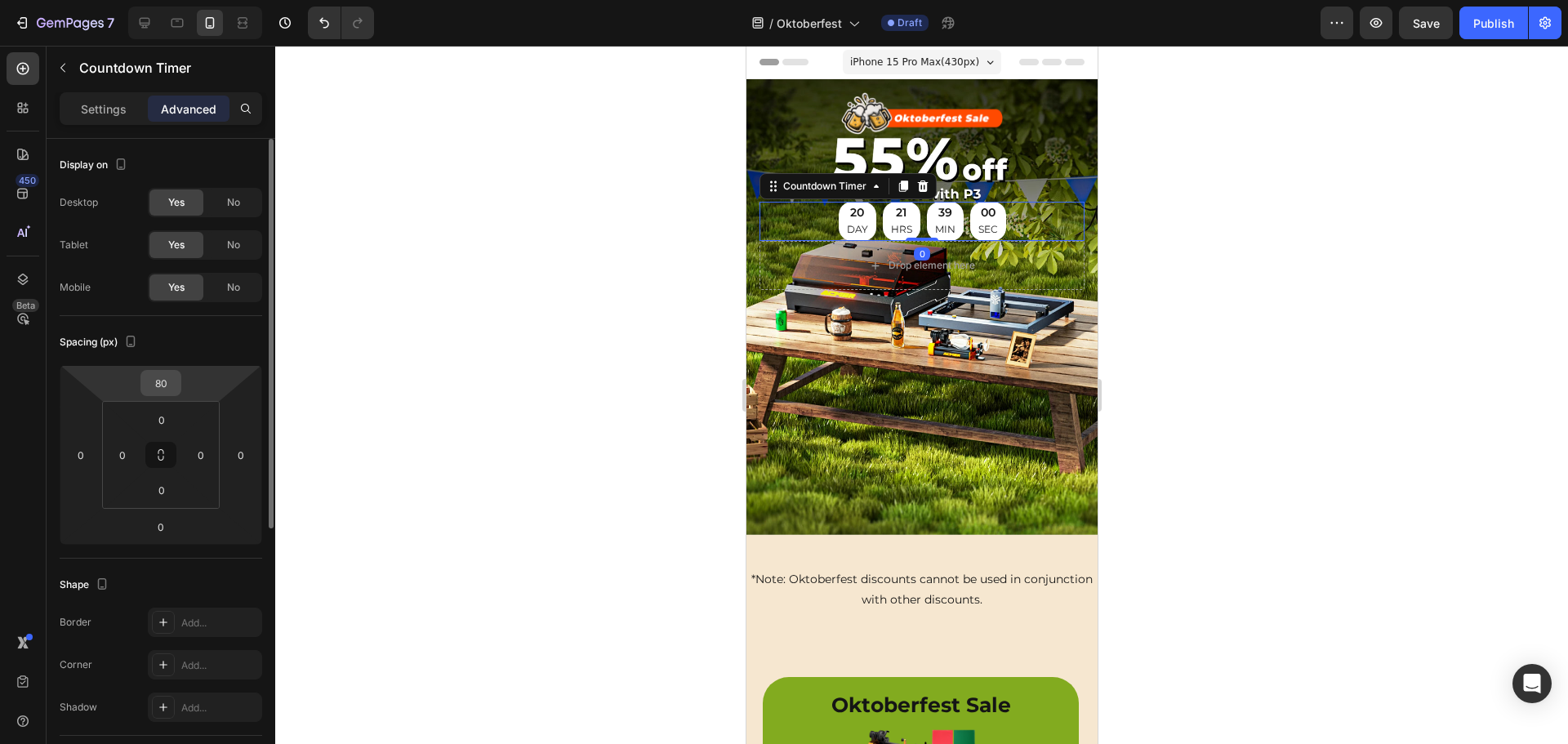
click at [168, 394] on input "80" at bounding box center [160, 383] width 33 height 24
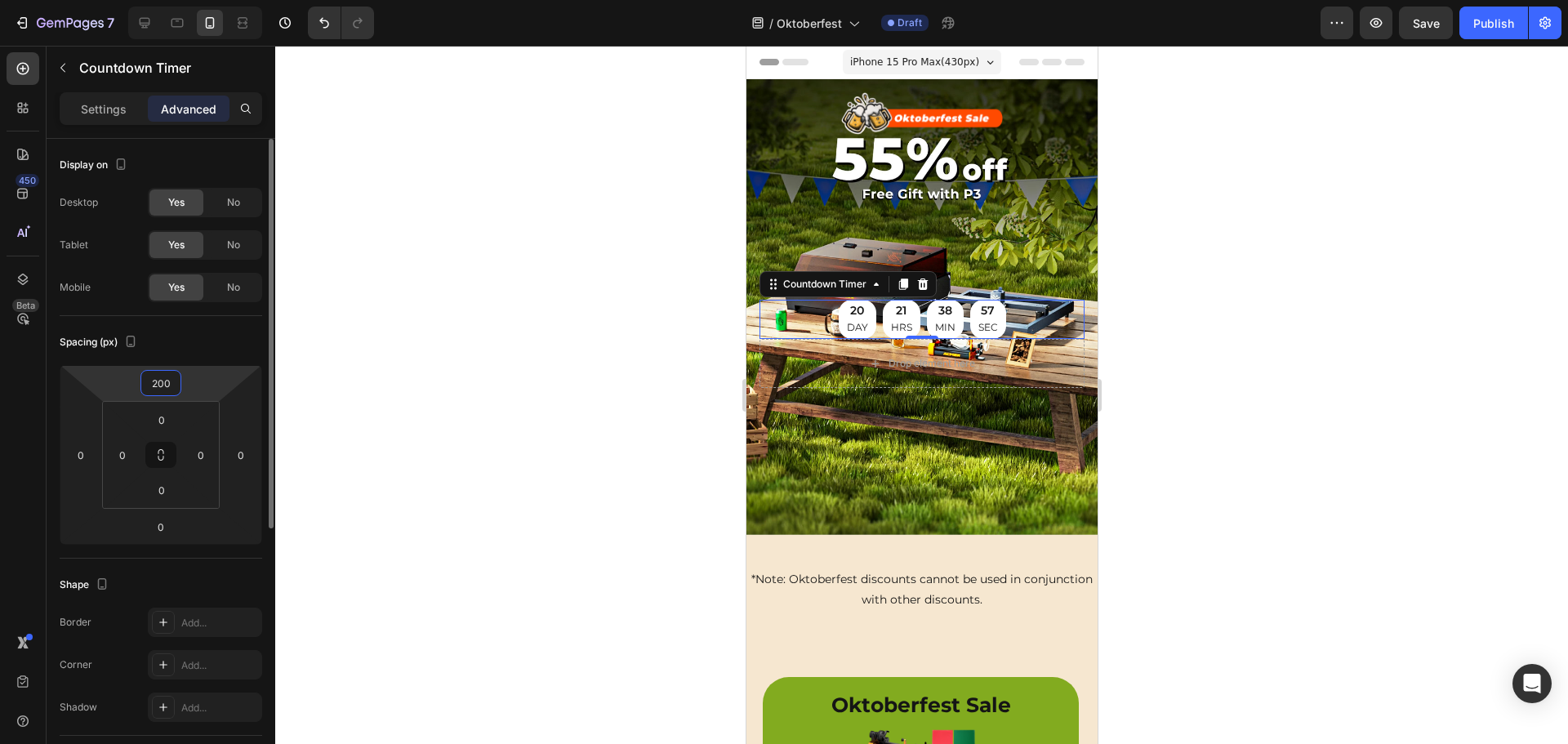
click at [165, 386] on input "200" at bounding box center [160, 383] width 33 height 24
type input "6"
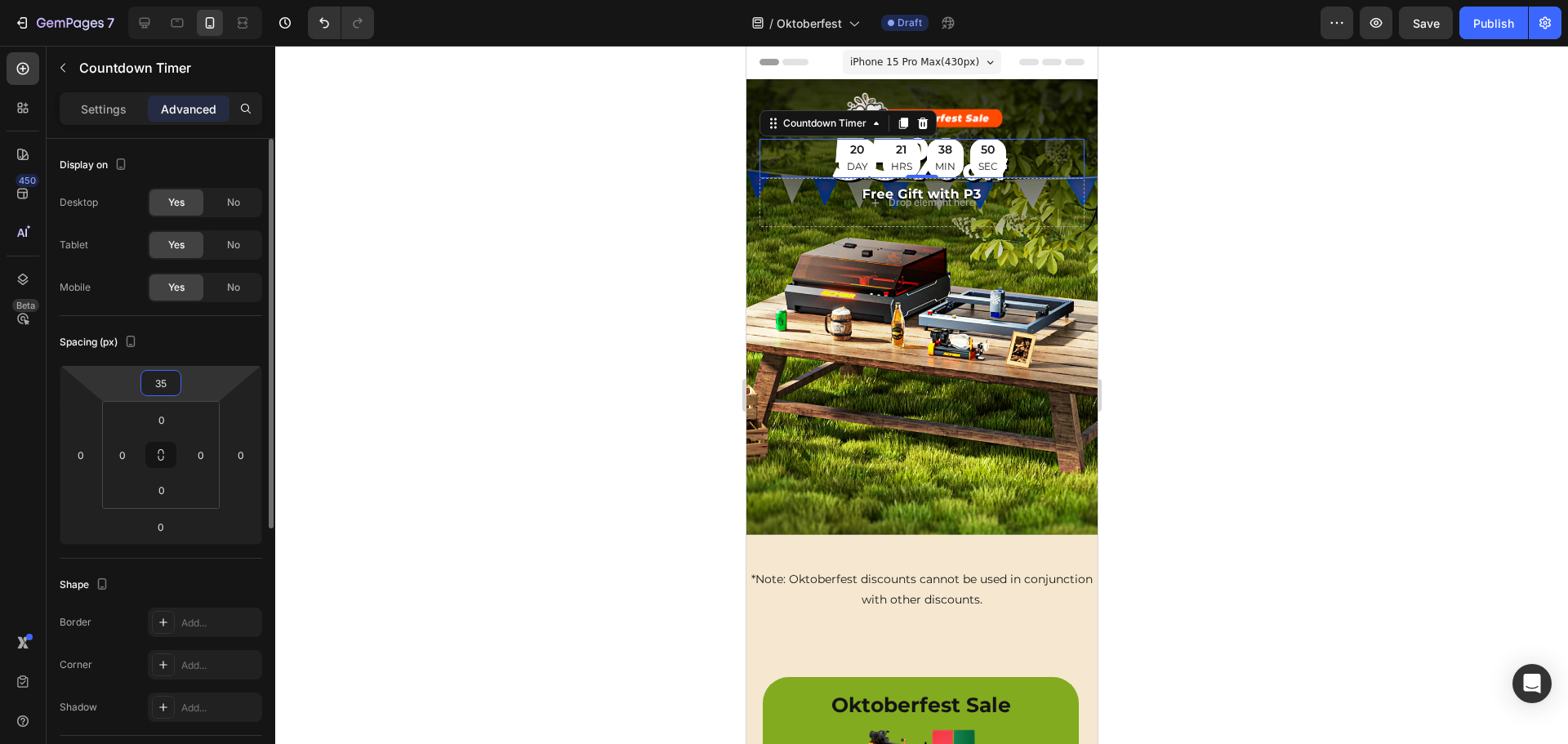
type input "350"
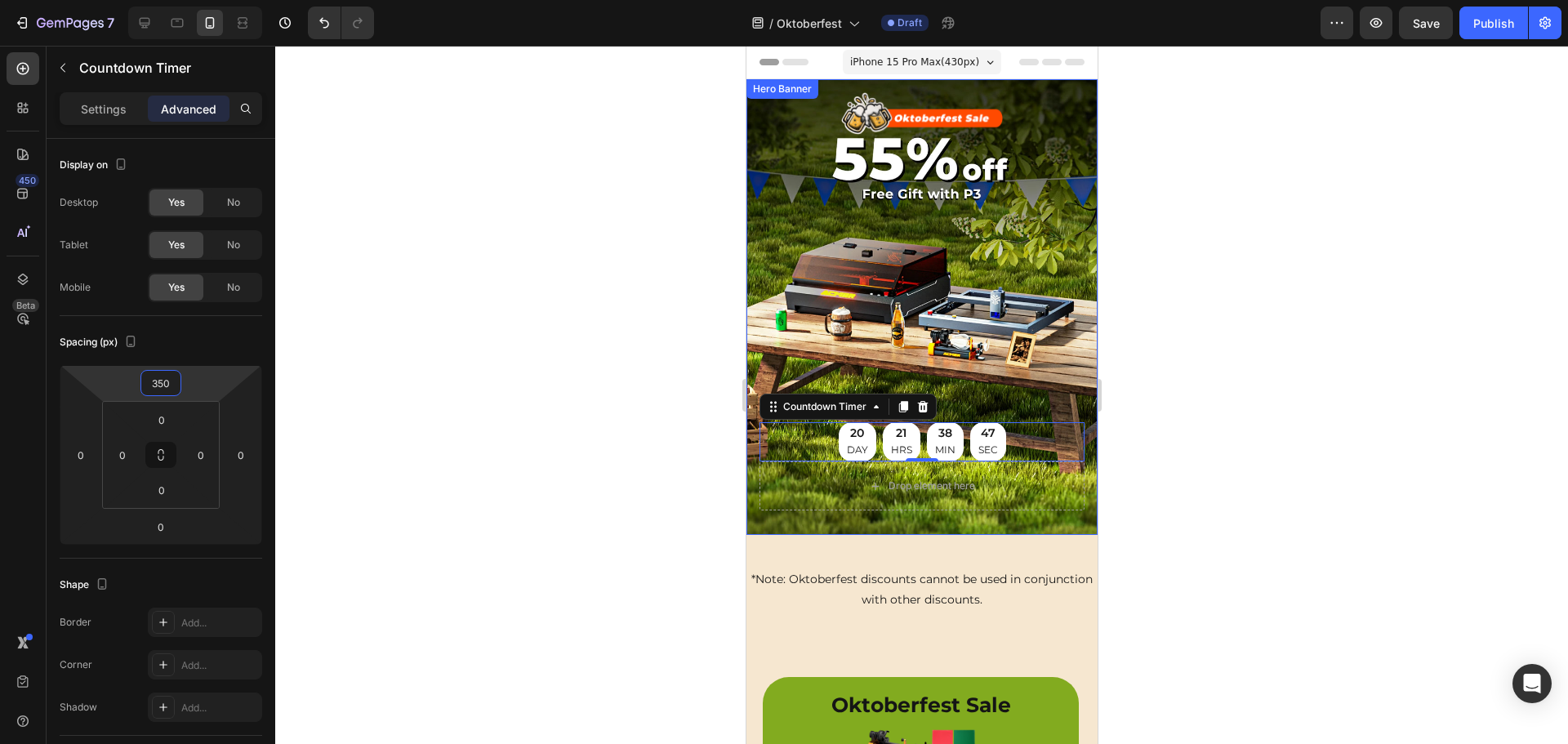
click at [653, 311] on div at bounding box center [921, 395] width 1292 height 698
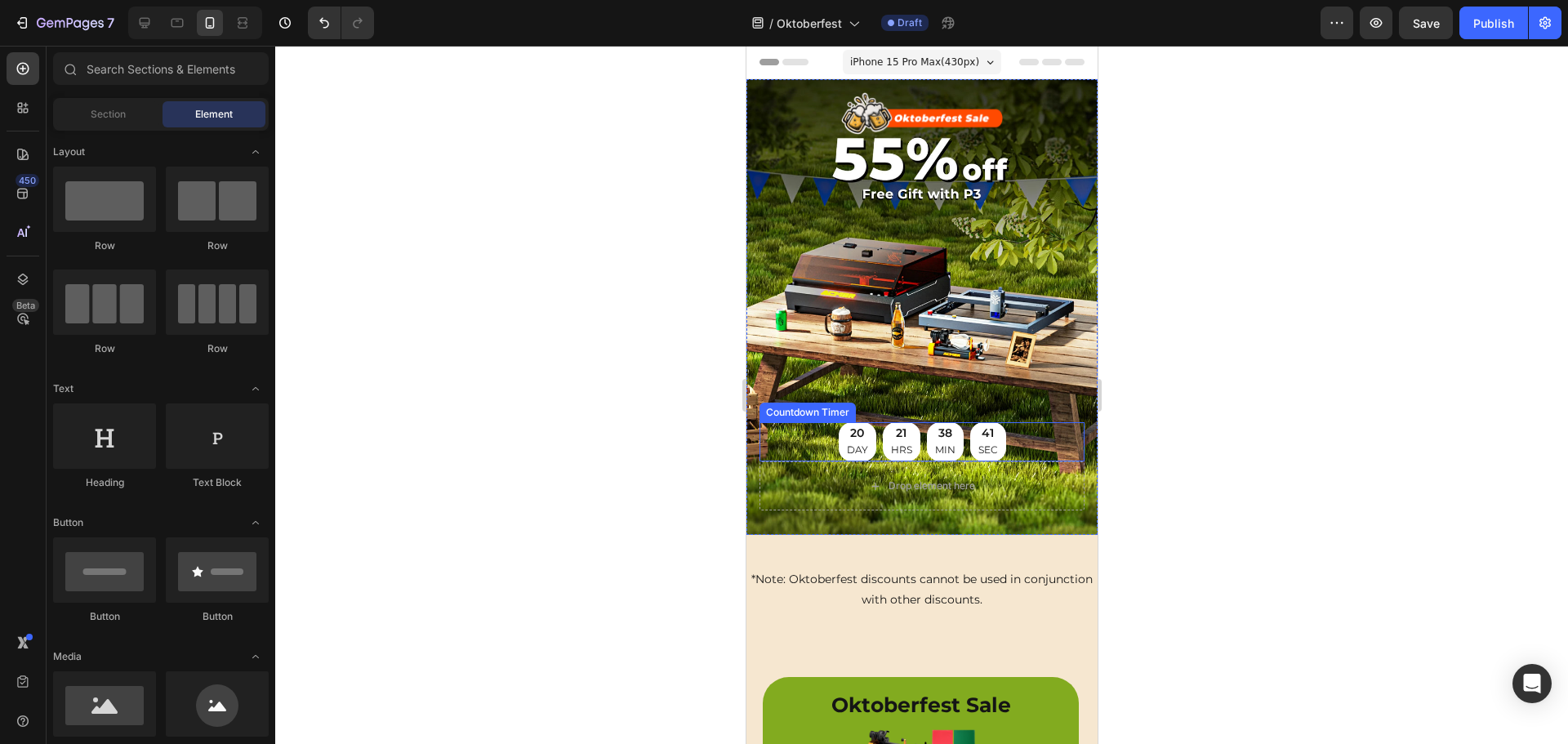
click at [934, 441] on p "MIN" at bounding box center [944, 449] width 21 height 18
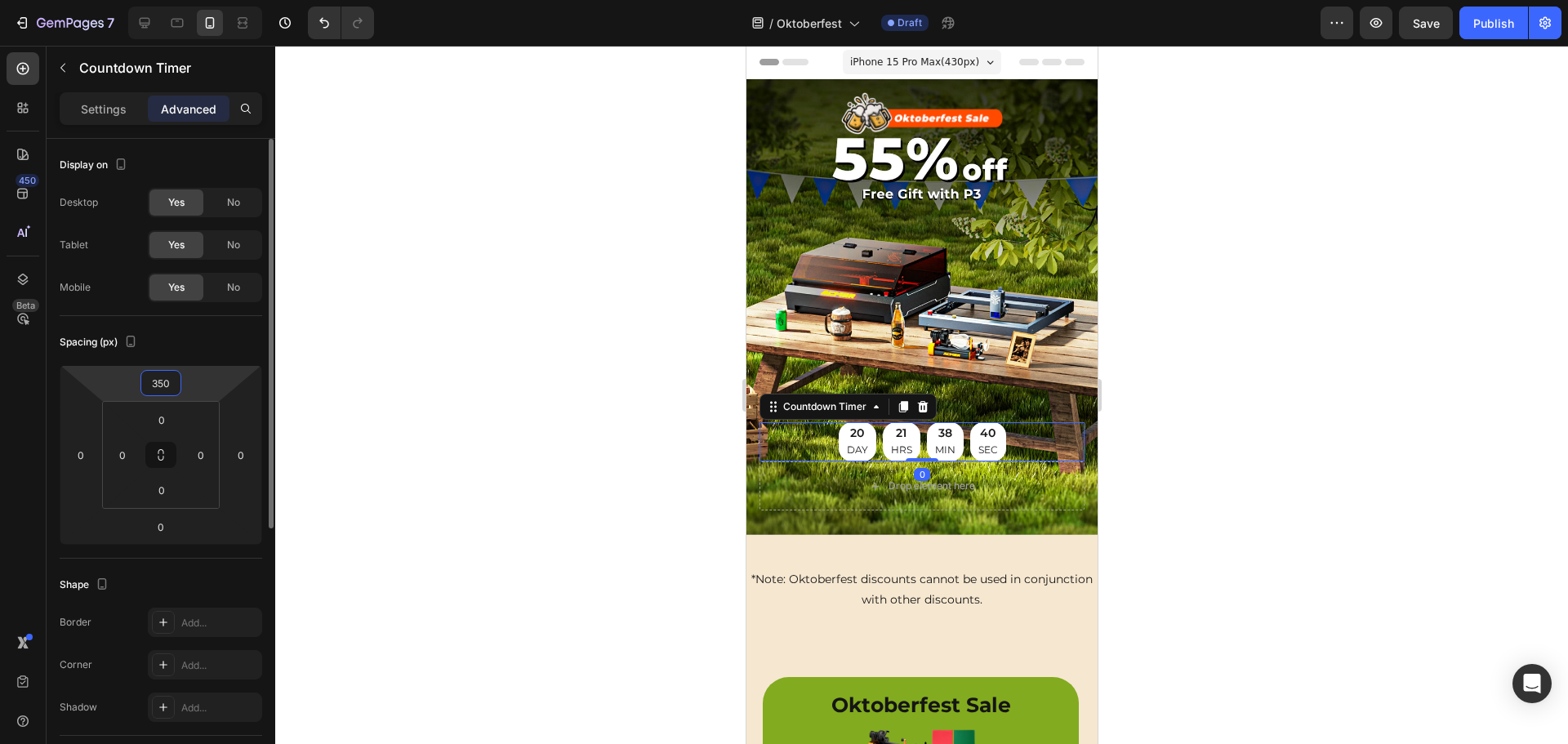
click at [172, 384] on input "350" at bounding box center [160, 383] width 33 height 24
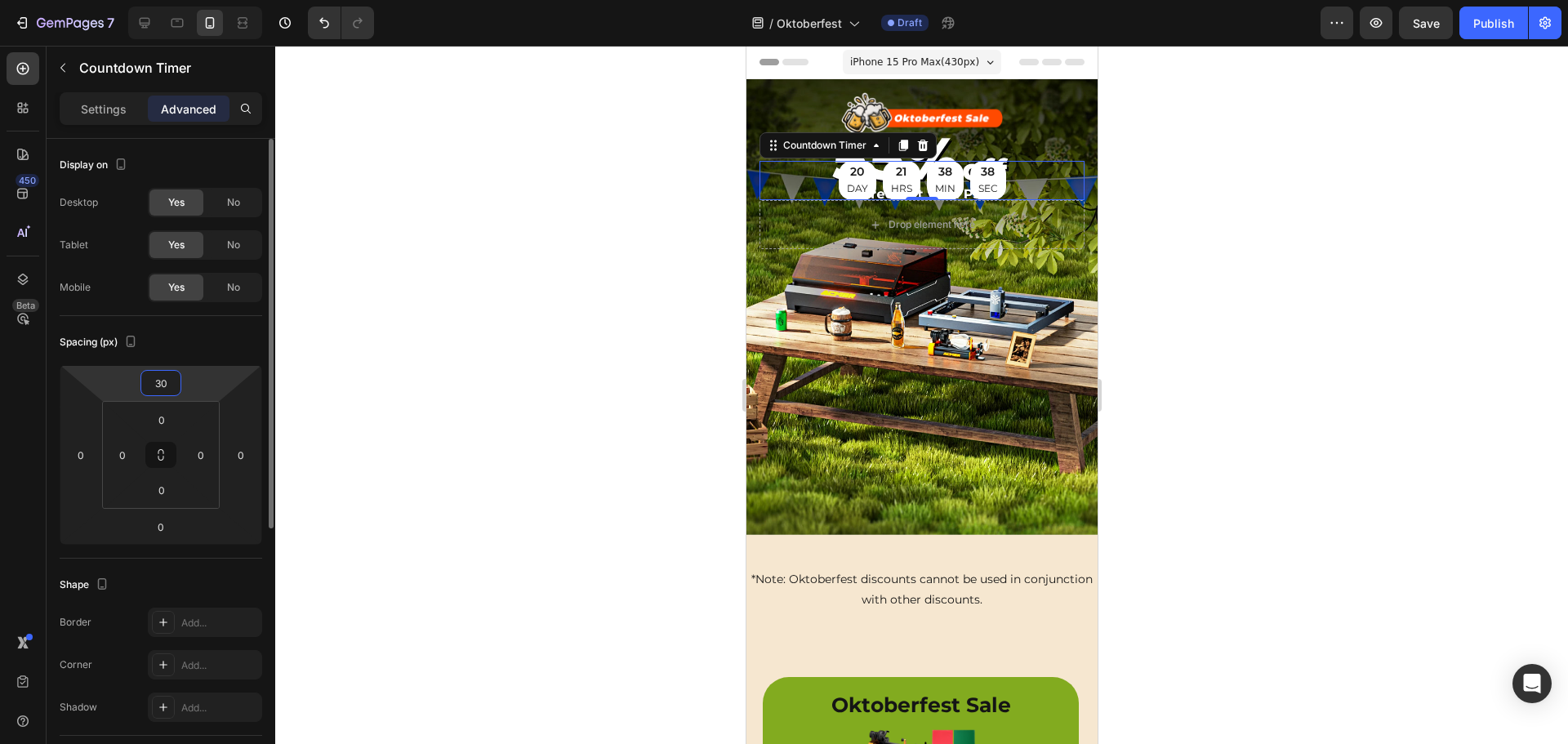
type input "300"
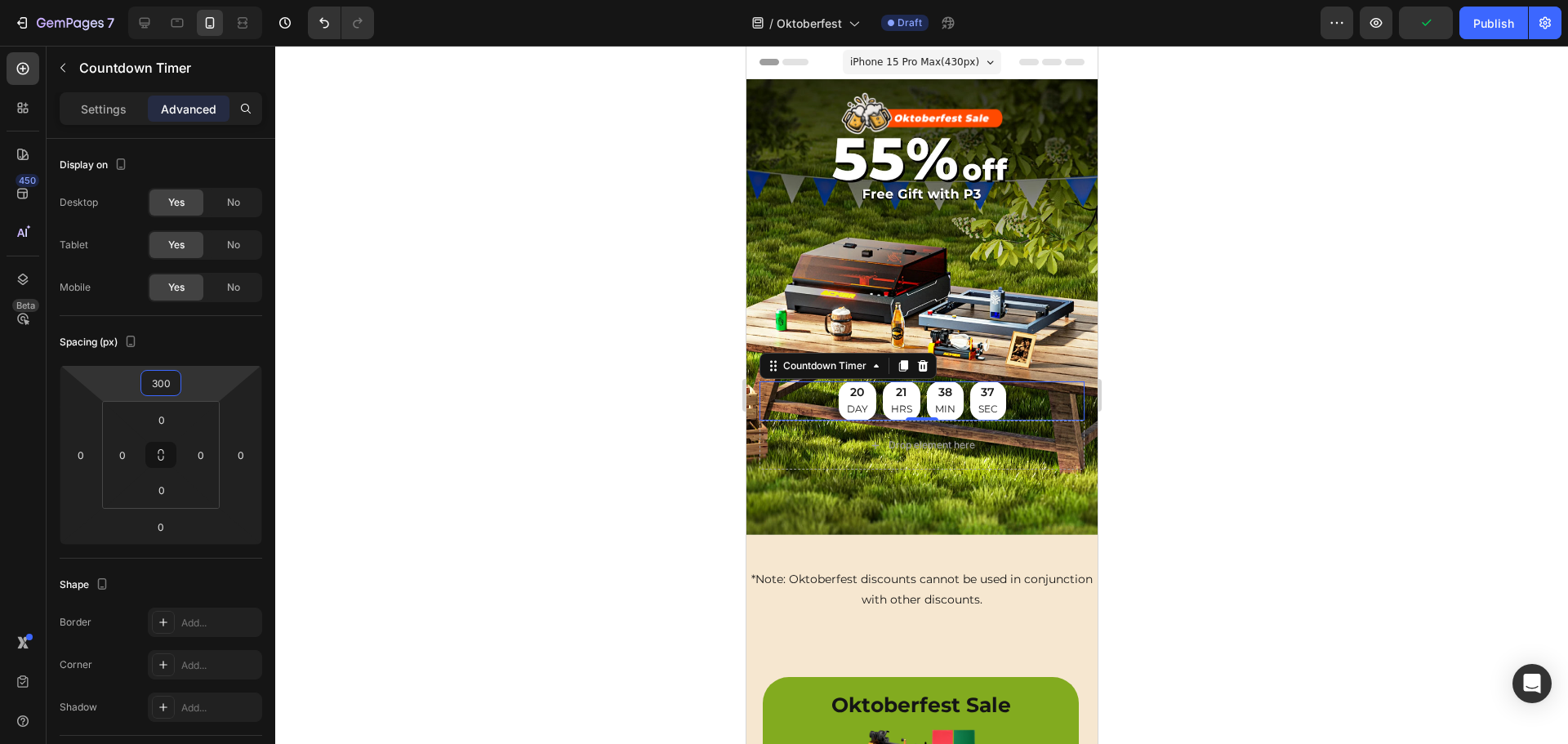
click at [1221, 322] on div at bounding box center [921, 395] width 1292 height 698
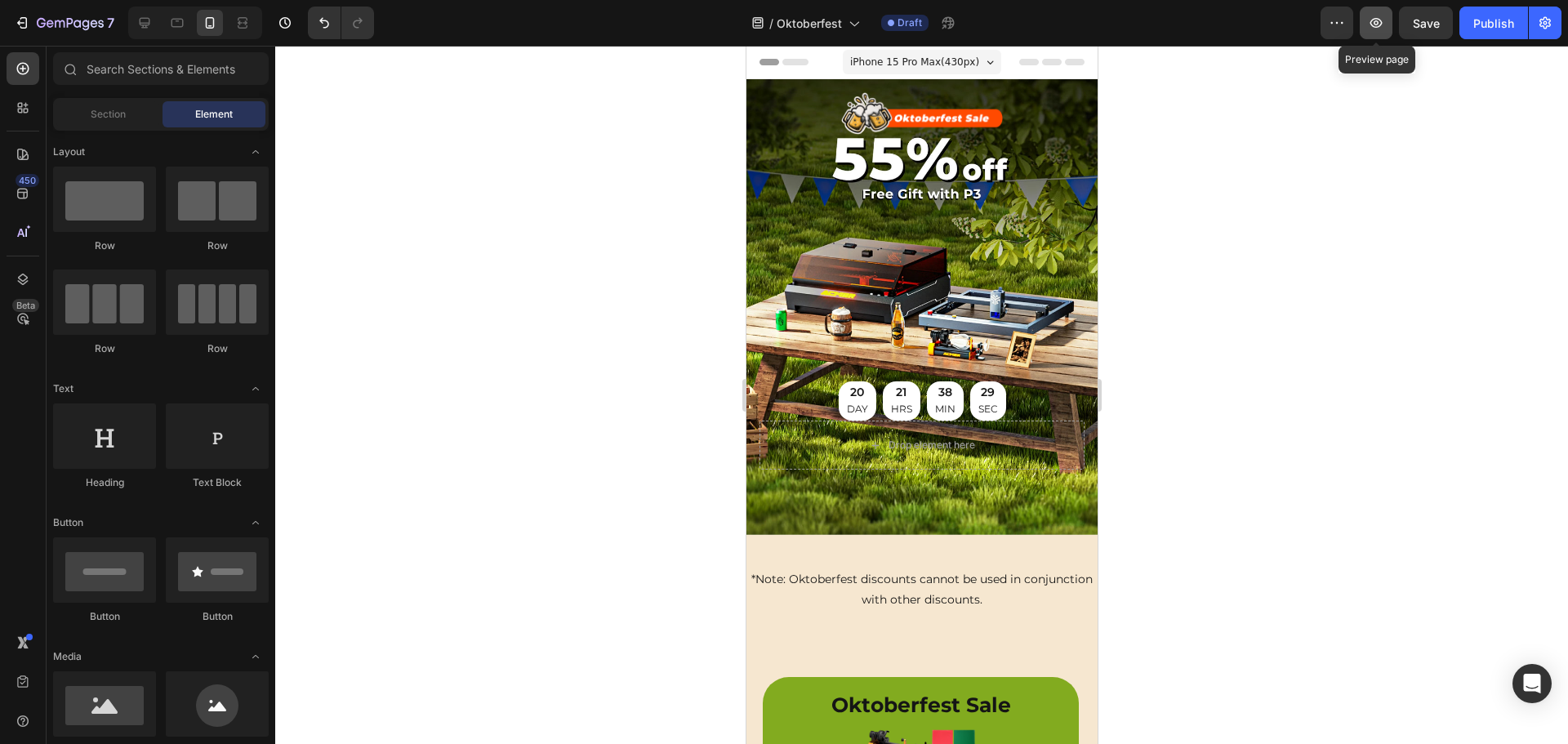
click at [1378, 19] on icon "button" at bounding box center [1375, 22] width 12 height 9
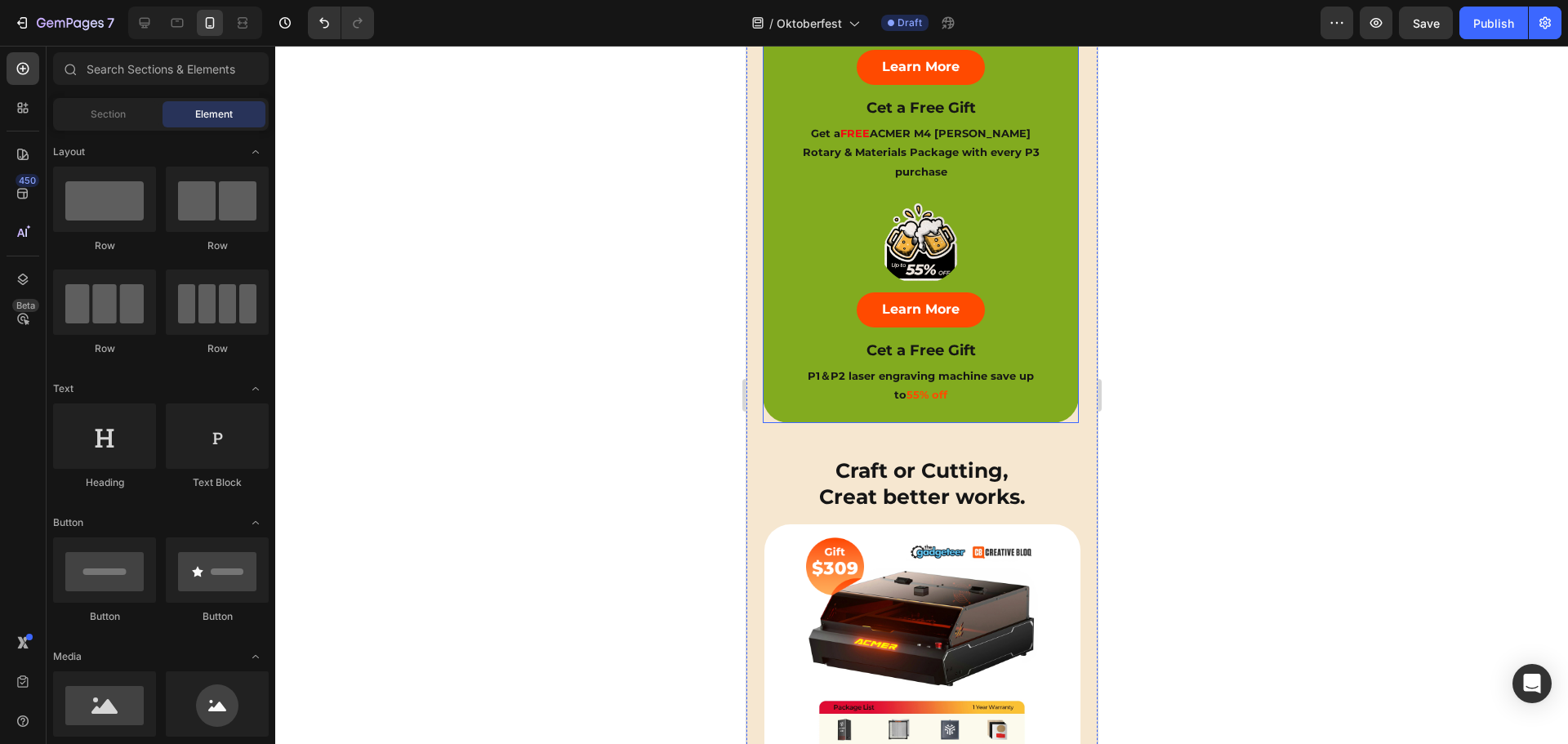
scroll to position [735, 0]
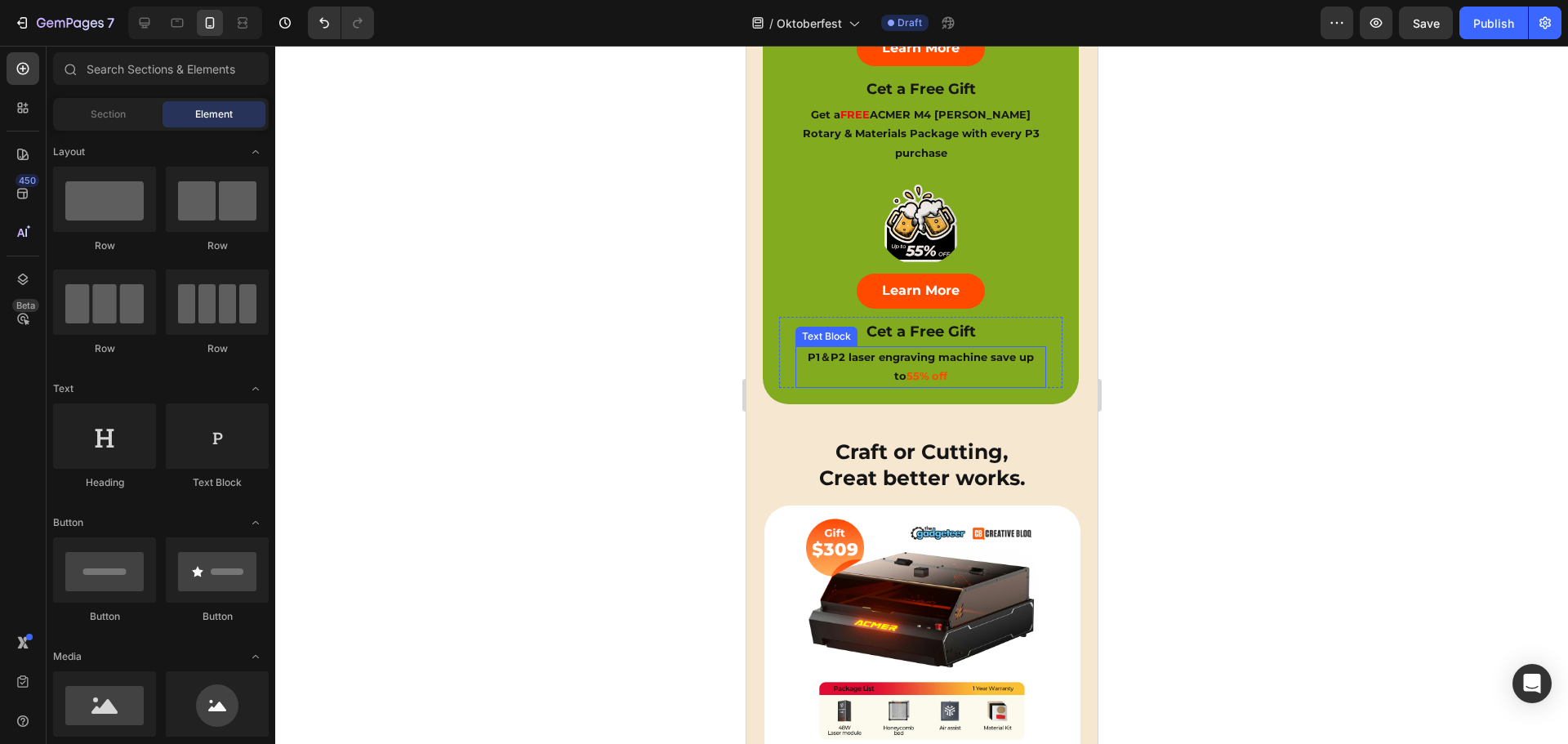
click at [921, 369] on strong "55% off" at bounding box center [926, 375] width 41 height 13
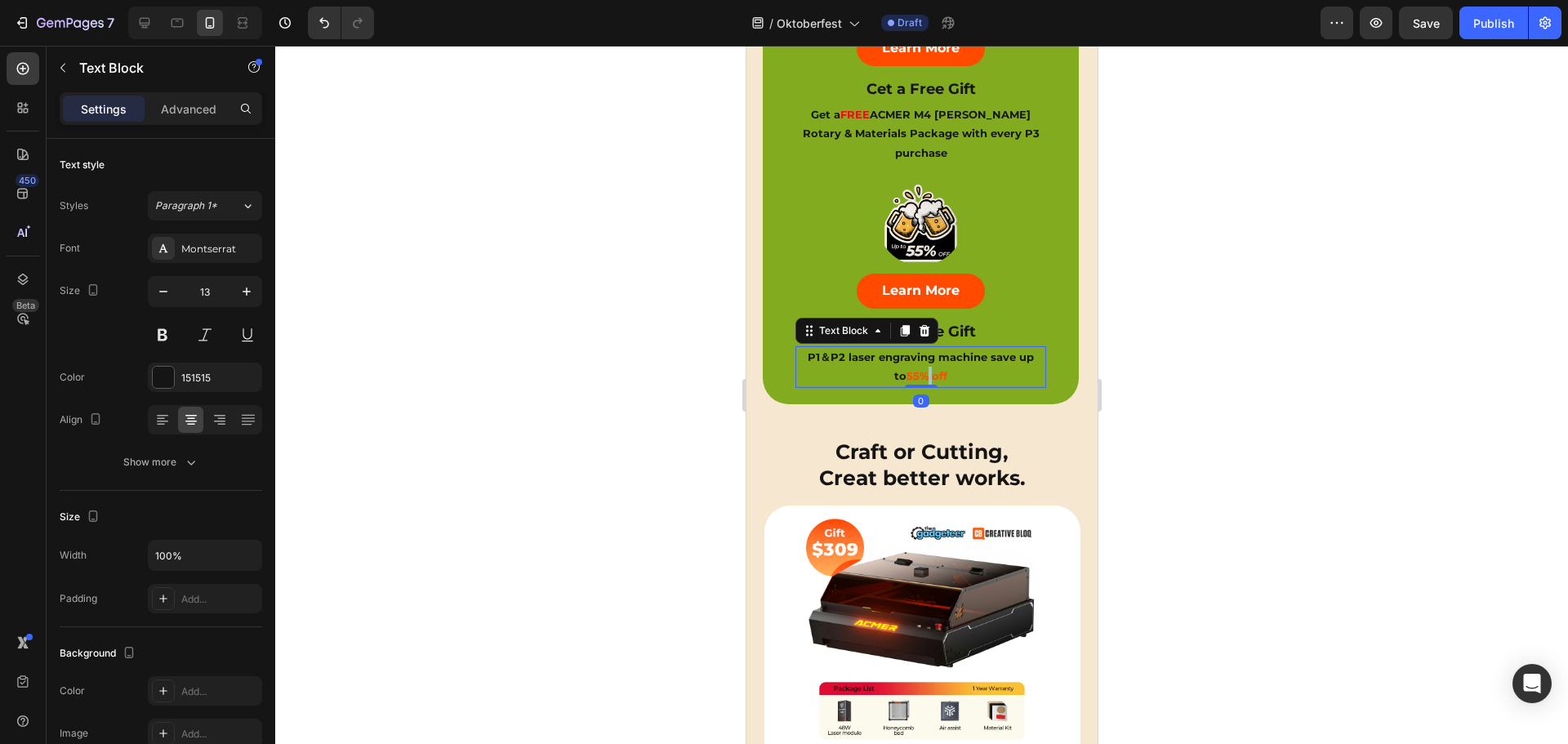
click at [921, 369] on strong "55% off" at bounding box center [926, 375] width 41 height 13
click at [908, 369] on strong "55% off" at bounding box center [926, 375] width 41 height 13
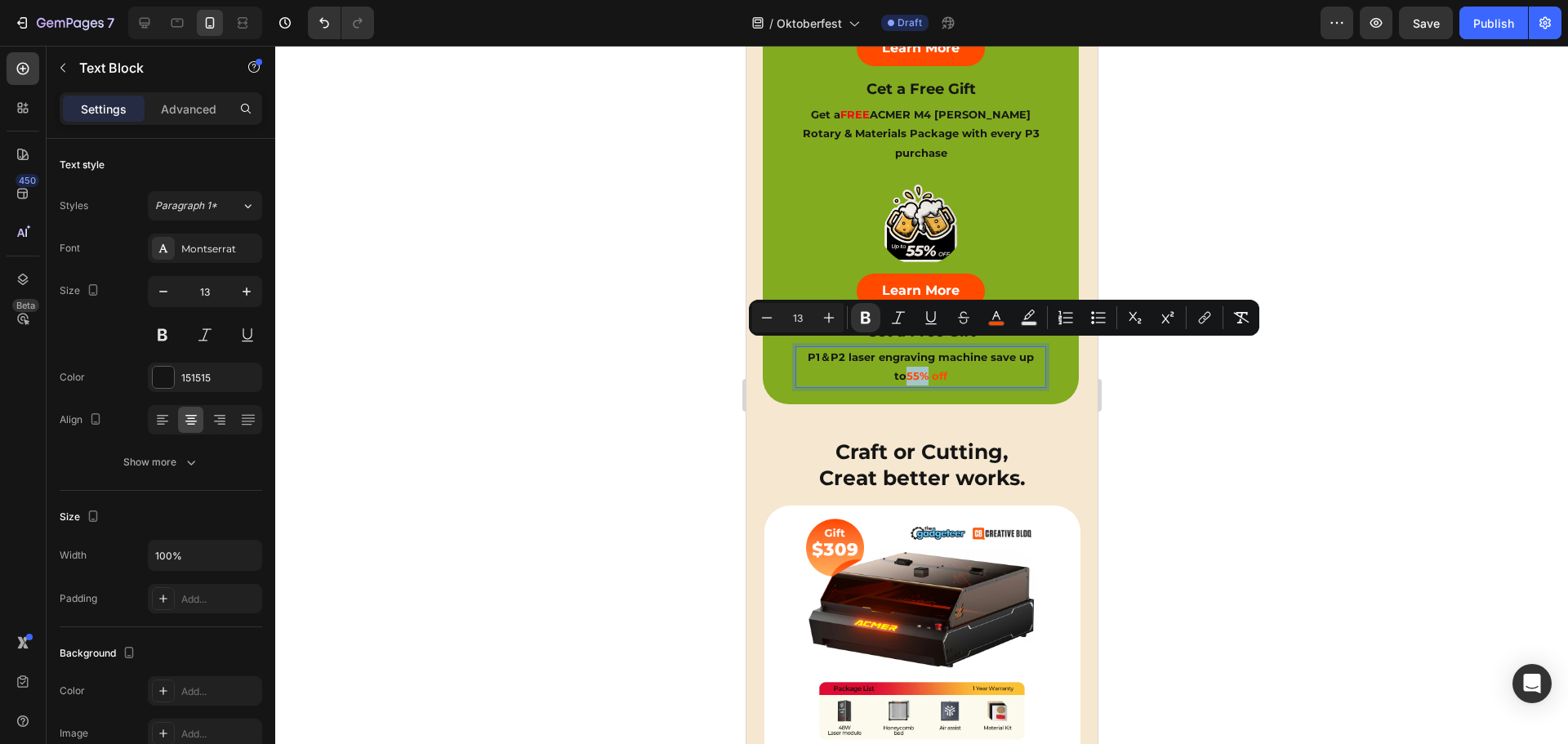
drag, startPoint x: 902, startPoint y: 347, endPoint x: 922, endPoint y: 349, distance: 20.1
click at [922, 369] on strong "55% off" at bounding box center [926, 375] width 41 height 13
click at [246, 292] on icon "button" at bounding box center [246, 291] width 8 height 8
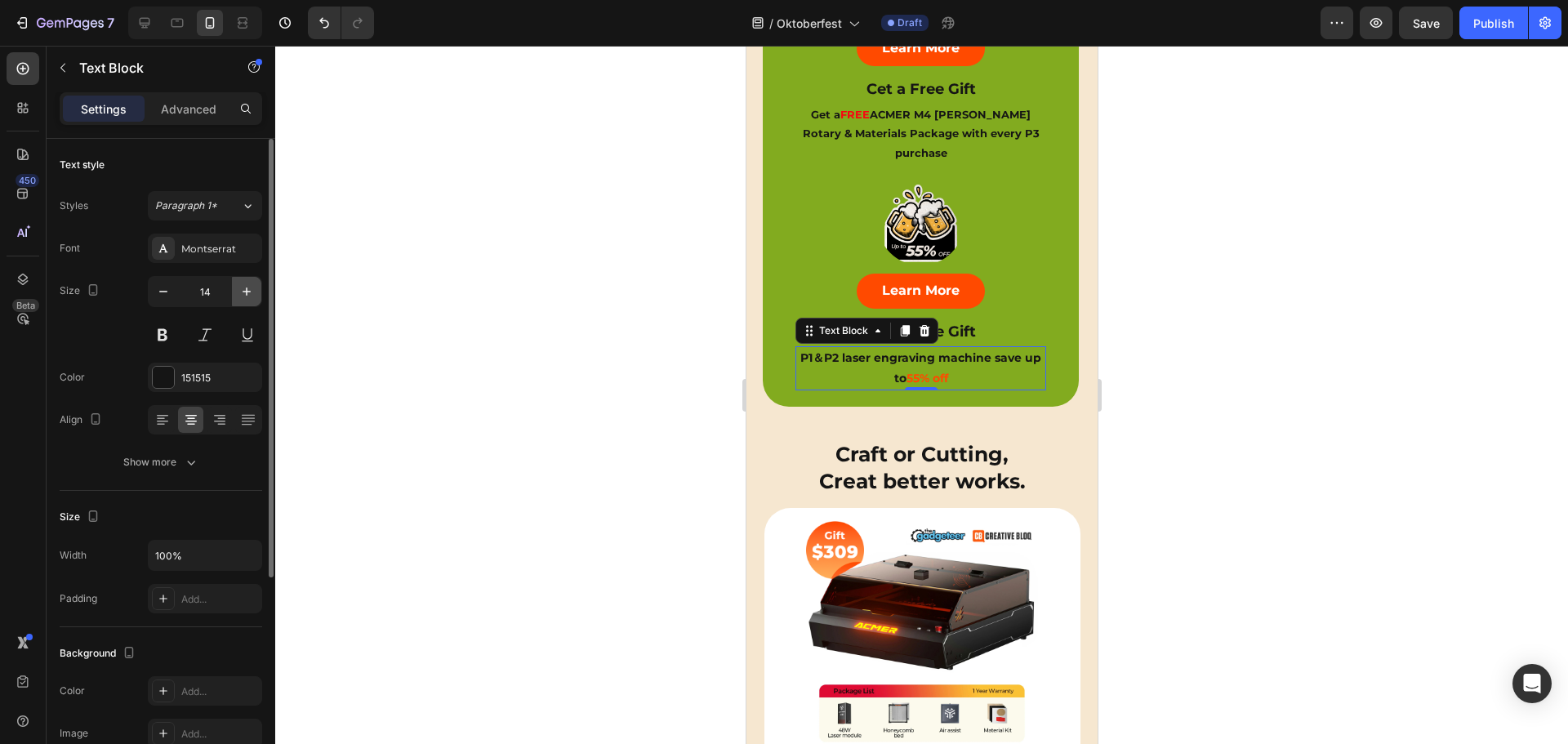
click at [244, 289] on icon "button" at bounding box center [246, 291] width 16 height 16
type input "15"
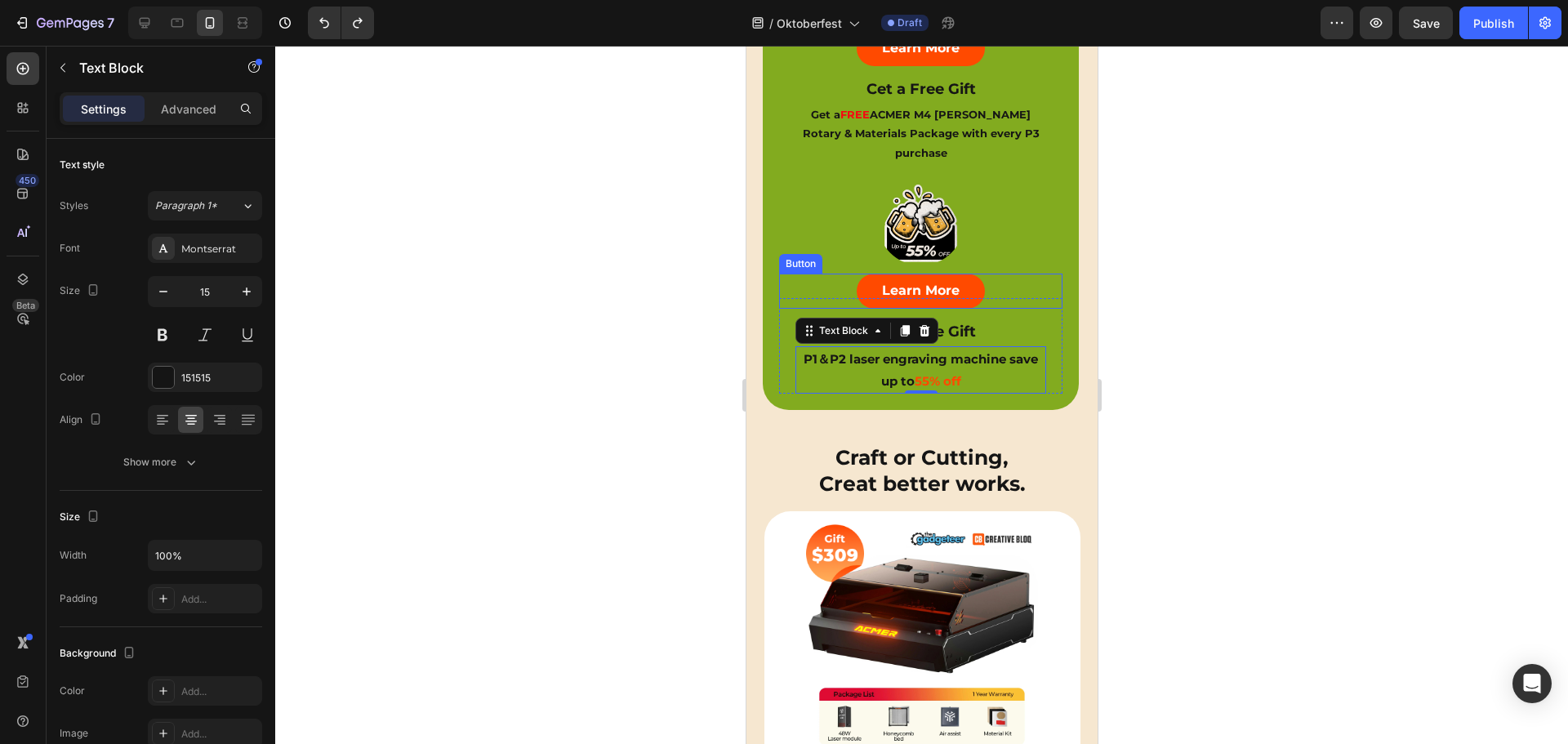
click at [1035, 273] on div "Learn More Button" at bounding box center [920, 290] width 283 height 35
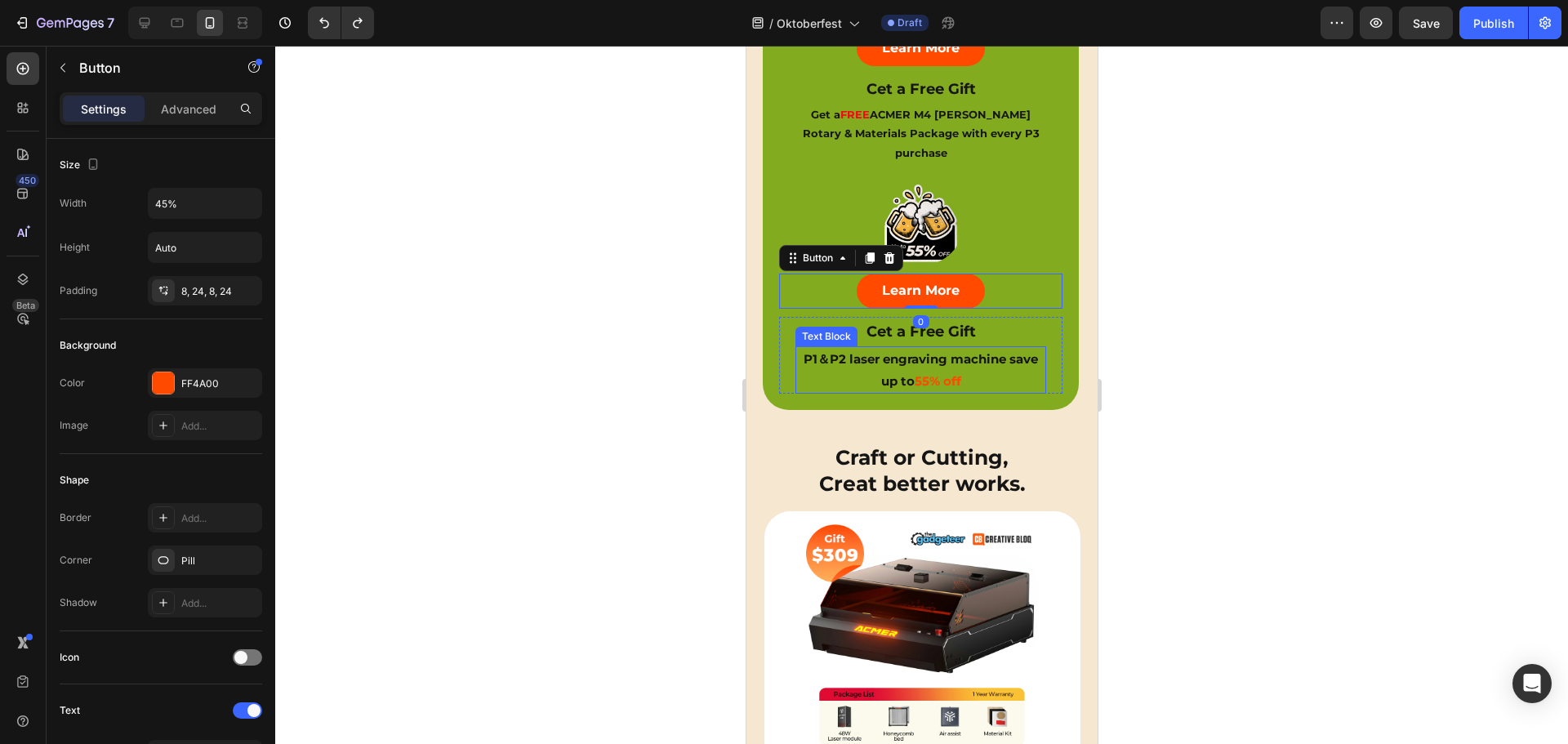
click at [887, 351] on strong "P1＆P2 laser engraving machine save up to" at bounding box center [920, 370] width 234 height 37
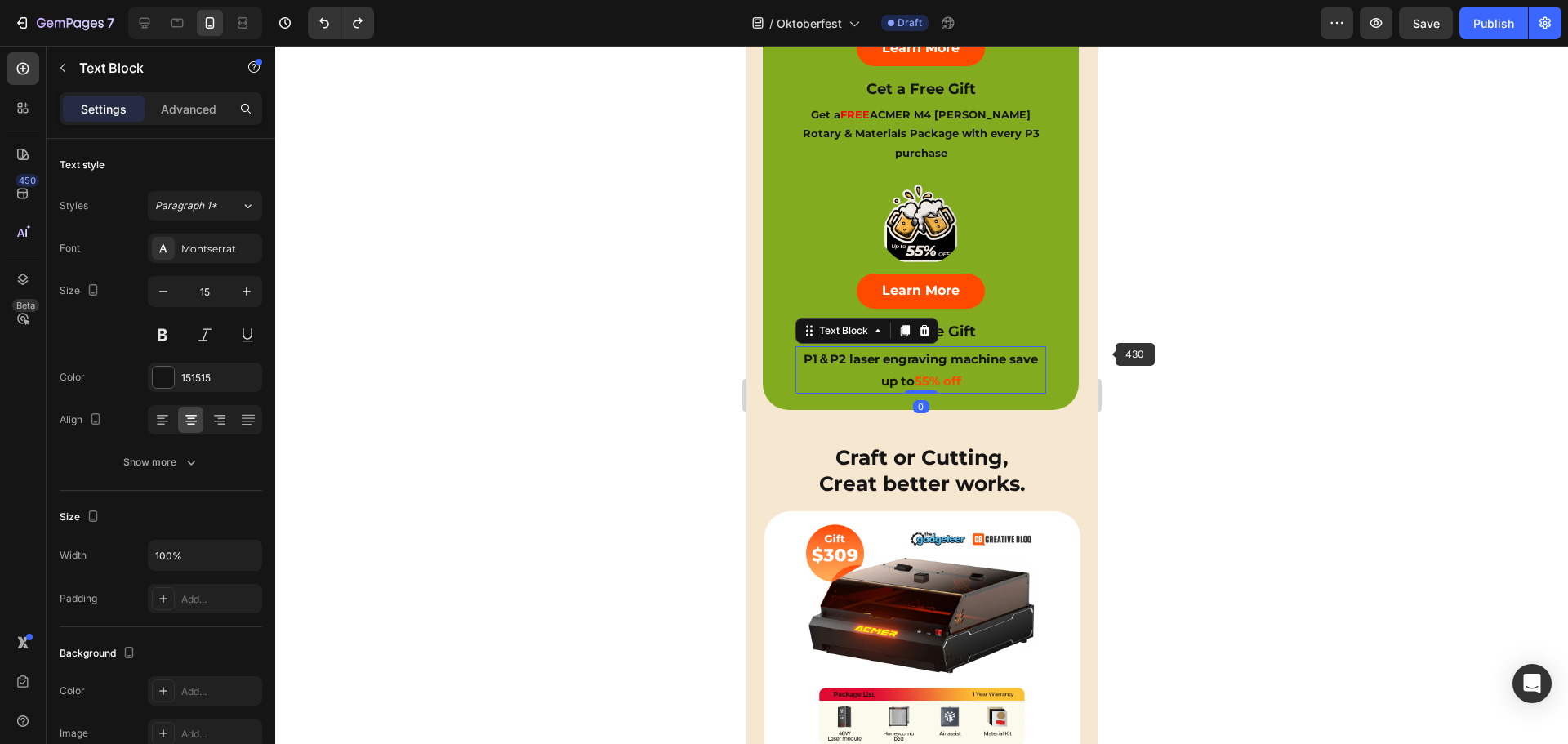
type input "14"
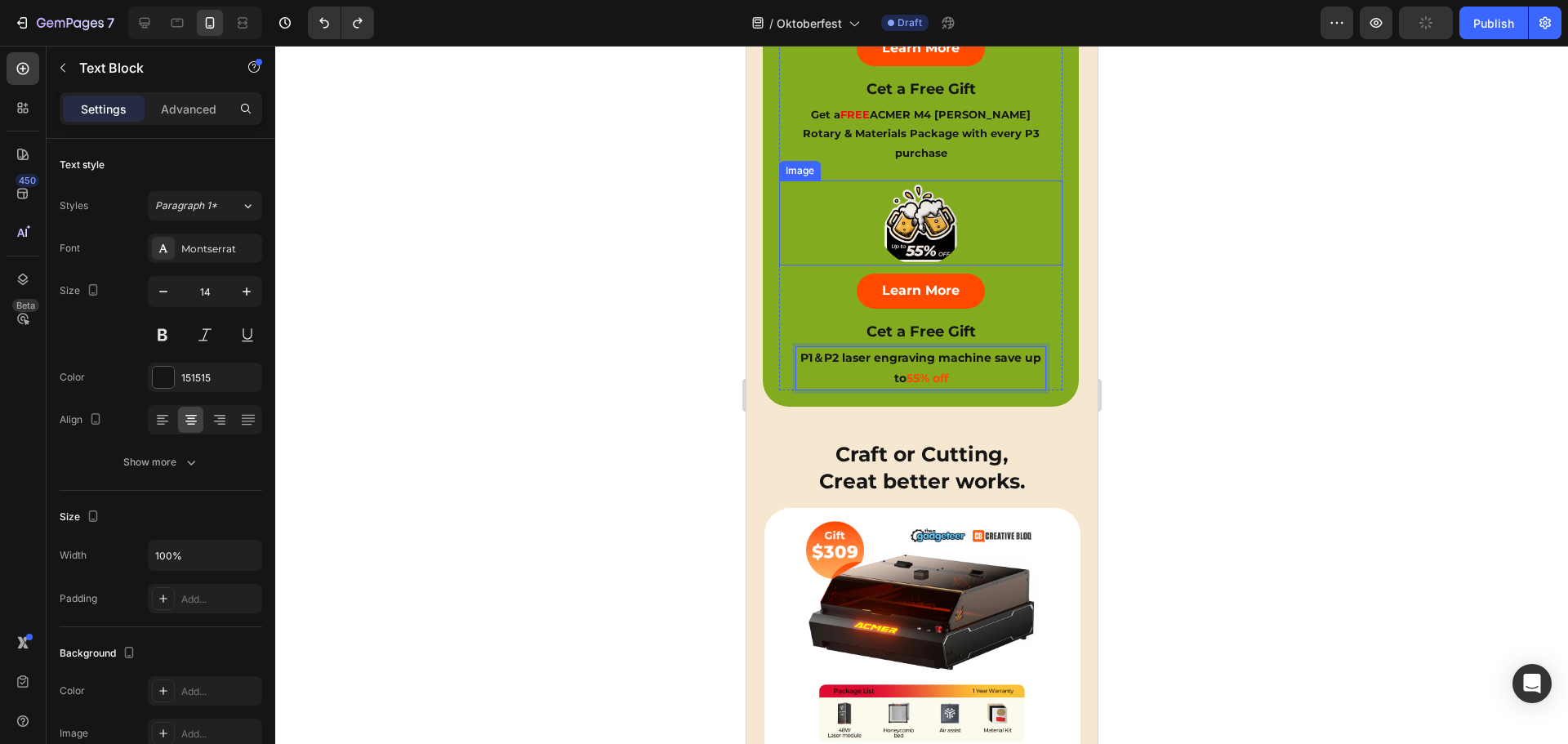
click at [1024, 233] on div at bounding box center [920, 223] width 283 height 85
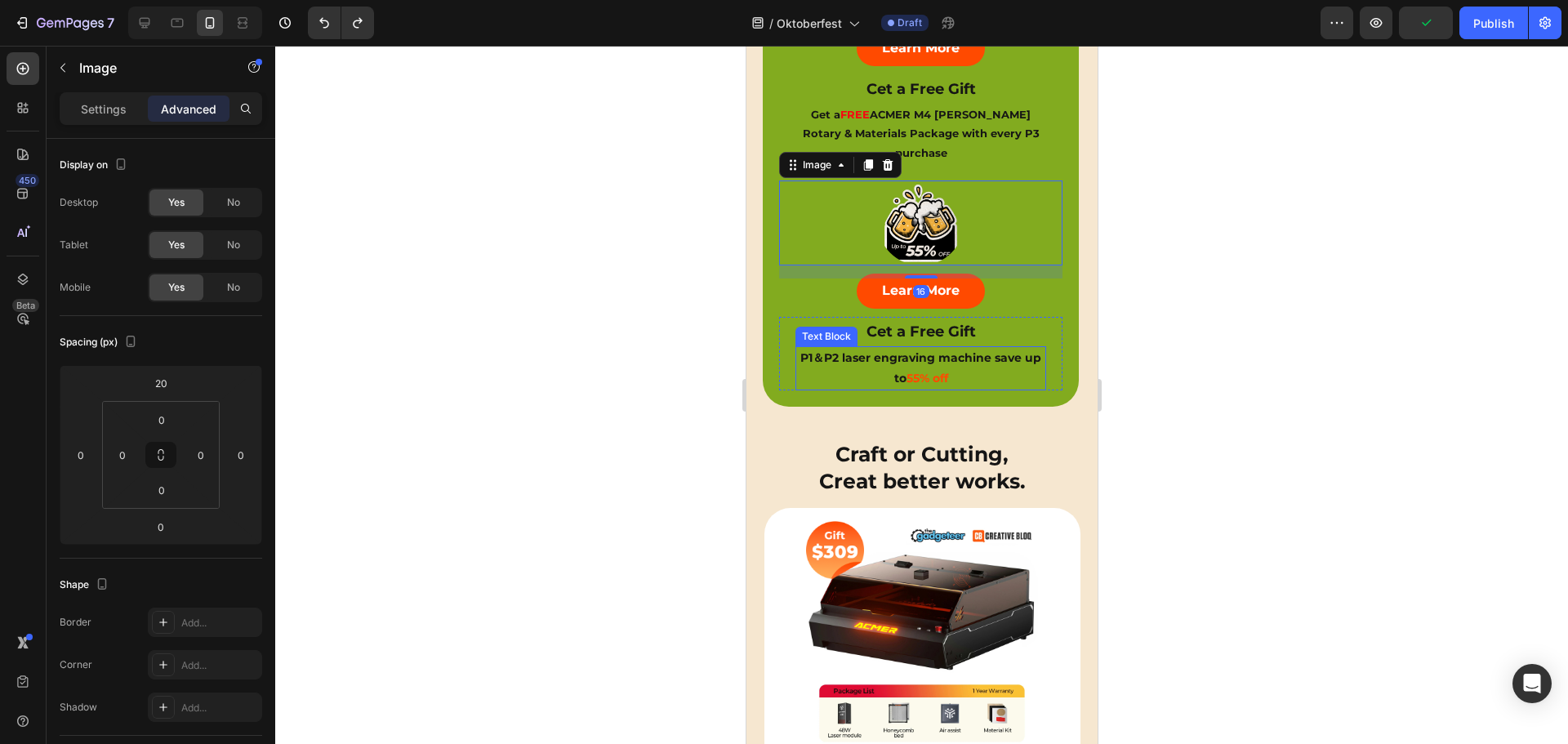
click at [916, 348] on p "P1＆P2 laser engraving machine save up to 55% off" at bounding box center [920, 369] width 247 height 41
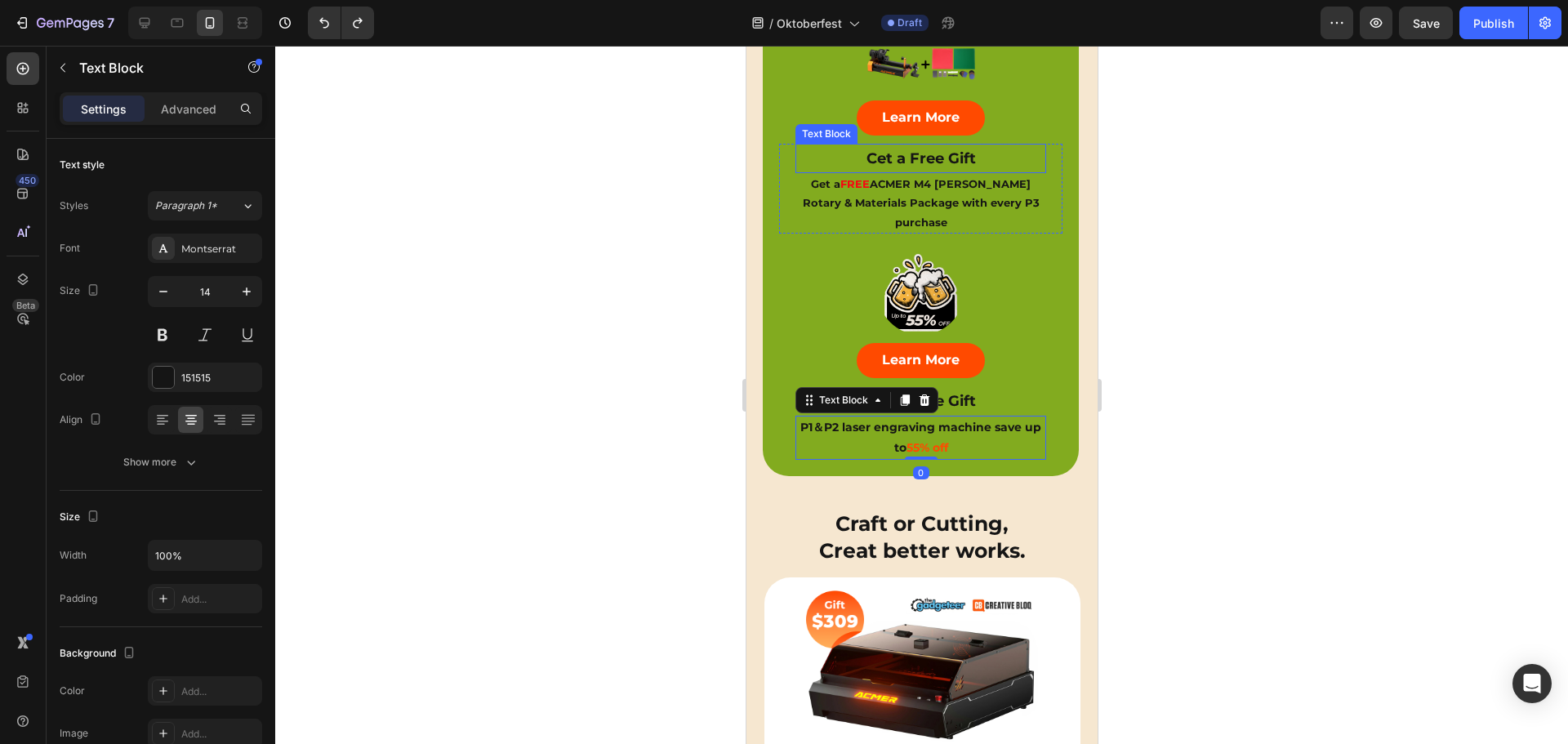
scroll to position [572, 0]
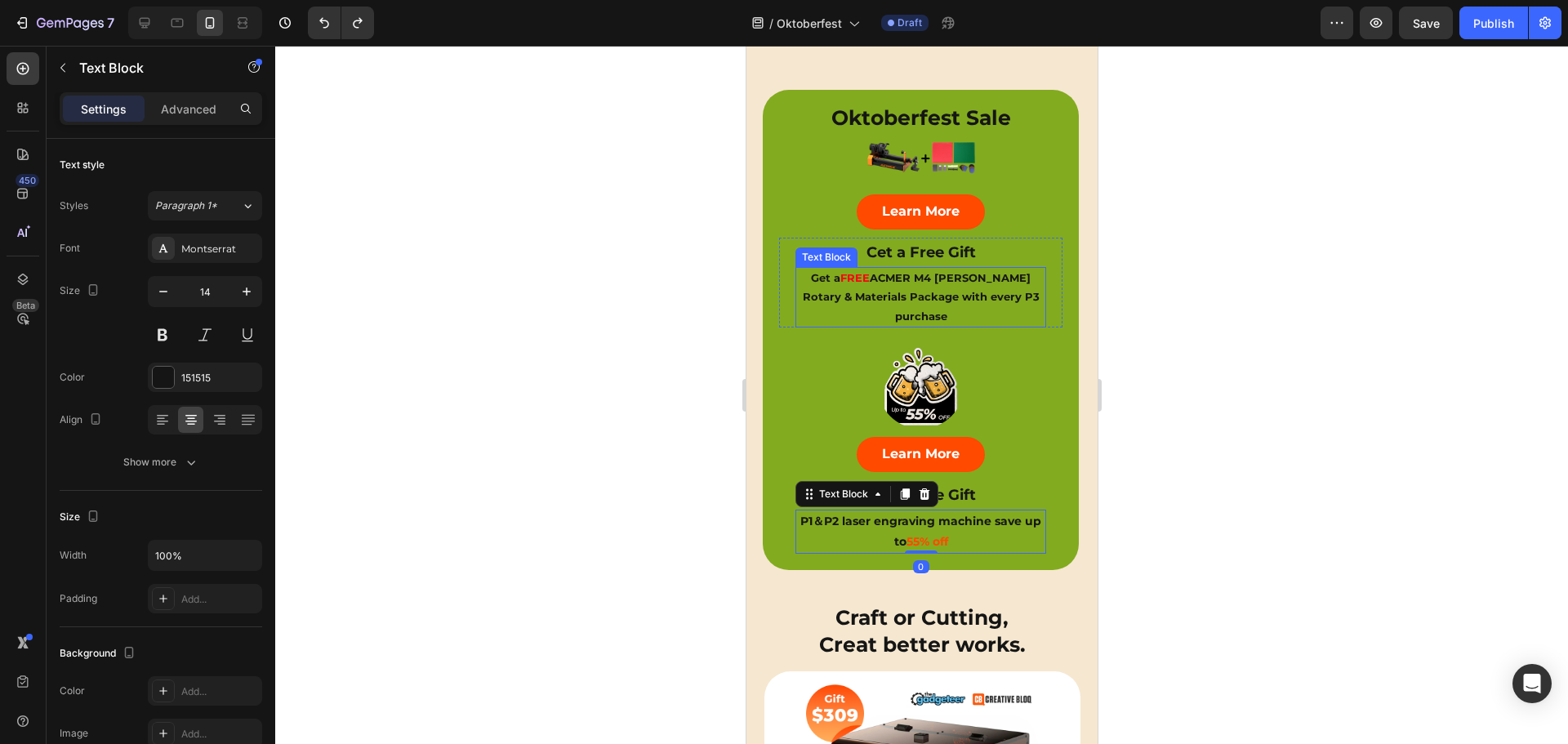
click at [970, 285] on p "Get a FREE ACMER M4 Chuck Rotary & Materials Package with every P3 purchase" at bounding box center [920, 297] width 247 height 57
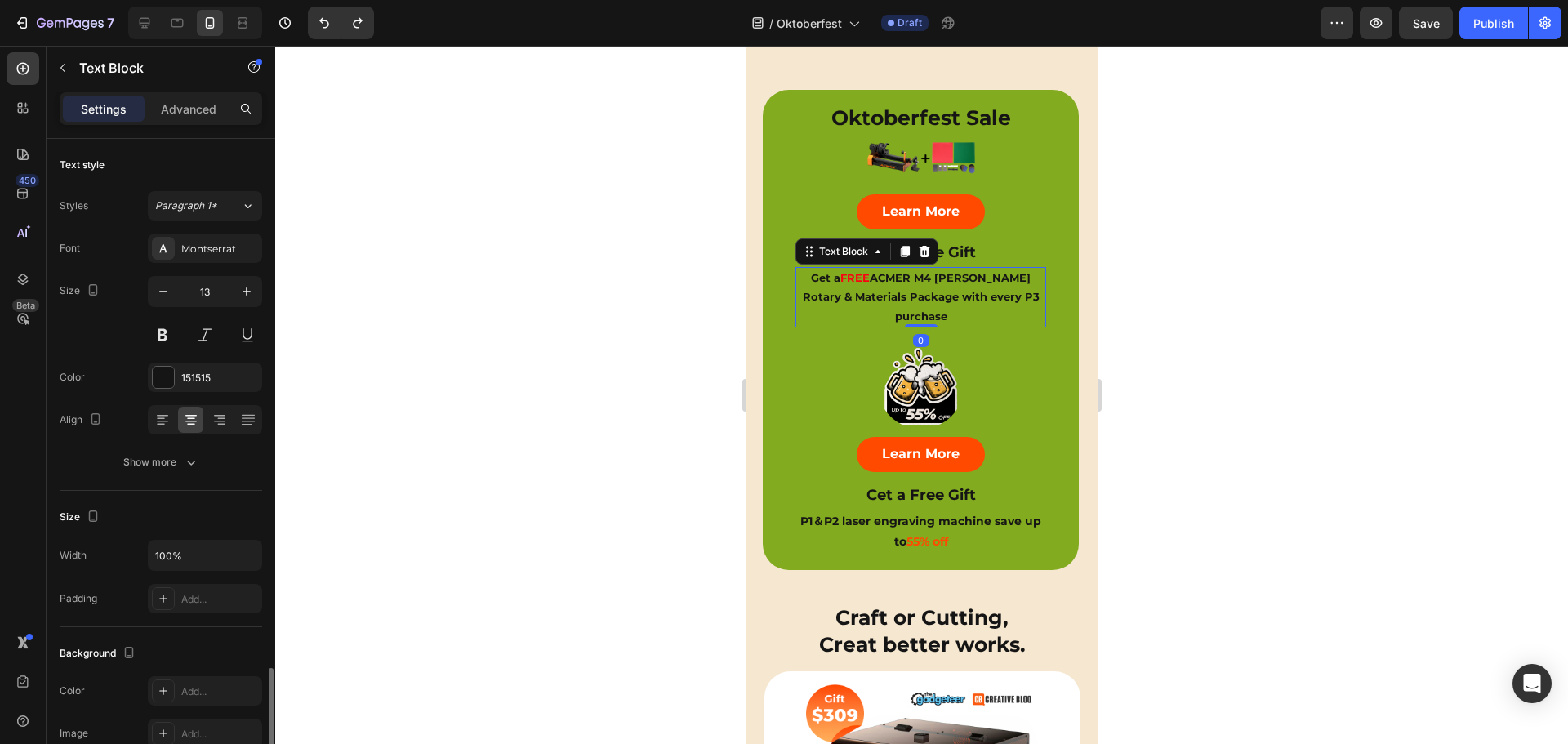
scroll to position [316, 0]
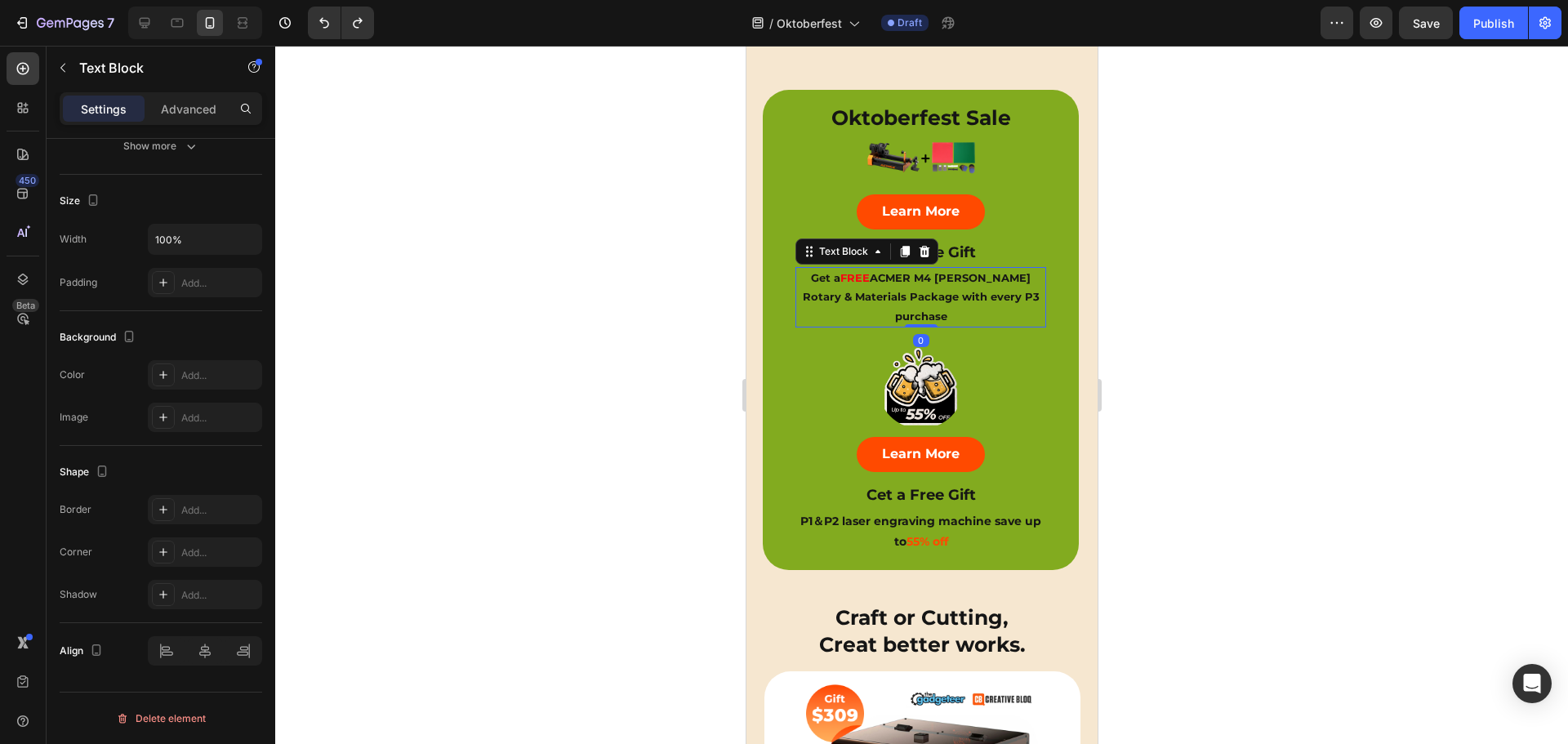
click at [842, 280] on p "Get a FREE ACMER M4 Chuck Rotary & Materials Package with every P3 purchase" at bounding box center [920, 297] width 247 height 57
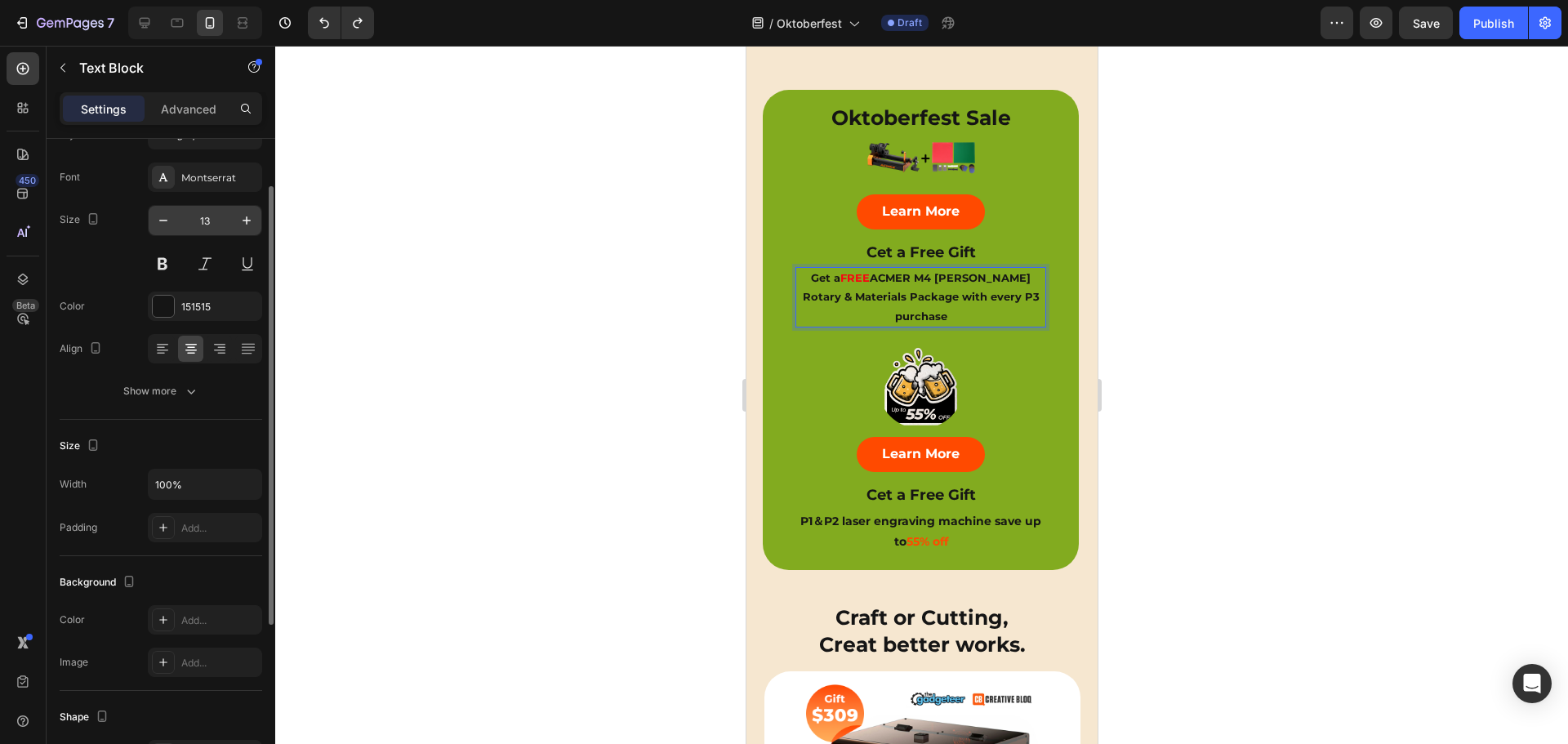
scroll to position [0, 0]
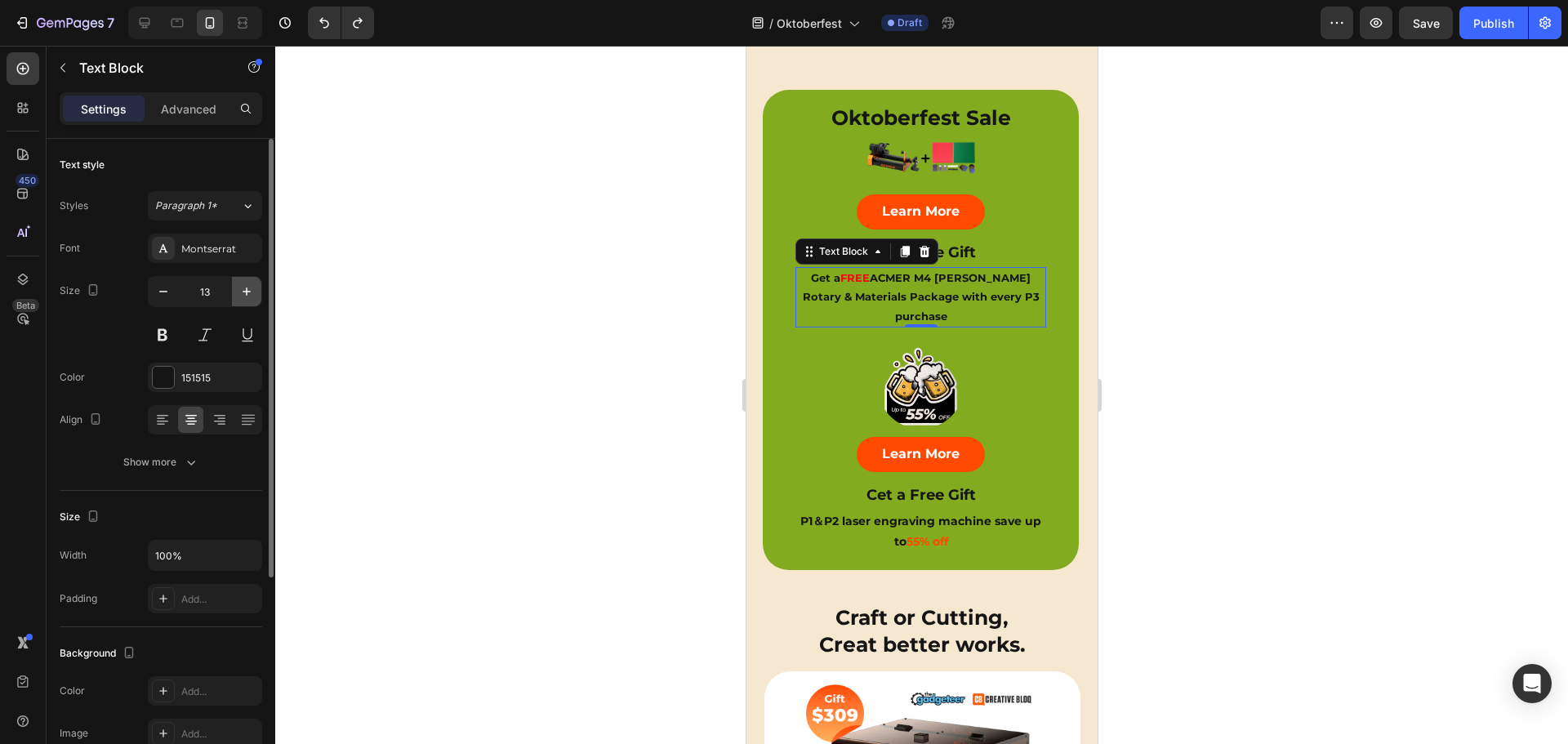
click at [247, 289] on icon "button" at bounding box center [246, 291] width 16 height 16
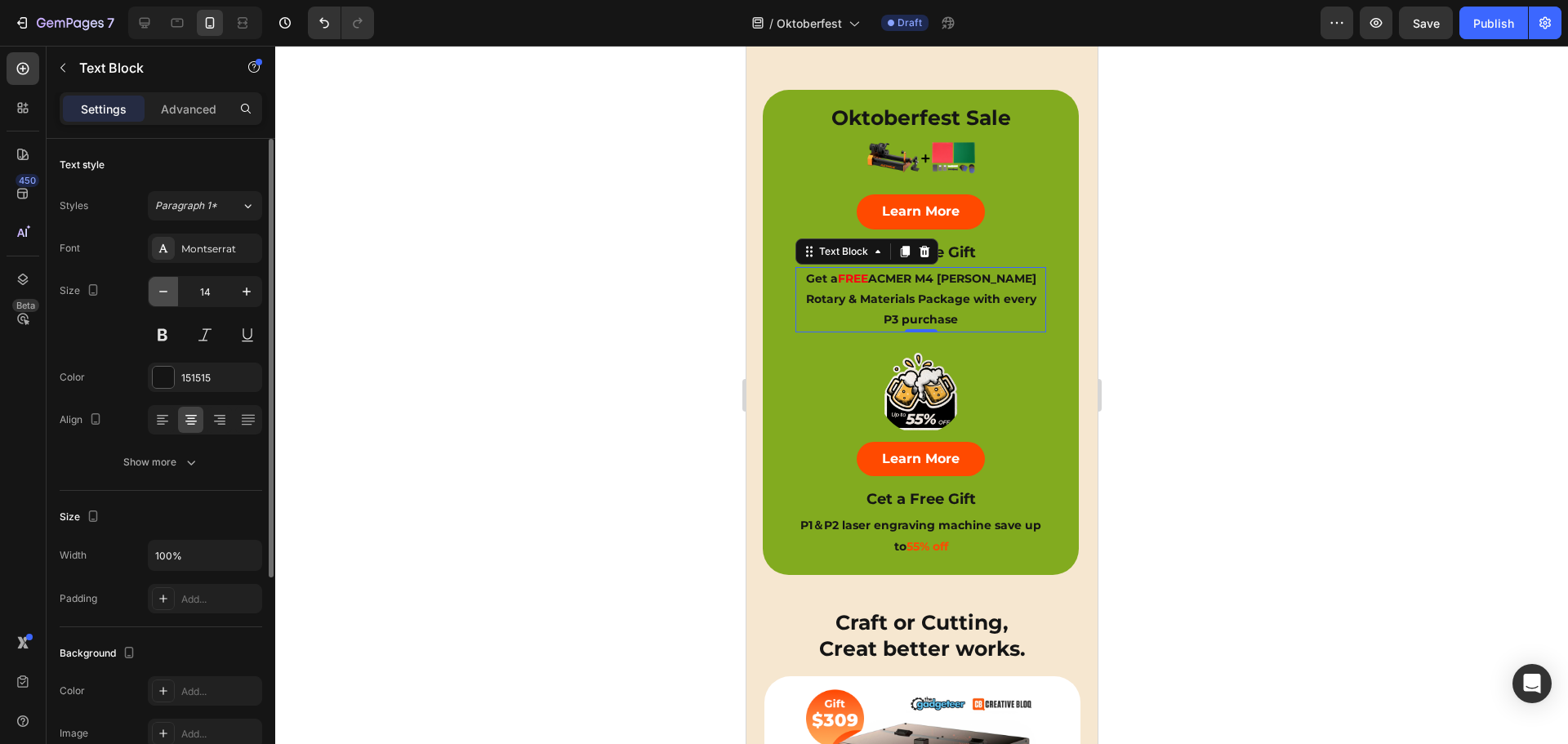
click at [164, 290] on icon "button" at bounding box center [163, 291] width 16 height 16
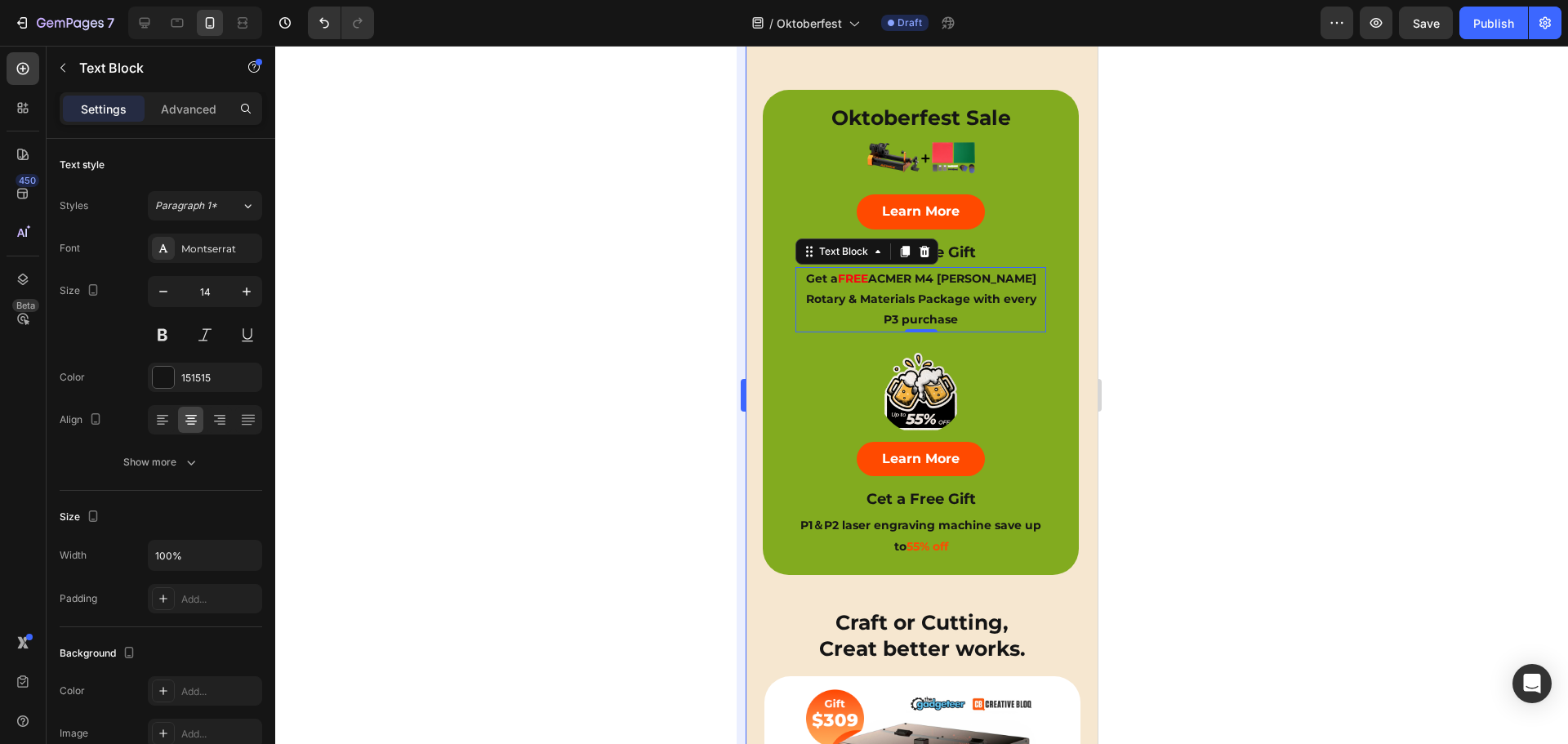
type input "13"
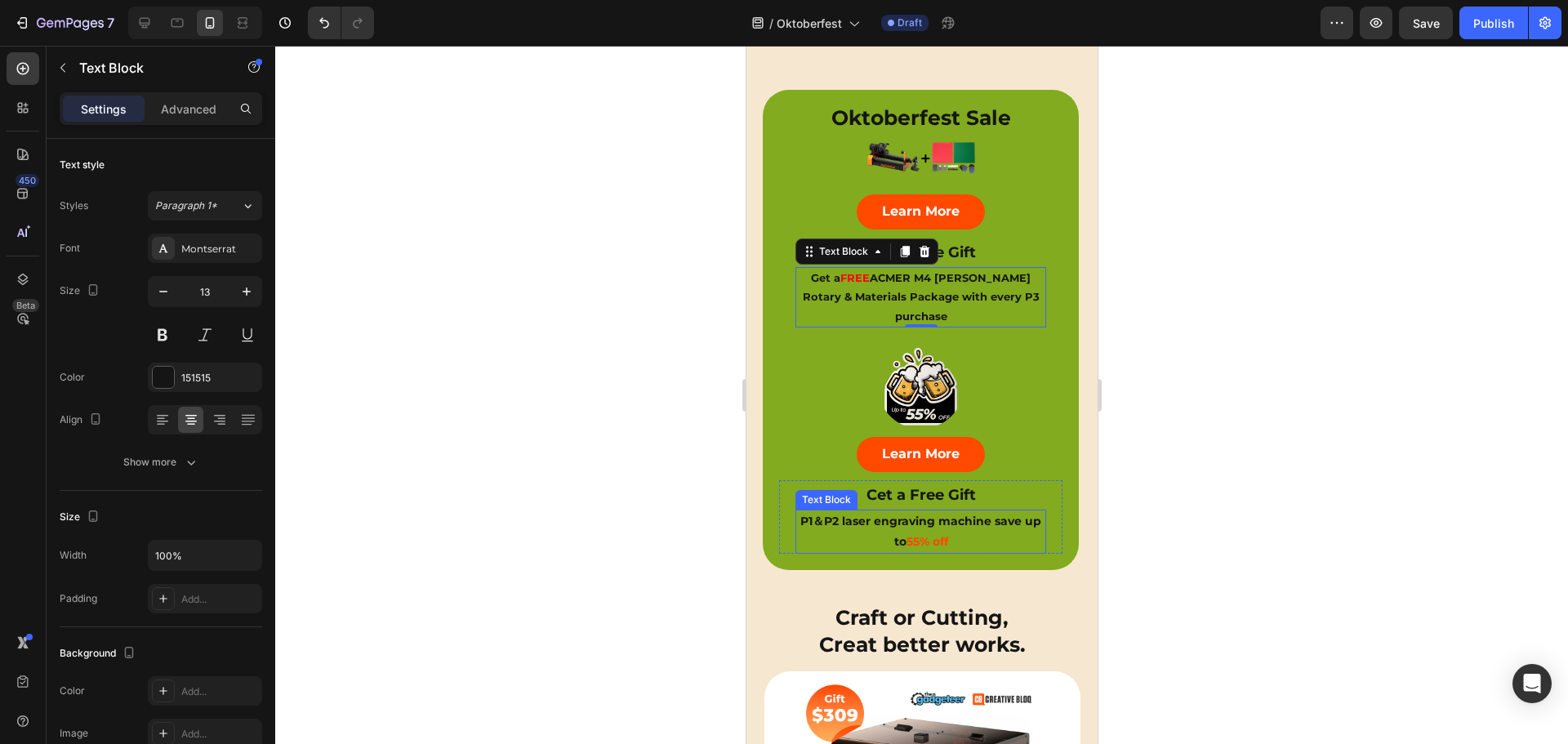
click at [961, 514] on strong "P1＆P2 laser engraving machine save up to" at bounding box center [919, 532] width 240 height 36
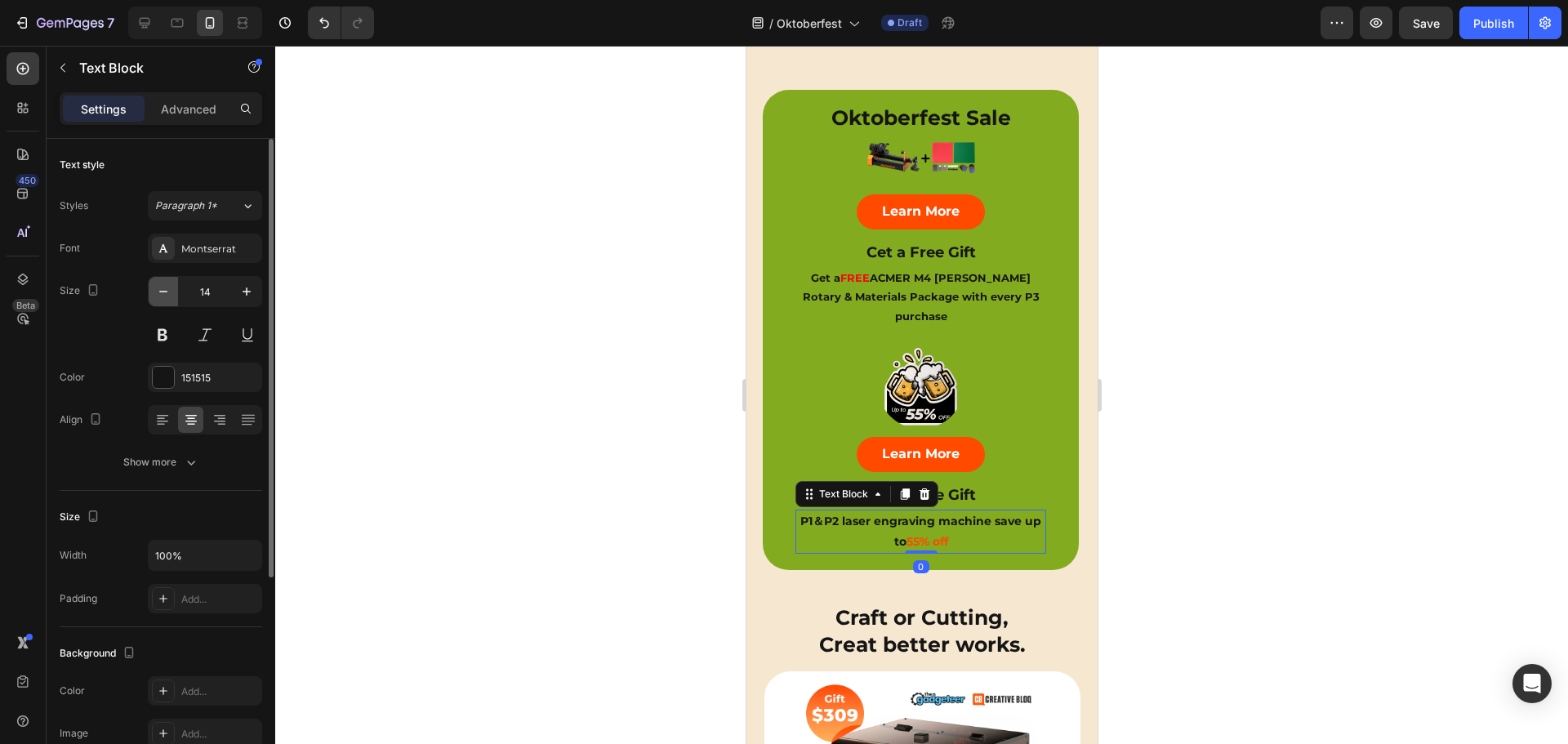
click at [167, 288] on icon "button" at bounding box center [163, 291] width 16 height 16
type input "13"
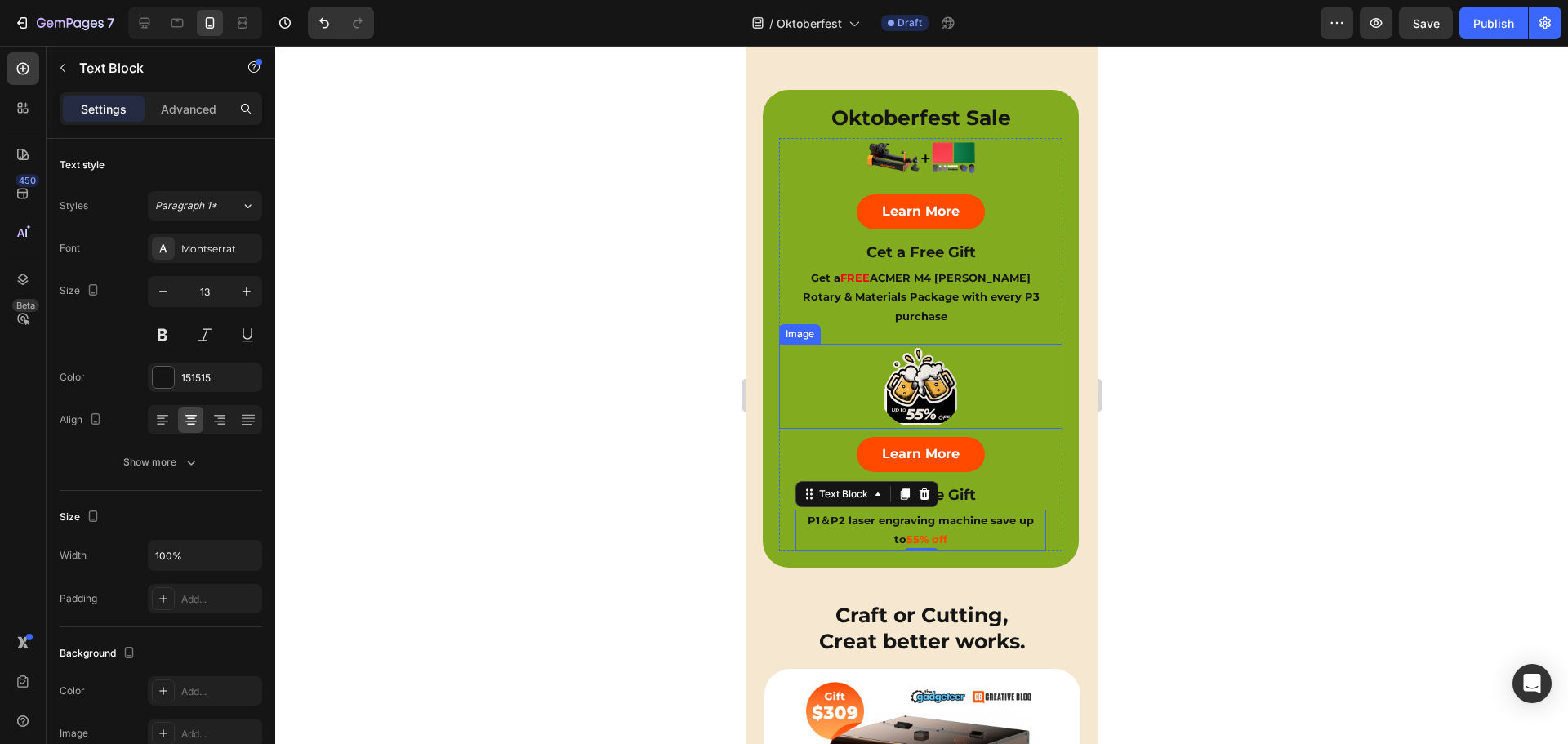
click at [1025, 343] on div at bounding box center [920, 386] width 283 height 85
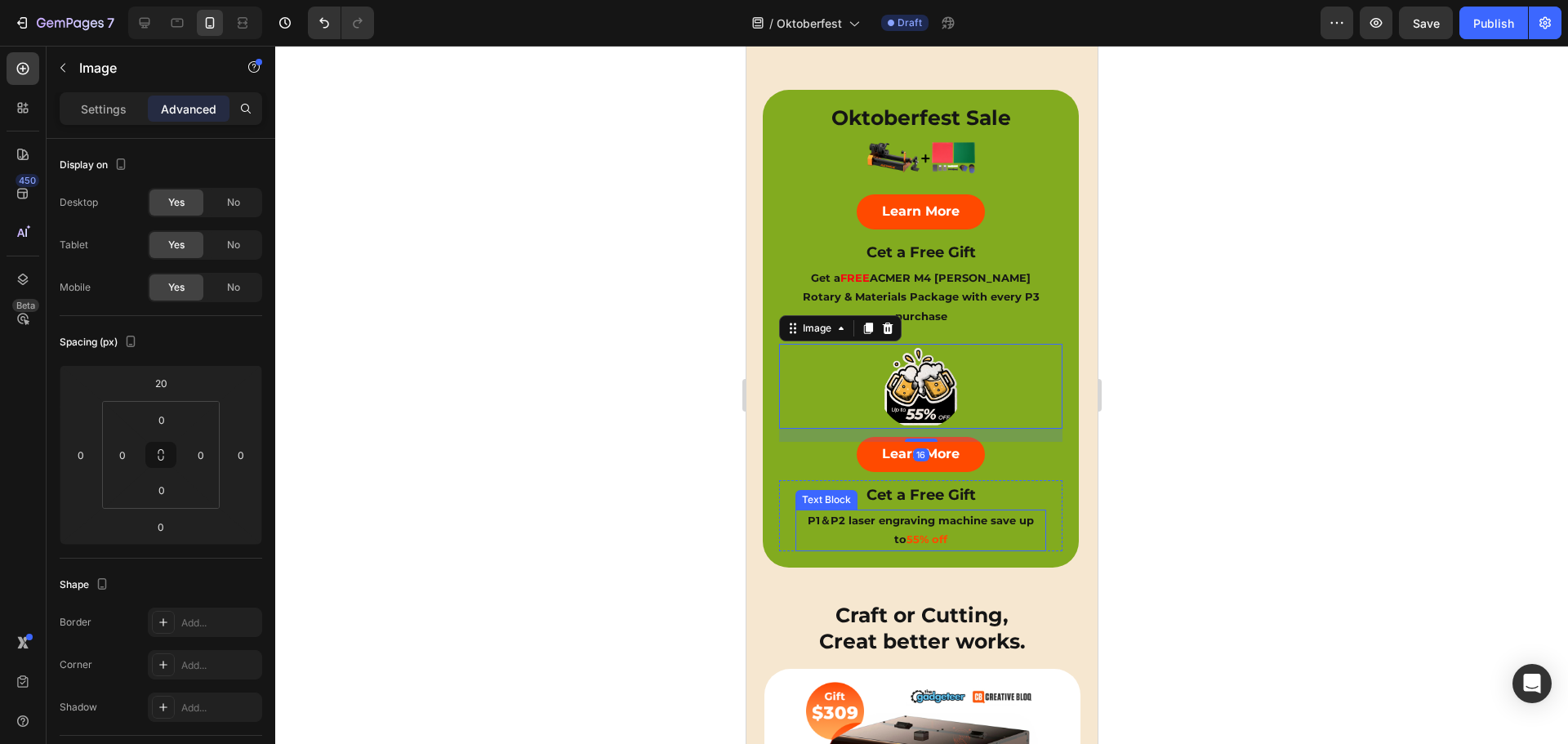
click at [906, 532] on strong "55% off" at bounding box center [926, 539] width 41 height 13
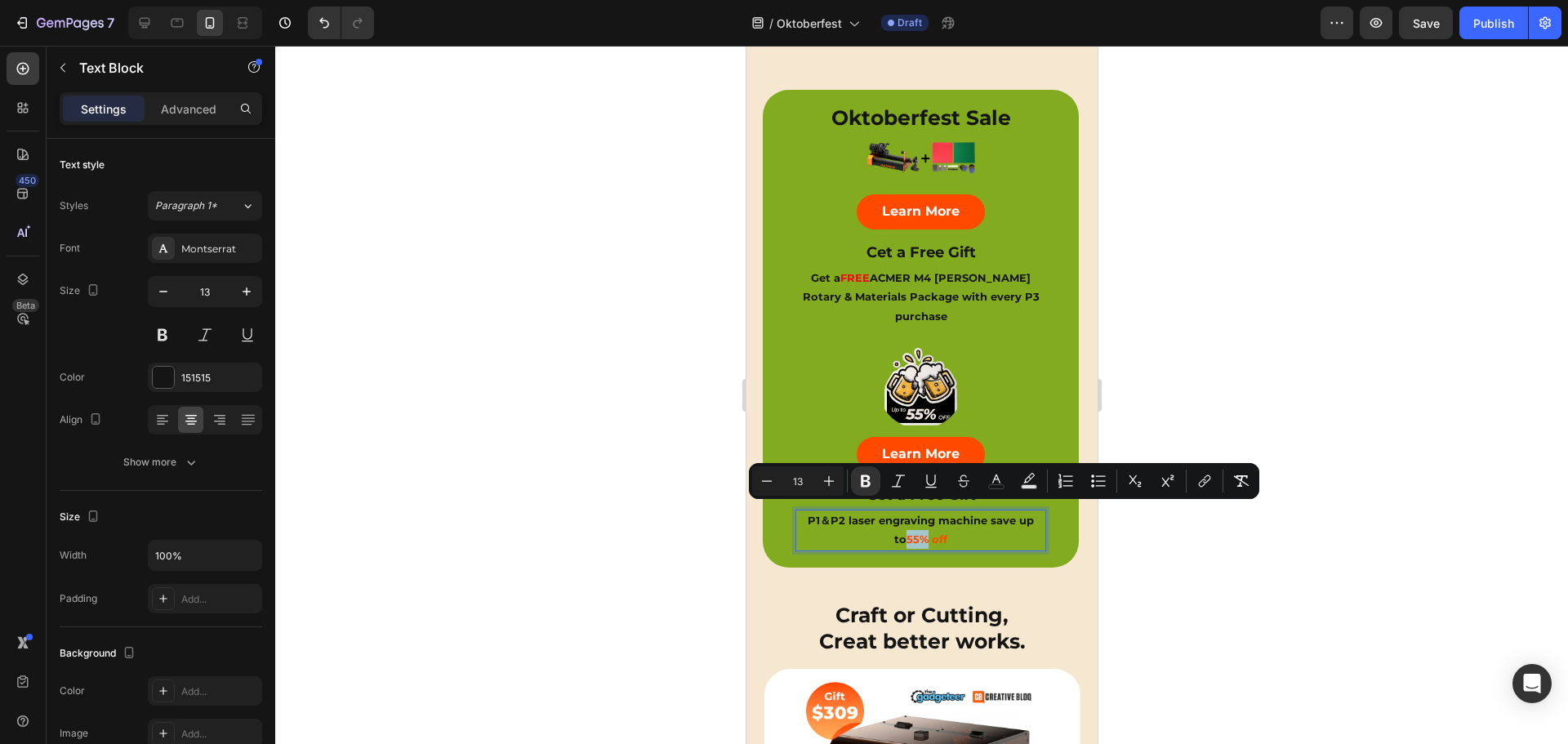
drag, startPoint x: 920, startPoint y: 511, endPoint x: 899, endPoint y: 512, distance: 21.0
click at [899, 512] on p "P1＆P2 laser engraving machine save up to 55% off" at bounding box center [920, 530] width 247 height 38
click at [867, 478] on icon "Editor contextual toolbar" at bounding box center [865, 481] width 9 height 12
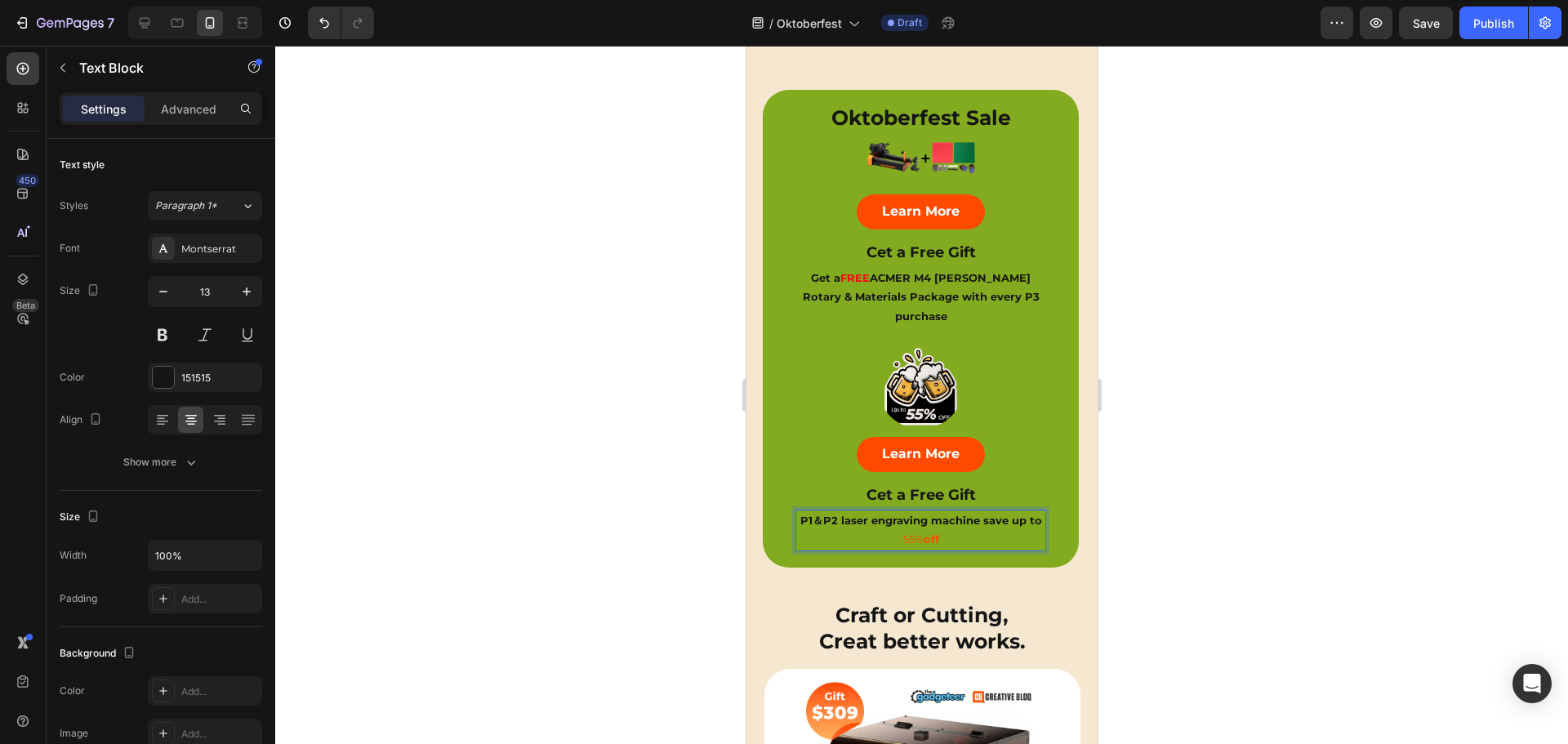
click at [920, 532] on span "55% off" at bounding box center [920, 539] width 36 height 13
click at [912, 532] on span "55% off" at bounding box center [920, 539] width 36 height 13
drag, startPoint x: 922, startPoint y: 511, endPoint x: 902, endPoint y: 510, distance: 20.0
click at [902, 532] on span "55% off" at bounding box center [920, 539] width 36 height 13
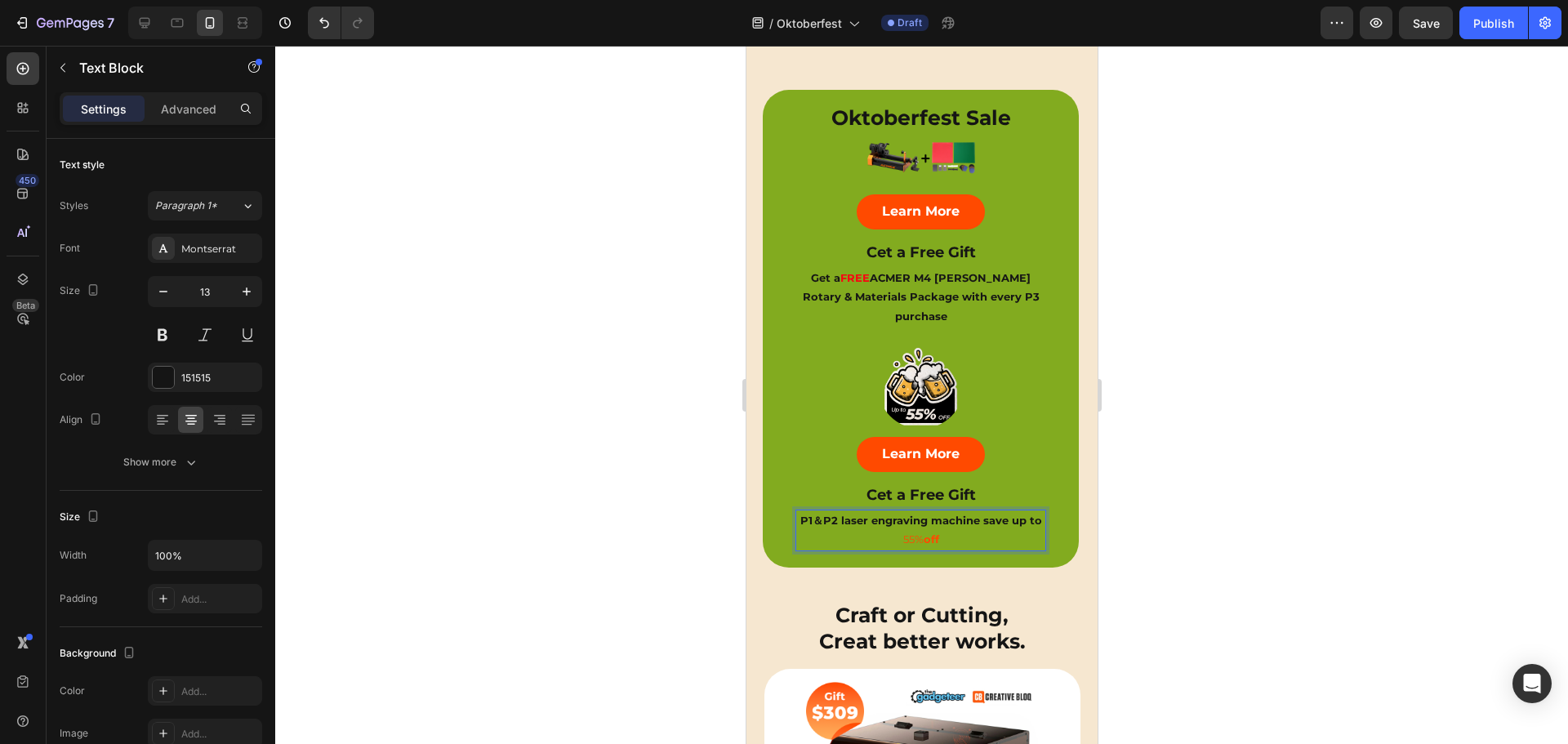
click at [955, 511] on p "P1＆P2 laser engraving machine save up to 55% off" at bounding box center [920, 530] width 247 height 38
click at [1009, 437] on div "Learn More Button" at bounding box center [920, 454] width 283 height 35
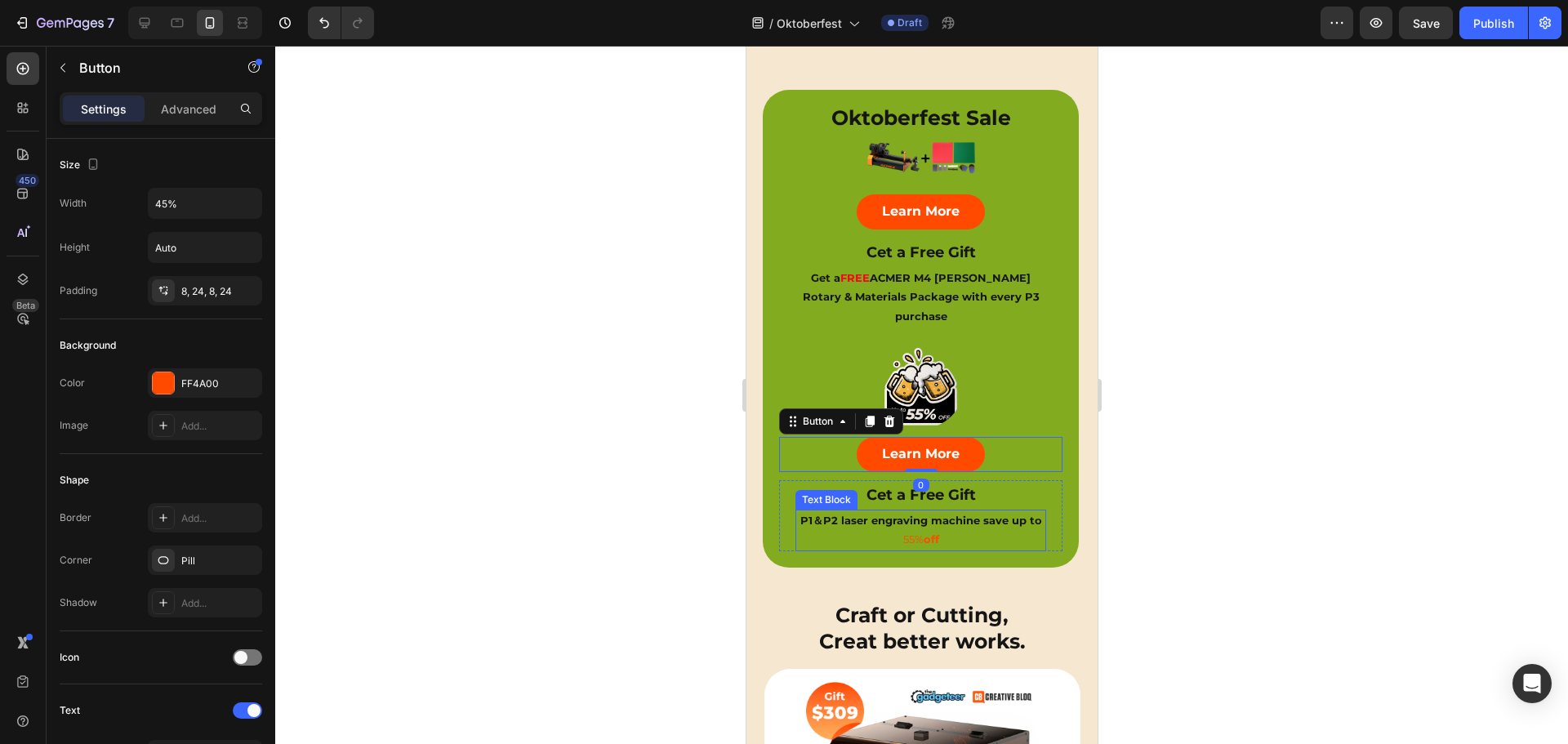
click at [965, 511] on p "P1＆P2 laser engraving machine save up to 55% off" at bounding box center [920, 530] width 247 height 38
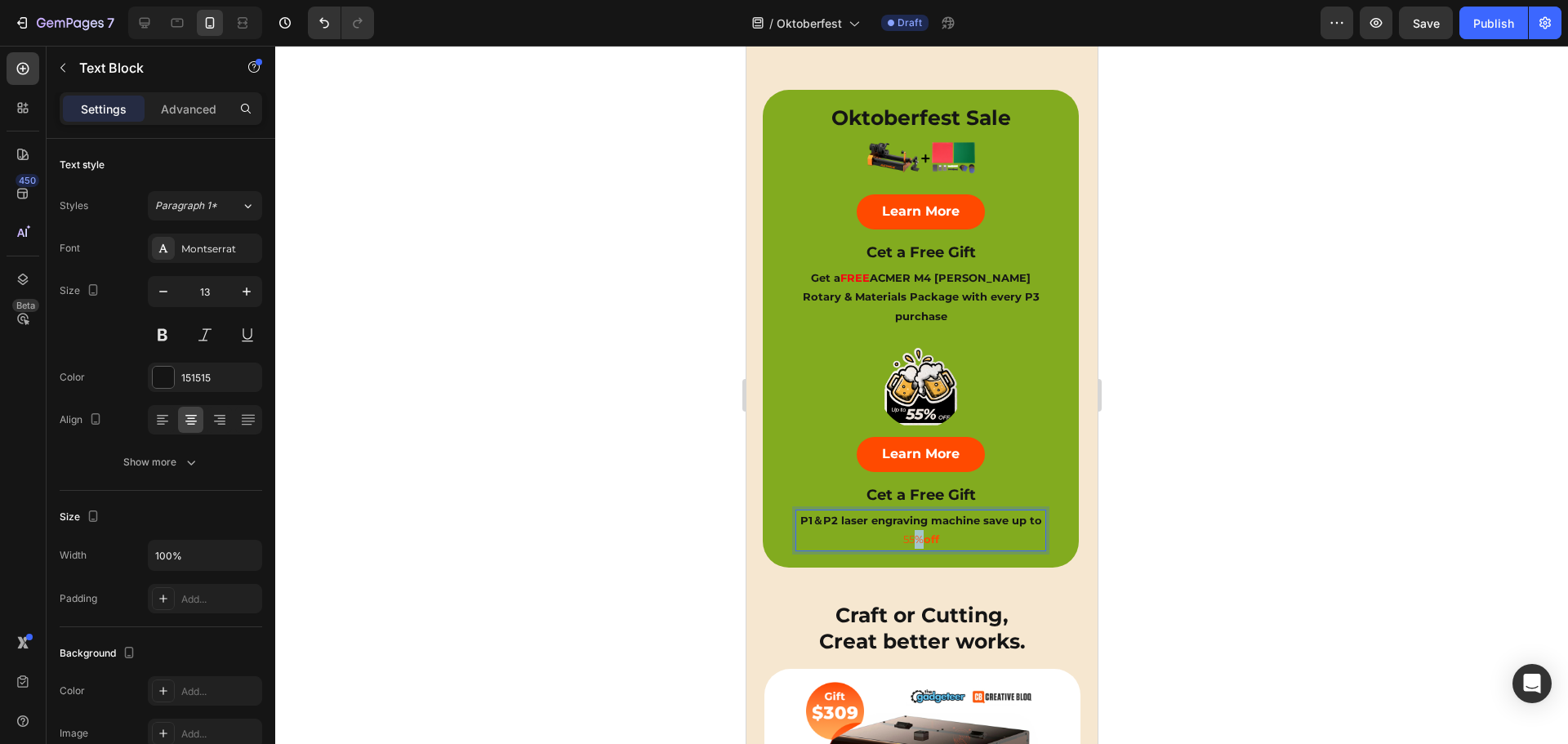
click at [915, 532] on span "55% off" at bounding box center [920, 539] width 36 height 13
drag, startPoint x: 919, startPoint y: 512, endPoint x: 905, endPoint y: 512, distance: 14.0
click at [905, 532] on span "55% off" at bounding box center [920, 539] width 36 height 13
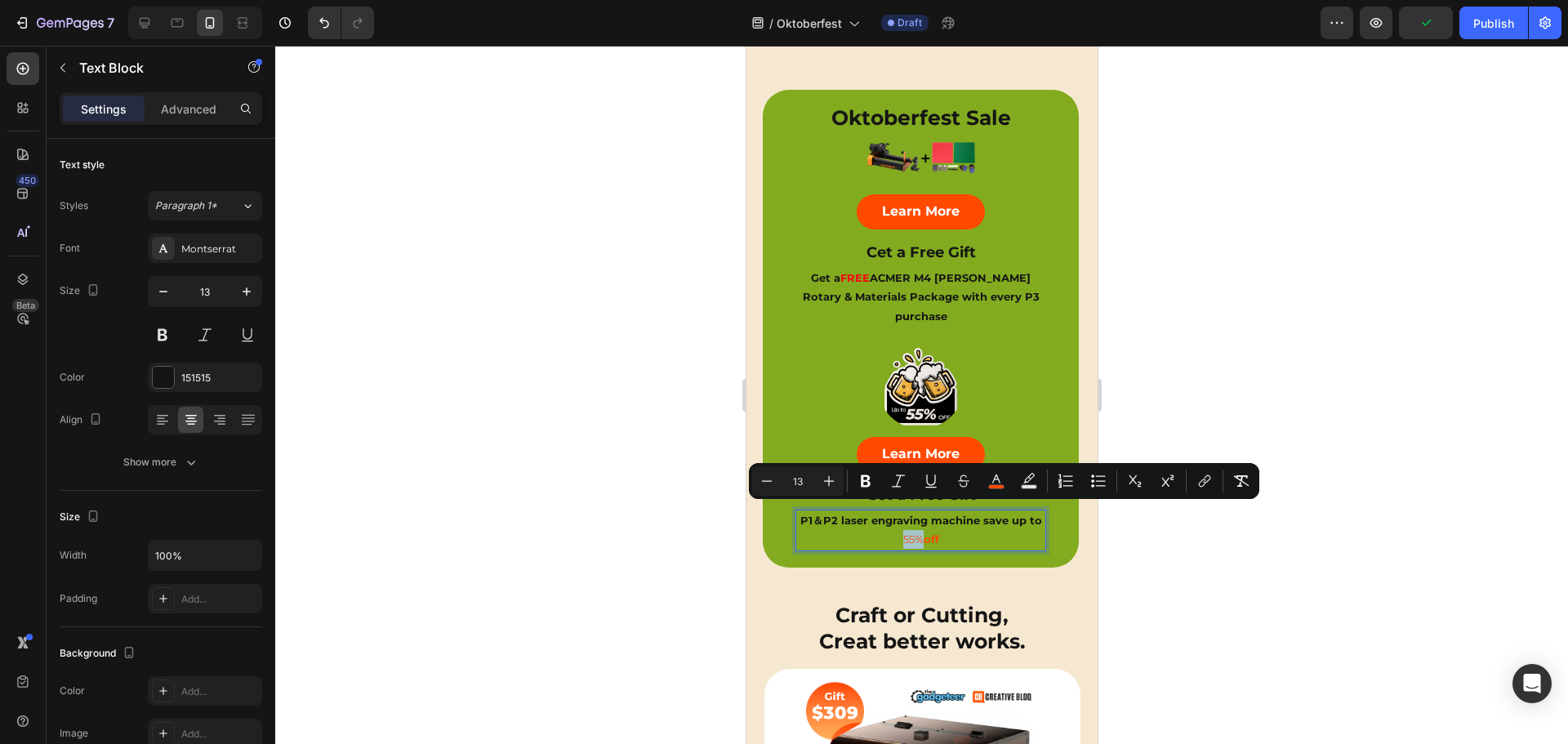
drag, startPoint x: 901, startPoint y: 512, endPoint x: 918, endPoint y: 516, distance: 17.5
click at [918, 532] on span "55% off" at bounding box center [920, 539] width 36 height 13
click at [865, 478] on icon "Editor contextual toolbar" at bounding box center [864, 480] width 16 height 16
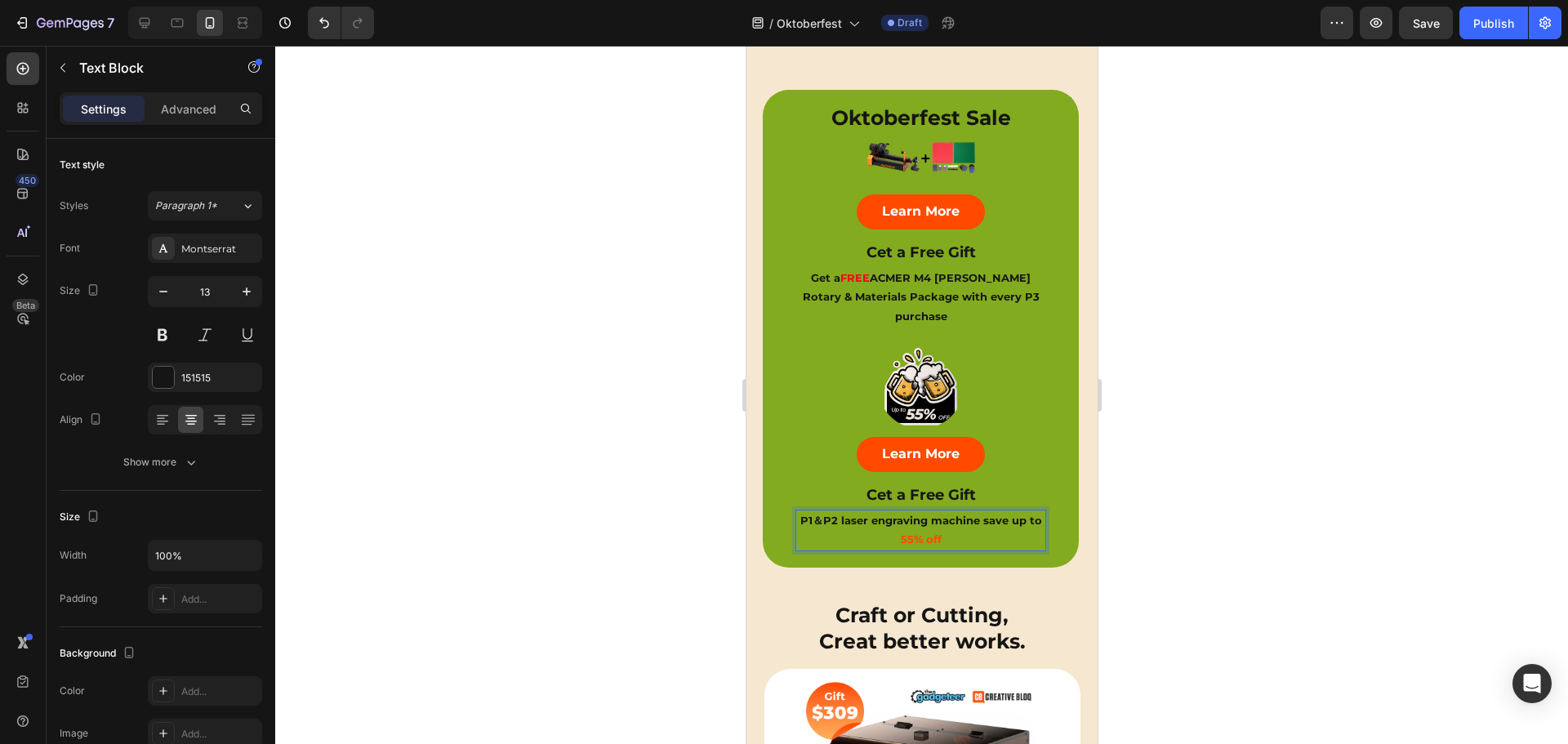
click at [903, 532] on strong "55% off" at bounding box center [921, 539] width 41 height 13
click at [920, 532] on strong "55% off" at bounding box center [921, 539] width 41 height 13
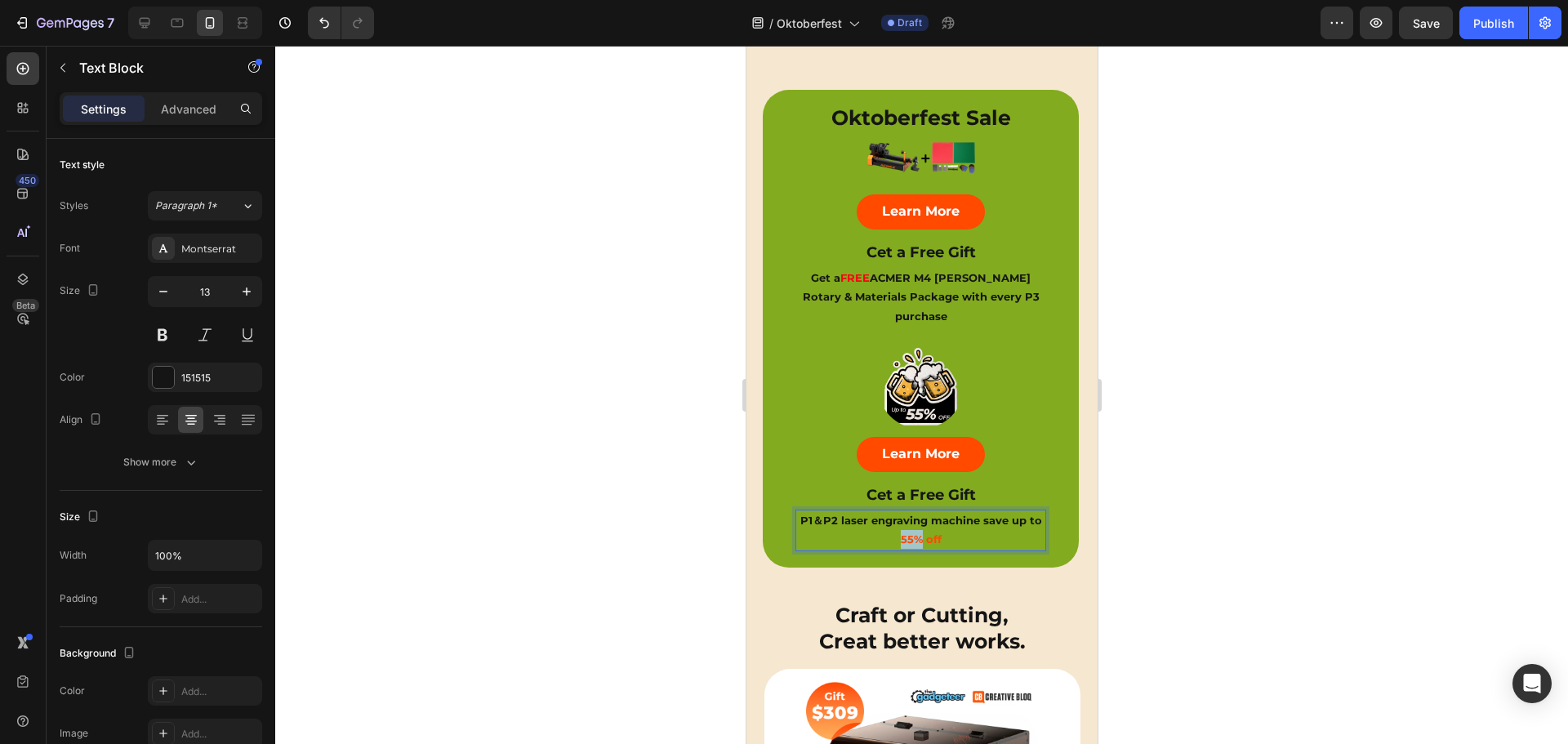
drag, startPoint x: 920, startPoint y: 514, endPoint x: 901, endPoint y: 512, distance: 19.1
click at [901, 532] on strong "55% off" at bounding box center [921, 539] width 41 height 13
click at [959, 511] on p "P1＆P2 laser engraving machine save up to 55% off" at bounding box center [920, 530] width 247 height 38
click at [1024, 388] on div at bounding box center [920, 386] width 283 height 85
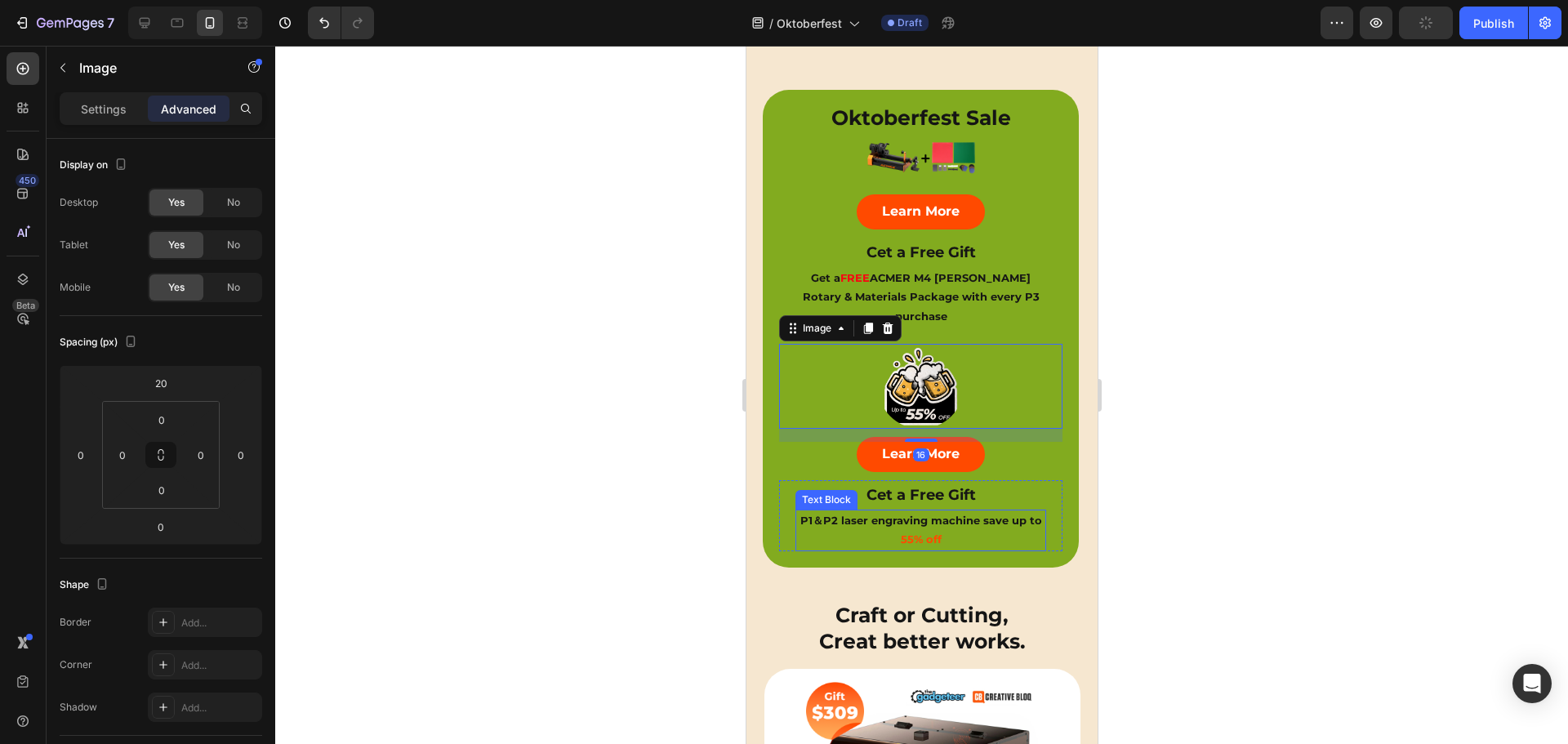
click at [944, 511] on p "P1＆P2 laser engraving machine save up to 55% off" at bounding box center [920, 530] width 247 height 38
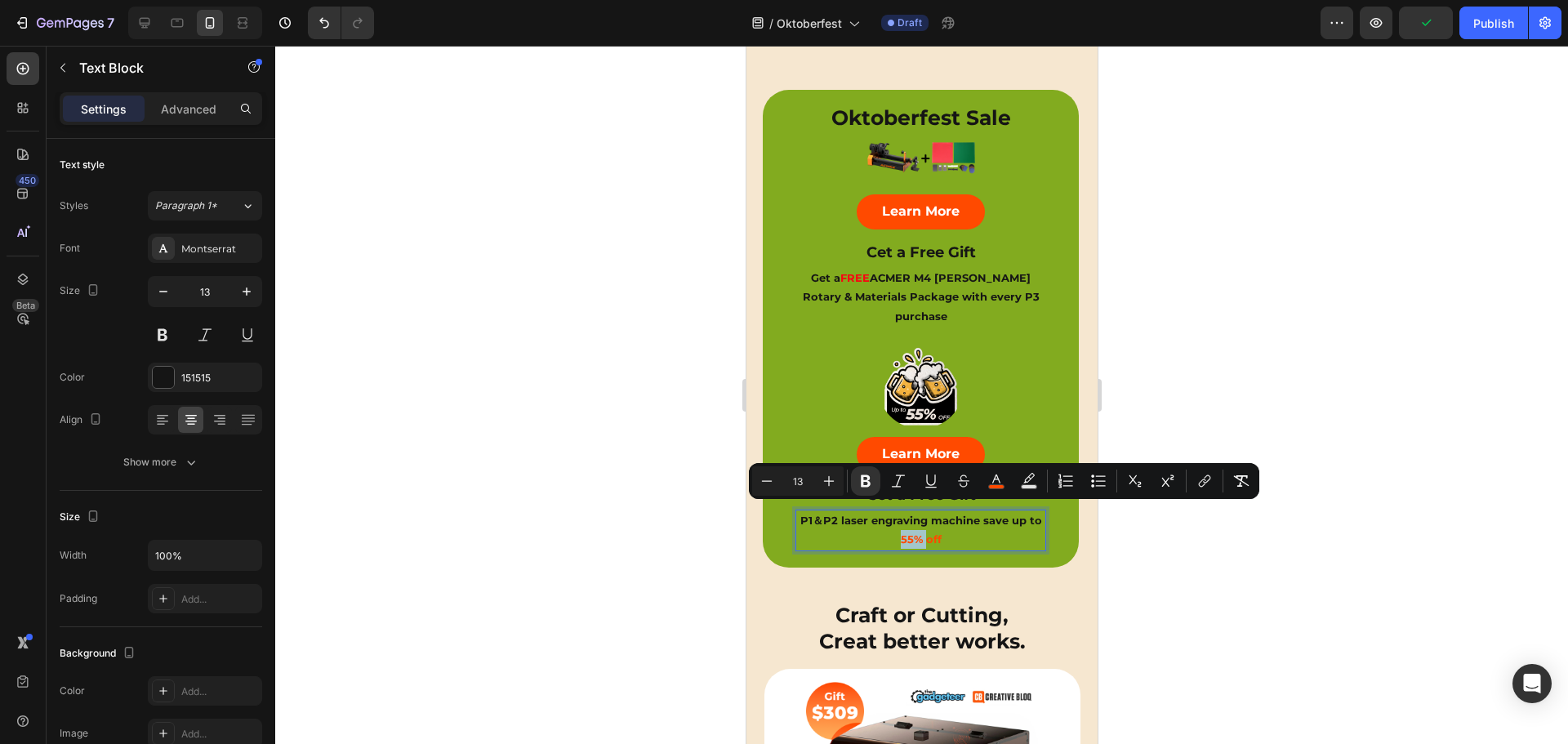
drag, startPoint x: 926, startPoint y: 514, endPoint x: 903, endPoint y: 514, distance: 23.0
click at [832, 481] on icon "Editor contextual toolbar" at bounding box center [829, 481] width 10 height 10
type input "15"
click at [652, 335] on div at bounding box center [921, 395] width 1292 height 698
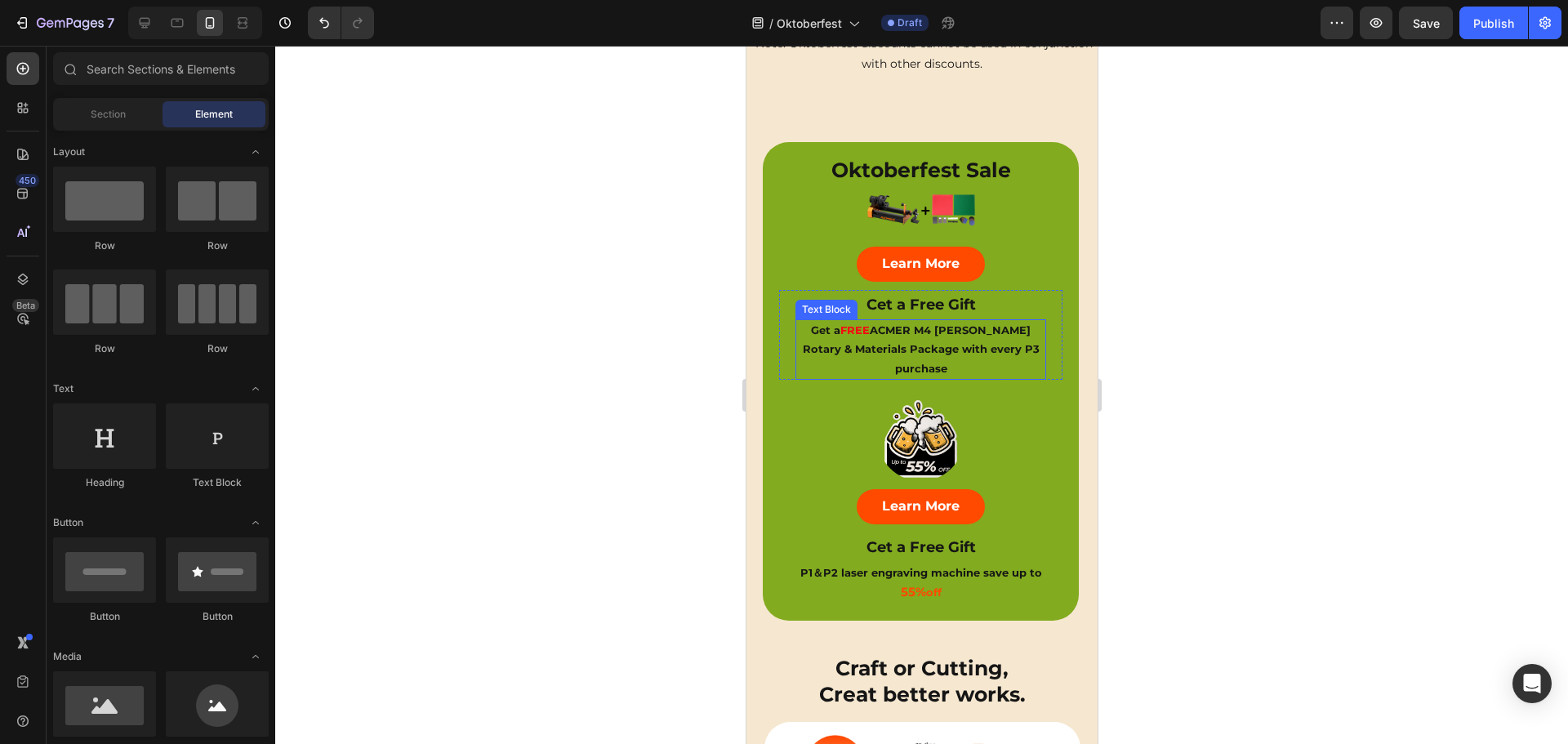
scroll to position [490, 0]
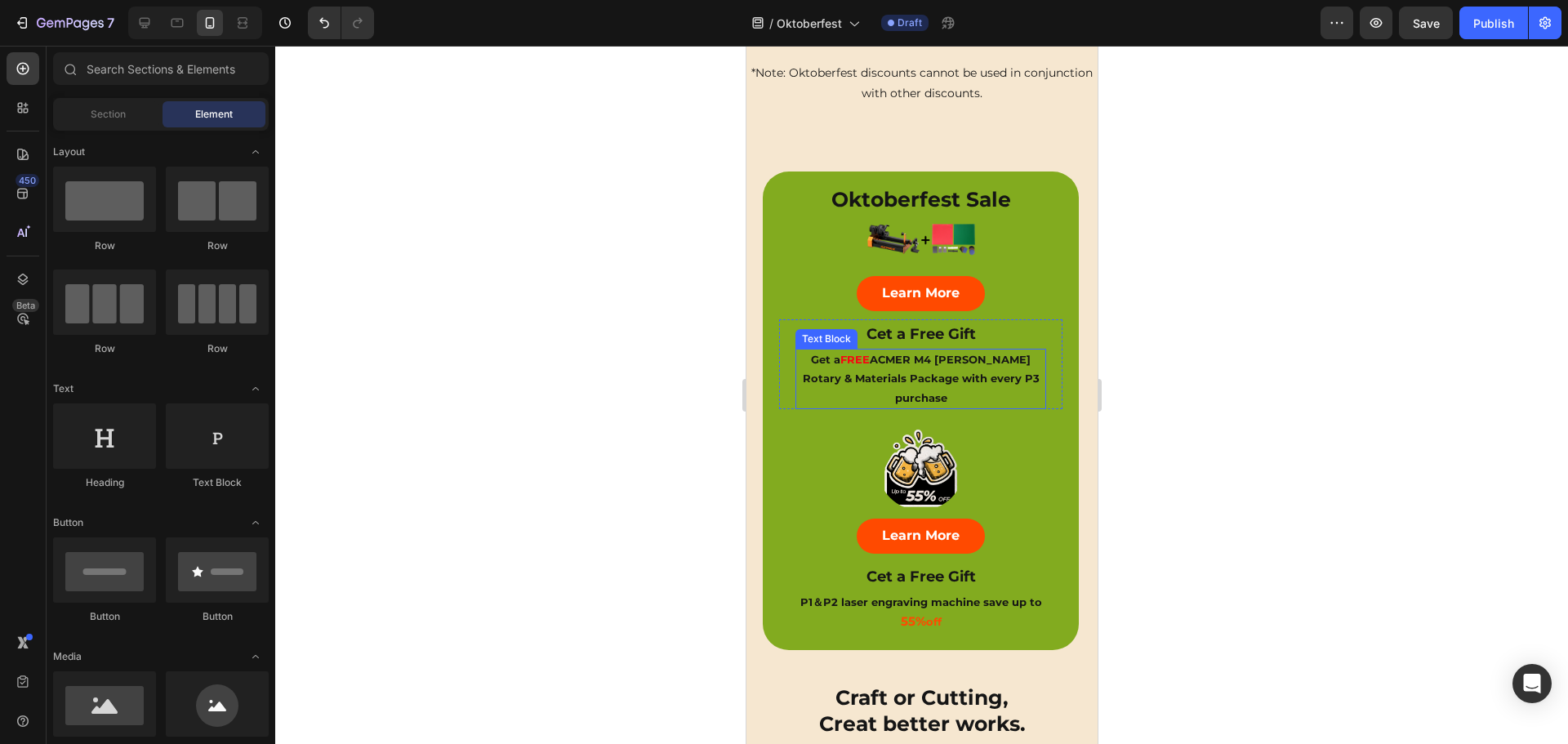
click at [854, 354] on strong "FREE" at bounding box center [853, 359] width 29 height 13
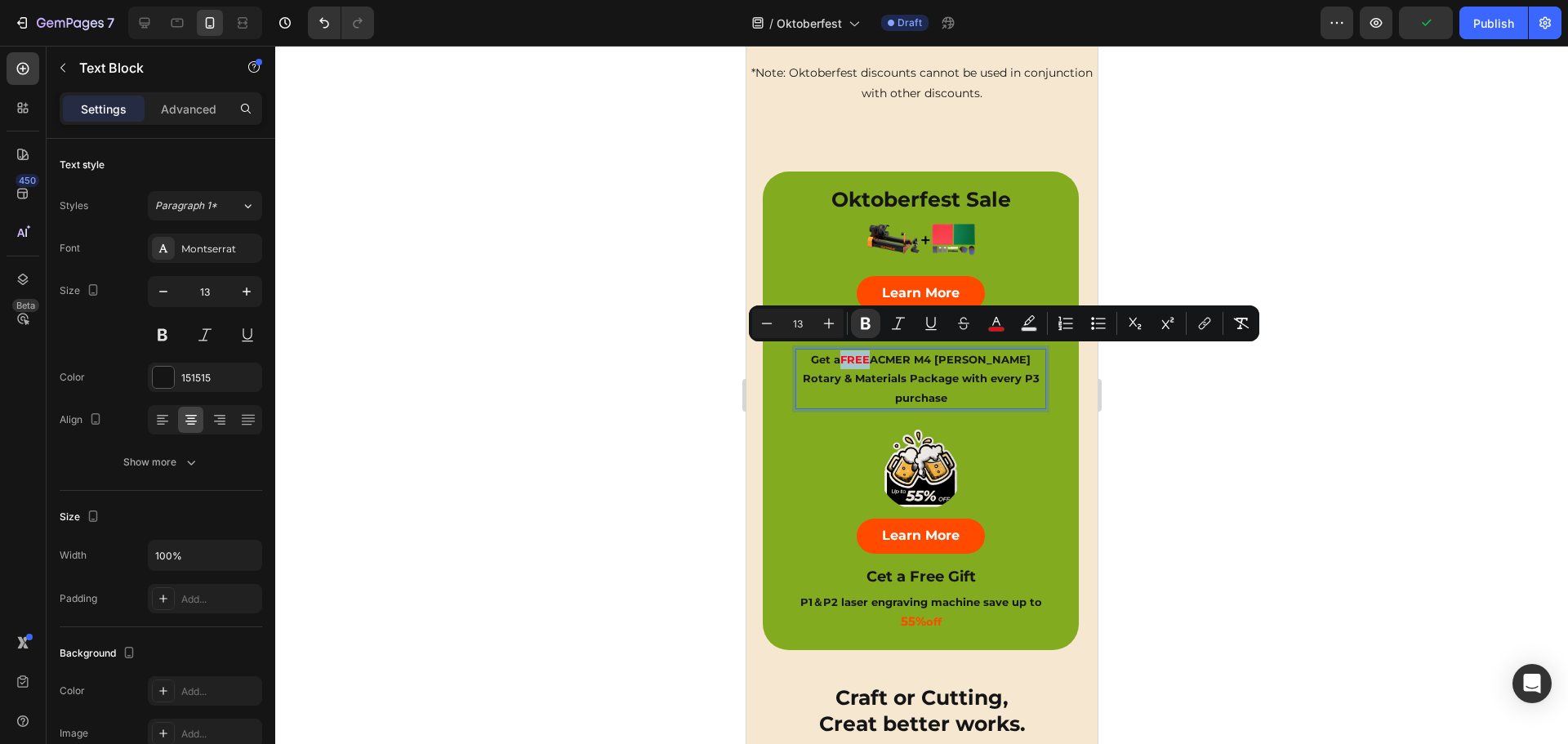
drag, startPoint x: 869, startPoint y: 355, endPoint x: 840, endPoint y: 355, distance: 29.0
click at [840, 355] on strong "FREE" at bounding box center [853, 359] width 29 height 13
click at [828, 317] on icon "Editor contextual toolbar" at bounding box center [828, 323] width 16 height 16
type input "15"
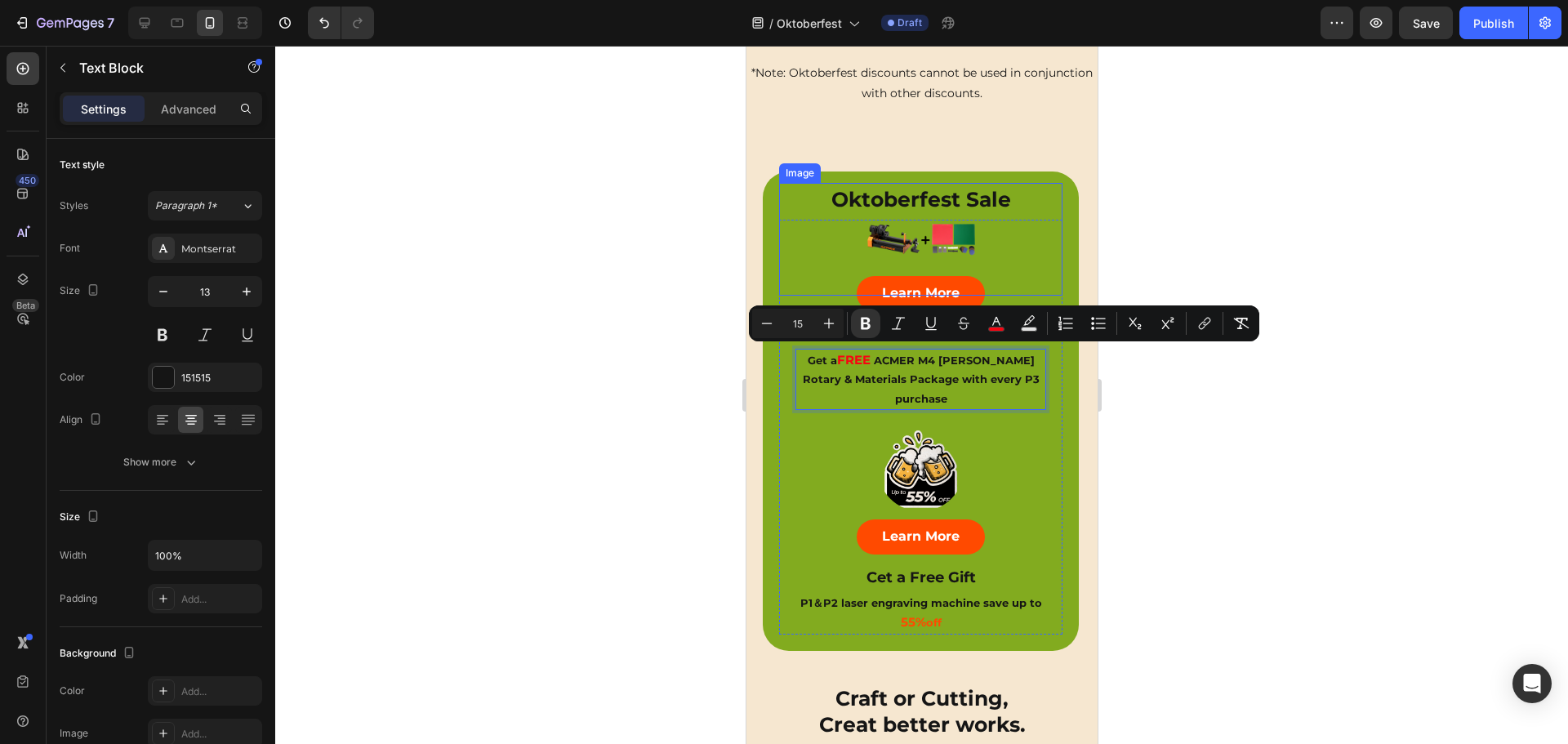
click at [816, 245] on div at bounding box center [920, 239] width 283 height 113
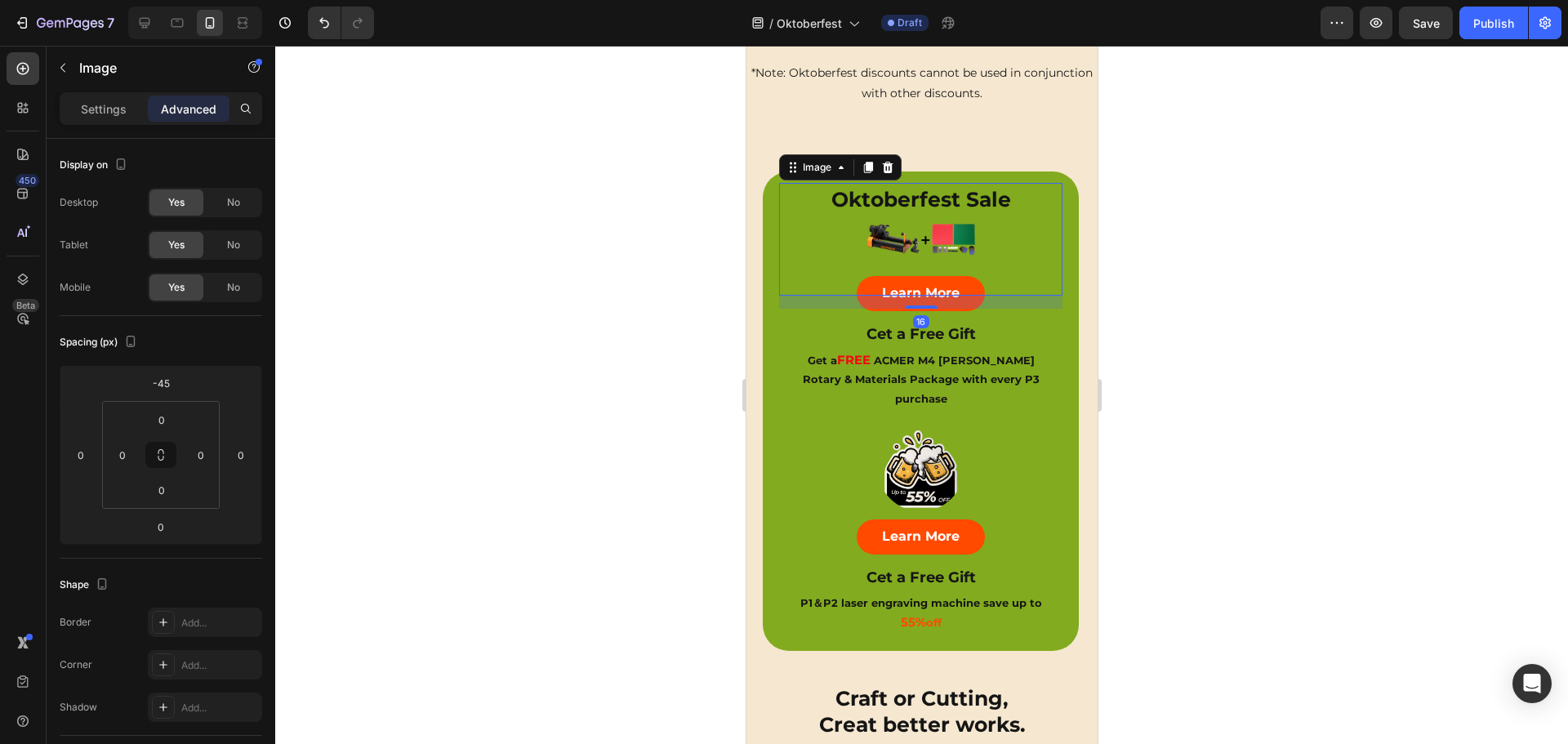
click at [673, 439] on div at bounding box center [921, 395] width 1292 height 698
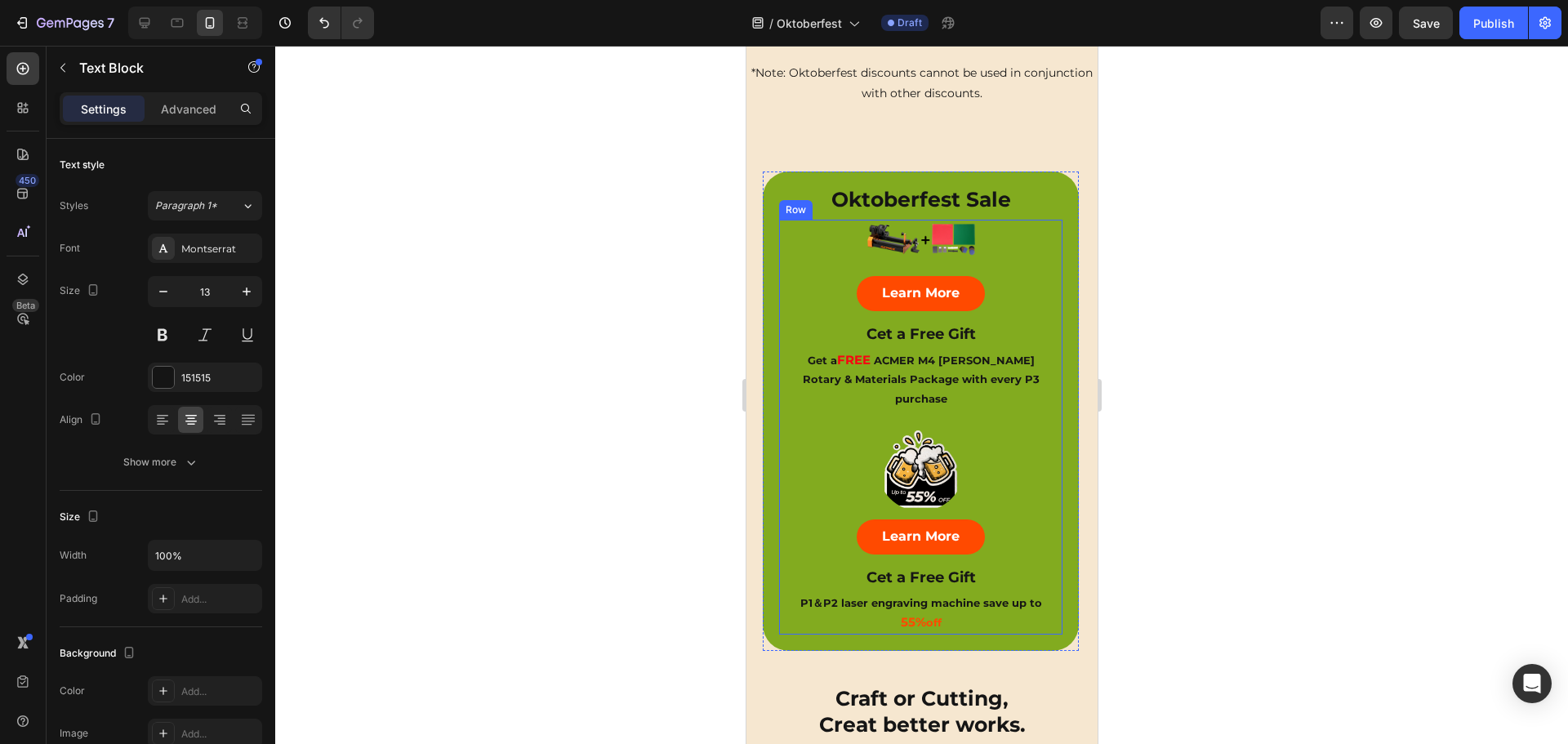
click at [925, 358] on strong "ACMER M4 [PERSON_NAME] Rotary & Materials Package with every P3 purchase" at bounding box center [920, 379] width 237 height 51
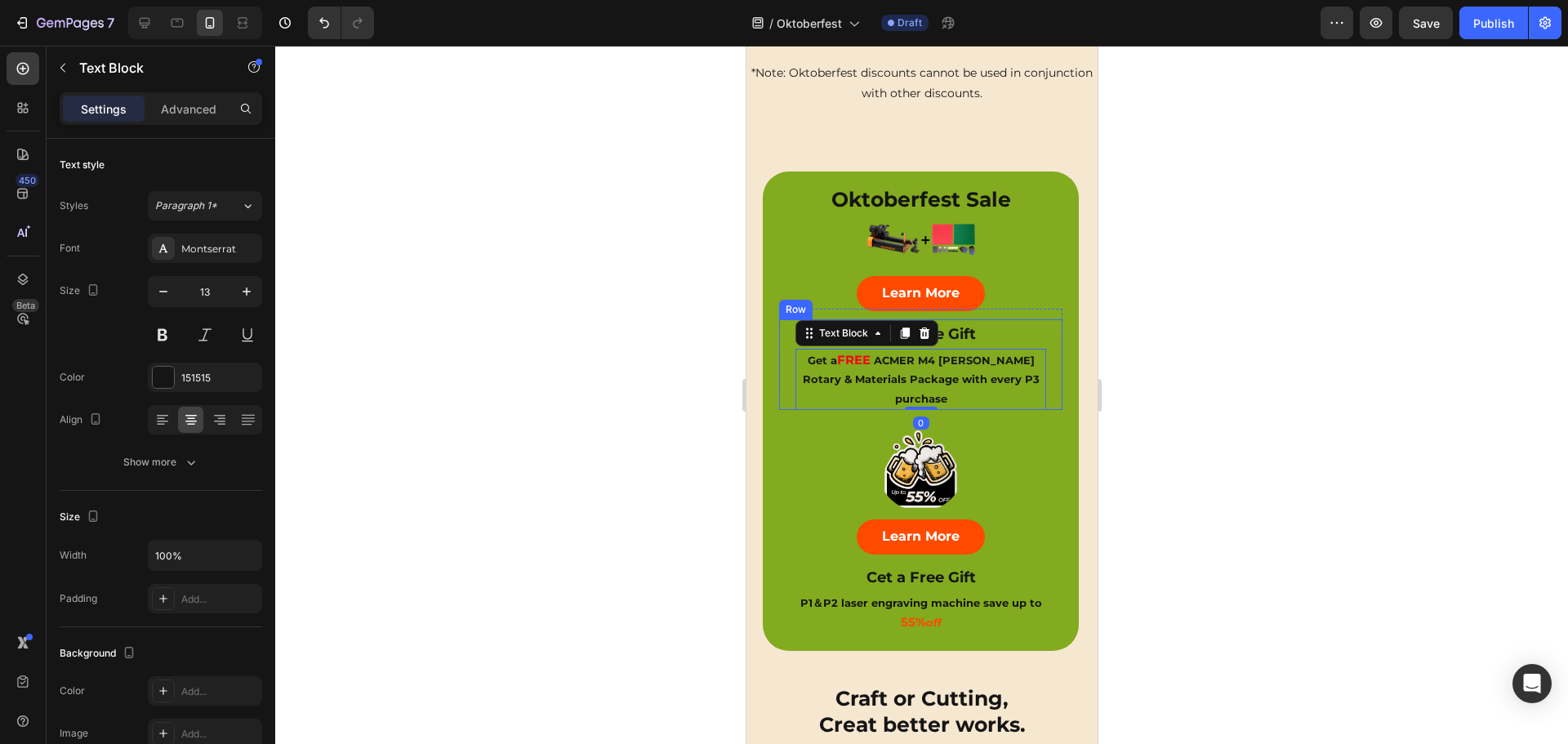
click at [599, 337] on div at bounding box center [921, 395] width 1292 height 698
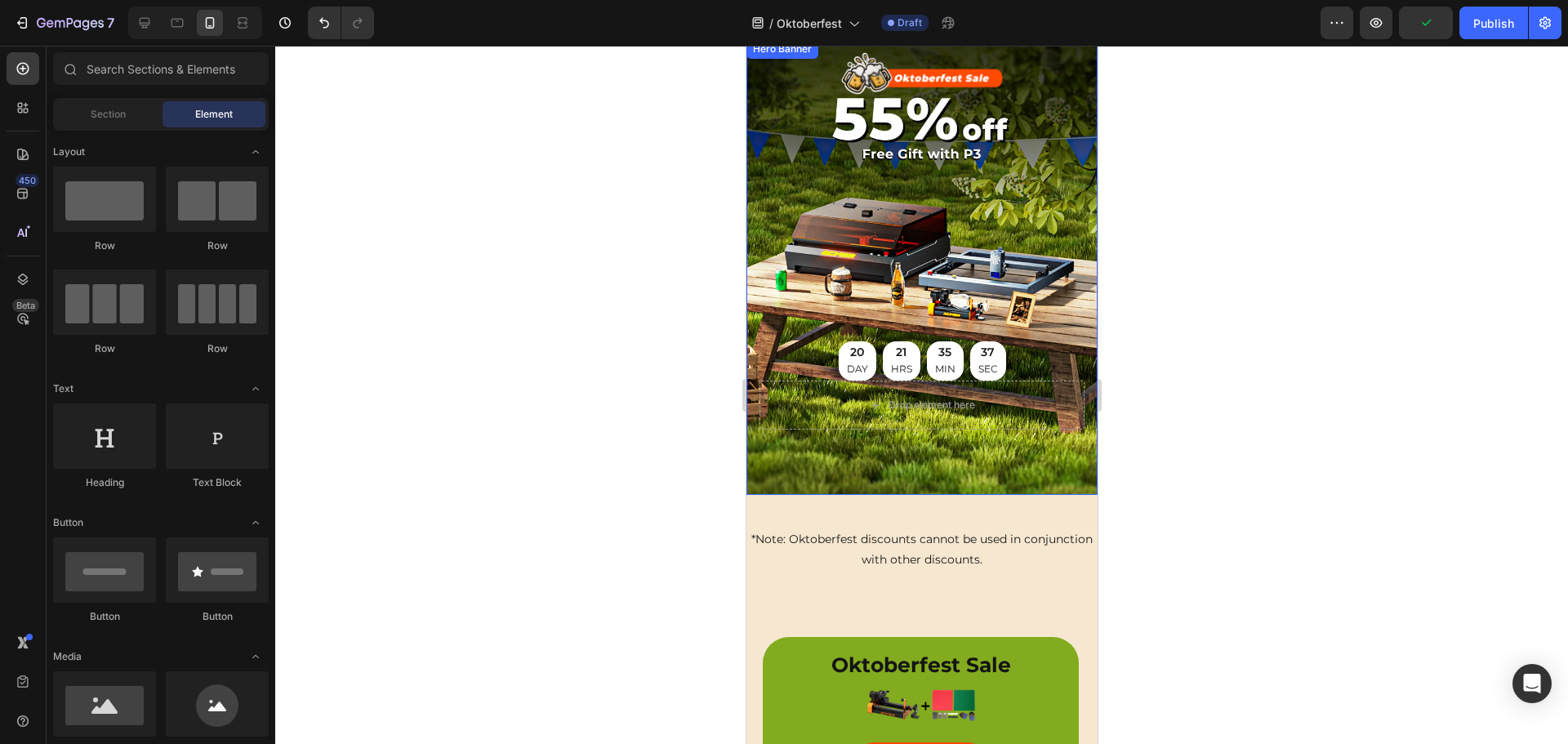
scroll to position [0, 0]
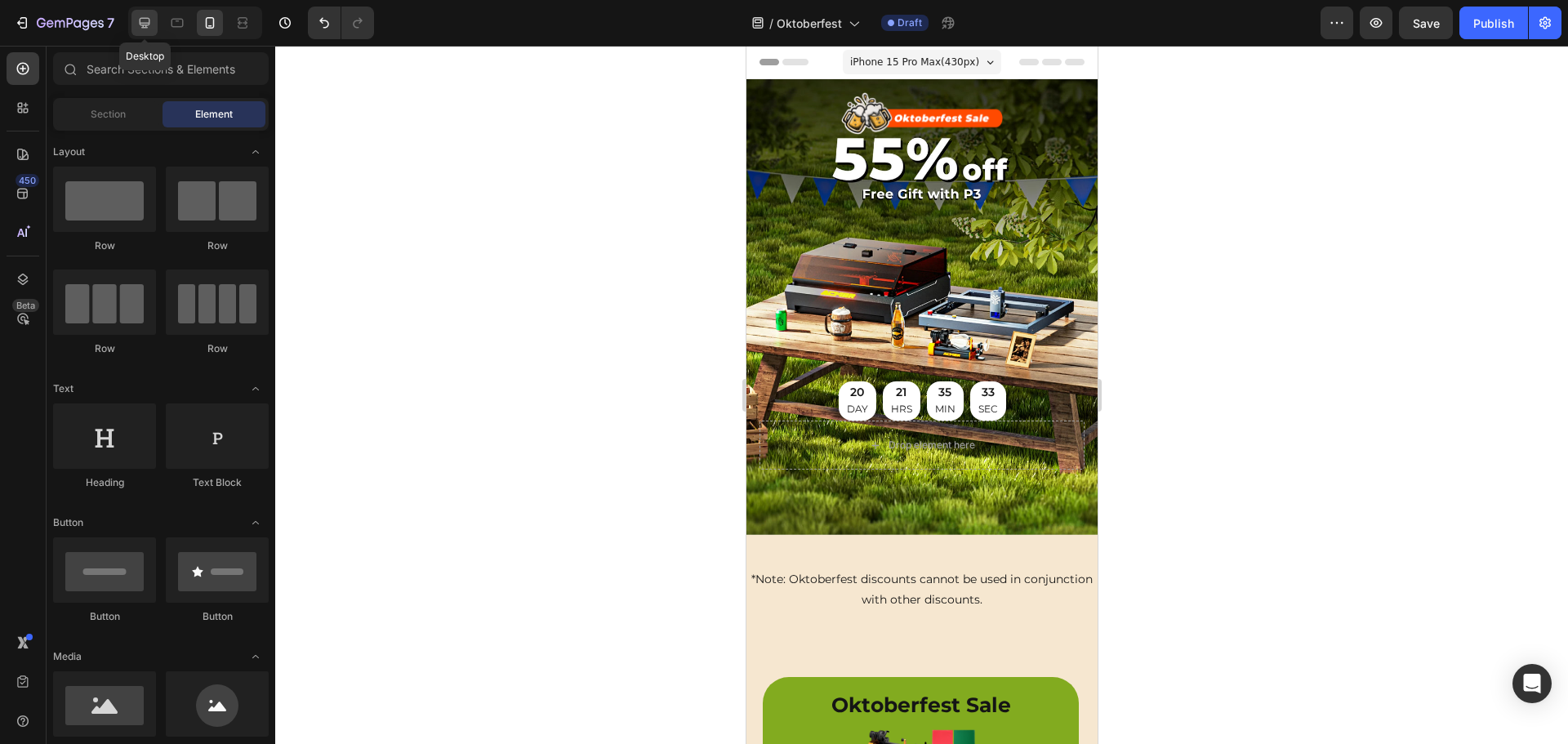
click at [147, 17] on icon at bounding box center [144, 22] width 16 height 16
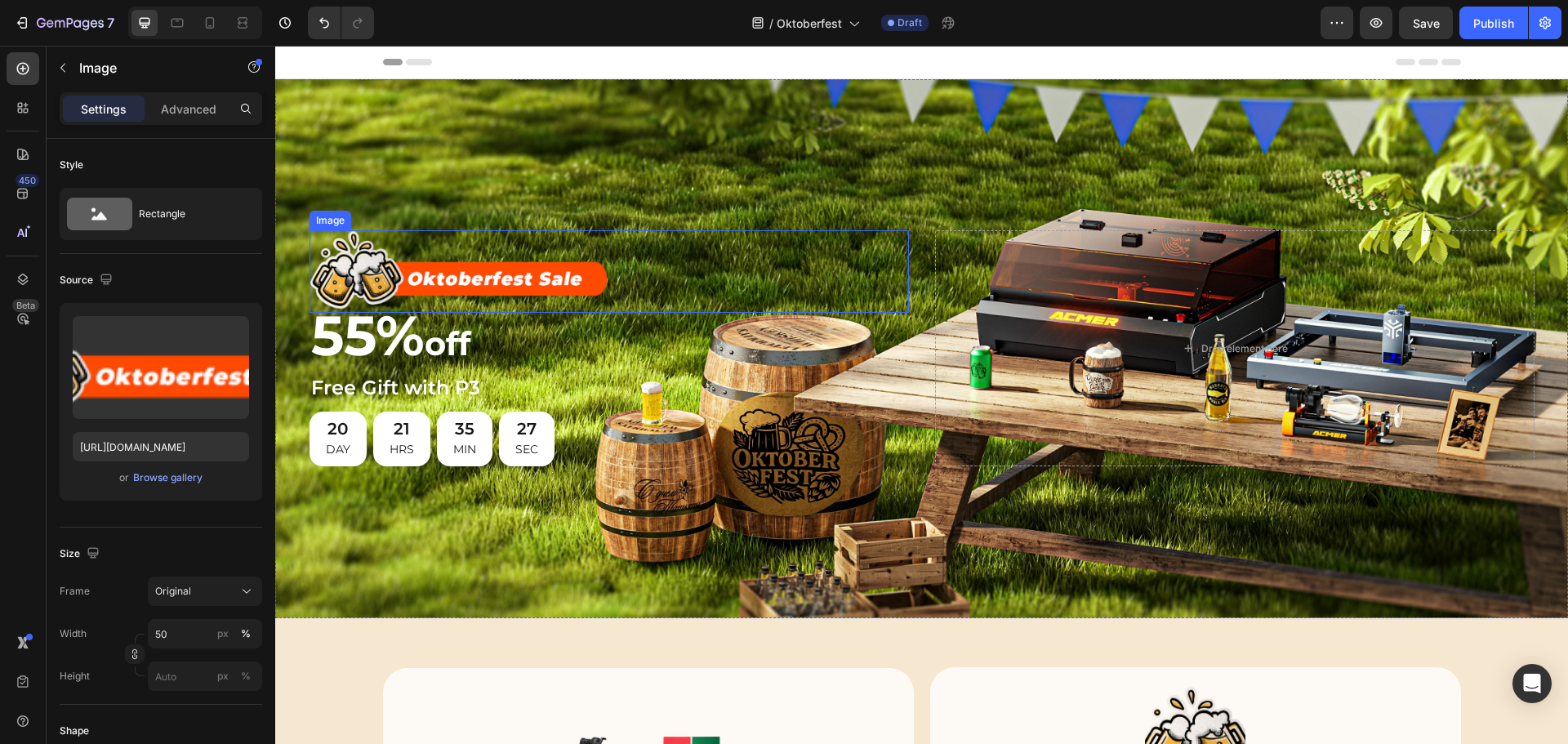
click at [487, 261] on img at bounding box center [459, 270] width 299 height 81
click at [189, 106] on p "Advanced" at bounding box center [188, 109] width 55 height 17
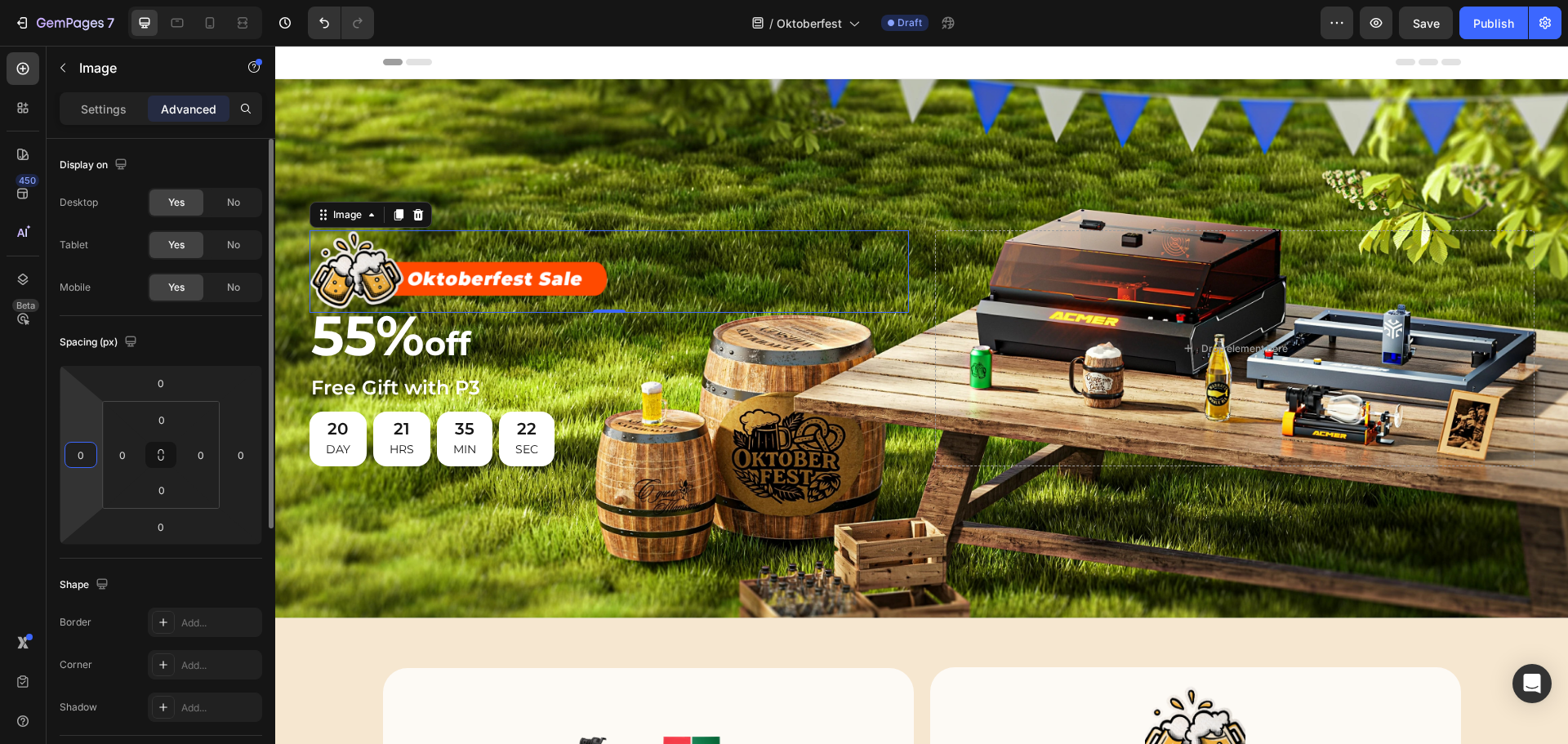
click at [82, 450] on input "0" at bounding box center [80, 455] width 24 height 24
type input "-2"
click at [75, 455] on input "number" at bounding box center [80, 455] width 24 height 24
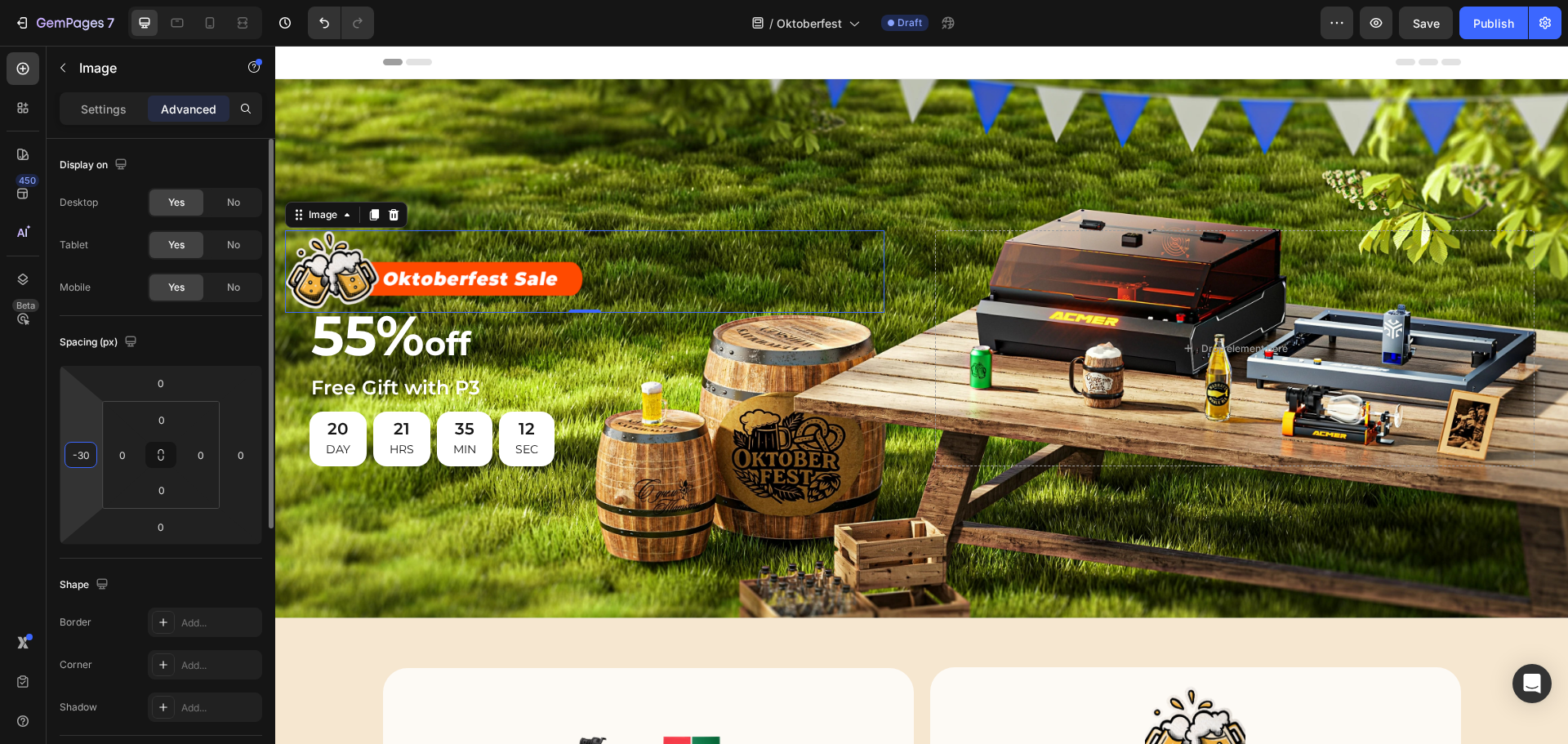
click at [92, 452] on input "-30" at bounding box center [80, 455] width 24 height 24
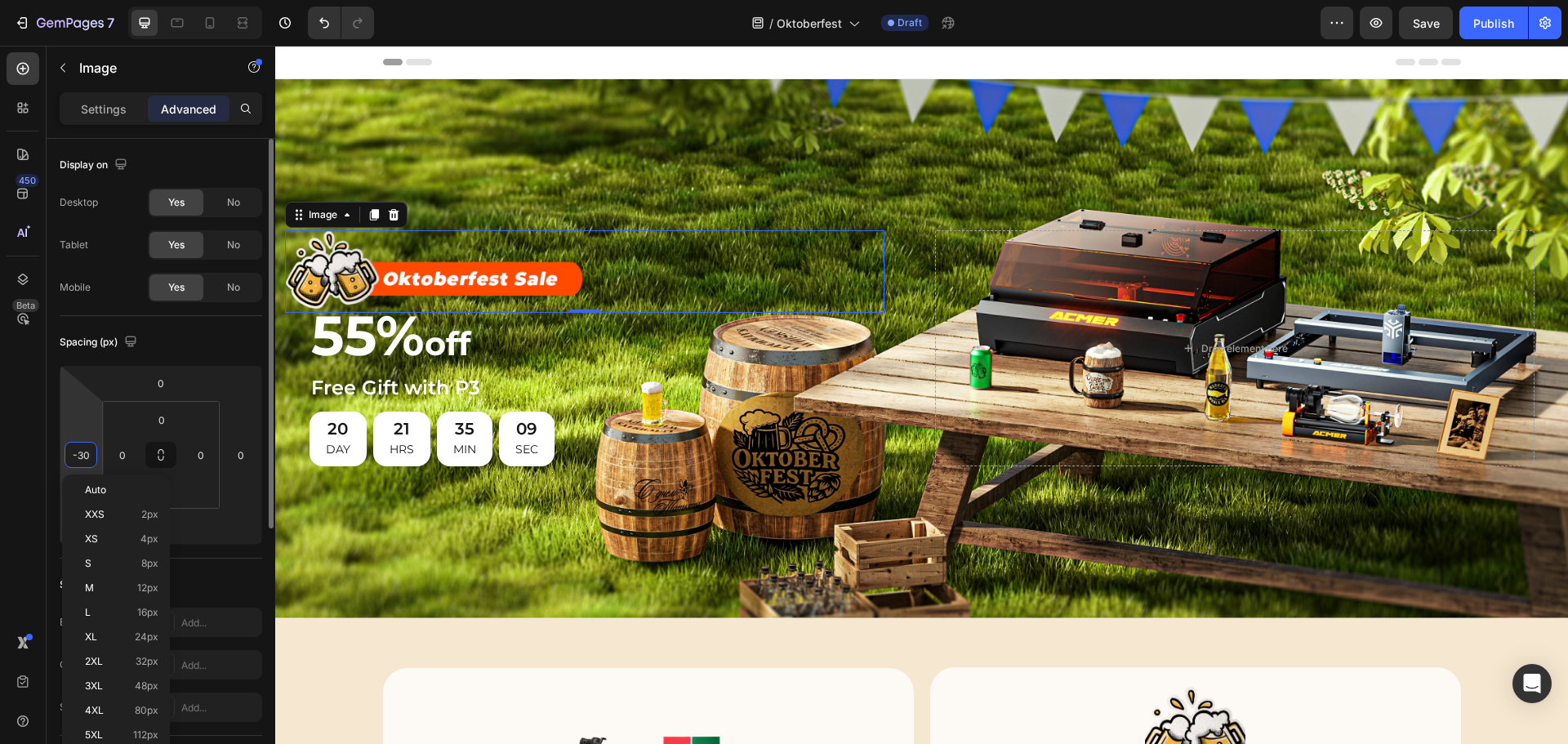
type input "-3"
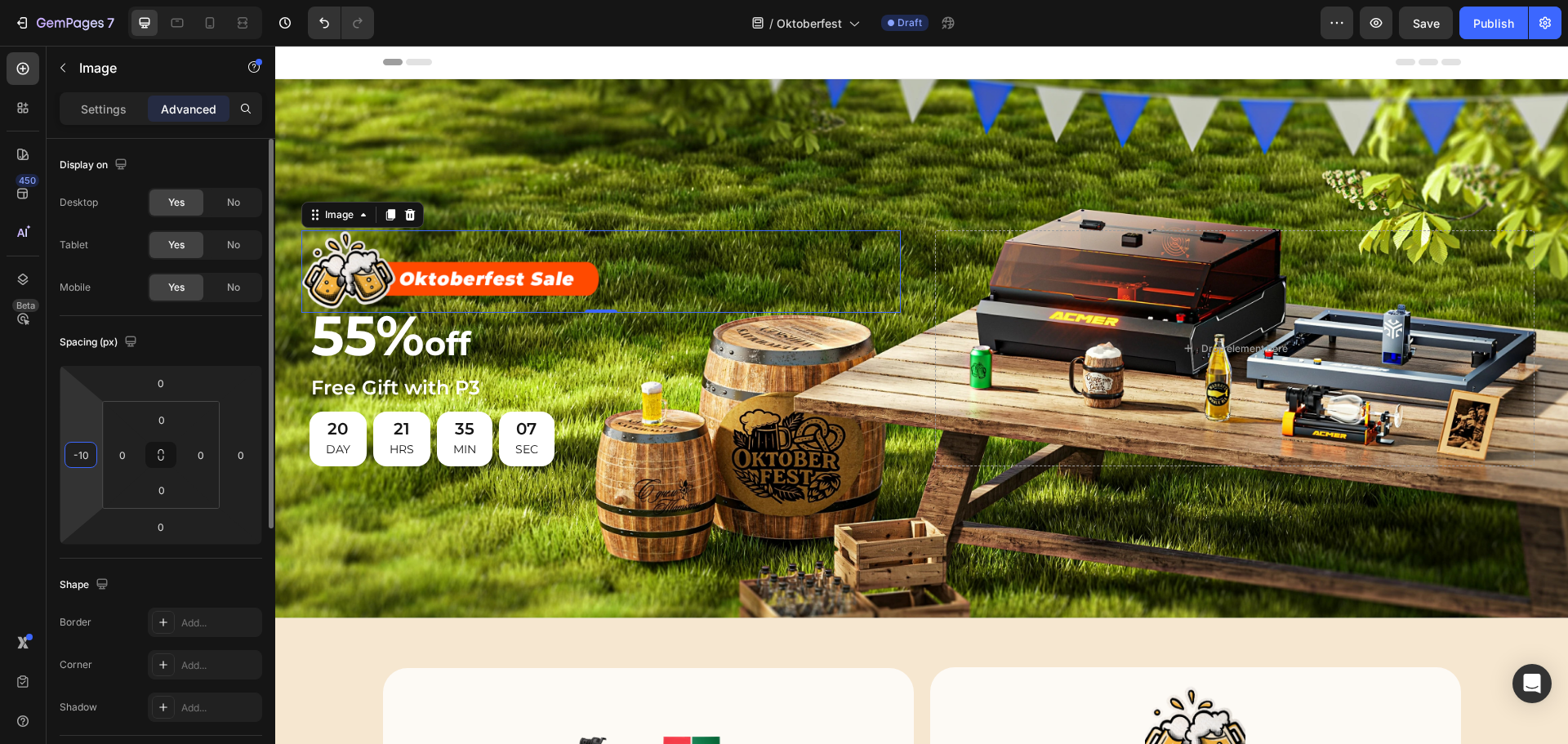
type input "-100"
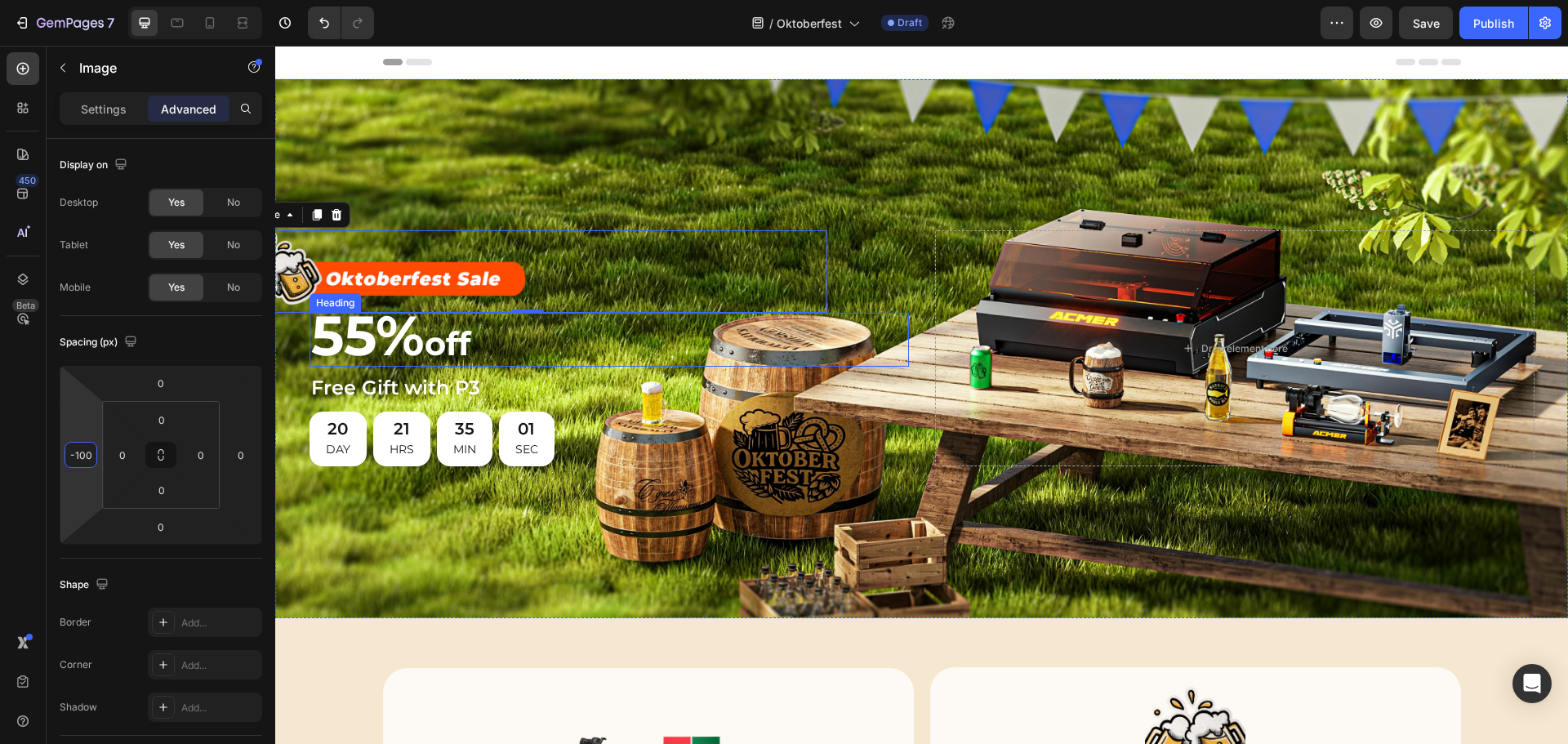
click at [603, 337] on h2 "55% off" at bounding box center [609, 340] width 600 height 54
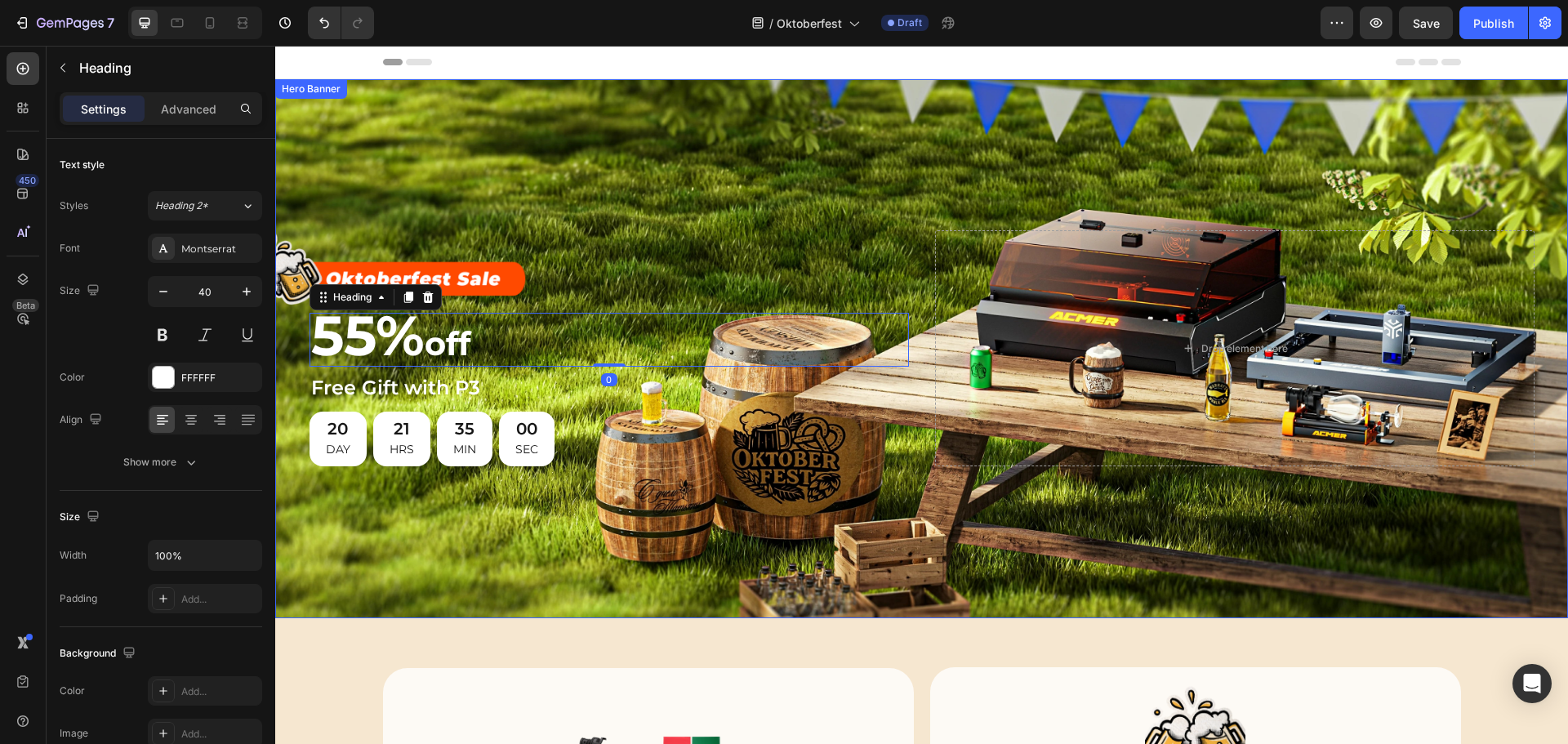
click at [619, 147] on div "Background Image" at bounding box center [921, 349] width 1292 height 539
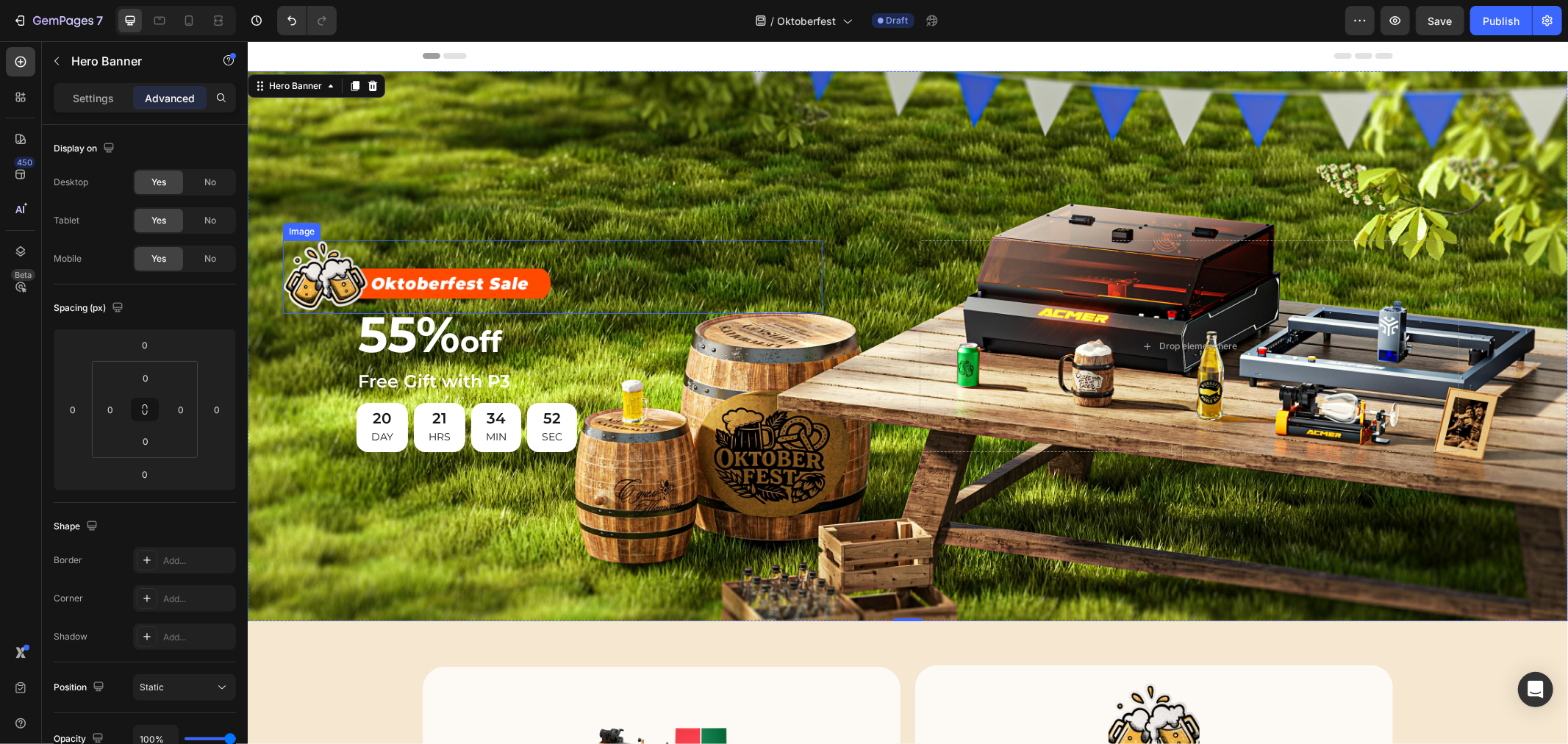
click at [437, 275] on img at bounding box center [417, 276] width 270 height 73
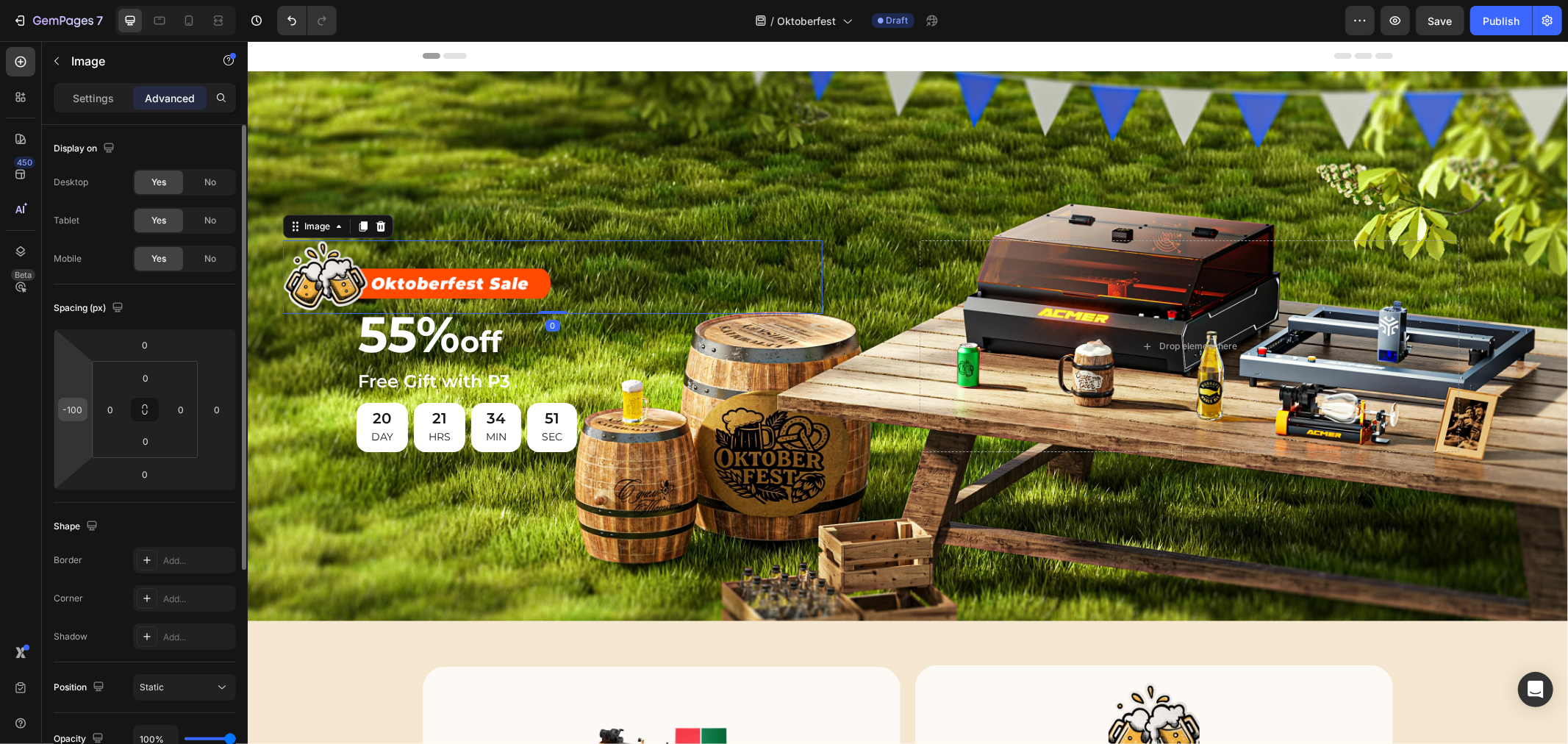
click at [78, 409] on input "-100" at bounding box center [72, 409] width 22 height 22
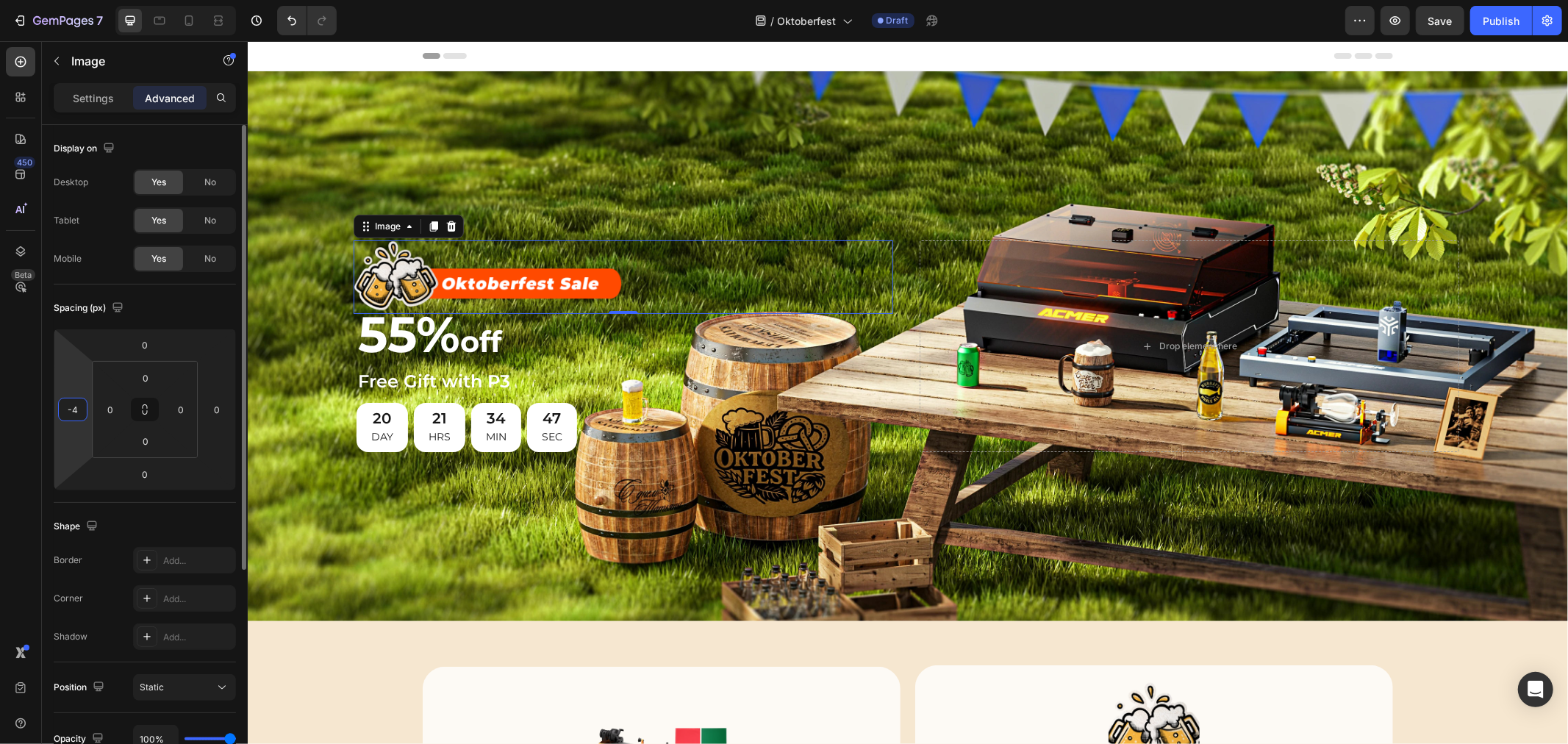
type input "-40"
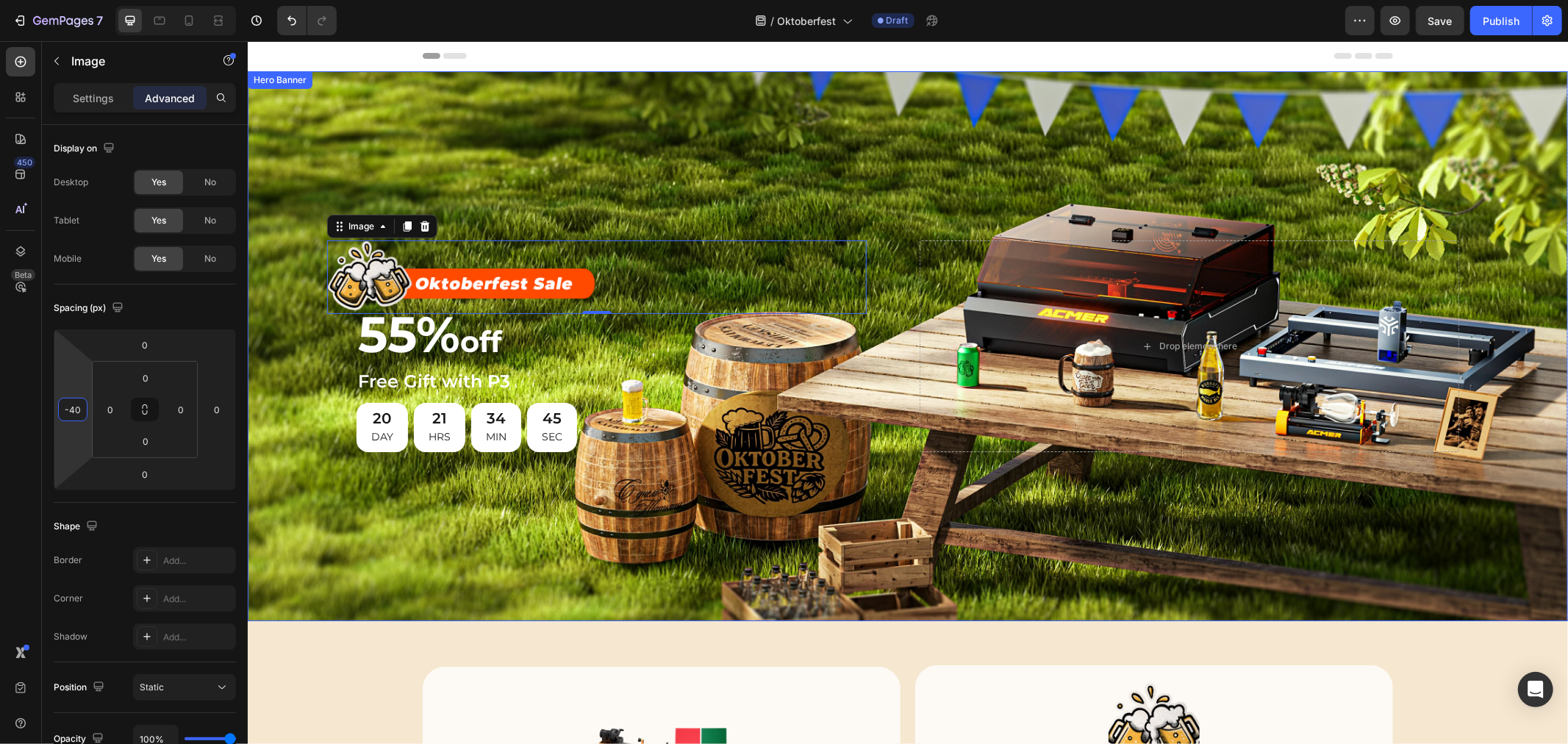
click at [639, 158] on div "Background Image" at bounding box center [907, 345] width 1320 height 550
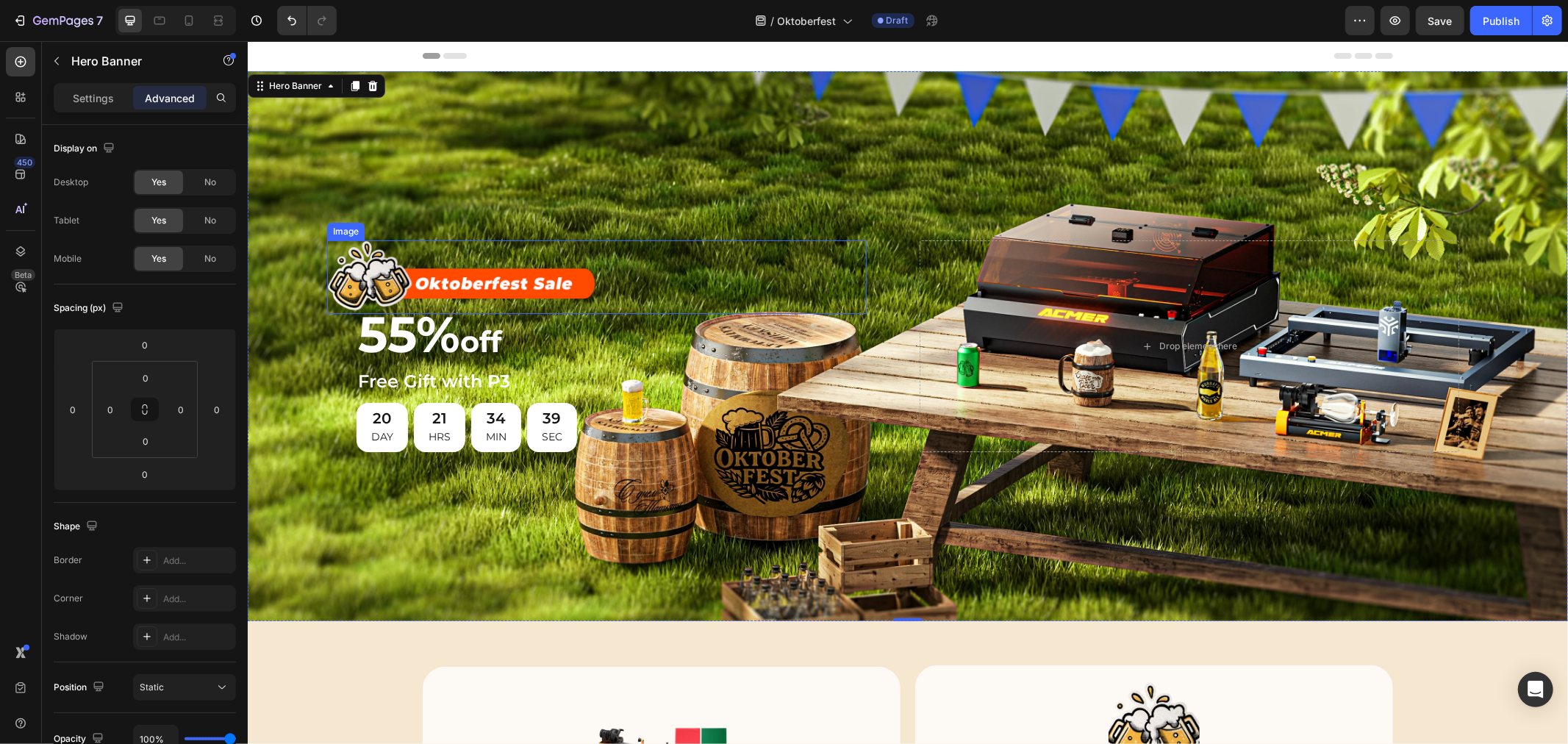
drag, startPoint x: 523, startPoint y: 271, endPoint x: 489, endPoint y: 280, distance: 35.2
click at [523, 271] on img at bounding box center [461, 276] width 270 height 73
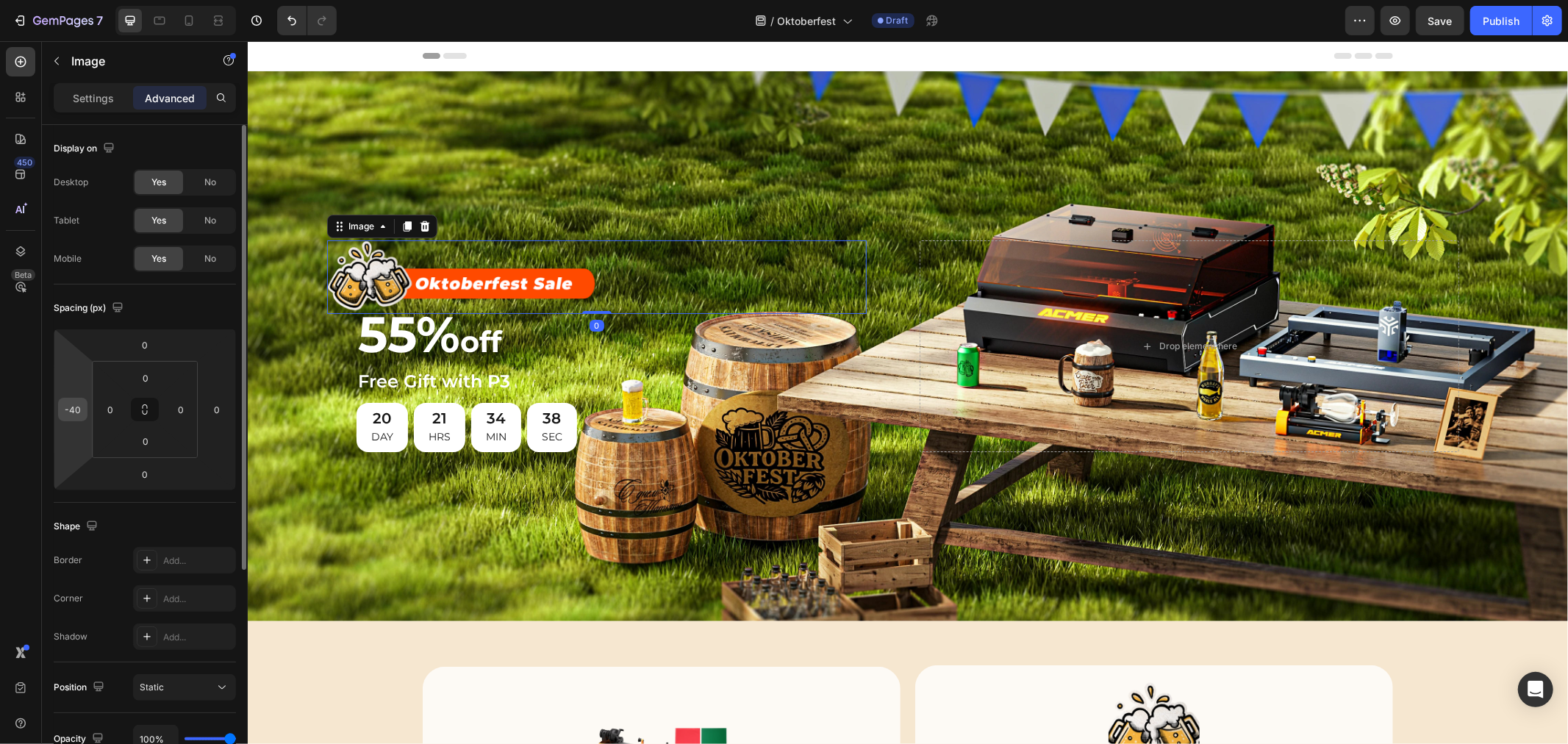
click at [76, 413] on input "-40" at bounding box center [72, 409] width 22 height 22
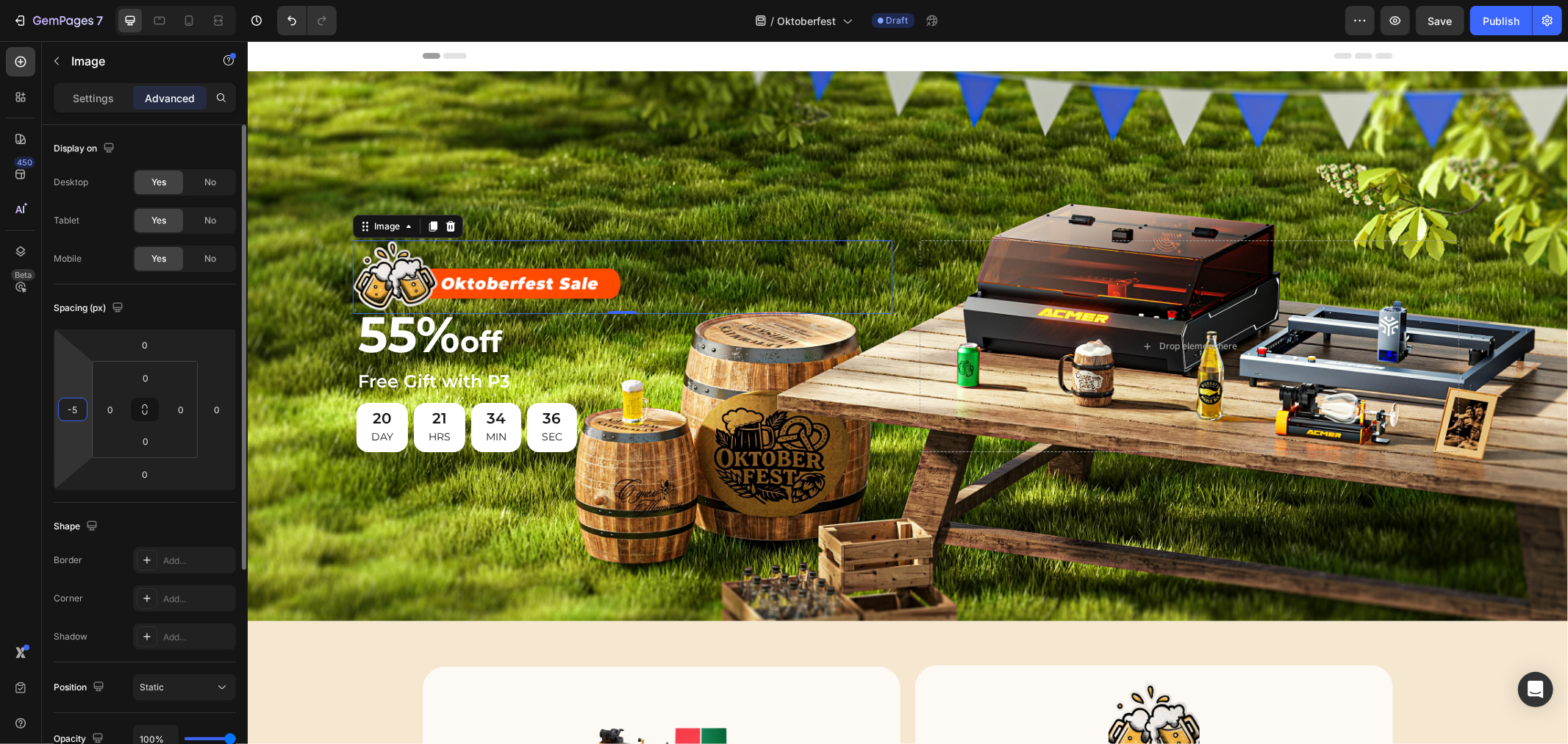
type input "-50"
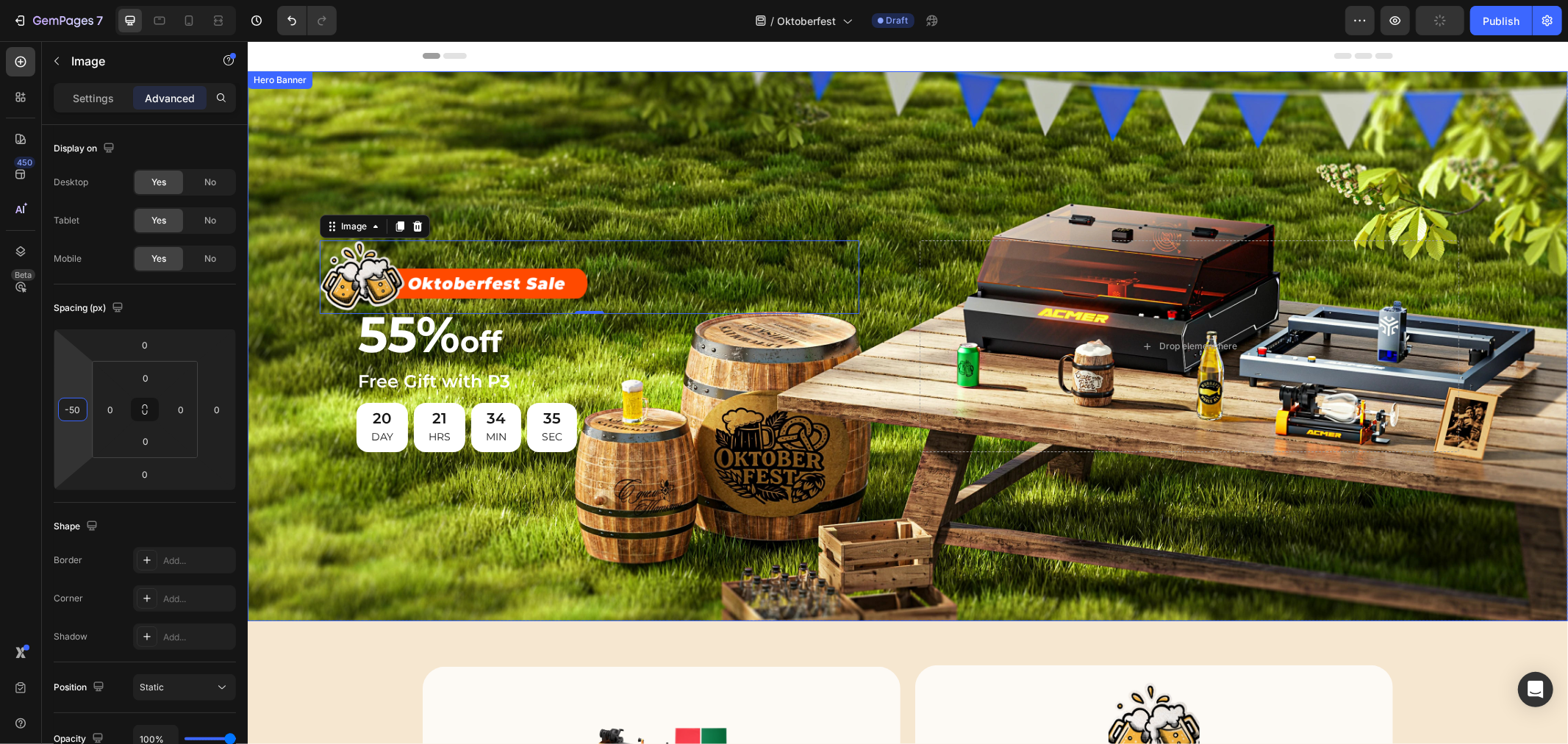
click at [584, 153] on div "Background Image" at bounding box center [907, 345] width 1320 height 550
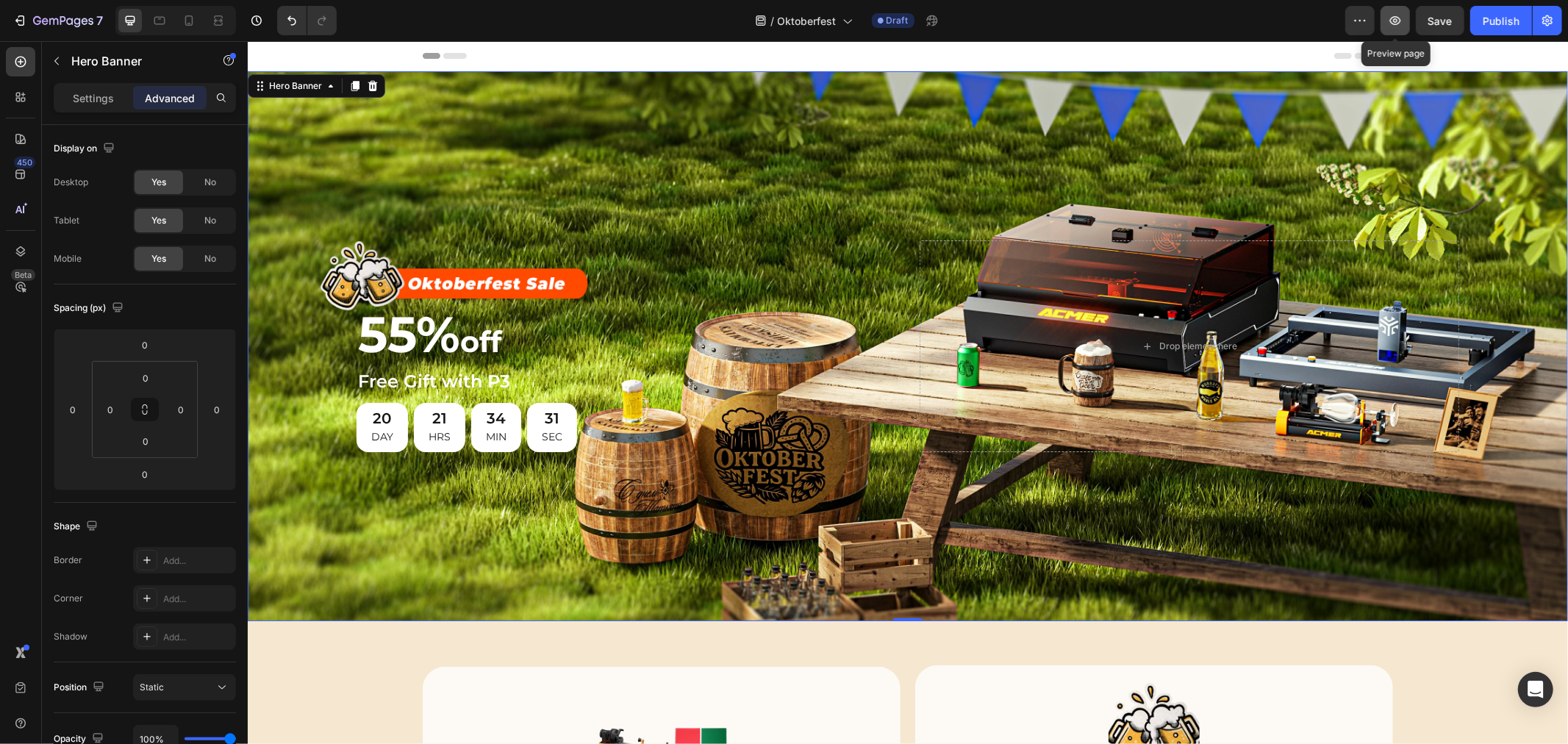
click at [1390, 23] on icon "button" at bounding box center [1395, 20] width 14 height 14
drag, startPoint x: 812, startPoint y: 270, endPoint x: 798, endPoint y: 266, distance: 14.6
click at [812, 270] on div at bounding box center [589, 276] width 540 height 73
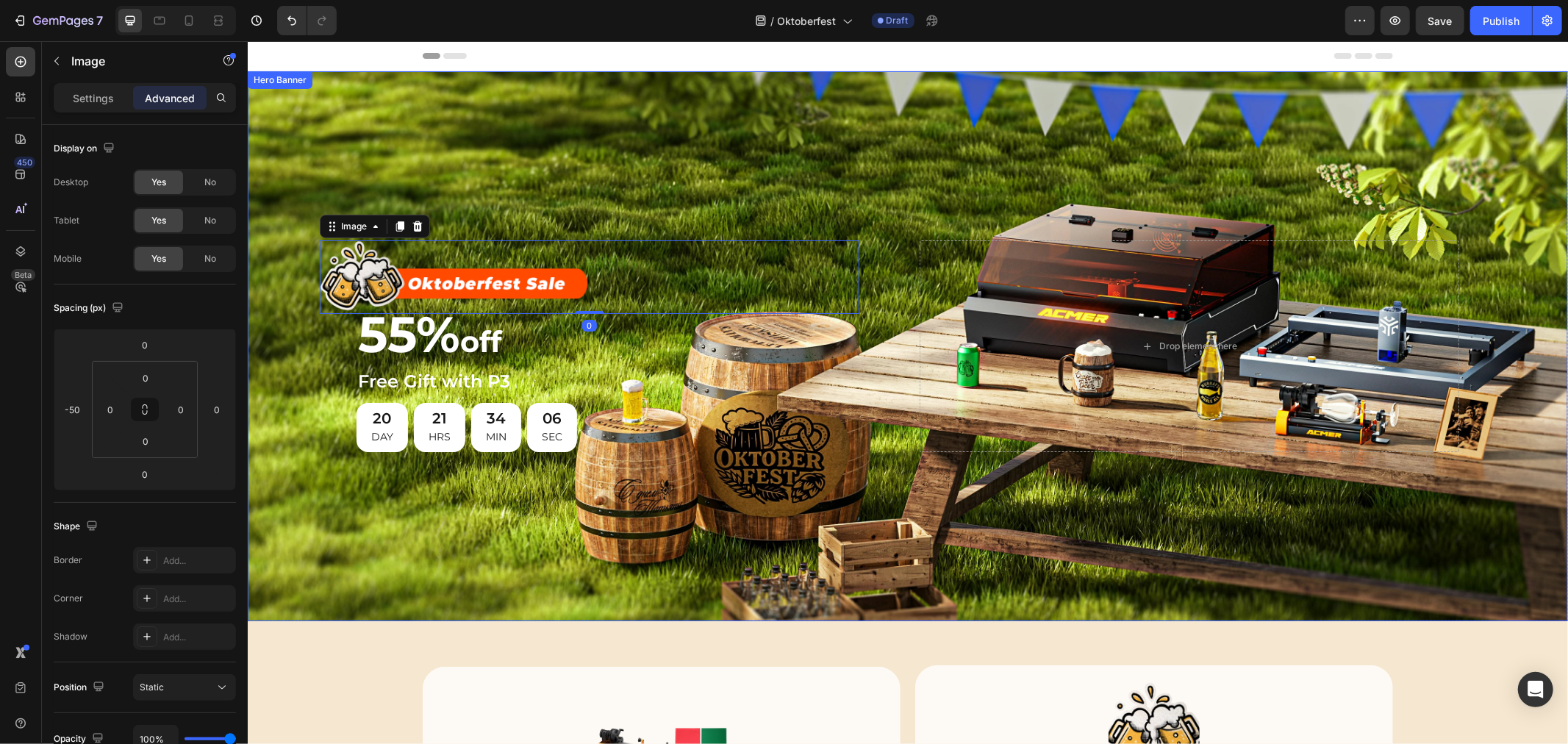
drag, startPoint x: 696, startPoint y: 90, endPoint x: 693, endPoint y: 120, distance: 30.1
click at [696, 90] on div "Background Image" at bounding box center [907, 345] width 1320 height 550
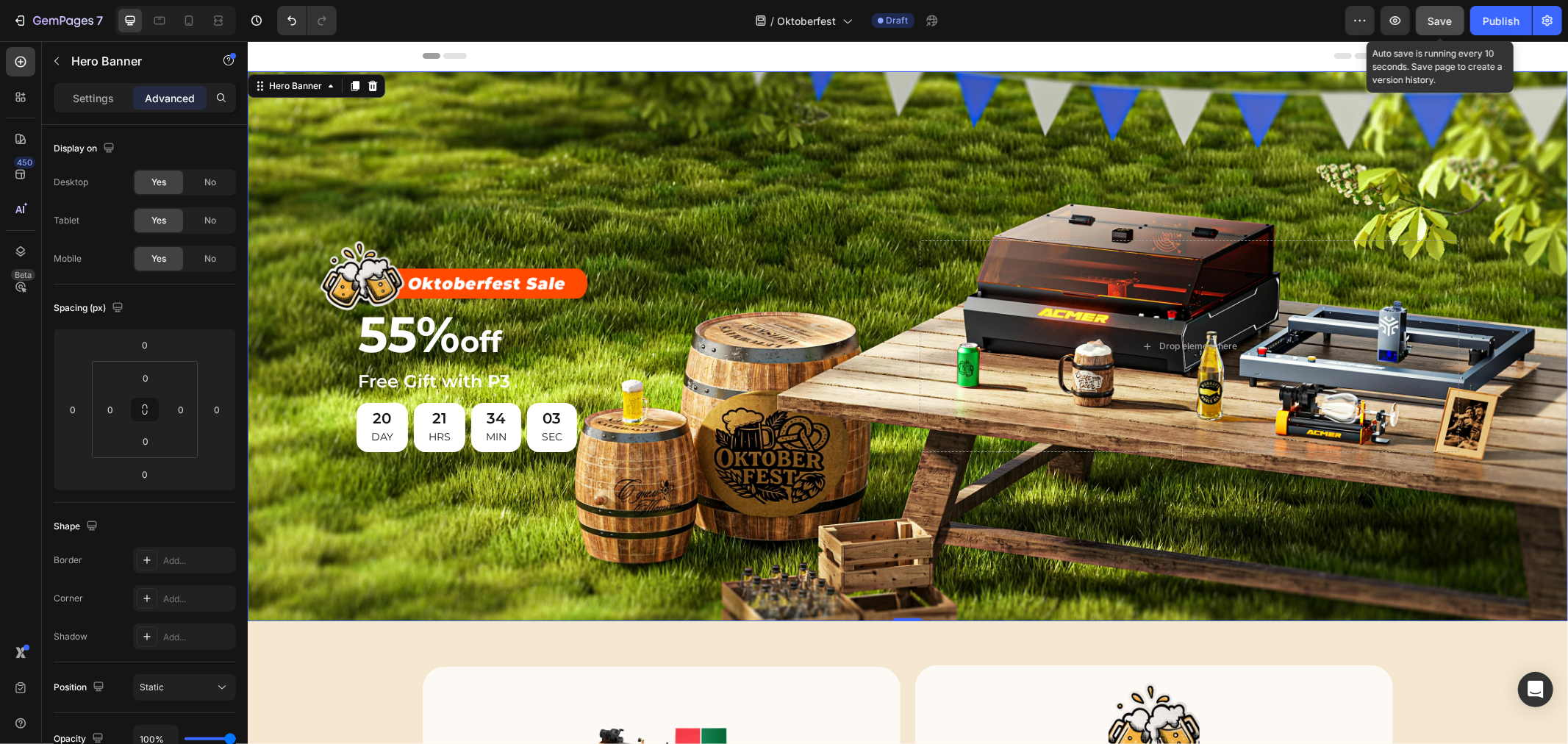
click at [1411, 13] on div "Save" at bounding box center [1441, 21] width 24 height 15
click at [1394, 19] on icon "button" at bounding box center [1395, 20] width 14 height 14
click at [188, 18] on icon at bounding box center [189, 20] width 14 height 14
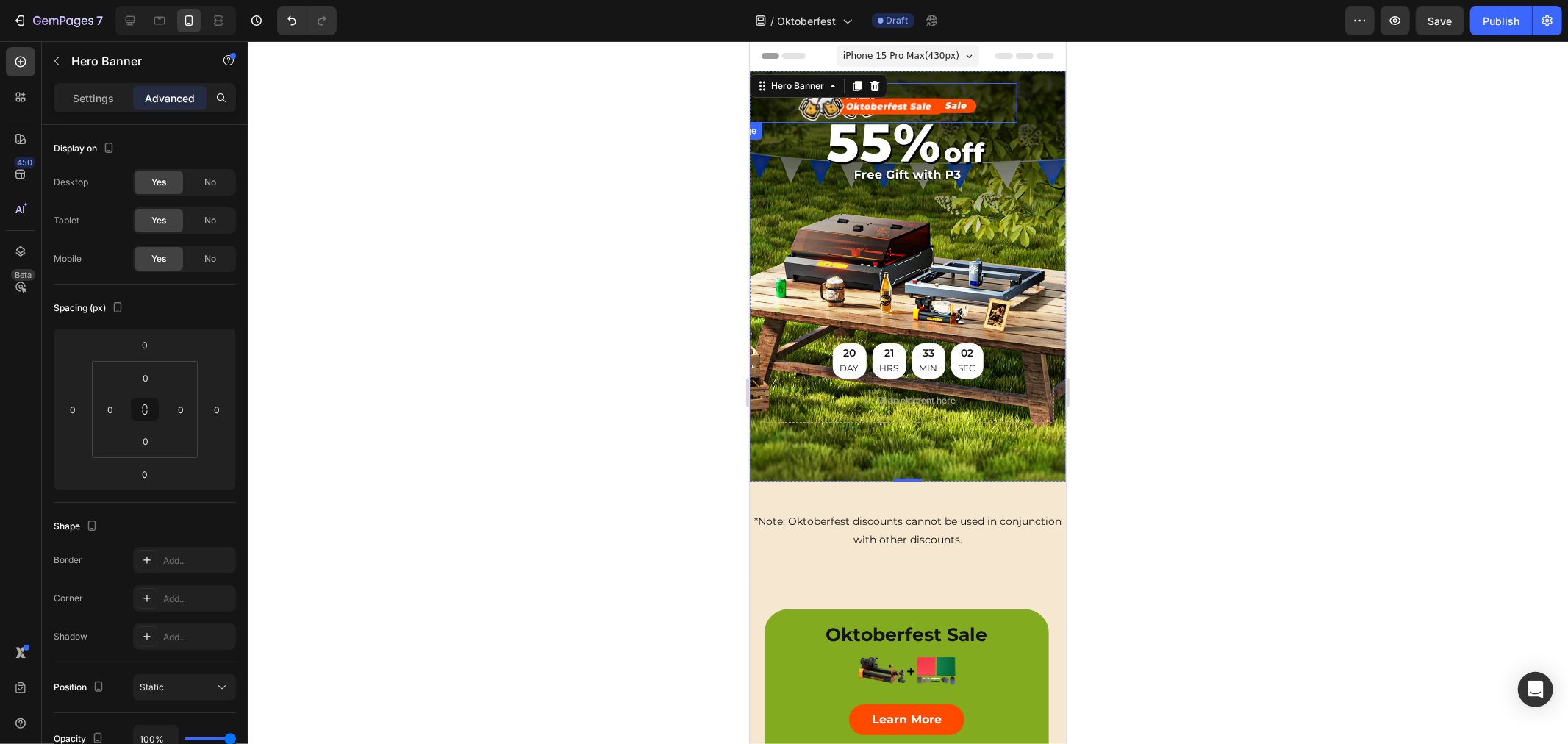
click at [854, 99] on img at bounding box center [871, 102] width 147 height 40
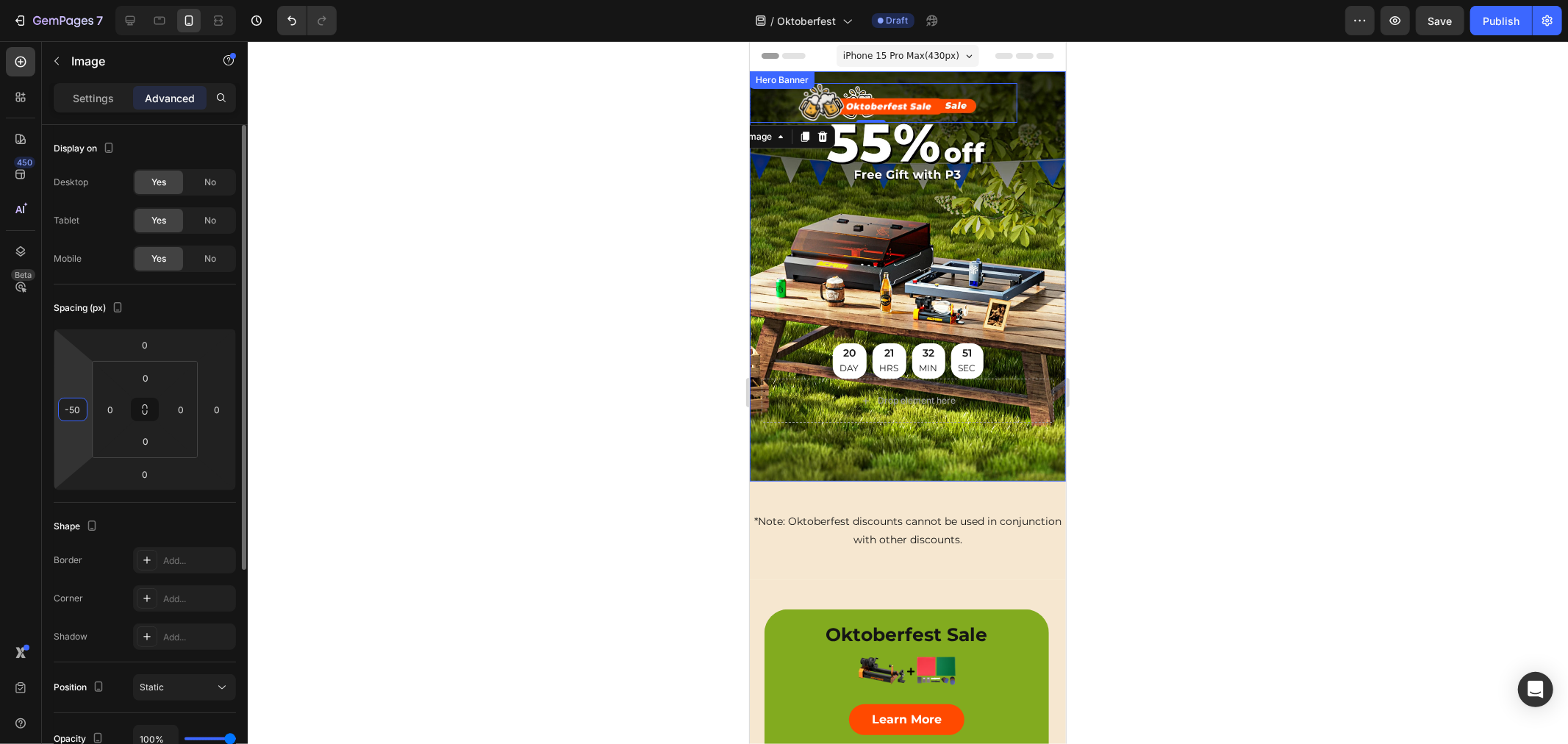
click at [71, 406] on input "-50" at bounding box center [72, 409] width 22 height 22
type input "0"
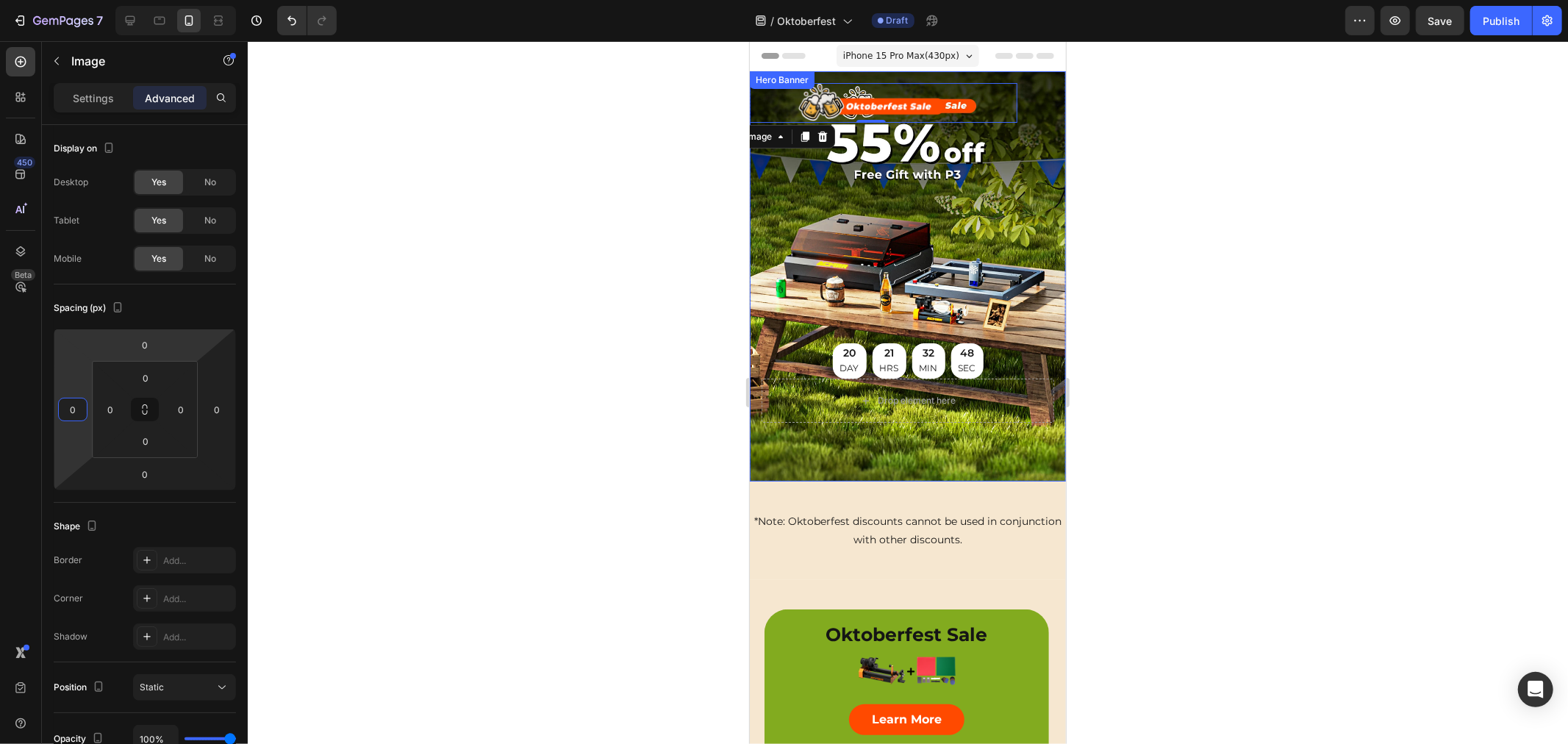
click at [413, 308] on div at bounding box center [907, 393] width 1320 height 703
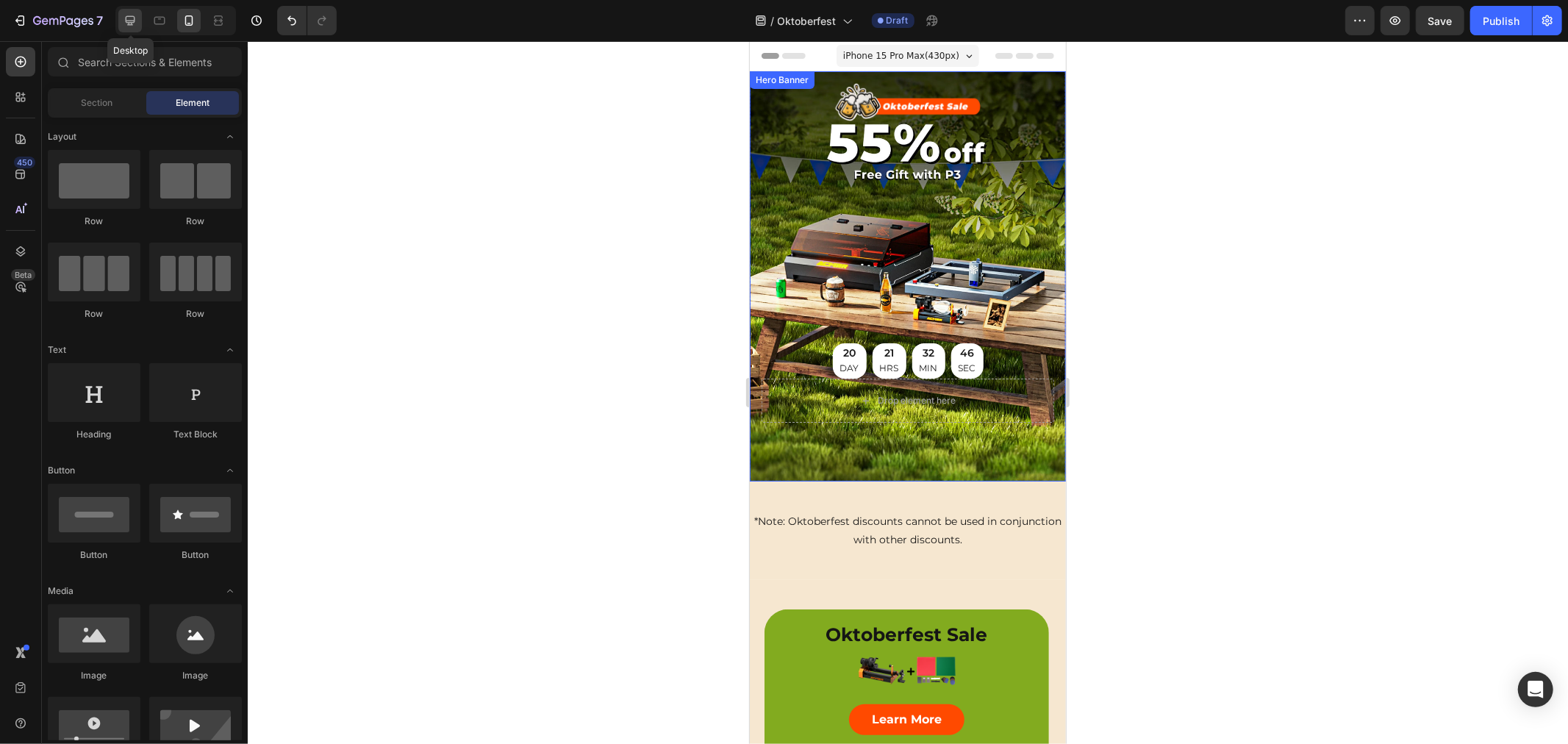
click at [132, 23] on icon at bounding box center [130, 20] width 9 height 9
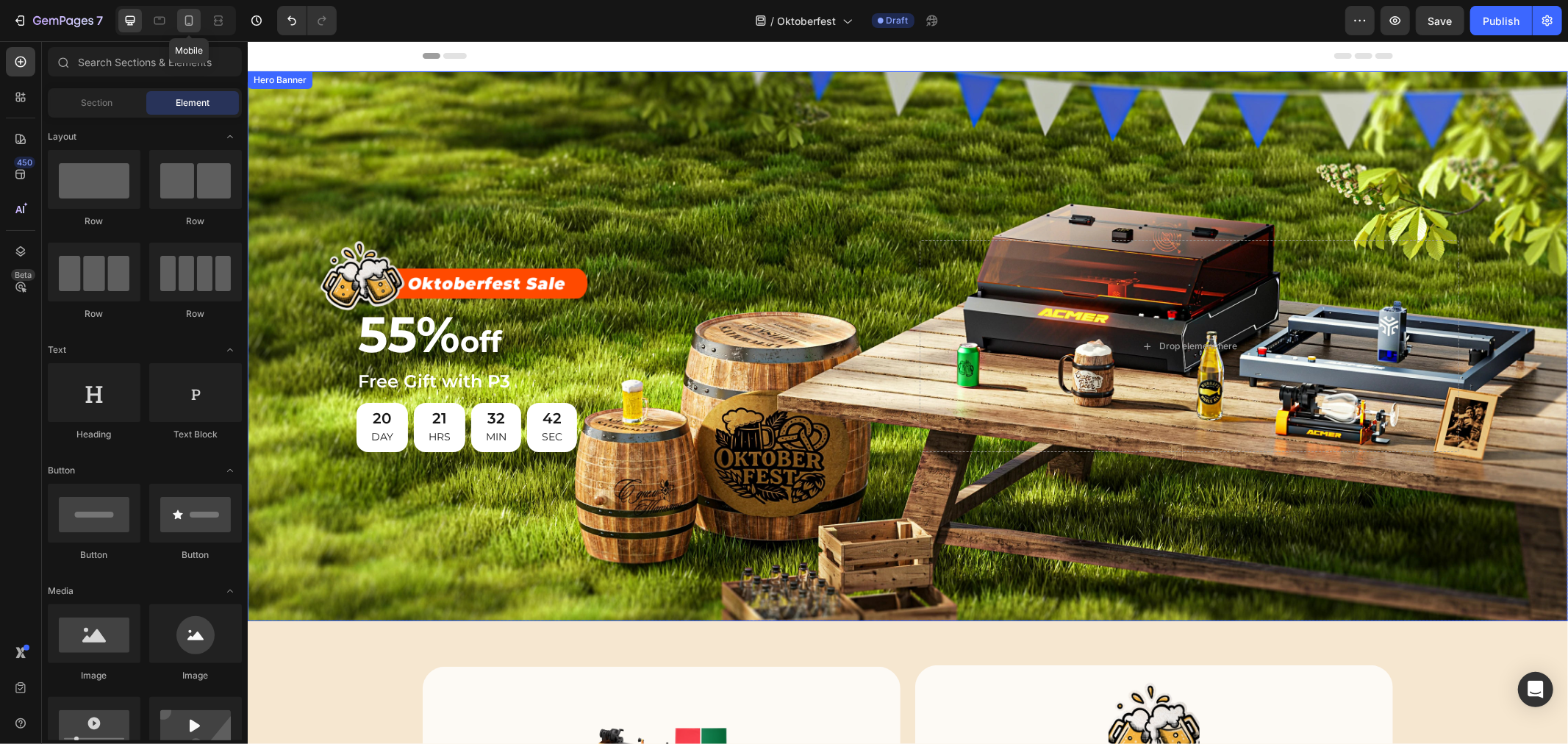
click at [187, 20] on icon at bounding box center [189, 20] width 14 height 14
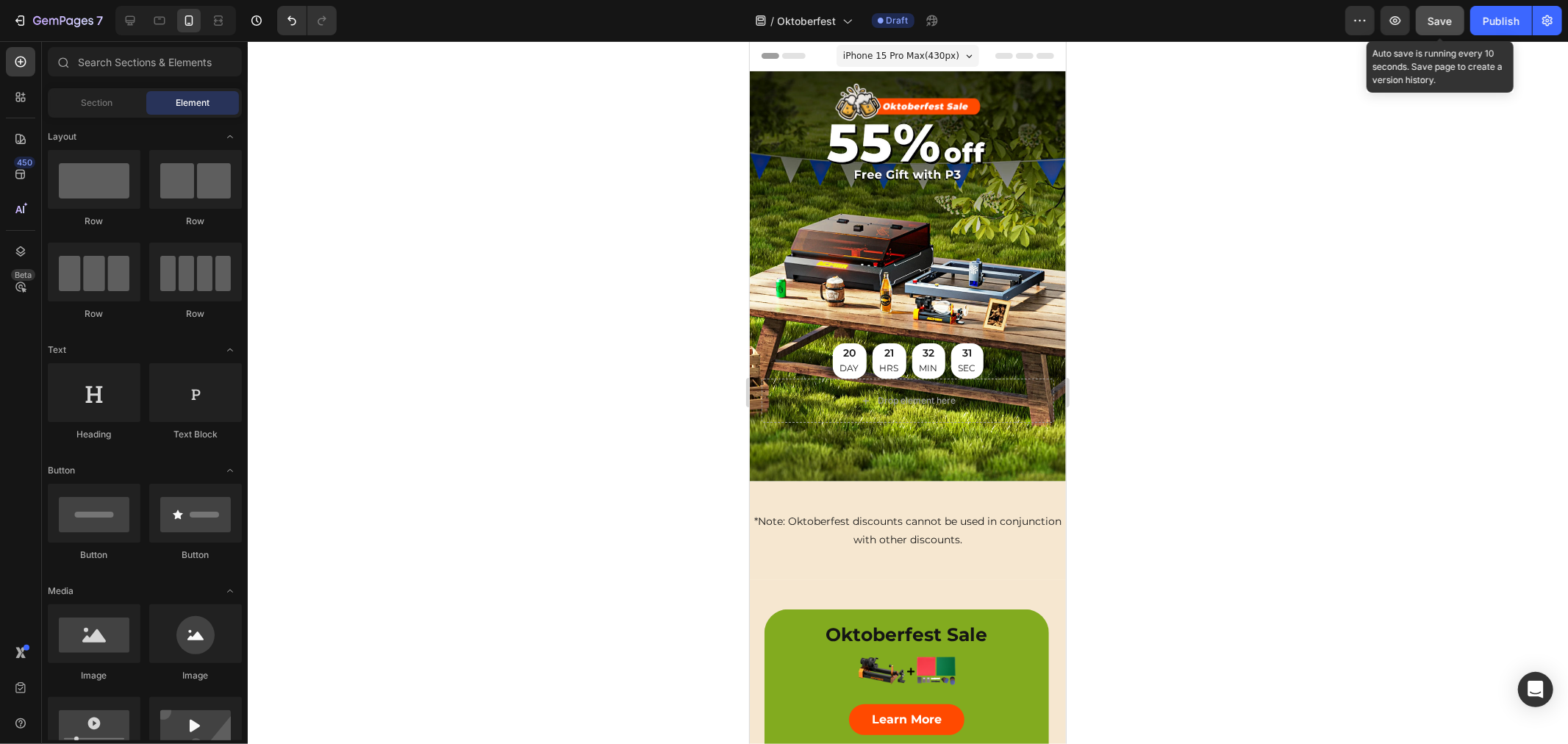
click at [1443, 13] on div "Save" at bounding box center [1441, 21] width 24 height 15
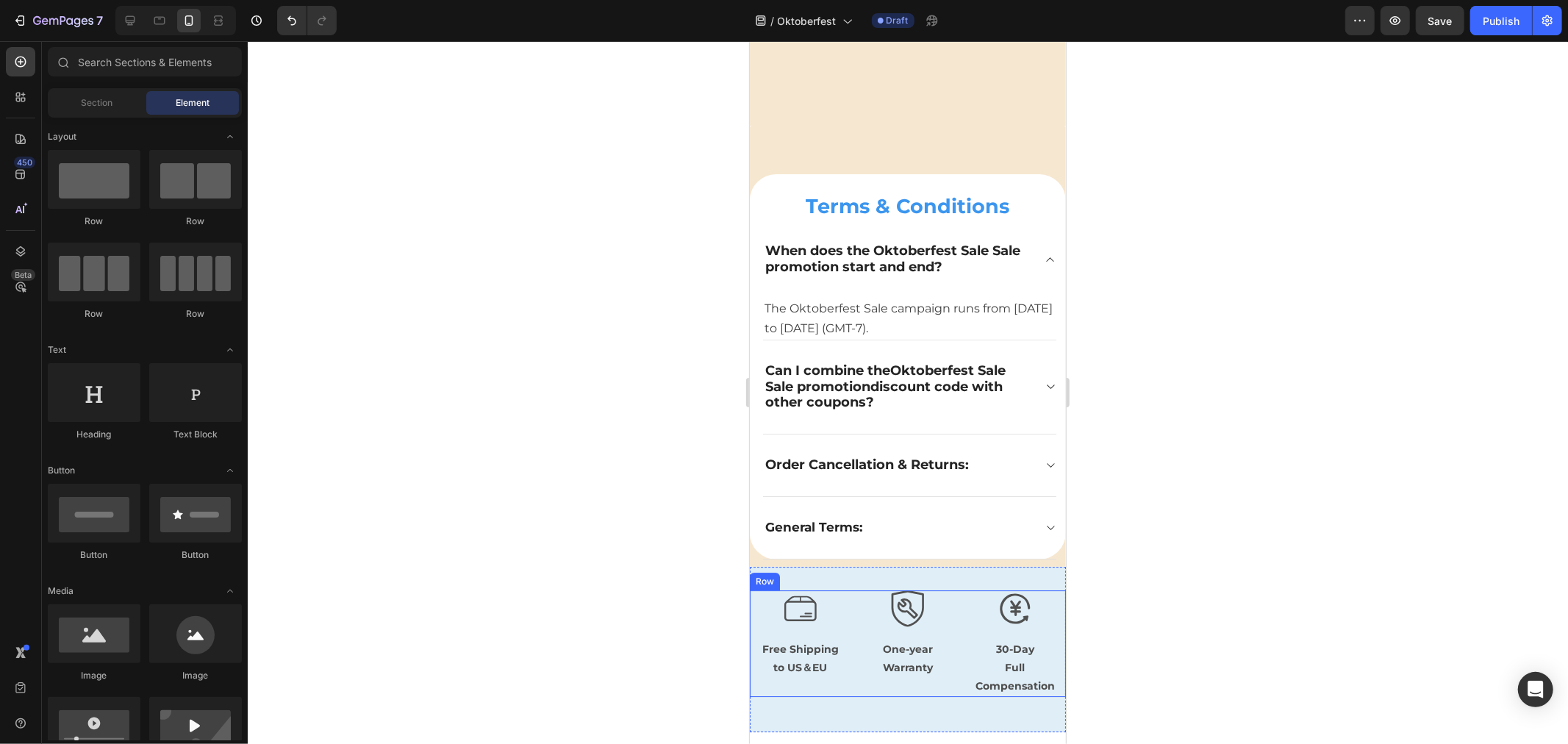
scroll to position [3840, 0]
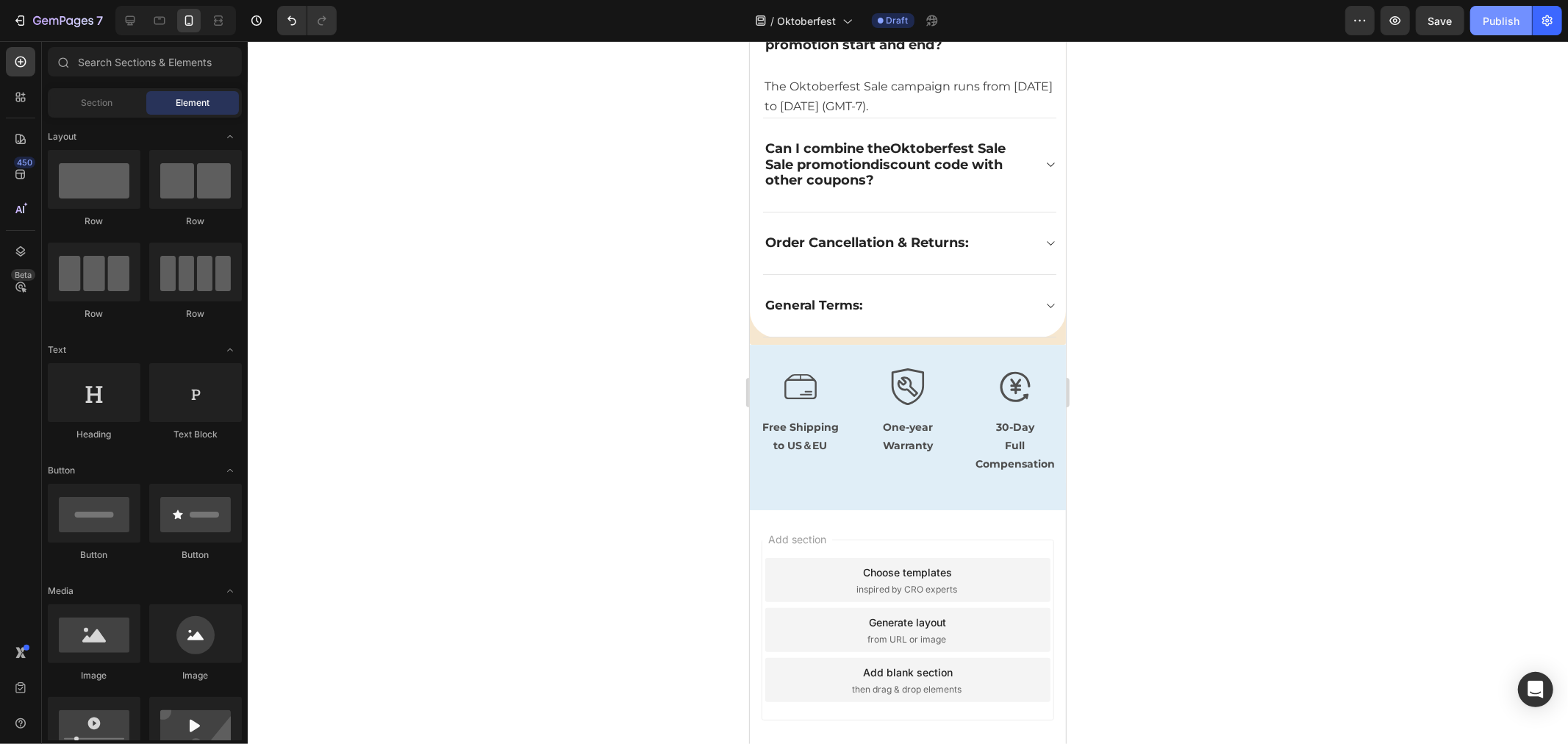
click at [1496, 22] on div "Publish" at bounding box center [1501, 21] width 37 height 15
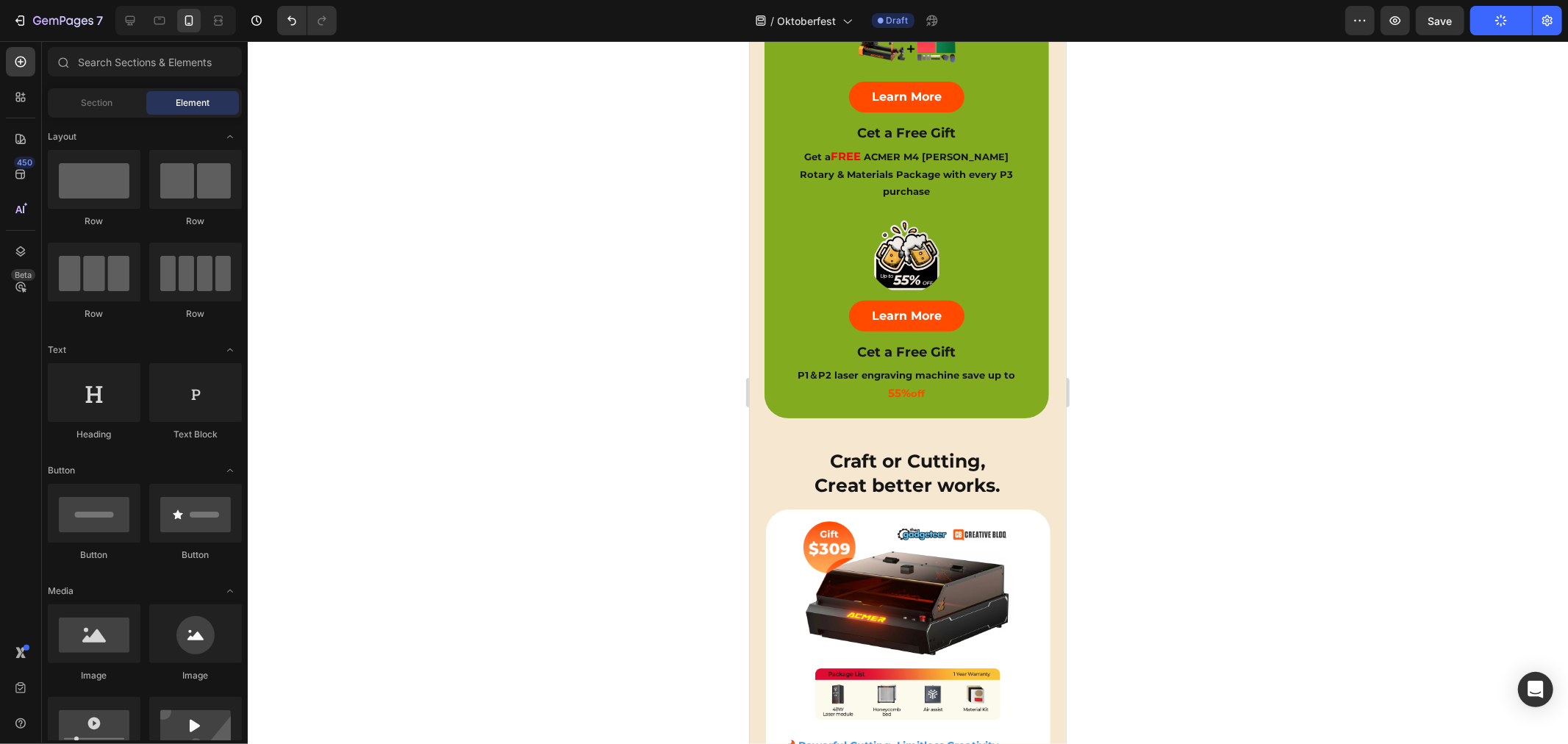
scroll to position [0, 0]
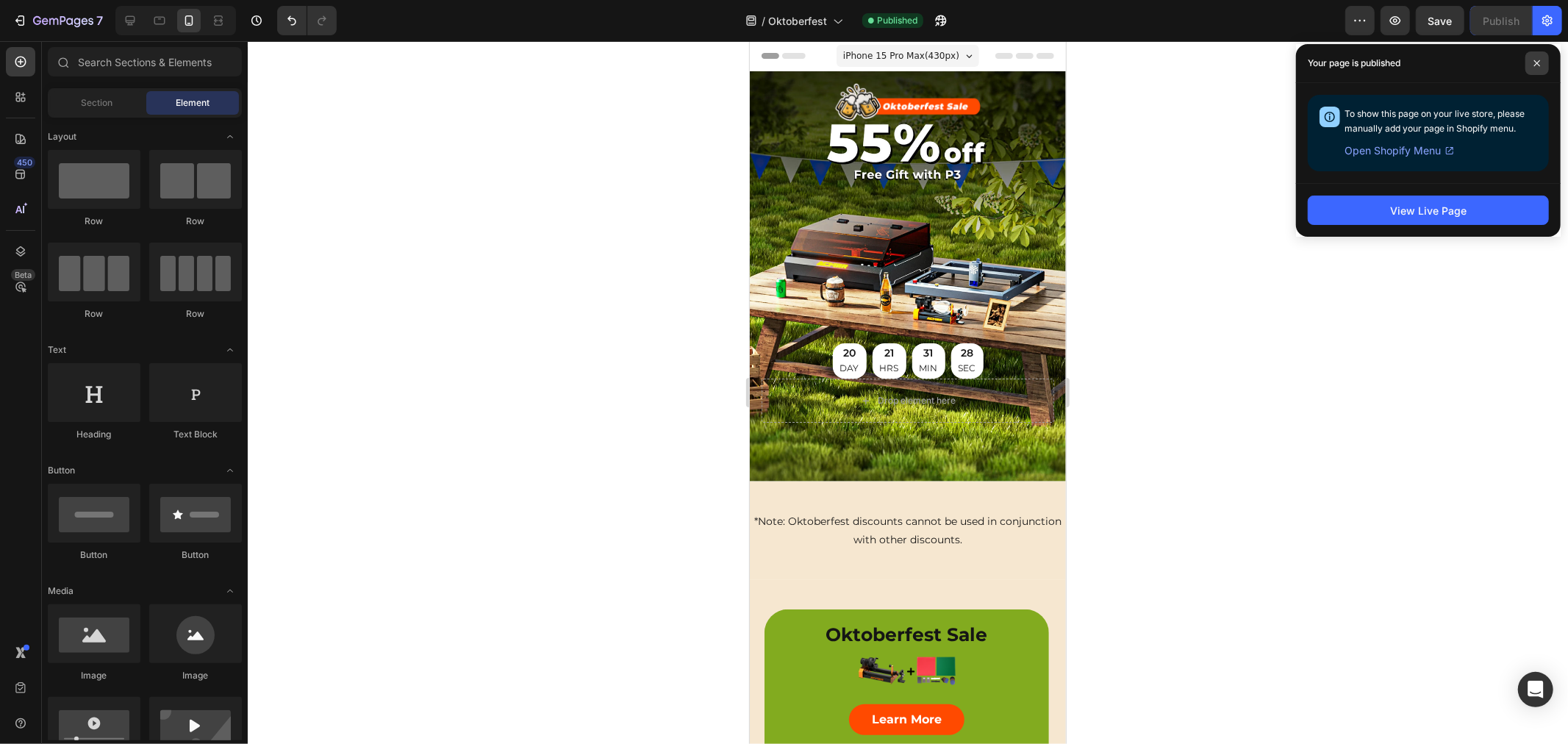
click at [1537, 62] on icon at bounding box center [1537, 63] width 6 height 6
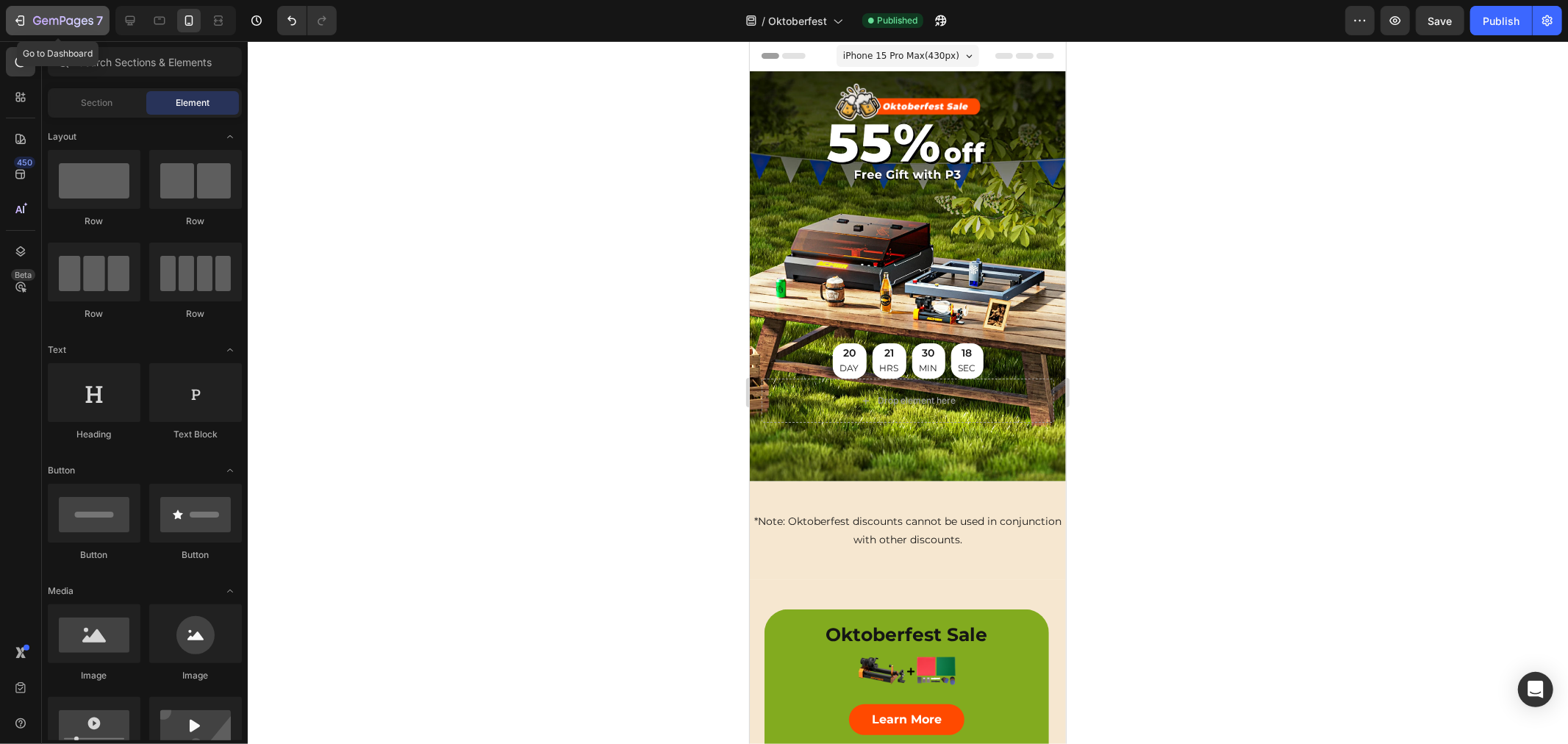
click at [42, 18] on icon "button" at bounding box center [63, 21] width 61 height 13
